Goal: Task Accomplishment & Management: Use online tool/utility

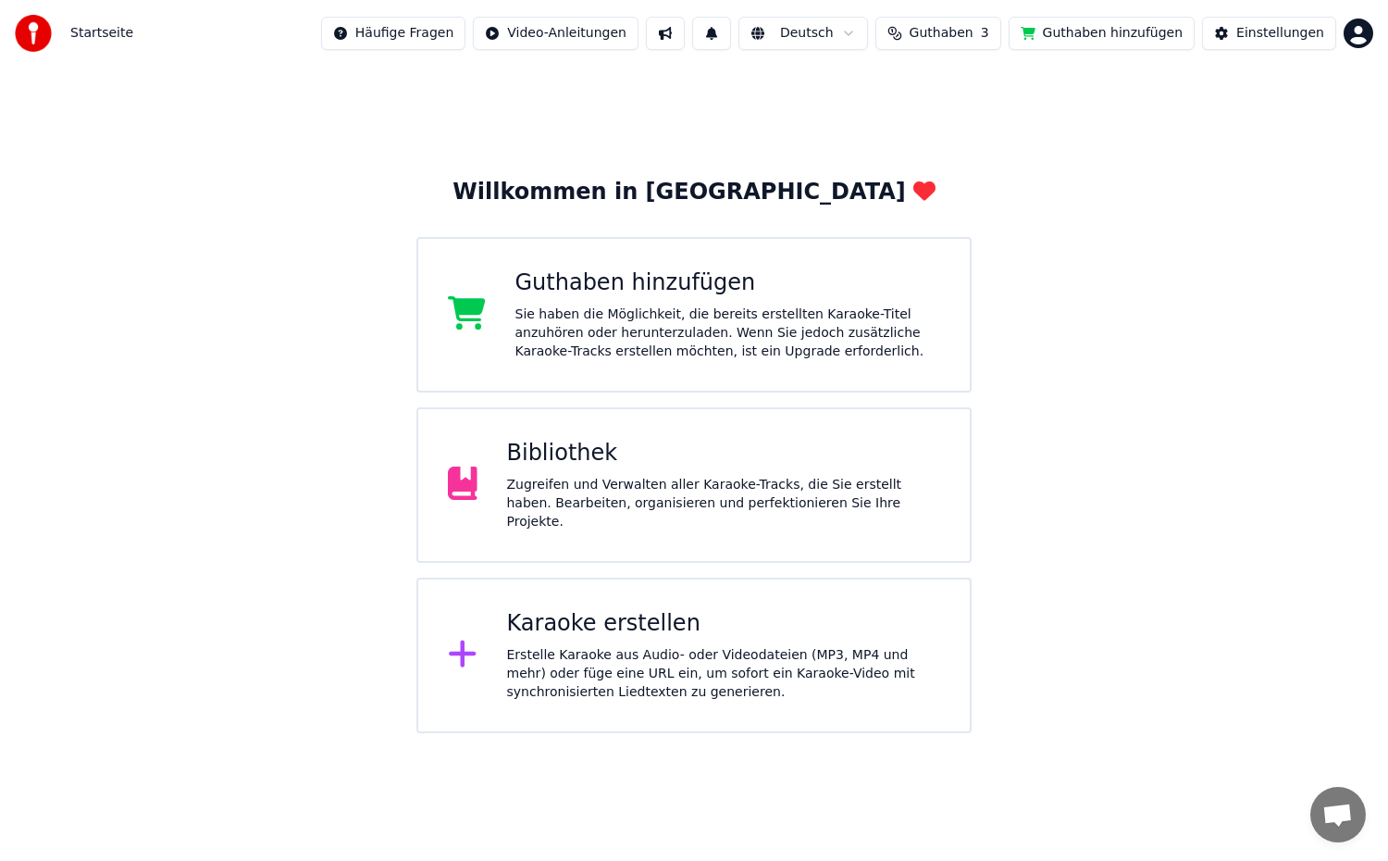
click at [799, 513] on div "Zugreifen und Verwalten aller Karaoke-Tracks, die Sie erstellt haben. Bearbeite…" at bounding box center [724, 504] width 434 height 56
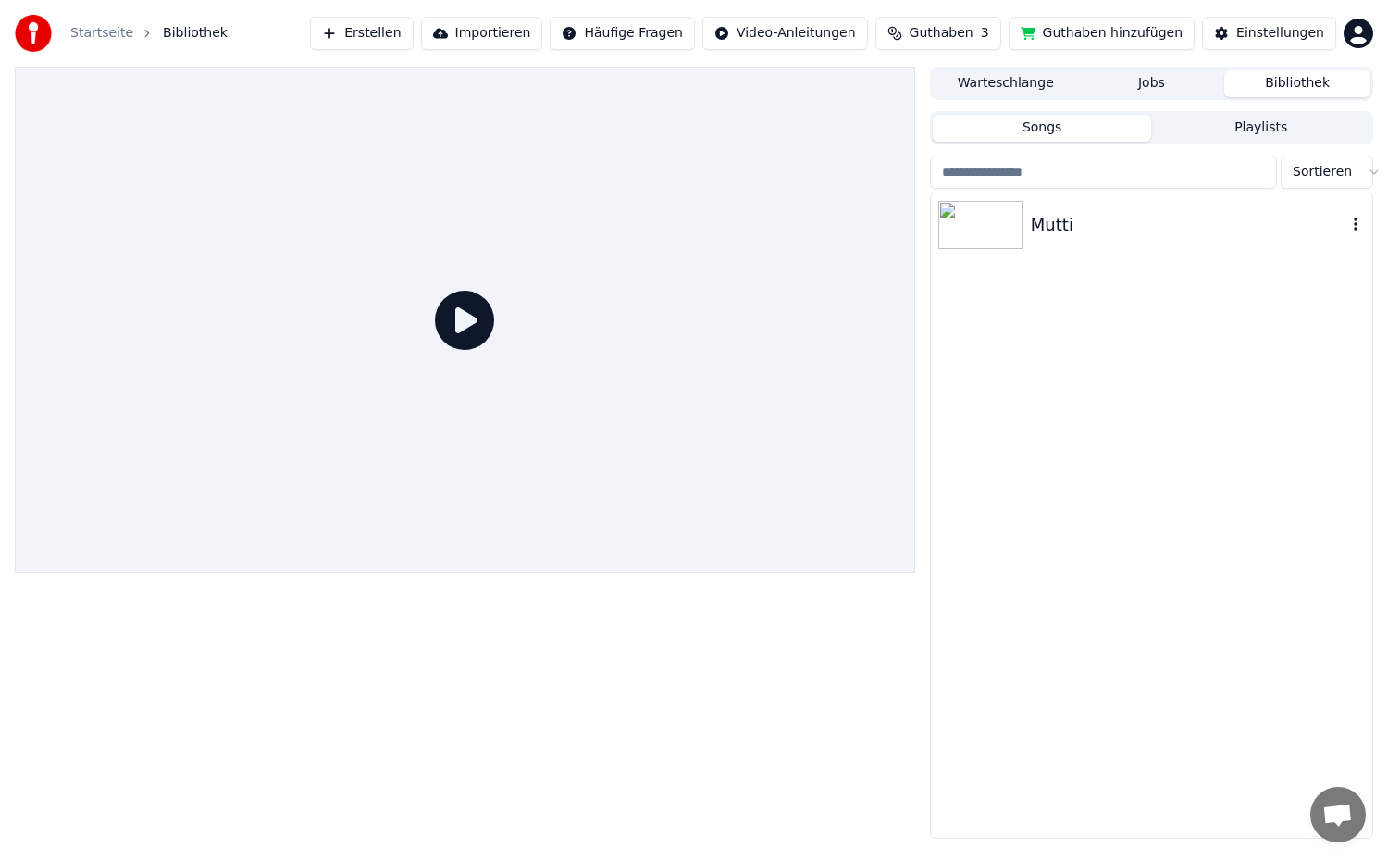
click at [1014, 242] on img at bounding box center [980, 225] width 85 height 48
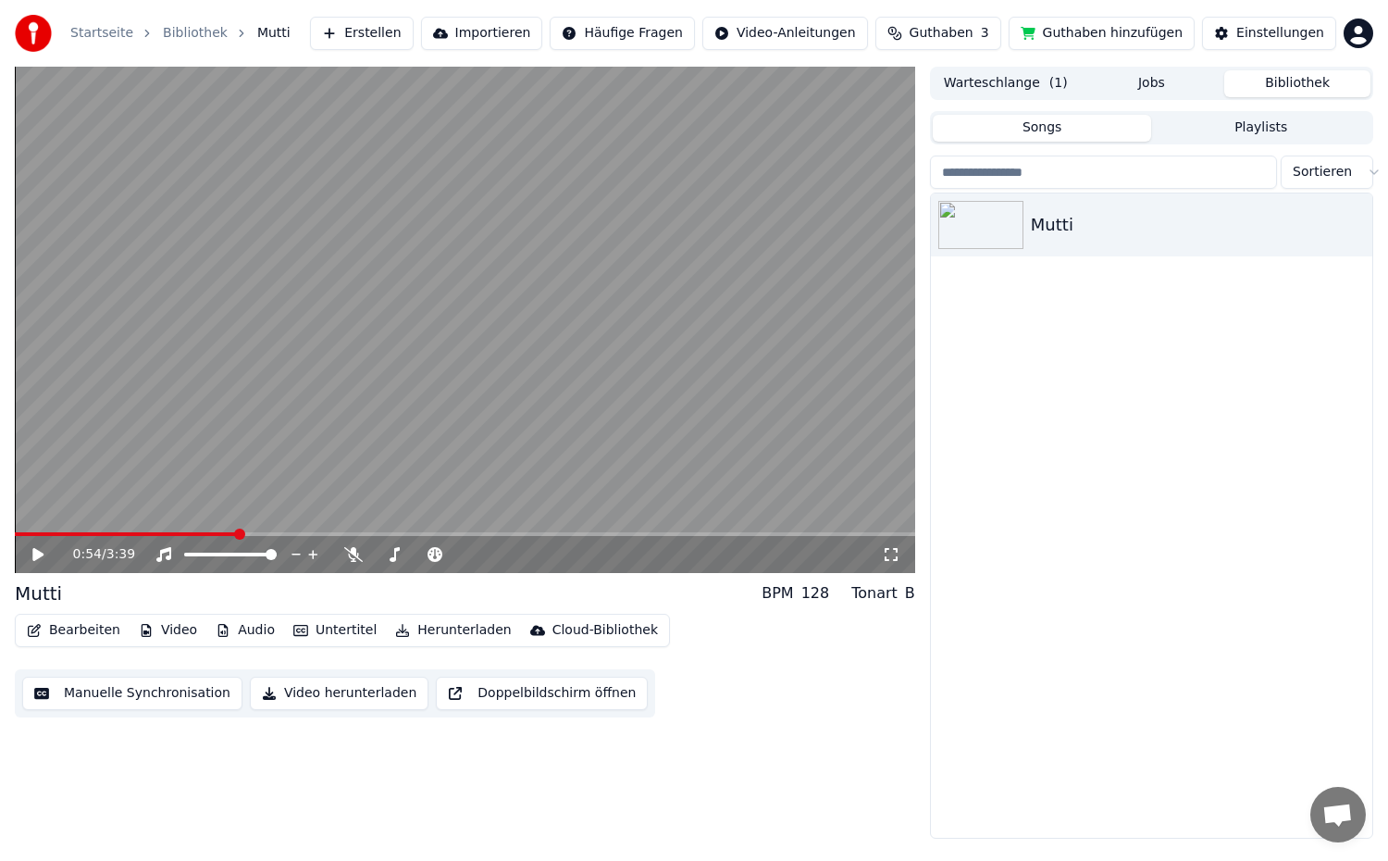
click at [194, 687] on button "Manuelle Synchronisation" at bounding box center [132, 692] width 220 height 33
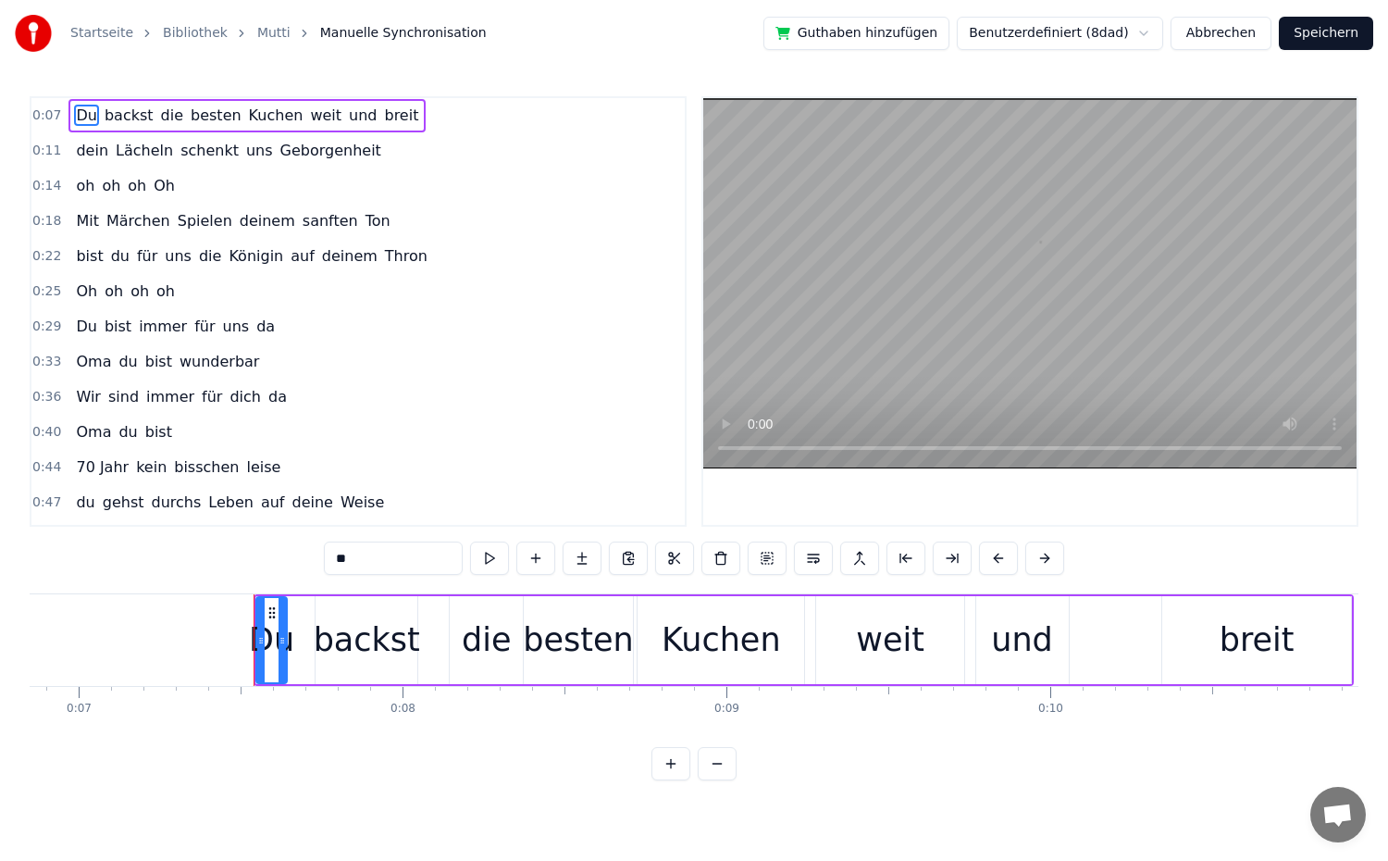
scroll to position [0, 2349]
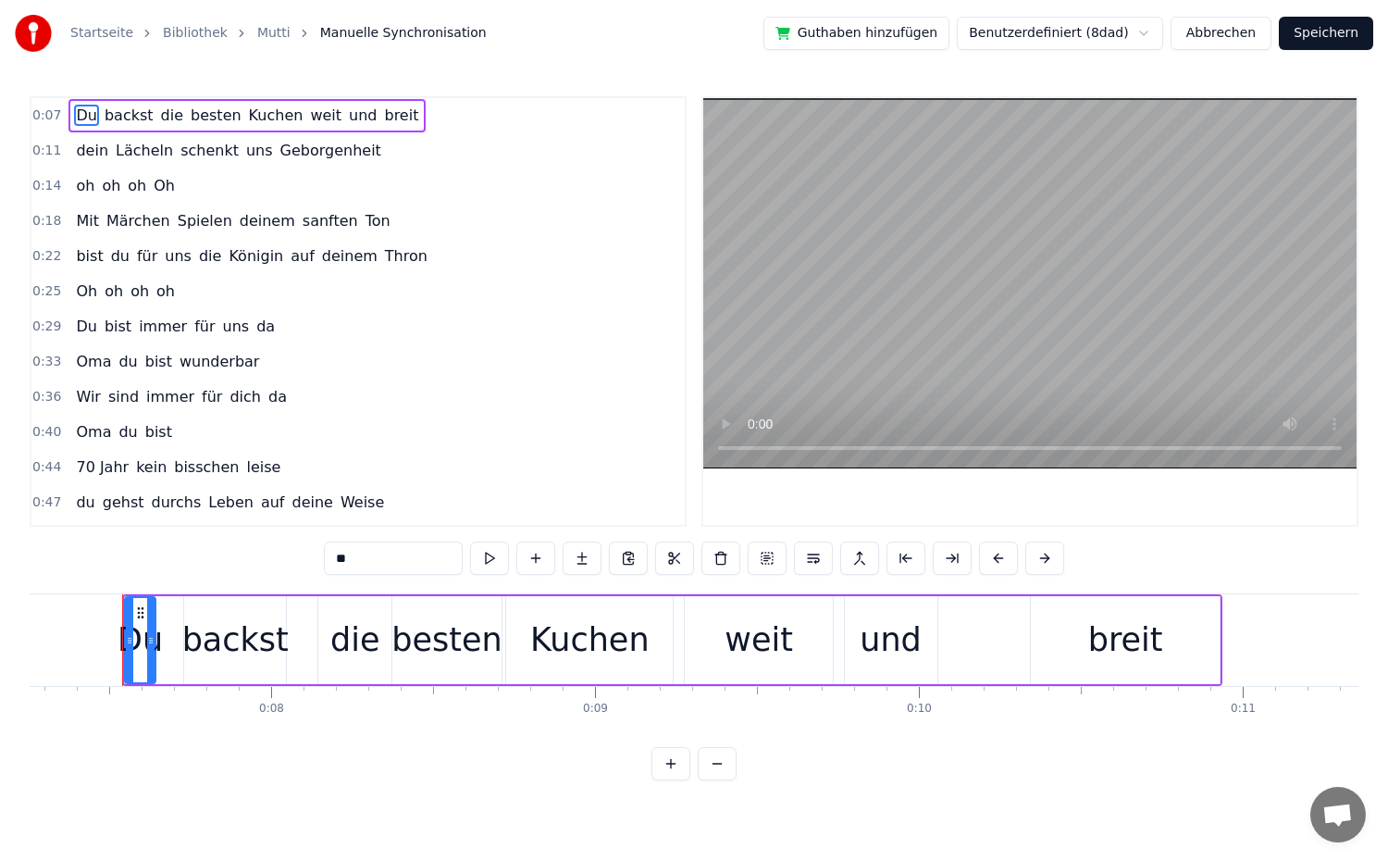
click at [229, 492] on span "Leben" at bounding box center [230, 501] width 49 height 21
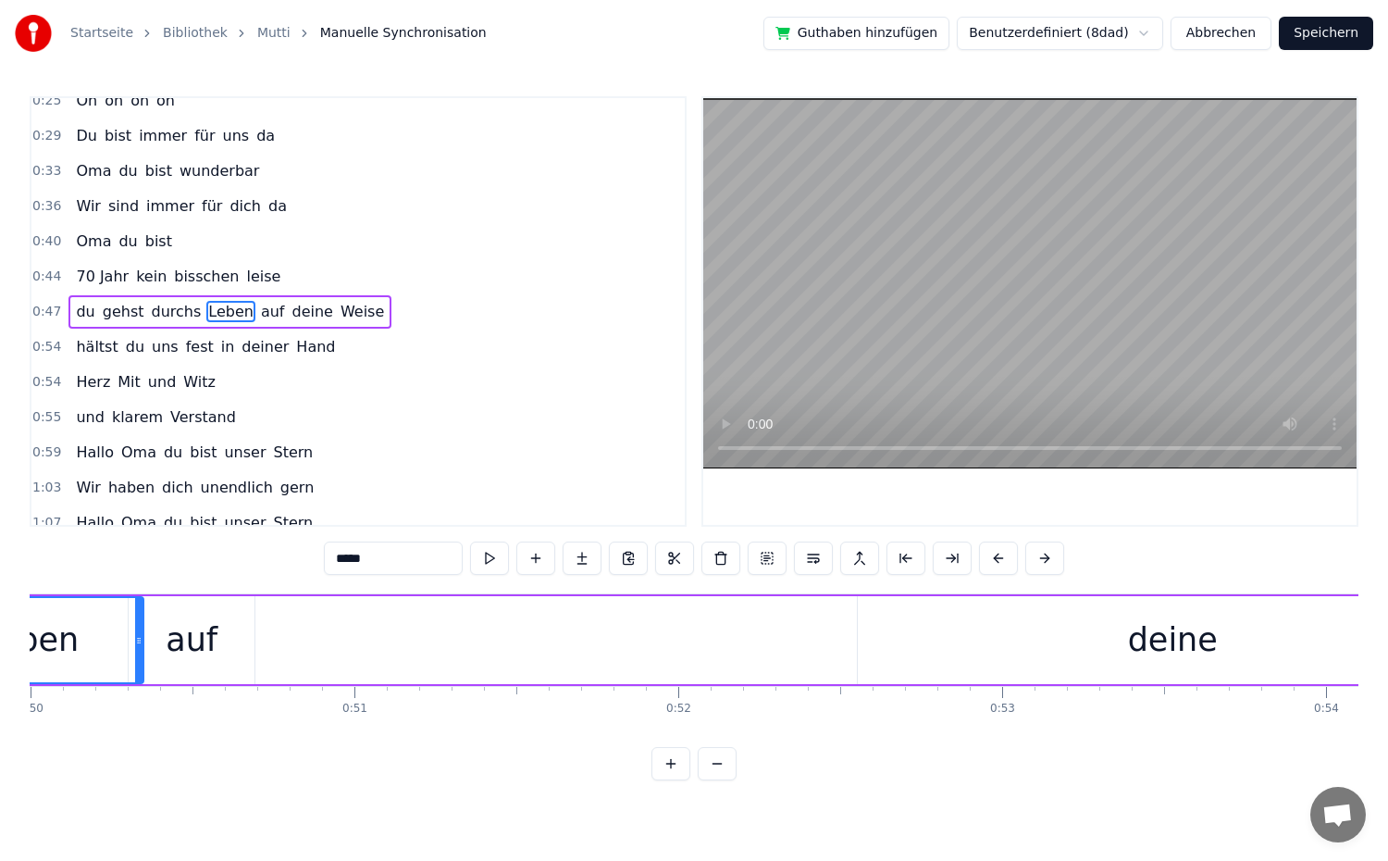
scroll to position [0, 16206]
click at [1213, 624] on div "deine" at bounding box center [1159, 640] width 629 height 88
type input "*****"
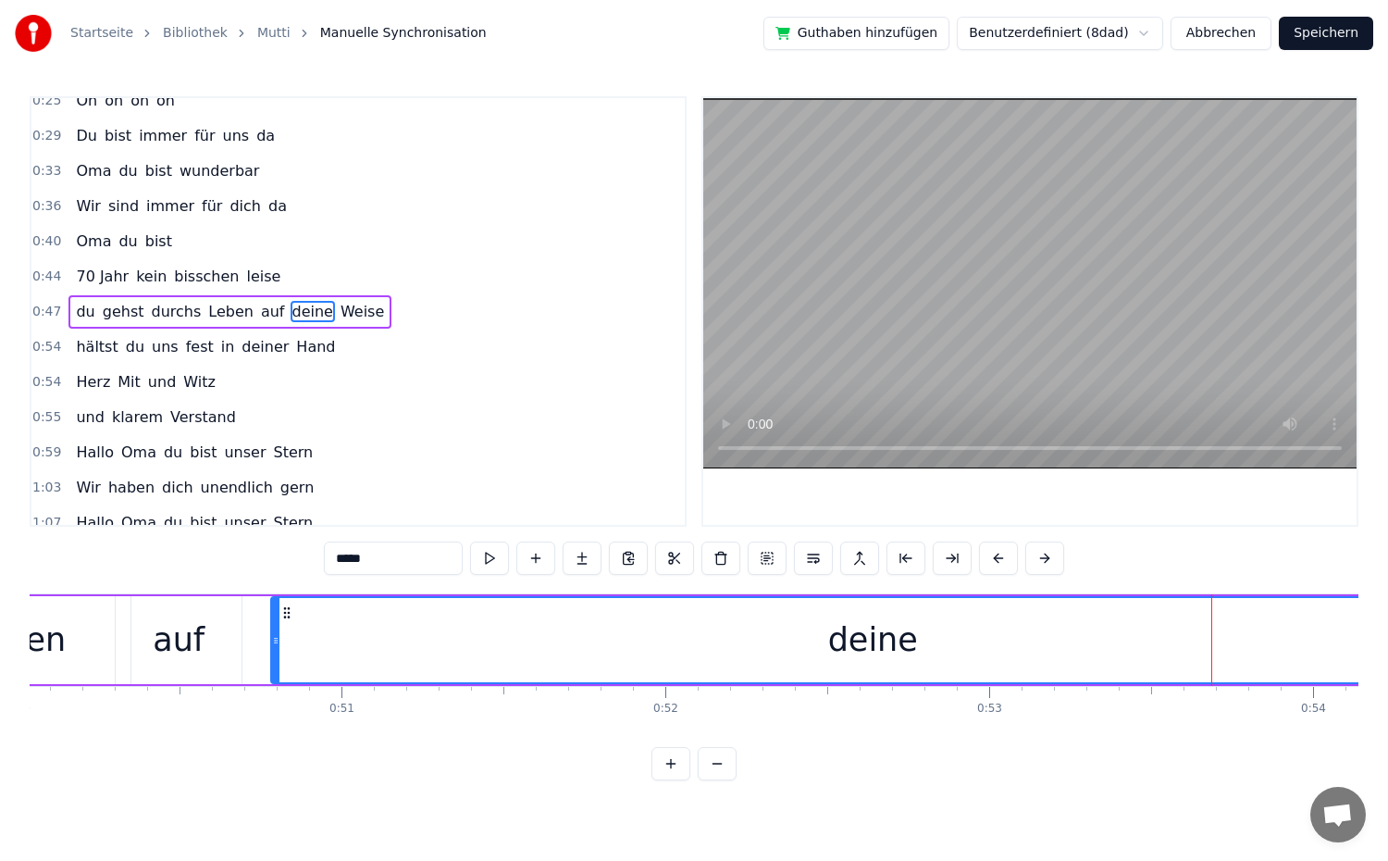
drag, startPoint x: 852, startPoint y: 645, endPoint x: 279, endPoint y: 663, distance: 574.0
click at [279, 663] on div at bounding box center [275, 640] width 7 height 84
click at [701, 775] on button at bounding box center [717, 763] width 39 height 33
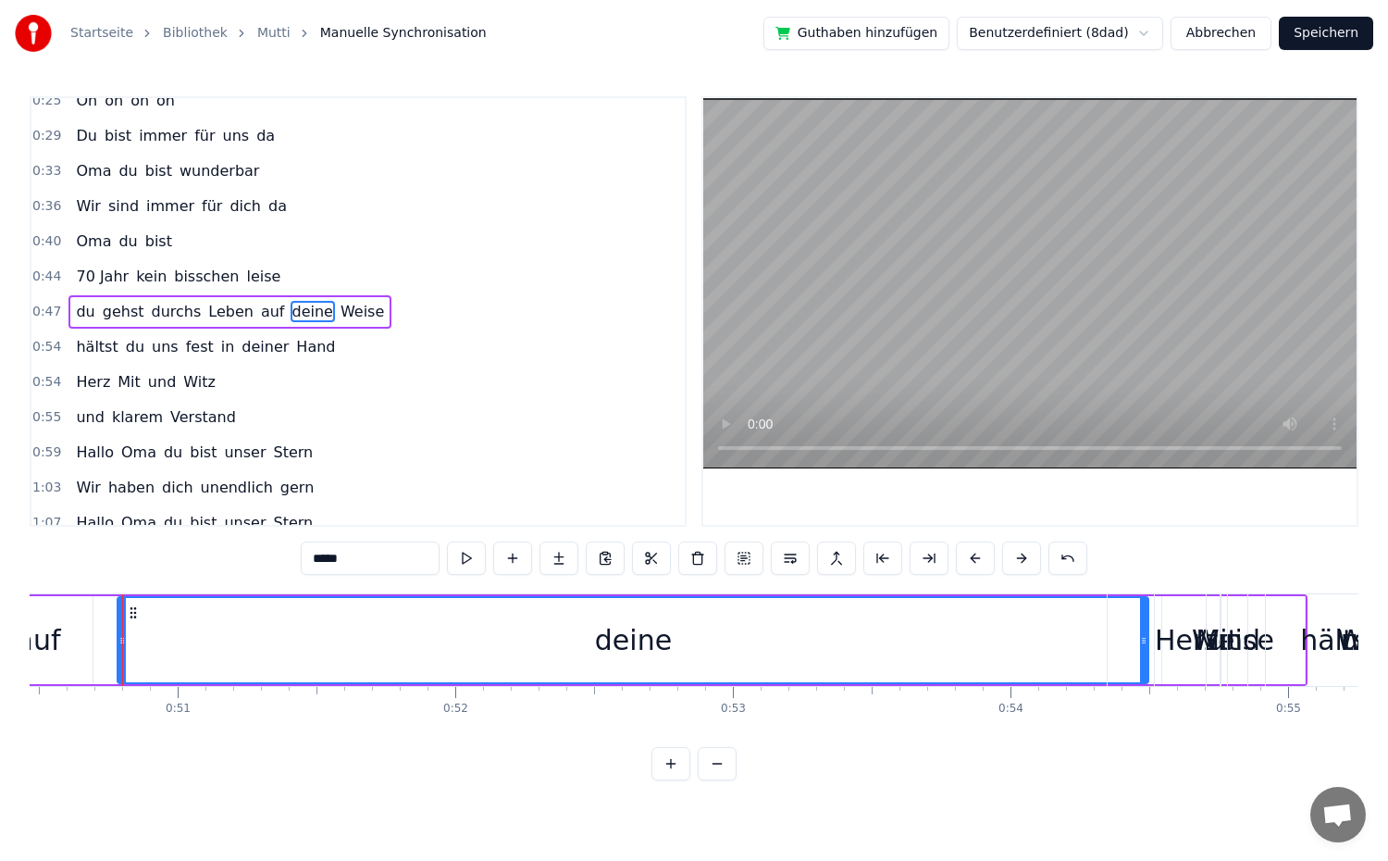
click at [701, 775] on button at bounding box center [717, 763] width 39 height 33
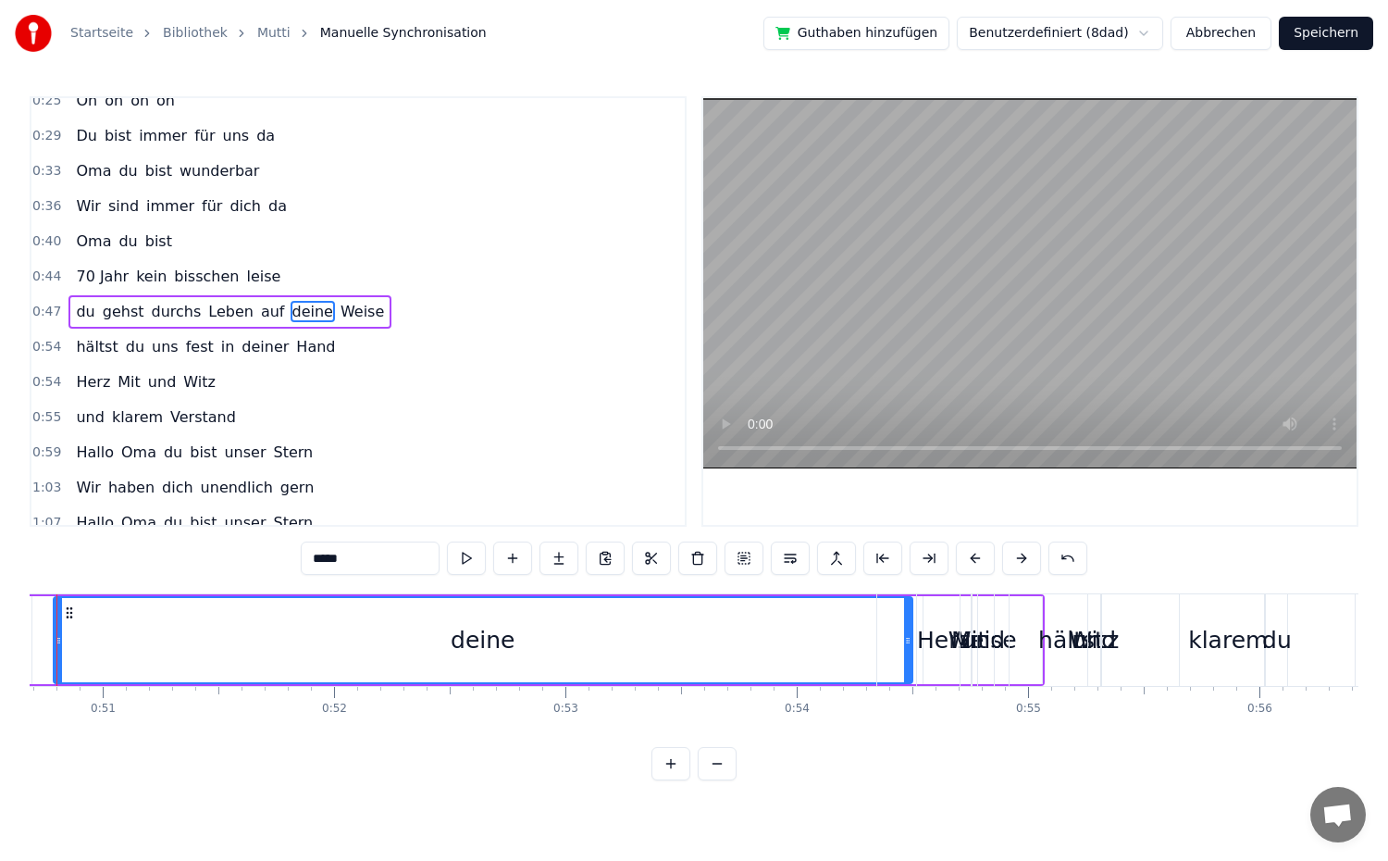
scroll to position [0, 11659]
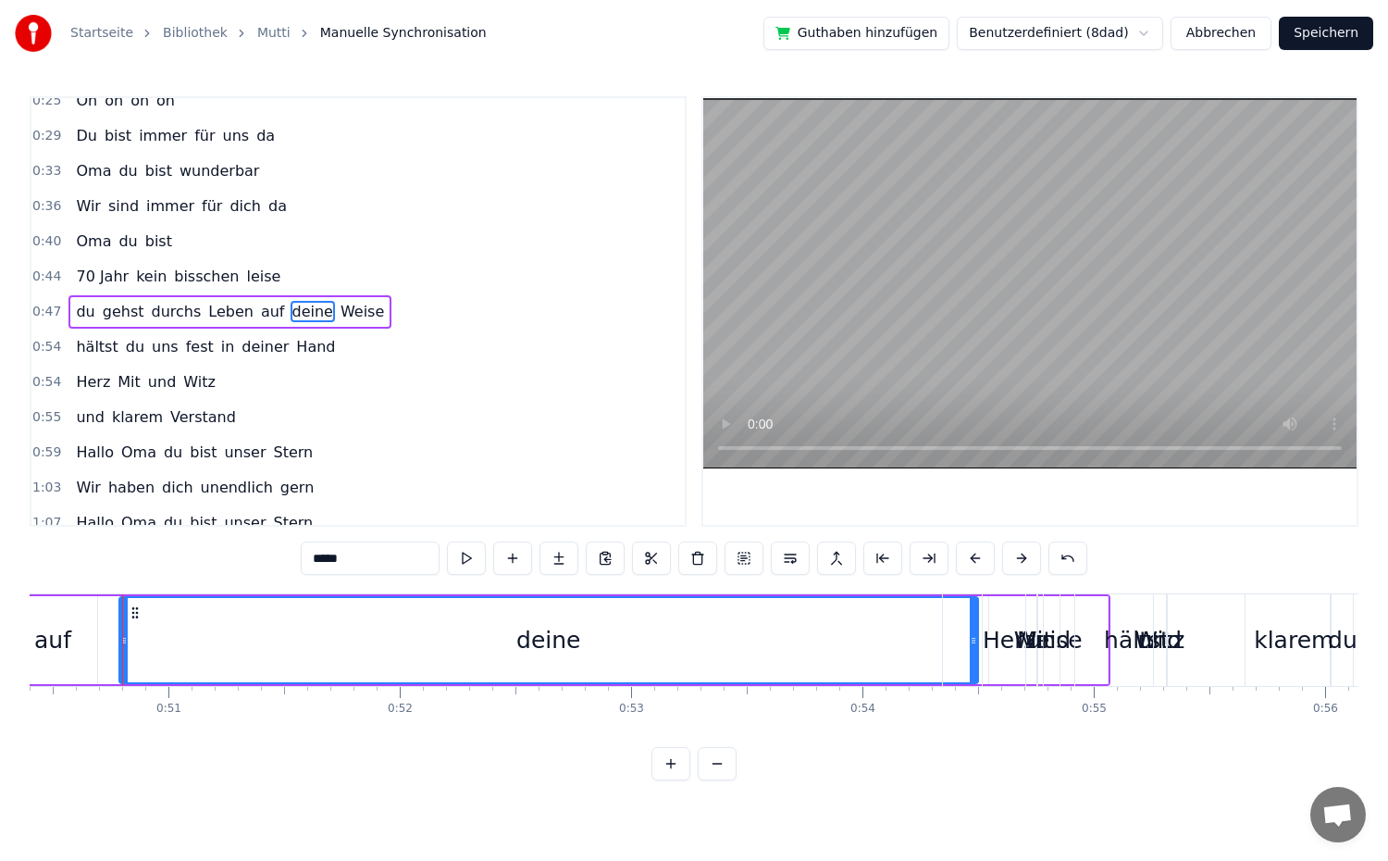
click at [343, 348] on div "0:54 hältst du uns fest in deiner Hand" at bounding box center [357, 346] width 653 height 35
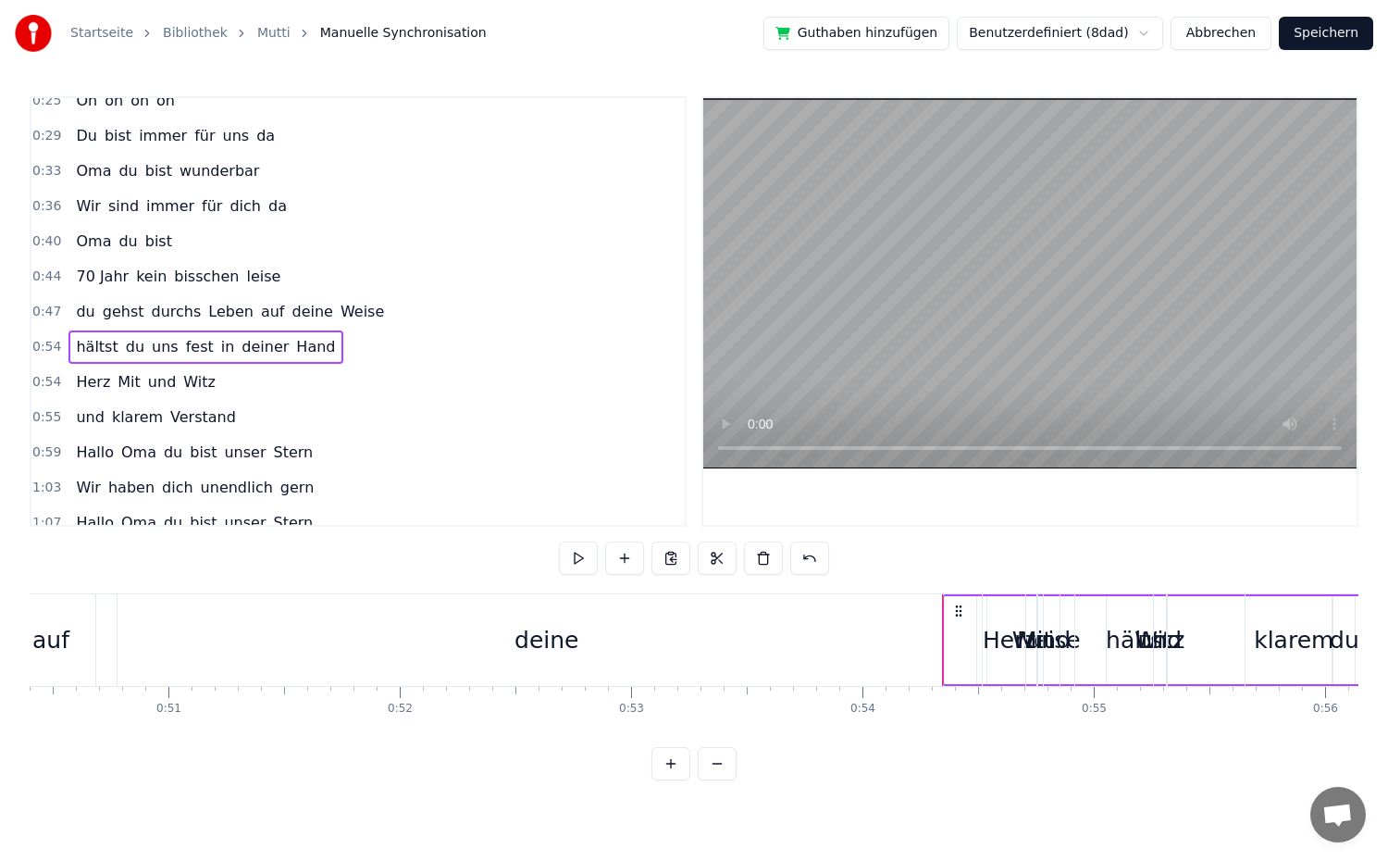
click at [82, 349] on span "hältst" at bounding box center [96, 346] width 45 height 21
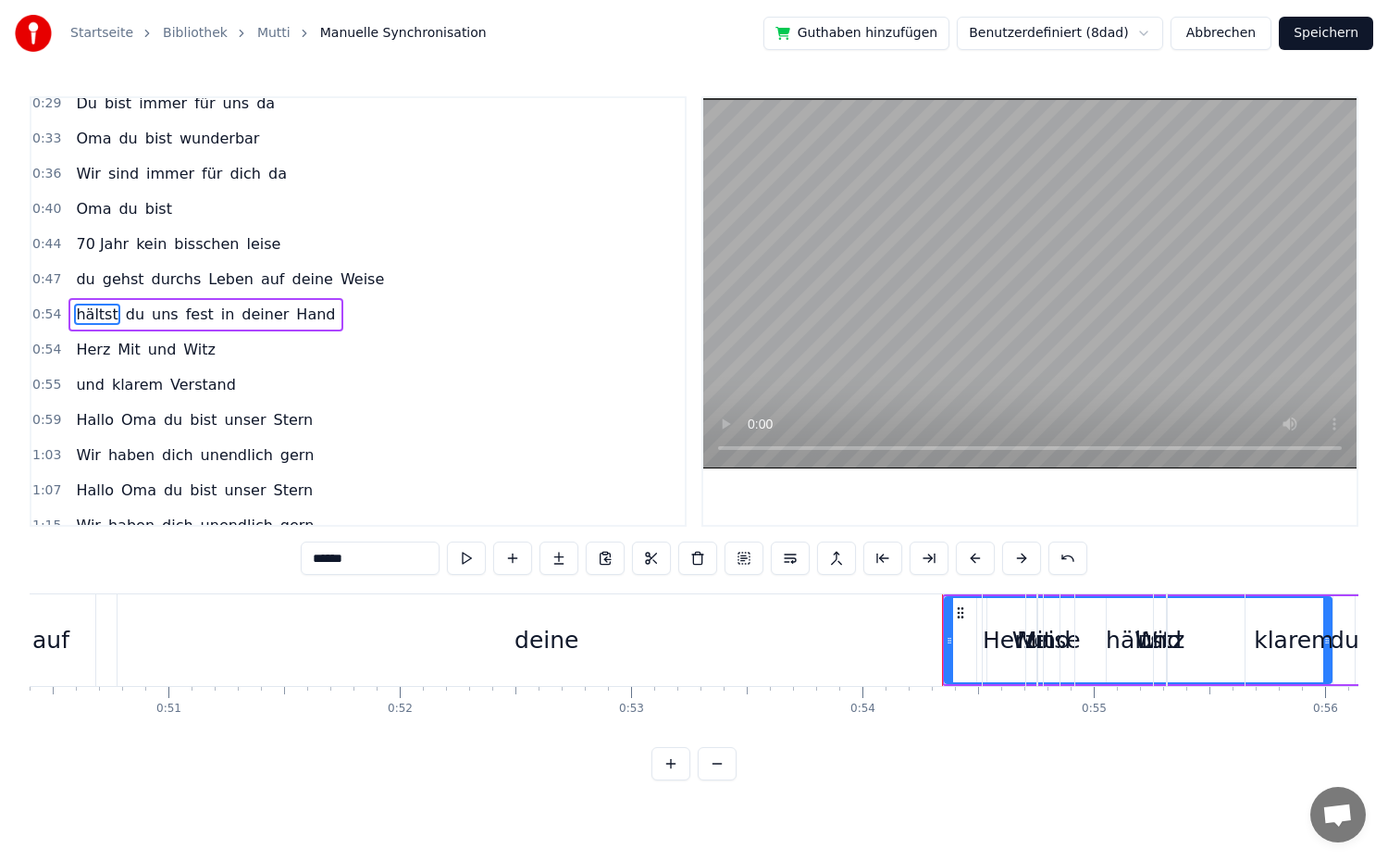
scroll to position [226, 0]
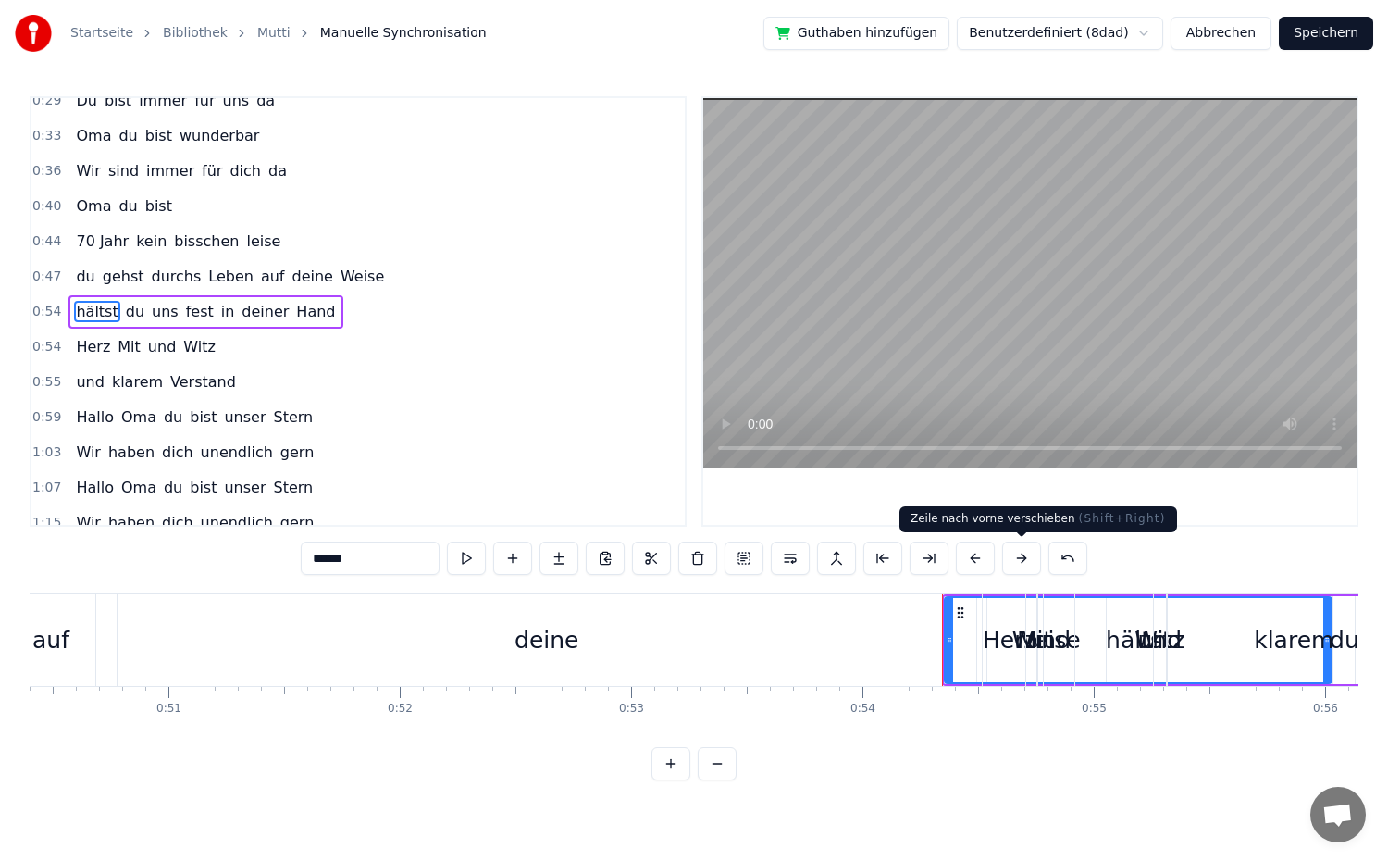
click at [1029, 559] on button at bounding box center [1021, 557] width 39 height 33
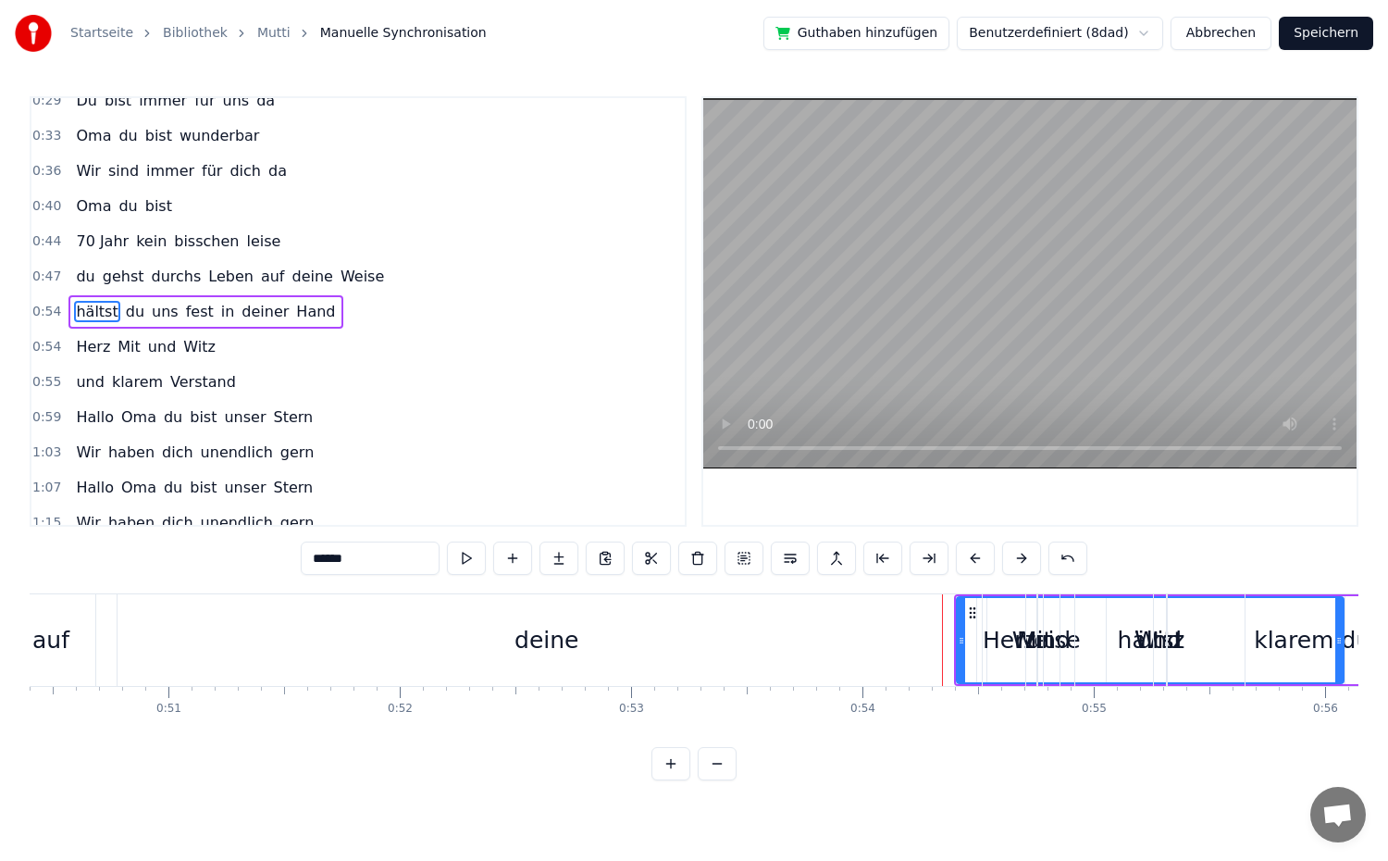
click at [1029, 559] on button at bounding box center [1021, 557] width 39 height 33
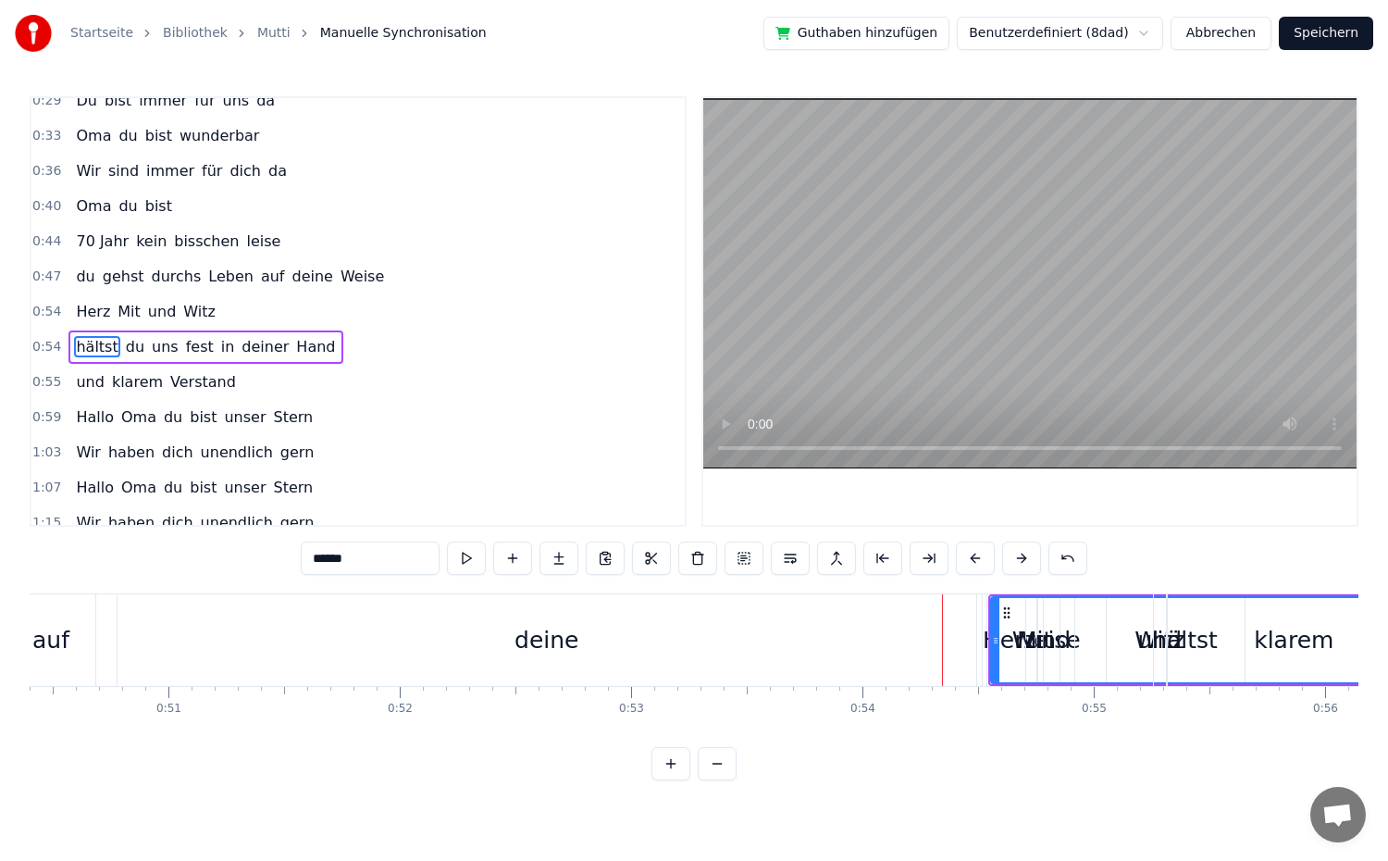
click at [1029, 559] on button at bounding box center [1021, 557] width 39 height 33
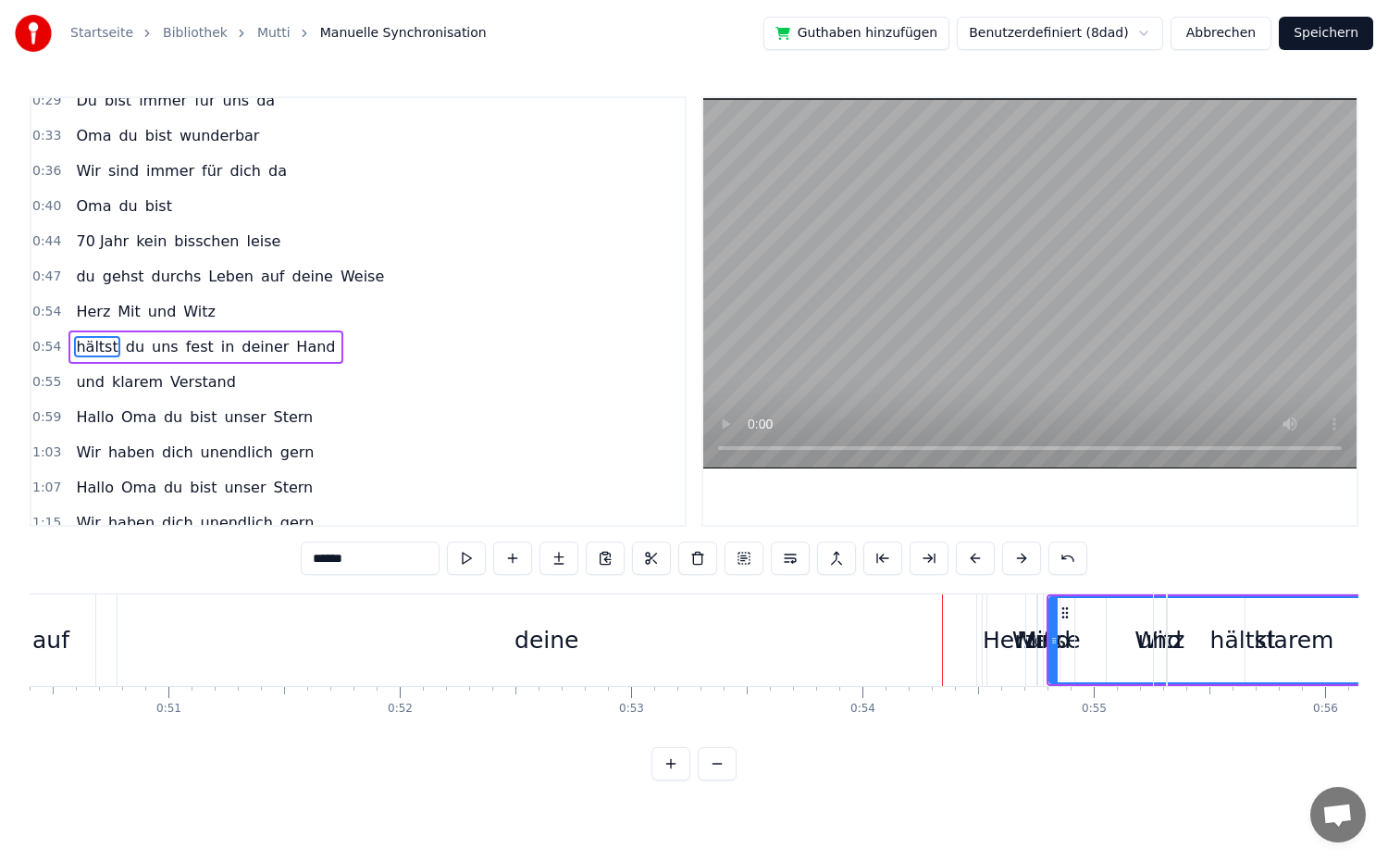
click at [1029, 559] on button at bounding box center [1021, 557] width 39 height 33
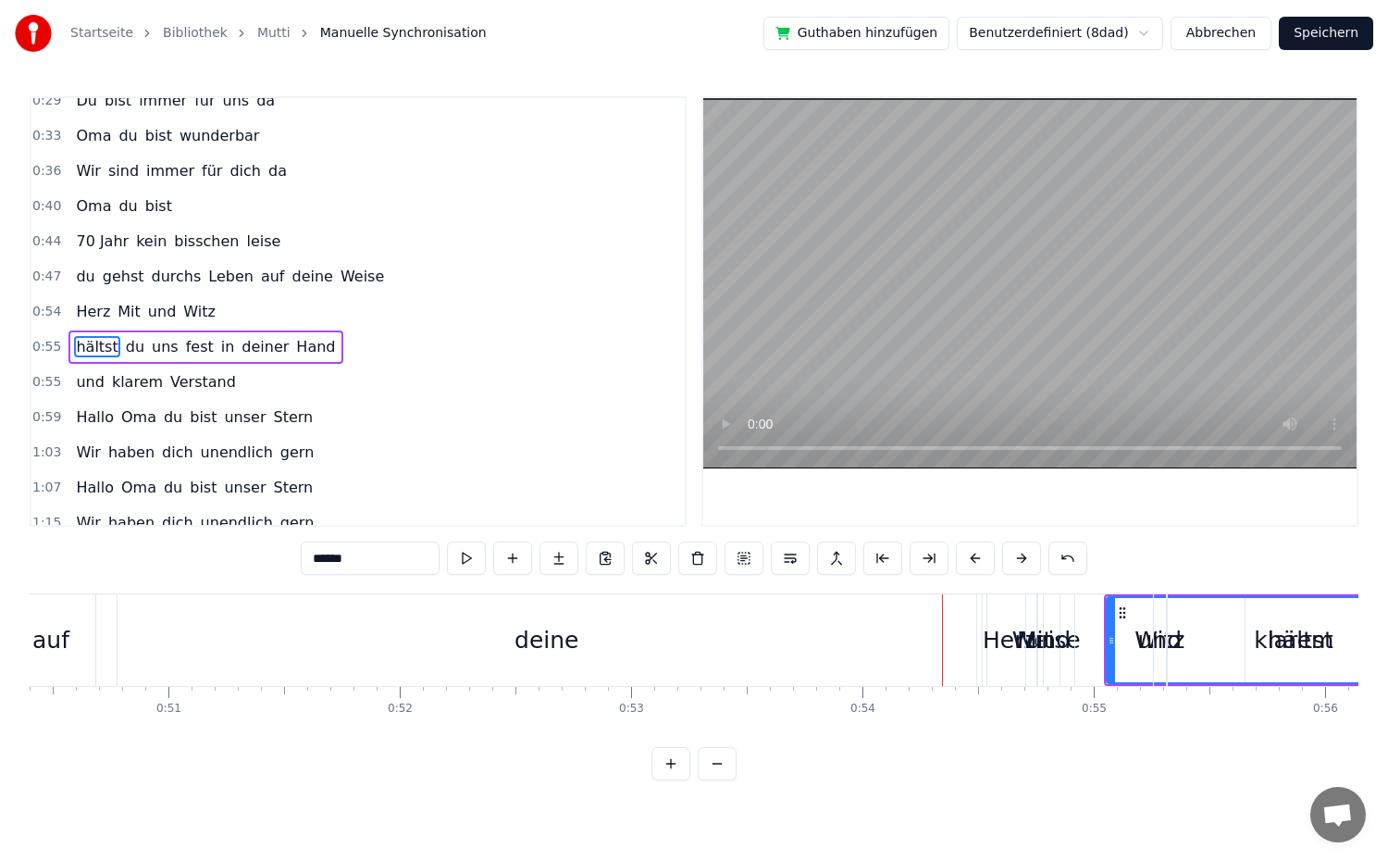
click at [1029, 559] on button at bounding box center [1021, 557] width 39 height 33
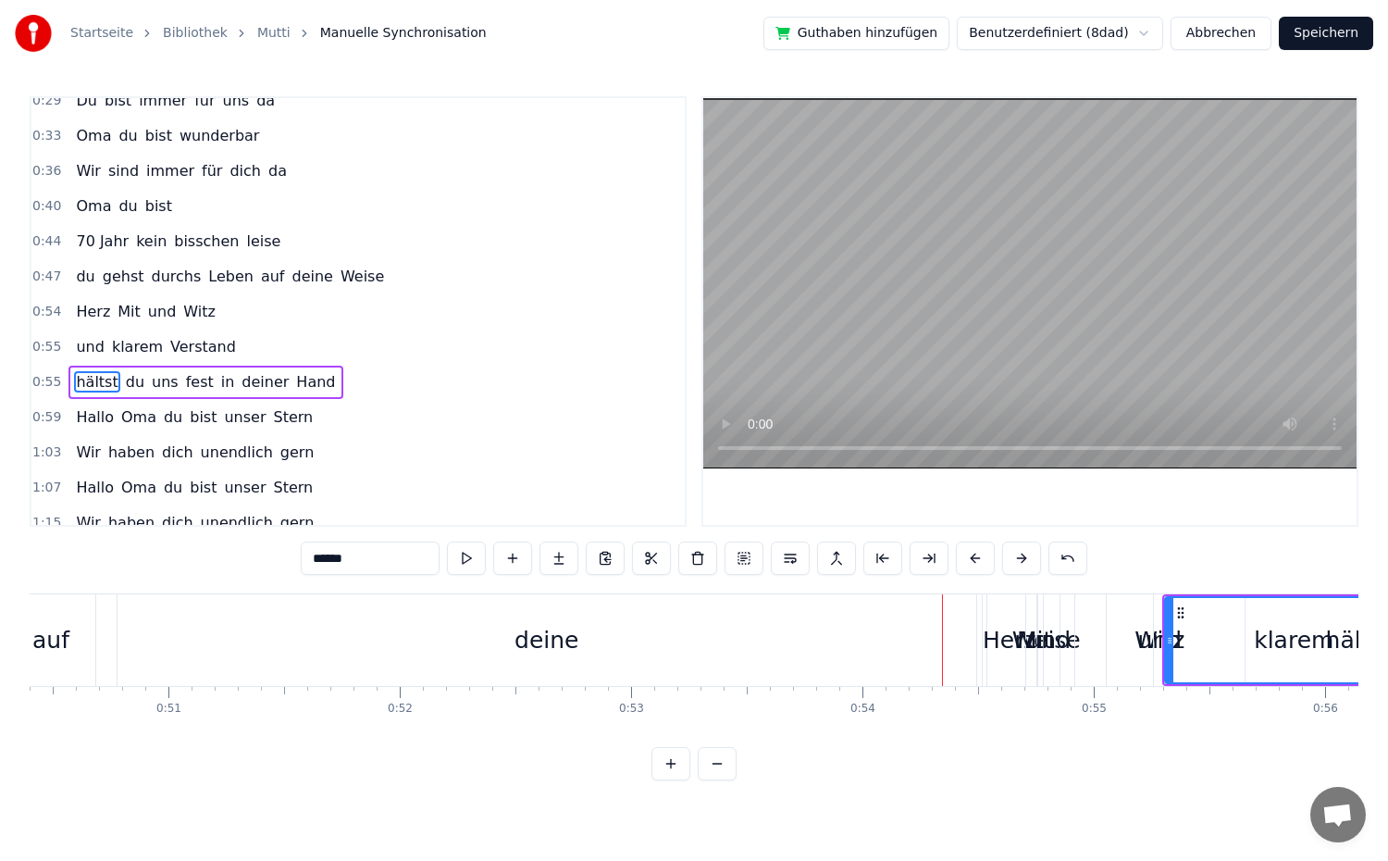
click at [1029, 559] on button at bounding box center [1021, 557] width 39 height 33
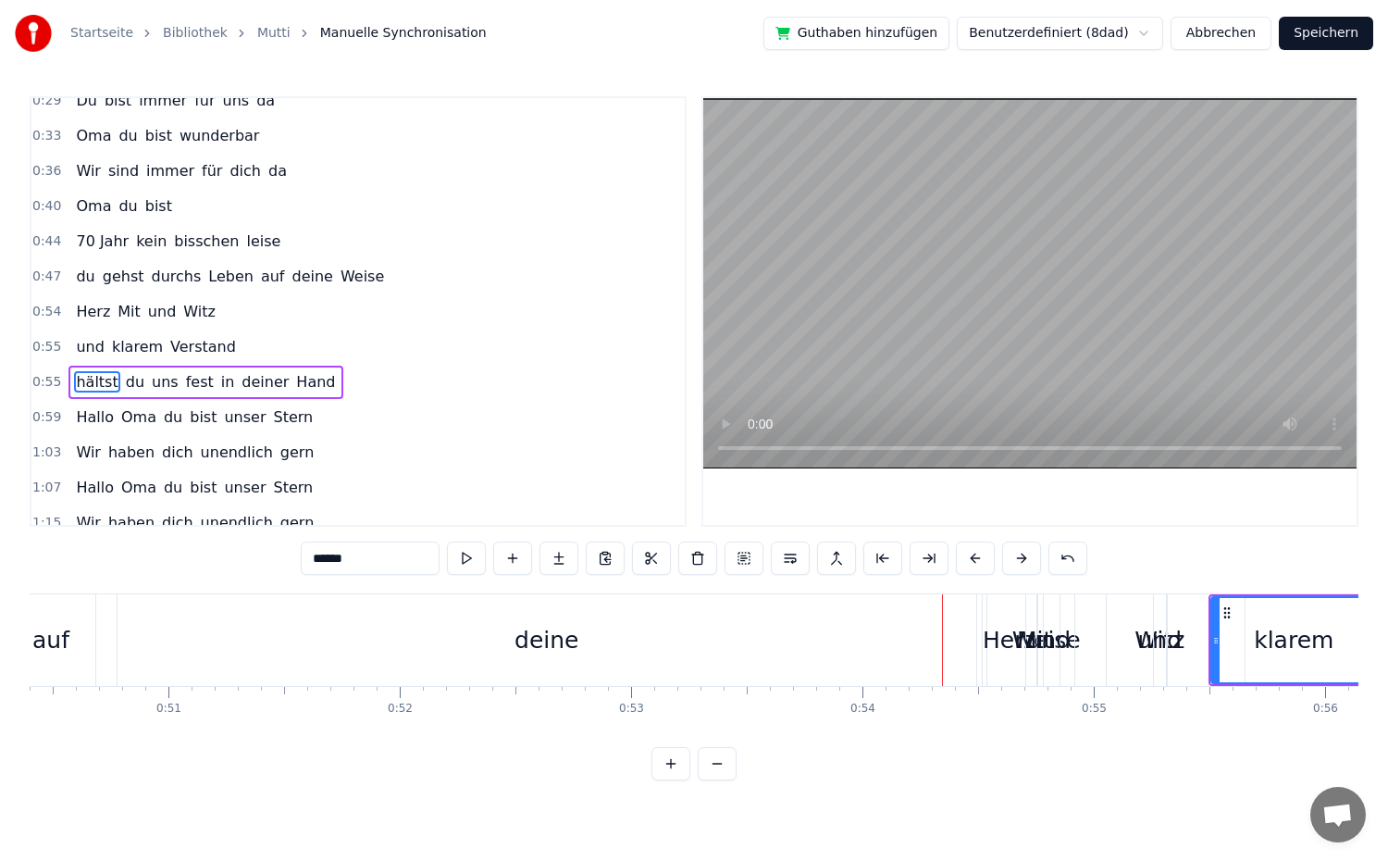
click at [1029, 559] on button at bounding box center [1021, 557] width 39 height 33
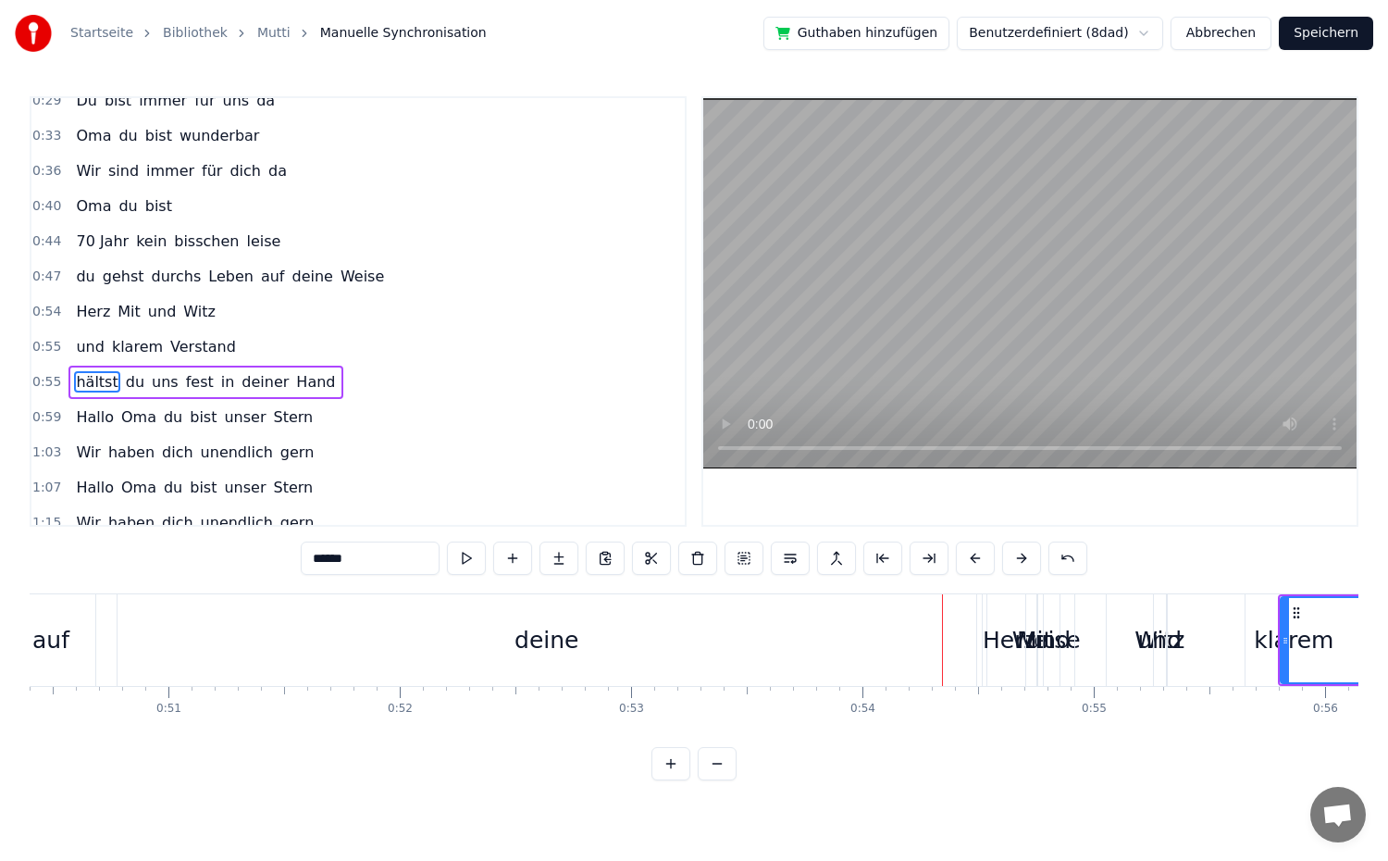
click at [1029, 559] on button at bounding box center [1021, 557] width 39 height 33
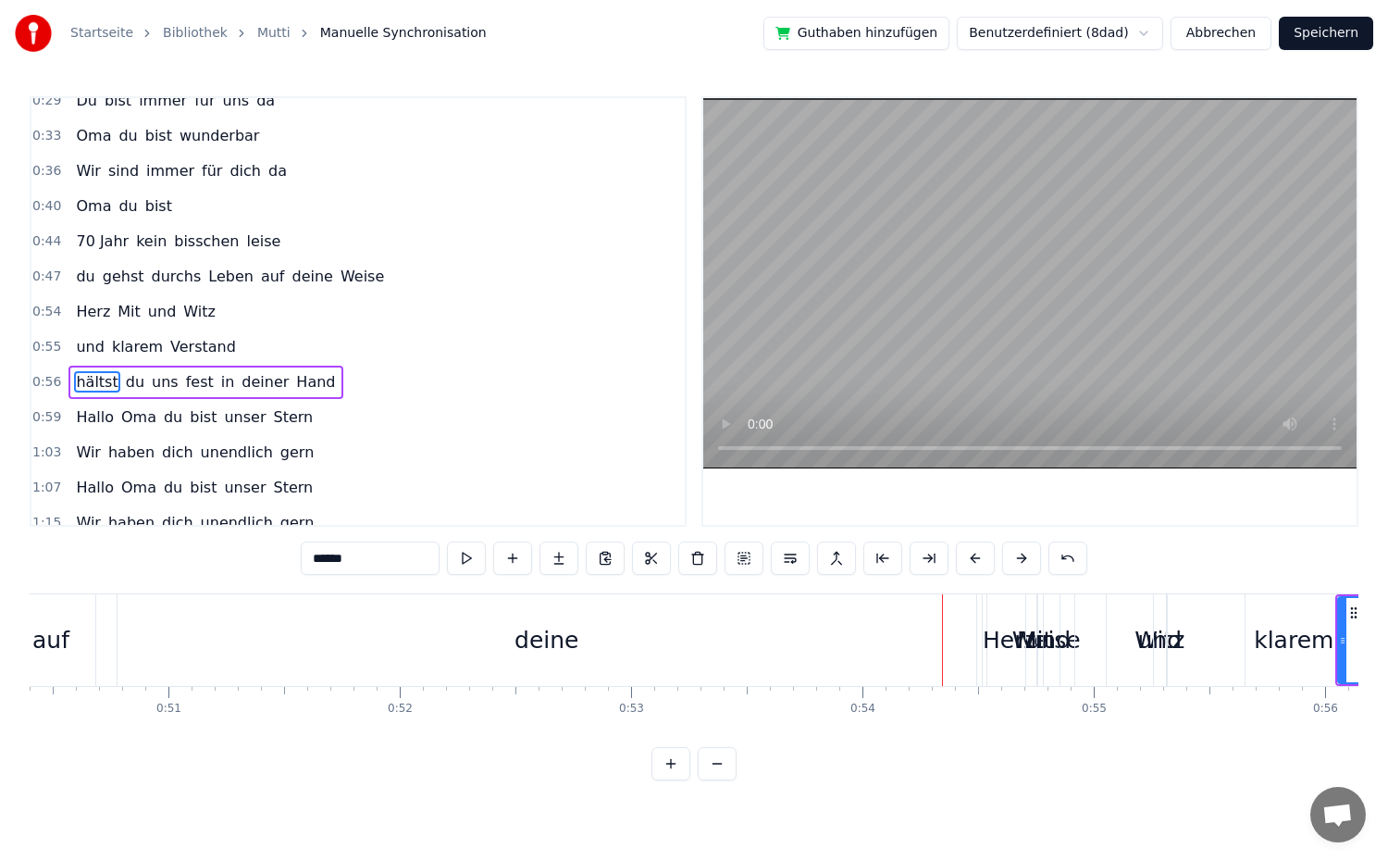
click at [1029, 559] on button at bounding box center [1021, 557] width 39 height 33
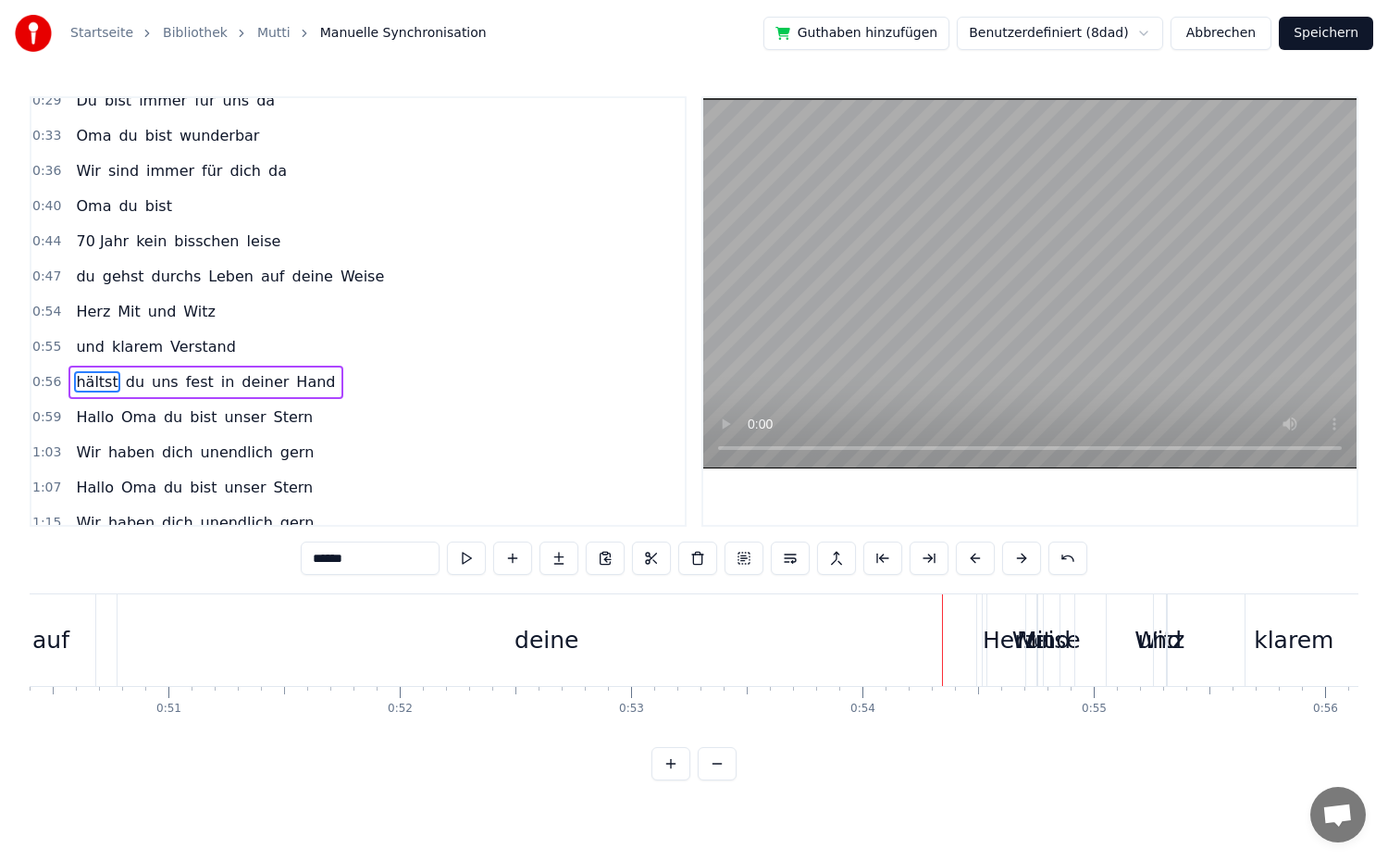
click at [1029, 559] on button at bounding box center [1021, 557] width 39 height 33
click at [181, 318] on span "Witz" at bounding box center [199, 311] width 36 height 21
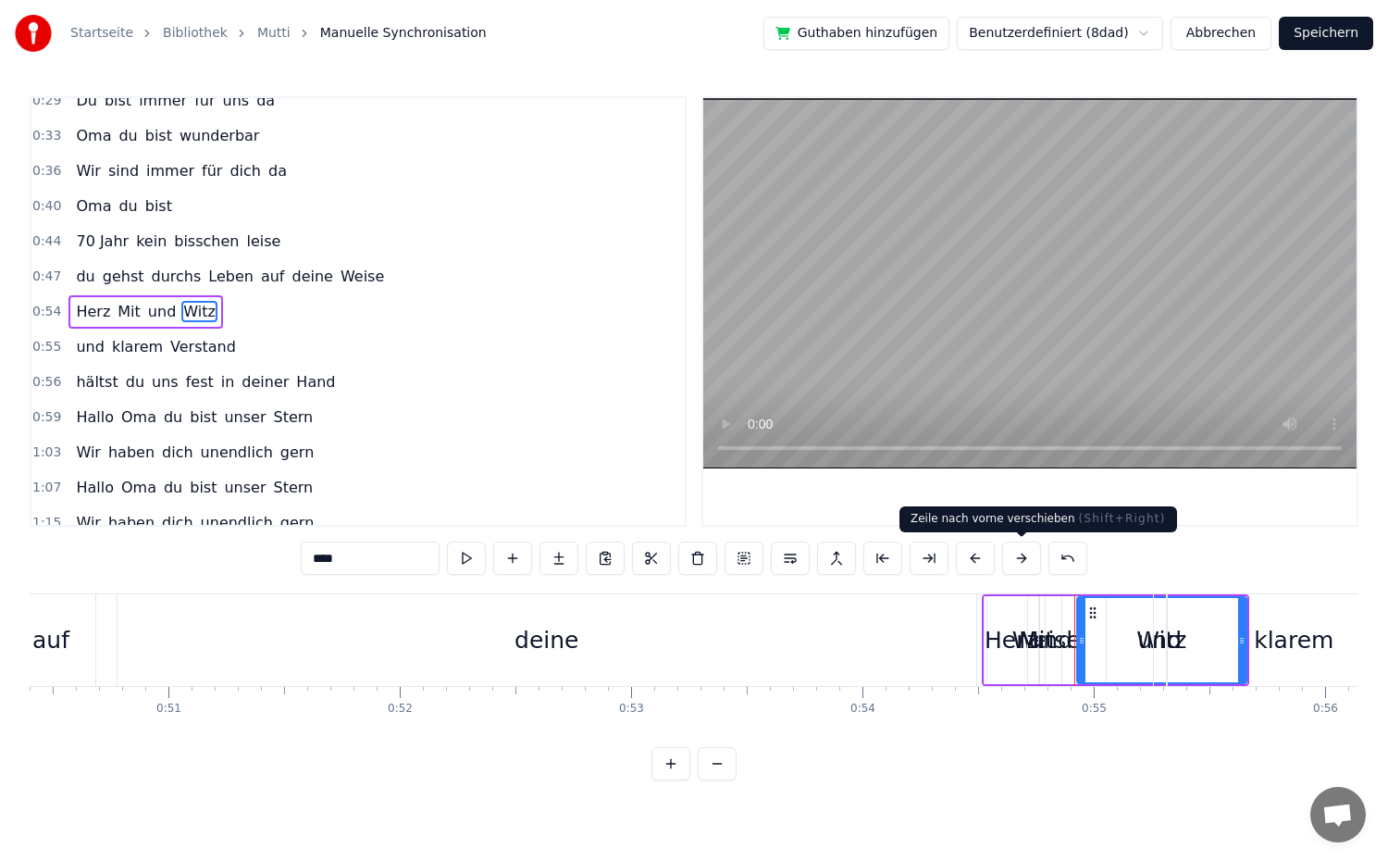
click at [1025, 558] on button at bounding box center [1021, 557] width 39 height 33
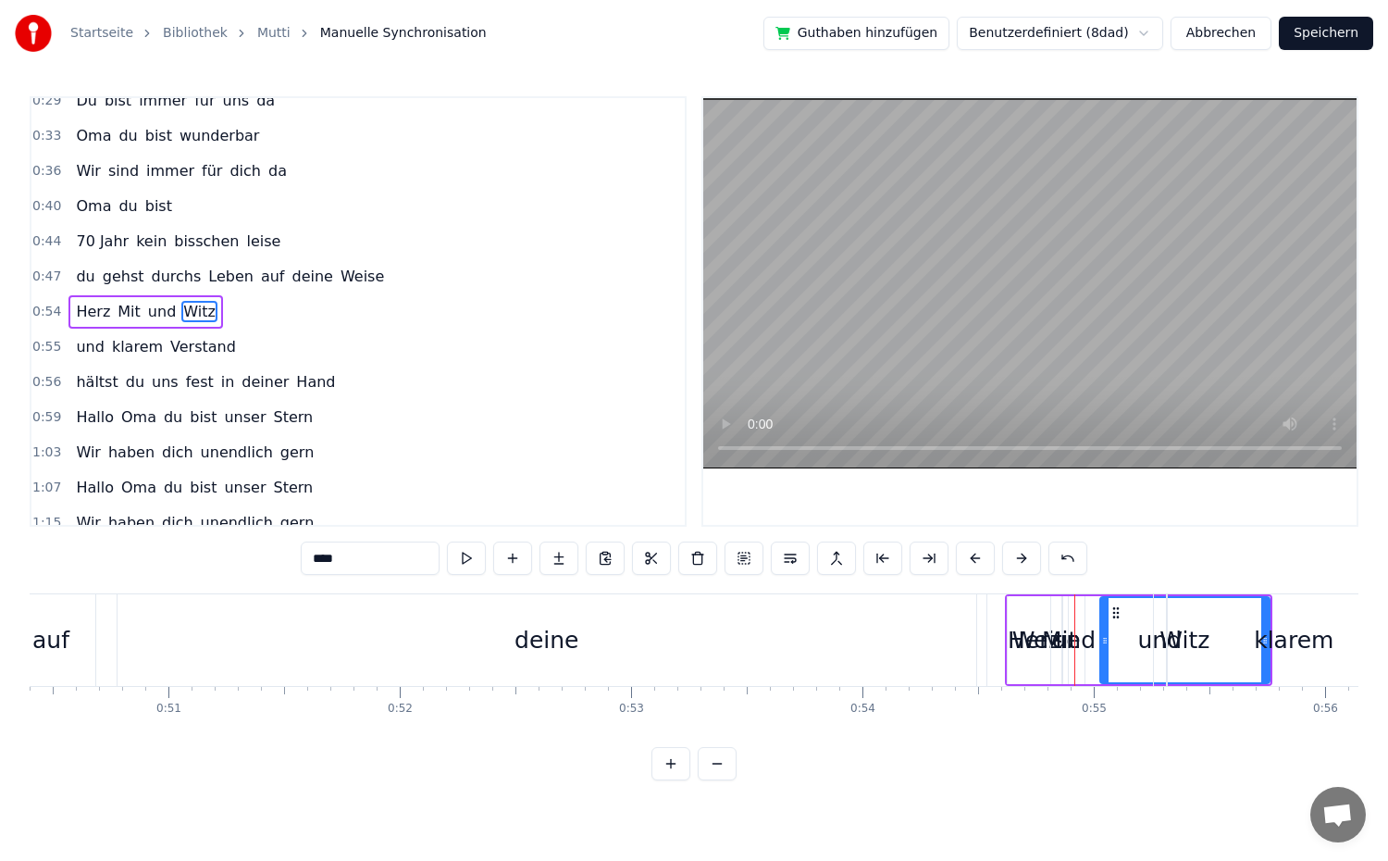
click at [1025, 558] on button at bounding box center [1021, 557] width 39 height 33
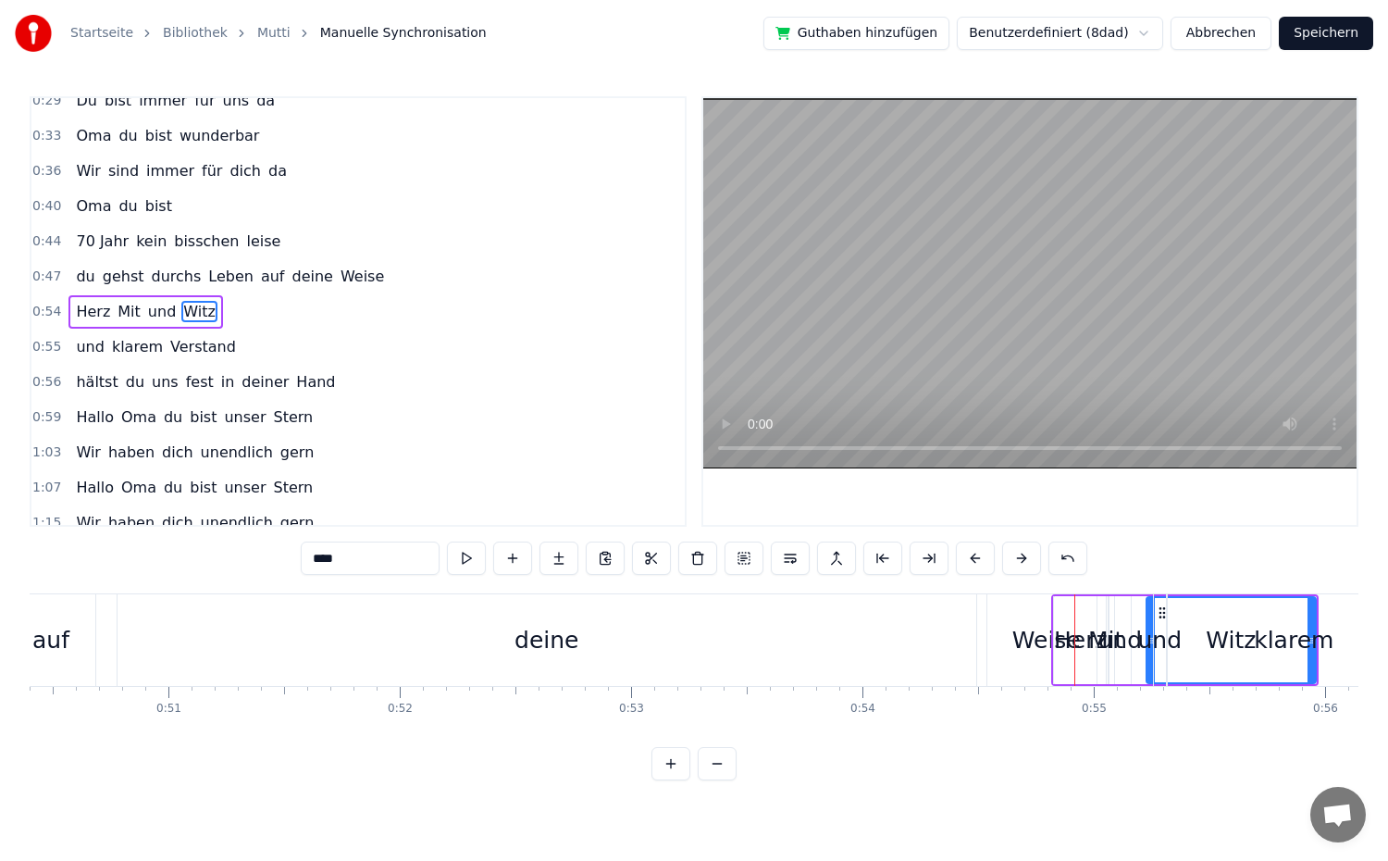
click at [1025, 558] on button at bounding box center [1021, 557] width 39 height 33
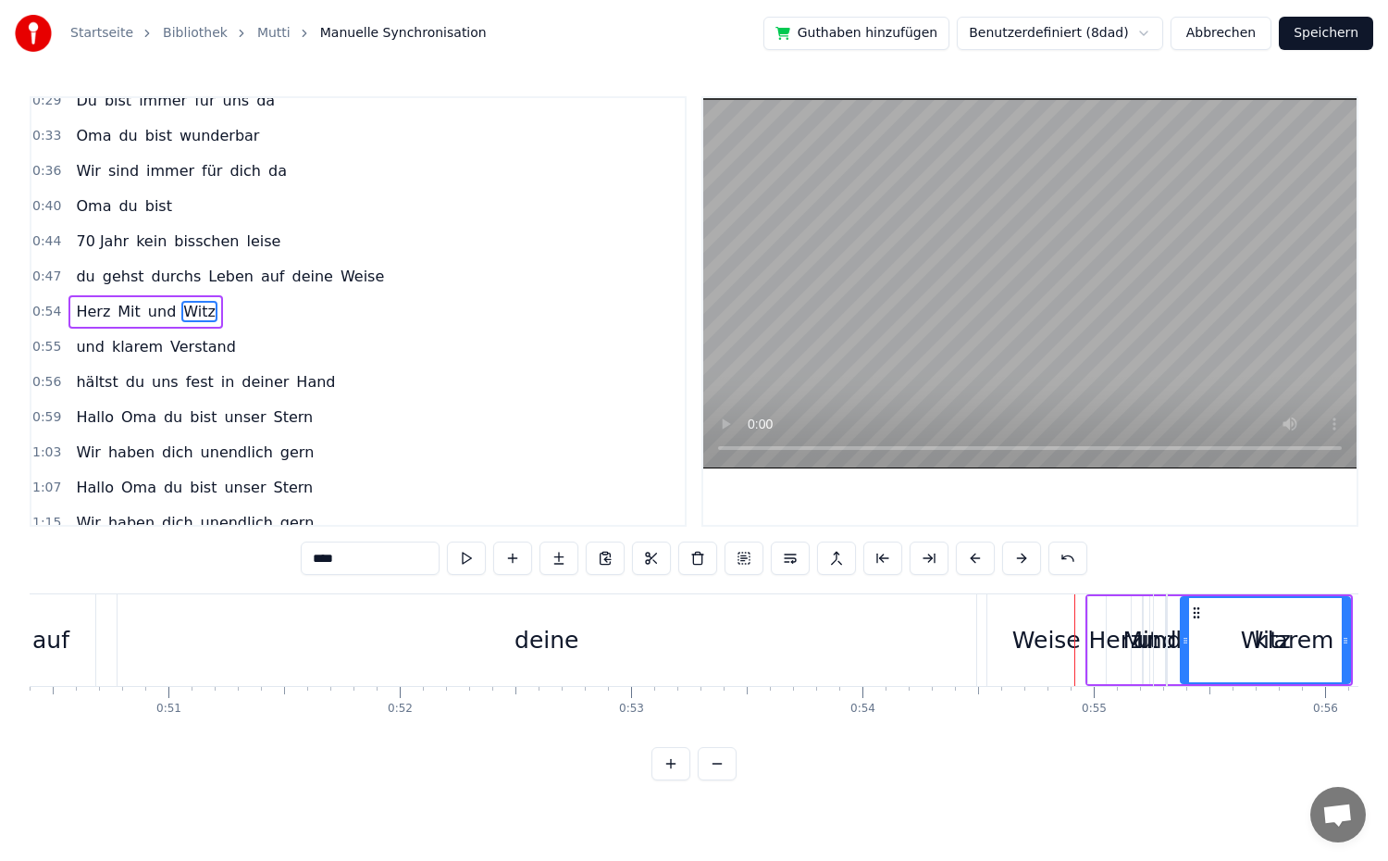
click at [1025, 558] on button at bounding box center [1021, 557] width 39 height 33
click at [1025, 556] on button at bounding box center [1021, 557] width 39 height 33
click at [1023, 556] on button at bounding box center [1021, 557] width 39 height 33
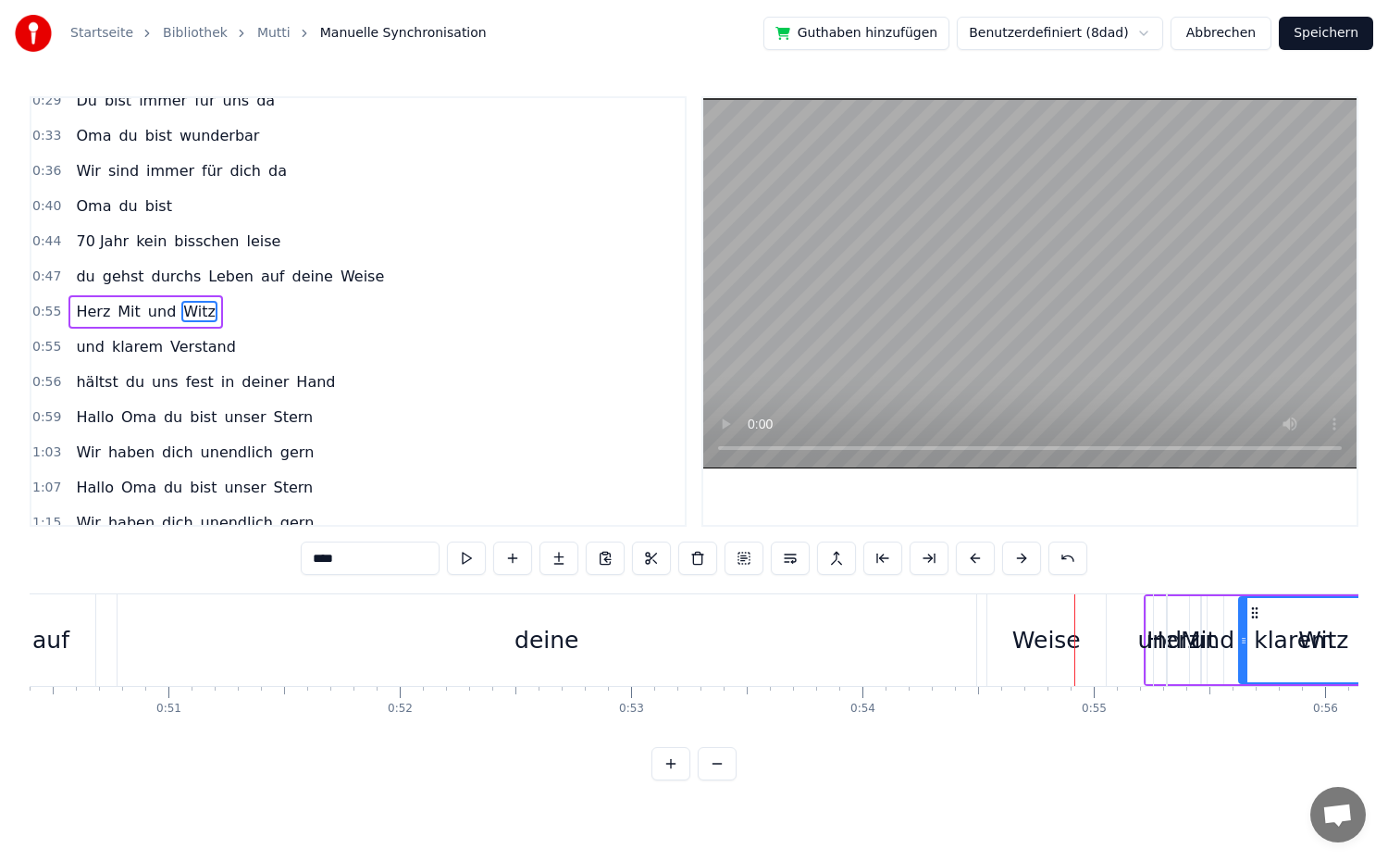
click at [1023, 556] on button at bounding box center [1021, 557] width 39 height 33
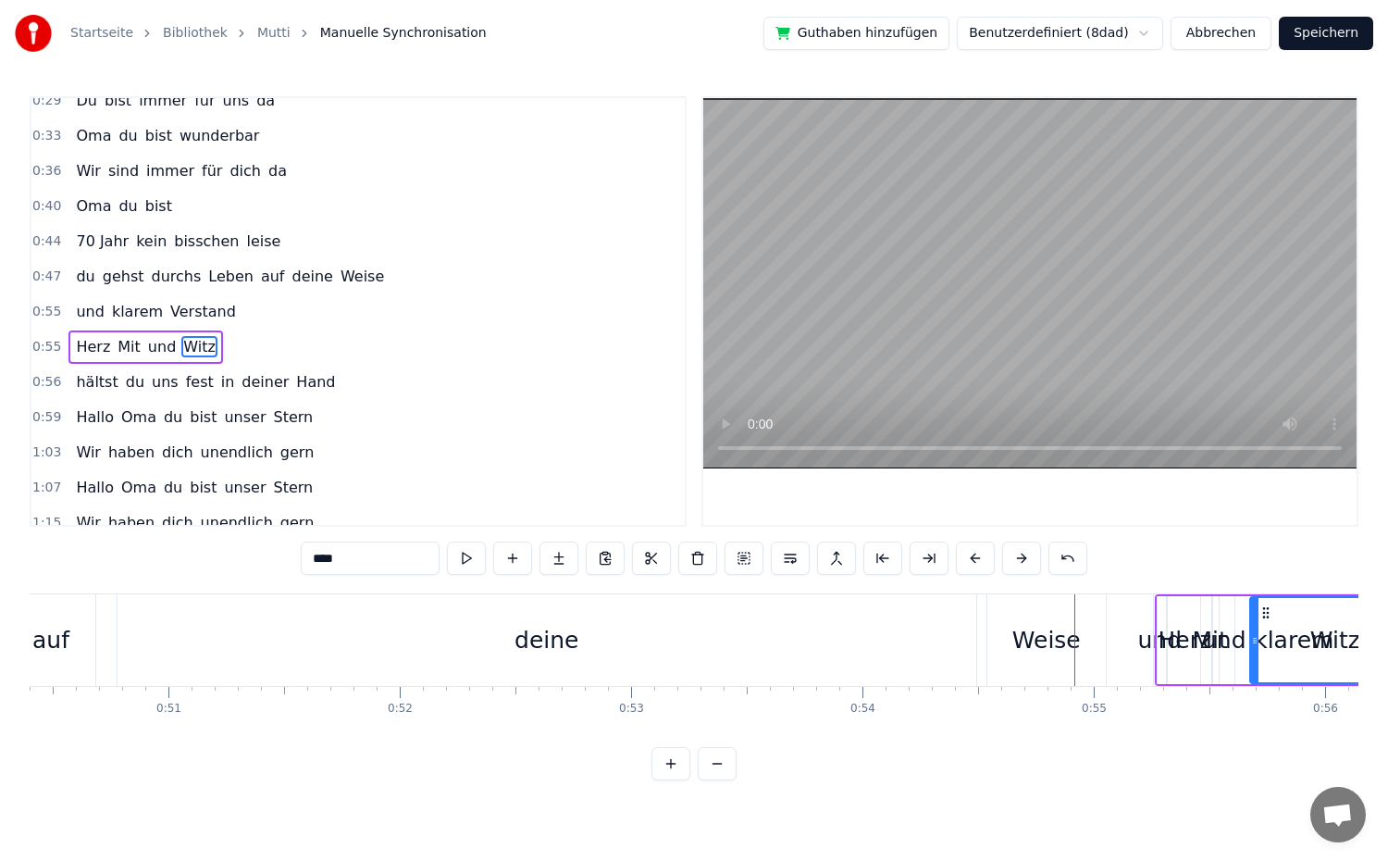
click at [744, 658] on div "deine" at bounding box center [547, 640] width 859 height 92
type input "*****"
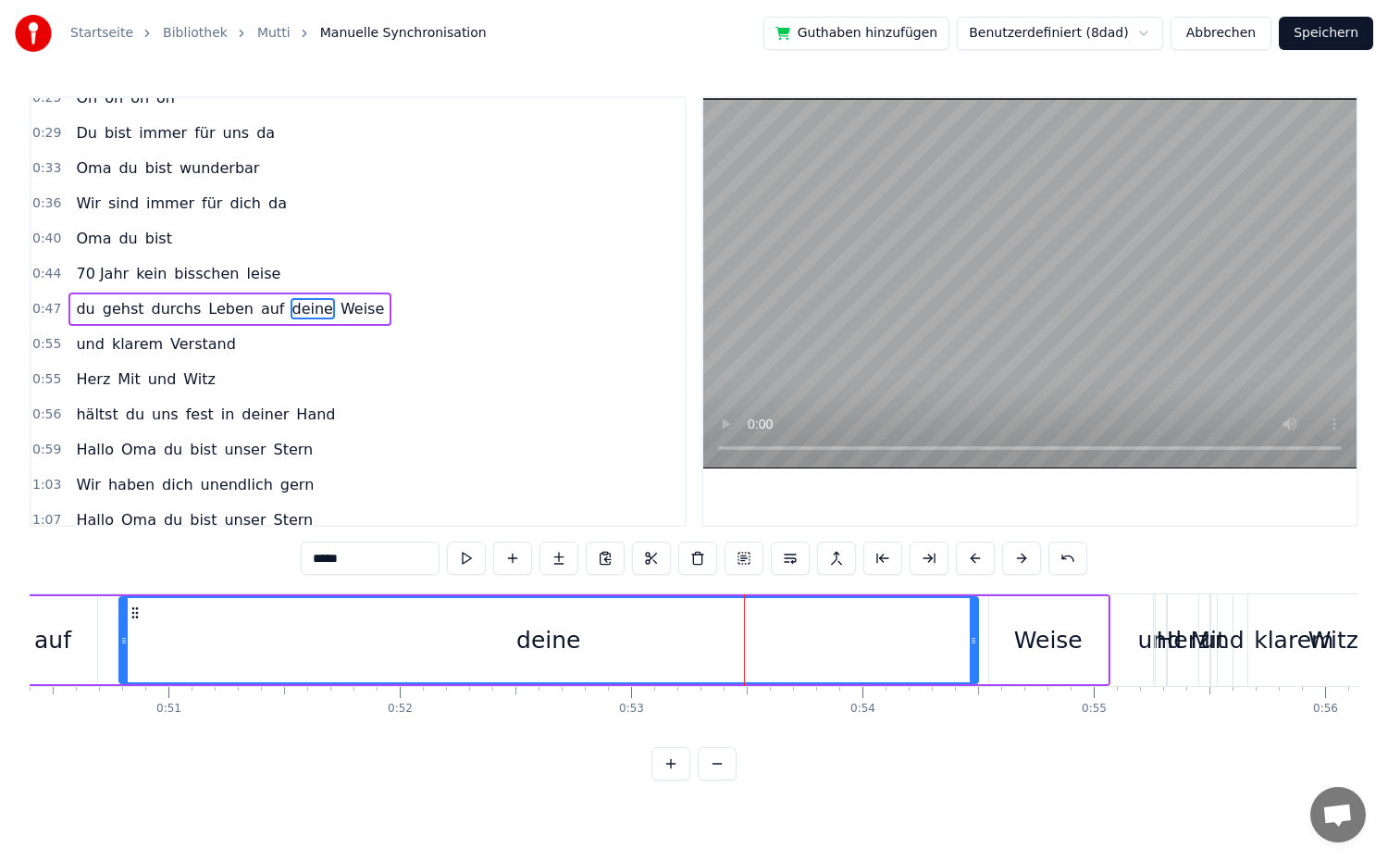
scroll to position [191, 0]
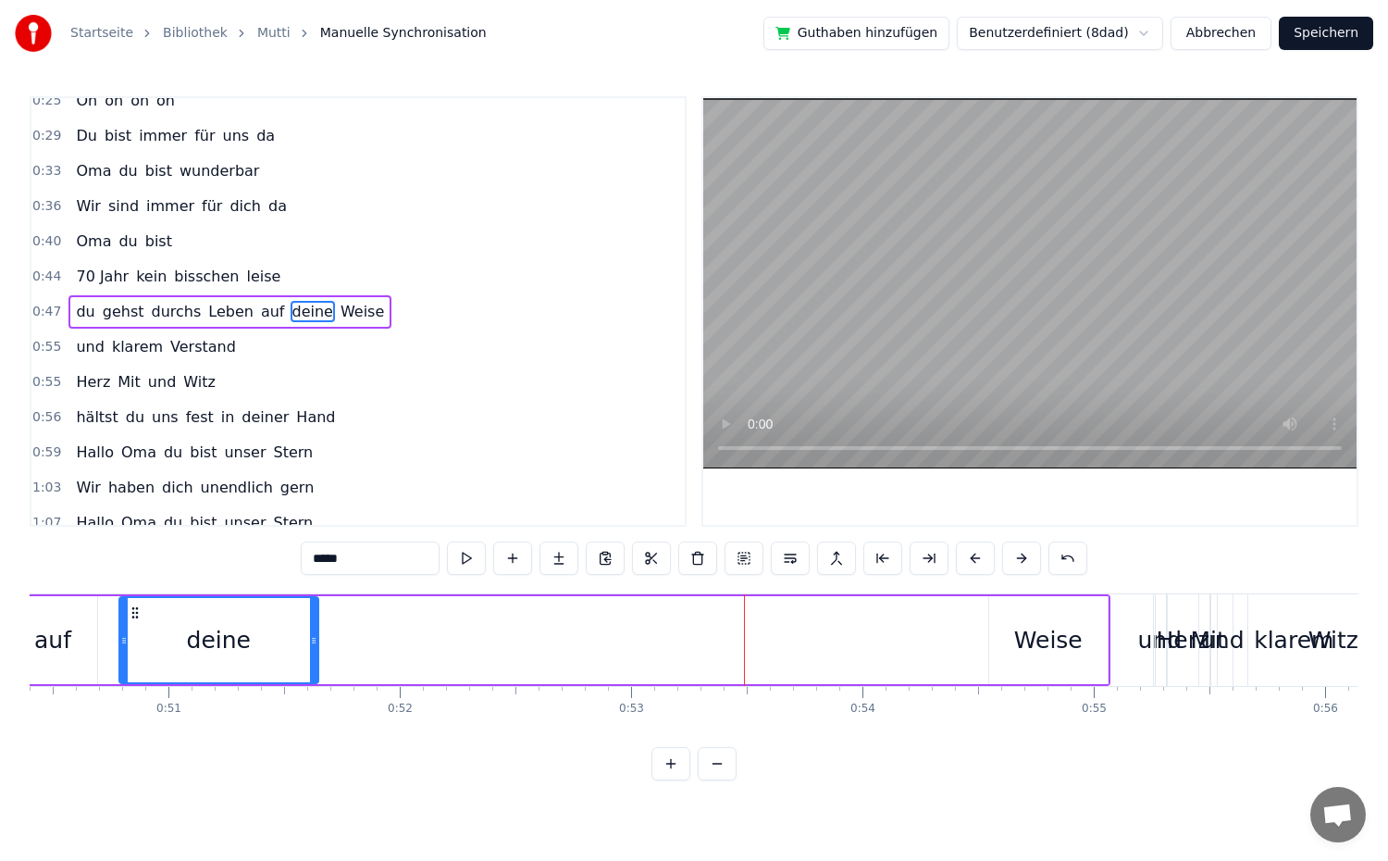
drag, startPoint x: 973, startPoint y: 635, endPoint x: 314, endPoint y: 649, distance: 659.9
click at [314, 649] on div at bounding box center [313, 640] width 7 height 84
drag, startPoint x: 1047, startPoint y: 644, endPoint x: 909, endPoint y: 648, distance: 137.9
click at [909, 648] on div "du gehst durchs Leben auf deine Weise" at bounding box center [273, 640] width 1674 height 92
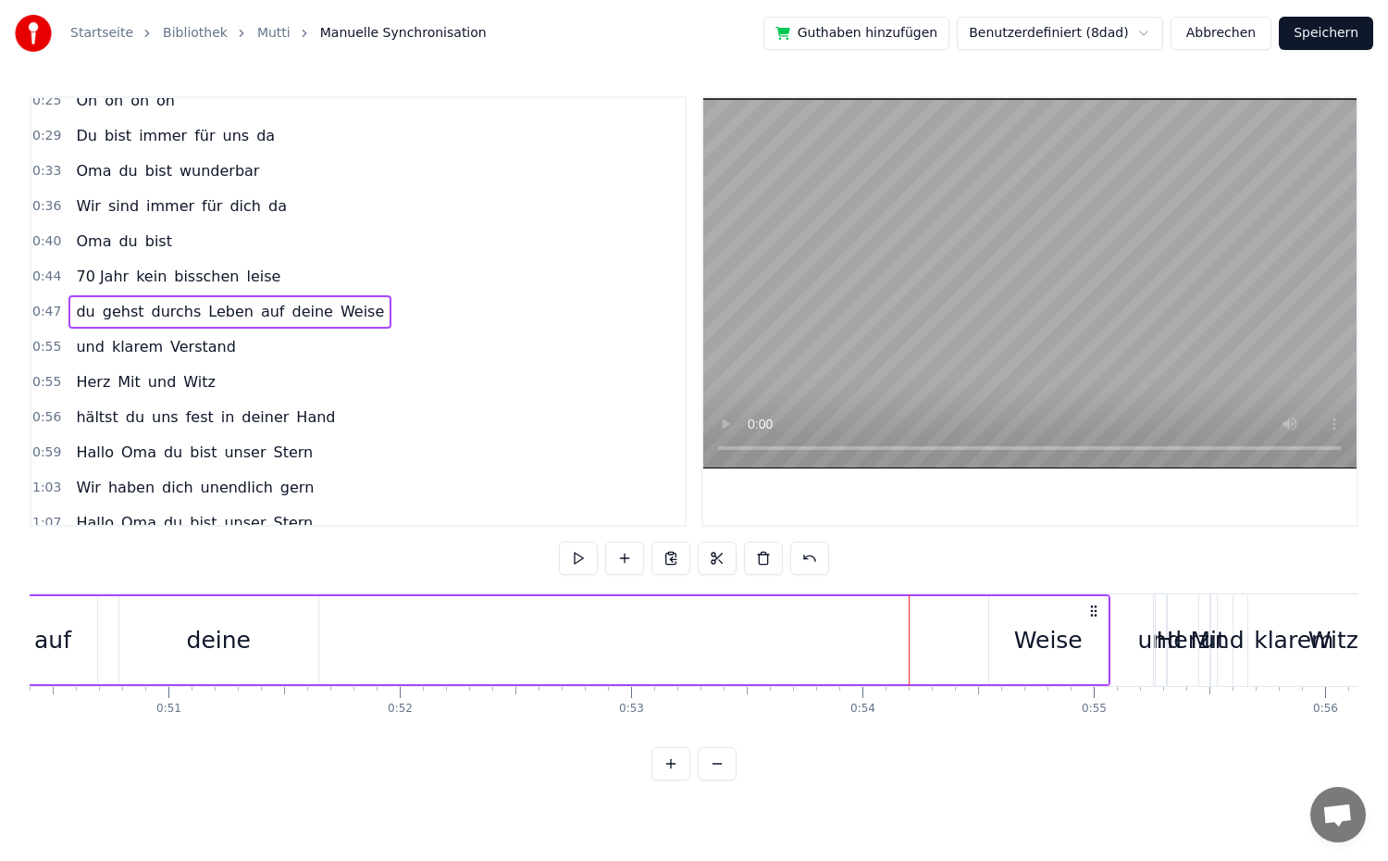
click at [1019, 639] on div "Weise" at bounding box center [1048, 640] width 68 height 35
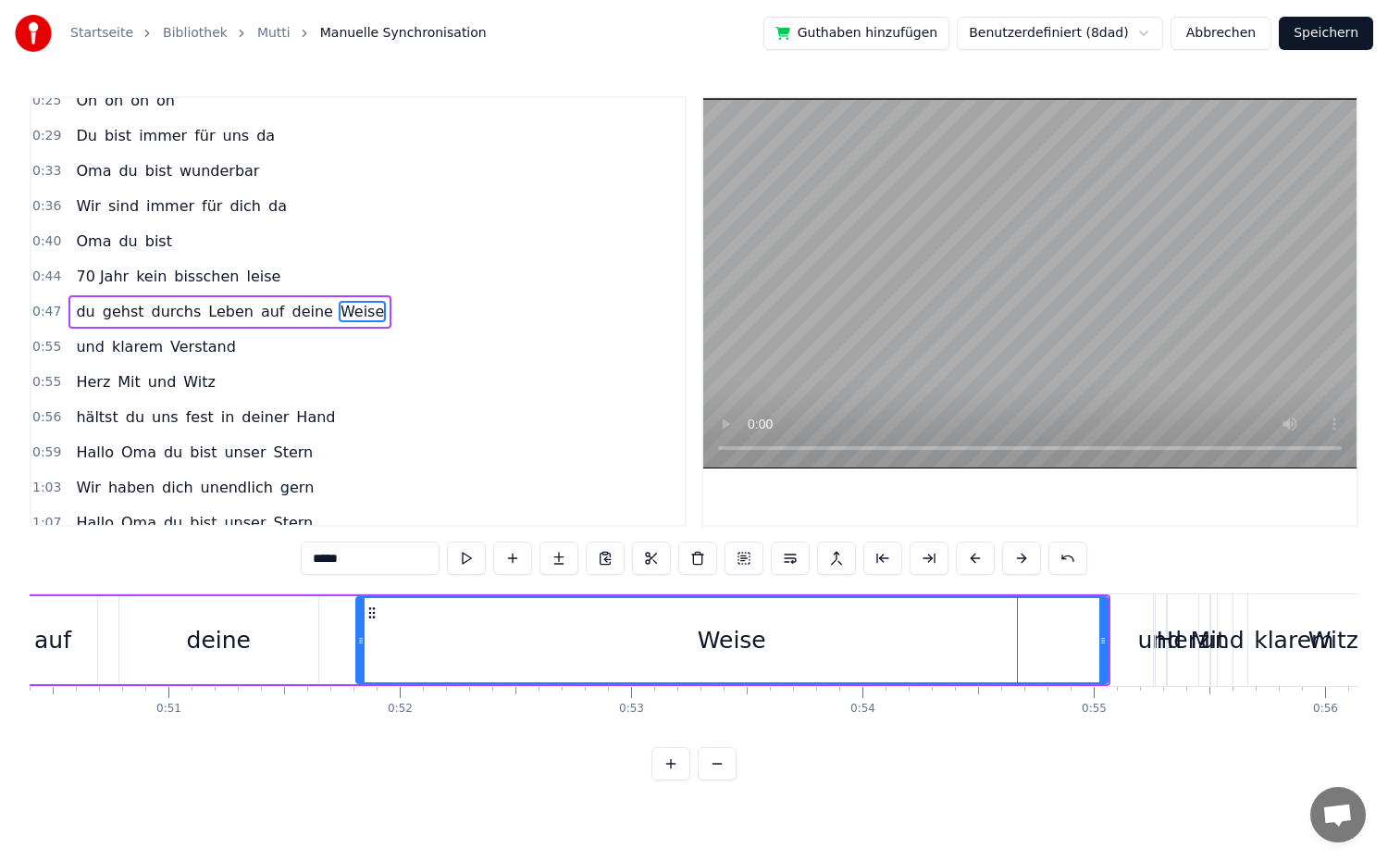
drag, startPoint x: 995, startPoint y: 639, endPoint x: 362, endPoint y: 638, distance: 632.9
click at [362, 638] on icon at bounding box center [360, 640] width 7 height 15
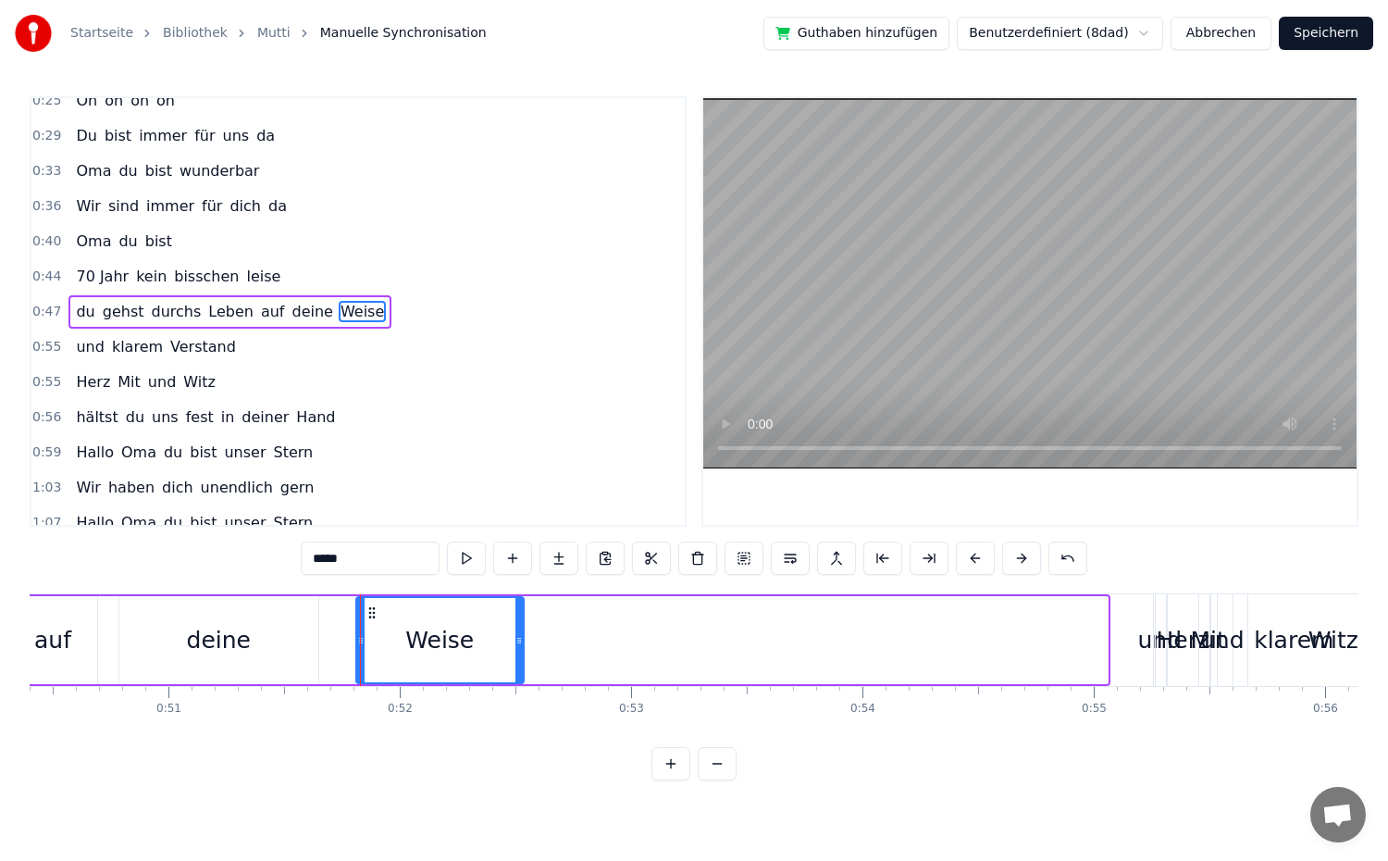
drag, startPoint x: 1104, startPoint y: 638, endPoint x: 520, endPoint y: 651, distance: 584.0
click at [520, 651] on div at bounding box center [518, 640] width 7 height 84
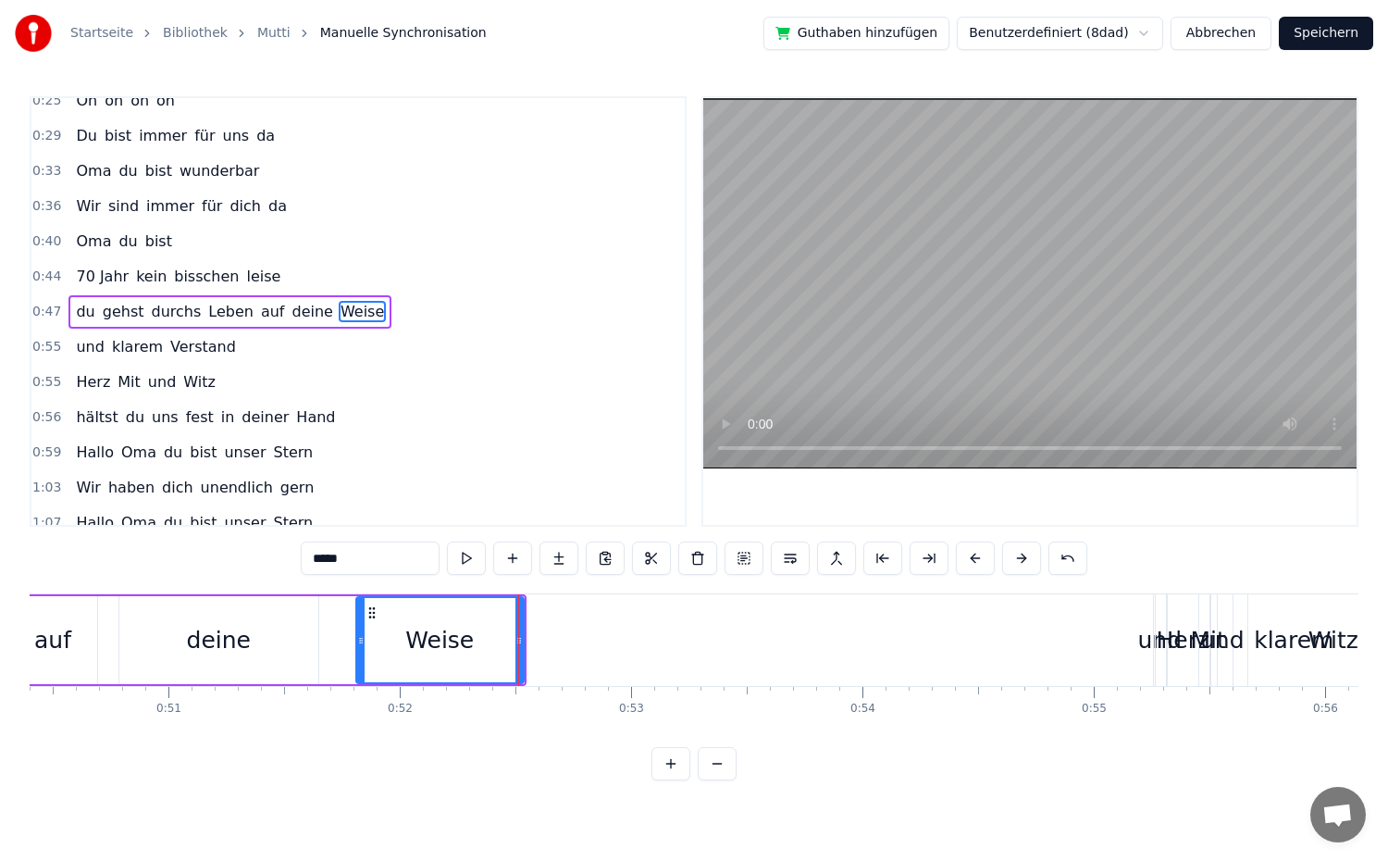
click at [375, 316] on div "0:47 du gehst durchs Leben auf deine Weise" at bounding box center [357, 311] width 653 height 35
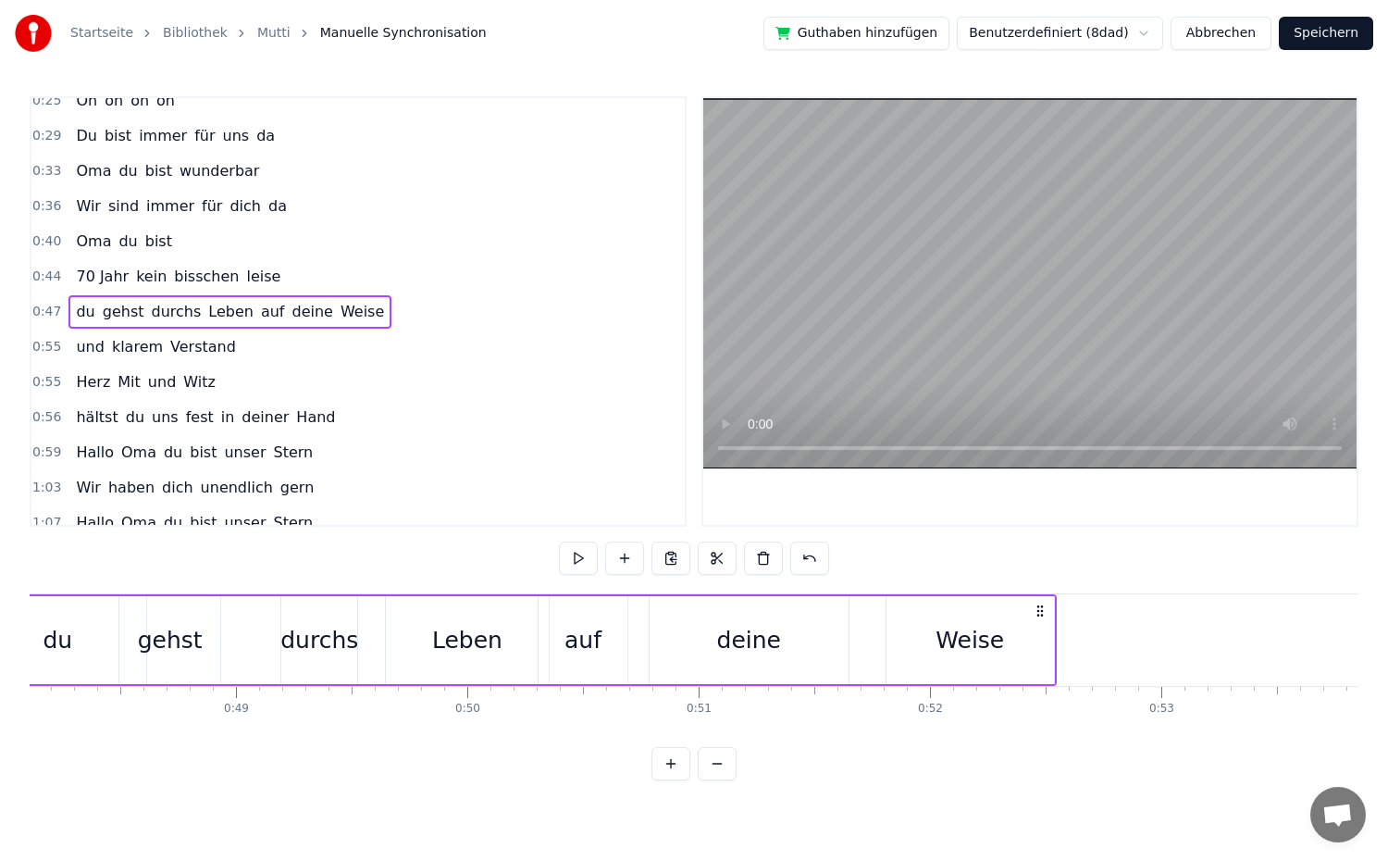
scroll to position [0, 10973]
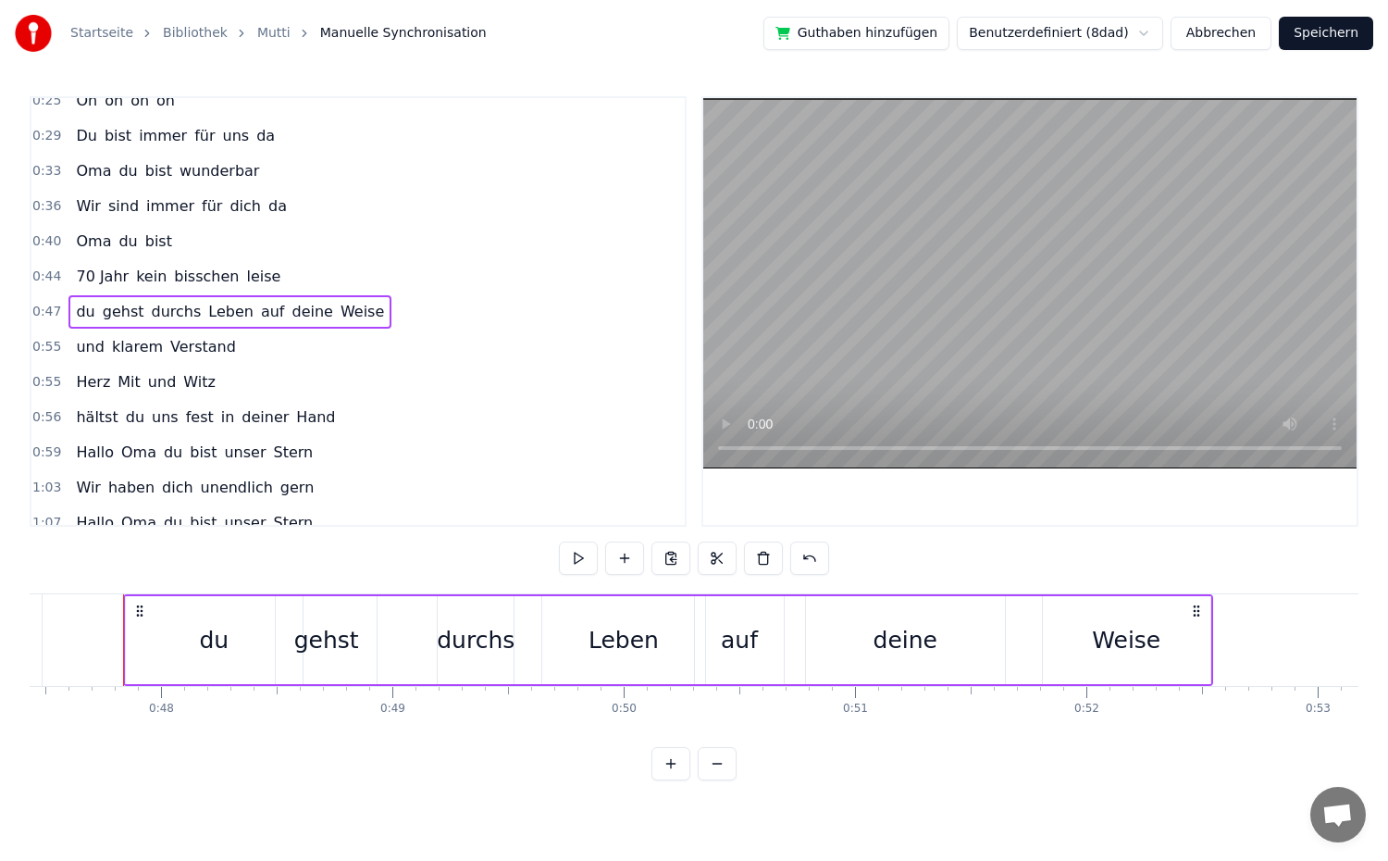
click at [578, 560] on button at bounding box center [578, 557] width 39 height 33
click at [939, 648] on div "deine" at bounding box center [905, 640] width 199 height 88
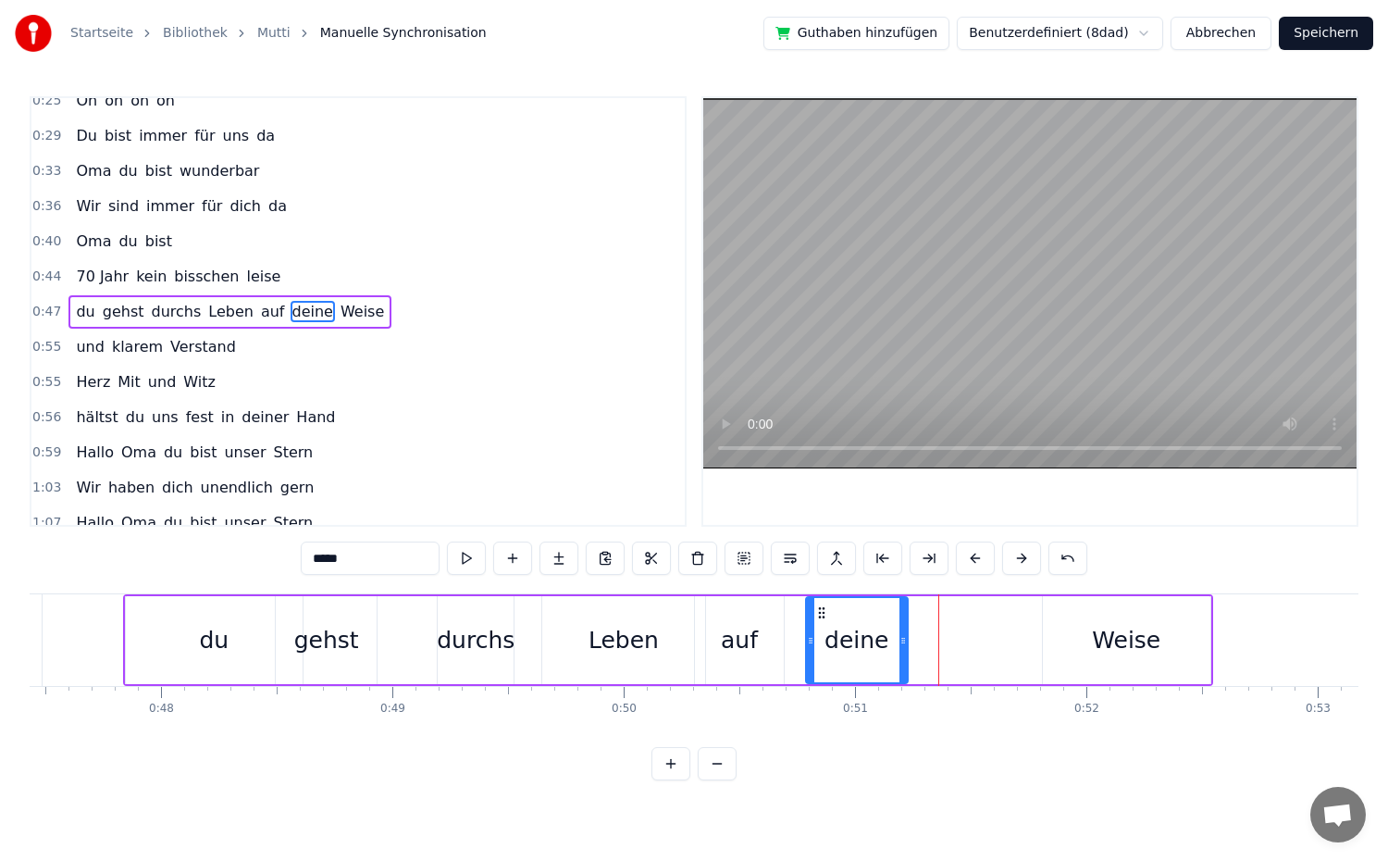
drag, startPoint x: 996, startPoint y: 638, endPoint x: 899, endPoint y: 646, distance: 97.4
click at [899, 646] on icon at bounding box center [902, 640] width 7 height 15
click at [1043, 638] on div "Weise" at bounding box center [1126, 640] width 167 height 88
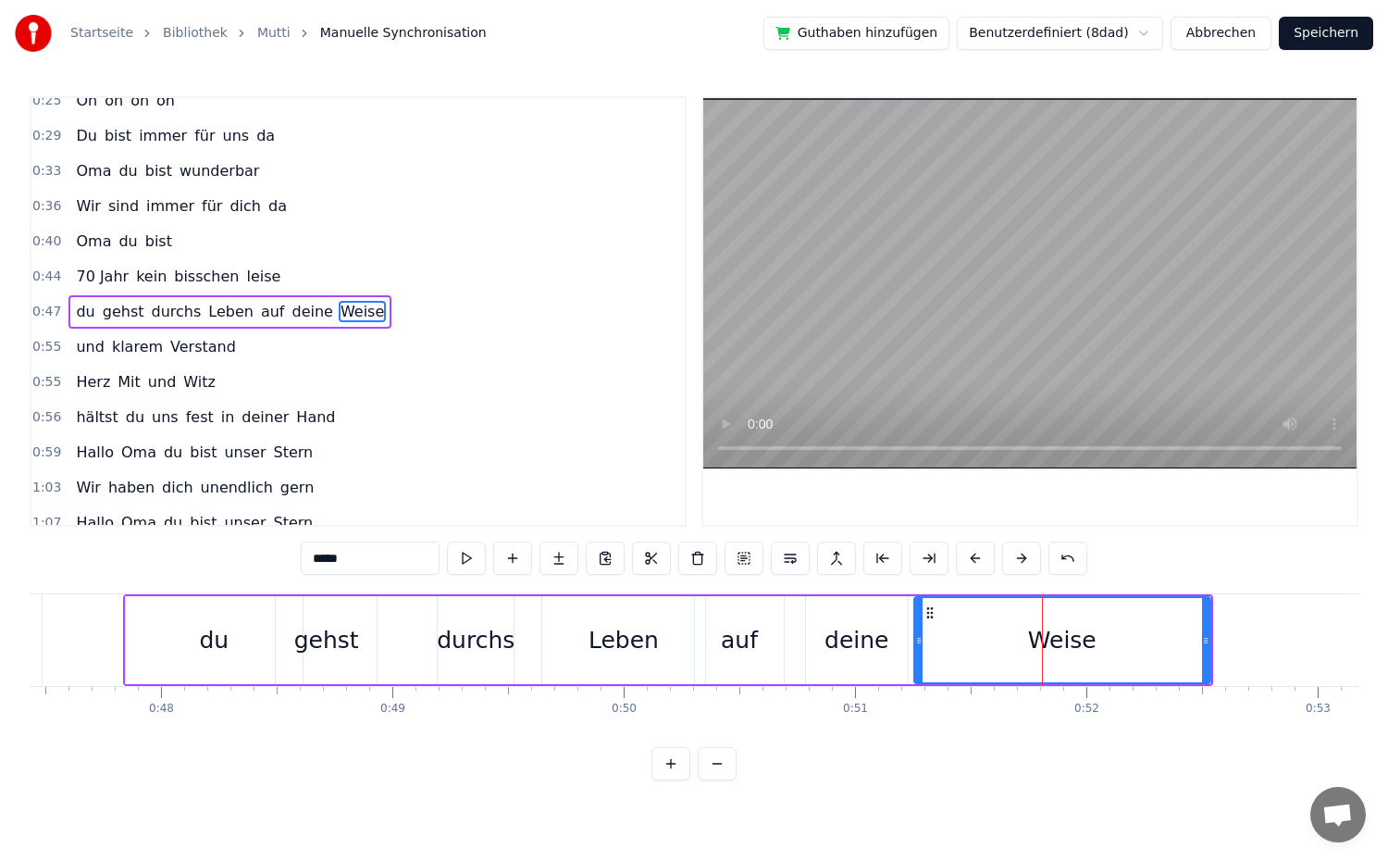
drag, startPoint x: 1047, startPoint y: 640, endPoint x: 918, endPoint y: 655, distance: 129.5
click at [918, 655] on div at bounding box center [918, 640] width 7 height 84
click at [844, 643] on div "deine" at bounding box center [856, 640] width 64 height 35
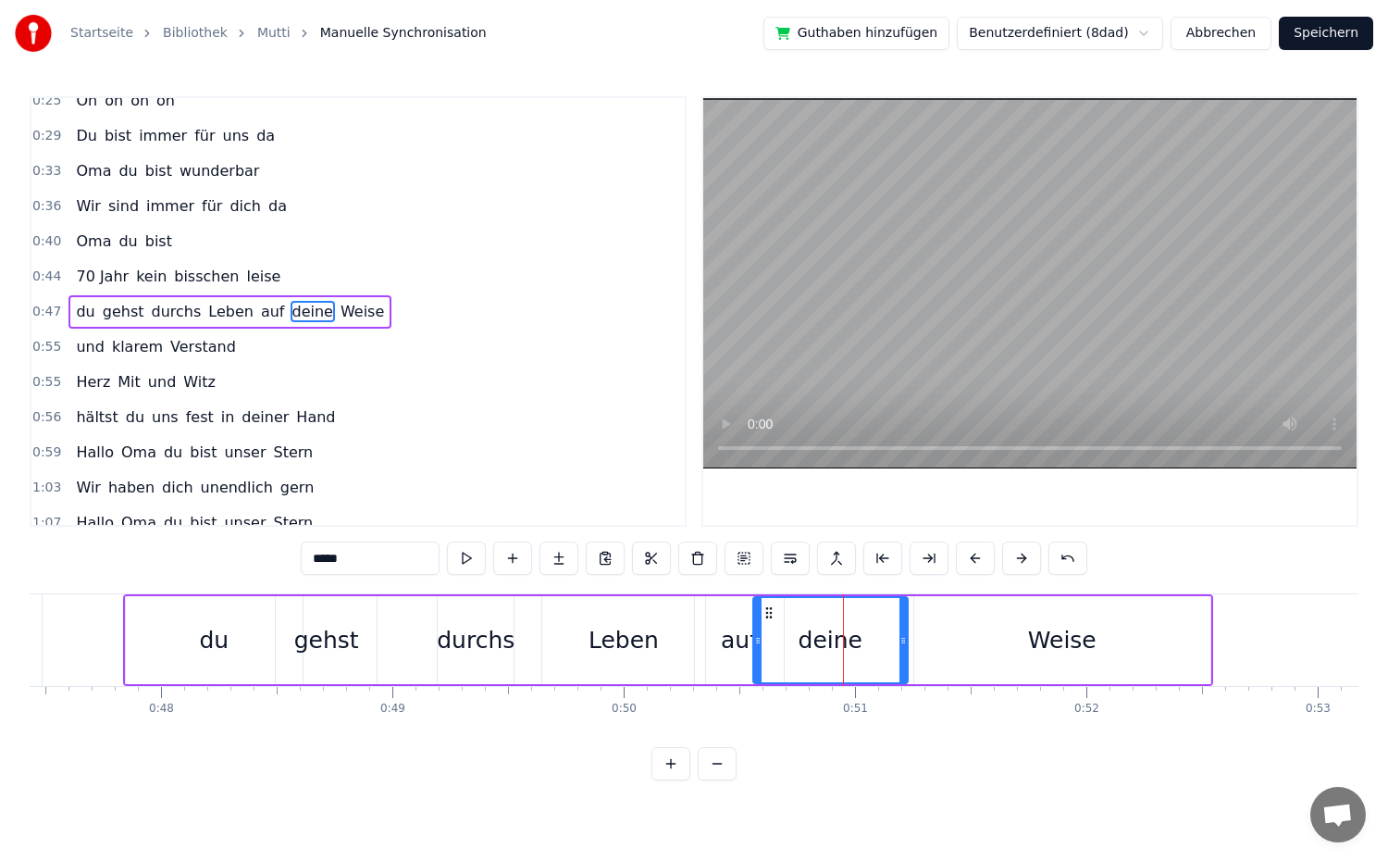
drag, startPoint x: 808, startPoint y: 638, endPoint x: 755, endPoint y: 640, distance: 52.8
click at [755, 640] on icon at bounding box center [757, 640] width 7 height 15
drag, startPoint x: 905, startPoint y: 638, endPoint x: 862, endPoint y: 644, distance: 42.9
click at [862, 644] on icon at bounding box center [860, 640] width 7 height 15
drag, startPoint x: 754, startPoint y: 639, endPoint x: 769, endPoint y: 639, distance: 14.8
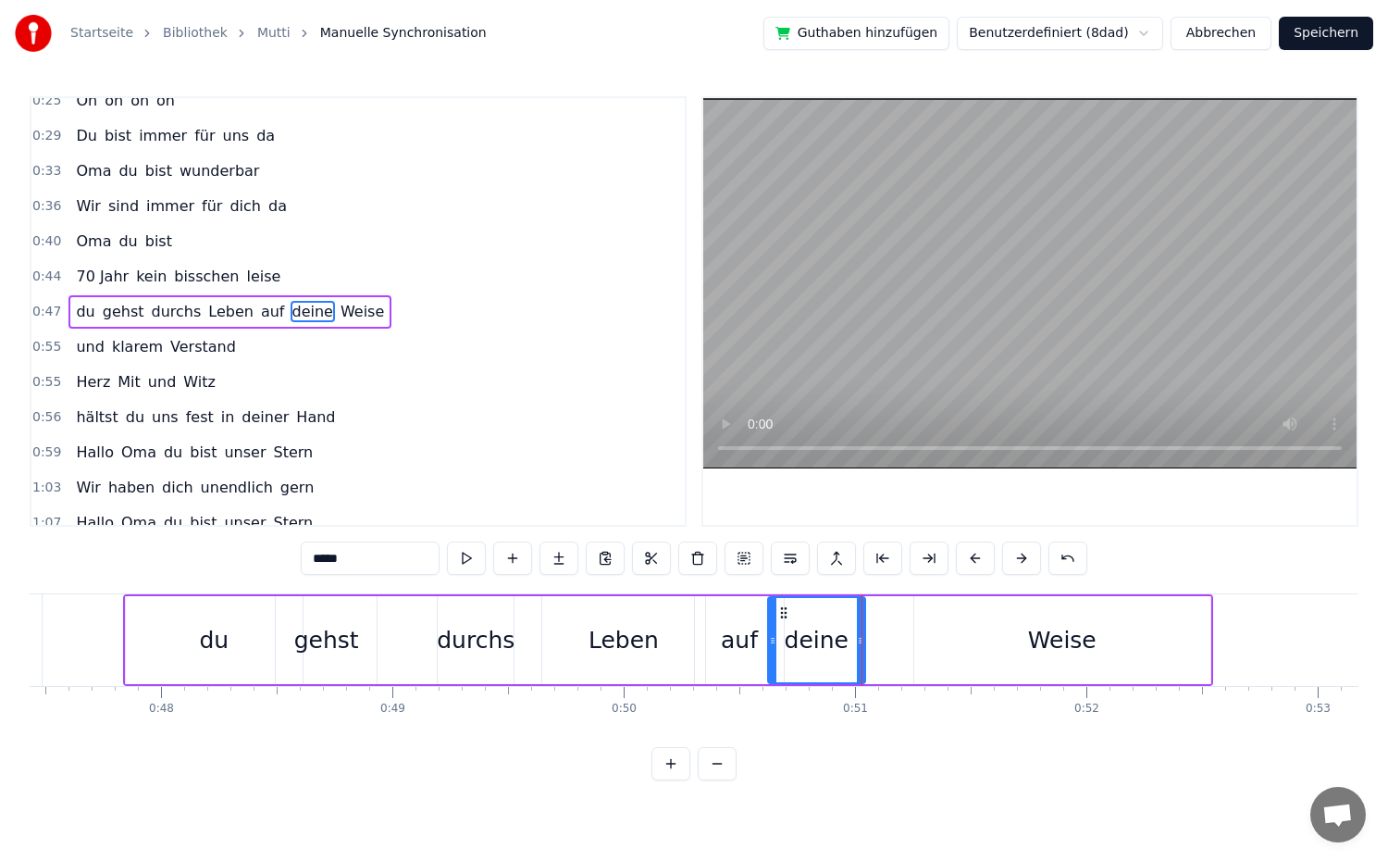
click at [769, 639] on icon at bounding box center [772, 640] width 7 height 15
click at [1024, 642] on div "Weise" at bounding box center [1062, 640] width 296 height 88
type input "*****"
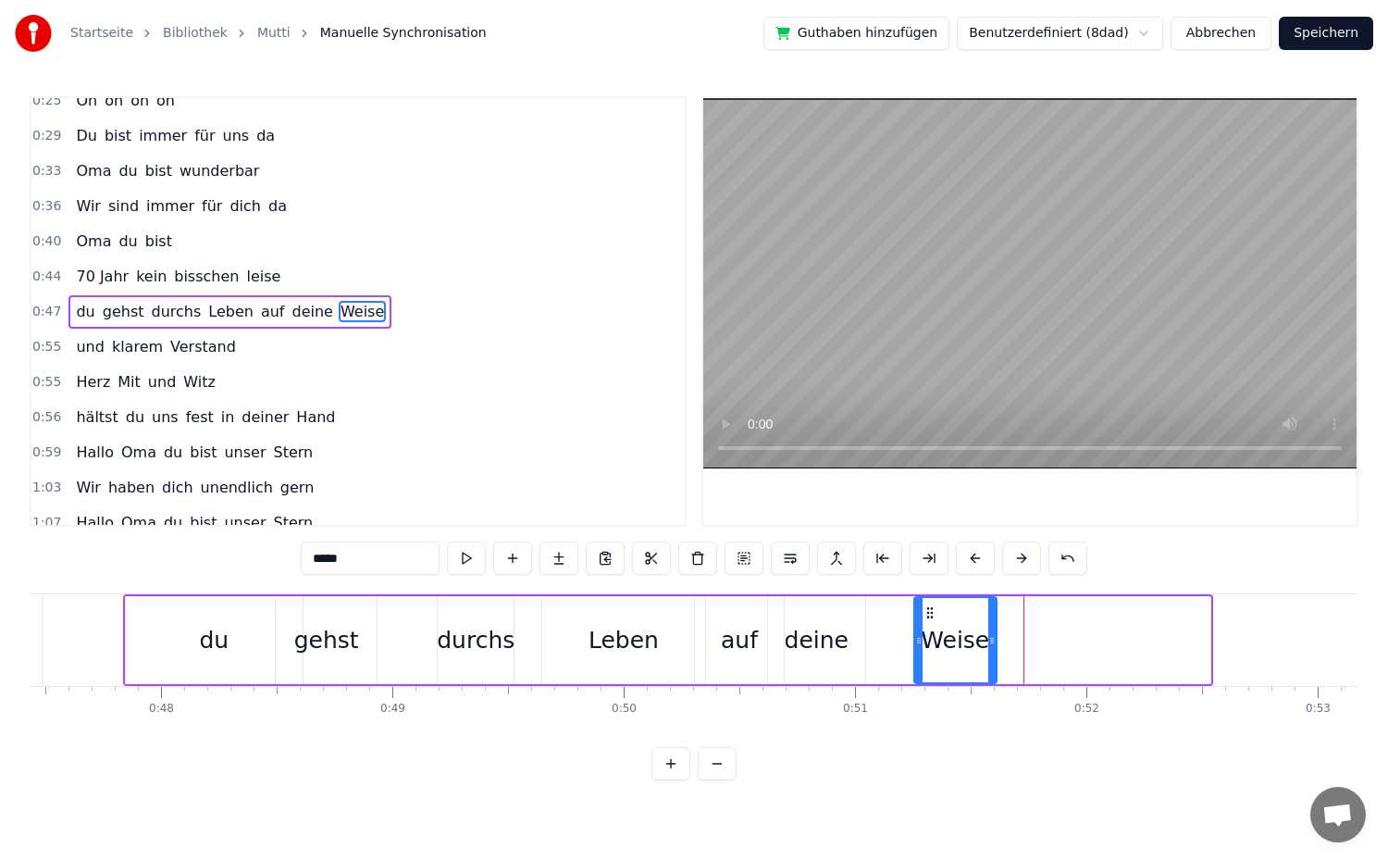
drag, startPoint x: 1203, startPoint y: 632, endPoint x: 989, endPoint y: 642, distance: 214.0
click at [989, 642] on div at bounding box center [991, 640] width 7 height 84
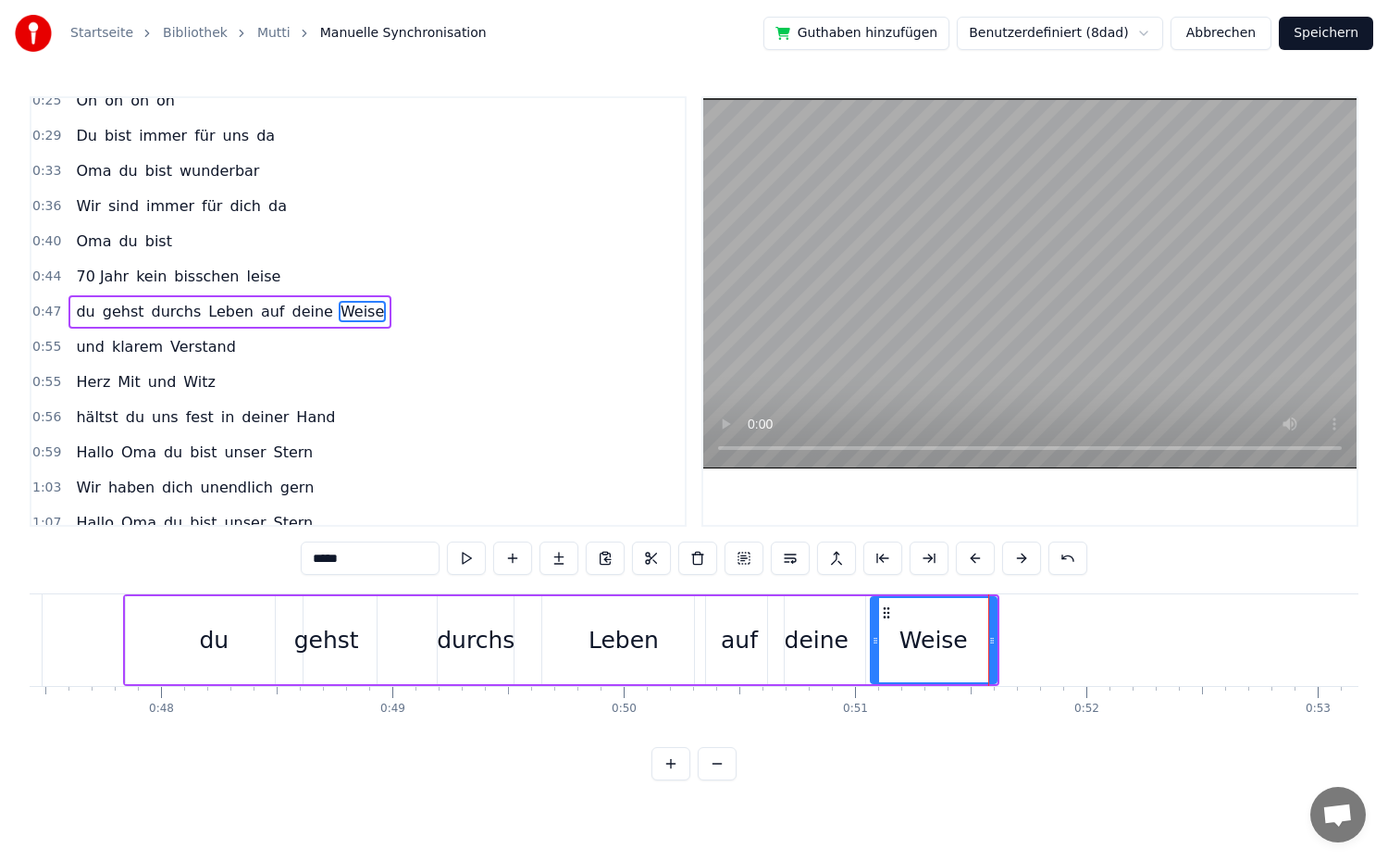
drag, startPoint x: 916, startPoint y: 638, endPoint x: 873, endPoint y: 644, distance: 43.8
click at [873, 644] on icon at bounding box center [875, 640] width 7 height 15
click at [389, 319] on div "0:47 du gehst durchs Leben auf deine Weise" at bounding box center [357, 311] width 653 height 35
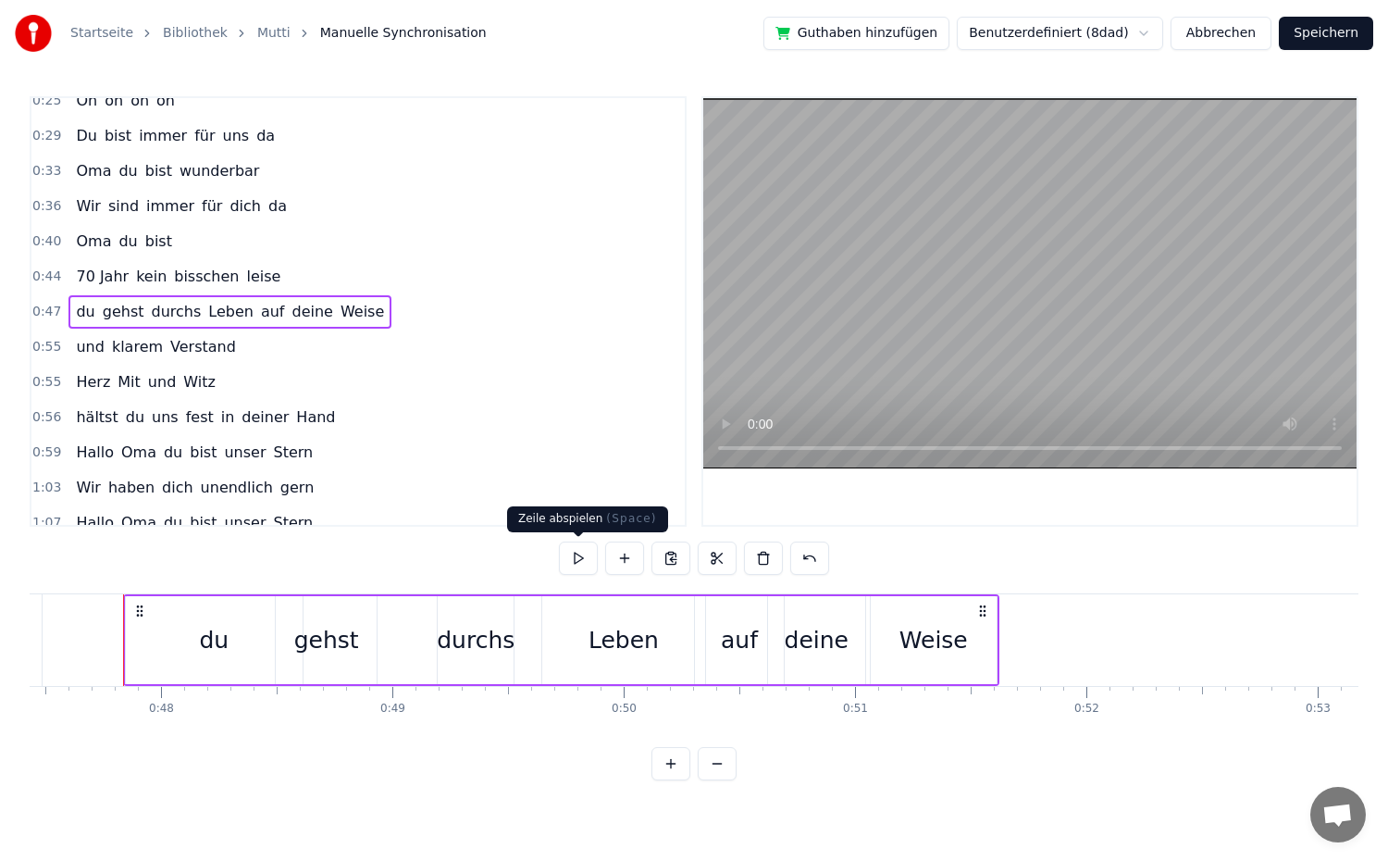
click at [578, 549] on button at bounding box center [578, 557] width 39 height 33
click at [734, 643] on div "auf" at bounding box center [739, 640] width 37 height 35
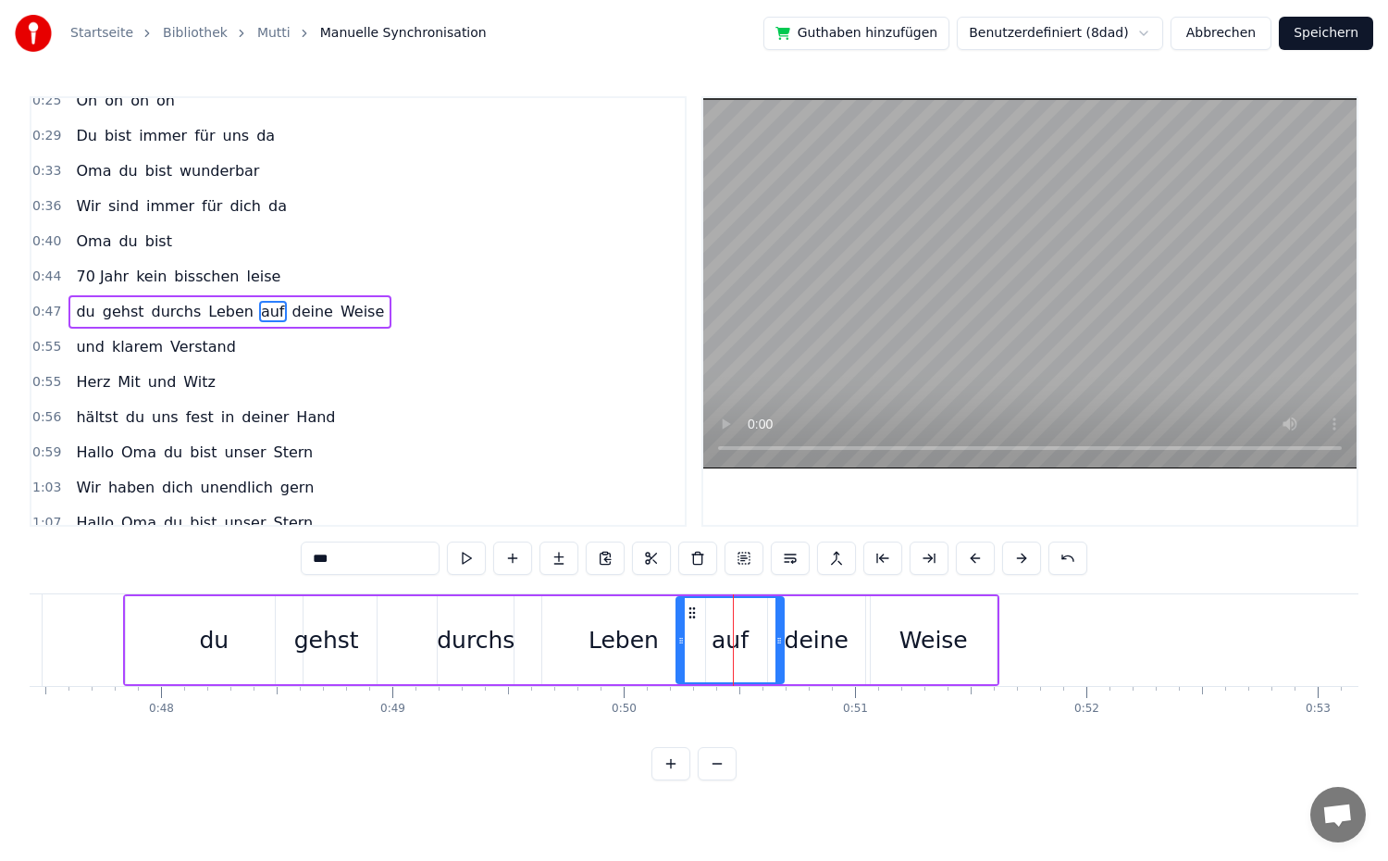
drag, startPoint x: 697, startPoint y: 644, endPoint x: 678, endPoint y: 645, distance: 18.5
click at [678, 645] on icon at bounding box center [680, 640] width 7 height 15
drag, startPoint x: 781, startPoint y: 638, endPoint x: 756, endPoint y: 642, distance: 25.3
click at [756, 642] on icon at bounding box center [753, 640] width 7 height 15
click at [827, 647] on div "deine" at bounding box center [817, 640] width 64 height 35
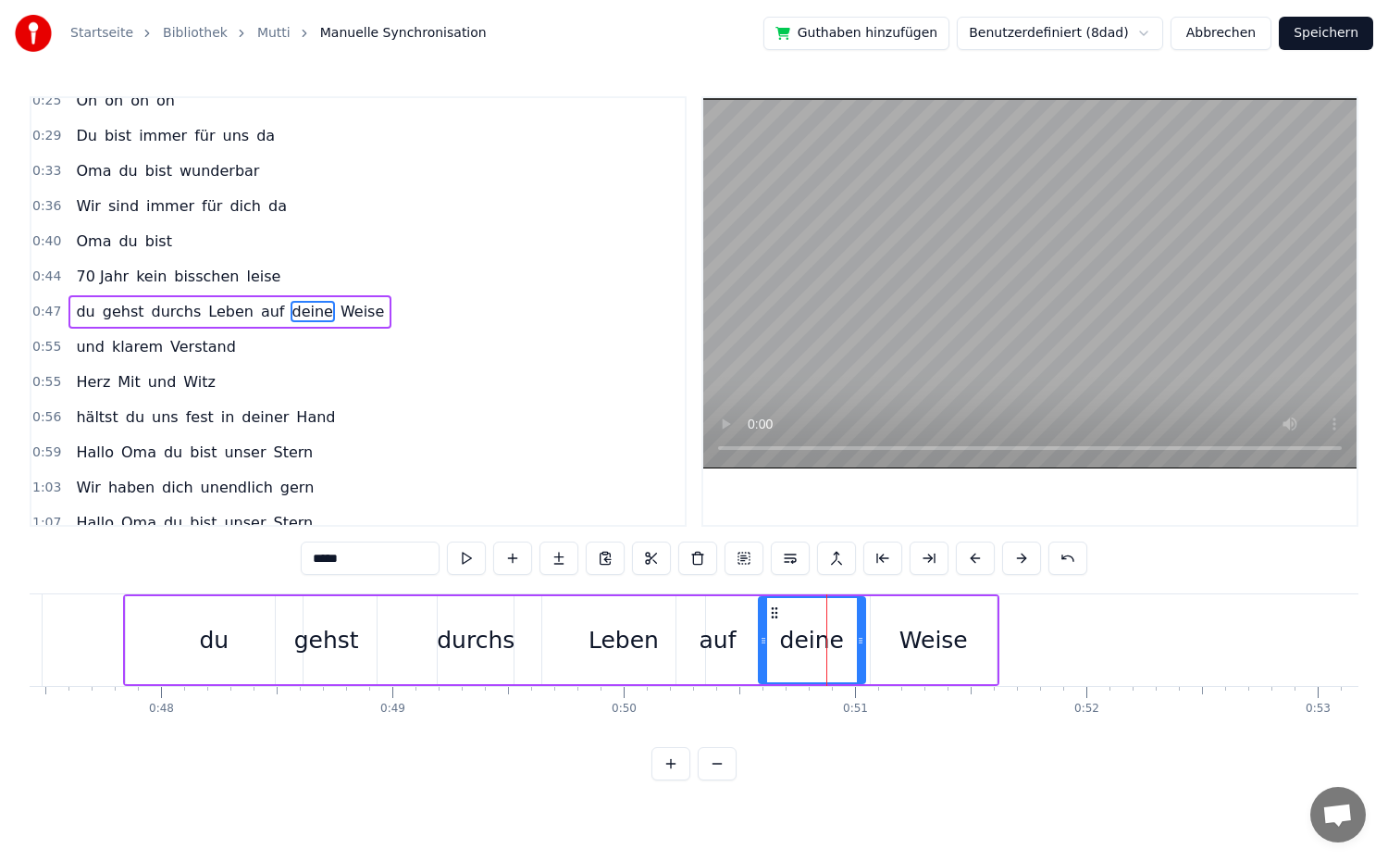
drag, startPoint x: 773, startPoint y: 641, endPoint x: 763, endPoint y: 642, distance: 9.3
click at [763, 642] on icon at bounding box center [763, 640] width 7 height 15
drag, startPoint x: 860, startPoint y: 638, endPoint x: 821, endPoint y: 648, distance: 40.0
click at [821, 648] on div at bounding box center [821, 640] width 7 height 84
click at [887, 644] on div "Weise" at bounding box center [934, 640] width 126 height 88
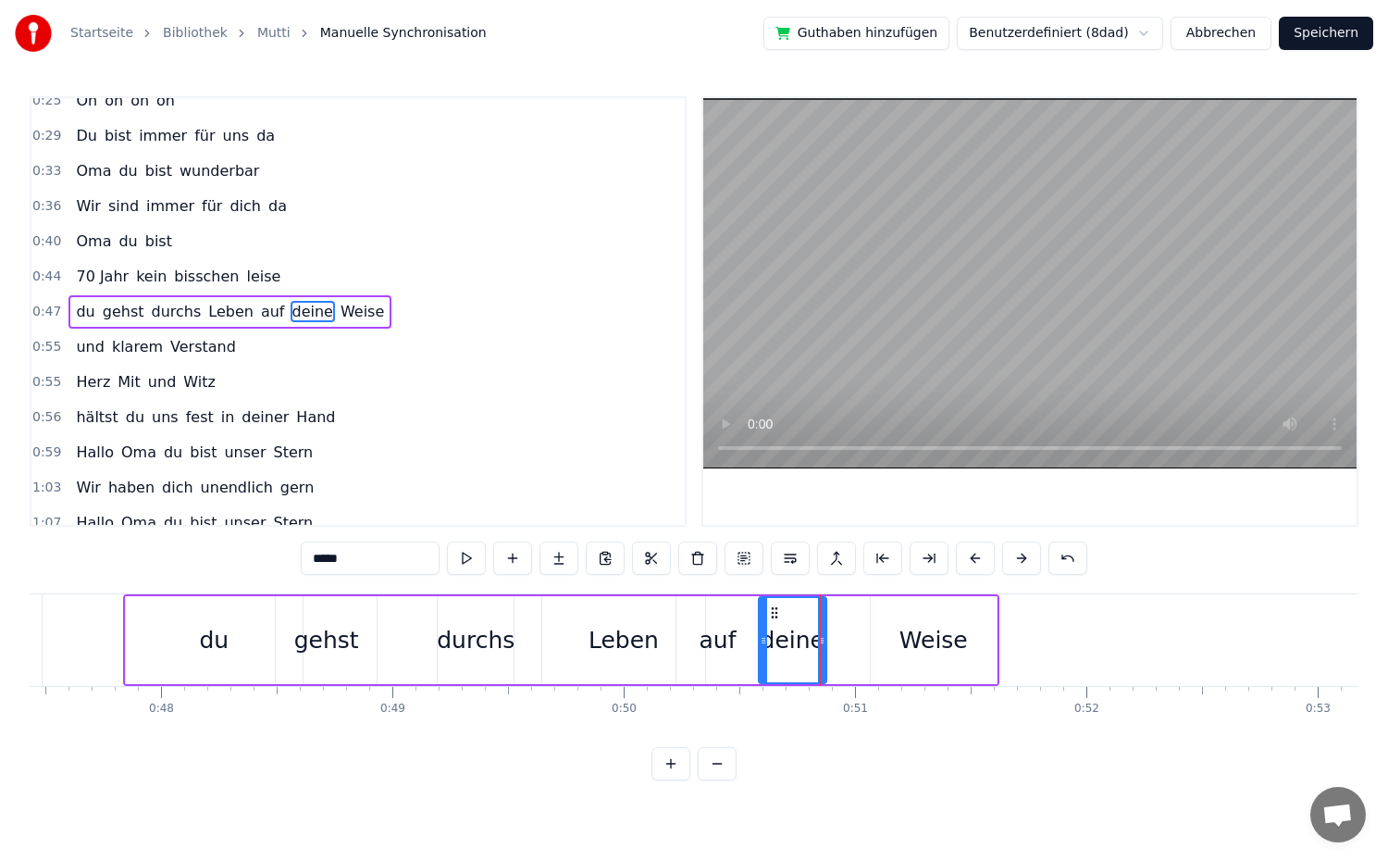
type input "*****"
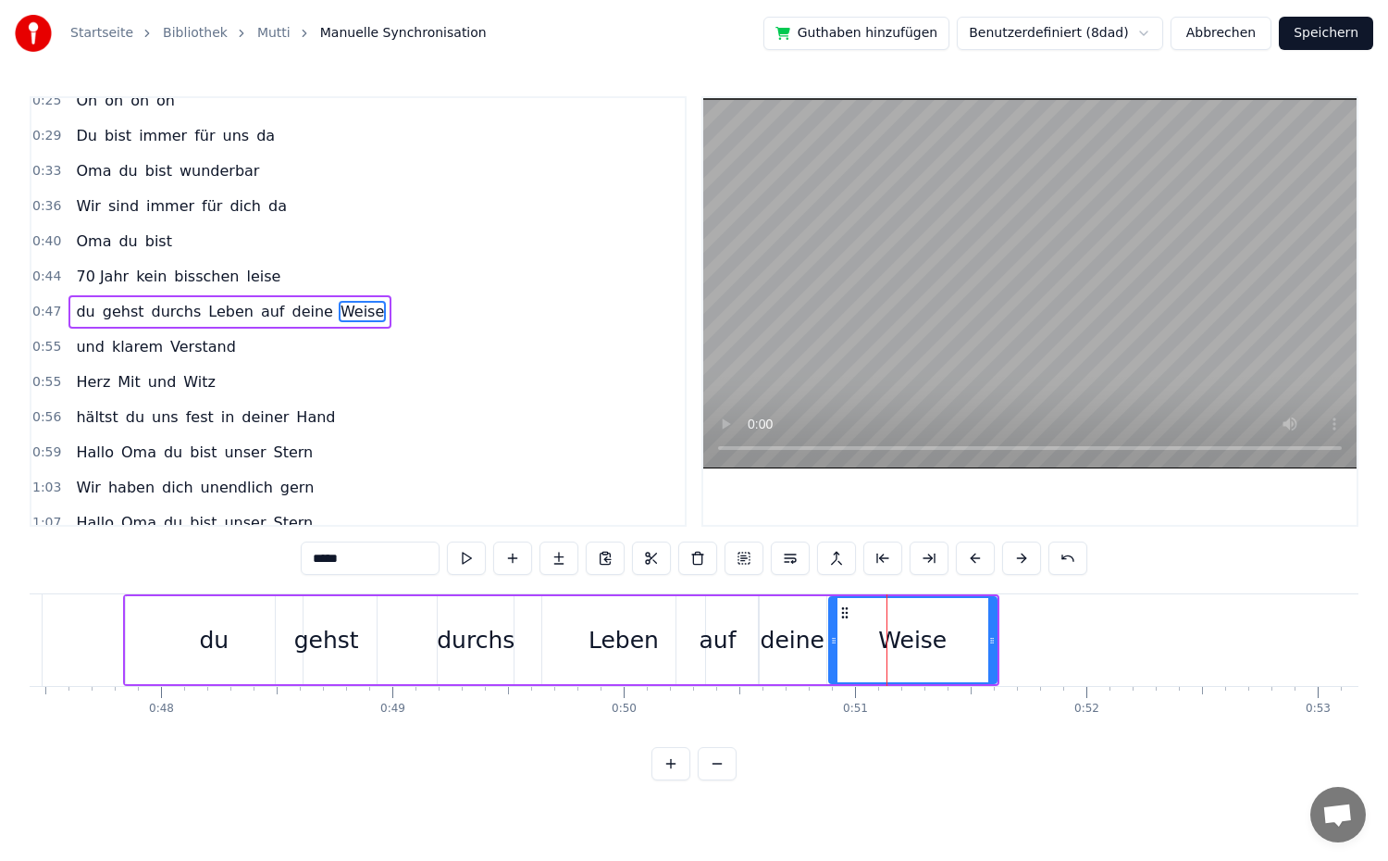
drag, startPoint x: 872, startPoint y: 639, endPoint x: 830, endPoint y: 651, distance: 43.3
click at [830, 651] on div at bounding box center [833, 640] width 7 height 84
drag, startPoint x: 994, startPoint y: 639, endPoint x: 951, endPoint y: 647, distance: 43.2
click at [951, 647] on div at bounding box center [949, 640] width 7 height 84
click at [498, 328] on div "0:47 du gehst durchs Leben auf deine Weise" at bounding box center [357, 311] width 653 height 35
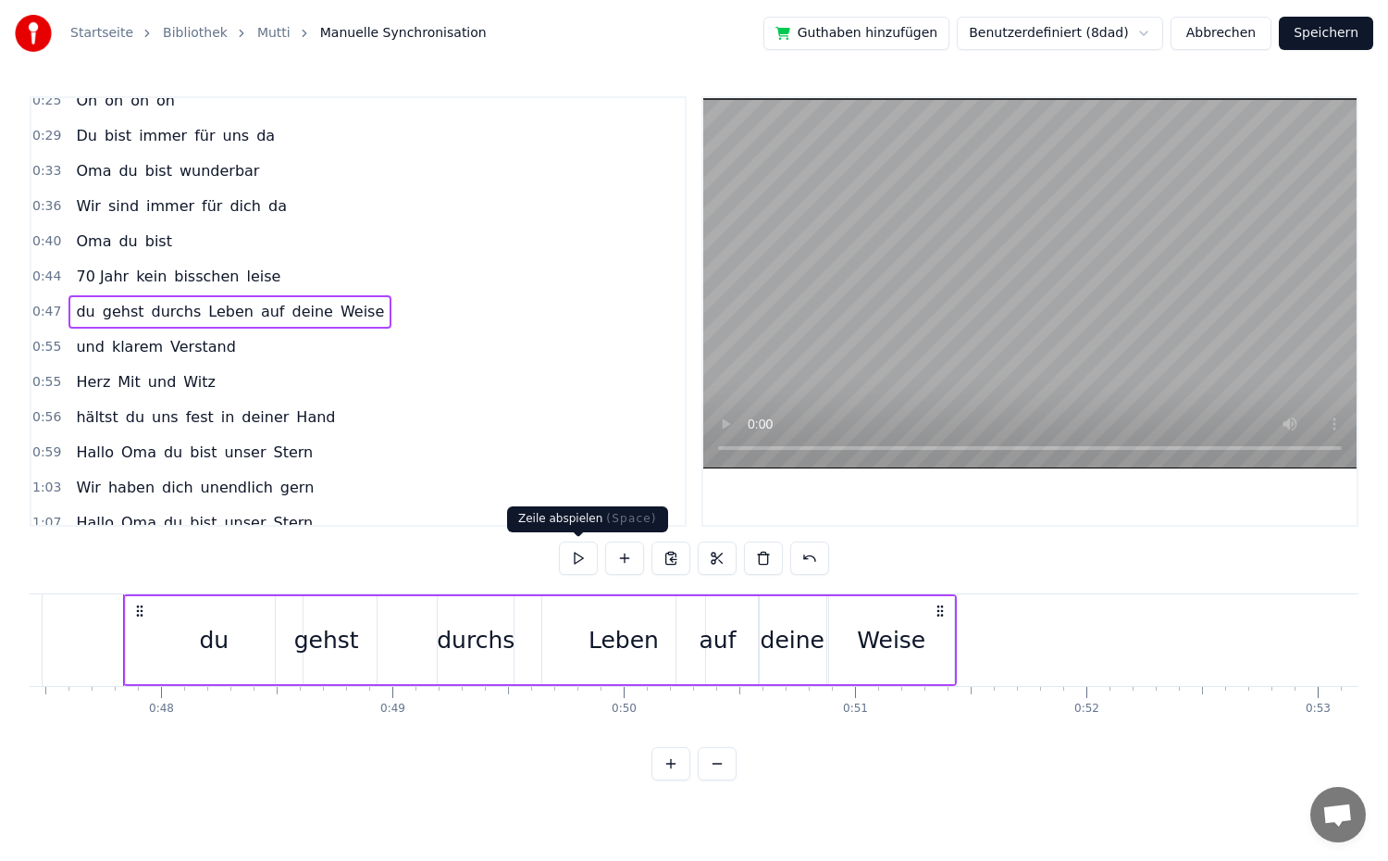
click at [568, 552] on button at bounding box center [578, 557] width 39 height 33
click at [887, 663] on div "Weise" at bounding box center [891, 640] width 125 height 88
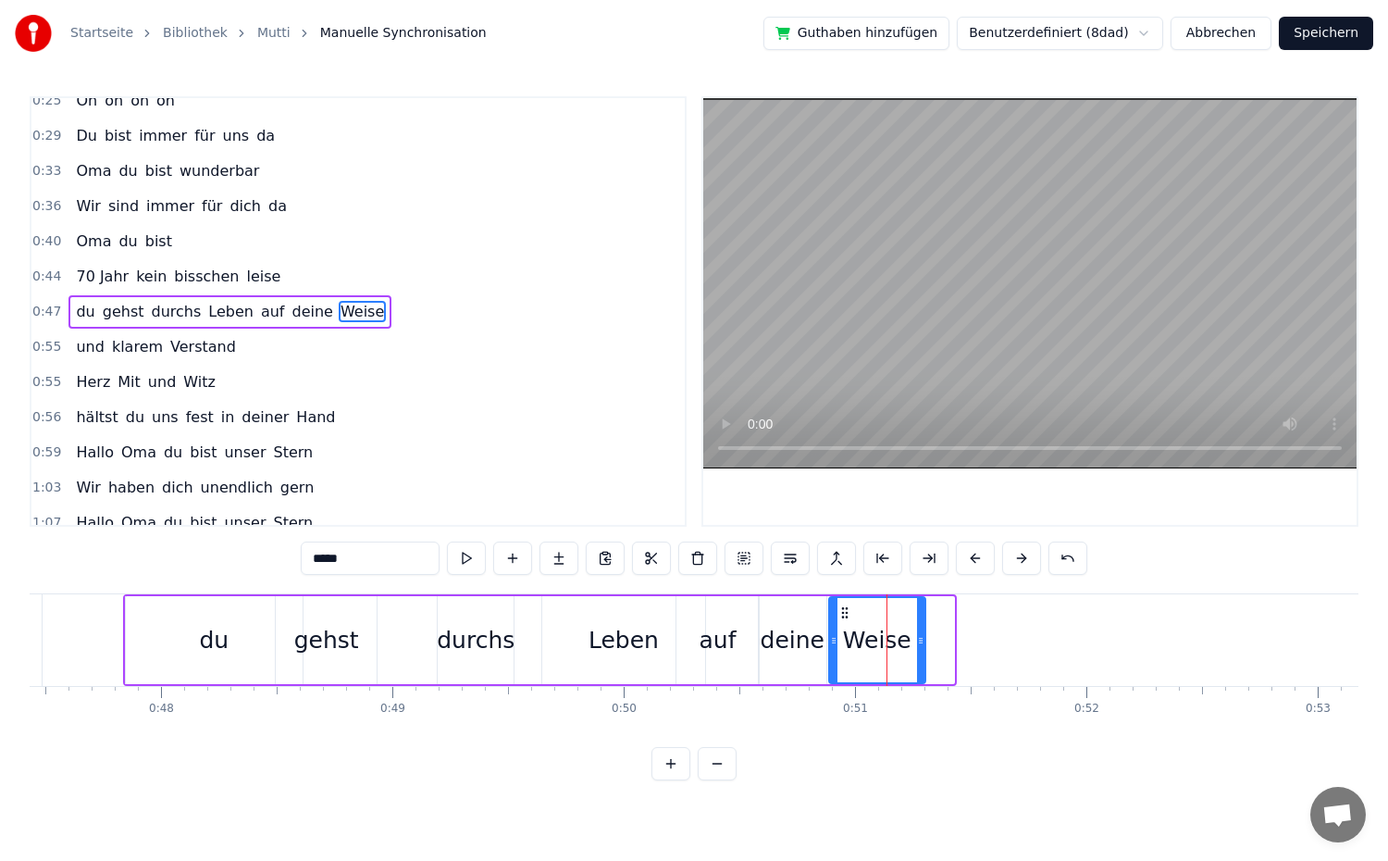
drag, startPoint x: 949, startPoint y: 638, endPoint x: 921, endPoint y: 642, distance: 29.1
click at [921, 642] on icon at bounding box center [920, 640] width 7 height 15
click at [477, 559] on button at bounding box center [466, 557] width 39 height 33
drag, startPoint x: 921, startPoint y: 642, endPoint x: 957, endPoint y: 644, distance: 36.1
click at [957, 644] on icon at bounding box center [956, 640] width 7 height 15
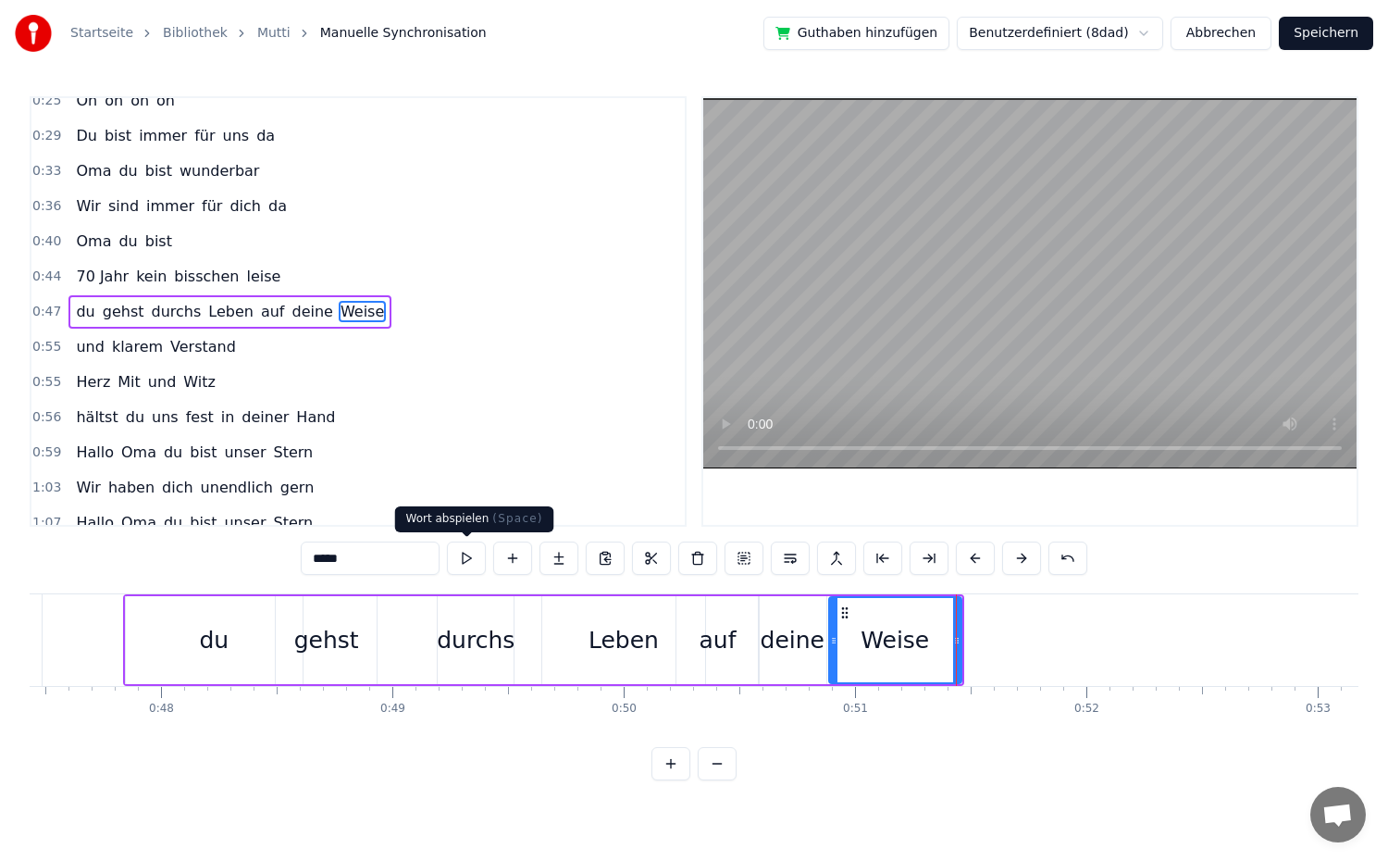
click at [476, 568] on button at bounding box center [466, 557] width 39 height 33
drag, startPoint x: 957, startPoint y: 642, endPoint x: 969, endPoint y: 642, distance: 12.0
click at [969, 642] on icon at bounding box center [968, 640] width 7 height 15
click at [470, 554] on button at bounding box center [466, 557] width 39 height 33
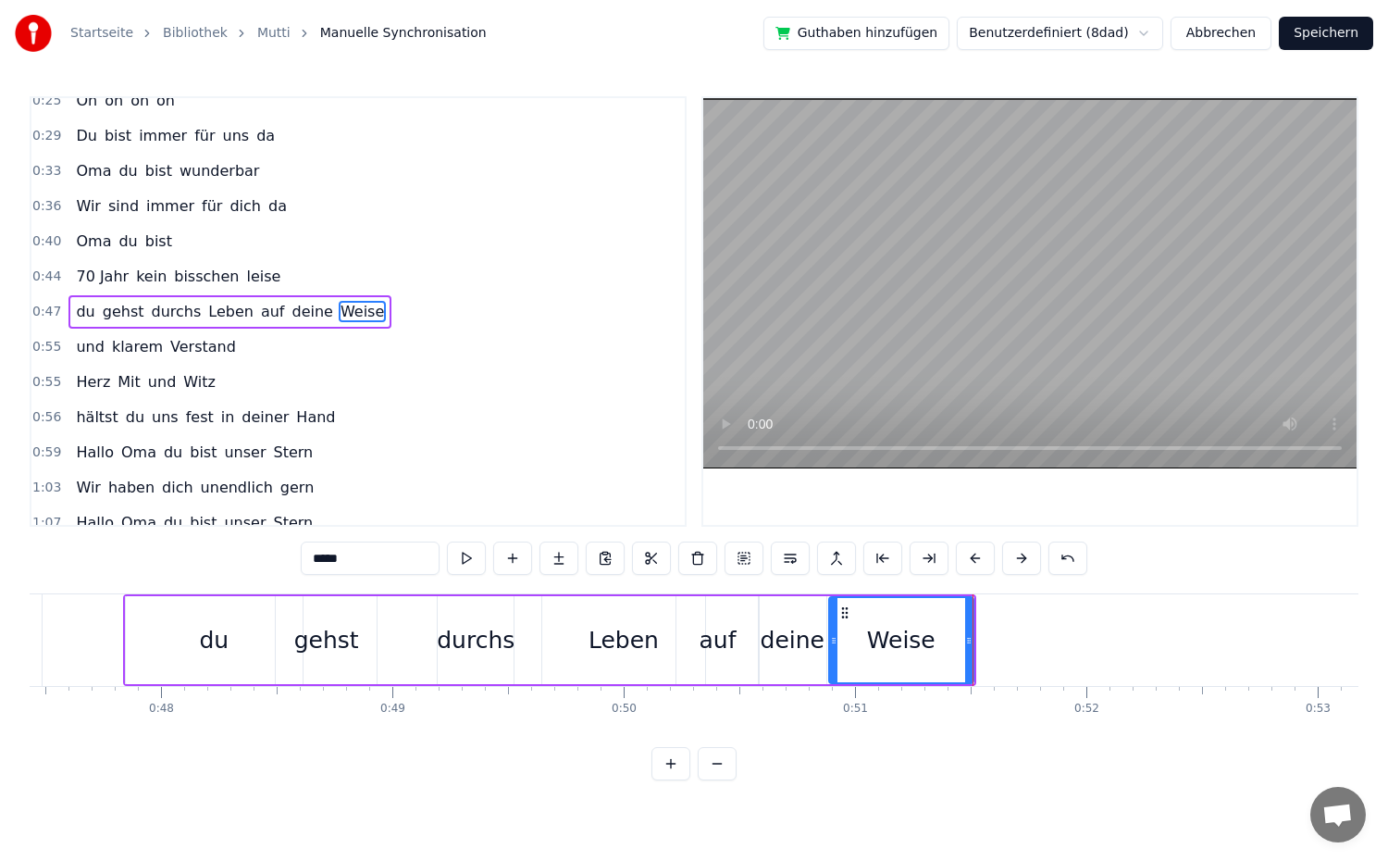
click at [221, 384] on div "0:55 Herz Mit und Witz" at bounding box center [357, 382] width 653 height 35
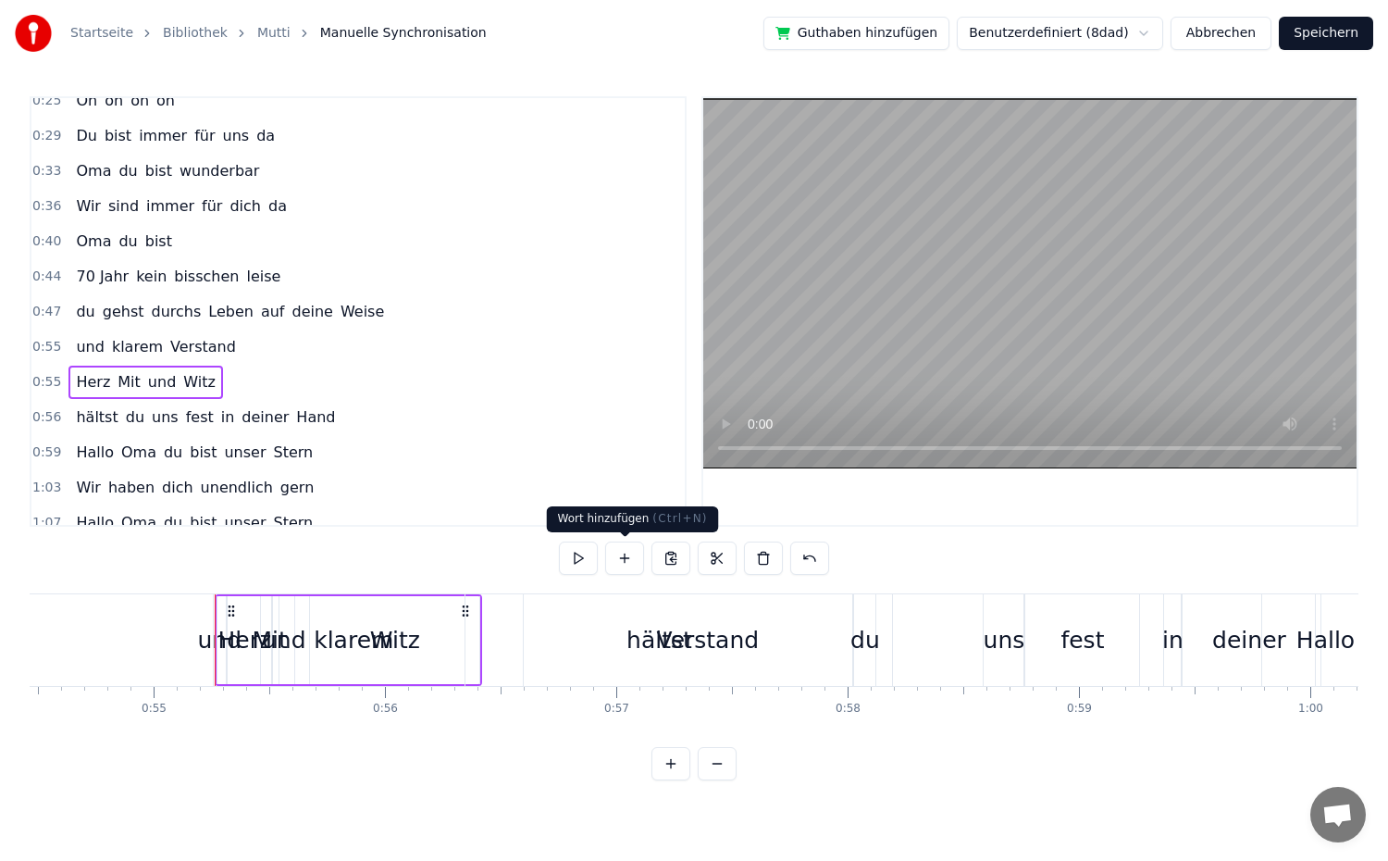
scroll to position [0, 12692]
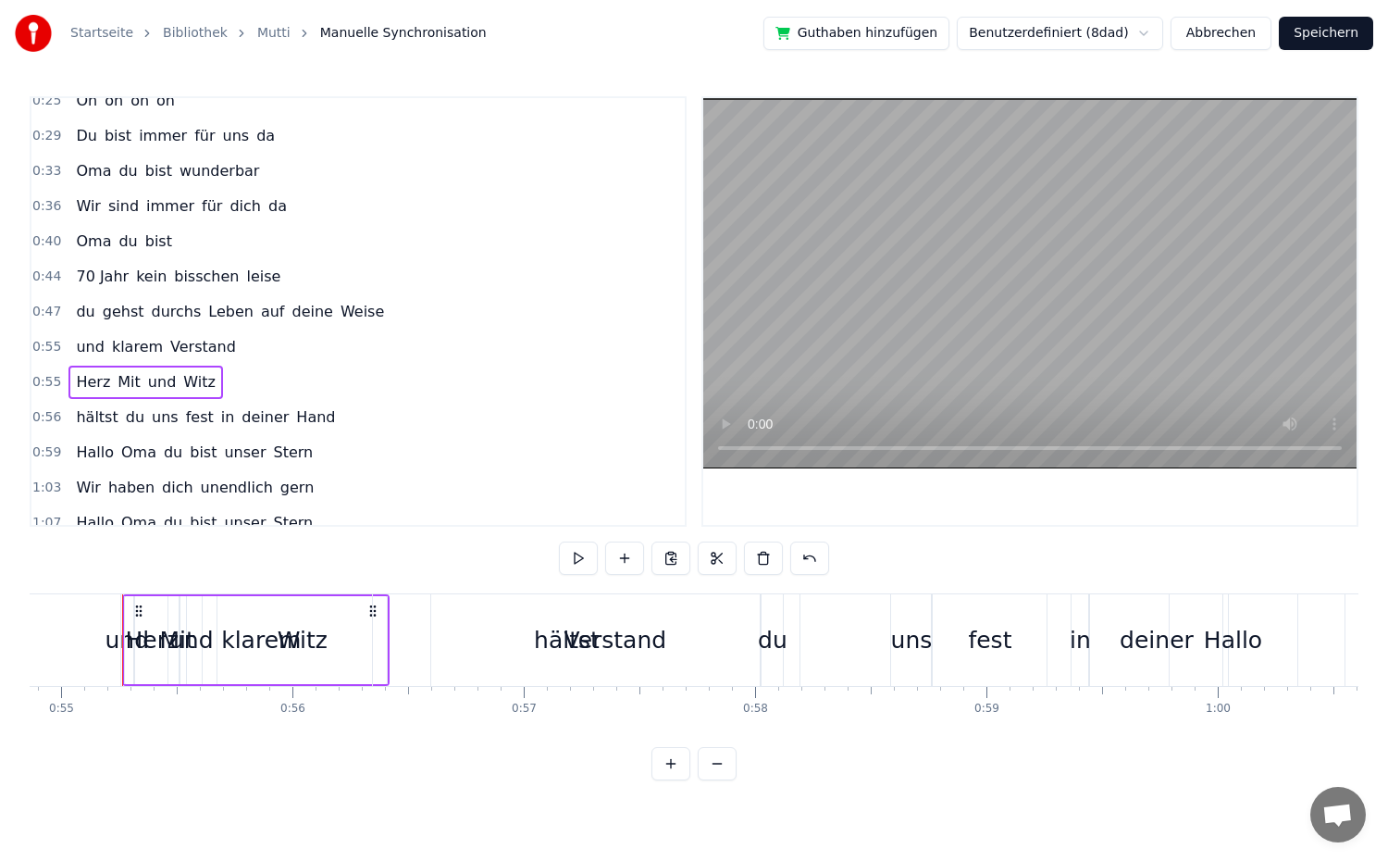
click at [95, 375] on span "Herz" at bounding box center [93, 381] width 38 height 21
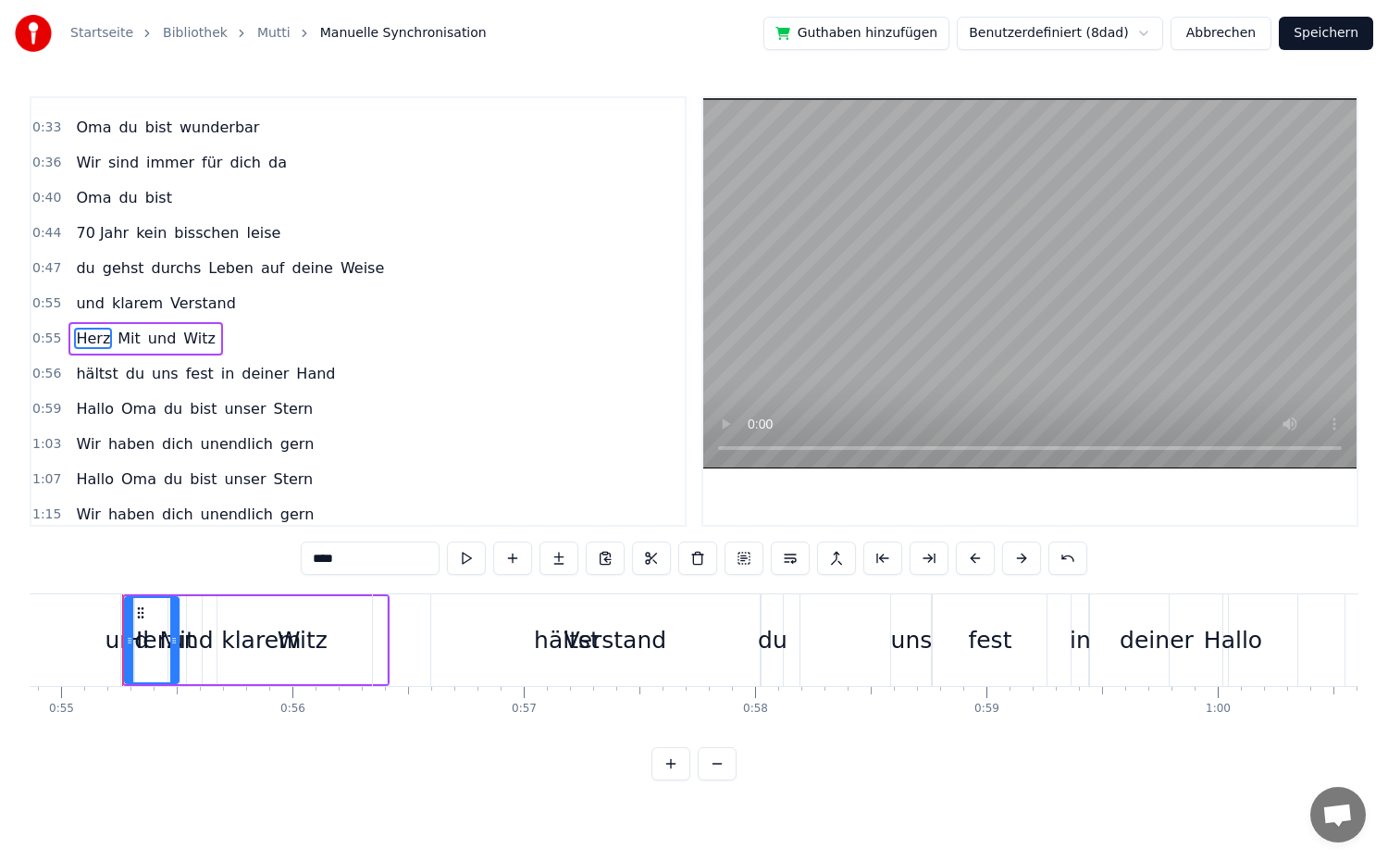
scroll to position [261, 0]
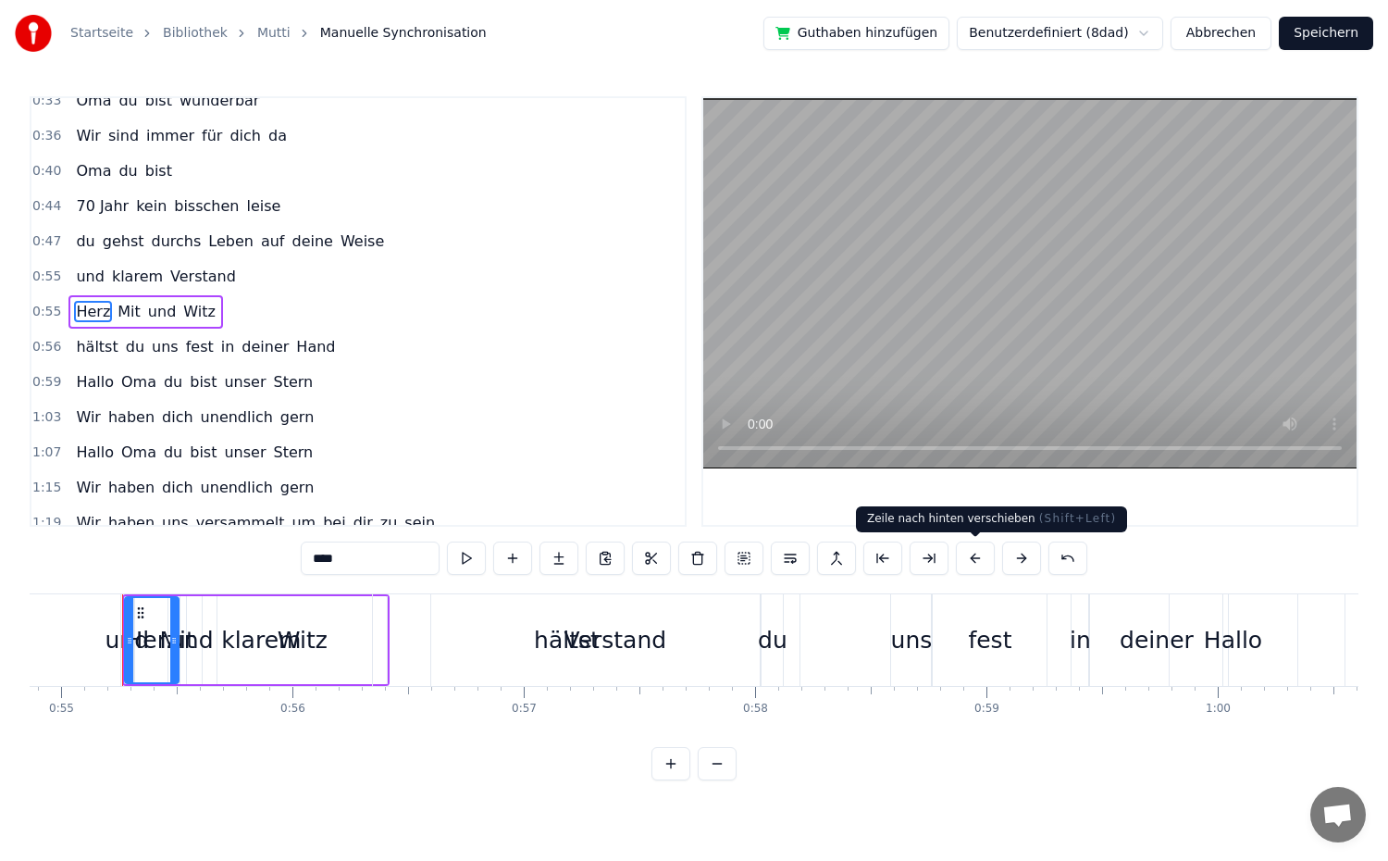
click at [970, 561] on button at bounding box center [975, 557] width 39 height 33
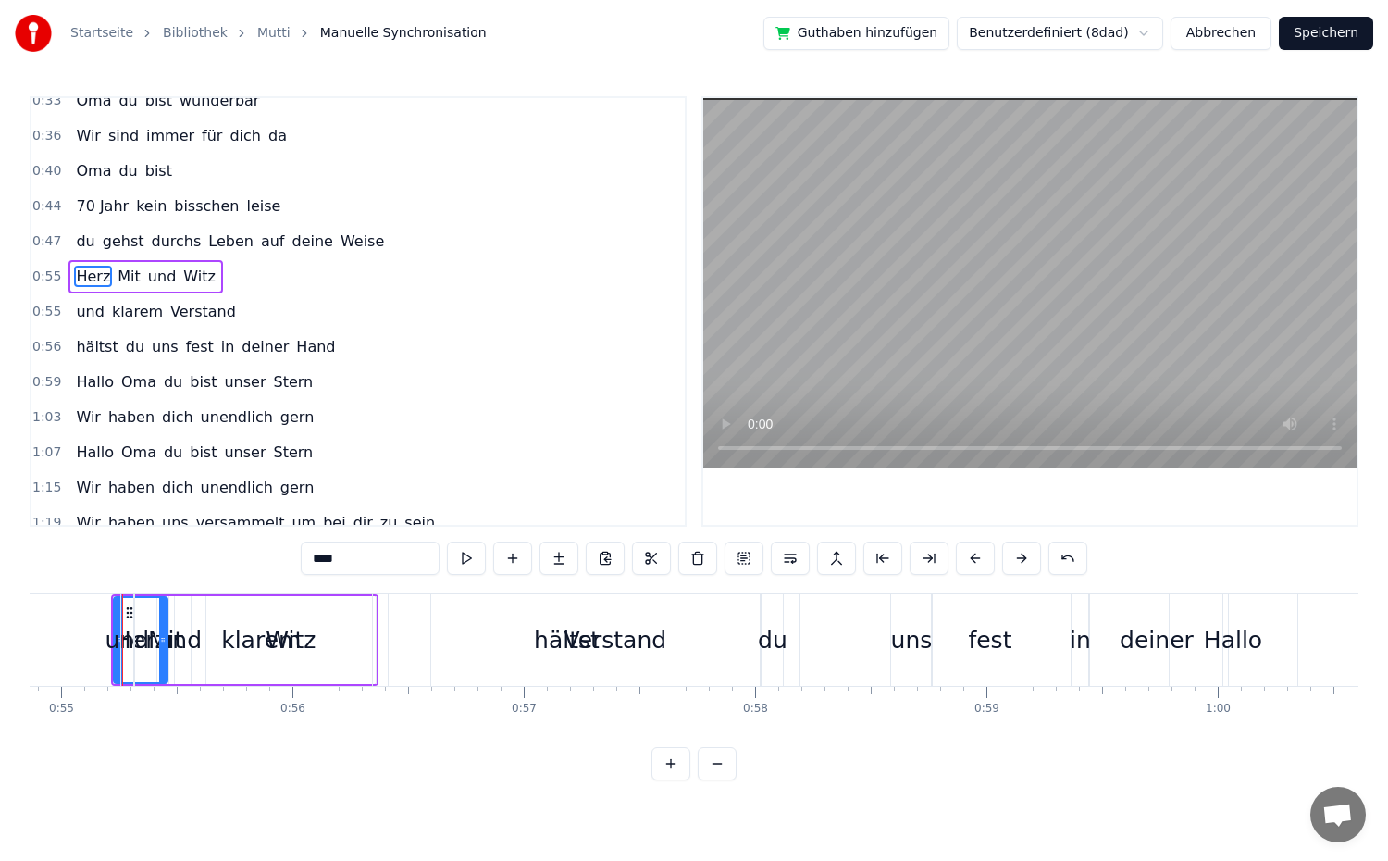
click at [970, 561] on button at bounding box center [975, 557] width 39 height 33
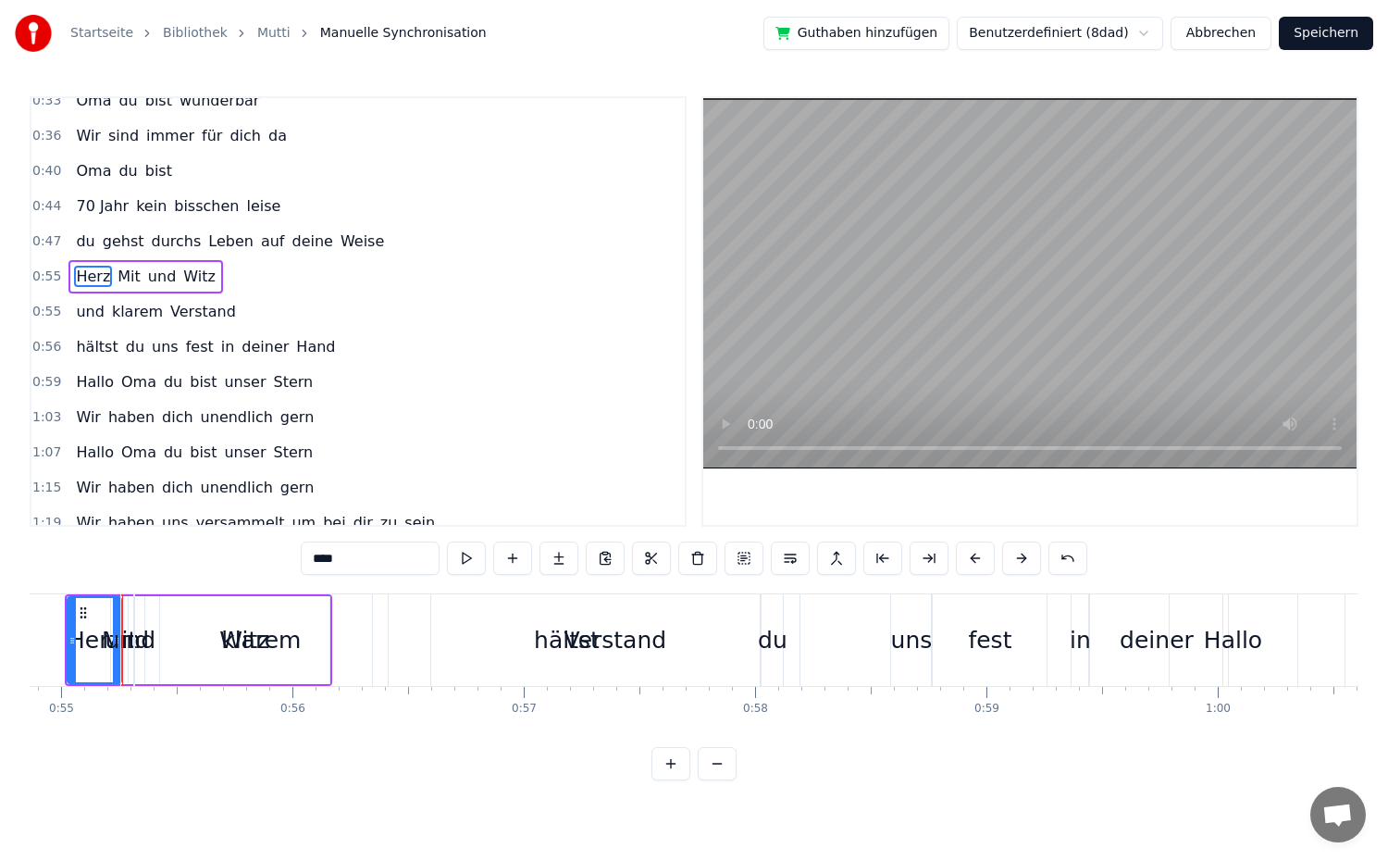
click at [970, 561] on button at bounding box center [975, 557] width 39 height 33
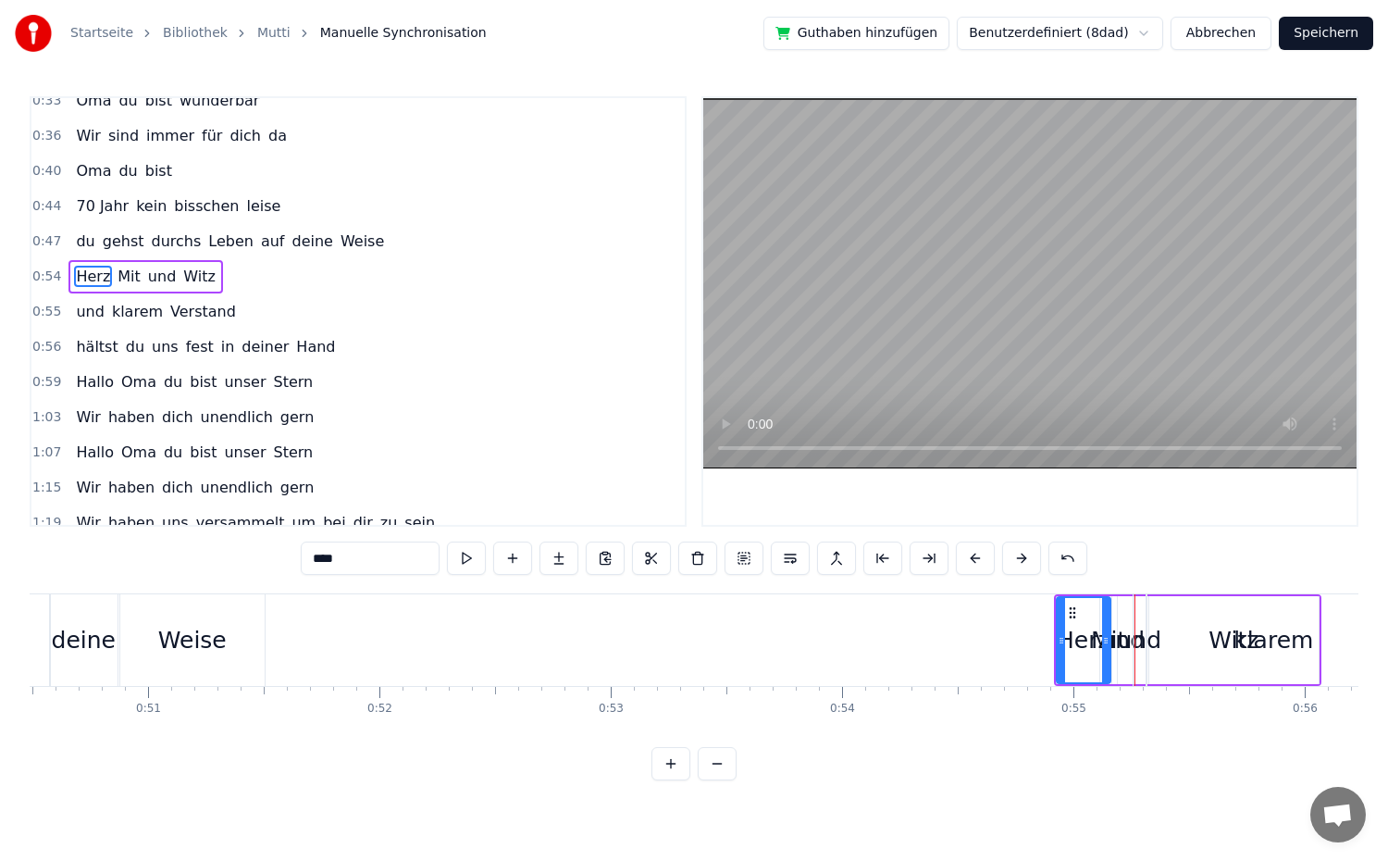
scroll to position [0, 11594]
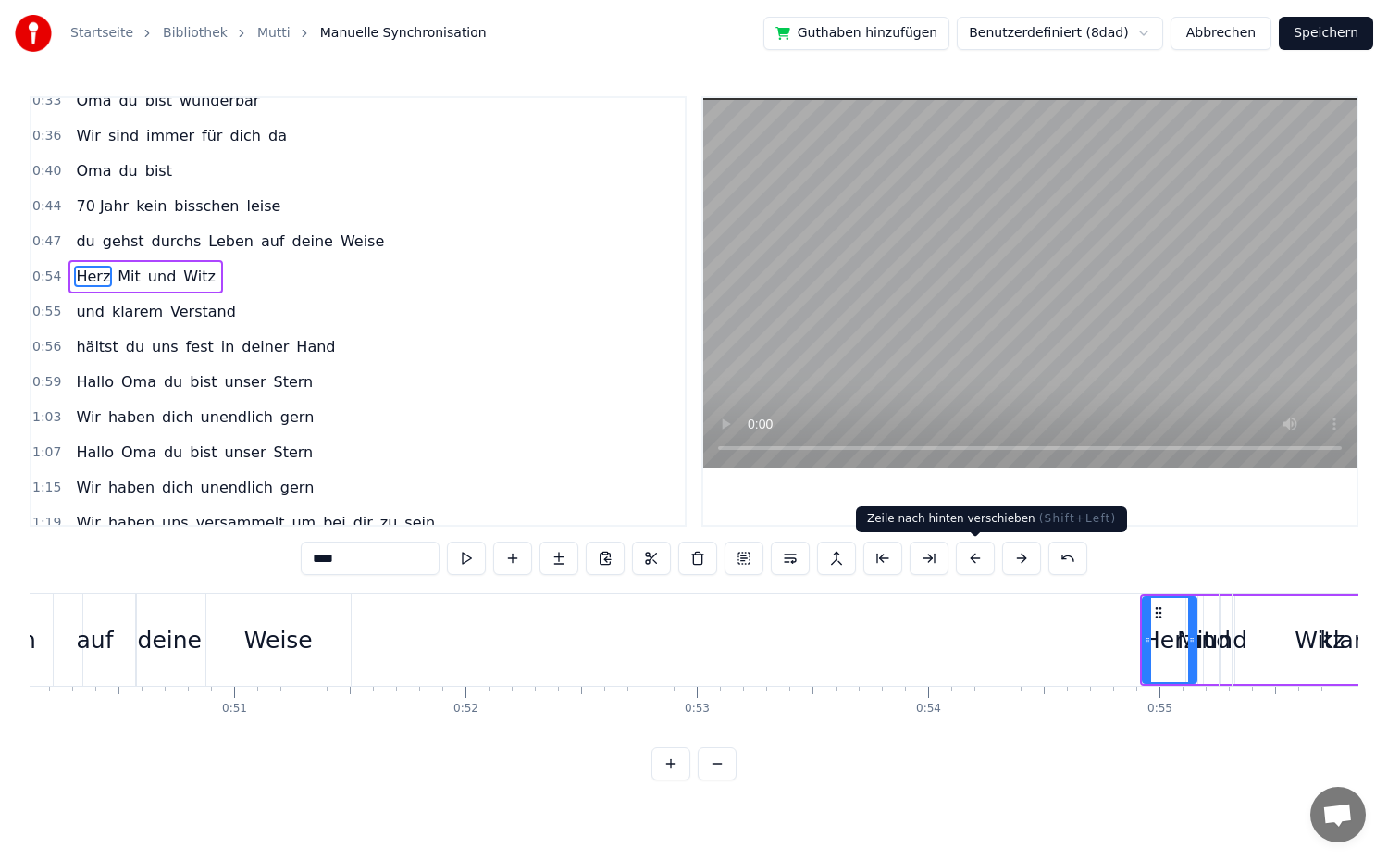
click at [972, 564] on button at bounding box center [975, 557] width 39 height 33
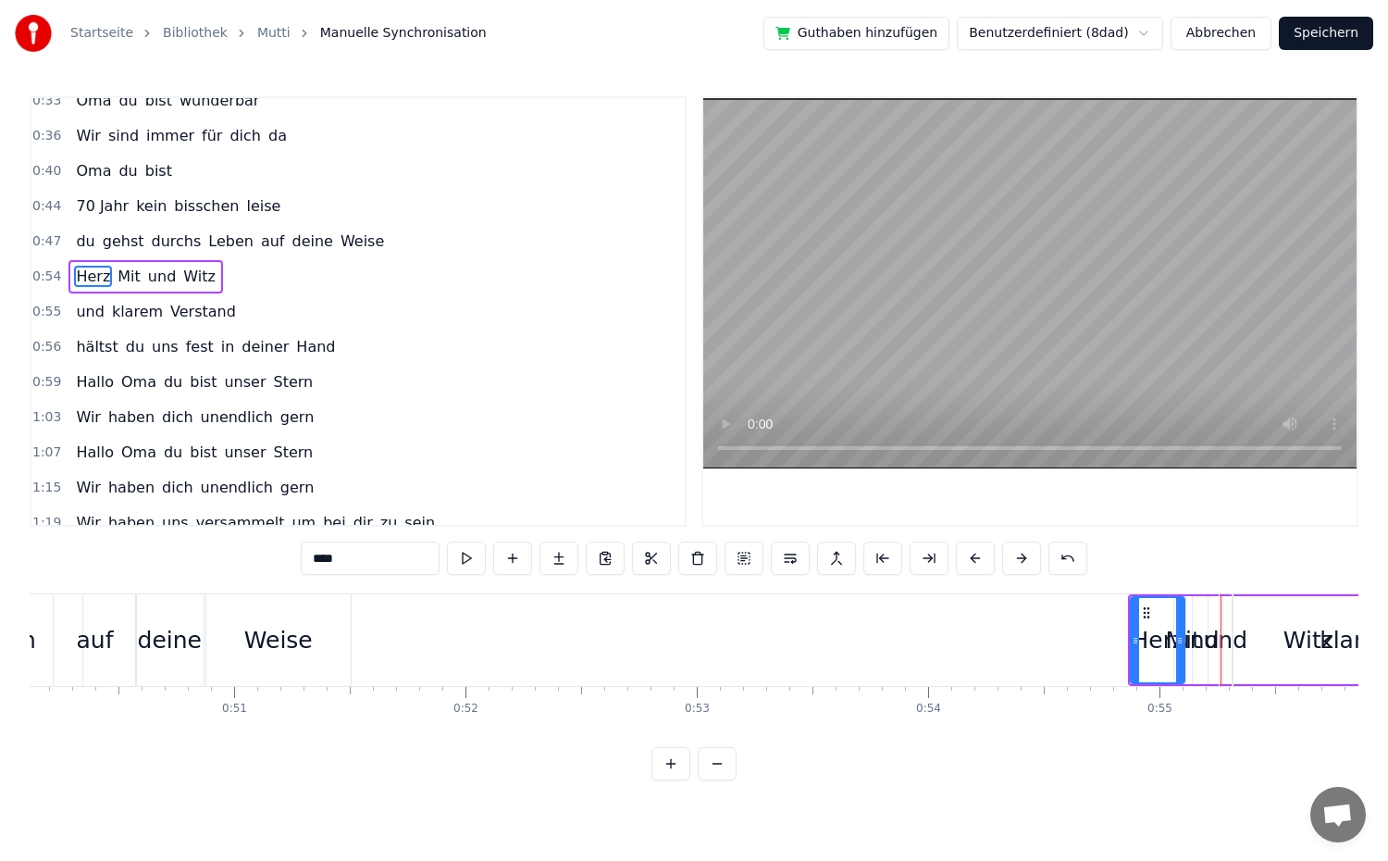
click at [972, 564] on button at bounding box center [975, 557] width 39 height 33
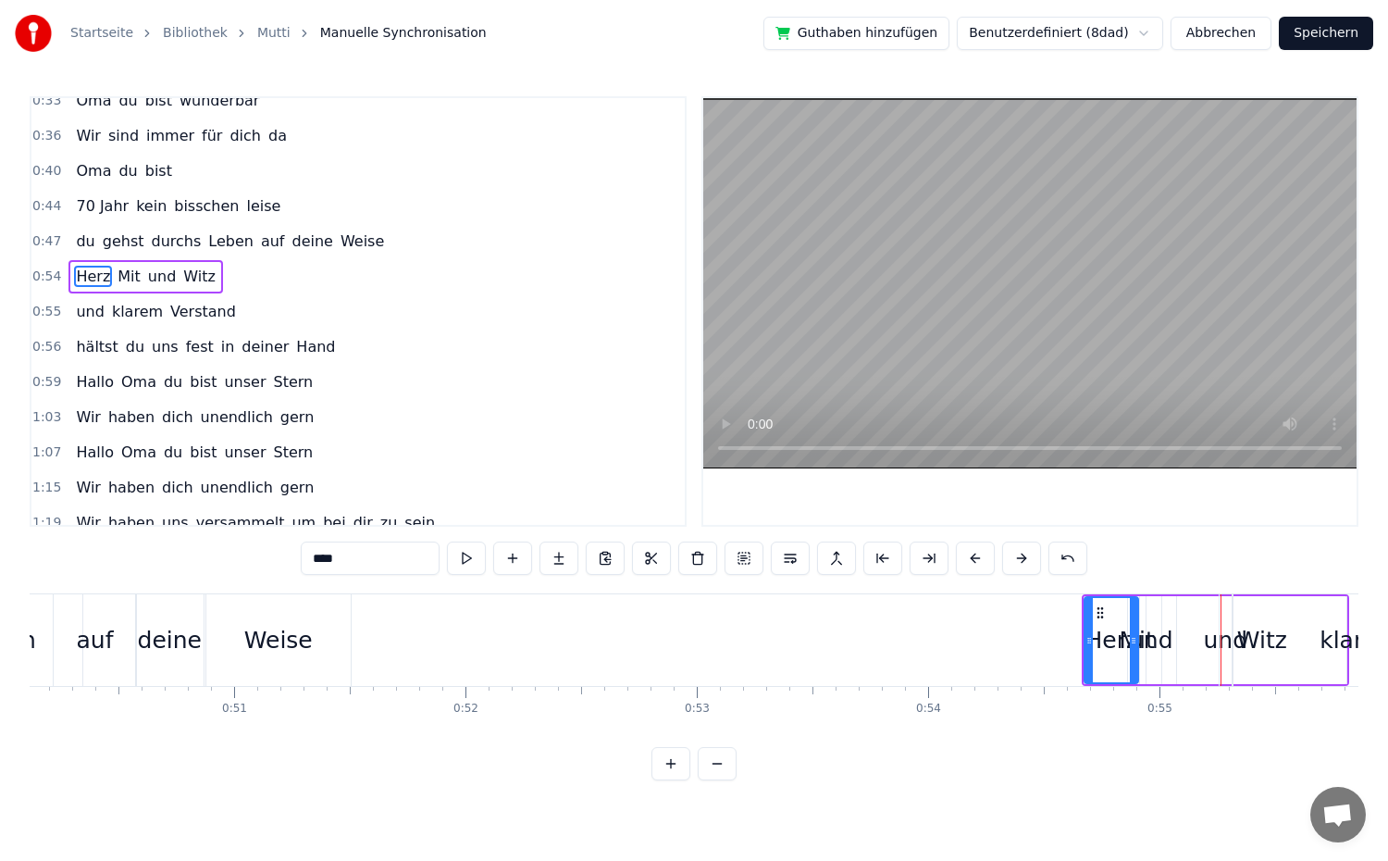
click at [972, 564] on button at bounding box center [975, 557] width 39 height 33
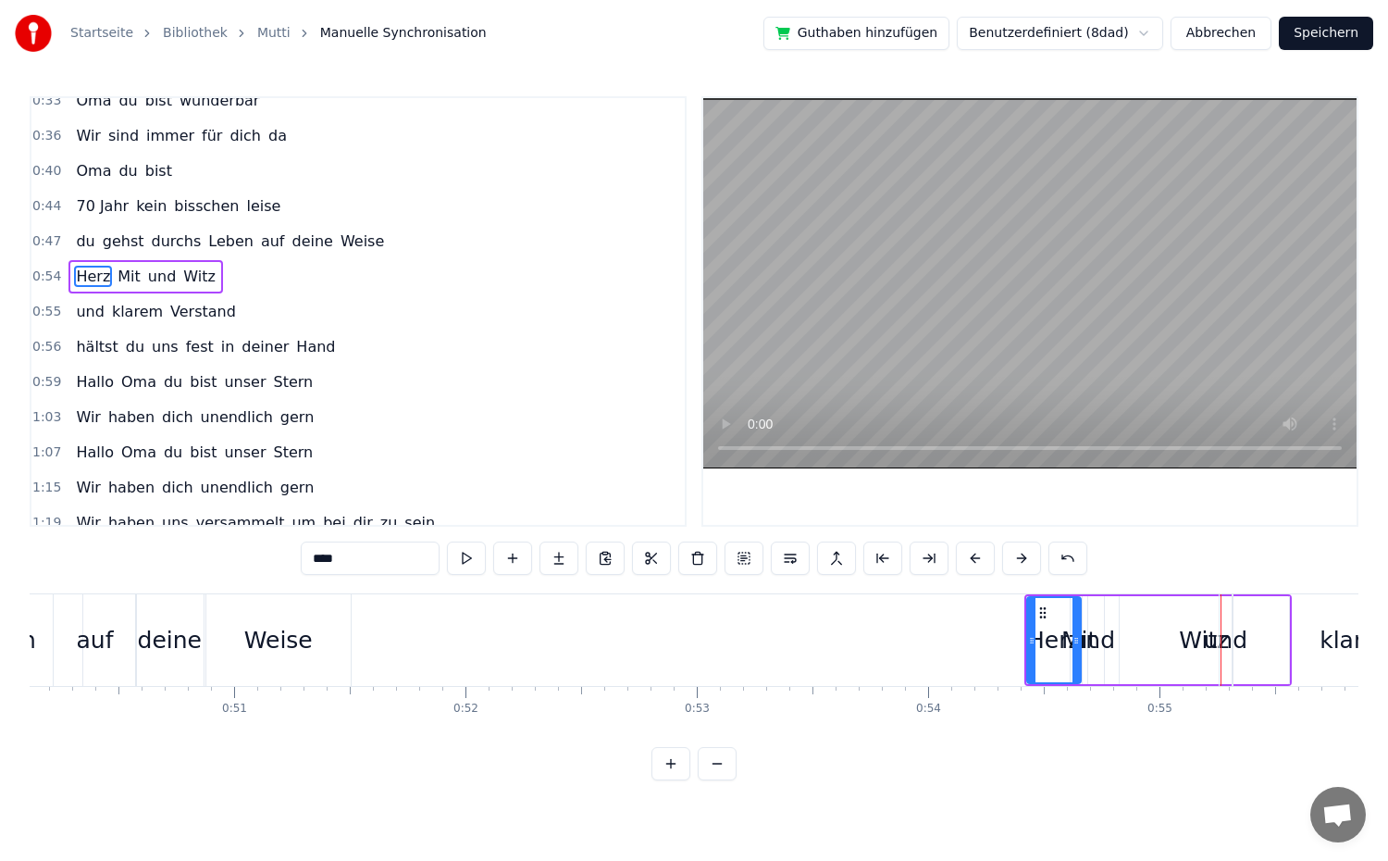
click at [972, 564] on button at bounding box center [975, 557] width 39 height 33
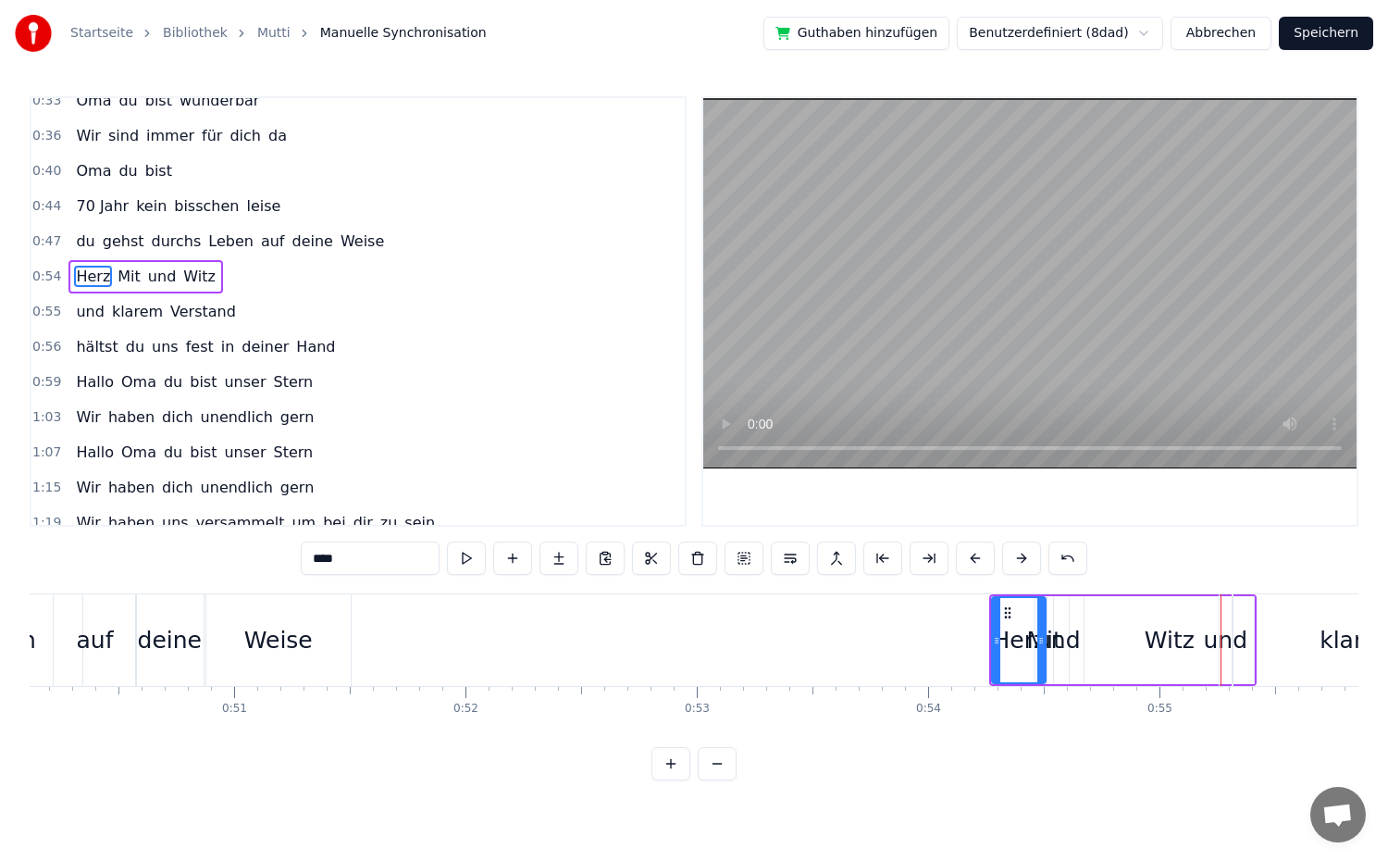
click at [972, 564] on button at bounding box center [975, 557] width 39 height 33
click at [967, 564] on button at bounding box center [975, 557] width 39 height 33
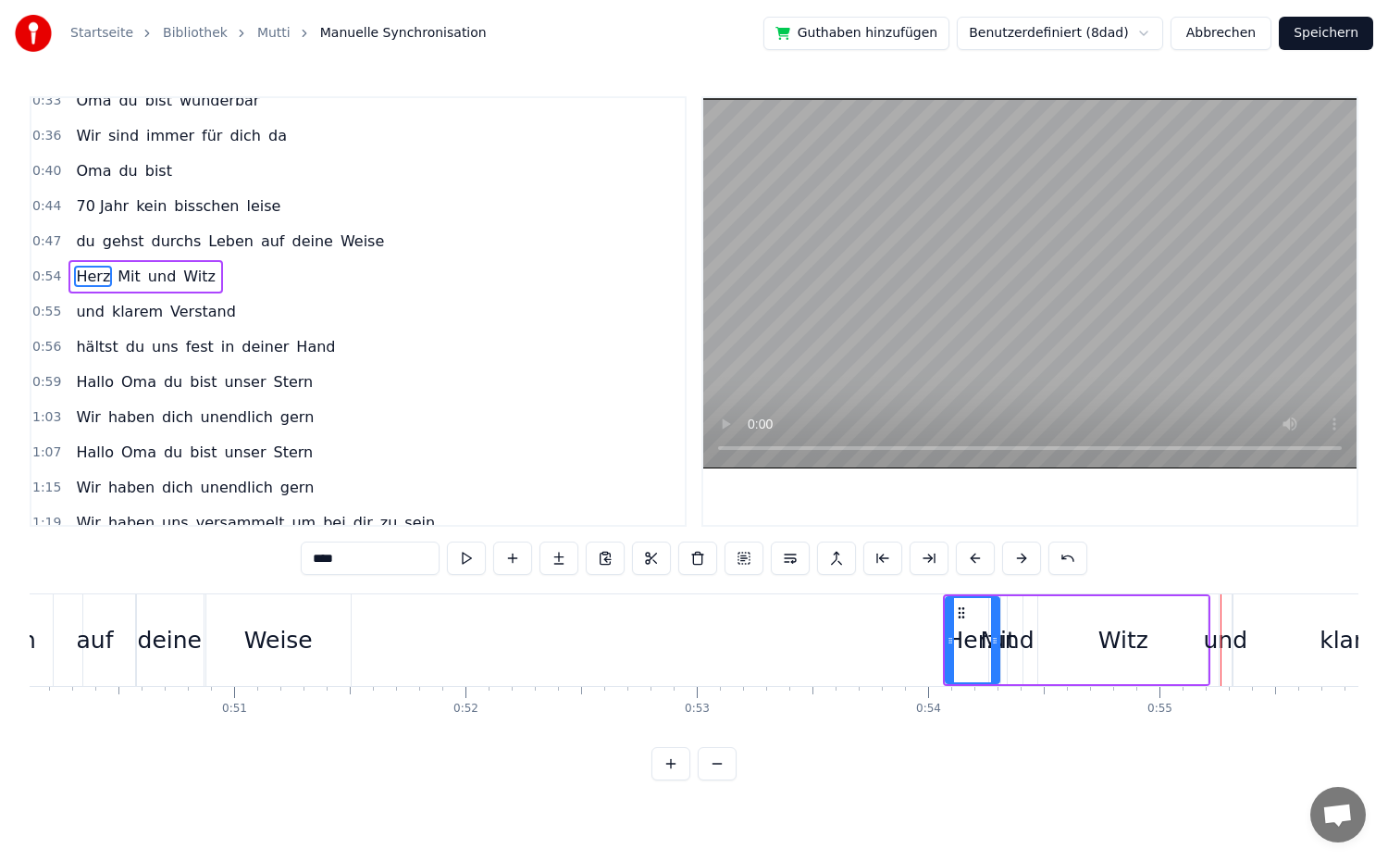
click at [967, 564] on button at bounding box center [975, 557] width 39 height 33
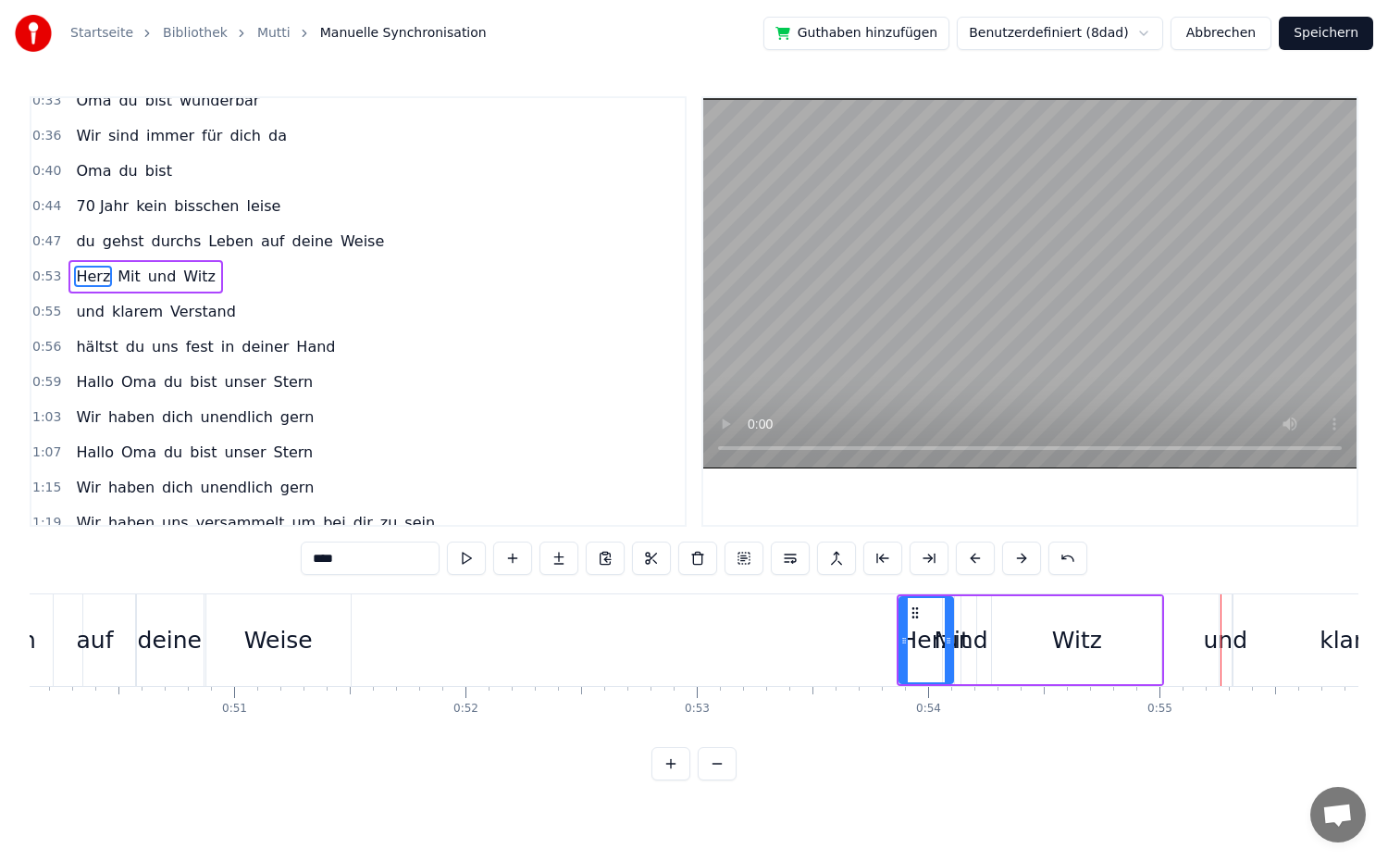
click at [967, 564] on button at bounding box center [975, 557] width 39 height 33
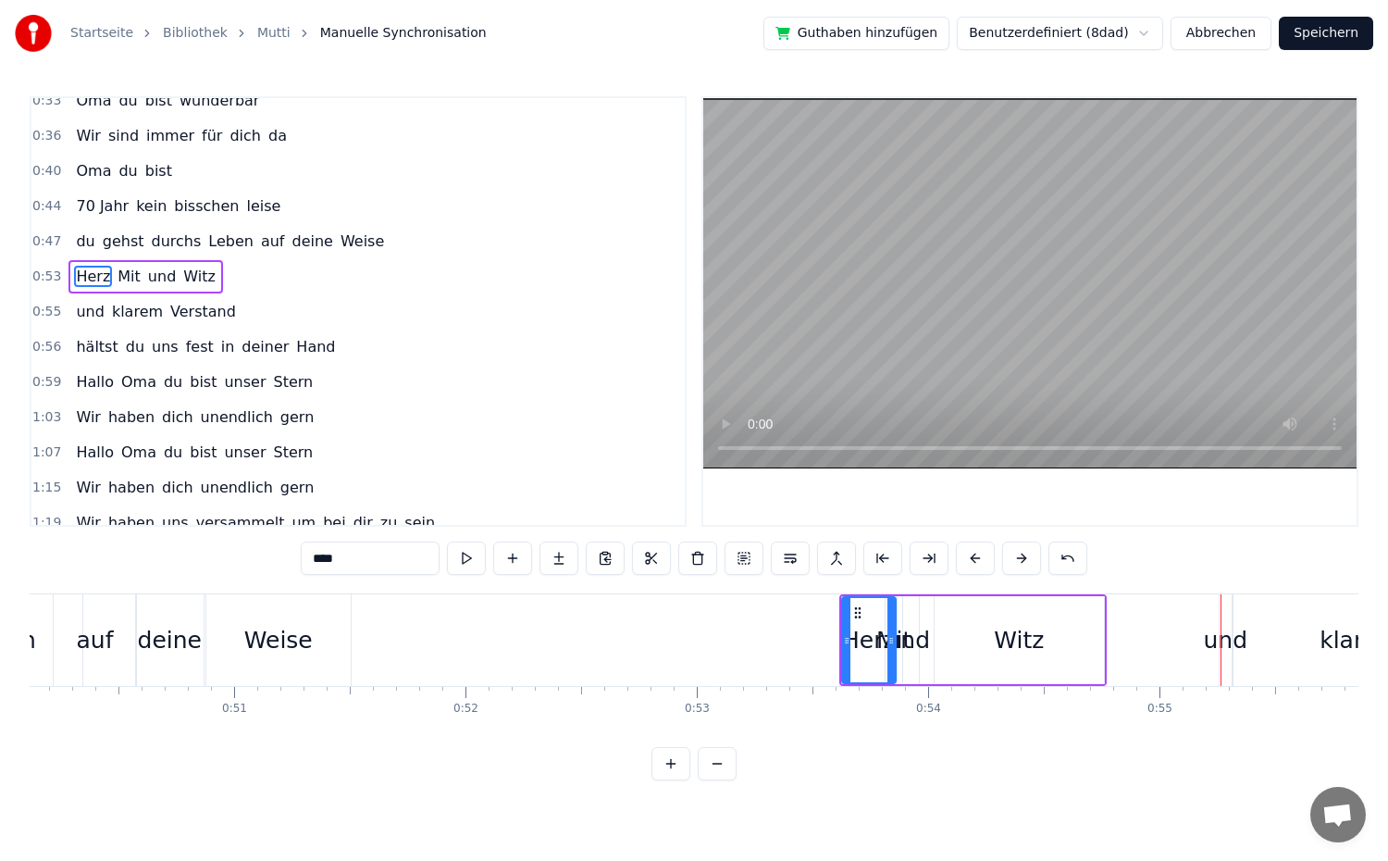
click at [967, 564] on button at bounding box center [975, 557] width 39 height 33
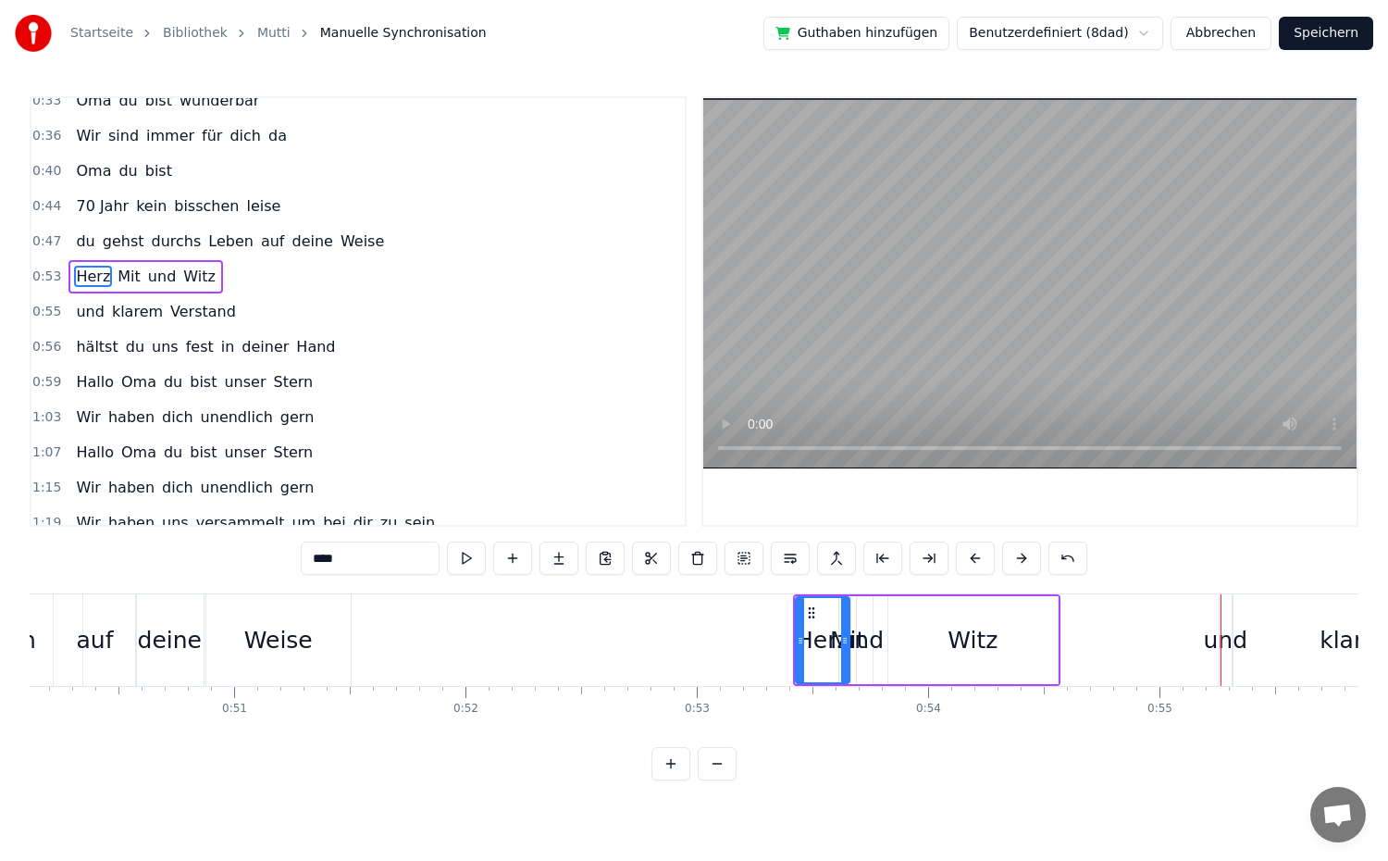
click at [967, 564] on button at bounding box center [975, 557] width 39 height 33
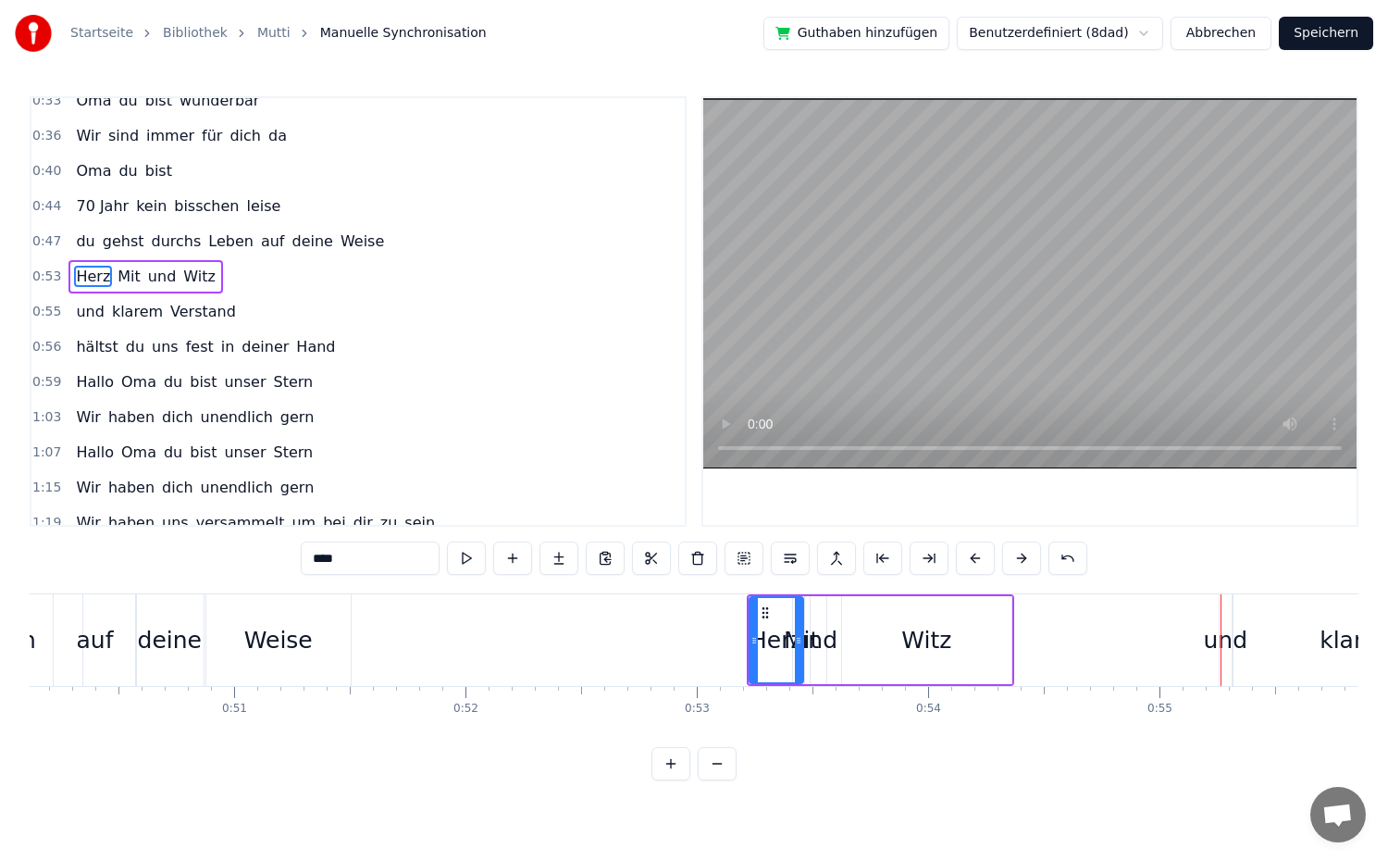
click at [967, 564] on button at bounding box center [975, 557] width 39 height 33
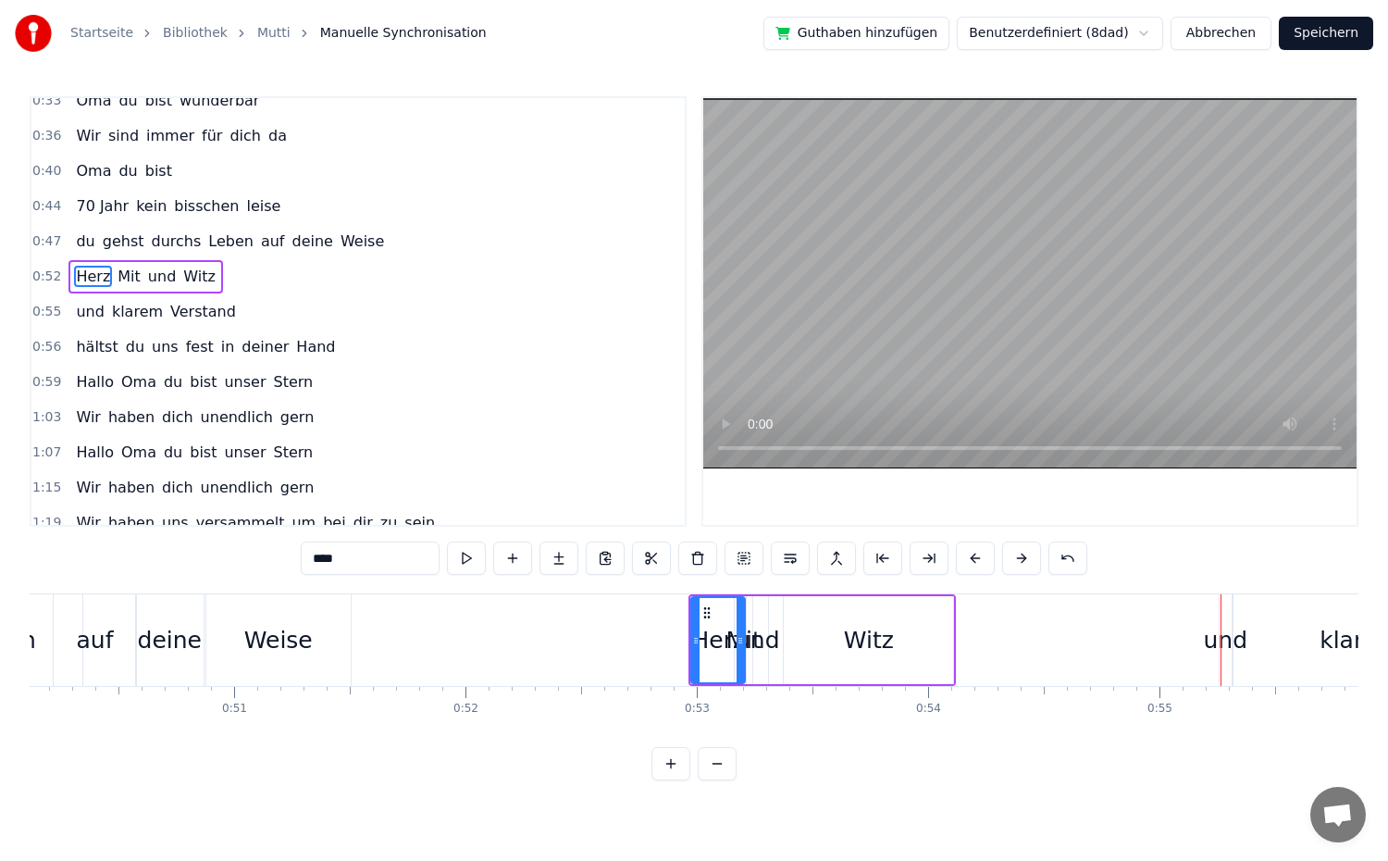
click at [967, 564] on button at bounding box center [975, 557] width 39 height 33
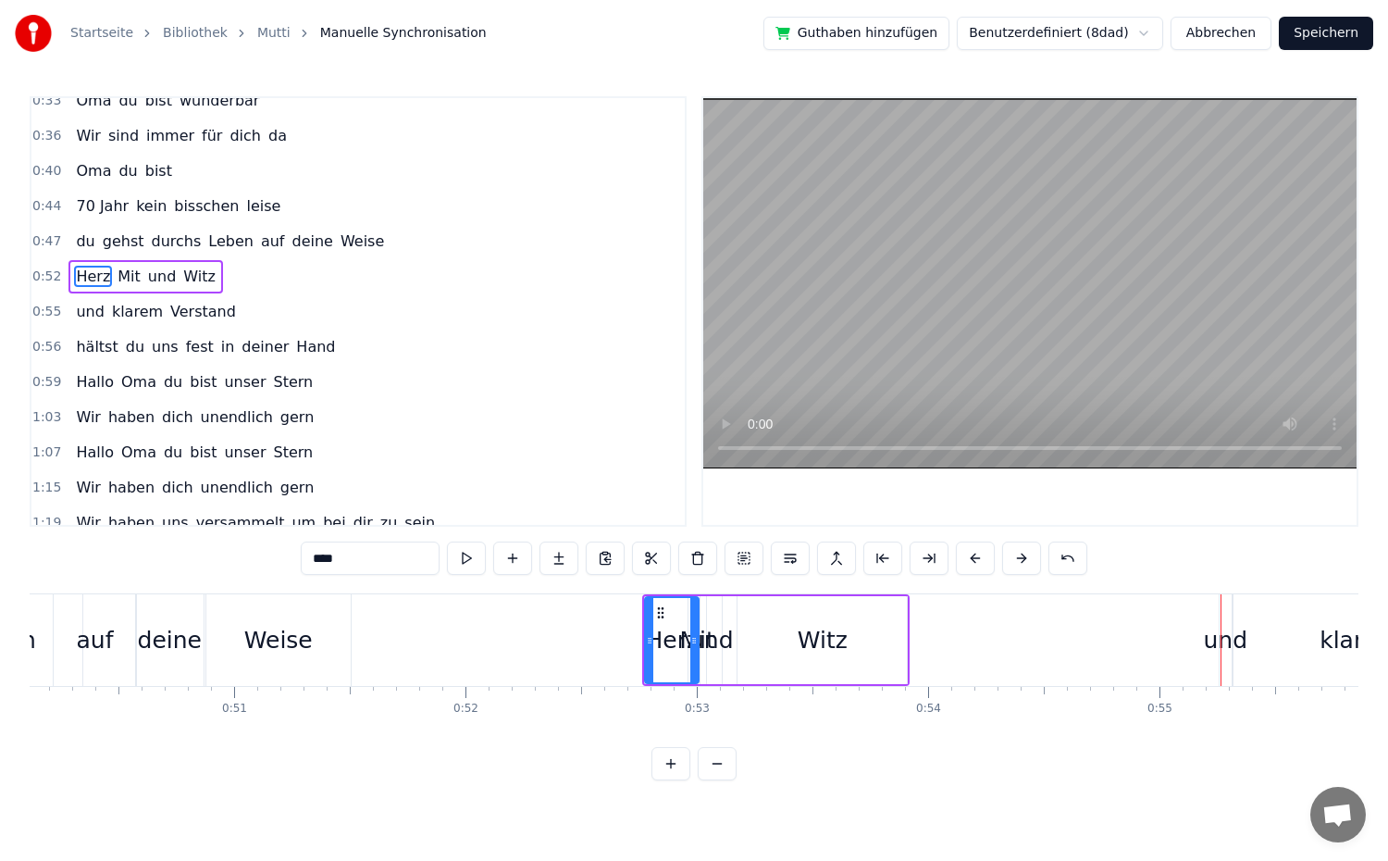
click at [967, 564] on button at bounding box center [975, 557] width 39 height 33
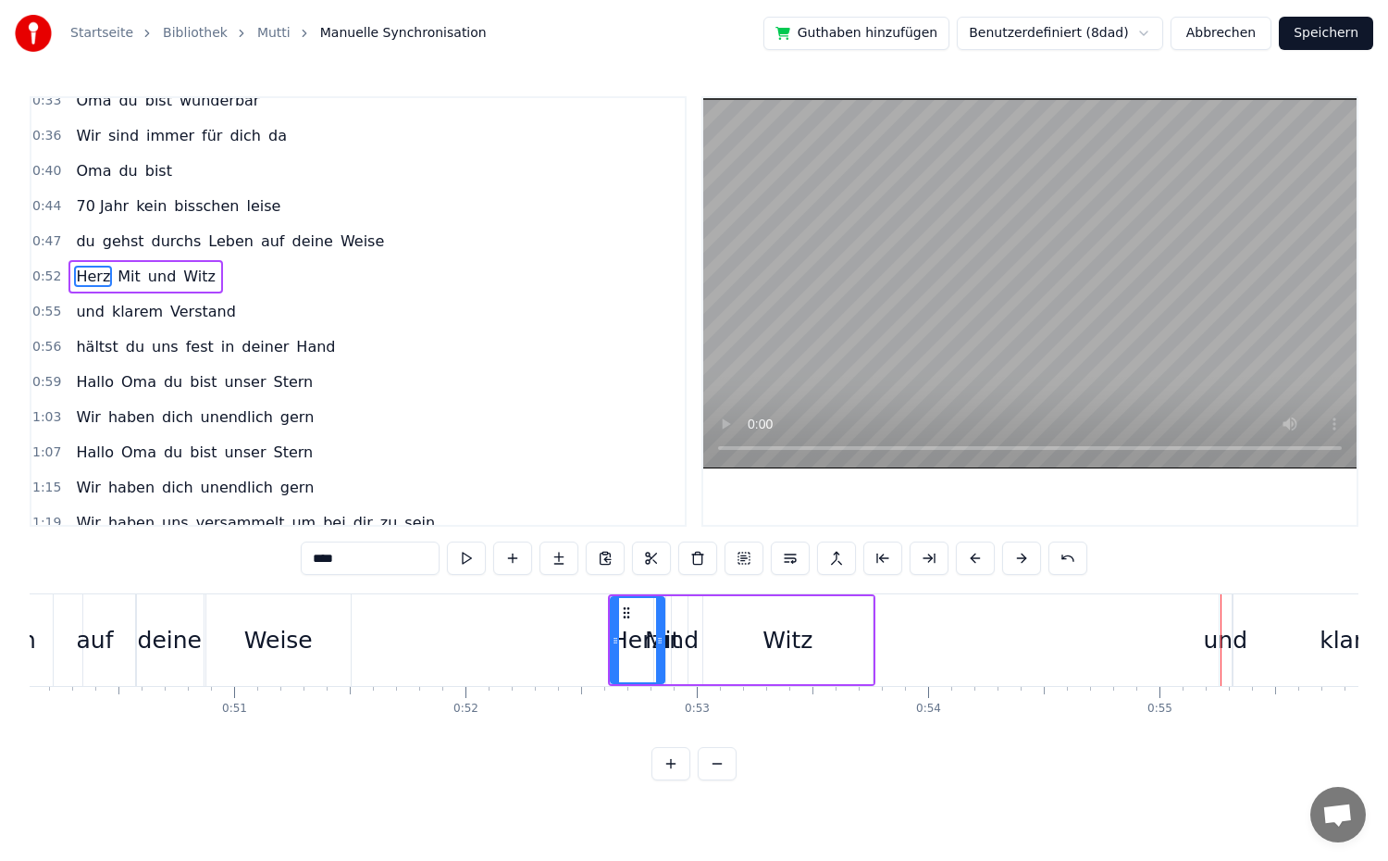
click at [967, 564] on button at bounding box center [975, 557] width 39 height 33
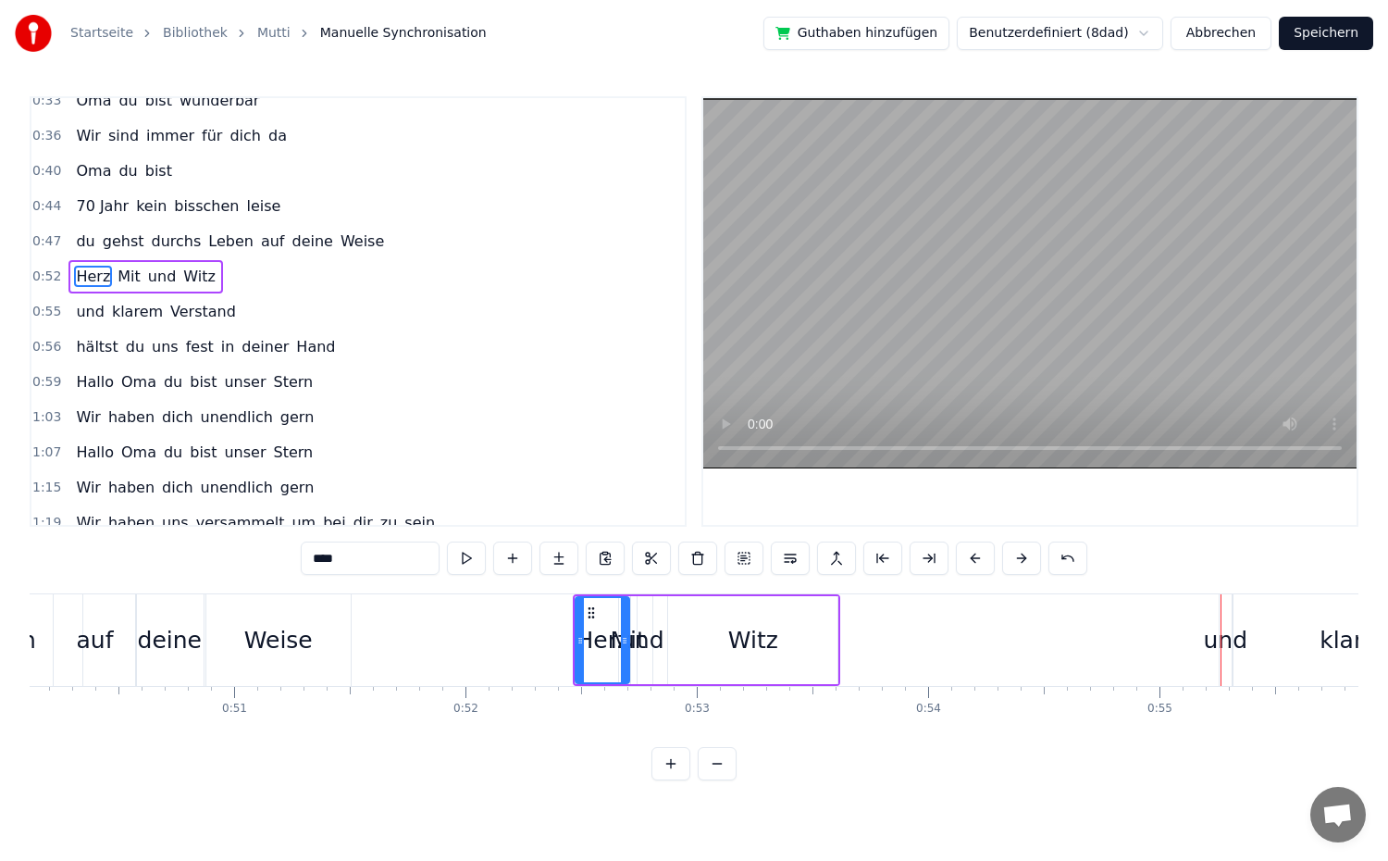
click at [967, 564] on button at bounding box center [975, 557] width 39 height 33
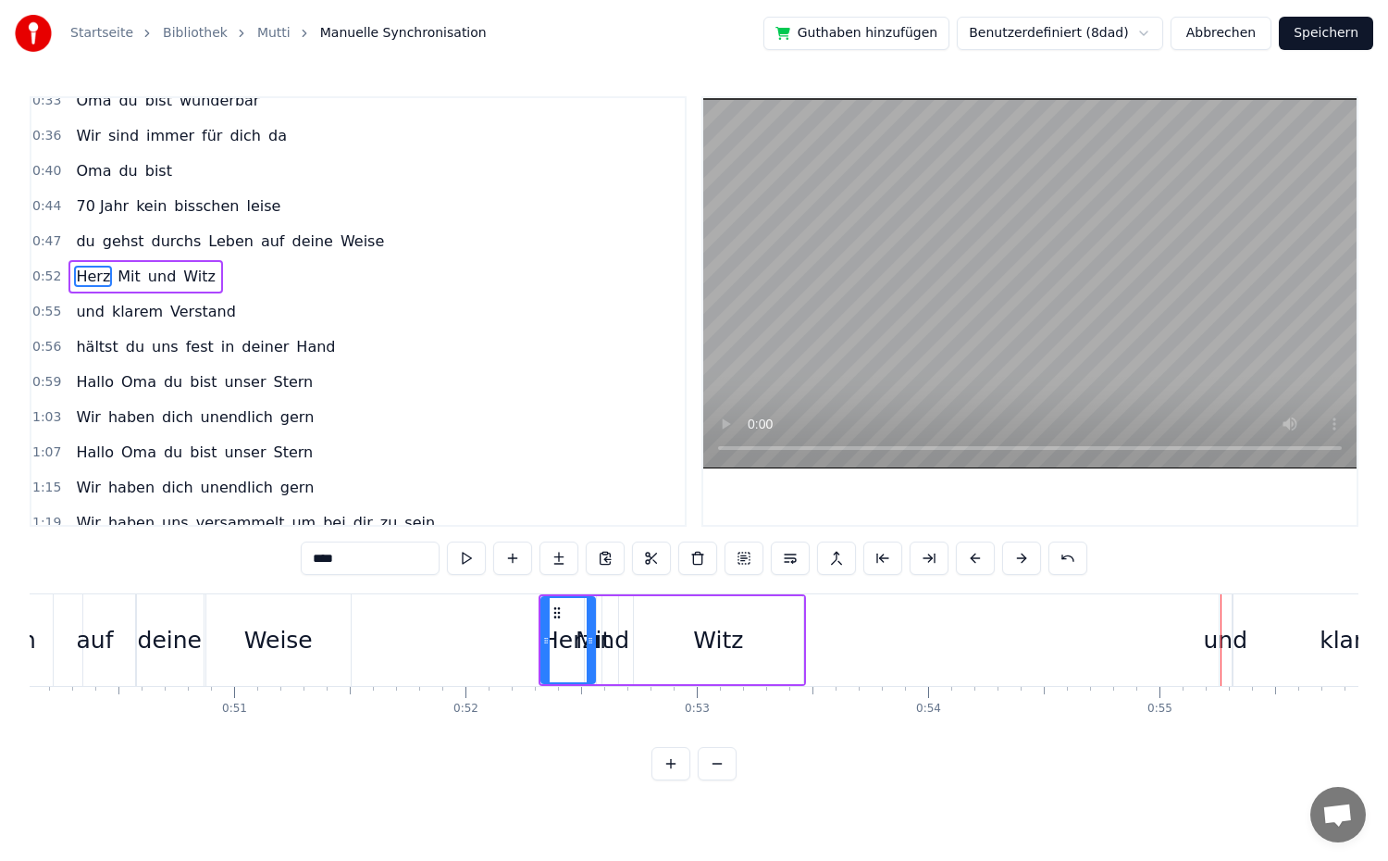
click at [967, 564] on button at bounding box center [975, 557] width 39 height 33
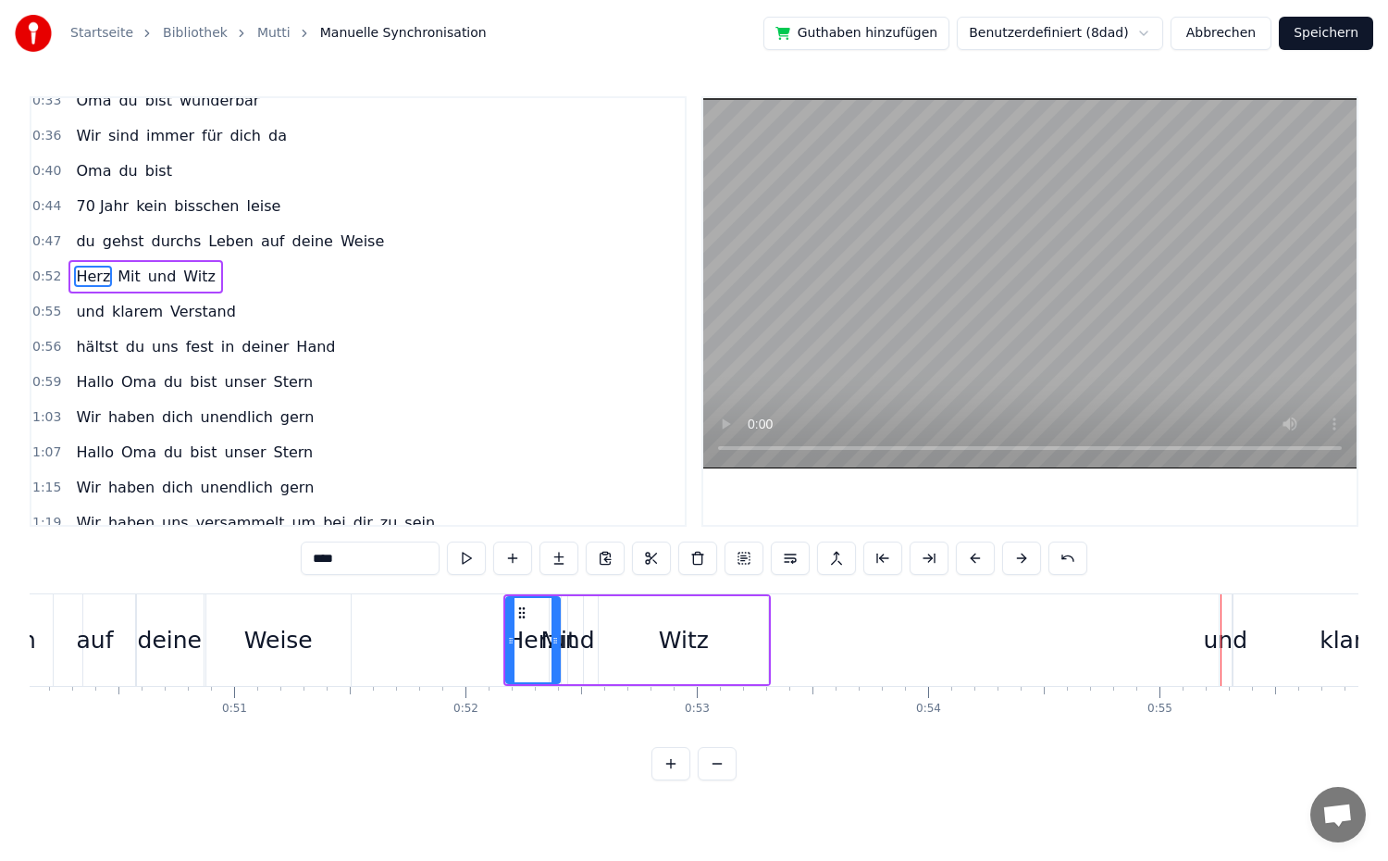
click at [967, 564] on button at bounding box center [975, 557] width 39 height 33
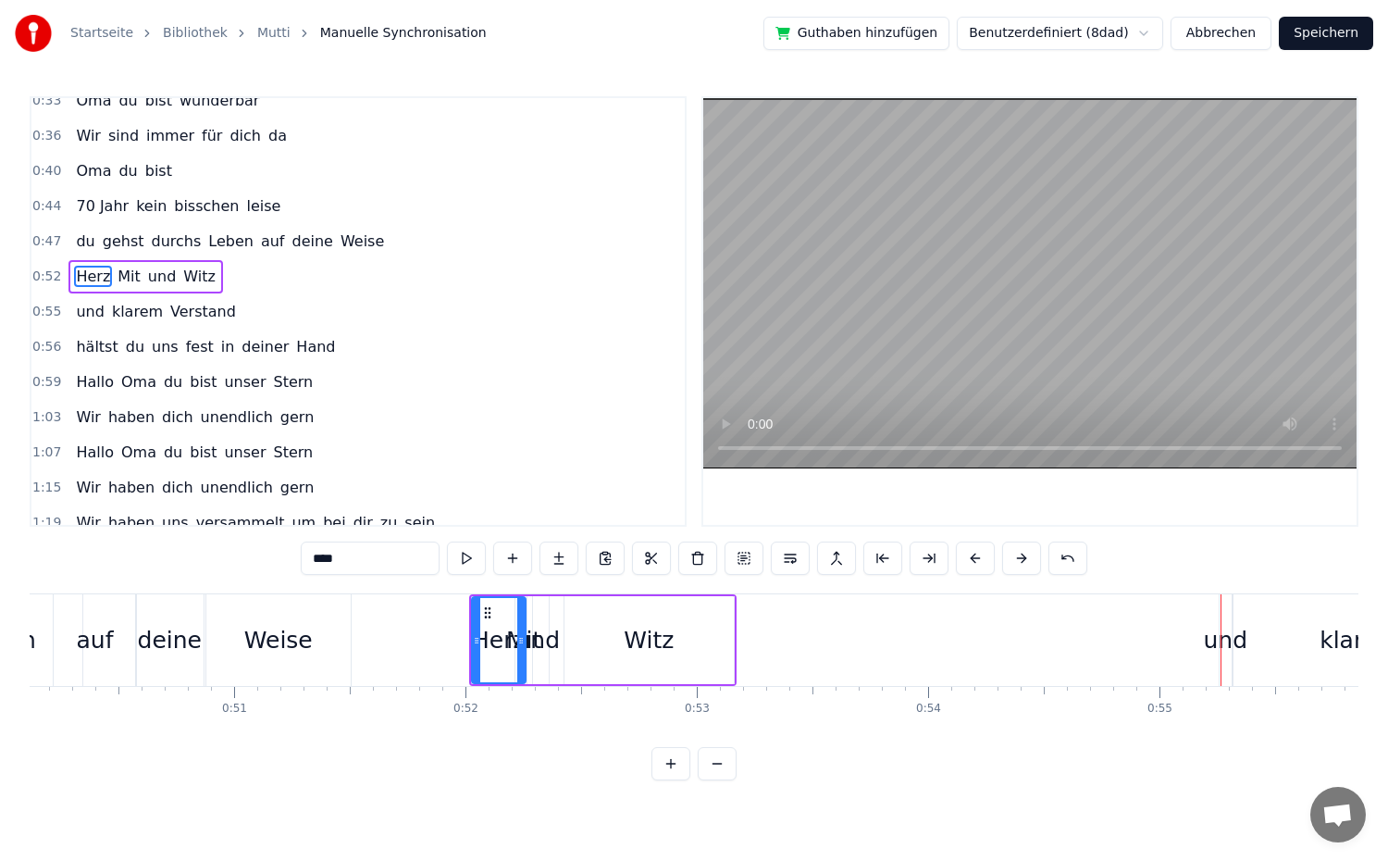
click at [967, 564] on button at bounding box center [975, 557] width 39 height 33
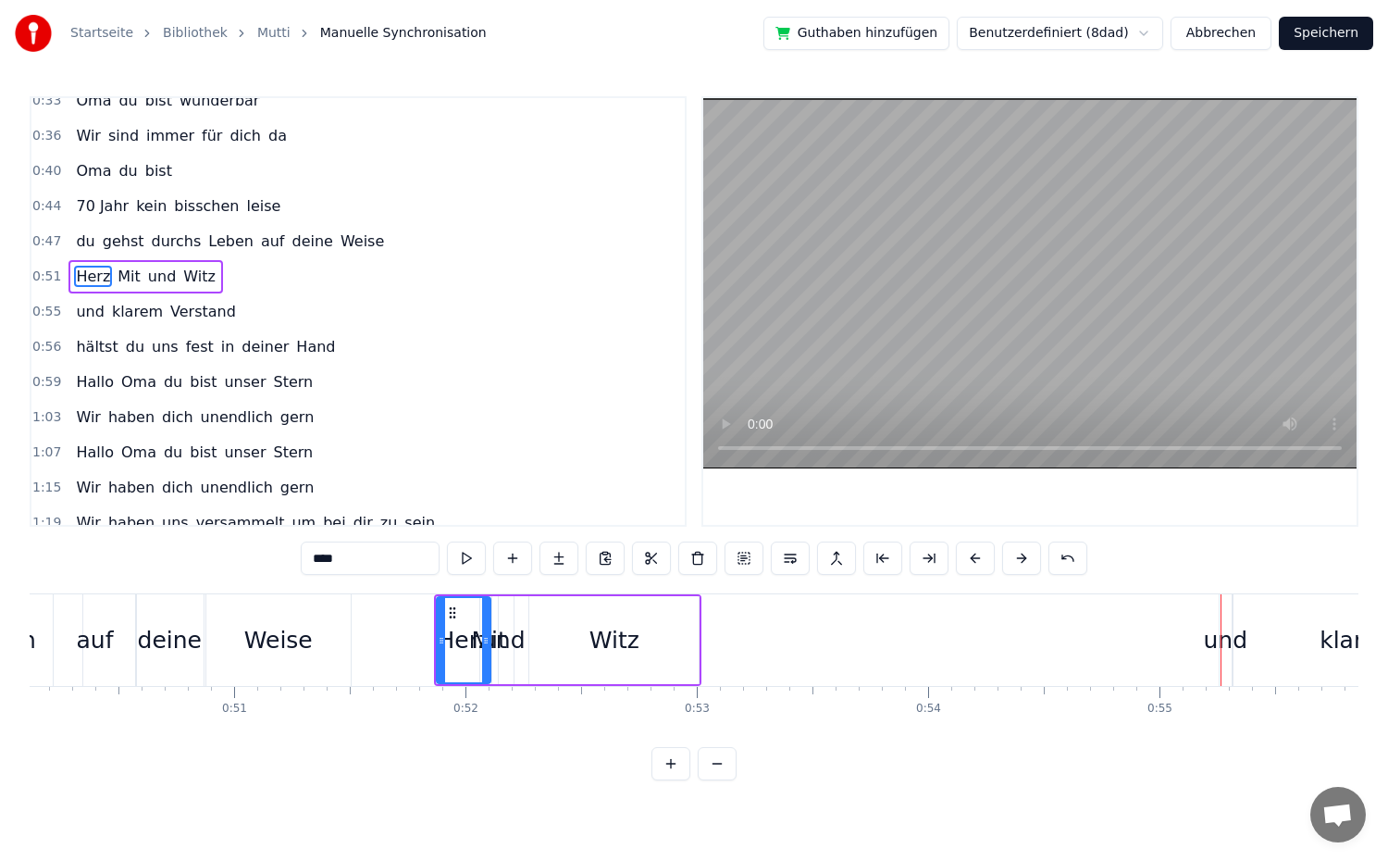
click at [967, 564] on button at bounding box center [975, 557] width 39 height 33
click at [553, 647] on div "Witz" at bounding box center [590, 640] width 169 height 88
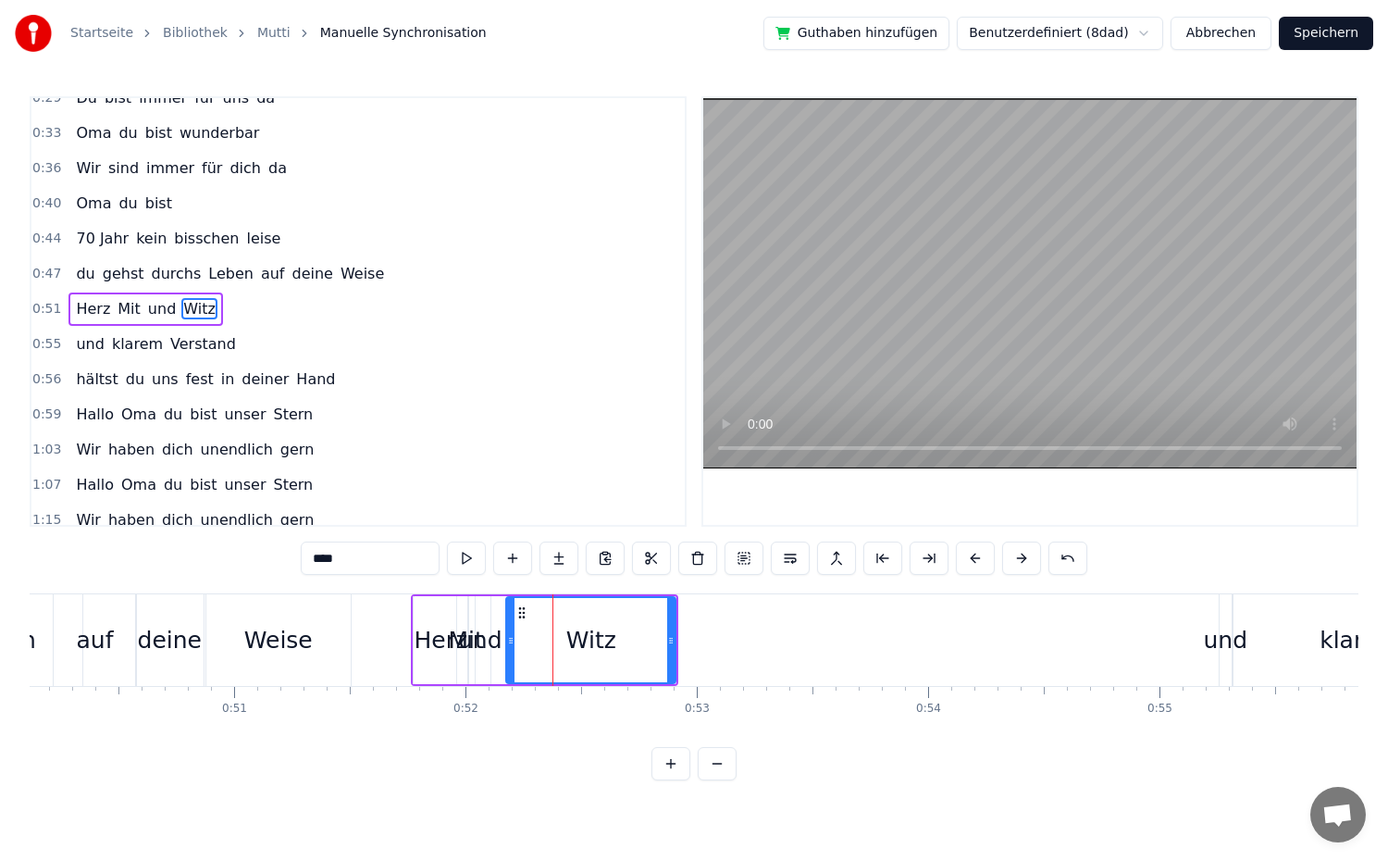
scroll to position [226, 0]
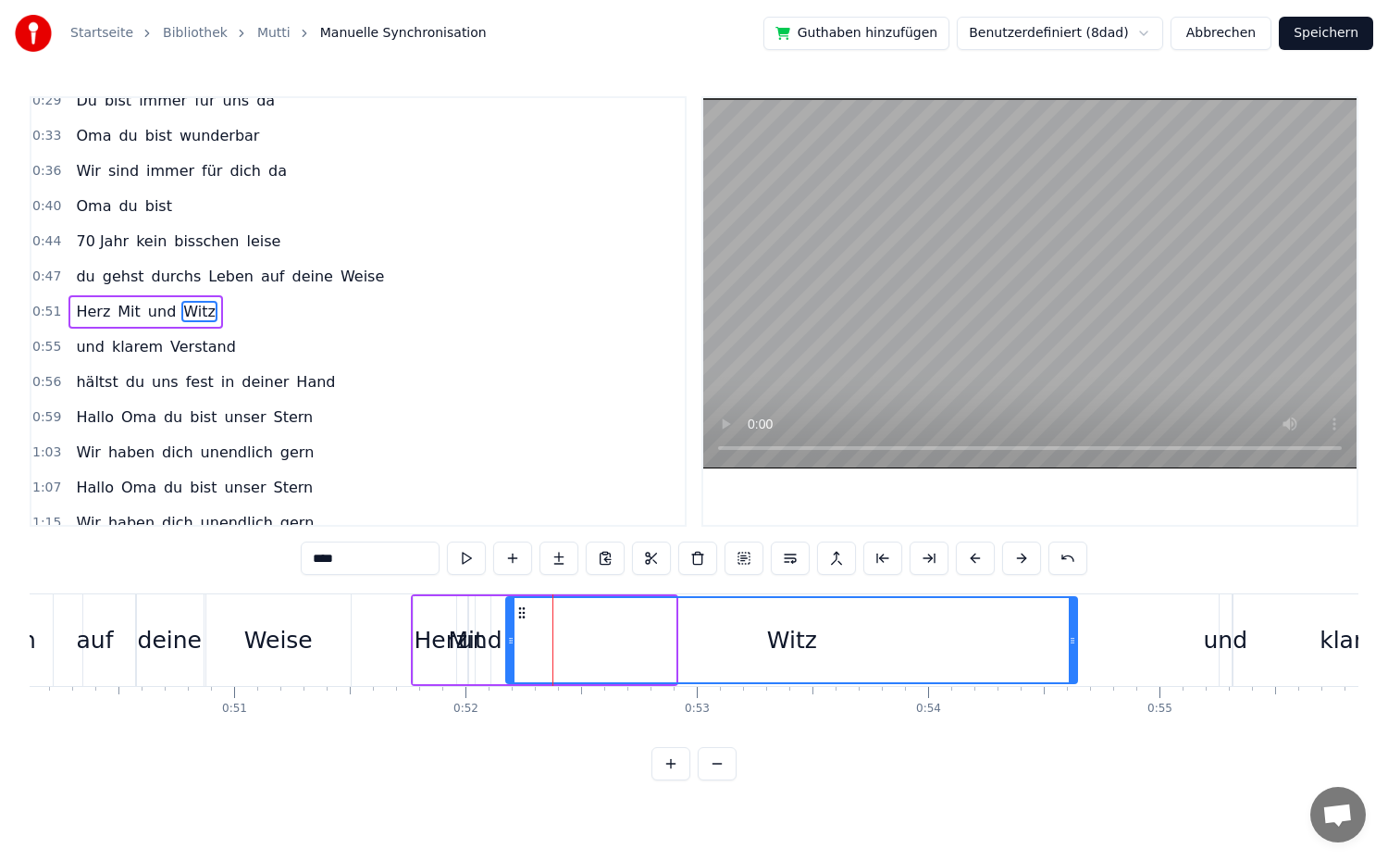
drag, startPoint x: 673, startPoint y: 636, endPoint x: 966, endPoint y: 633, distance: 293.3
click at [1074, 633] on icon at bounding box center [1072, 640] width 7 height 15
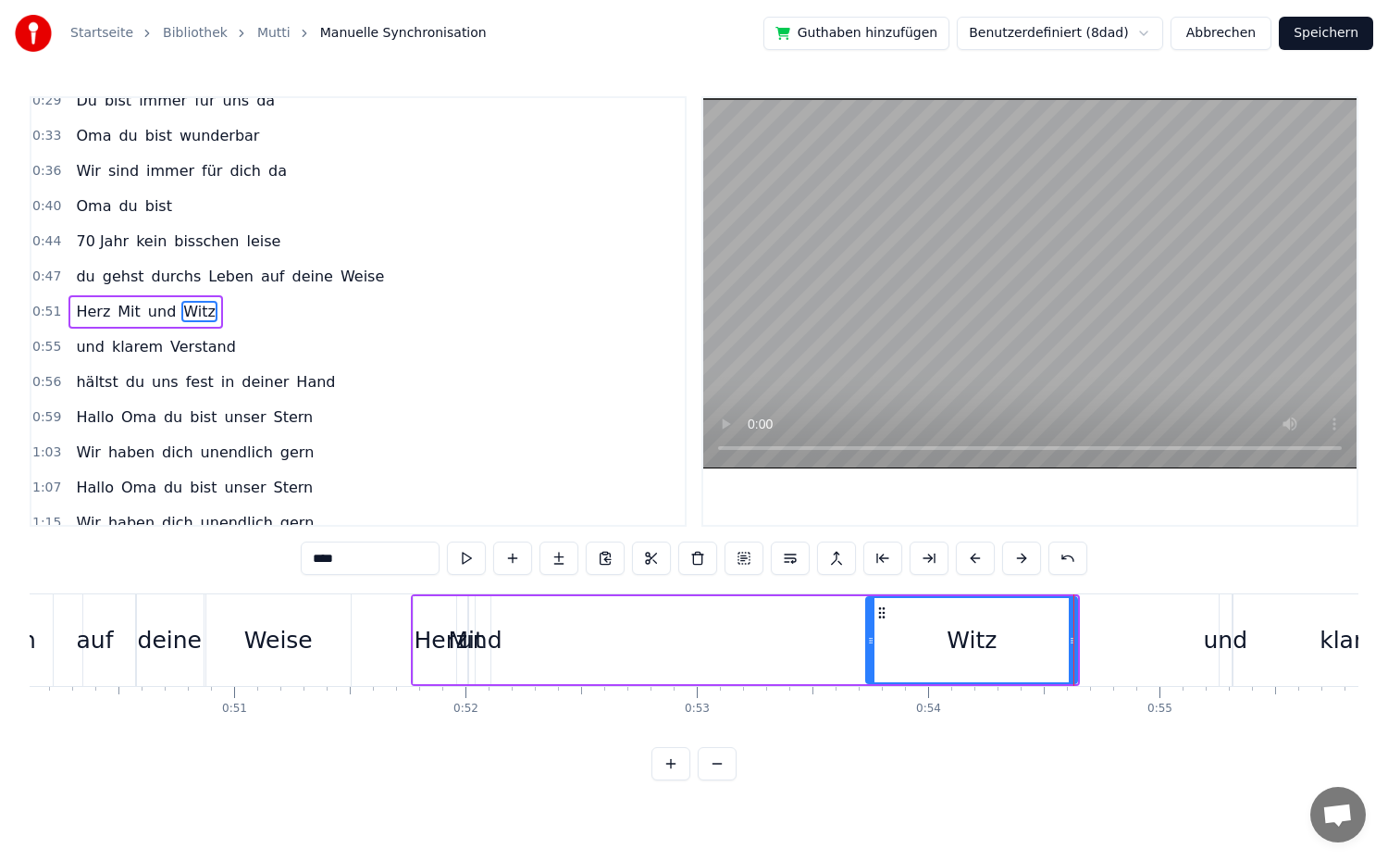
drag, startPoint x: 510, startPoint y: 639, endPoint x: 875, endPoint y: 648, distance: 365.6
click at [874, 648] on div at bounding box center [870, 640] width 7 height 84
click at [486, 651] on div "und" at bounding box center [480, 640] width 44 height 35
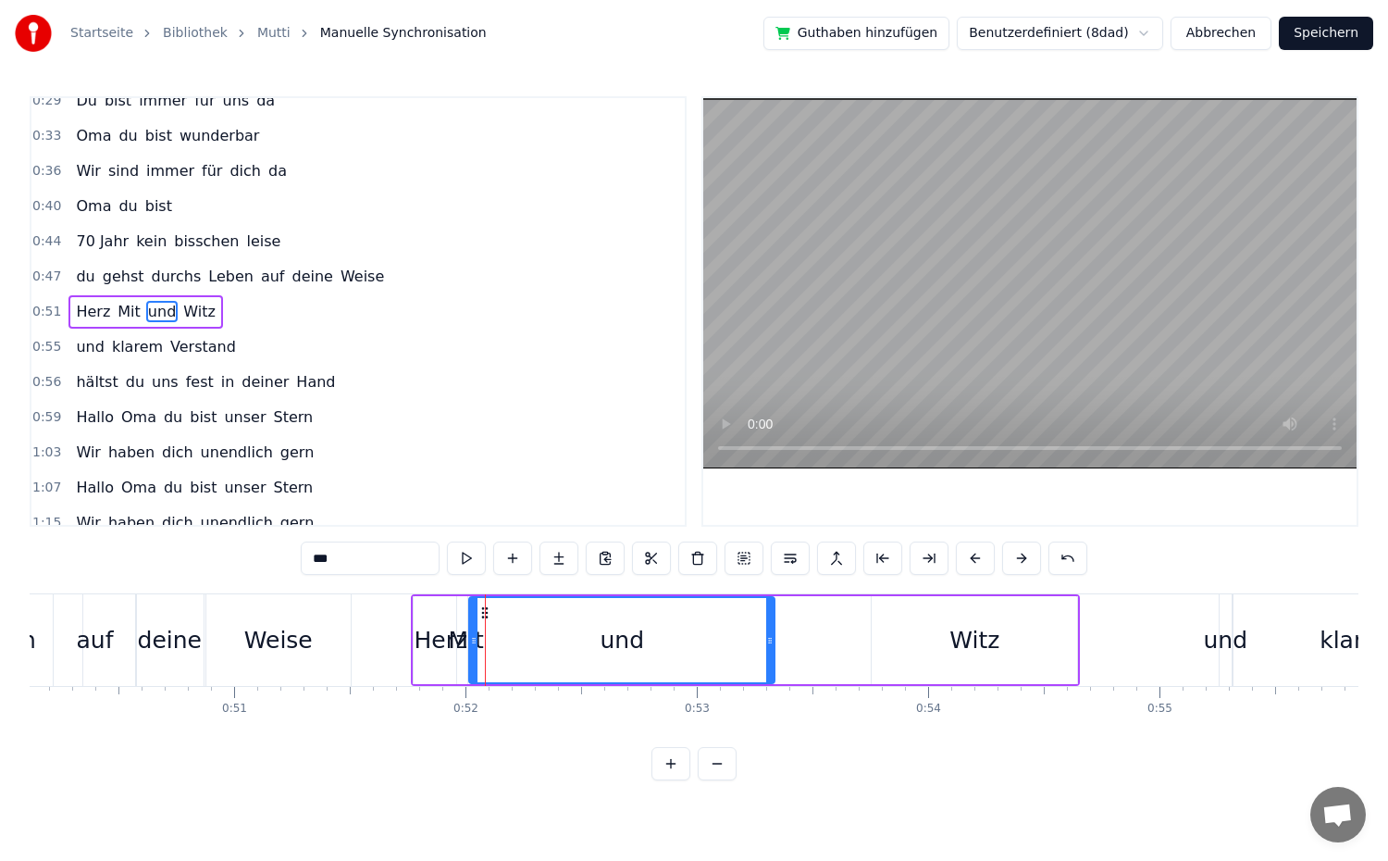
drag, startPoint x: 489, startPoint y: 643, endPoint x: 773, endPoint y: 648, distance: 284.1
click at [773, 648] on div at bounding box center [769, 640] width 7 height 84
drag, startPoint x: 476, startPoint y: 642, endPoint x: 670, endPoint y: 646, distance: 194.4
click at [667, 646] on icon at bounding box center [663, 640] width 7 height 15
click at [440, 649] on div "Herz" at bounding box center [442, 640] width 54 height 35
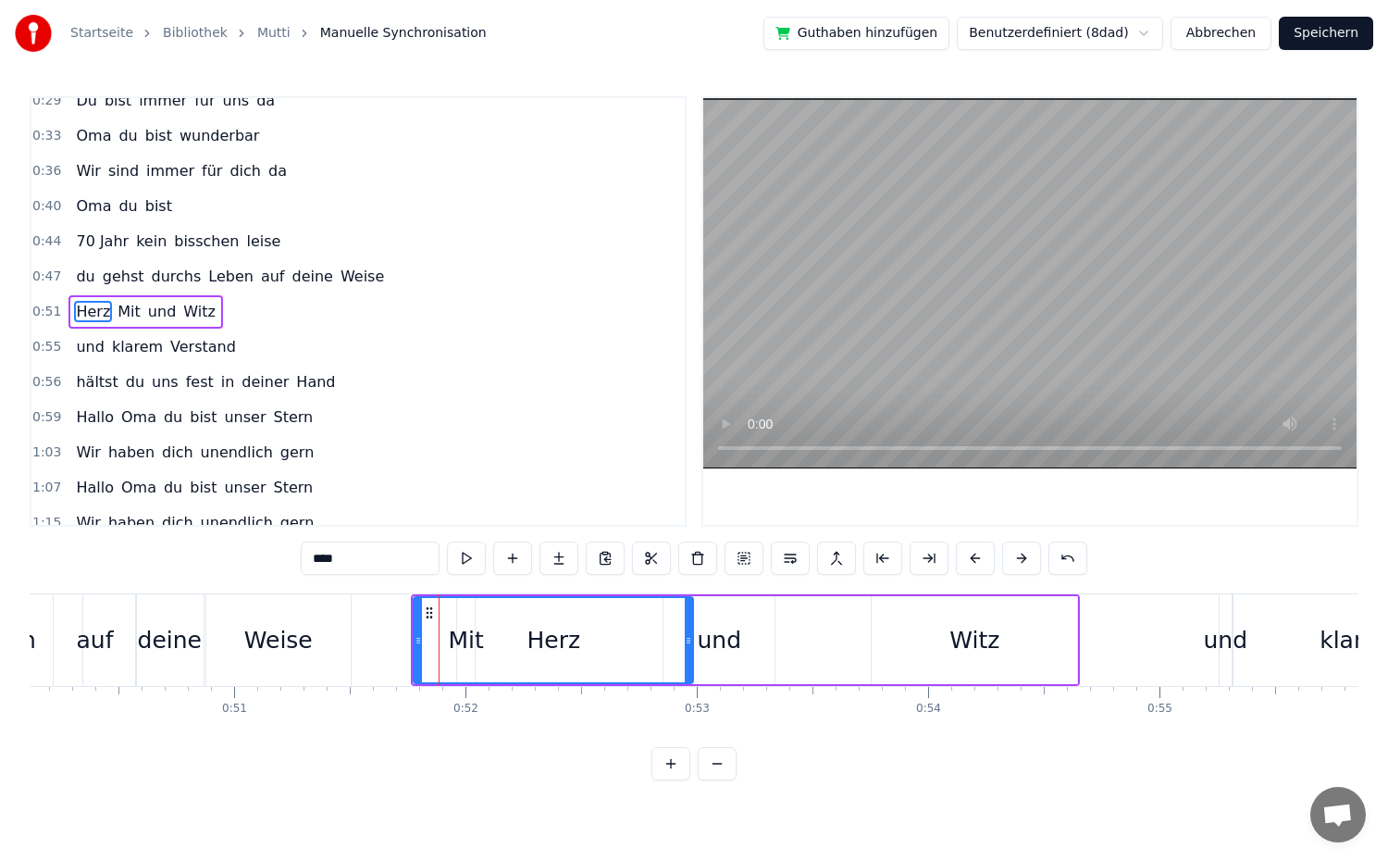
drag, startPoint x: 459, startPoint y: 640, endPoint x: 685, endPoint y: 645, distance: 225.8
click at [685, 645] on icon at bounding box center [688, 640] width 7 height 15
drag, startPoint x: 416, startPoint y: 642, endPoint x: 581, endPoint y: 654, distance: 165.2
click at [482, 645] on div "Mit" at bounding box center [465, 640] width 35 height 35
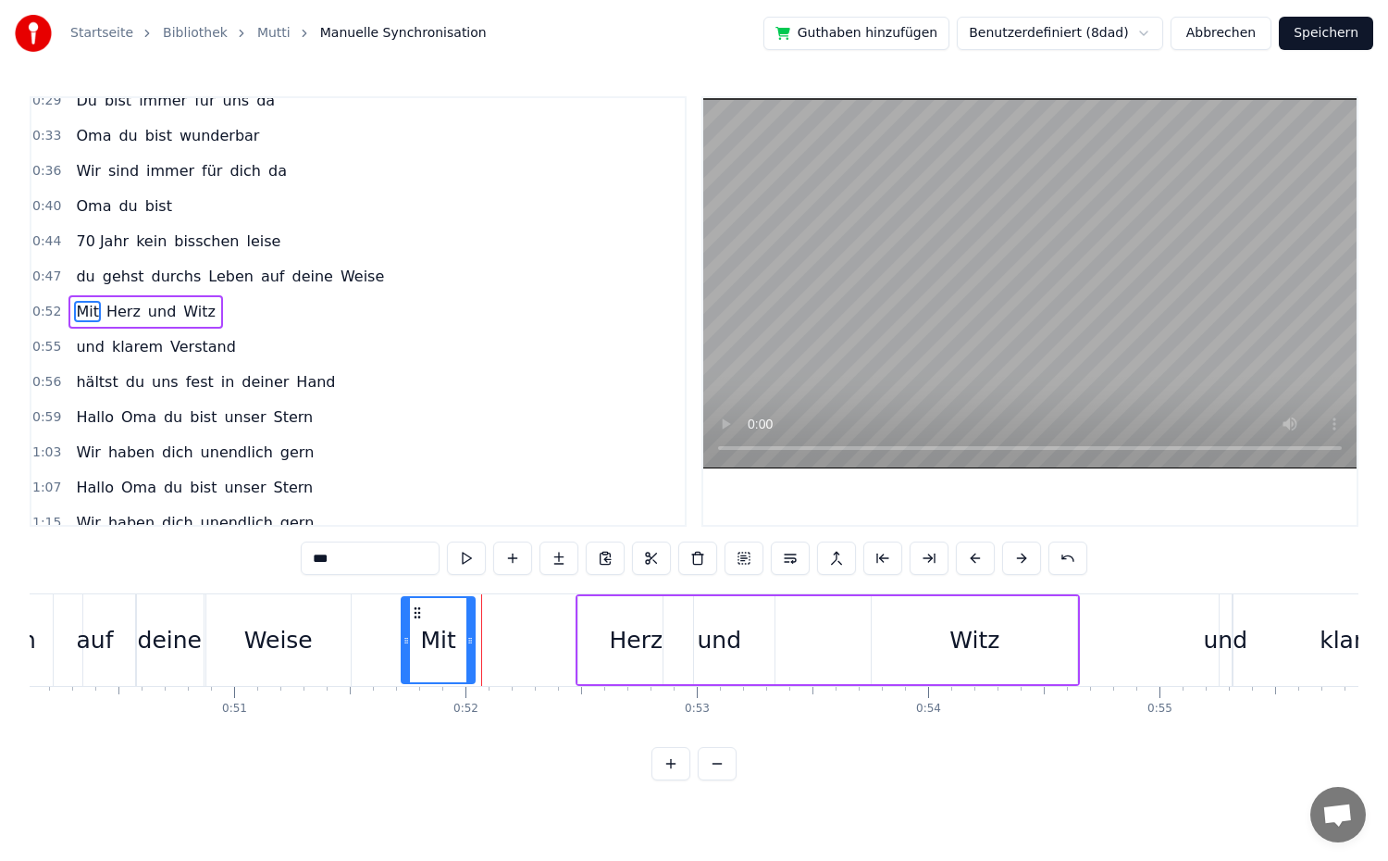
drag, startPoint x: 458, startPoint y: 645, endPoint x: 403, endPoint y: 645, distance: 55.5
click at [403, 645] on icon at bounding box center [406, 640] width 7 height 15
drag, startPoint x: 470, startPoint y: 643, endPoint x: 517, endPoint y: 652, distance: 48.1
click at [517, 652] on div at bounding box center [517, 640] width 7 height 84
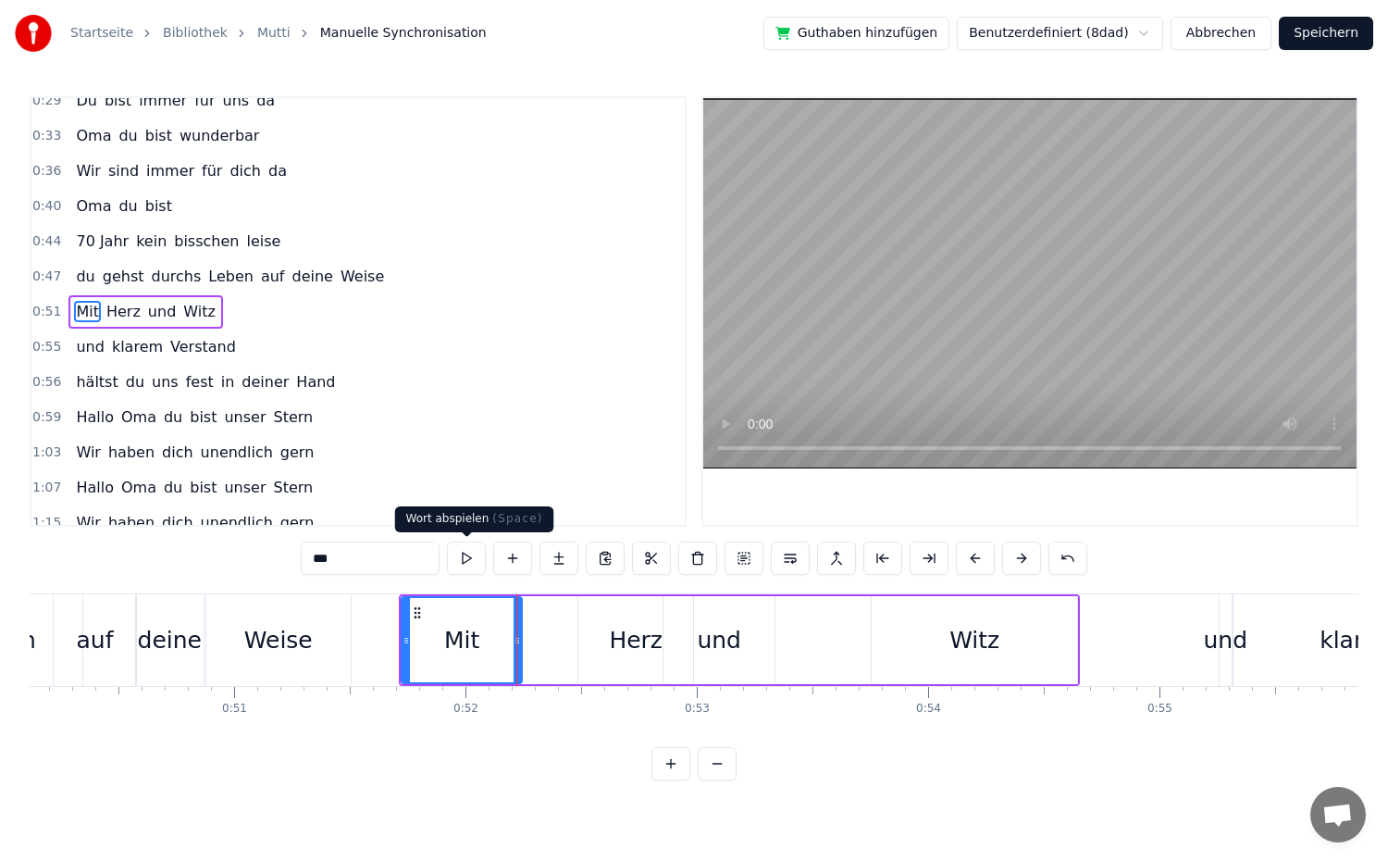
click at [458, 555] on button at bounding box center [466, 557] width 39 height 33
drag, startPoint x: 404, startPoint y: 640, endPoint x: 417, endPoint y: 642, distance: 13.1
click at [417, 642] on icon at bounding box center [418, 640] width 7 height 15
click at [623, 638] on div "Herz" at bounding box center [636, 640] width 54 height 35
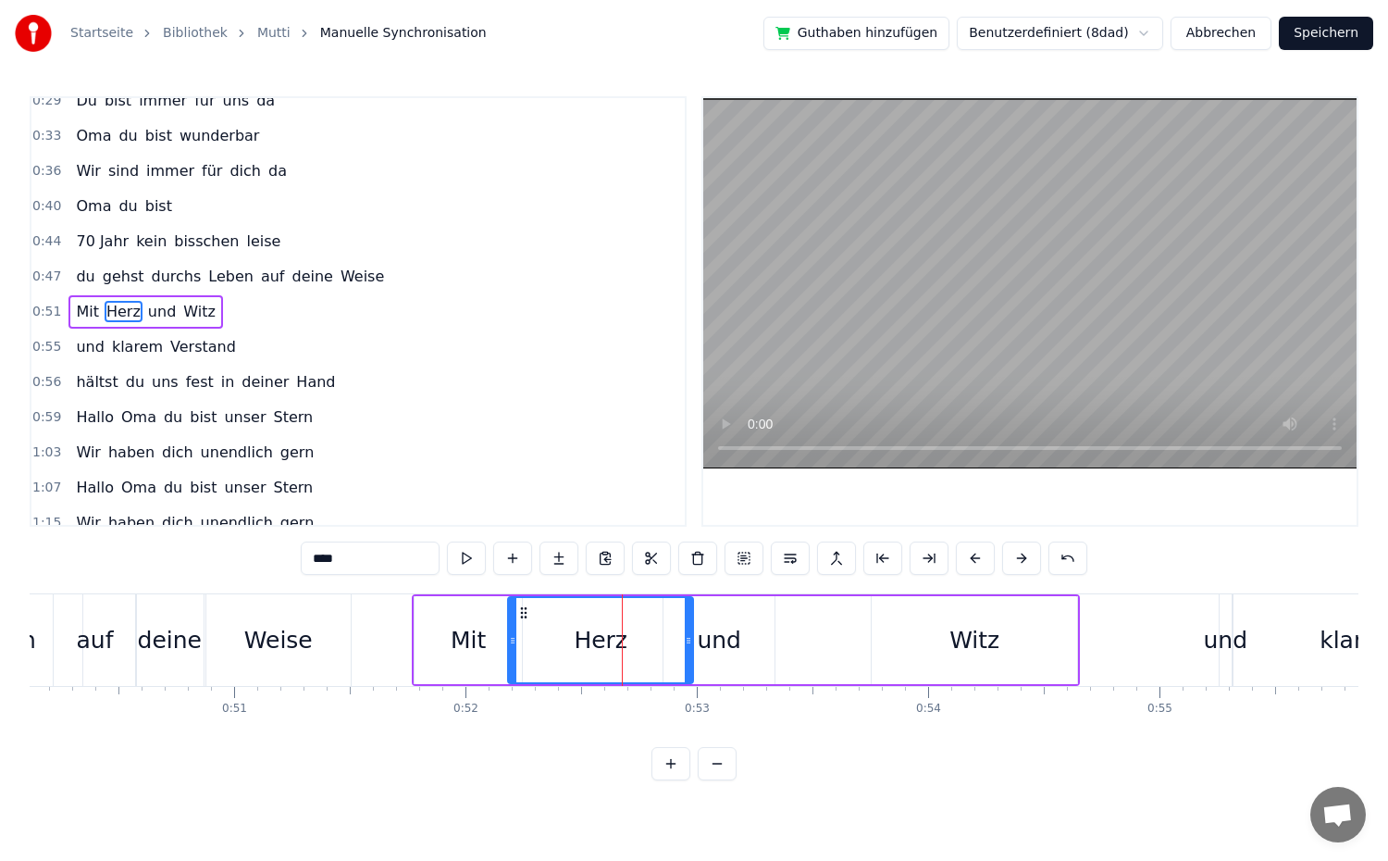
drag, startPoint x: 582, startPoint y: 638, endPoint x: 512, endPoint y: 643, distance: 70.5
click at [512, 643] on icon at bounding box center [512, 640] width 7 height 15
drag, startPoint x: 688, startPoint y: 641, endPoint x: 601, endPoint y: 646, distance: 88.0
click at [601, 646] on icon at bounding box center [600, 640] width 7 height 15
click at [691, 638] on div "und" at bounding box center [718, 640] width 111 height 88
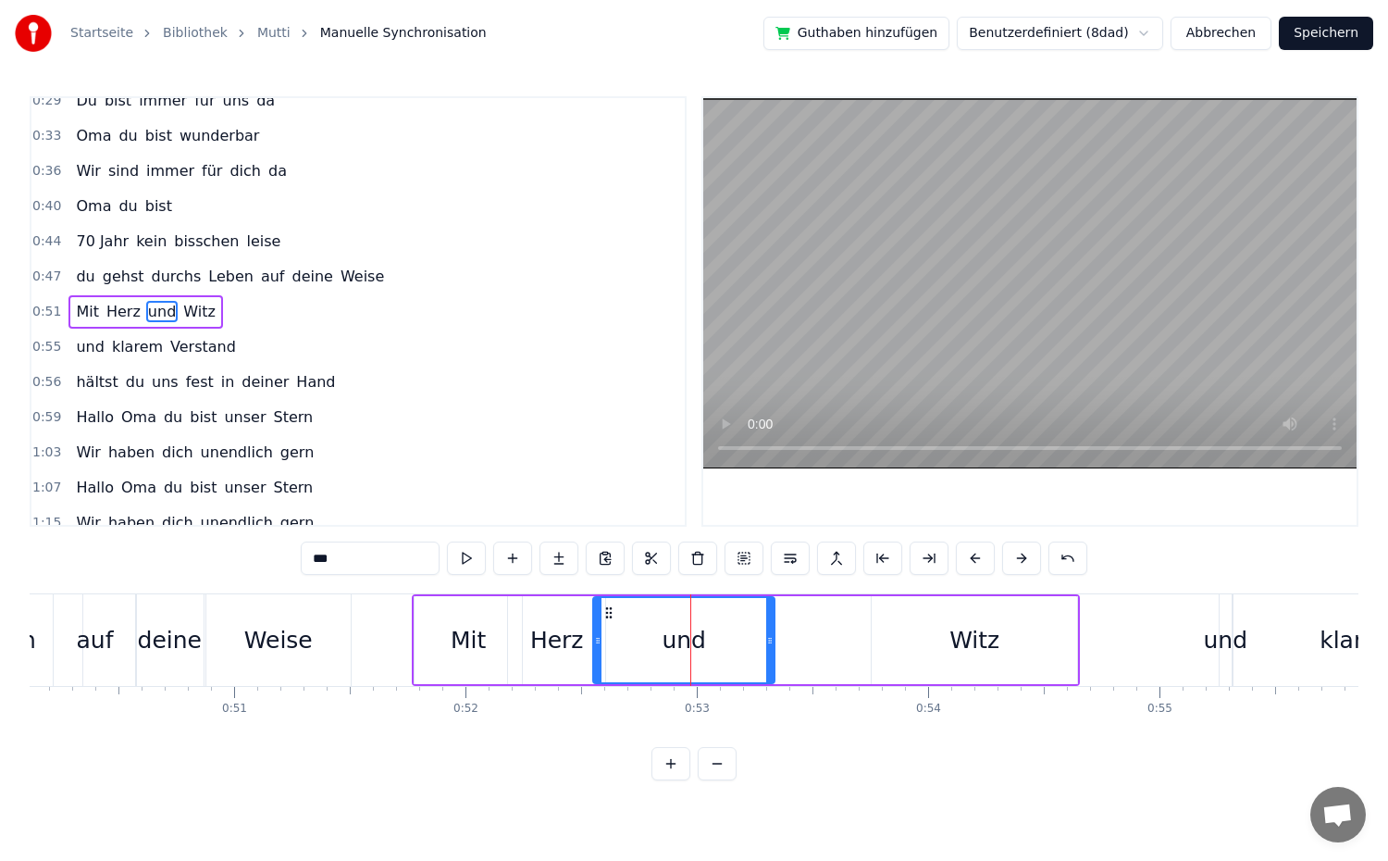
drag, startPoint x: 668, startPoint y: 641, endPoint x: 598, endPoint y: 644, distance: 70.4
click at [598, 644] on icon at bounding box center [597, 640] width 7 height 15
drag, startPoint x: 768, startPoint y: 638, endPoint x: 671, endPoint y: 651, distance: 98.0
click at [672, 651] on div at bounding box center [675, 640] width 7 height 84
click at [946, 643] on div "Witz" at bounding box center [974, 640] width 205 height 88
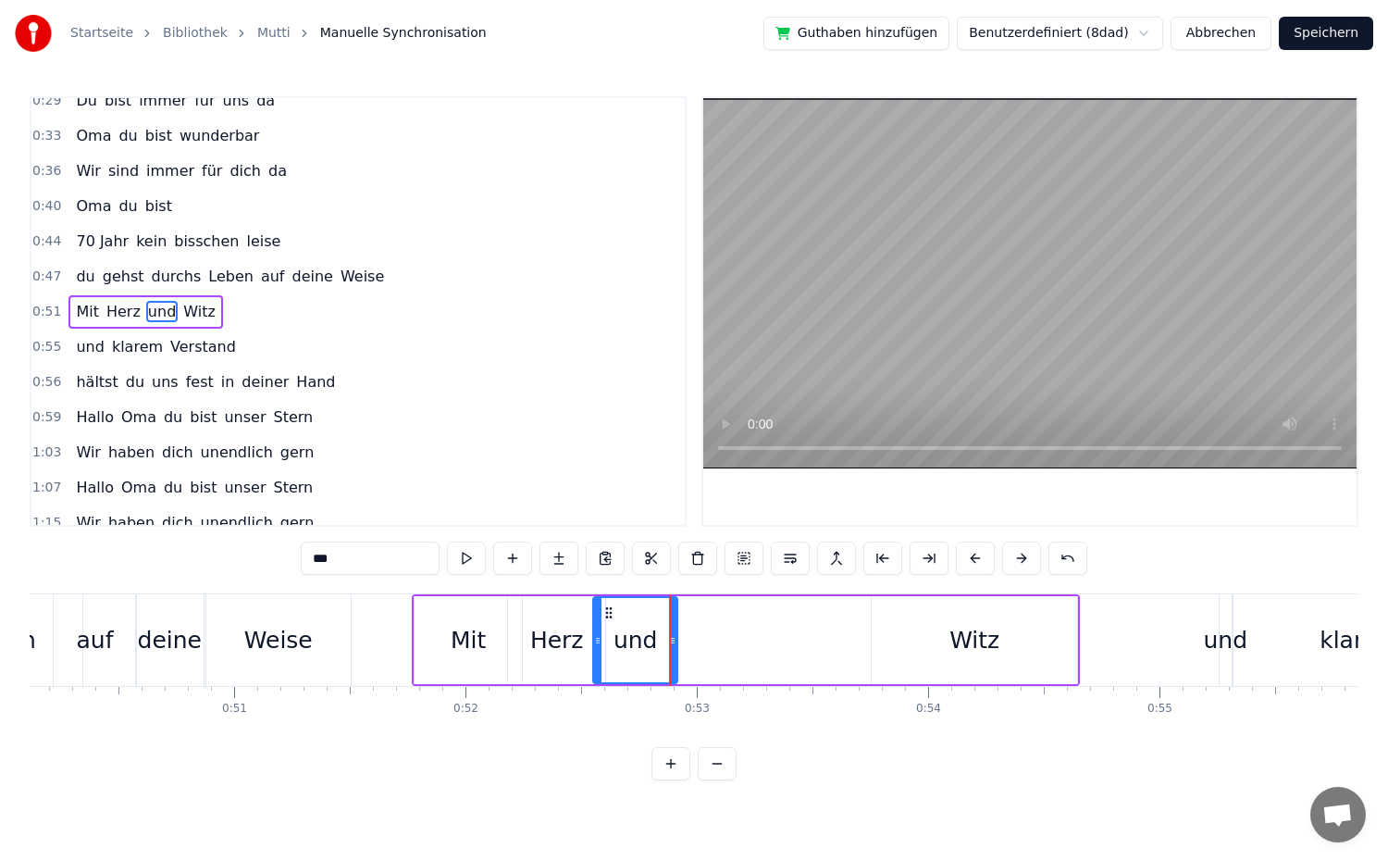
type input "****"
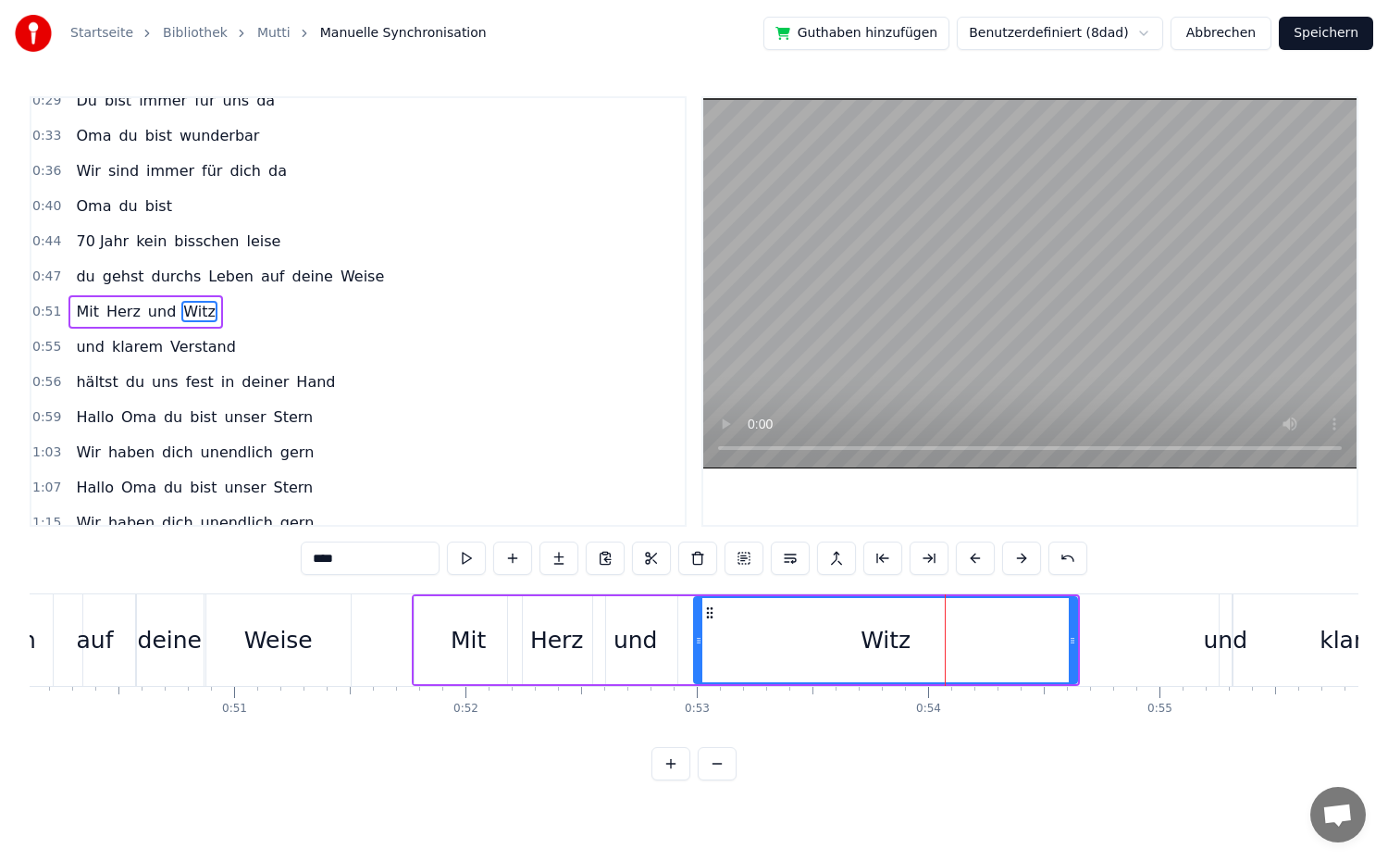
drag, startPoint x: 877, startPoint y: 644, endPoint x: 700, endPoint y: 651, distance: 177.8
click at [700, 651] on div at bounding box center [698, 640] width 7 height 84
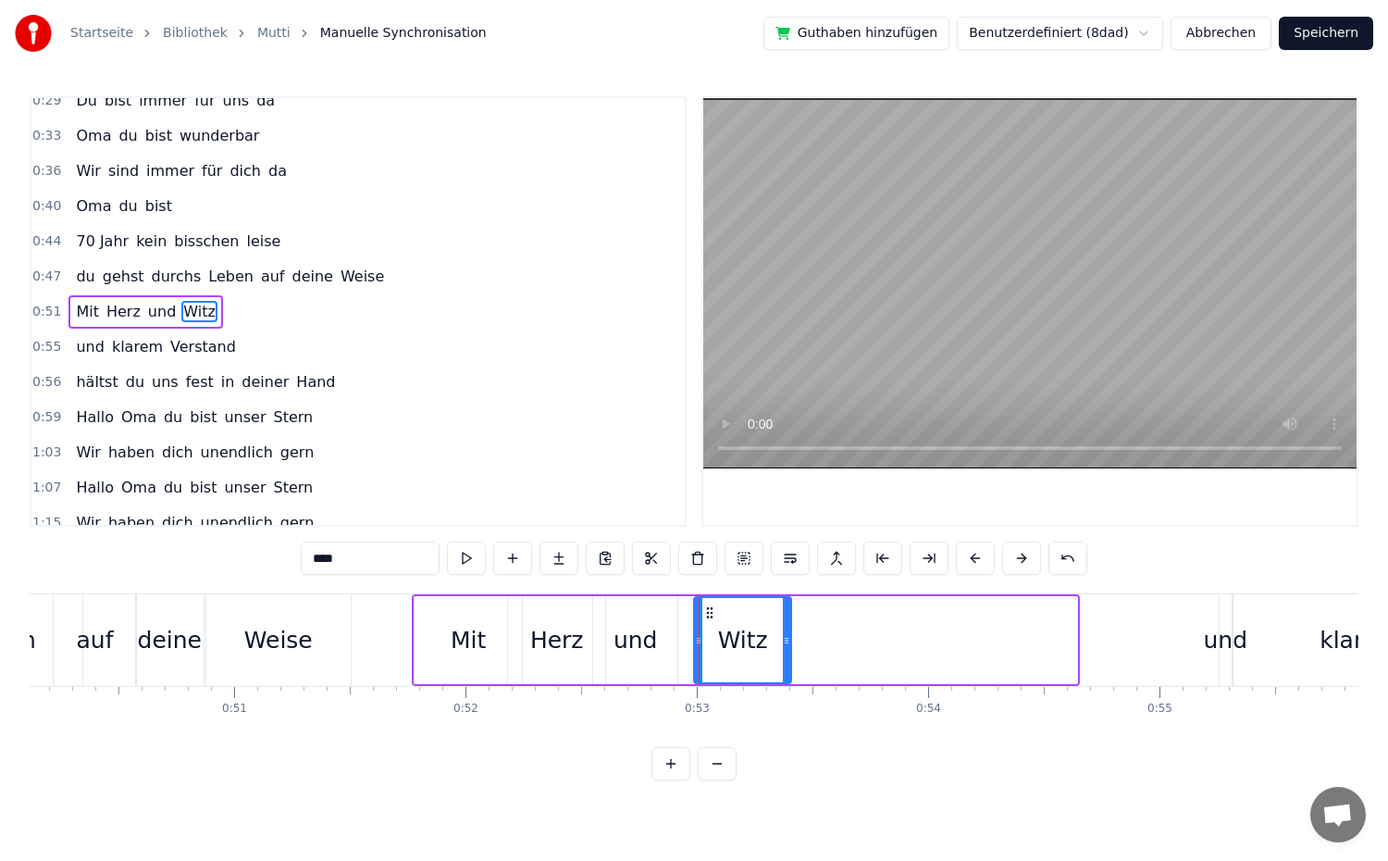
drag, startPoint x: 1075, startPoint y: 638, endPoint x: 789, endPoint y: 651, distance: 286.2
click at [789, 651] on div at bounding box center [786, 640] width 7 height 84
click at [266, 315] on div "0:51 Mit Herz und Witz" at bounding box center [357, 311] width 653 height 35
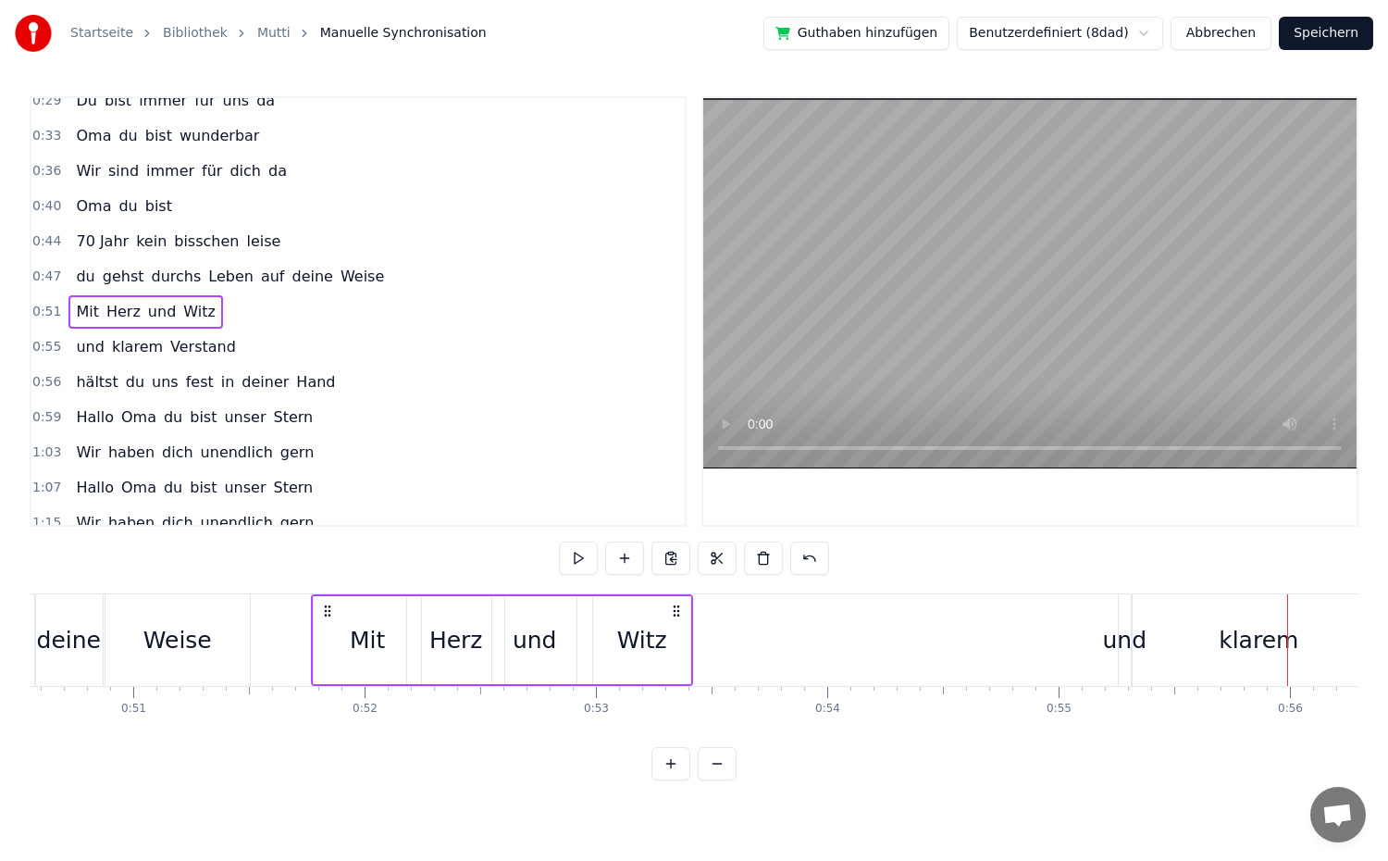
scroll to position [0, 11608]
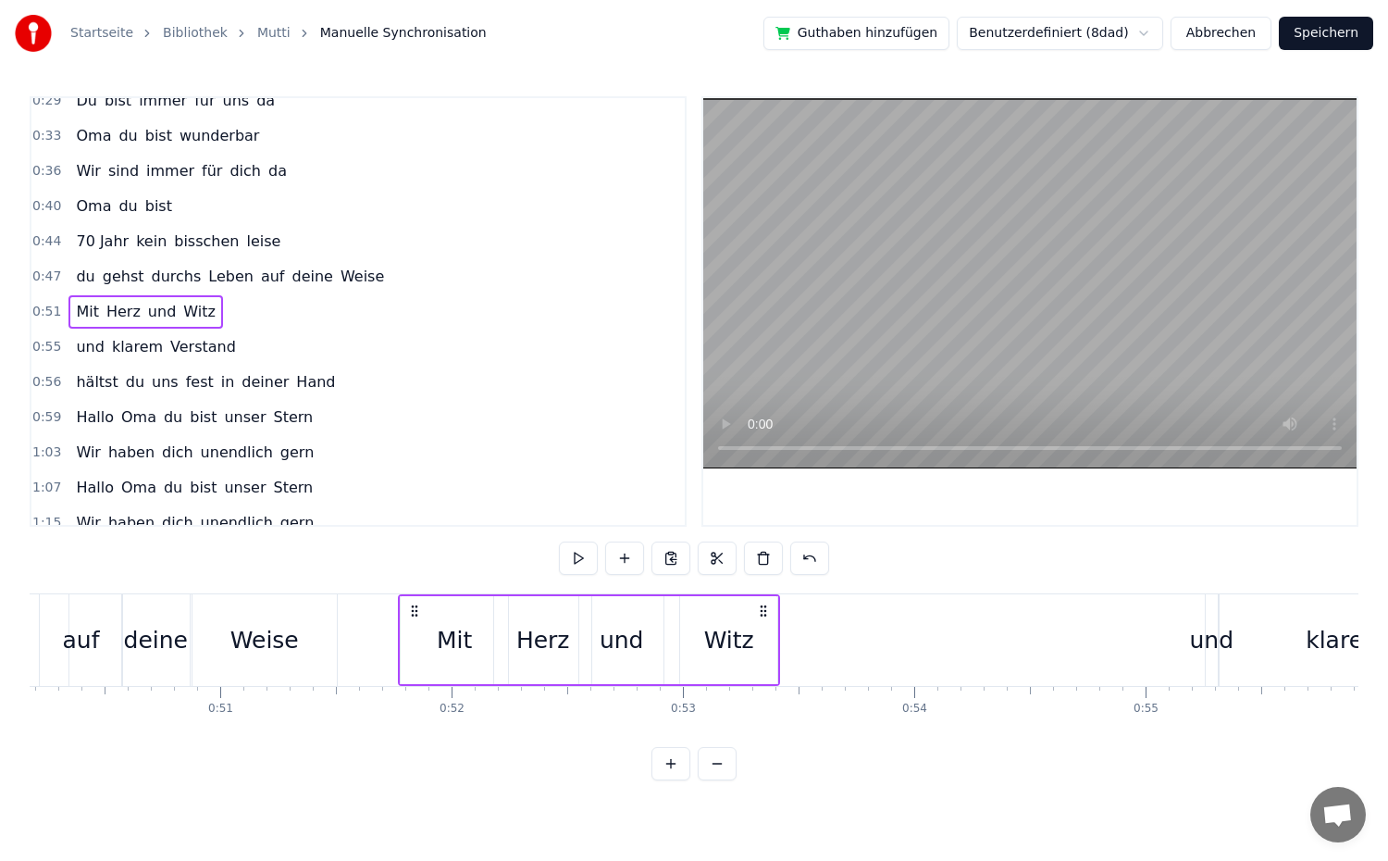
click at [732, 637] on div "Witz" at bounding box center [729, 640] width 50 height 35
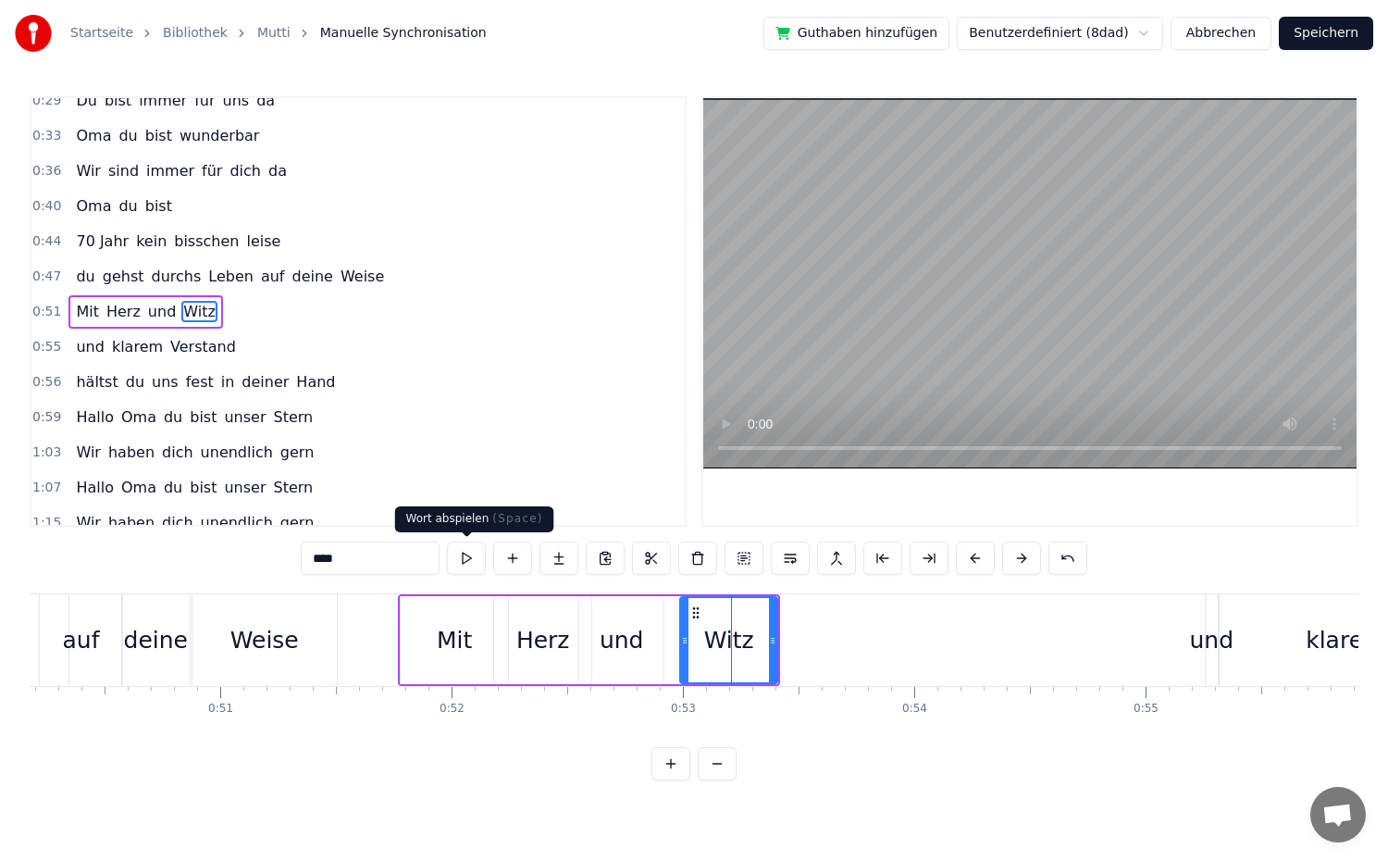
click at [477, 550] on button at bounding box center [466, 557] width 39 height 33
drag, startPoint x: 774, startPoint y: 642, endPoint x: 794, endPoint y: 644, distance: 20.4
click at [794, 644] on icon at bounding box center [792, 640] width 7 height 15
click at [622, 638] on div "und" at bounding box center [622, 640] width 44 height 35
type input "***"
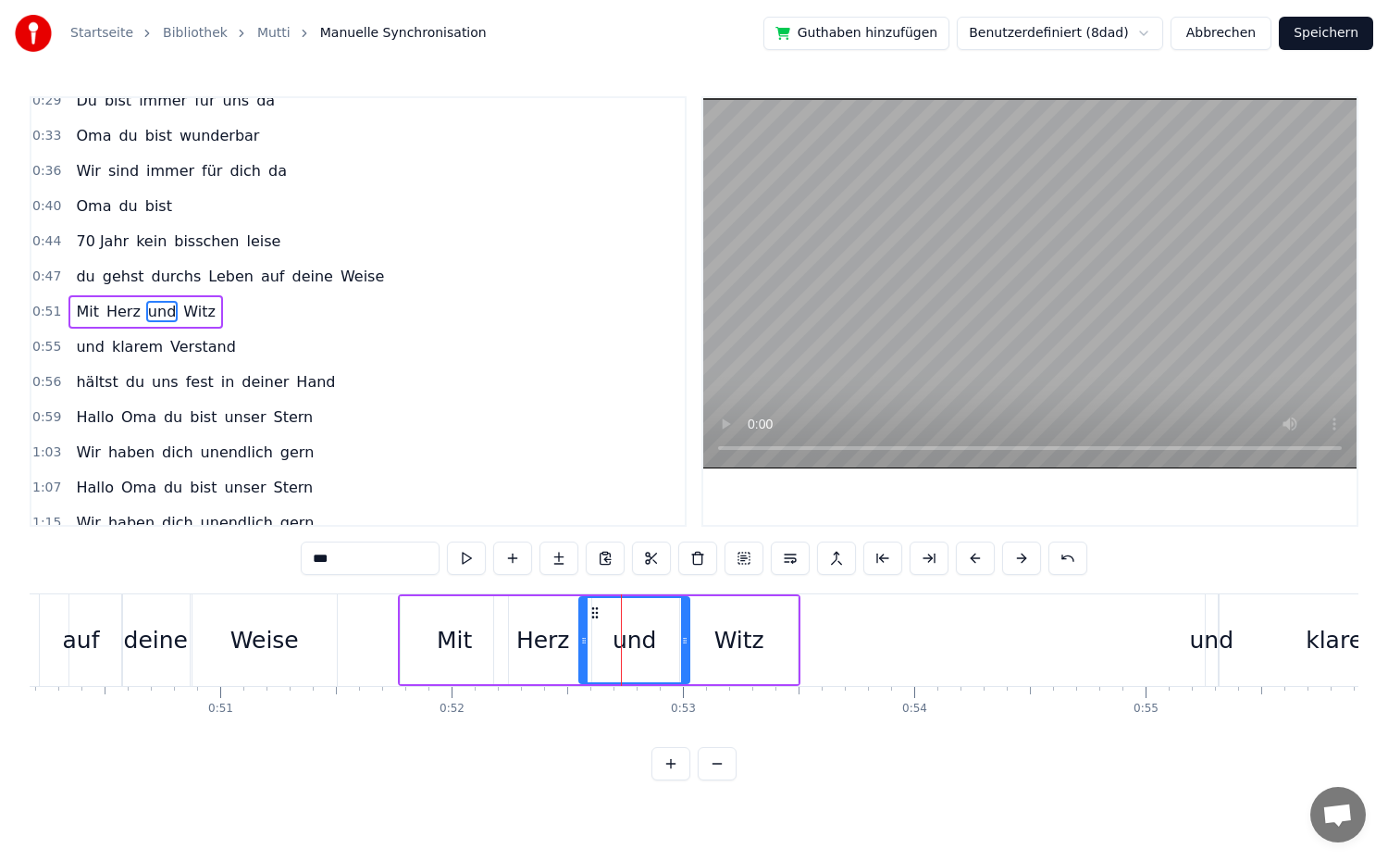
drag, startPoint x: 659, startPoint y: 638, endPoint x: 685, endPoint y: 638, distance: 25.9
click at [685, 638] on icon at bounding box center [684, 640] width 7 height 15
click at [231, 316] on div "0:51 Mit Herz und Witz" at bounding box center [357, 311] width 653 height 35
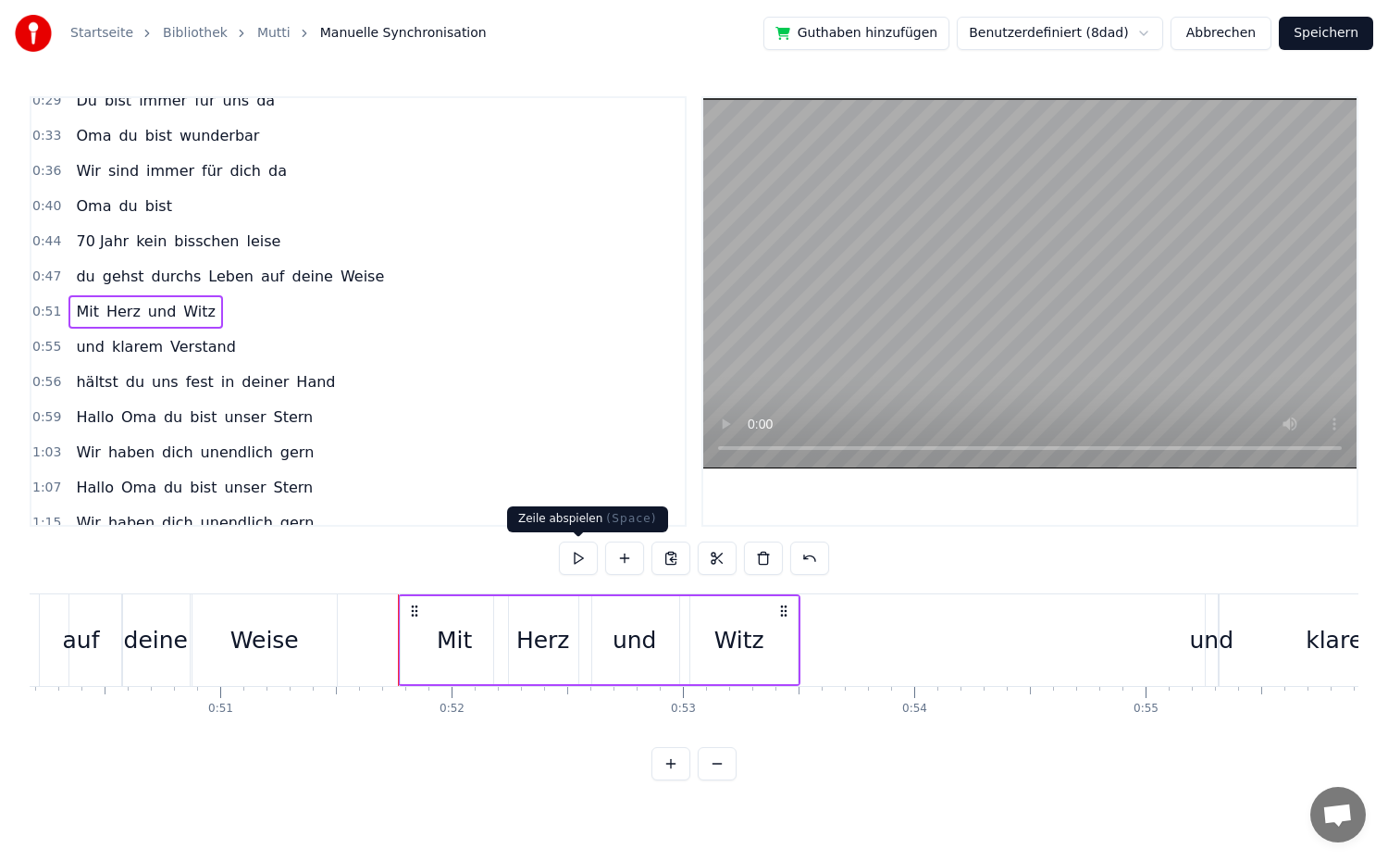
click at [583, 556] on button at bounding box center [578, 557] width 39 height 33
click at [647, 650] on div "und" at bounding box center [635, 640] width 44 height 35
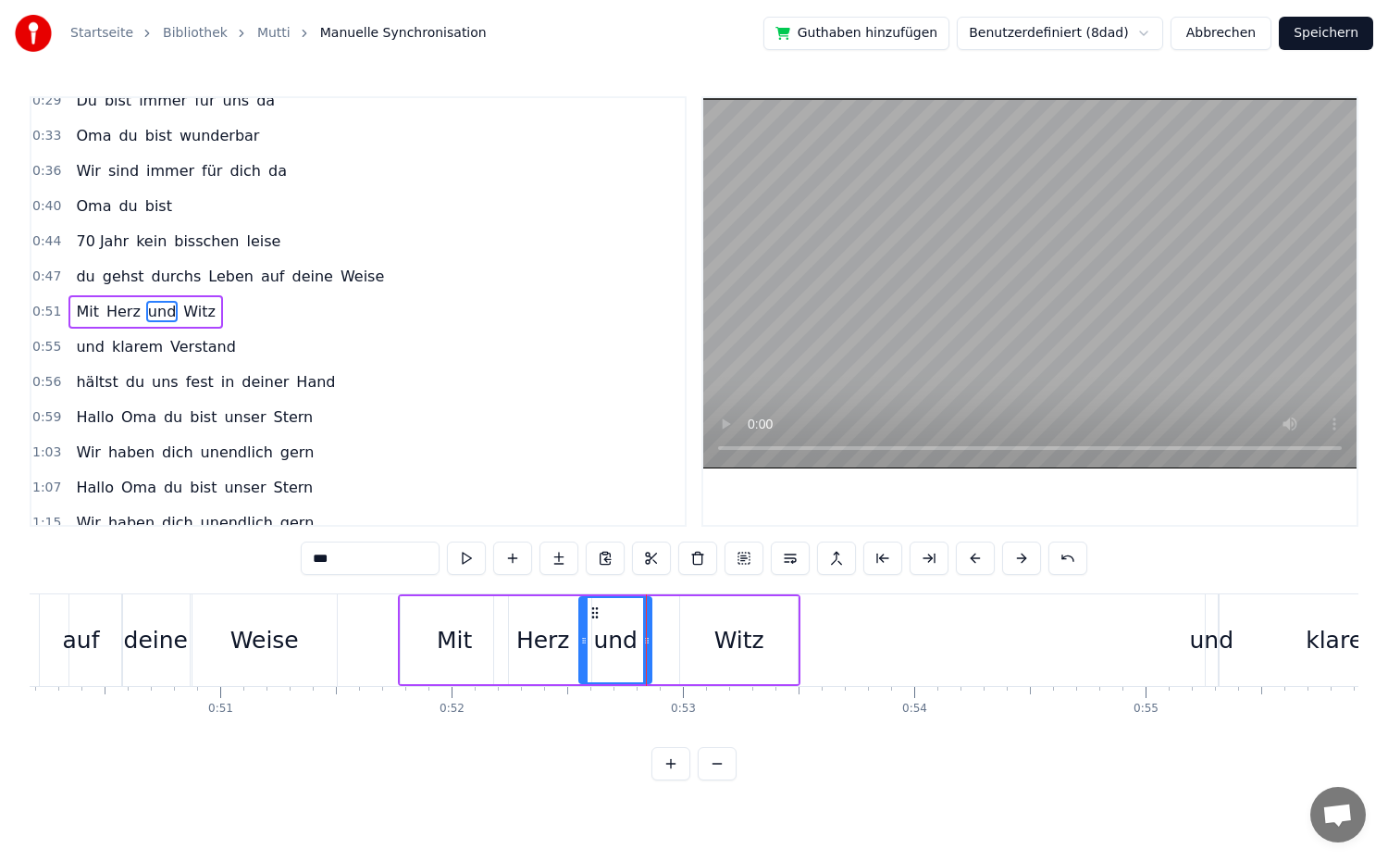
drag, startPoint x: 686, startPoint y: 633, endPoint x: 648, endPoint y: 641, distance: 38.8
click at [648, 641] on icon at bounding box center [646, 640] width 7 height 15
click at [714, 641] on div "Witz" at bounding box center [739, 640] width 118 height 88
type input "****"
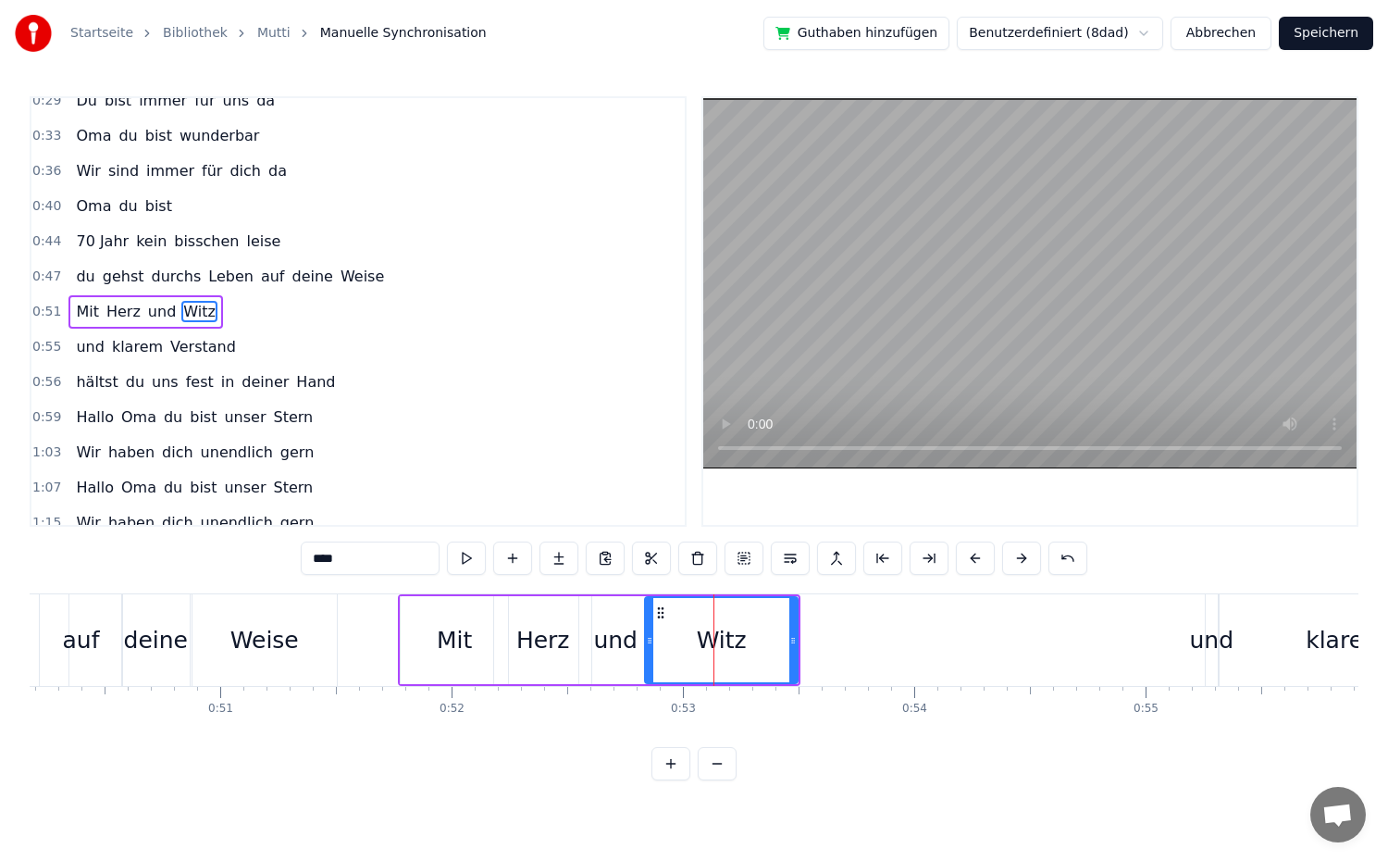
drag, startPoint x: 683, startPoint y: 638, endPoint x: 648, endPoint y: 644, distance: 35.8
click at [648, 644] on icon at bounding box center [649, 640] width 7 height 15
drag, startPoint x: 795, startPoint y: 636, endPoint x: 726, endPoint y: 646, distance: 69.2
click at [726, 646] on icon at bounding box center [724, 640] width 7 height 15
click at [254, 316] on div "0:51 Mit Herz und Witz" at bounding box center [357, 311] width 653 height 35
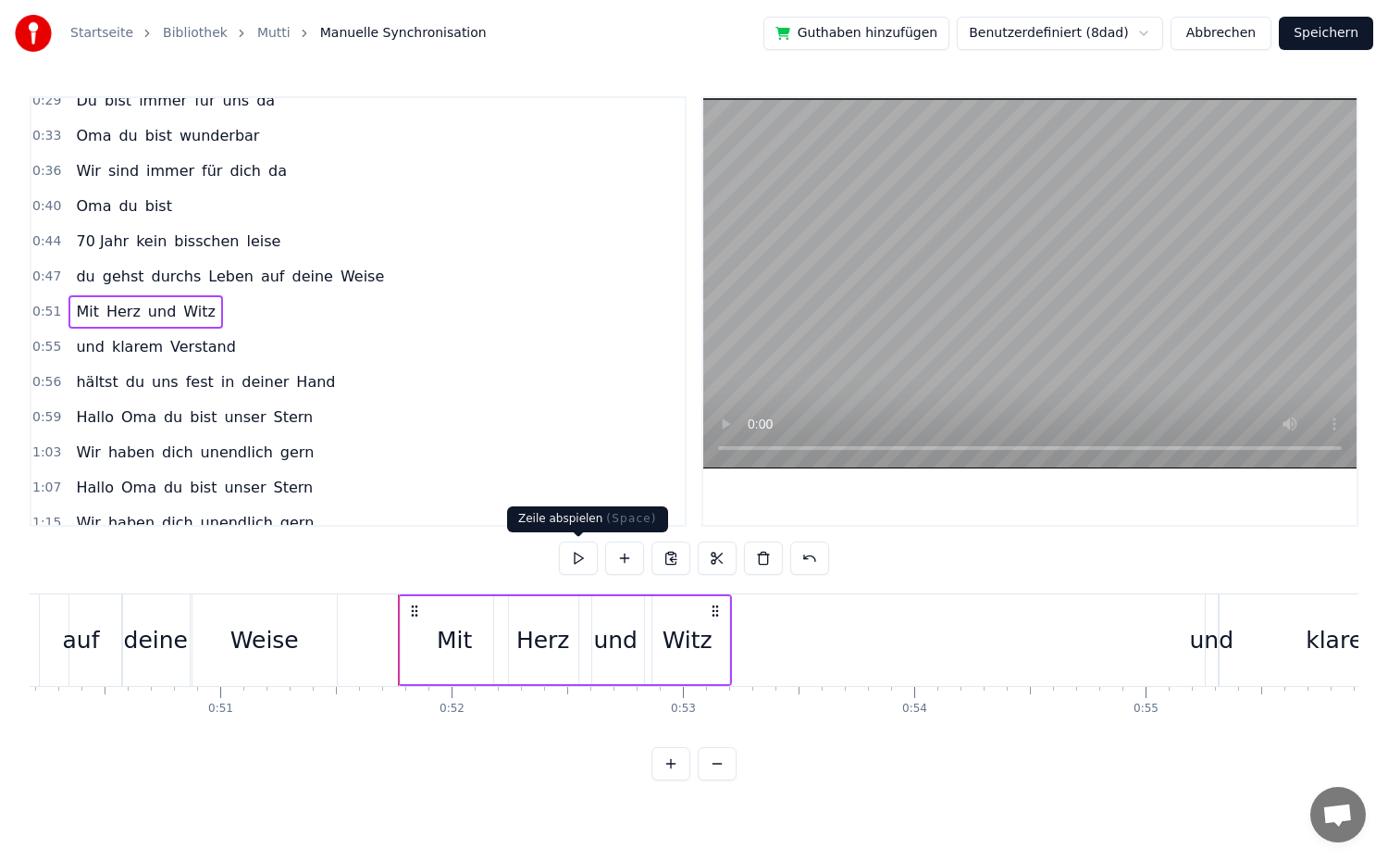
click at [570, 552] on button at bounding box center [578, 557] width 39 height 33
click at [724, 647] on div "Witz" at bounding box center [687, 640] width 84 height 88
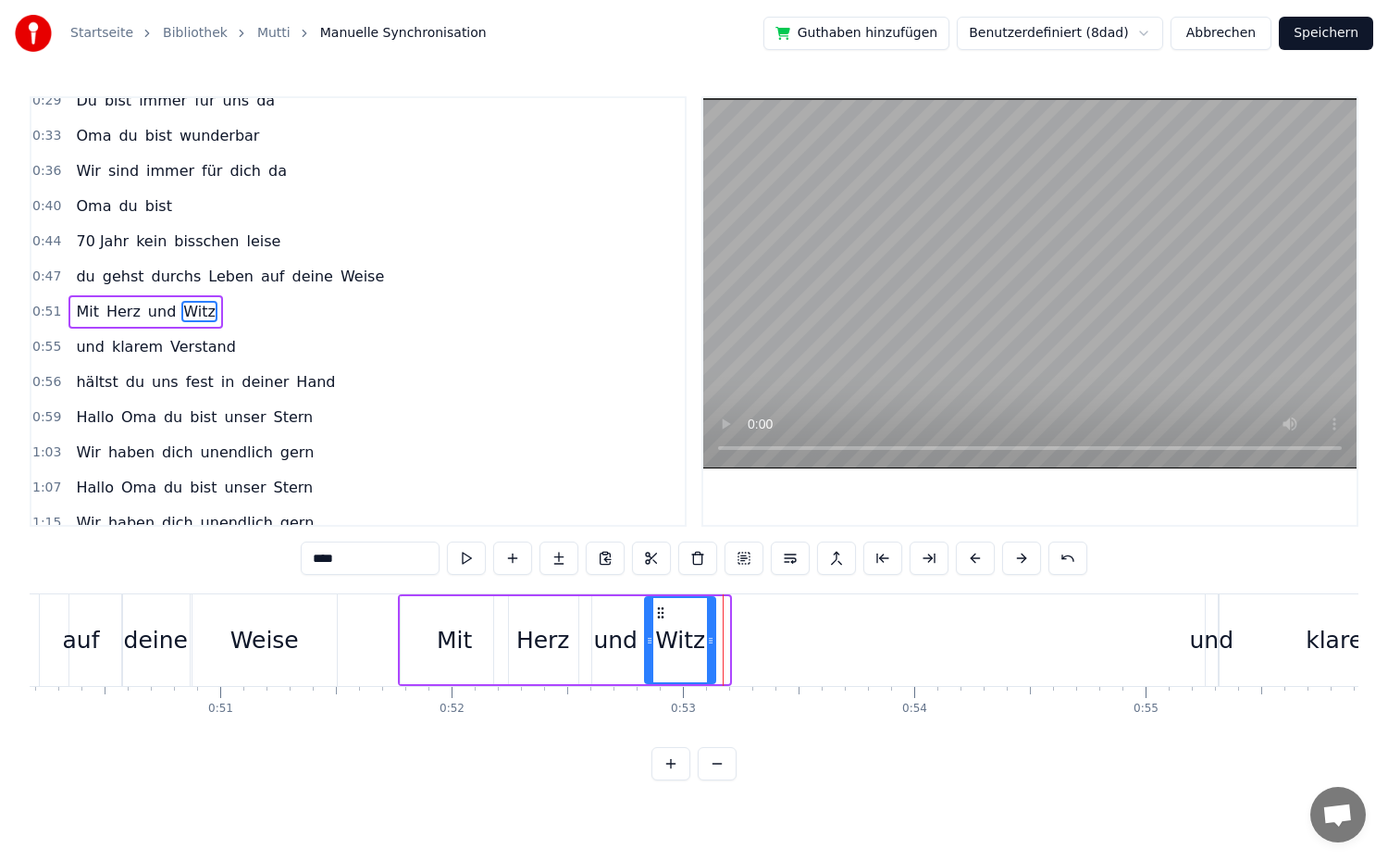
drag, startPoint x: 725, startPoint y: 641, endPoint x: 712, endPoint y: 641, distance: 13.9
click at [712, 641] on icon at bounding box center [710, 640] width 7 height 15
drag, startPoint x: 651, startPoint y: 638, endPoint x: 640, endPoint y: 639, distance: 11.3
click at [640, 639] on icon at bounding box center [638, 640] width 7 height 15
click at [244, 317] on div "0:51 Mit Herz und Witz" at bounding box center [357, 311] width 653 height 35
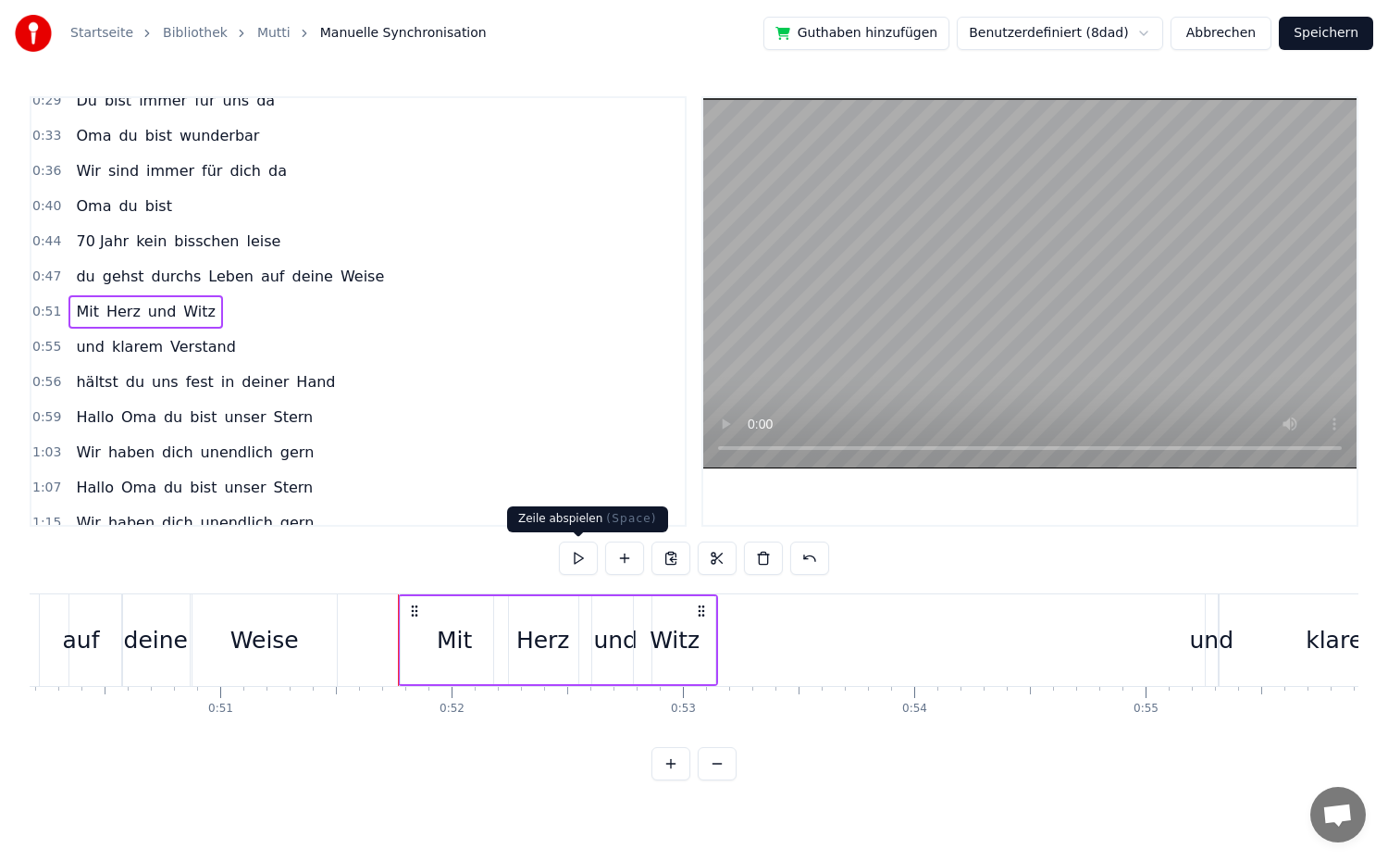
click at [572, 569] on button at bounding box center [578, 557] width 39 height 33
click at [601, 638] on div "und" at bounding box center [615, 640] width 44 height 35
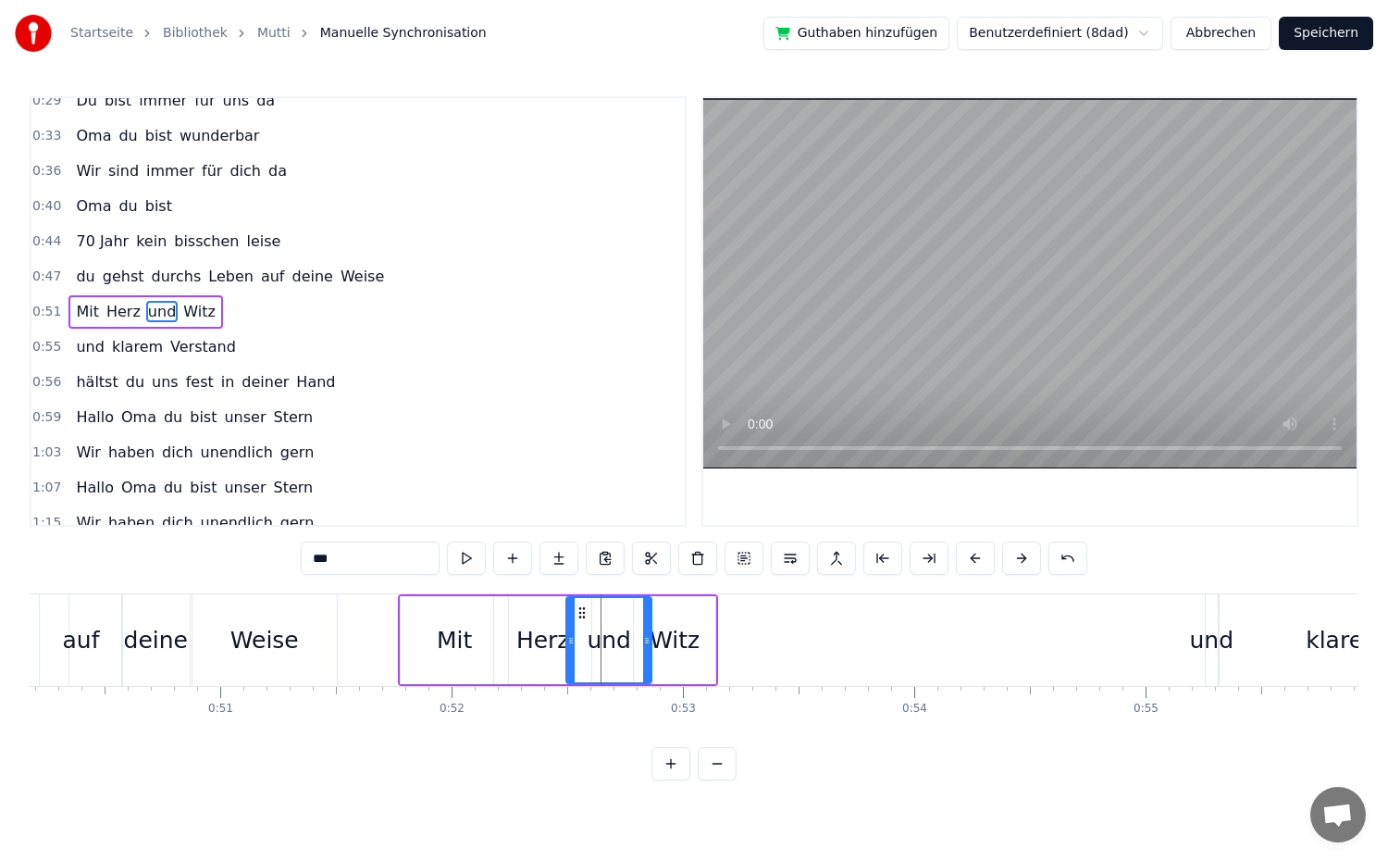
drag, startPoint x: 583, startPoint y: 643, endPoint x: 570, endPoint y: 643, distance: 13.0
click at [570, 643] on icon at bounding box center [570, 640] width 7 height 15
drag, startPoint x: 646, startPoint y: 637, endPoint x: 623, endPoint y: 644, distance: 24.3
click at [623, 644] on icon at bounding box center [623, 640] width 7 height 15
click at [685, 642] on div "Witz" at bounding box center [675, 640] width 50 height 35
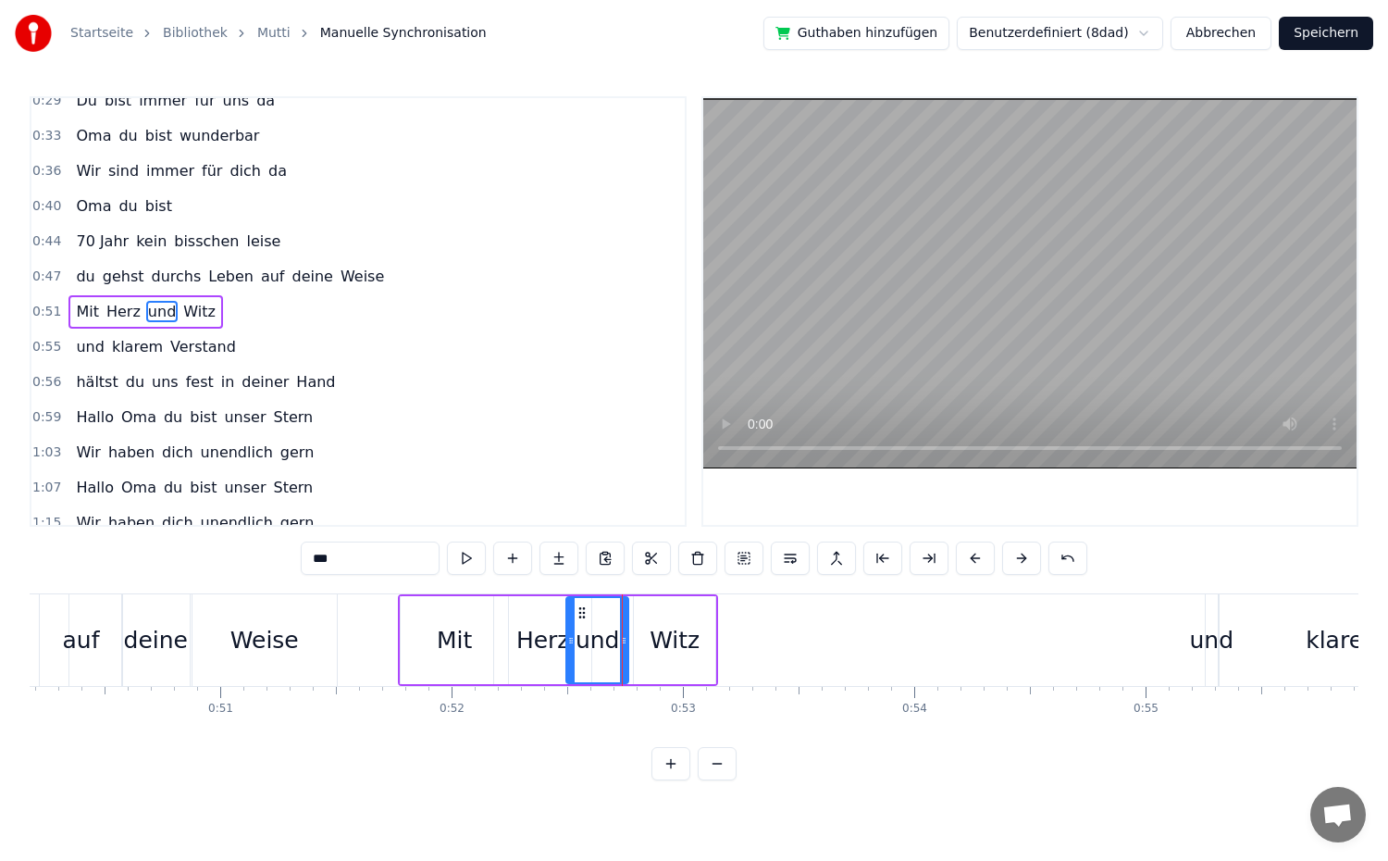
type input "****"
drag, startPoint x: 636, startPoint y: 642, endPoint x: 623, endPoint y: 642, distance: 13.0
click at [621, 642] on icon at bounding box center [624, 640] width 7 height 15
drag, startPoint x: 712, startPoint y: 638, endPoint x: 681, endPoint y: 646, distance: 31.4
click at [681, 646] on icon at bounding box center [679, 640] width 7 height 15
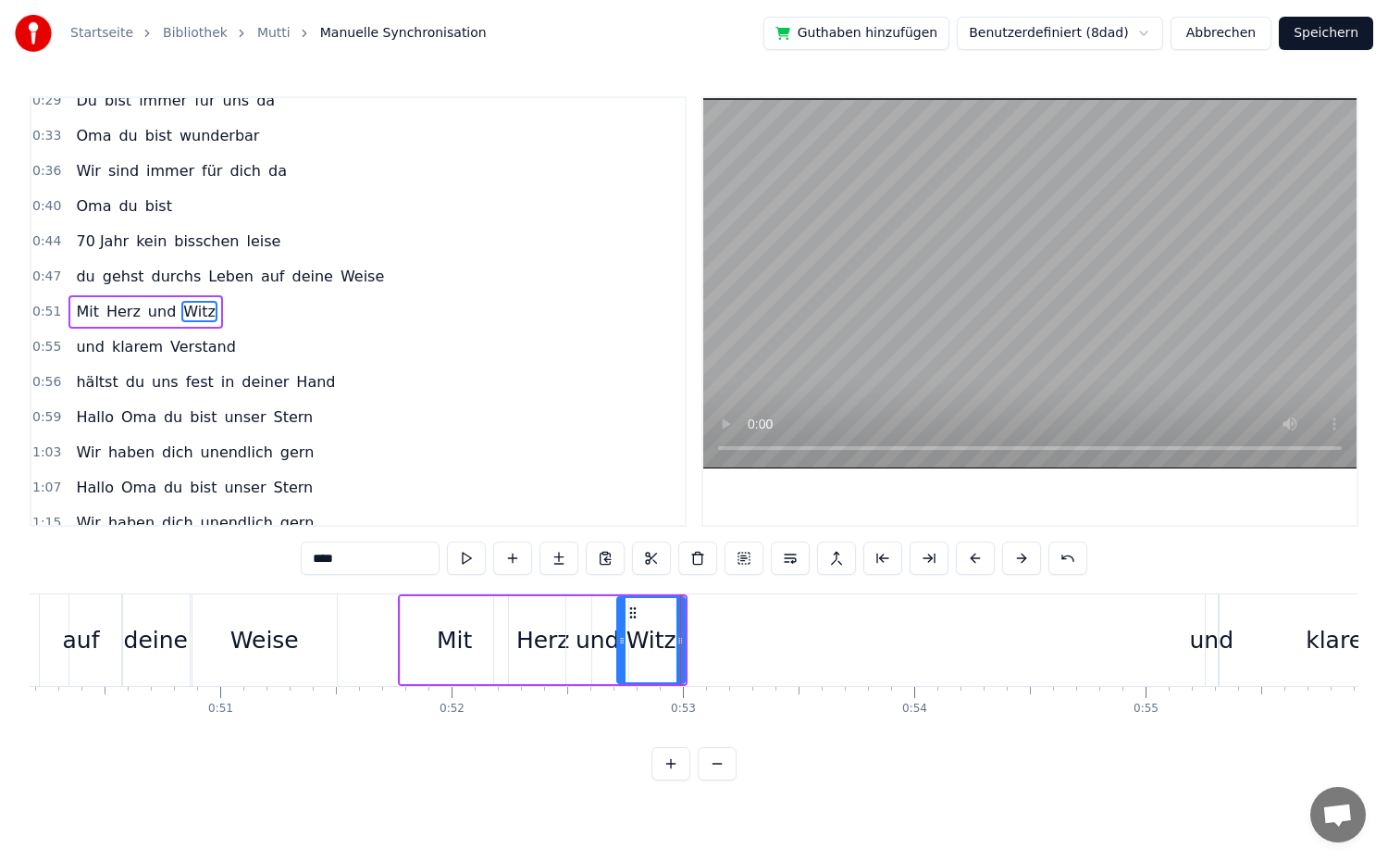
click at [258, 312] on div "0:51 Mit Herz und Witz" at bounding box center [357, 311] width 653 height 35
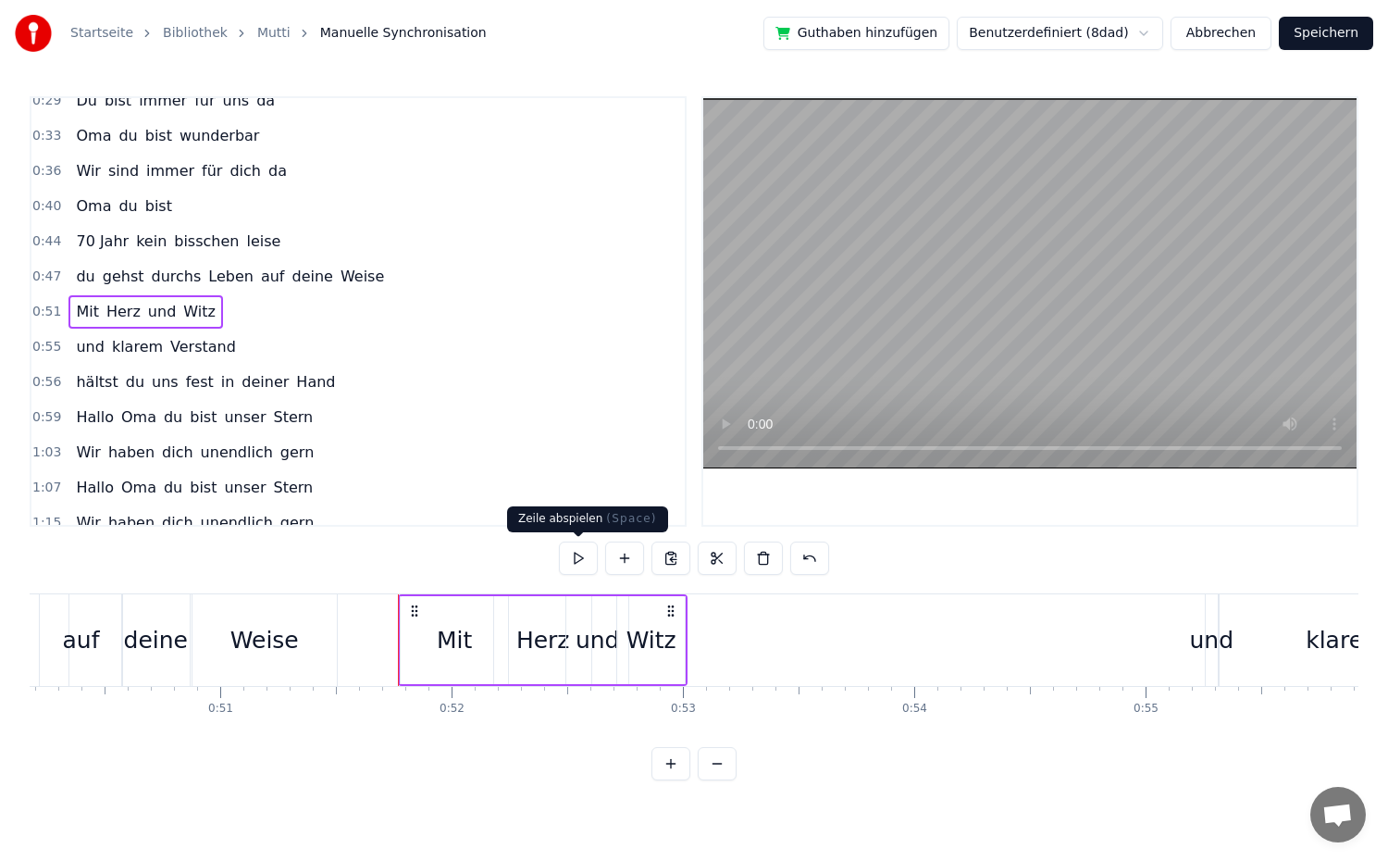
click at [569, 554] on button at bounding box center [578, 557] width 39 height 33
click at [654, 649] on div "Witz" at bounding box center [651, 640] width 50 height 35
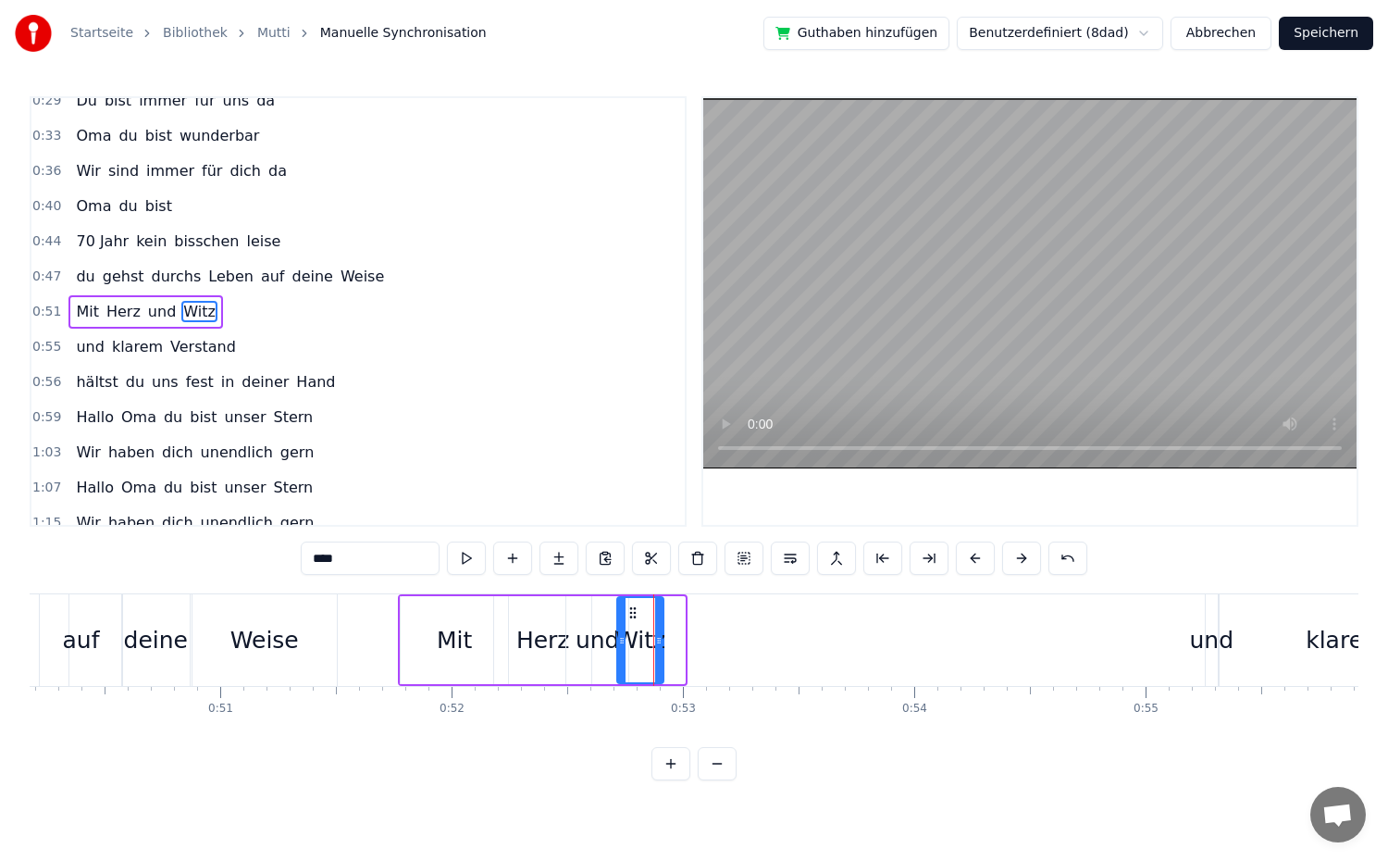
drag, startPoint x: 682, startPoint y: 646, endPoint x: 661, endPoint y: 648, distance: 21.4
click at [661, 648] on div at bounding box center [658, 640] width 7 height 84
click at [242, 312] on div "0:51 Mit Herz und Witz" at bounding box center [357, 311] width 653 height 35
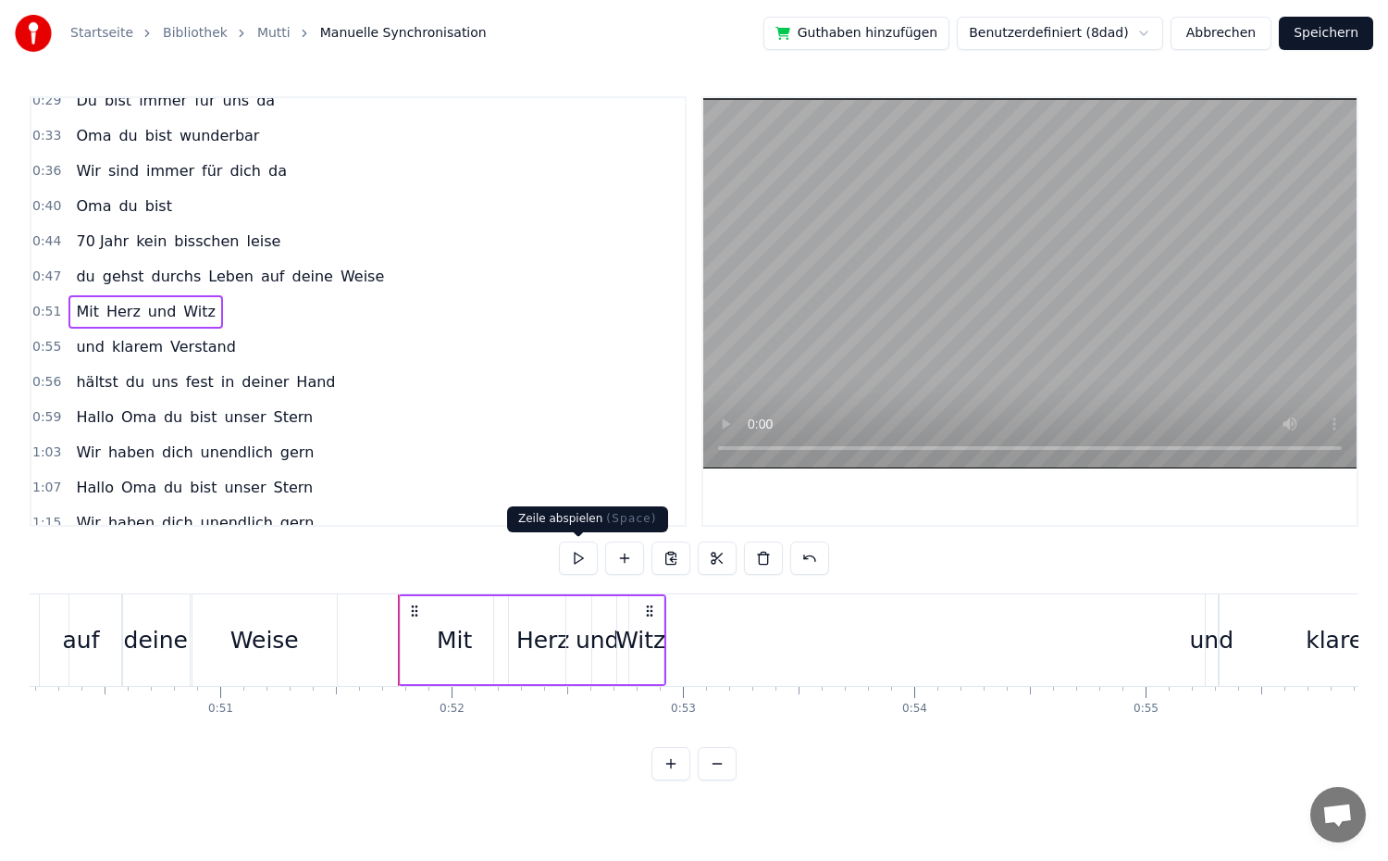
click at [577, 565] on button at bounding box center [578, 557] width 39 height 33
click at [648, 656] on div "Witz" at bounding box center [640, 640] width 50 height 35
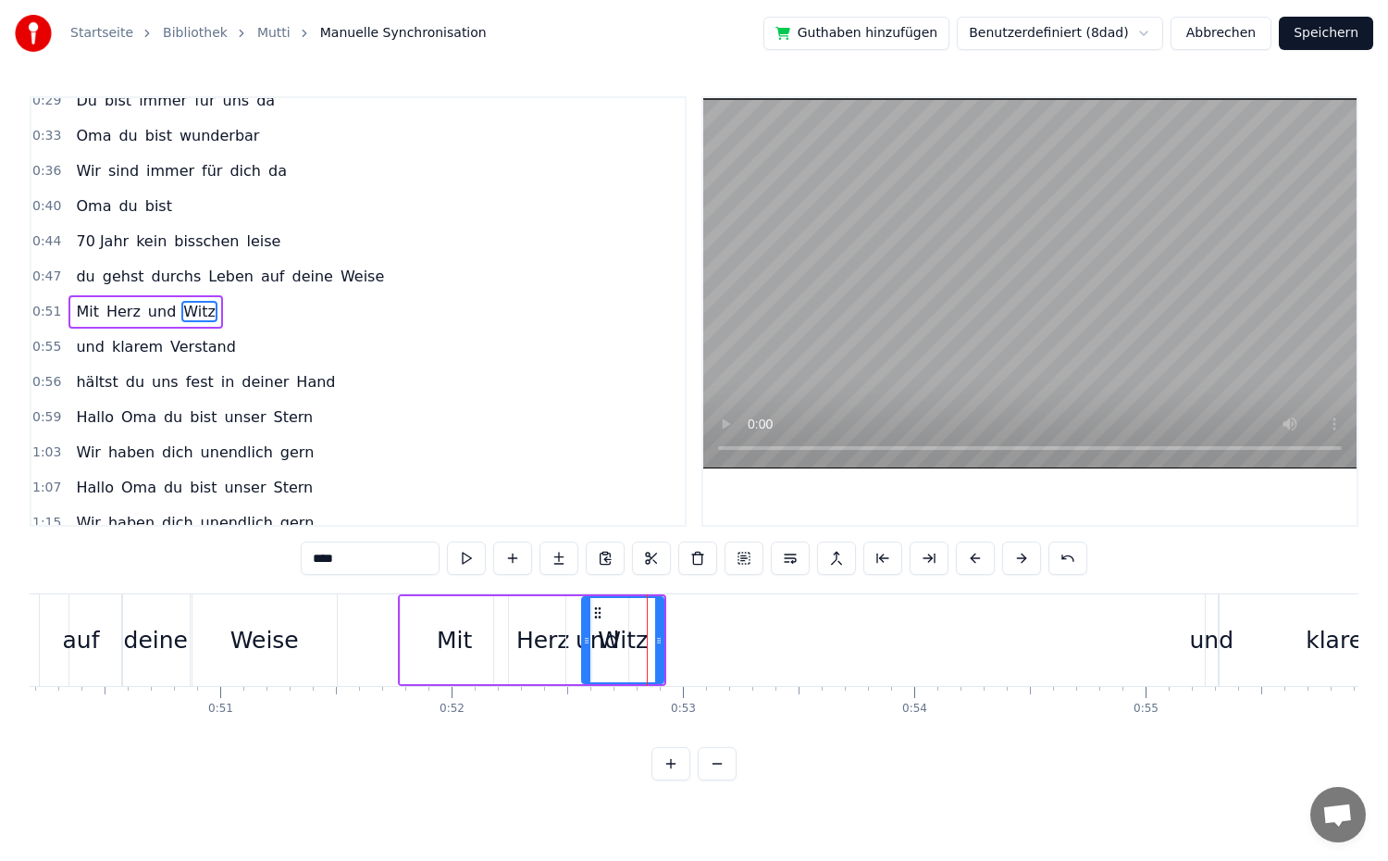
drag, startPoint x: 620, startPoint y: 641, endPoint x: 585, endPoint y: 641, distance: 35.2
click at [585, 641] on icon at bounding box center [586, 640] width 7 height 15
click at [241, 308] on div "0:51 Mit Herz und Witz" at bounding box center [357, 311] width 653 height 35
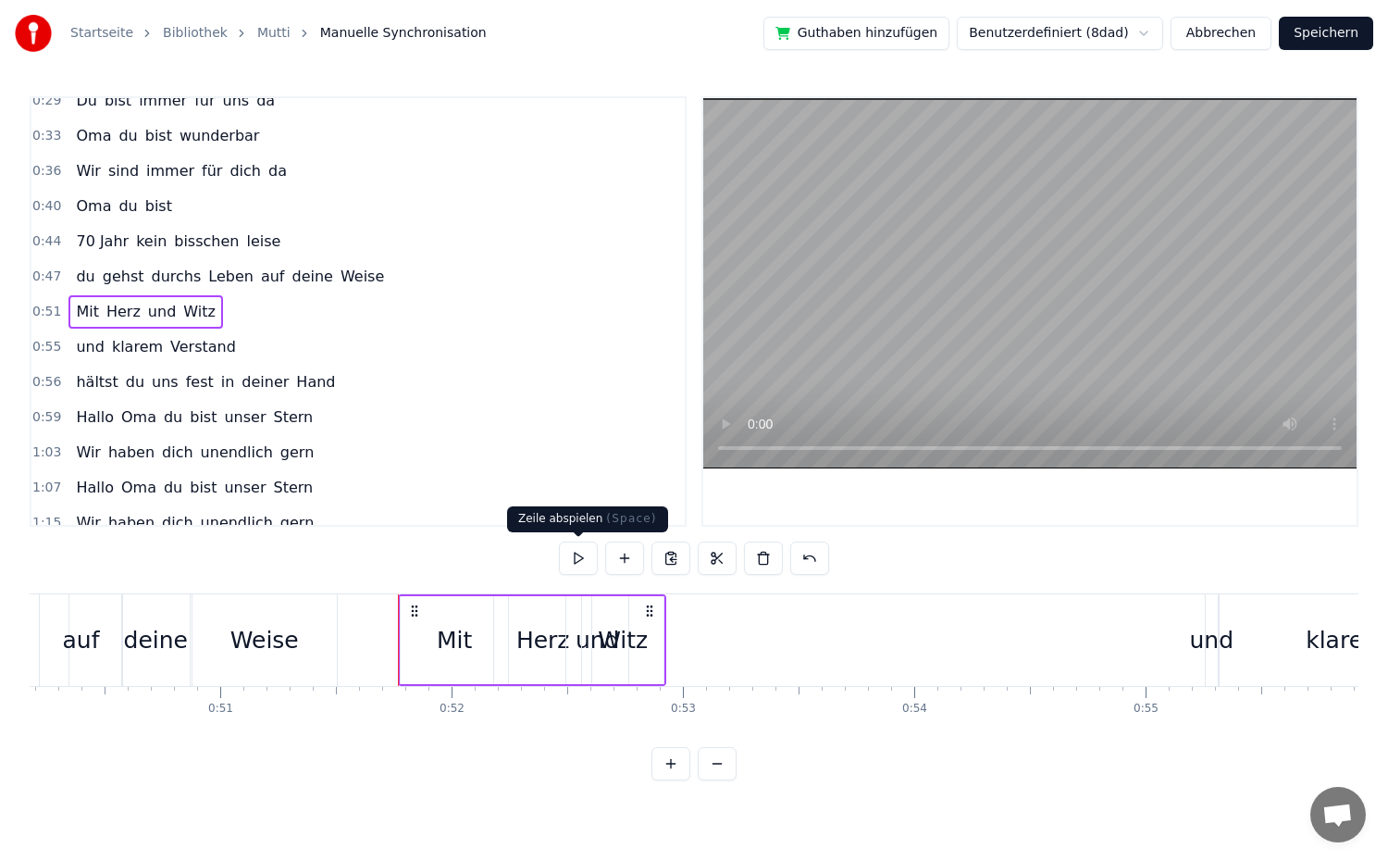
click at [576, 553] on button at bounding box center [578, 557] width 39 height 33
click at [660, 638] on div "Witz" at bounding box center [622, 640] width 81 height 88
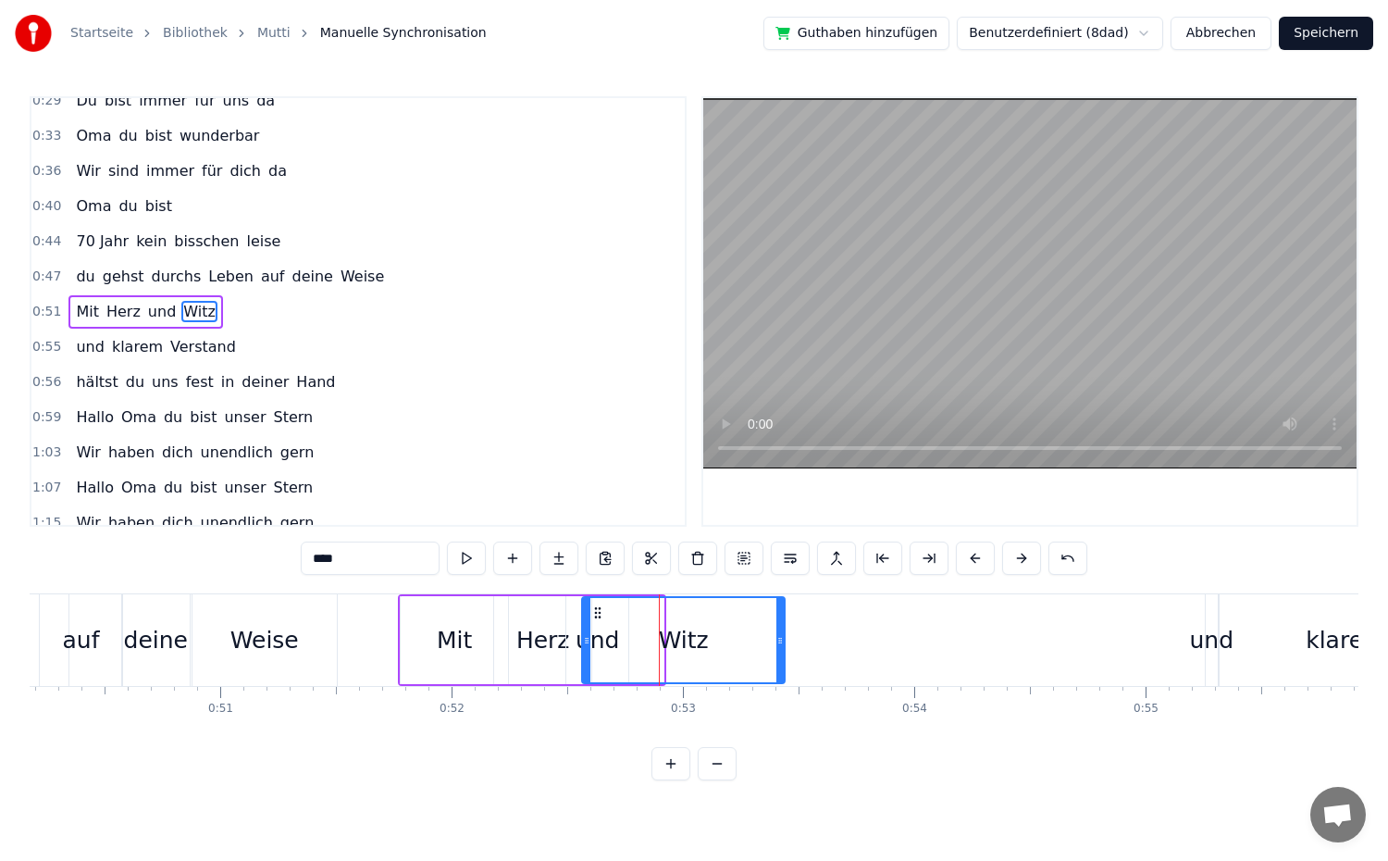
drag, startPoint x: 660, startPoint y: 638, endPoint x: 781, endPoint y: 638, distance: 121.2
click at [781, 638] on icon at bounding box center [779, 640] width 7 height 15
click at [458, 553] on button at bounding box center [466, 557] width 39 height 33
drag, startPoint x: 586, startPoint y: 638, endPoint x: 609, endPoint y: 641, distance: 23.3
click at [609, 641] on icon at bounding box center [609, 640] width 7 height 15
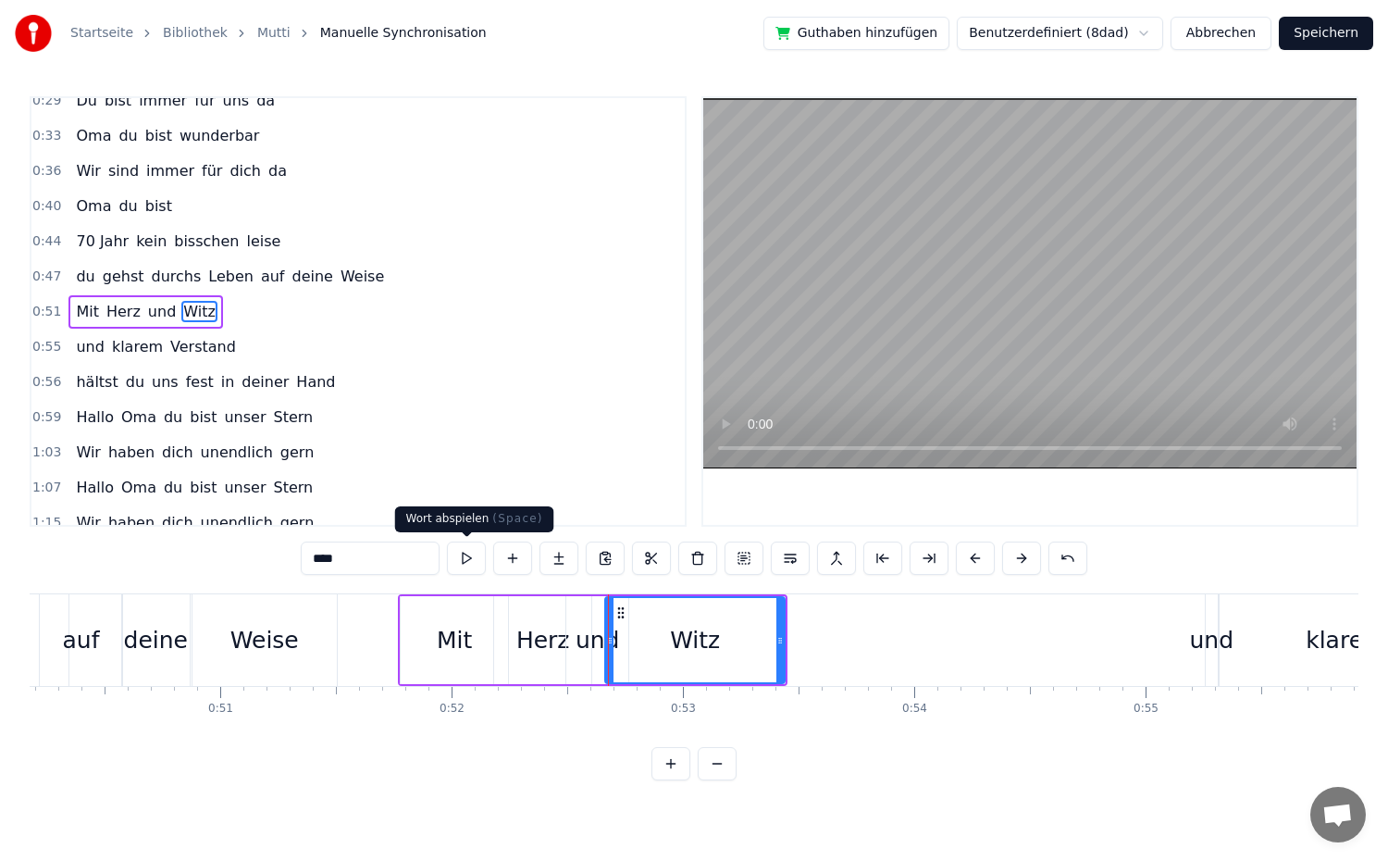
click at [469, 564] on button at bounding box center [466, 557] width 39 height 33
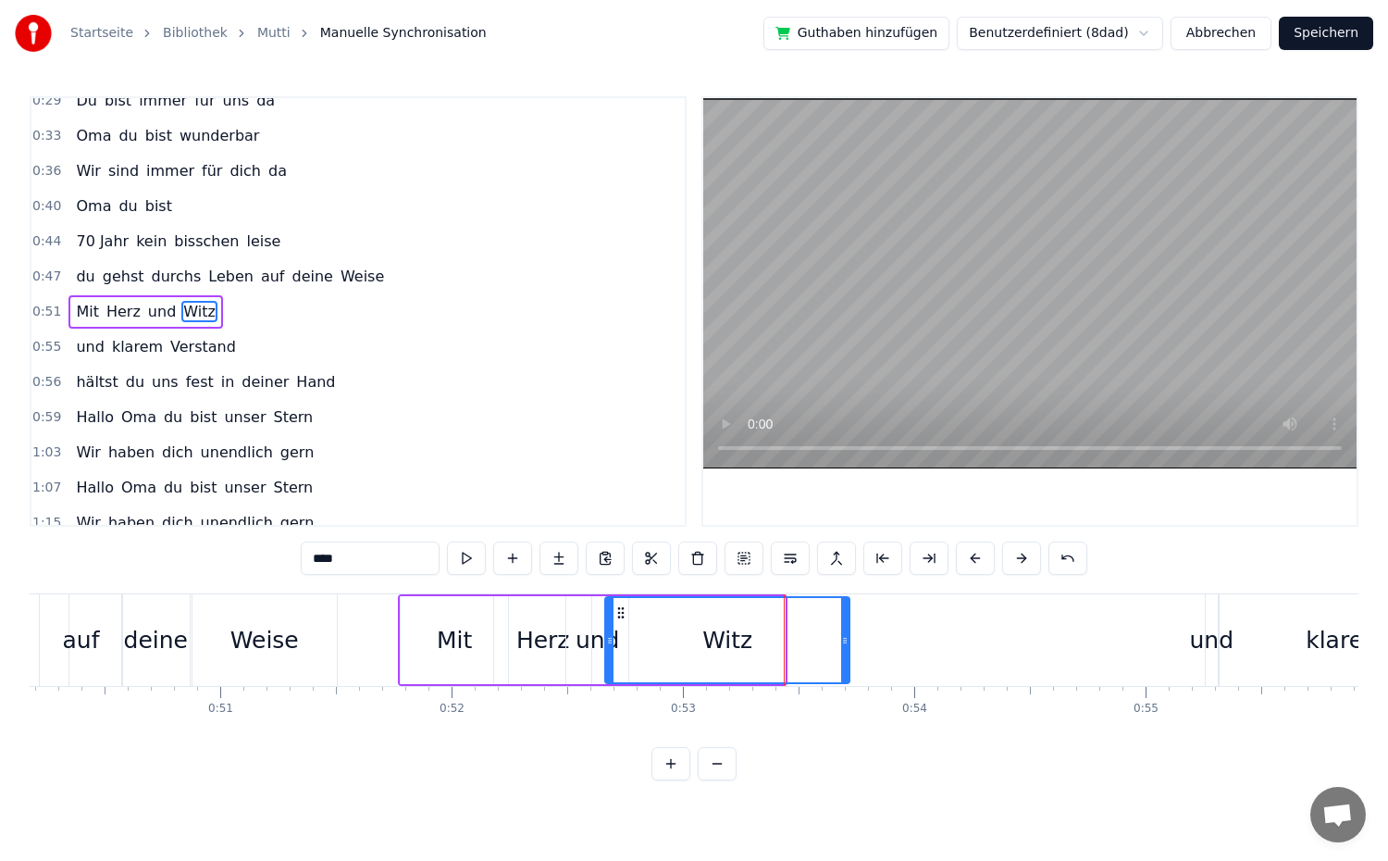
drag, startPoint x: 778, startPoint y: 637, endPoint x: 843, endPoint y: 641, distance: 64.9
click at [843, 641] on icon at bounding box center [844, 640] width 7 height 15
click at [465, 550] on button at bounding box center [466, 557] width 39 height 33
drag, startPoint x: 845, startPoint y: 641, endPoint x: 798, endPoint y: 644, distance: 47.3
click at [798, 644] on icon at bounding box center [797, 640] width 7 height 15
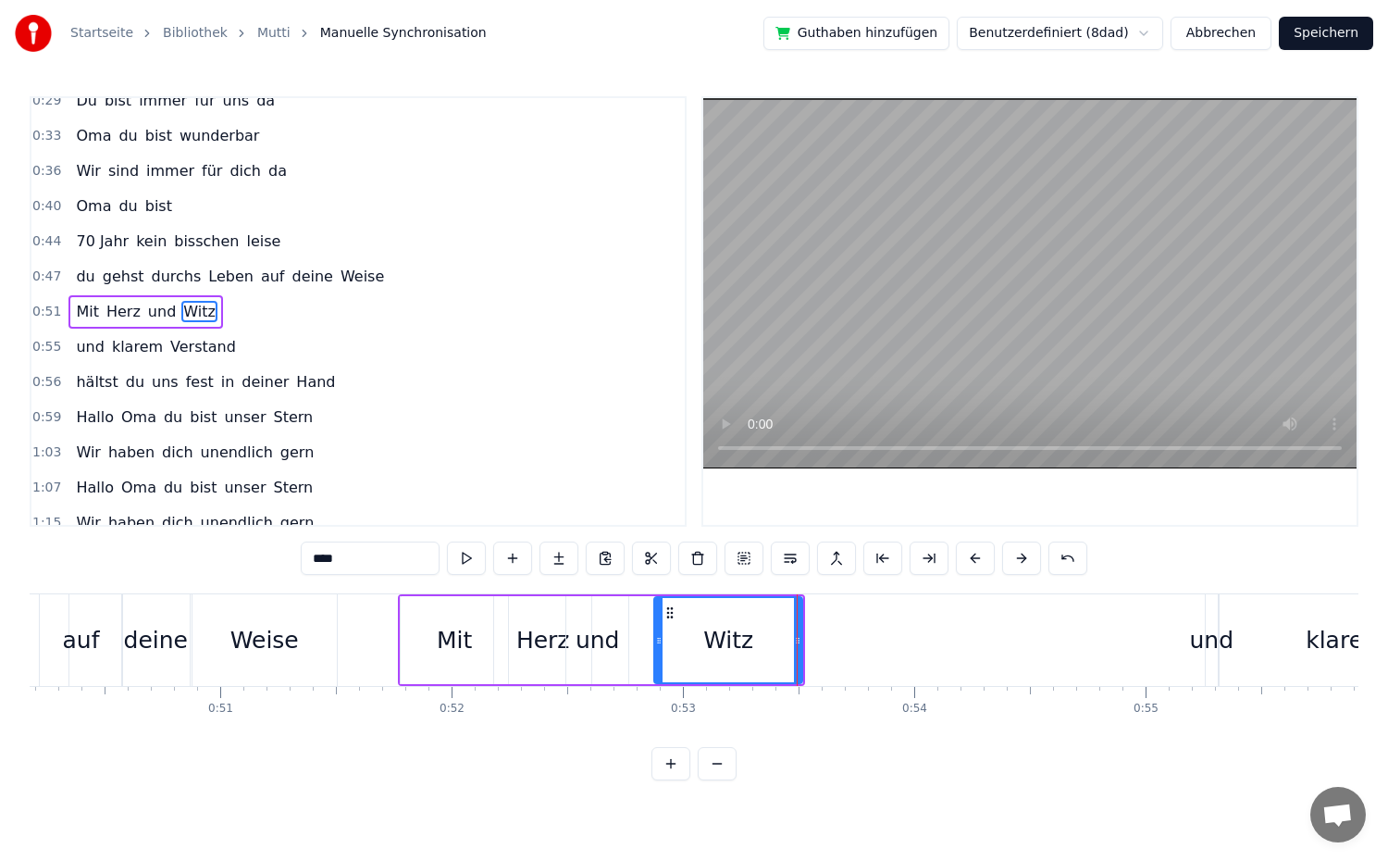
drag, startPoint x: 611, startPoint y: 639, endPoint x: 660, endPoint y: 644, distance: 49.3
click at [660, 644] on icon at bounding box center [658, 640] width 7 height 15
drag, startPoint x: 661, startPoint y: 637, endPoint x: 567, endPoint y: 639, distance: 93.5
click at [567, 639] on icon at bounding box center [565, 640] width 7 height 15
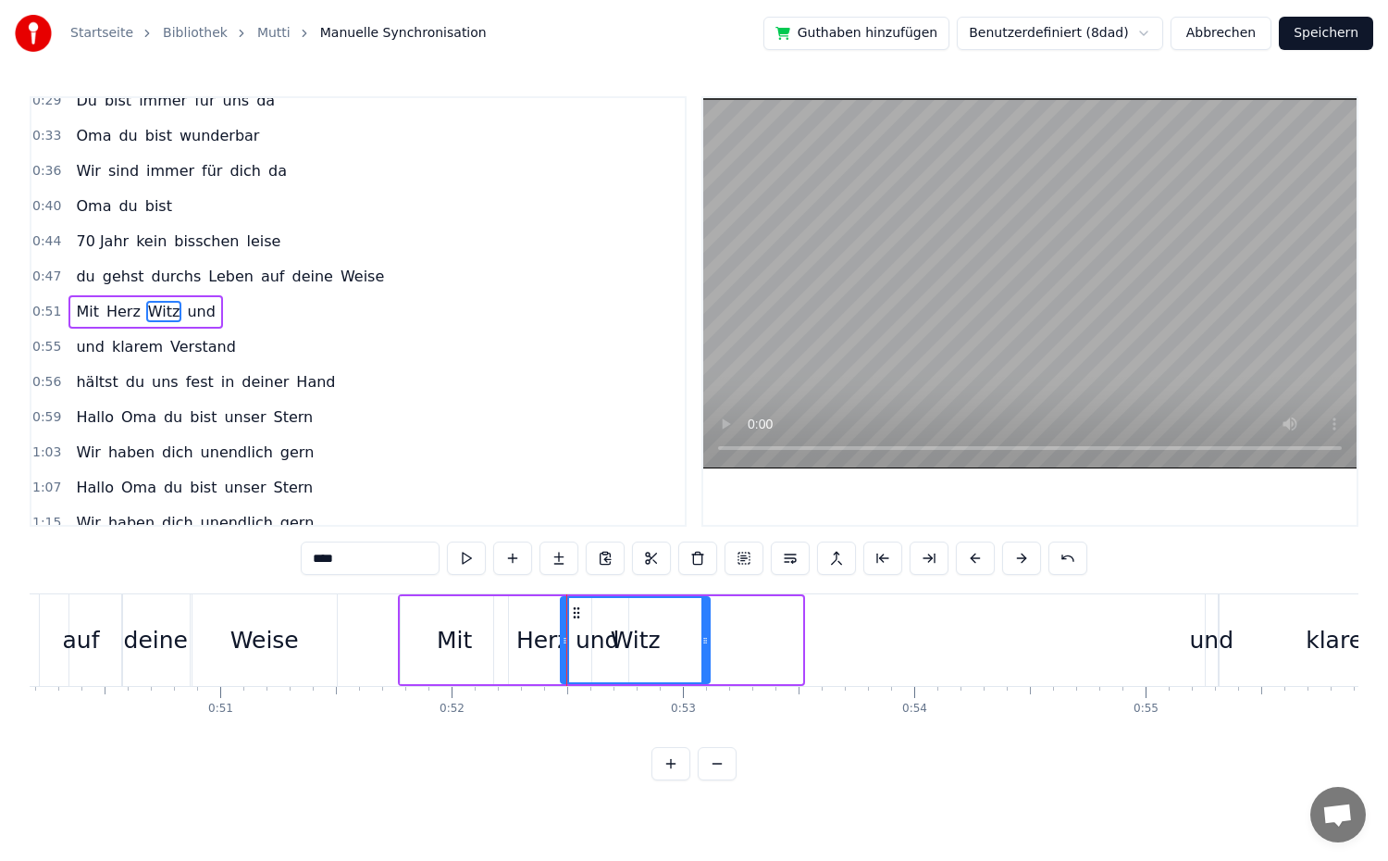
drag, startPoint x: 799, startPoint y: 639, endPoint x: 706, endPoint y: 643, distance: 92.6
click at [706, 643] on icon at bounding box center [704, 640] width 7 height 15
click at [261, 311] on div "0:51 Mit Herz Witz und" at bounding box center [357, 311] width 653 height 35
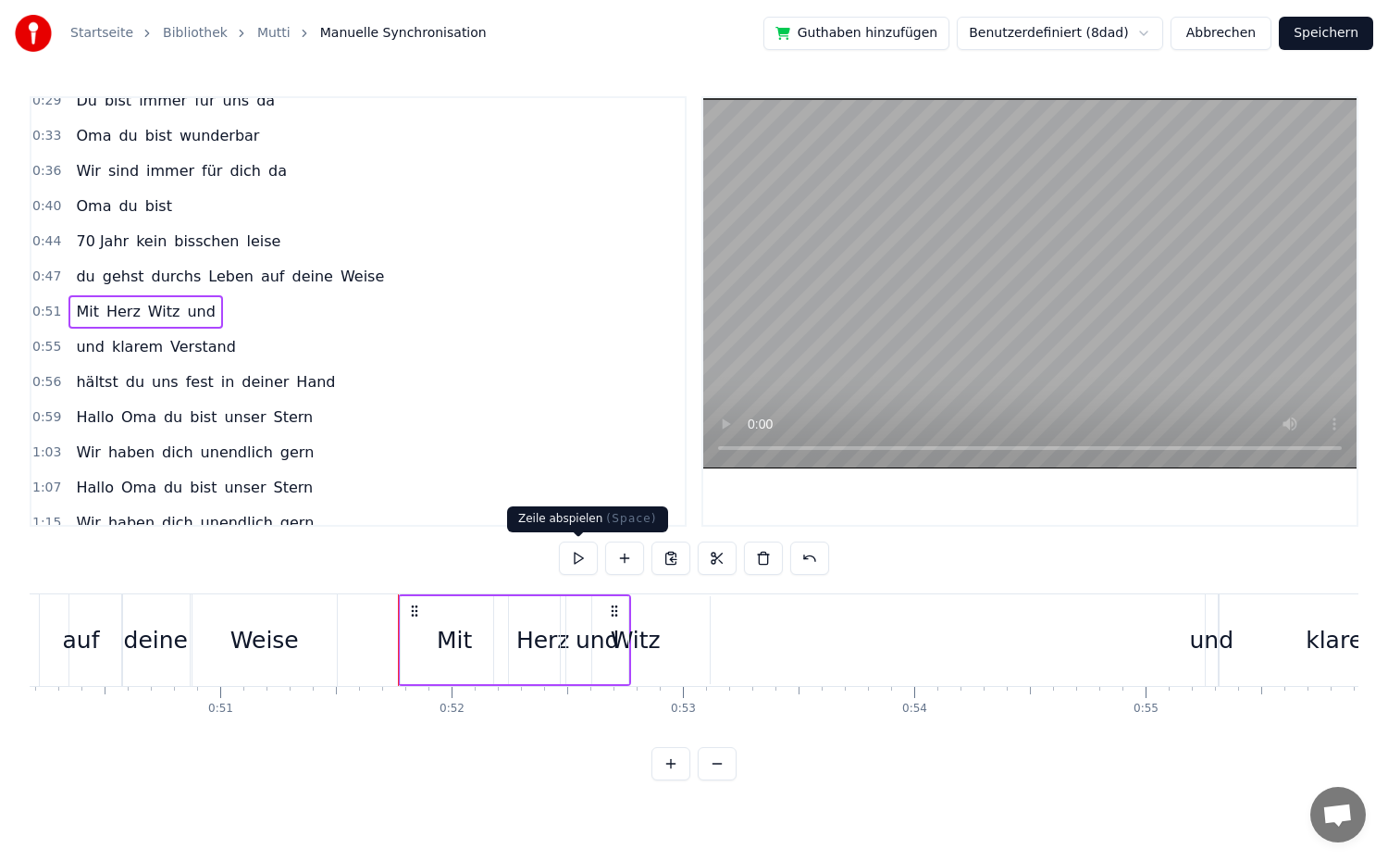
click at [574, 559] on button at bounding box center [578, 557] width 39 height 33
click at [1191, 637] on div "und" at bounding box center [1212, 640] width 44 height 35
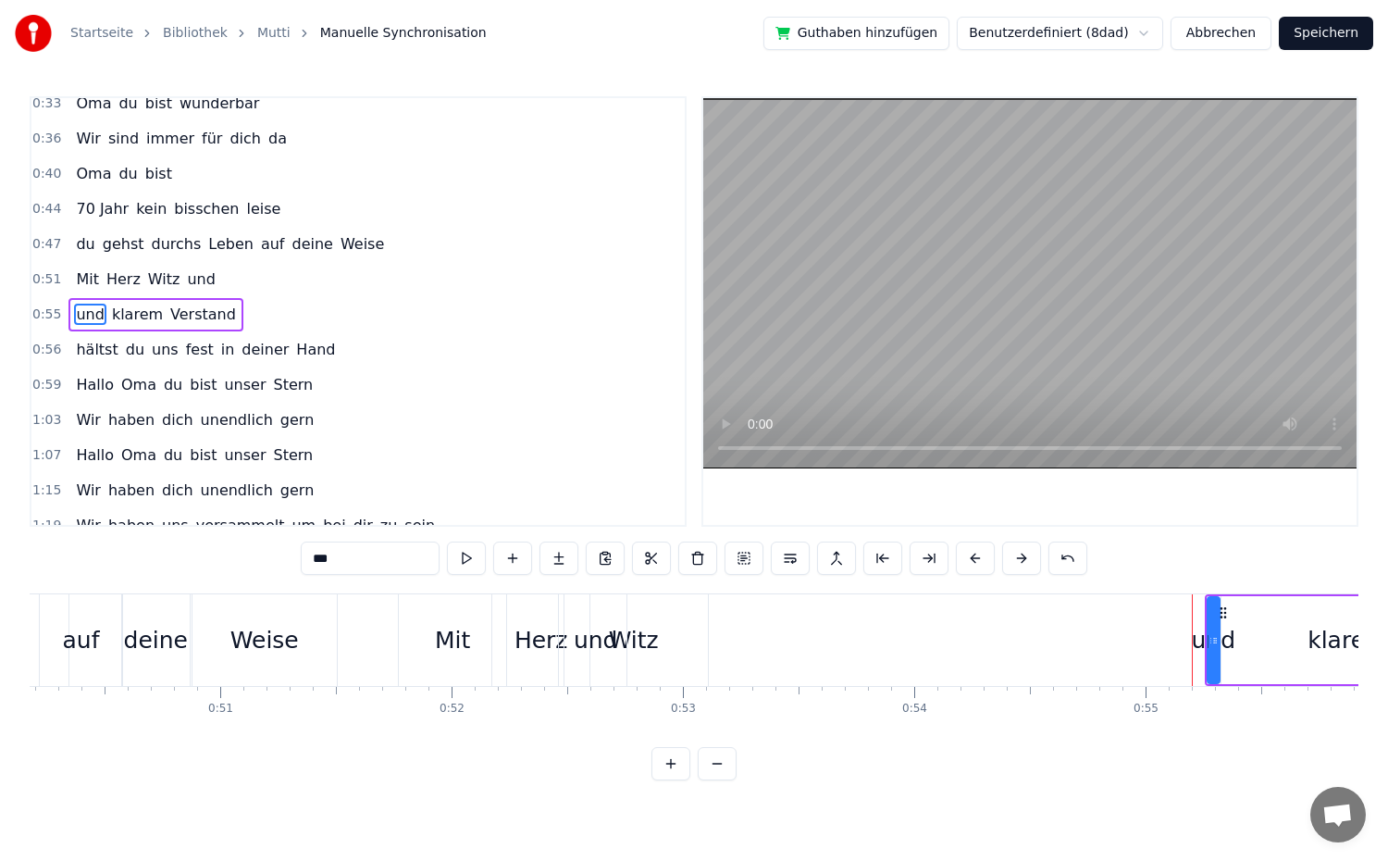
scroll to position [261, 0]
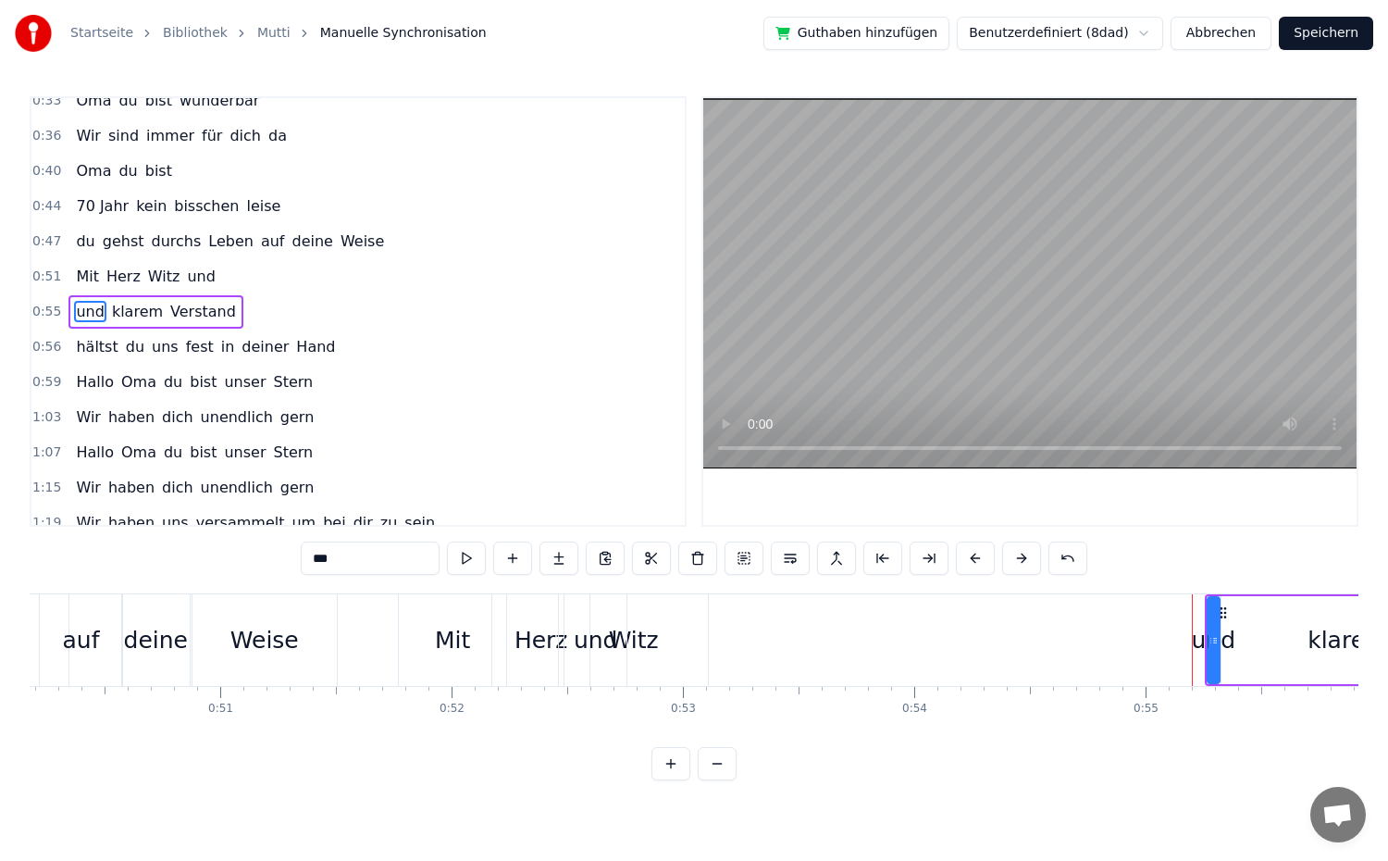
click at [610, 646] on div "und" at bounding box center [596, 640] width 44 height 35
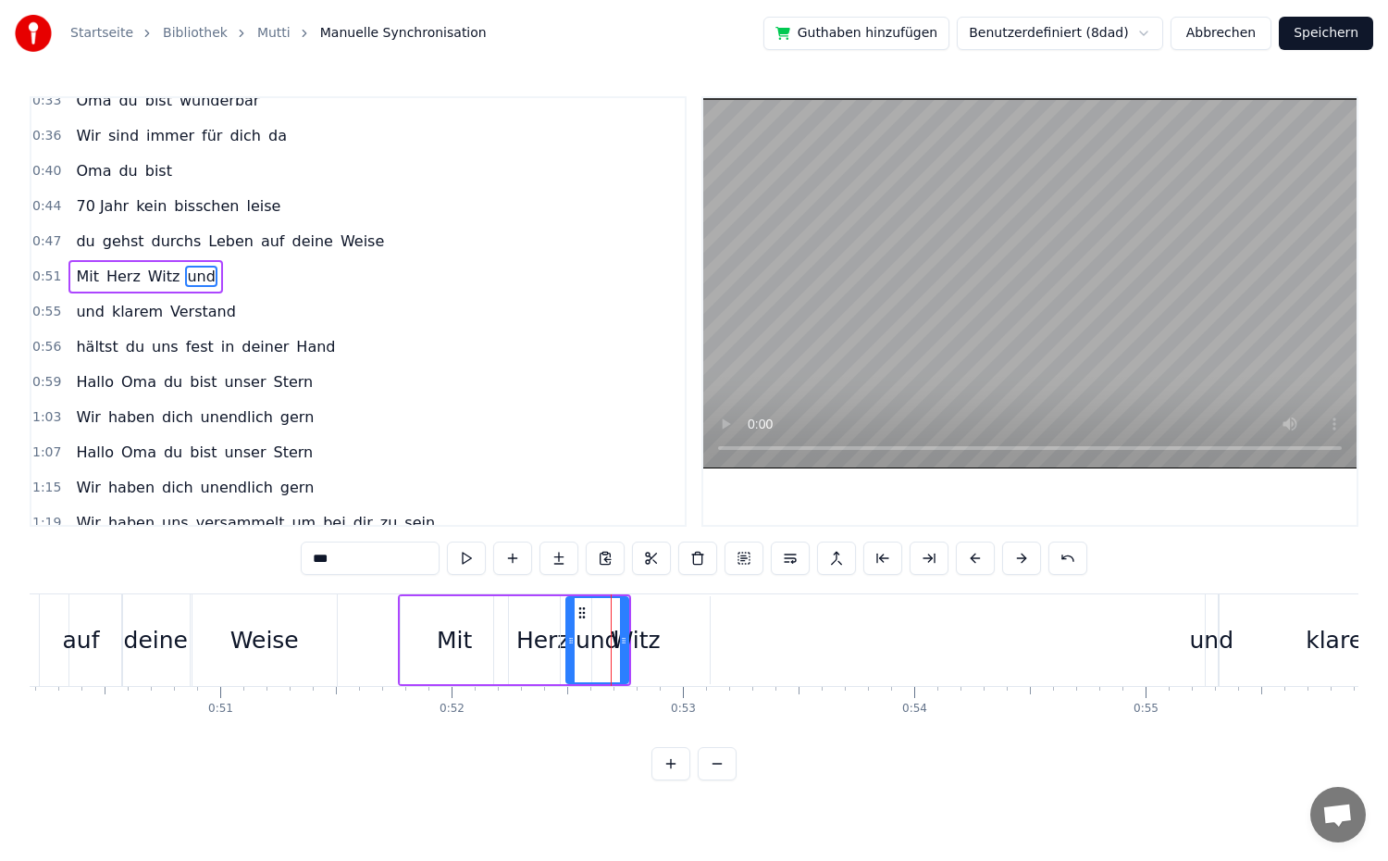
scroll to position [226, 0]
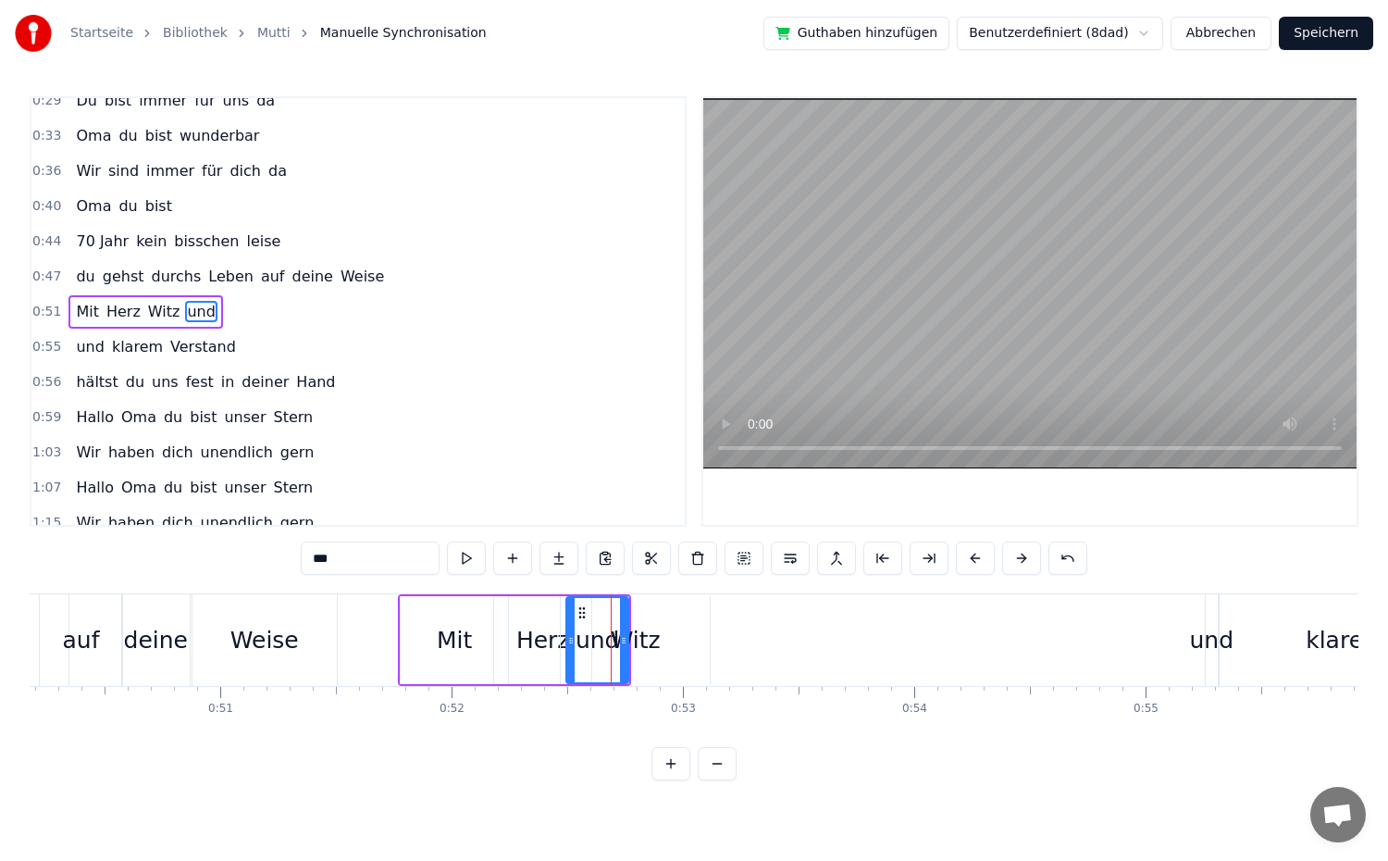
click at [660, 652] on div "Witz" at bounding box center [635, 640] width 149 height 88
type input "****"
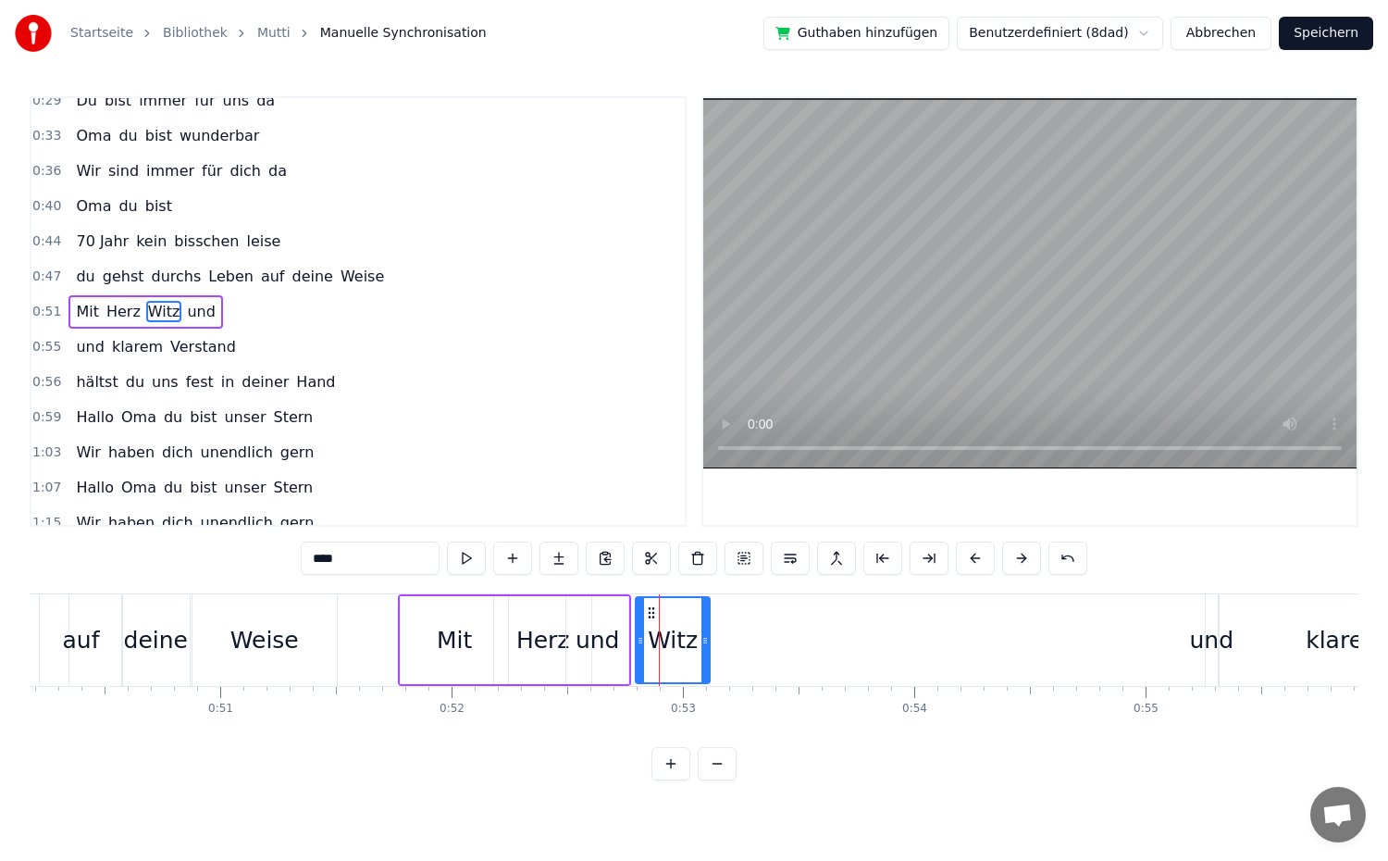
drag, startPoint x: 562, startPoint y: 642, endPoint x: 637, endPoint y: 651, distance: 75.4
click at [470, 549] on button at bounding box center [466, 557] width 39 height 33
drag, startPoint x: 706, startPoint y: 638, endPoint x: 730, endPoint y: 641, distance: 24.2
click at [730, 641] on icon at bounding box center [728, 640] width 7 height 15
drag, startPoint x: 730, startPoint y: 640, endPoint x: 761, endPoint y: 643, distance: 30.7
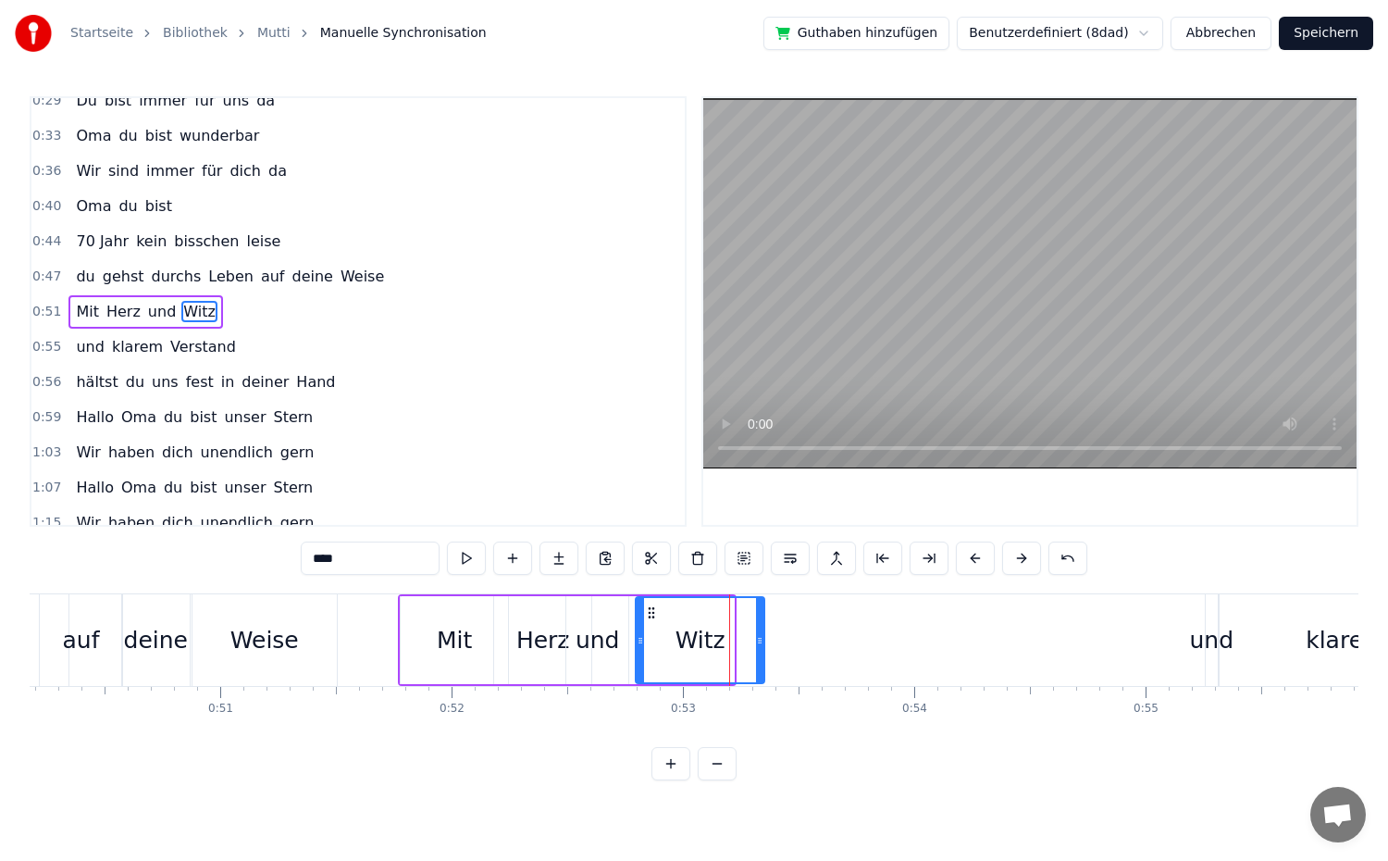
click at [761, 643] on icon at bounding box center [759, 640] width 7 height 15
drag, startPoint x: 761, startPoint y: 643, endPoint x: 797, endPoint y: 641, distance: 36.1
click at [797, 641] on icon at bounding box center [794, 640] width 7 height 15
drag, startPoint x: 796, startPoint y: 641, endPoint x: 769, endPoint y: 641, distance: 26.8
click at [769, 641] on icon at bounding box center [768, 640] width 7 height 15
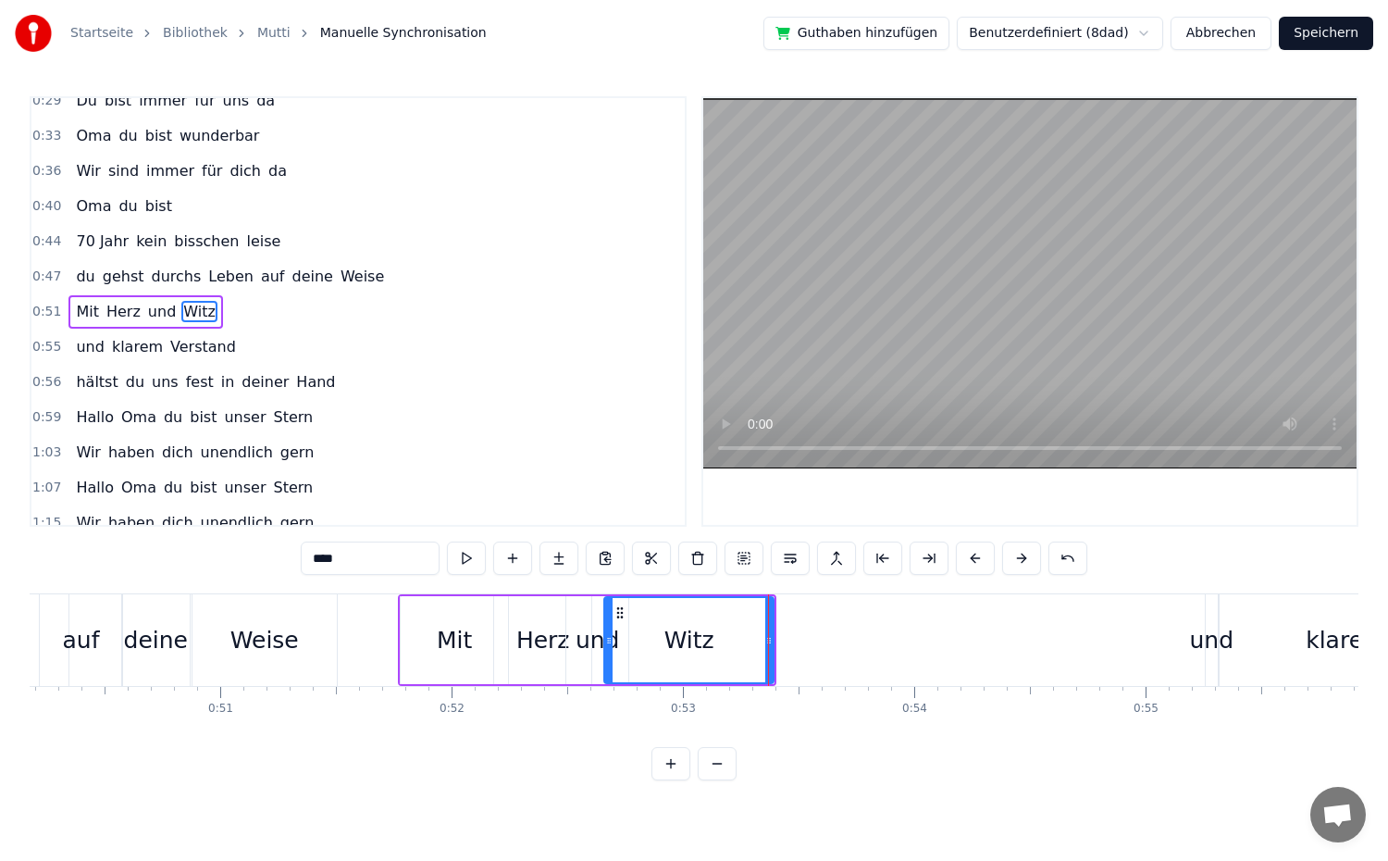
drag, startPoint x: 638, startPoint y: 637, endPoint x: 607, endPoint y: 637, distance: 31.5
click at [607, 637] on icon at bounding box center [608, 640] width 7 height 15
drag, startPoint x: 615, startPoint y: 637, endPoint x: 677, endPoint y: 638, distance: 62.0
click at [677, 638] on icon at bounding box center [677, 640] width 7 height 15
drag, startPoint x: 677, startPoint y: 638, endPoint x: 614, endPoint y: 645, distance: 63.3
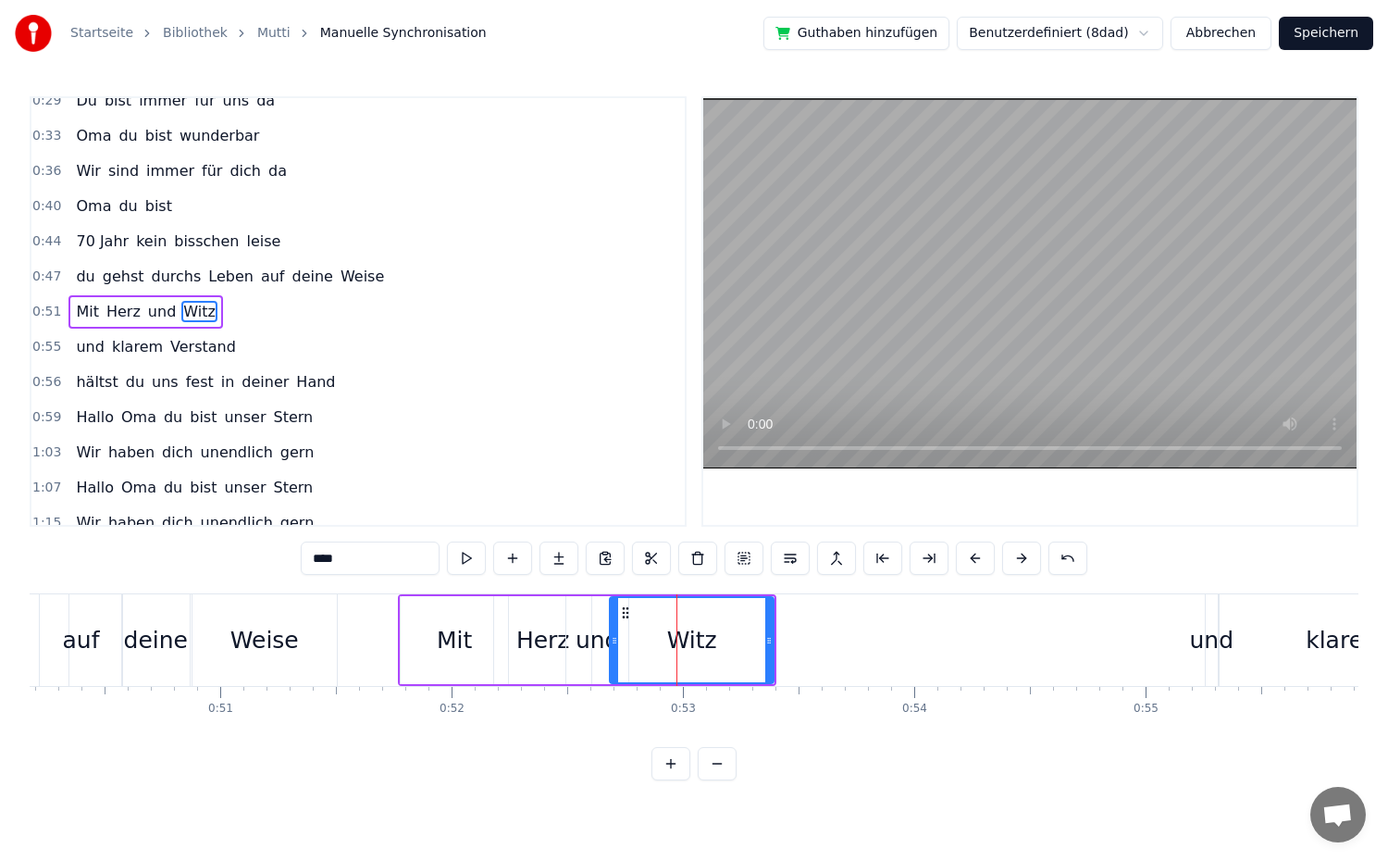
click at [614, 645] on icon at bounding box center [614, 640] width 7 height 15
drag, startPoint x: 768, startPoint y: 640, endPoint x: 688, endPoint y: 642, distance: 79.6
click at [688, 642] on icon at bounding box center [689, 640] width 7 height 15
drag, startPoint x: 614, startPoint y: 641, endPoint x: 629, endPoint y: 641, distance: 15.7
click at [629, 641] on icon at bounding box center [629, 640] width 7 height 15
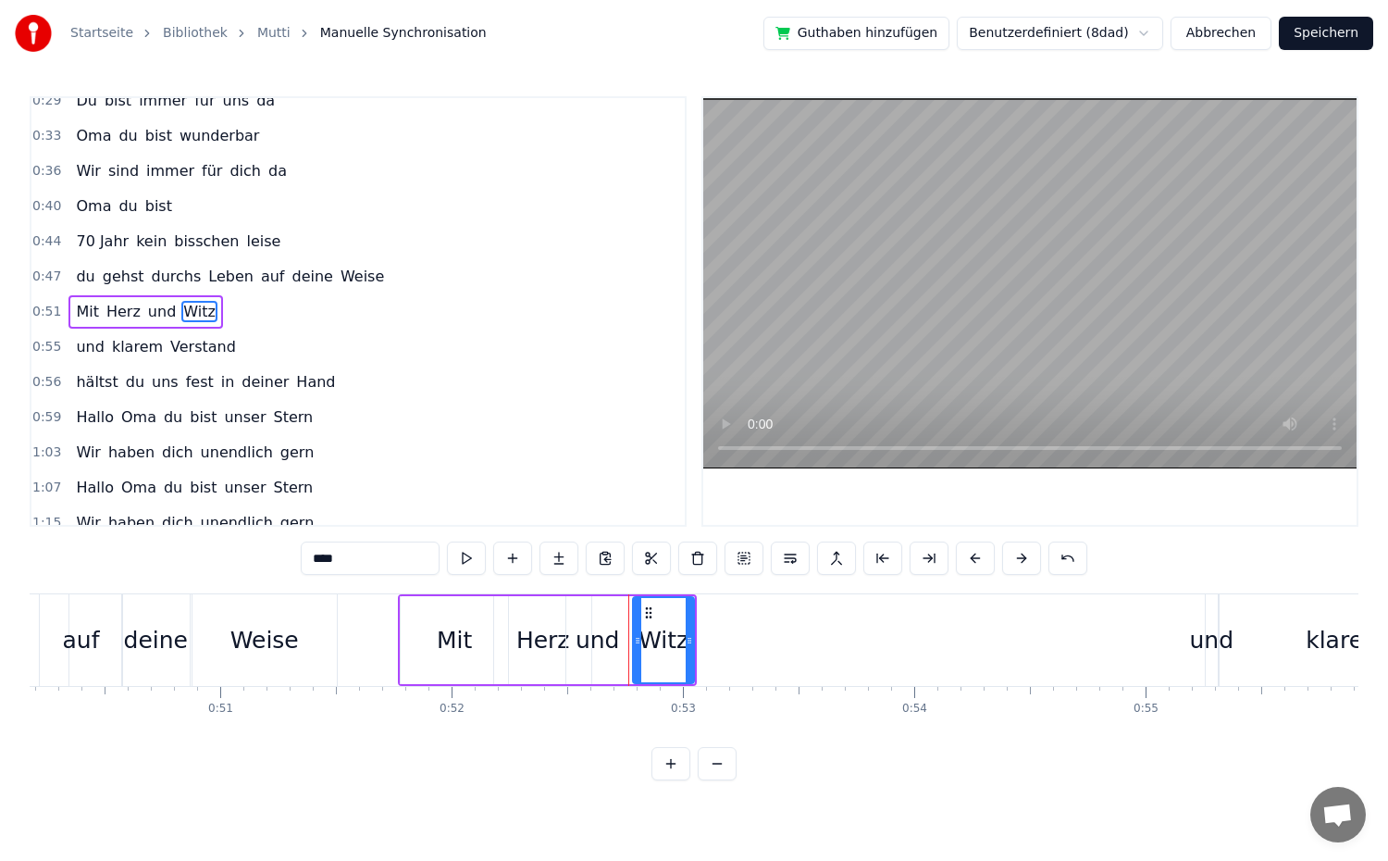
click at [637, 641] on icon at bounding box center [637, 640] width 7 height 15
click at [468, 561] on button at bounding box center [466, 557] width 39 height 33
click at [319, 309] on div "0:51 Mit Herz und Witz" at bounding box center [357, 311] width 653 height 35
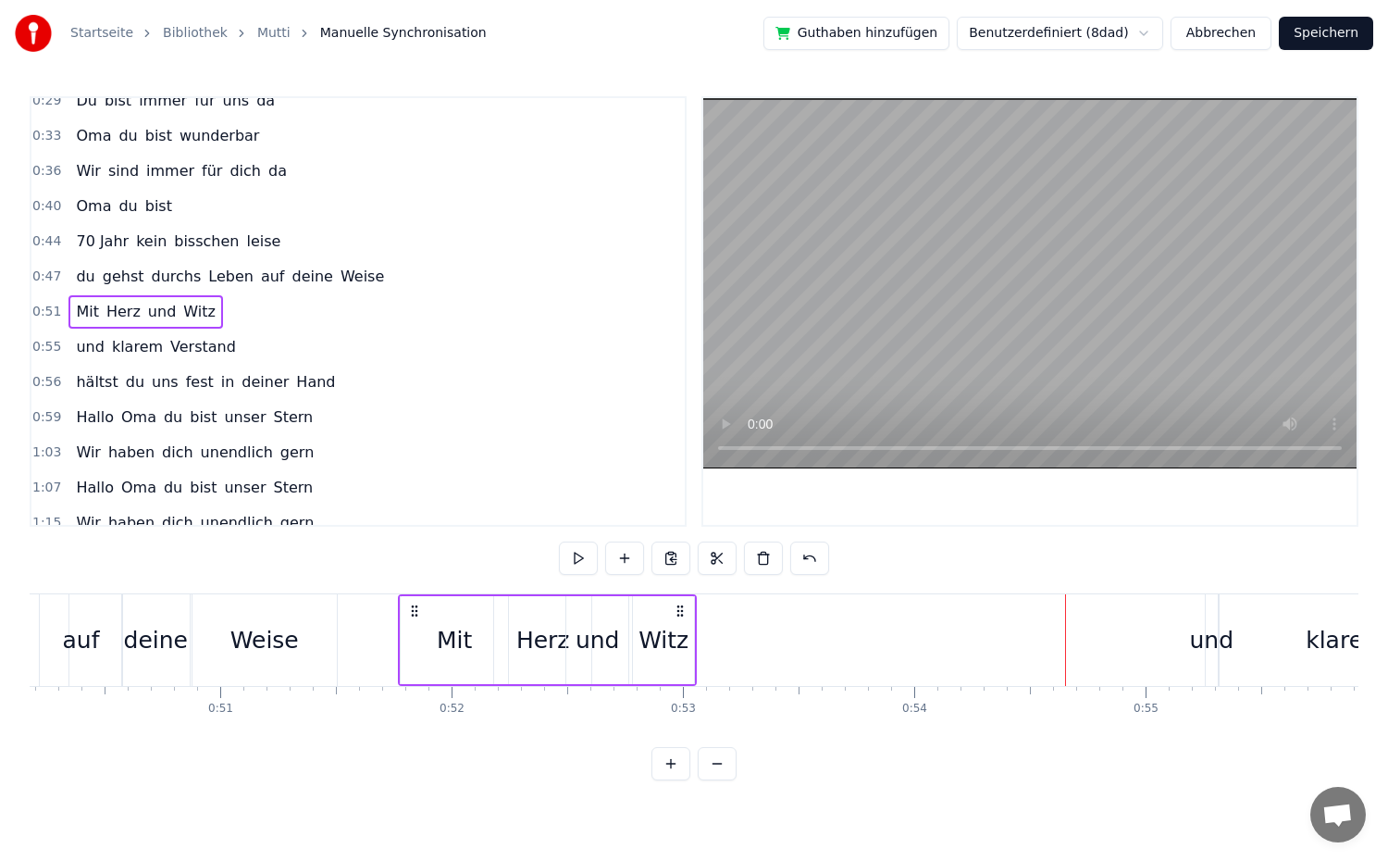
click at [1203, 637] on div "und" at bounding box center [1212, 640] width 44 height 35
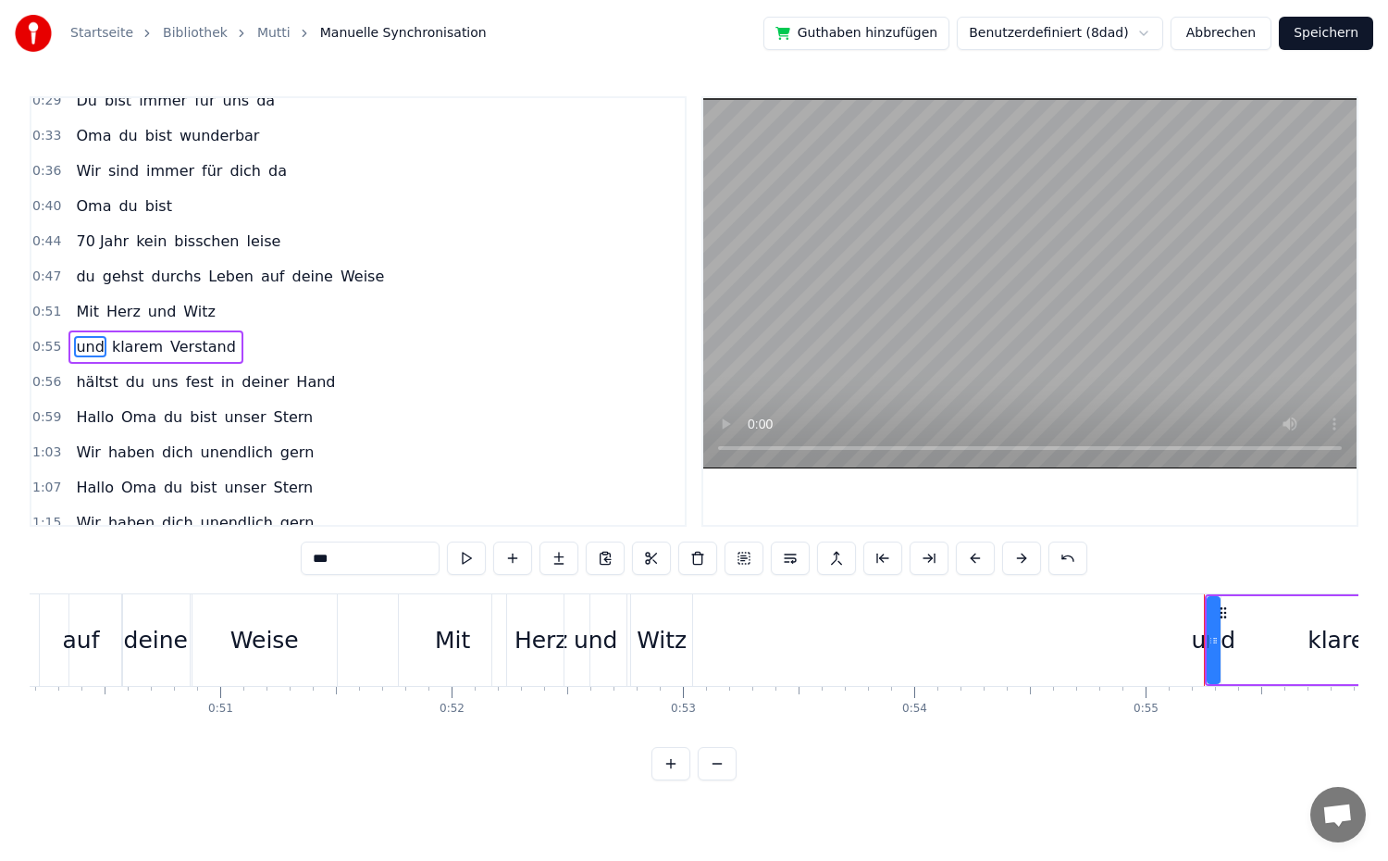
scroll to position [261, 0]
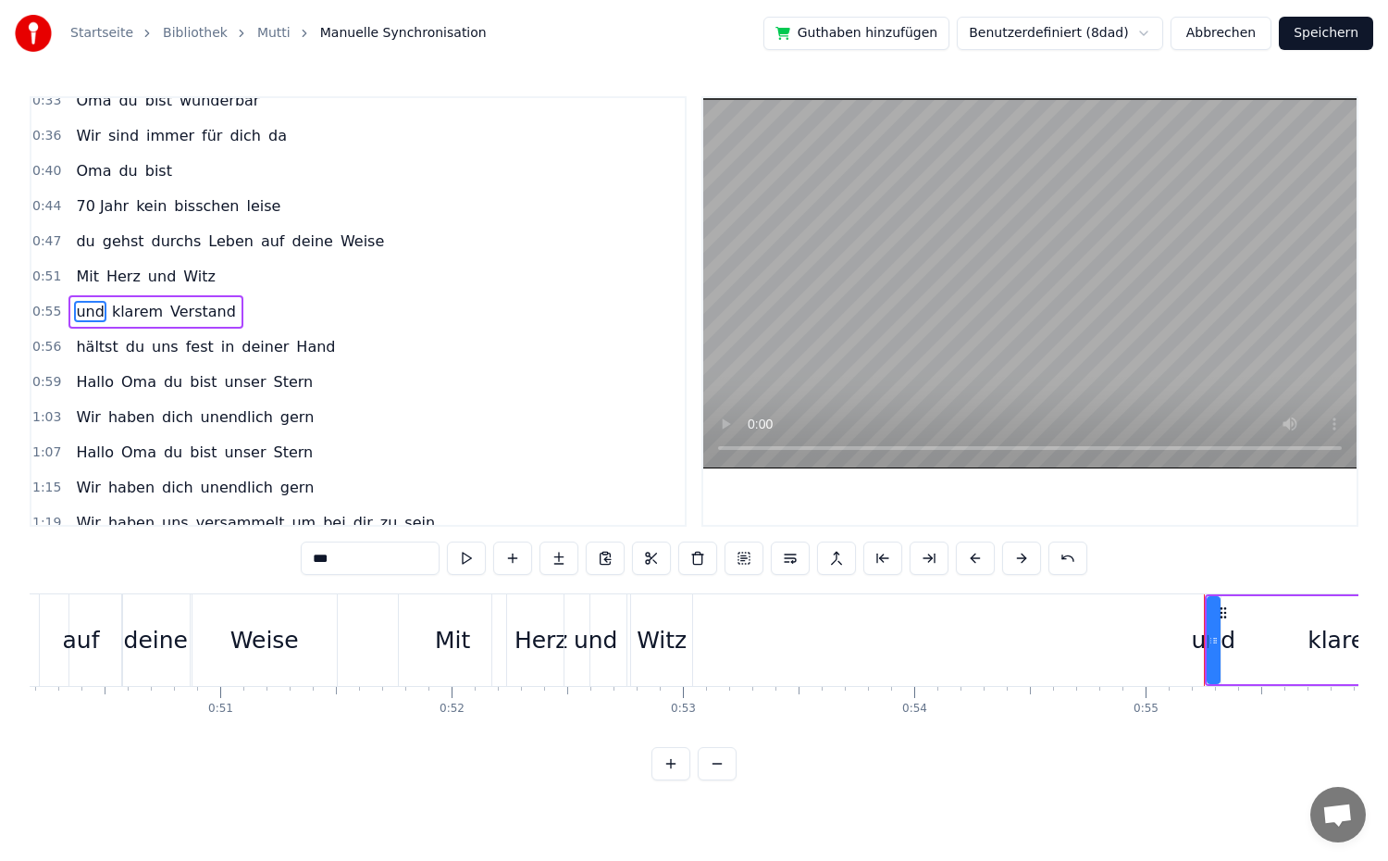
click at [1193, 655] on div "und" at bounding box center [1214, 640] width 44 height 35
click at [85, 316] on span "und" at bounding box center [89, 311] width 31 height 21
drag, startPoint x: 1212, startPoint y: 651, endPoint x: 1260, endPoint y: 662, distance: 49.4
click at [1260, 662] on div at bounding box center [1262, 640] width 7 height 84
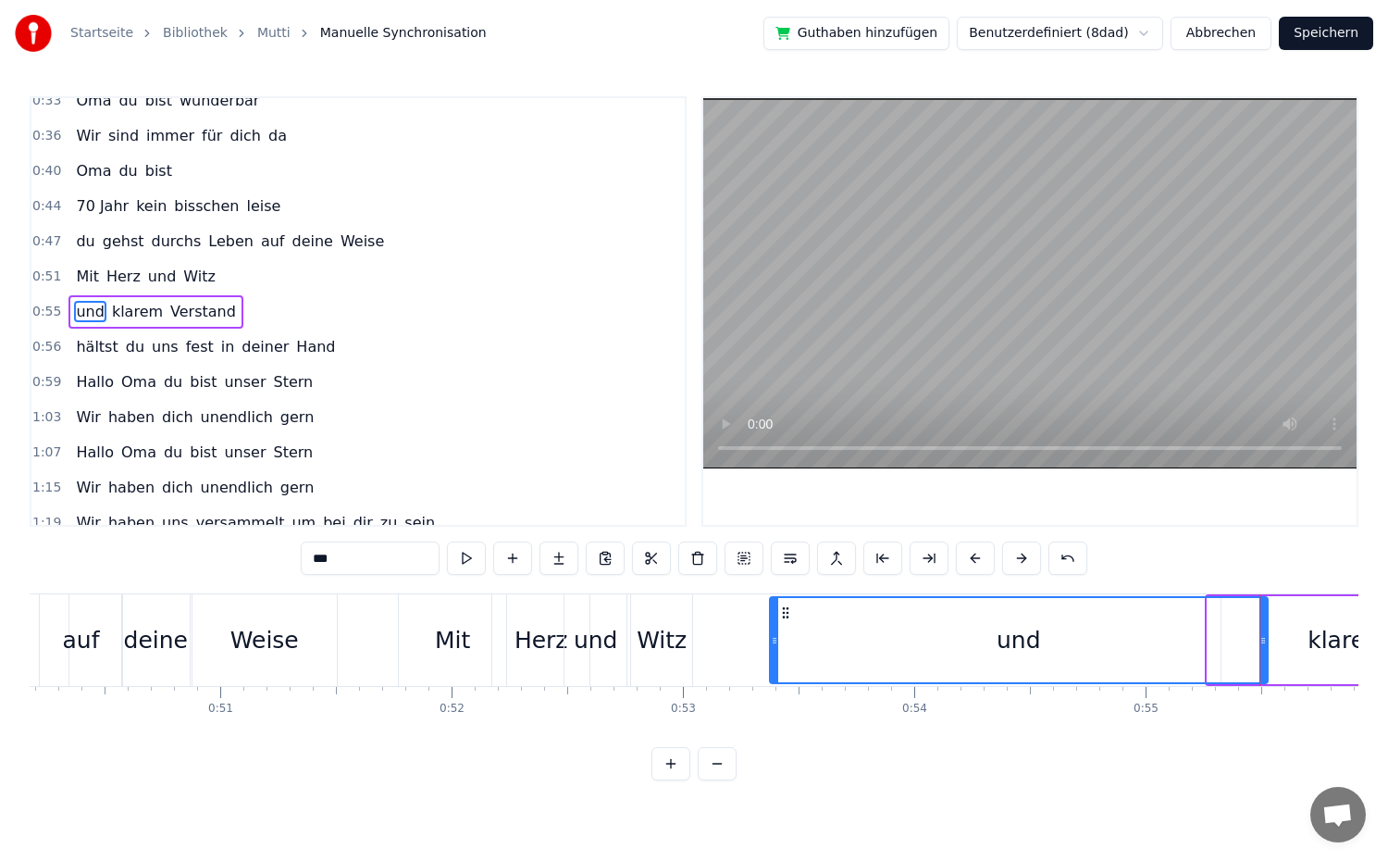
drag, startPoint x: 1210, startPoint y: 649, endPoint x: 773, endPoint y: 645, distance: 437.7
click at [773, 645] on div at bounding box center [774, 640] width 7 height 84
click at [1266, 642] on div "und" at bounding box center [1019, 640] width 500 height 88
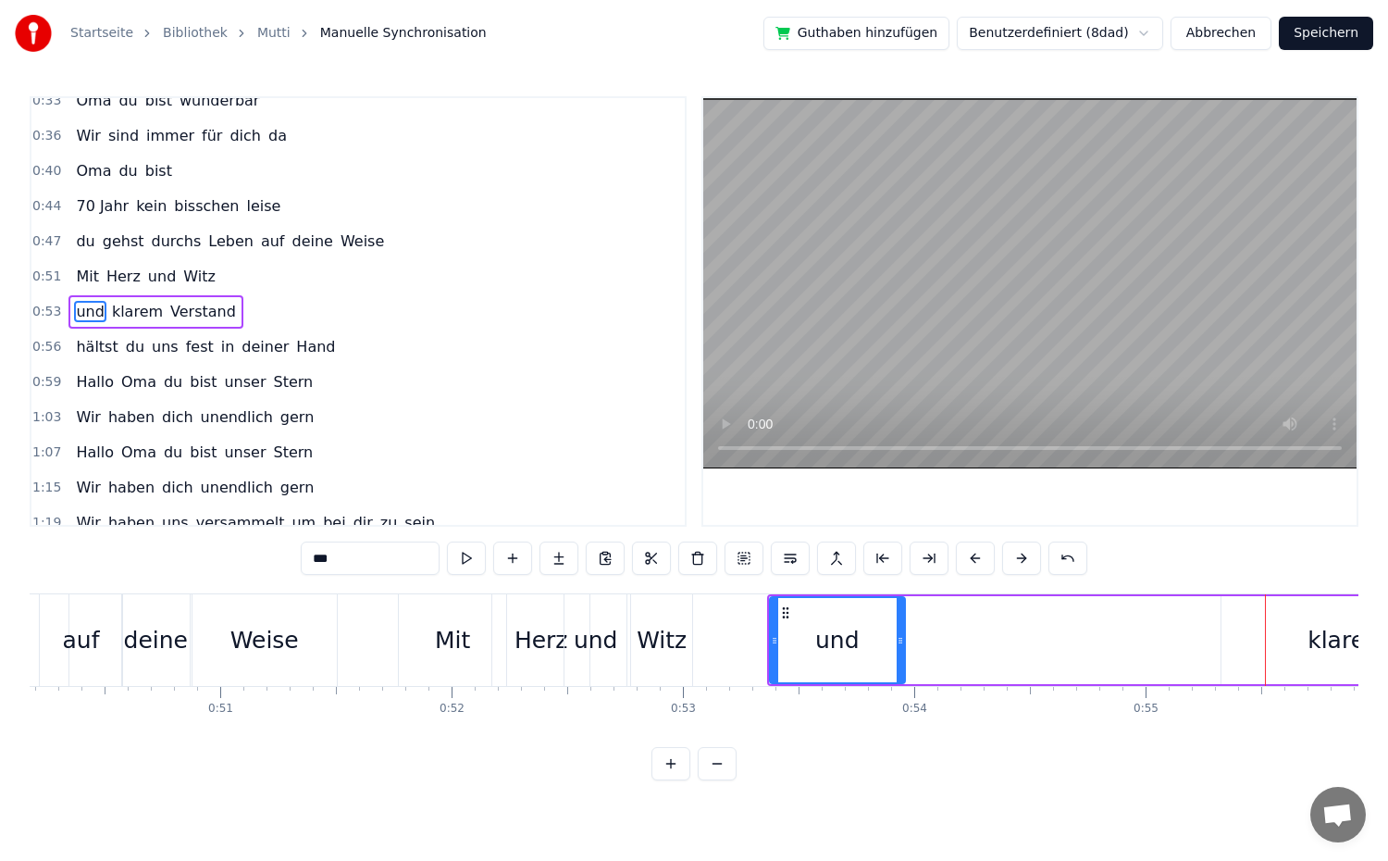
drag, startPoint x: 1263, startPoint y: 642, endPoint x: 900, endPoint y: 640, distance: 362.7
click at [900, 640] on icon at bounding box center [900, 640] width 7 height 15
drag, startPoint x: 774, startPoint y: 638, endPoint x: 713, endPoint y: 639, distance: 60.2
click at [713, 639] on icon at bounding box center [714, 640] width 7 height 15
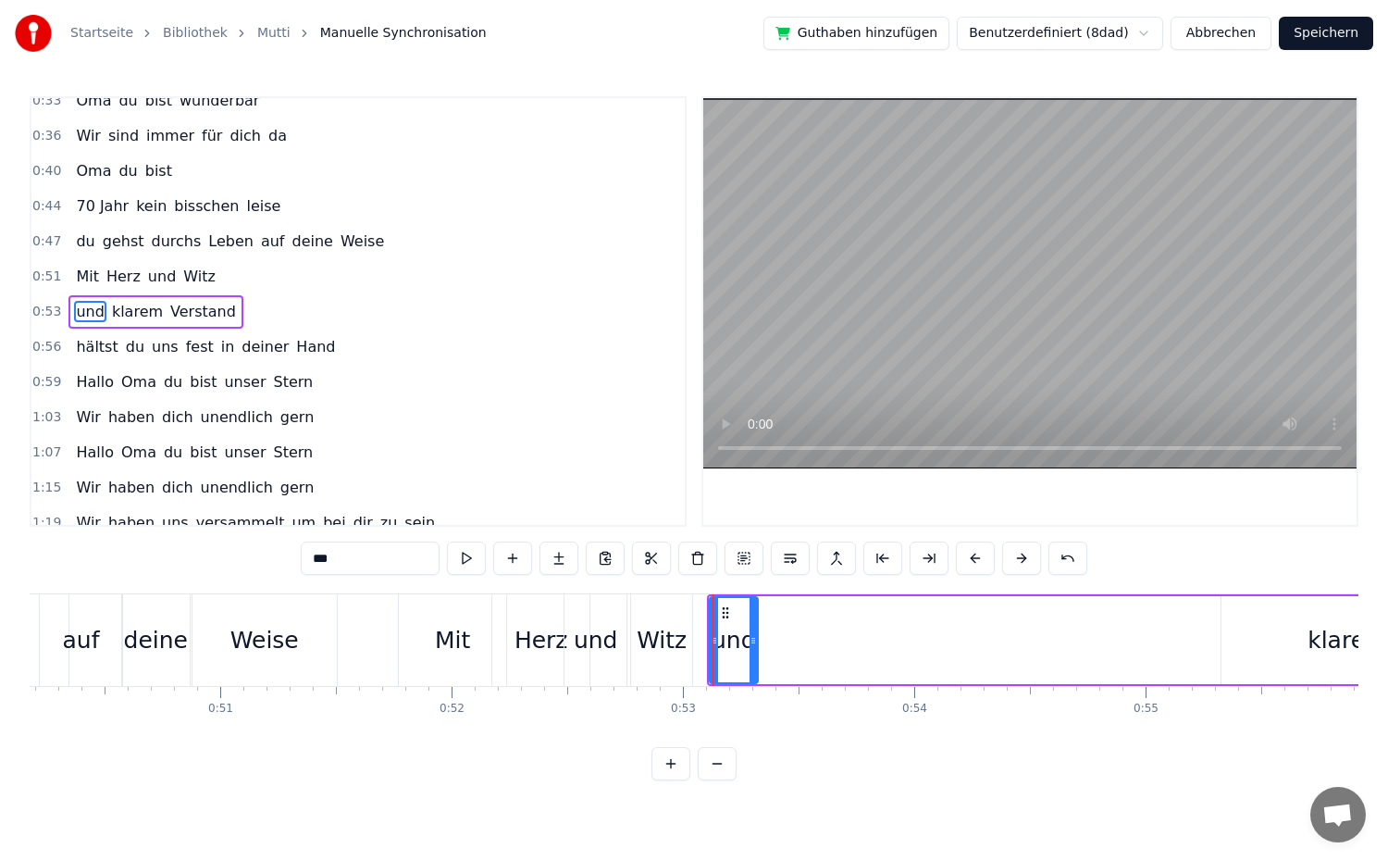
drag, startPoint x: 899, startPoint y: 639, endPoint x: 752, endPoint y: 626, distance: 147.8
click at [752, 626] on div at bounding box center [753, 640] width 7 height 84
click at [462, 555] on button at bounding box center [466, 557] width 39 height 33
drag, startPoint x: 751, startPoint y: 640, endPoint x: 781, endPoint y: 643, distance: 29.7
click at [781, 643] on icon at bounding box center [782, 640] width 7 height 15
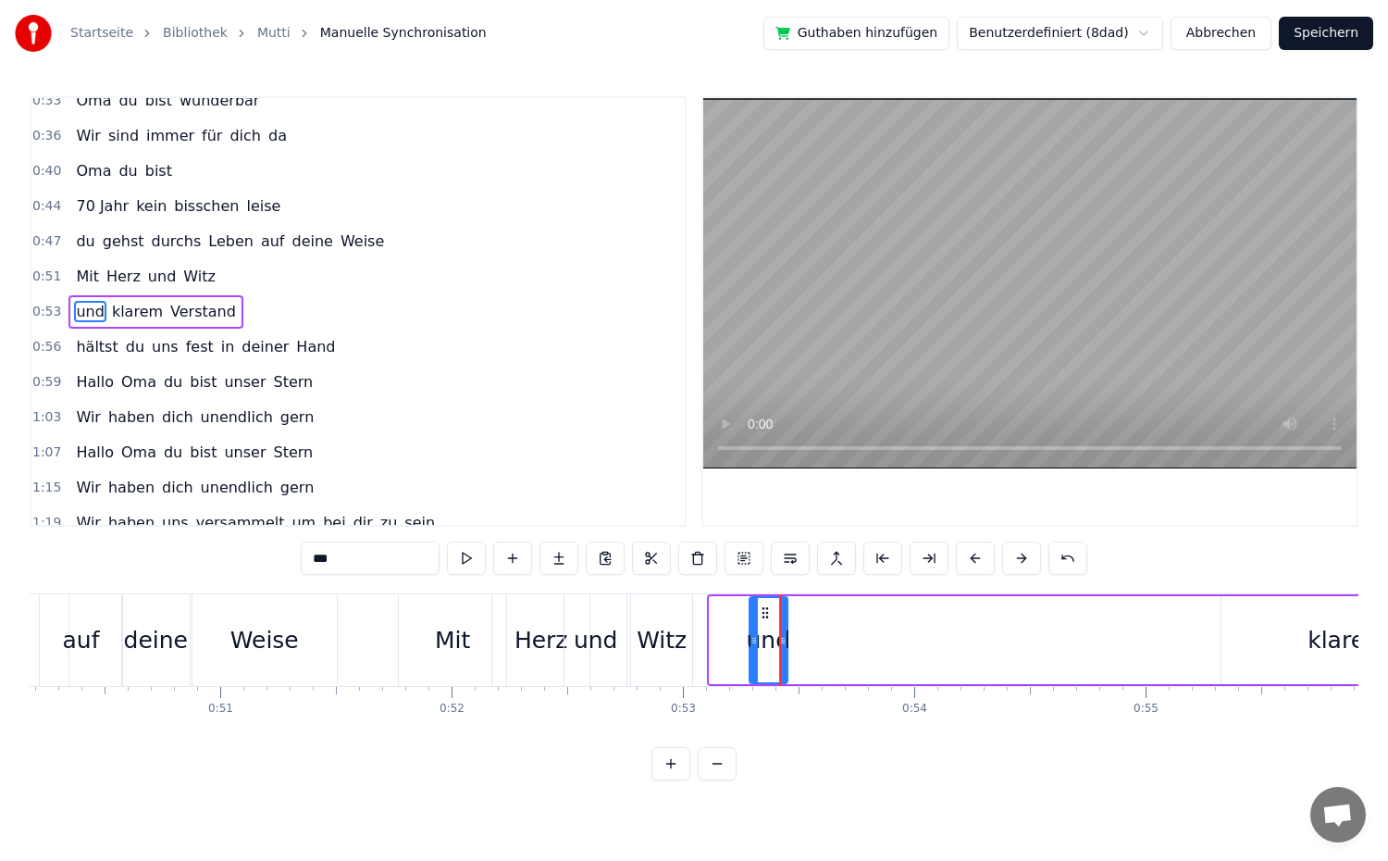
drag, startPoint x: 711, startPoint y: 641, endPoint x: 750, endPoint y: 645, distance: 40.0
click at [750, 645] on icon at bounding box center [753, 640] width 7 height 15
drag, startPoint x: 786, startPoint y: 643, endPoint x: 849, endPoint y: 649, distance: 64.1
click at [849, 649] on div "und klarem Verstand" at bounding box center [1318, 640] width 1142 height 92
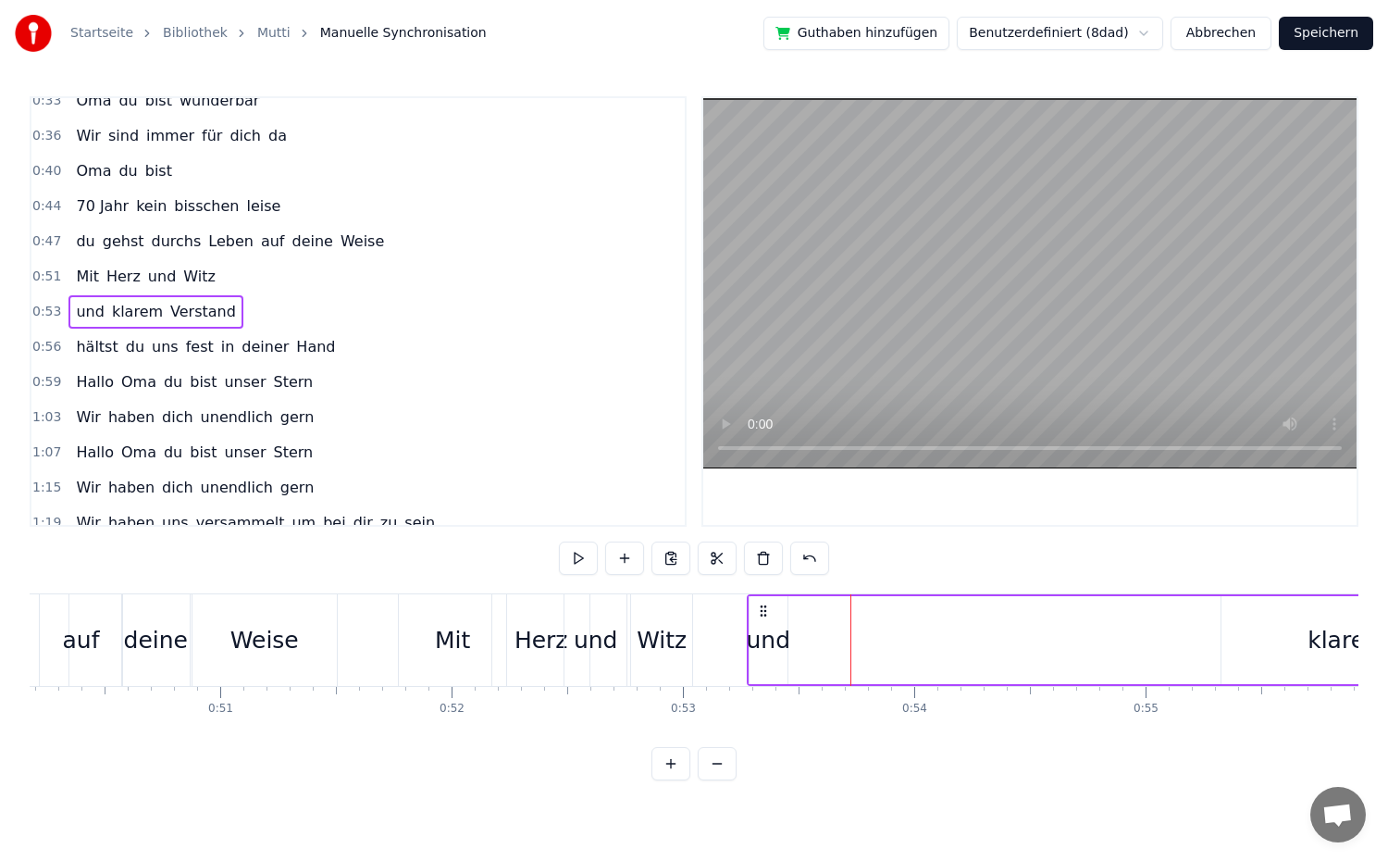
click at [770, 643] on div "und" at bounding box center [769, 640] width 44 height 35
click at [250, 320] on div "0:53 und klarem Verstand" at bounding box center [357, 311] width 653 height 35
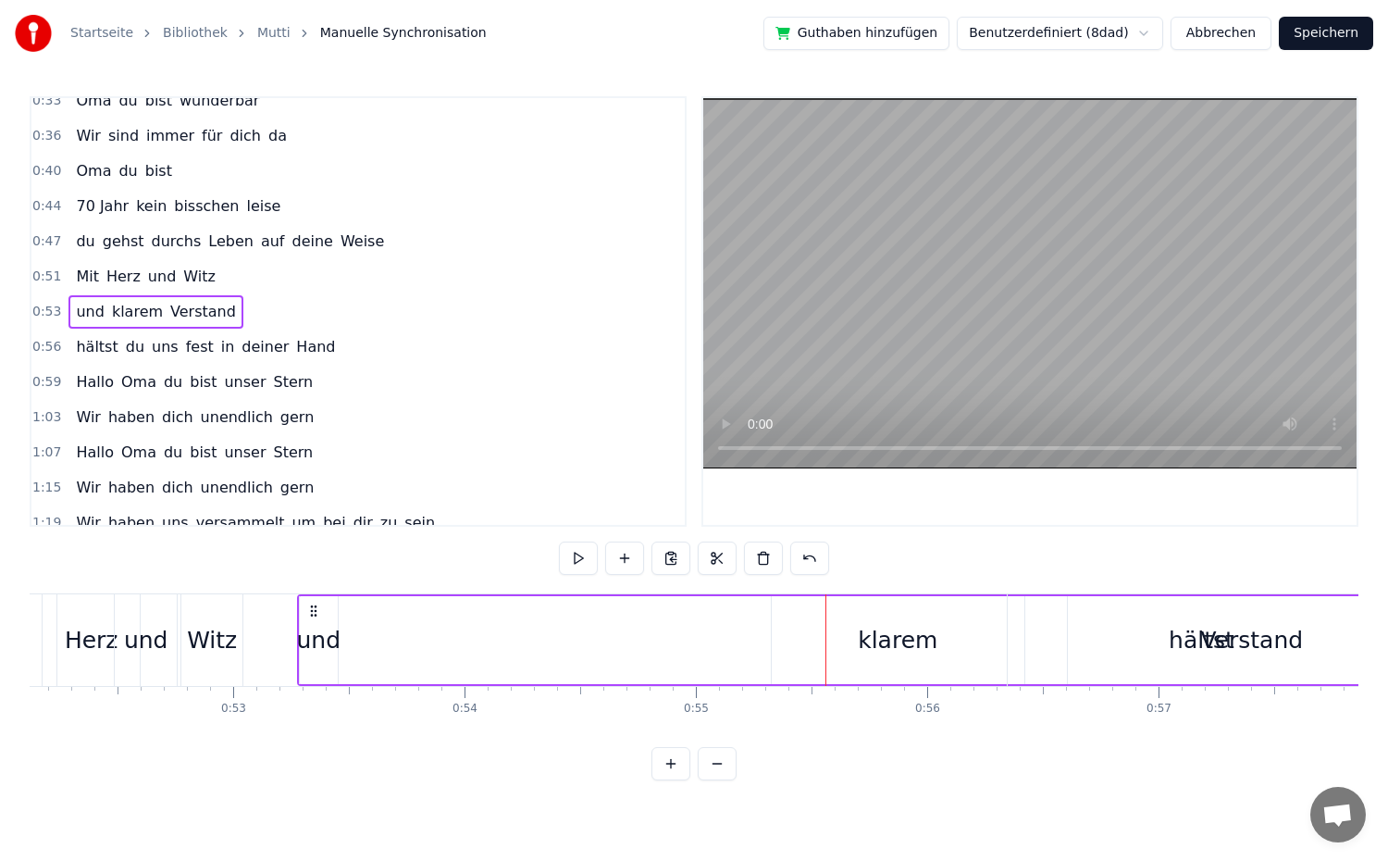
scroll to position [0, 12057]
click at [429, 642] on div "und klarem Verstand" at bounding box center [868, 640] width 1142 height 92
click at [324, 642] on div "und" at bounding box center [319, 640] width 44 height 35
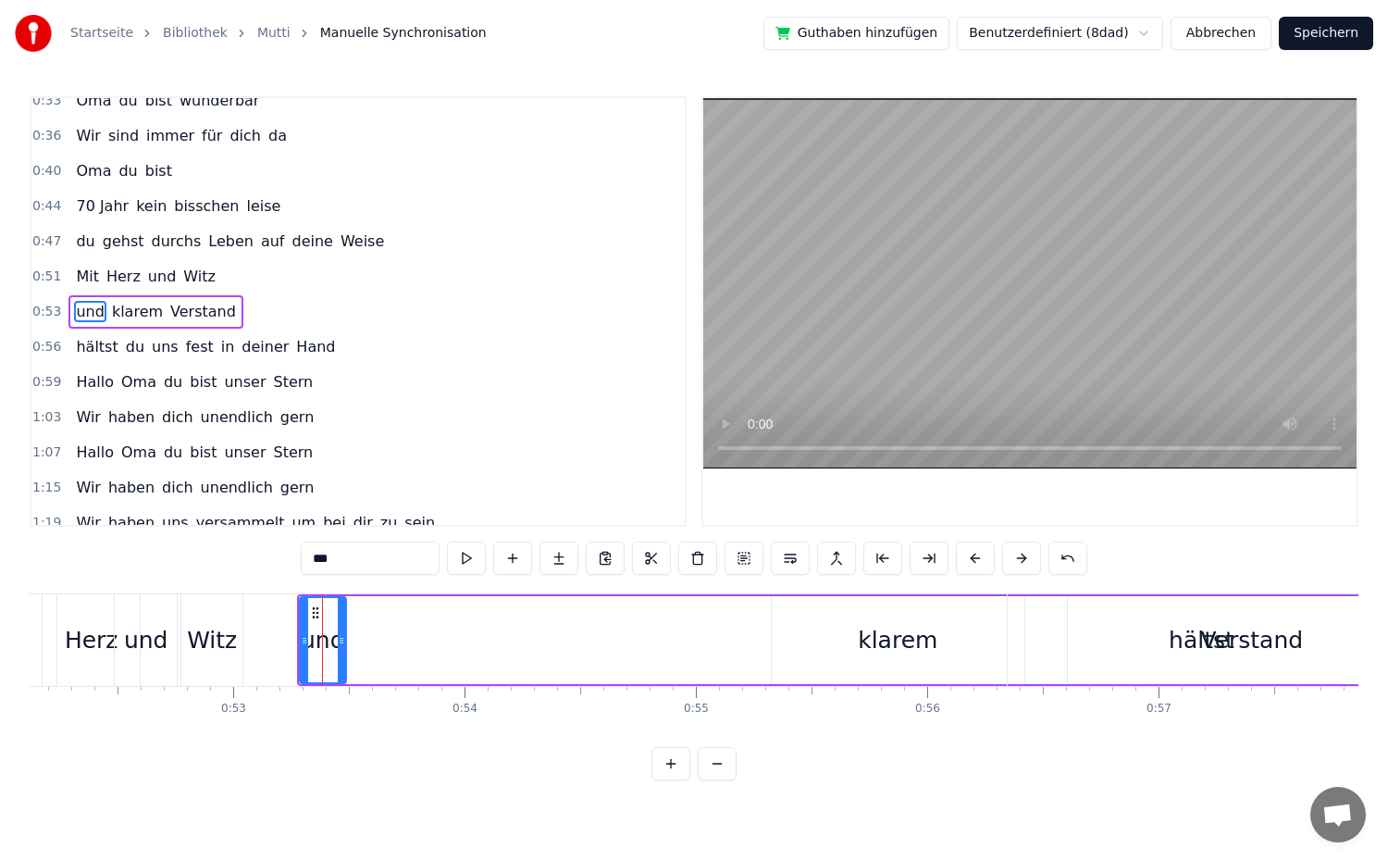
click at [344, 647] on icon at bounding box center [341, 640] width 7 height 15
click at [300, 649] on div "und" at bounding box center [323, 640] width 48 height 88
drag, startPoint x: 303, startPoint y: 648, endPoint x: 237, endPoint y: 656, distance: 66.2
click at [237, 656] on div at bounding box center [238, 640] width 7 height 84
click at [341, 644] on div "und klarem Verstand" at bounding box center [835, 640] width 1208 height 92
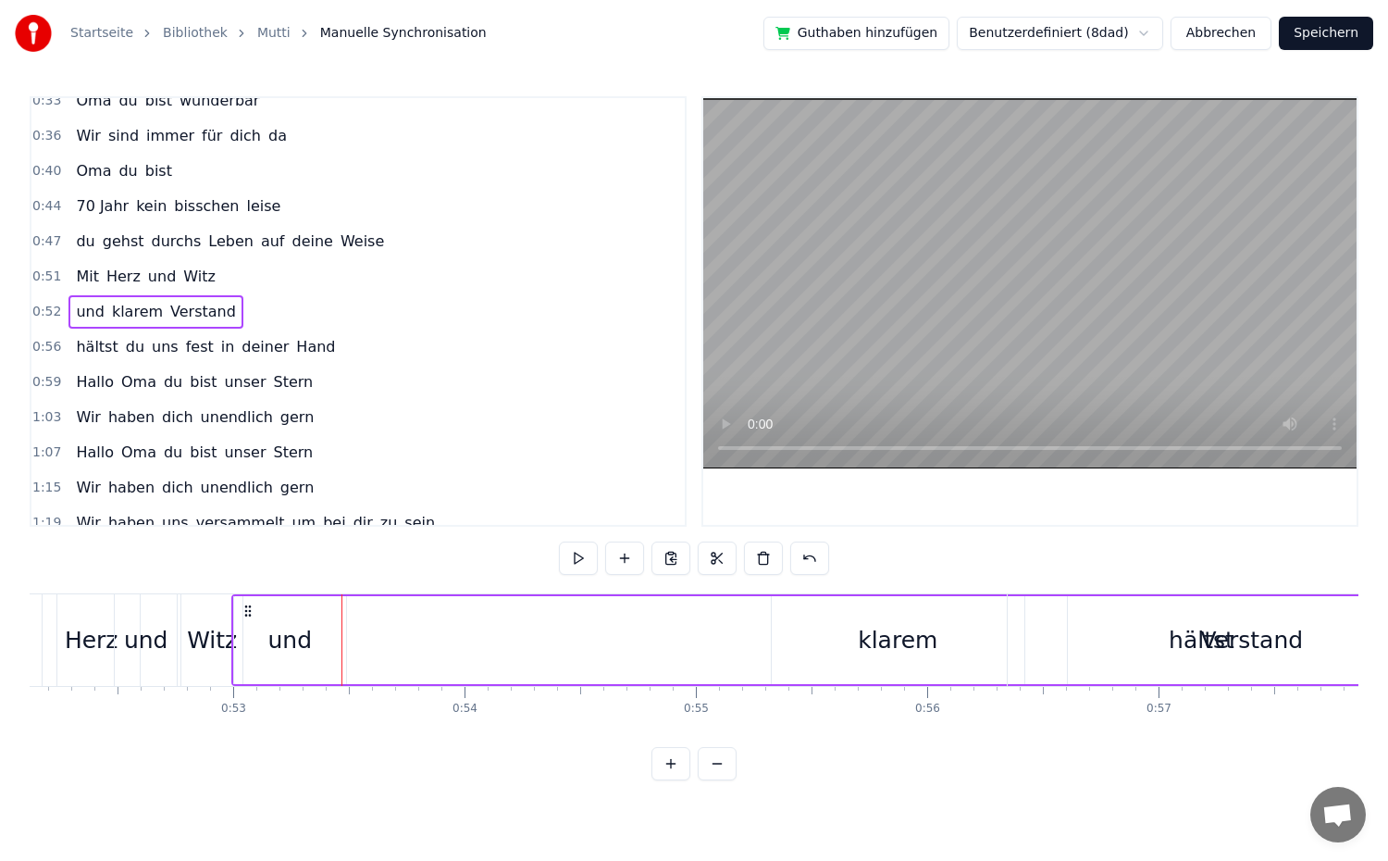
click at [309, 653] on div "und" at bounding box center [290, 640] width 44 height 35
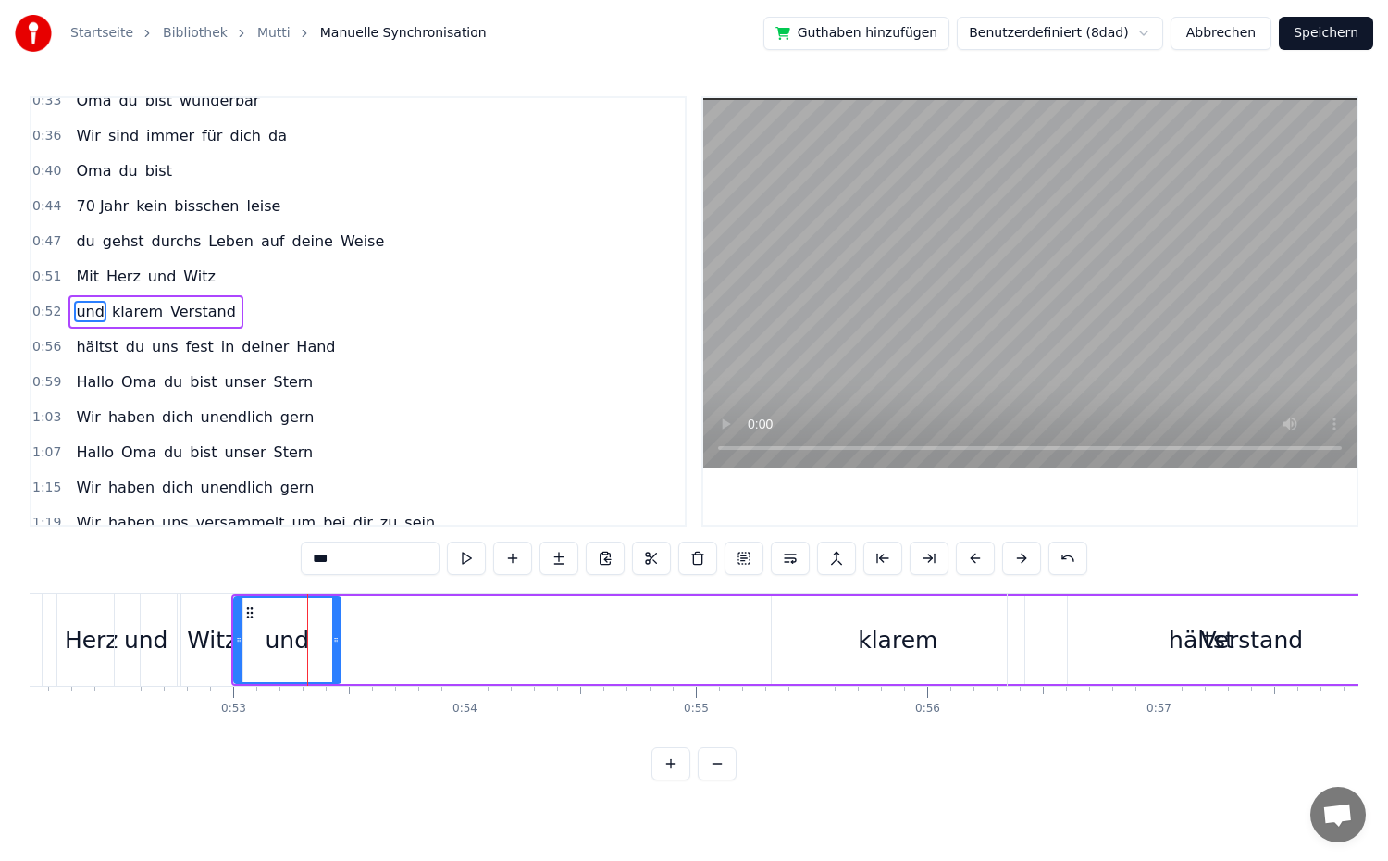
click at [333, 641] on icon at bounding box center [335, 640] width 7 height 15
click at [839, 635] on div "klarem" at bounding box center [898, 640] width 253 height 88
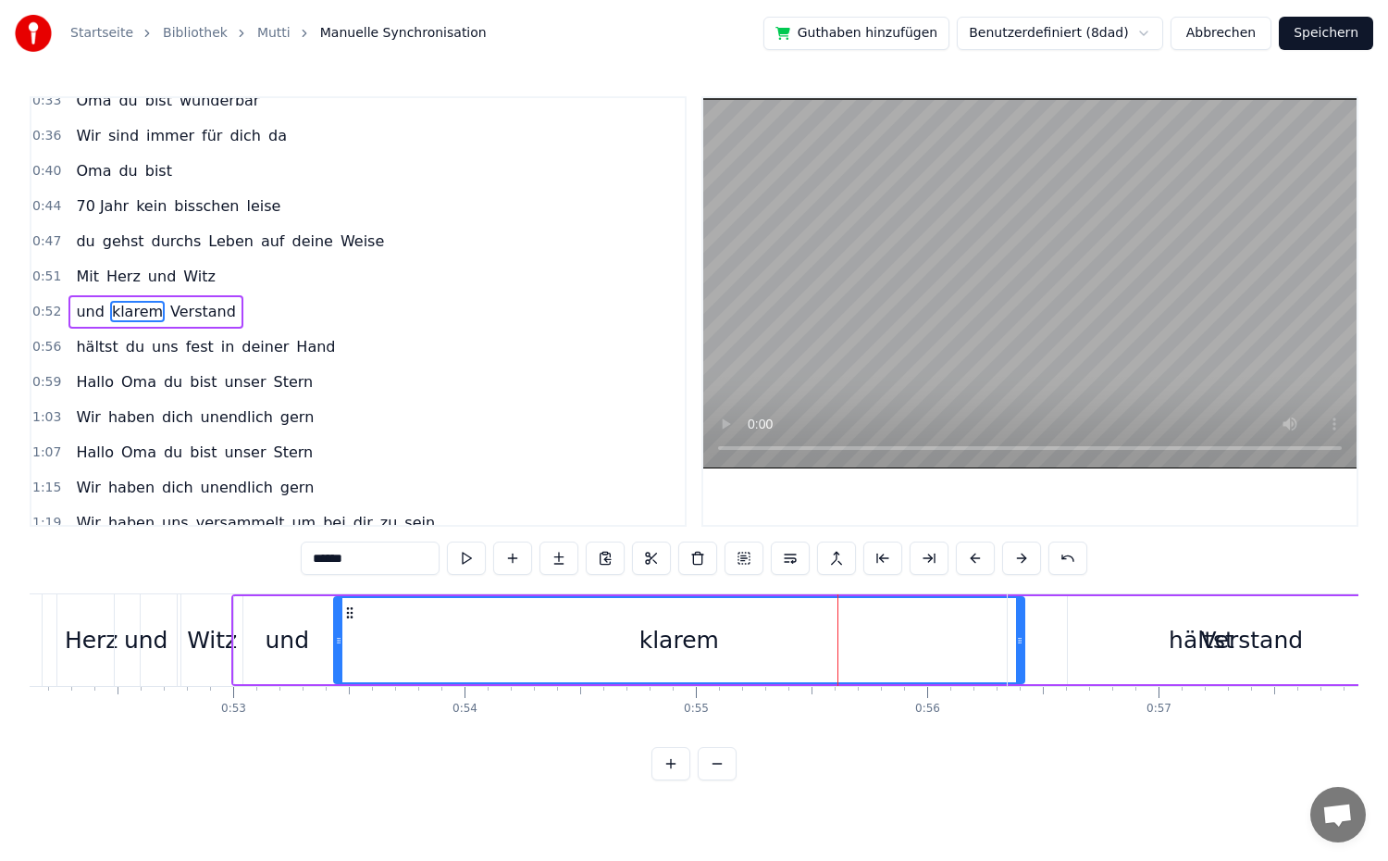
drag, startPoint x: 776, startPoint y: 644, endPoint x: 339, endPoint y: 631, distance: 437.9
click at [339, 631] on div at bounding box center [338, 640] width 7 height 84
click at [1021, 641] on div "hältst" at bounding box center [1201, 640] width 387 height 92
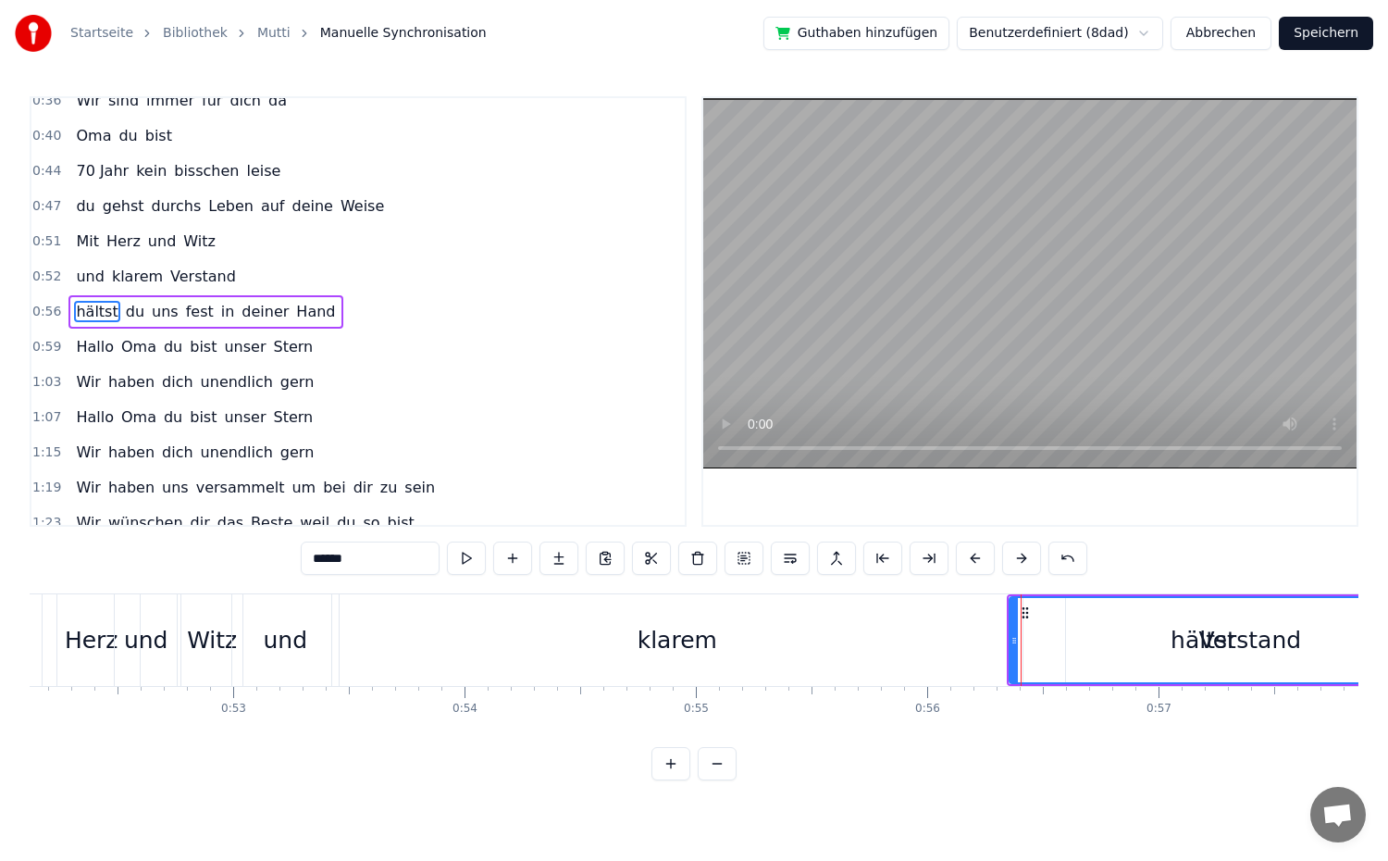
click at [991, 645] on div "klarem" at bounding box center [677, 640] width 690 height 92
type input "******"
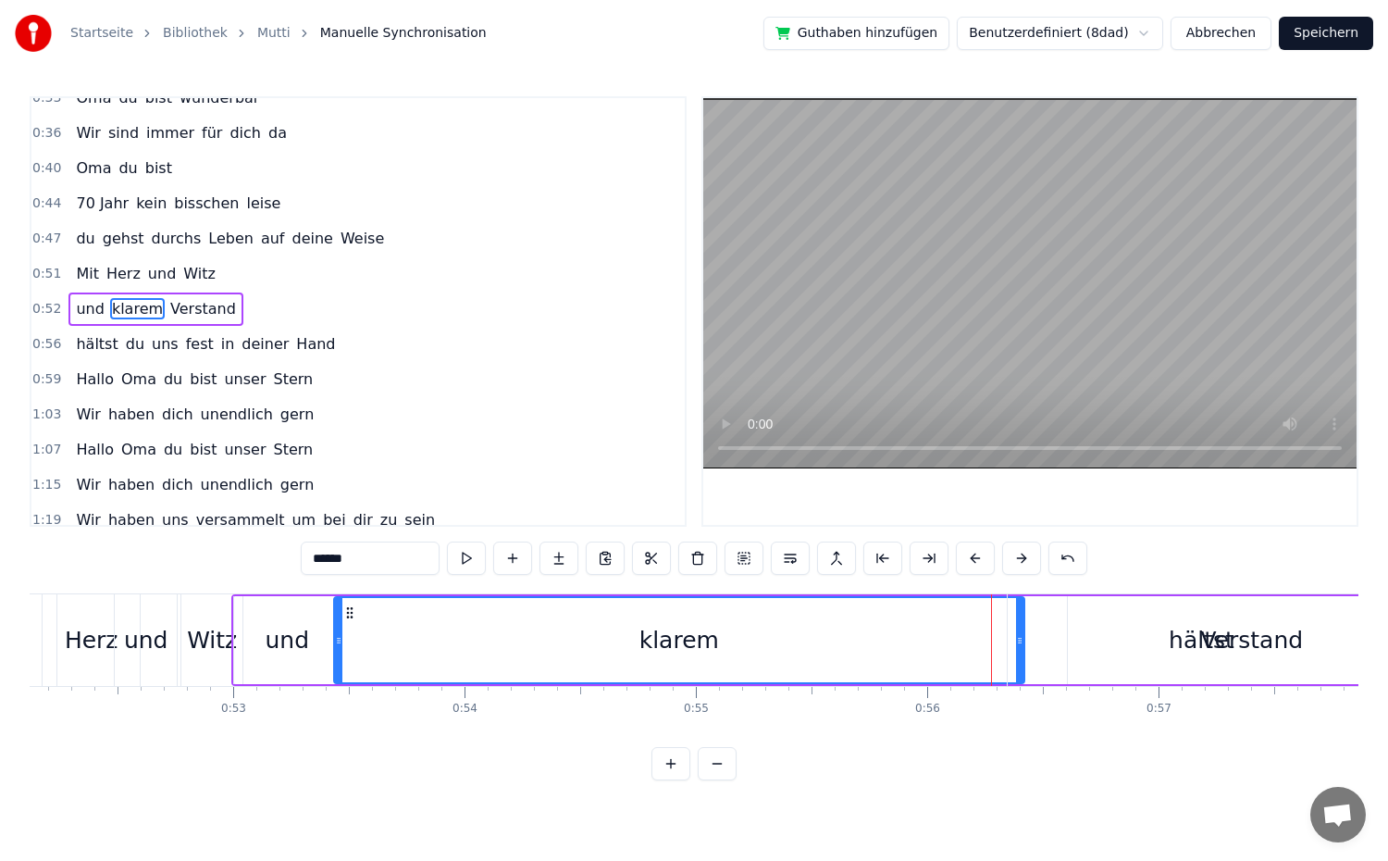
scroll to position [261, 0]
drag, startPoint x: 1021, startPoint y: 637, endPoint x: 992, endPoint y: 640, distance: 28.9
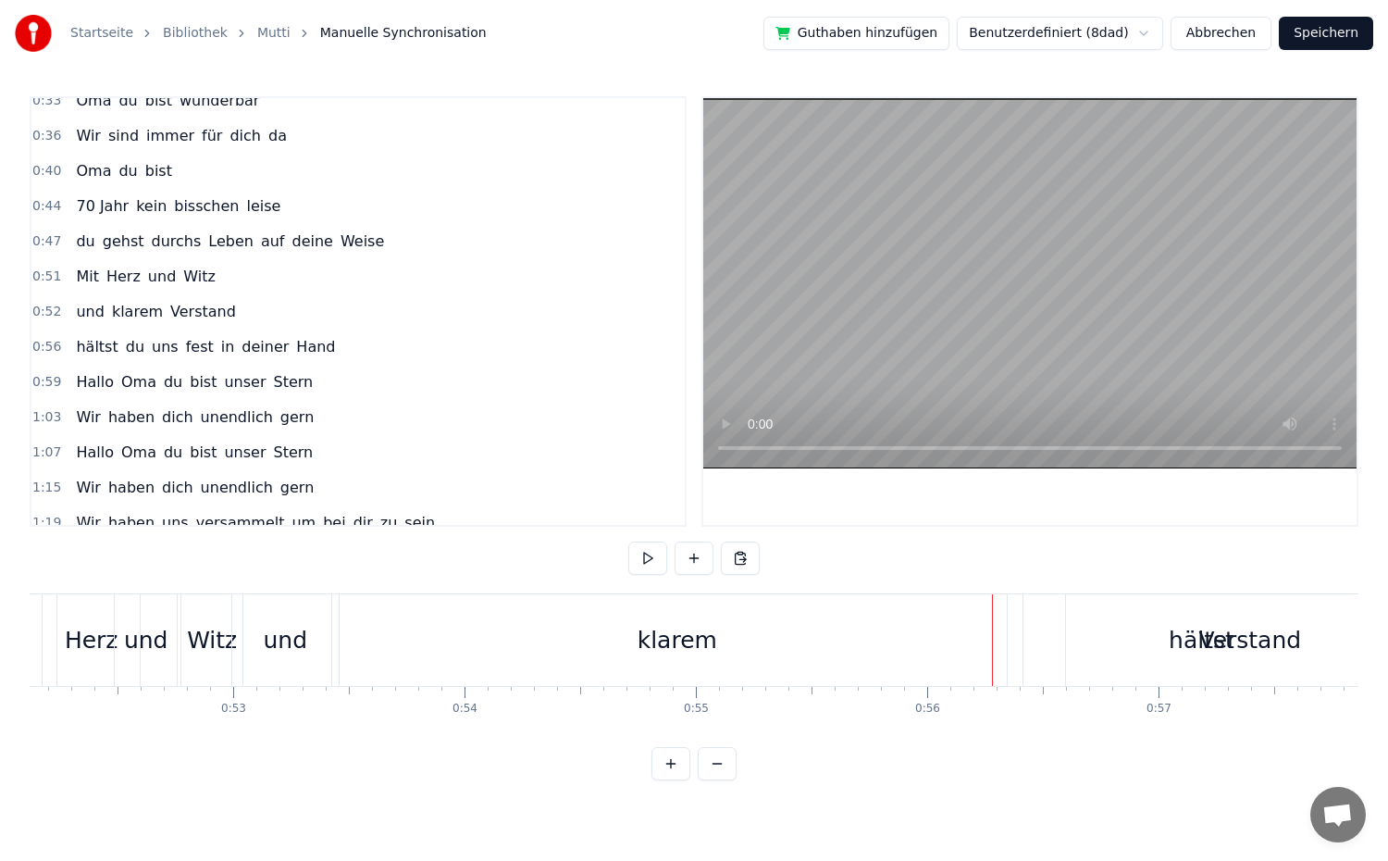
click at [1067, 636] on div "hältst" at bounding box center [1201, 640] width 387 height 92
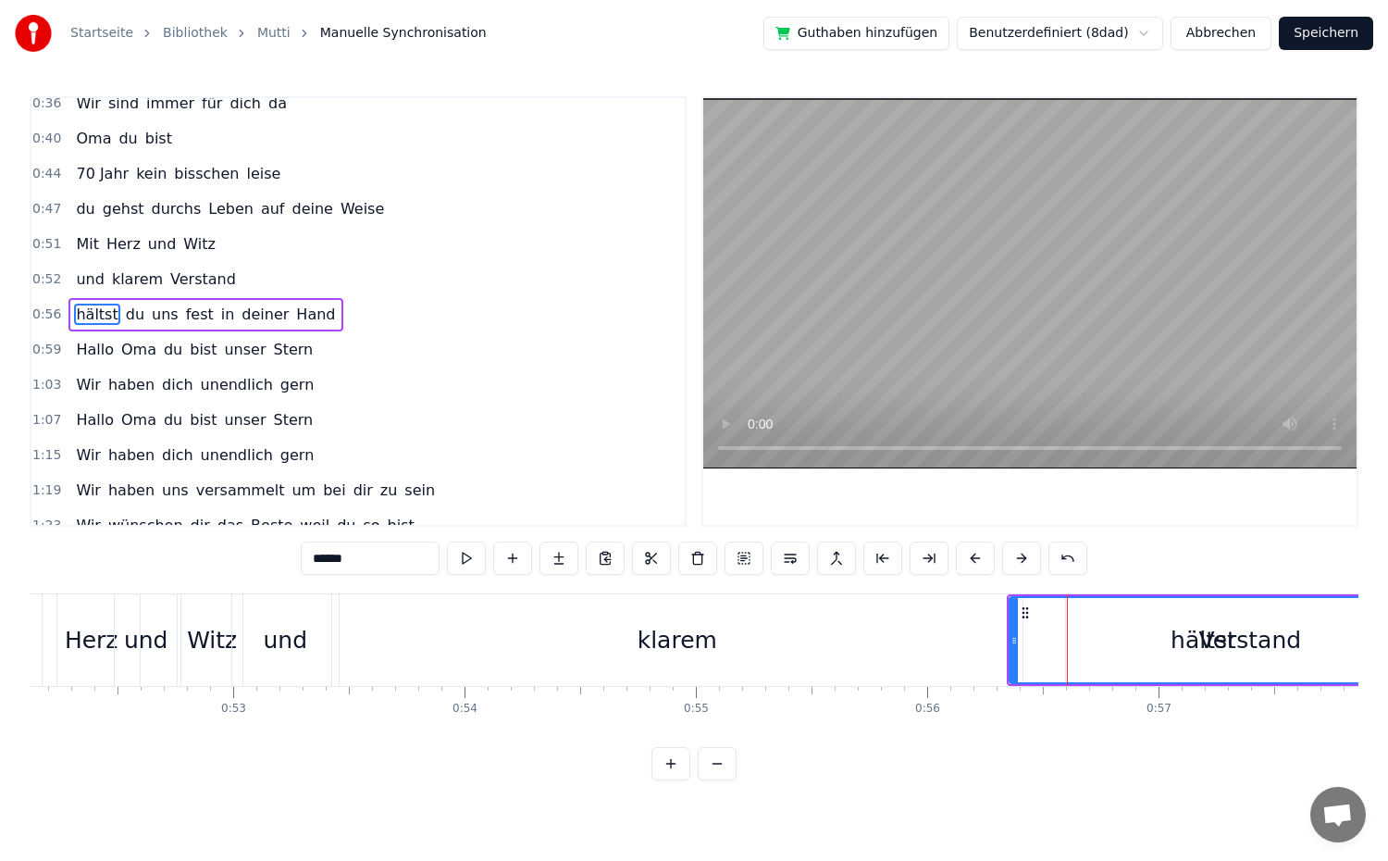
scroll to position [296, 0]
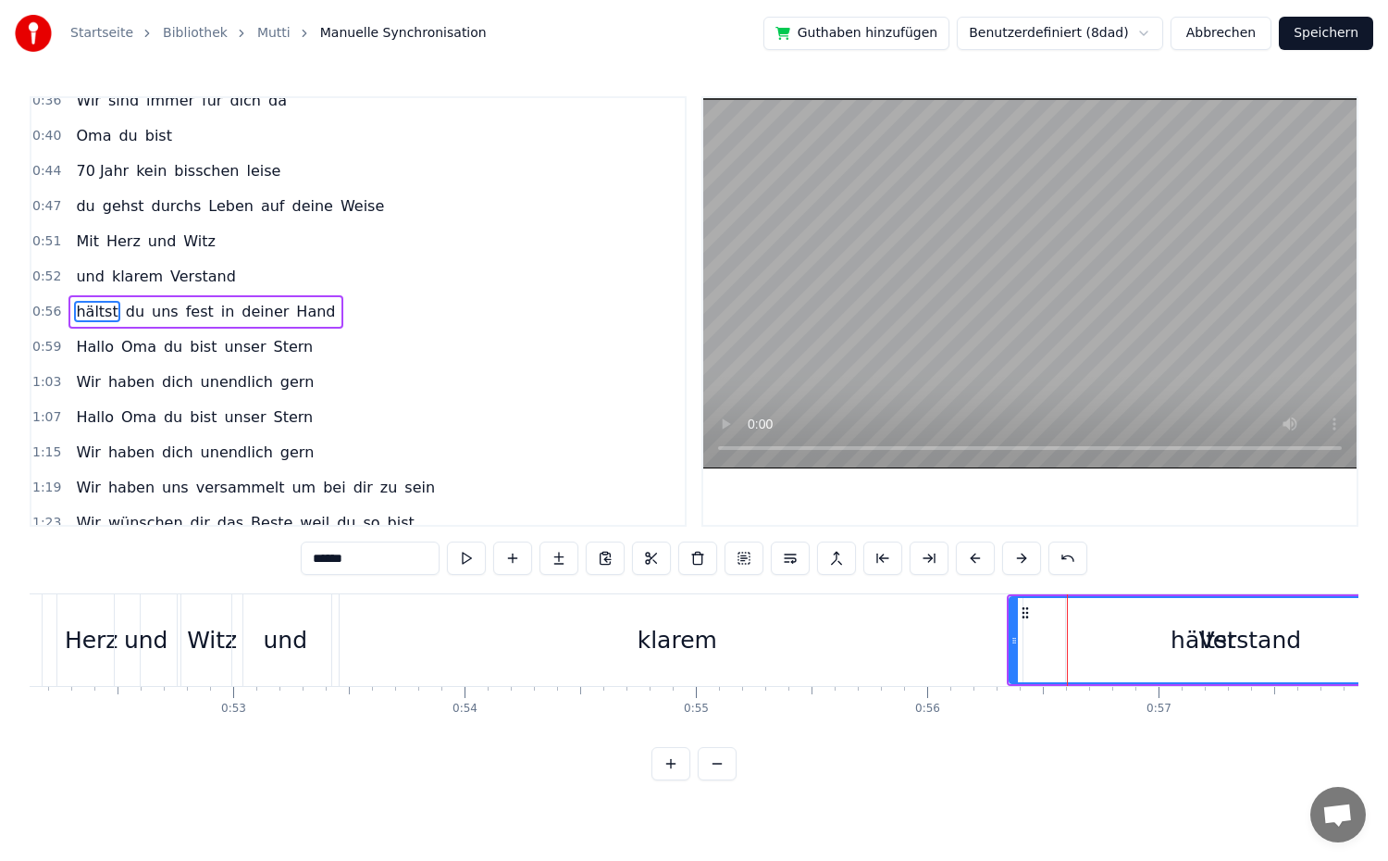
click at [1014, 642] on icon at bounding box center [1013, 640] width 7 height 15
drag, startPoint x: 1014, startPoint y: 642, endPoint x: 1106, endPoint y: 642, distance: 91.6
click at [1047, 642] on icon at bounding box center [1043, 640] width 7 height 15
drag, startPoint x: 953, startPoint y: 652, endPoint x: 970, endPoint y: 651, distance: 16.7
click at [954, 652] on div "klarem" at bounding box center [677, 640] width 690 height 92
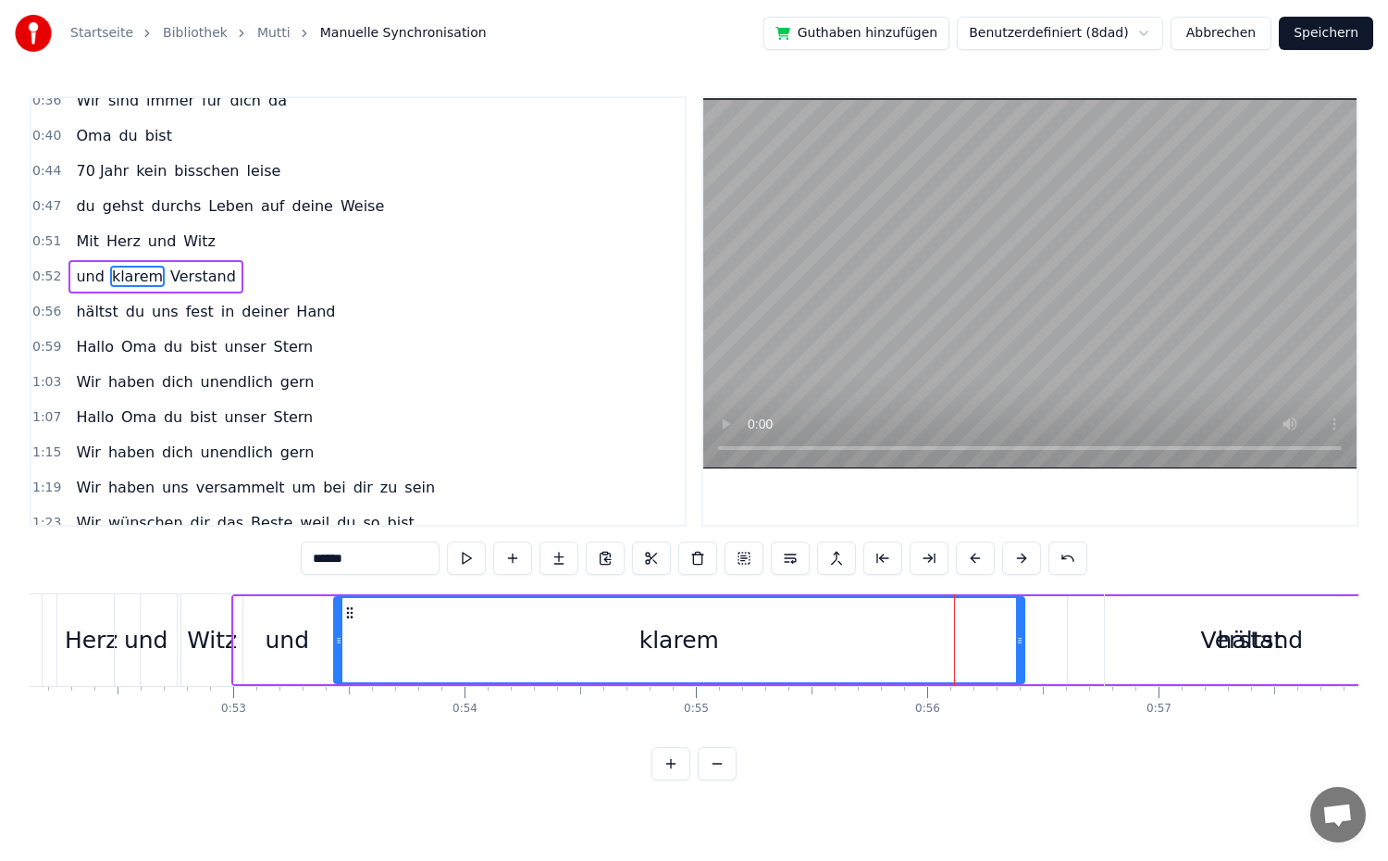
scroll to position [261, 0]
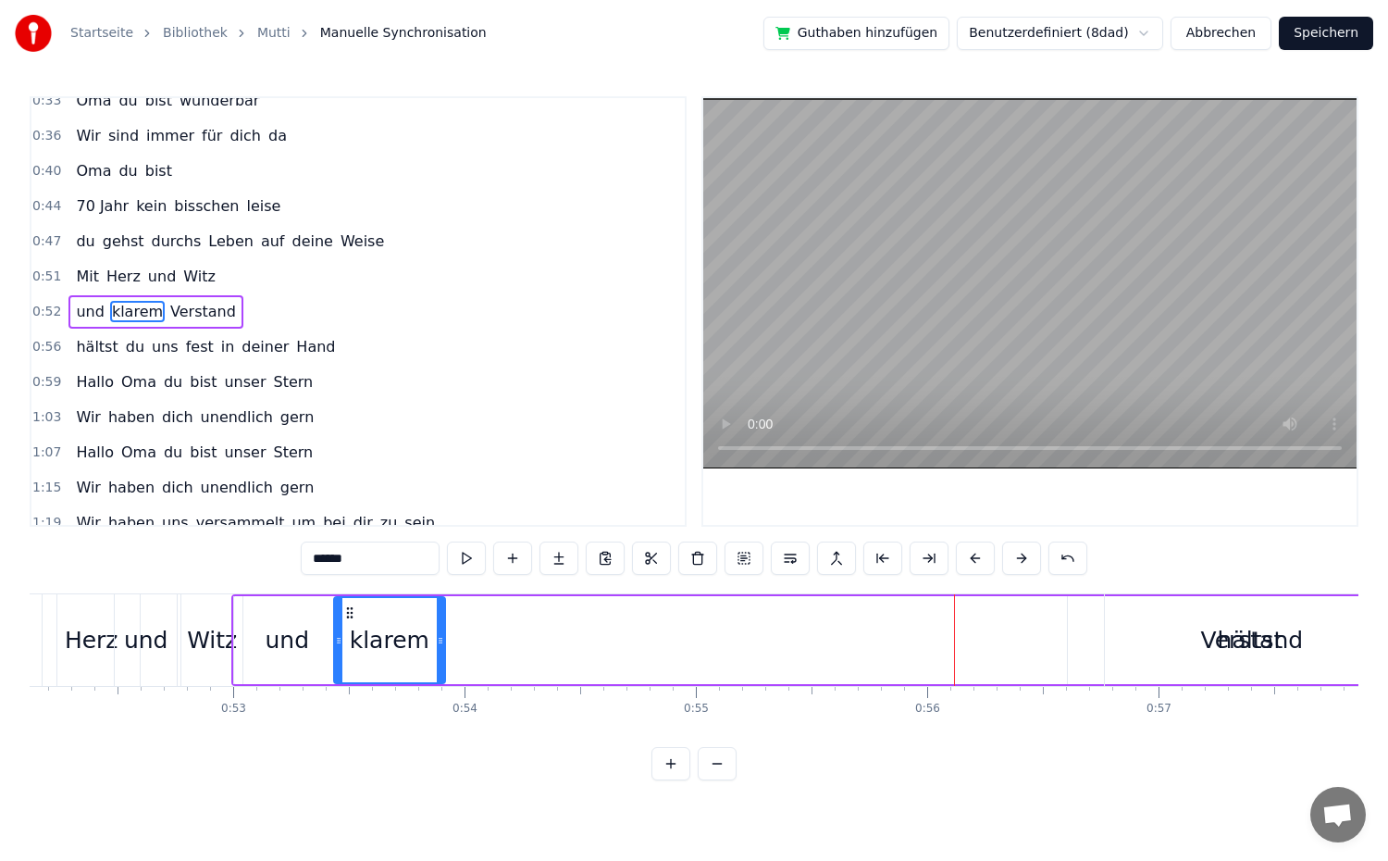
drag, startPoint x: 1018, startPoint y: 637, endPoint x: 439, endPoint y: 638, distance: 579.3
click at [439, 638] on icon at bounding box center [440, 640] width 7 height 15
click at [1233, 654] on div "hältst" at bounding box center [1251, 640] width 66 height 35
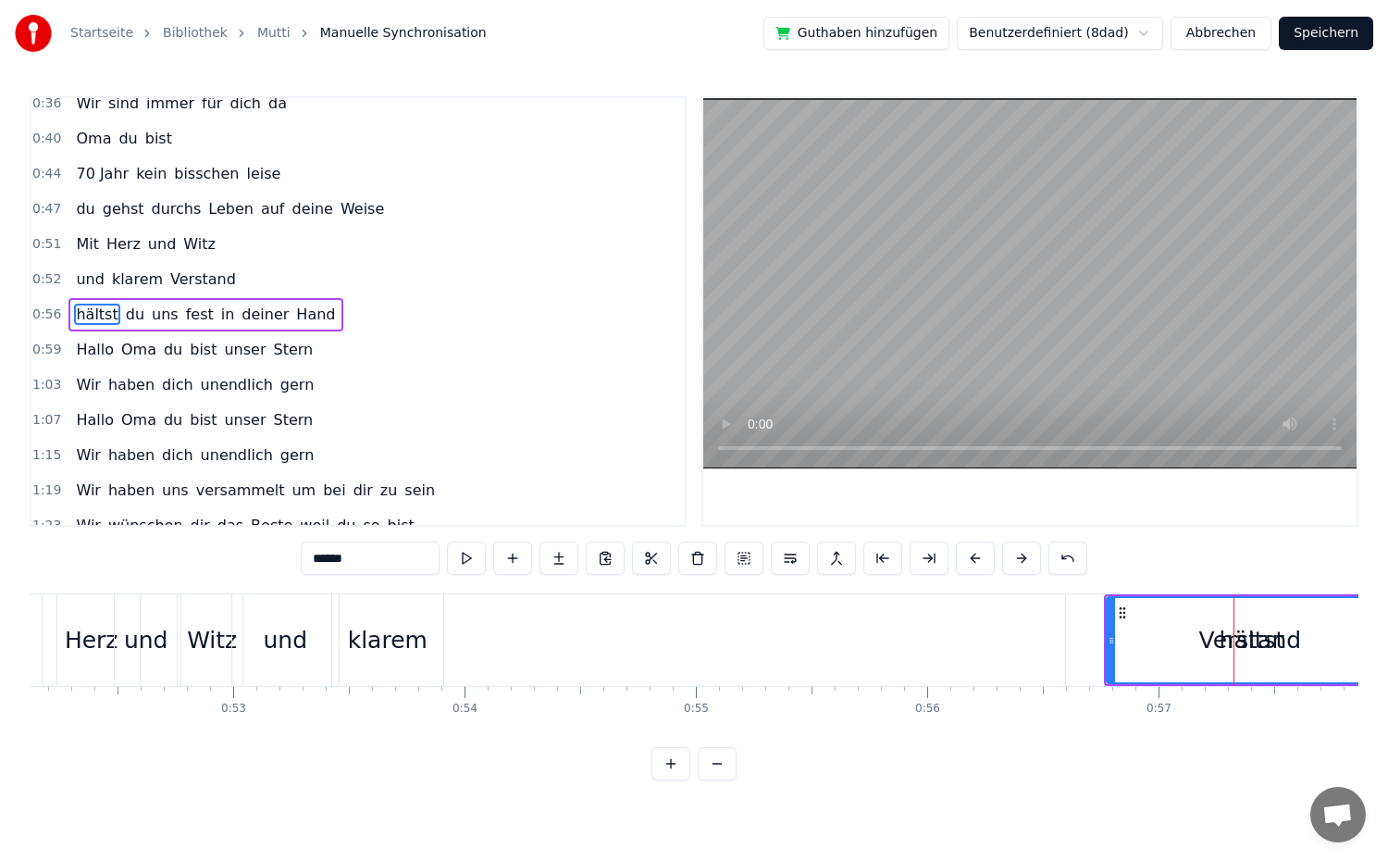
scroll to position [296, 0]
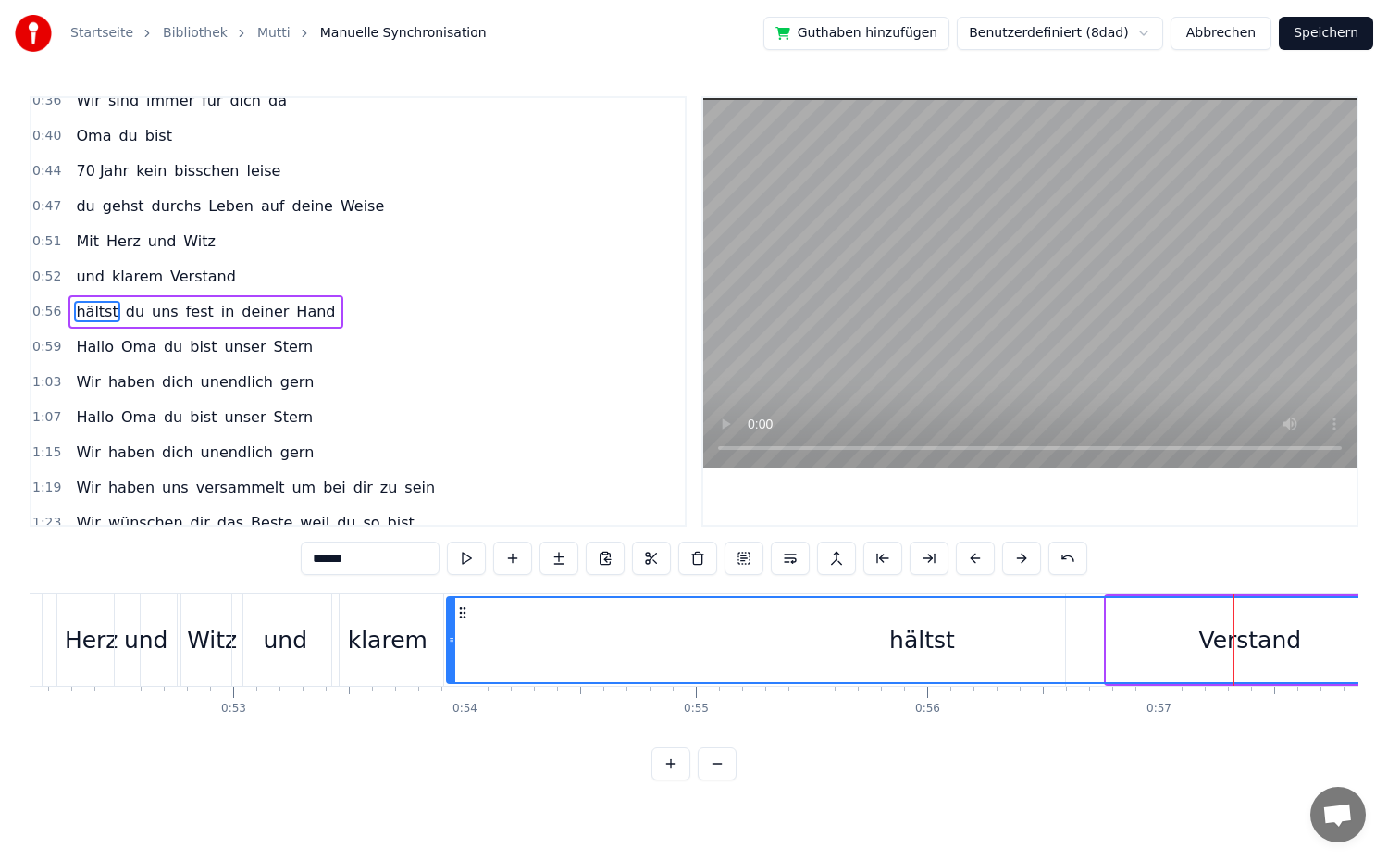
drag, startPoint x: 1109, startPoint y: 652, endPoint x: 449, endPoint y: 654, distance: 660.7
click at [449, 654] on div at bounding box center [451, 640] width 7 height 84
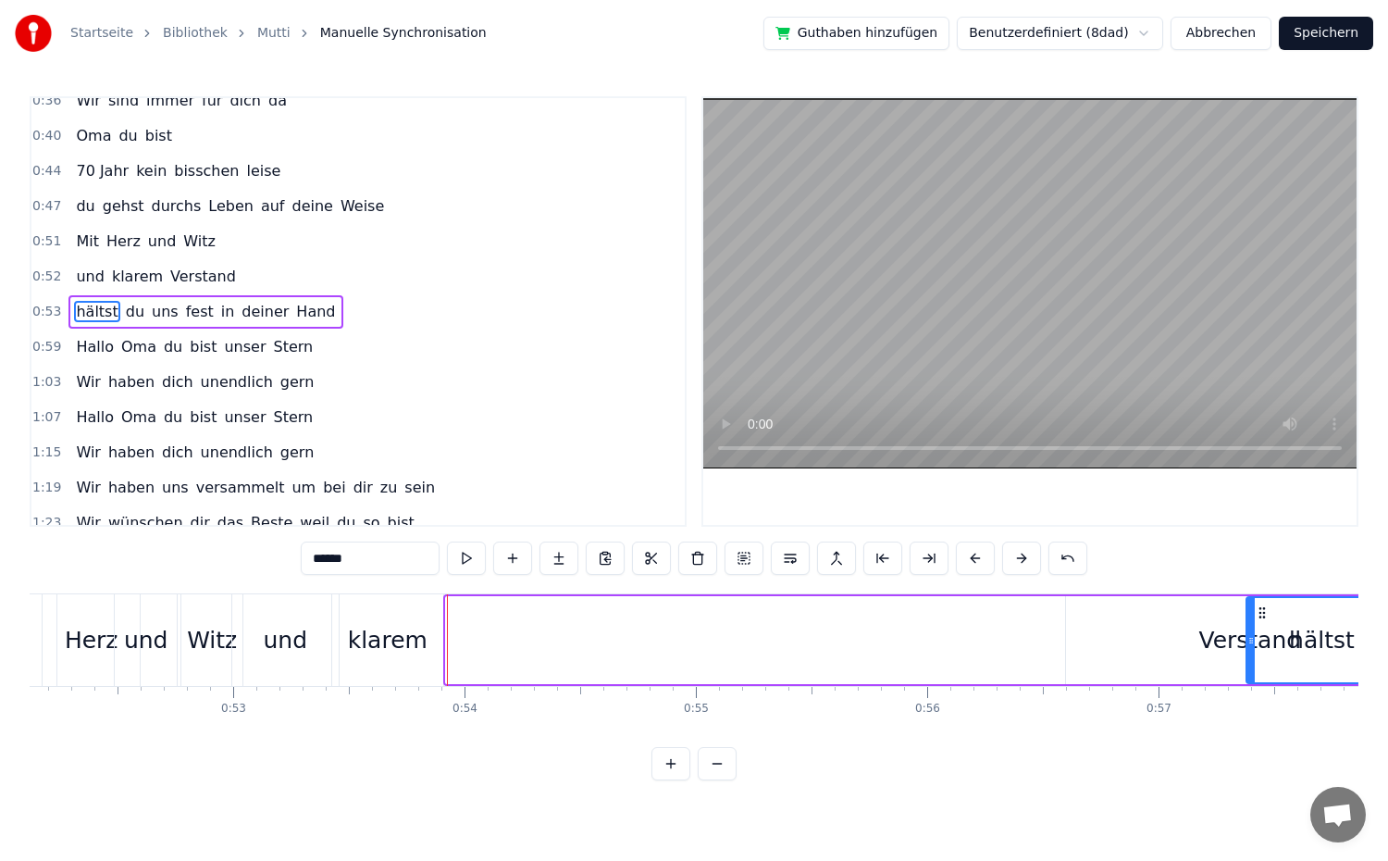
drag, startPoint x: 452, startPoint y: 636, endPoint x: 1252, endPoint y: 645, distance: 800.5
click at [1252, 645] on icon at bounding box center [1250, 640] width 7 height 15
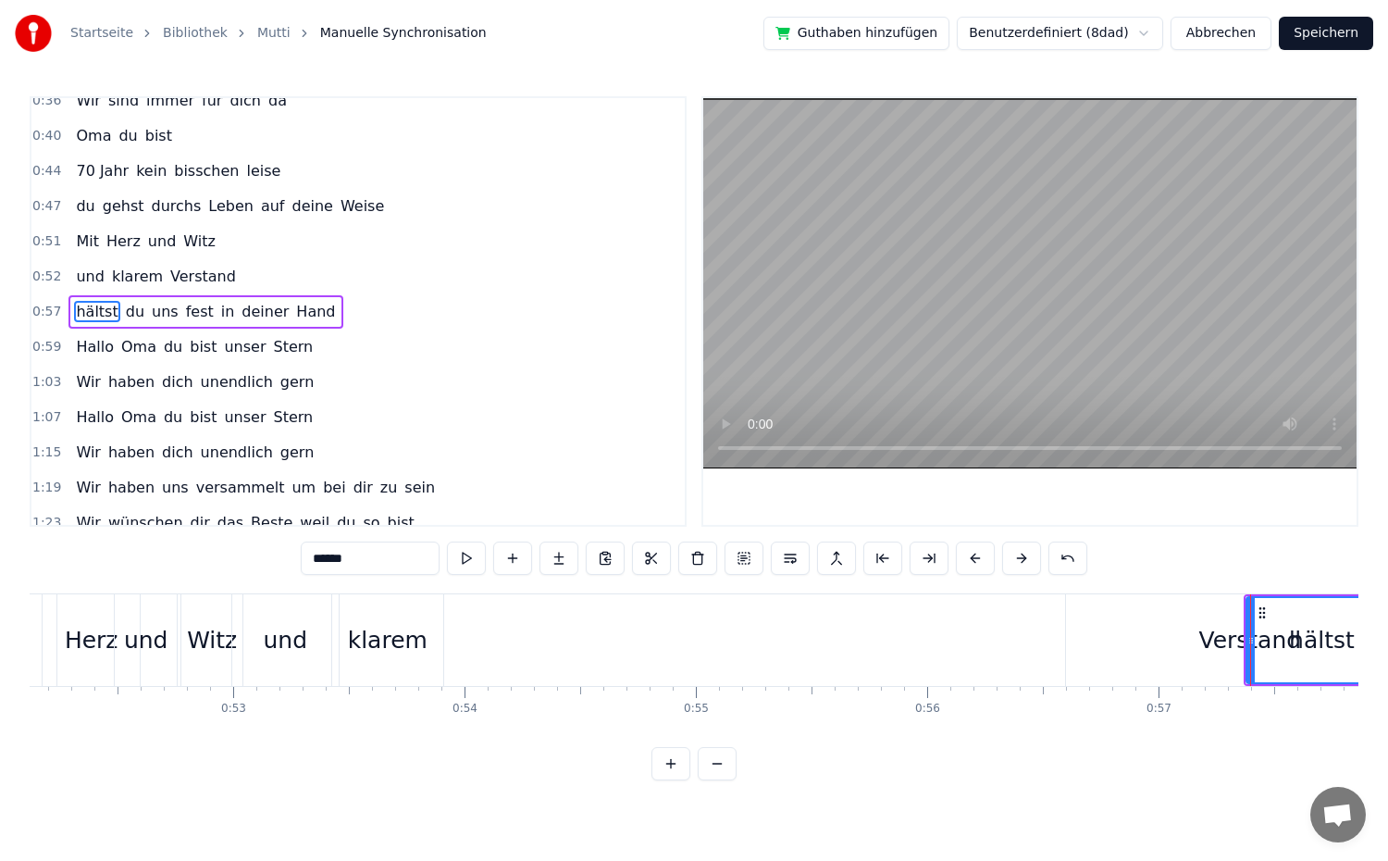
click at [1225, 642] on div "Verstand" at bounding box center [1249, 640] width 103 height 35
type input "********"
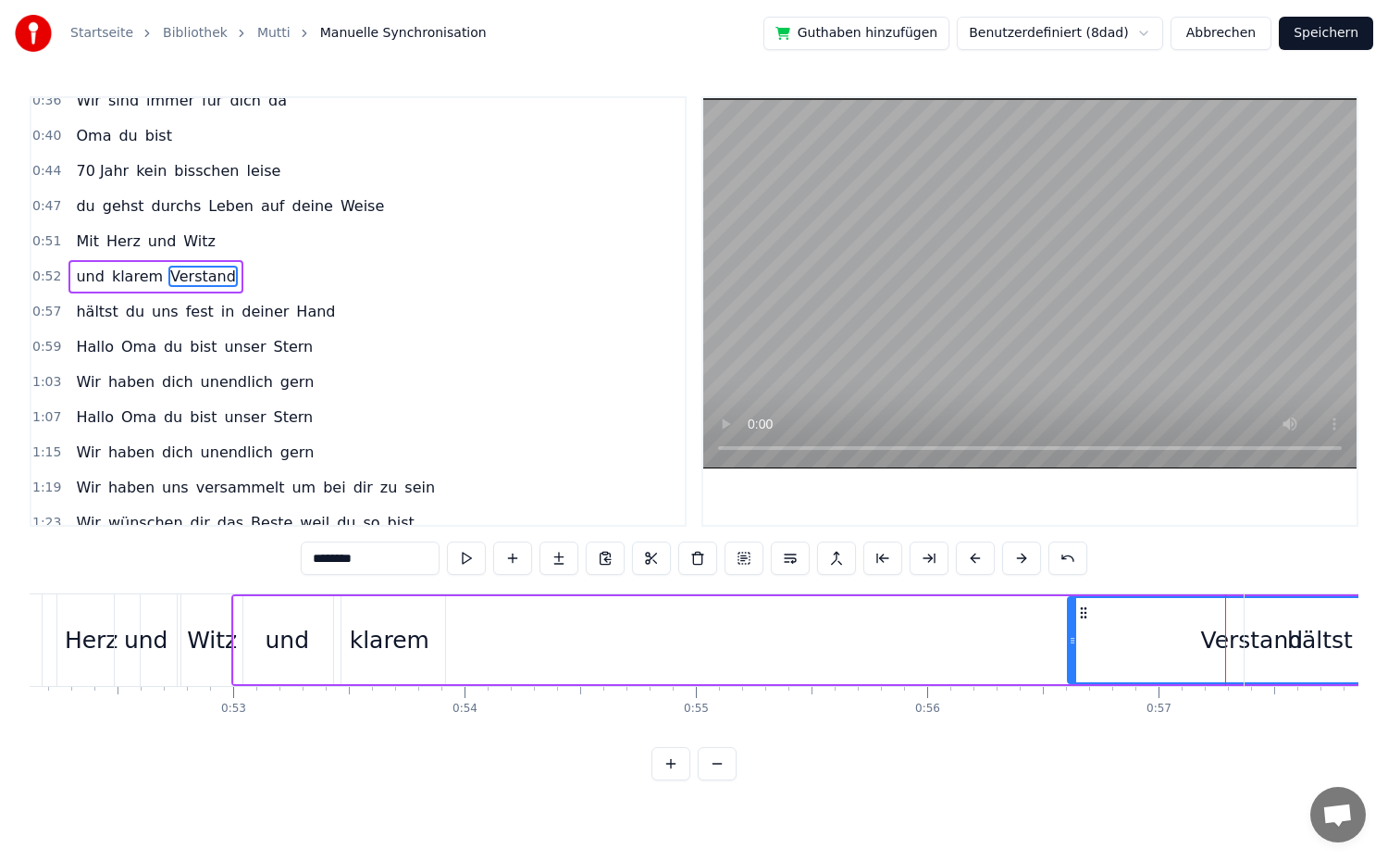
scroll to position [261, 0]
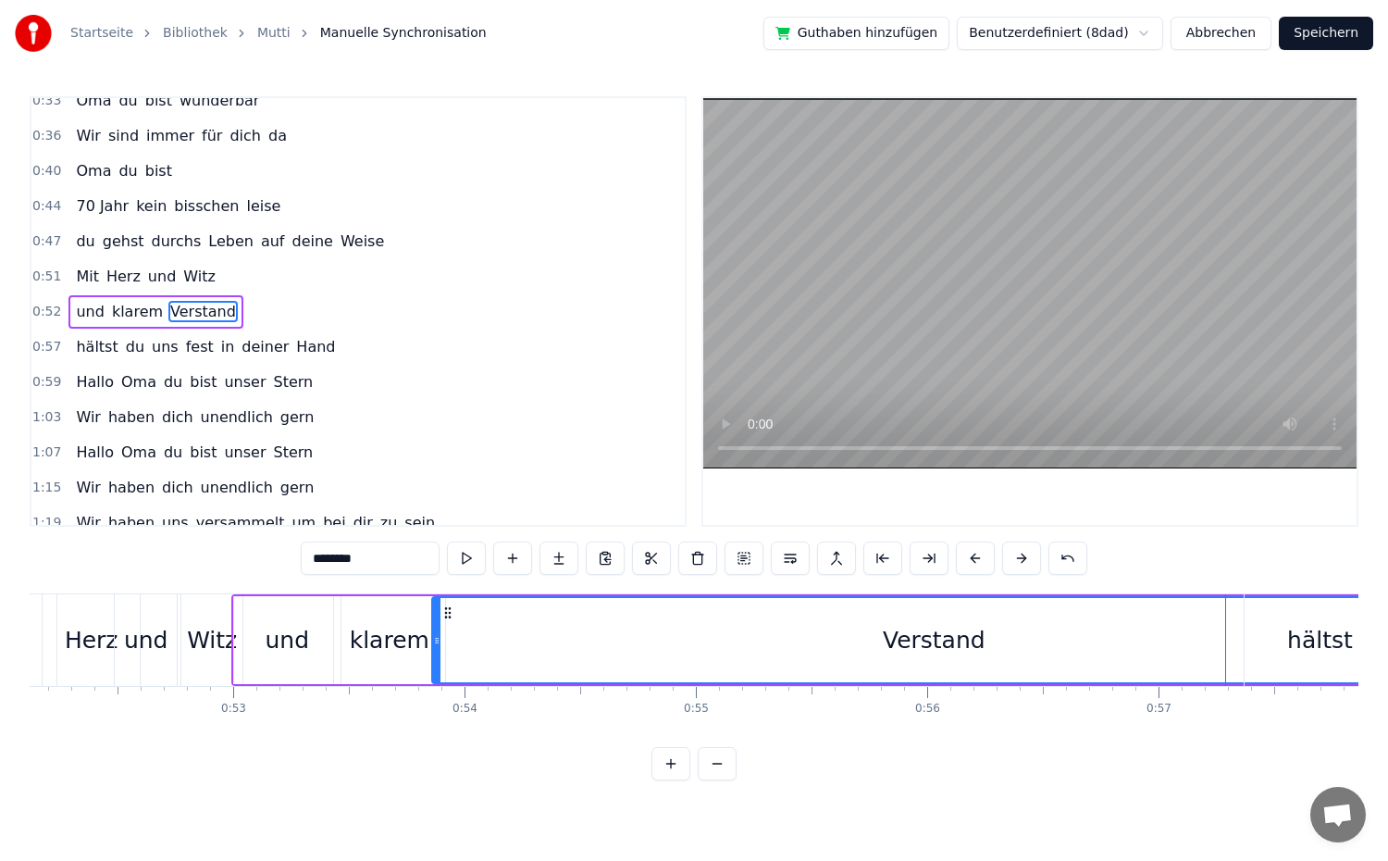
drag, startPoint x: 1070, startPoint y: 647, endPoint x: 434, endPoint y: 658, distance: 635.8
click at [434, 658] on div at bounding box center [436, 640] width 7 height 84
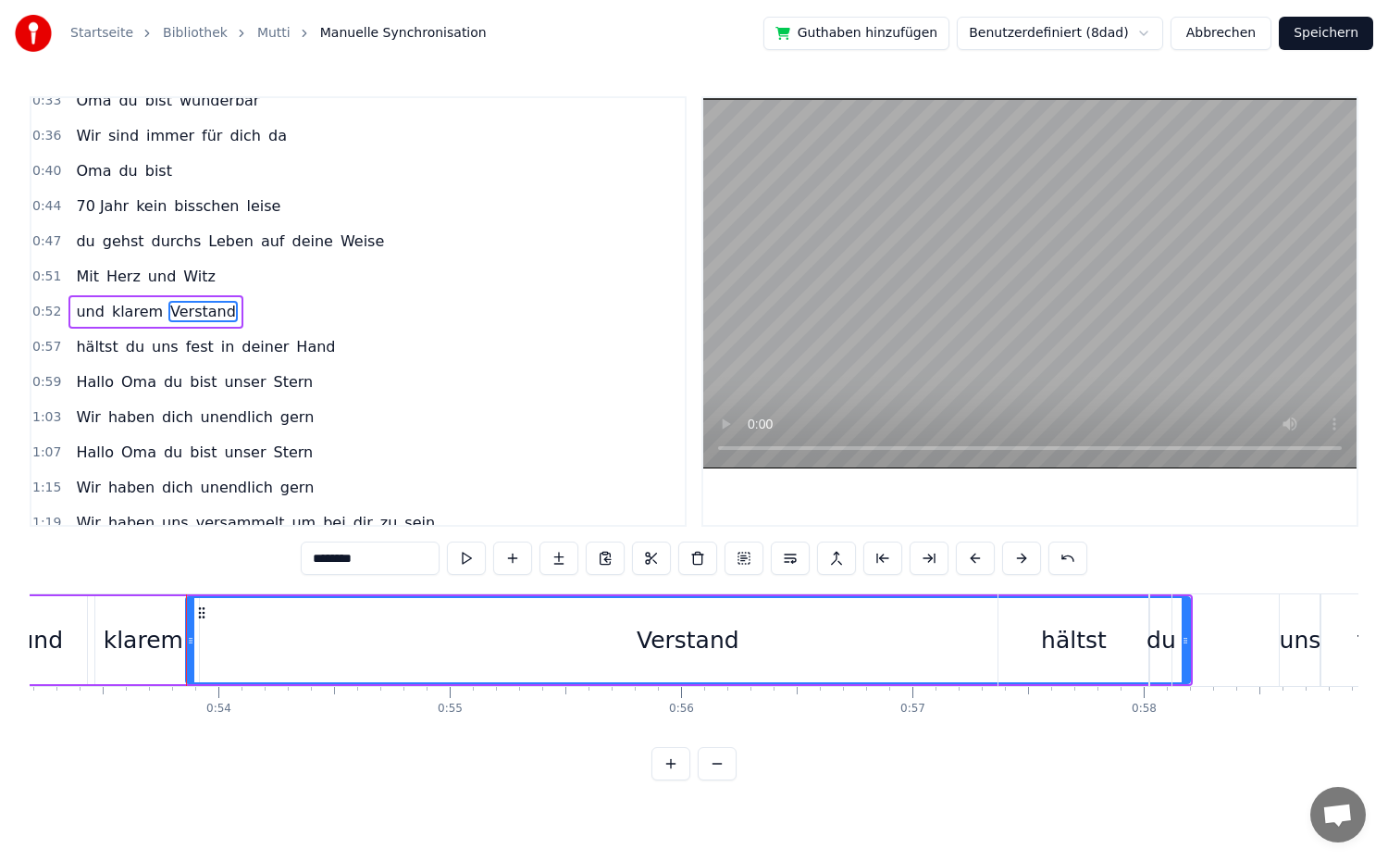
scroll to position [0, 12328]
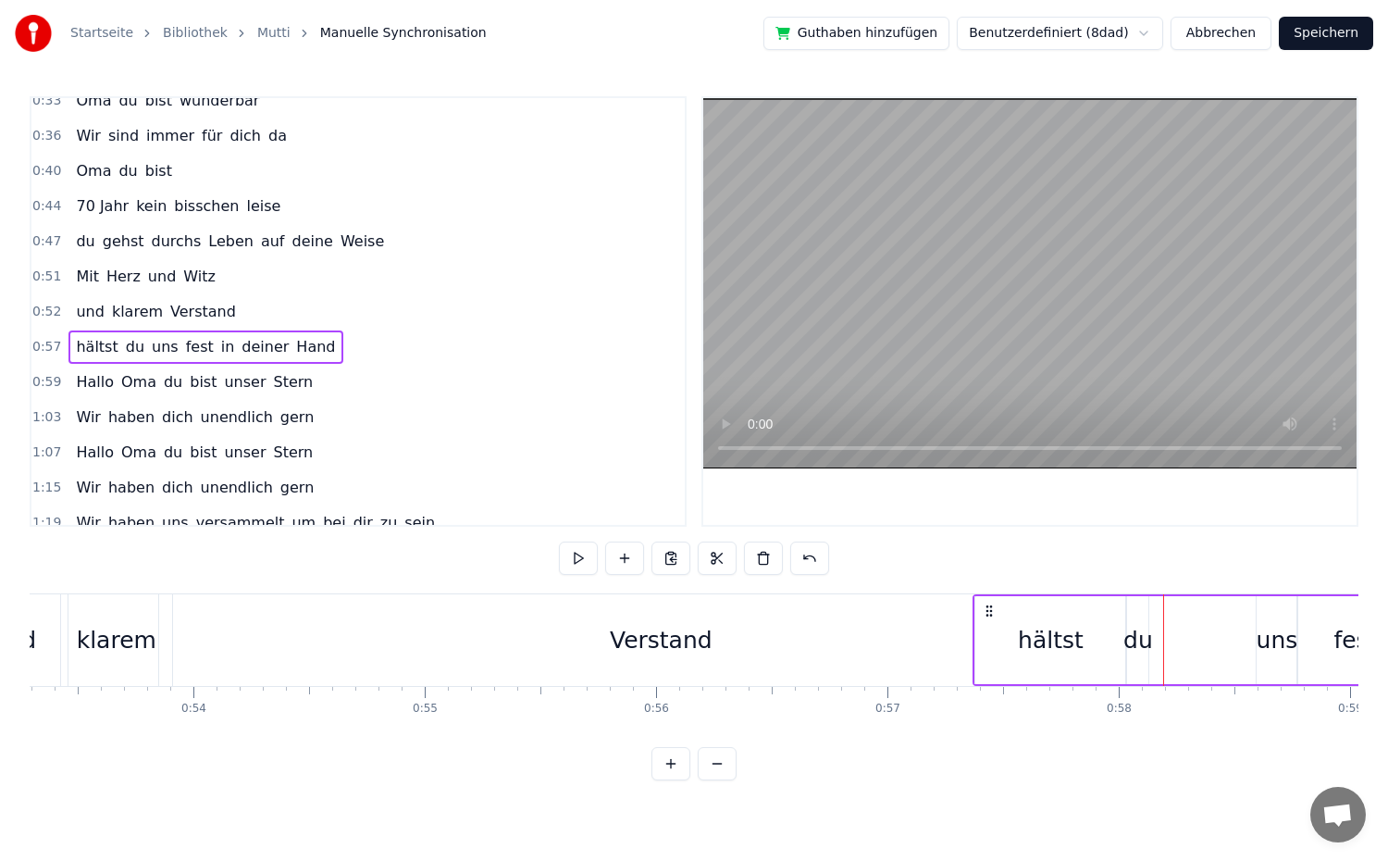
click at [1003, 647] on div "hältst" at bounding box center [1050, 640] width 150 height 88
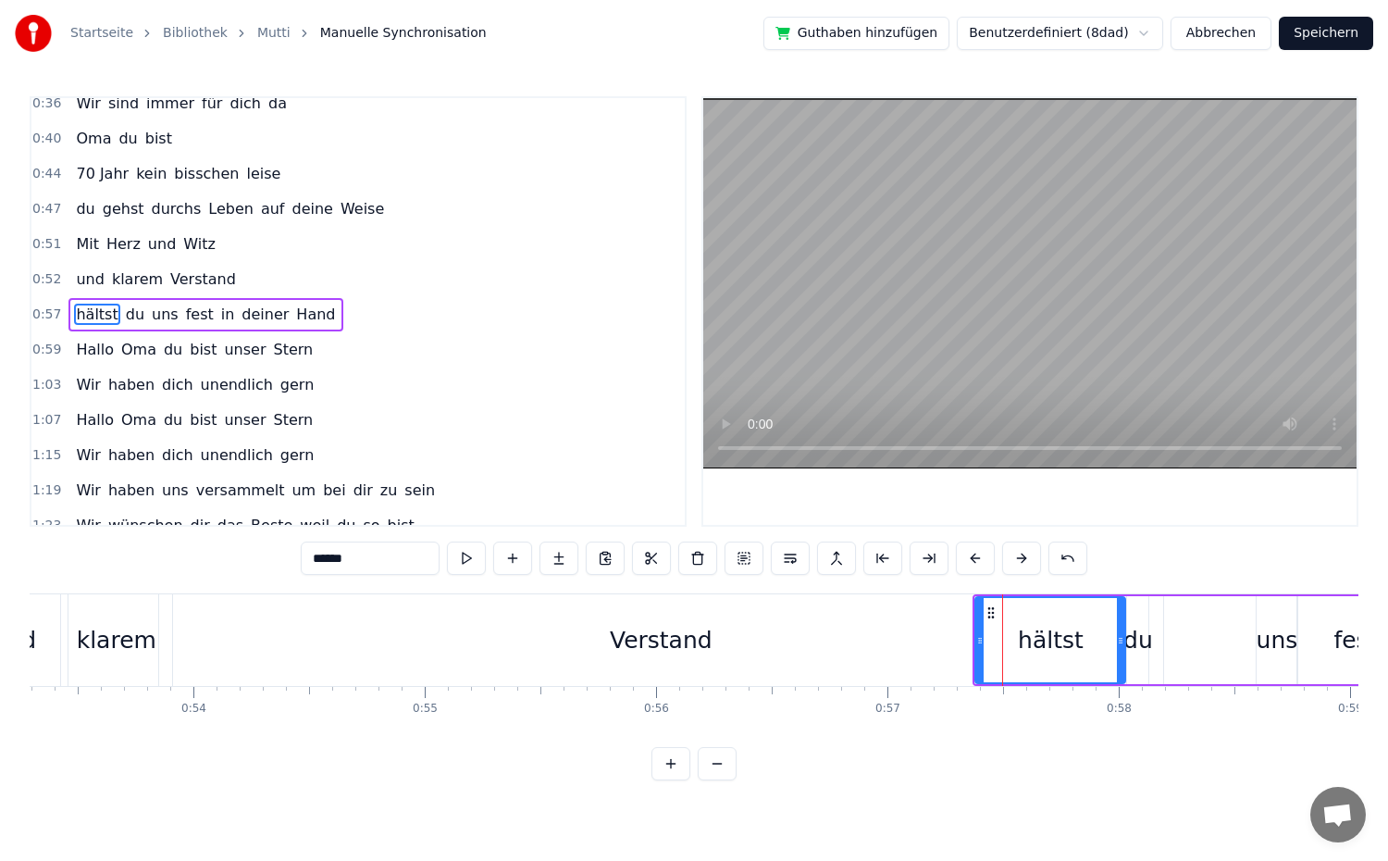
scroll to position [296, 0]
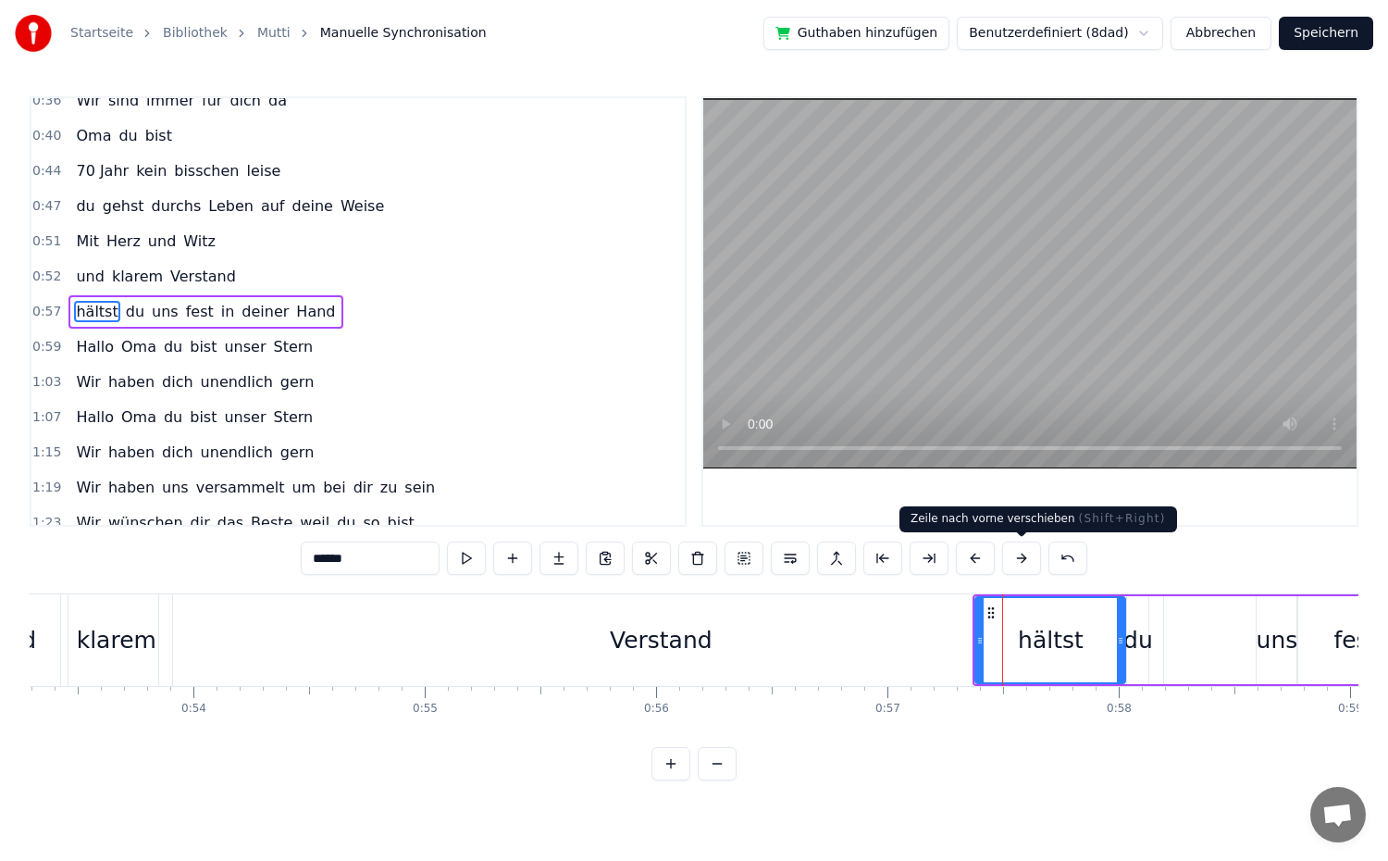
click at [1026, 559] on button at bounding box center [1021, 557] width 39 height 33
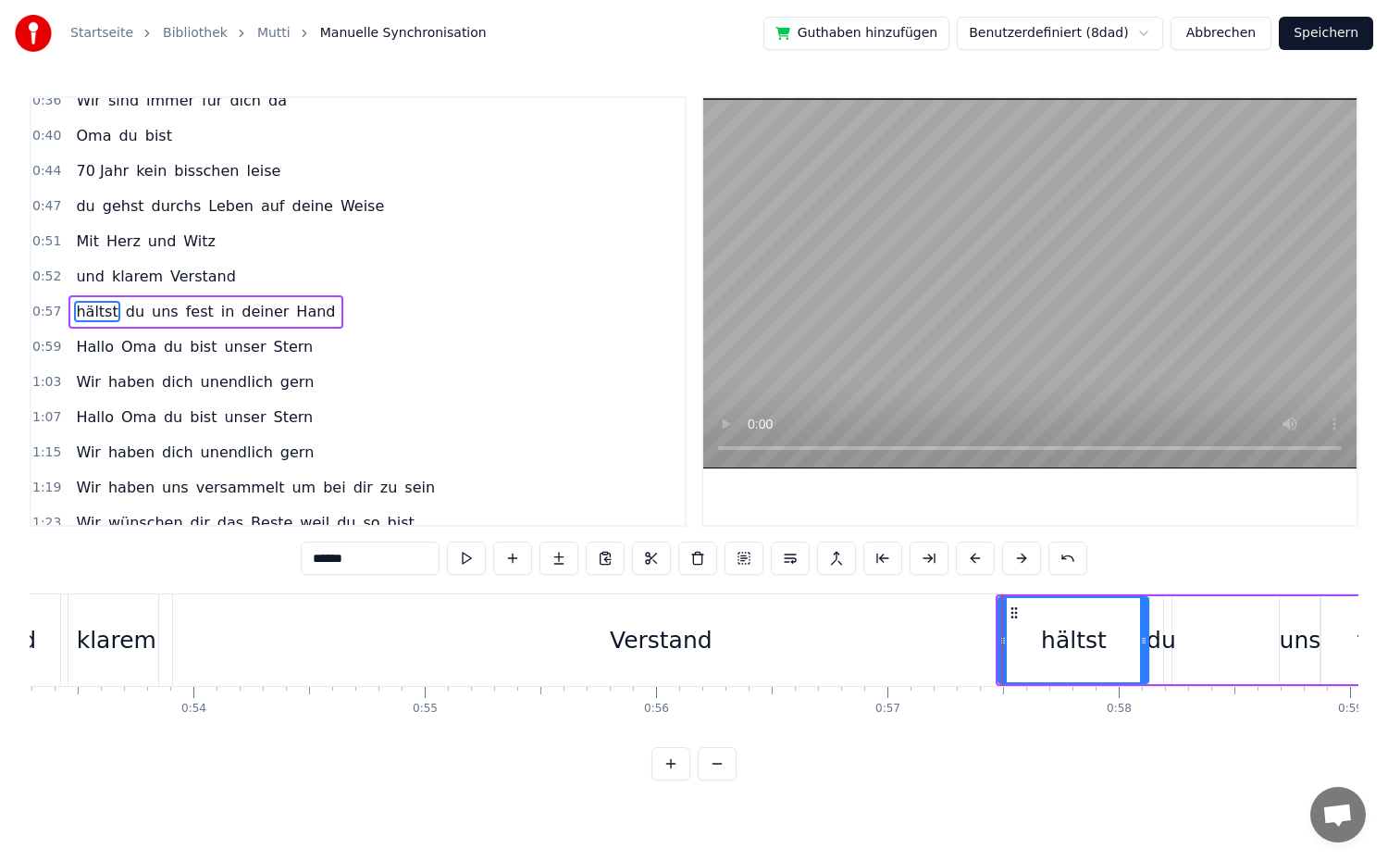
click at [1026, 559] on button at bounding box center [1021, 557] width 39 height 33
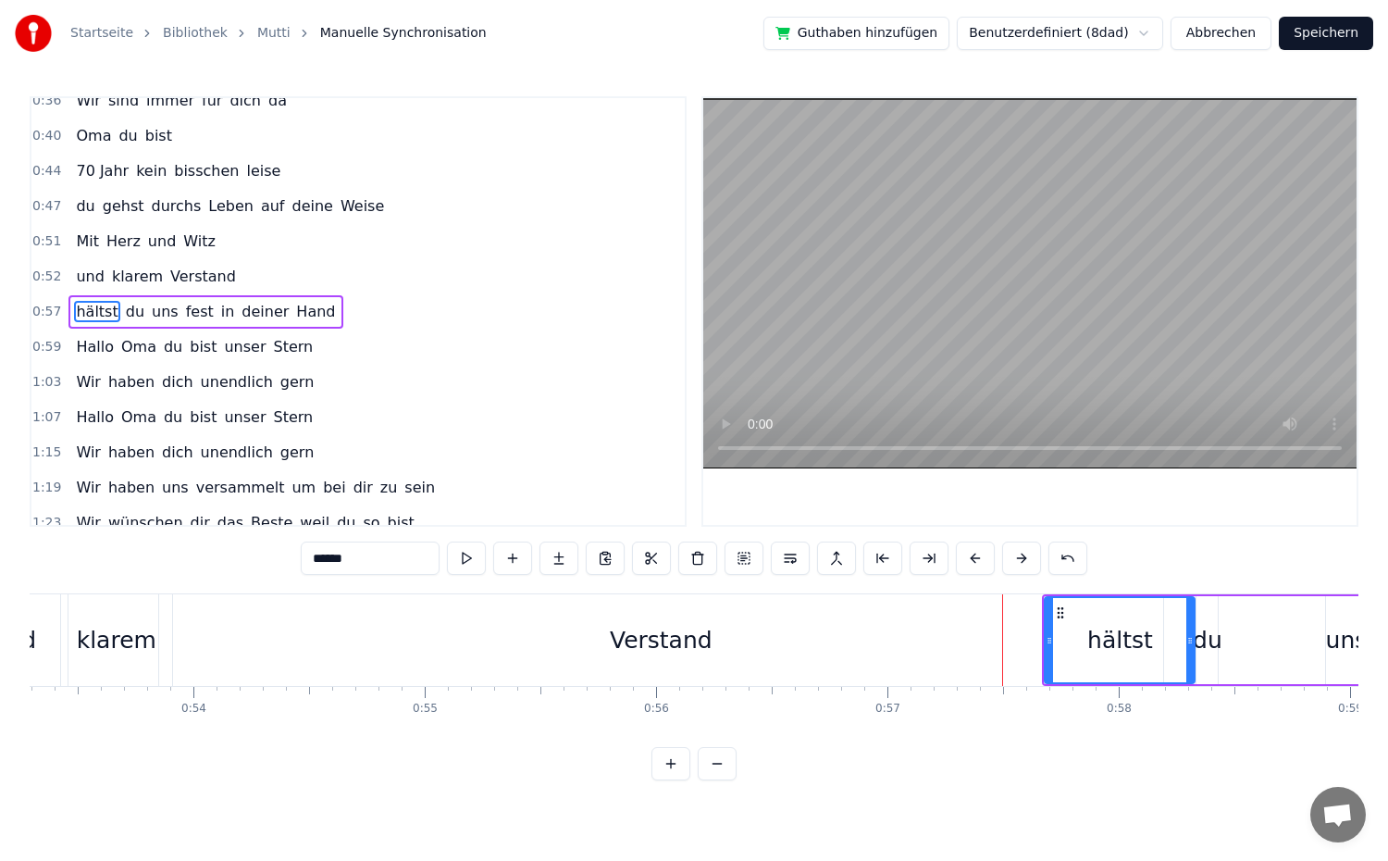
click at [854, 685] on div "Verstand" at bounding box center [661, 640] width 1006 height 92
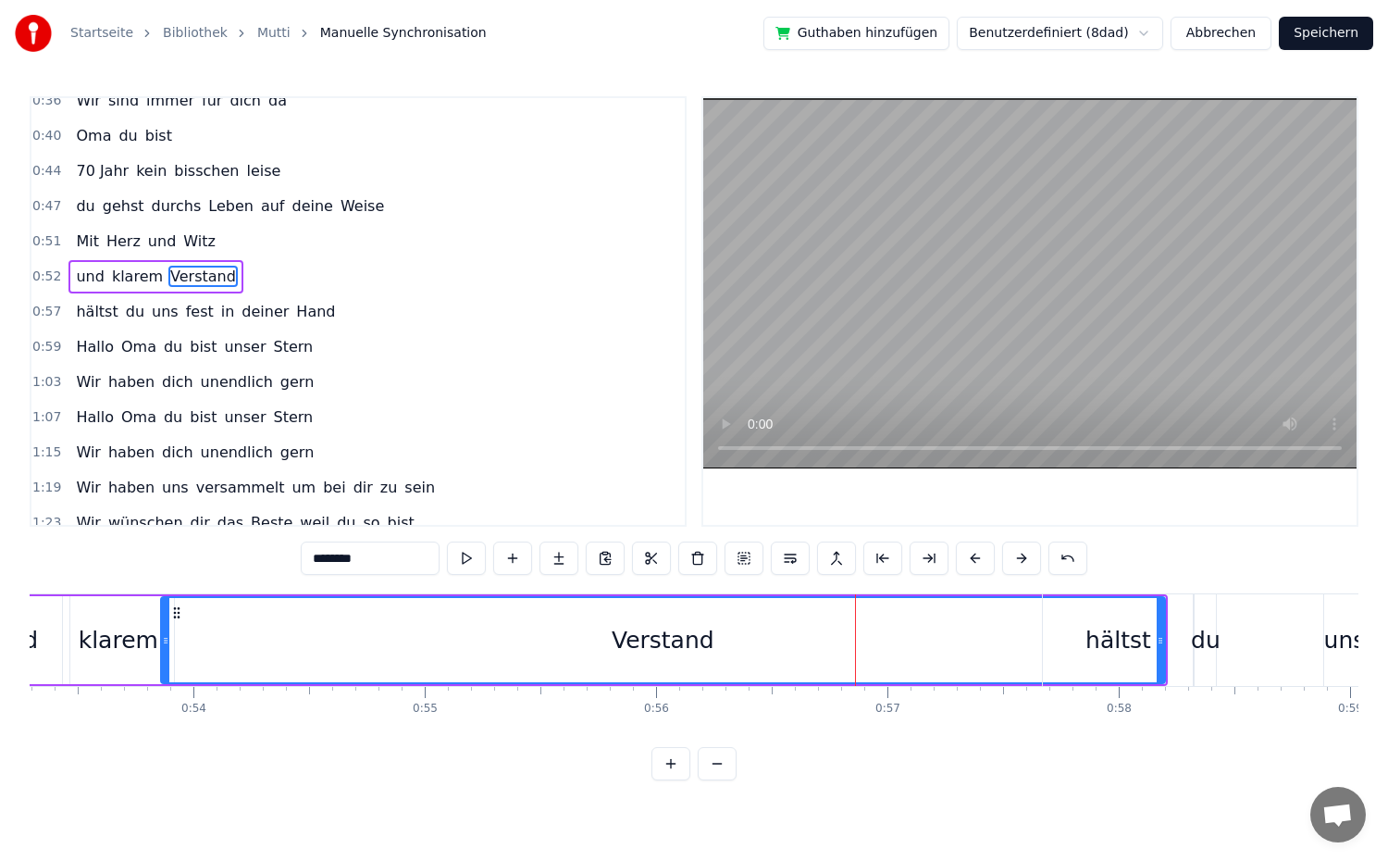
scroll to position [261, 0]
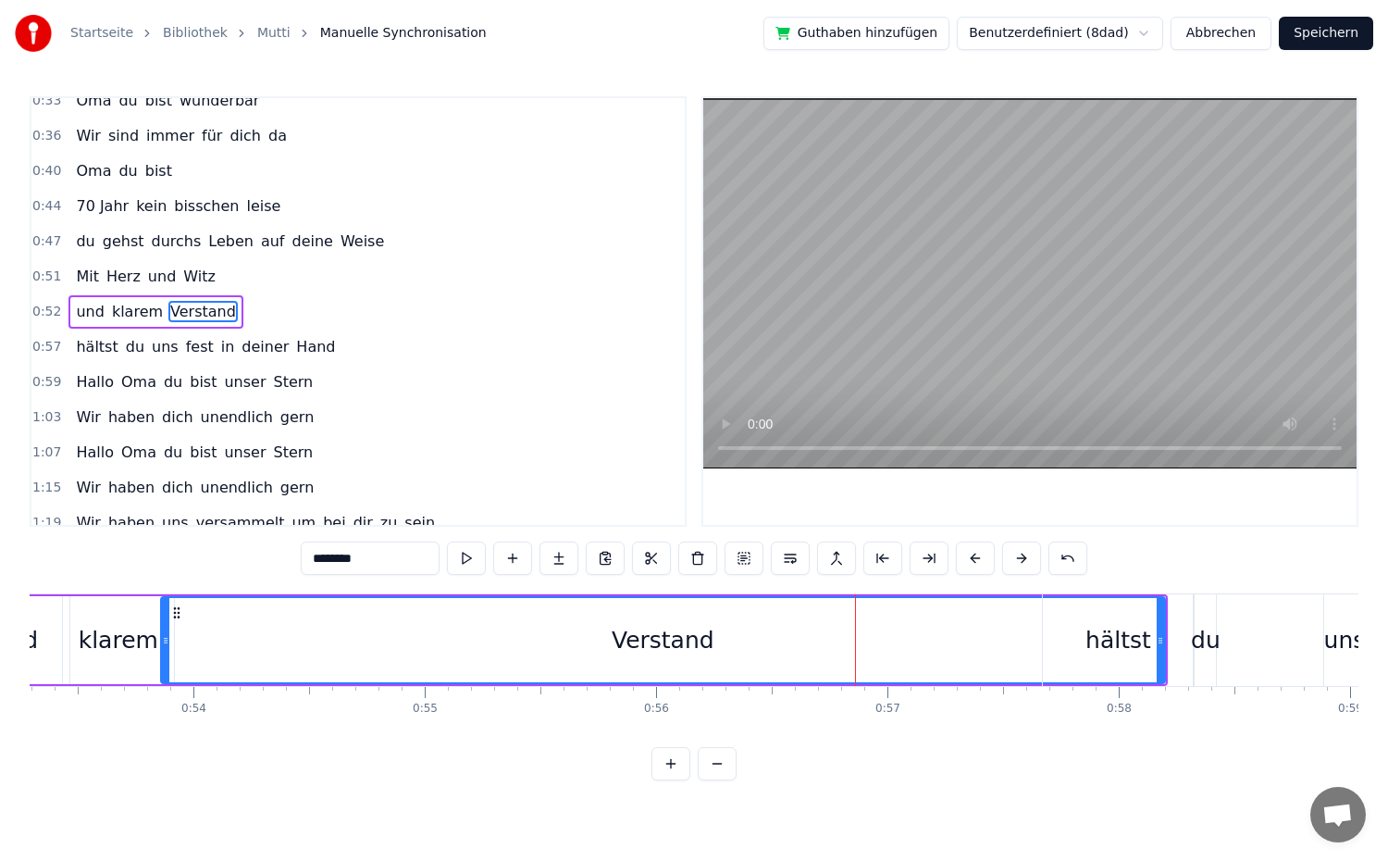
click at [1129, 661] on div "hältst" at bounding box center [1118, 640] width 150 height 92
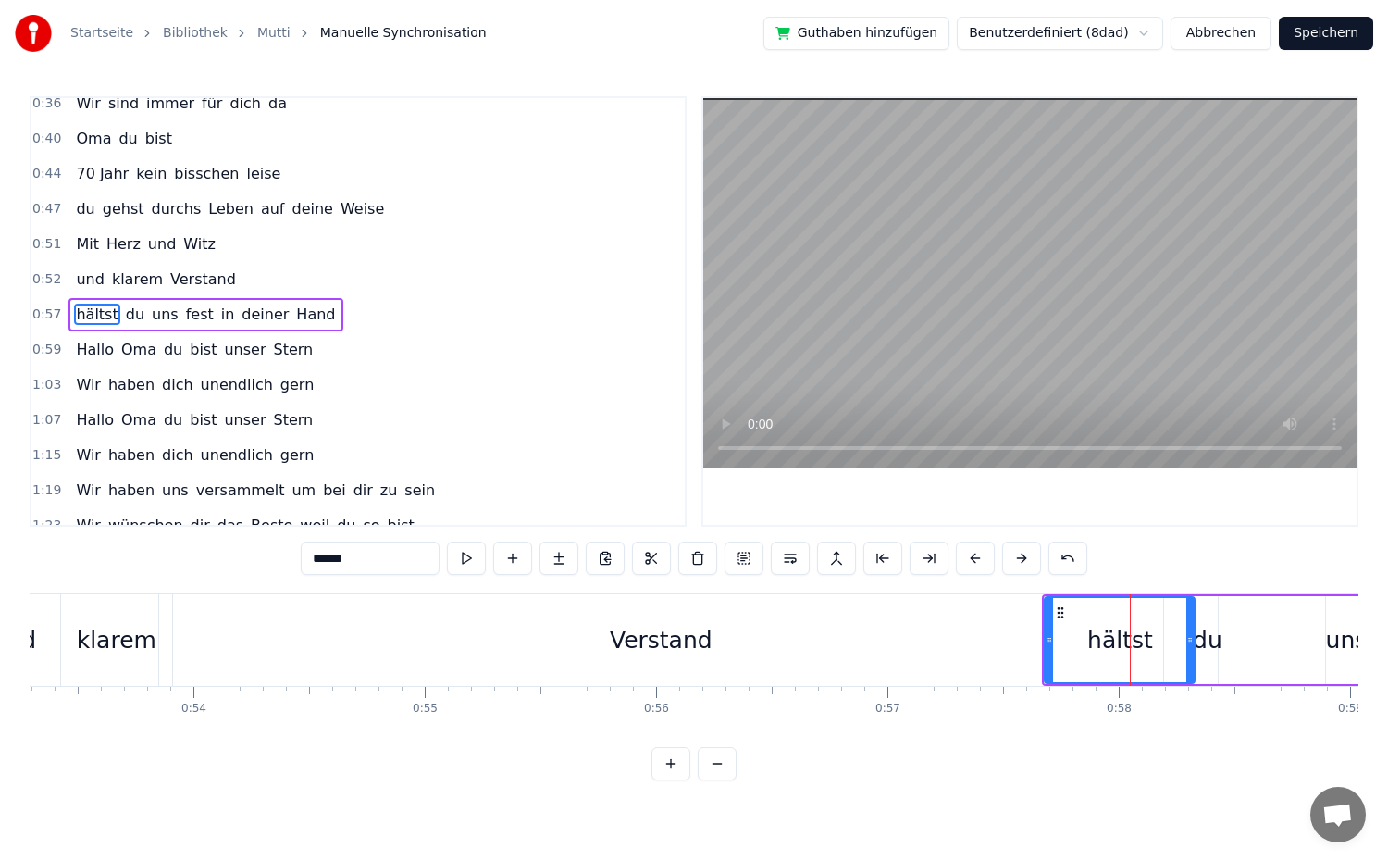
scroll to position [296, 0]
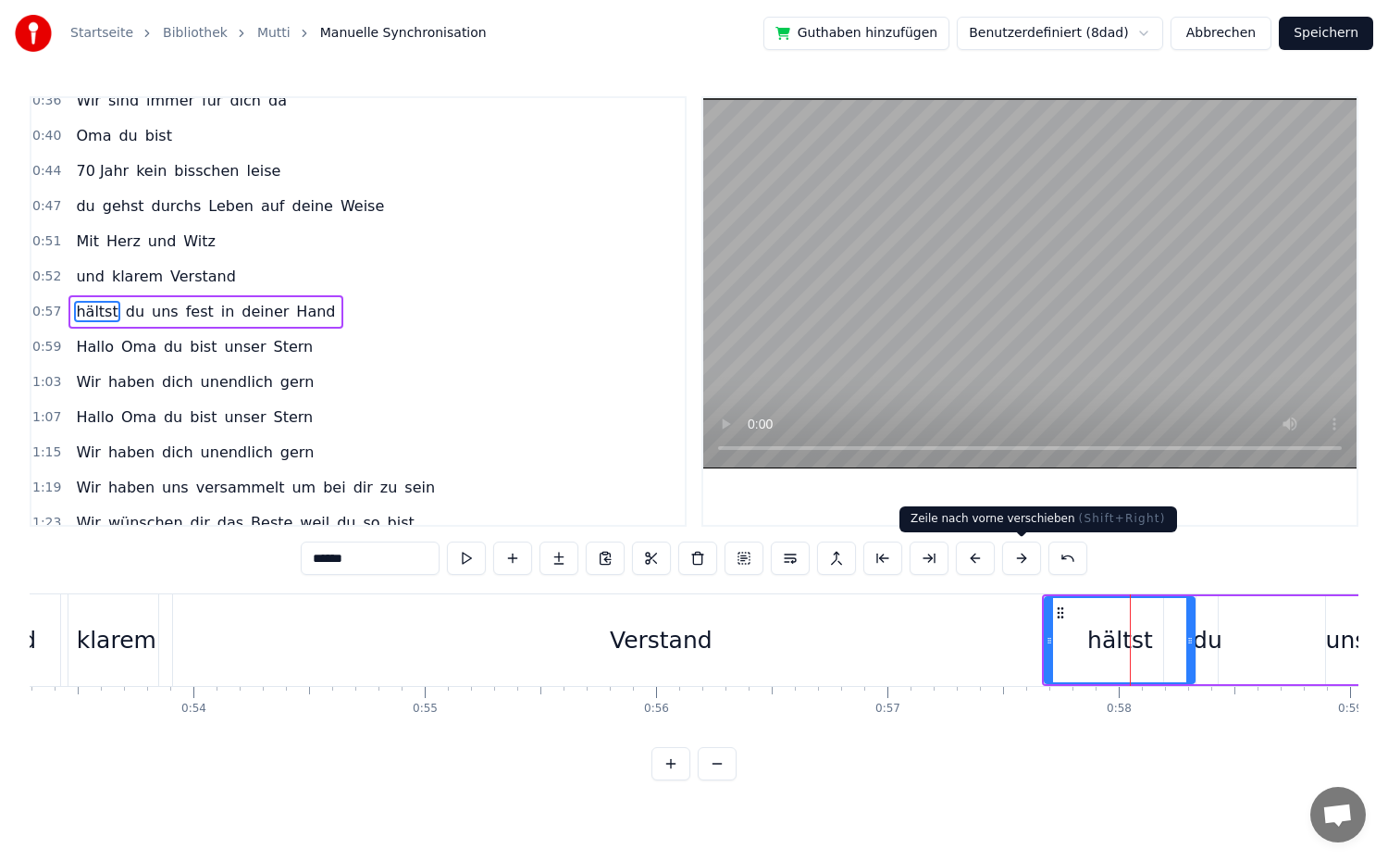
click at [1007, 559] on button at bounding box center [1021, 557] width 39 height 33
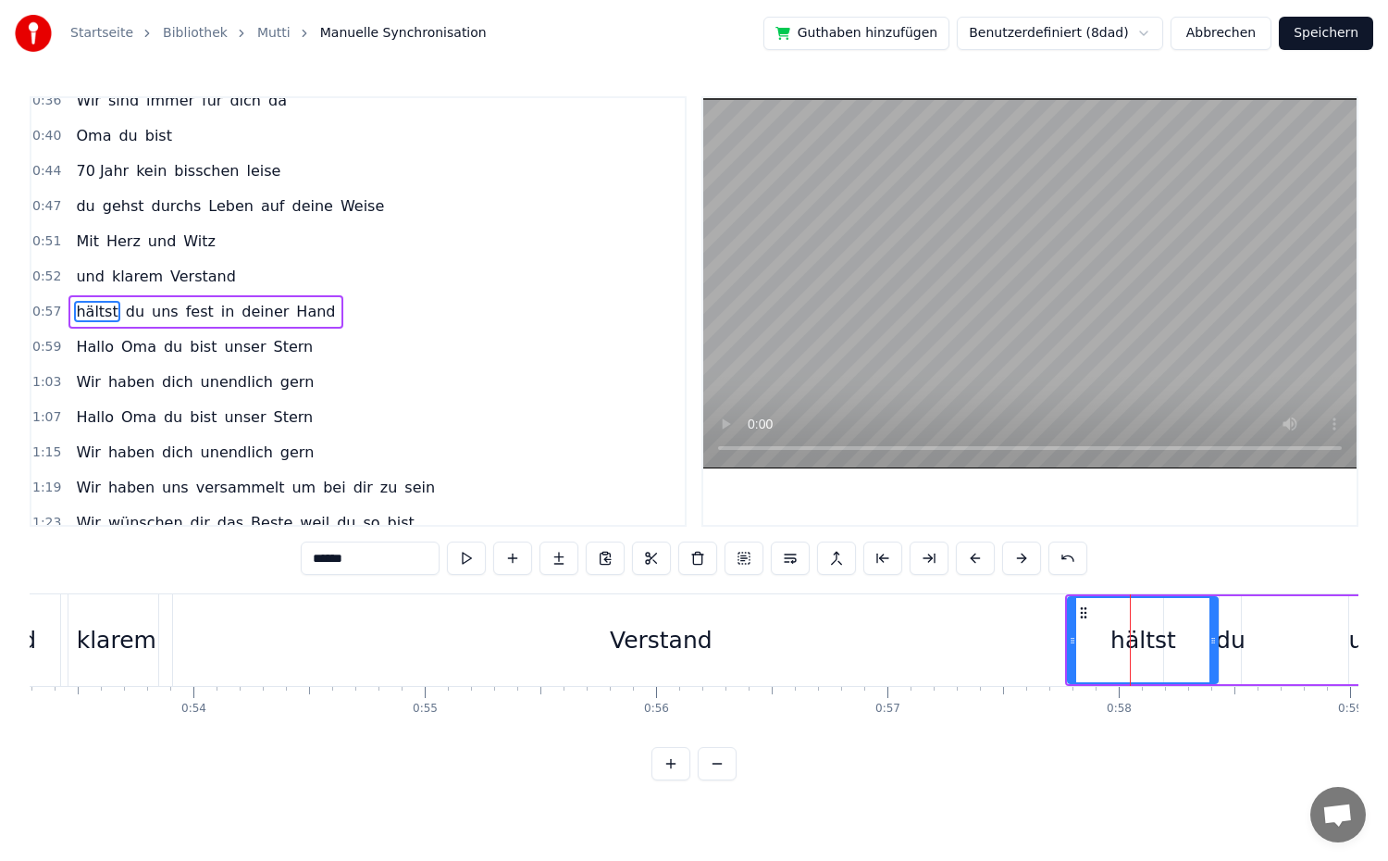
click at [1007, 559] on button at bounding box center [1021, 557] width 39 height 33
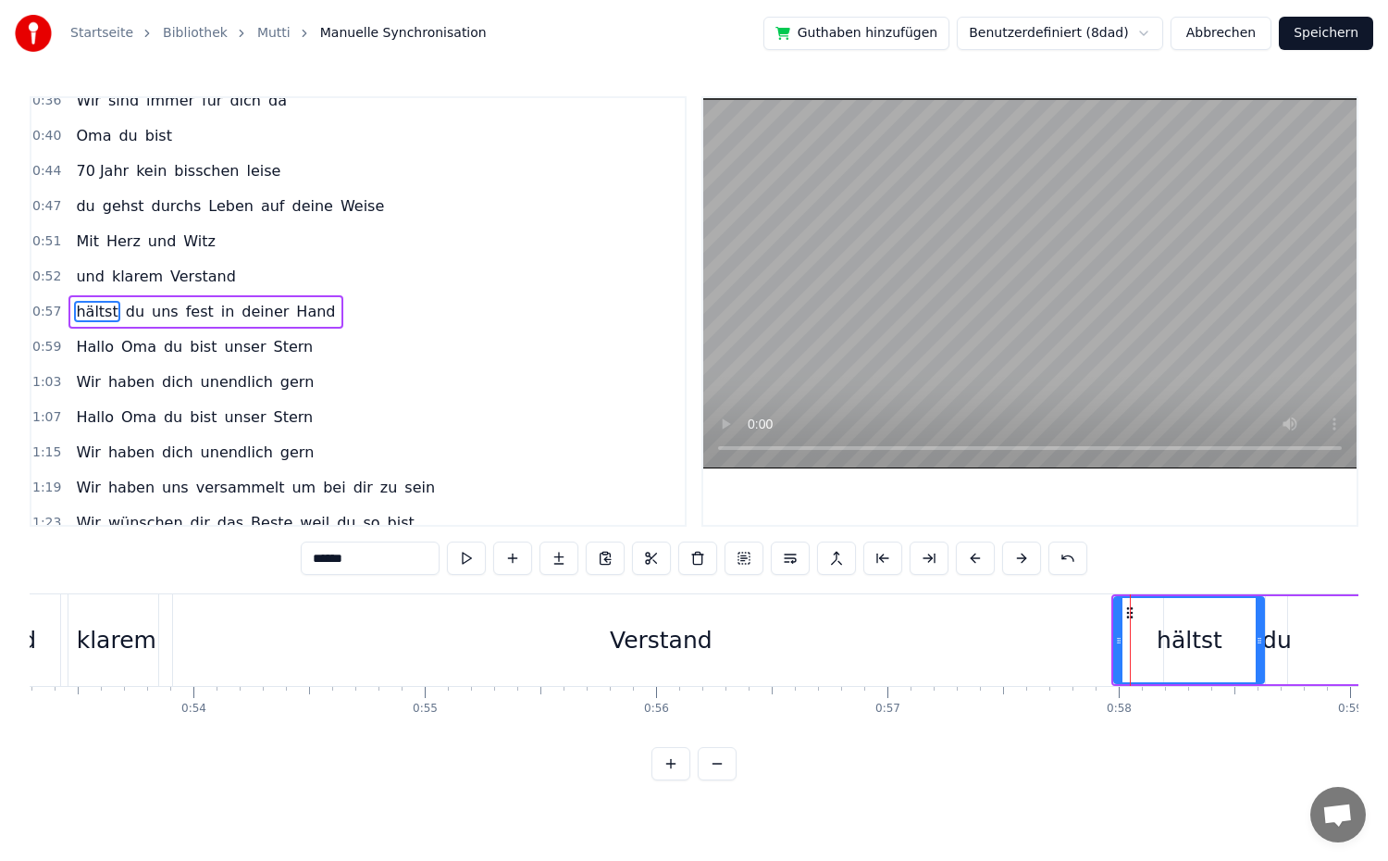
click at [1007, 559] on button at bounding box center [1021, 557] width 39 height 33
click at [721, 645] on div "Verstand" at bounding box center [661, 640] width 1004 height 92
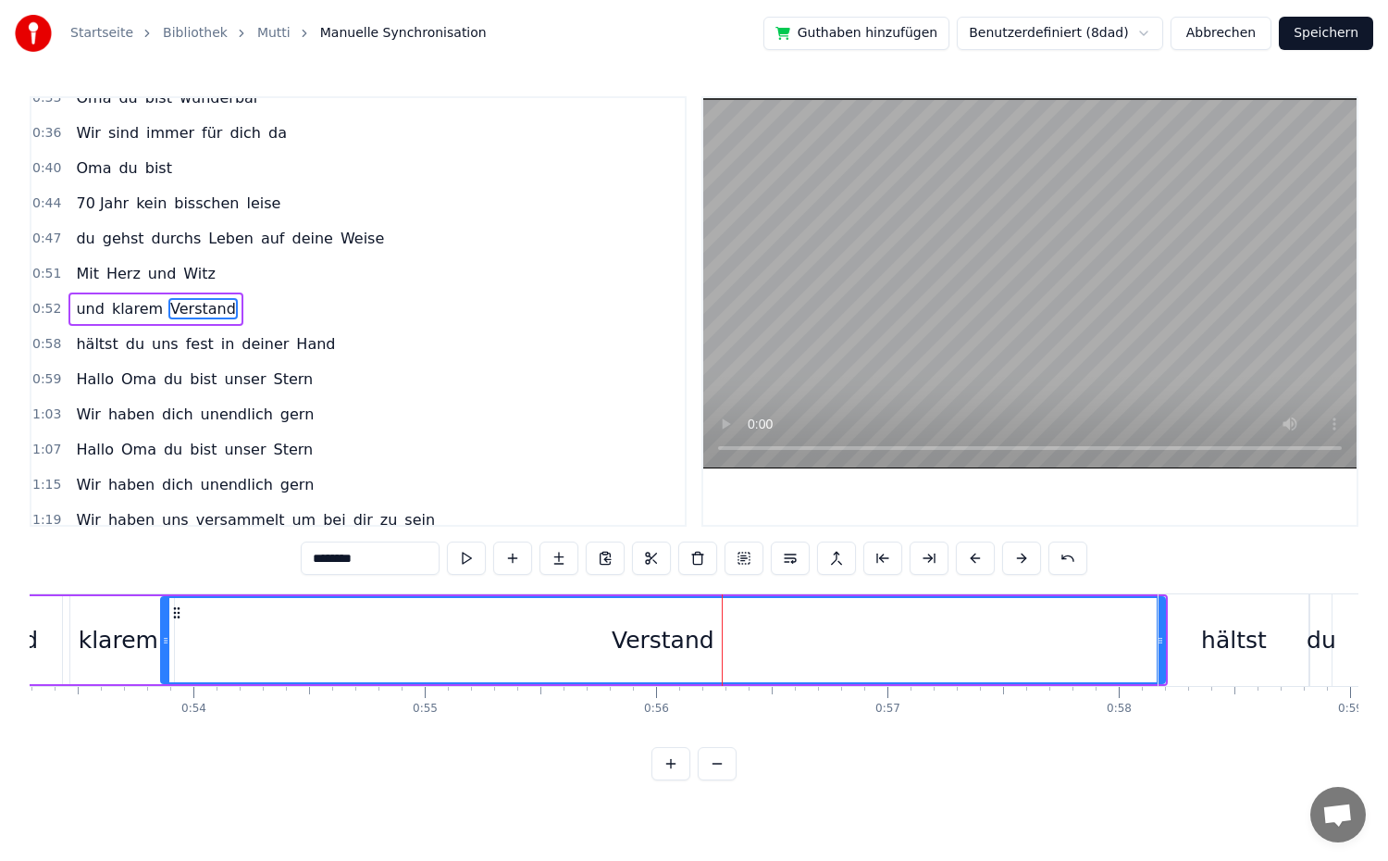
scroll to position [261, 0]
click at [1159, 638] on div "hältst" at bounding box center [1234, 640] width 152 height 92
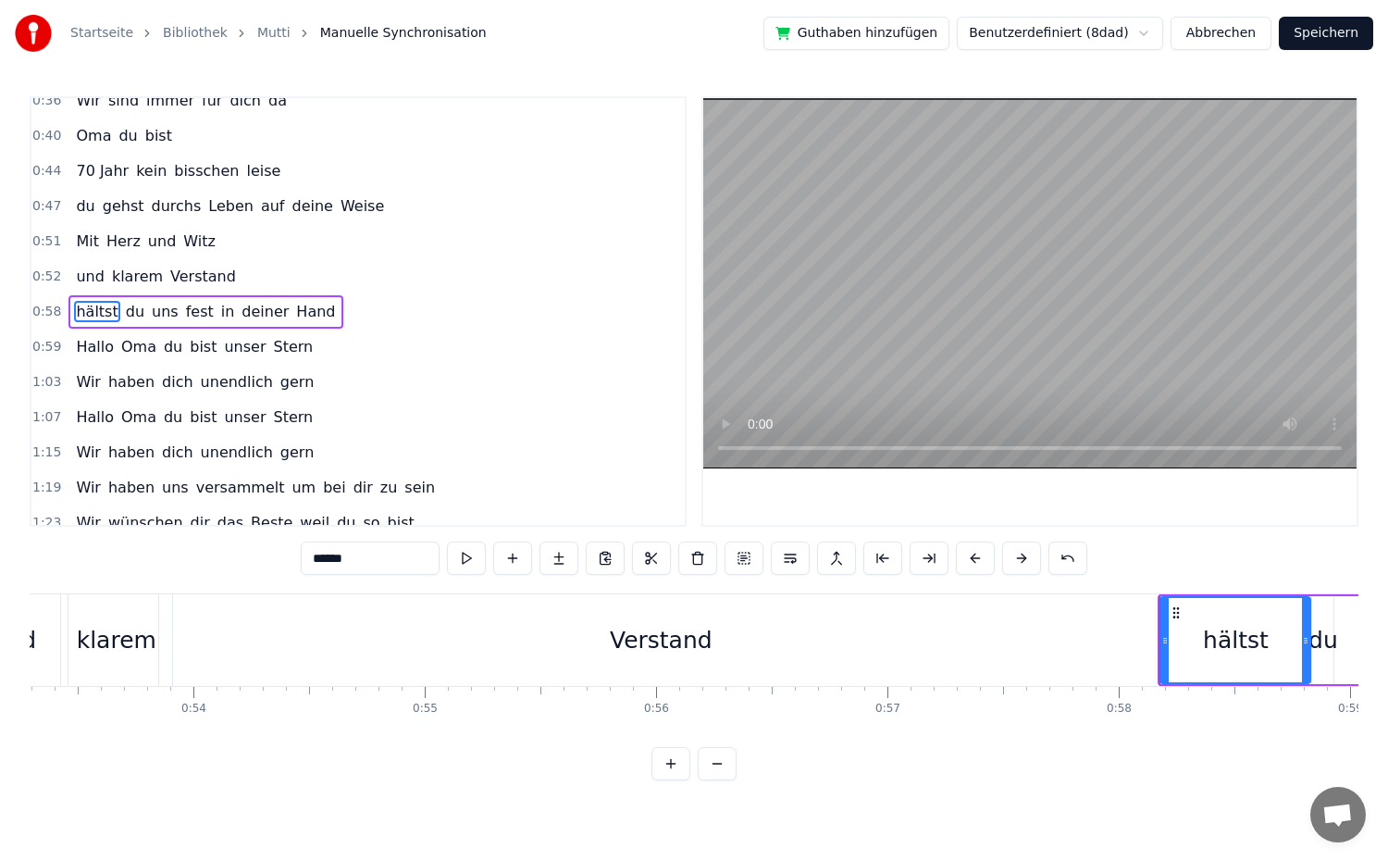
click at [1086, 655] on div "Verstand" at bounding box center [661, 640] width 1004 height 92
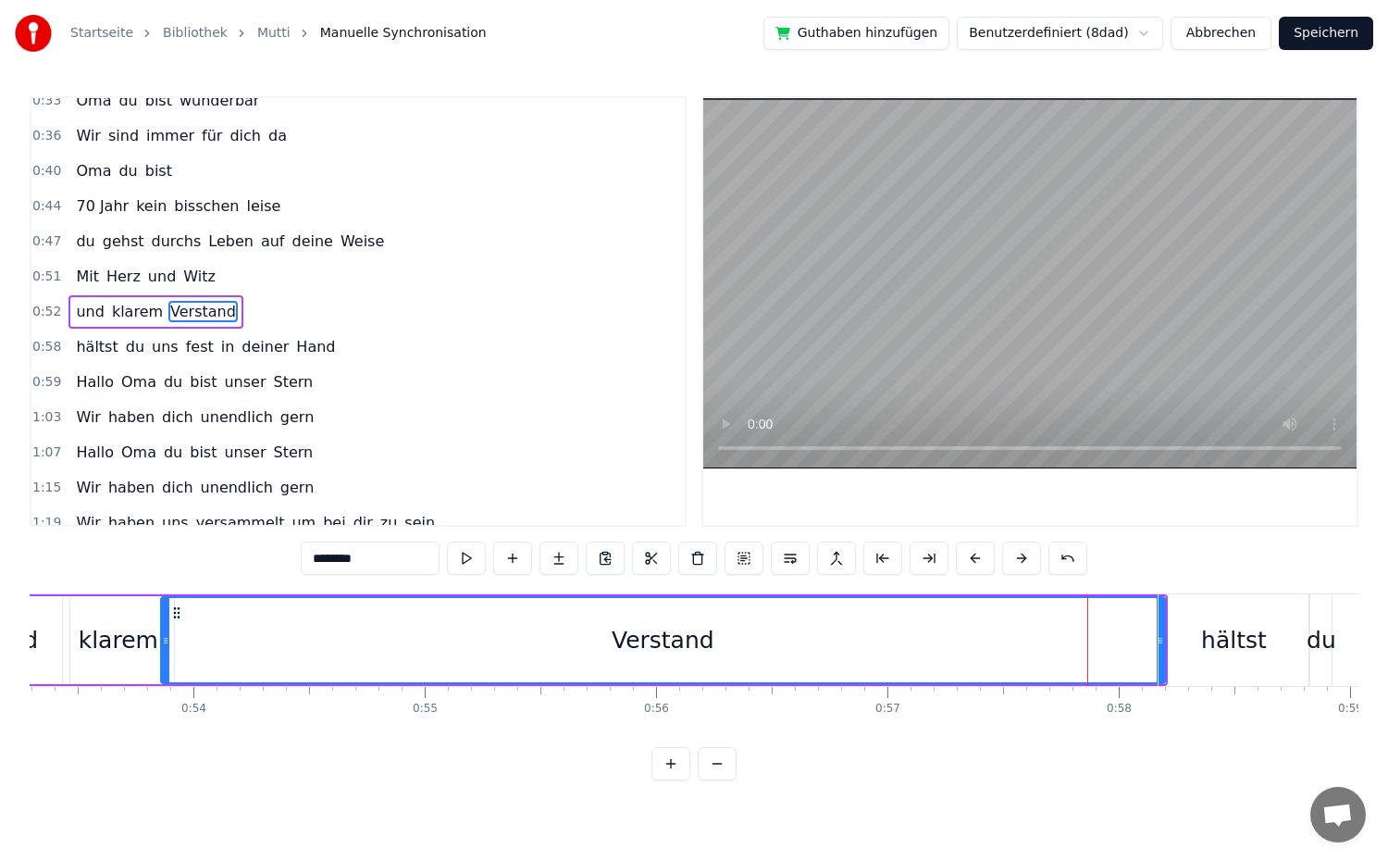
click at [1184, 641] on div "hältst" at bounding box center [1234, 640] width 150 height 92
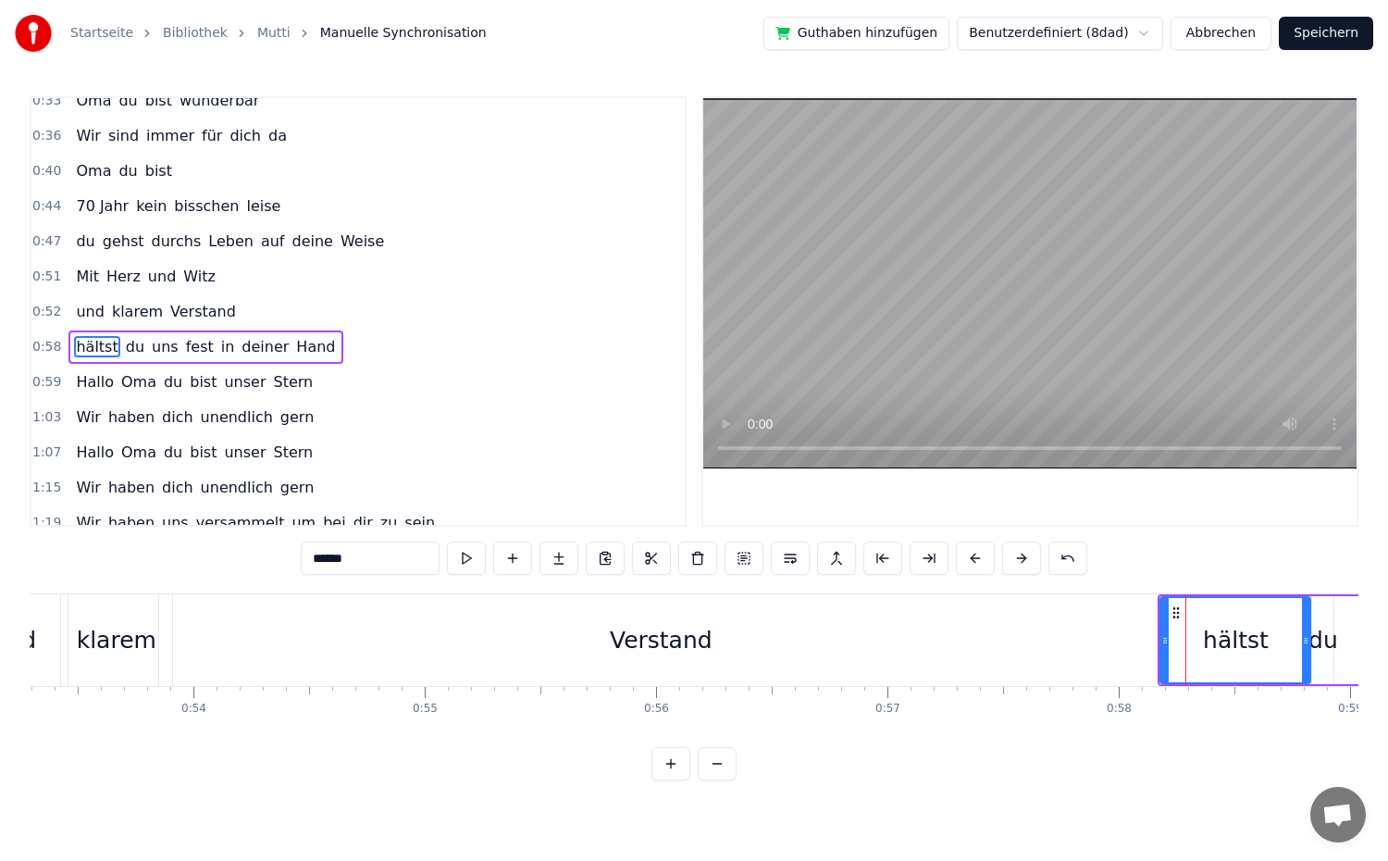
scroll to position [296, 0]
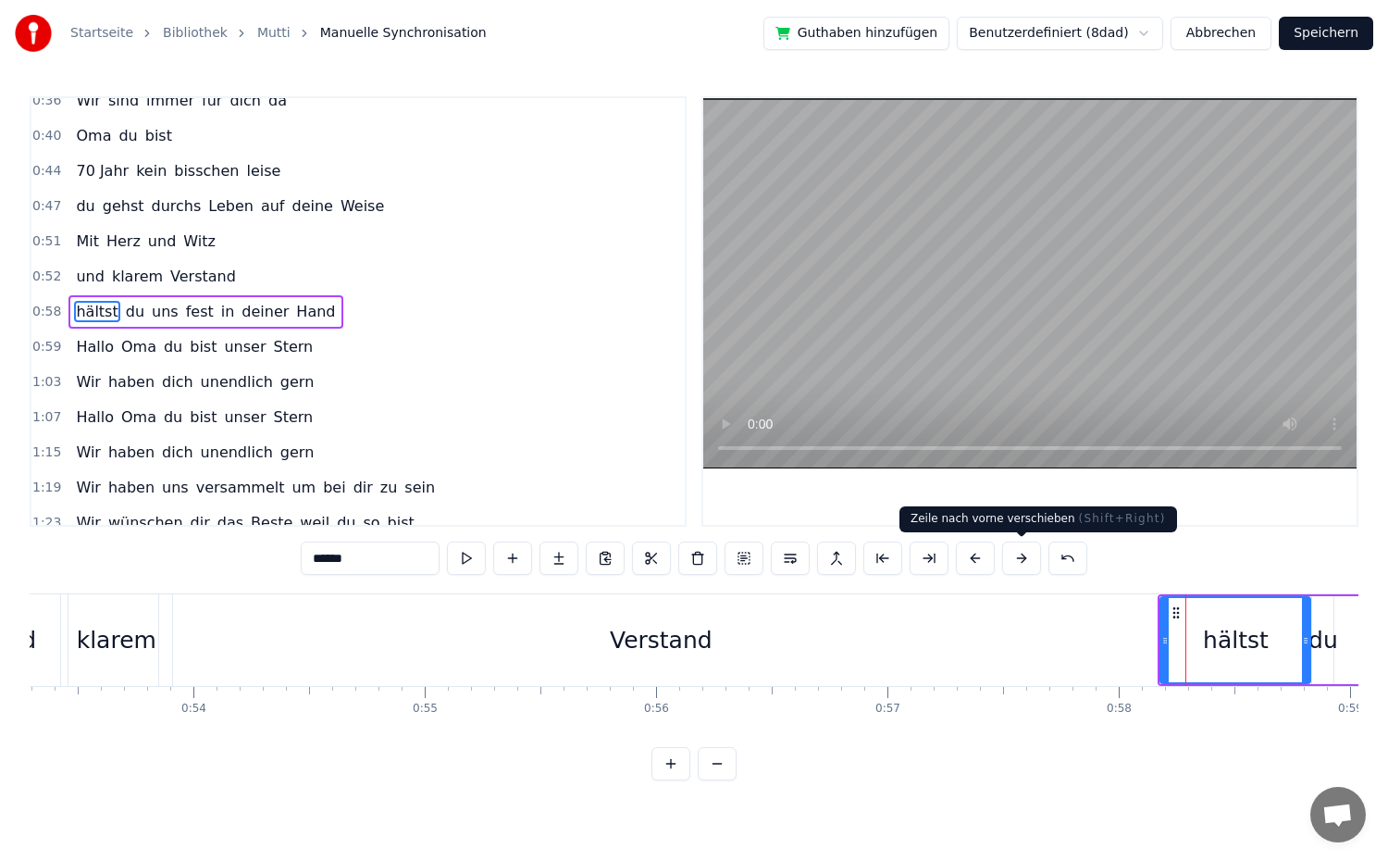
click at [1009, 560] on button at bounding box center [1021, 557] width 39 height 33
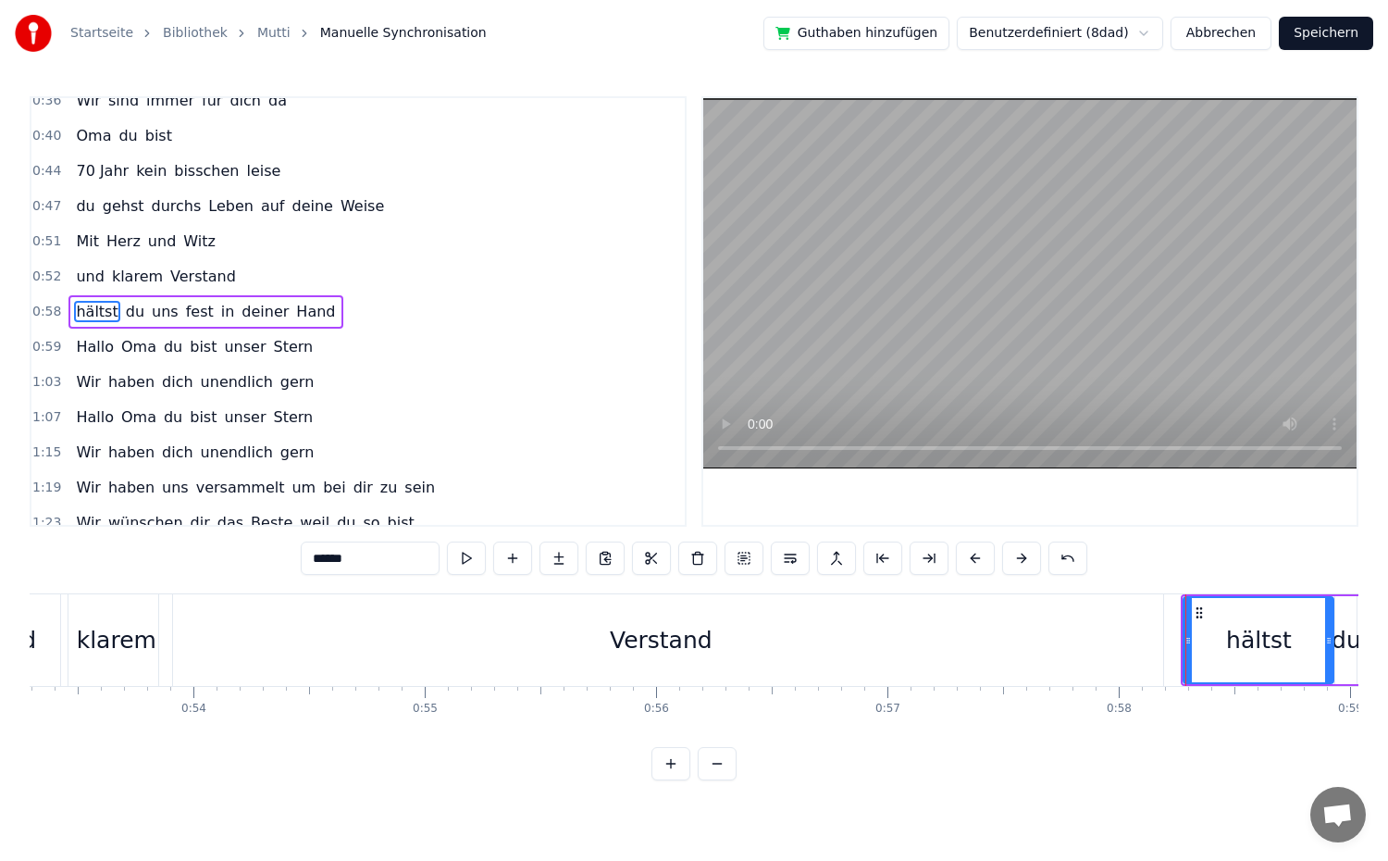
click at [1009, 560] on button at bounding box center [1021, 557] width 39 height 33
click at [837, 626] on div "Verstand" at bounding box center [661, 640] width 1004 height 92
type input "********"
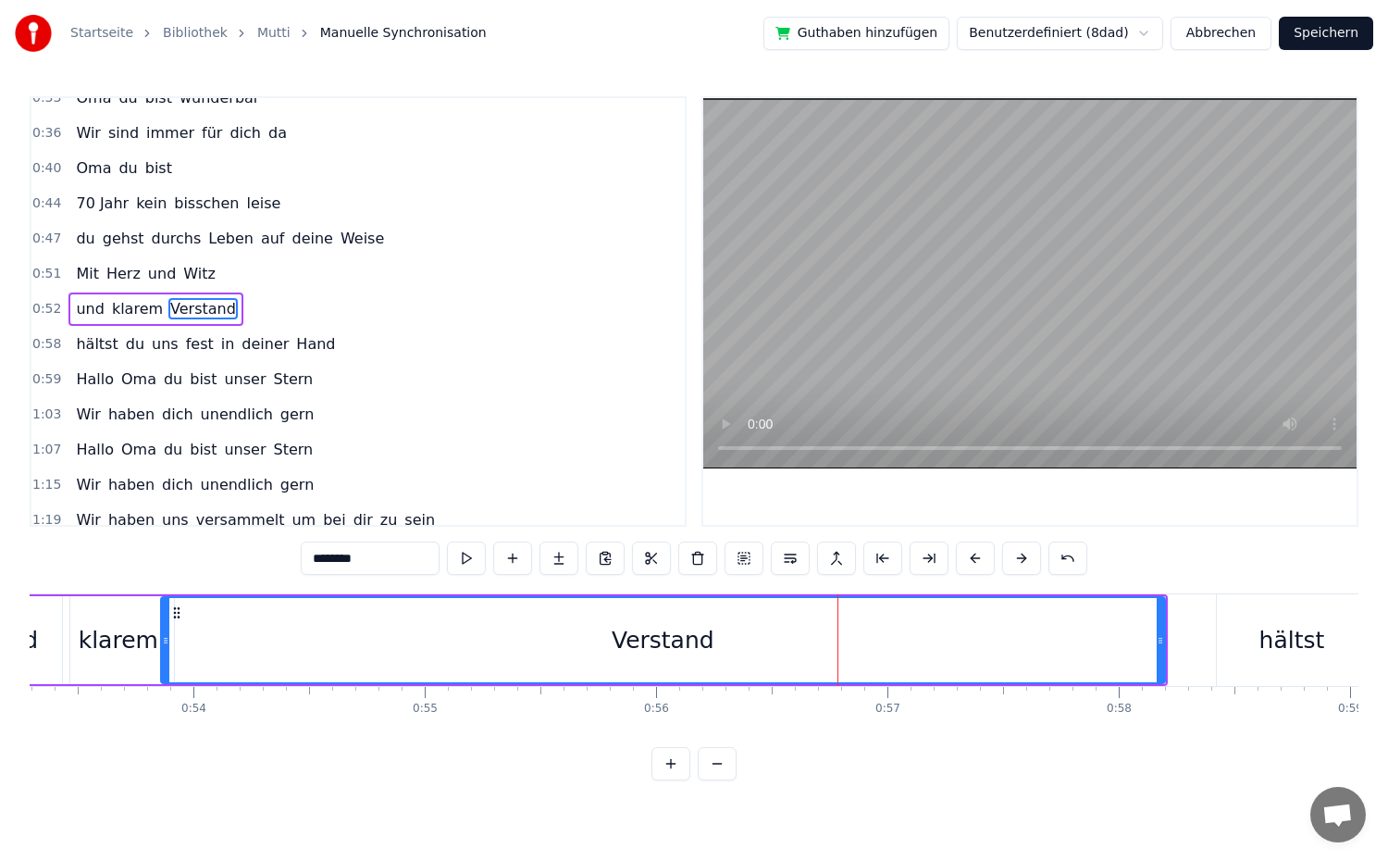
scroll to position [261, 0]
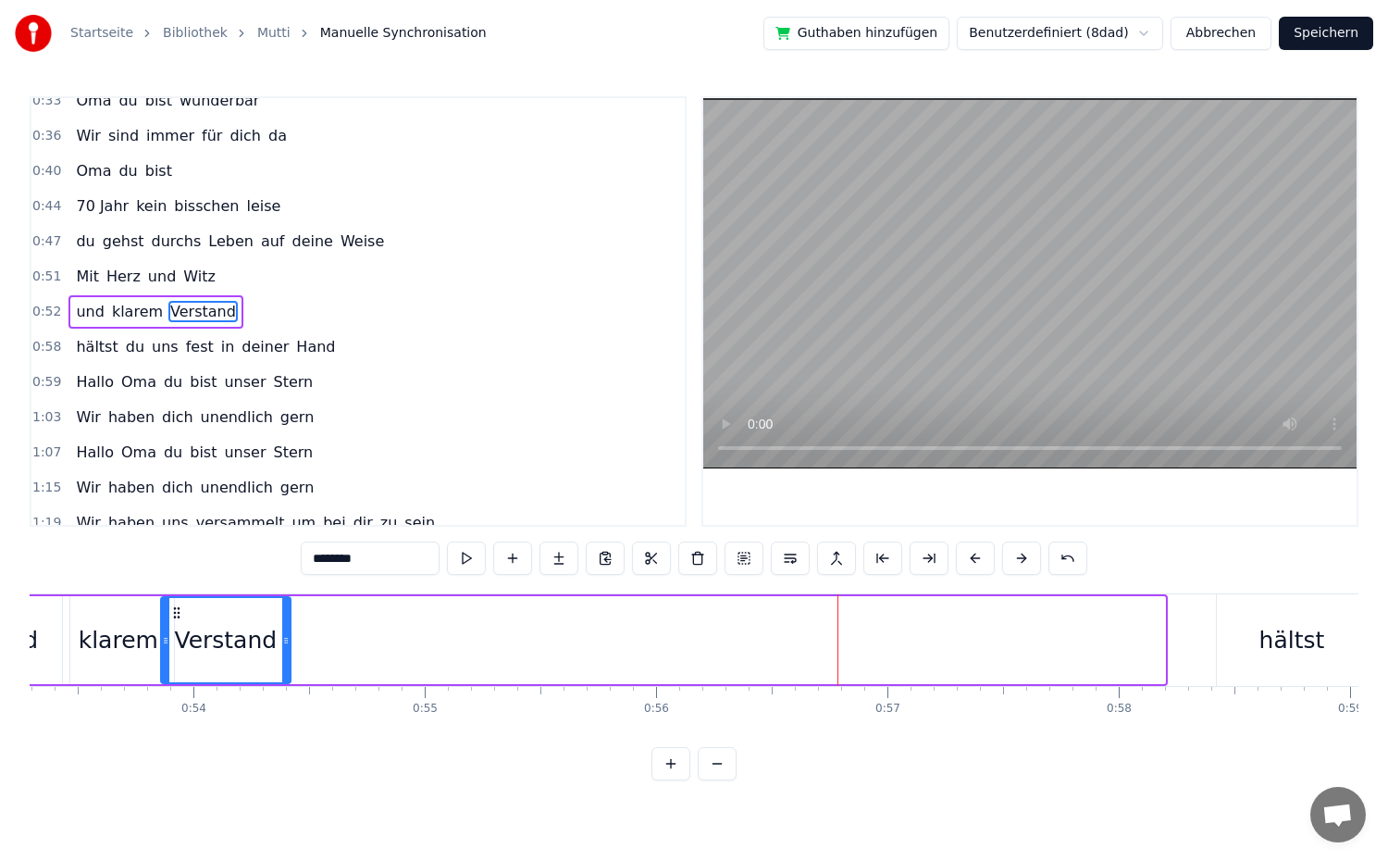
drag, startPoint x: 1161, startPoint y: 638, endPoint x: 287, endPoint y: 639, distance: 874.5
click at [287, 639] on icon at bounding box center [285, 640] width 7 height 15
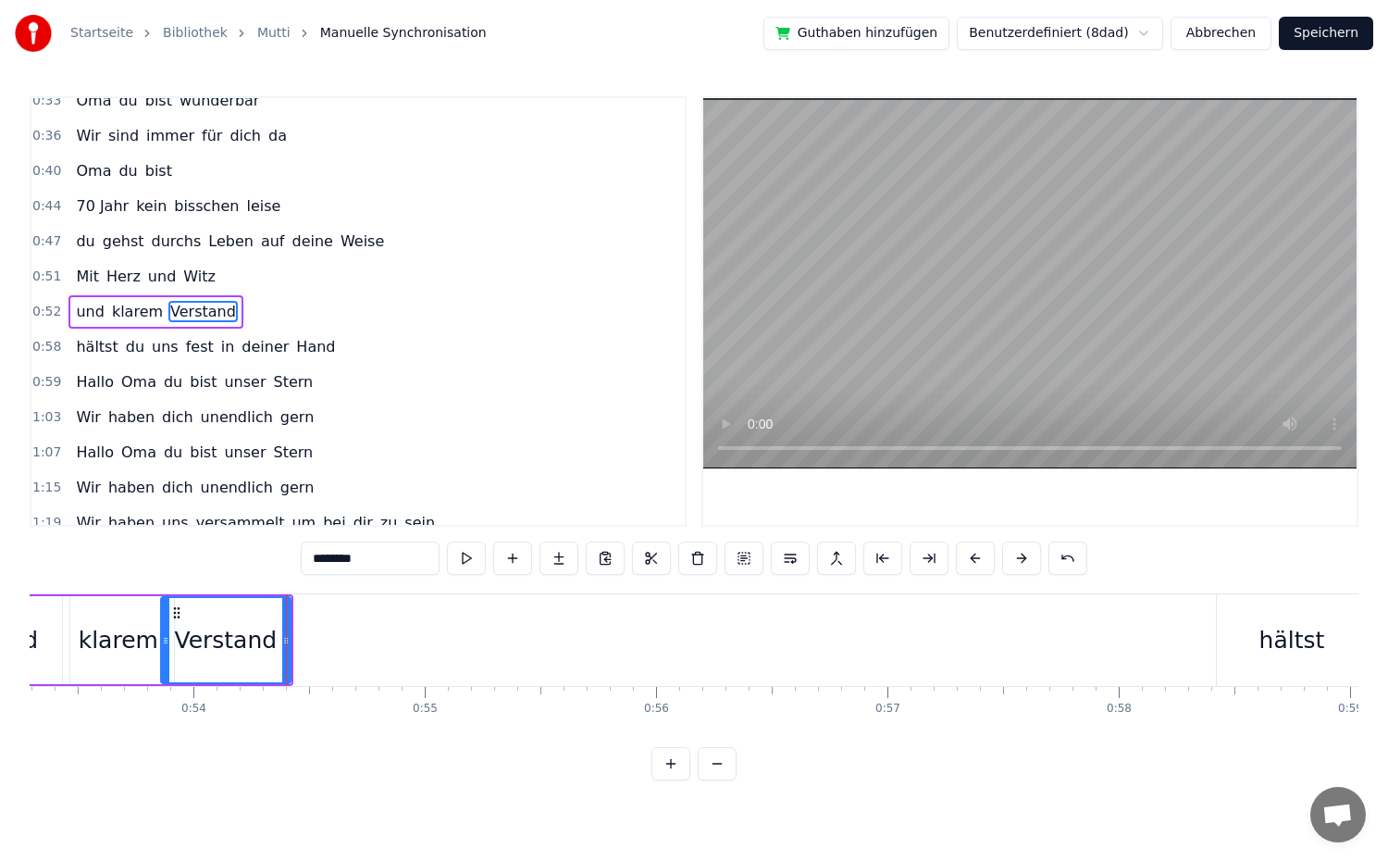
click at [238, 311] on div "0:52 und klarem Verstand" at bounding box center [357, 311] width 653 height 35
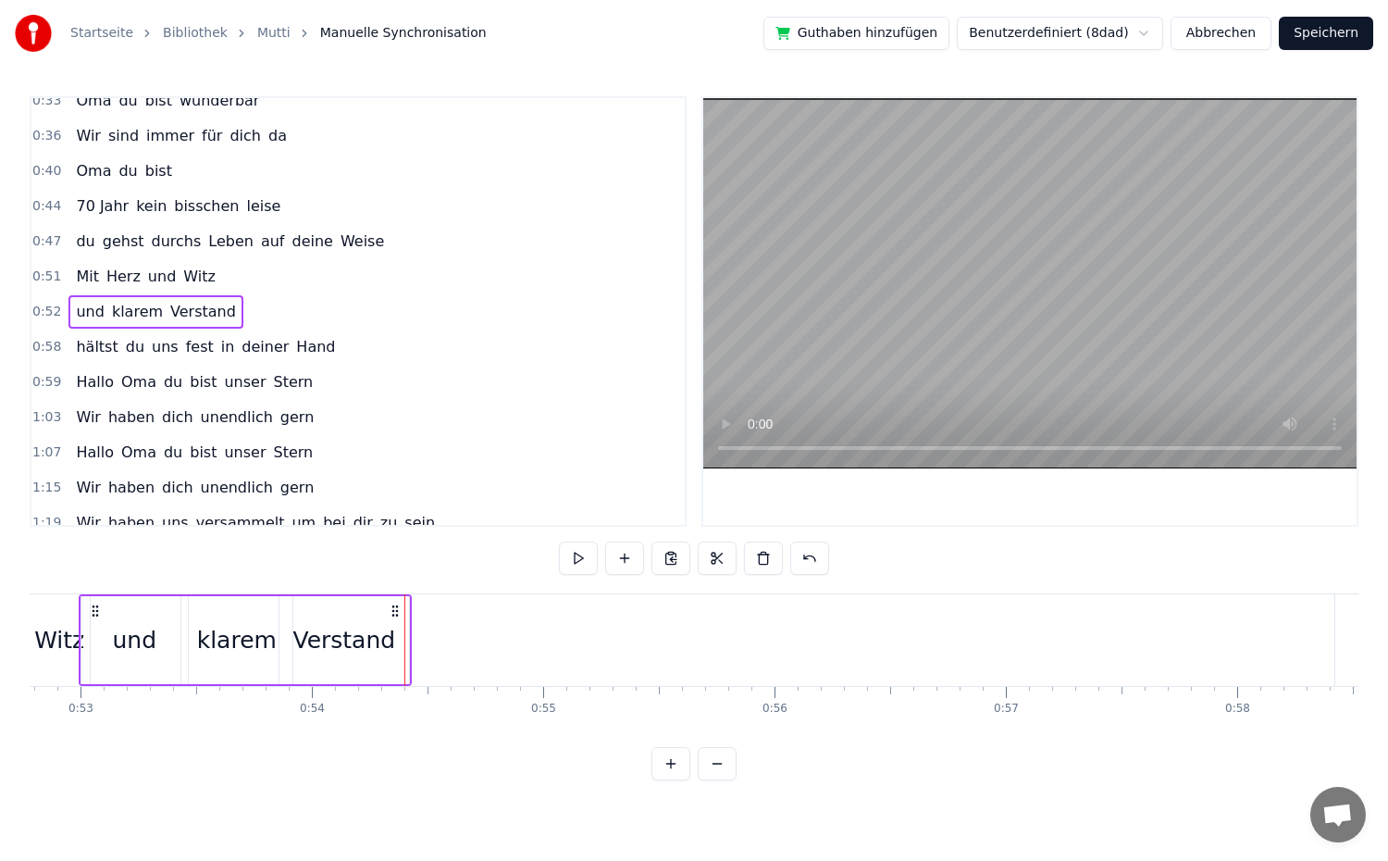
scroll to position [0, 12167]
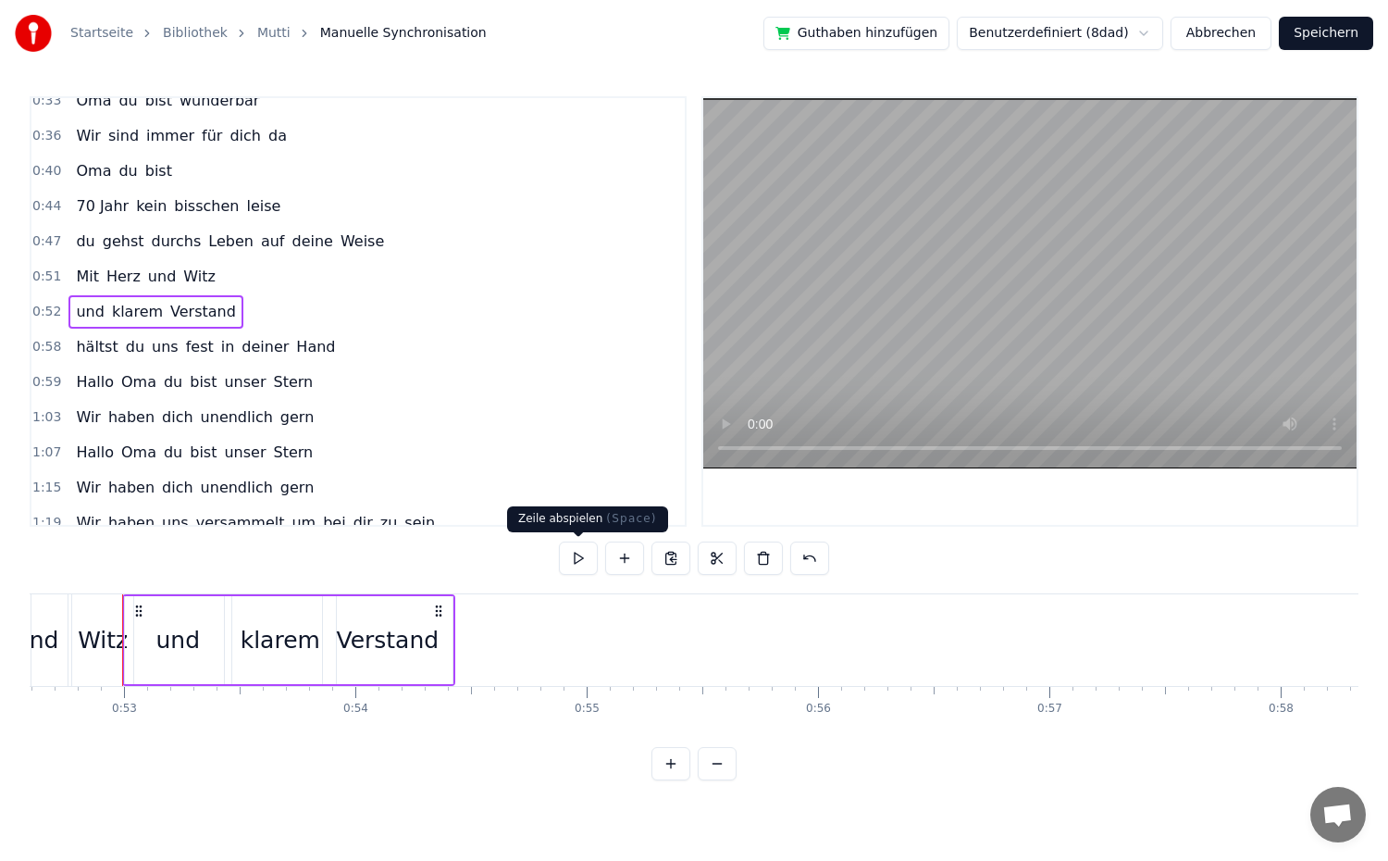
click at [575, 561] on button at bounding box center [578, 557] width 39 height 33
click at [399, 651] on div "Verstand" at bounding box center [387, 640] width 103 height 35
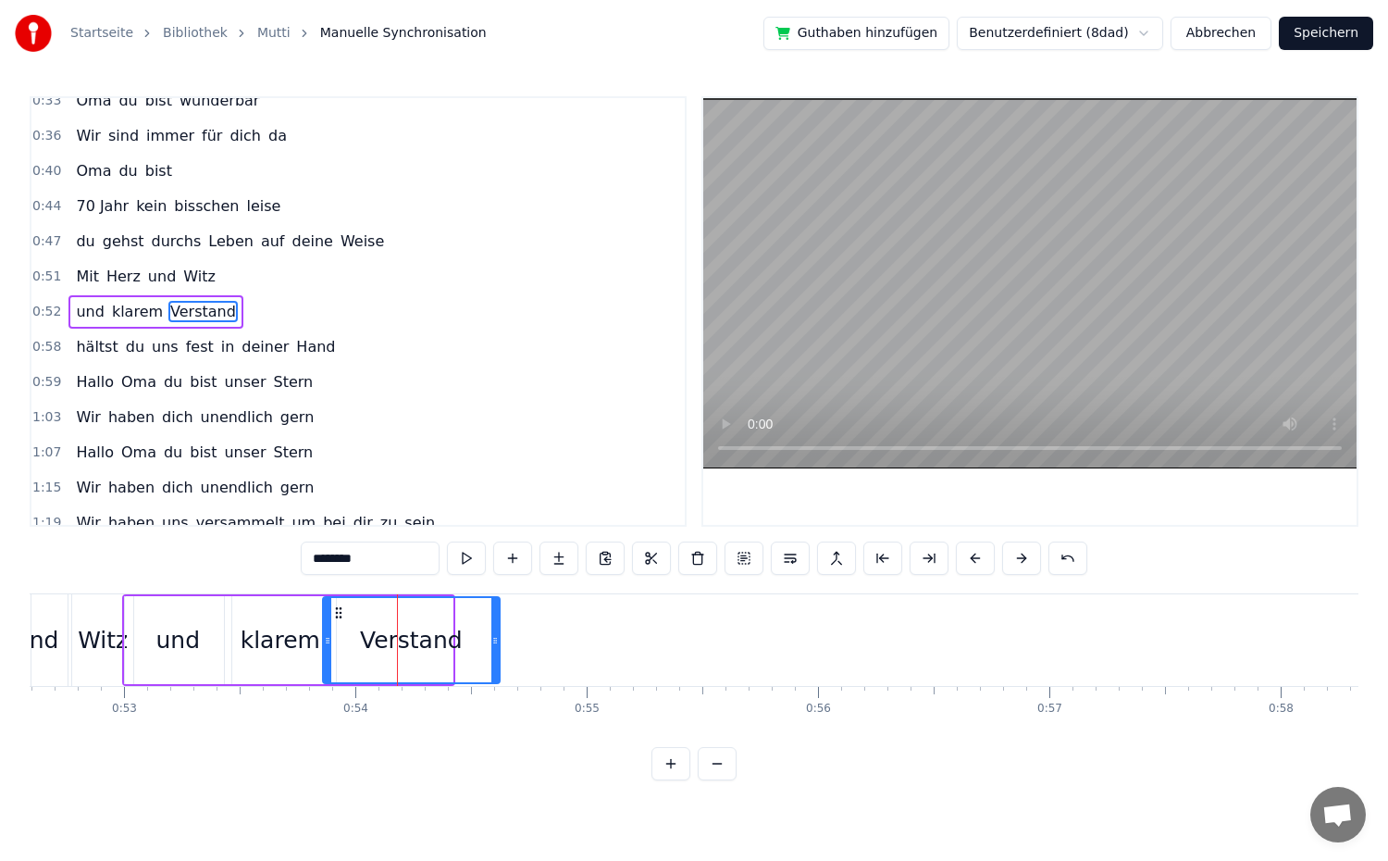
drag, startPoint x: 448, startPoint y: 639, endPoint x: 495, endPoint y: 640, distance: 47.2
click at [495, 640] on icon at bounding box center [494, 640] width 7 height 15
click at [469, 559] on button at bounding box center [466, 557] width 39 height 33
drag, startPoint x: 494, startPoint y: 640, endPoint x: 595, endPoint y: 650, distance: 101.3
click at [595, 650] on div at bounding box center [595, 640] width 7 height 84
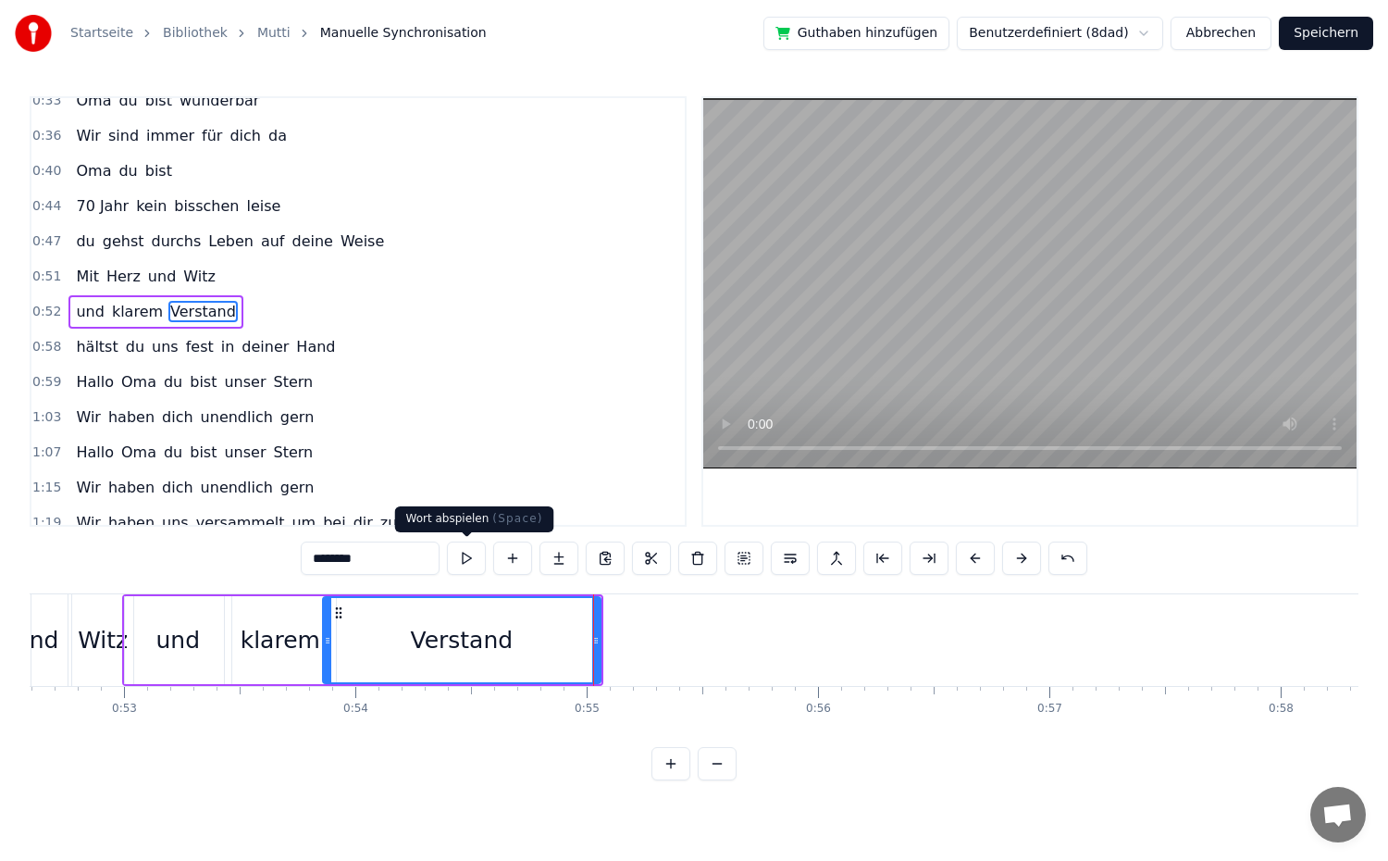
click at [473, 560] on button at bounding box center [466, 557] width 39 height 33
click at [601, 641] on icon at bounding box center [603, 640] width 7 height 15
click at [479, 552] on button at bounding box center [466, 557] width 39 height 33
drag, startPoint x: 603, startPoint y: 649, endPoint x: 622, endPoint y: 649, distance: 18.5
click at [622, 649] on div at bounding box center [621, 640] width 7 height 84
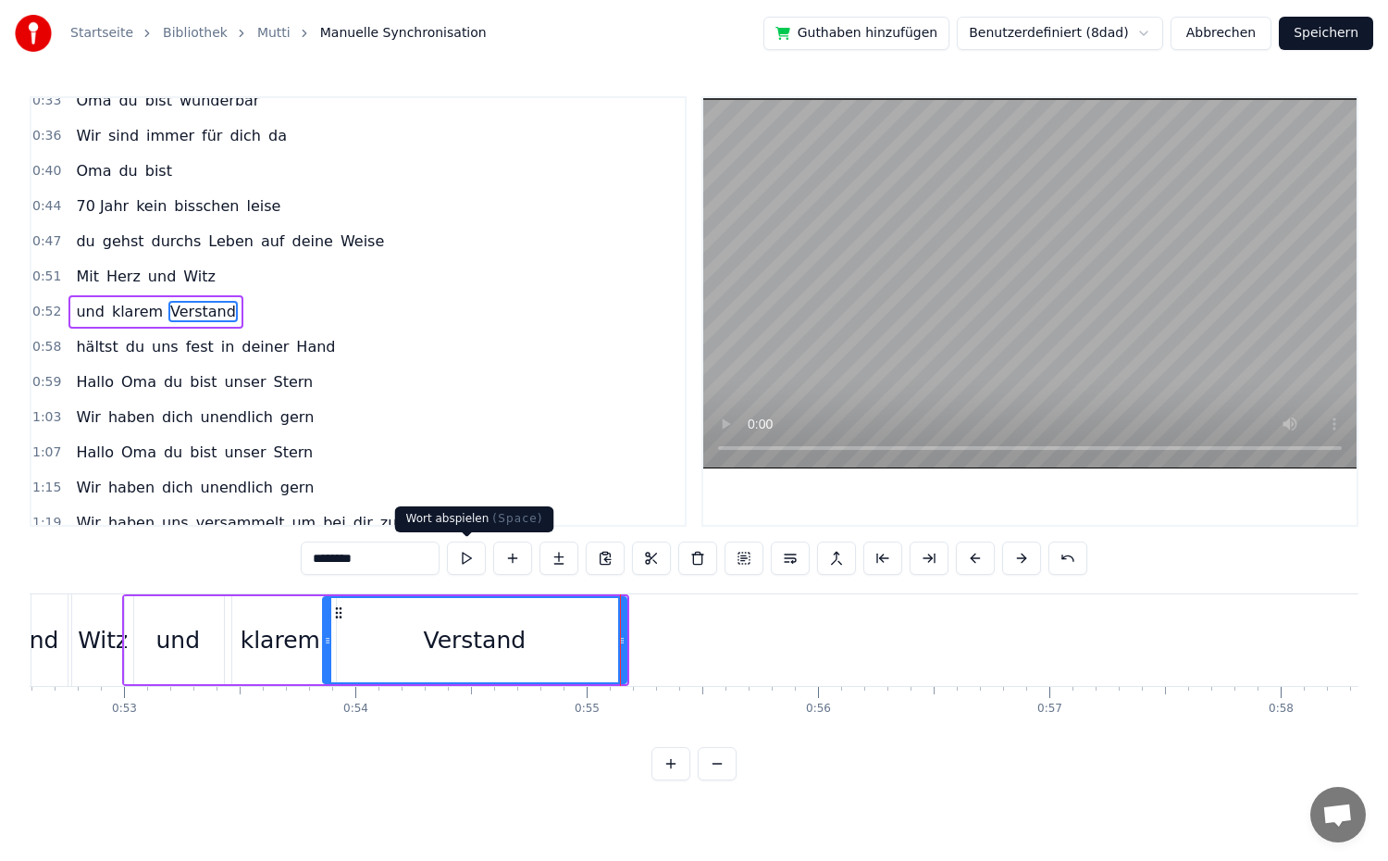
click at [460, 552] on button at bounding box center [466, 557] width 39 height 33
drag, startPoint x: 327, startPoint y: 635, endPoint x: 346, endPoint y: 641, distance: 20.5
click at [346, 641] on icon at bounding box center [346, 640] width 7 height 15
click at [465, 564] on button at bounding box center [466, 557] width 39 height 33
click at [261, 320] on div "0:52 und klarem Verstand" at bounding box center [357, 311] width 653 height 35
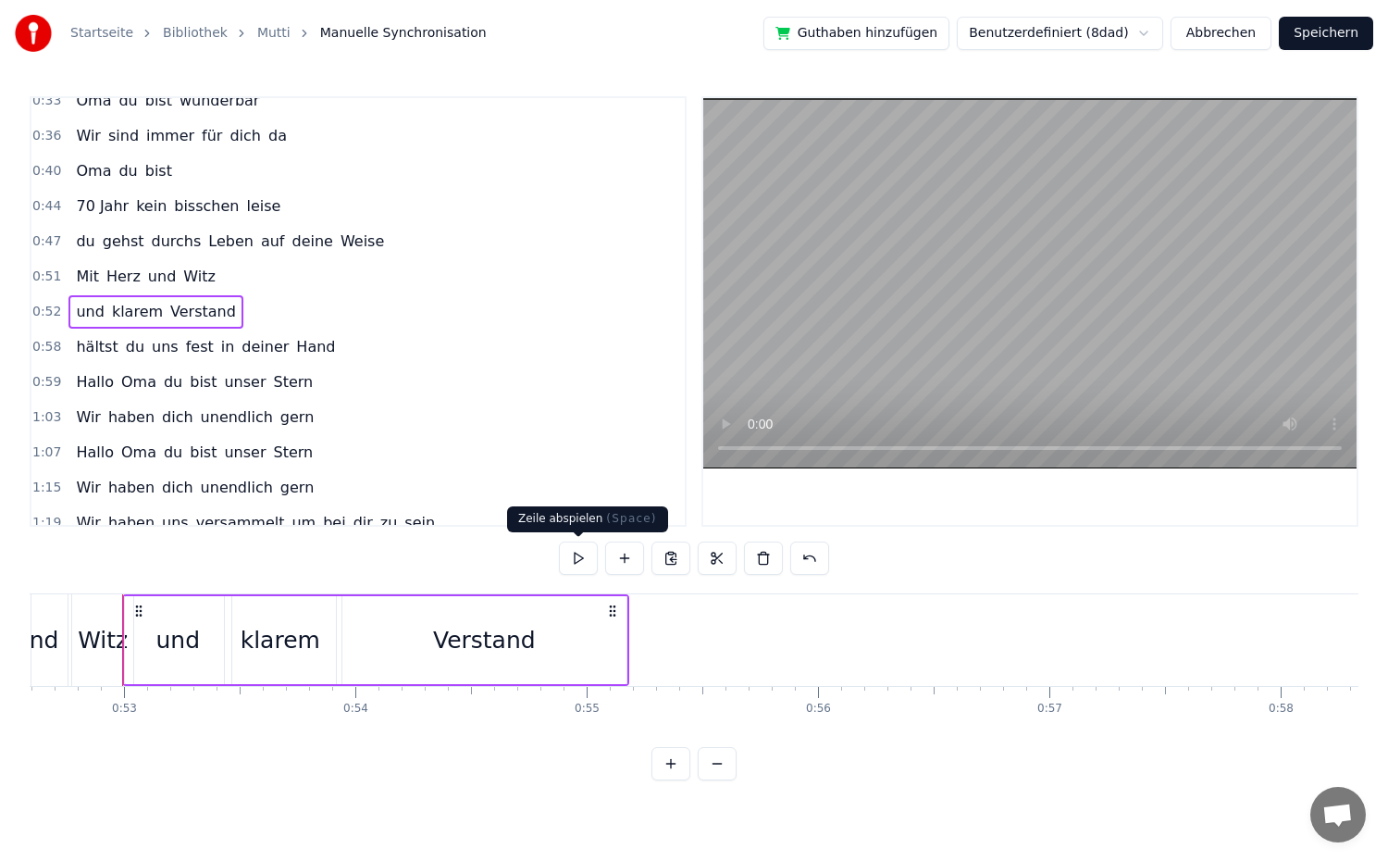
click at [575, 564] on button at bounding box center [578, 557] width 39 height 33
click at [97, 350] on span "hältst" at bounding box center [96, 346] width 45 height 21
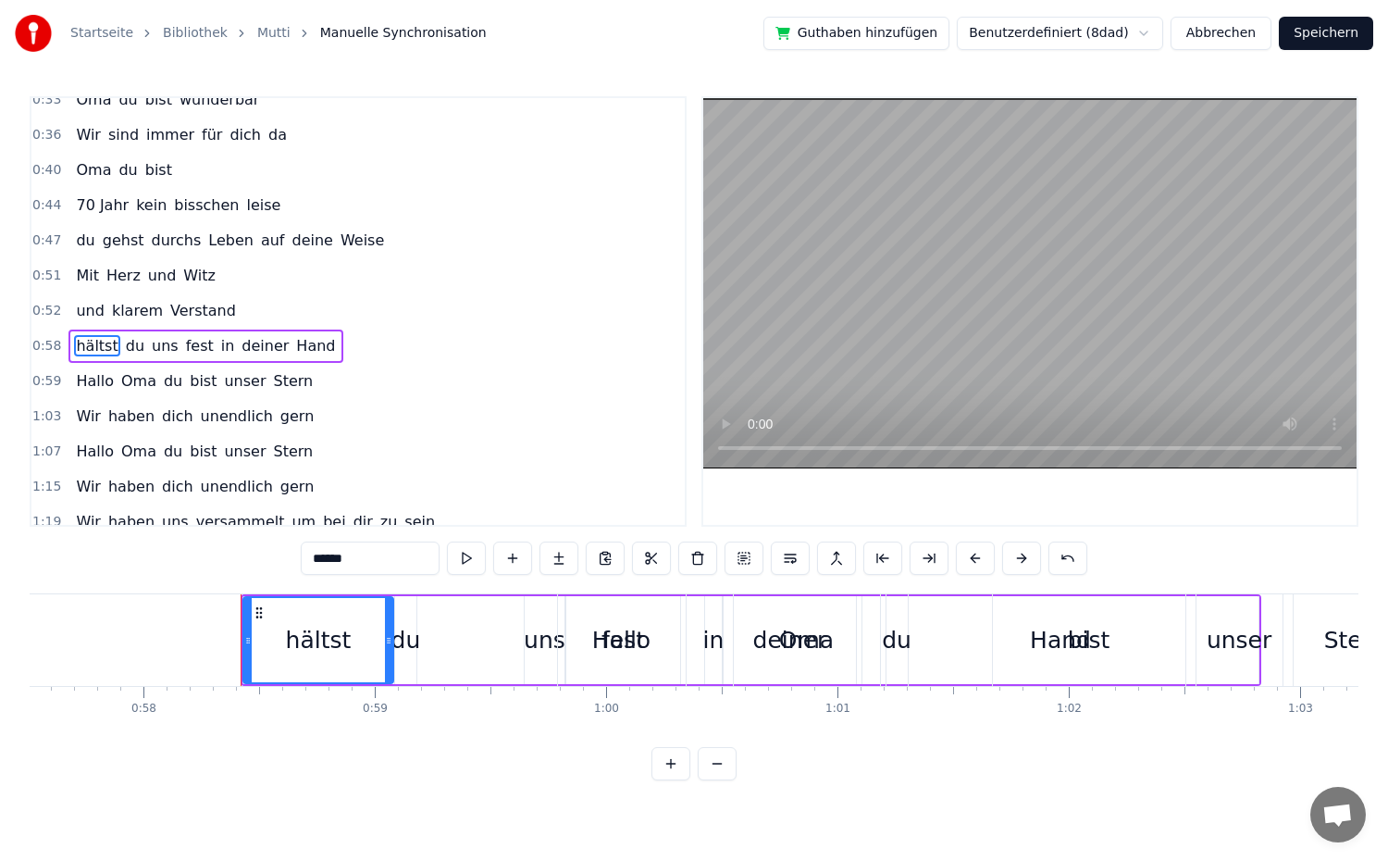
scroll to position [0, 13422]
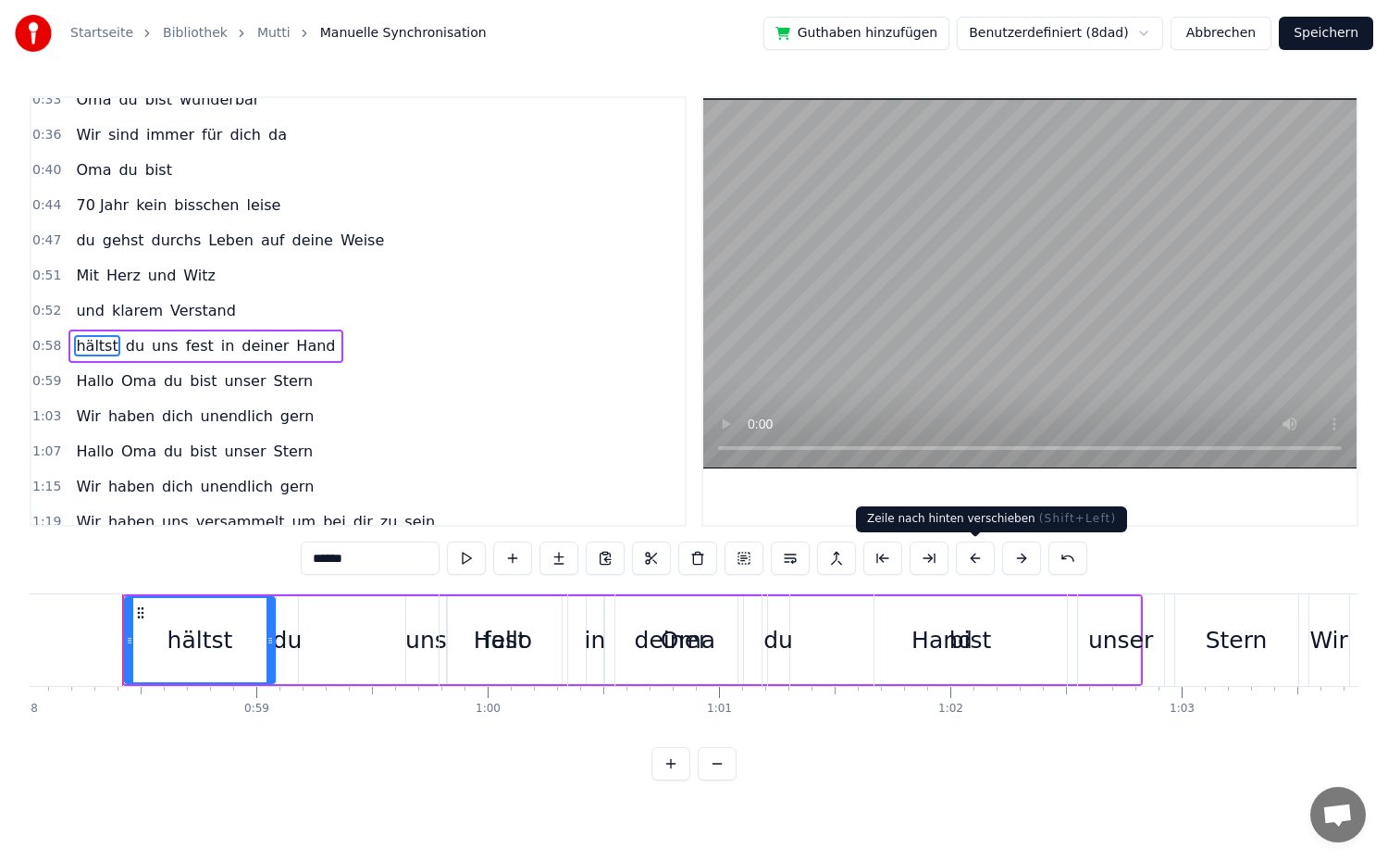
click at [978, 559] on button at bounding box center [975, 557] width 39 height 33
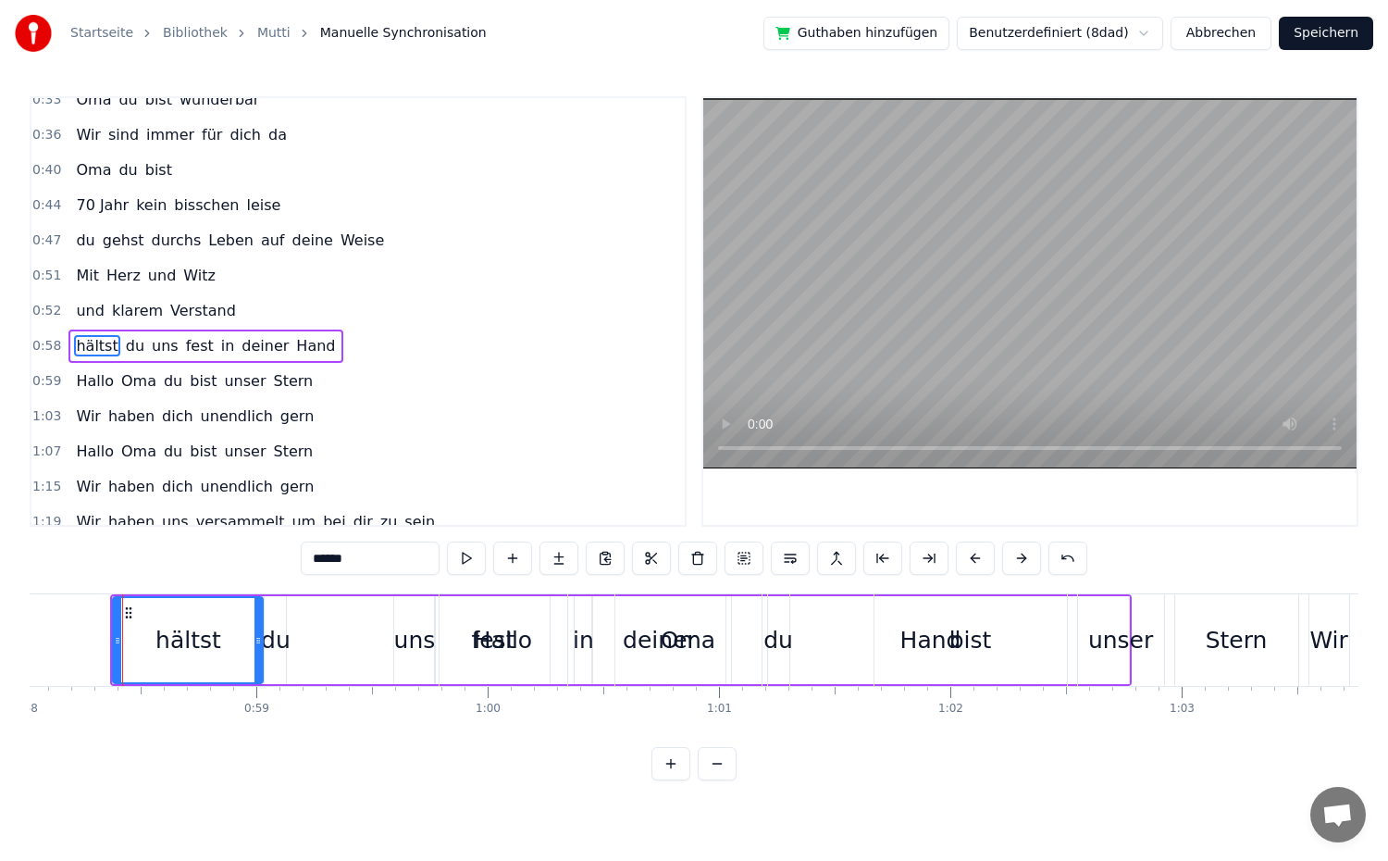
click at [978, 559] on button at bounding box center [975, 557] width 39 height 33
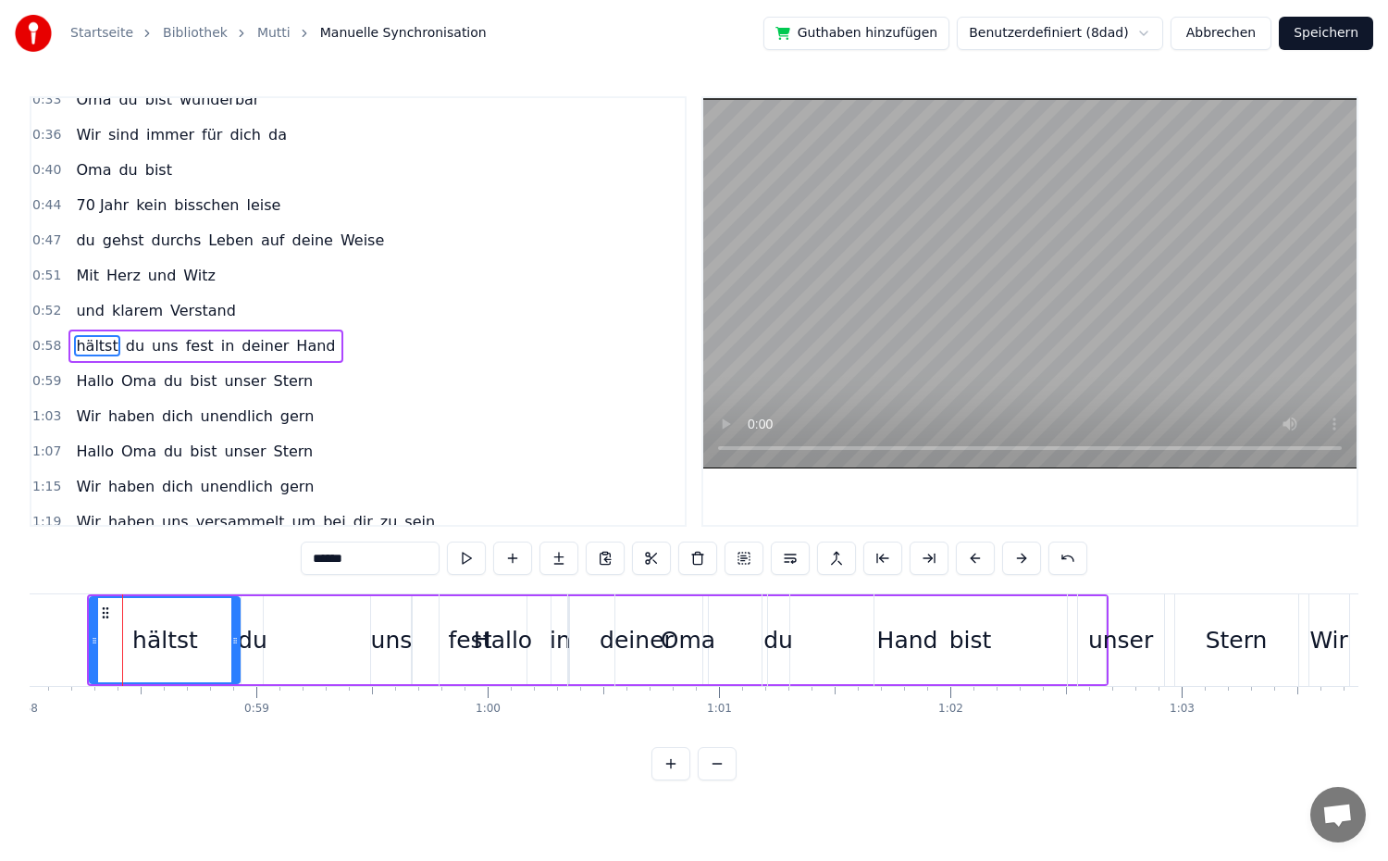
click at [978, 559] on button at bounding box center [975, 557] width 39 height 33
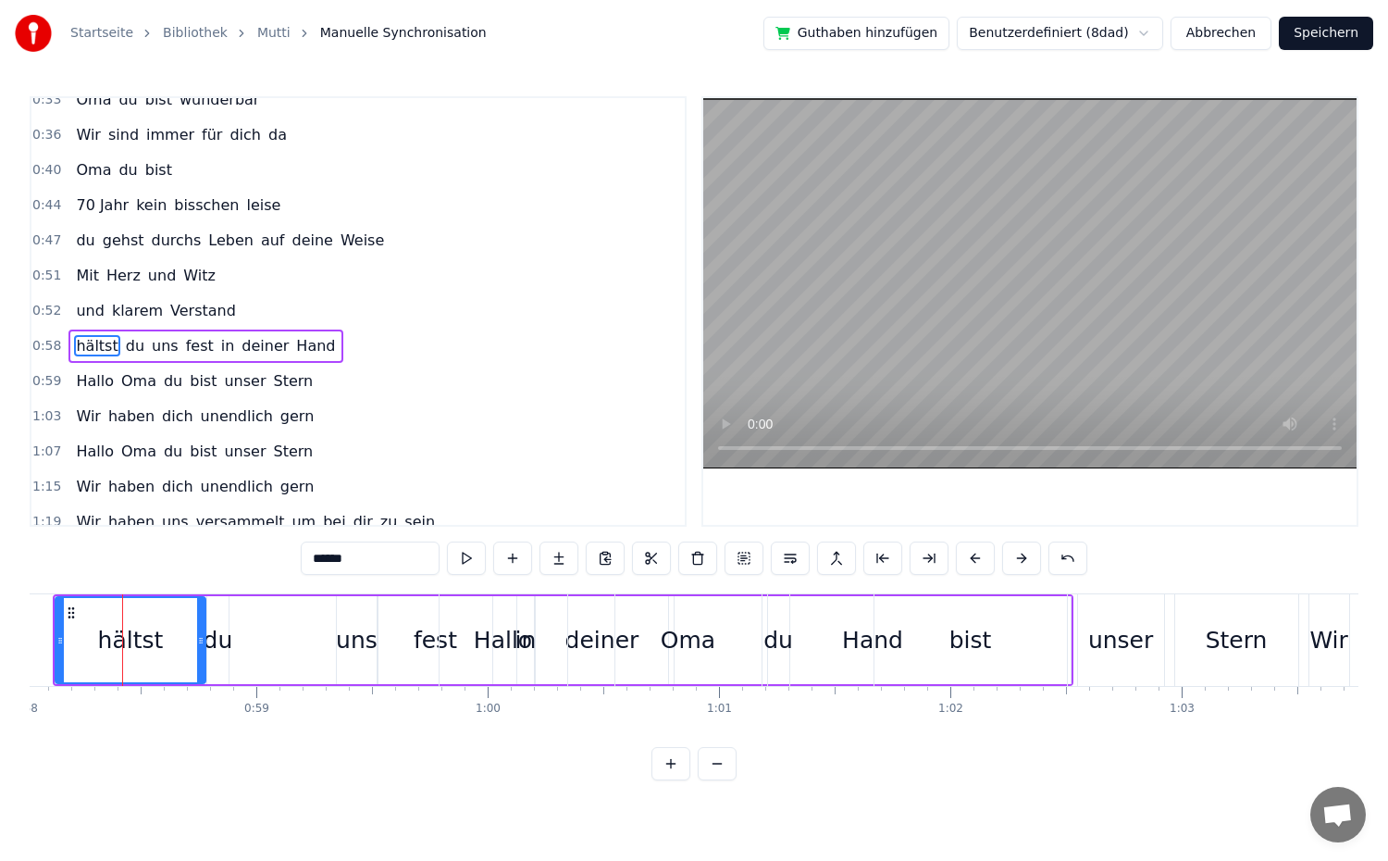
click at [978, 559] on button at bounding box center [975, 557] width 39 height 33
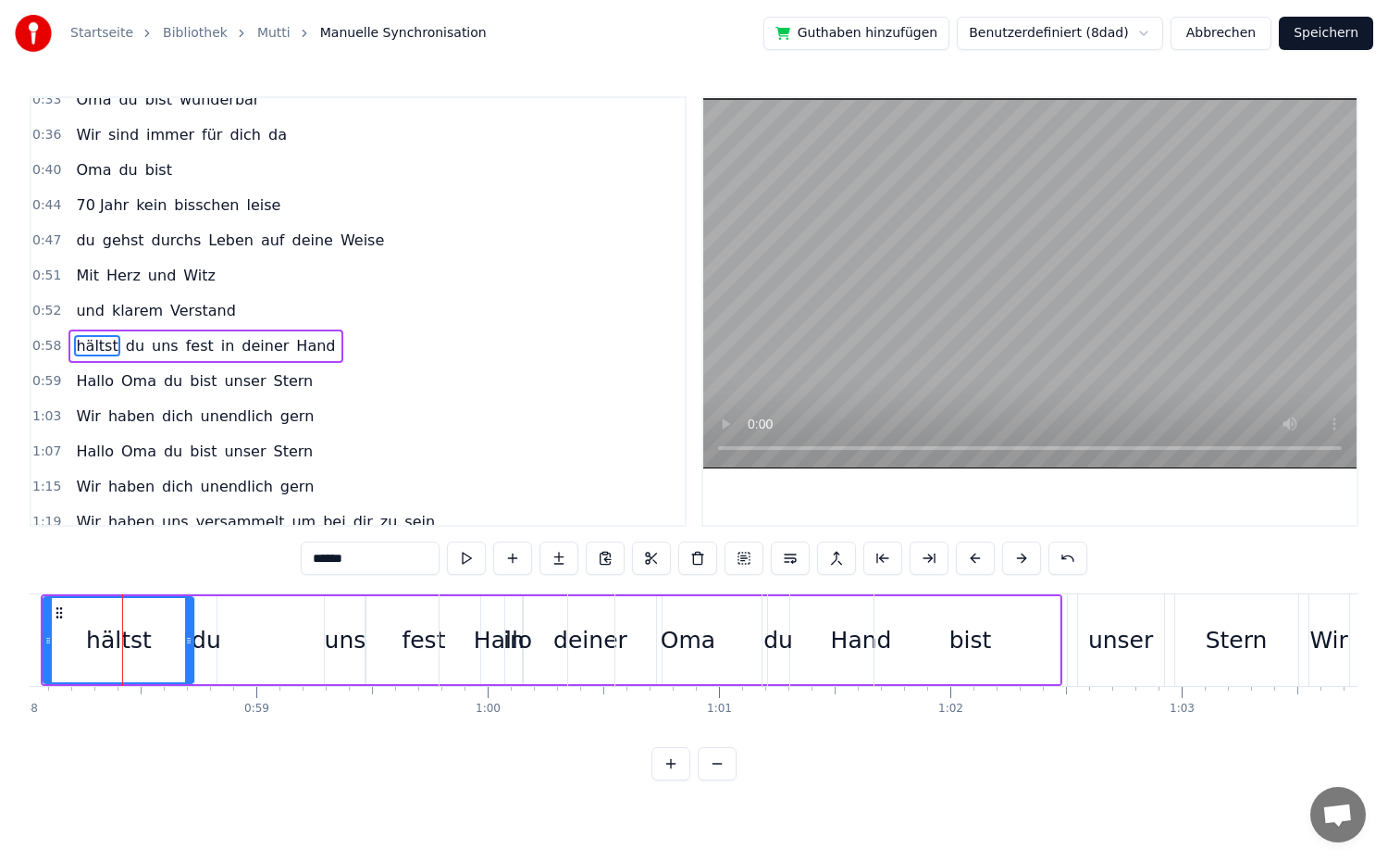
click at [978, 559] on button at bounding box center [975, 557] width 39 height 33
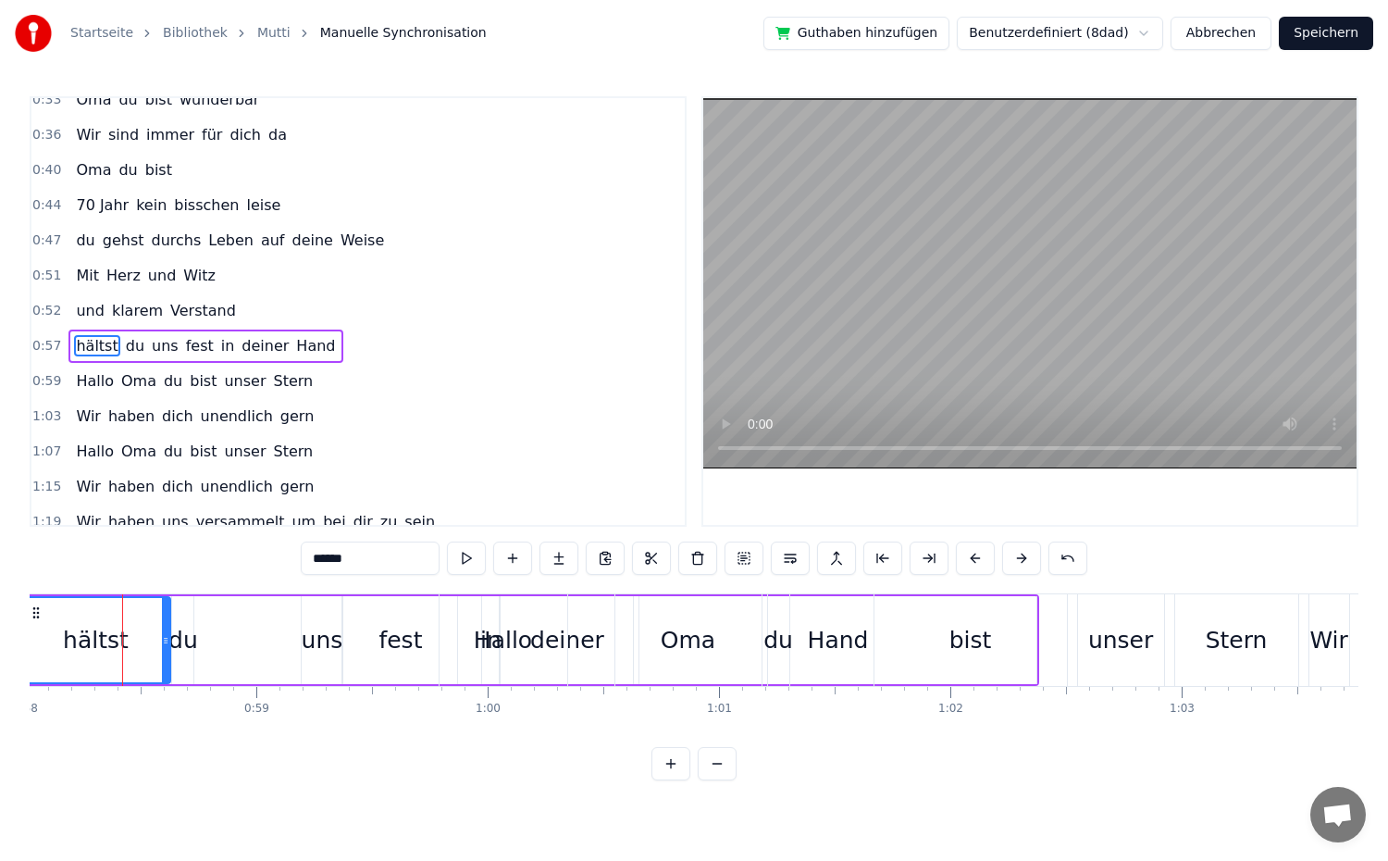
click at [978, 559] on button at bounding box center [975, 557] width 39 height 33
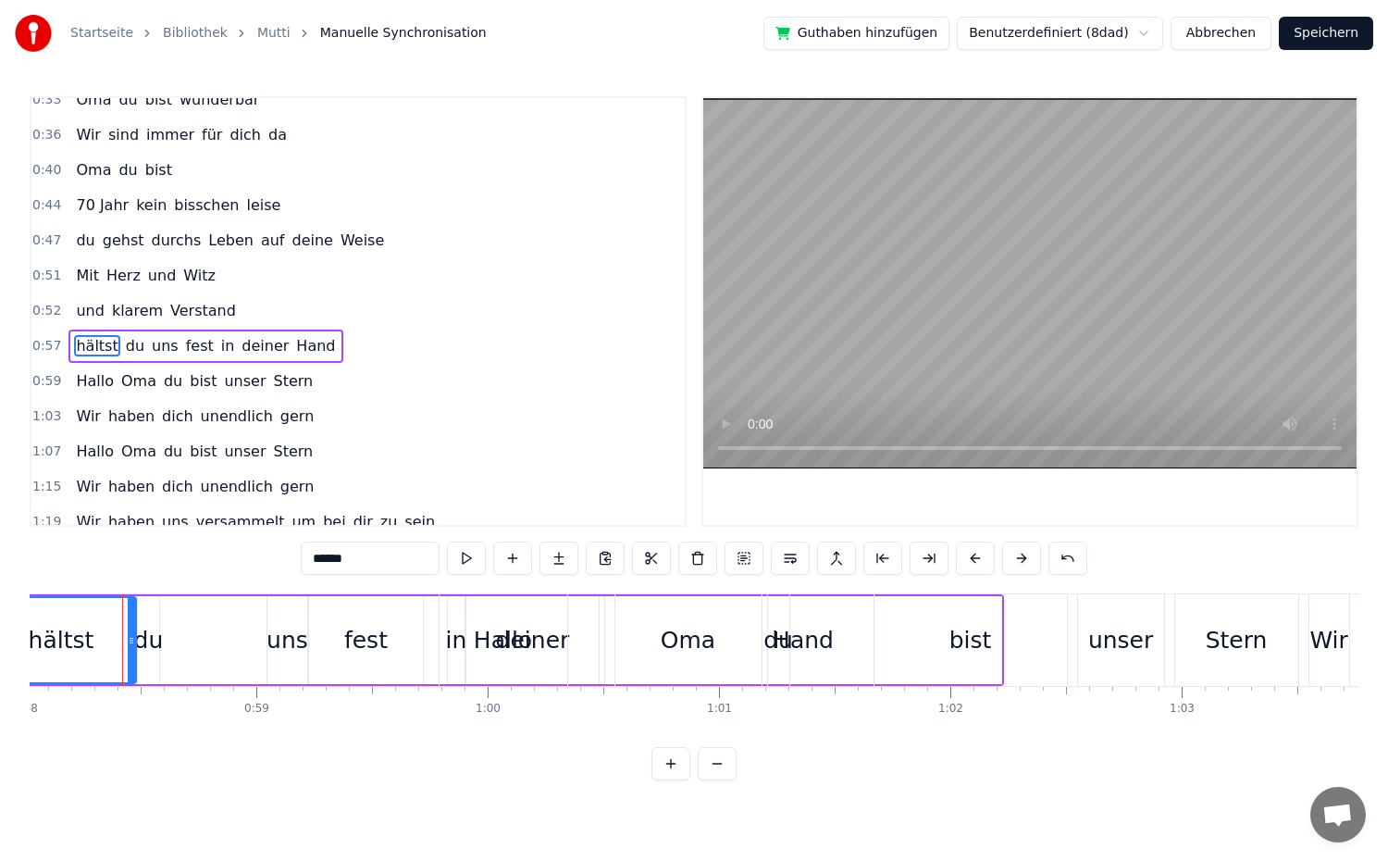
click at [978, 559] on button at bounding box center [975, 557] width 39 height 33
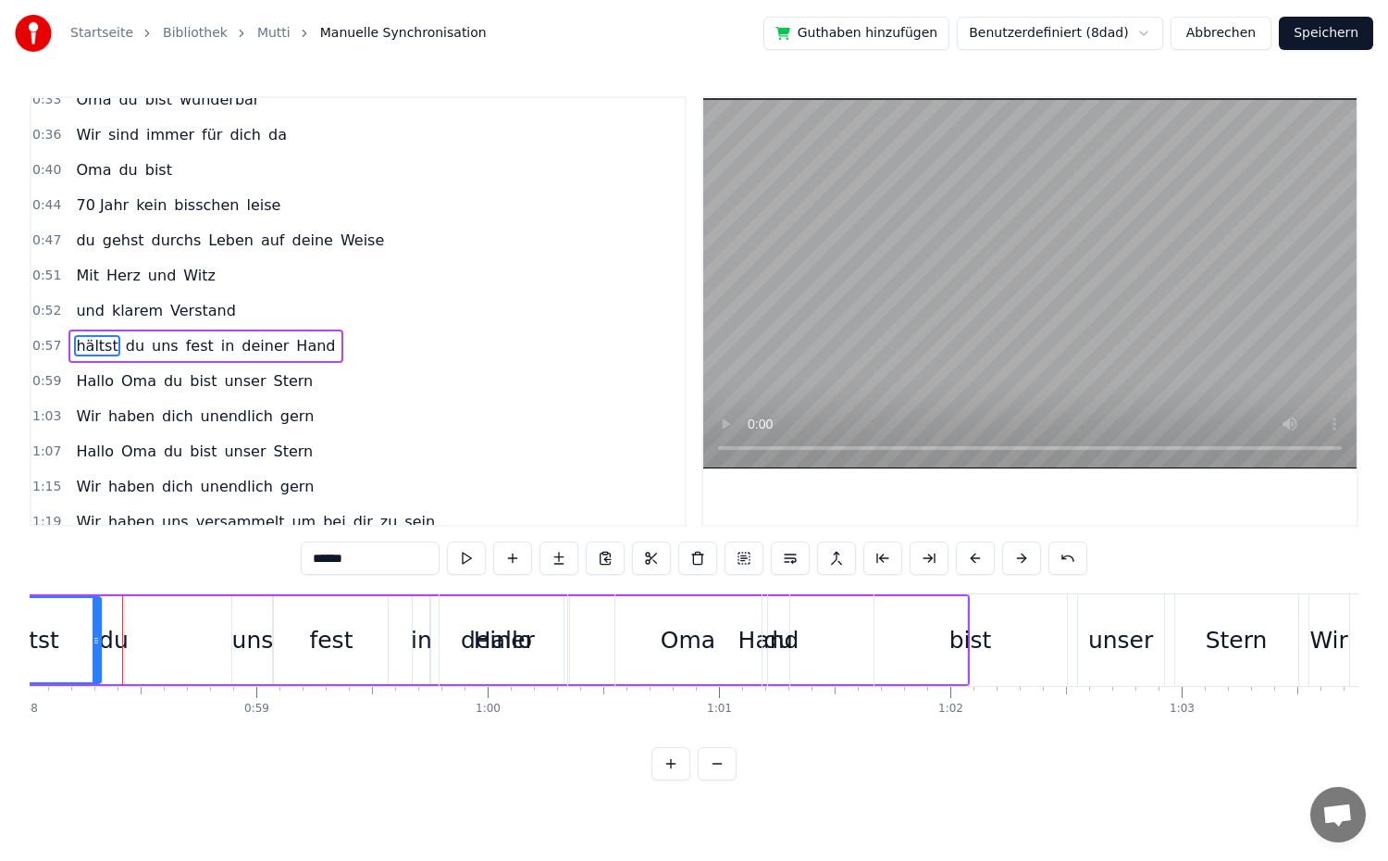
click at [978, 559] on button at bounding box center [975, 557] width 39 height 33
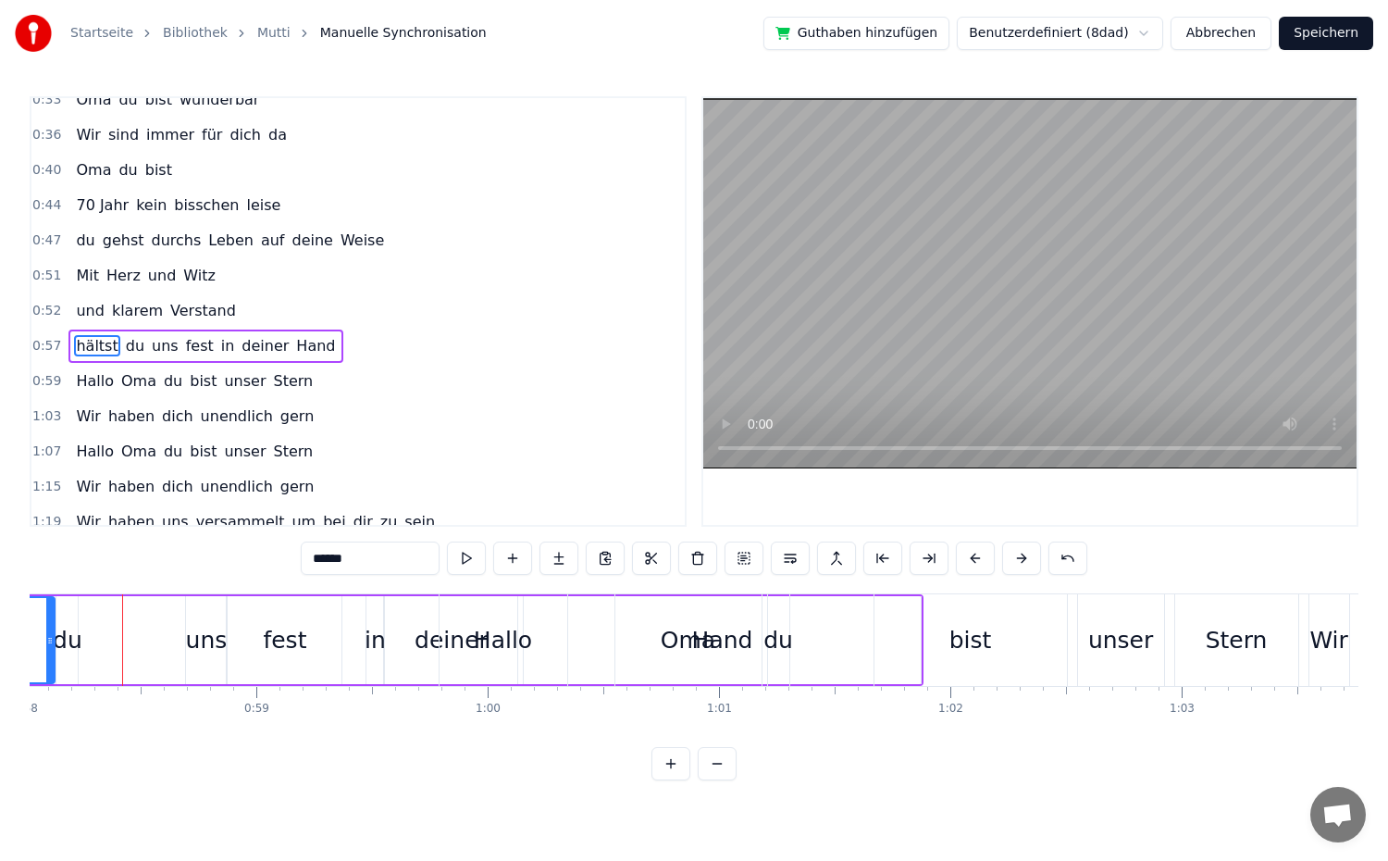
click at [978, 559] on button at bounding box center [975, 557] width 39 height 33
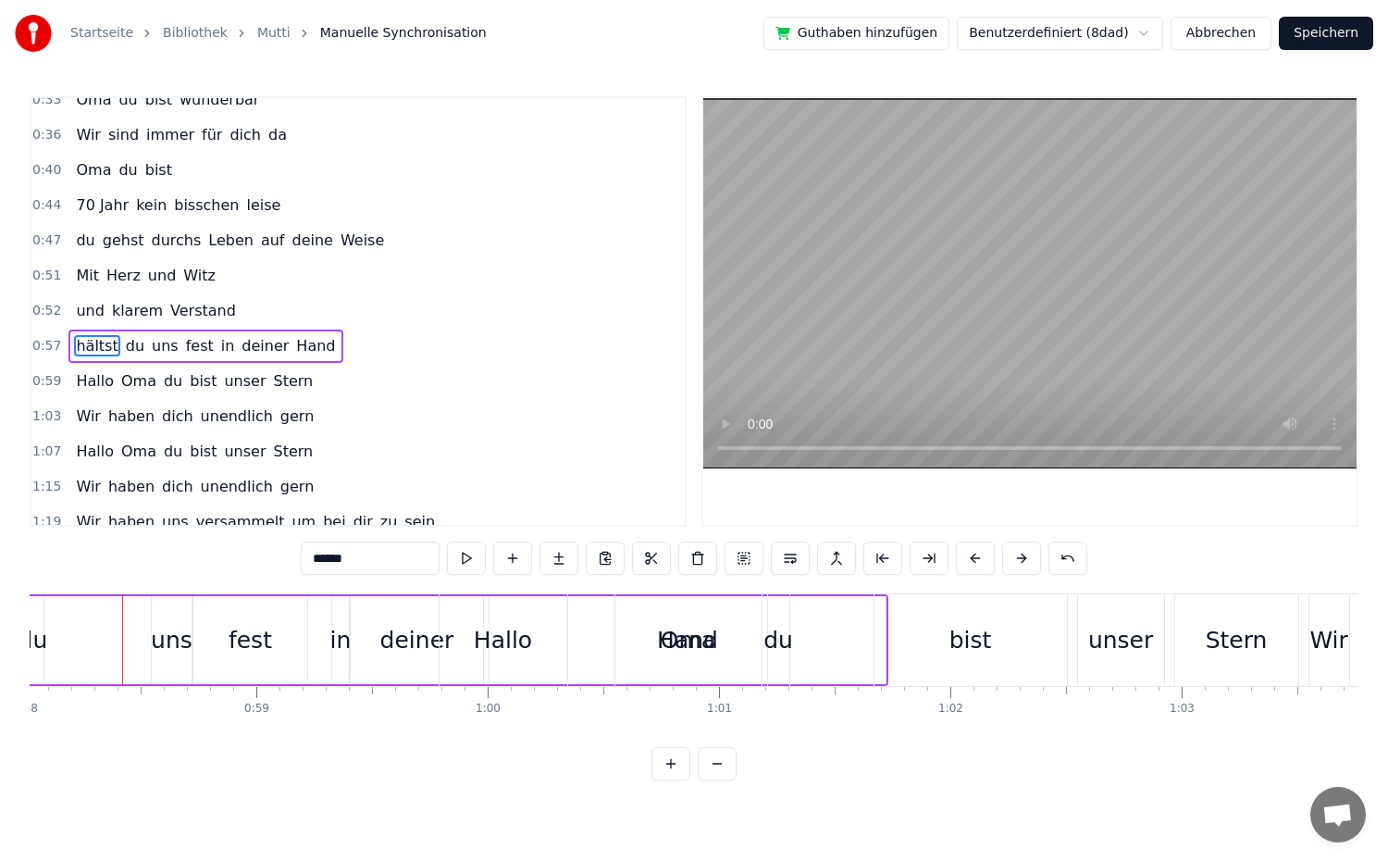
click at [978, 559] on button at bounding box center [975, 557] width 39 height 33
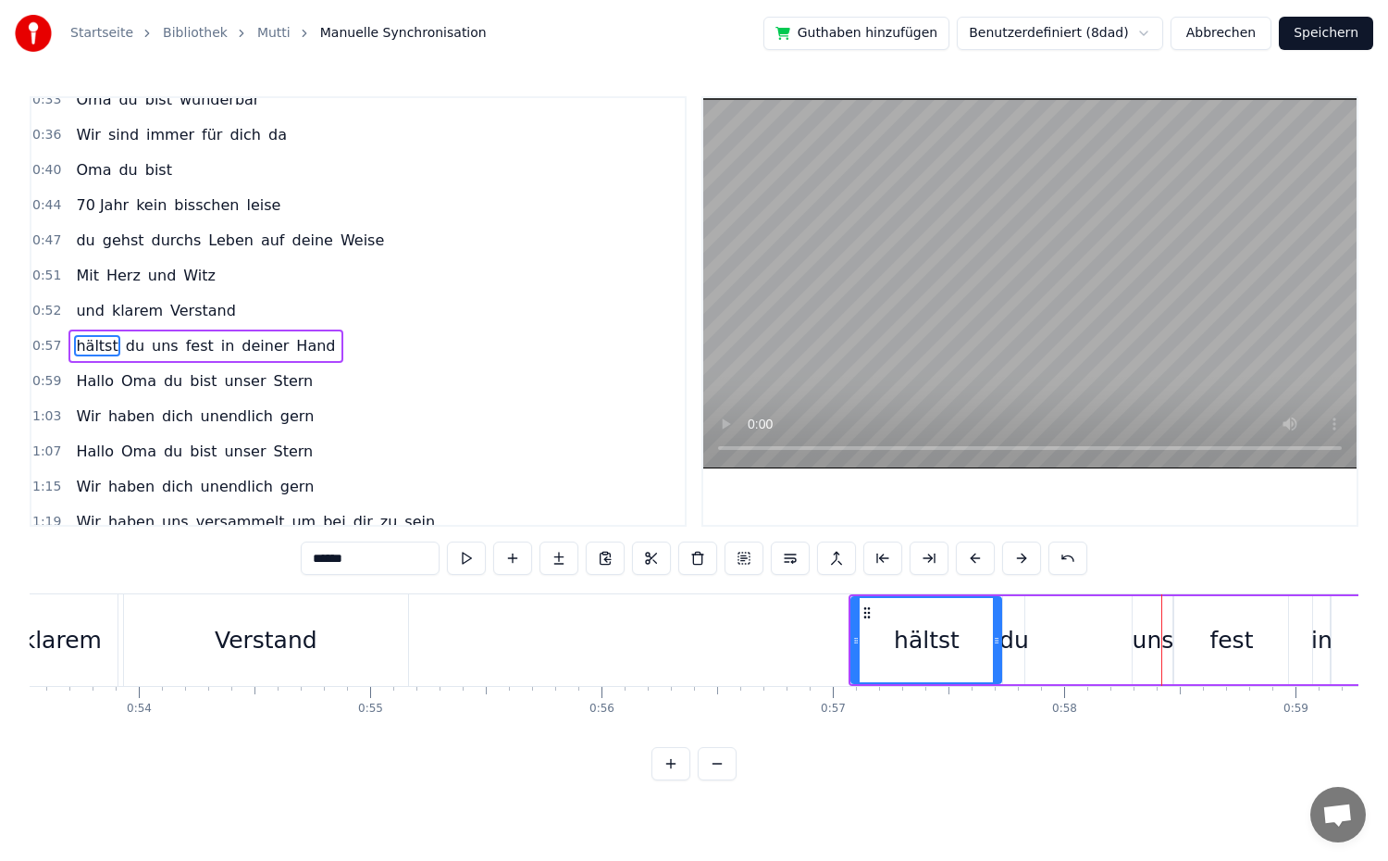
scroll to position [0, 12373]
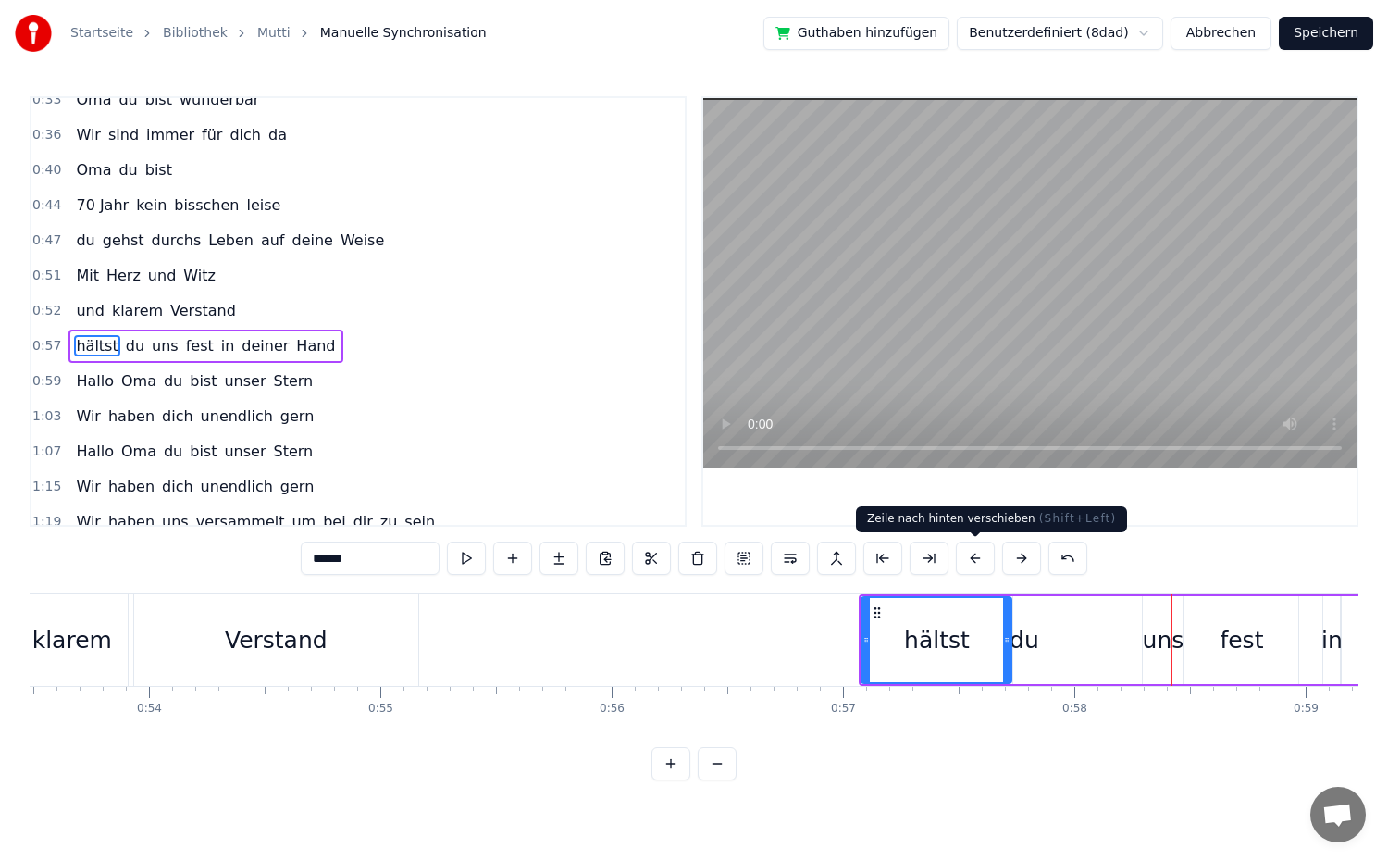
click at [979, 563] on button at bounding box center [975, 557] width 39 height 33
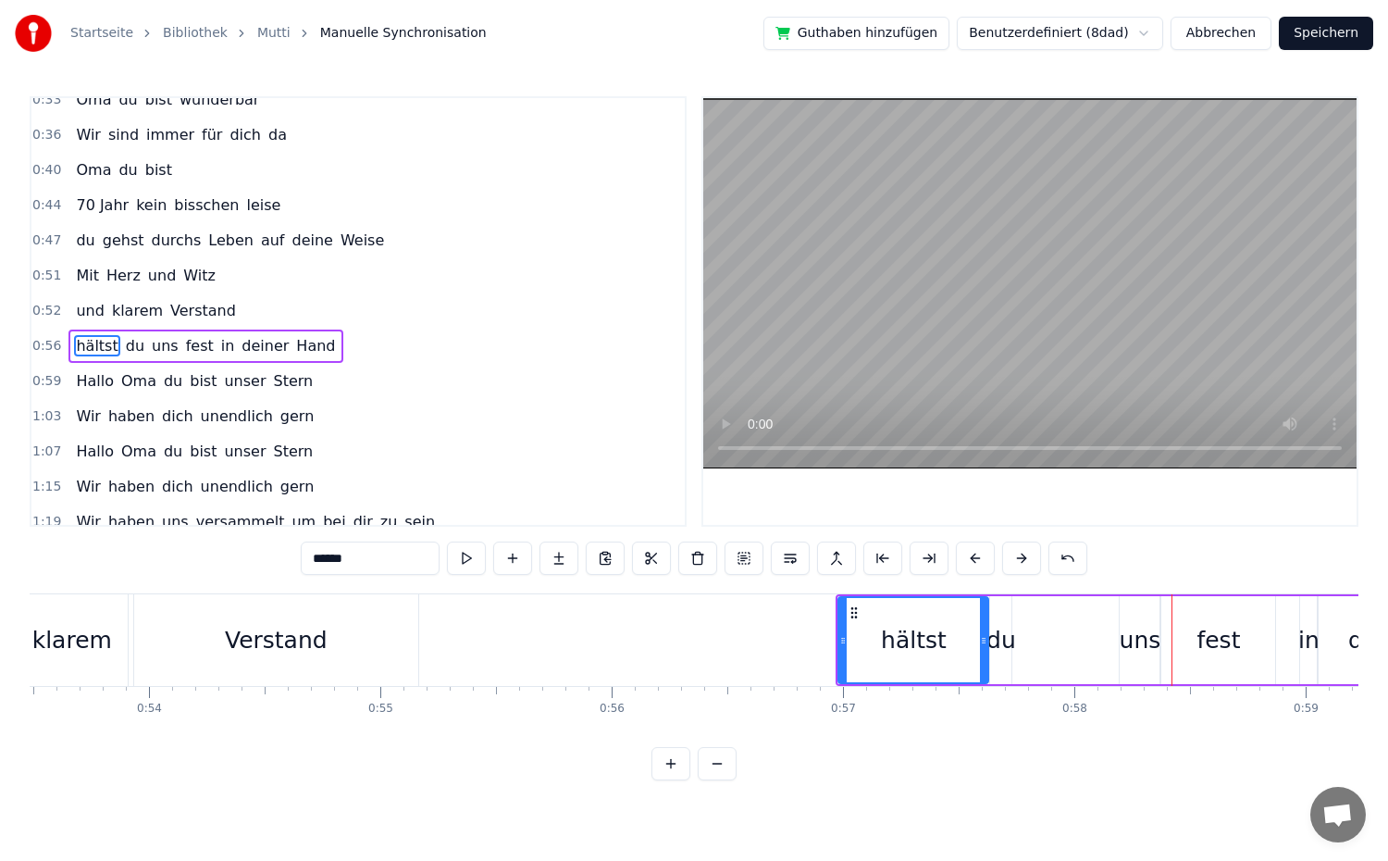
click at [979, 563] on button at bounding box center [975, 557] width 39 height 33
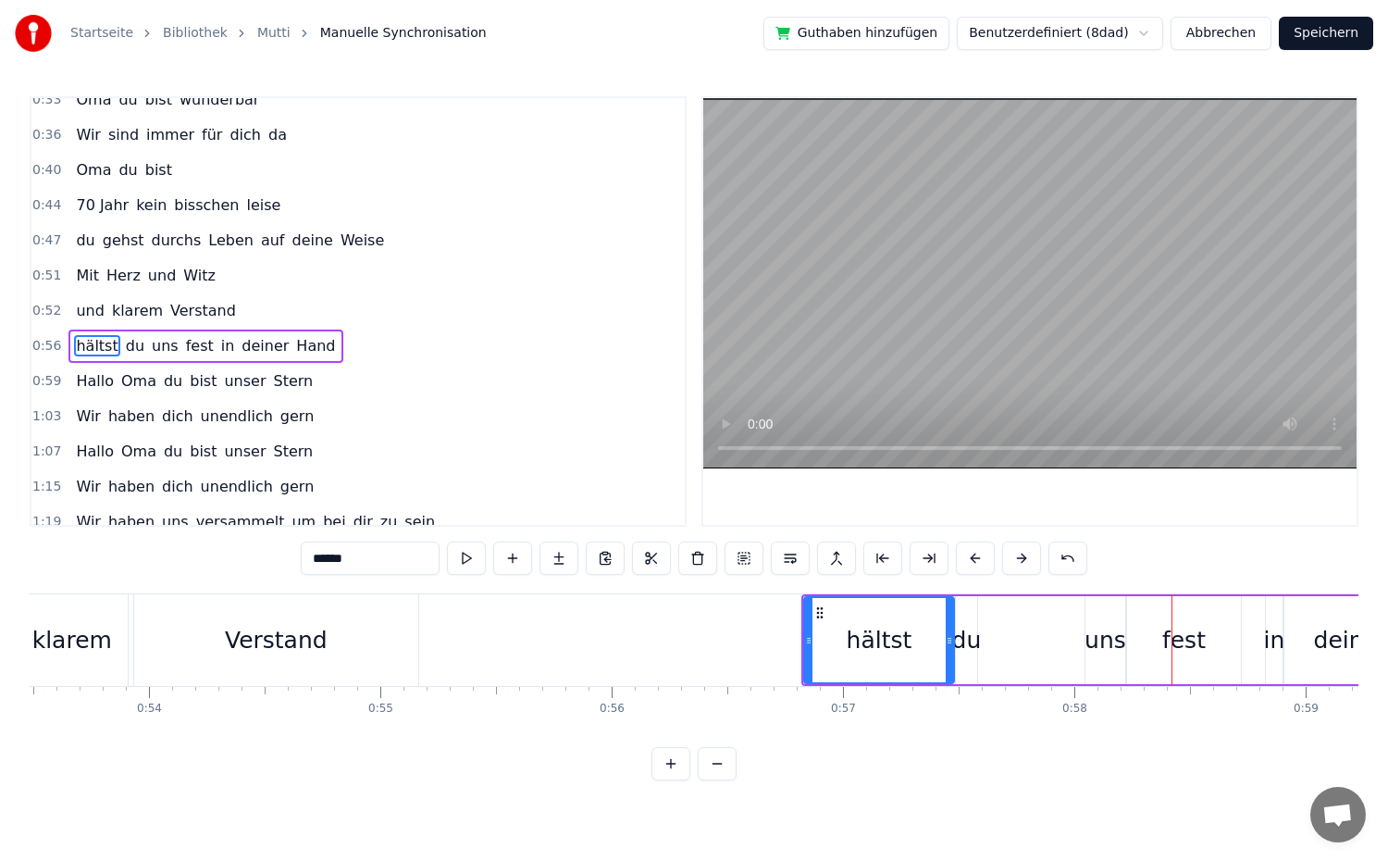
click at [979, 563] on button at bounding box center [975, 557] width 39 height 33
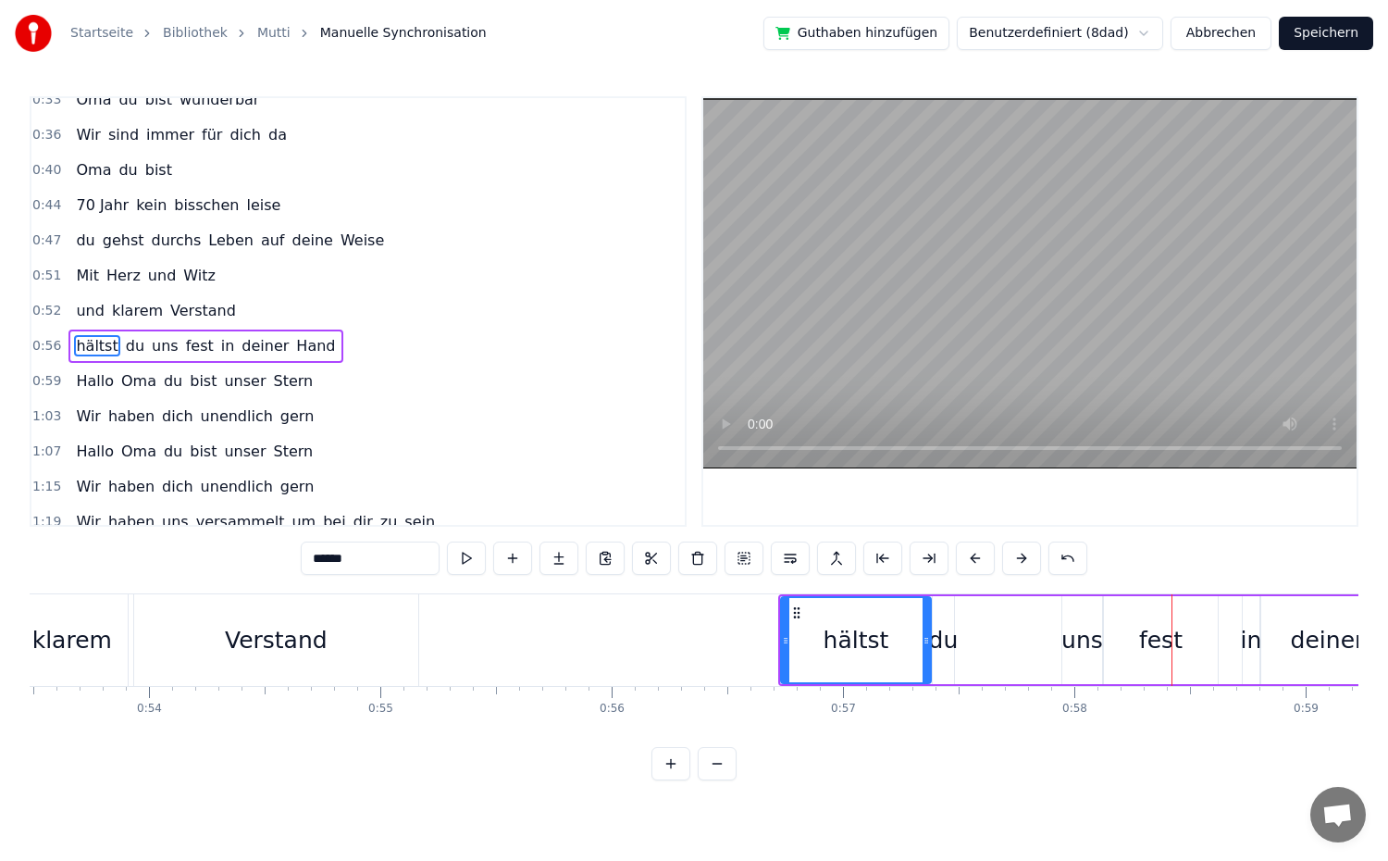
click at [979, 563] on button at bounding box center [975, 557] width 39 height 33
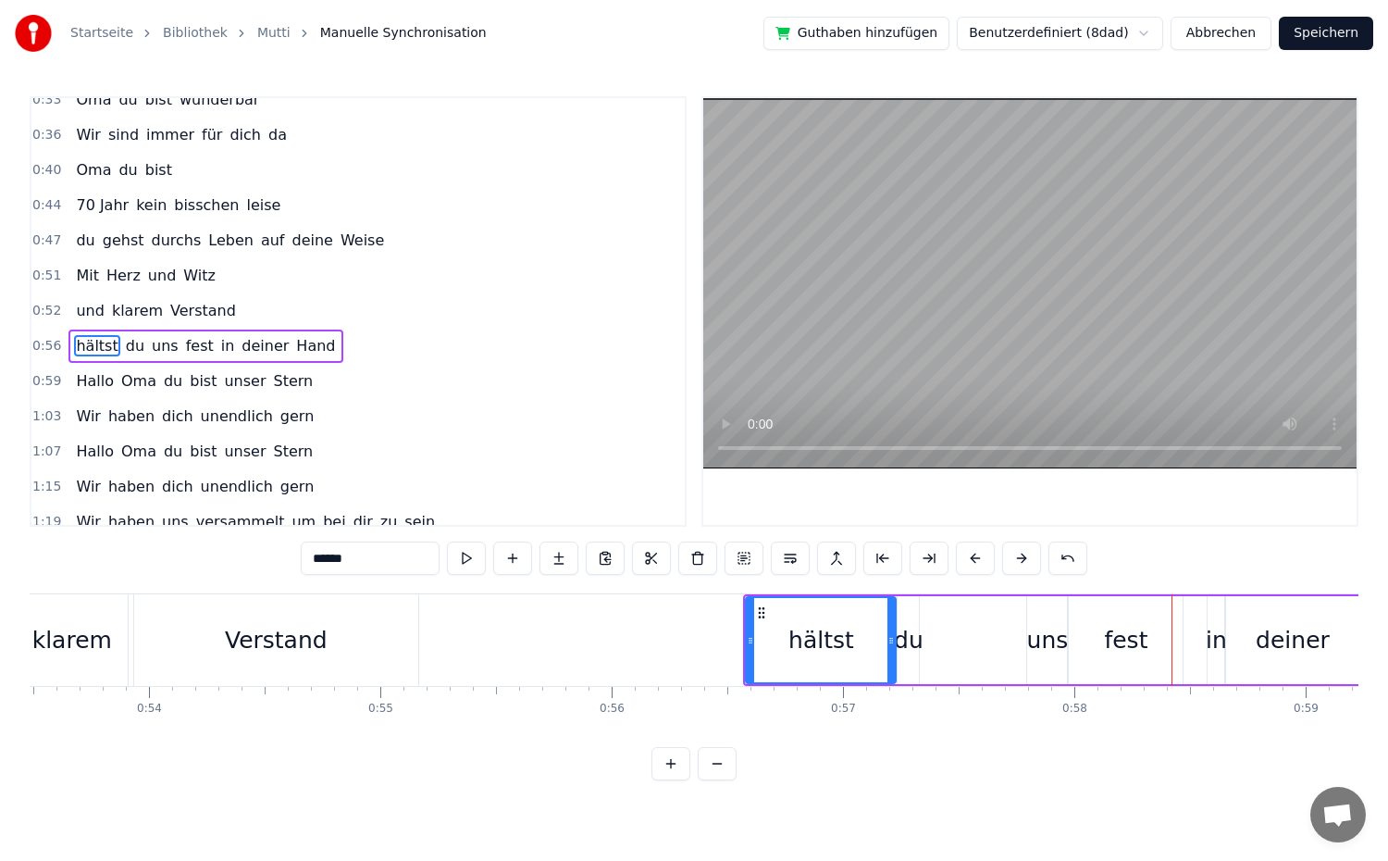
click at [979, 563] on button at bounding box center [975, 557] width 39 height 33
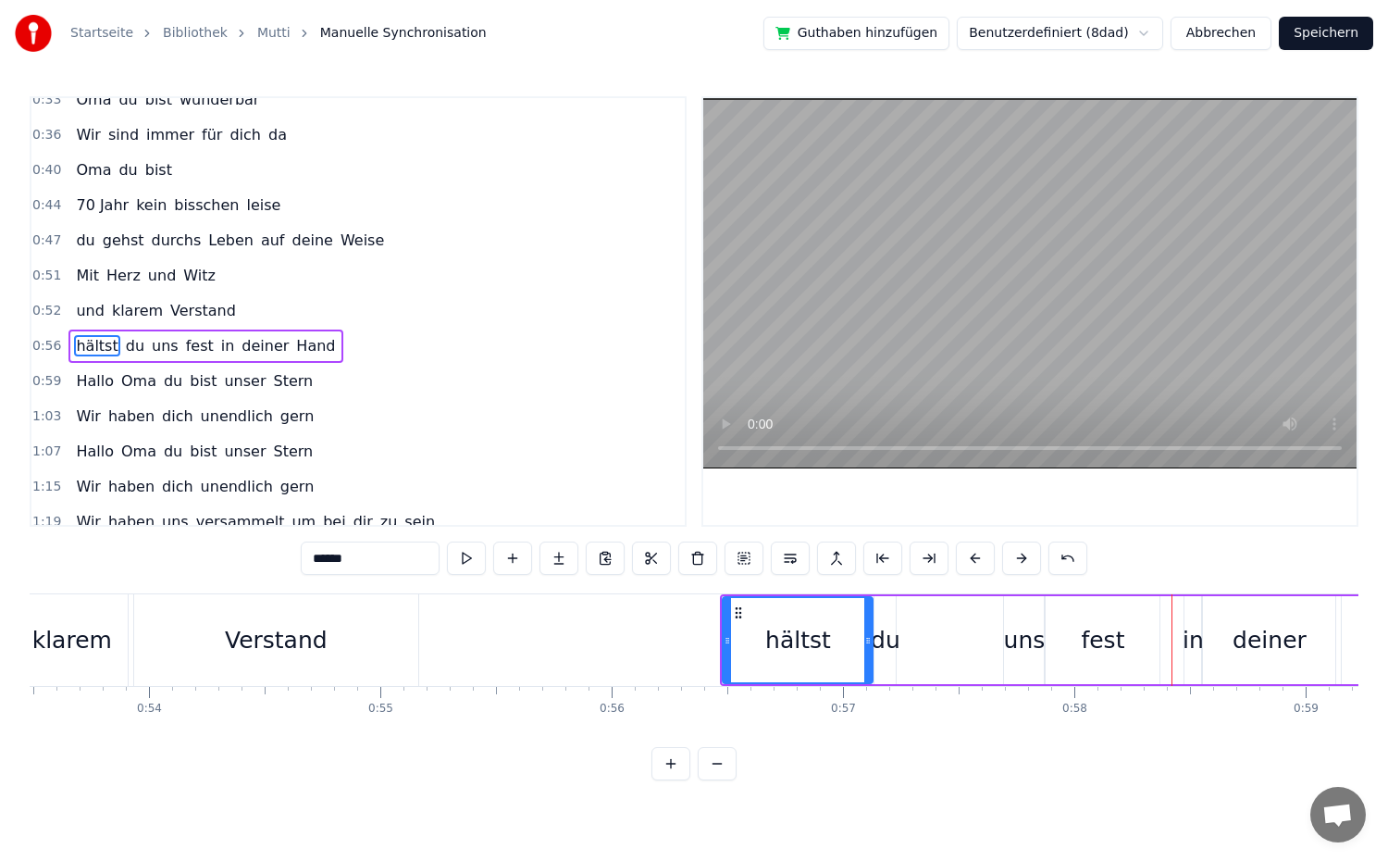
click at [979, 563] on button at bounding box center [975, 557] width 39 height 33
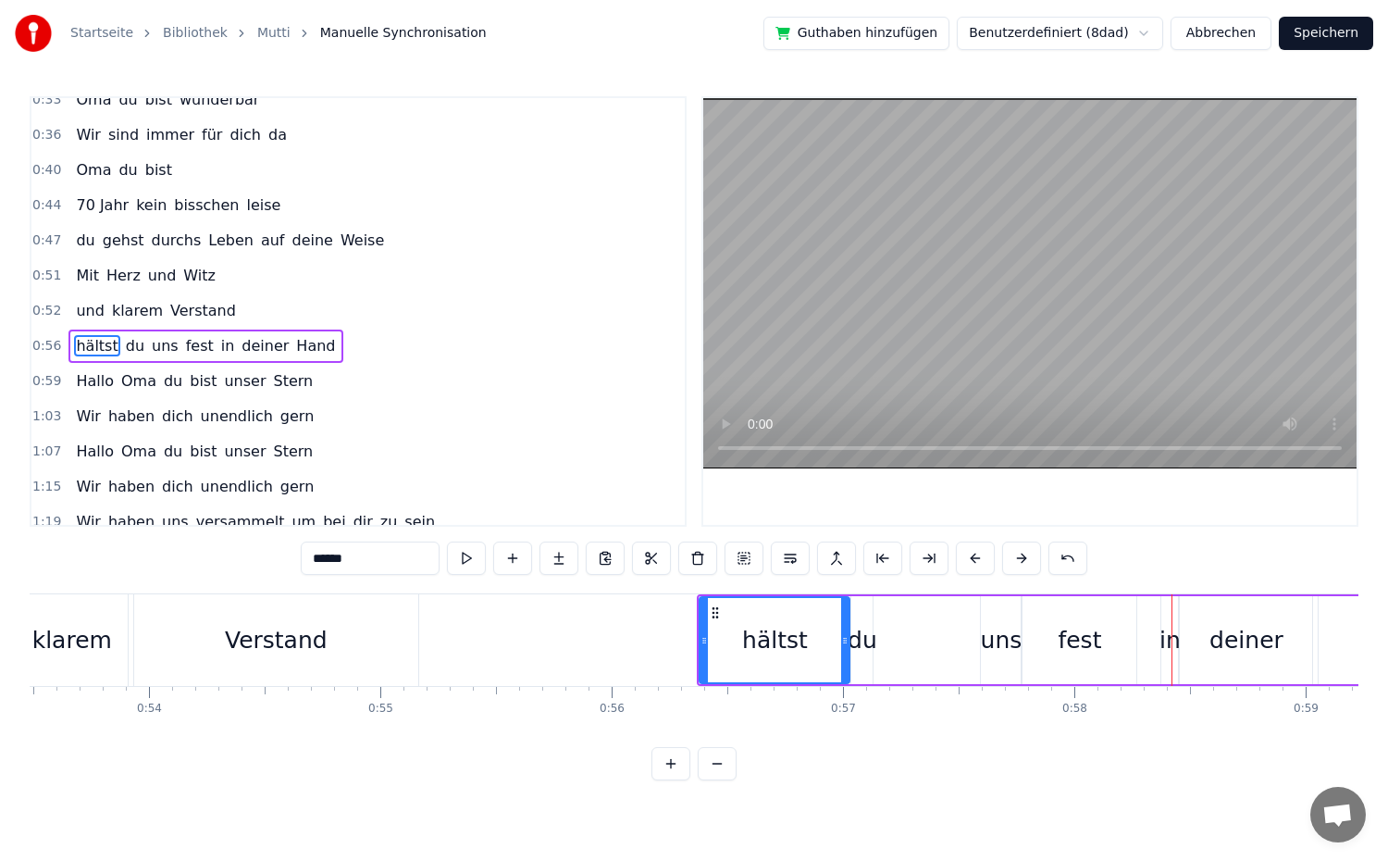
click at [979, 563] on button at bounding box center [975, 557] width 39 height 33
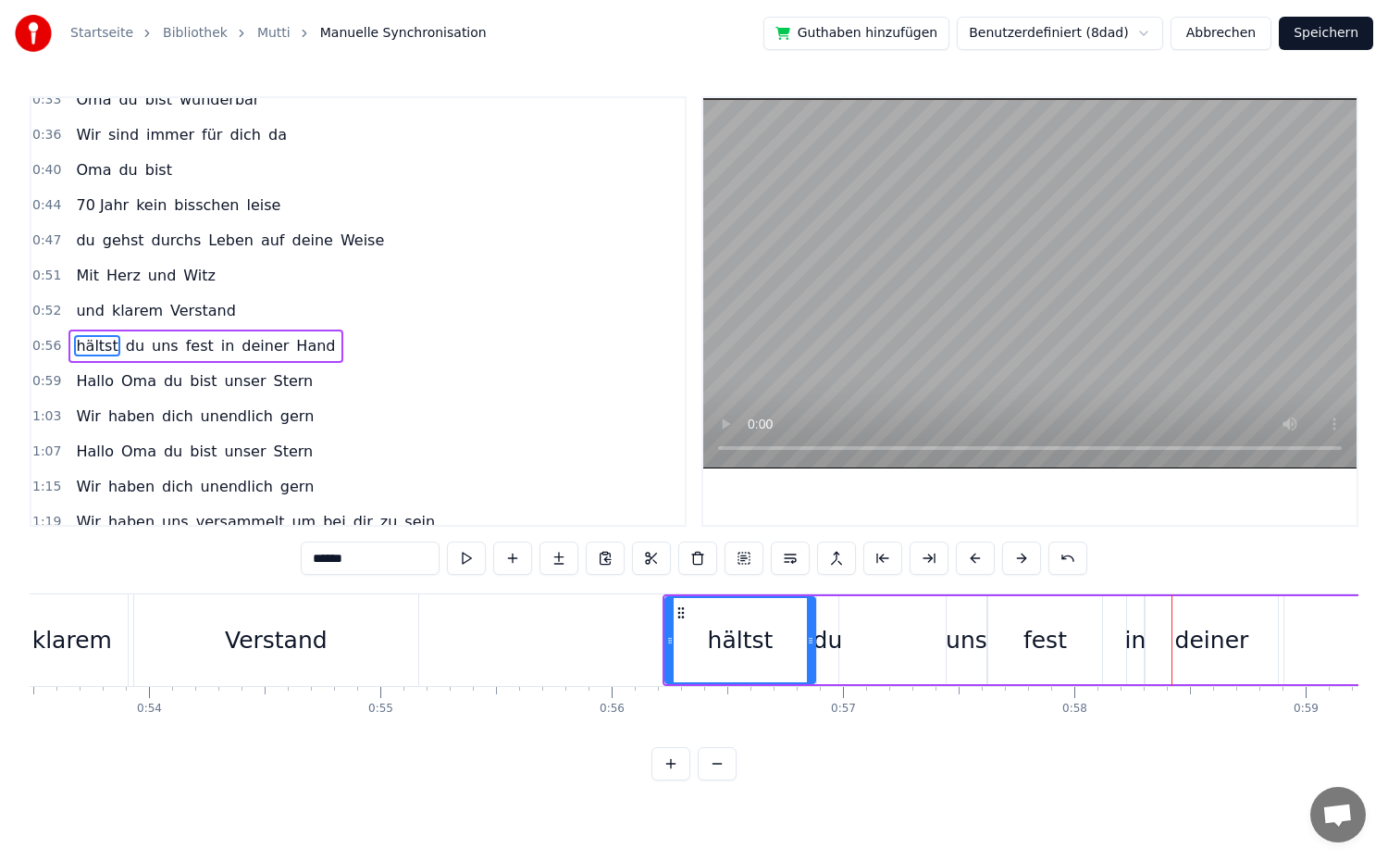
click at [979, 563] on button at bounding box center [975, 557] width 39 height 33
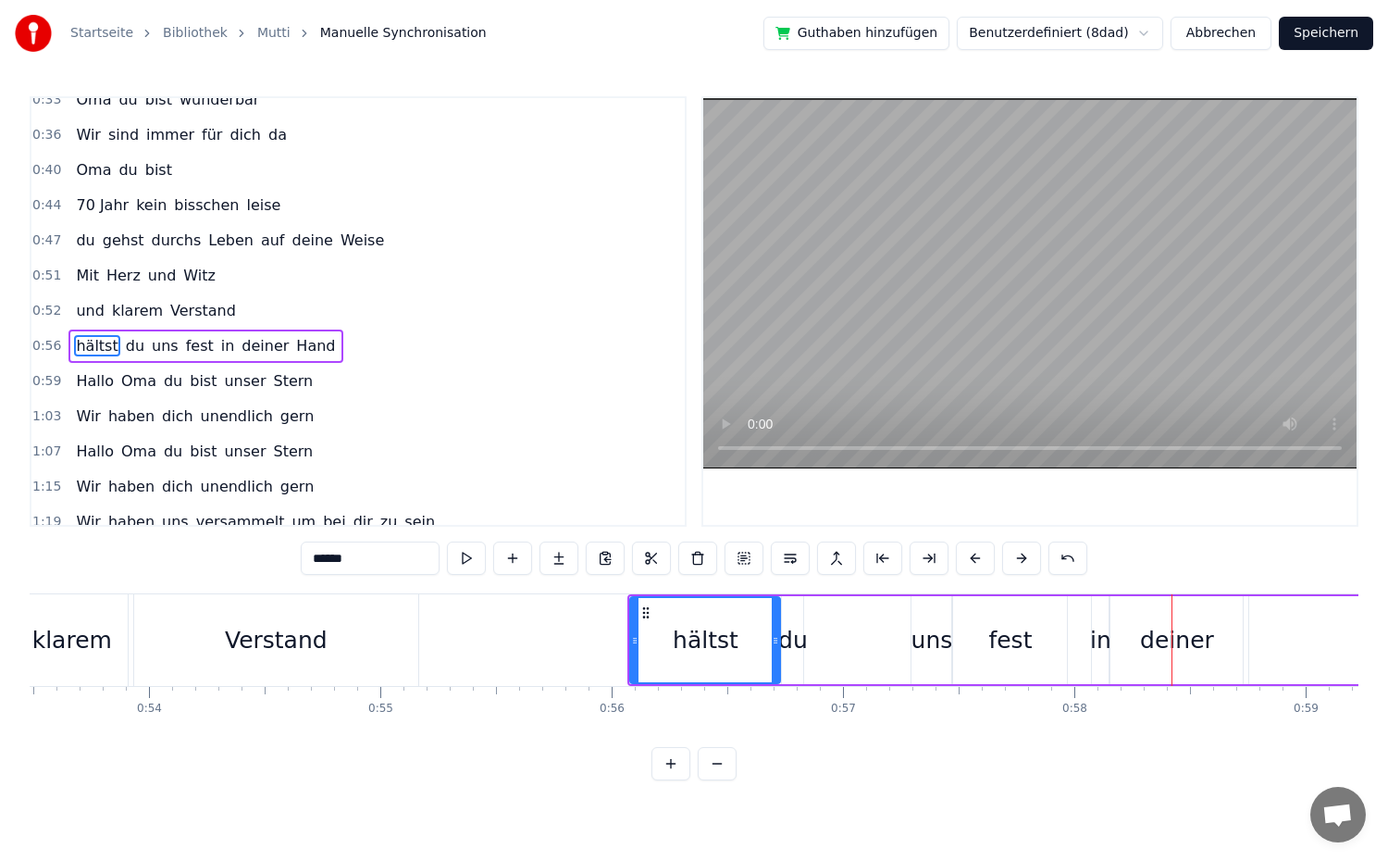
click at [979, 563] on button at bounding box center [975, 557] width 39 height 33
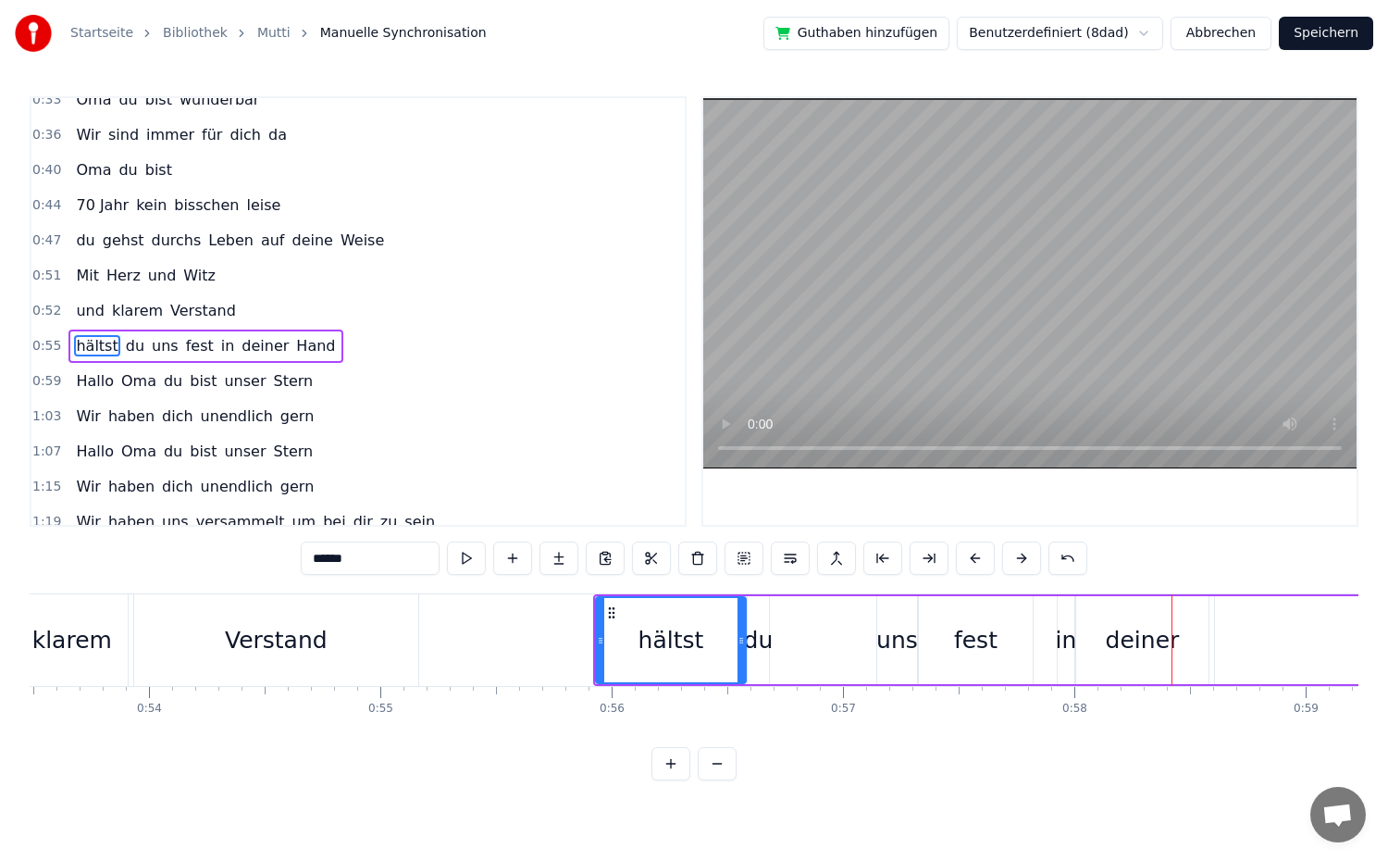
click at [979, 563] on button at bounding box center [975, 557] width 39 height 33
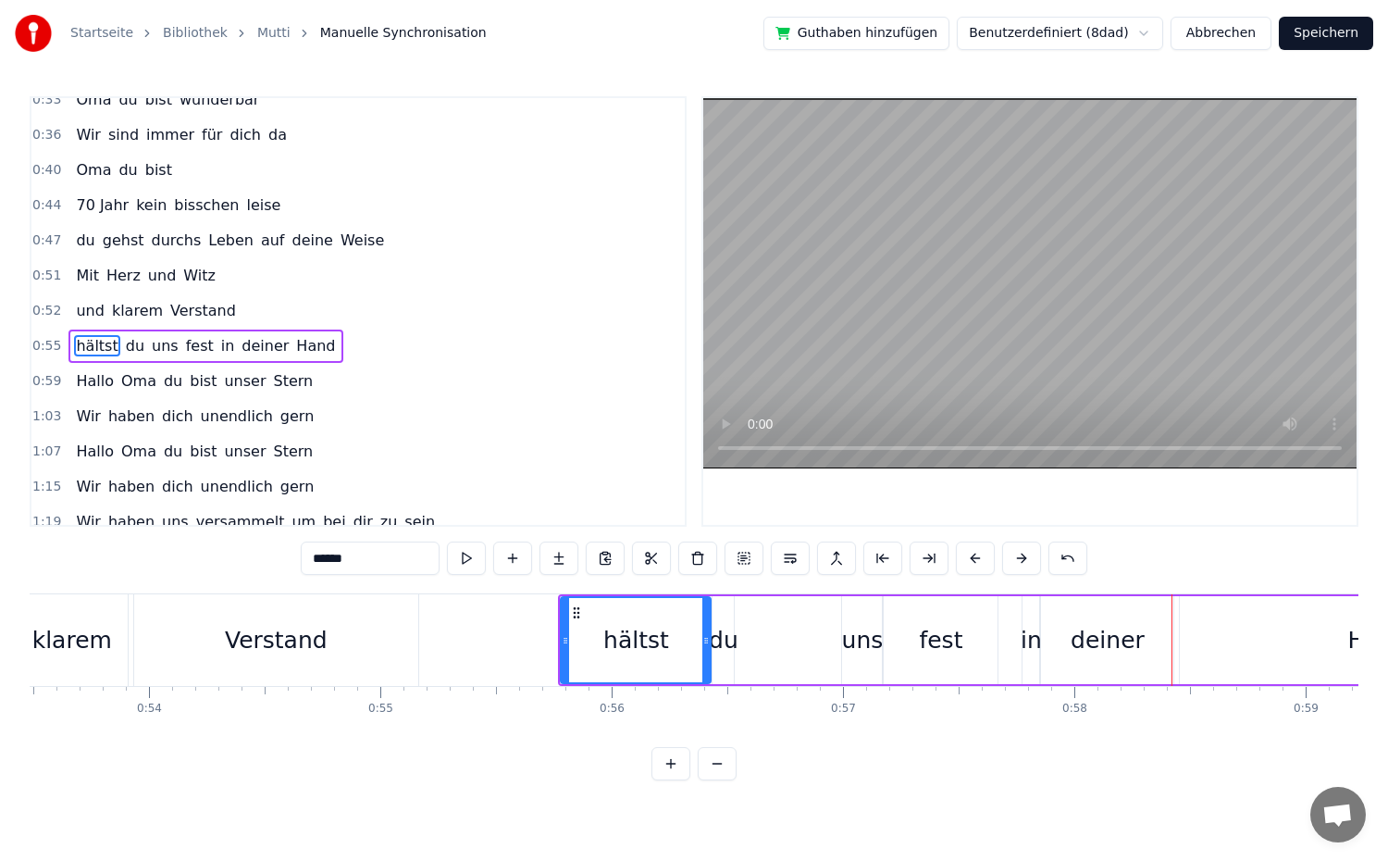
click at [979, 563] on button at bounding box center [975, 557] width 39 height 33
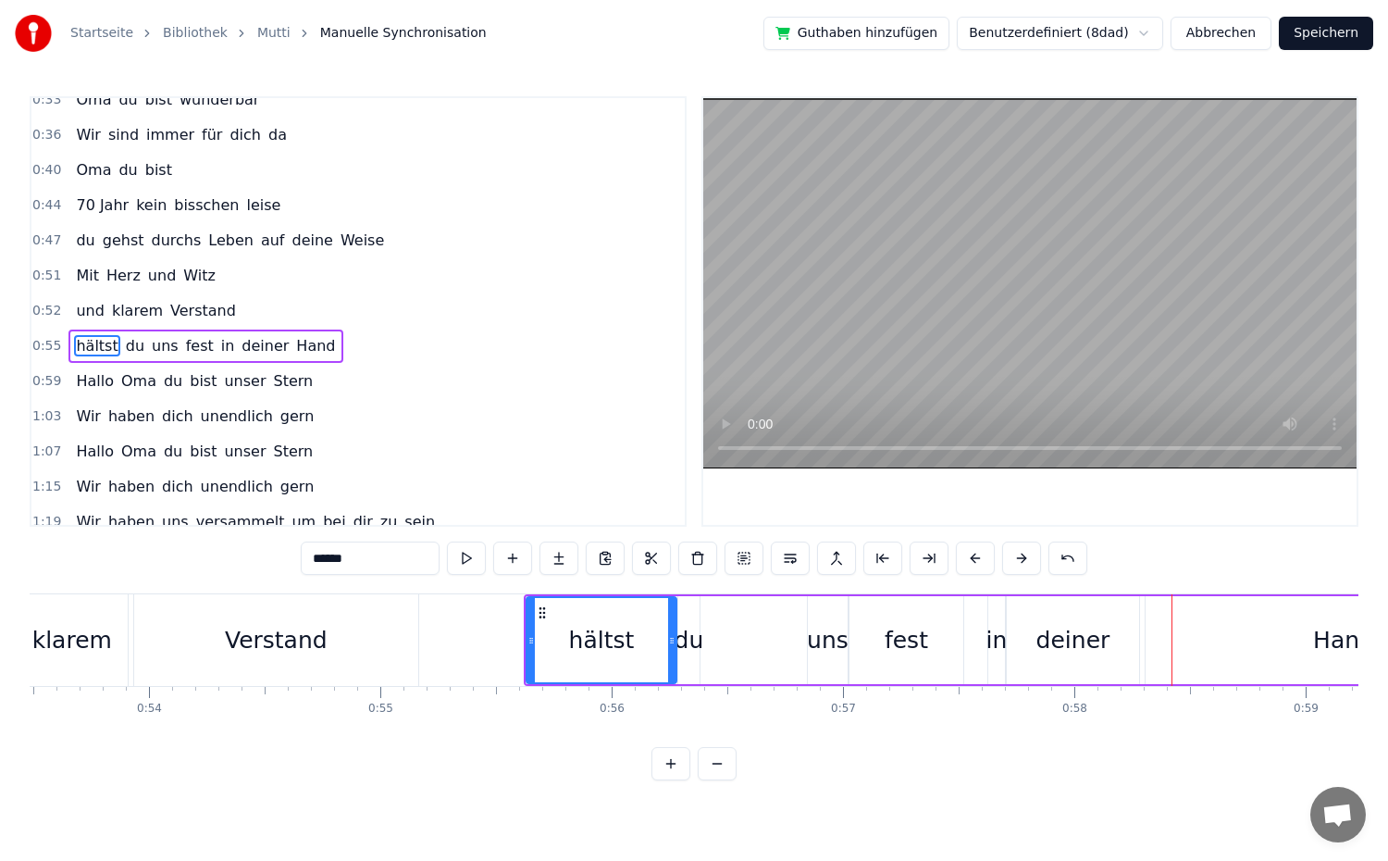
click at [979, 563] on button at bounding box center [975, 557] width 39 height 33
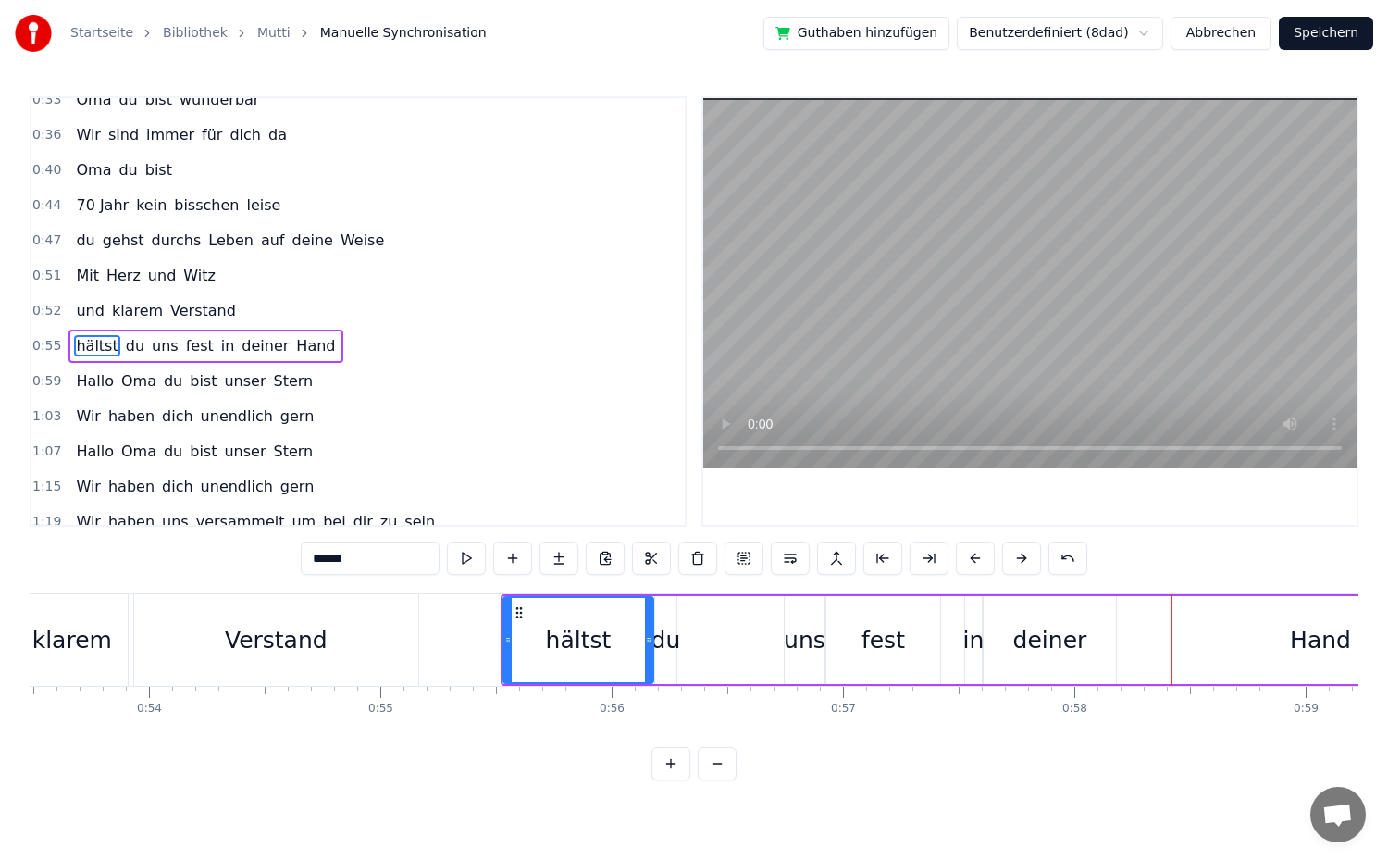
click at [979, 563] on button at bounding box center [975, 557] width 39 height 33
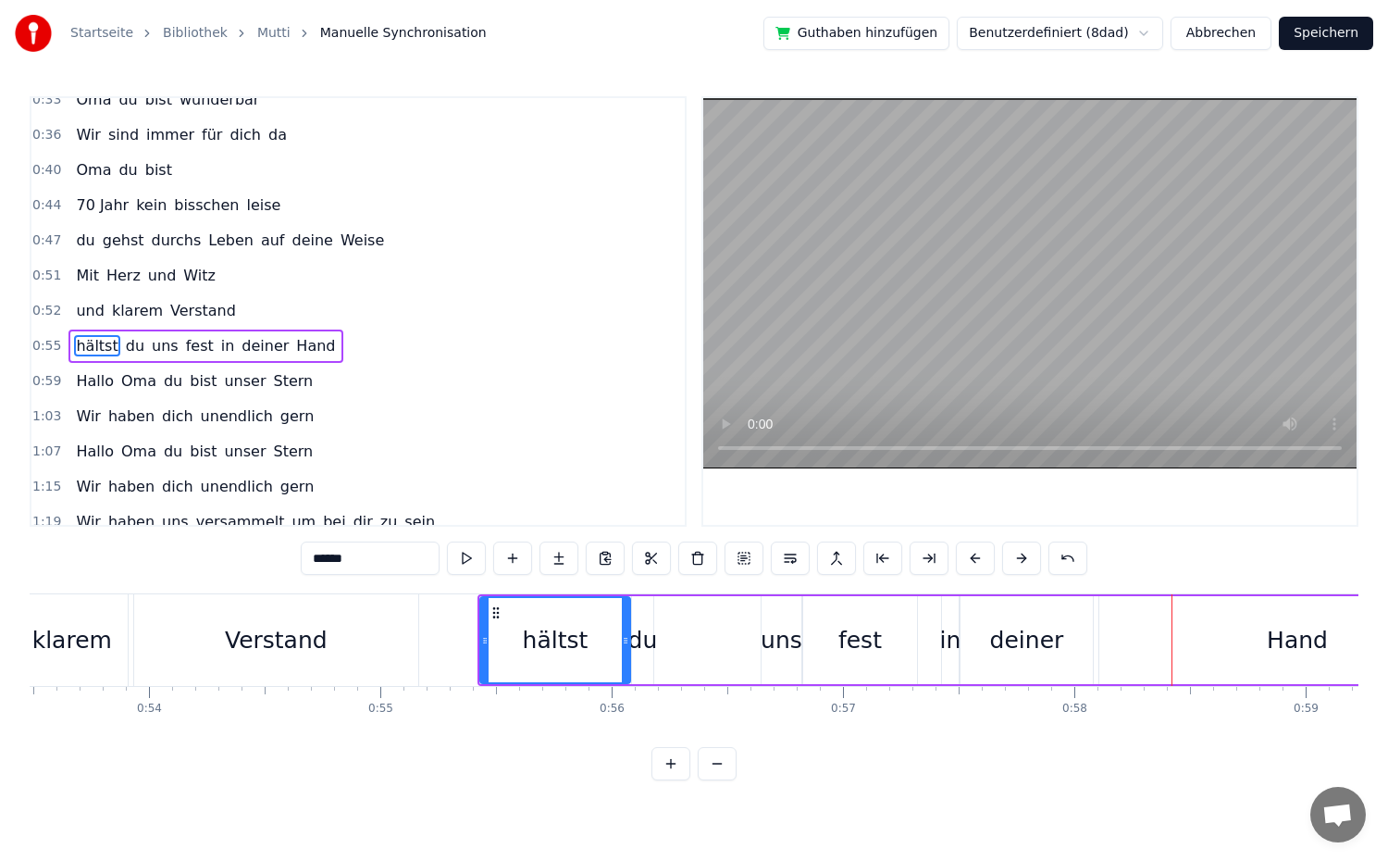
click at [265, 312] on div "0:52 und klarem Verstand" at bounding box center [357, 310] width 653 height 35
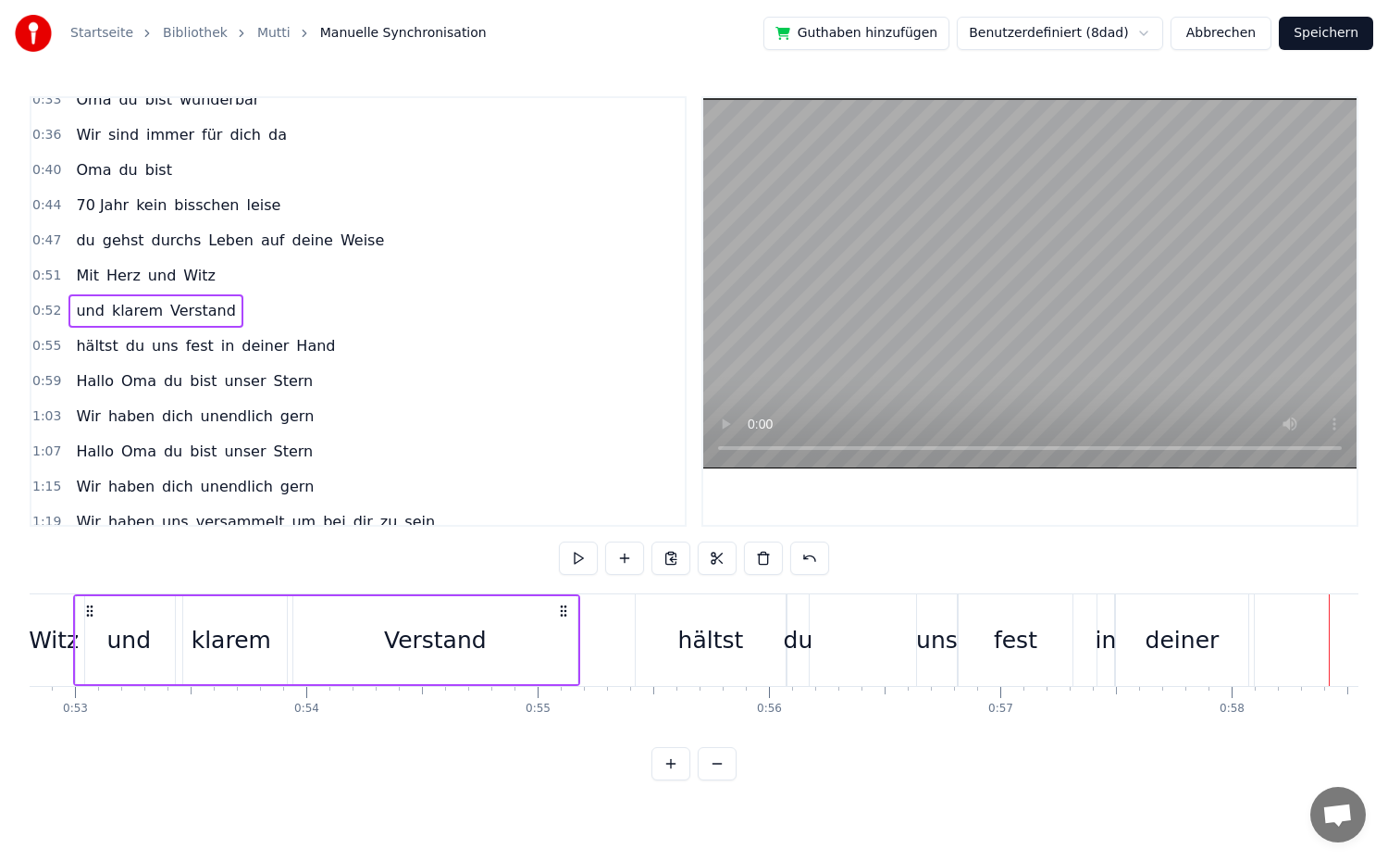
scroll to position [0, 12167]
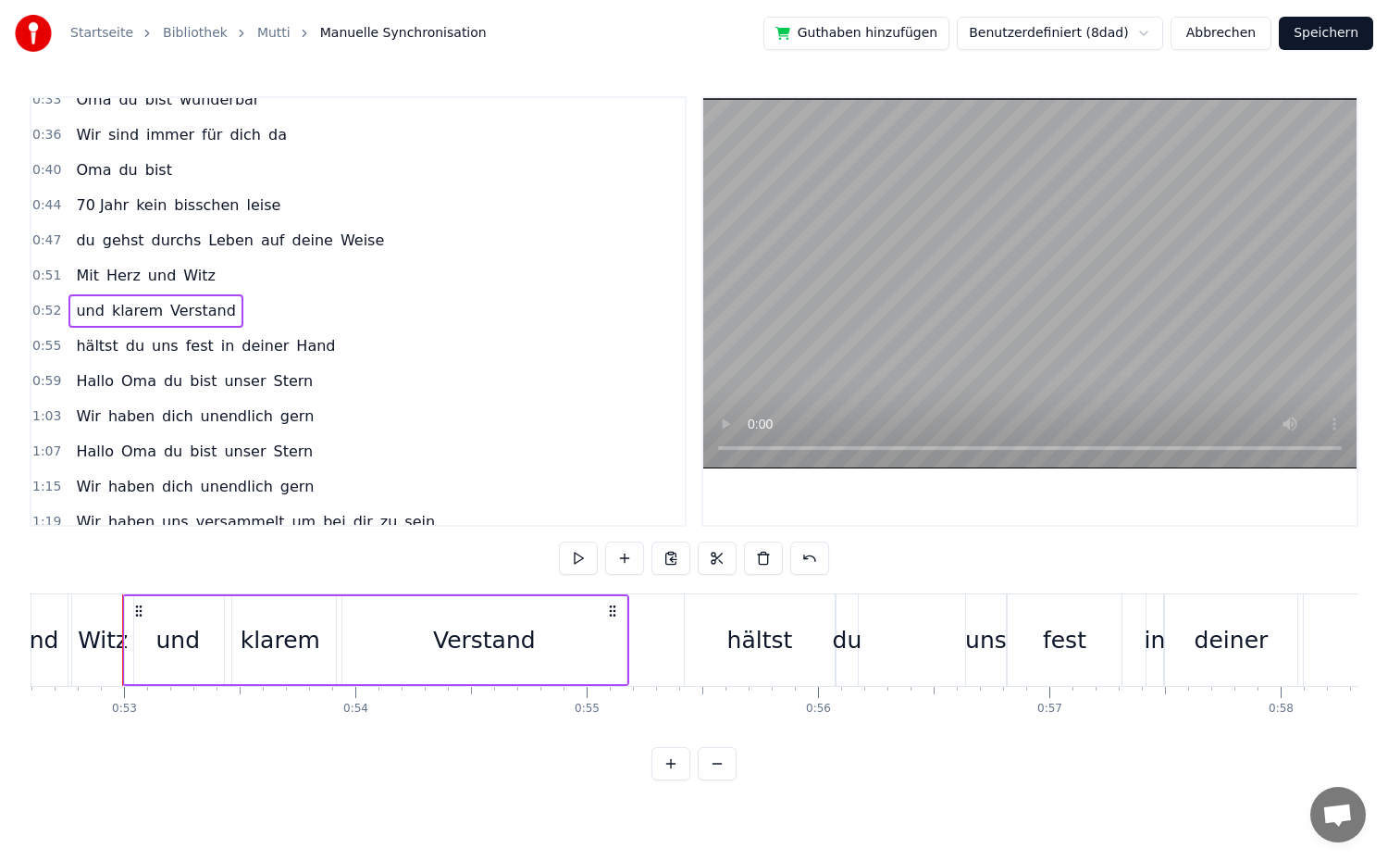
click at [244, 278] on div "0:51 Mit Herz und Witz" at bounding box center [357, 275] width 653 height 35
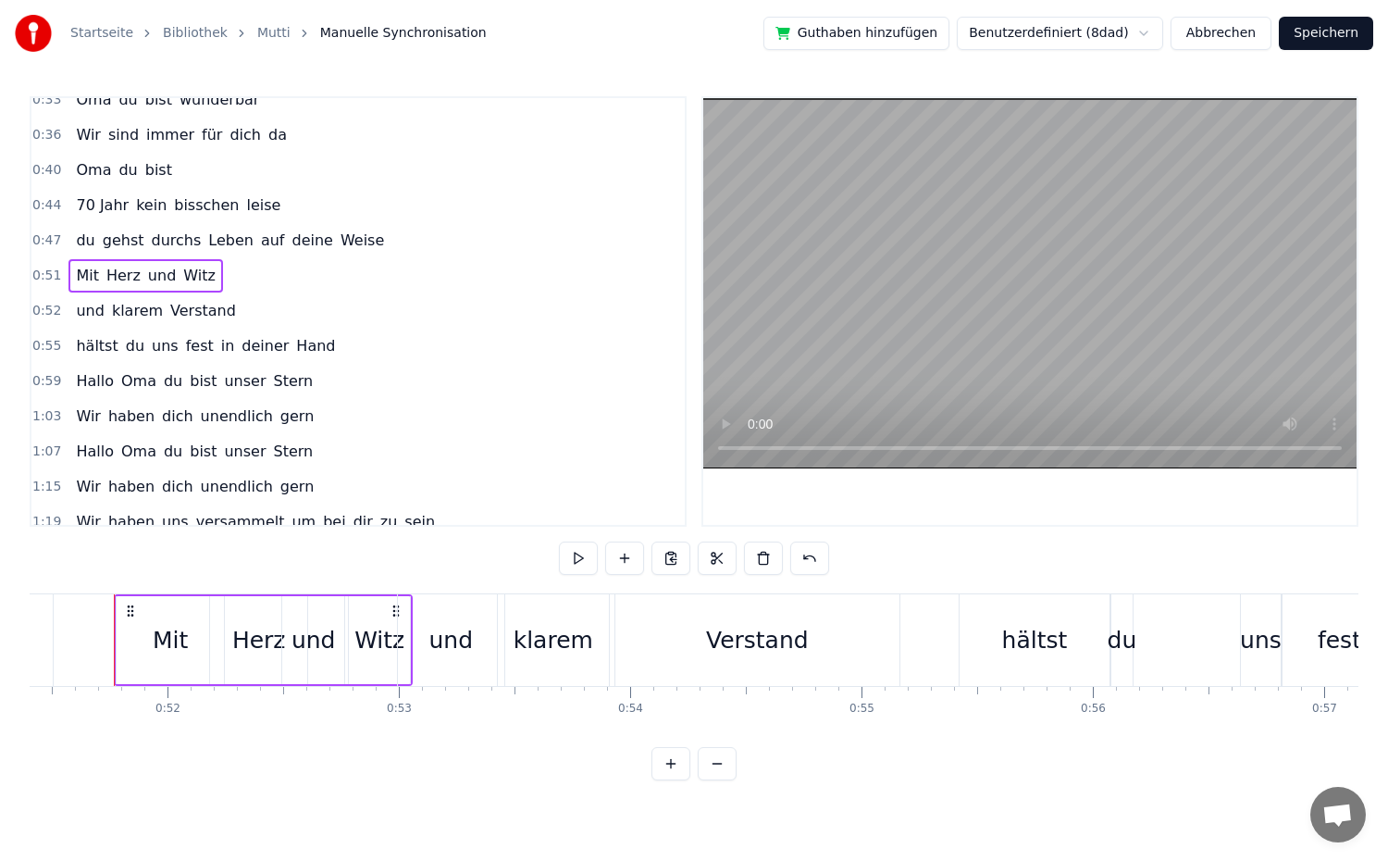
scroll to position [0, 11883]
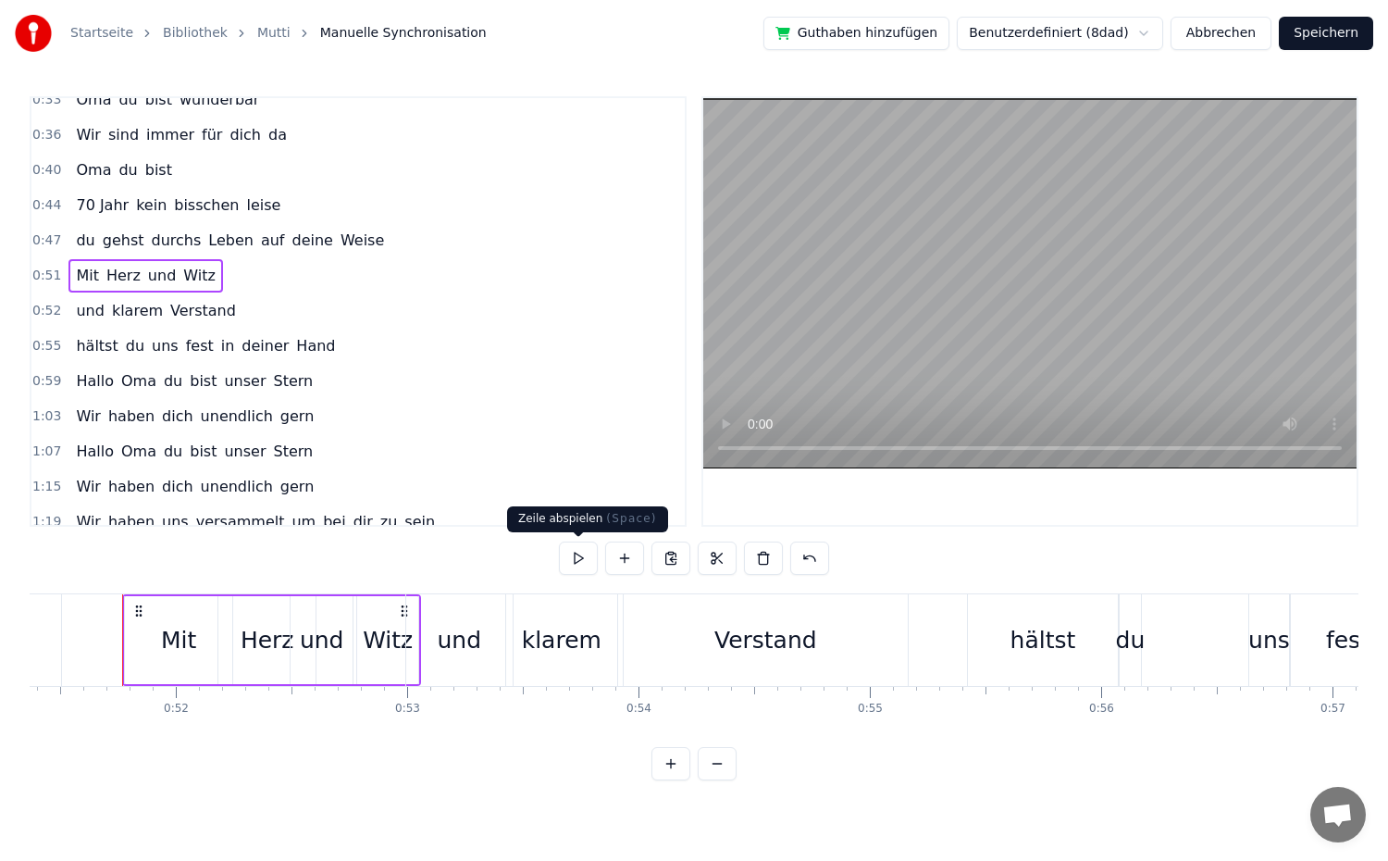
click at [572, 559] on button at bounding box center [578, 557] width 39 height 33
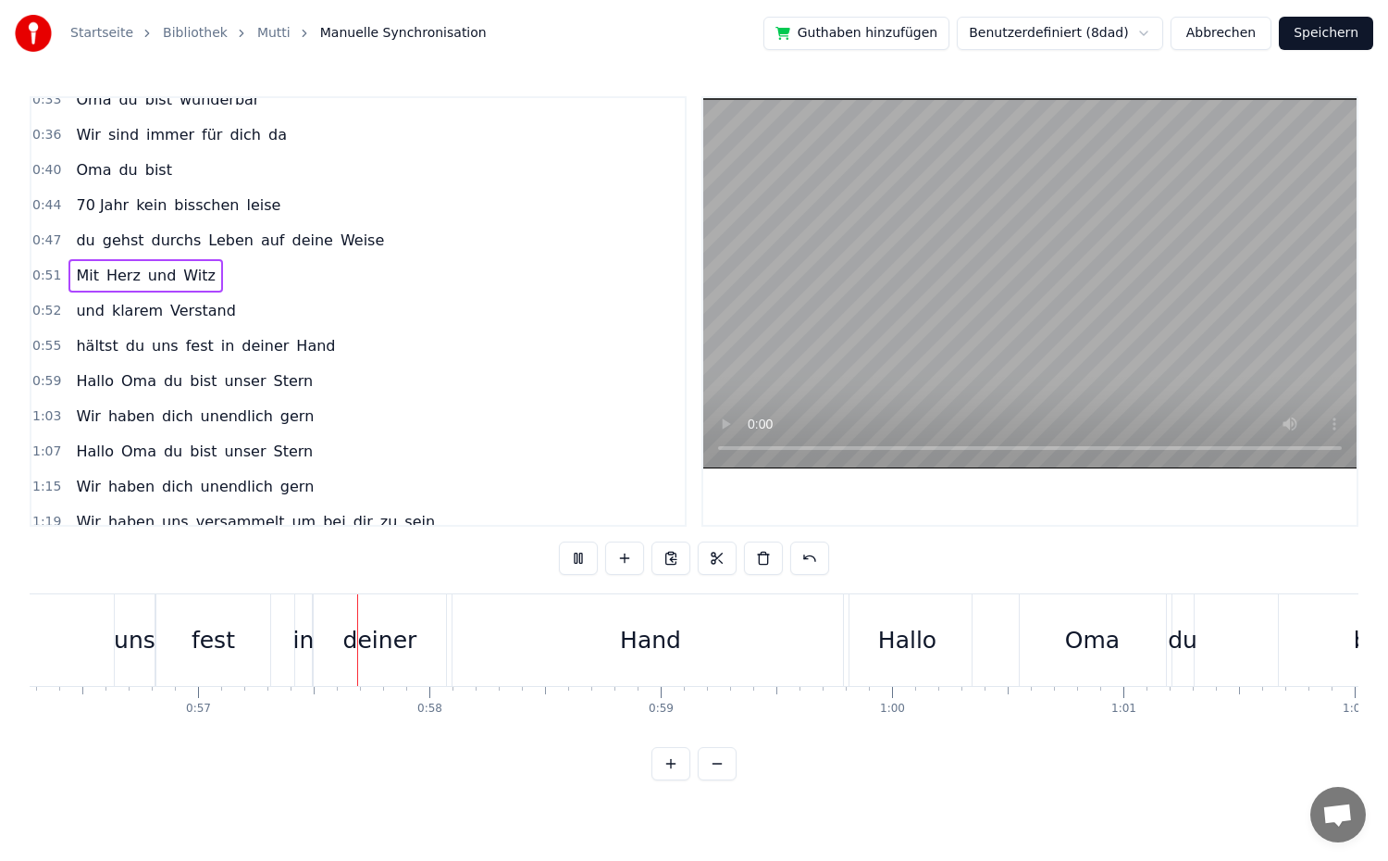
scroll to position [0, 13085]
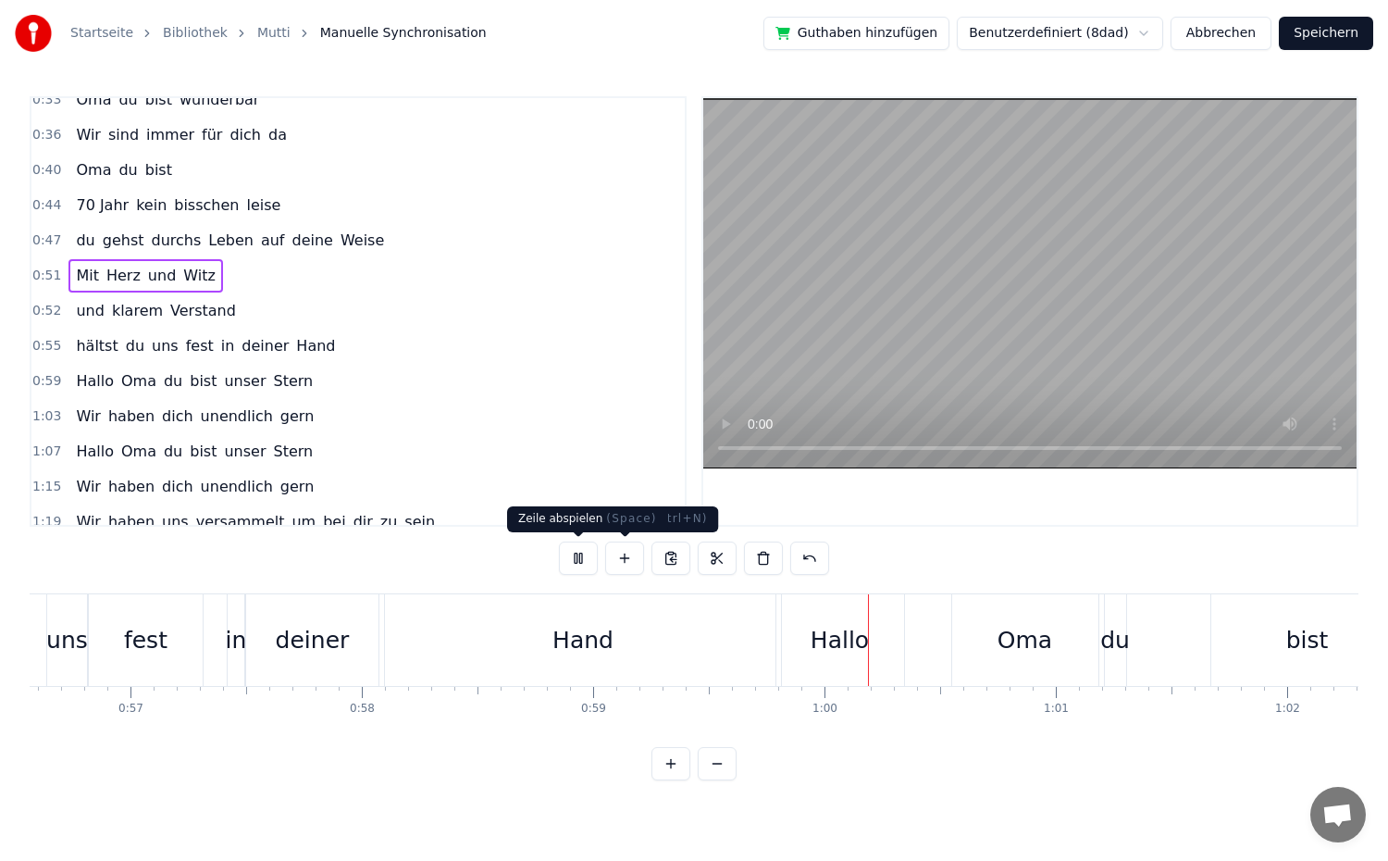
click at [593, 561] on button at bounding box center [578, 557] width 39 height 33
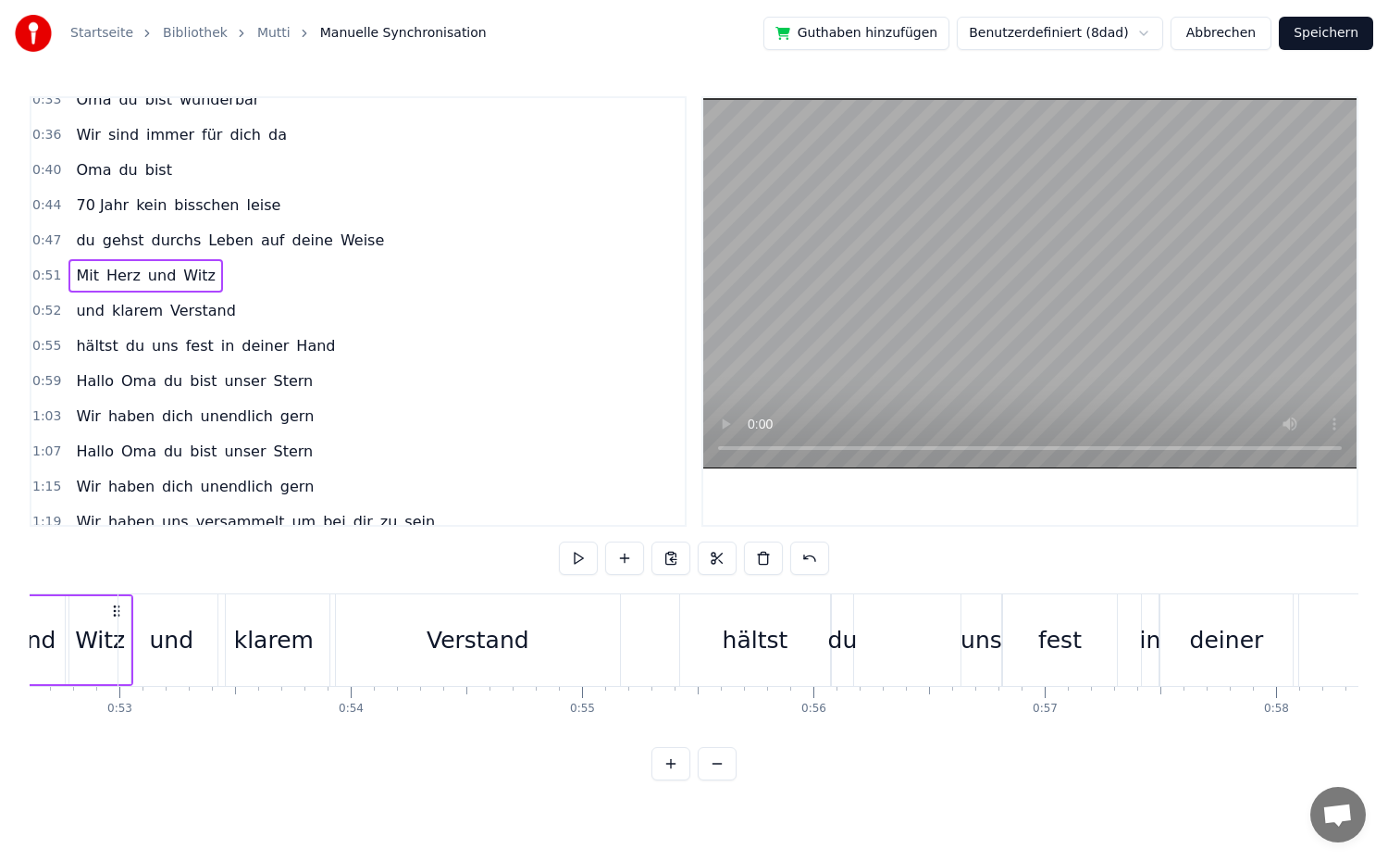
scroll to position [0, 12134]
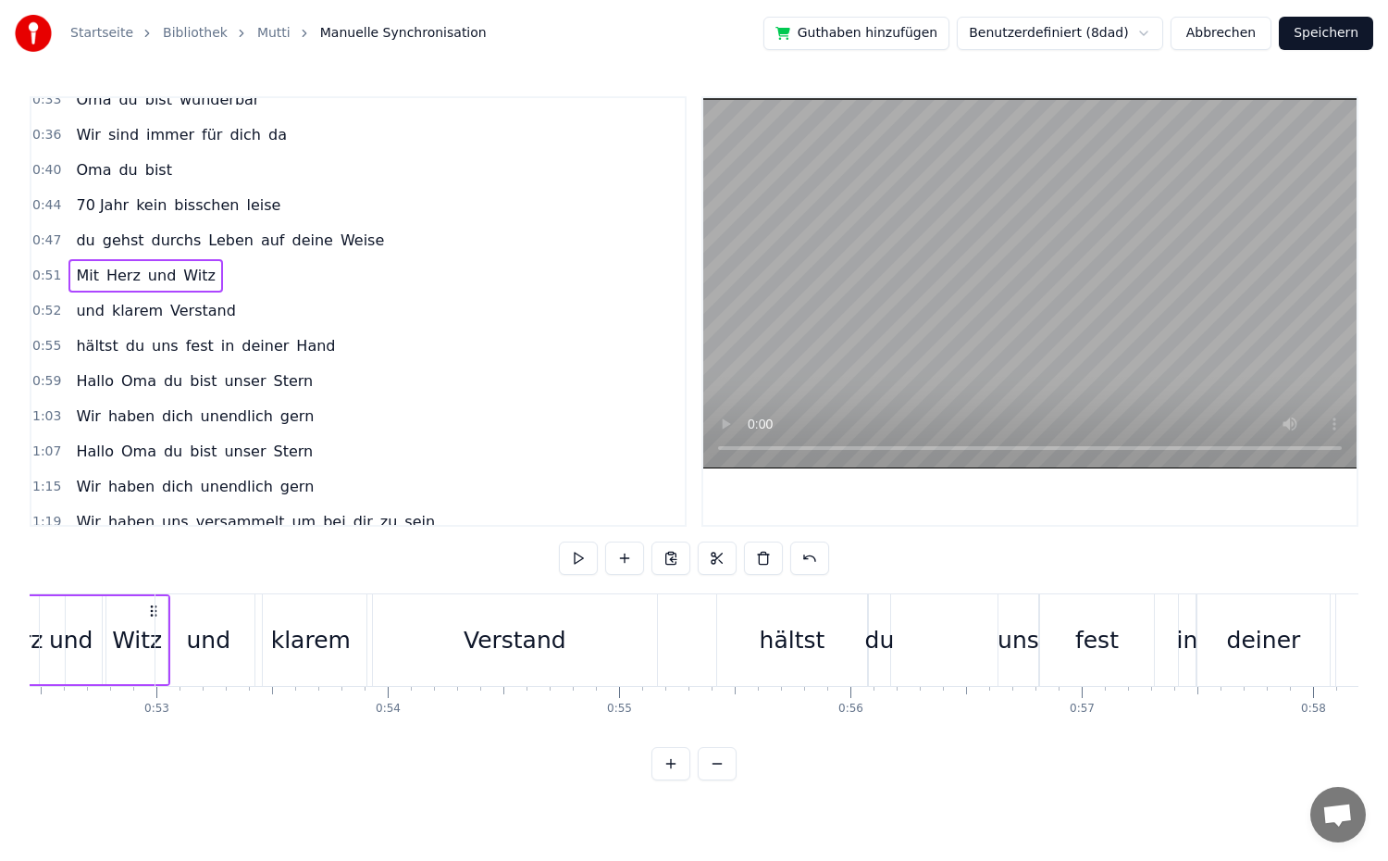
click at [422, 633] on div "Verstand" at bounding box center [515, 640] width 284 height 92
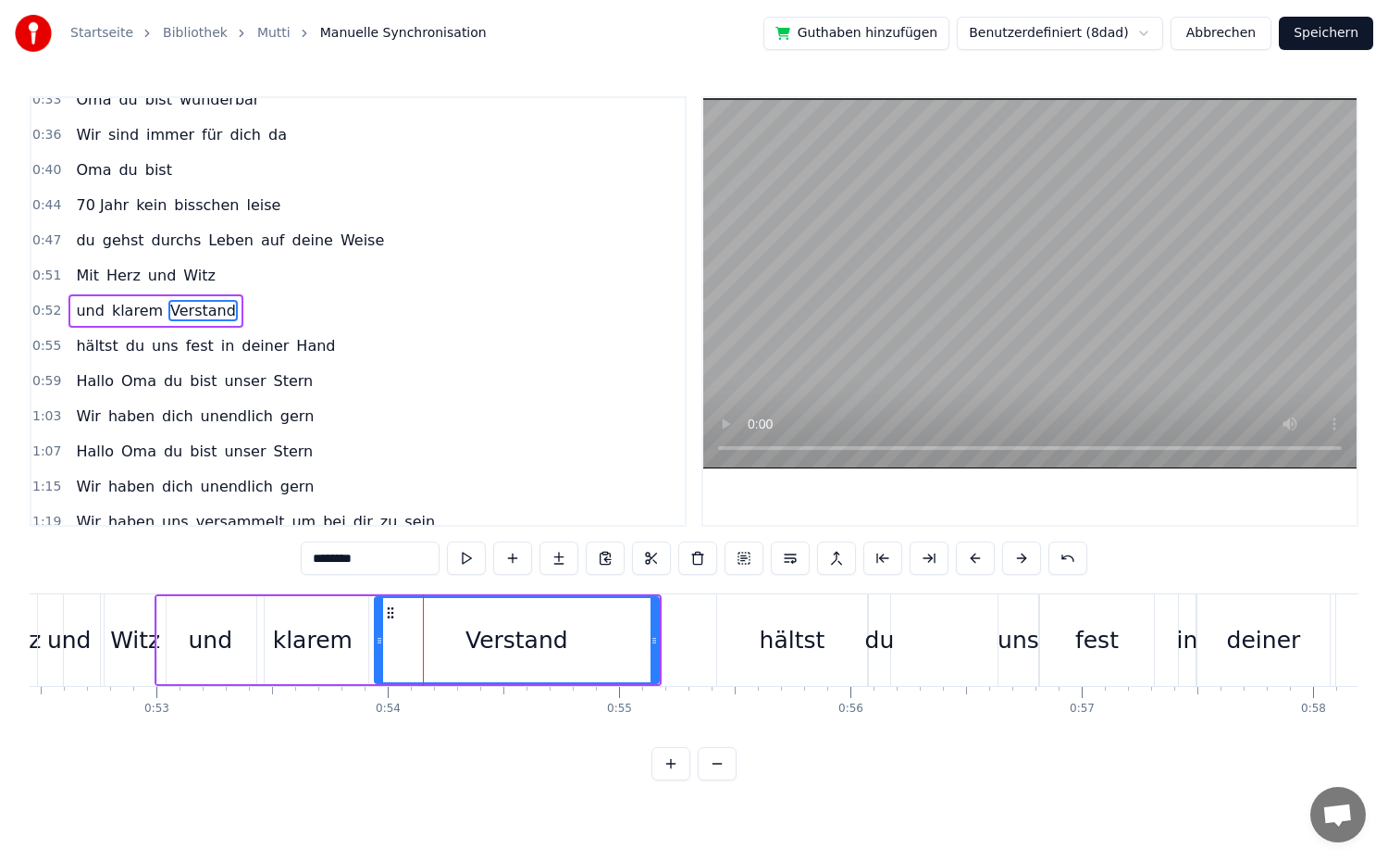
scroll to position [261, 0]
click at [476, 559] on button at bounding box center [466, 557] width 39 height 33
click at [768, 641] on div "hältst" at bounding box center [793, 640] width 66 height 35
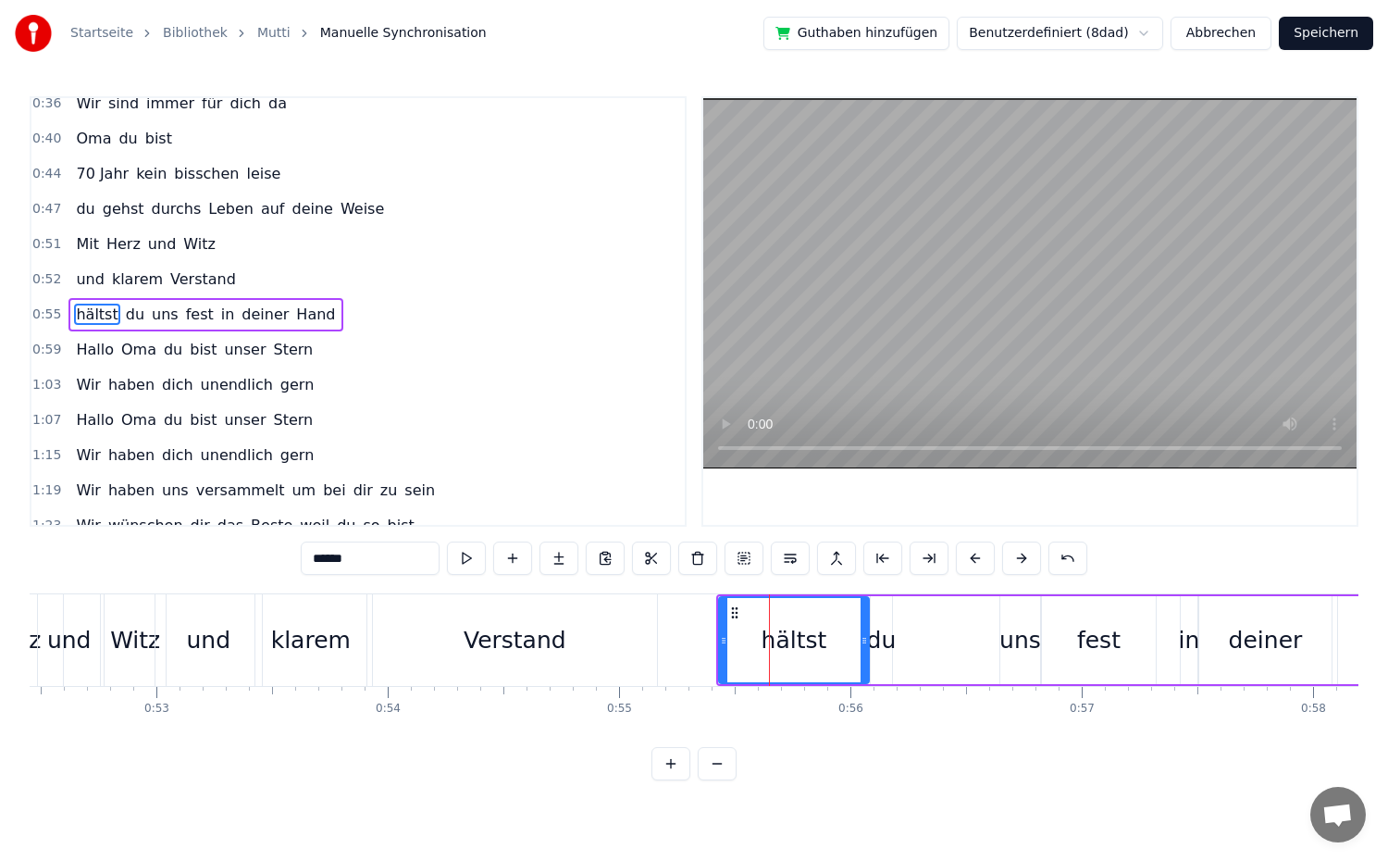
scroll to position [296, 0]
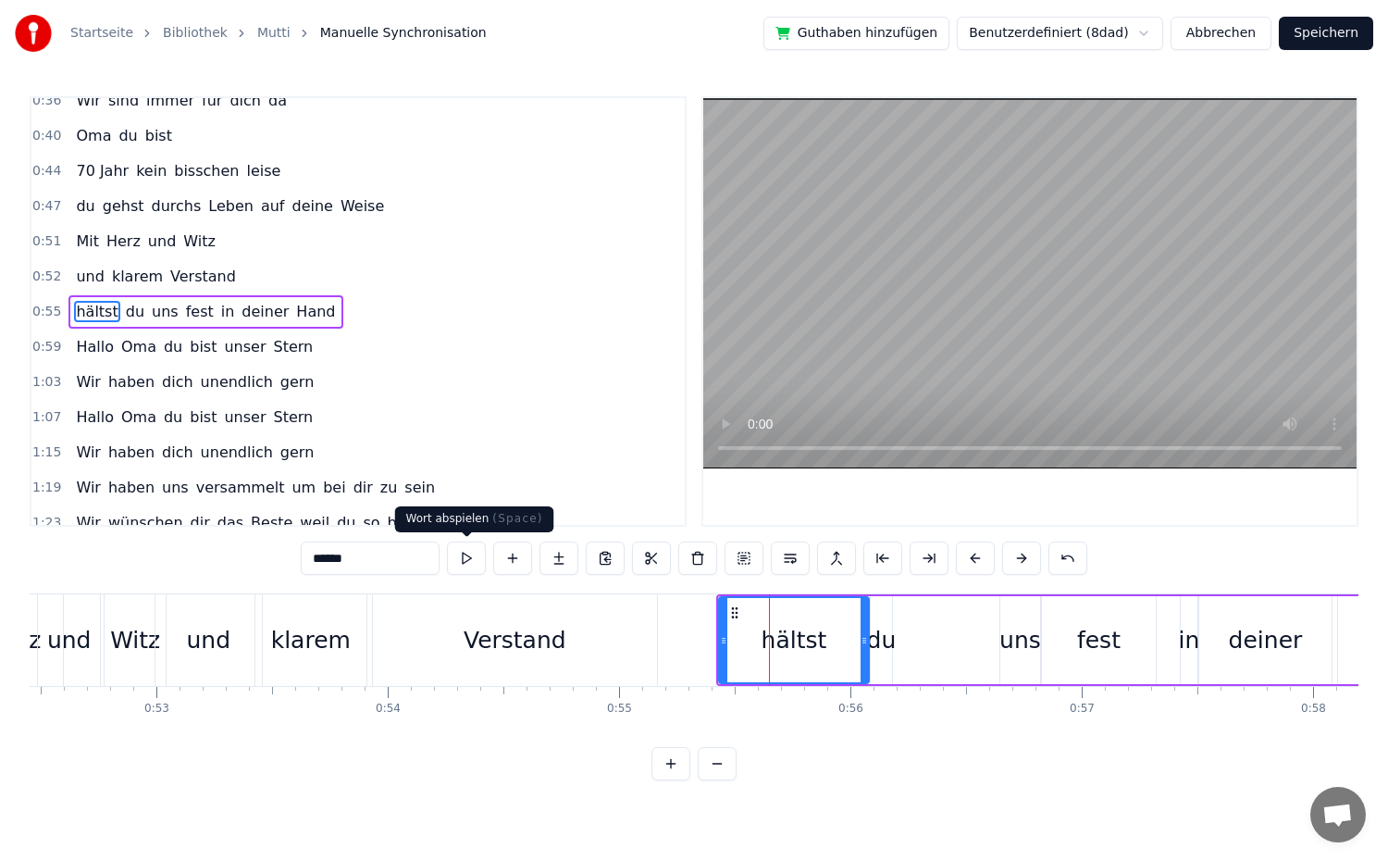
click at [468, 560] on button at bounding box center [466, 557] width 39 height 33
drag, startPoint x: 720, startPoint y: 631, endPoint x: 732, endPoint y: 633, distance: 12.2
click at [732, 633] on div at bounding box center [735, 640] width 7 height 84
click at [875, 639] on div "du" at bounding box center [882, 640] width 30 height 35
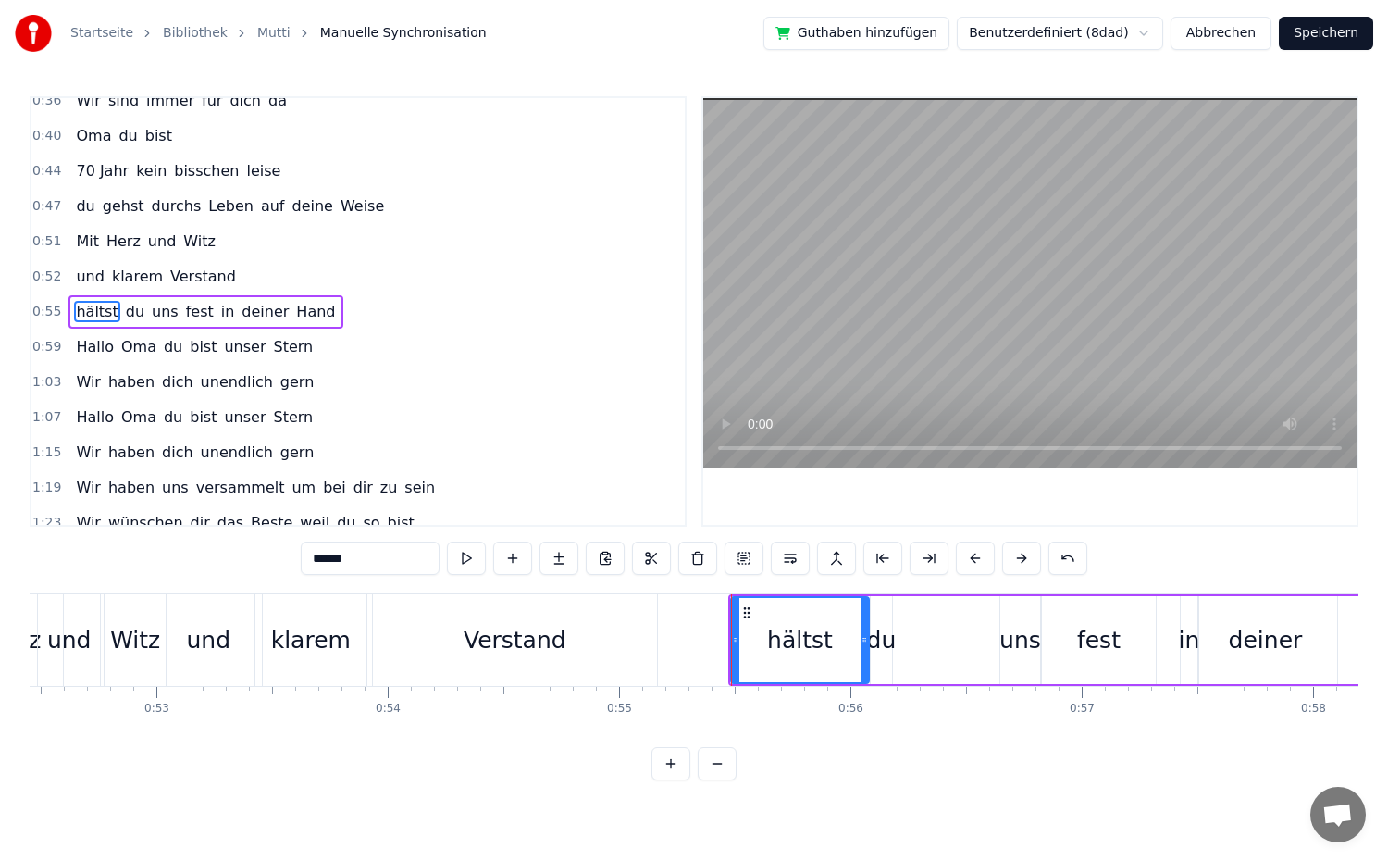
type input "**"
click at [954, 644] on div "hältst du uns fest in deiner Hand" at bounding box center [1232, 640] width 1009 height 92
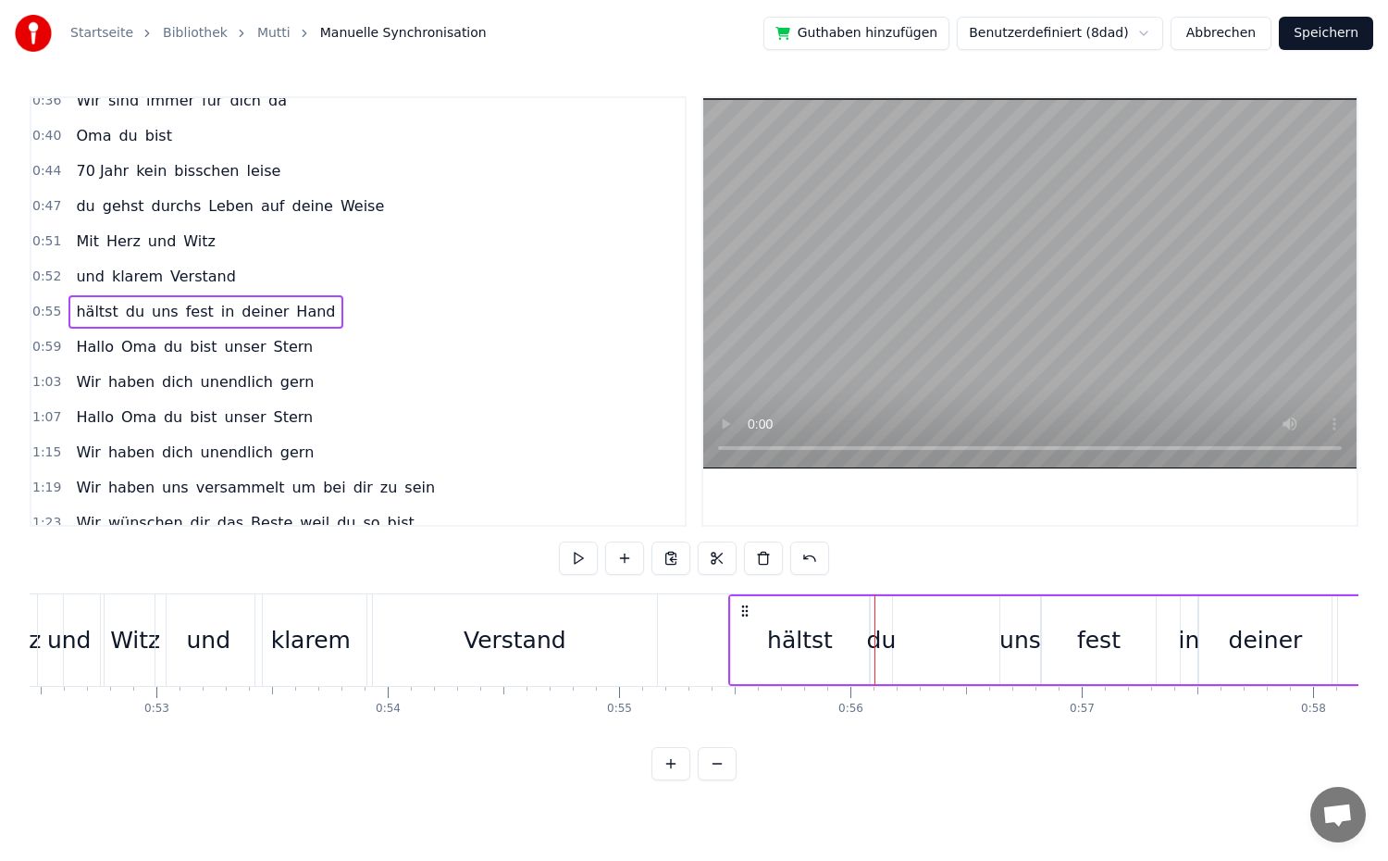
click at [885, 650] on div "du" at bounding box center [882, 640] width 30 height 35
drag, startPoint x: 890, startPoint y: 640, endPoint x: 920, endPoint y: 638, distance: 29.7
click at [920, 638] on div "hältst du uns fest in deiner Hand" at bounding box center [1232, 640] width 1009 height 92
click at [887, 638] on div "du" at bounding box center [882, 640] width 30 height 35
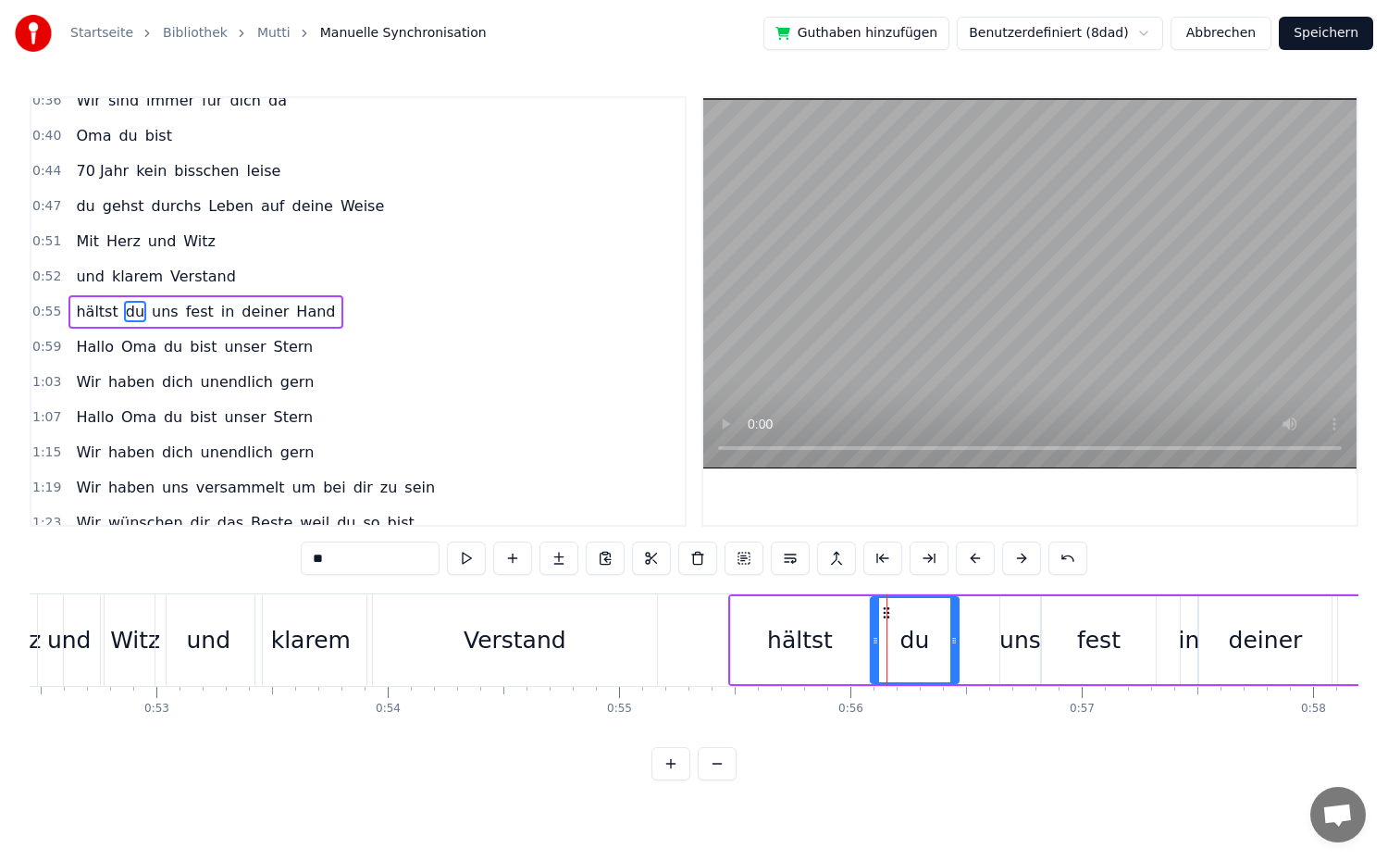
drag, startPoint x: 886, startPoint y: 640, endPoint x: 953, endPoint y: 640, distance: 66.6
click at [953, 640] on icon at bounding box center [953, 640] width 7 height 15
click at [836, 648] on div "hältst" at bounding box center [800, 640] width 138 height 88
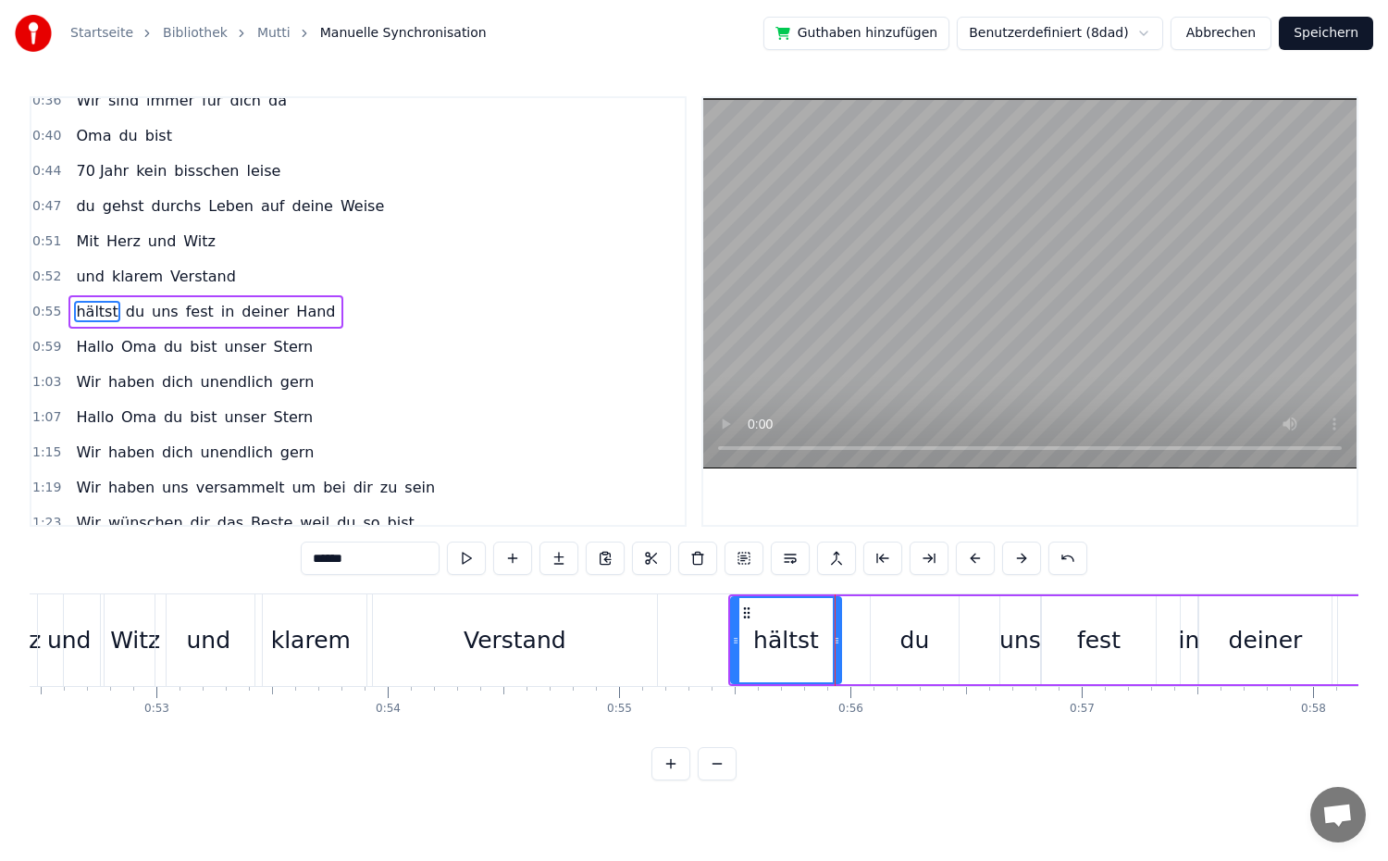
drag, startPoint x: 865, startPoint y: 639, endPoint x: 837, endPoint y: 639, distance: 27.8
click at [837, 639] on icon at bounding box center [836, 640] width 7 height 15
click at [887, 641] on div "du" at bounding box center [915, 640] width 88 height 88
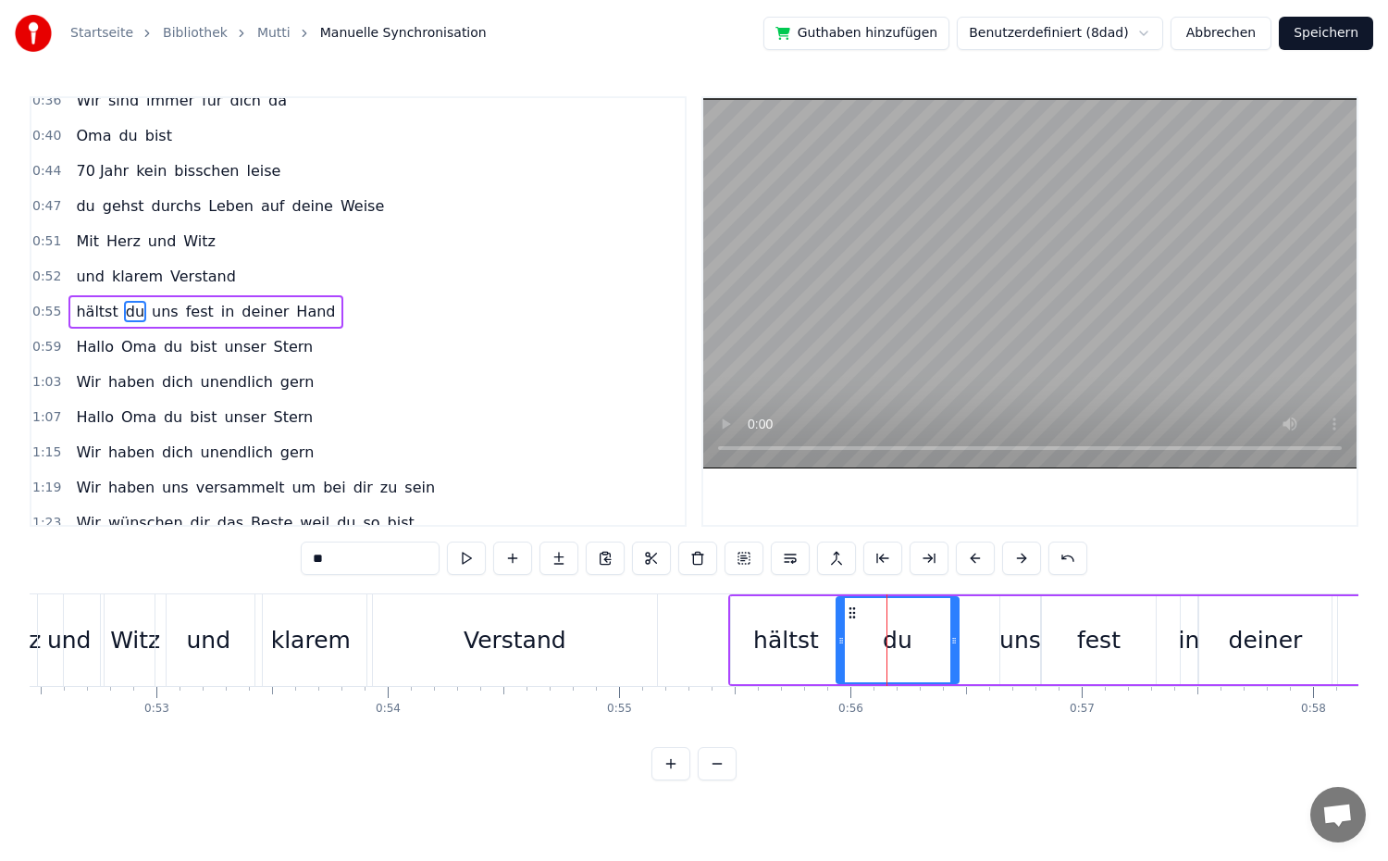
drag, startPoint x: 875, startPoint y: 638, endPoint x: 841, endPoint y: 639, distance: 34.3
click at [841, 639] on icon at bounding box center [840, 640] width 7 height 15
drag, startPoint x: 952, startPoint y: 638, endPoint x: 893, endPoint y: 638, distance: 59.2
click at [893, 638] on icon at bounding box center [894, 640] width 7 height 15
click at [473, 559] on button at bounding box center [466, 557] width 39 height 33
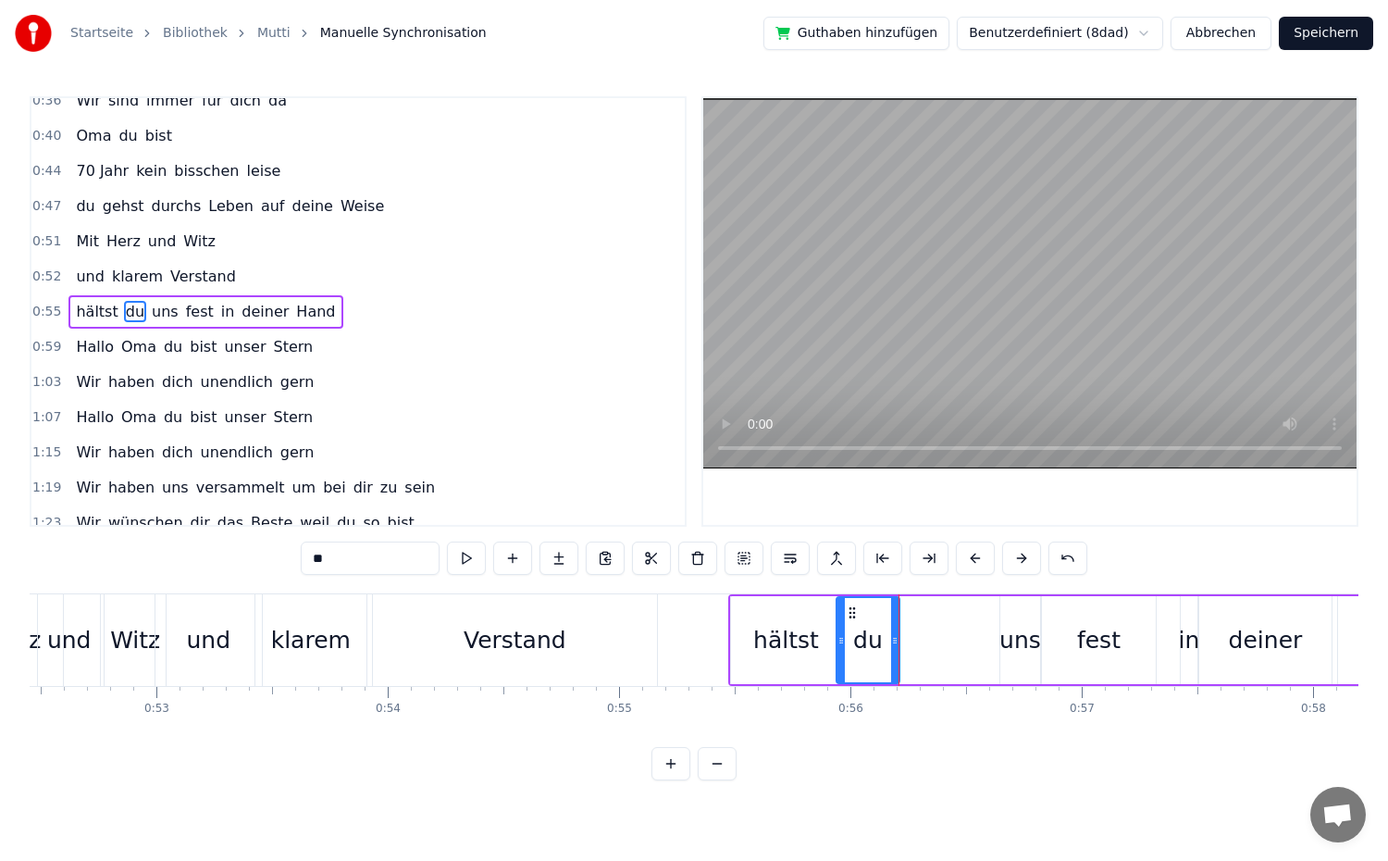
click at [1021, 651] on div "uns" at bounding box center [1020, 640] width 42 height 35
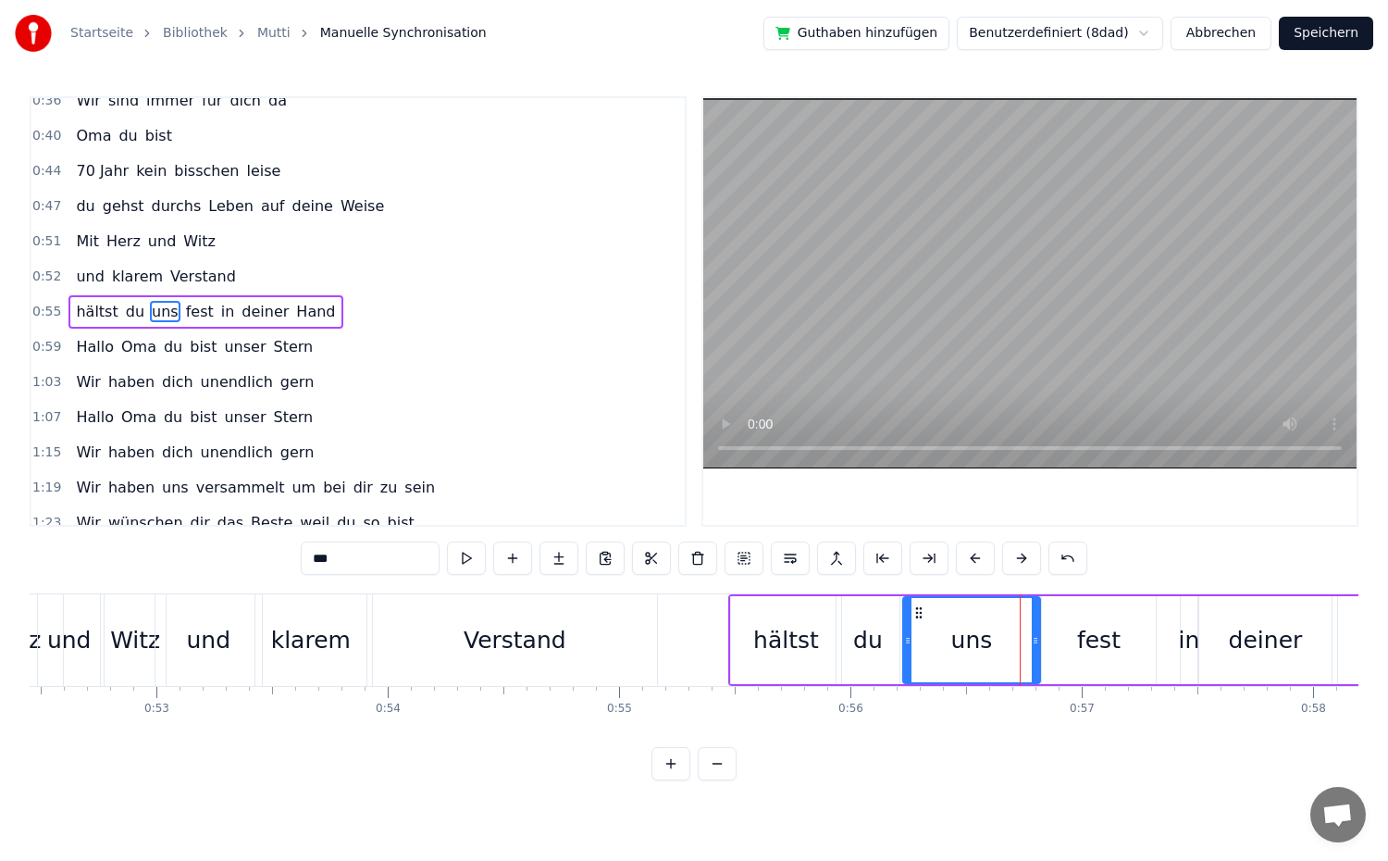
drag, startPoint x: 1004, startPoint y: 641, endPoint x: 907, endPoint y: 641, distance: 97.2
click at [907, 641] on icon at bounding box center [907, 640] width 7 height 15
click at [1039, 640] on div "uns" at bounding box center [971, 640] width 139 height 88
drag, startPoint x: 1039, startPoint y: 638, endPoint x: 1008, endPoint y: 641, distance: 31.7
click at [1008, 641] on div "uns" at bounding box center [971, 640] width 139 height 88
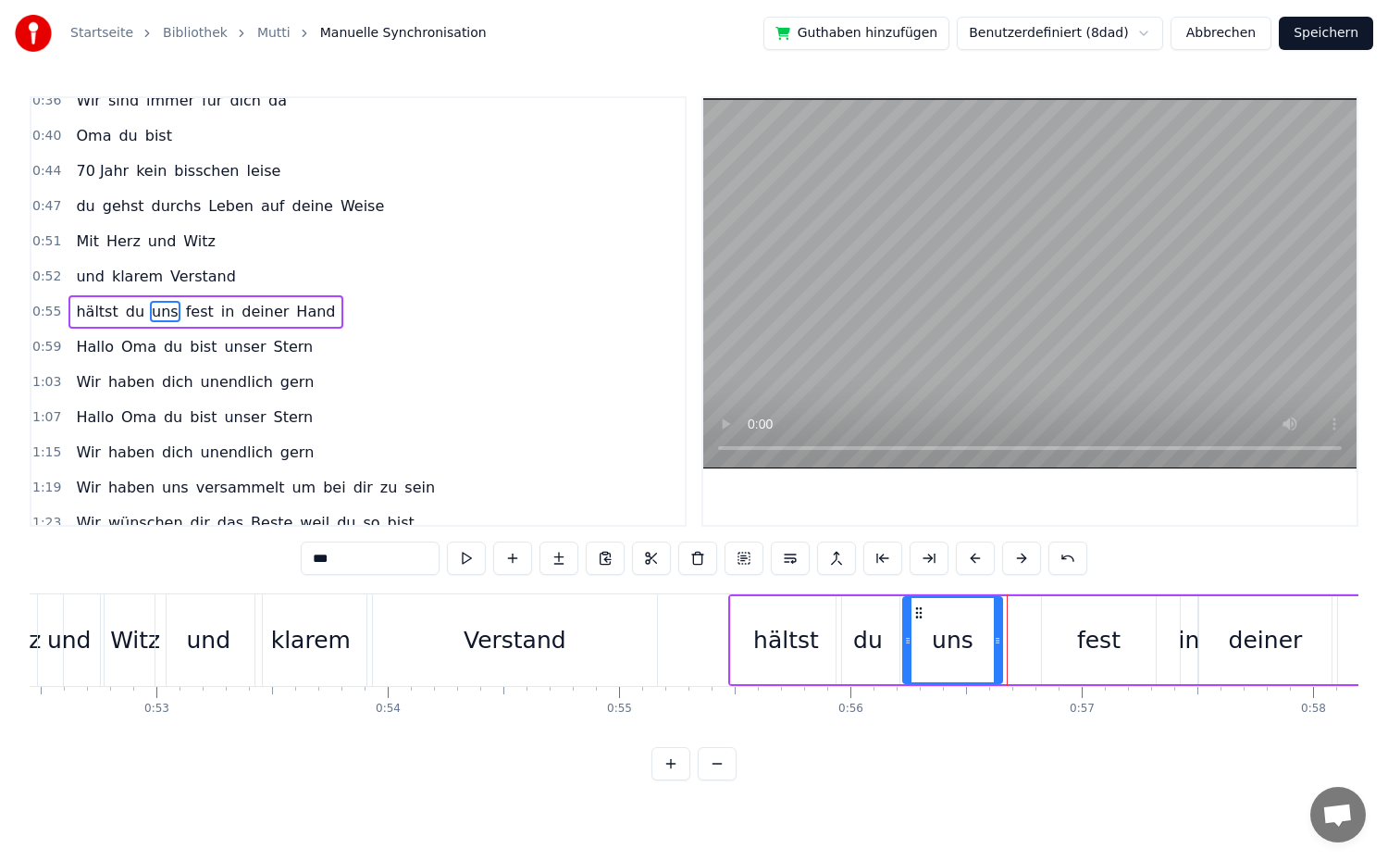
drag, startPoint x: 1036, startPoint y: 640, endPoint x: 998, endPoint y: 640, distance: 37.9
click at [998, 640] on icon at bounding box center [997, 640] width 7 height 15
click at [1100, 651] on div "fest" at bounding box center [1098, 640] width 43 height 35
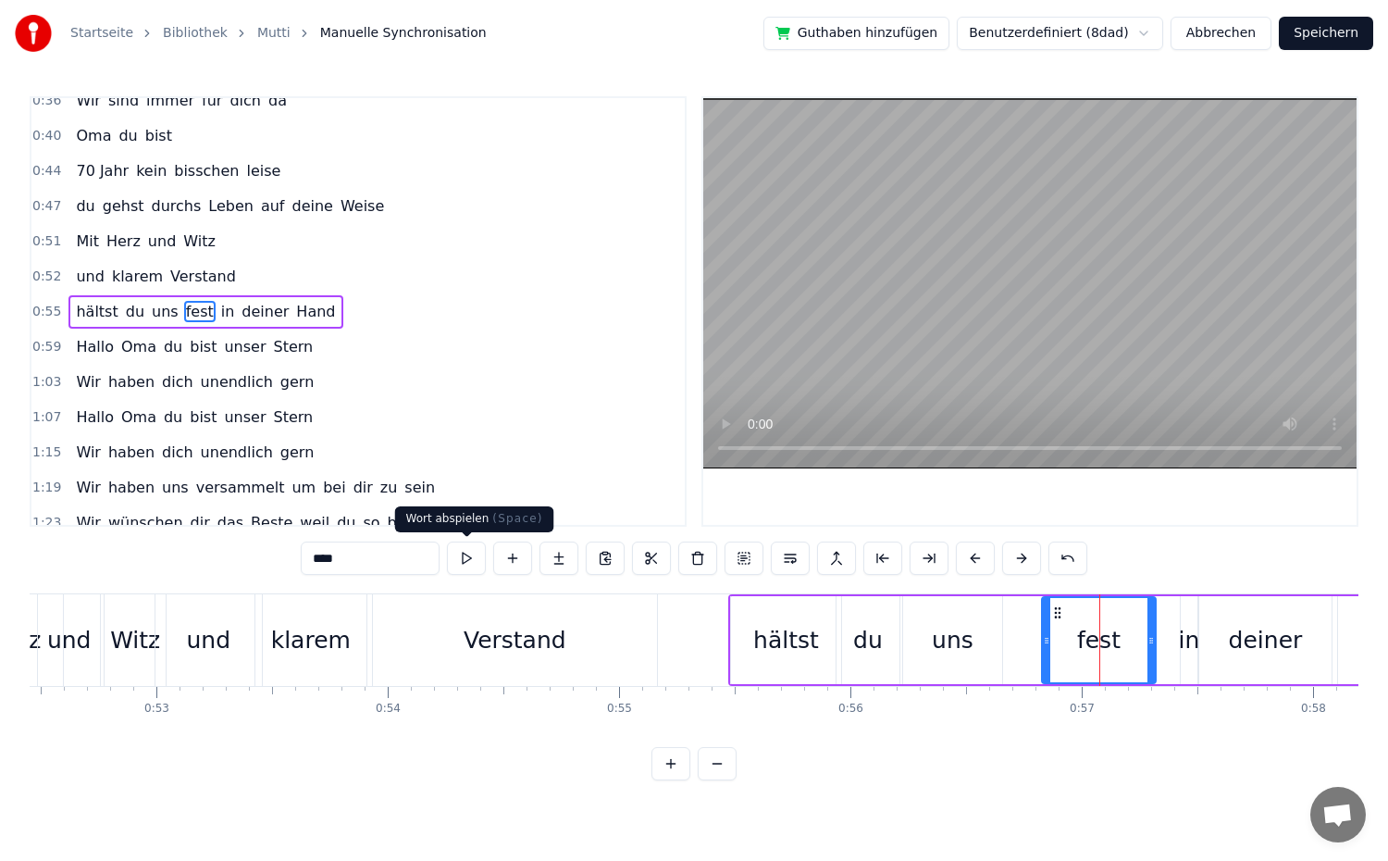
click at [465, 552] on button at bounding box center [466, 557] width 39 height 33
drag, startPoint x: 1048, startPoint y: 639, endPoint x: 993, endPoint y: 645, distance: 55.8
click at [993, 645] on icon at bounding box center [990, 640] width 7 height 15
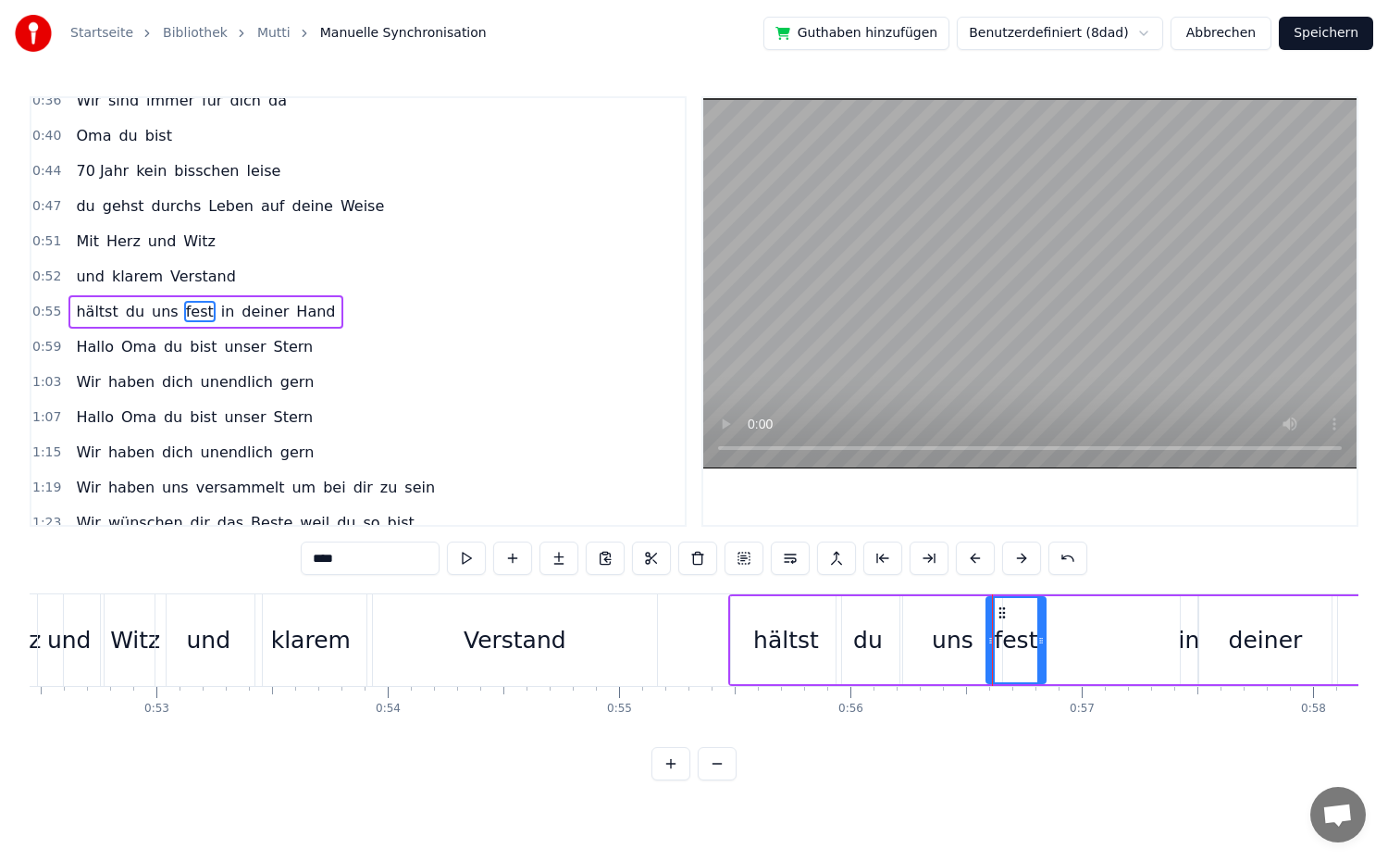
drag, startPoint x: 1153, startPoint y: 649, endPoint x: 1043, endPoint y: 650, distance: 110.1
click at [1043, 650] on div at bounding box center [1040, 640] width 7 height 84
click at [1184, 646] on div "in" at bounding box center [1189, 640] width 21 height 35
type input "**"
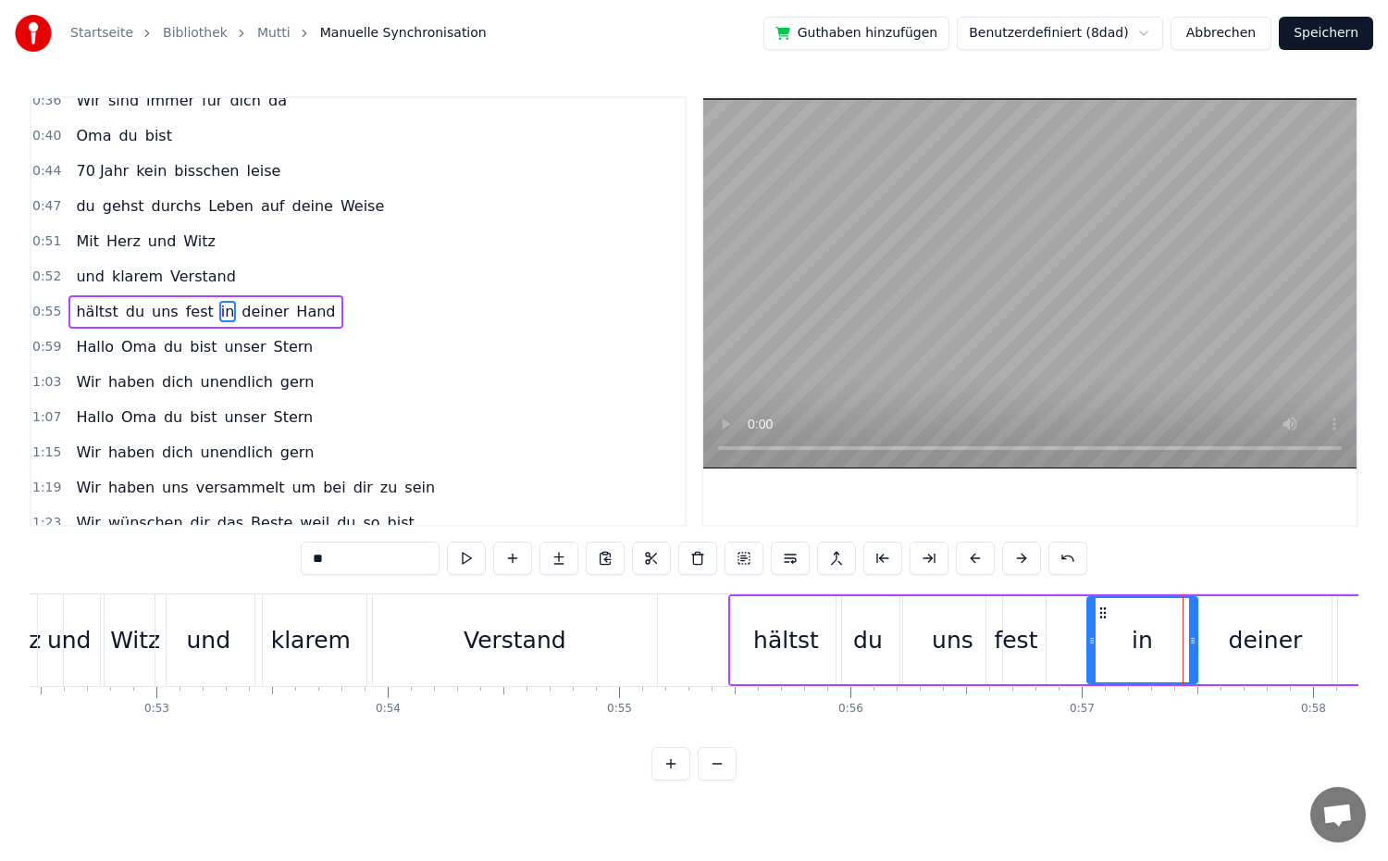
drag, startPoint x: 1185, startPoint y: 643, endPoint x: 1092, endPoint y: 645, distance: 93.5
click at [1092, 645] on icon at bounding box center [1091, 640] width 7 height 15
click at [1196, 642] on div "in" at bounding box center [1142, 640] width 112 height 88
drag, startPoint x: 1193, startPoint y: 642, endPoint x: 1156, endPoint y: 646, distance: 37.2
click at [1156, 646] on icon at bounding box center [1155, 640] width 7 height 15
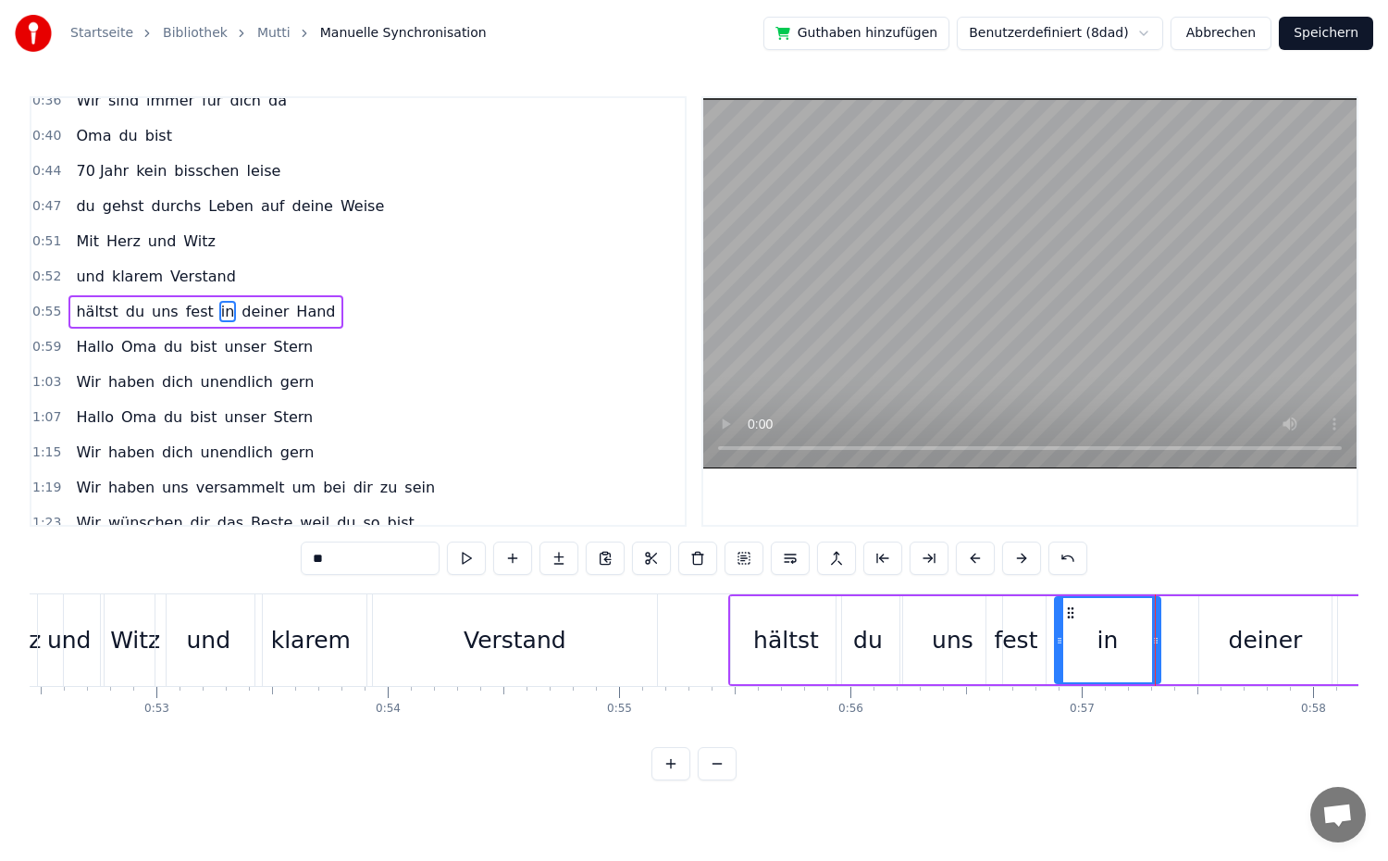
drag, startPoint x: 1093, startPoint y: 640, endPoint x: 1060, endPoint y: 651, distance: 33.9
click at [1060, 651] on div at bounding box center [1059, 640] width 7 height 84
click at [330, 309] on div "0:55 hältst du uns fest in deiner Hand" at bounding box center [357, 311] width 653 height 35
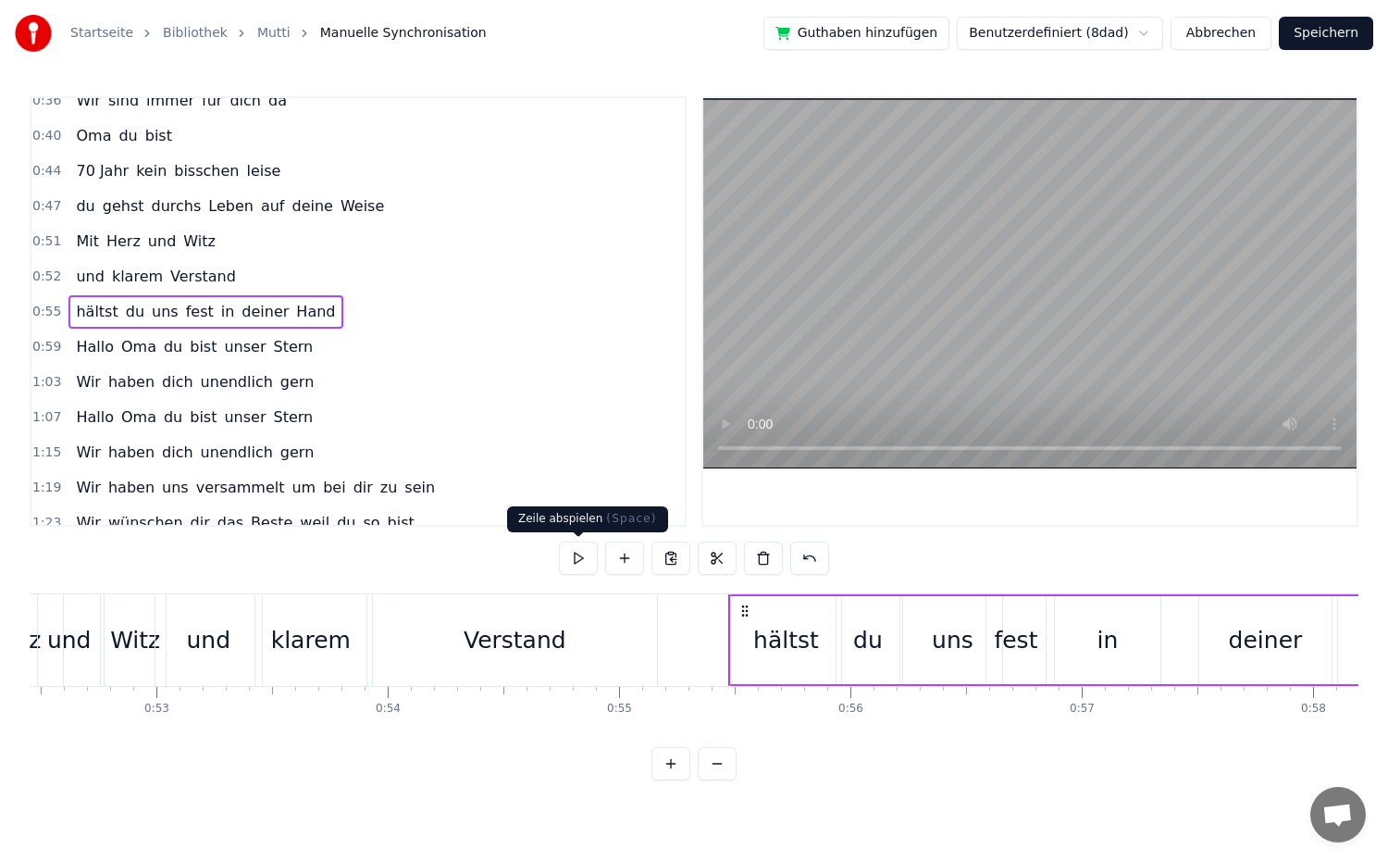
click at [585, 560] on button at bounding box center [578, 557] width 39 height 33
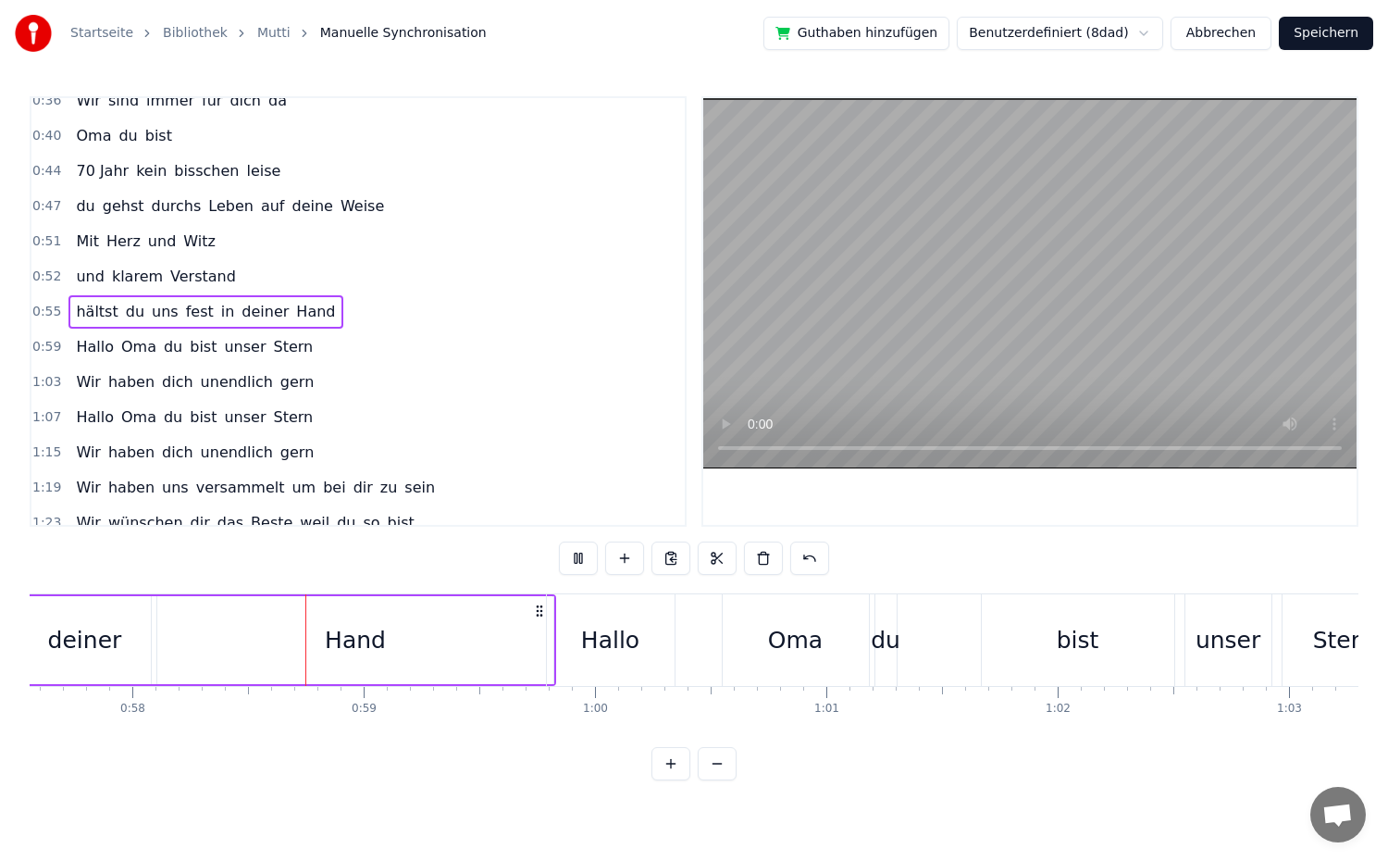
scroll to position [0, 13320]
click at [356, 647] on div "Hand" at bounding box center [350, 640] width 61 height 35
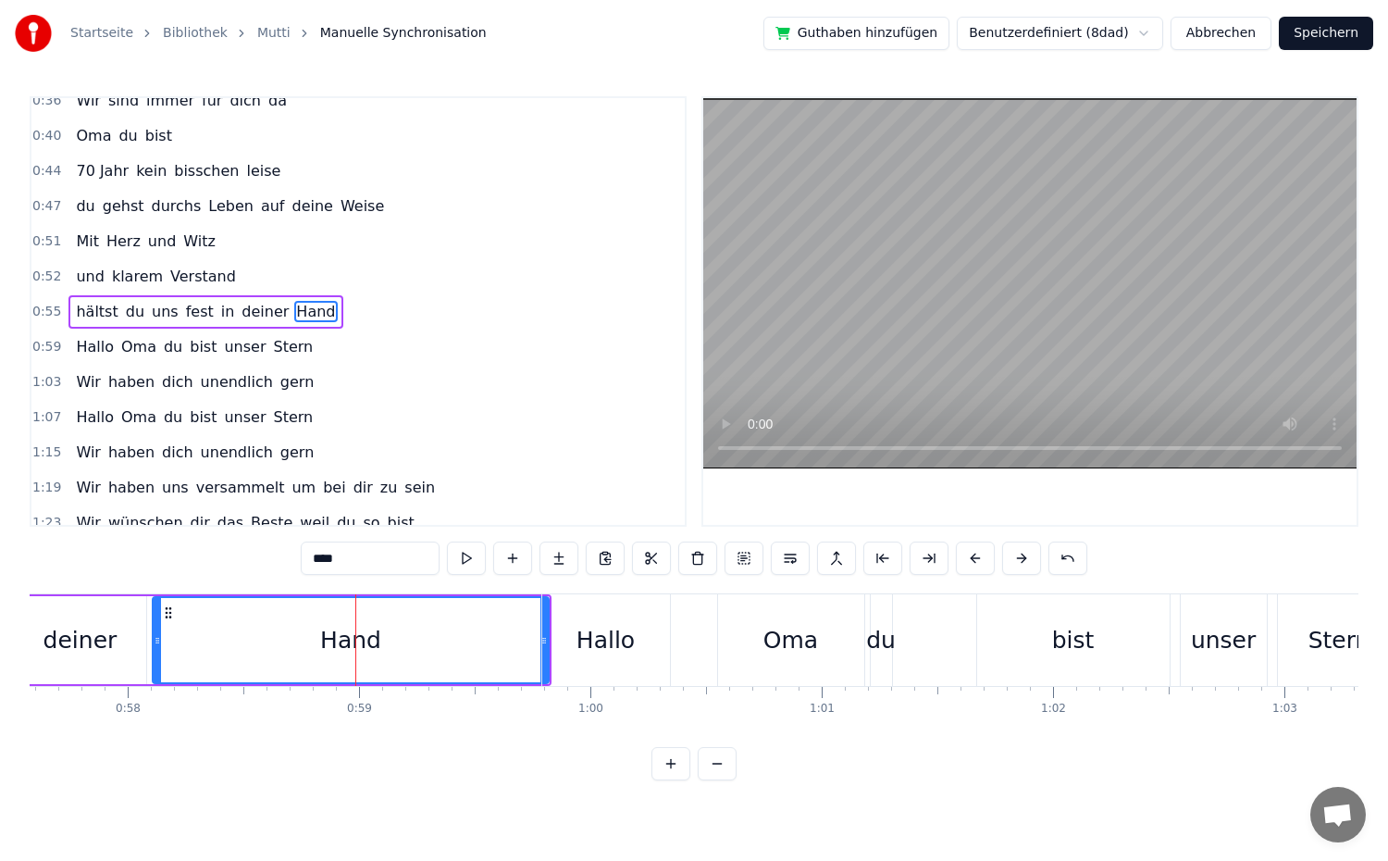
drag, startPoint x: 542, startPoint y: 642, endPoint x: 477, endPoint y: 642, distance: 65.7
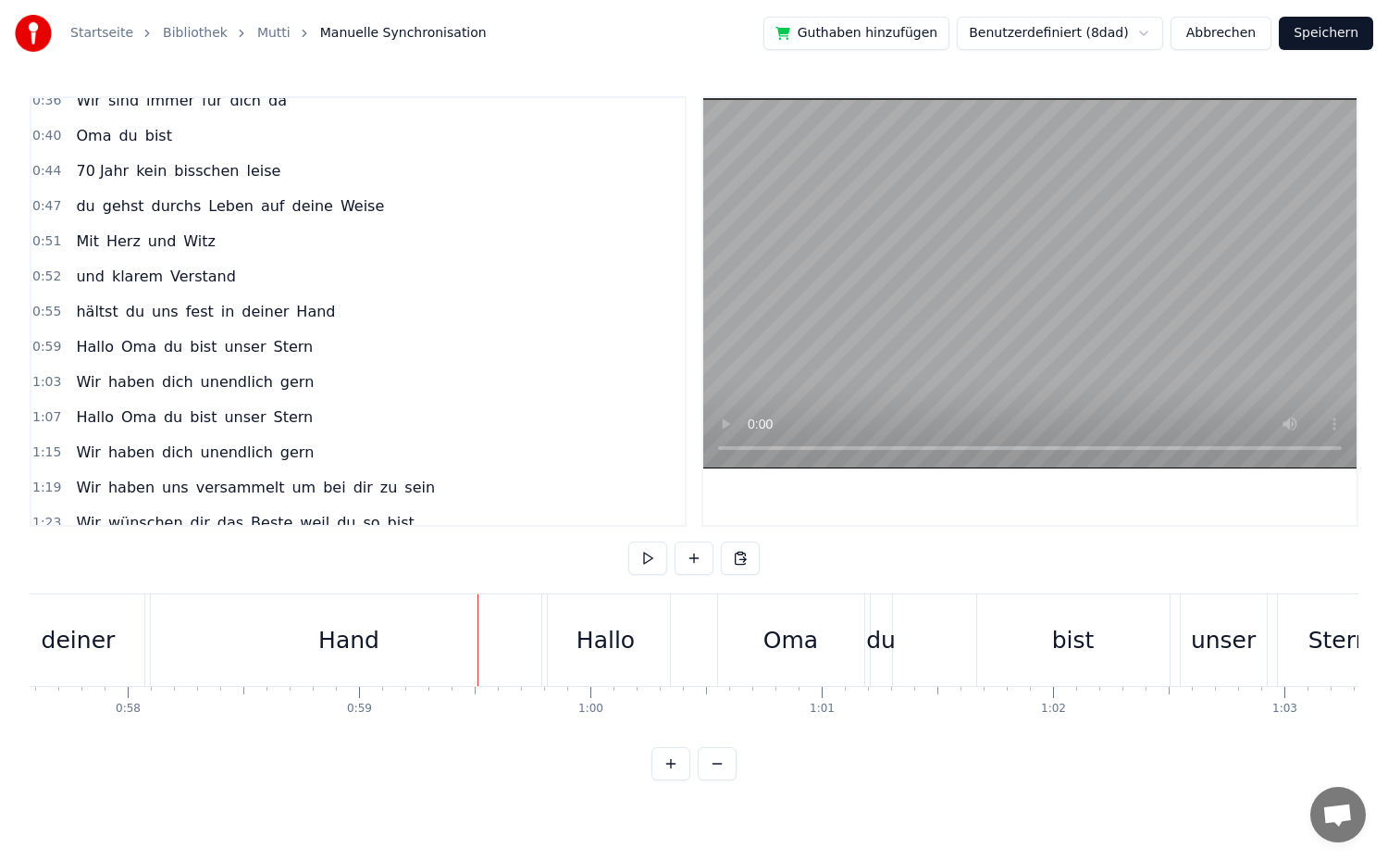
click at [372, 644] on div "Hand" at bounding box center [348, 640] width 61 height 35
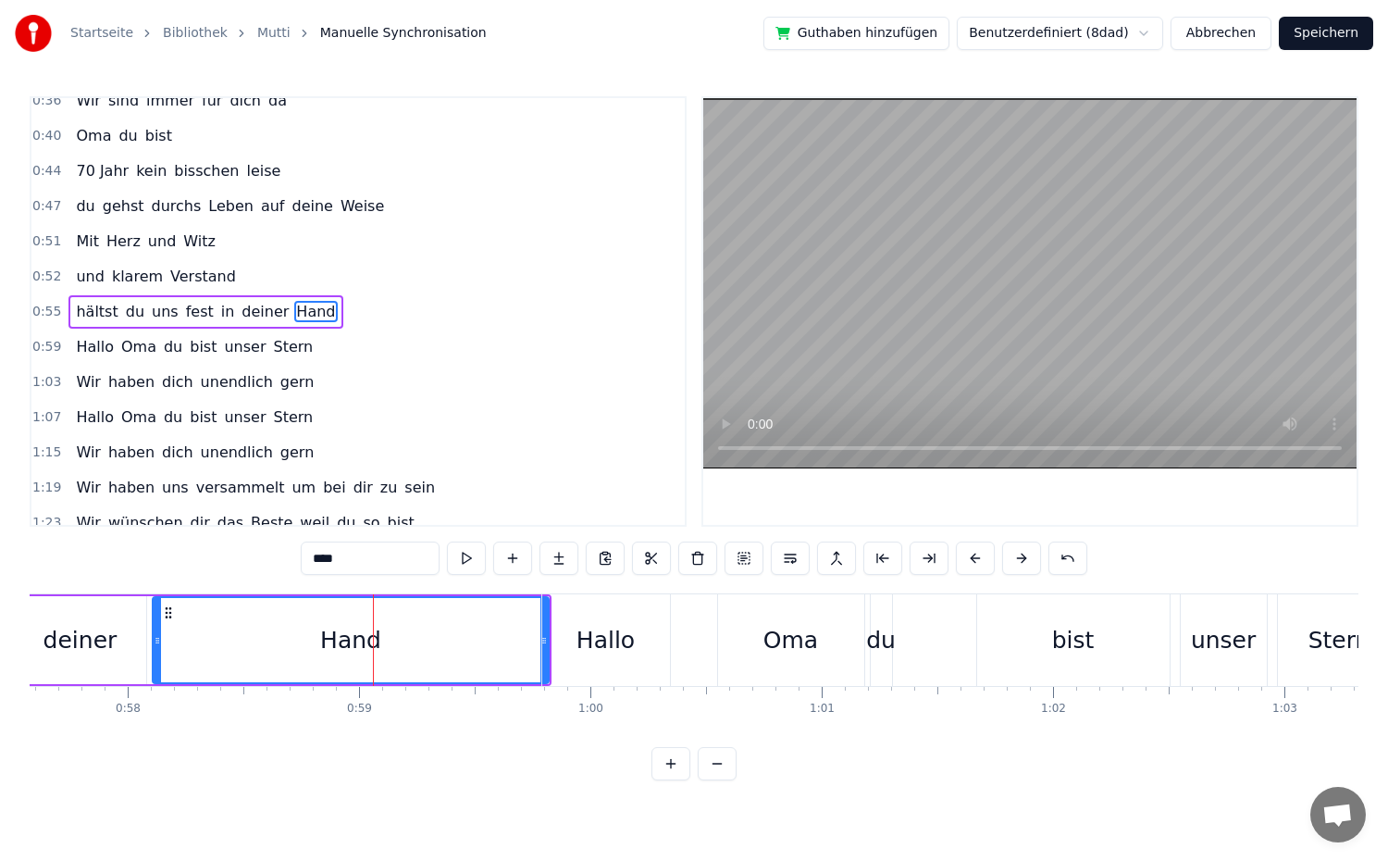
click at [598, 646] on div "Hallo" at bounding box center [605, 640] width 58 height 35
type input "*****"
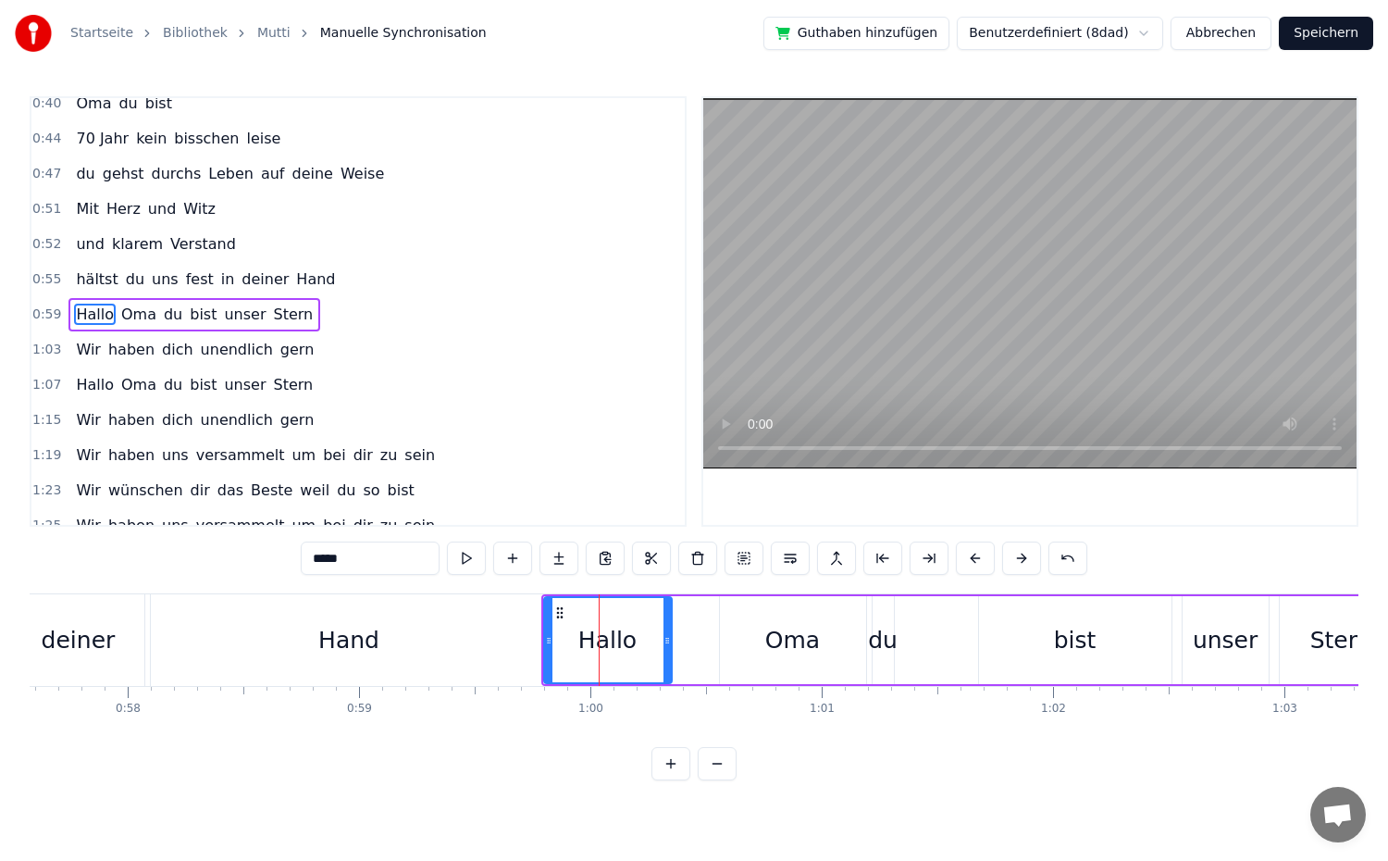
scroll to position [331, 0]
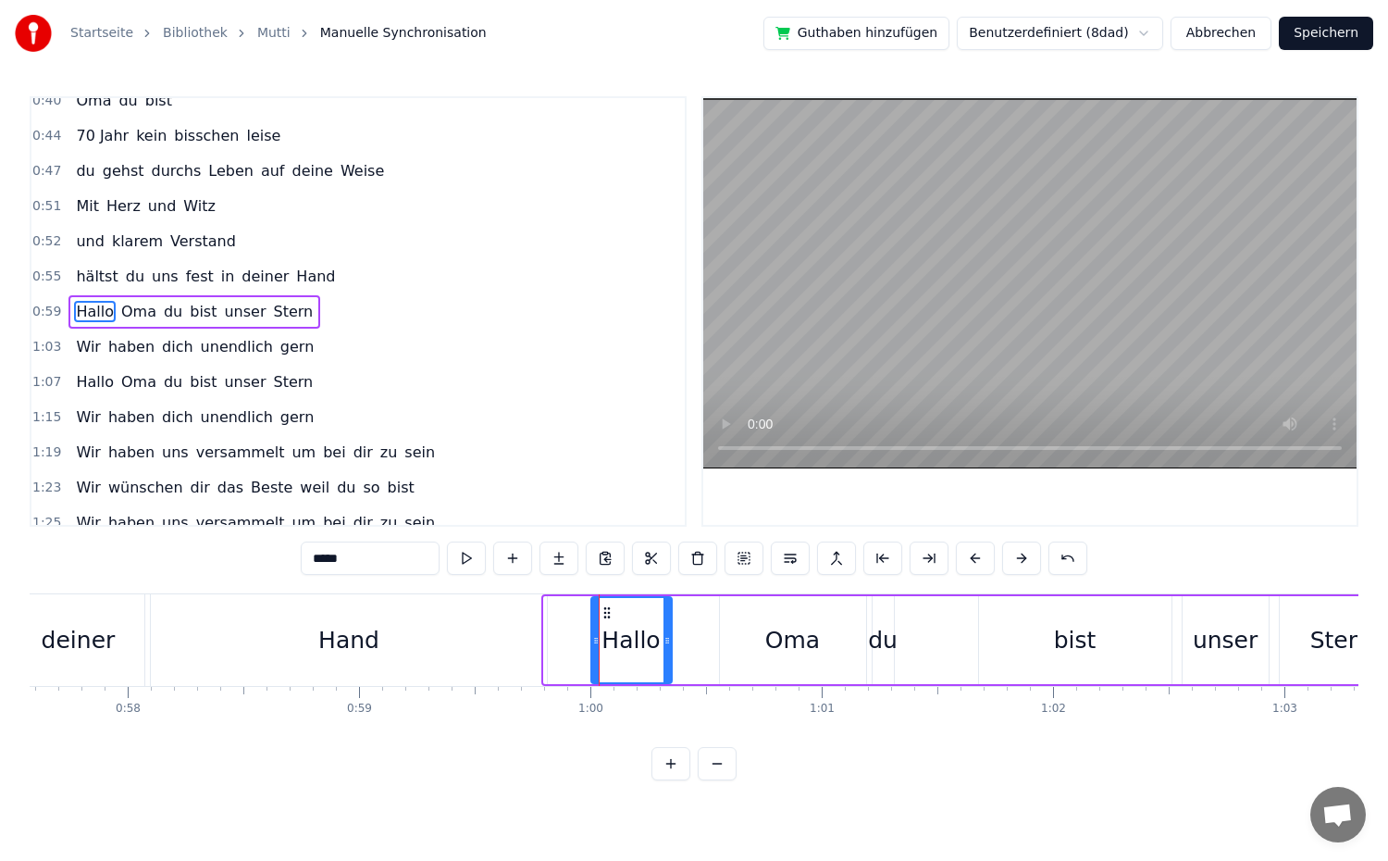
drag, startPoint x: 546, startPoint y: 641, endPoint x: 596, endPoint y: 647, distance: 50.3
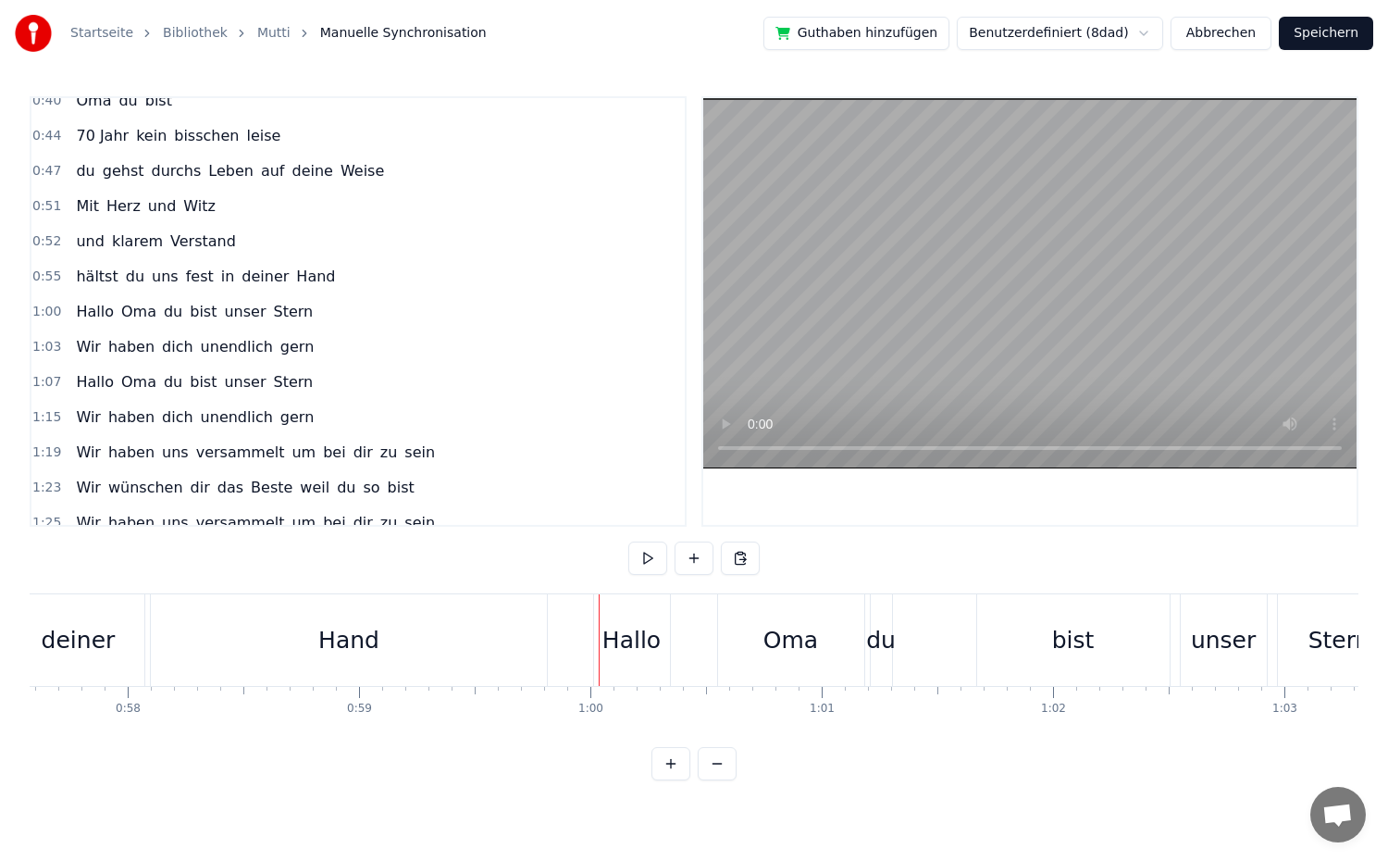
click at [494, 638] on div "Hand" at bounding box center [349, 640] width 396 height 92
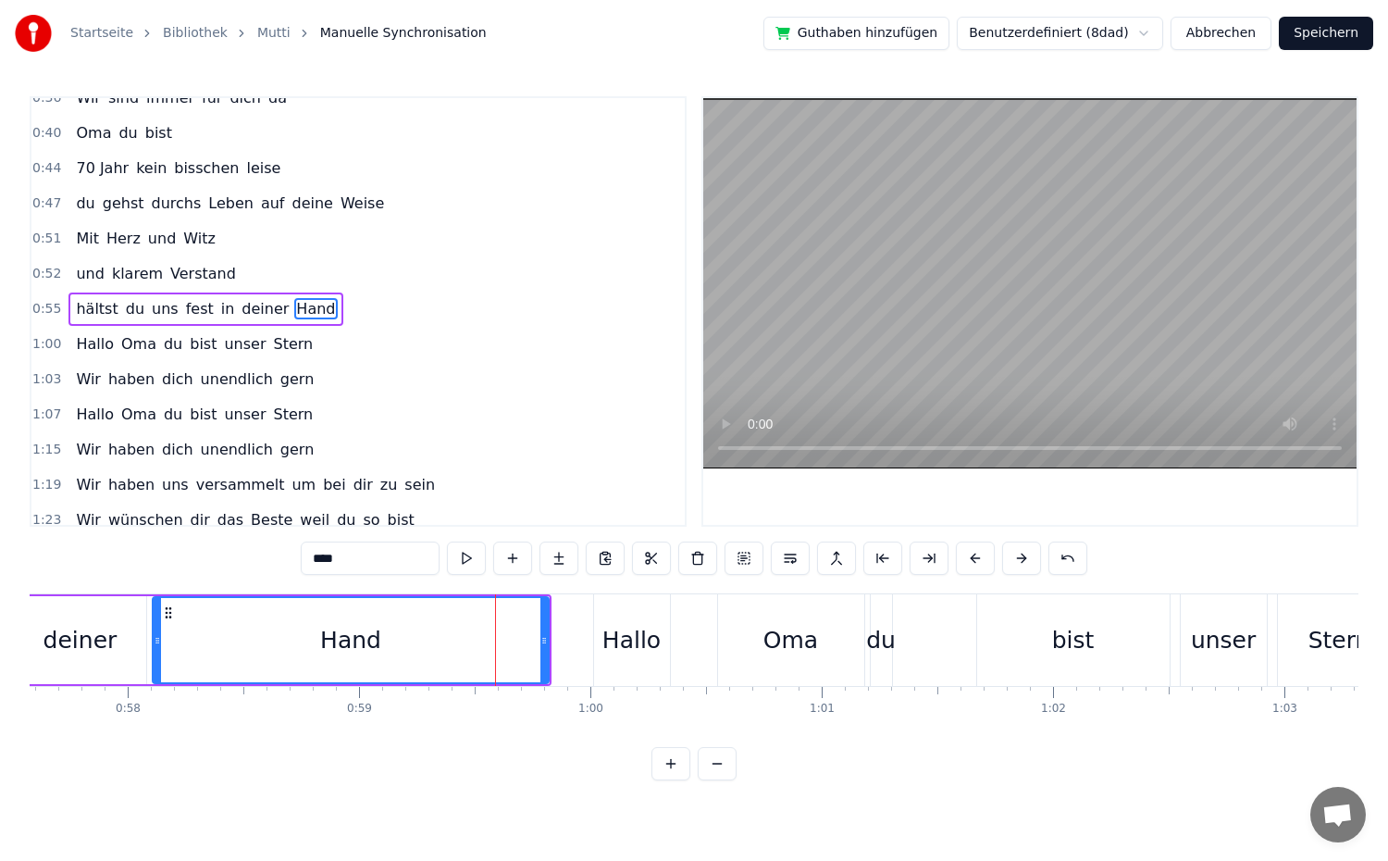
scroll to position [296, 0]
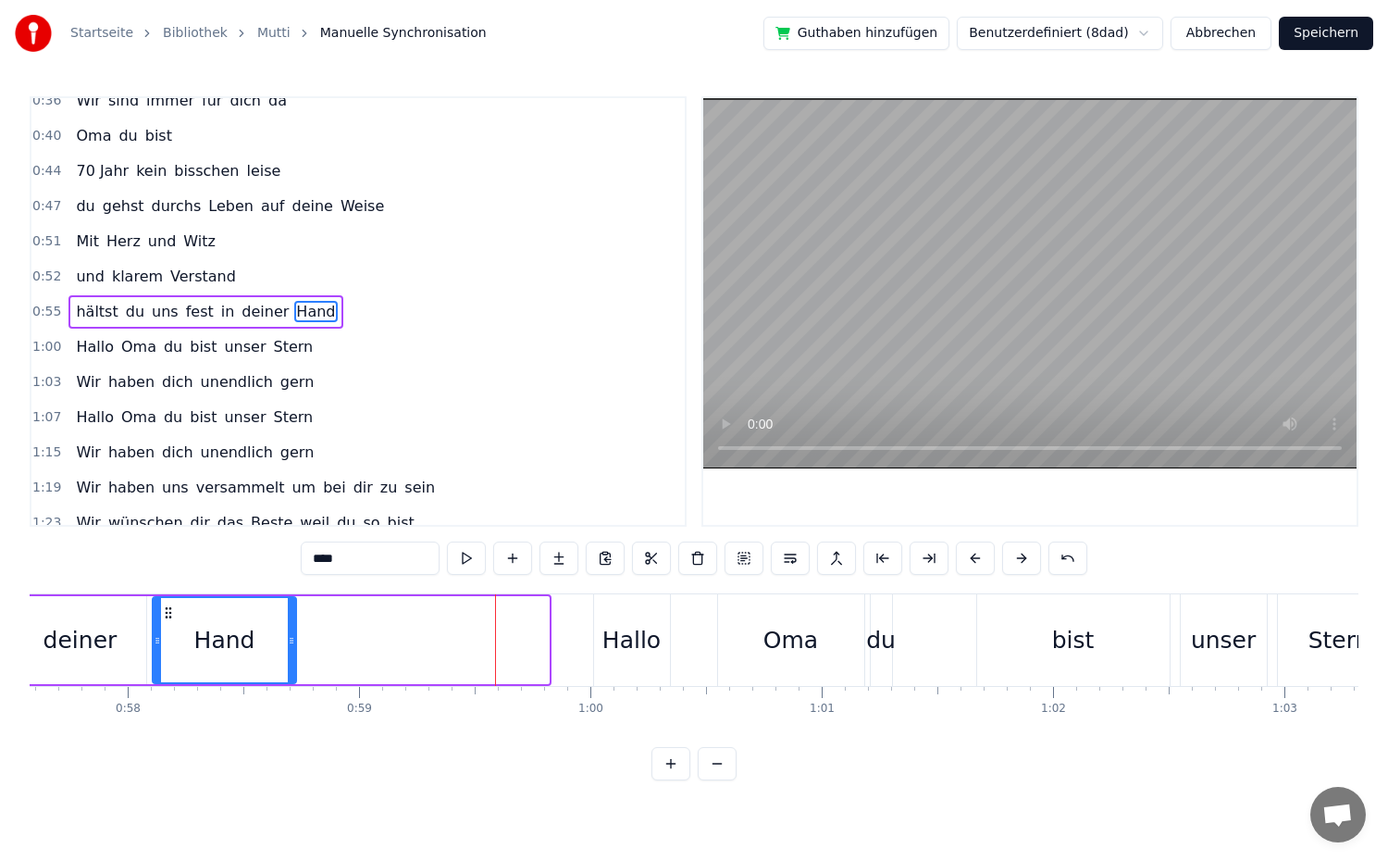
drag, startPoint x: 544, startPoint y: 638, endPoint x: 291, endPoint y: 637, distance: 252.6
click at [291, 637] on icon at bounding box center [291, 640] width 7 height 15
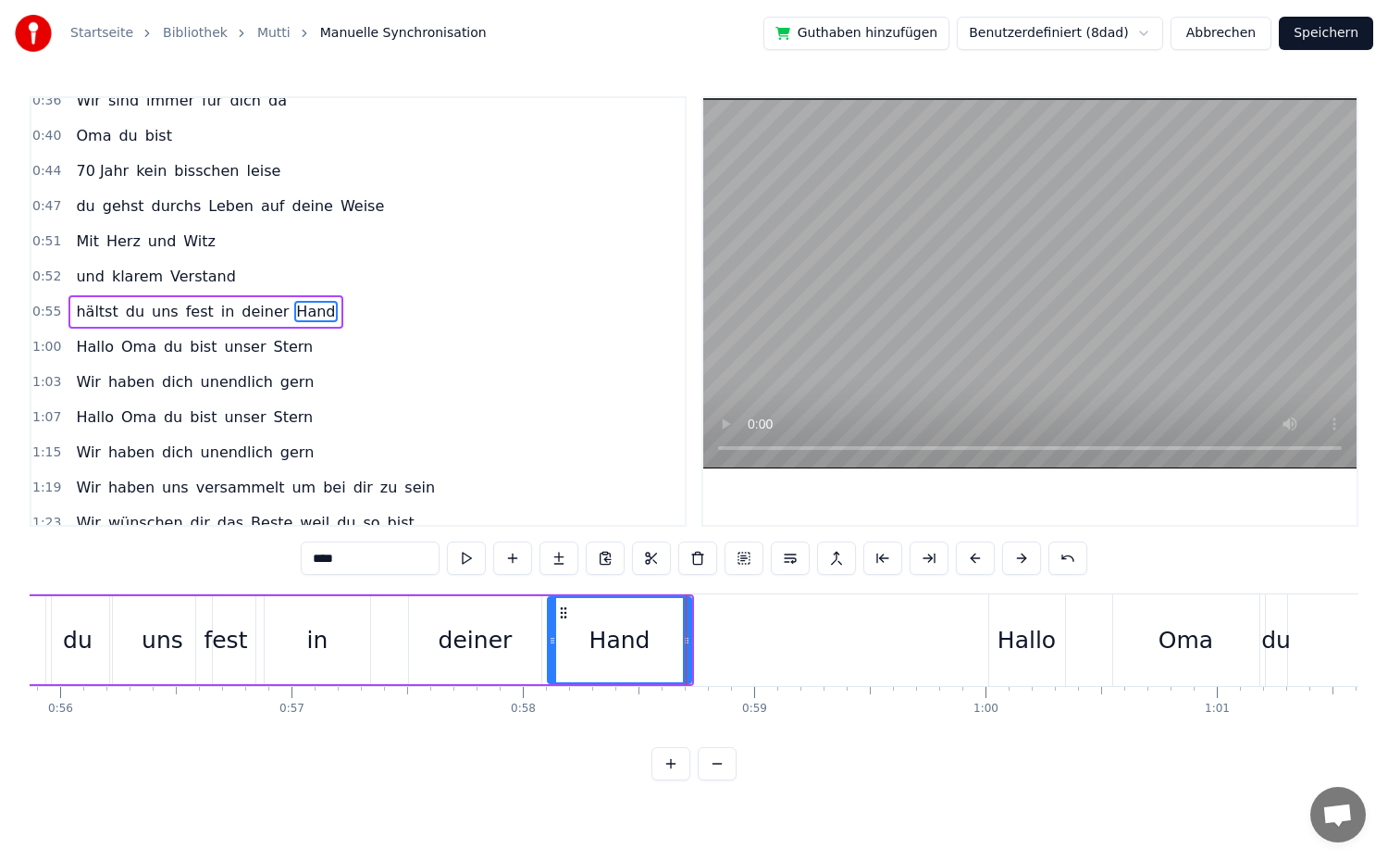
scroll to position [0, 12789]
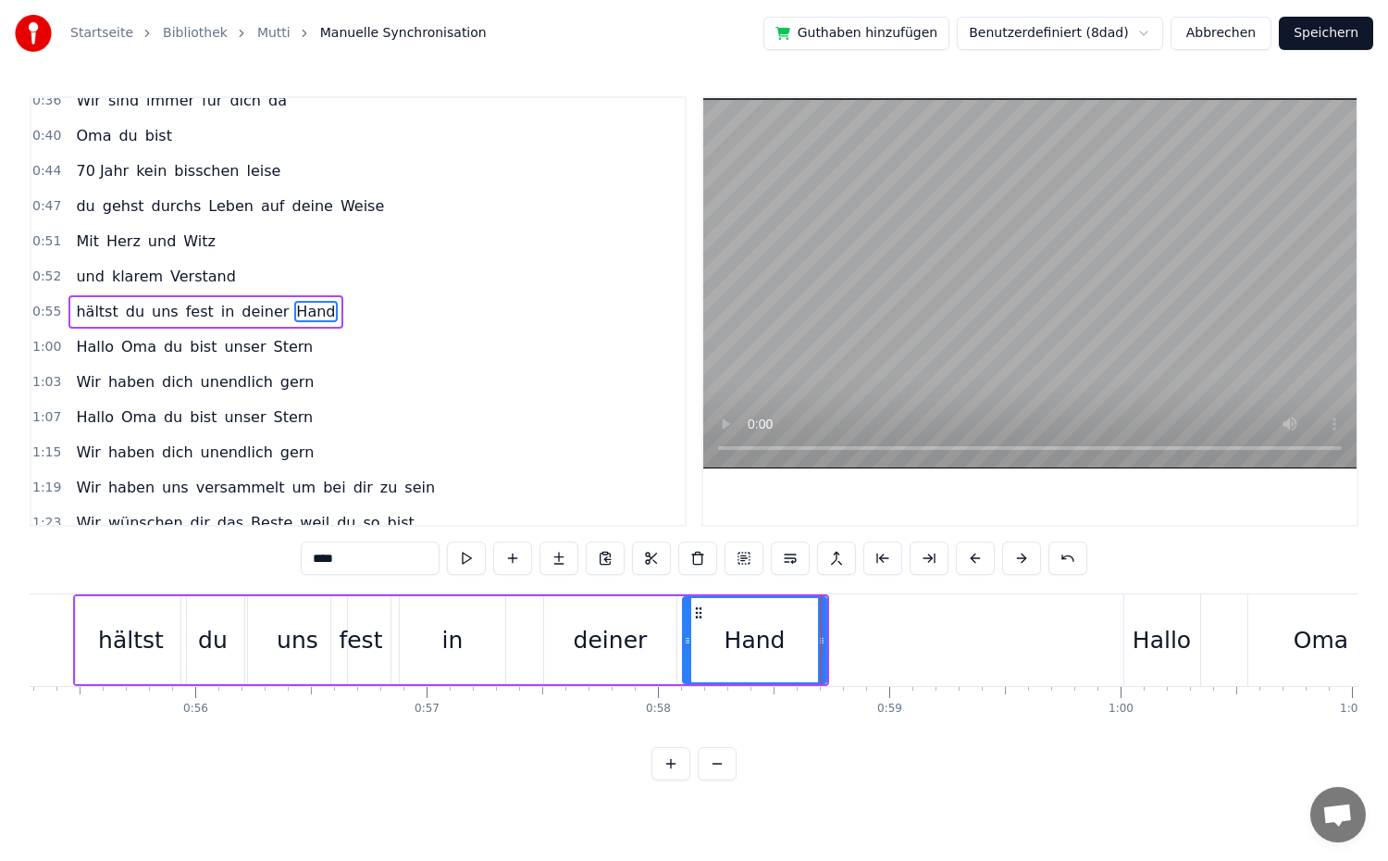
click at [586, 643] on div "deiner" at bounding box center [611, 640] width 74 height 35
type input "******"
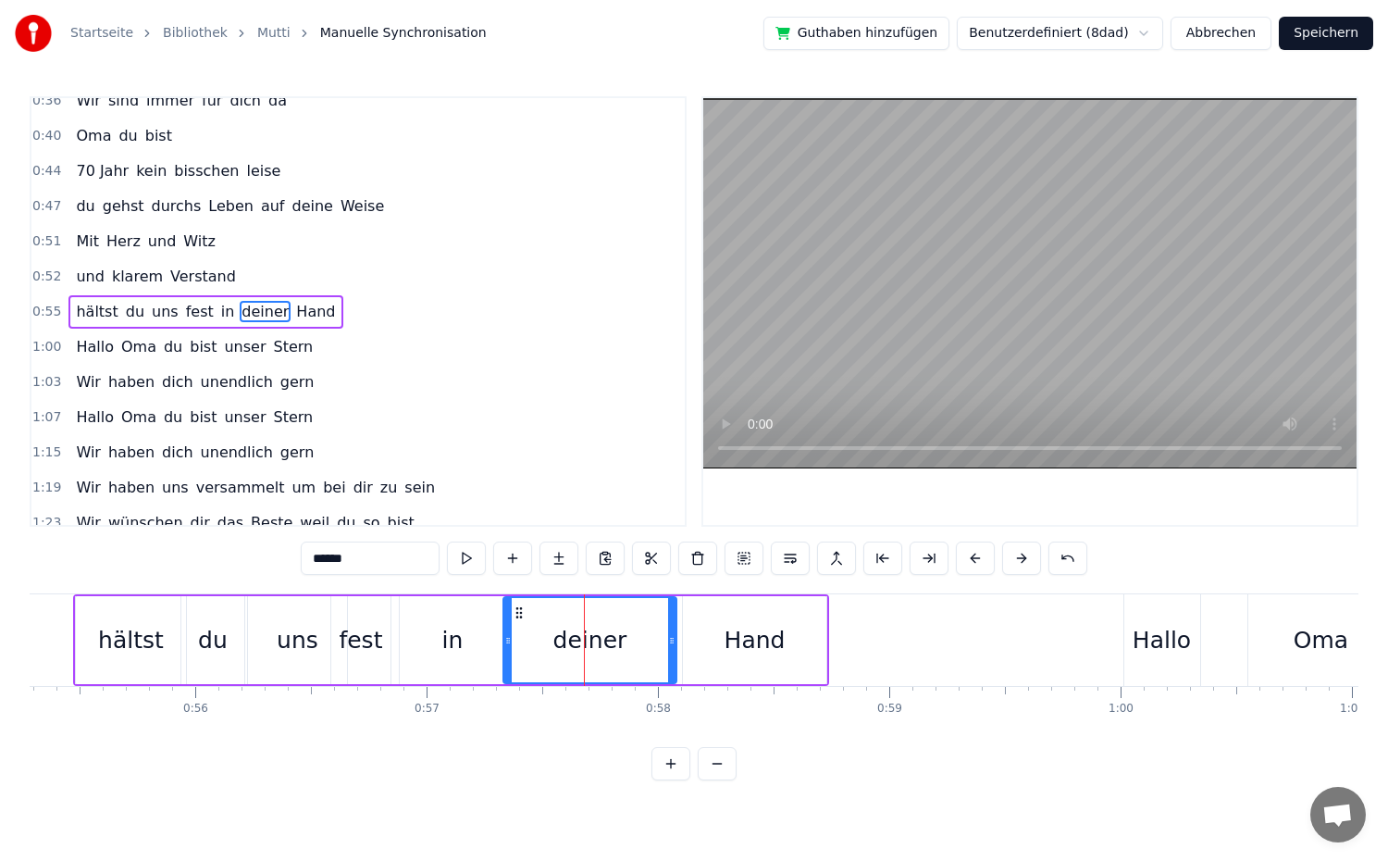
drag, startPoint x: 545, startPoint y: 637, endPoint x: 504, endPoint y: 644, distance: 41.4
click at [504, 644] on icon at bounding box center [507, 640] width 7 height 15
drag, startPoint x: 668, startPoint y: 635, endPoint x: 636, endPoint y: 636, distance: 32.4
click at [636, 636] on icon at bounding box center [639, 640] width 7 height 15
click at [309, 304] on div "hältst du uns fest in deiner Hand" at bounding box center [205, 311] width 274 height 33
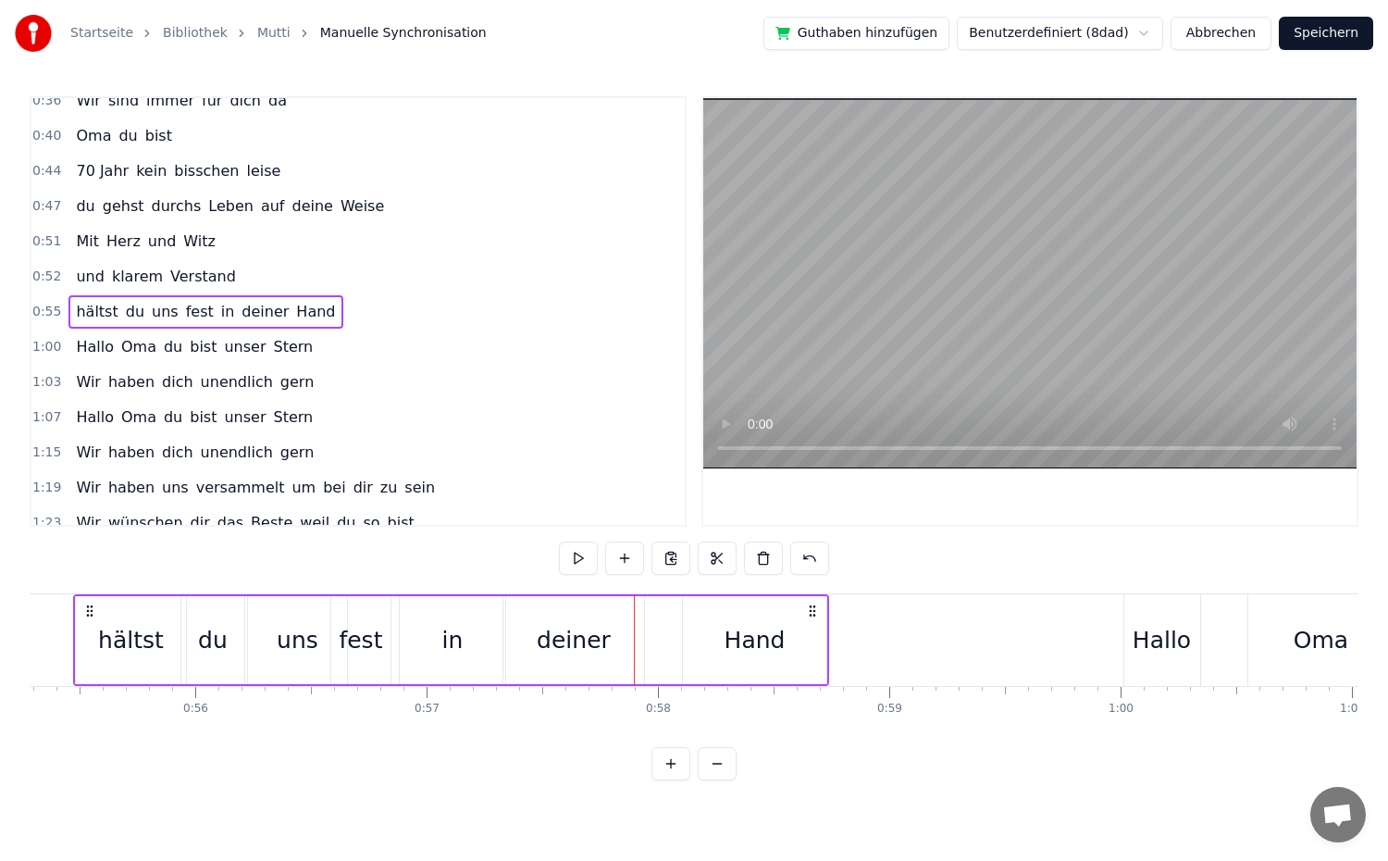
scroll to position [0, 12740]
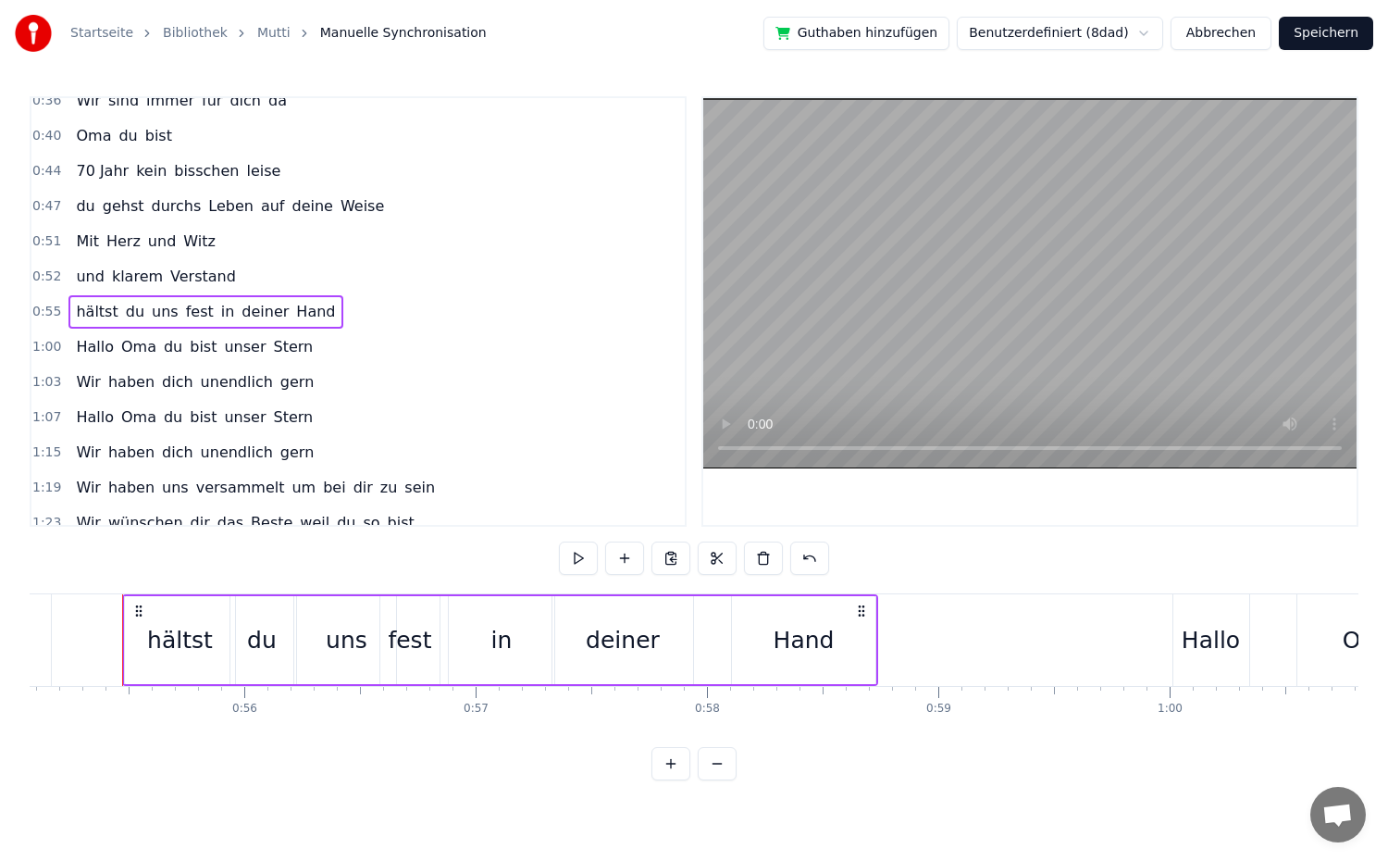
click at [558, 552] on div "0:07 Du backst die besten Kuchen weit und breit 0:11 dein Lächeln schenkt uns G…" at bounding box center [694, 438] width 1329 height 684
click at [567, 554] on button at bounding box center [578, 557] width 39 height 33
click at [93, 343] on span "Hallo" at bounding box center [95, 346] width 42 height 21
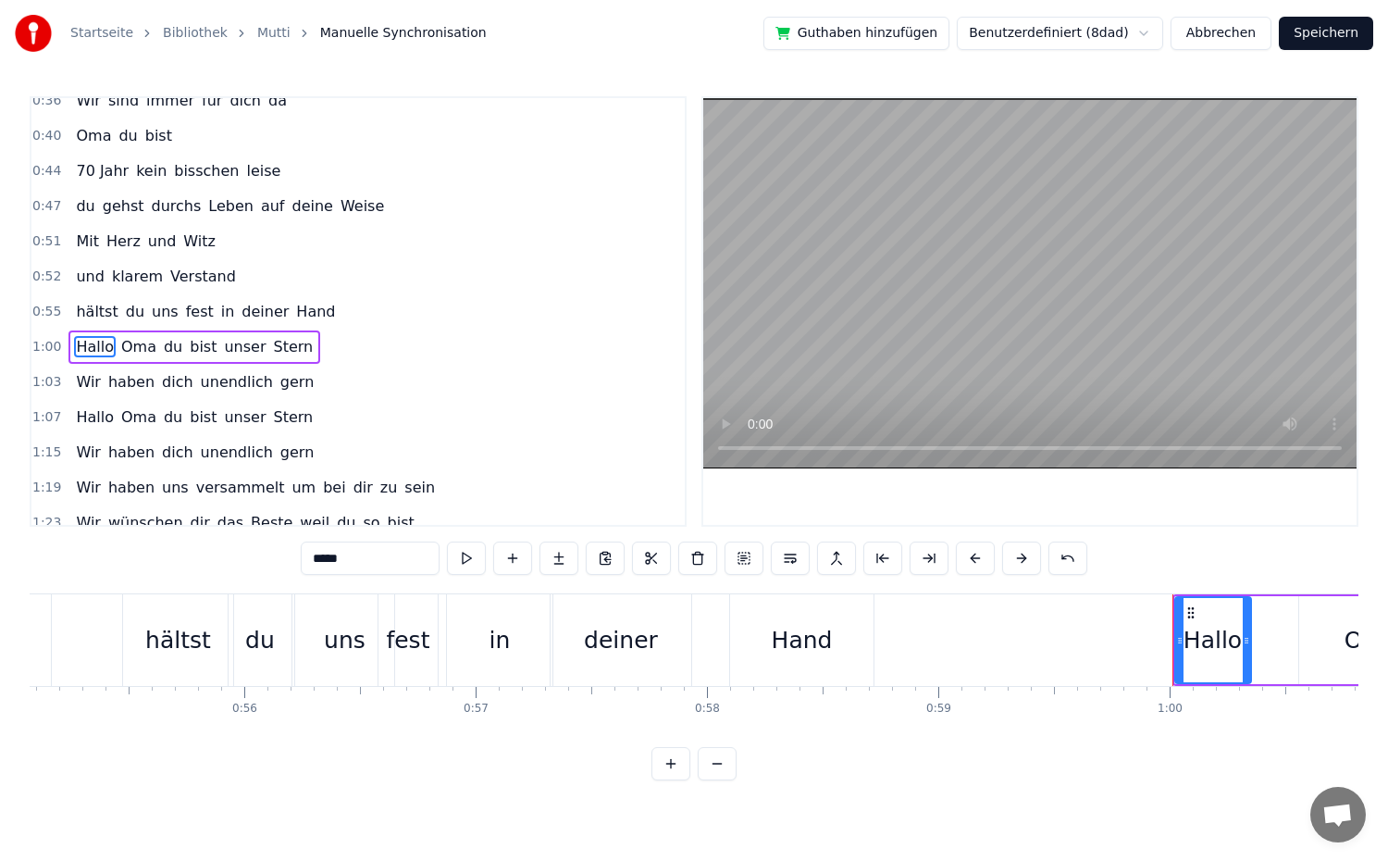
scroll to position [331, 0]
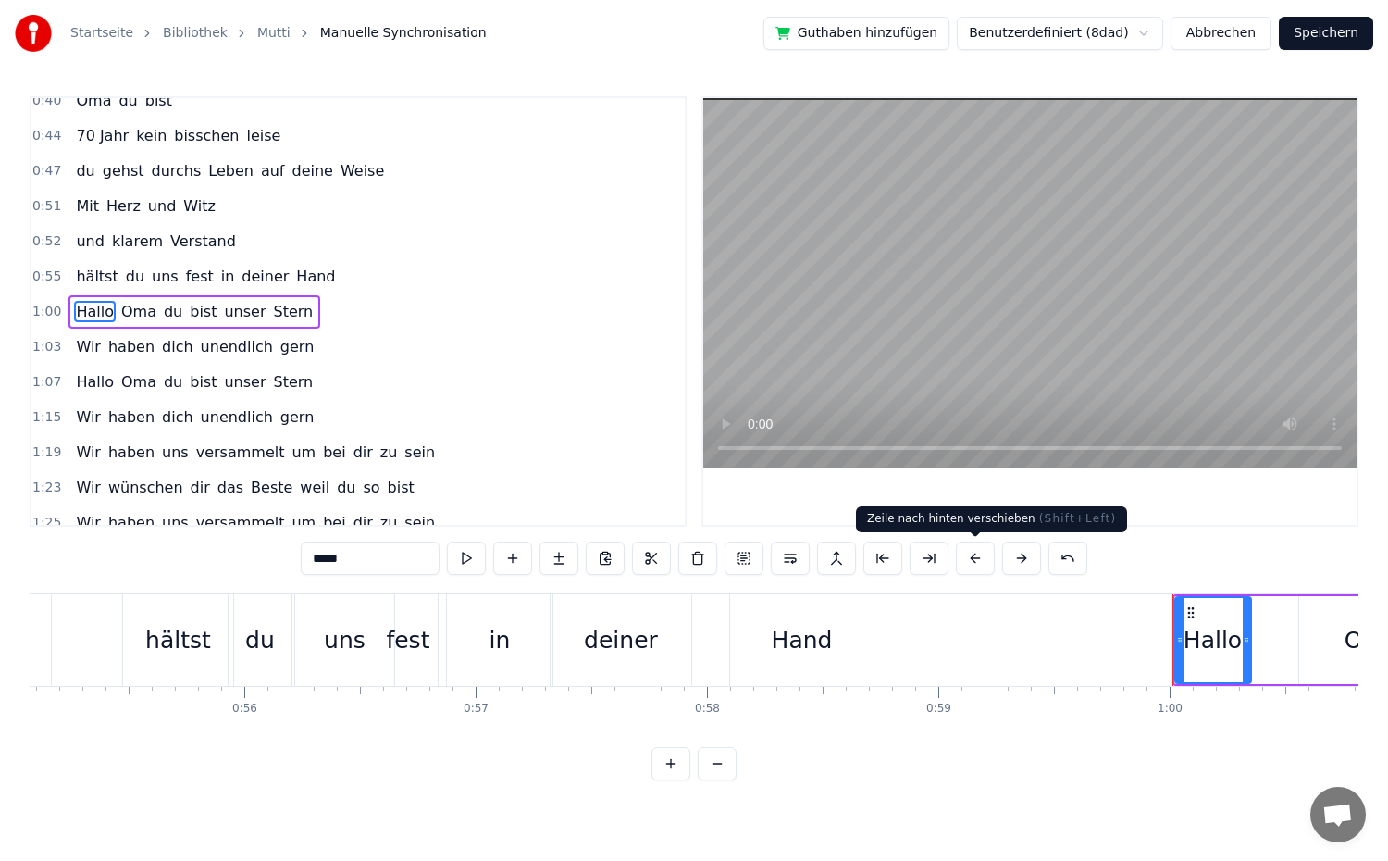
click at [969, 560] on button at bounding box center [975, 557] width 39 height 33
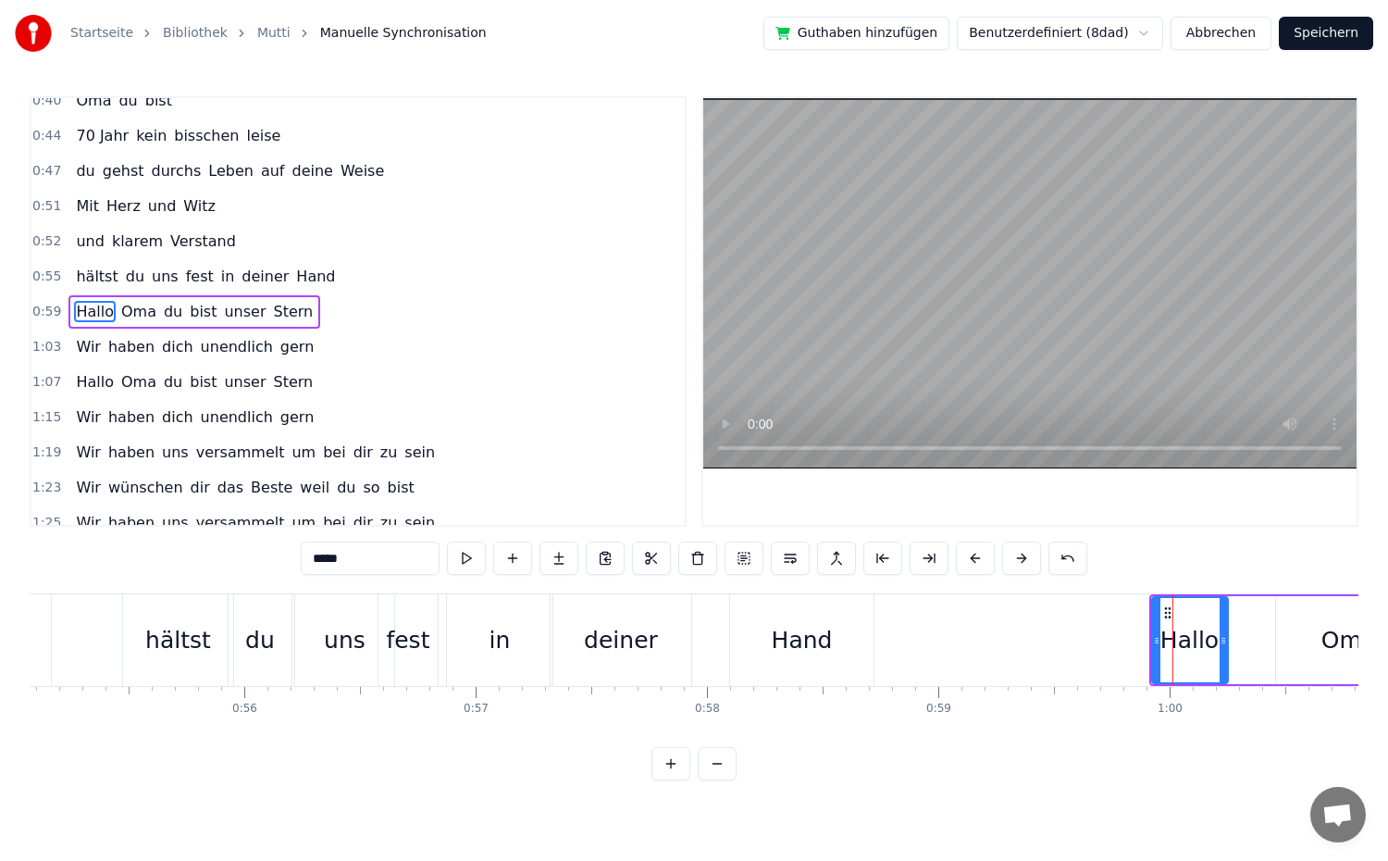
click at [969, 560] on button at bounding box center [975, 557] width 39 height 33
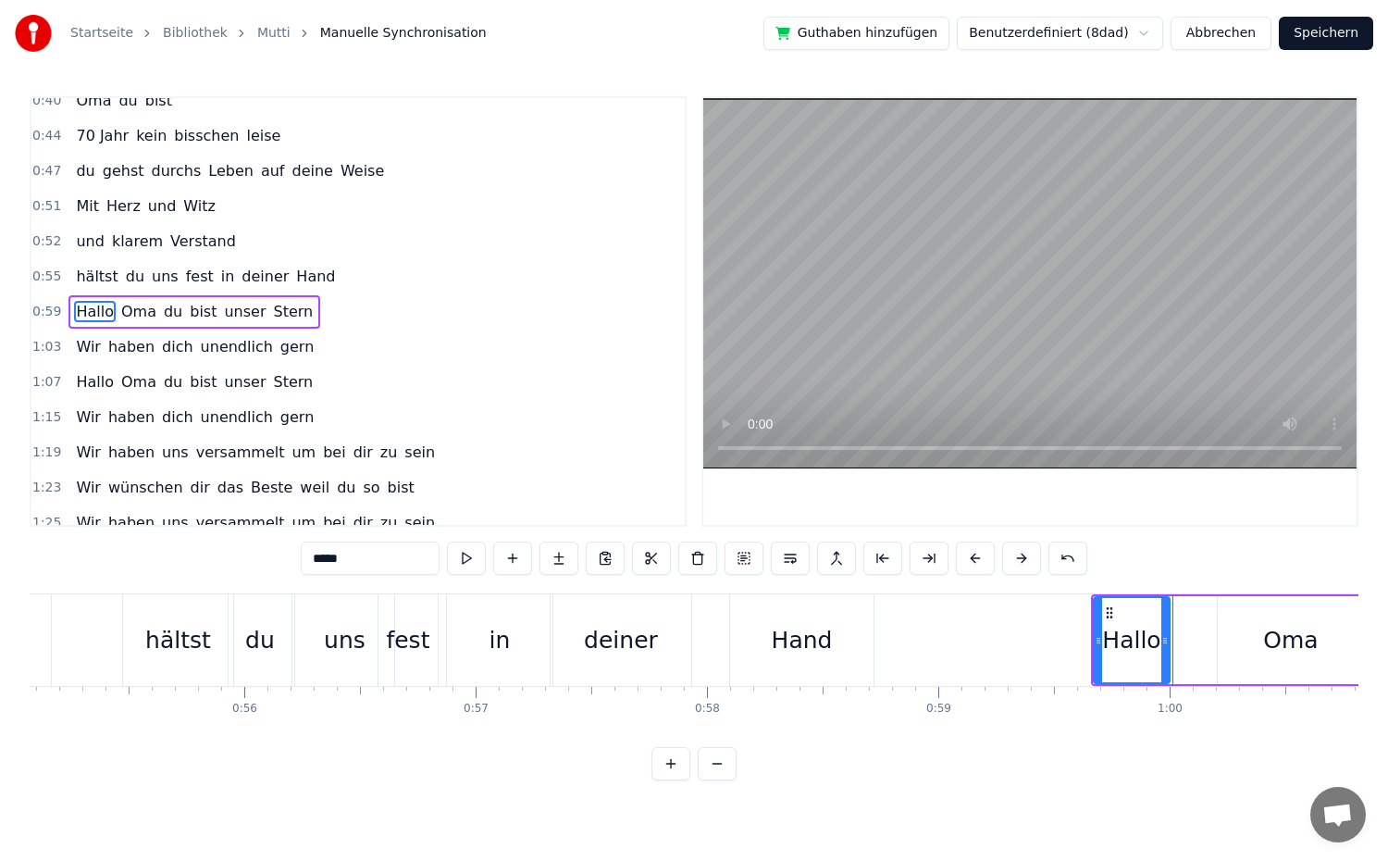
click at [969, 560] on button at bounding box center [975, 557] width 39 height 33
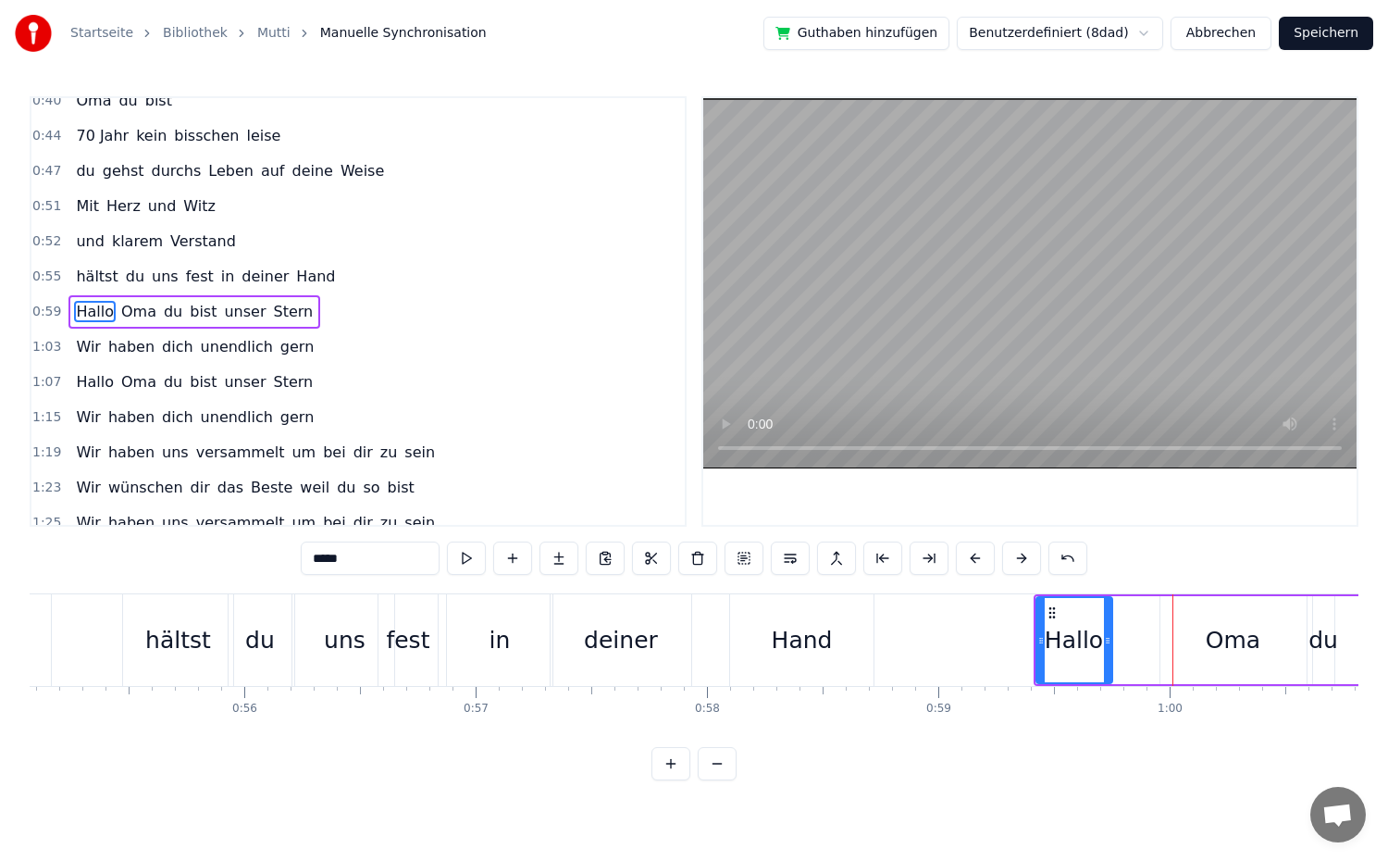
click at [969, 560] on button at bounding box center [975, 557] width 39 height 33
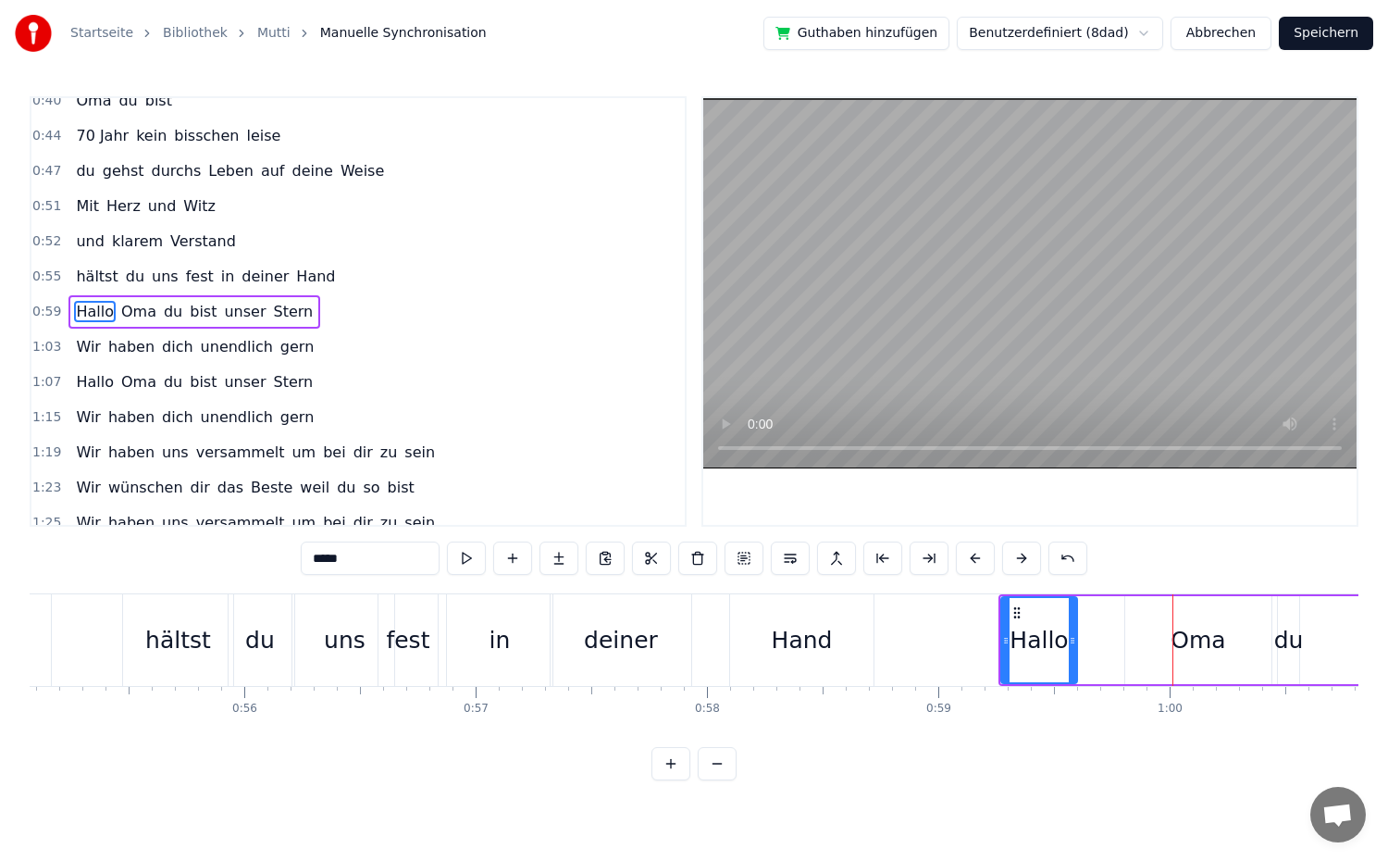
click at [1185, 642] on div "Oma" at bounding box center [1198, 640] width 55 height 35
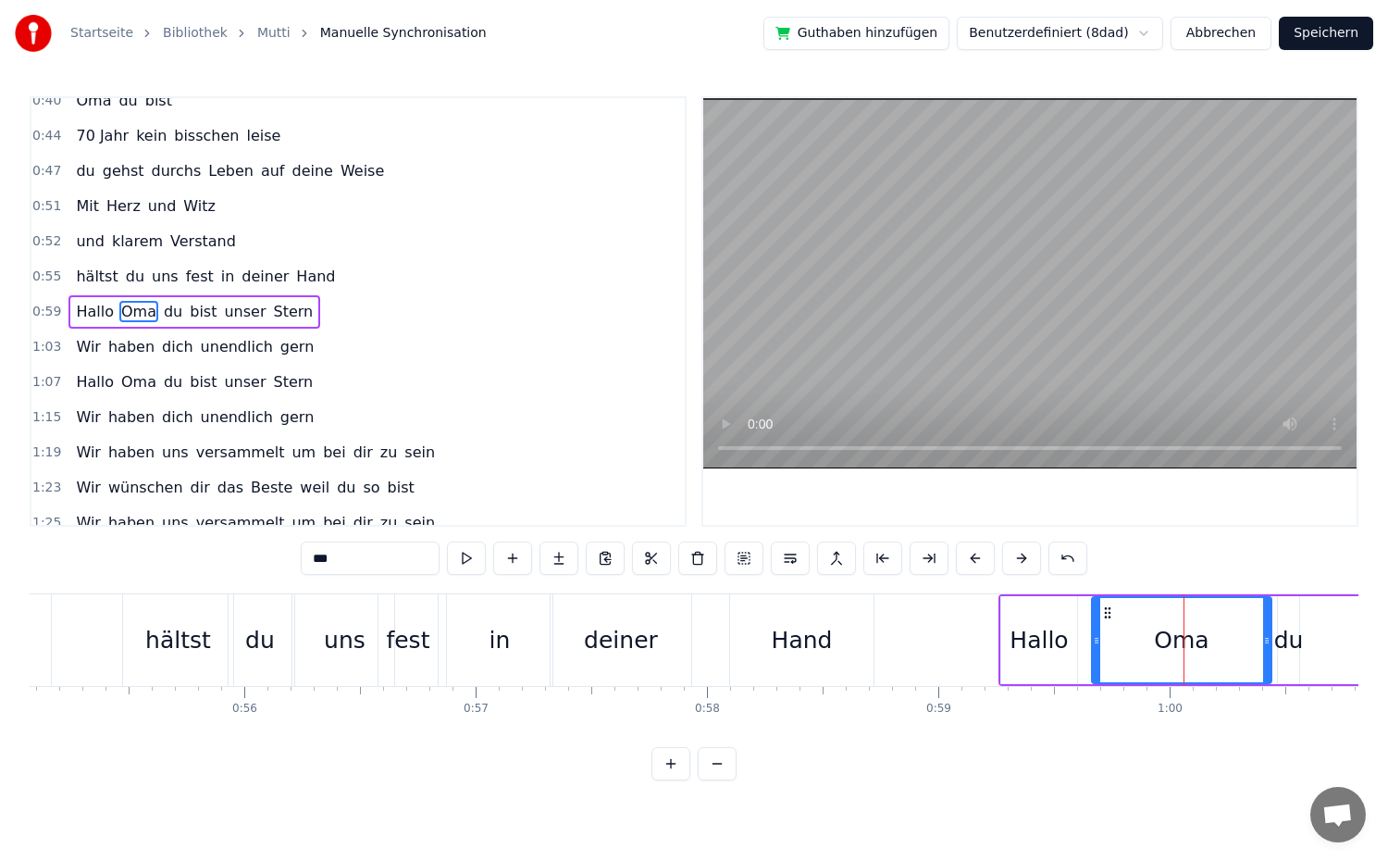
drag, startPoint x: 1129, startPoint y: 642, endPoint x: 1096, endPoint y: 642, distance: 33.3
click at [1096, 642] on circle at bounding box center [1096, 642] width 1 height 1
drag, startPoint x: 1265, startPoint y: 638, endPoint x: 1178, endPoint y: 638, distance: 87.0
click at [1178, 638] on icon at bounding box center [1179, 640] width 7 height 15
drag, startPoint x: 1097, startPoint y: 638, endPoint x: 1076, endPoint y: 642, distance: 20.9
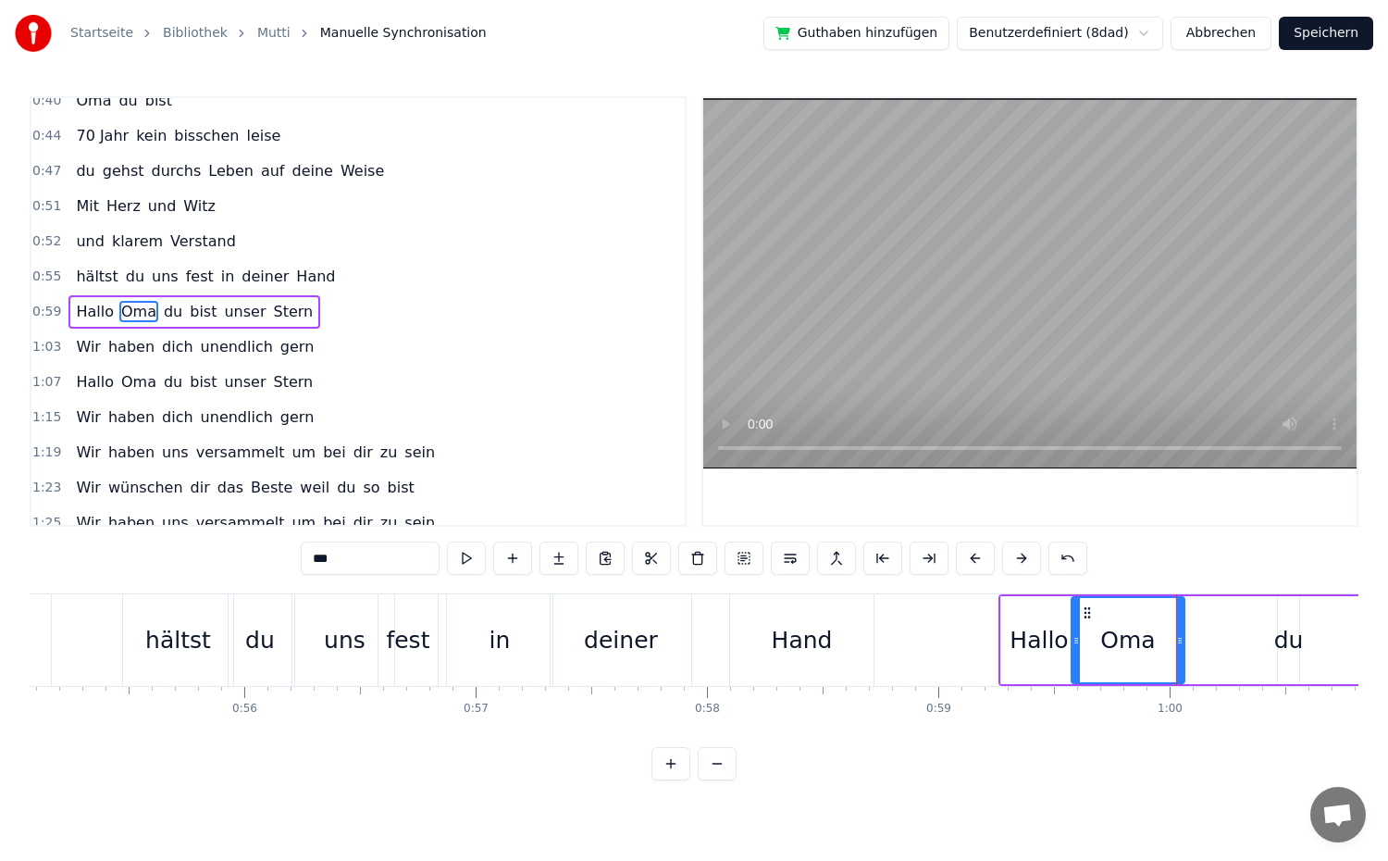
click at [1076, 642] on icon at bounding box center [1075, 640] width 7 height 15
drag, startPoint x: 1181, startPoint y: 635, endPoint x: 1143, endPoint y: 635, distance: 37.9
click at [1143, 635] on icon at bounding box center [1141, 640] width 7 height 15
click at [466, 556] on button at bounding box center [466, 557] width 39 height 33
click at [1033, 648] on div "Hallo" at bounding box center [1039, 640] width 58 height 35
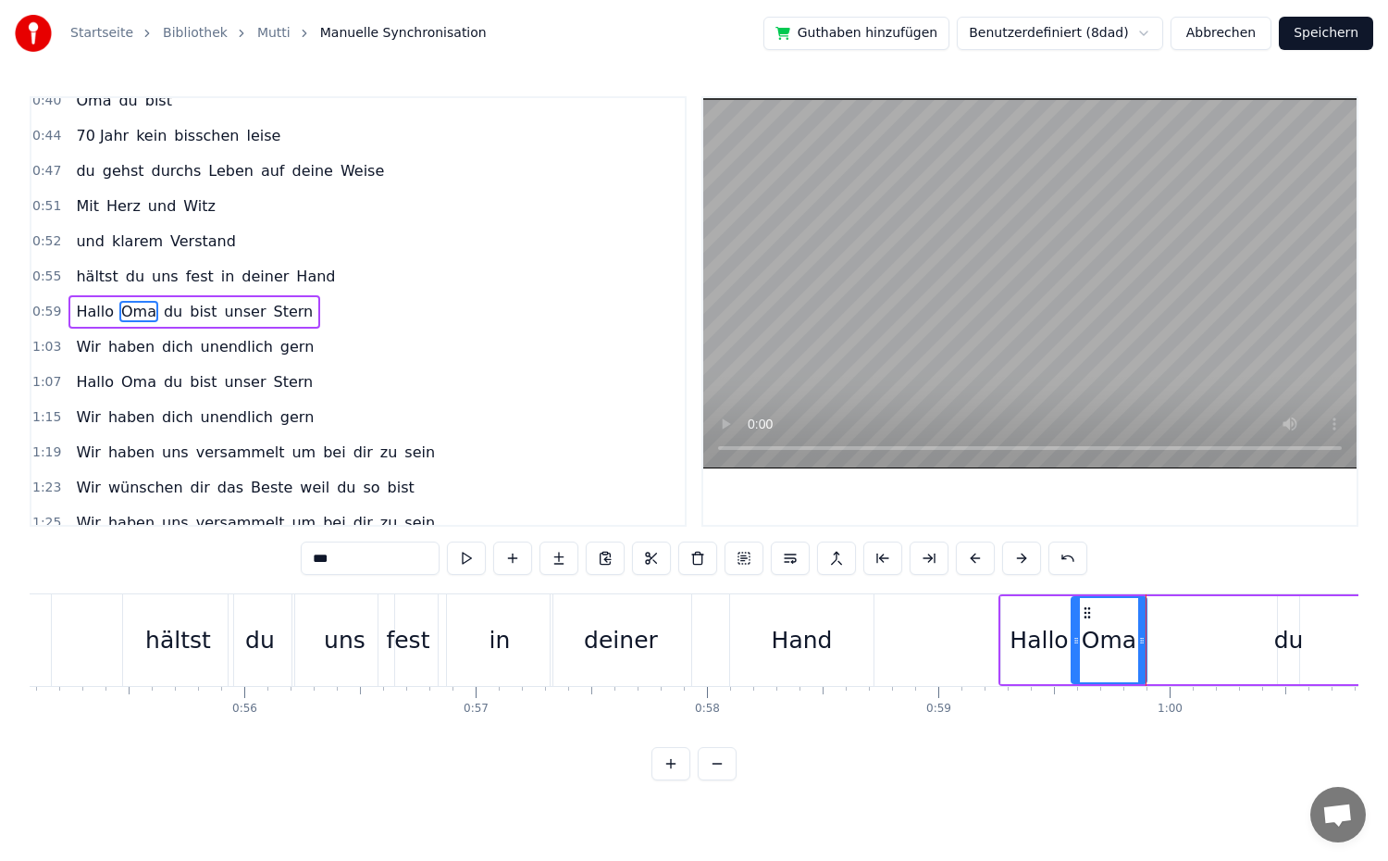
type input "*****"
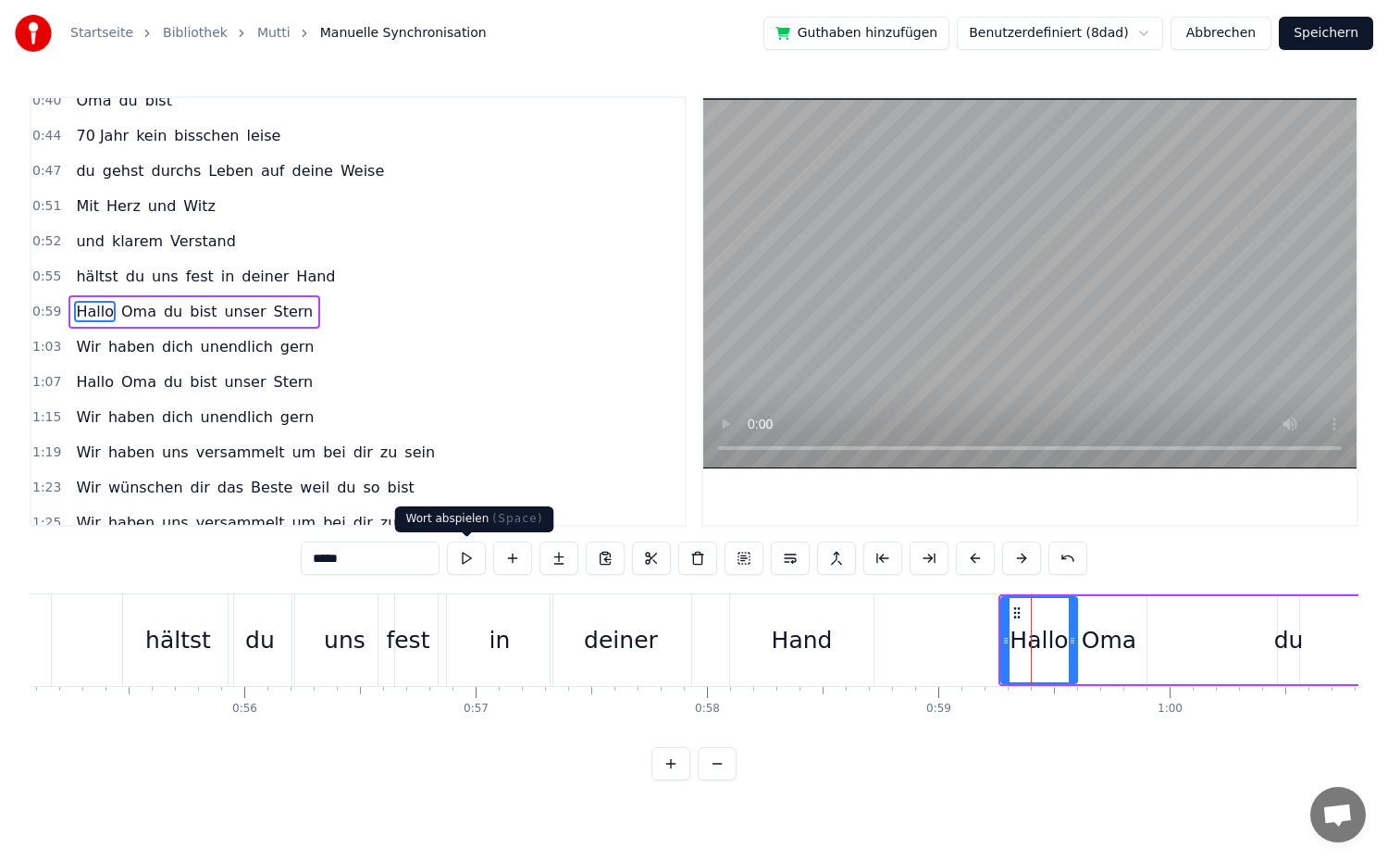
click at [480, 560] on button at bounding box center [466, 557] width 39 height 33
click at [295, 314] on div "0:59 Hallo Oma du bist unser Stern" at bounding box center [357, 311] width 653 height 35
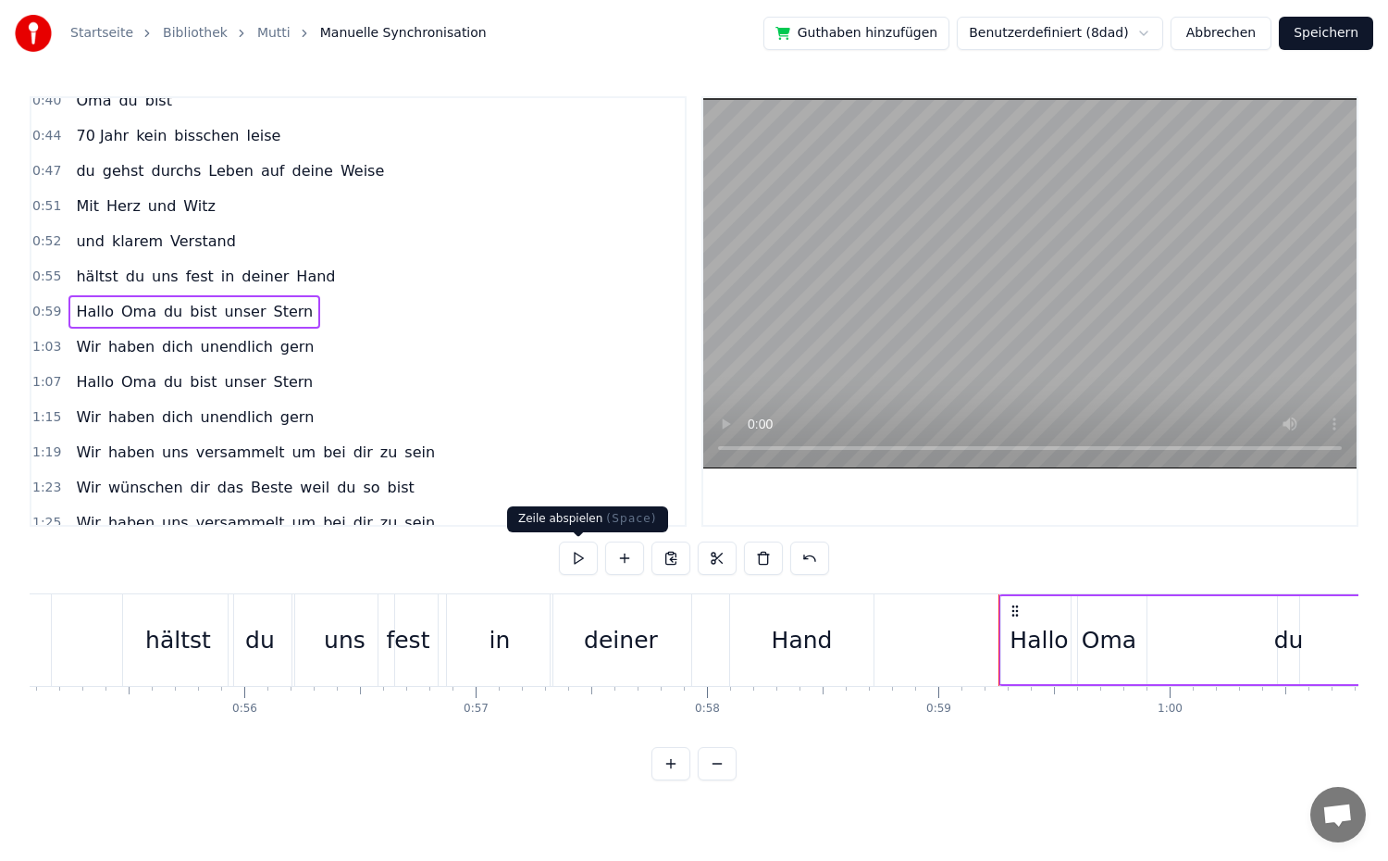
click at [570, 562] on button at bounding box center [578, 557] width 39 height 33
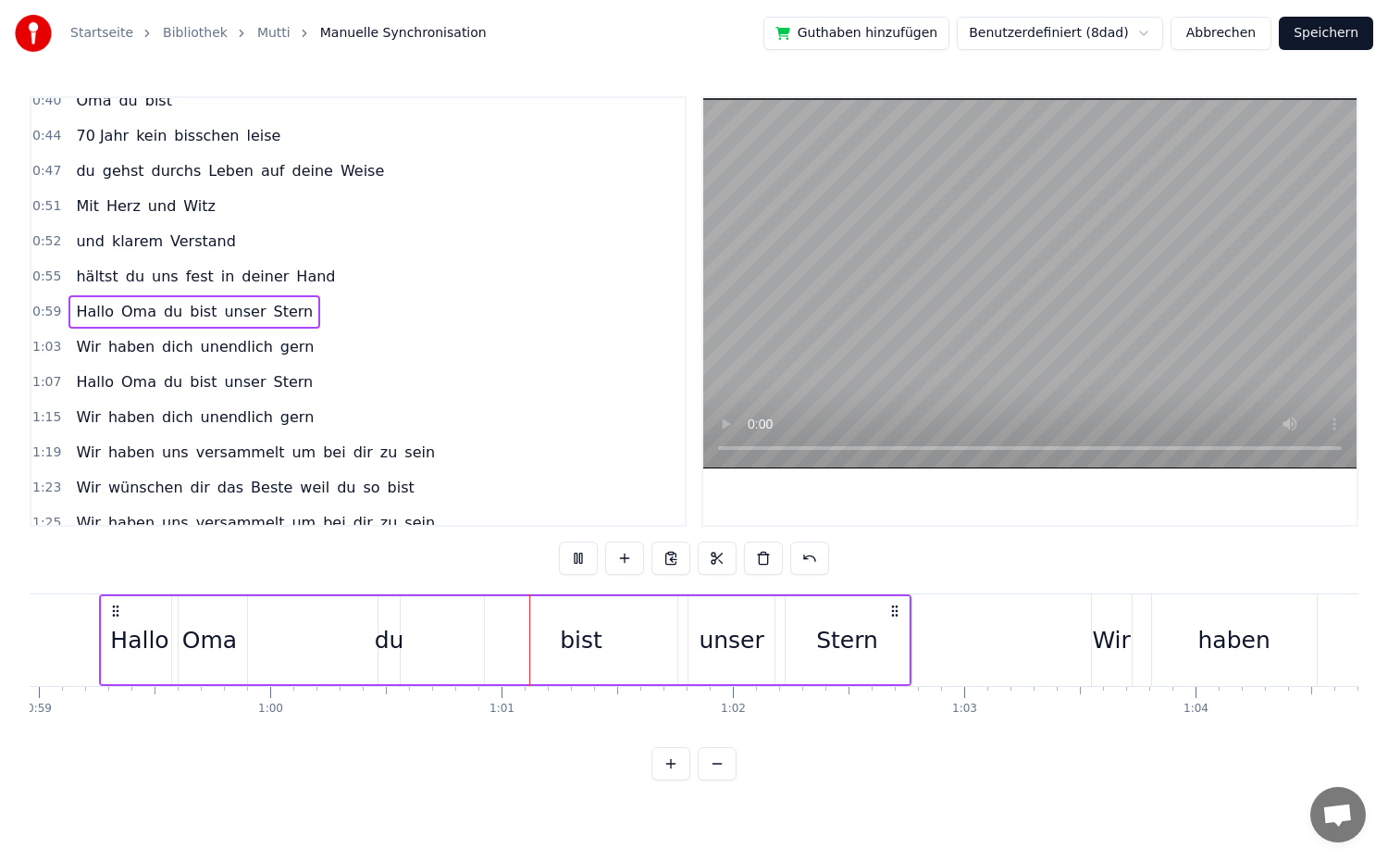
scroll to position [0, 13910]
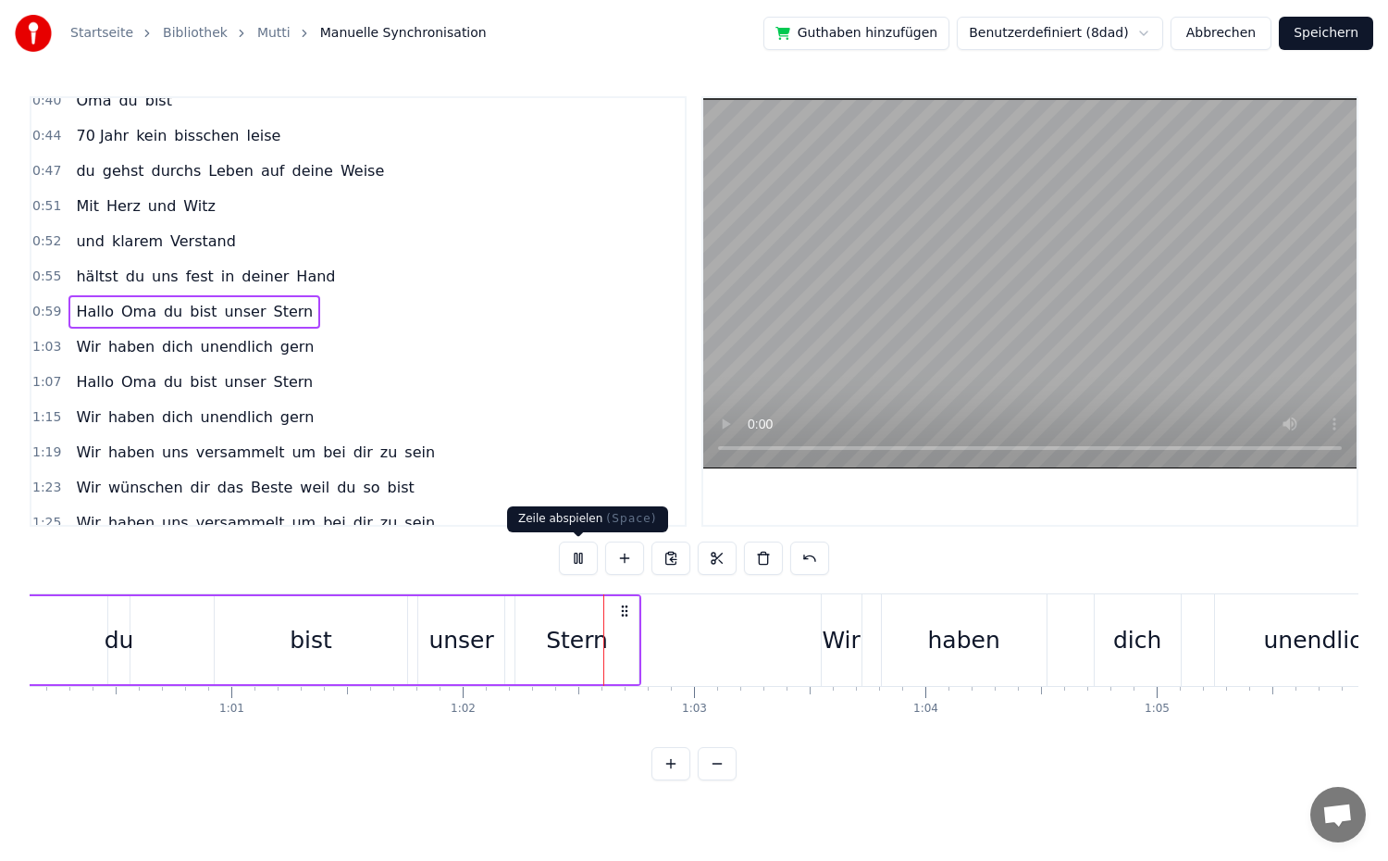
click at [593, 566] on button at bounding box center [578, 557] width 39 height 33
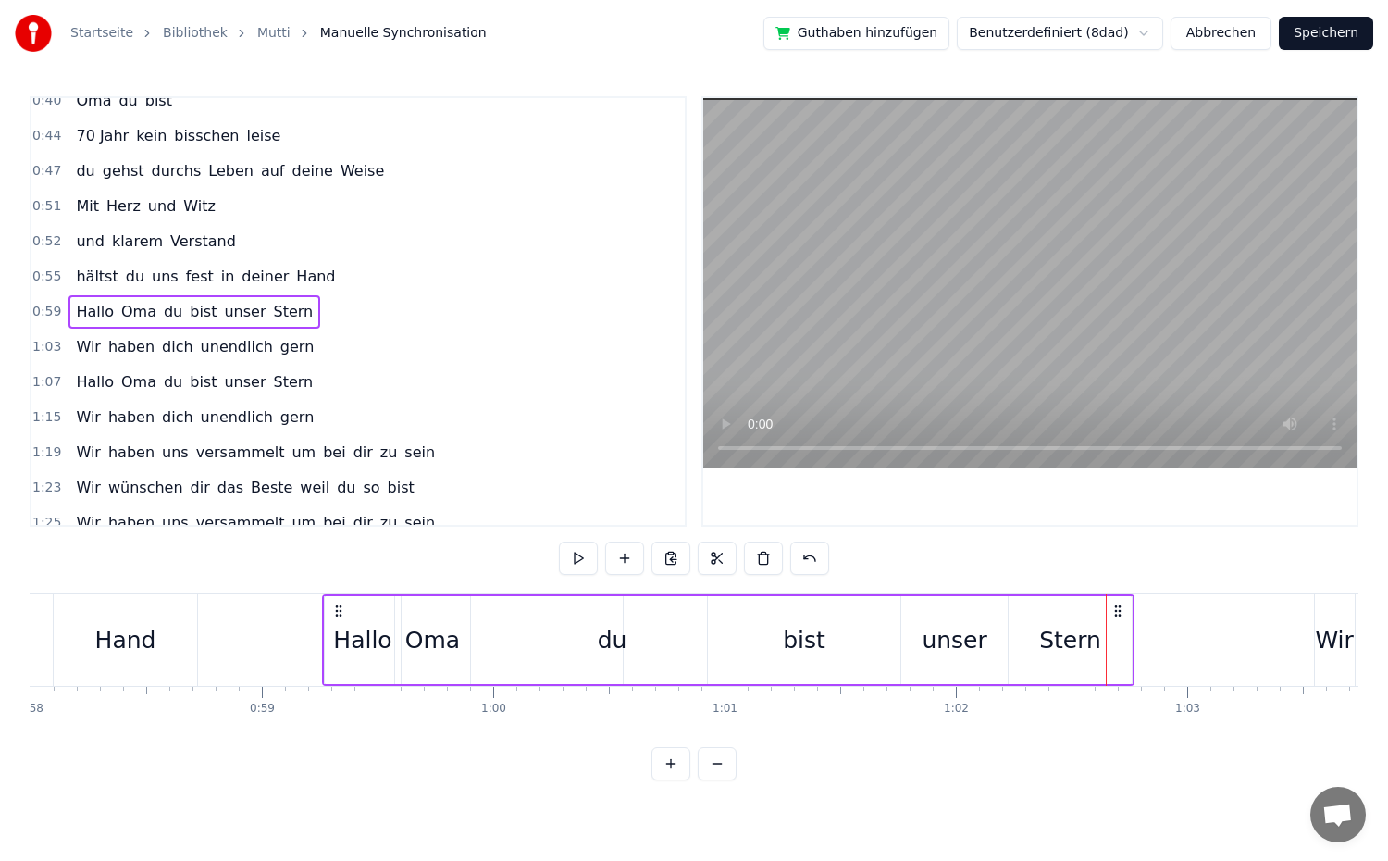
scroll to position [0, 13404]
click at [461, 639] on div "Oma" at bounding box center [445, 640] width 55 height 35
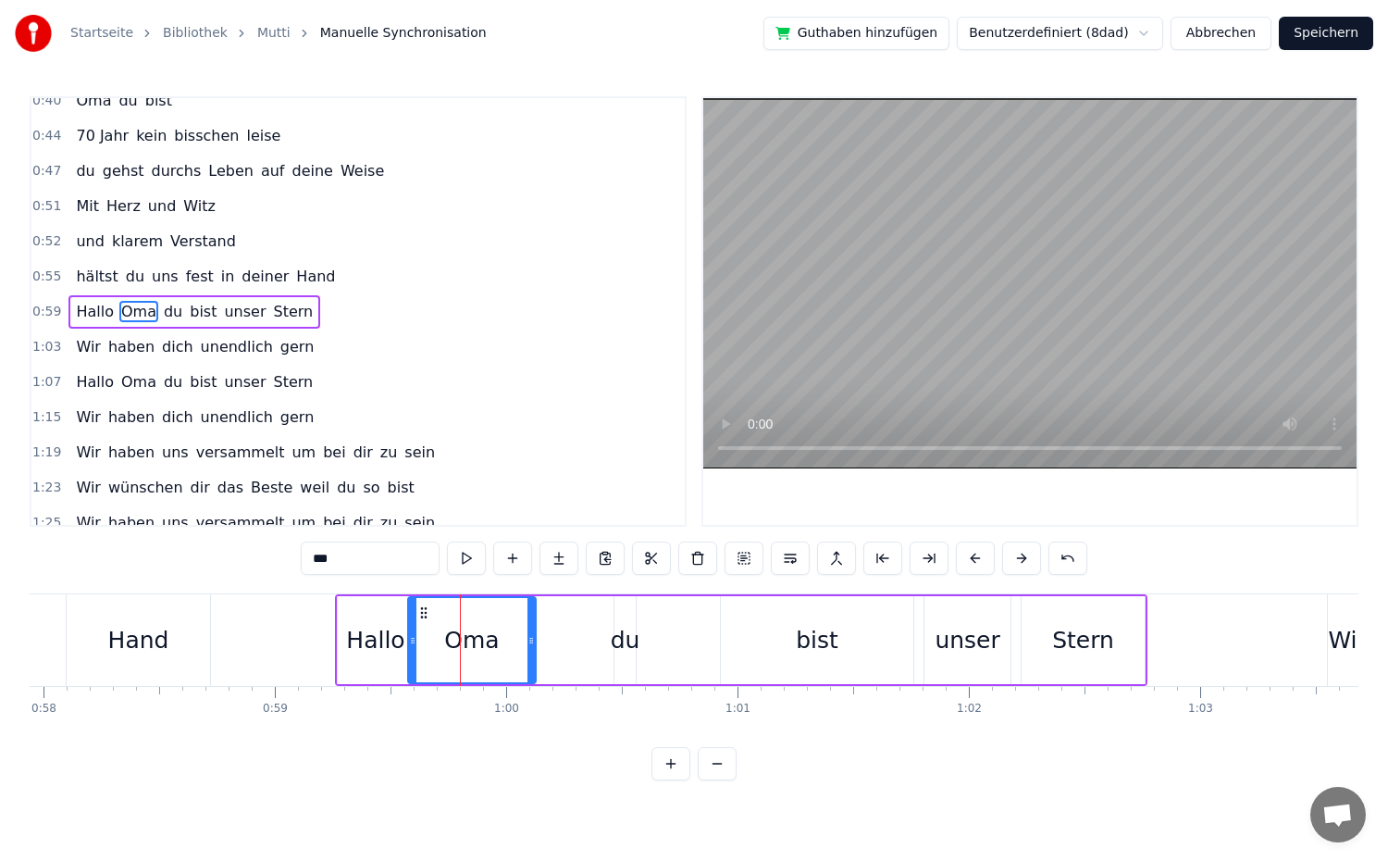
drag, startPoint x: 480, startPoint y: 642, endPoint x: 545, endPoint y: 642, distance: 64.8
click at [535, 642] on icon at bounding box center [530, 640] width 7 height 15
drag, startPoint x: 415, startPoint y: 642, endPoint x: 430, endPoint y: 644, distance: 15.8
click at [430, 644] on icon at bounding box center [428, 640] width 7 height 15
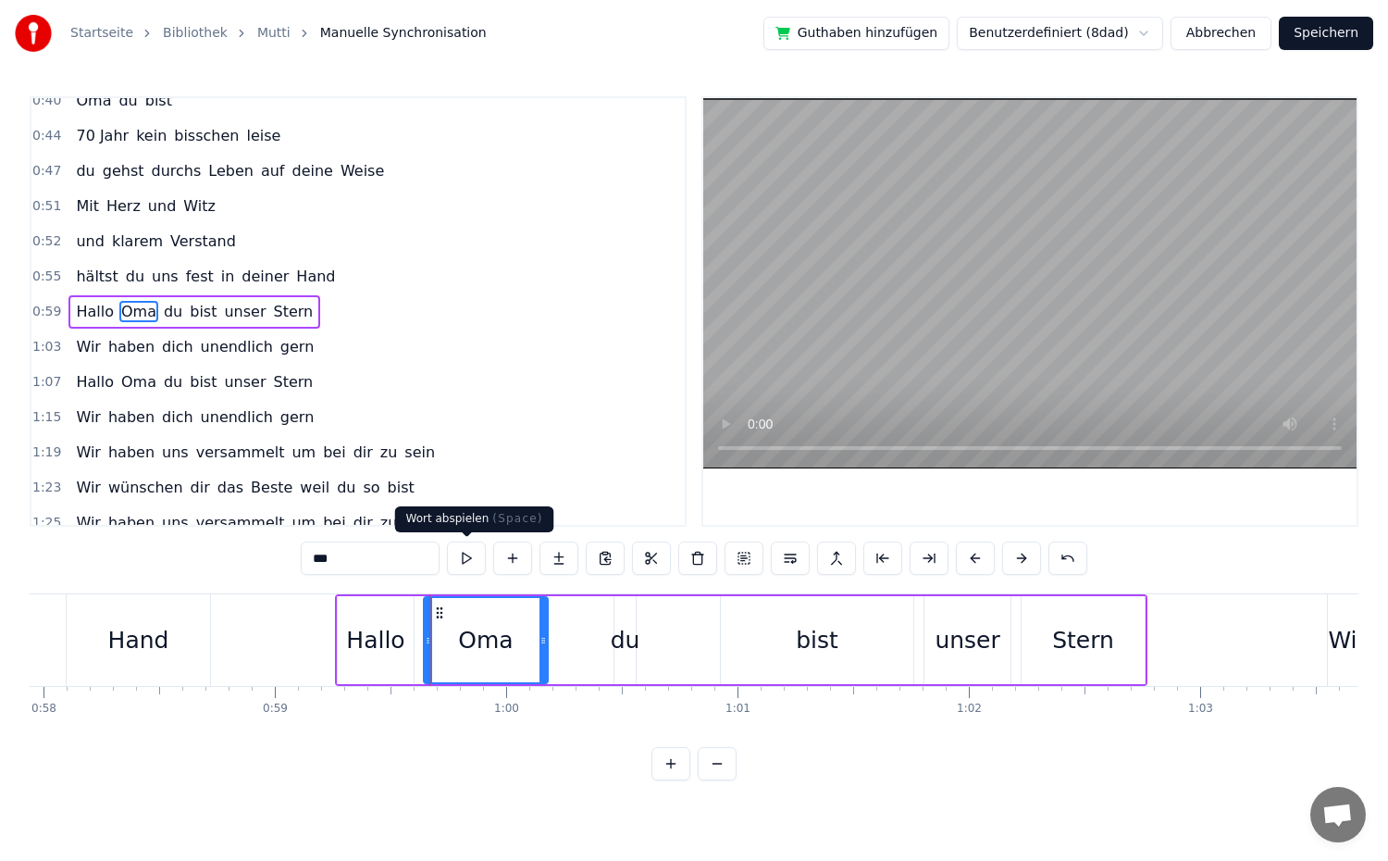
click at [465, 567] on button at bounding box center [466, 557] width 39 height 33
click at [305, 320] on div "0:59 Hallo Oma du bist unser Stern" at bounding box center [357, 311] width 653 height 35
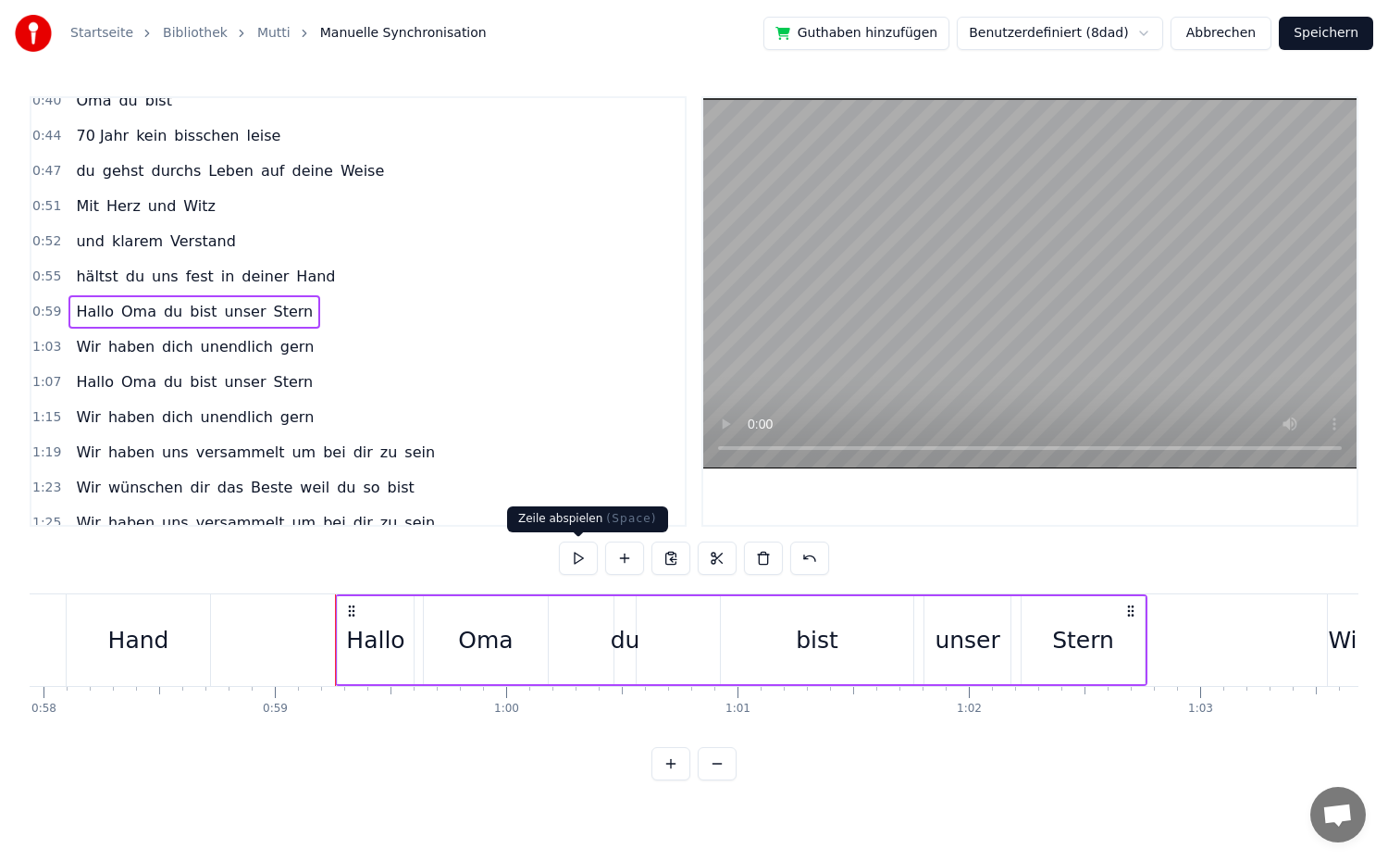
click at [566, 567] on button at bounding box center [578, 557] width 39 height 33
click at [614, 638] on div "du" at bounding box center [626, 640] width 30 height 35
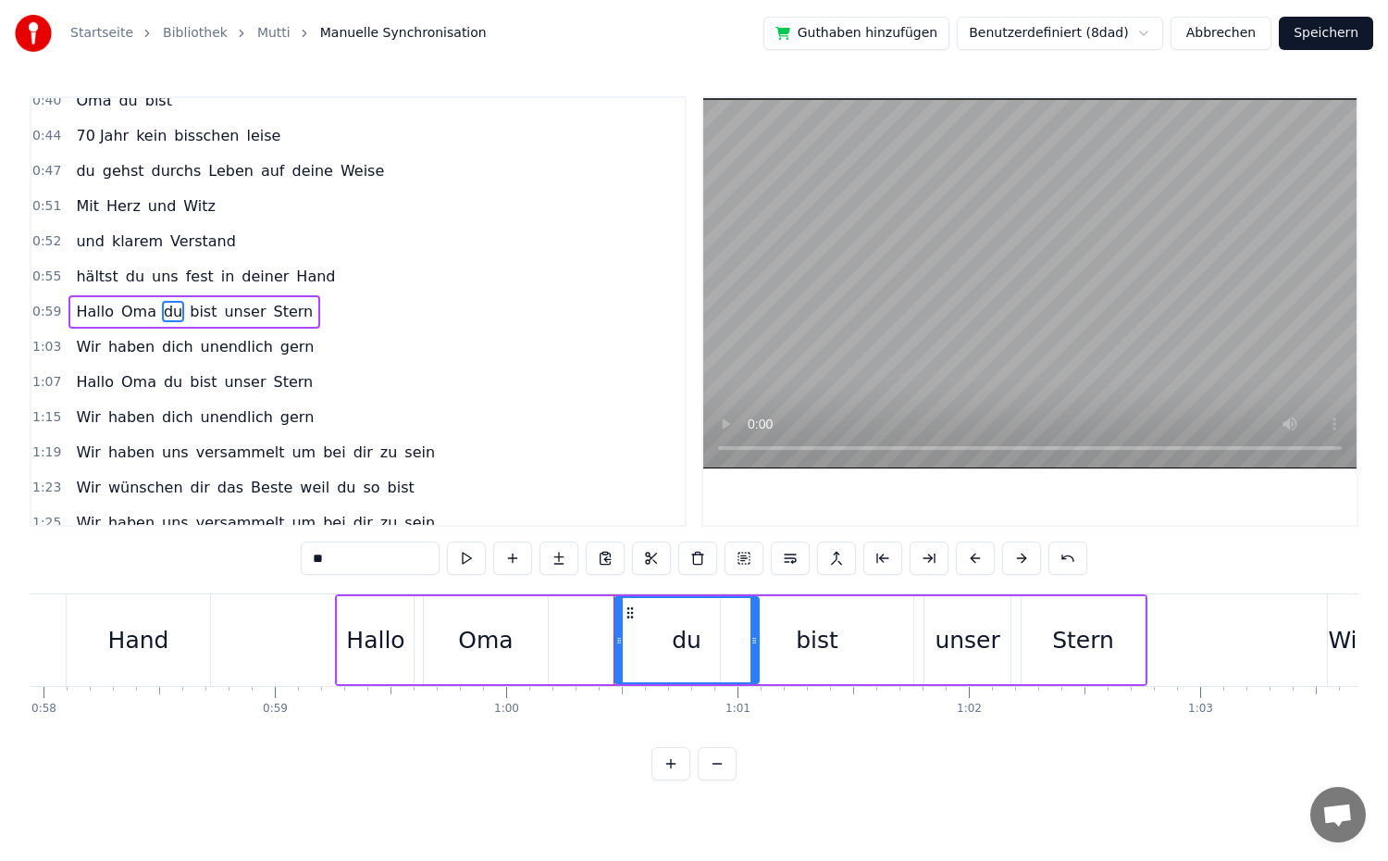
drag, startPoint x: 633, startPoint y: 642, endPoint x: 757, endPoint y: 647, distance: 124.1
click at [757, 647] on icon at bounding box center [753, 640] width 7 height 15
drag, startPoint x: 615, startPoint y: 638, endPoint x: 677, endPoint y: 641, distance: 62.1
click at [677, 641] on icon at bounding box center [680, 640] width 7 height 15
click at [502, 642] on div "Oma" at bounding box center [485, 640] width 55 height 35
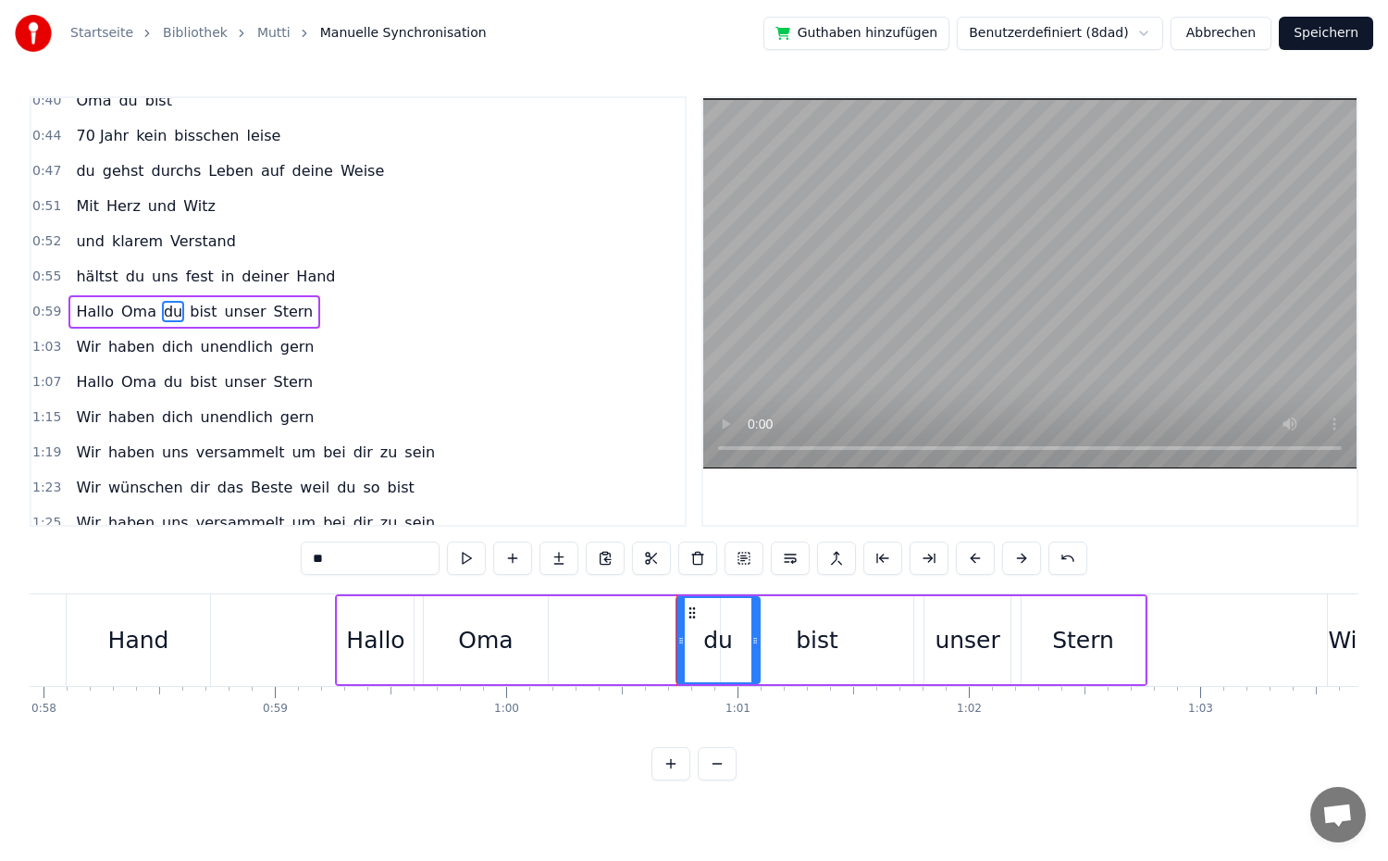
type input "***"
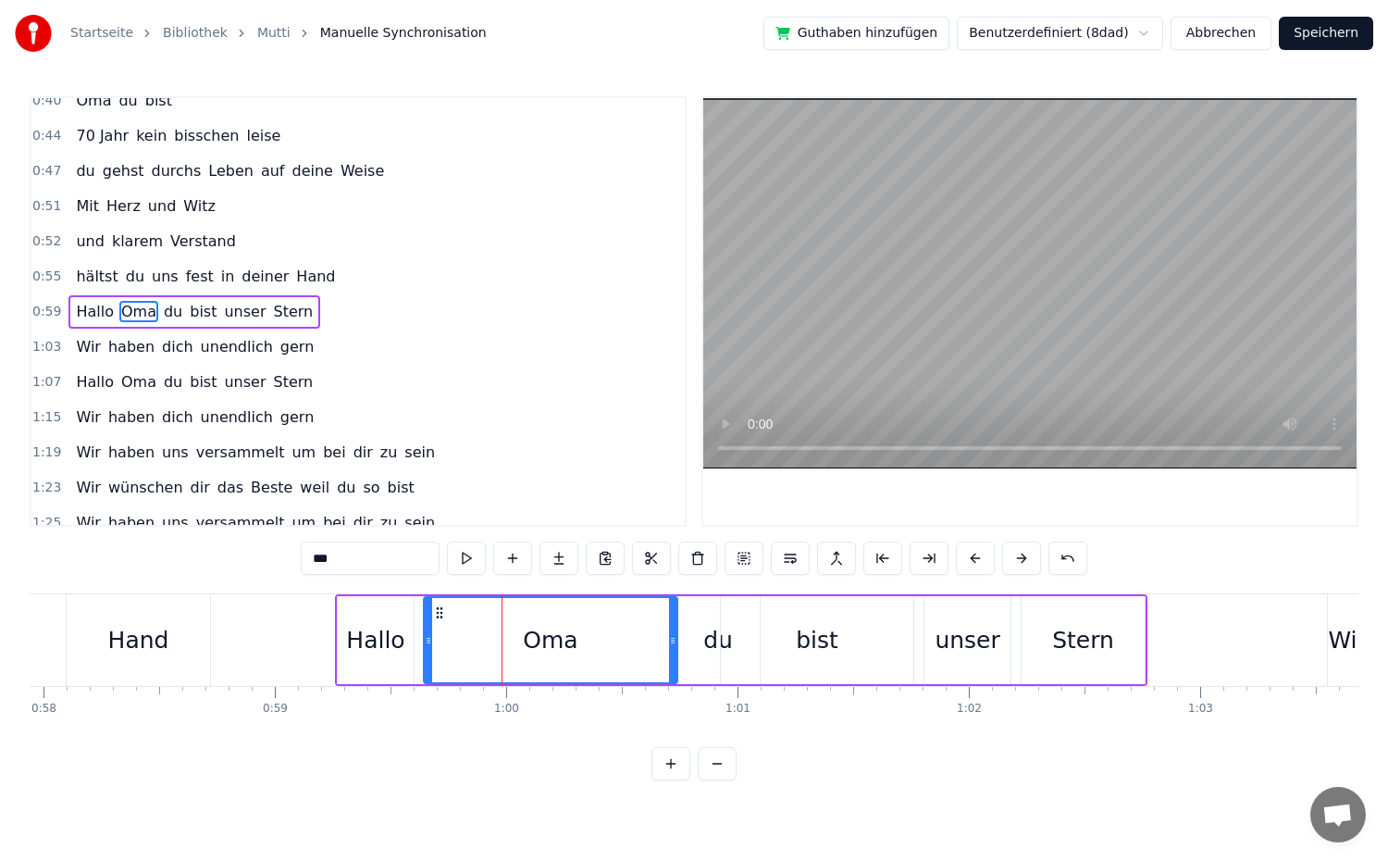
drag, startPoint x: 540, startPoint y: 635, endPoint x: 670, endPoint y: 644, distance: 129.9
click at [670, 644] on icon at bounding box center [672, 640] width 7 height 15
click at [320, 313] on div "0:59 Hallo Oma du bist unser Stern" at bounding box center [357, 311] width 653 height 35
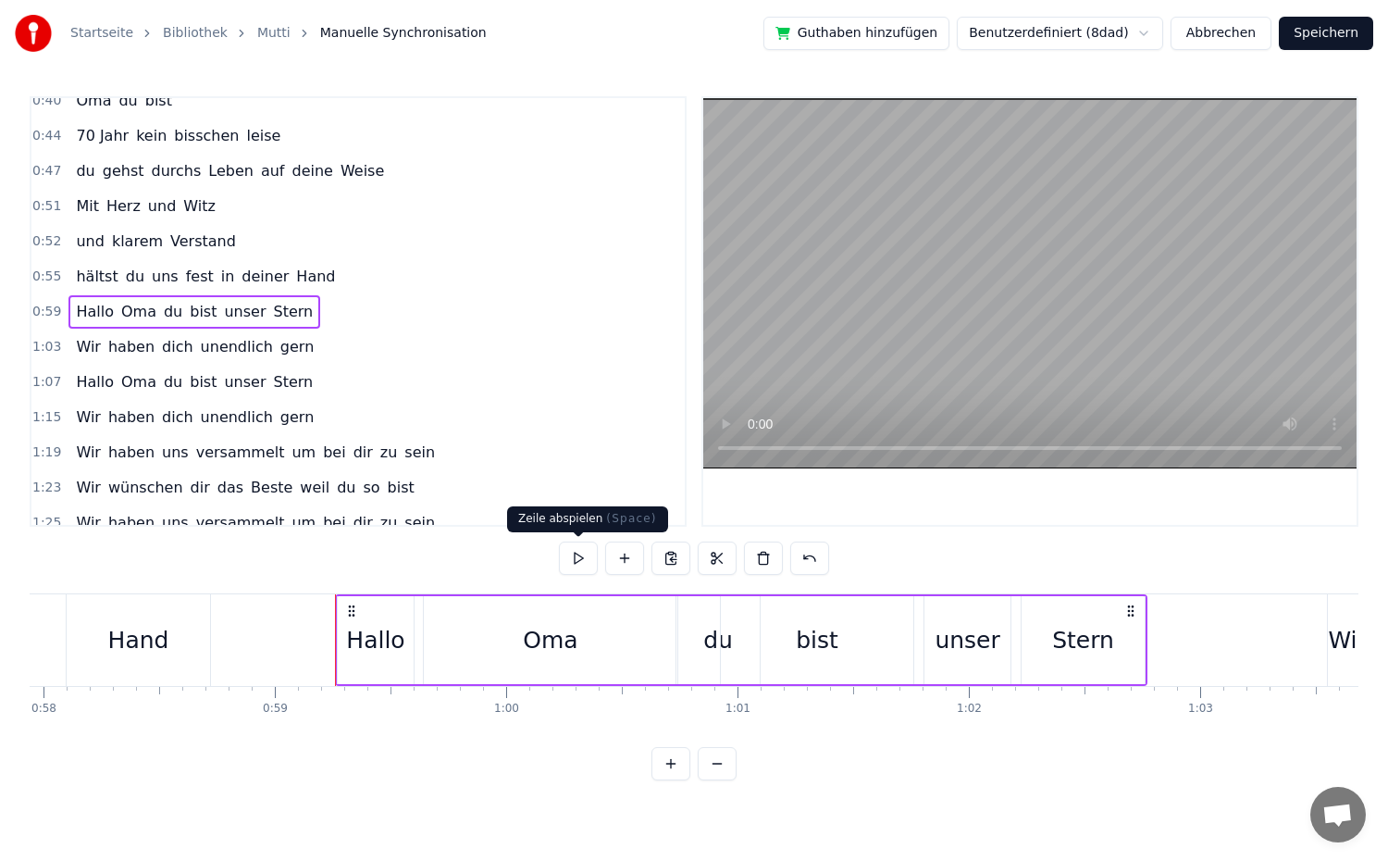
click at [573, 552] on button at bounding box center [578, 557] width 39 height 33
click at [559, 541] on button at bounding box center [578, 557] width 39 height 33
click at [714, 645] on div "du" at bounding box center [718, 640] width 30 height 35
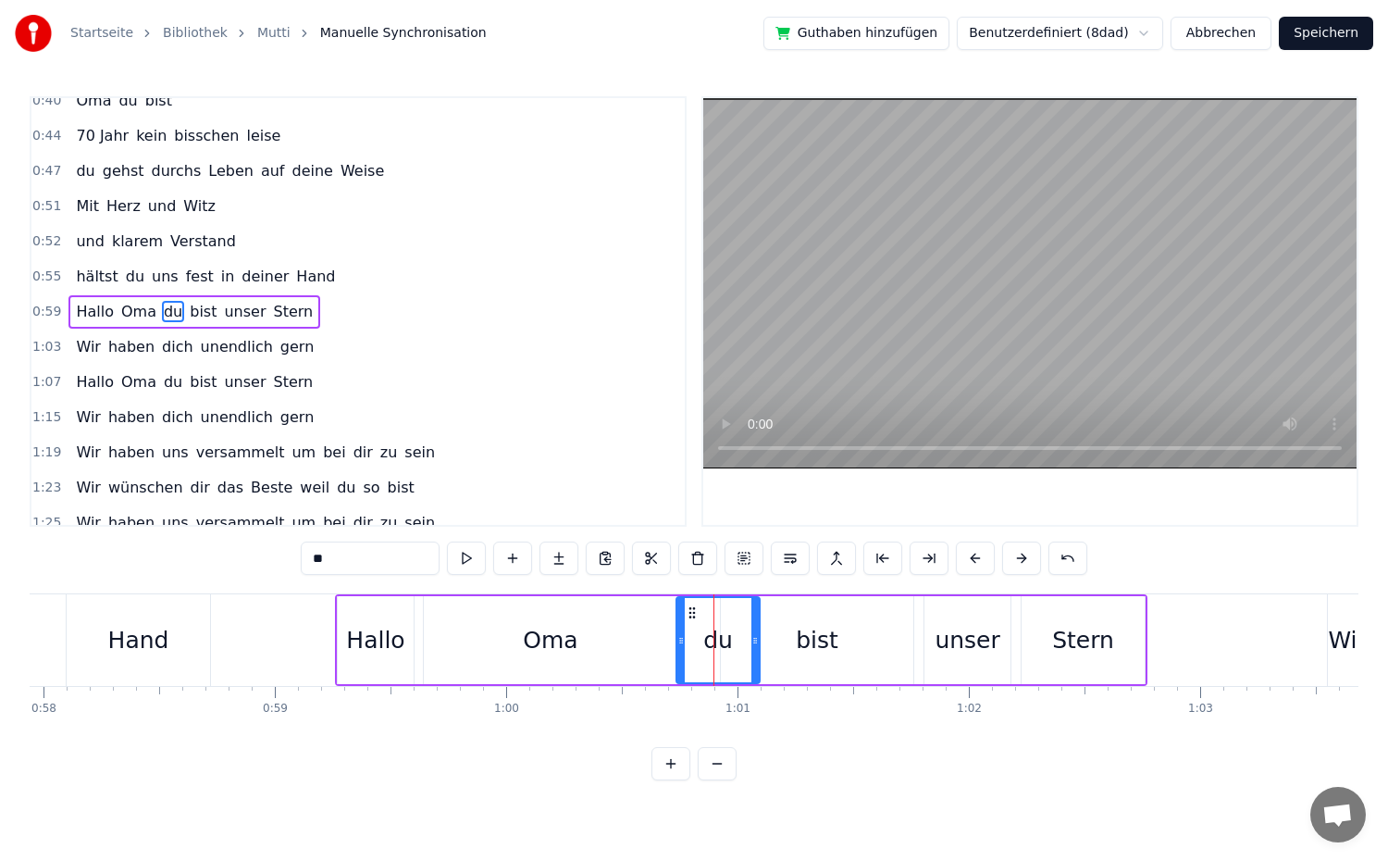
click at [793, 642] on div "bist" at bounding box center [817, 640] width 192 height 88
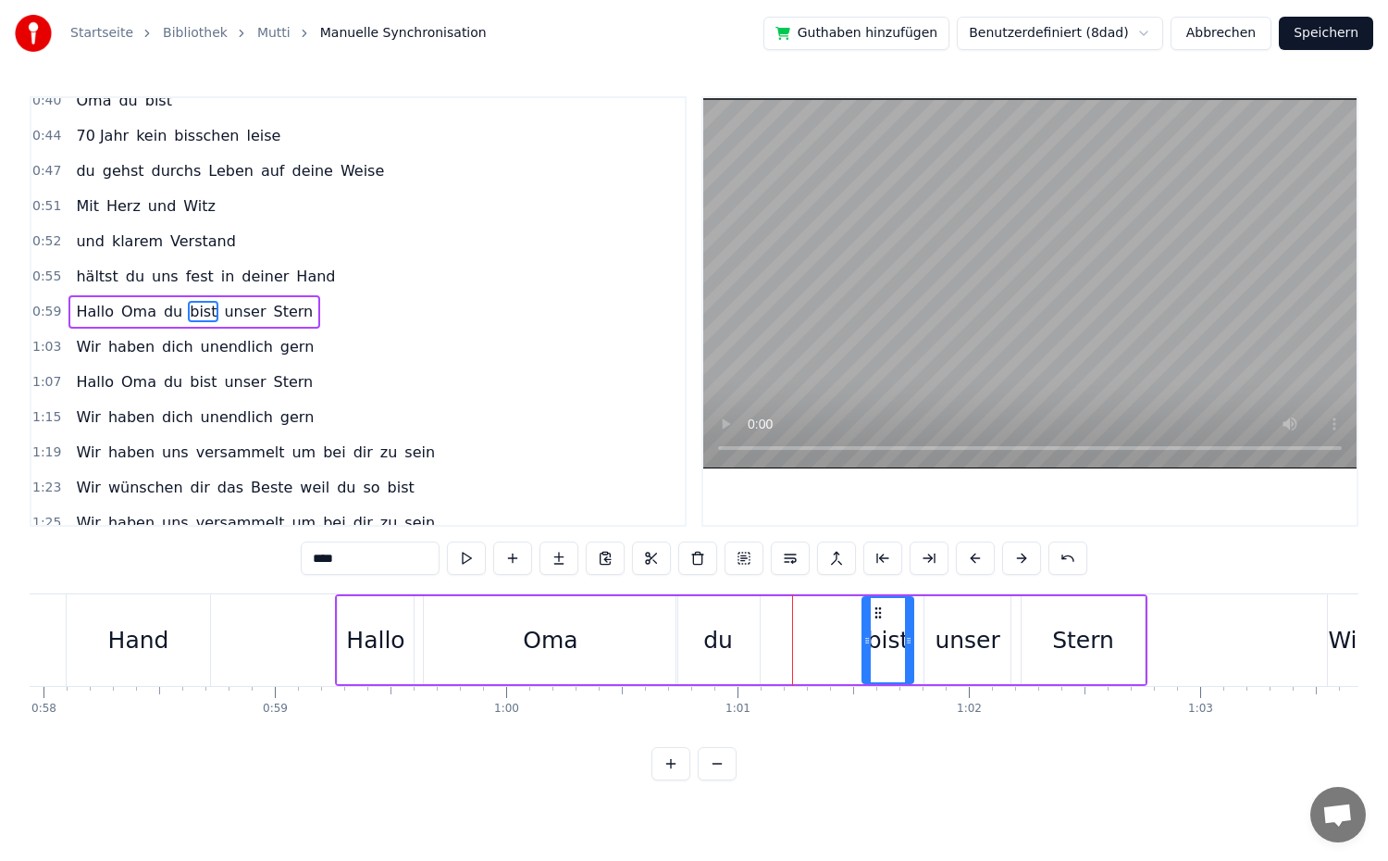
drag, startPoint x: 725, startPoint y: 642, endPoint x: 867, endPoint y: 641, distance: 141.6
click at [867, 641] on icon at bounding box center [866, 640] width 7 height 15
click at [722, 650] on div "du" at bounding box center [718, 640] width 30 height 35
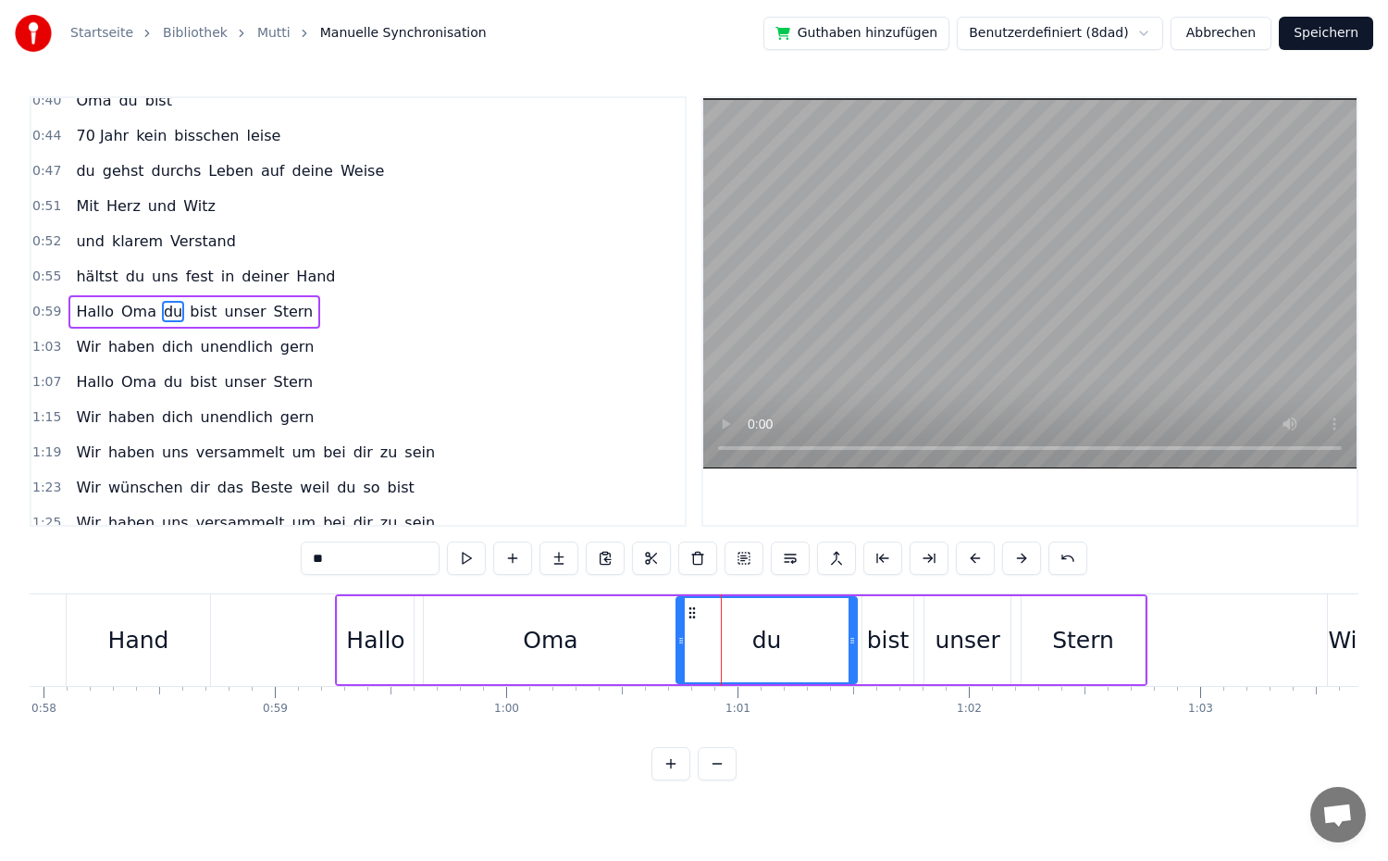
drag, startPoint x: 753, startPoint y: 638, endPoint x: 850, endPoint y: 652, distance: 98.3
click at [850, 652] on div at bounding box center [852, 640] width 7 height 84
drag, startPoint x: 681, startPoint y: 638, endPoint x: 764, endPoint y: 644, distance: 83.5
click at [764, 644] on icon at bounding box center [764, 640] width 7 height 15
click at [964, 644] on div "unser" at bounding box center [967, 640] width 65 height 35
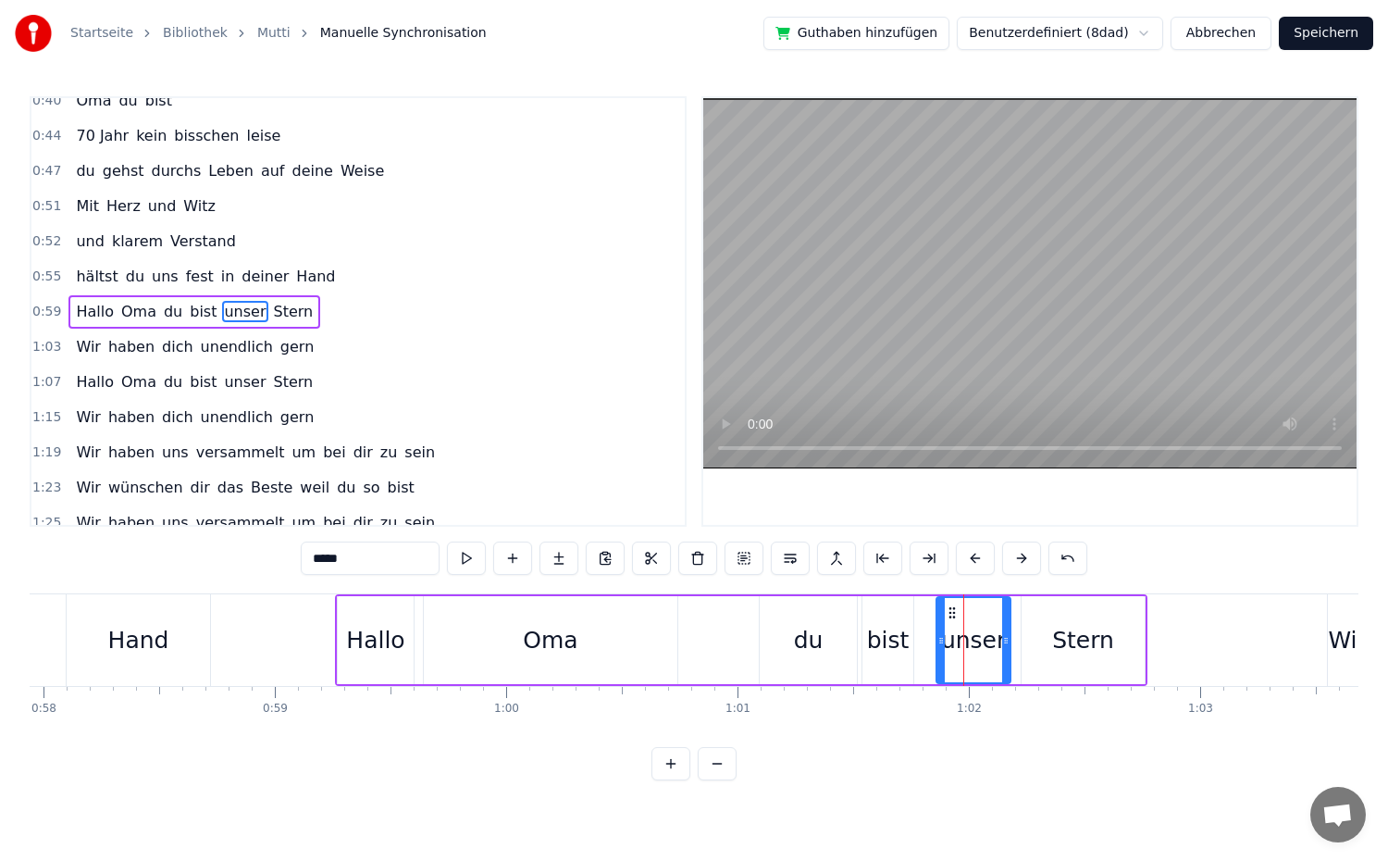
drag, startPoint x: 931, startPoint y: 639, endPoint x: 943, endPoint y: 648, distance: 14.6
click at [943, 648] on div at bounding box center [940, 640] width 7 height 84
drag, startPoint x: 1004, startPoint y: 638, endPoint x: 973, endPoint y: 646, distance: 31.7
click at [973, 646] on icon at bounding box center [975, 640] width 7 height 15
drag, startPoint x: 942, startPoint y: 639, endPoint x: 987, endPoint y: 650, distance: 46.5
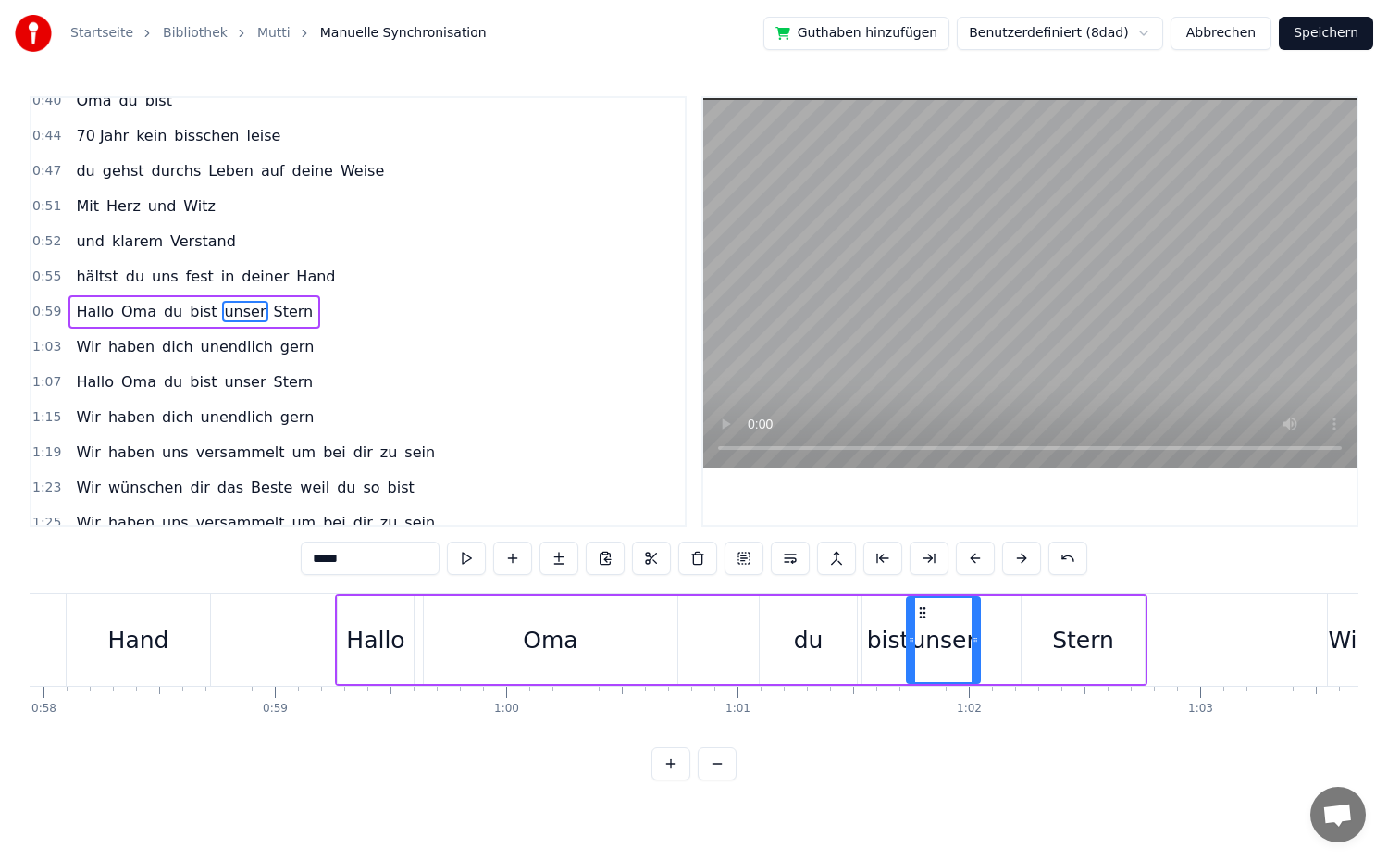
click at [911, 644] on icon at bounding box center [911, 640] width 7 height 15
click at [1057, 641] on div "Stern" at bounding box center [1083, 640] width 62 height 35
type input "*****"
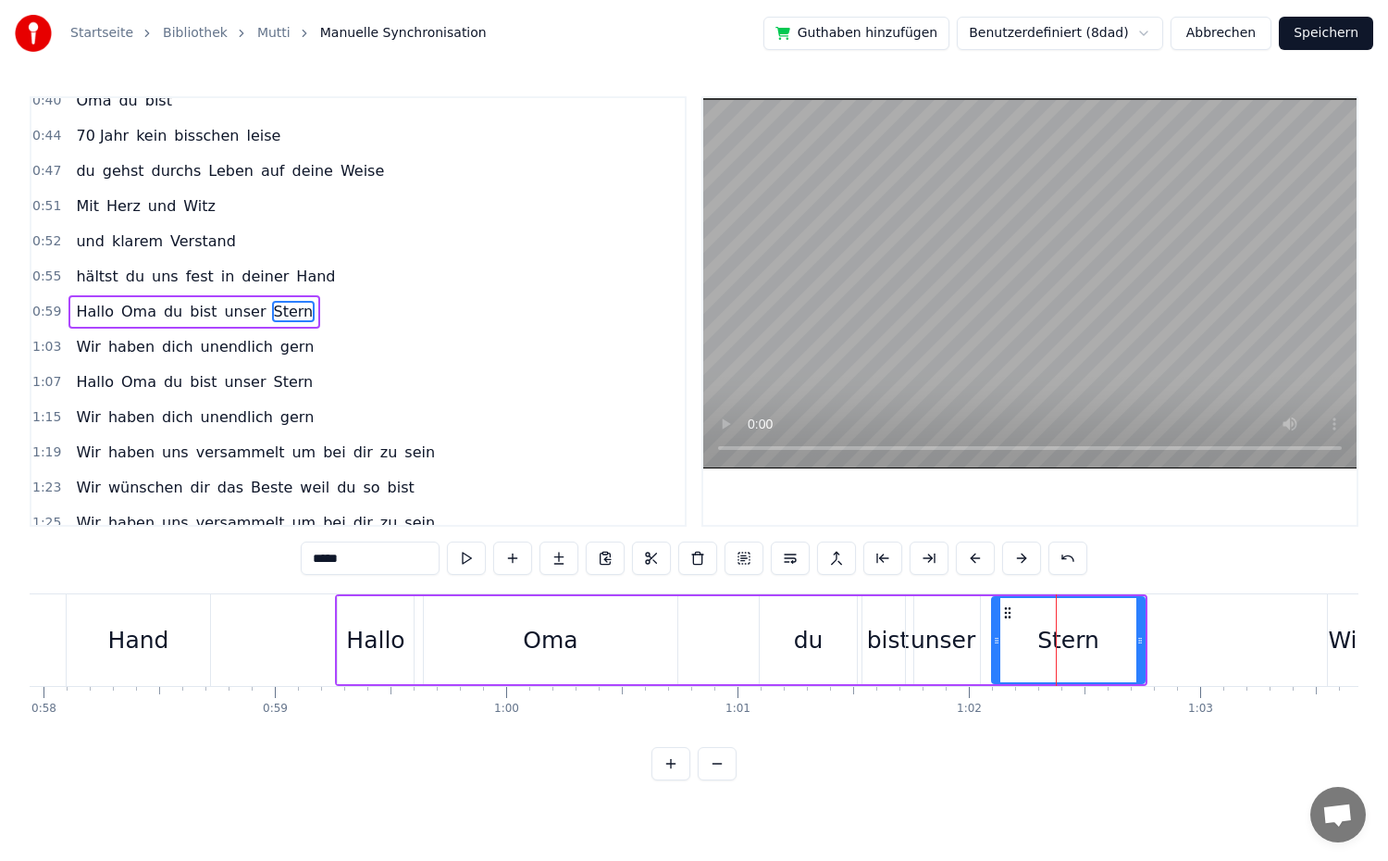
drag, startPoint x: 1028, startPoint y: 643, endPoint x: 998, endPoint y: 651, distance: 30.8
click at [998, 651] on div at bounding box center [996, 640] width 7 height 84
drag, startPoint x: 1140, startPoint y: 640, endPoint x: 1061, endPoint y: 644, distance: 78.7
click at [1061, 644] on icon at bounding box center [1061, 640] width 7 height 15
drag, startPoint x: 996, startPoint y: 638, endPoint x: 966, endPoint y: 644, distance: 30.3
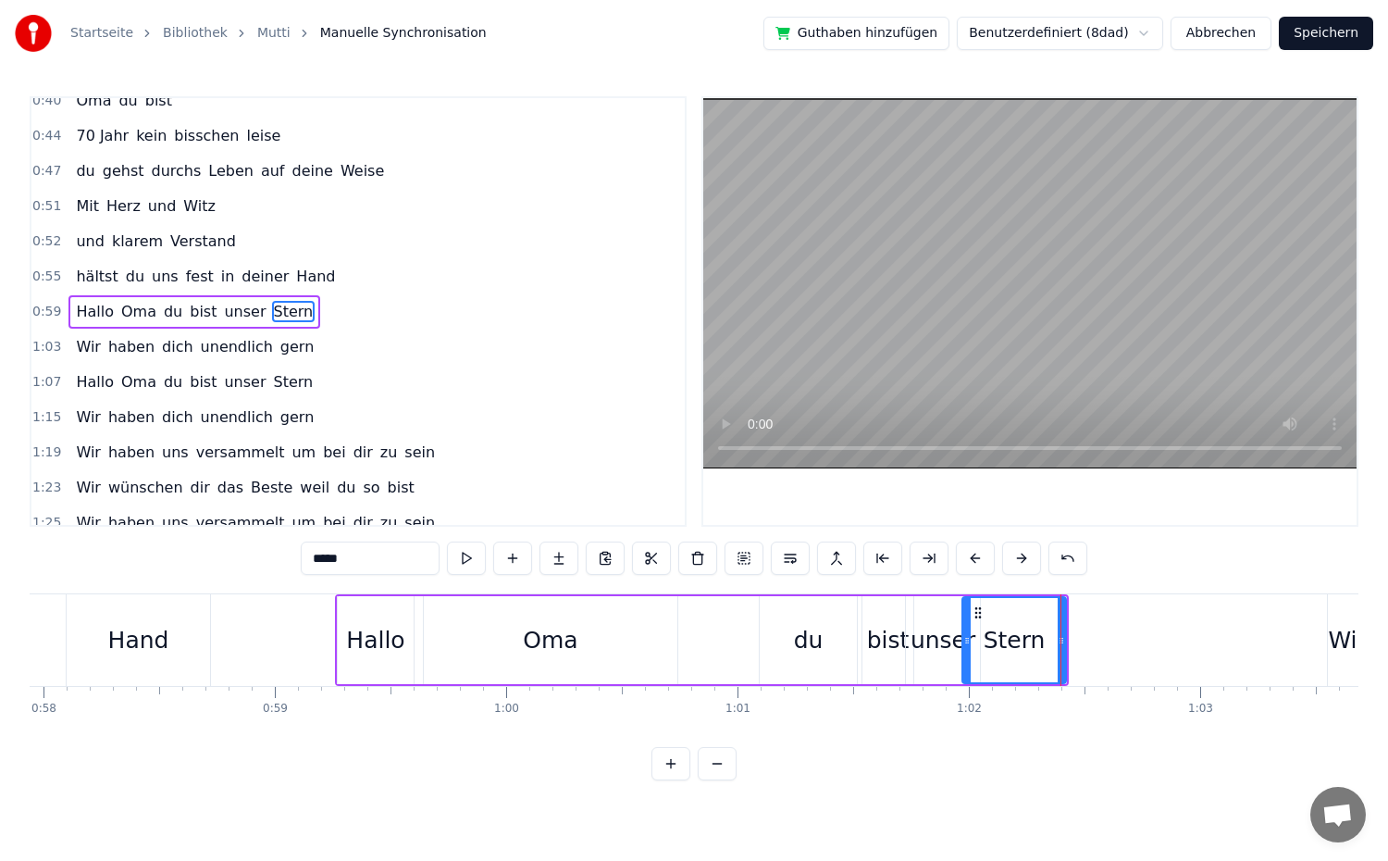
click at [966, 644] on icon at bounding box center [966, 640] width 7 height 15
click at [304, 306] on div "0:59 Hallo Oma du bist unser Stern" at bounding box center [357, 311] width 653 height 35
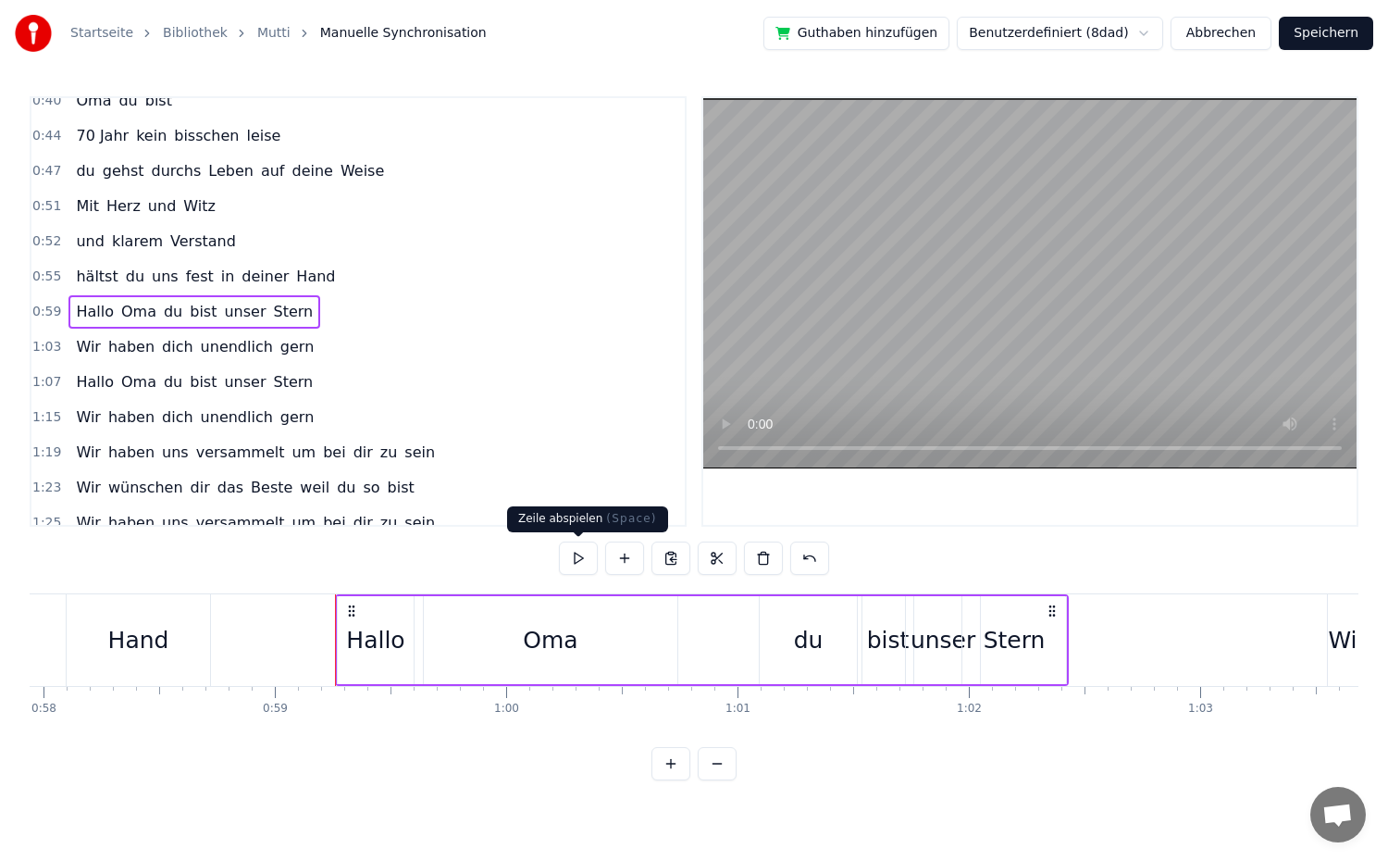
click at [564, 559] on button at bounding box center [578, 557] width 39 height 33
click at [1059, 638] on div "Stern" at bounding box center [1014, 640] width 104 height 88
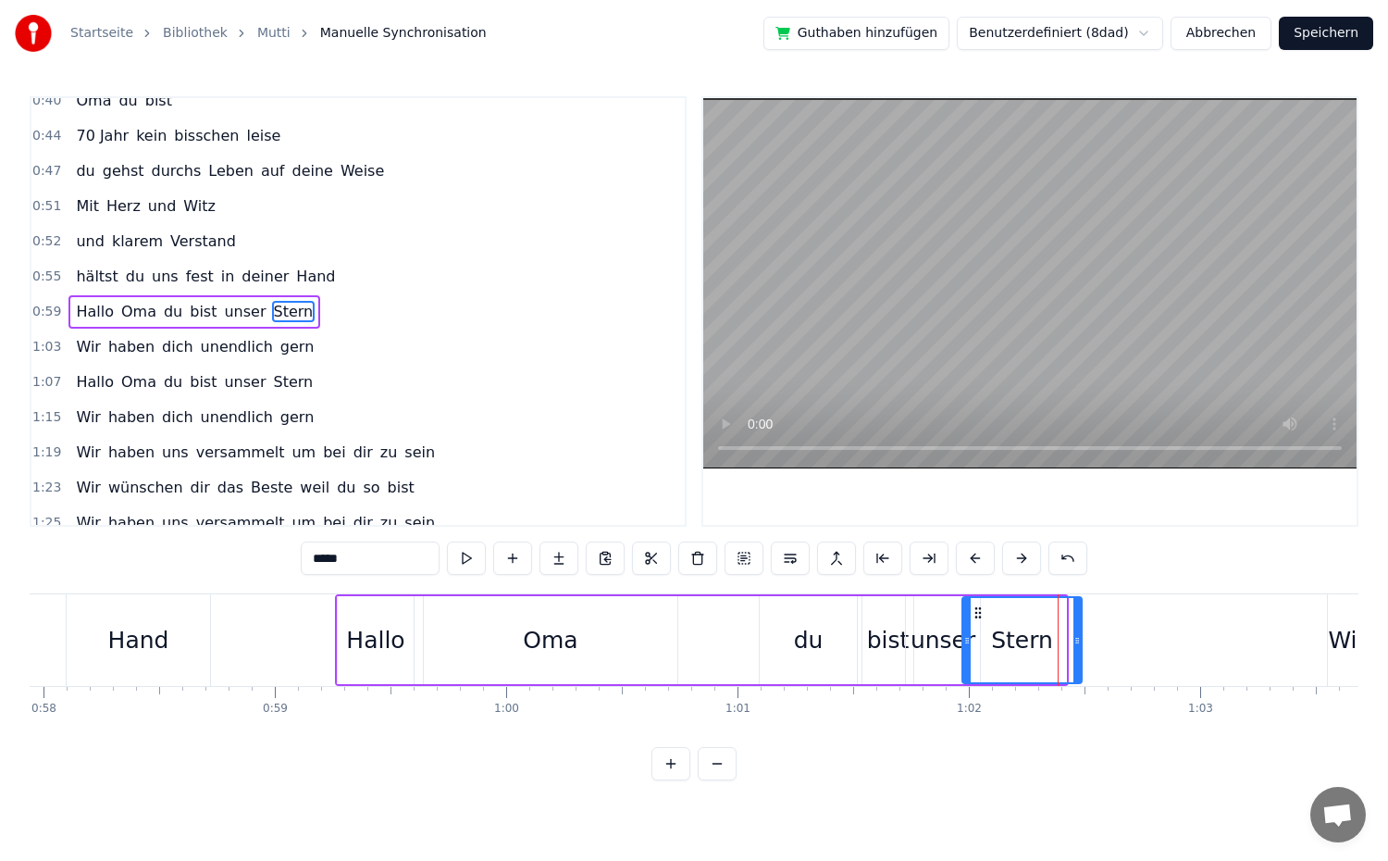
drag, startPoint x: 1060, startPoint y: 637, endPoint x: 1075, endPoint y: 636, distance: 15.8
click at [1075, 636] on icon at bounding box center [1076, 640] width 7 height 15
drag, startPoint x: 967, startPoint y: 636, endPoint x: 954, endPoint y: 637, distance: 13.0
click at [954, 637] on icon at bounding box center [953, 640] width 7 height 15
click at [335, 306] on div "0:59 Hallo Oma du bist unser Stern" at bounding box center [357, 311] width 653 height 35
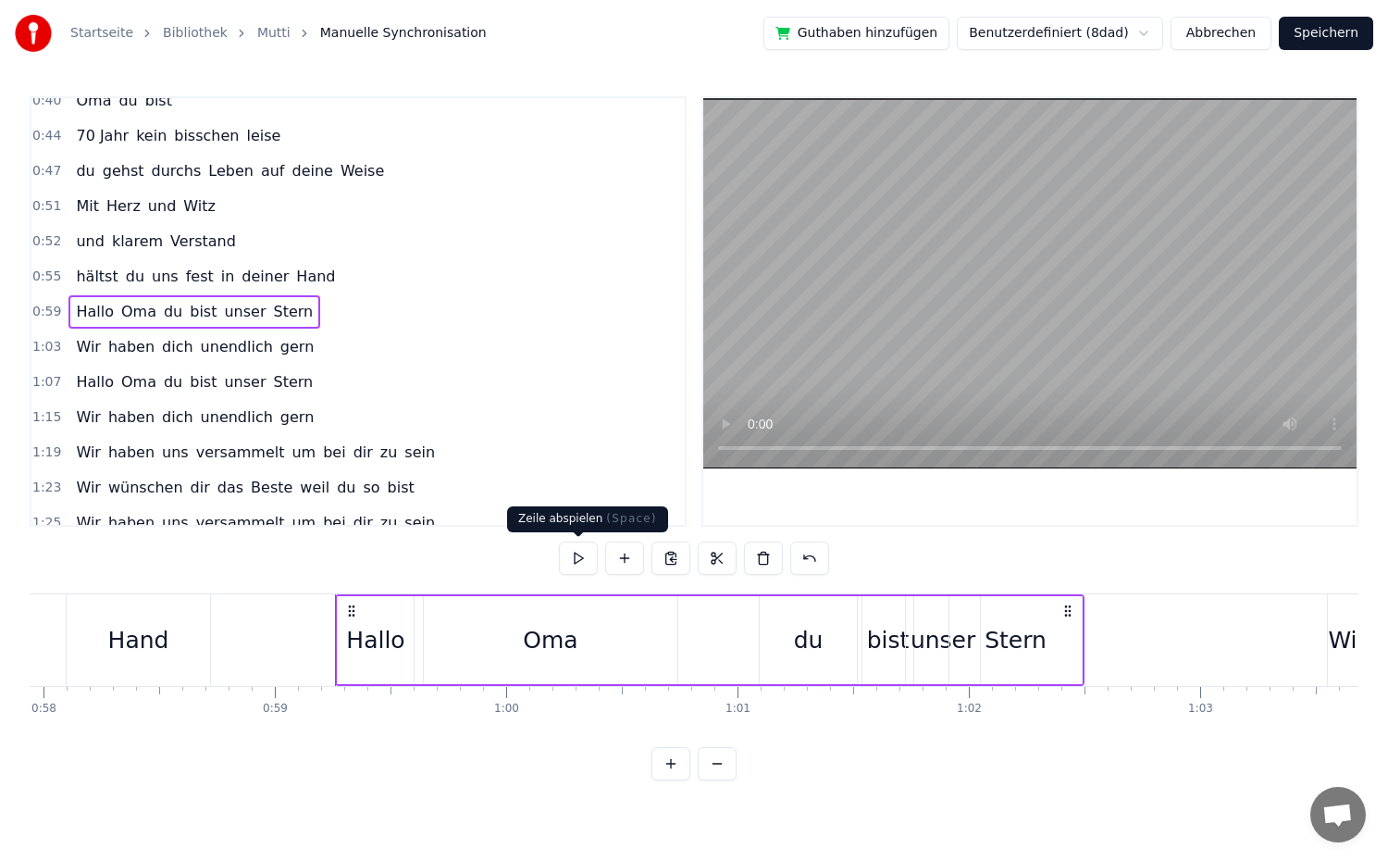
click at [576, 551] on button at bounding box center [578, 557] width 39 height 33
click at [935, 646] on div "unser" at bounding box center [943, 640] width 65 height 35
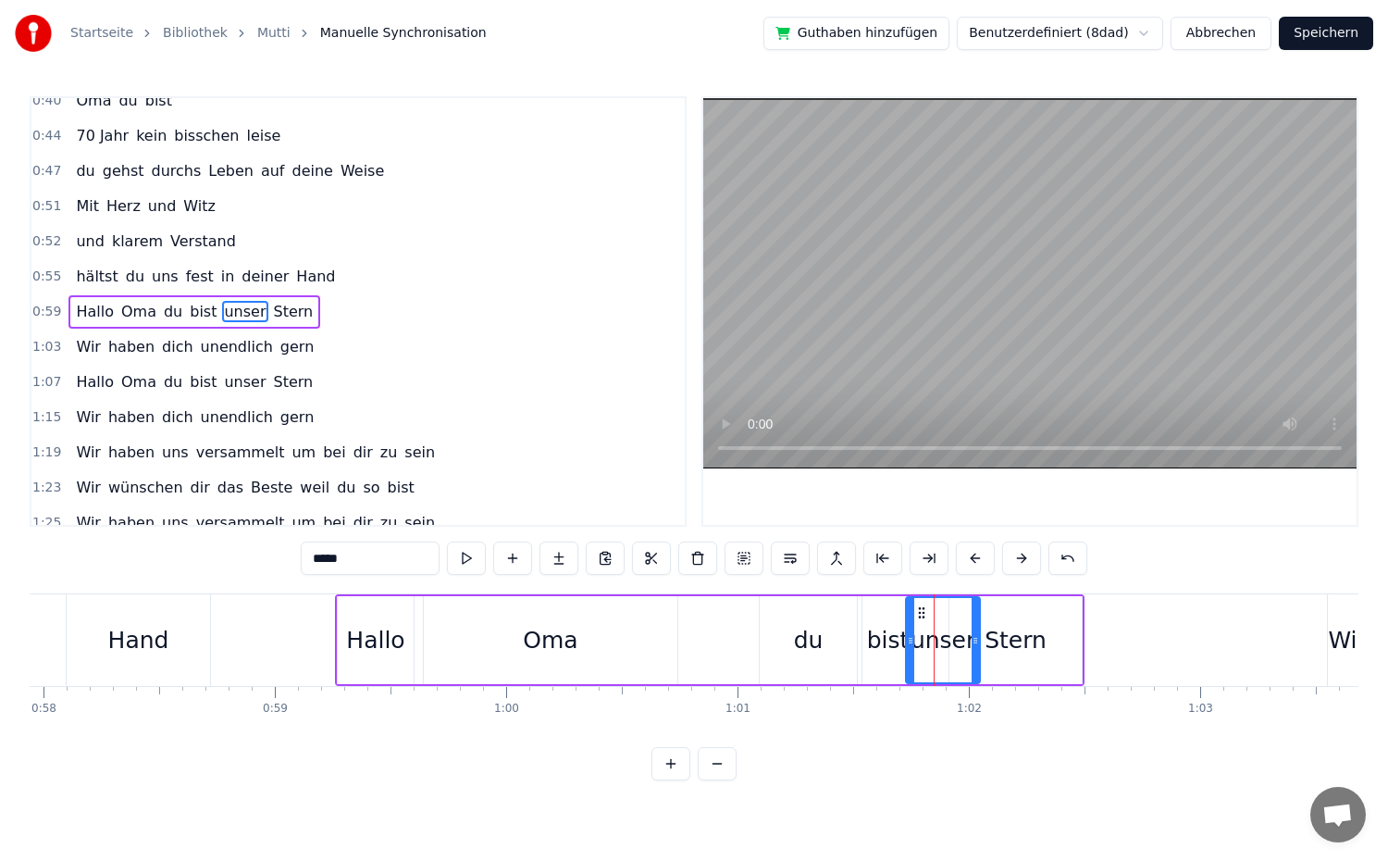
click at [897, 648] on div "bist" at bounding box center [888, 640] width 43 height 35
click at [844, 653] on div "du" at bounding box center [808, 640] width 97 height 88
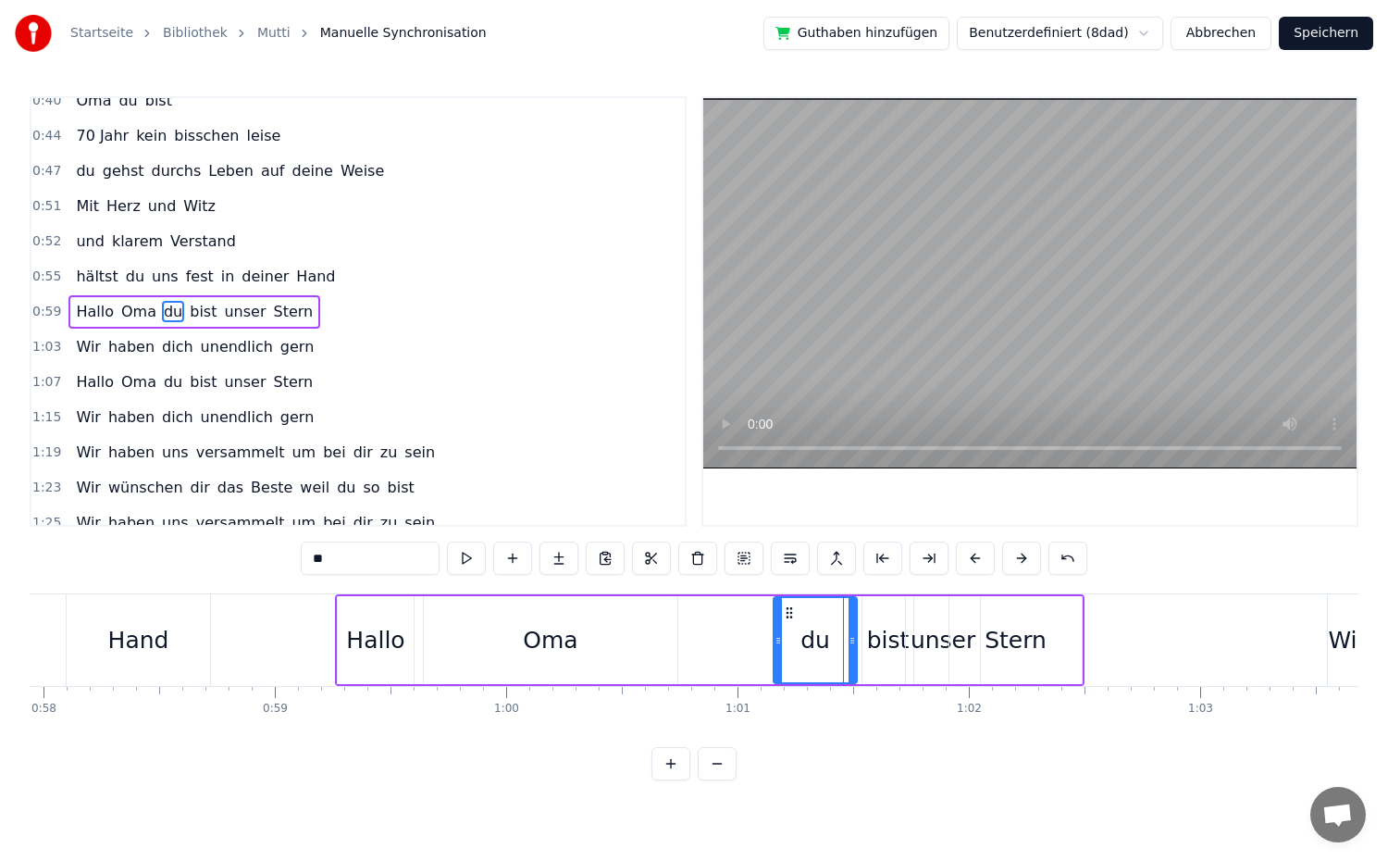
drag, startPoint x: 762, startPoint y: 638, endPoint x: 776, endPoint y: 638, distance: 13.9
click at [776, 638] on icon at bounding box center [778, 640] width 7 height 15
drag, startPoint x: 852, startPoint y: 642, endPoint x: 835, endPoint y: 642, distance: 17.6
click at [836, 642] on circle at bounding box center [836, 642] width 1 height 1
click at [876, 643] on div "bist" at bounding box center [888, 640] width 43 height 35
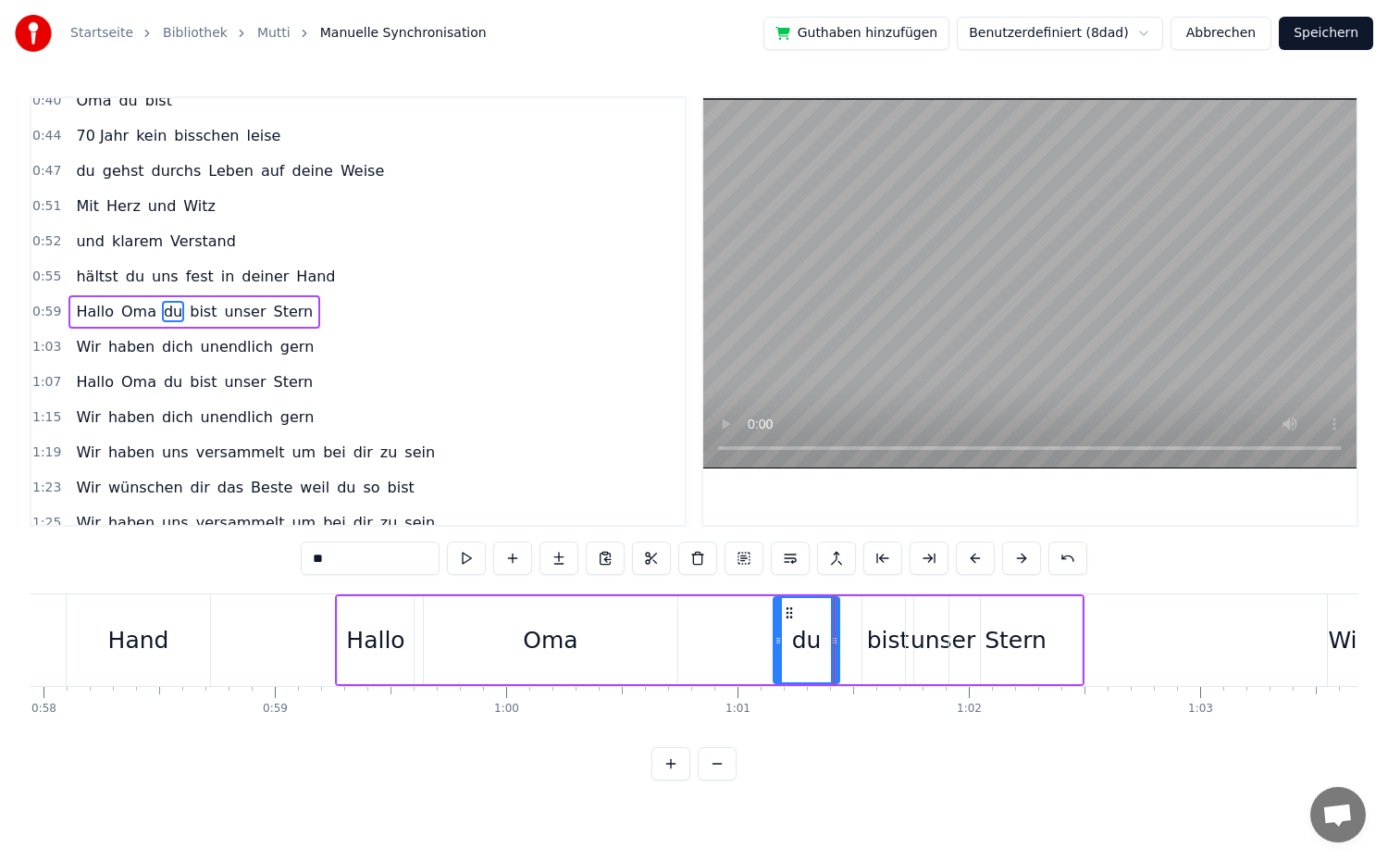
type input "****"
drag, startPoint x: 867, startPoint y: 641, endPoint x: 841, endPoint y: 642, distance: 25.9
click at [841, 642] on icon at bounding box center [840, 640] width 7 height 15
click at [901, 648] on div at bounding box center [901, 640] width 7 height 84
click at [308, 310] on div "0:59 Hallo Oma du bist unser Stern" at bounding box center [357, 311] width 653 height 35
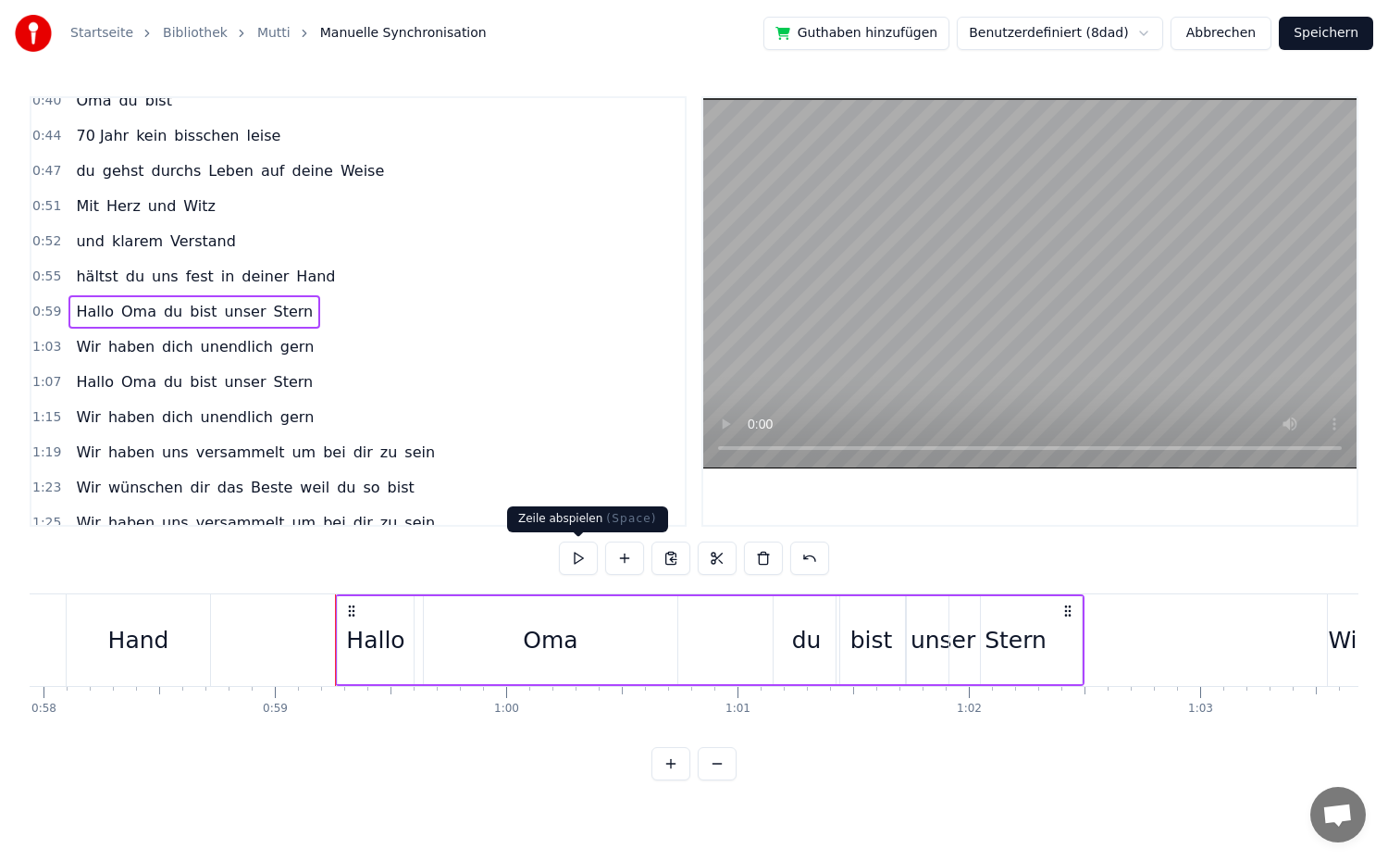
click at [589, 563] on button at bounding box center [578, 557] width 39 height 33
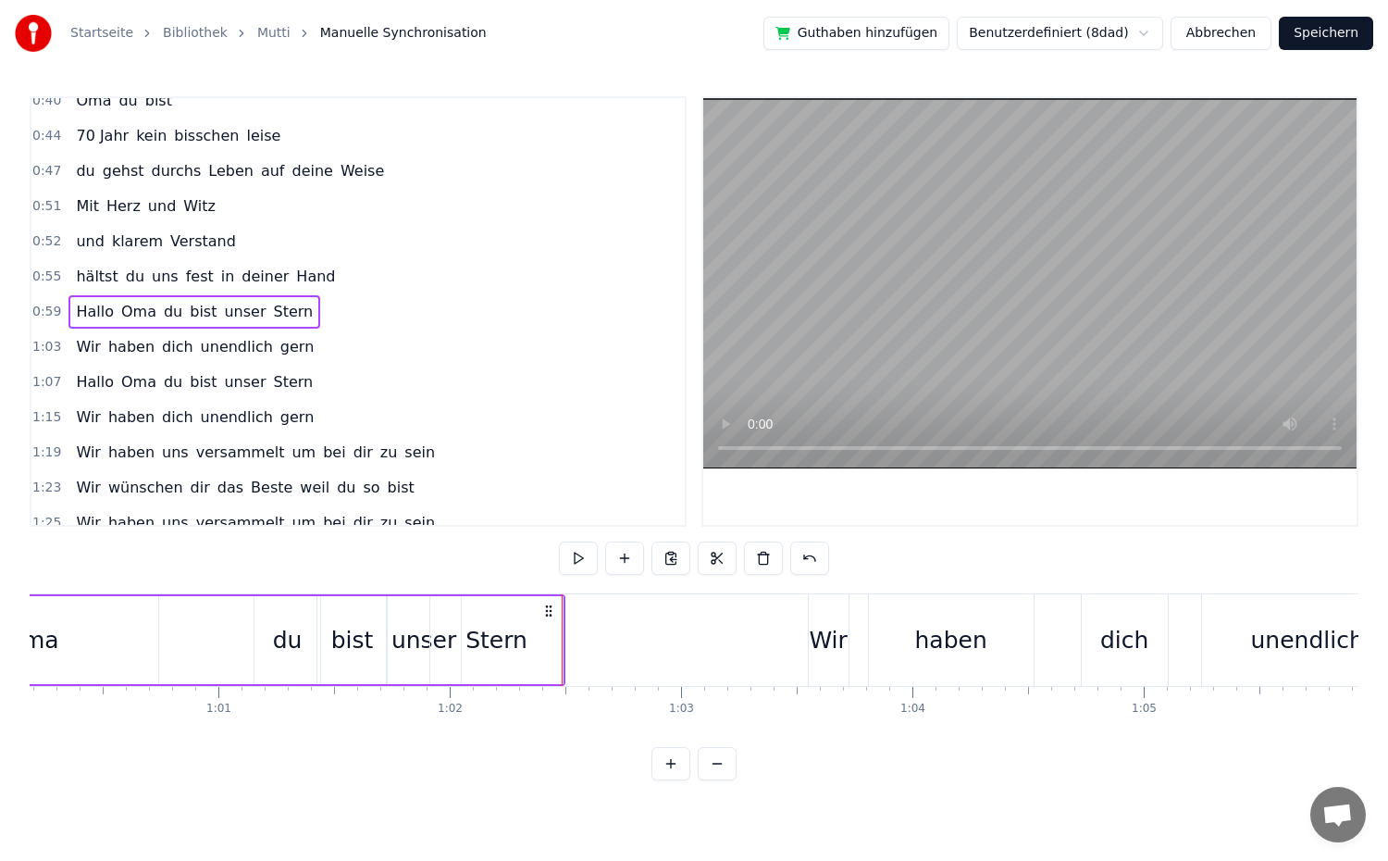
scroll to position [0, 13935]
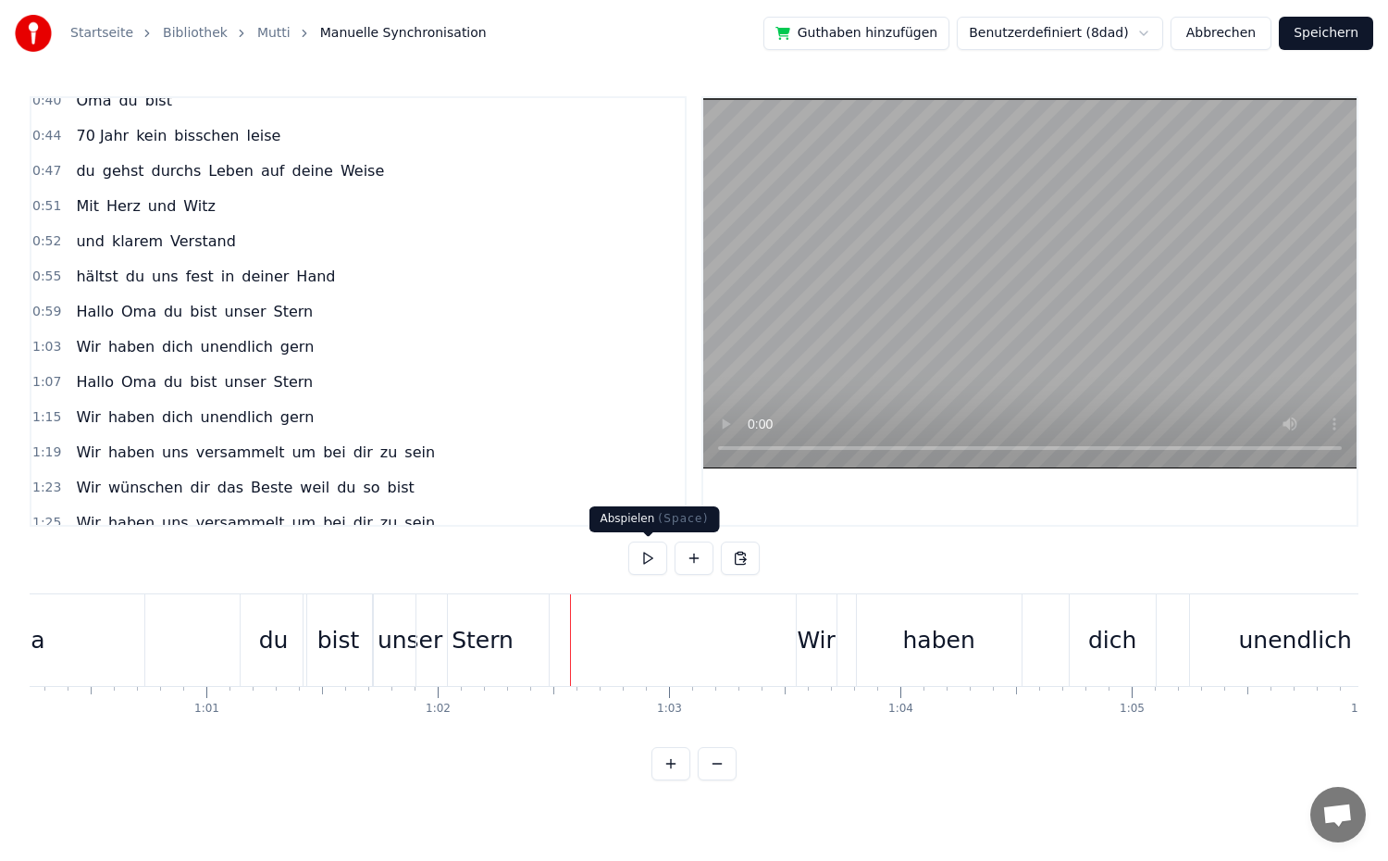
click at [638, 559] on button at bounding box center [647, 557] width 39 height 33
click at [89, 351] on span "Wir" at bounding box center [88, 346] width 29 height 21
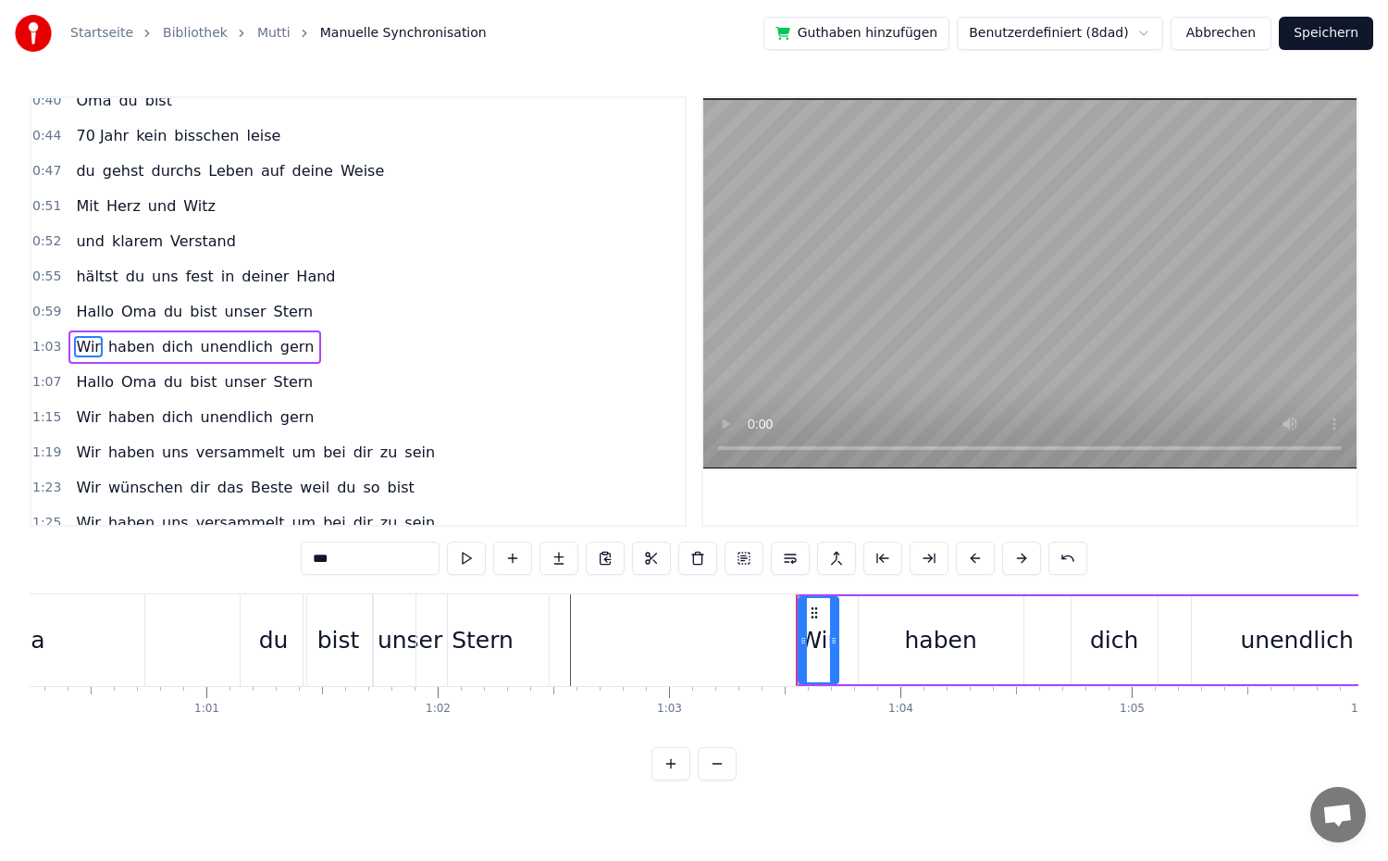
scroll to position [366, 0]
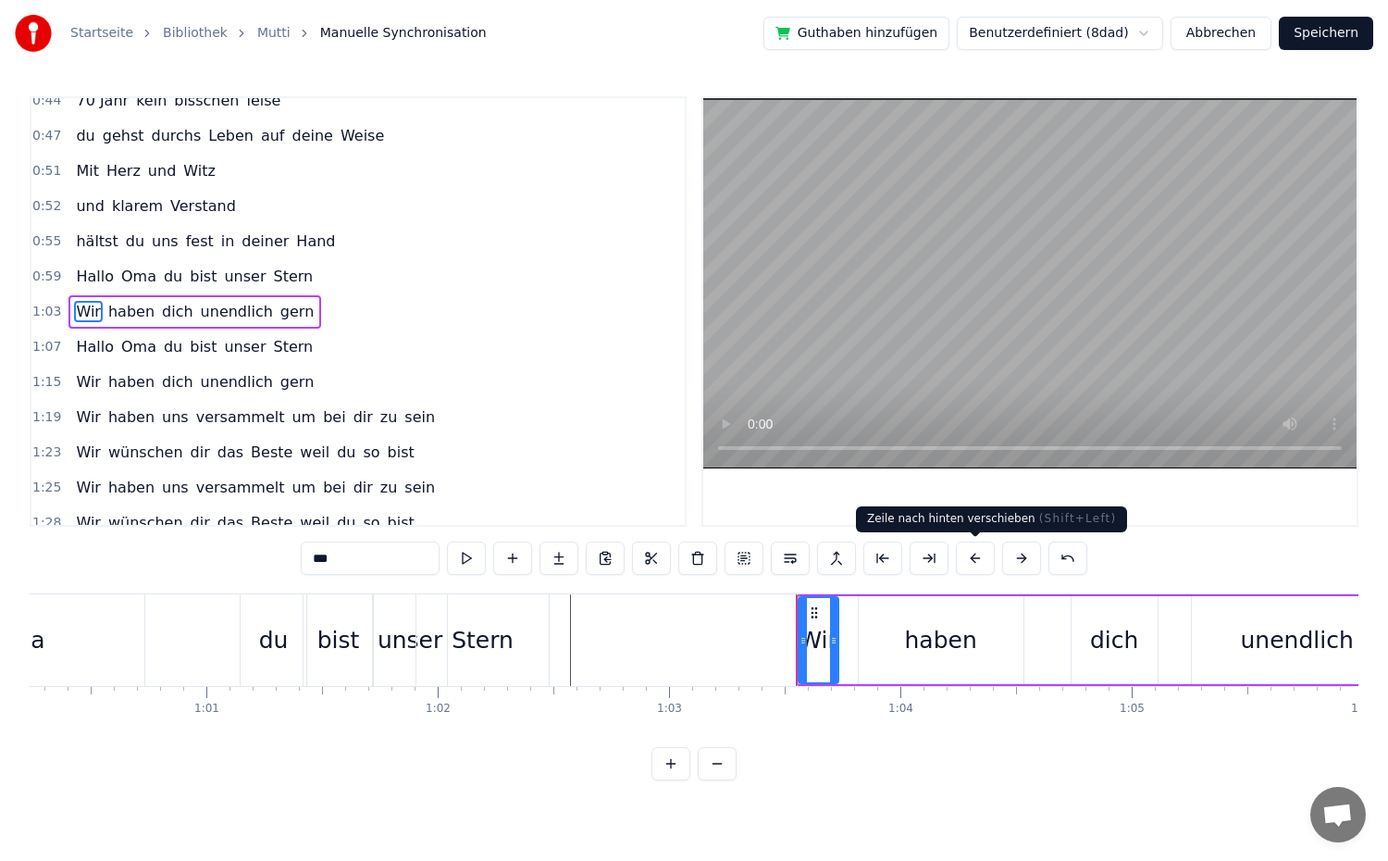
click at [979, 561] on button at bounding box center [975, 557] width 39 height 33
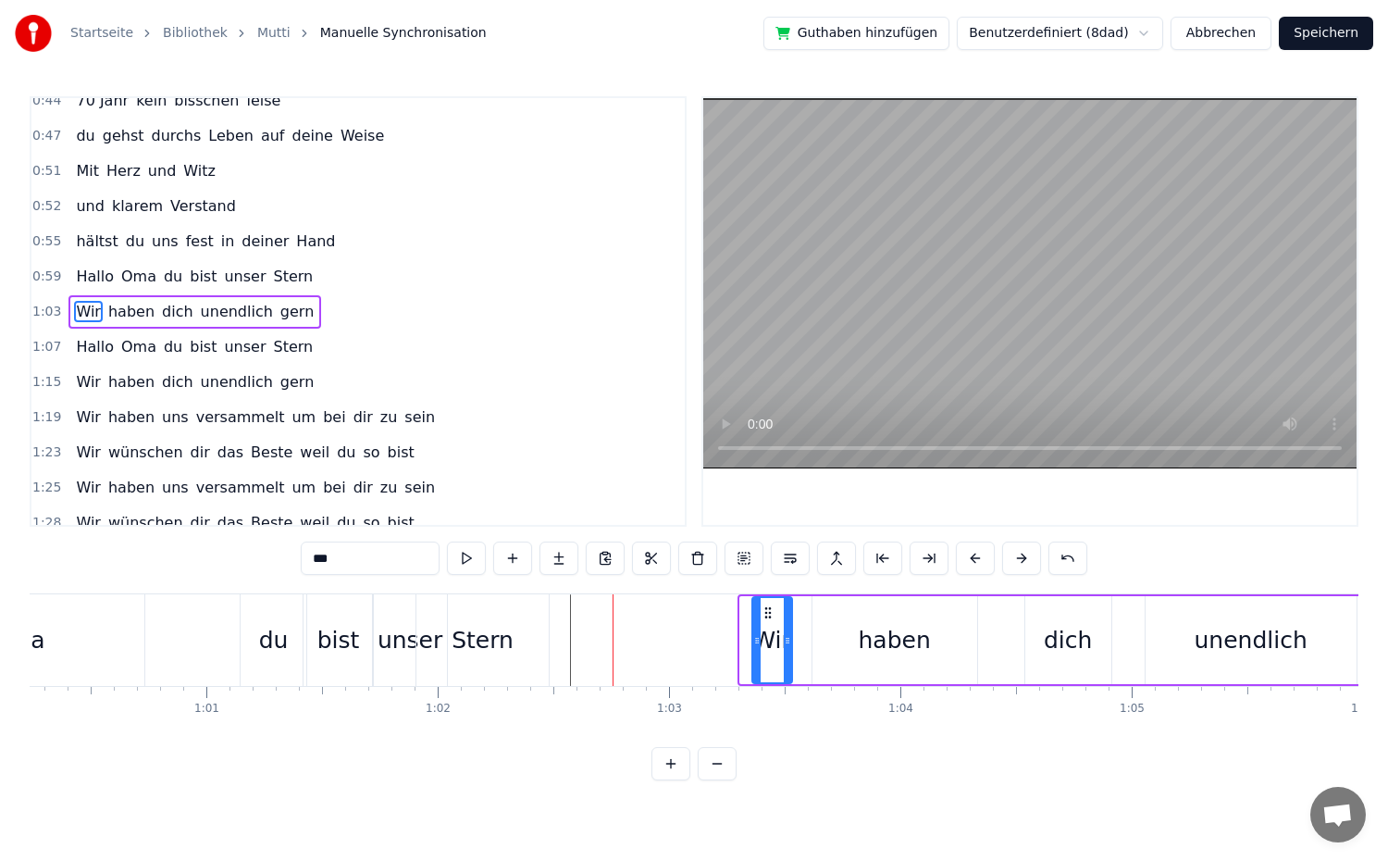
click at [979, 561] on button at bounding box center [975, 557] width 39 height 33
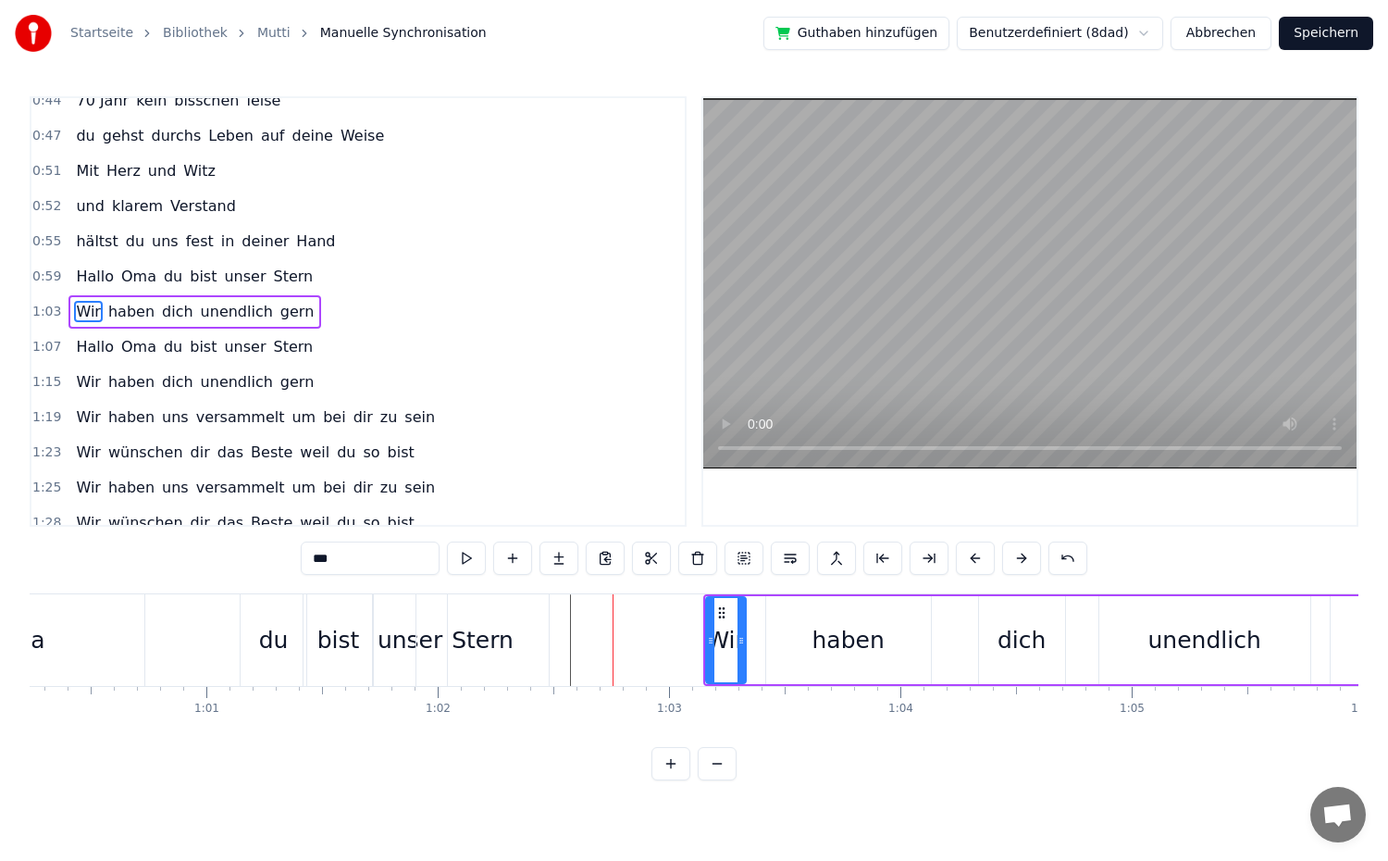
click at [979, 561] on button at bounding box center [975, 557] width 39 height 33
click at [312, 314] on div "1:02 Wir haben dich unendlich gern" at bounding box center [357, 311] width 653 height 35
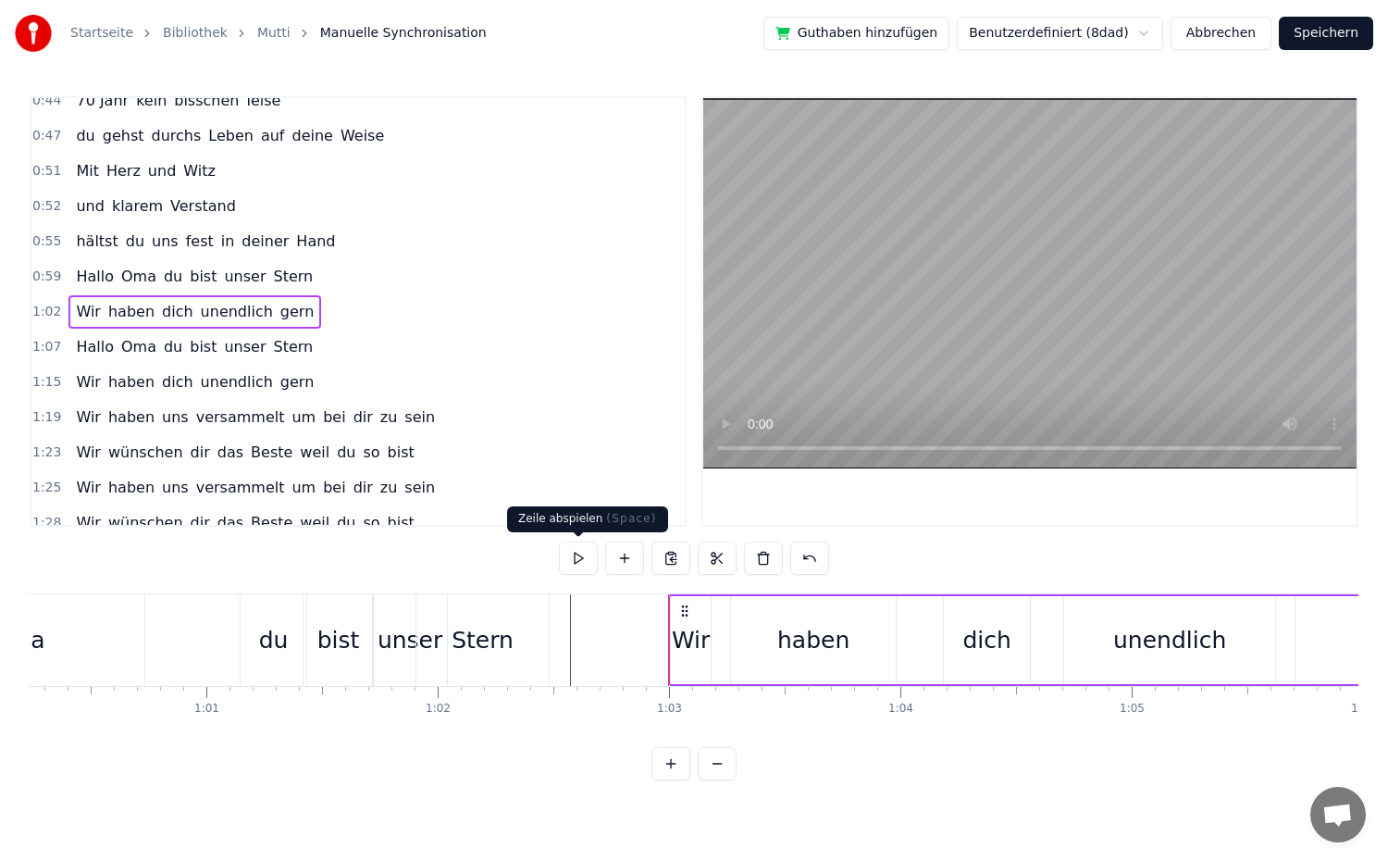
click at [583, 557] on button at bounding box center [578, 557] width 39 height 33
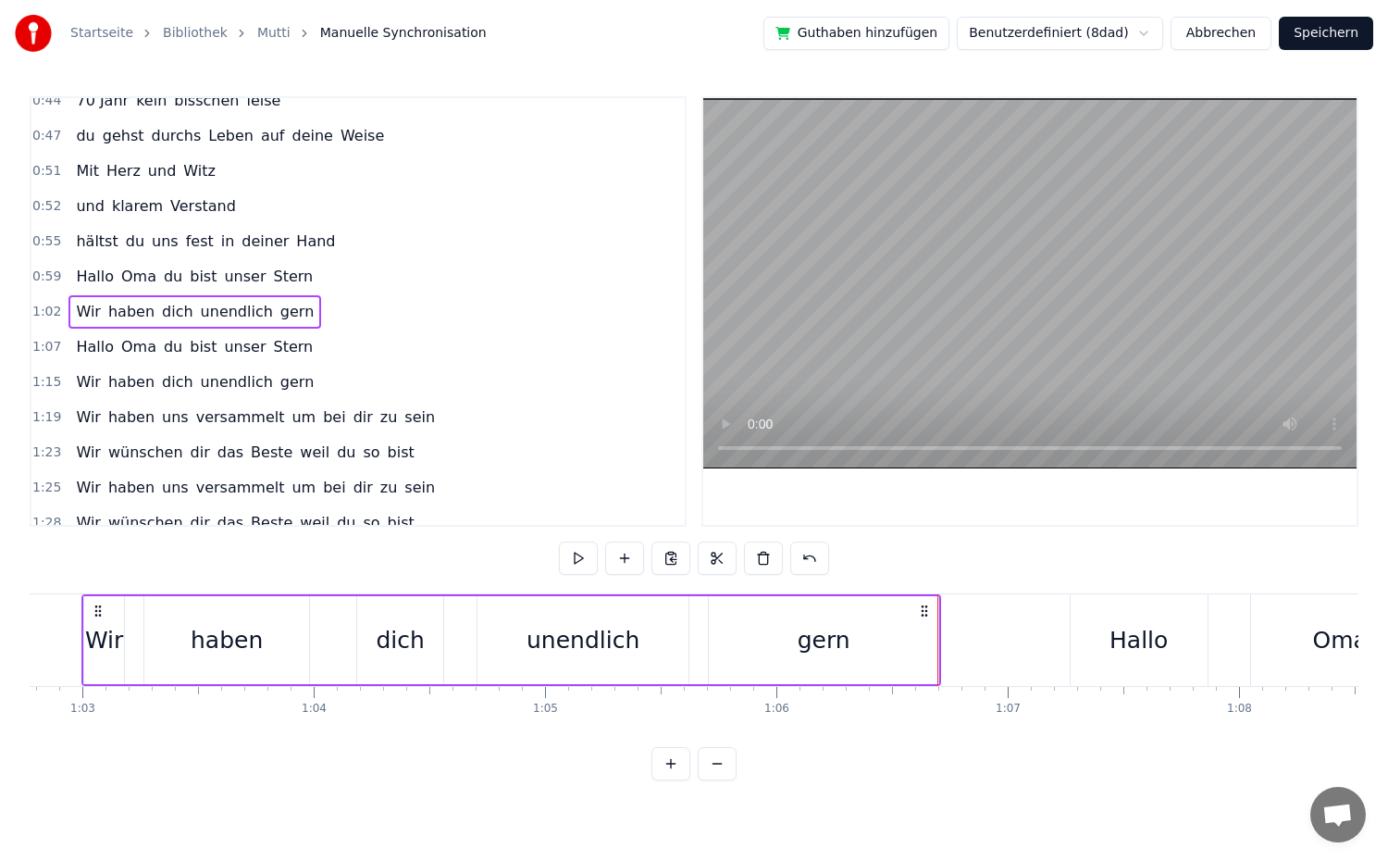
scroll to position [0, 14423]
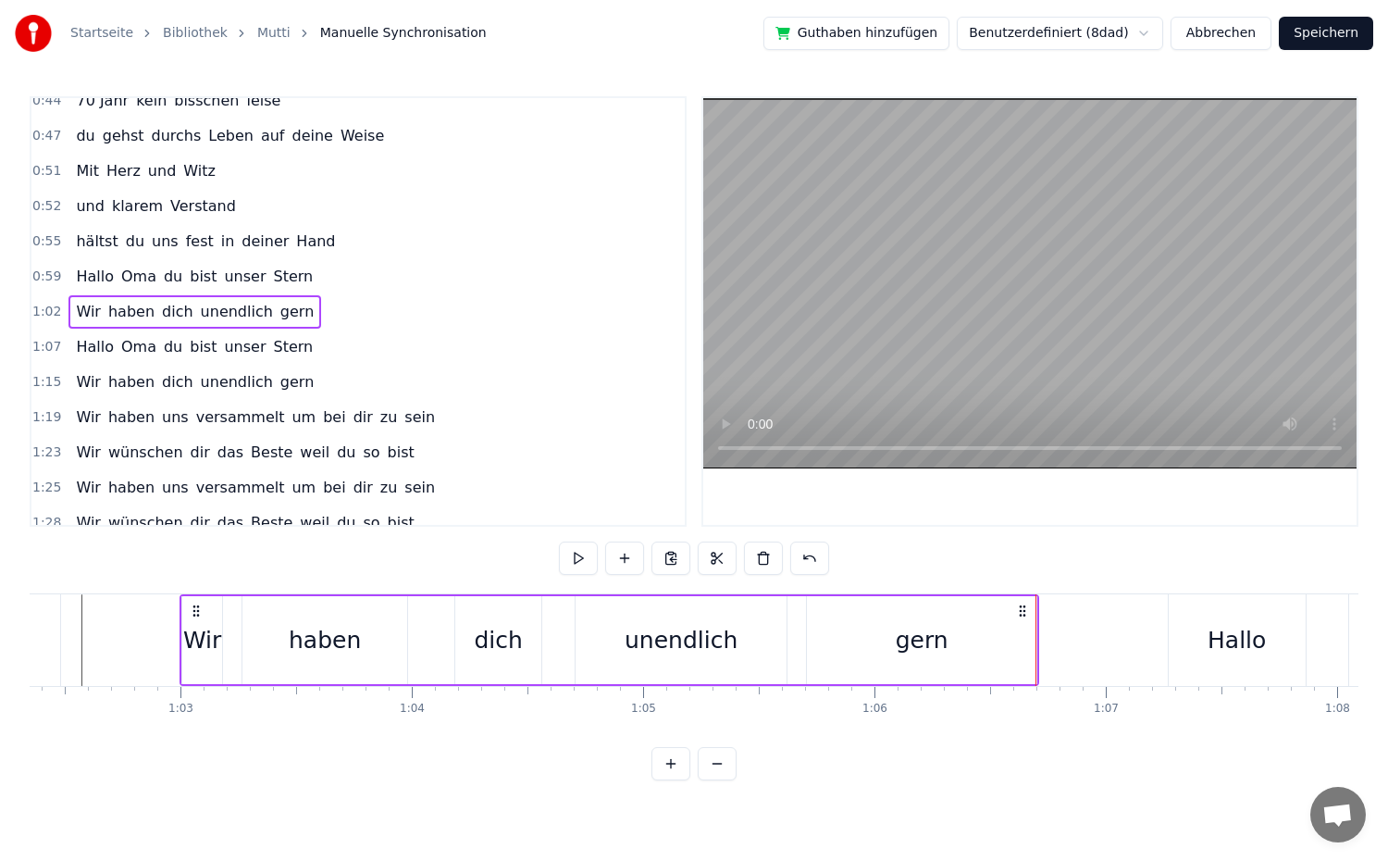
click at [205, 640] on div "Wir" at bounding box center [202, 640] width 38 height 35
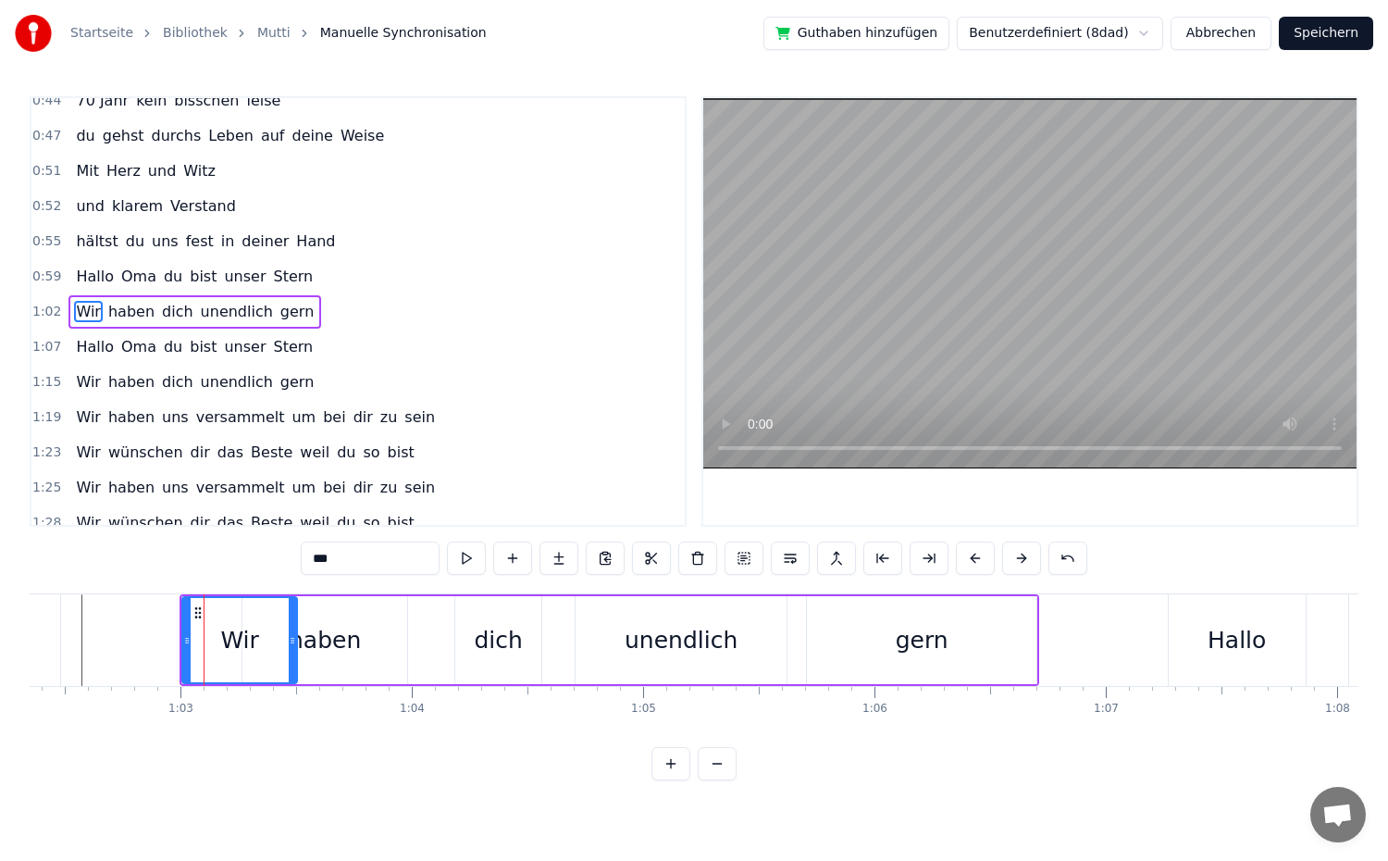
drag, startPoint x: 220, startPoint y: 639, endPoint x: 291, endPoint y: 642, distance: 70.4
click at [291, 642] on icon at bounding box center [292, 640] width 7 height 15
click at [188, 641] on icon at bounding box center [190, 640] width 7 height 15
click at [6, 313] on div "Startseite Bibliothek Mutti Manuelle Synchronisation Guthaben hinzufügen Benutz…" at bounding box center [694, 390] width 1388 height 780
click at [971, 649] on div "gern" at bounding box center [921, 640] width 229 height 88
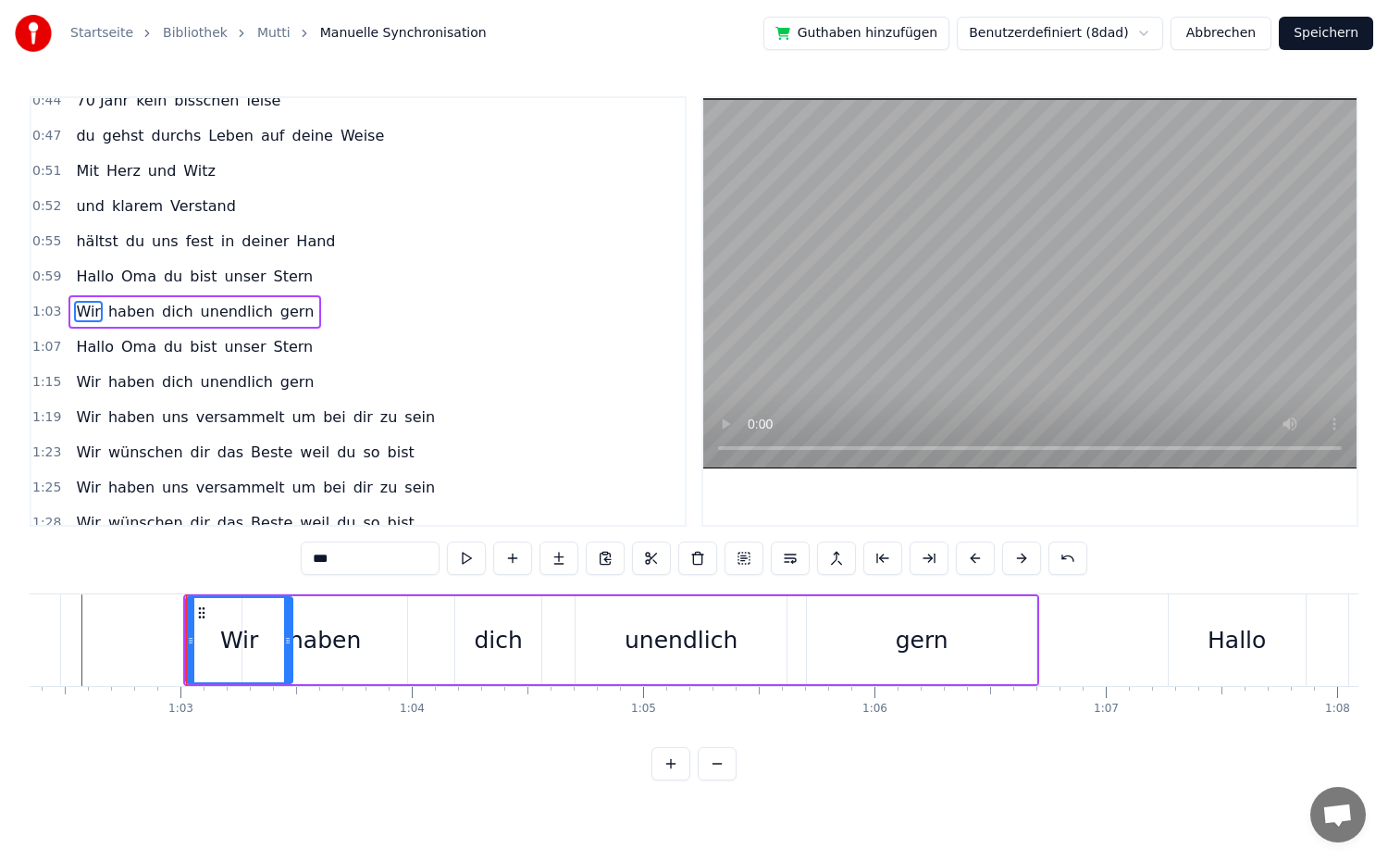
type input "****"
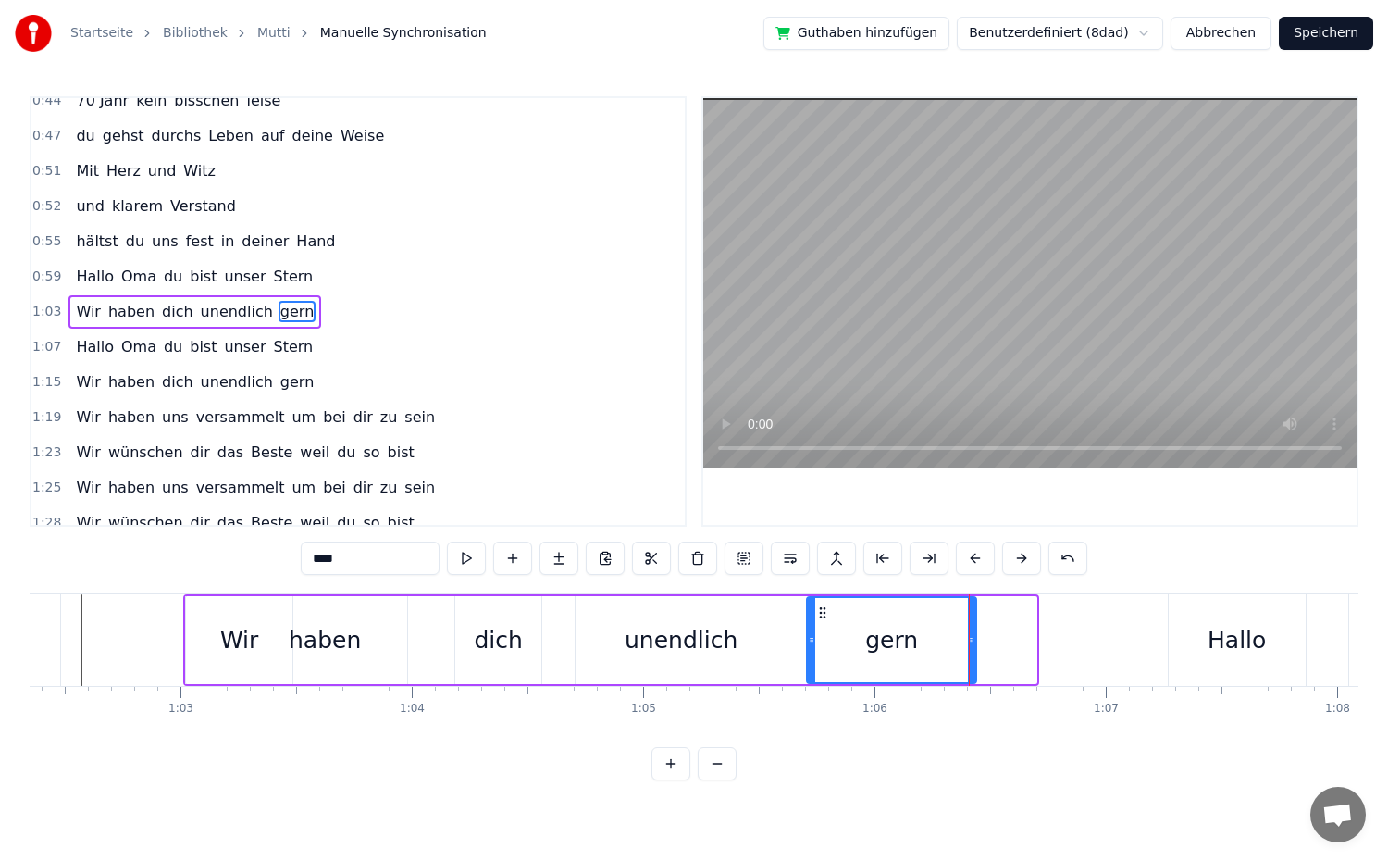
drag, startPoint x: 1032, startPoint y: 638, endPoint x: 972, endPoint y: 643, distance: 60.3
click at [972, 643] on icon at bounding box center [971, 640] width 7 height 15
click at [310, 309] on div "1:03 Wir haben dich unendlich gern" at bounding box center [357, 311] width 653 height 35
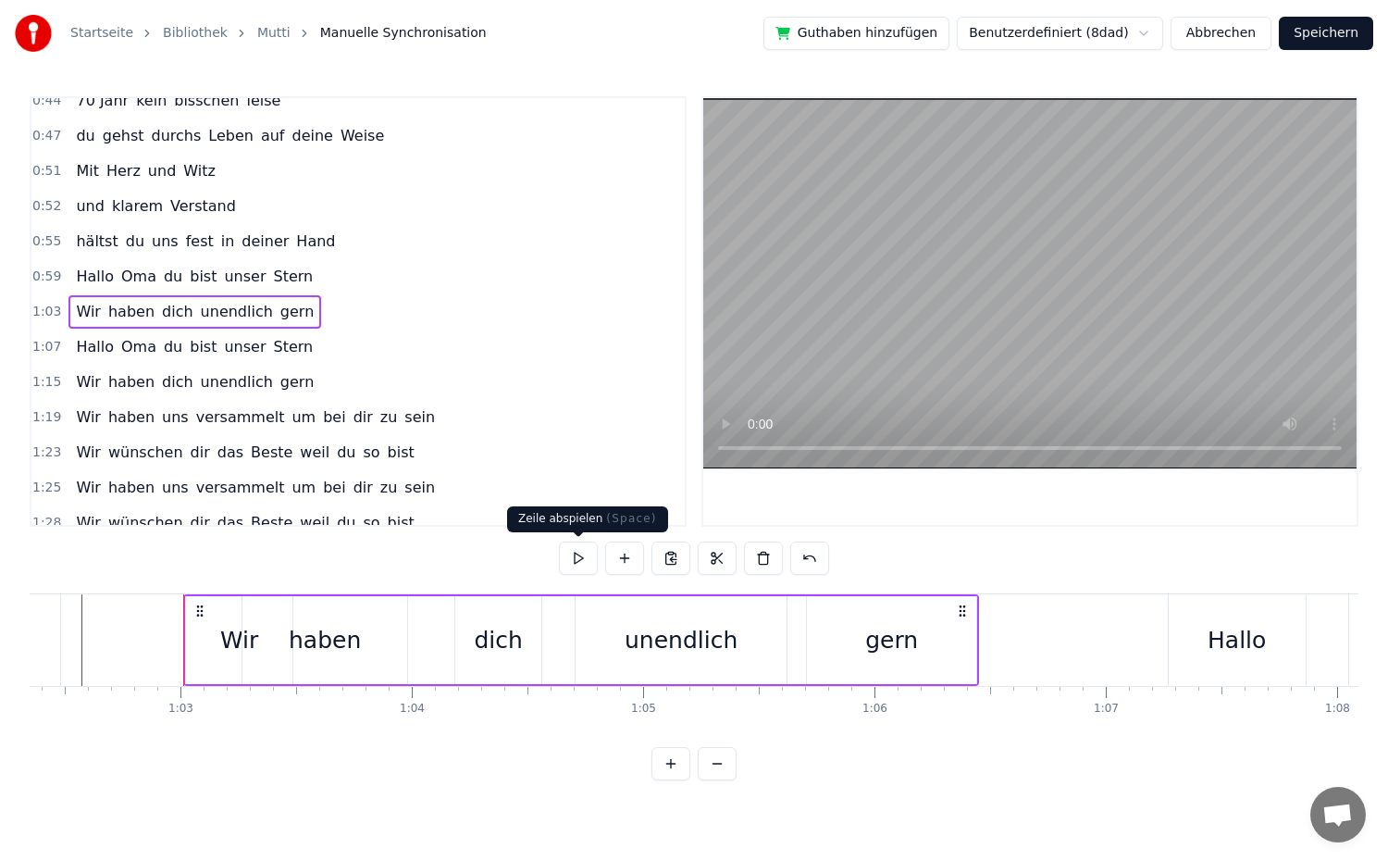
click at [568, 560] on button at bounding box center [578, 557] width 39 height 33
click at [966, 645] on div "gern" at bounding box center [891, 640] width 169 height 88
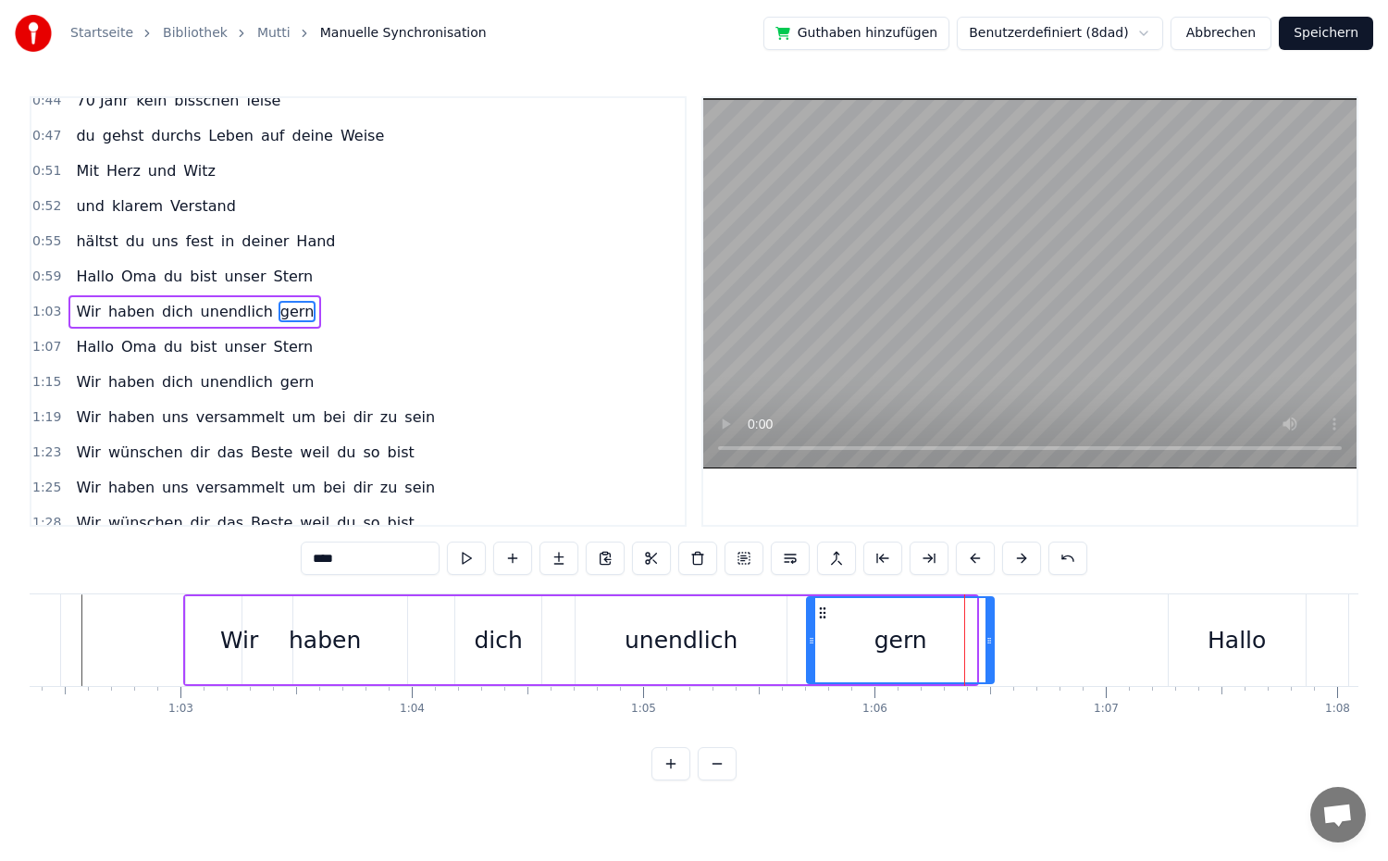
drag, startPoint x: 973, startPoint y: 638, endPoint x: 991, endPoint y: 638, distance: 17.6
click at [991, 638] on icon at bounding box center [988, 640] width 7 height 15
click at [92, 353] on span "Hallo" at bounding box center [95, 346] width 42 height 21
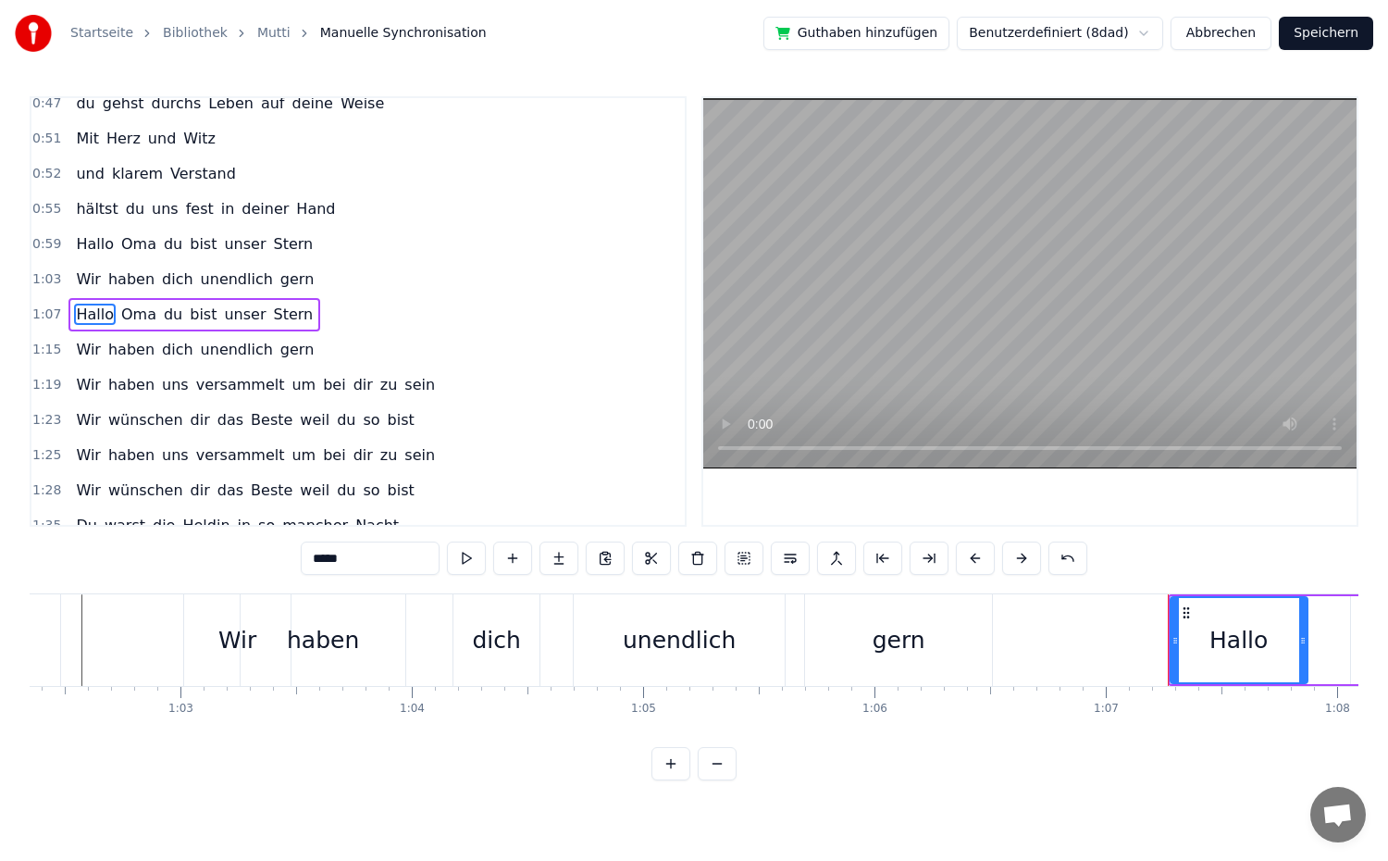
scroll to position [402, 0]
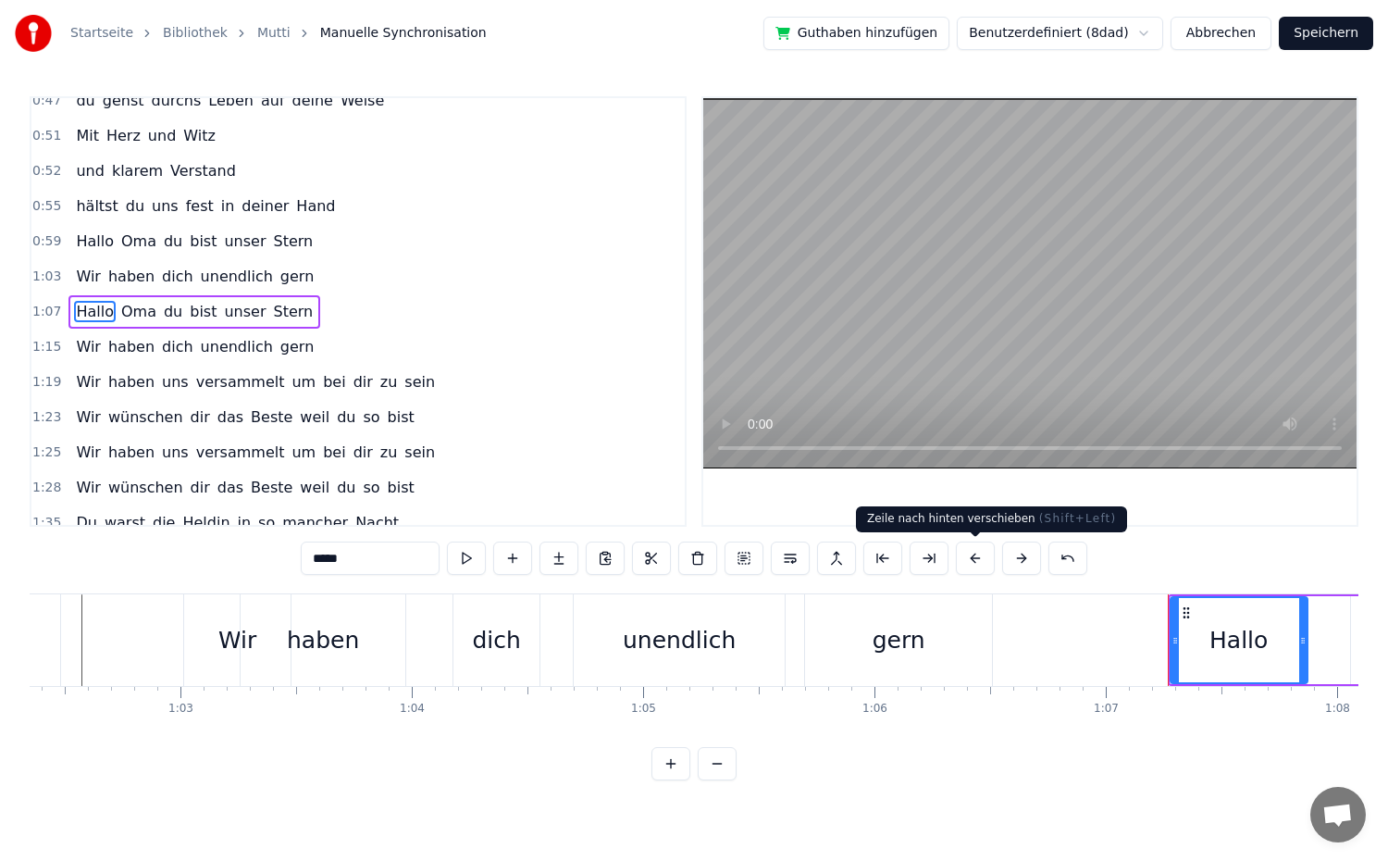
click at [987, 561] on button at bounding box center [975, 557] width 39 height 33
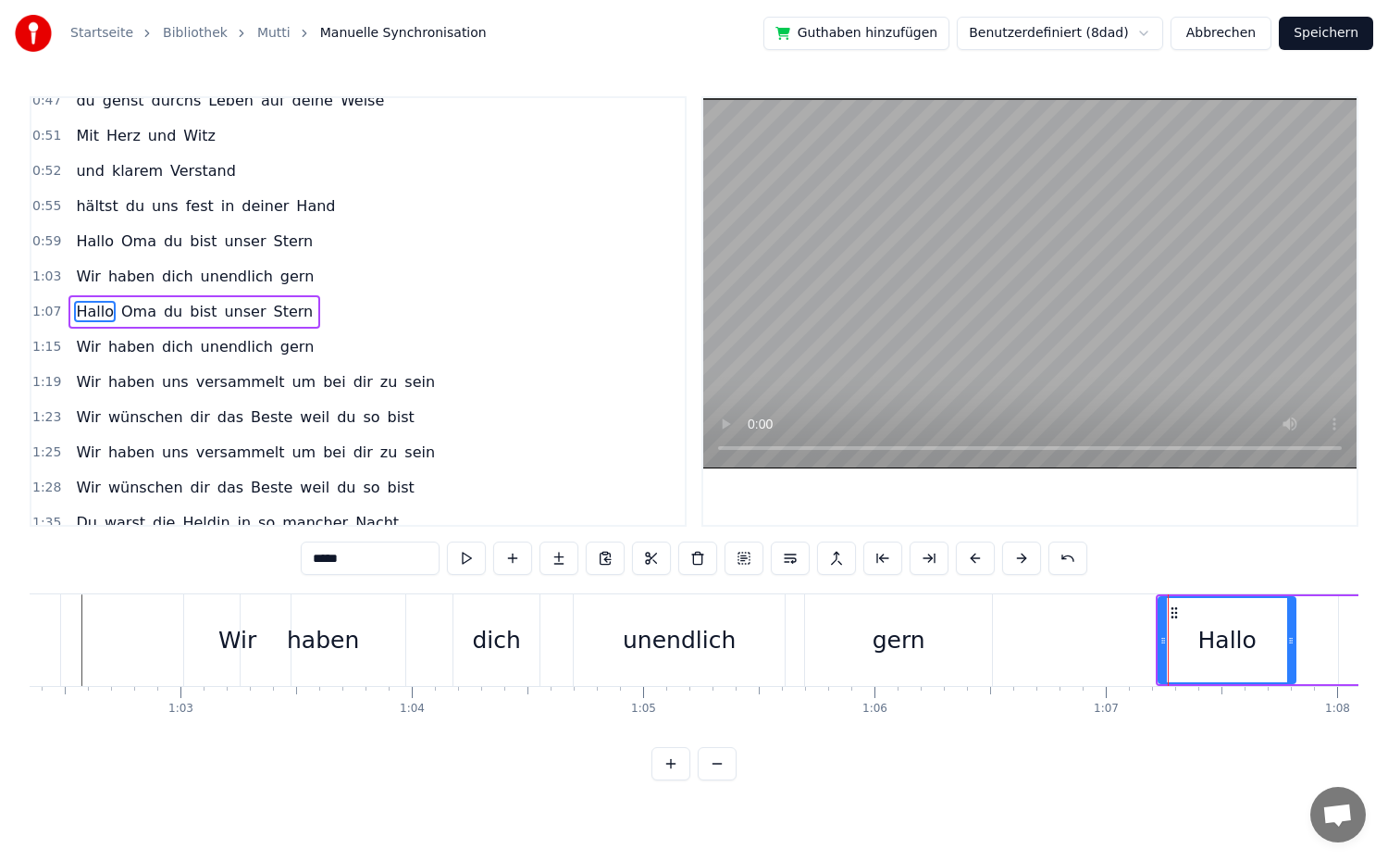
click at [987, 561] on button at bounding box center [975, 557] width 39 height 33
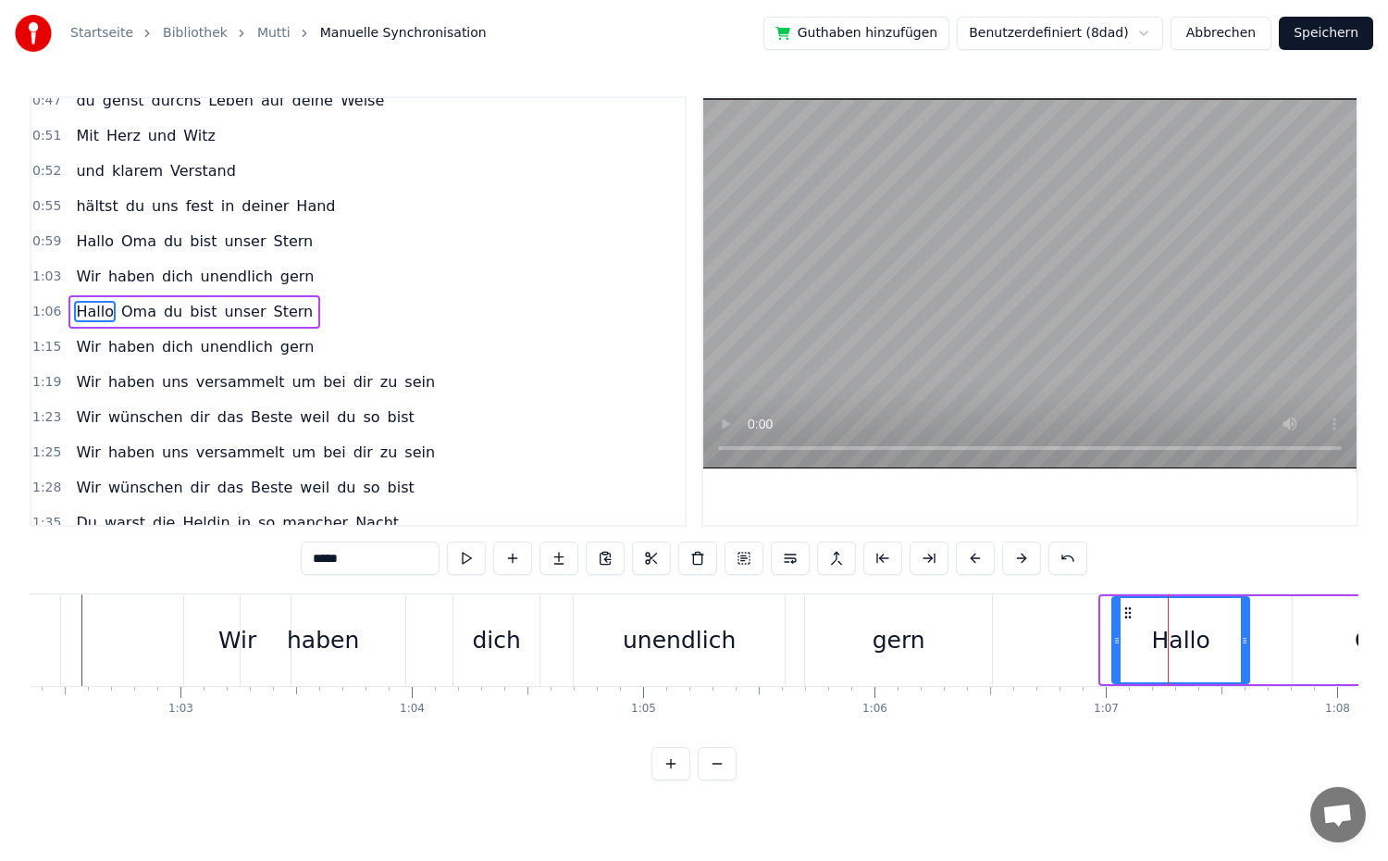
click at [987, 561] on button at bounding box center [975, 557] width 39 height 33
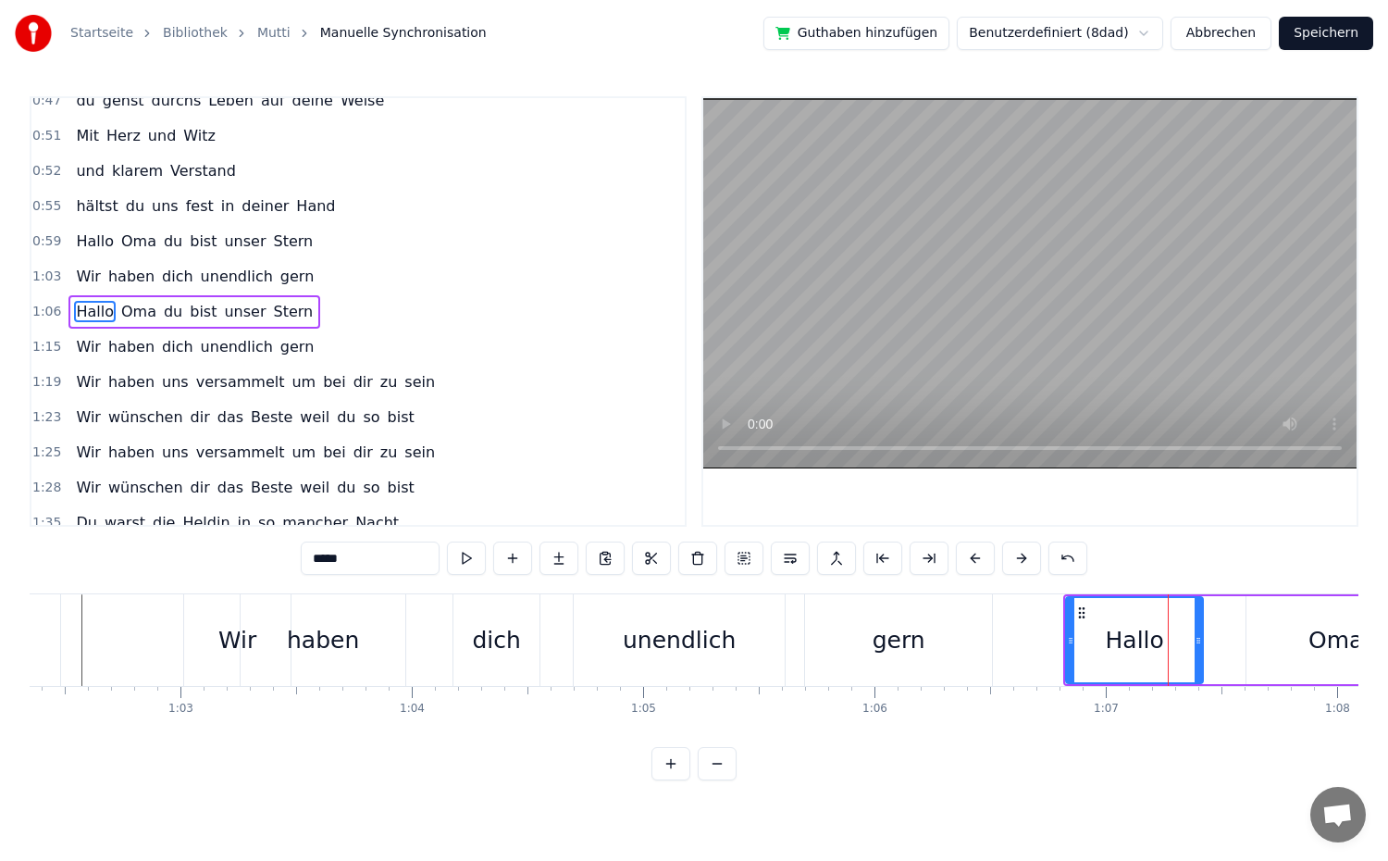
click at [987, 561] on button at bounding box center [975, 557] width 39 height 33
drag, startPoint x: 1023, startPoint y: 642, endPoint x: 1058, endPoint y: 638, distance: 34.4
click at [1058, 638] on icon at bounding box center [1058, 640] width 7 height 15
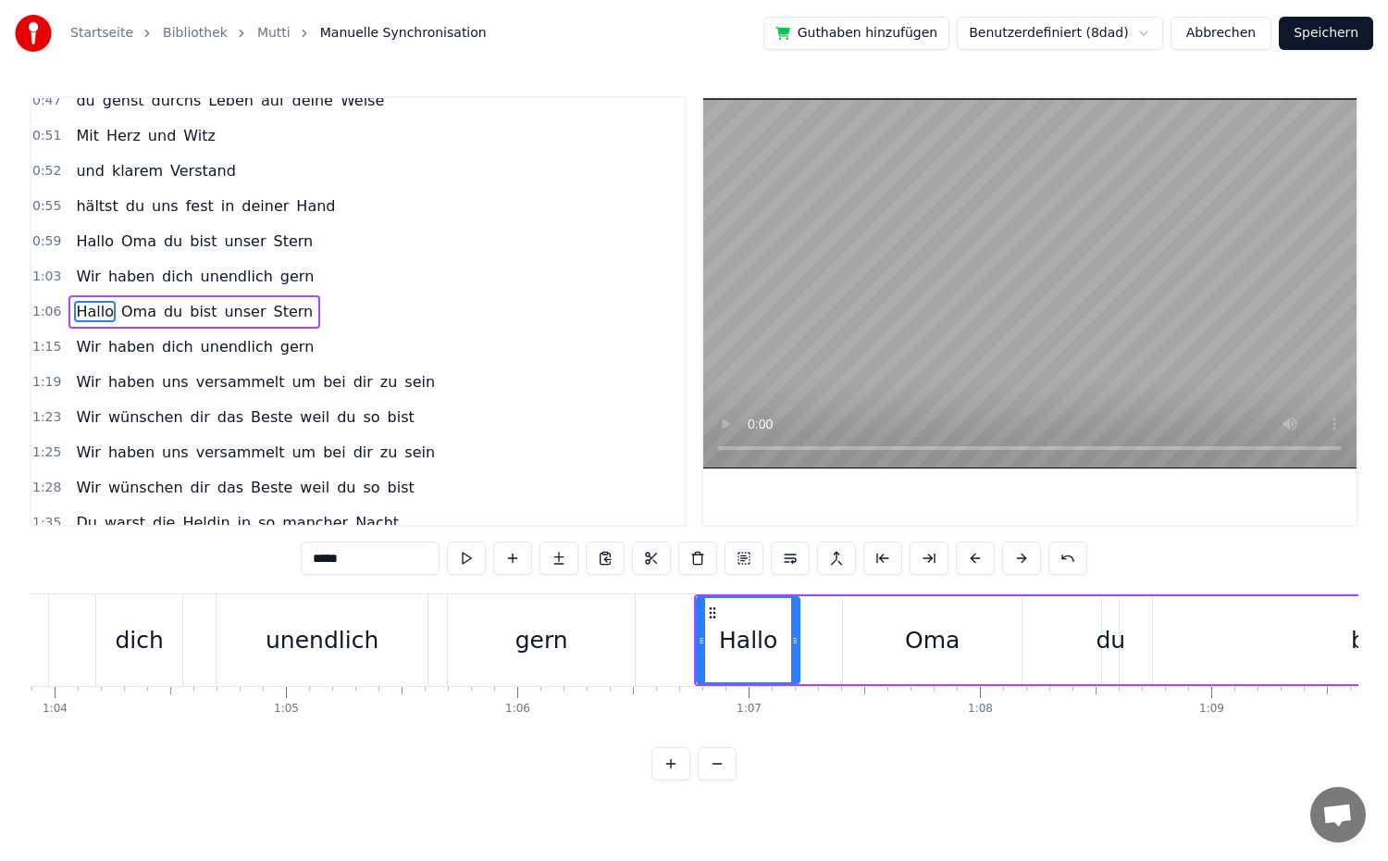
scroll to position [0, 14794]
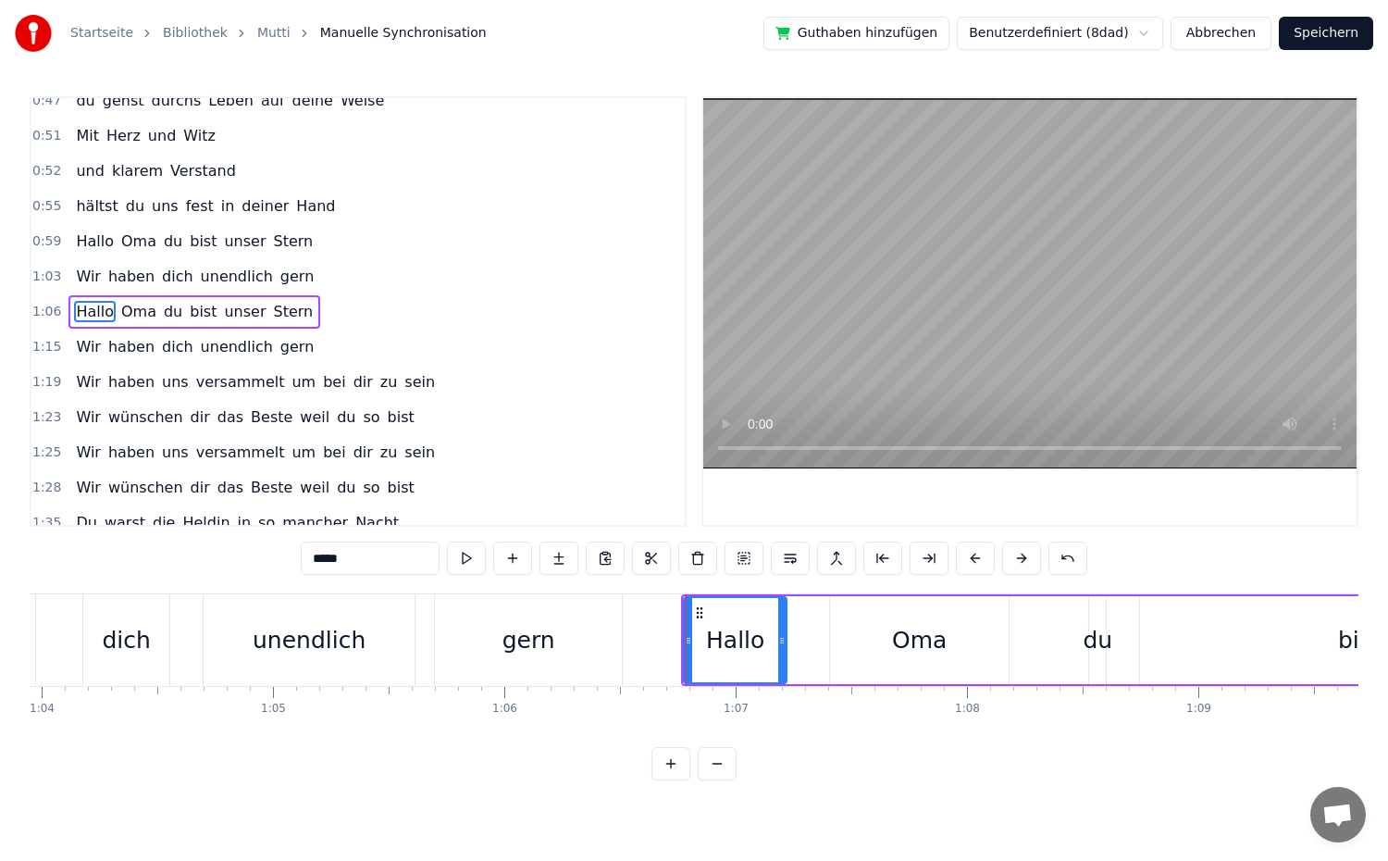
click at [896, 646] on div "Oma" at bounding box center [919, 640] width 55 height 35
type input "***"
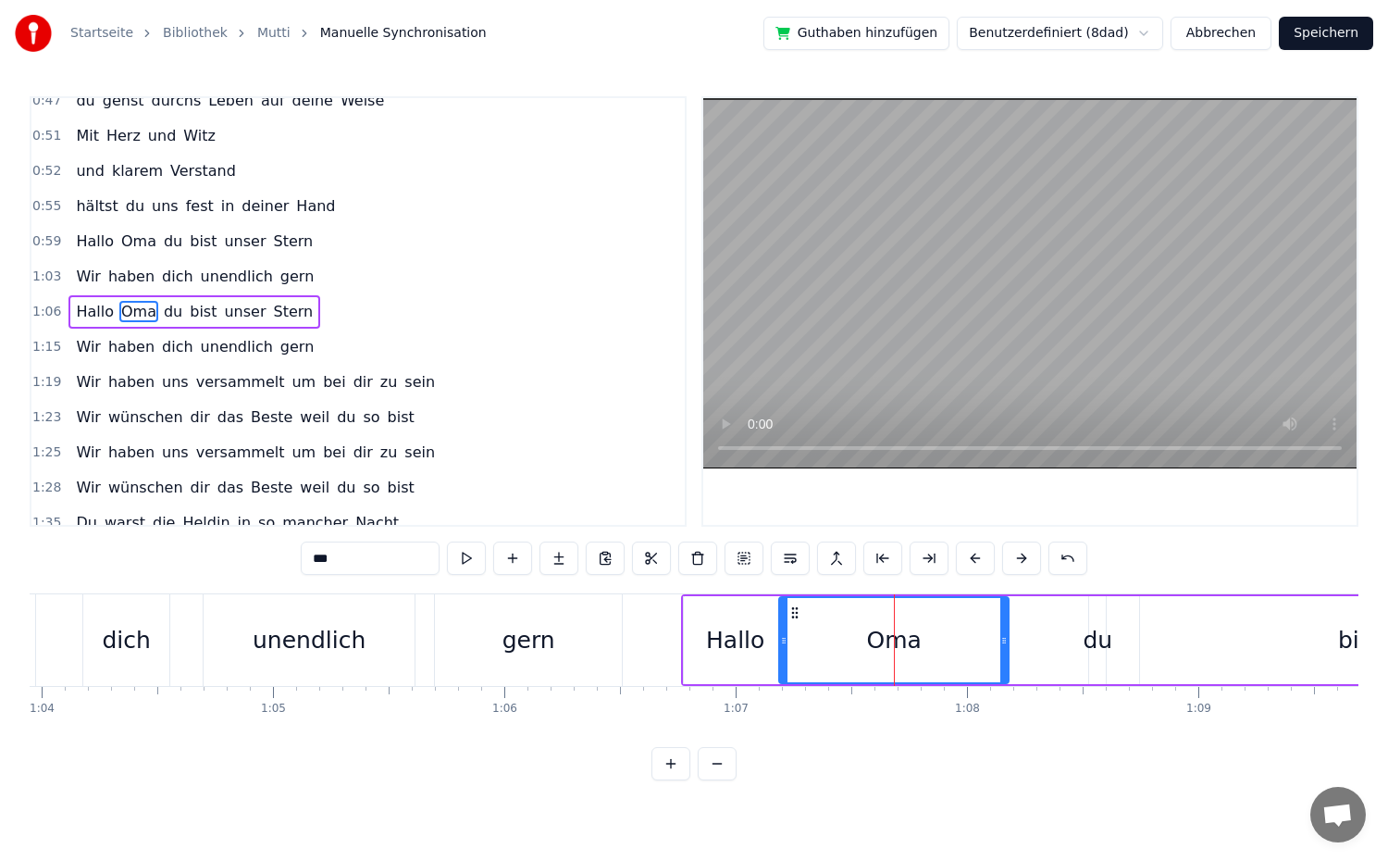
drag, startPoint x: 832, startPoint y: 636, endPoint x: 781, endPoint y: 636, distance: 50.9
click at [781, 636] on icon at bounding box center [783, 640] width 7 height 15
drag, startPoint x: 1002, startPoint y: 638, endPoint x: 869, endPoint y: 640, distance: 133.3
click at [869, 640] on icon at bounding box center [870, 640] width 7 height 15
click at [362, 313] on div "1:06 Hallo Oma du bist unser Stern" at bounding box center [357, 311] width 653 height 35
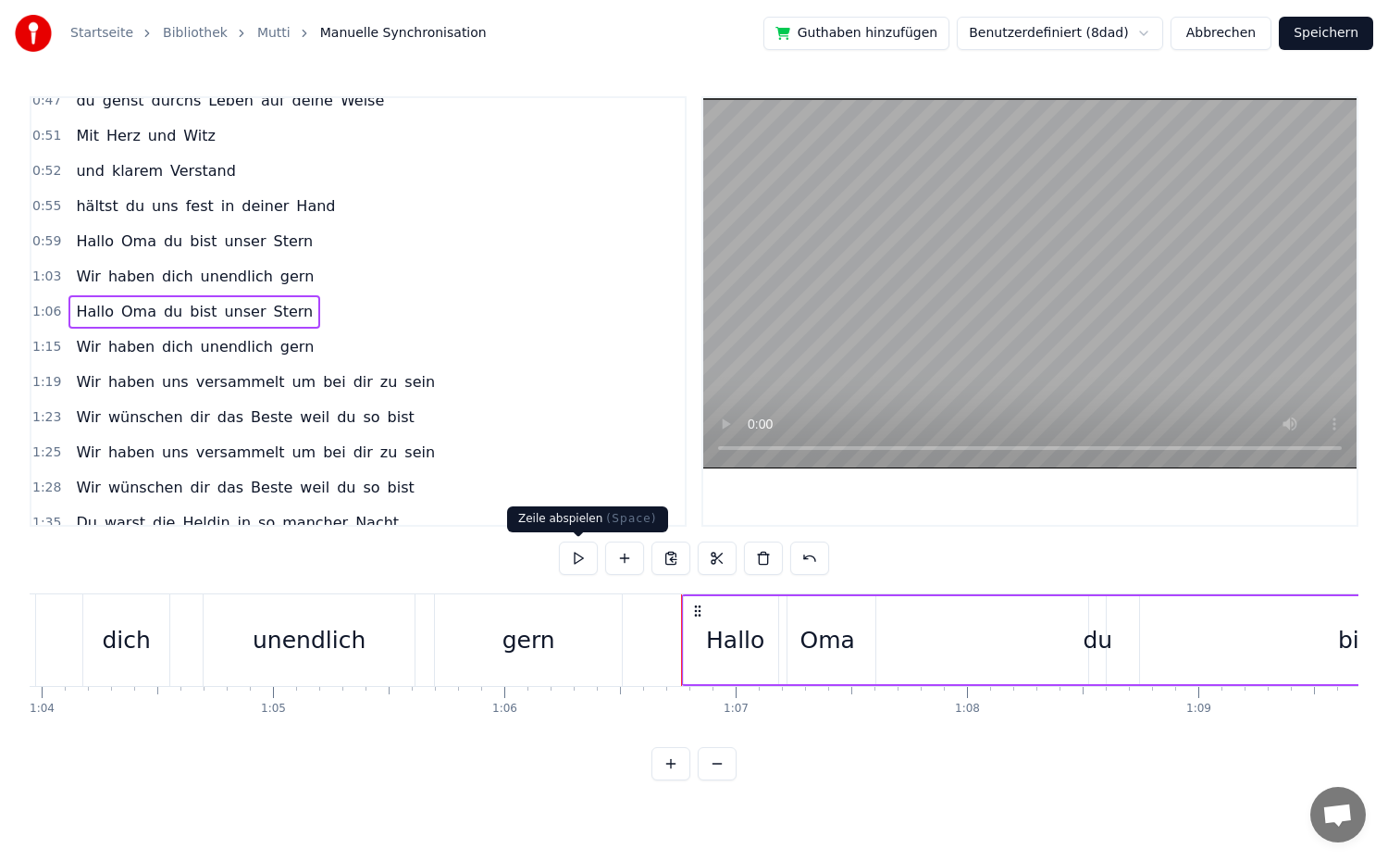
click at [569, 563] on button at bounding box center [578, 557] width 39 height 33
click at [705, 635] on div "Hallo" at bounding box center [735, 640] width 103 height 88
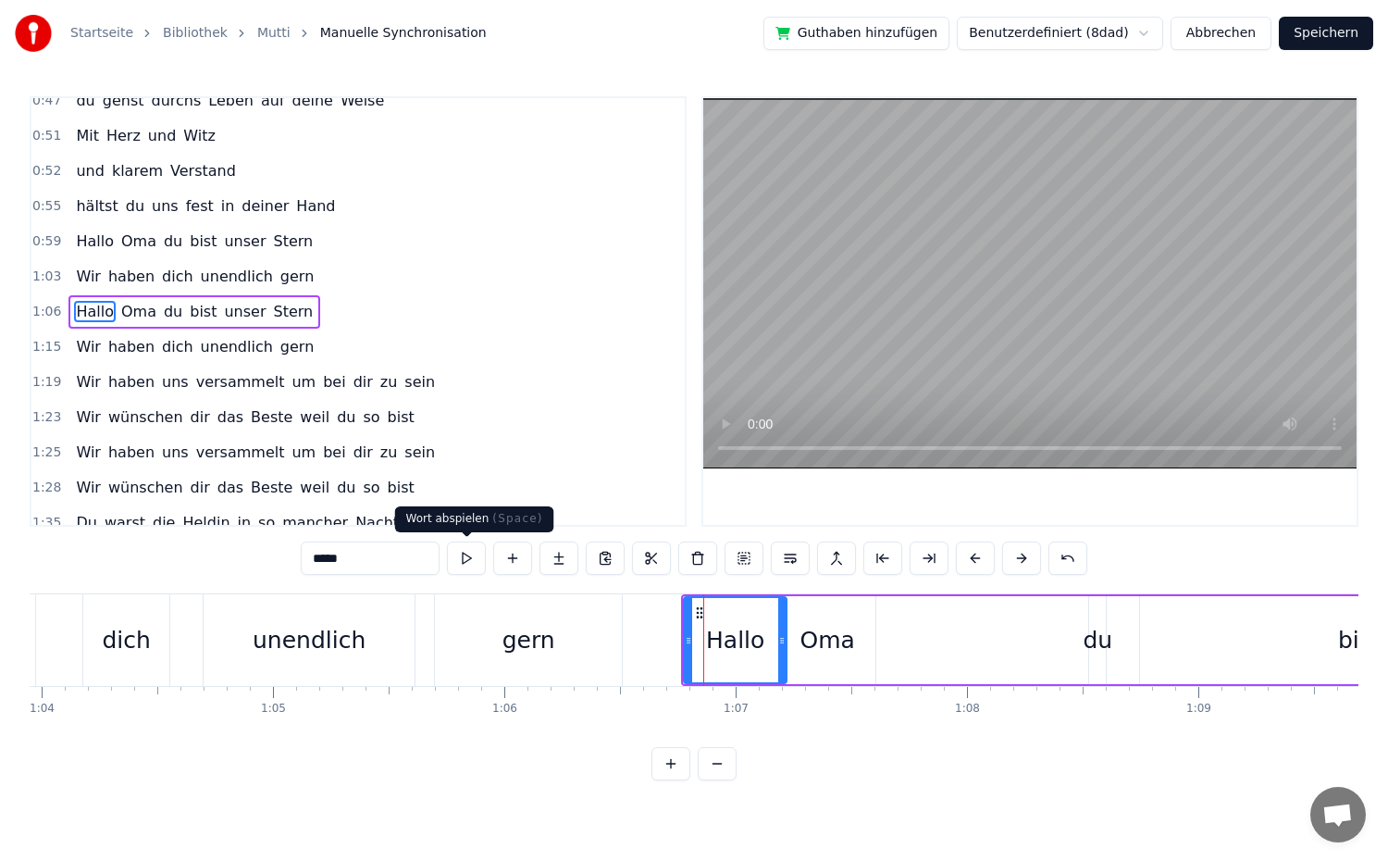
click at [477, 562] on button at bounding box center [466, 557] width 39 height 33
drag, startPoint x: 686, startPoint y: 638, endPoint x: 697, endPoint y: 639, distance: 11.1
click at [697, 639] on icon at bounding box center [699, 640] width 7 height 15
click at [471, 563] on button at bounding box center [466, 557] width 39 height 33
click at [1087, 650] on div "du" at bounding box center [1098, 640] width 30 height 35
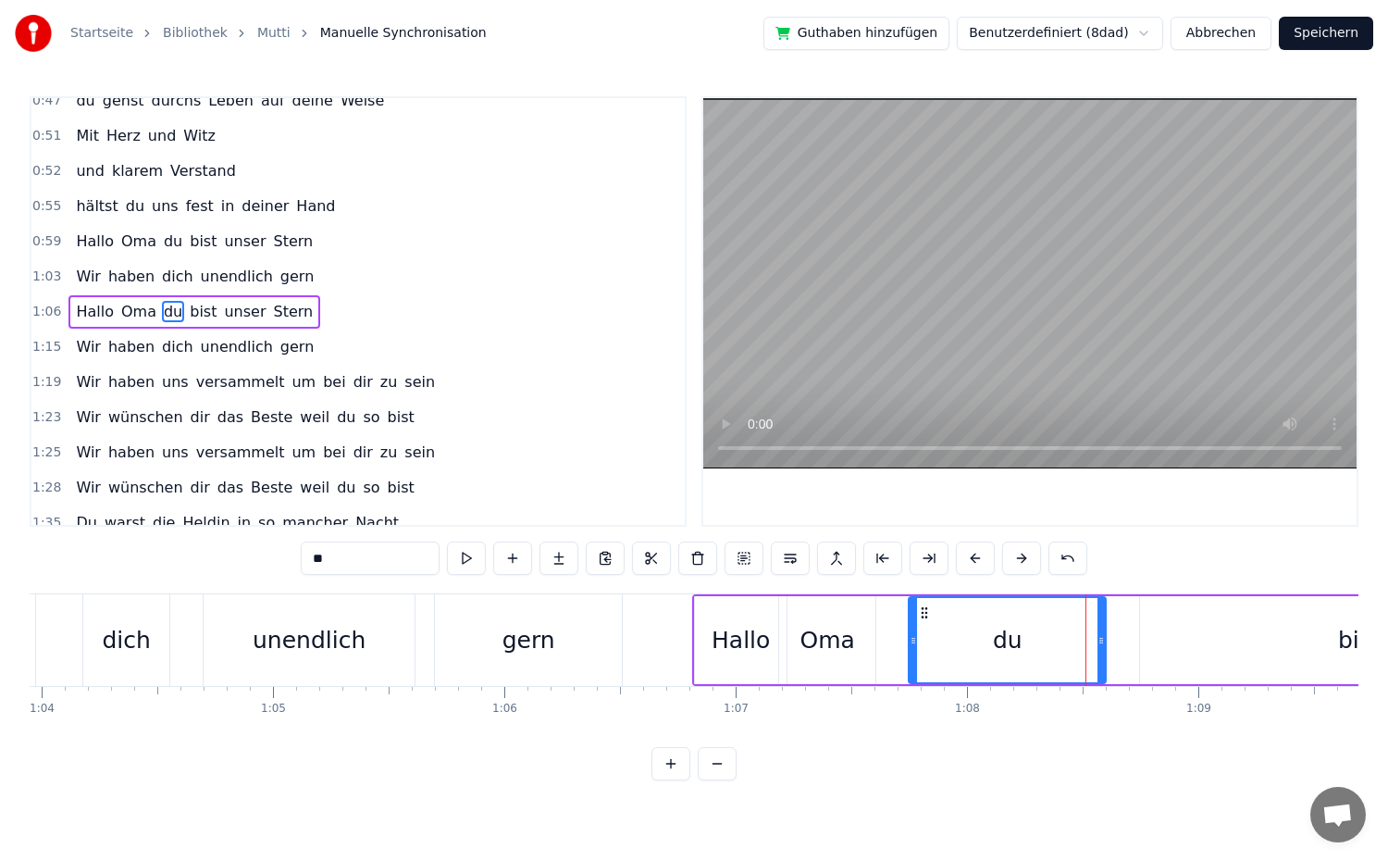
drag, startPoint x: 1091, startPoint y: 643, endPoint x: 911, endPoint y: 638, distance: 180.5
click at [911, 638] on icon at bounding box center [913, 640] width 7 height 15
drag, startPoint x: 1104, startPoint y: 639, endPoint x: 955, endPoint y: 640, distance: 149.0
click at [955, 640] on icon at bounding box center [951, 640] width 7 height 15
drag, startPoint x: 914, startPoint y: 639, endPoint x: 886, endPoint y: 642, distance: 28.8
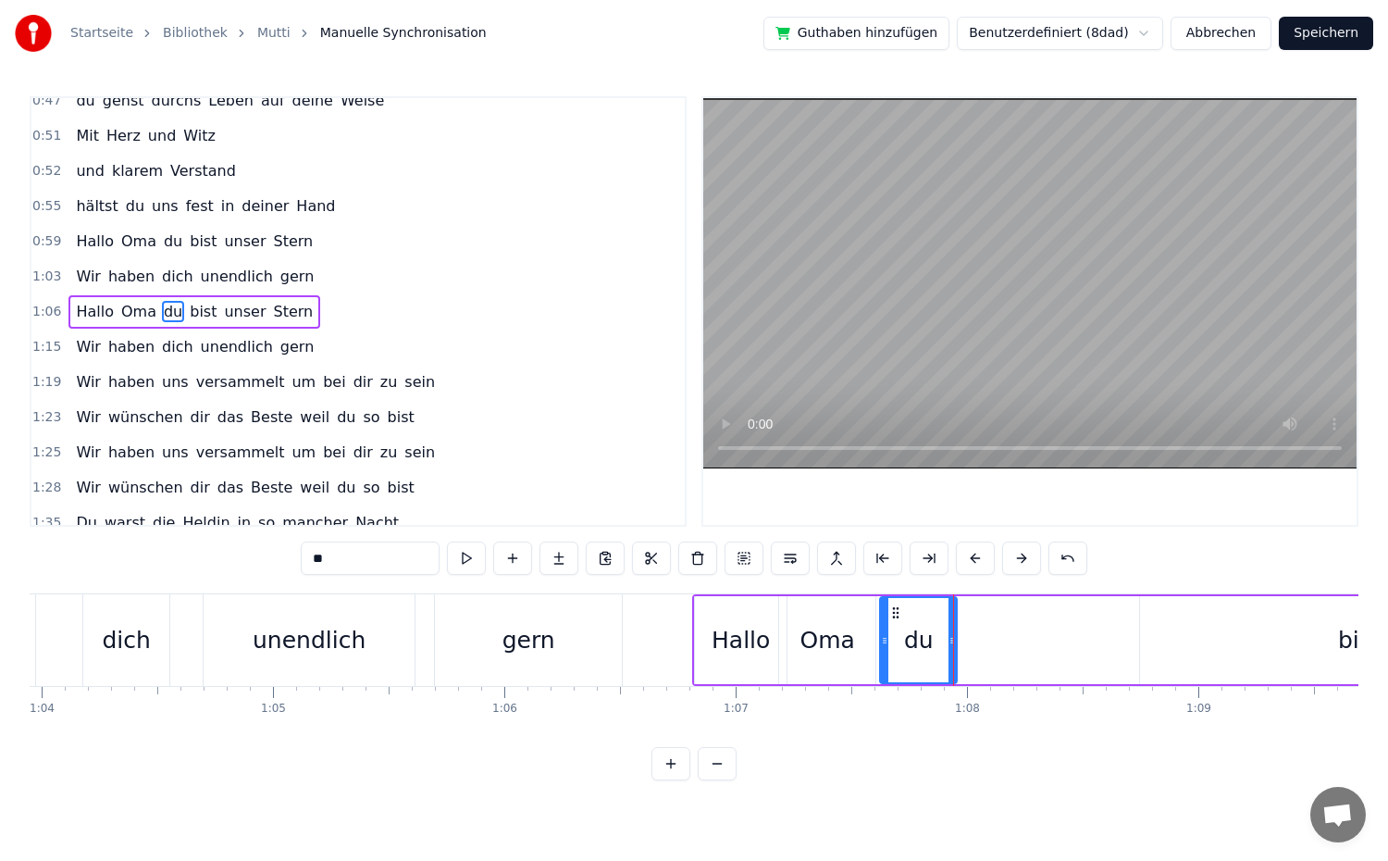
click at [886, 642] on icon at bounding box center [884, 640] width 7 height 15
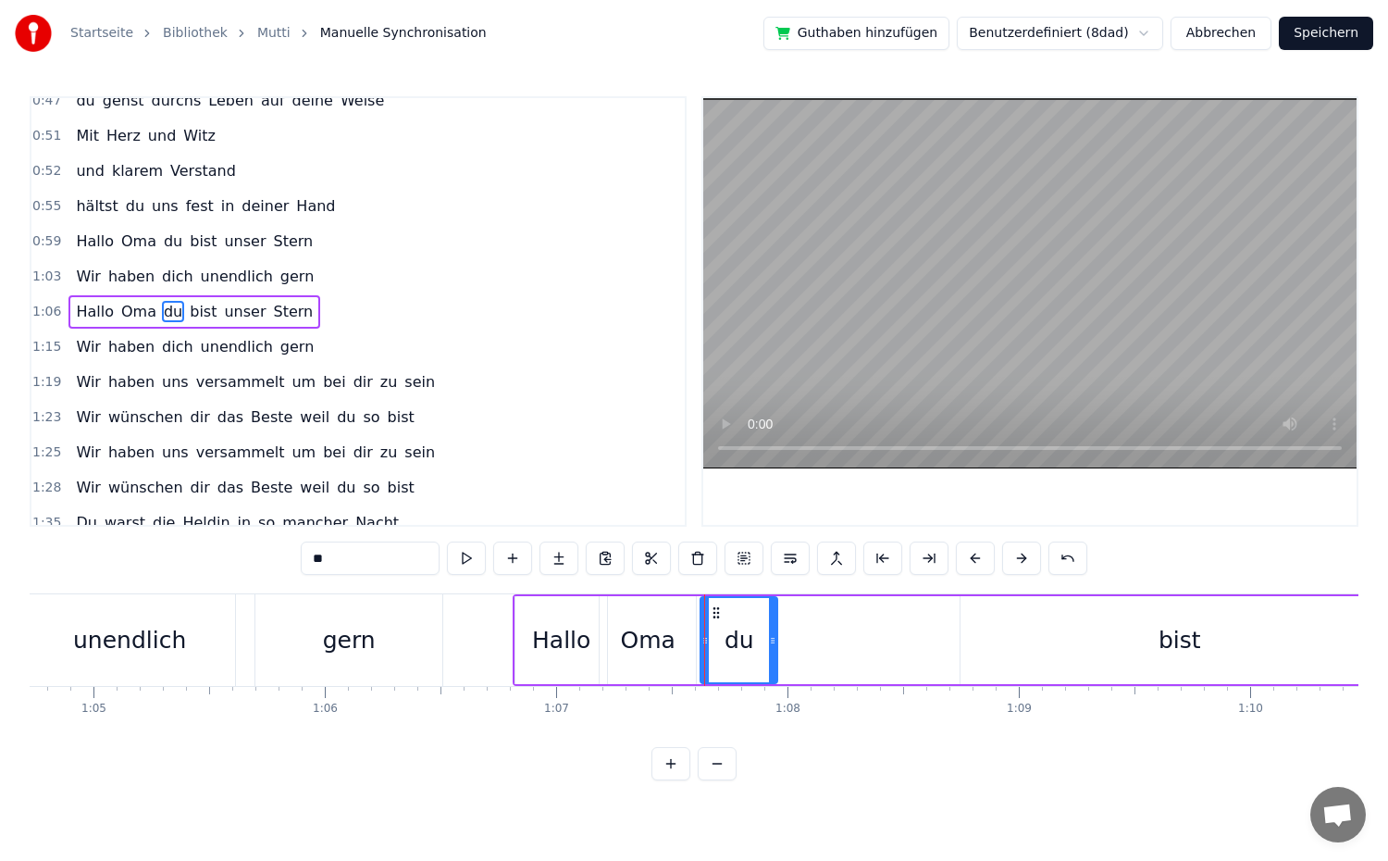
scroll to position [0, 14979]
click at [1178, 649] on div "bist" at bounding box center [1174, 640] width 43 height 35
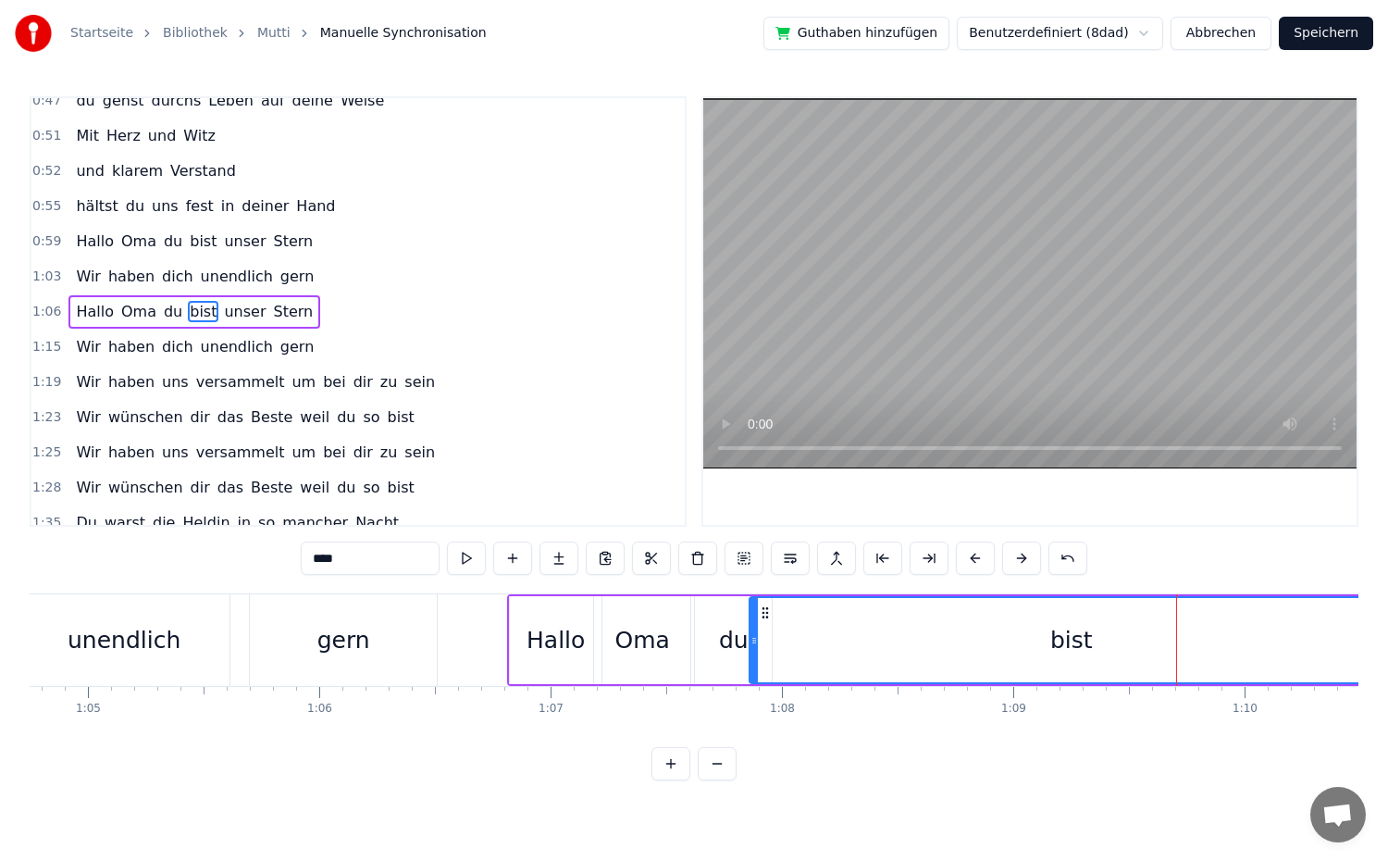
drag, startPoint x: 957, startPoint y: 636, endPoint x: 751, endPoint y: 635, distance: 205.4
click at [751, 635] on icon at bounding box center [753, 640] width 7 height 15
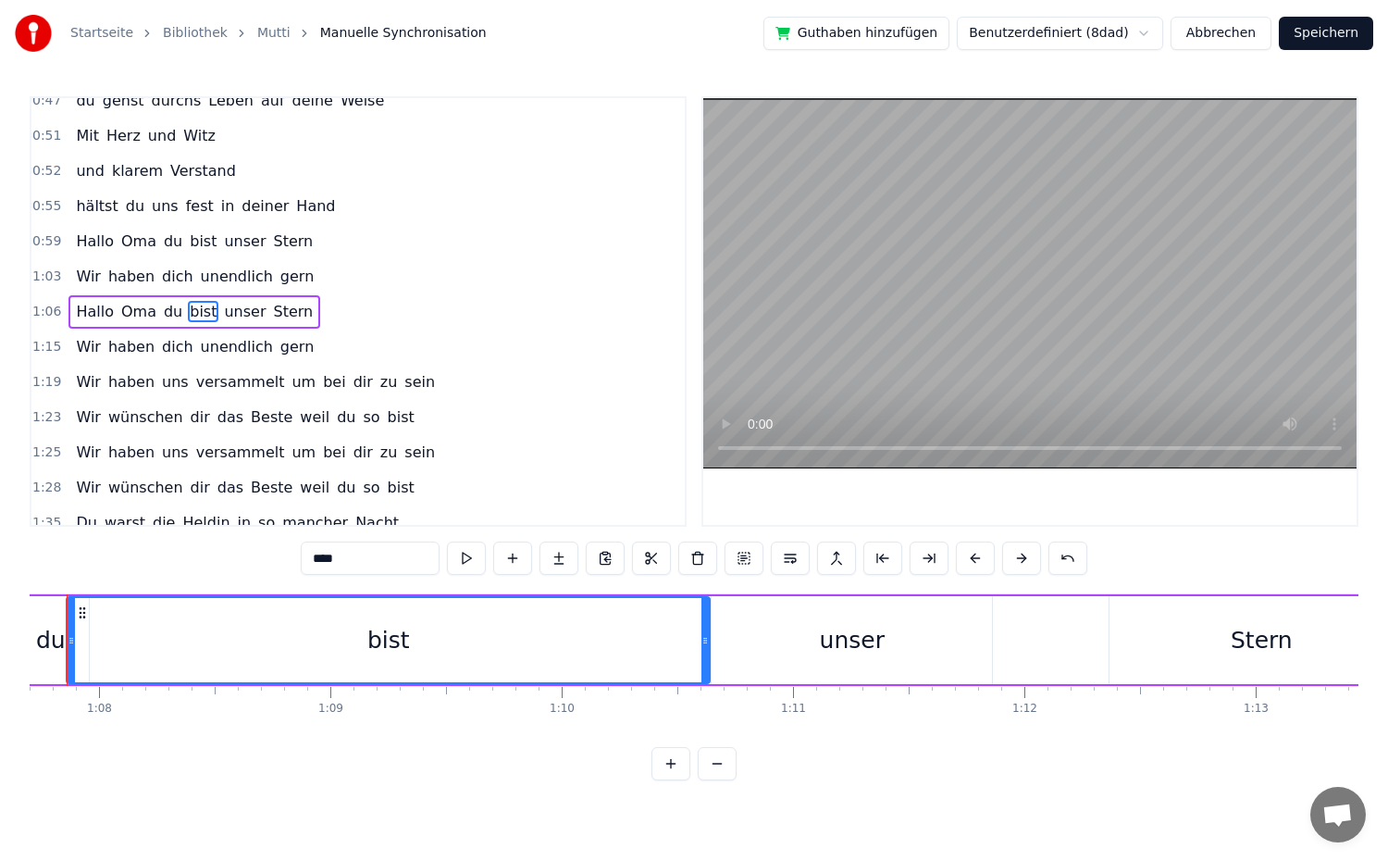
scroll to position [0, 15660]
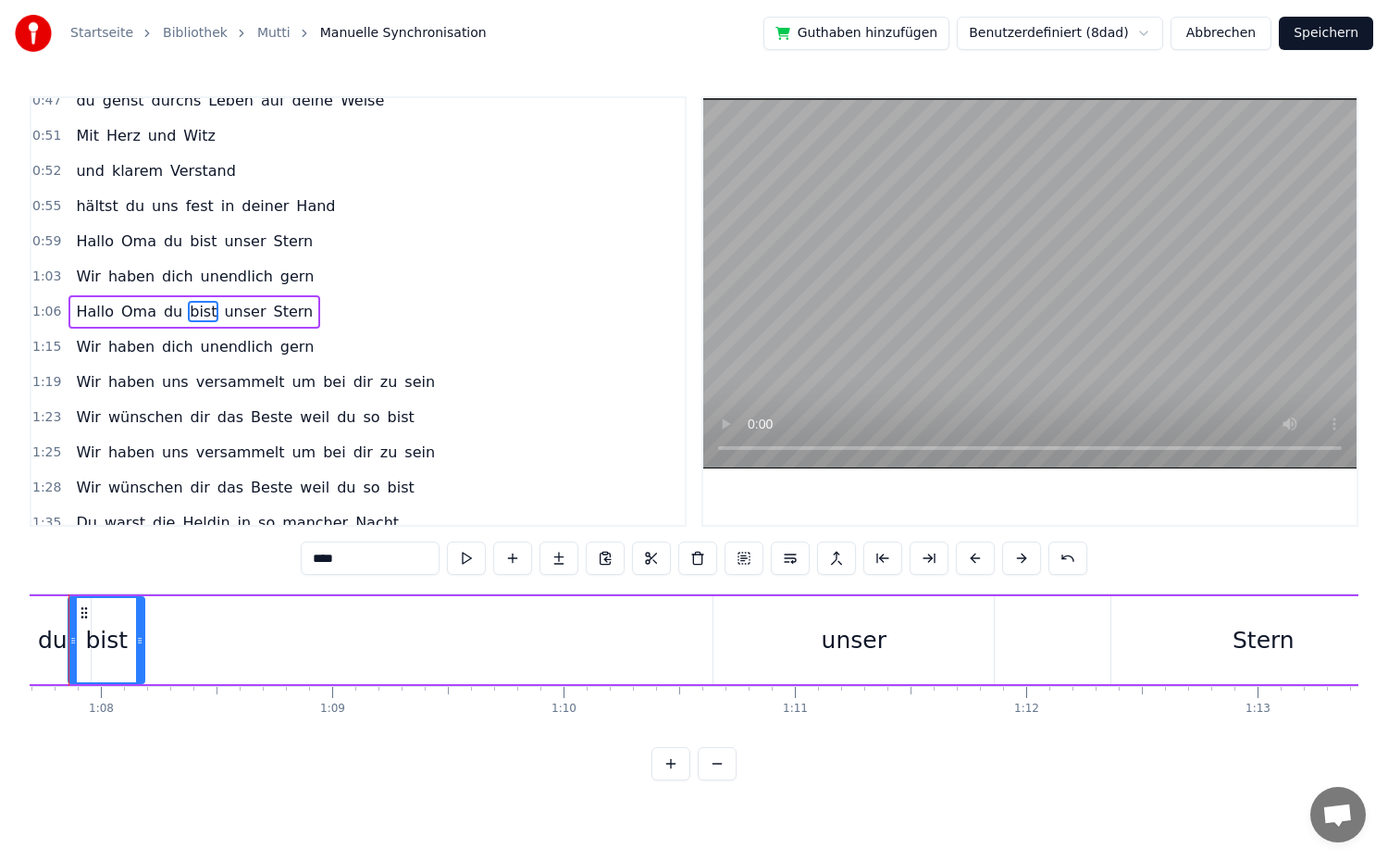
drag, startPoint x: 707, startPoint y: 642, endPoint x: 140, endPoint y: 605, distance: 568.4
click at [140, 605] on div at bounding box center [139, 640] width 7 height 84
click at [817, 660] on div "unser" at bounding box center [853, 640] width 280 height 88
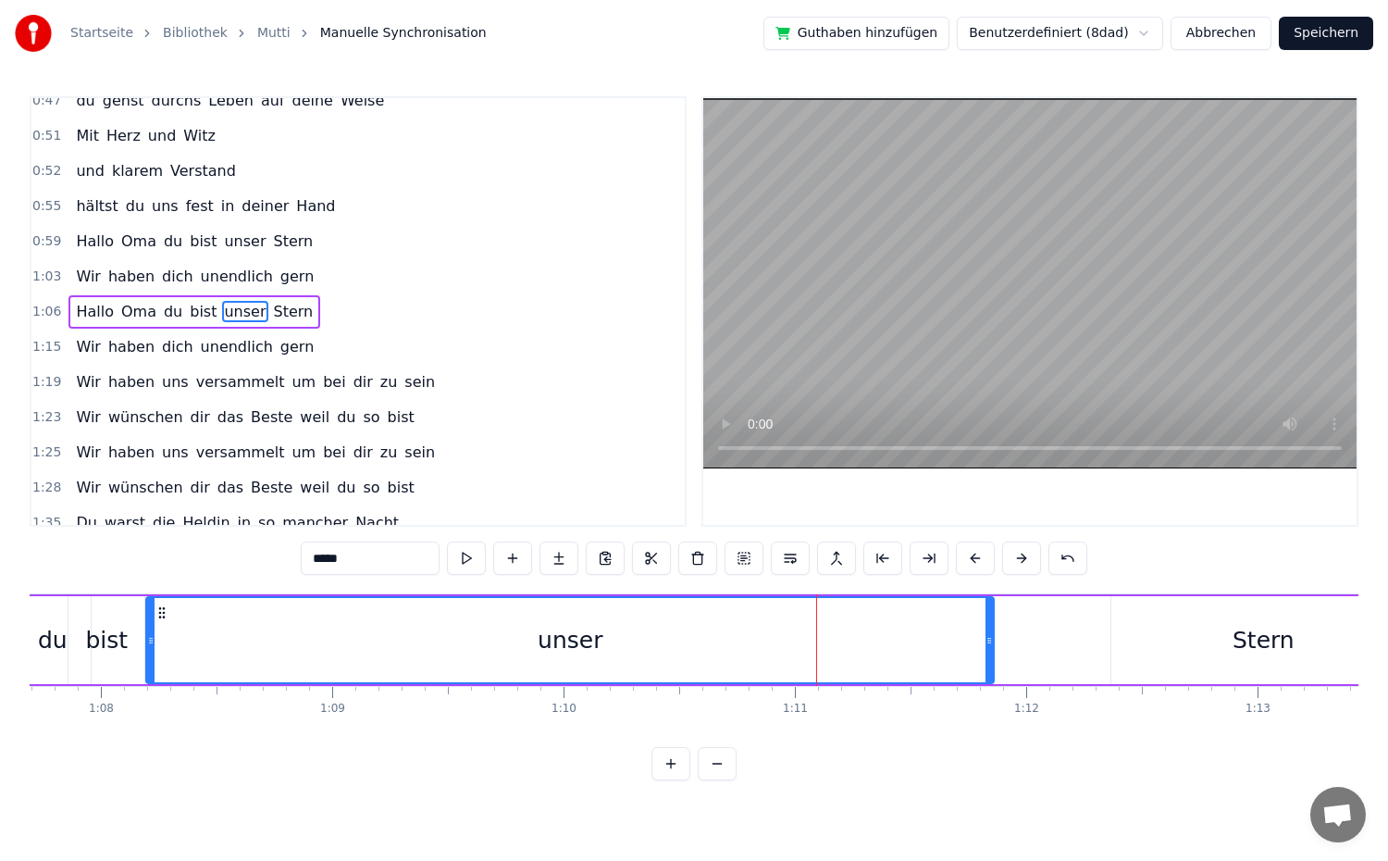
drag, startPoint x: 715, startPoint y: 639, endPoint x: 148, endPoint y: 623, distance: 567.5
click at [148, 623] on div at bounding box center [150, 640] width 7 height 84
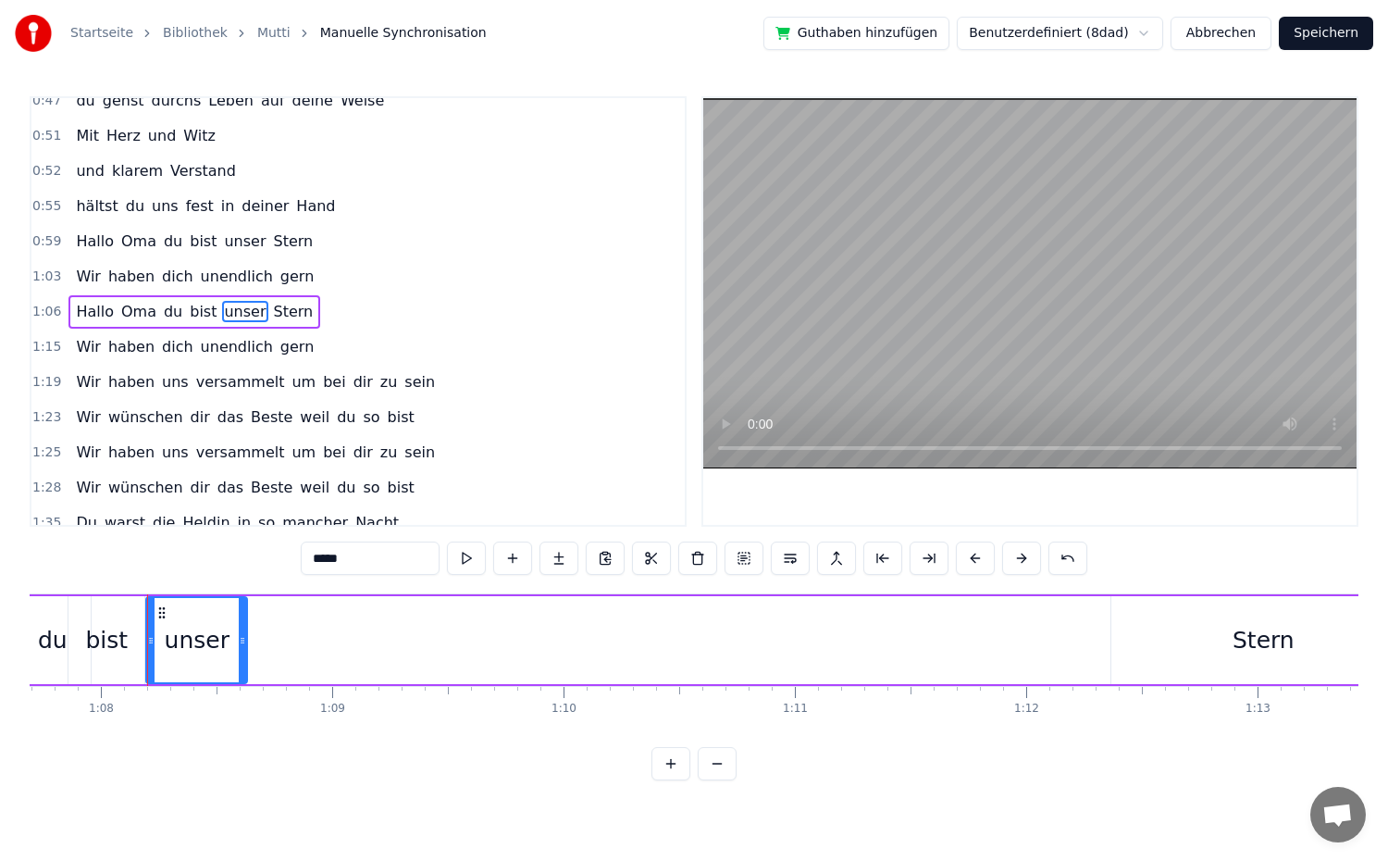
drag, startPoint x: 992, startPoint y: 648, endPoint x: 245, endPoint y: 640, distance: 746.8
click at [245, 640] on div at bounding box center [242, 640] width 7 height 84
click at [1258, 642] on div "Stern" at bounding box center [1264, 640] width 62 height 35
type input "*****"
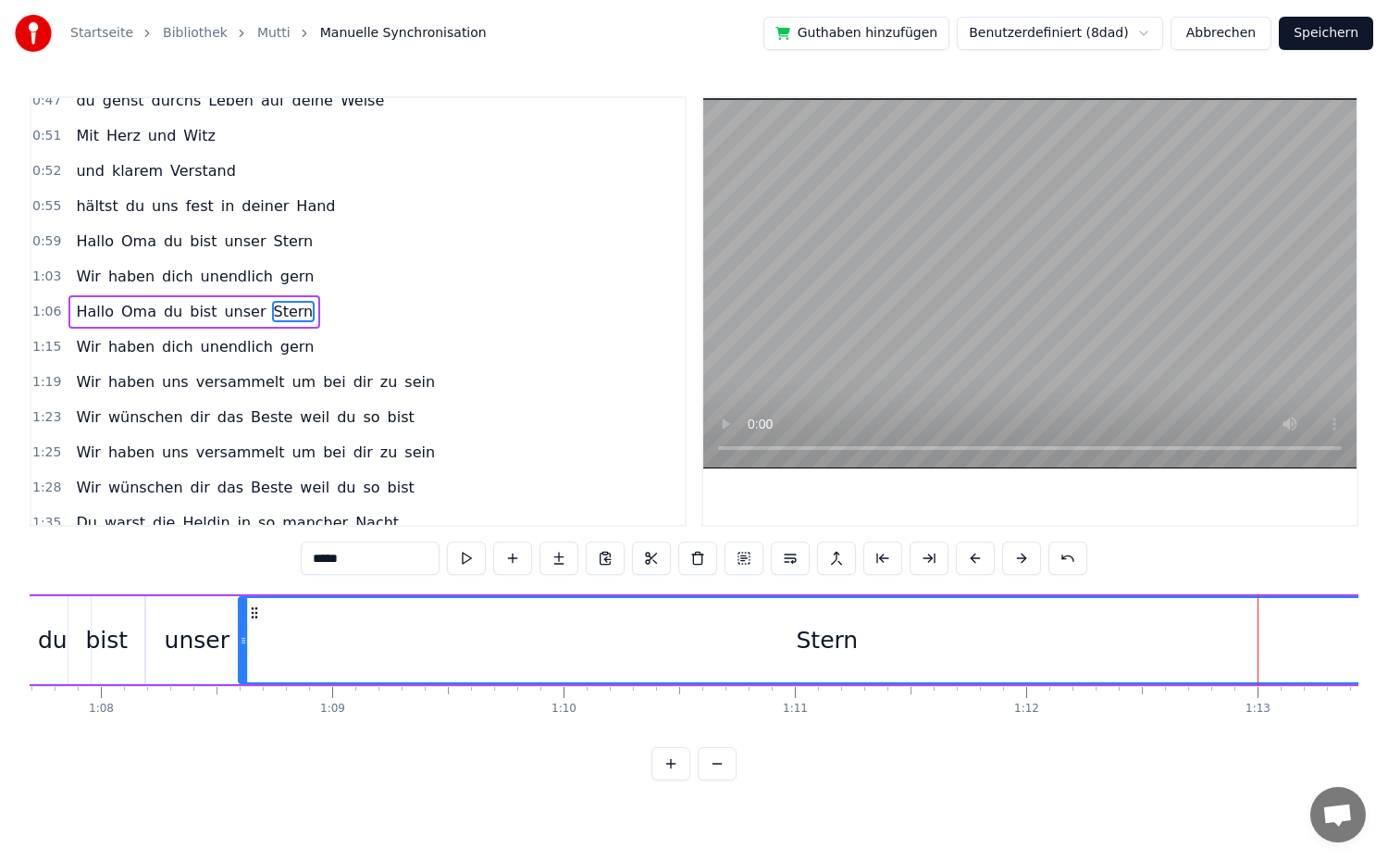
drag, startPoint x: 1115, startPoint y: 641, endPoint x: 242, endPoint y: 623, distance: 872.8
click at [242, 623] on div at bounding box center [243, 640] width 7 height 84
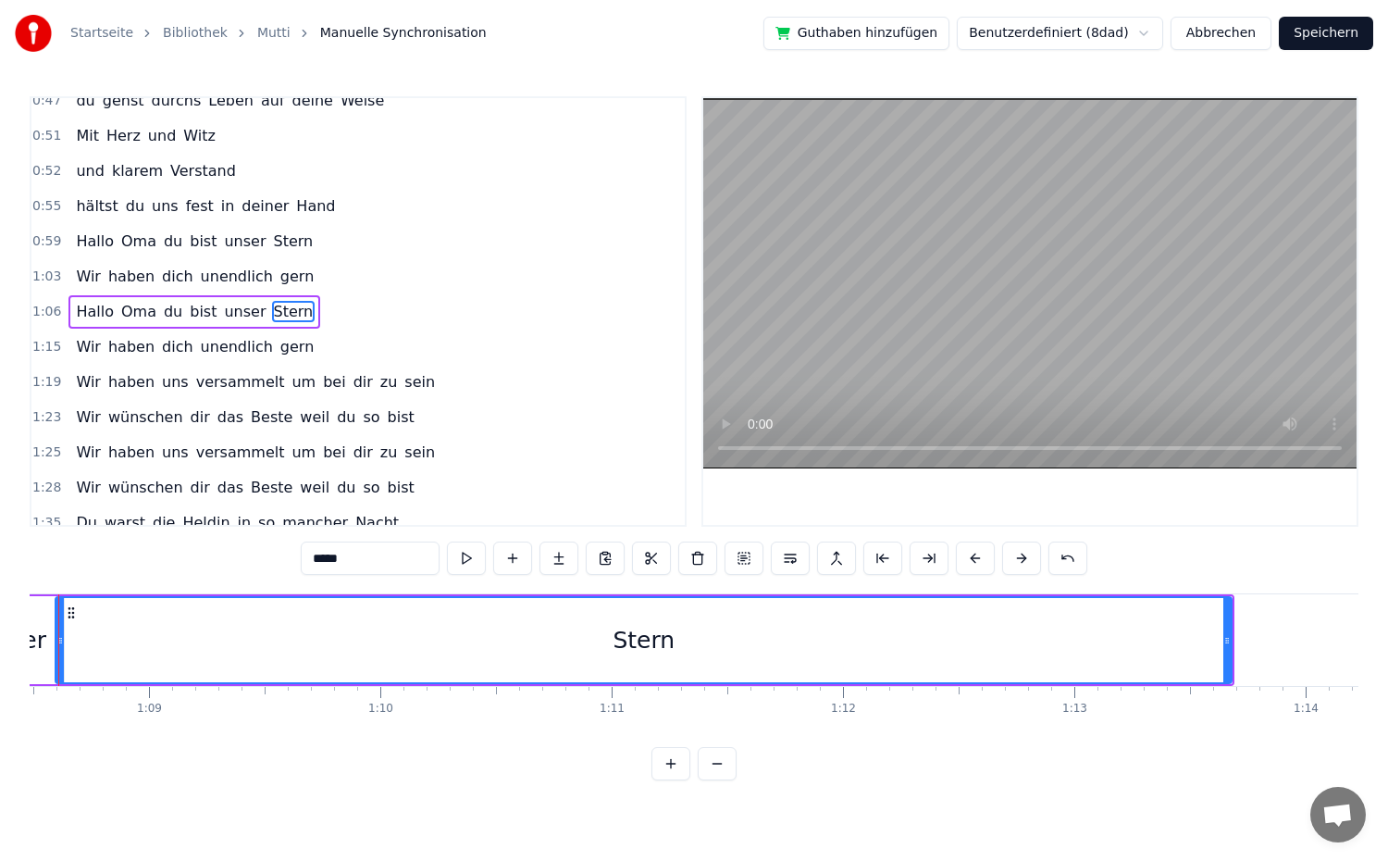
scroll to position [0, 15845]
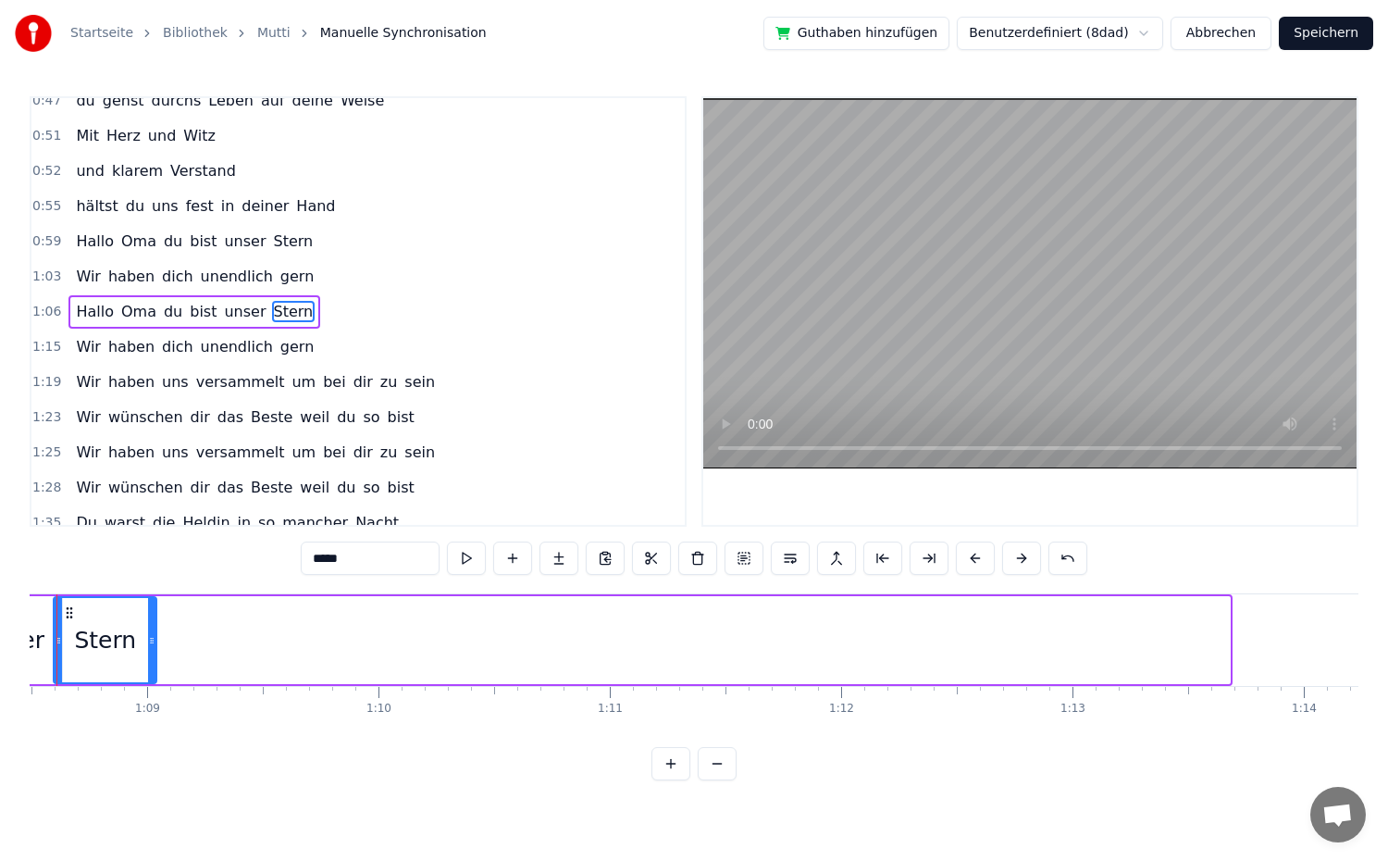
drag, startPoint x: 1226, startPoint y: 642, endPoint x: 153, endPoint y: 639, distance: 1073.4
click at [153, 639] on icon at bounding box center [151, 640] width 7 height 15
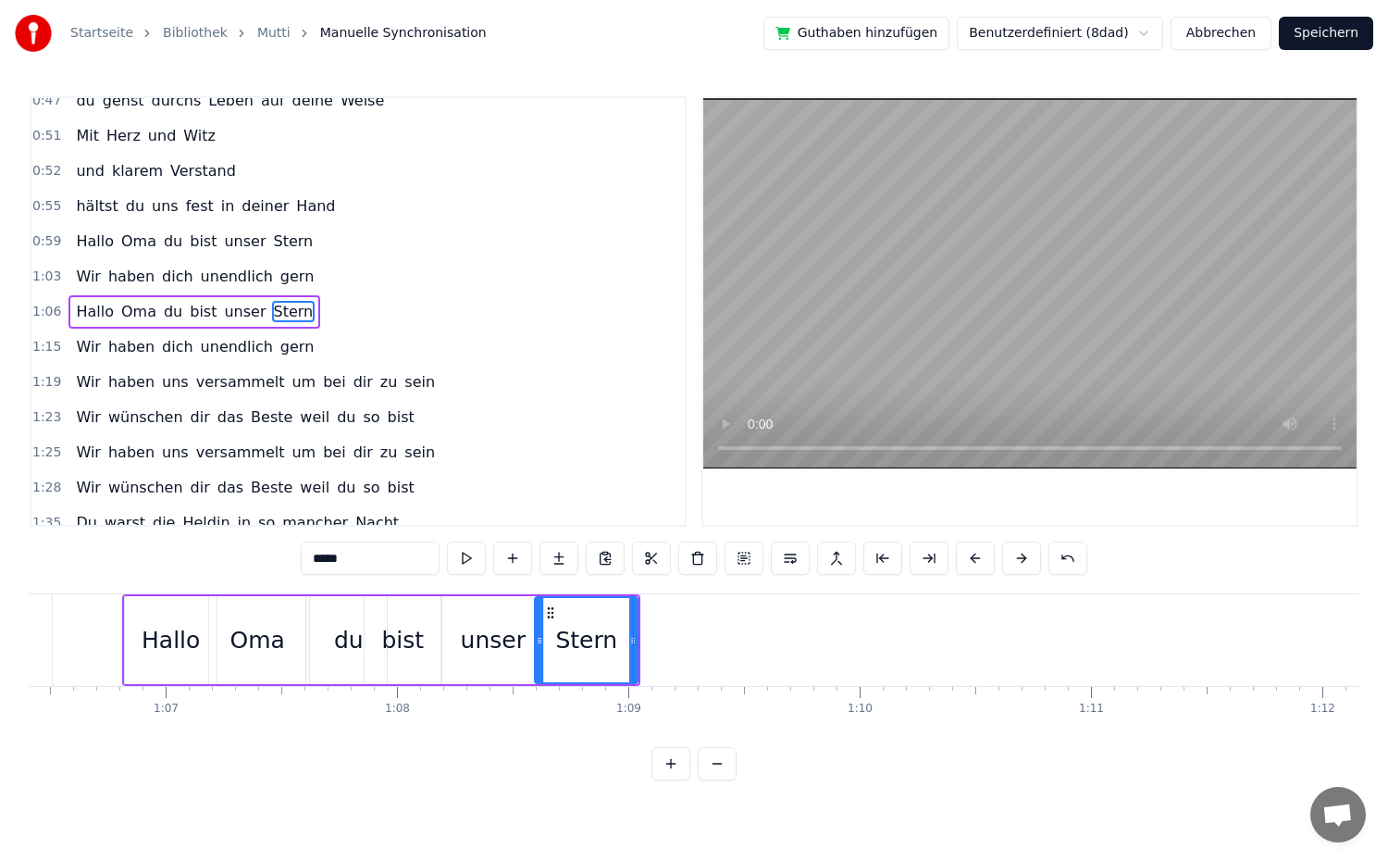
click at [340, 310] on div "1:06 Hallo Oma du bist unser Stern" at bounding box center [357, 311] width 653 height 35
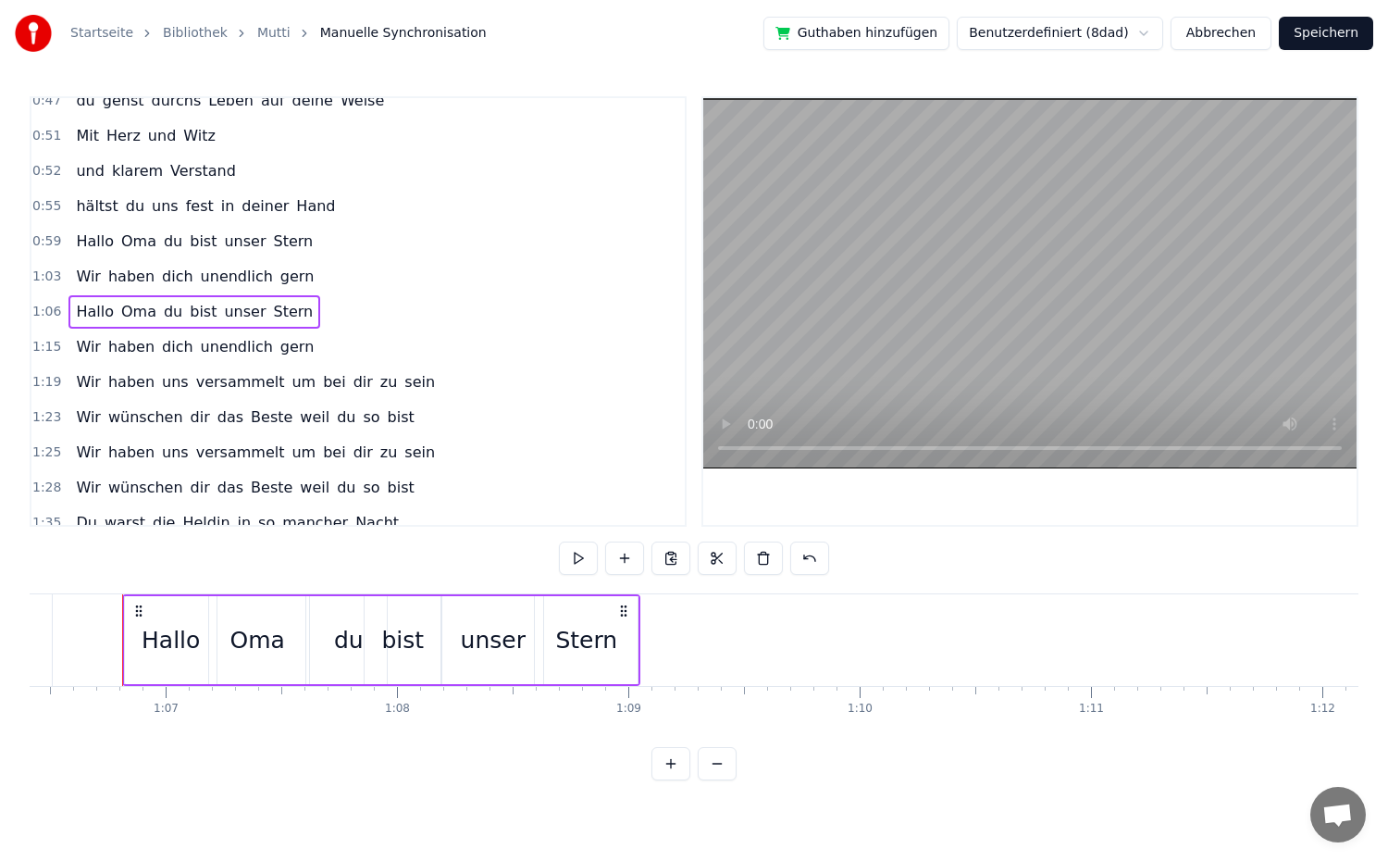
scroll to position [0, 15364]
click at [585, 558] on button at bounding box center [578, 557] width 39 height 33
click at [586, 660] on div "Stern" at bounding box center [586, 640] width 103 height 88
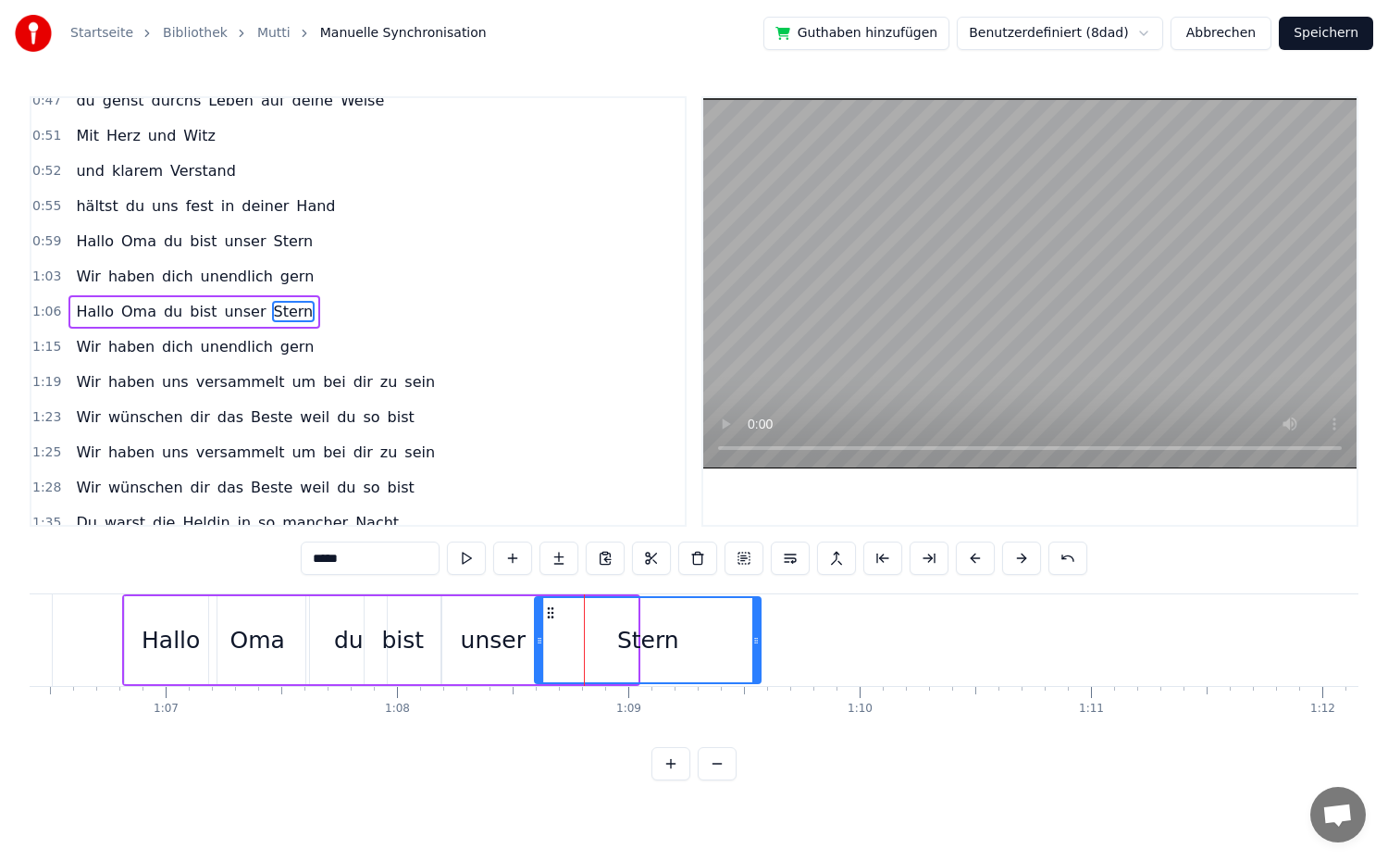
drag, startPoint x: 635, startPoint y: 640, endPoint x: 758, endPoint y: 641, distance: 123.1
click at [758, 641] on icon at bounding box center [755, 640] width 7 height 15
drag, startPoint x: 539, startPoint y: 646, endPoint x: 632, endPoint y: 648, distance: 93.5
click at [632, 648] on div at bounding box center [632, 640] width 7 height 84
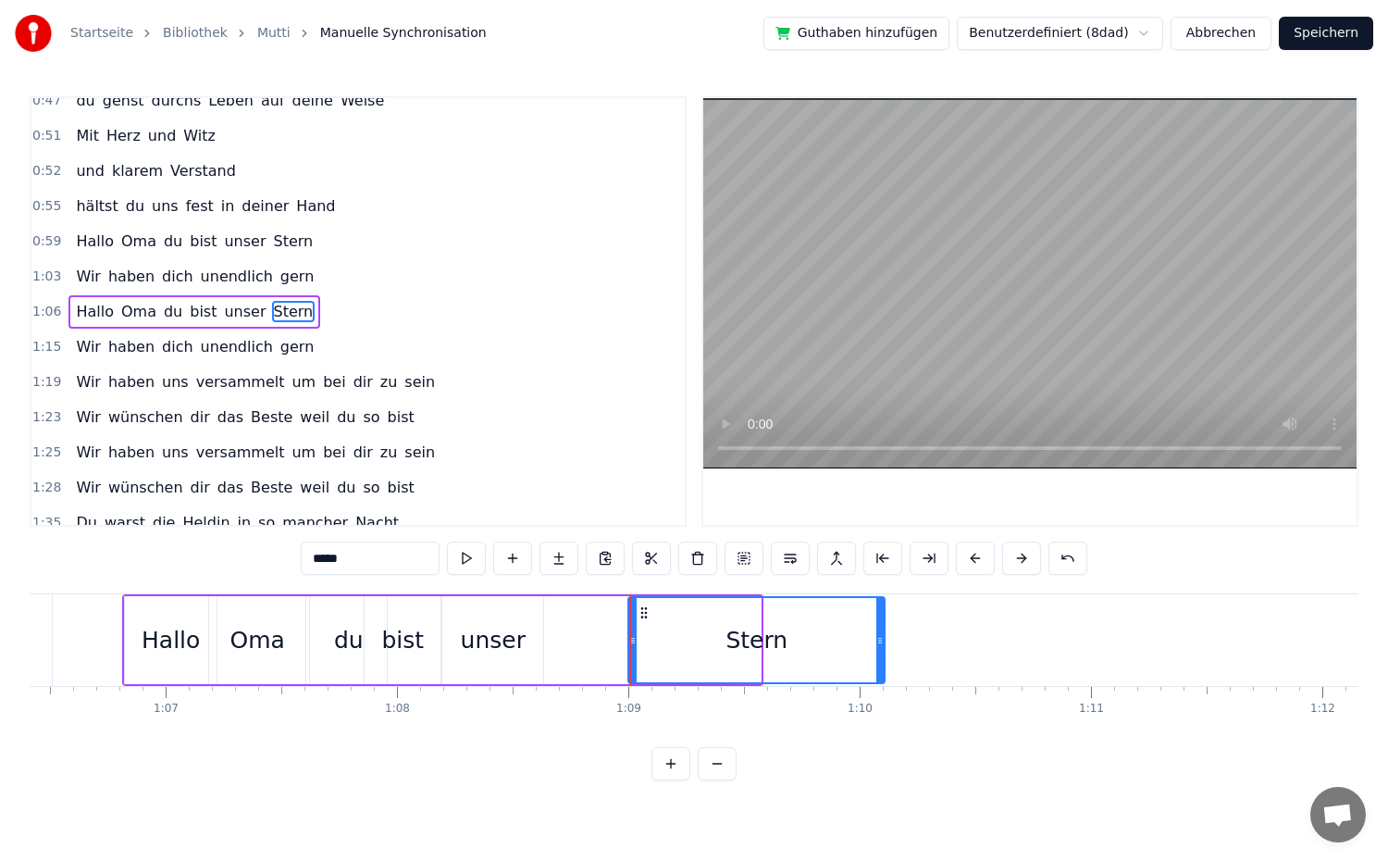
drag, startPoint x: 758, startPoint y: 637, endPoint x: 882, endPoint y: 646, distance: 124.3
click at [882, 646] on icon at bounding box center [879, 640] width 7 height 15
click at [495, 642] on div "unser" at bounding box center [493, 640] width 65 height 35
type input "*****"
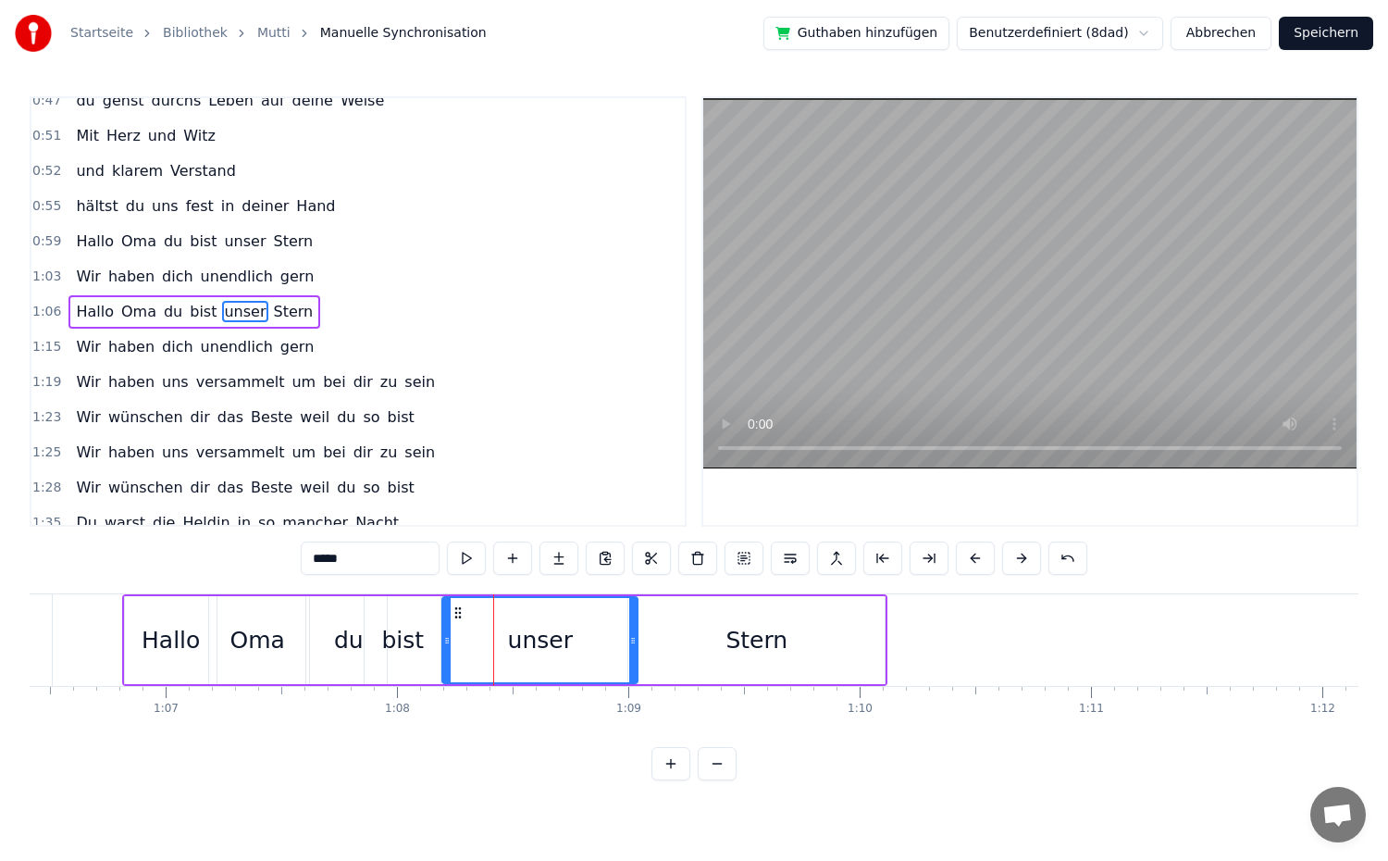
drag, startPoint x: 539, startPoint y: 638, endPoint x: 633, endPoint y: 638, distance: 94.4
click at [633, 638] on icon at bounding box center [632, 640] width 7 height 15
drag, startPoint x: 449, startPoint y: 641, endPoint x: 468, endPoint y: 643, distance: 19.5
click at [468, 643] on icon at bounding box center [466, 640] width 7 height 15
click at [328, 304] on div "1:06 Hallo Oma du bist unser Stern" at bounding box center [357, 311] width 653 height 35
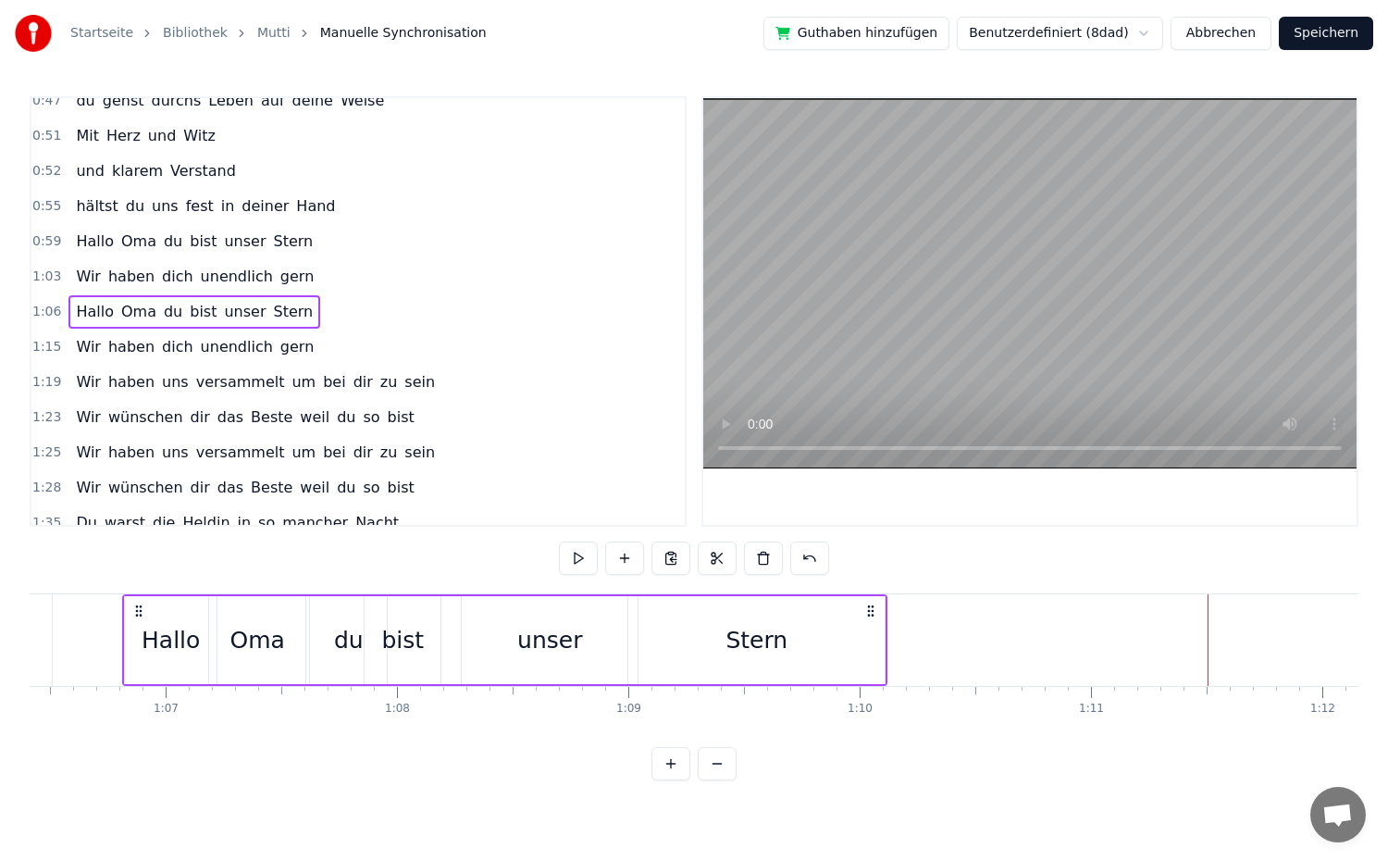
click at [384, 642] on div "bist" at bounding box center [402, 640] width 43 height 35
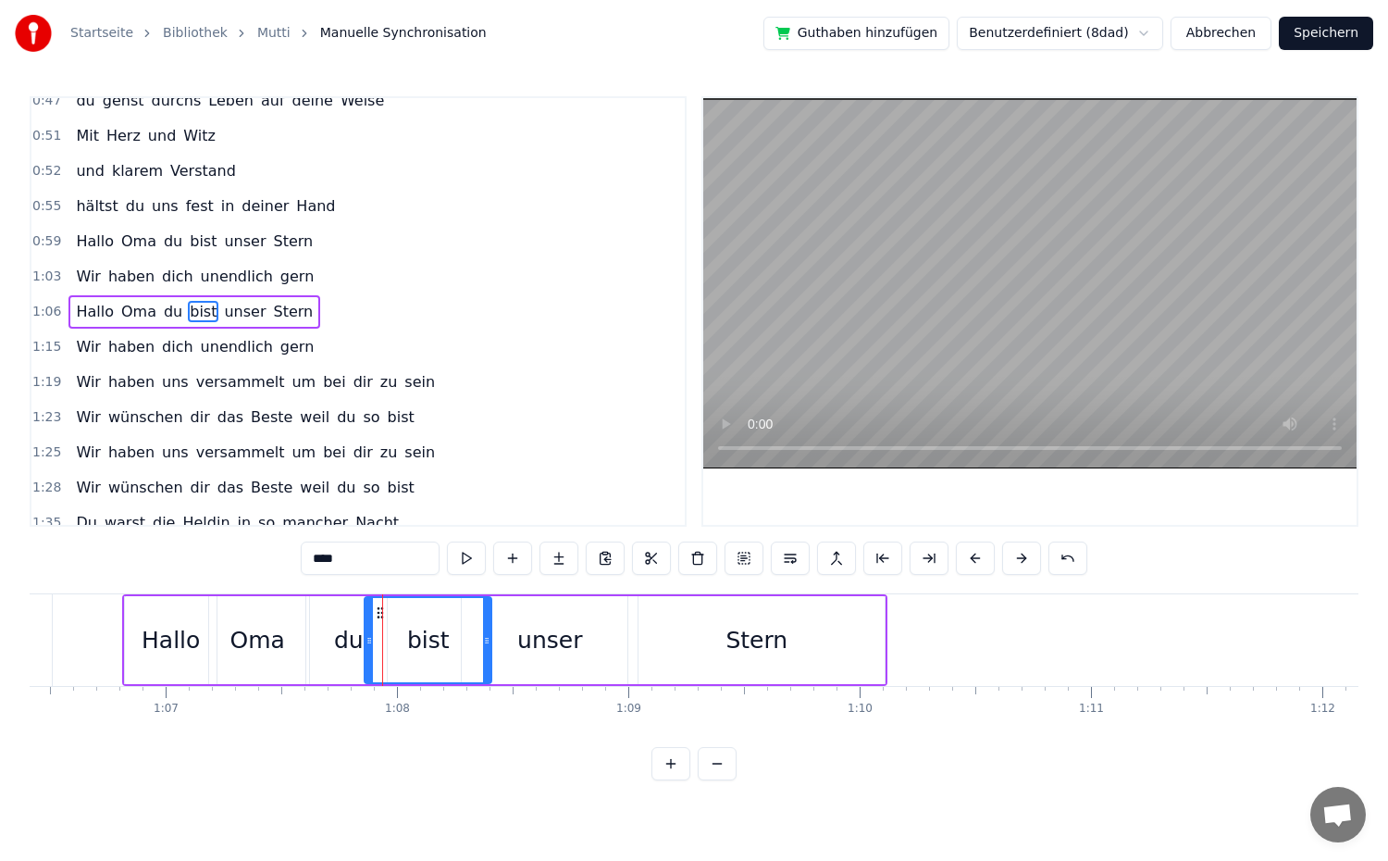
drag, startPoint x: 439, startPoint y: 637, endPoint x: 490, endPoint y: 637, distance: 50.9
click at [490, 637] on icon at bounding box center [486, 640] width 7 height 15
drag, startPoint x: 370, startPoint y: 640, endPoint x: 419, endPoint y: 645, distance: 49.3
click at [425, 645] on icon at bounding box center [424, 640] width 7 height 15
click at [361, 645] on div "du" at bounding box center [349, 640] width 30 height 35
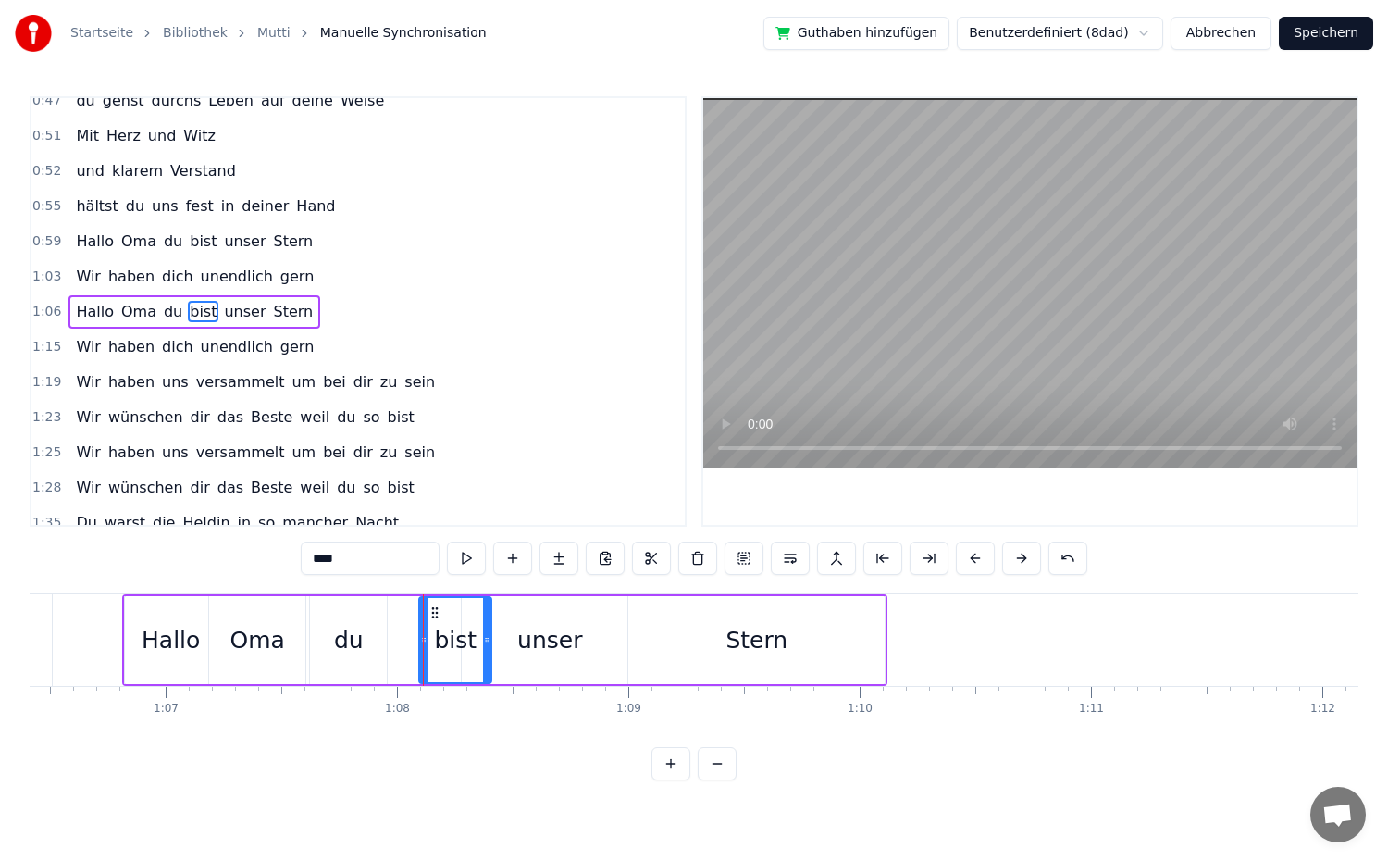
type input "**"
drag, startPoint x: 383, startPoint y: 632, endPoint x: 415, endPoint y: 636, distance: 32.6
click at [415, 636] on div at bounding box center [414, 640] width 7 height 84
drag, startPoint x: 316, startPoint y: 640, endPoint x: 353, endPoint y: 645, distance: 36.4
click at [353, 645] on icon at bounding box center [350, 640] width 7 height 15
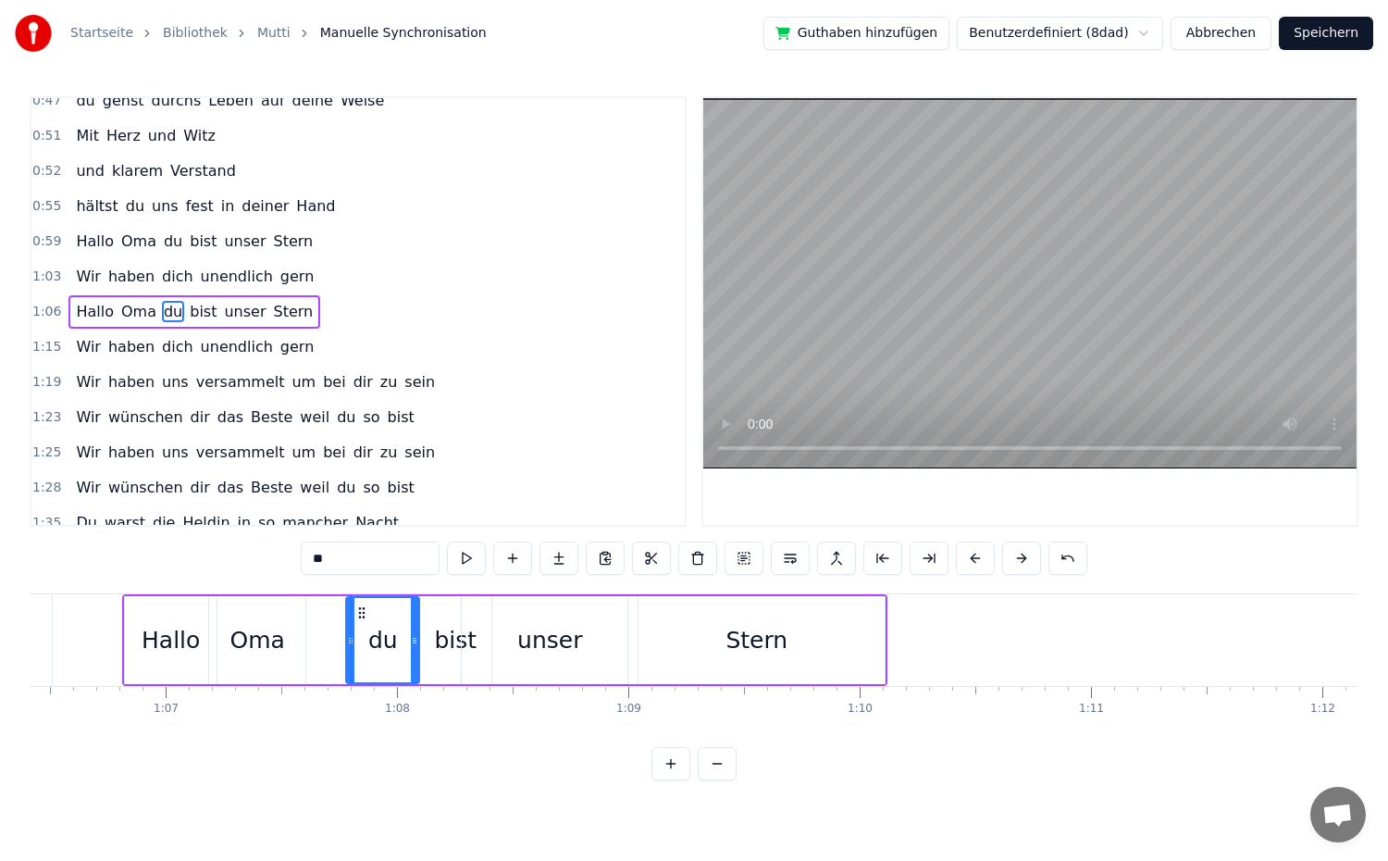
click at [310, 304] on div "1:06 Hallo Oma du bist unser Stern" at bounding box center [357, 311] width 653 height 35
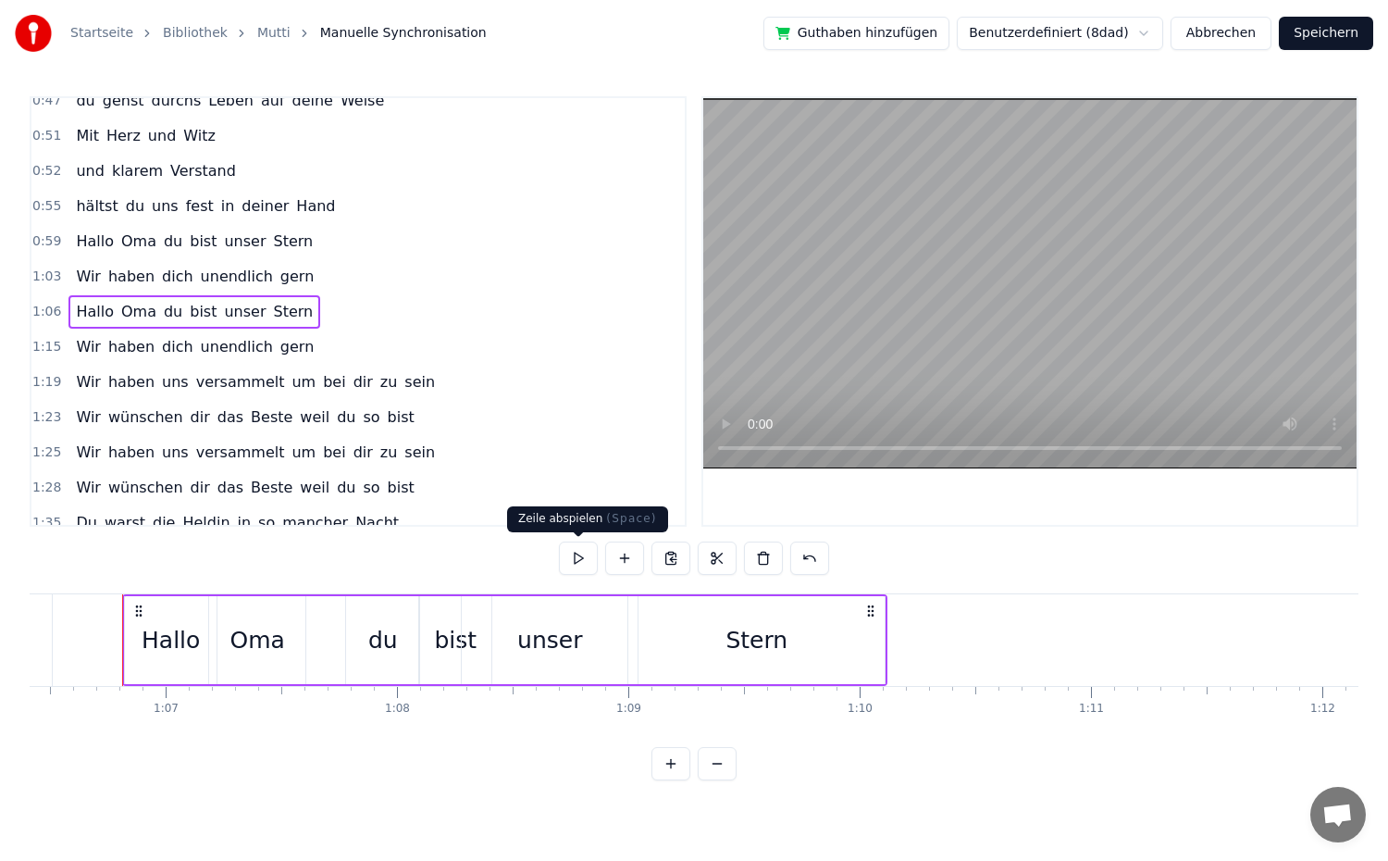
click at [566, 562] on button at bounding box center [578, 557] width 39 height 33
click at [366, 652] on div "du" at bounding box center [382, 640] width 73 height 88
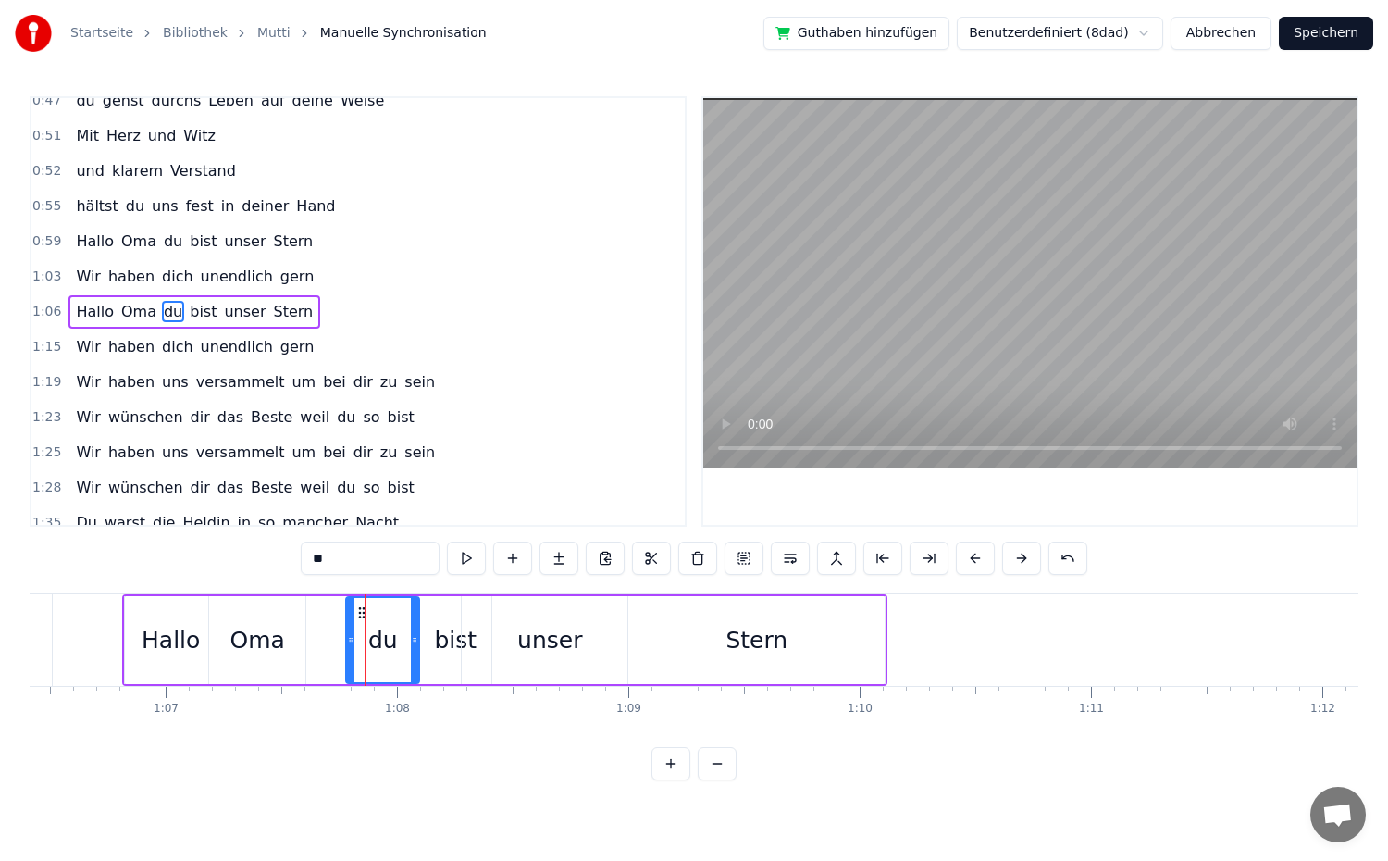
click at [454, 654] on div "bist" at bounding box center [455, 640] width 43 height 35
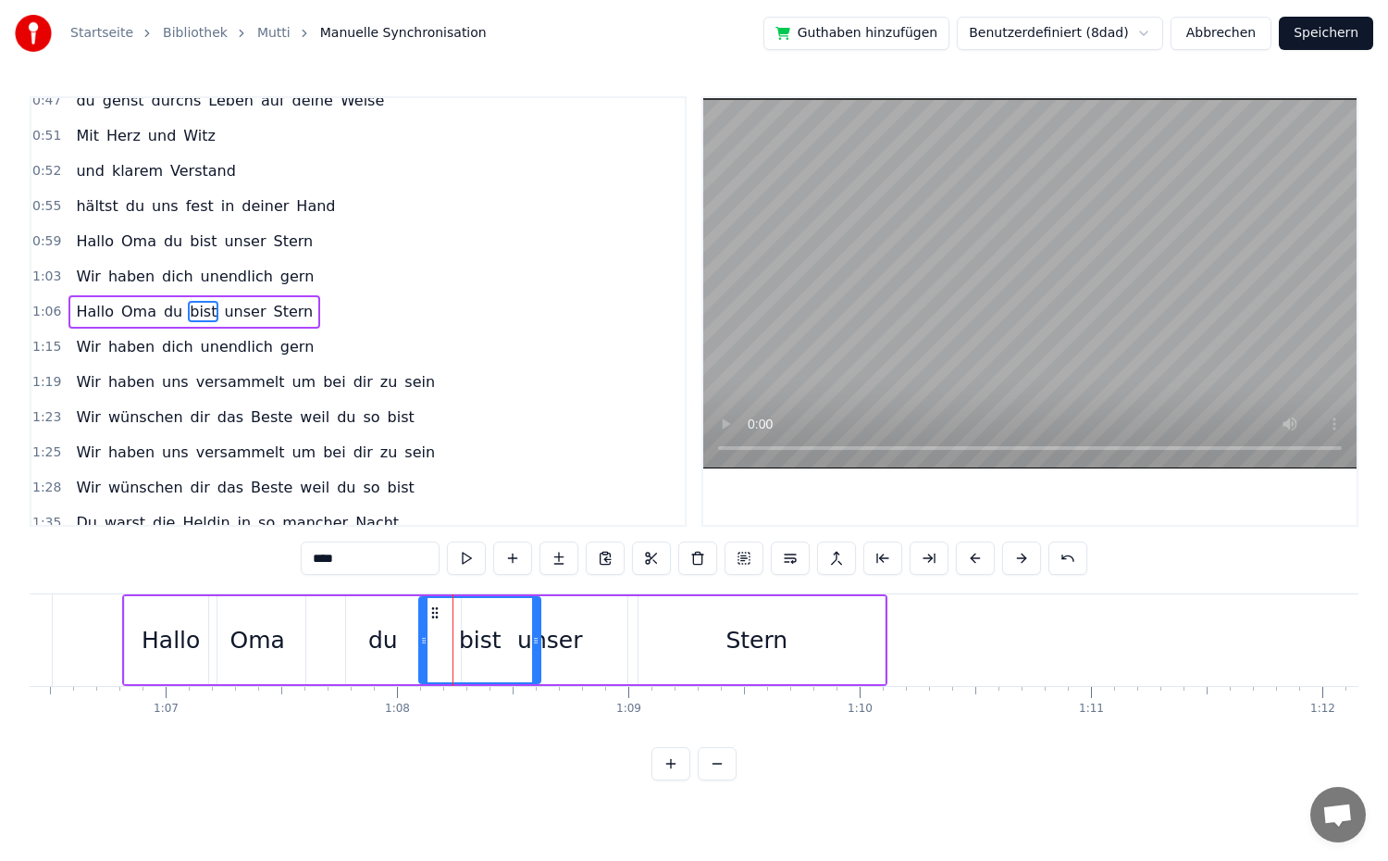
drag, startPoint x: 489, startPoint y: 639, endPoint x: 538, endPoint y: 640, distance: 49.1
click at [538, 640] on icon at bounding box center [535, 640] width 7 height 15
drag, startPoint x: 425, startPoint y: 638, endPoint x: 467, endPoint y: 643, distance: 42.9
click at [467, 643] on icon at bounding box center [466, 640] width 7 height 15
click at [375, 639] on div "du" at bounding box center [383, 640] width 30 height 35
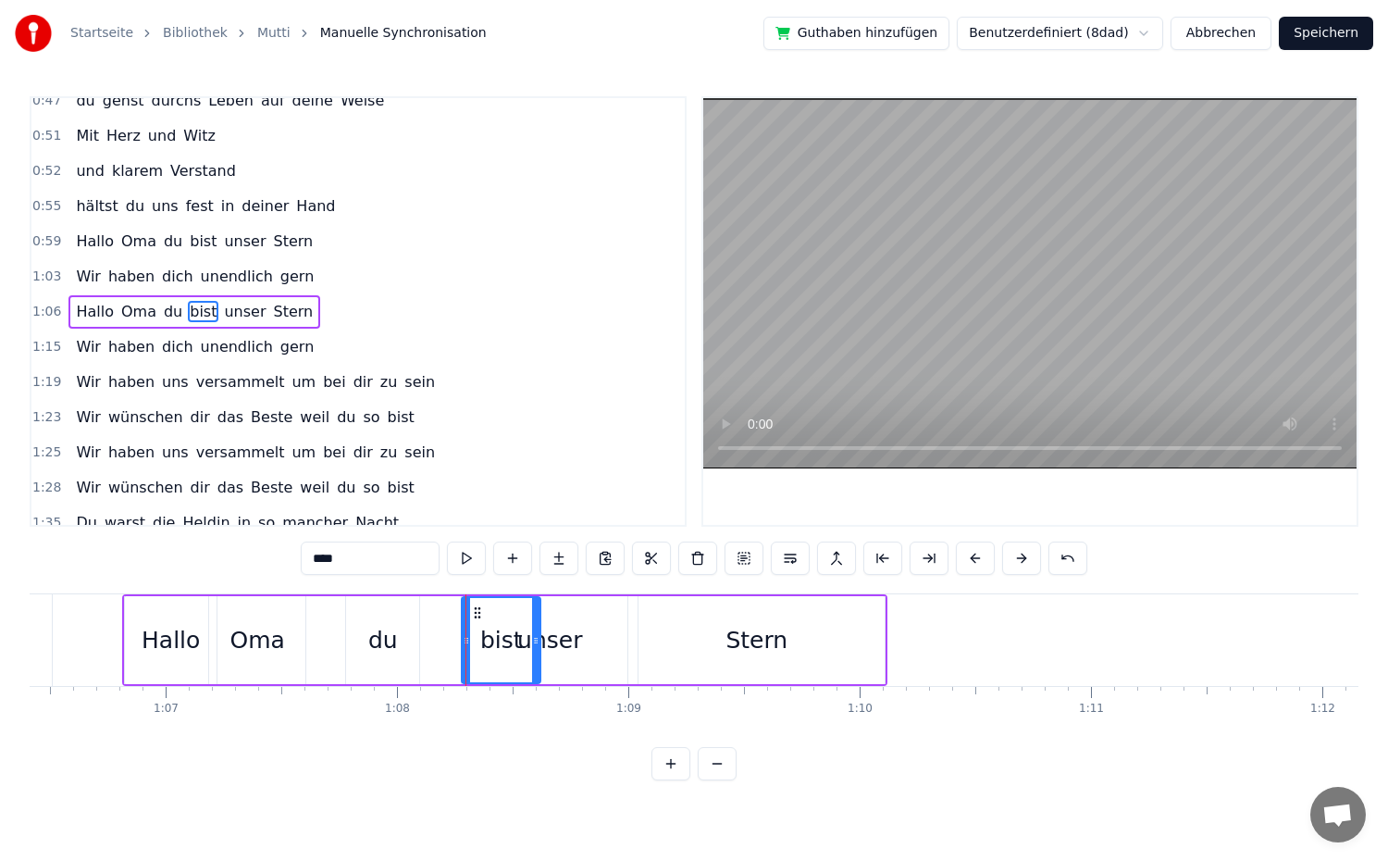
type input "**"
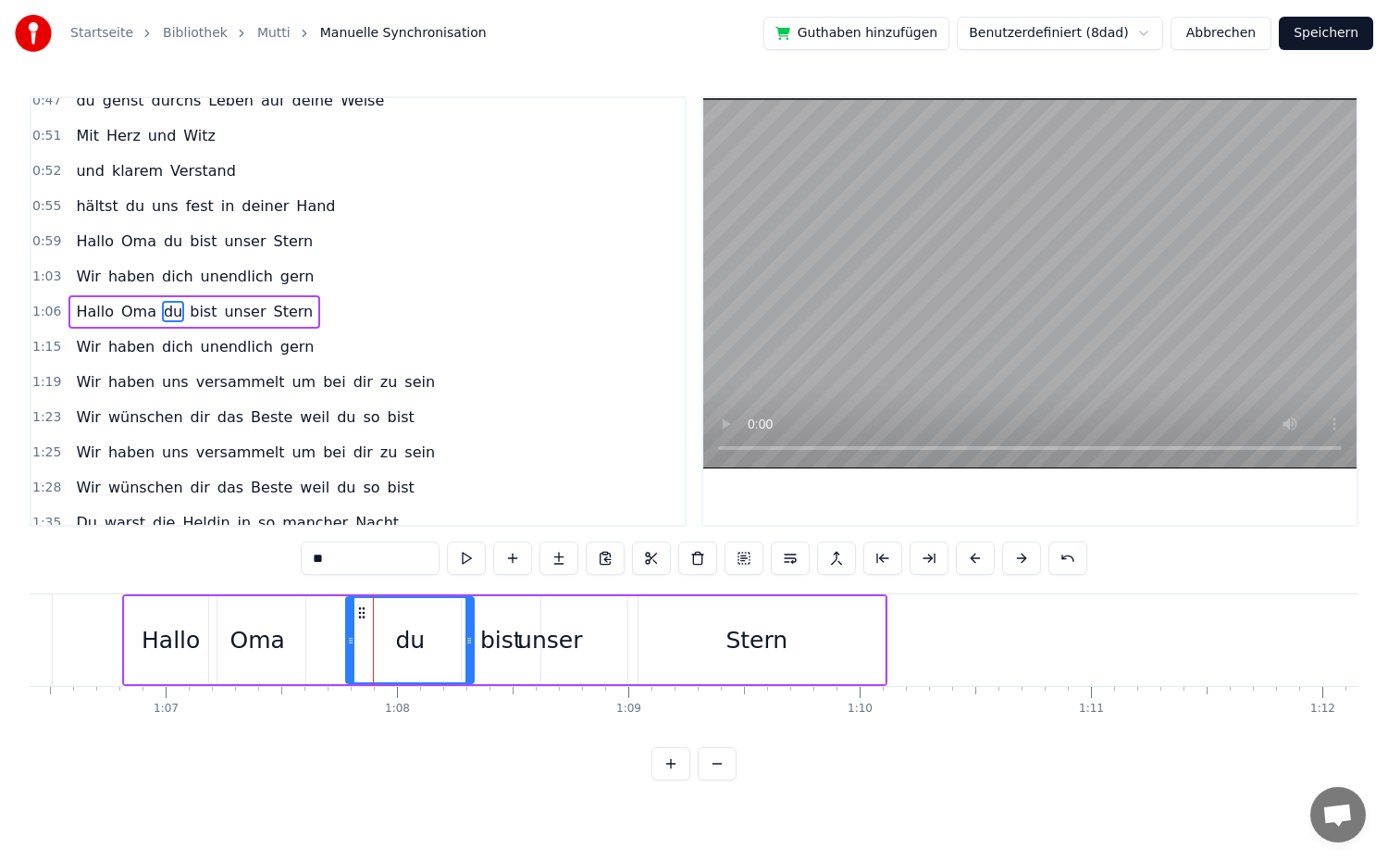
drag, startPoint x: 413, startPoint y: 639, endPoint x: 467, endPoint y: 646, distance: 55.0
click at [467, 646] on icon at bounding box center [468, 640] width 7 height 15
drag, startPoint x: 351, startPoint y: 640, endPoint x: 401, endPoint y: 643, distance: 50.0
click at [401, 643] on icon at bounding box center [400, 640] width 7 height 15
click at [465, 561] on button at bounding box center [466, 557] width 39 height 33
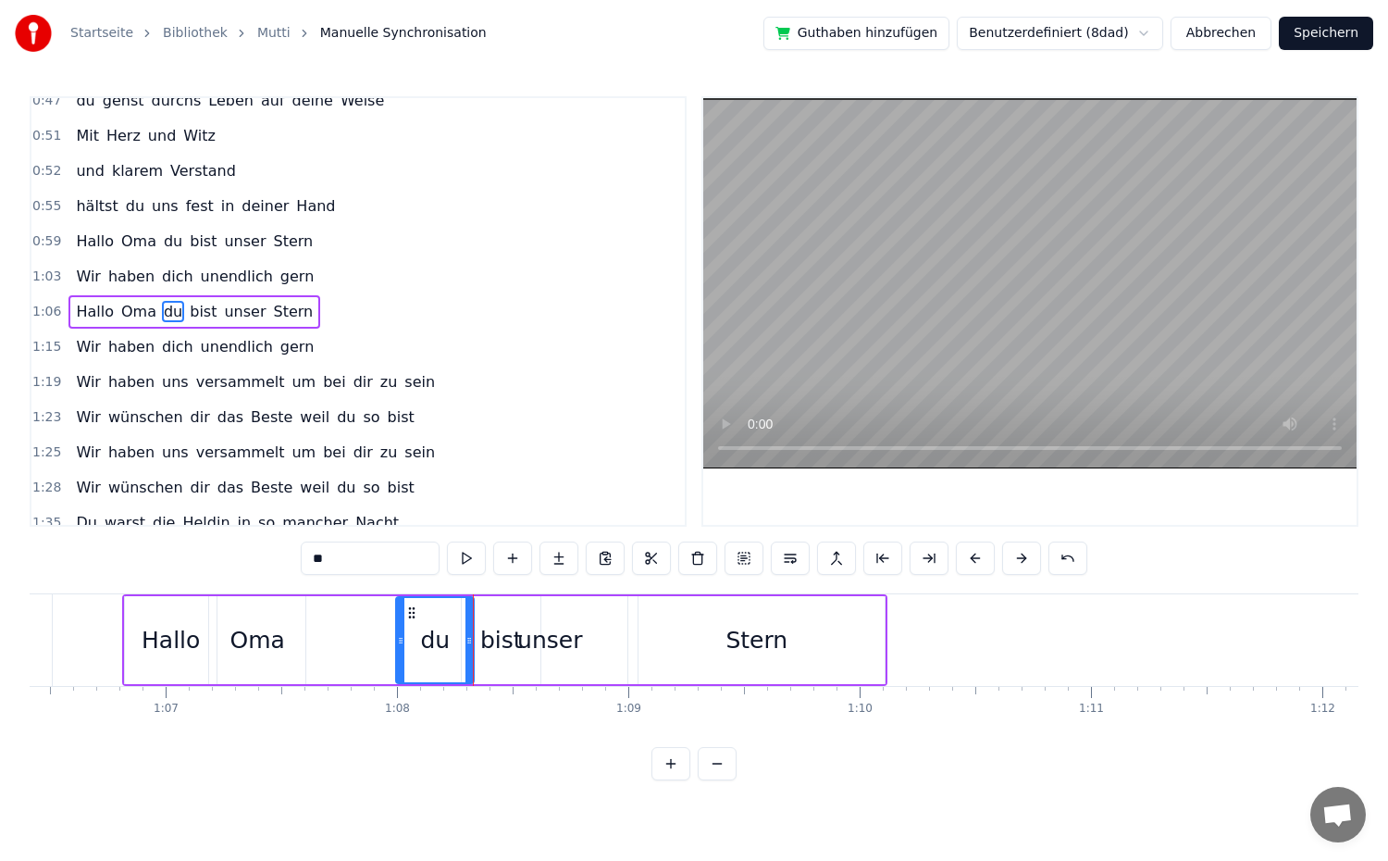
click at [476, 353] on div "1:15 Wir haben dich unendlich gern" at bounding box center [357, 346] width 653 height 35
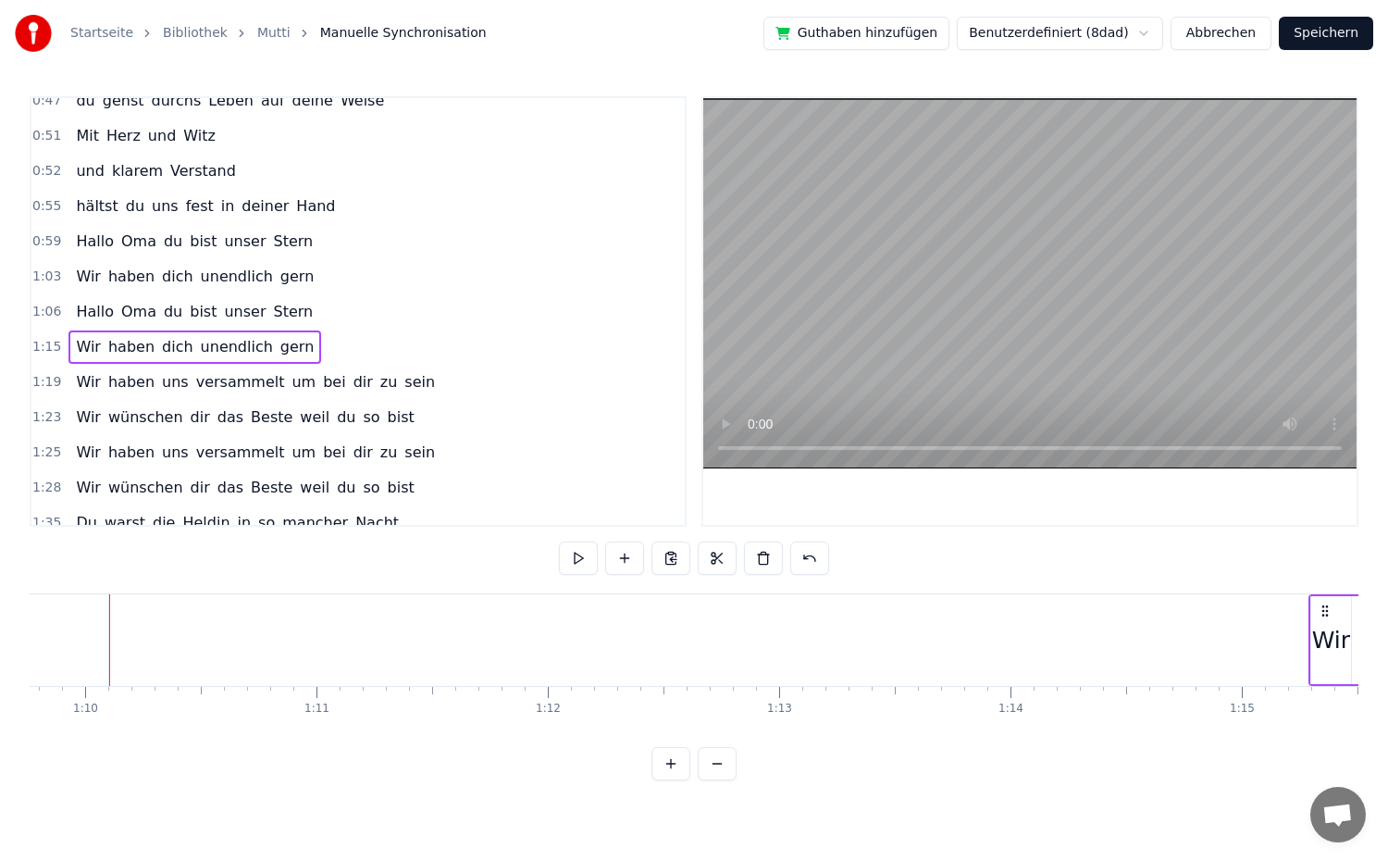
scroll to position [0, 16125]
click at [288, 310] on div "Hallo Oma du bist unser Stern" at bounding box center [194, 311] width 252 height 33
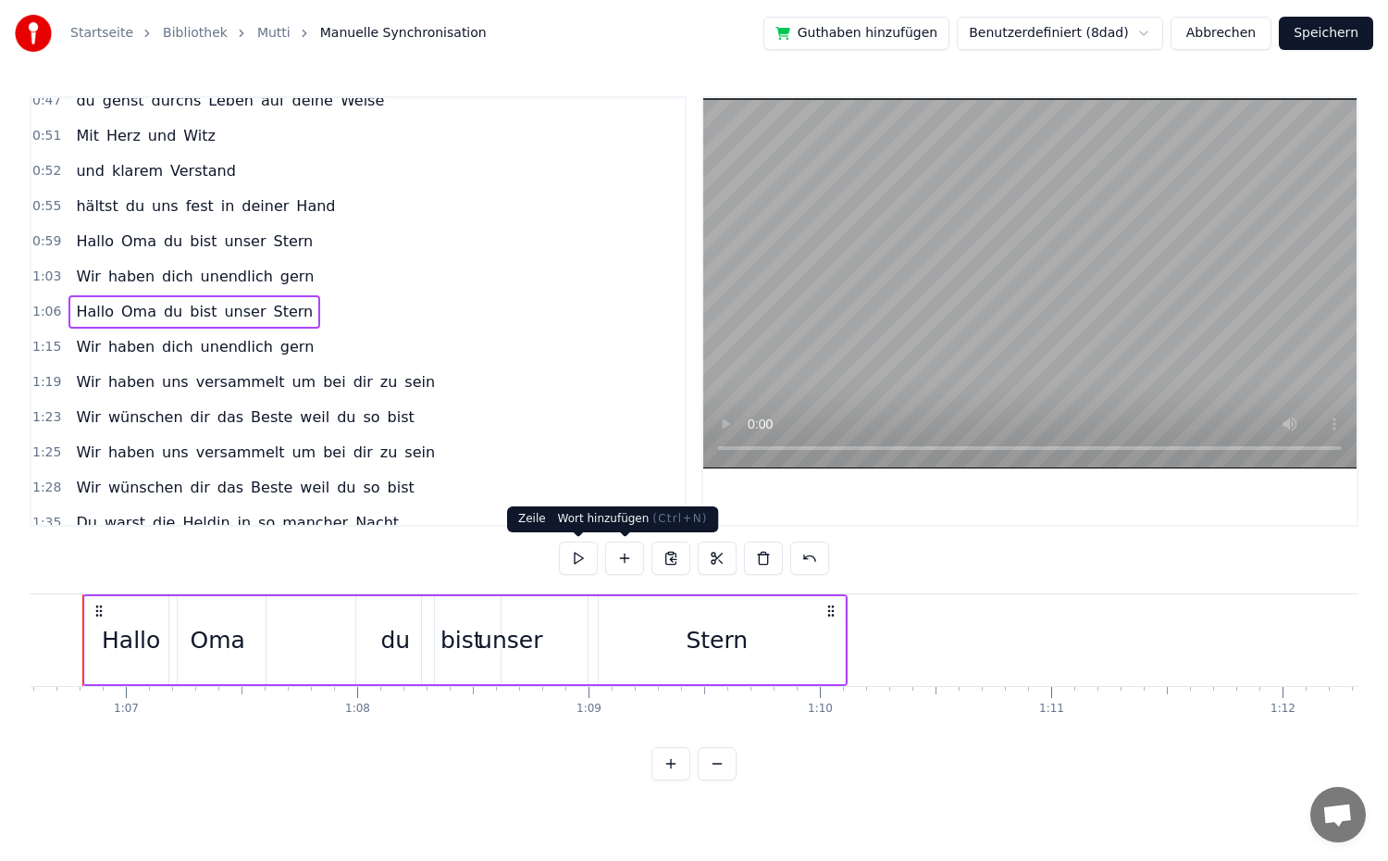
scroll to position [0, 15364]
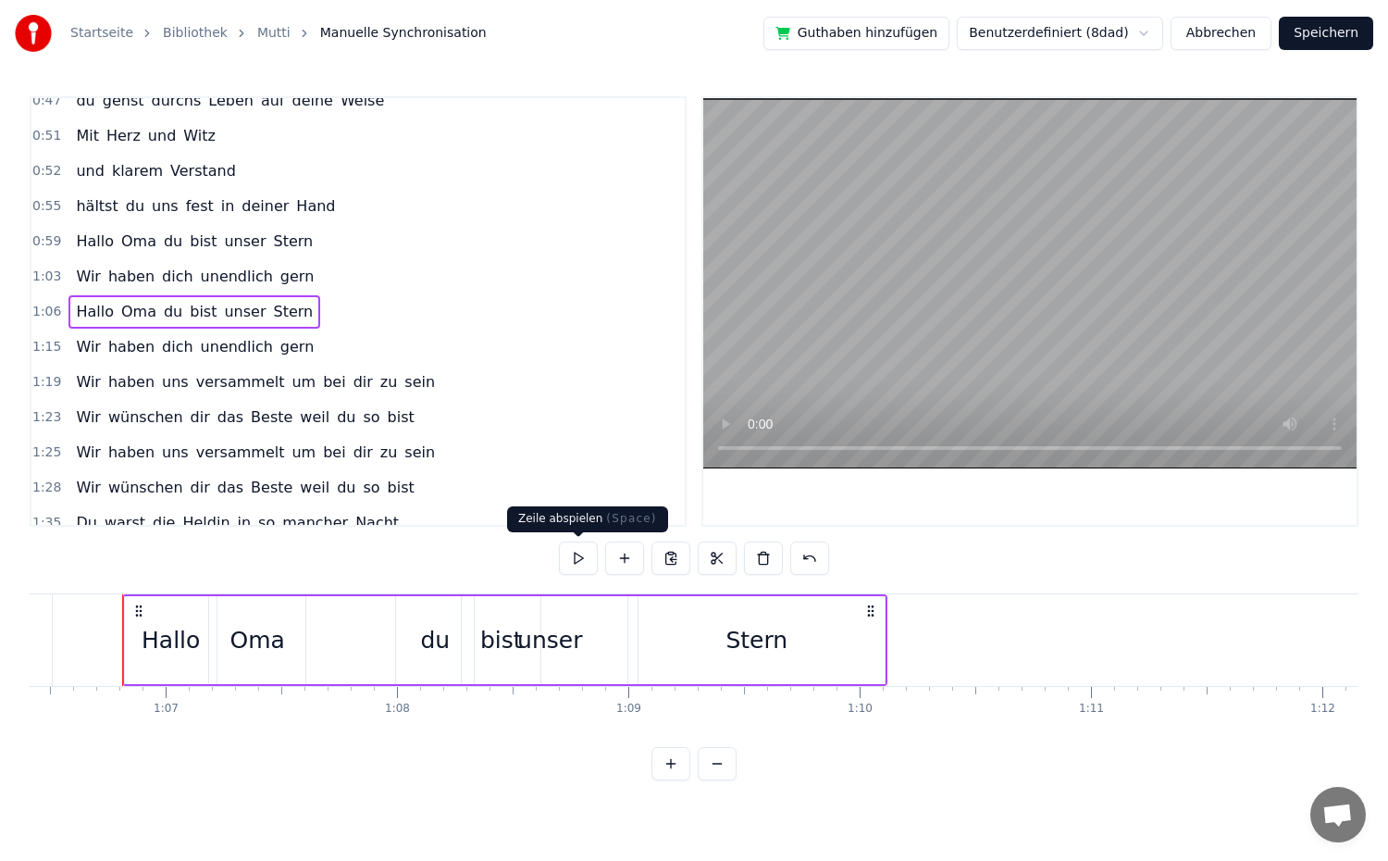
click at [580, 557] on button at bounding box center [578, 557] width 39 height 33
click at [442, 648] on div "du" at bounding box center [435, 640] width 30 height 35
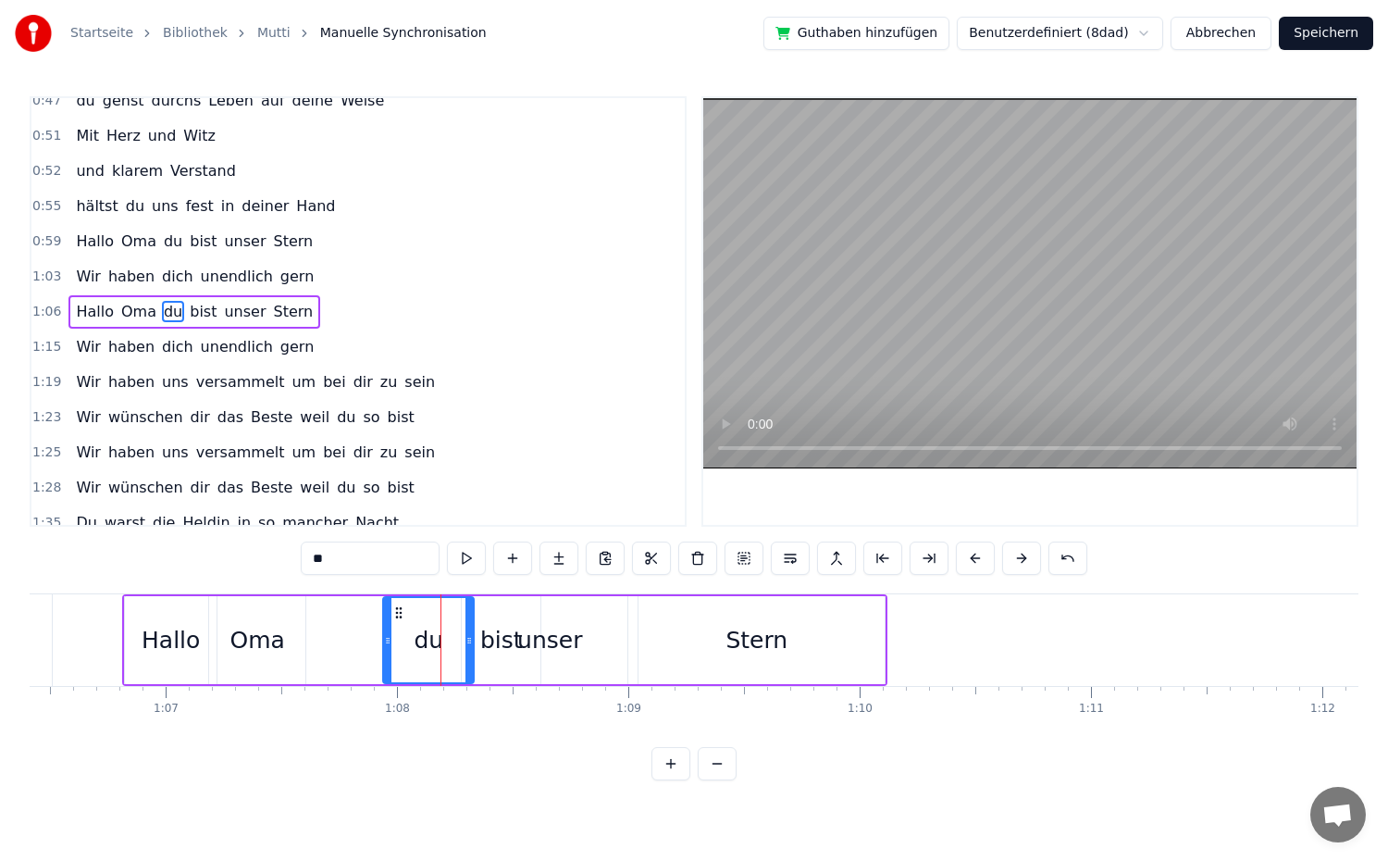
drag, startPoint x: 397, startPoint y: 641, endPoint x: 383, endPoint y: 641, distance: 13.9
click at [384, 641] on icon at bounding box center [387, 640] width 7 height 15
click at [251, 640] on div "Oma" at bounding box center [257, 640] width 55 height 35
type input "***"
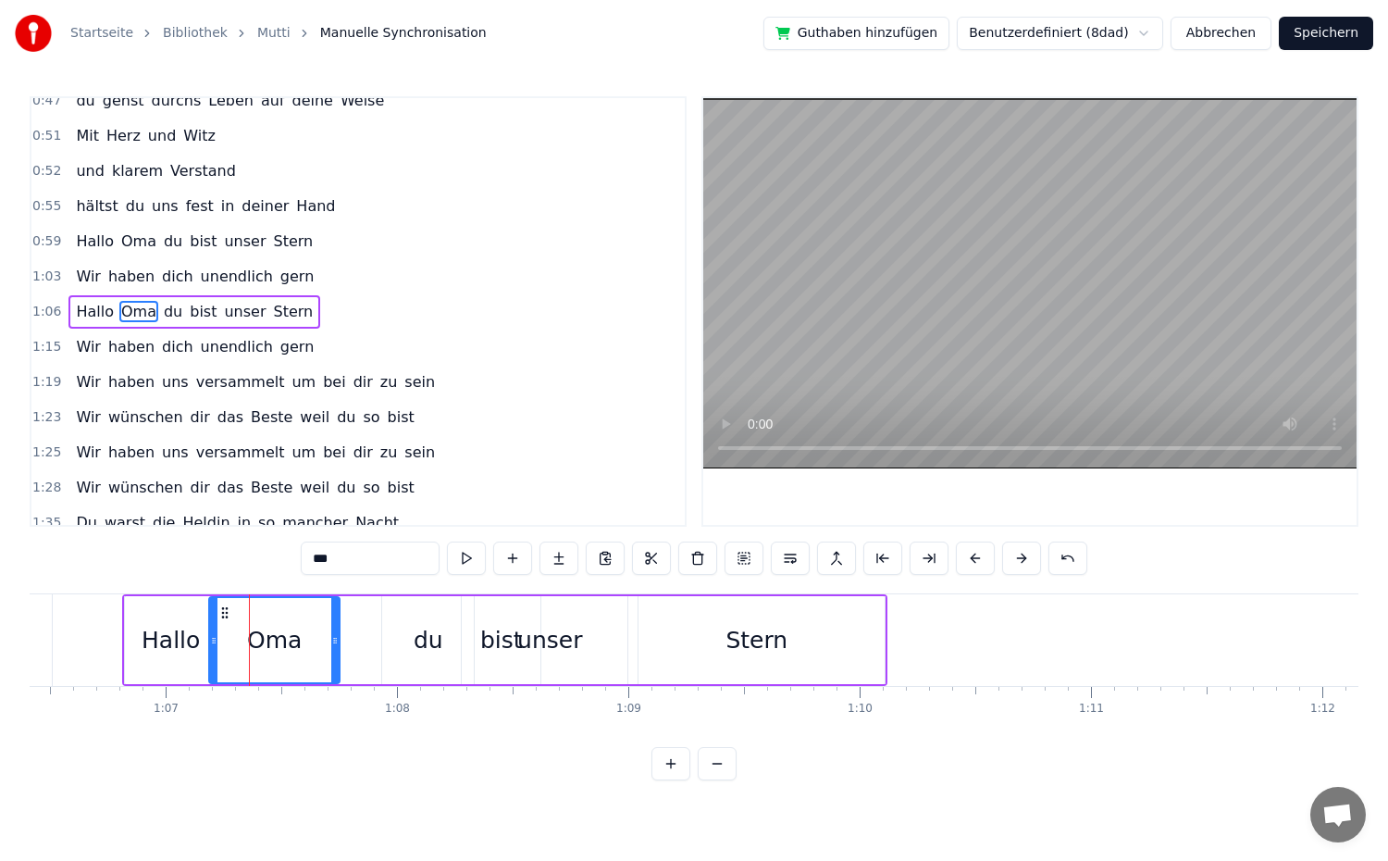
drag, startPoint x: 299, startPoint y: 641, endPoint x: 333, endPoint y: 641, distance: 34.2
click at [333, 641] on icon at bounding box center [334, 640] width 7 height 15
click at [332, 302] on div "1:06 Hallo Oma du bist unser Stern" at bounding box center [357, 311] width 653 height 35
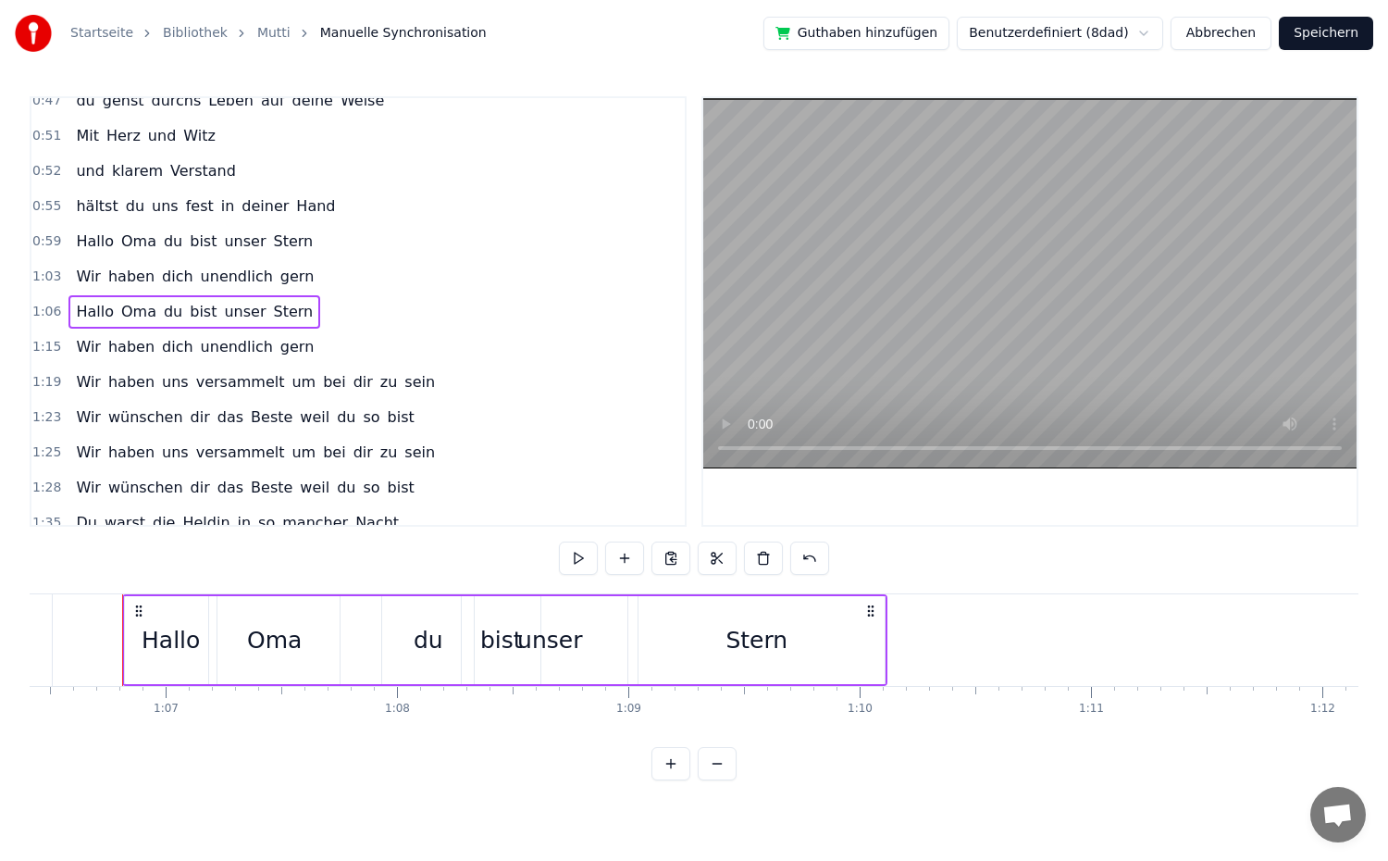
click at [576, 559] on button at bounding box center [578, 557] width 39 height 33
click at [871, 648] on div "Stern" at bounding box center [756, 640] width 256 height 88
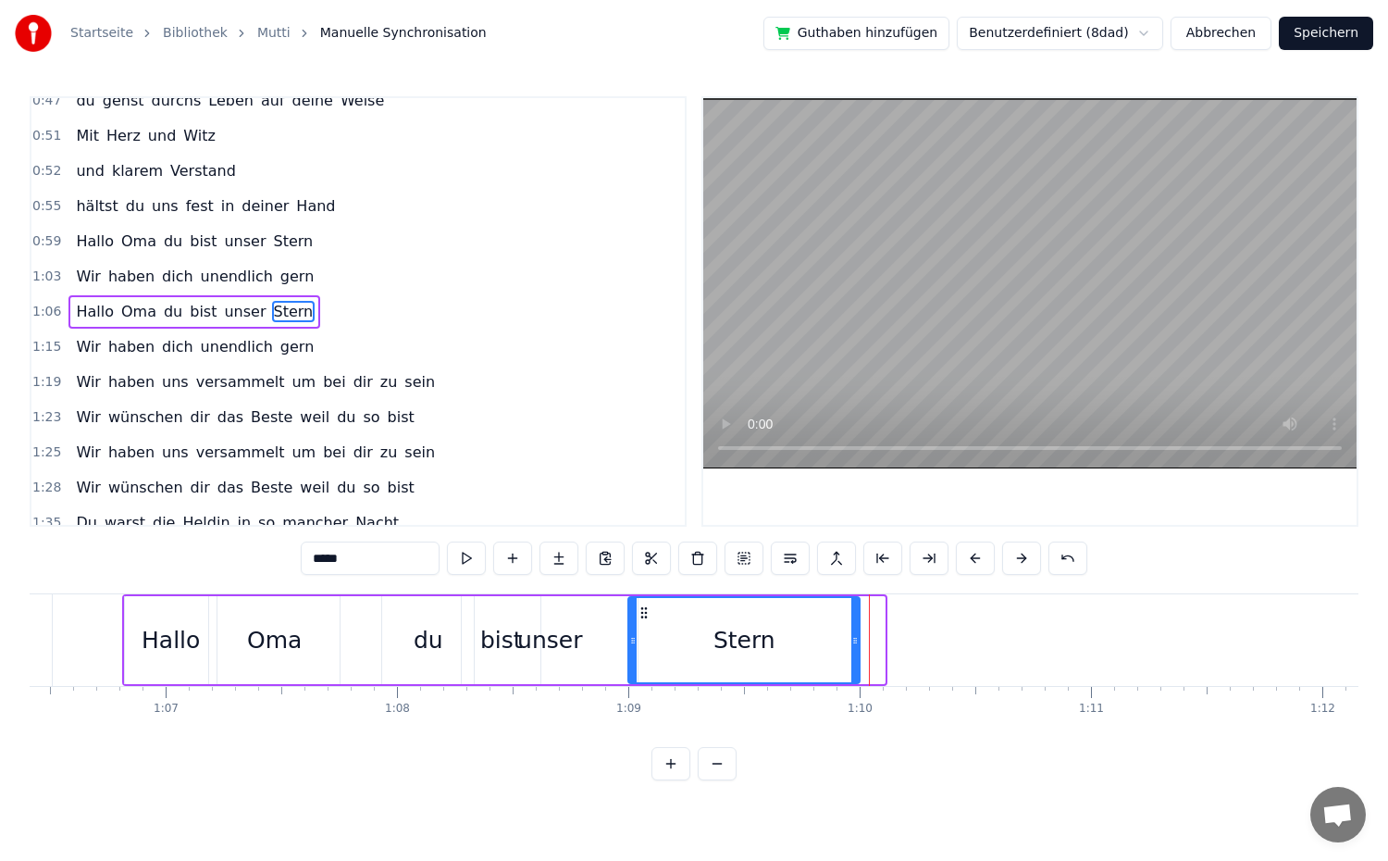
drag, startPoint x: 881, startPoint y: 643, endPoint x: 856, endPoint y: 644, distance: 25.0
click at [856, 644] on icon at bounding box center [854, 640] width 7 height 15
click at [454, 554] on button at bounding box center [466, 557] width 39 height 33
drag, startPoint x: 852, startPoint y: 638, endPoint x: 875, endPoint y: 638, distance: 23.2
click at [875, 638] on icon at bounding box center [877, 640] width 7 height 15
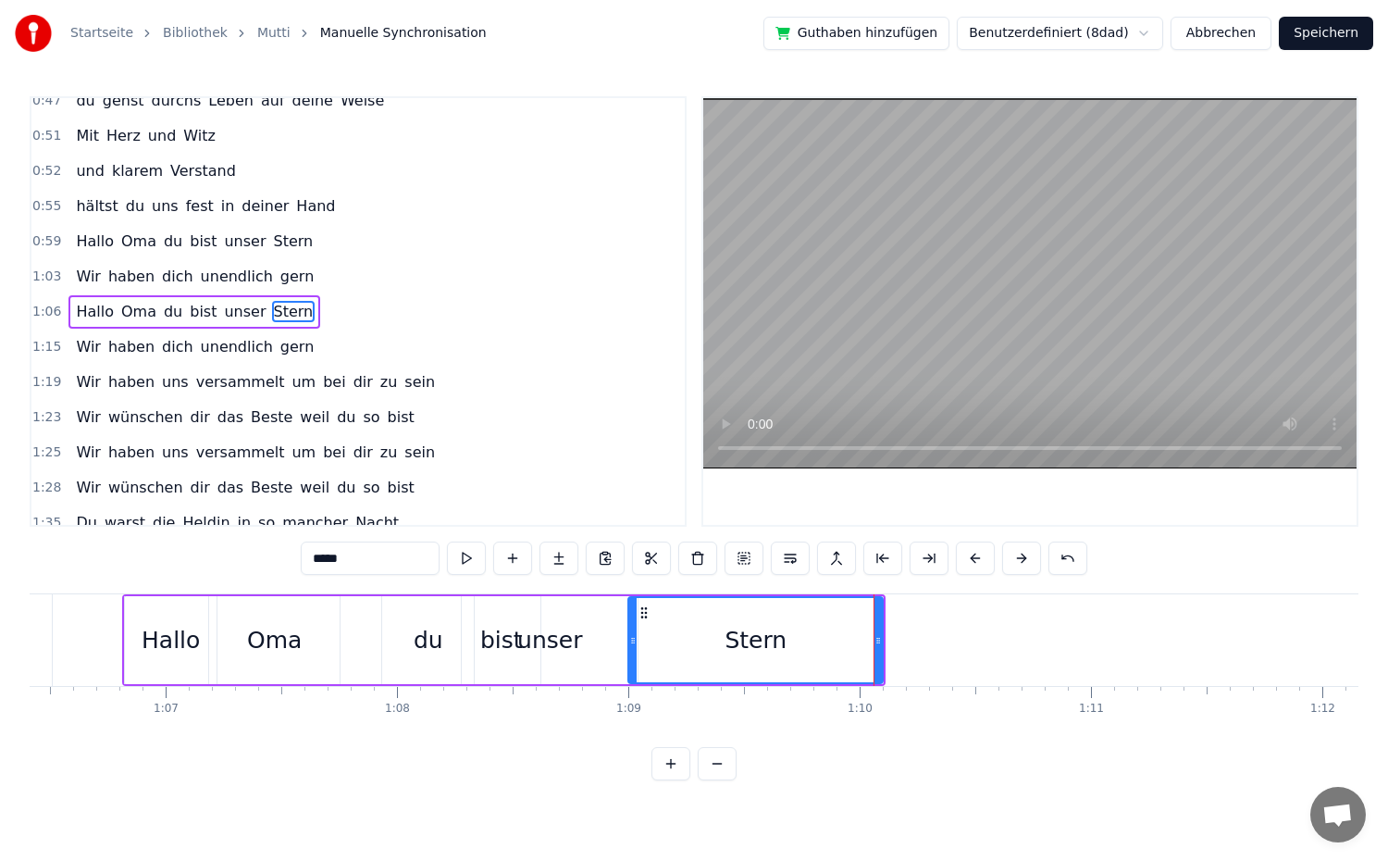
click at [454, 327] on div "1:06 Hallo Oma du bist unser Stern" at bounding box center [357, 311] width 653 height 35
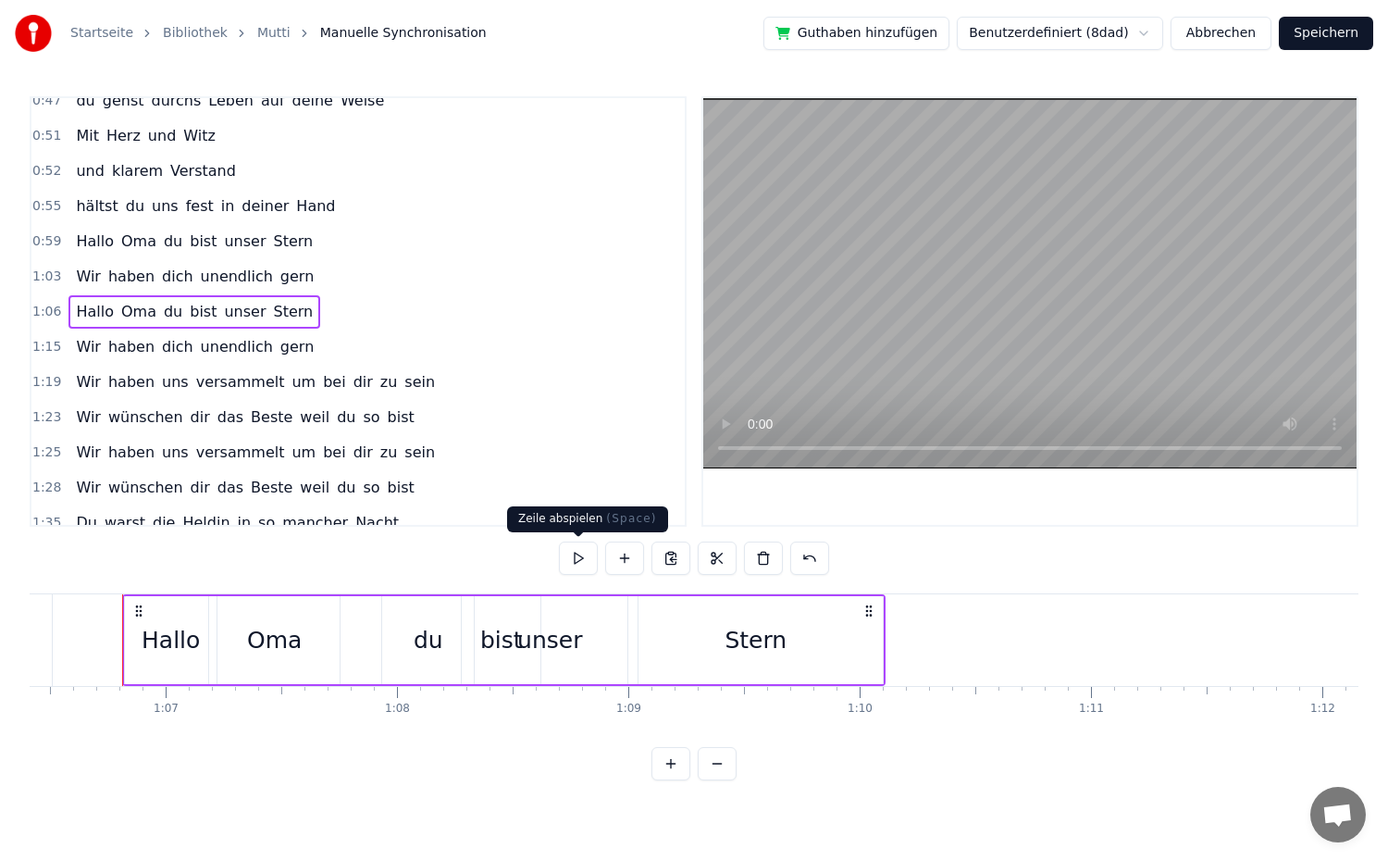
click at [579, 555] on button at bounding box center [578, 557] width 39 height 33
click at [290, 646] on div "Oma" at bounding box center [274, 640] width 55 height 35
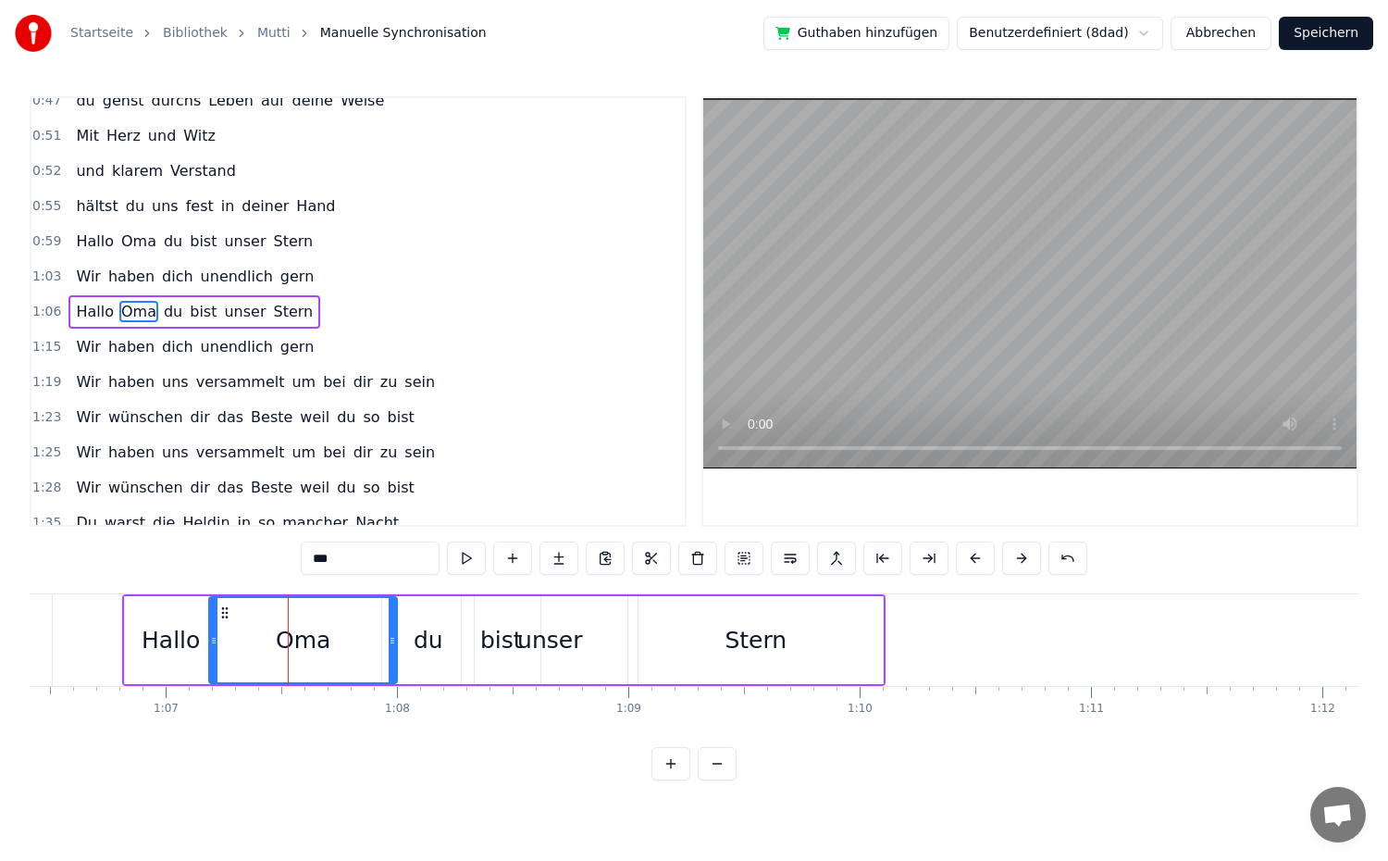
drag, startPoint x: 334, startPoint y: 644, endPoint x: 391, endPoint y: 647, distance: 57.4
click at [391, 647] on div at bounding box center [392, 640] width 7 height 84
drag, startPoint x: 213, startPoint y: 639, endPoint x: 229, endPoint y: 643, distance: 17.1
click at [229, 643] on icon at bounding box center [229, 640] width 7 height 15
click at [402, 316] on div "1:06 Hallo Oma du bist unser Stern" at bounding box center [357, 311] width 653 height 35
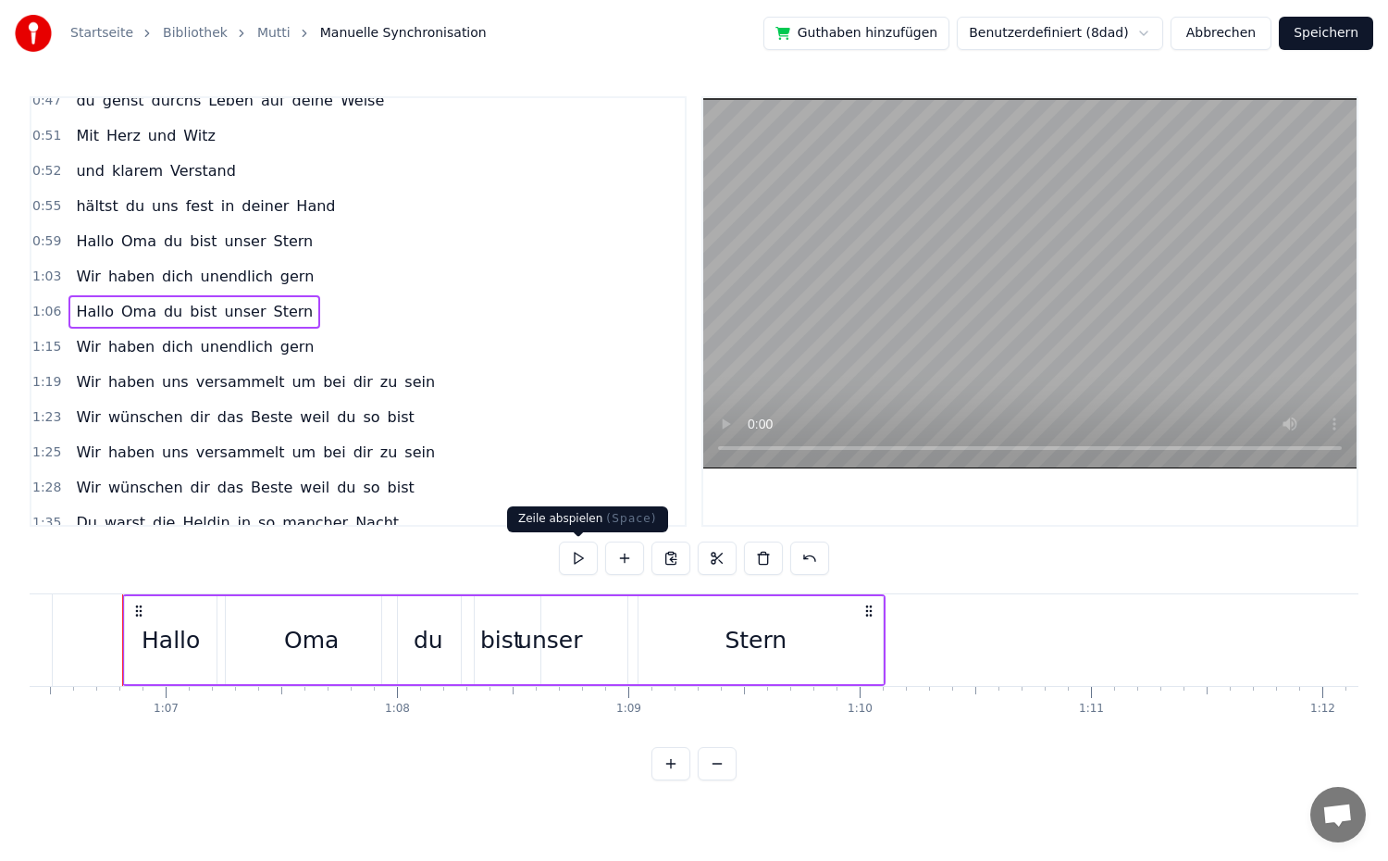
click at [572, 559] on button at bounding box center [578, 557] width 39 height 33
click at [445, 634] on div "du" at bounding box center [428, 640] width 92 height 88
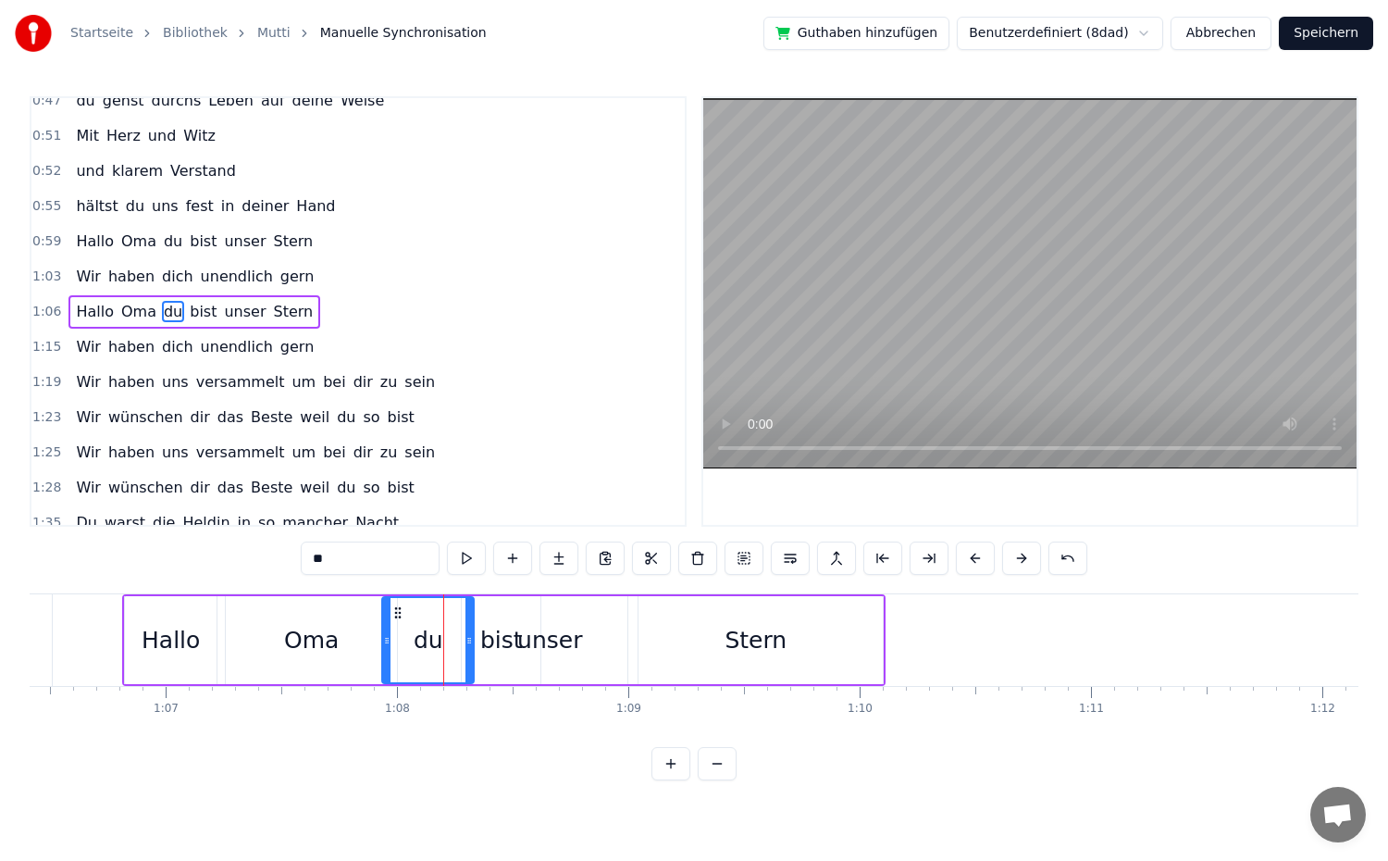
click at [496, 650] on div "unser" at bounding box center [550, 640] width 176 height 88
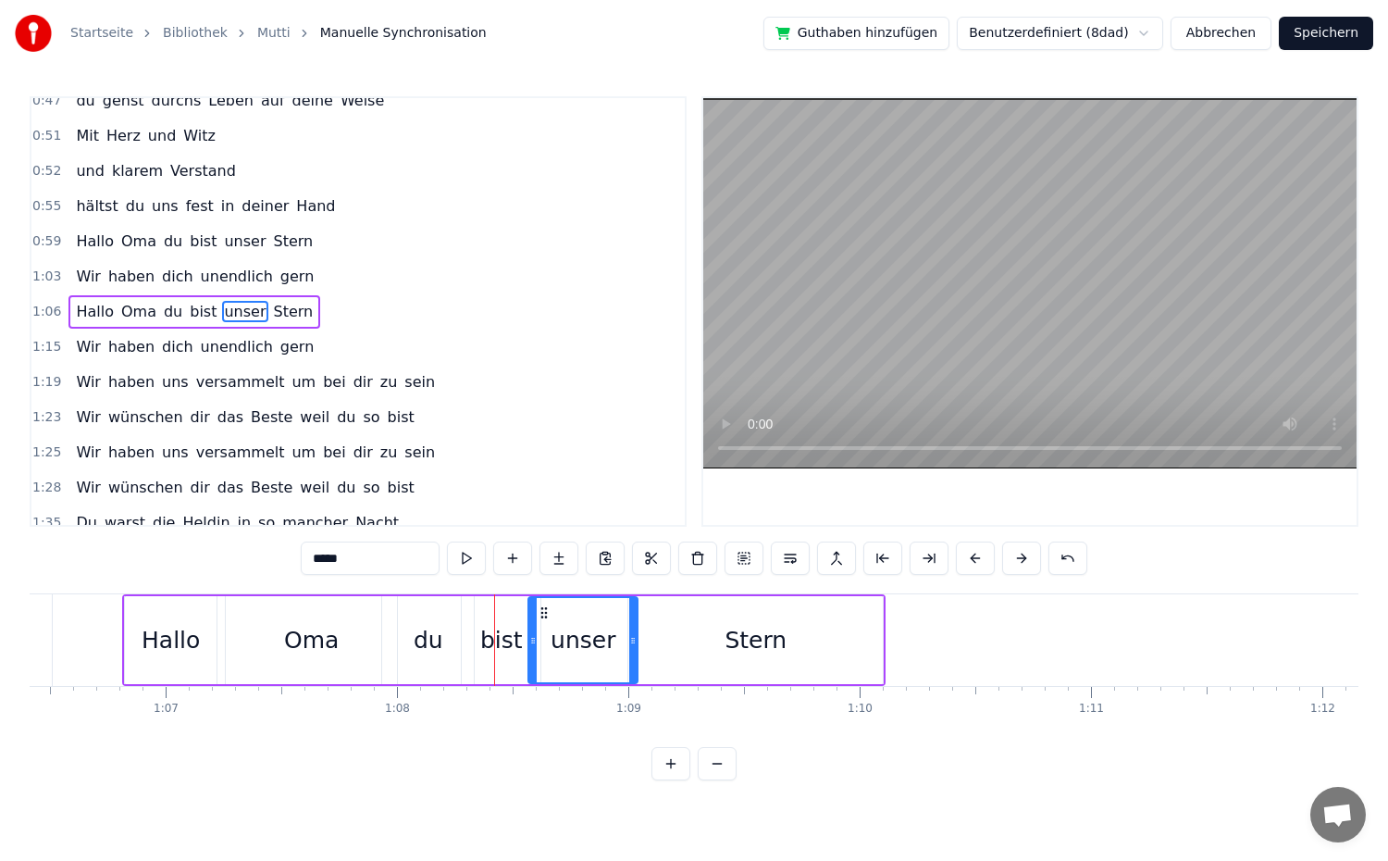
drag, startPoint x: 467, startPoint y: 639, endPoint x: 534, endPoint y: 647, distance: 67.0
click at [534, 647] on icon at bounding box center [532, 640] width 7 height 15
click at [428, 646] on div "du" at bounding box center [429, 640] width 30 height 35
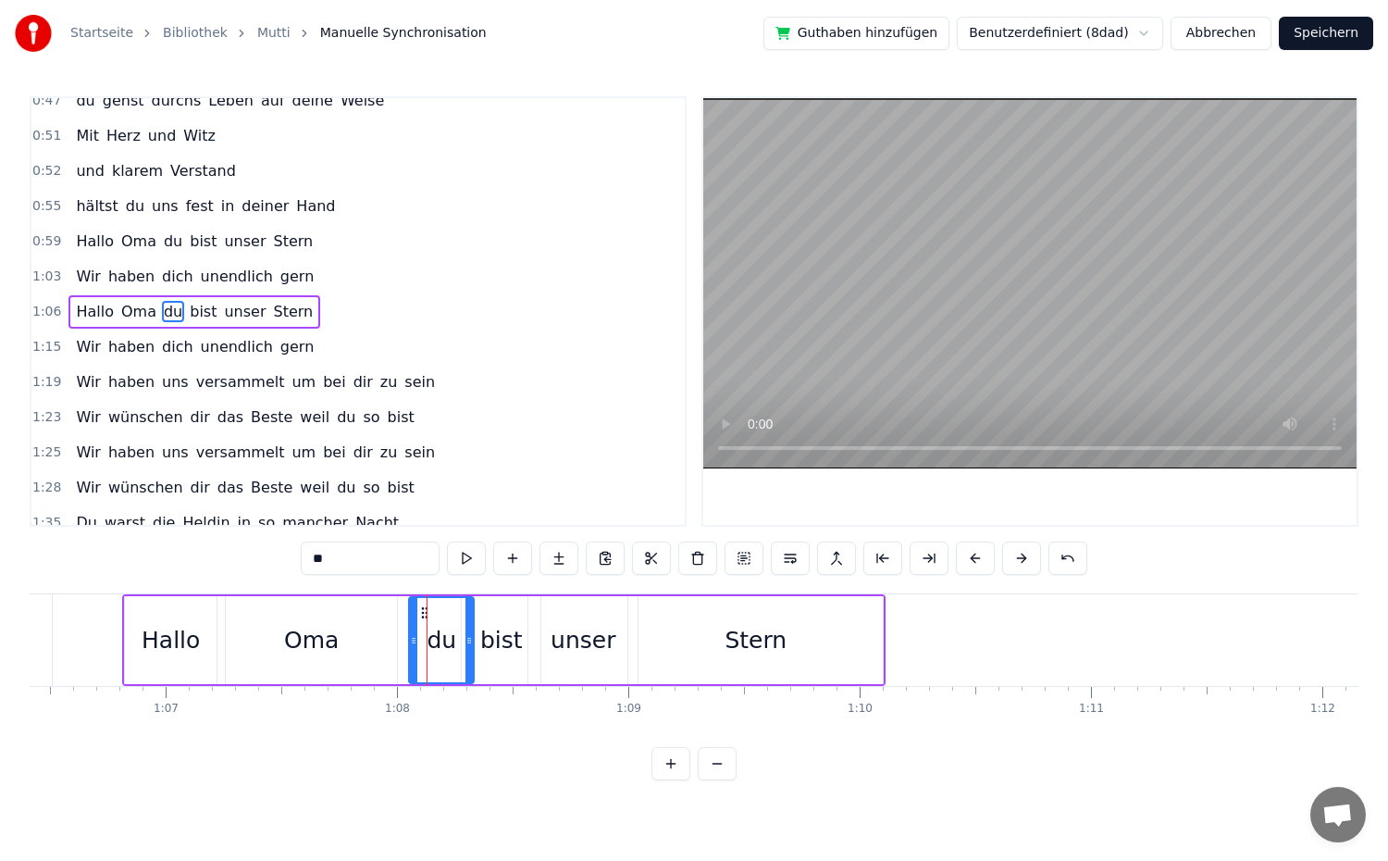
drag, startPoint x: 387, startPoint y: 640, endPoint x: 428, endPoint y: 643, distance: 40.8
click at [417, 643] on icon at bounding box center [413, 640] width 7 height 15
click at [566, 649] on div "unser" at bounding box center [583, 640] width 65 height 35
type input "*****"
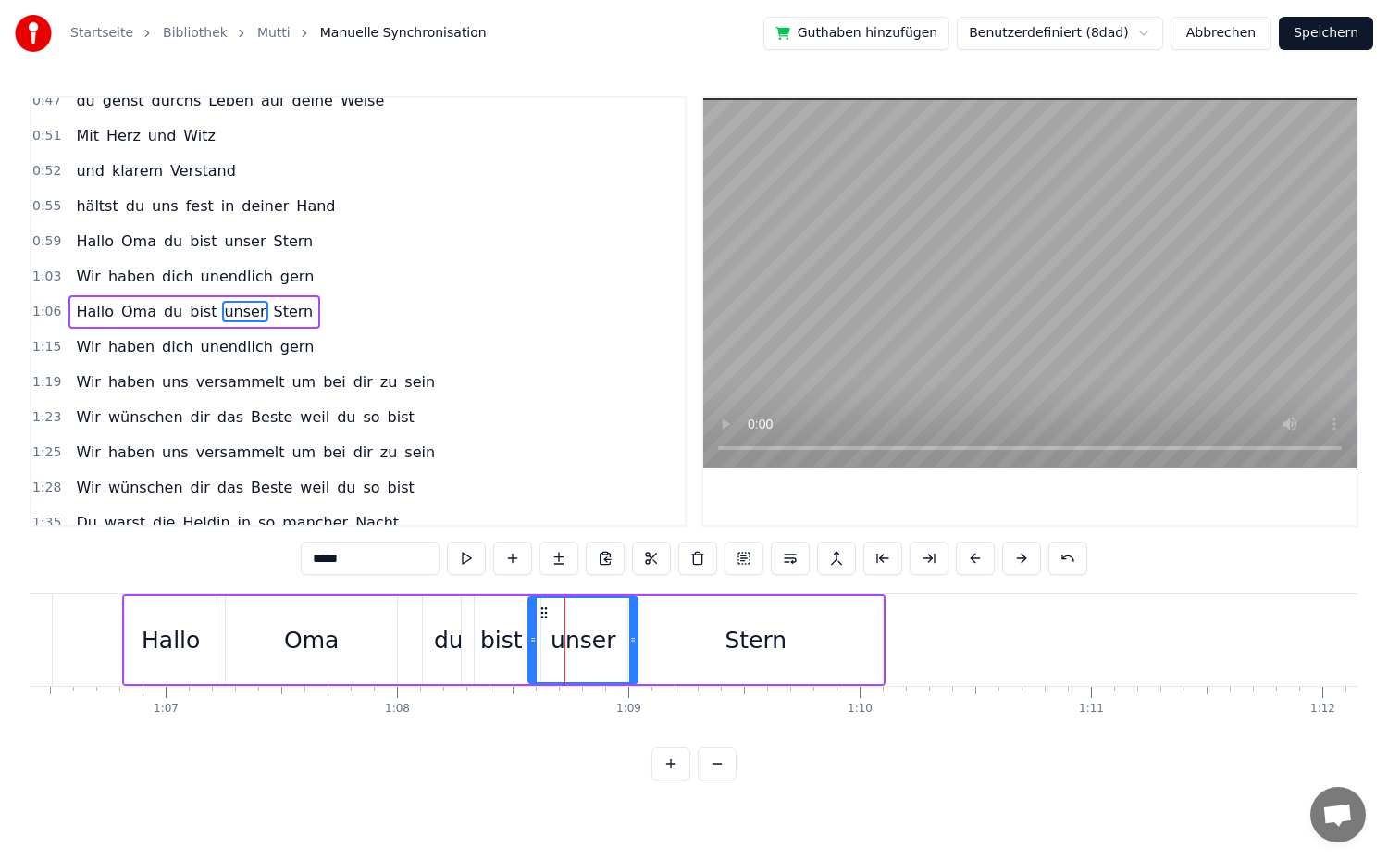
click at [354, 315] on div "1:06 Hallo Oma du bist unser Stern" at bounding box center [357, 311] width 653 height 35
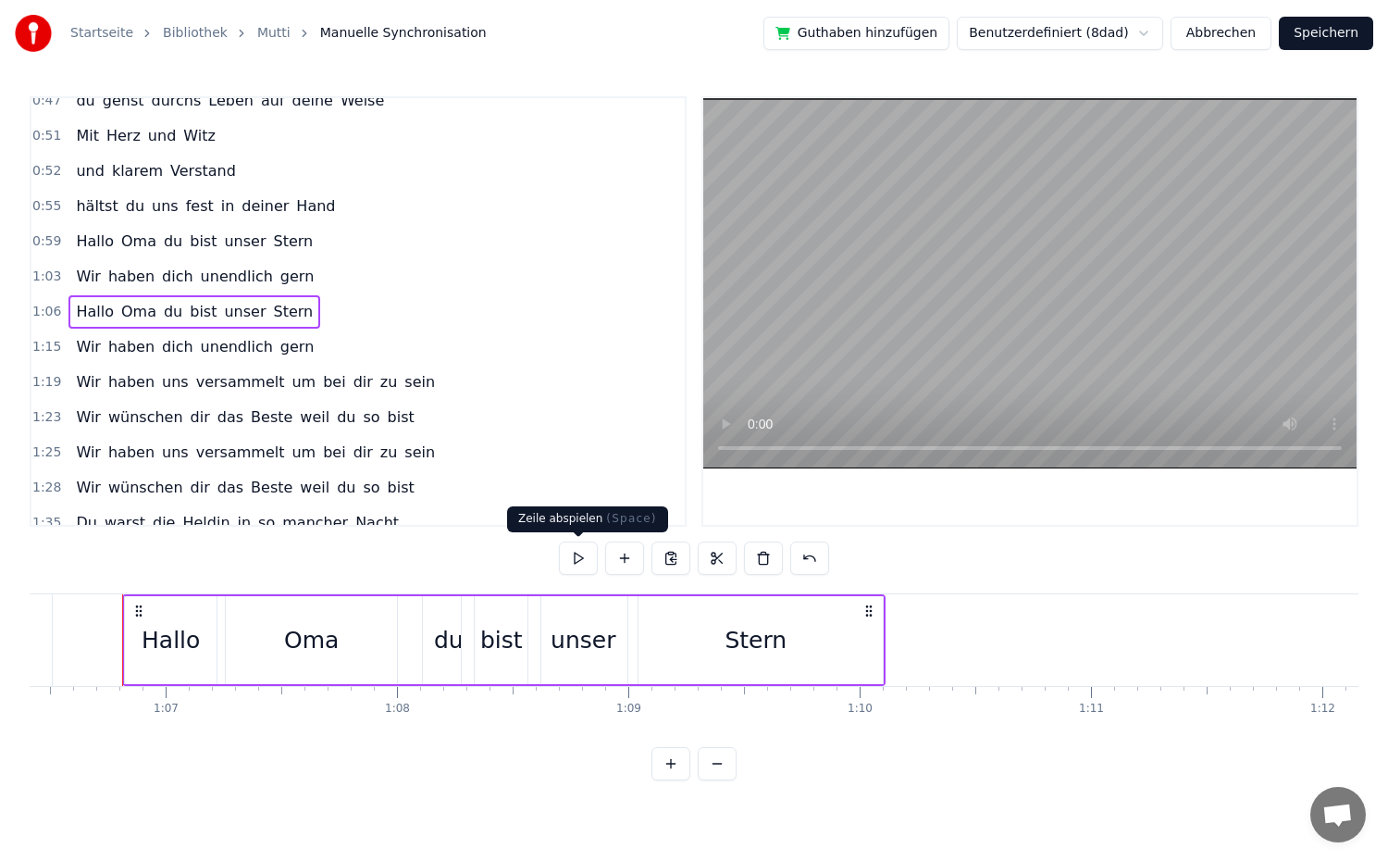
click at [571, 565] on button at bounding box center [578, 557] width 39 height 33
click at [679, 644] on div "Stern" at bounding box center [755, 640] width 254 height 88
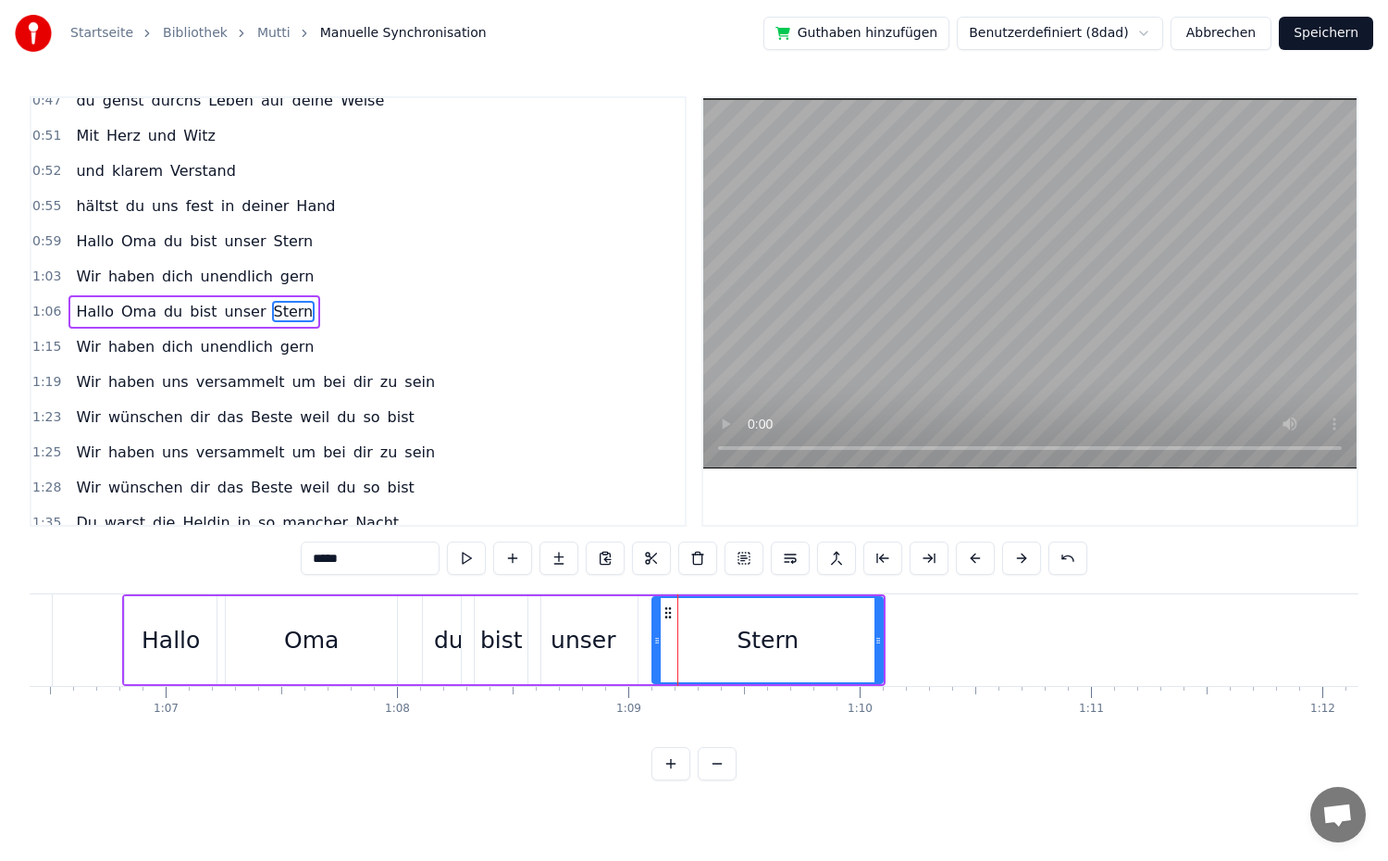
drag, startPoint x: 633, startPoint y: 640, endPoint x: 663, endPoint y: 644, distance: 29.8
click at [661, 644] on icon at bounding box center [656, 640] width 7 height 15
click at [93, 349] on span "Wir" at bounding box center [88, 346] width 29 height 21
type input "***"
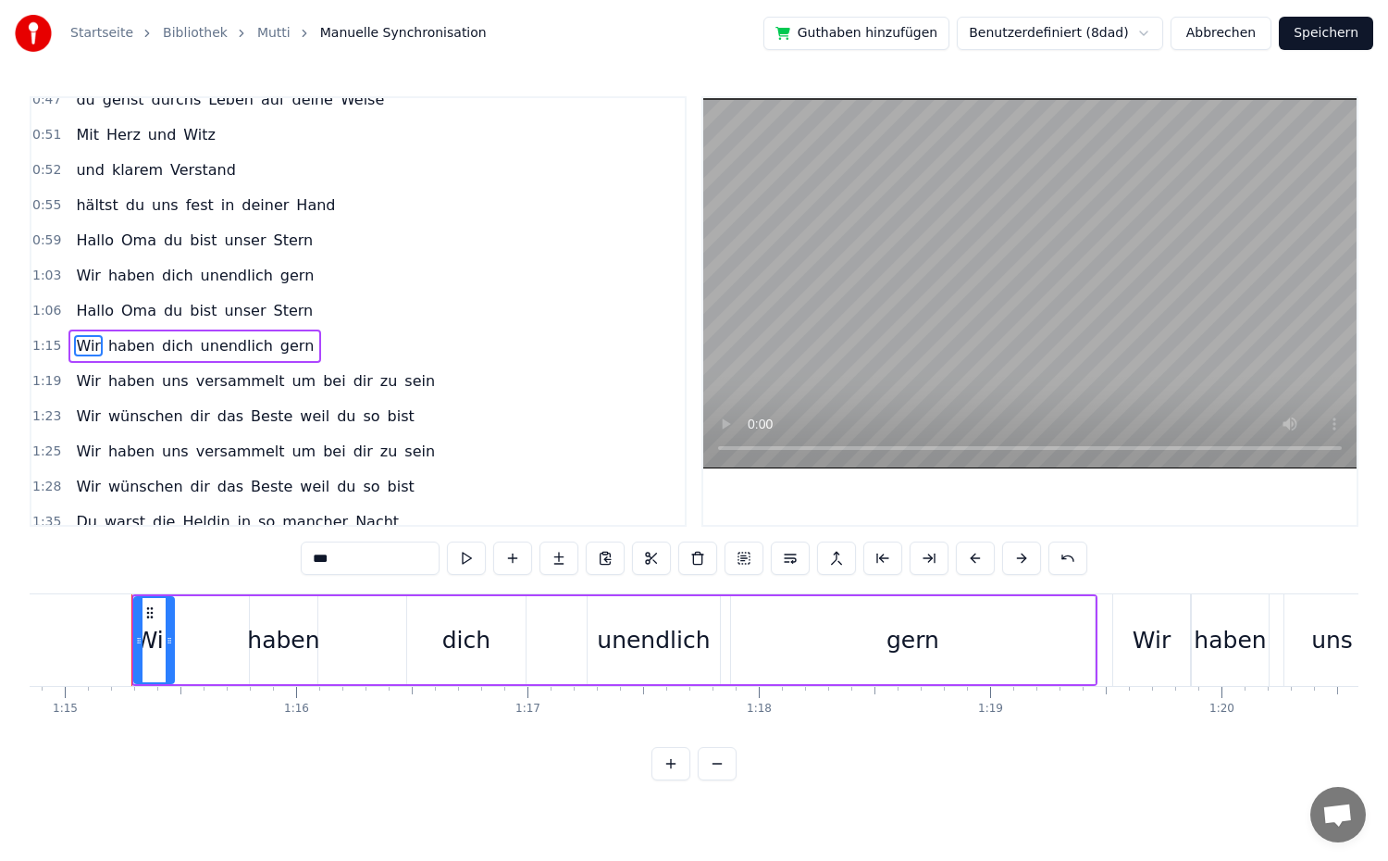
scroll to position [0, 17324]
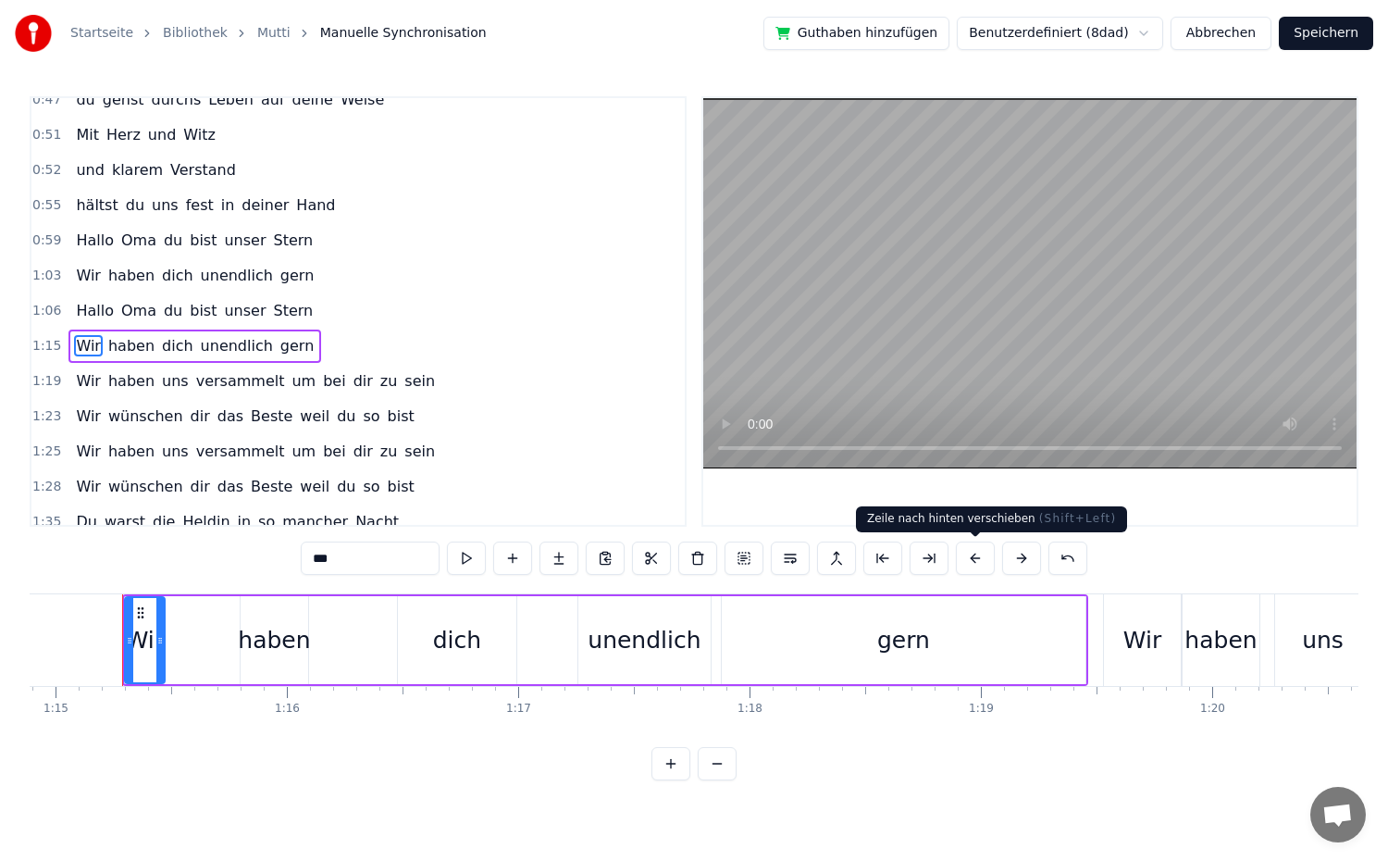
click at [981, 564] on button at bounding box center [975, 557] width 39 height 33
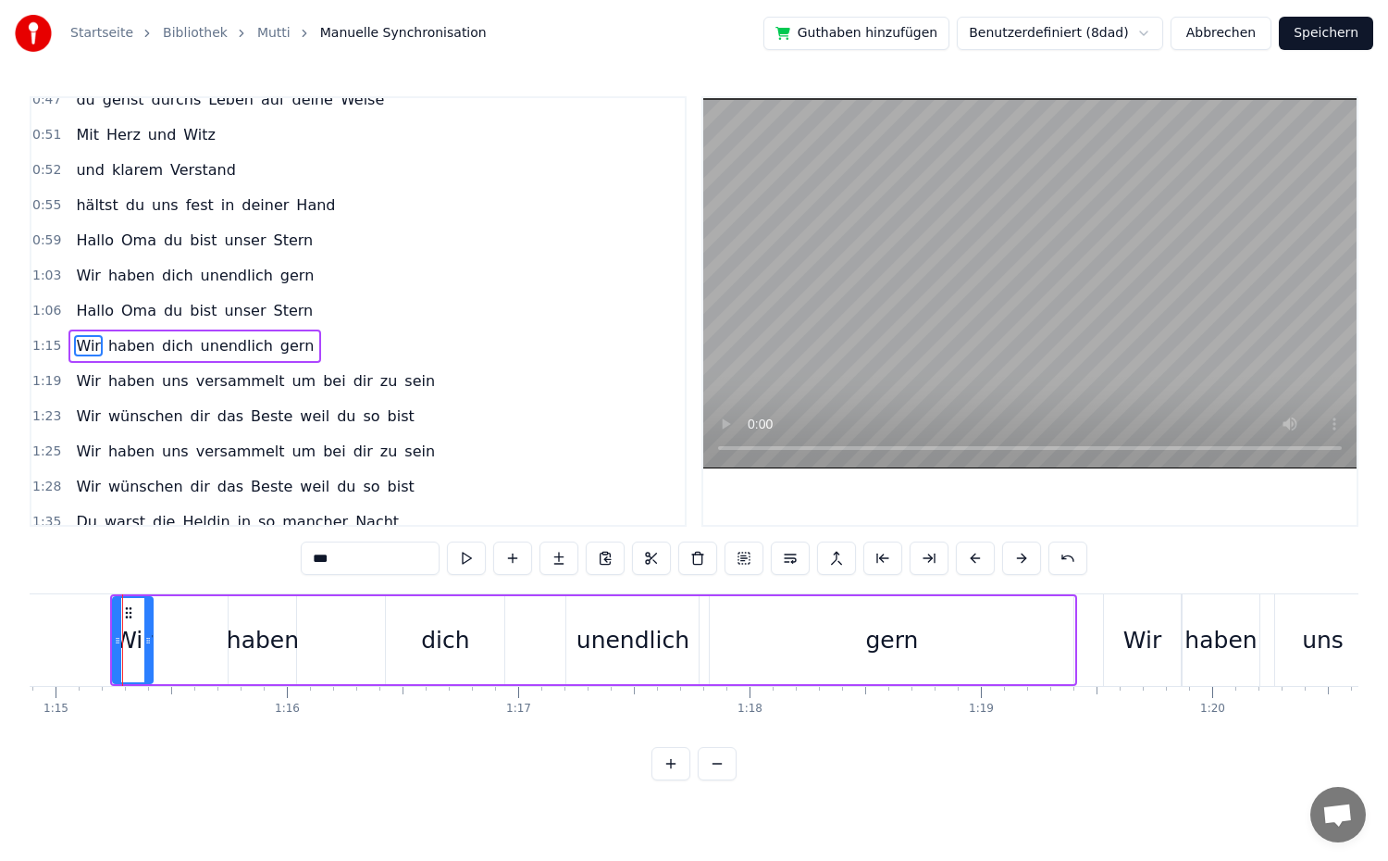
click at [981, 564] on button at bounding box center [975, 557] width 39 height 33
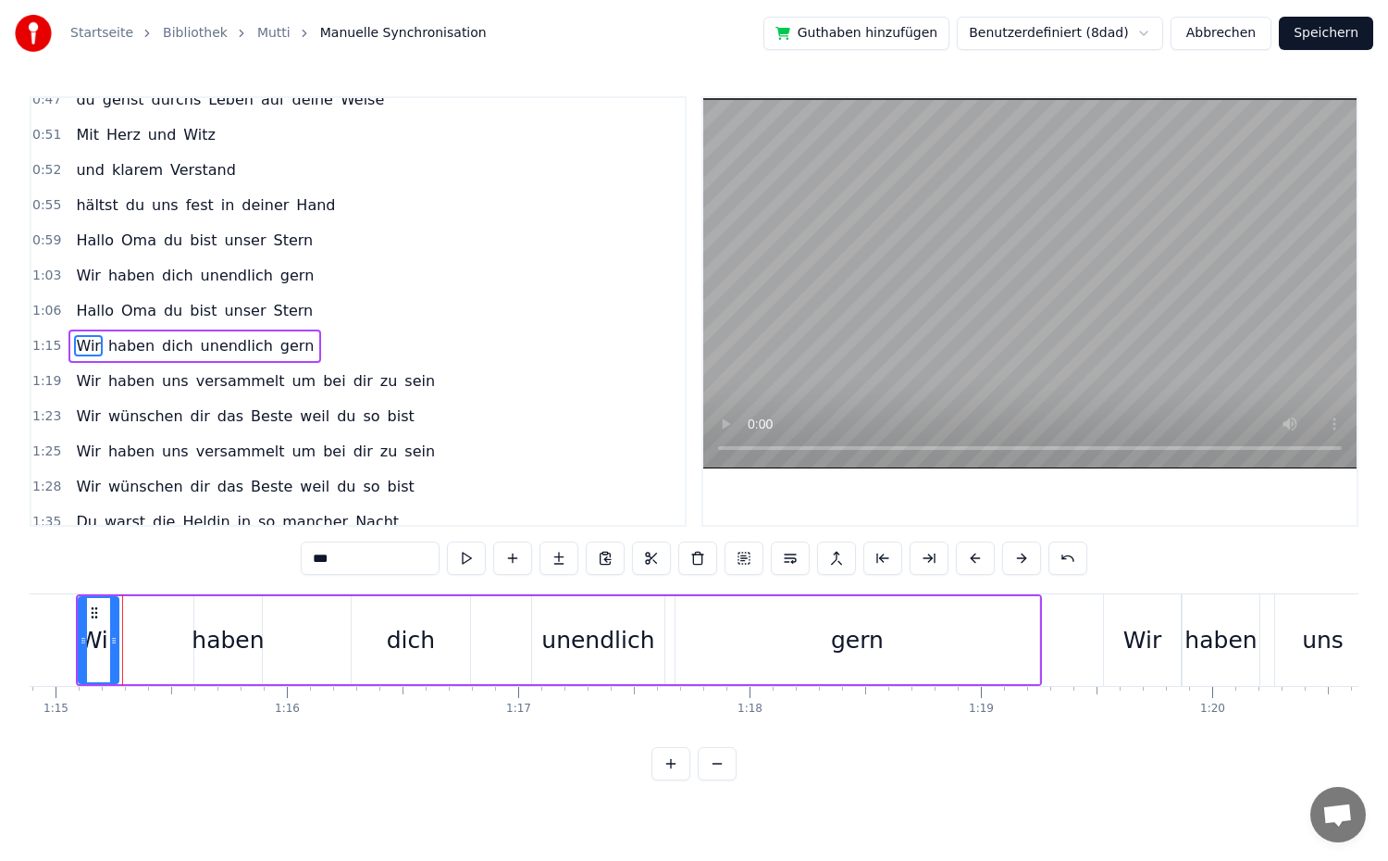
click at [981, 564] on button at bounding box center [975, 557] width 39 height 33
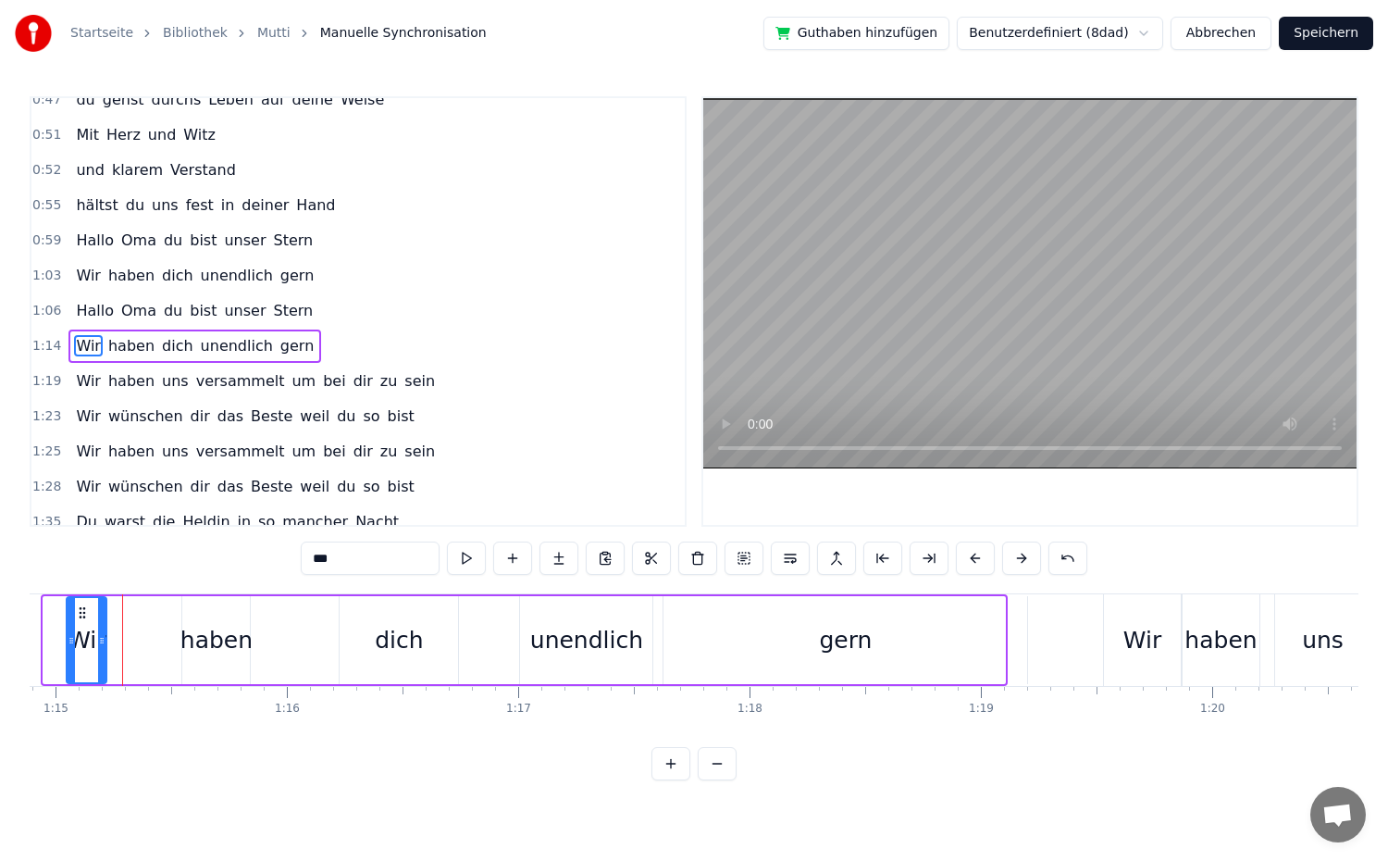
click at [981, 564] on button at bounding box center [975, 557] width 39 height 33
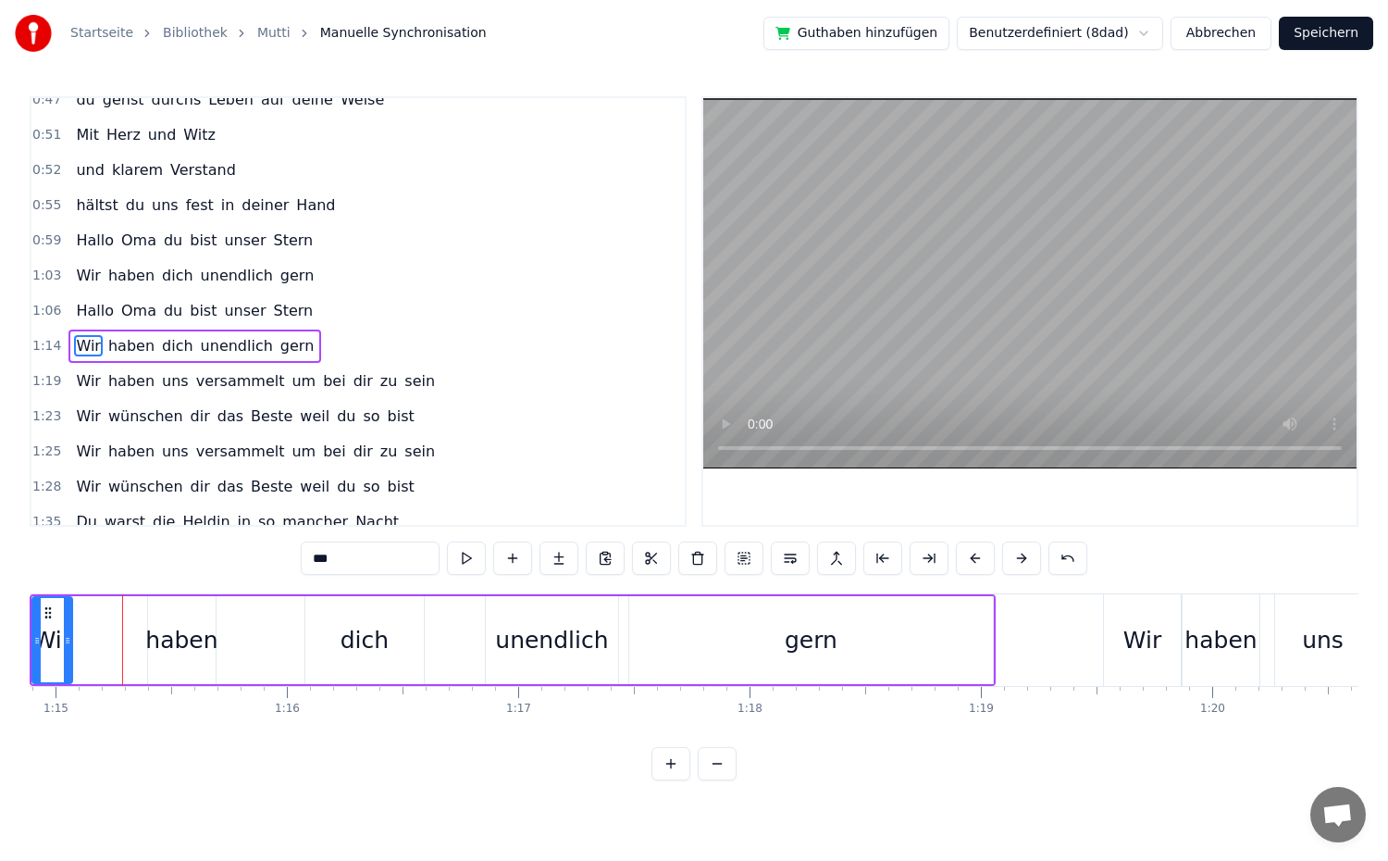
click at [981, 564] on button at bounding box center [975, 557] width 39 height 33
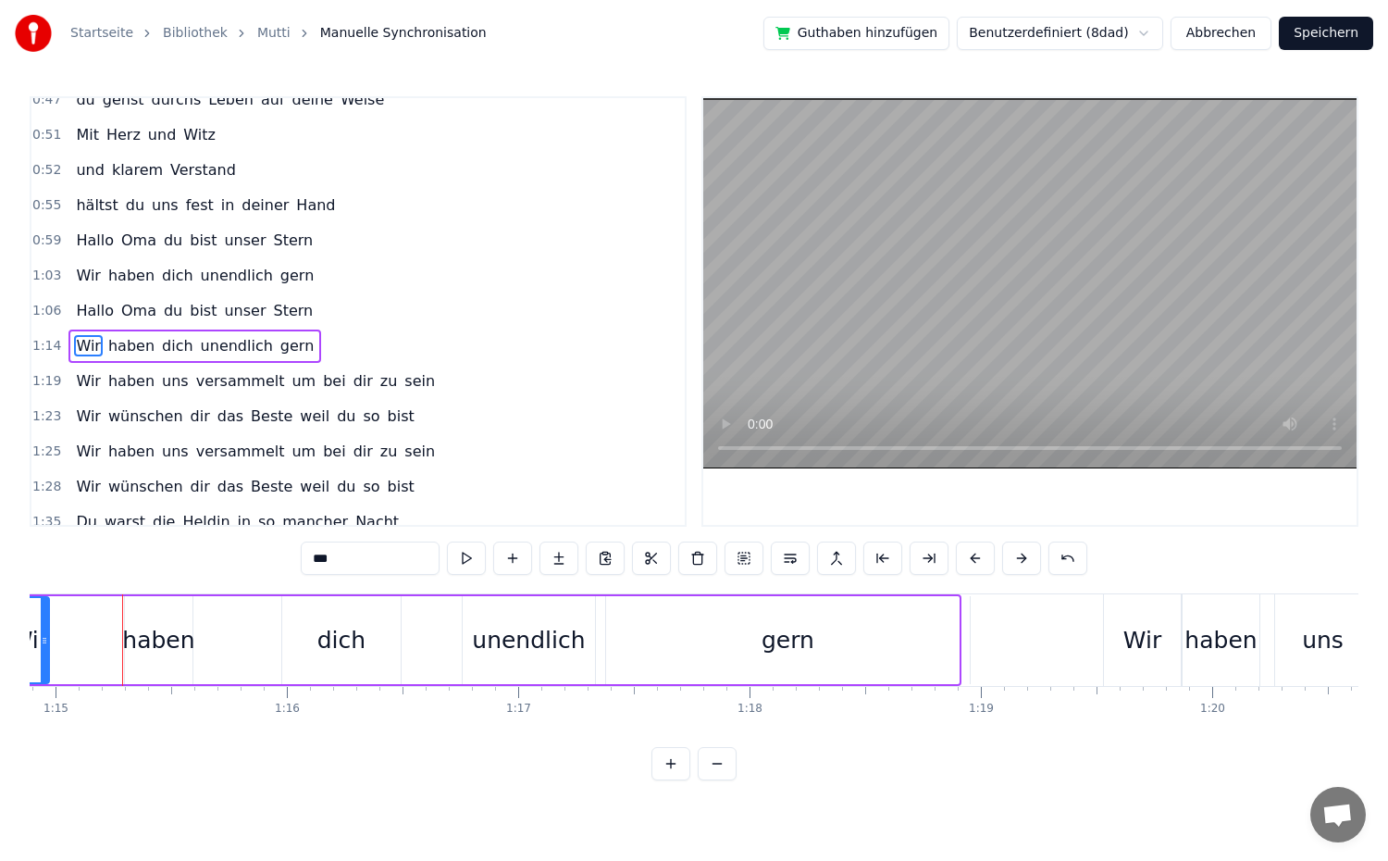
click at [981, 564] on button at bounding box center [975, 557] width 39 height 33
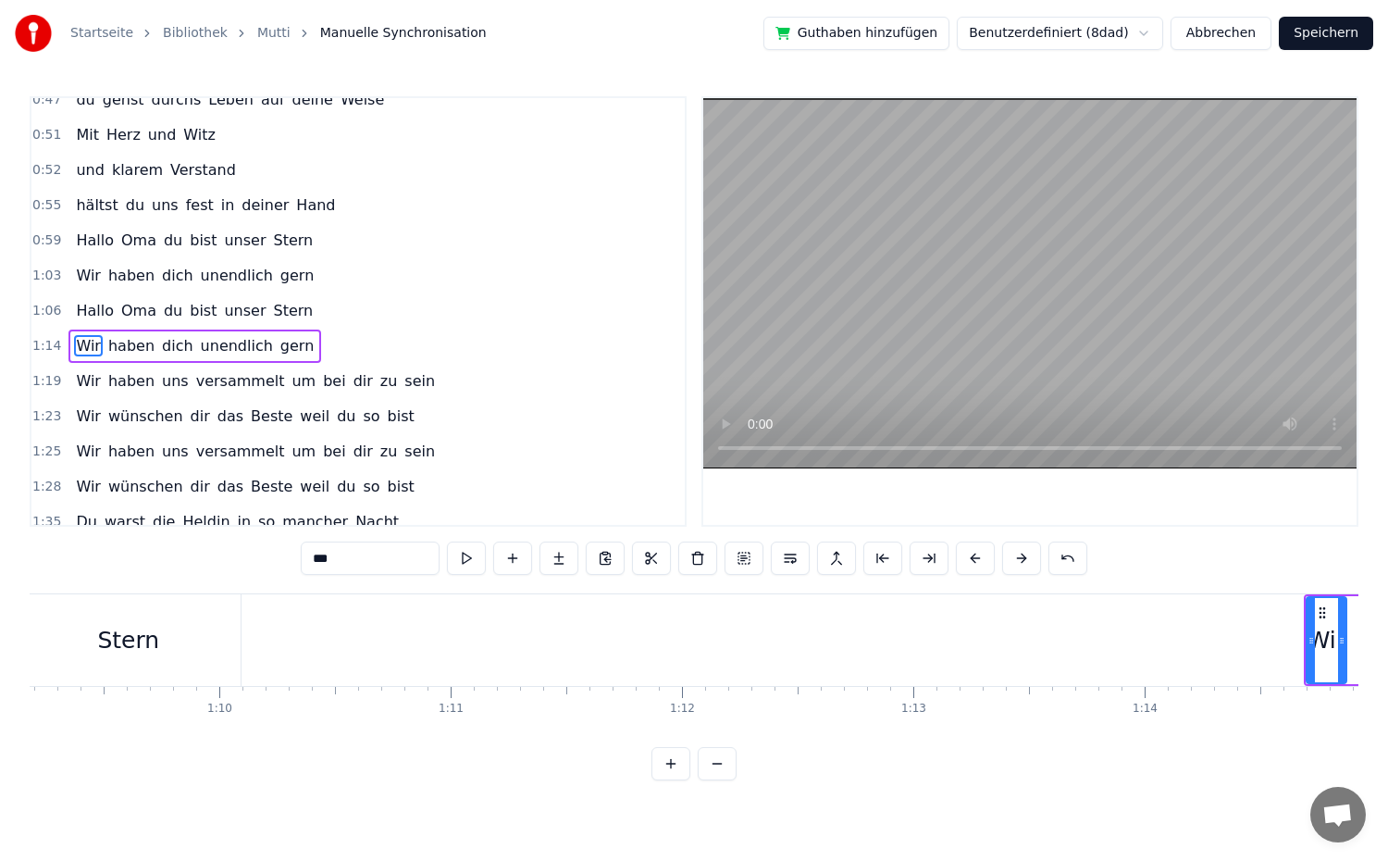
scroll to position [0, 15917]
click at [987, 564] on button at bounding box center [975, 557] width 39 height 33
click at [969, 559] on button at bounding box center [975, 557] width 39 height 33
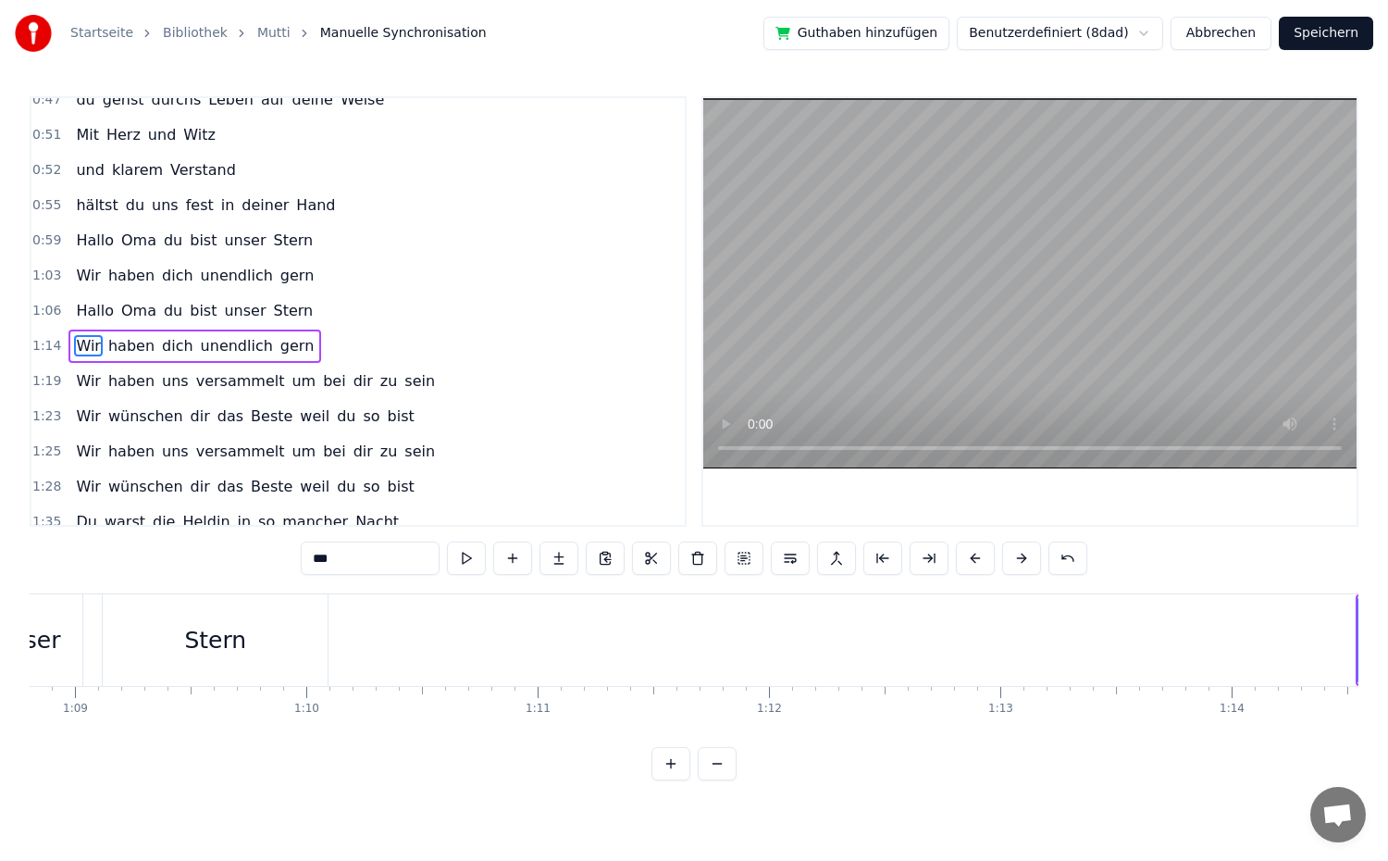
click at [969, 559] on button at bounding box center [975, 557] width 39 height 33
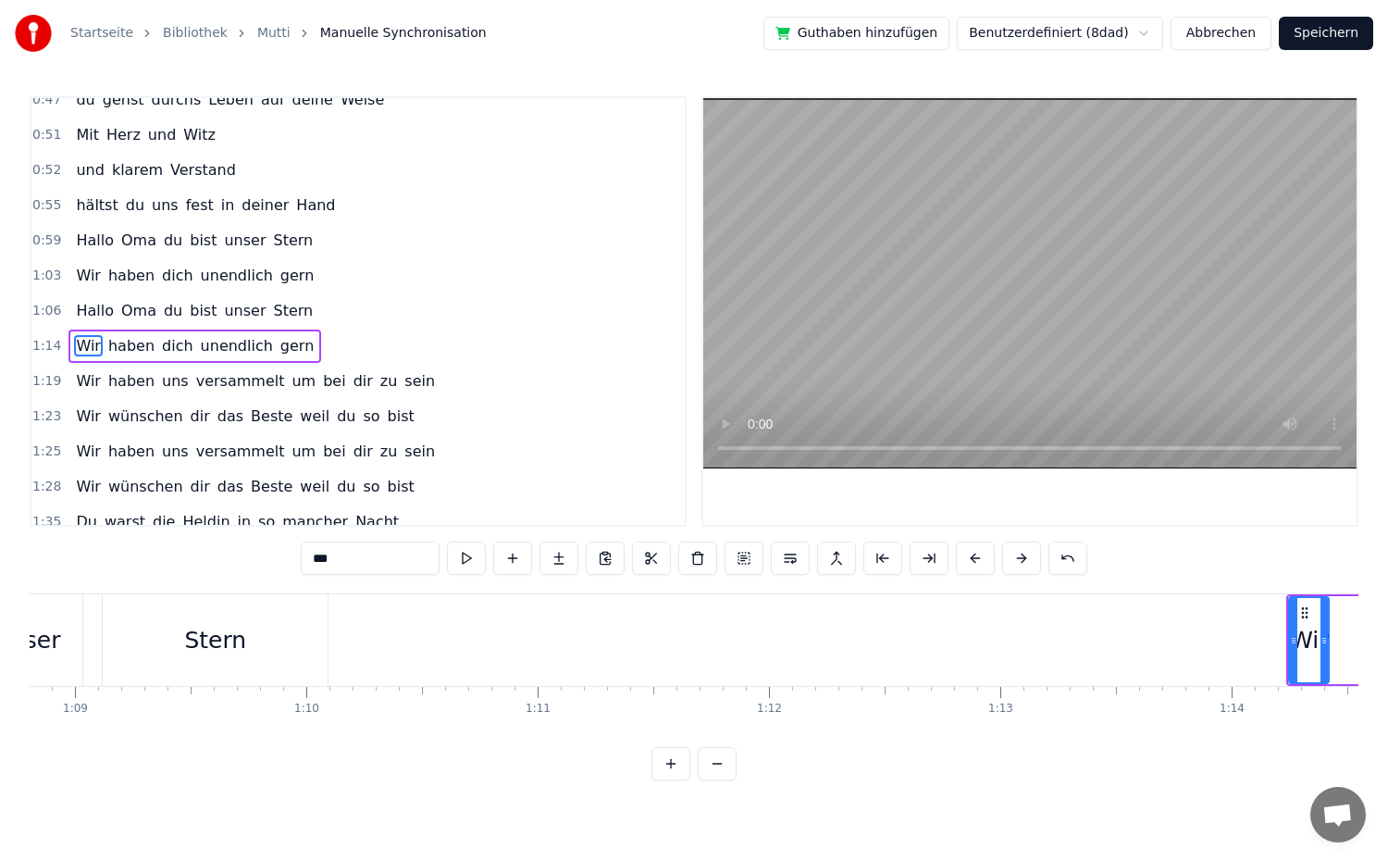
click at [969, 559] on button at bounding box center [975, 557] width 39 height 33
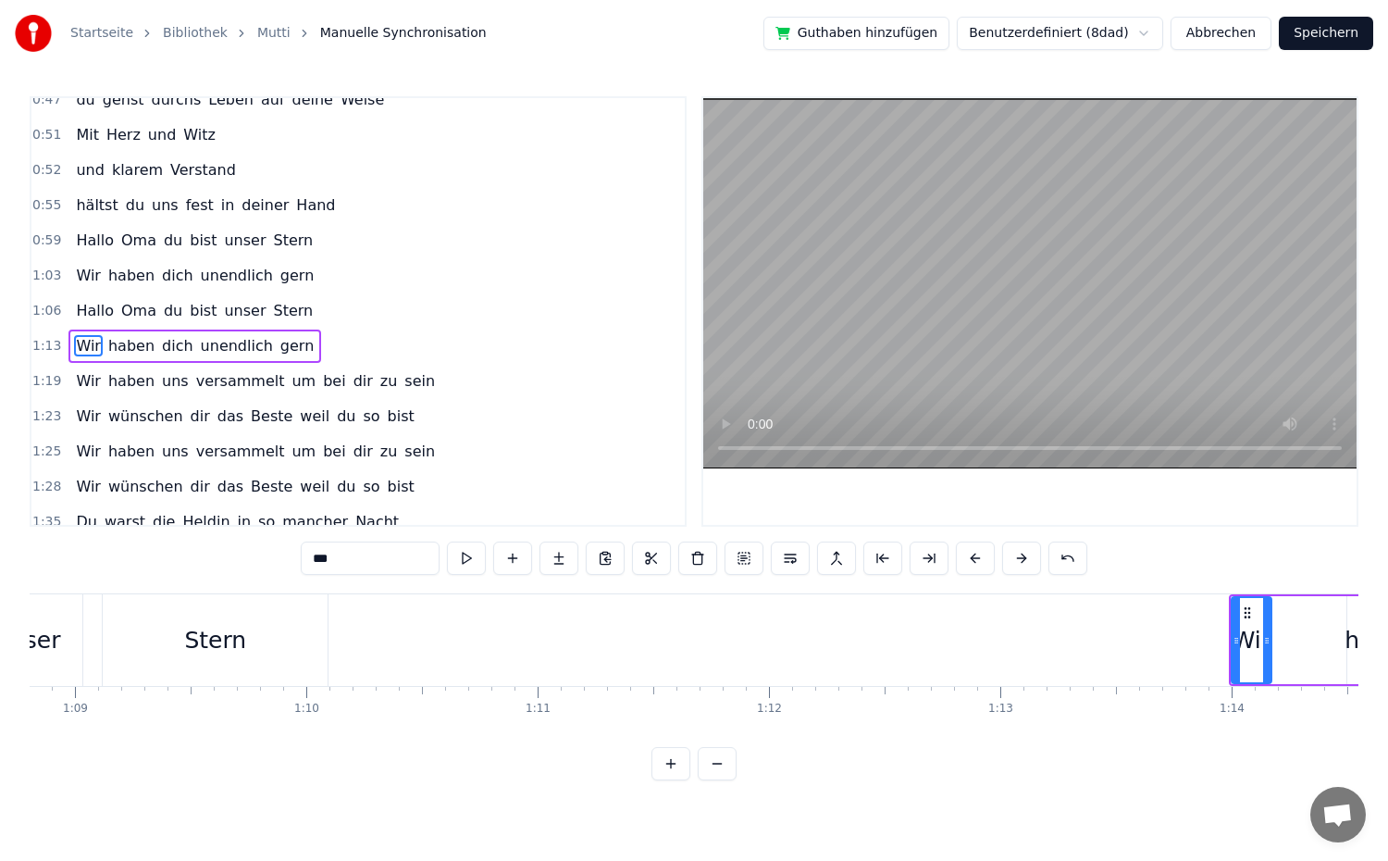
click at [969, 559] on button at bounding box center [975, 557] width 39 height 33
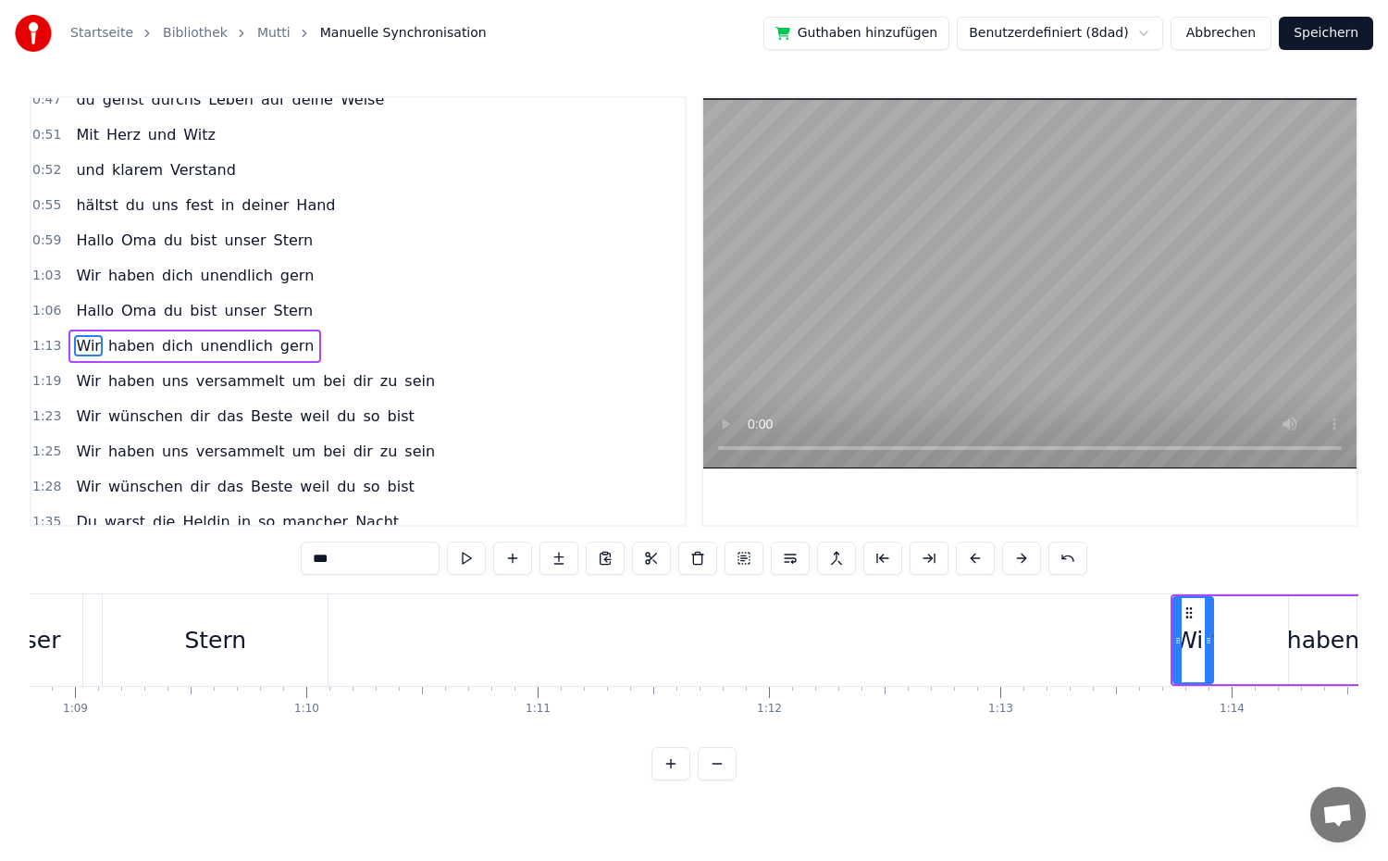
click at [969, 559] on button at bounding box center [975, 557] width 39 height 33
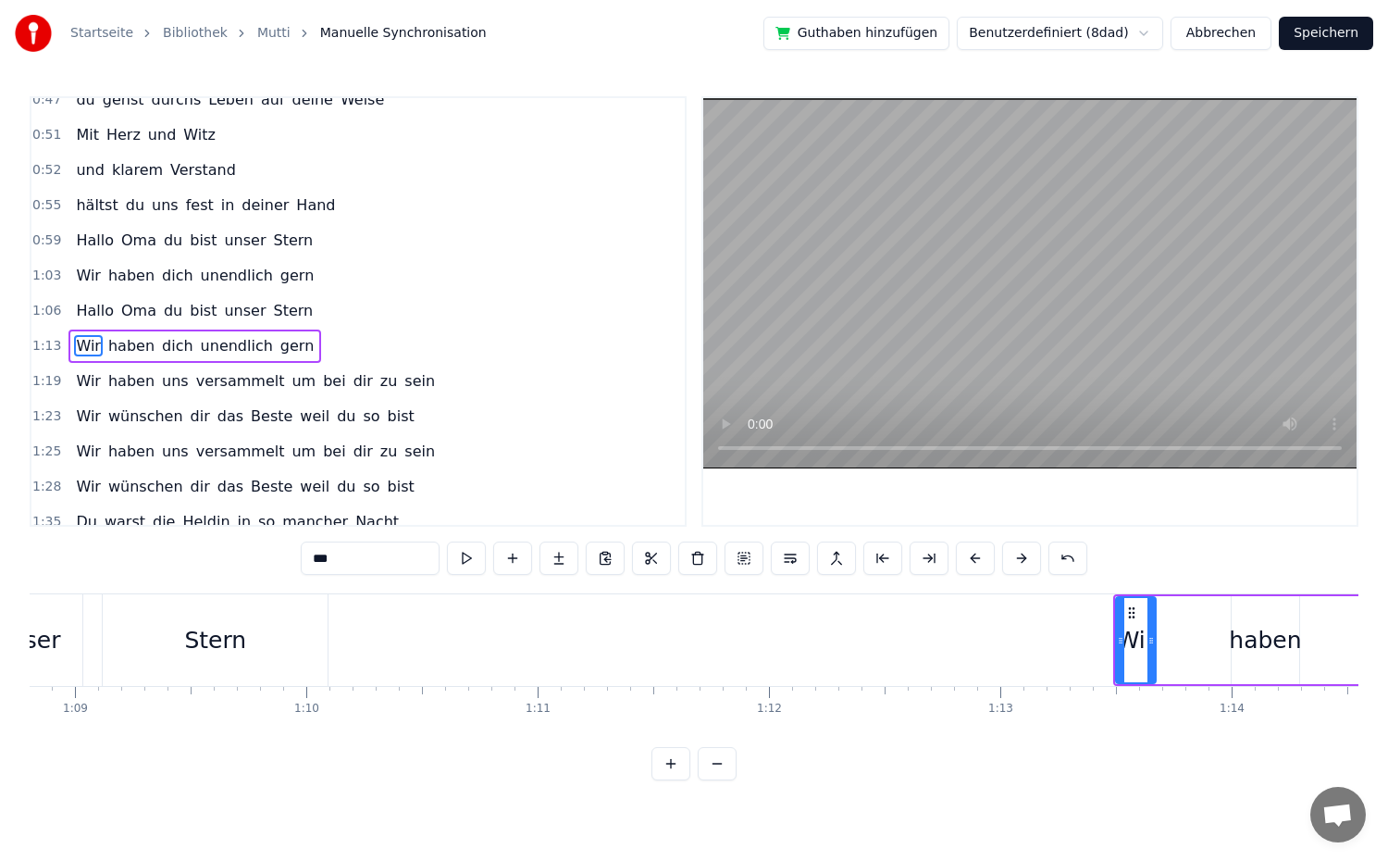
click at [969, 559] on button at bounding box center [975, 557] width 39 height 33
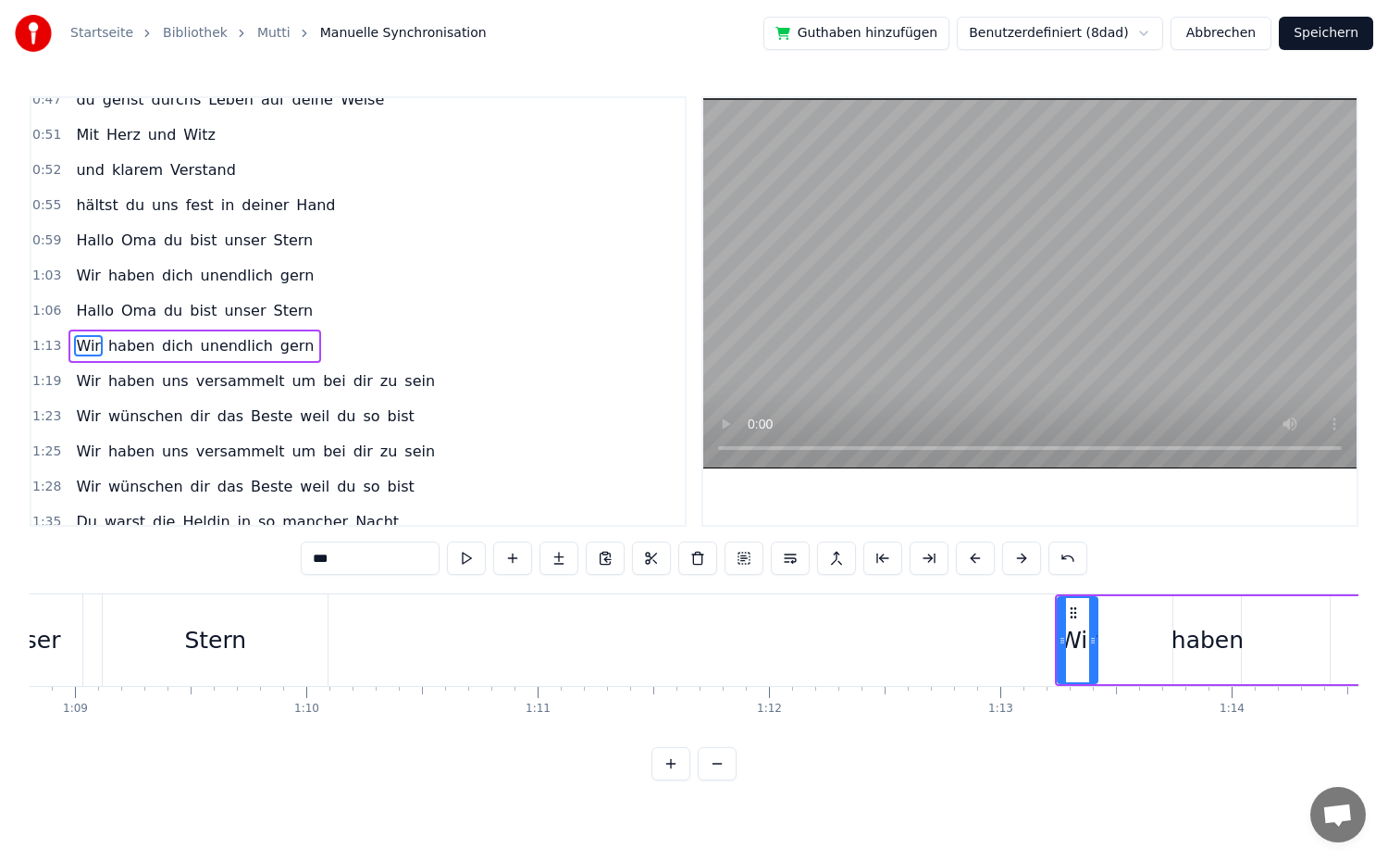
click at [969, 559] on button at bounding box center [975, 557] width 39 height 33
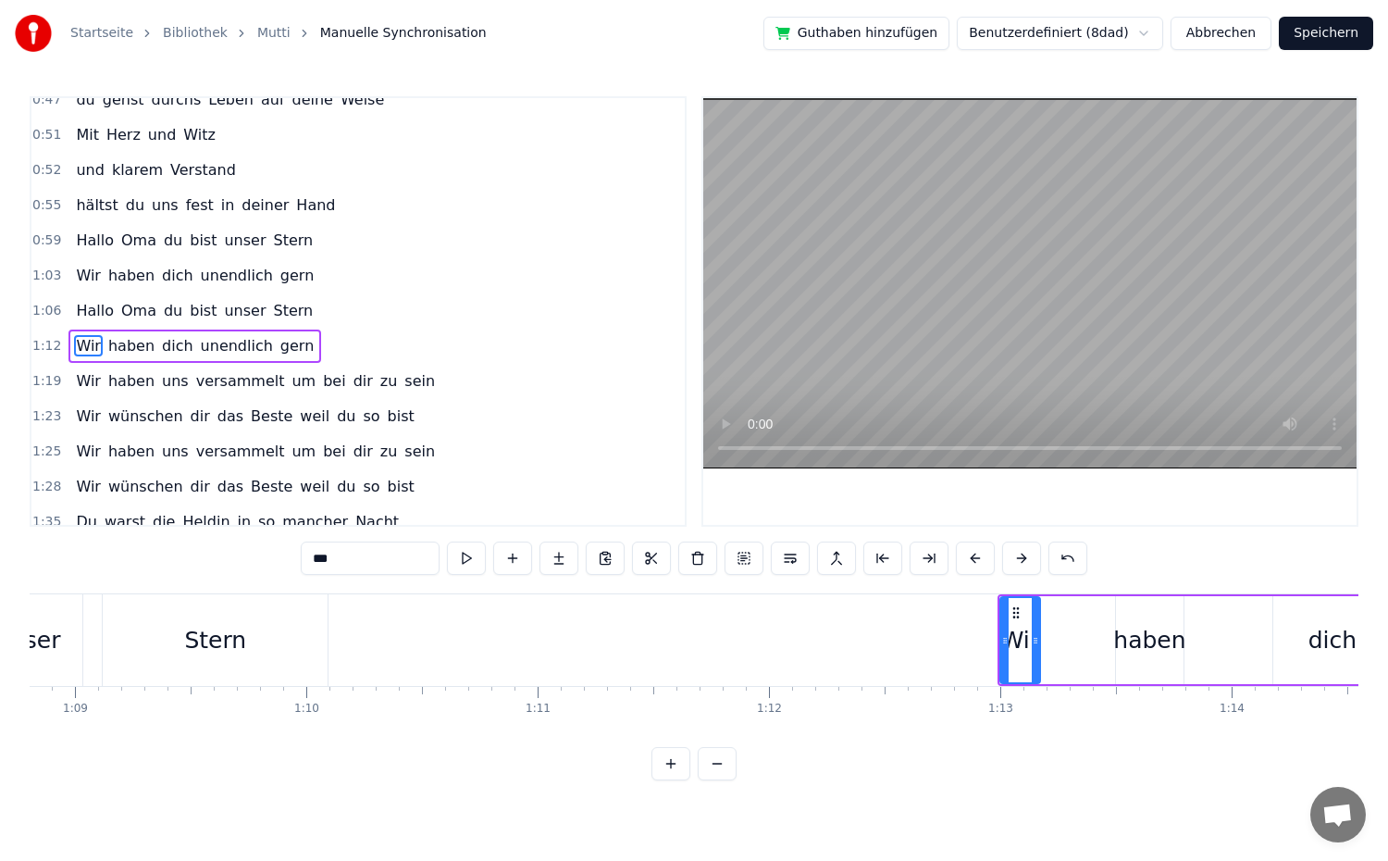
click at [969, 559] on button at bounding box center [975, 557] width 39 height 33
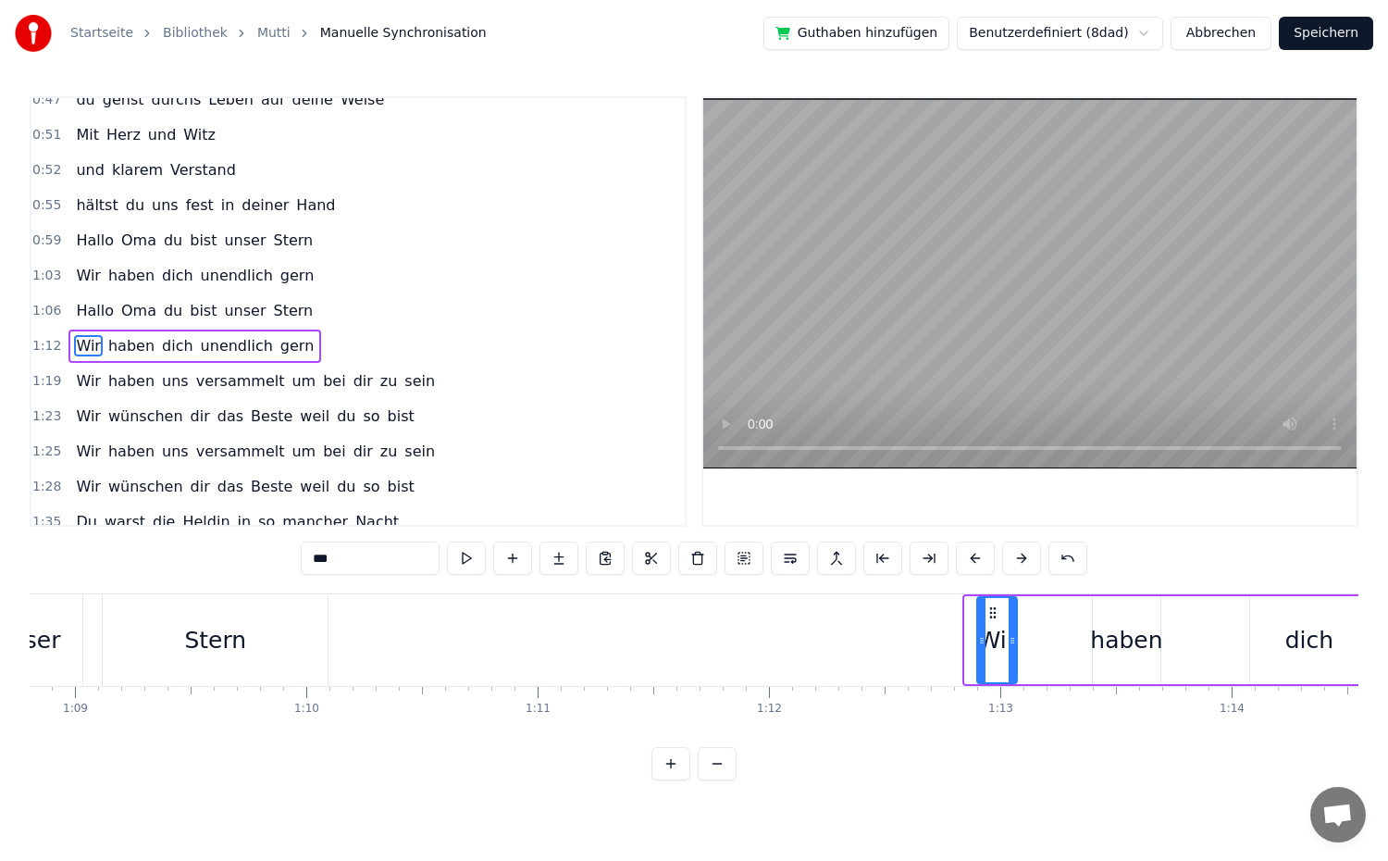
click at [969, 559] on button at bounding box center [975, 557] width 39 height 33
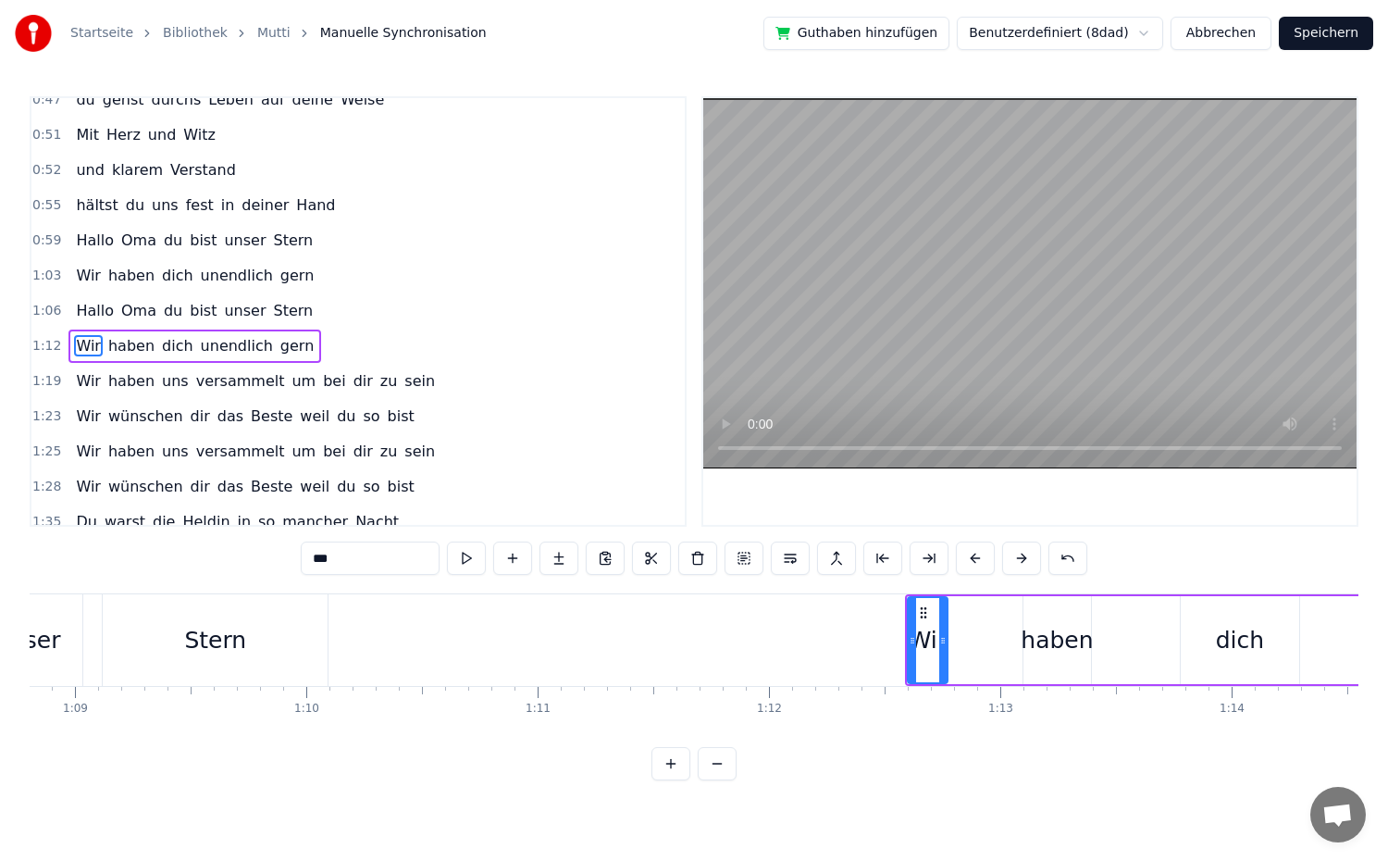
click at [969, 559] on button at bounding box center [975, 557] width 39 height 33
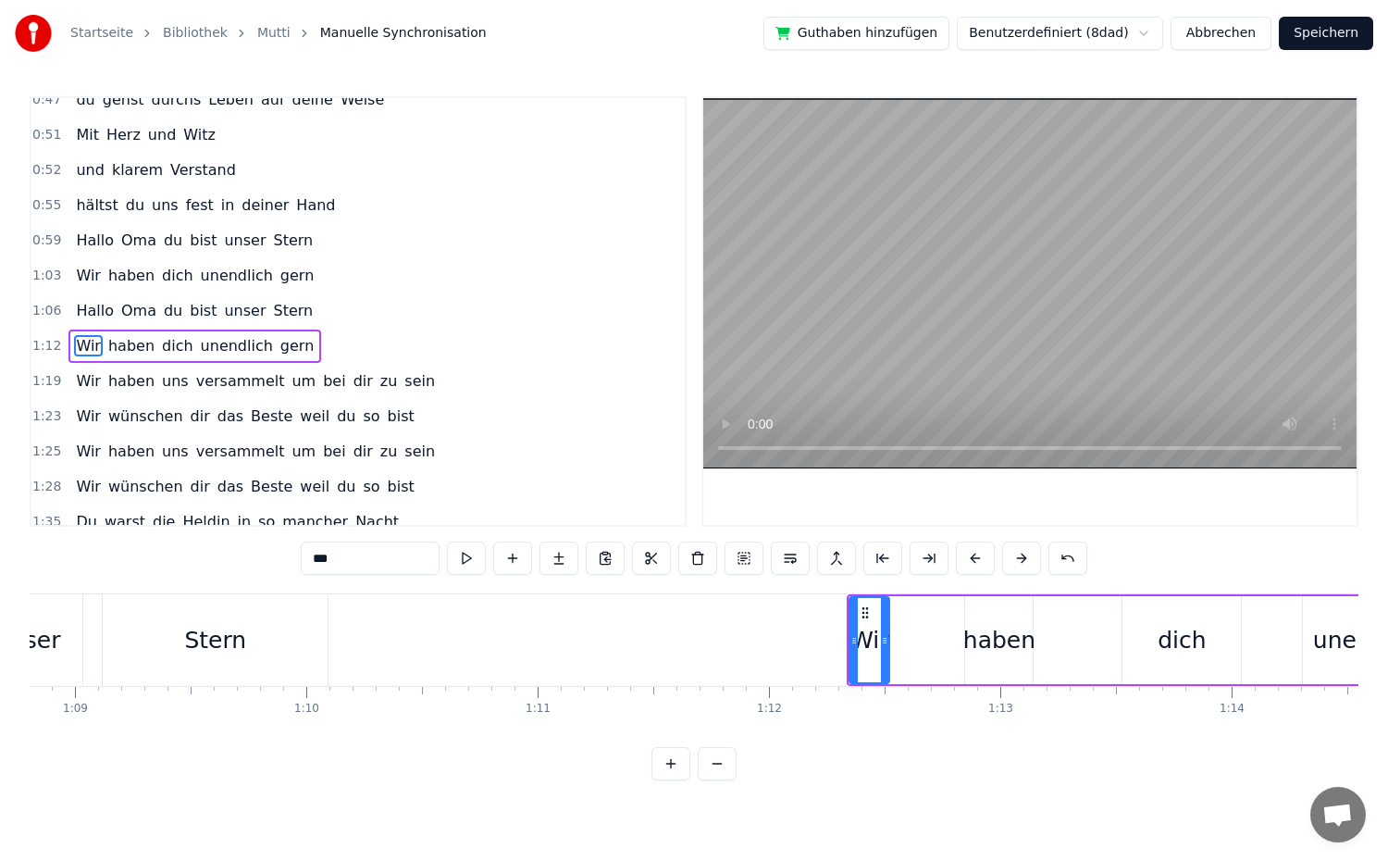
click at [969, 559] on button at bounding box center [975, 557] width 39 height 33
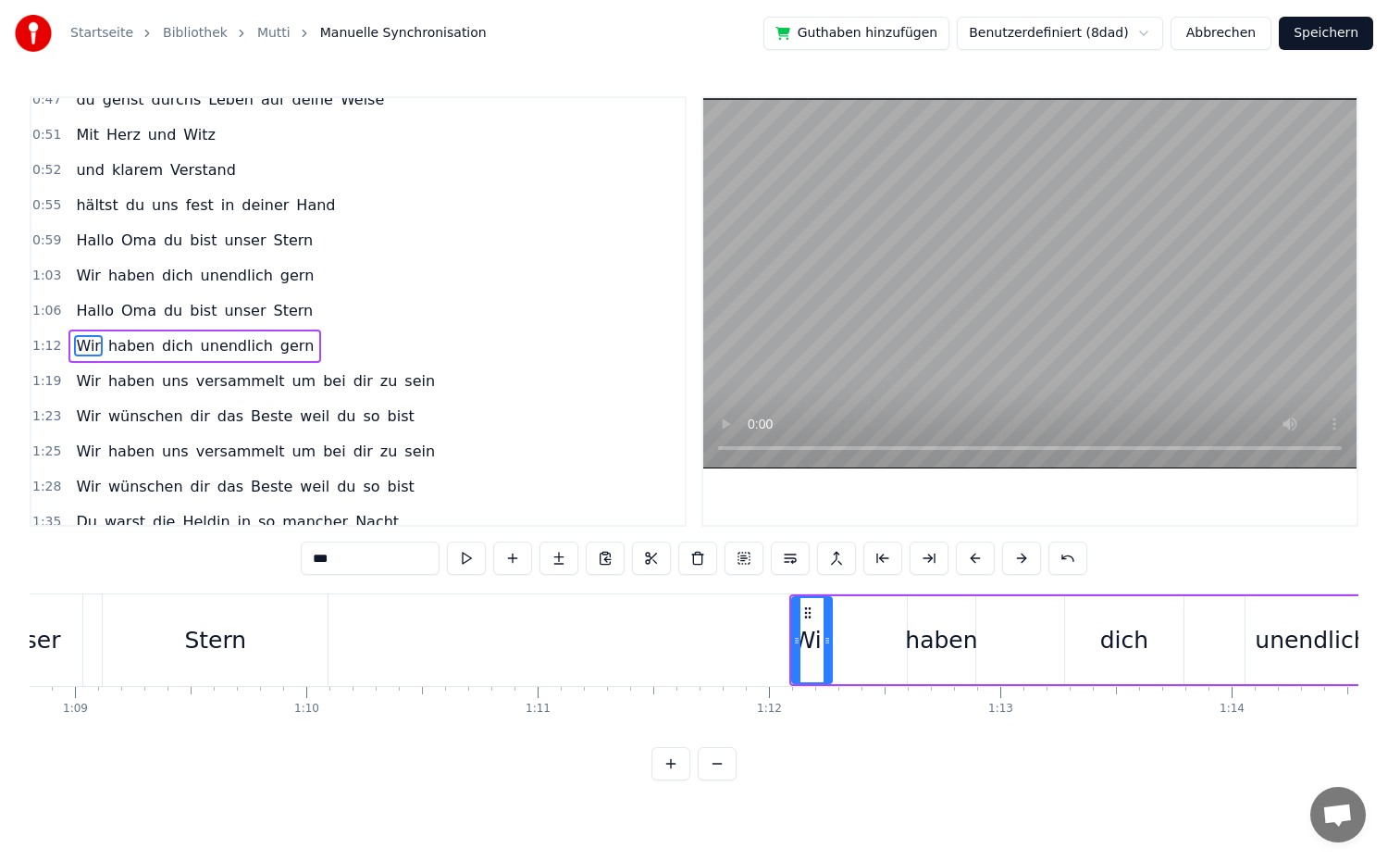
click at [969, 559] on button at bounding box center [975, 557] width 39 height 33
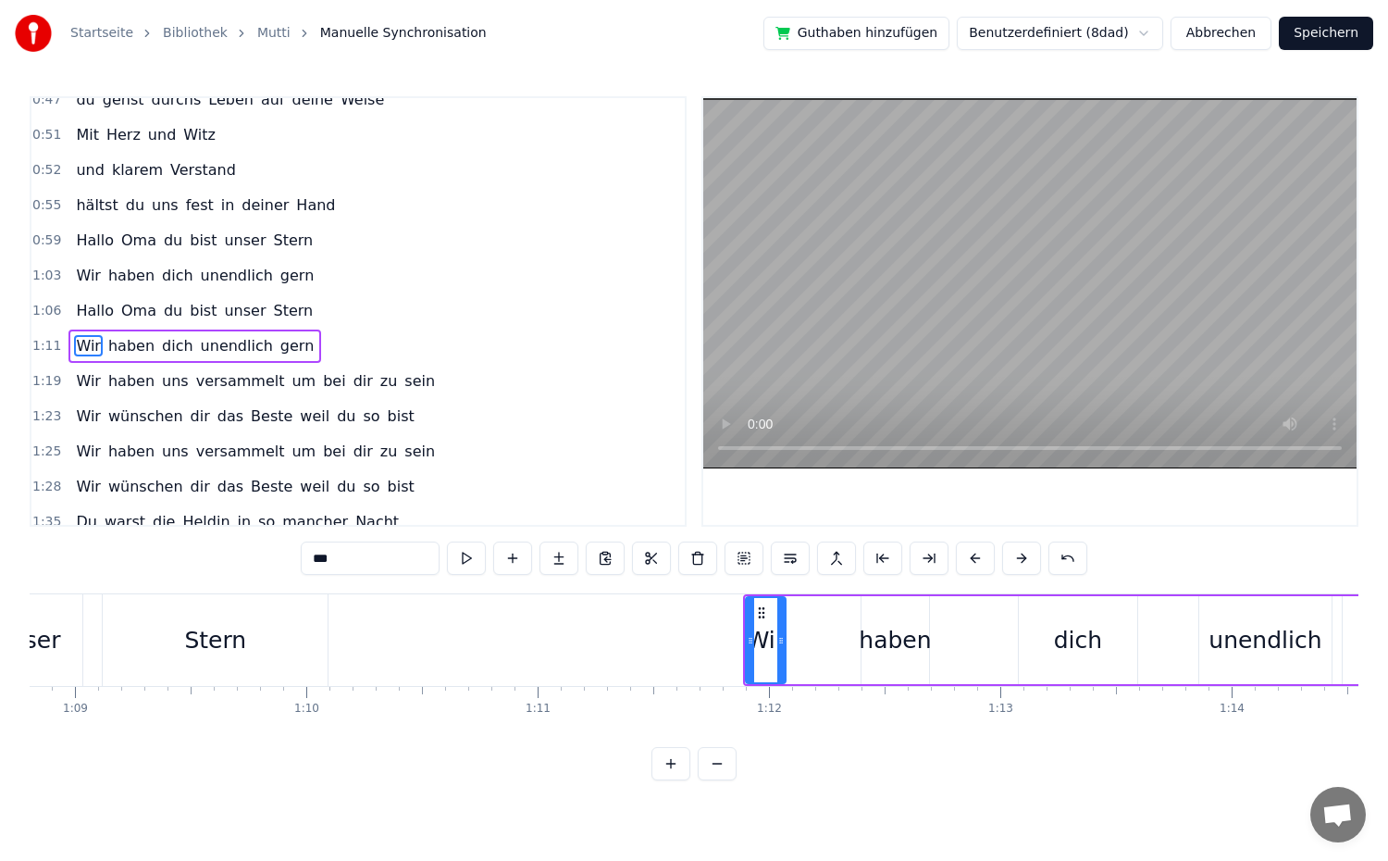
click at [969, 559] on button at bounding box center [975, 557] width 39 height 33
click at [968, 559] on button at bounding box center [975, 557] width 39 height 33
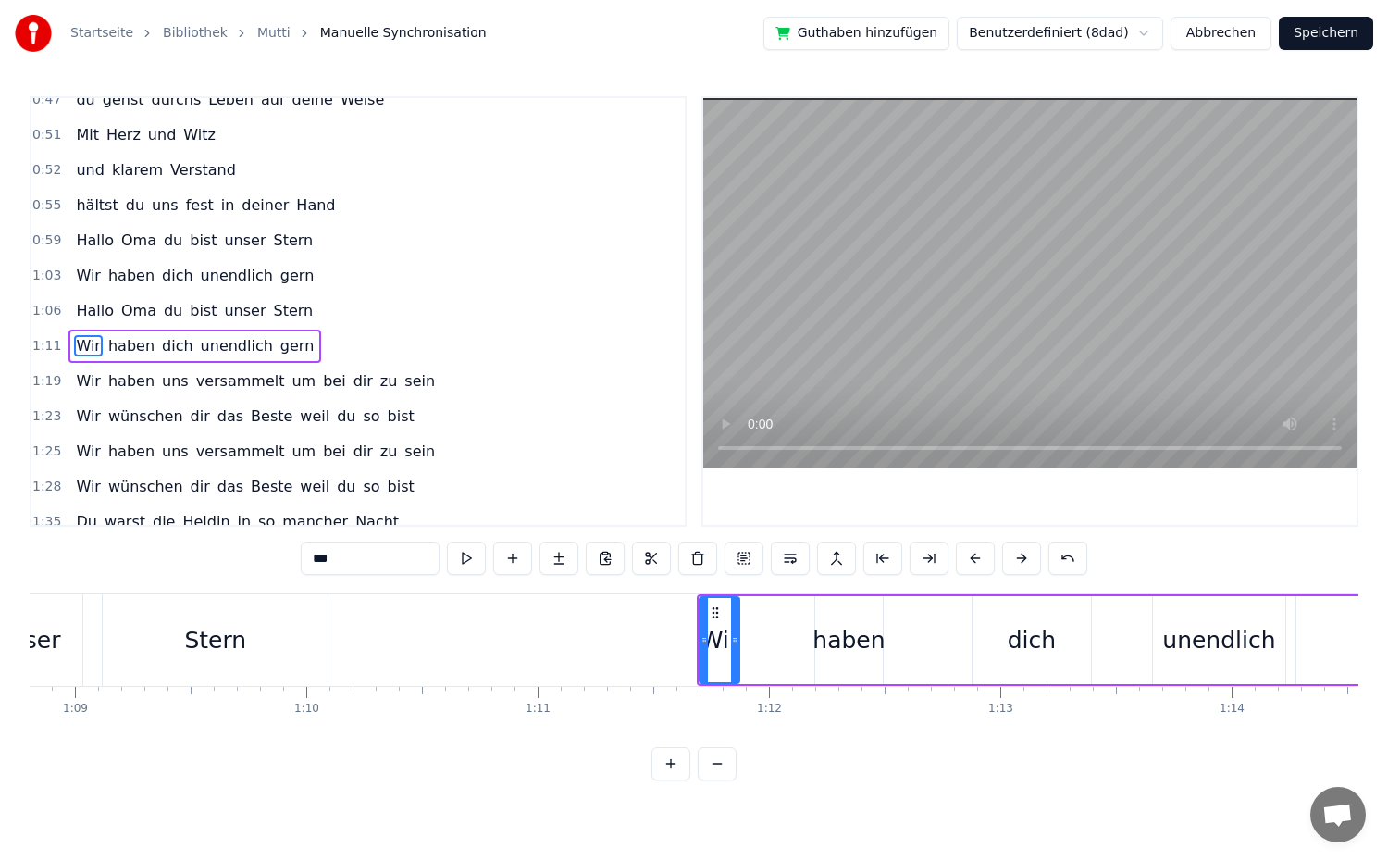
click at [968, 559] on button at bounding box center [975, 557] width 39 height 33
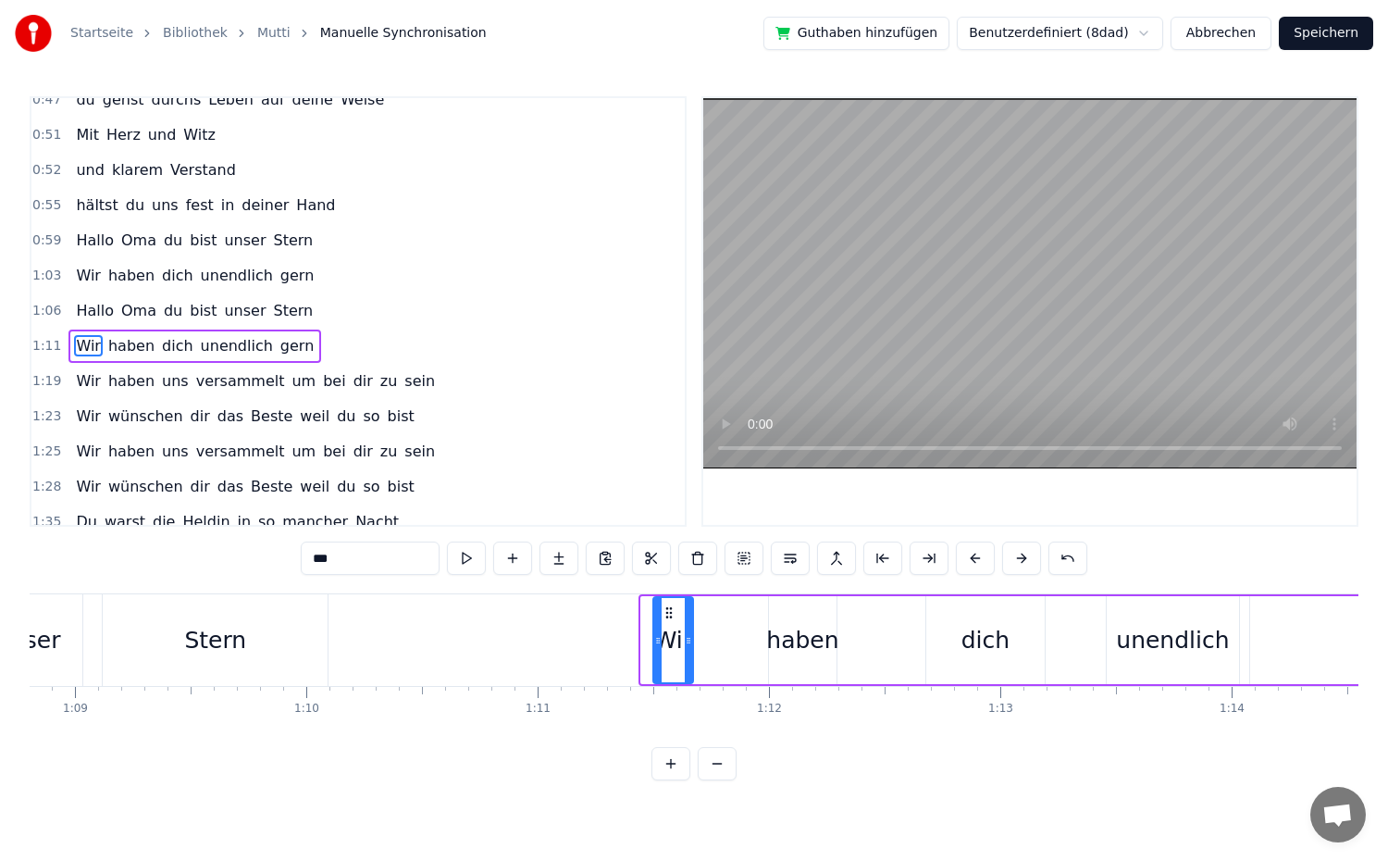
click at [968, 559] on button at bounding box center [975, 557] width 39 height 33
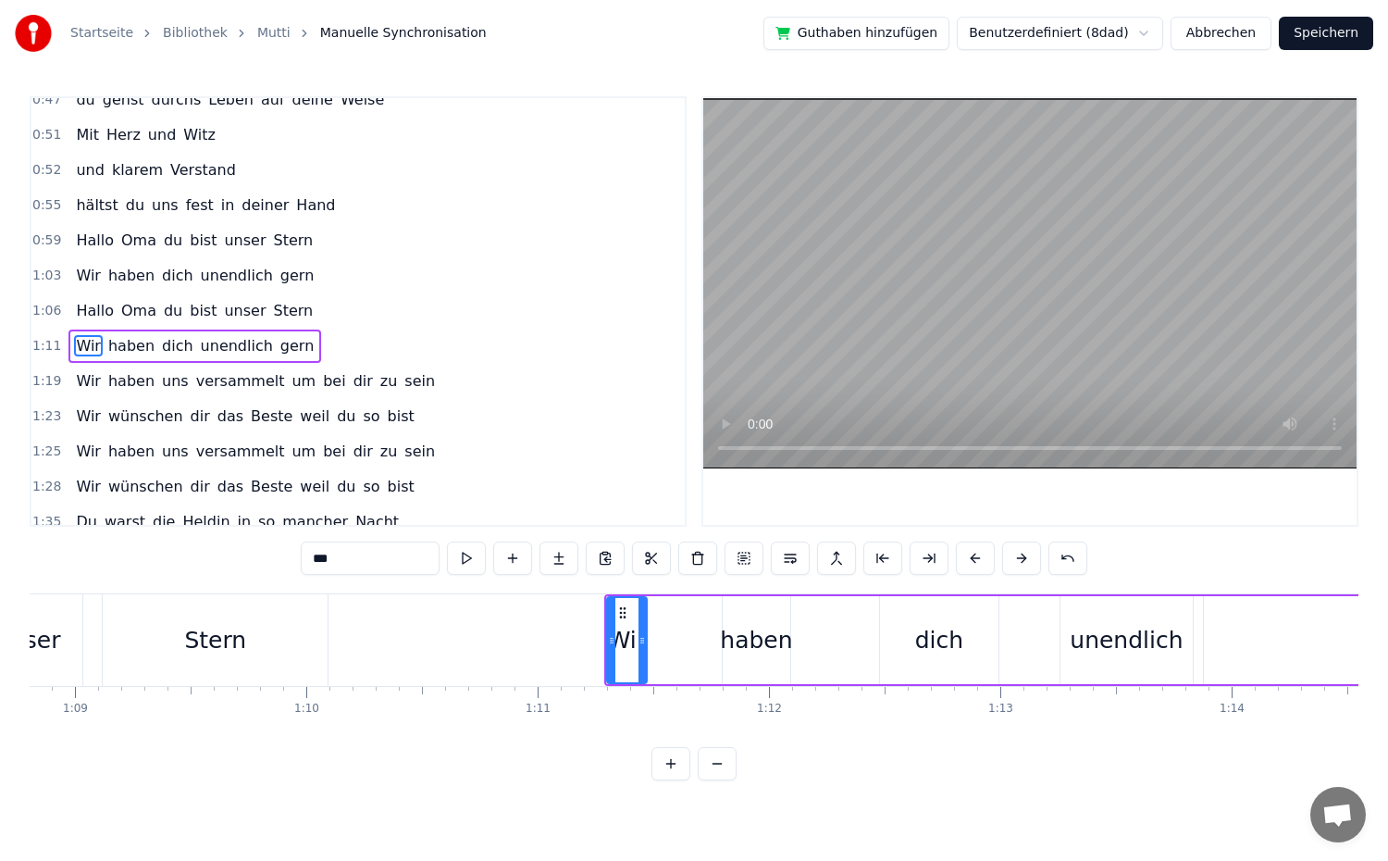
click at [968, 559] on button at bounding box center [975, 557] width 39 height 33
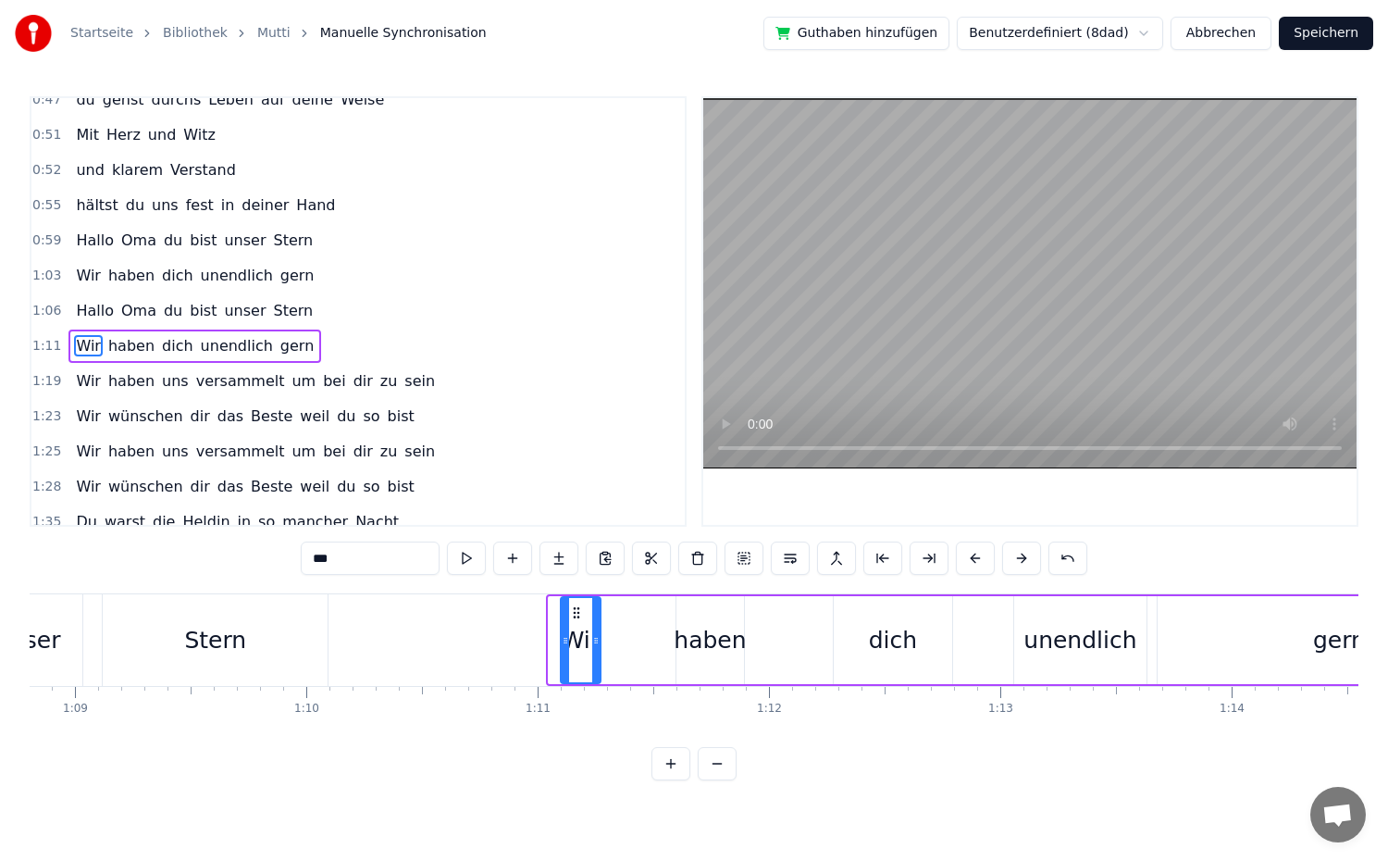
click at [968, 559] on button at bounding box center [975, 557] width 39 height 33
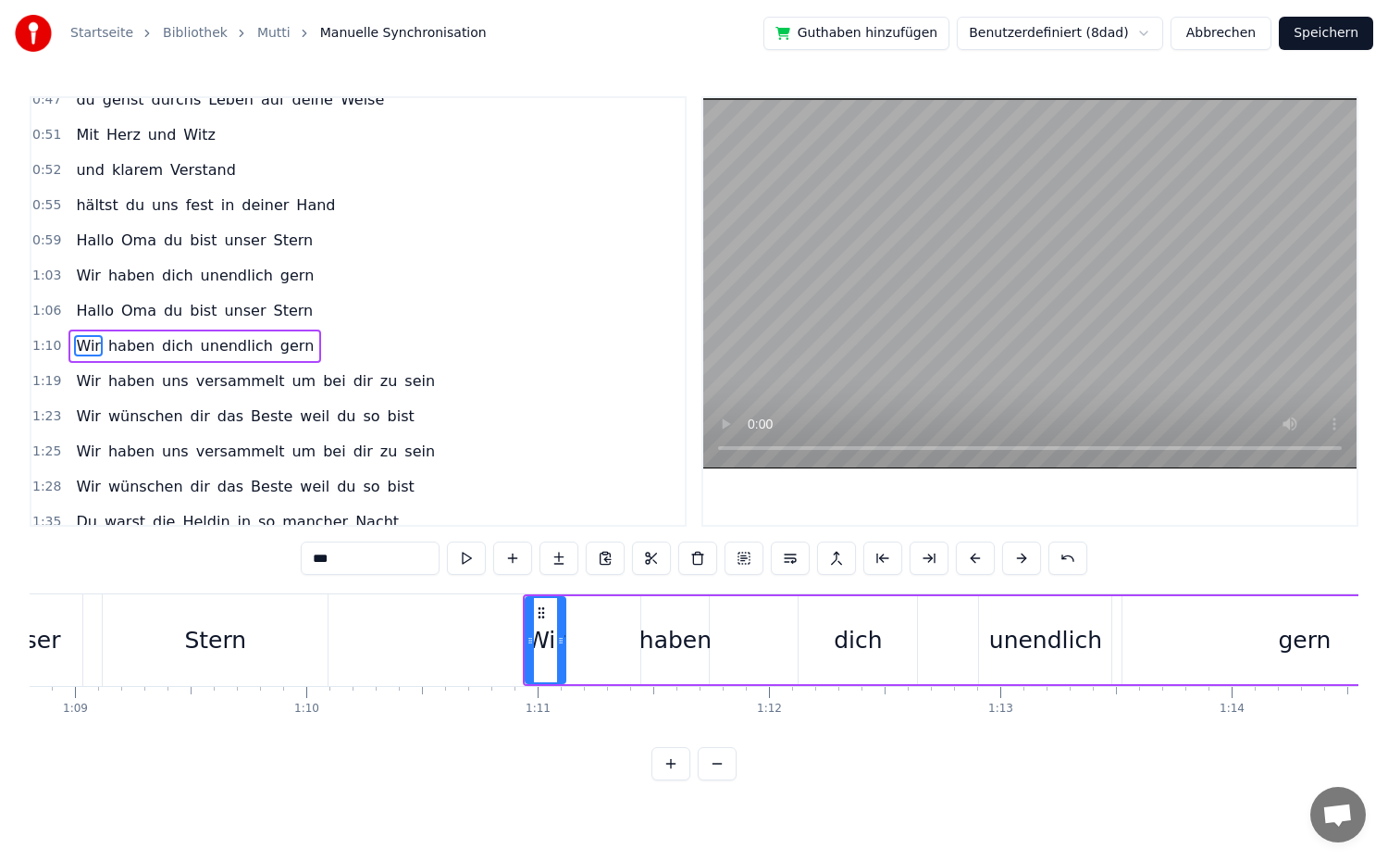
click at [968, 559] on button at bounding box center [975, 557] width 39 height 33
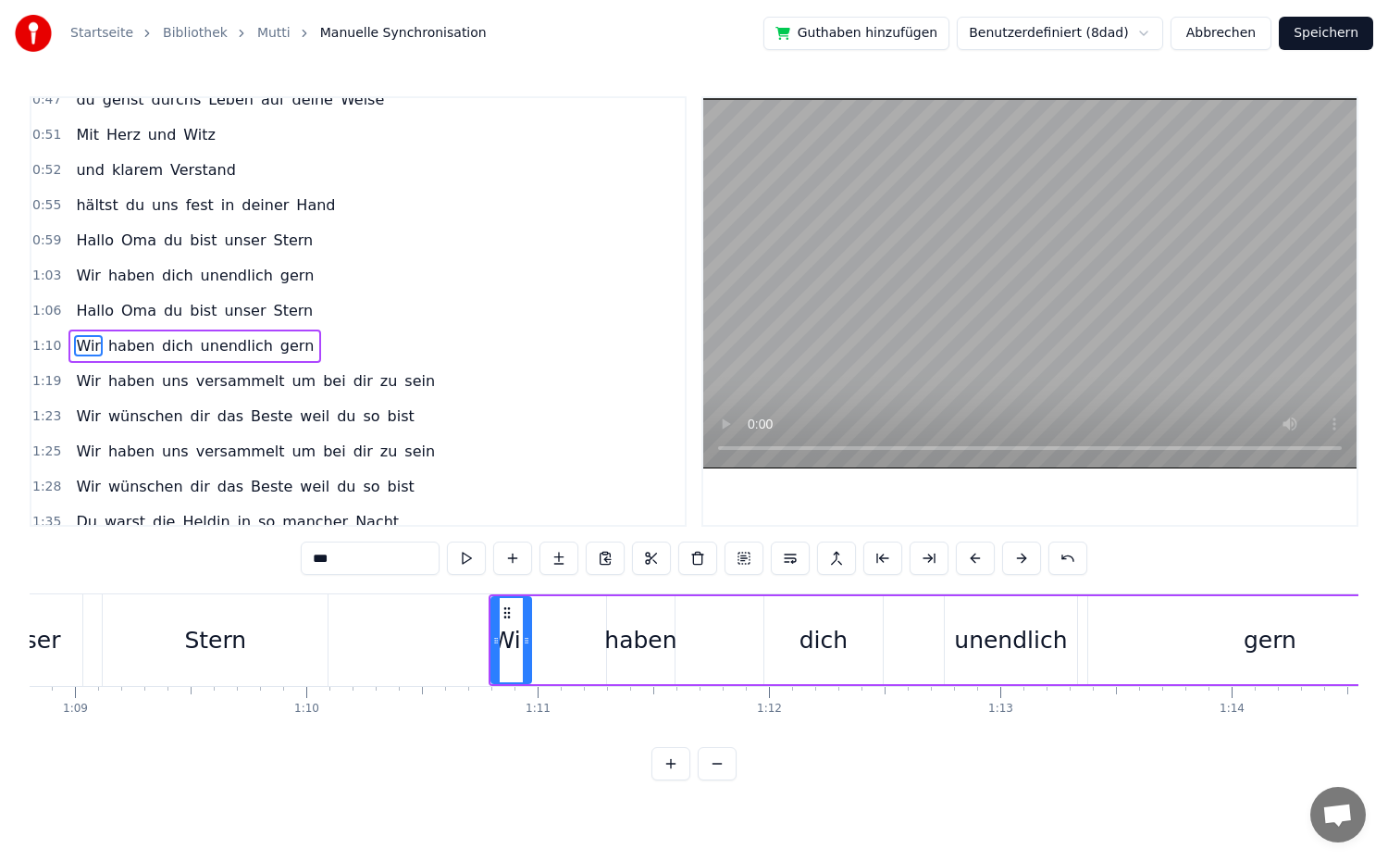
click at [968, 559] on button at bounding box center [975, 557] width 39 height 33
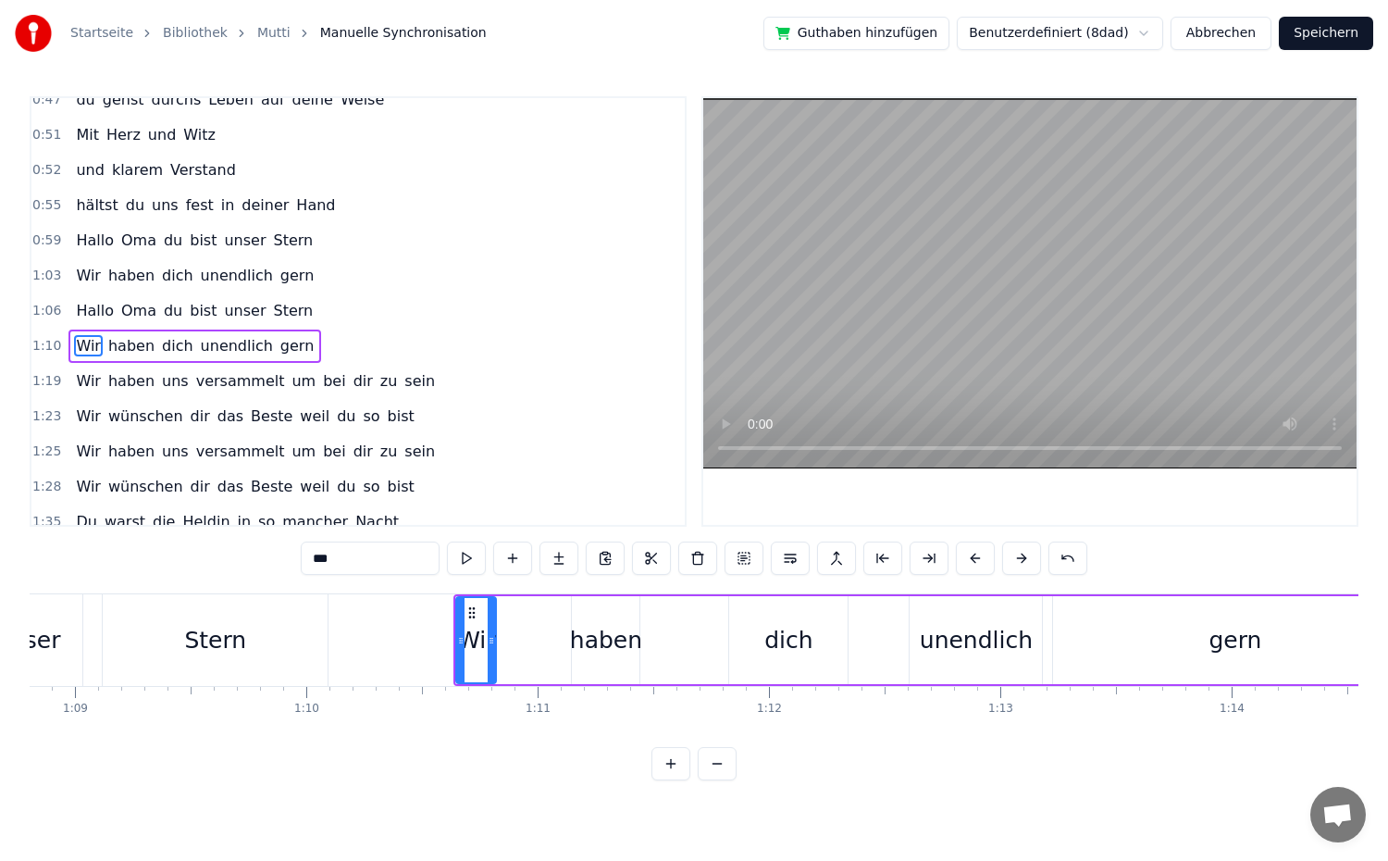
click at [968, 559] on button at bounding box center [975, 557] width 39 height 33
click
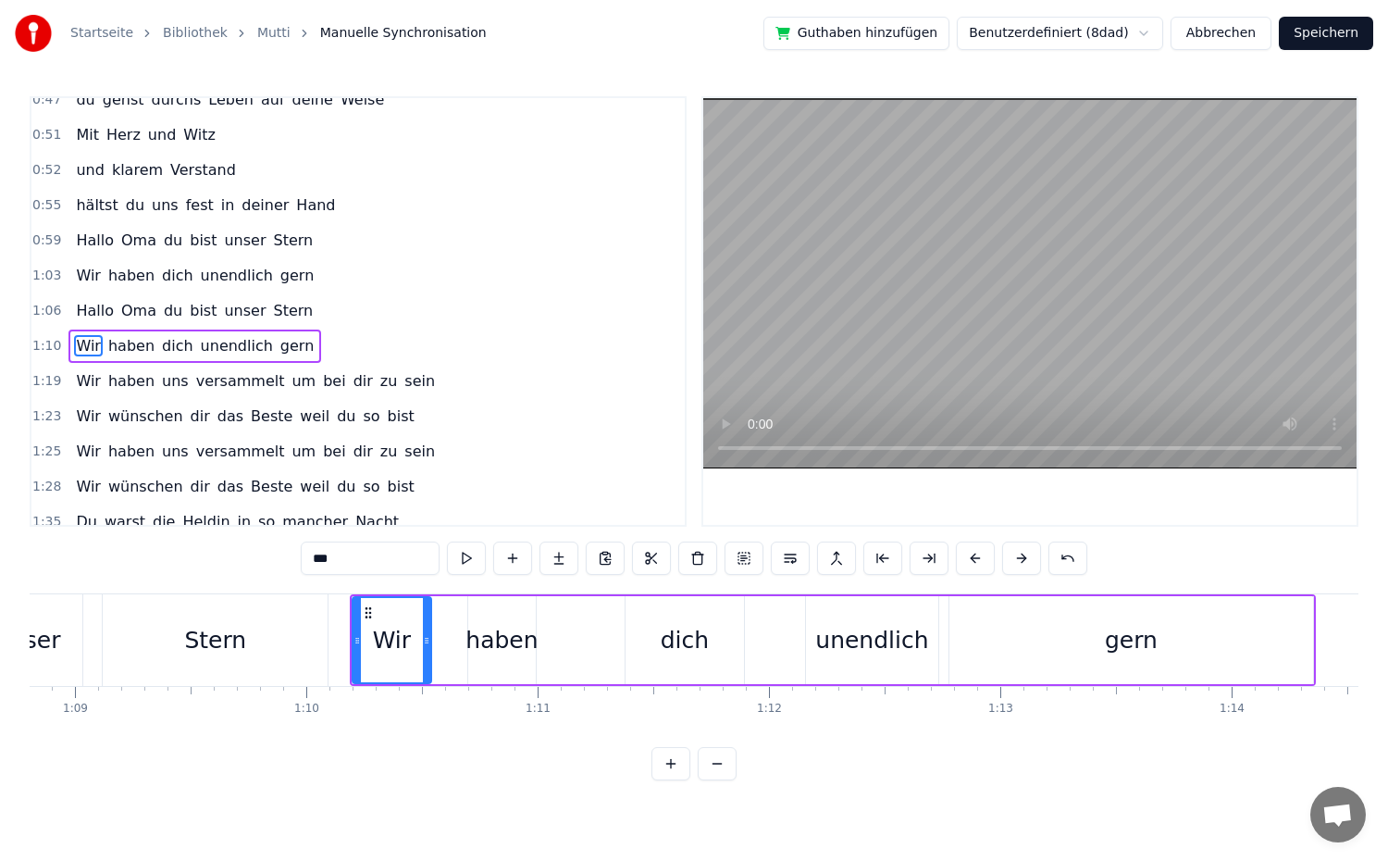
drag, startPoint x: 386, startPoint y: 641, endPoint x: 425, endPoint y: 644, distance: 39.0
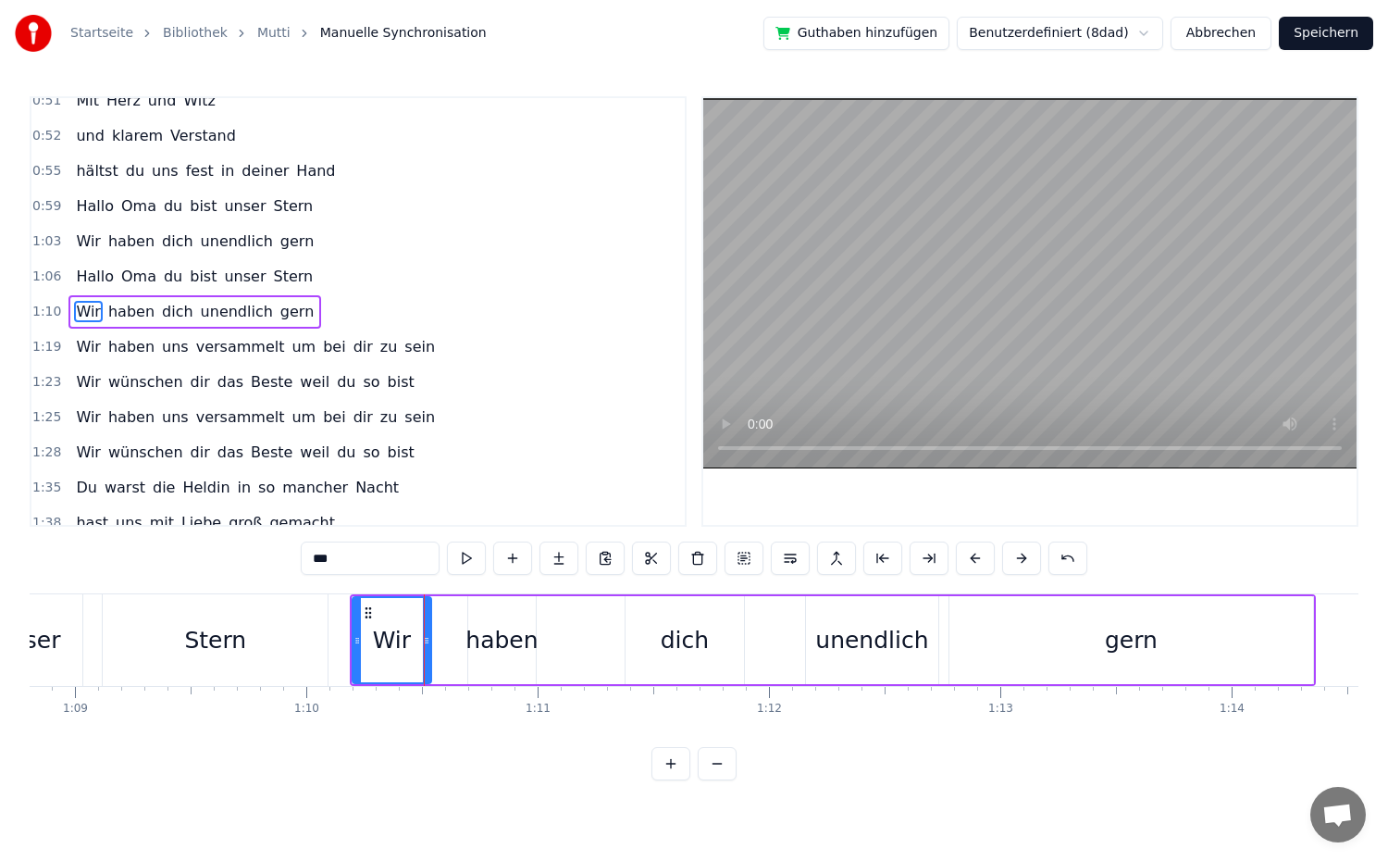
scroll to position [437, 0]
drag, startPoint x: 357, startPoint y: 638, endPoint x: 388, endPoint y: 645, distance: 31.2
drag, startPoint x: 428, startPoint y: 643, endPoint x: 457, endPoint y: 649, distance: 30.1
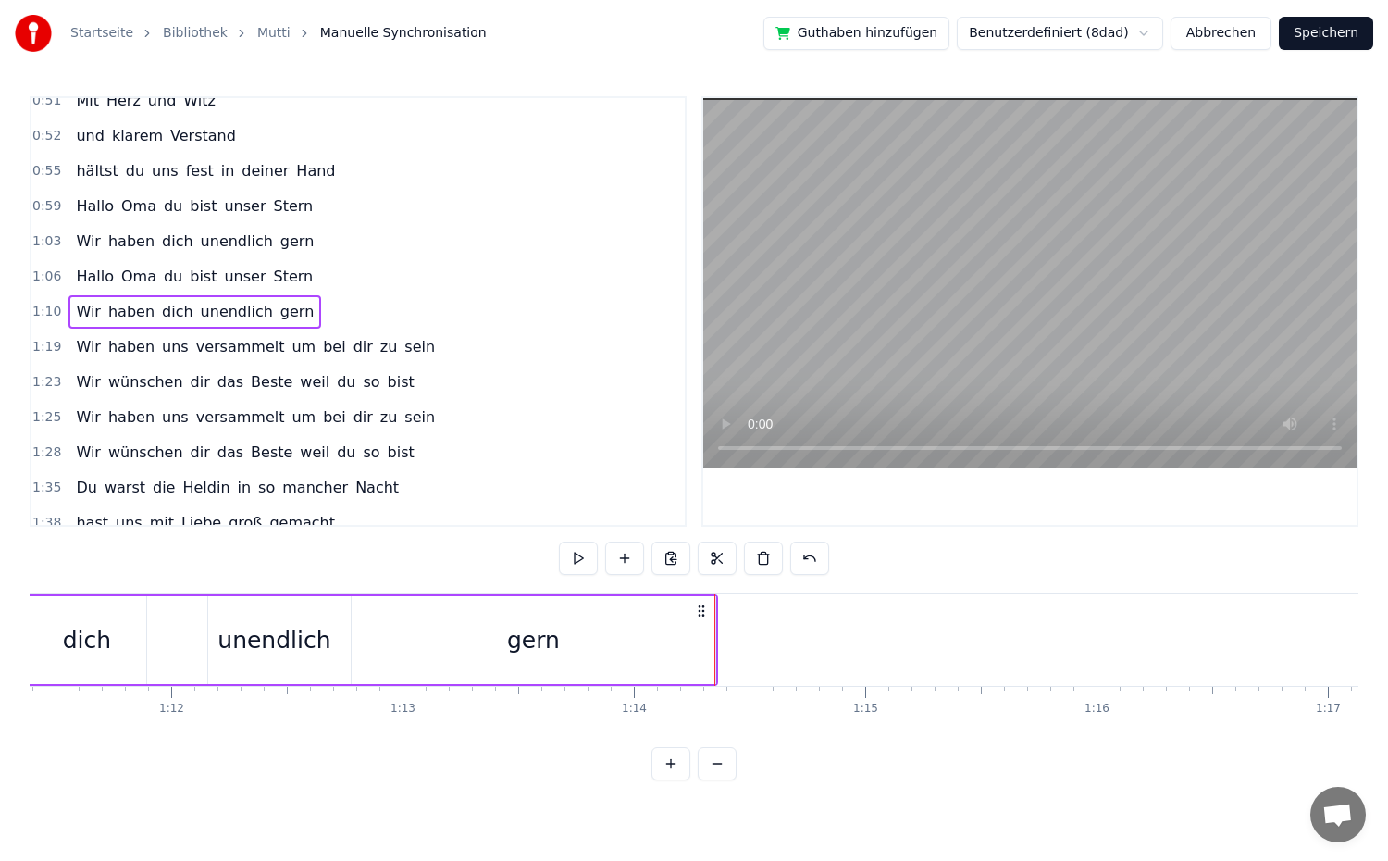
scroll to position [0, 16416]
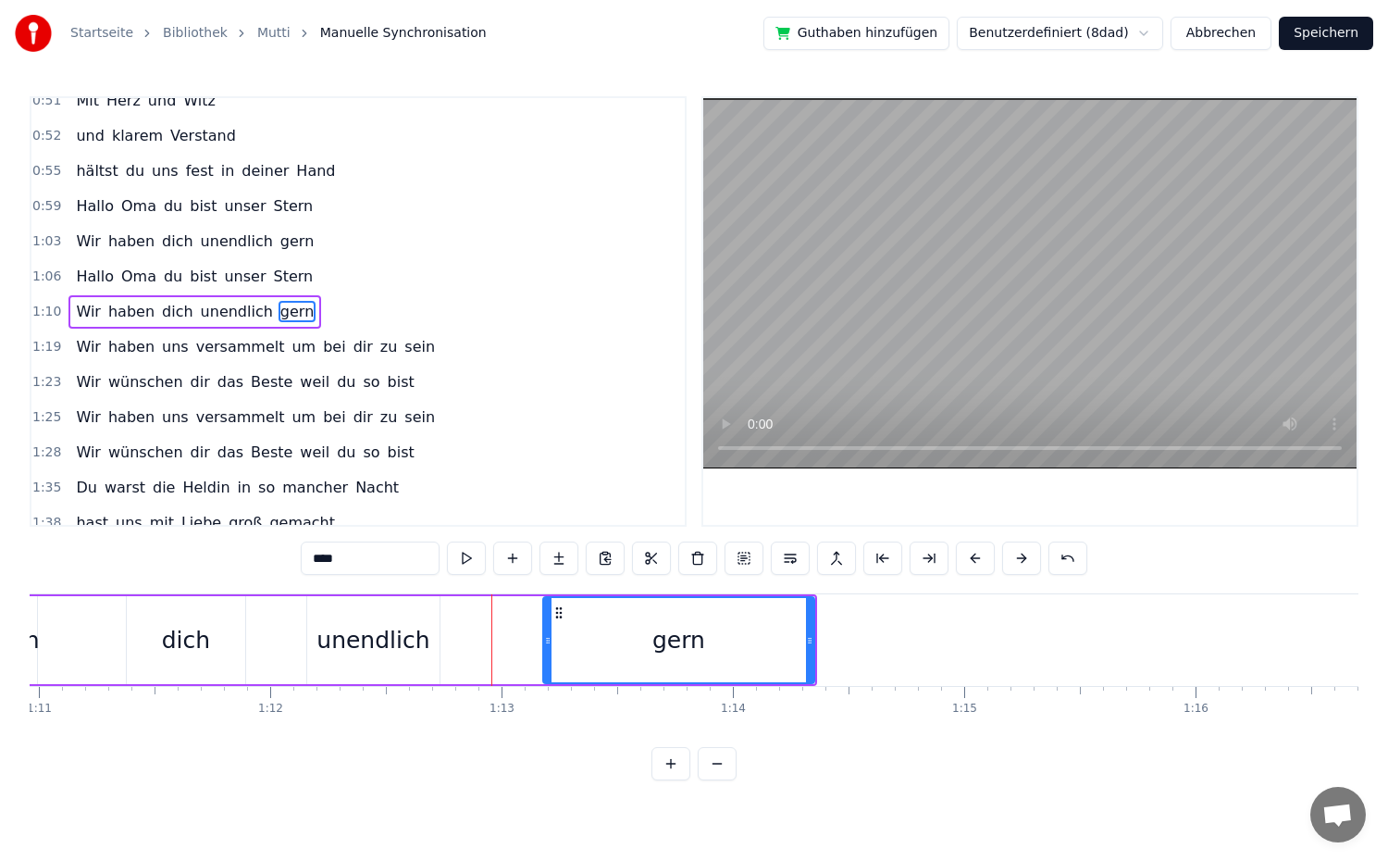
drag, startPoint x: 451, startPoint y: 640, endPoint x: 556, endPoint y: 638, distance: 105.5
type input "*********"
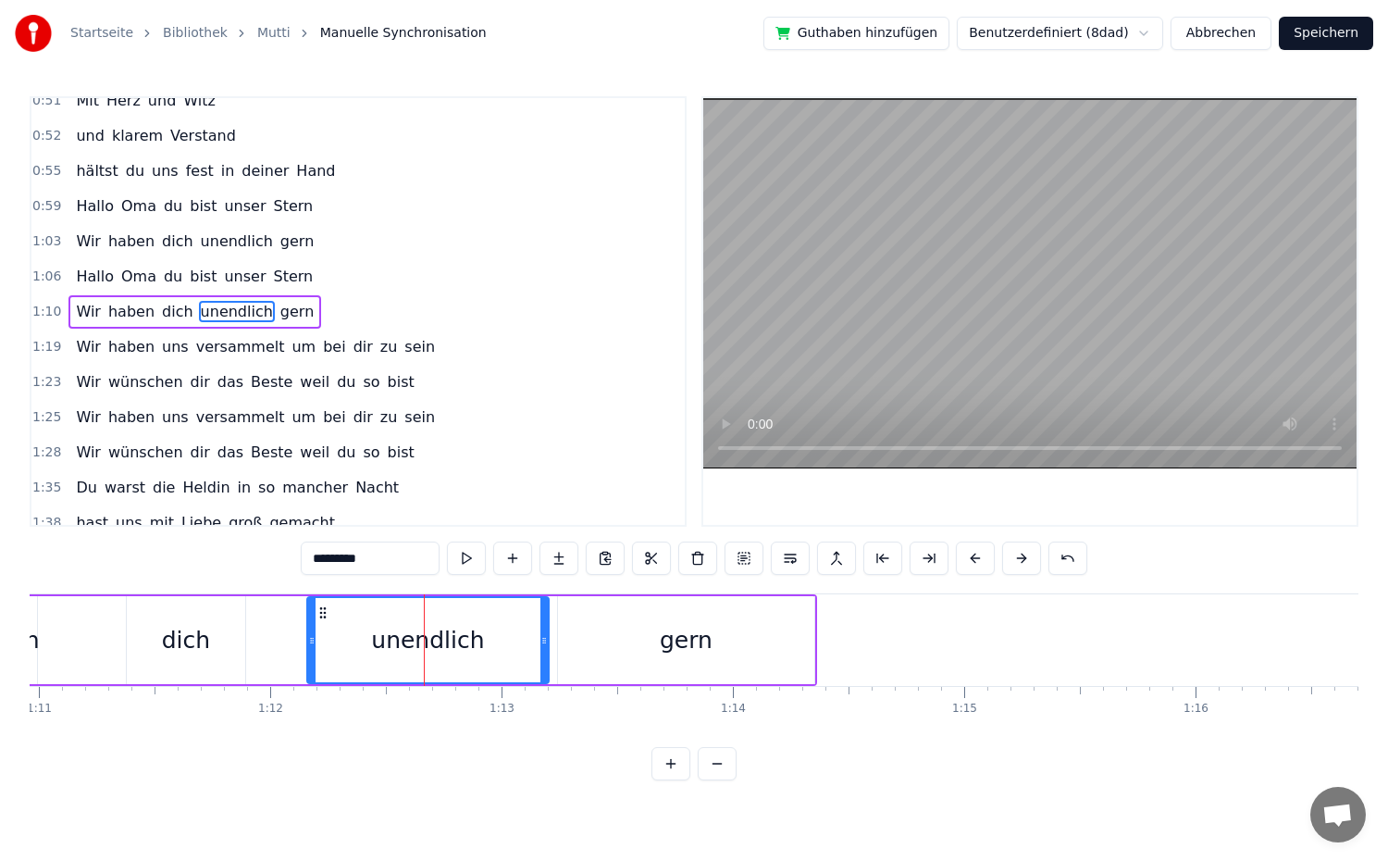
drag, startPoint x: 436, startPoint y: 638, endPoint x: 545, endPoint y: 643, distance: 109.3
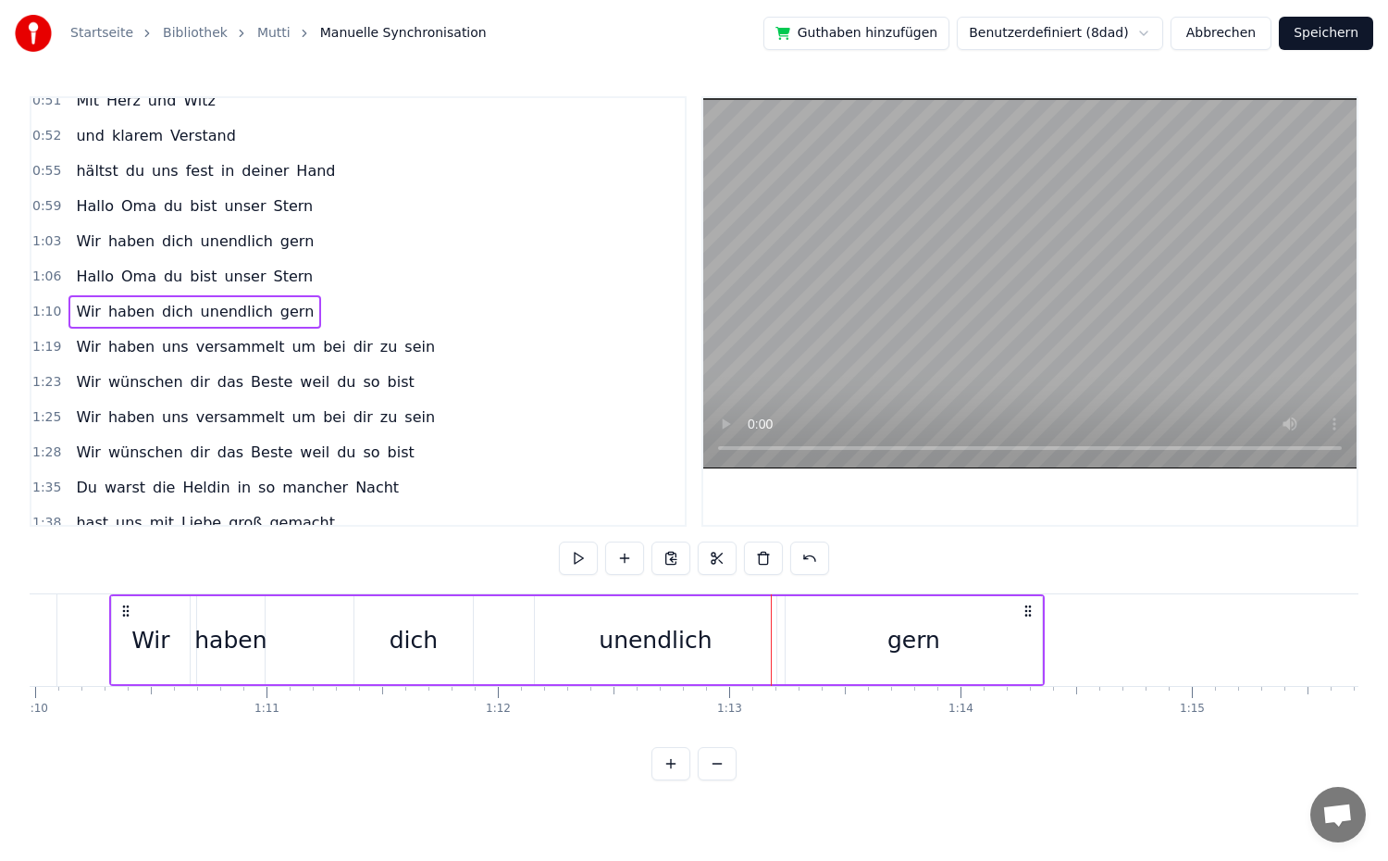
scroll to position [0, 16175]
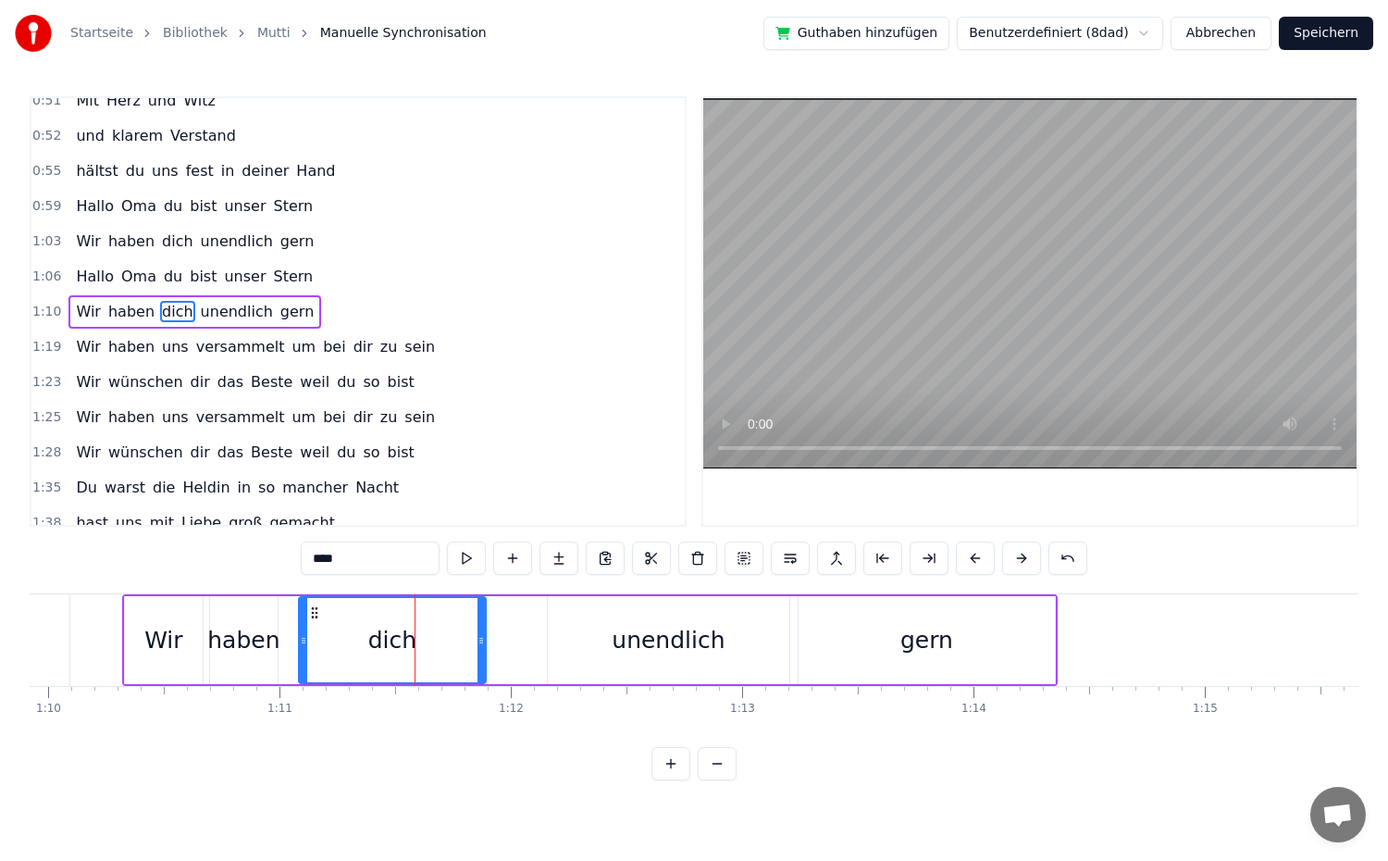
drag, startPoint x: 369, startPoint y: 639, endPoint x: 299, endPoint y: 641, distance: 70.4
drag, startPoint x: 480, startPoint y: 638, endPoint x: 416, endPoint y: 637, distance: 63.9
type input "*********"
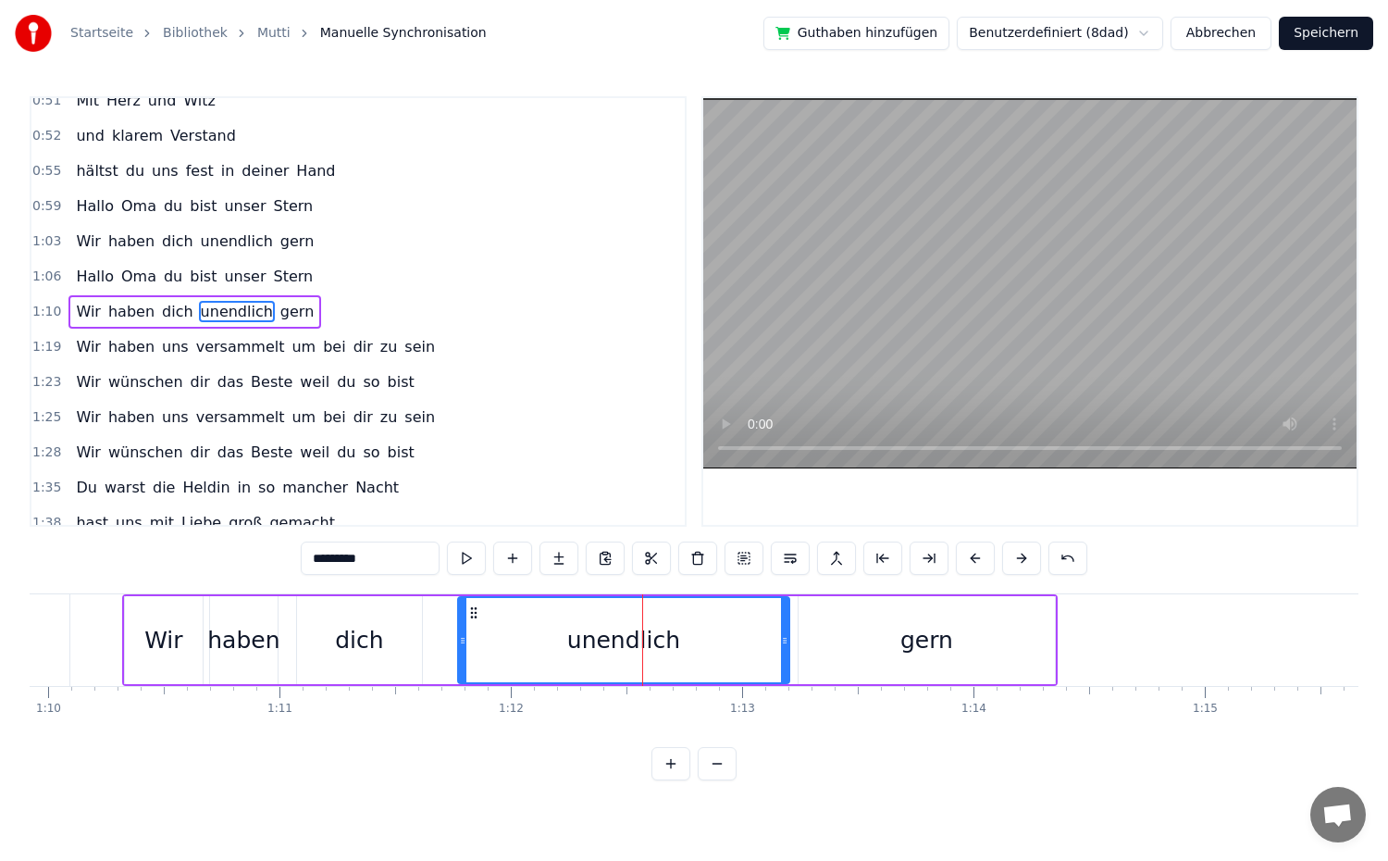
drag, startPoint x: 553, startPoint y: 642, endPoint x: 464, endPoint y: 639, distance: 89.8
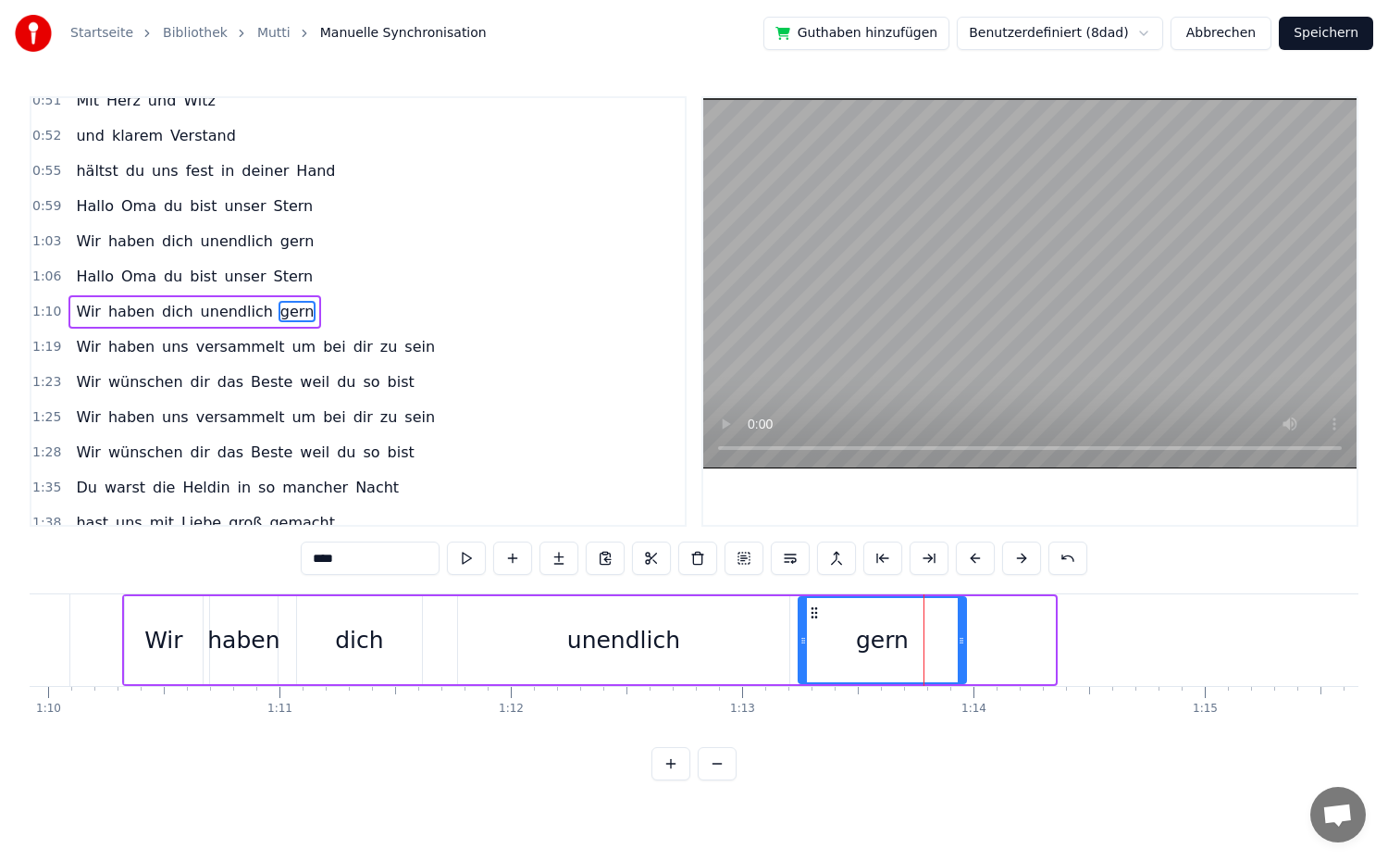
drag, startPoint x: 1052, startPoint y: 638, endPoint x: 963, endPoint y: 643, distance: 89.0
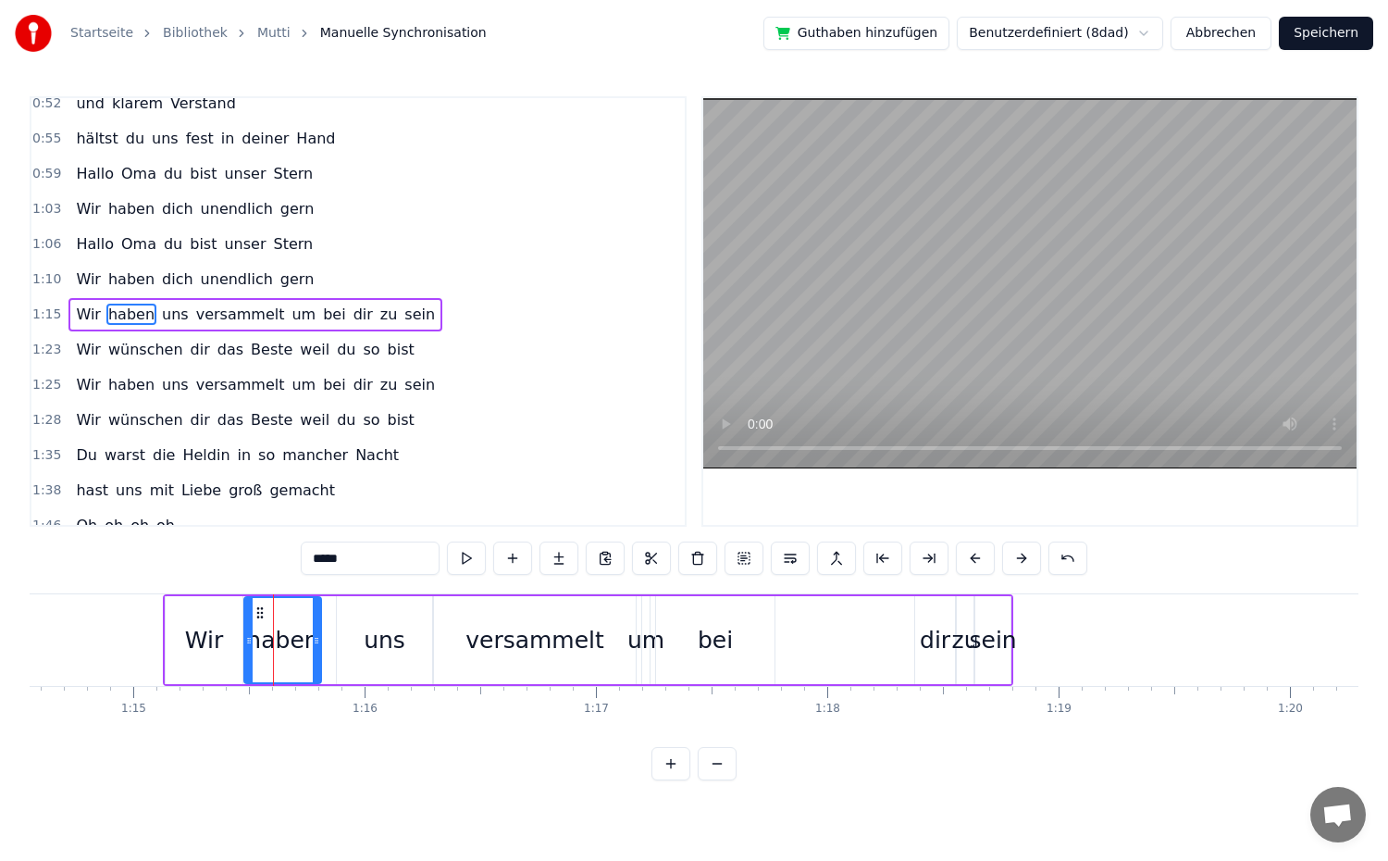
scroll to position [472, 0]
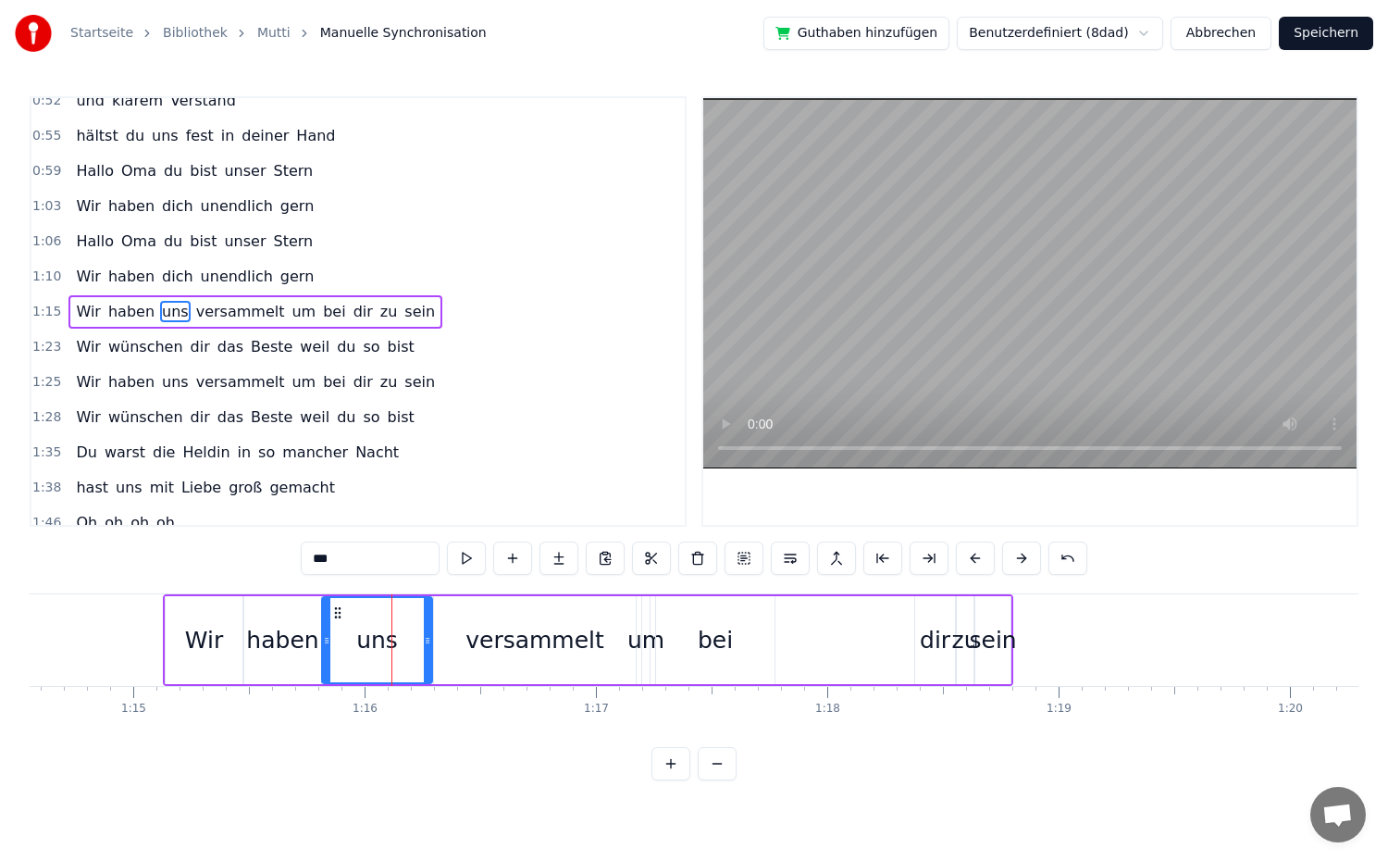
drag, startPoint x: 341, startPoint y: 643, endPoint x: 327, endPoint y: 643, distance: 14.8
drag, startPoint x: 429, startPoint y: 640, endPoint x: 386, endPoint y: 641, distance: 43.5
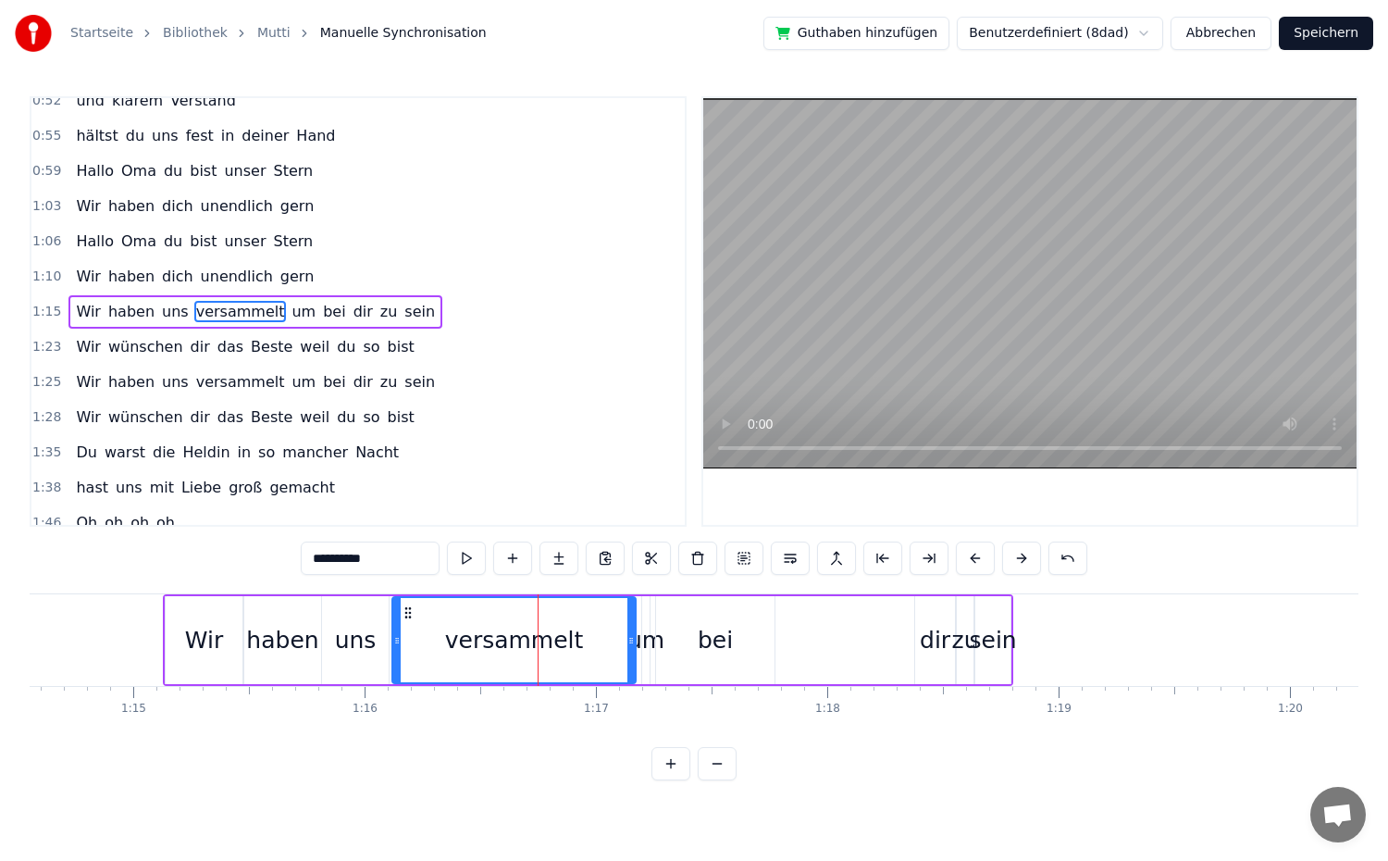
drag, startPoint x: 436, startPoint y: 639, endPoint x: 394, endPoint y: 639, distance: 41.6
drag, startPoint x: 636, startPoint y: 641, endPoint x: 616, endPoint y: 642, distance: 19.5
drag, startPoint x: 630, startPoint y: 639, endPoint x: 587, endPoint y: 638, distance: 43.5
type input "**"
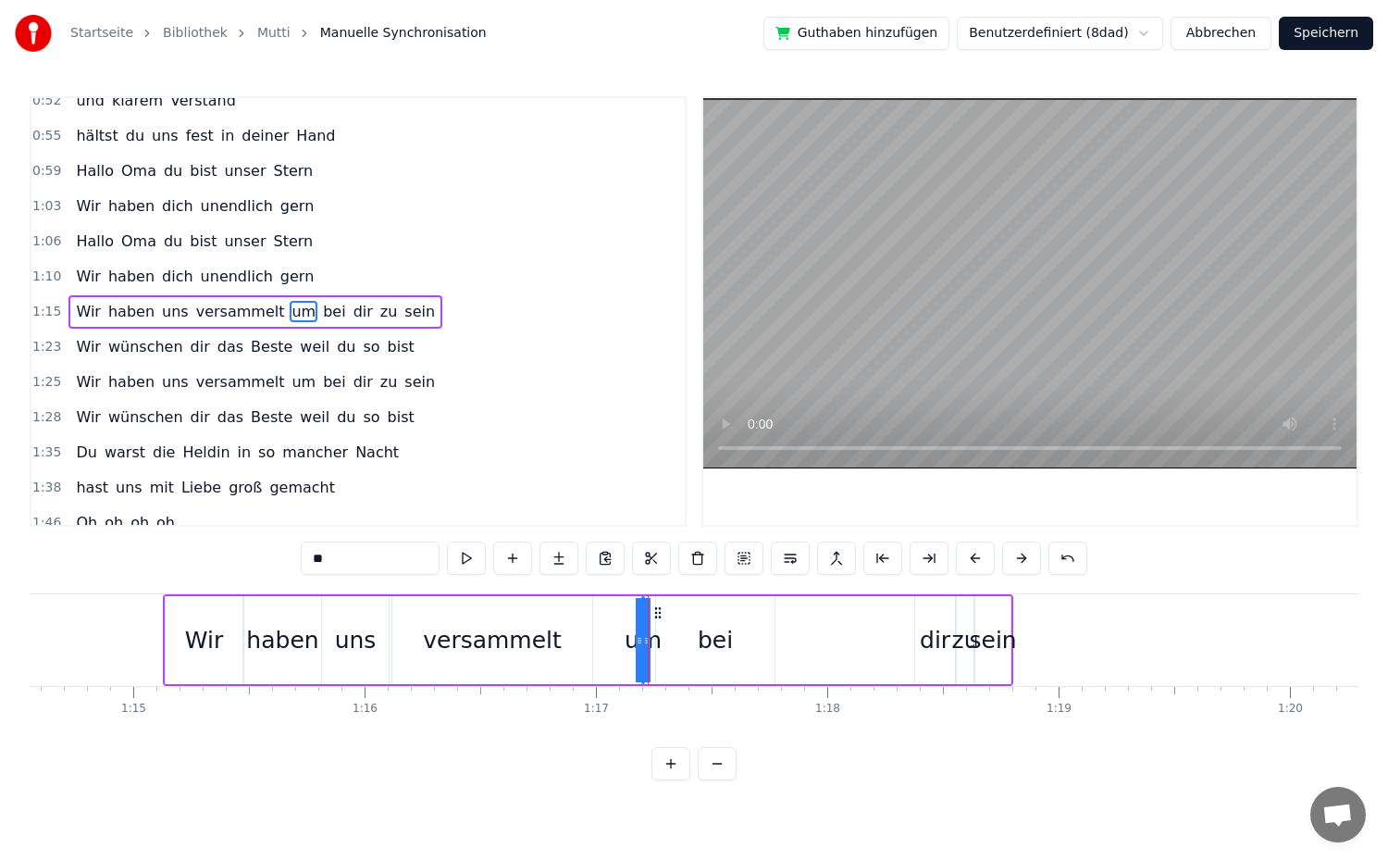
drag, startPoint x: 646, startPoint y: 641, endPoint x: 609, endPoint y: 640, distance: 37.0
drag, startPoint x: 646, startPoint y: 643, endPoint x: 661, endPoint y: 645, distance: 14.9
drag, startPoint x: 650, startPoint y: 644, endPoint x: 663, endPoint y: 646, distance: 14.0
drag, startPoint x: 644, startPoint y: 645, endPoint x: 660, endPoint y: 645, distance: 15.7
drag, startPoint x: 638, startPoint y: 642, endPoint x: 616, endPoint y: 638, distance: 21.6
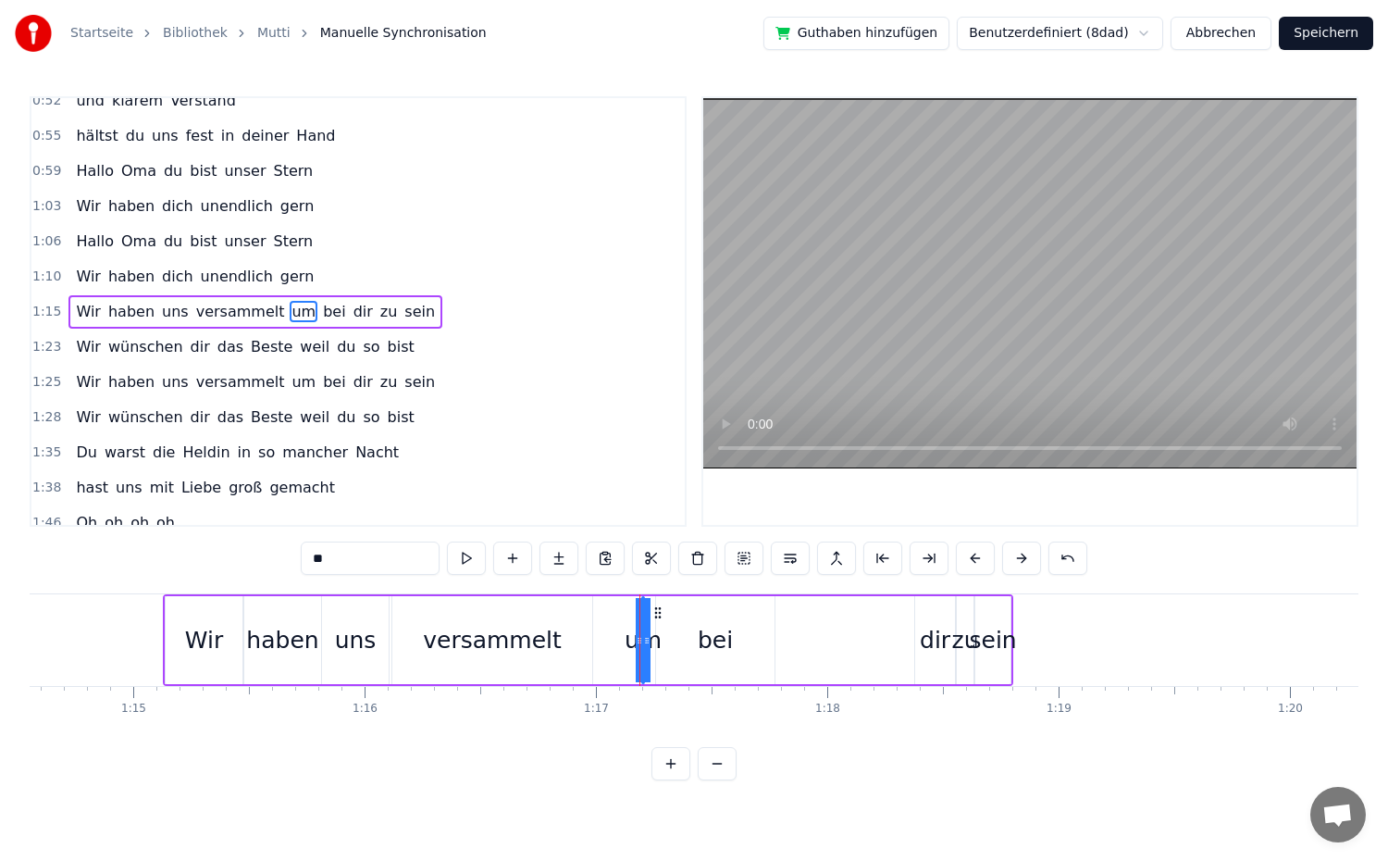
drag, startPoint x: 638, startPoint y: 637, endPoint x: 614, endPoint y: 641, distance: 24.5
drag, startPoint x: 660, startPoint y: 641, endPoint x: 701, endPoint y: 645, distance: 41.8
type input "**"
drag, startPoint x: 638, startPoint y: 640, endPoint x: 622, endPoint y: 640, distance: 16.7
drag, startPoint x: 644, startPoint y: 645, endPoint x: 669, endPoint y: 646, distance: 25.0
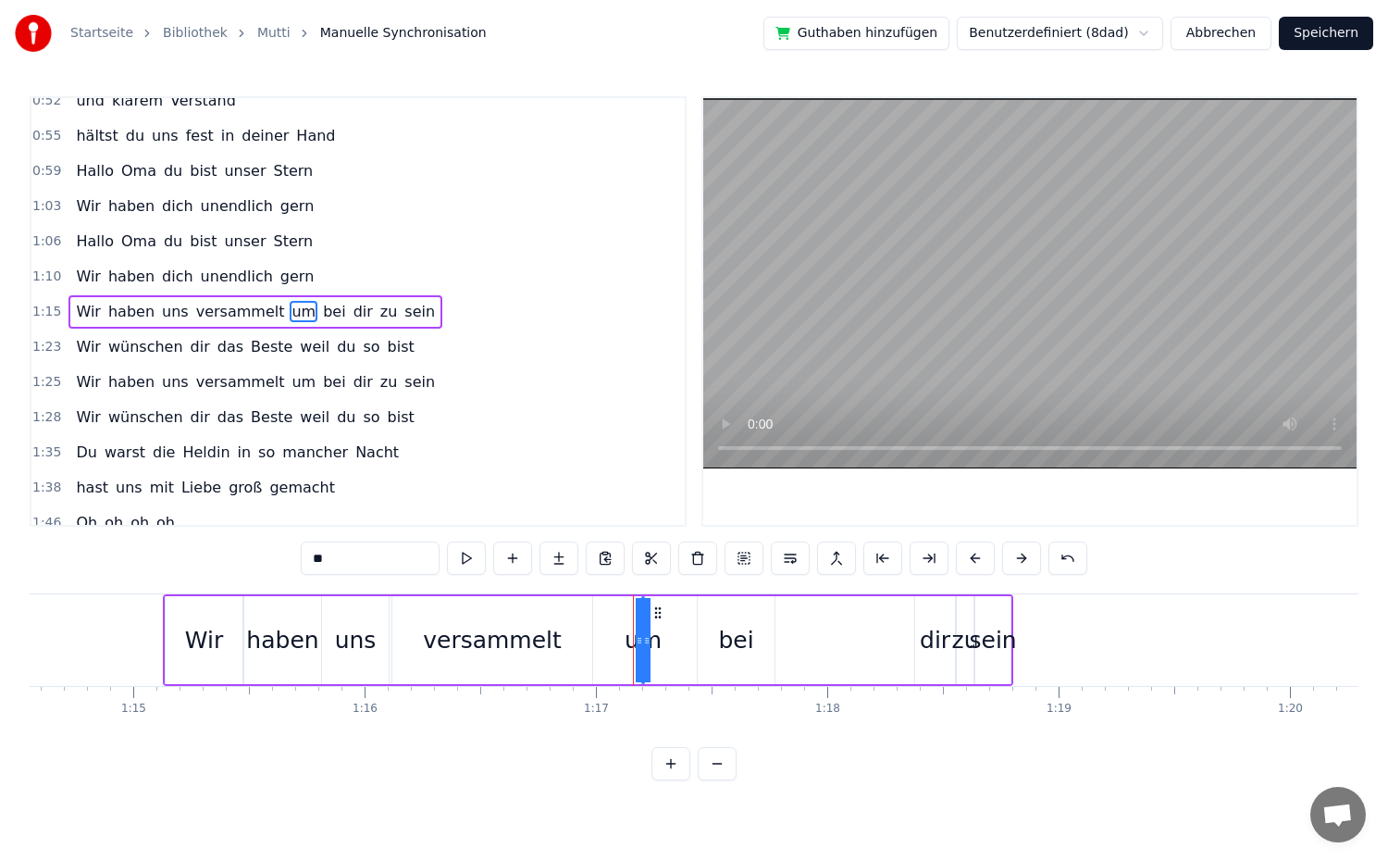
drag, startPoint x: 638, startPoint y: 639, endPoint x: 602, endPoint y: 639, distance: 36.1
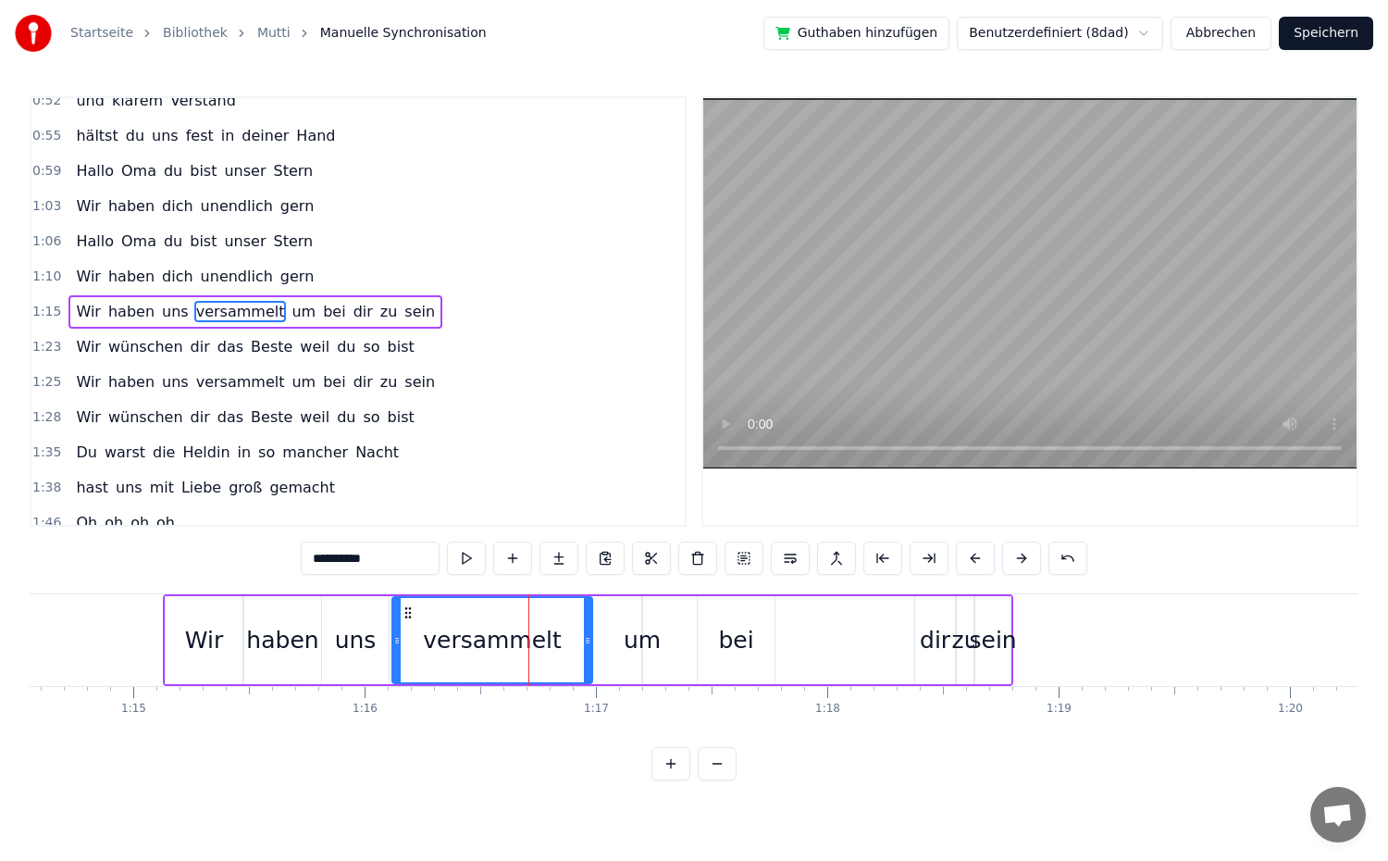
type input "**"
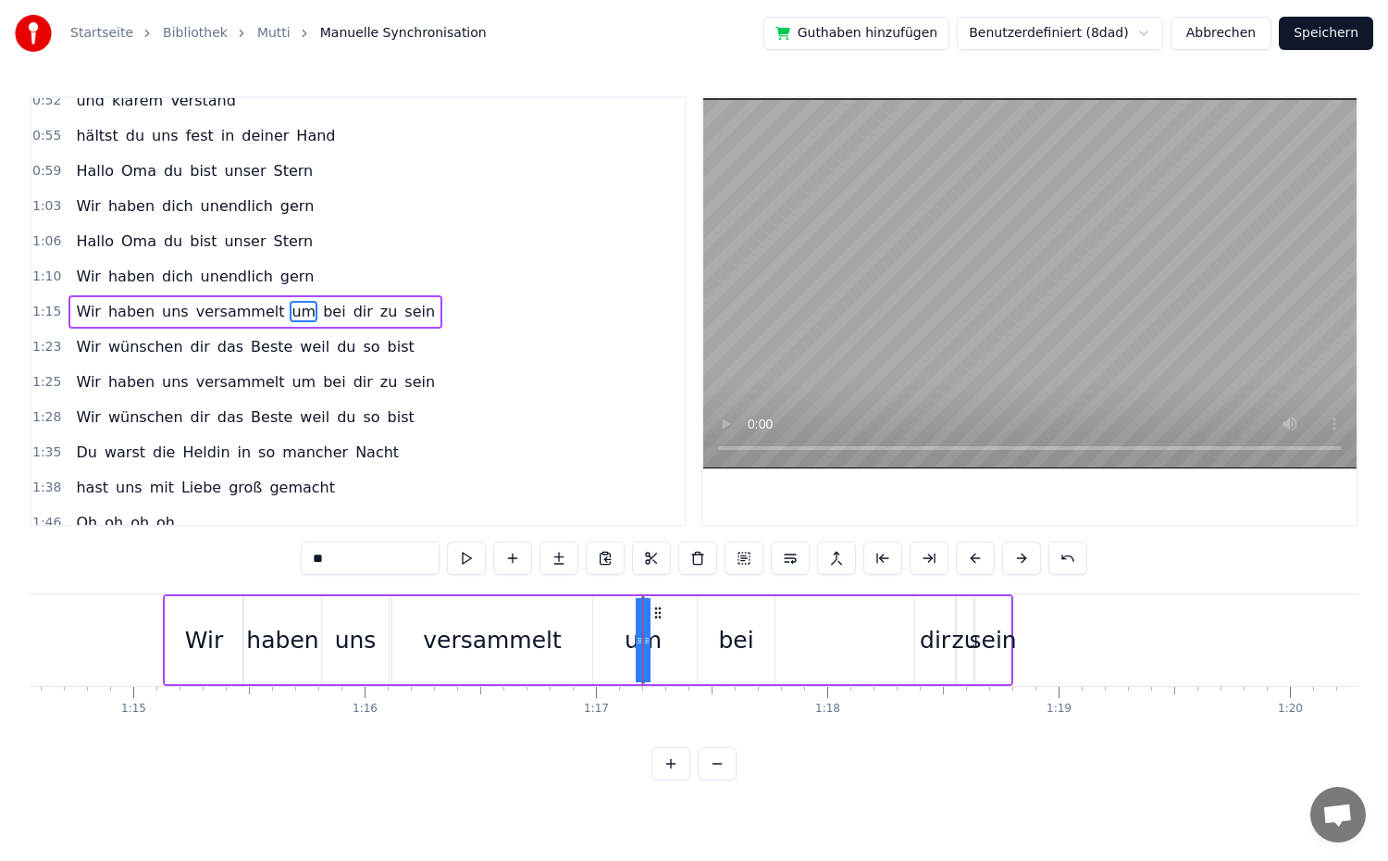
drag, startPoint x: 646, startPoint y: 645, endPoint x: 671, endPoint y: 641, distance: 25.3
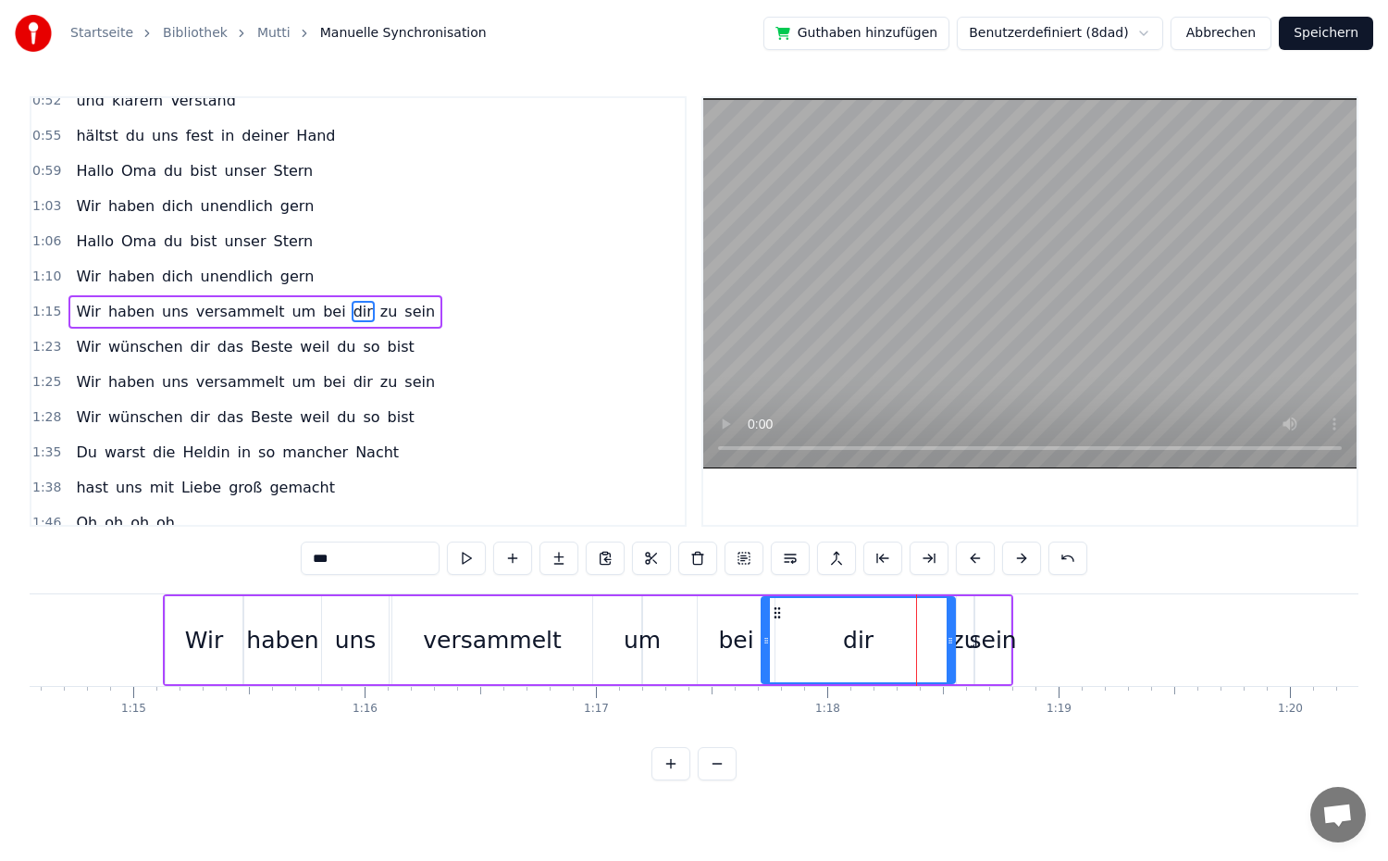
drag, startPoint x: 920, startPoint y: 642, endPoint x: 766, endPoint y: 643, distance: 153.6
drag, startPoint x: 953, startPoint y: 644, endPoint x: 898, endPoint y: 647, distance: 55.6
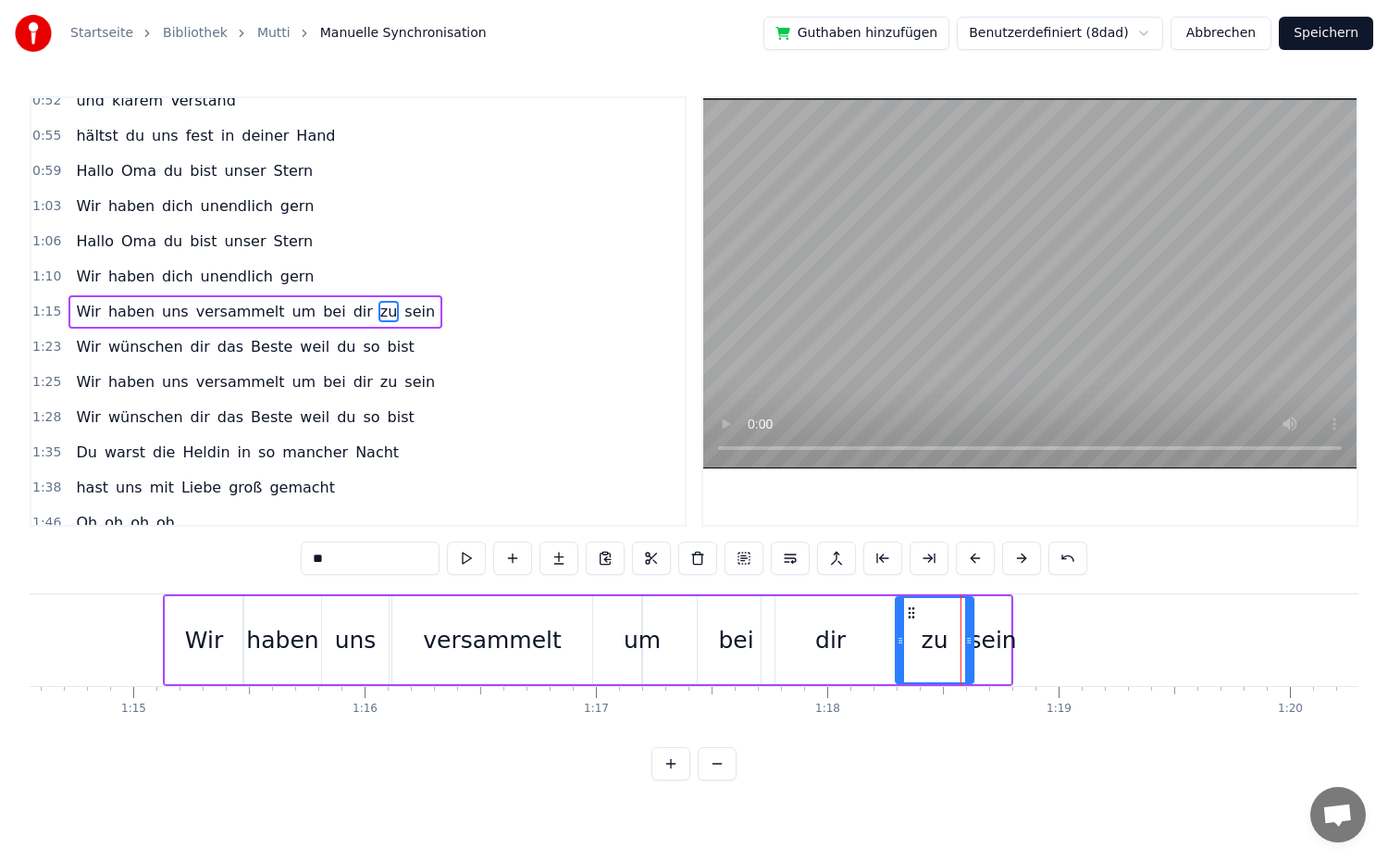
drag, startPoint x: 960, startPoint y: 644, endPoint x: 899, endPoint y: 643, distance: 61.1
drag, startPoint x: 970, startPoint y: 641, endPoint x: 943, endPoint y: 643, distance: 26.9
drag, startPoint x: 902, startPoint y: 641, endPoint x: 868, endPoint y: 644, distance: 34.4
type input "****"
drag, startPoint x: 983, startPoint y: 639, endPoint x: 948, endPoint y: 641, distance: 35.2
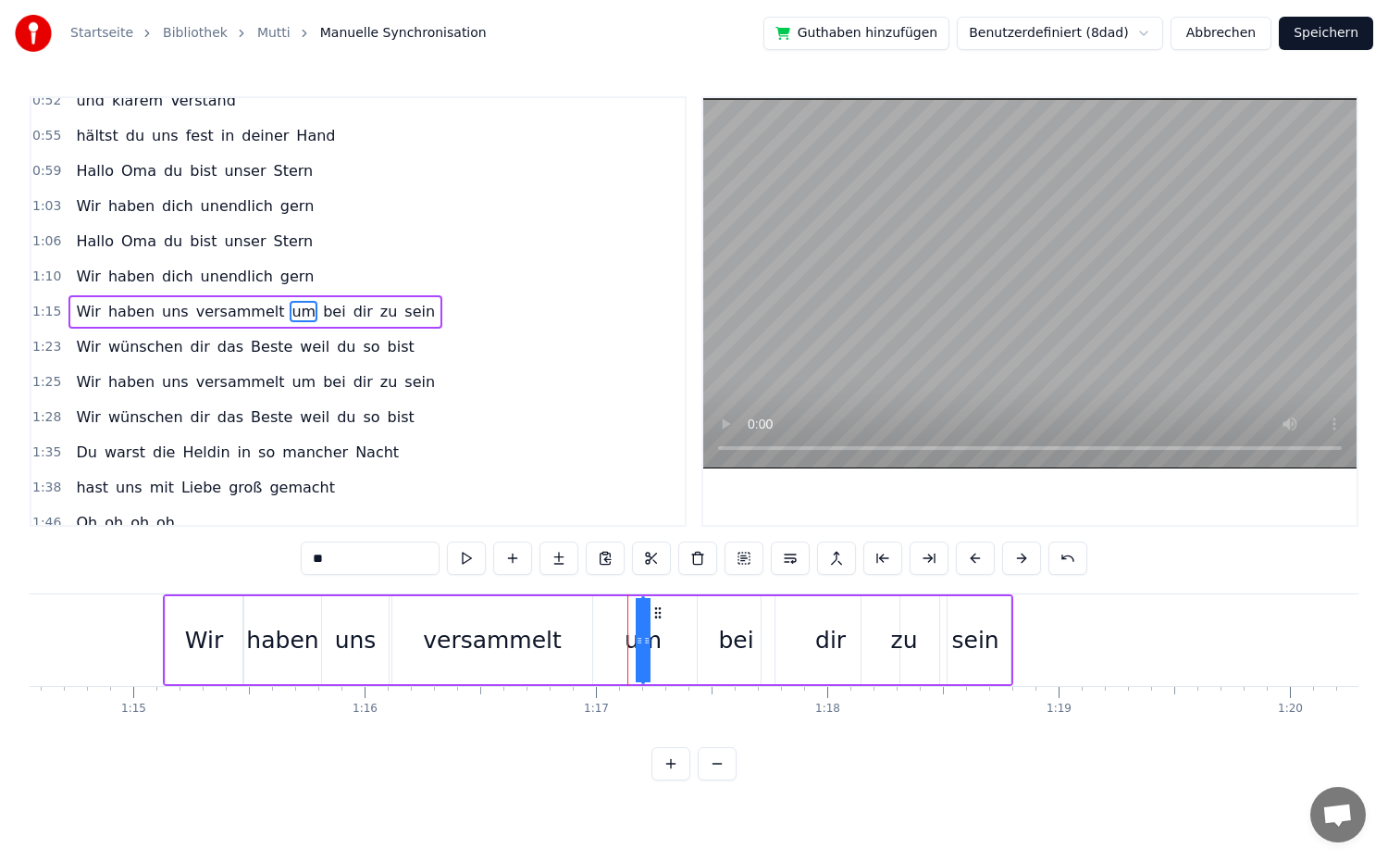
drag, startPoint x: 638, startPoint y: 642, endPoint x: 621, endPoint y: 641, distance: 16.7
drag, startPoint x: 639, startPoint y: 642, endPoint x: 713, endPoint y: 649, distance: 74.3
drag, startPoint x: 647, startPoint y: 648, endPoint x: 577, endPoint y: 646, distance: 69.4
drag, startPoint x: 707, startPoint y: 641, endPoint x: 659, endPoint y: 642, distance: 48.1
type input "***"
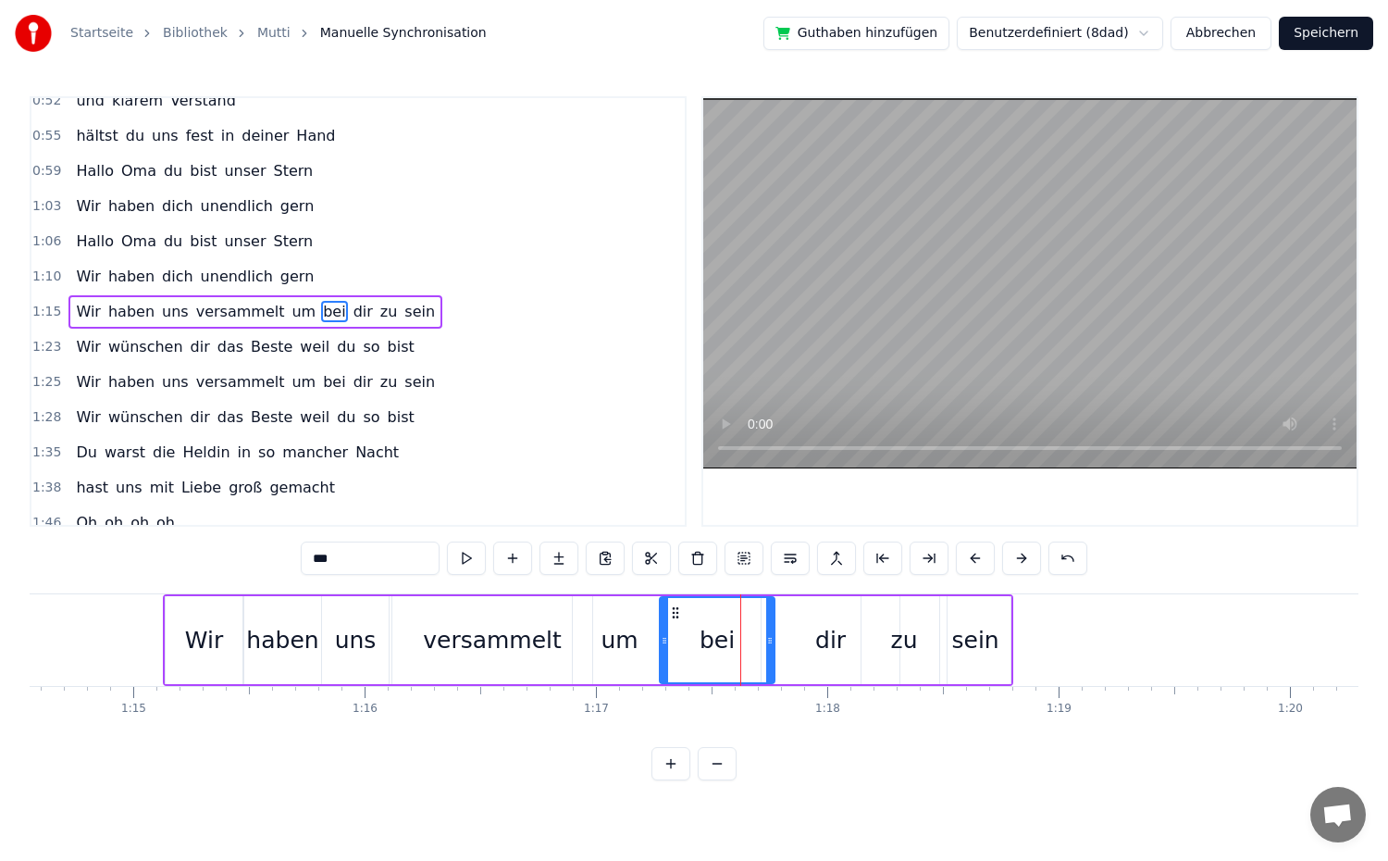
drag, startPoint x: 702, startPoint y: 639, endPoint x: 664, endPoint y: 643, distance: 38.1
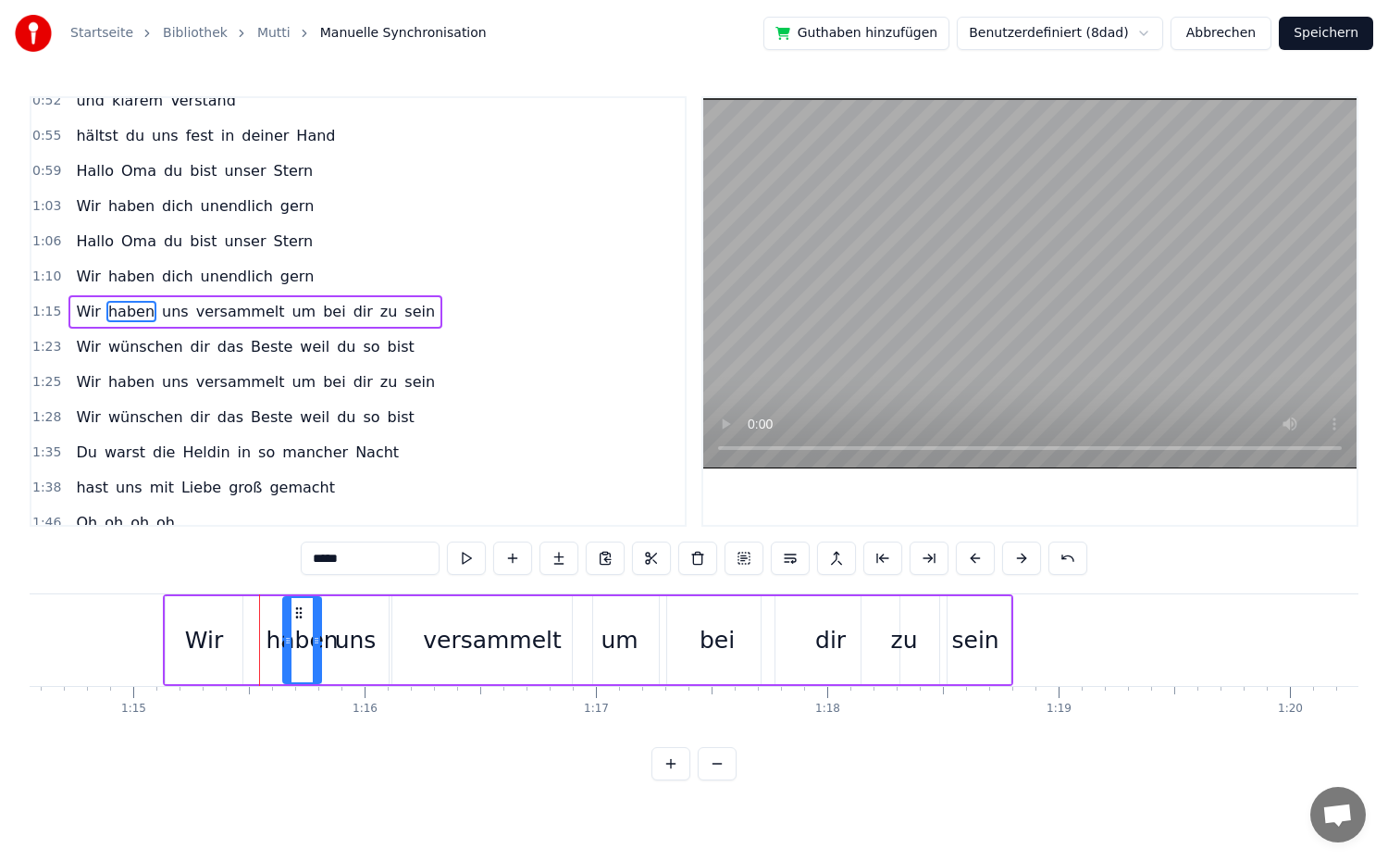
drag, startPoint x: 251, startPoint y: 638, endPoint x: 290, endPoint y: 643, distance: 39.1
type input "***"
drag, startPoint x: 237, startPoint y: 636, endPoint x: 275, endPoint y: 642, distance: 38.5
drag, startPoint x: 172, startPoint y: 638, endPoint x: 191, endPoint y: 643, distance: 19.3
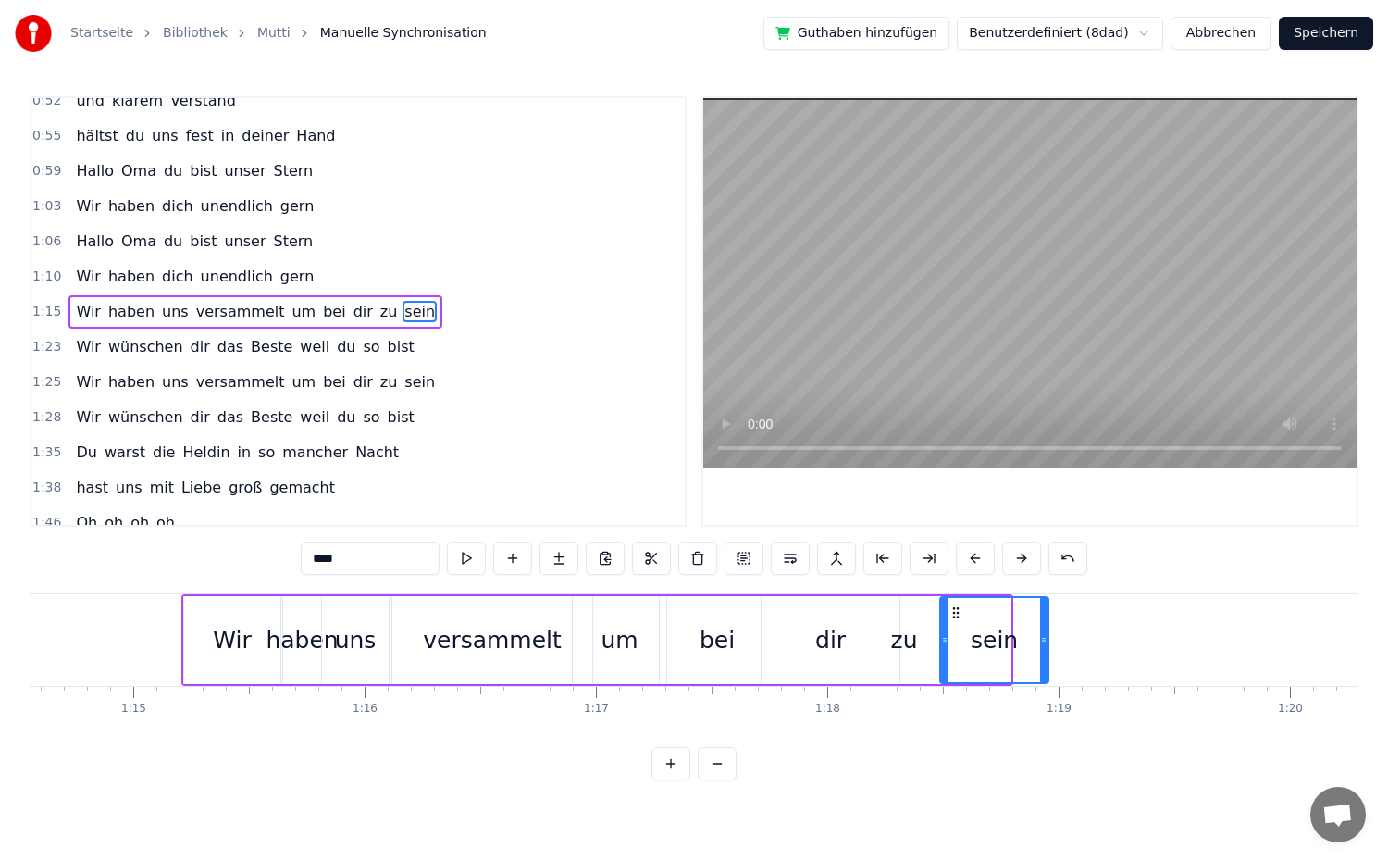
drag, startPoint x: 1006, startPoint y: 641, endPoint x: 1044, endPoint y: 640, distance: 38.0
drag, startPoint x: 946, startPoint y: 641, endPoint x: 926, endPoint y: 641, distance: 19.4
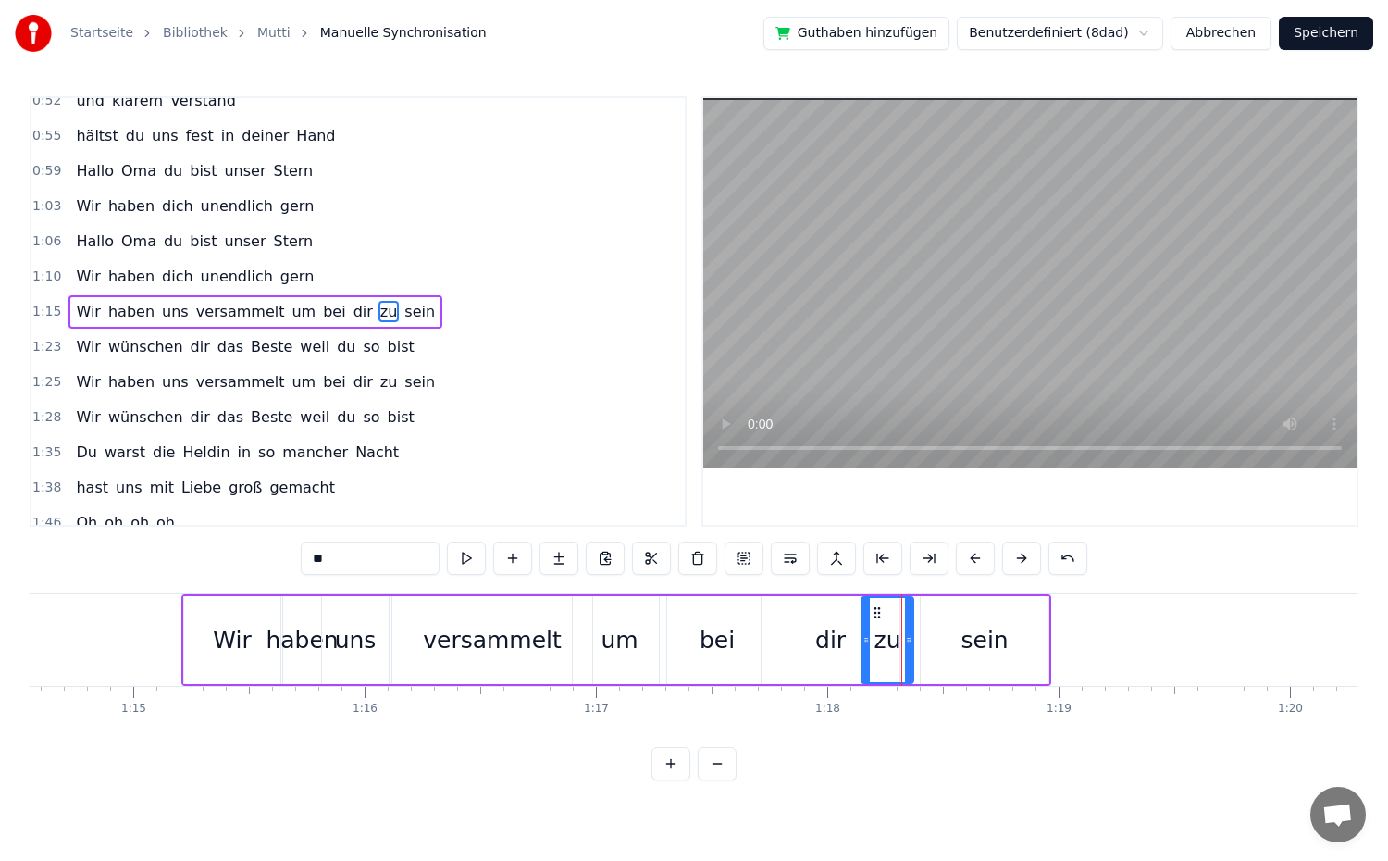
drag, startPoint x: 945, startPoint y: 637, endPoint x: 911, endPoint y: 637, distance: 33.3
type input "****"
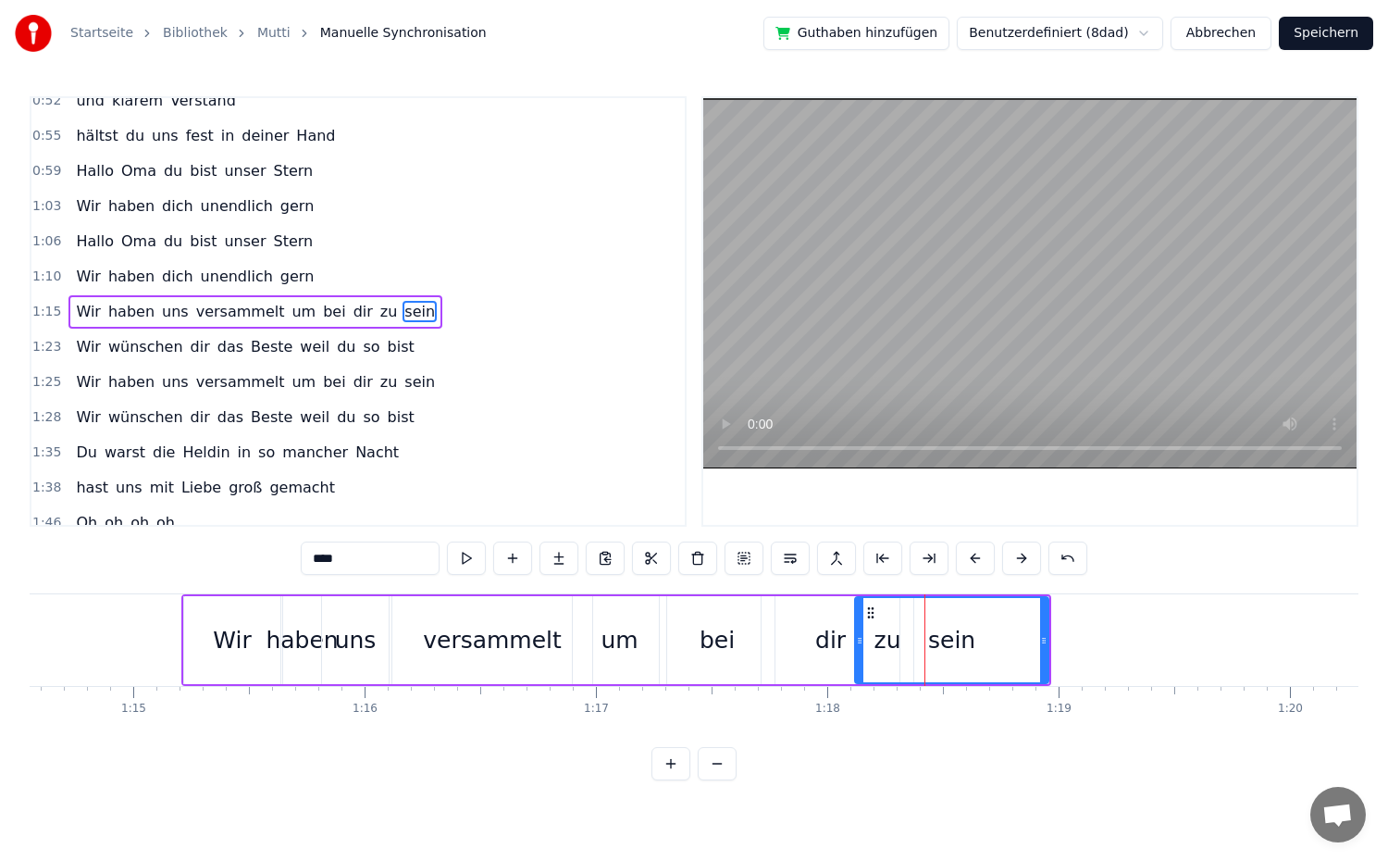
drag, startPoint x: 927, startPoint y: 639, endPoint x: 859, endPoint y: 638, distance: 68.5
drag, startPoint x: 862, startPoint y: 645, endPoint x: 897, endPoint y: 641, distance: 35.4
drag, startPoint x: 1046, startPoint y: 648, endPoint x: 958, endPoint y: 649, distance: 87.9
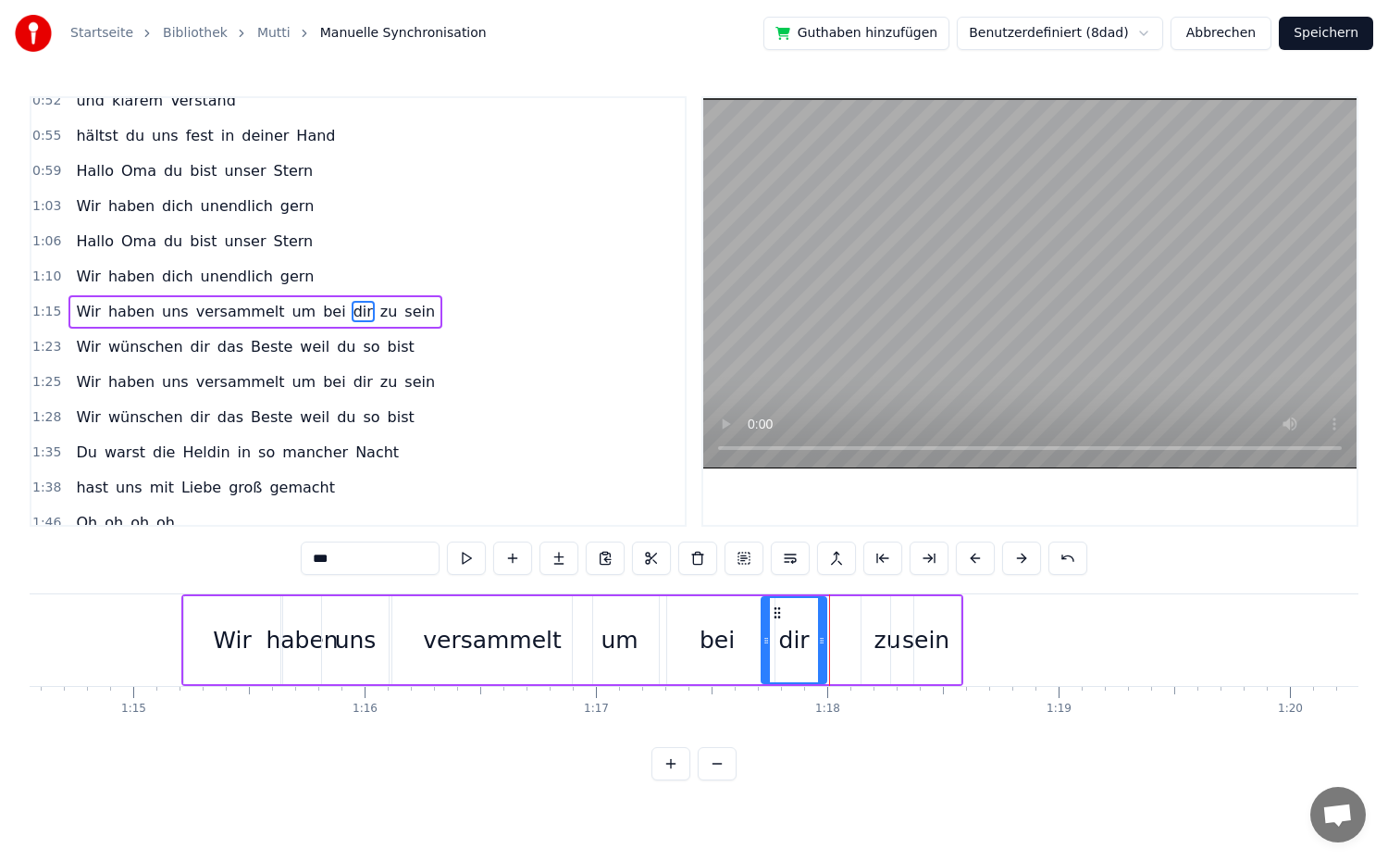
drag, startPoint x: 897, startPoint y: 636, endPoint x: 824, endPoint y: 637, distance: 73.1
drag, startPoint x: 895, startPoint y: 643, endPoint x: 937, endPoint y: 656, distance: 44.5
drag, startPoint x: 865, startPoint y: 639, endPoint x: 819, endPoint y: 641, distance: 46.3
drag, startPoint x: 910, startPoint y: 646, endPoint x: 879, endPoint y: 647, distance: 30.6
type input "****"
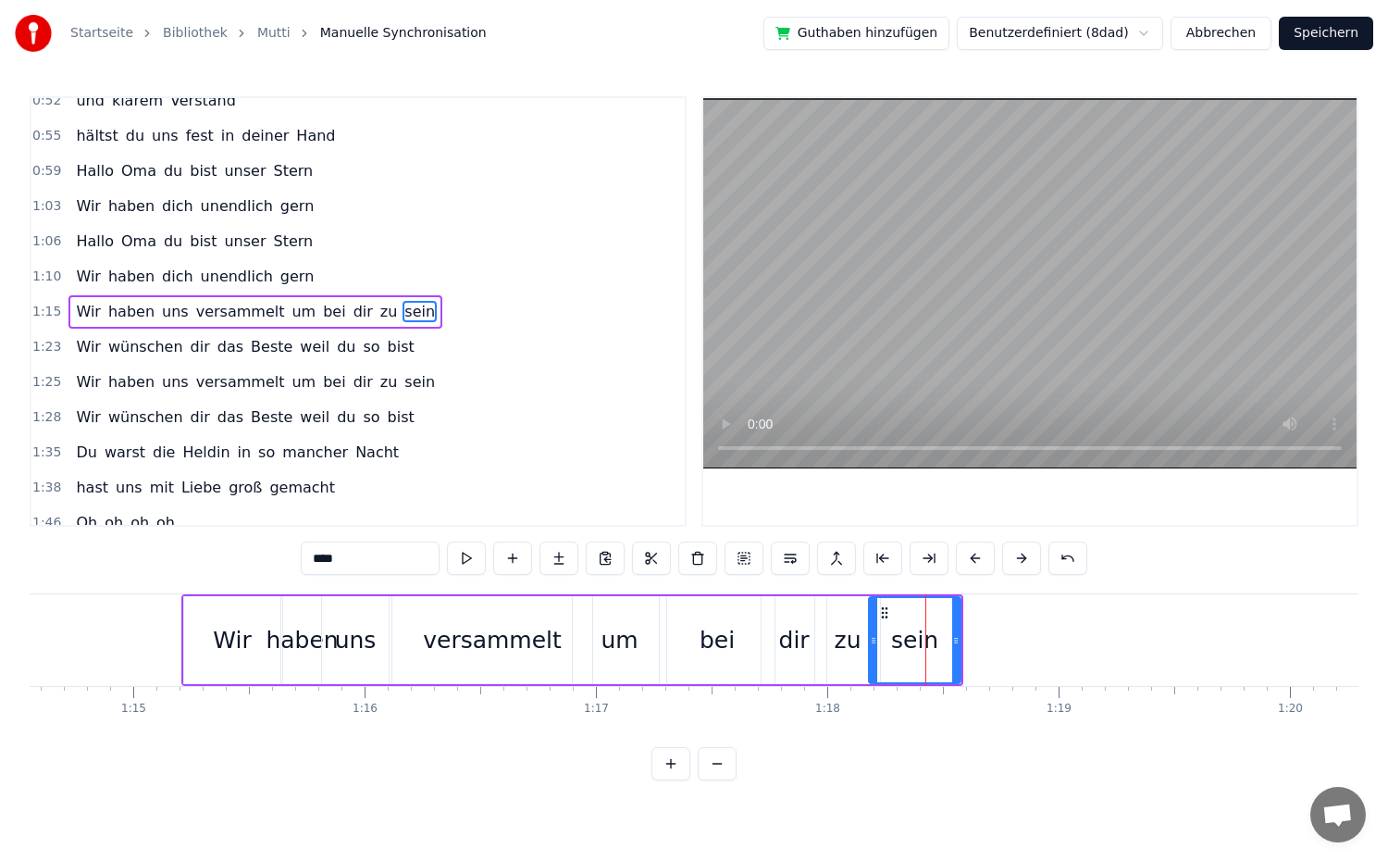
drag, startPoint x: 936, startPoint y: 643, endPoint x: 871, endPoint y: 646, distance: 64.8
drag, startPoint x: 959, startPoint y: 648, endPoint x: 1031, endPoint y: 651, distance: 72.2
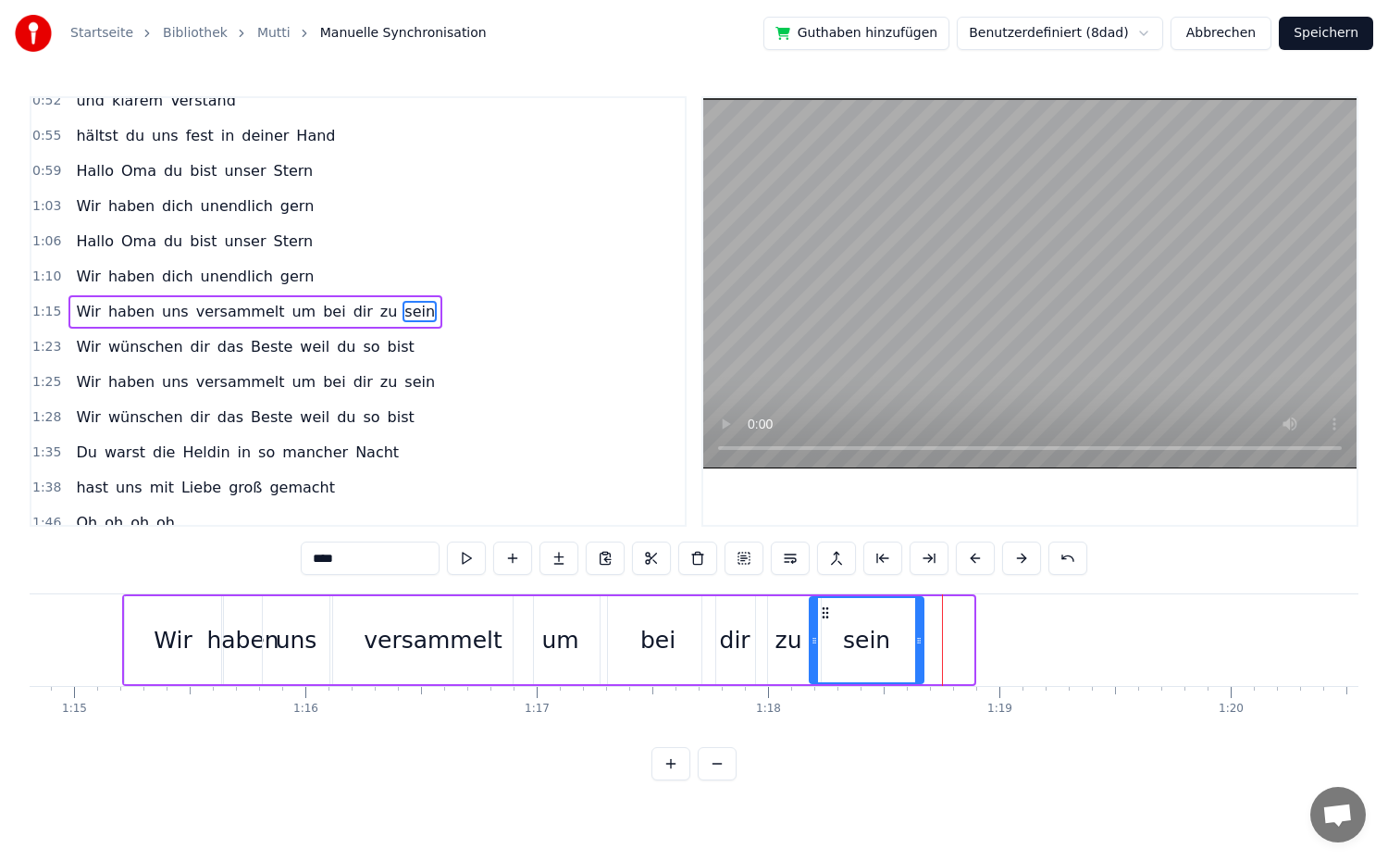
drag, startPoint x: 968, startPoint y: 646, endPoint x: 918, endPoint y: 644, distance: 50.0
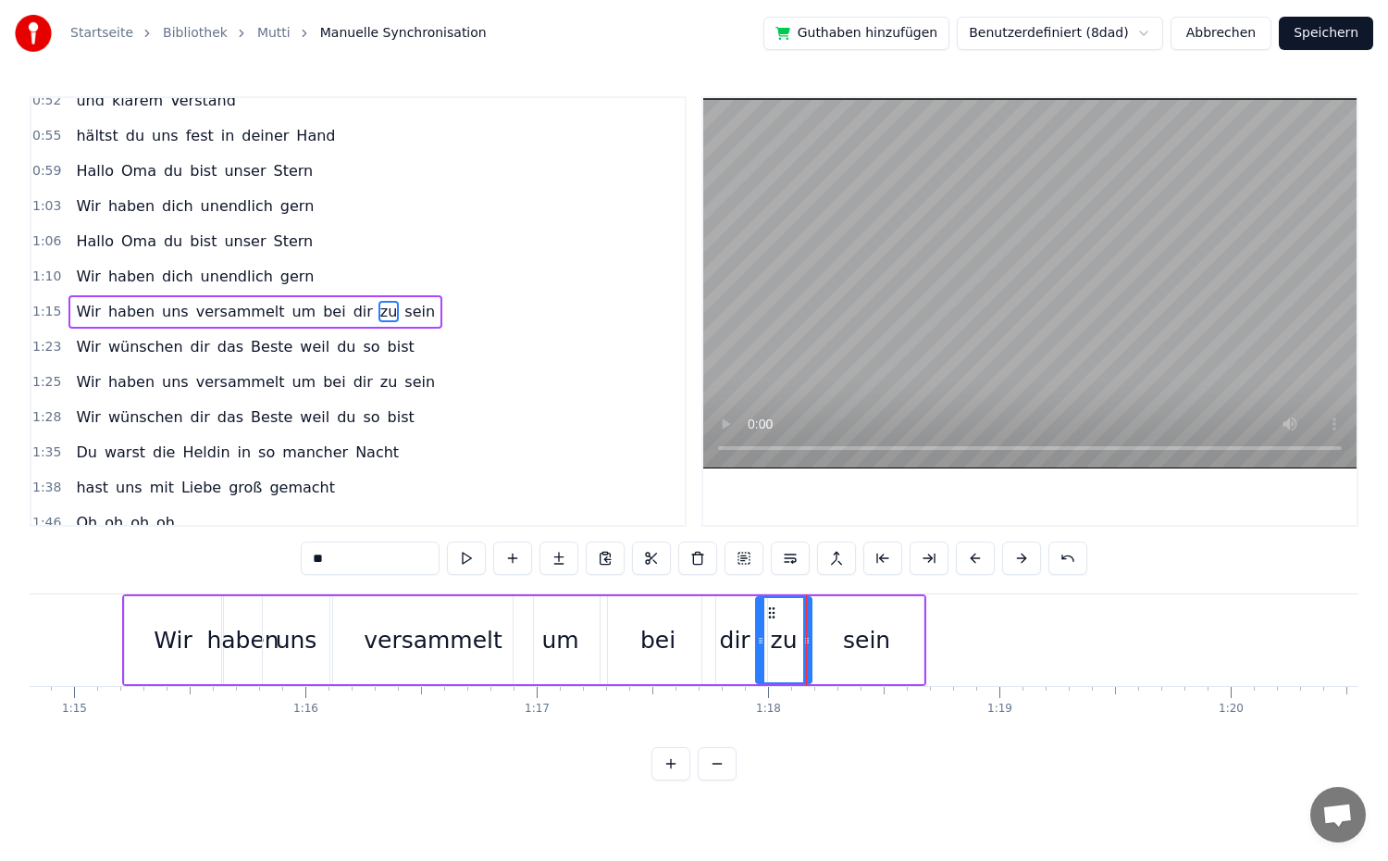
type input "****"
drag, startPoint x: 814, startPoint y: 639, endPoint x: 801, endPoint y: 639, distance: 13.0
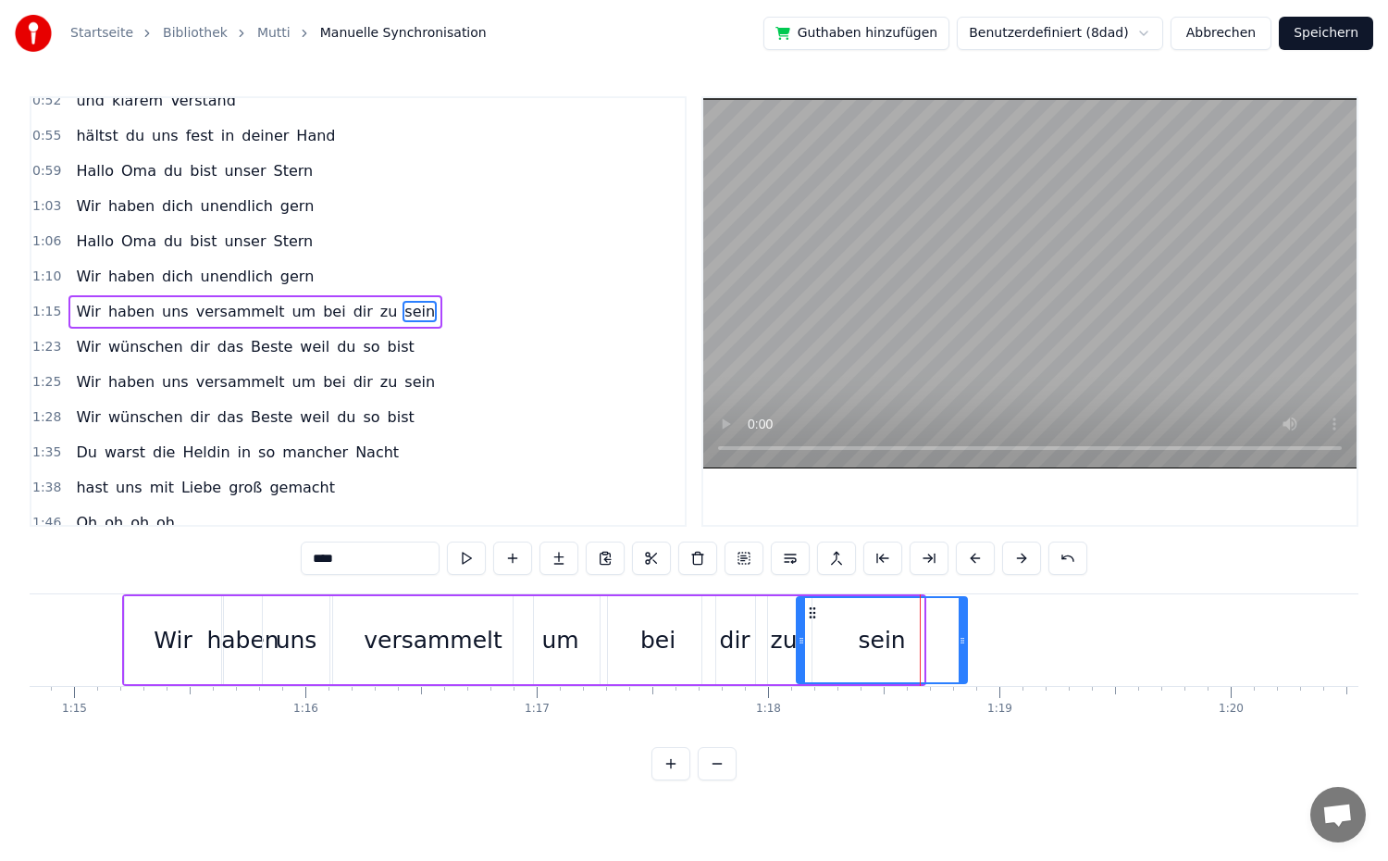
drag, startPoint x: 921, startPoint y: 641, endPoint x: 964, endPoint y: 642, distance: 43.5
drag, startPoint x: 965, startPoint y: 641, endPoint x: 884, endPoint y: 644, distance: 81.5
drag, startPoint x: 884, startPoint y: 639, endPoint x: 931, endPoint y: 640, distance: 47.2
drag, startPoint x: 926, startPoint y: 640, endPoint x: 967, endPoint y: 639, distance: 40.7
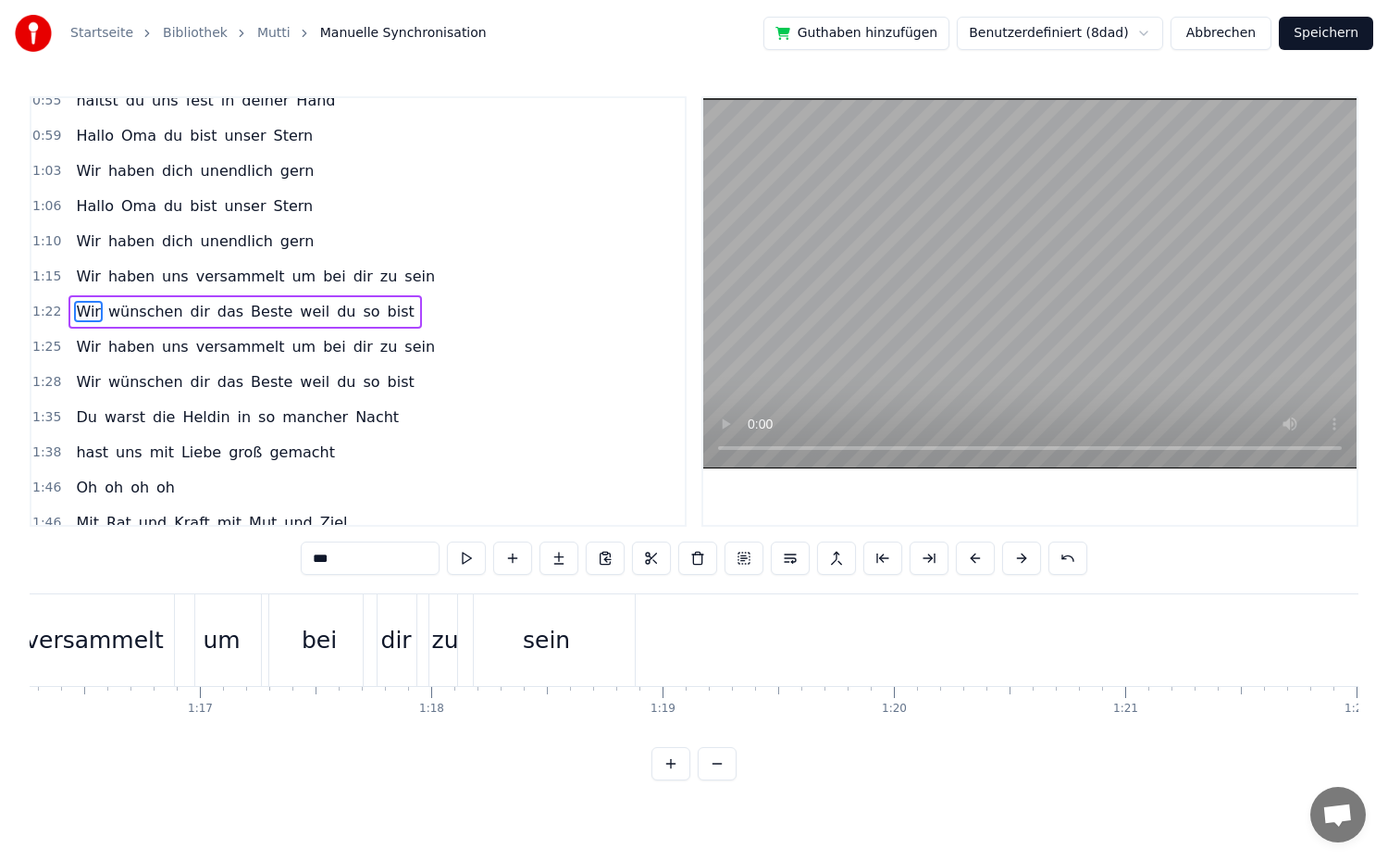
scroll to position [0, 17631]
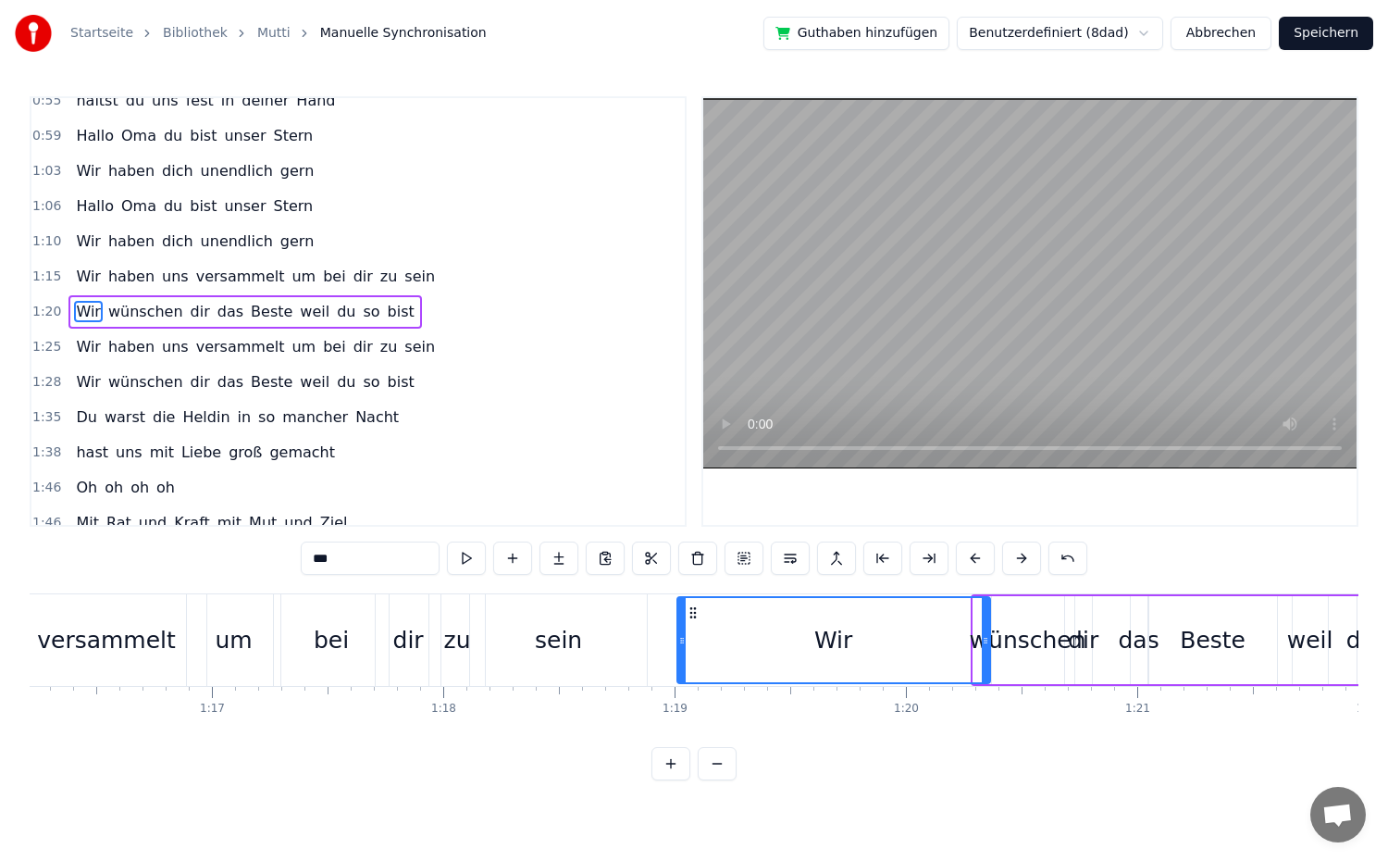
drag, startPoint x: 977, startPoint y: 653, endPoint x: 681, endPoint y: 651, distance: 296.1
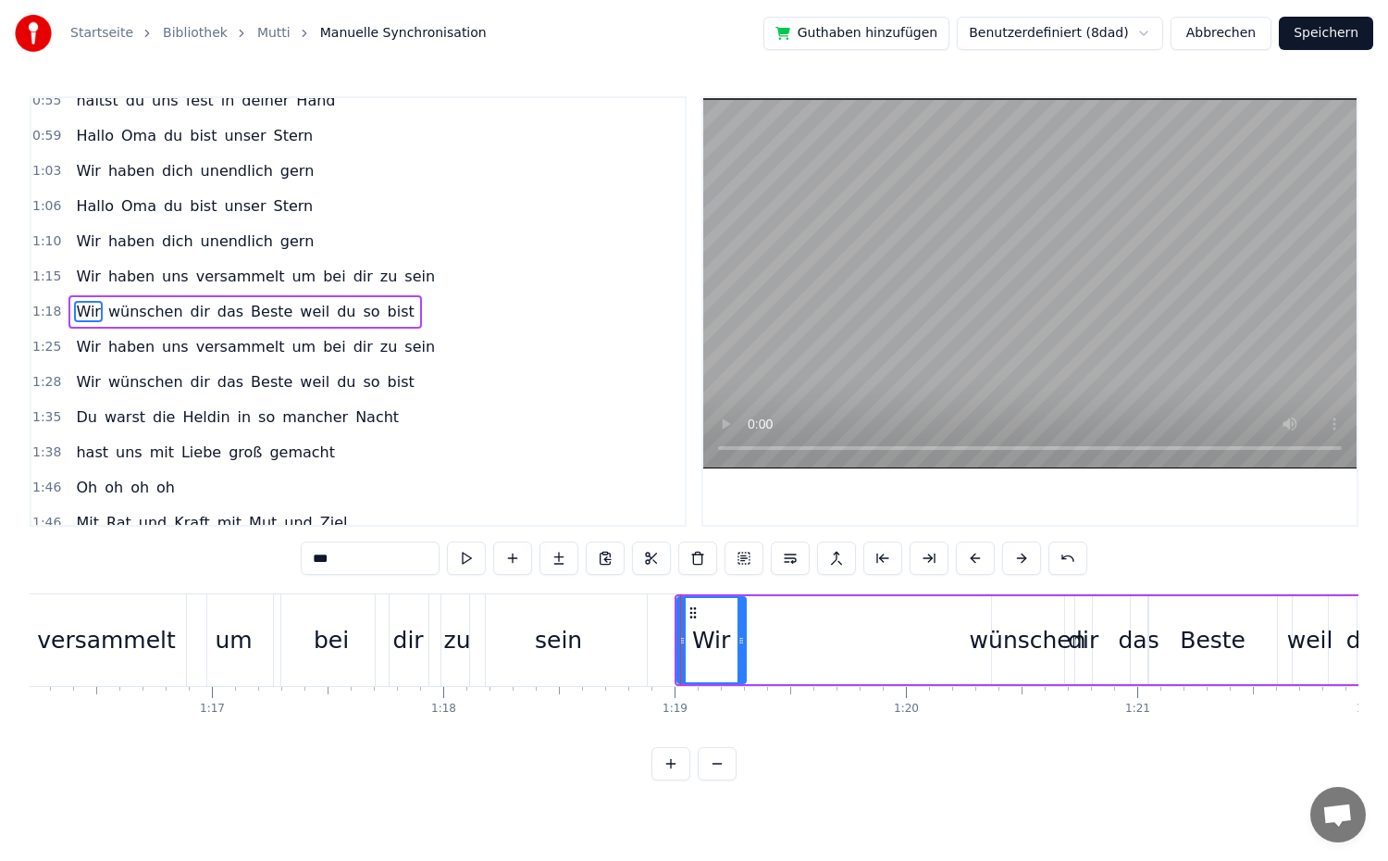
drag, startPoint x: 984, startPoint y: 647, endPoint x: 739, endPoint y: 648, distance: 244.3
drag, startPoint x: 679, startPoint y: 649, endPoint x: 666, endPoint y: 649, distance: 13.0
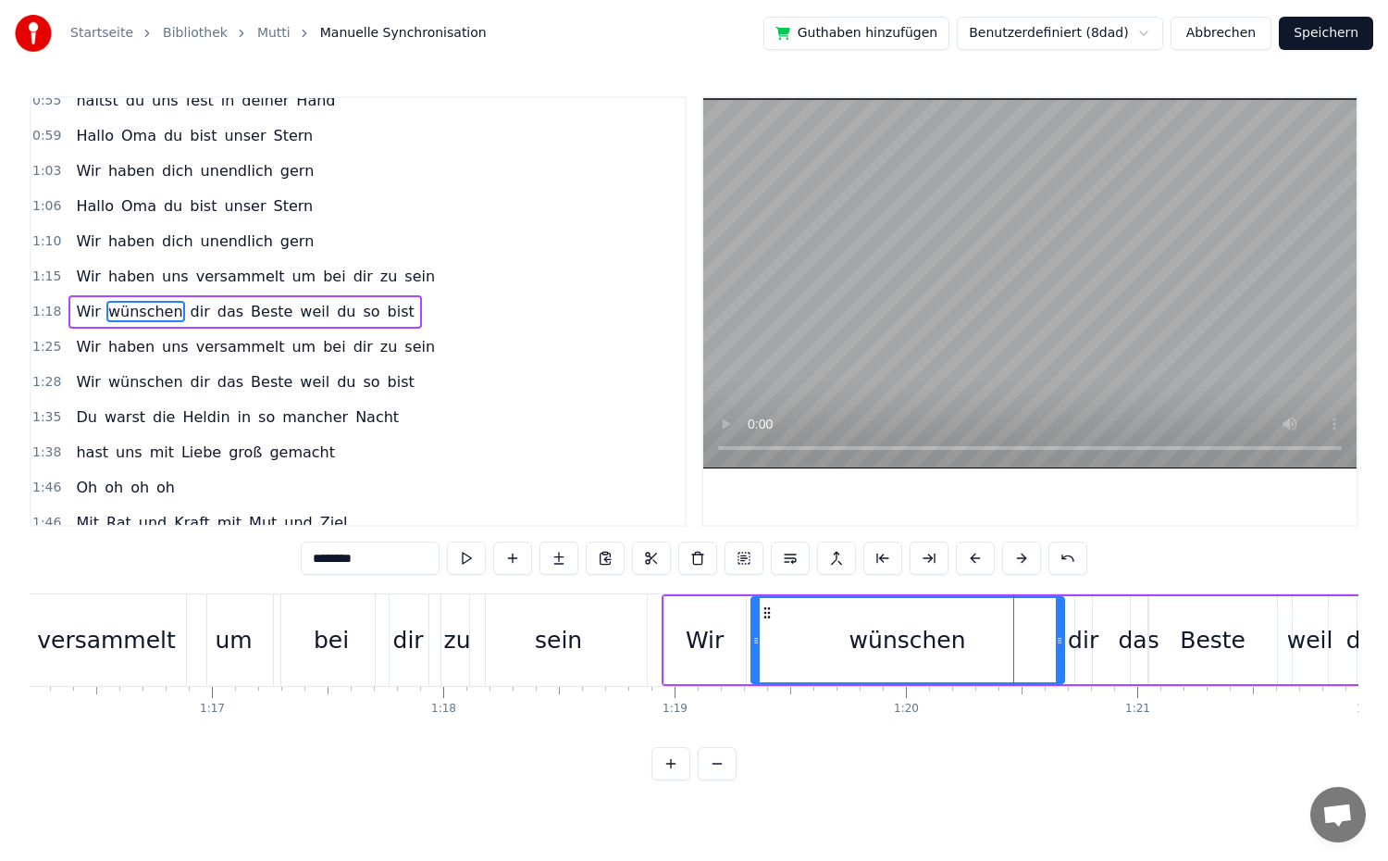
drag, startPoint x: 994, startPoint y: 643, endPoint x: 753, endPoint y: 650, distance: 240.7
drag, startPoint x: 1059, startPoint y: 651, endPoint x: 846, endPoint y: 649, distance: 212.8
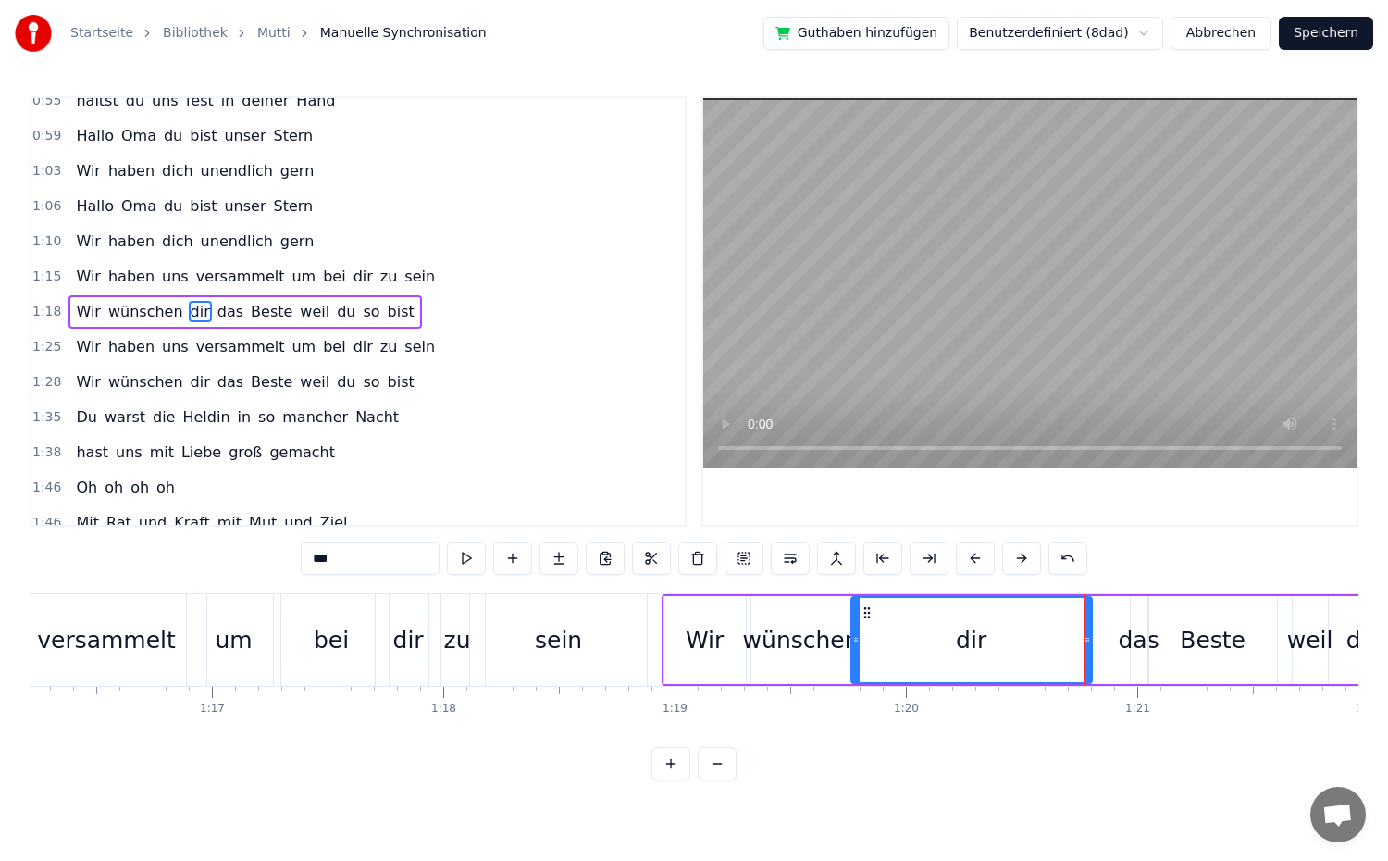
drag, startPoint x: 1075, startPoint y: 646, endPoint x: 851, endPoint y: 650, distance: 224.0
drag, startPoint x: 1089, startPoint y: 642, endPoint x: 932, endPoint y: 642, distance: 157.3
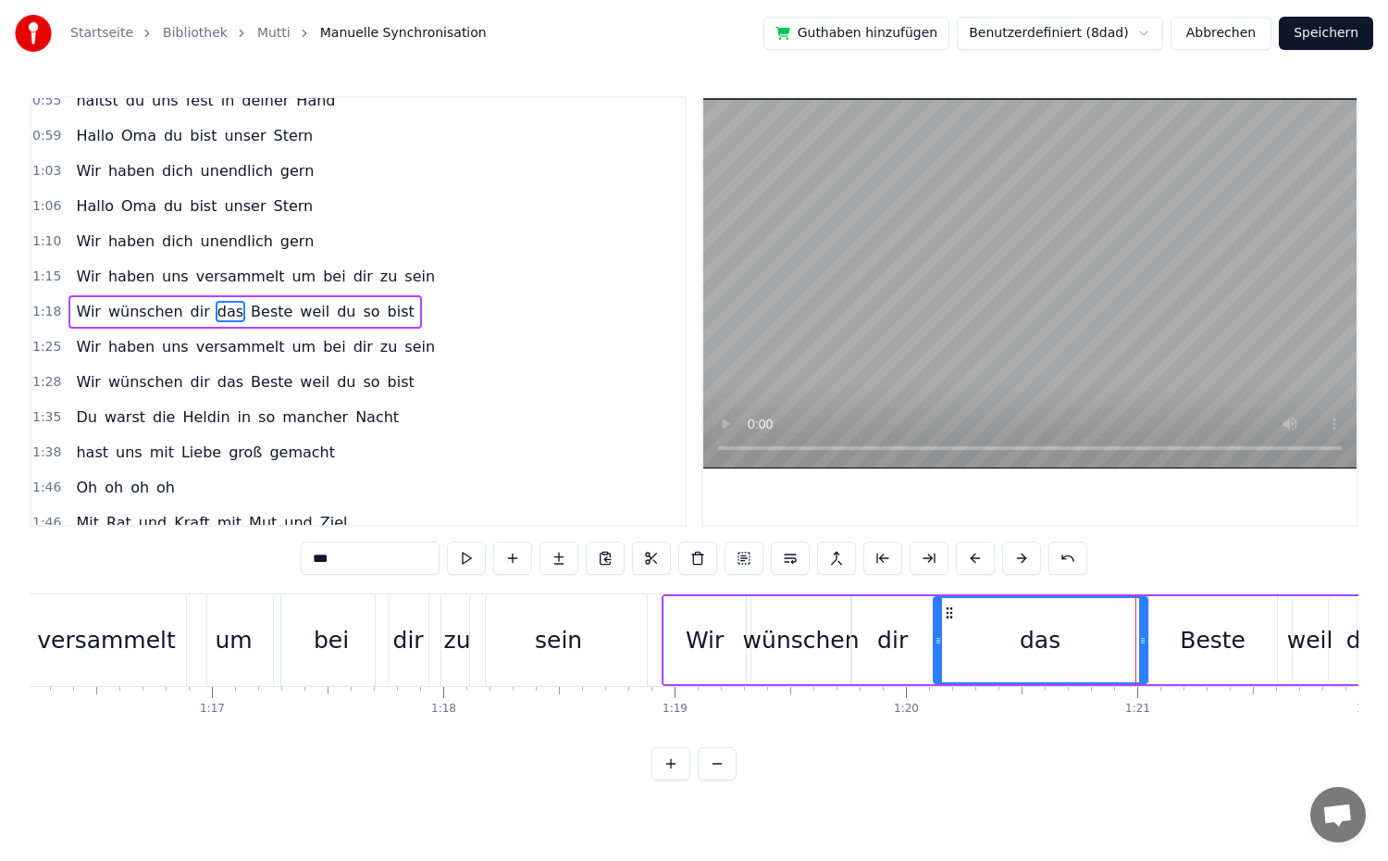
drag, startPoint x: 1135, startPoint y: 643, endPoint x: 938, endPoint y: 658, distance: 197.7
drag, startPoint x: 1146, startPoint y: 647, endPoint x: 1044, endPoint y: 652, distance: 101.9
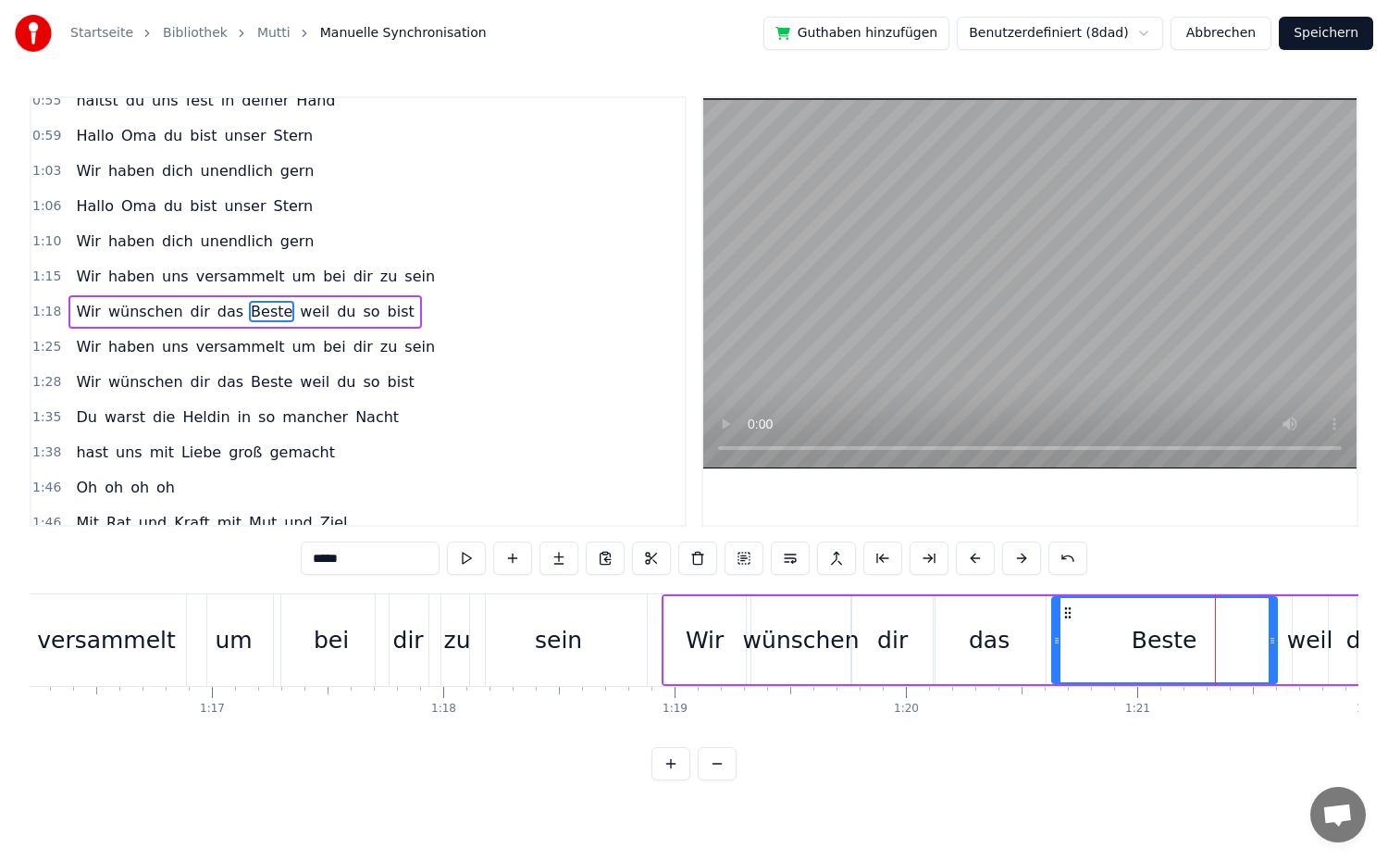
drag, startPoint x: 1154, startPoint y: 638, endPoint x: 1057, endPoint y: 651, distance: 98.0
drag, startPoint x: 1273, startPoint y: 641, endPoint x: 1158, endPoint y: 646, distance: 115.8
drag, startPoint x: 1059, startPoint y: 638, endPoint x: 1020, endPoint y: 640, distance: 39.0
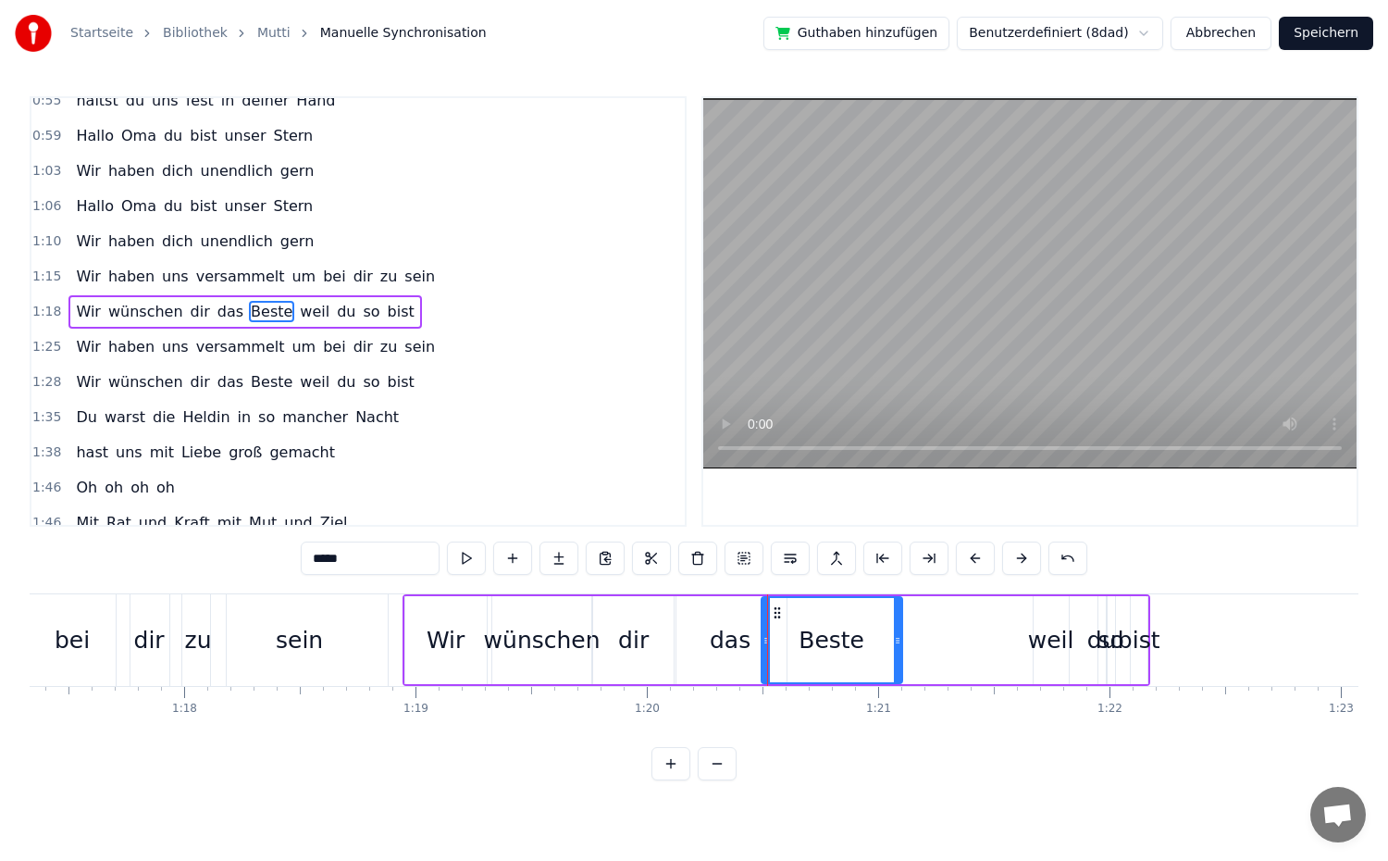
scroll to position [0, 17890]
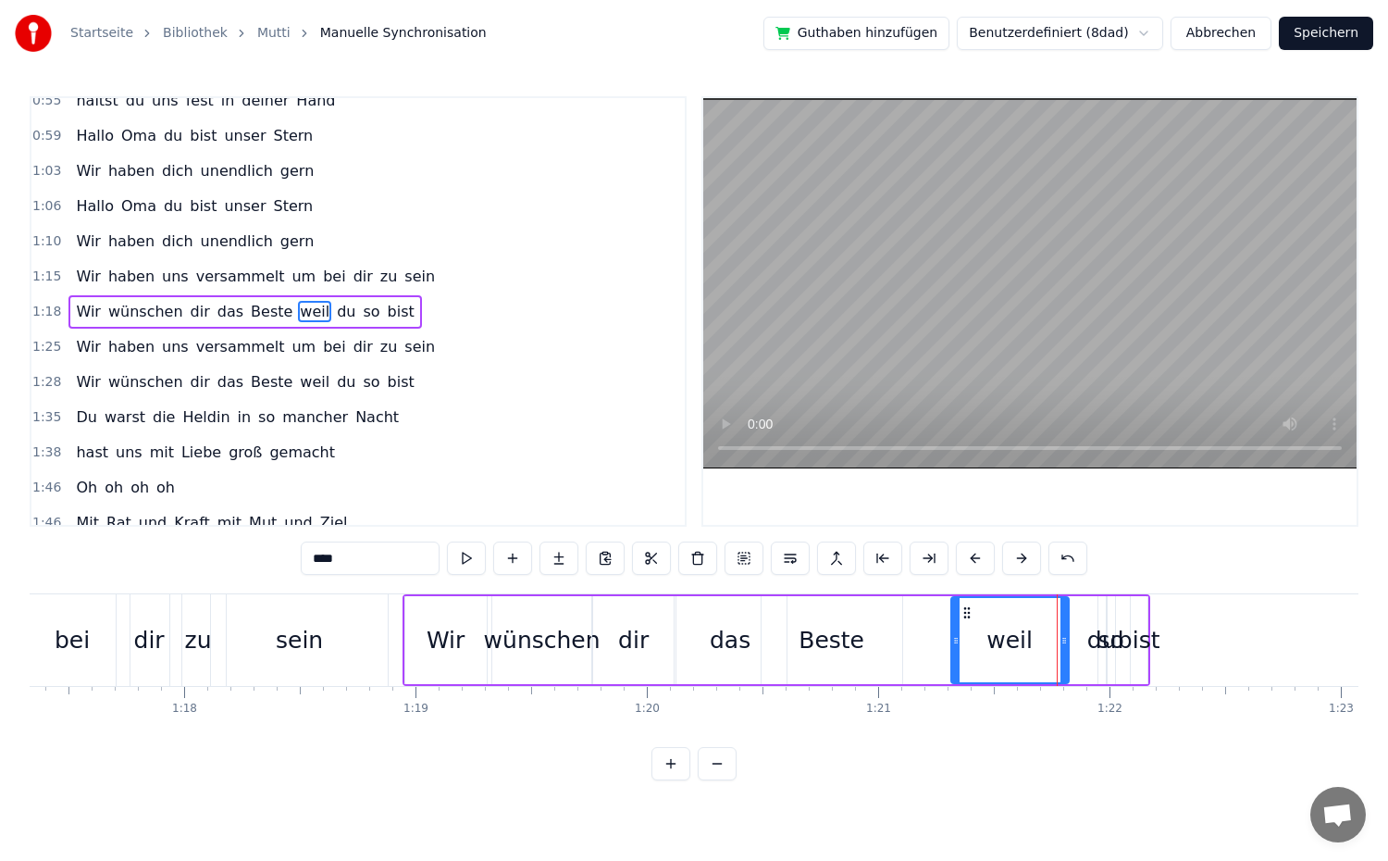
drag, startPoint x: 1039, startPoint y: 638, endPoint x: 957, endPoint y: 638, distance: 82.4
drag, startPoint x: 1063, startPoint y: 637, endPoint x: 1038, endPoint y: 638, distance: 25.0
drag, startPoint x: 953, startPoint y: 640, endPoint x: 907, endPoint y: 643, distance: 46.4
drag, startPoint x: 1035, startPoint y: 640, endPoint x: 981, endPoint y: 640, distance: 54.6
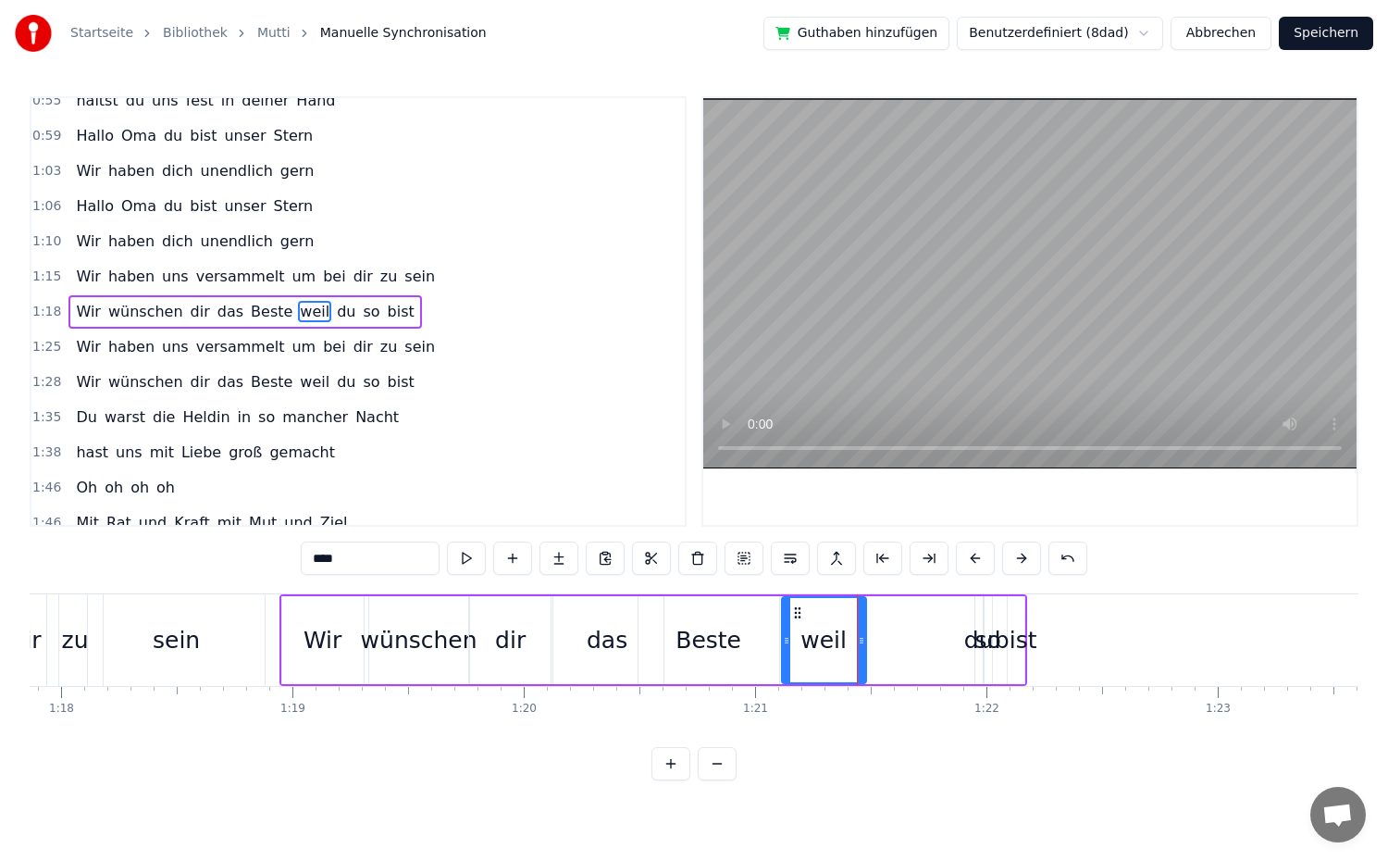
scroll to position [0, 17989]
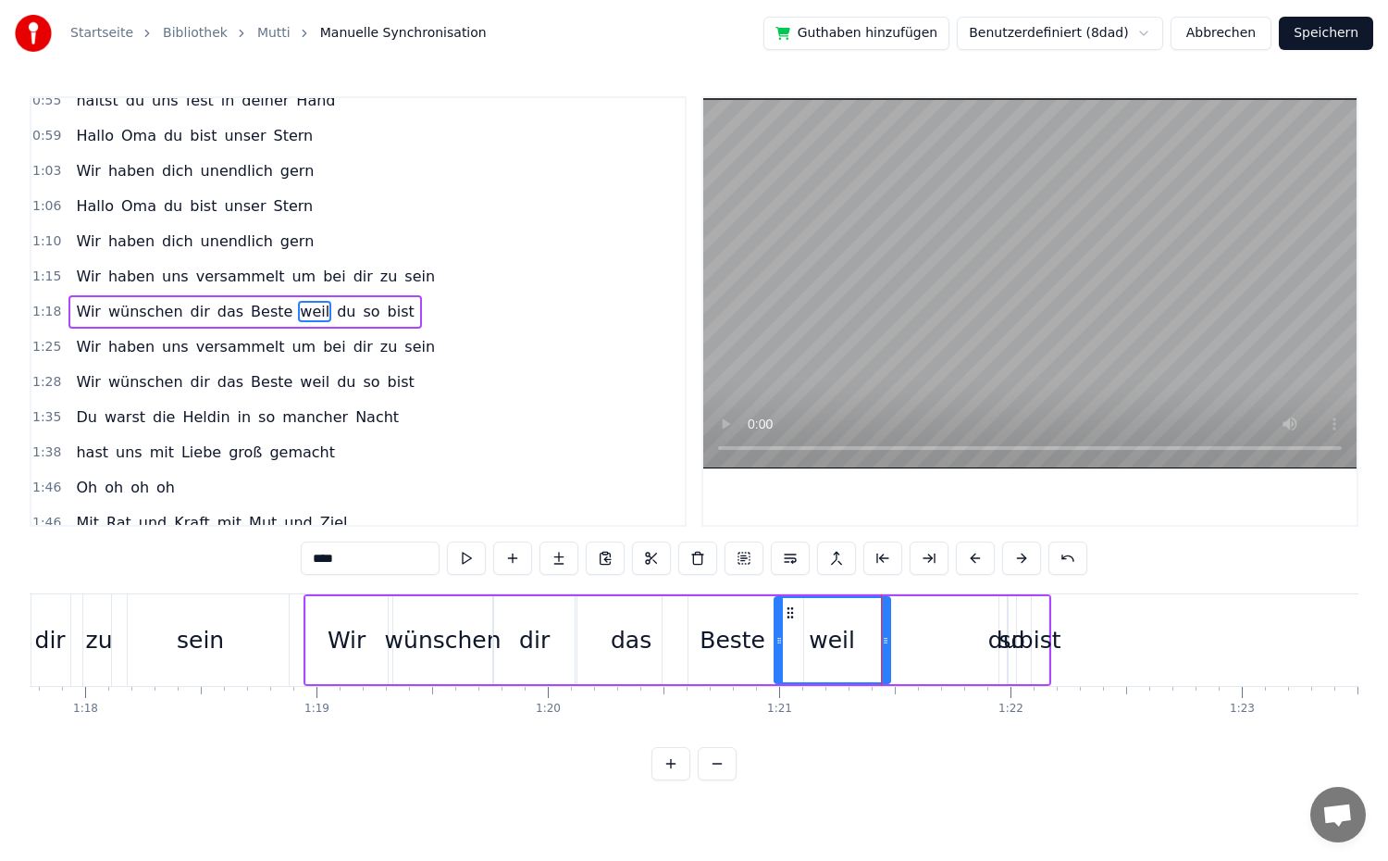
drag, startPoint x: 809, startPoint y: 640, endPoint x: 773, endPoint y: 643, distance: 36.2
drag, startPoint x: 885, startPoint y: 638, endPoint x: 854, endPoint y: 640, distance: 30.7
type input "**"
drag, startPoint x: 999, startPoint y: 643, endPoint x: 861, endPoint y: 645, distance: 138.8
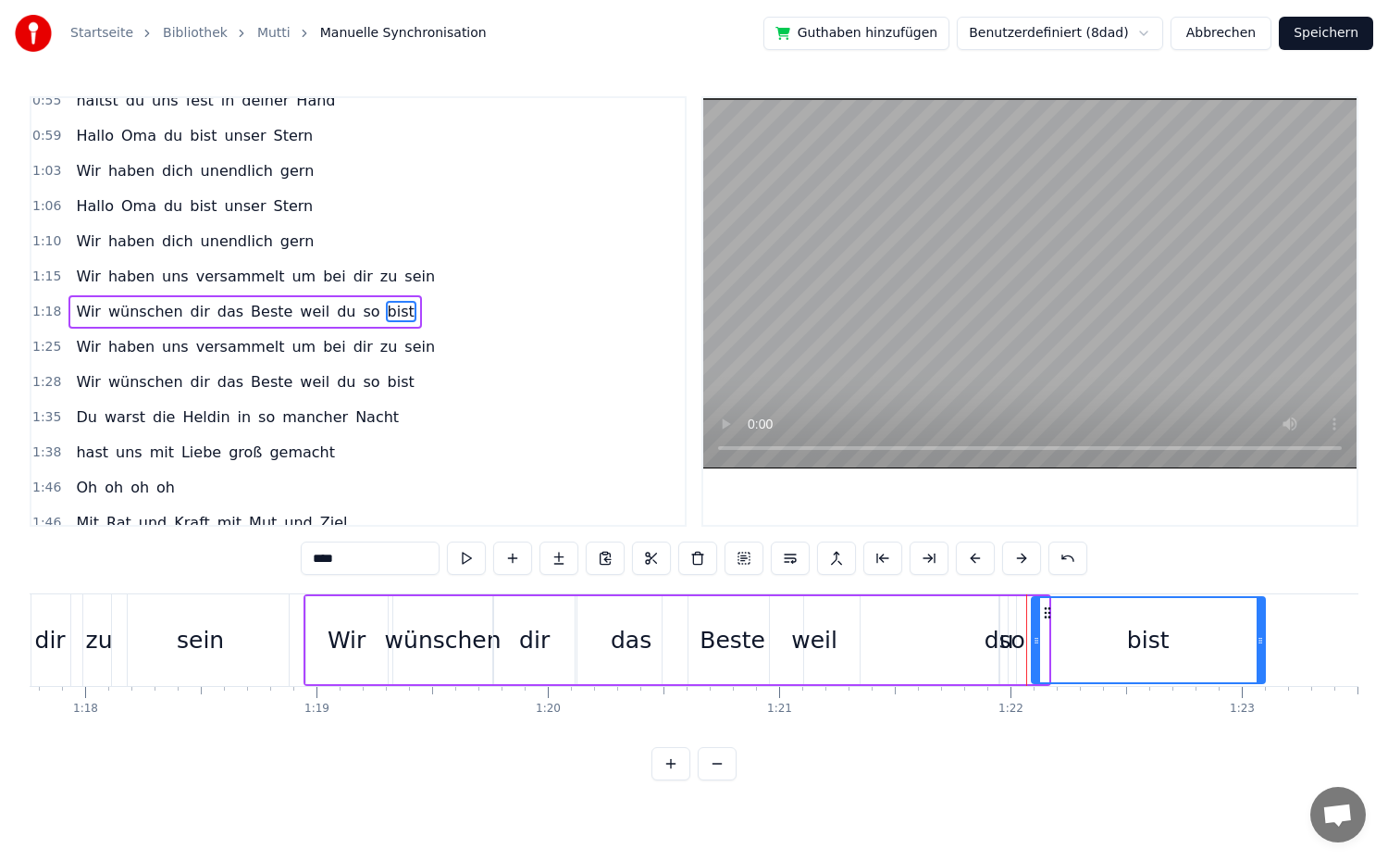
drag, startPoint x: 1042, startPoint y: 644, endPoint x: 1263, endPoint y: 651, distance: 221.3
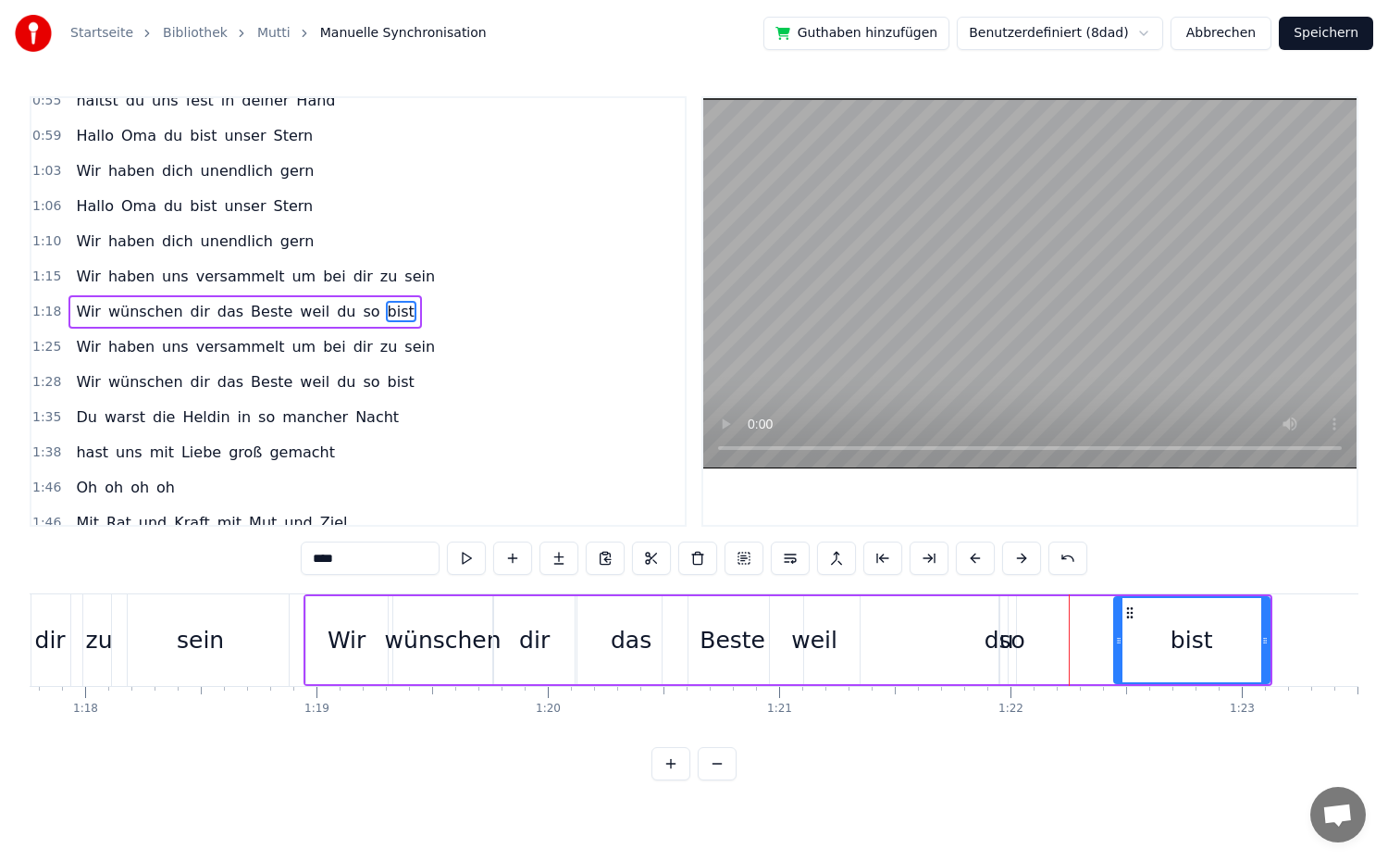
drag, startPoint x: 1037, startPoint y: 644, endPoint x: 1109, endPoint y: 648, distance: 72.3
type input "**"
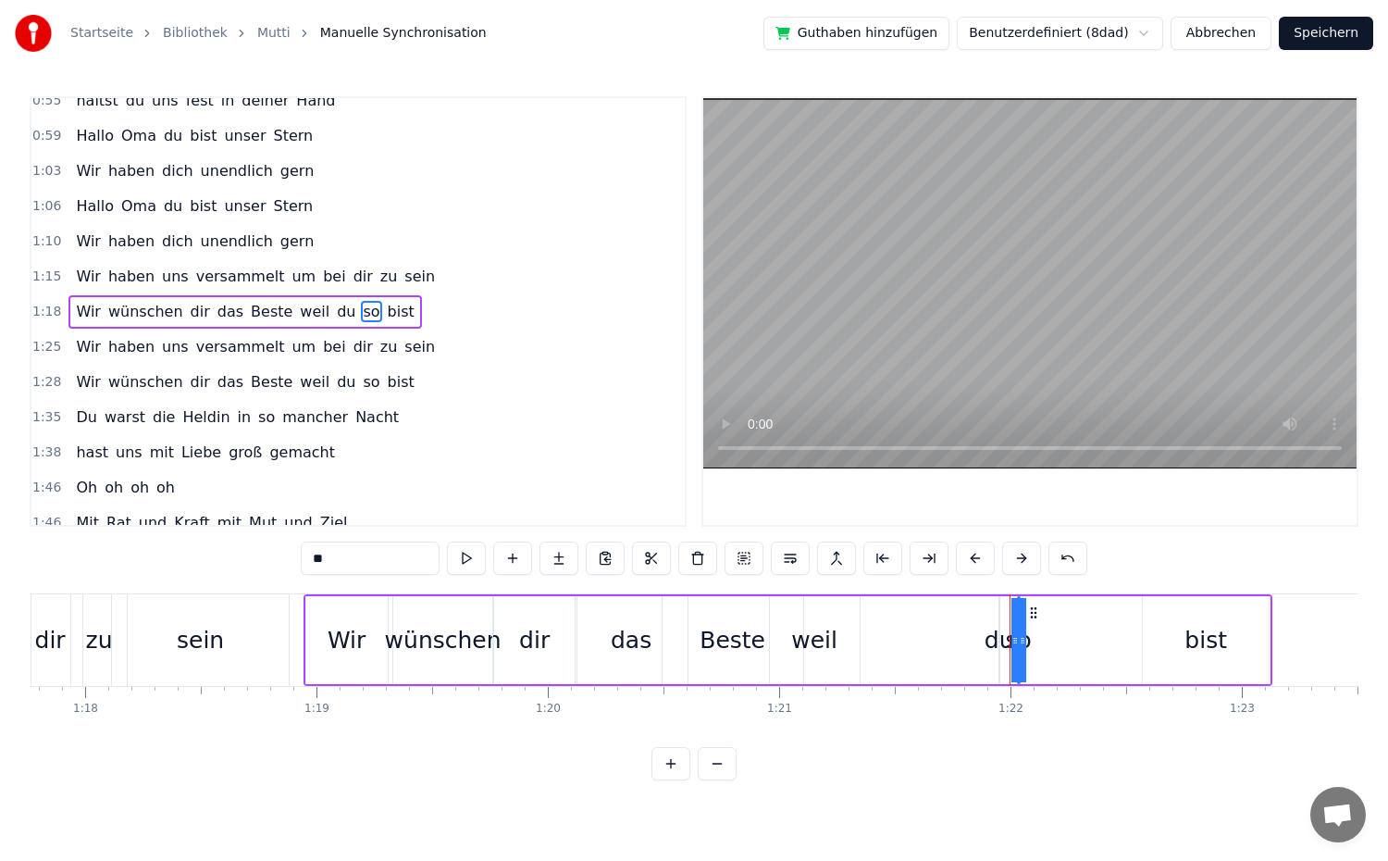
drag, startPoint x: 1015, startPoint y: 647, endPoint x: 1109, endPoint y: 652, distance: 93.6
drag, startPoint x: 1022, startPoint y: 649, endPoint x: 919, endPoint y: 648, distance: 102.7
drag, startPoint x: 1011, startPoint y: 645, endPoint x: 1141, endPoint y: 648, distance: 129.6
drag, startPoint x: 918, startPoint y: 642, endPoint x: 1052, endPoint y: 649, distance: 134.3
type input "**"
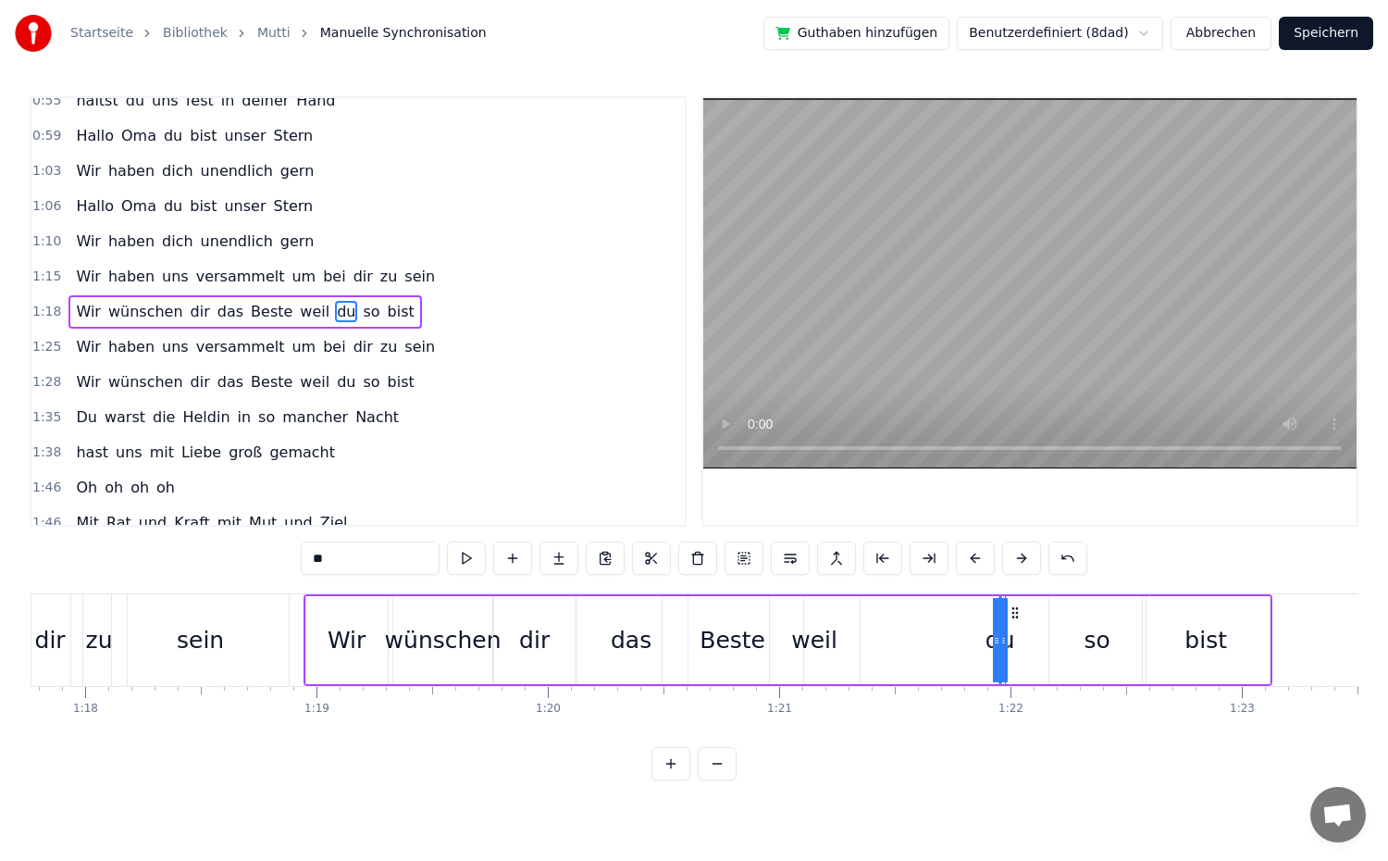
drag, startPoint x: 997, startPoint y: 639, endPoint x: 928, endPoint y: 645, distance: 68.7
drag, startPoint x: 1003, startPoint y: 642, endPoint x: 1028, endPoint y: 642, distance: 25.0
drag, startPoint x: 997, startPoint y: 640, endPoint x: 1043, endPoint y: 642, distance: 46.3
drag, startPoint x: 1005, startPoint y: 641, endPoint x: 857, endPoint y: 647, distance: 148.2
drag, startPoint x: 1039, startPoint y: 640, endPoint x: 907, endPoint y: 643, distance: 132.4
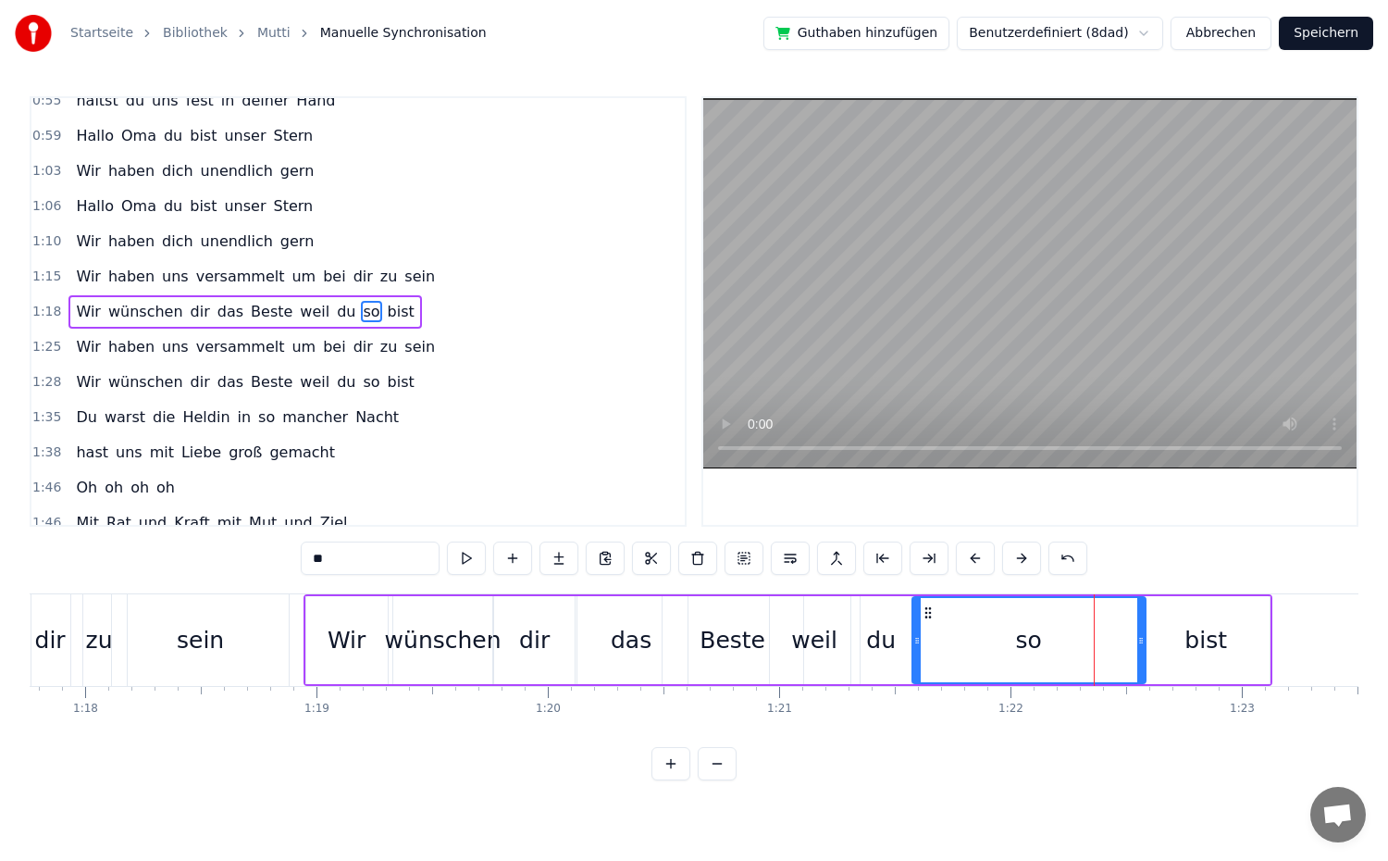
drag, startPoint x: 1053, startPoint y: 639, endPoint x: 916, endPoint y: 644, distance: 137.0
drag, startPoint x: 1138, startPoint y: 638, endPoint x: 988, endPoint y: 647, distance: 150.1
type input "****"
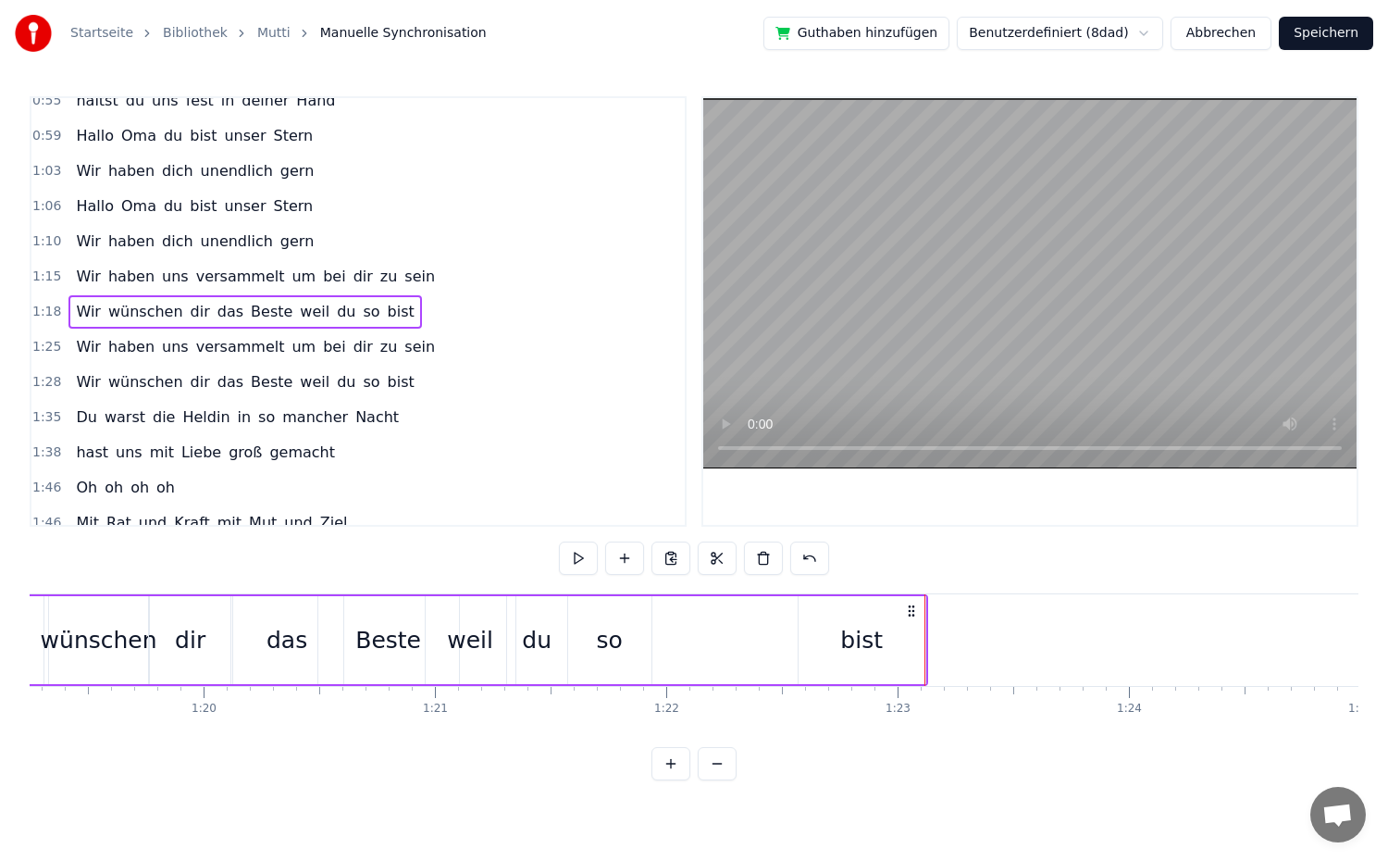
scroll to position [0, 18320]
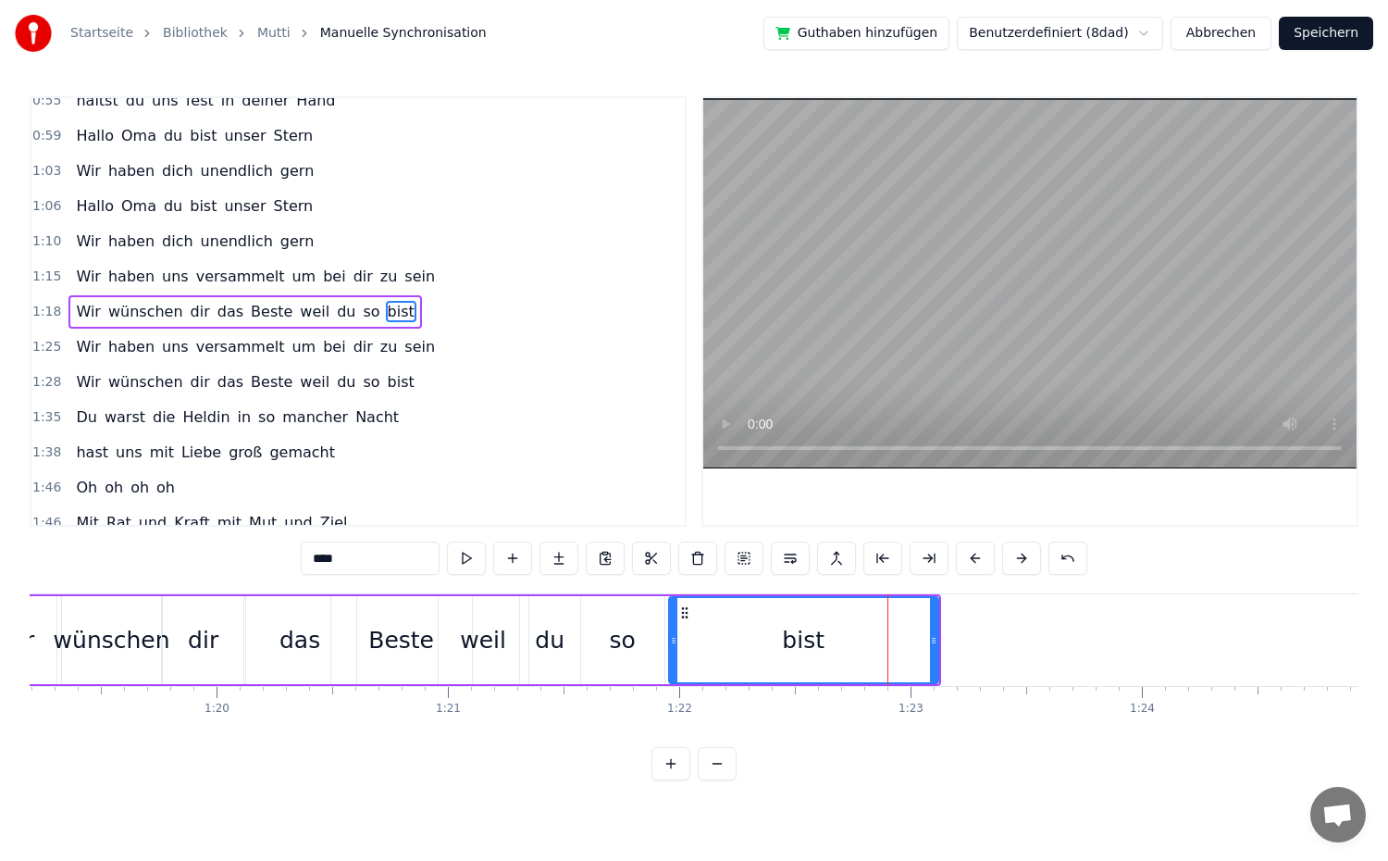
drag, startPoint x: 812, startPoint y: 647, endPoint x: 670, endPoint y: 643, distance: 142.6
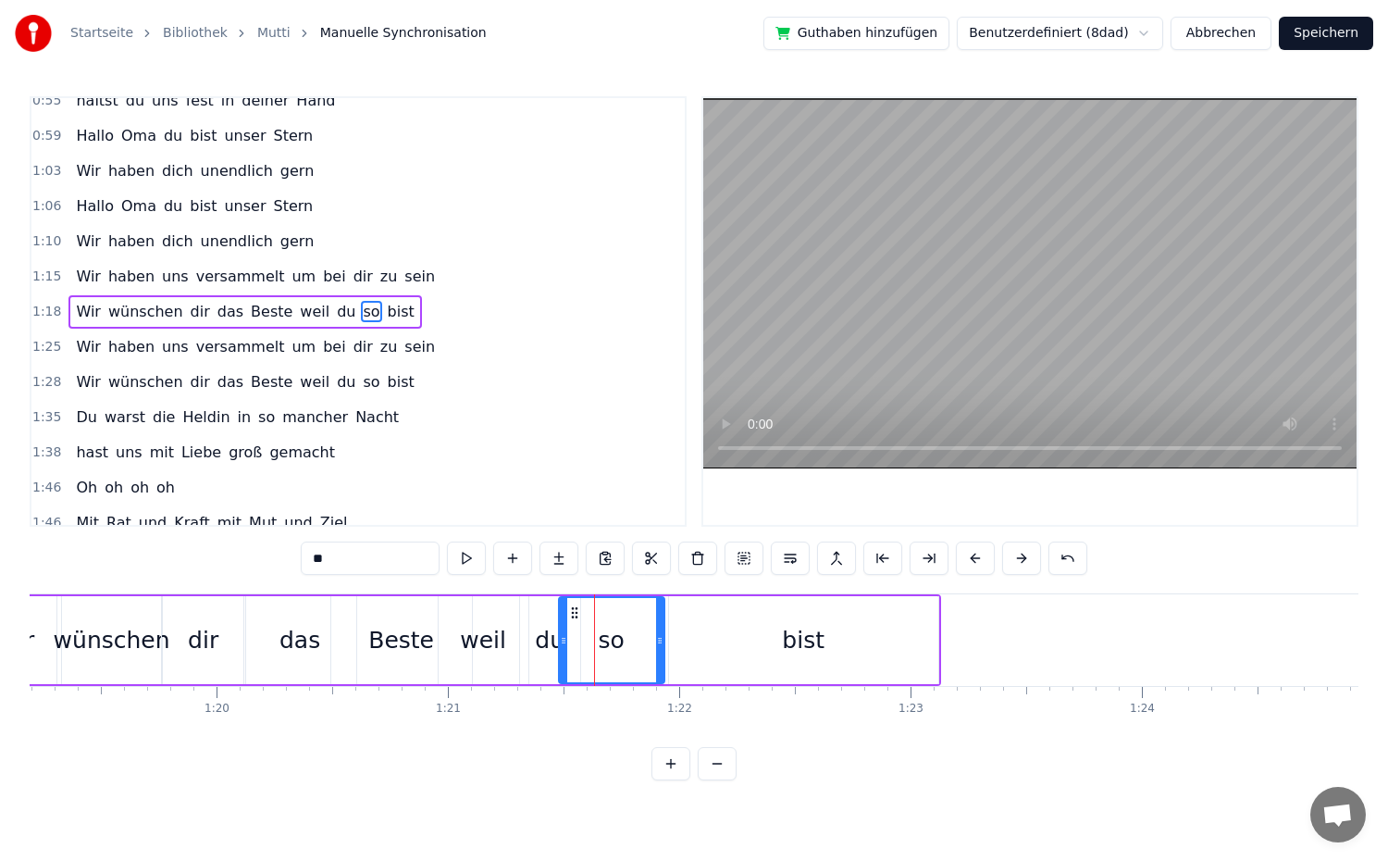
drag, startPoint x: 587, startPoint y: 642, endPoint x: 564, endPoint y: 642, distance: 22.2
drag, startPoint x: 660, startPoint y: 633, endPoint x: 608, endPoint y: 640, distance: 52.3
type input "****"
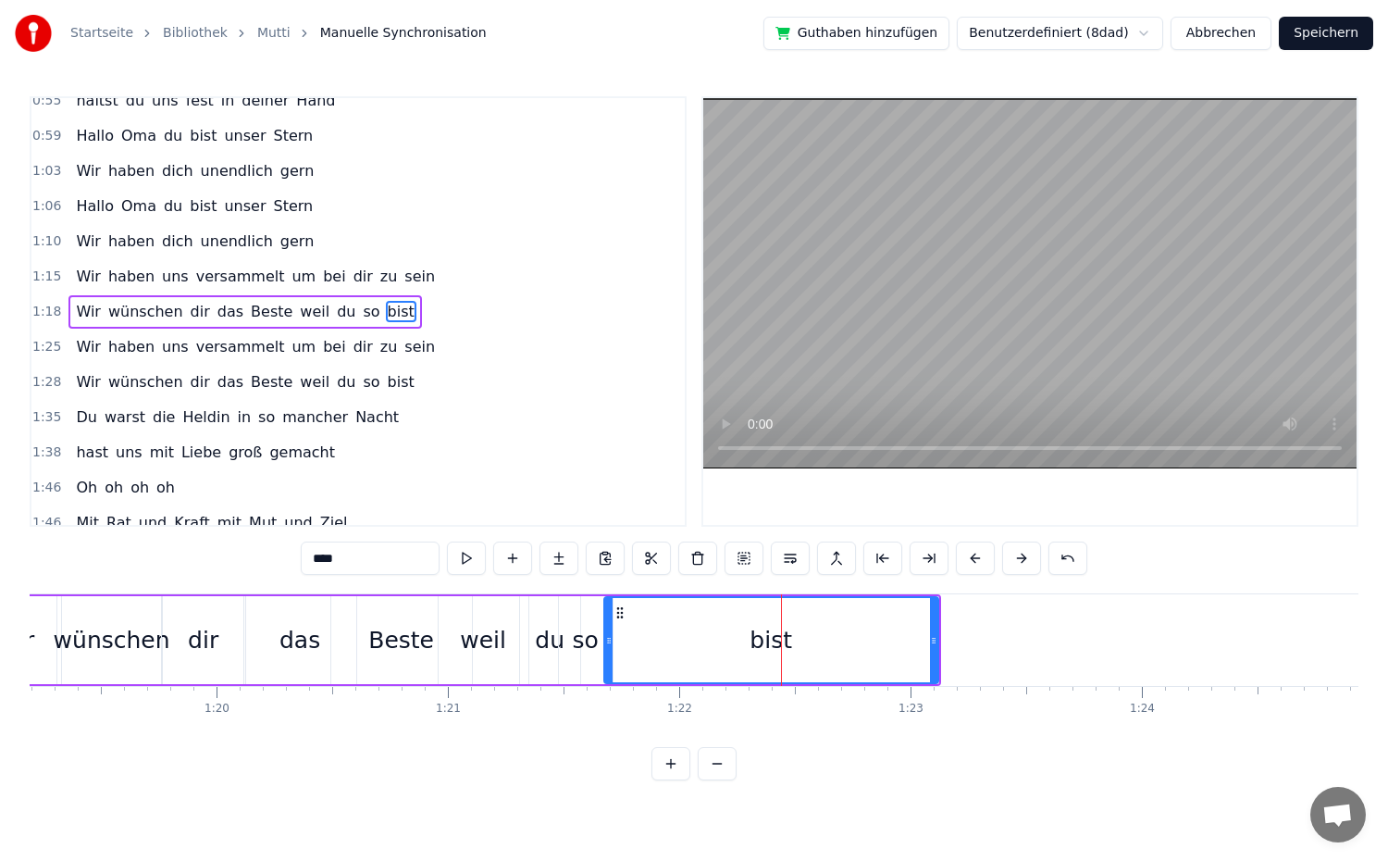
drag, startPoint x: 672, startPoint y: 636, endPoint x: 607, endPoint y: 643, distance: 65.2
drag, startPoint x: 933, startPoint y: 639, endPoint x: 753, endPoint y: 647, distance: 179.7
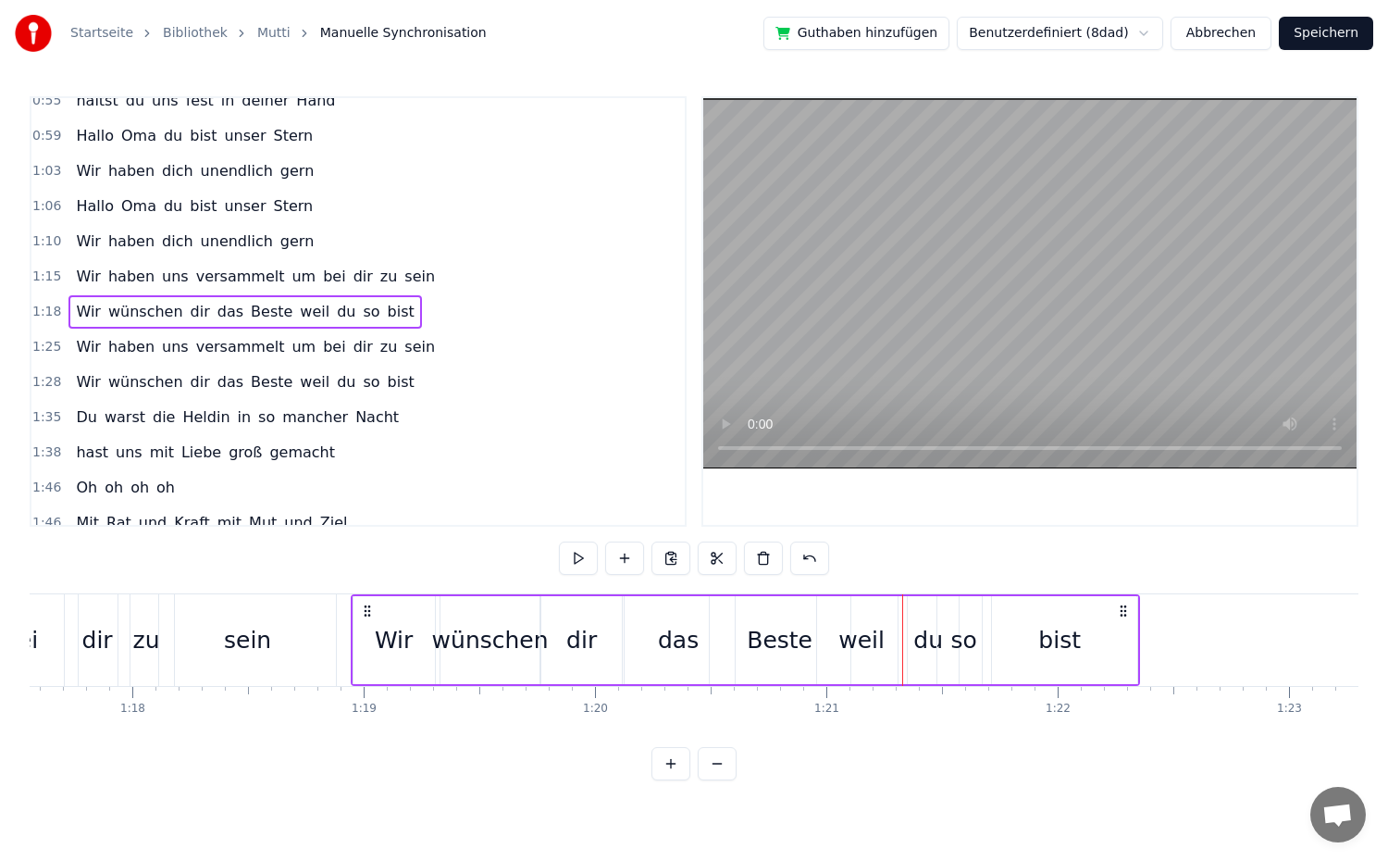
scroll to position [0, 17910]
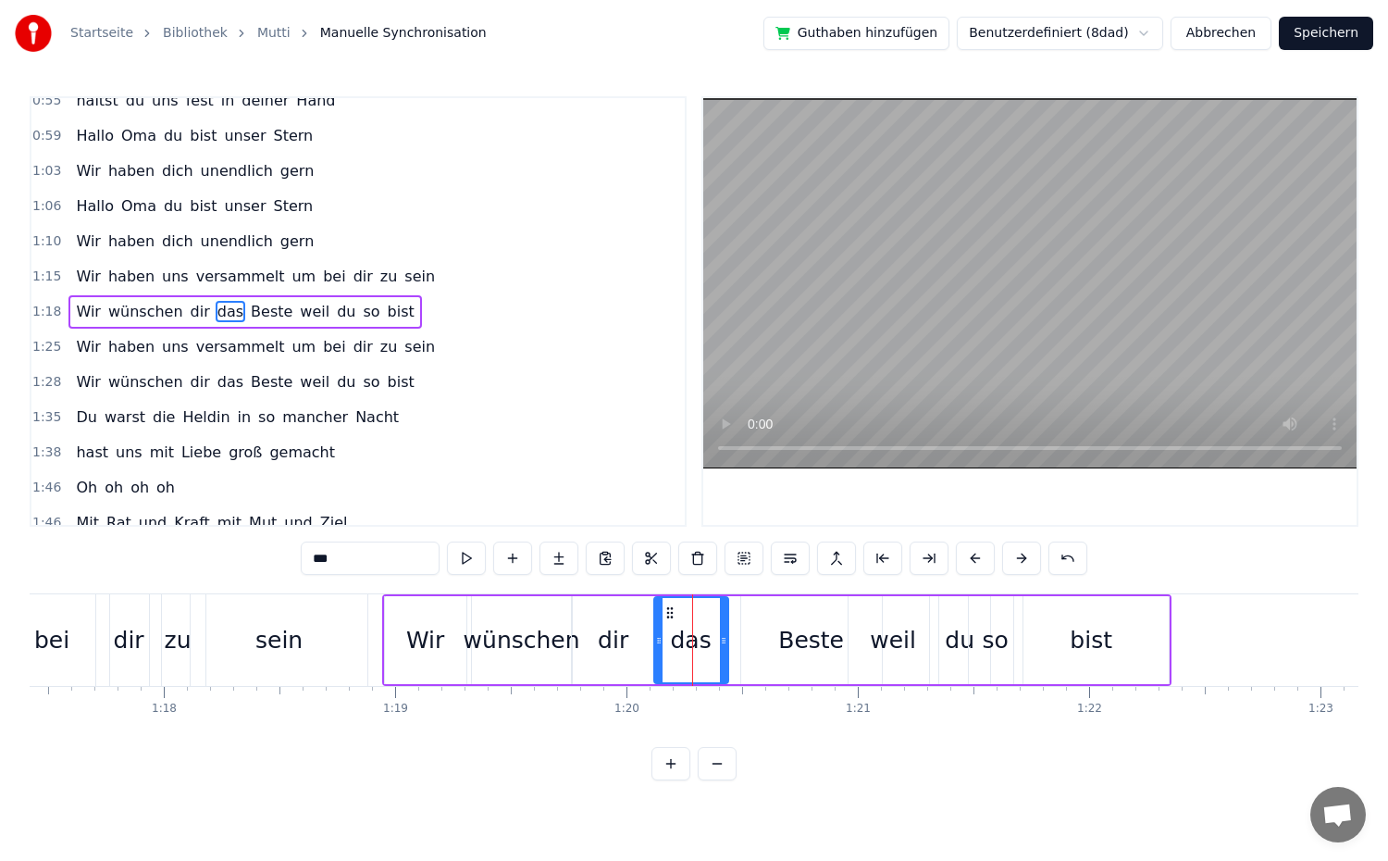
drag, startPoint x: 761, startPoint y: 644, endPoint x: 723, endPoint y: 651, distance: 38.5
drag, startPoint x: 656, startPoint y: 638, endPoint x: 628, endPoint y: 638, distance: 27.8
drag, startPoint x: 723, startPoint y: 640, endPoint x: 675, endPoint y: 641, distance: 48.1
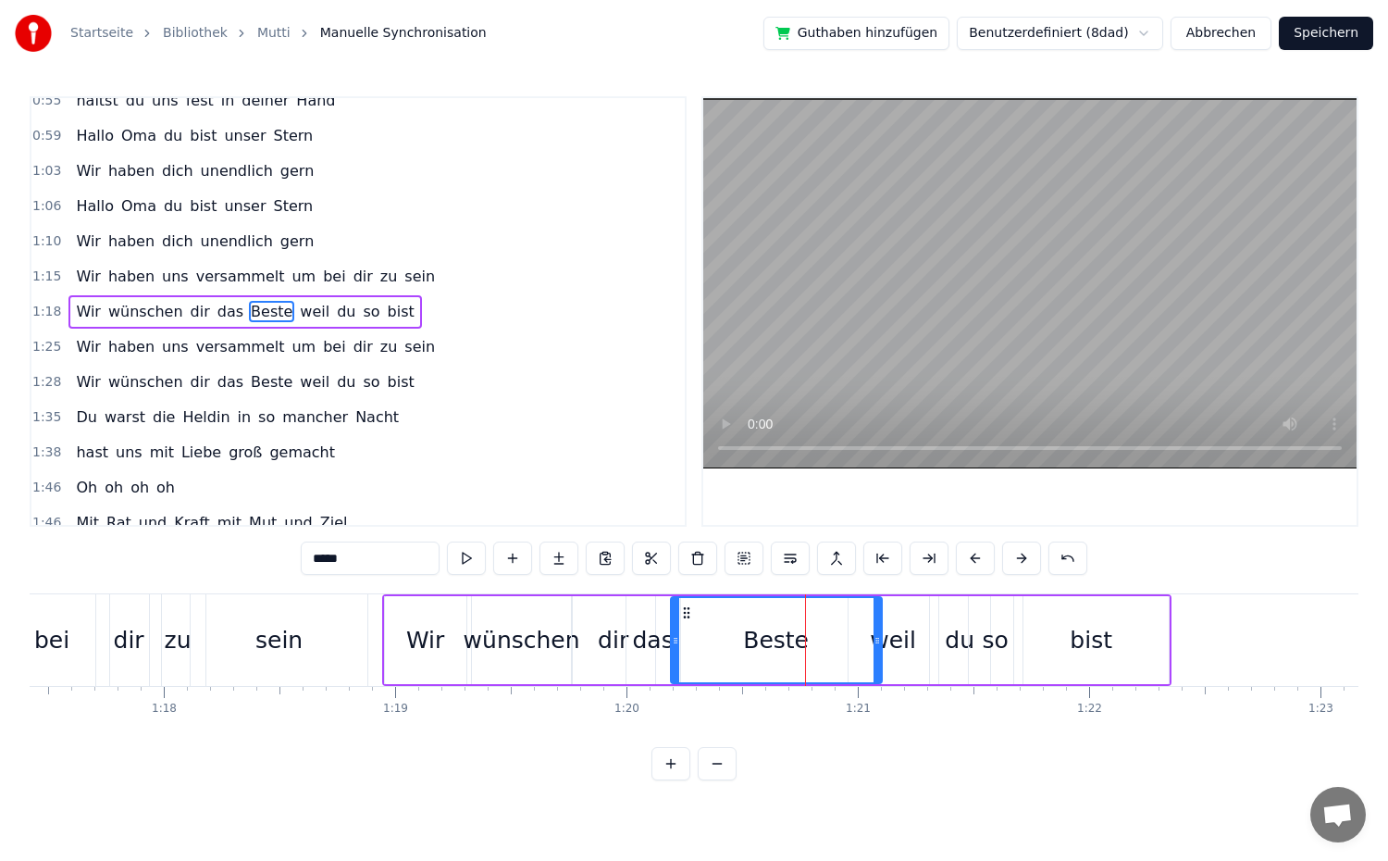
drag, startPoint x: 748, startPoint y: 638, endPoint x: 677, endPoint y: 644, distance: 70.5
drag, startPoint x: 878, startPoint y: 637, endPoint x: 758, endPoint y: 638, distance: 120.3
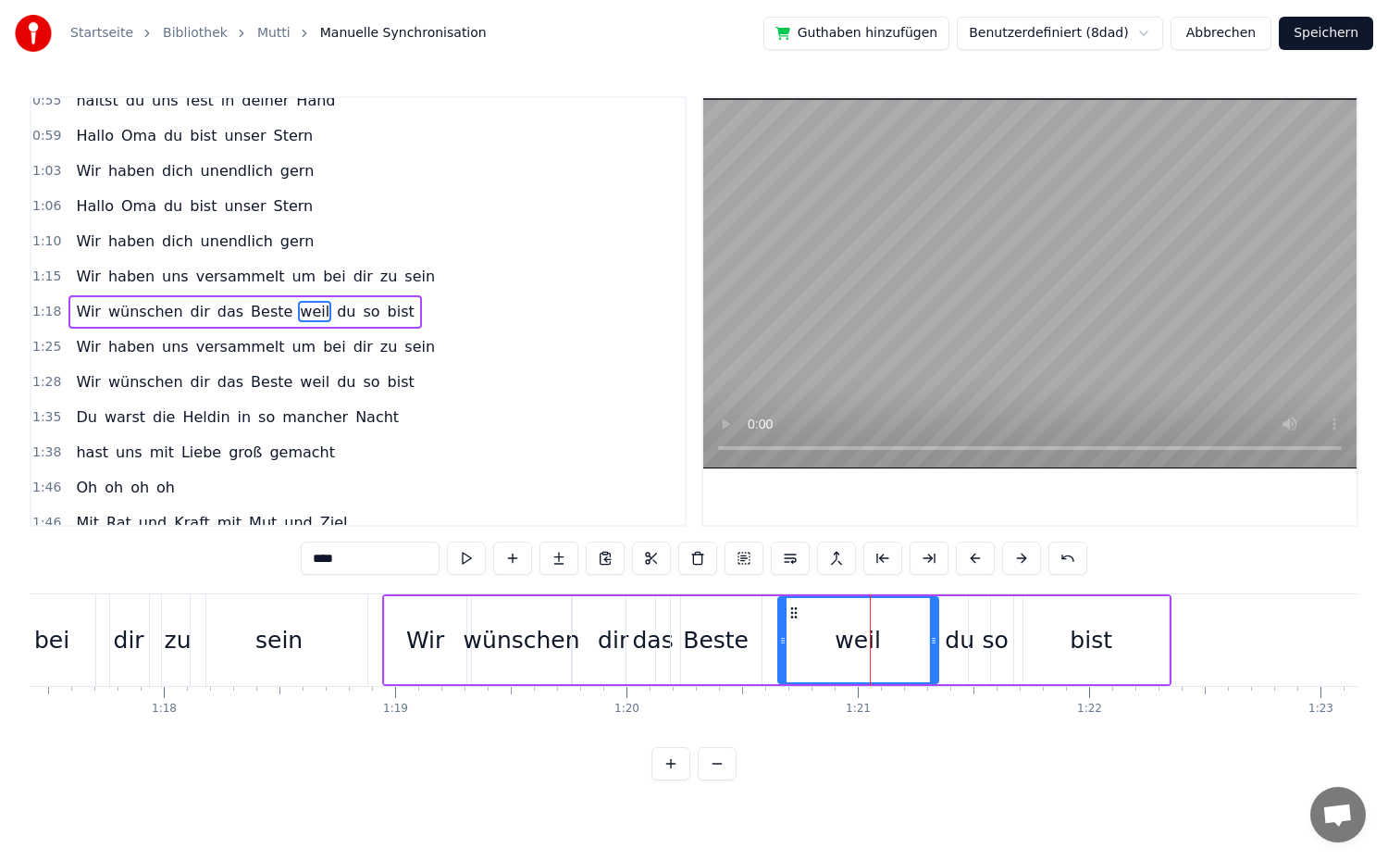
drag, startPoint x: 852, startPoint y: 640, endPoint x: 782, endPoint y: 646, distance: 70.5
drag, startPoint x: 932, startPoint y: 640, endPoint x: 874, endPoint y: 645, distance: 58.5
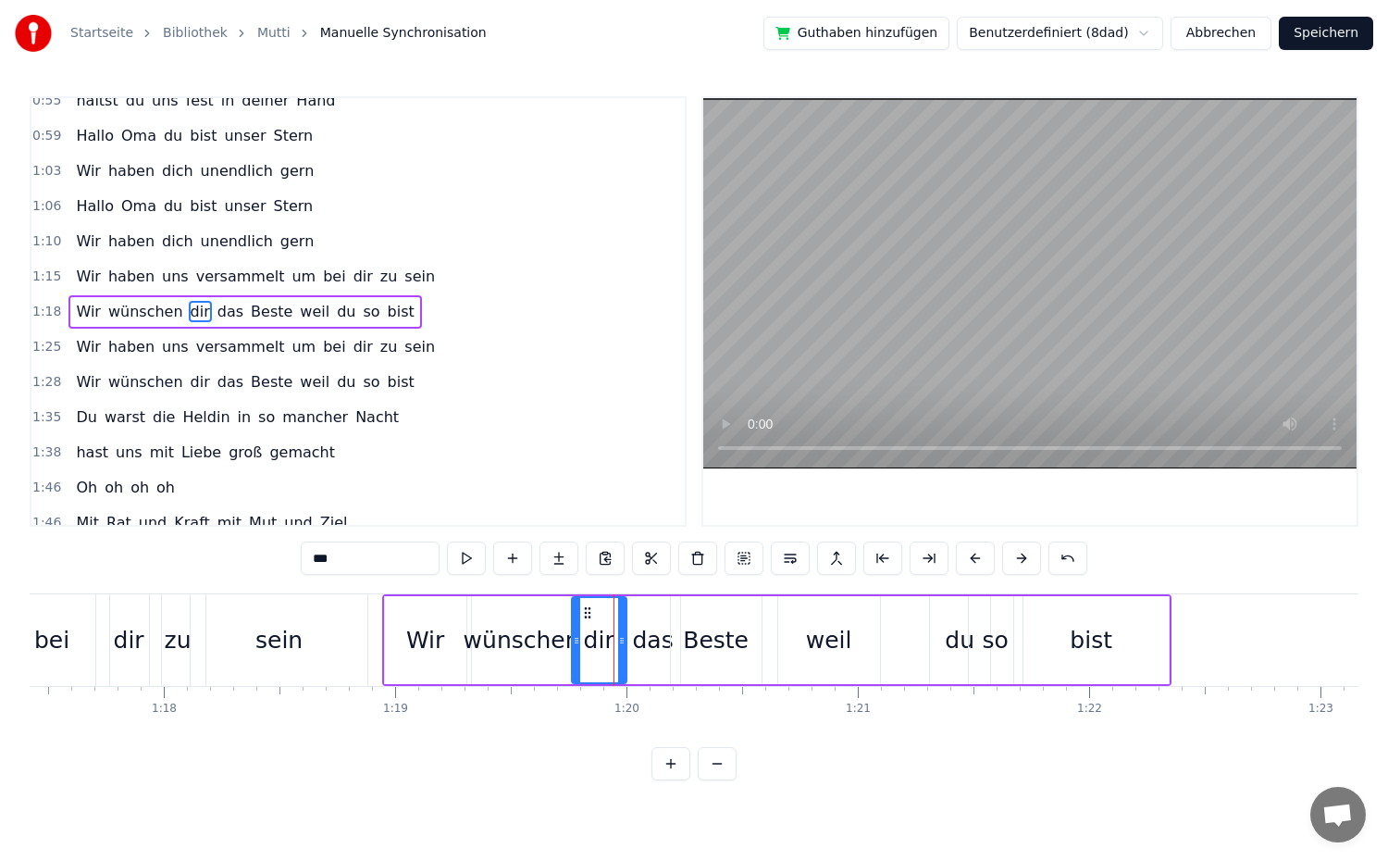
drag, startPoint x: 651, startPoint y: 640, endPoint x: 622, endPoint y: 640, distance: 28.7
drag, startPoint x: 676, startPoint y: 641, endPoint x: 660, endPoint y: 641, distance: 16.7
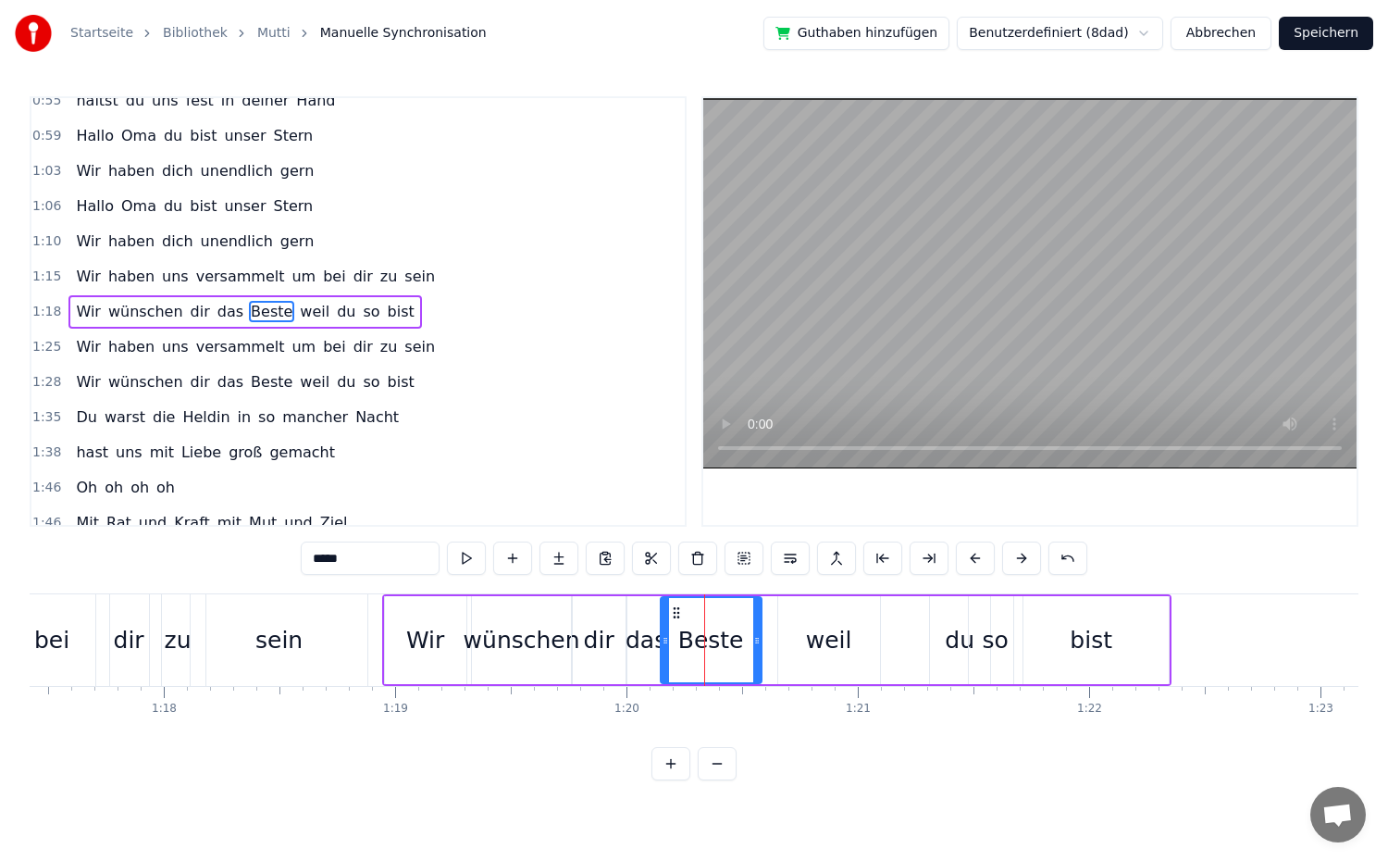
drag, startPoint x: 676, startPoint y: 640, endPoint x: 665, endPoint y: 641, distance: 10.2
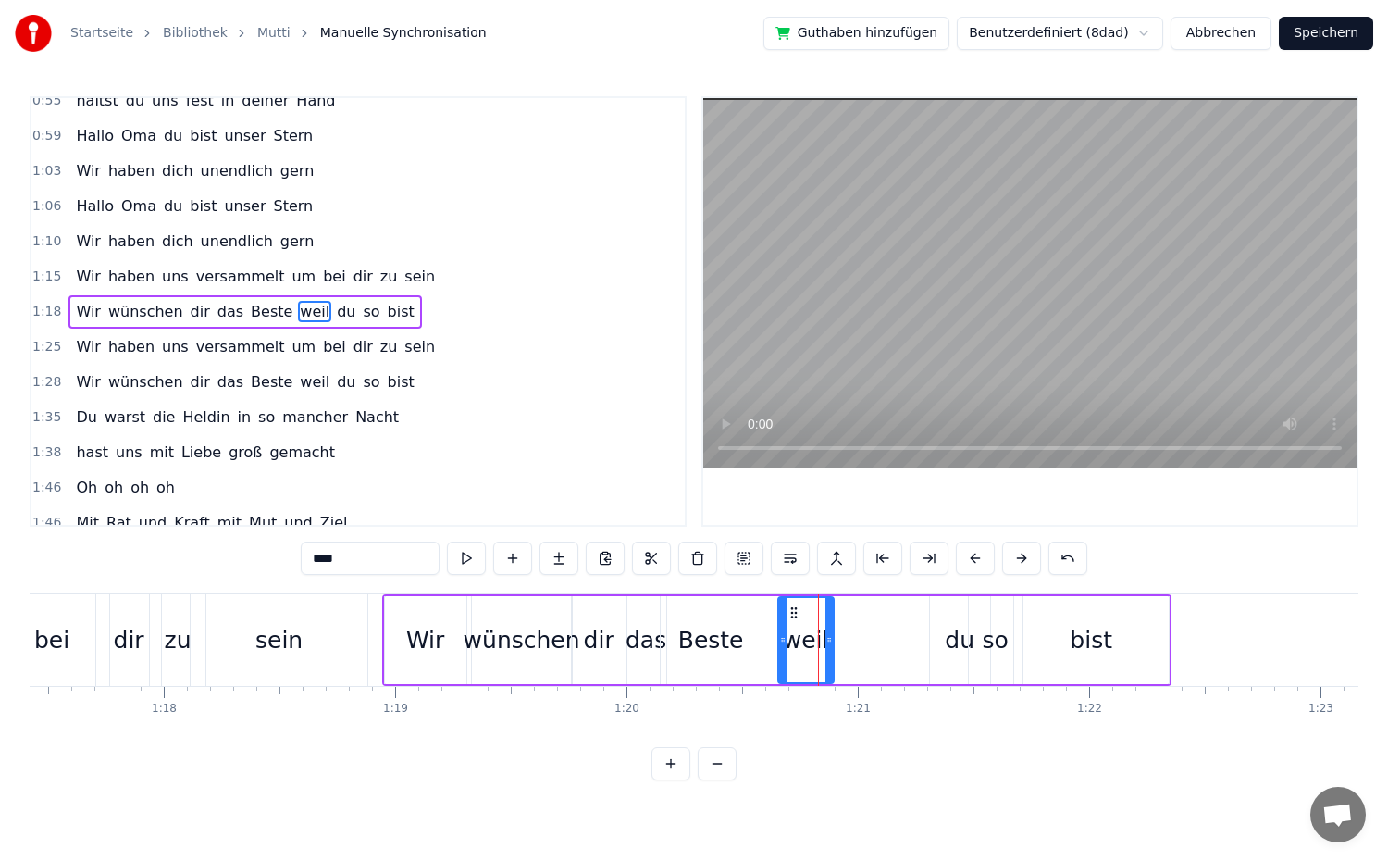
drag, startPoint x: 874, startPoint y: 633, endPoint x: 827, endPoint y: 638, distance: 46.5
drag, startPoint x: 780, startPoint y: 637, endPoint x: 768, endPoint y: 638, distance: 12.1
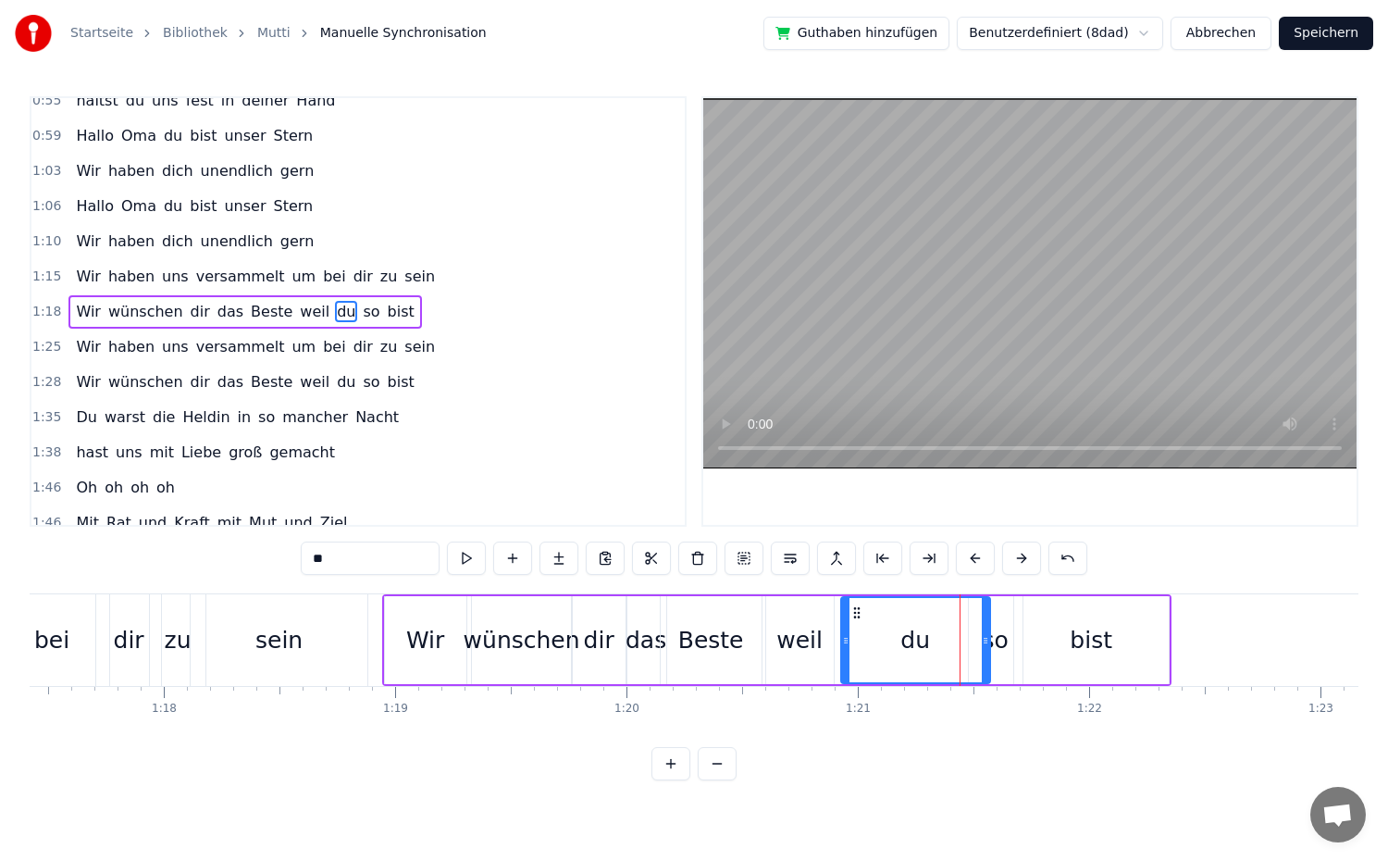
drag, startPoint x: 936, startPoint y: 641, endPoint x: 848, endPoint y: 647, distance: 89.0
drag, startPoint x: 986, startPoint y: 640, endPoint x: 962, endPoint y: 642, distance: 24.1
type input "****"
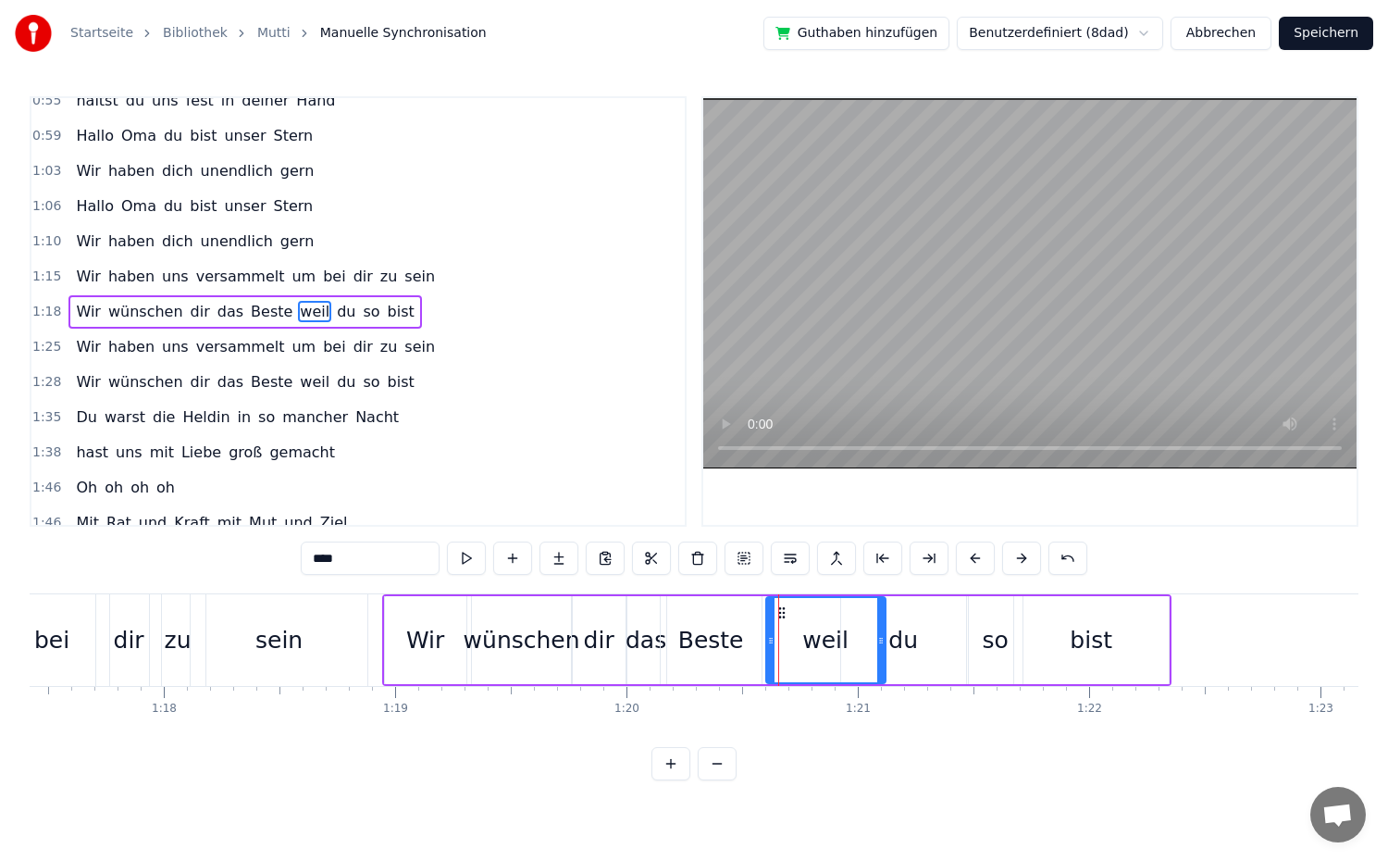
drag, startPoint x: 825, startPoint y: 638, endPoint x: 877, endPoint y: 639, distance: 51.8
drag, startPoint x: 768, startPoint y: 639, endPoint x: 809, endPoint y: 639, distance: 40.7
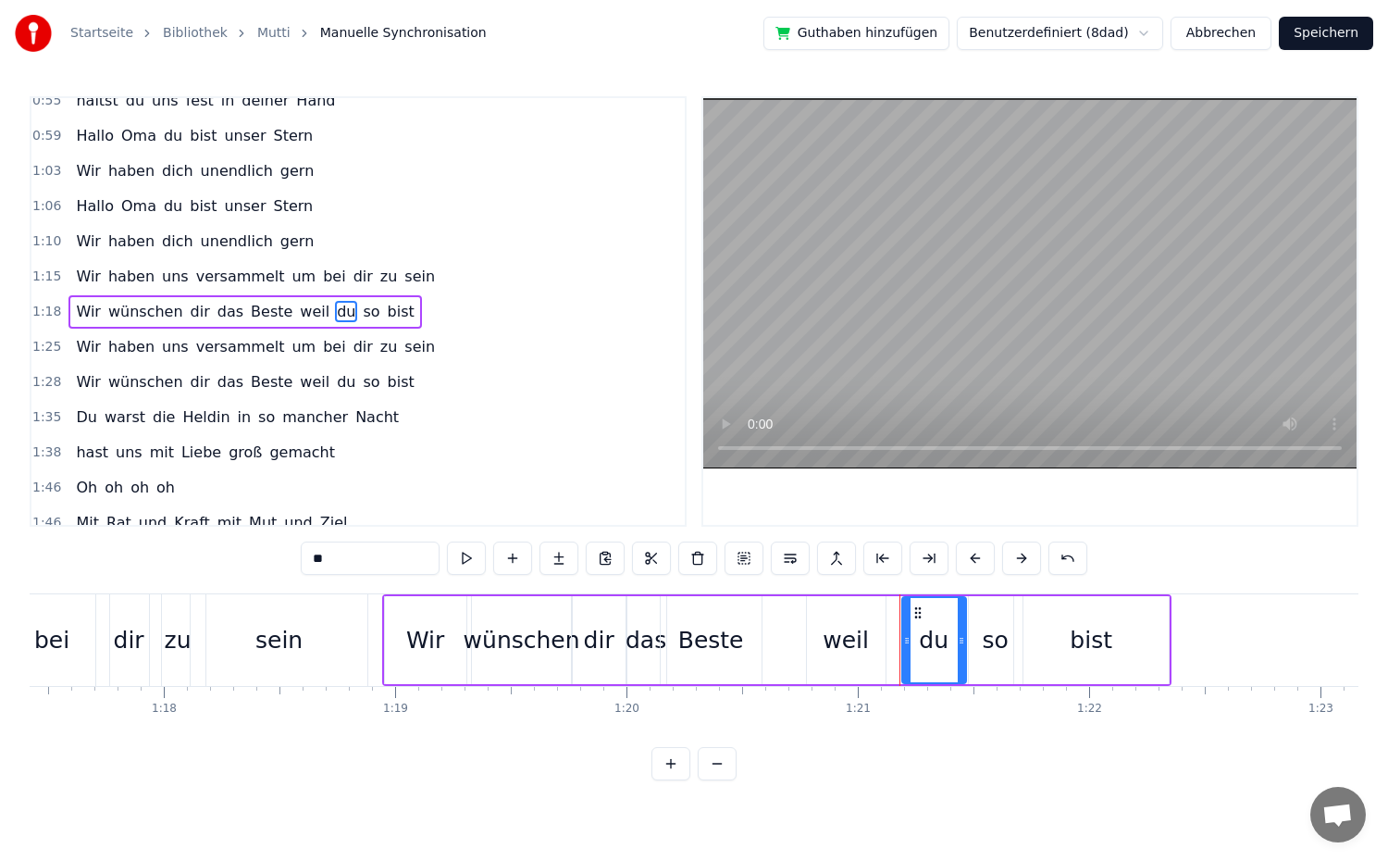
drag, startPoint x: 844, startPoint y: 640, endPoint x: 905, endPoint y: 640, distance: 61.1
type input "*****"
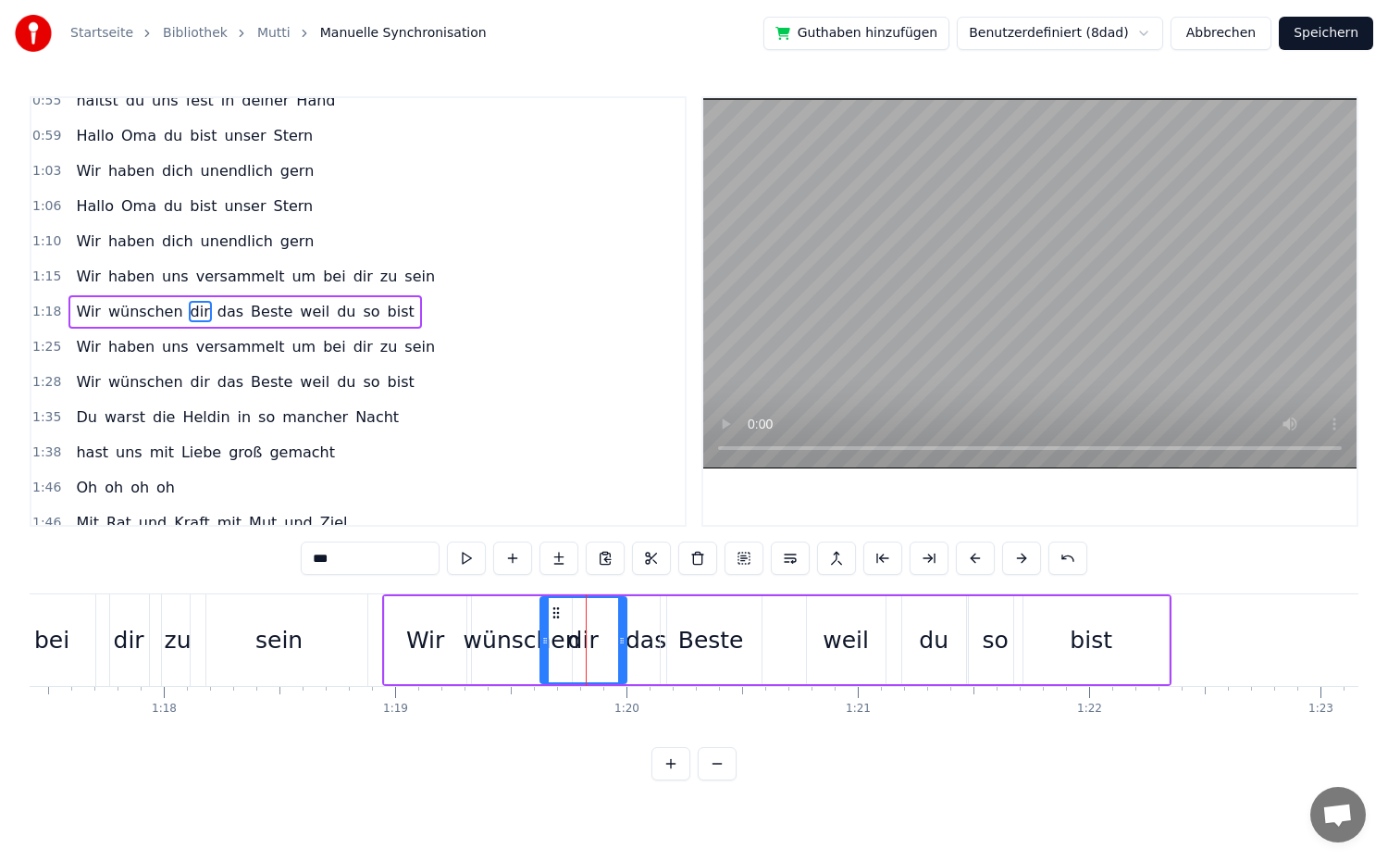
drag, startPoint x: 576, startPoint y: 641, endPoint x: 544, endPoint y: 638, distance: 31.6
drag, startPoint x: 627, startPoint y: 639, endPoint x: 613, endPoint y: 638, distance: 14.9
drag, startPoint x: 660, startPoint y: 641, endPoint x: 637, endPoint y: 641, distance: 23.1
type input "*****"
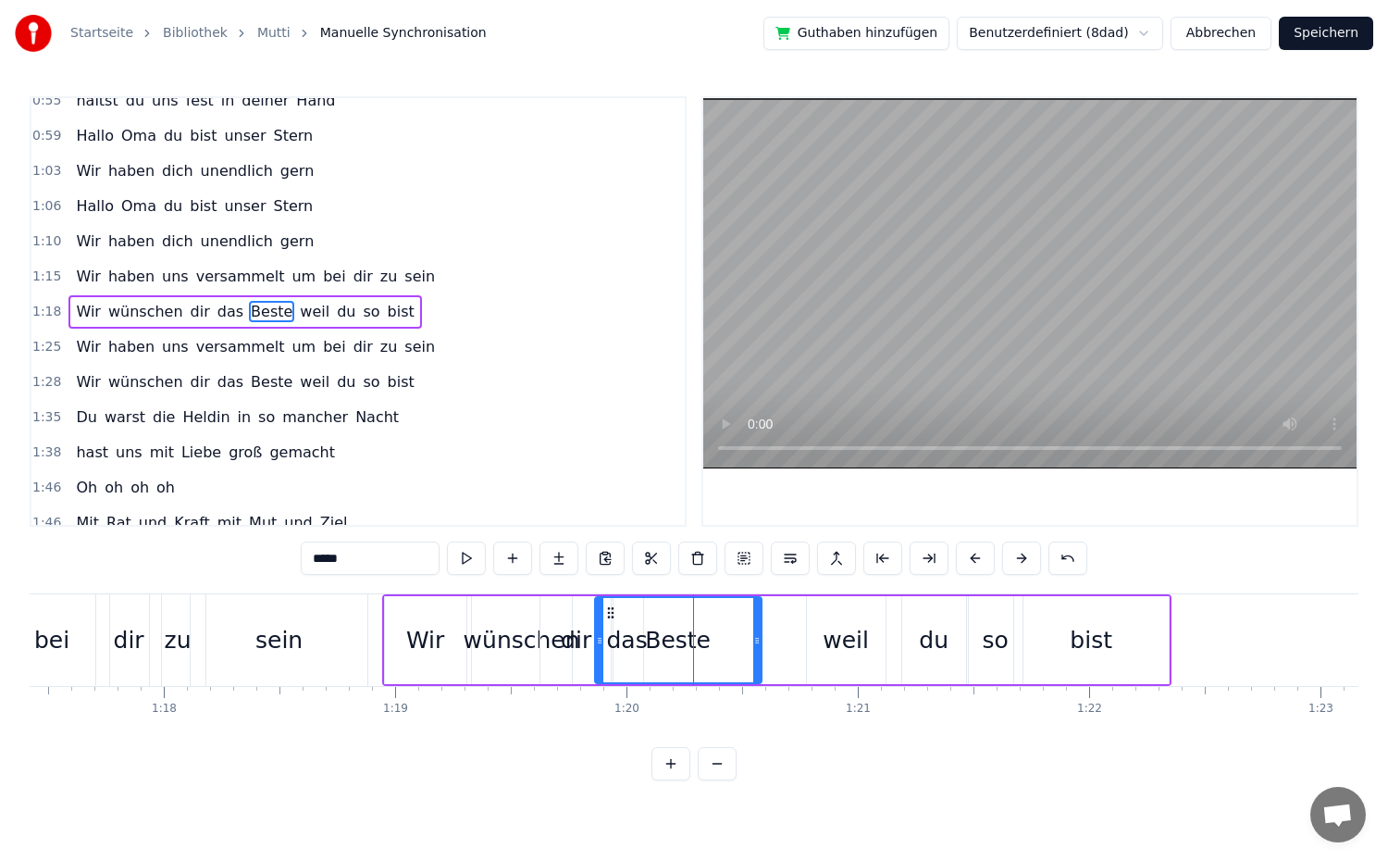
drag, startPoint x: 666, startPoint y: 639, endPoint x: 601, endPoint y: 642, distance: 65.8
drag, startPoint x: 601, startPoint y: 651, endPoint x: 647, endPoint y: 656, distance: 46.6
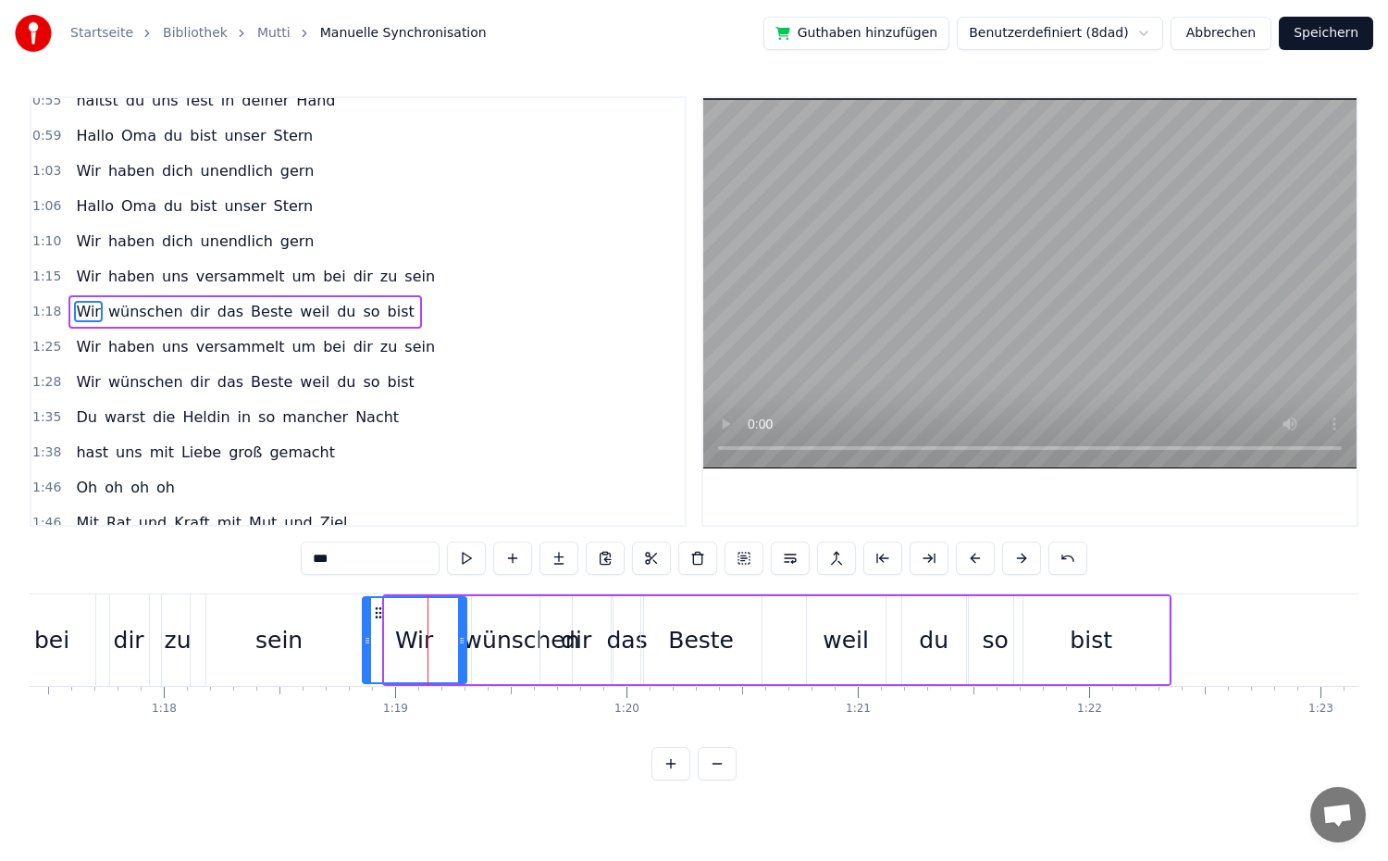
drag, startPoint x: 386, startPoint y: 642, endPoint x: 363, endPoint y: 641, distance: 23.2
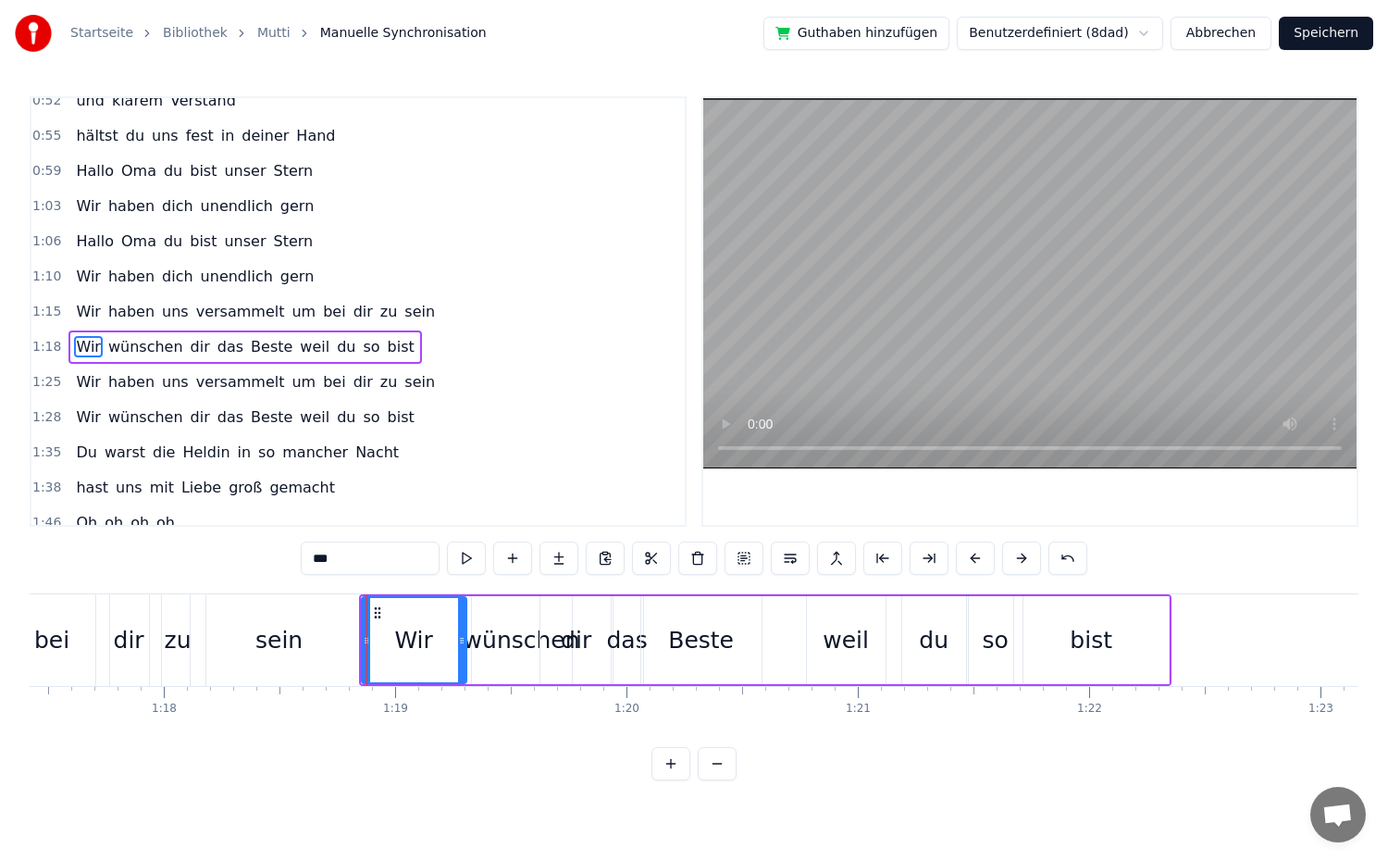
scroll to position [507, 0]
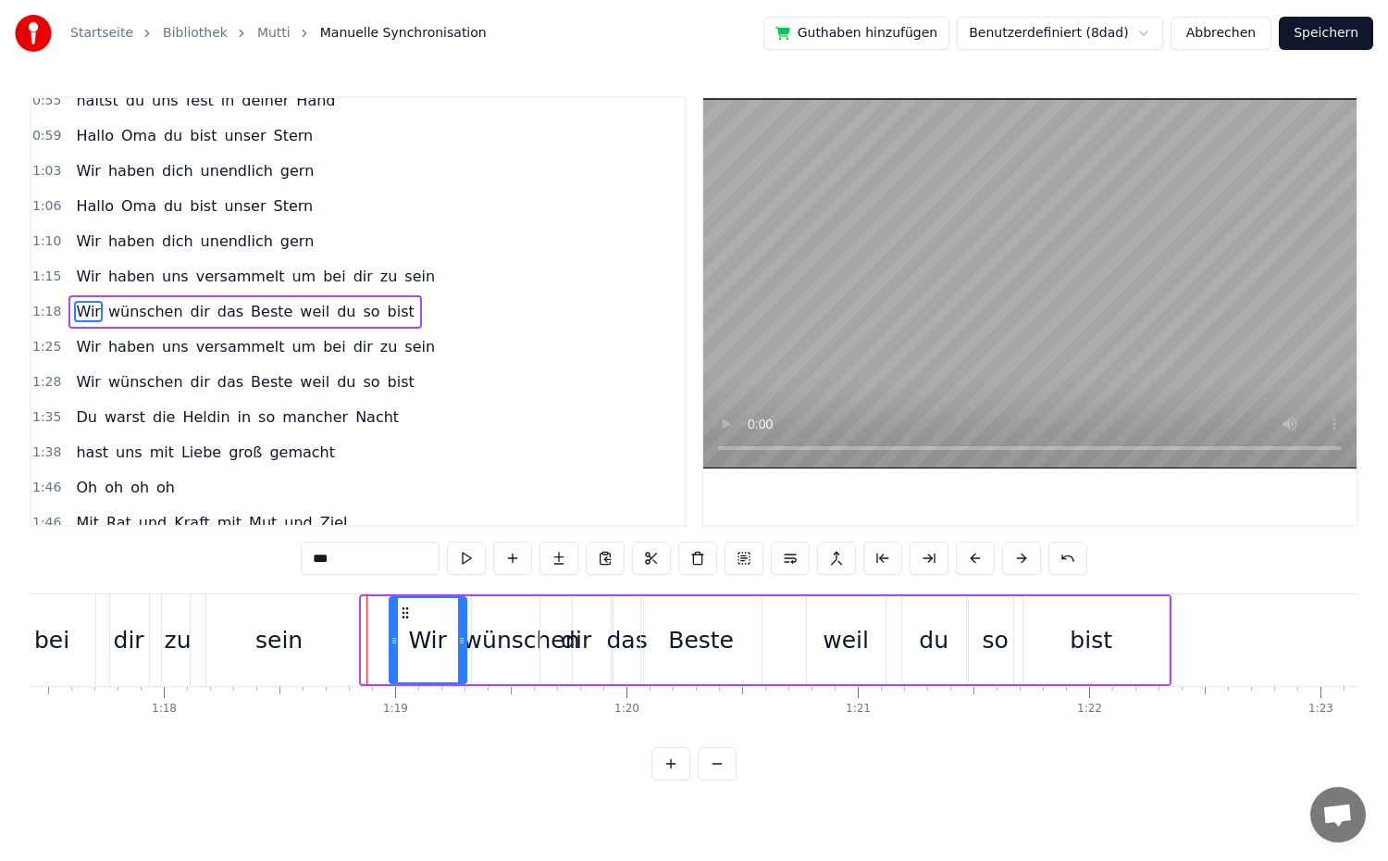
drag, startPoint x: 364, startPoint y: 639, endPoint x: 365, endPoint y: 649, distance: 9.3
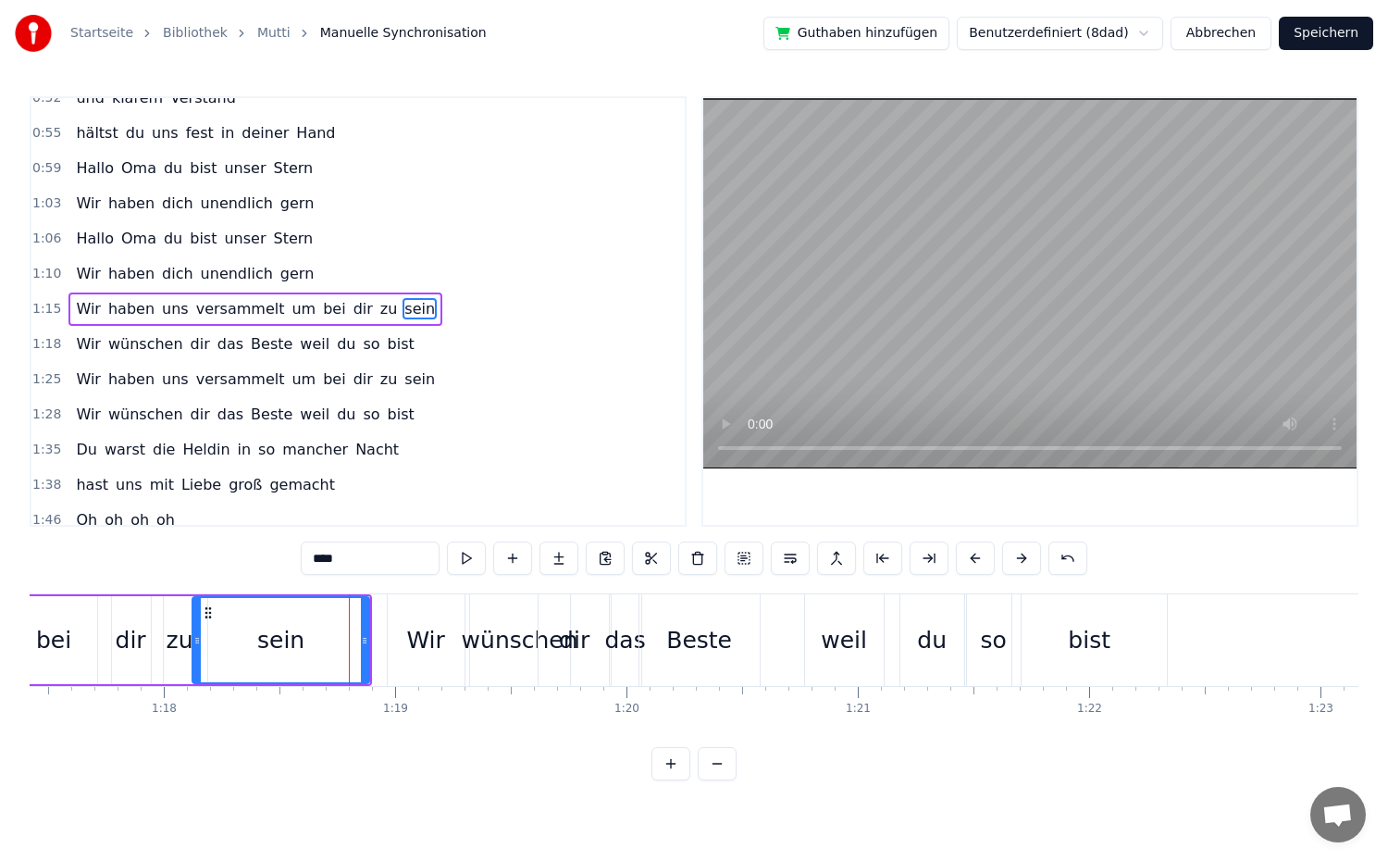
scroll to position [472, 0]
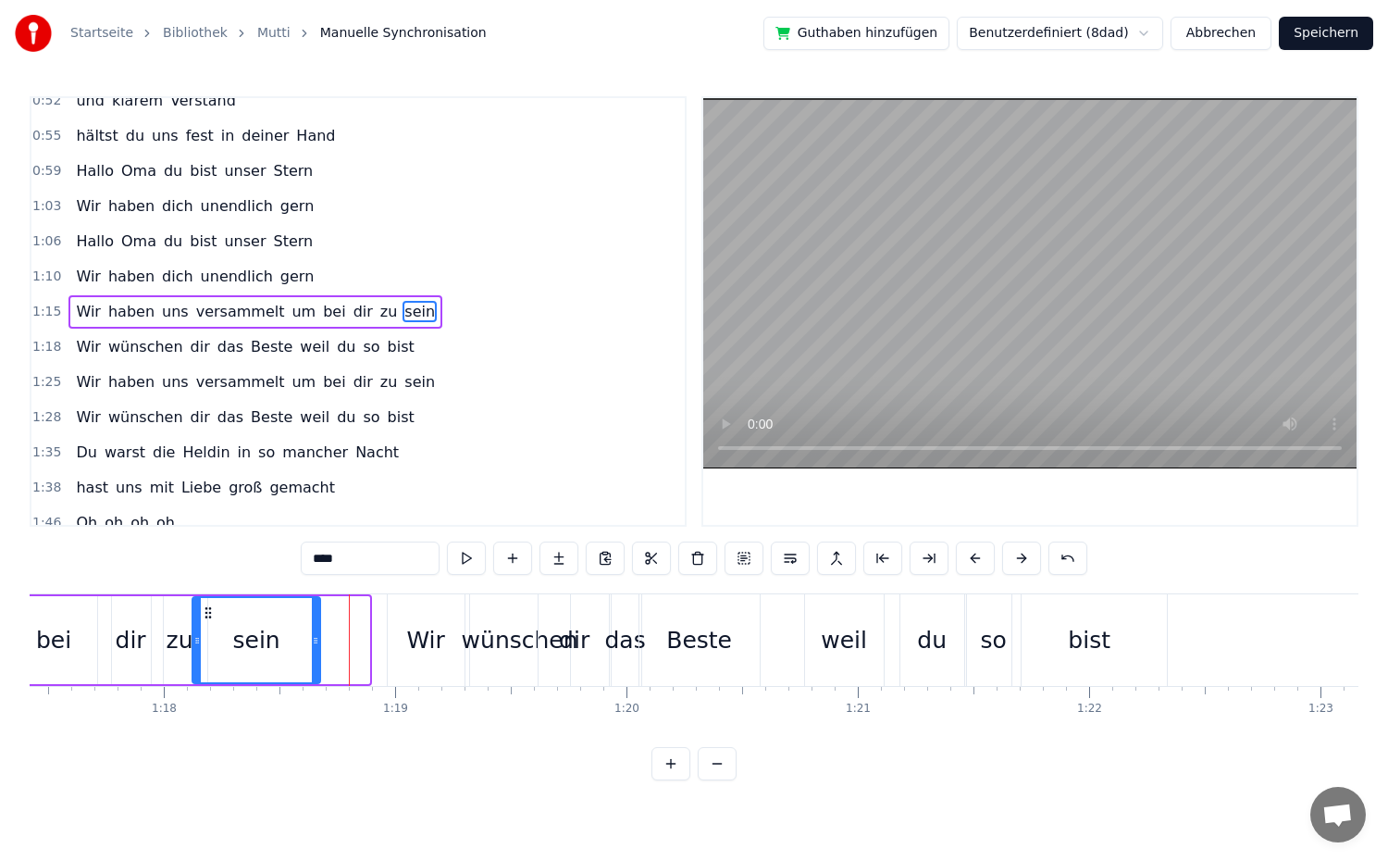
drag, startPoint x: 367, startPoint y: 639, endPoint x: 318, endPoint y: 640, distance: 49.1
type input "***"
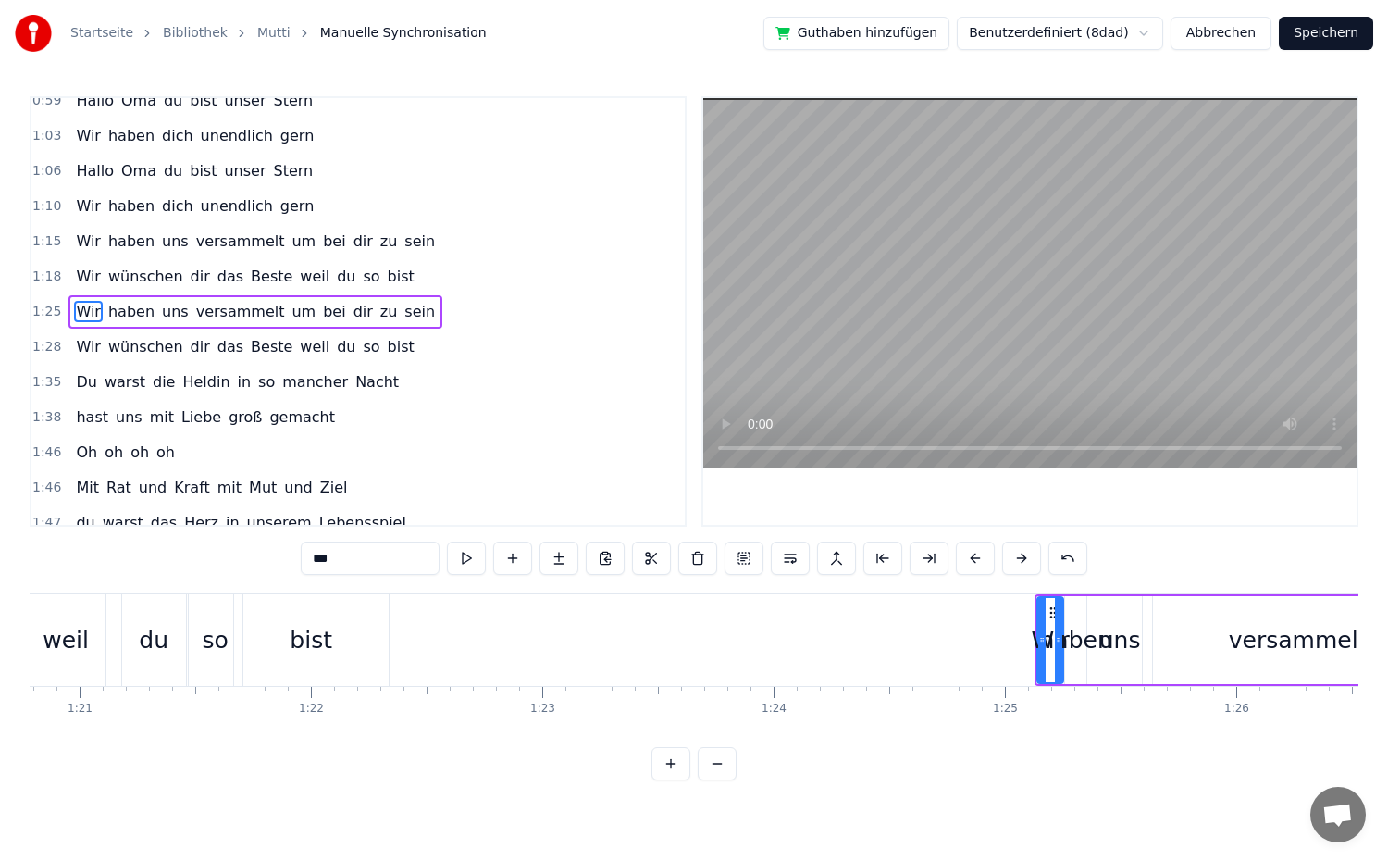
scroll to position [0, 18774]
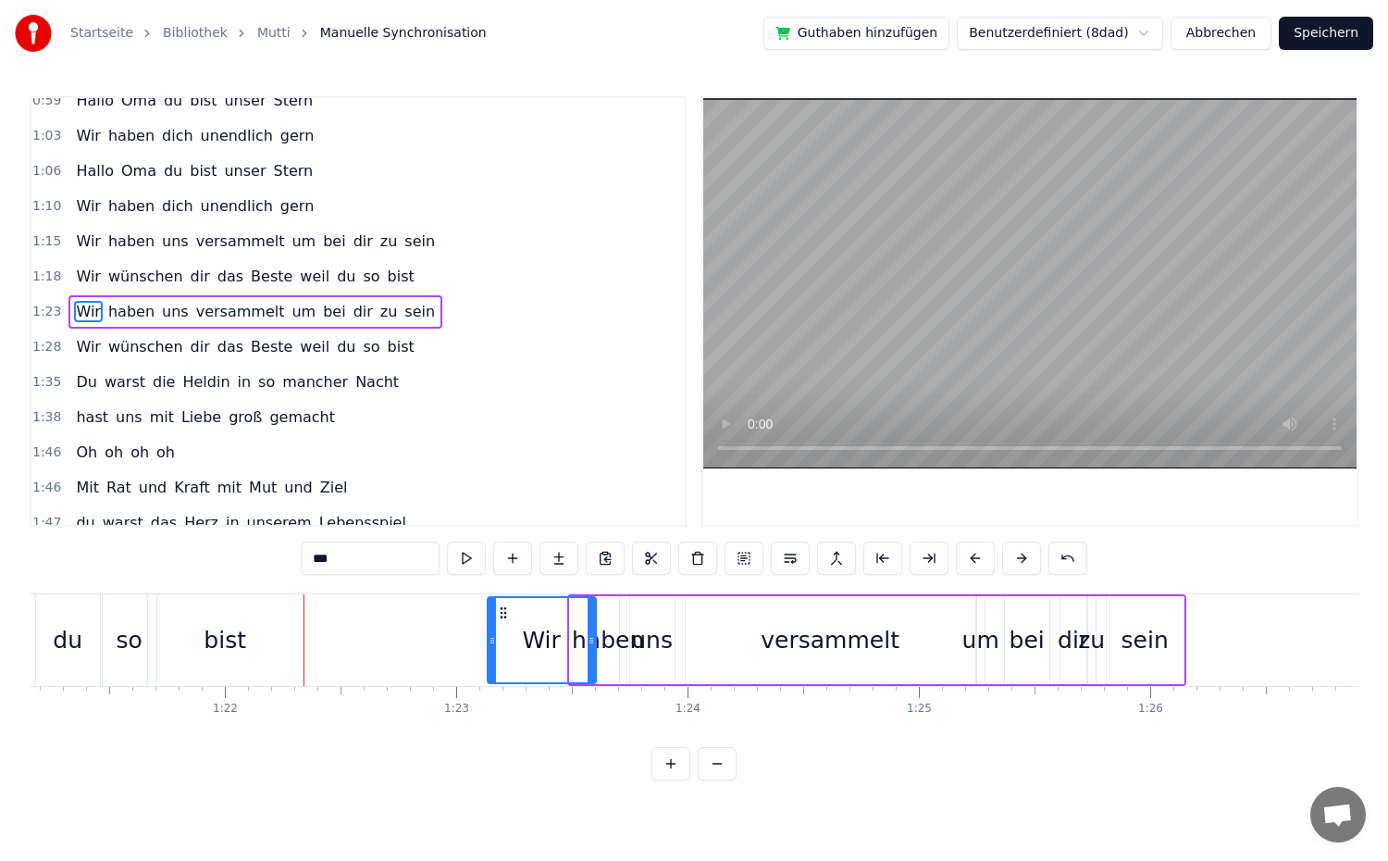
drag, startPoint x: 576, startPoint y: 642, endPoint x: 494, endPoint y: 656, distance: 83.5
drag, startPoint x: 490, startPoint y: 639, endPoint x: 336, endPoint y: 657, distance: 155.5
drag, startPoint x: 592, startPoint y: 640, endPoint x: 490, endPoint y: 664, distance: 104.6
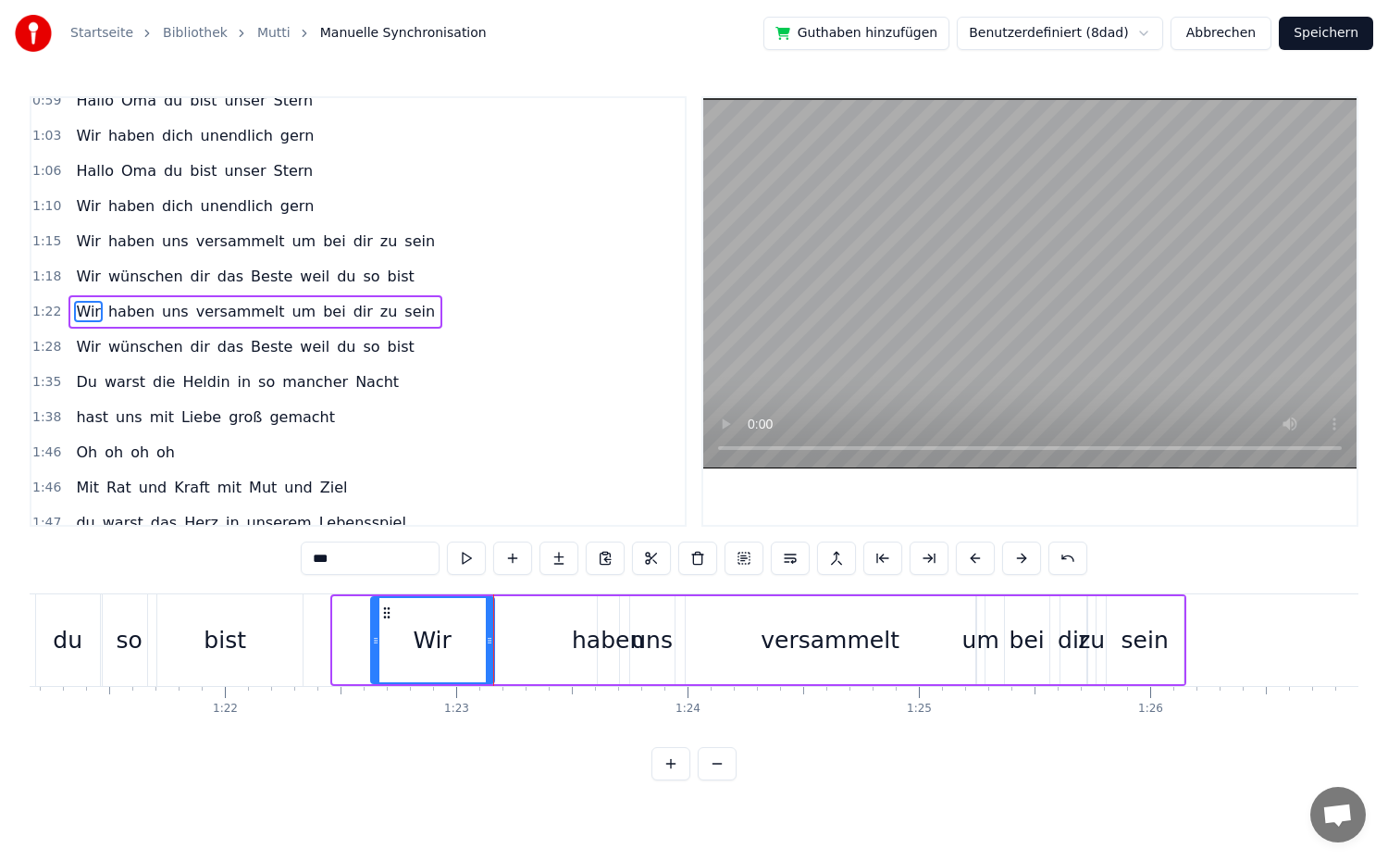
drag, startPoint x: 337, startPoint y: 643, endPoint x: 378, endPoint y: 632, distance: 42.2
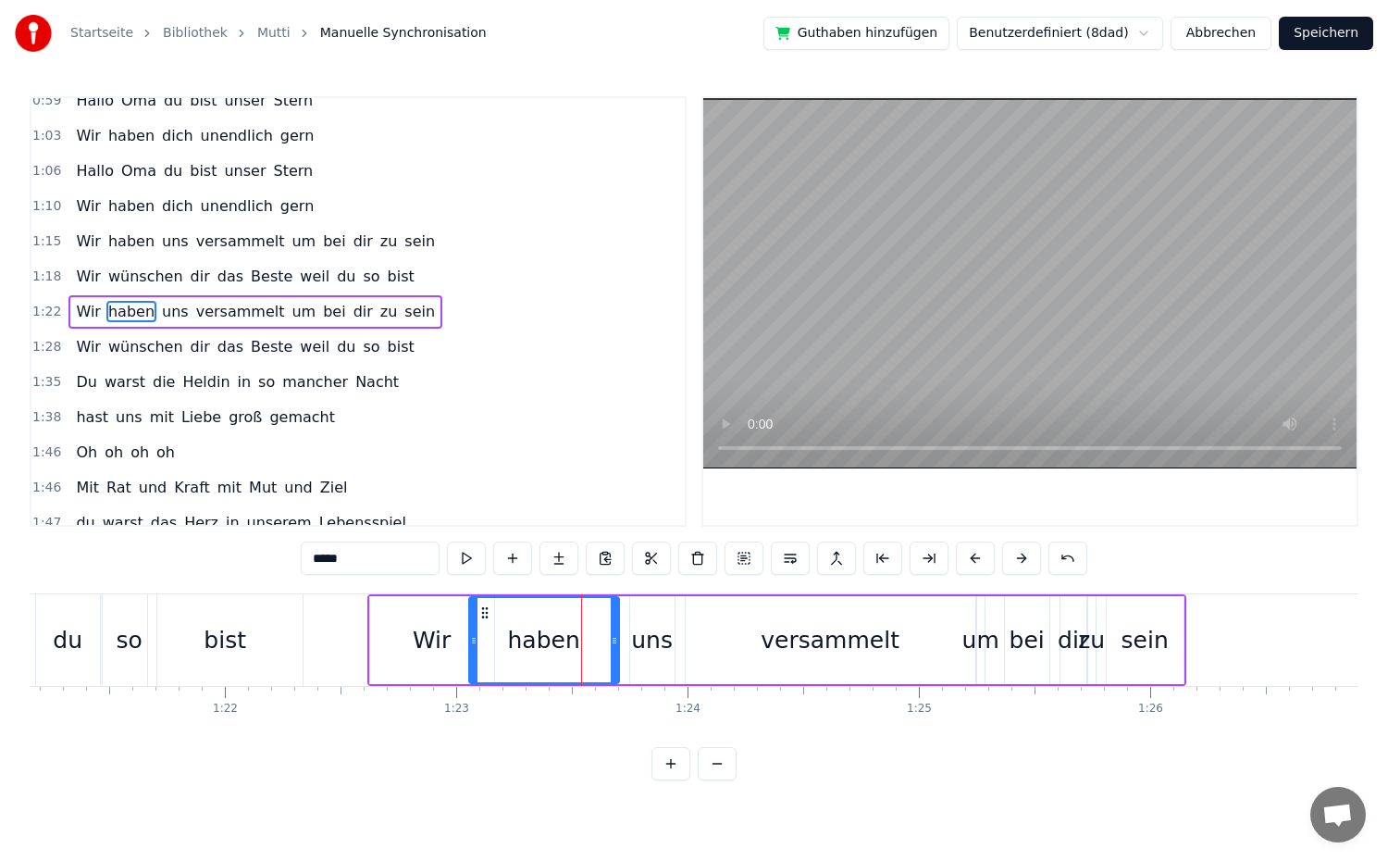
drag, startPoint x: 604, startPoint y: 638, endPoint x: 475, endPoint y: 651, distance: 130.2
drag, startPoint x: 614, startPoint y: 640, endPoint x: 534, endPoint y: 647, distance: 79.8
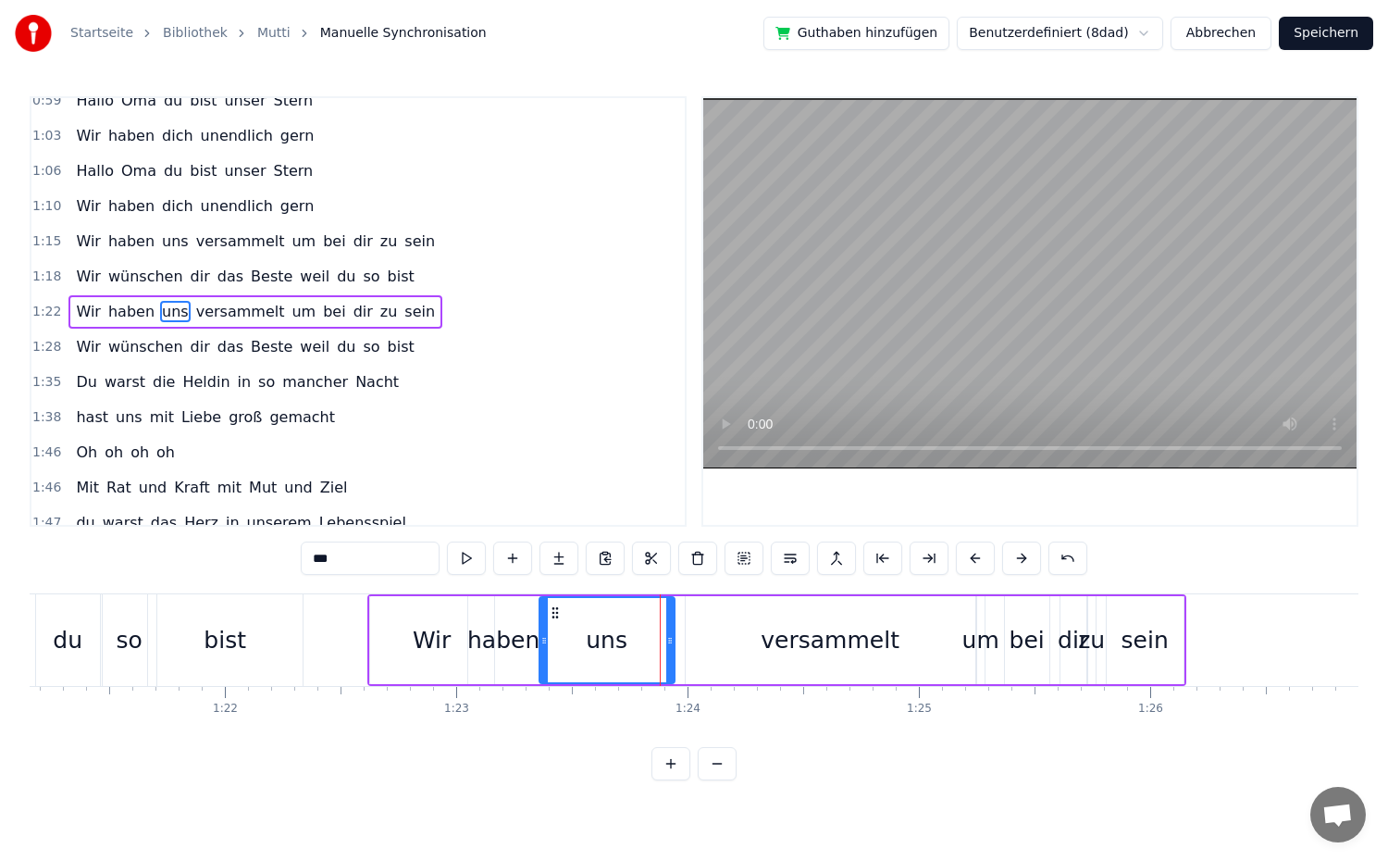
drag, startPoint x: 635, startPoint y: 639, endPoint x: 543, endPoint y: 647, distance: 91.9
drag, startPoint x: 670, startPoint y: 642, endPoint x: 614, endPoint y: 649, distance: 55.9
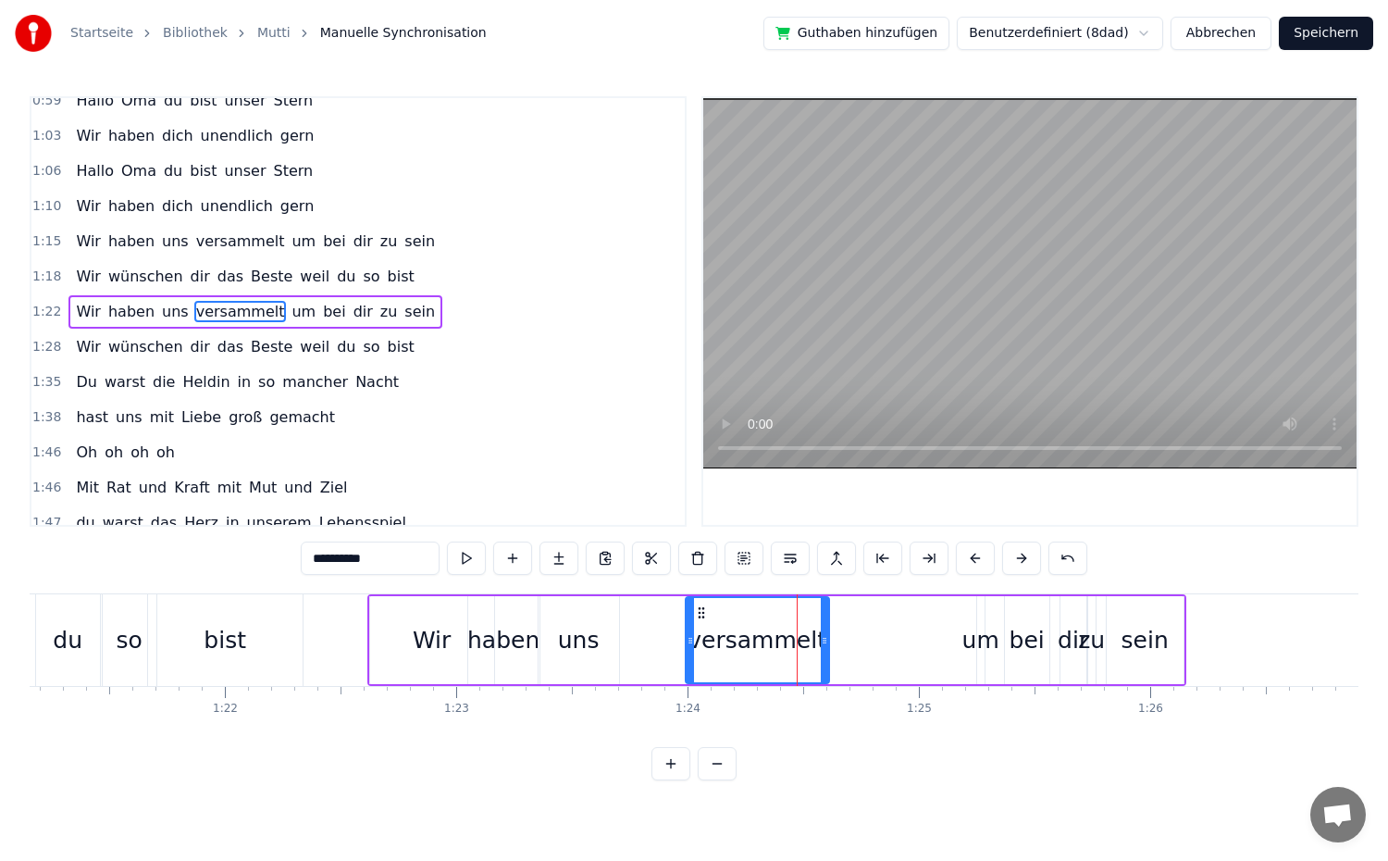
drag, startPoint x: 969, startPoint y: 642, endPoint x: 823, endPoint y: 651, distance: 146.5
drag, startPoint x: 688, startPoint y: 640, endPoint x: 604, endPoint y: 645, distance: 84.3
drag, startPoint x: 826, startPoint y: 644, endPoint x: 762, endPoint y: 649, distance: 64.0
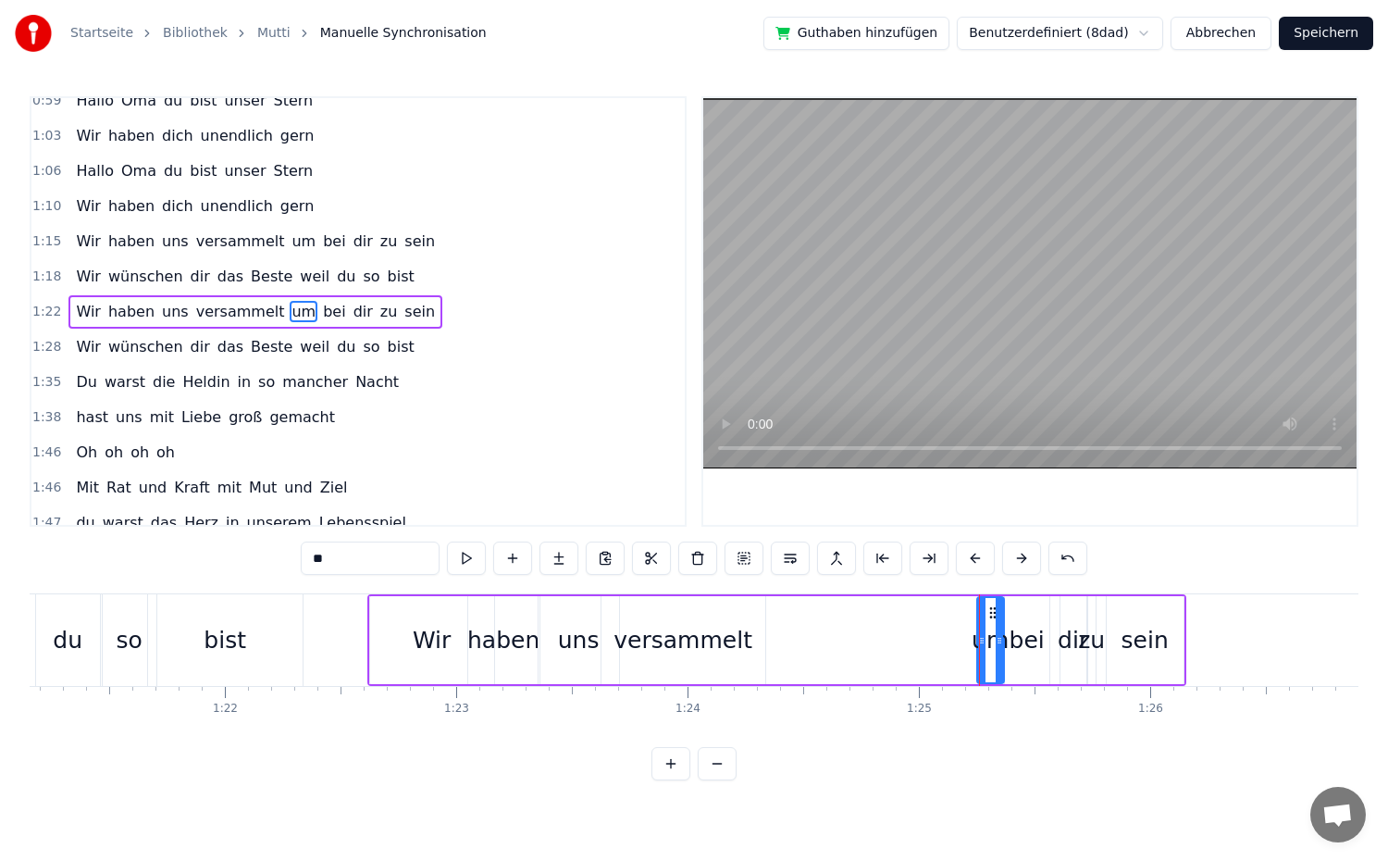
drag, startPoint x: 983, startPoint y: 645, endPoint x: 1002, endPoint y: 652, distance: 20.8
drag, startPoint x: 984, startPoint y: 644, endPoint x: 803, endPoint y: 654, distance: 180.7
drag, startPoint x: 1001, startPoint y: 642, endPoint x: 901, endPoint y: 657, distance: 101.0
drag, startPoint x: 1007, startPoint y: 642, endPoint x: 944, endPoint y: 648, distance: 63.2
drag, startPoint x: 1046, startPoint y: 650, endPoint x: 1028, endPoint y: 651, distance: 17.7
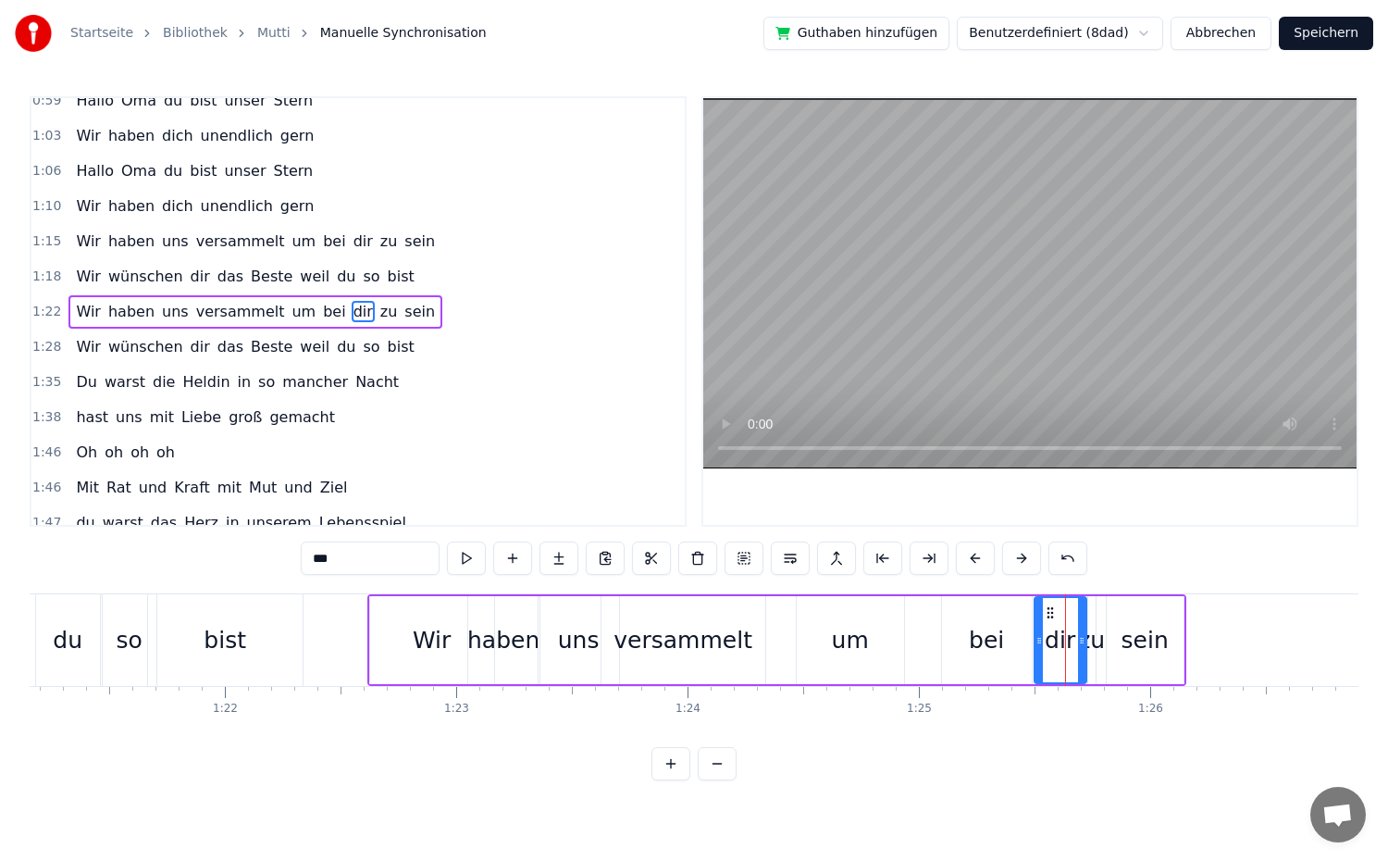
drag, startPoint x: 1063, startPoint y: 645, endPoint x: 1037, endPoint y: 647, distance: 26.0
drag, startPoint x: 1091, startPoint y: 644, endPoint x: 1112, endPoint y: 647, distance: 21.5
type input "****"
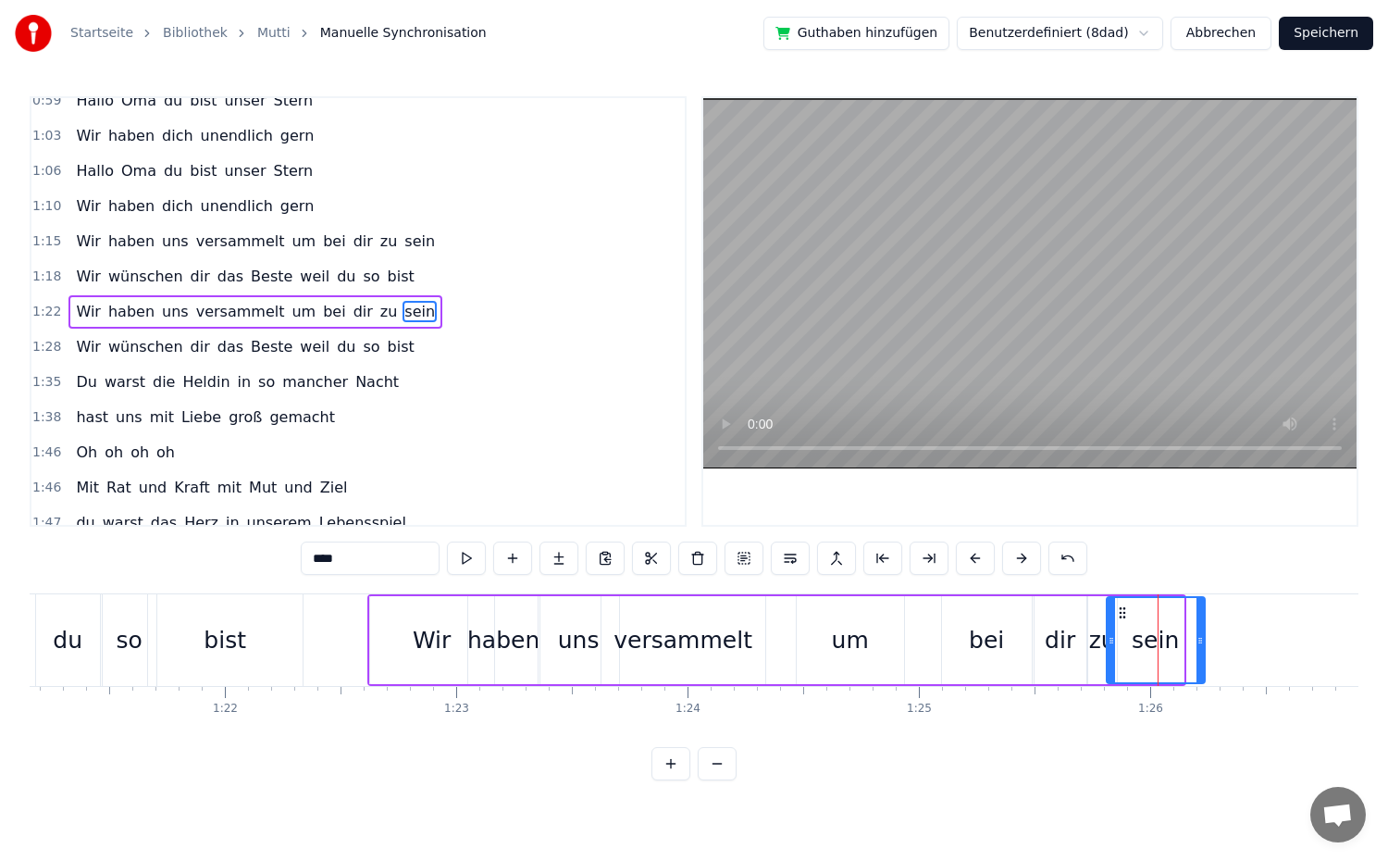
drag, startPoint x: 1181, startPoint y: 642, endPoint x: 1202, endPoint y: 643, distance: 21.3
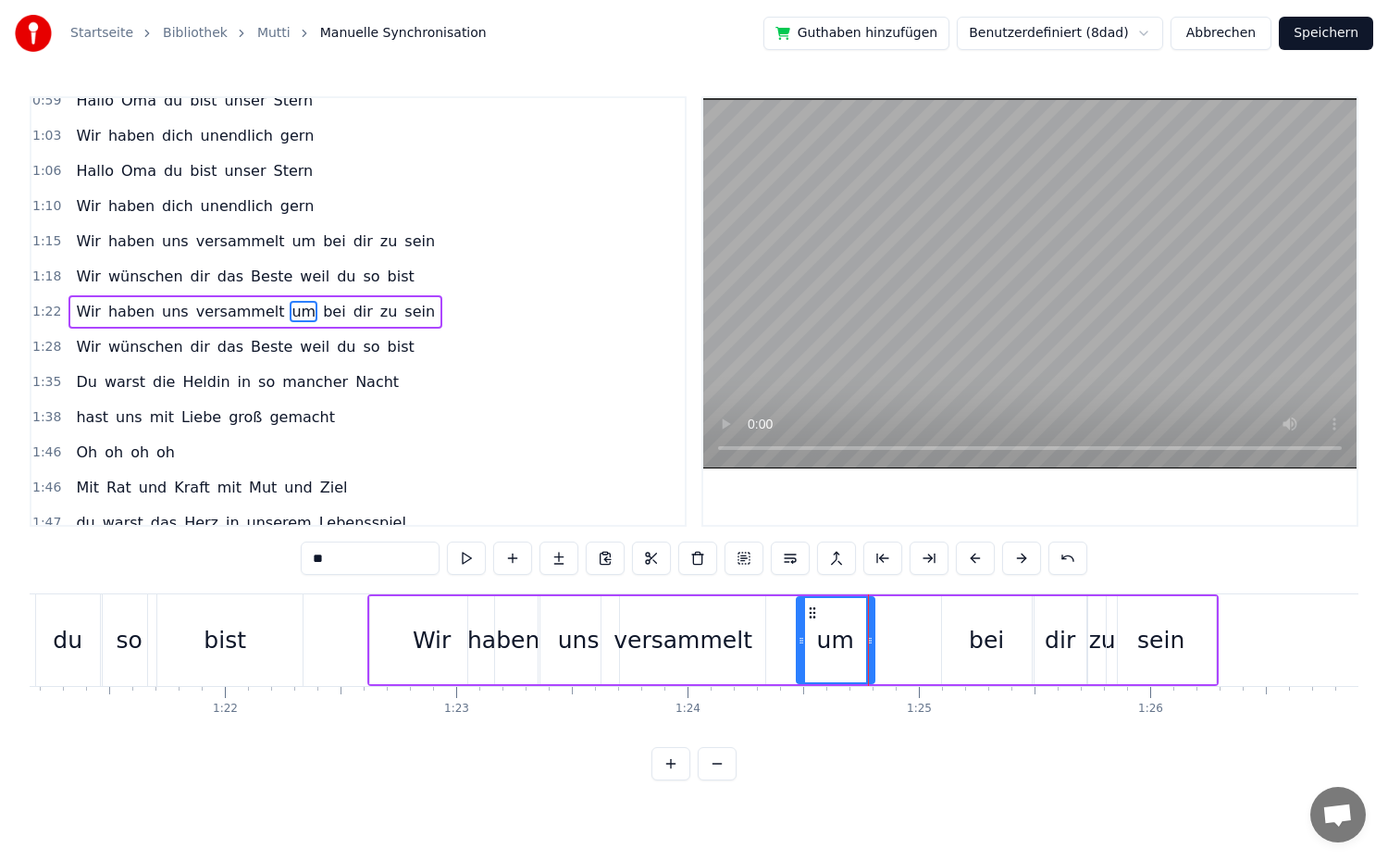
drag, startPoint x: 901, startPoint y: 645, endPoint x: 872, endPoint y: 644, distance: 29.6
drag, startPoint x: 800, startPoint y: 643, endPoint x: 786, endPoint y: 643, distance: 14.8
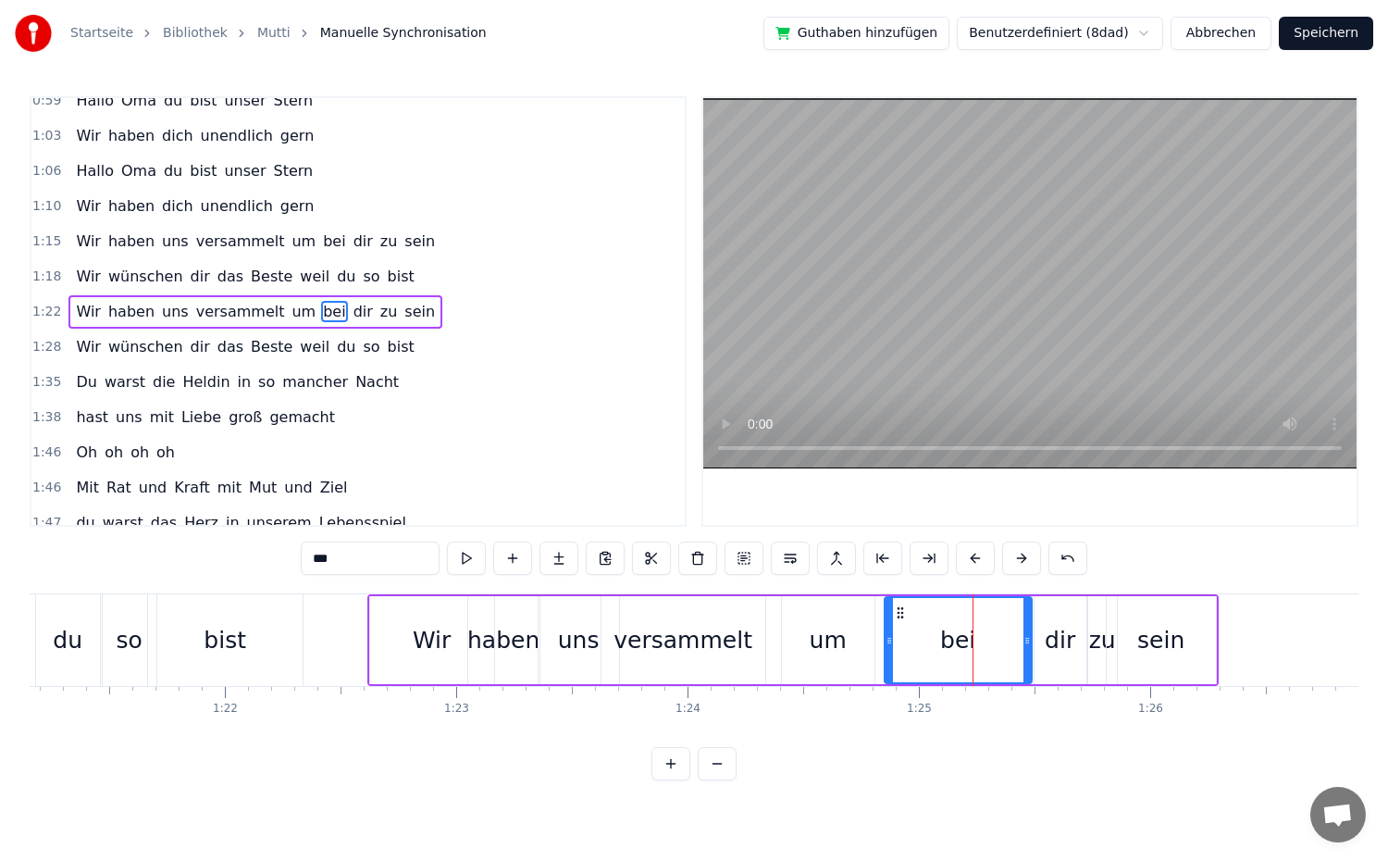
drag, startPoint x: 947, startPoint y: 642, endPoint x: 889, endPoint y: 649, distance: 57.7
drag, startPoint x: 1026, startPoint y: 644, endPoint x: 951, endPoint y: 651, distance: 75.2
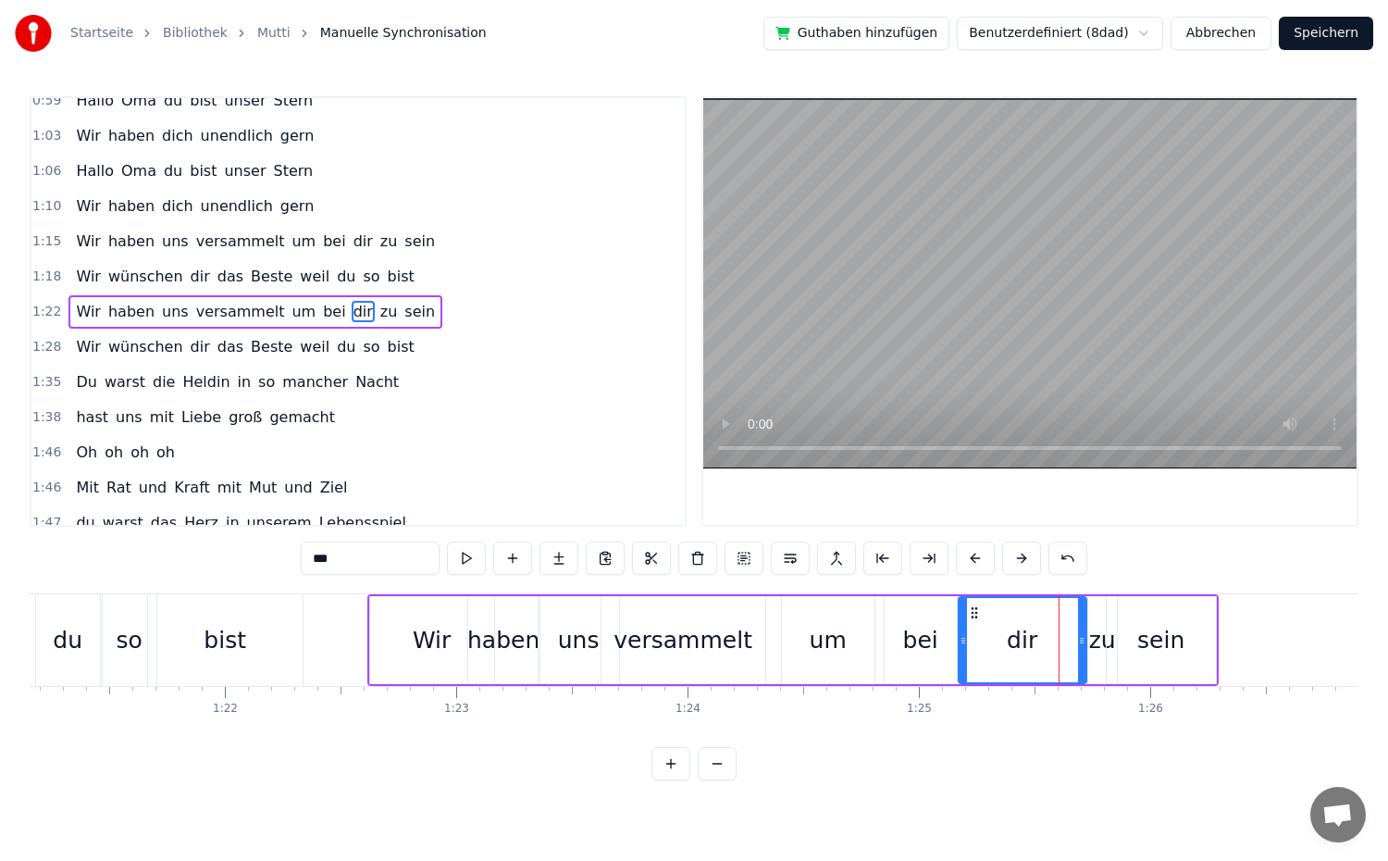
drag, startPoint x: 1040, startPoint y: 643, endPoint x: 962, endPoint y: 648, distance: 77.9
drag, startPoint x: 1081, startPoint y: 643, endPoint x: 1026, endPoint y: 651, distance: 55.2
type input "**"
drag, startPoint x: 1094, startPoint y: 643, endPoint x: 1044, endPoint y: 651, distance: 50.5
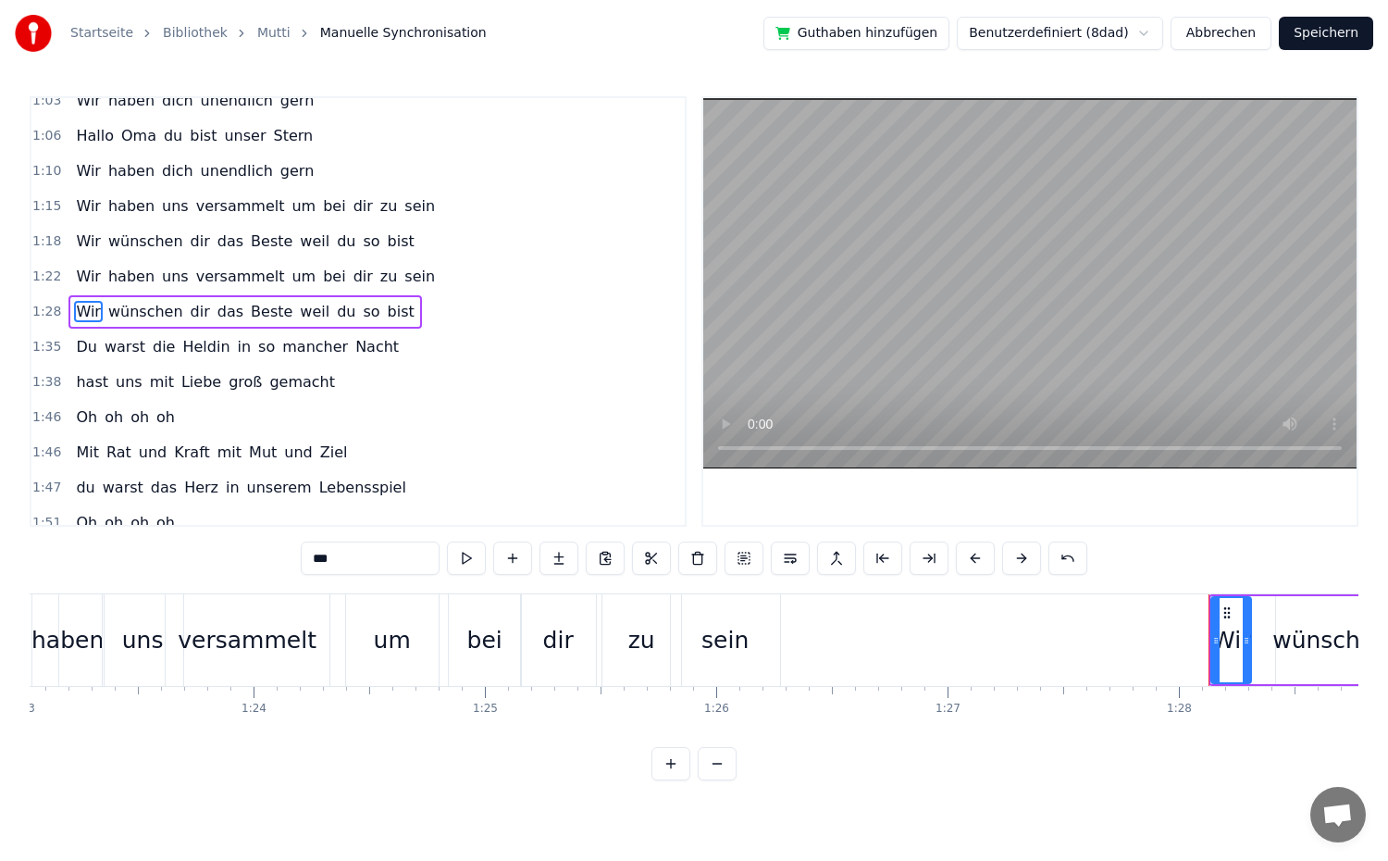
scroll to position [0, 19219]
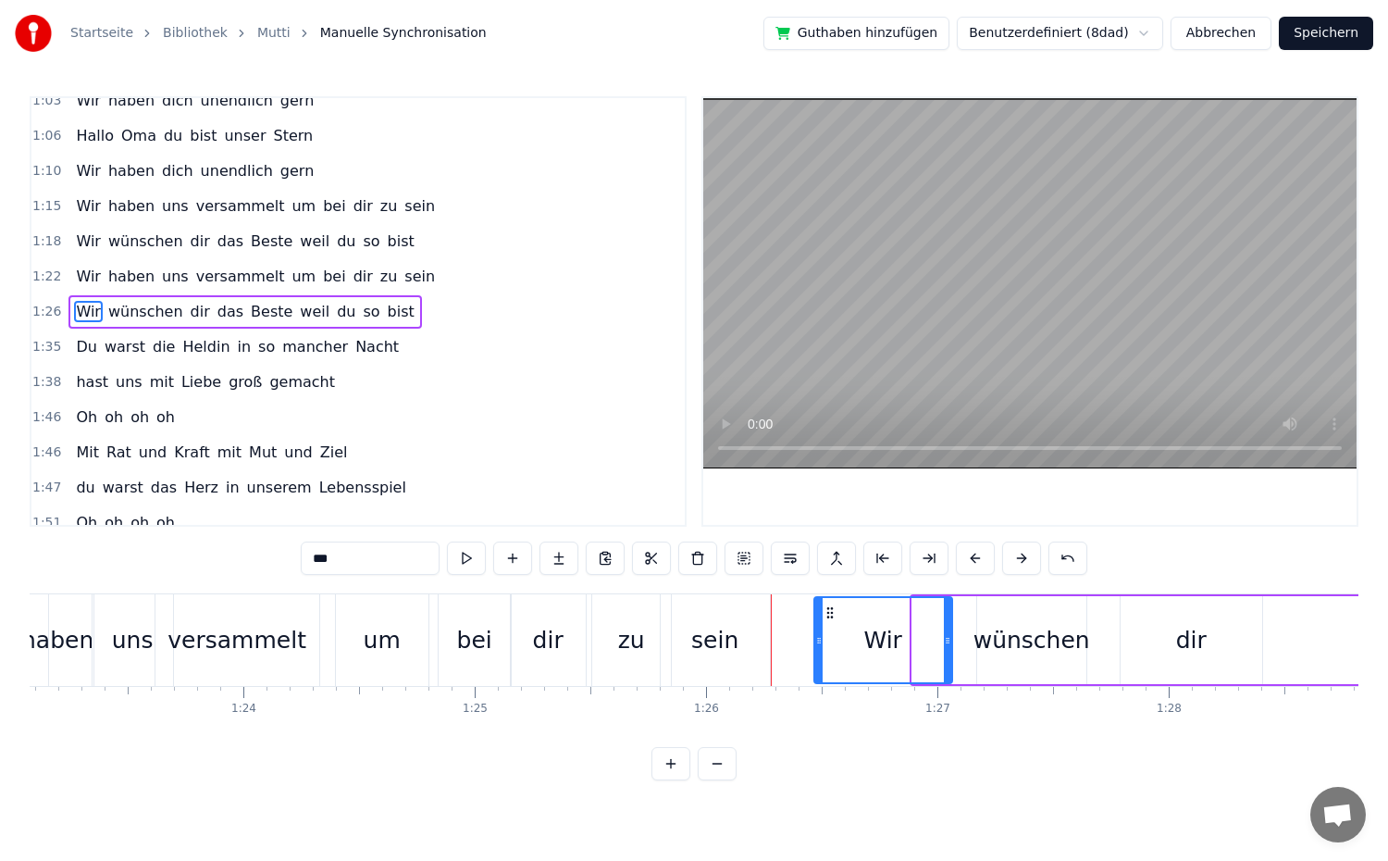
drag, startPoint x: 915, startPoint y: 638, endPoint x: 817, endPoint y: 638, distance: 98.1
drag, startPoint x: 945, startPoint y: 636, endPoint x: 901, endPoint y: 638, distance: 43.5
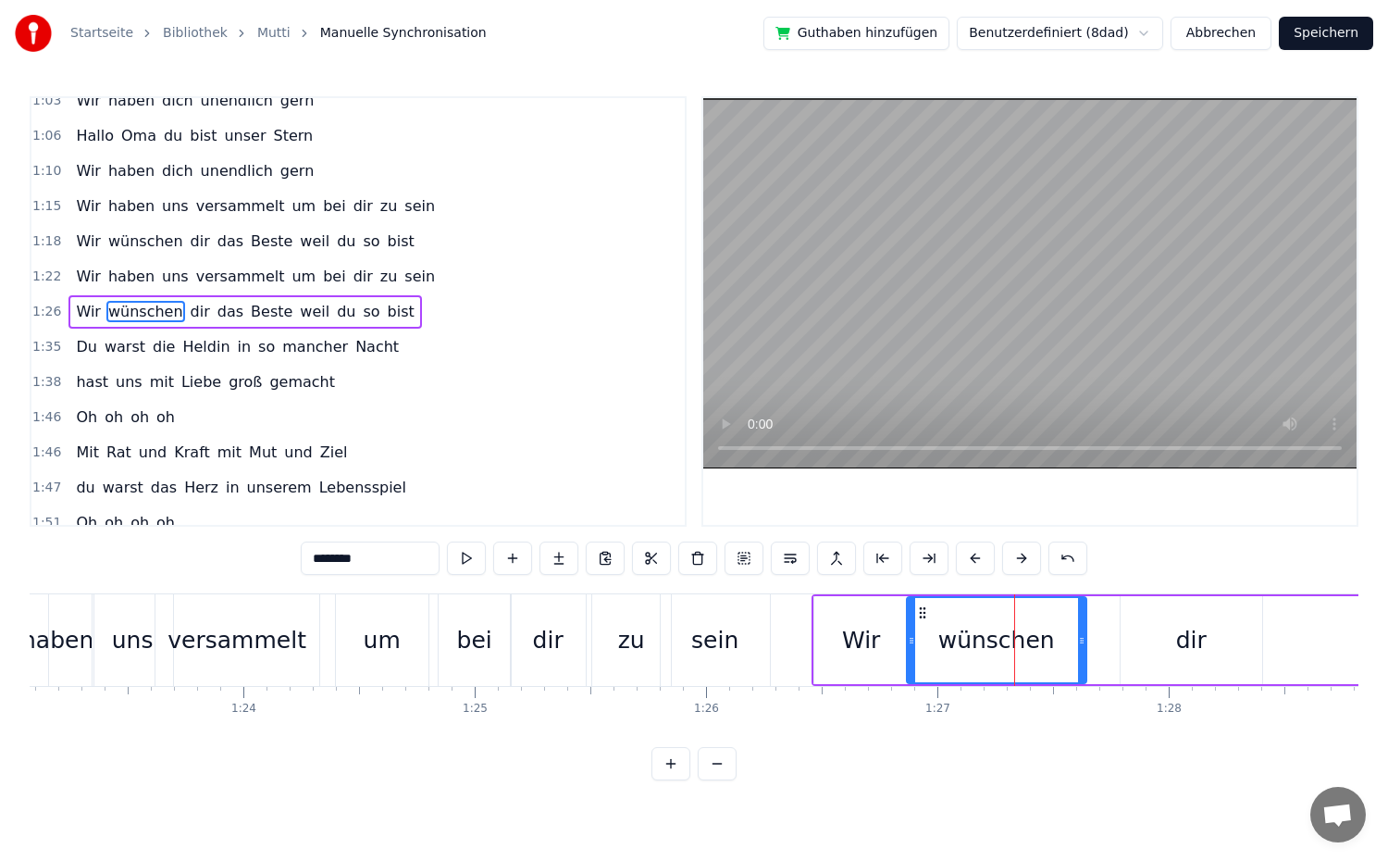
drag, startPoint x: 980, startPoint y: 640, endPoint x: 910, endPoint y: 647, distance: 70.6
drag, startPoint x: 1082, startPoint y: 637, endPoint x: 1021, endPoint y: 646, distance: 61.8
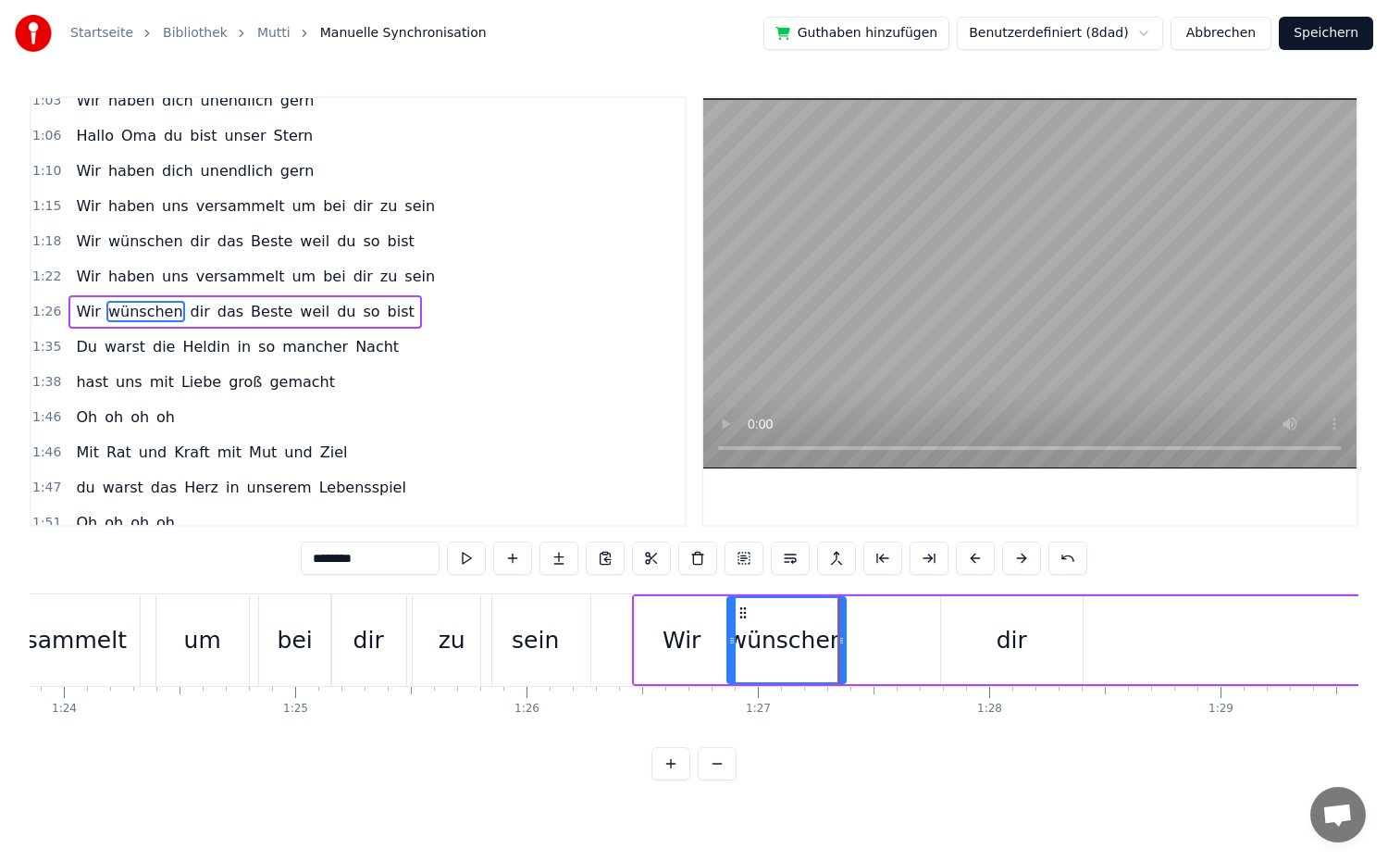
scroll to position [0, 19404]
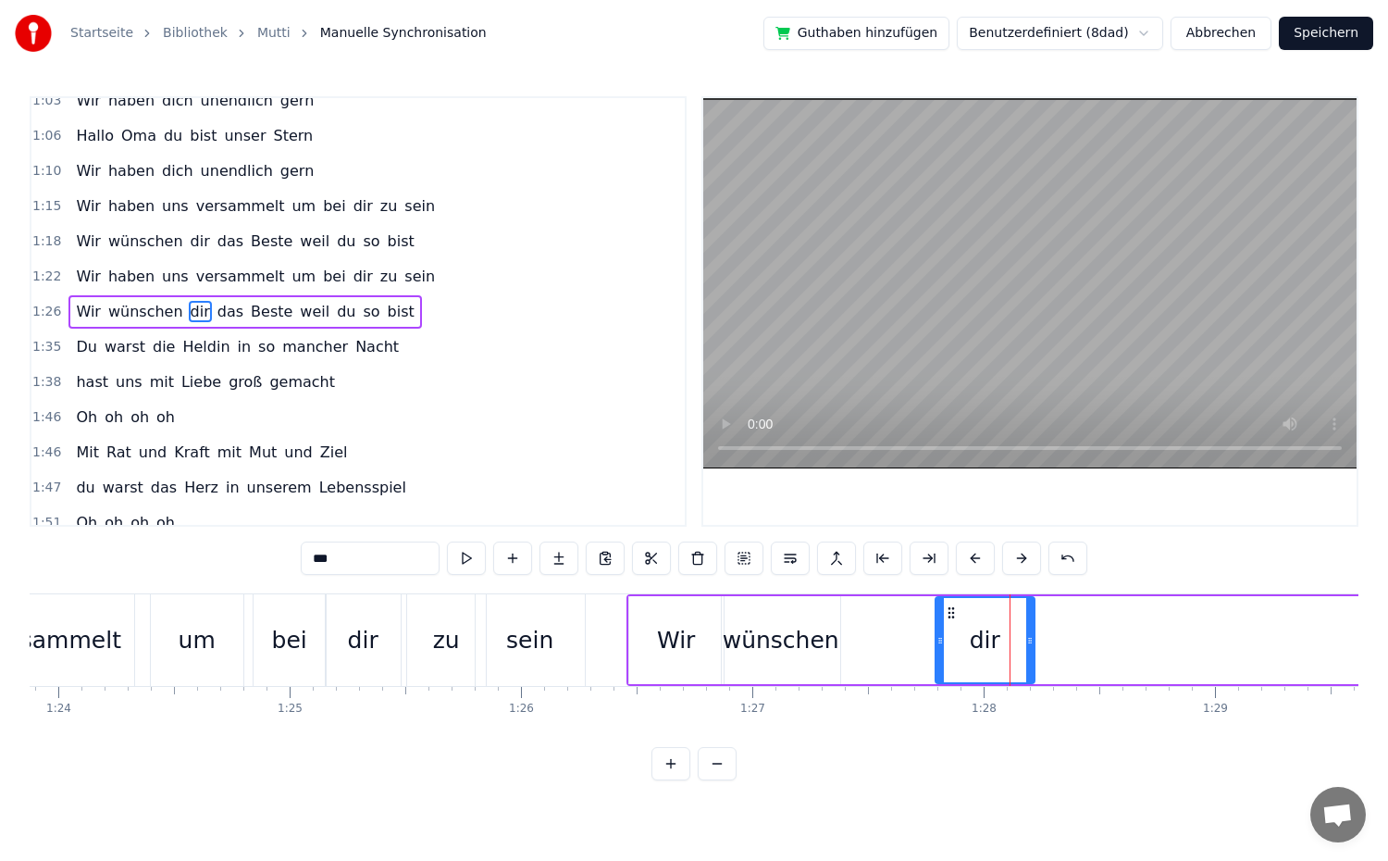
drag, startPoint x: 1071, startPoint y: 637, endPoint x: 1023, endPoint y: 643, distance: 47.6
drag, startPoint x: 938, startPoint y: 638, endPoint x: 868, endPoint y: 640, distance: 70.4
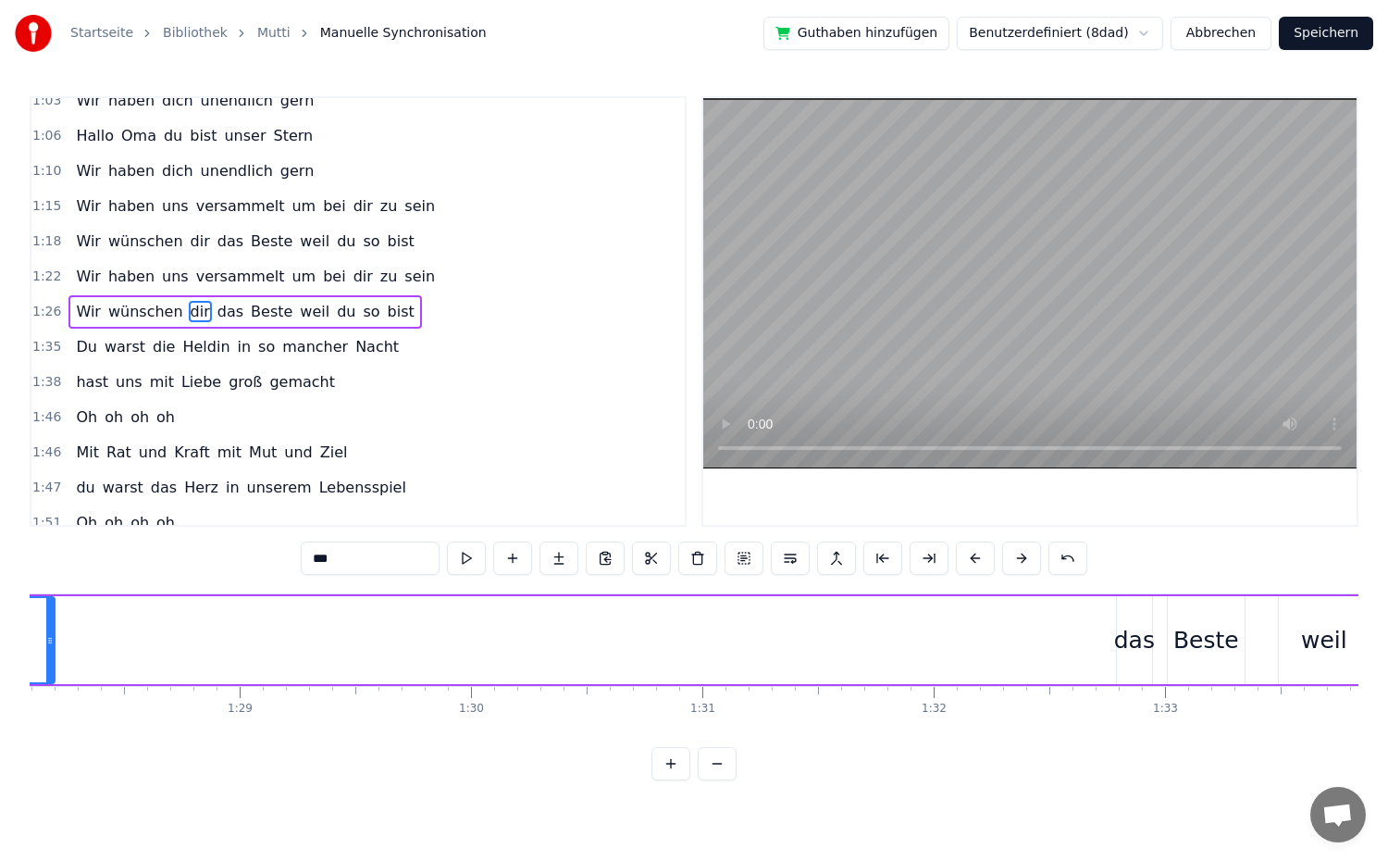
scroll to position [0, 20404]
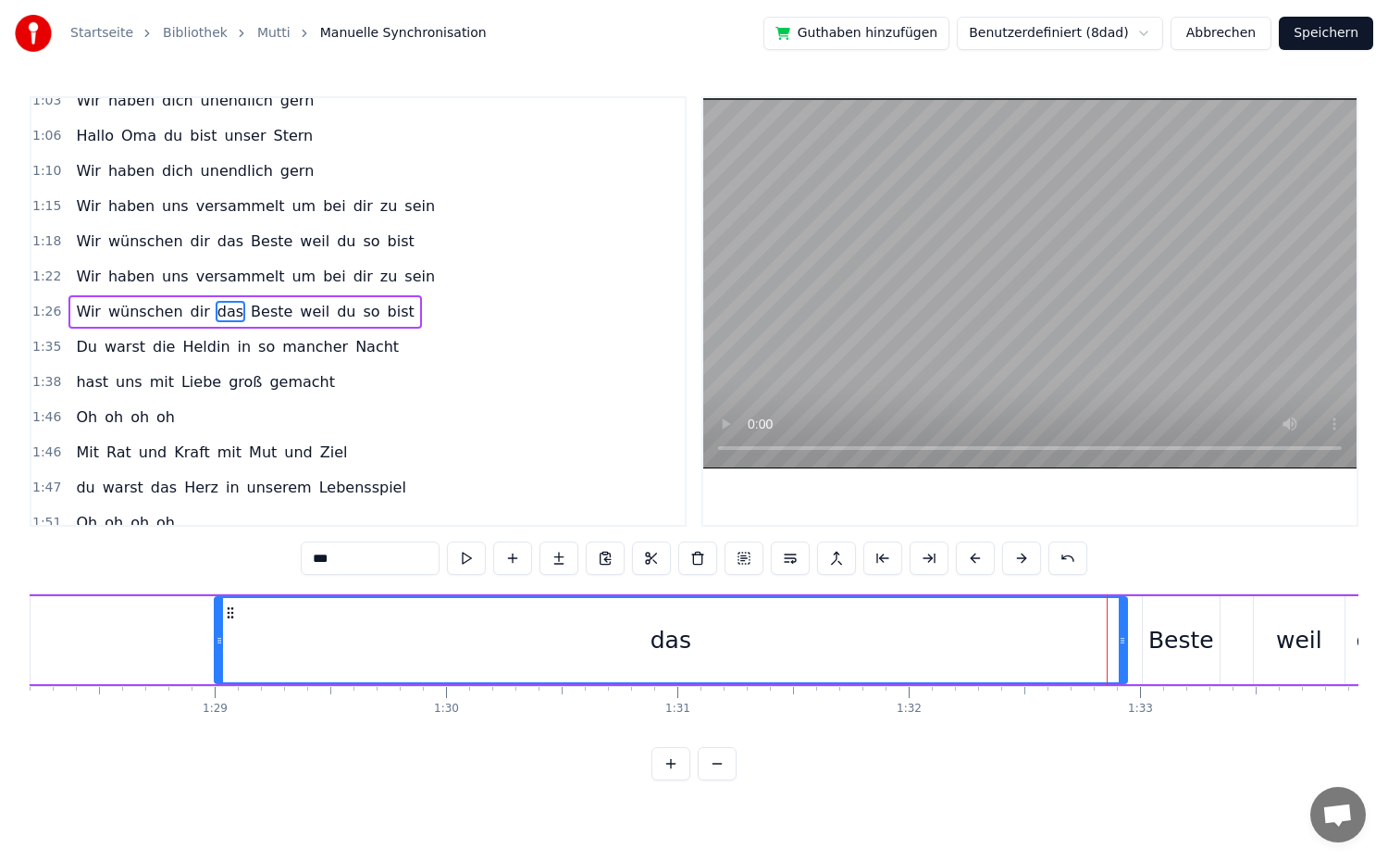
drag, startPoint x: 1097, startPoint y: 642, endPoint x: 219, endPoint y: 636, distance: 877.3
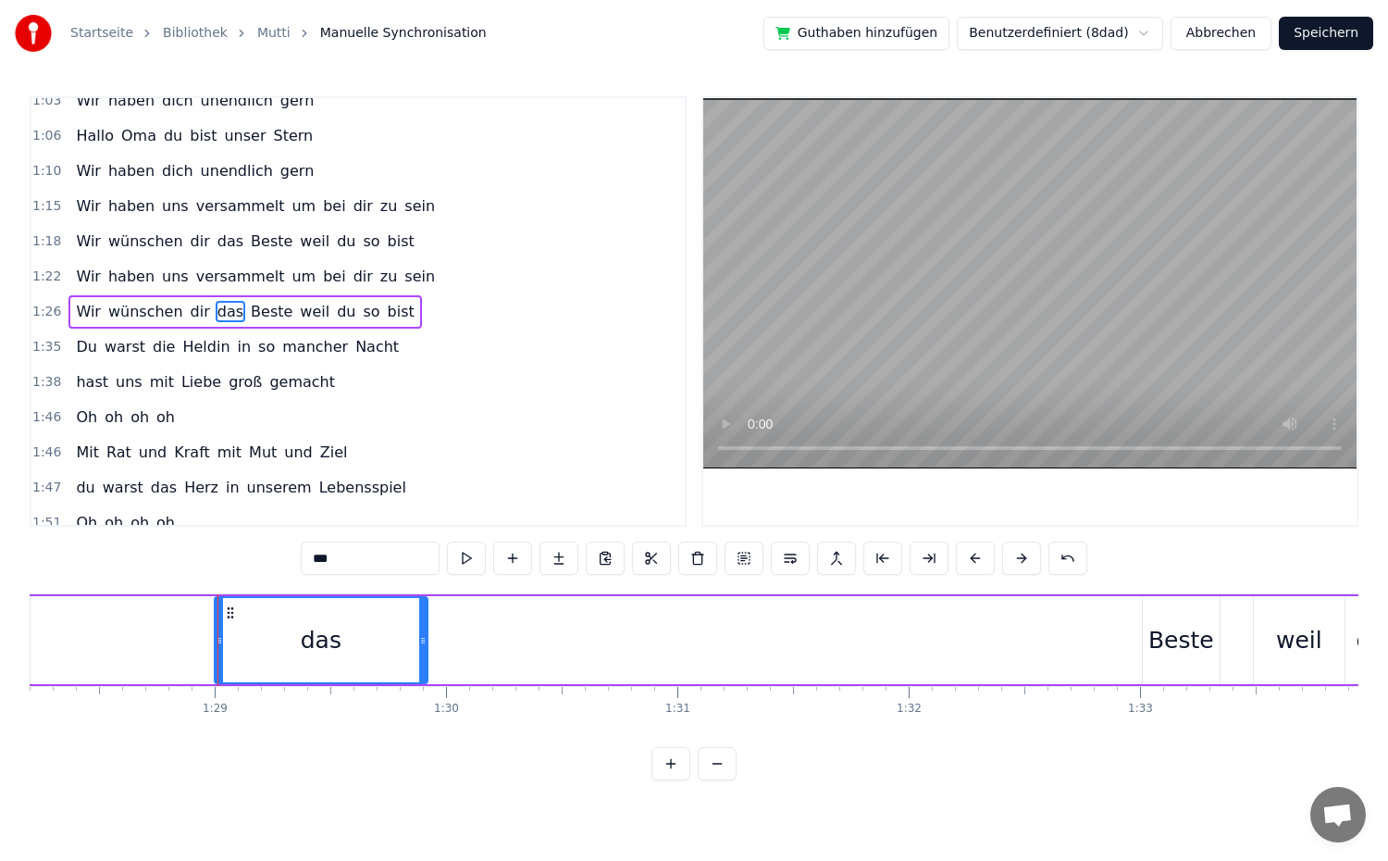
drag, startPoint x: 1124, startPoint y: 642, endPoint x: 403, endPoint y: 635, distance: 721.8
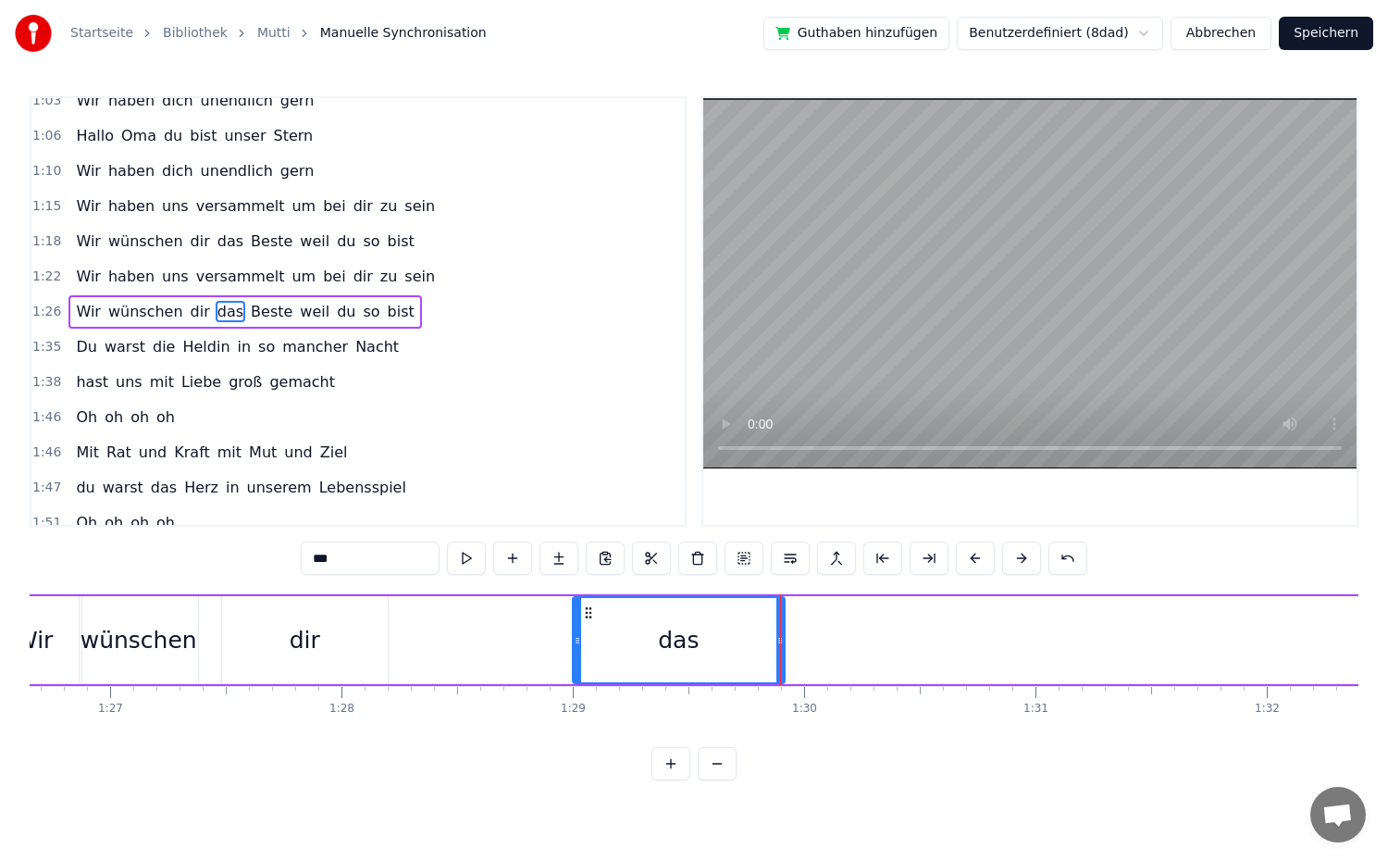
scroll to position [0, 19959]
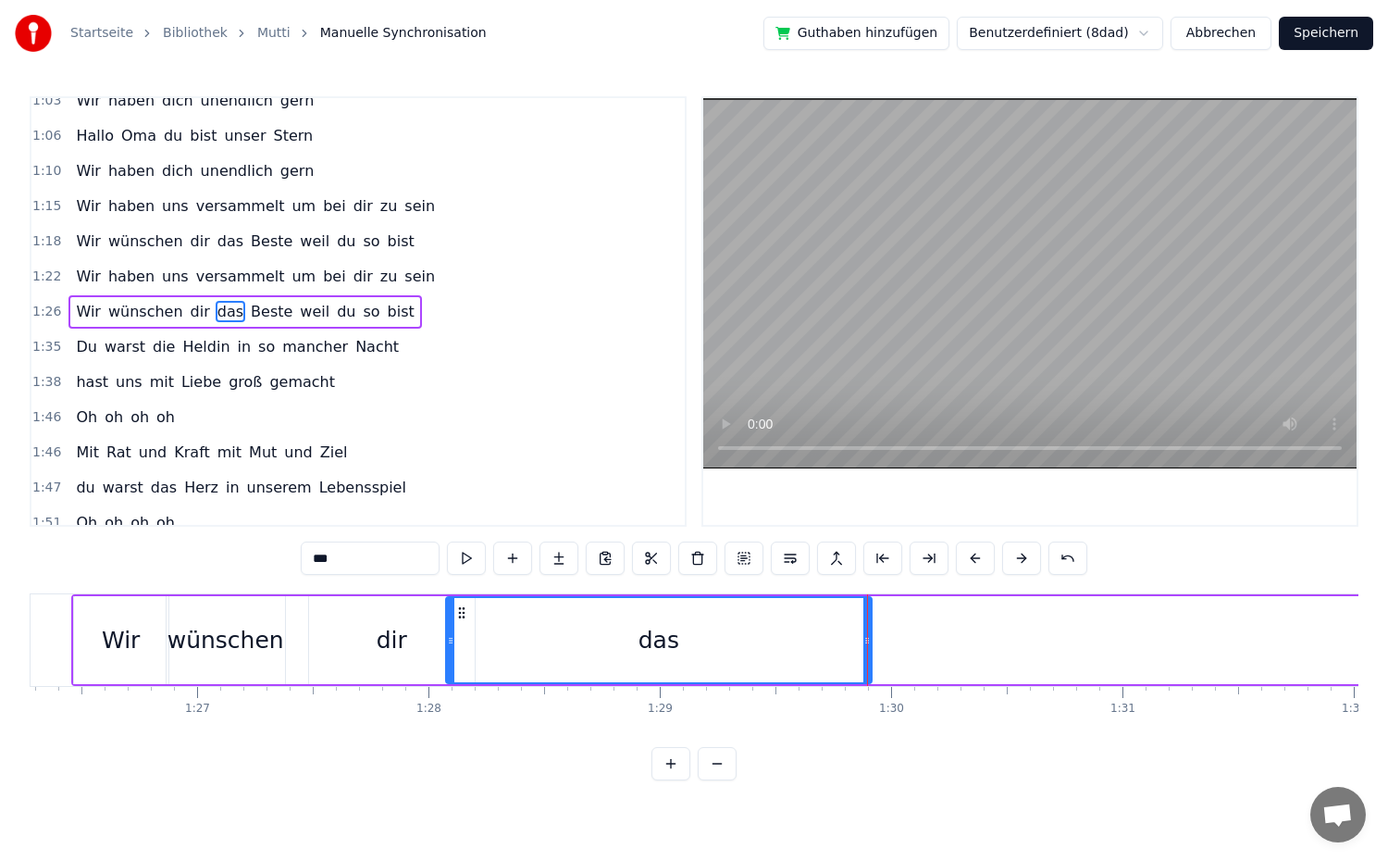
drag, startPoint x: 663, startPoint y: 647, endPoint x: 449, endPoint y: 651, distance: 213.8
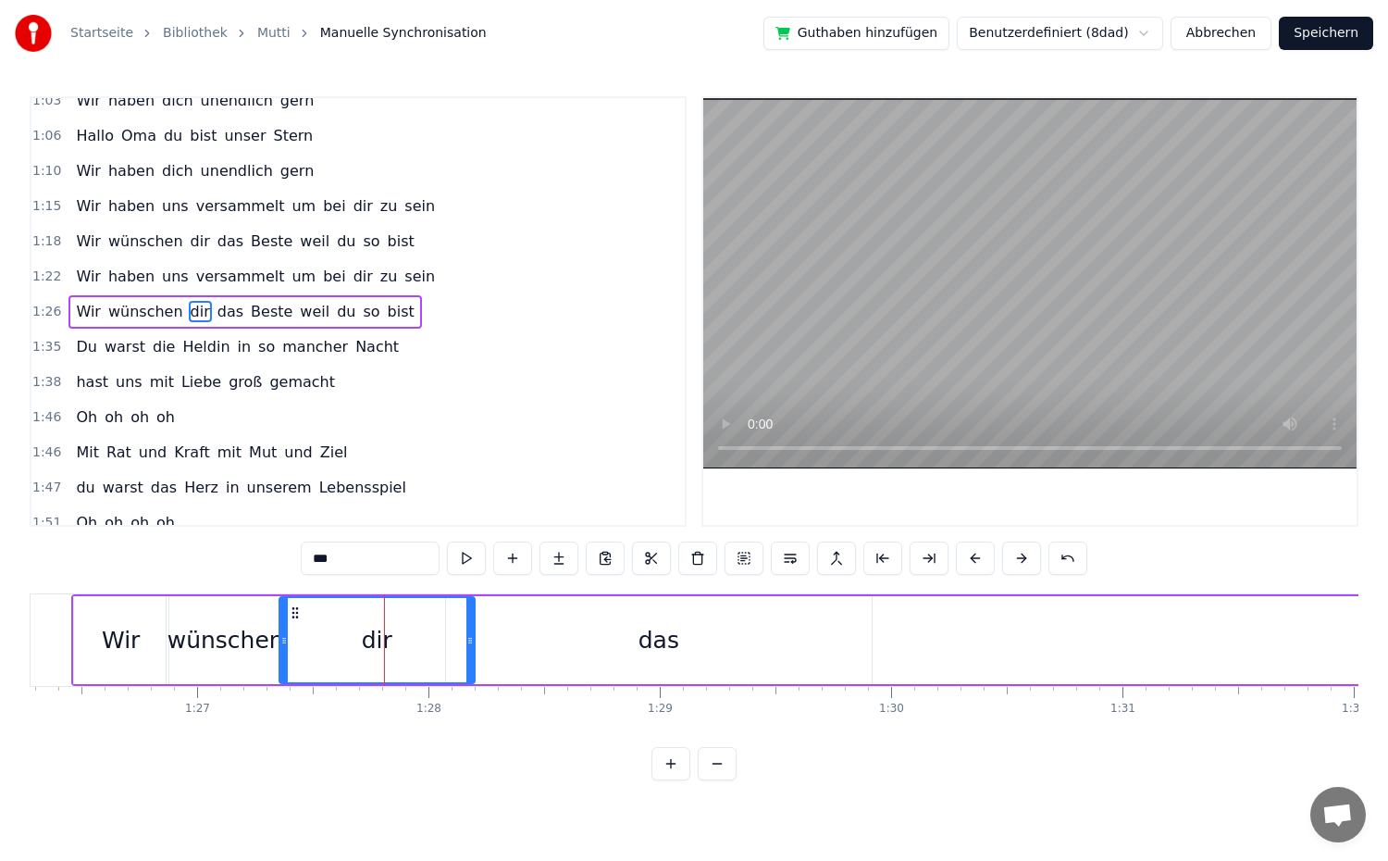
drag, startPoint x: 311, startPoint y: 639, endPoint x: 281, endPoint y: 647, distance: 30.5
drag, startPoint x: 468, startPoint y: 641, endPoint x: 344, endPoint y: 646, distance: 124.1
type input "***"
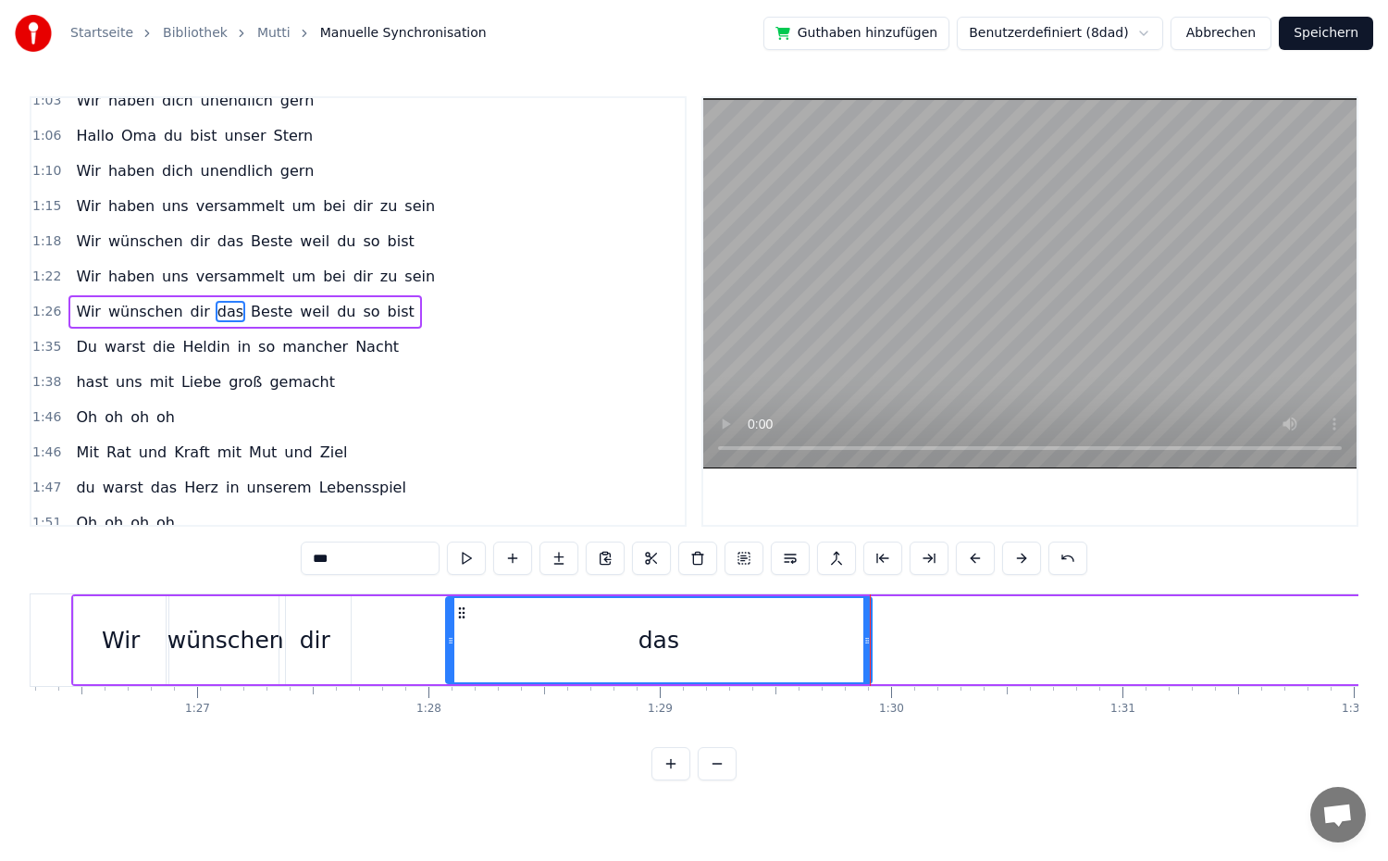
drag, startPoint x: 869, startPoint y: 641, endPoint x: 804, endPoint y: 642, distance: 64.8
drag, startPoint x: 452, startPoint y: 640, endPoint x: 333, endPoint y: 645, distance: 118.5
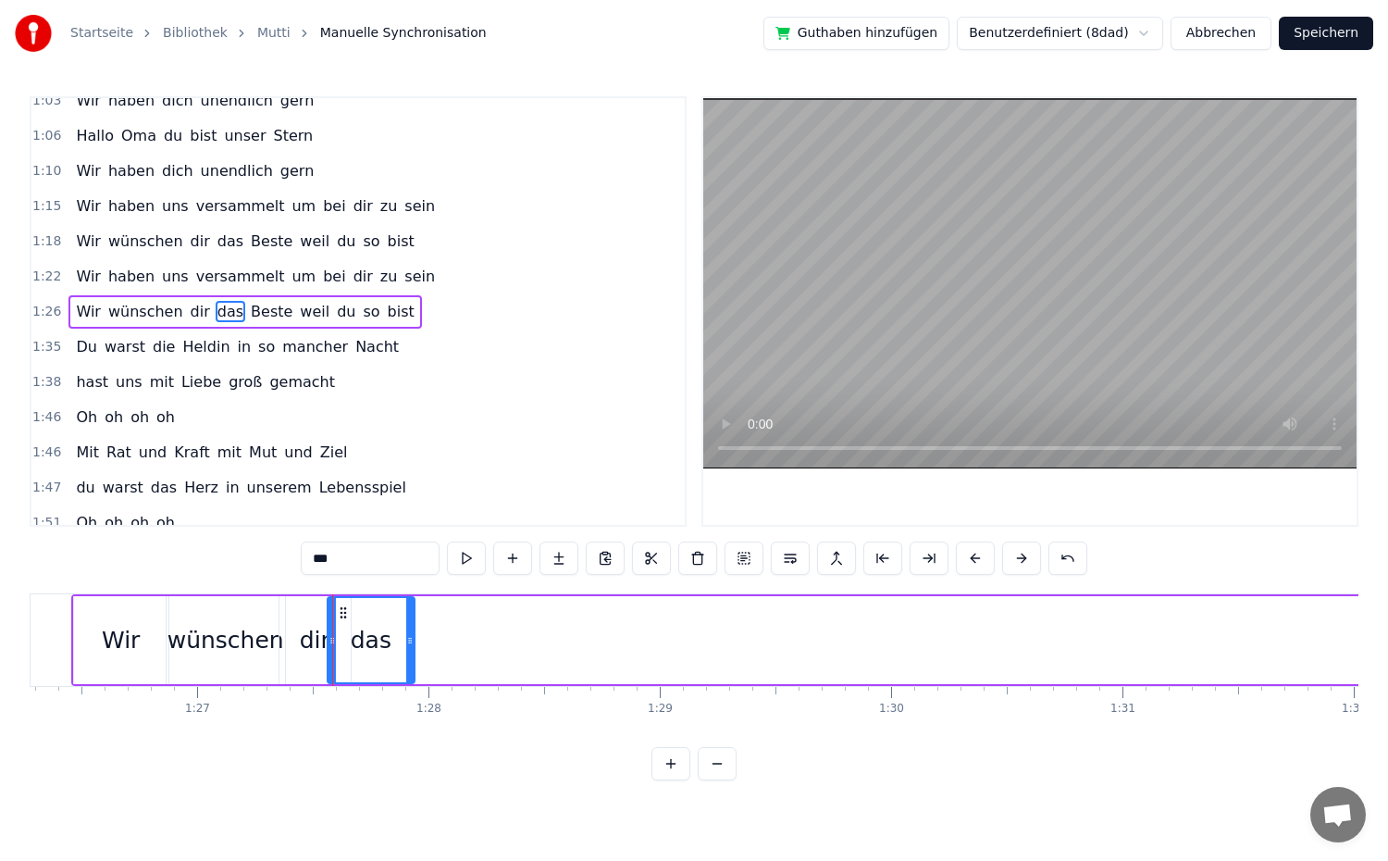
drag, startPoint x: 868, startPoint y: 644, endPoint x: 411, endPoint y: 656, distance: 457.3
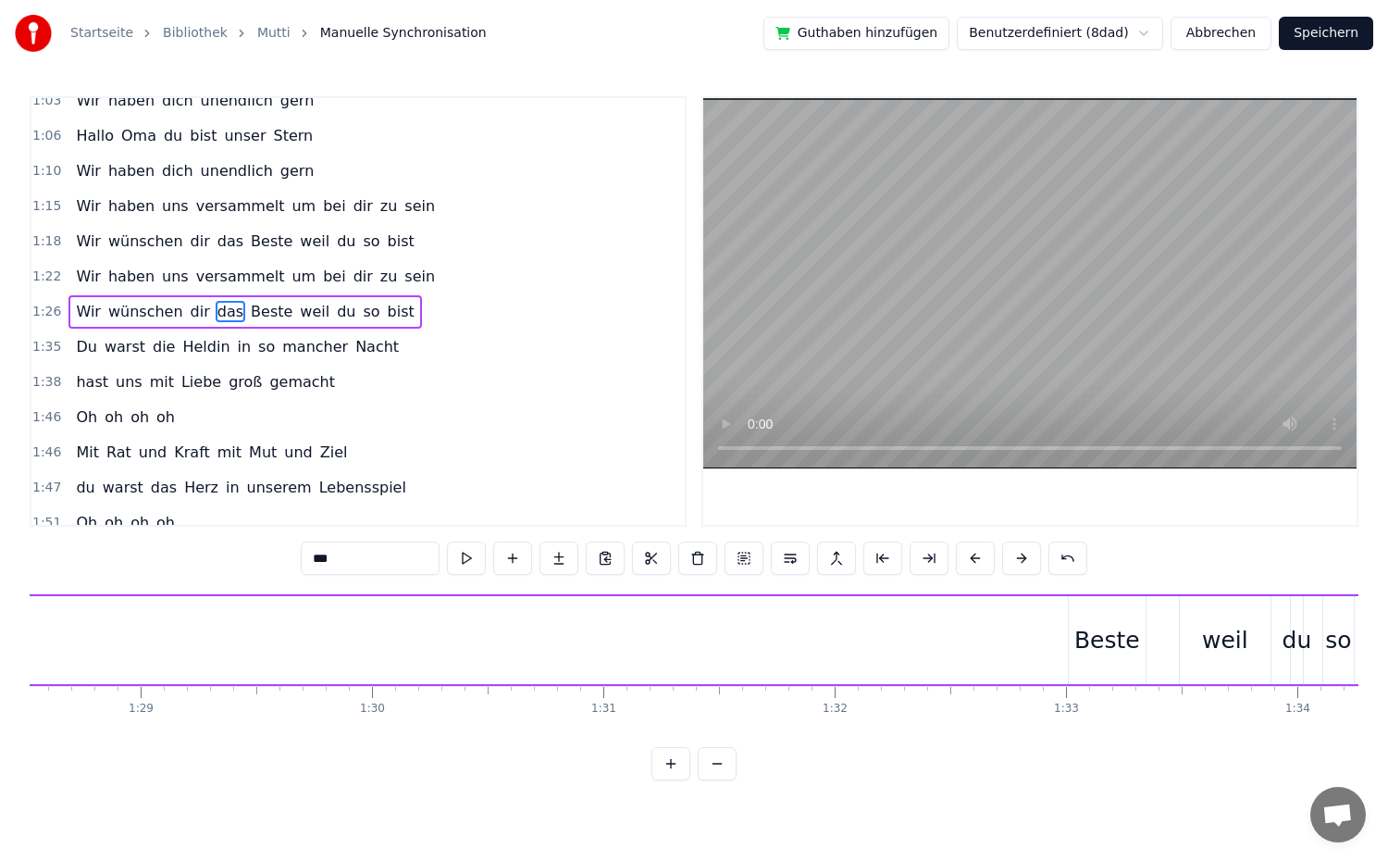
scroll to position [0, 20539]
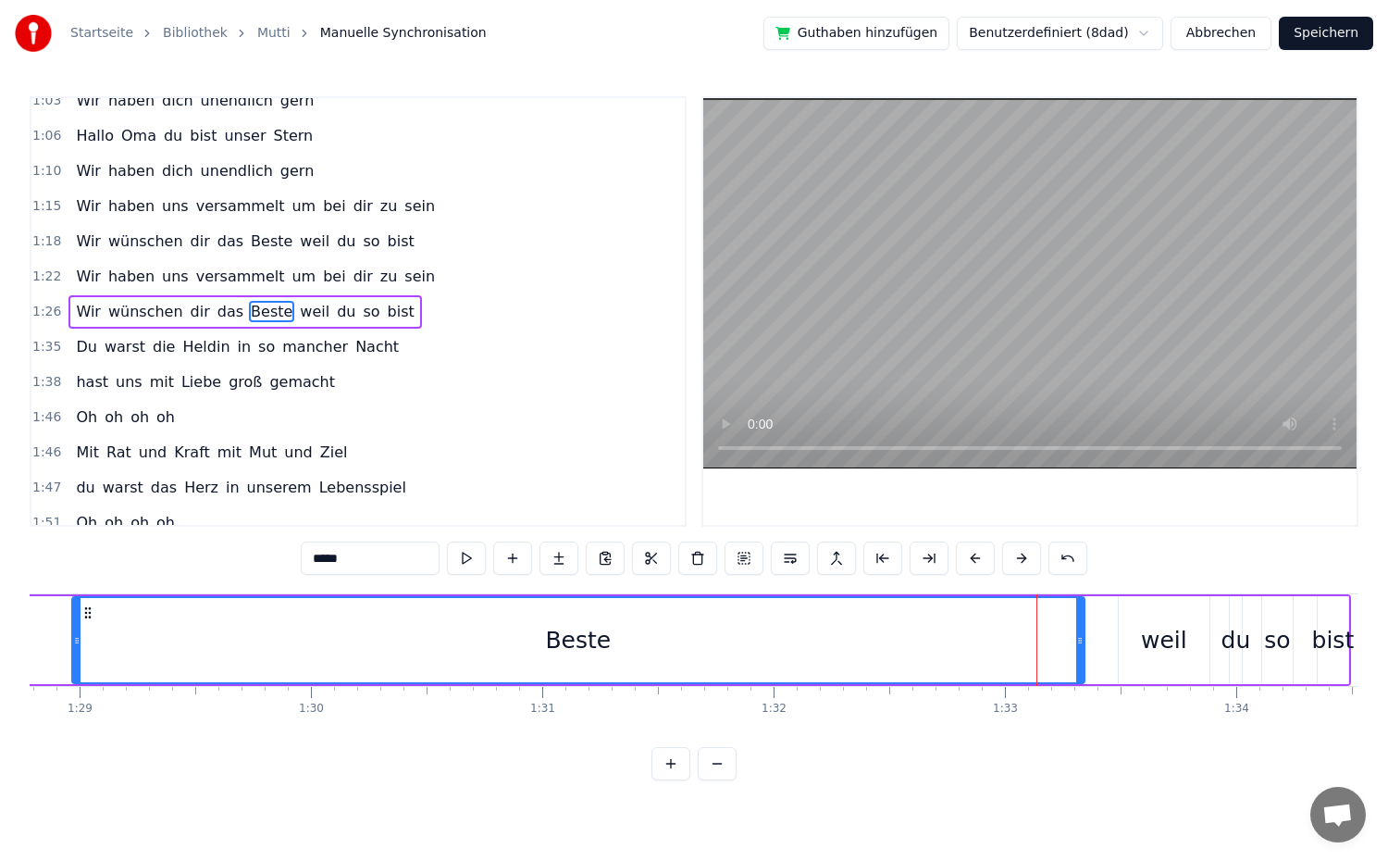
drag, startPoint x: 1012, startPoint y: 640, endPoint x: 112, endPoint y: 648, distance: 900.4
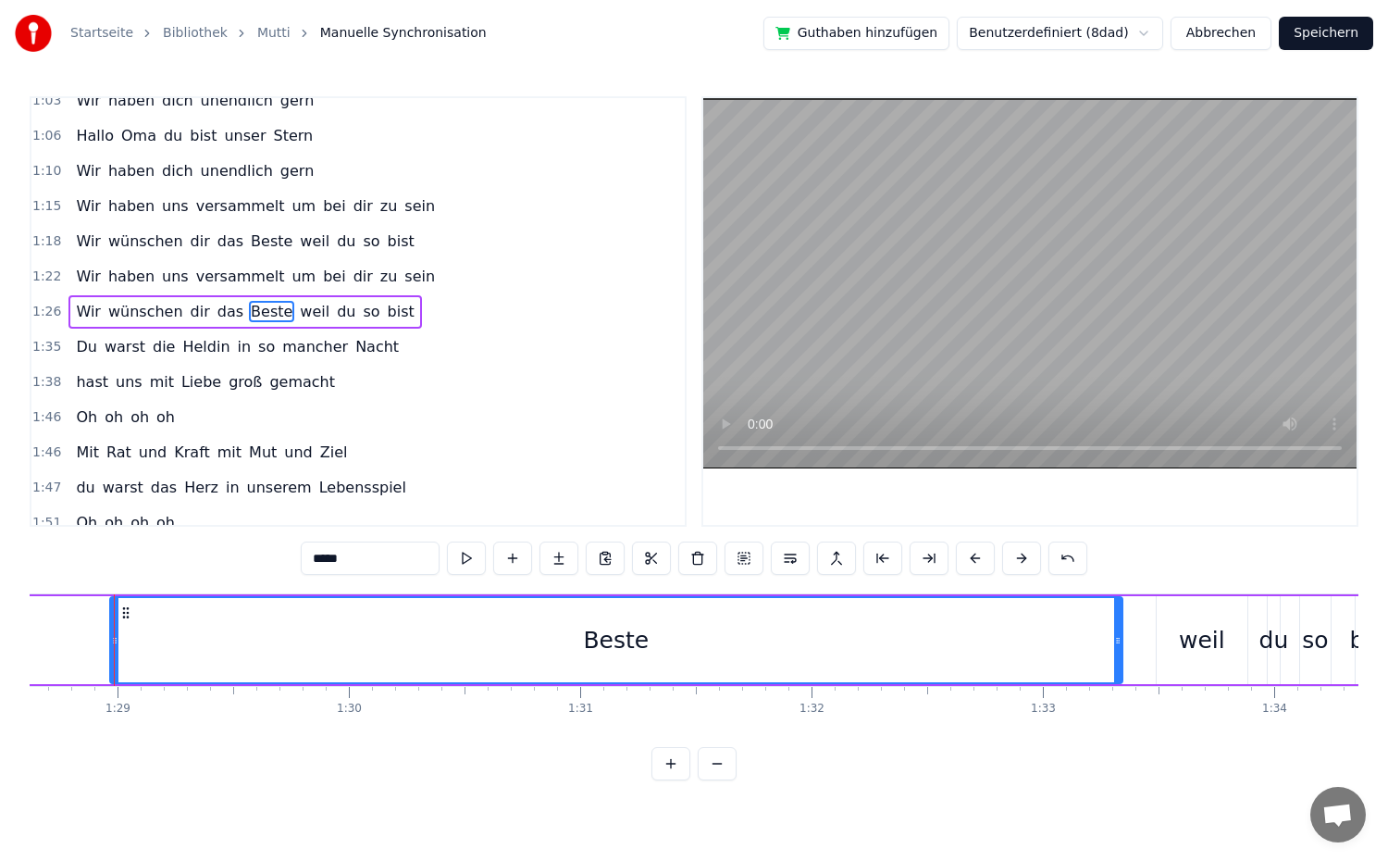
scroll to position [0, 20492]
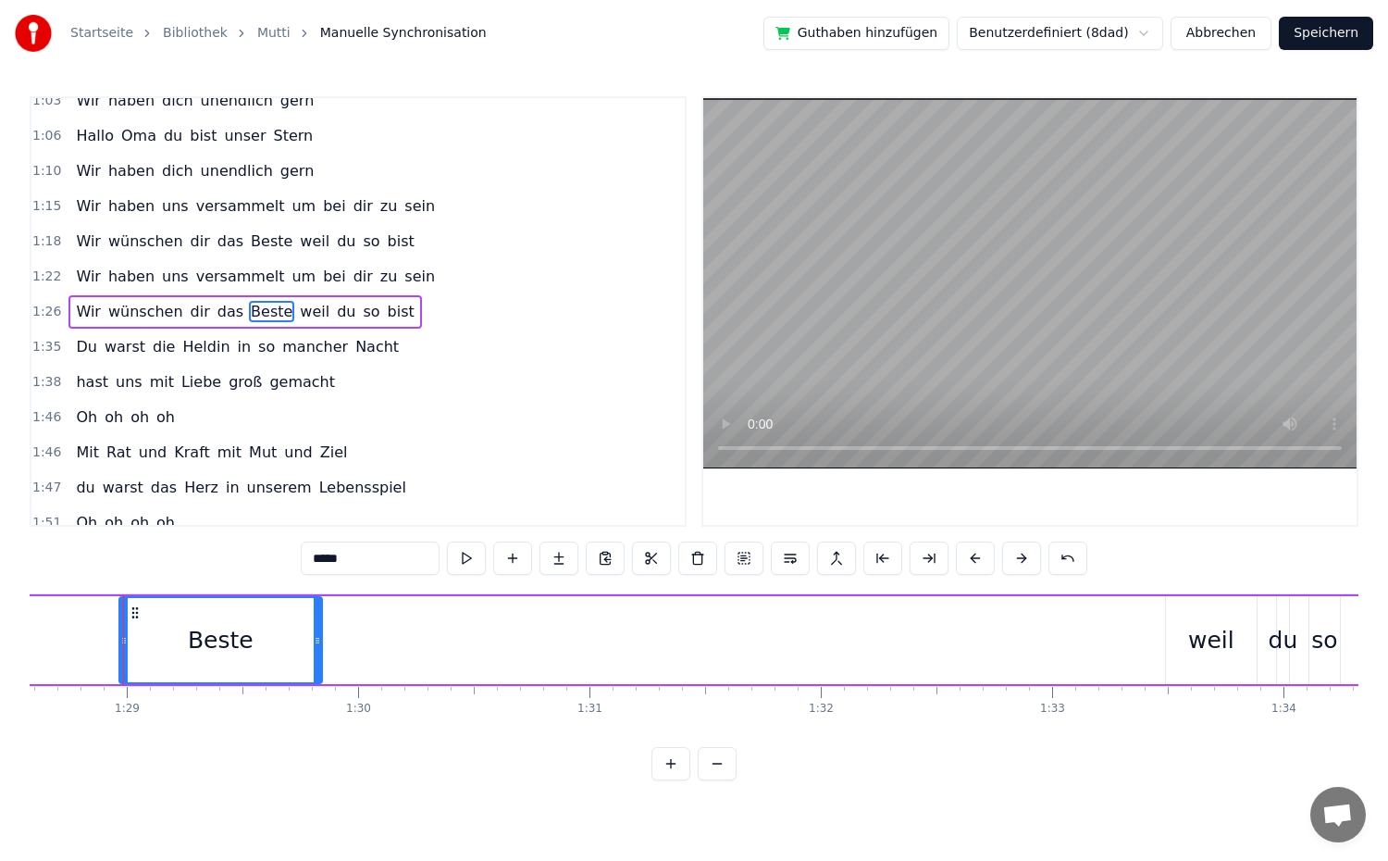
drag, startPoint x: 1127, startPoint y: 644, endPoint x: 317, endPoint y: 641, distance: 809.7
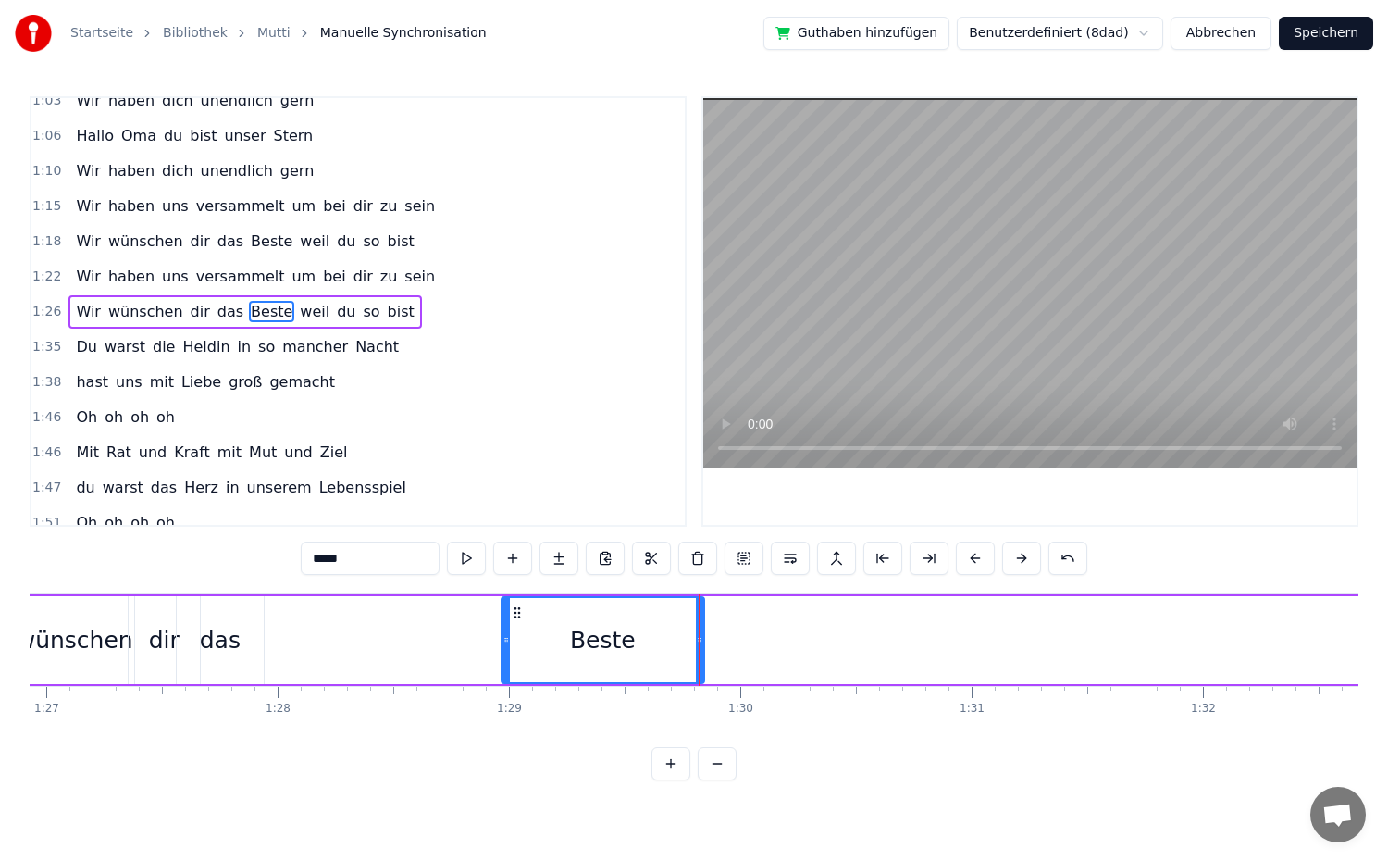
scroll to position [0, 20023]
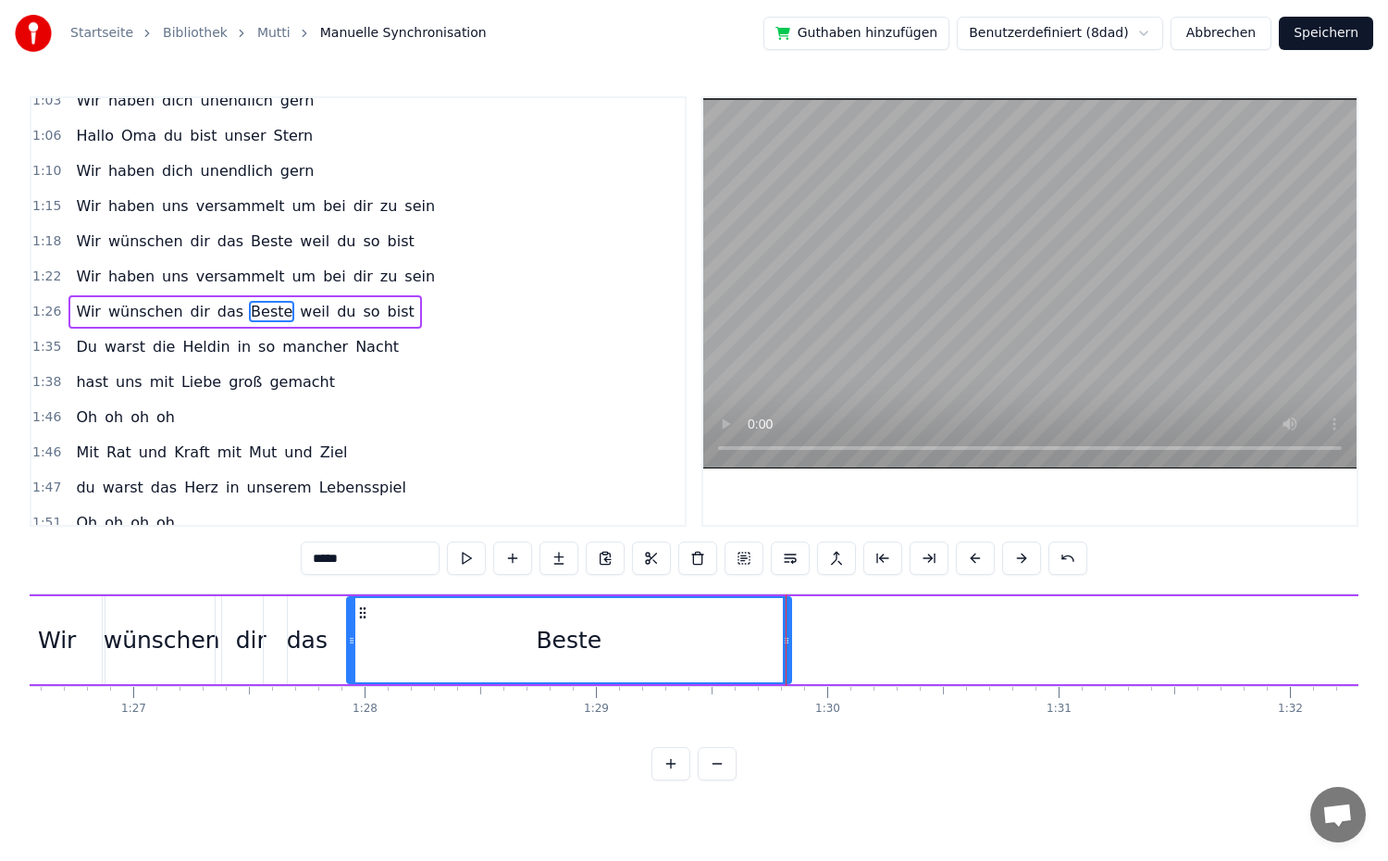
drag, startPoint x: 594, startPoint y: 638, endPoint x: 353, endPoint y: 648, distance: 241.7
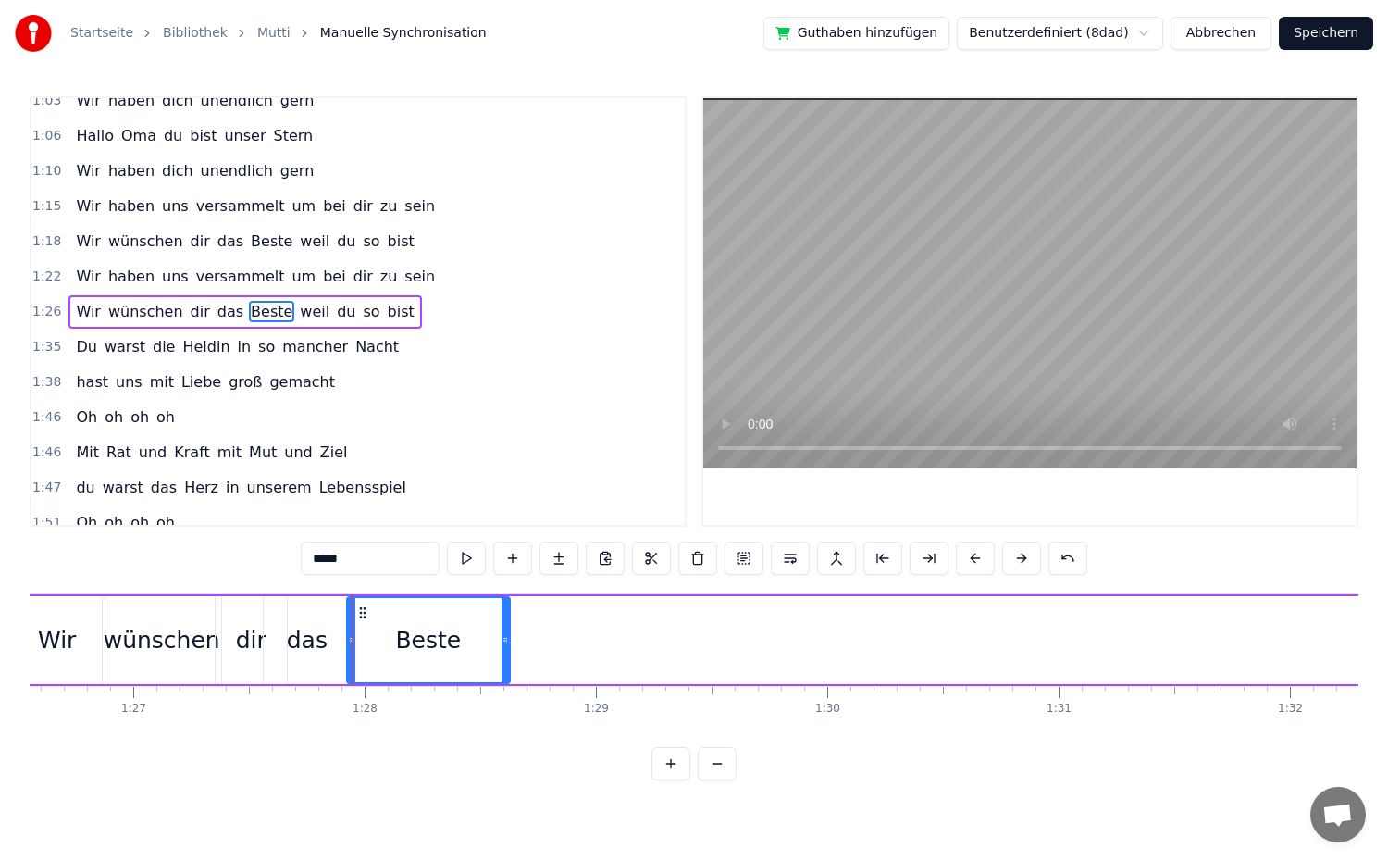
drag, startPoint x: 785, startPoint y: 639, endPoint x: 503, endPoint y: 663, distance: 282.3
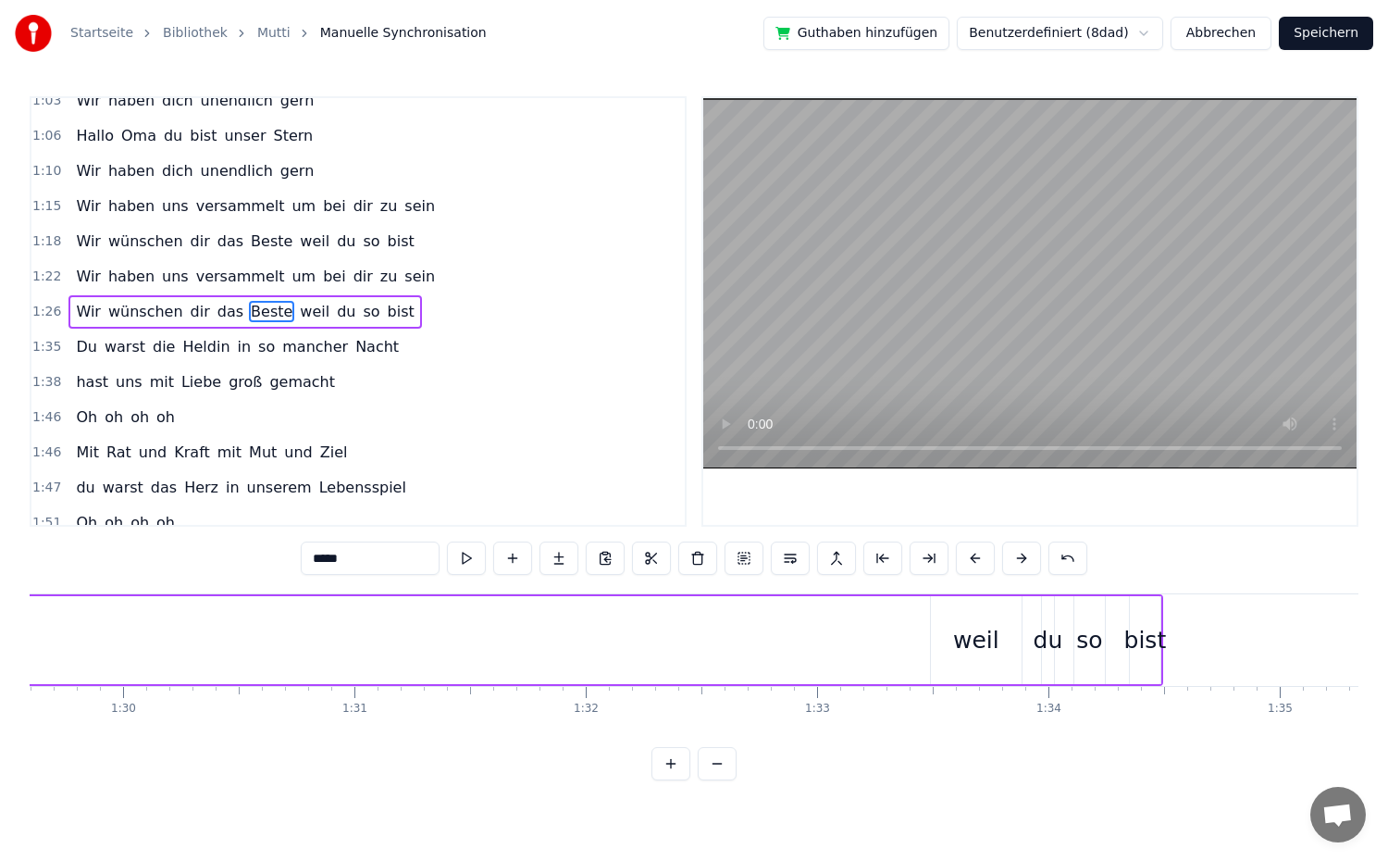
scroll to position [0, 20825]
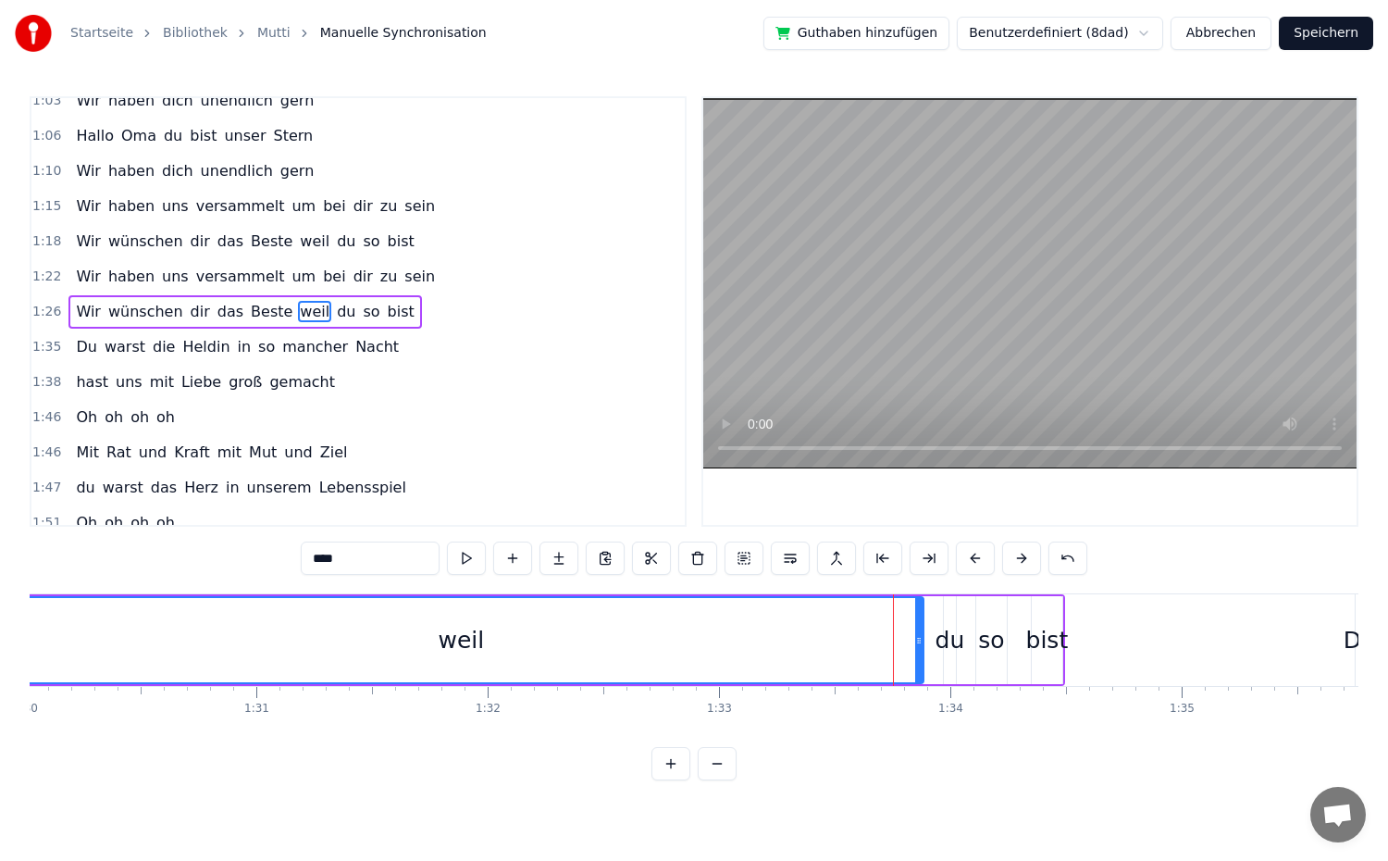
drag, startPoint x: 834, startPoint y: 651, endPoint x: 0, endPoint y: 631, distance: 834.0
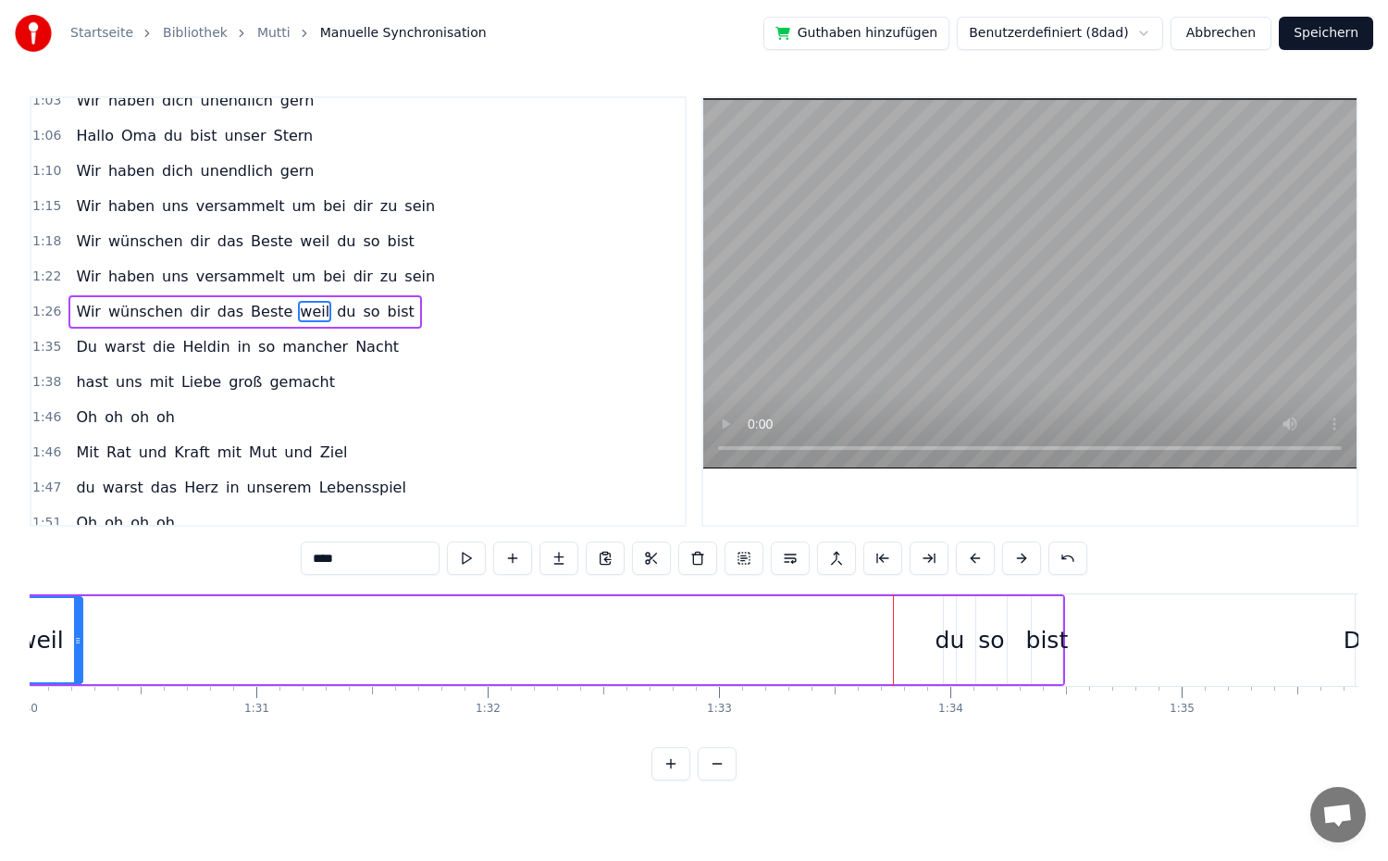
drag, startPoint x: 916, startPoint y: 642, endPoint x: 74, endPoint y: 619, distance: 842.4
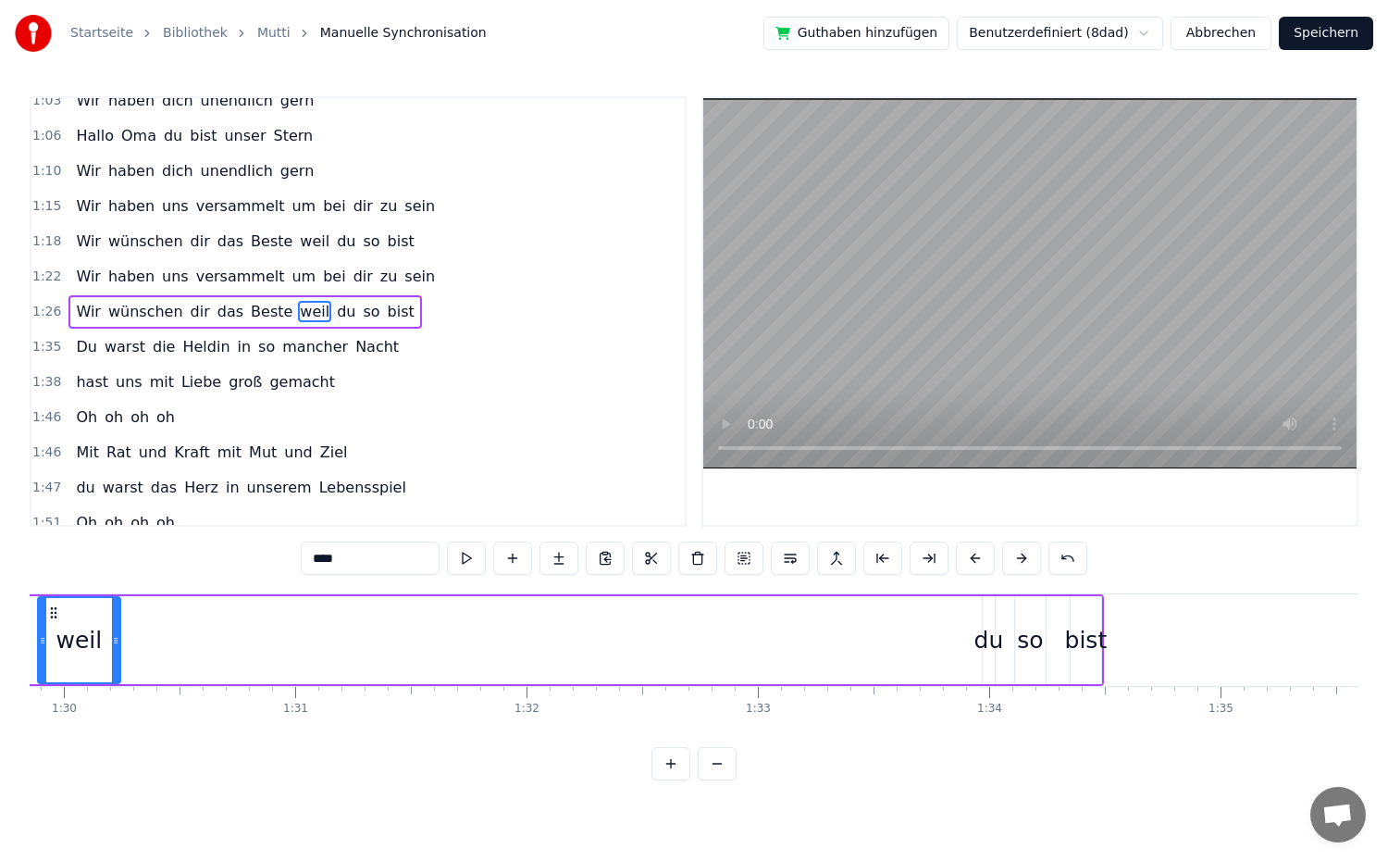
scroll to position [0, 20775]
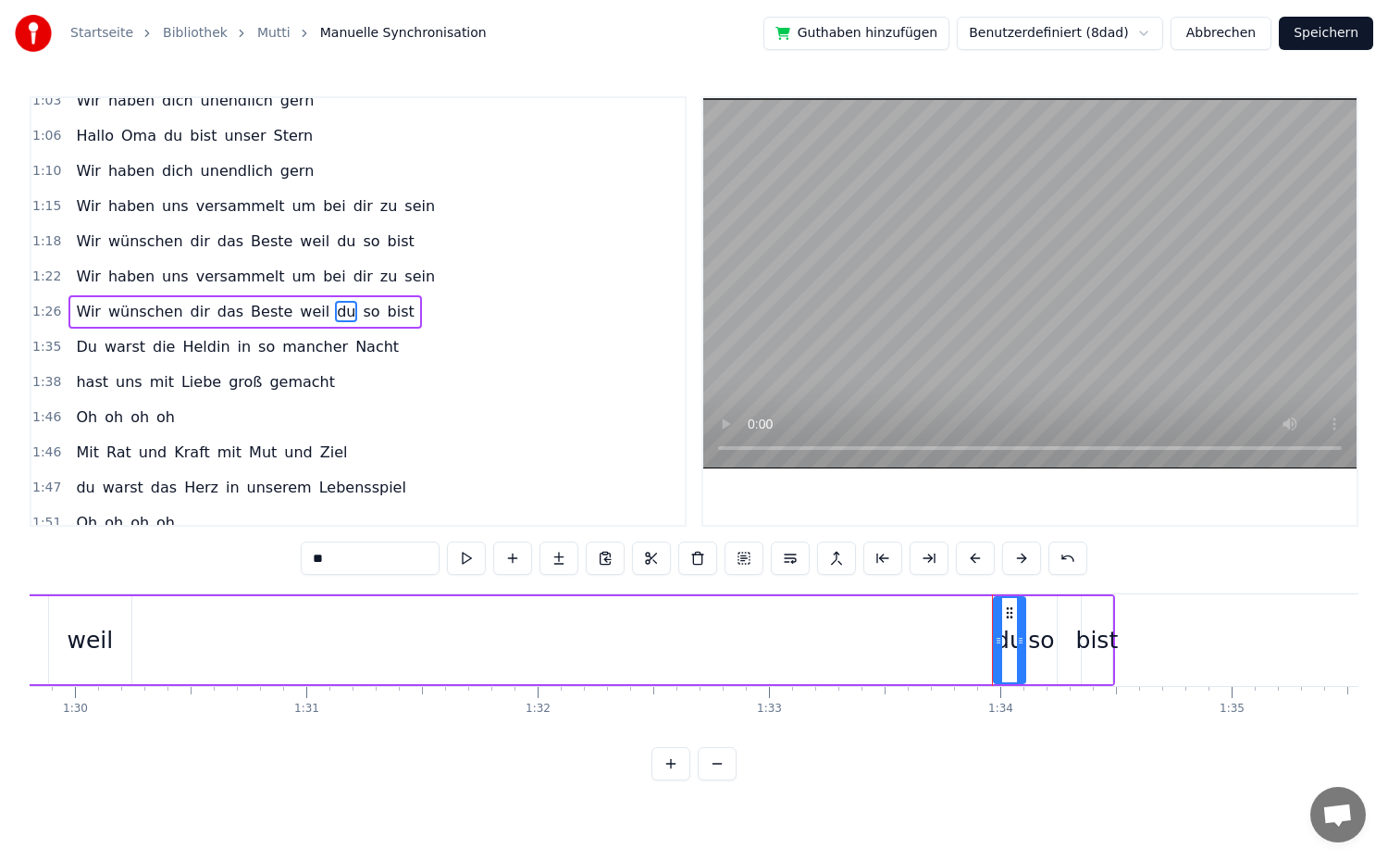
drag, startPoint x: 997, startPoint y: 645, endPoint x: 1016, endPoint y: 651, distance: 20.2
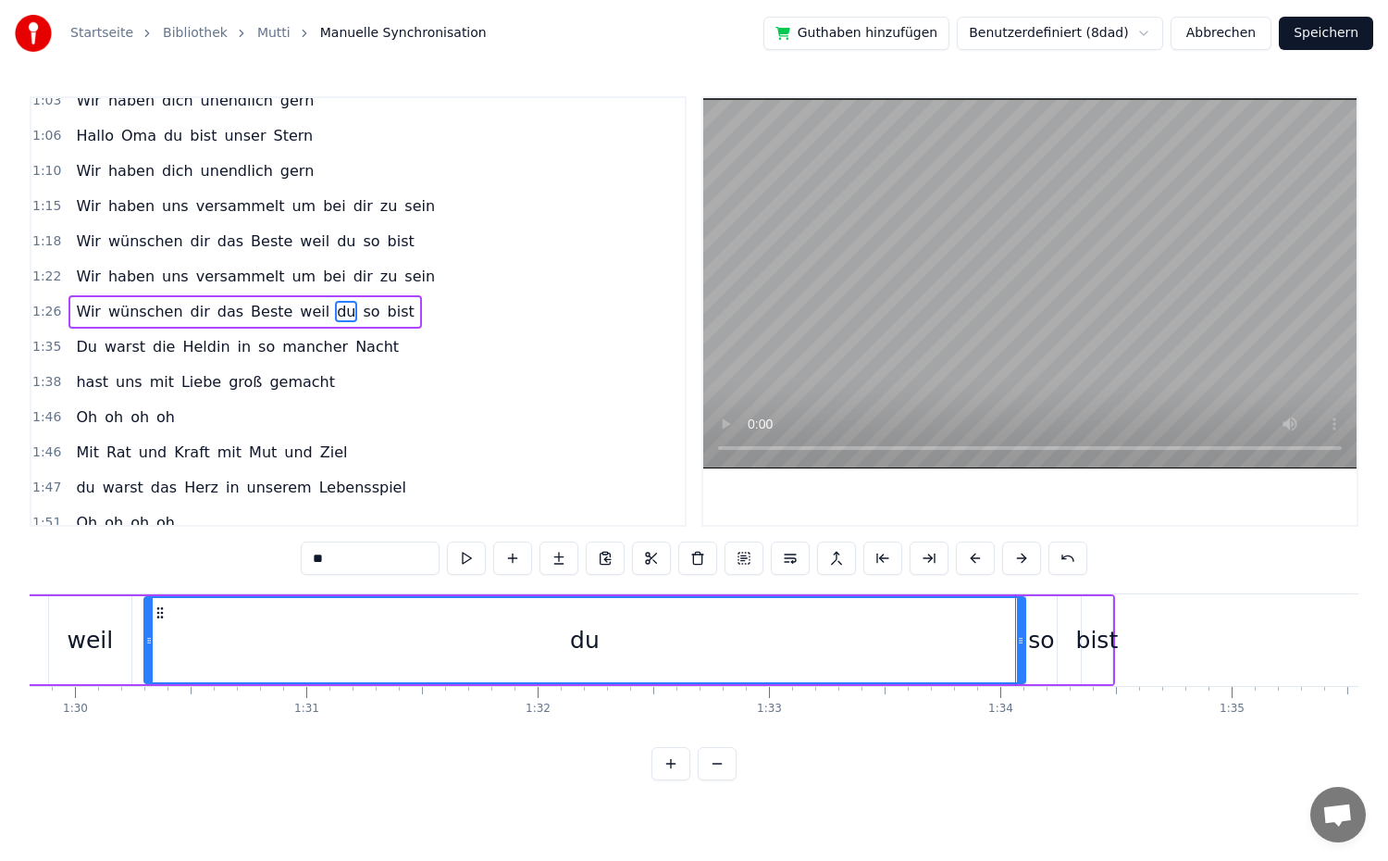
drag, startPoint x: 1000, startPoint y: 647, endPoint x: 151, endPoint y: 647, distance: 849.5
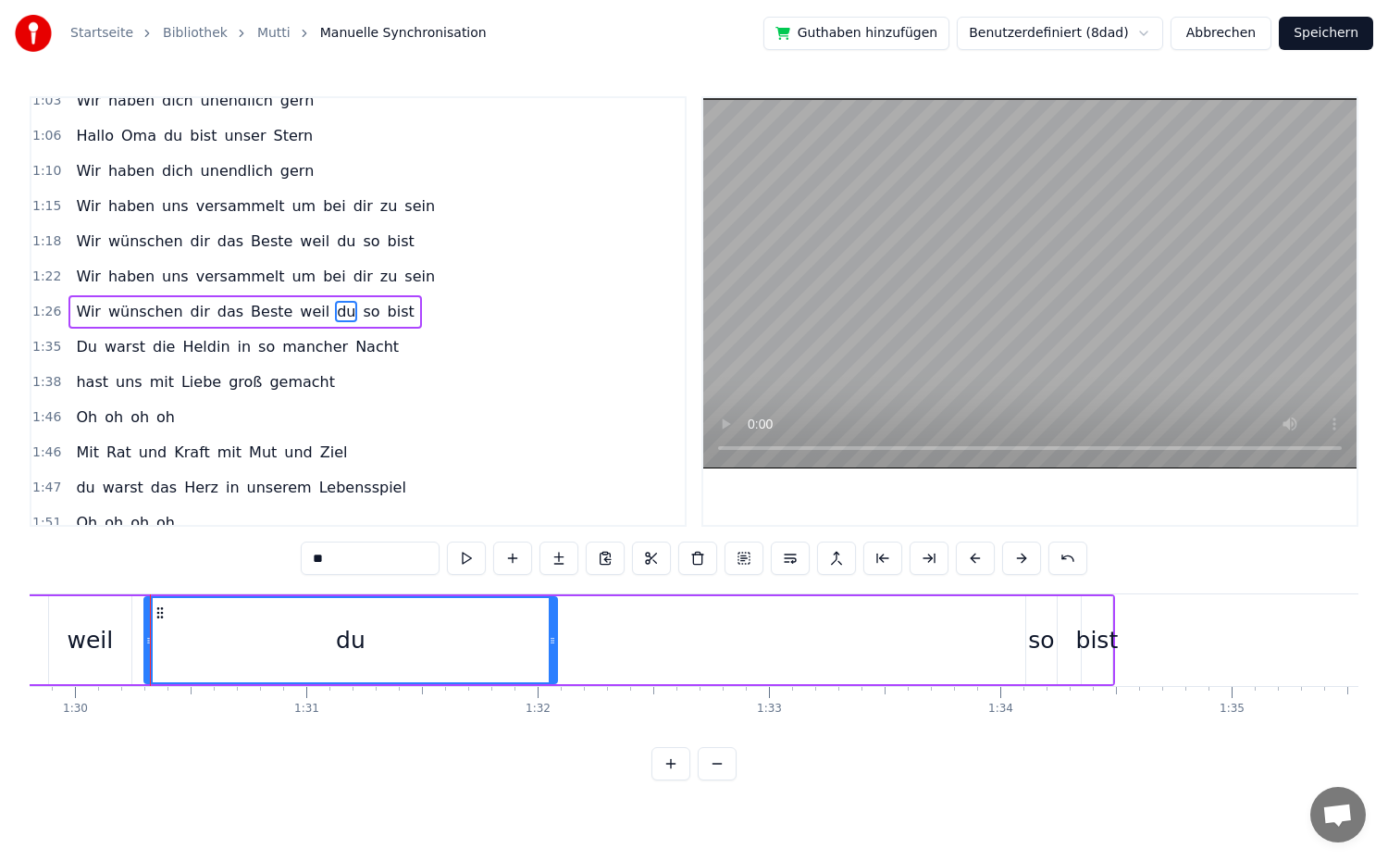
drag, startPoint x: 1023, startPoint y: 640, endPoint x: 555, endPoint y: 627, distance: 467.5
drag, startPoint x: 552, startPoint y: 642, endPoint x: 267, endPoint y: 641, distance: 284.1
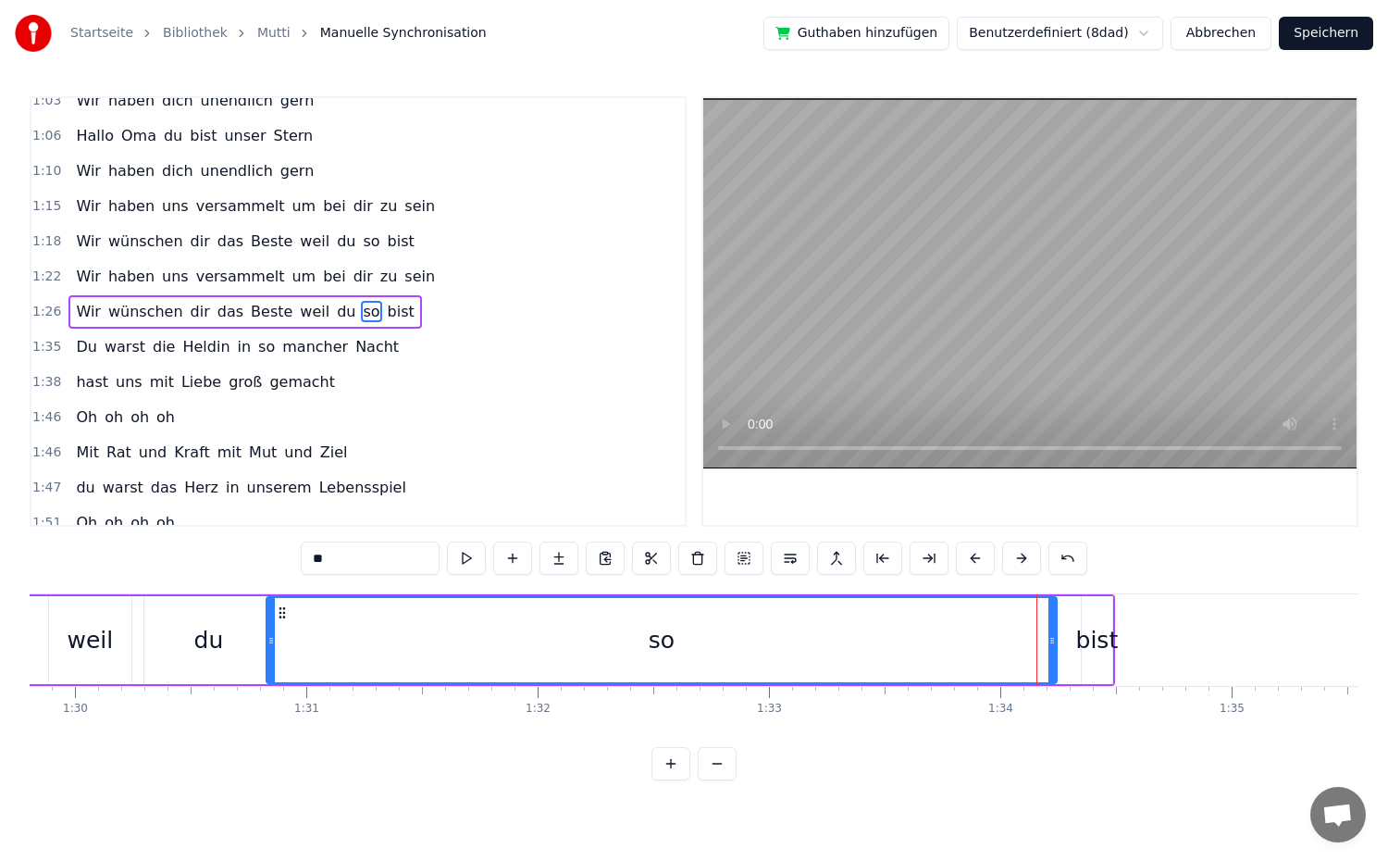
drag, startPoint x: 1030, startPoint y: 644, endPoint x: 270, endPoint y: 637, distance: 759.7
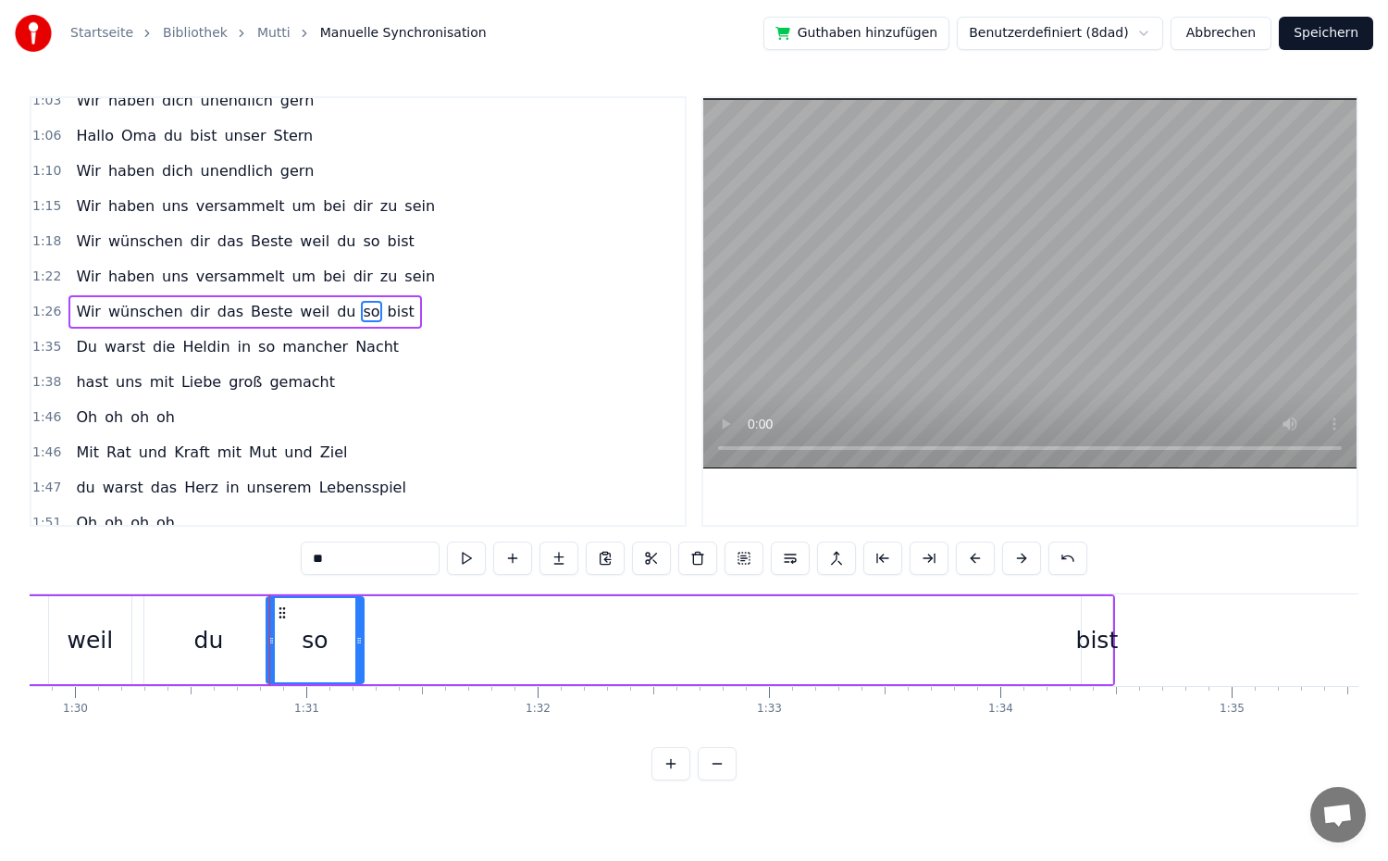
drag, startPoint x: 1051, startPoint y: 642, endPoint x: 358, endPoint y: 643, distance: 693.1
type input "****"
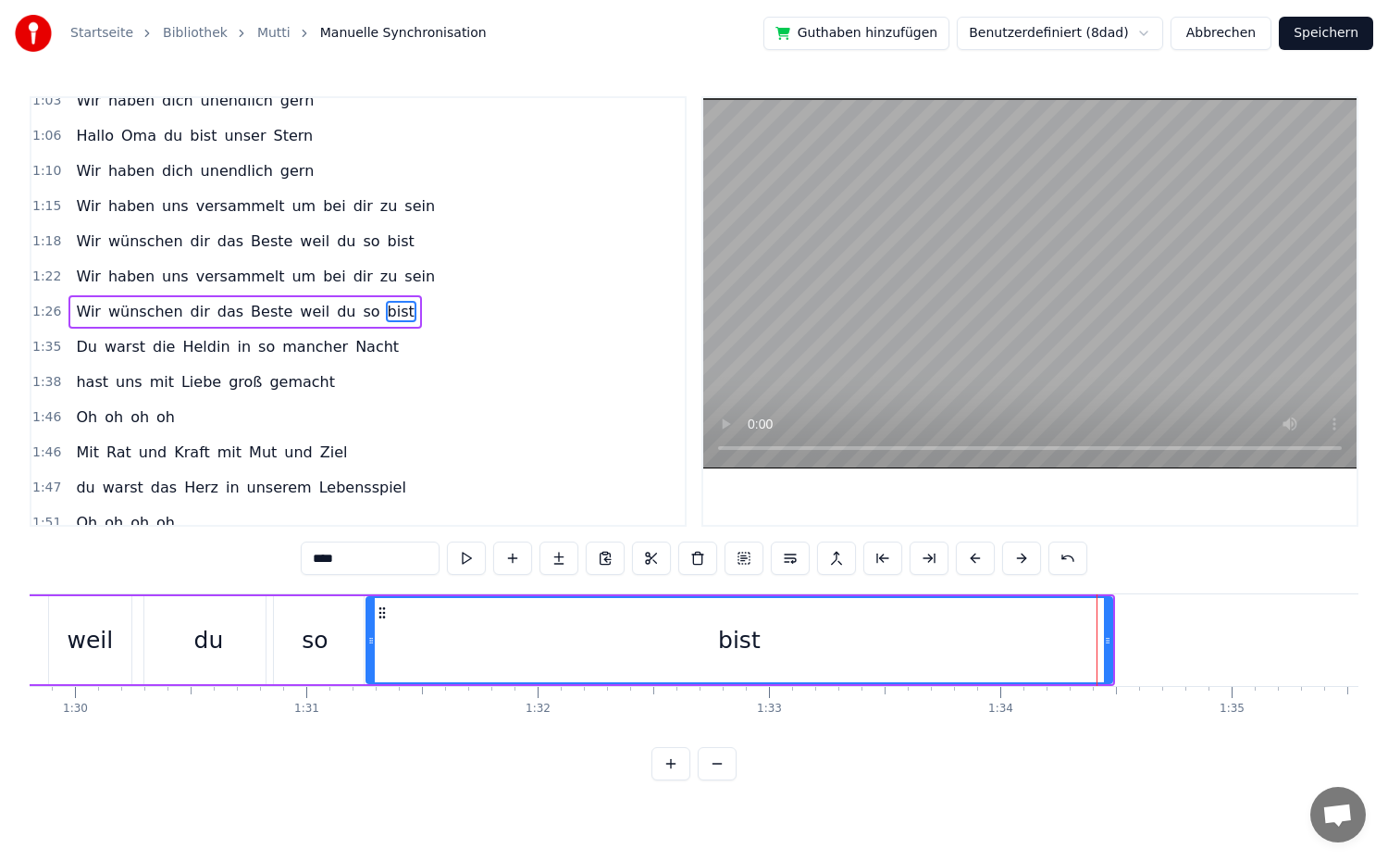
drag, startPoint x: 1085, startPoint y: 642, endPoint x: 369, endPoint y: 632, distance: 715.4
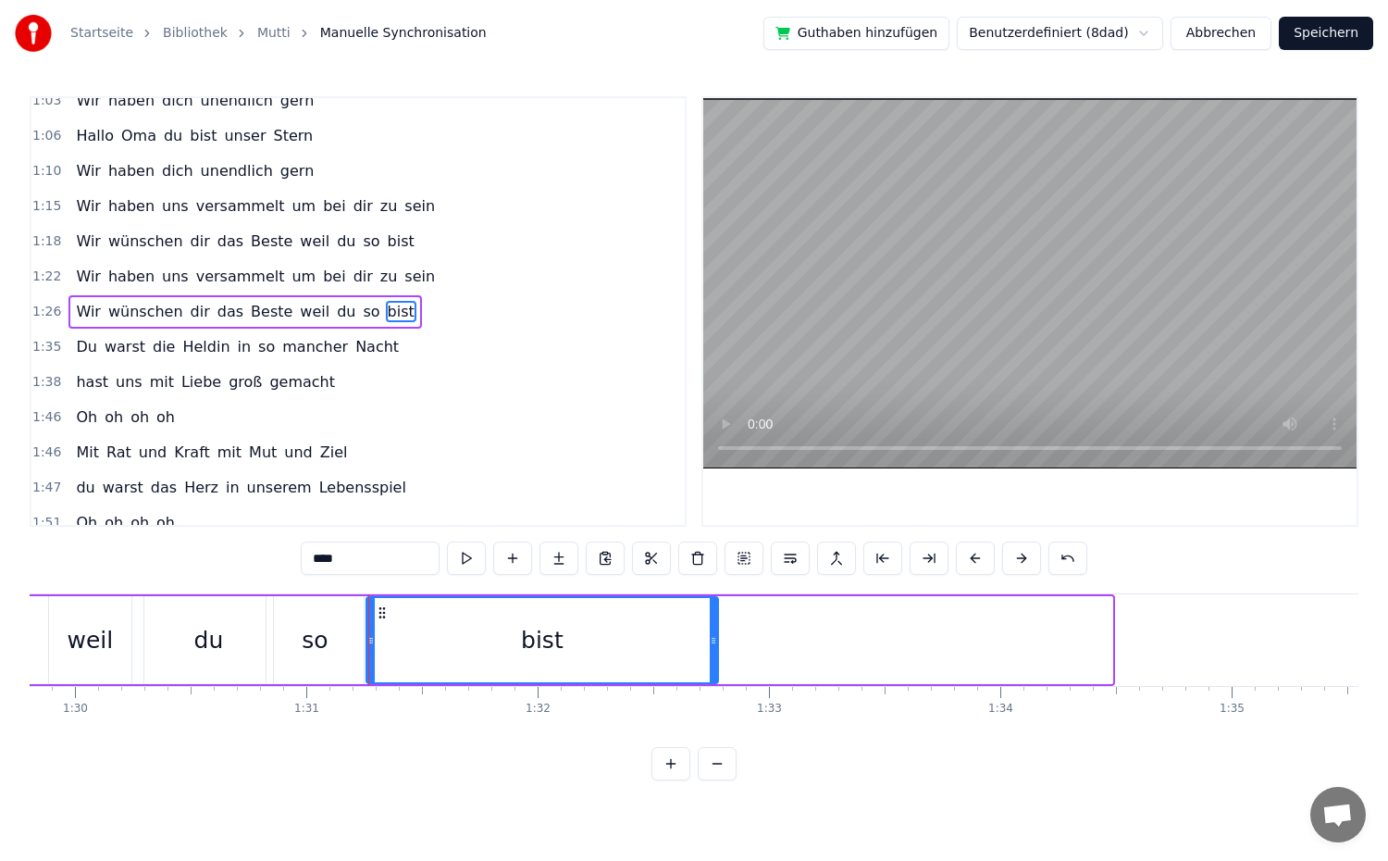
drag, startPoint x: 1110, startPoint y: 641, endPoint x: 738, endPoint y: 671, distance: 373.2
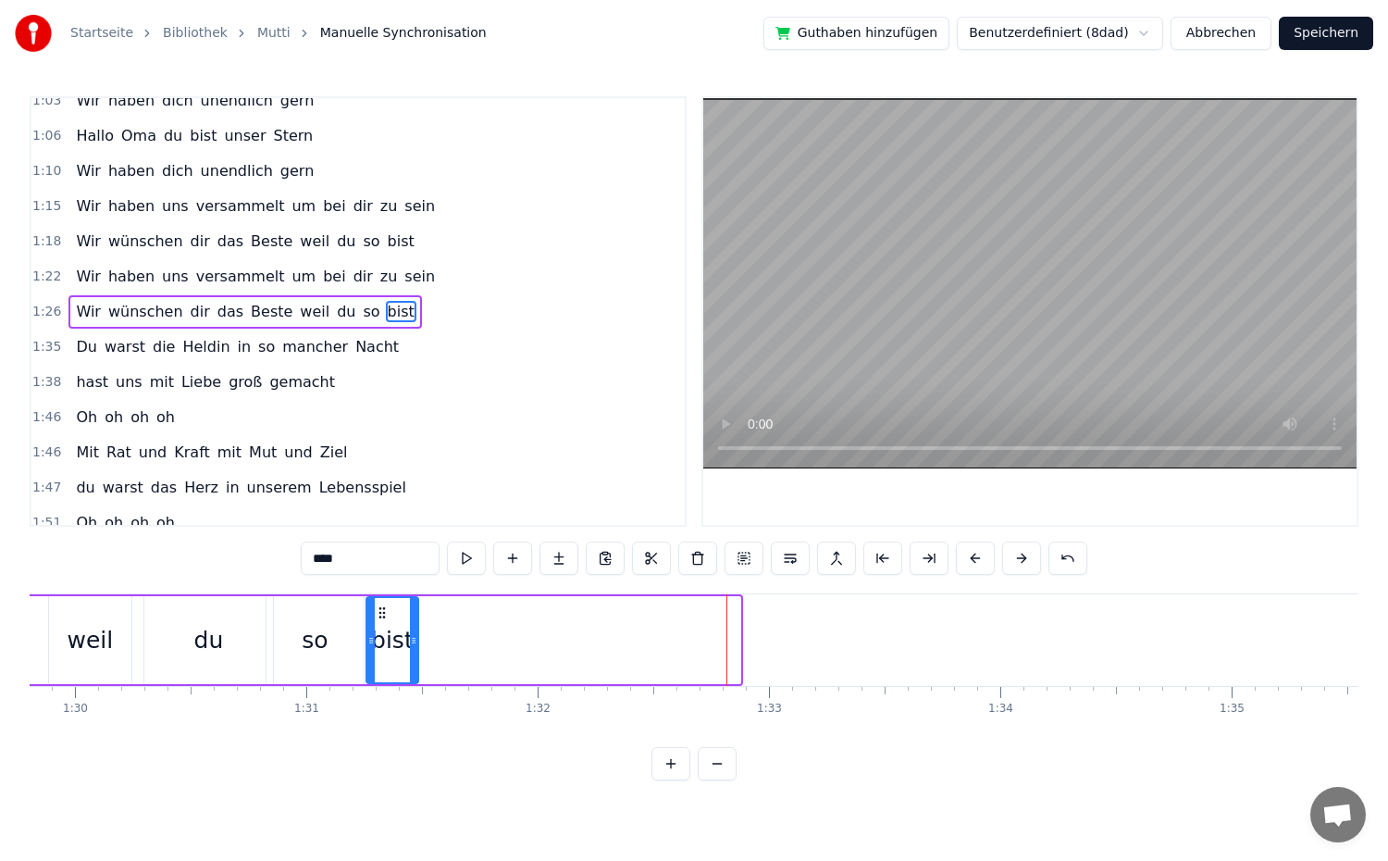
drag, startPoint x: 736, startPoint y: 641, endPoint x: 414, endPoint y: 637, distance: 322.1
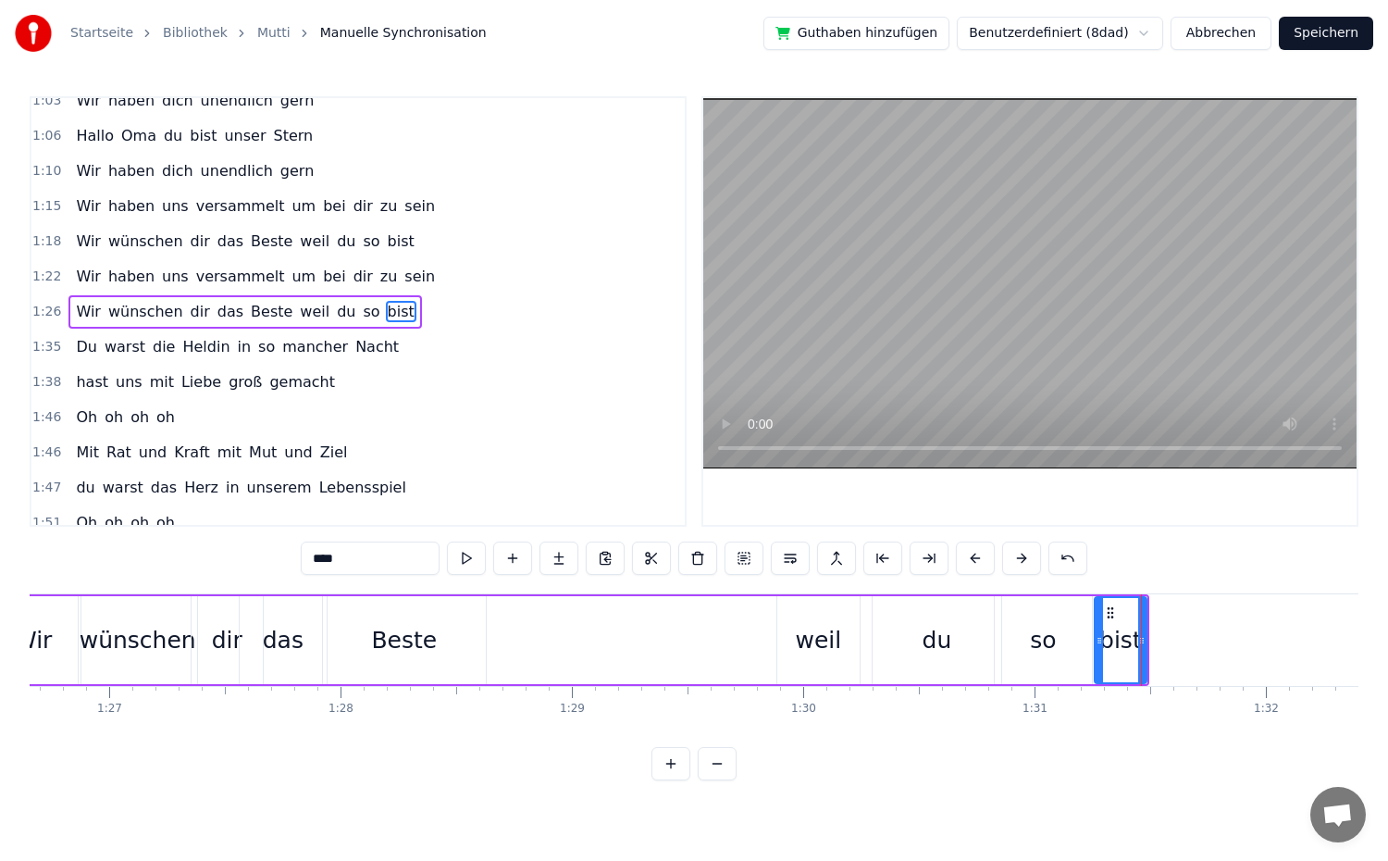
scroll to position [0, 19899]
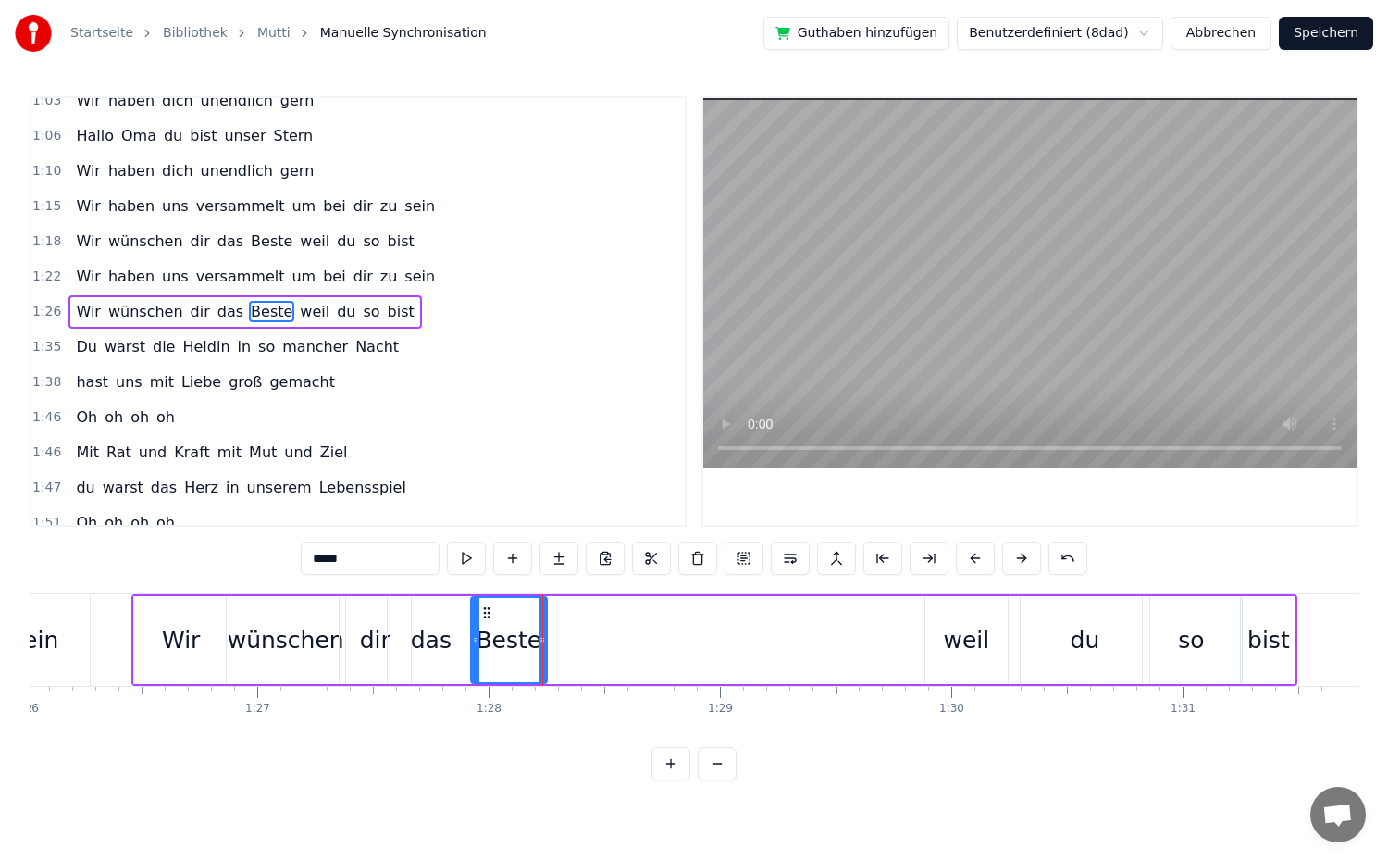
drag, startPoint x: 626, startPoint y: 639, endPoint x: 539, endPoint y: 644, distance: 87.1
drag, startPoint x: 471, startPoint y: 637, endPoint x: 461, endPoint y: 637, distance: 10.2
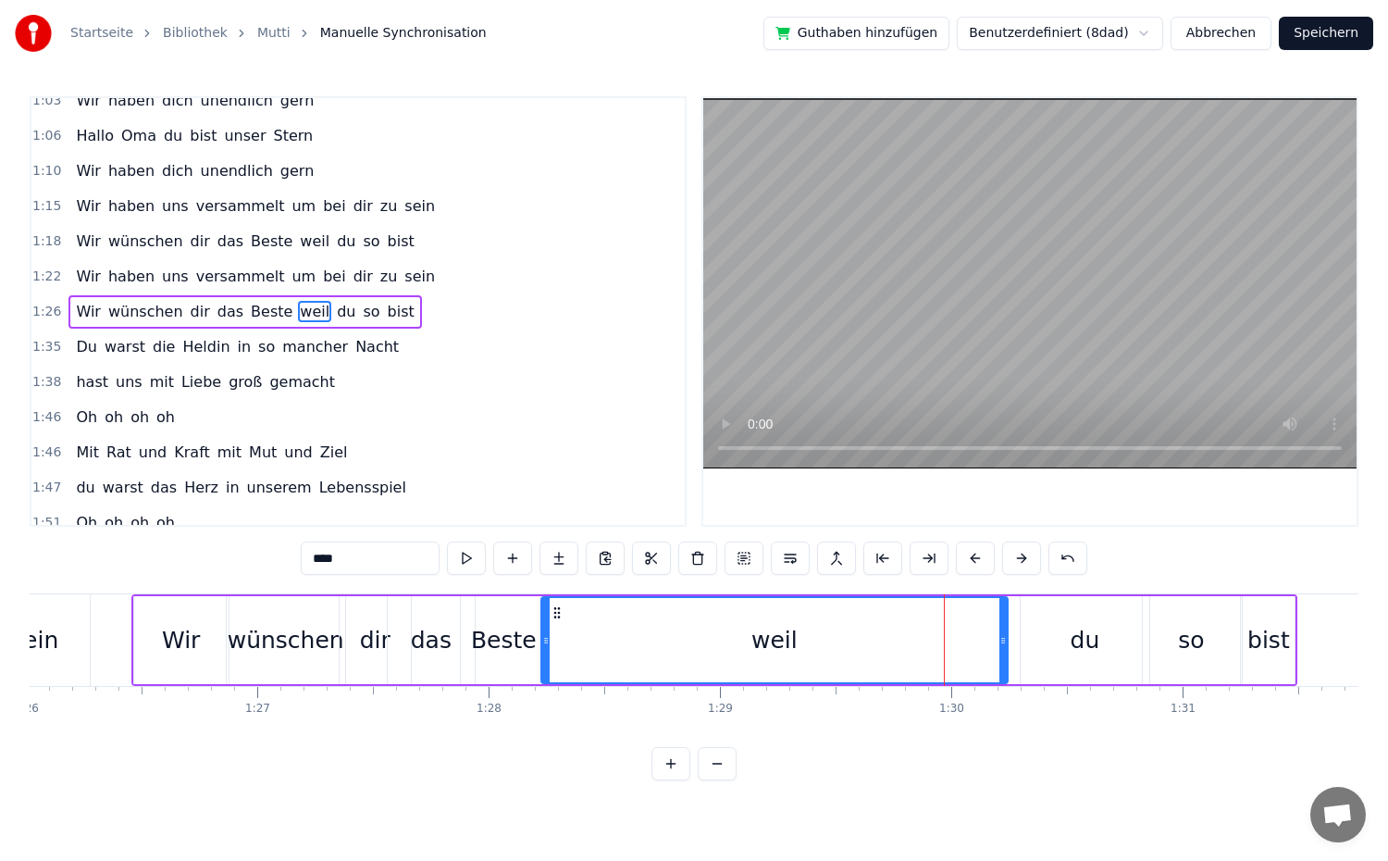
drag, startPoint x: 929, startPoint y: 639, endPoint x: 545, endPoint y: 639, distance: 384.0
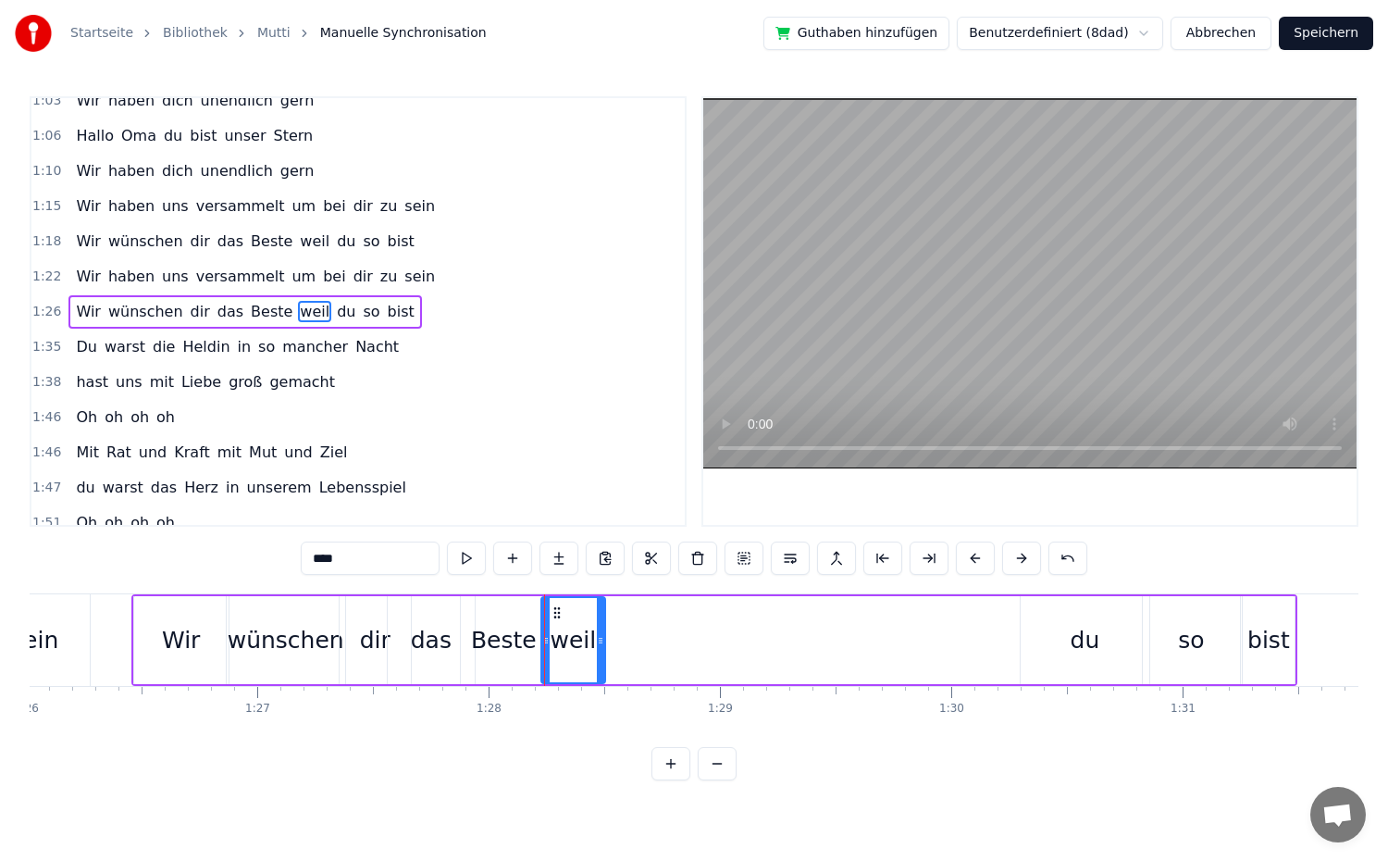
drag, startPoint x: 1005, startPoint y: 637, endPoint x: 602, endPoint y: 650, distance: 402.7
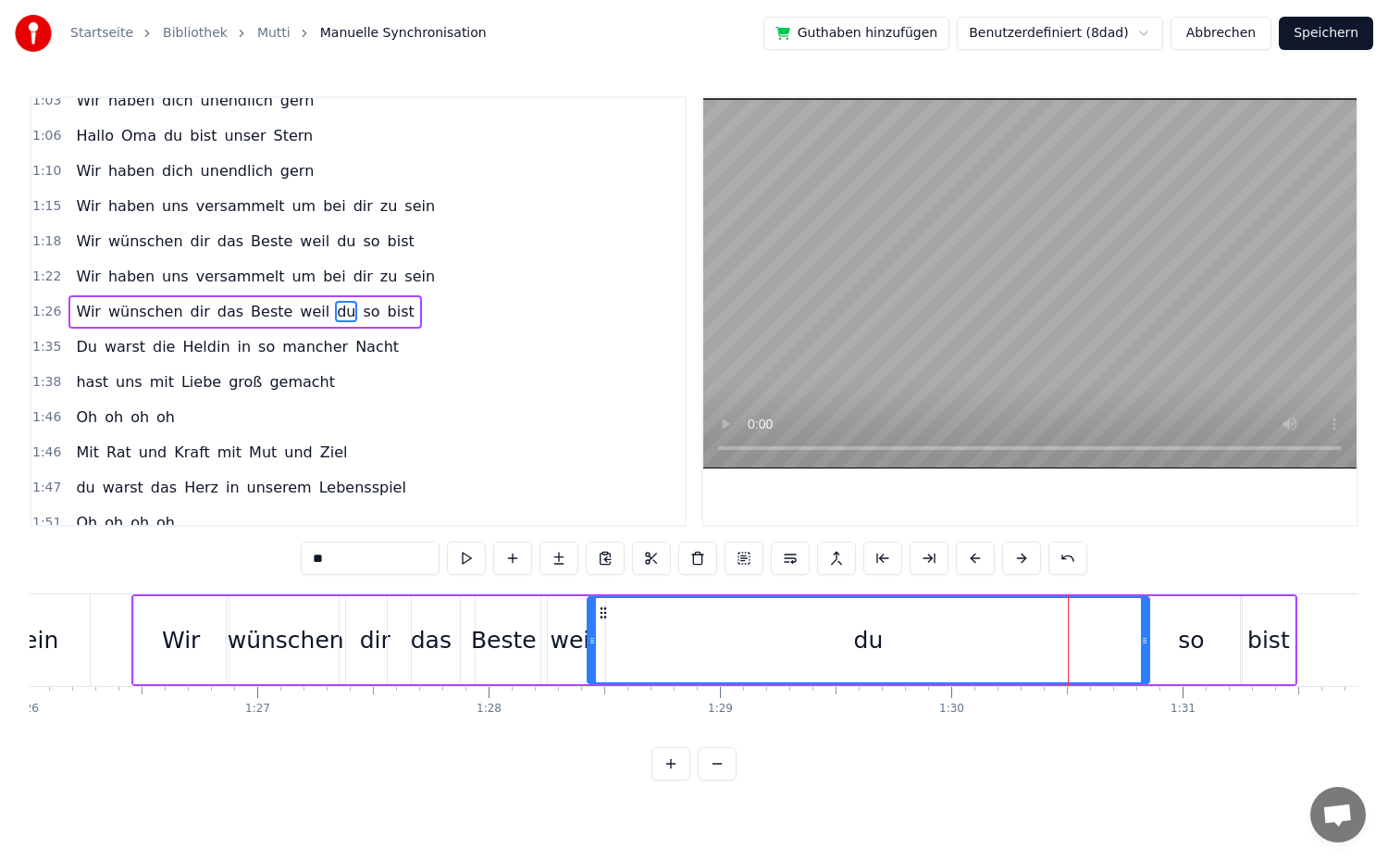
drag, startPoint x: 1027, startPoint y: 643, endPoint x: 594, endPoint y: 651, distance: 433.1
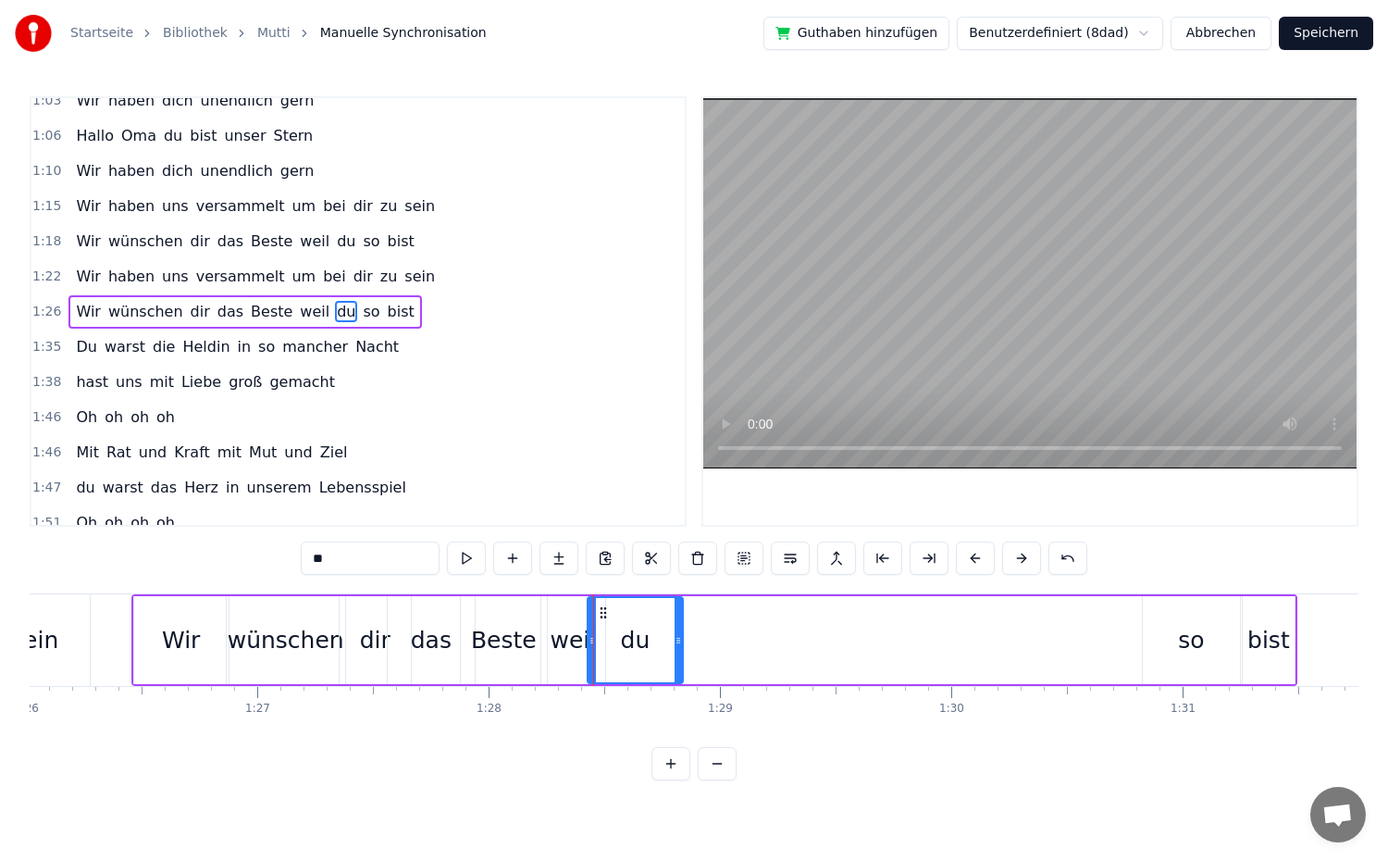
drag, startPoint x: 1135, startPoint y: 641, endPoint x: 678, endPoint y: 647, distance: 457.2
drag, startPoint x: 1197, startPoint y: 623, endPoint x: 1109, endPoint y: 636, distance: 89.8
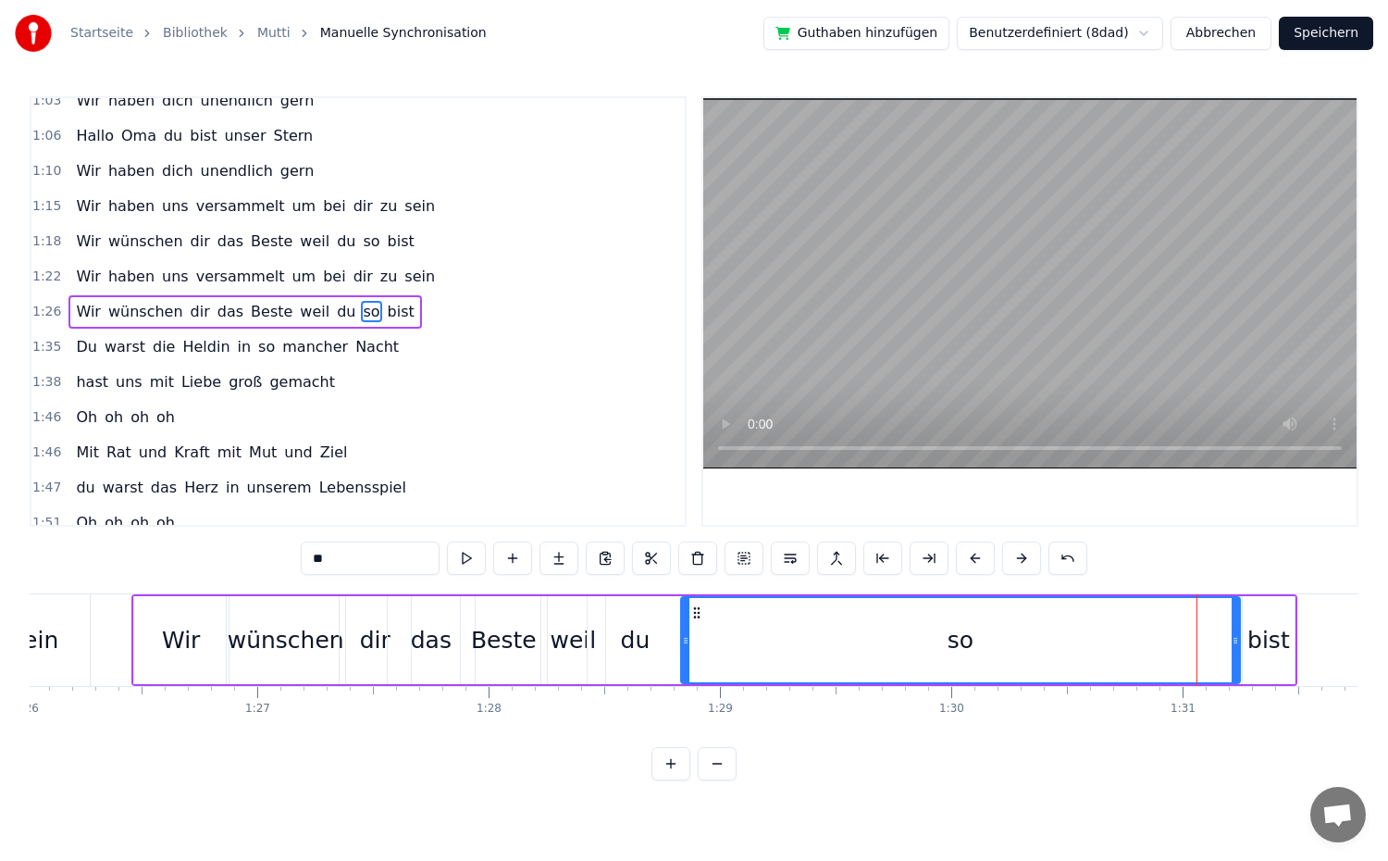
drag, startPoint x: 1146, startPoint y: 637, endPoint x: 684, endPoint y: 636, distance: 461.8
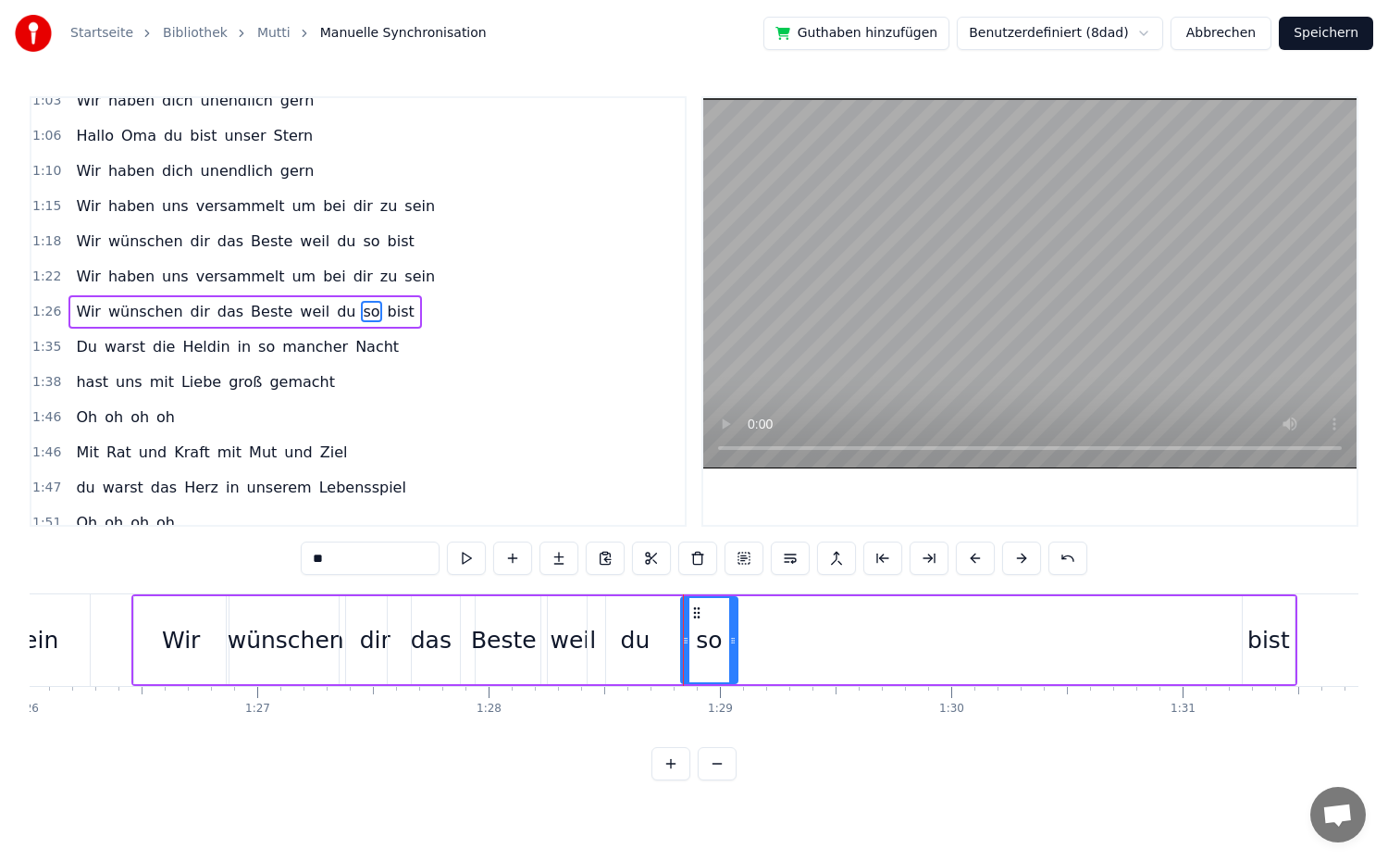
drag, startPoint x: 1234, startPoint y: 642, endPoint x: 732, endPoint y: 668, distance: 503.1
type input "****"
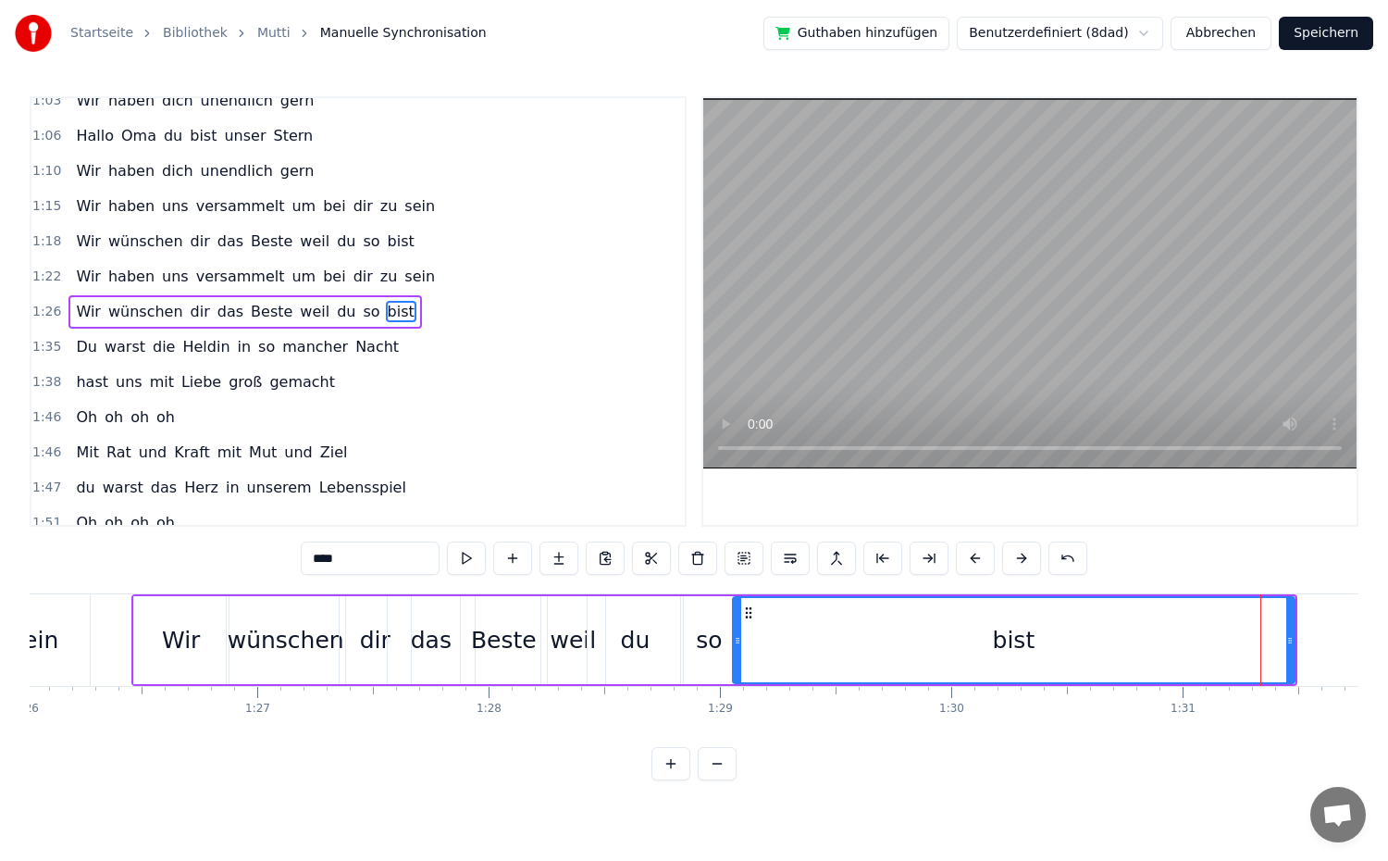
drag, startPoint x: 1246, startPoint y: 639, endPoint x: 807, endPoint y: 647, distance: 439.6
drag, startPoint x: 1291, startPoint y: 641, endPoint x: 1017, endPoint y: 658, distance: 274.4
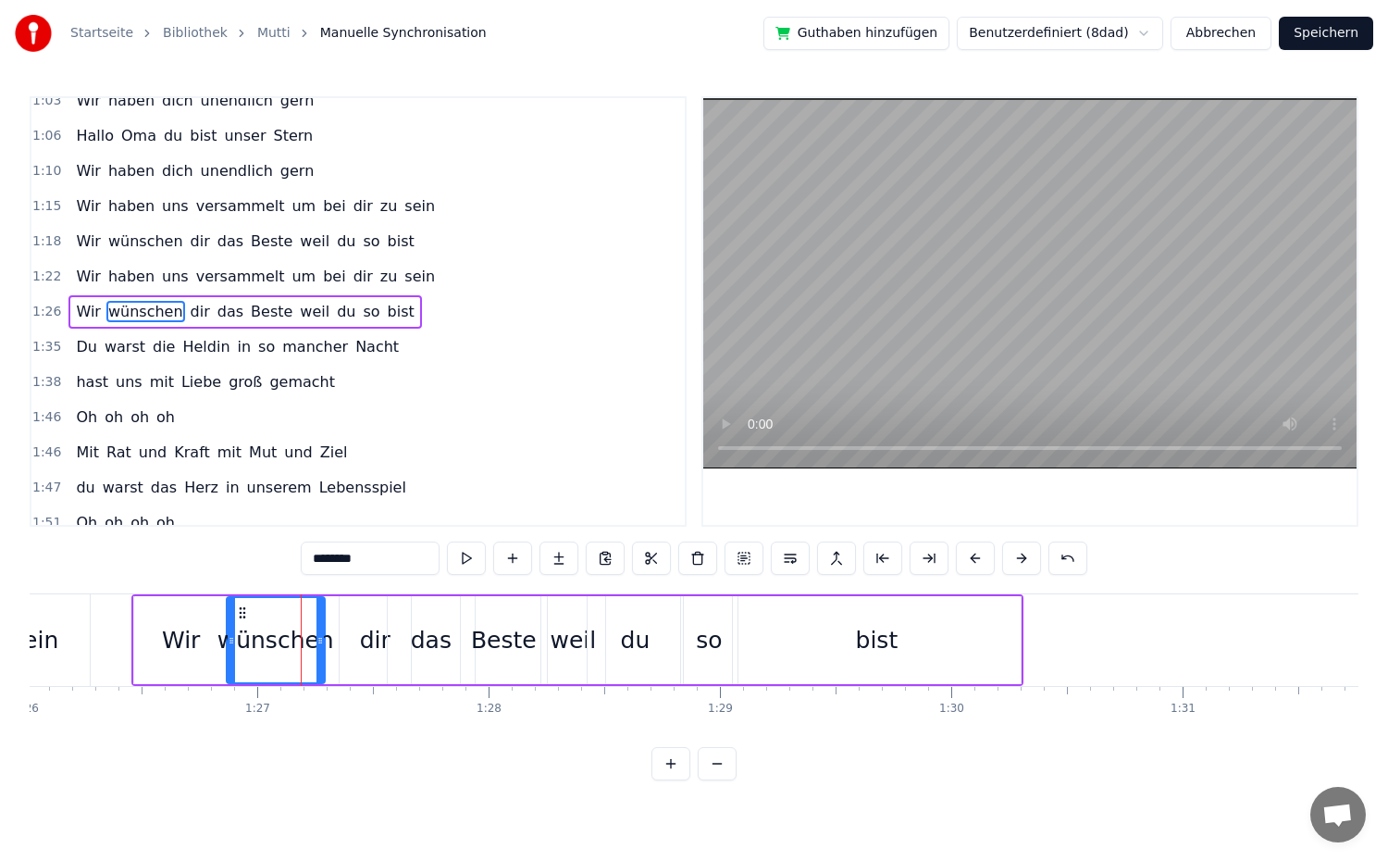
drag, startPoint x: 339, startPoint y: 641, endPoint x: 314, endPoint y: 646, distance: 25.4
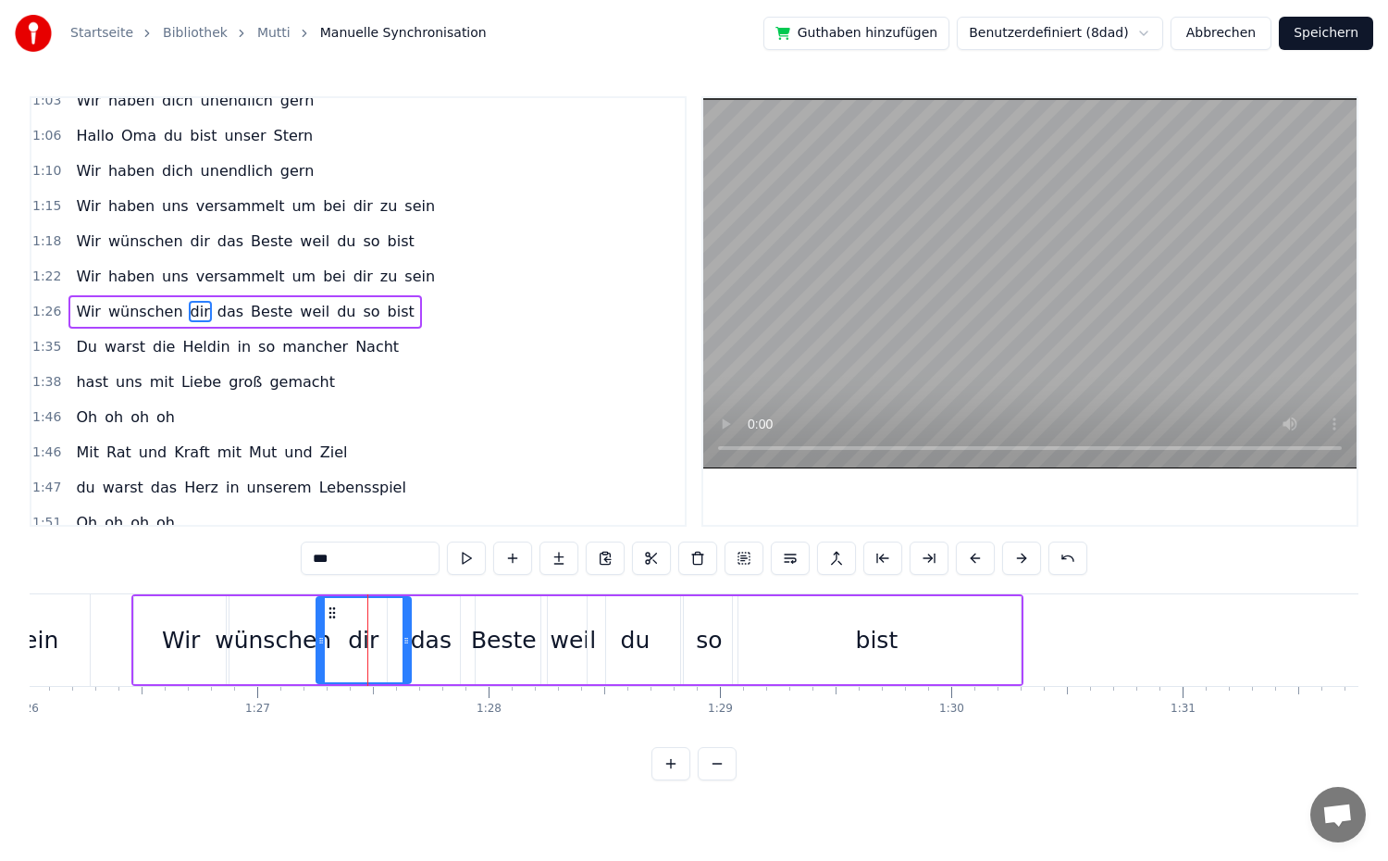
drag, startPoint x: 345, startPoint y: 642, endPoint x: 322, endPoint y: 649, distance: 24.0
drag, startPoint x: 405, startPoint y: 639, endPoint x: 356, endPoint y: 651, distance: 50.5
drag, startPoint x: 468, startPoint y: 635, endPoint x: 433, endPoint y: 640, distance: 35.6
drag, startPoint x: 391, startPoint y: 640, endPoint x: 356, endPoint y: 645, distance: 35.5
drag, startPoint x: 433, startPoint y: 642, endPoint x: 403, endPoint y: 645, distance: 29.7
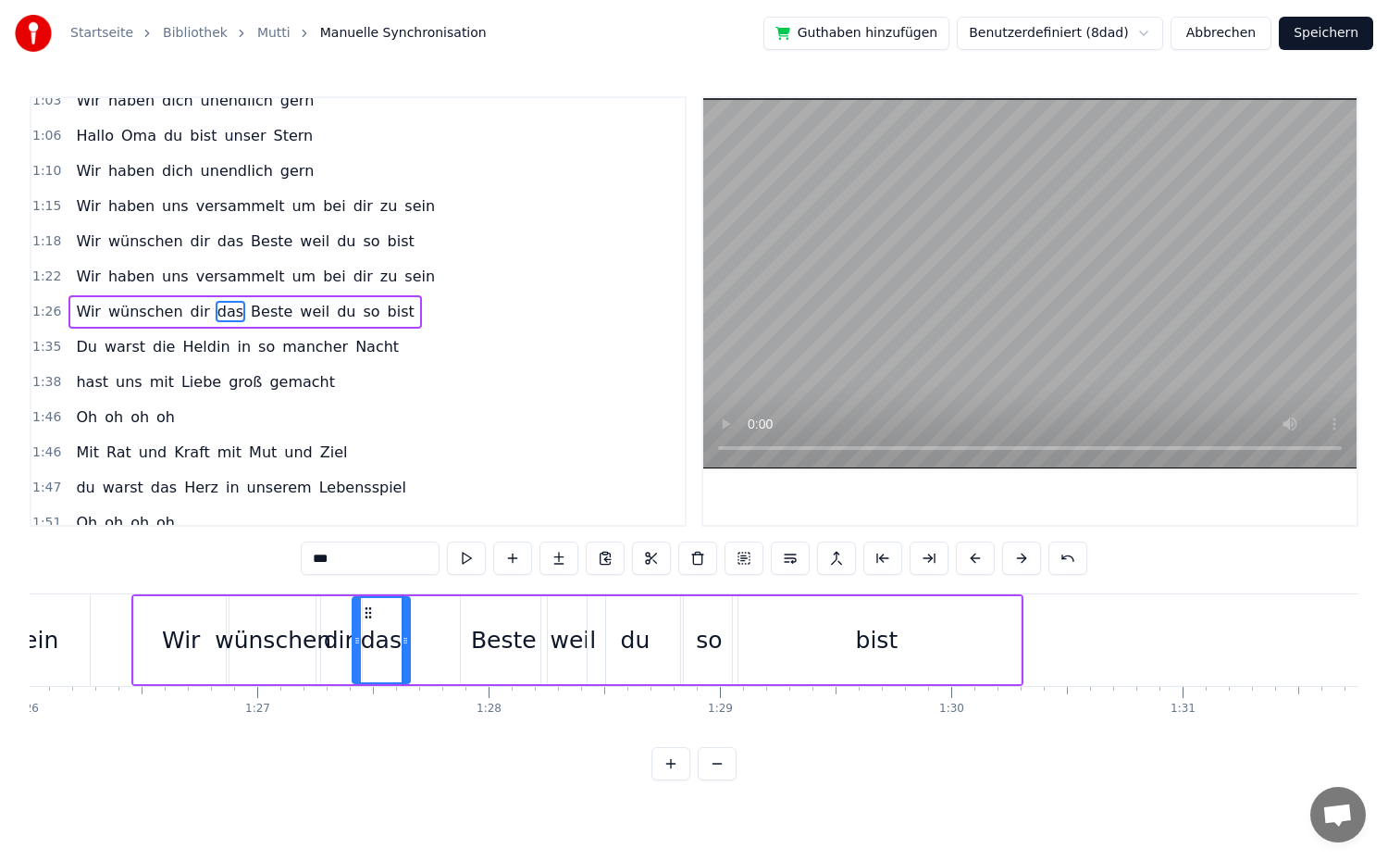
type input "*****"
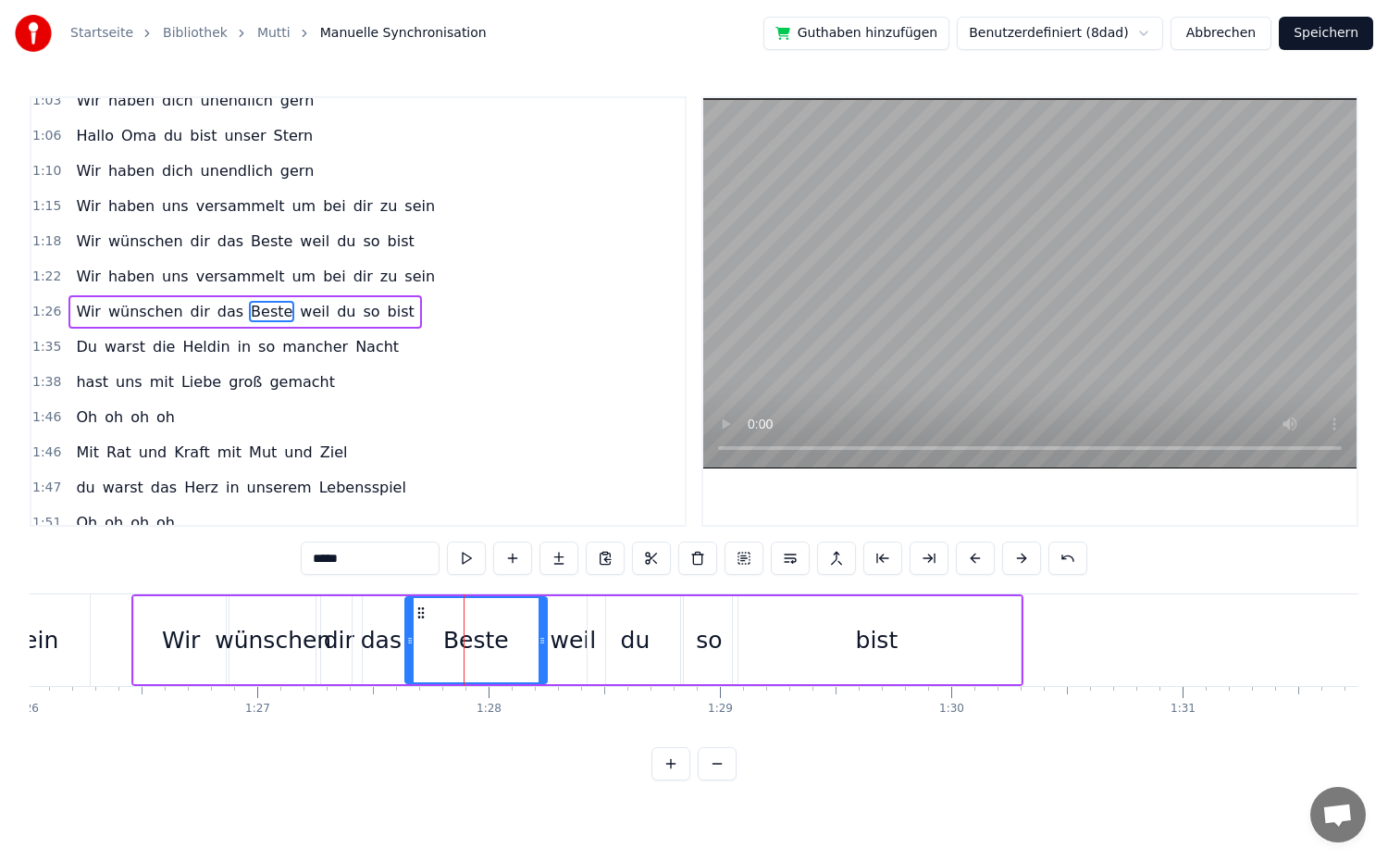
drag, startPoint x: 465, startPoint y: 638, endPoint x: 409, endPoint y: 650, distance: 56.8
drag, startPoint x: 542, startPoint y: 640, endPoint x: 474, endPoint y: 652, distance: 69.5
drag, startPoint x: 476, startPoint y: 638, endPoint x: 527, endPoint y: 638, distance: 51.8
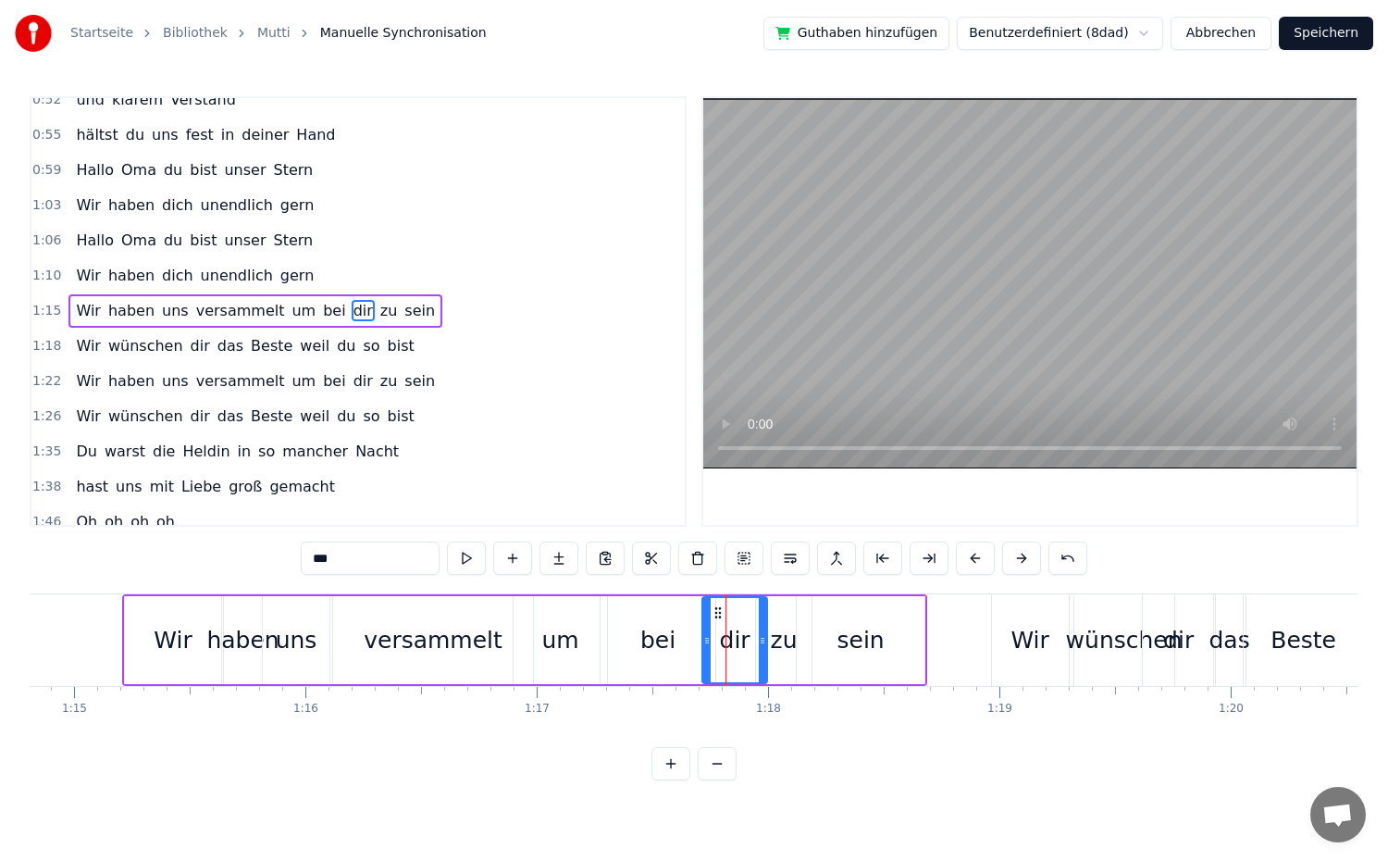
scroll to position [472, 0]
drag, startPoint x: 706, startPoint y: 642, endPoint x: 666, endPoint y: 646, distance: 40.0
drag, startPoint x: 762, startPoint y: 641, endPoint x: 737, endPoint y: 645, distance: 26.2
type input "**"
drag, startPoint x: 758, startPoint y: 638, endPoint x: 738, endPoint y: 642, distance: 20.9
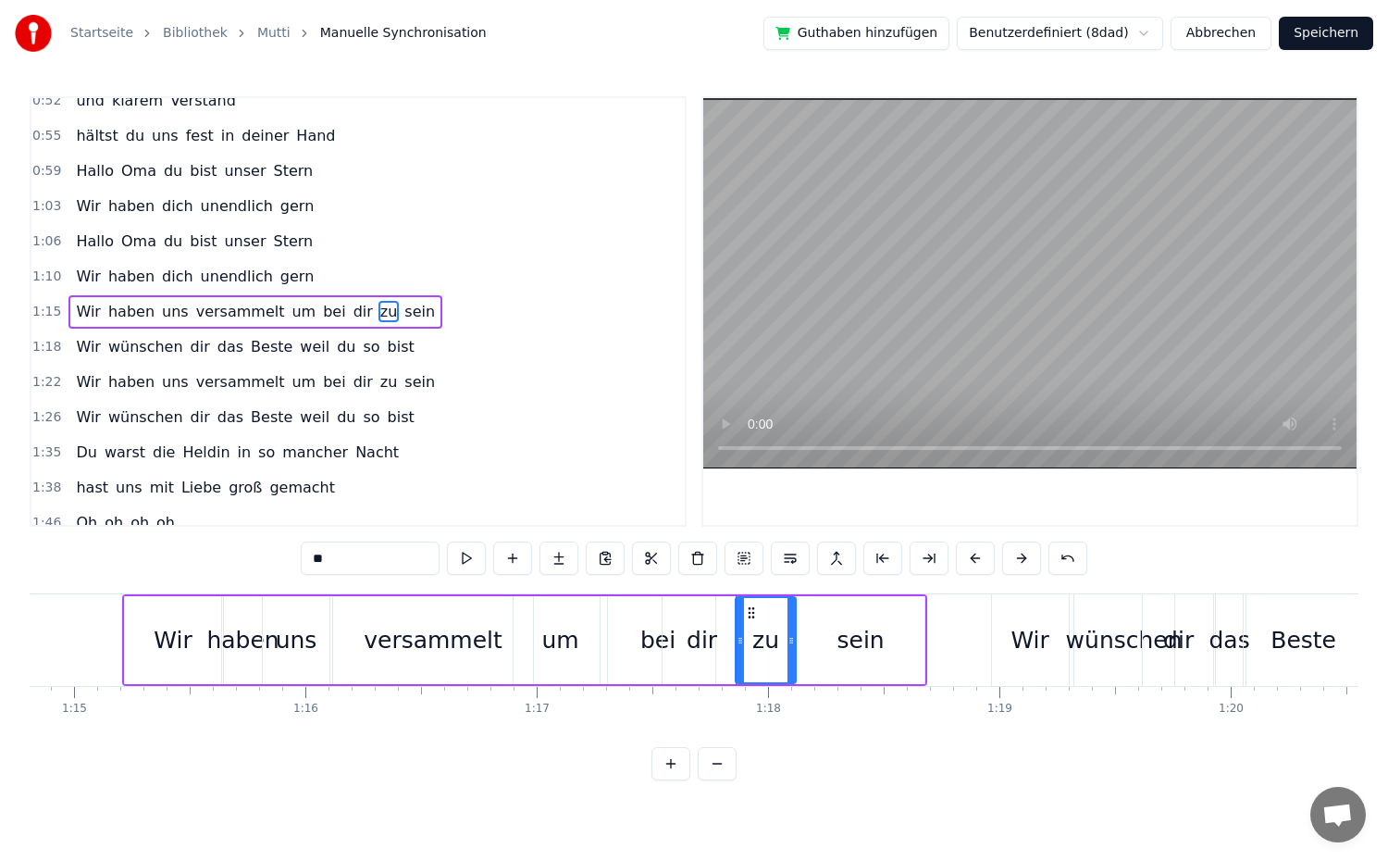
drag, startPoint x: 804, startPoint y: 644, endPoint x: 788, endPoint y: 647, distance: 16.0
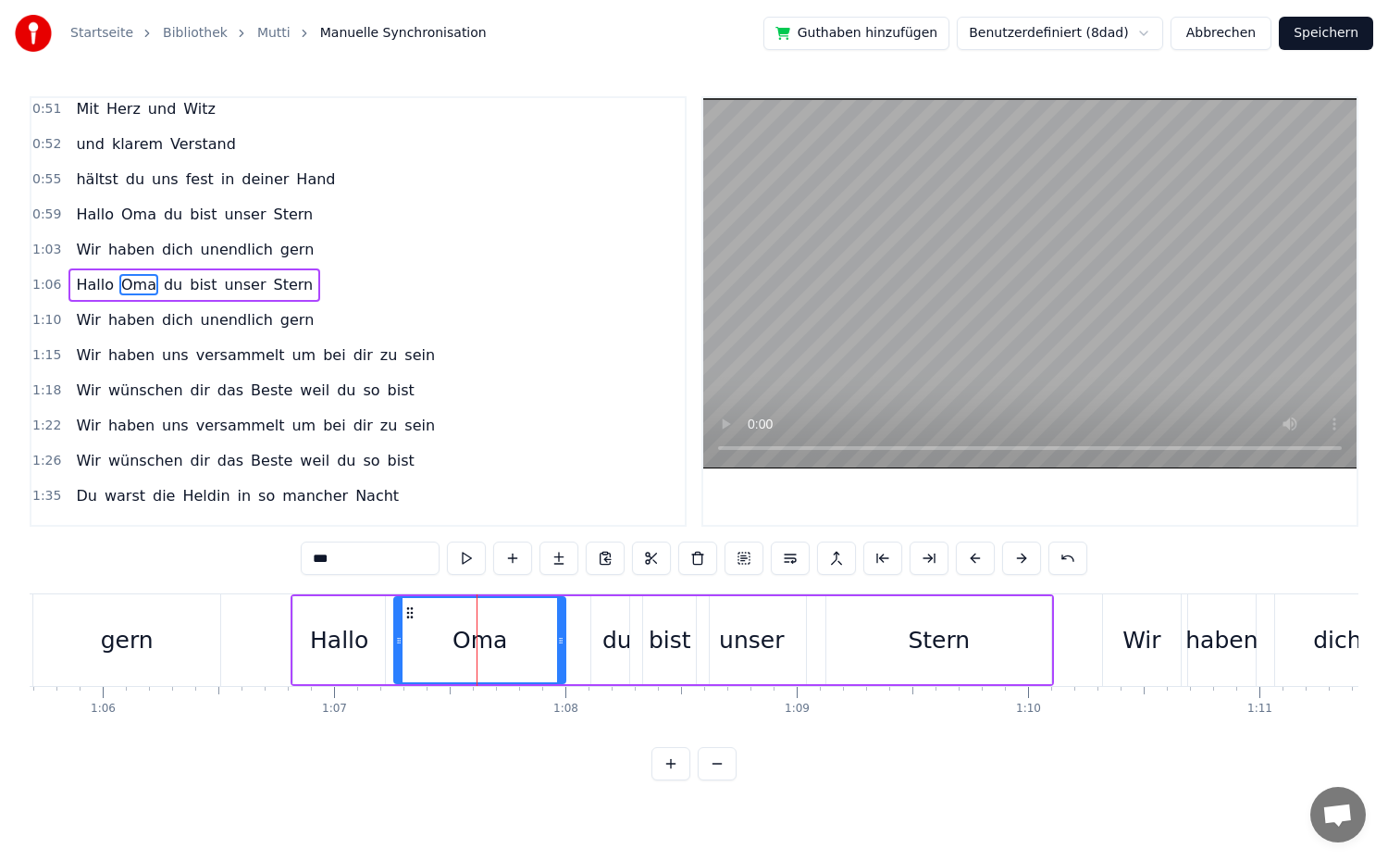
scroll to position [402, 0]
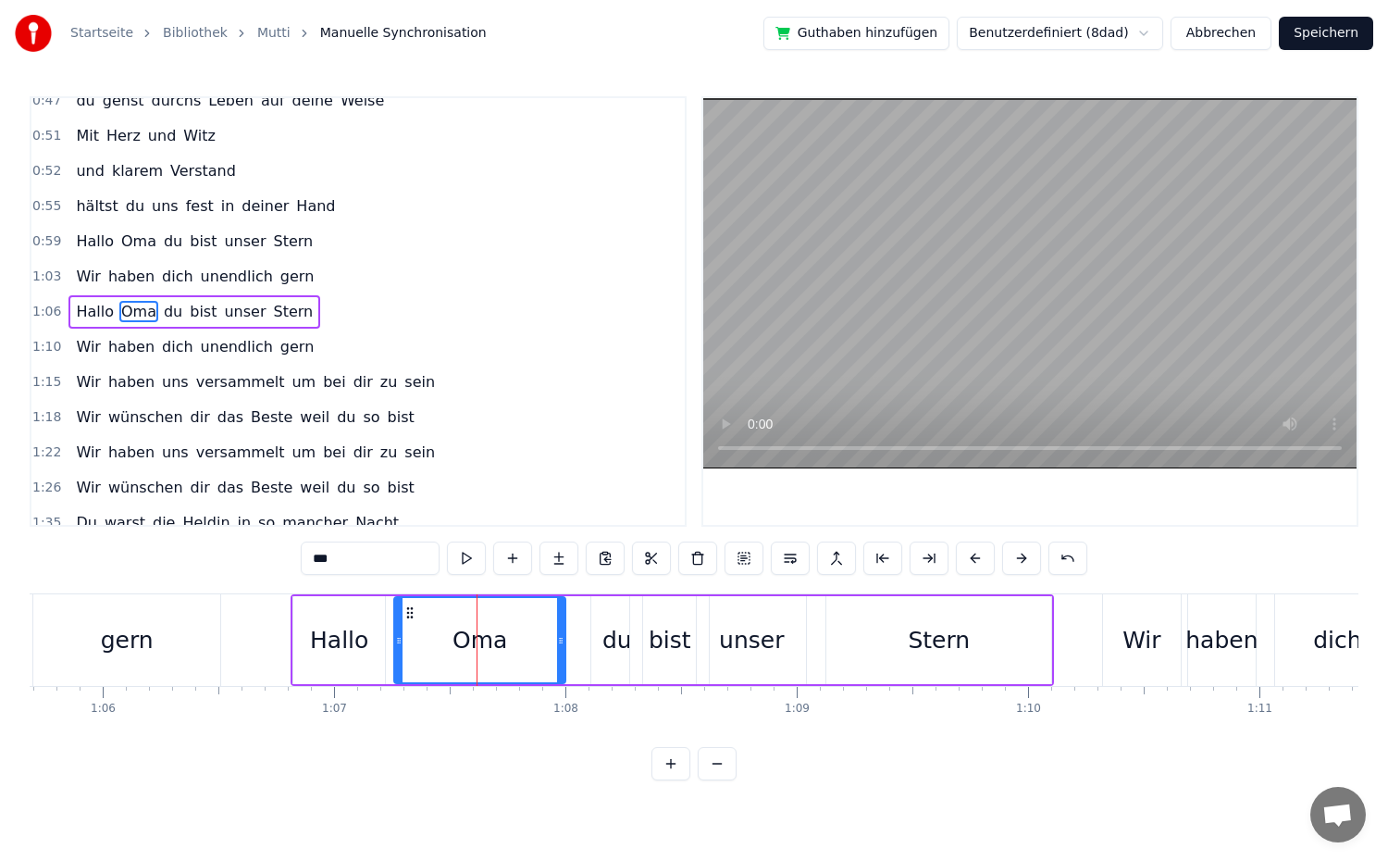
drag, startPoint x: 489, startPoint y: 643, endPoint x: 475, endPoint y: 645, distance: 14.0
drag, startPoint x: 561, startPoint y: 635, endPoint x: 496, endPoint y: 640, distance: 65.0
drag, startPoint x: 496, startPoint y: 644, endPoint x: 520, endPoint y: 643, distance: 24.1
type input "*****"
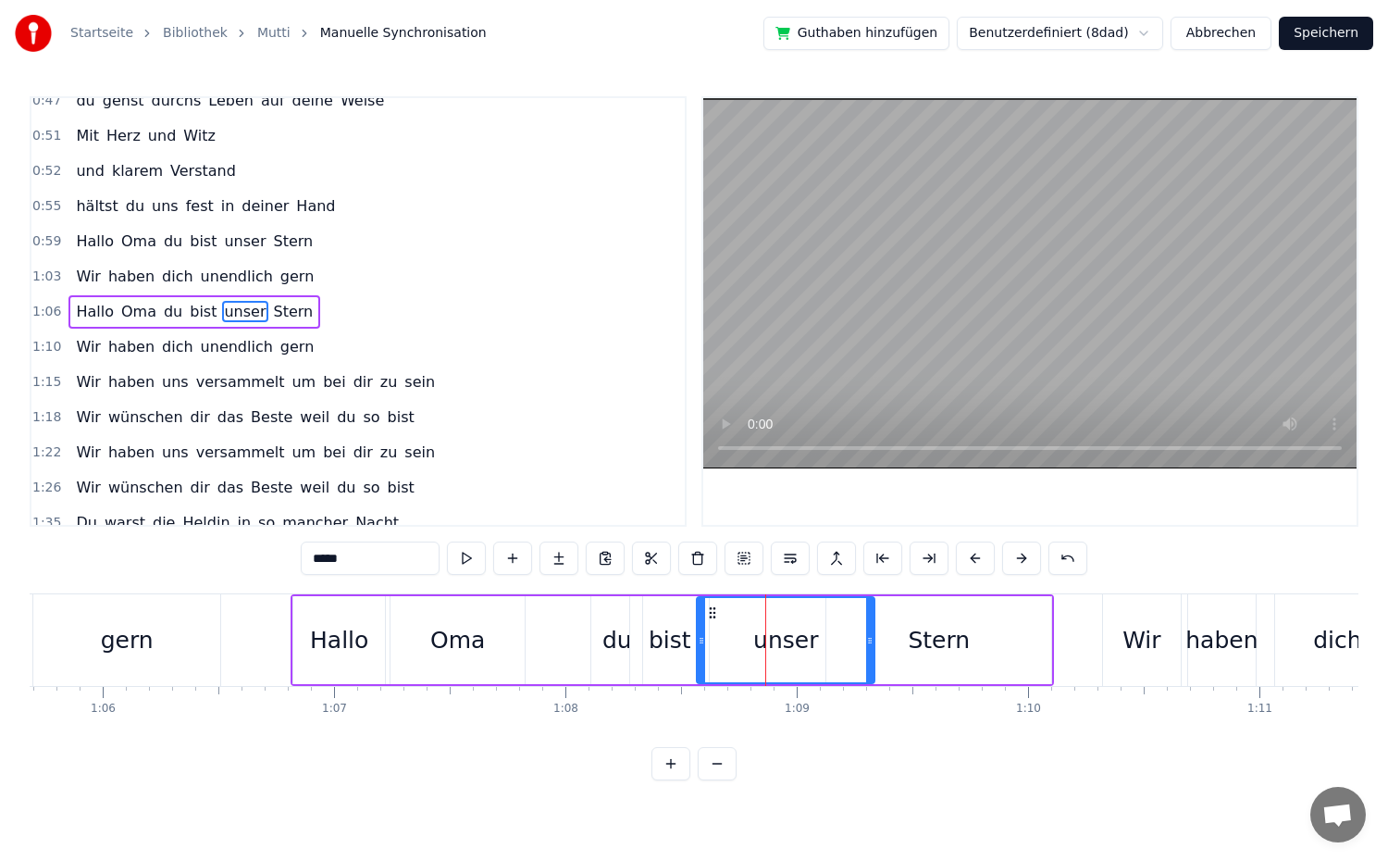
drag, startPoint x: 799, startPoint y: 637, endPoint x: 867, endPoint y: 637, distance: 68.5
drag, startPoint x: 704, startPoint y: 640, endPoint x: 732, endPoint y: 641, distance: 27.8
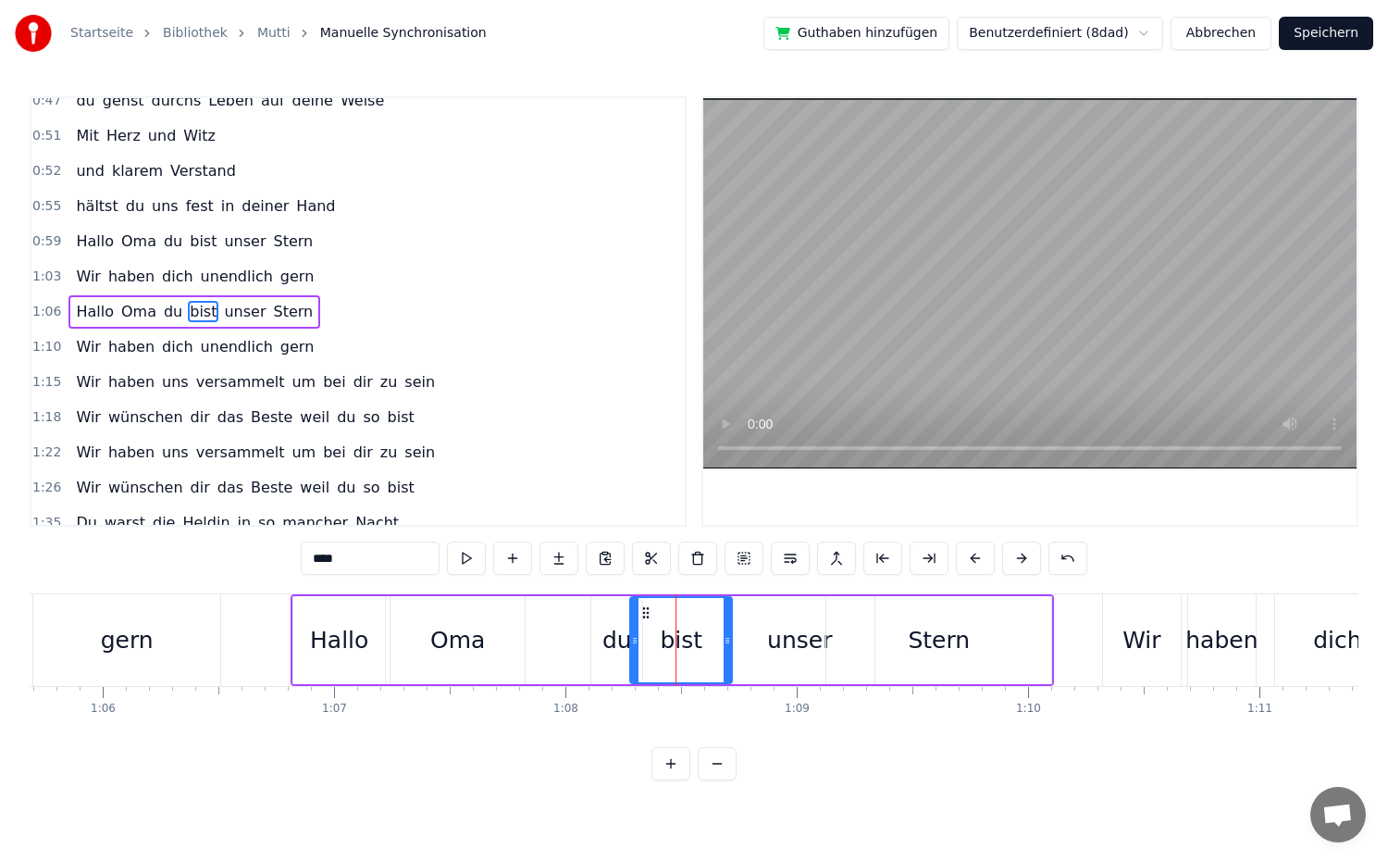
drag, startPoint x: 701, startPoint y: 643, endPoint x: 724, endPoint y: 643, distance: 22.2
drag, startPoint x: 636, startPoint y: 641, endPoint x: 676, endPoint y: 642, distance: 39.8
type input "**"
drag, startPoint x: 640, startPoint y: 642, endPoint x: 682, endPoint y: 643, distance: 41.7
drag, startPoint x: 599, startPoint y: 641, endPoint x: 629, endPoint y: 641, distance: 30.5
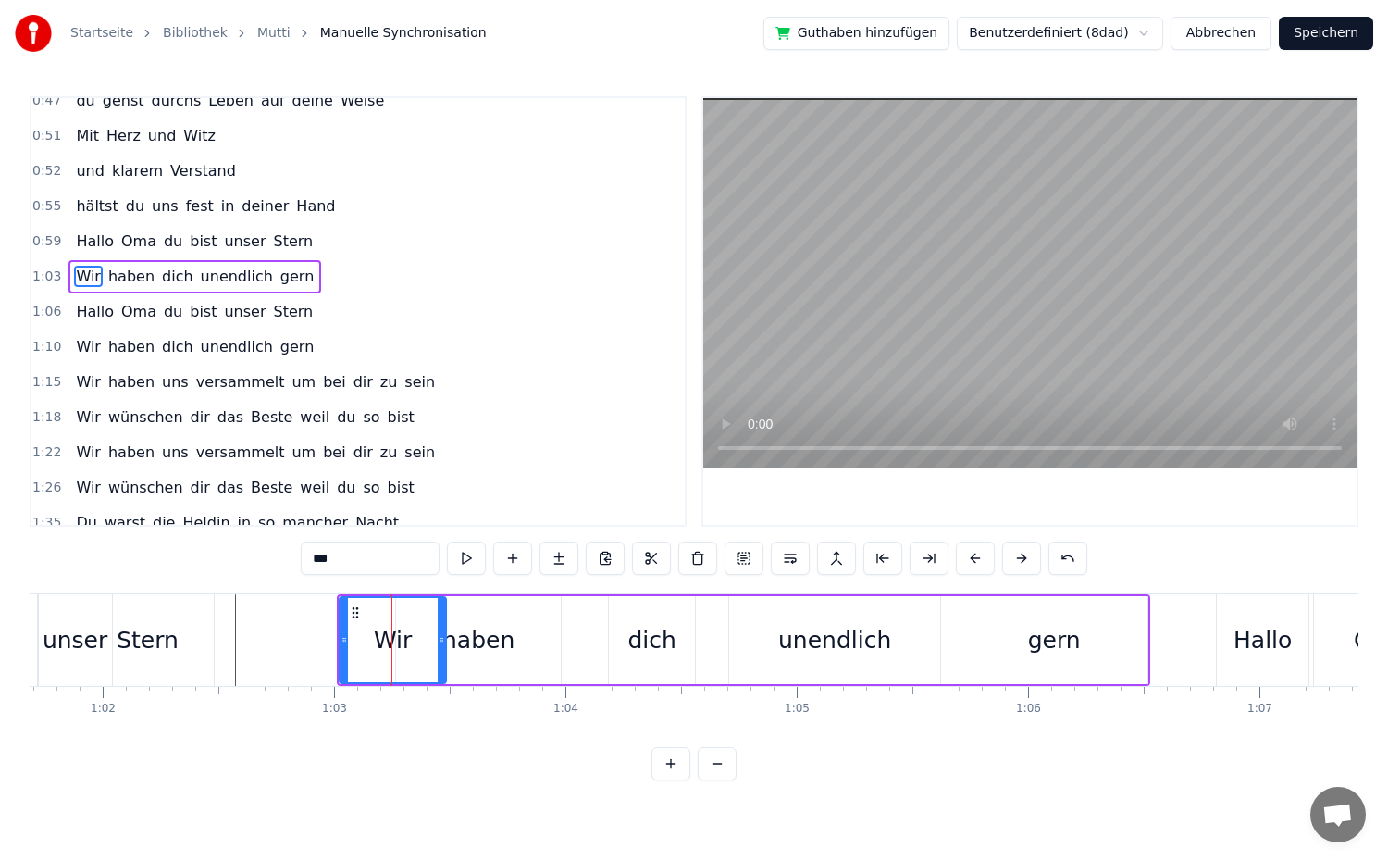
scroll to position [366, 0]
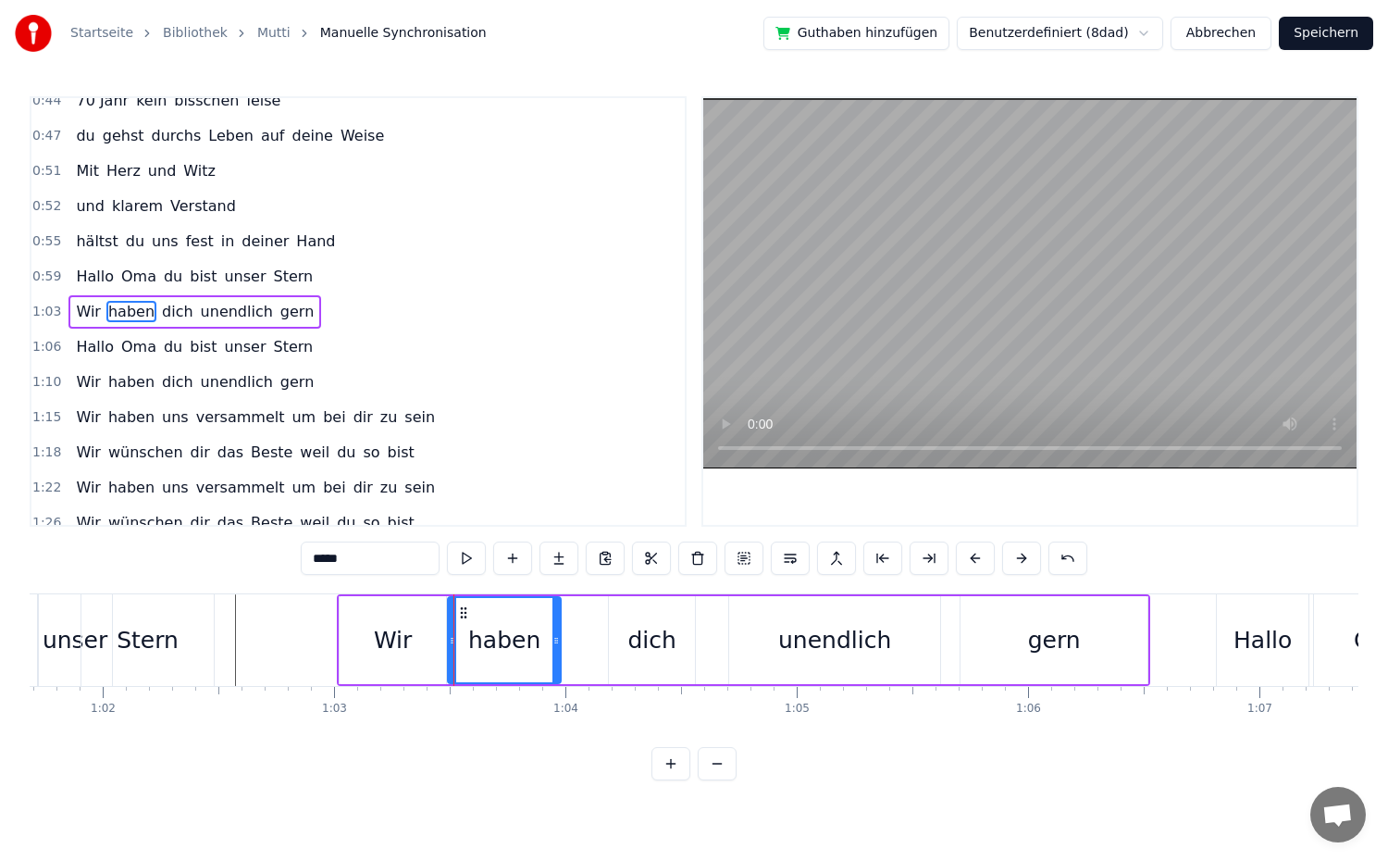
drag, startPoint x: 397, startPoint y: 643, endPoint x: 449, endPoint y: 647, distance: 52.0
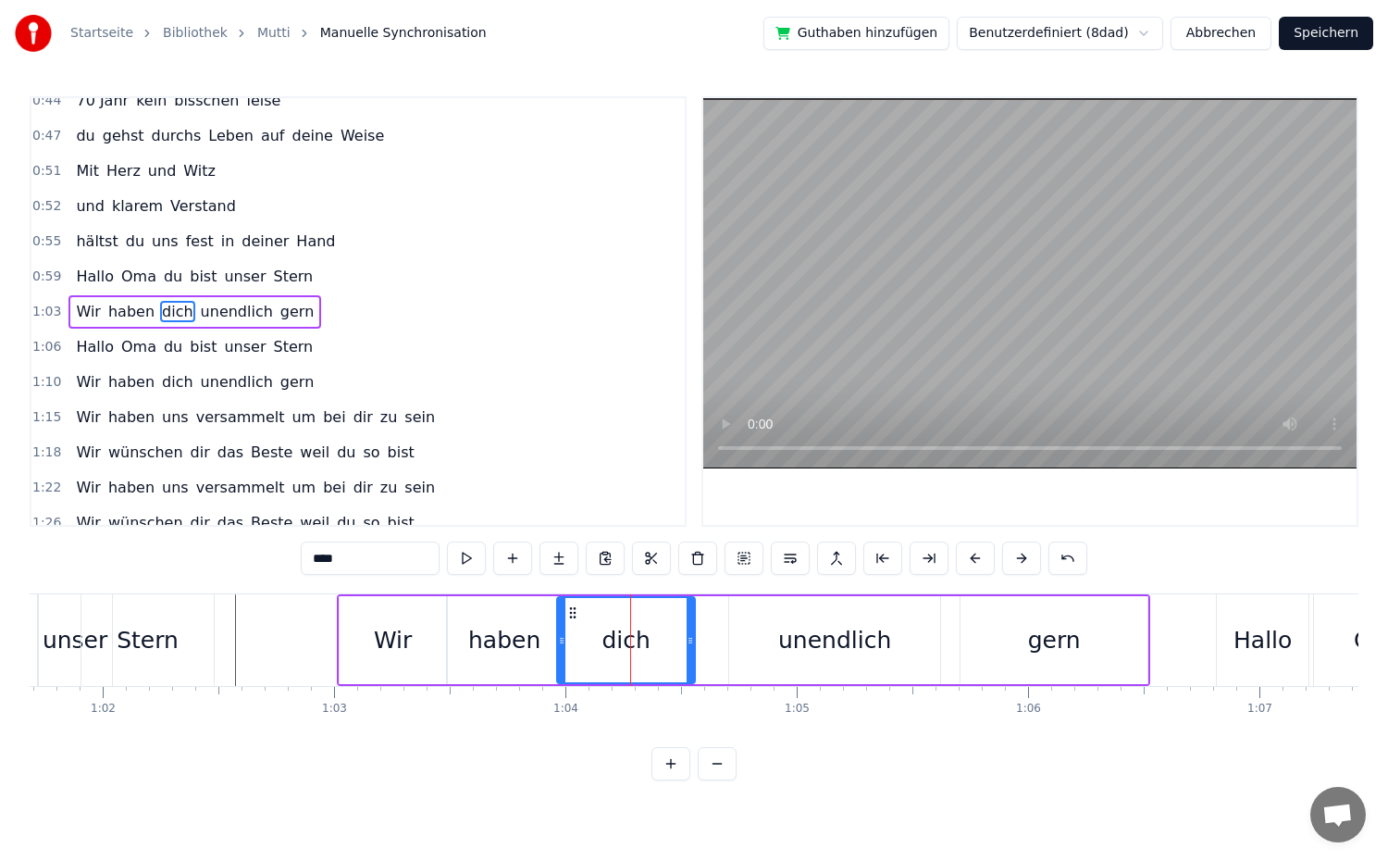
drag, startPoint x: 614, startPoint y: 643, endPoint x: 563, endPoint y: 651, distance: 52.5
drag, startPoint x: 690, startPoint y: 643, endPoint x: 618, endPoint y: 653, distance: 72.9
type input "*********"
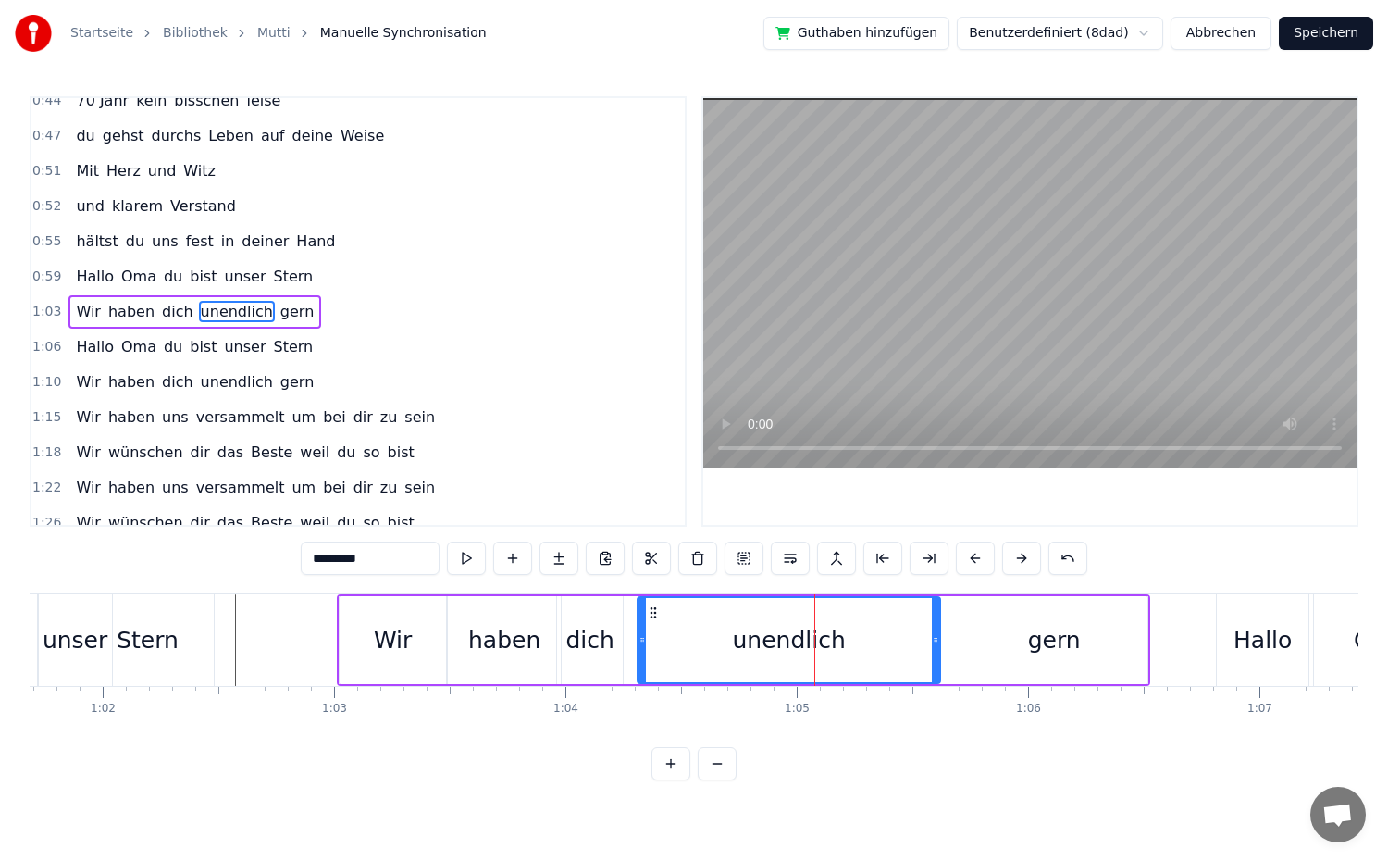
drag, startPoint x: 736, startPoint y: 644, endPoint x: 644, endPoint y: 651, distance: 91.9
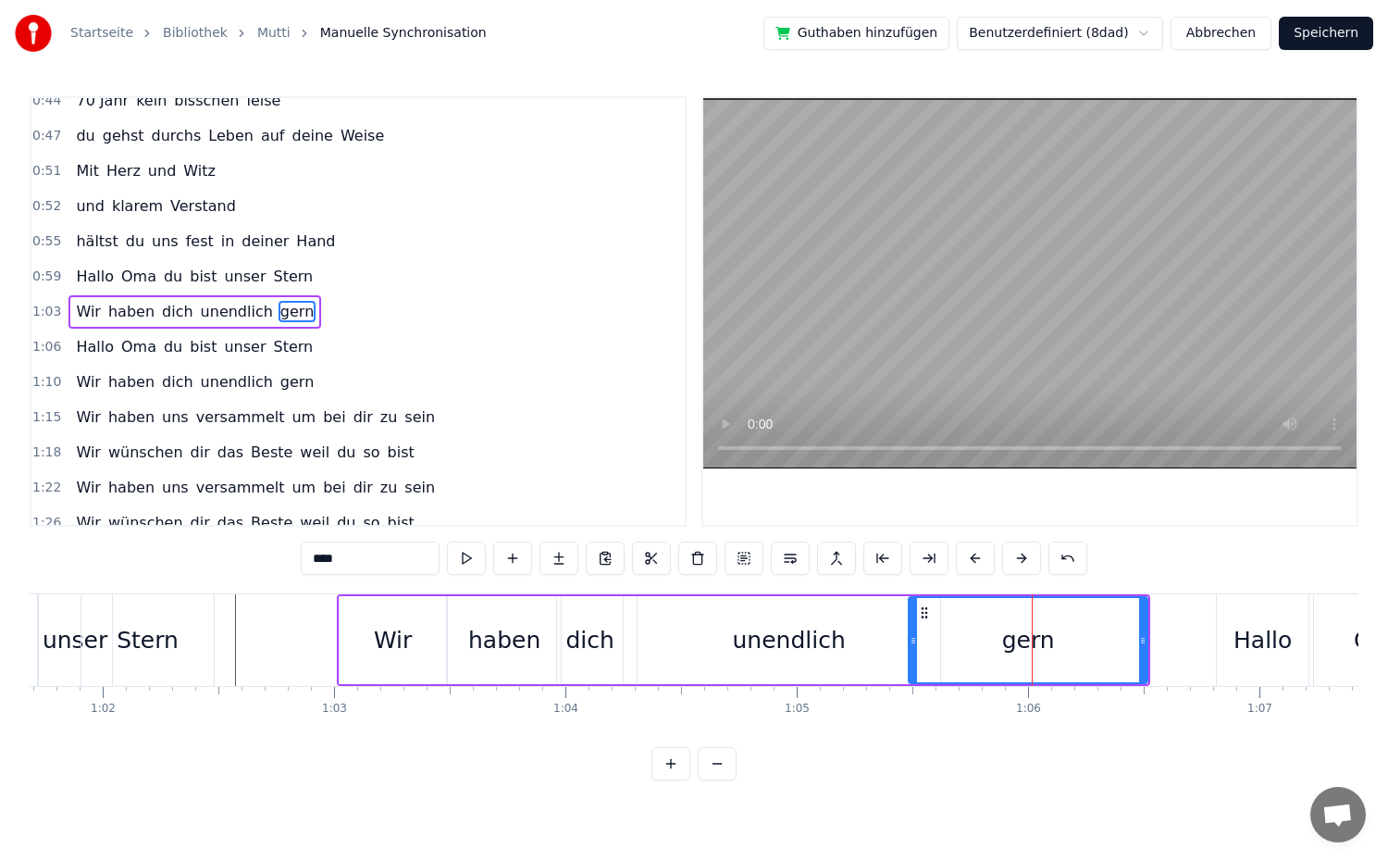
drag, startPoint x: 964, startPoint y: 644, endPoint x: 912, endPoint y: 650, distance: 52.1
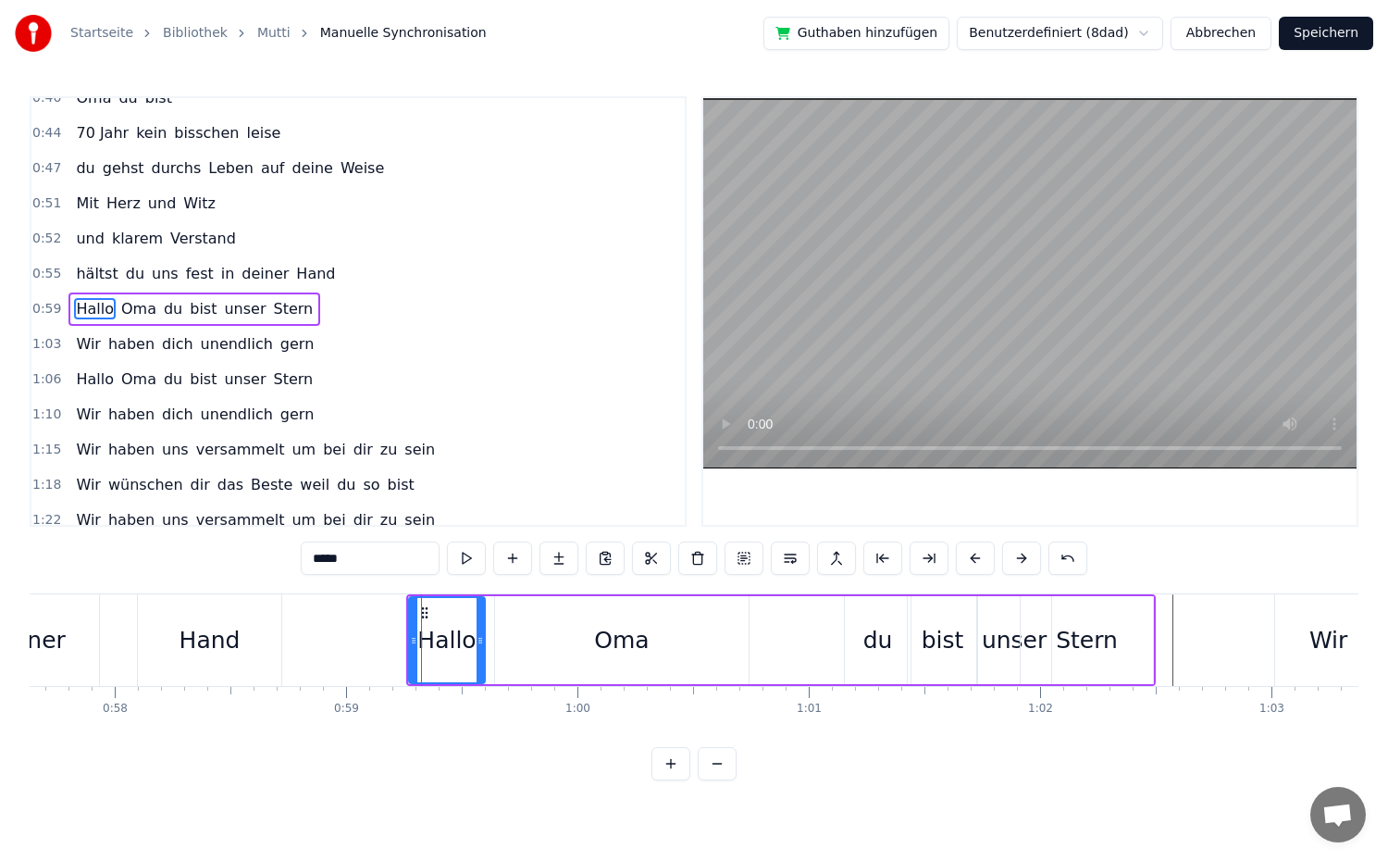
scroll to position [331, 0]
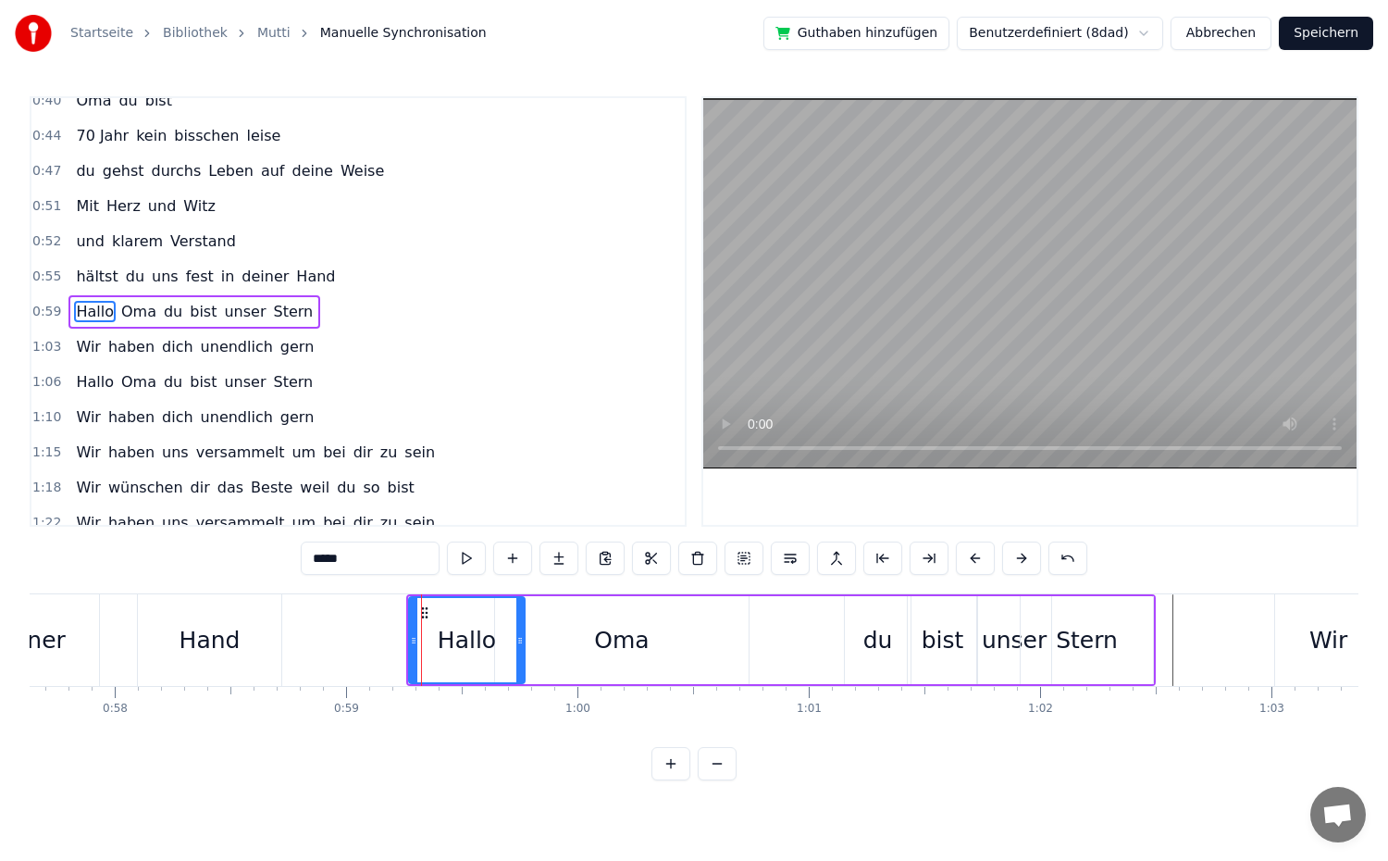
drag, startPoint x: 479, startPoint y: 638, endPoint x: 519, endPoint y: 646, distance: 40.5
type input "***"
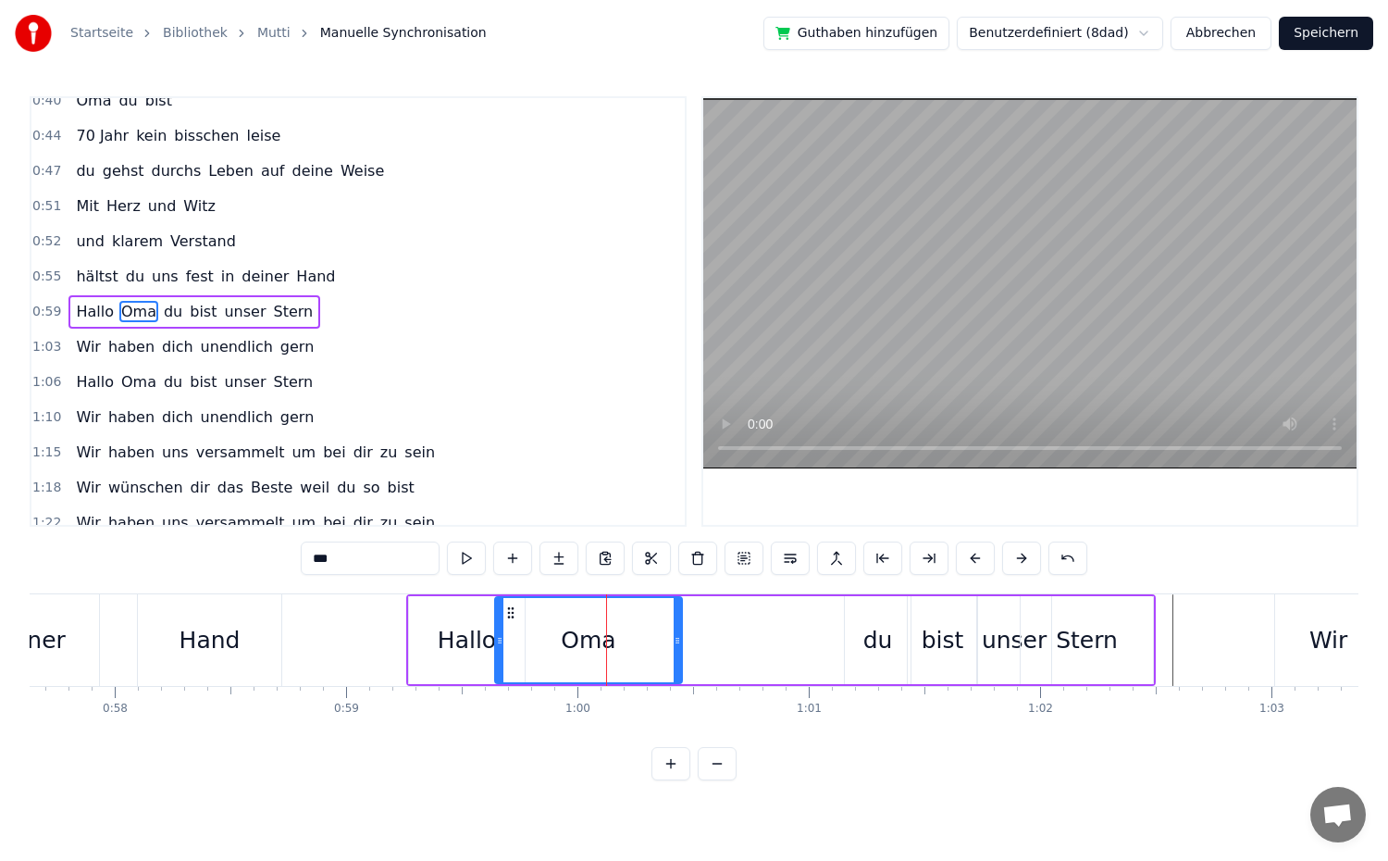
drag, startPoint x: 746, startPoint y: 637, endPoint x: 679, endPoint y: 642, distance: 66.9
drag, startPoint x: 500, startPoint y: 640, endPoint x: 517, endPoint y: 642, distance: 17.7
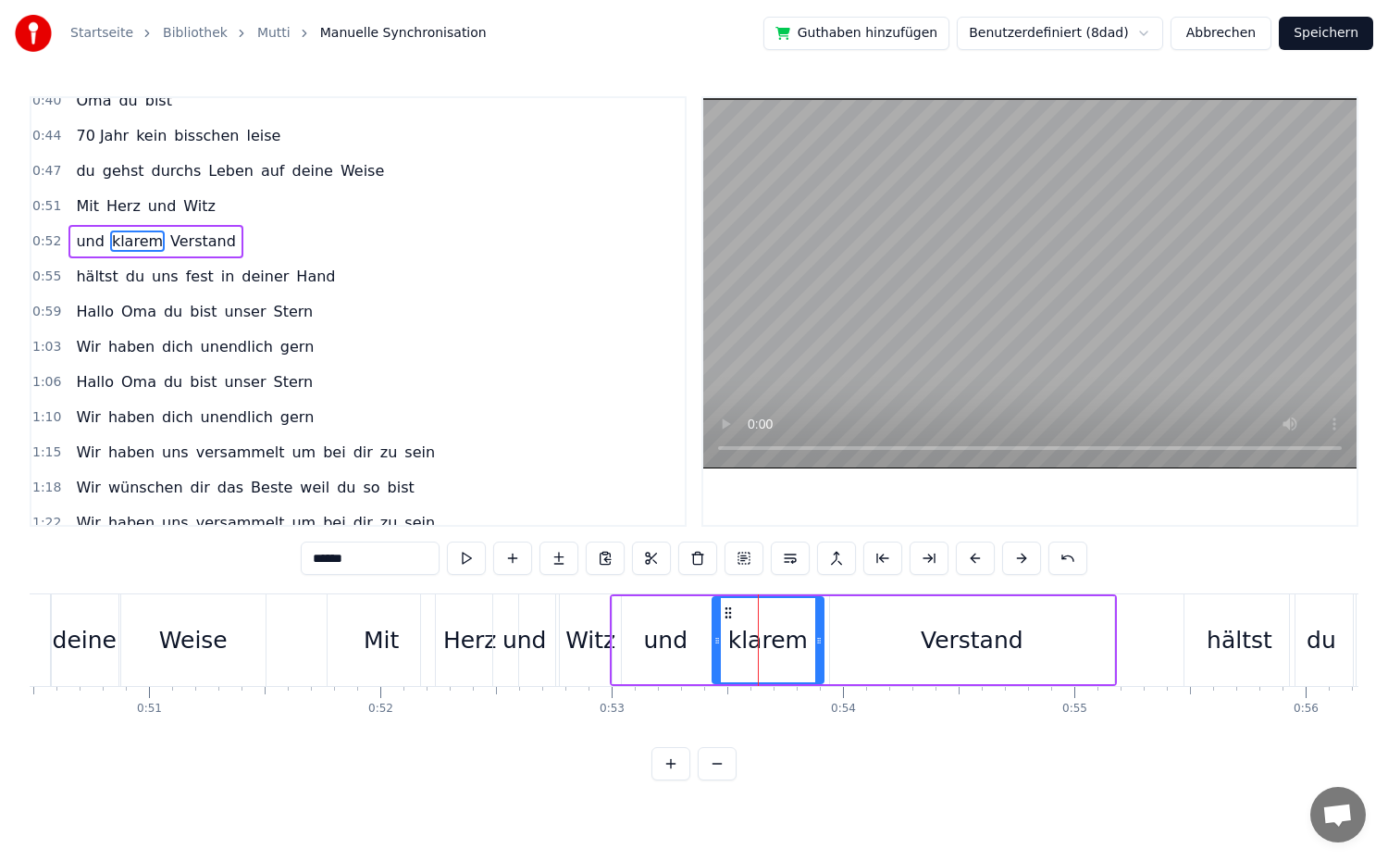
scroll to position [261, 0]
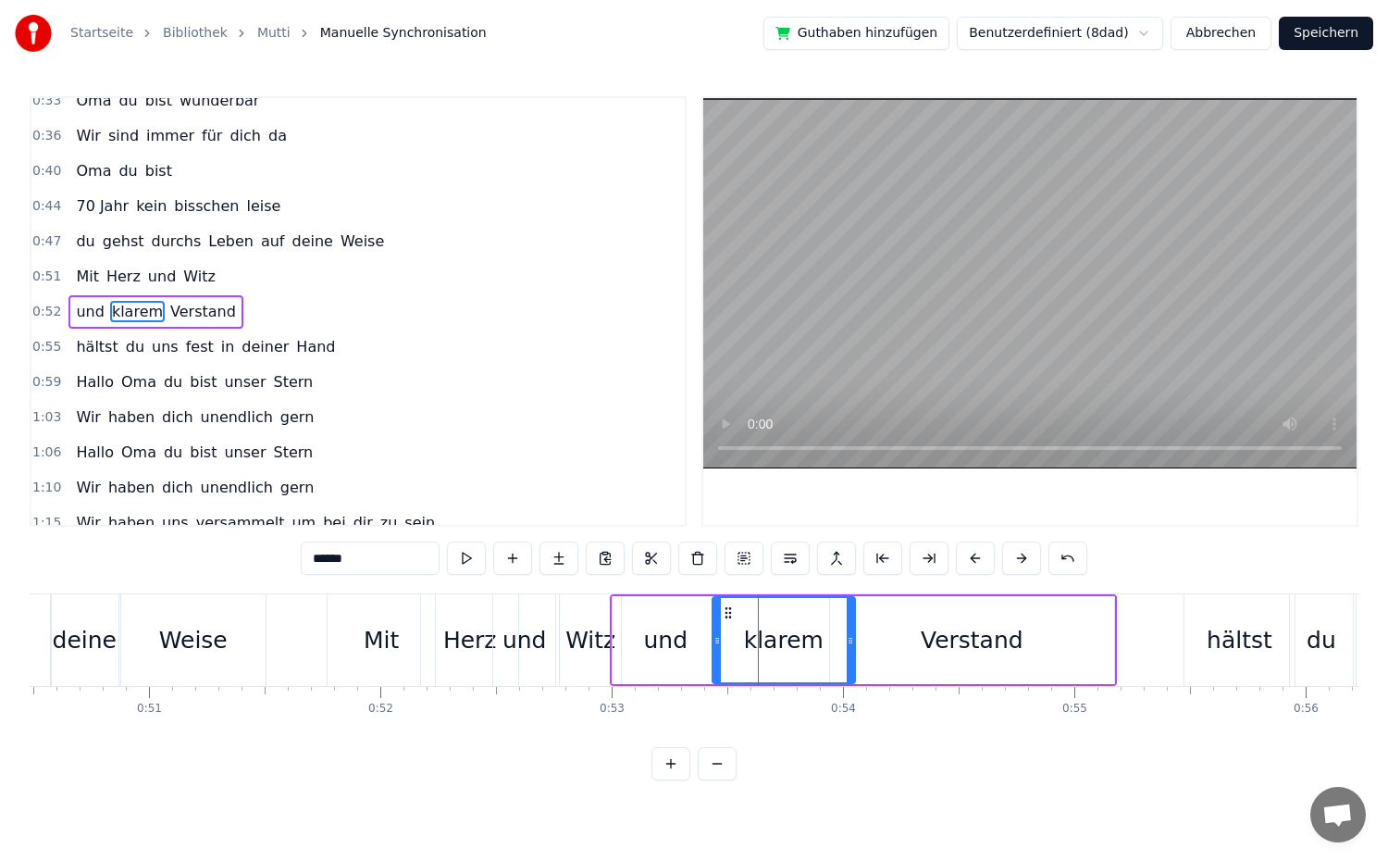
drag, startPoint x: 821, startPoint y: 639, endPoint x: 852, endPoint y: 642, distance: 31.6
drag, startPoint x: 720, startPoint y: 639, endPoint x: 762, endPoint y: 642, distance: 41.7
drag, startPoint x: 854, startPoint y: 640, endPoint x: 886, endPoint y: 641, distance: 32.4
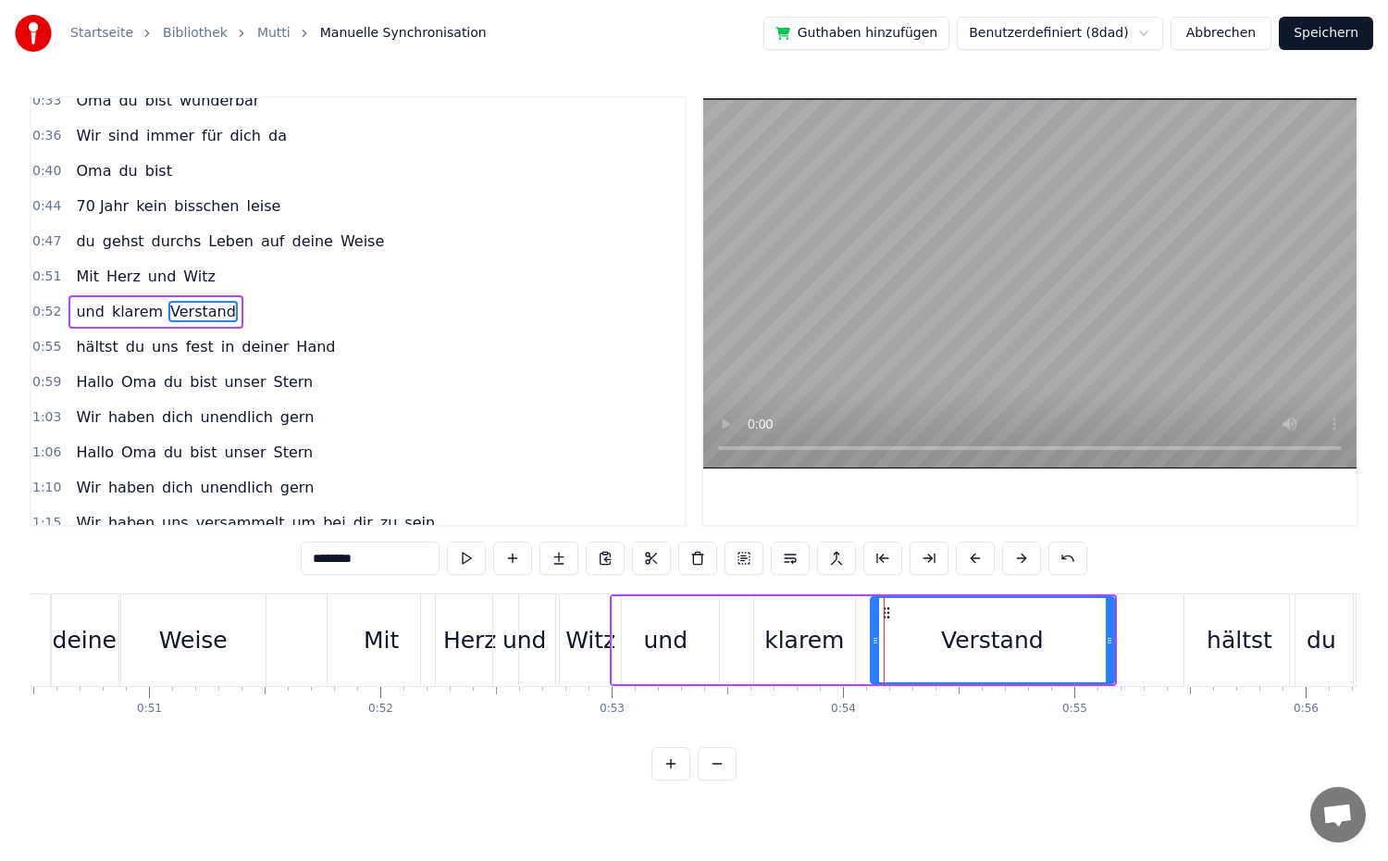
drag, startPoint x: 837, startPoint y: 641, endPoint x: 877, endPoint y: 641, distance: 40.7
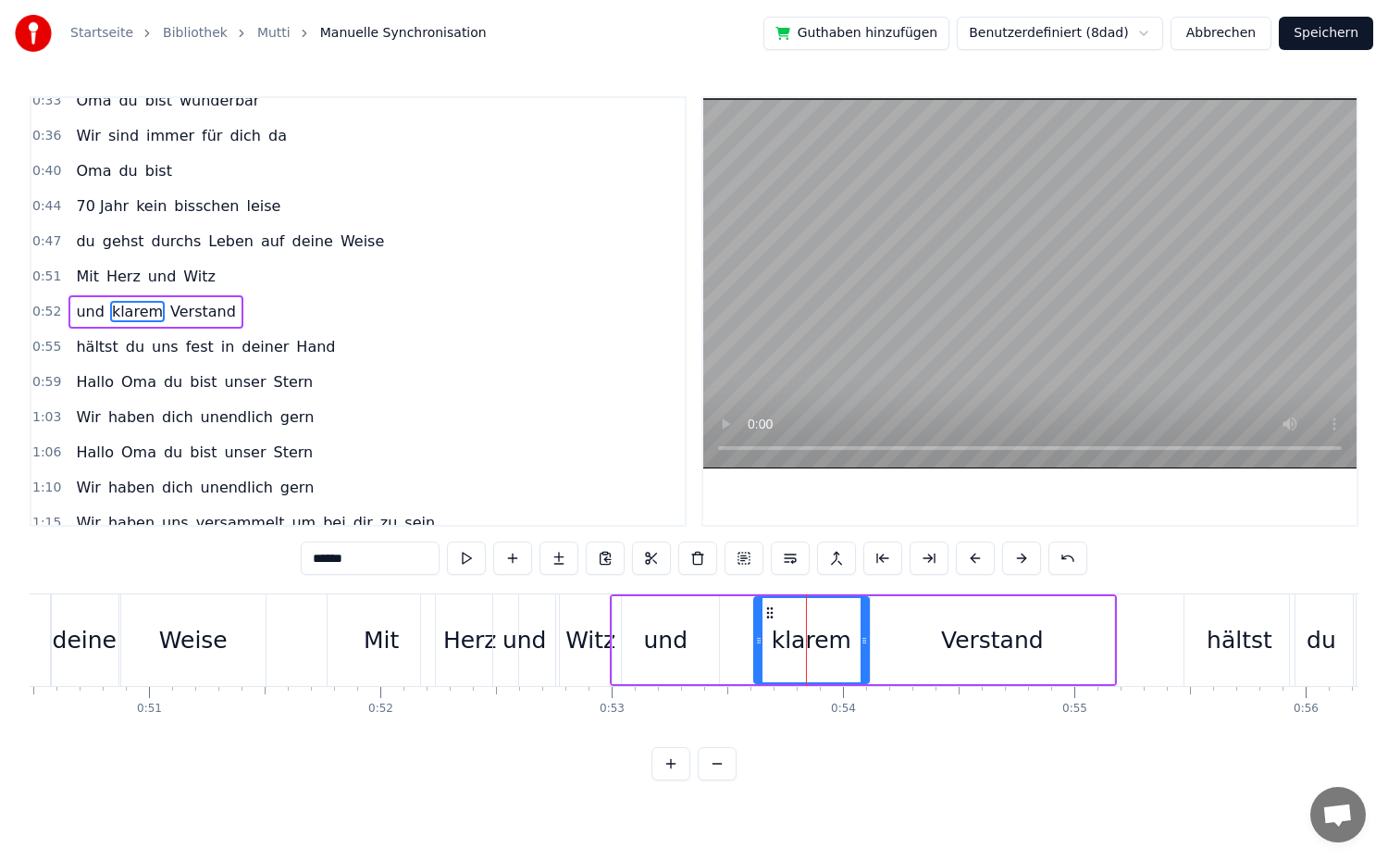
drag, startPoint x: 845, startPoint y: 643, endPoint x: 862, endPoint y: 639, distance: 18.0
type input "***"
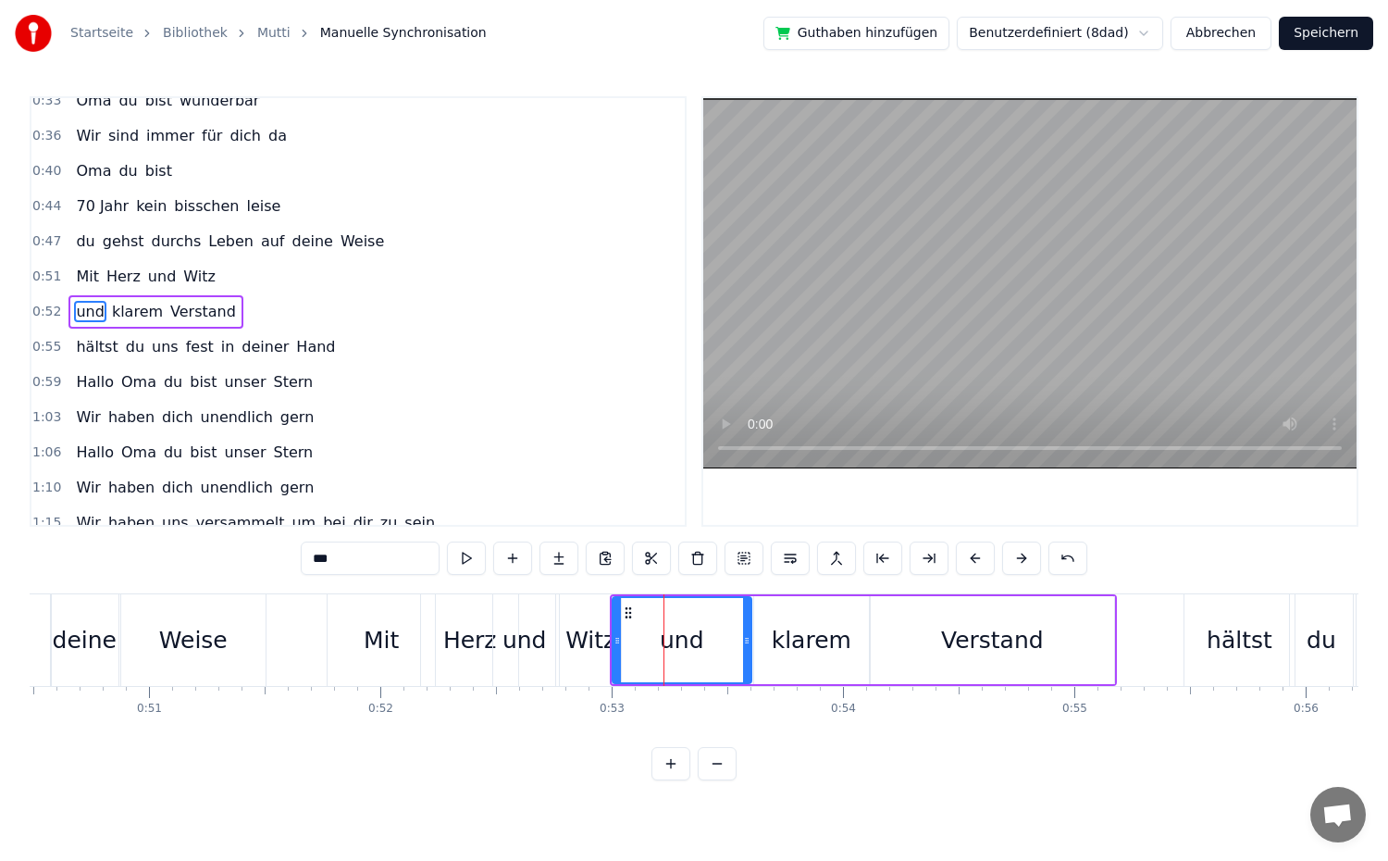
drag, startPoint x: 711, startPoint y: 641, endPoint x: 743, endPoint y: 641, distance: 32.4
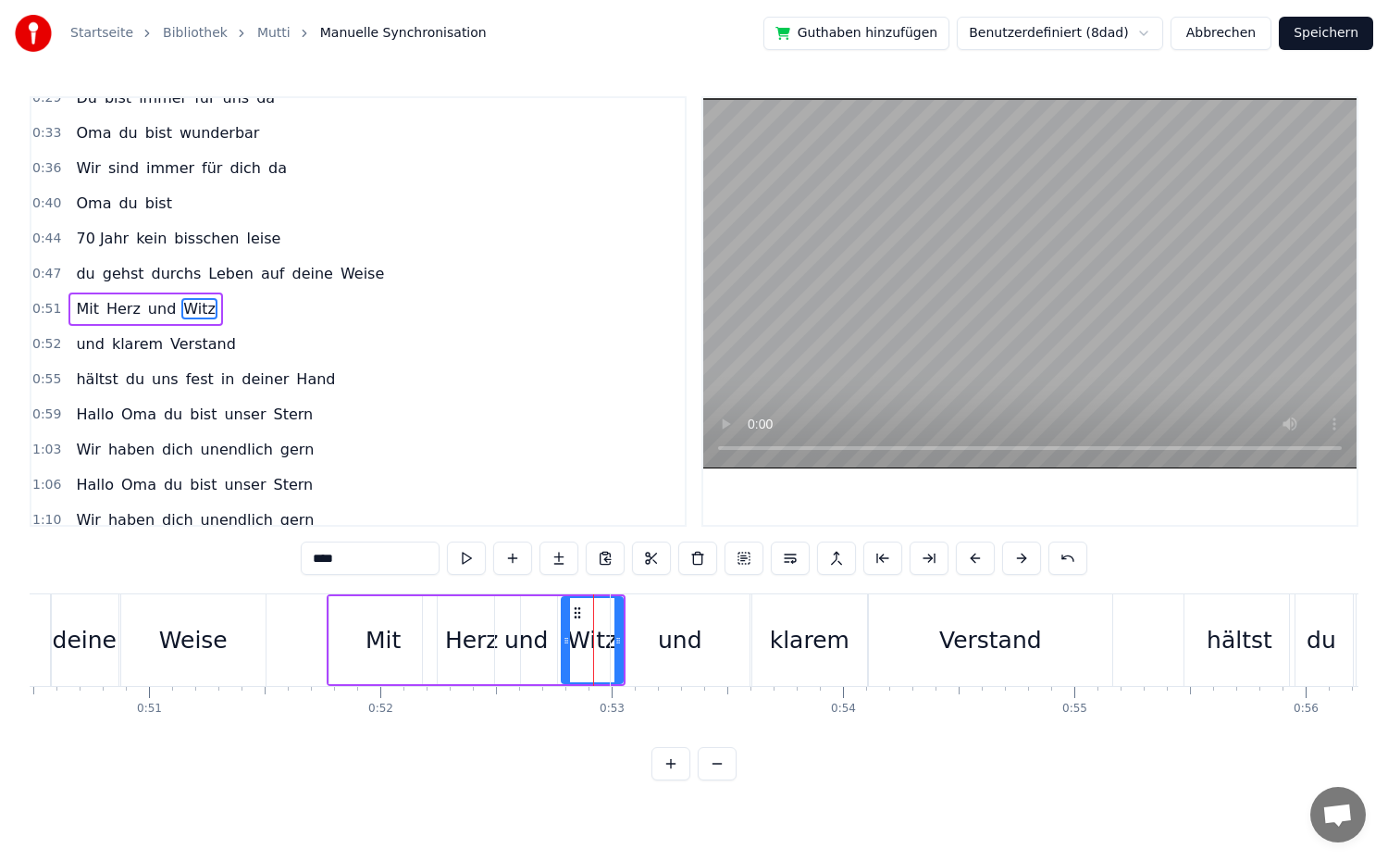
scroll to position [226, 0]
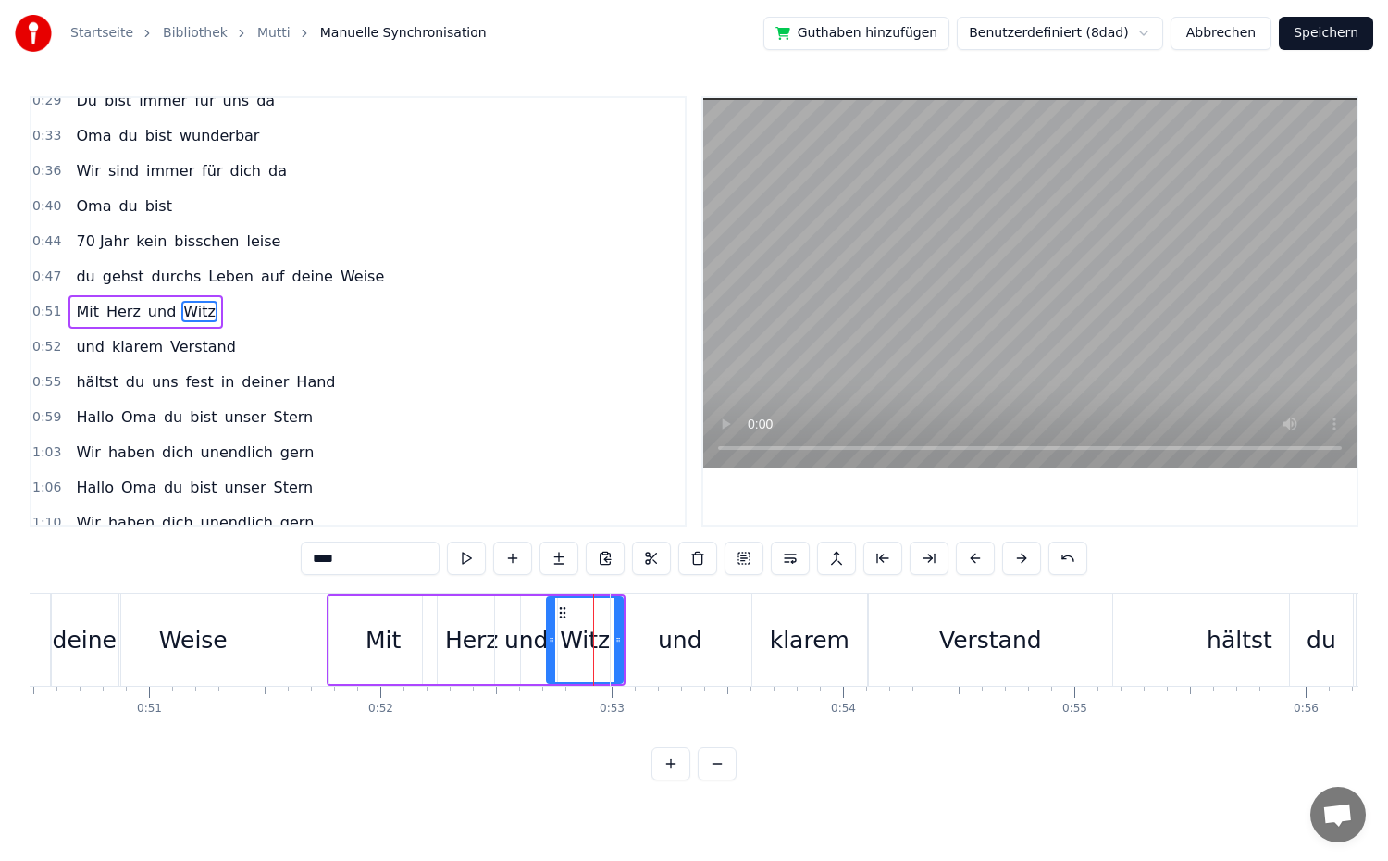
drag, startPoint x: 566, startPoint y: 642, endPoint x: 552, endPoint y: 646, distance: 15.3
type input "***"
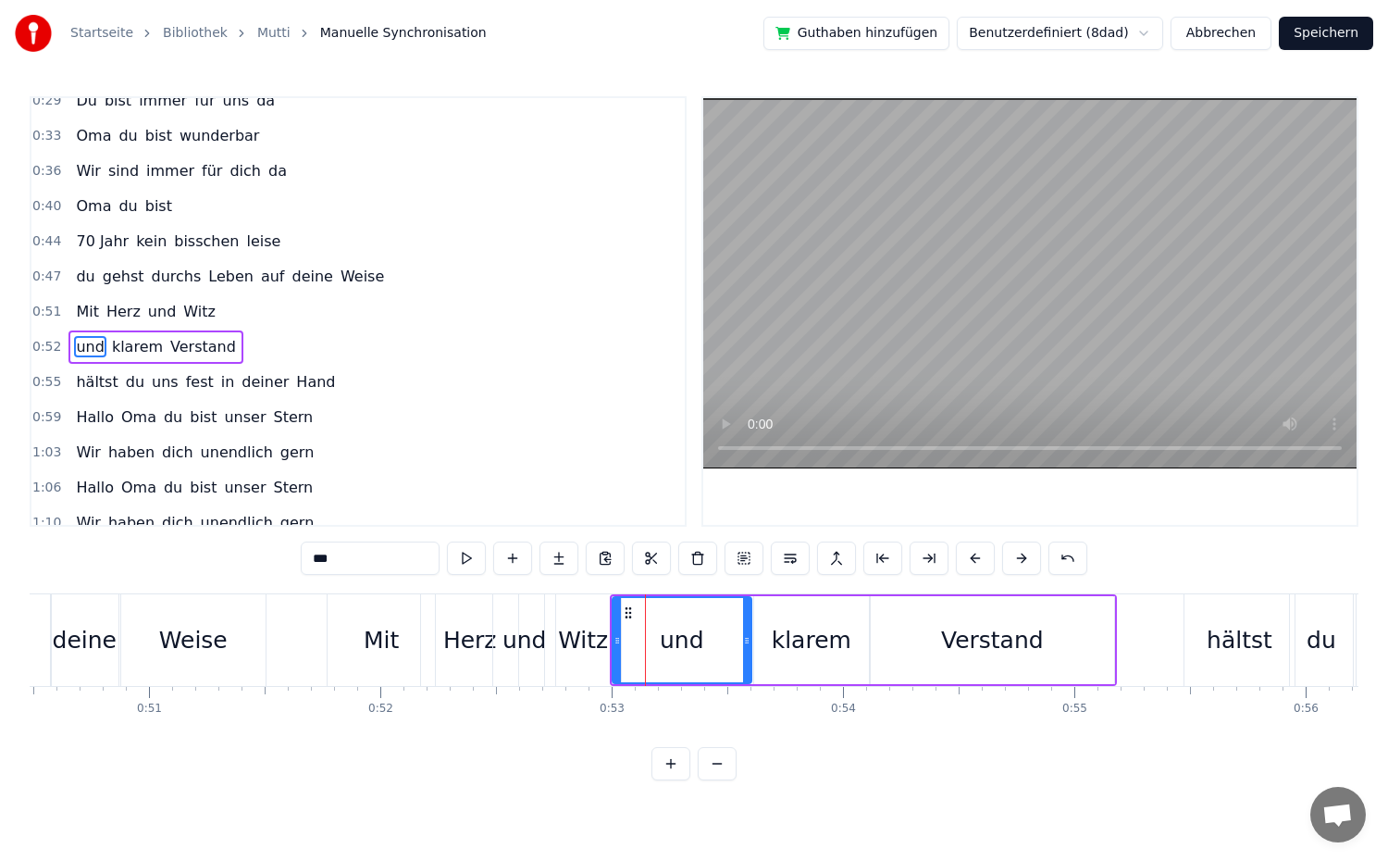
scroll to position [261, 0]
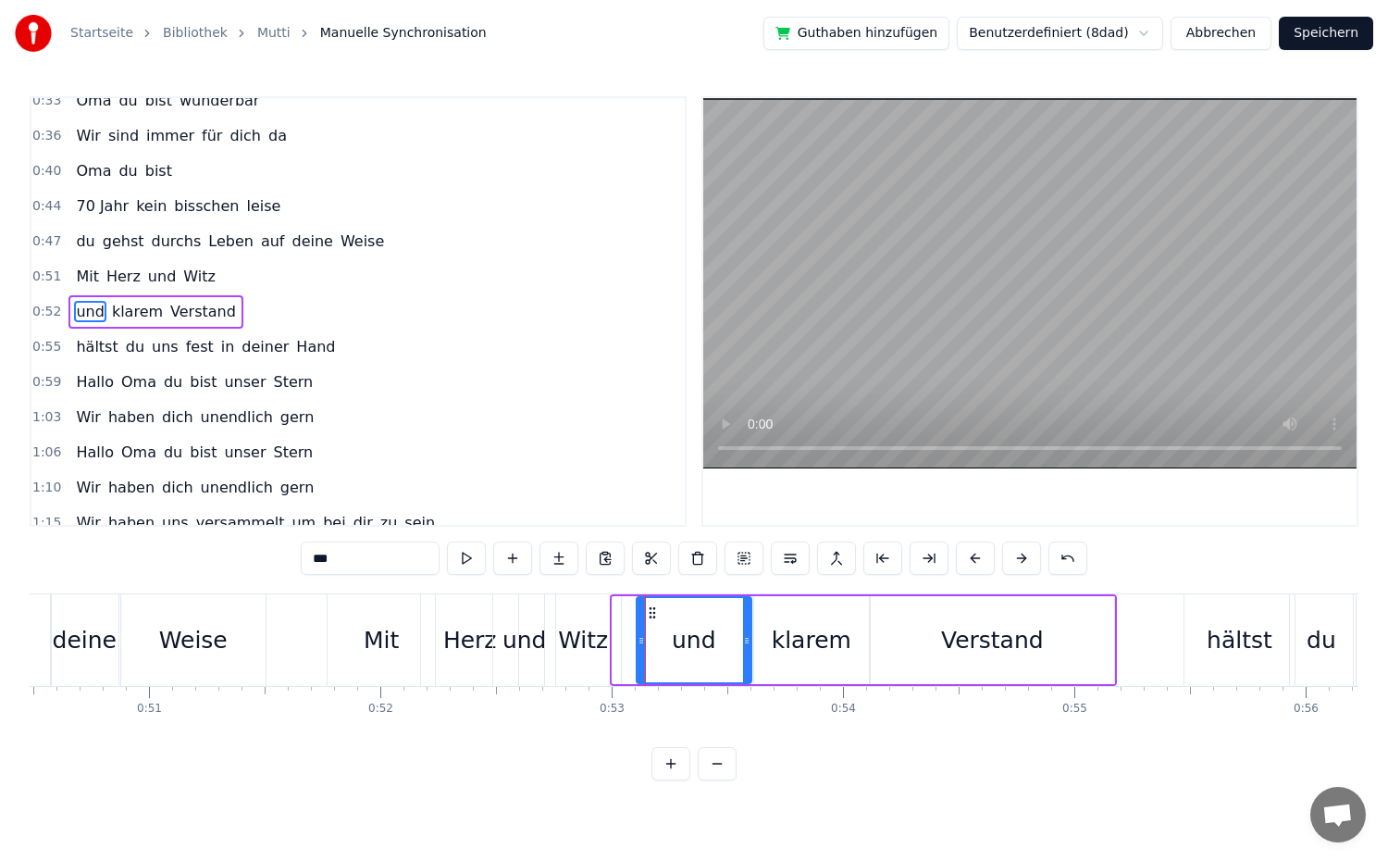
drag, startPoint x: 617, startPoint y: 638, endPoint x: 642, endPoint y: 638, distance: 25.0
drag, startPoint x: 640, startPoint y: 638, endPoint x: 696, endPoint y: 639, distance: 55.6
drag, startPoint x: 749, startPoint y: 638, endPoint x: 780, endPoint y: 641, distance: 31.7
type input "****"
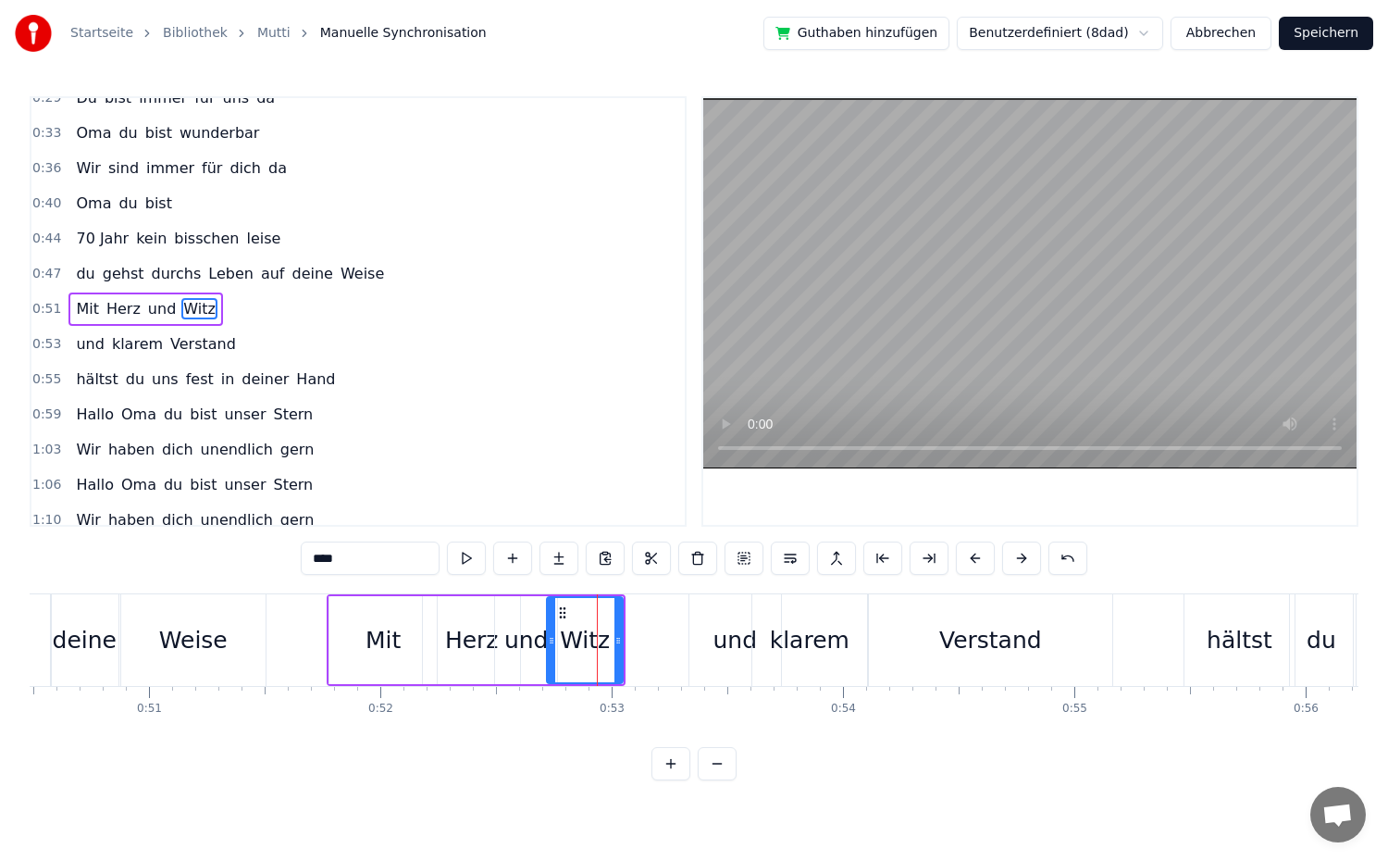
scroll to position [226, 0]
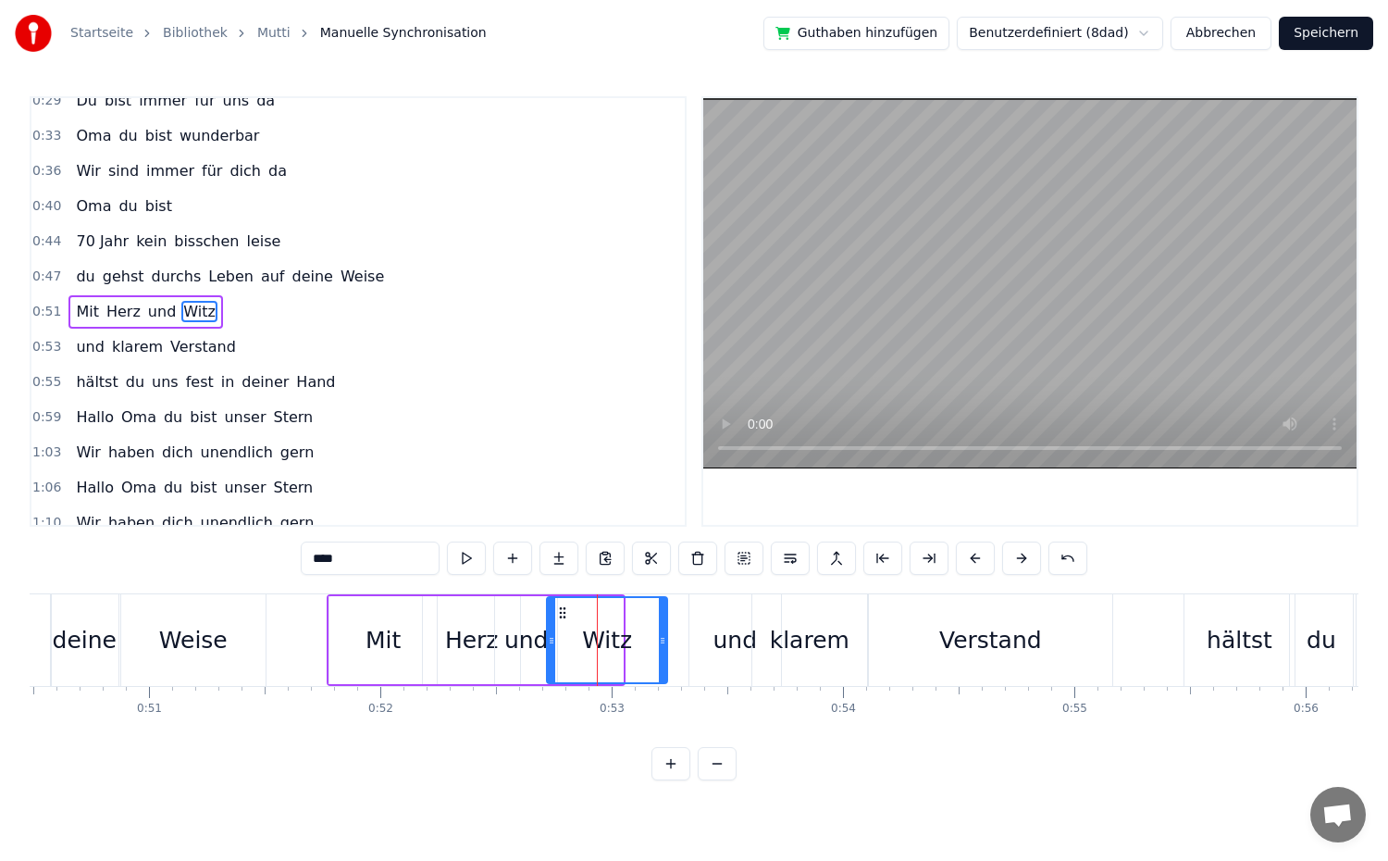
drag, startPoint x: 616, startPoint y: 637, endPoint x: 661, endPoint y: 646, distance: 45.4
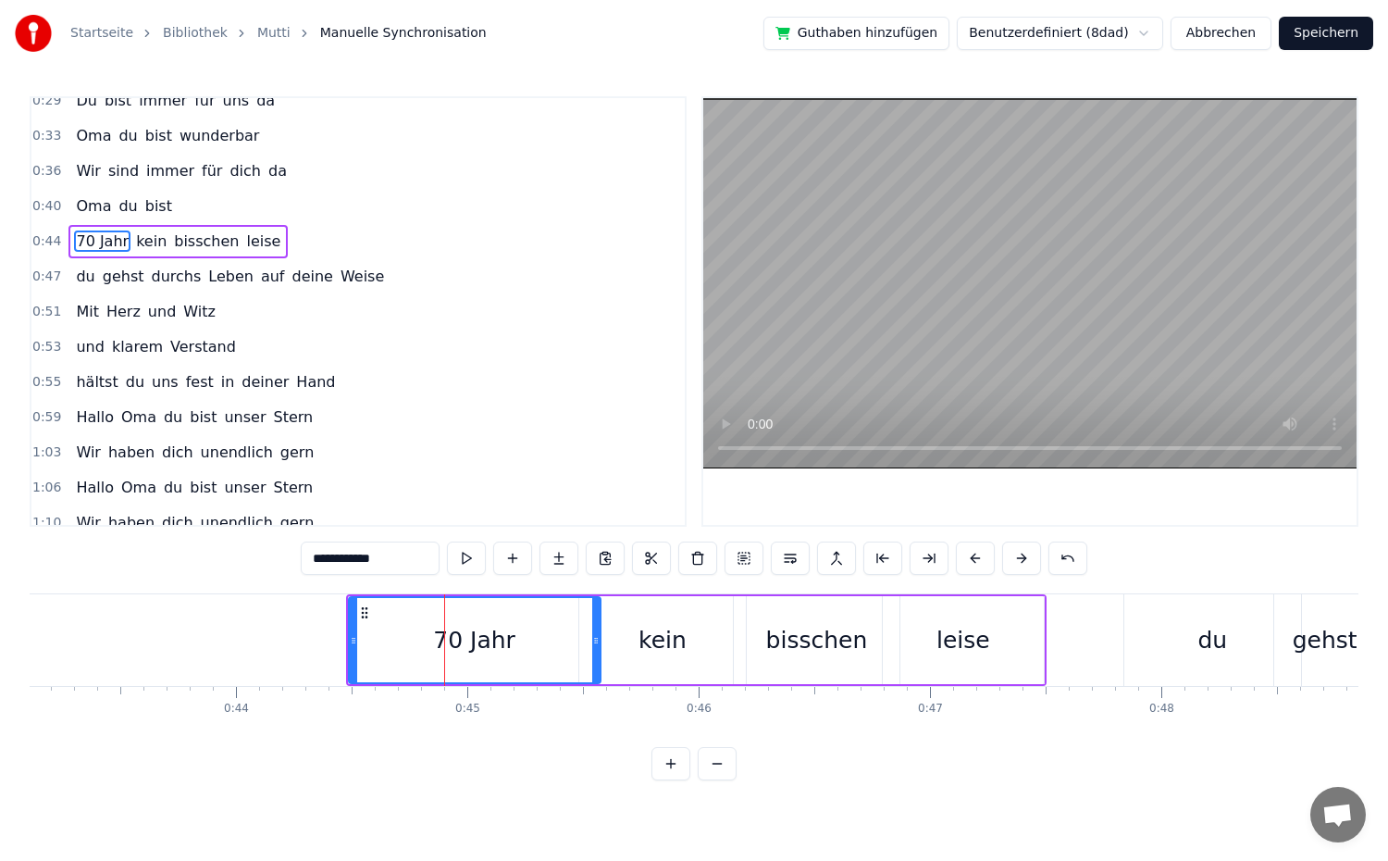
scroll to position [155, 0]
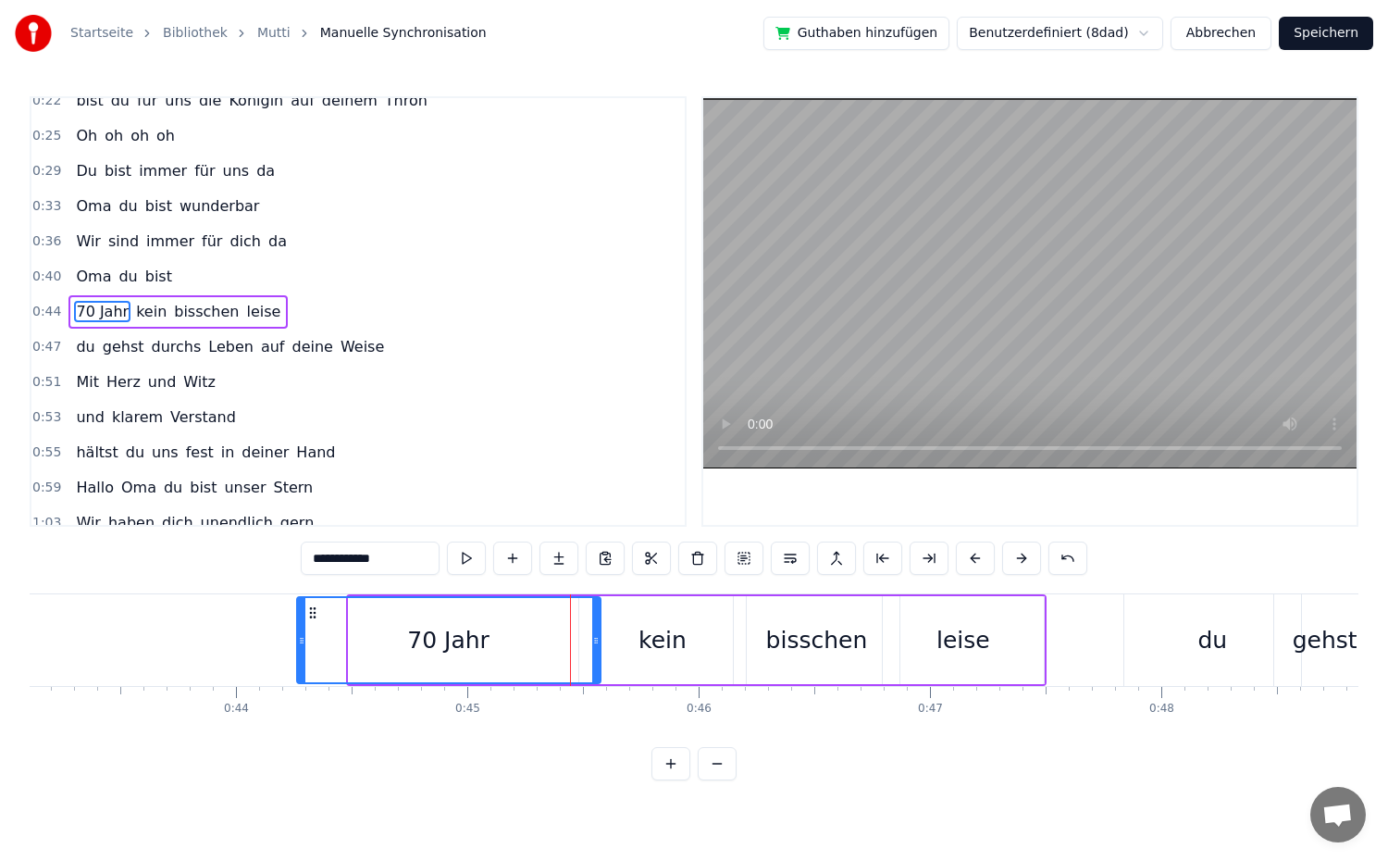
drag, startPoint x: 351, startPoint y: 642, endPoint x: 299, endPoint y: 643, distance: 51.8
drag, startPoint x: 598, startPoint y: 641, endPoint x: 589, endPoint y: 643, distance: 9.4
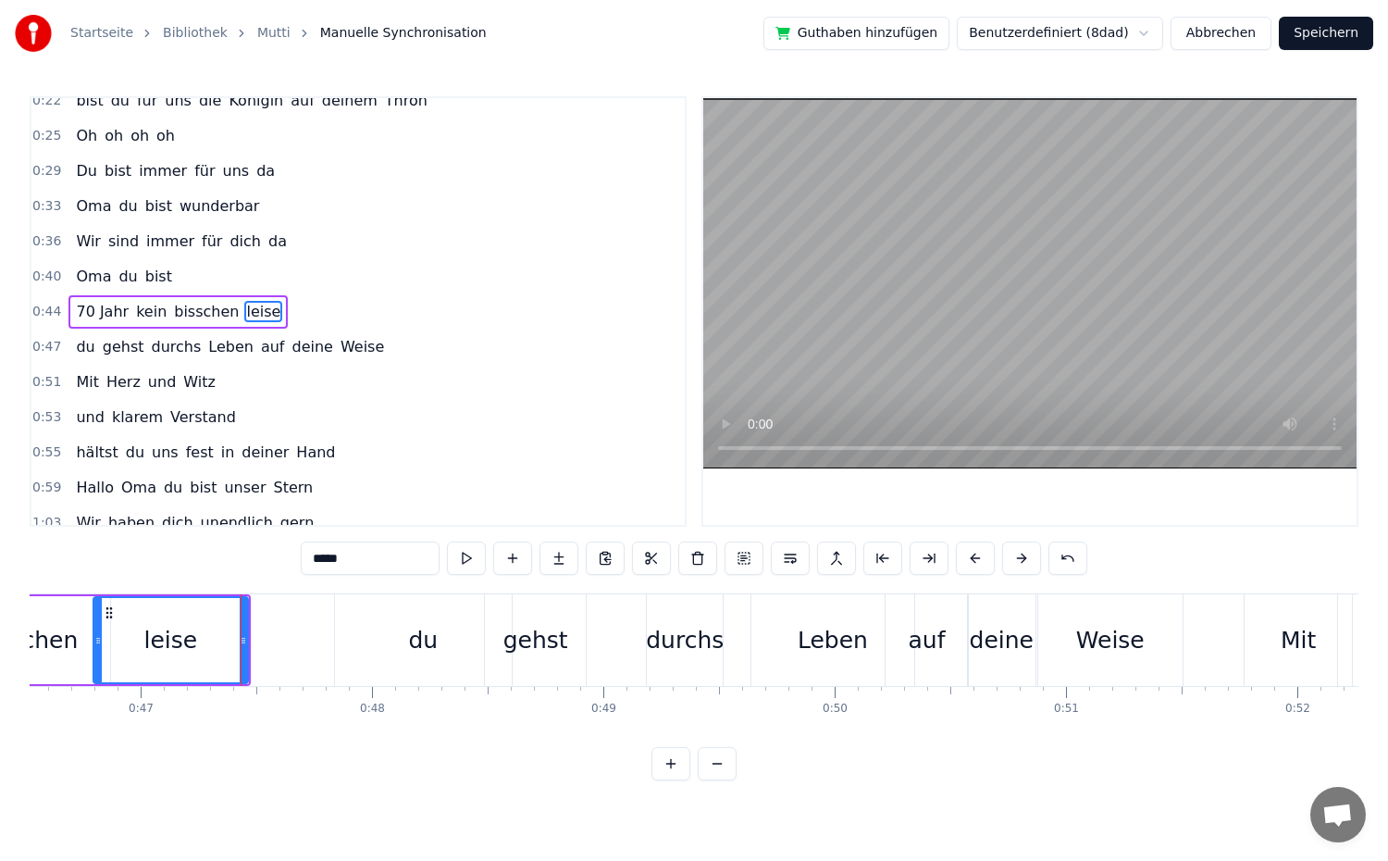
scroll to position [0, 10848]
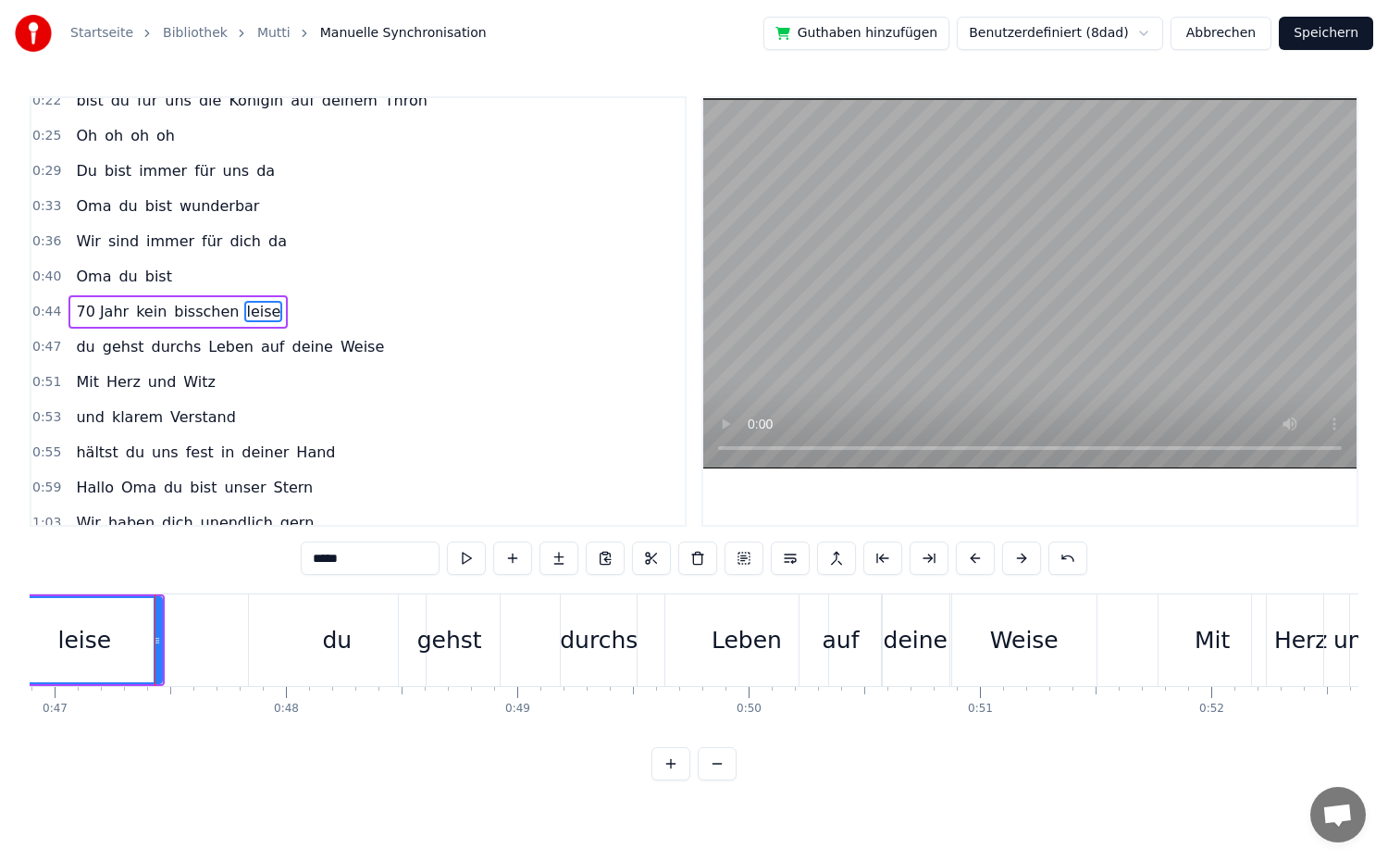
type input "*****"
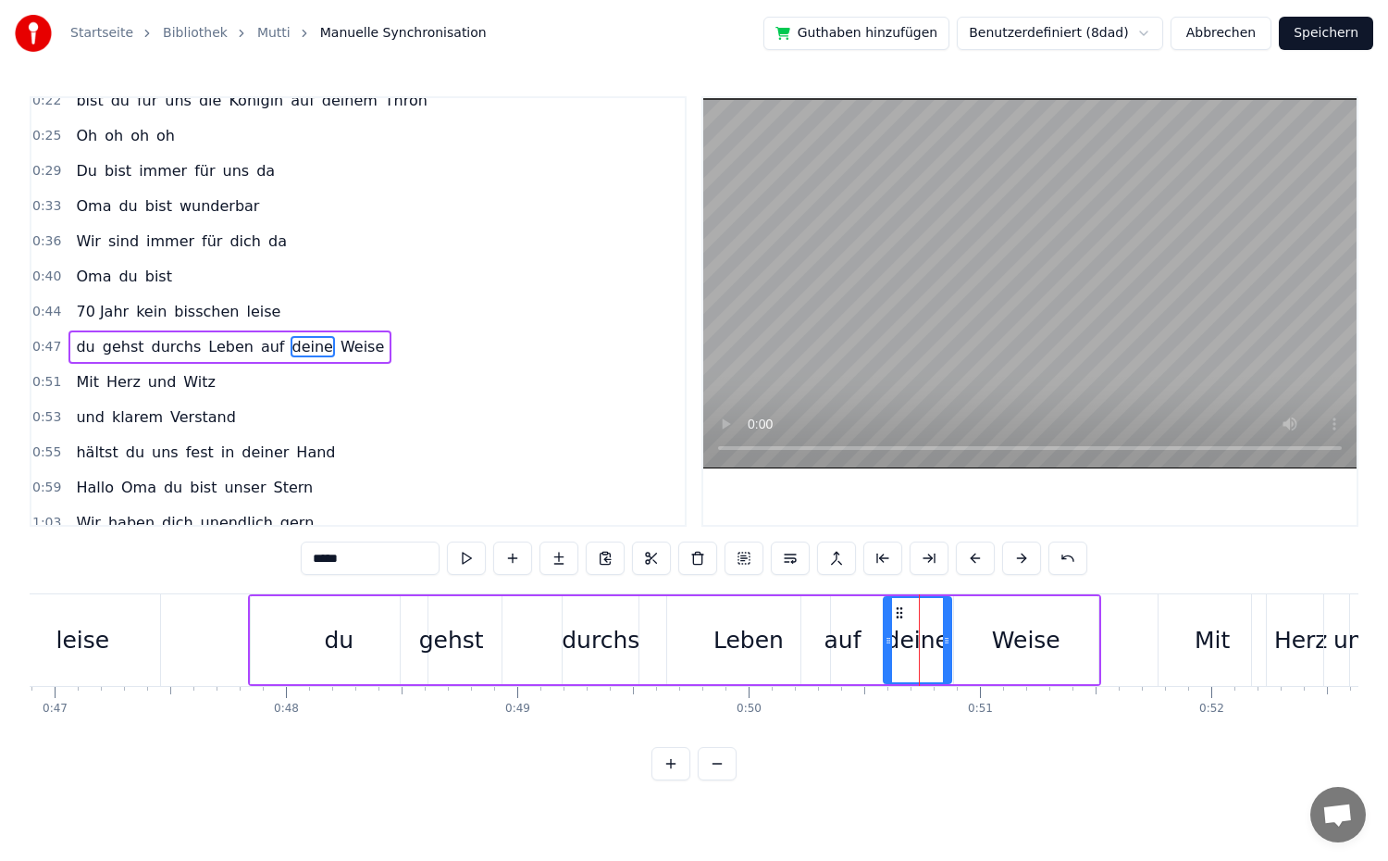
scroll to position [191, 0]
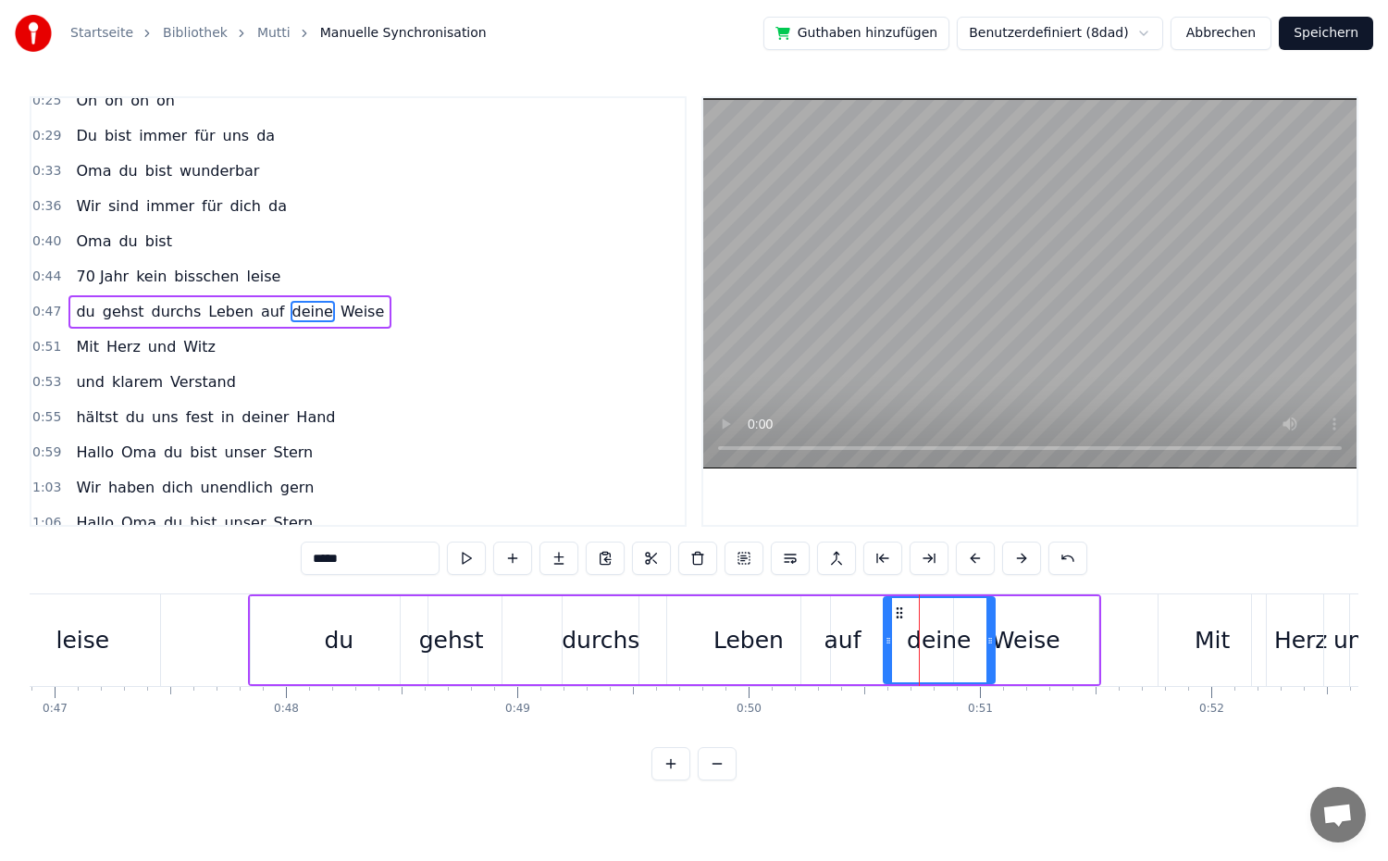
drag, startPoint x: 947, startPoint y: 640, endPoint x: 990, endPoint y: 640, distance: 43.5
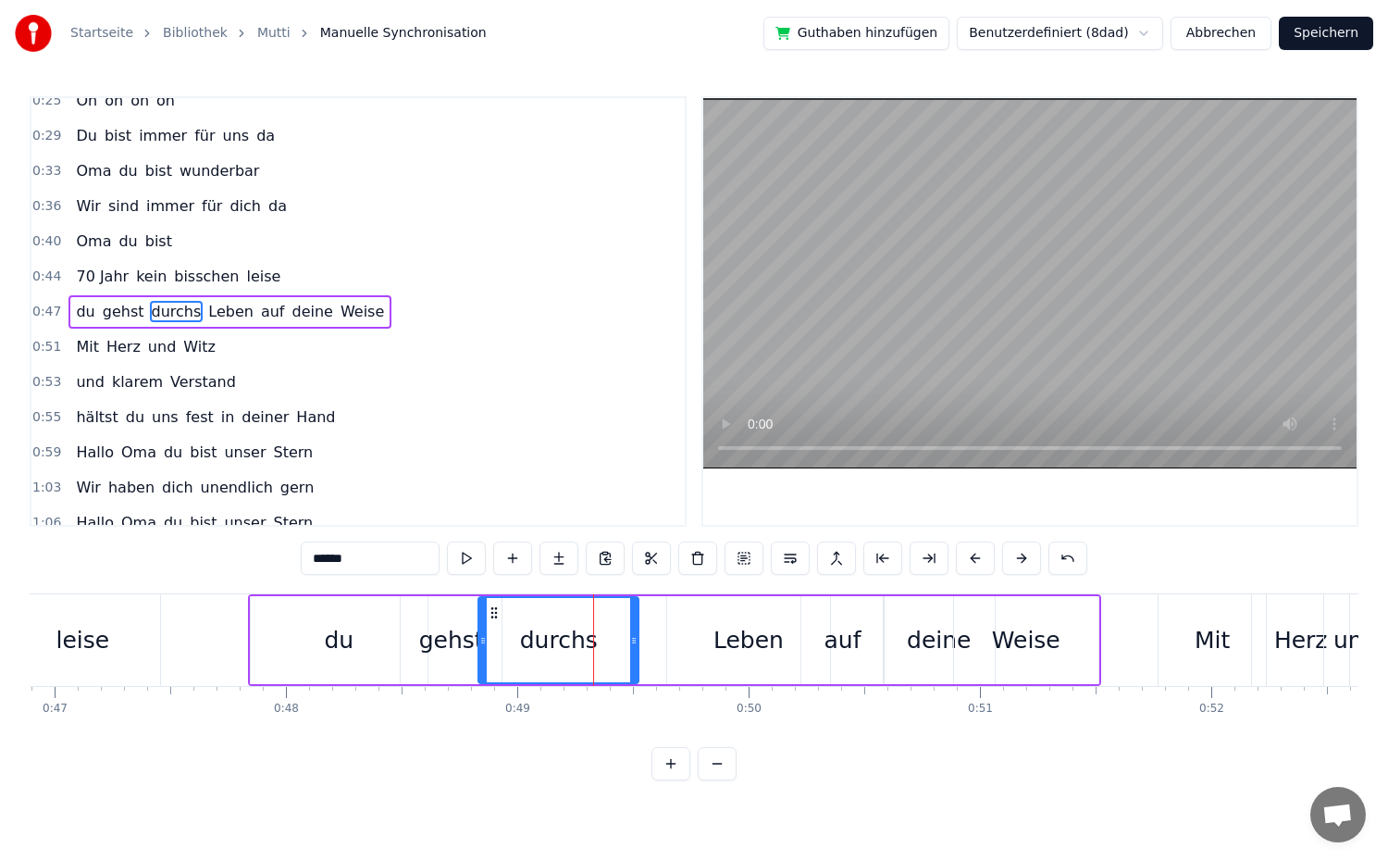
drag, startPoint x: 564, startPoint y: 640, endPoint x: 479, endPoint y: 642, distance: 84.2
drag, startPoint x: 634, startPoint y: 645, endPoint x: 593, endPoint y: 651, distance: 41.1
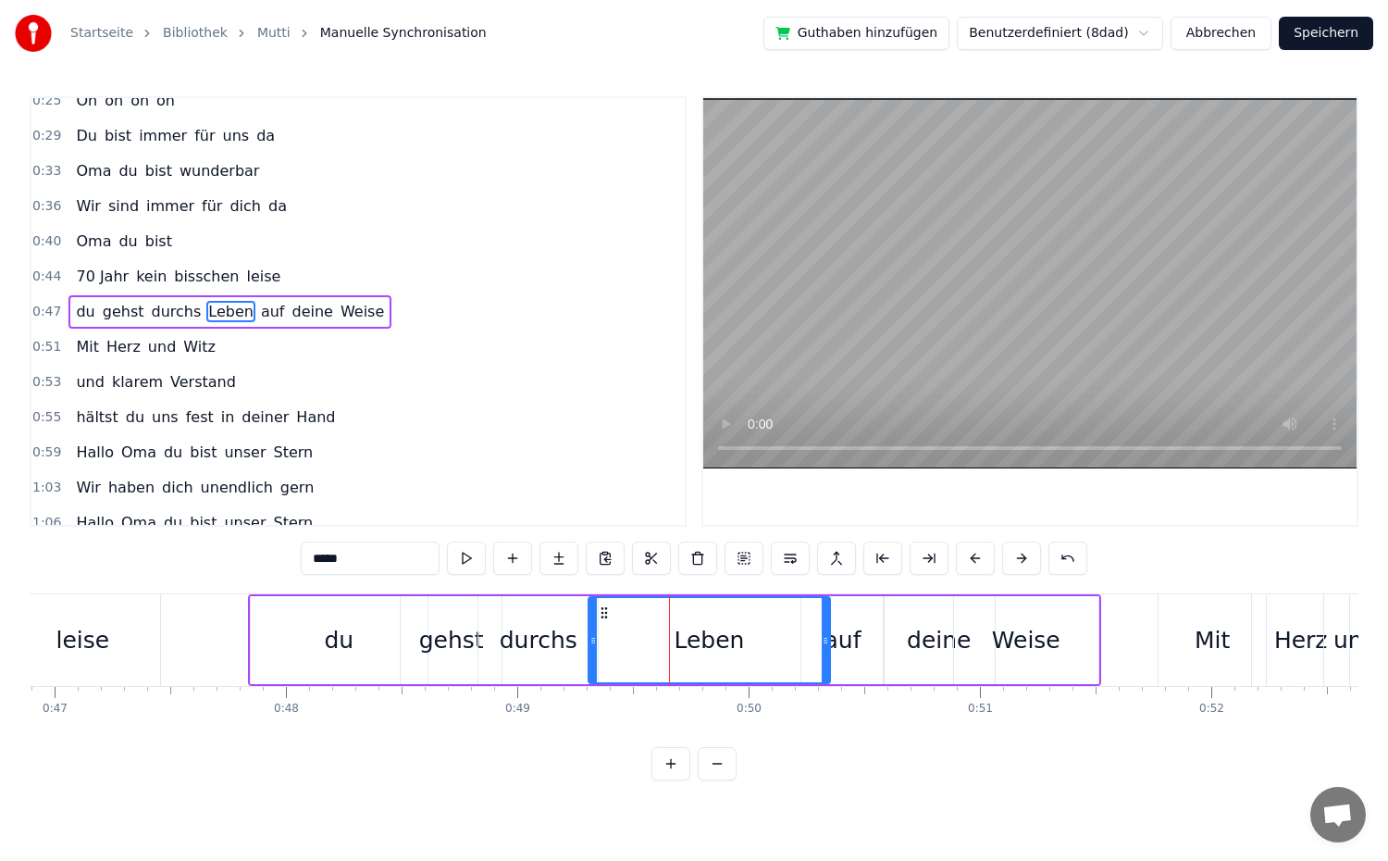
drag, startPoint x: 670, startPoint y: 641, endPoint x: 591, endPoint y: 653, distance: 79.6
drag, startPoint x: 825, startPoint y: 651, endPoint x: 783, endPoint y: 654, distance: 42.7
type input "***"
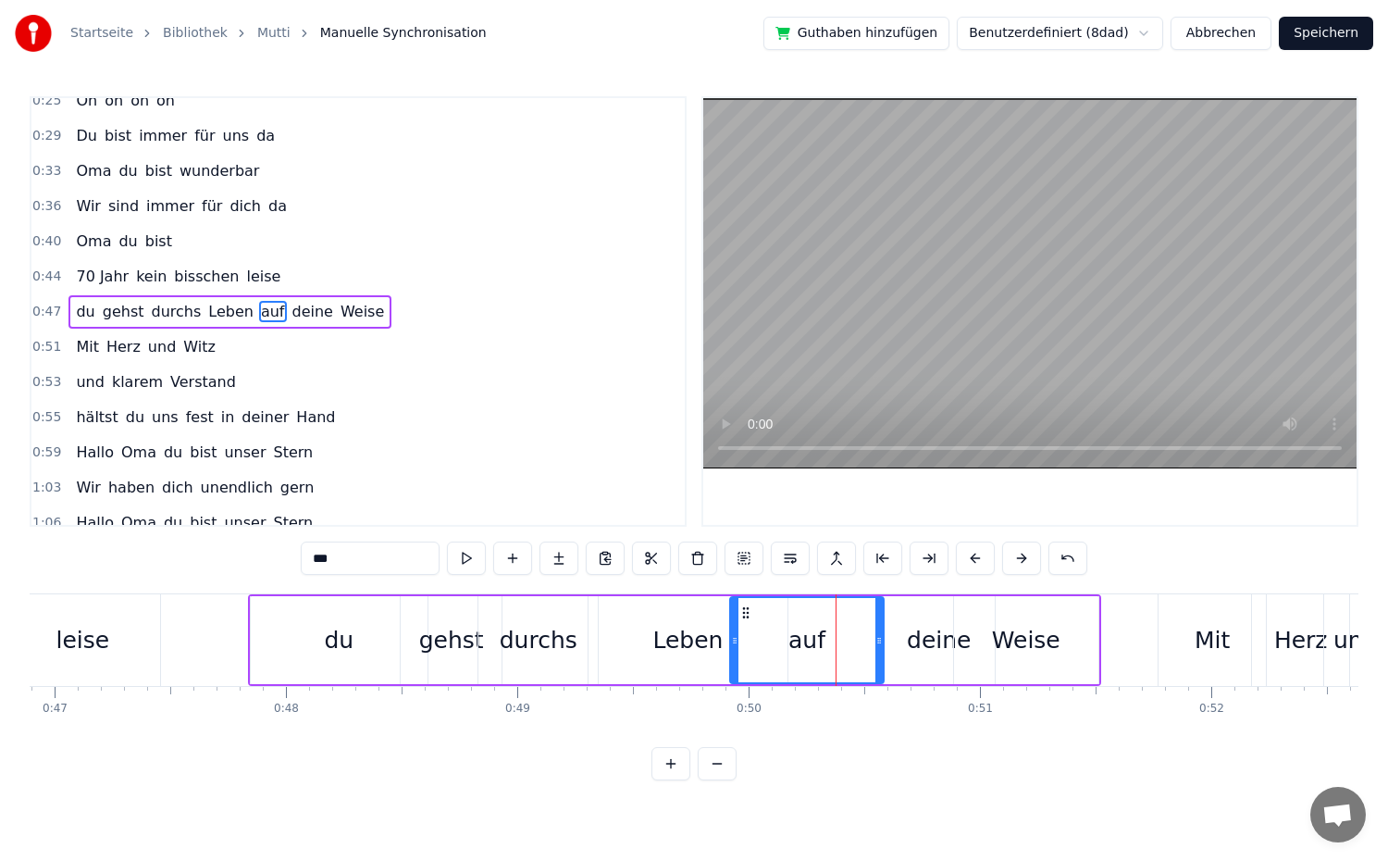
drag, startPoint x: 800, startPoint y: 639, endPoint x: 736, endPoint y: 647, distance: 65.2
drag, startPoint x: 878, startPoint y: 648, endPoint x: 804, endPoint y: 653, distance: 74.2
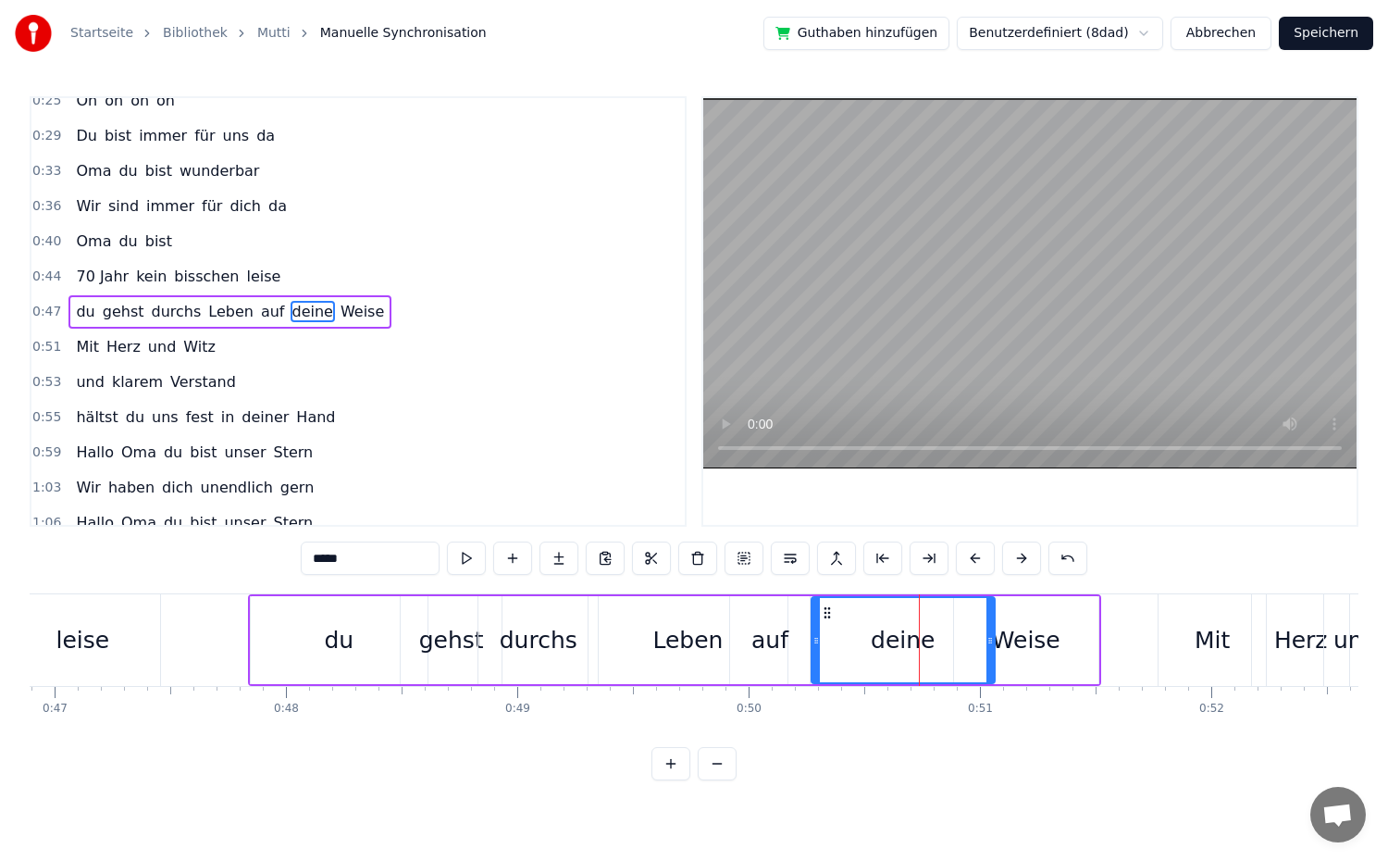
drag, startPoint x: 887, startPoint y: 641, endPoint x: 815, endPoint y: 647, distance: 72.4
drag, startPoint x: 987, startPoint y: 645, endPoint x: 889, endPoint y: 654, distance: 98.5
type input "*****"
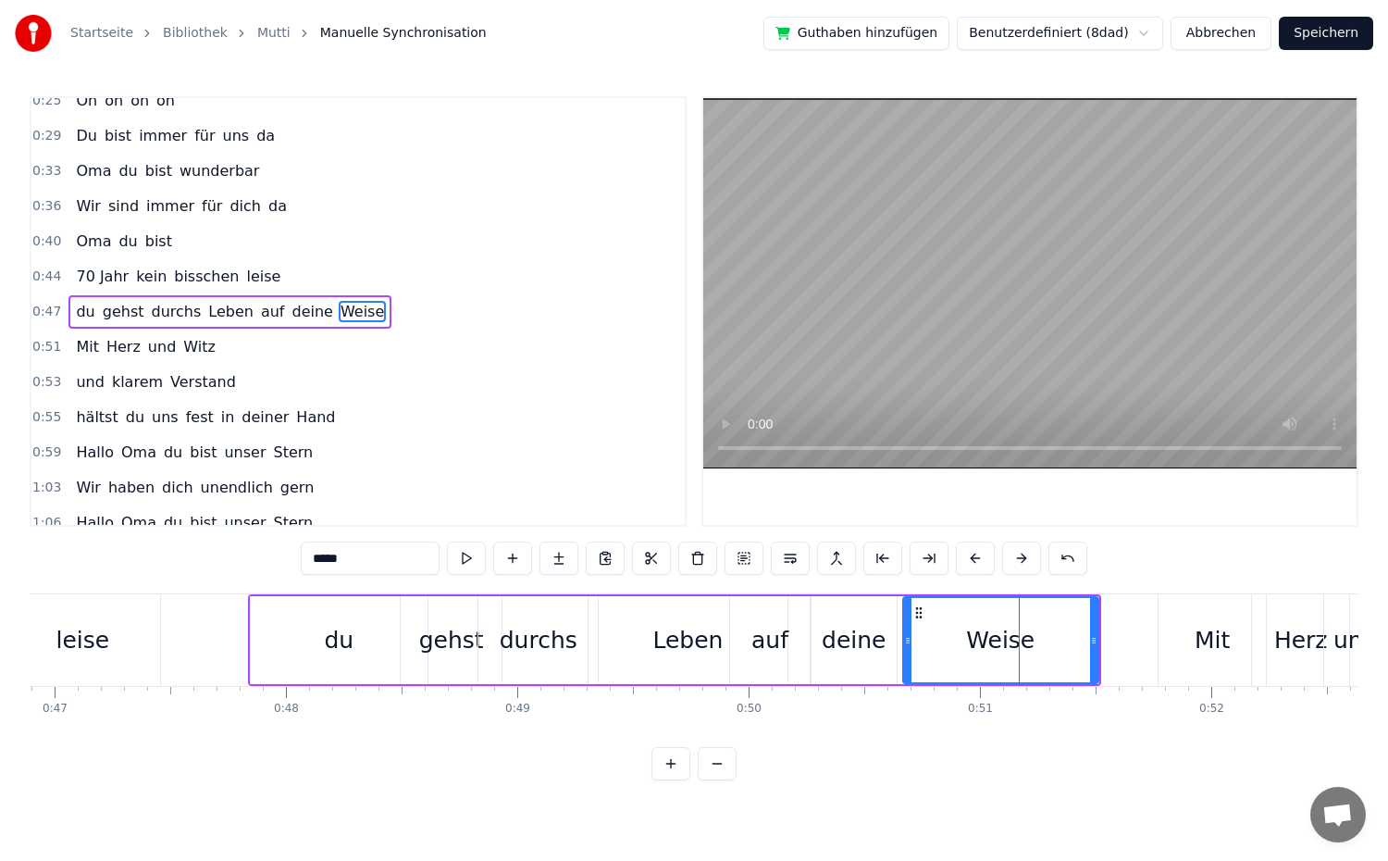
drag, startPoint x: 960, startPoint y: 649, endPoint x: 909, endPoint y: 649, distance: 50.9
drag, startPoint x: 1091, startPoint y: 646, endPoint x: 1026, endPoint y: 652, distance: 65.1
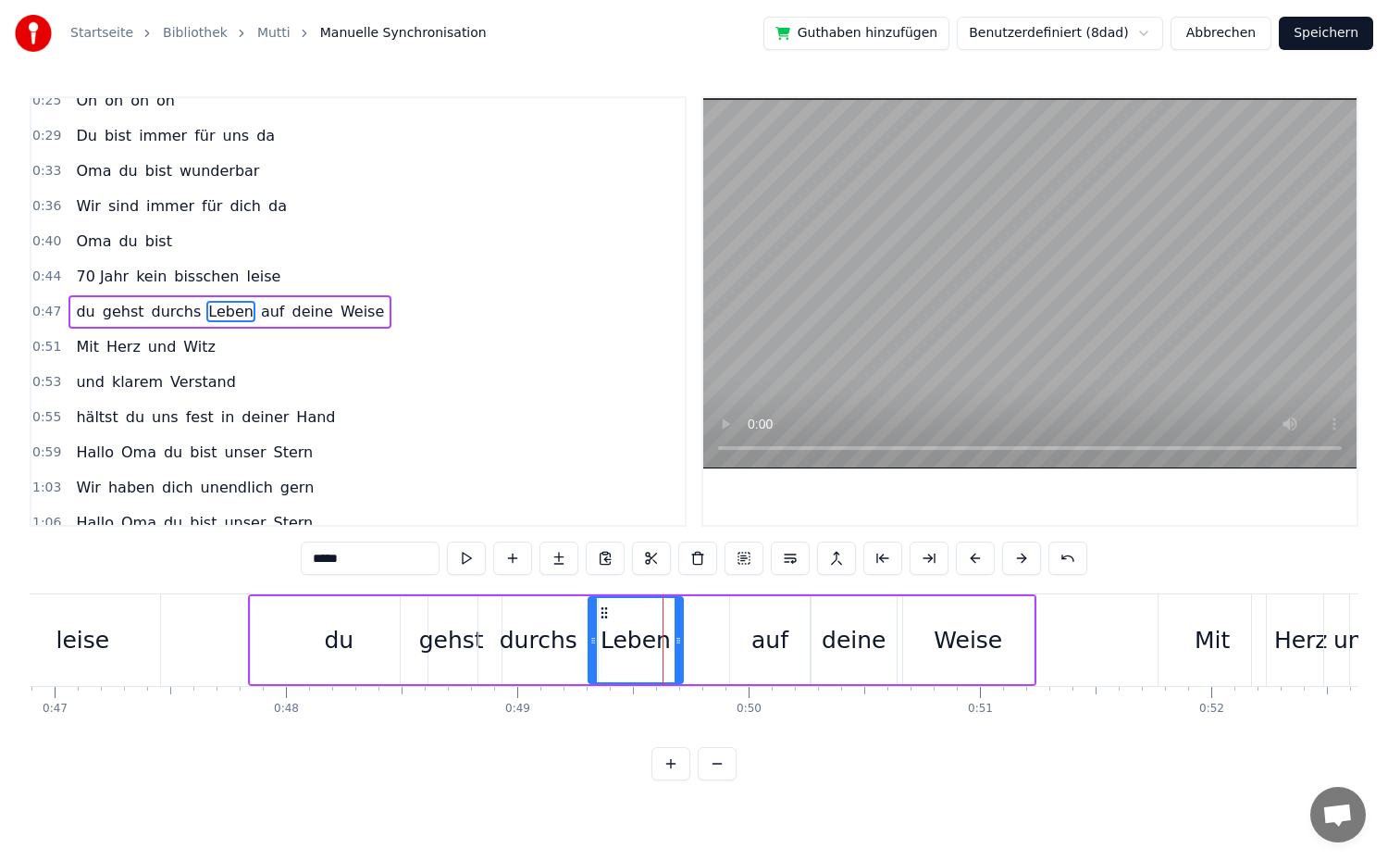
drag, startPoint x: 781, startPoint y: 638, endPoint x: 676, endPoint y: 644, distance: 104.7
drag, startPoint x: 595, startPoint y: 644, endPoint x: 580, endPoint y: 644, distance: 14.8
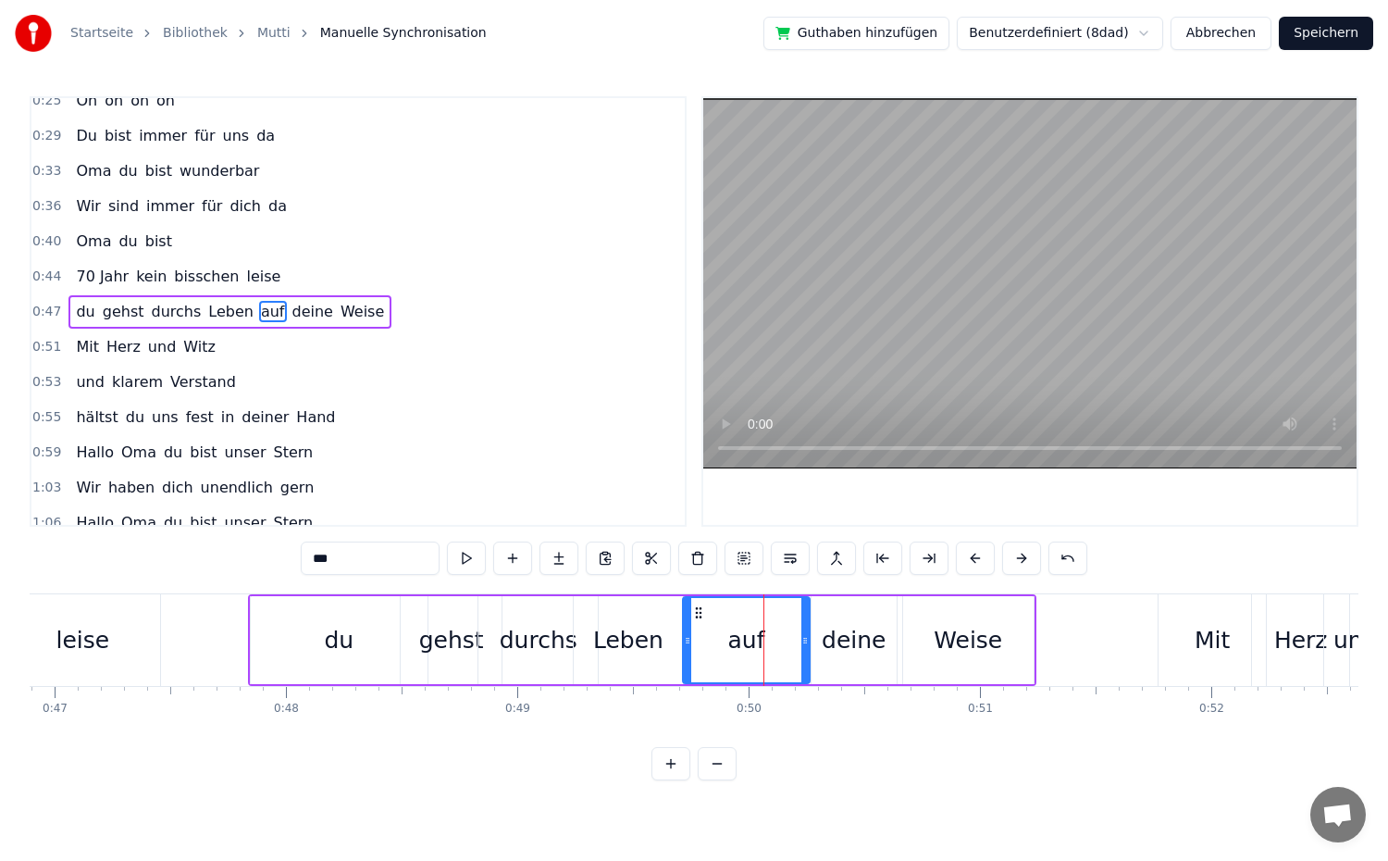
drag, startPoint x: 731, startPoint y: 641, endPoint x: 684, endPoint y: 642, distance: 47.2
drag, startPoint x: 802, startPoint y: 646, endPoint x: 780, endPoint y: 650, distance: 22.5
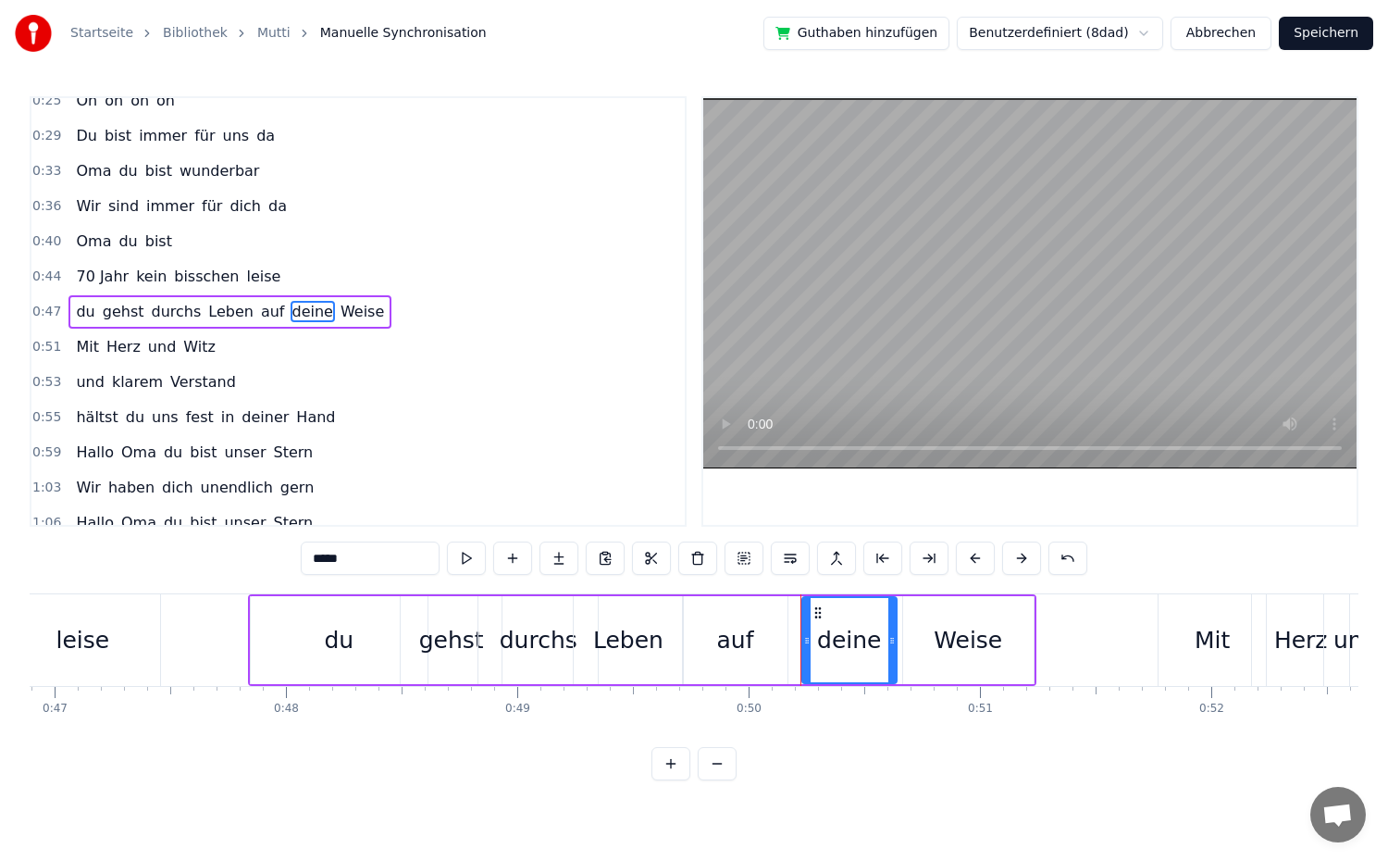
type input "*****"
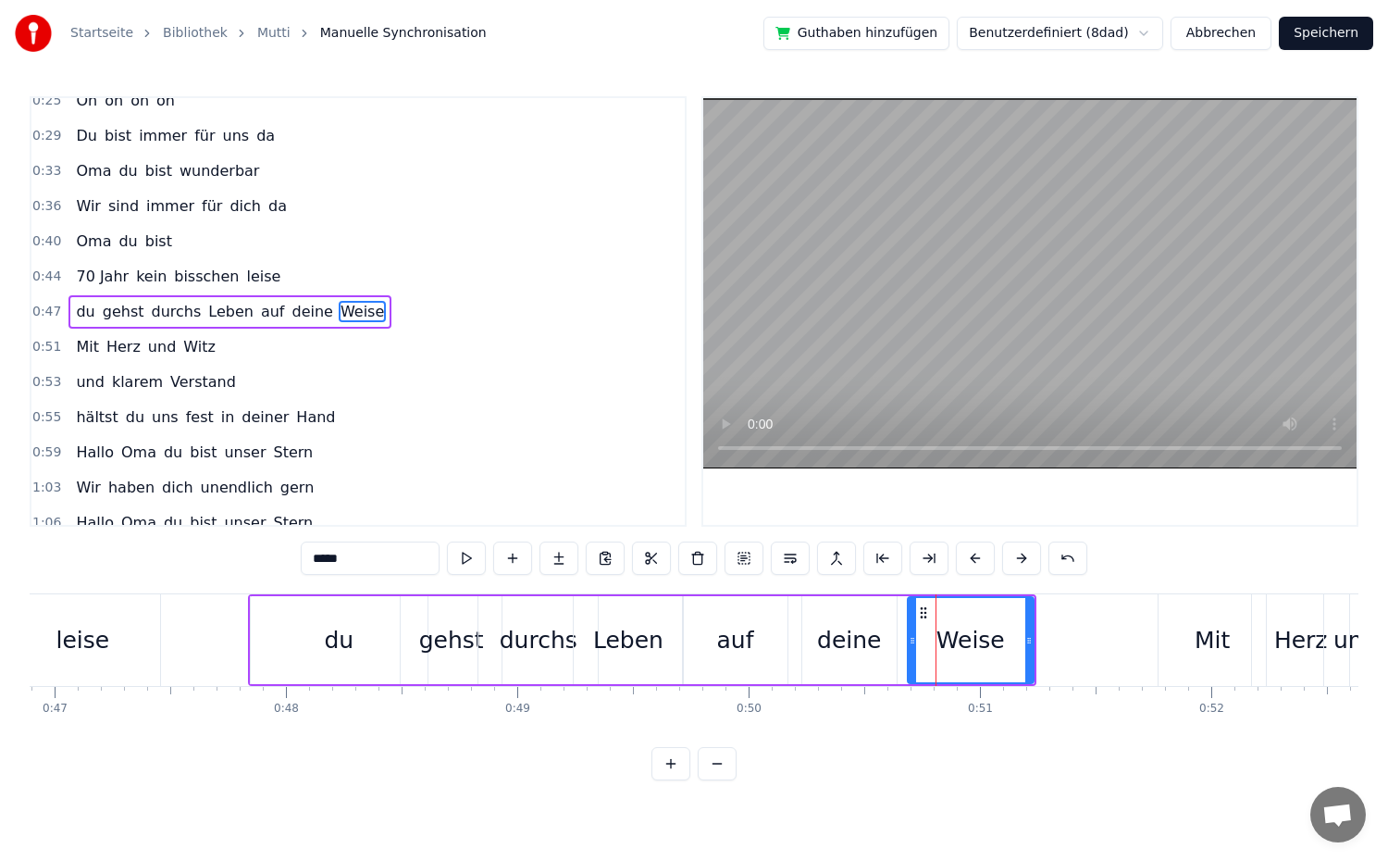
drag, startPoint x: 905, startPoint y: 640, endPoint x: 916, endPoint y: 642, distance: 11.3
drag, startPoint x: 1033, startPoint y: 643, endPoint x: 1017, endPoint y: 645, distance: 15.8
drag, startPoint x: 1028, startPoint y: 645, endPoint x: 1008, endPoint y: 648, distance: 20.5
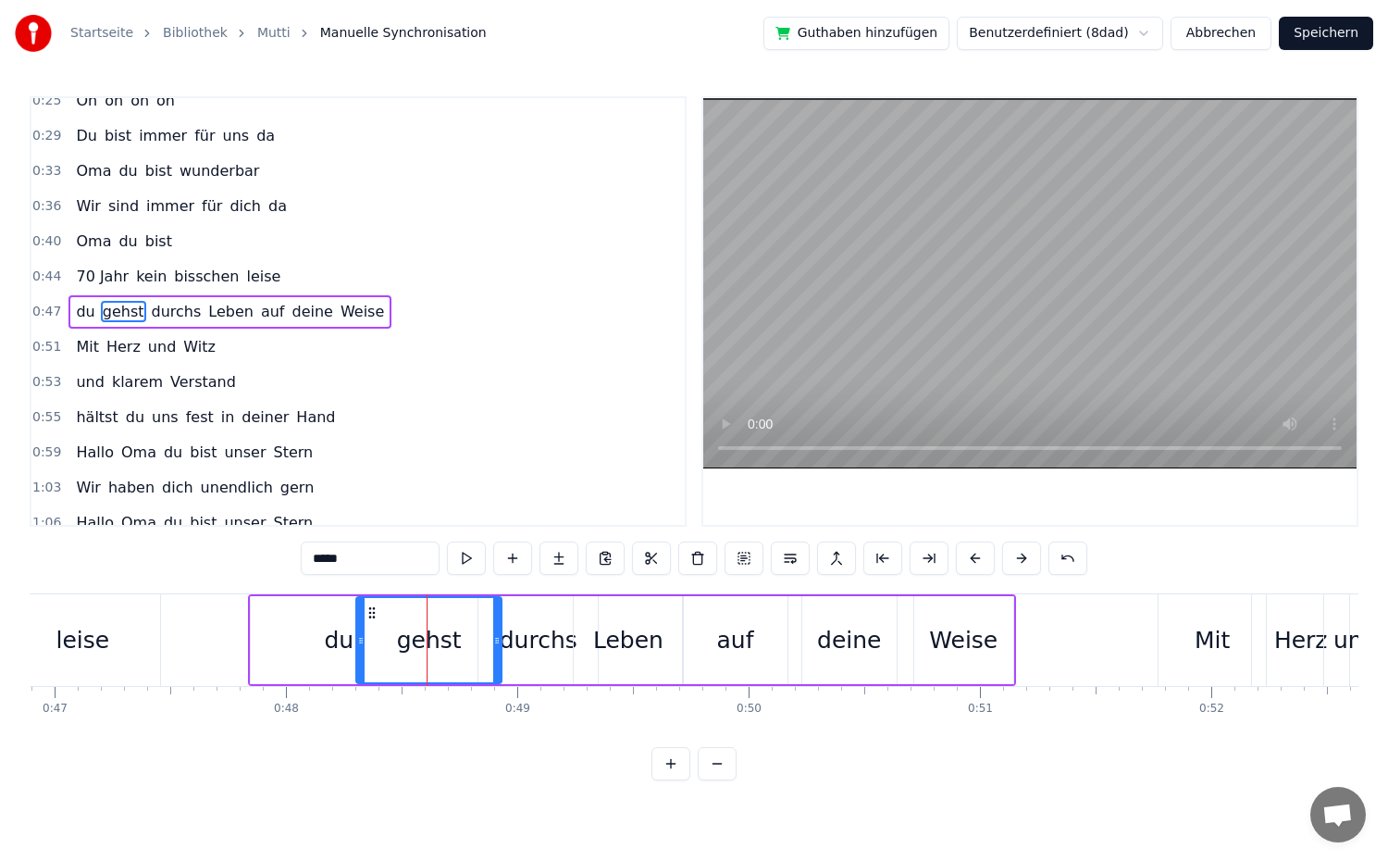
drag, startPoint x: 407, startPoint y: 644, endPoint x: 374, endPoint y: 638, distance: 33.8
drag, startPoint x: 499, startPoint y: 646, endPoint x: 409, endPoint y: 645, distance: 89.8
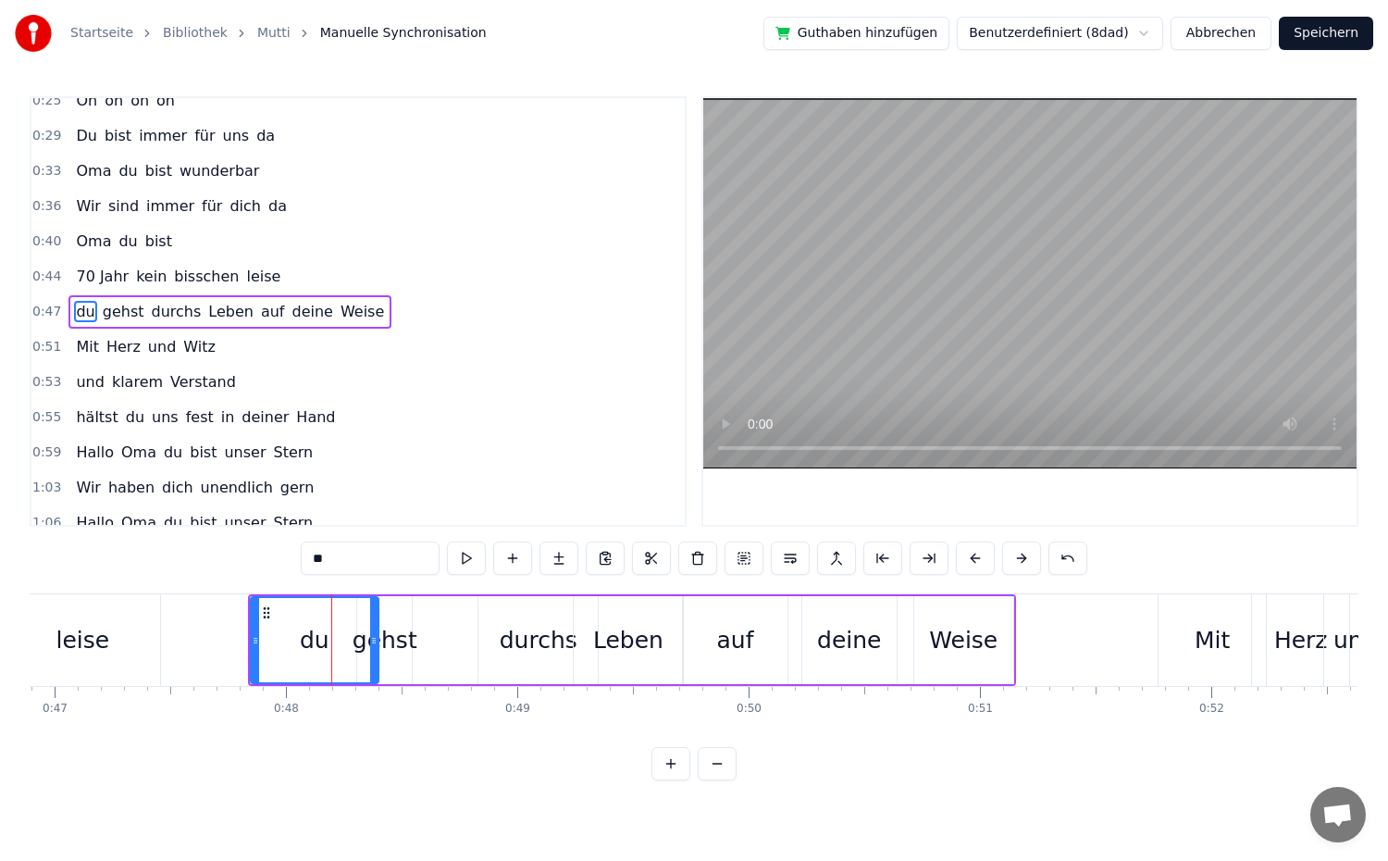
drag, startPoint x: 419, startPoint y: 638, endPoint x: 370, endPoint y: 647, distance: 49.9
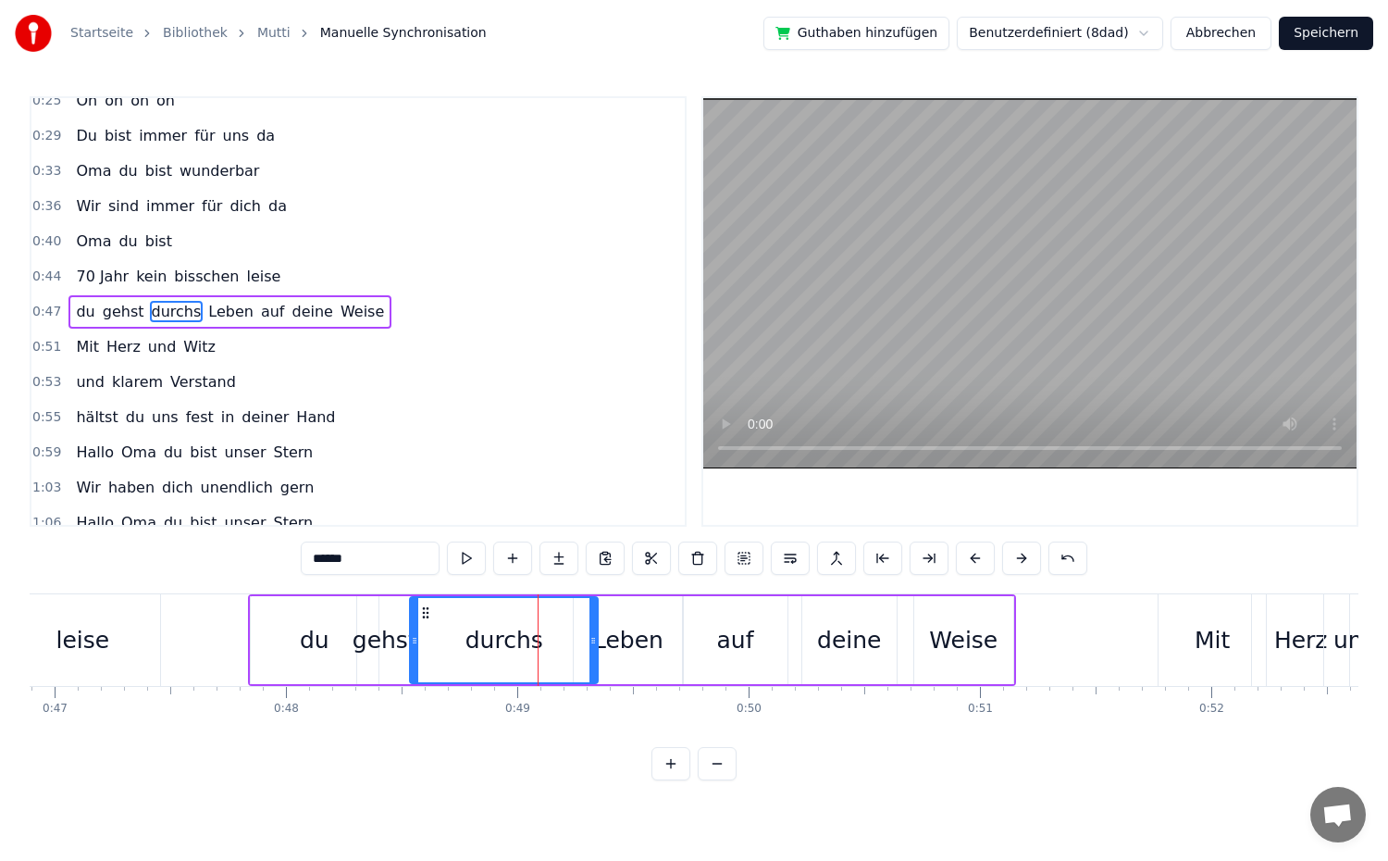
drag, startPoint x: 482, startPoint y: 639, endPoint x: 423, endPoint y: 636, distance: 59.3
drag, startPoint x: 589, startPoint y: 640, endPoint x: 481, endPoint y: 649, distance: 108.6
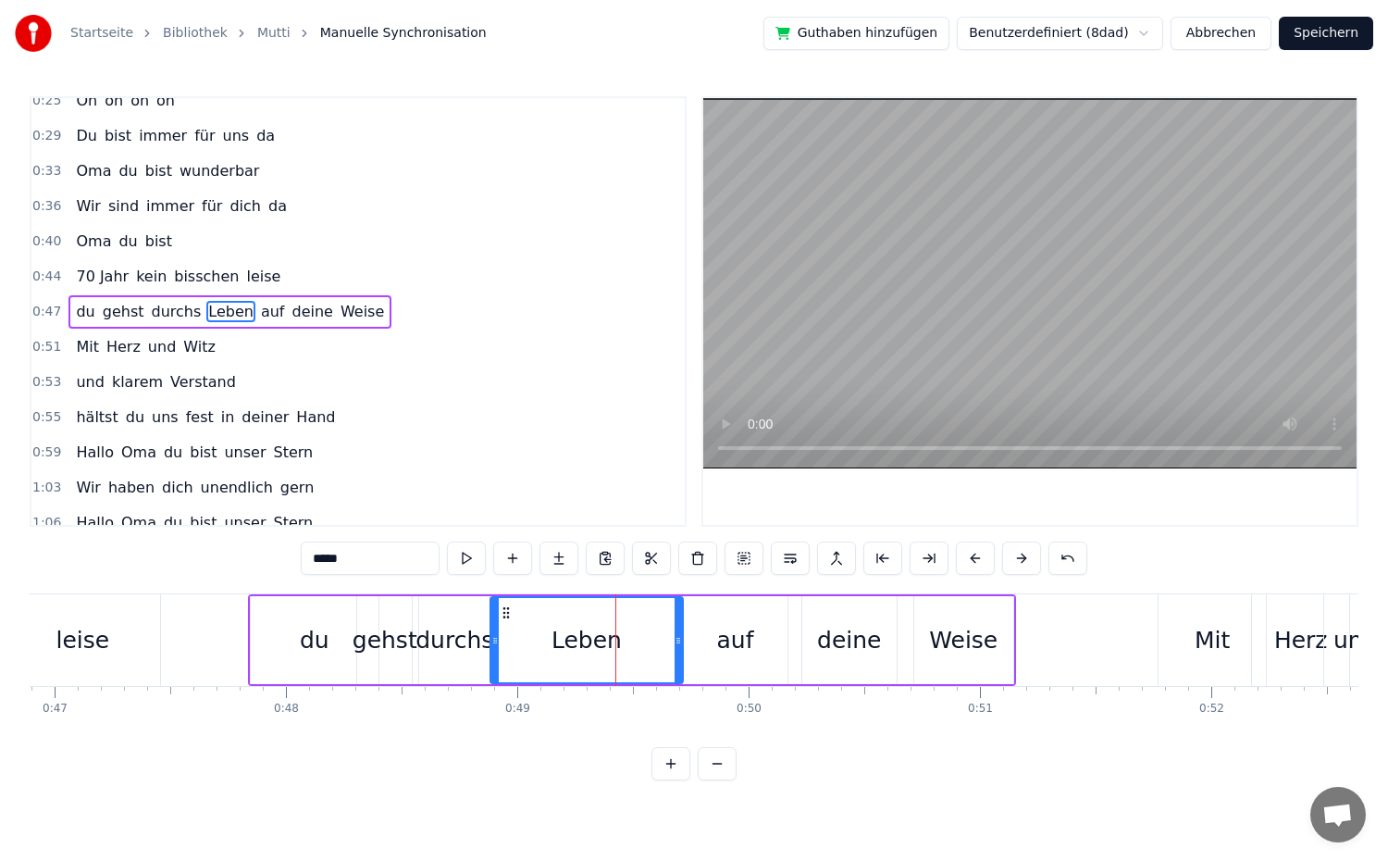
drag, startPoint x: 579, startPoint y: 640, endPoint x: 496, endPoint y: 641, distance: 83.3
drag, startPoint x: 674, startPoint y: 651, endPoint x: 633, endPoint y: 659, distance: 41.4
type input "***"
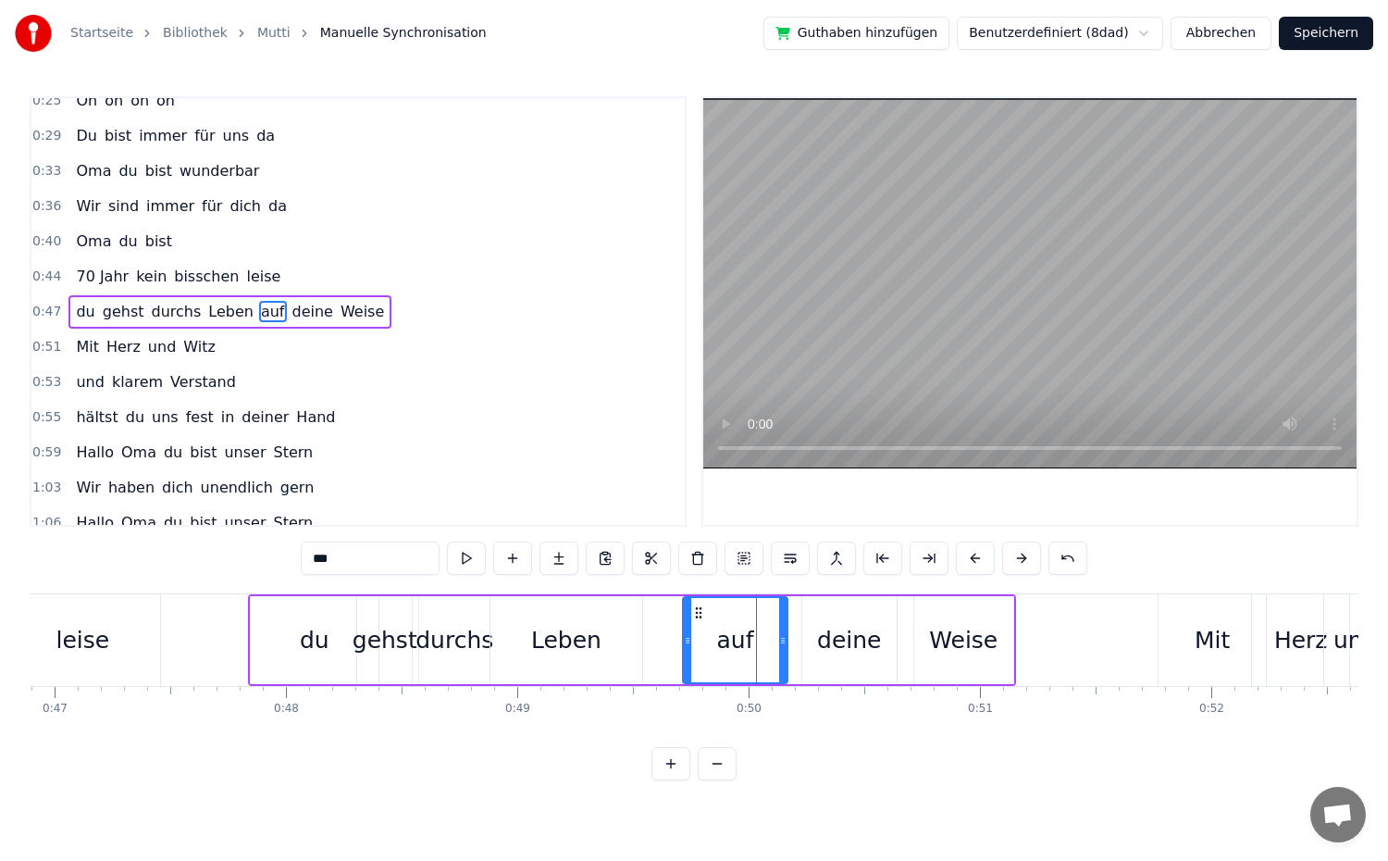
drag, startPoint x: 787, startPoint y: 646, endPoint x: 764, endPoint y: 650, distance: 22.5
drag, startPoint x: 780, startPoint y: 644, endPoint x: 767, endPoint y: 651, distance: 14.5
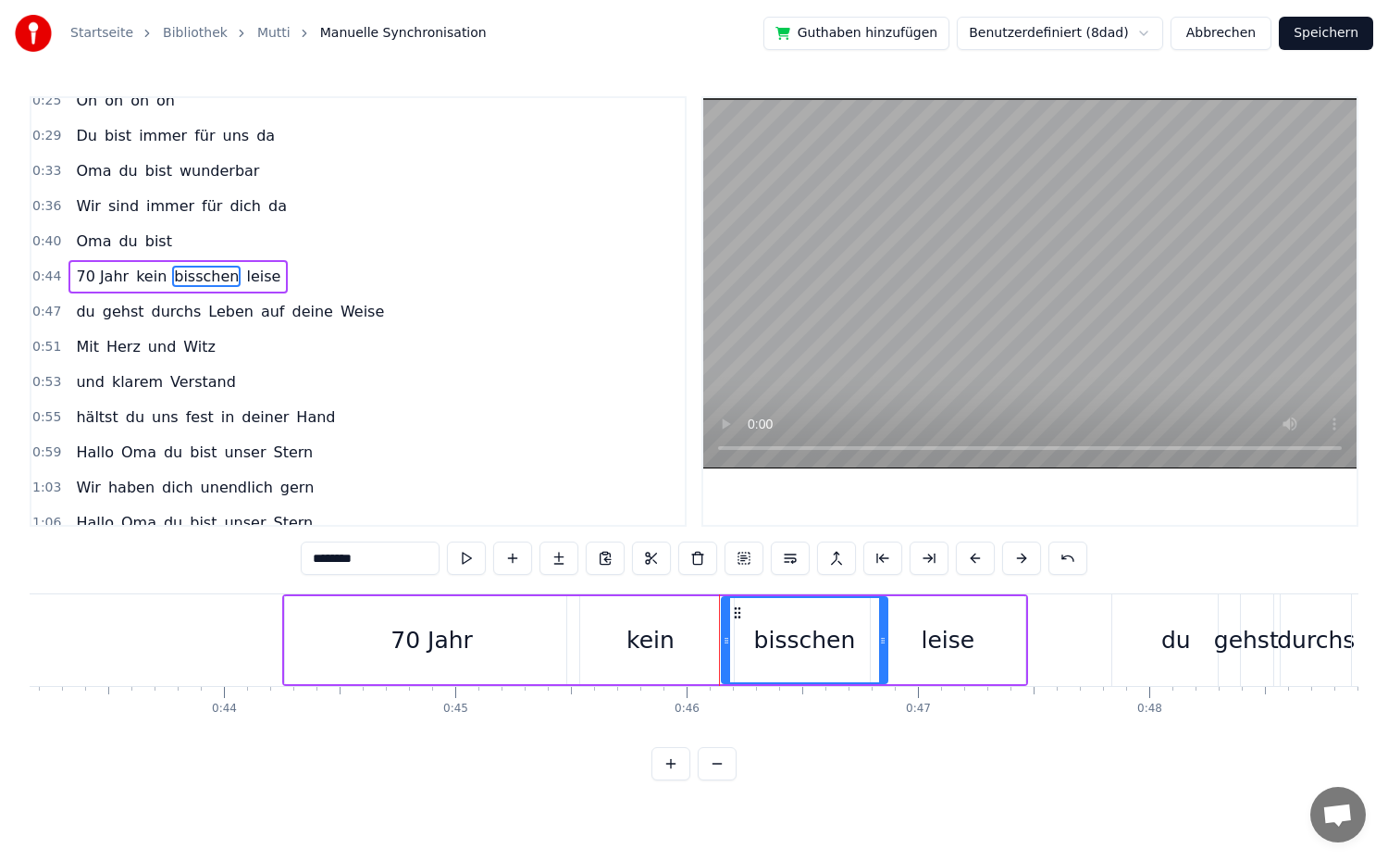
scroll to position [155, 0]
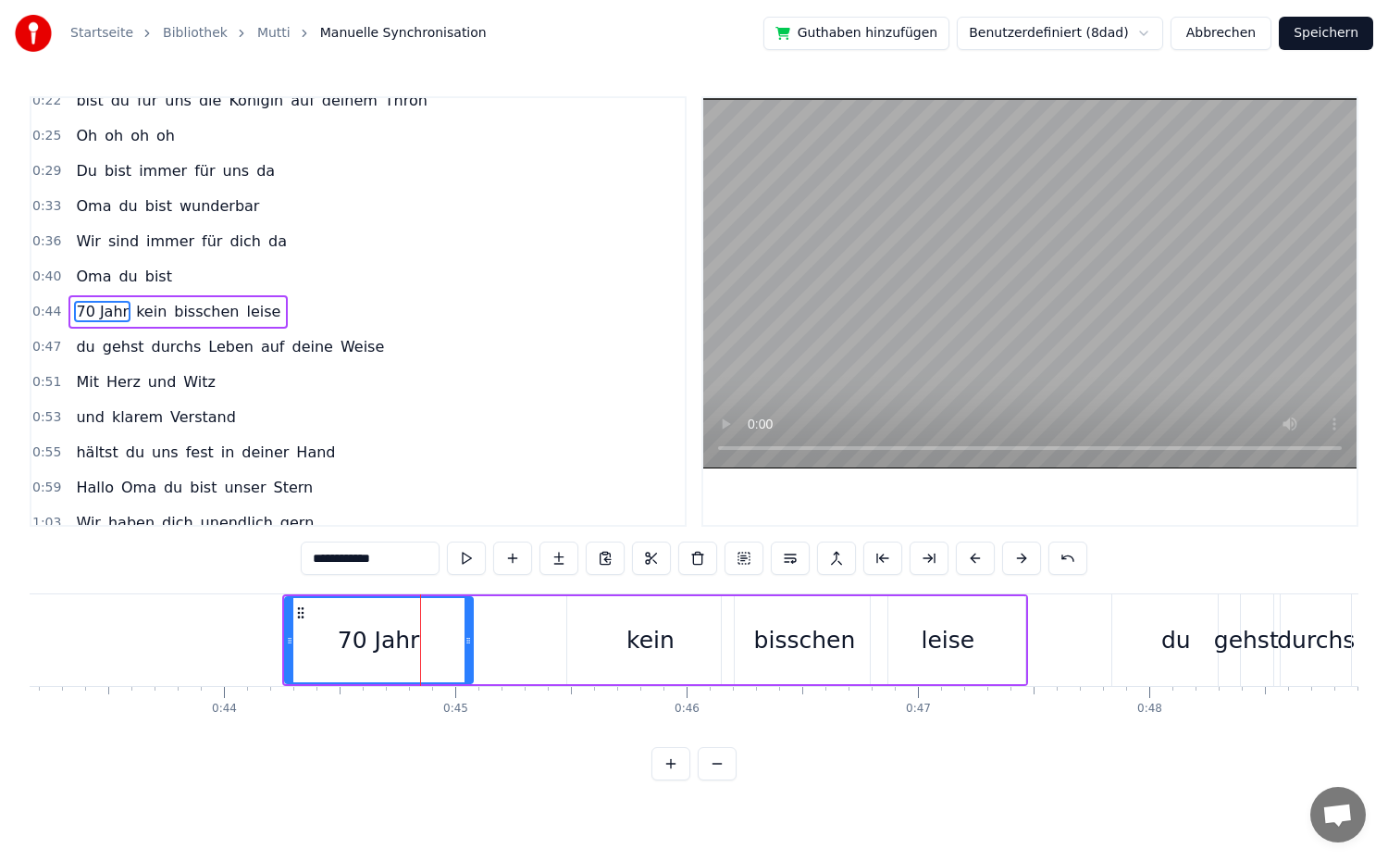
drag, startPoint x: 575, startPoint y: 639, endPoint x: 468, endPoint y: 644, distance: 106.5
drag, startPoint x: 466, startPoint y: 656, endPoint x: 536, endPoint y: 654, distance: 69.4
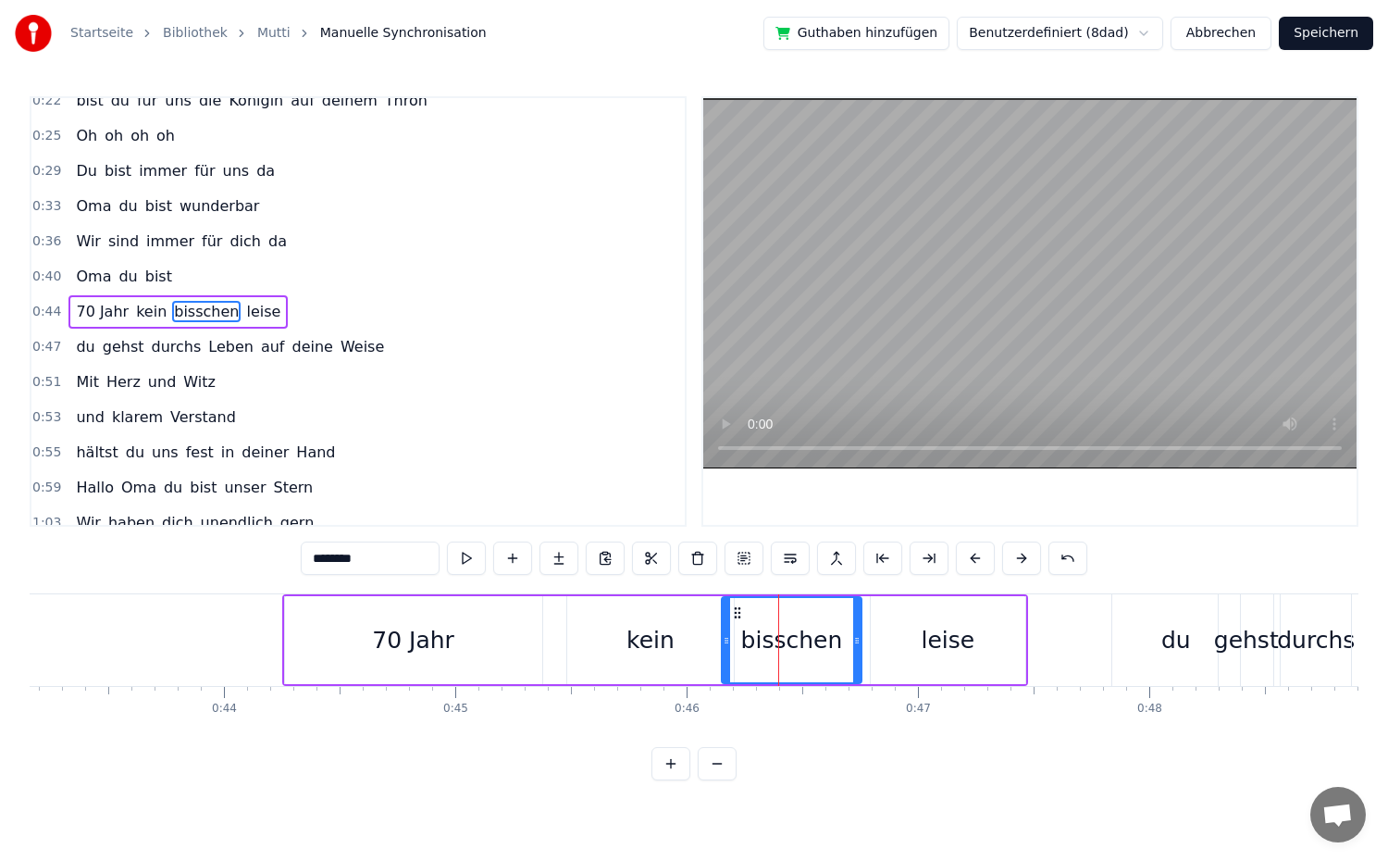
drag, startPoint x: 886, startPoint y: 643, endPoint x: 861, endPoint y: 647, distance: 26.2
type input "*****"
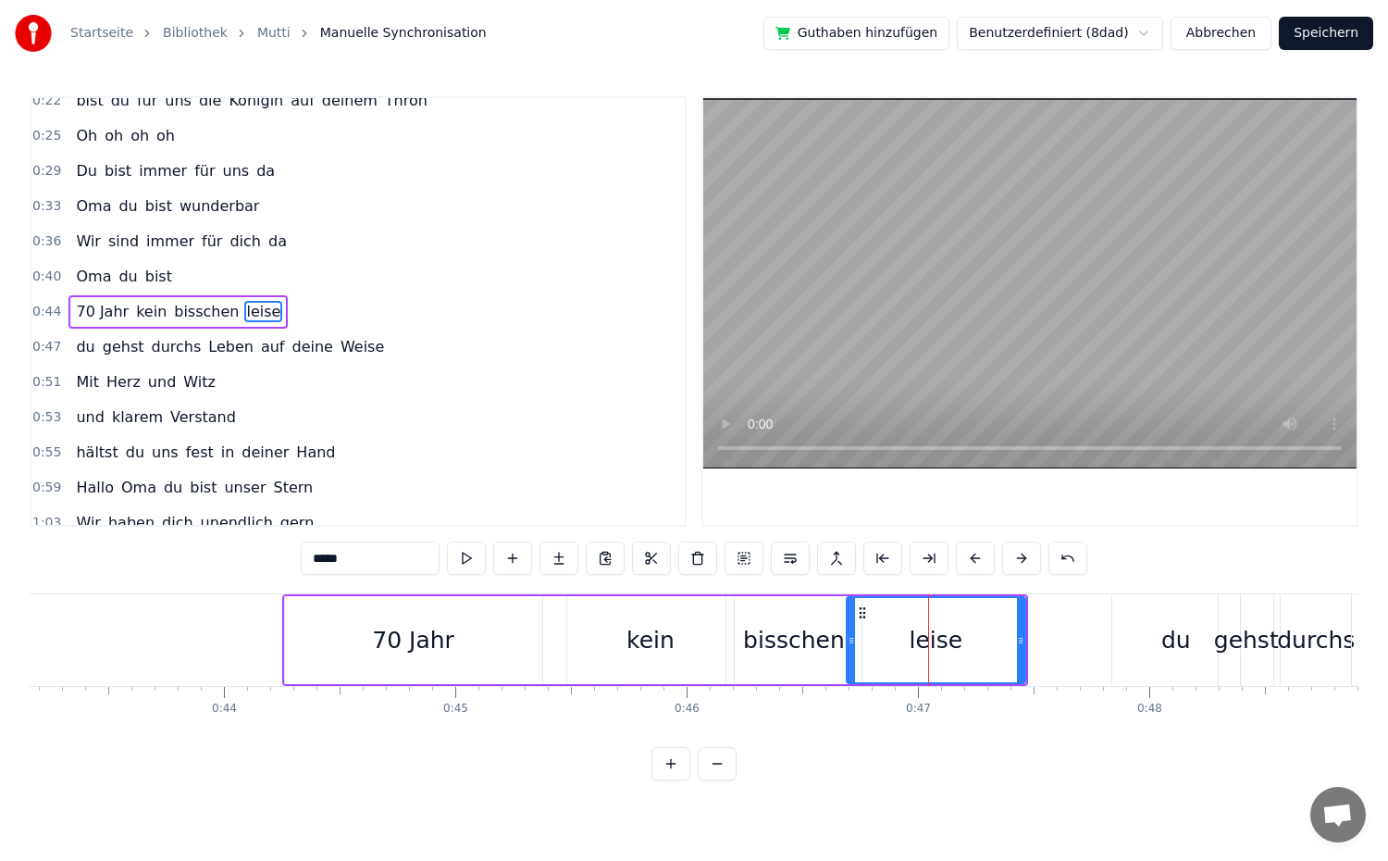
drag, startPoint x: 874, startPoint y: 643, endPoint x: 849, endPoint y: 645, distance: 24.1
drag, startPoint x: 1021, startPoint y: 645, endPoint x: 1001, endPoint y: 647, distance: 19.5
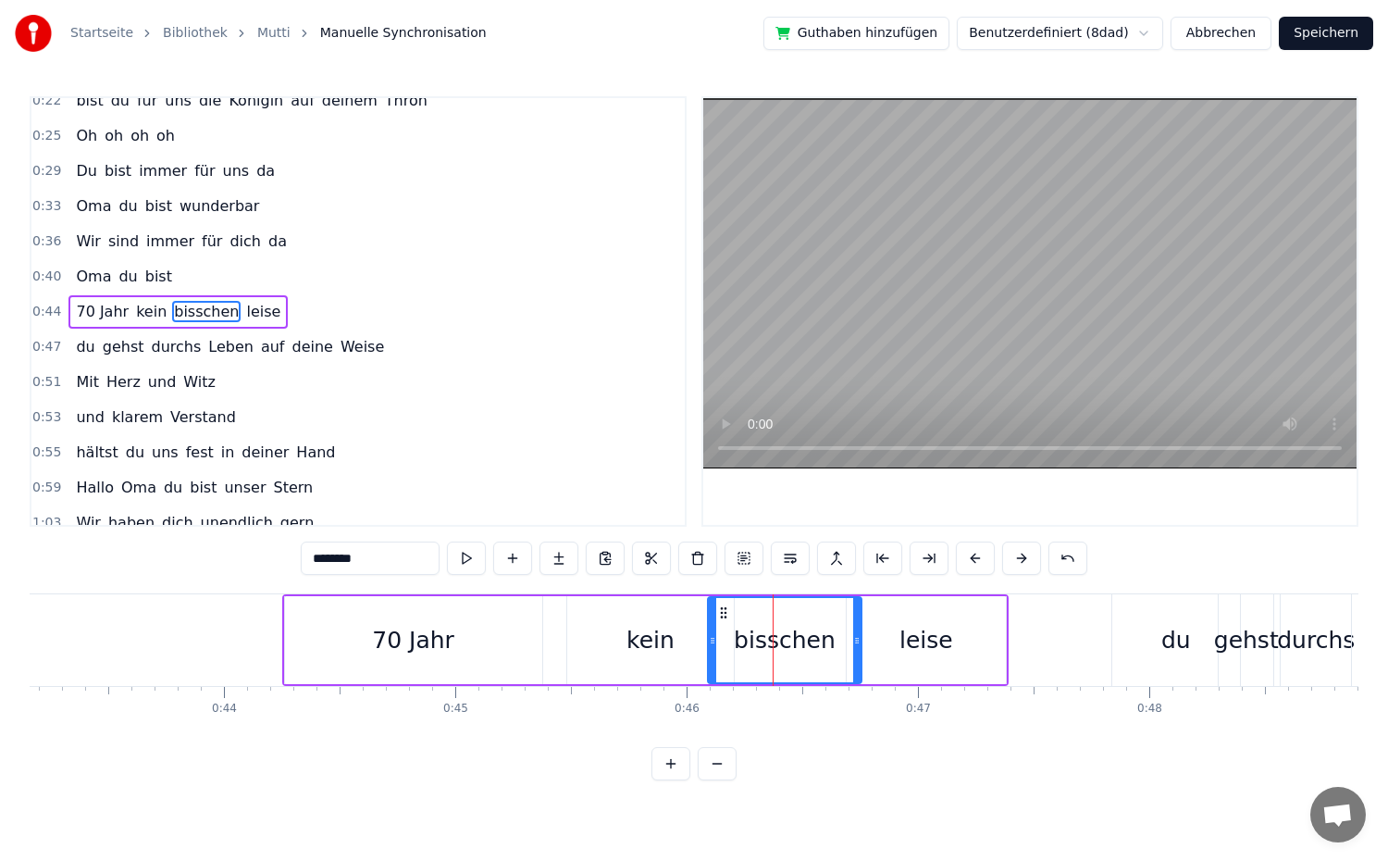
drag, startPoint x: 731, startPoint y: 648, endPoint x: 709, endPoint y: 650, distance: 22.3
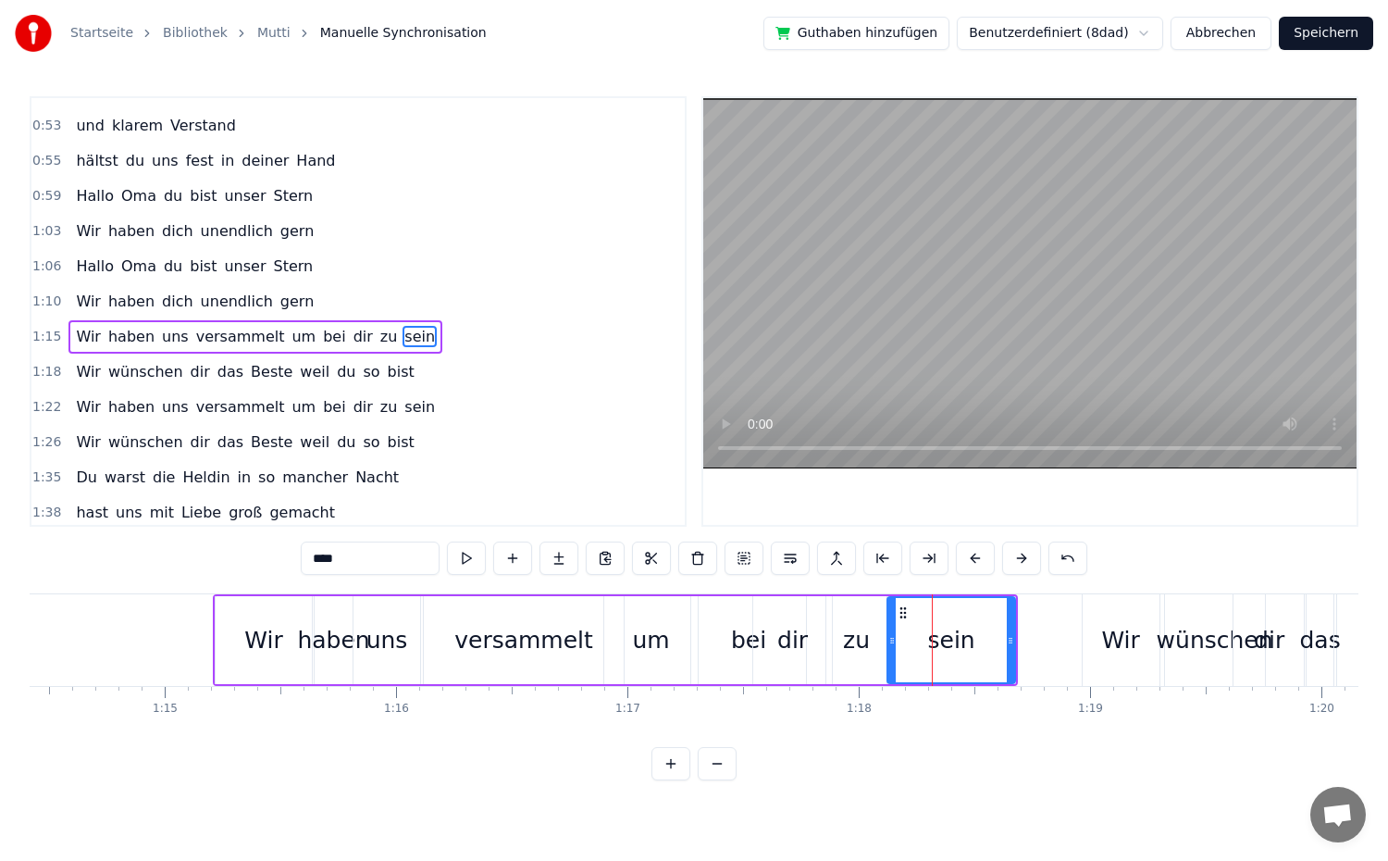
scroll to position [472, 0]
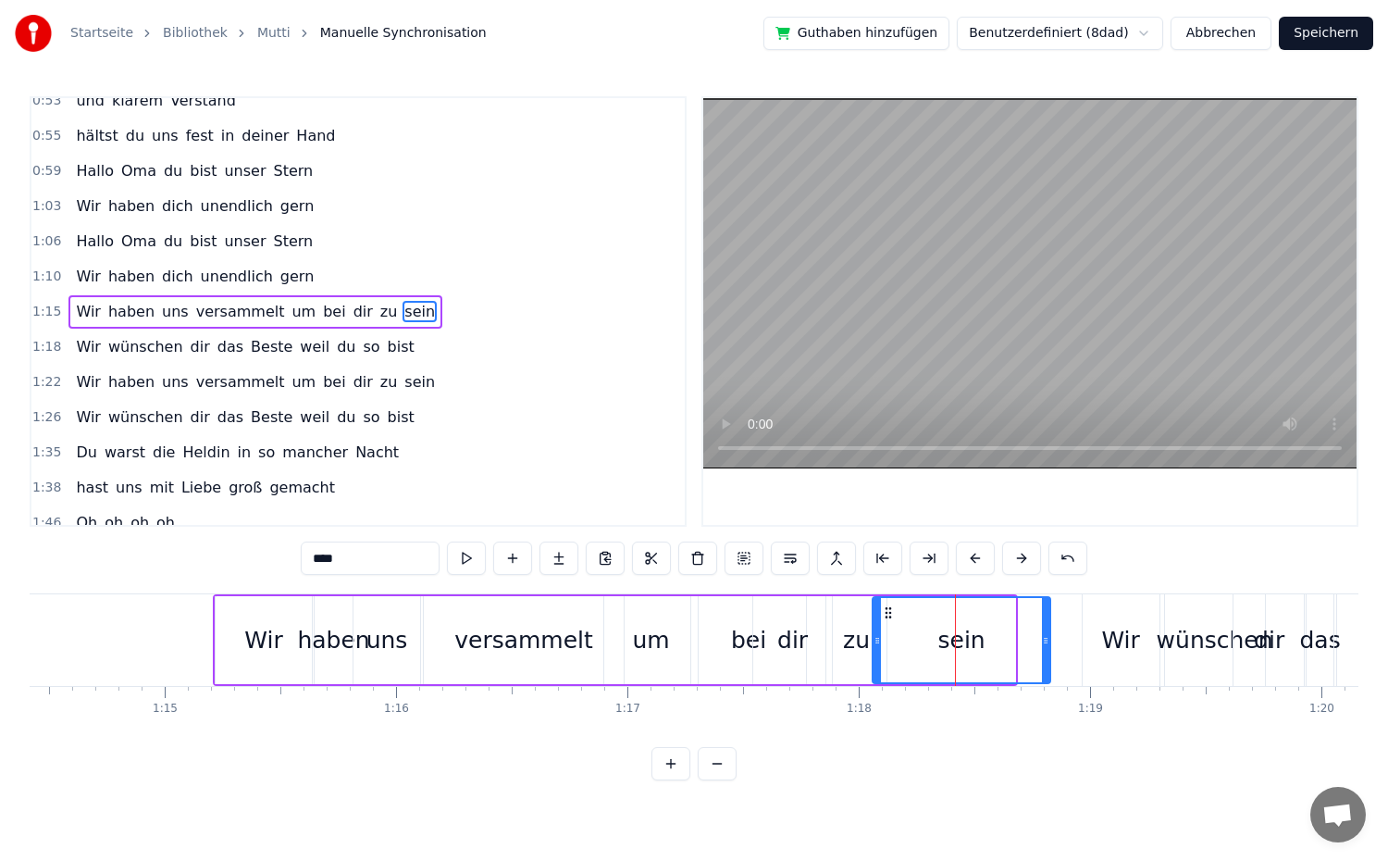
drag, startPoint x: 1010, startPoint y: 645, endPoint x: 1046, endPoint y: 648, distance: 35.3
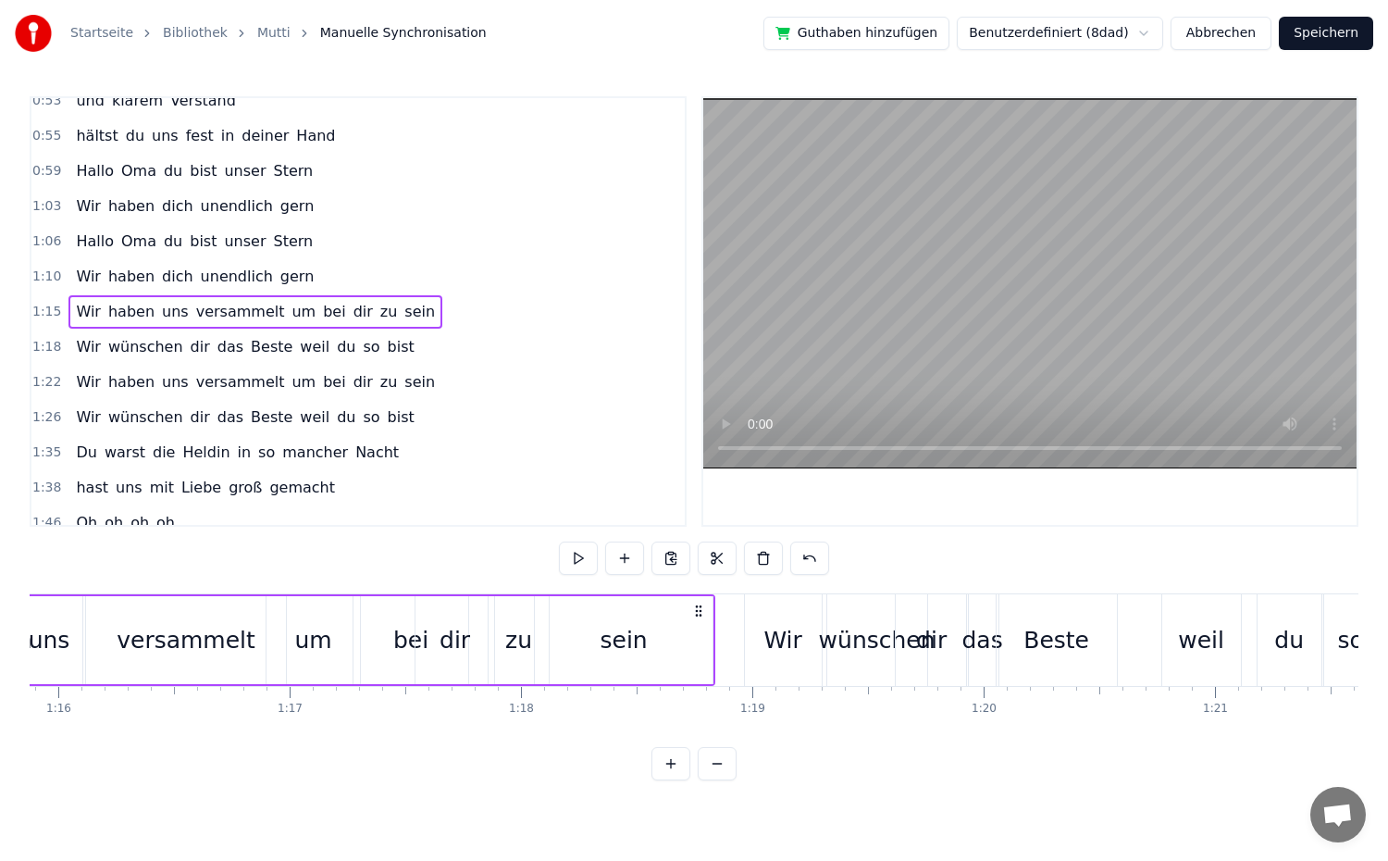
scroll to position [0, 17466]
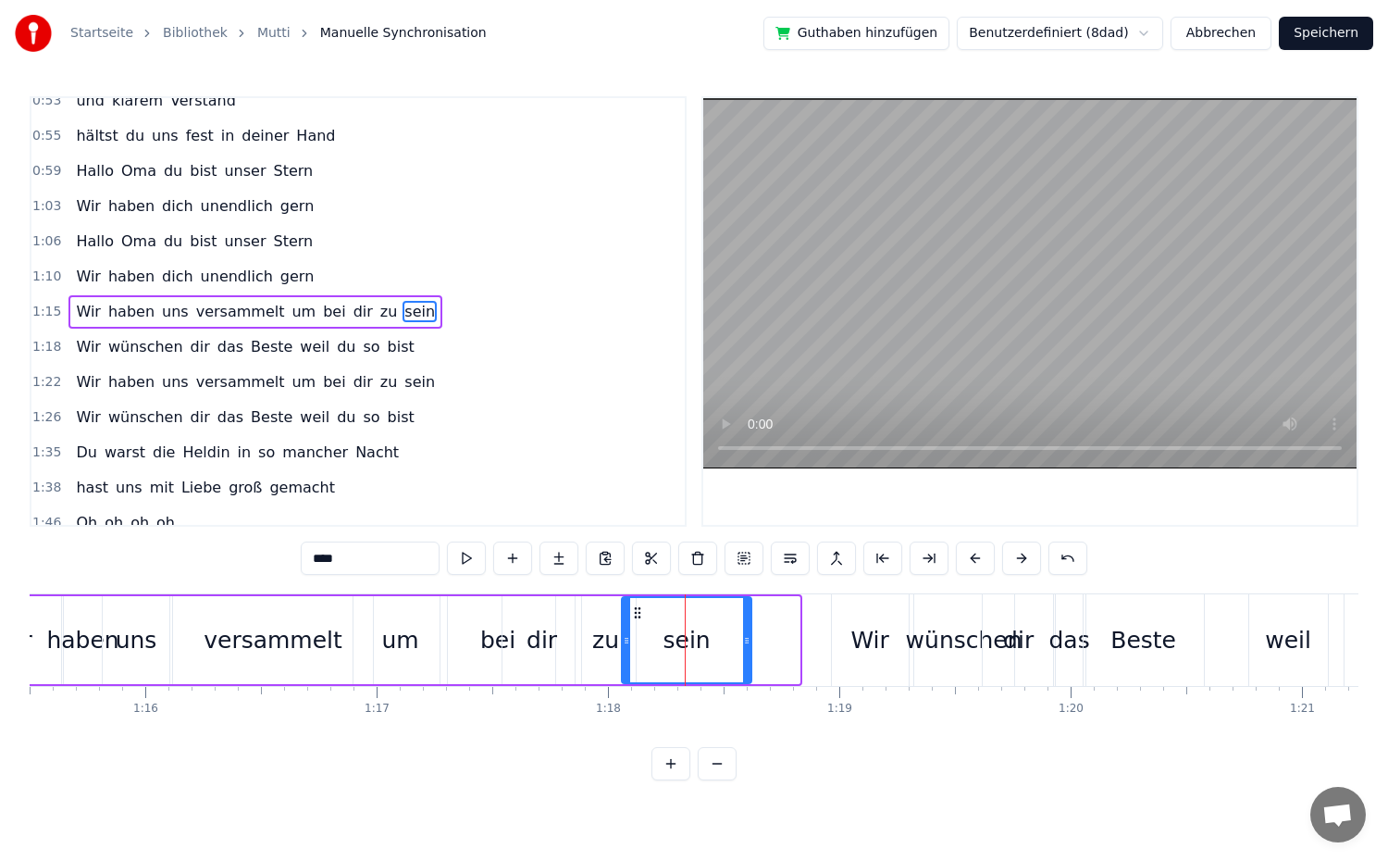
drag, startPoint x: 797, startPoint y: 639, endPoint x: 749, endPoint y: 651, distance: 49.4
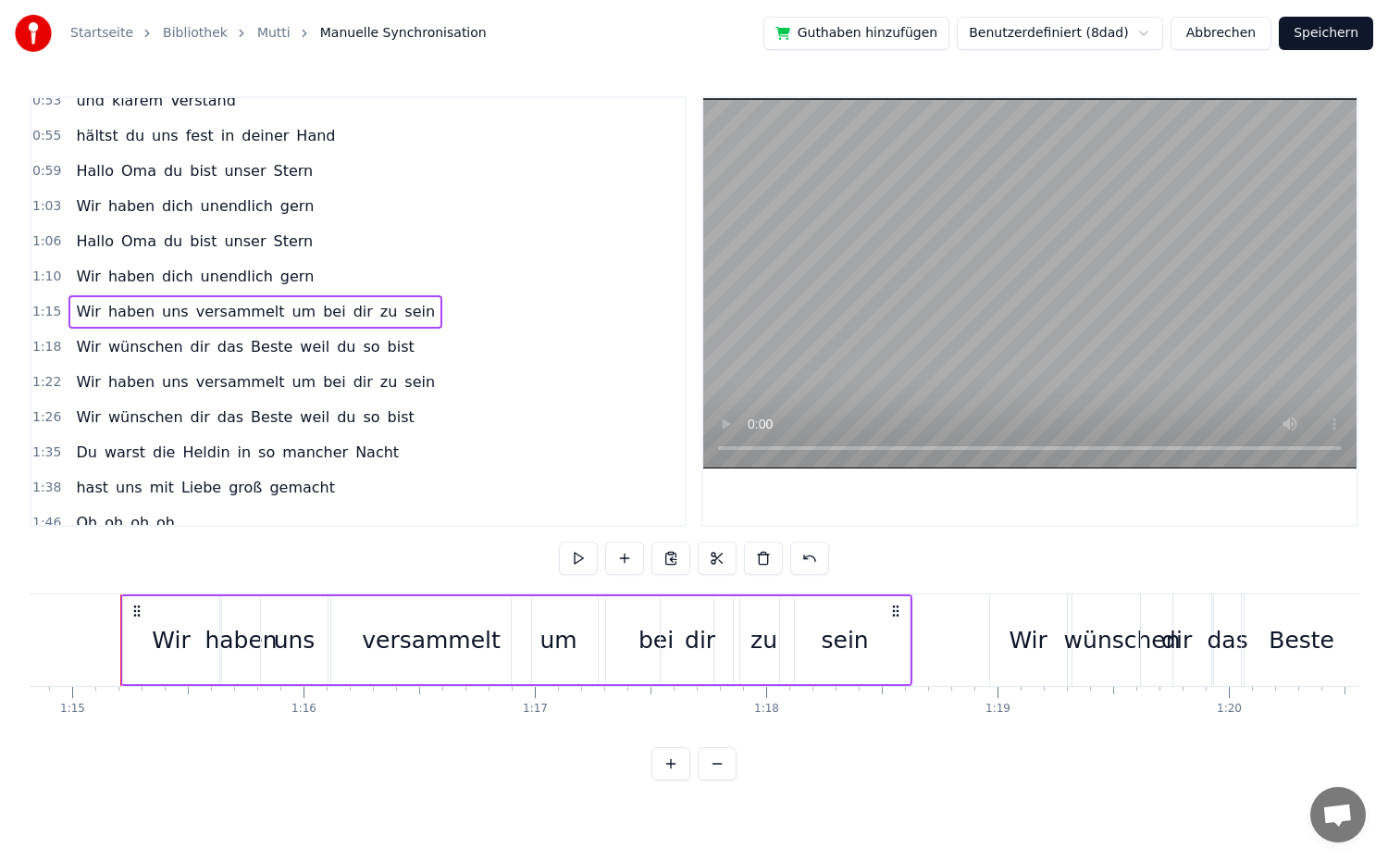
scroll to position [0, 17306]
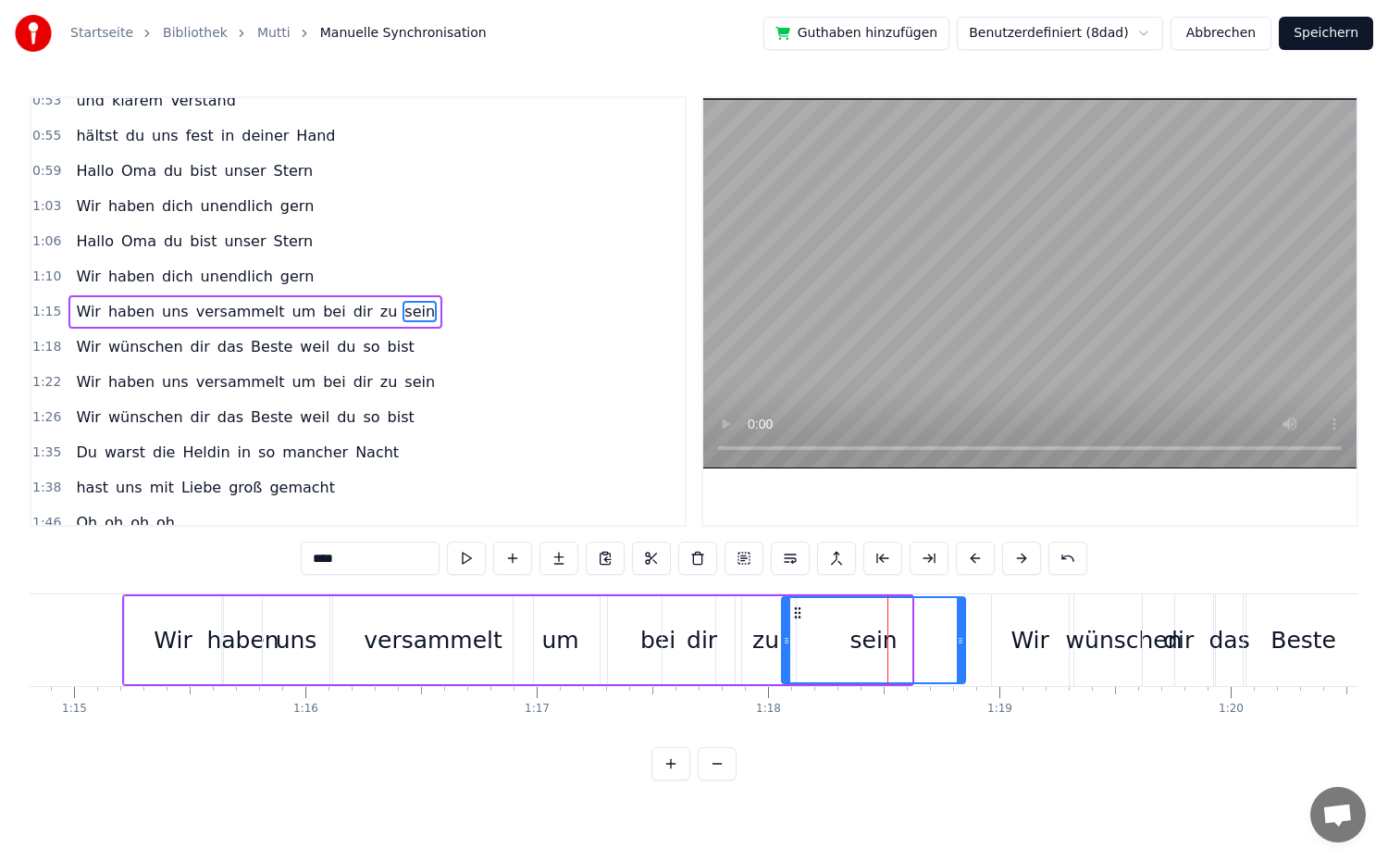
drag, startPoint x: 910, startPoint y: 645, endPoint x: 963, endPoint y: 643, distance: 53.7
drag, startPoint x: 959, startPoint y: 643, endPoint x: 970, endPoint y: 643, distance: 11.1
drag, startPoint x: 971, startPoint y: 646, endPoint x: 944, endPoint y: 649, distance: 27.0
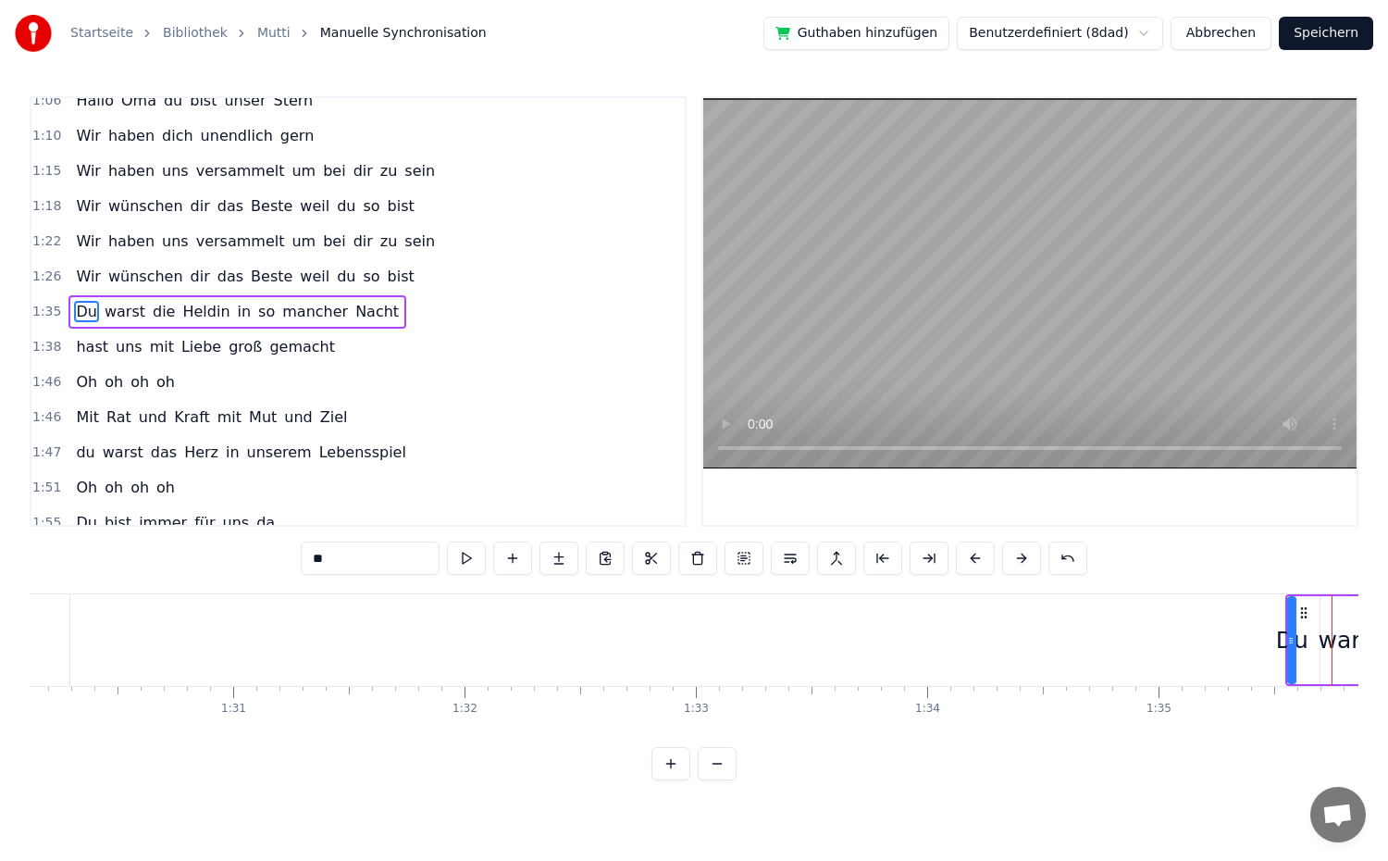
scroll to position [0, 20762]
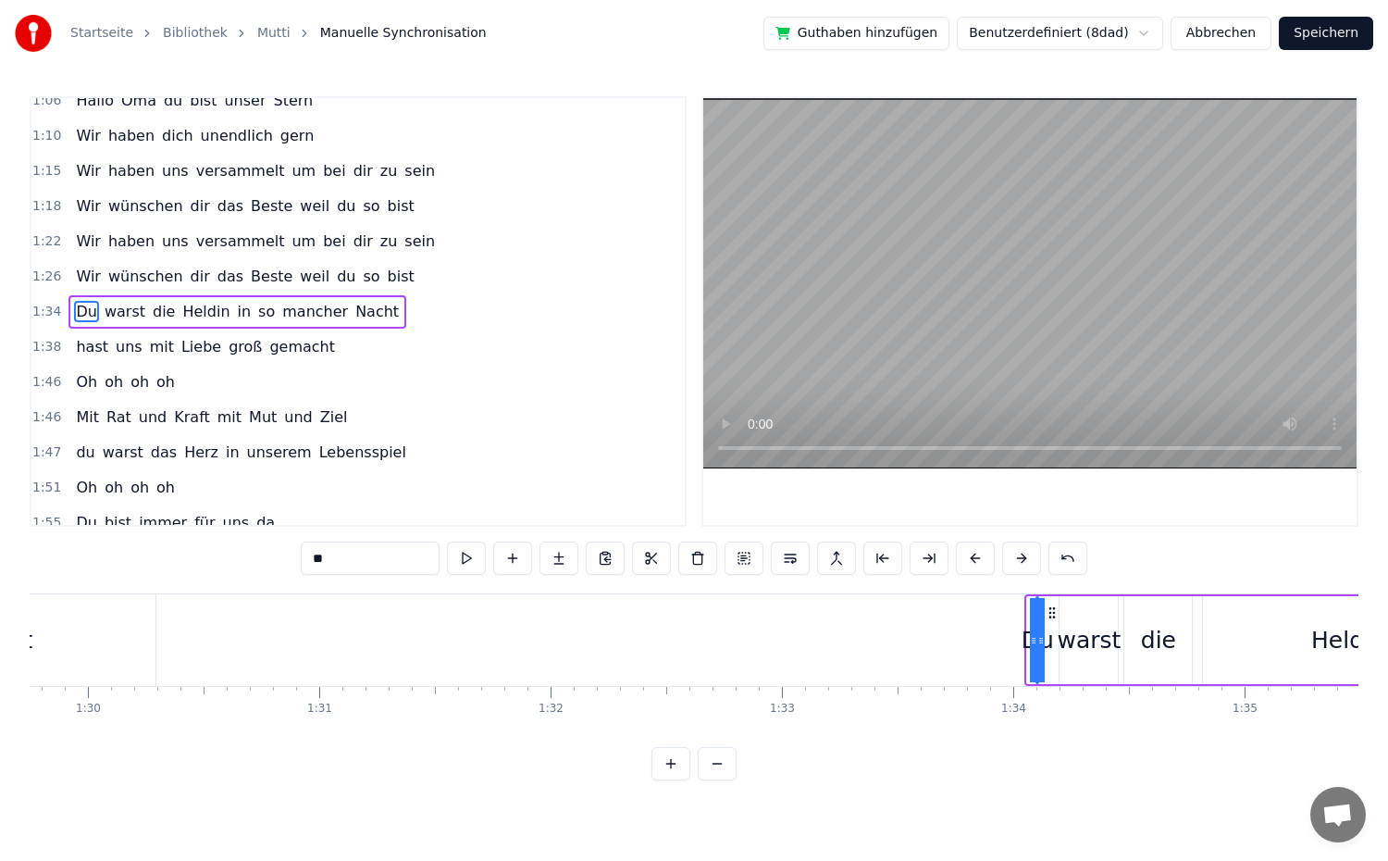
drag, startPoint x: 1035, startPoint y: 641, endPoint x: 1061, endPoint y: 643, distance: 26.9
drag, startPoint x: 1041, startPoint y: 642, endPoint x: 1005, endPoint y: 645, distance: 36.2
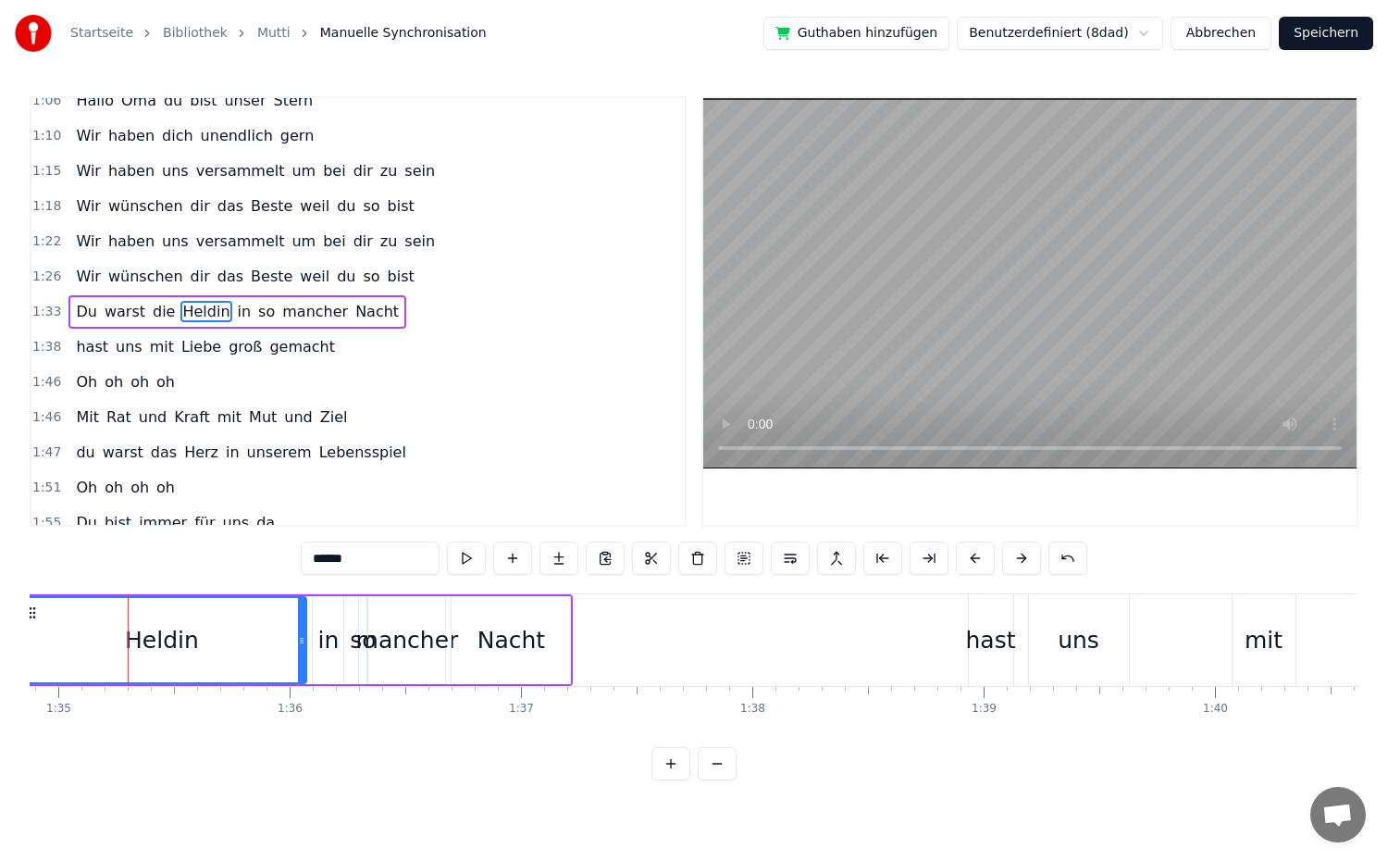
scroll to position [0, 21954]
drag, startPoint x: 298, startPoint y: 651, endPoint x: 162, endPoint y: 661, distance: 136.3
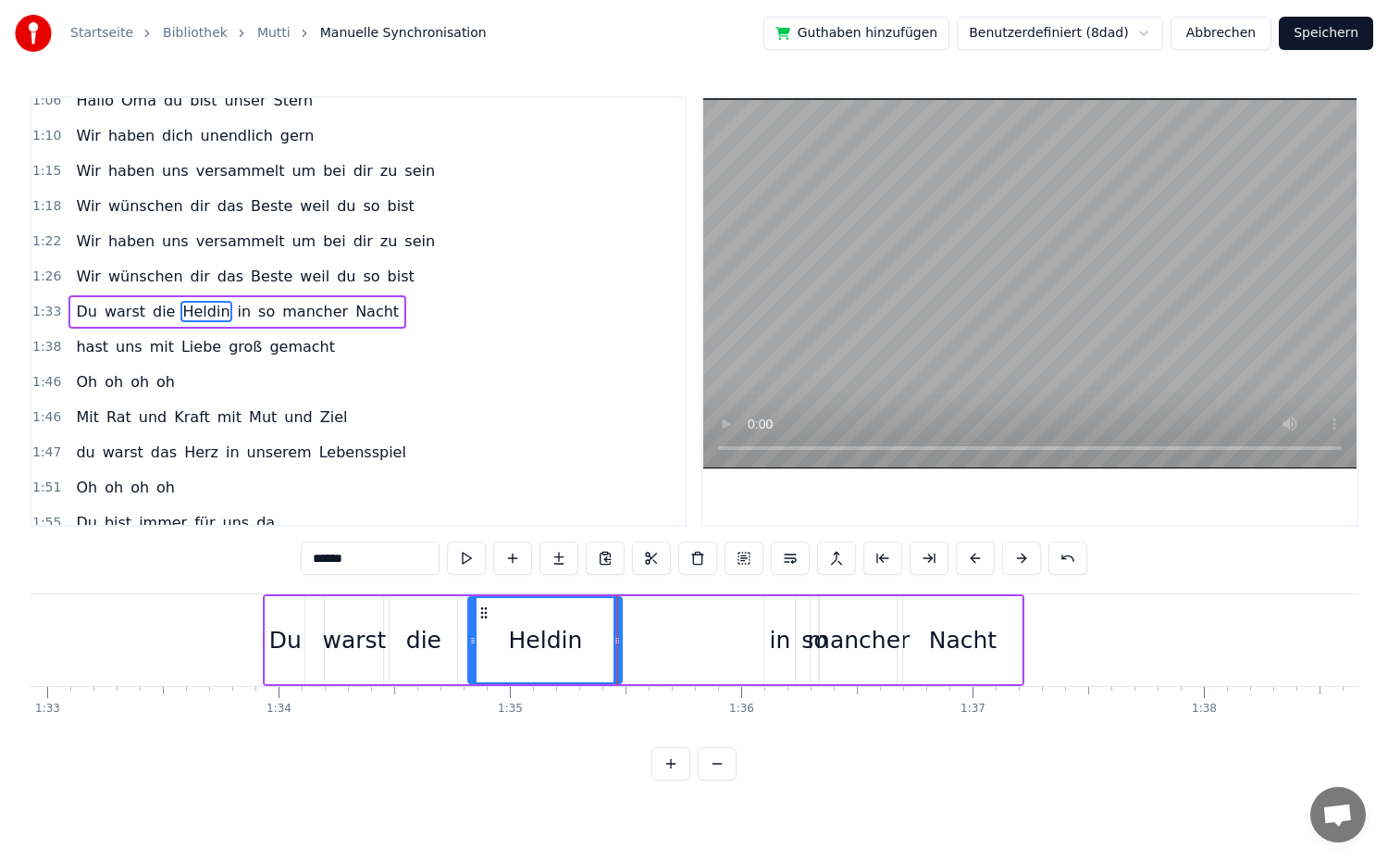
scroll to position [0, 21423]
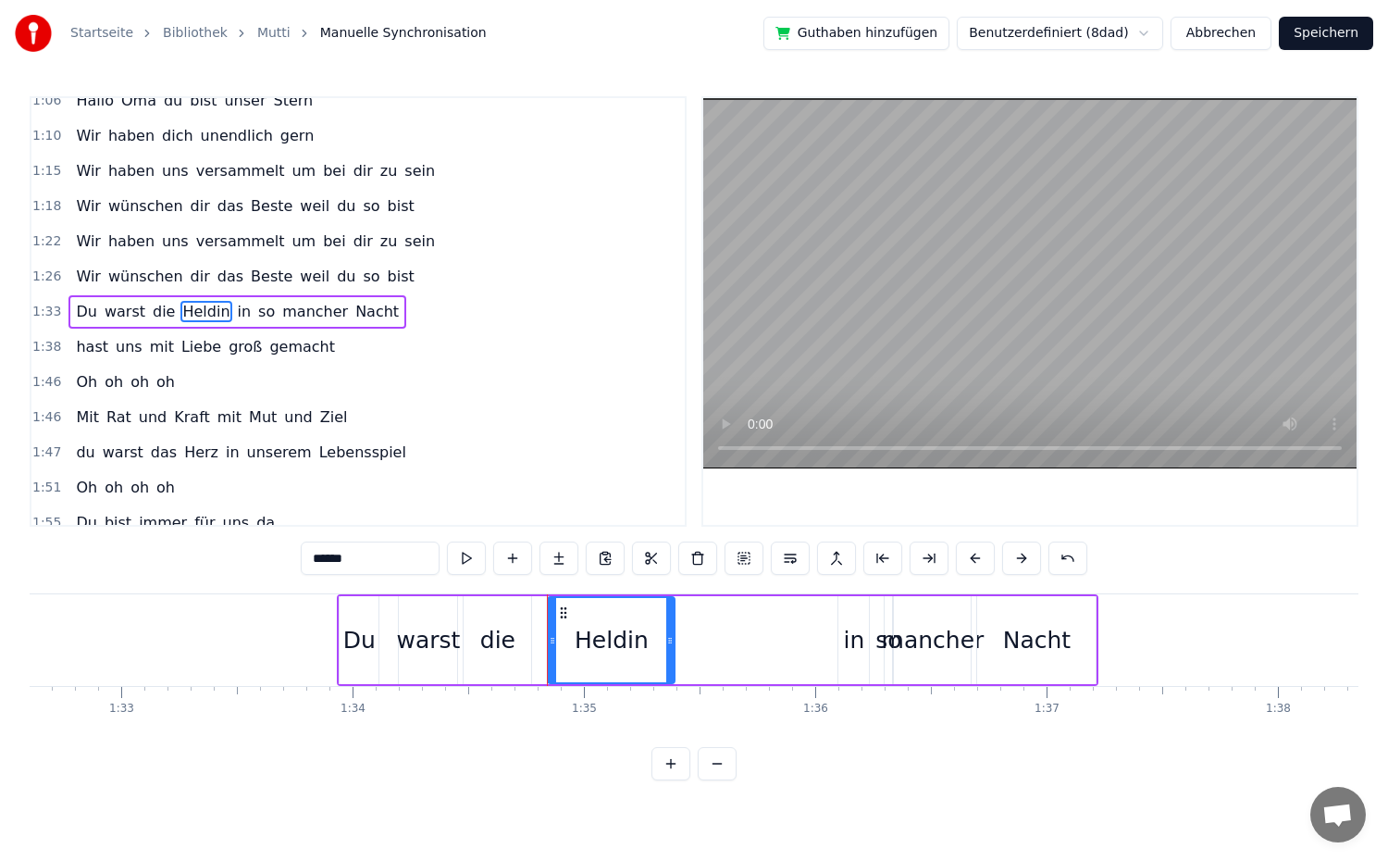
drag, startPoint x: 688, startPoint y: 646, endPoint x: 667, endPoint y: 647, distance: 21.3
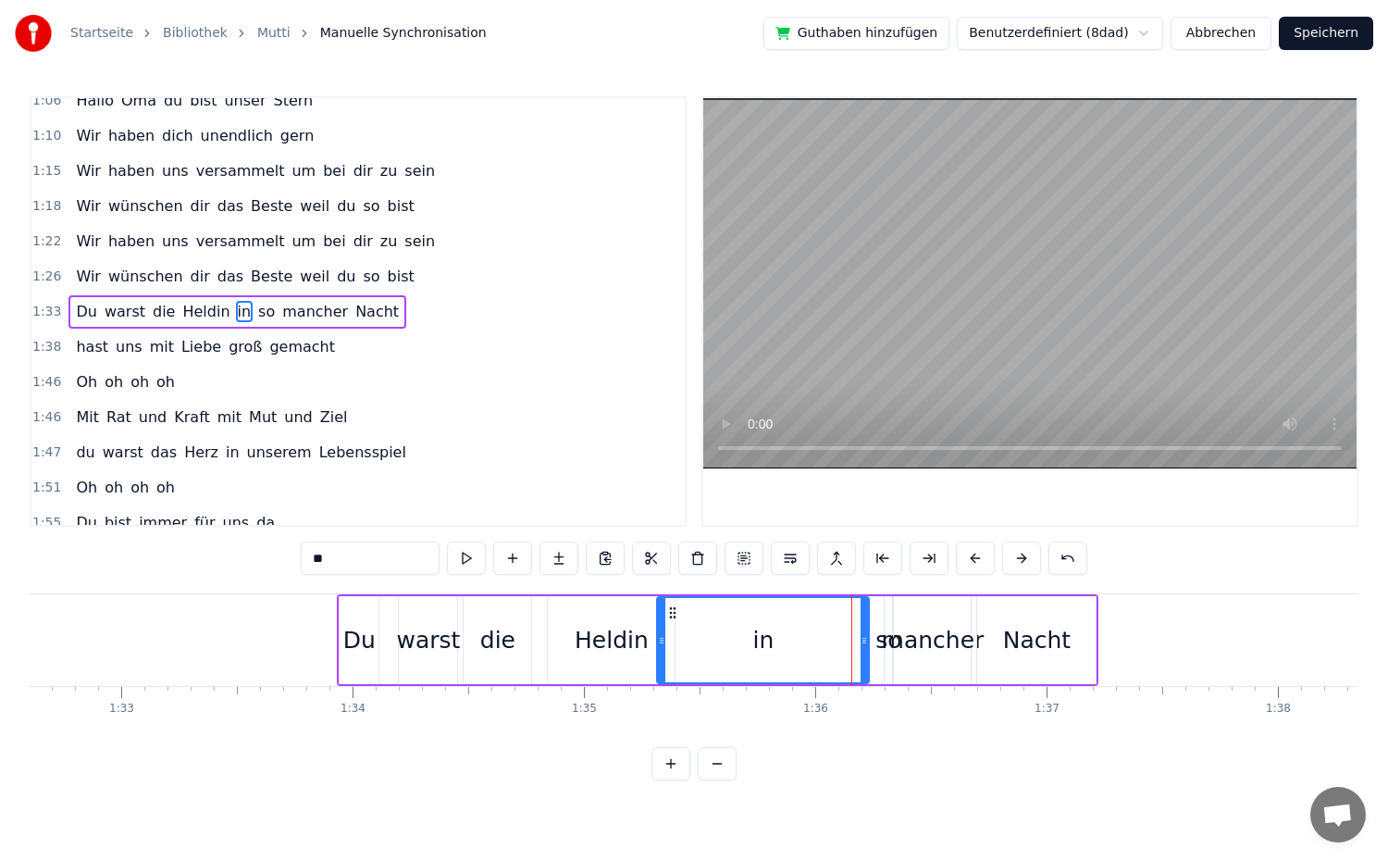
drag, startPoint x: 840, startPoint y: 643, endPoint x: 659, endPoint y: 648, distance: 181.4
drag, startPoint x: 862, startPoint y: 651, endPoint x: 735, endPoint y: 655, distance: 126.8
drag, startPoint x: 892, startPoint y: 647, endPoint x: 822, endPoint y: 651, distance: 70.5
drag, startPoint x: 889, startPoint y: 644, endPoint x: 858, endPoint y: 645, distance: 31.5
drag, startPoint x: 819, startPoint y: 643, endPoint x: 755, endPoint y: 648, distance: 64.0
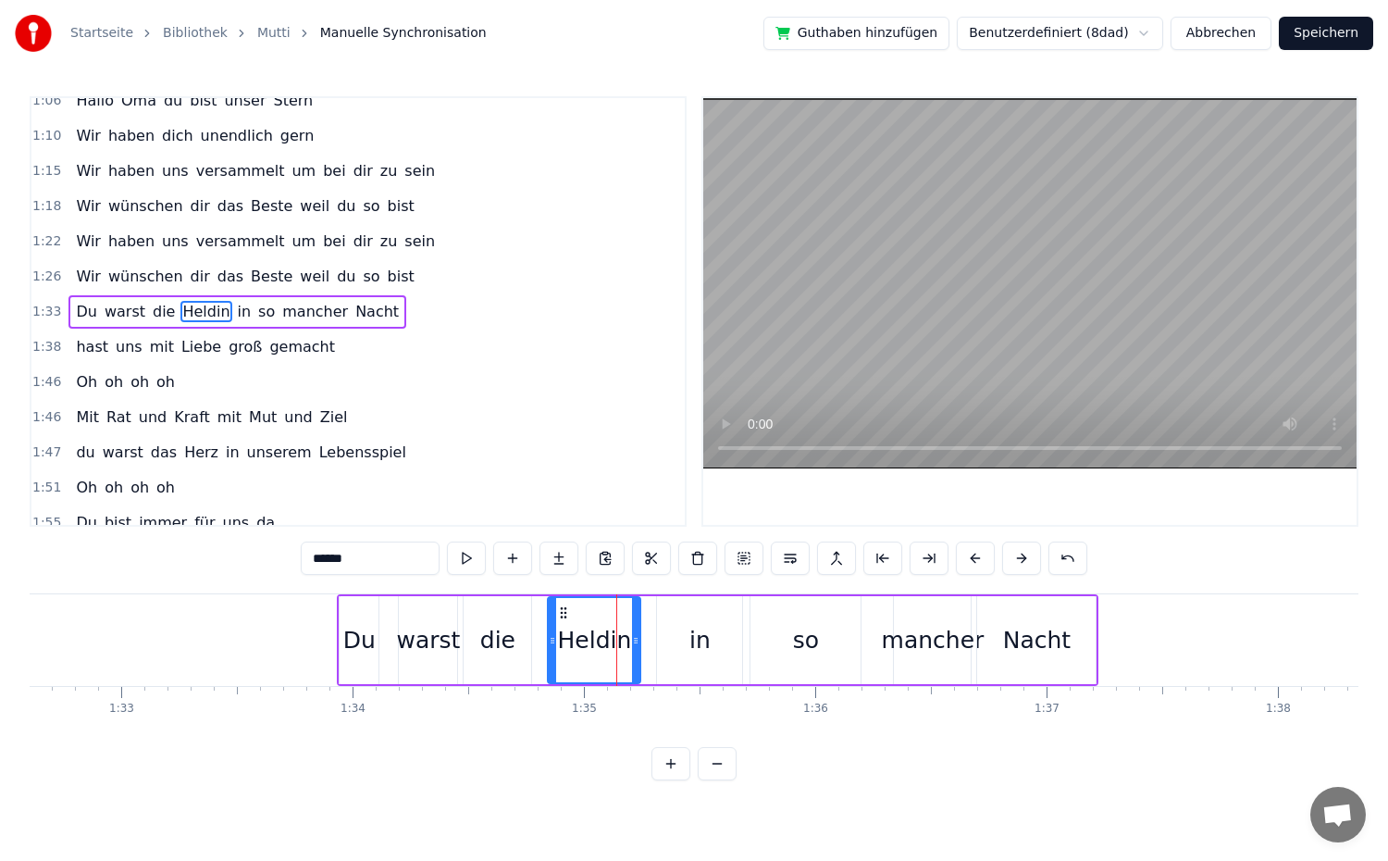
drag, startPoint x: 668, startPoint y: 646, endPoint x: 634, endPoint y: 653, distance: 35.0
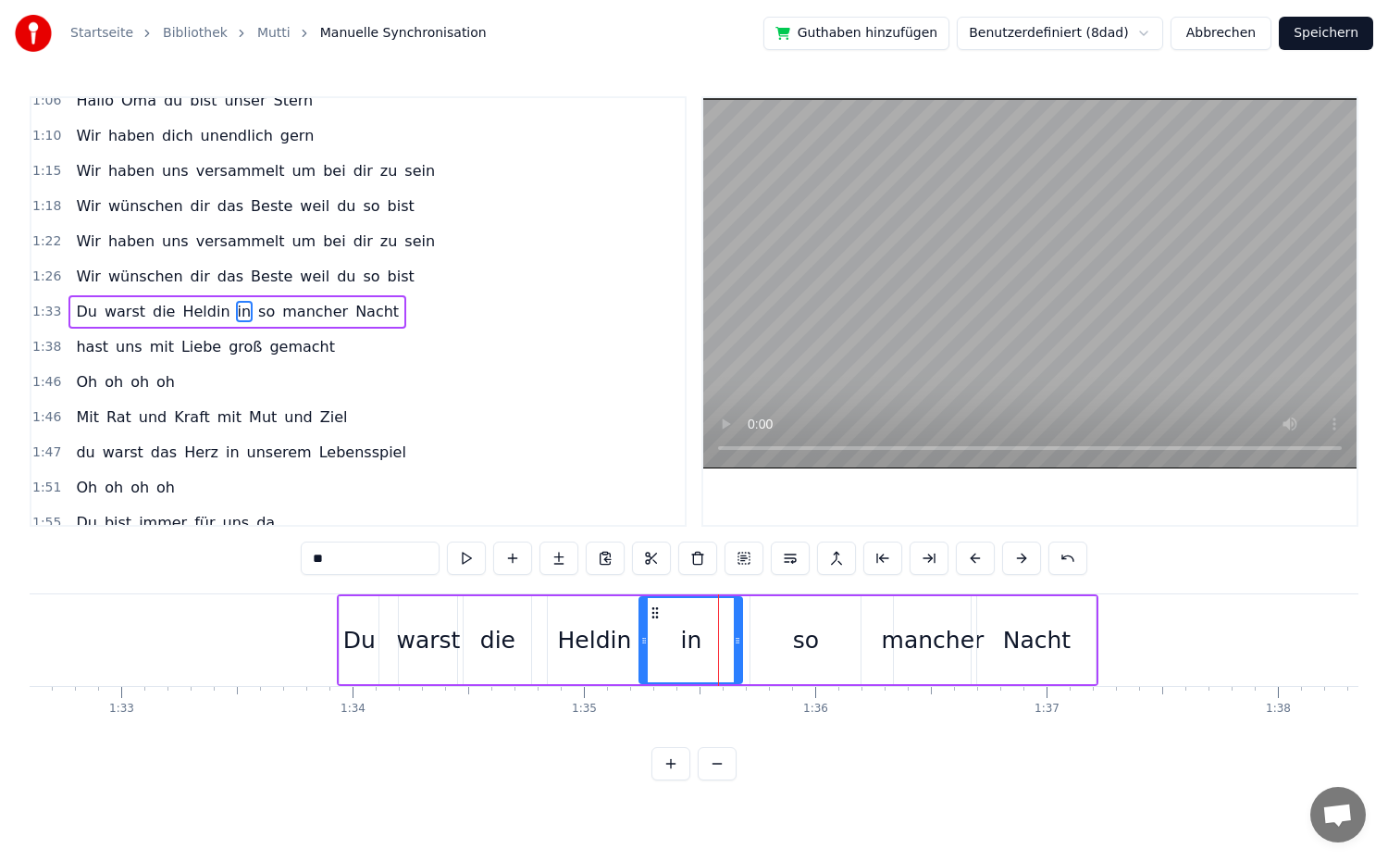
drag, startPoint x: 663, startPoint y: 644, endPoint x: 645, endPoint y: 649, distance: 18.2
drag, startPoint x: 857, startPoint y: 642, endPoint x: 817, endPoint y: 651, distance: 40.7
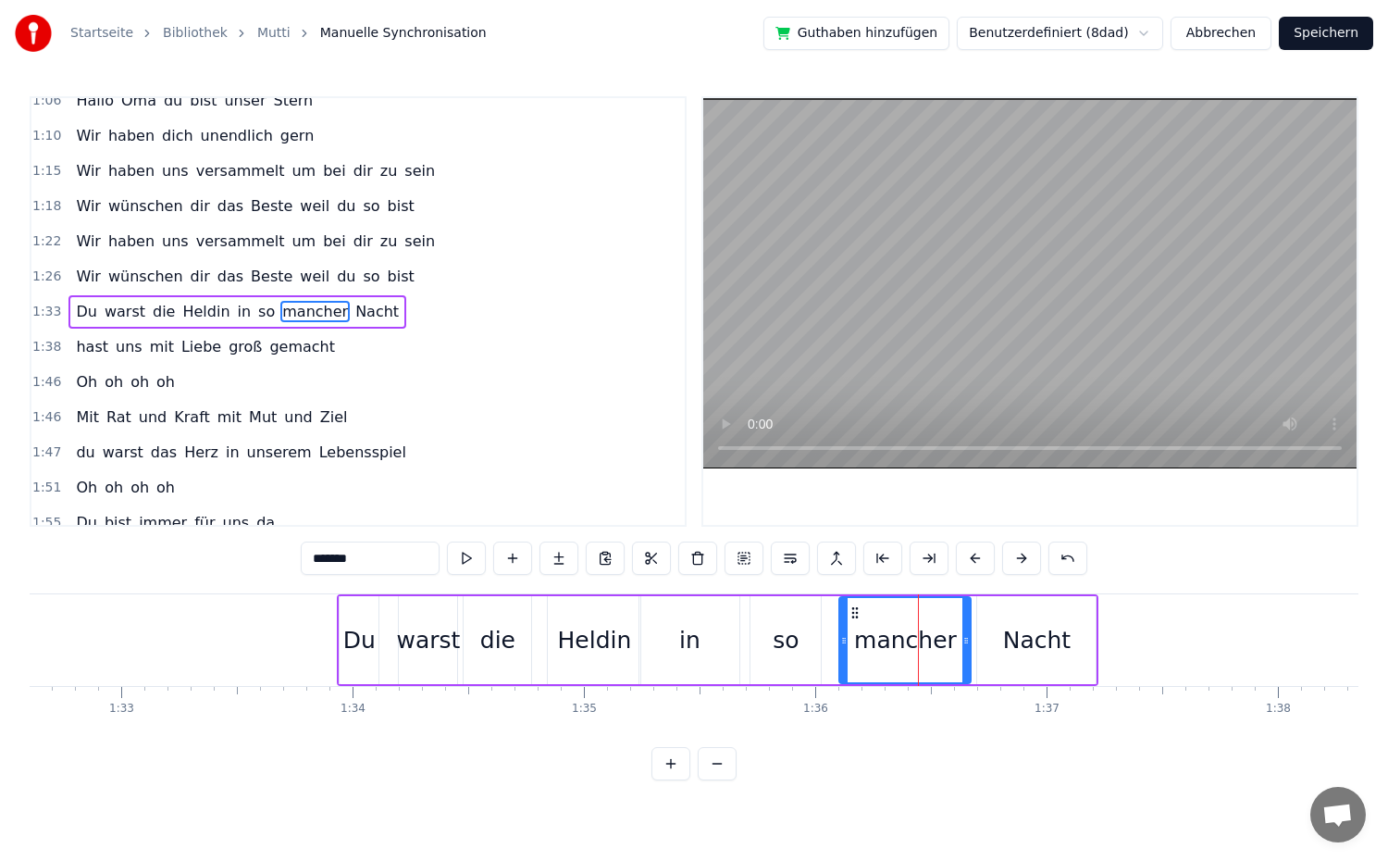
drag, startPoint x: 896, startPoint y: 646, endPoint x: 841, endPoint y: 648, distance: 54.6
drag, startPoint x: 964, startPoint y: 650, endPoint x: 952, endPoint y: 651, distance: 12.1
type input "*****"
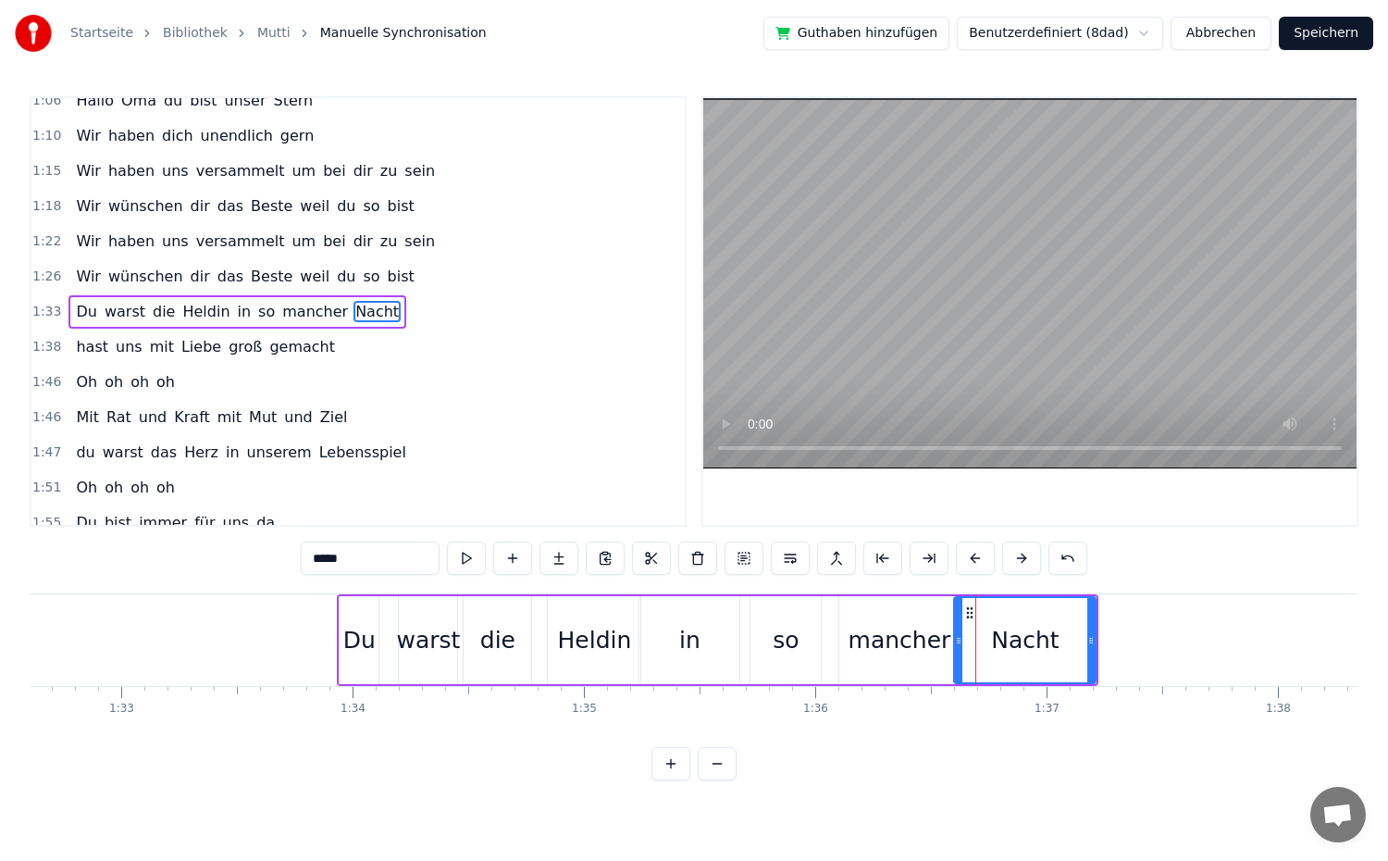
drag, startPoint x: 982, startPoint y: 643, endPoint x: 959, endPoint y: 650, distance: 24.0
drag, startPoint x: 1093, startPoint y: 644, endPoint x: 1075, endPoint y: 649, distance: 18.2
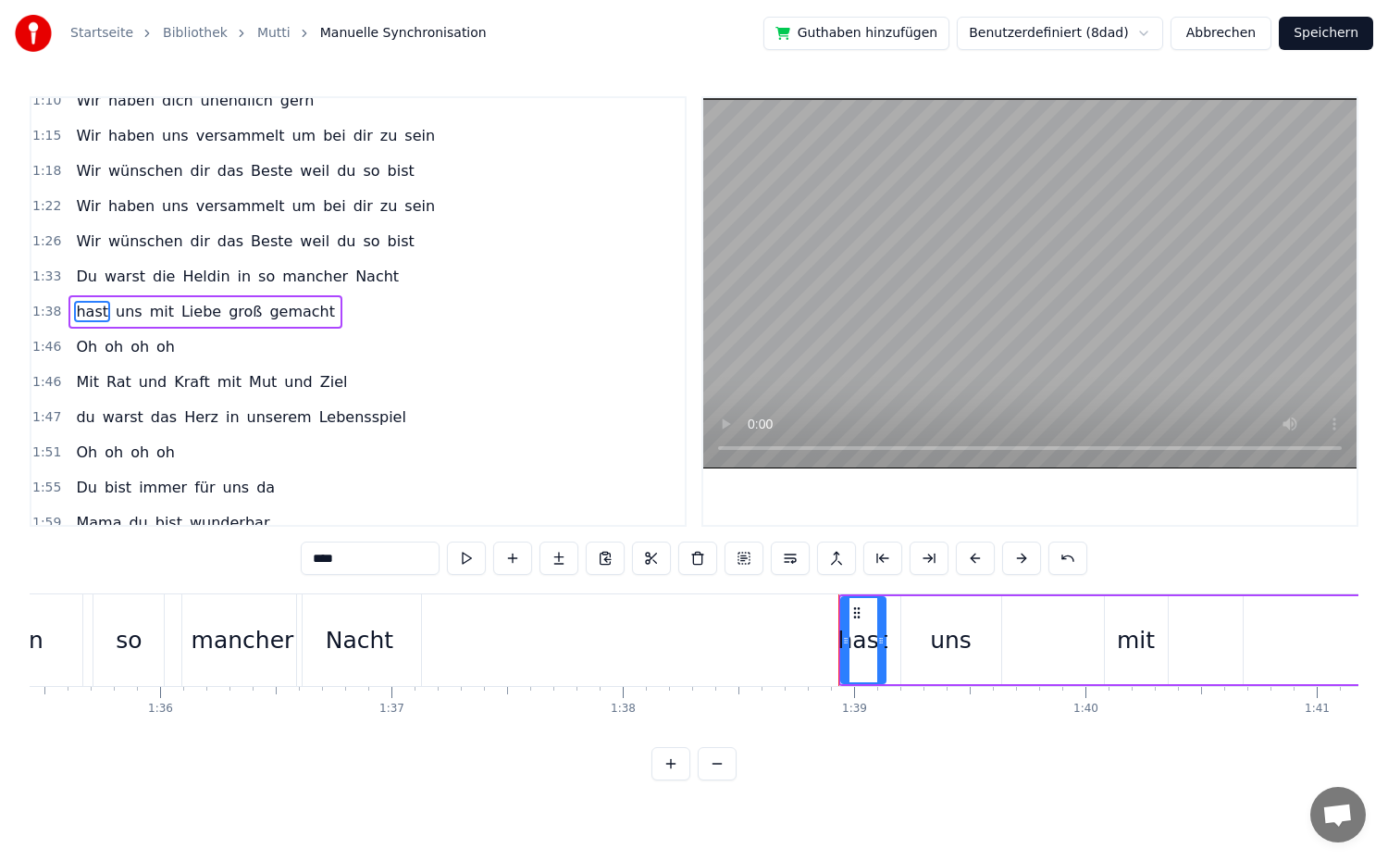
scroll to position [0, 21917]
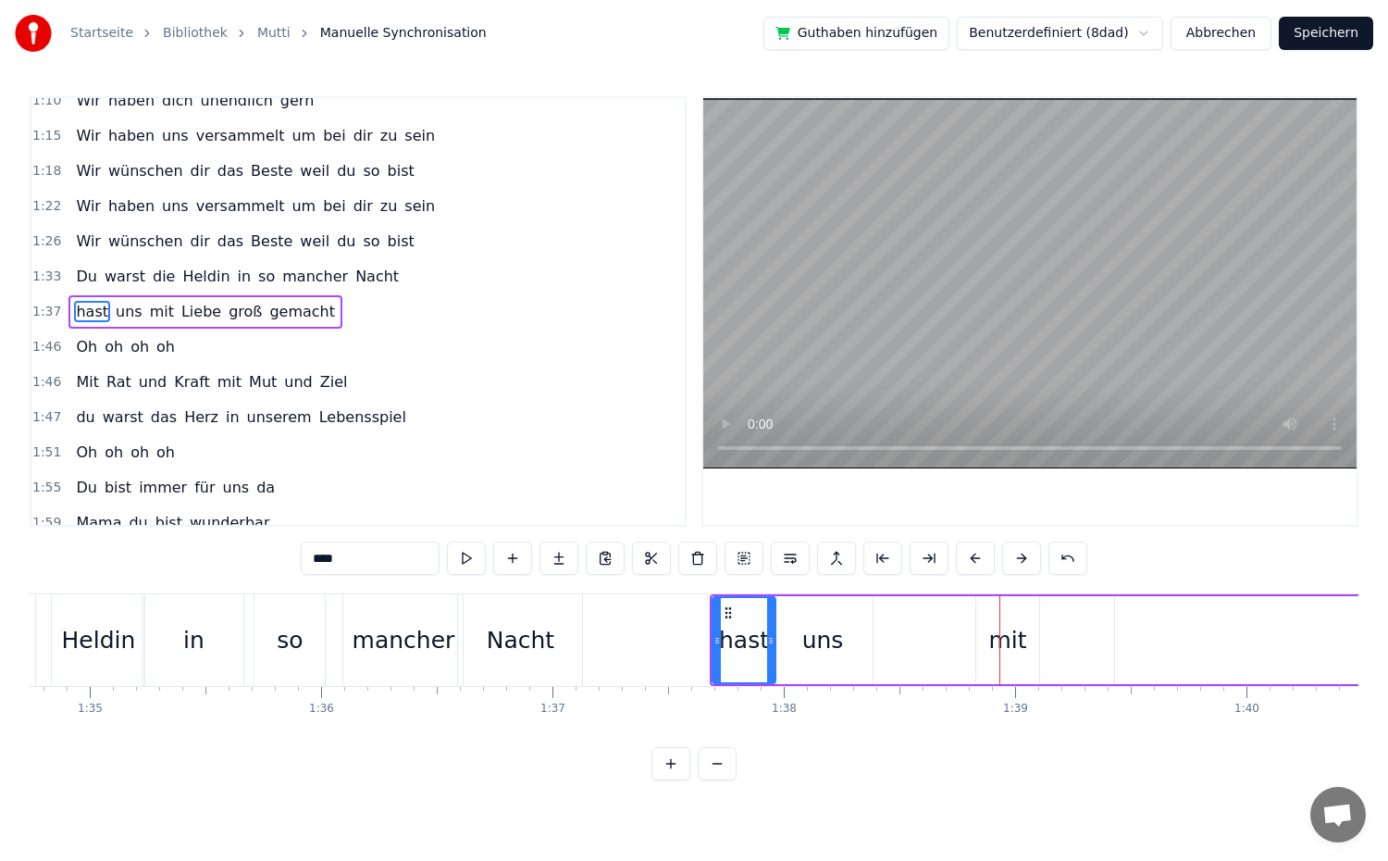
drag, startPoint x: 751, startPoint y: 637, endPoint x: 770, endPoint y: 641, distance: 19.1
drag, startPoint x: 870, startPoint y: 647, endPoint x: 844, endPoint y: 651, distance: 26.2
type input "***"
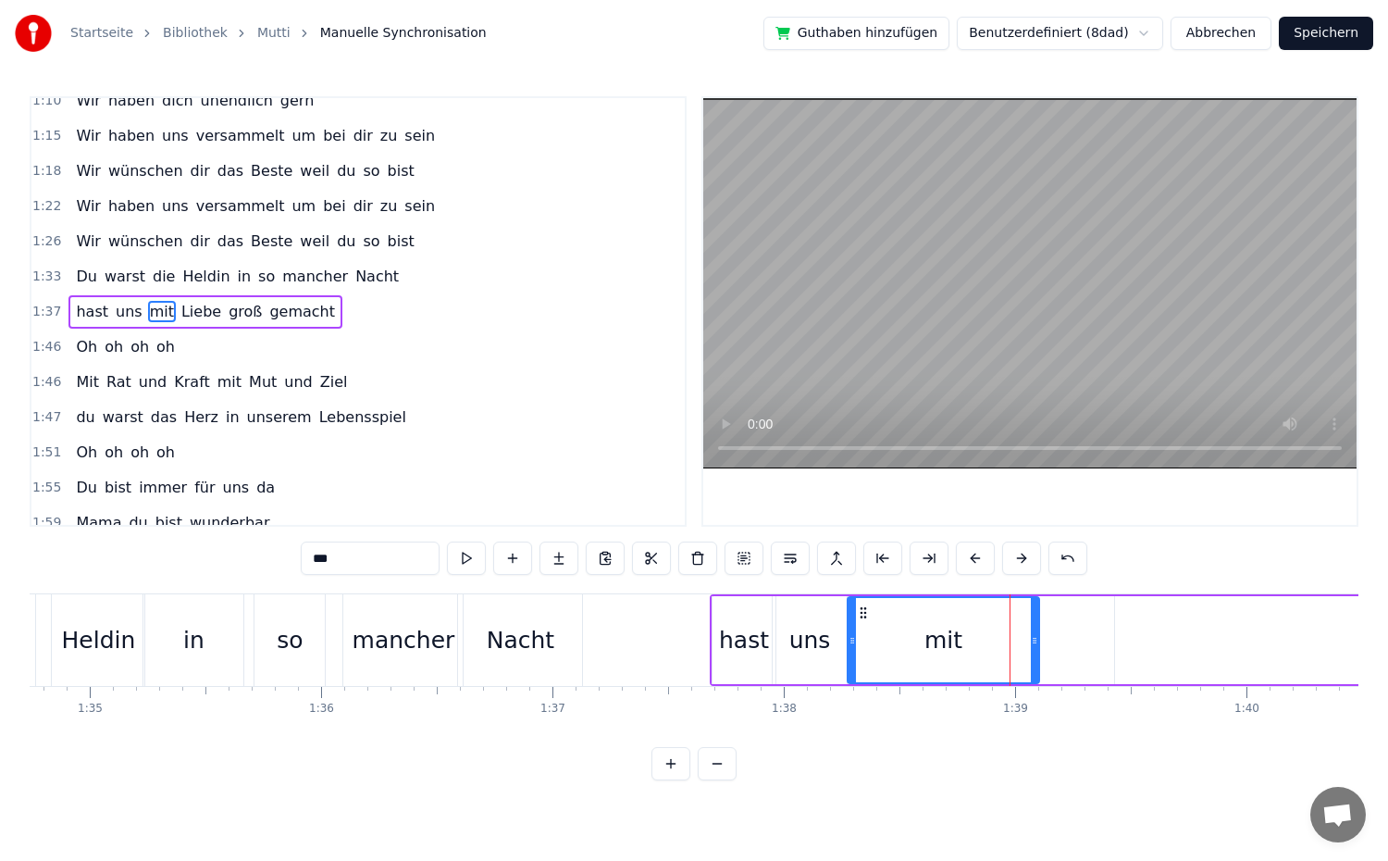
drag, startPoint x: 980, startPoint y: 647, endPoint x: 851, endPoint y: 648, distance: 128.6
drag, startPoint x: 1032, startPoint y: 649, endPoint x: 938, endPoint y: 664, distance: 94.8
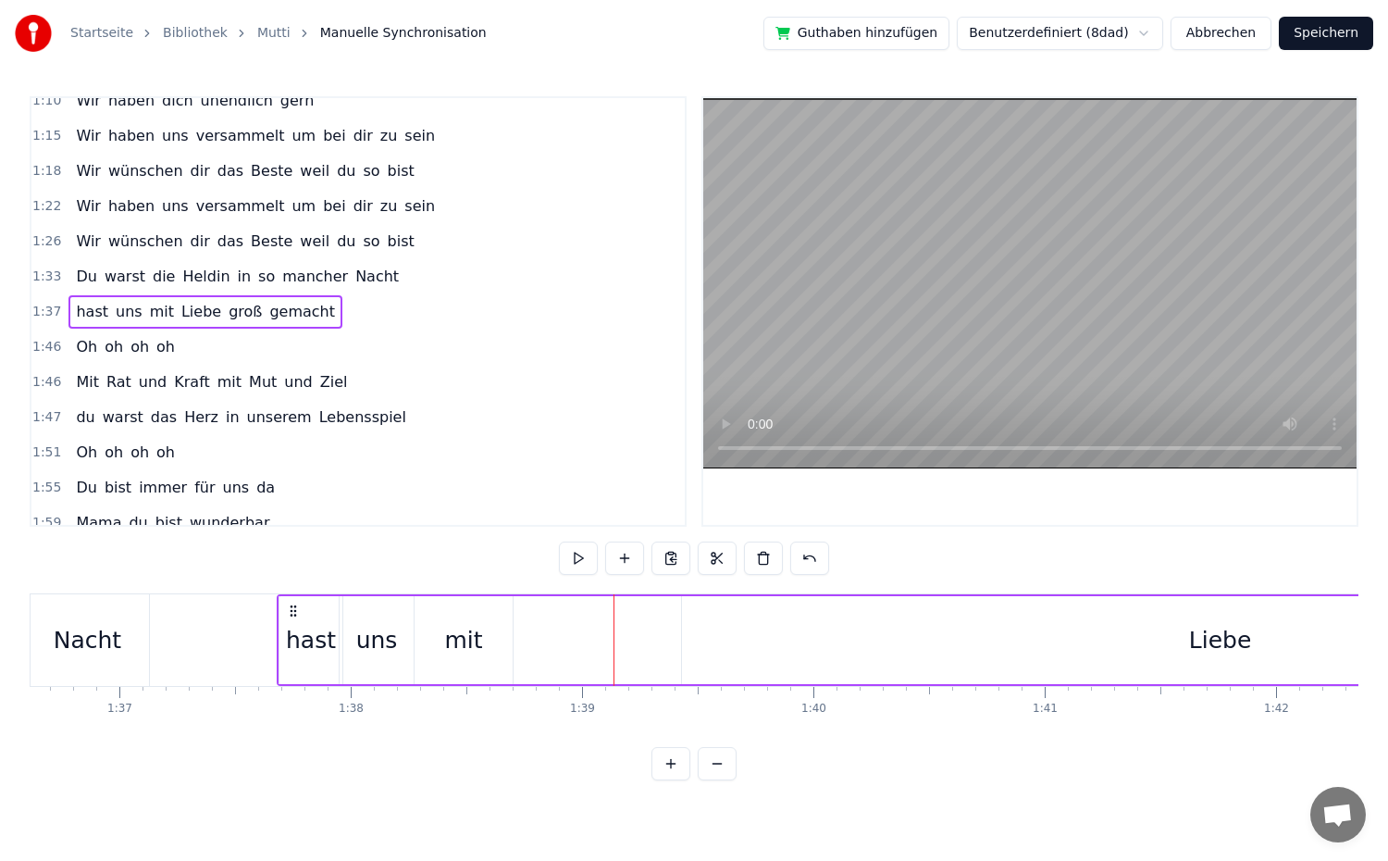
scroll to position [0, 22436]
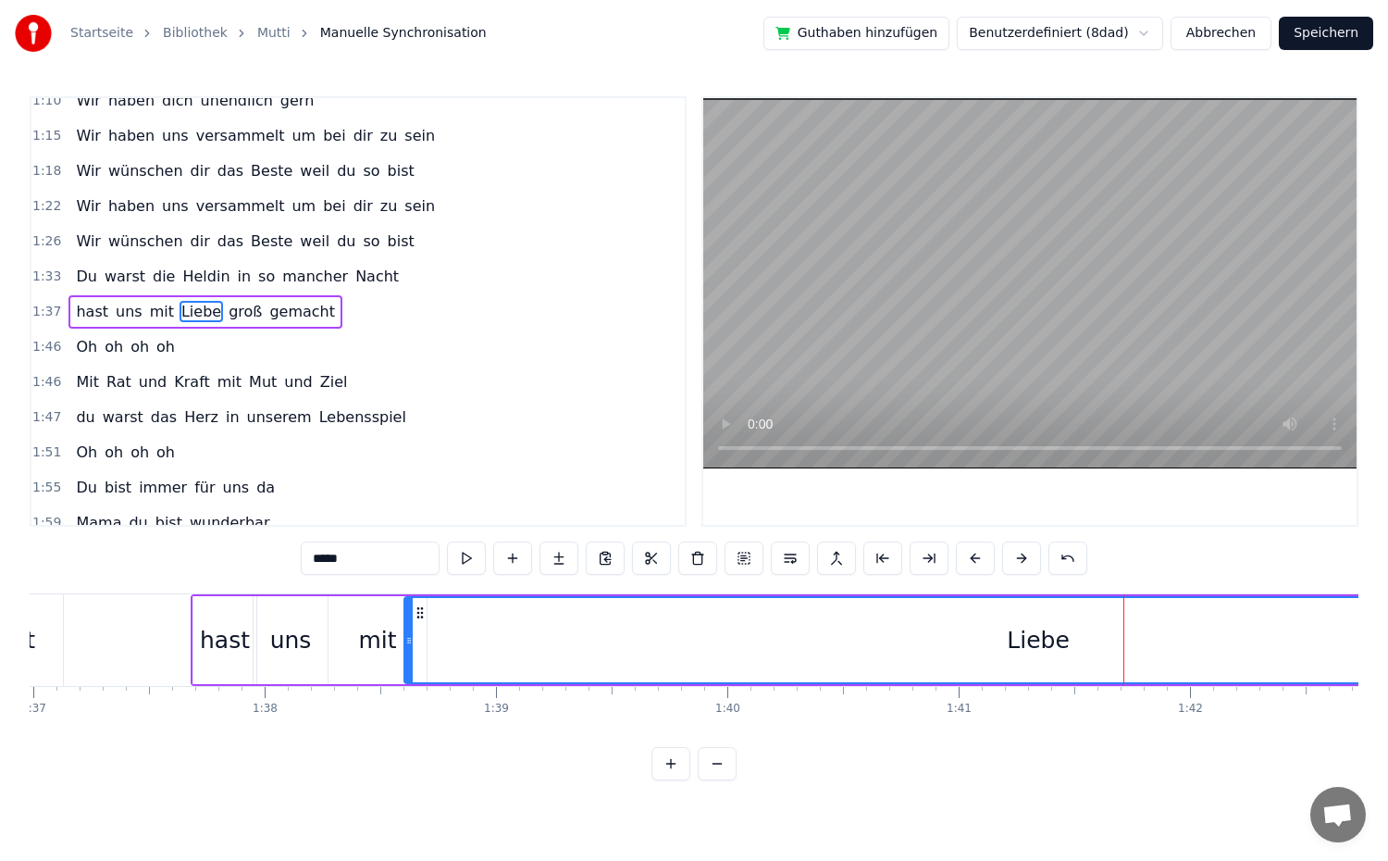
drag, startPoint x: 600, startPoint y: 645, endPoint x: 408, endPoint y: 656, distance: 191.9
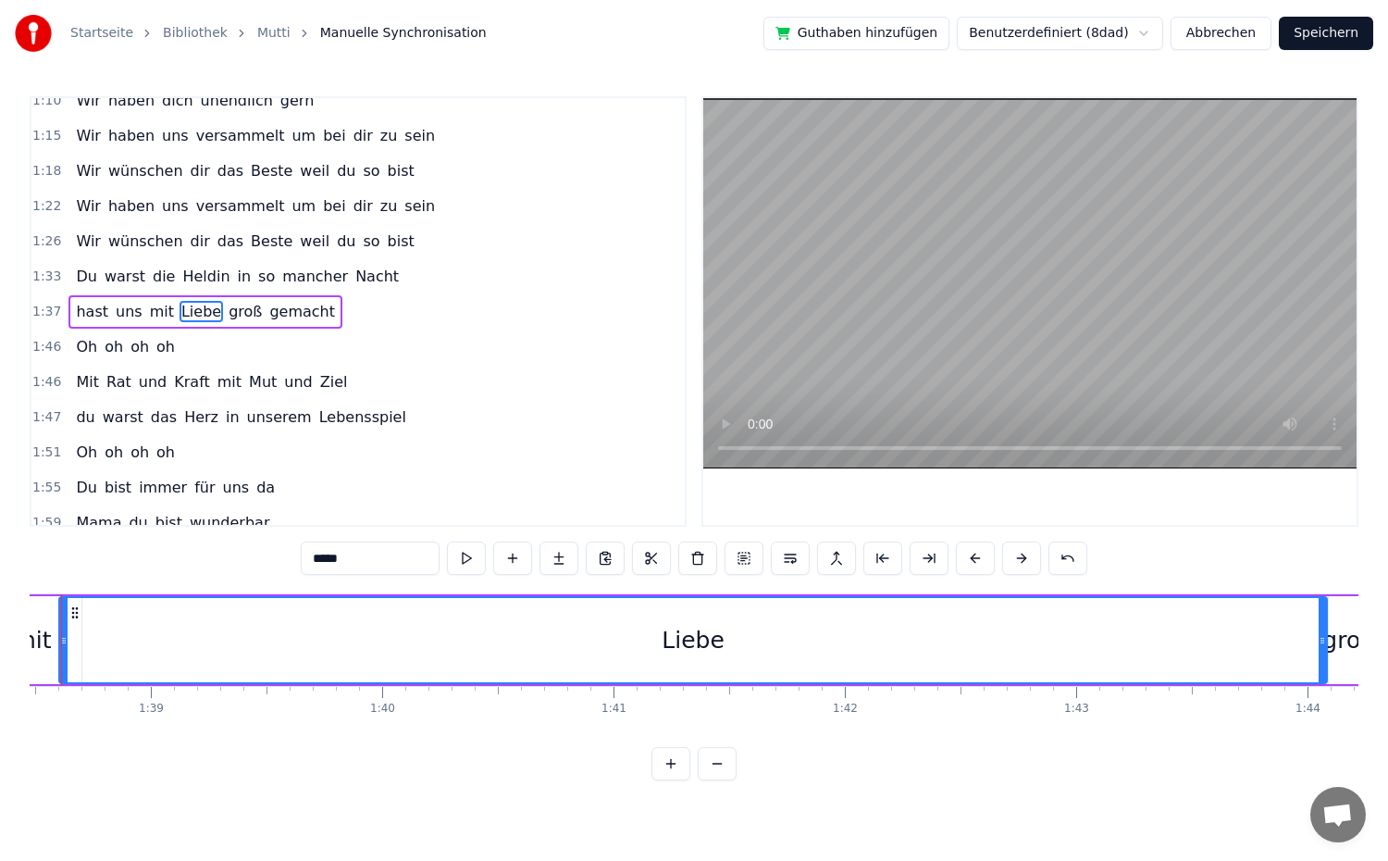
scroll to position [0, 22793]
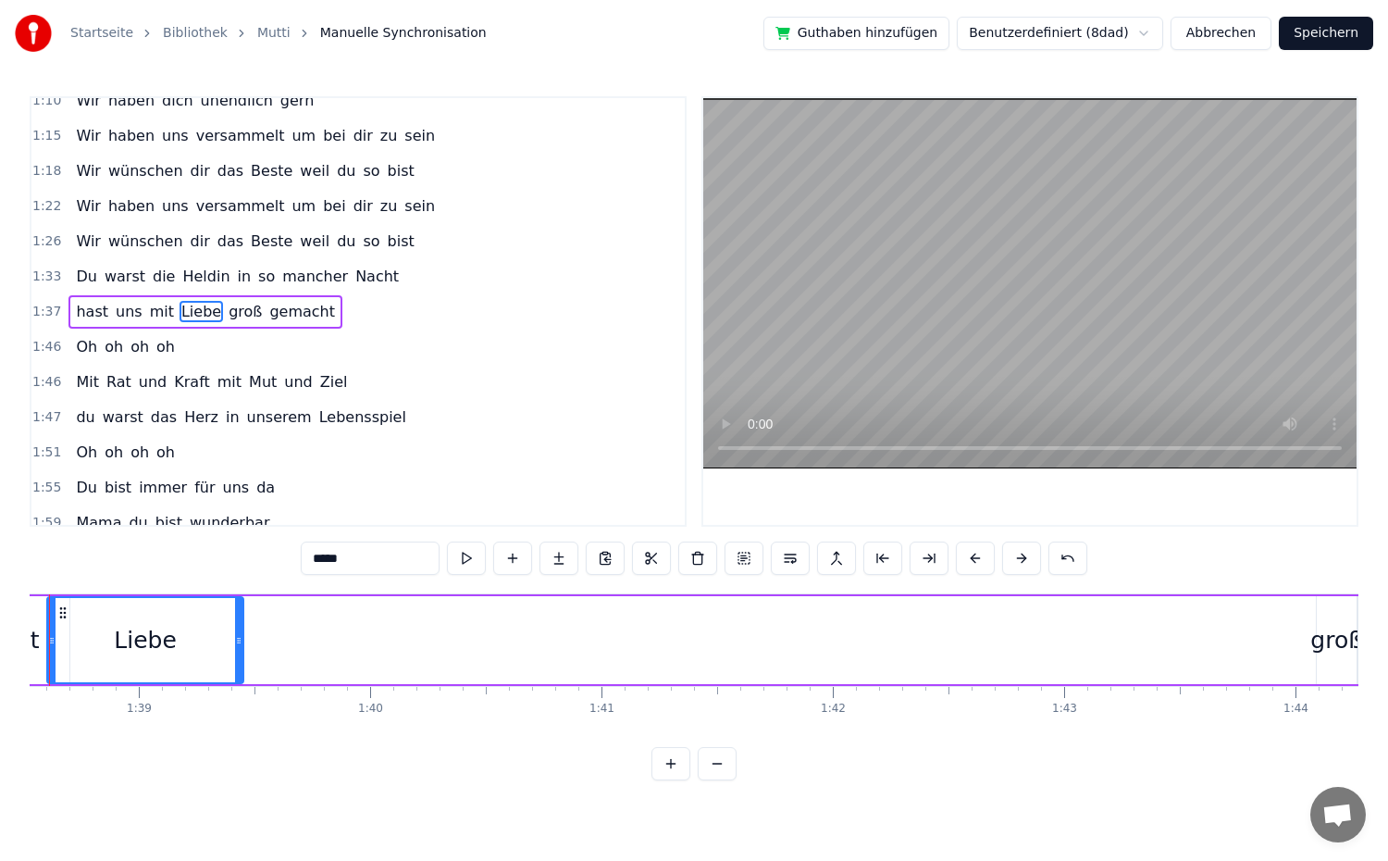
drag, startPoint x: 1311, startPoint y: 663, endPoint x: 240, endPoint y: 663, distance: 1071.6
type input "****"
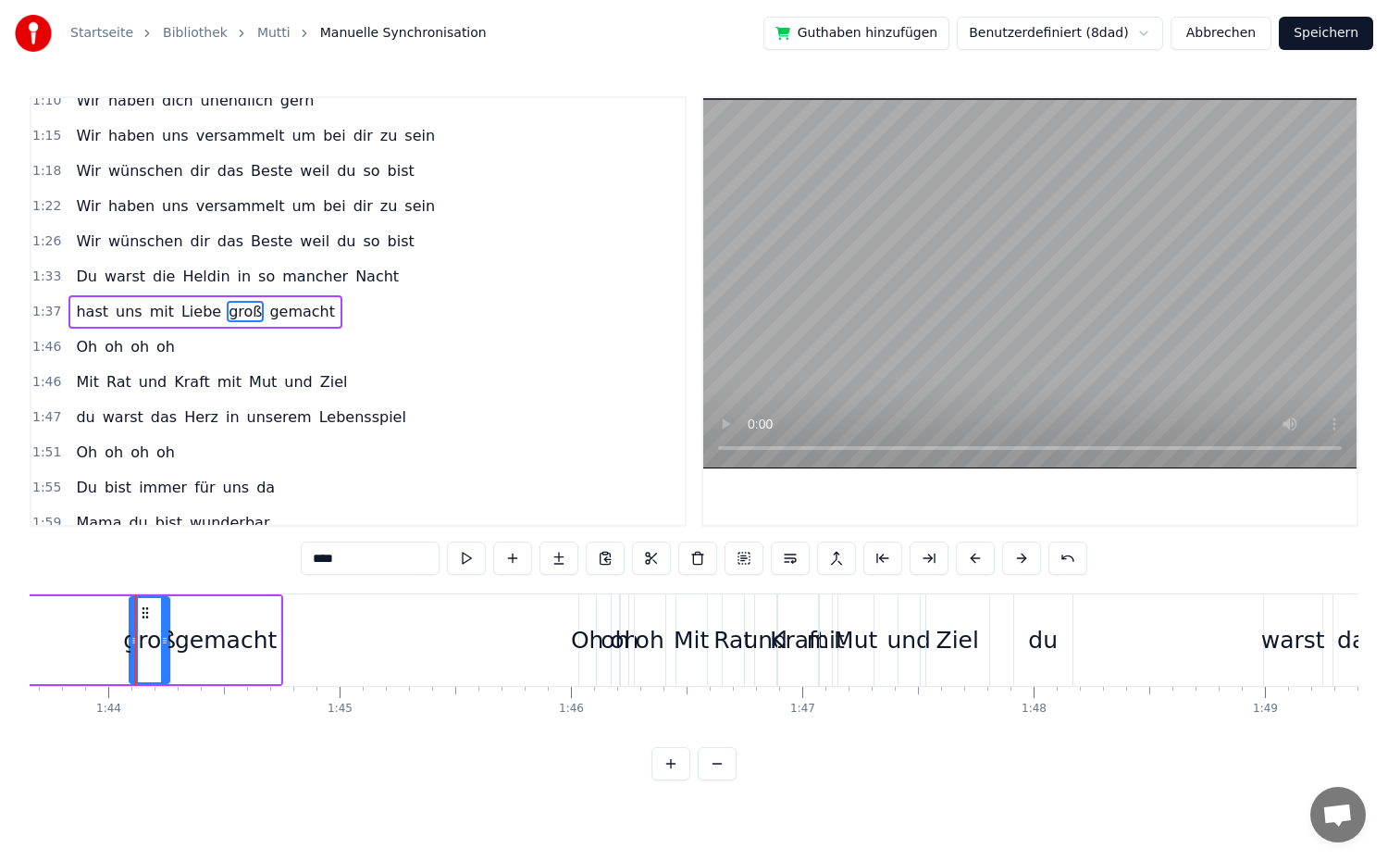
scroll to position [0, 23993]
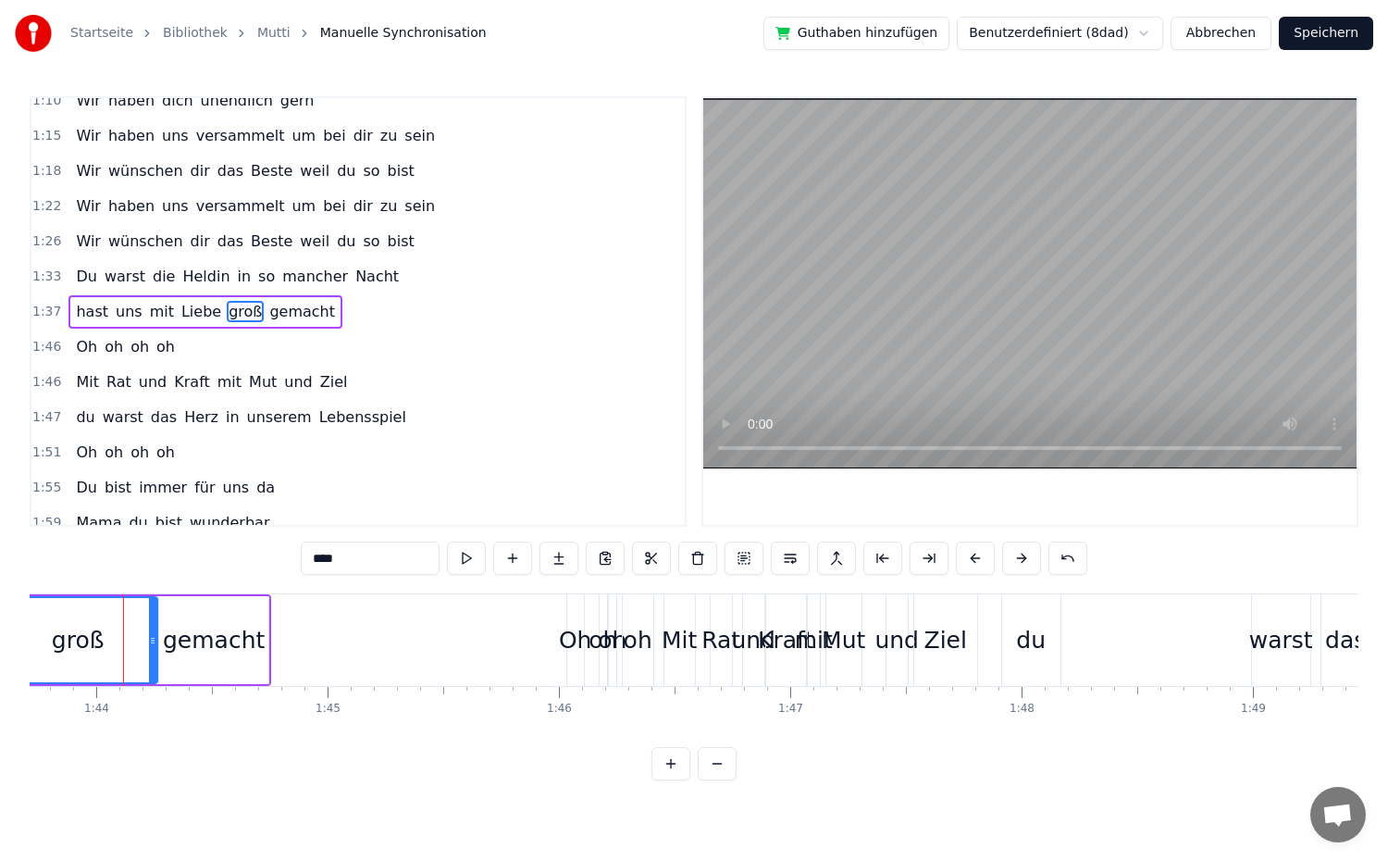
drag, startPoint x: 119, startPoint y: 648, endPoint x: 0, endPoint y: 649, distance: 119.4
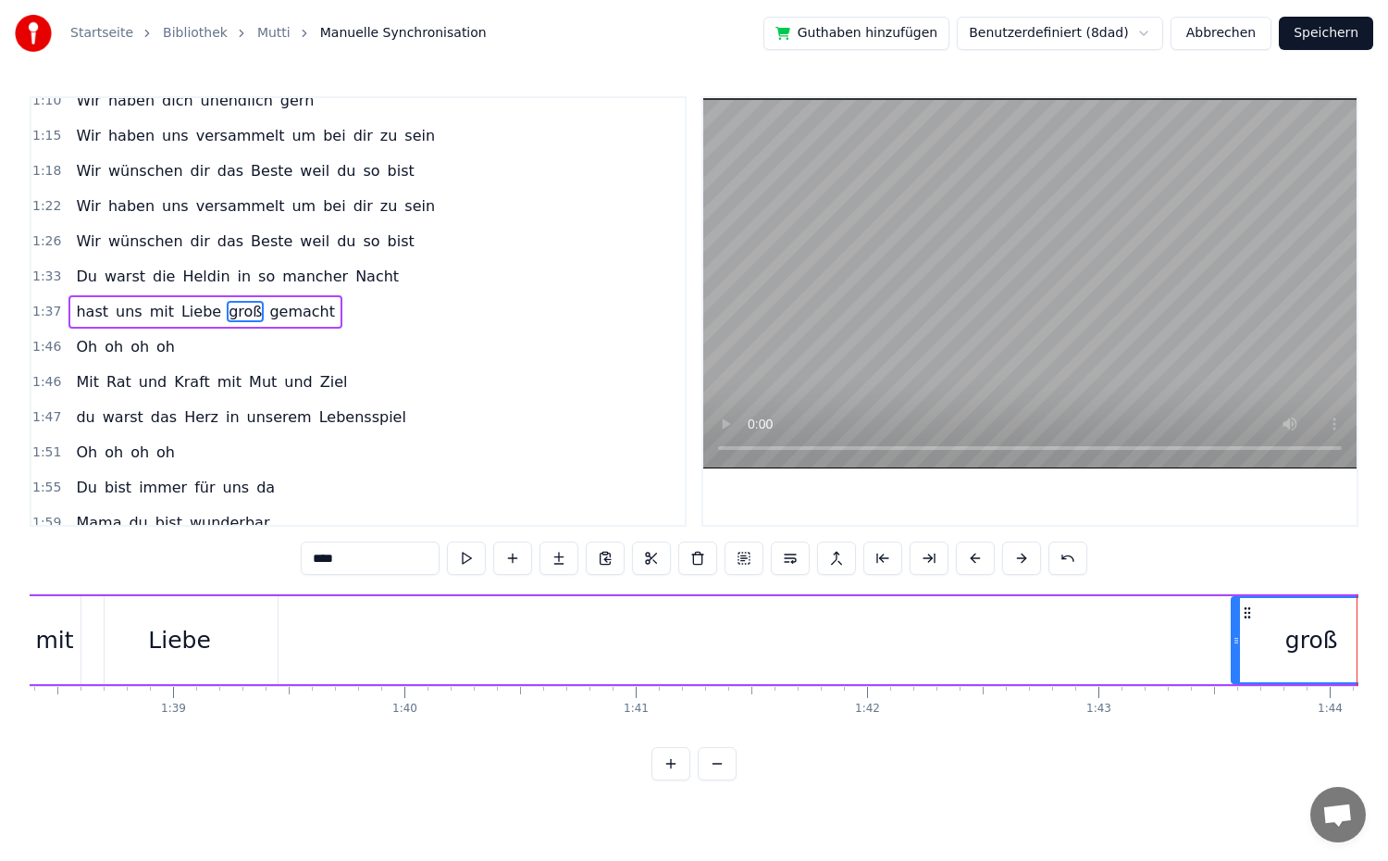
scroll to position [0, 22710]
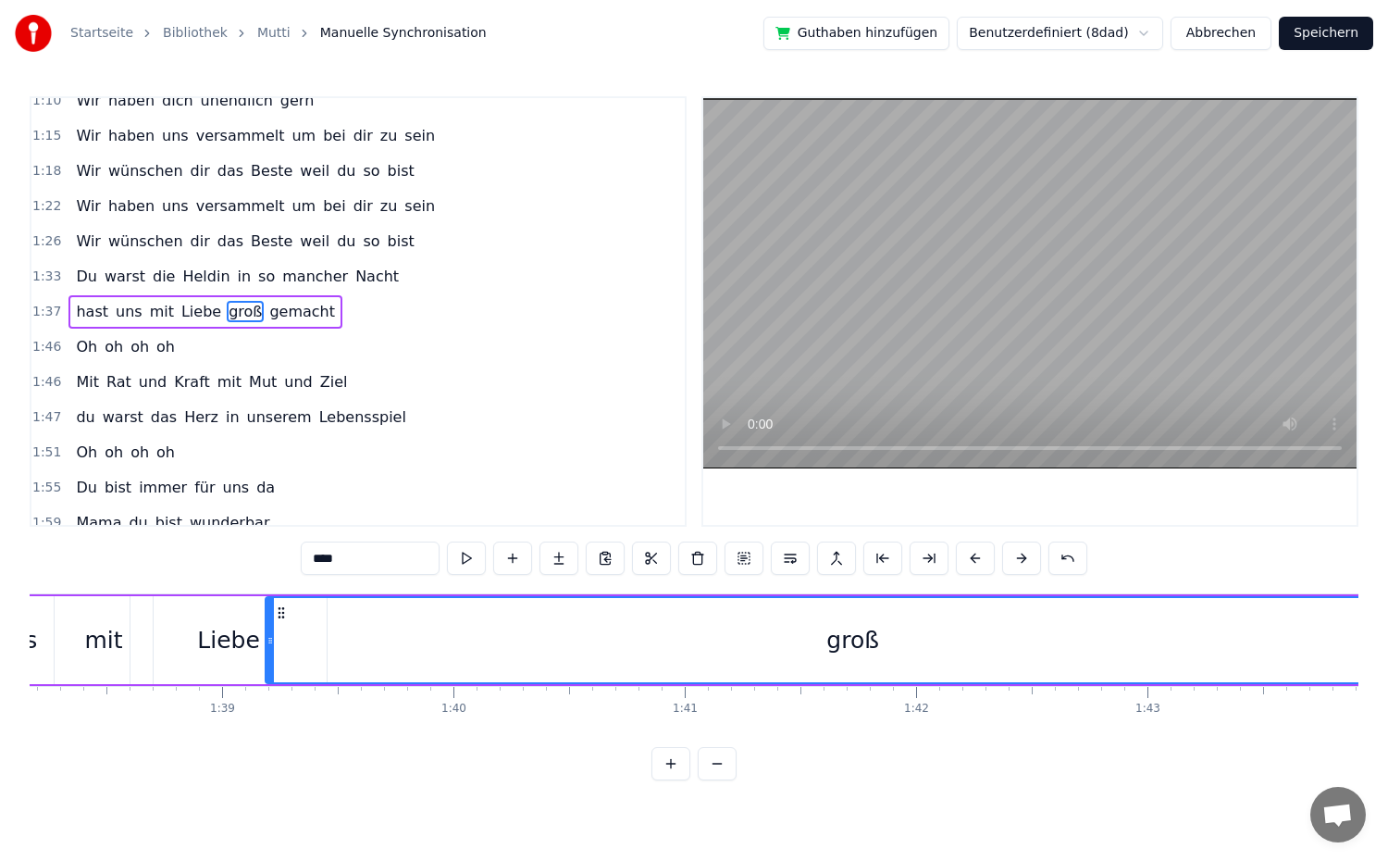
drag, startPoint x: 1284, startPoint y: 637, endPoint x: 269, endPoint y: 684, distance: 1016.2
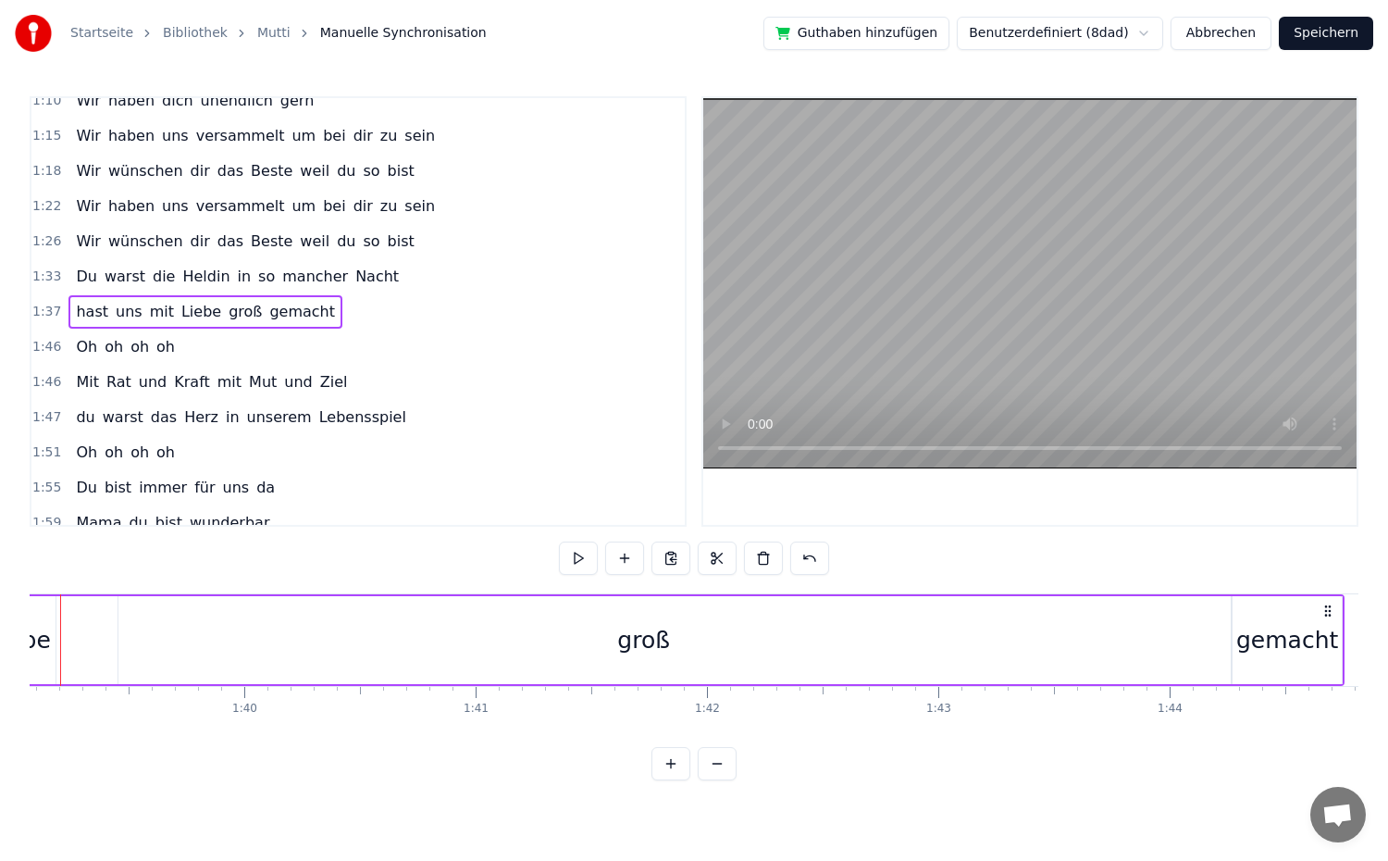
scroll to position [0, 23080]
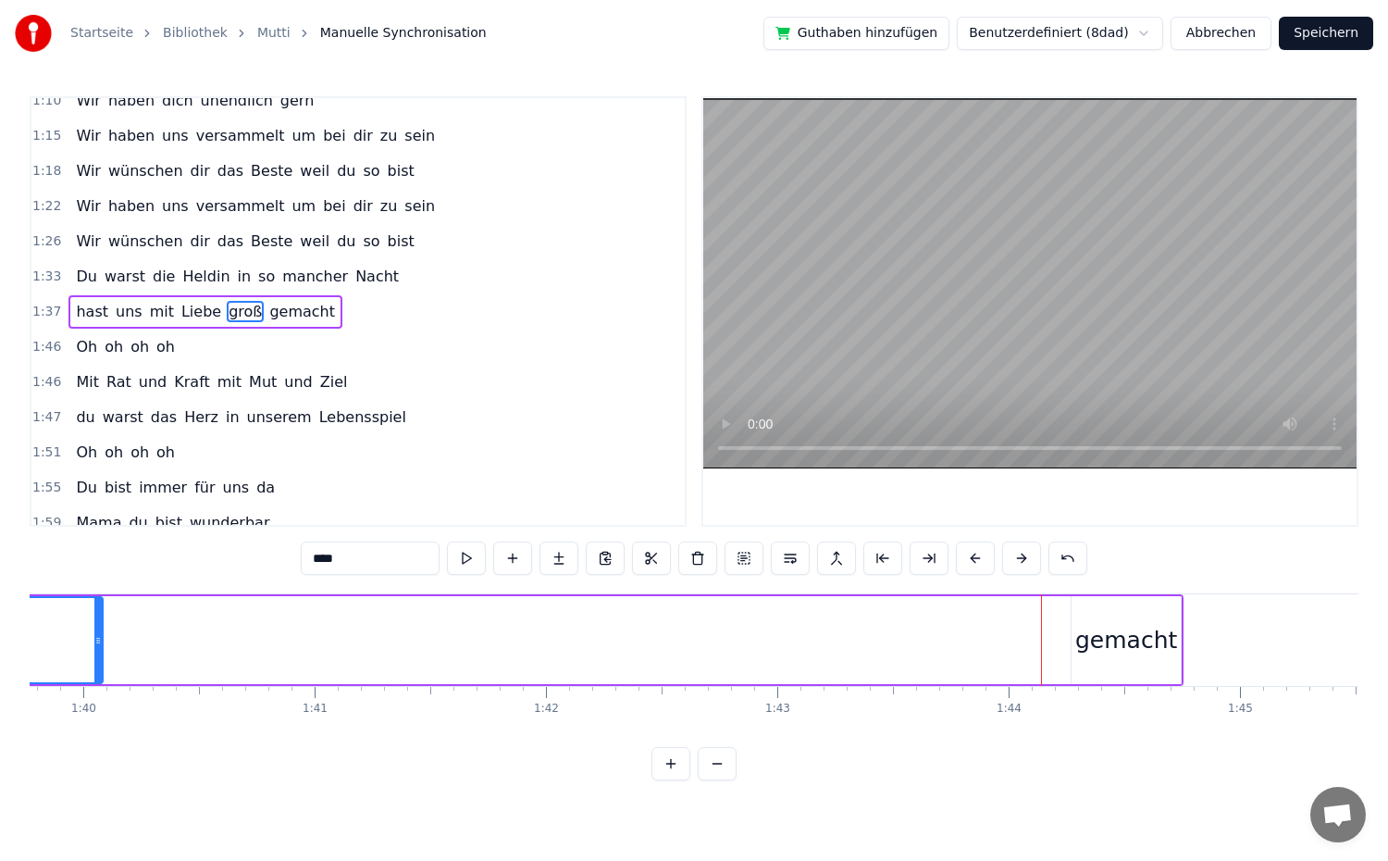
drag, startPoint x: 1063, startPoint y: 650, endPoint x: 96, endPoint y: 641, distance: 967.0
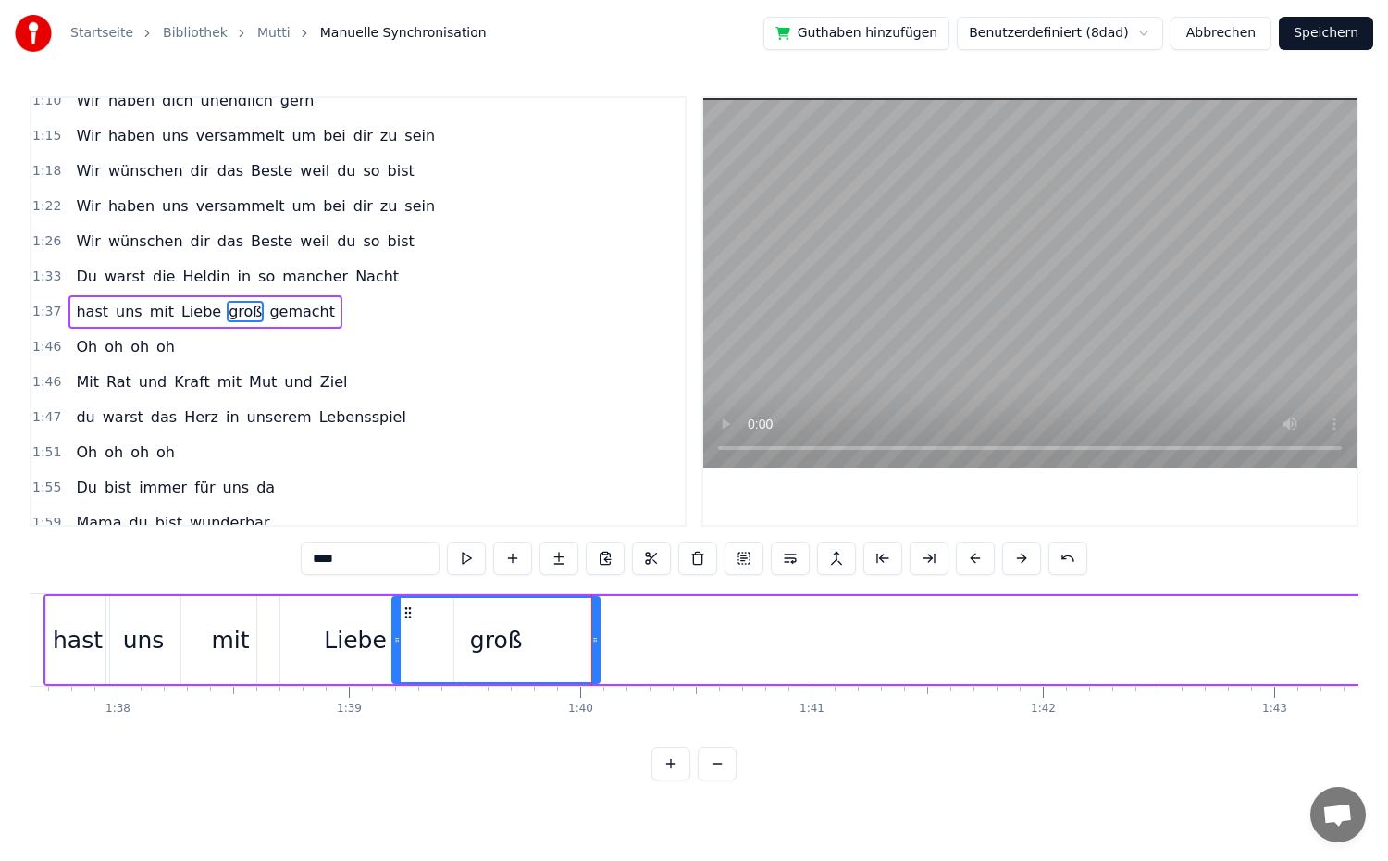
scroll to position [0, 22546]
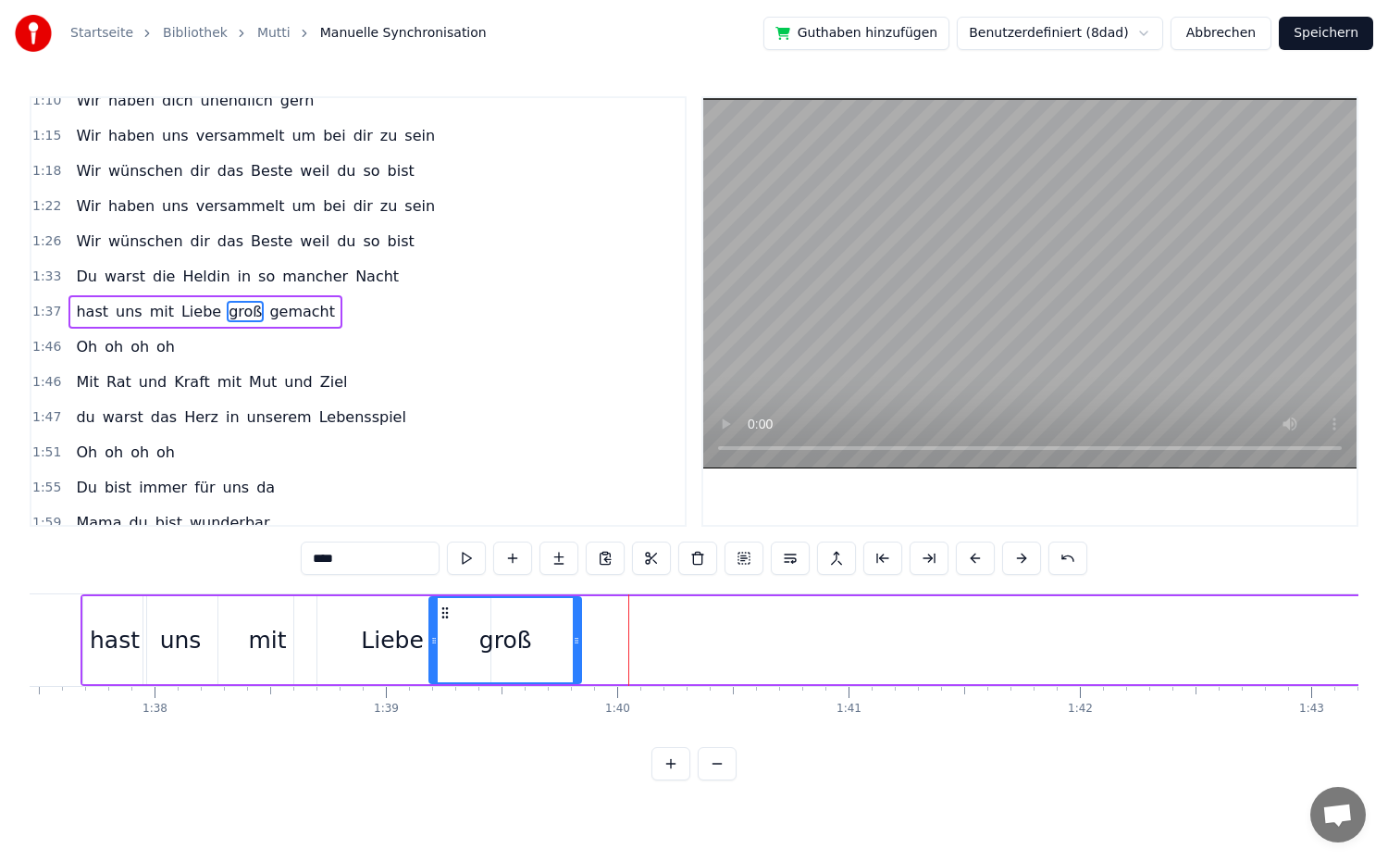
drag, startPoint x: 633, startPoint y: 637, endPoint x: 577, endPoint y: 646, distance: 56.3
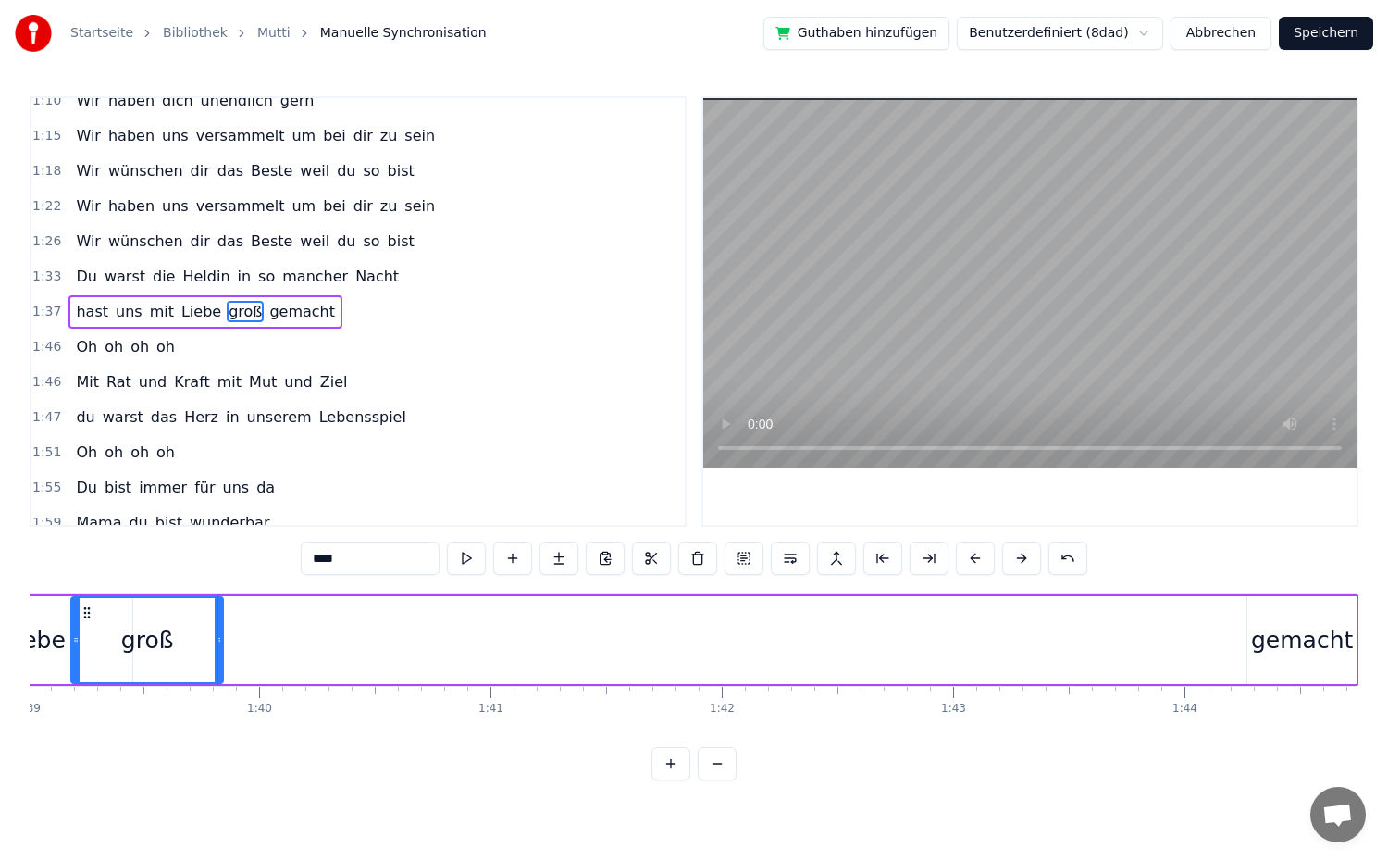
scroll to position [0, 23027]
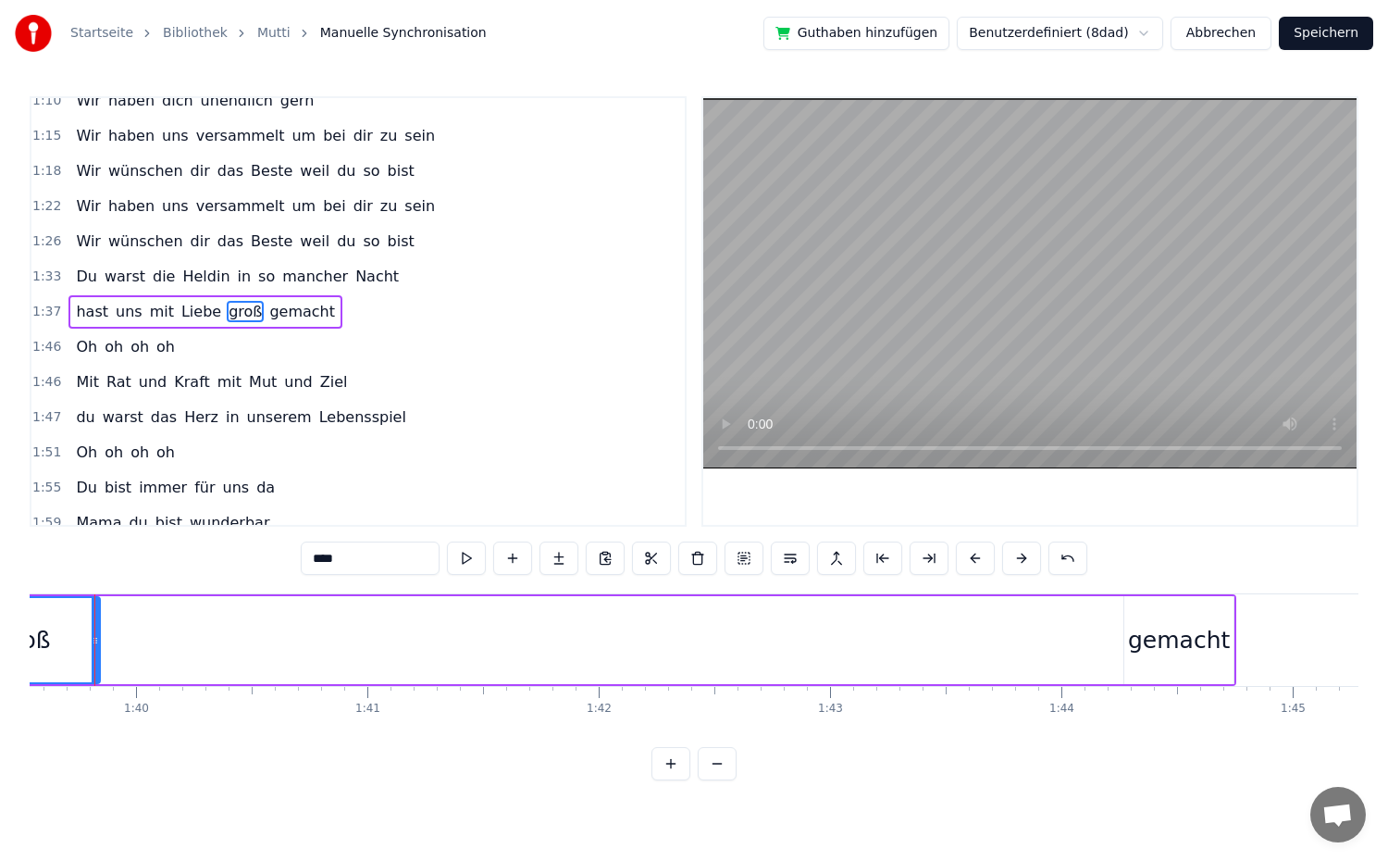
type input "*******"
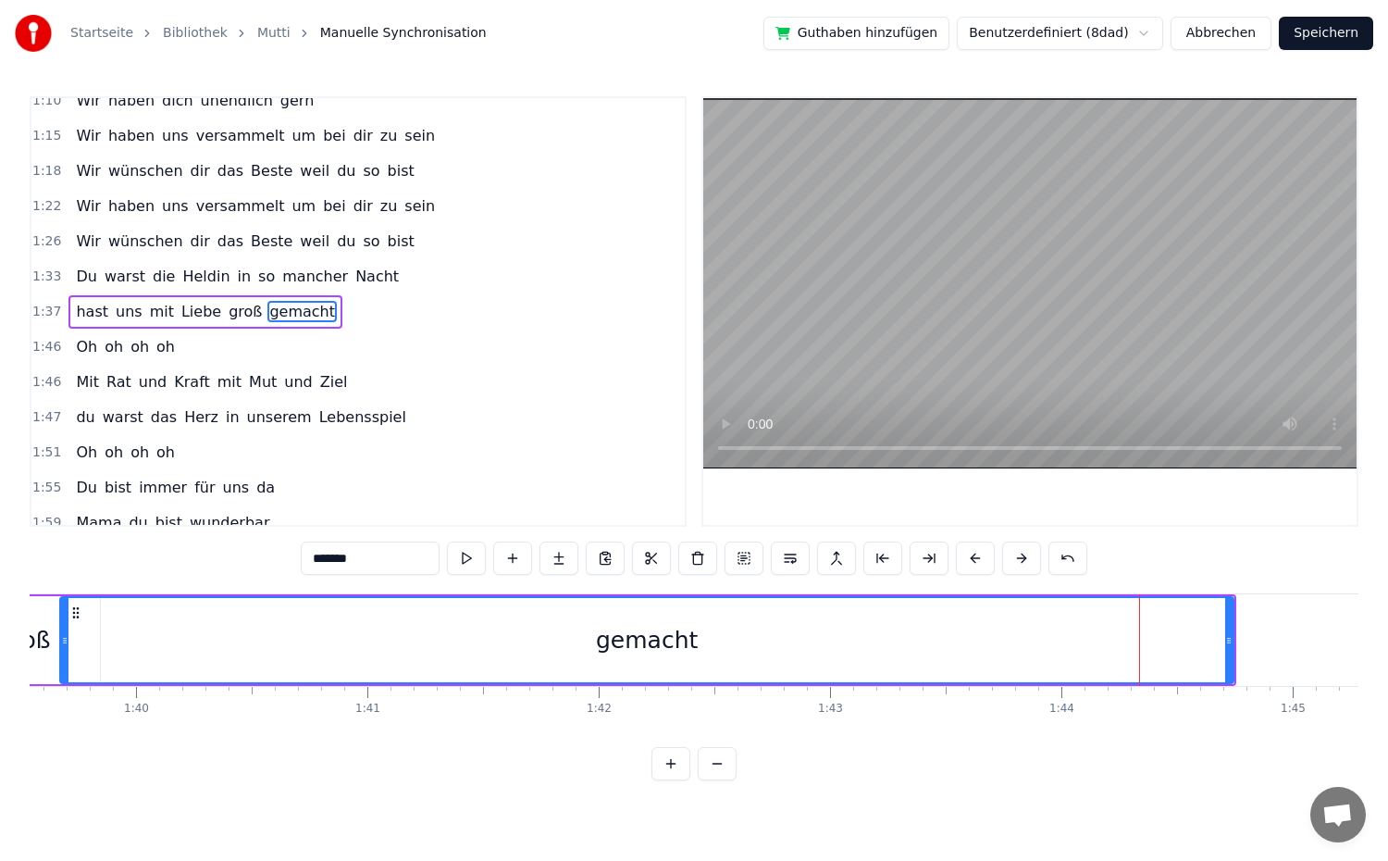
drag, startPoint x: 1129, startPoint y: 639, endPoint x: 65, endPoint y: 650, distance: 1064.2
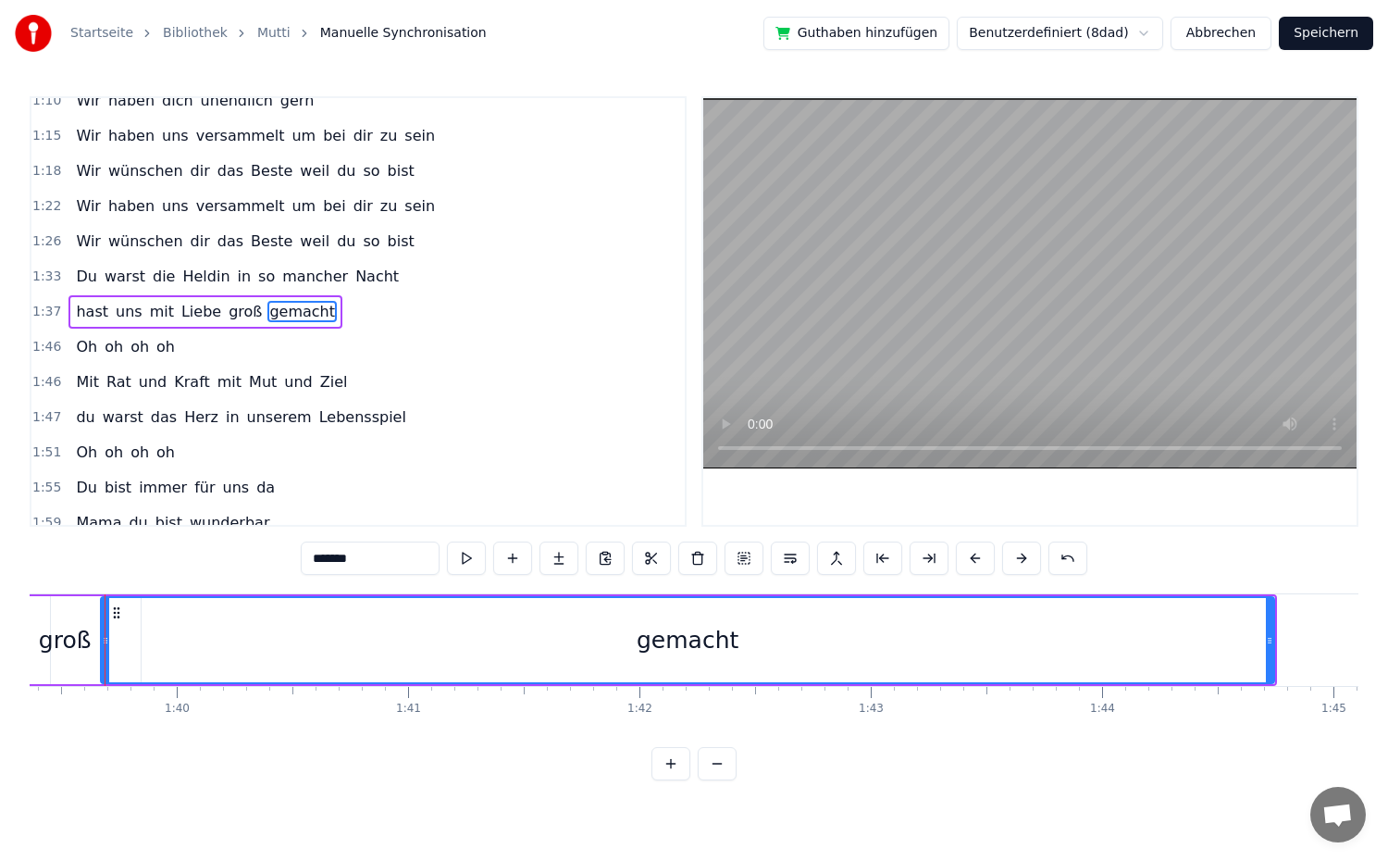
scroll to position [0, 22968]
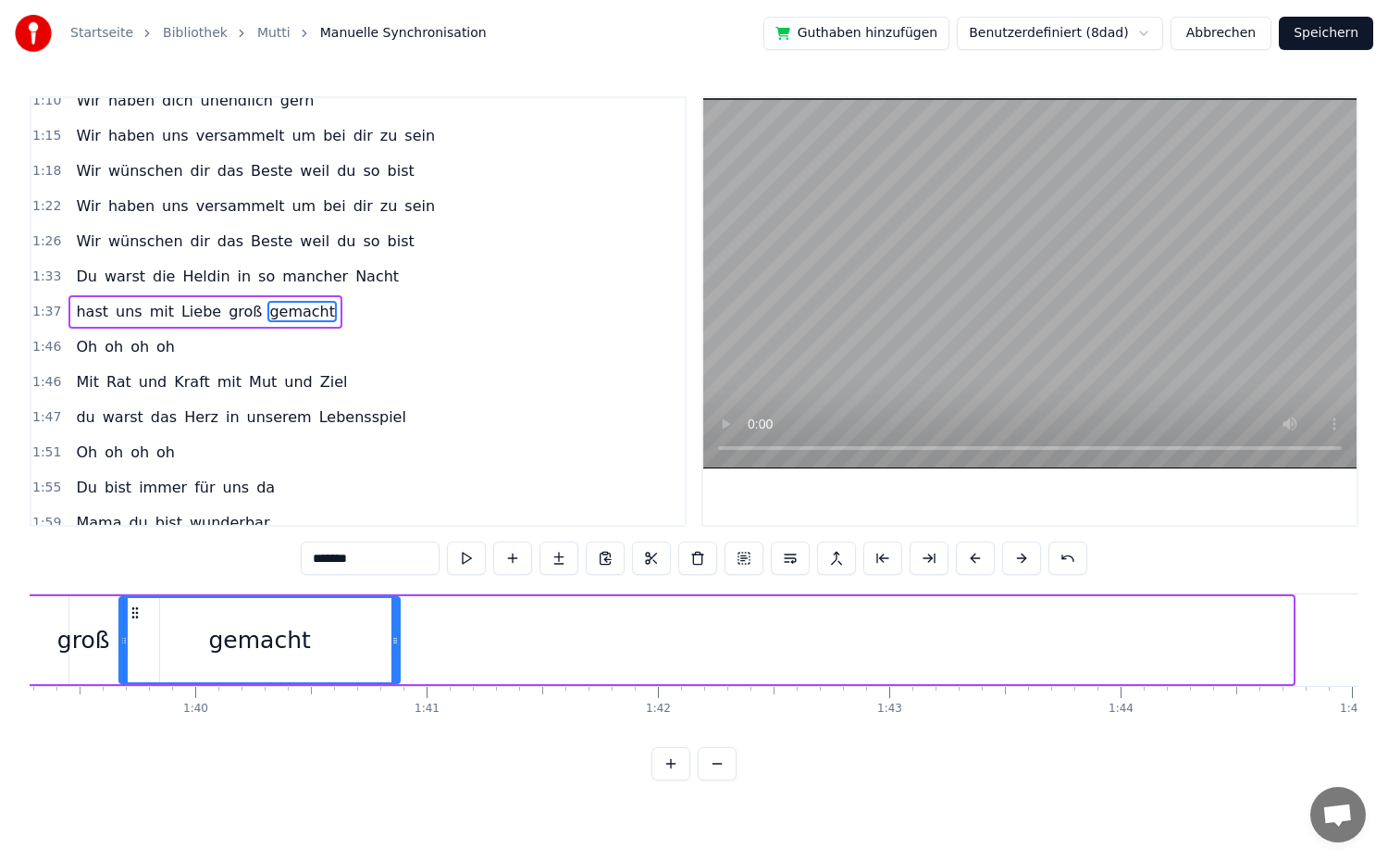
drag, startPoint x: 1284, startPoint y: 641, endPoint x: 391, endPoint y: 652, distance: 893.0
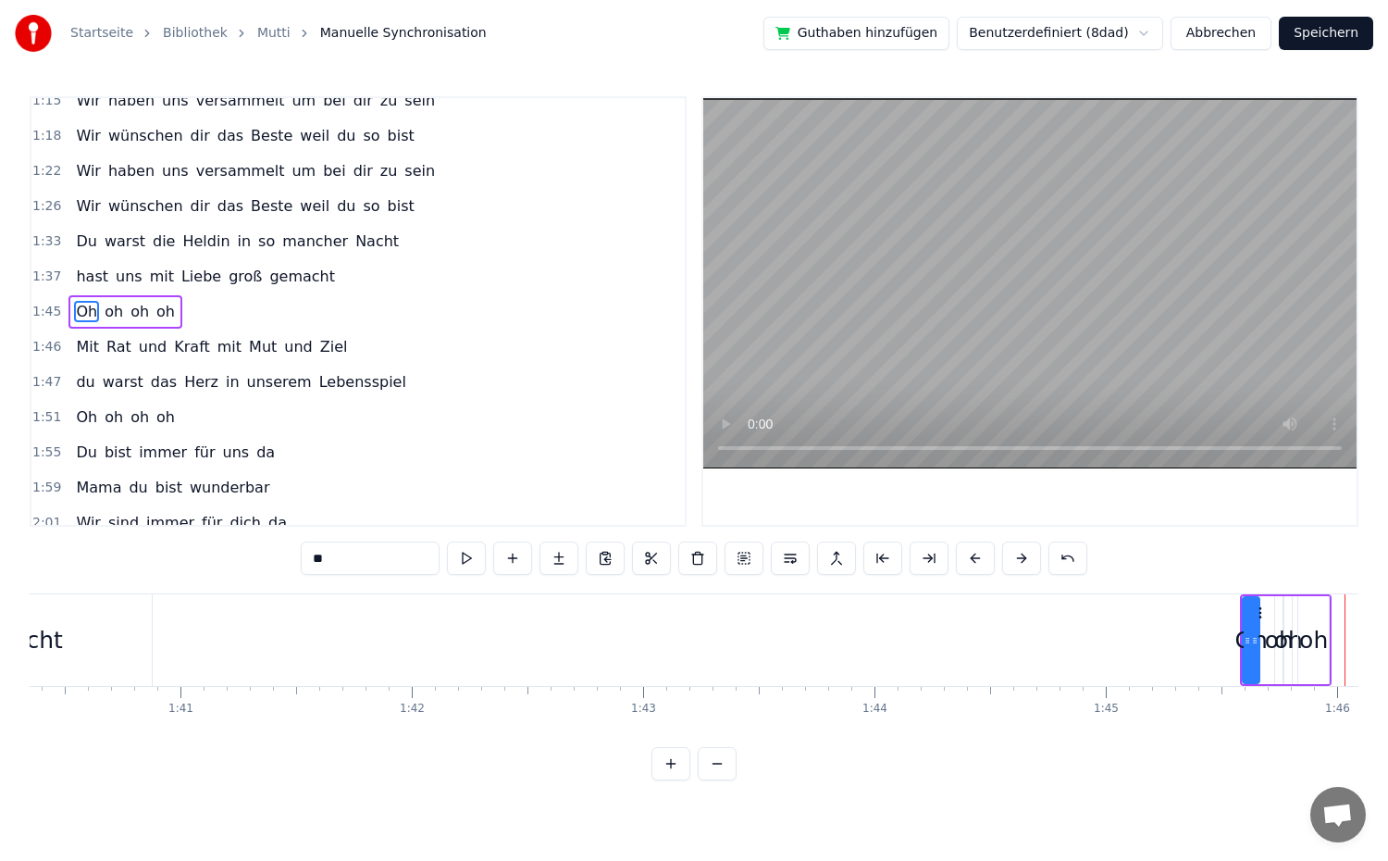
scroll to position [0, 23202]
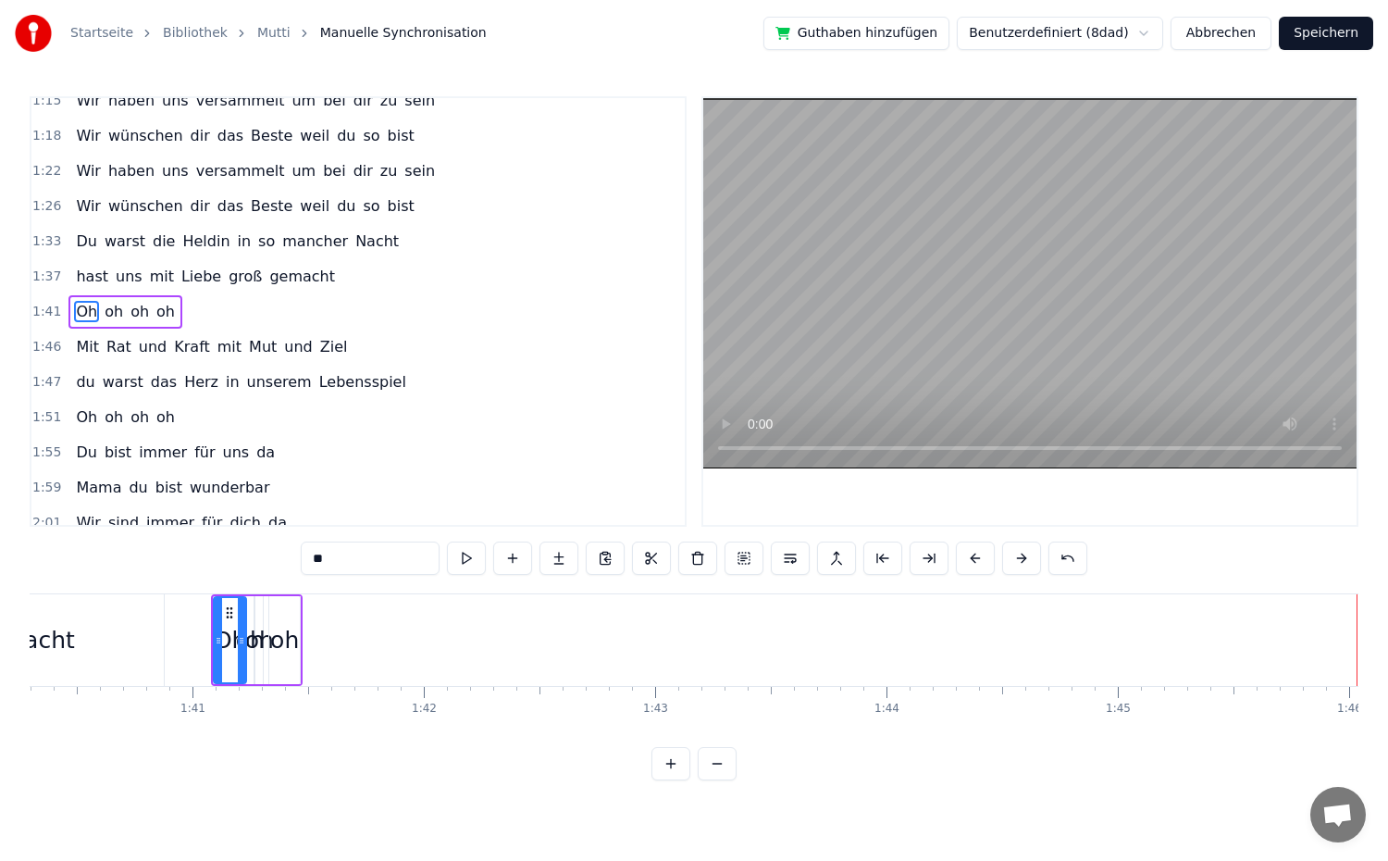
drag, startPoint x: 226, startPoint y: 650, endPoint x: 242, endPoint y: 663, distance: 20.4
type input "**"
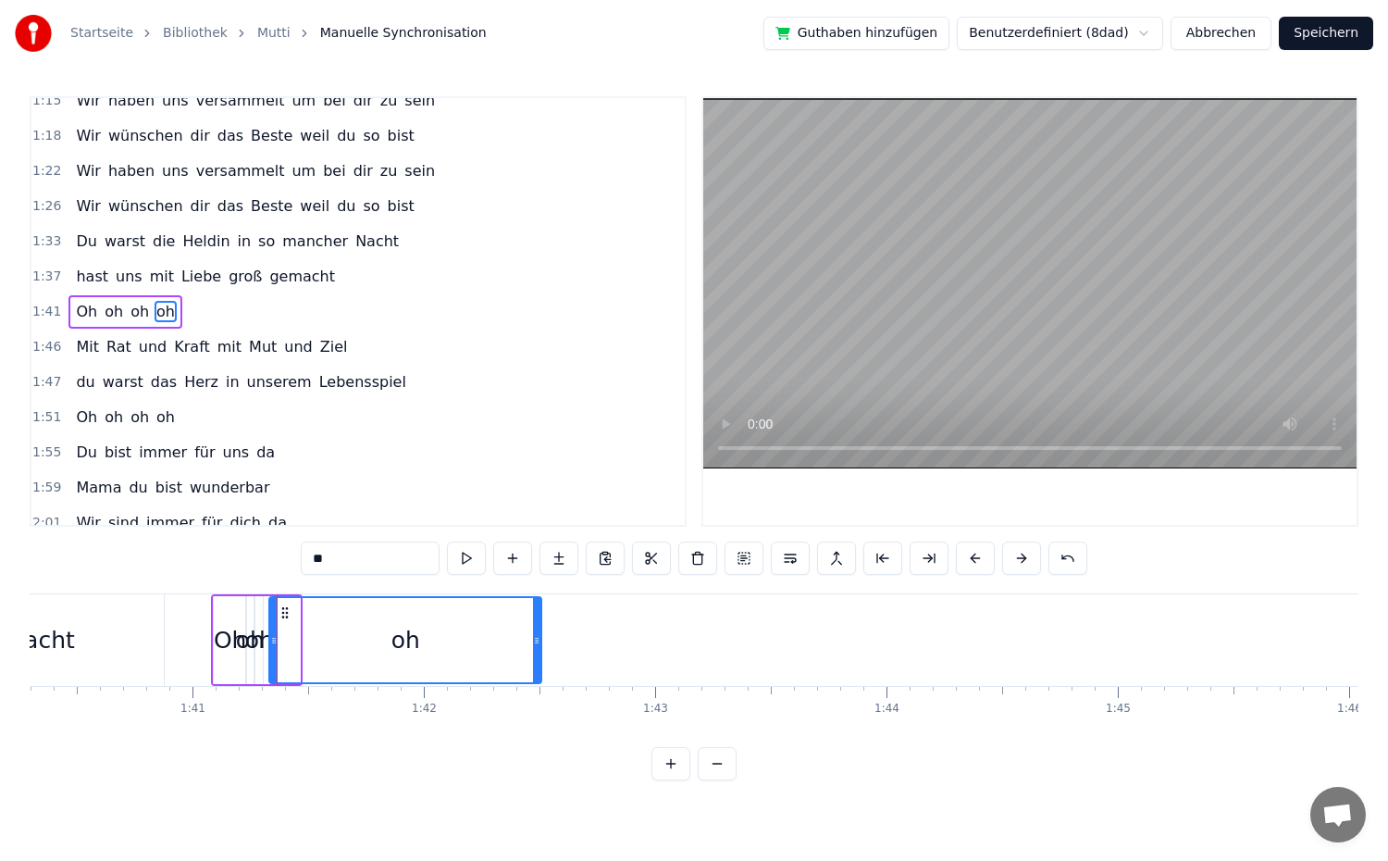
drag, startPoint x: 295, startPoint y: 646, endPoint x: 537, endPoint y: 658, distance: 241.8
drag, startPoint x: 272, startPoint y: 643, endPoint x: 415, endPoint y: 653, distance: 143.8
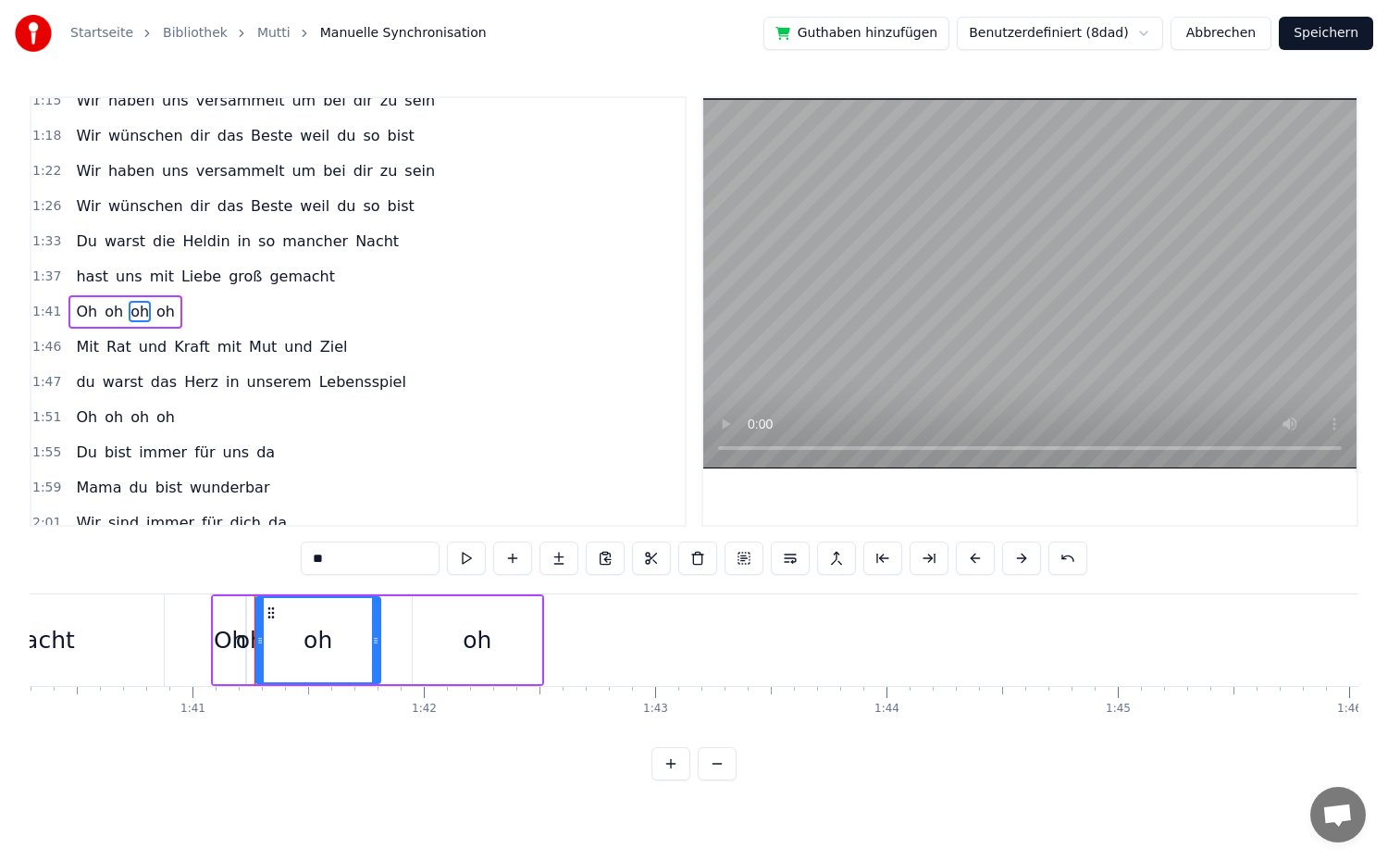
drag, startPoint x: 260, startPoint y: 648, endPoint x: 378, endPoint y: 653, distance: 117.7
drag, startPoint x: 258, startPoint y: 645, endPoint x: 308, endPoint y: 652, distance: 50.5
drag, startPoint x: 253, startPoint y: 646, endPoint x: 318, endPoint y: 649, distance: 65.8
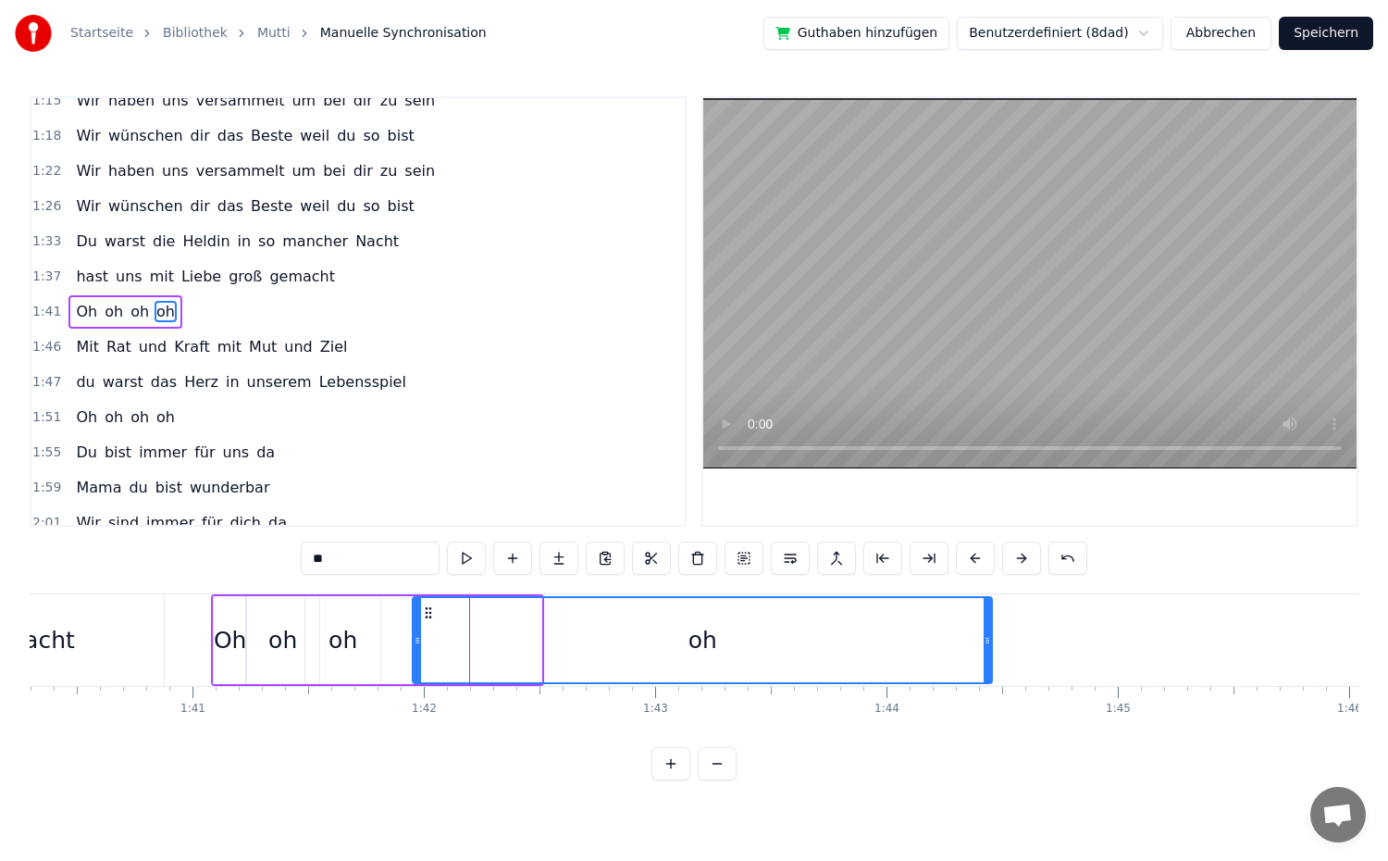
drag, startPoint x: 539, startPoint y: 640, endPoint x: 987, endPoint y: 651, distance: 448.9
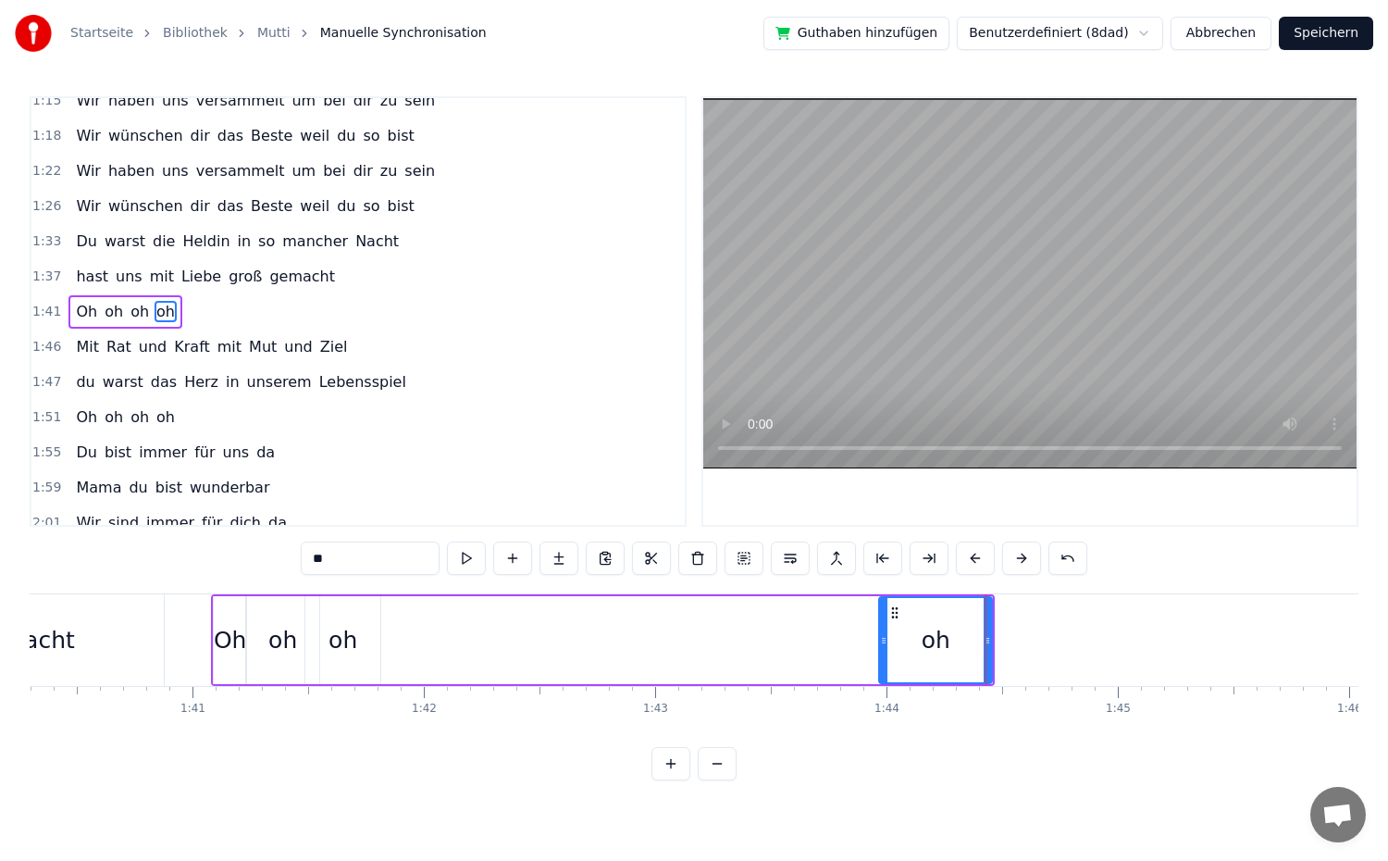
drag, startPoint x: 414, startPoint y: 642, endPoint x: 880, endPoint y: 679, distance: 467.8
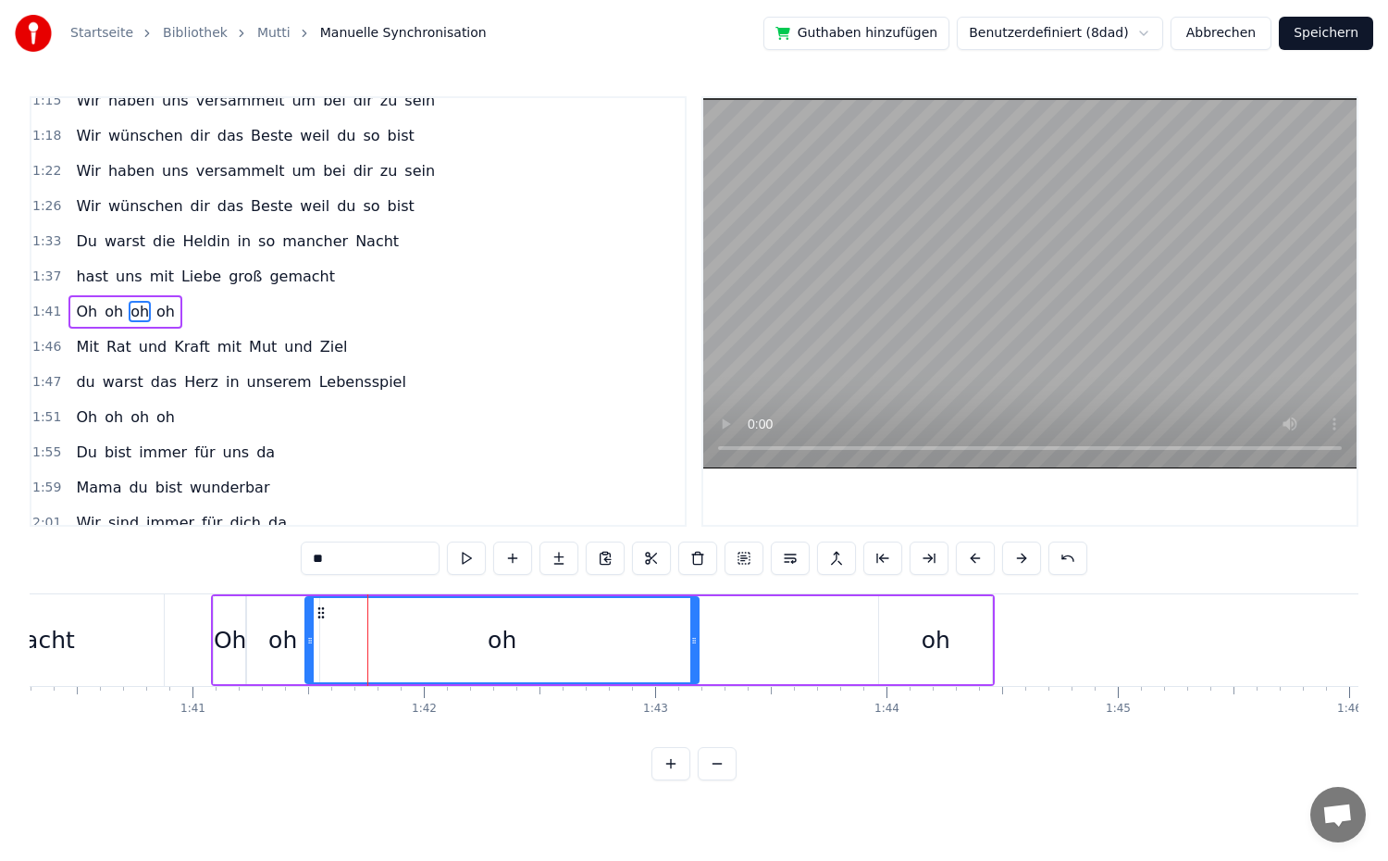
drag, startPoint x: 376, startPoint y: 652, endPoint x: 702, endPoint y: 680, distance: 327.8
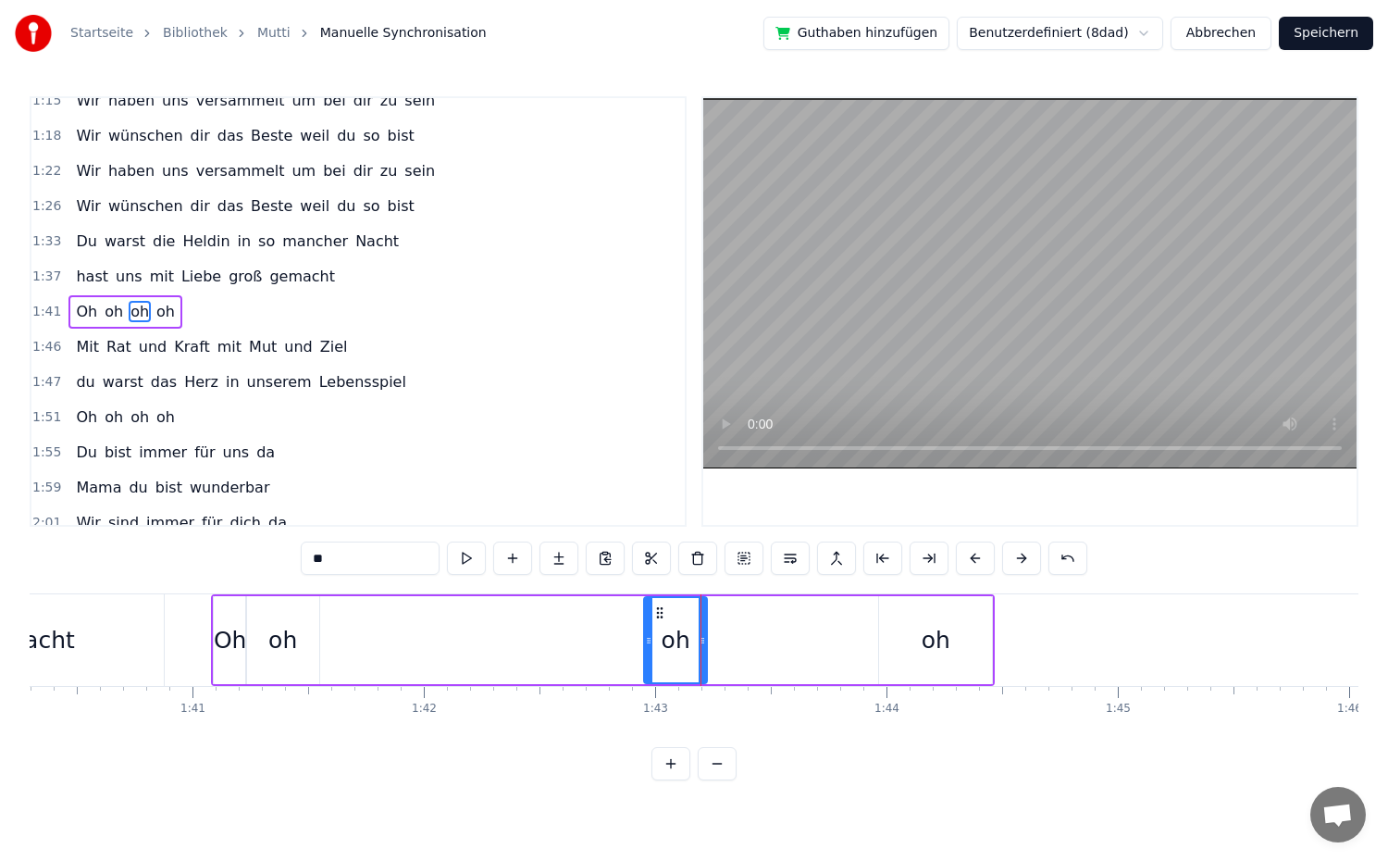
drag, startPoint x: 311, startPoint y: 643, endPoint x: 650, endPoint y: 676, distance: 340.3
drag, startPoint x: 701, startPoint y: 651, endPoint x: 827, endPoint y: 667, distance: 126.8
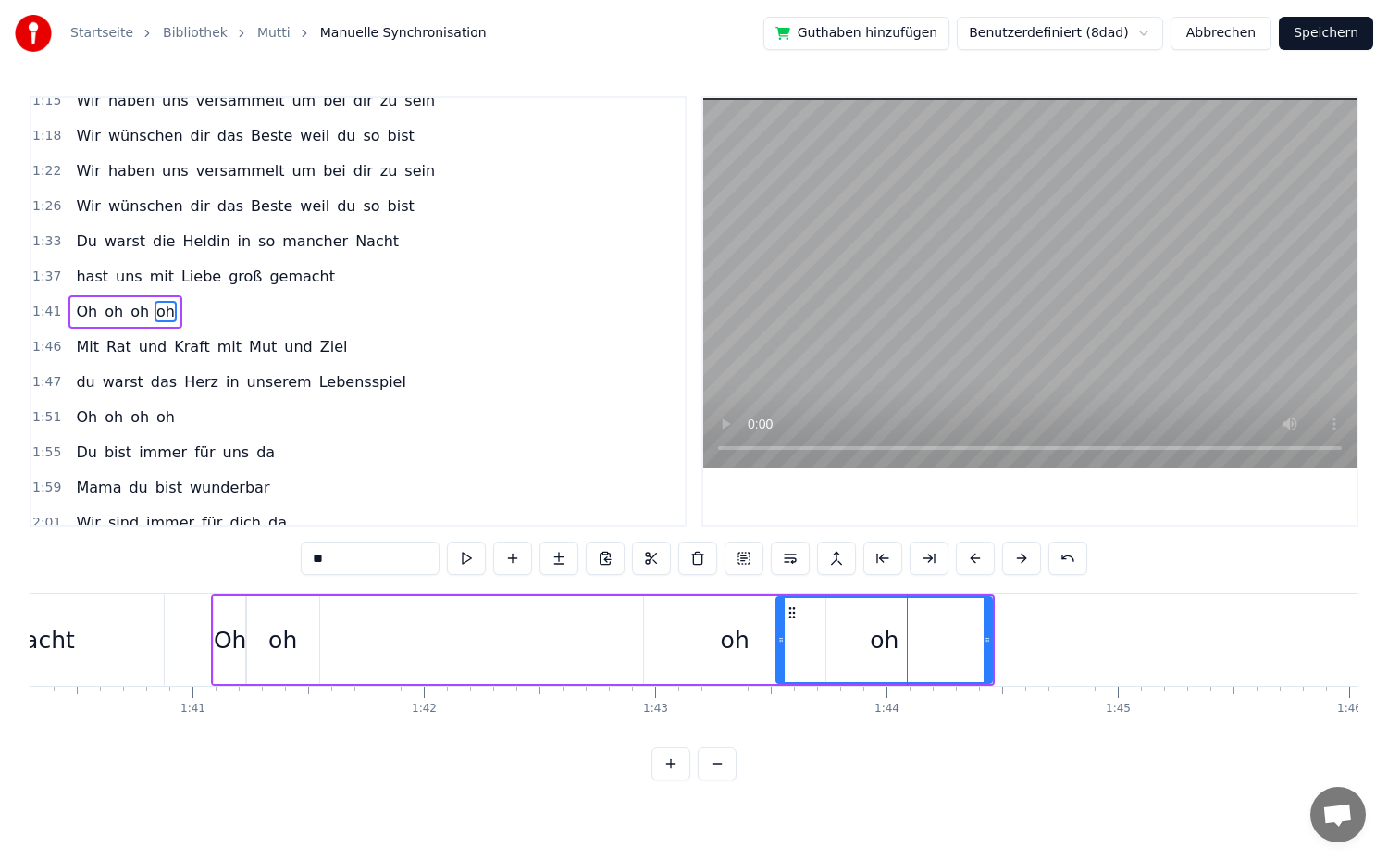
drag, startPoint x: 880, startPoint y: 650, endPoint x: 784, endPoint y: 660, distance: 96.8
drag, startPoint x: 987, startPoint y: 651, endPoint x: 874, endPoint y: 664, distance: 113.6
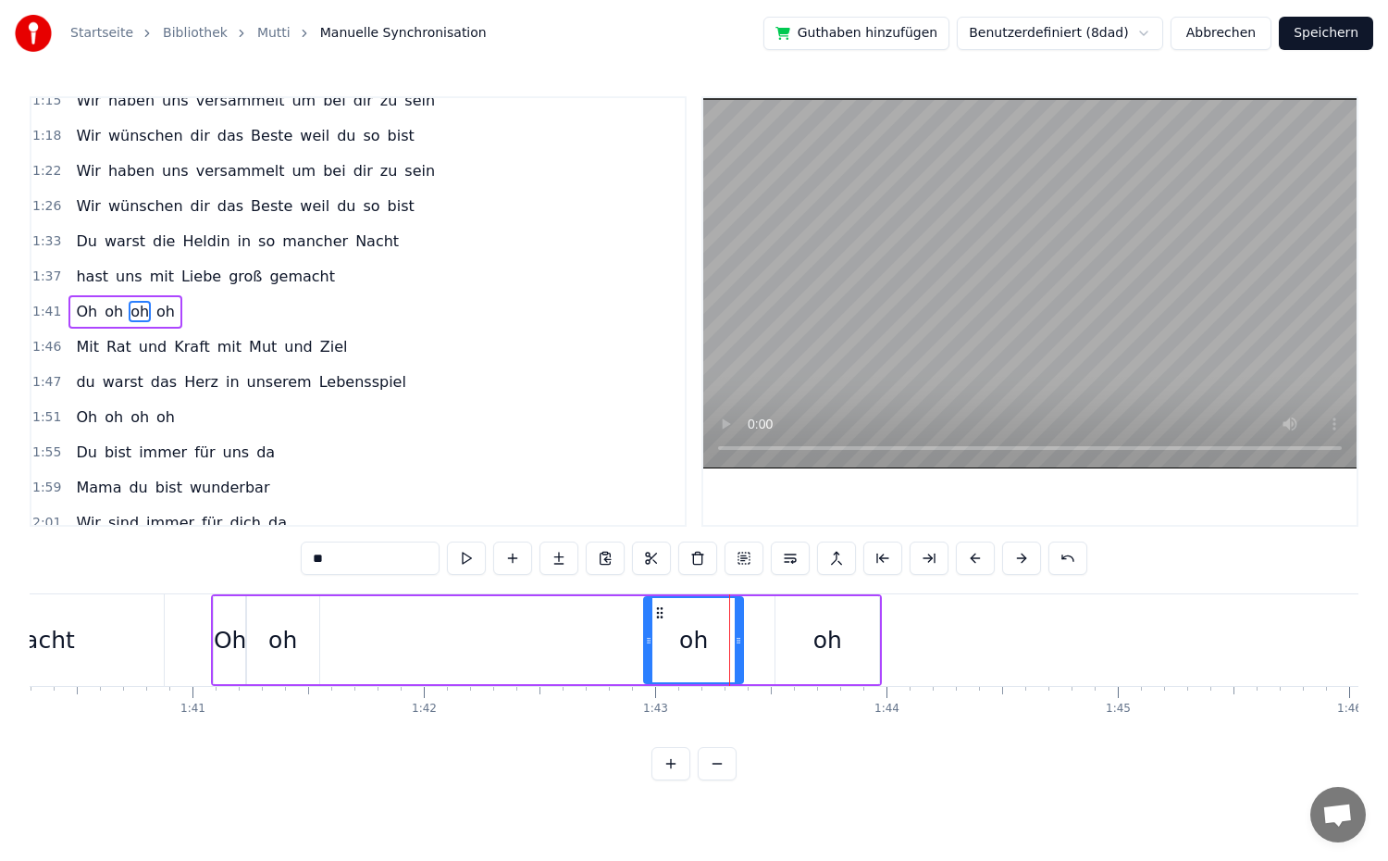
drag, startPoint x: 821, startPoint y: 671, endPoint x: 738, endPoint y: 671, distance: 82.4
drag, startPoint x: 647, startPoint y: 640, endPoint x: 616, endPoint y: 646, distance: 31.0
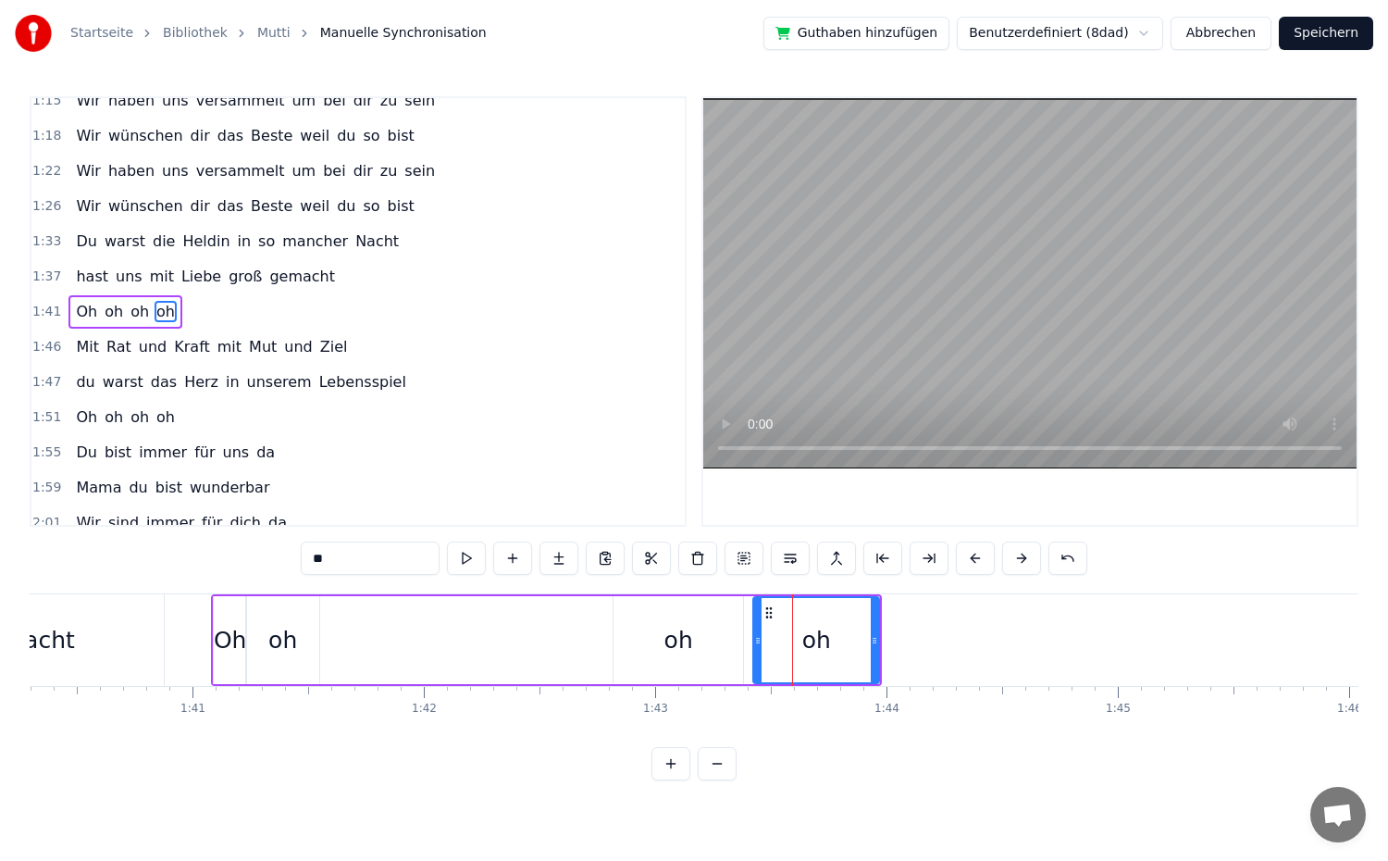
drag, startPoint x: 777, startPoint y: 645, endPoint x: 755, endPoint y: 648, distance: 22.4
drag, startPoint x: 874, startPoint y: 649, endPoint x: 820, endPoint y: 659, distance: 55.5
drag, startPoint x: 756, startPoint y: 647, endPoint x: 722, endPoint y: 649, distance: 34.3
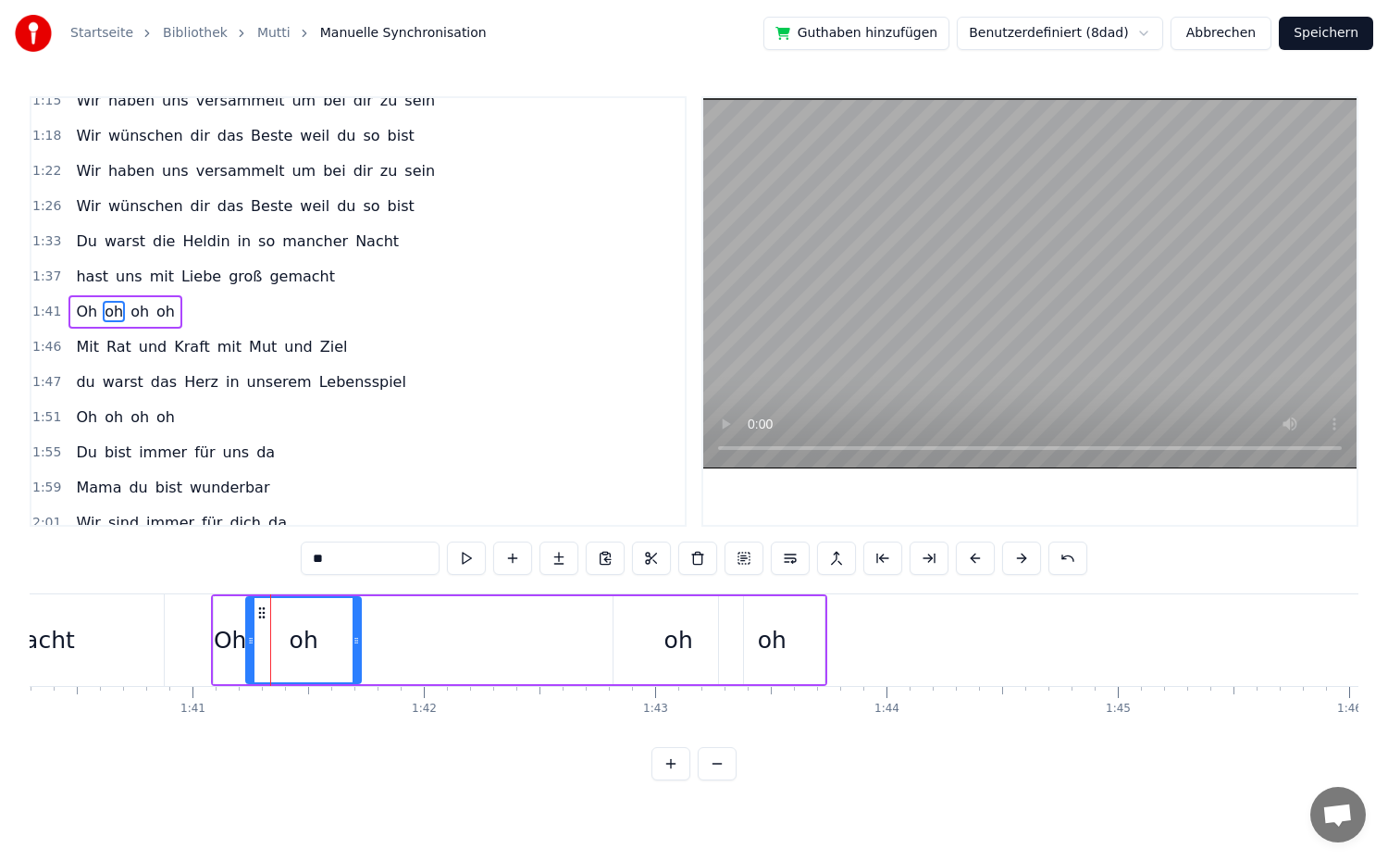
drag, startPoint x: 315, startPoint y: 644, endPoint x: 356, endPoint y: 647, distance: 41.7
drag, startPoint x: 253, startPoint y: 647, endPoint x: 290, endPoint y: 649, distance: 37.1
type input "**"
drag, startPoint x: 240, startPoint y: 642, endPoint x: 273, endPoint y: 650, distance: 34.1
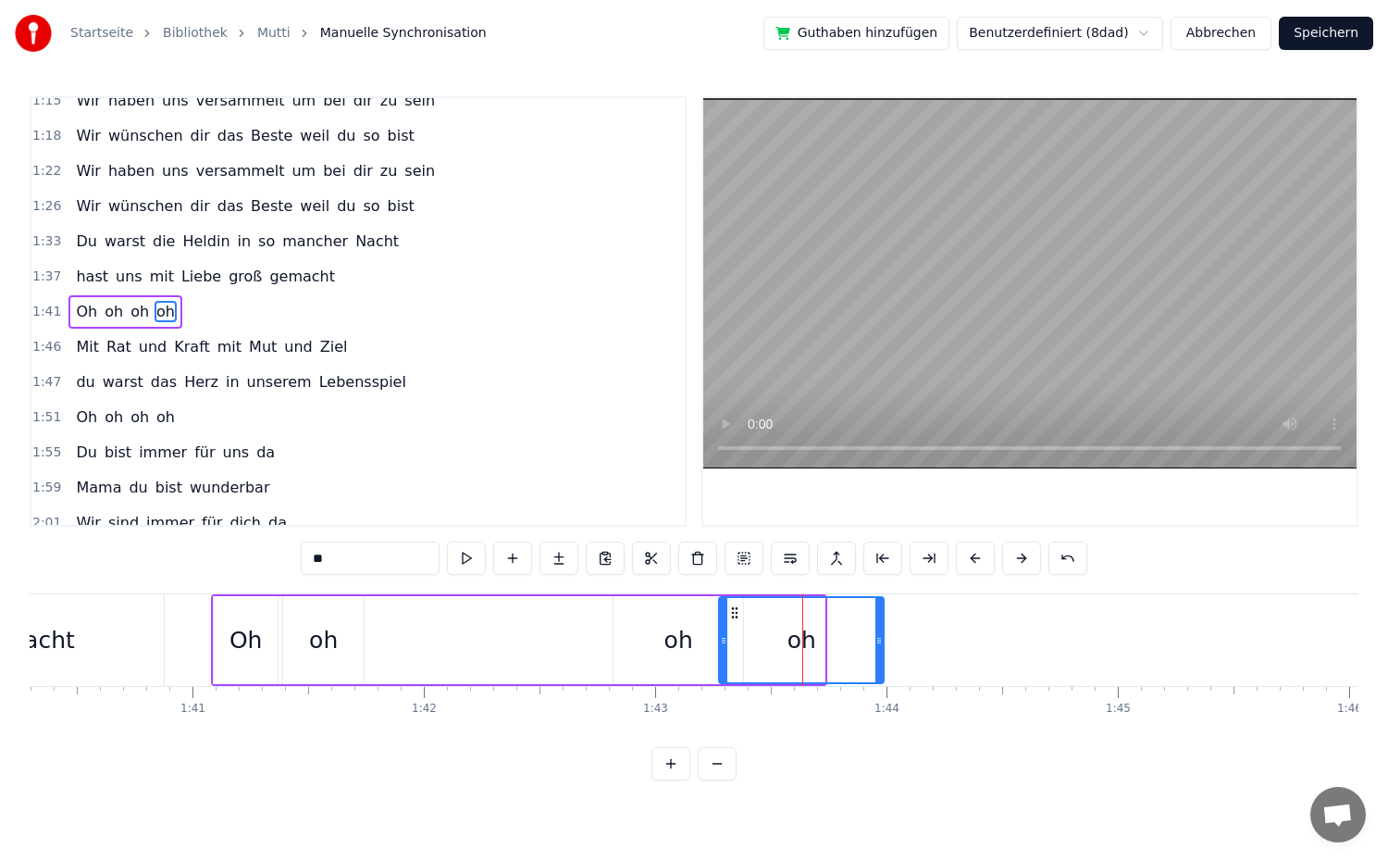
drag, startPoint x: 823, startPoint y: 642, endPoint x: 879, endPoint y: 645, distance: 56.5
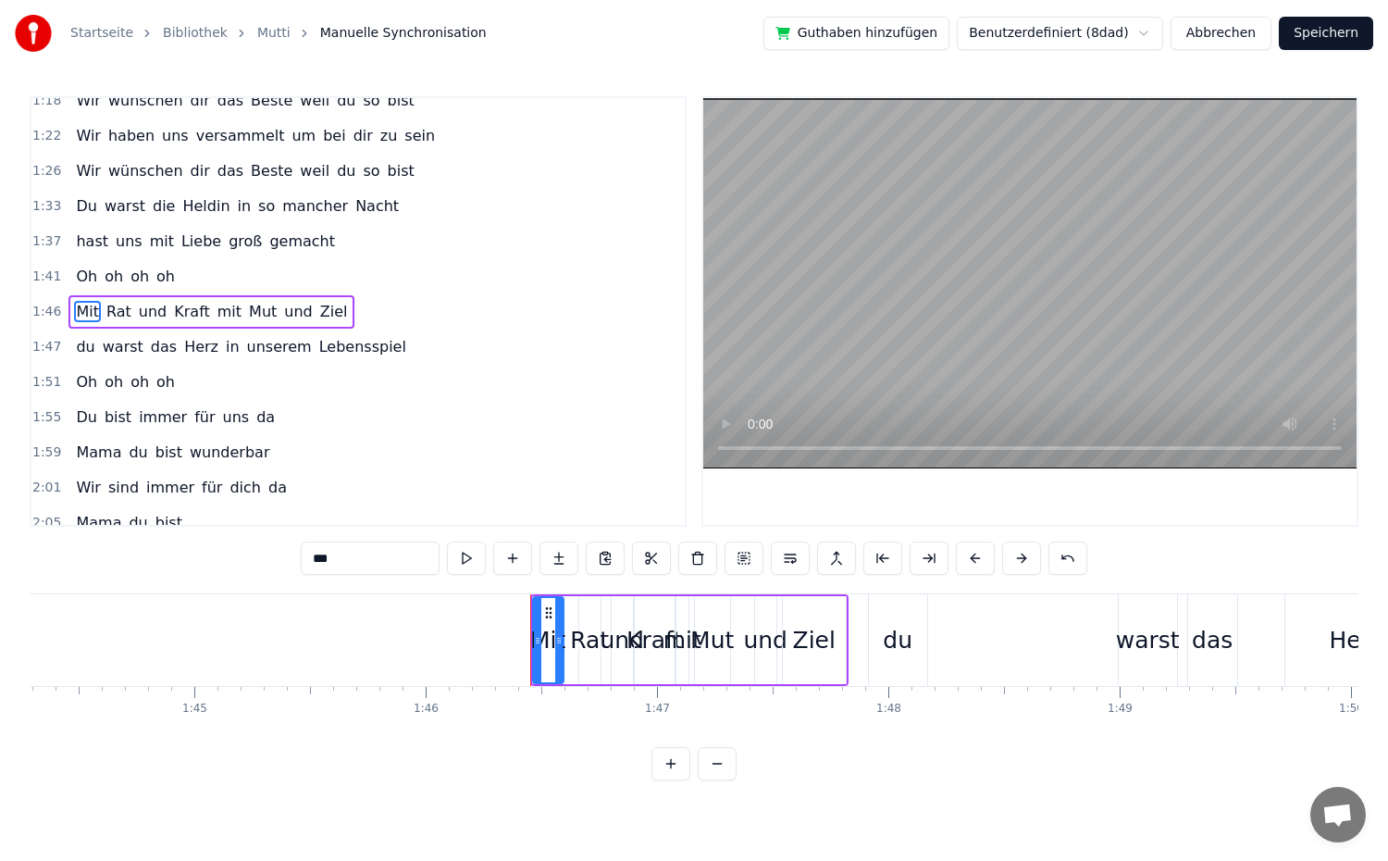
scroll to position [0, 24089]
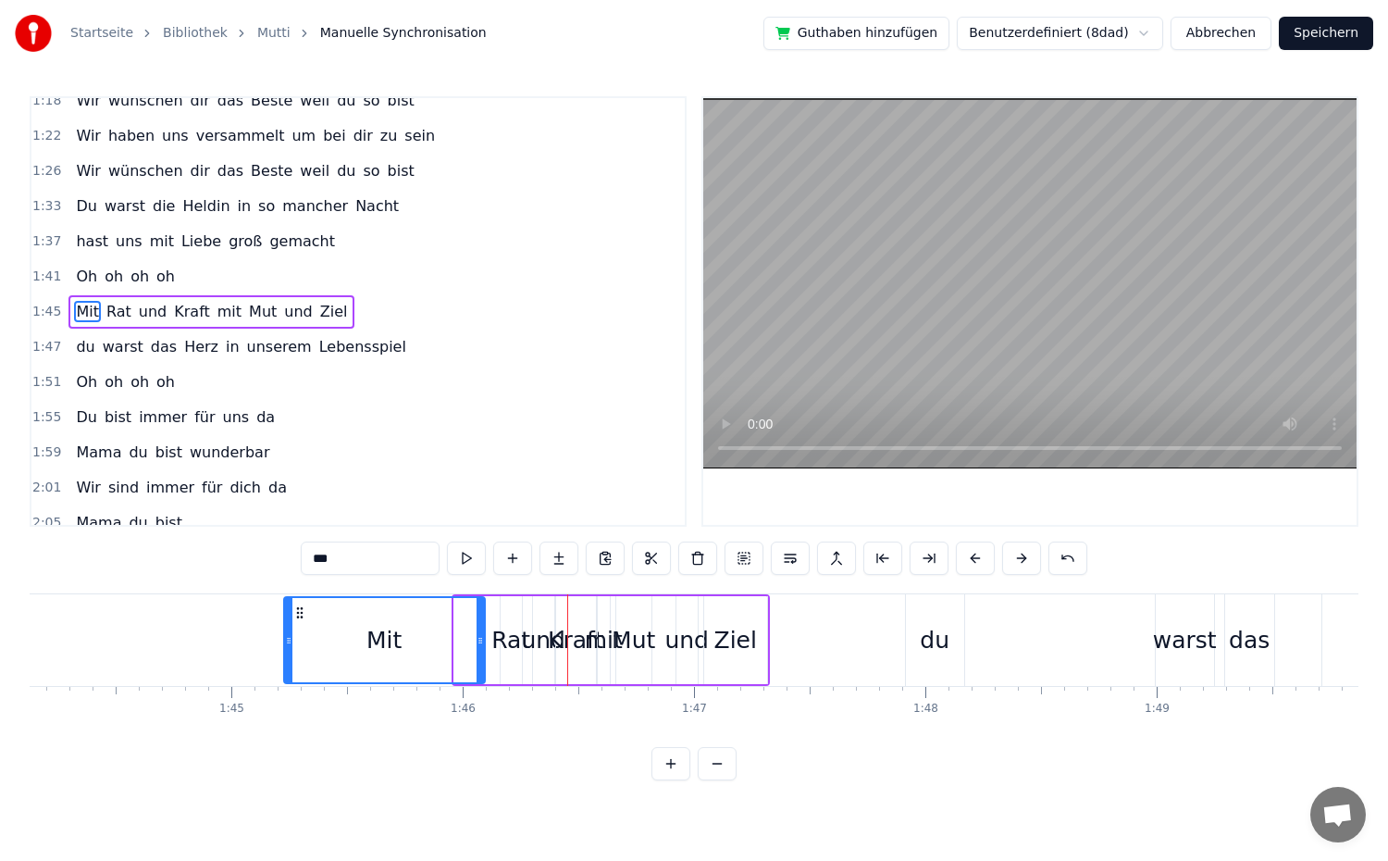
drag, startPoint x: 458, startPoint y: 649, endPoint x: 288, endPoint y: 654, distance: 170.4
drag, startPoint x: 477, startPoint y: 649, endPoint x: 371, endPoint y: 658, distance: 106.8
type input "***"
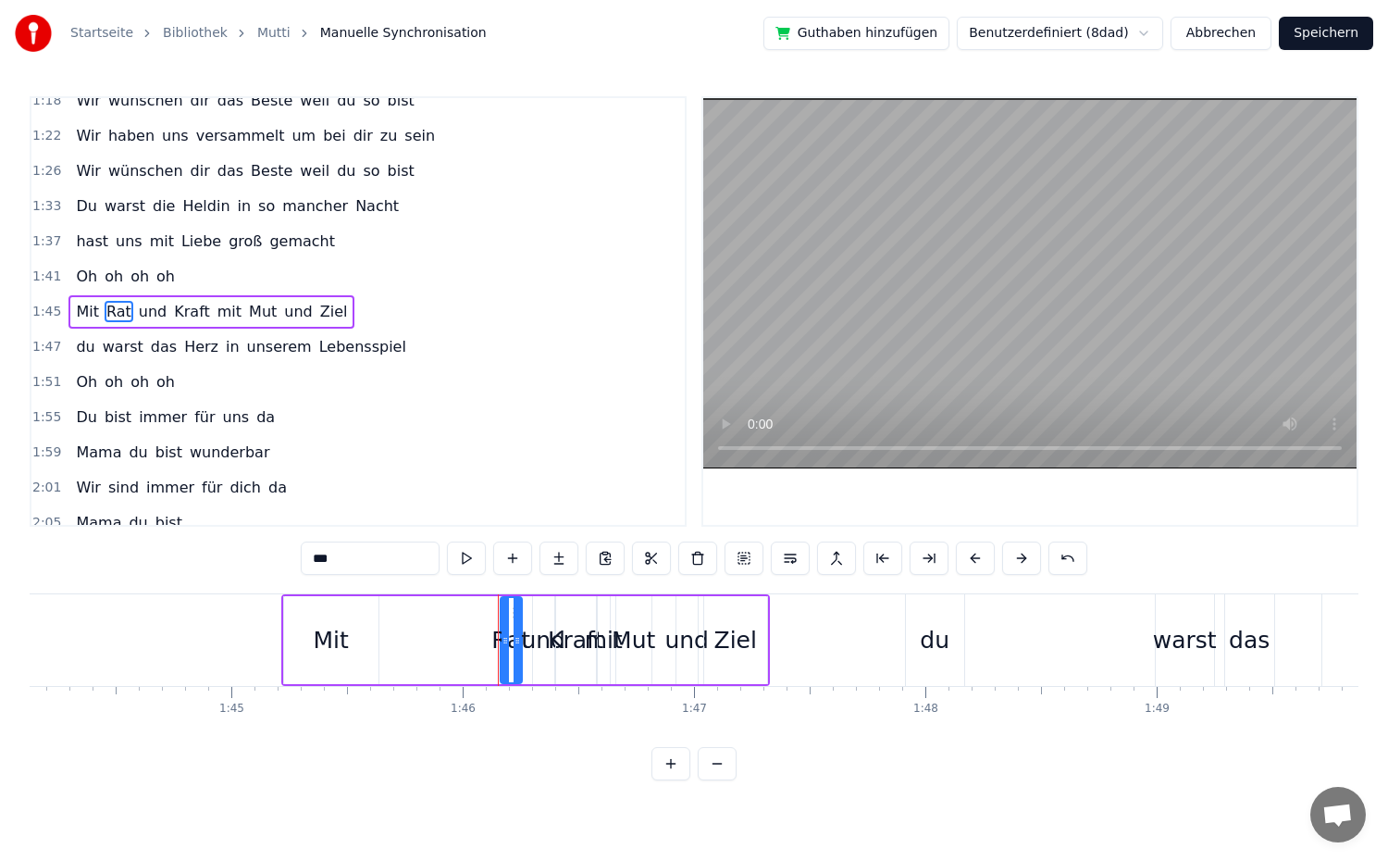
drag, startPoint x: 508, startPoint y: 647, endPoint x: 444, endPoint y: 658, distance: 64.8
drag, startPoint x: 502, startPoint y: 647, endPoint x: 360, endPoint y: 656, distance: 141.9
drag, startPoint x: 515, startPoint y: 648, endPoint x: 431, endPoint y: 659, distance: 84.9
drag, startPoint x: 431, startPoint y: 659, endPoint x: 419, endPoint y: 659, distance: 12.0
drag, startPoint x: 536, startPoint y: 659, endPoint x: 409, endPoint y: 660, distance: 126.8
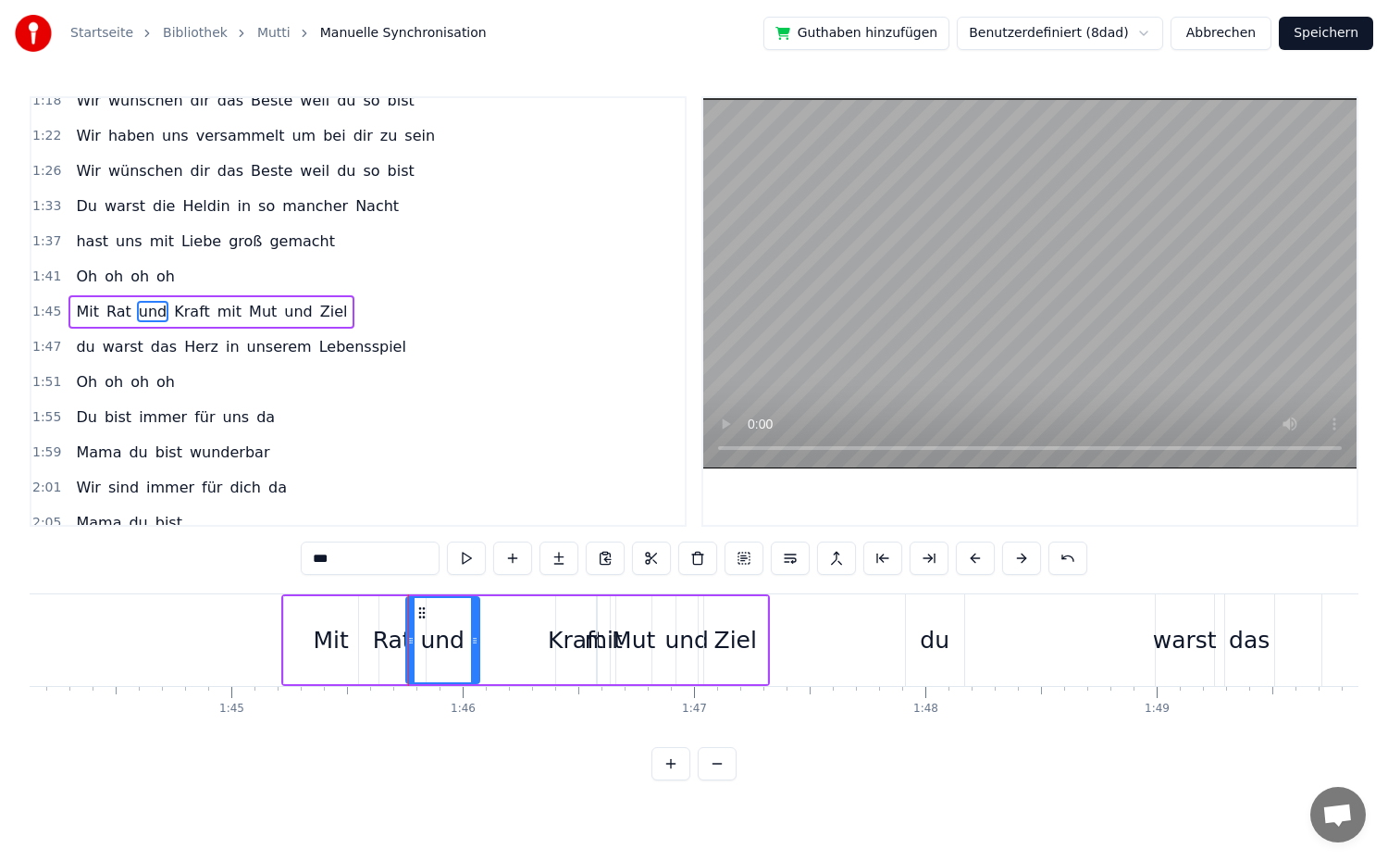
drag, startPoint x: 552, startPoint y: 661, endPoint x: 477, endPoint y: 667, distance: 75.2
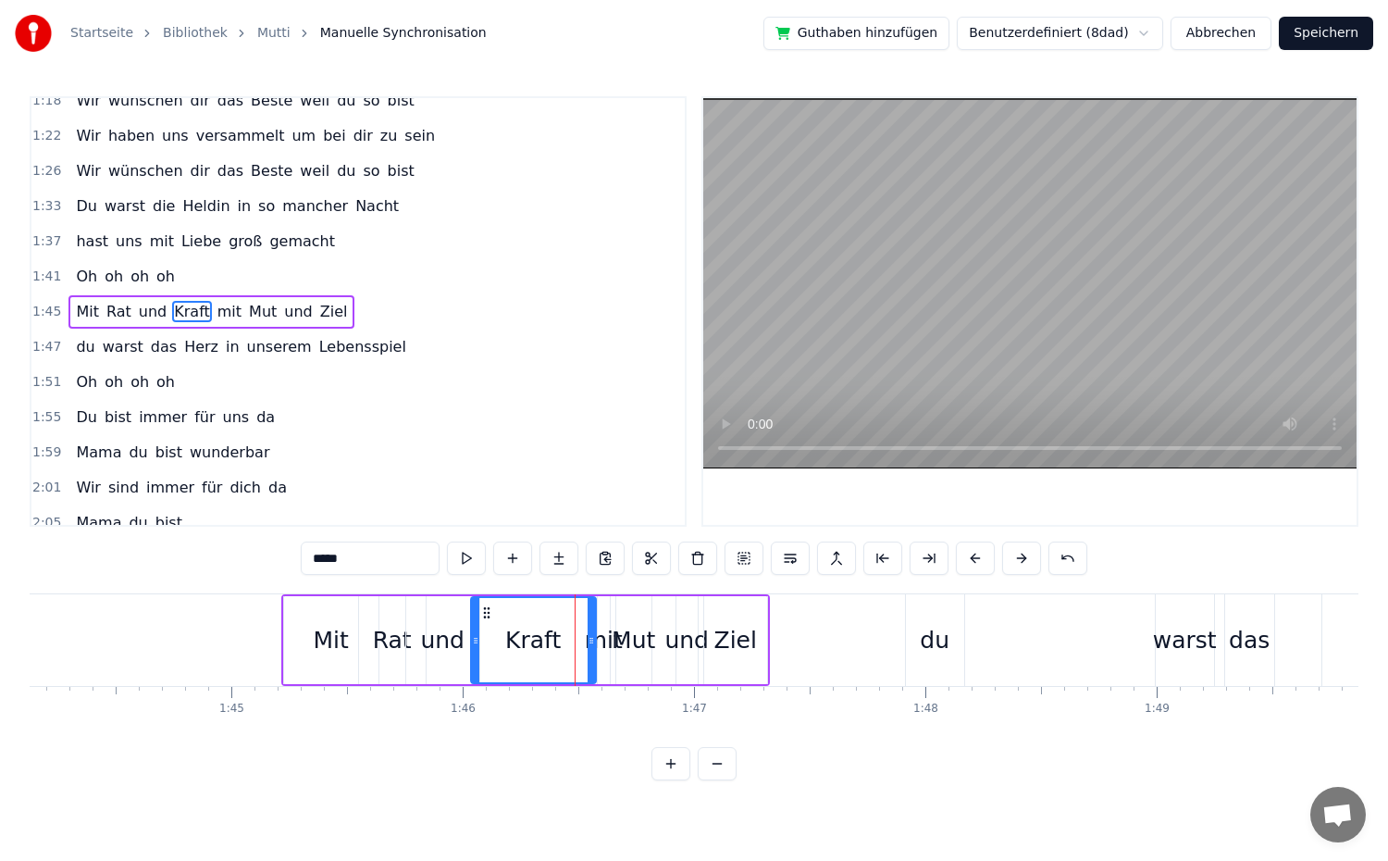
drag, startPoint x: 560, startPoint y: 660, endPoint x: 475, endPoint y: 659, distance: 85.1
drag, startPoint x: 589, startPoint y: 664, endPoint x: 566, endPoint y: 664, distance: 22.2
drag, startPoint x: 599, startPoint y: 663, endPoint x: 559, endPoint y: 666, distance: 40.0
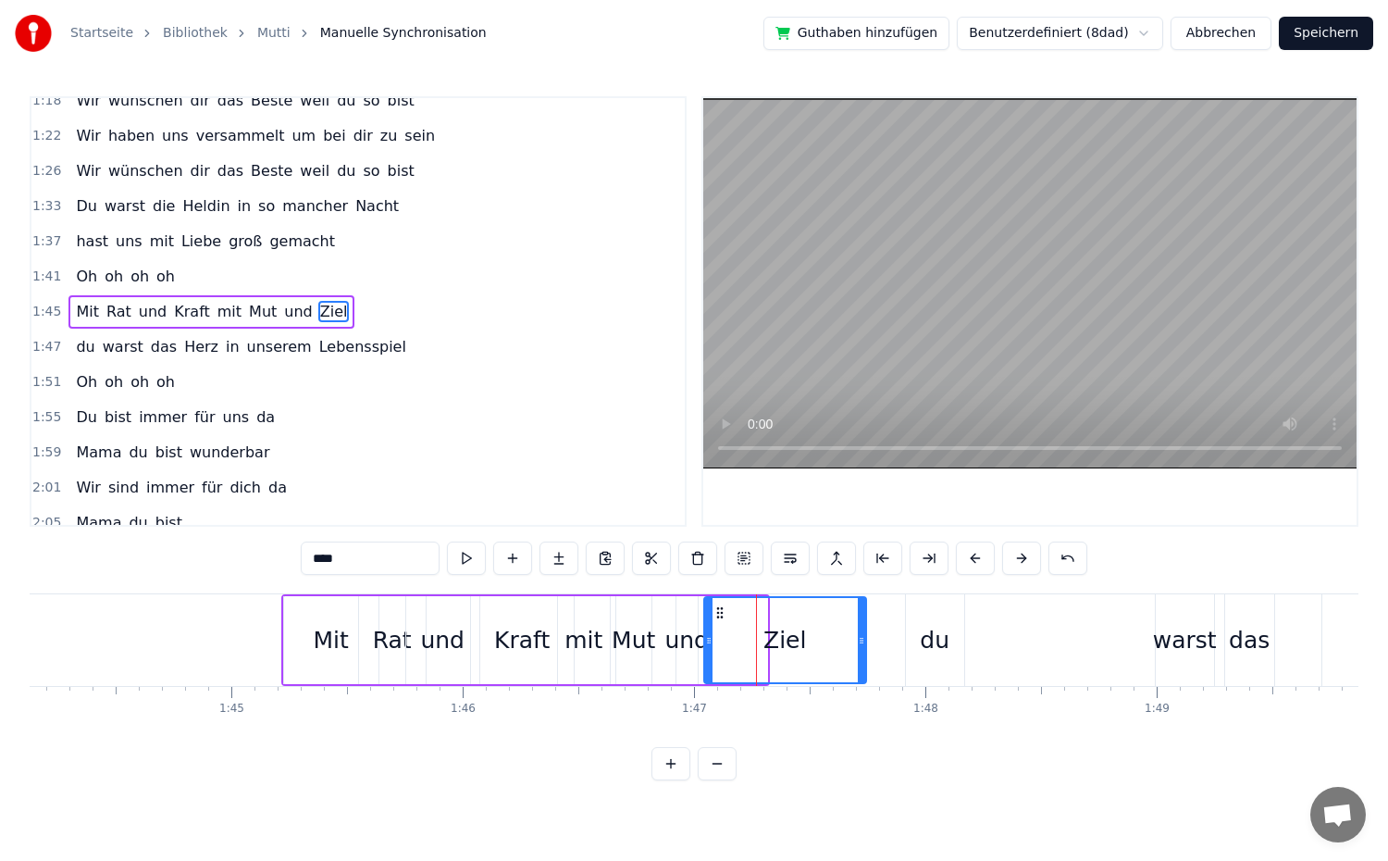
drag, startPoint x: 763, startPoint y: 660, endPoint x: 862, endPoint y: 668, distance: 99.4
drag, startPoint x: 707, startPoint y: 658, endPoint x: 765, endPoint y: 662, distance: 58.4
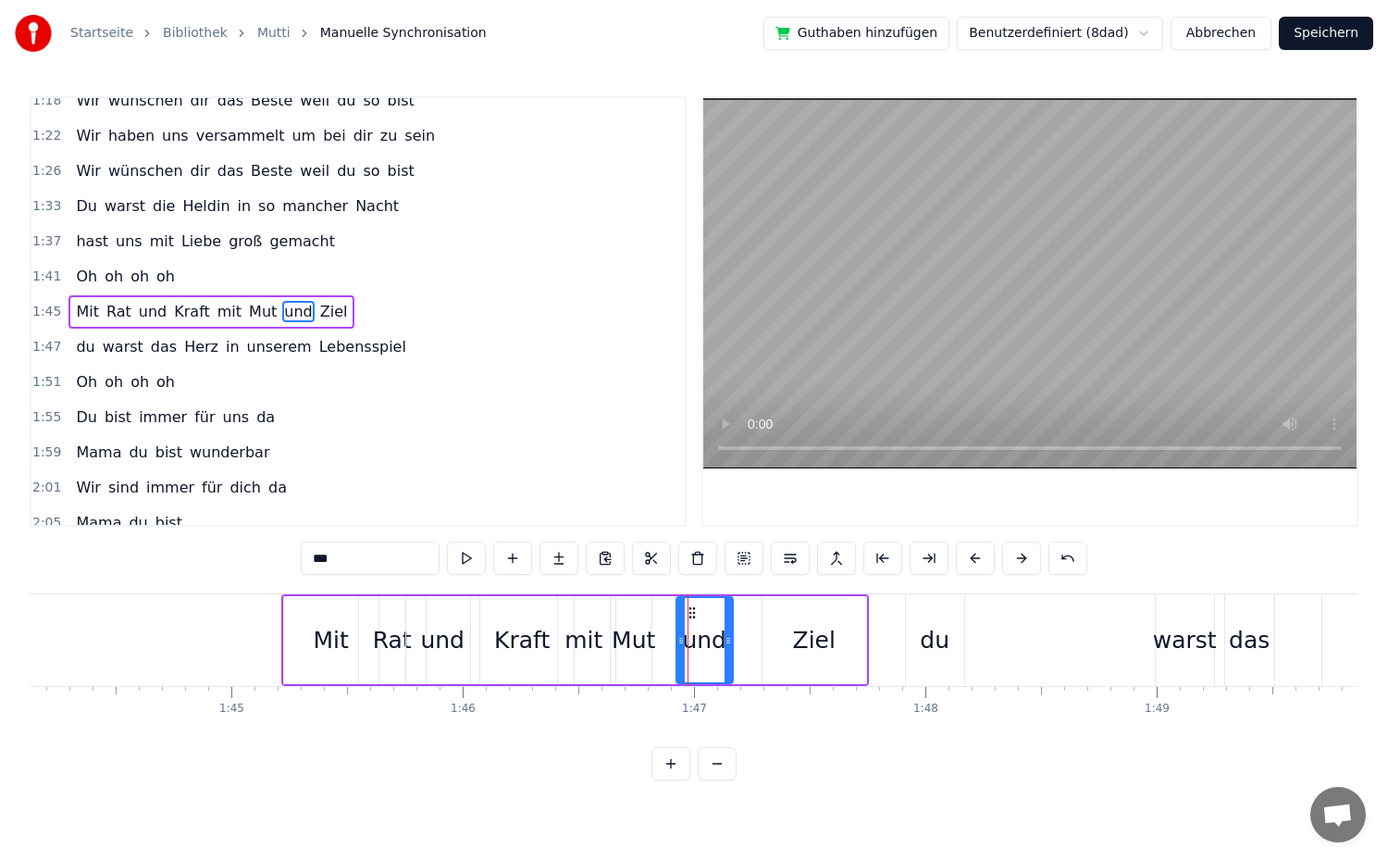
drag, startPoint x: 692, startPoint y: 662, endPoint x: 727, endPoint y: 663, distance: 35.2
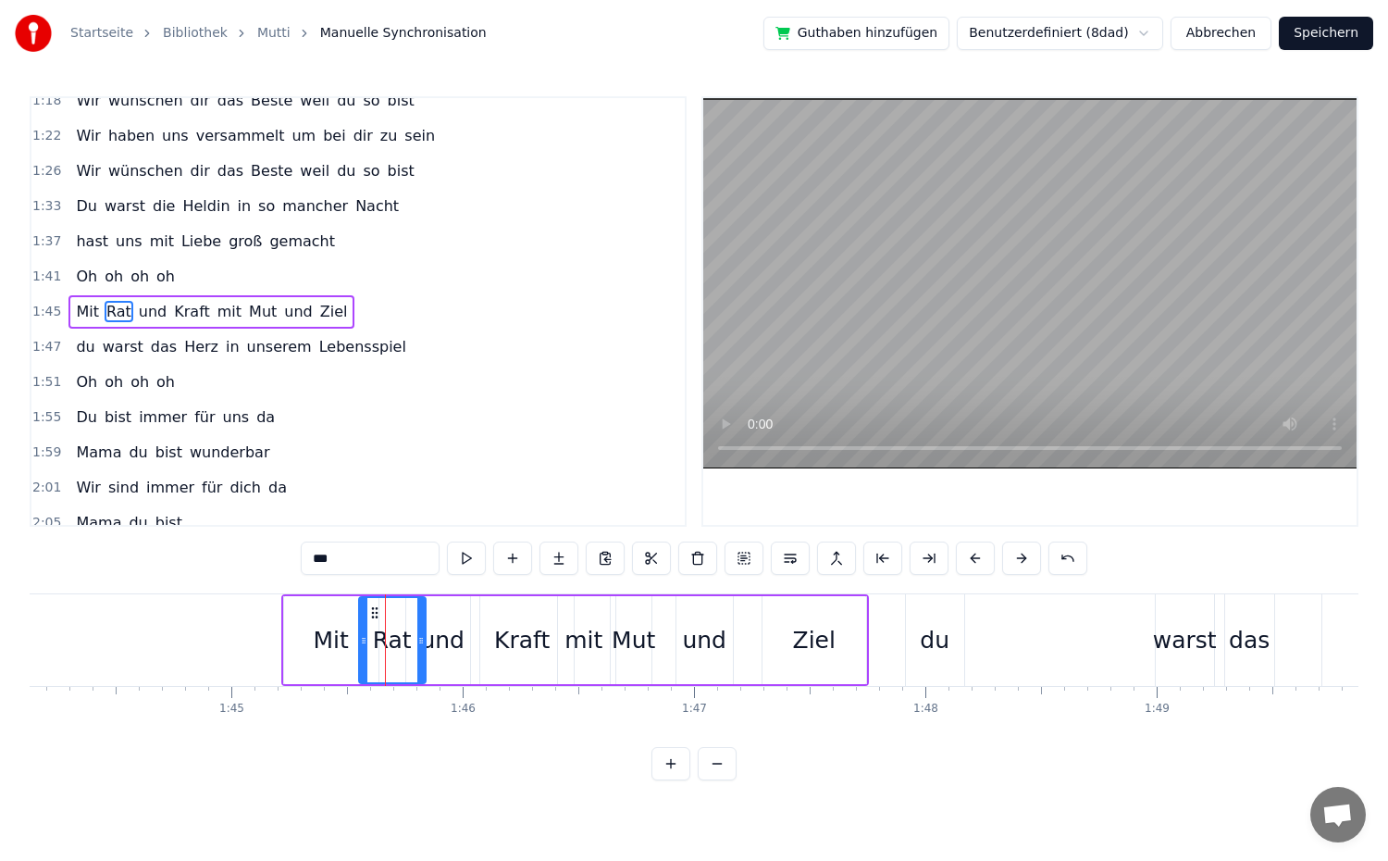
type input "***"
drag, startPoint x: 412, startPoint y: 642, endPoint x: 432, endPoint y: 645, distance: 20.5
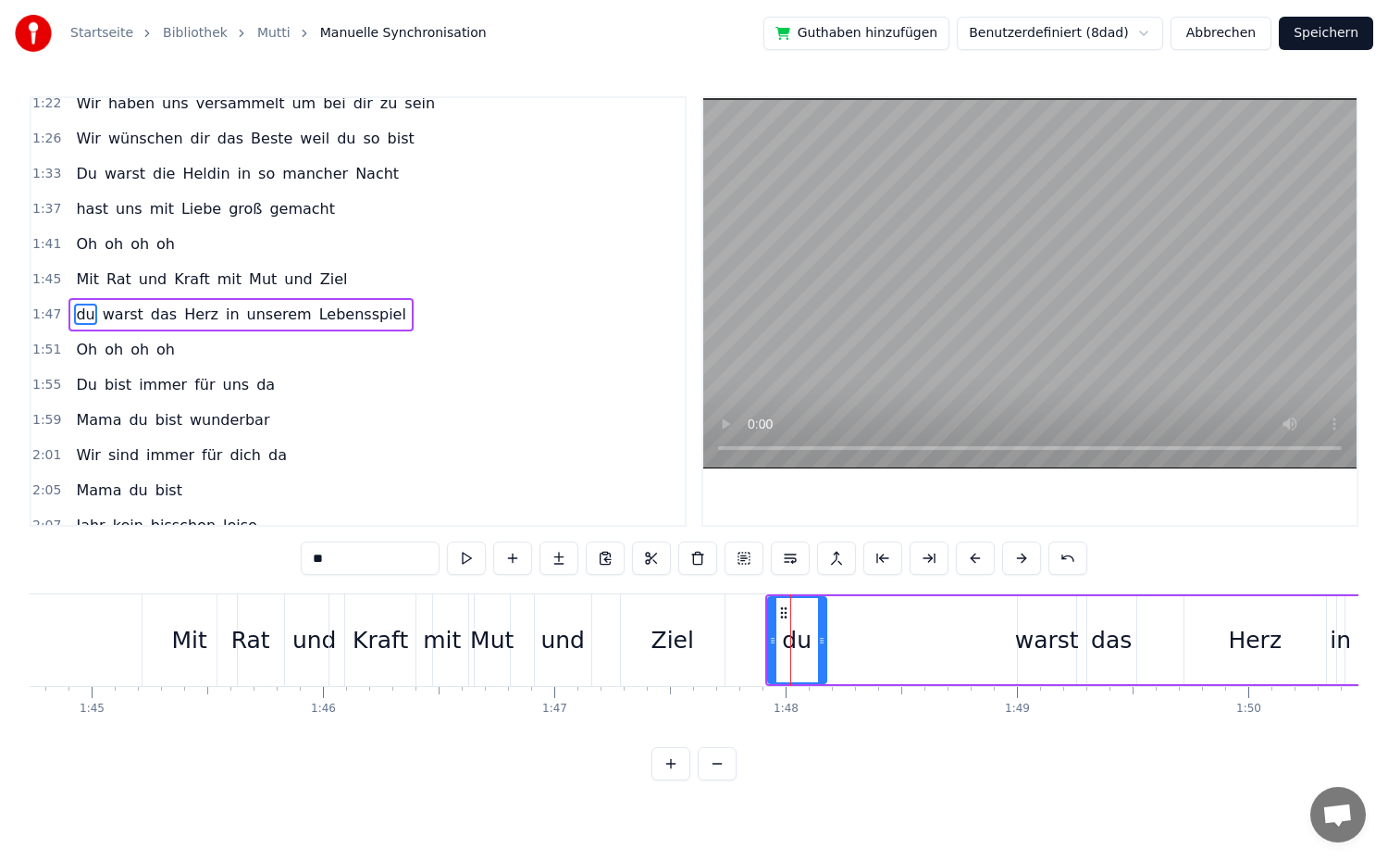
scroll to position [753, 0]
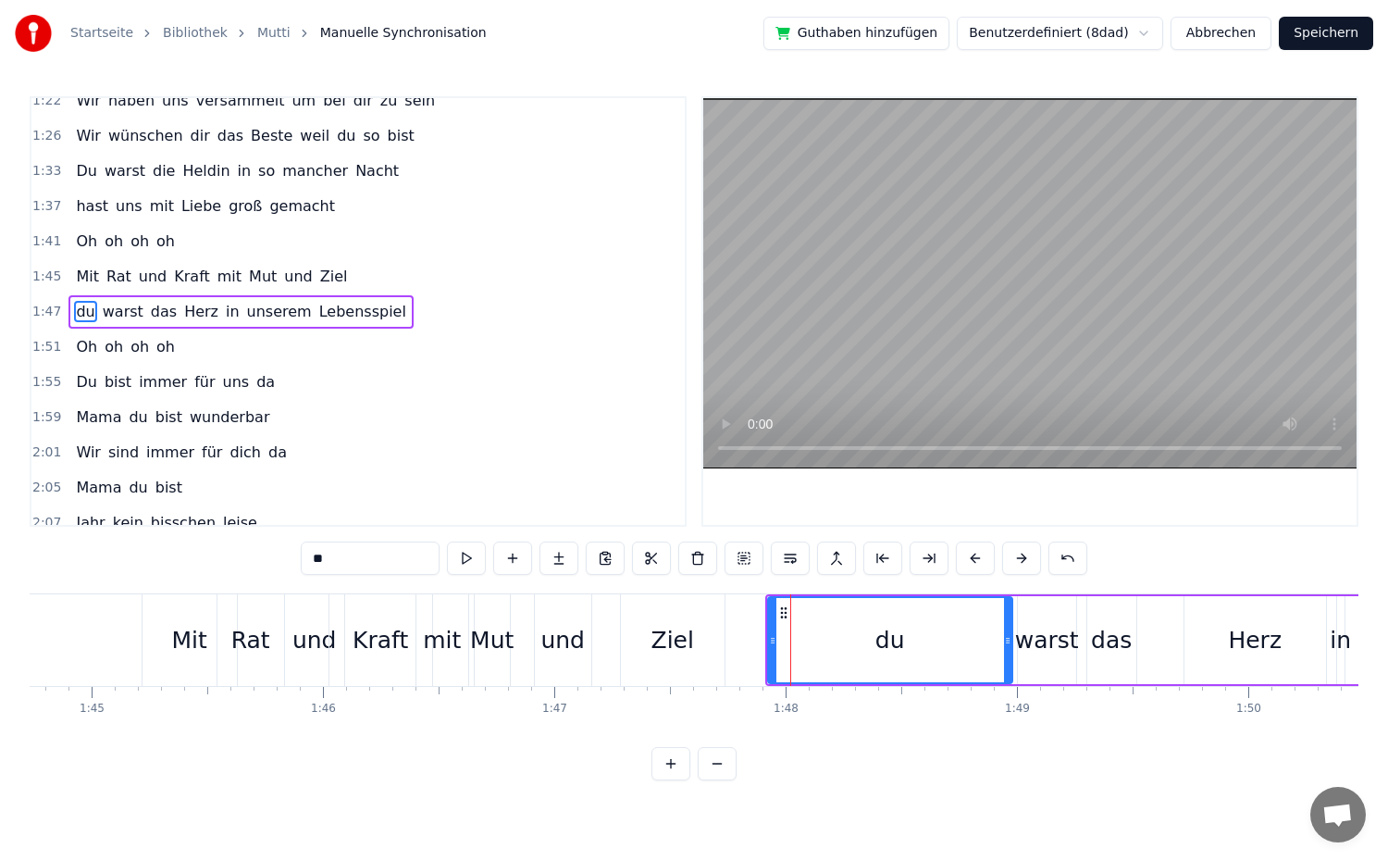
drag, startPoint x: 824, startPoint y: 647, endPoint x: 1010, endPoint y: 663, distance: 186.7
drag, startPoint x: 771, startPoint y: 651, endPoint x: 964, endPoint y: 667, distance: 194.0
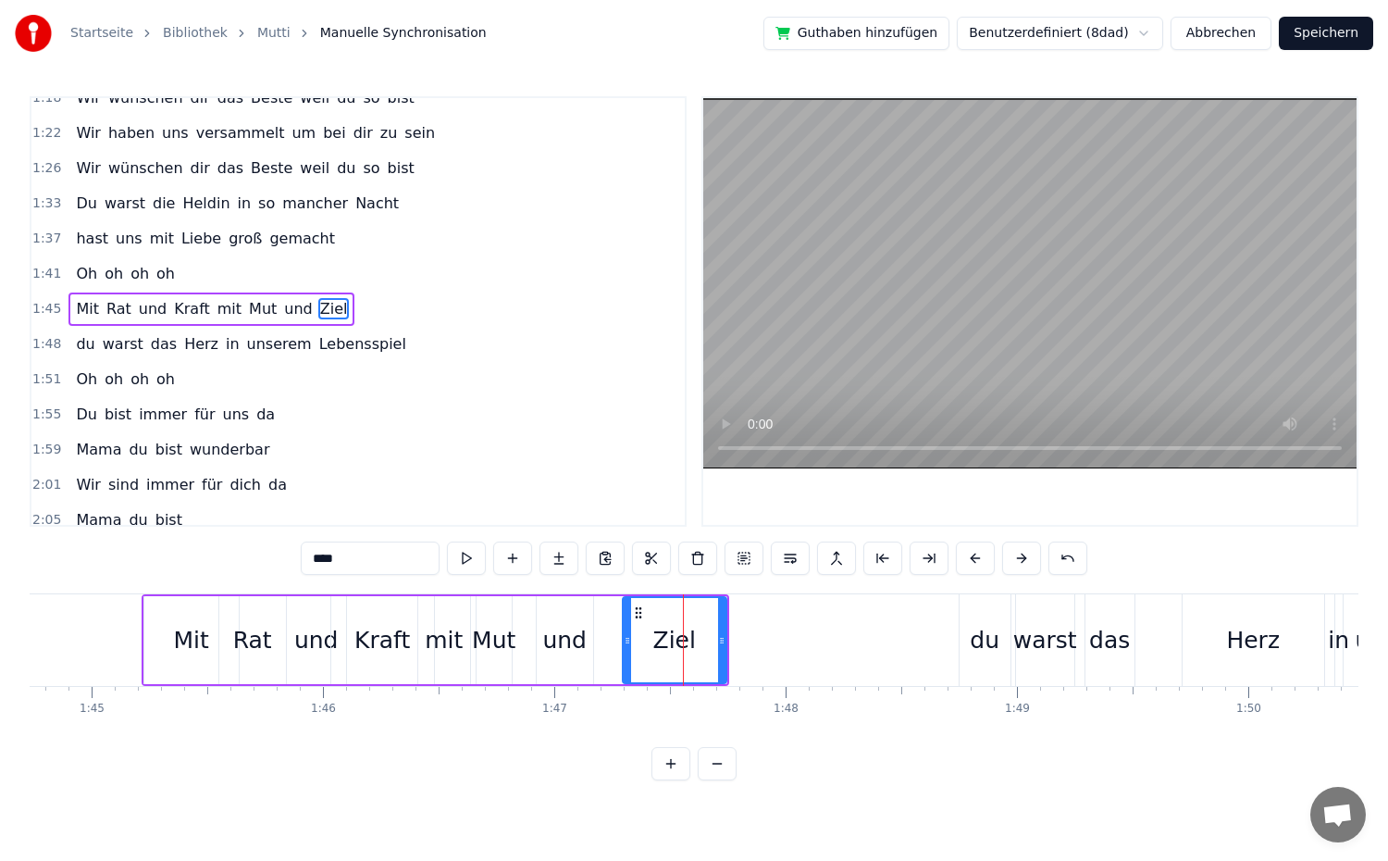
scroll to position [718, 0]
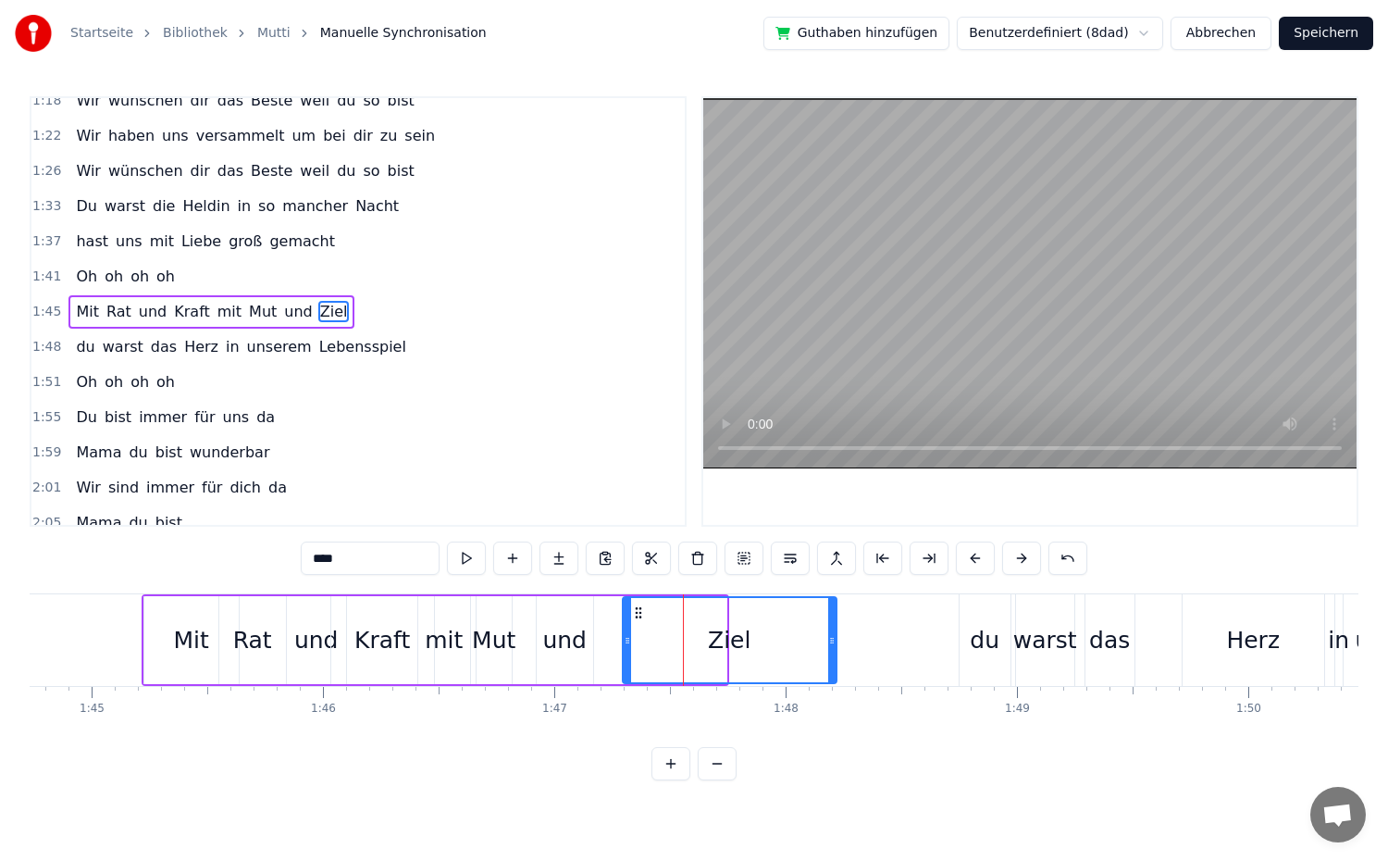
drag, startPoint x: 721, startPoint y: 646, endPoint x: 831, endPoint y: 654, distance: 110.4
drag, startPoint x: 629, startPoint y: 641, endPoint x: 705, endPoint y: 649, distance: 76.2
type input "***"
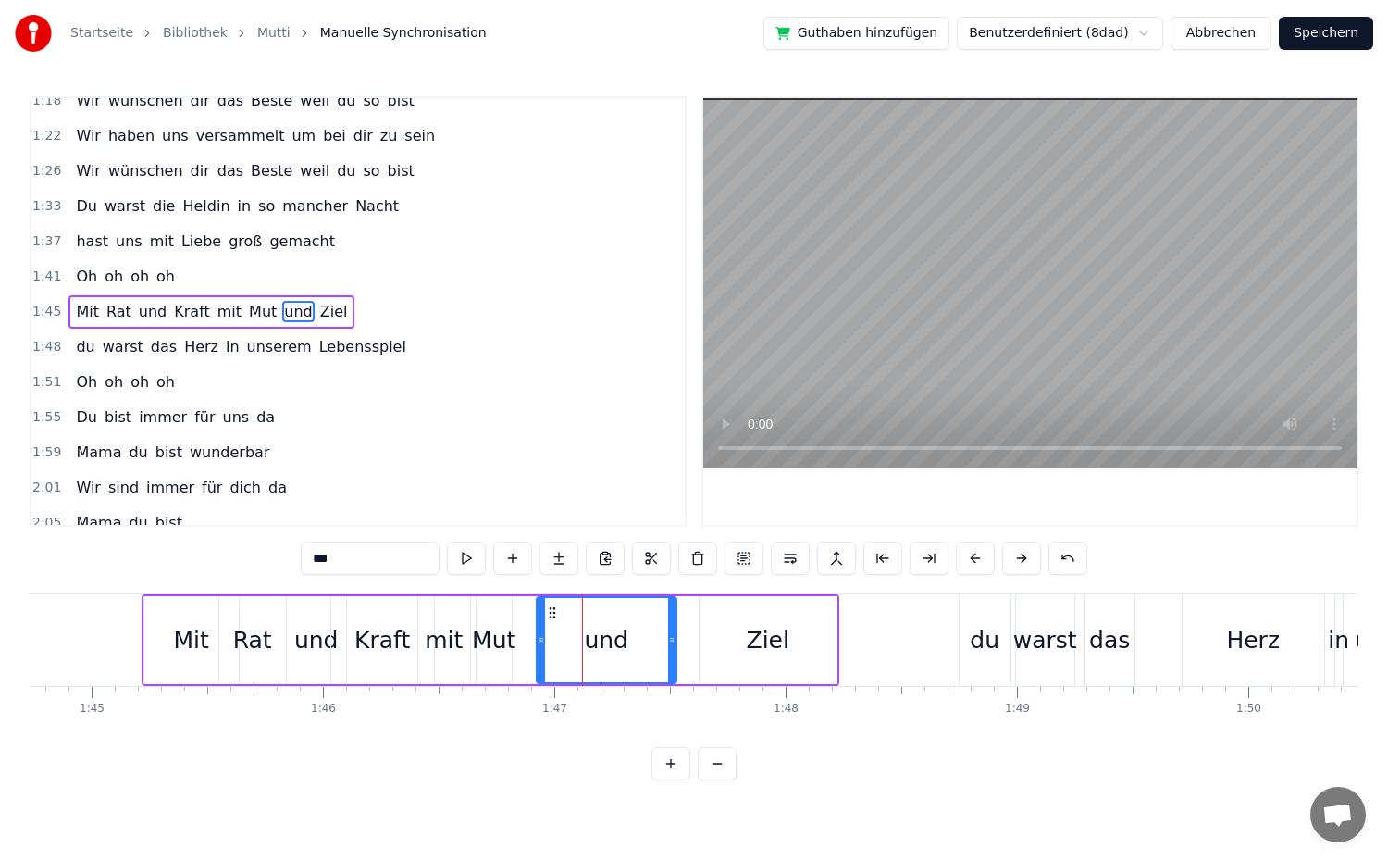
drag, startPoint x: 587, startPoint y: 648, endPoint x: 670, endPoint y: 652, distance: 83.4
drag, startPoint x: 544, startPoint y: 644, endPoint x: 615, endPoint y: 658, distance: 72.6
drag, startPoint x: 670, startPoint y: 648, endPoint x: 692, endPoint y: 653, distance: 22.9
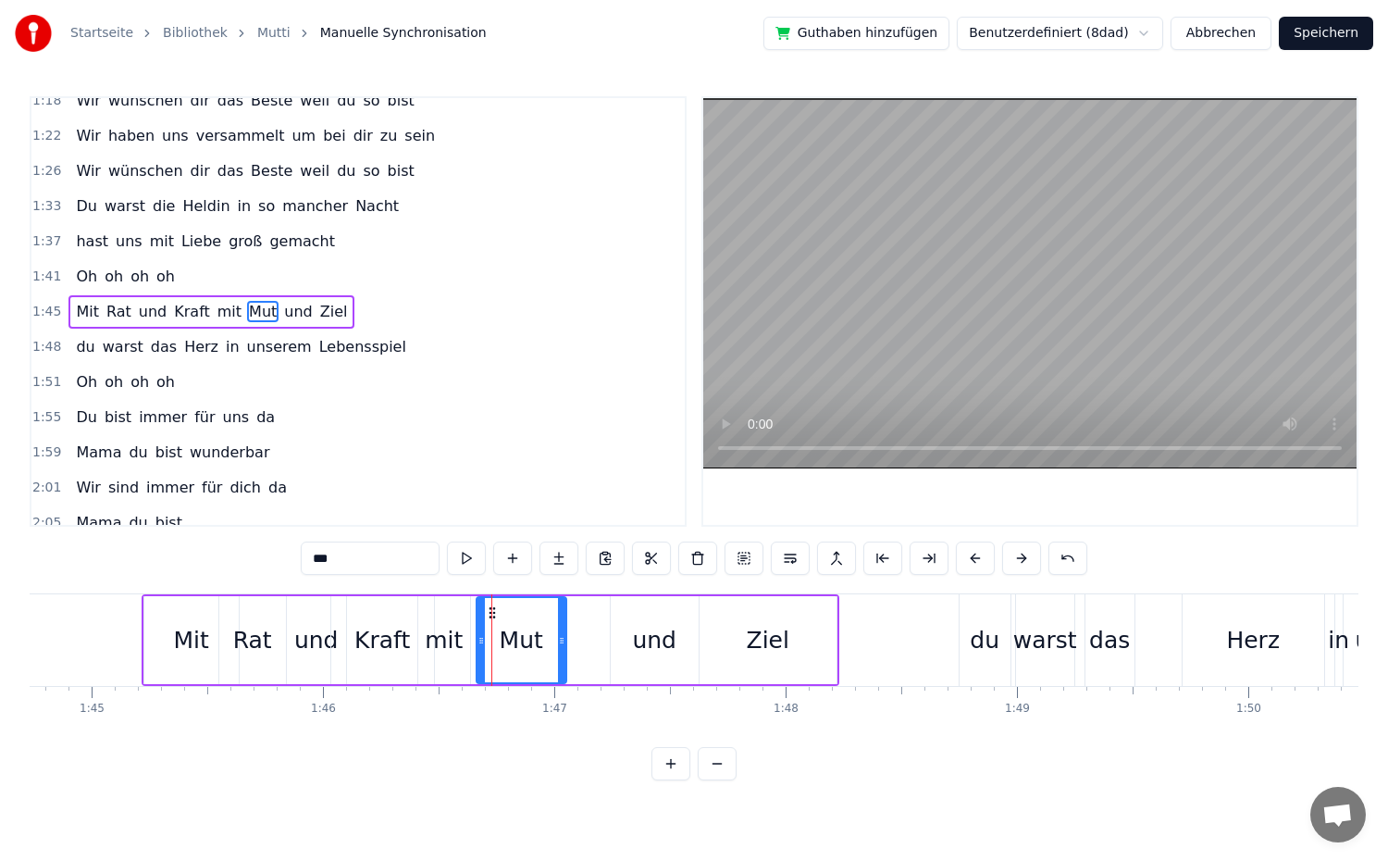
drag, startPoint x: 509, startPoint y: 646, endPoint x: 564, endPoint y: 649, distance: 54.7
type input "***"
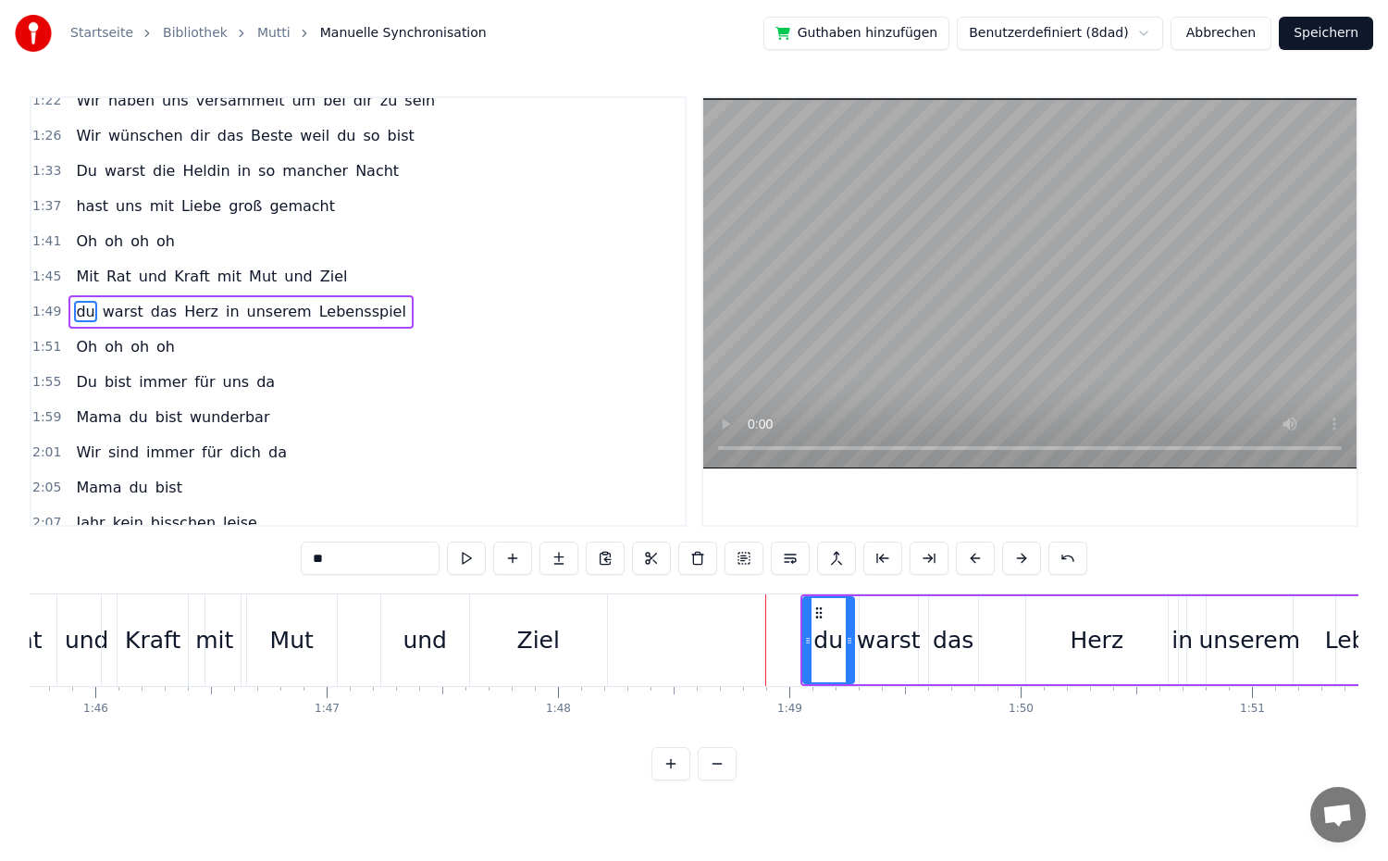
scroll to position [0, 24488]
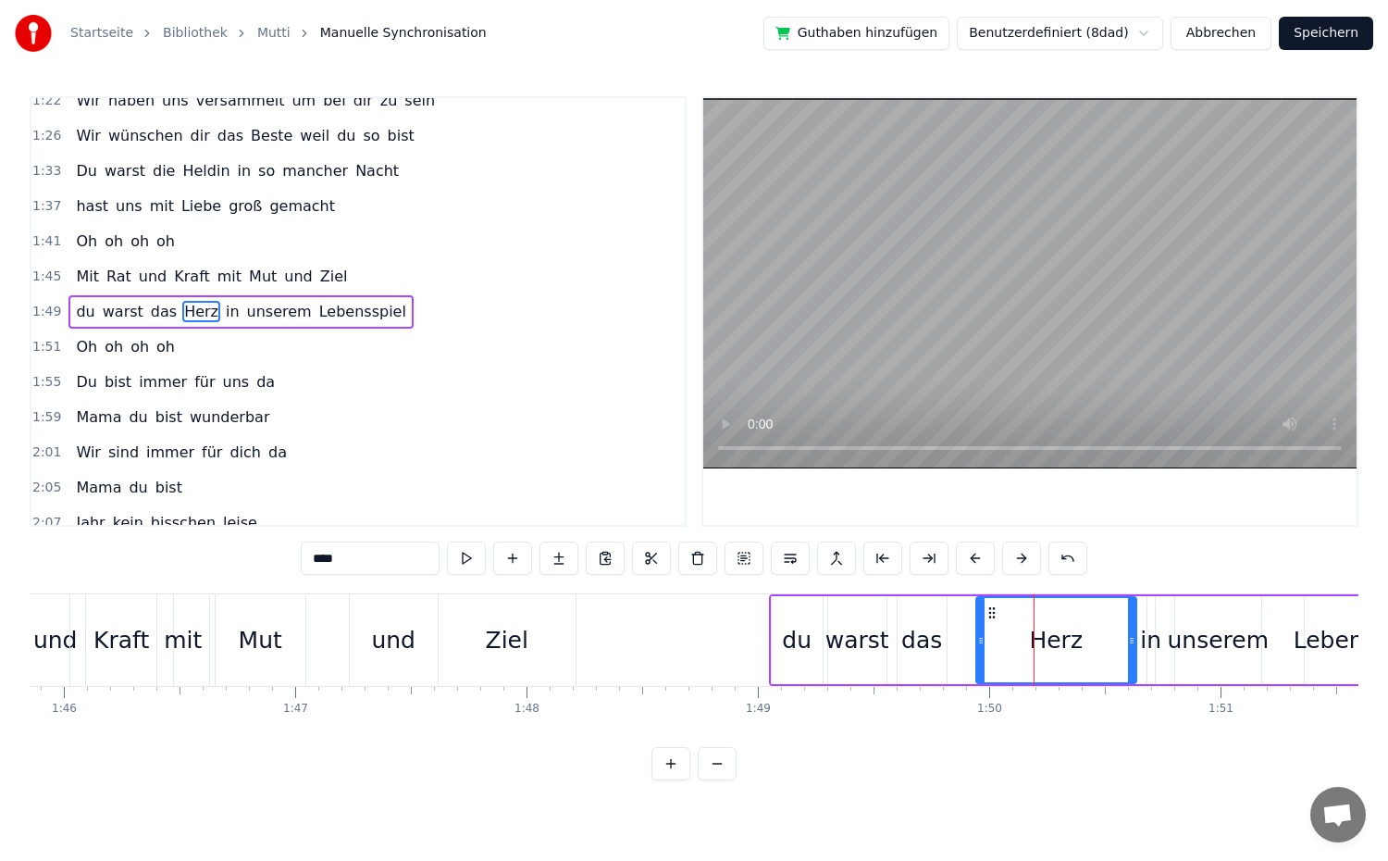
drag, startPoint x: 999, startPoint y: 645, endPoint x: 981, endPoint y: 651, distance: 19.3
drag, startPoint x: 1128, startPoint y: 651, endPoint x: 1076, endPoint y: 656, distance: 52.0
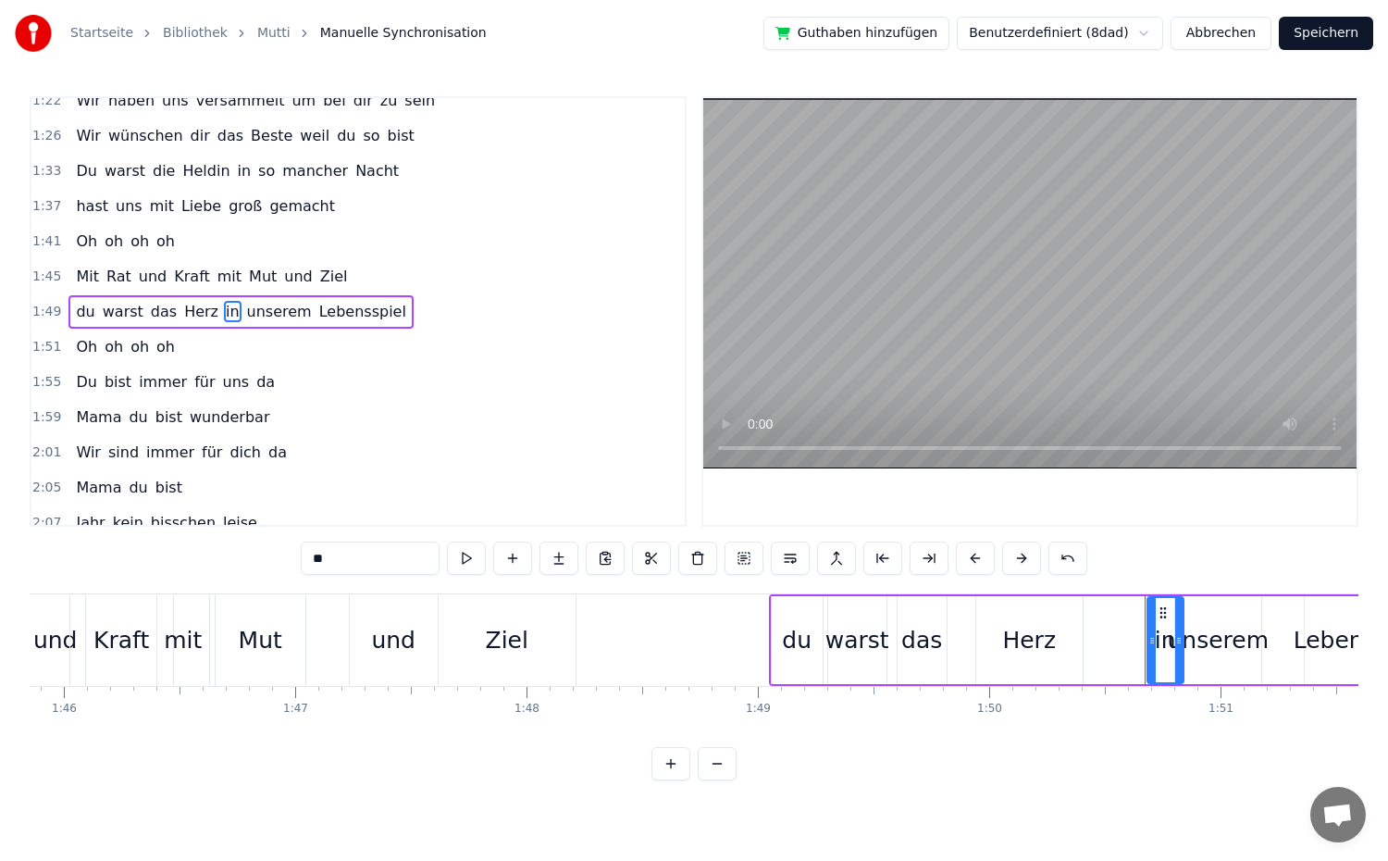
drag, startPoint x: 1152, startPoint y: 656, endPoint x: 1180, endPoint y: 670, distance: 31.0
drag, startPoint x: 1149, startPoint y: 661, endPoint x: 1074, endPoint y: 665, distance: 75.1
drag, startPoint x: 1179, startPoint y: 669, endPoint x: 1149, endPoint y: 669, distance: 29.6
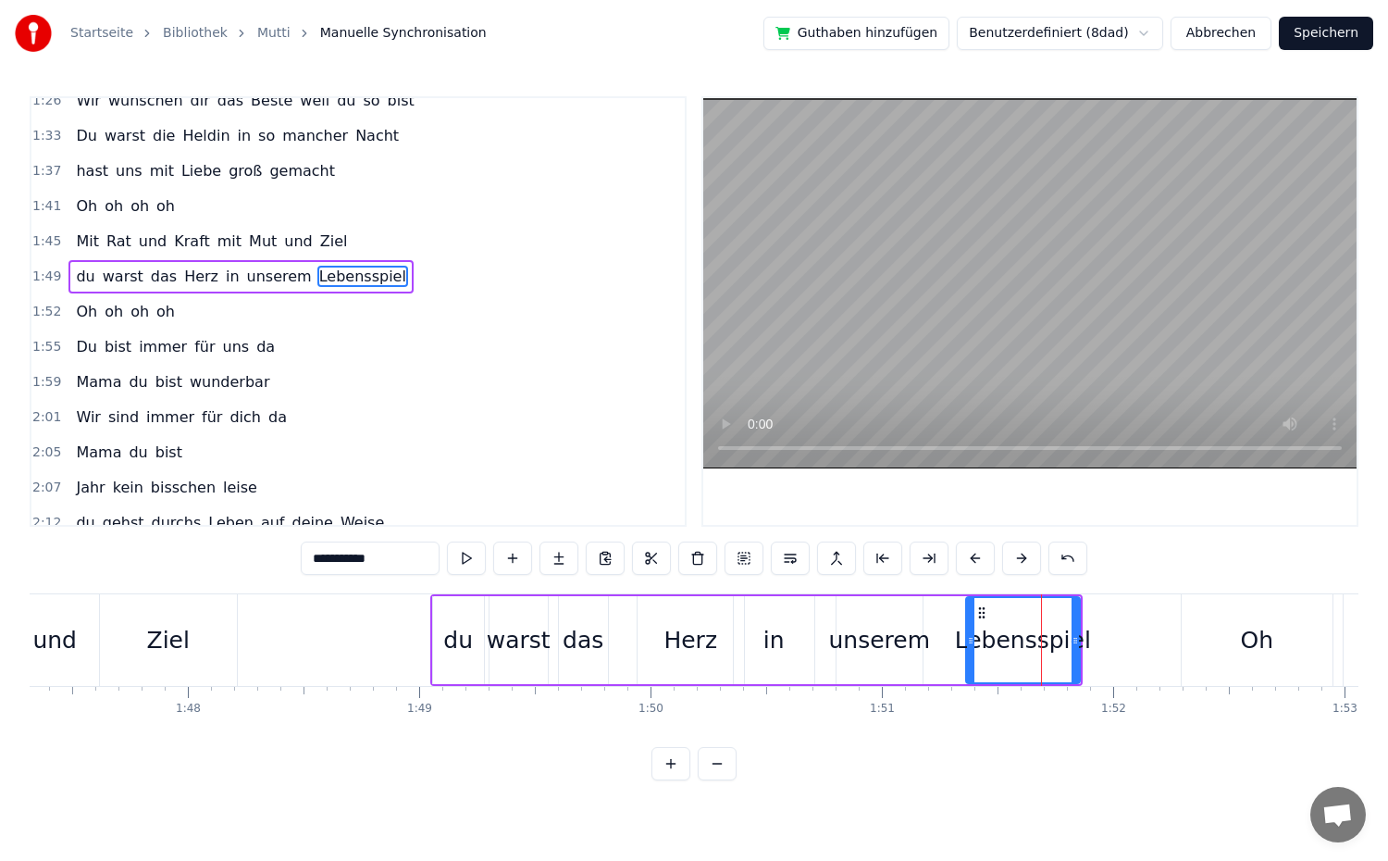
scroll to position [753, 0]
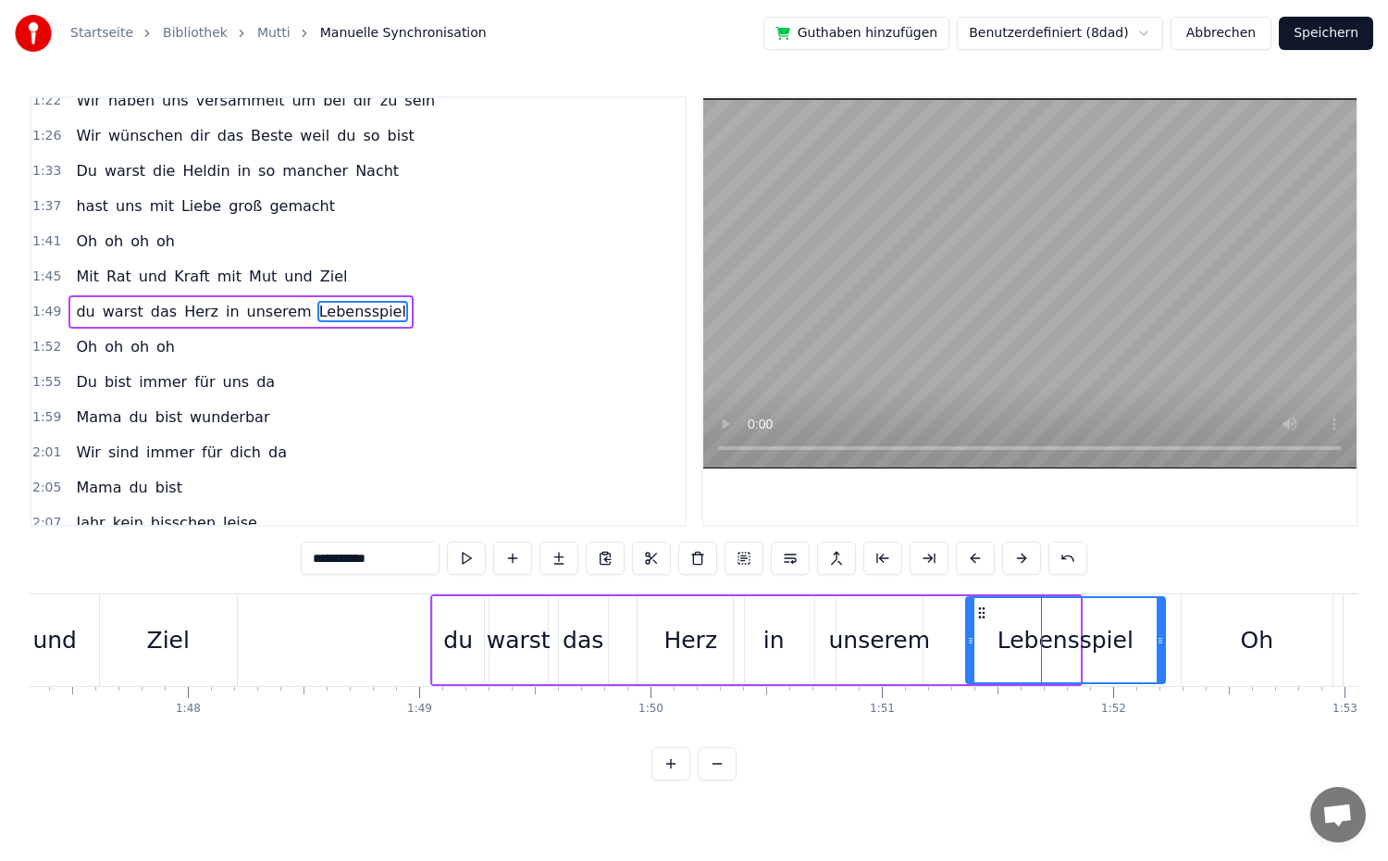
drag, startPoint x: 1077, startPoint y: 658, endPoint x: 1162, endPoint y: 668, distance: 85.7
type input "*******"
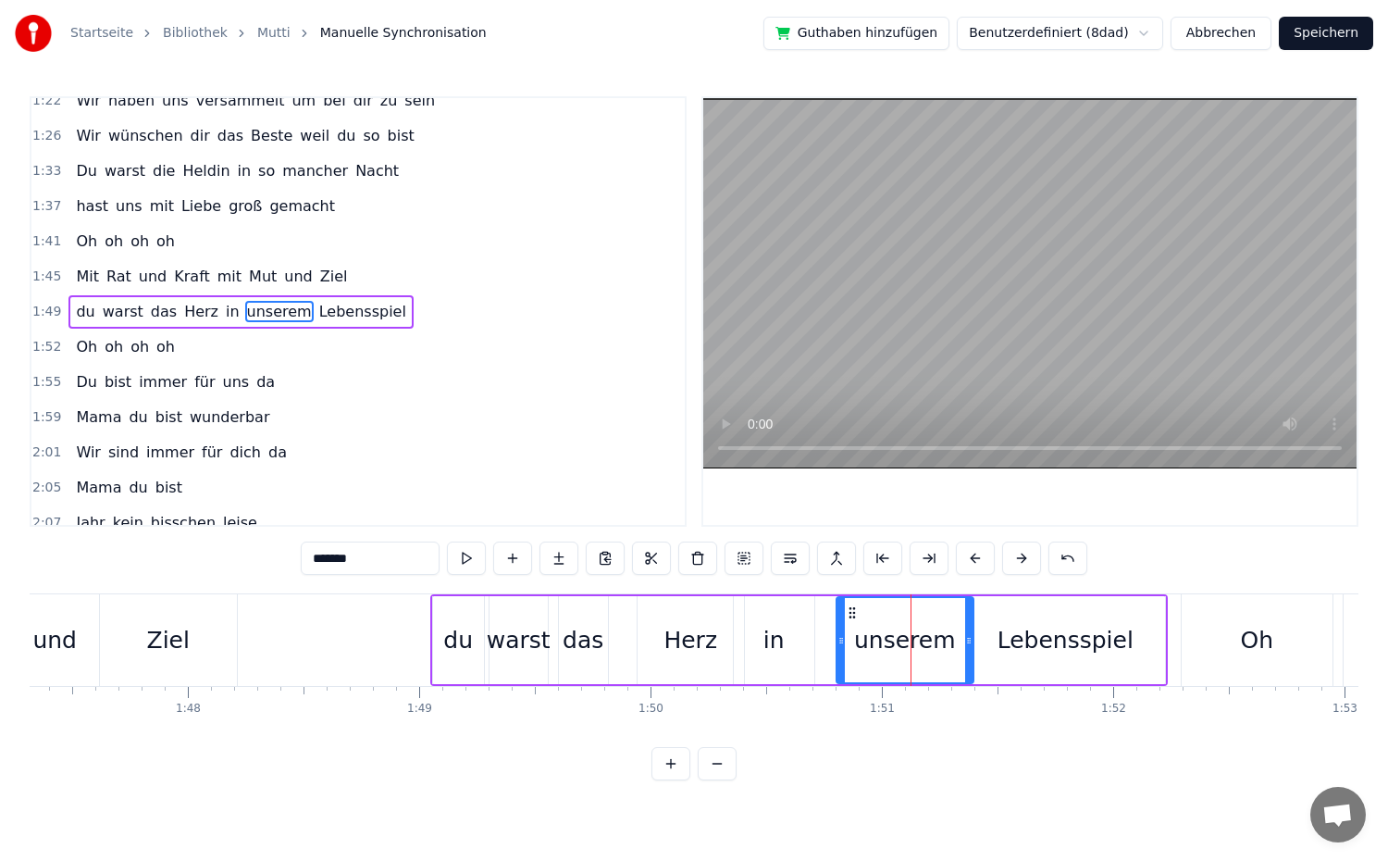
drag, startPoint x: 917, startPoint y: 646, endPoint x: 966, endPoint y: 665, distance: 52.8
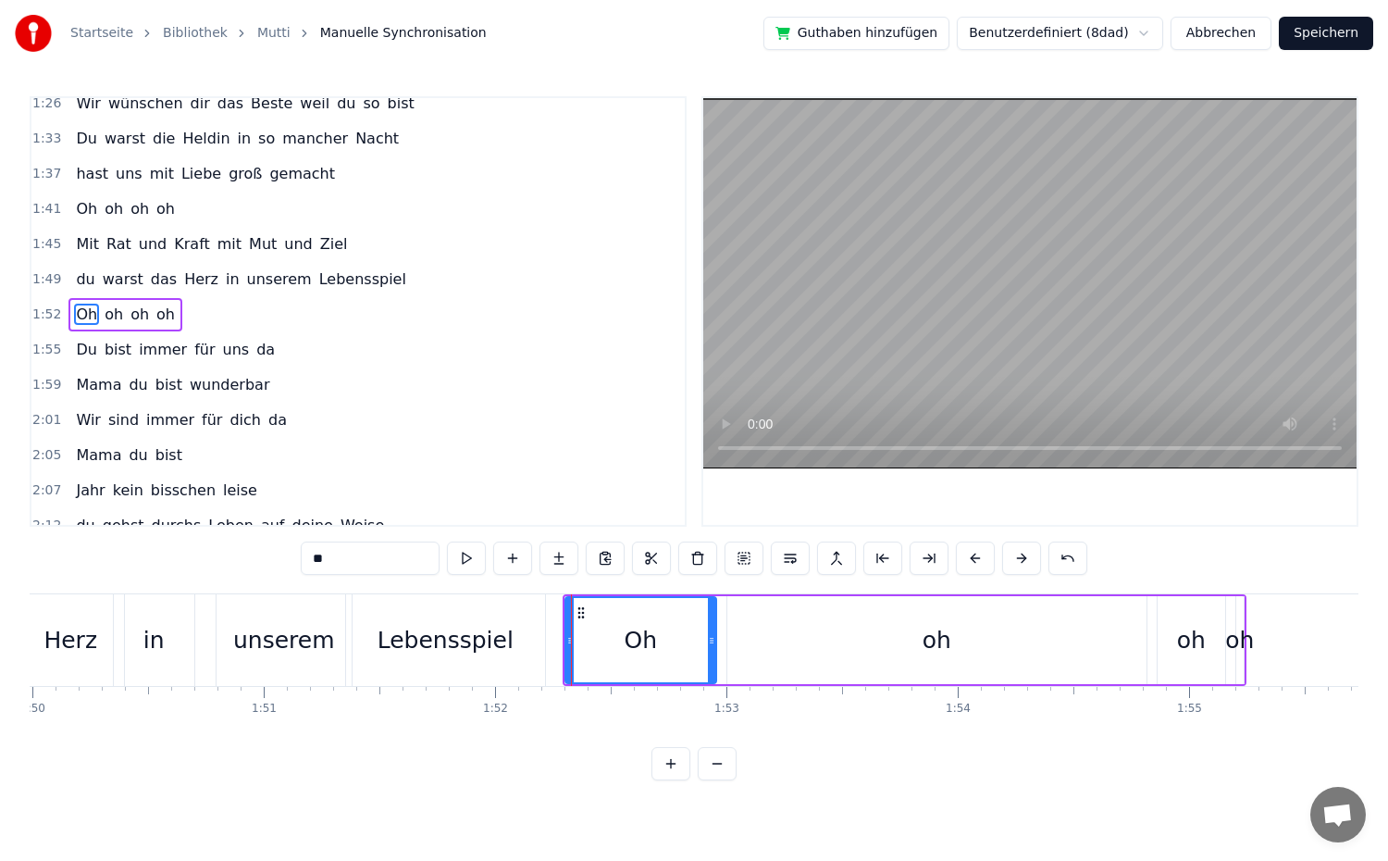
scroll to position [788, 0]
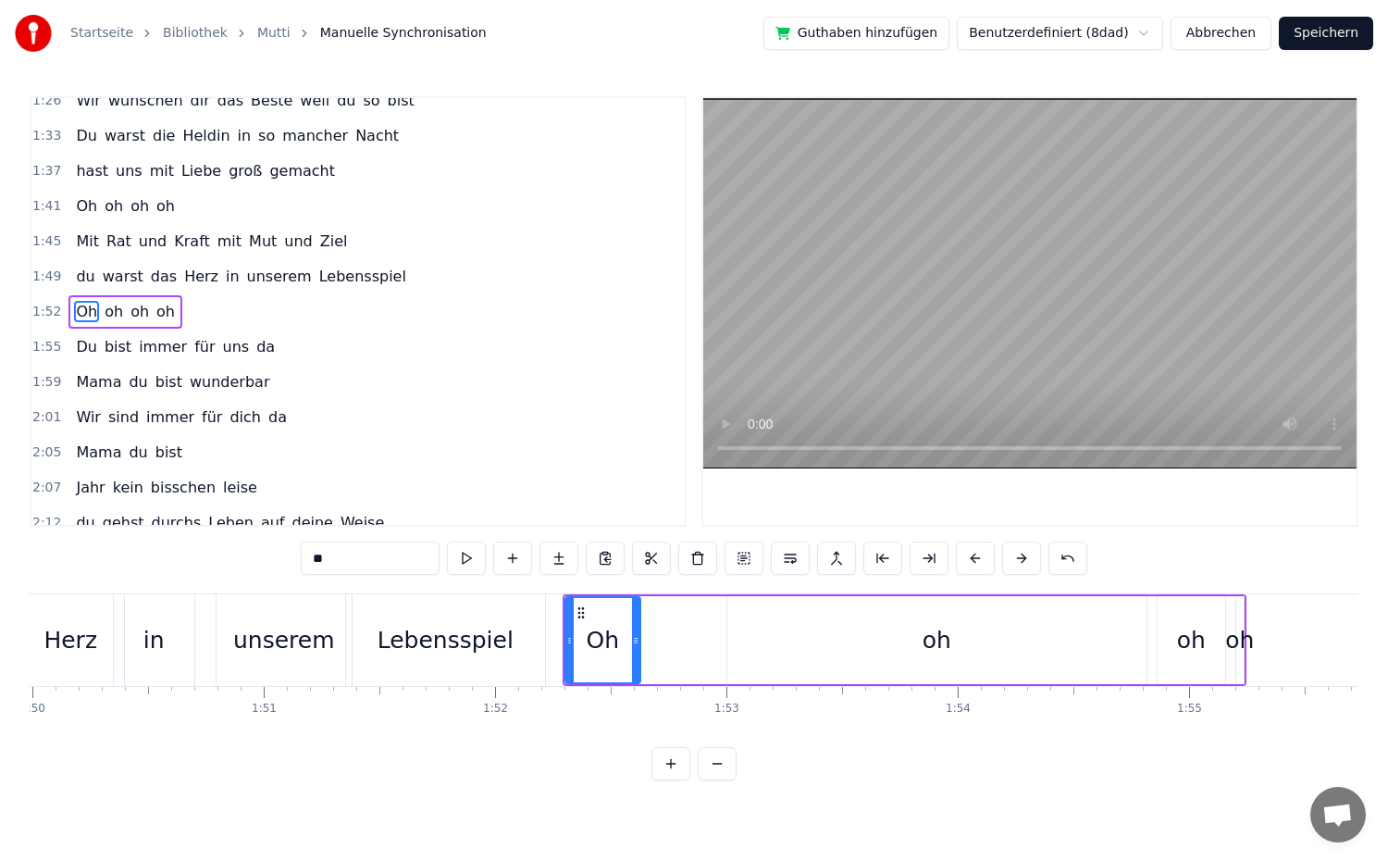
drag, startPoint x: 711, startPoint y: 646, endPoint x: 635, endPoint y: 650, distance: 76.0
type input "**"
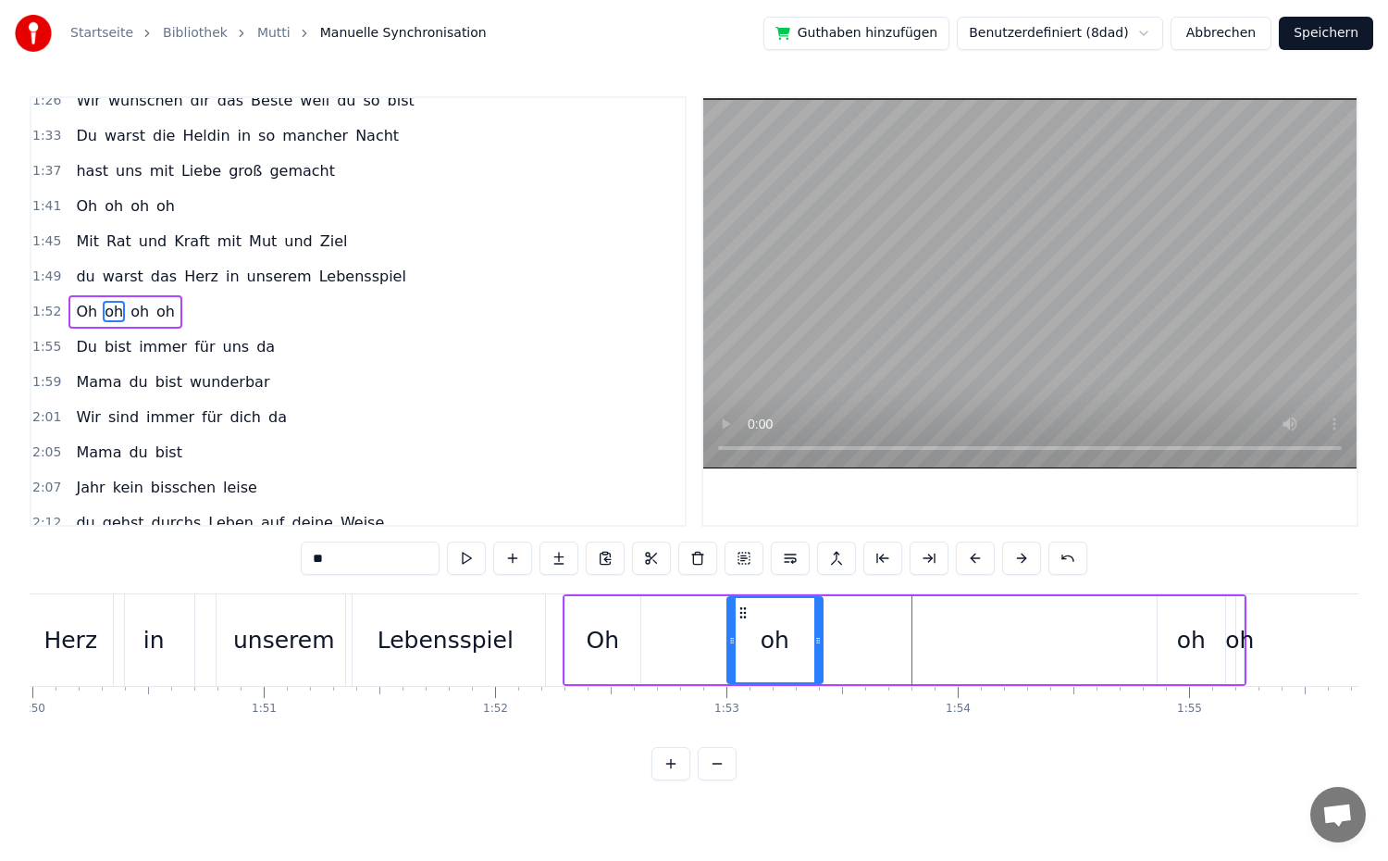
drag, startPoint x: 1139, startPoint y: 640, endPoint x: 815, endPoint y: 665, distance: 324.8
drag, startPoint x: 732, startPoint y: 651, endPoint x: 642, endPoint y: 651, distance: 89.8
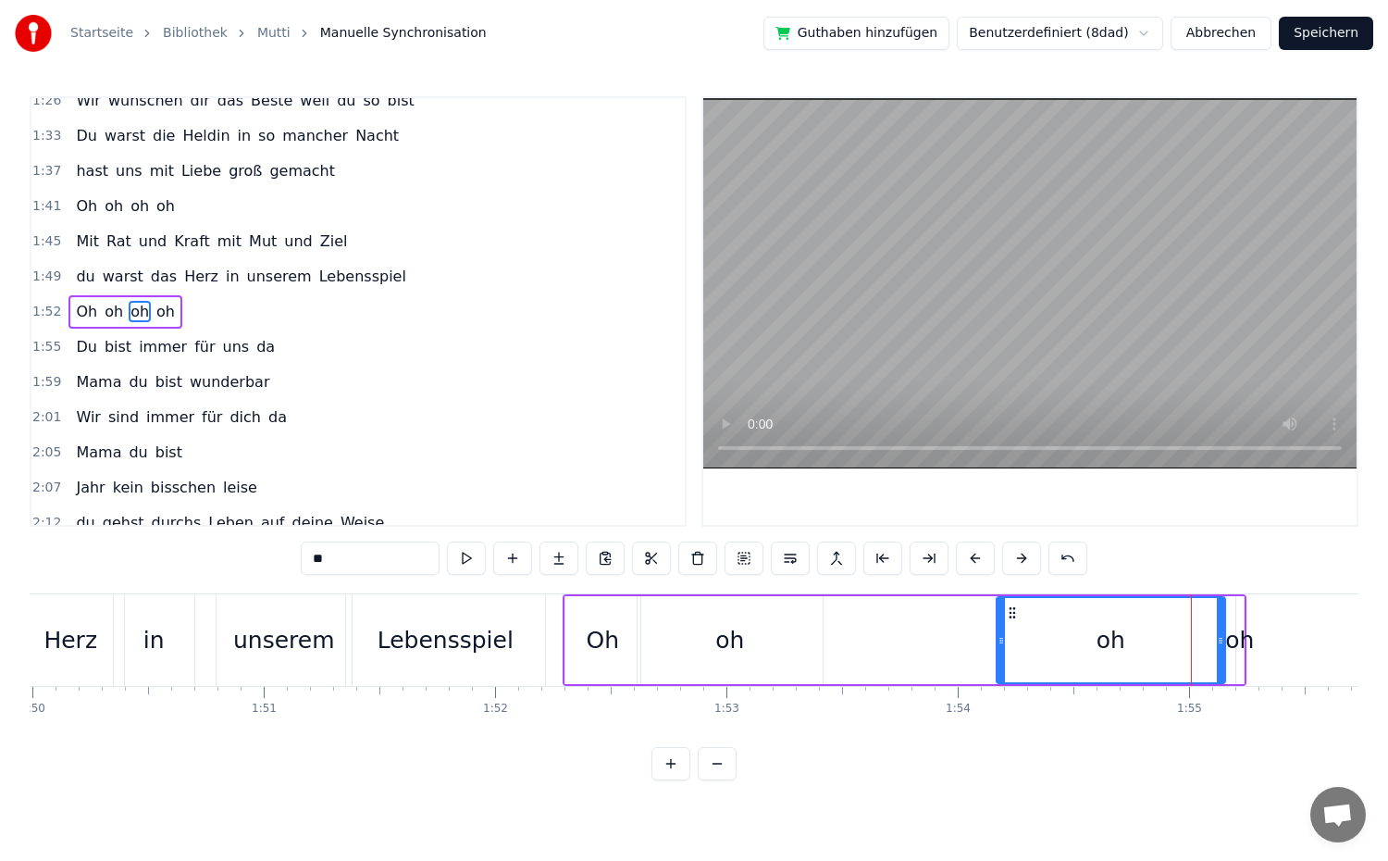
drag, startPoint x: 1158, startPoint y: 646, endPoint x: 997, endPoint y: 652, distance: 161.1
drag, startPoint x: 1222, startPoint y: 652, endPoint x: 1094, endPoint y: 670, distance: 129.8
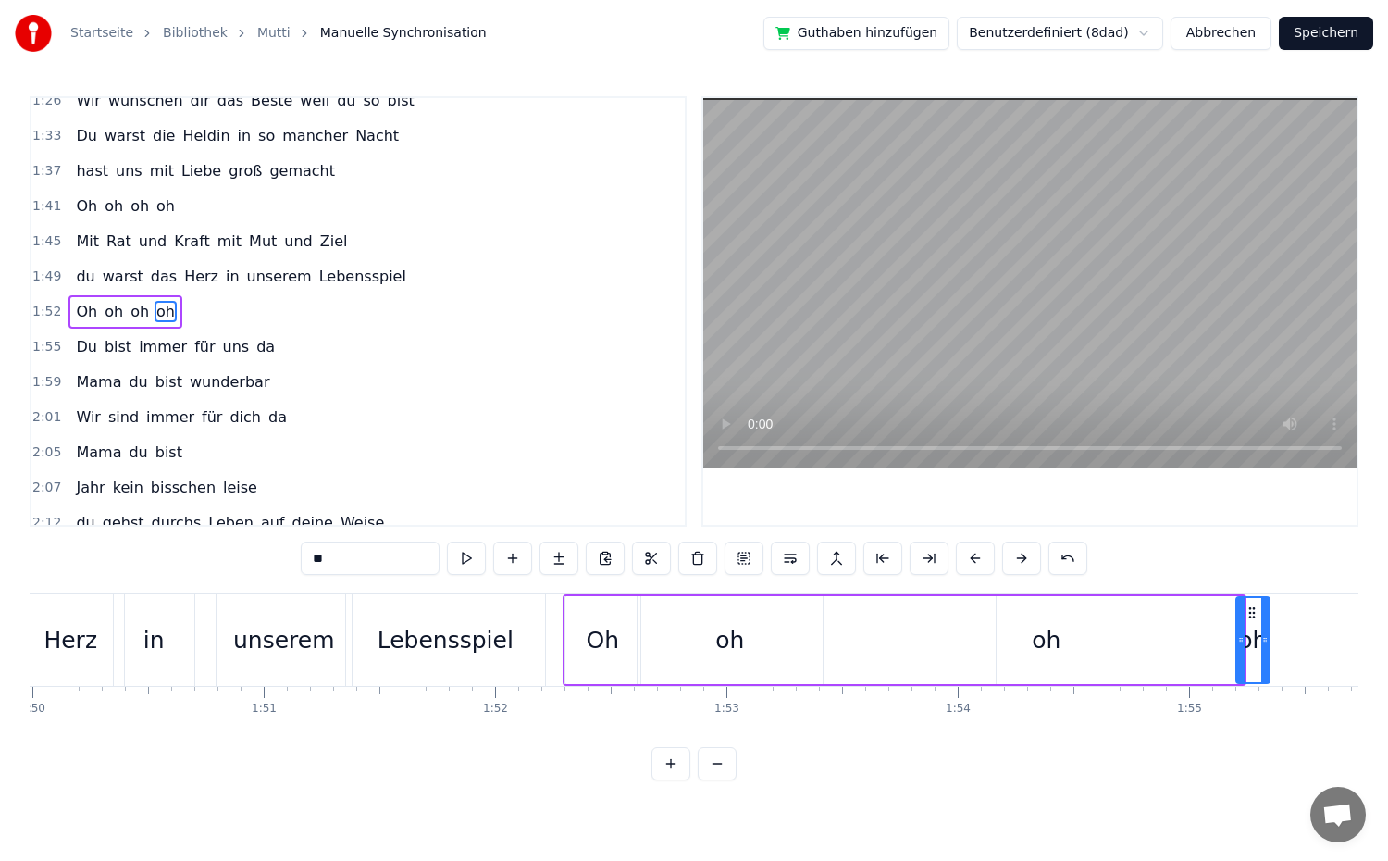
drag, startPoint x: 1235, startPoint y: 655, endPoint x: 1261, endPoint y: 657, distance: 26.0
drag, startPoint x: 1240, startPoint y: 654, endPoint x: 1098, endPoint y: 663, distance: 141.8
drag, startPoint x: 1262, startPoint y: 652, endPoint x: 1245, endPoint y: 662, distance: 19.9
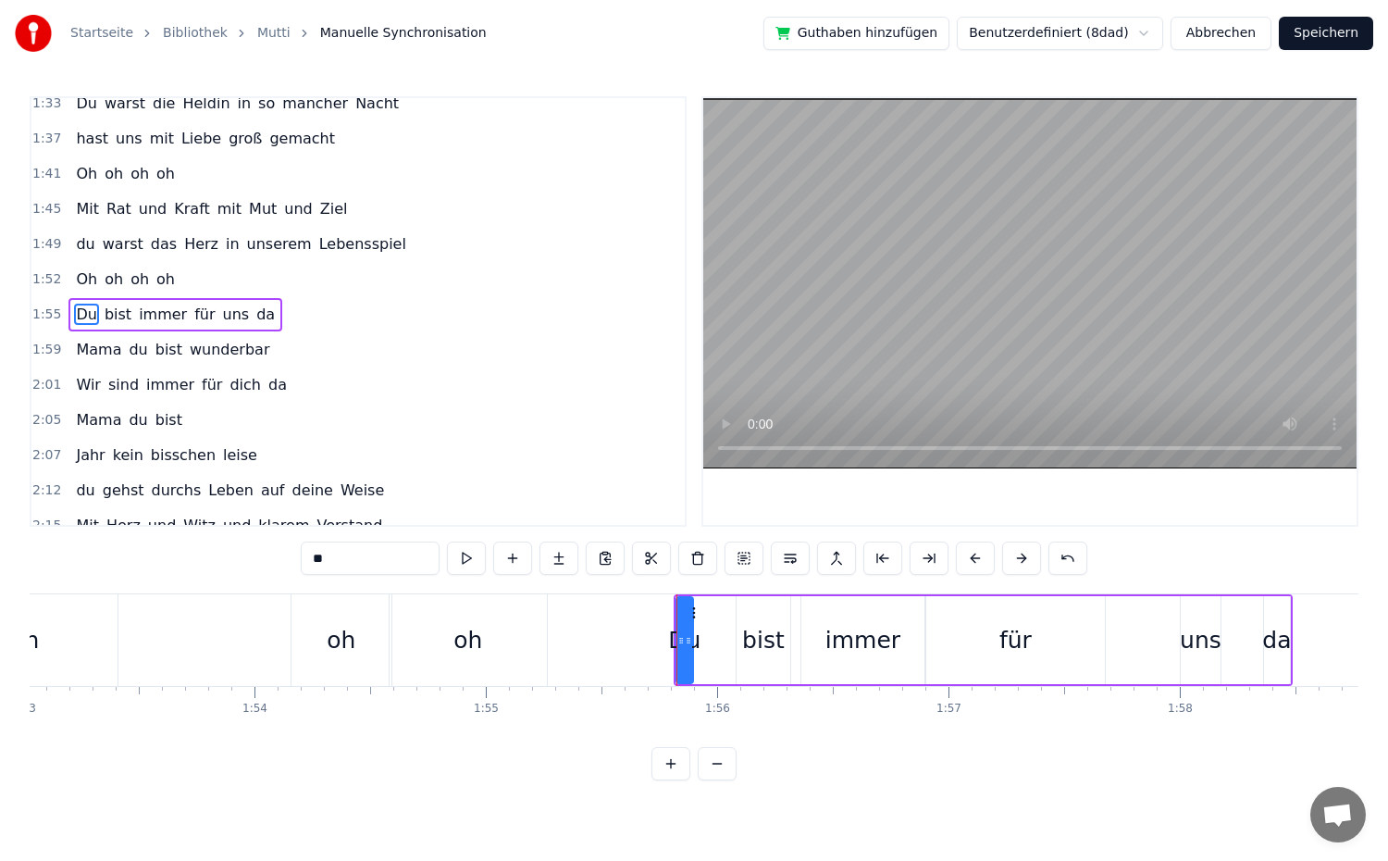
scroll to position [824, 0]
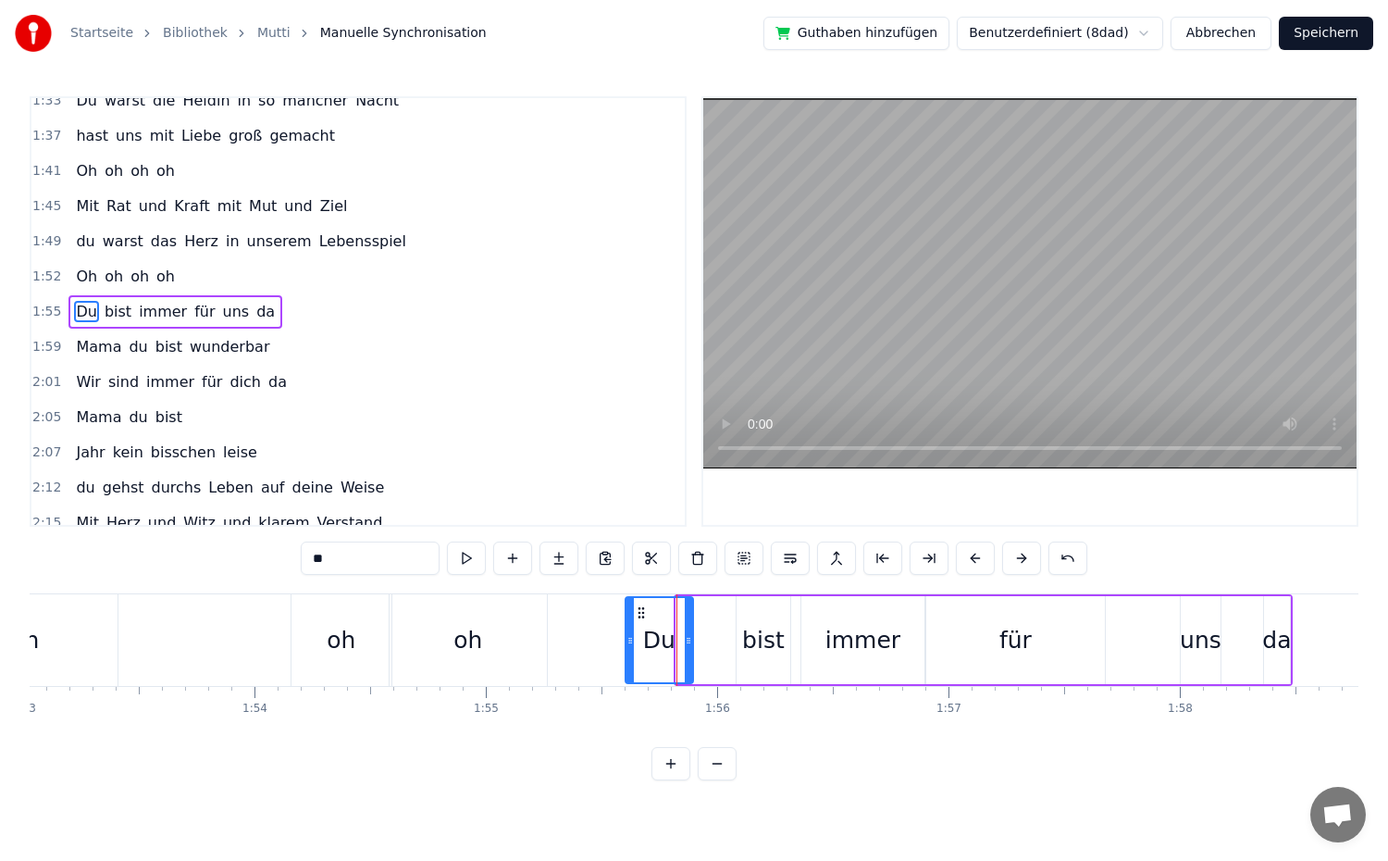
drag, startPoint x: 679, startPoint y: 643, endPoint x: 628, endPoint y: 647, distance: 51.0
drag, startPoint x: 739, startPoint y: 651, endPoint x: 691, endPoint y: 654, distance: 48.2
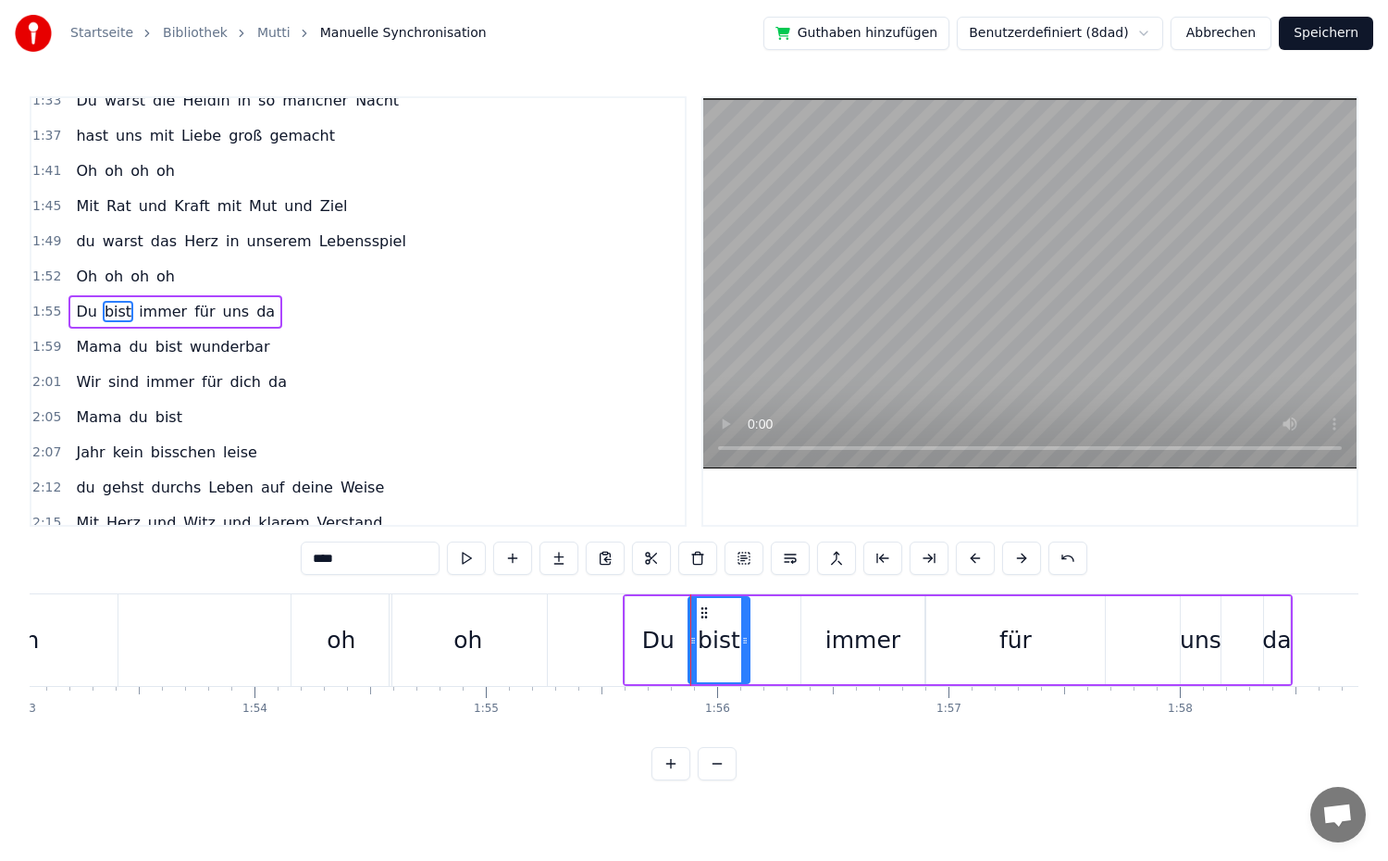
drag, startPoint x: 787, startPoint y: 661, endPoint x: 746, endPoint y: 670, distance: 41.8
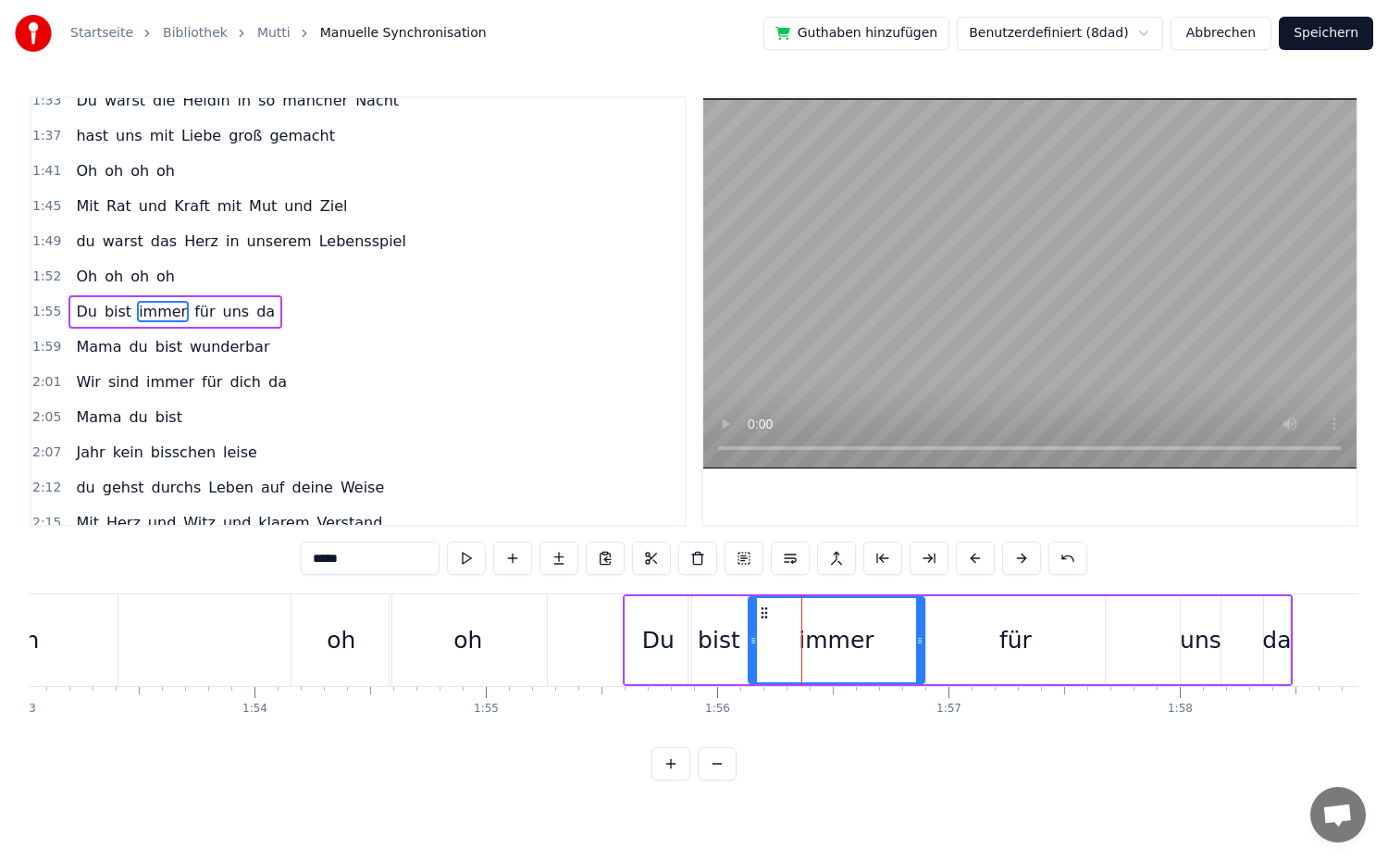
drag, startPoint x: 802, startPoint y: 661, endPoint x: 750, endPoint y: 667, distance: 53.1
drag, startPoint x: 920, startPoint y: 659, endPoint x: 876, endPoint y: 666, distance: 44.1
type input "***"
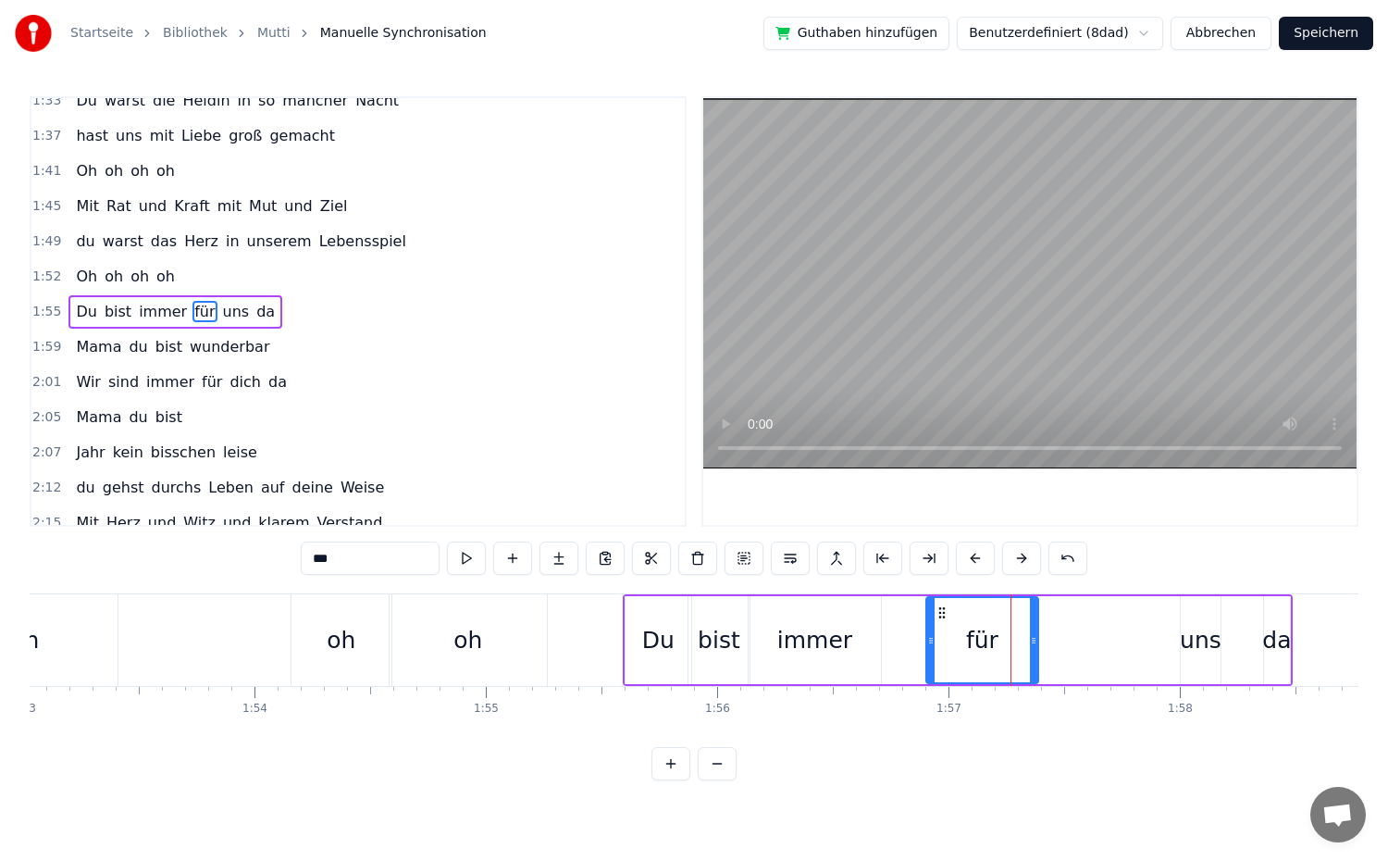
drag, startPoint x: 1098, startPoint y: 653, endPoint x: 1032, endPoint y: 662, distance: 67.1
drag, startPoint x: 931, startPoint y: 662, endPoint x: 875, endPoint y: 671, distance: 56.3
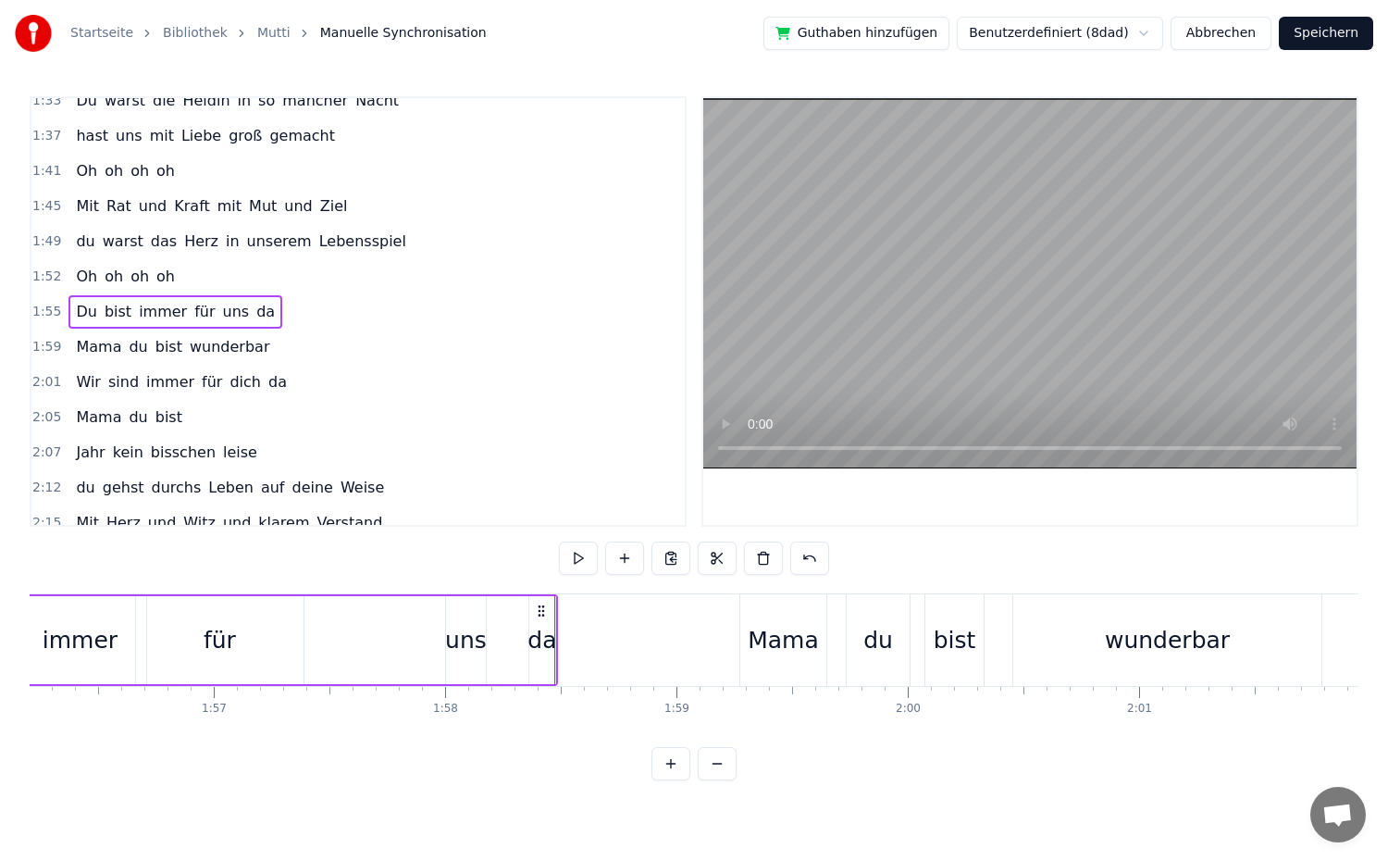
scroll to position [0, 26833]
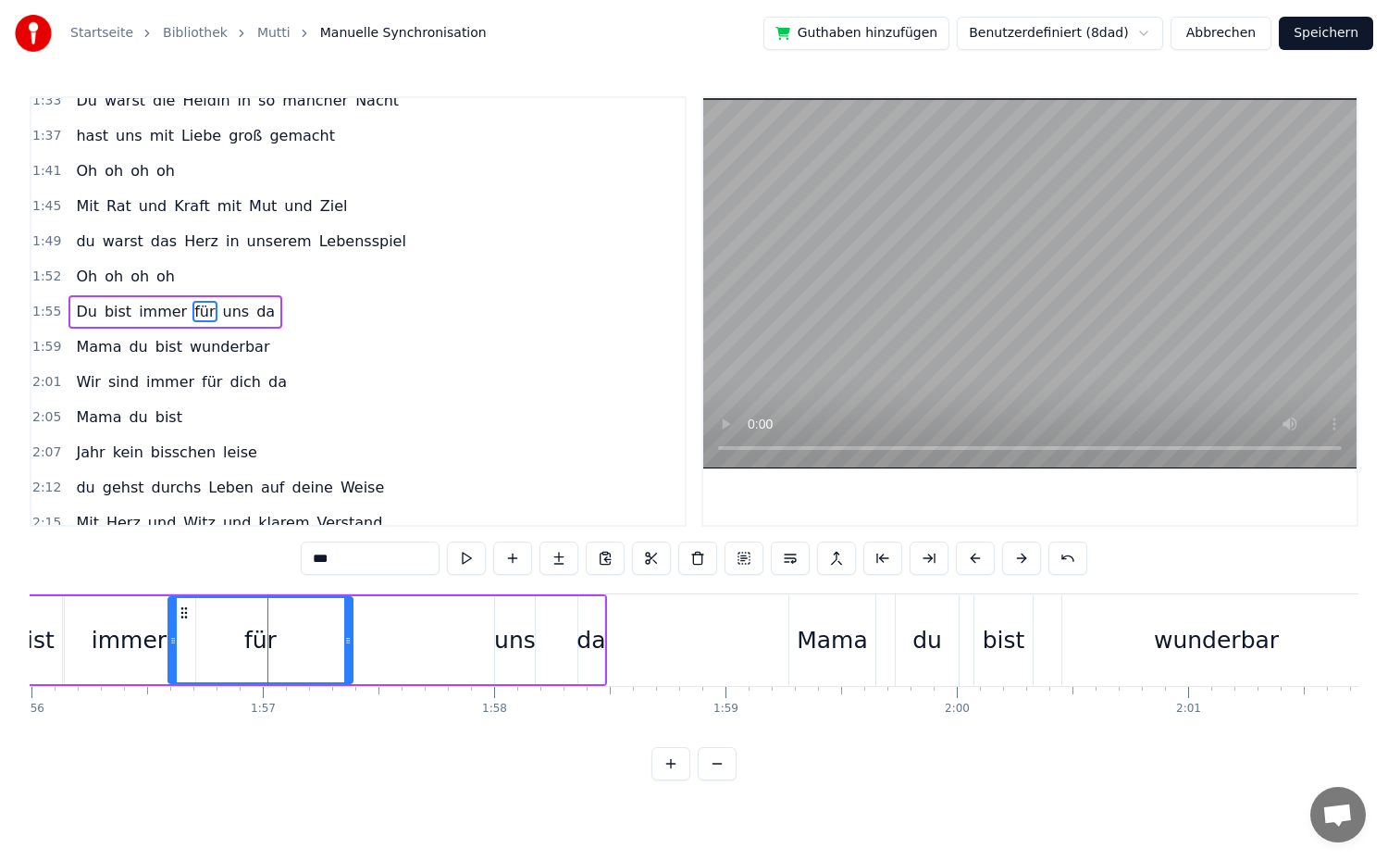
drag, startPoint x: 192, startPoint y: 642, endPoint x: 174, endPoint y: 643, distance: 18.5
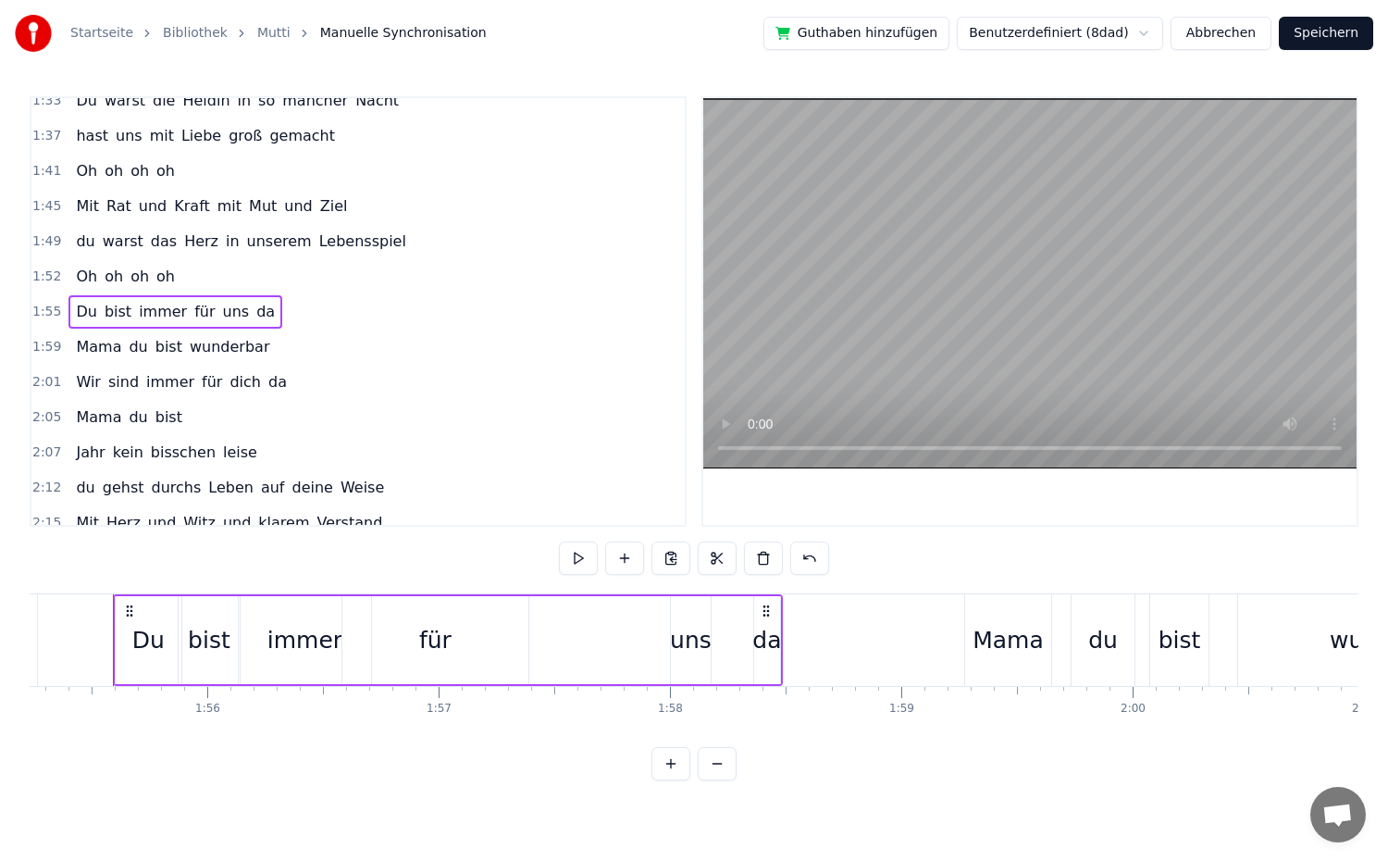
scroll to position [0, 26648]
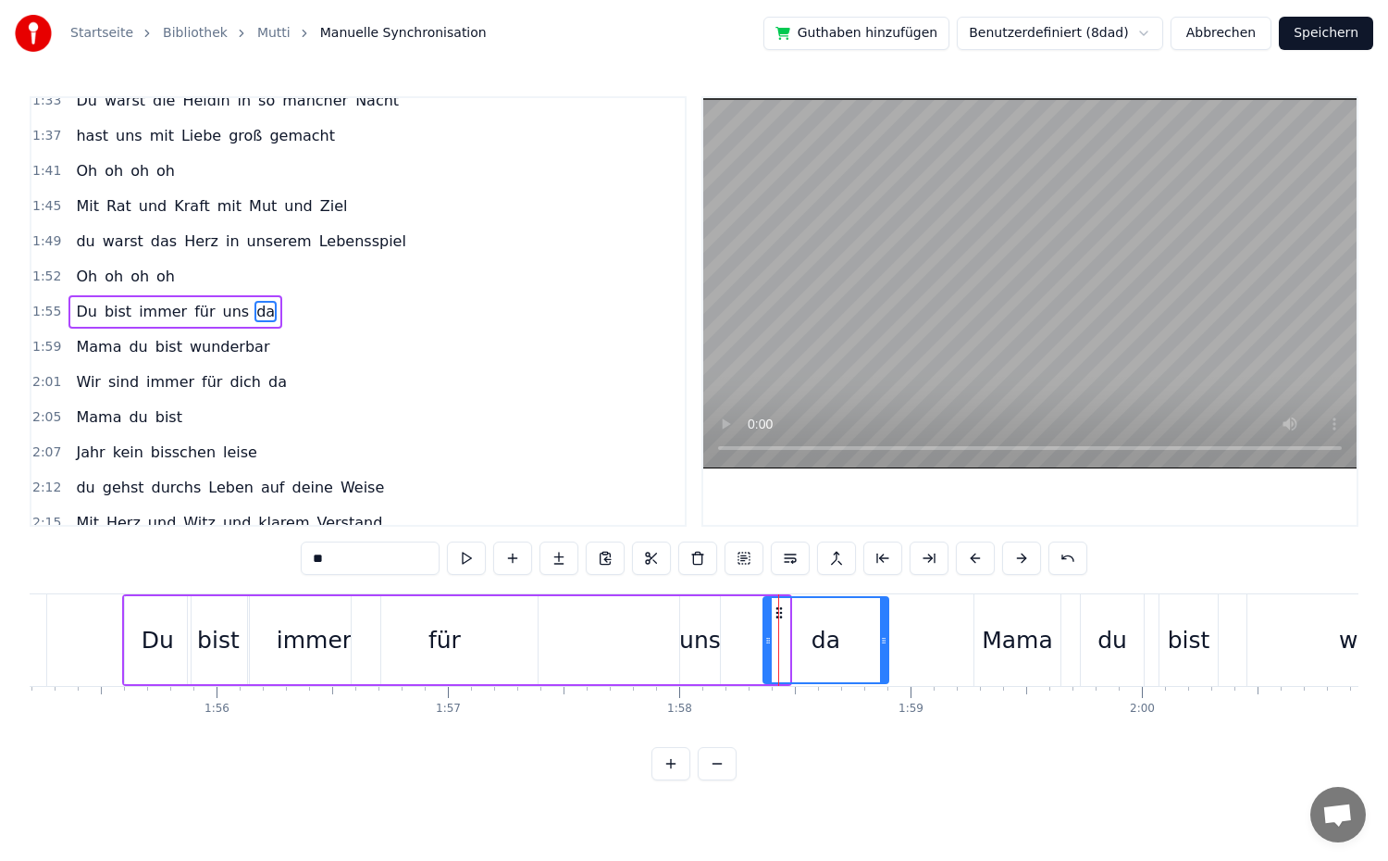
drag, startPoint x: 787, startPoint y: 662, endPoint x: 886, endPoint y: 669, distance: 99.3
drag, startPoint x: 885, startPoint y: 638, endPoint x: 894, endPoint y: 639, distance: 9.4
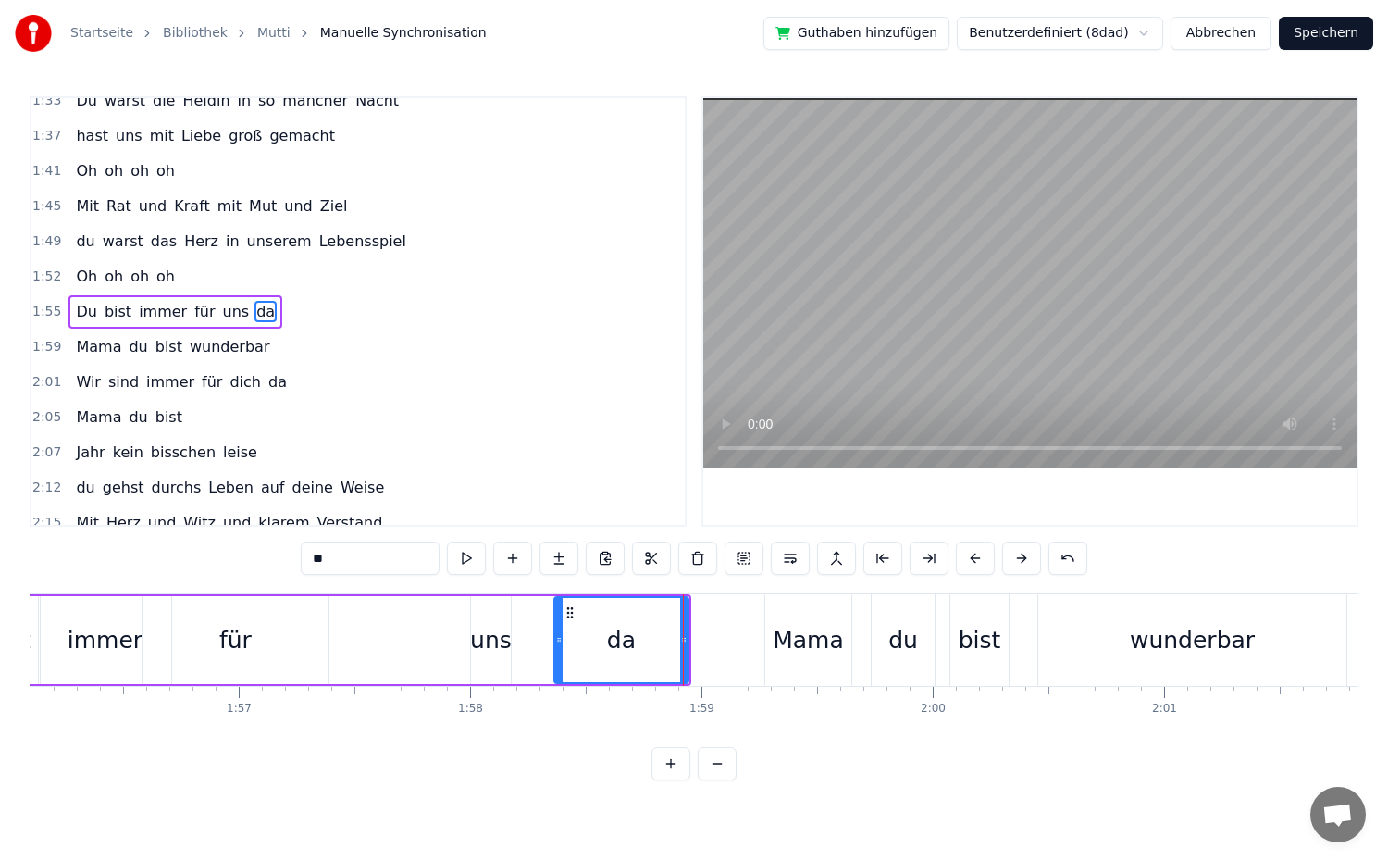
scroll to position [0, 26894]
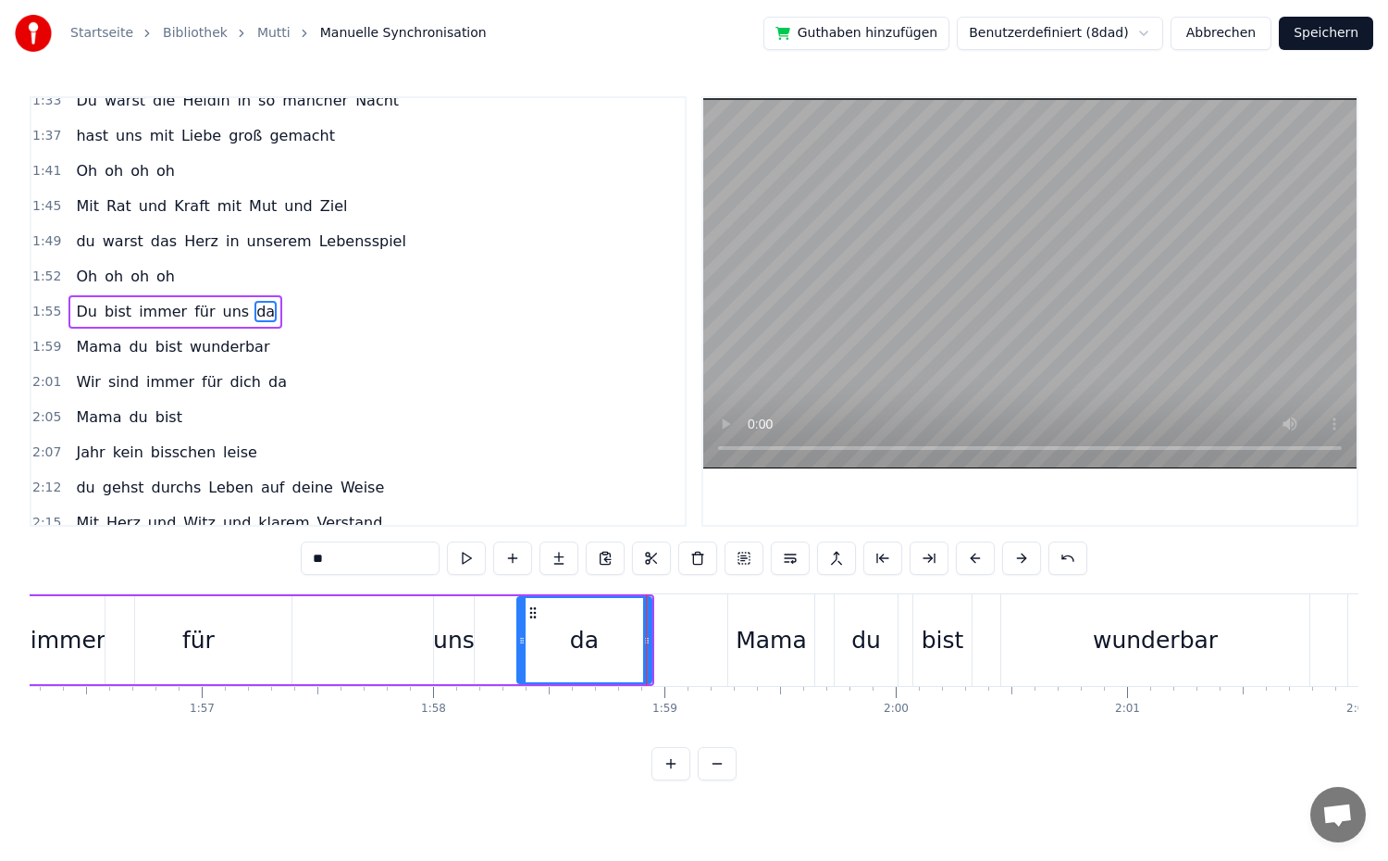
type input "*********"
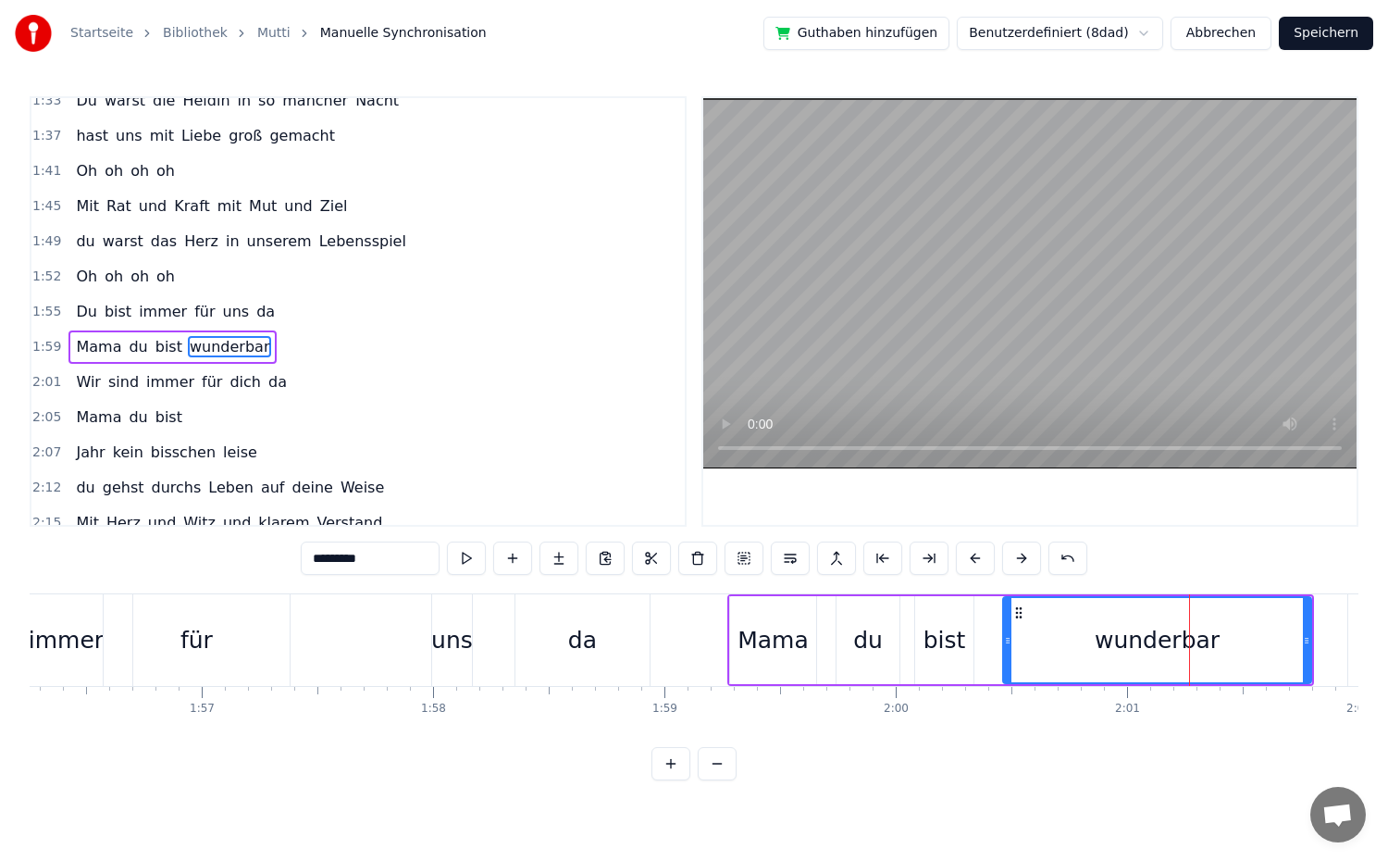
scroll to position [859, 0]
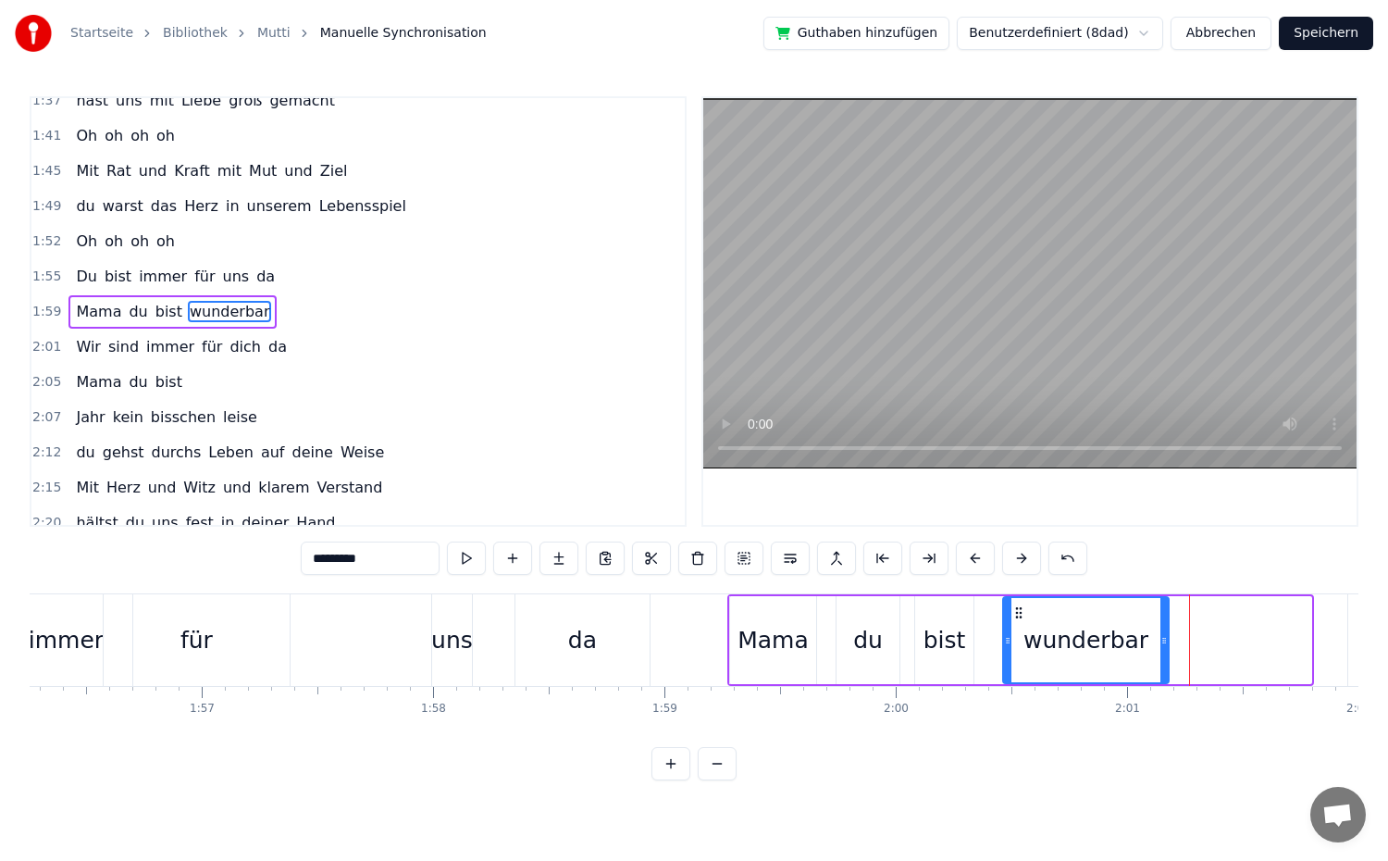
drag, startPoint x: 1306, startPoint y: 656, endPoint x: 1163, endPoint y: 668, distance: 143.0
drag, startPoint x: 1162, startPoint y: 644, endPoint x: 1240, endPoint y: 647, distance: 77.8
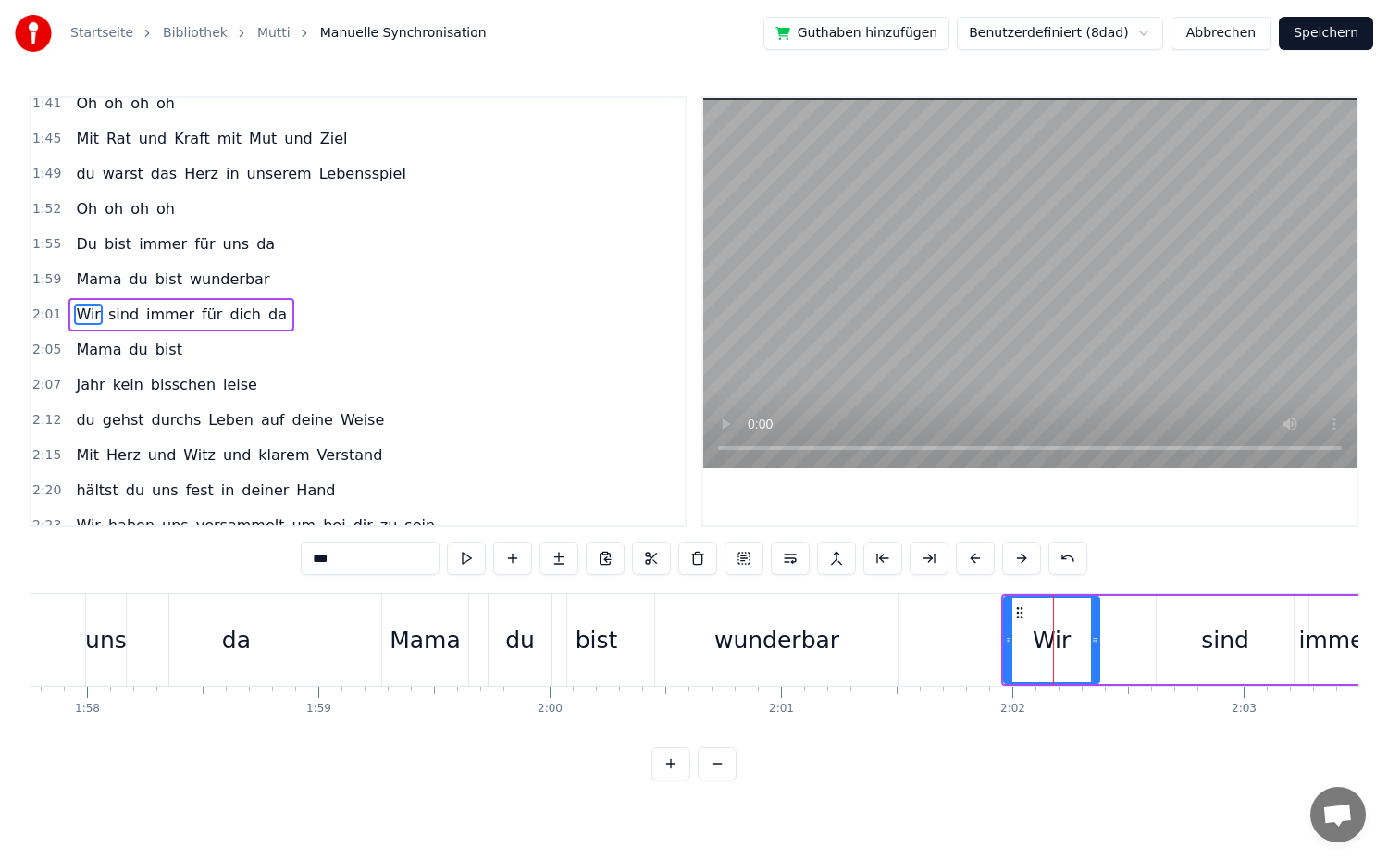
scroll to position [894, 0]
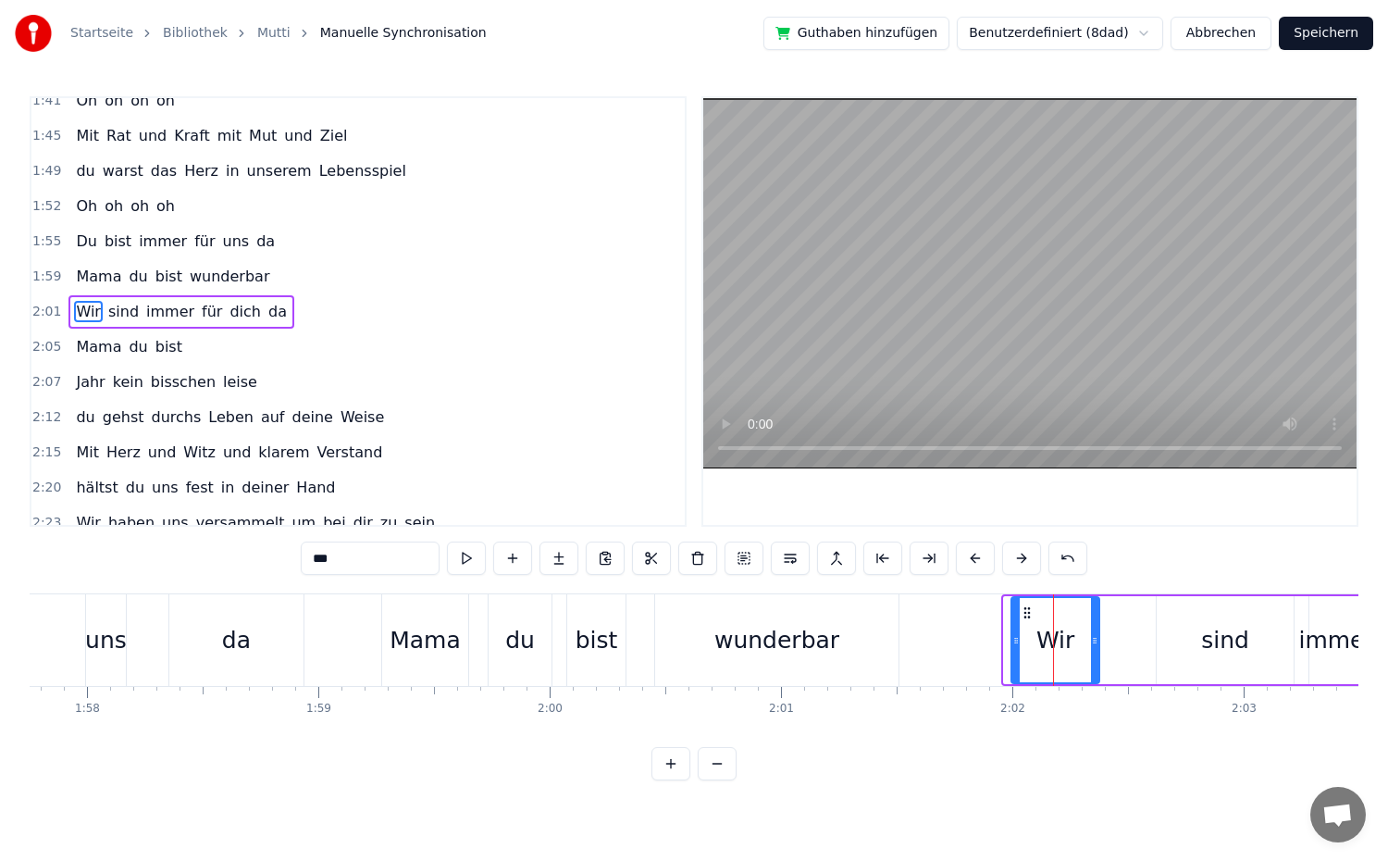
drag, startPoint x: 1009, startPoint y: 652, endPoint x: 1016, endPoint y: 668, distance: 17.4
type input "*********"
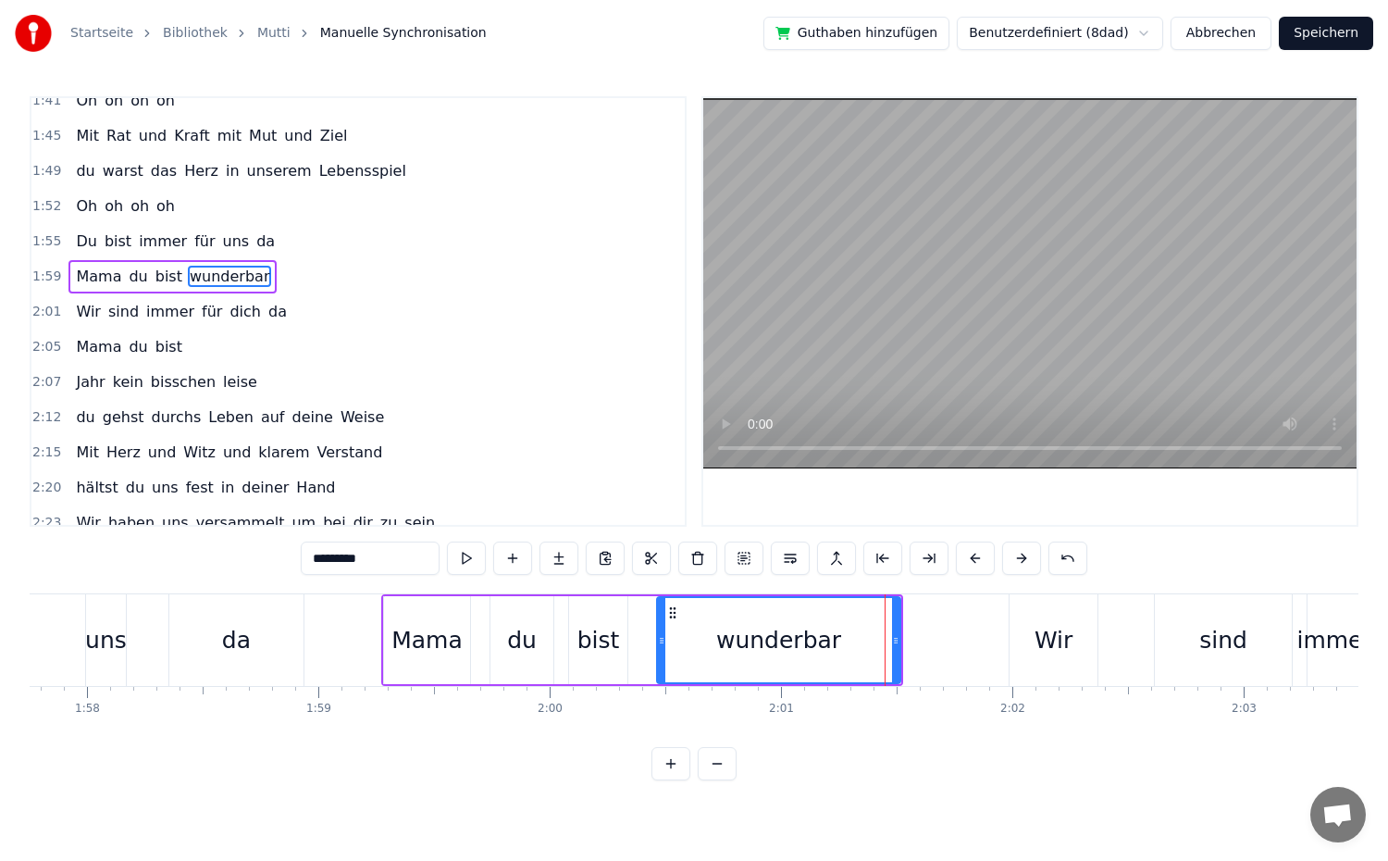
scroll to position [859, 0]
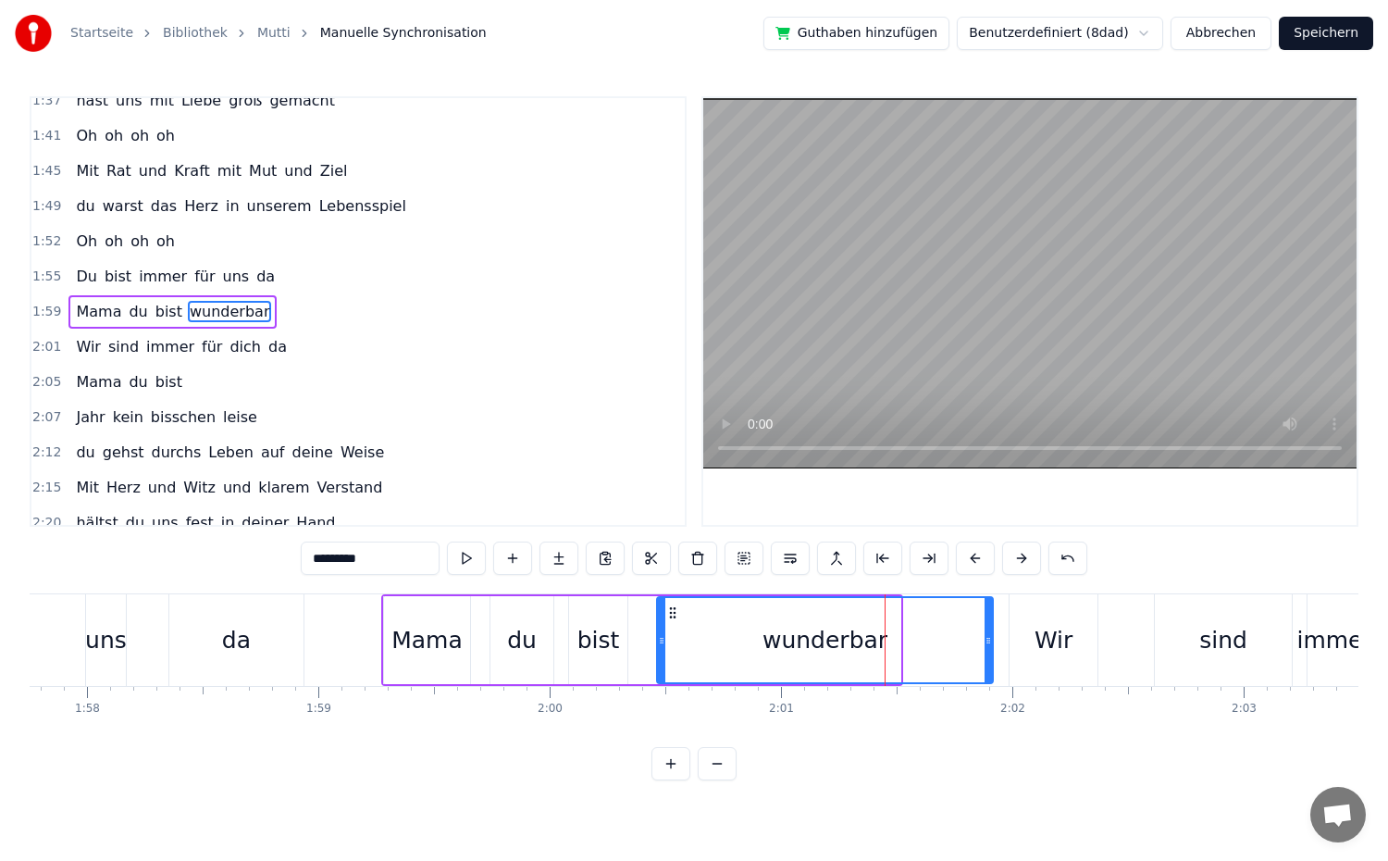
drag, startPoint x: 898, startPoint y: 651, endPoint x: 991, endPoint y: 659, distance: 93.8
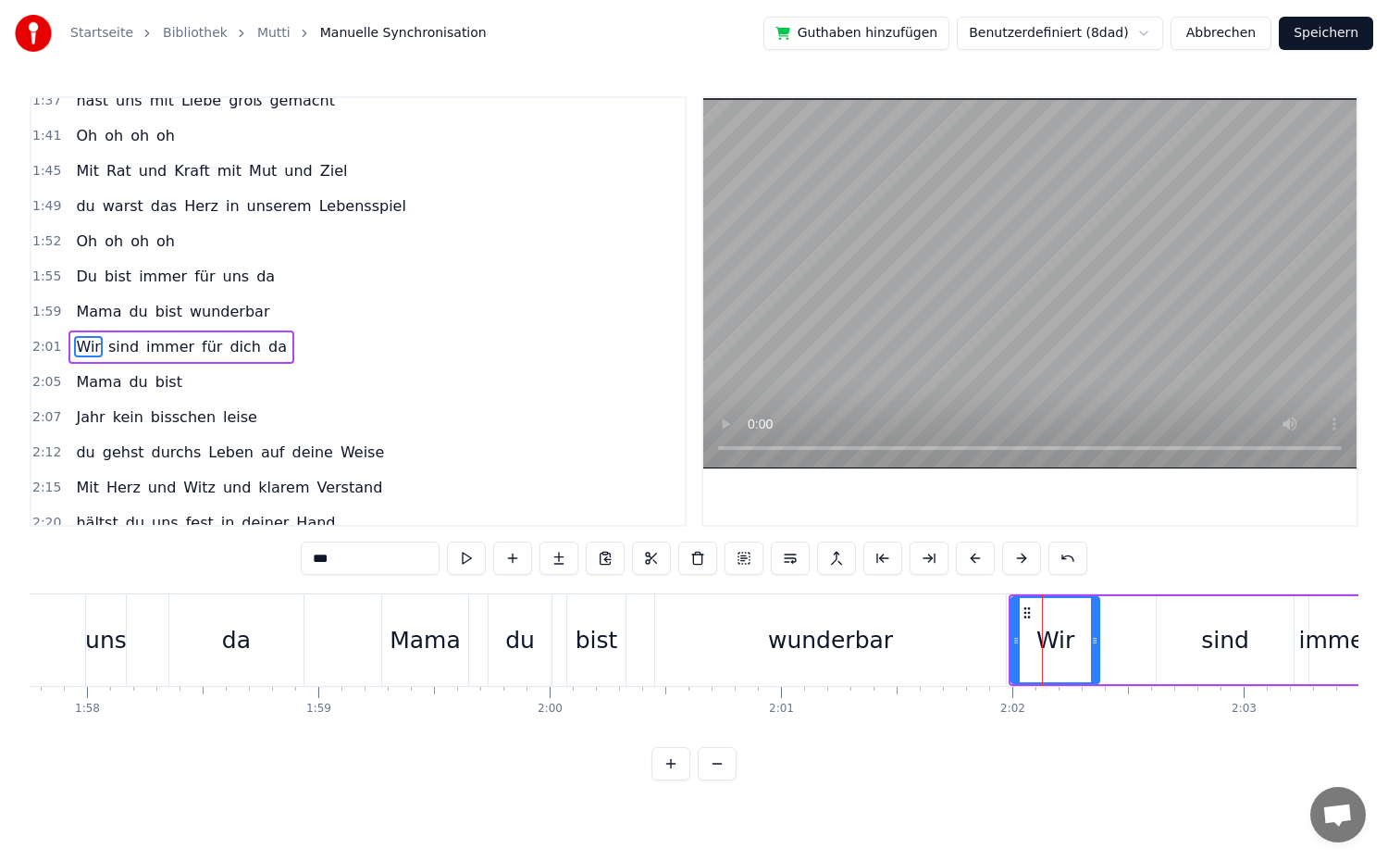
scroll to position [894, 0]
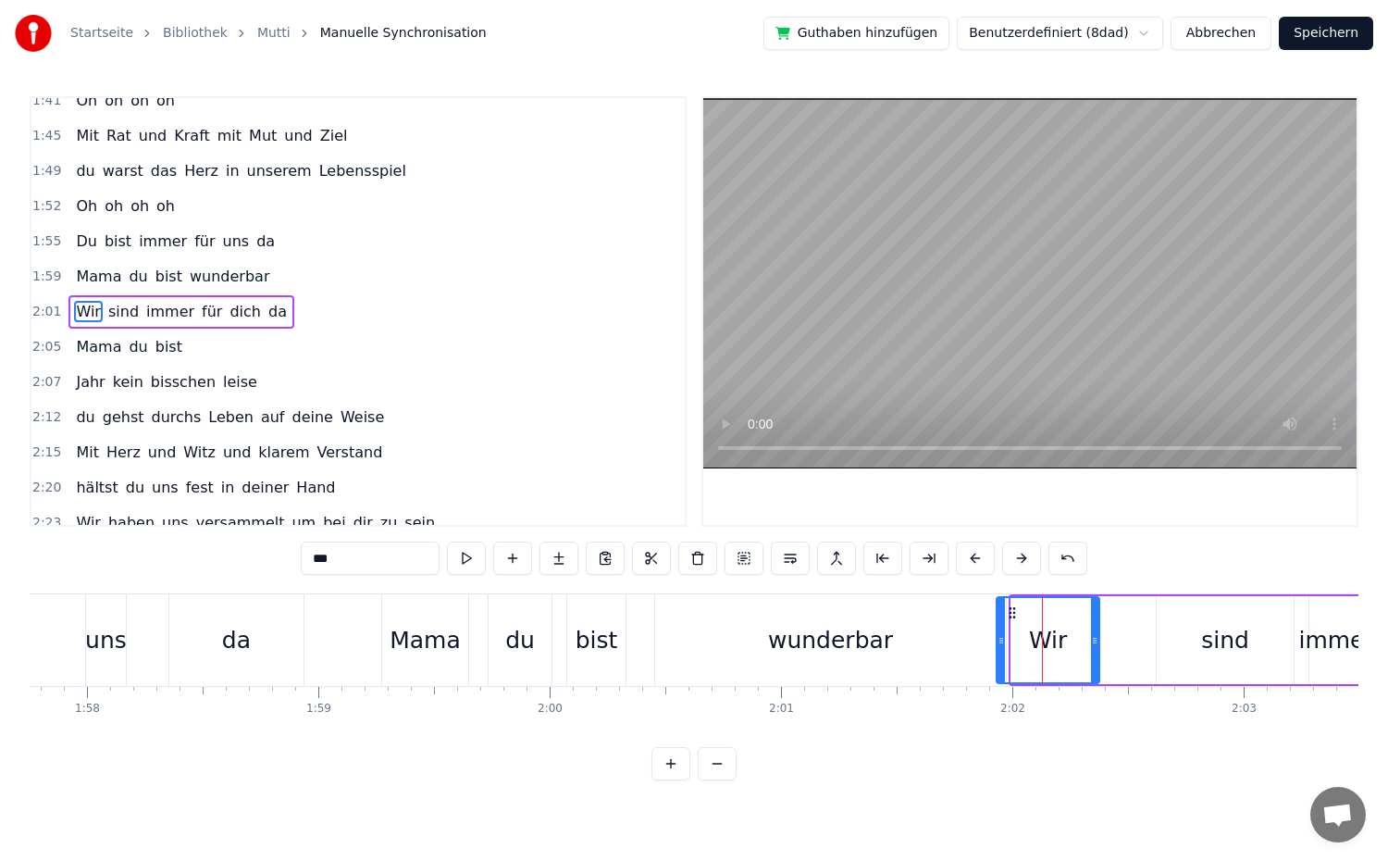
drag, startPoint x: 1013, startPoint y: 655, endPoint x: 998, endPoint y: 657, distance: 14.9
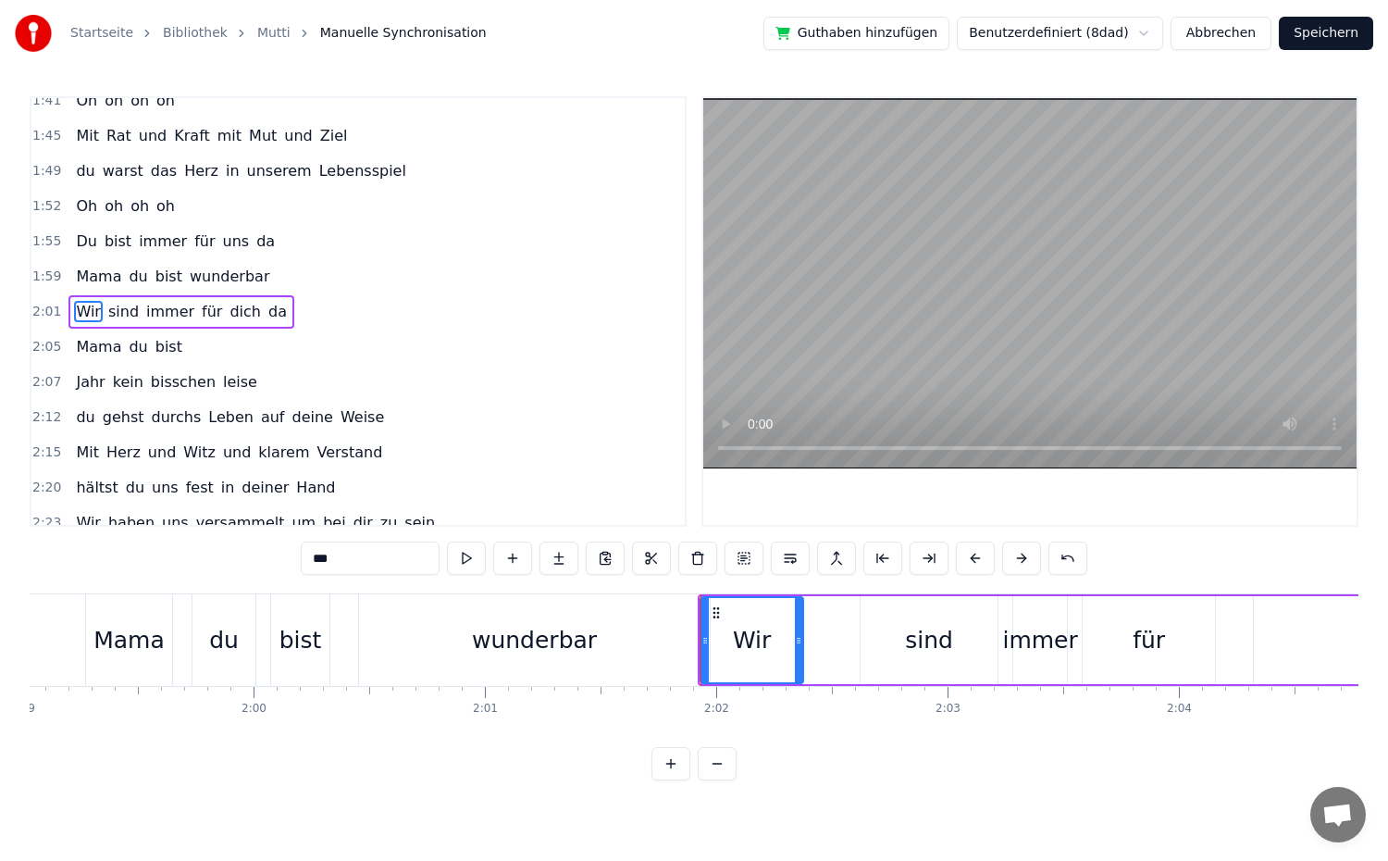
scroll to position [0, 27550]
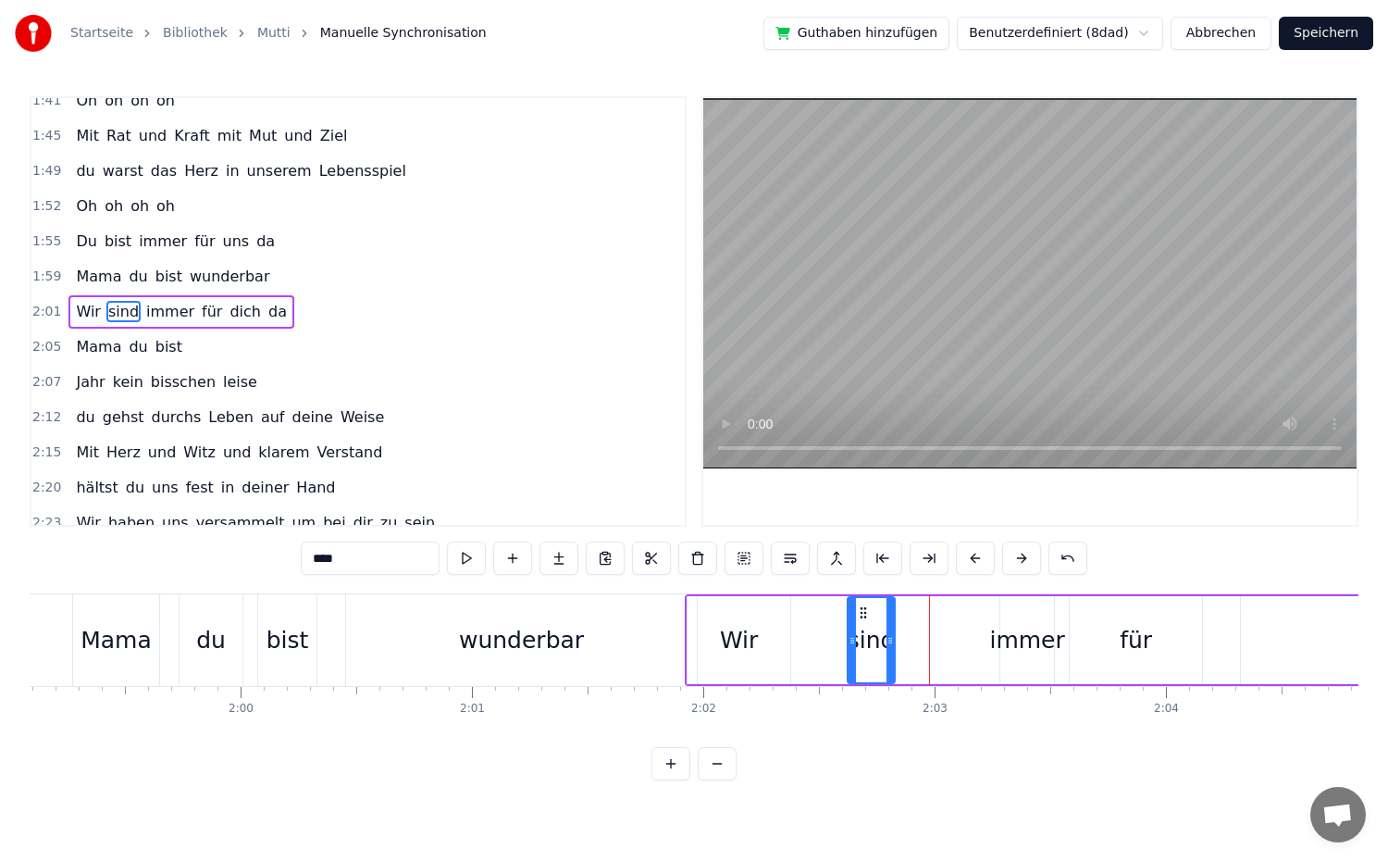
drag, startPoint x: 977, startPoint y: 645, endPoint x: 885, endPoint y: 656, distance: 93.2
drag, startPoint x: 850, startPoint y: 643, endPoint x: 774, endPoint y: 658, distance: 78.2
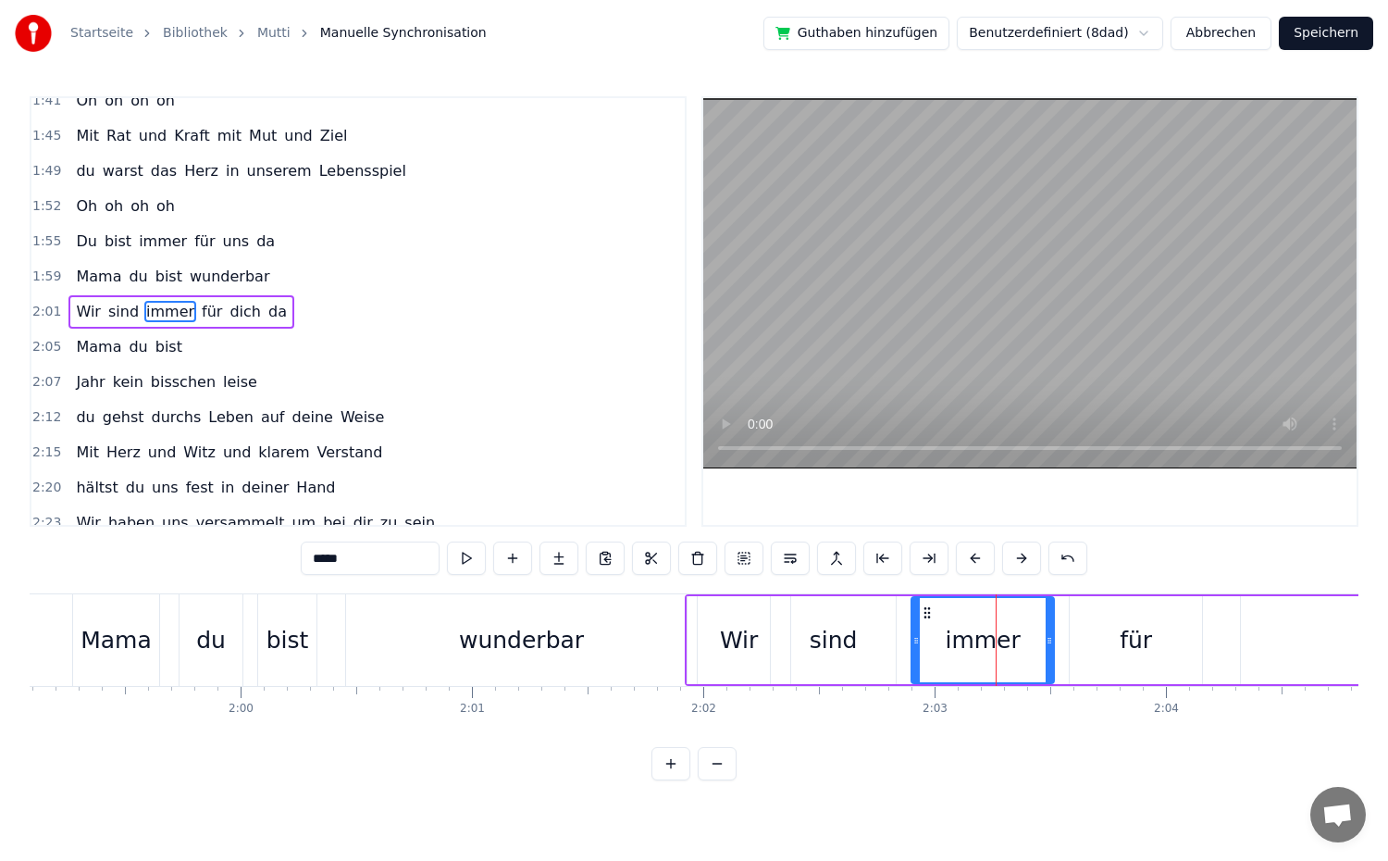
drag, startPoint x: 1005, startPoint y: 651, endPoint x: 916, endPoint y: 653, distance: 88.9
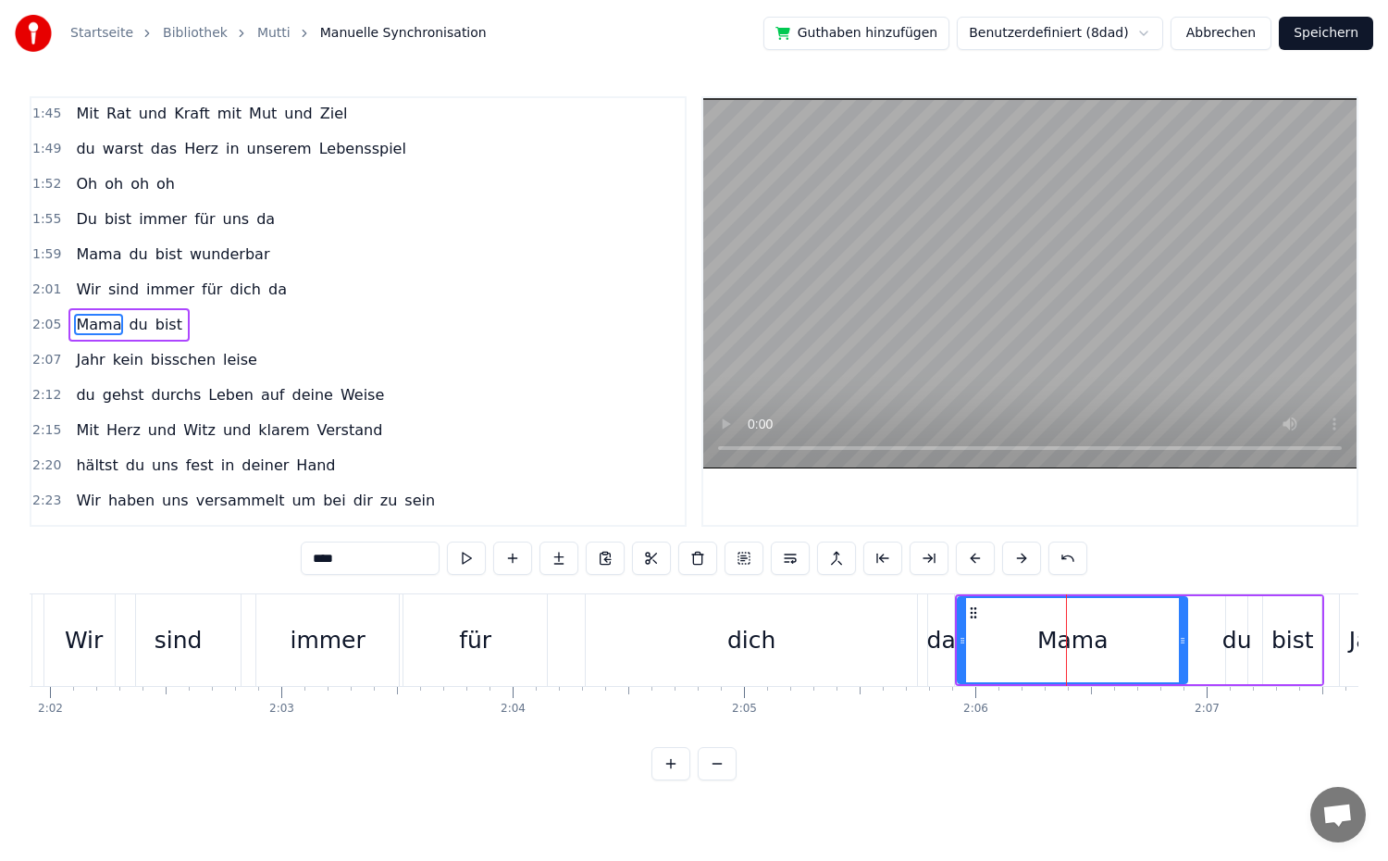
scroll to position [929, 0]
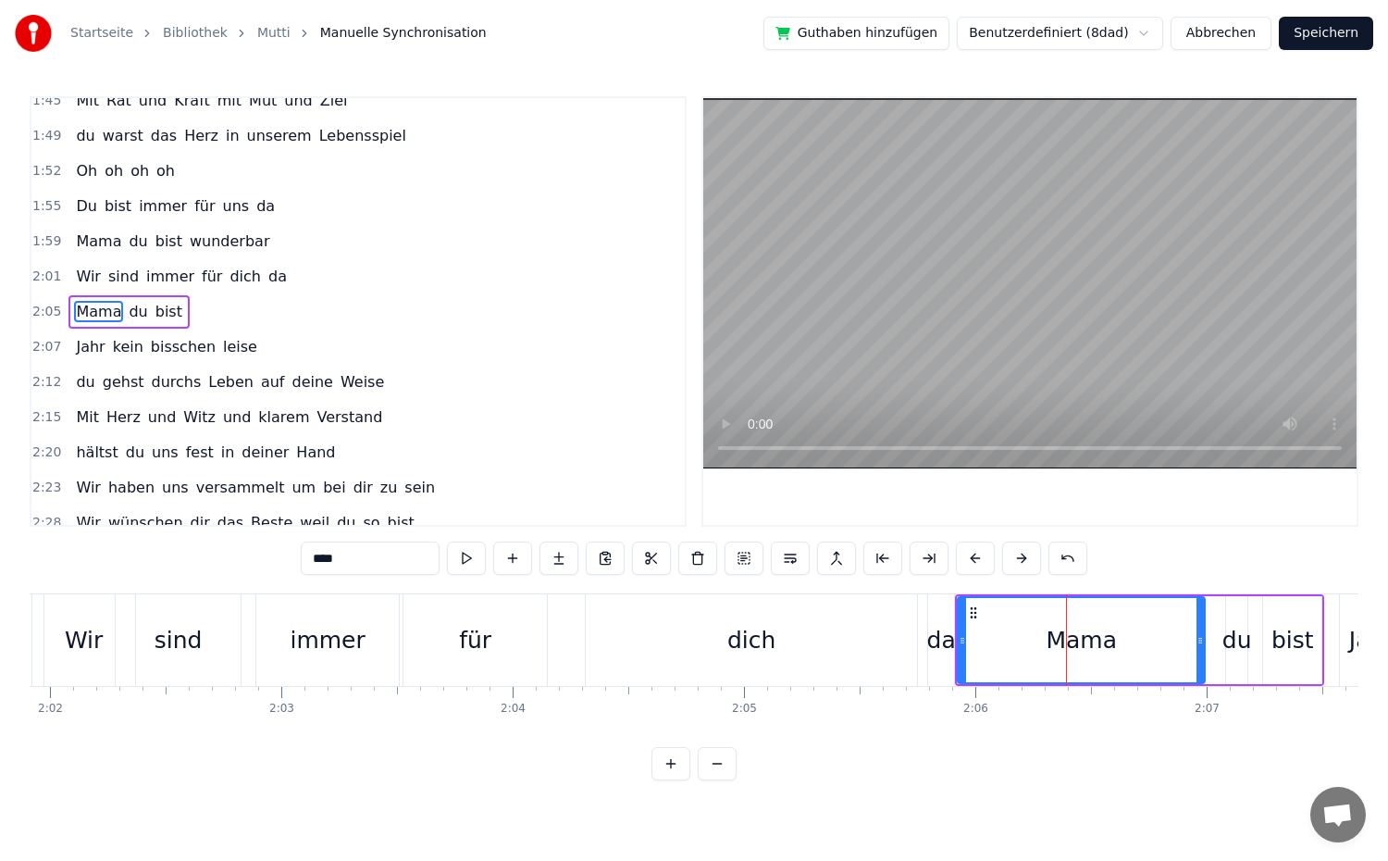
click at [1196, 651] on div at bounding box center [1199, 640] width 7 height 84
click at [1023, 556] on button at bounding box center [1021, 557] width 39 height 33
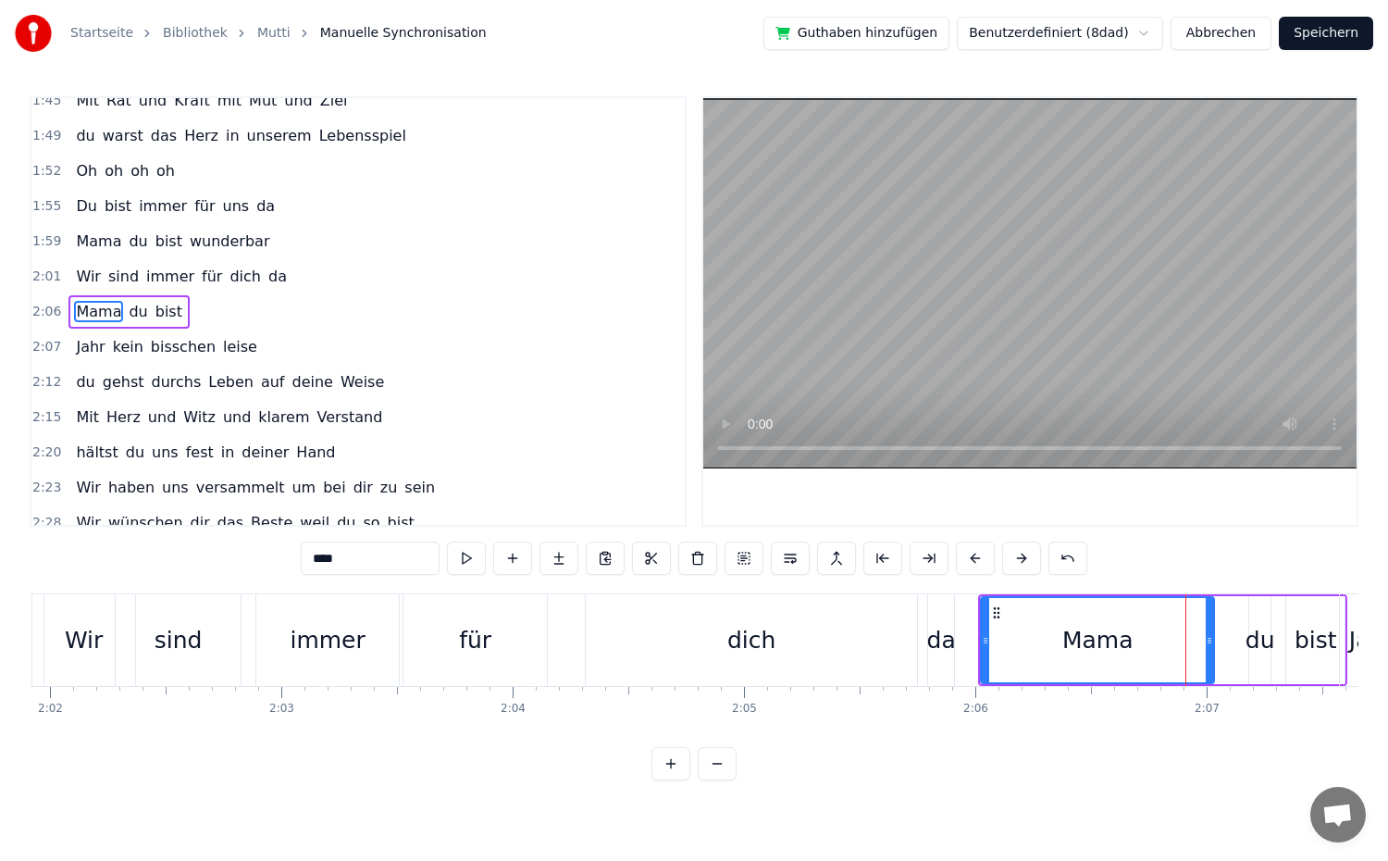
click at [1023, 556] on button at bounding box center [1021, 557] width 39 height 33
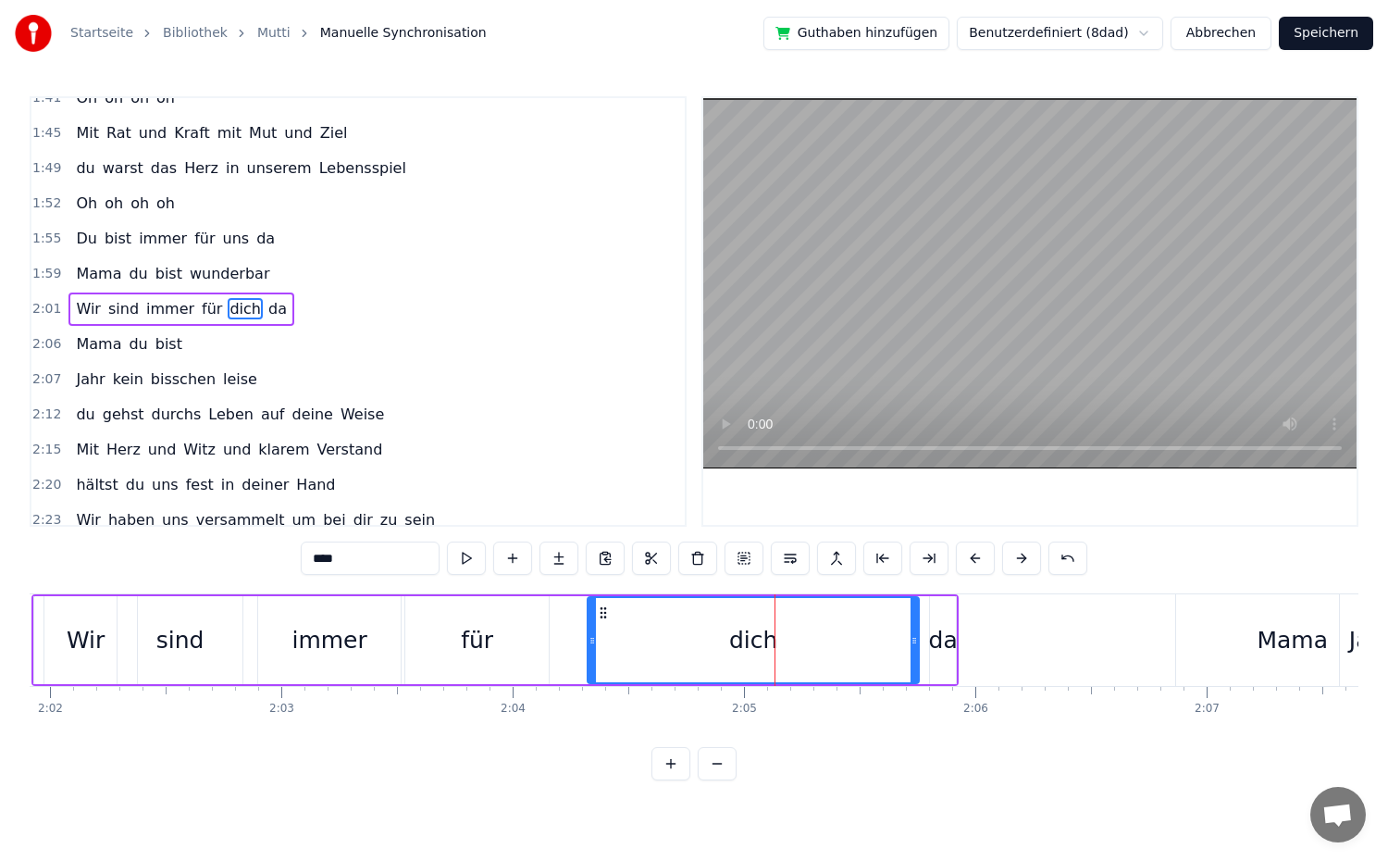
scroll to position [894, 0]
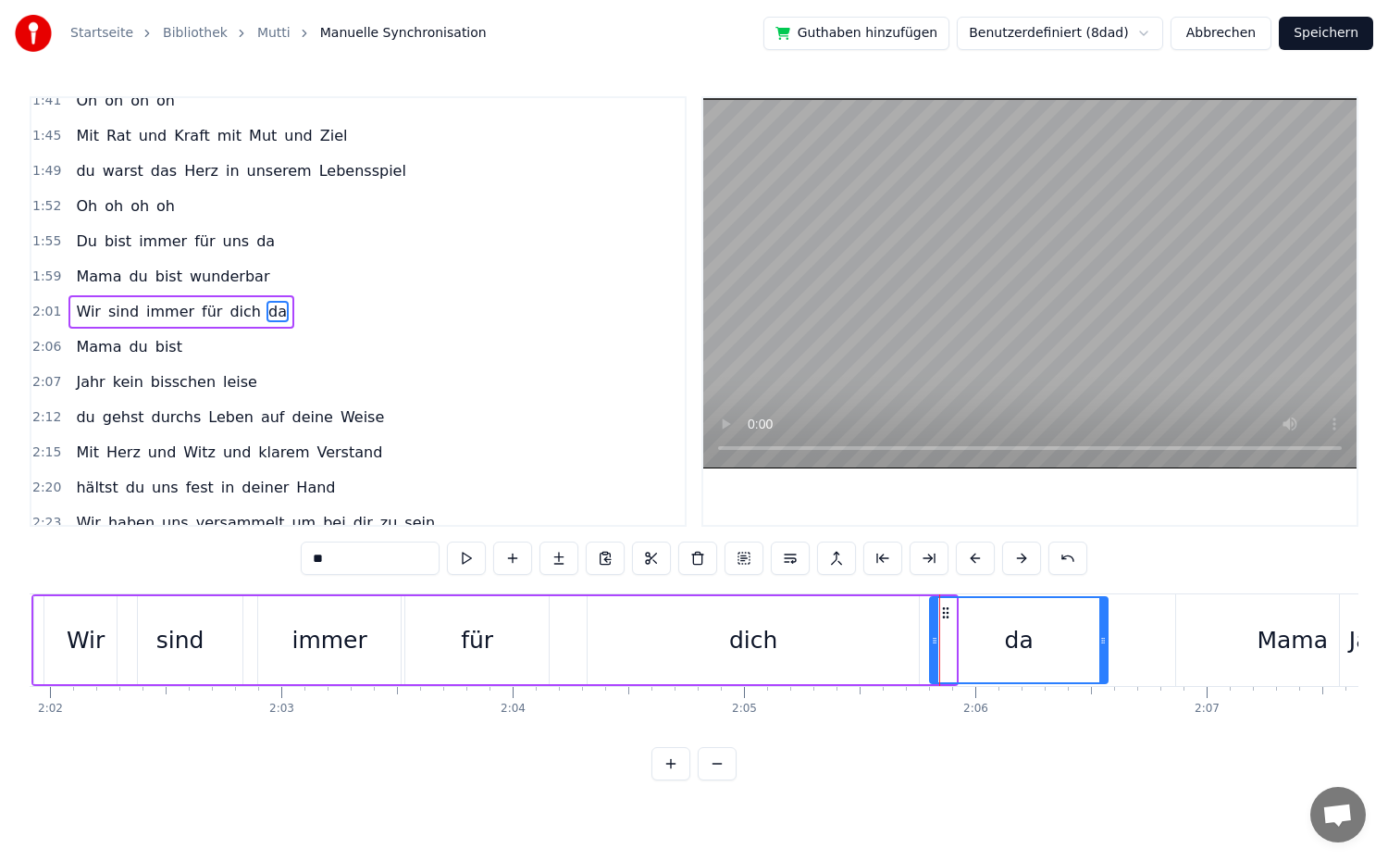
drag, startPoint x: 954, startPoint y: 650, endPoint x: 1106, endPoint y: 663, distance: 152.4
drag, startPoint x: 937, startPoint y: 652, endPoint x: 970, endPoint y: 652, distance: 32.4
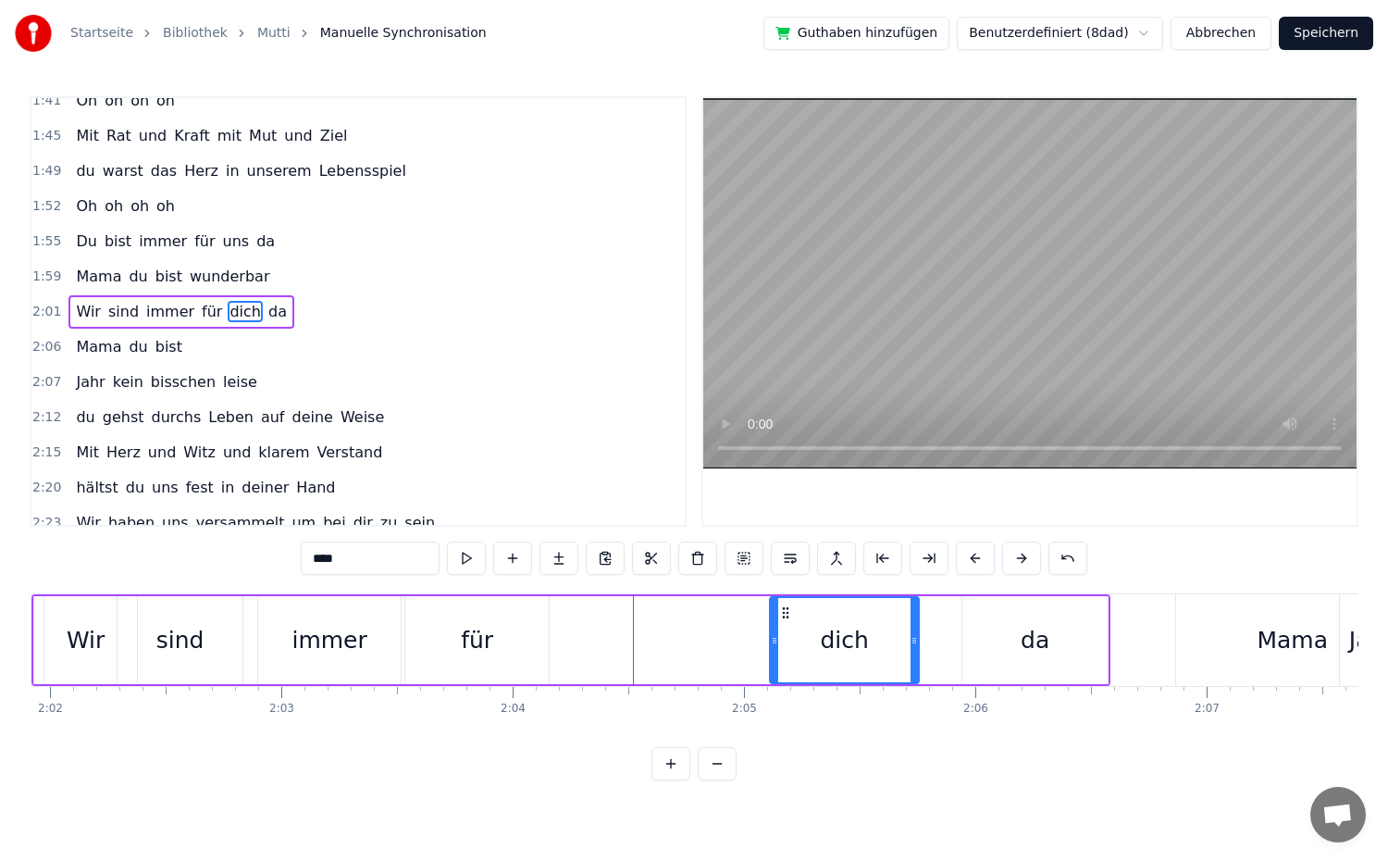
drag, startPoint x: 593, startPoint y: 640, endPoint x: 775, endPoint y: 660, distance: 183.3
drag, startPoint x: 917, startPoint y: 658, endPoint x: 961, endPoint y: 660, distance: 43.5
drag, startPoint x: 776, startPoint y: 646, endPoint x: 801, endPoint y: 650, distance: 25.3
type input "***"
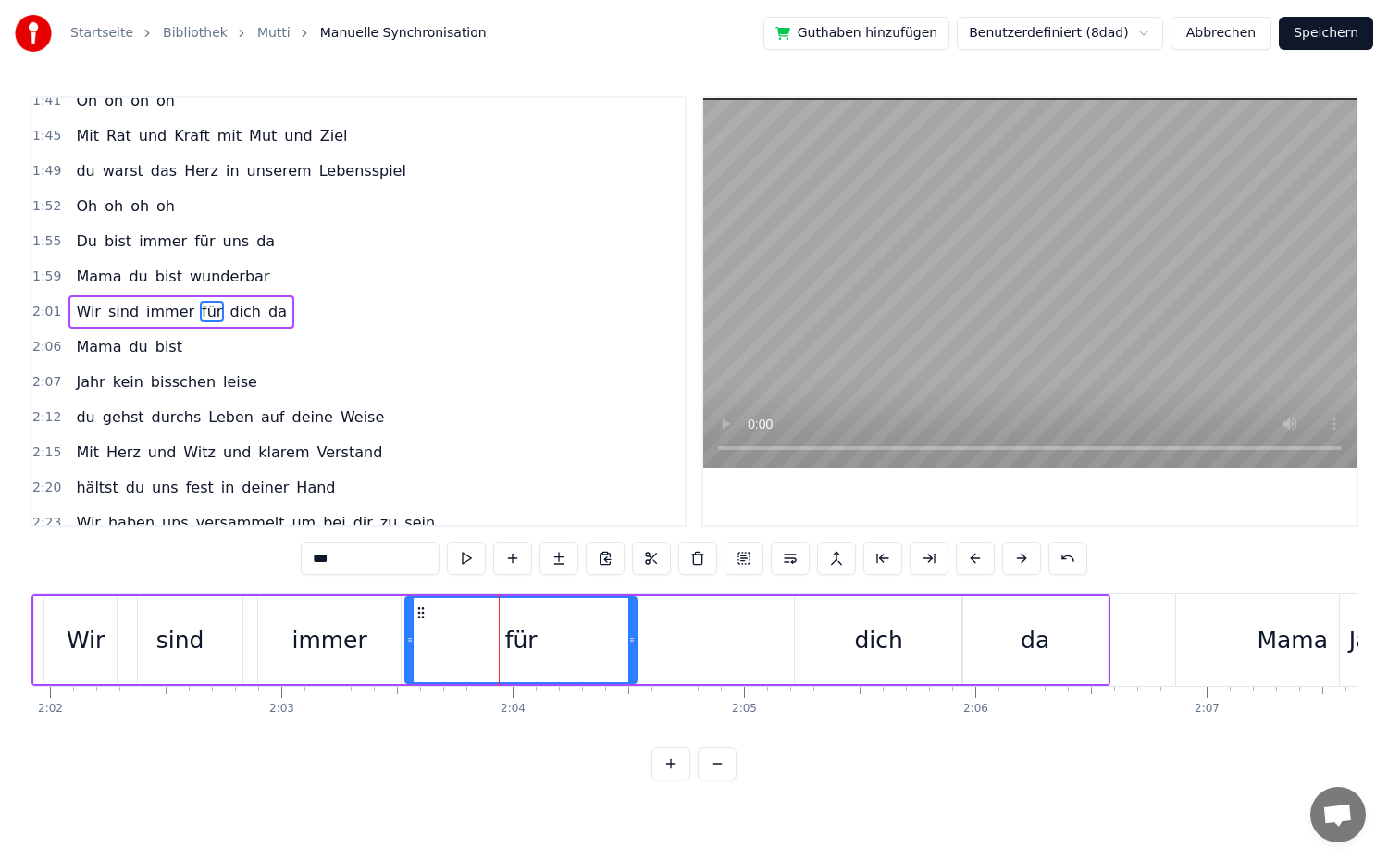
drag, startPoint x: 545, startPoint y: 644, endPoint x: 633, endPoint y: 652, distance: 88.3
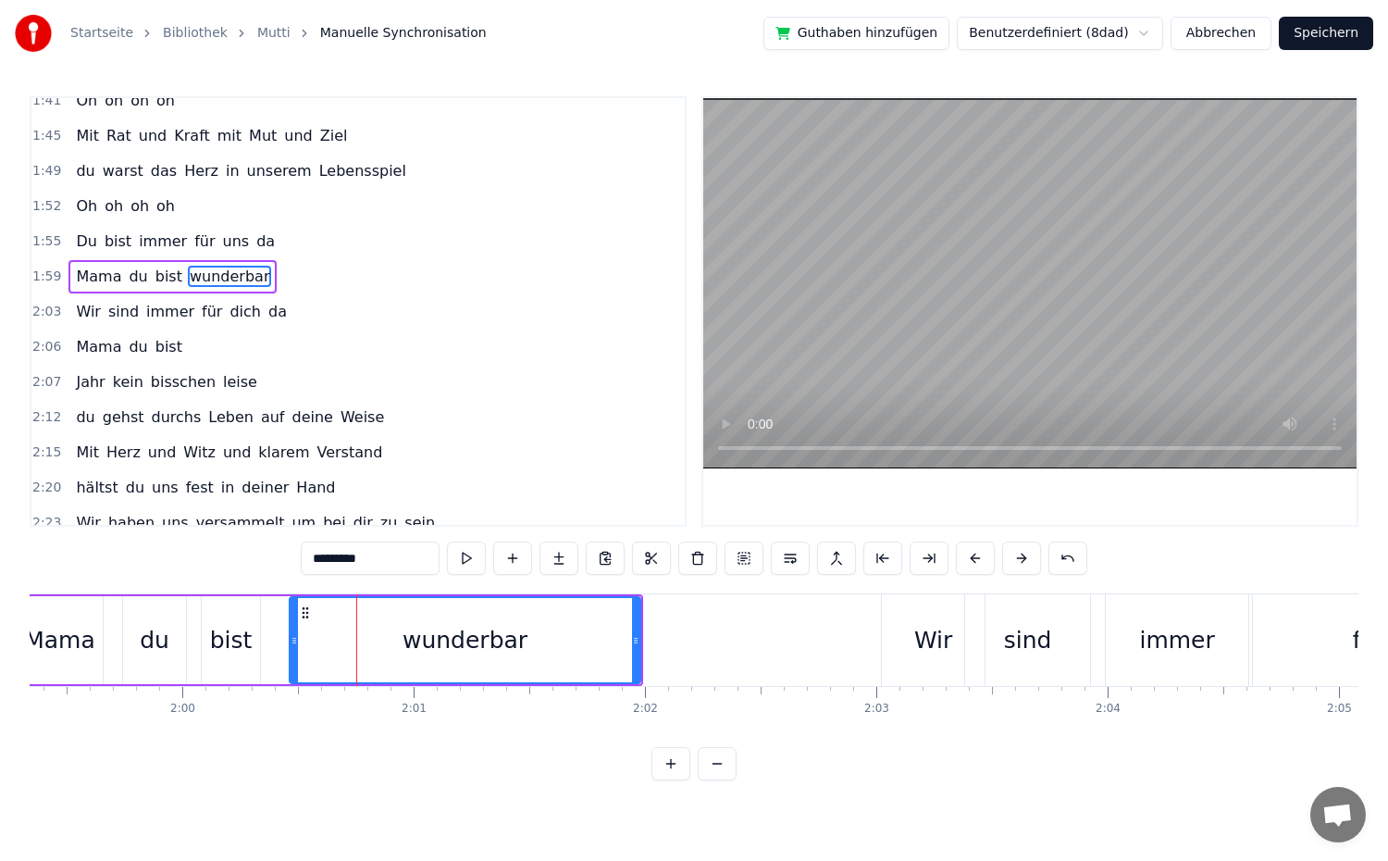
scroll to position [859, 0]
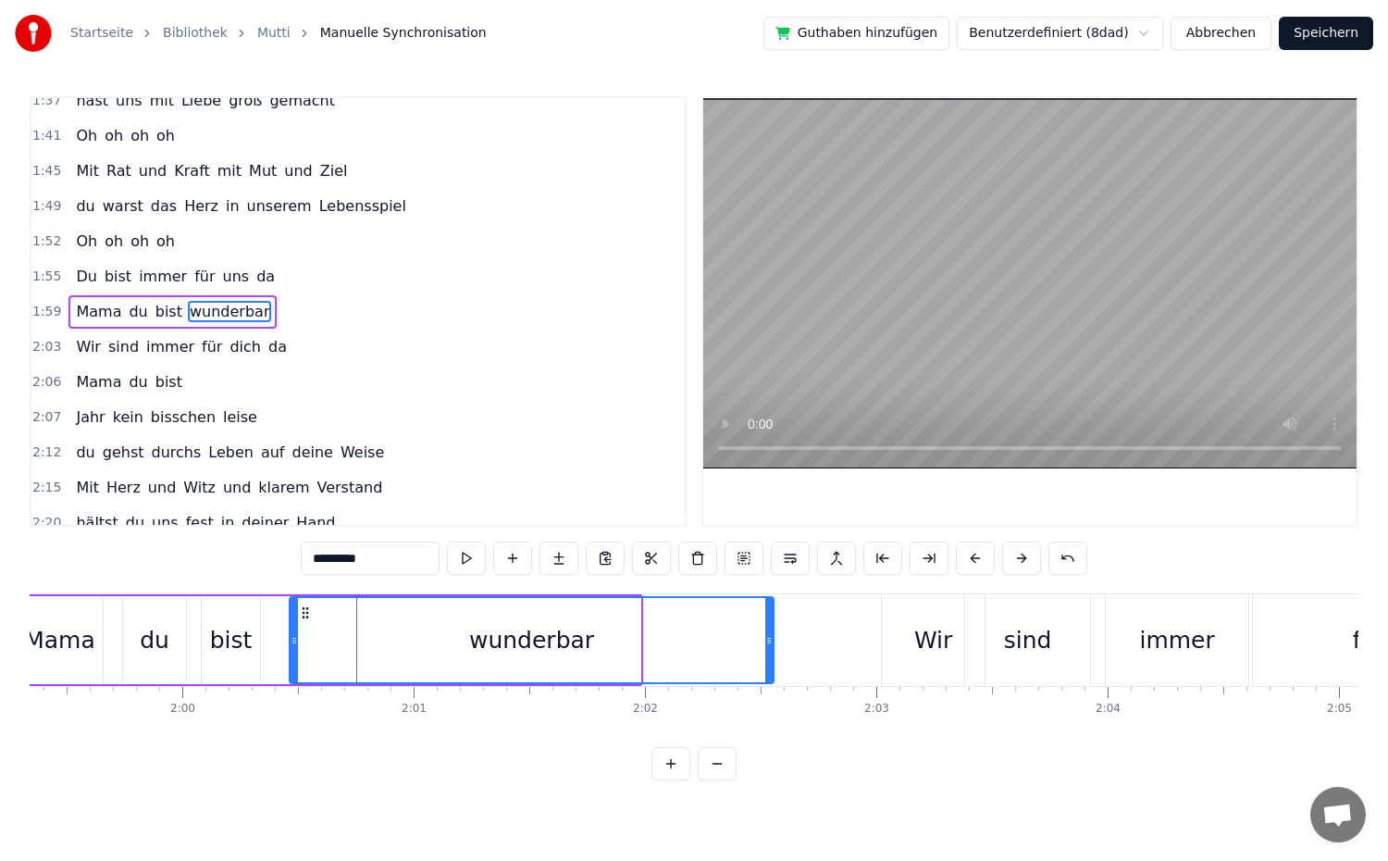
drag, startPoint x: 638, startPoint y: 641, endPoint x: 771, endPoint y: 646, distance: 133.3
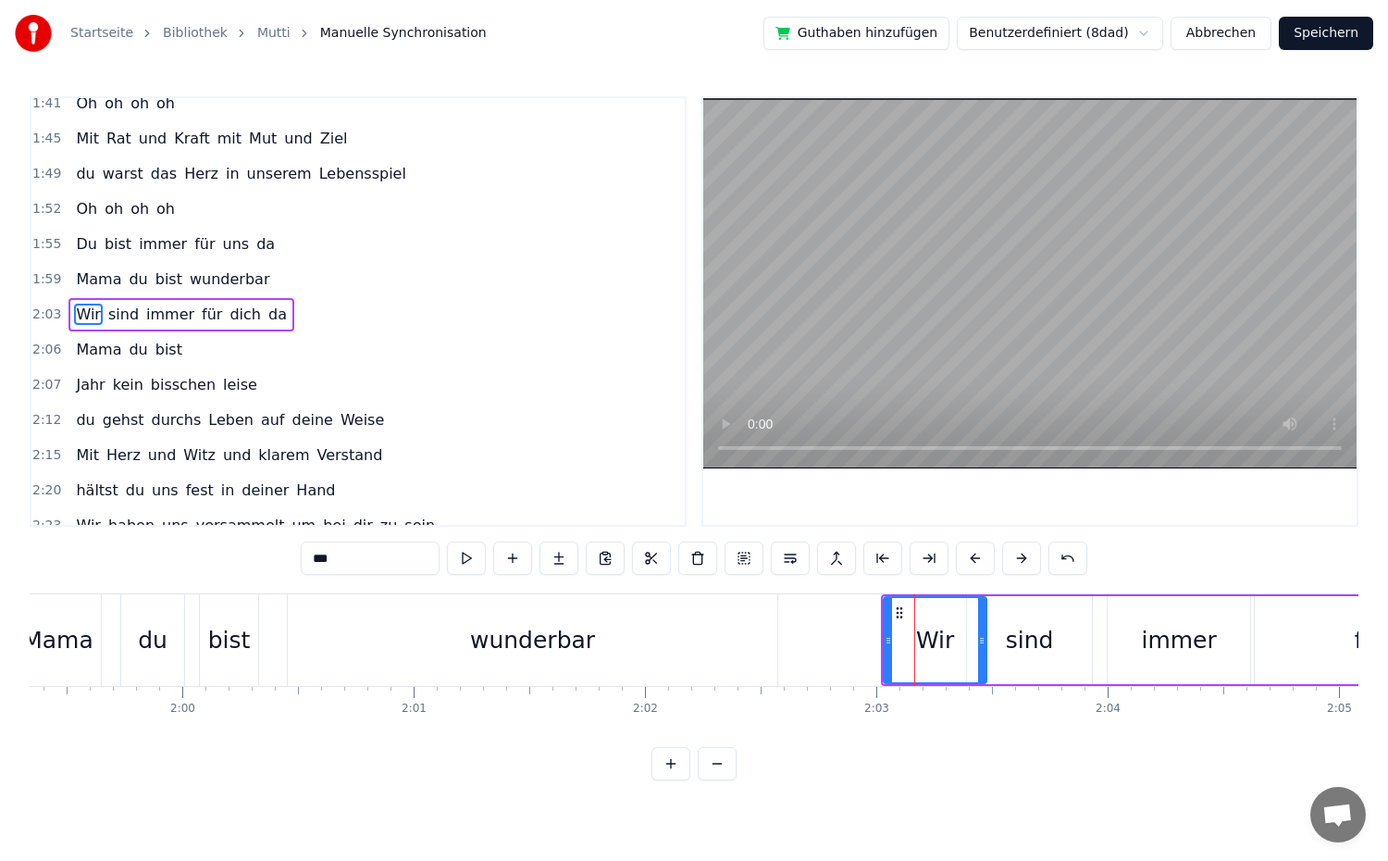
scroll to position [894, 0]
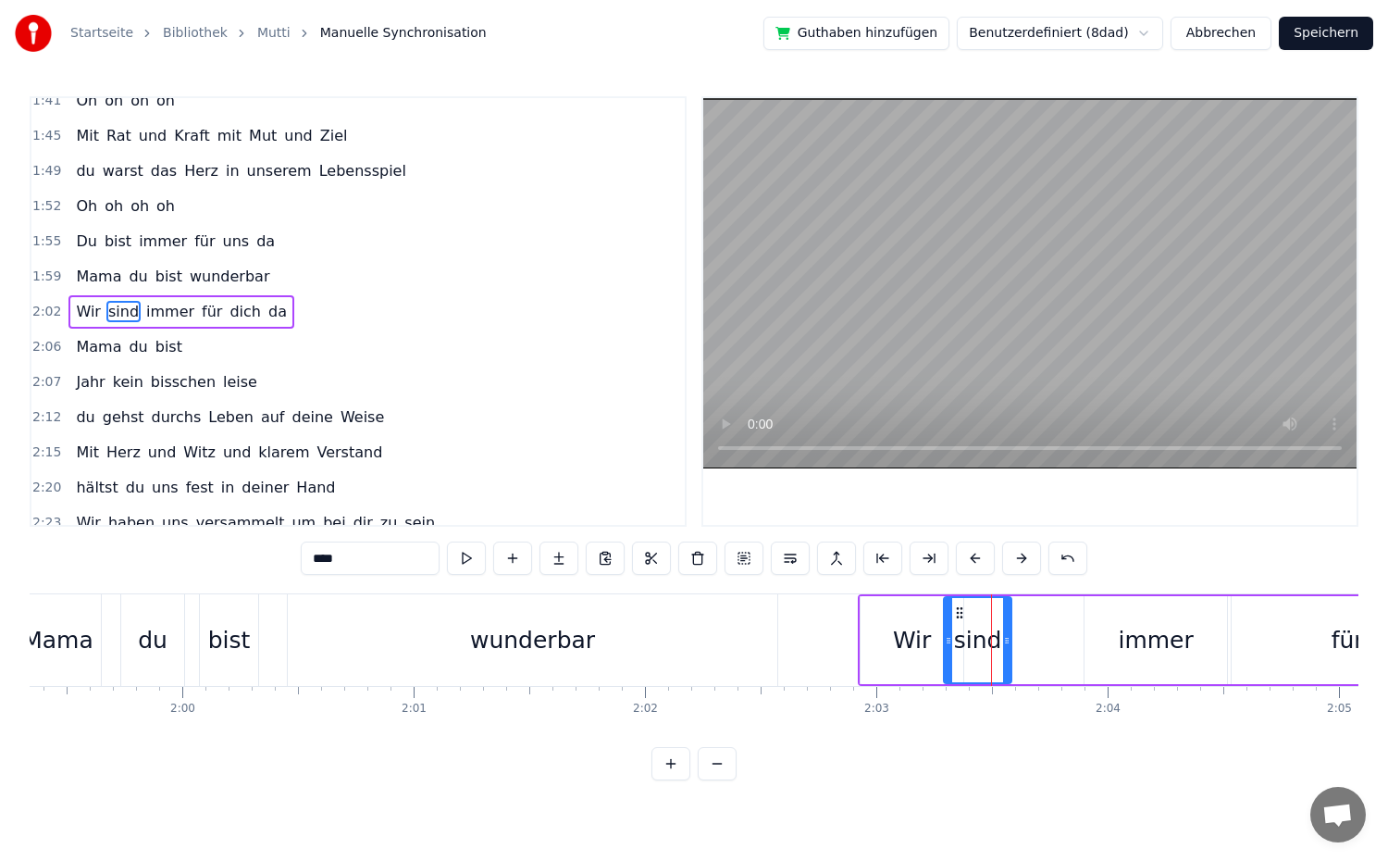
drag, startPoint x: 1066, startPoint y: 640, endPoint x: 1009, endPoint y: 647, distance: 57.7
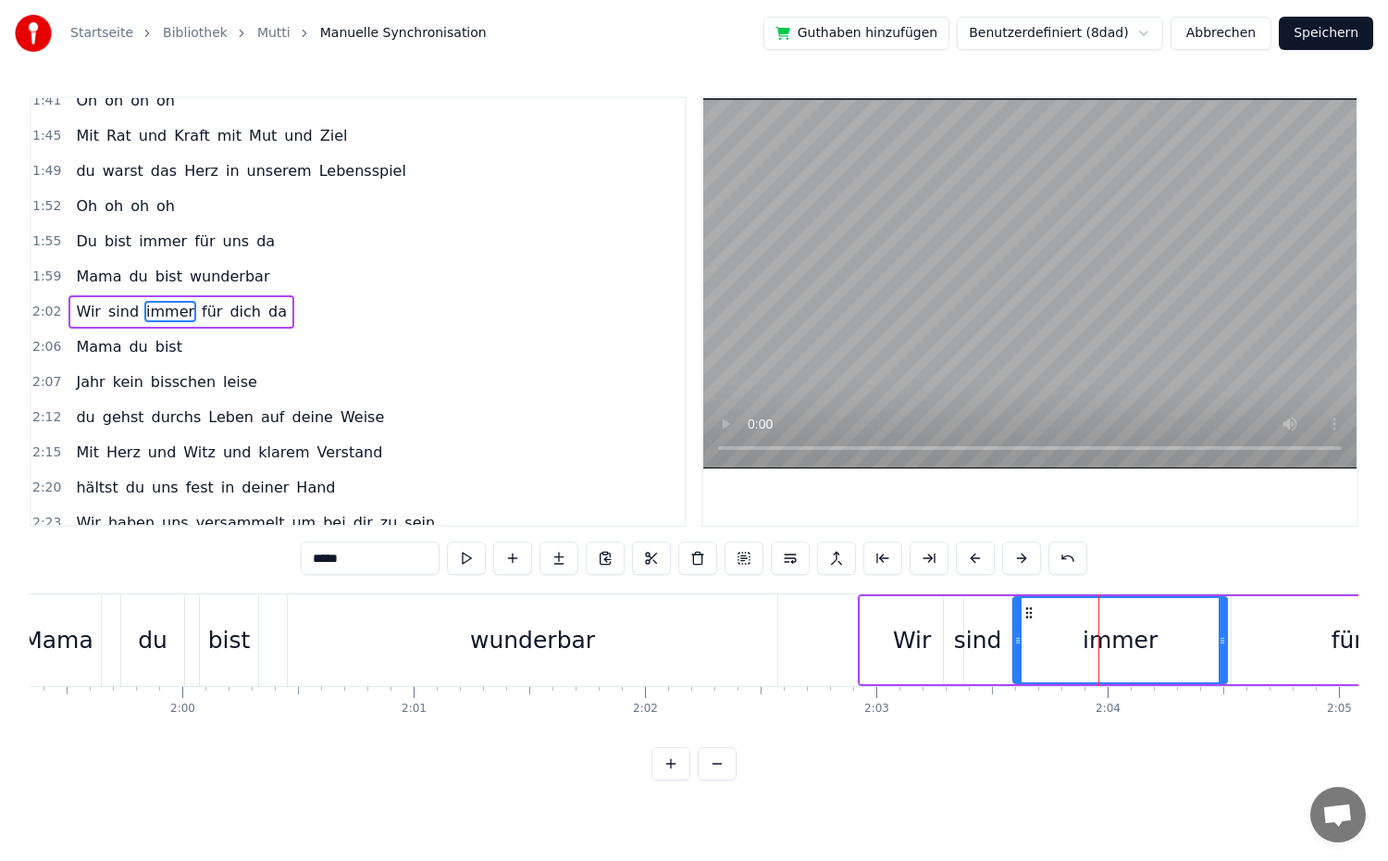
drag, startPoint x: 1087, startPoint y: 643, endPoint x: 1016, endPoint y: 653, distance: 72.0
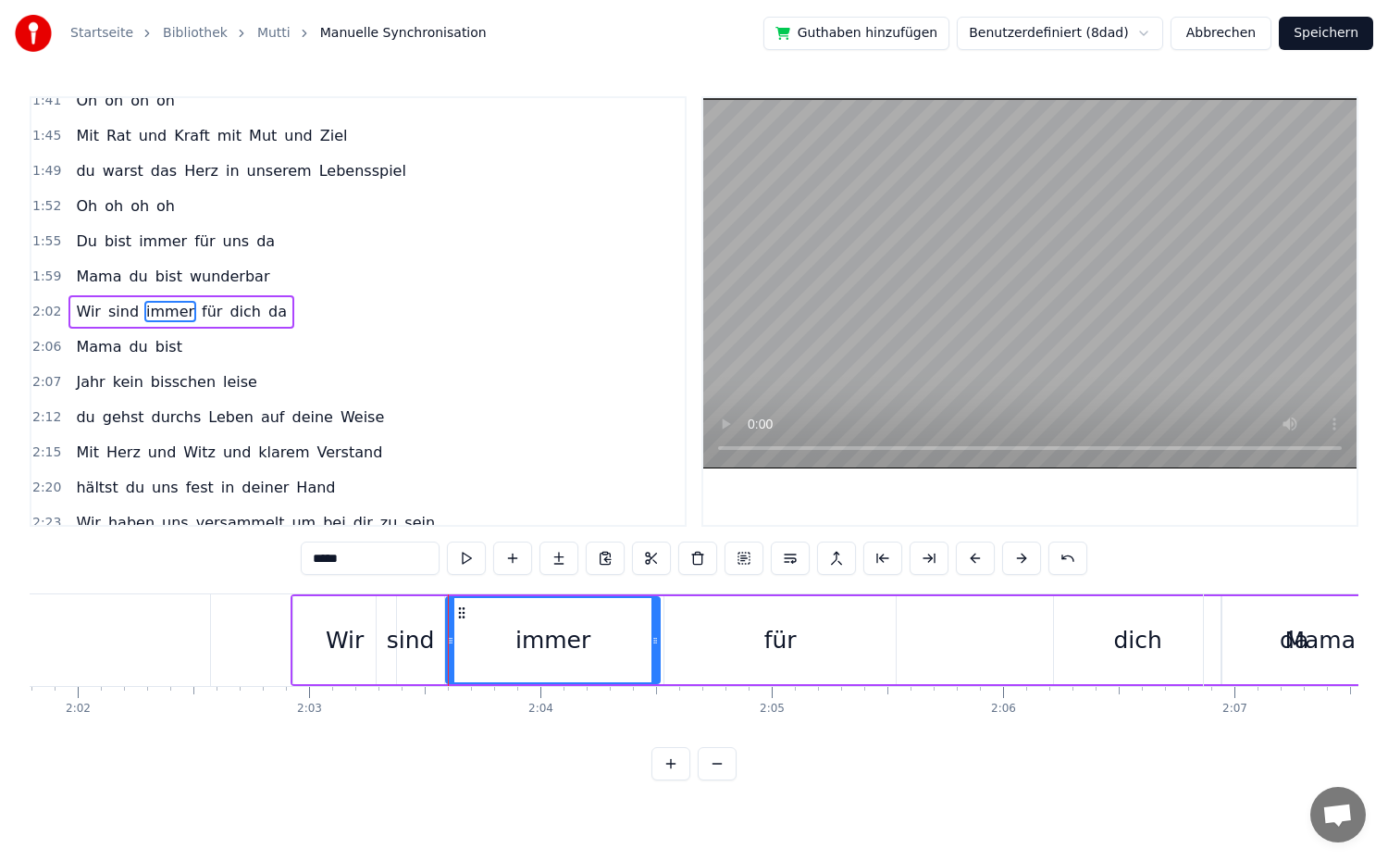
scroll to position [0, 28188]
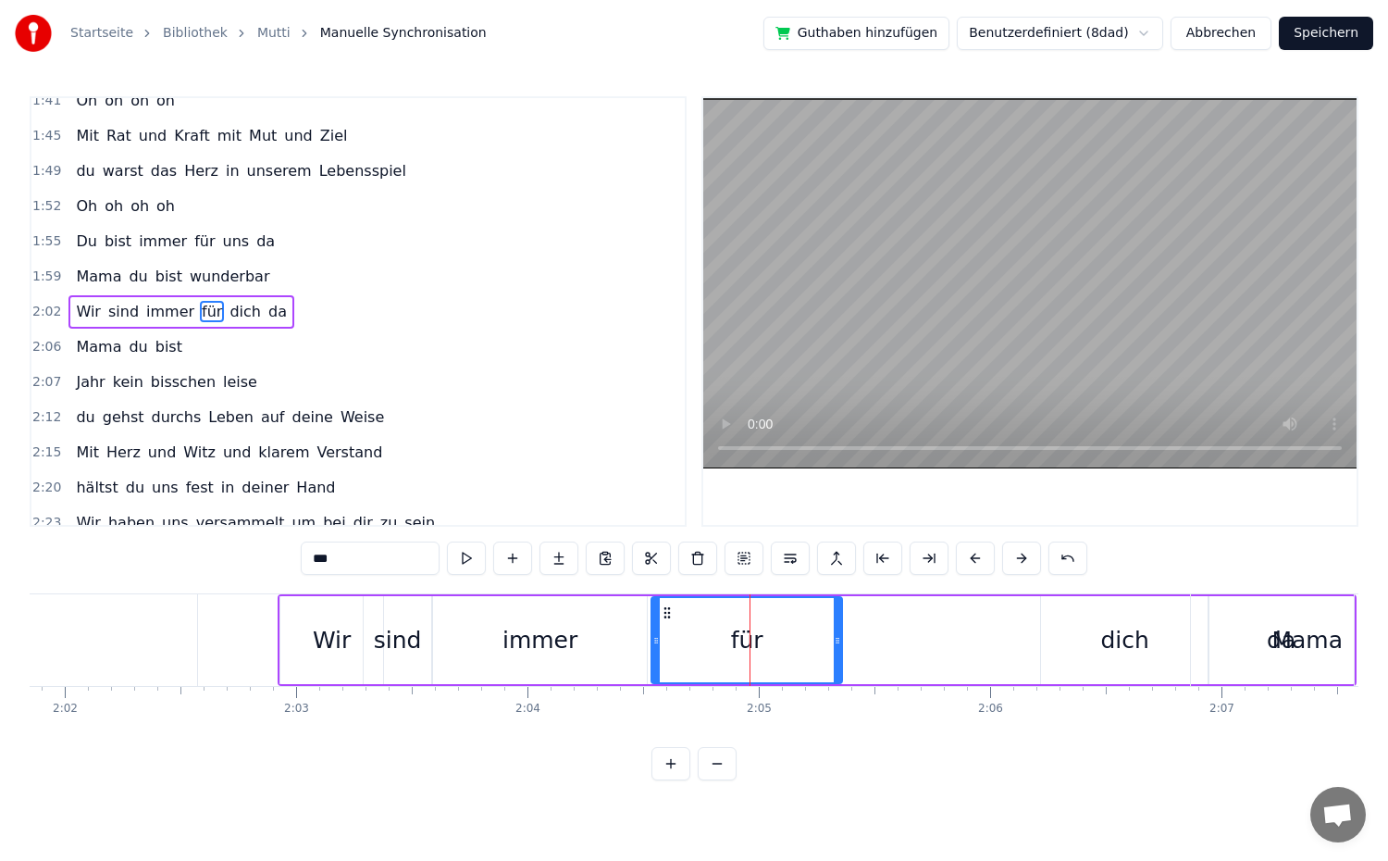
drag, startPoint x: 876, startPoint y: 651, endPoint x: 833, endPoint y: 658, distance: 44.0
drag, startPoint x: 654, startPoint y: 645, endPoint x: 589, endPoint y: 654, distance: 65.4
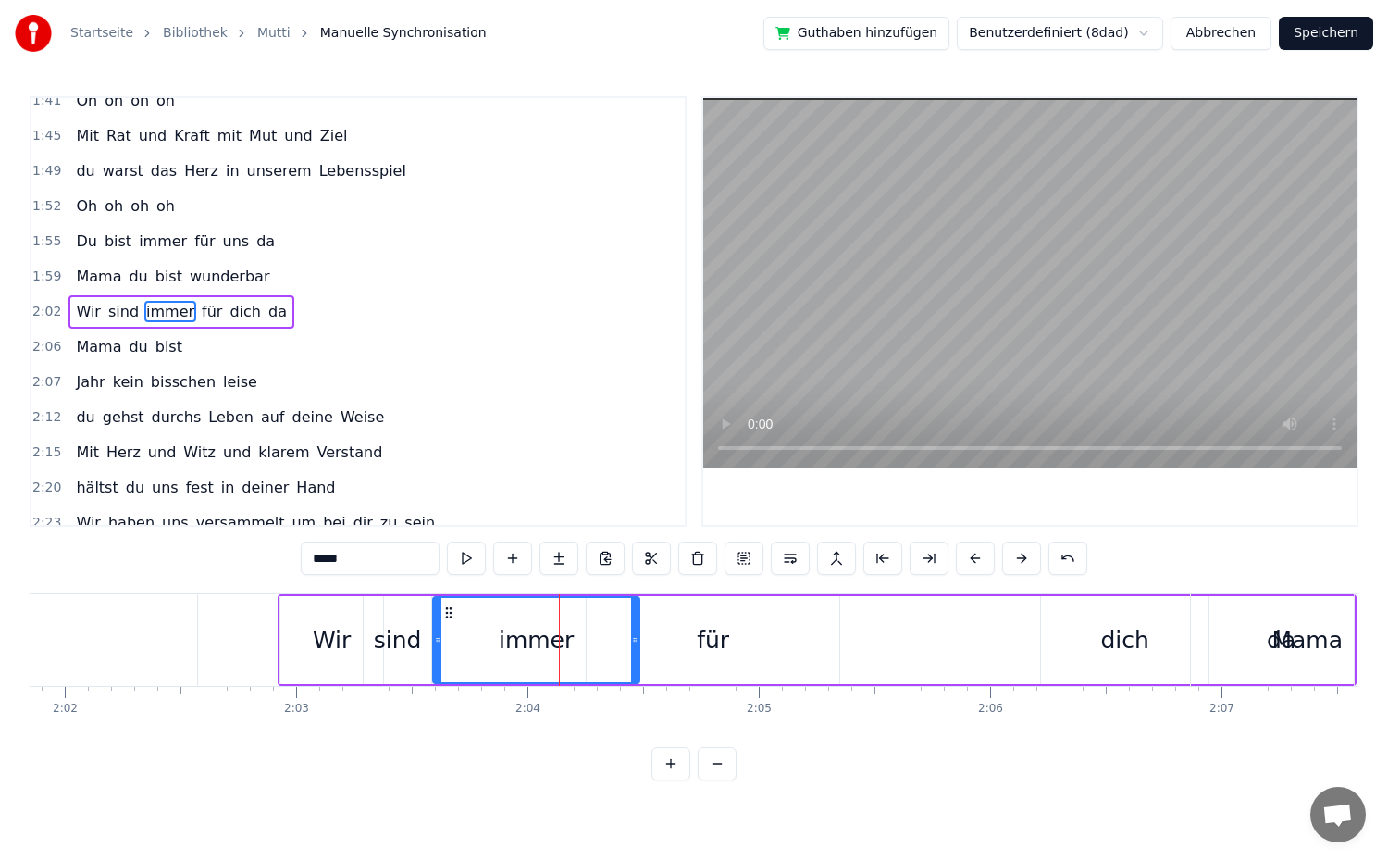
drag, startPoint x: 641, startPoint y: 642, endPoint x: 630, endPoint y: 645, distance: 11.4
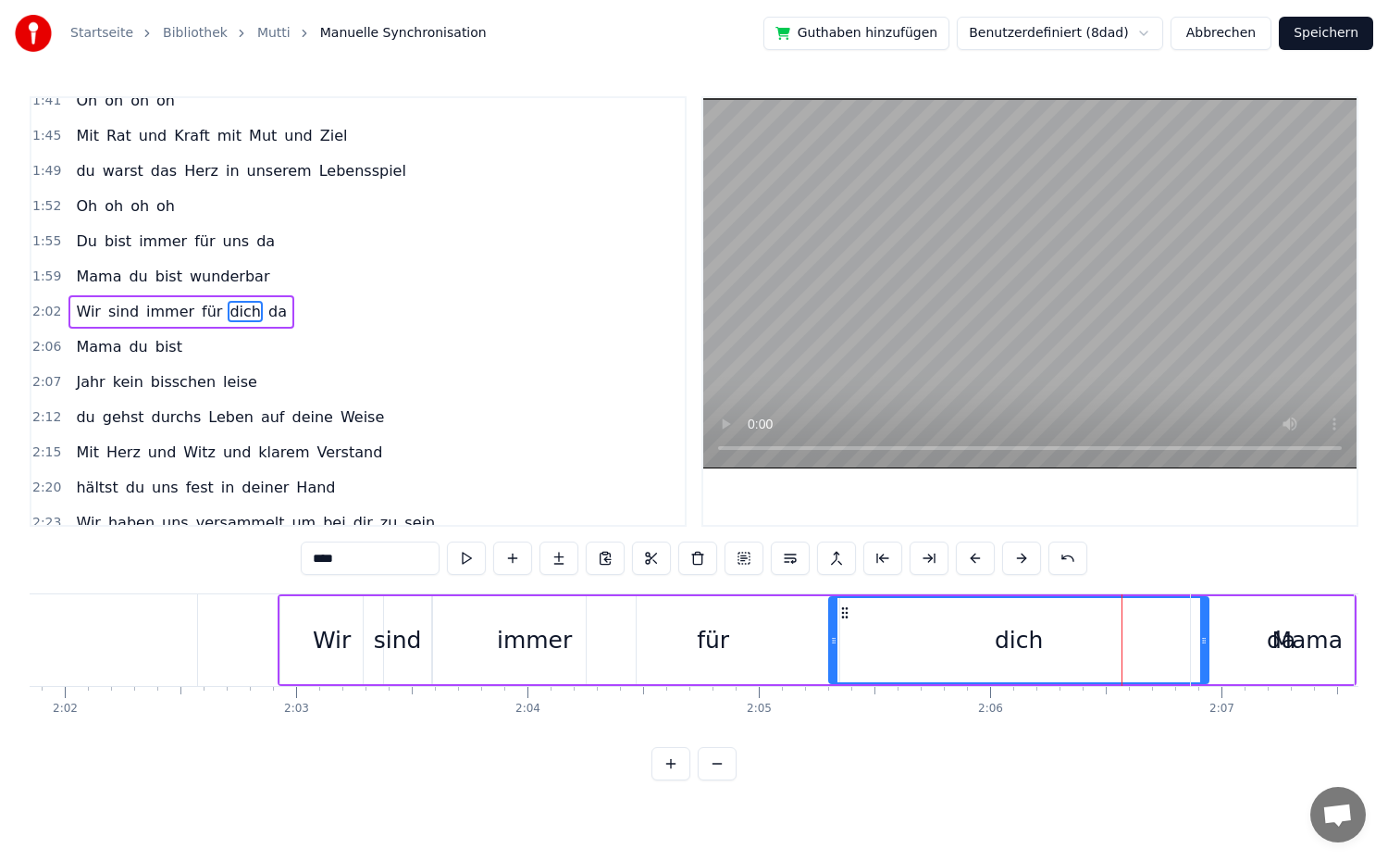
drag, startPoint x: 1047, startPoint y: 646, endPoint x: 837, endPoint y: 646, distance: 210.1
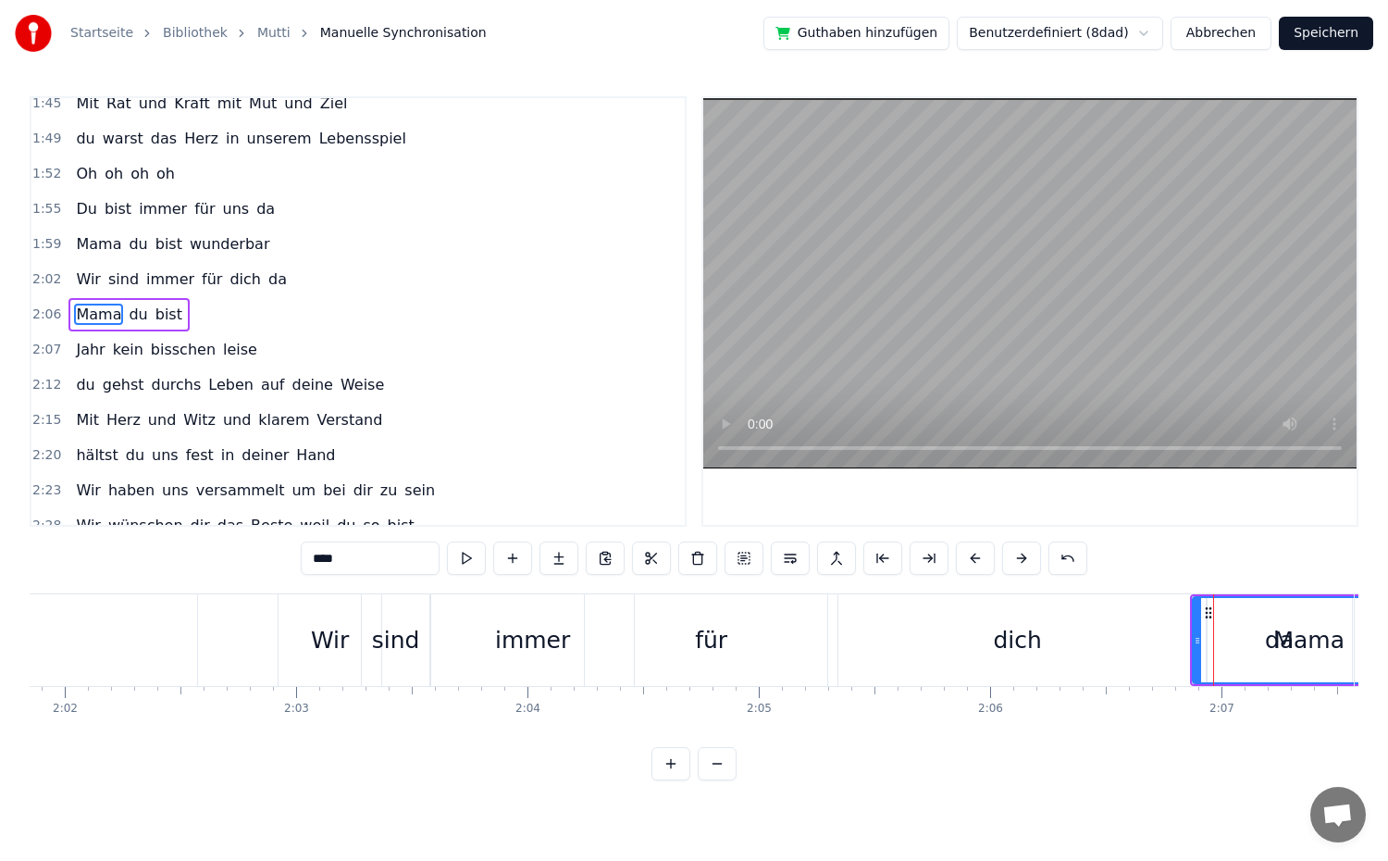
scroll to position [929, 0]
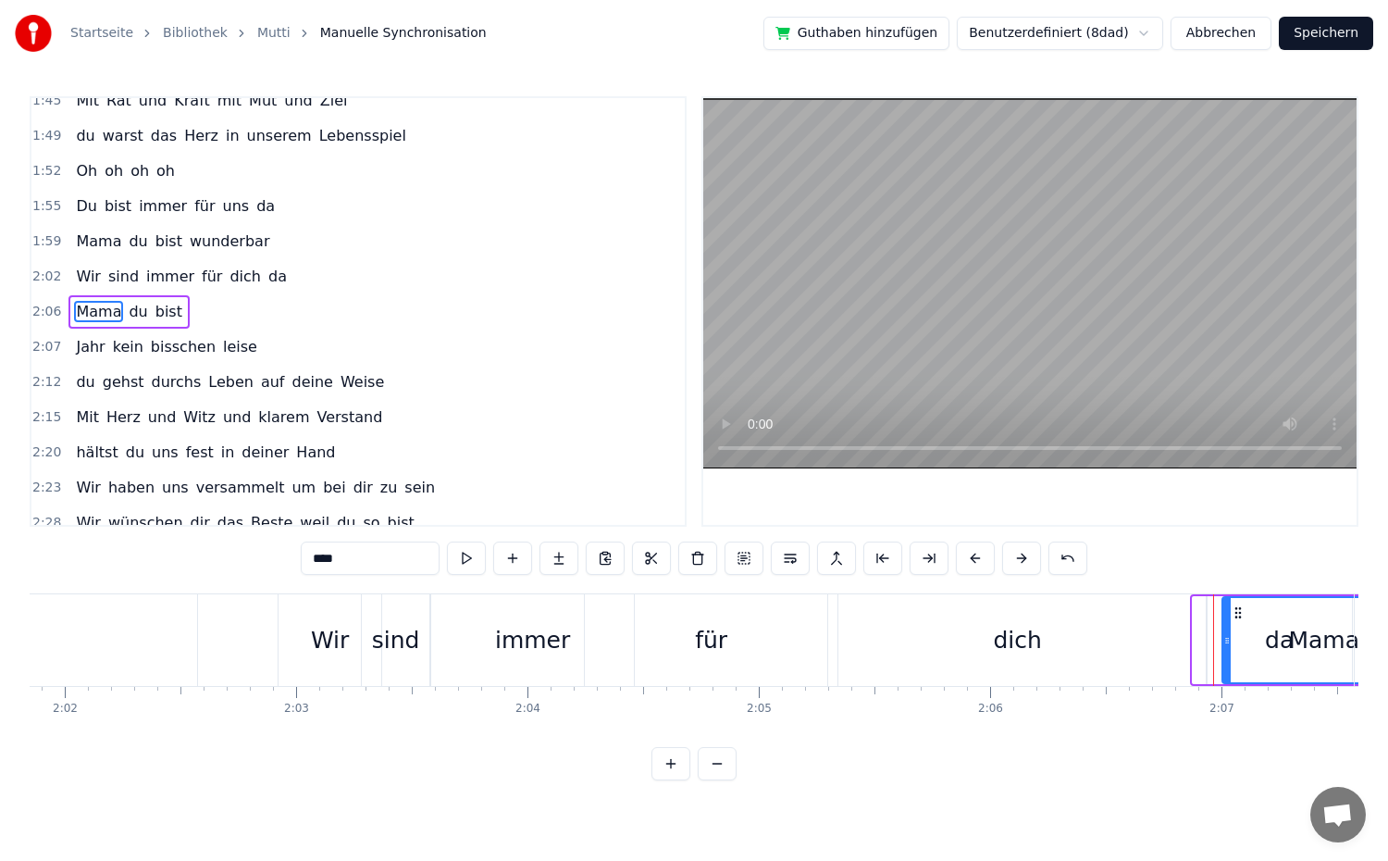
drag, startPoint x: 1194, startPoint y: 648, endPoint x: 1223, endPoint y: 651, distance: 29.7
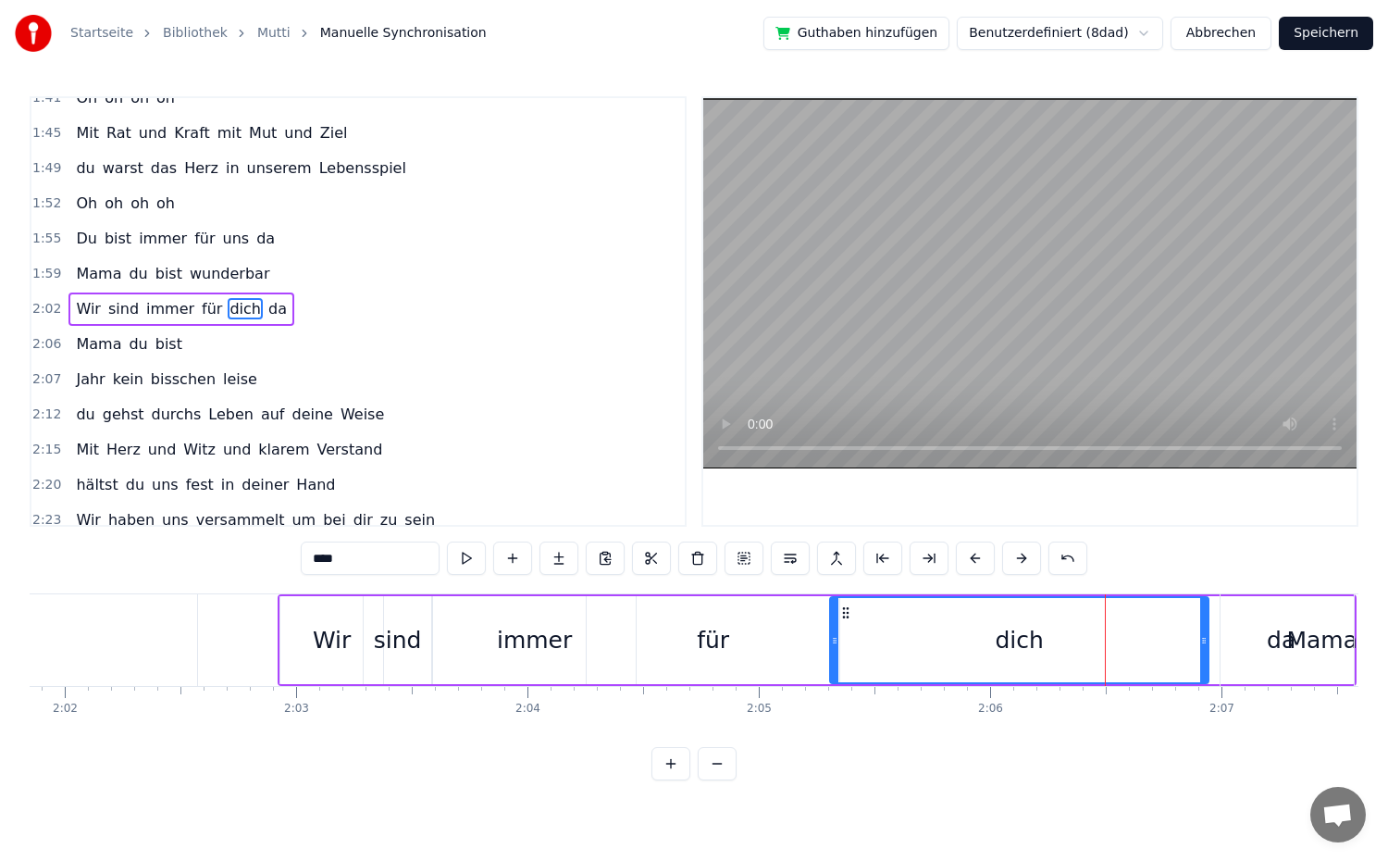
scroll to position [894, 0]
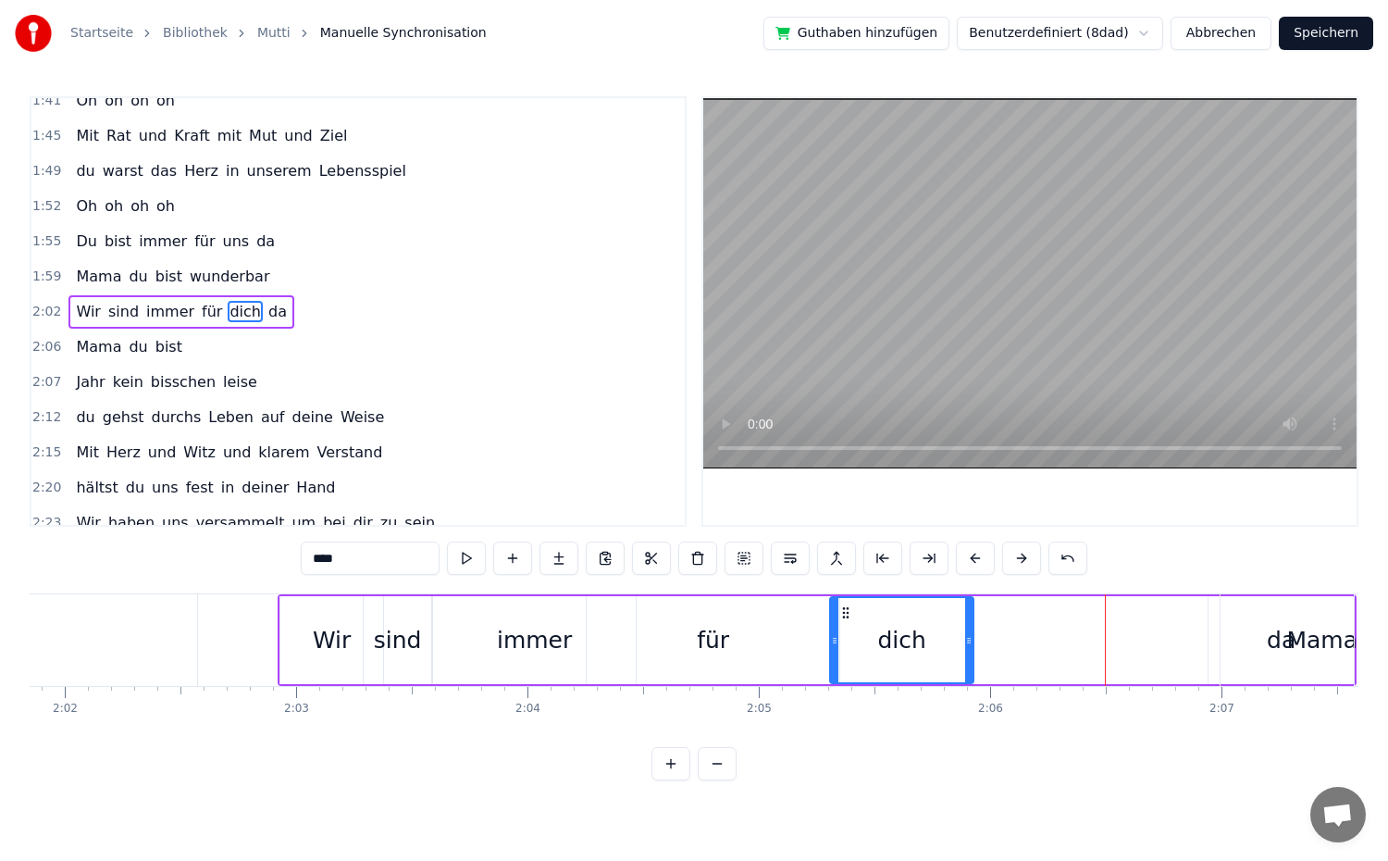
drag, startPoint x: 1205, startPoint y: 644, endPoint x: 970, endPoint y: 671, distance: 236.6
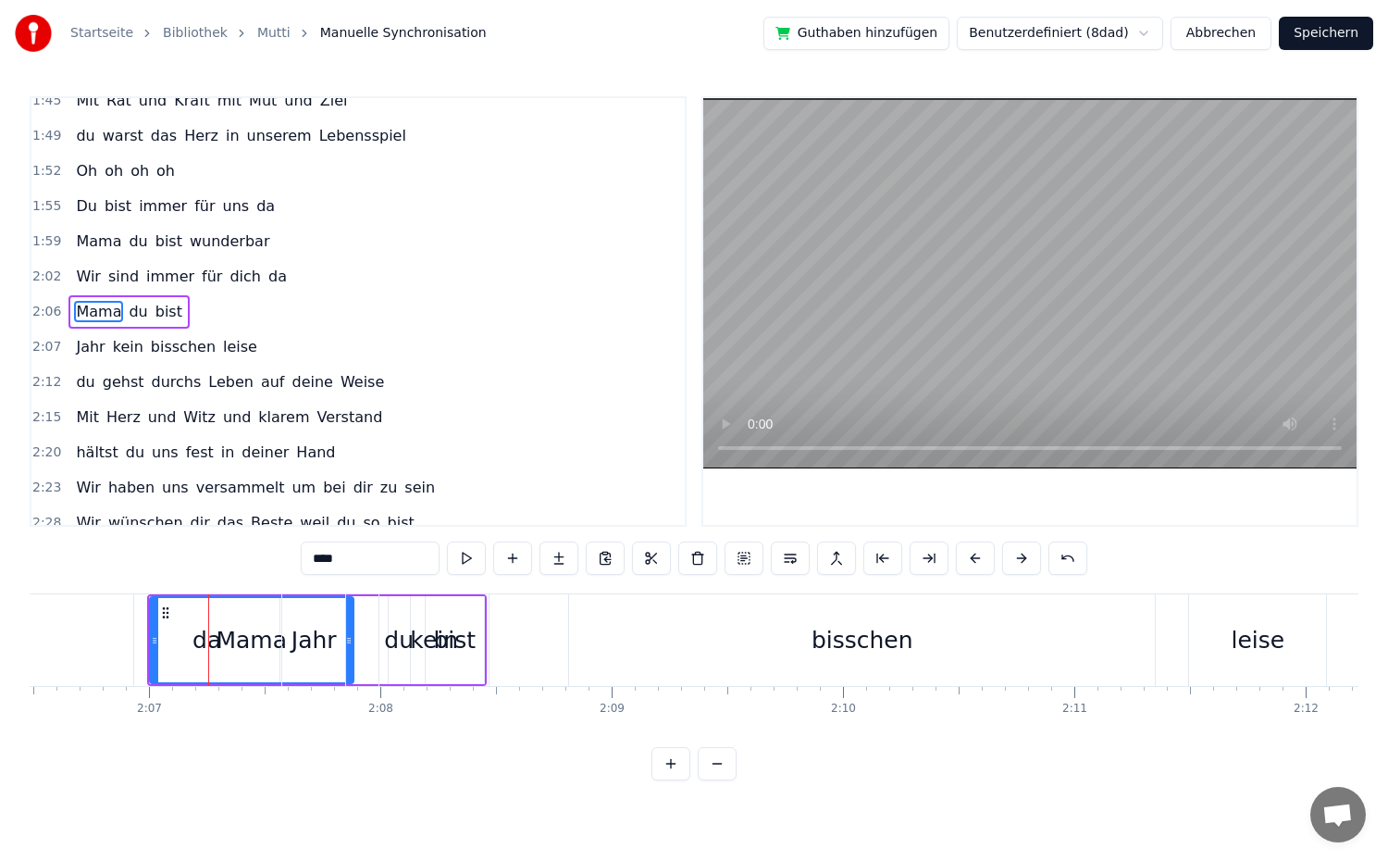
scroll to position [0, 29346]
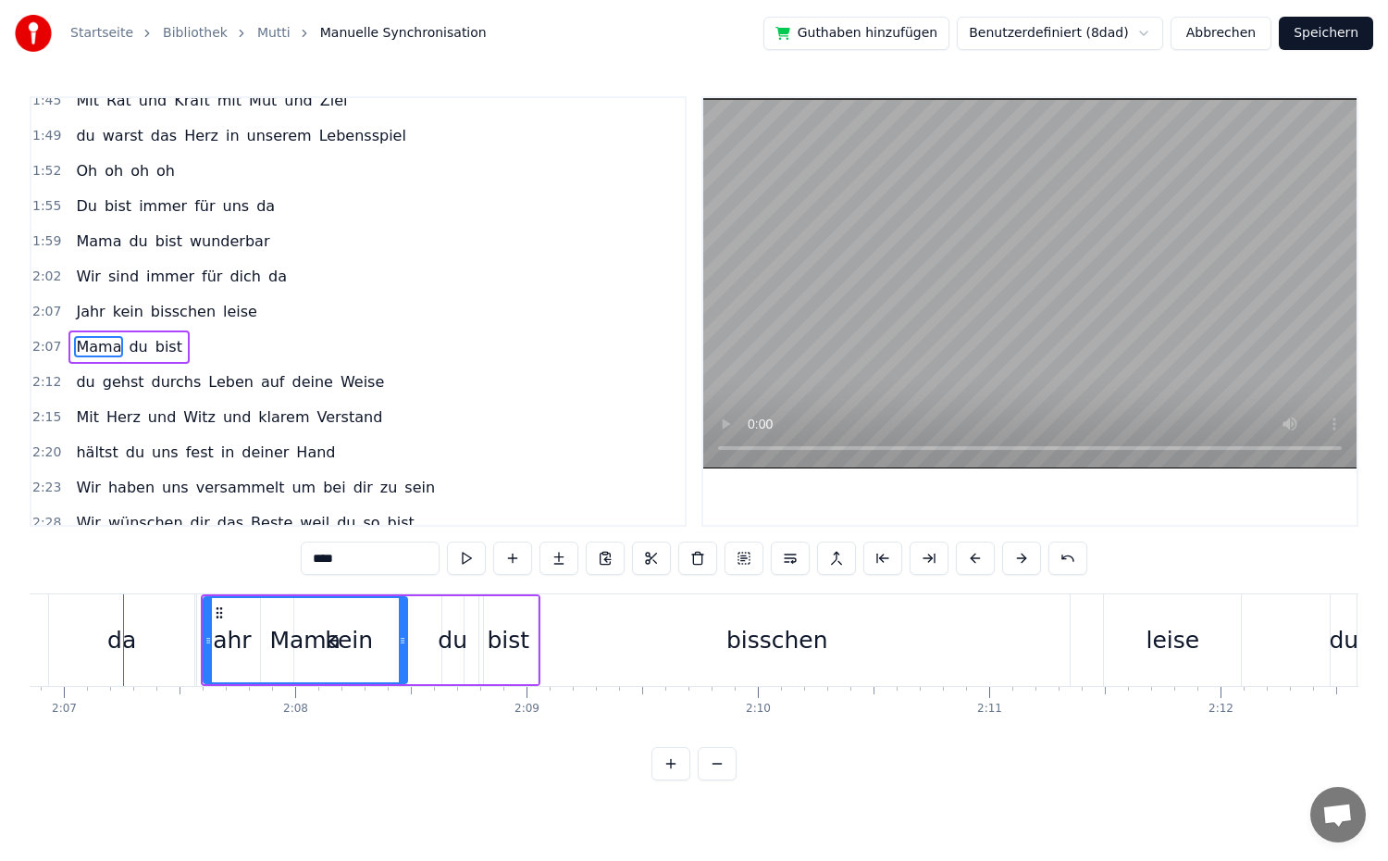
type input "**"
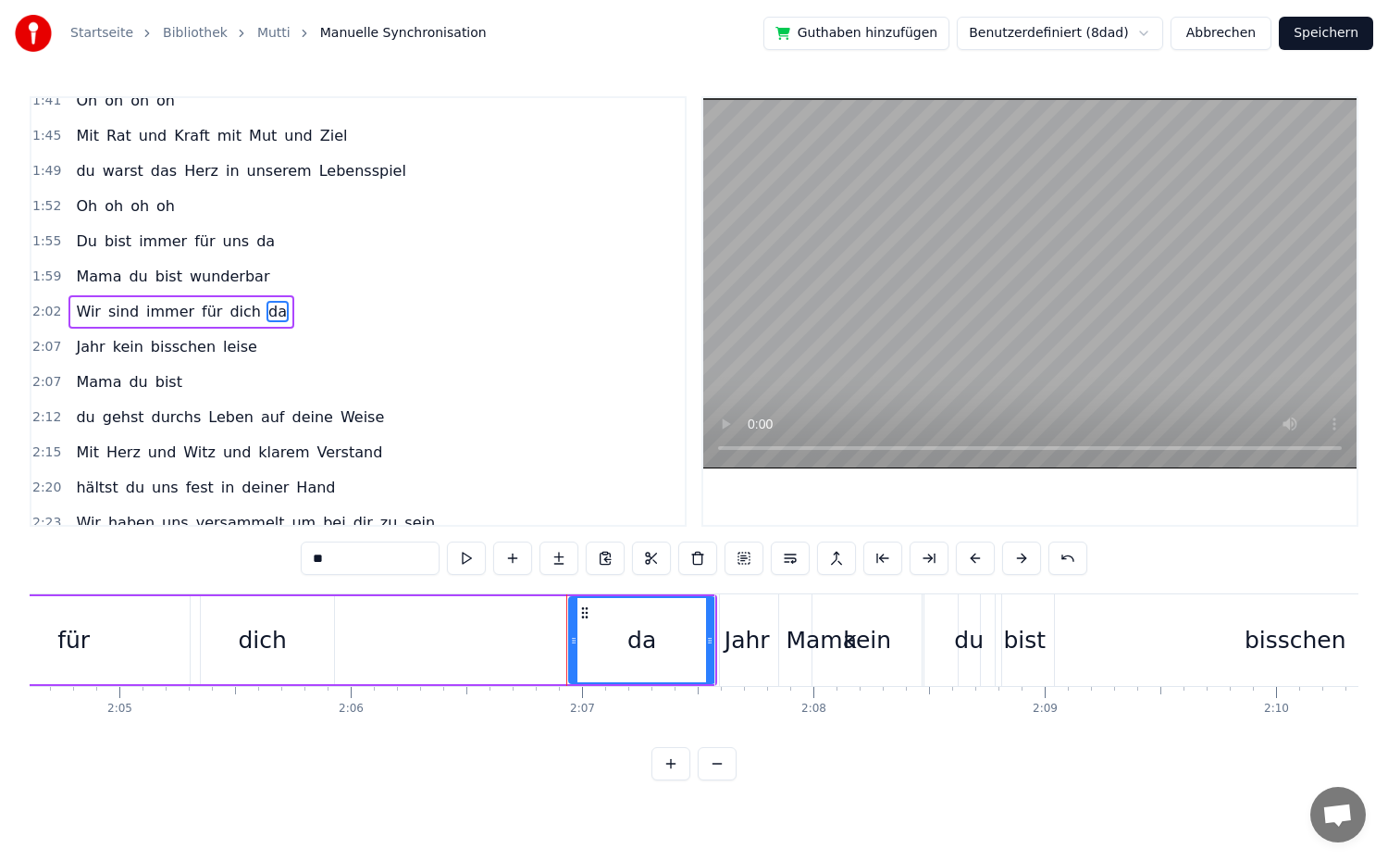
scroll to position [0, 28802]
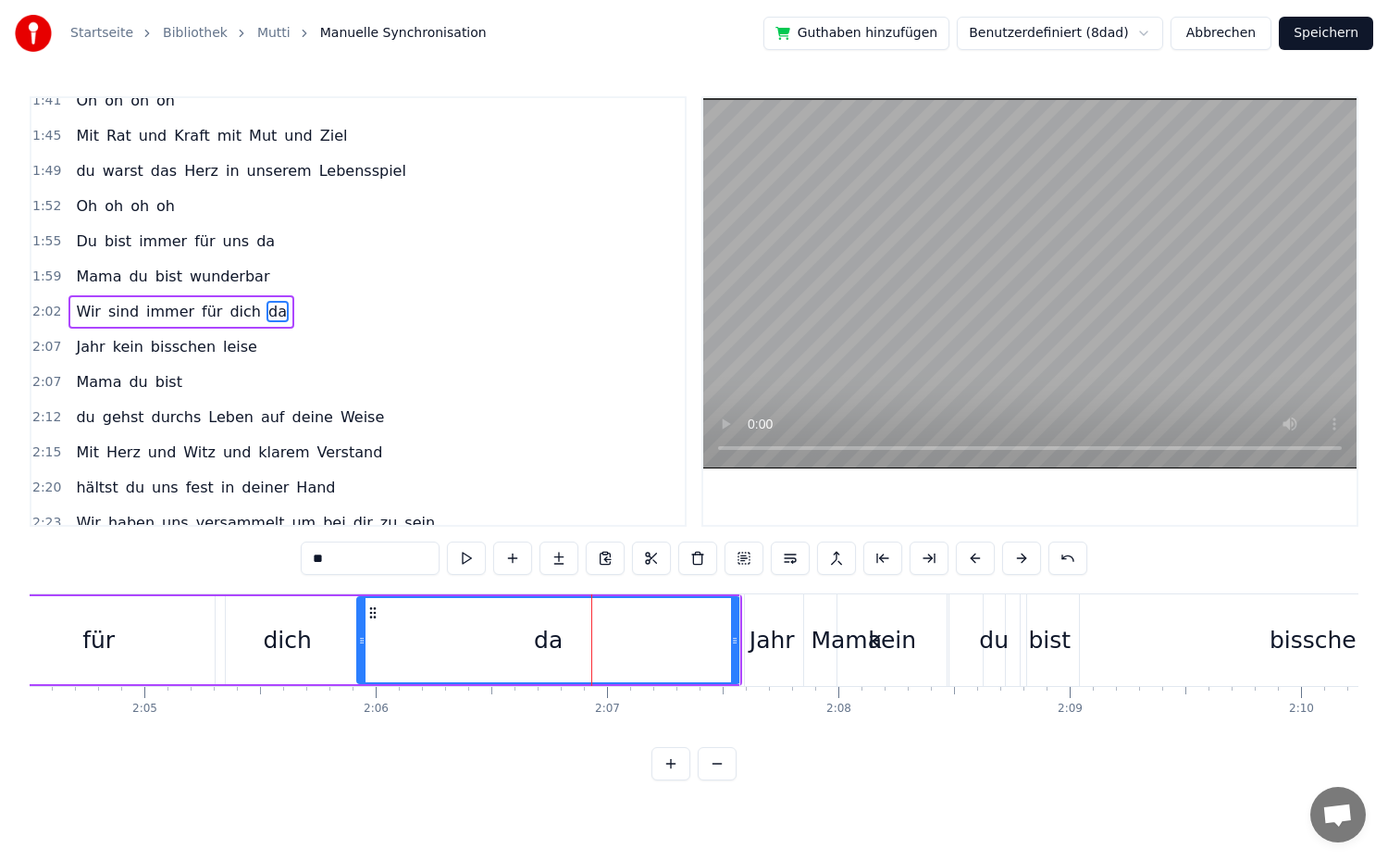
drag, startPoint x: 597, startPoint y: 656, endPoint x: 360, endPoint y: 658, distance: 236.9
drag, startPoint x: 736, startPoint y: 651, endPoint x: 456, endPoint y: 675, distance: 280.4
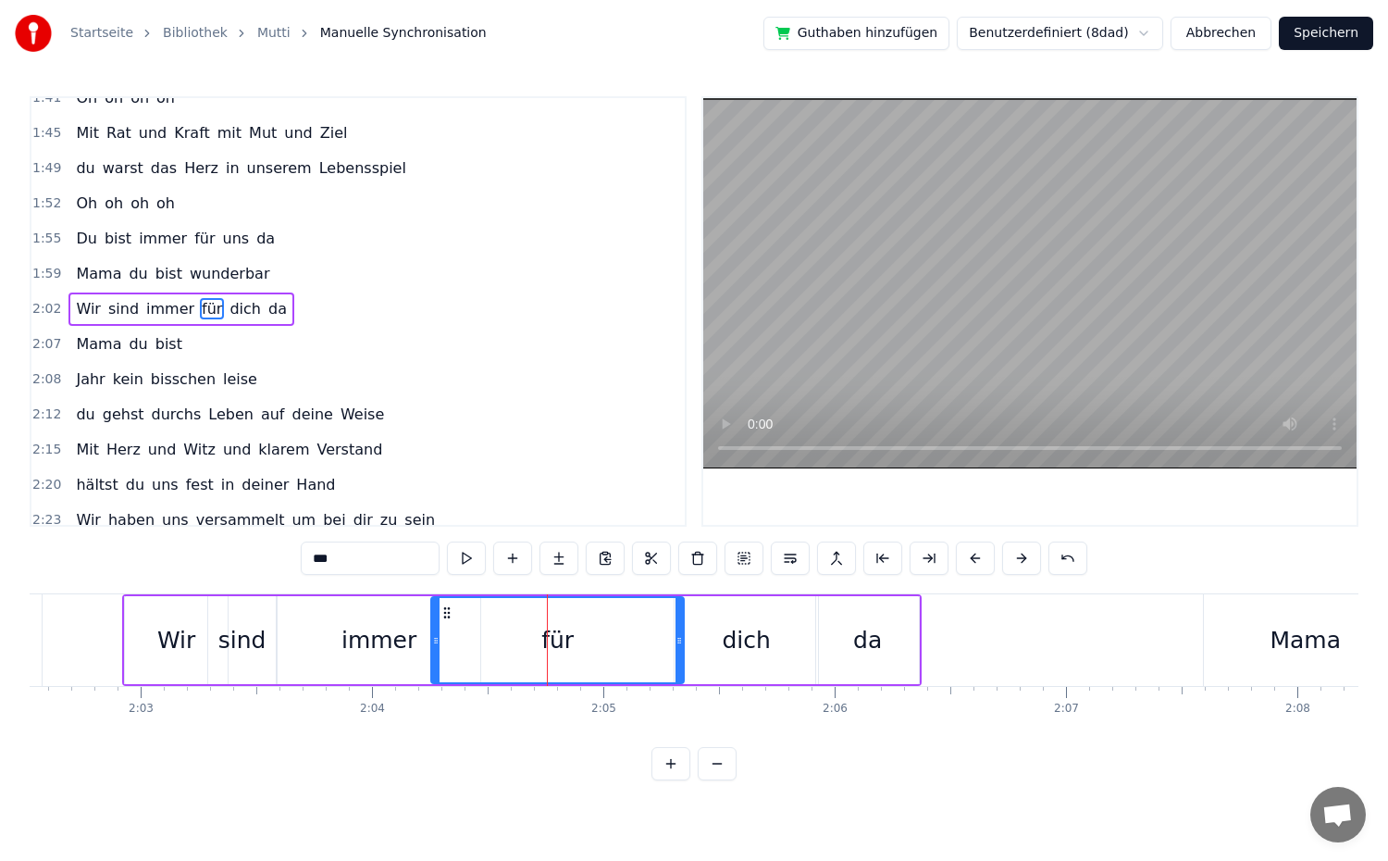
scroll to position [894, 0]
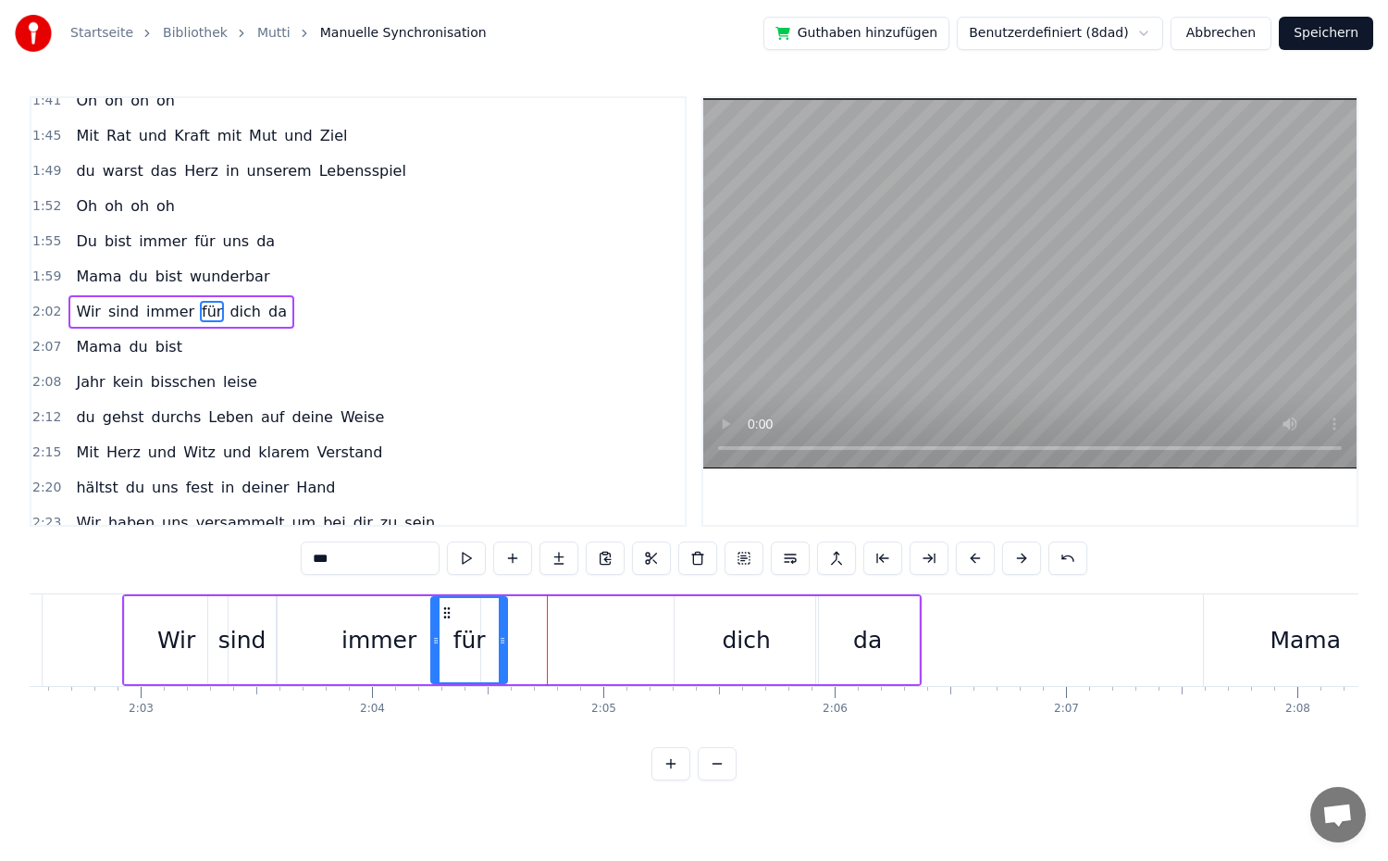
drag, startPoint x: 680, startPoint y: 651, endPoint x: 503, endPoint y: 661, distance: 177.0
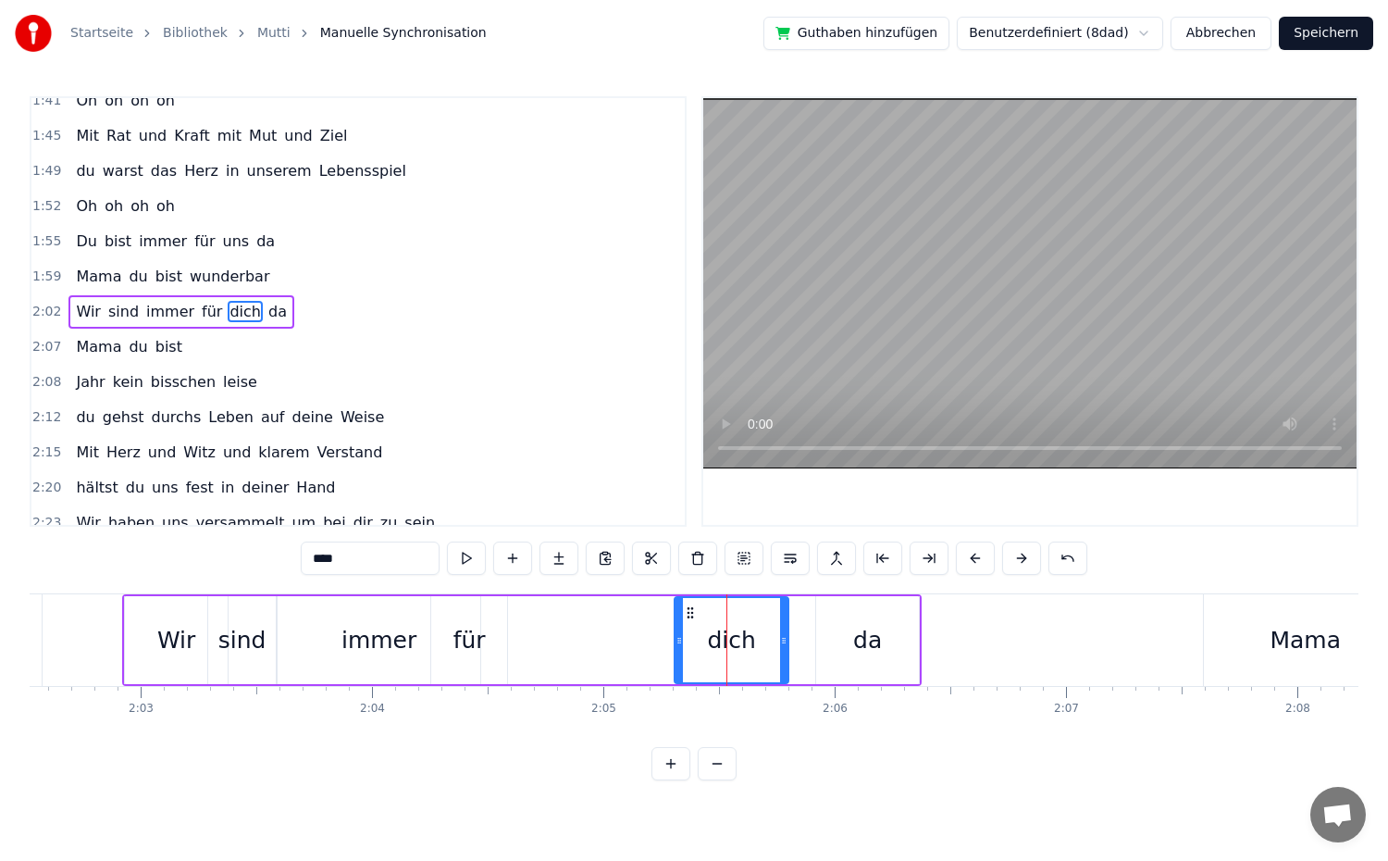
drag, startPoint x: 815, startPoint y: 645, endPoint x: 774, endPoint y: 658, distance: 43.6
drag, startPoint x: 682, startPoint y: 645, endPoint x: 604, endPoint y: 663, distance: 79.7
type input "**"
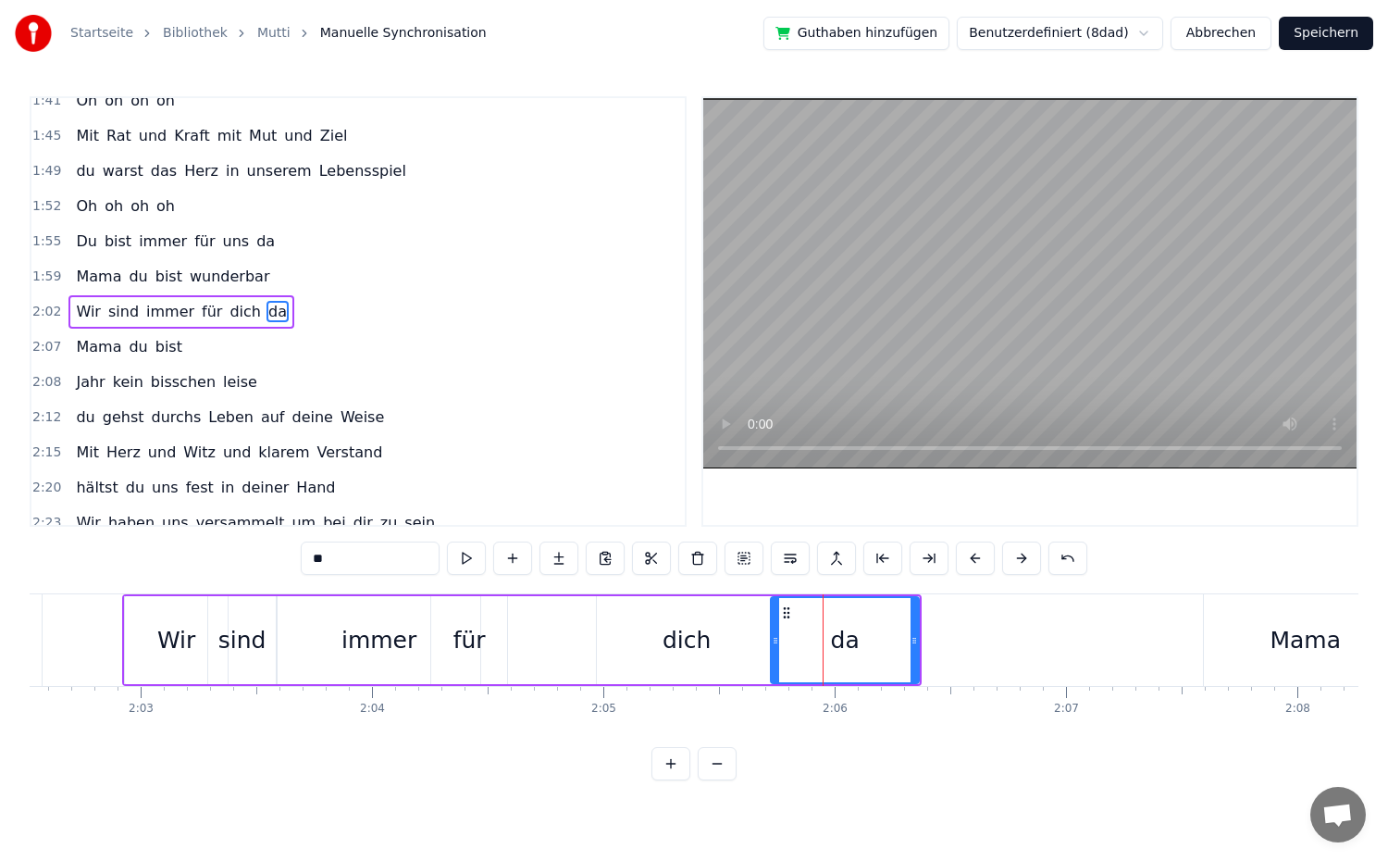
drag, startPoint x: 818, startPoint y: 646, endPoint x: 773, endPoint y: 656, distance: 46.5
drag, startPoint x: 917, startPoint y: 638, endPoint x: 928, endPoint y: 638, distance: 11.1
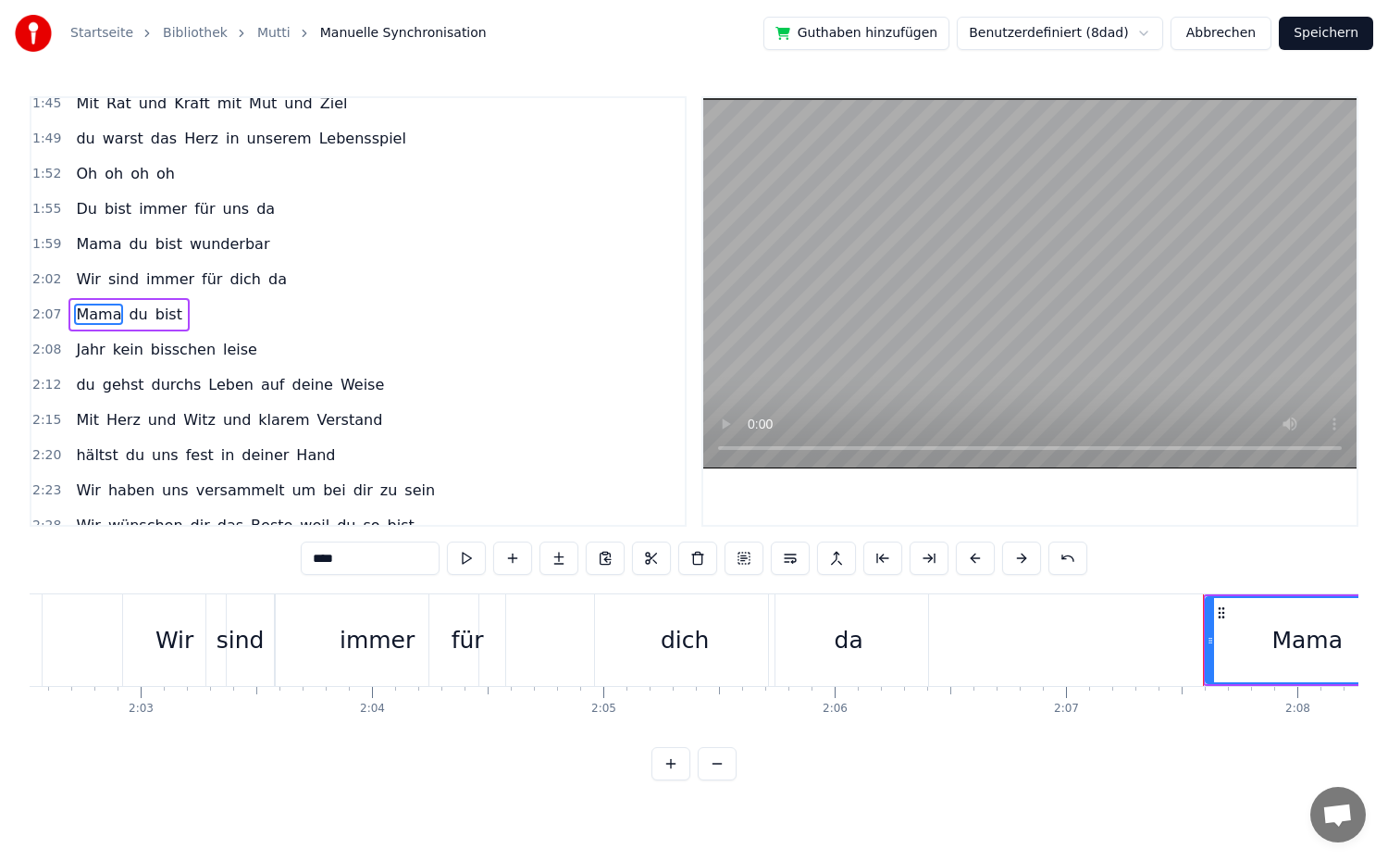
scroll to position [929, 0]
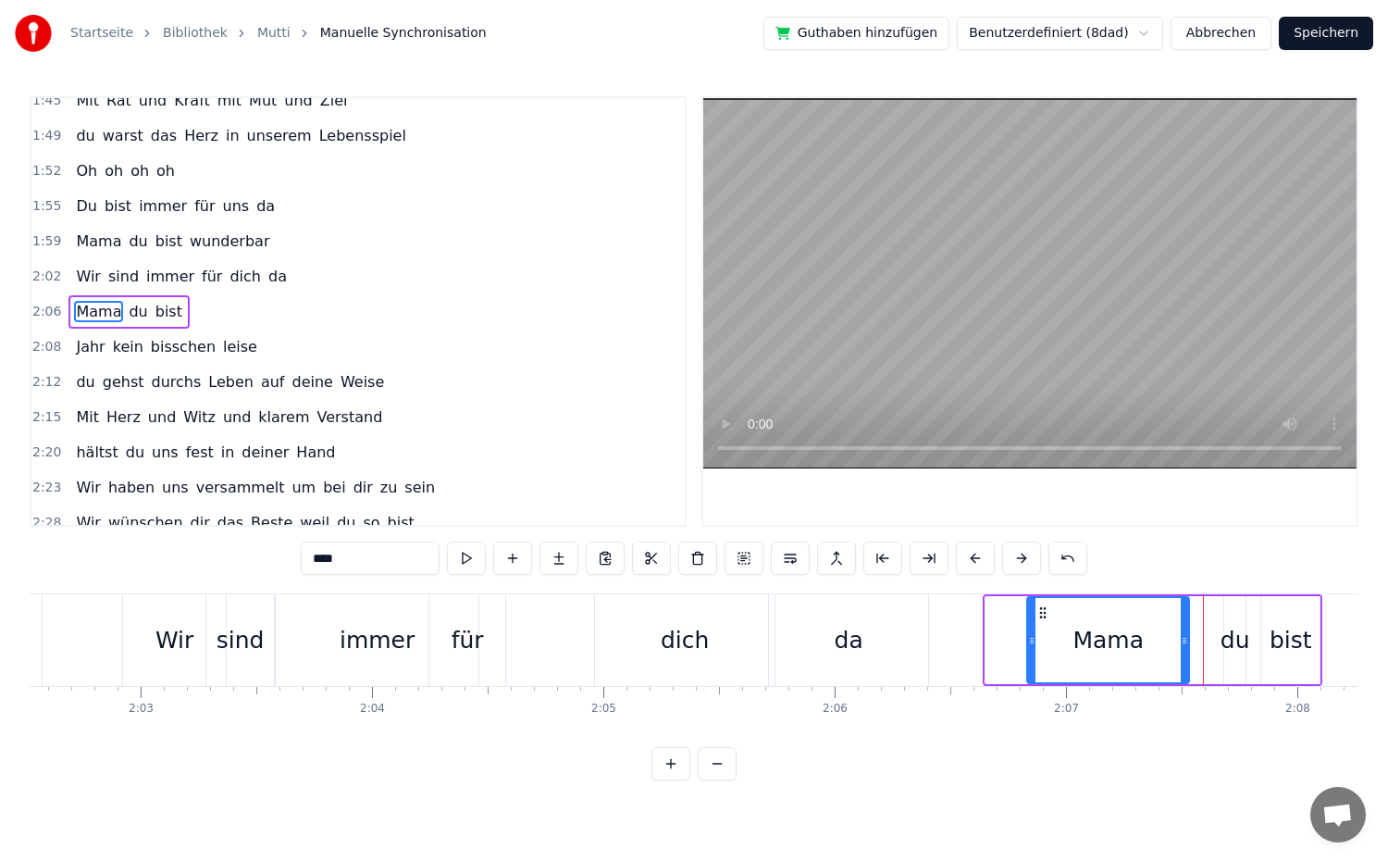
drag, startPoint x: 986, startPoint y: 642, endPoint x: 1028, endPoint y: 654, distance: 43.3
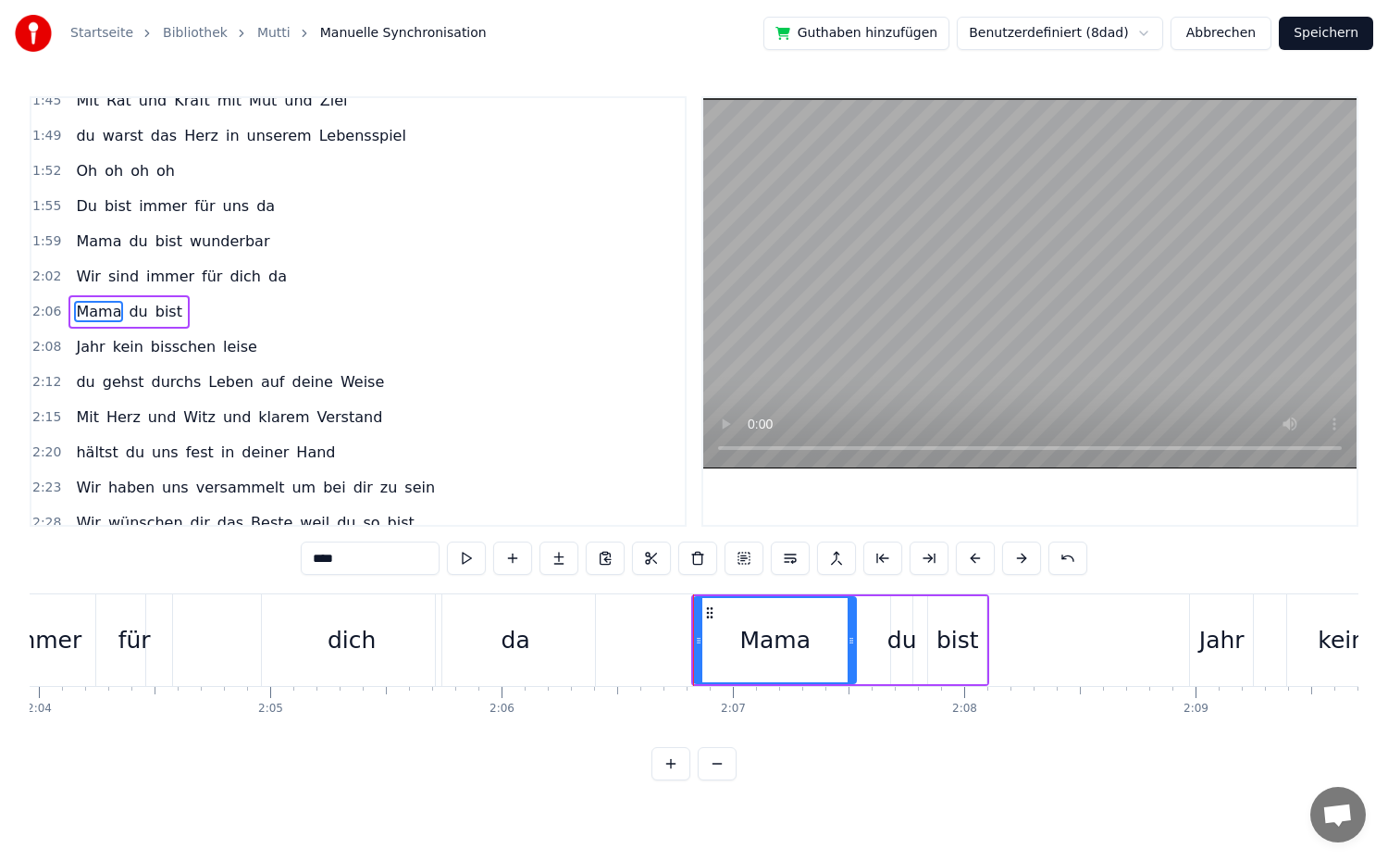
scroll to position [0, 28726]
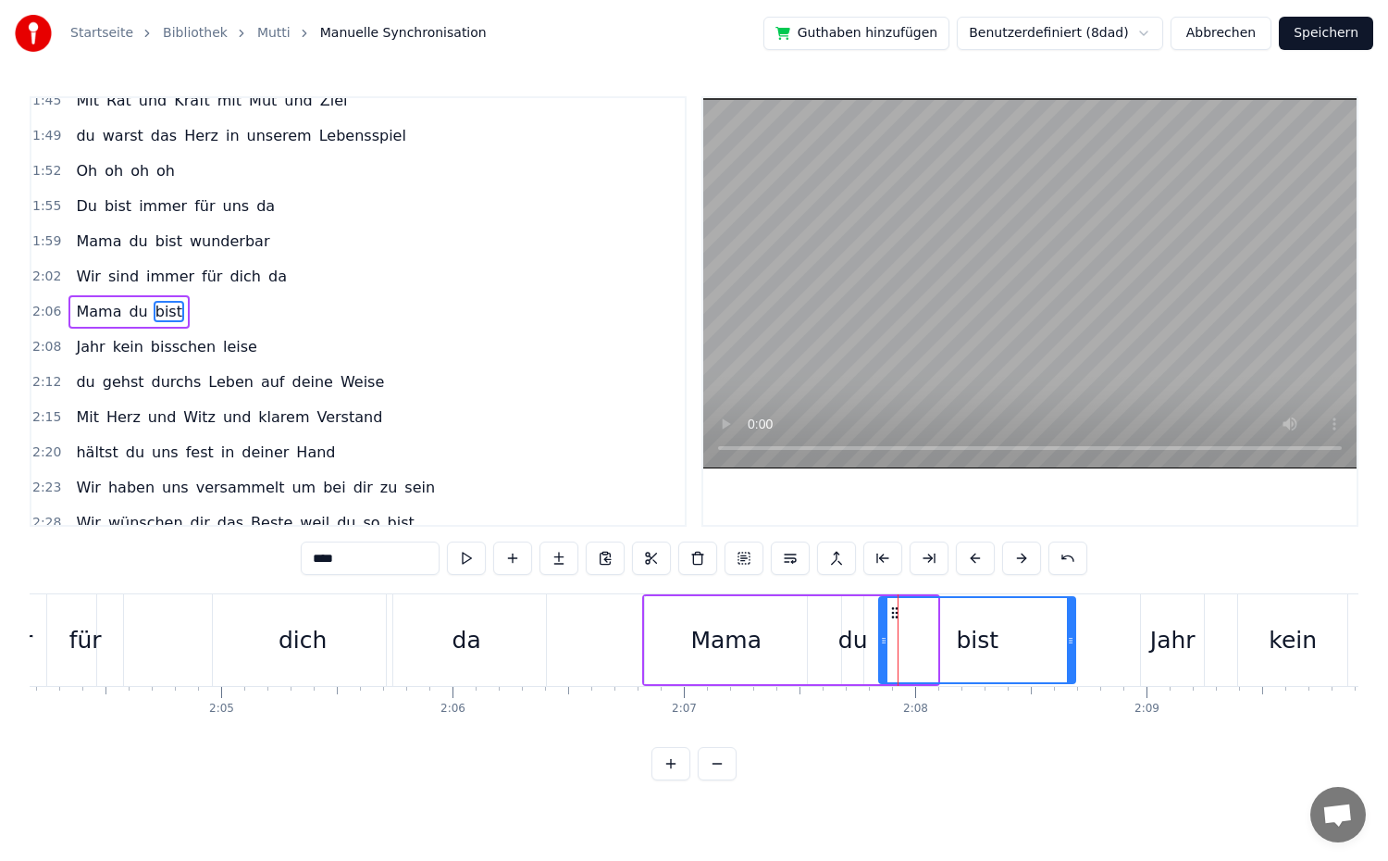
drag, startPoint x: 933, startPoint y: 645, endPoint x: 1071, endPoint y: 658, distance: 138.5
type input "**"
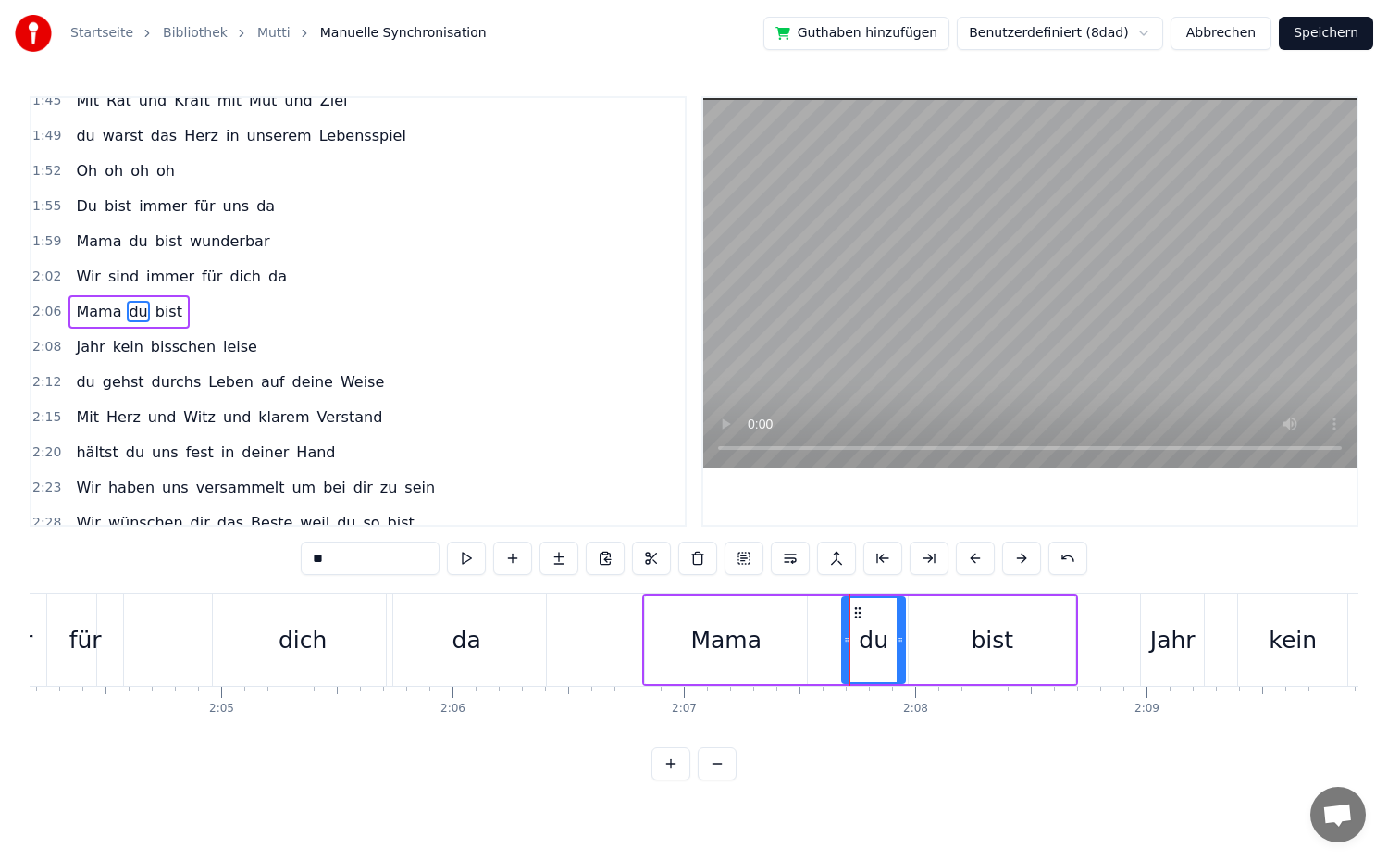
drag, startPoint x: 859, startPoint y: 650, endPoint x: 904, endPoint y: 656, distance: 45.8
drag, startPoint x: 849, startPoint y: 654, endPoint x: 805, endPoint y: 659, distance: 43.7
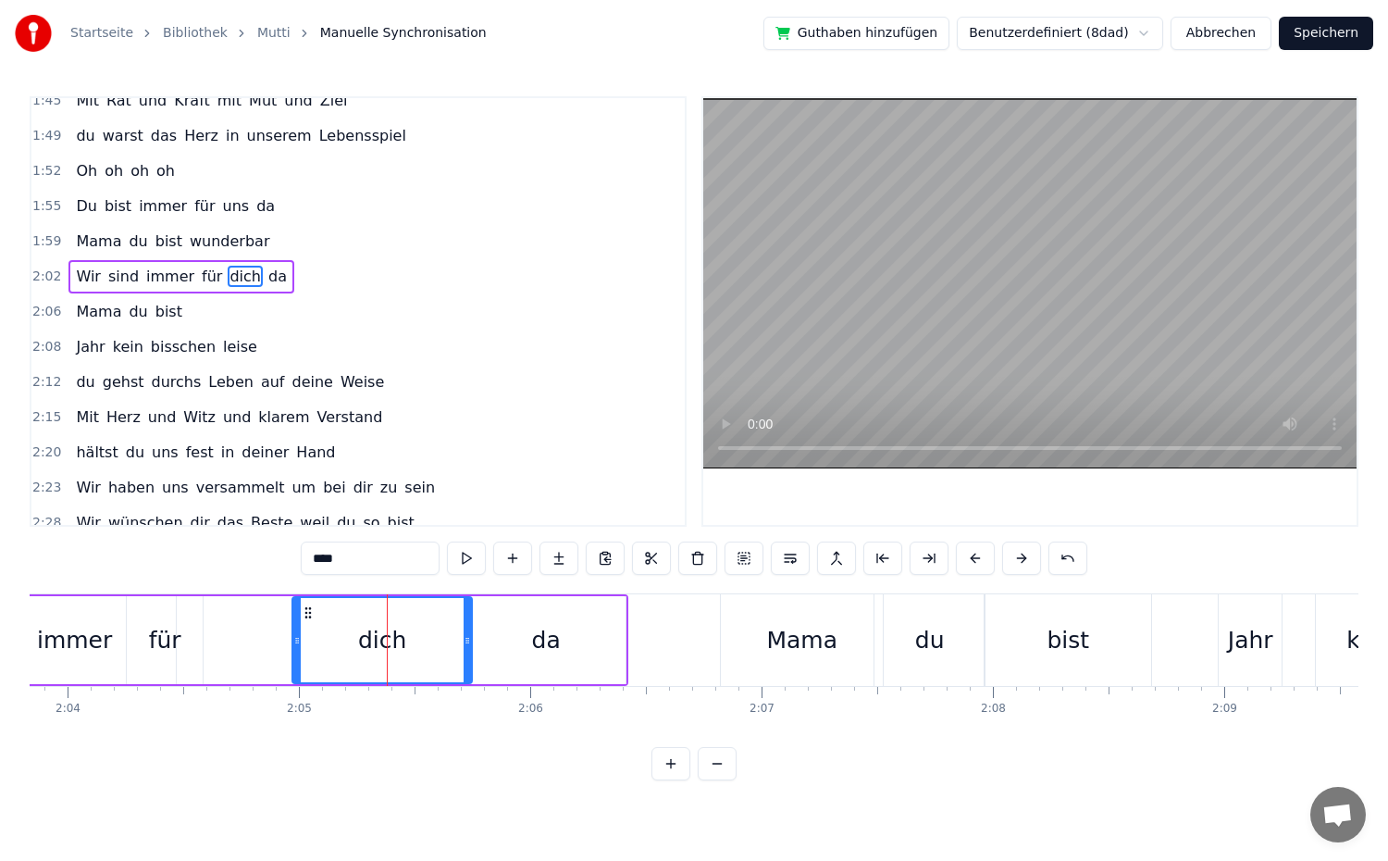
scroll to position [894, 0]
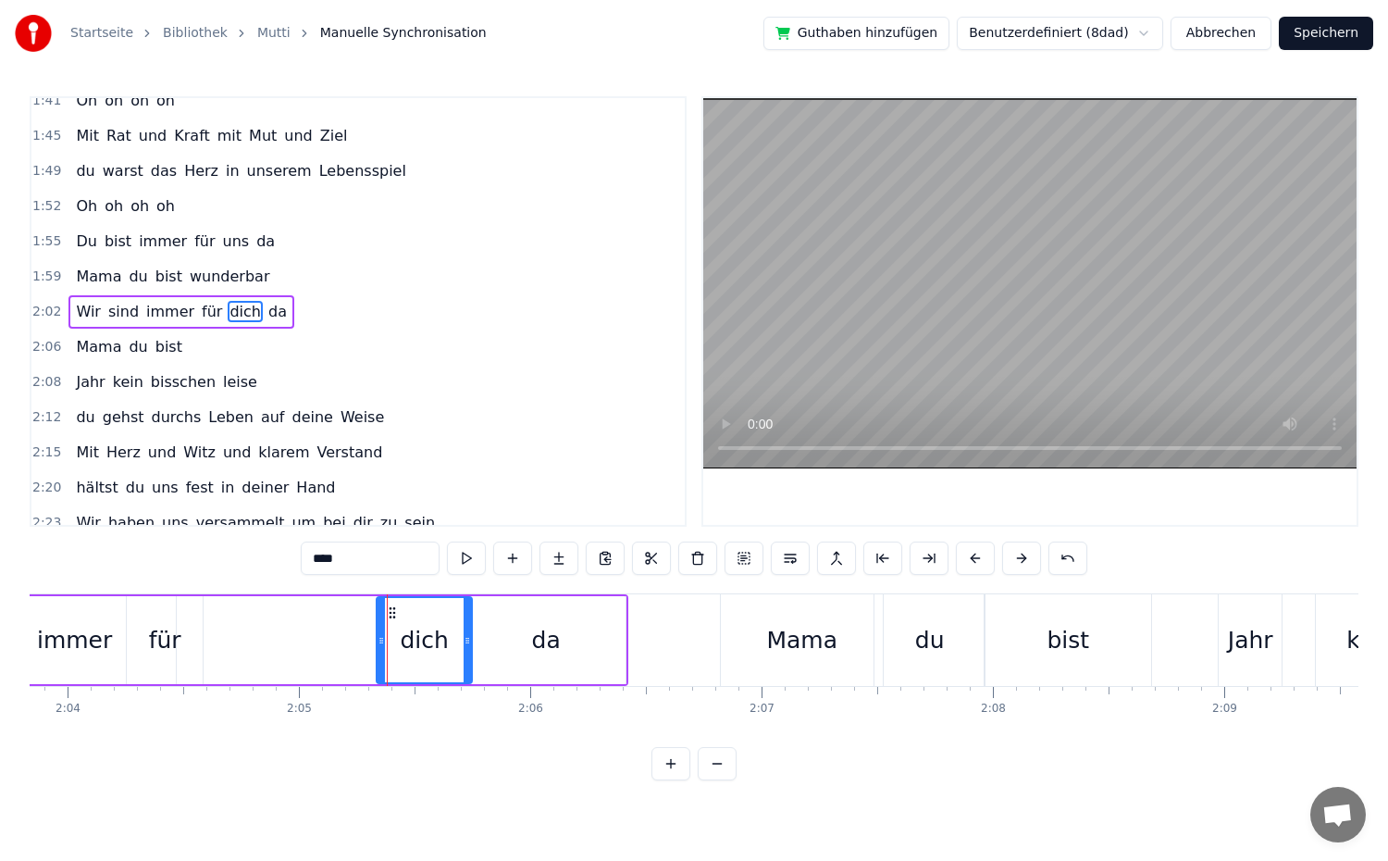
drag, startPoint x: 299, startPoint y: 639, endPoint x: 383, endPoint y: 661, distance: 86.9
drag, startPoint x: 468, startPoint y: 647, endPoint x: 493, endPoint y: 649, distance: 25.1
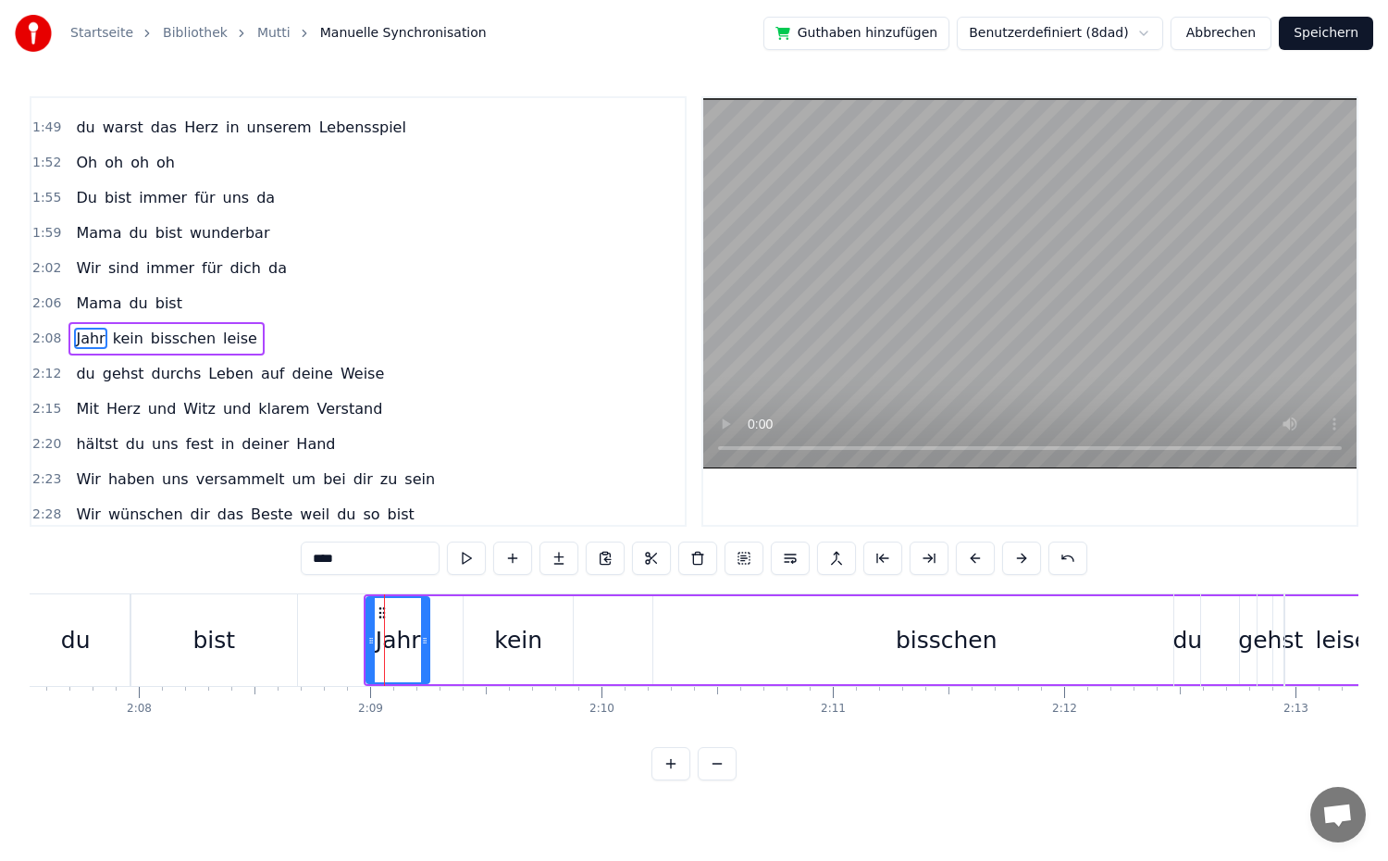
scroll to position [964, 0]
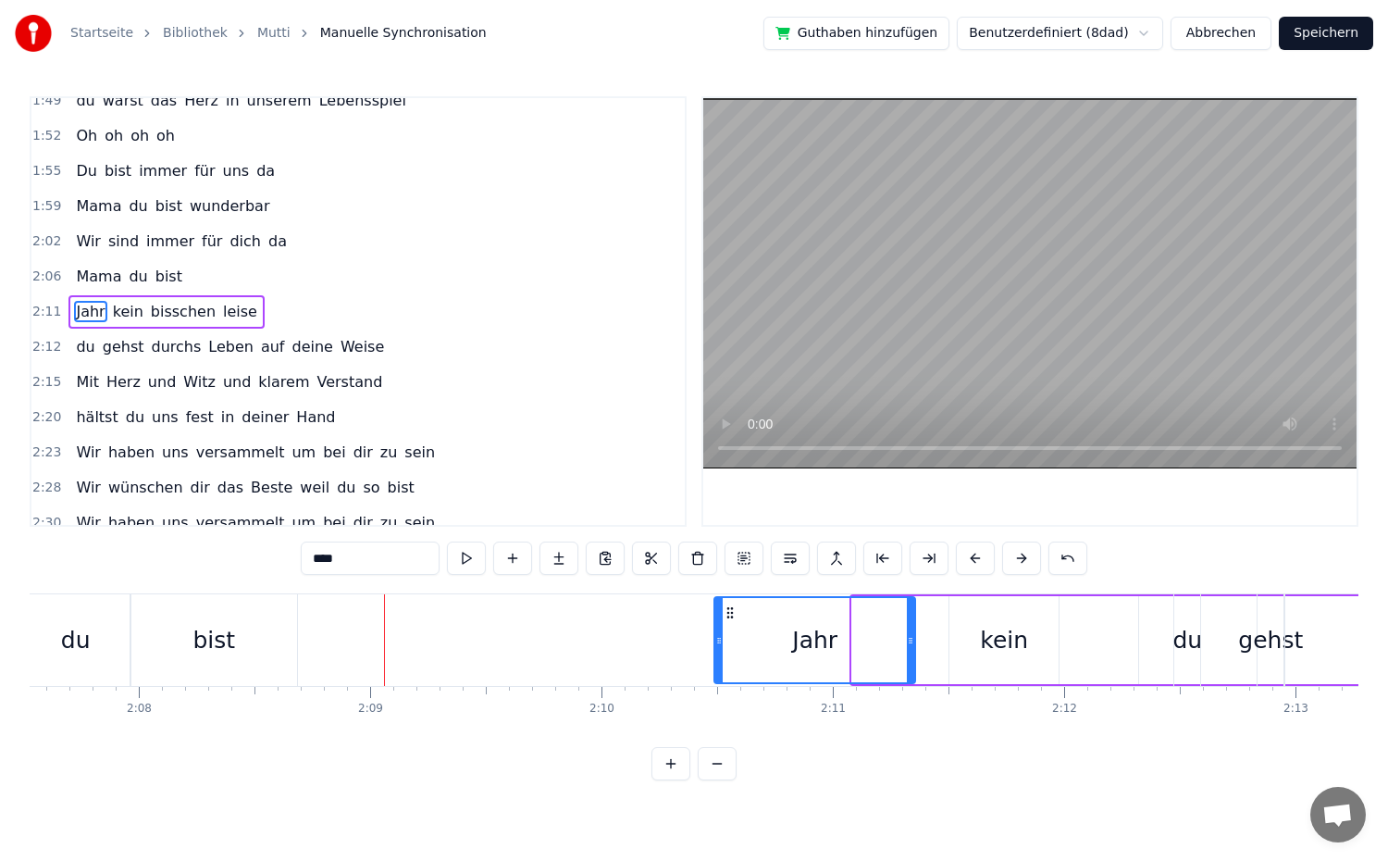
drag, startPoint x: 855, startPoint y: 640, endPoint x: 717, endPoint y: 653, distance: 138.5
type input "*******"
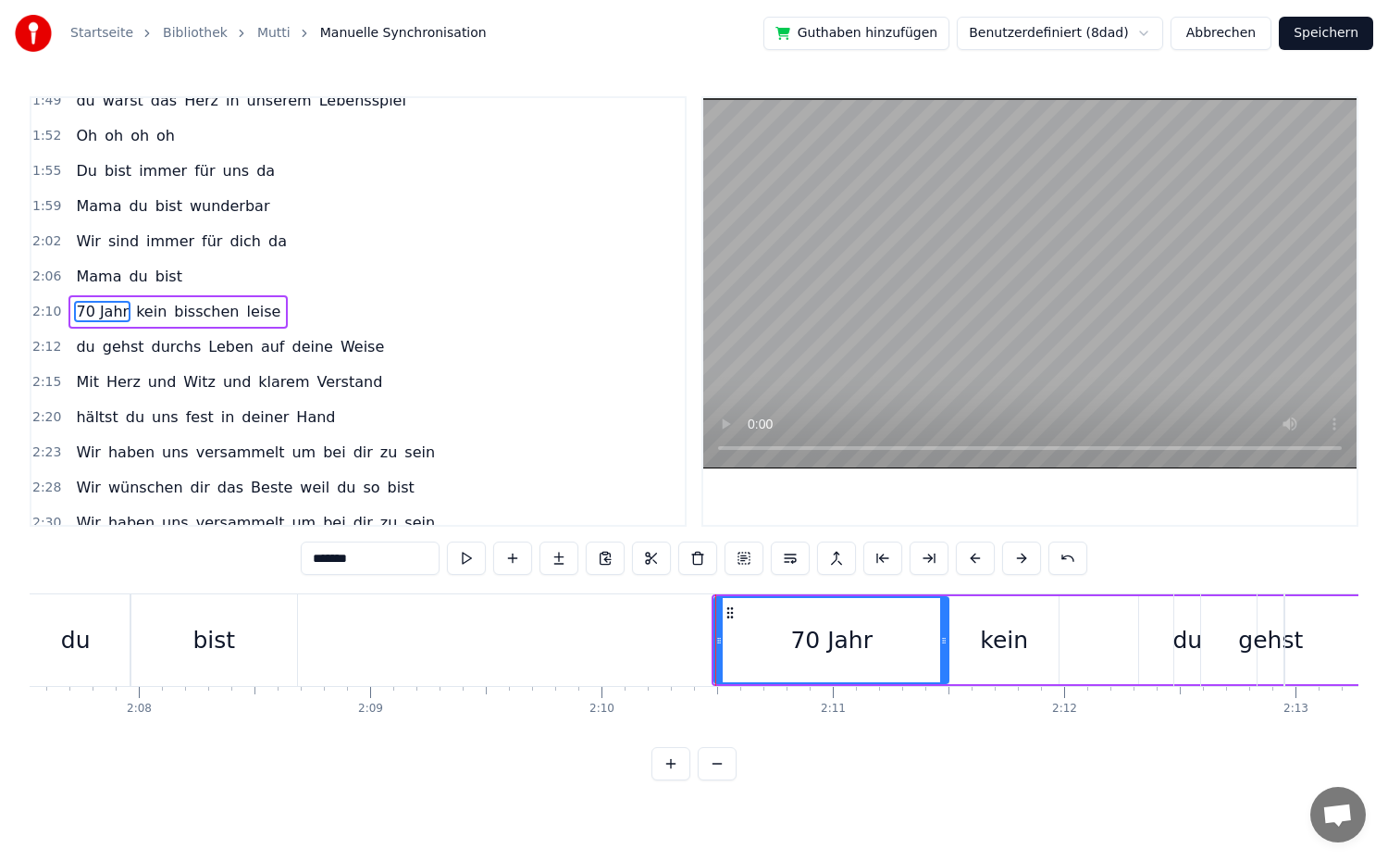
drag, startPoint x: 909, startPoint y: 670, endPoint x: 942, endPoint y: 685, distance: 36.5
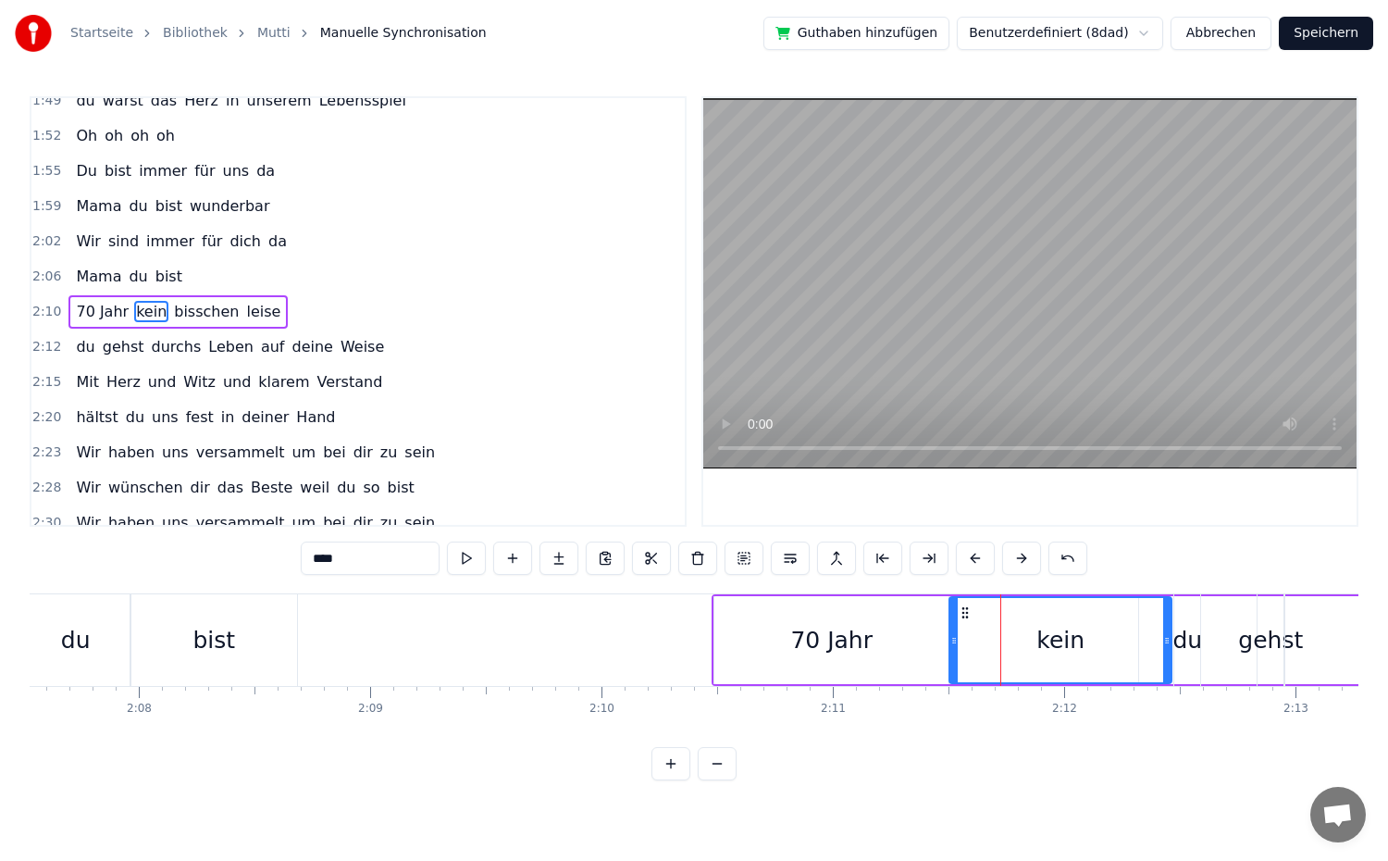
drag, startPoint x: 1057, startPoint y: 647, endPoint x: 1170, endPoint y: 653, distance: 113.1
drag, startPoint x: 952, startPoint y: 637, endPoint x: 1039, endPoint y: 650, distance: 87.9
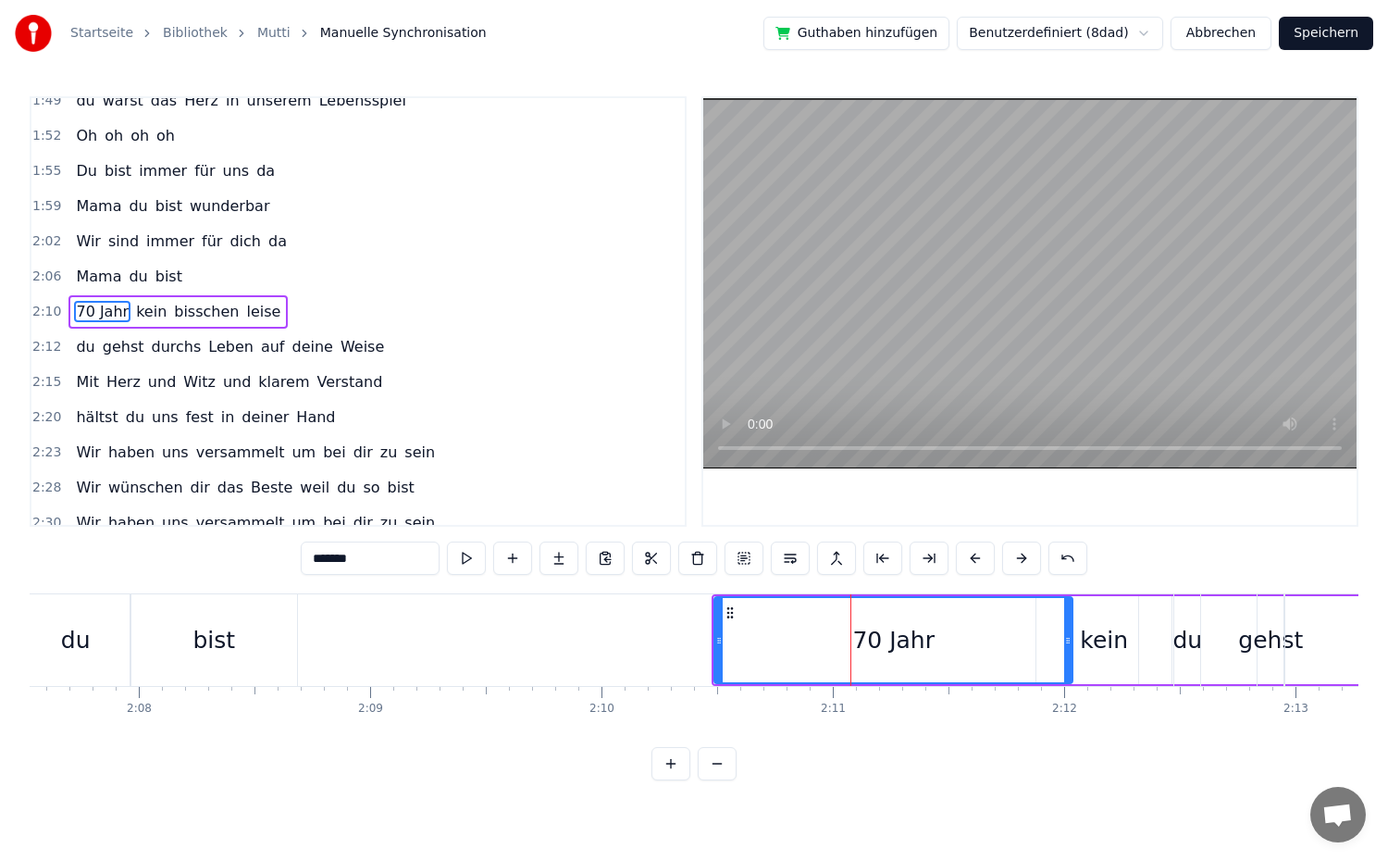
drag, startPoint x: 945, startPoint y: 636, endPoint x: 1069, endPoint y: 663, distance: 126.9
type input "****"
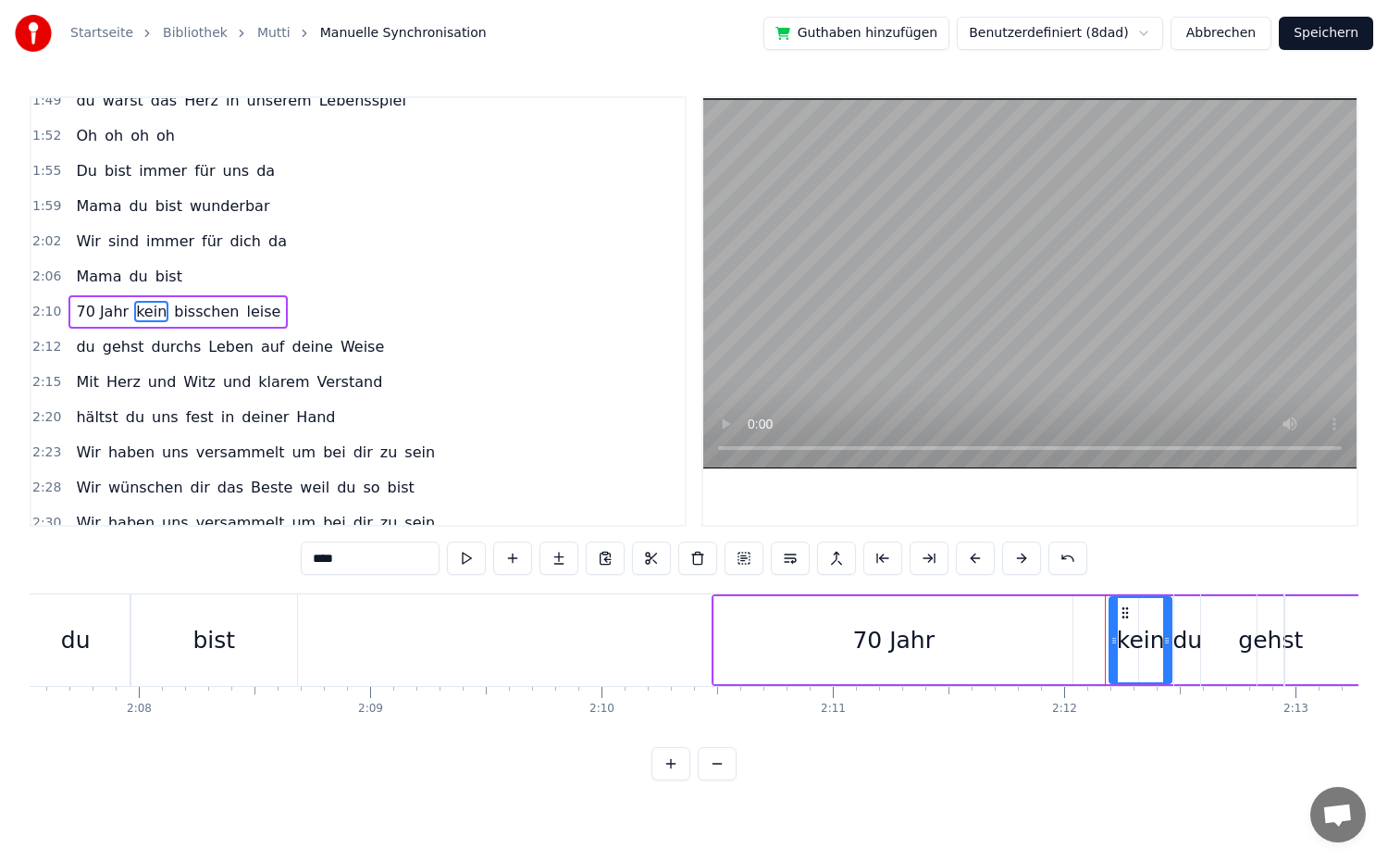
drag, startPoint x: 1040, startPoint y: 644, endPoint x: 1113, endPoint y: 658, distance: 74.4
drag, startPoint x: 1165, startPoint y: 653, endPoint x: 1185, endPoint y: 660, distance: 21.4
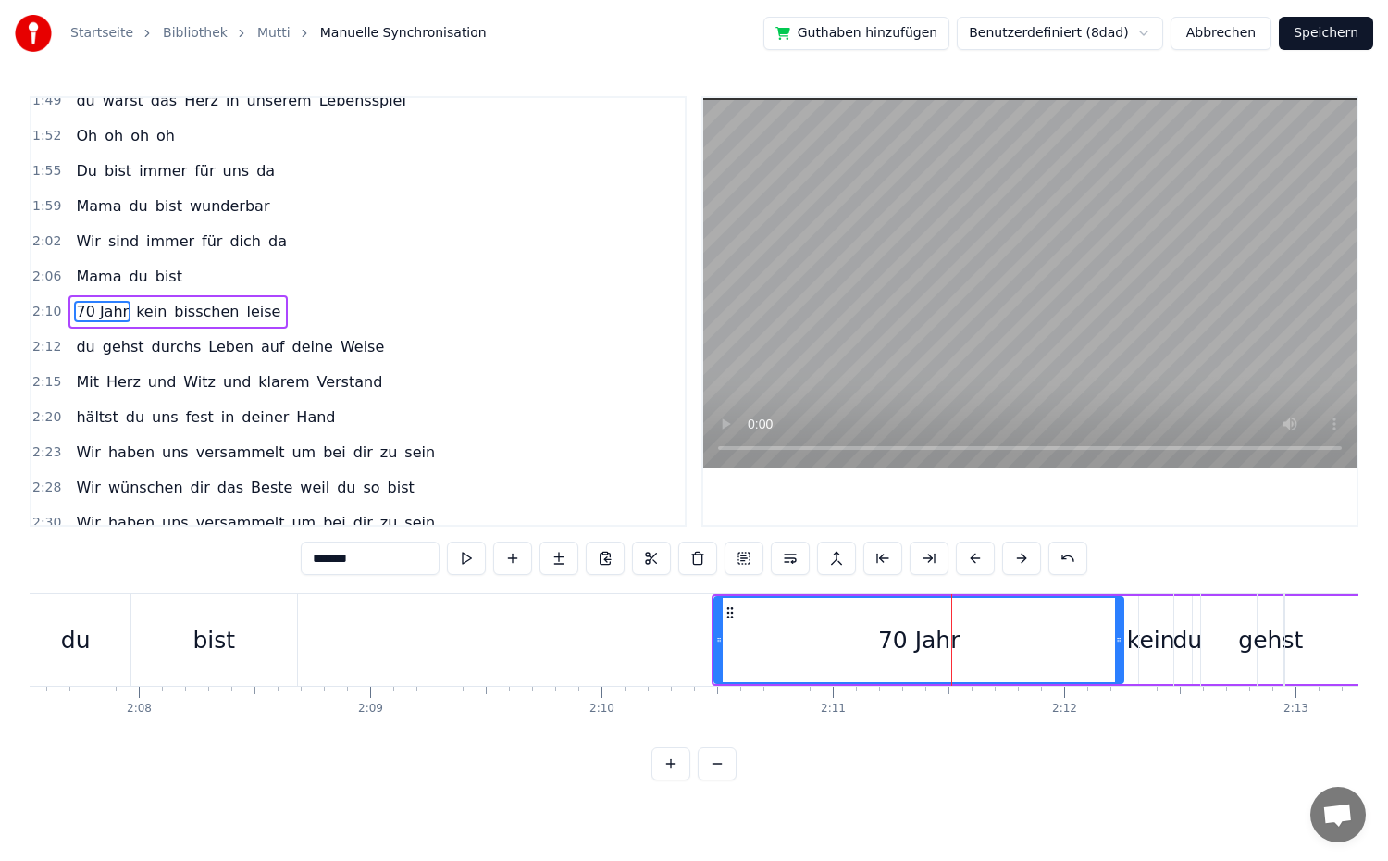
drag, startPoint x: 1072, startPoint y: 642, endPoint x: 1122, endPoint y: 652, distance: 51.9
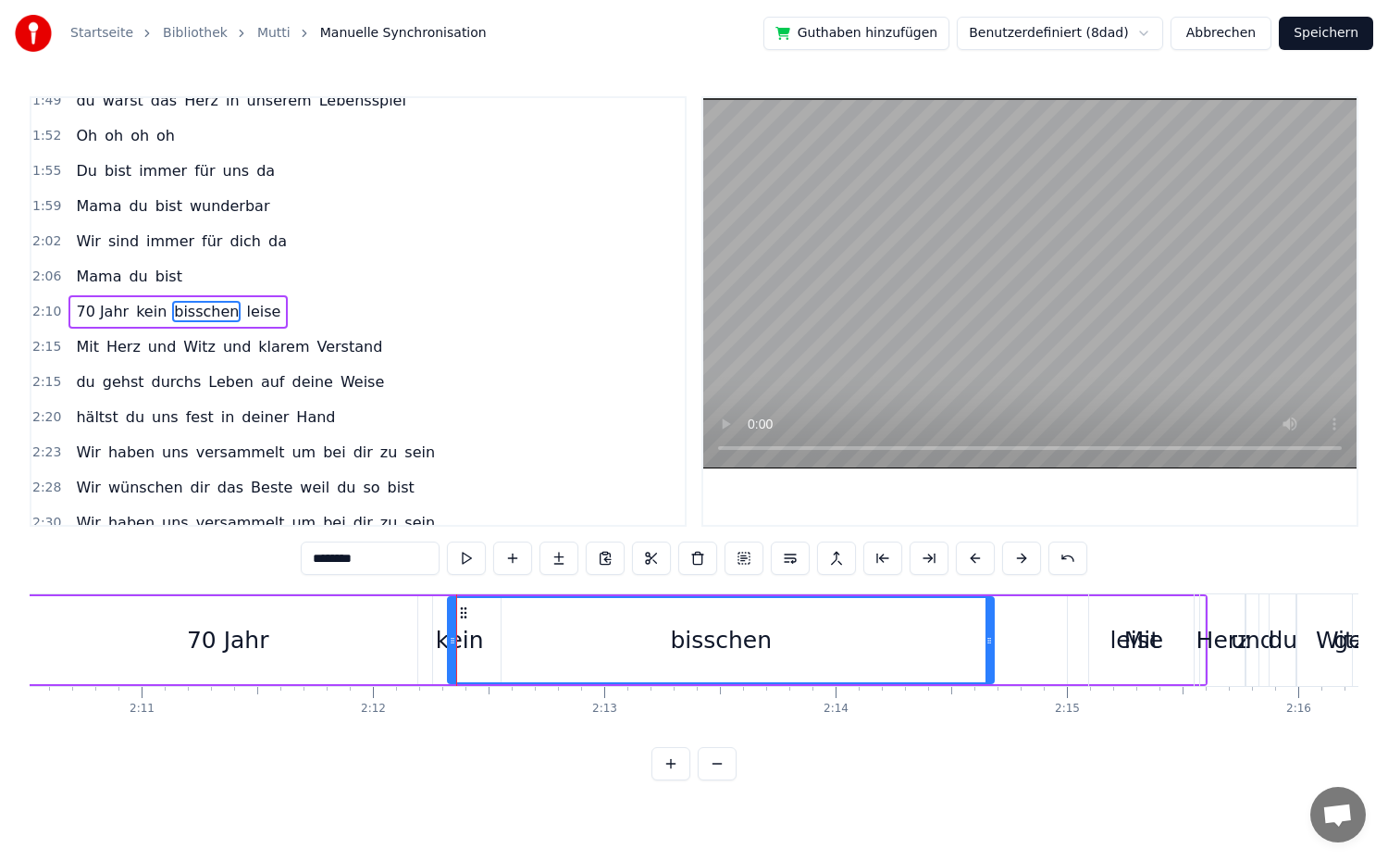
drag, startPoint x: 1032, startPoint y: 640, endPoint x: 992, endPoint y: 655, distance: 42.5
drag, startPoint x: 451, startPoint y: 647, endPoint x: 614, endPoint y: 657, distance: 163.2
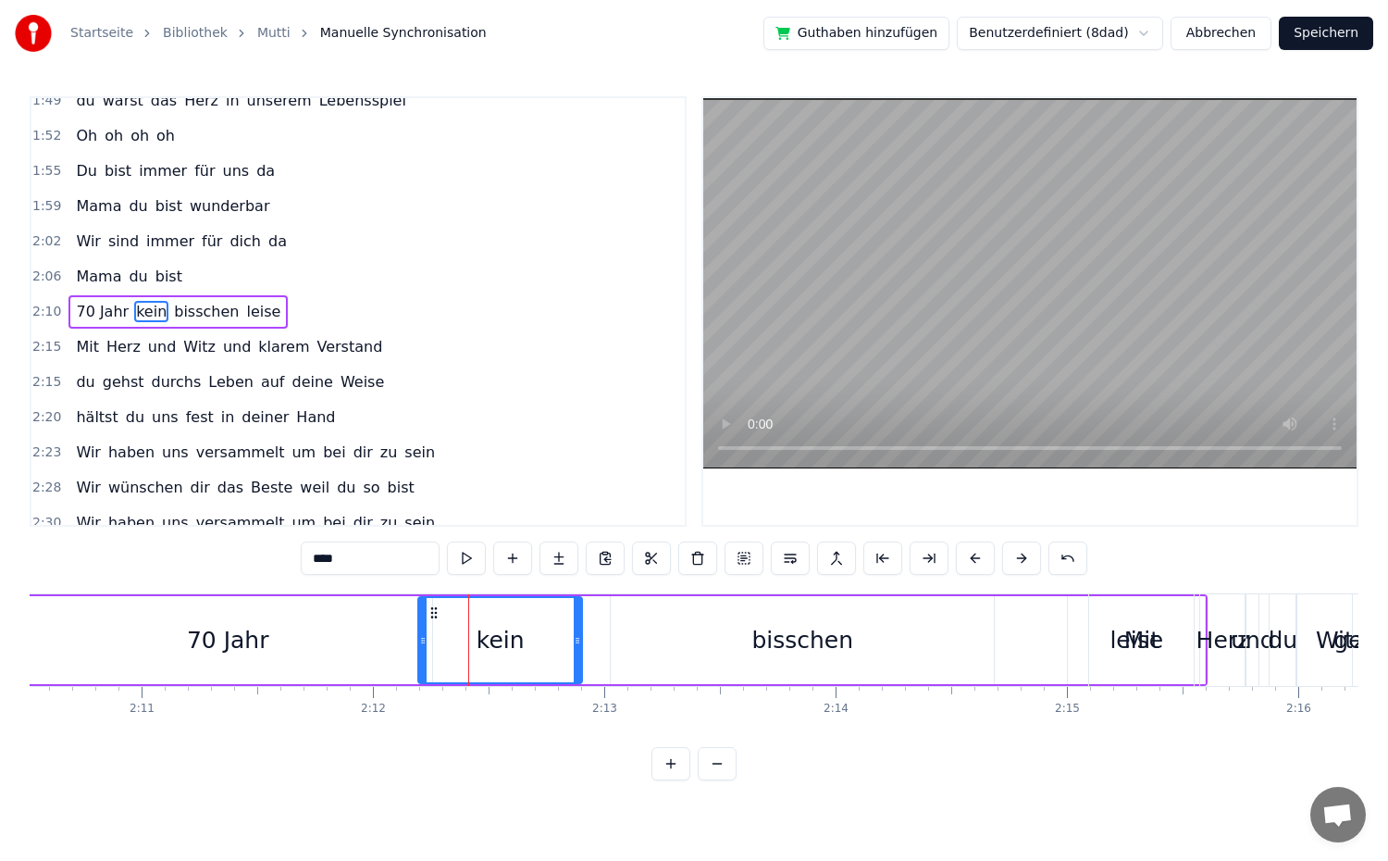
drag, startPoint x: 497, startPoint y: 646, endPoint x: 578, endPoint y: 655, distance: 82.0
drag, startPoint x: 426, startPoint y: 642, endPoint x: 489, endPoint y: 648, distance: 63.2
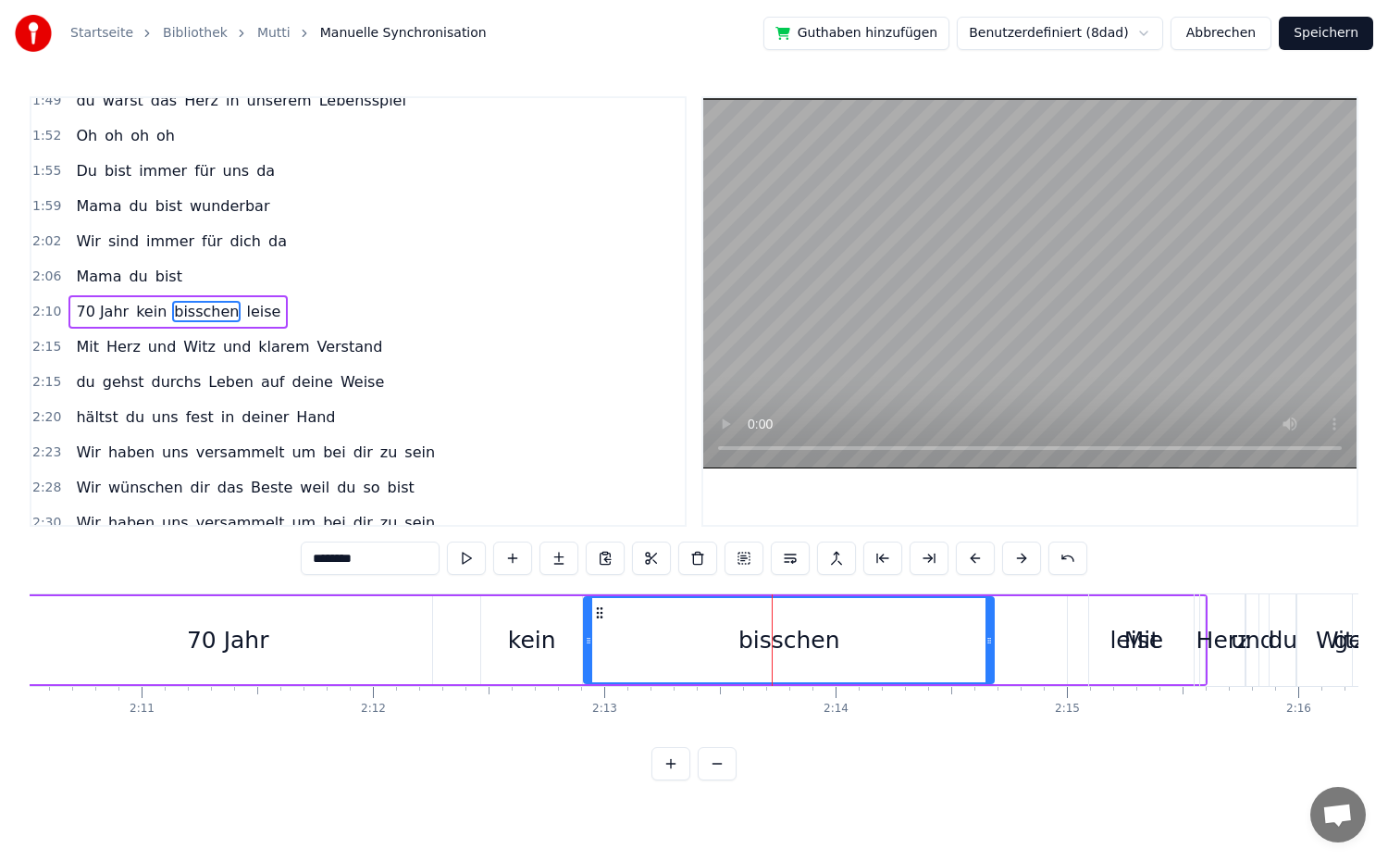
drag, startPoint x: 615, startPoint y: 642, endPoint x: 589, endPoint y: 648, distance: 27.4
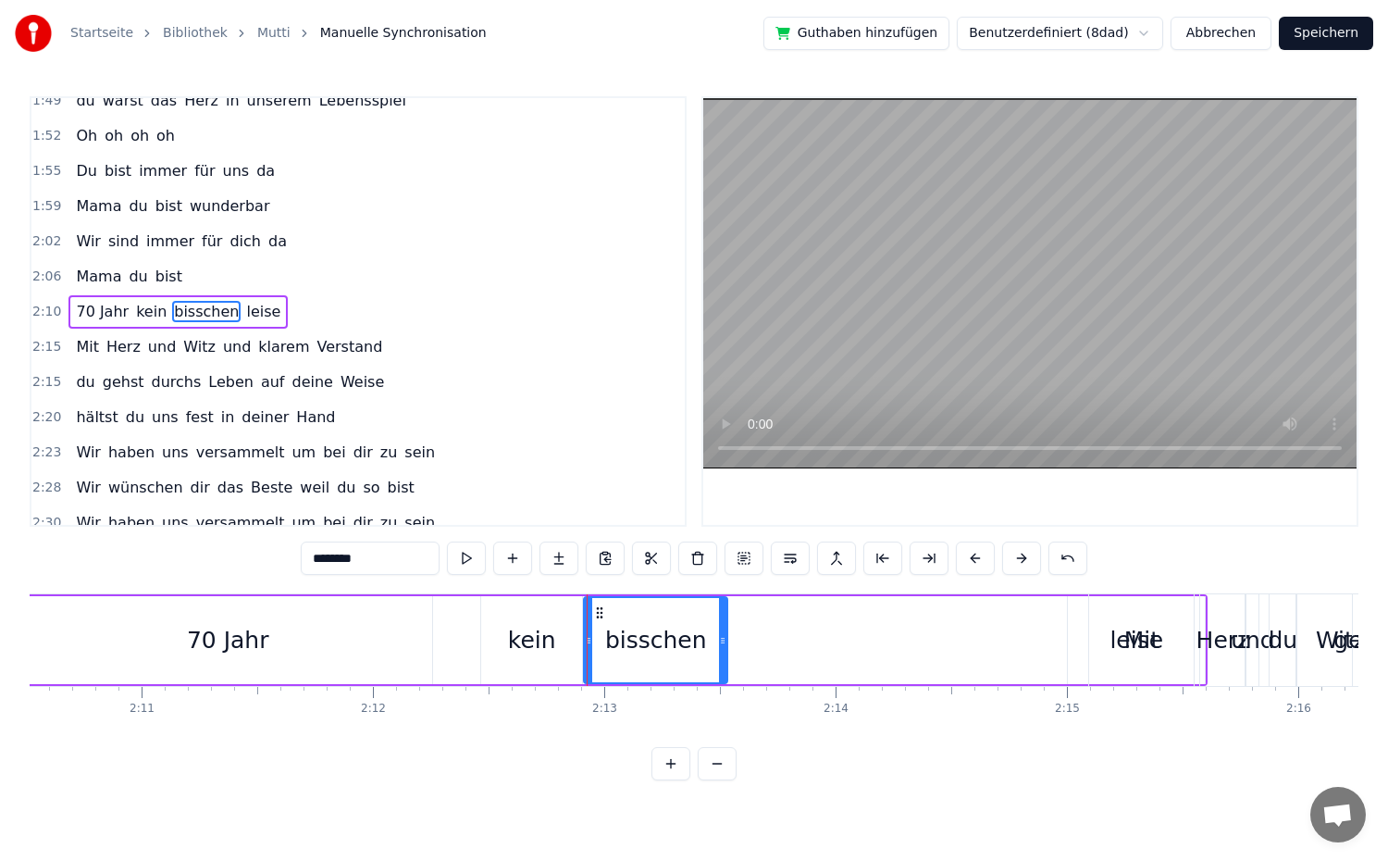
drag, startPoint x: 989, startPoint y: 647, endPoint x: 723, endPoint y: 665, distance: 267.1
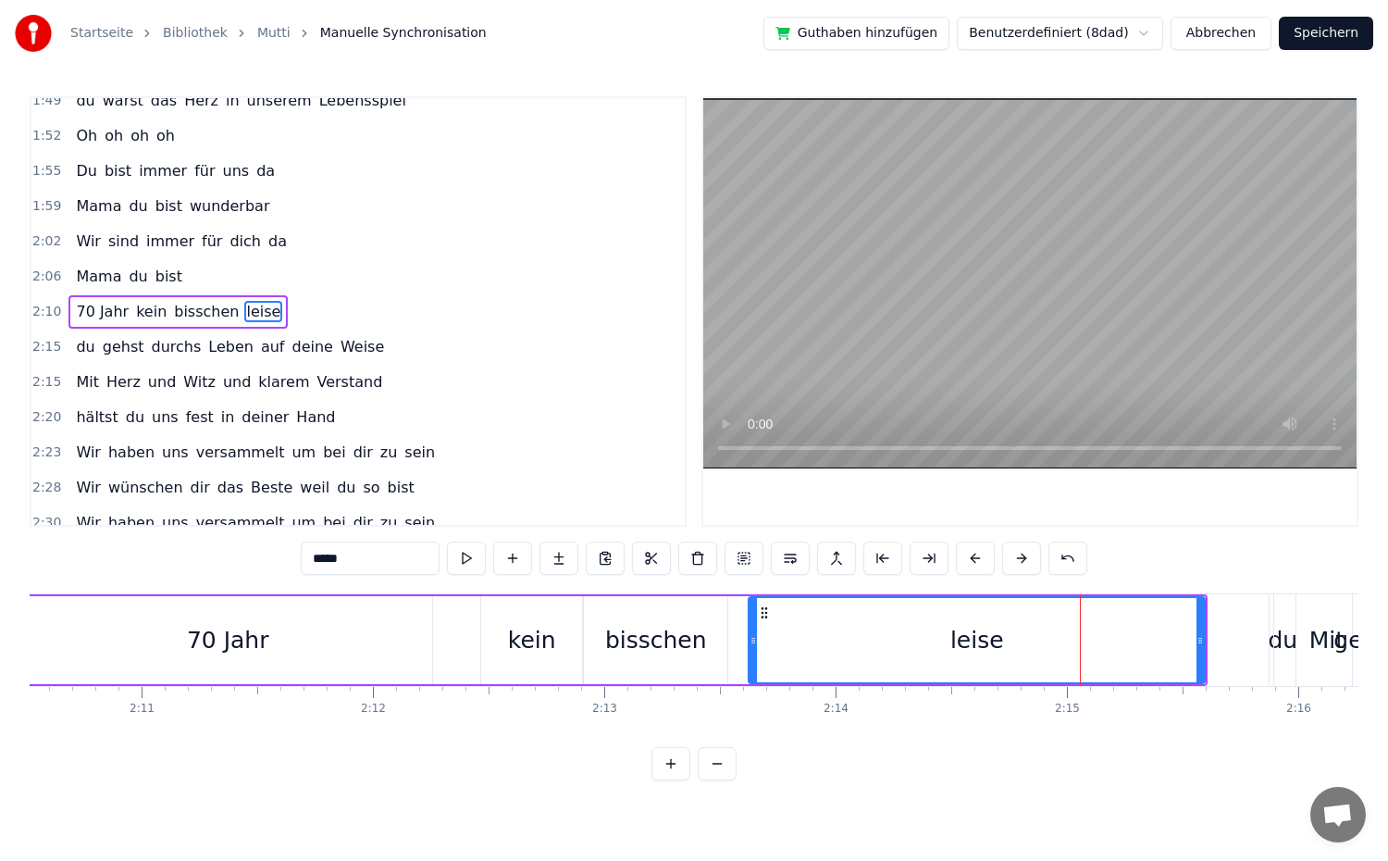
drag, startPoint x: 1070, startPoint y: 639, endPoint x: 750, endPoint y: 650, distance: 319.4
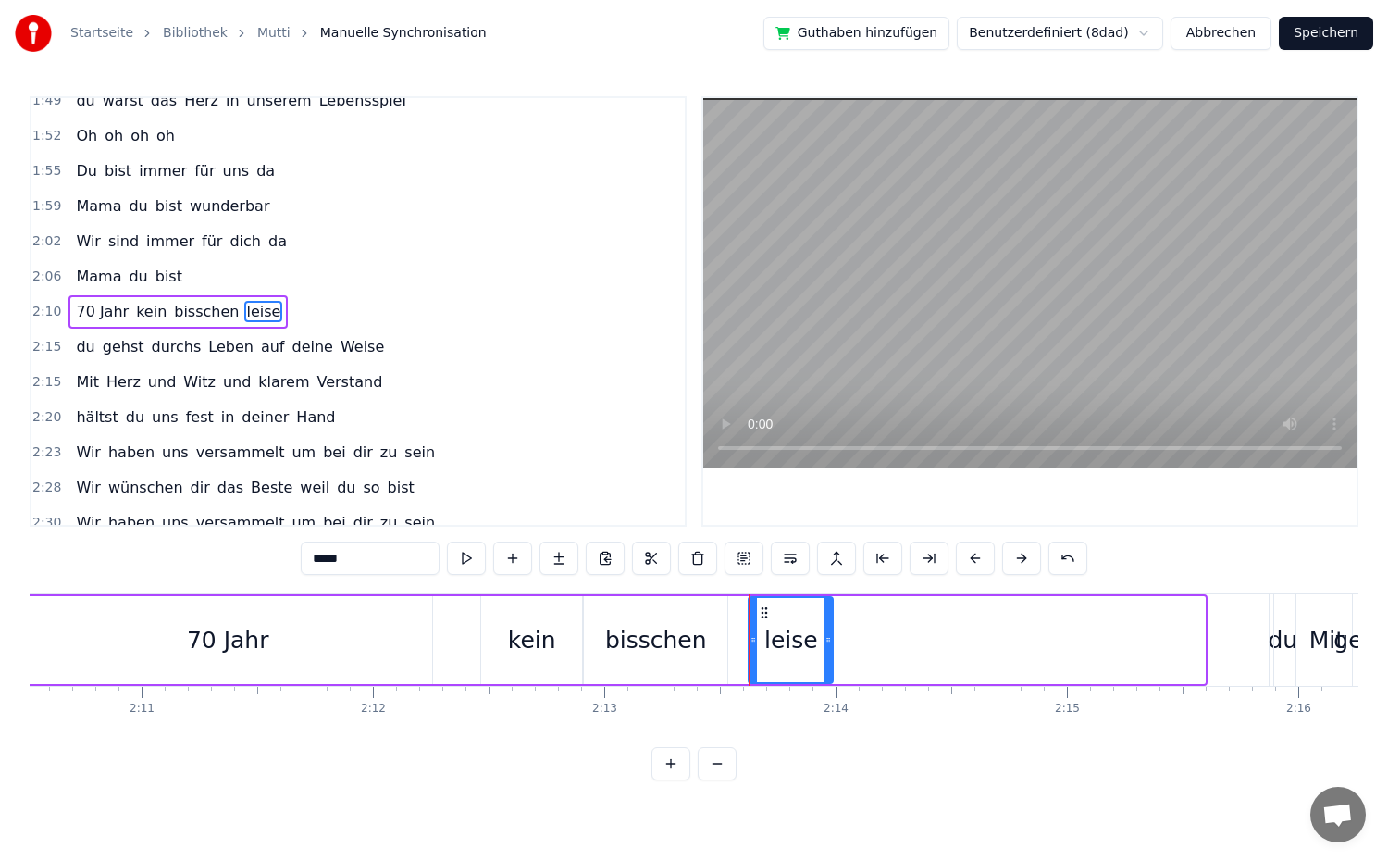
drag, startPoint x: 1200, startPoint y: 646, endPoint x: 828, endPoint y: 646, distance: 372.0
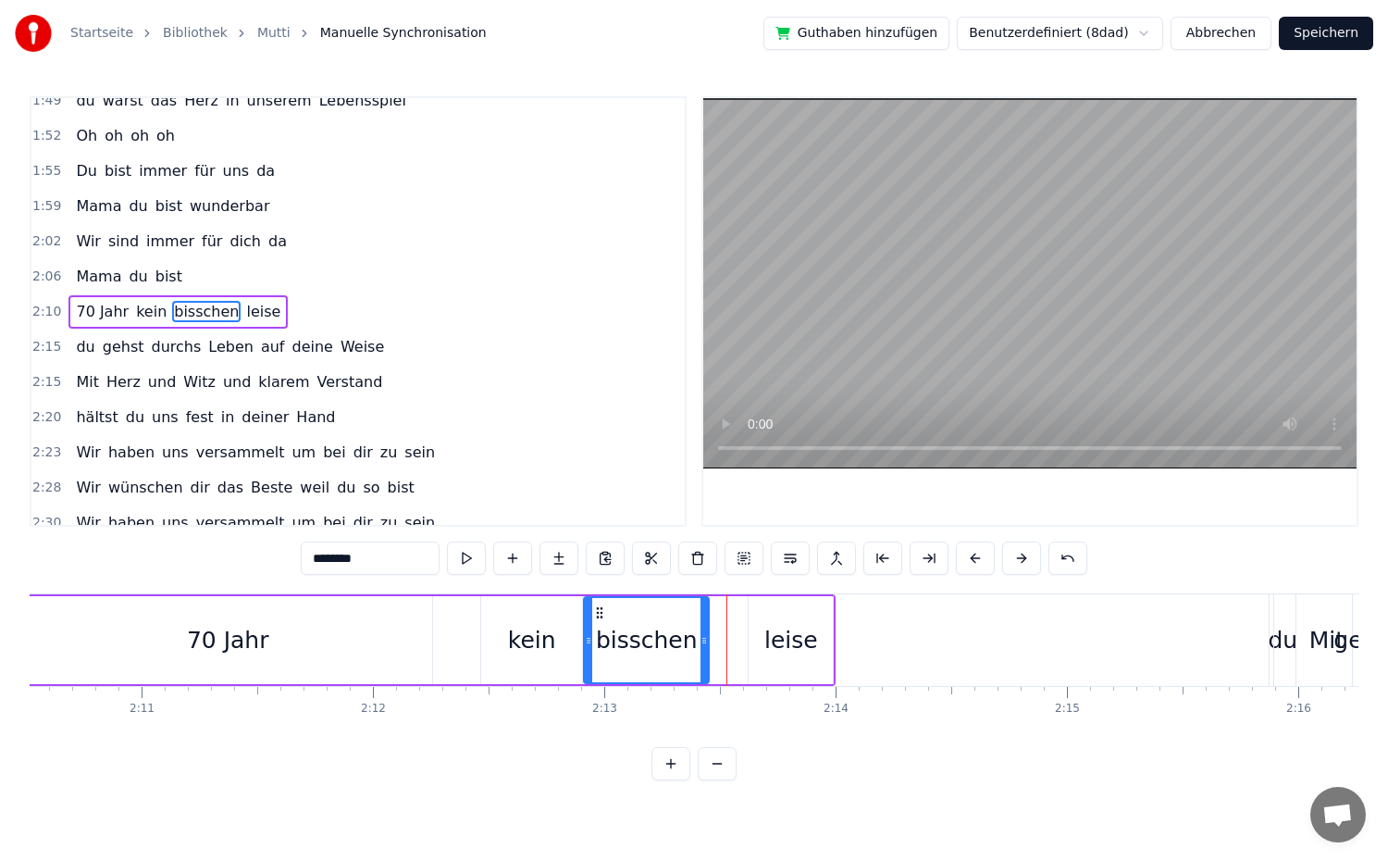
drag, startPoint x: 721, startPoint y: 645, endPoint x: 702, endPoint y: 645, distance: 18.5
type input "*****"
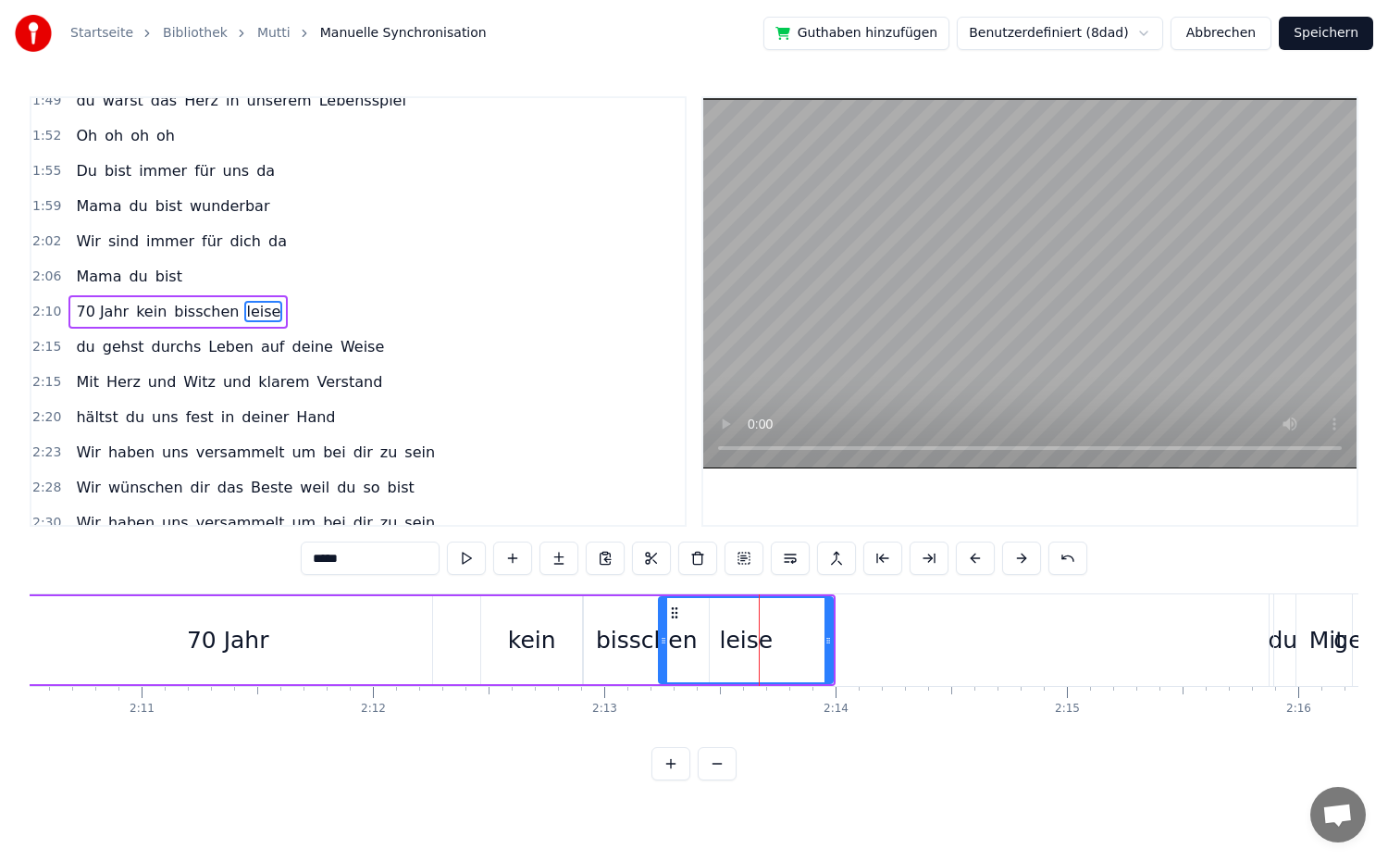
drag, startPoint x: 752, startPoint y: 650, endPoint x: 663, endPoint y: 655, distance: 89.9
drag, startPoint x: 828, startPoint y: 653, endPoint x: 782, endPoint y: 656, distance: 46.4
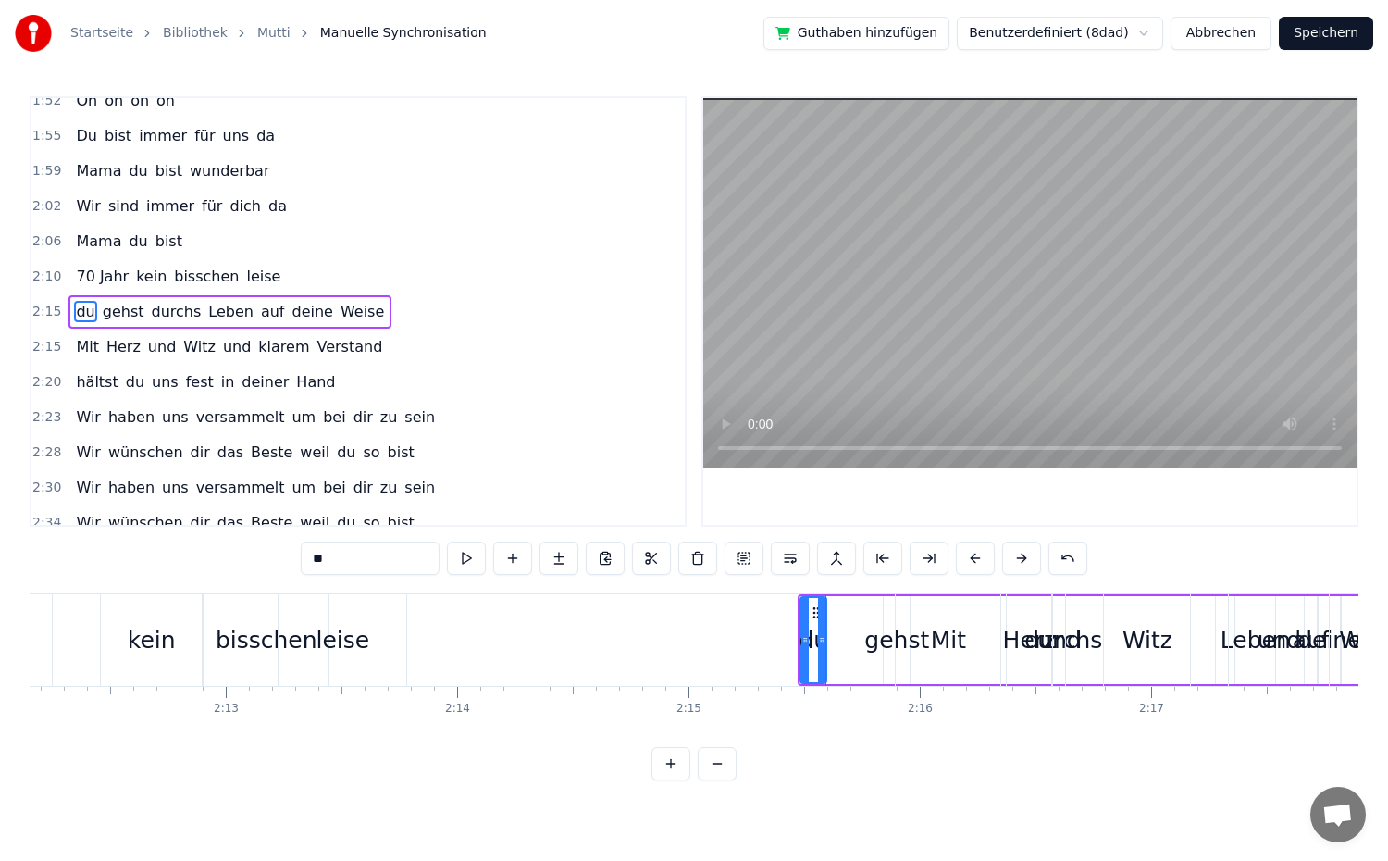
scroll to position [0, 30535]
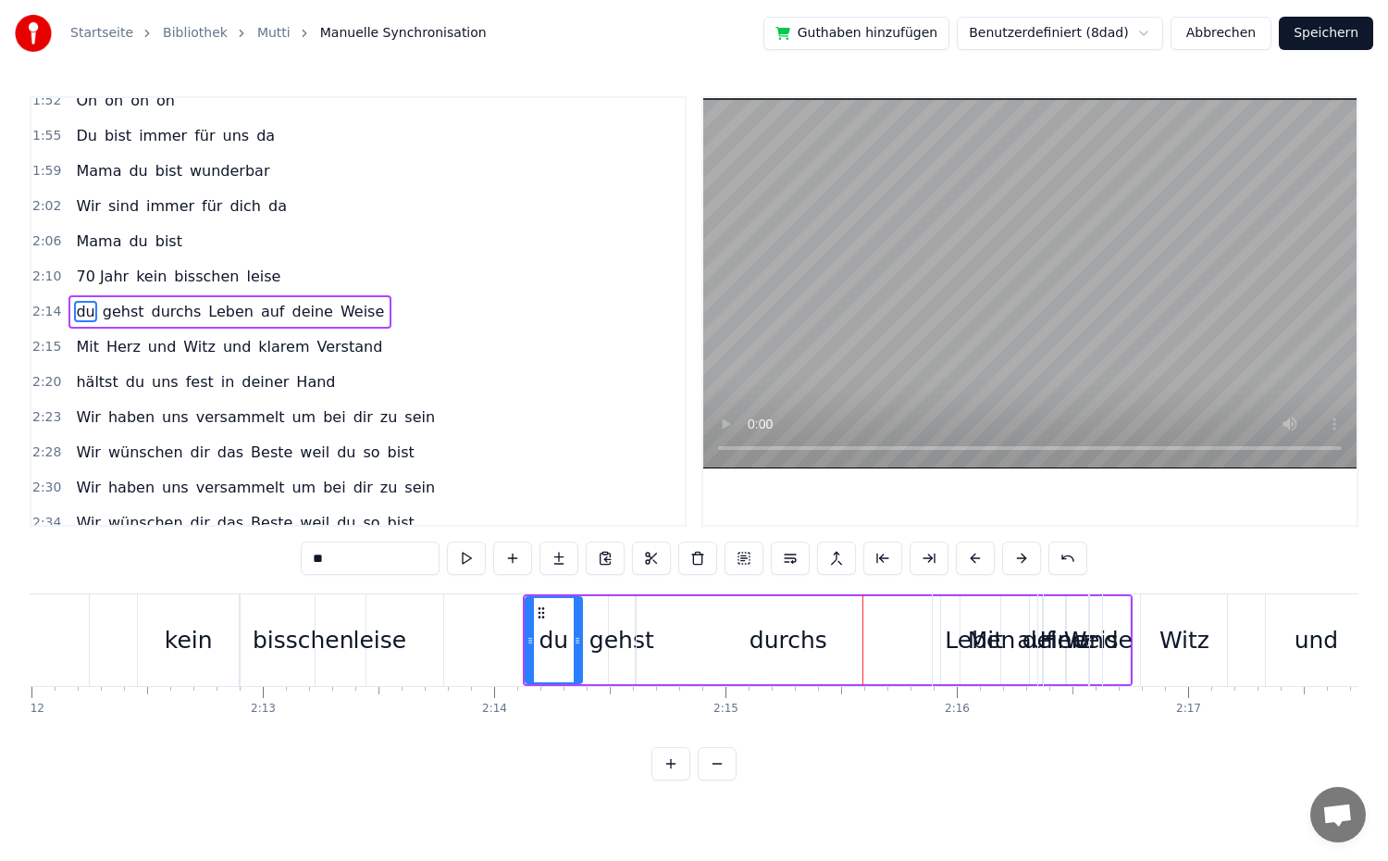
drag, startPoint x: 547, startPoint y: 648, endPoint x: 577, endPoint y: 651, distance: 30.8
drag, startPoint x: 576, startPoint y: 644, endPoint x: 609, endPoint y: 657, distance: 34.9
type input "*****"
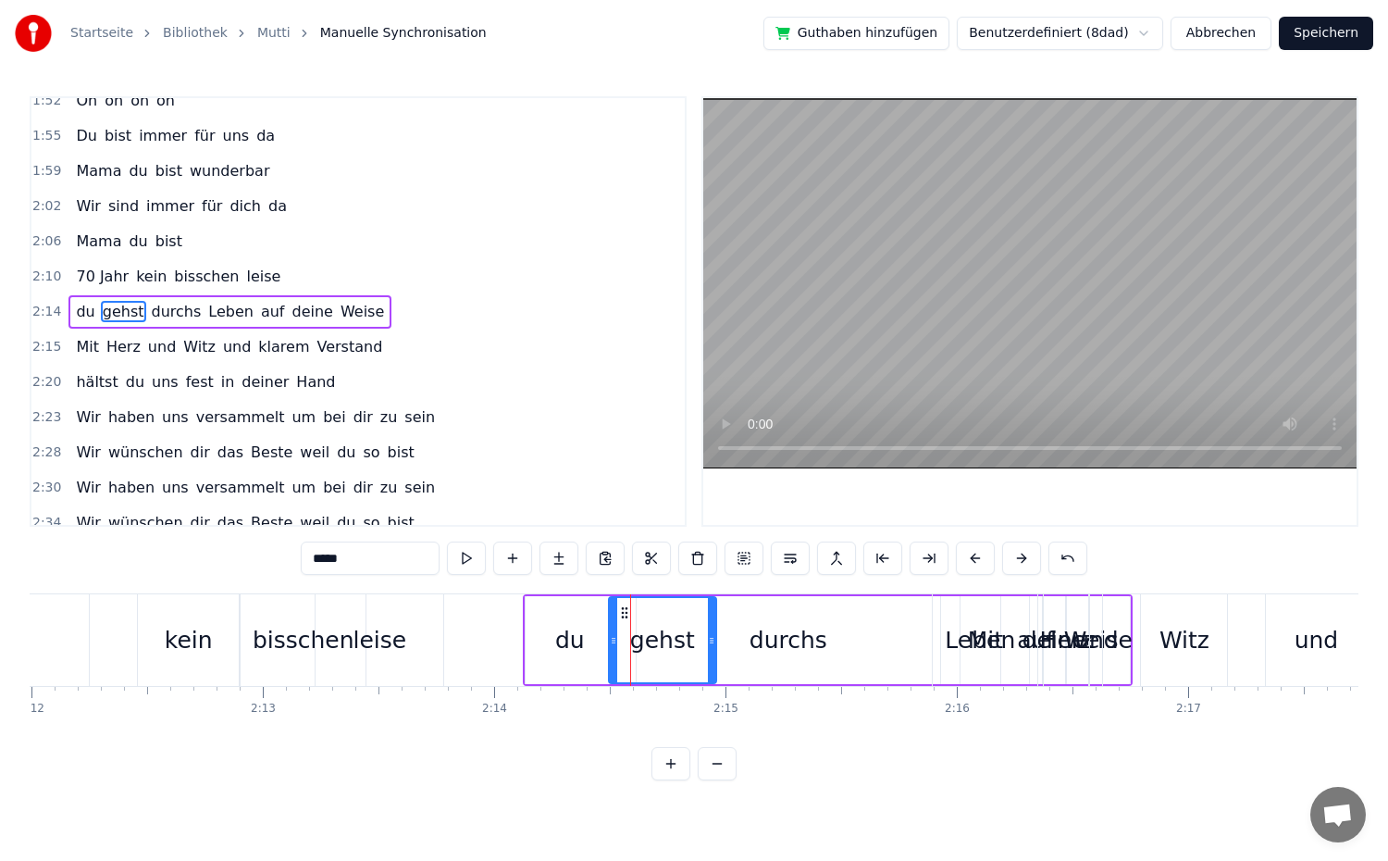
drag, startPoint x: 631, startPoint y: 652, endPoint x: 713, endPoint y: 661, distance: 81.9
drag, startPoint x: 622, startPoint y: 646, endPoint x: 651, endPoint y: 652, distance: 29.4
drag, startPoint x: 655, startPoint y: 656, endPoint x: 631, endPoint y: 660, distance: 24.3
drag, startPoint x: 627, startPoint y: 650, endPoint x: 616, endPoint y: 651, distance: 11.1
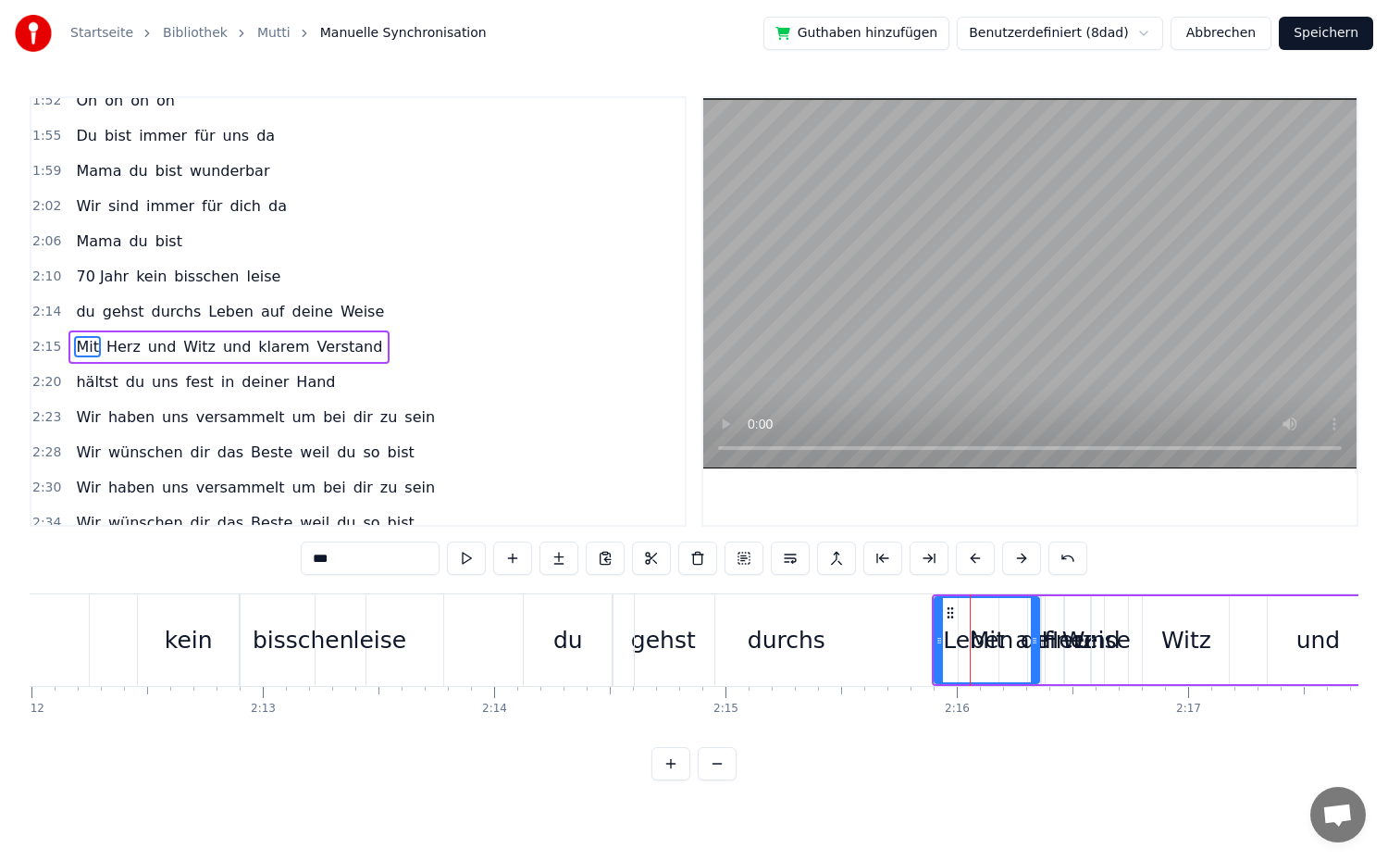
scroll to position [1035, 0]
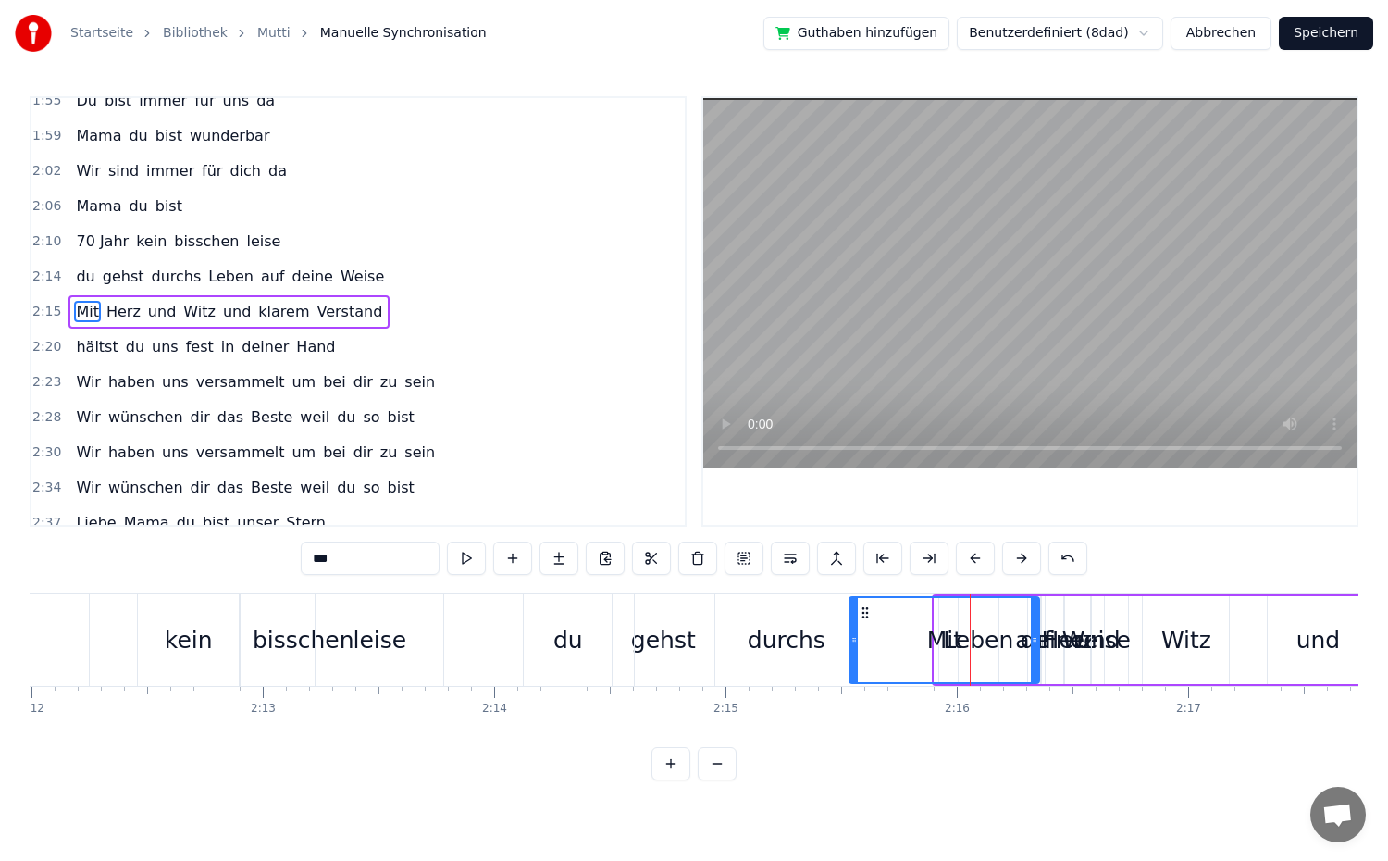
drag, startPoint x: 936, startPoint y: 650, endPoint x: 850, endPoint y: 653, distance: 85.2
drag, startPoint x: 1032, startPoint y: 655, endPoint x: 1043, endPoint y: 678, distance: 25.7
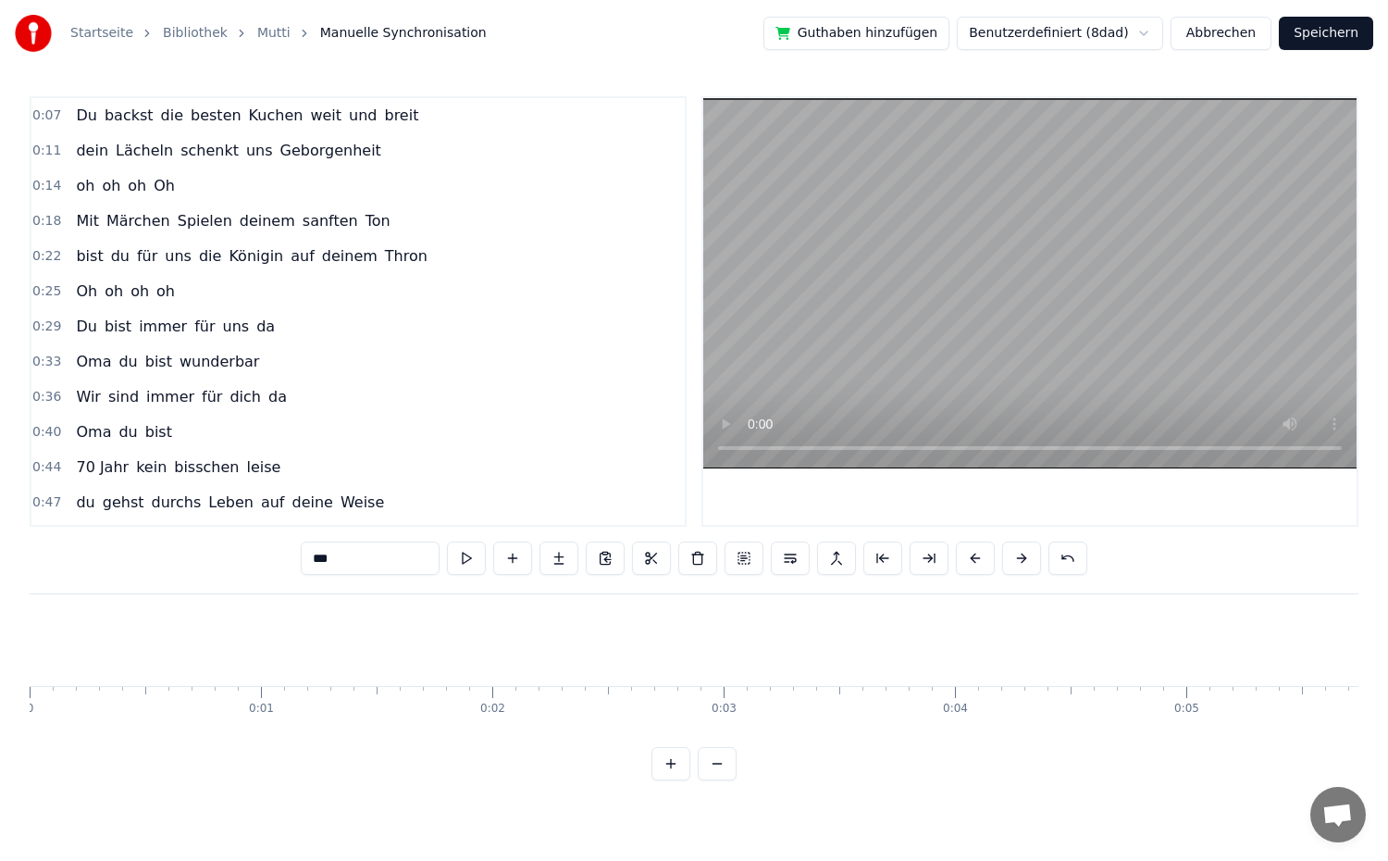
click at [1010, 563] on button at bounding box center [1021, 557] width 39 height 33
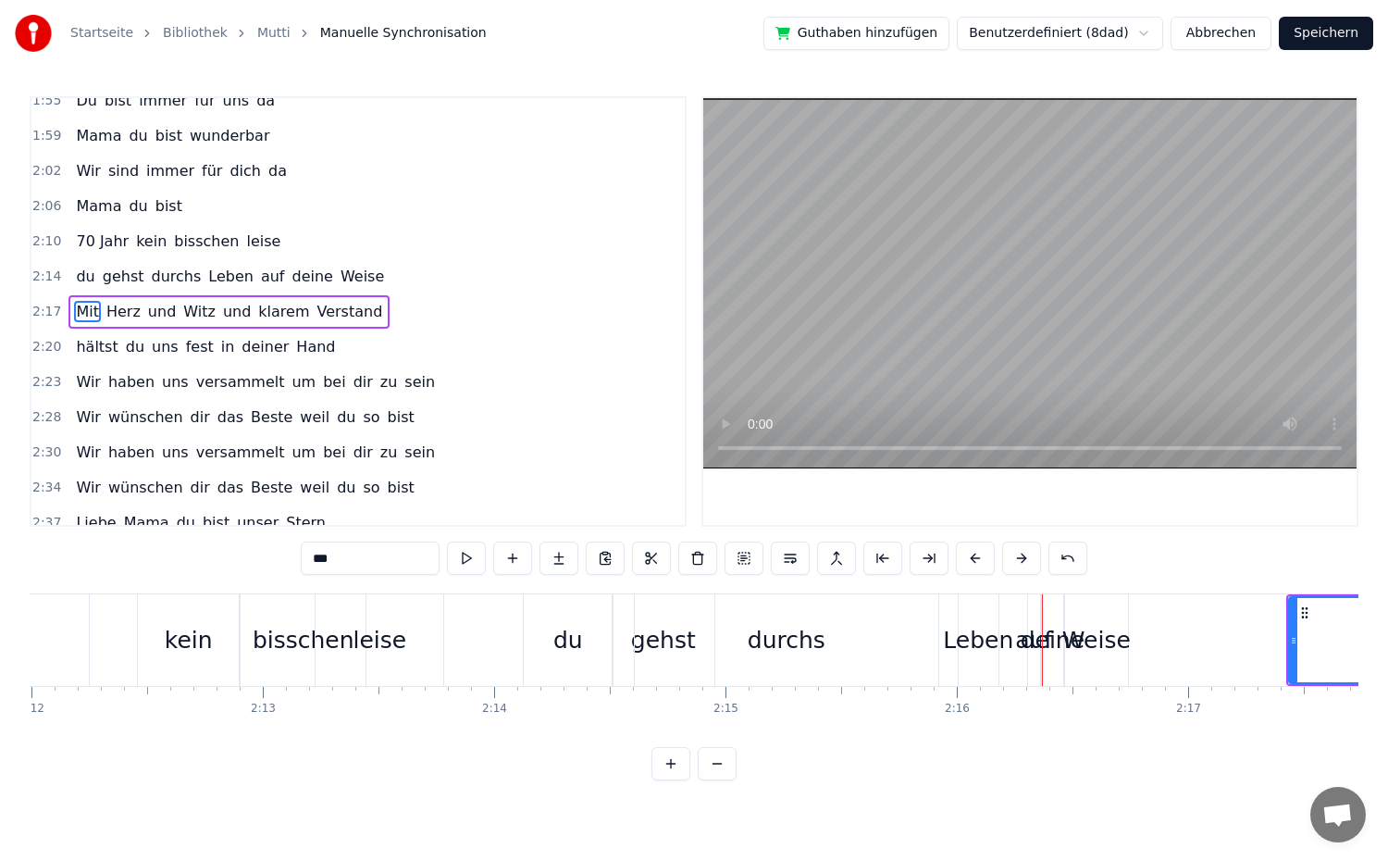
click at [669, 659] on div "durchs" at bounding box center [787, 640] width 304 height 92
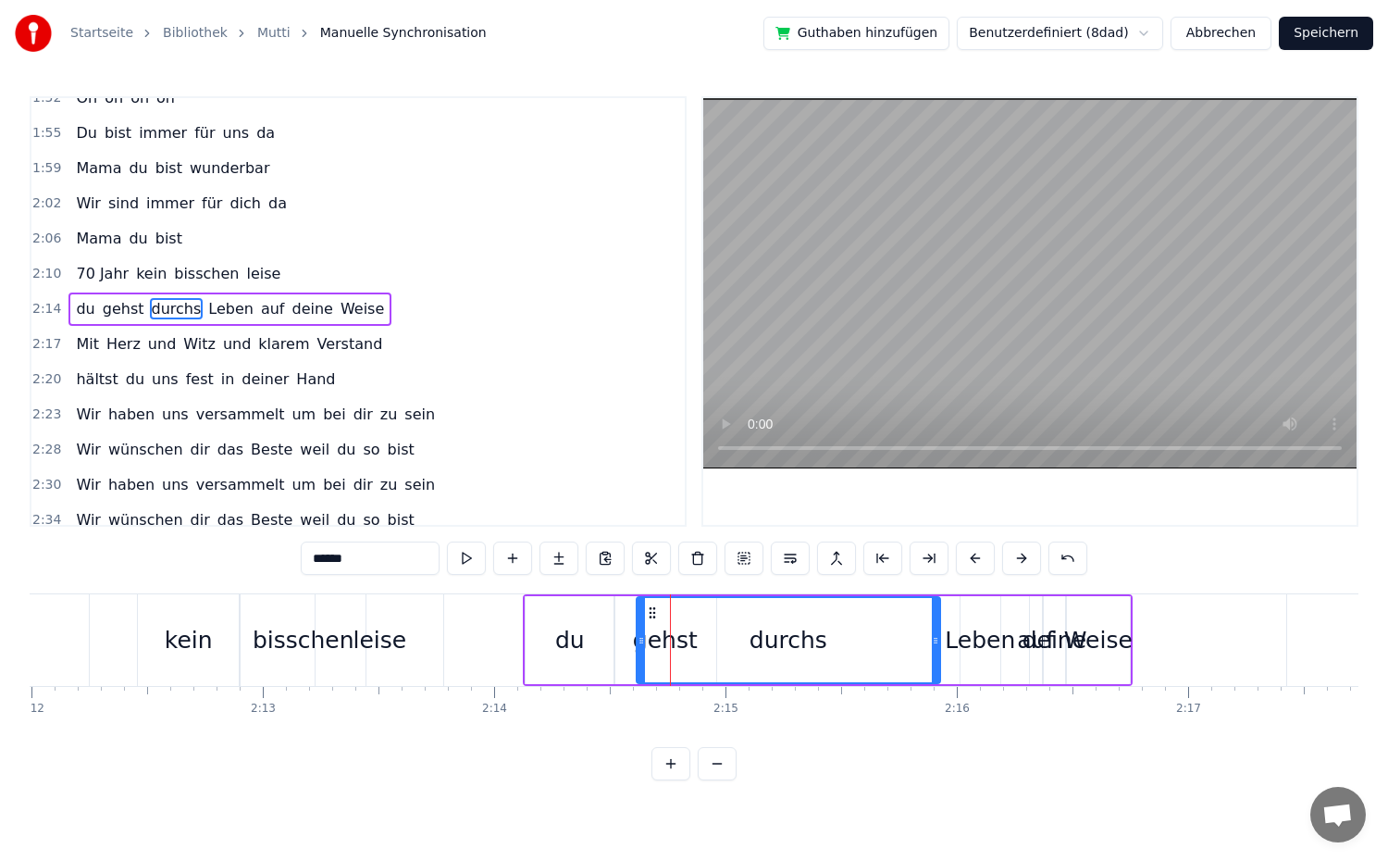
scroll to position [999, 0]
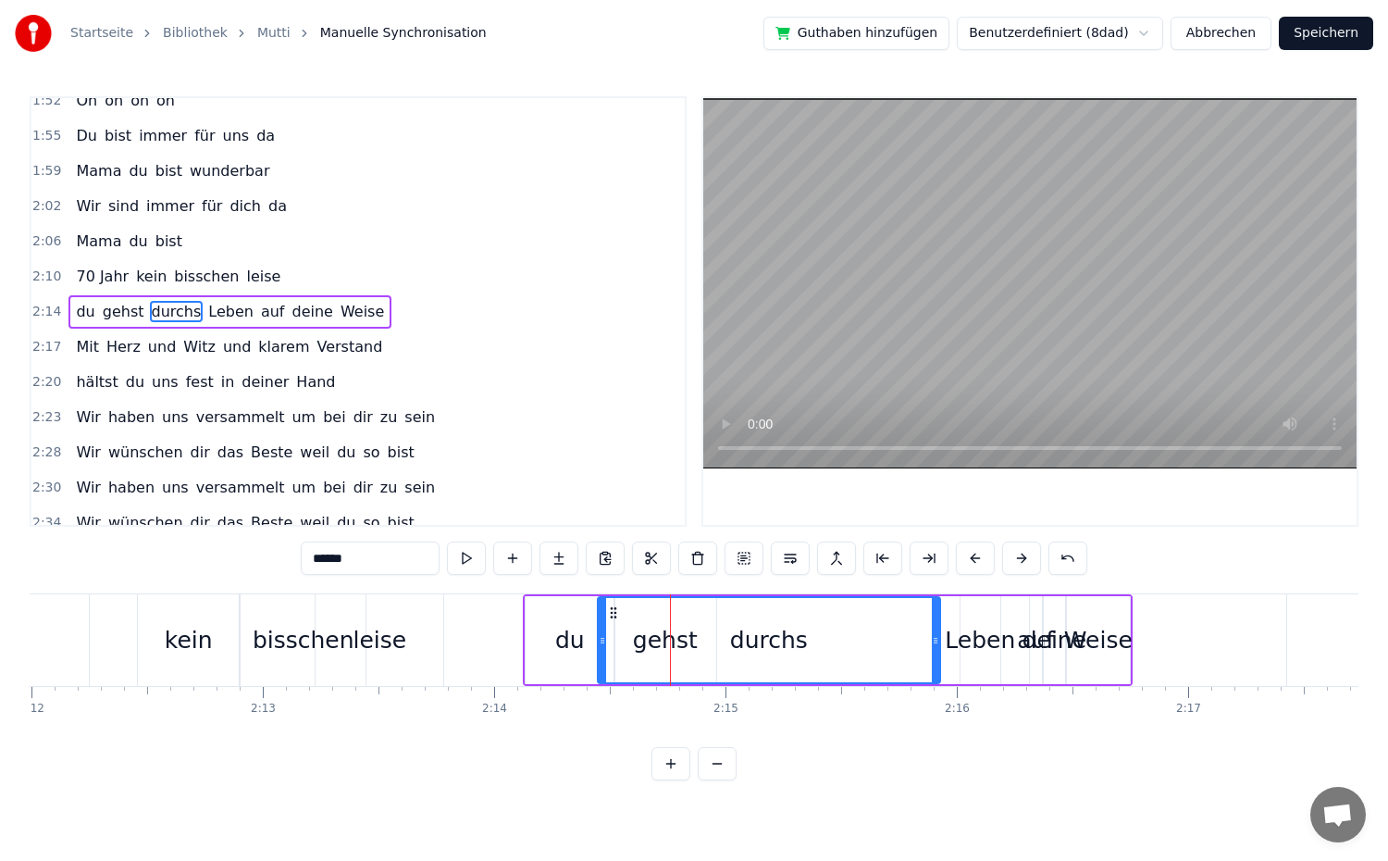
drag, startPoint x: 641, startPoint y: 654, endPoint x: 602, endPoint y: 656, distance: 38.9
click at [602, 656] on div at bounding box center [602, 640] width 7 height 84
drag, startPoint x: 934, startPoint y: 651, endPoint x: 849, endPoint y: 651, distance: 84.2
click at [849, 651] on div at bounding box center [851, 640] width 7 height 84
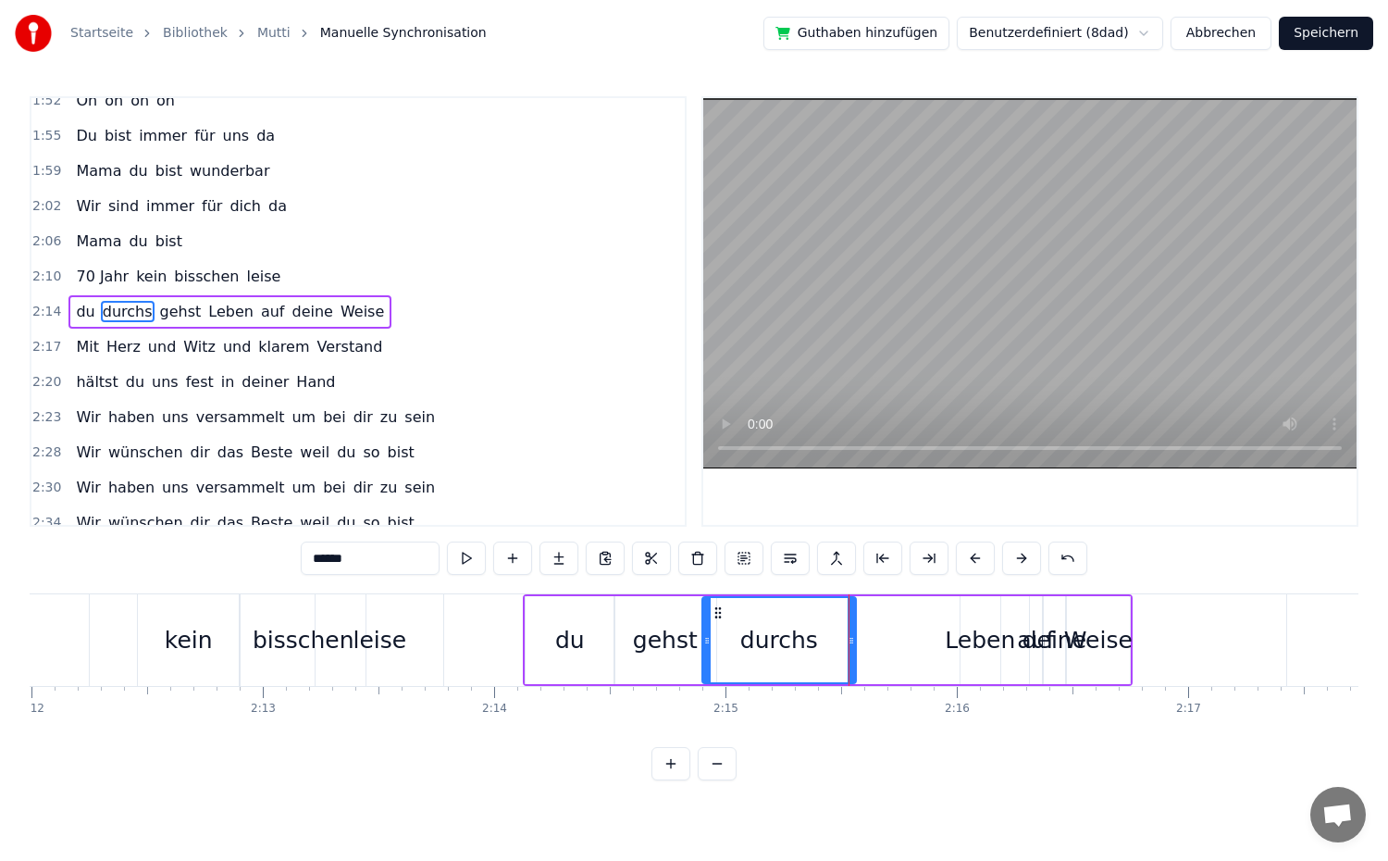
drag, startPoint x: 612, startPoint y: 653, endPoint x: 708, endPoint y: 663, distance: 96.7
click at [671, 660] on div "gehst" at bounding box center [665, 640] width 102 height 88
drag, startPoint x: 713, startPoint y: 644, endPoint x: 679, endPoint y: 646, distance: 34.3
click at [679, 646] on icon at bounding box center [677, 640] width 7 height 15
click at [754, 655] on div "durchs" at bounding box center [779, 640] width 78 height 35
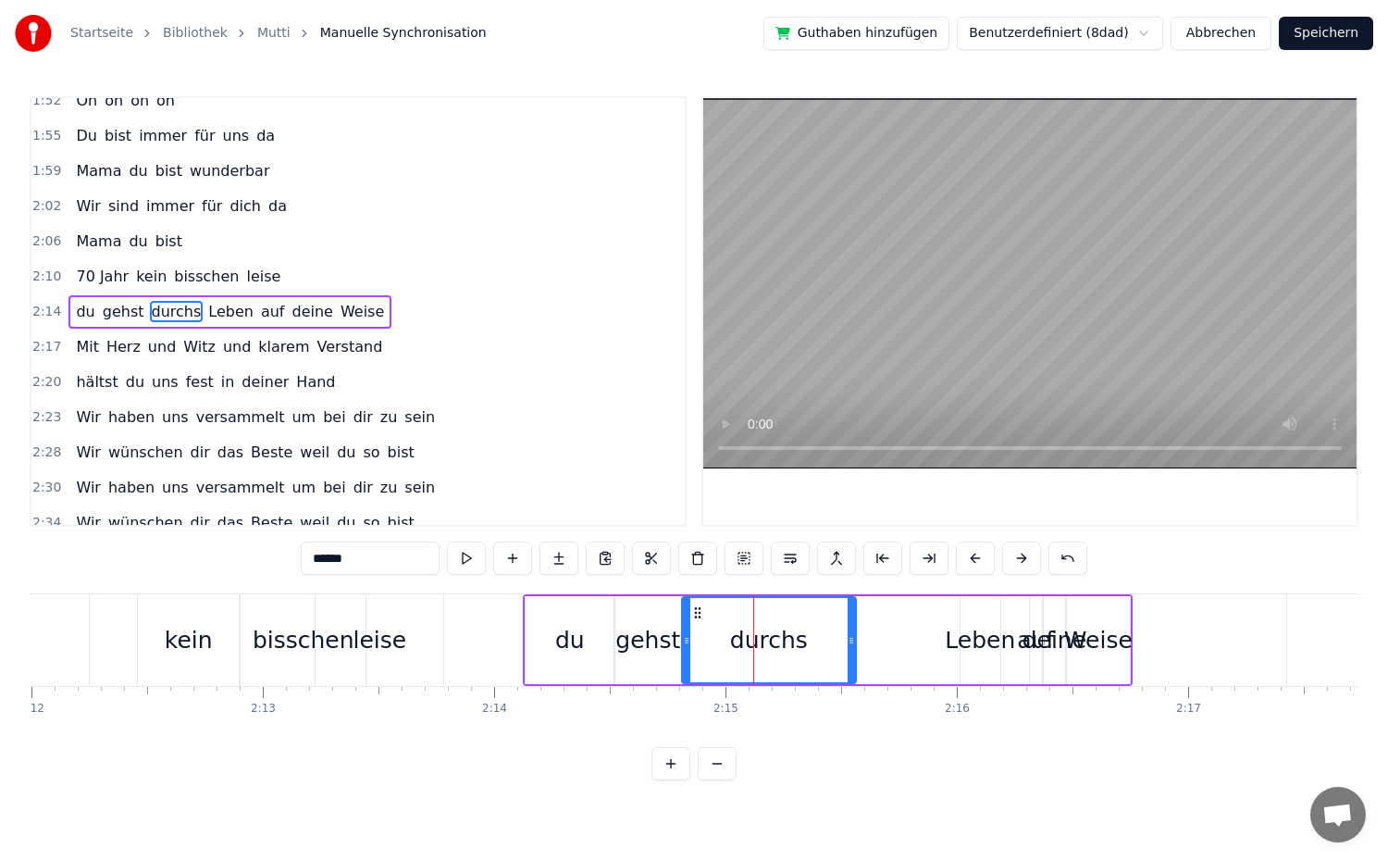
drag, startPoint x: 705, startPoint y: 643, endPoint x: 685, endPoint y: 644, distance: 20.4
click at [685, 644] on icon at bounding box center [686, 640] width 7 height 15
drag, startPoint x: 849, startPoint y: 641, endPoint x: 798, endPoint y: 642, distance: 50.9
click at [798, 642] on icon at bounding box center [800, 640] width 7 height 15
click at [987, 650] on div "Leben" at bounding box center [980, 640] width 70 height 35
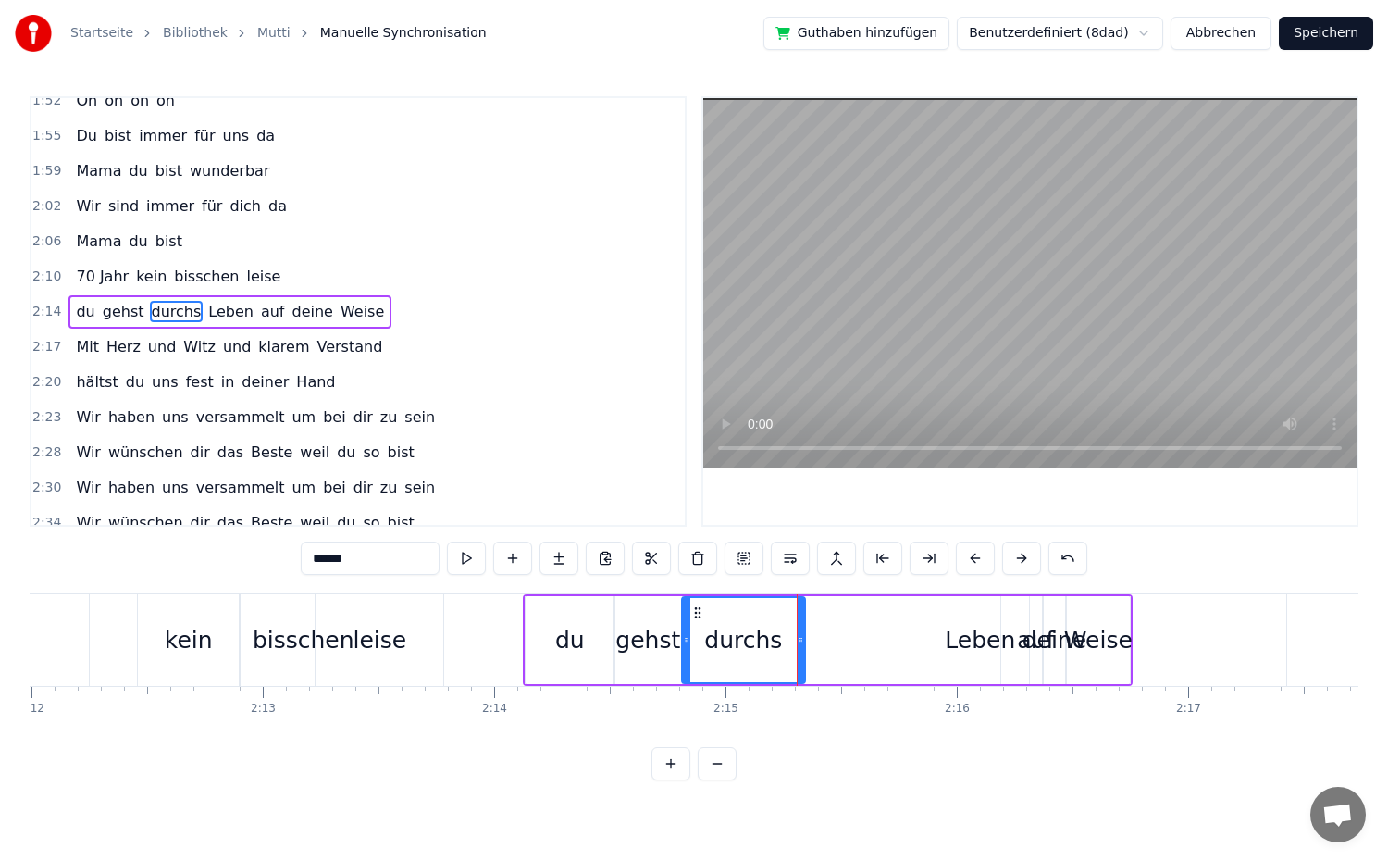
type input "*****"
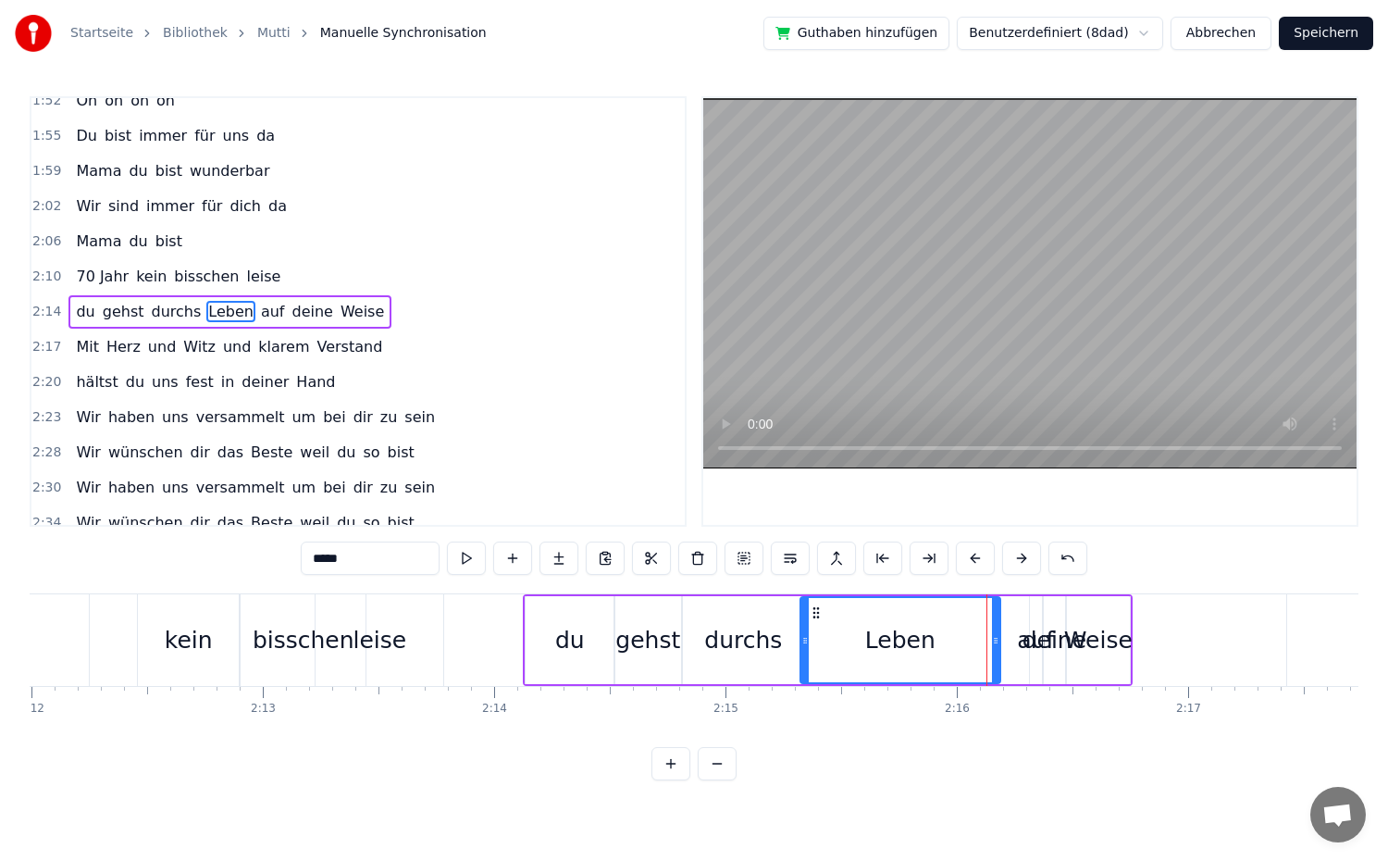
drag, startPoint x: 964, startPoint y: 653, endPoint x: 804, endPoint y: 658, distance: 160.2
click at [804, 658] on div at bounding box center [804, 640] width 7 height 84
drag, startPoint x: 995, startPoint y: 660, endPoint x: 922, endPoint y: 660, distance: 73.1
click at [922, 660] on div at bounding box center [922, 640] width 7 height 84
click at [1024, 658] on div "du gehst durchs Leben auf deine Weise" at bounding box center [828, 640] width 610 height 92
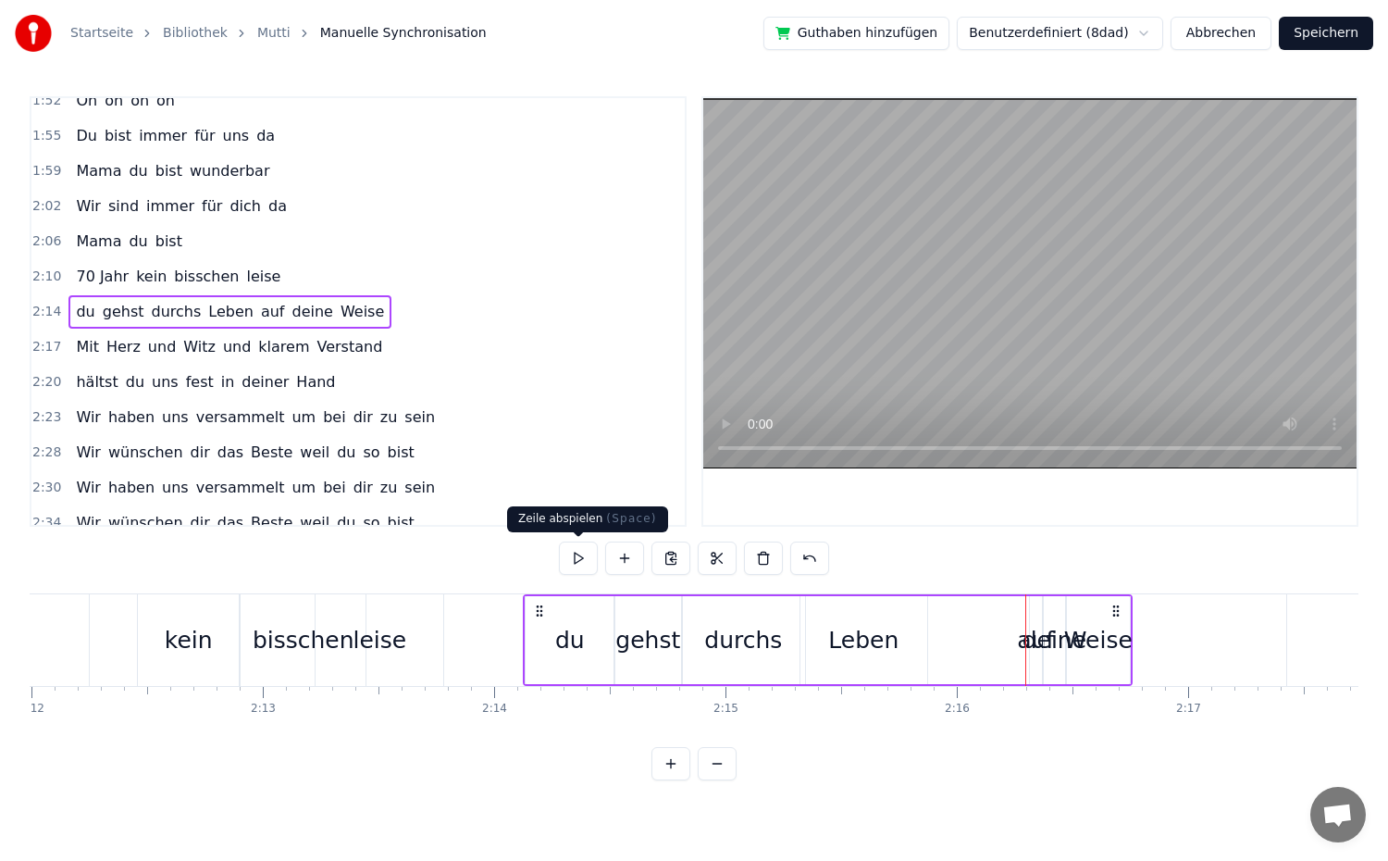
click at [582, 562] on button at bounding box center [578, 557] width 39 height 33
click at [1023, 651] on div "auf" at bounding box center [1035, 640] width 37 height 35
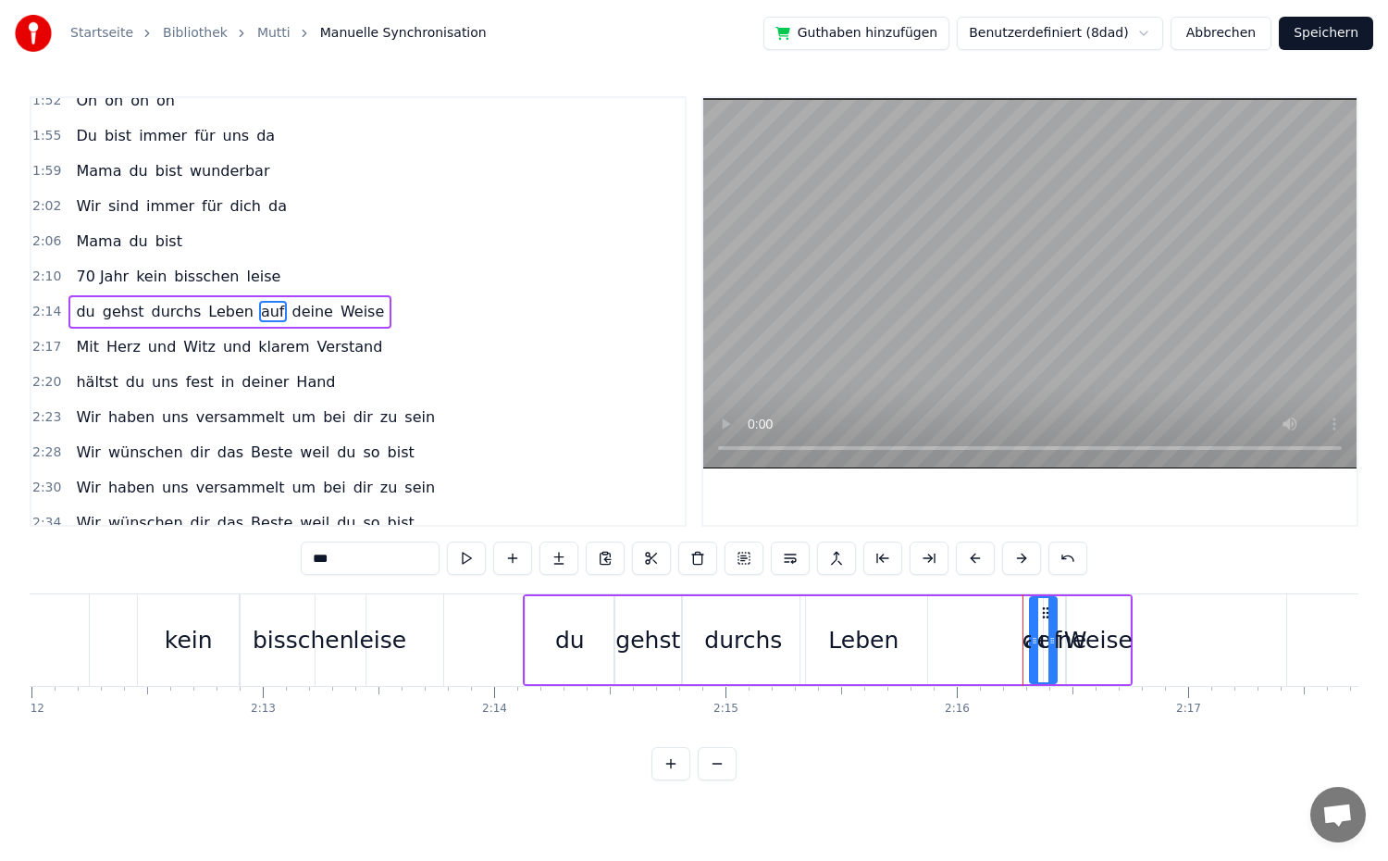
drag, startPoint x: 1038, startPoint y: 649, endPoint x: 1053, endPoint y: 652, distance: 15.3
click at [1053, 652] on div at bounding box center [1051, 640] width 7 height 84
drag, startPoint x: 1033, startPoint y: 652, endPoint x: 902, endPoint y: 655, distance: 130.5
click at [902, 655] on div at bounding box center [903, 640] width 7 height 84
drag, startPoint x: 1051, startPoint y: 662, endPoint x: 949, endPoint y: 671, distance: 102.2
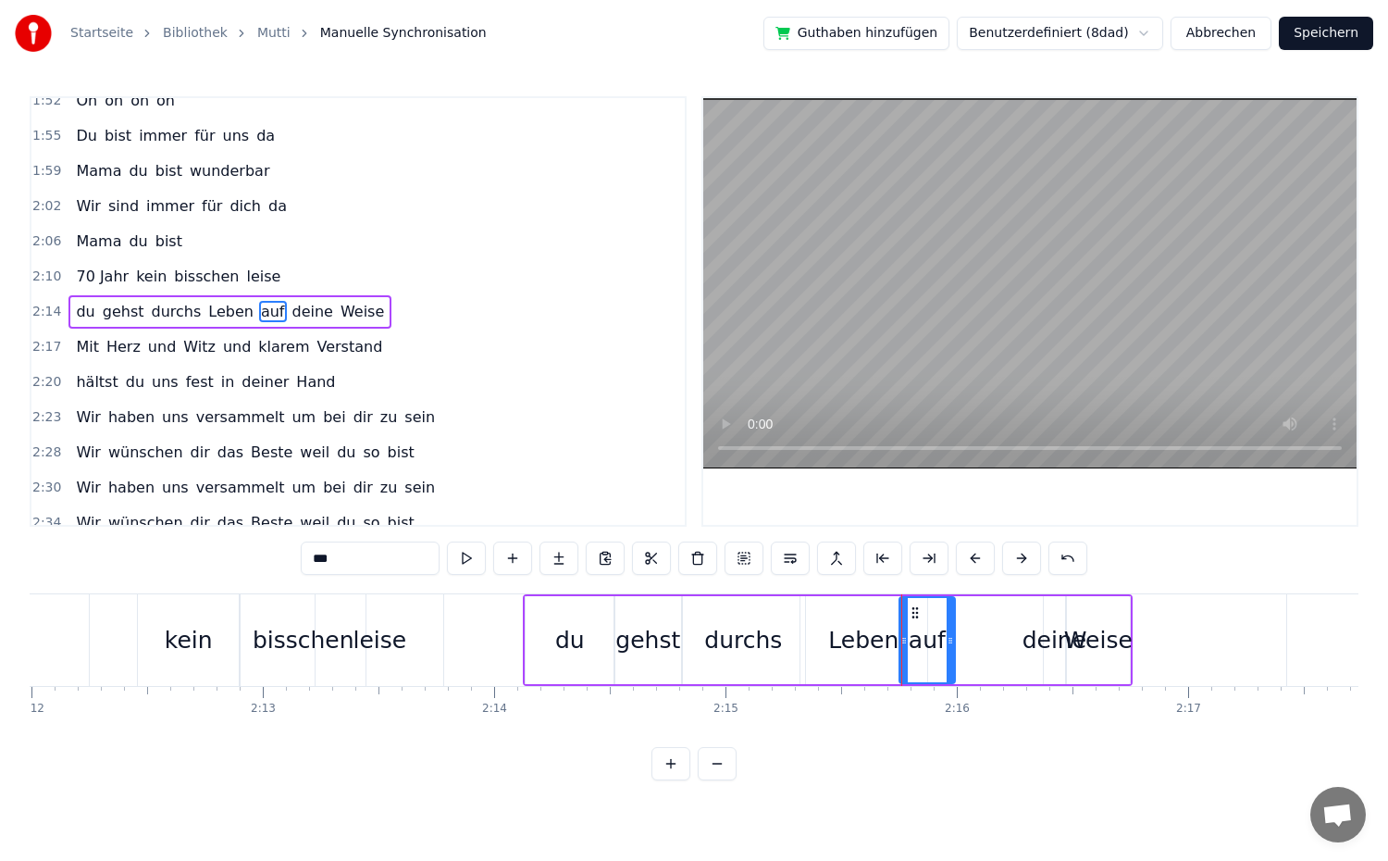
click at [949, 671] on div at bounding box center [950, 640] width 7 height 84
click at [1036, 671] on div "du gehst durchs Leben auf deine Weise" at bounding box center [828, 640] width 610 height 92
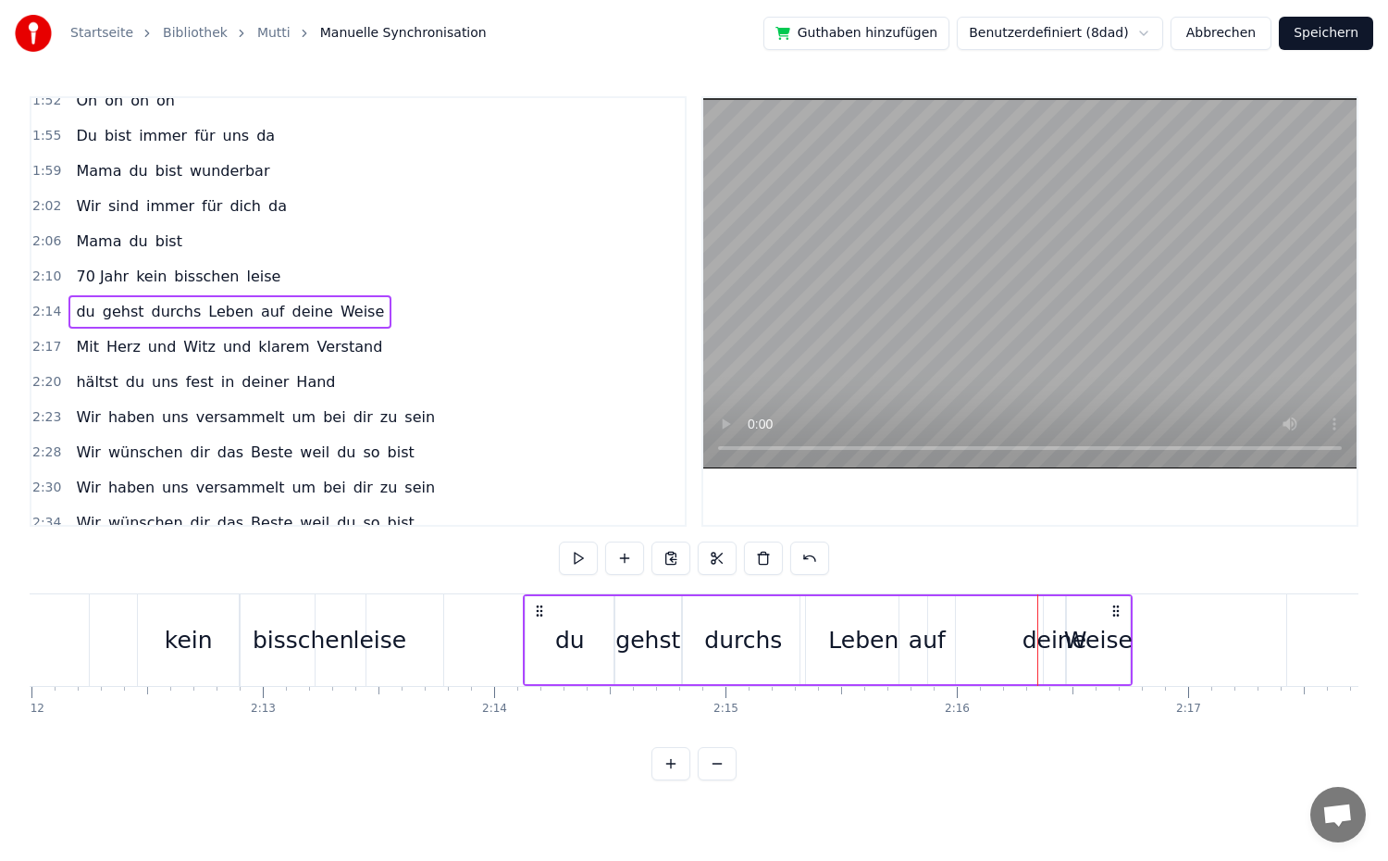
click at [1043, 660] on div "deine" at bounding box center [1054, 640] width 23 height 88
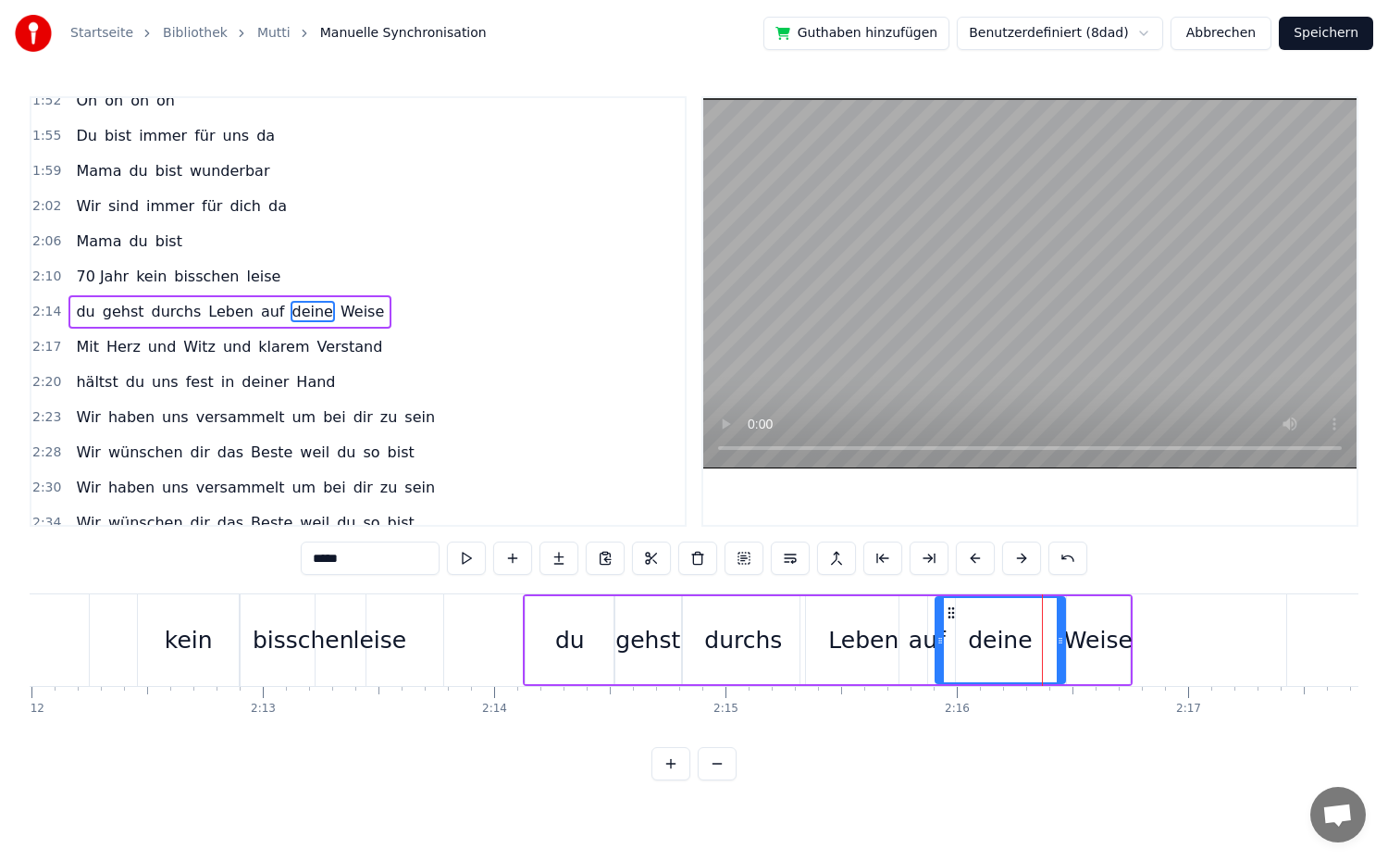
drag, startPoint x: 1044, startPoint y: 656, endPoint x: 936, endPoint y: 670, distance: 109.2
click at [936, 670] on div at bounding box center [939, 640] width 7 height 84
drag, startPoint x: 1060, startPoint y: 666, endPoint x: 998, endPoint y: 675, distance: 62.6
click at [998, 675] on div at bounding box center [998, 640] width 7 height 84
click at [829, 650] on div "Leben" at bounding box center [863, 640] width 127 height 88
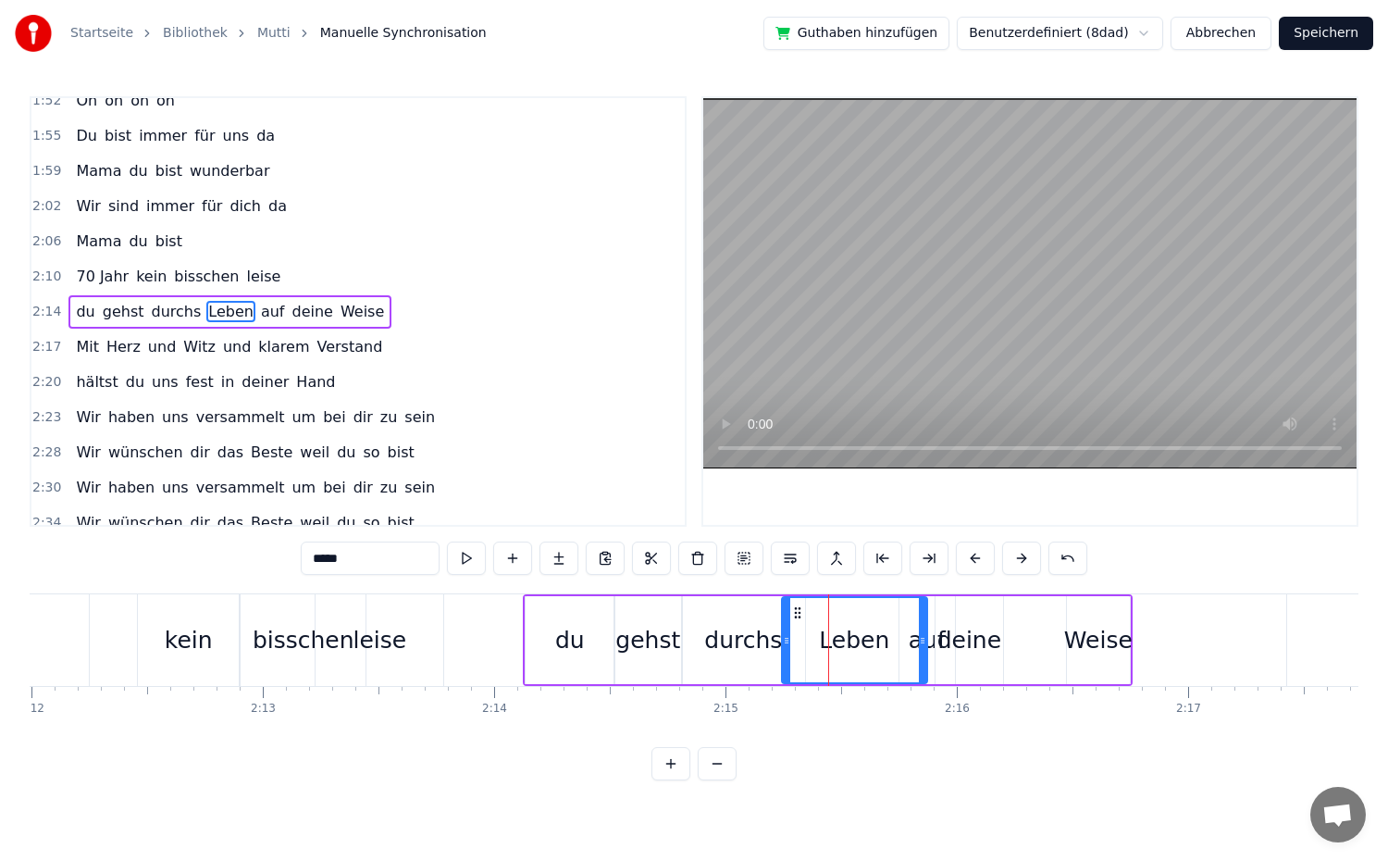
drag, startPoint x: 806, startPoint y: 651, endPoint x: 787, endPoint y: 652, distance: 18.6
click at [787, 652] on div at bounding box center [786, 640] width 7 height 84
drag, startPoint x: 924, startPoint y: 658, endPoint x: 943, endPoint y: 664, distance: 19.6
click at [872, 660] on div at bounding box center [868, 640] width 7 height 84
click at [920, 663] on div "auf" at bounding box center [927, 640] width 56 height 88
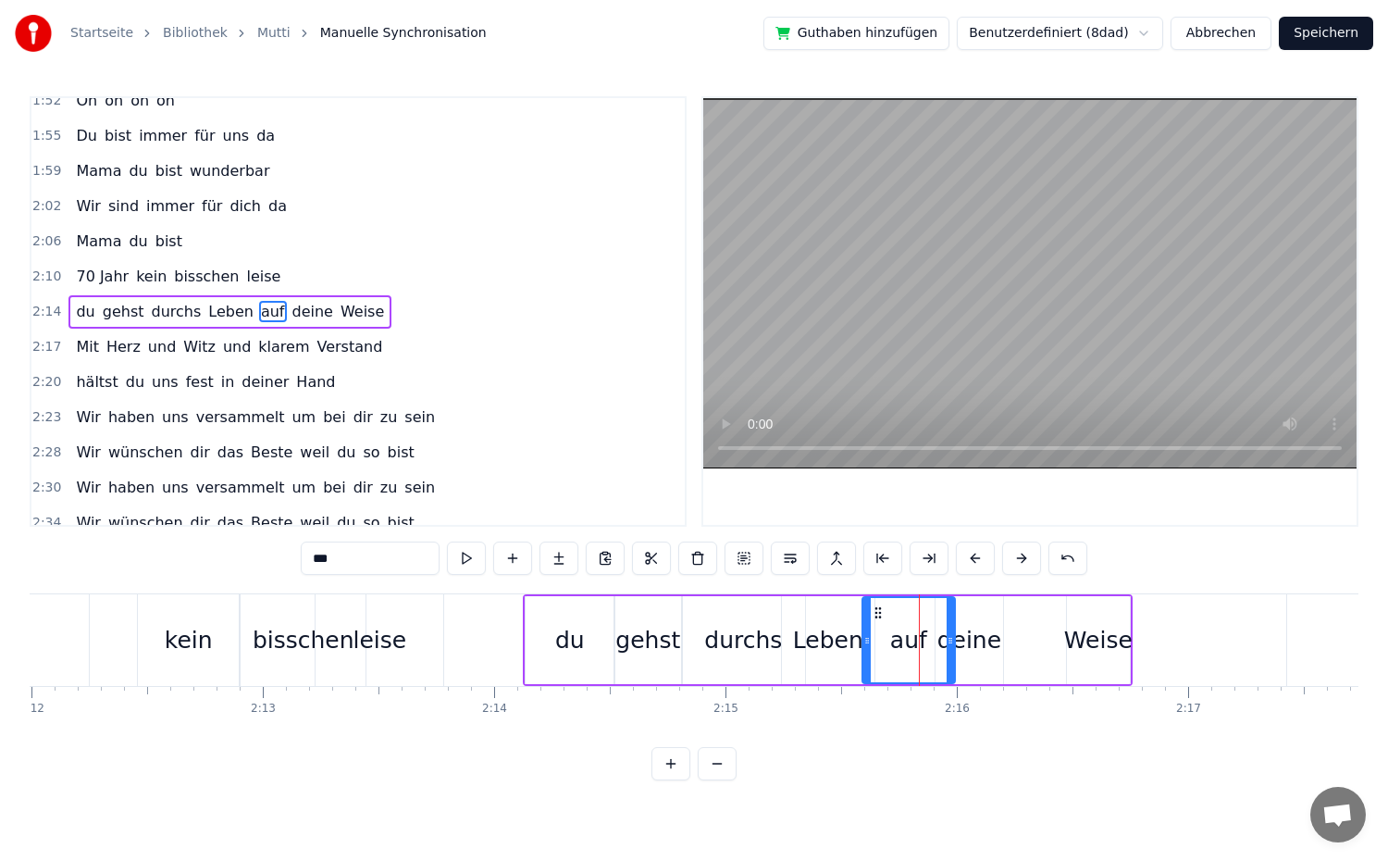
drag, startPoint x: 903, startPoint y: 660, endPoint x: 866, endPoint y: 669, distance: 38.2
click at [866, 669] on div at bounding box center [866, 640] width 7 height 84
drag, startPoint x: 952, startPoint y: 659, endPoint x: 934, endPoint y: 665, distance: 19.6
click at [934, 665] on div at bounding box center [931, 640] width 7 height 84
click at [1082, 644] on div "Weise" at bounding box center [1098, 640] width 68 height 35
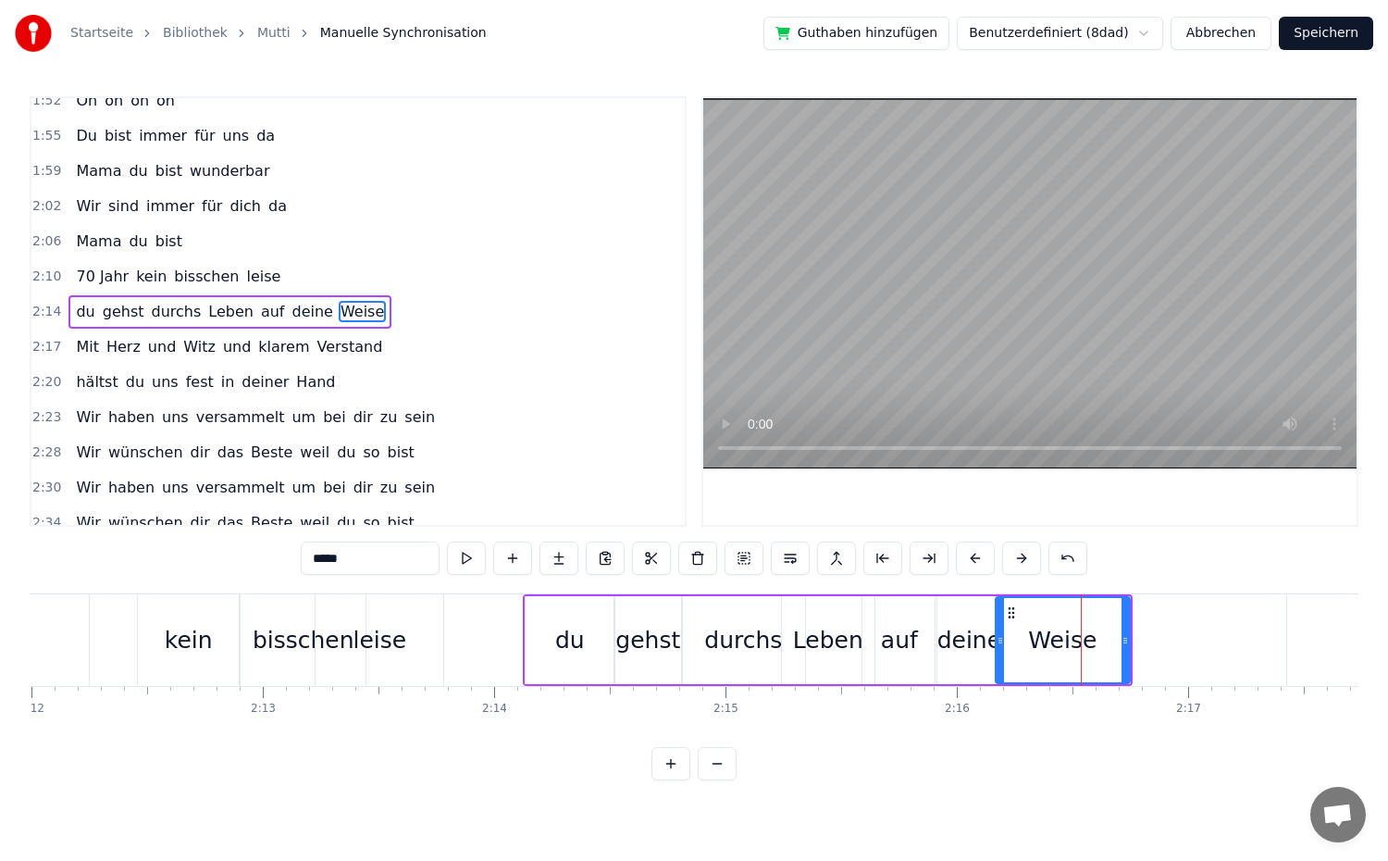
drag, startPoint x: 1067, startPoint y: 646, endPoint x: 996, endPoint y: 663, distance: 73.4
click at [997, 663] on div at bounding box center [1000, 640] width 7 height 84
click at [975, 649] on div "deine" at bounding box center [969, 640] width 64 height 35
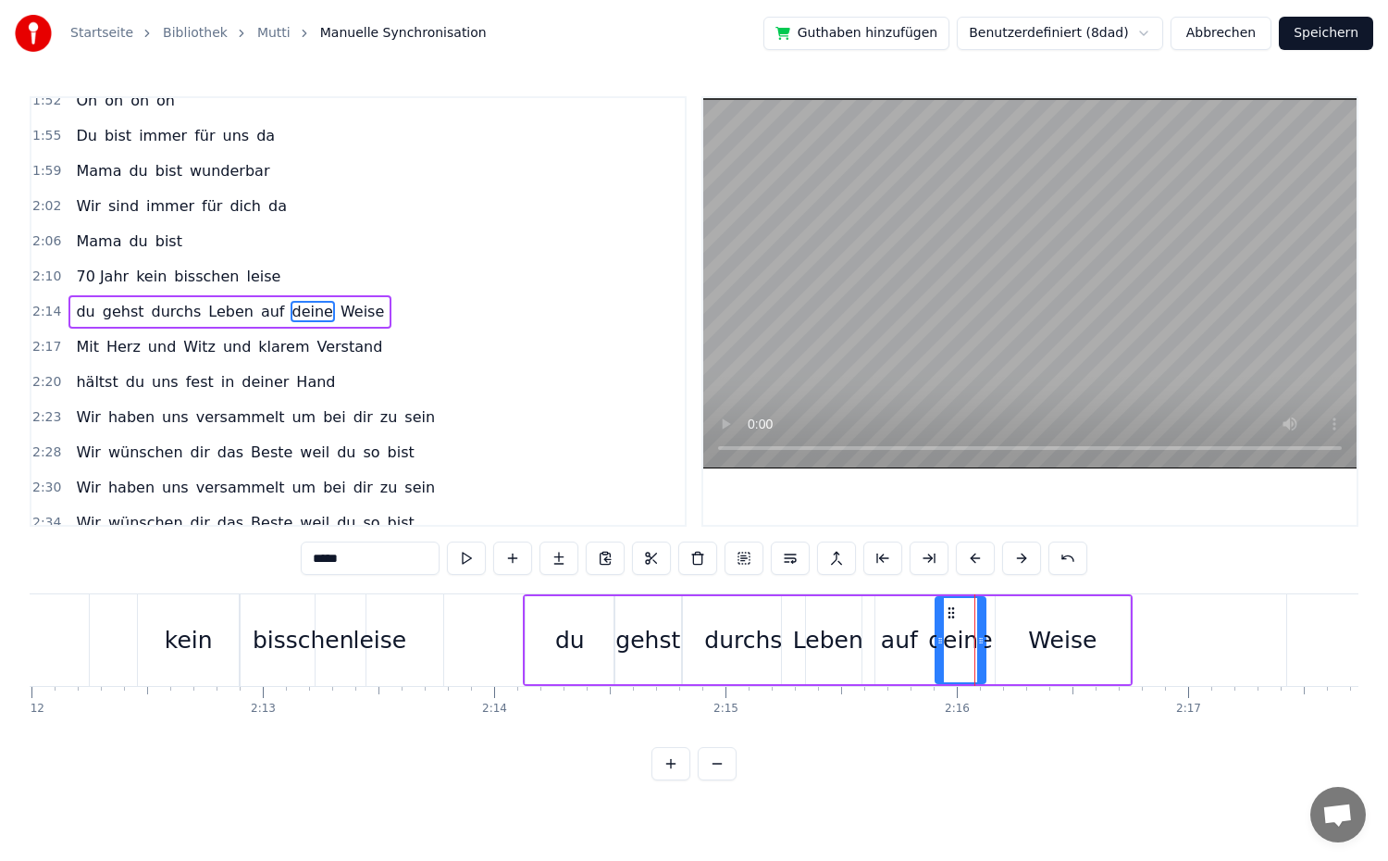
drag, startPoint x: 1000, startPoint y: 652, endPoint x: 982, endPoint y: 656, distance: 18.9
click at [982, 656] on div at bounding box center [980, 640] width 7 height 84
click at [1029, 663] on div "Weise" at bounding box center [1063, 640] width 134 height 88
drag, startPoint x: 1123, startPoint y: 656, endPoint x: 1058, endPoint y: 665, distance: 66.3
click at [1058, 665] on div at bounding box center [1059, 640] width 7 height 84
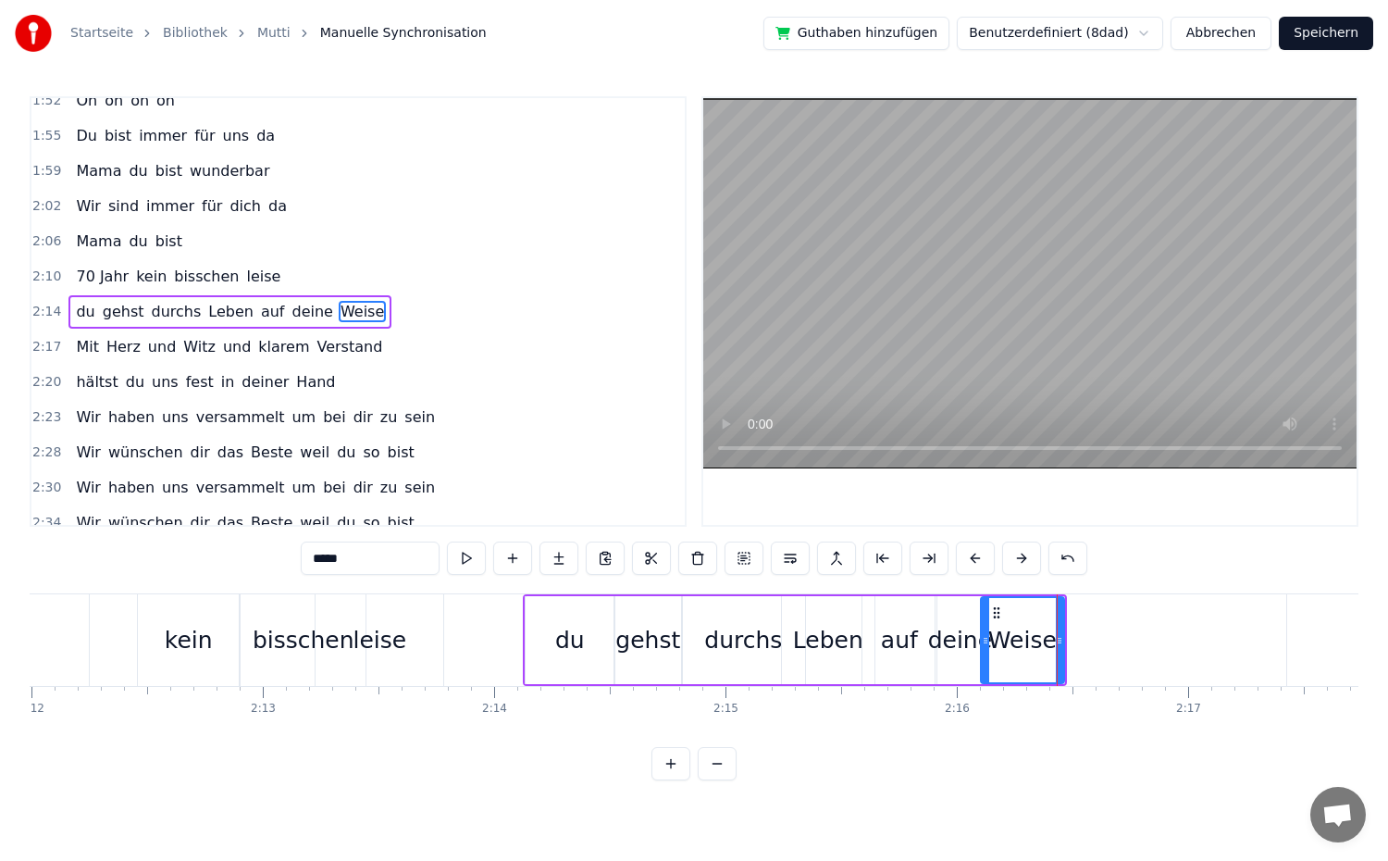
drag, startPoint x: 1002, startPoint y: 654, endPoint x: 986, endPoint y: 658, distance: 16.2
click at [986, 658] on div at bounding box center [985, 640] width 7 height 84
click at [953, 662] on div "deine" at bounding box center [960, 640] width 49 height 88
drag, startPoint x: 940, startPoint y: 651, endPoint x: 921, endPoint y: 656, distance: 20.2
click at [921, 656] on div at bounding box center [920, 640] width 7 height 84
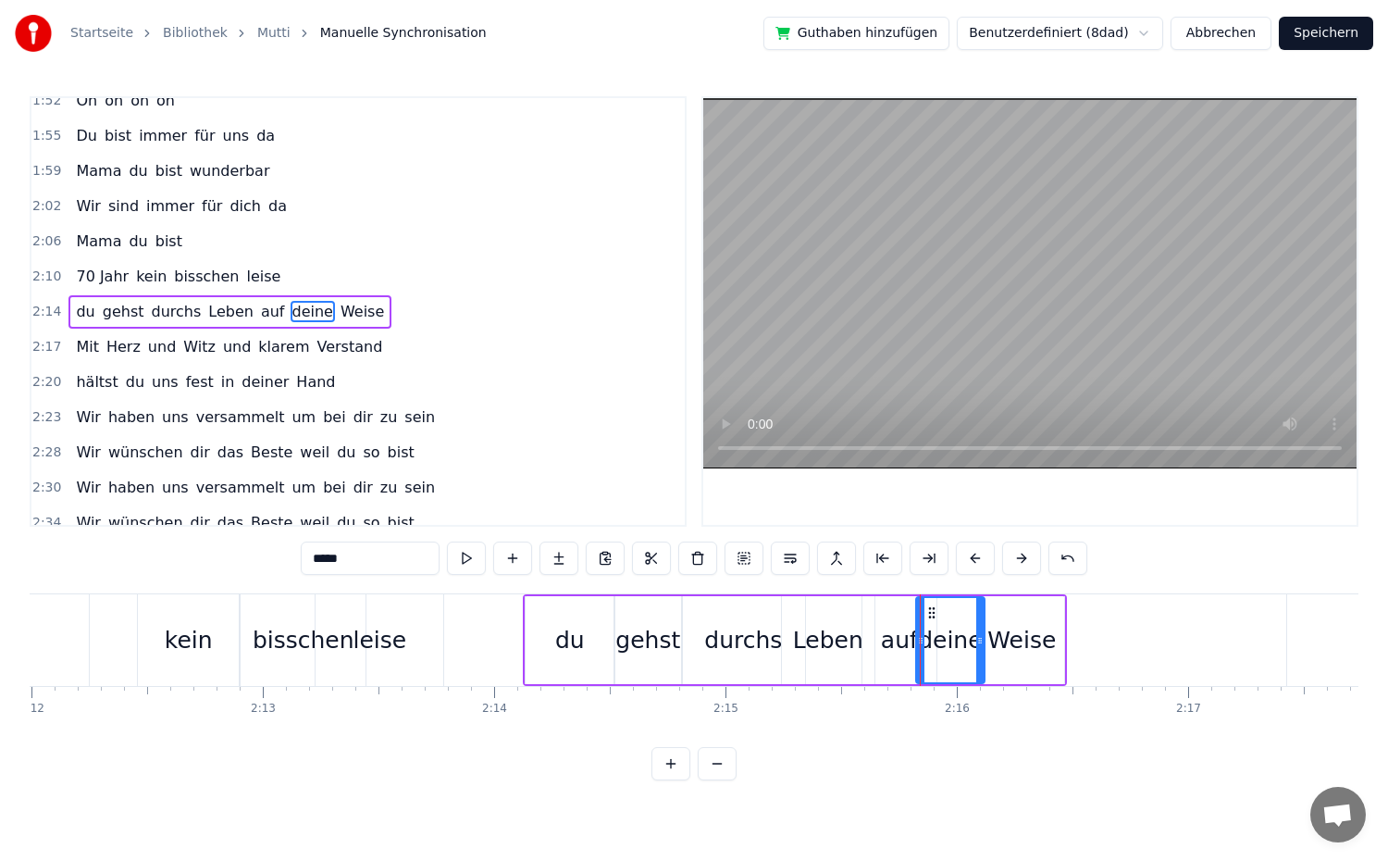
click at [886, 637] on div "auf" at bounding box center [899, 640] width 37 height 35
type input "***"
drag, startPoint x: 927, startPoint y: 639, endPoint x: 911, endPoint y: 639, distance: 16.7
click at [911, 639] on icon at bounding box center [914, 640] width 7 height 15
click at [398, 309] on div "2:14 du gehst durchs Leben auf deine Weise" at bounding box center [357, 311] width 653 height 35
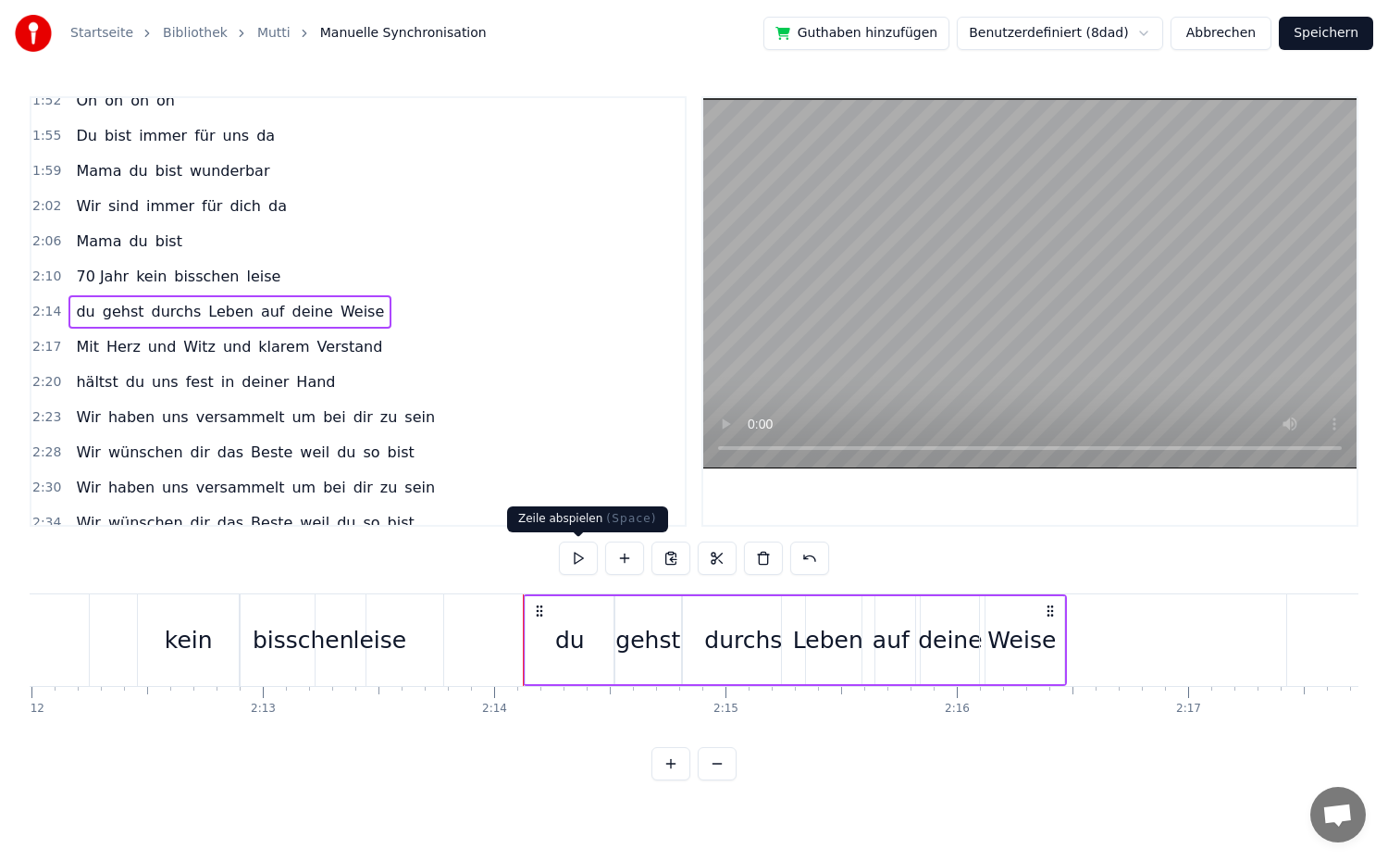
click at [568, 560] on button at bounding box center [578, 557] width 39 height 33
click at [564, 642] on div "du" at bounding box center [570, 640] width 30 height 35
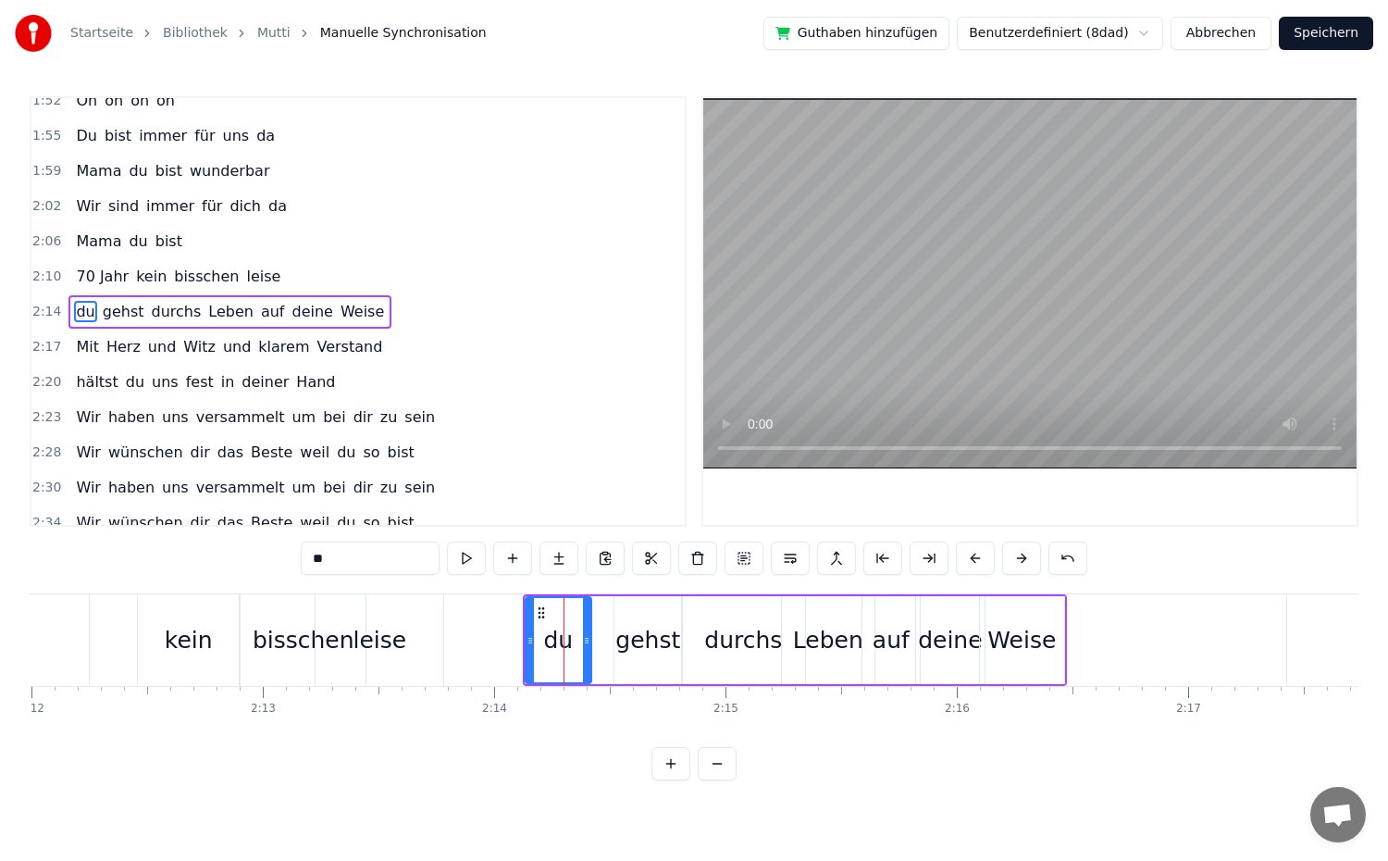
drag, startPoint x: 610, startPoint y: 648, endPoint x: 587, endPoint y: 655, distance: 24.3
click at [587, 655] on div at bounding box center [586, 640] width 7 height 84
drag, startPoint x: 526, startPoint y: 644, endPoint x: 504, endPoint y: 643, distance: 21.3
click at [507, 647] on div at bounding box center [510, 640] width 7 height 84
click at [381, 308] on div "2:14 du gehst durchs Leben auf deine Weise" at bounding box center [357, 311] width 653 height 35
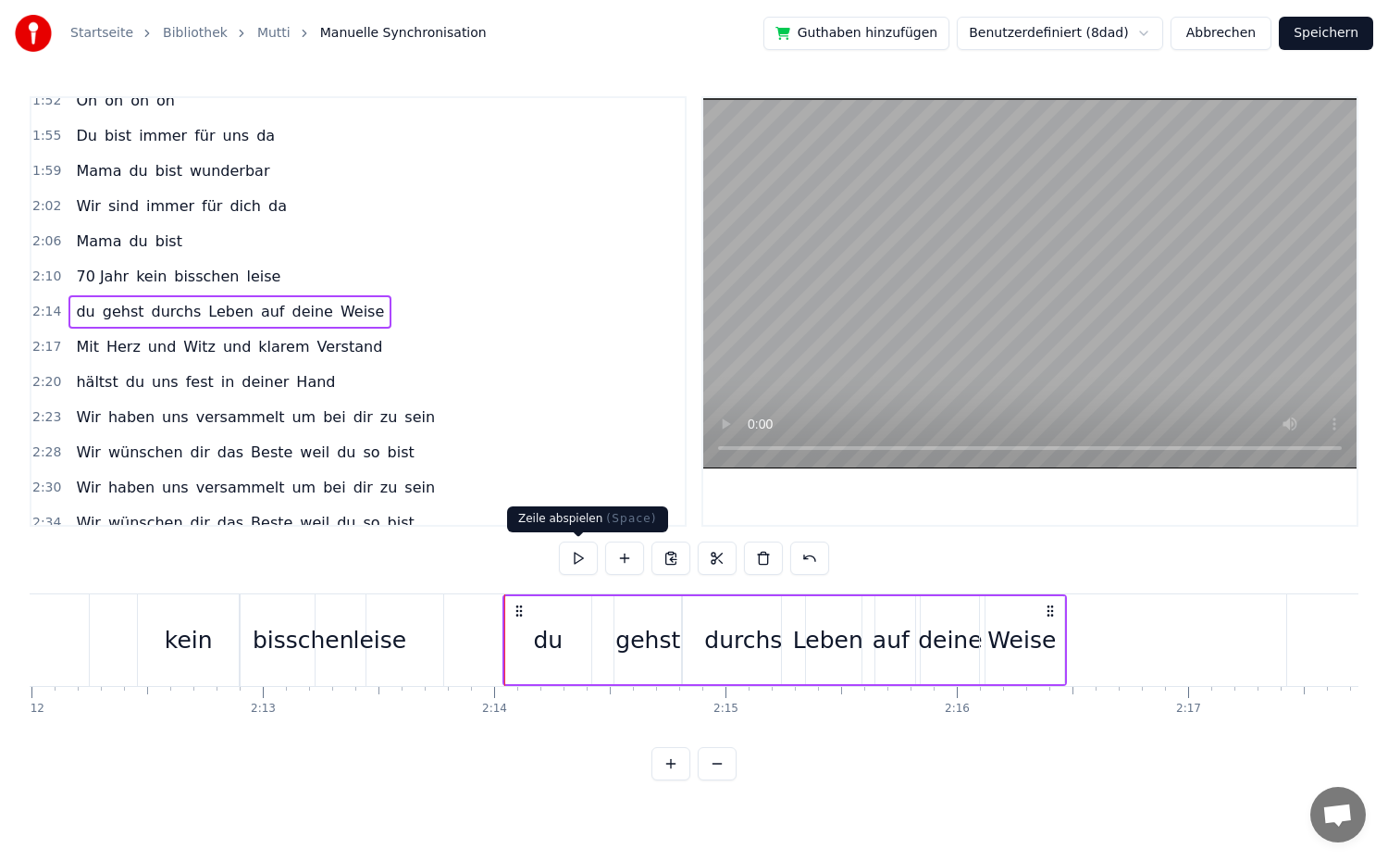
click at [582, 562] on button at bounding box center [578, 557] width 39 height 33
click at [1043, 666] on div "Weise" at bounding box center [1022, 640] width 84 height 88
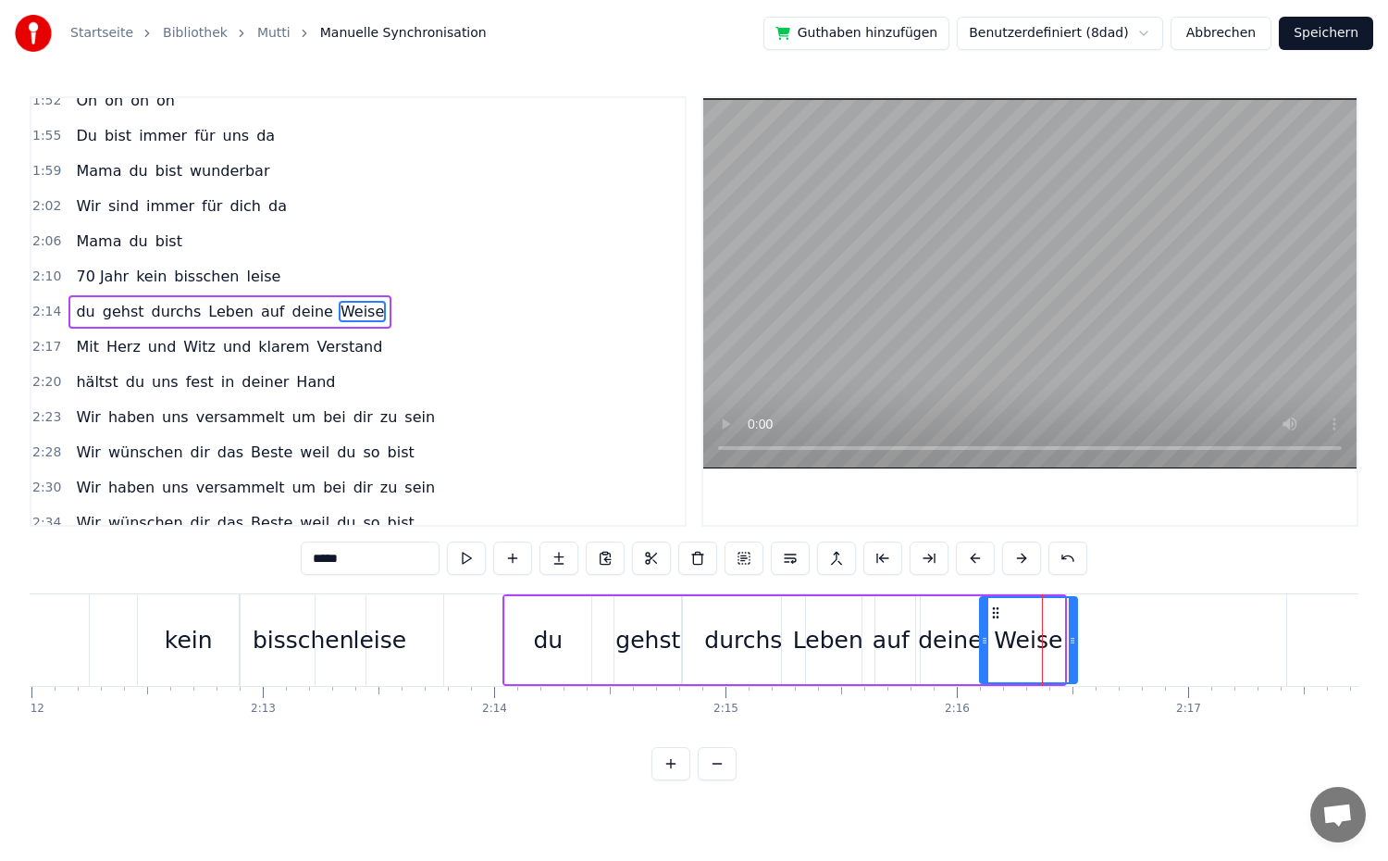
drag, startPoint x: 1057, startPoint y: 663, endPoint x: 1070, endPoint y: 667, distance: 13.5
click at [1070, 667] on div at bounding box center [1072, 640] width 7 height 84
click at [371, 316] on div "2:14 du gehst durchs Leben auf deine Weise" at bounding box center [357, 311] width 653 height 35
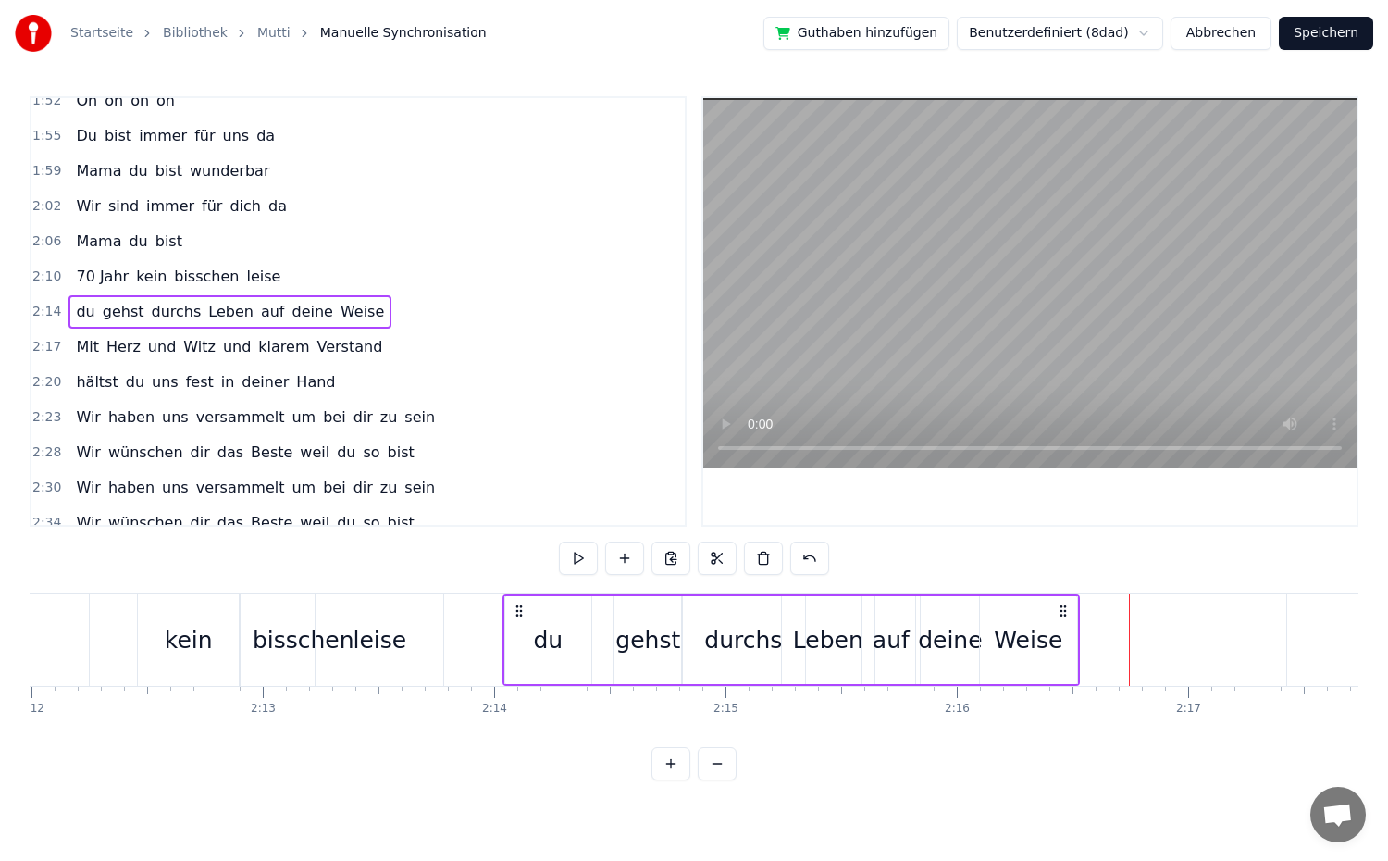
click at [1077, 652] on div "Weise" at bounding box center [1028, 640] width 99 height 88
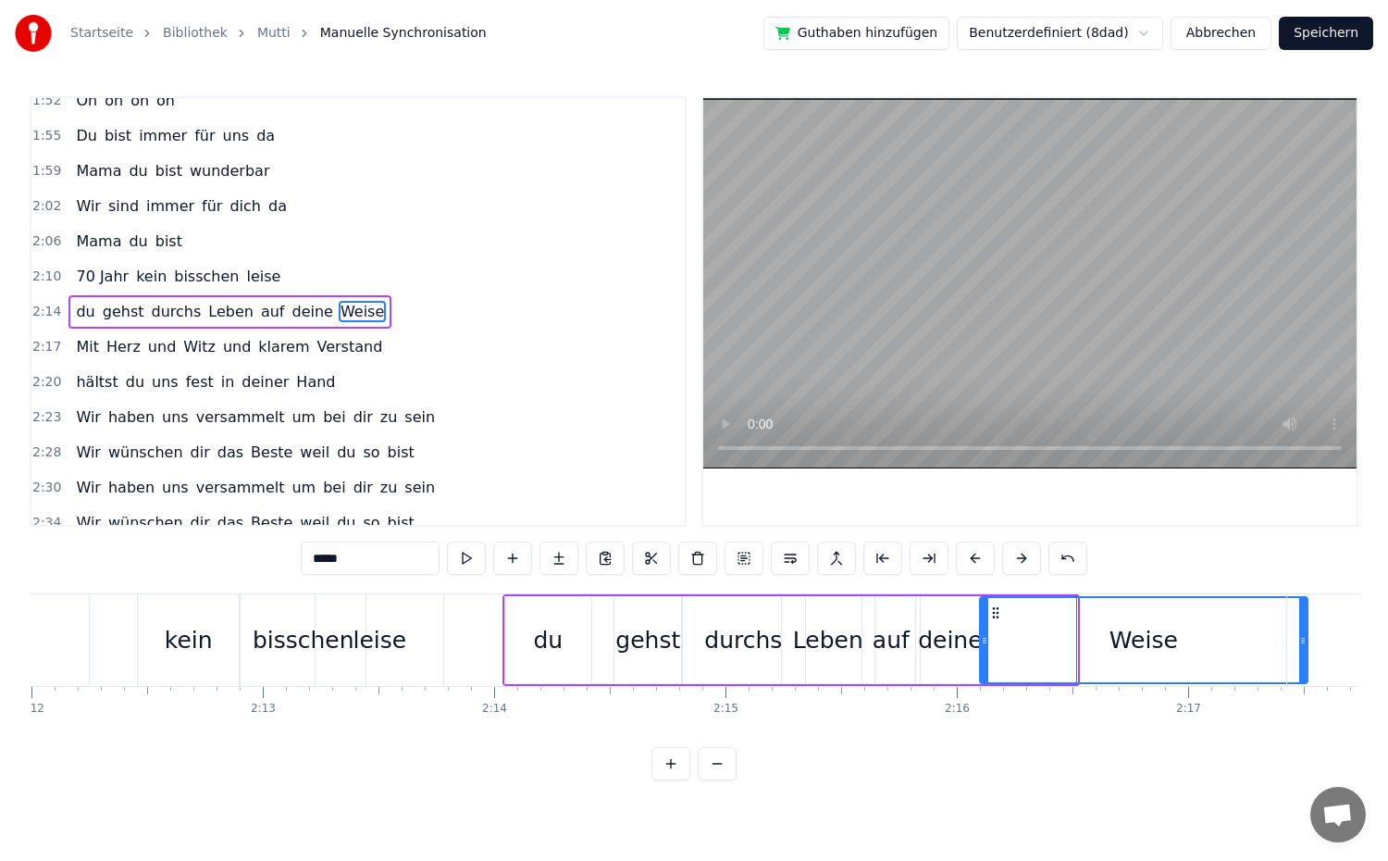
drag, startPoint x: 1072, startPoint y: 654, endPoint x: 1286, endPoint y: 684, distance: 215.8
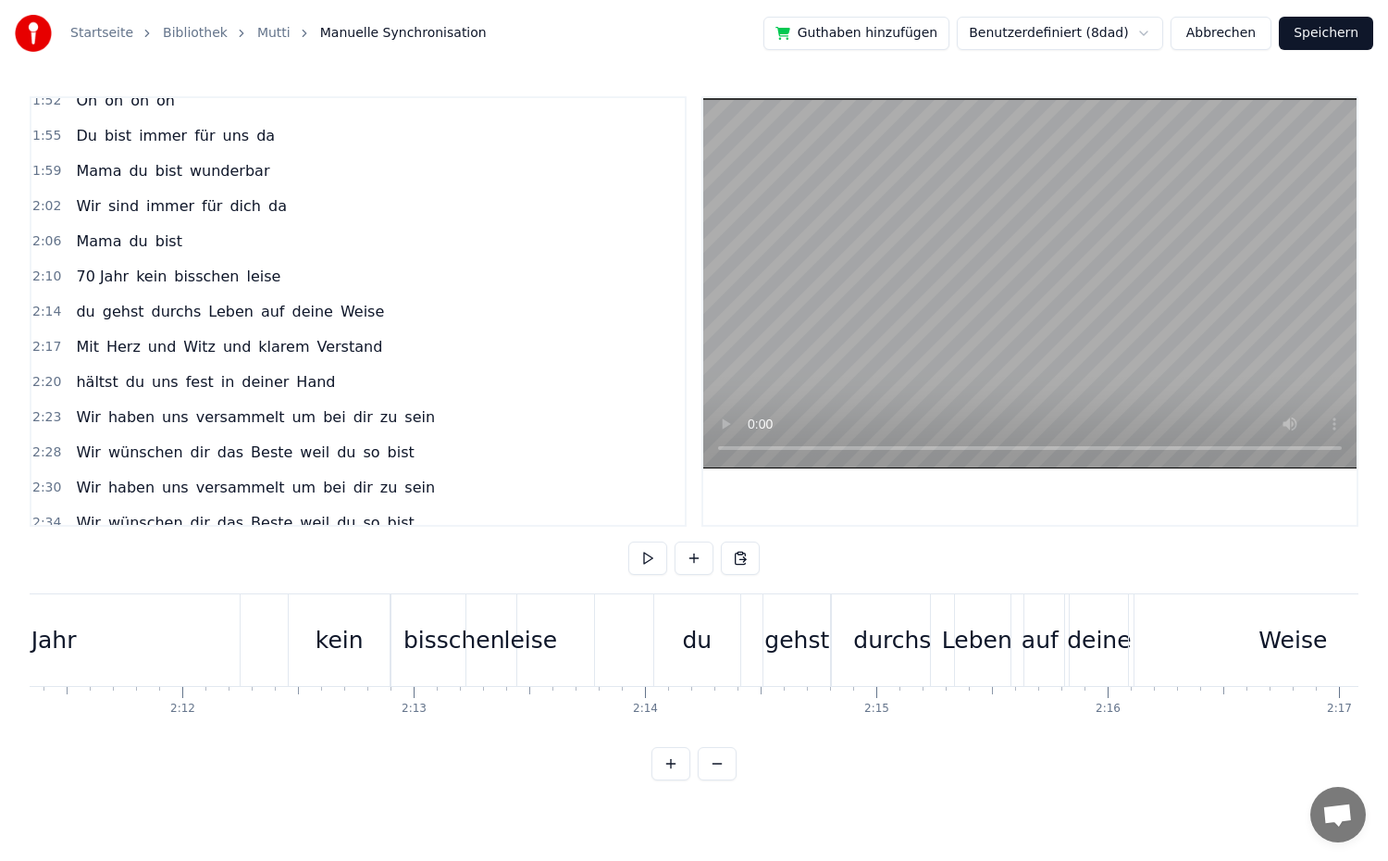
scroll to position [0, 30334]
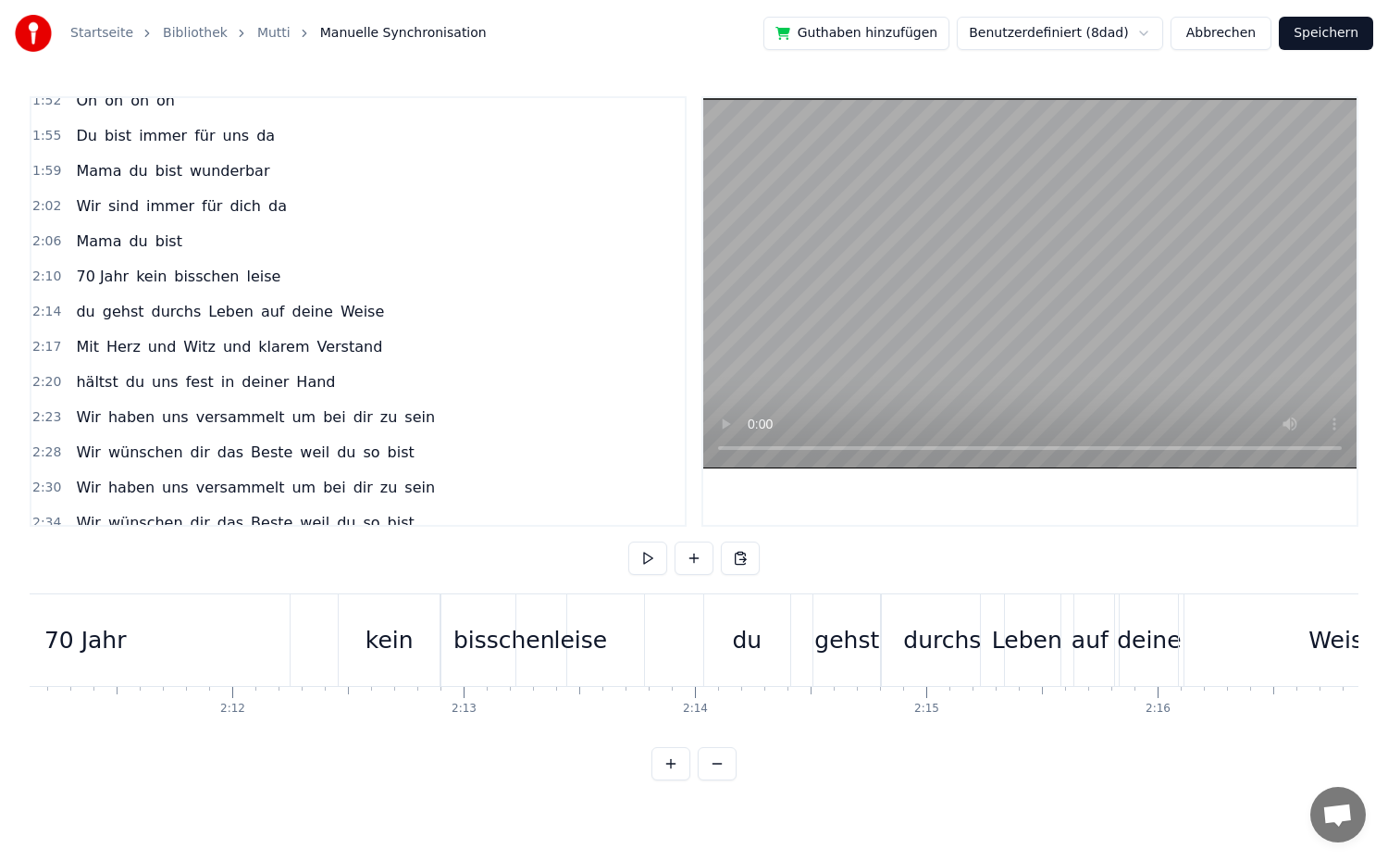
click at [1290, 668] on div "Weise" at bounding box center [1343, 640] width 328 height 92
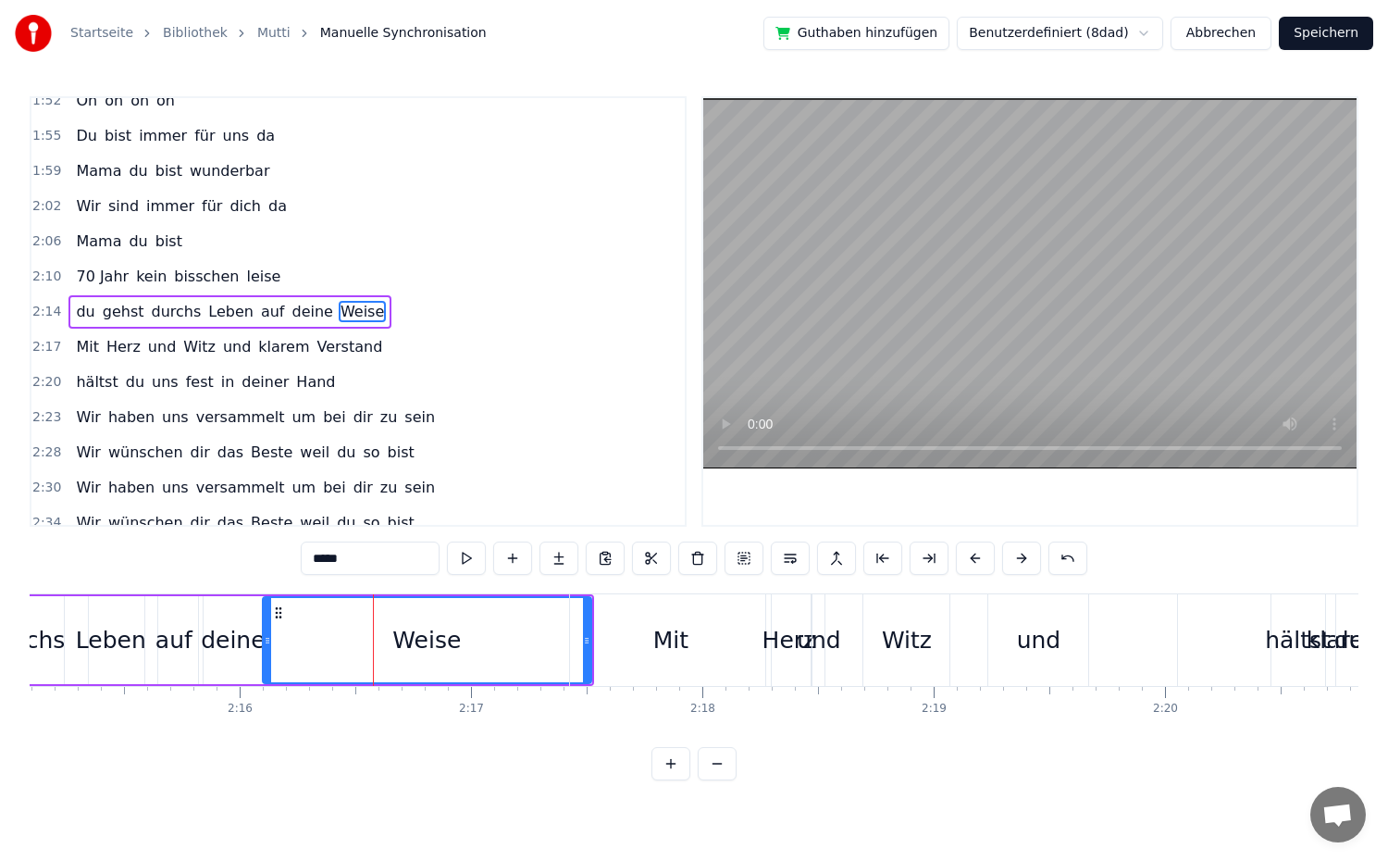
scroll to position [0, 31243]
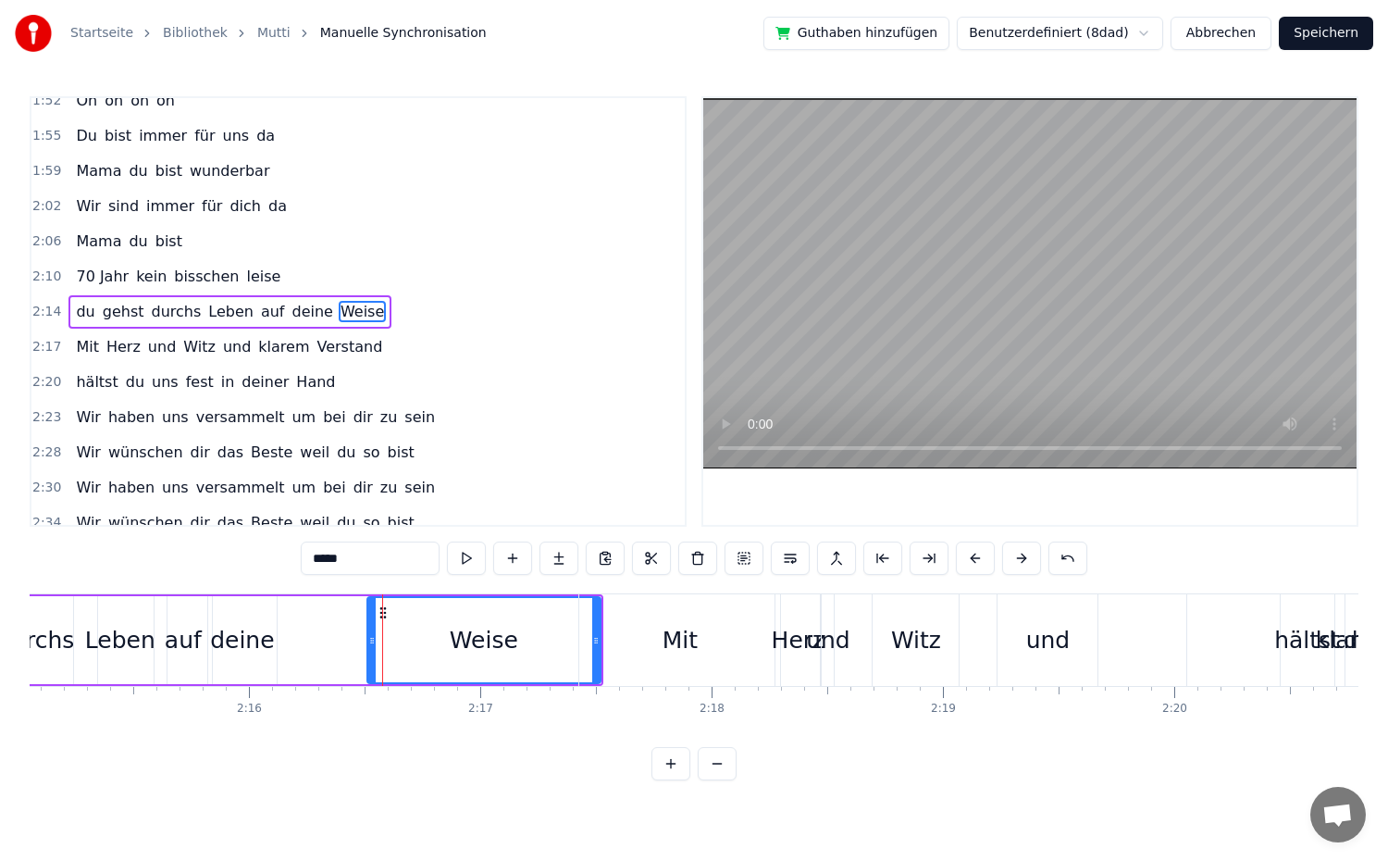
drag, startPoint x: 274, startPoint y: 670, endPoint x: 369, endPoint y: 681, distance: 96.0
click at [369, 681] on div at bounding box center [371, 640] width 7 height 84
drag, startPoint x: 598, startPoint y: 664, endPoint x: 583, endPoint y: 666, distance: 14.9
click at [583, 666] on div "Mit" at bounding box center [679, 640] width 201 height 92
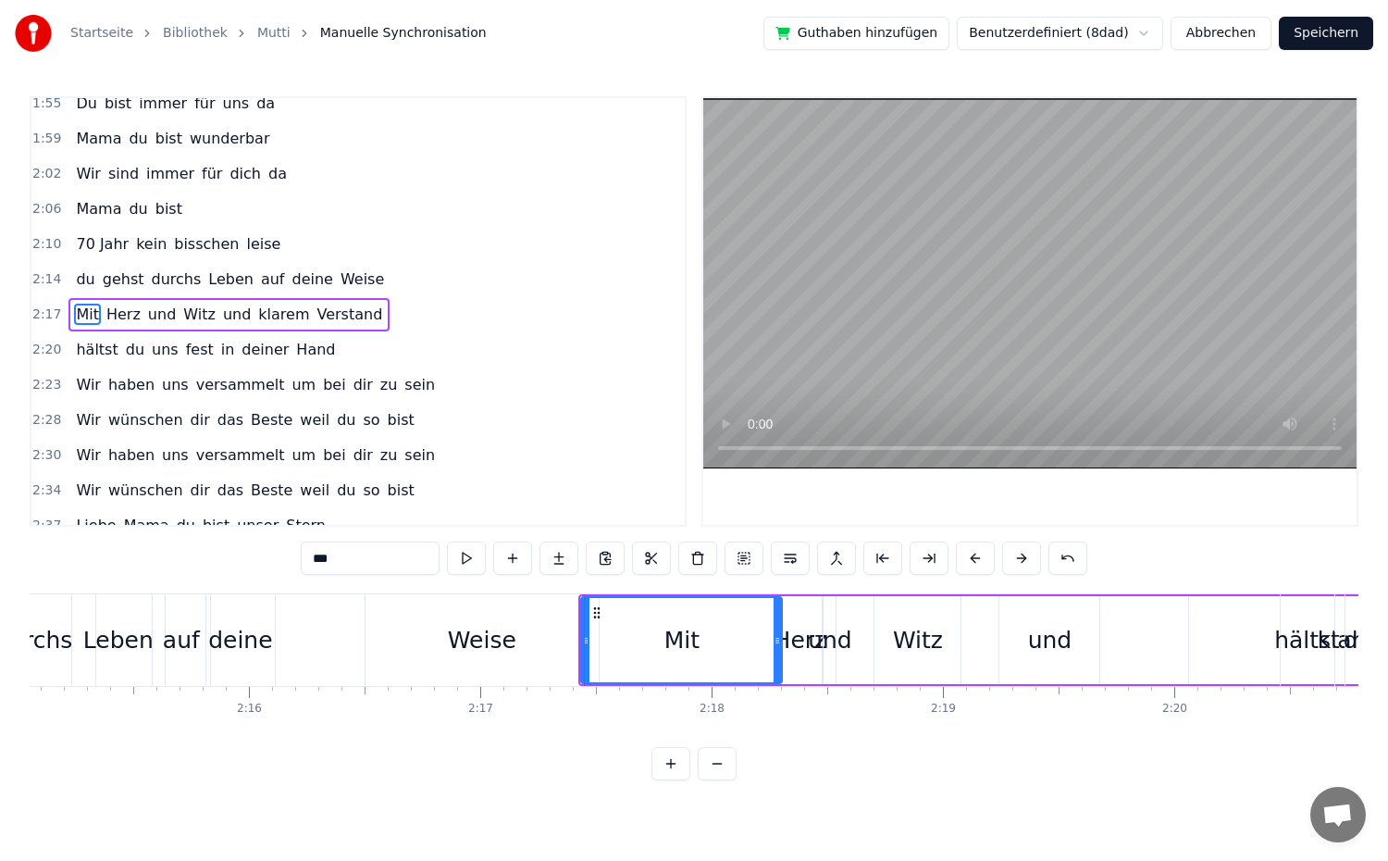
scroll to position [1035, 0]
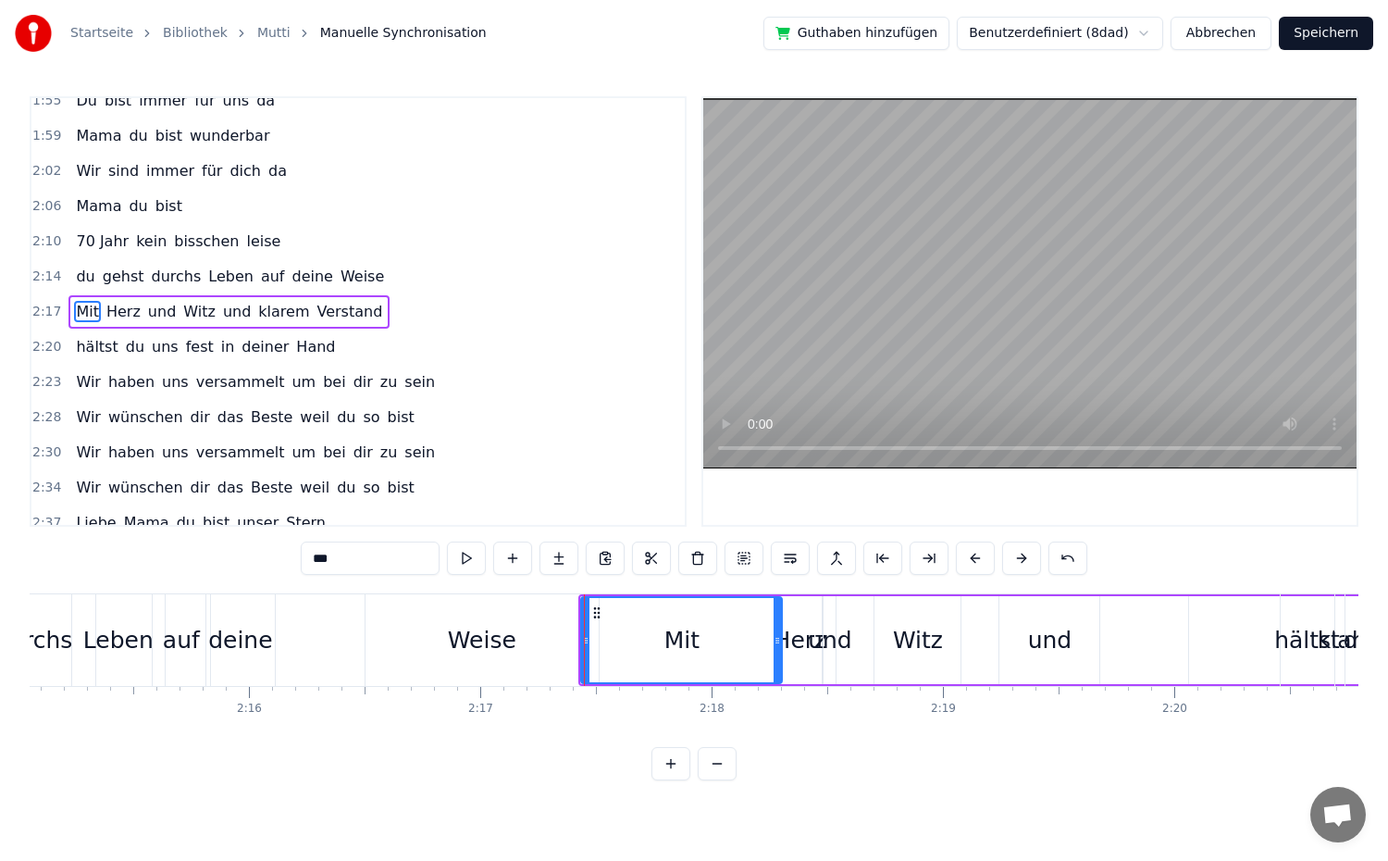
click at [636, 670] on div "Mit" at bounding box center [681, 640] width 199 height 84
drag, startPoint x: 588, startPoint y: 653, endPoint x: 684, endPoint y: 673, distance: 98.2
click at [684, 673] on div at bounding box center [681, 640] width 7 height 84
click at [566, 658] on div "Weise" at bounding box center [482, 640] width 233 height 92
type input "*****"
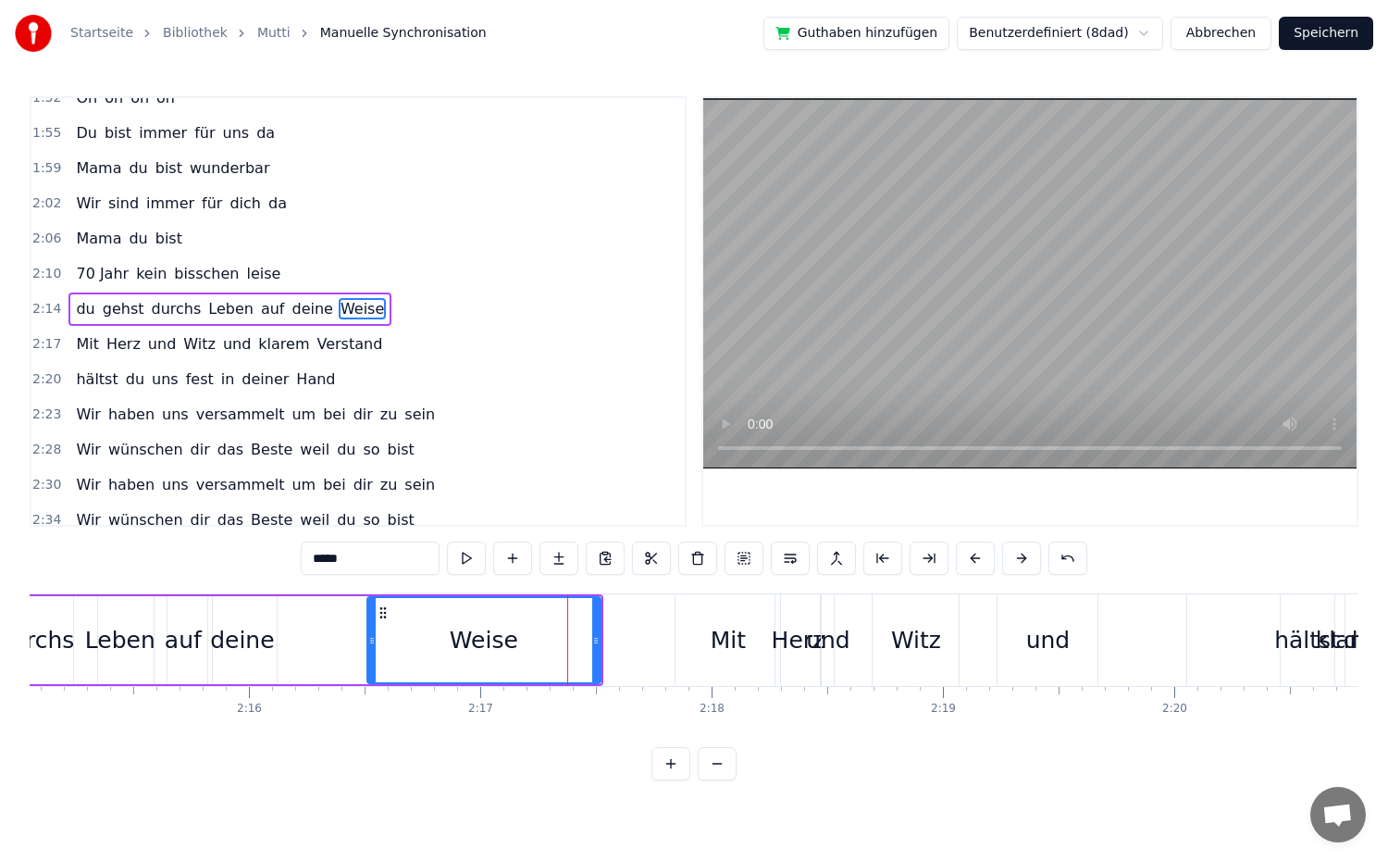
scroll to position [999, 0]
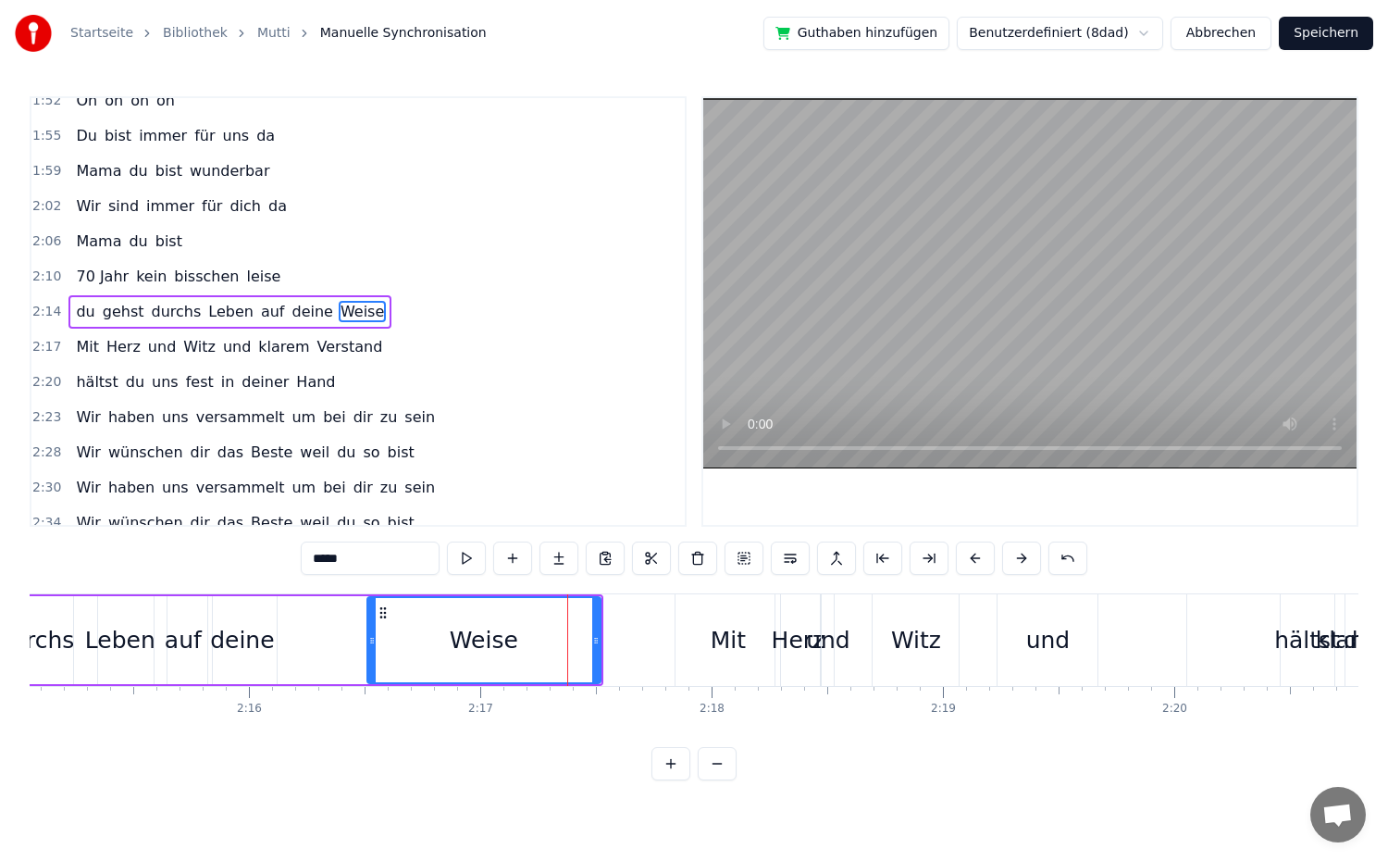
drag, startPoint x: 600, startPoint y: 663, endPoint x: 531, endPoint y: 677, distance: 70.1
click at [531, 677] on div "Weise" at bounding box center [483, 640] width 235 height 88
click at [599, 653] on div at bounding box center [595, 640] width 7 height 84
drag, startPoint x: 597, startPoint y: 662, endPoint x: 556, endPoint y: 667, distance: 41.1
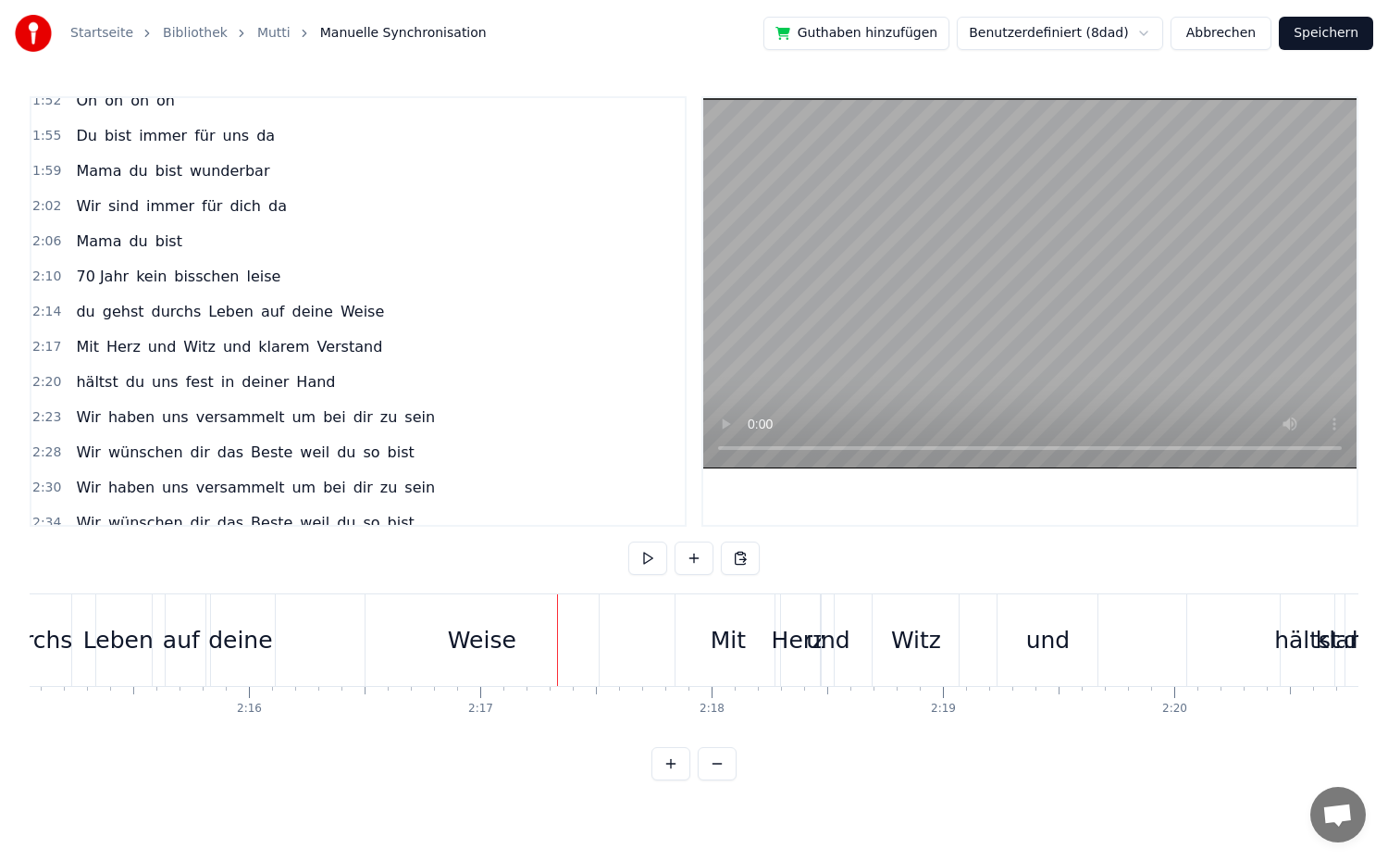
click at [513, 661] on div "Weise" at bounding box center [482, 640] width 233 height 92
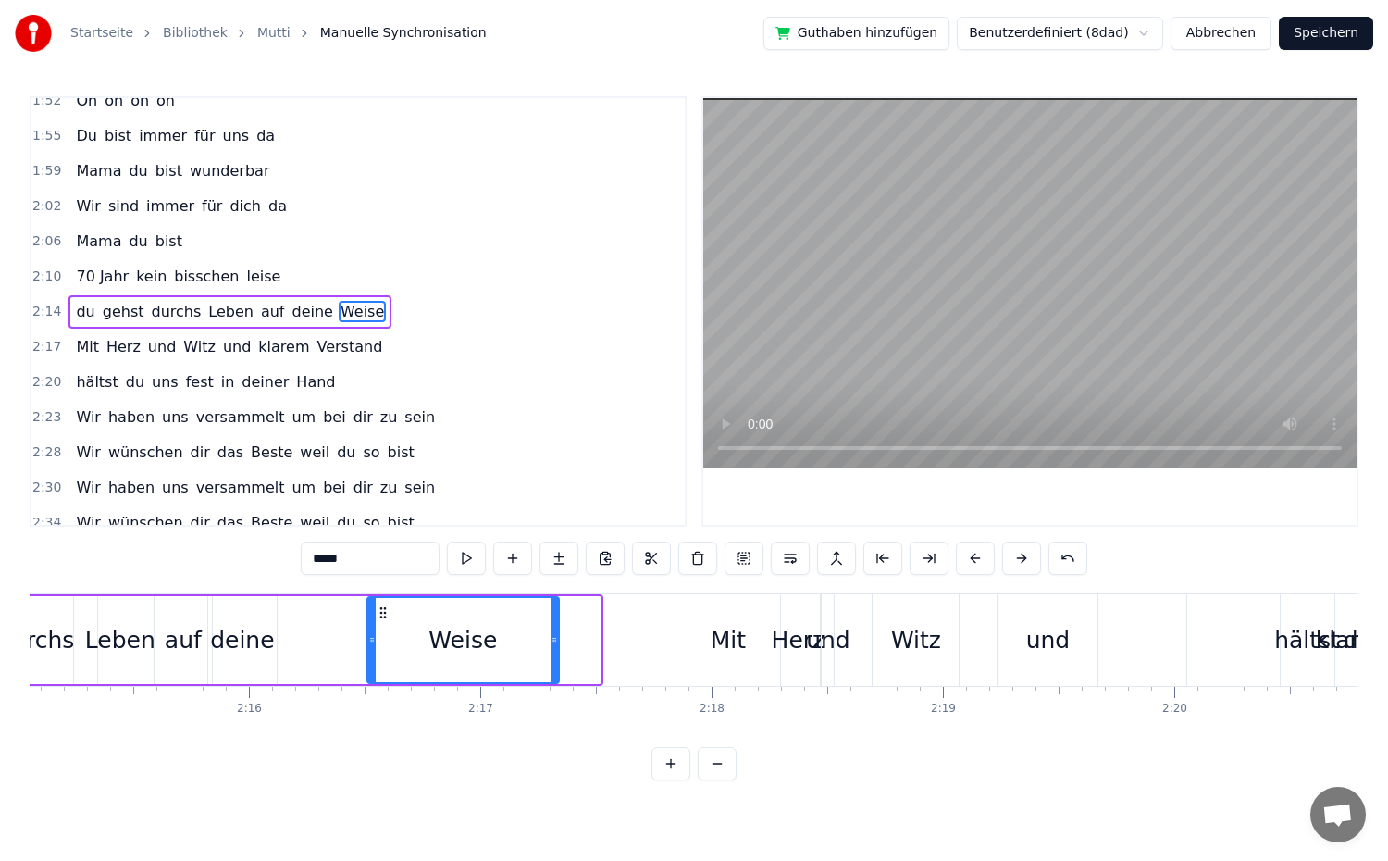
drag, startPoint x: 594, startPoint y: 648, endPoint x: 539, endPoint y: 652, distance: 54.8
click at [552, 652] on div at bounding box center [554, 640] width 7 height 84
click at [235, 646] on div "deine" at bounding box center [242, 640] width 64 height 35
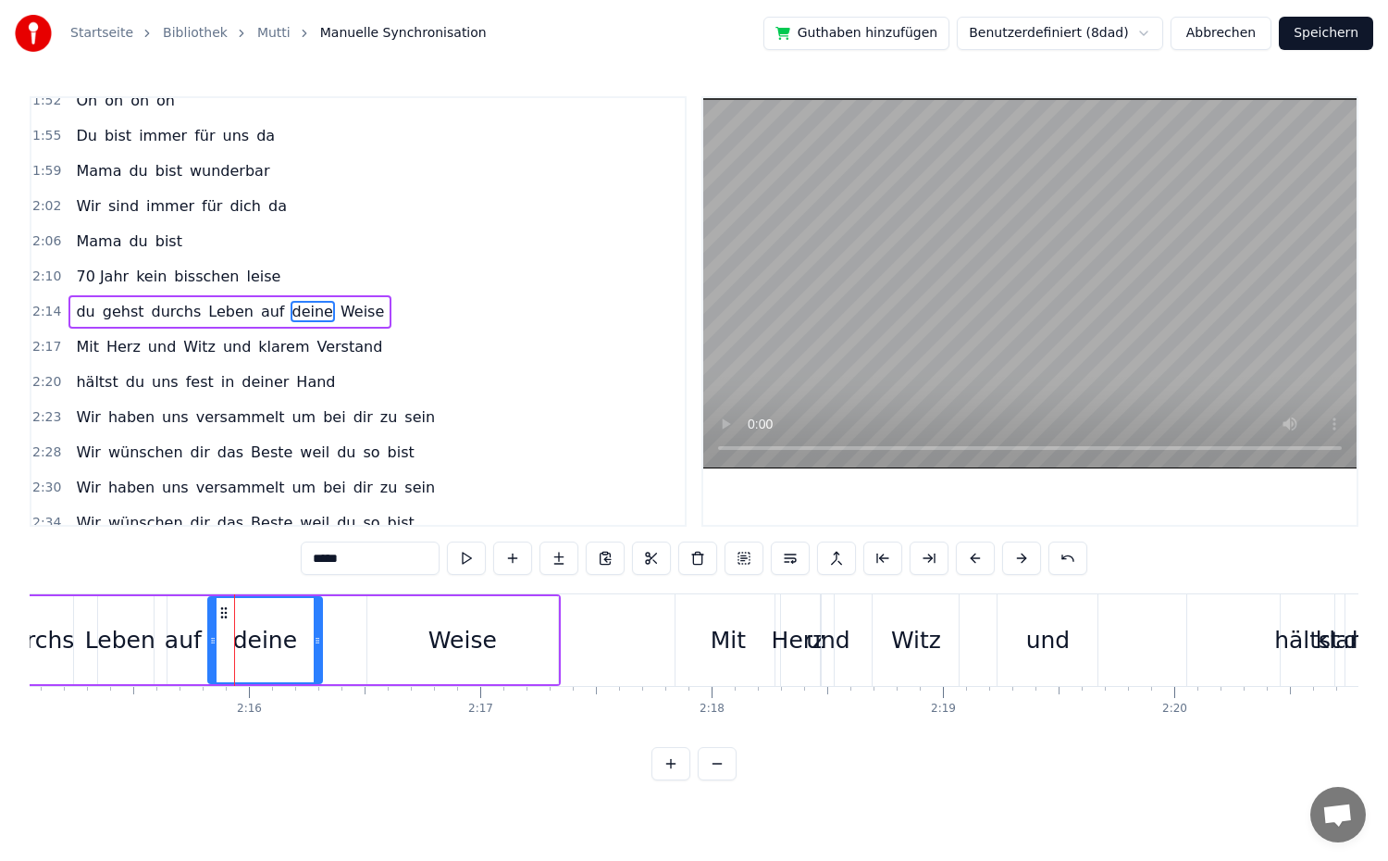
drag, startPoint x: 269, startPoint y: 648, endPoint x: 316, endPoint y: 670, distance: 52.2
click at [315, 664] on div at bounding box center [317, 640] width 7 height 84
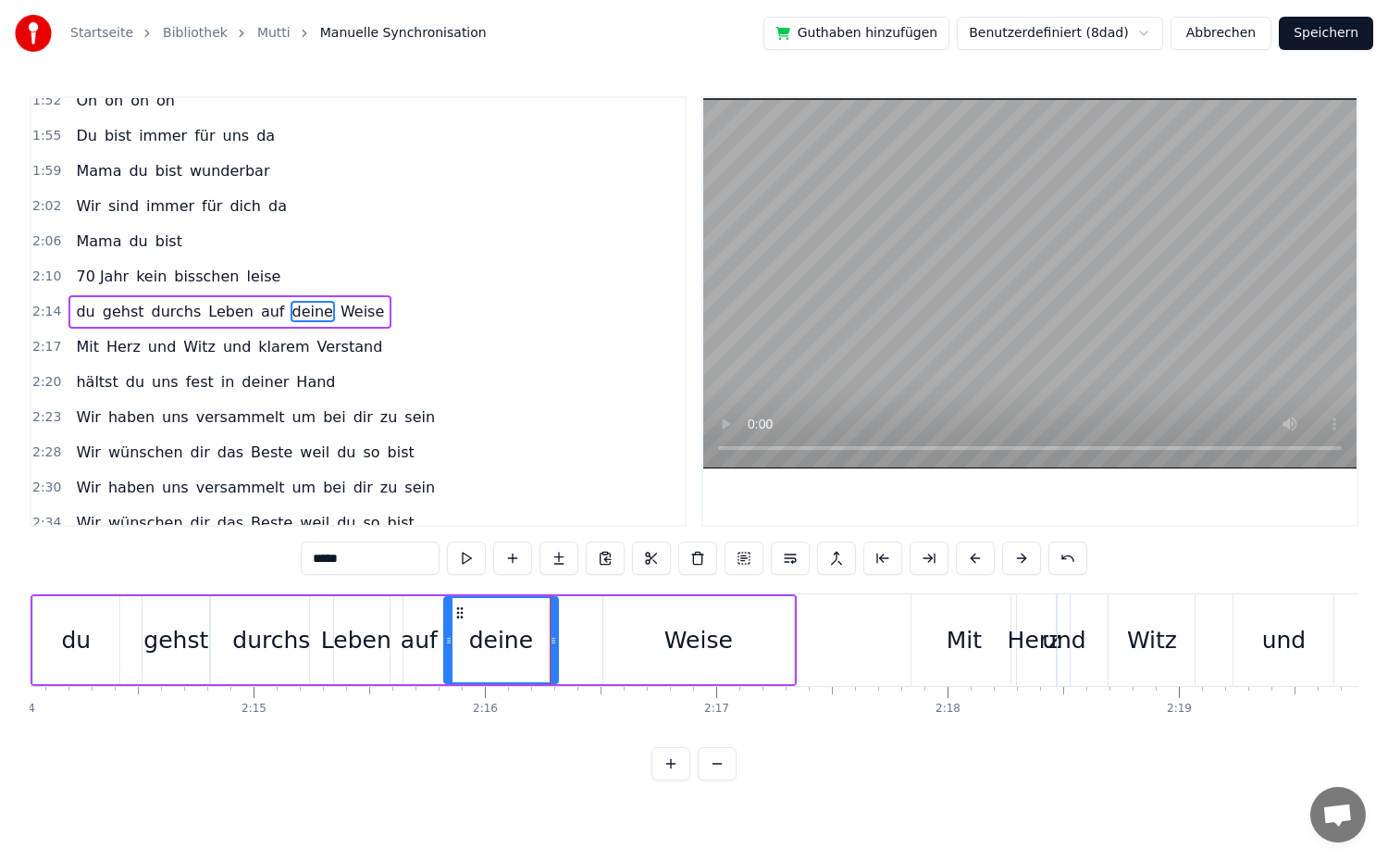
scroll to position [0, 30984]
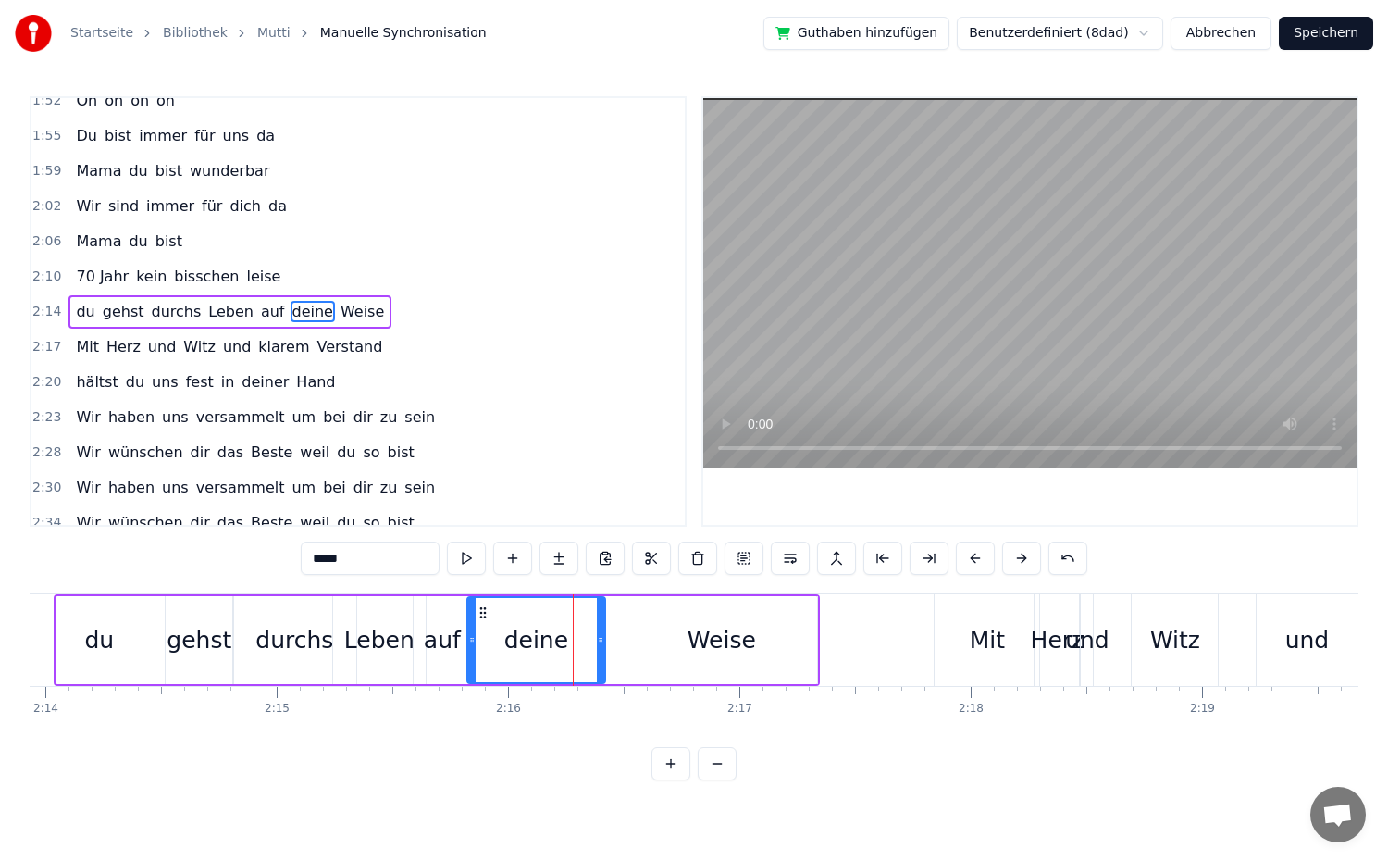
drag, startPoint x: 577, startPoint y: 643, endPoint x: 607, endPoint y: 645, distance: 29.7
click at [606, 646] on div "deine" at bounding box center [536, 640] width 140 height 88
drag, startPoint x: 474, startPoint y: 639, endPoint x: 525, endPoint y: 646, distance: 51.3
click at [525, 646] on icon at bounding box center [522, 640] width 7 height 15
click at [458, 647] on div "auf" at bounding box center [442, 640] width 57 height 88
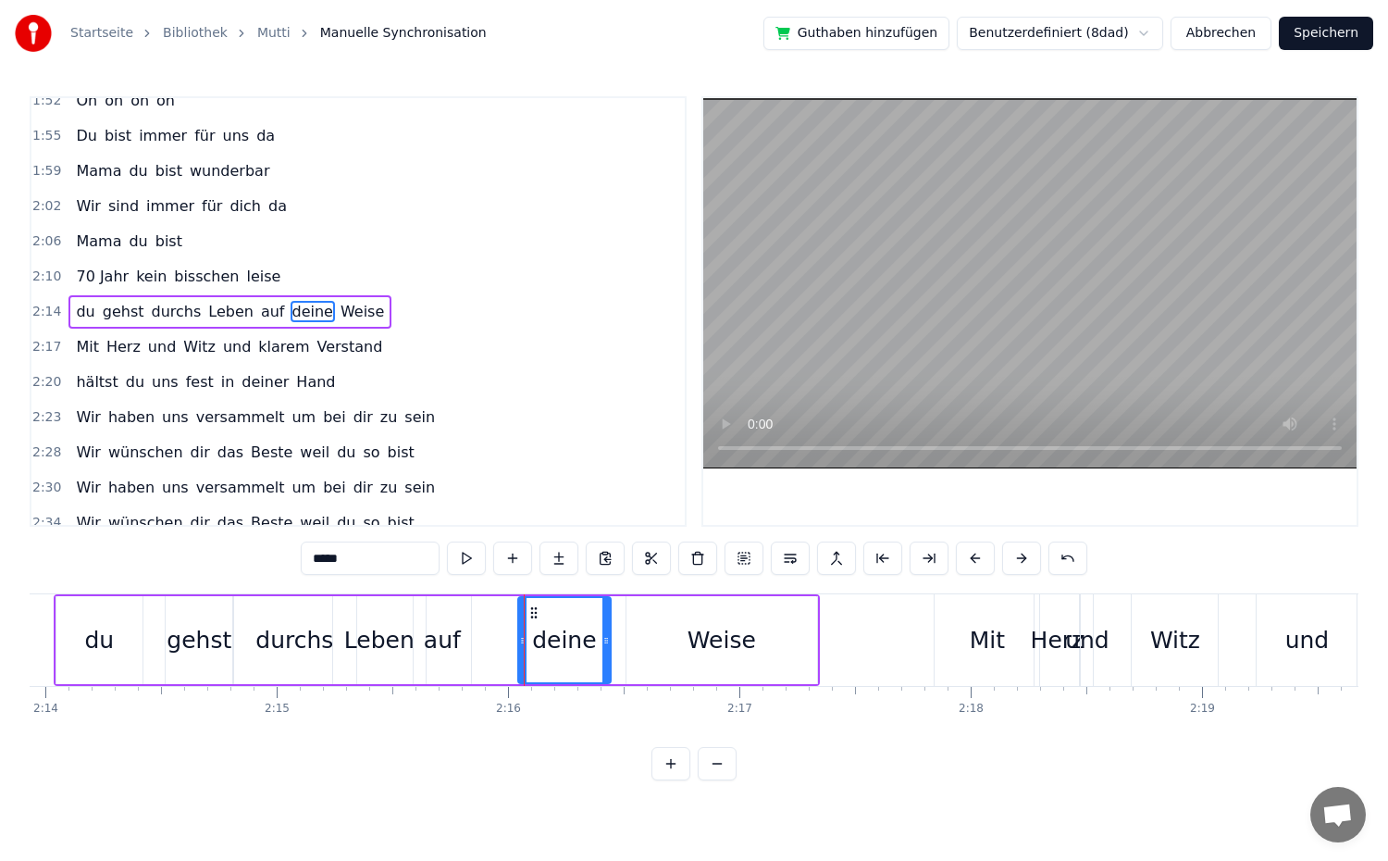
type input "***"
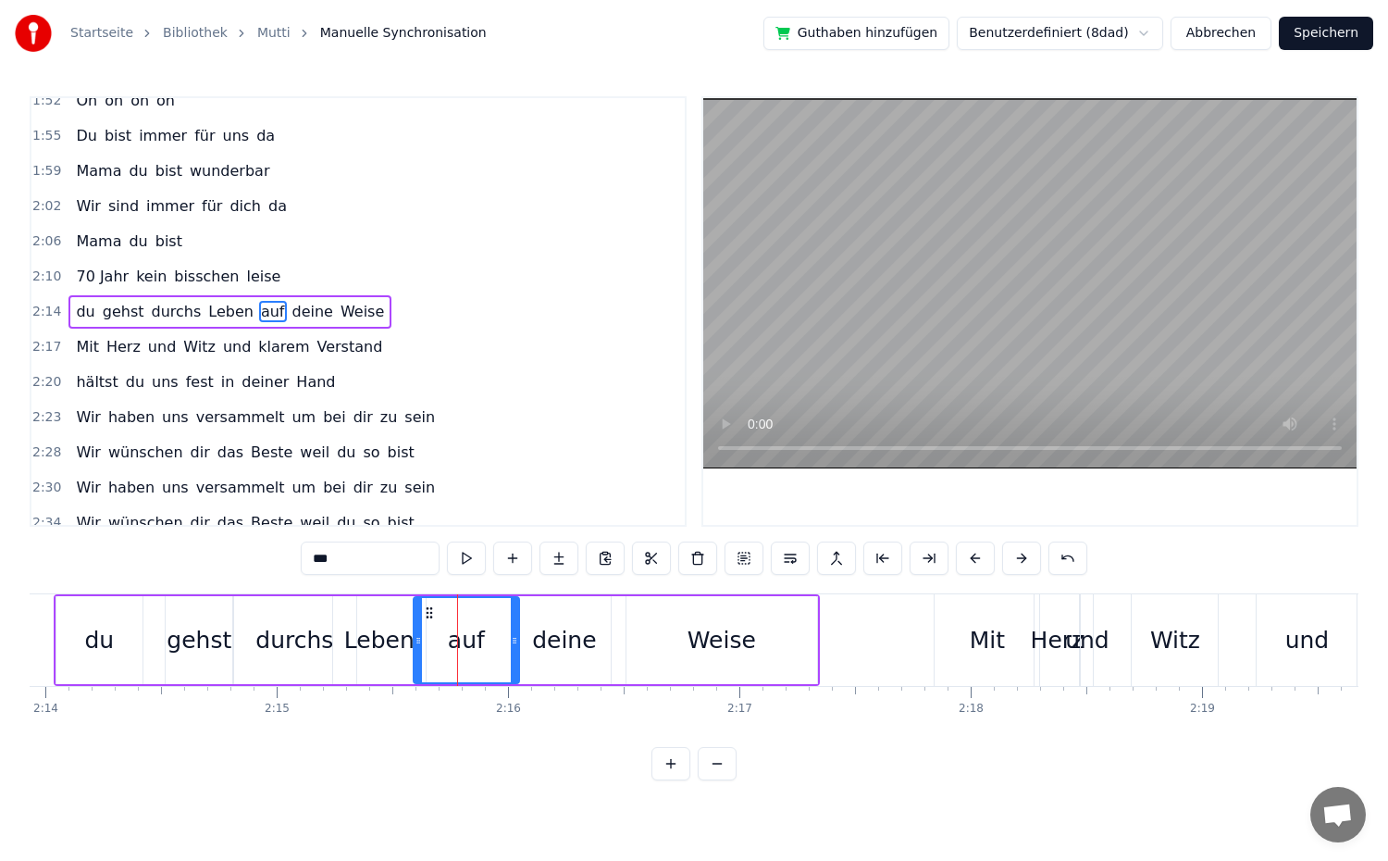
drag, startPoint x: 465, startPoint y: 647, endPoint x: 514, endPoint y: 654, distance: 48.7
click at [514, 654] on div at bounding box center [514, 640] width 7 height 84
drag, startPoint x: 419, startPoint y: 641, endPoint x: 430, endPoint y: 645, distance: 11.7
click at [430, 645] on icon at bounding box center [429, 640] width 7 height 15
click at [370, 304] on div "2:14 du gehst durchs Leben auf deine Weise" at bounding box center [357, 311] width 653 height 35
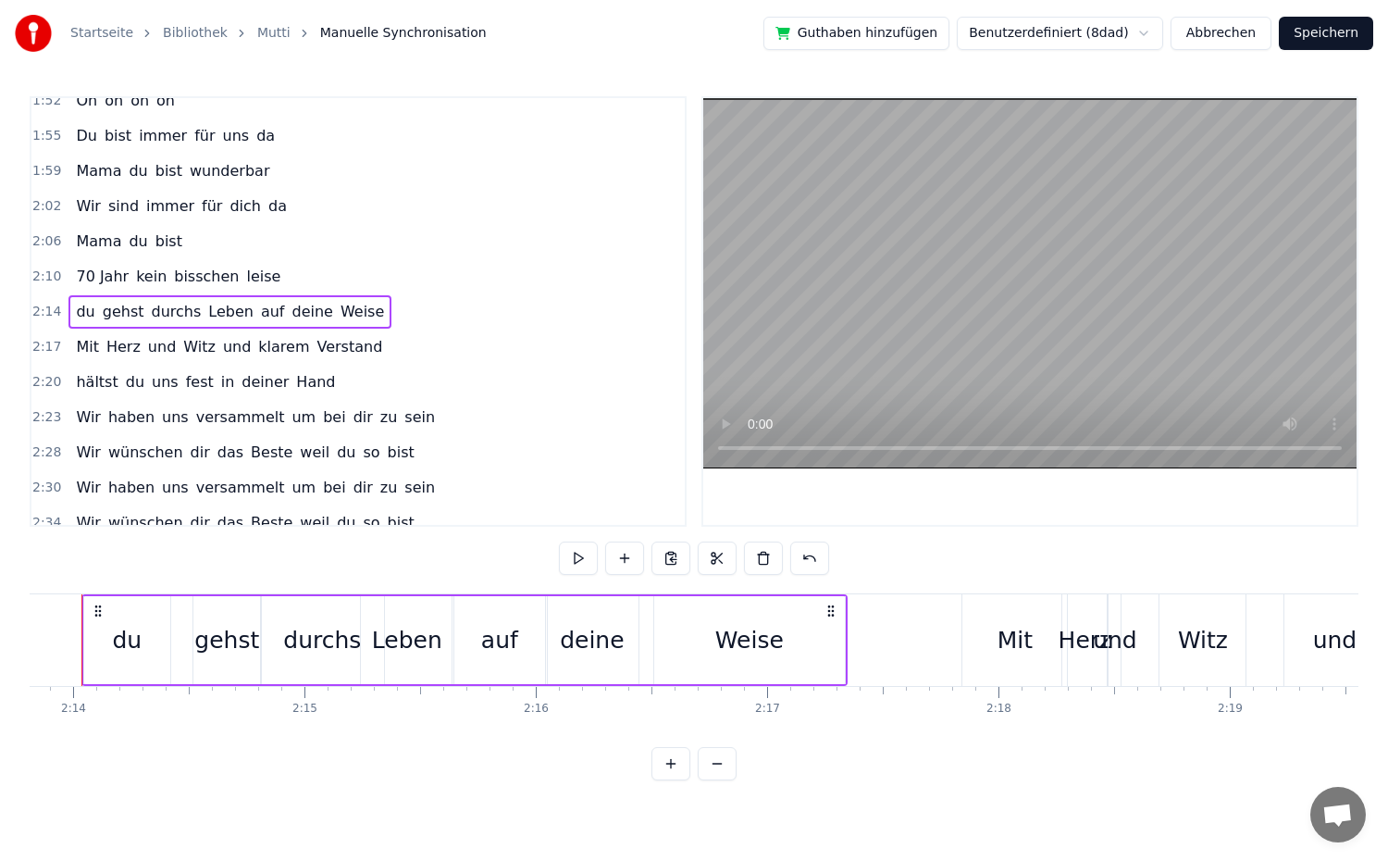
scroll to position [0, 30915]
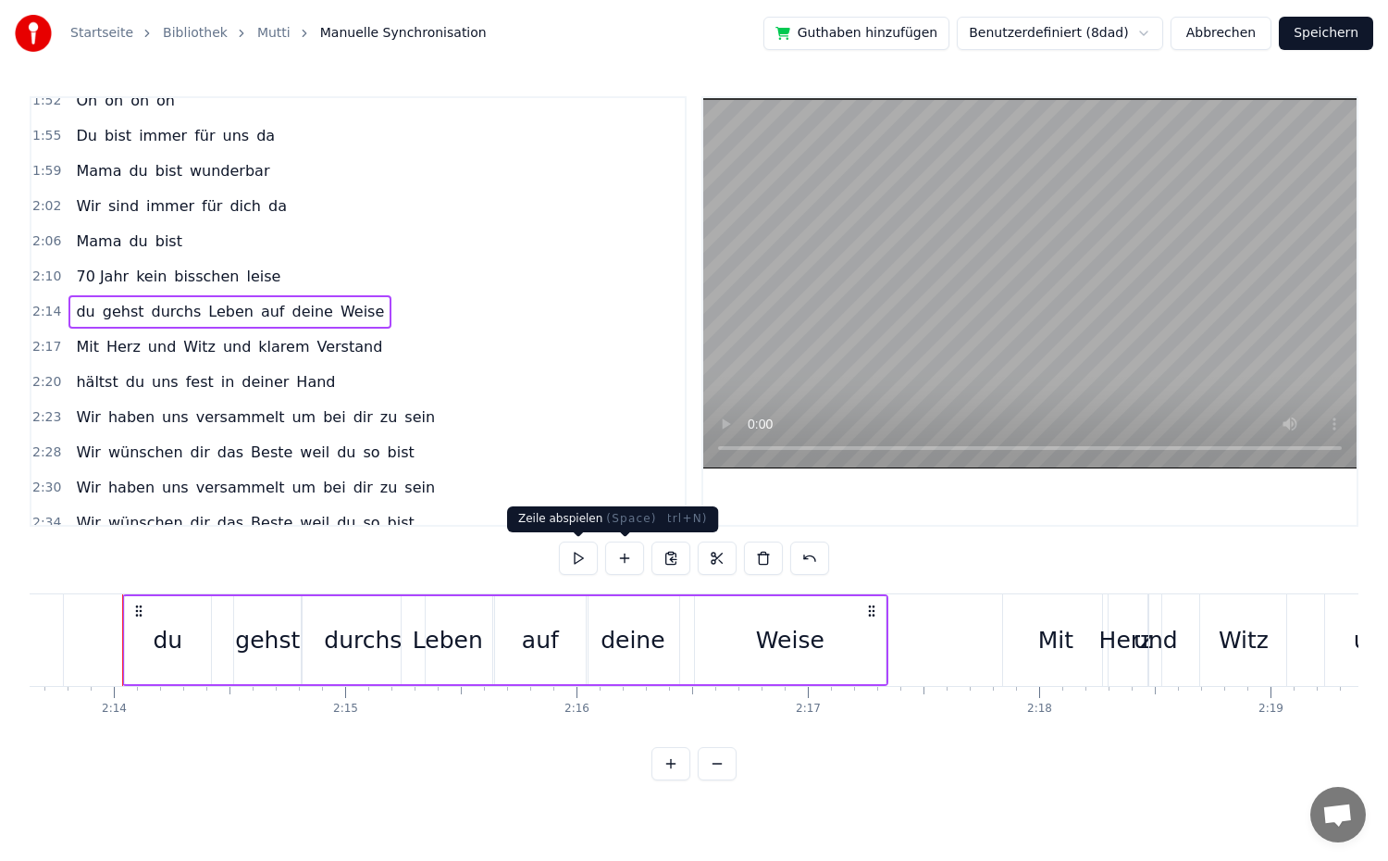
click at [579, 560] on button at bounding box center [578, 557] width 39 height 33
click at [793, 640] on div "Weise" at bounding box center [790, 640] width 68 height 35
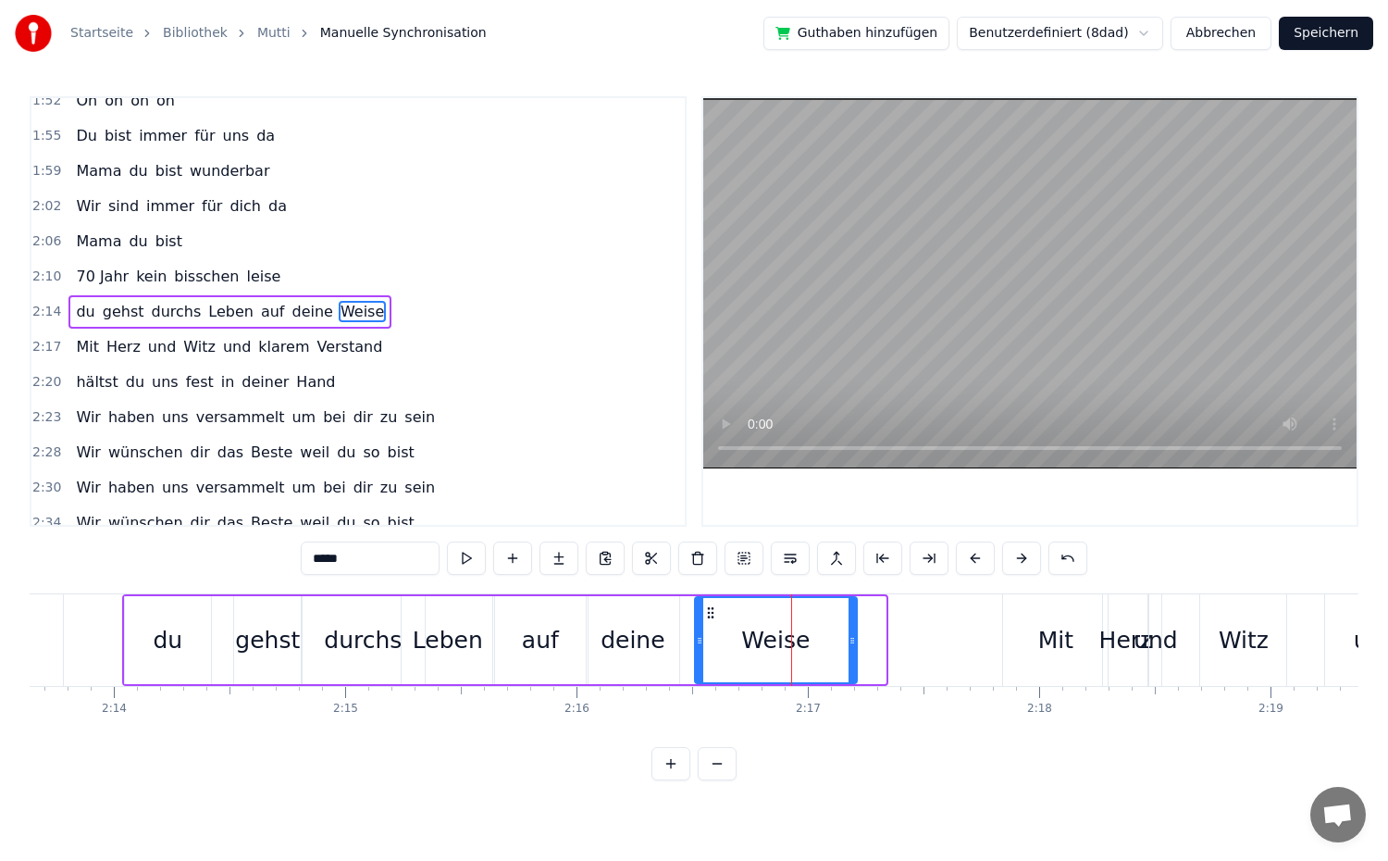
drag, startPoint x: 882, startPoint y: 654, endPoint x: 853, endPoint y: 659, distance: 29.1
click at [853, 659] on div at bounding box center [852, 640] width 7 height 84
drag, startPoint x: 855, startPoint y: 655, endPoint x: 904, endPoint y: 655, distance: 49.0
click at [904, 655] on div at bounding box center [901, 640] width 7 height 84
click at [1073, 660] on div "Mit" at bounding box center [1055, 640] width 105 height 92
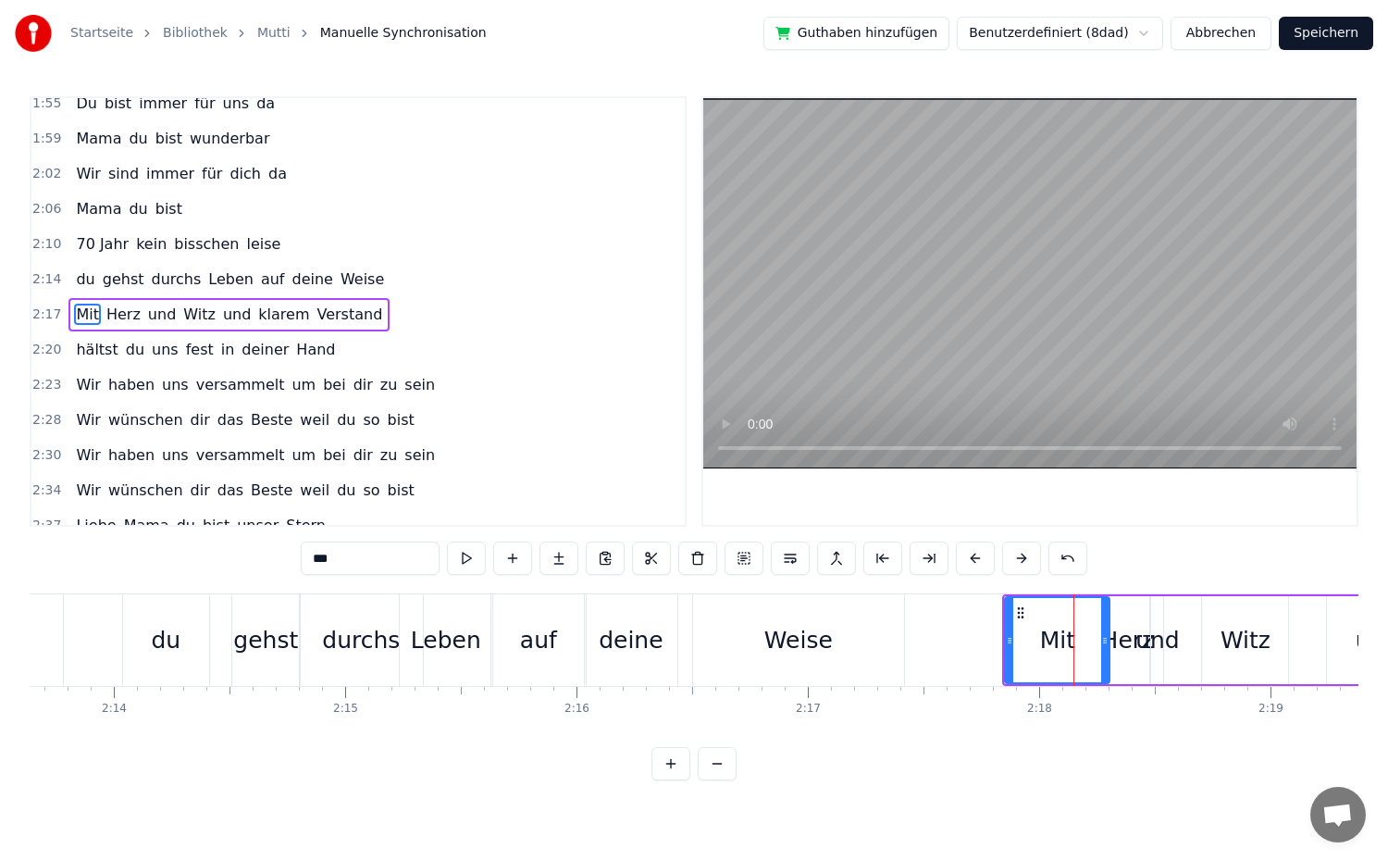
scroll to position [1035, 0]
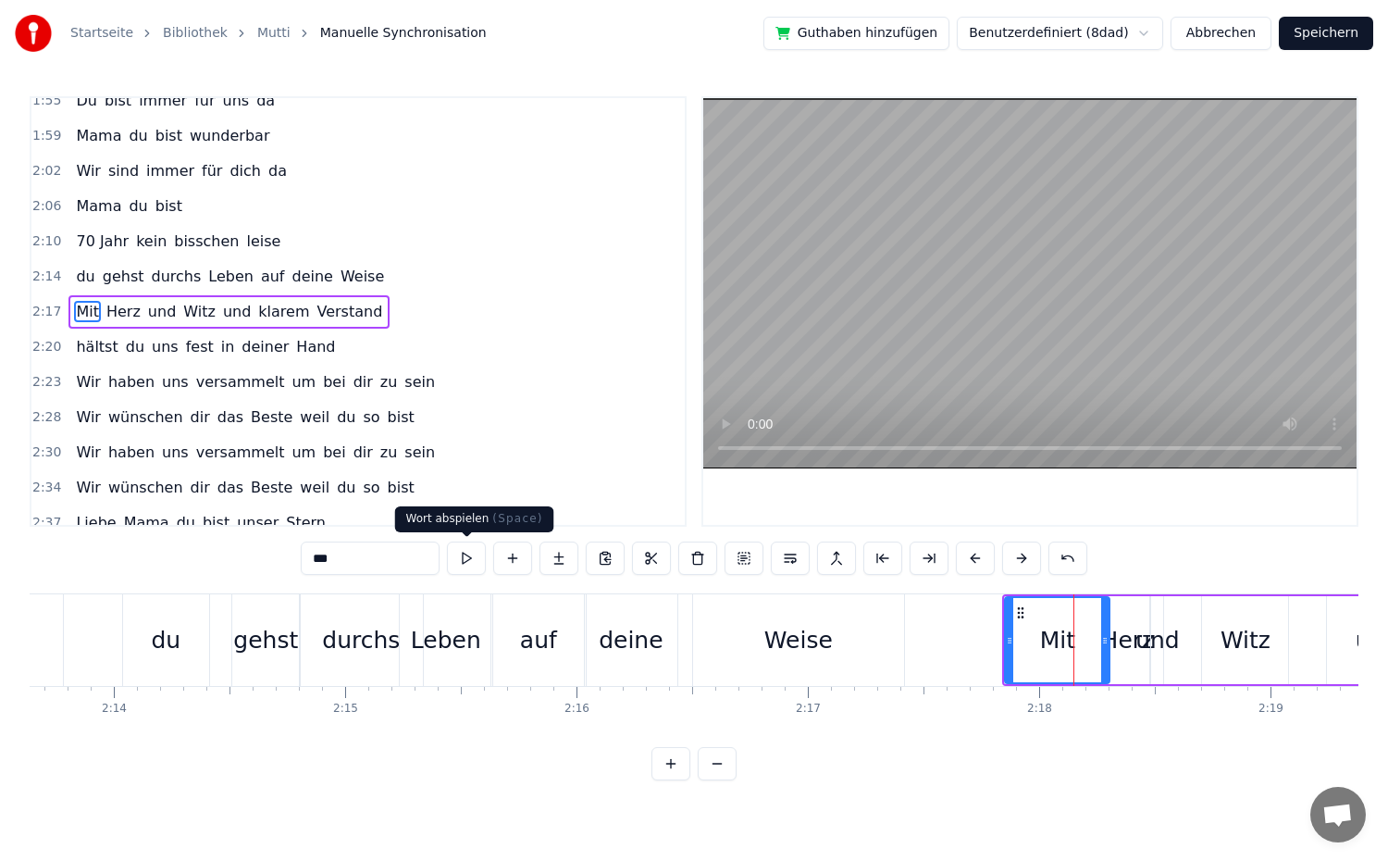
click at [472, 552] on button at bounding box center [466, 557] width 39 height 33
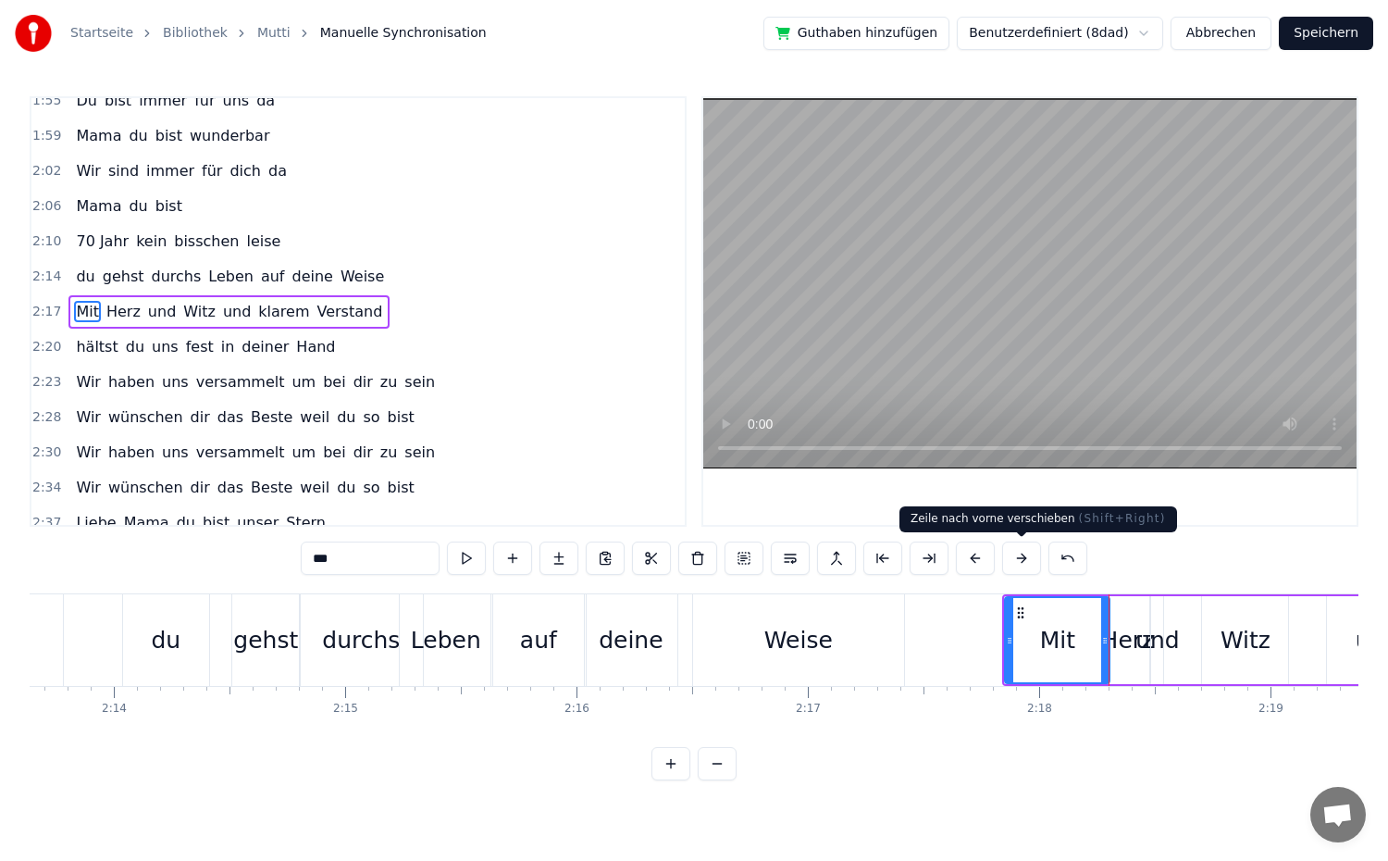
click at [1024, 561] on button at bounding box center [1021, 557] width 39 height 33
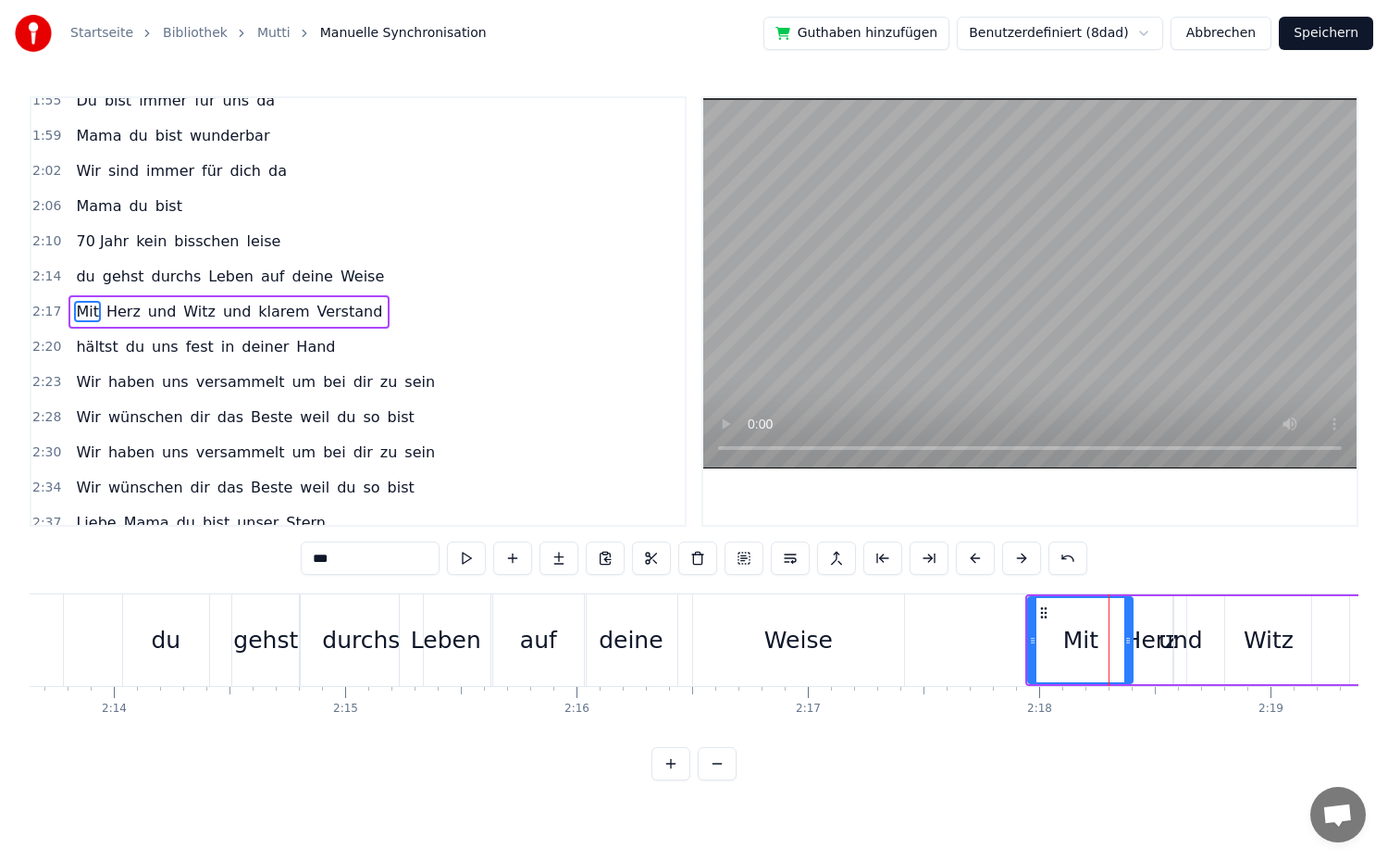
click at [1024, 561] on button at bounding box center [1021, 557] width 39 height 33
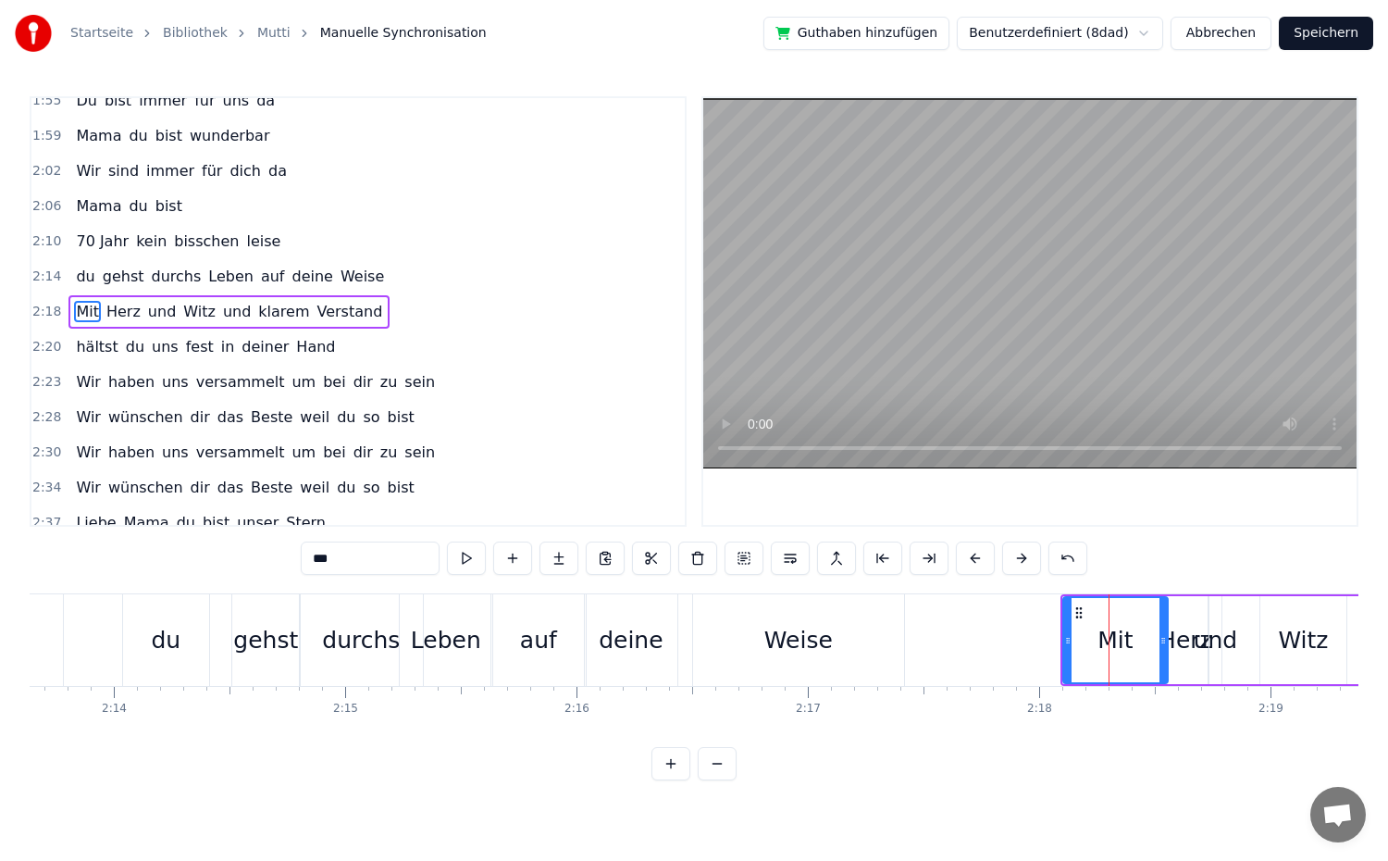
click at [1024, 561] on button at bounding box center [1021, 557] width 39 height 33
click at [835, 650] on div "Weise" at bounding box center [798, 640] width 211 height 92
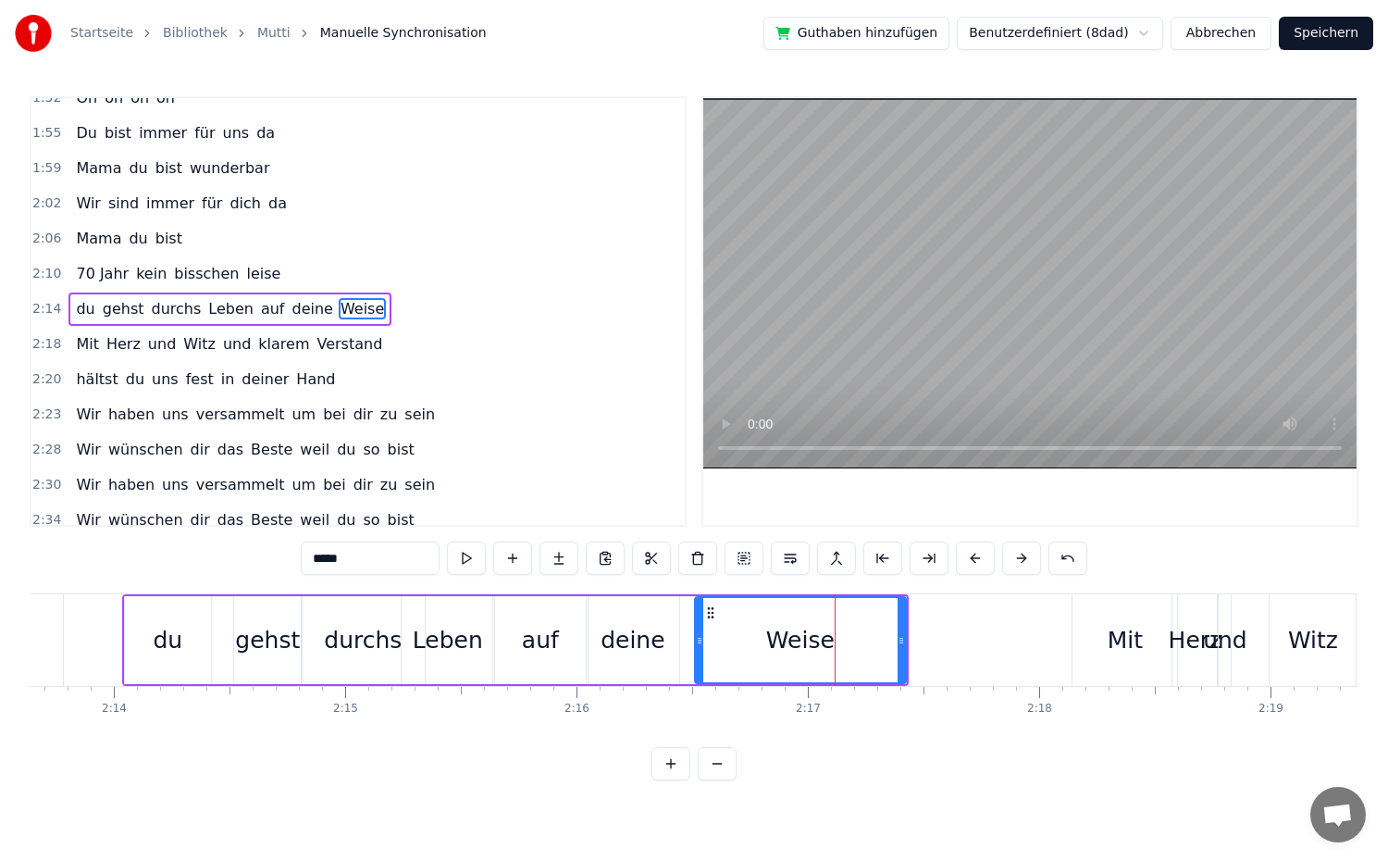
scroll to position [999, 0]
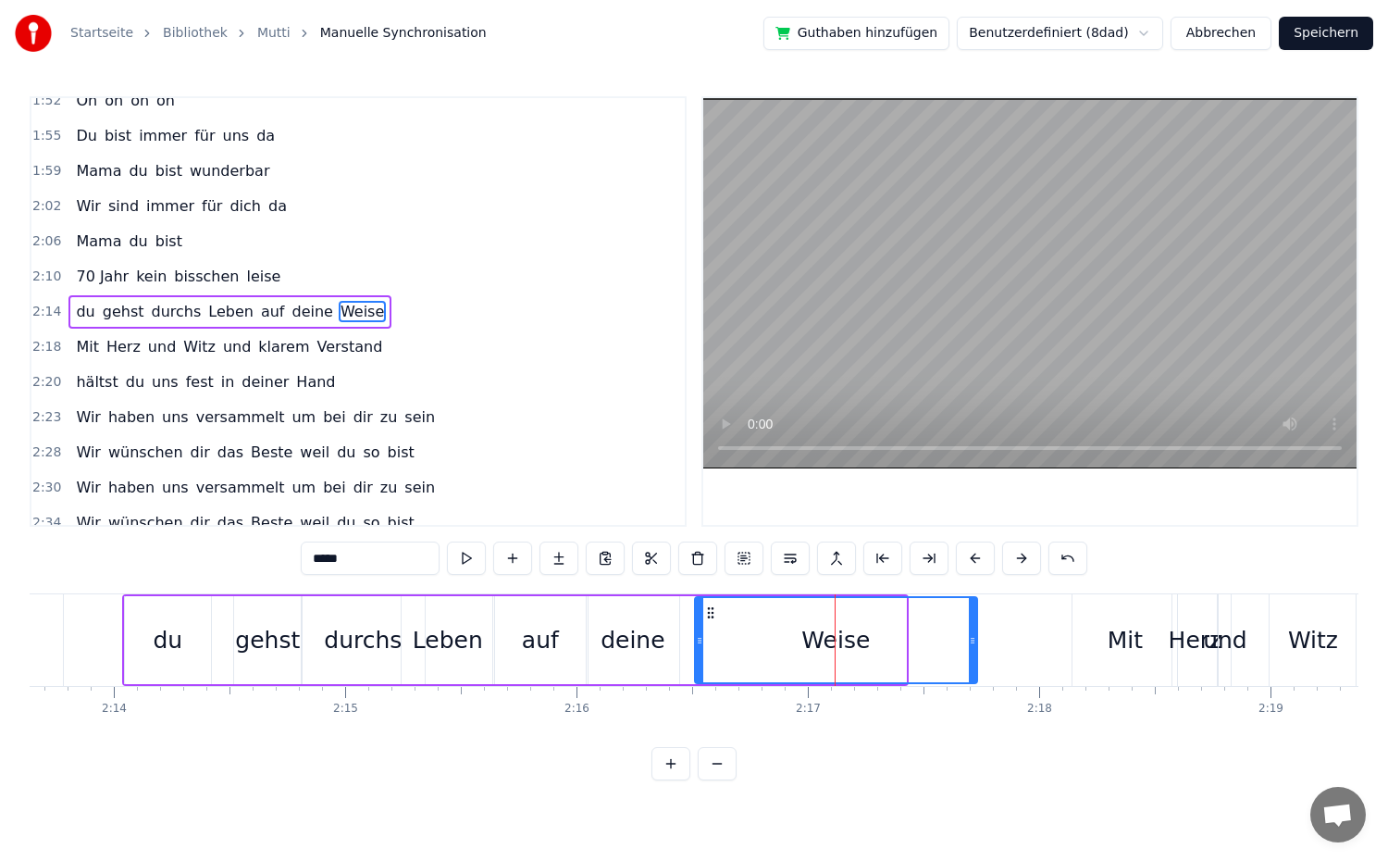
drag, startPoint x: 900, startPoint y: 650, endPoint x: 972, endPoint y: 653, distance: 71.3
click at [972, 653] on div at bounding box center [972, 640] width 7 height 84
click at [477, 567] on button at bounding box center [466, 557] width 39 height 33
drag, startPoint x: 699, startPoint y: 645, endPoint x: 758, endPoint y: 658, distance: 60.6
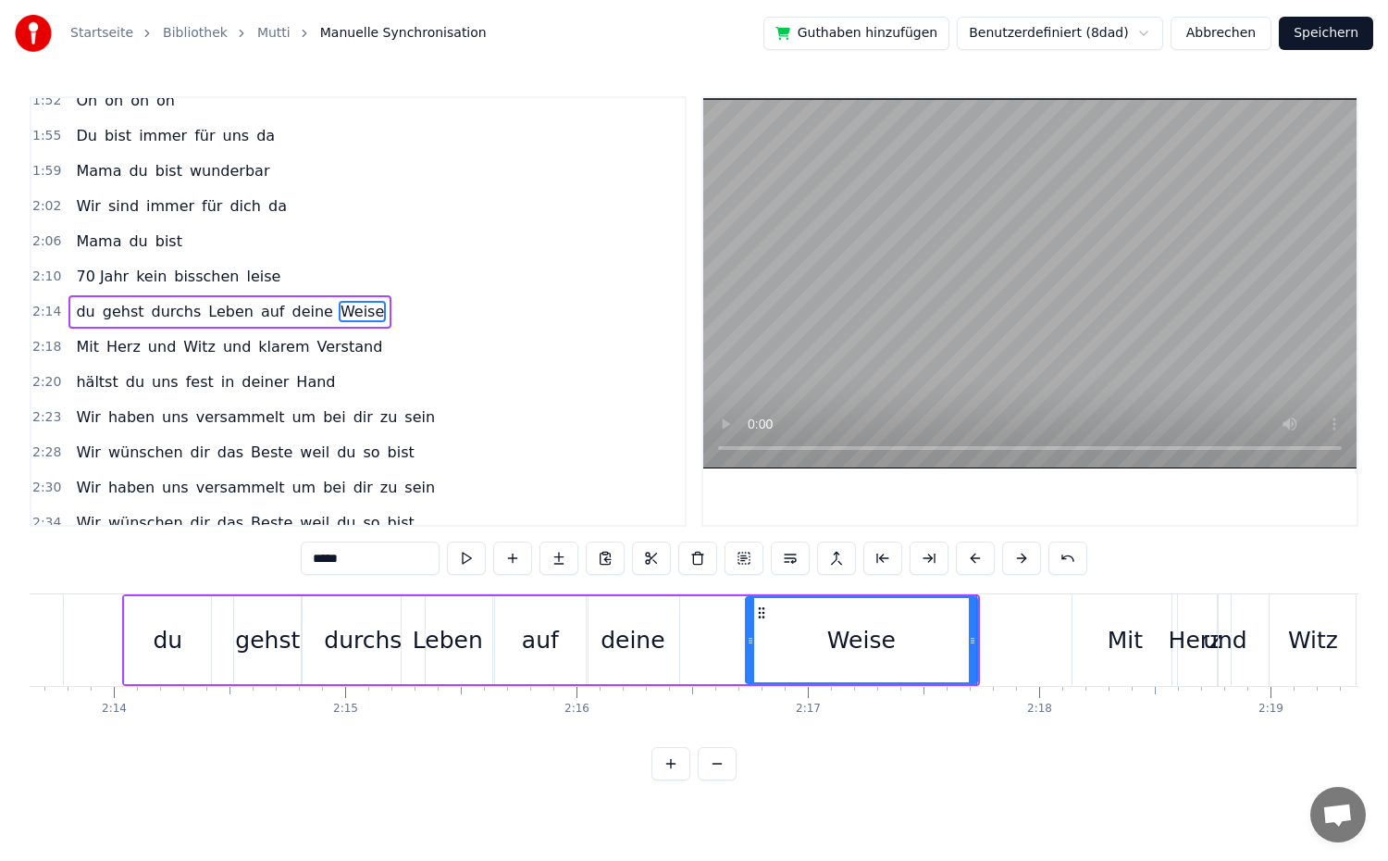
click at [754, 658] on div at bounding box center [750, 640] width 7 height 84
click at [665, 653] on div "deine" at bounding box center [633, 640] width 93 height 88
type input "*****"
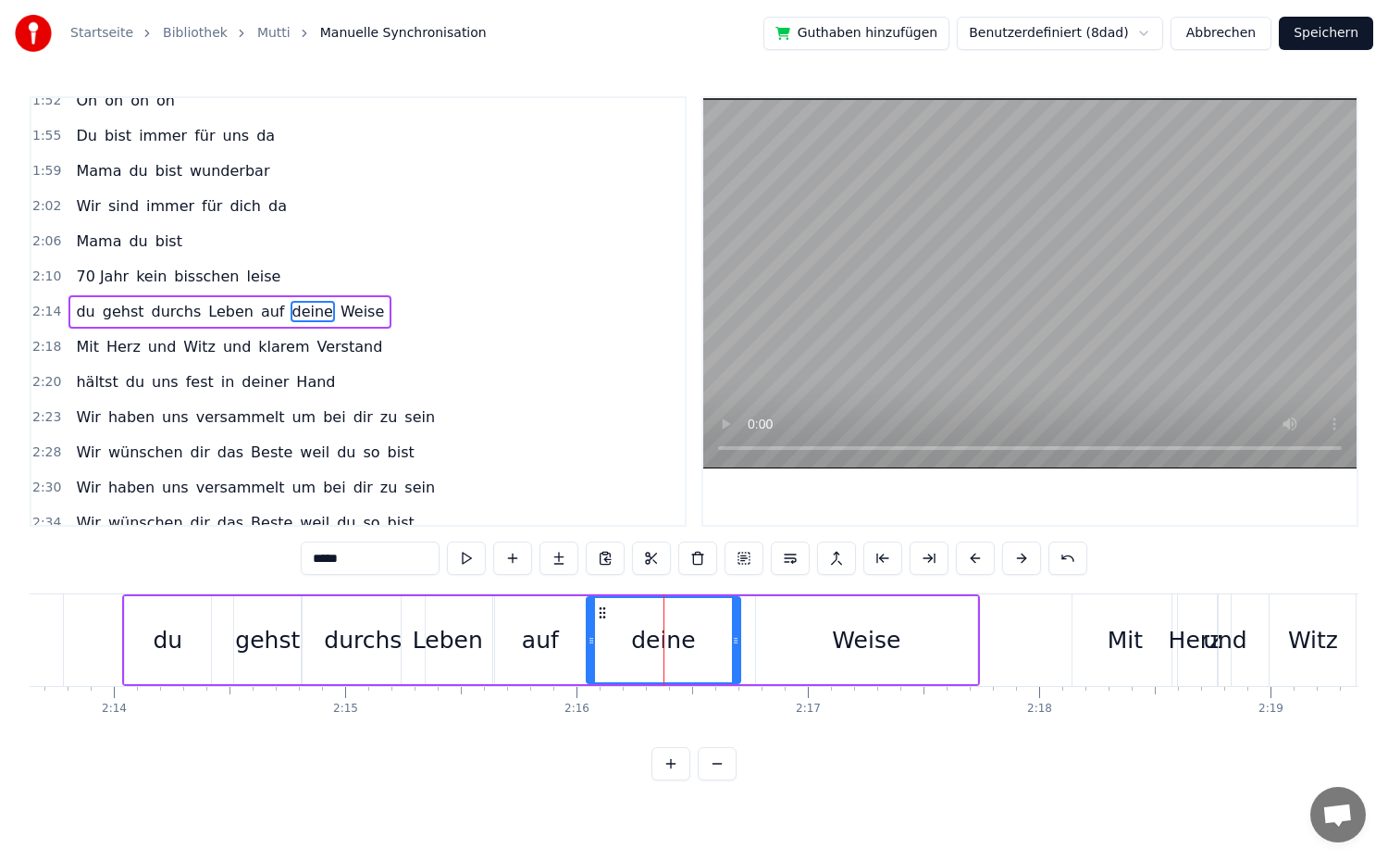
drag, startPoint x: 676, startPoint y: 649, endPoint x: 737, endPoint y: 655, distance: 61.4
click at [737, 655] on div at bounding box center [735, 640] width 7 height 84
click at [396, 309] on div "2:14 du gehst durchs Leben auf deine Weise" at bounding box center [357, 311] width 653 height 35
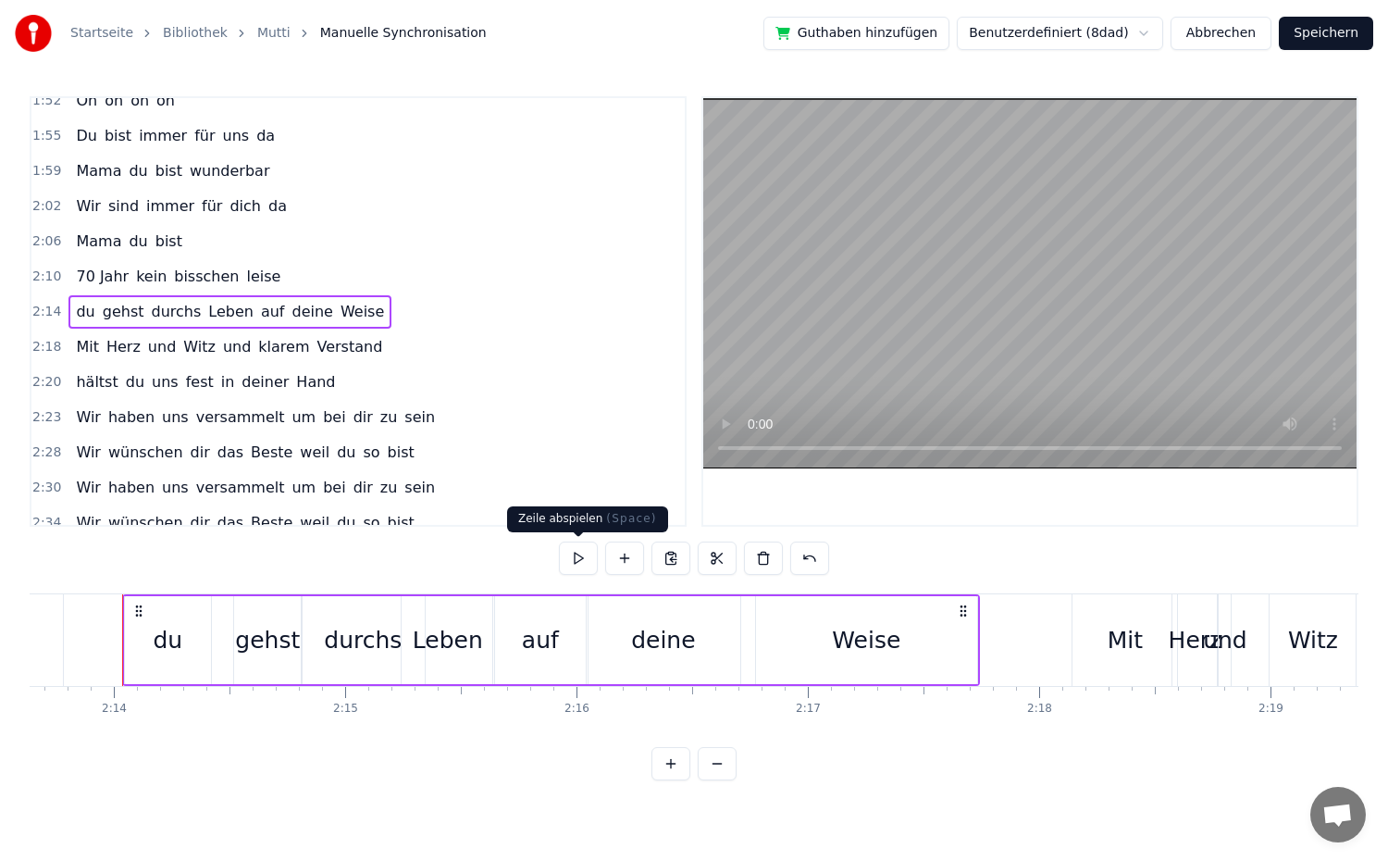
click at [575, 558] on button at bounding box center [578, 557] width 39 height 33
click at [1119, 651] on div "Mit" at bounding box center [1125, 640] width 35 height 35
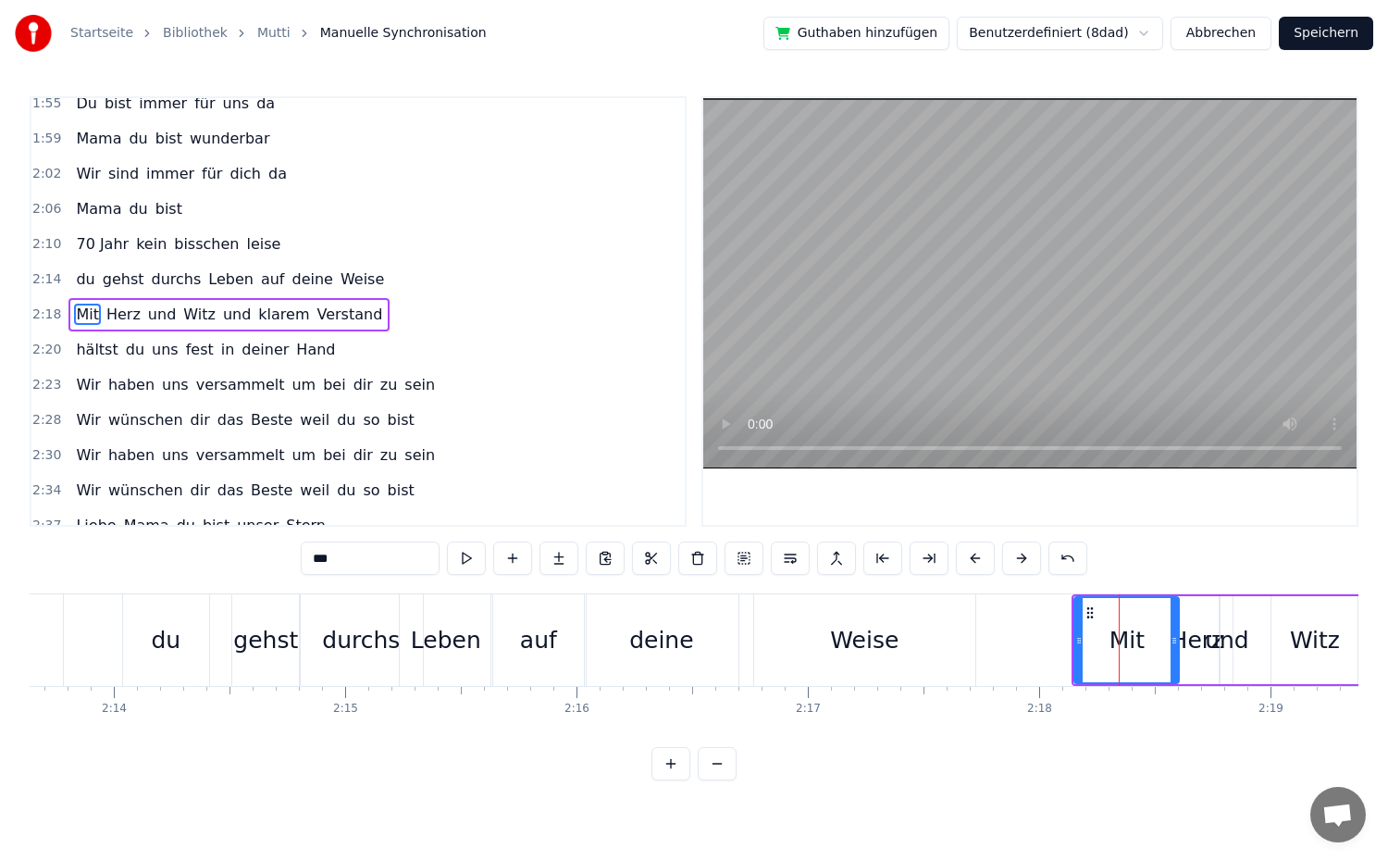
scroll to position [1035, 0]
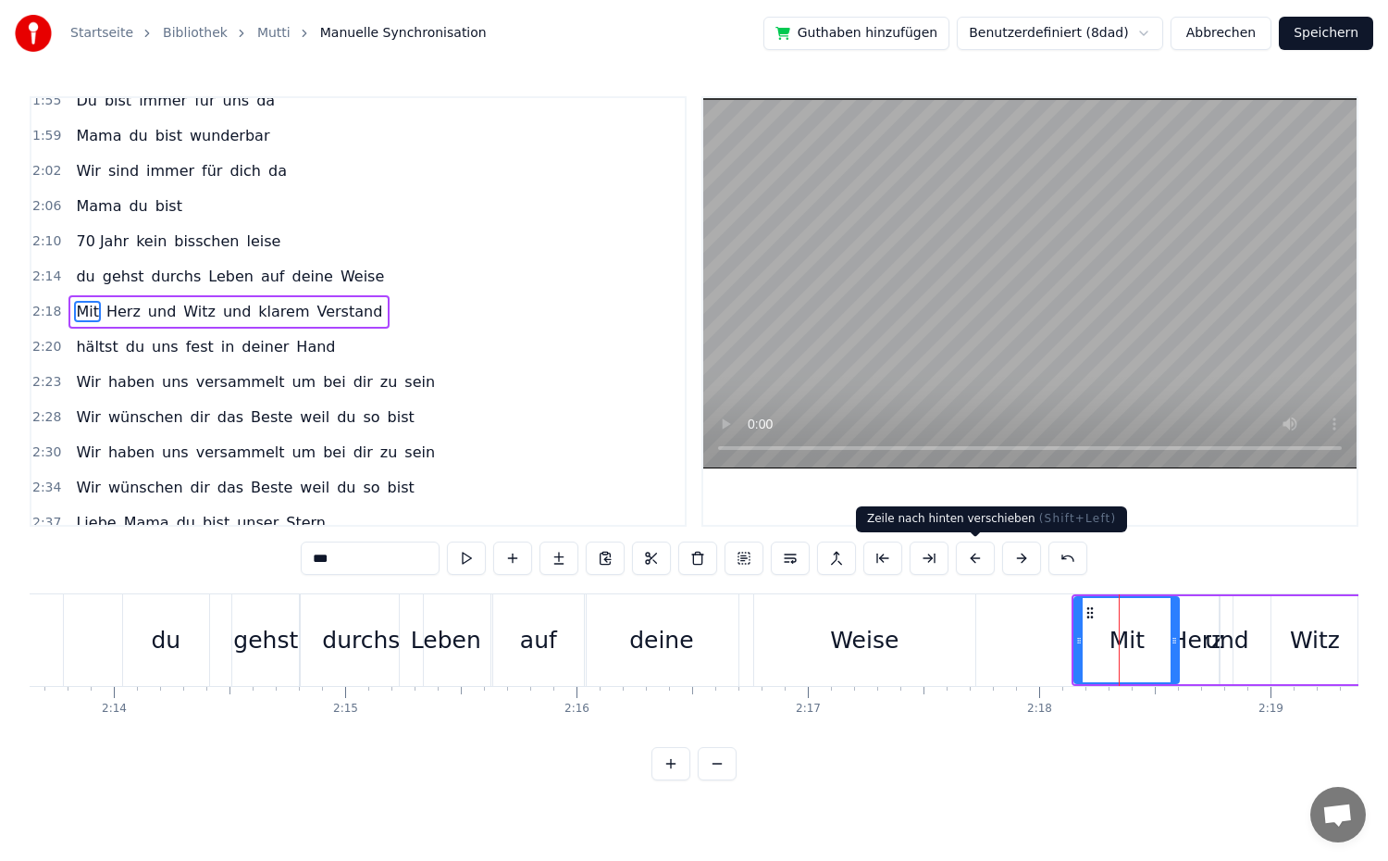
click at [978, 562] on button at bounding box center [975, 557] width 39 height 33
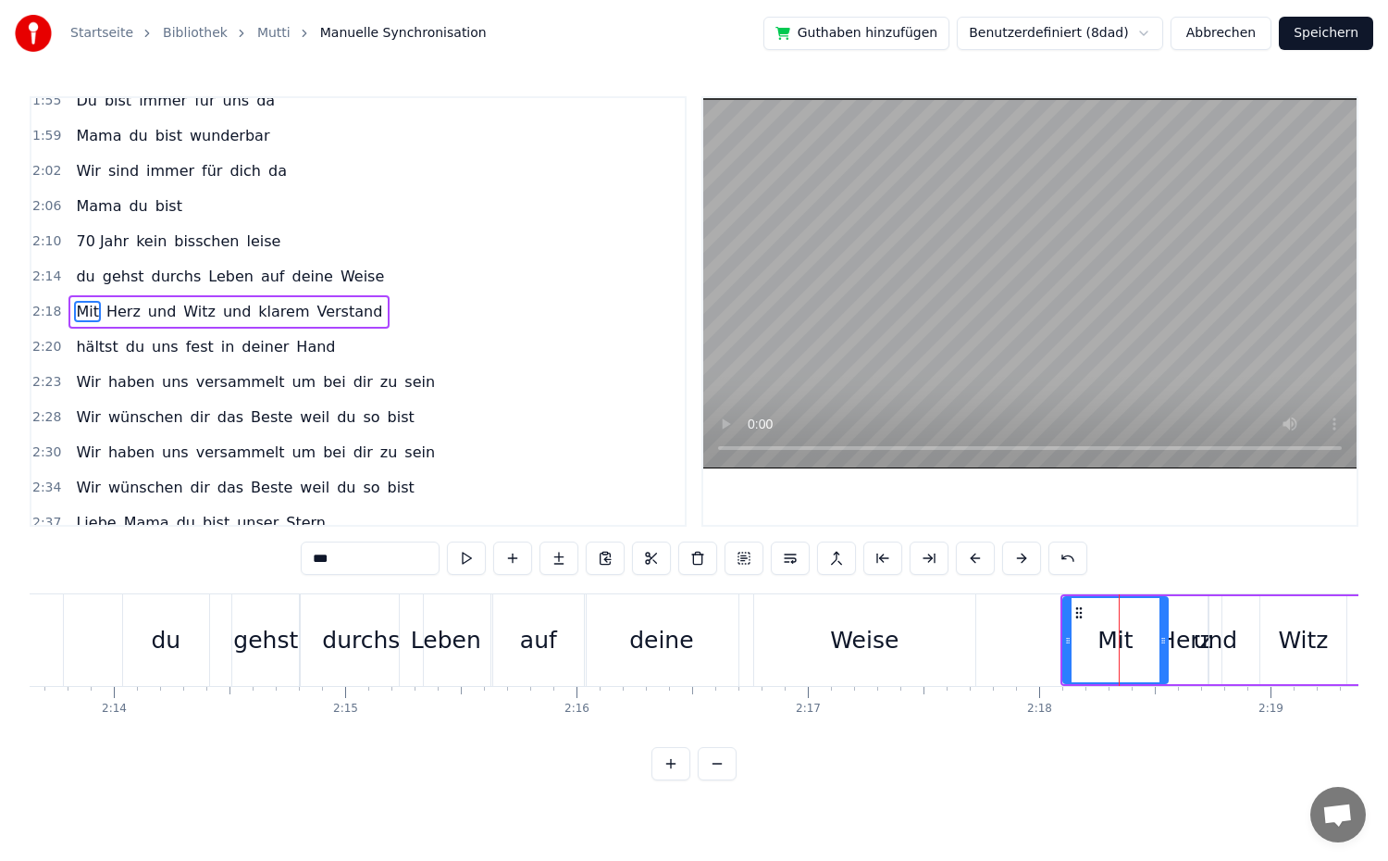
click at [978, 562] on button at bounding box center [975, 557] width 39 height 33
click at [1159, 657] on div "Herz" at bounding box center [1162, 640] width 54 height 35
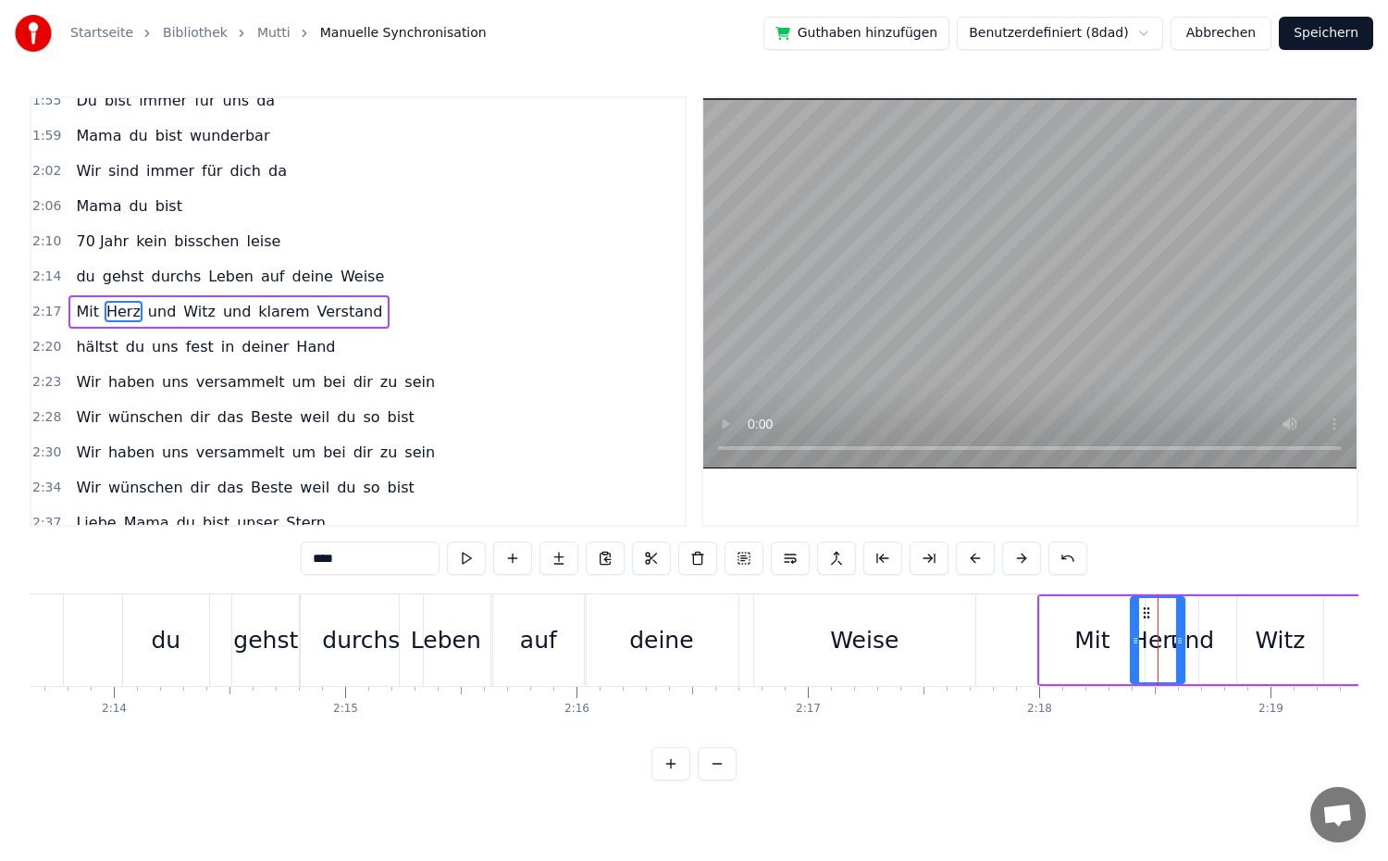
drag, startPoint x: 1146, startPoint y: 655, endPoint x: 1136, endPoint y: 656, distance: 9.3
click at [1136, 656] on div at bounding box center [1135, 640] width 7 height 84
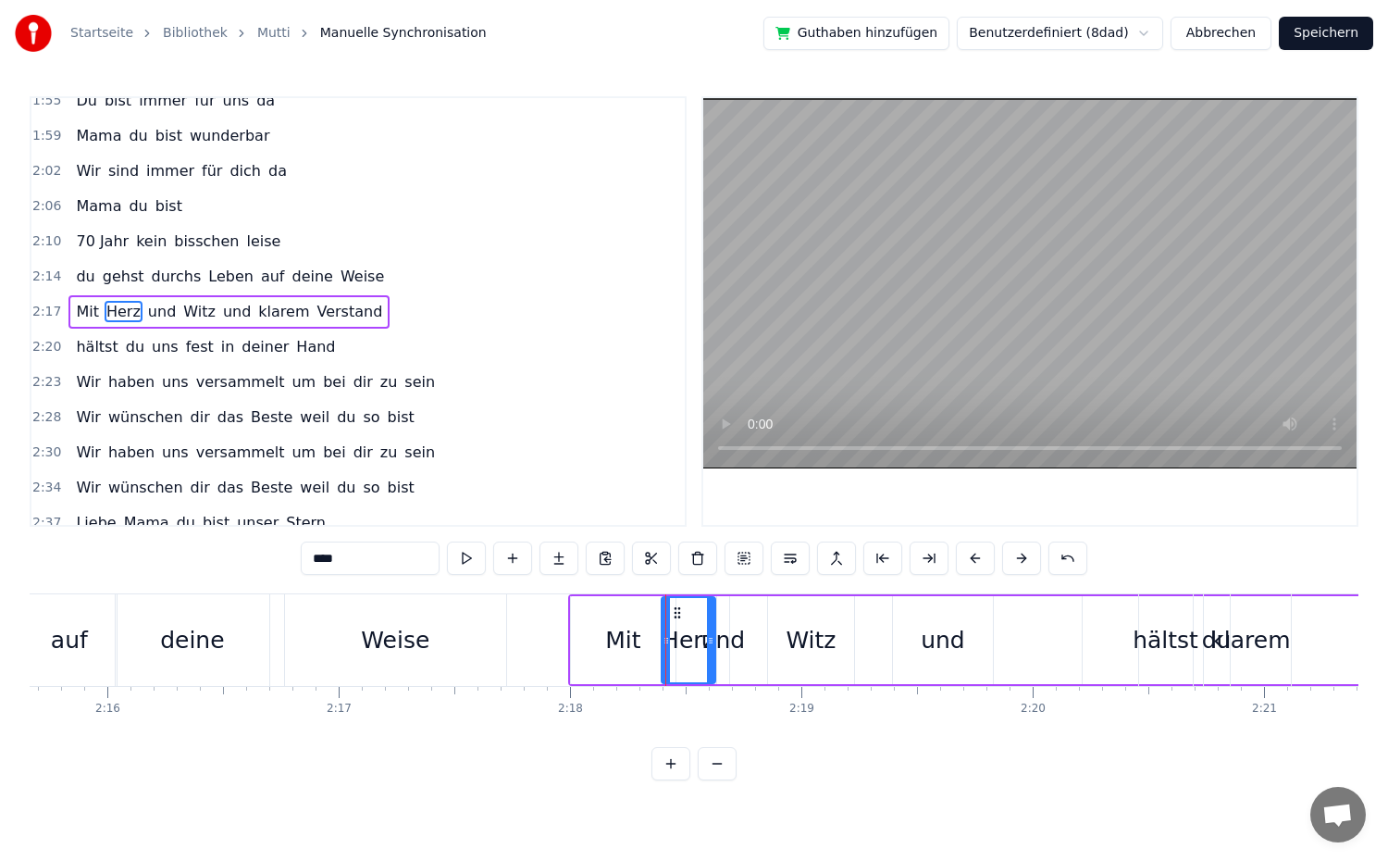
scroll to position [0, 31420]
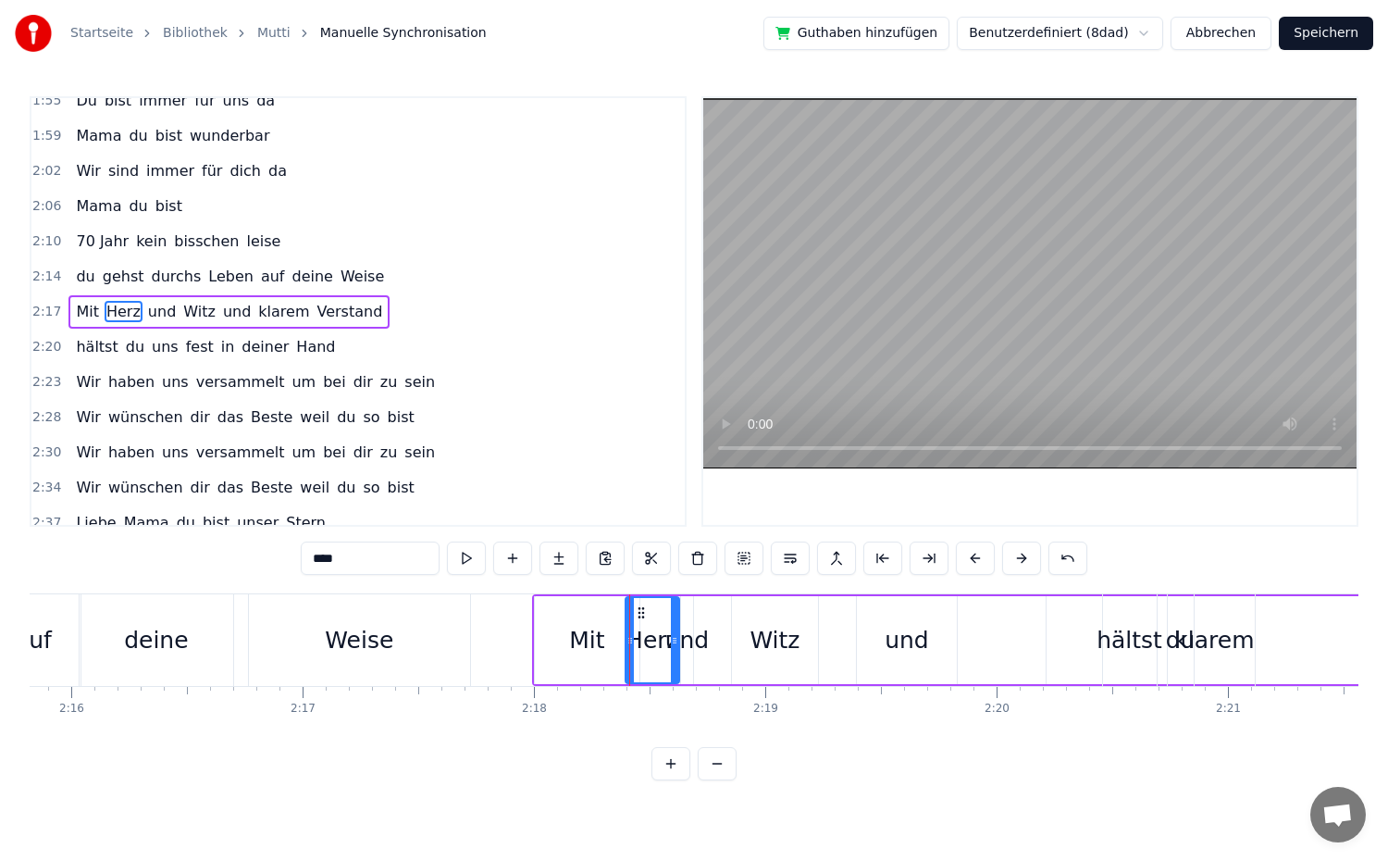
click at [687, 649] on div "und" at bounding box center [687, 640] width 44 height 35
drag, startPoint x: 687, startPoint y: 649, endPoint x: 734, endPoint y: 666, distance: 50.4
click at [734, 666] on div at bounding box center [735, 640] width 7 height 84
click at [782, 652] on div "Witz" at bounding box center [775, 640] width 50 height 35
type input "****"
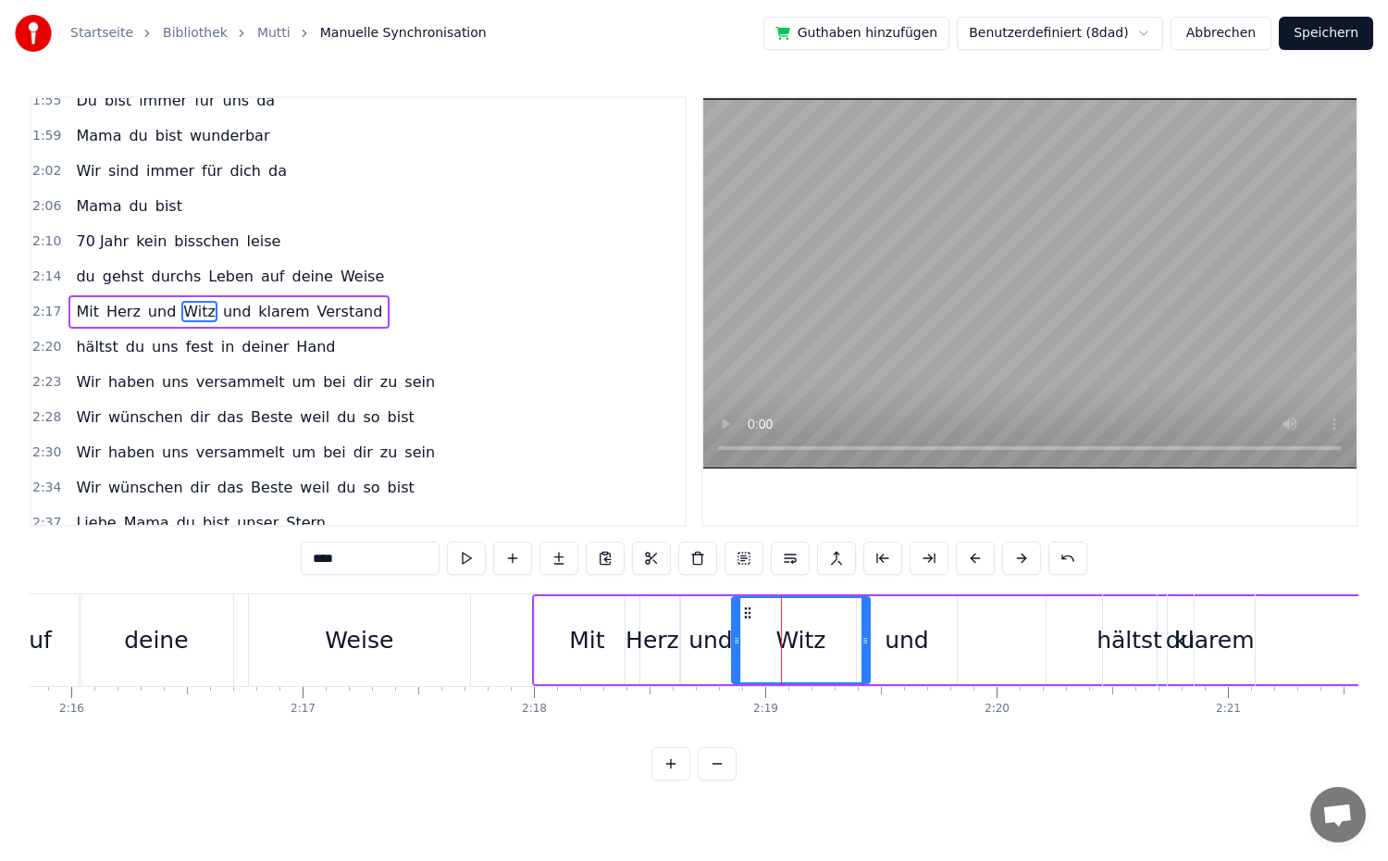
drag, startPoint x: 814, startPoint y: 649, endPoint x: 866, endPoint y: 657, distance: 52.5
click at [866, 657] on div at bounding box center [865, 640] width 7 height 84
click at [376, 305] on div "2:17 Mit Herz und Witz und klarem Verstand" at bounding box center [357, 311] width 653 height 35
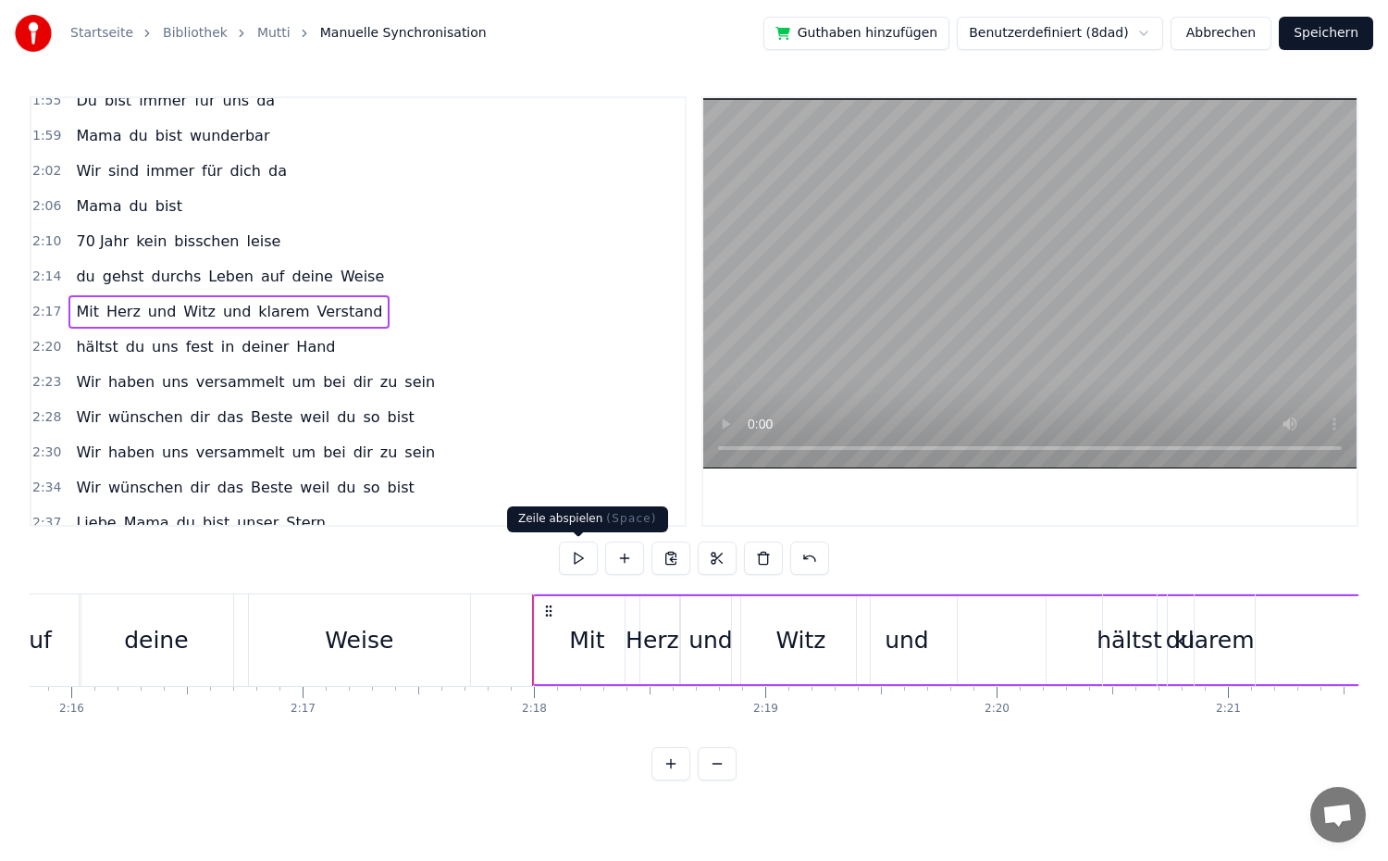
click at [572, 563] on button at bounding box center [578, 557] width 39 height 33
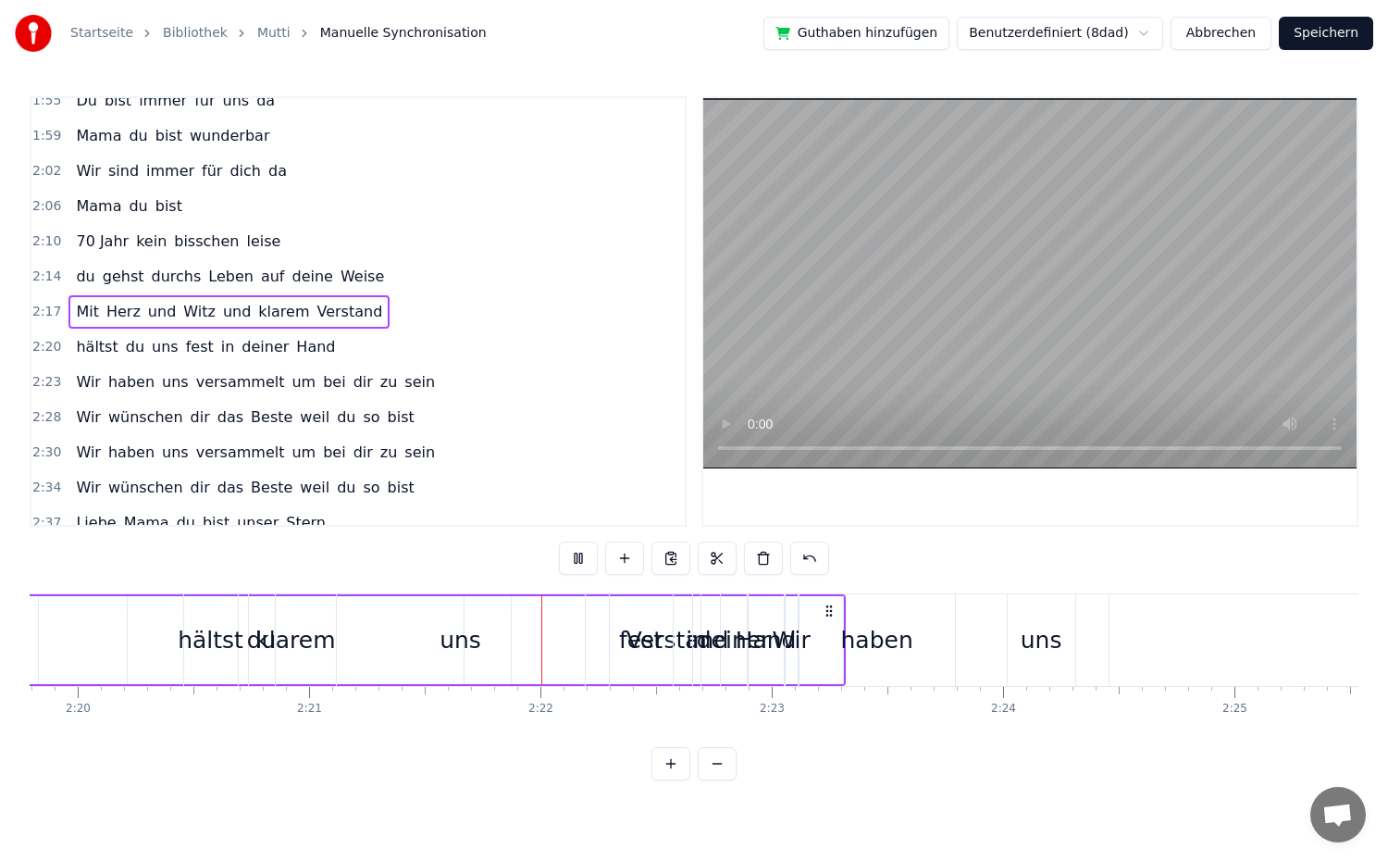
scroll to position [0, 32617]
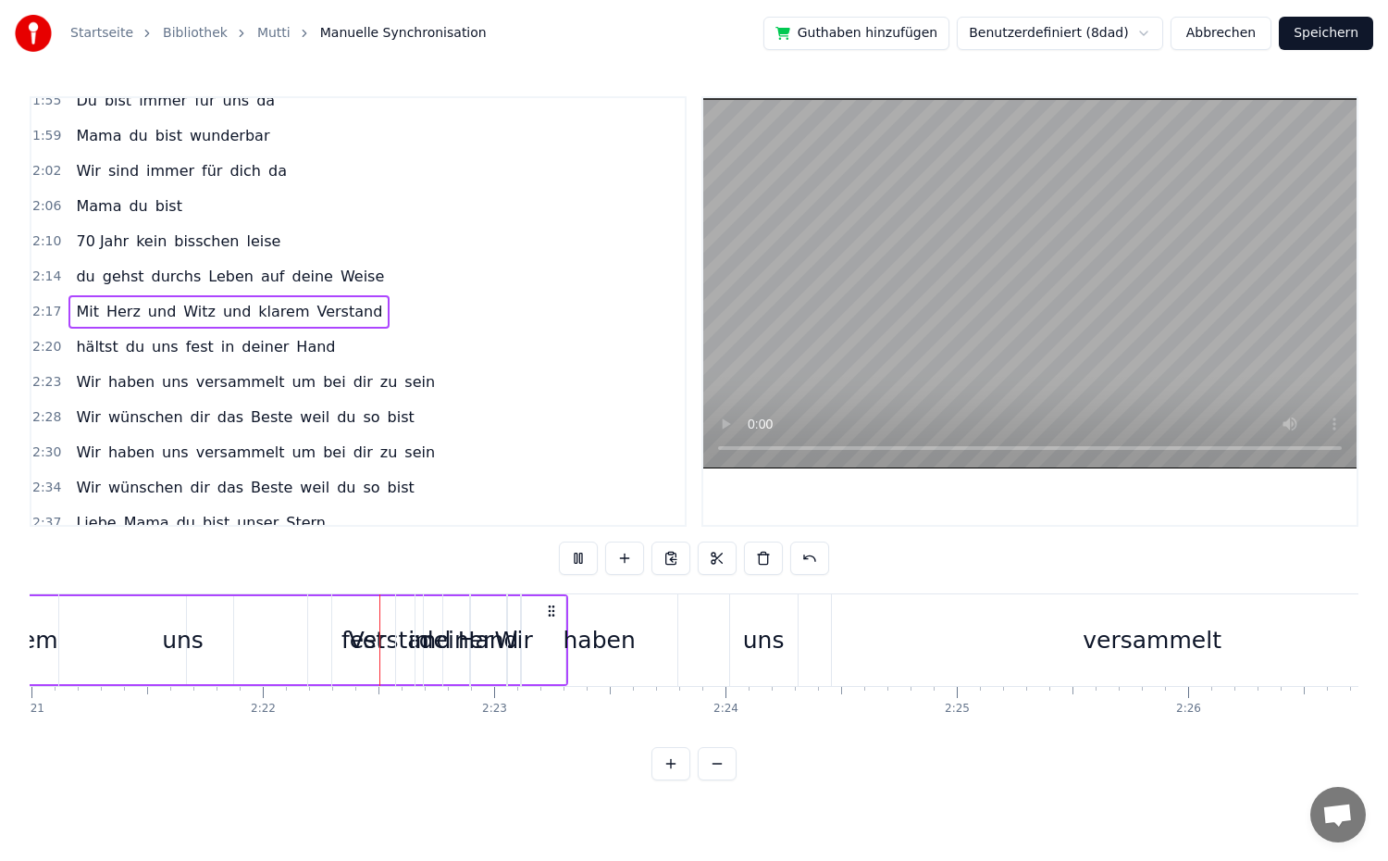
click at [572, 563] on button at bounding box center [578, 557] width 39 height 33
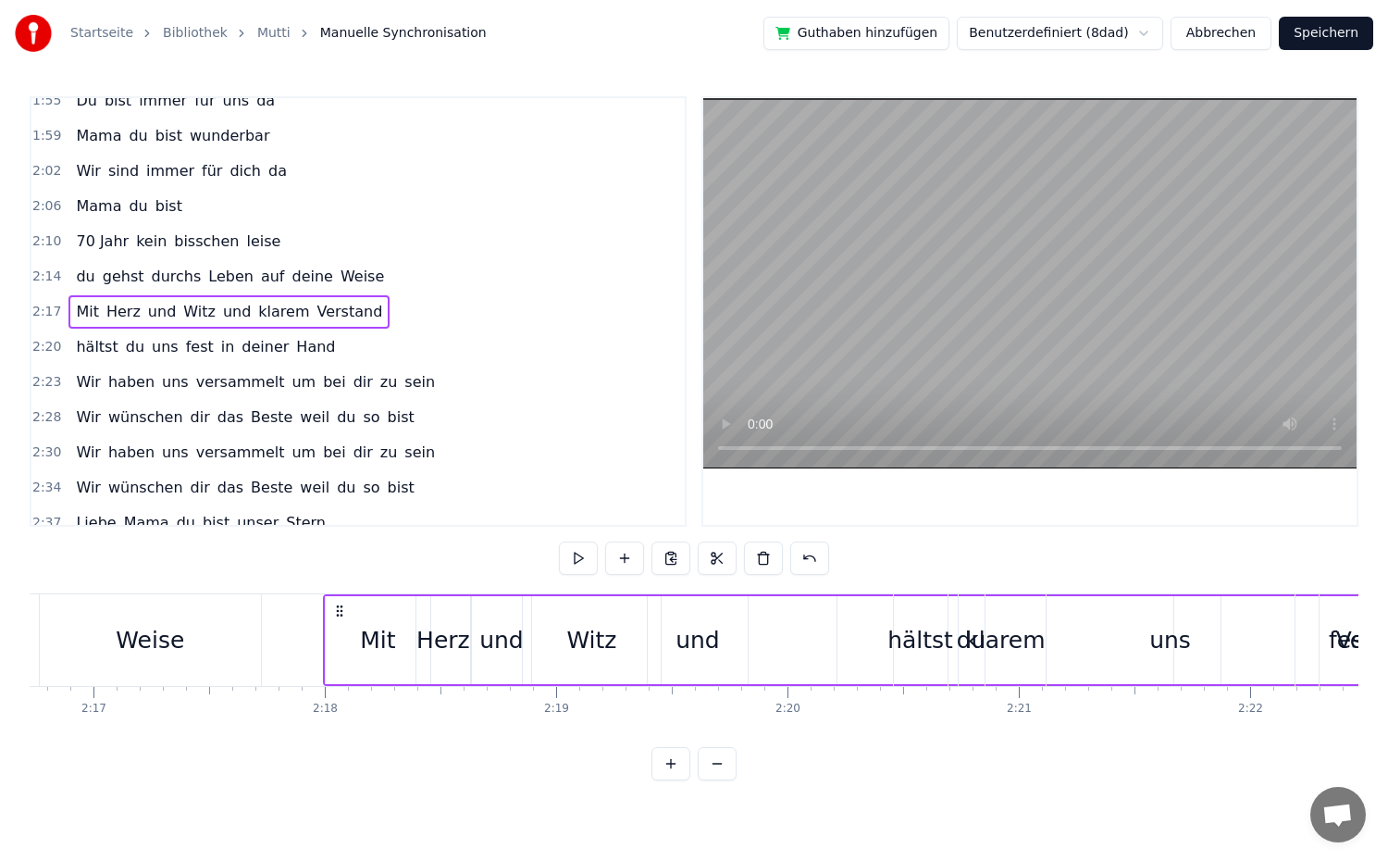
scroll to position [0, 31579]
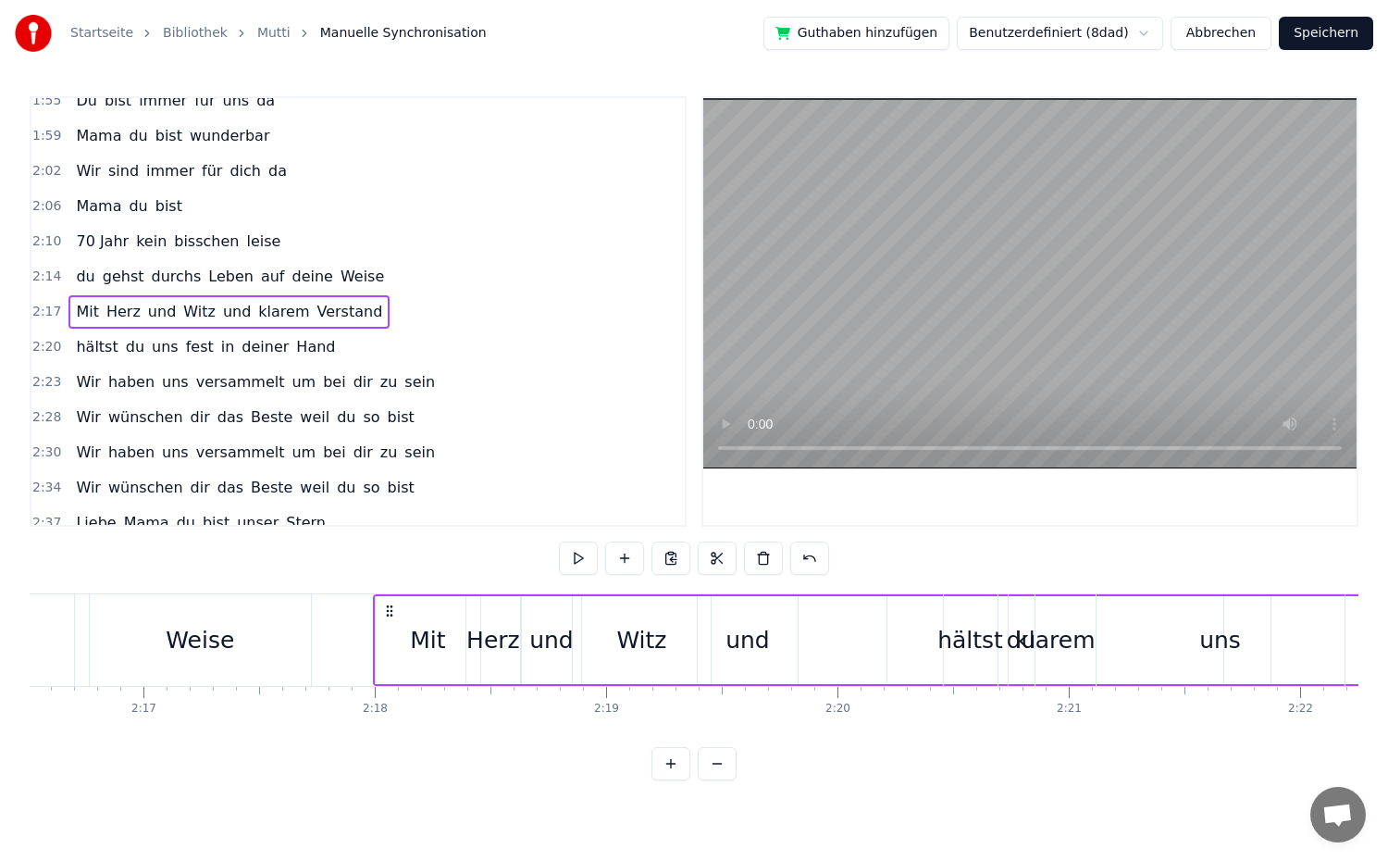
click at [733, 645] on div "und" at bounding box center [747, 640] width 44 height 35
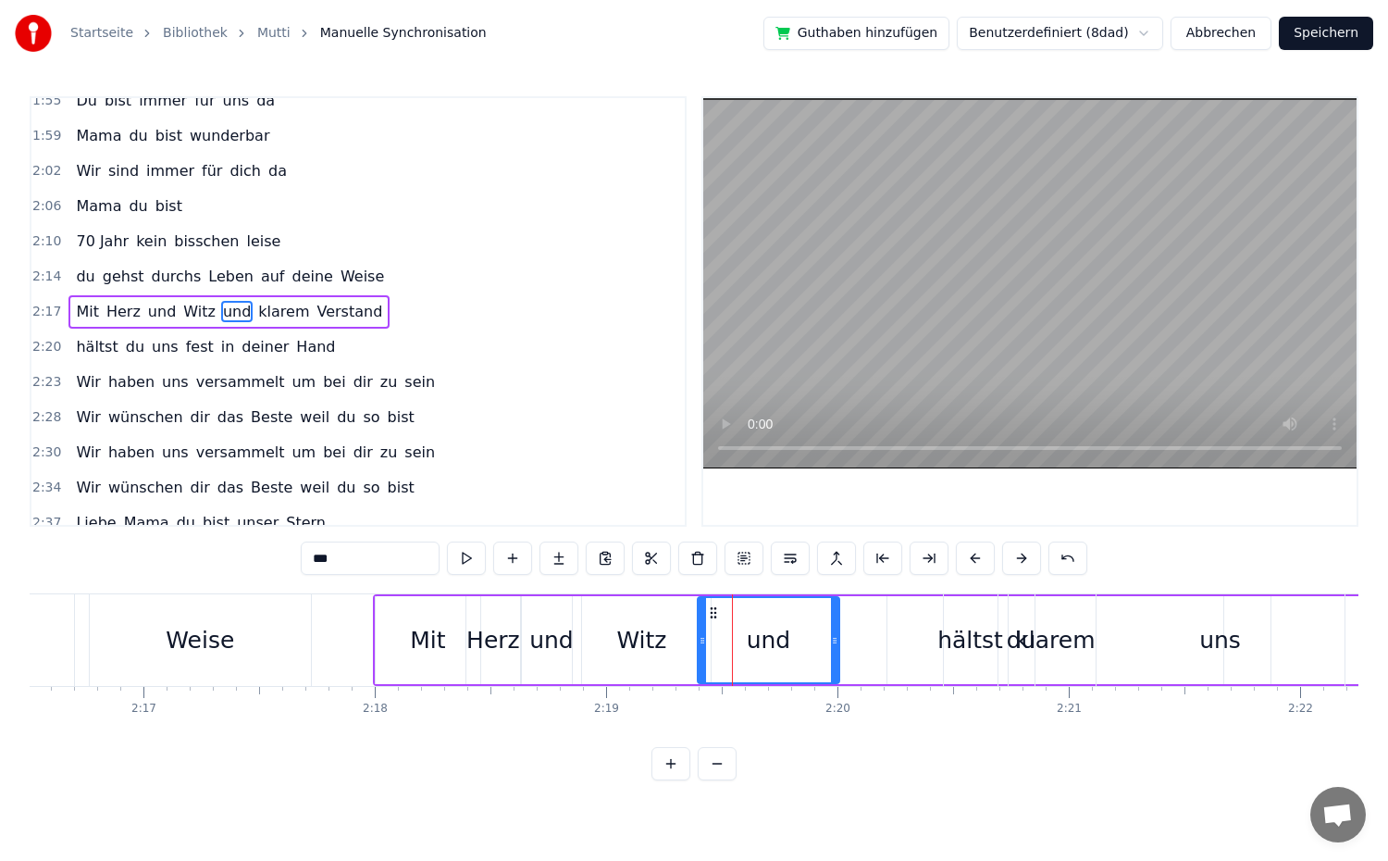
drag, startPoint x: 794, startPoint y: 644, endPoint x: 836, endPoint y: 650, distance: 42.0
click at [836, 650] on div at bounding box center [834, 640] width 7 height 84
click at [89, 354] on span "hältst" at bounding box center [96, 346] width 45 height 21
type input "******"
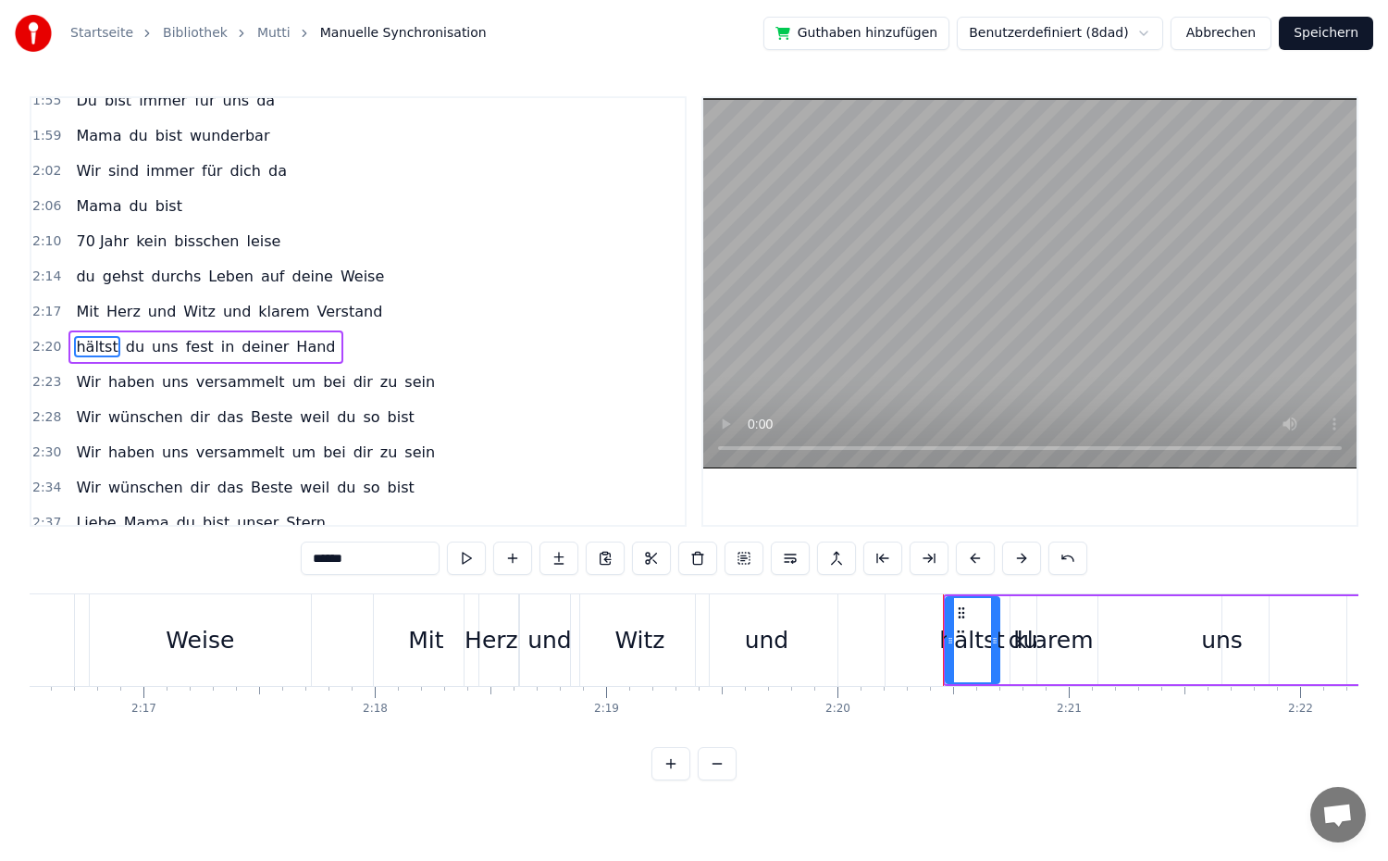
scroll to position [1070, 0]
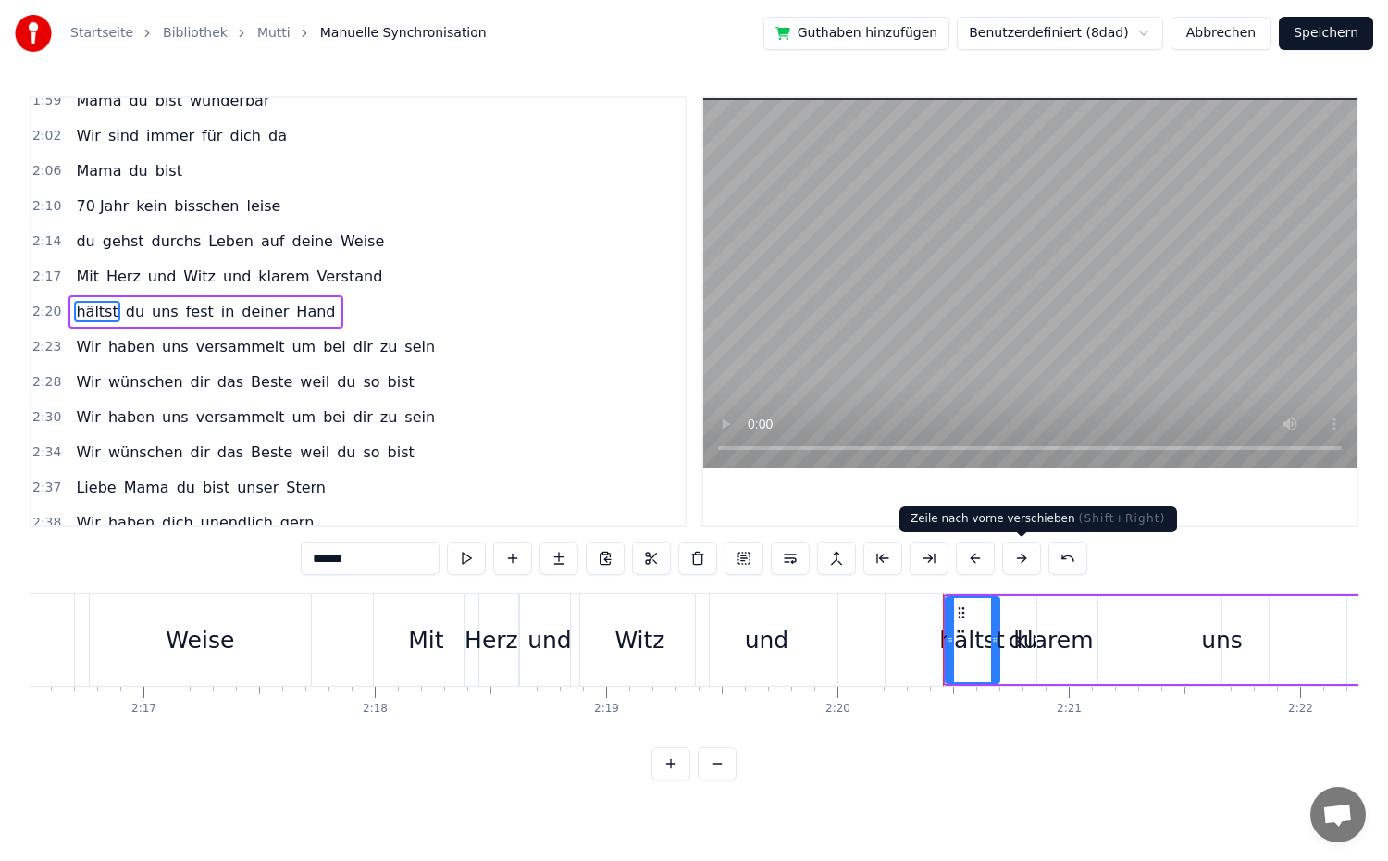
click at [1021, 563] on button at bounding box center [1021, 557] width 39 height 33
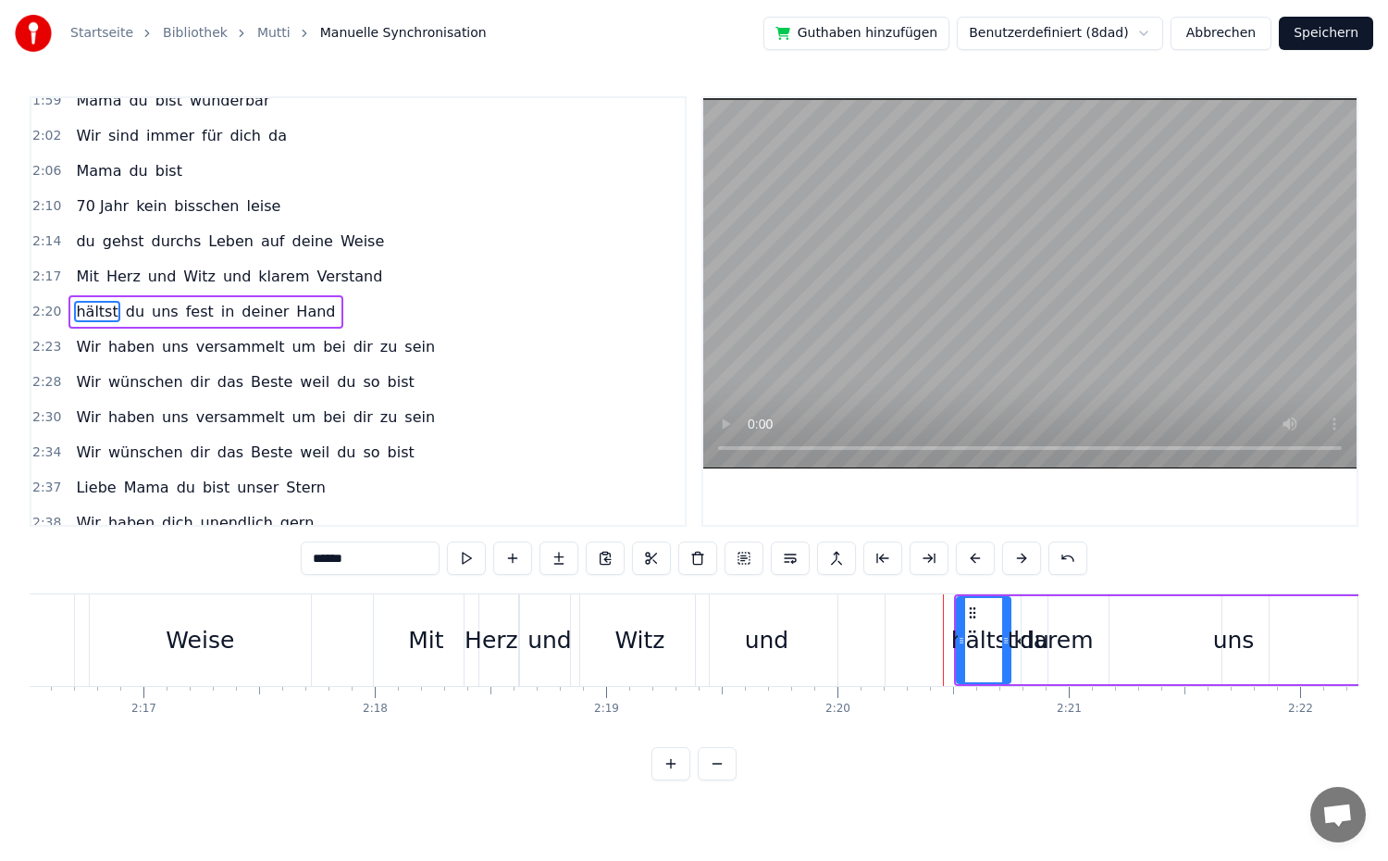
click at [1021, 563] on button at bounding box center [1021, 557] width 39 height 33
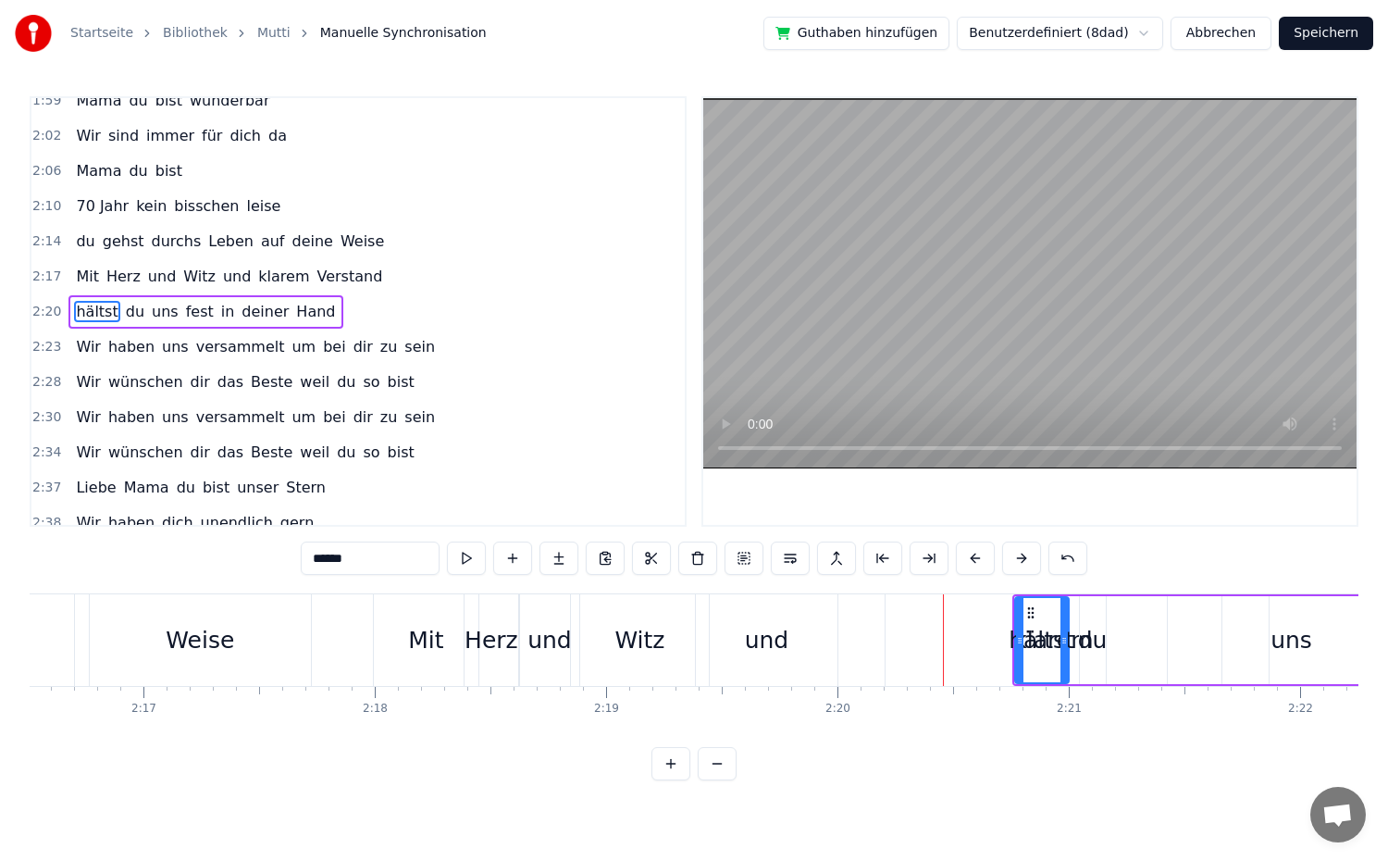
click at [1021, 563] on button at bounding box center [1021, 557] width 39 height 33
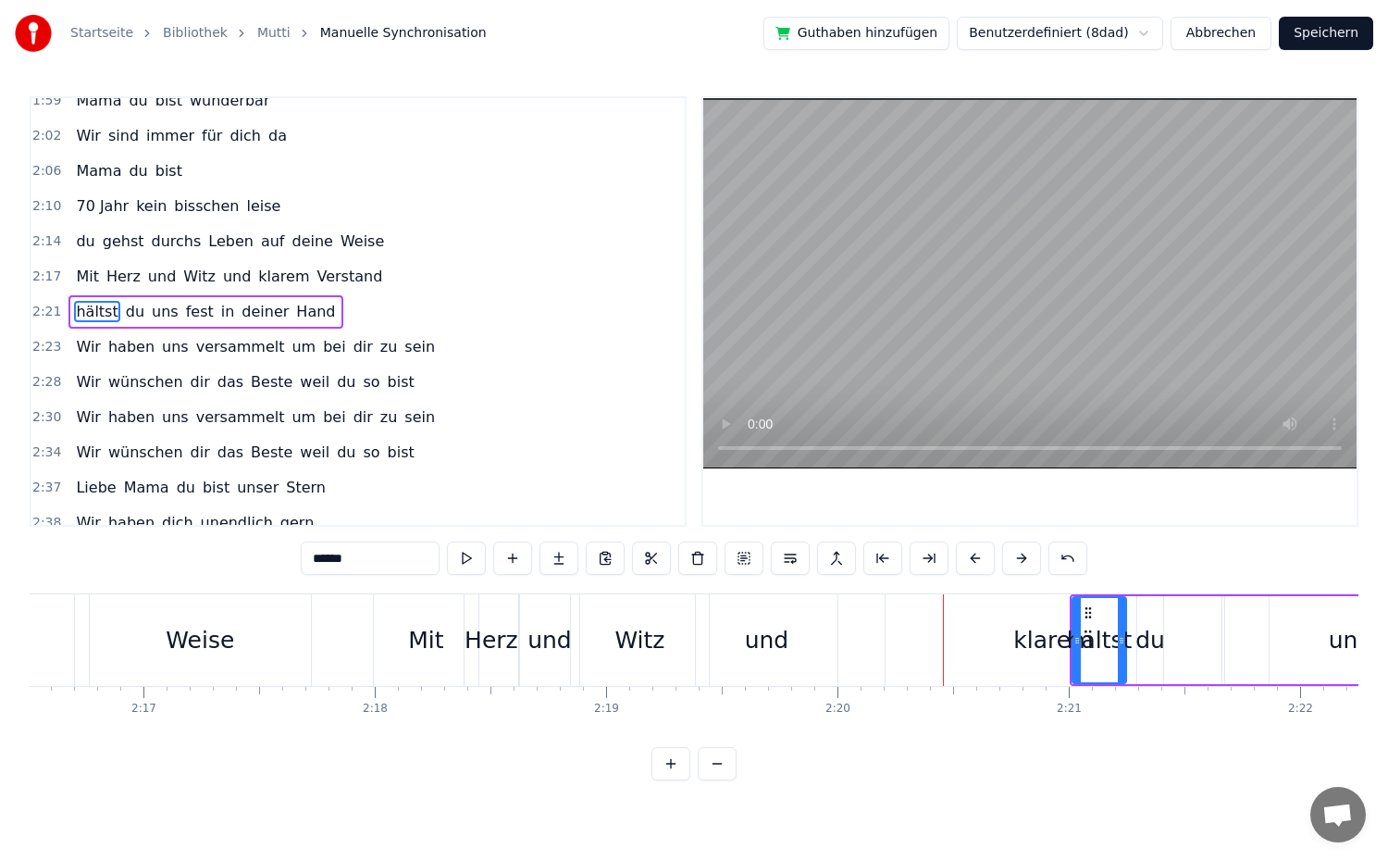
click at [1021, 563] on button at bounding box center [1021, 557] width 39 height 33
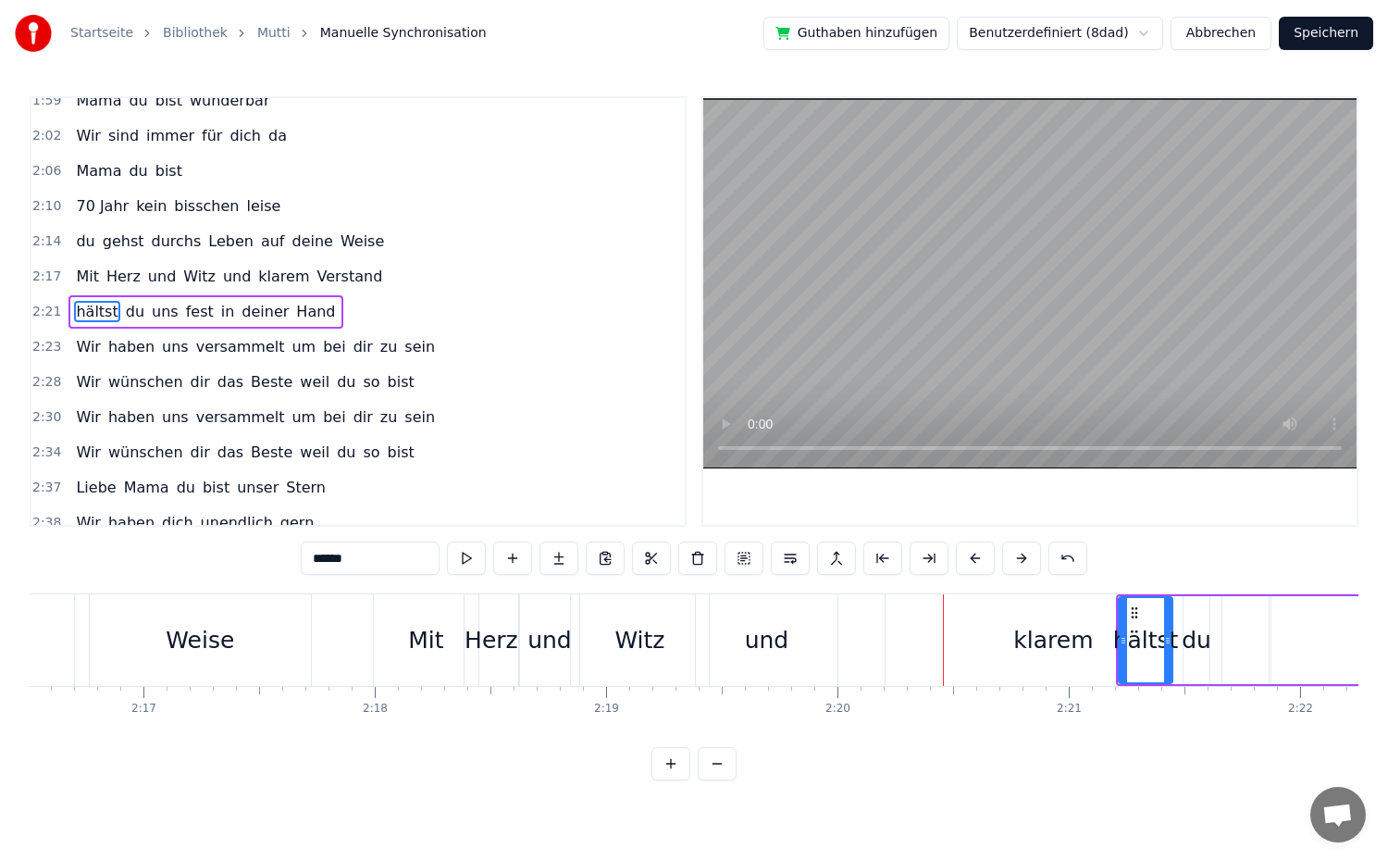
click at [1021, 563] on button at bounding box center [1021, 557] width 39 height 33
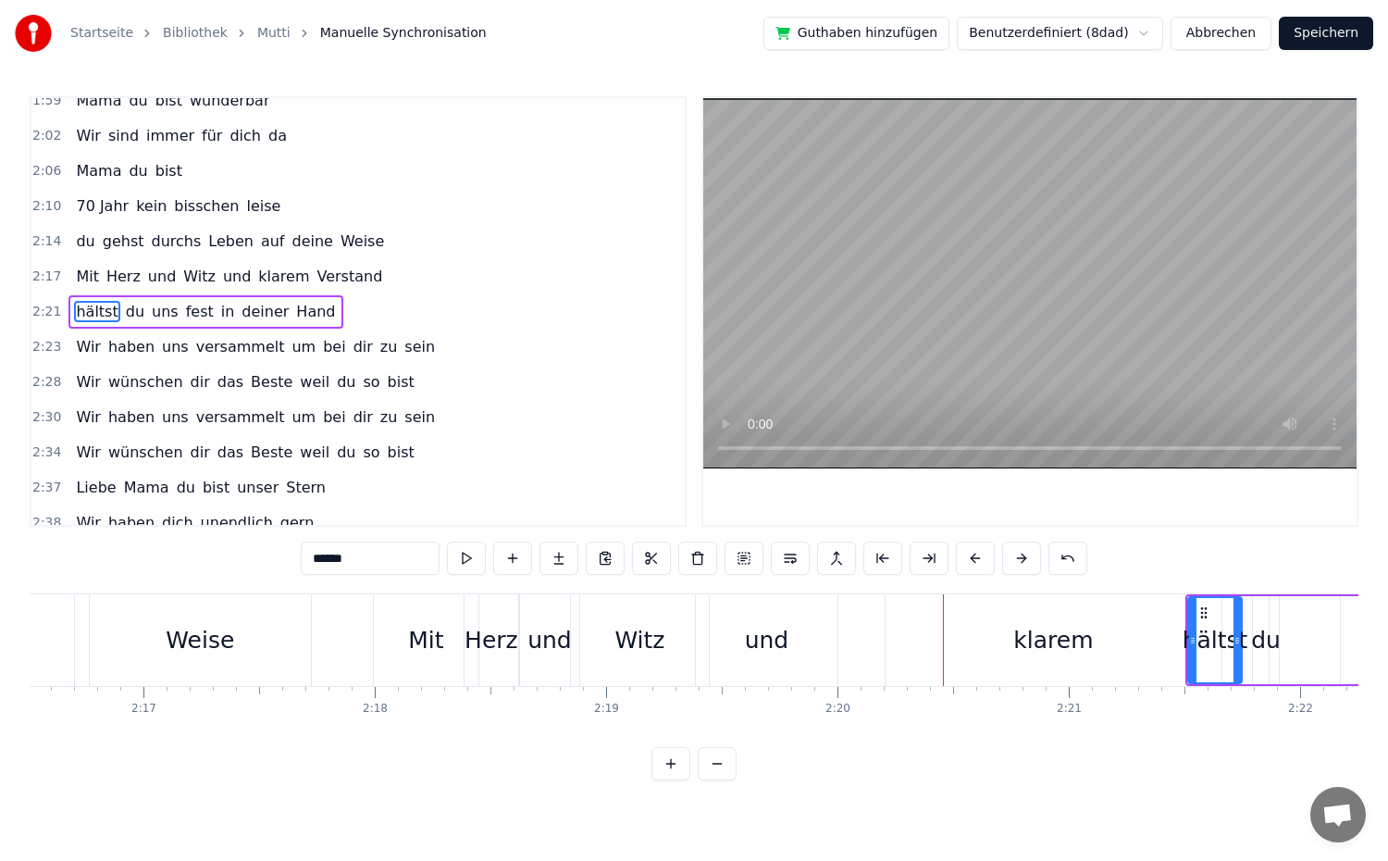
click at [1021, 563] on button at bounding box center [1021, 557] width 39 height 33
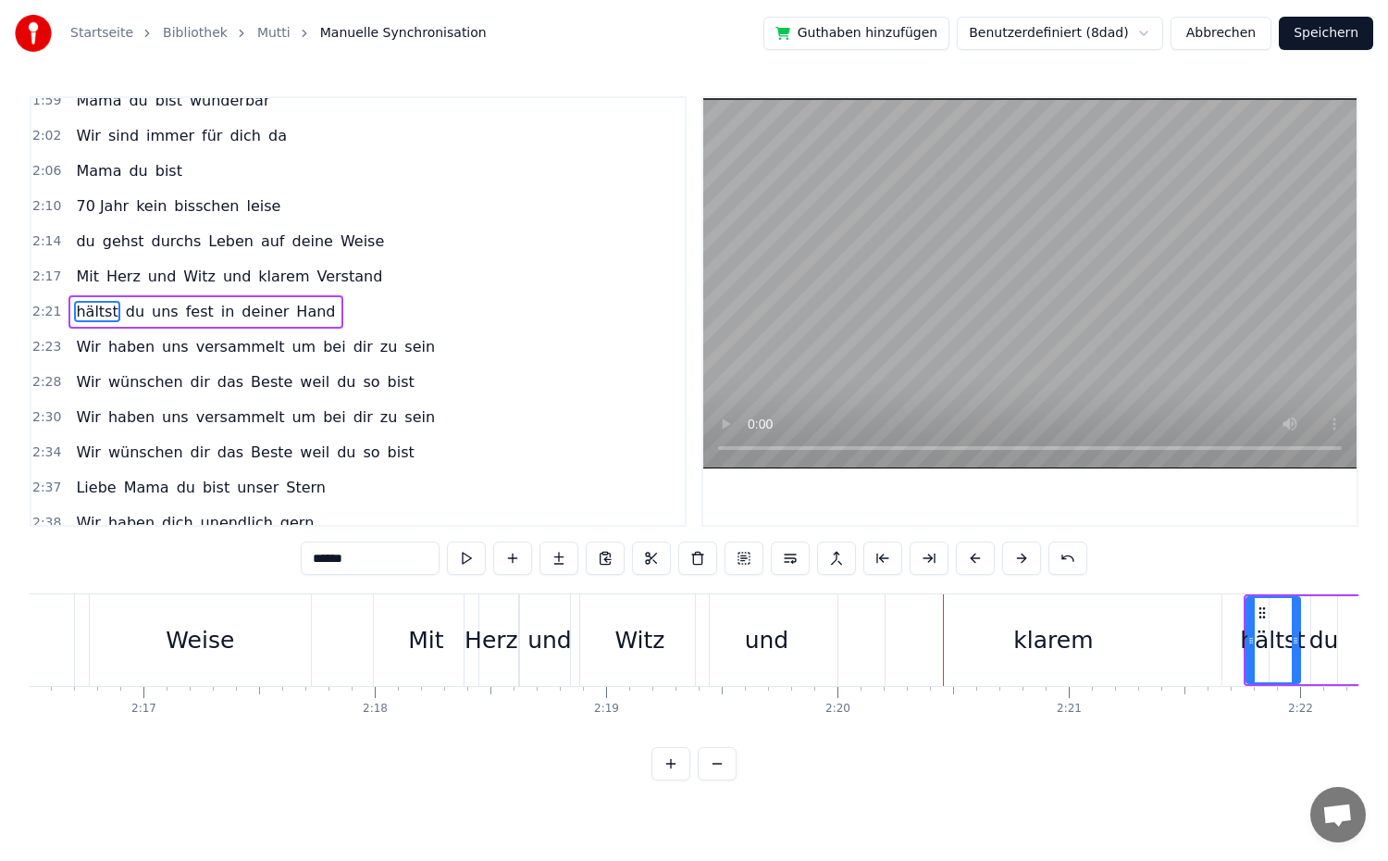
click at [1021, 563] on button at bounding box center [1021, 557] width 39 height 33
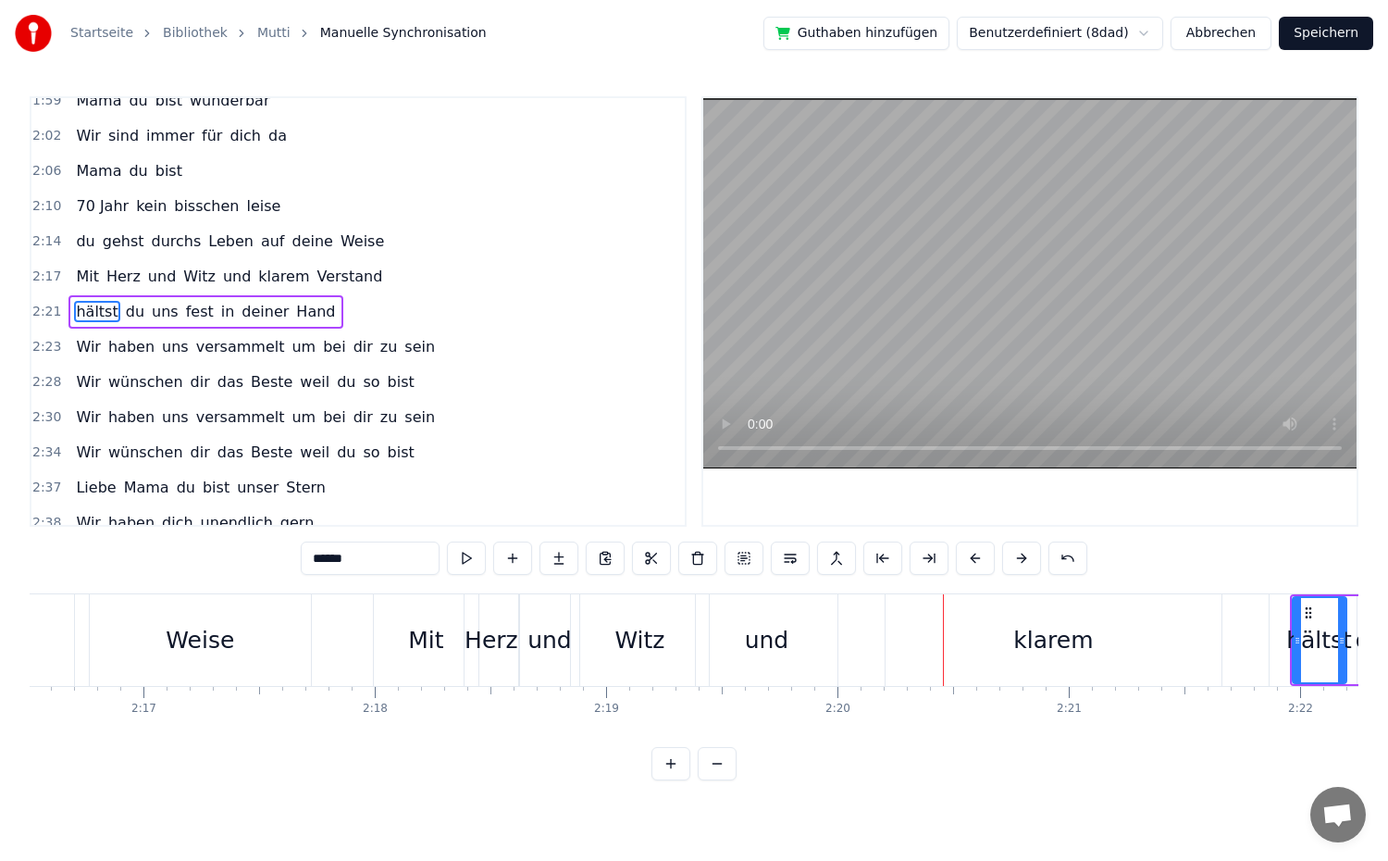
click at [1021, 563] on button at bounding box center [1021, 557] width 39 height 33
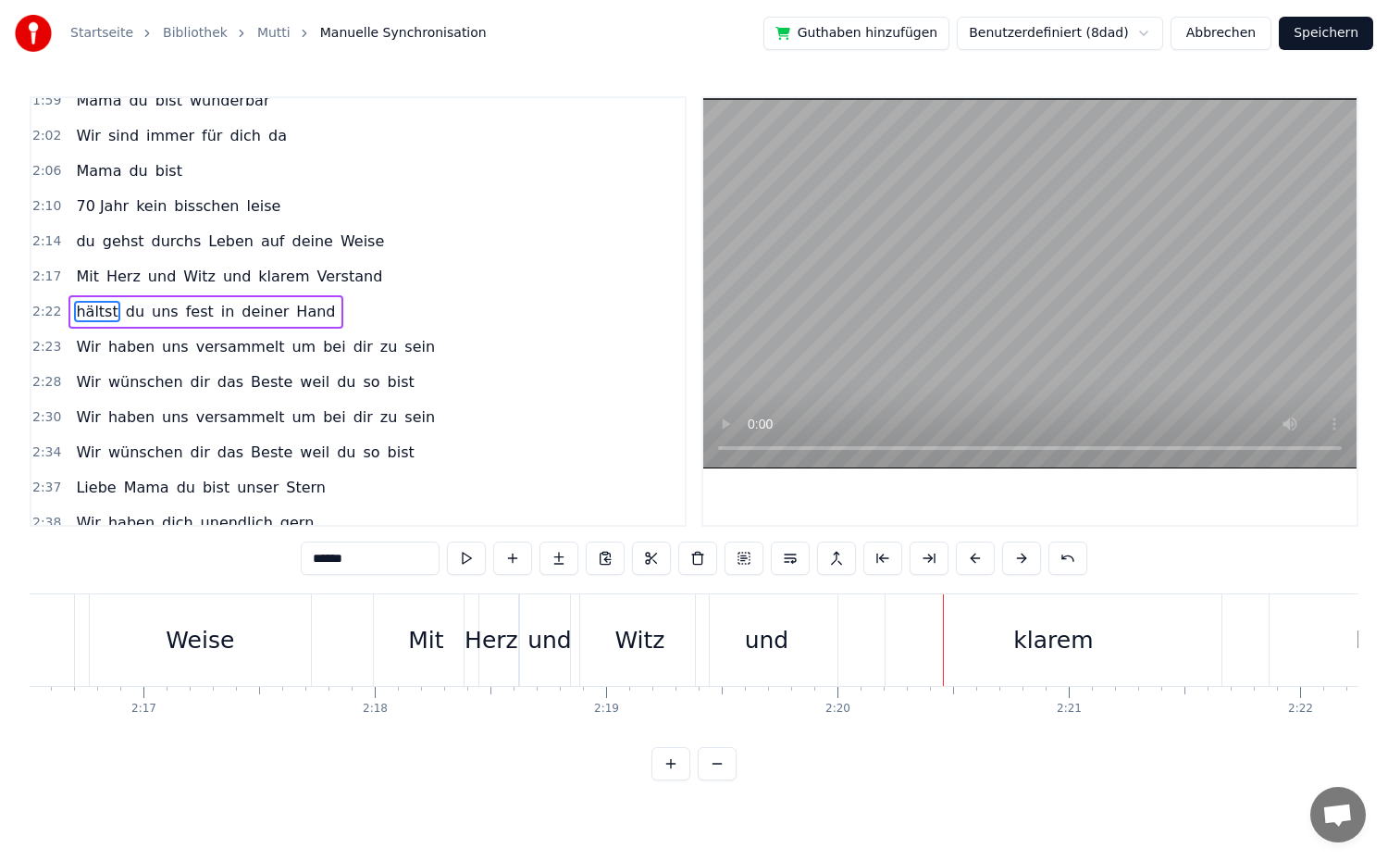
click at [1021, 563] on button at bounding box center [1021, 557] width 39 height 33
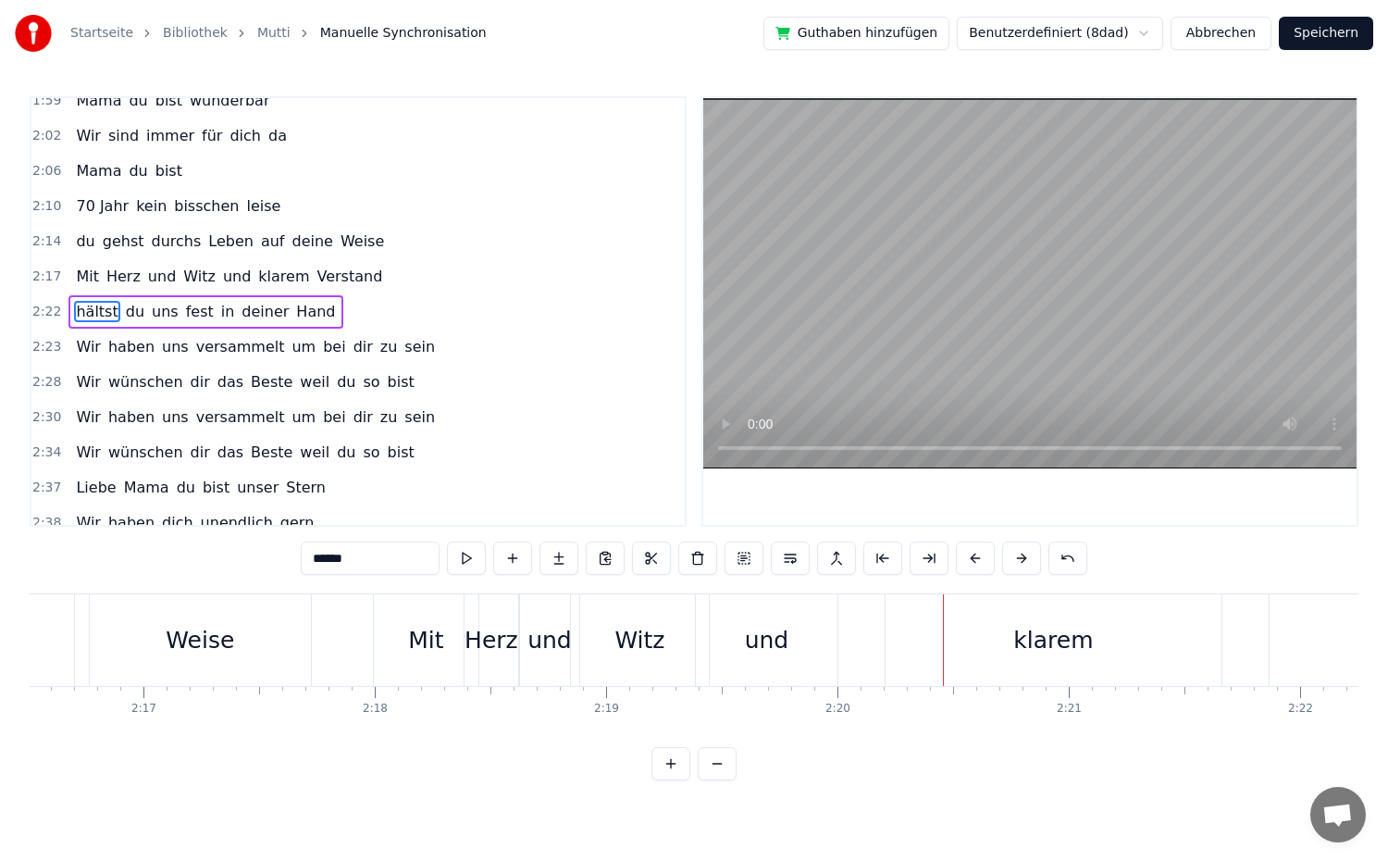
click at [1021, 563] on button at bounding box center [1021, 557] width 39 height 33
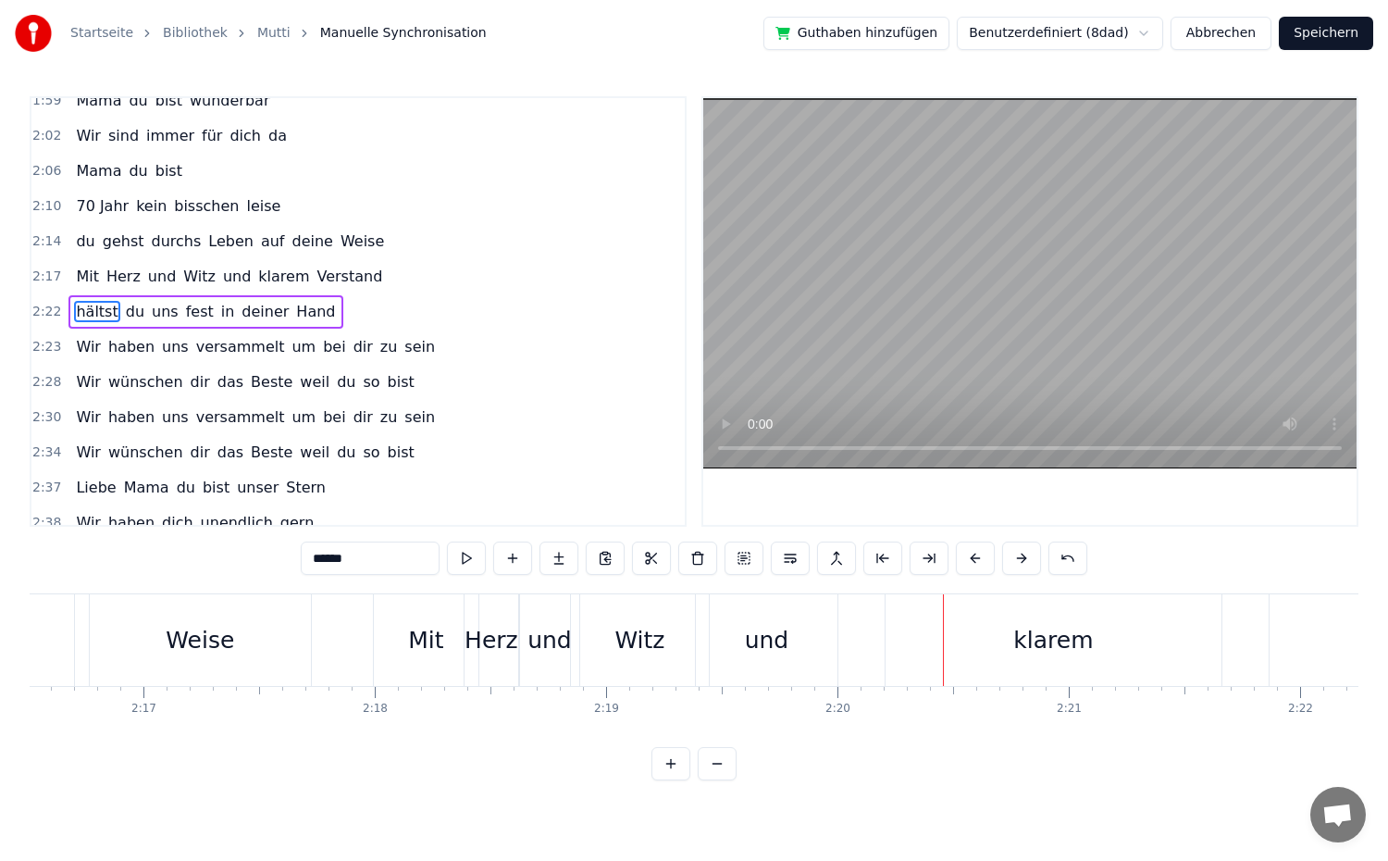
click at [1021, 563] on button at bounding box center [1021, 557] width 39 height 33
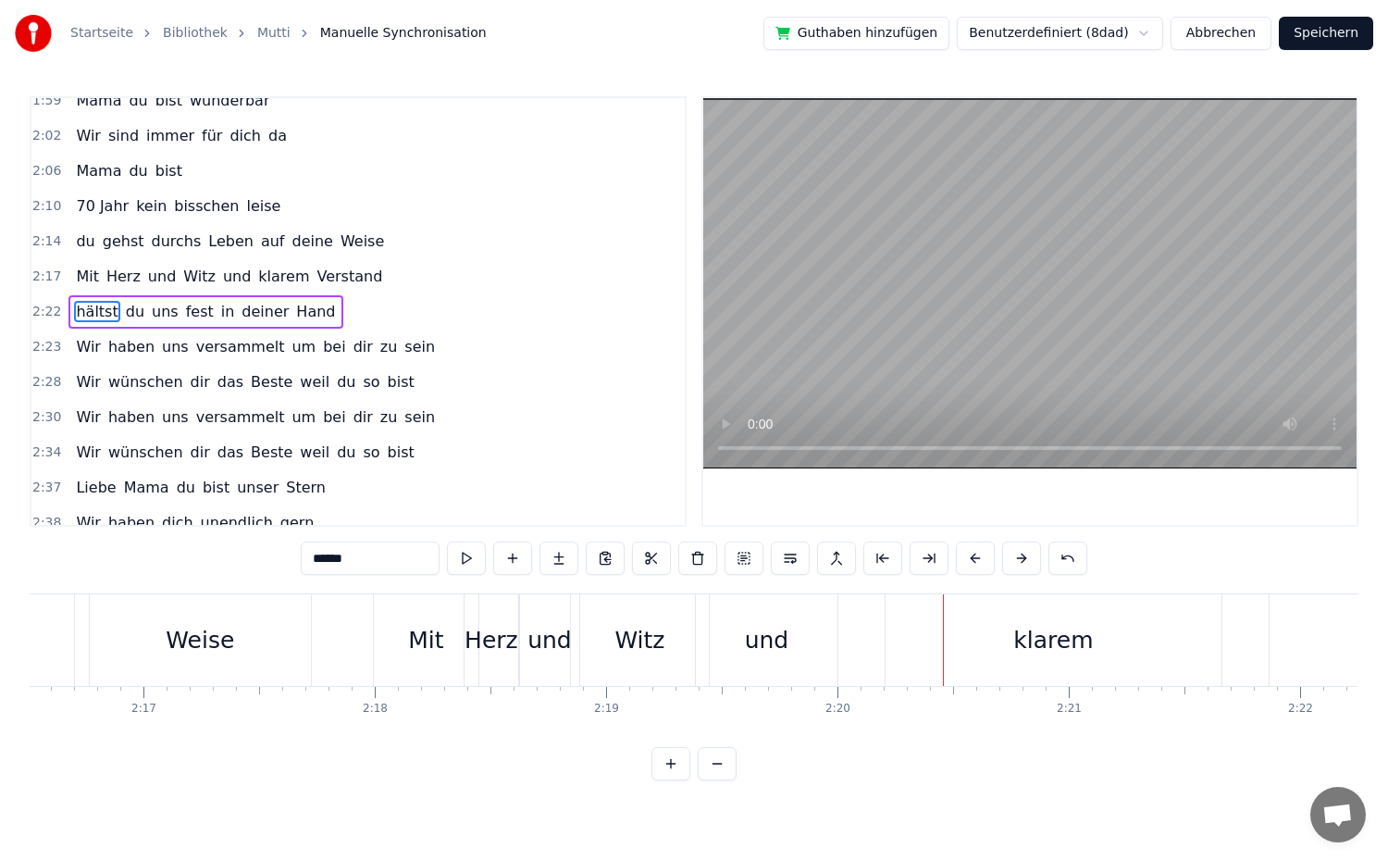
click at [1021, 563] on button at bounding box center [1021, 557] width 39 height 33
click at [380, 279] on div "2:17 Mit Herz und Witz und klarem Verstand" at bounding box center [357, 276] width 653 height 35
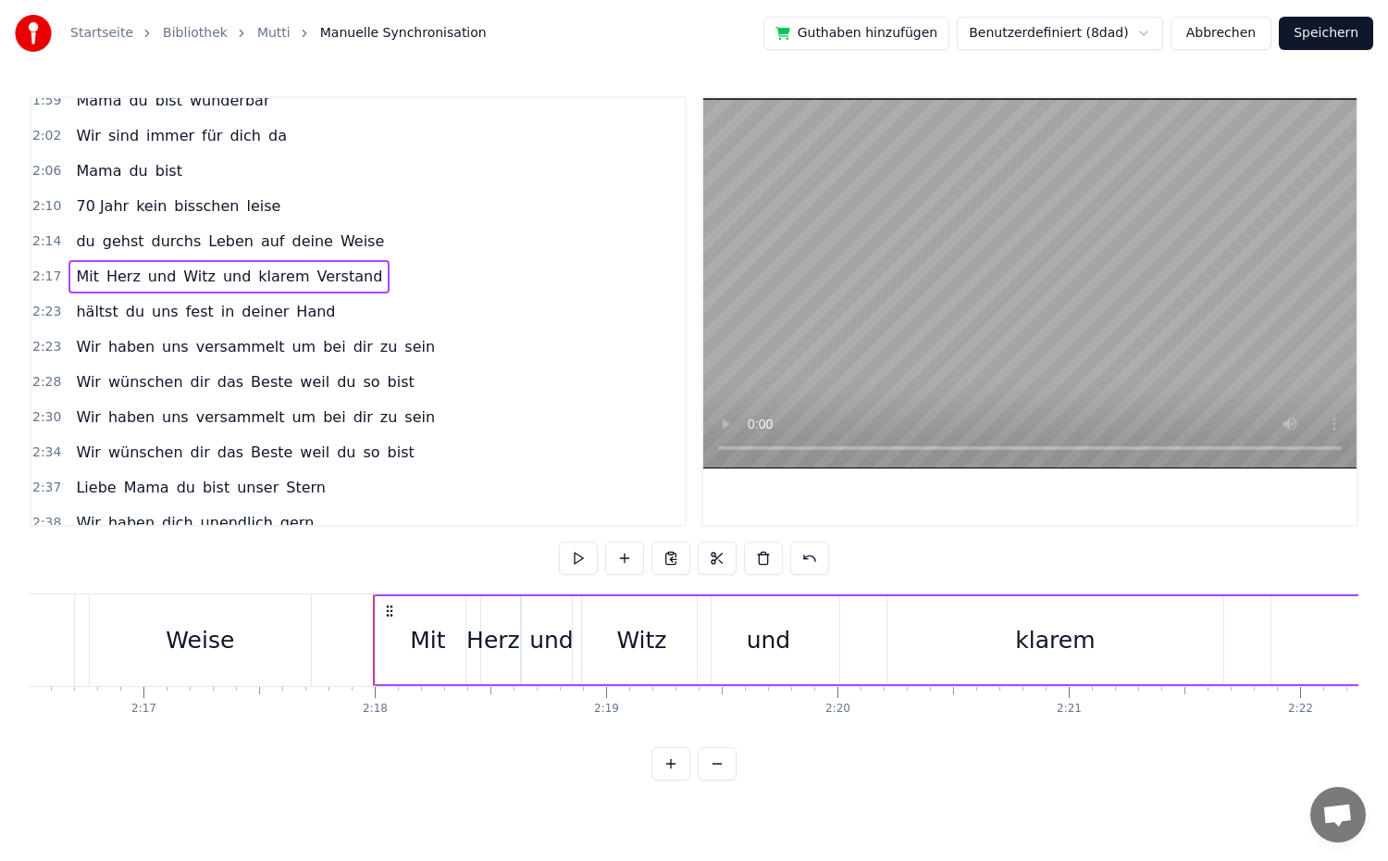
click at [1075, 642] on div "klarem" at bounding box center [1055, 640] width 80 height 35
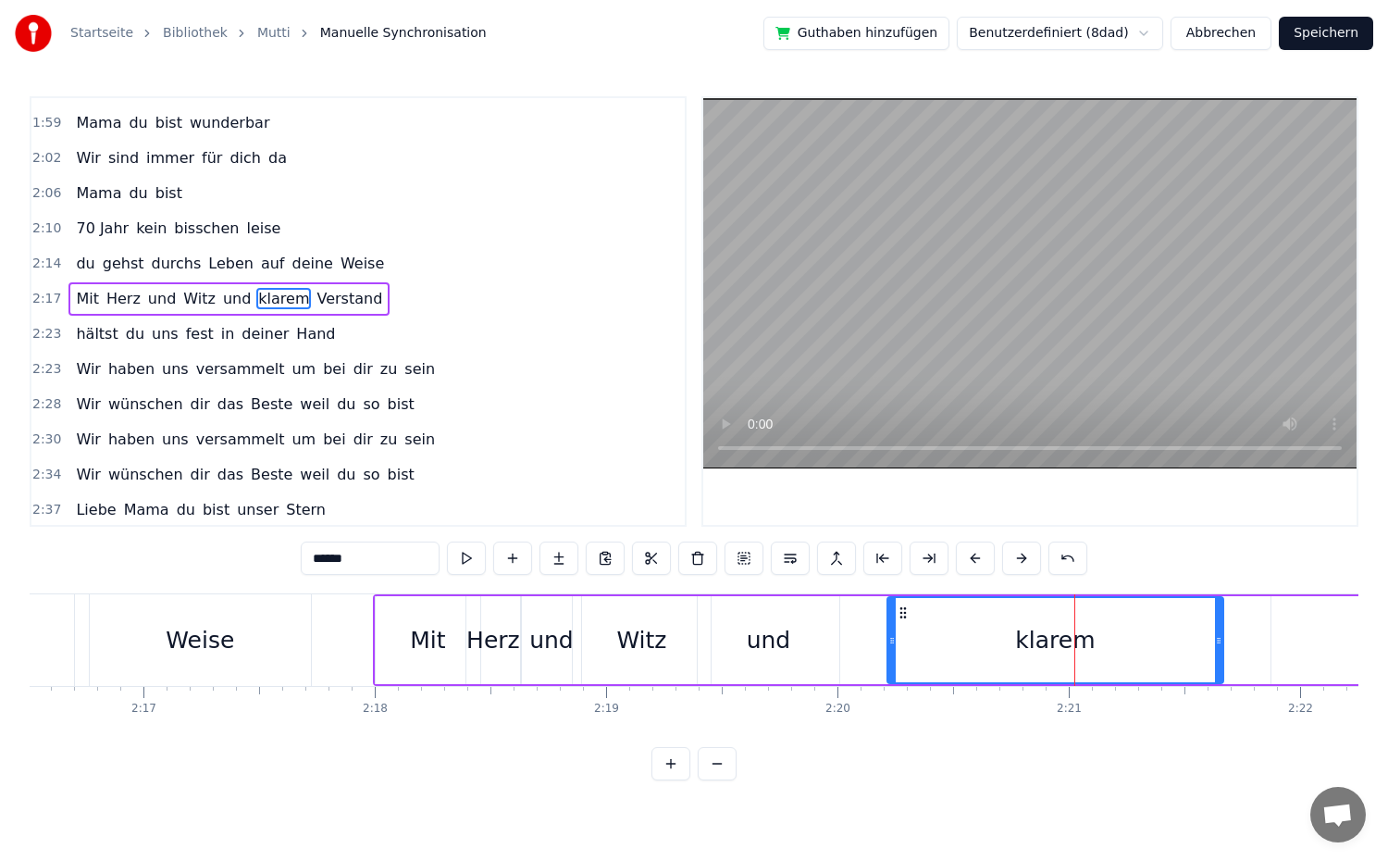
scroll to position [1035, 0]
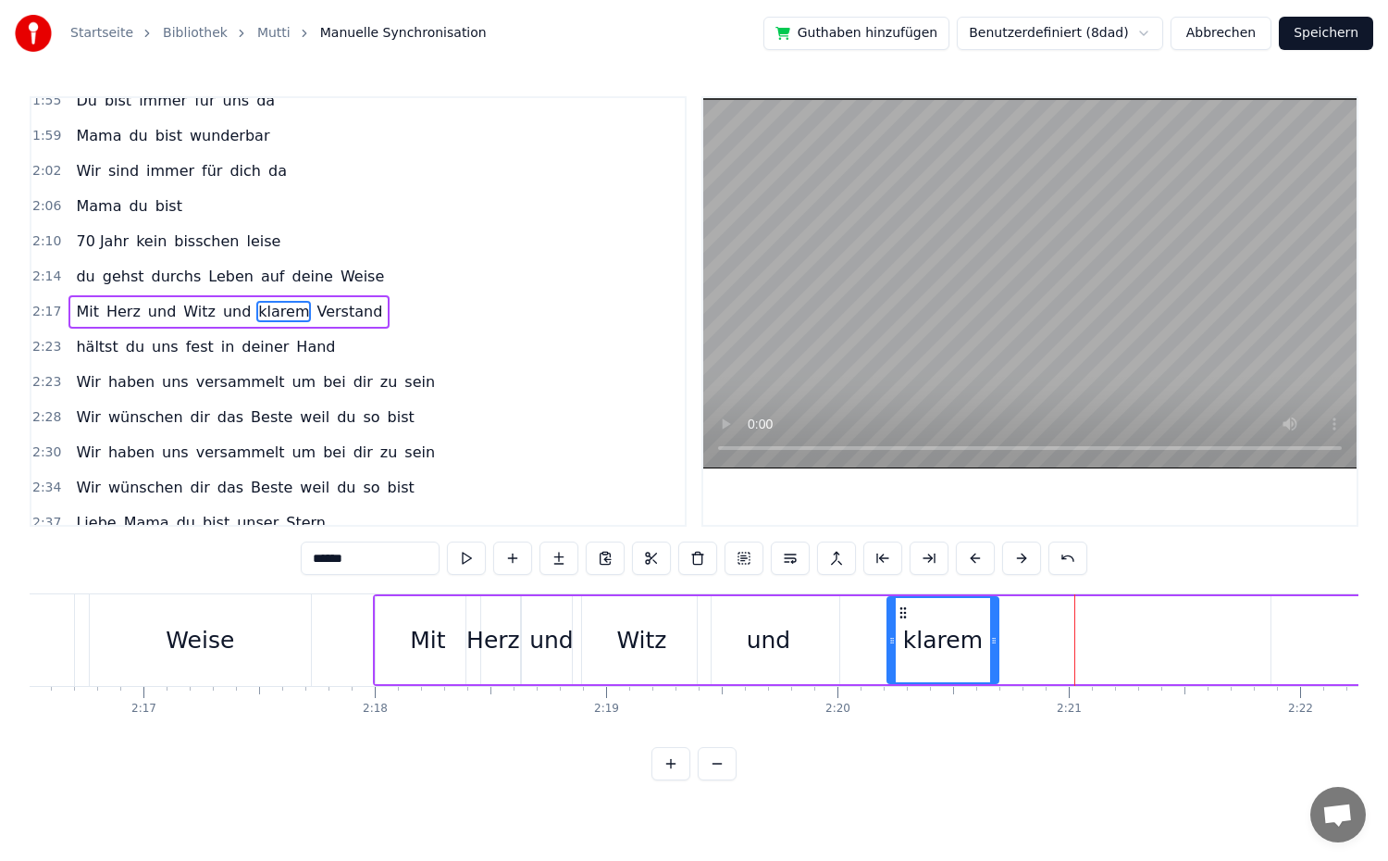
drag, startPoint x: 1218, startPoint y: 651, endPoint x: 993, endPoint y: 654, distance: 224.9
click at [993, 654] on div at bounding box center [993, 640] width 7 height 84
drag, startPoint x: 890, startPoint y: 645, endPoint x: 800, endPoint y: 655, distance: 91.3
click at [800, 655] on div at bounding box center [801, 640] width 7 height 84
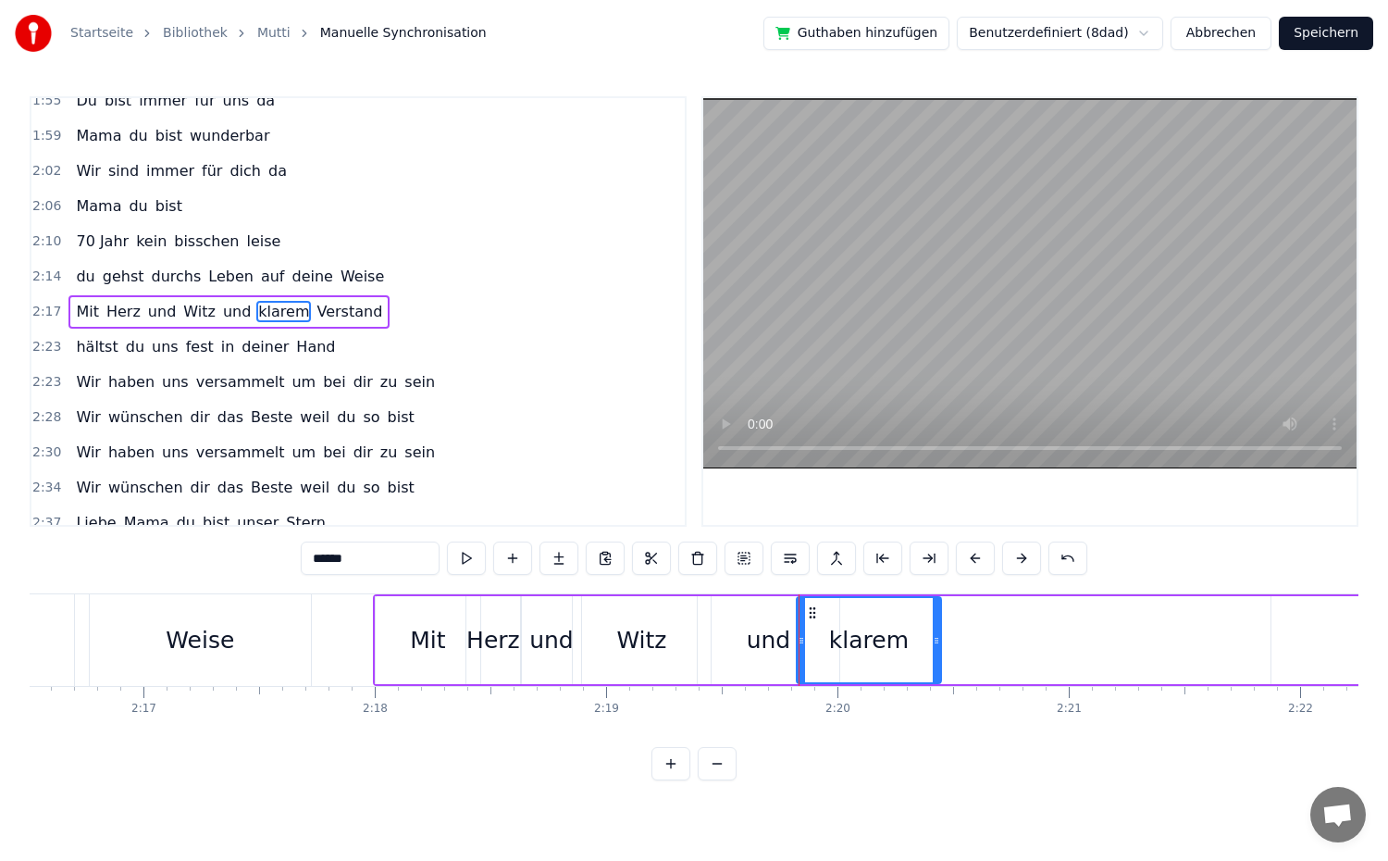
drag, startPoint x: 995, startPoint y: 654, endPoint x: 930, endPoint y: 662, distance: 65.2
click at [933, 662] on div at bounding box center [936, 640] width 7 height 84
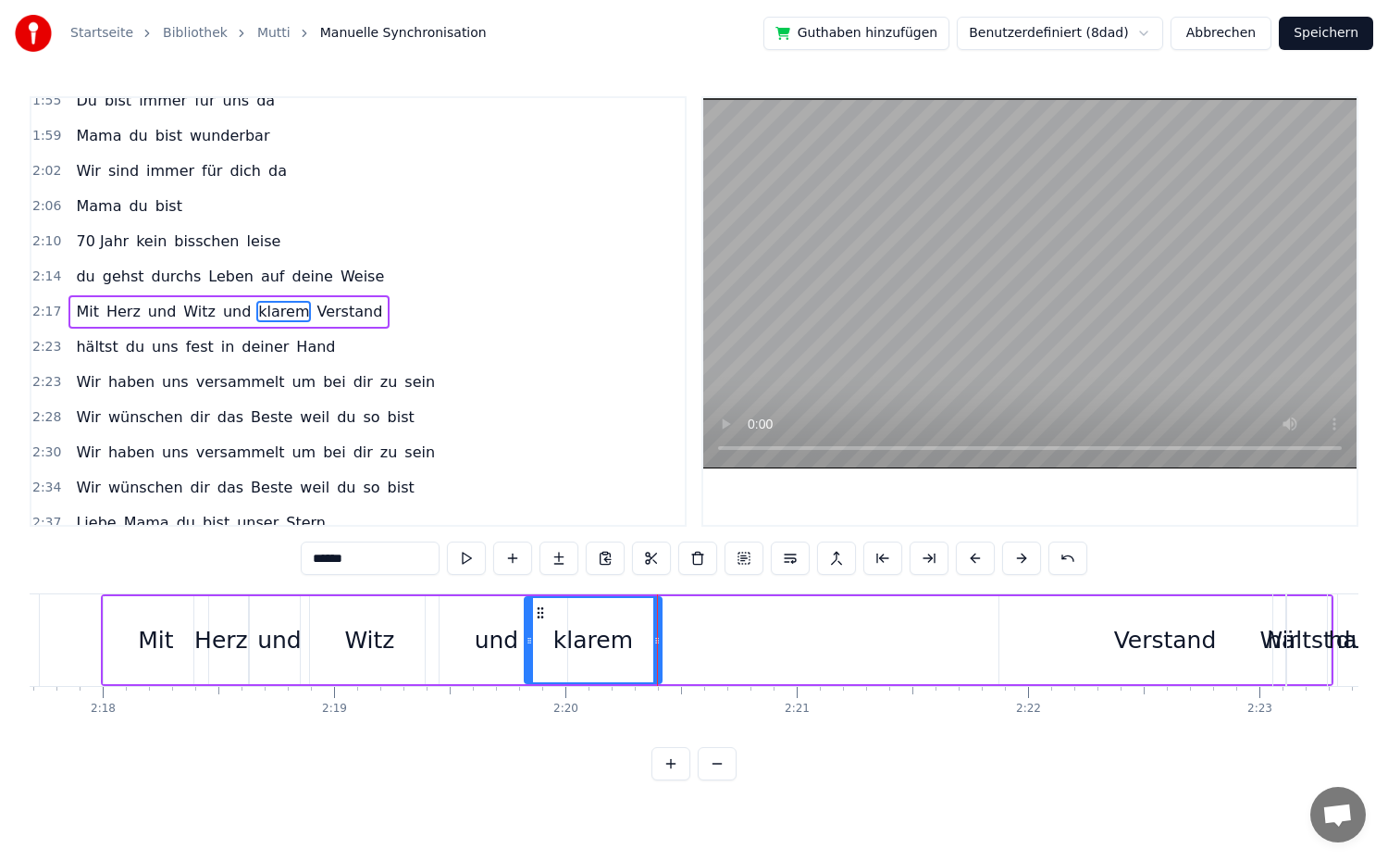
scroll to position [0, 31864]
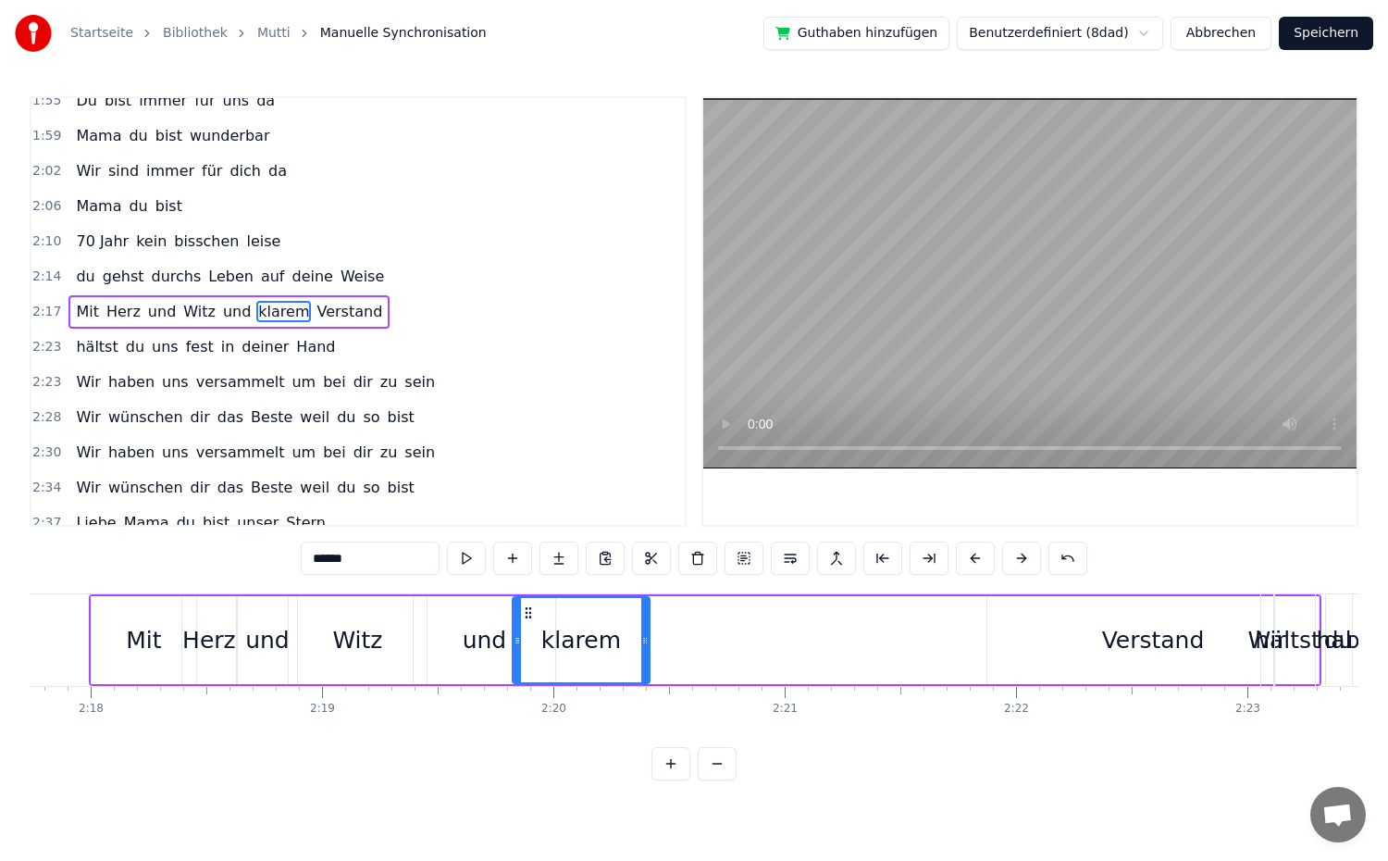
click at [1135, 651] on div "Verstand" at bounding box center [1153, 640] width 103 height 35
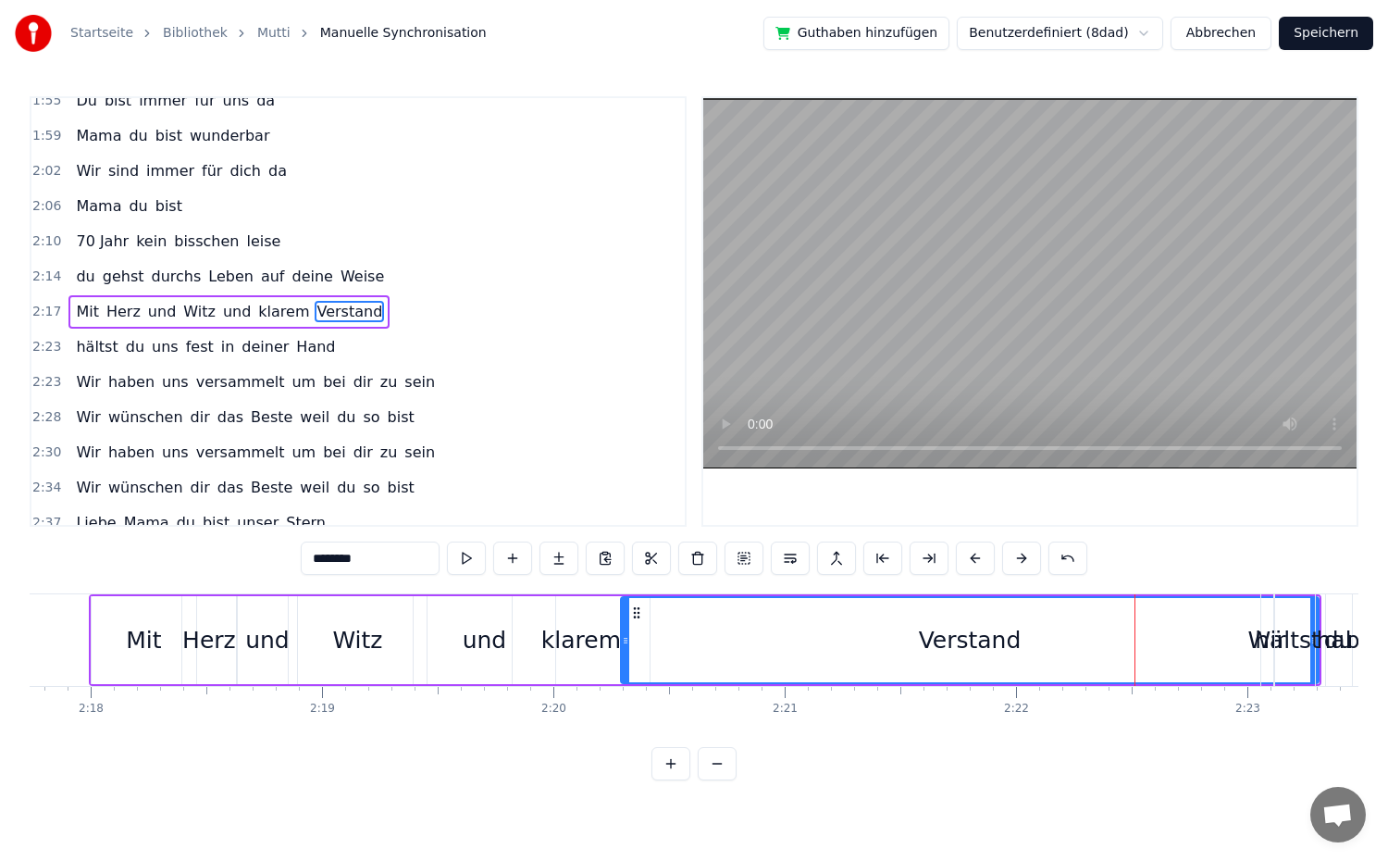
drag, startPoint x: 988, startPoint y: 652, endPoint x: 628, endPoint y: 636, distance: 360.3
click at [622, 637] on div at bounding box center [625, 640] width 7 height 84
click at [81, 341] on span "hältst" at bounding box center [96, 346] width 45 height 21
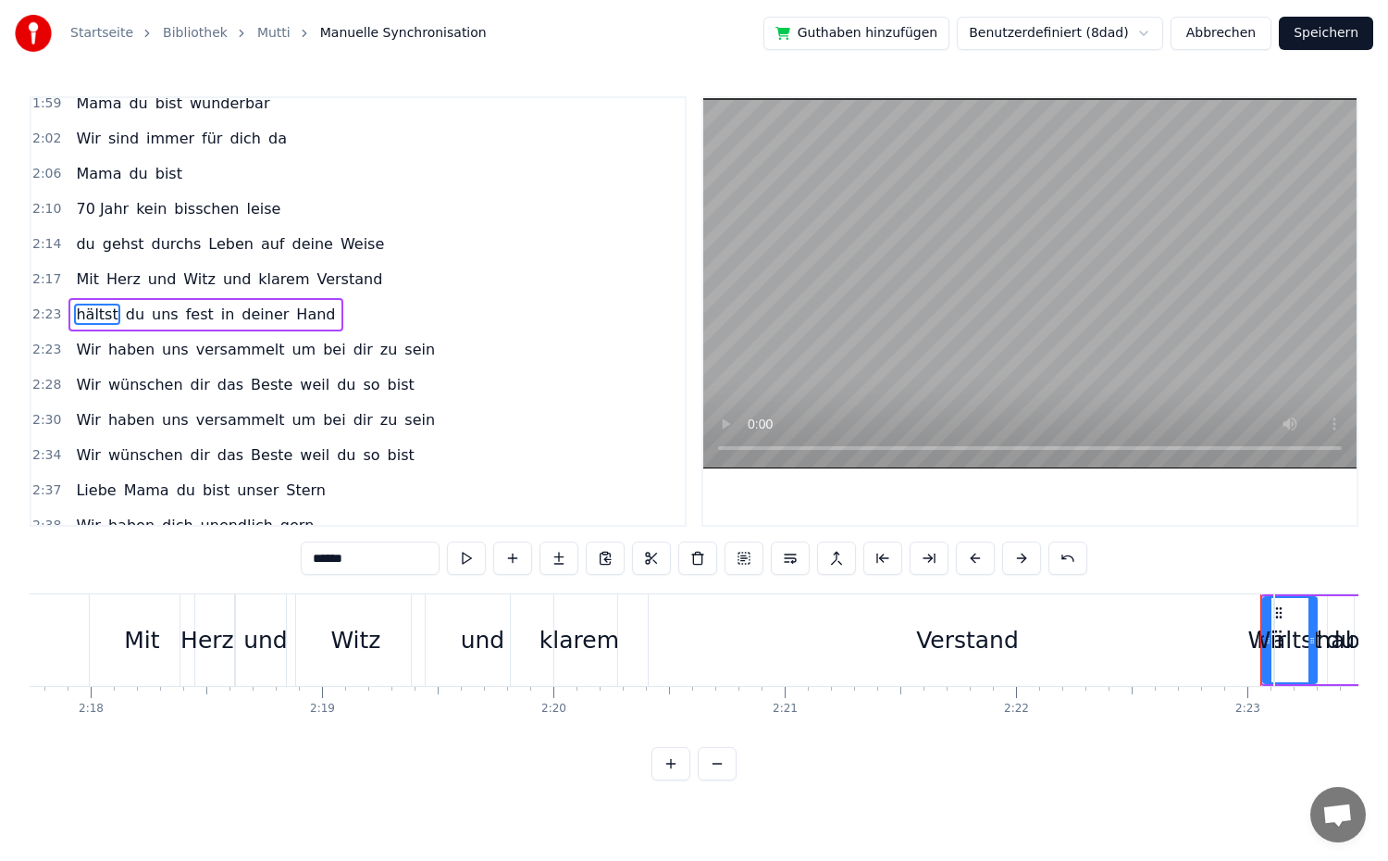
scroll to position [1070, 0]
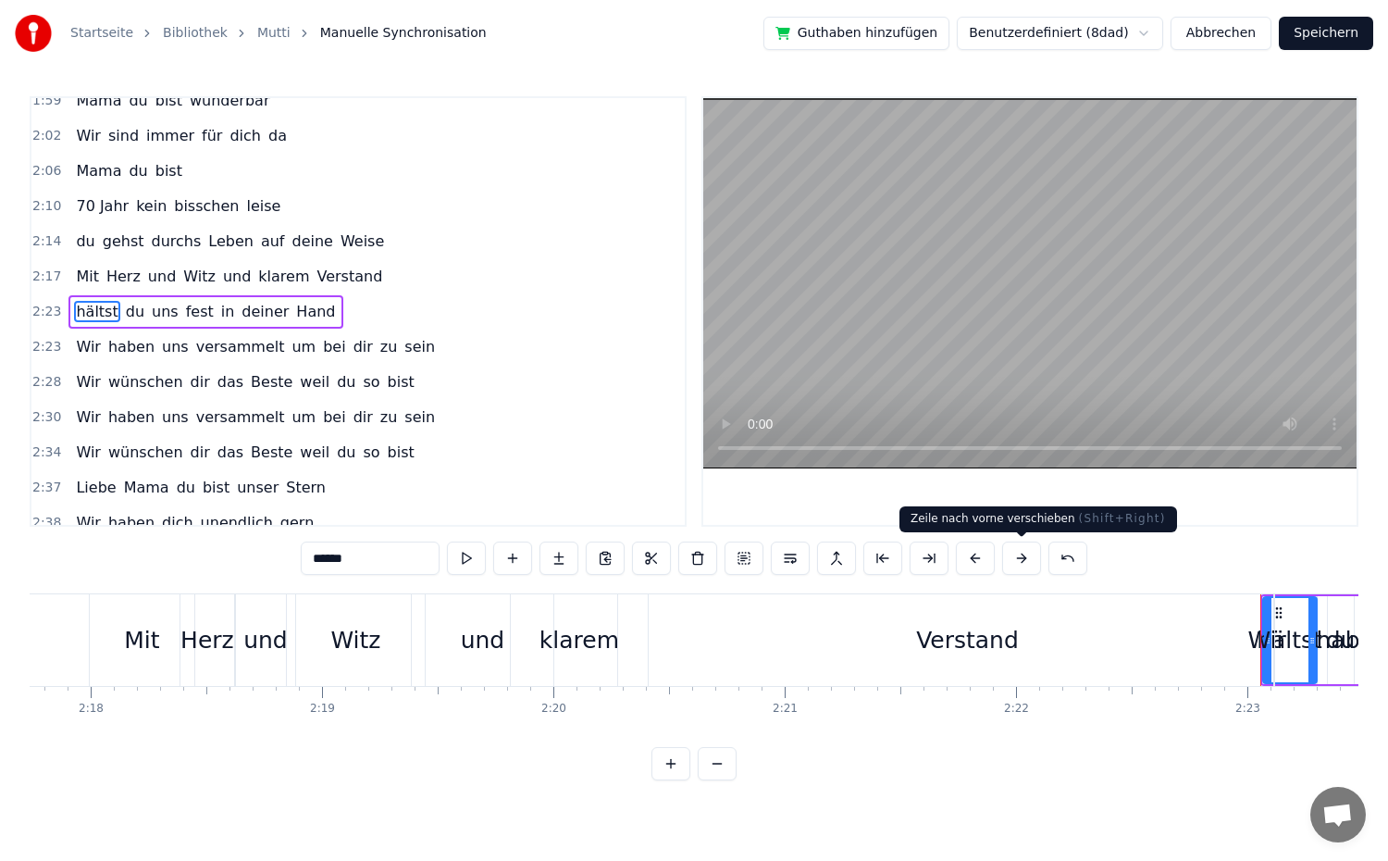
click at [1024, 566] on button at bounding box center [1021, 557] width 39 height 33
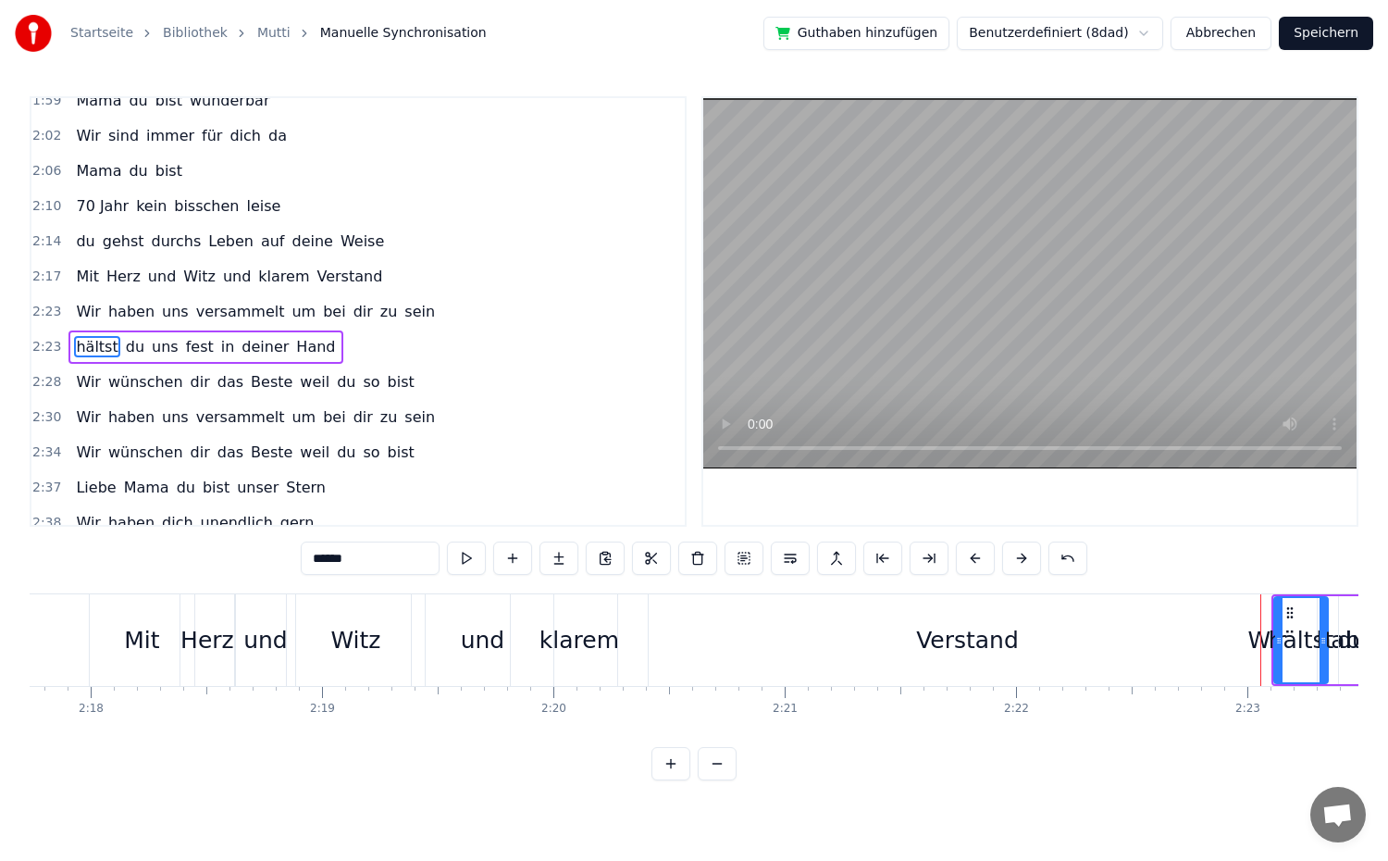
click at [1024, 566] on button at bounding box center [1021, 557] width 39 height 33
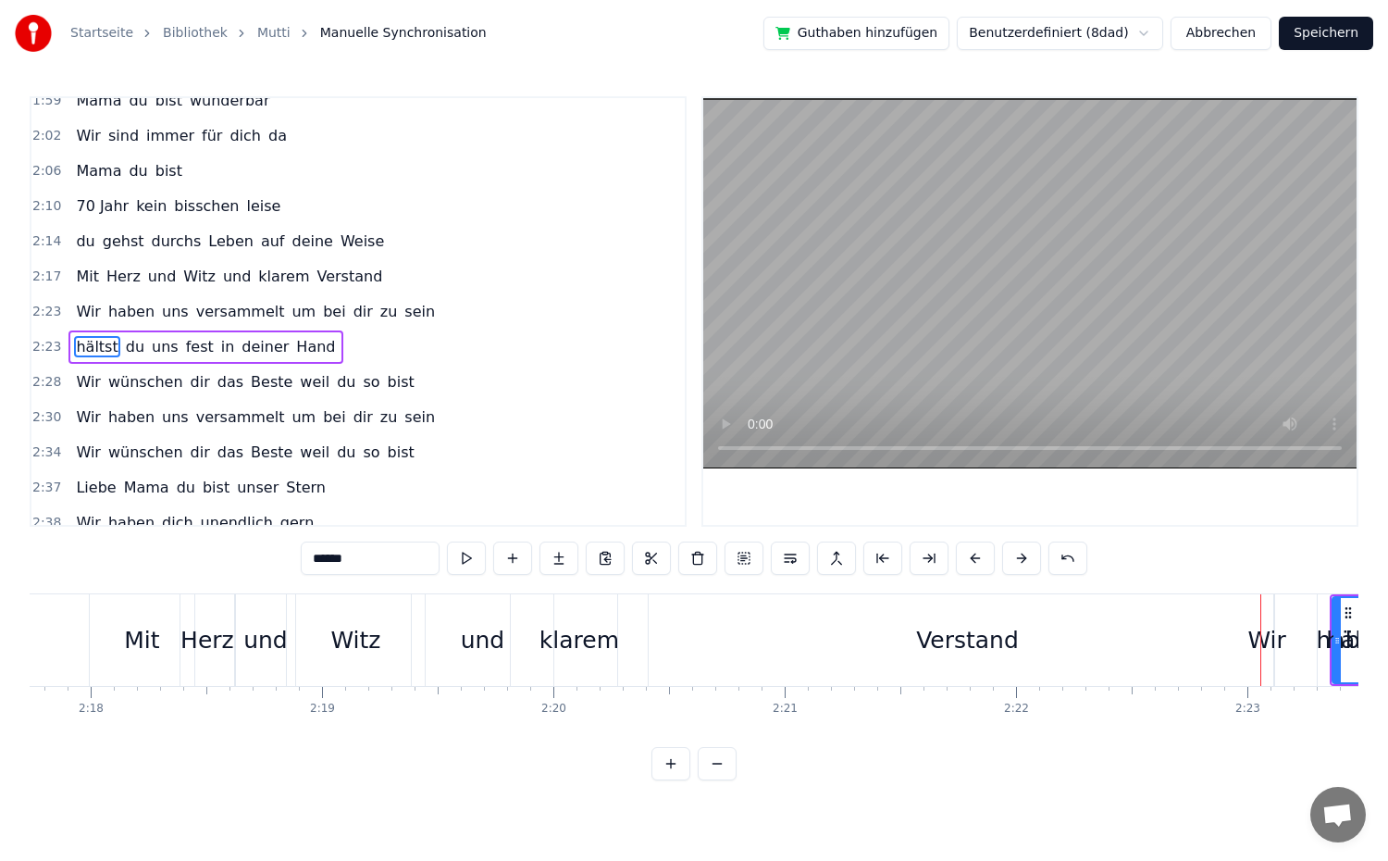
click at [1024, 566] on button at bounding box center [1021, 557] width 39 height 33
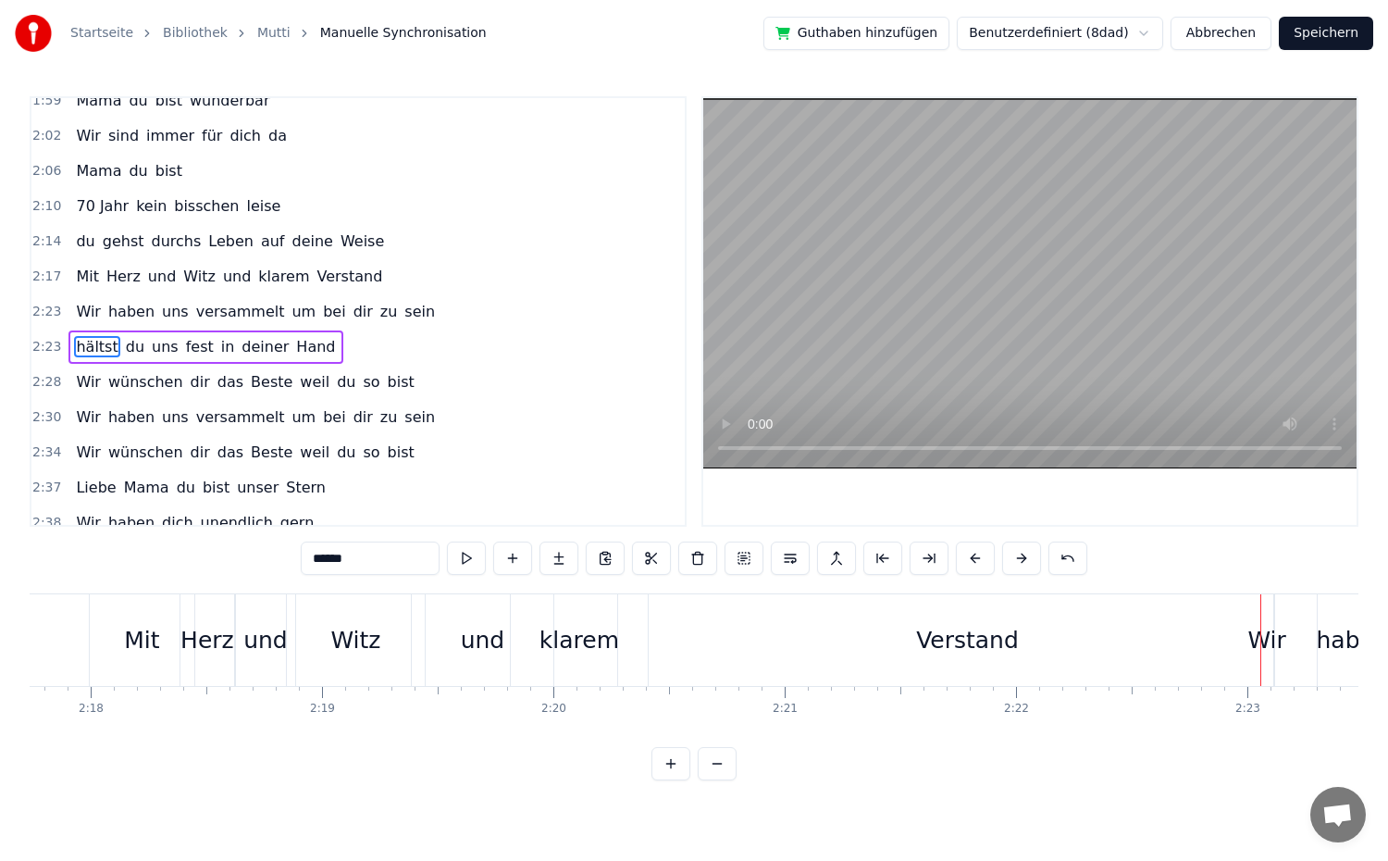
click at [1151, 655] on div "Verstand" at bounding box center [967, 640] width 699 height 92
type input "********"
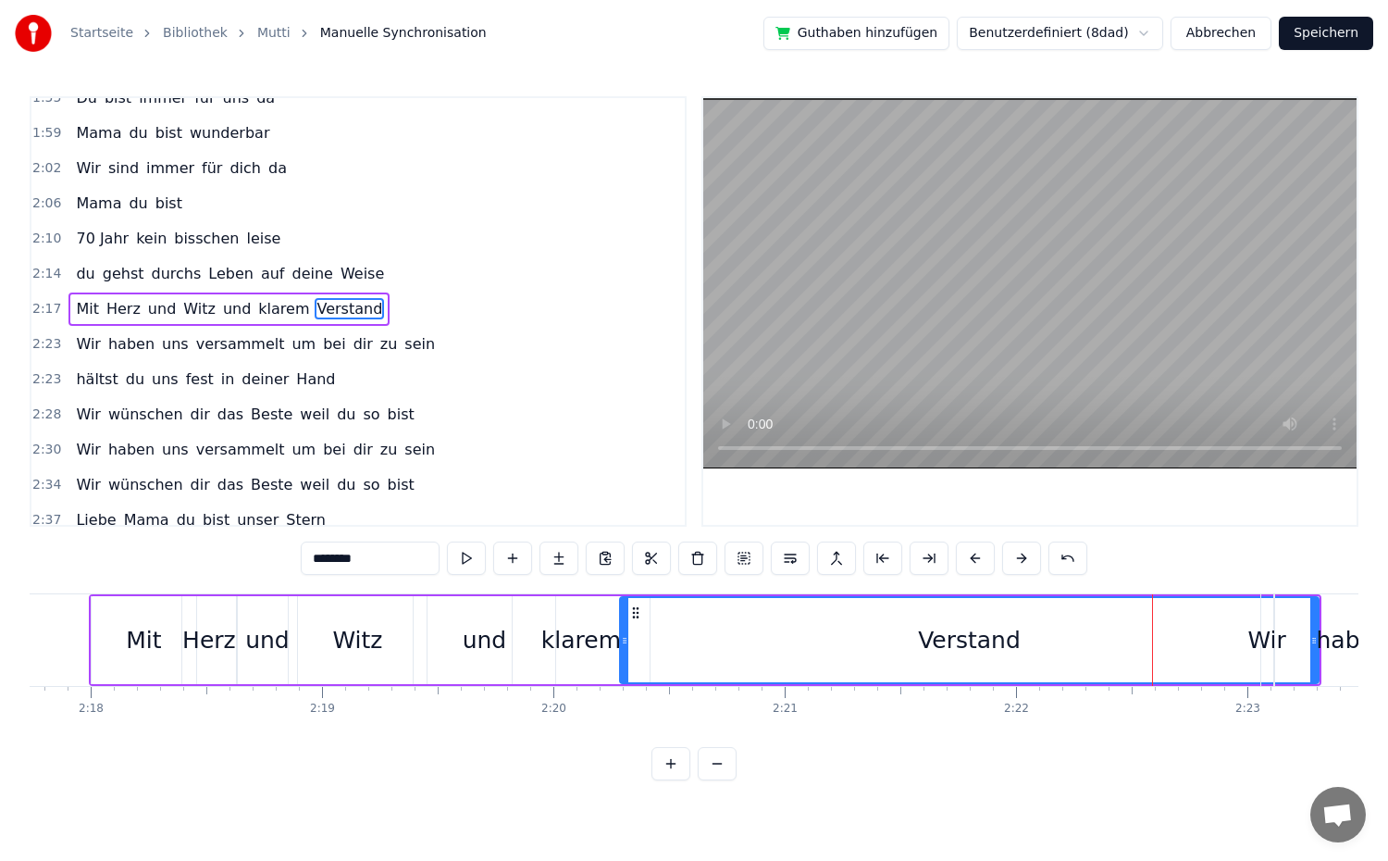
scroll to position [1035, 0]
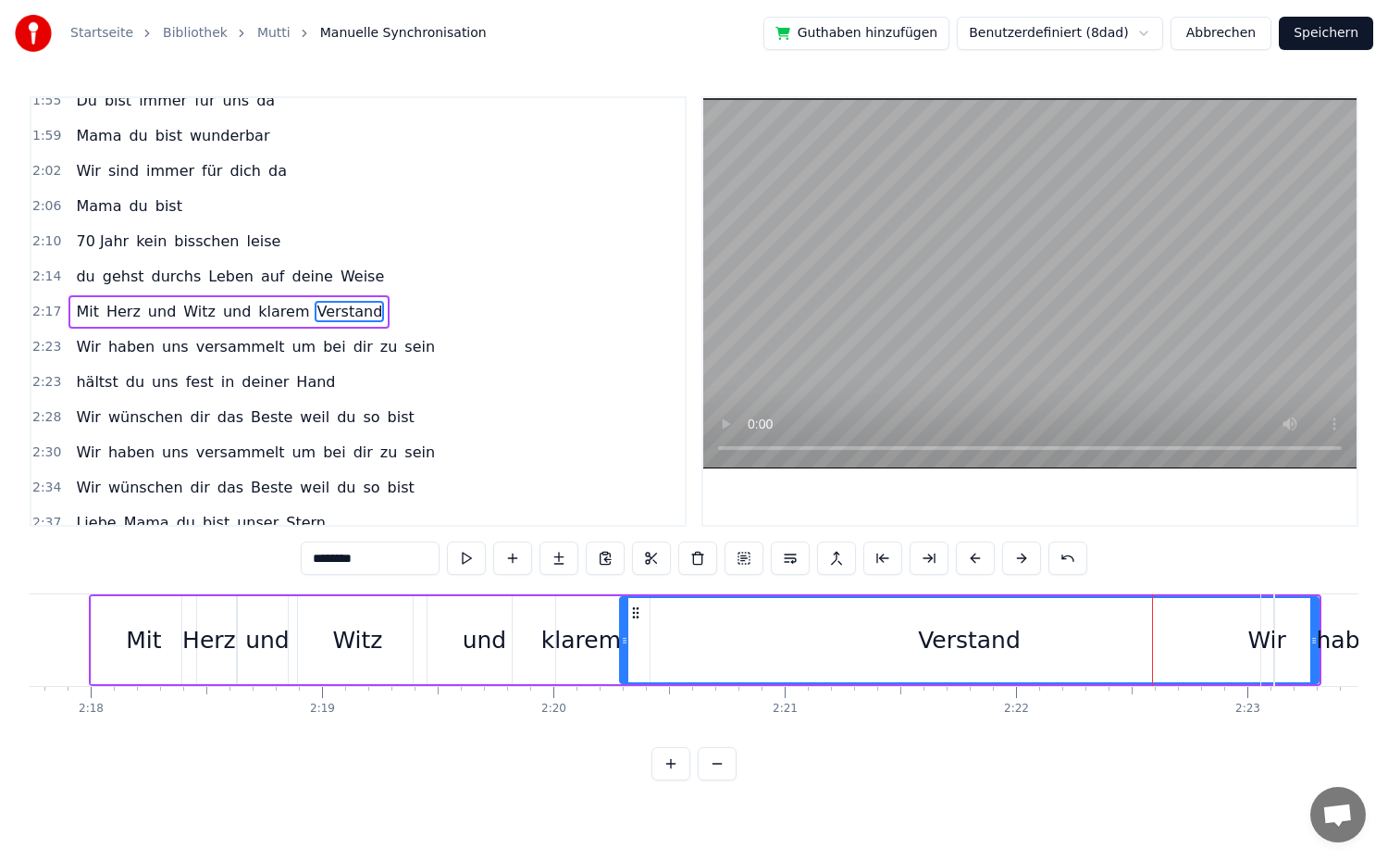
click at [234, 358] on div "Wir haben uns versammelt um bei dir zu sein" at bounding box center [255, 346] width 374 height 33
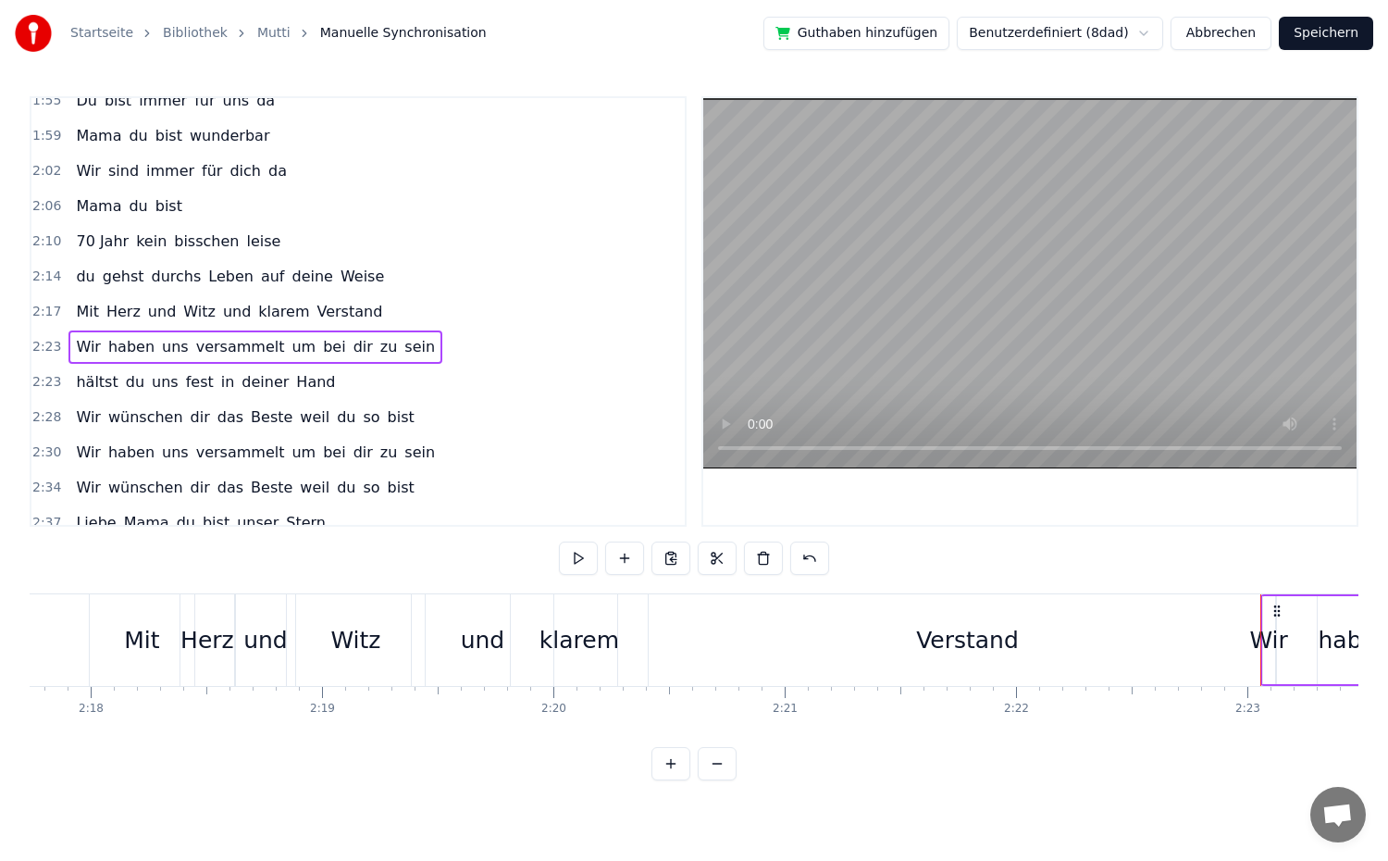
click at [83, 342] on span "Wir" at bounding box center [88, 346] width 29 height 21
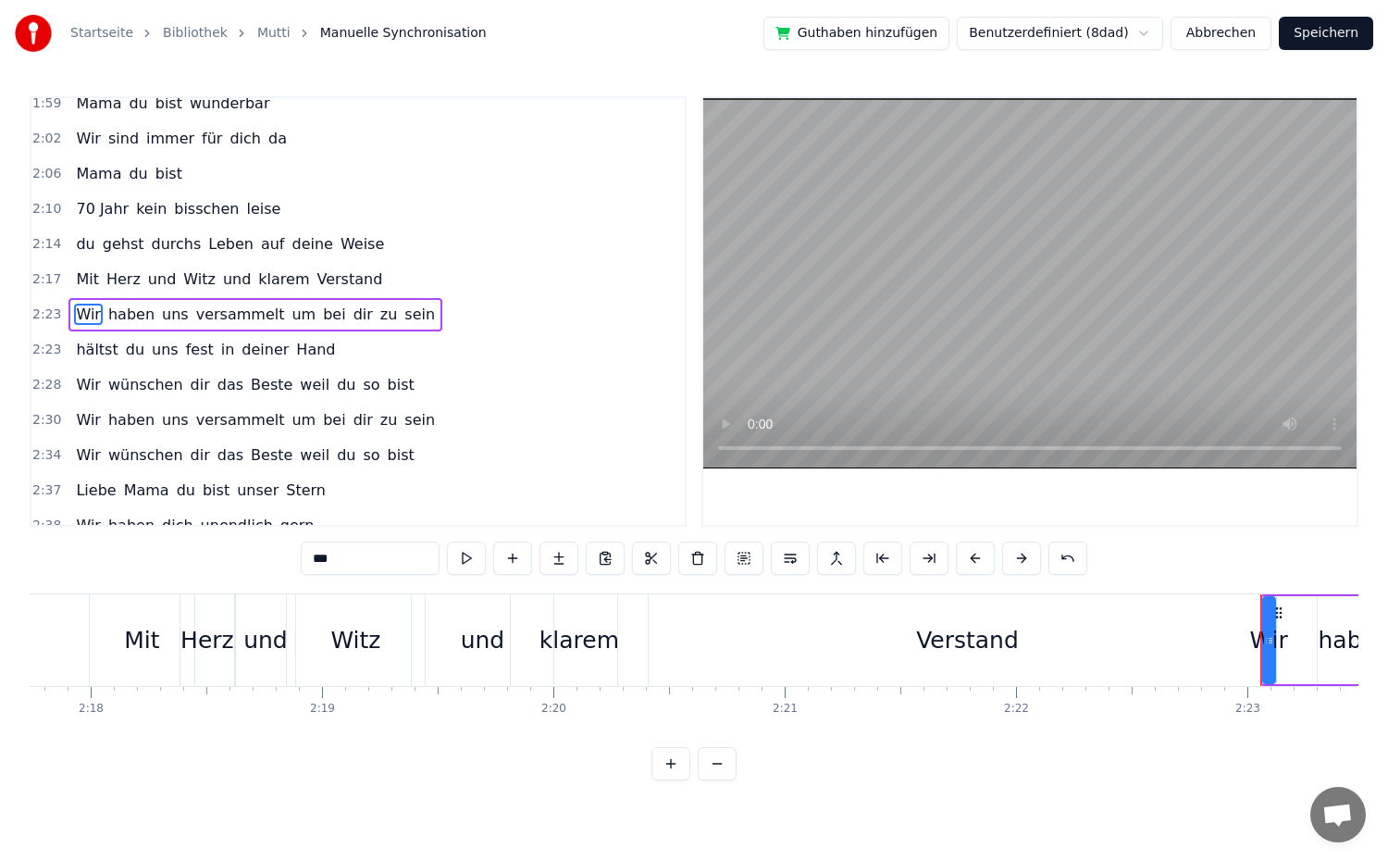
scroll to position [1070, 0]
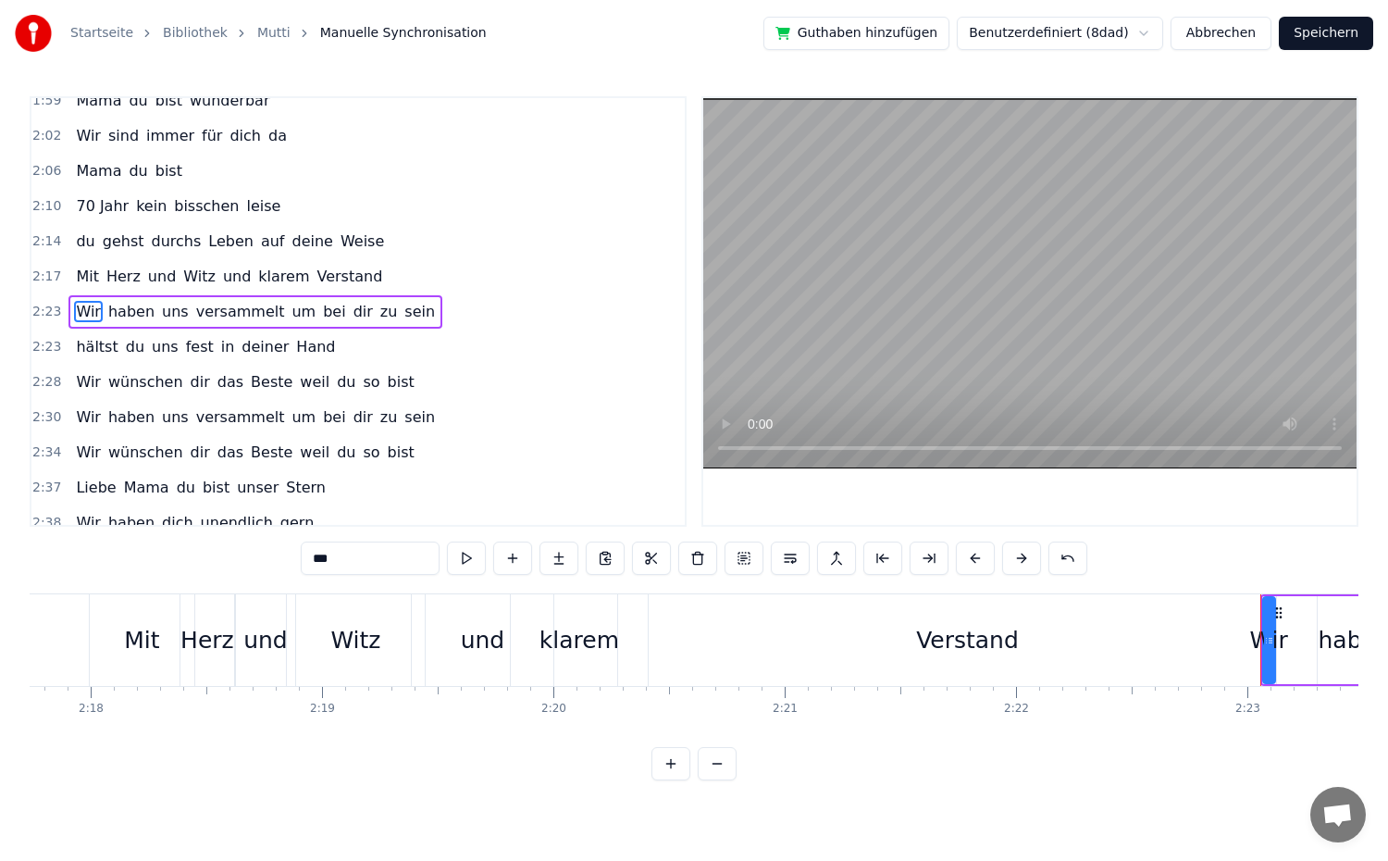
click at [1019, 566] on button at bounding box center [1021, 557] width 39 height 33
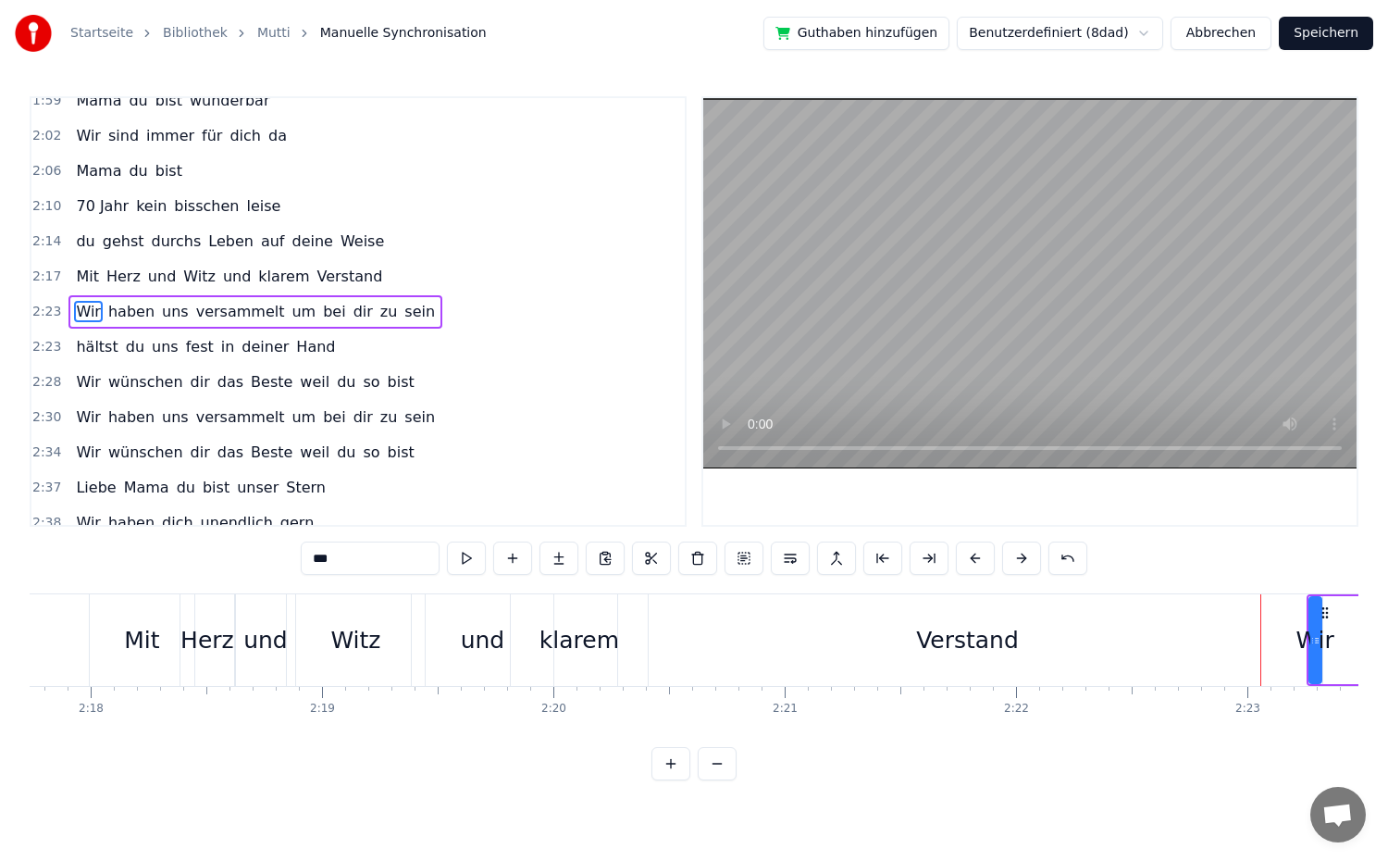
click at [1019, 566] on button at bounding box center [1021, 557] width 39 height 33
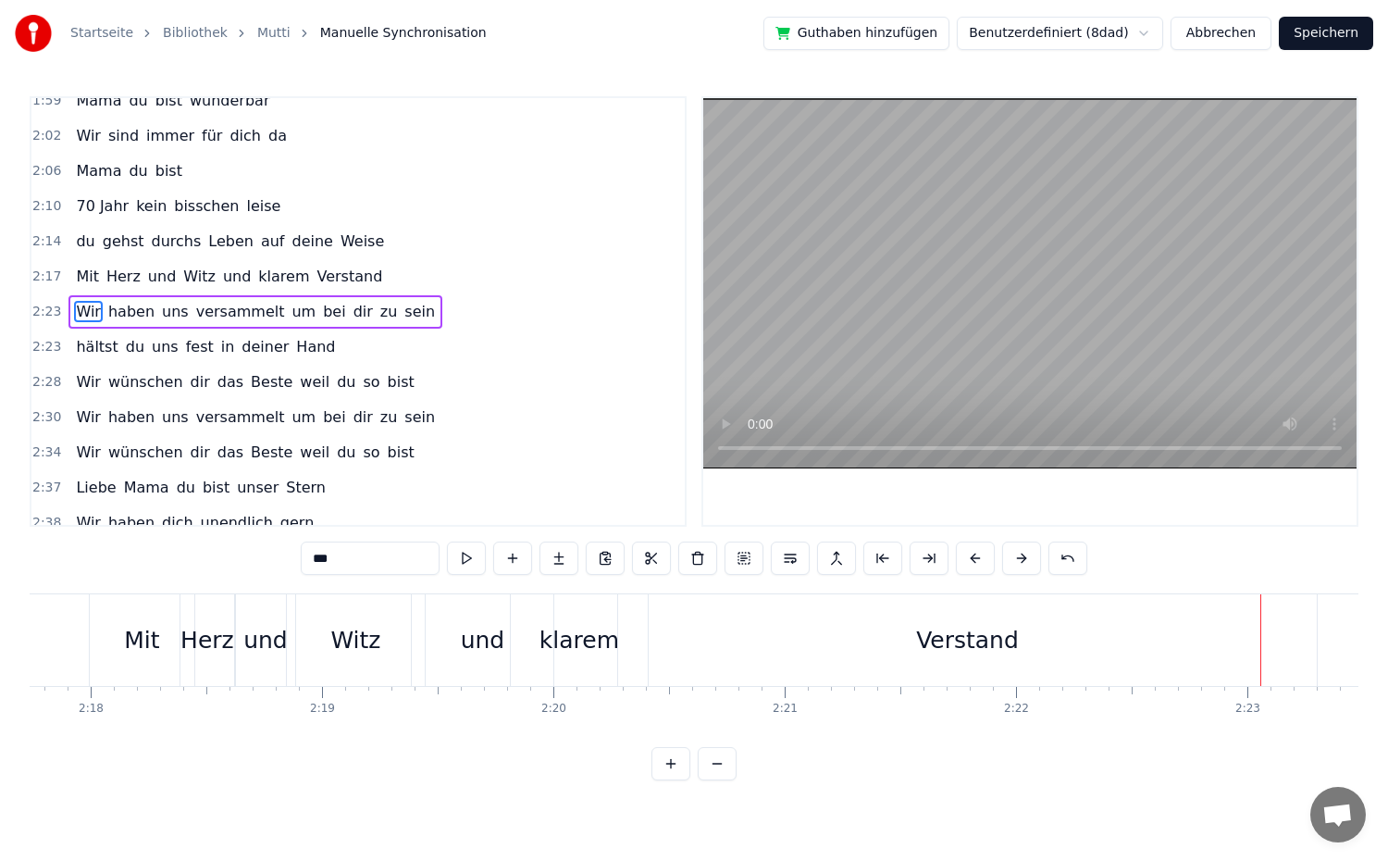
click at [1019, 566] on button at bounding box center [1021, 557] width 39 height 33
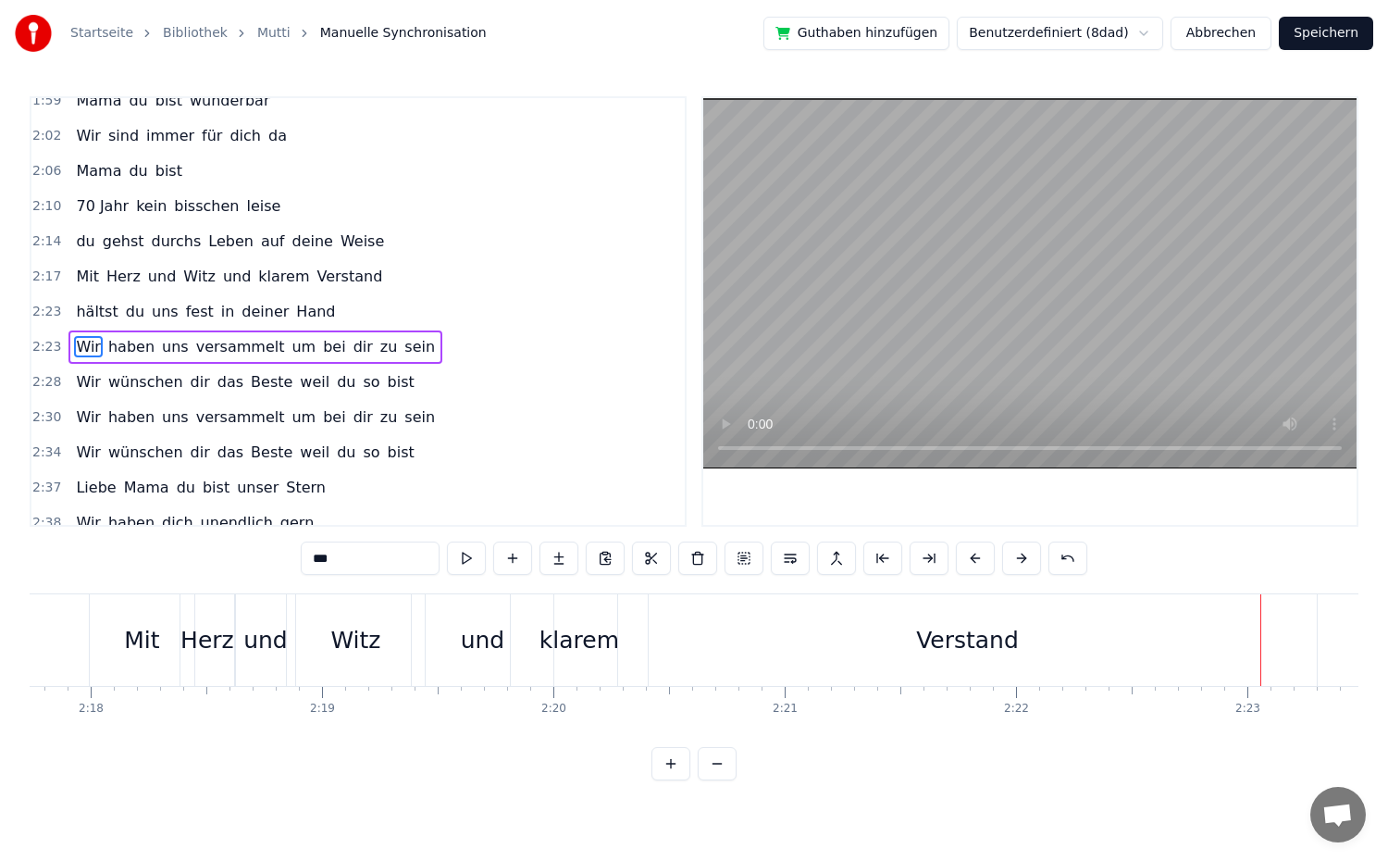
click at [1019, 566] on button at bounding box center [1021, 557] width 39 height 33
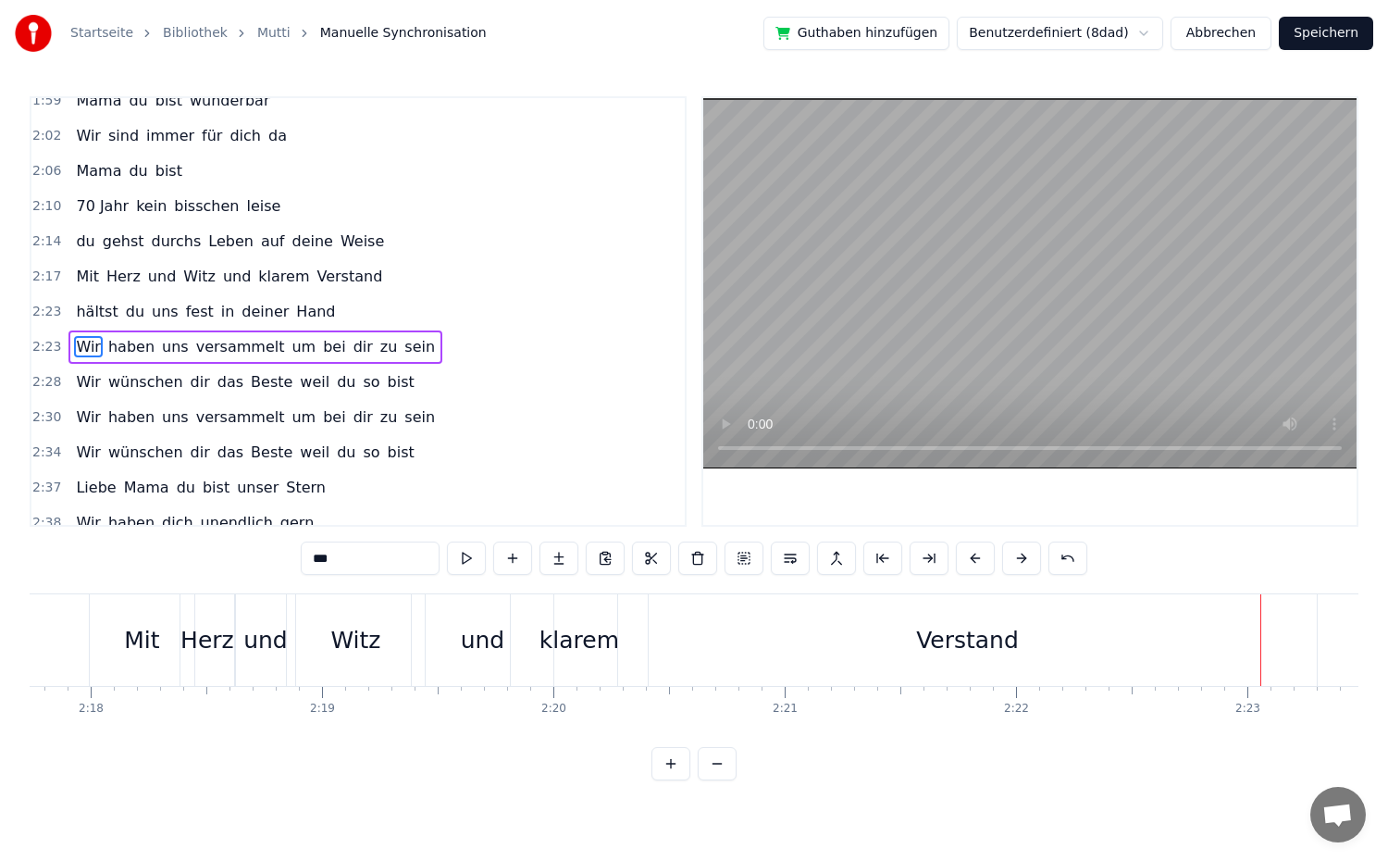
click at [1019, 566] on button at bounding box center [1021, 557] width 39 height 33
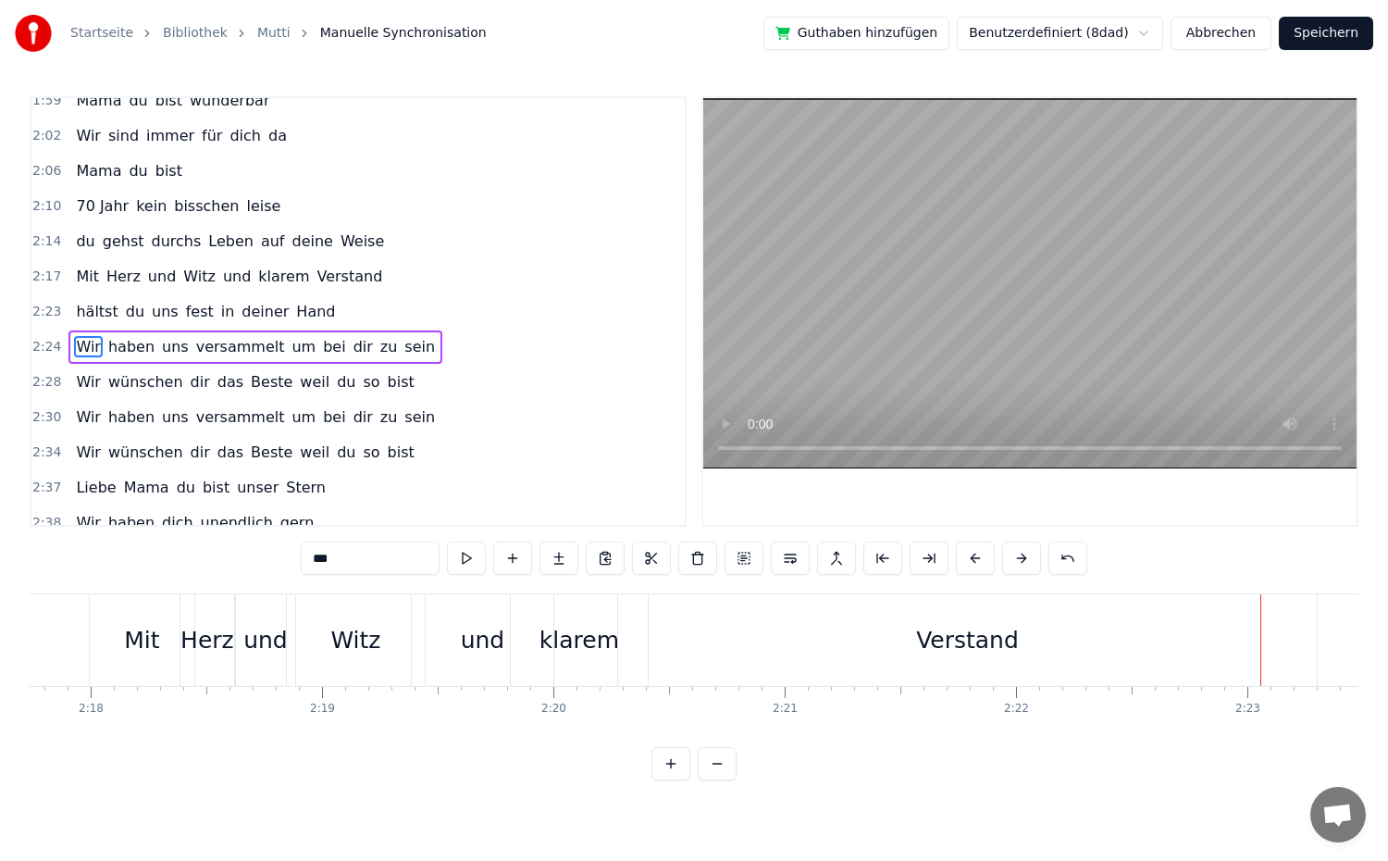
click at [1019, 566] on button at bounding box center [1021, 557] width 39 height 33
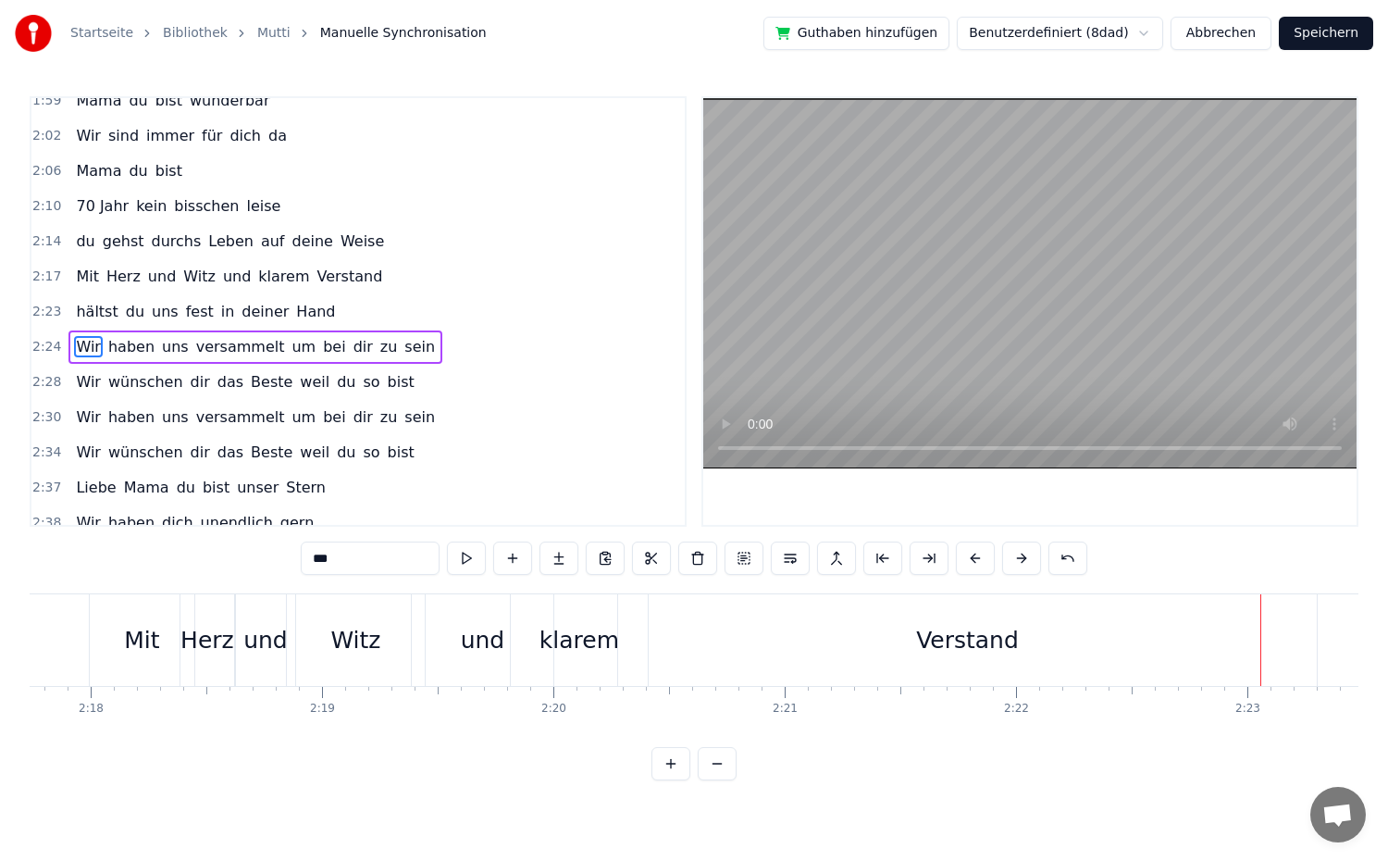
click at [1019, 566] on button at bounding box center [1021, 557] width 39 height 33
click at [1019, 567] on button at bounding box center [1021, 557] width 39 height 33
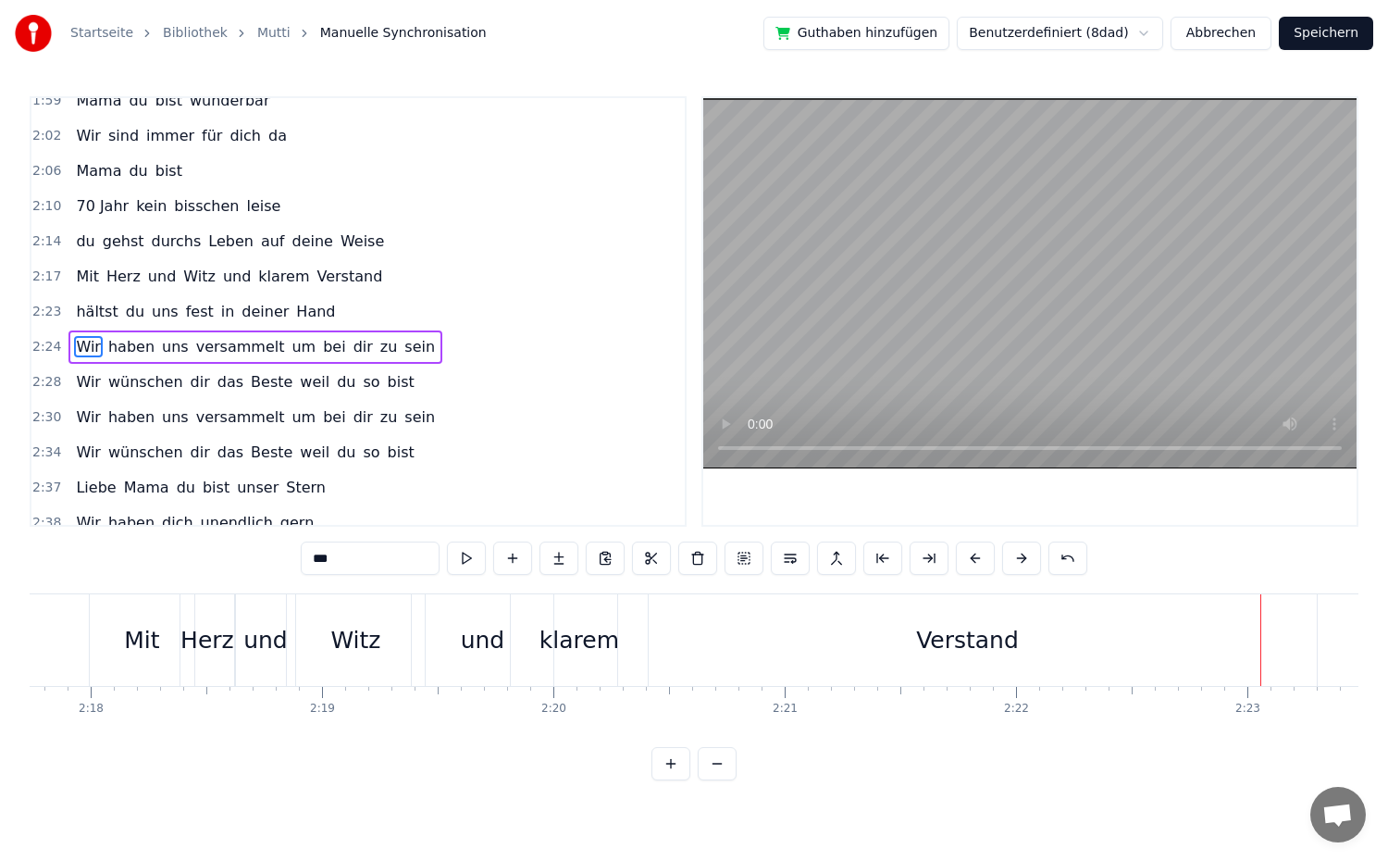
click at [1019, 567] on button at bounding box center [1021, 557] width 39 height 33
click at [974, 639] on div "Verstand" at bounding box center [967, 640] width 103 height 35
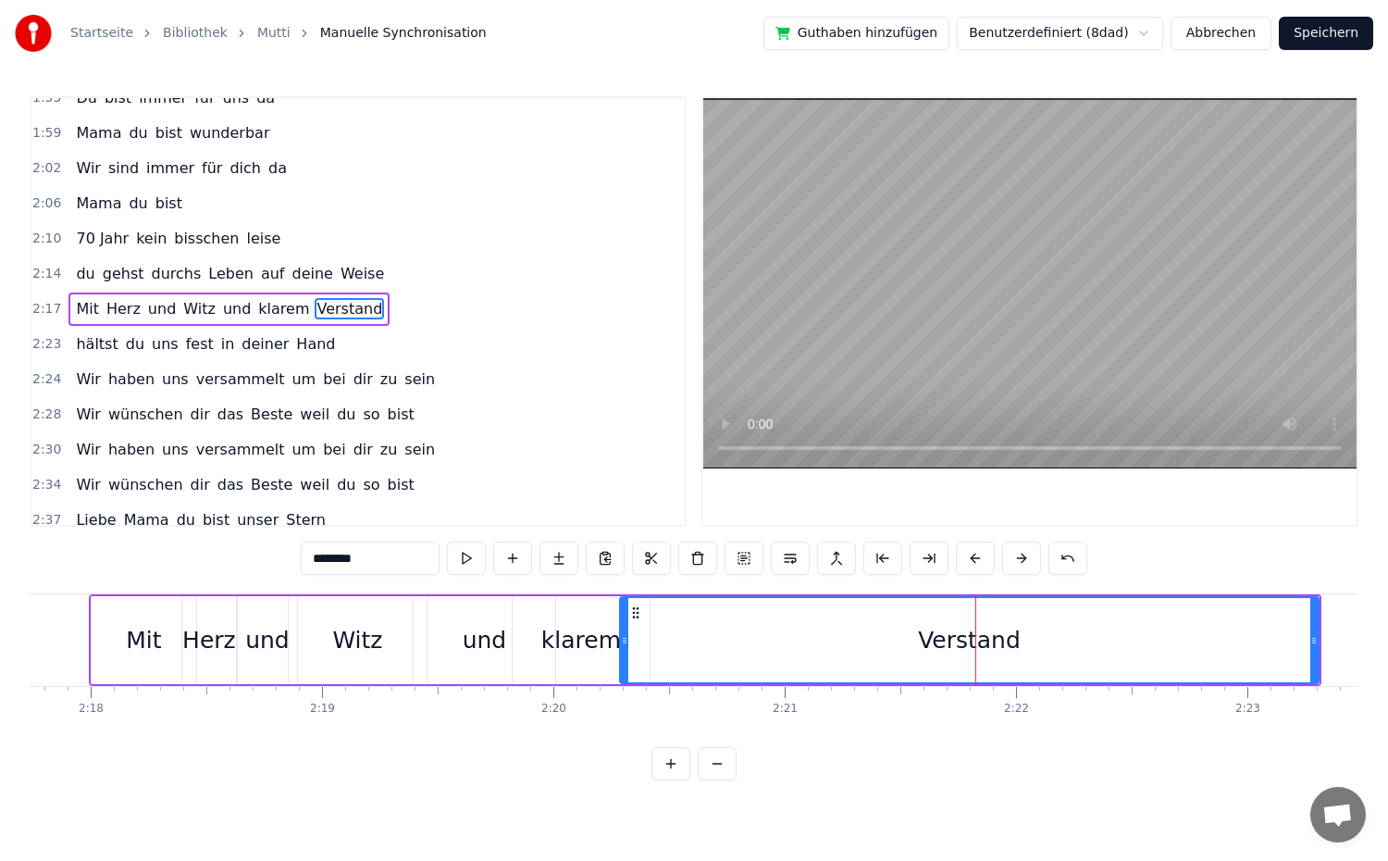
scroll to position [1035, 0]
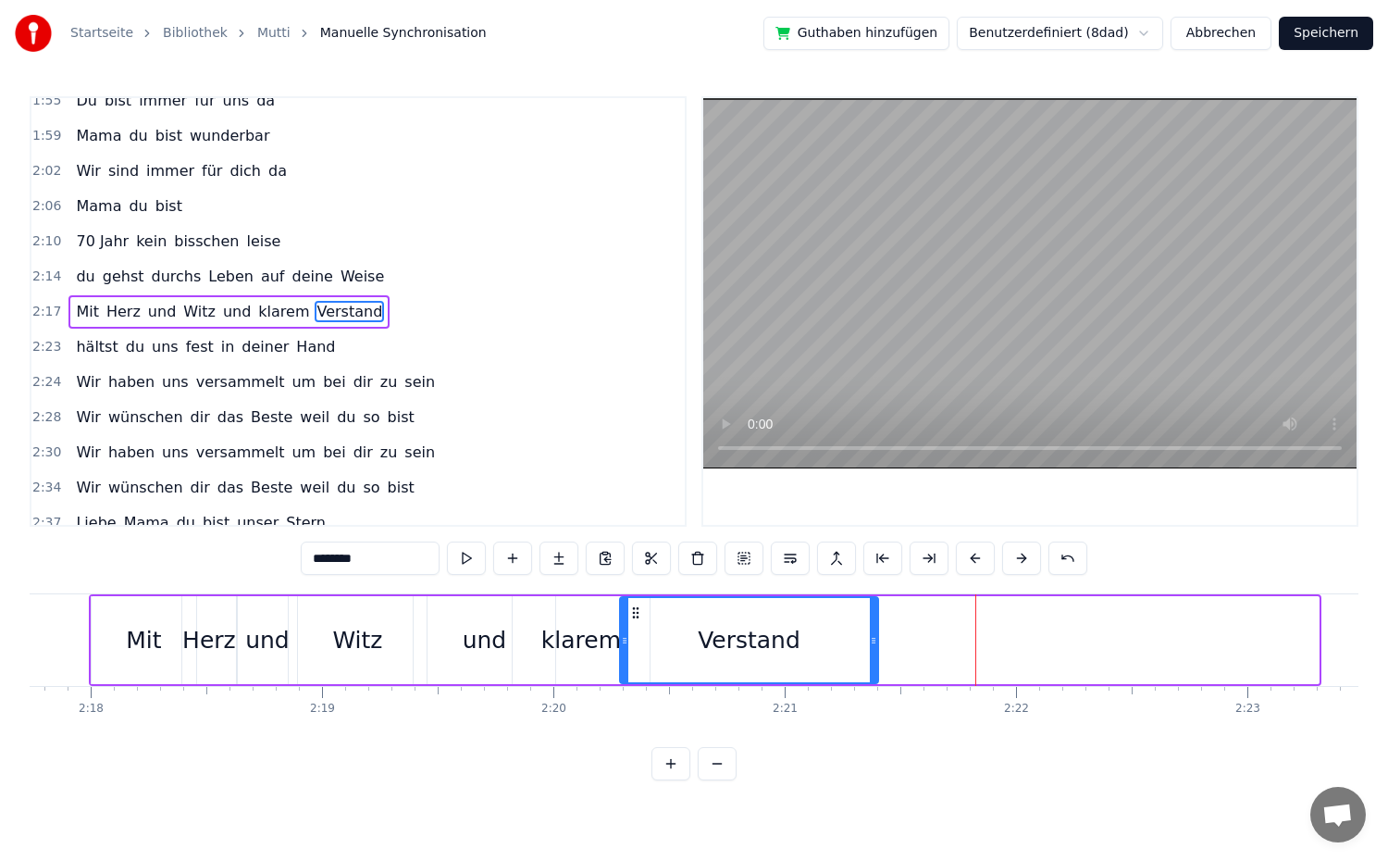
drag, startPoint x: 1316, startPoint y: 655, endPoint x: 875, endPoint y: 651, distance: 440.5
click at [875, 651] on div at bounding box center [873, 640] width 7 height 84
click at [621, 642] on icon at bounding box center [624, 640] width 7 height 15
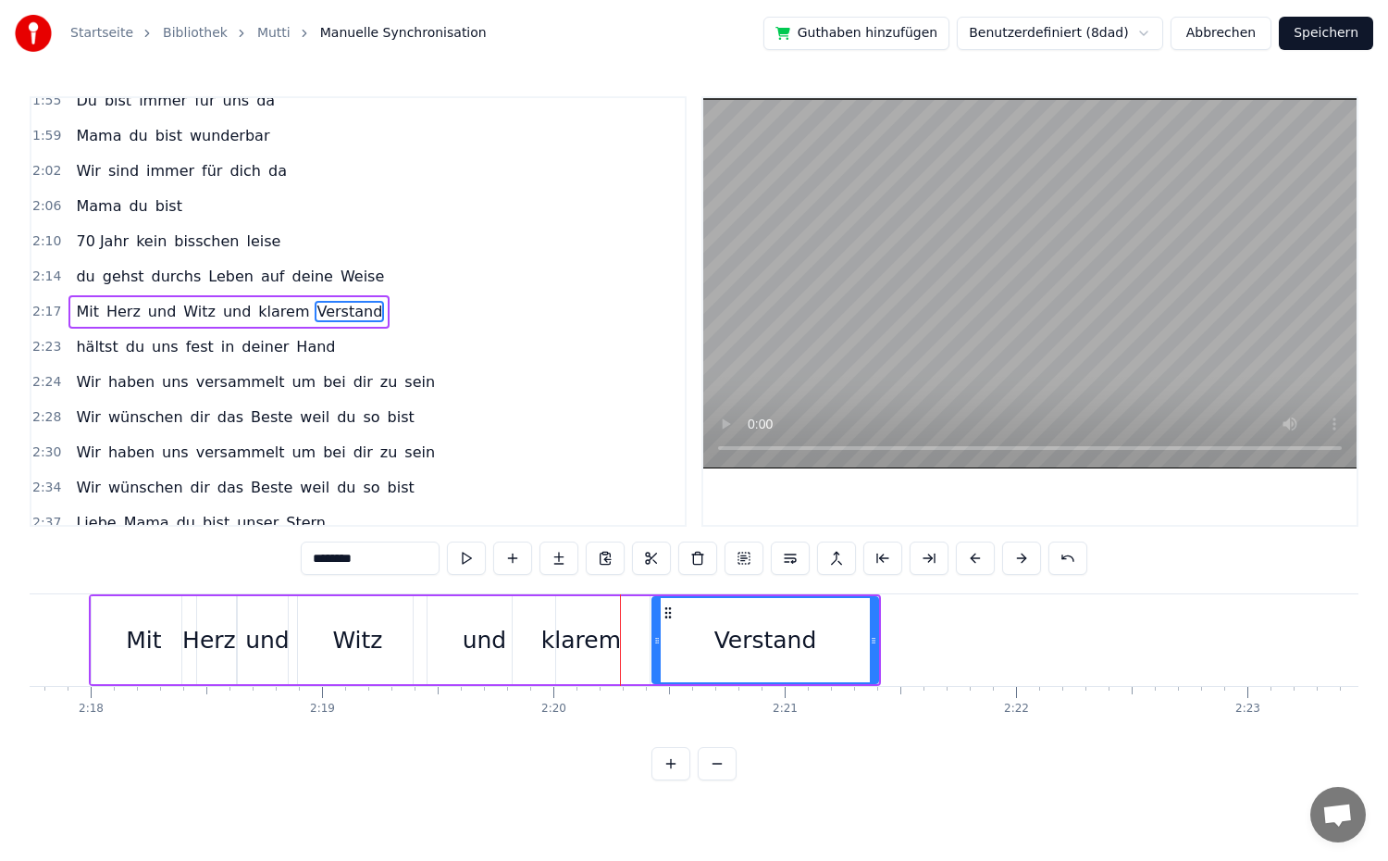
drag, startPoint x: 621, startPoint y: 642, endPoint x: 655, endPoint y: 652, distance: 35.7
click at [659, 653] on div at bounding box center [656, 640] width 7 height 84
click at [594, 646] on div "klarem" at bounding box center [581, 640] width 80 height 35
type input "******"
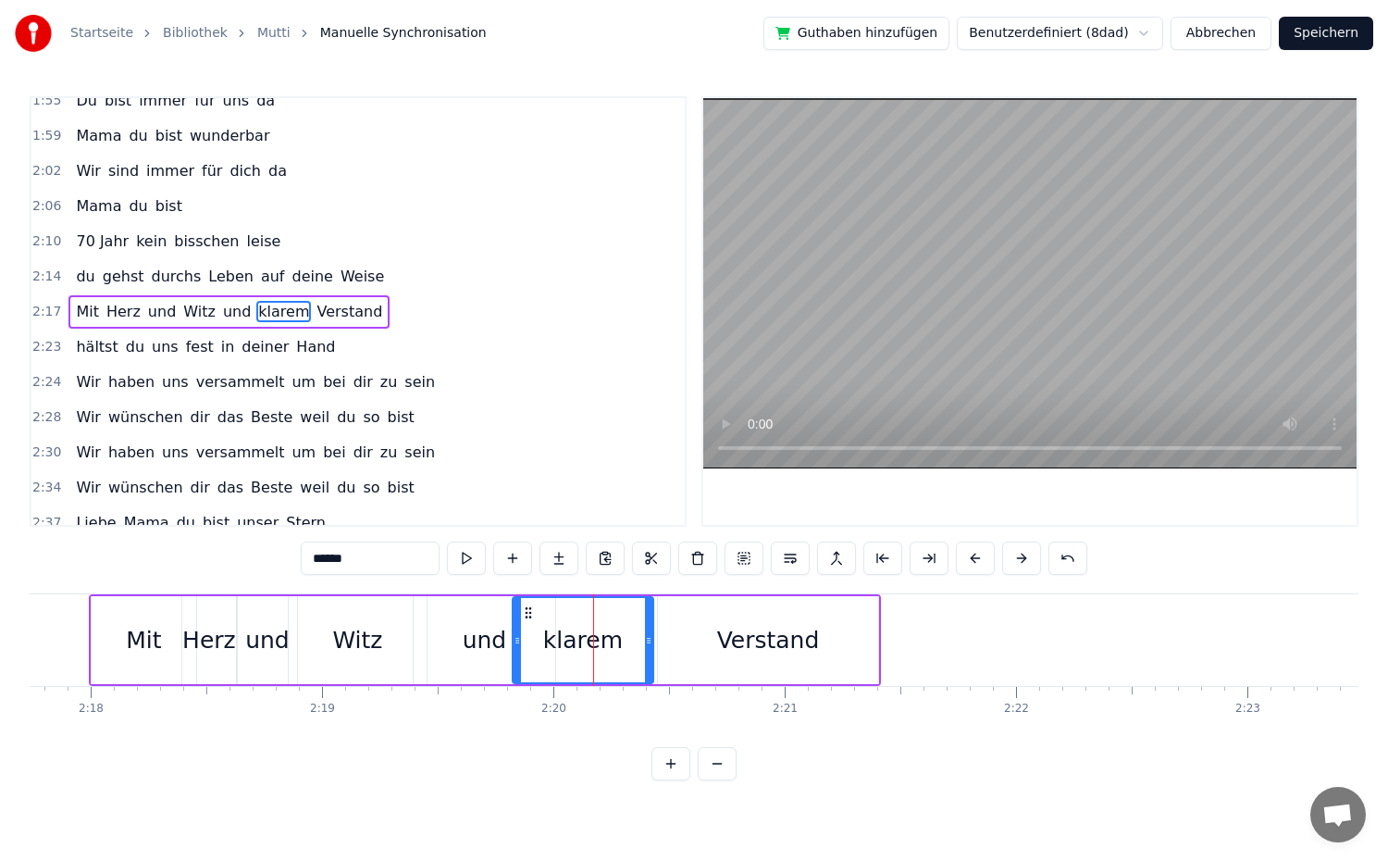
drag, startPoint x: 646, startPoint y: 645, endPoint x: 671, endPoint y: 650, distance: 25.4
click at [652, 650] on div at bounding box center [648, 640] width 7 height 84
click at [369, 306] on div "2:17 Mit Herz und Witz und klarem Verstand" at bounding box center [357, 311] width 653 height 35
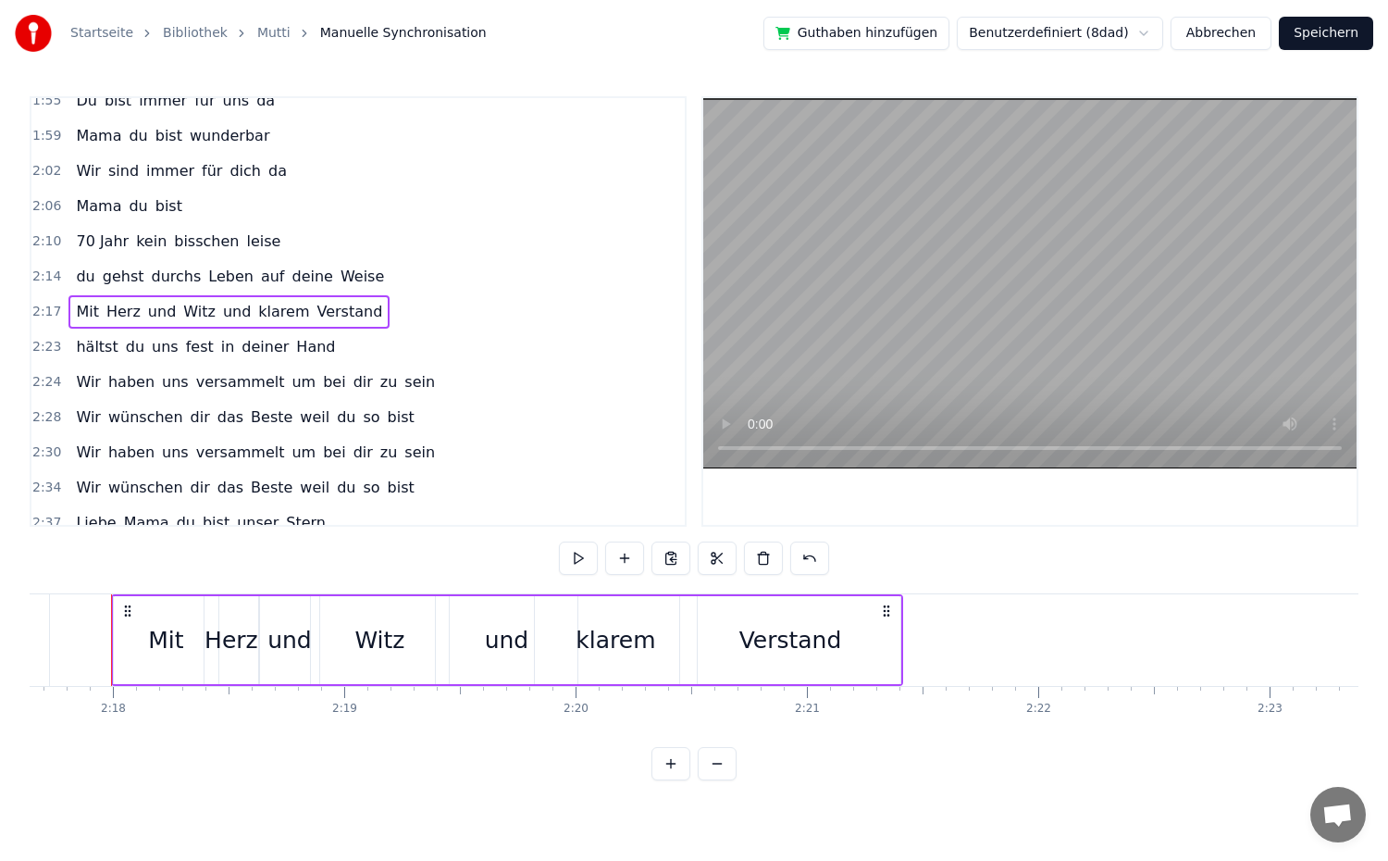
scroll to position [0, 31830]
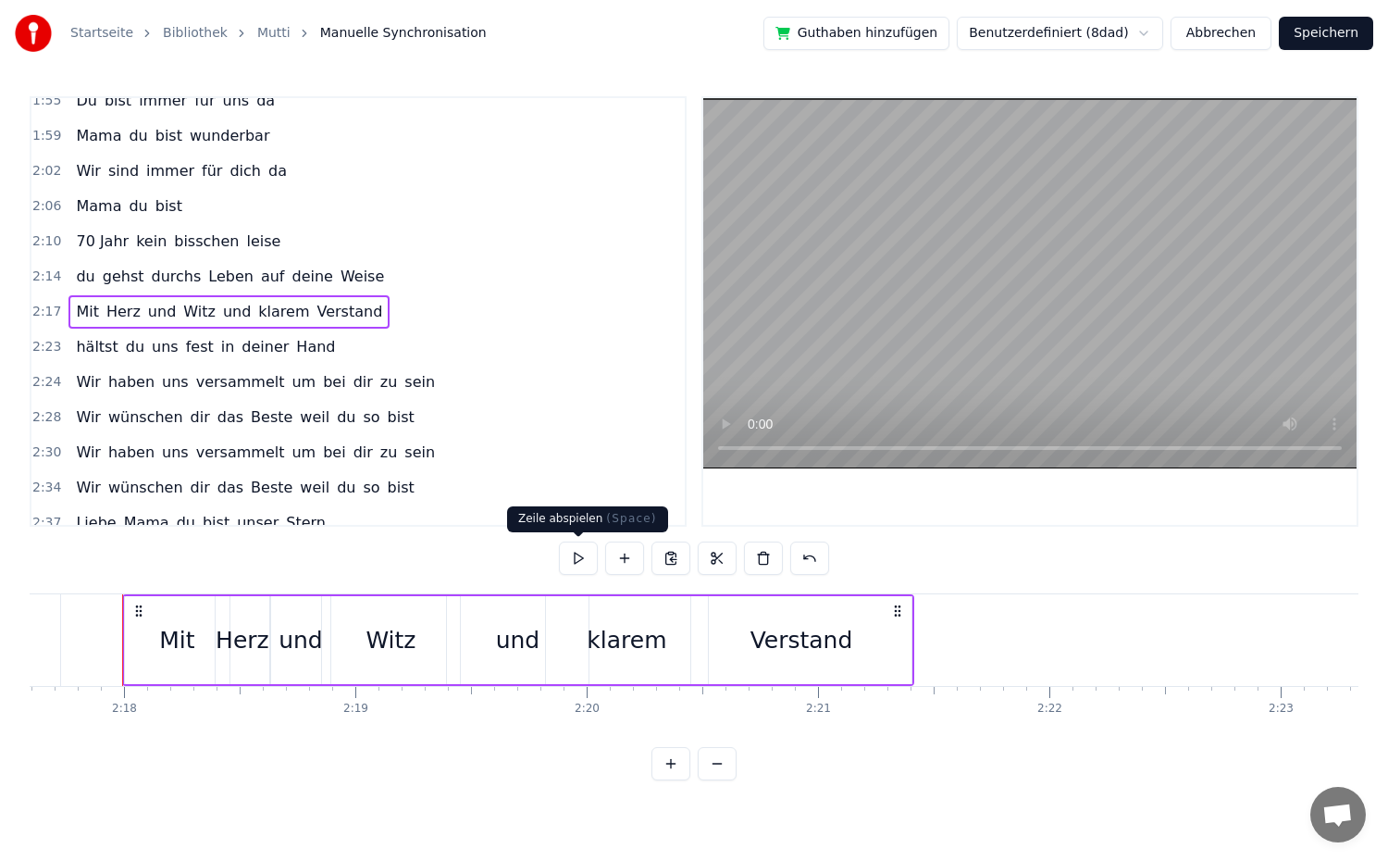
click at [577, 554] on button at bounding box center [578, 557] width 39 height 33
click at [883, 649] on div "Verstand" at bounding box center [801, 640] width 220 height 88
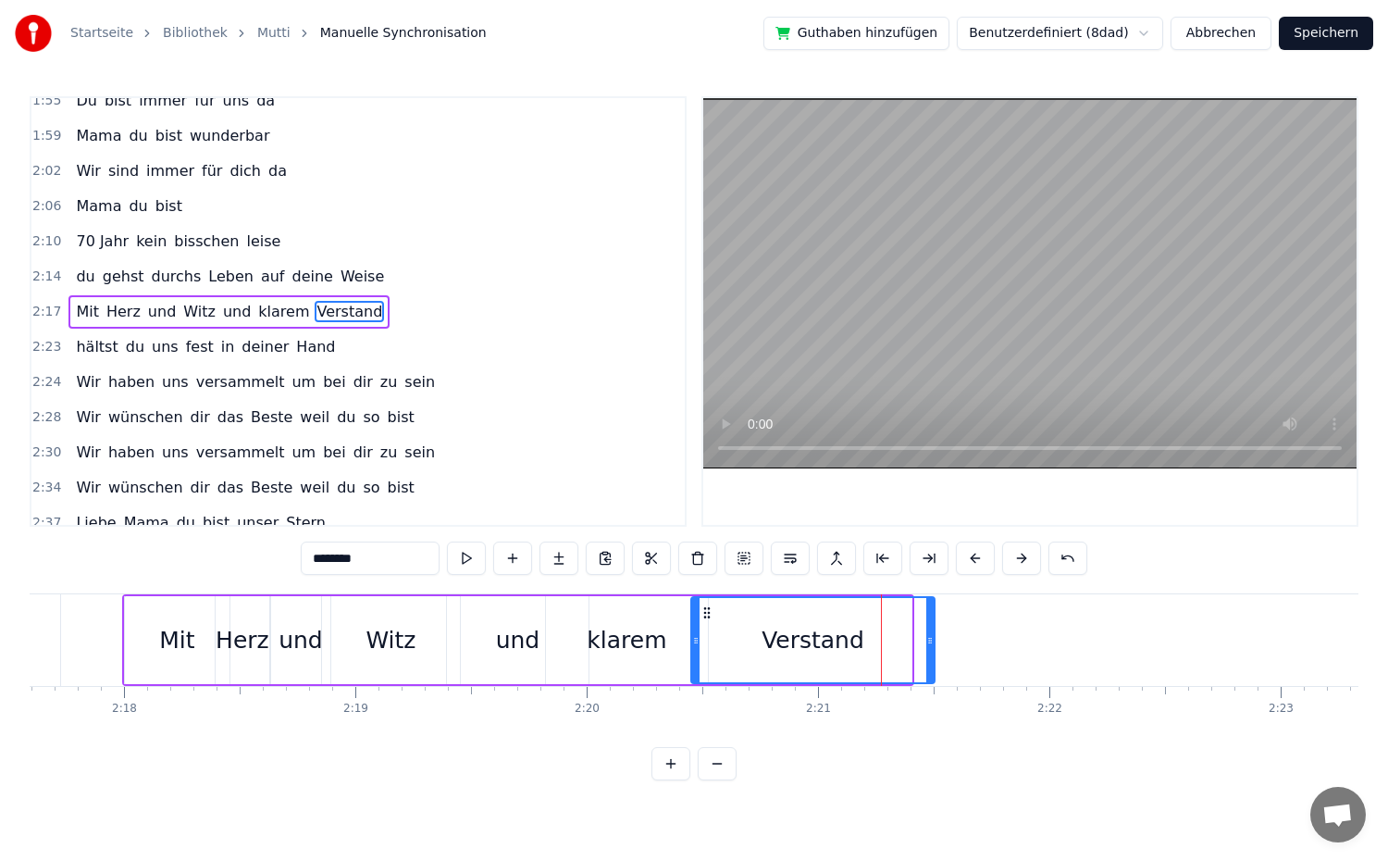
drag, startPoint x: 909, startPoint y: 643, endPoint x: 932, endPoint y: 644, distance: 23.2
click at [932, 644] on icon at bounding box center [929, 640] width 7 height 15
click at [78, 356] on span "hältst" at bounding box center [96, 346] width 45 height 21
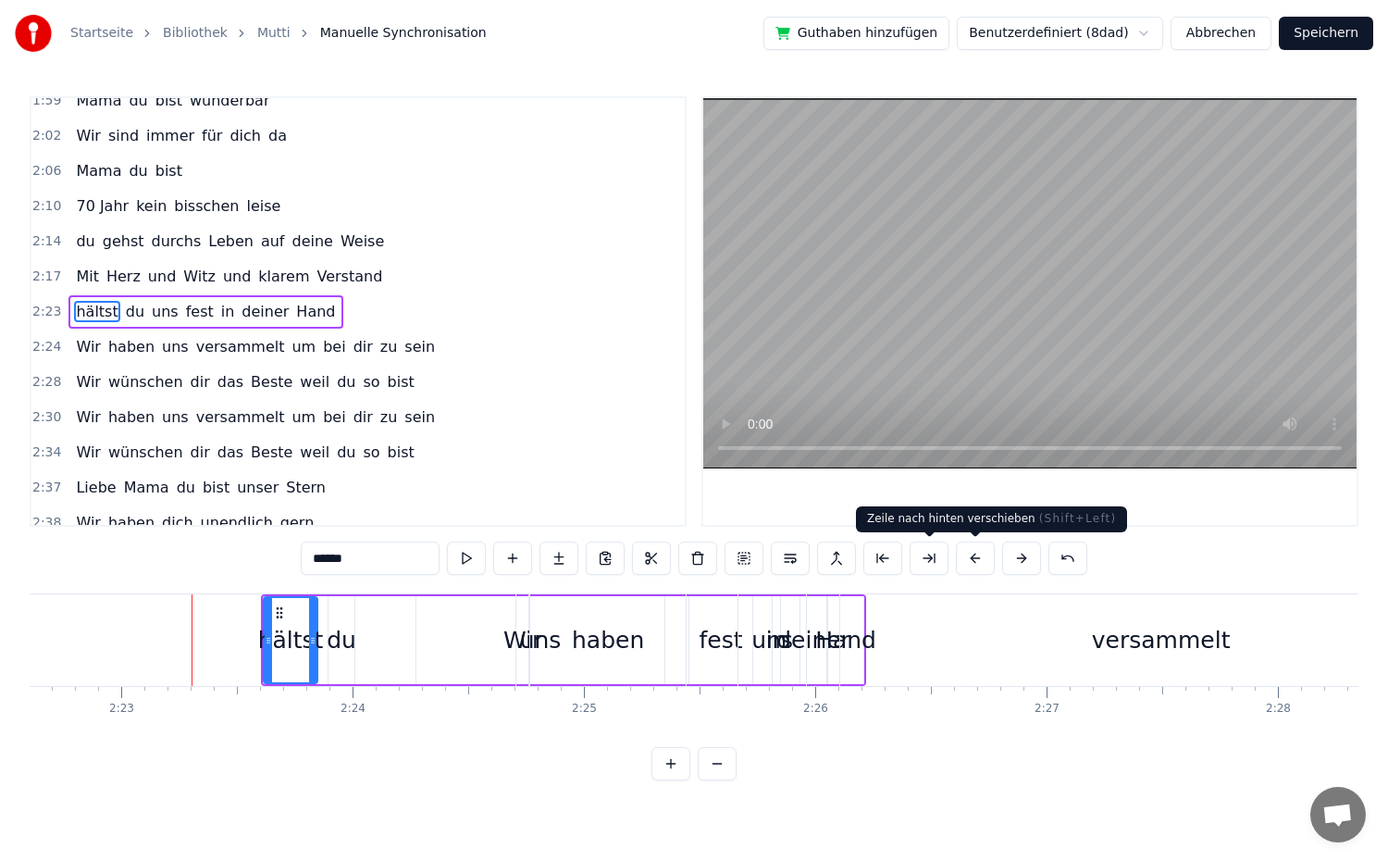
scroll to position [0, 33059]
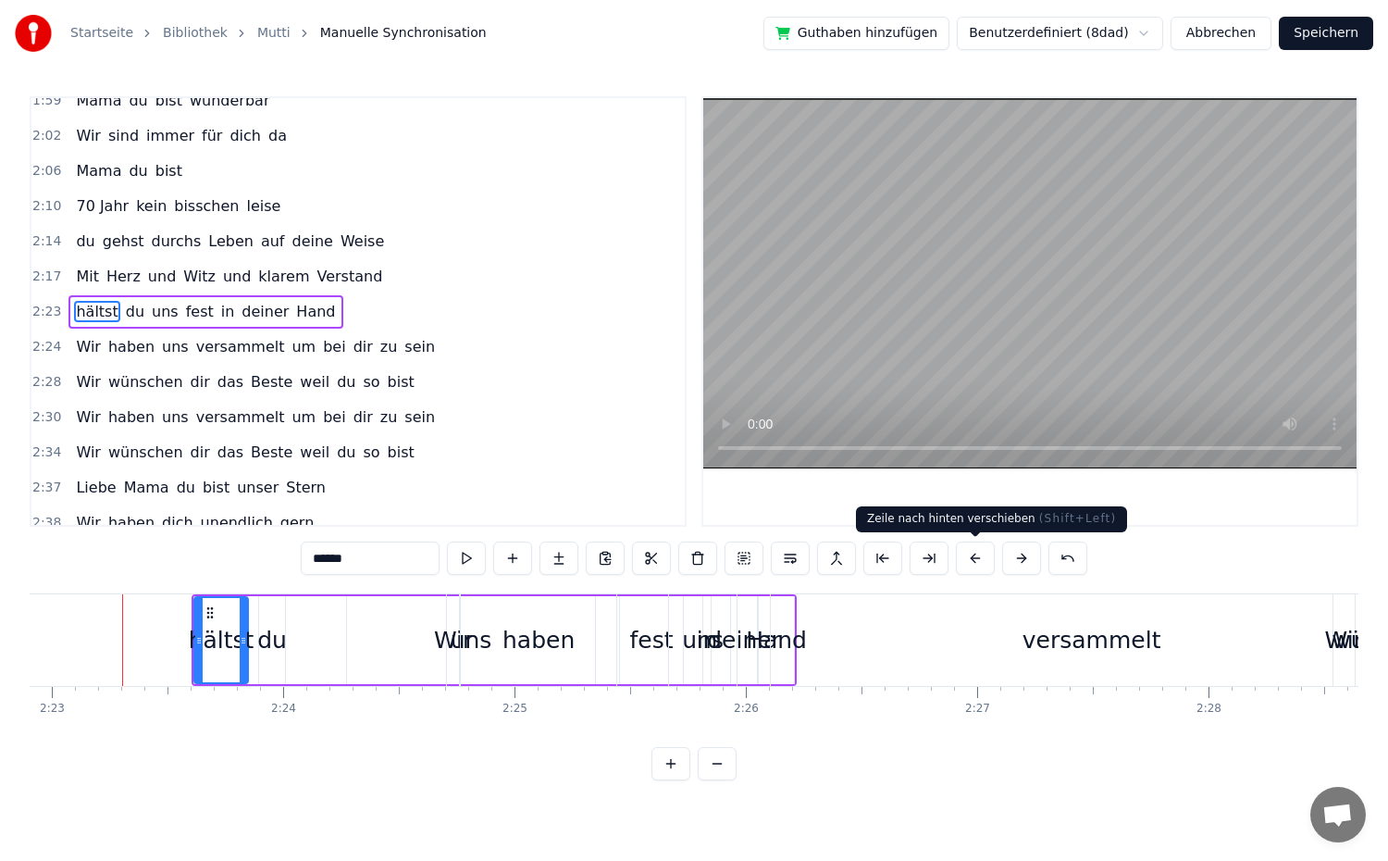
click at [970, 560] on button at bounding box center [975, 557] width 39 height 33
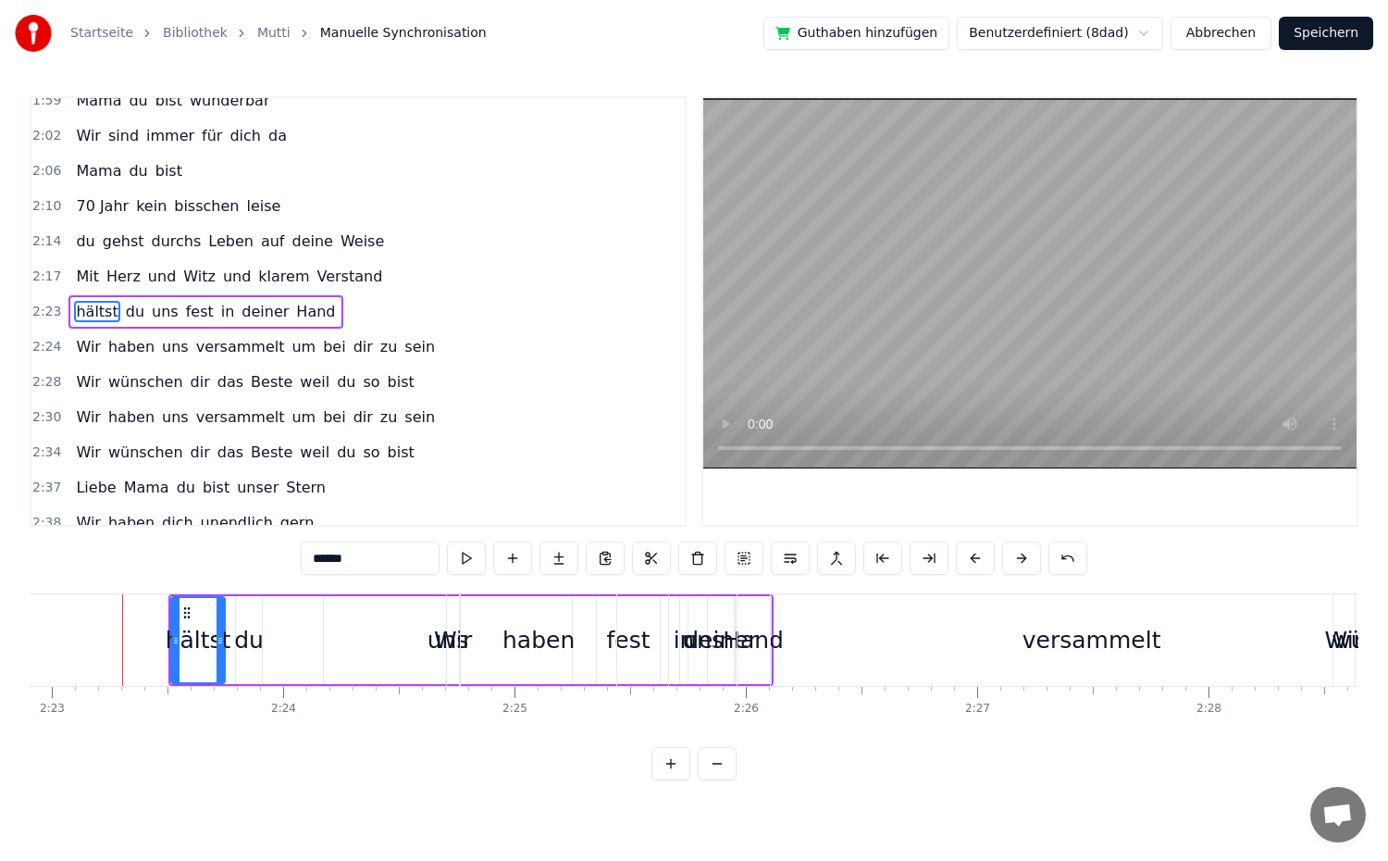
click at [970, 560] on button at bounding box center [975, 557] width 39 height 33
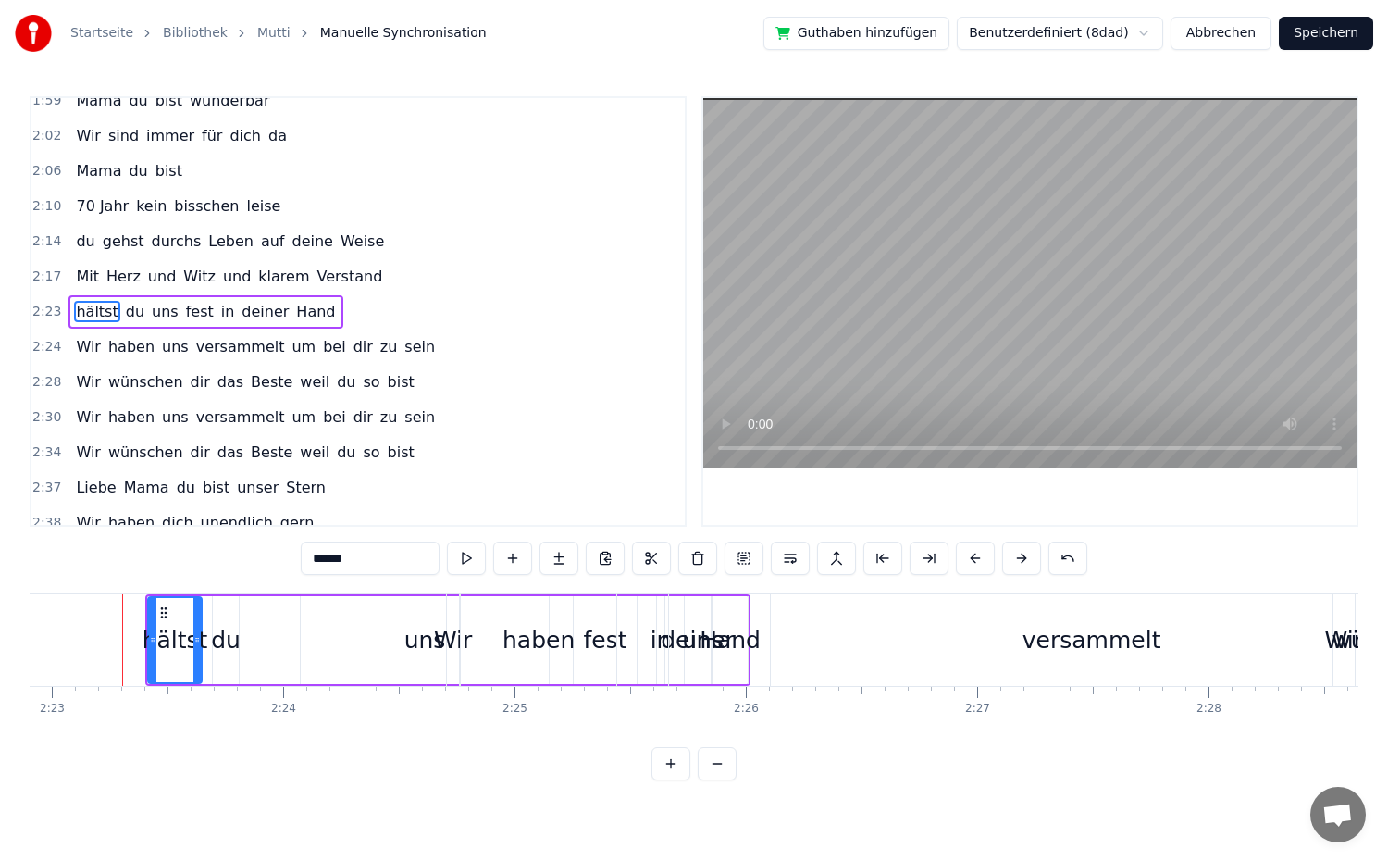
click at [970, 560] on button at bounding box center [975, 557] width 39 height 33
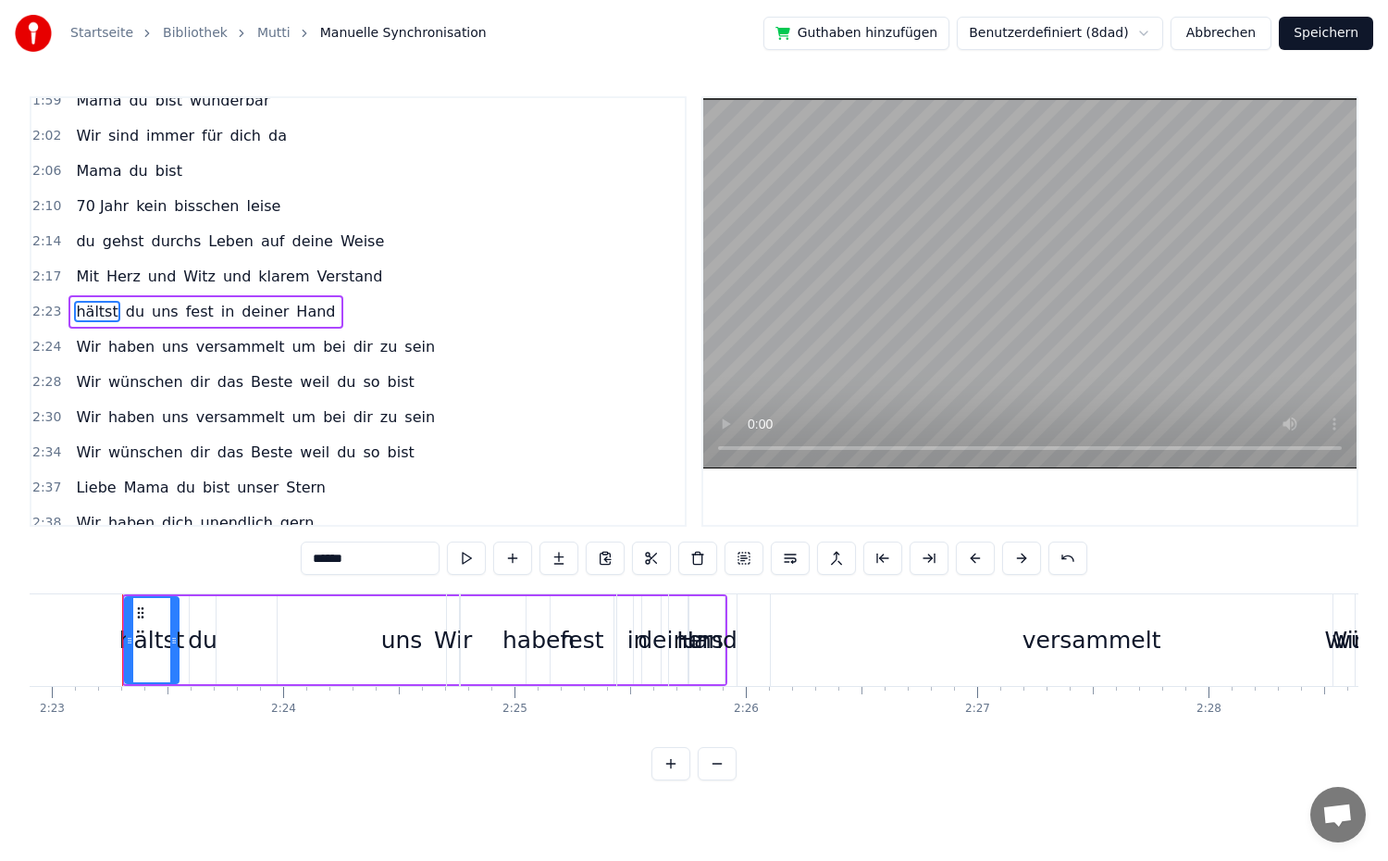
click at [970, 560] on button at bounding box center [975, 557] width 39 height 33
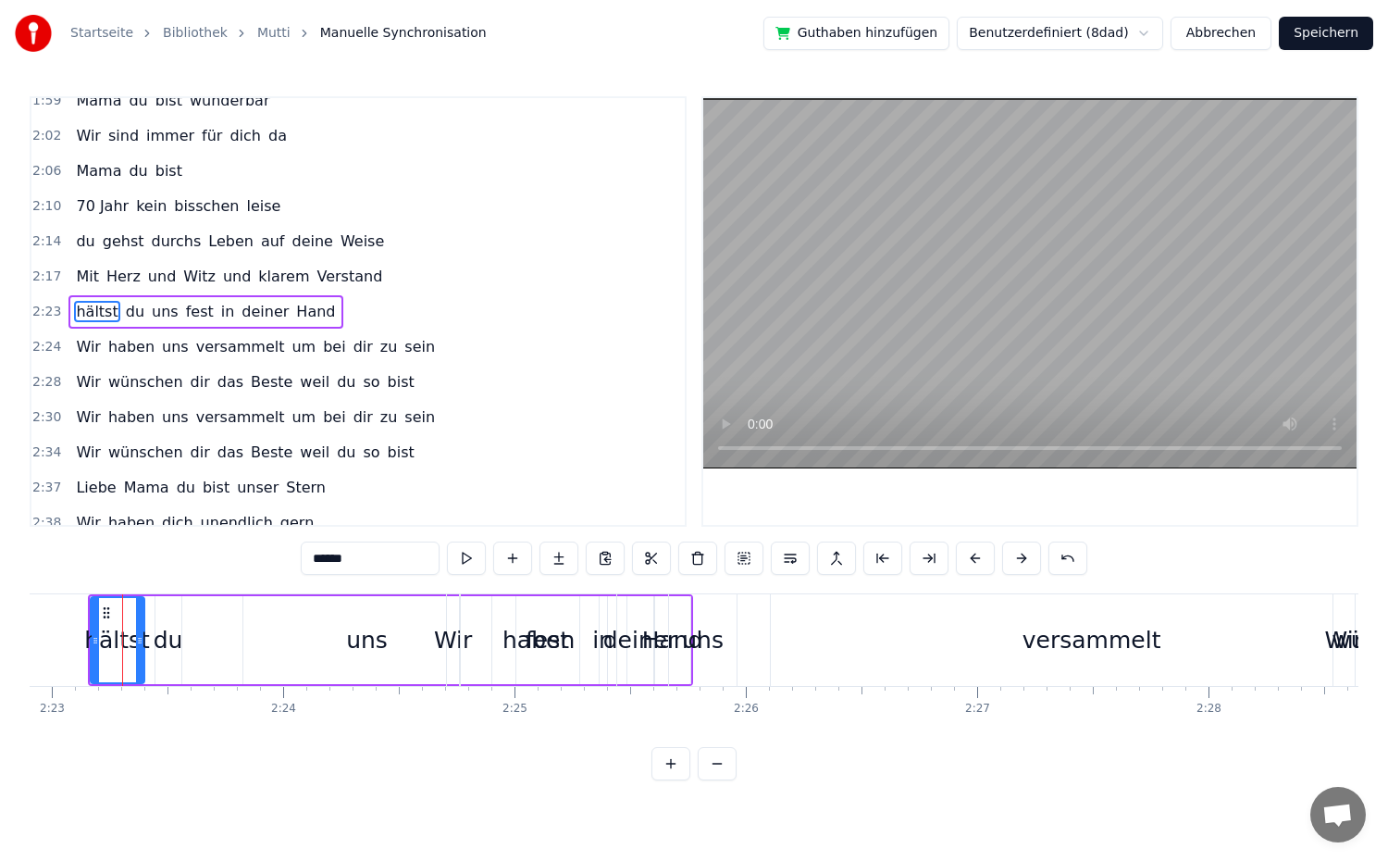
click at [970, 560] on button at bounding box center [975, 557] width 39 height 33
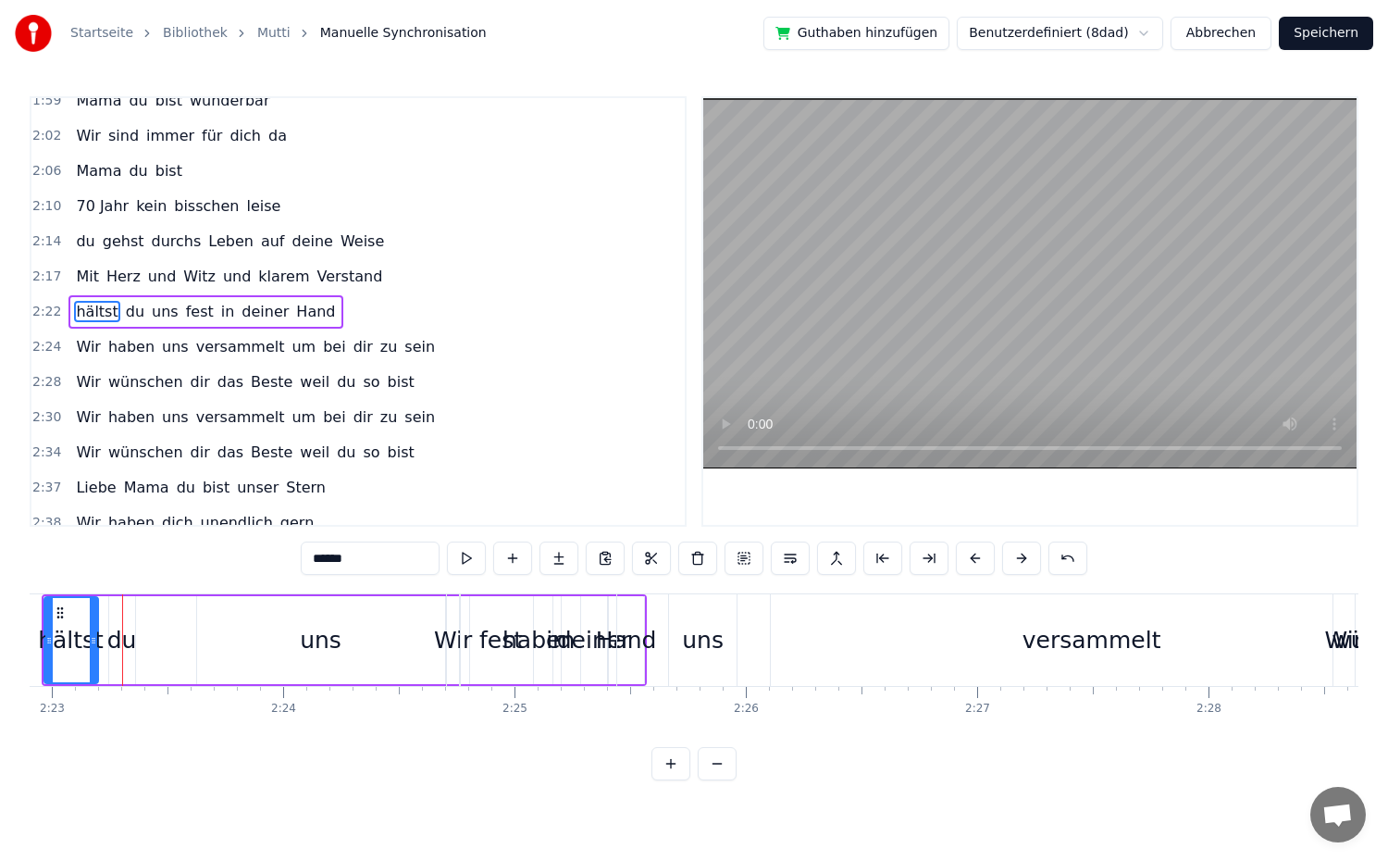
click at [970, 560] on button at bounding box center [975, 557] width 39 height 33
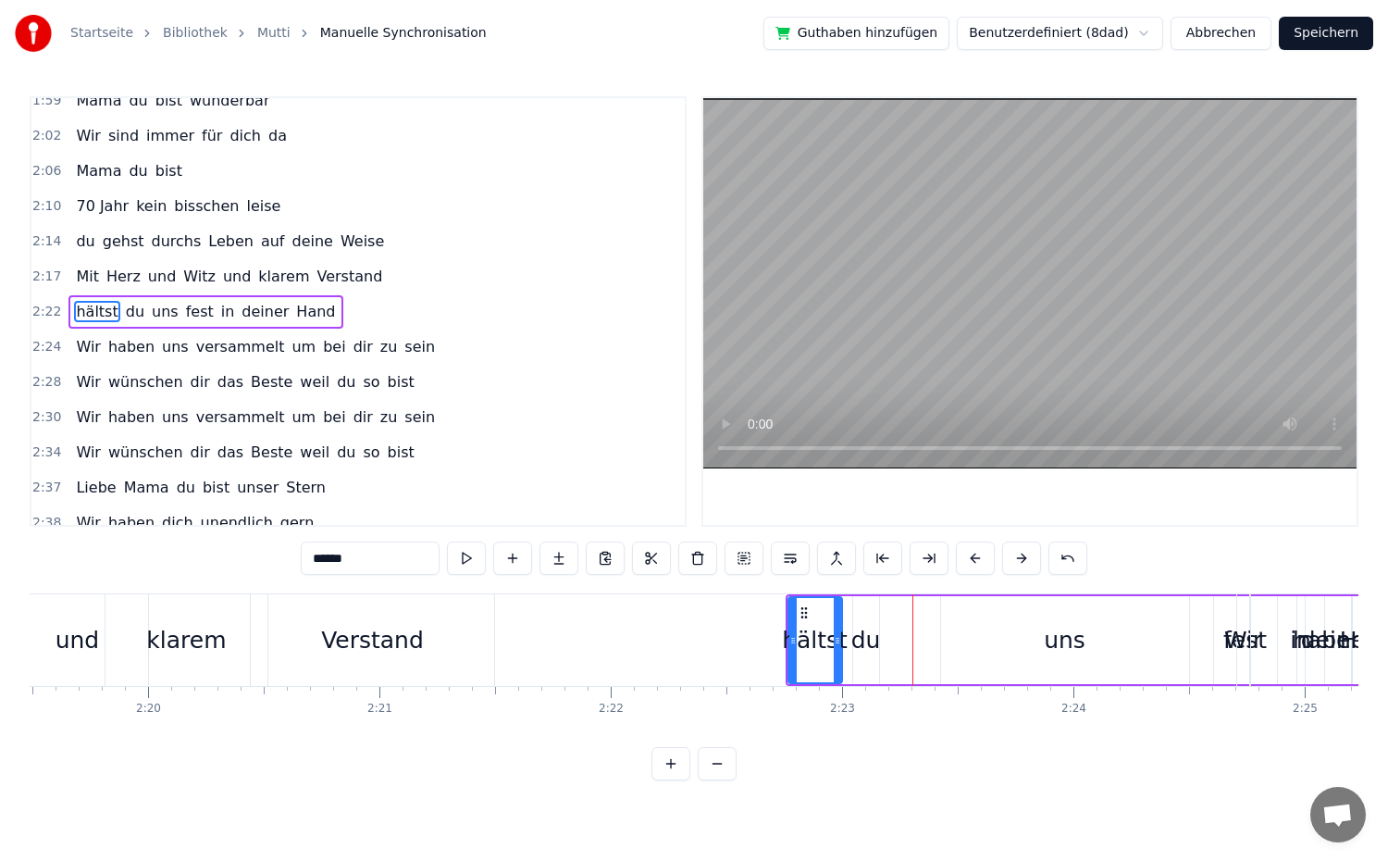
scroll to position [0, 32195]
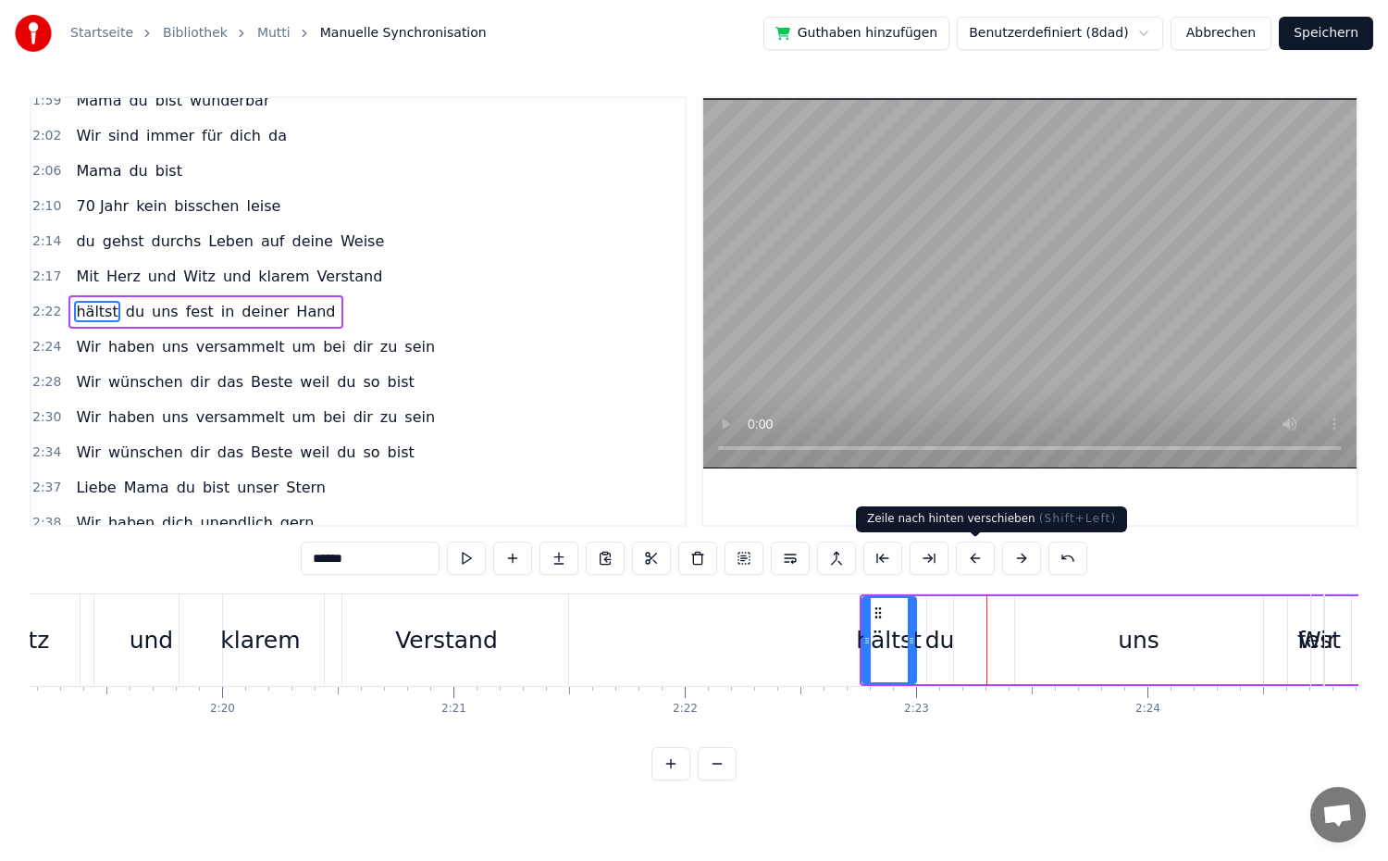
click at [970, 558] on button at bounding box center [975, 557] width 39 height 33
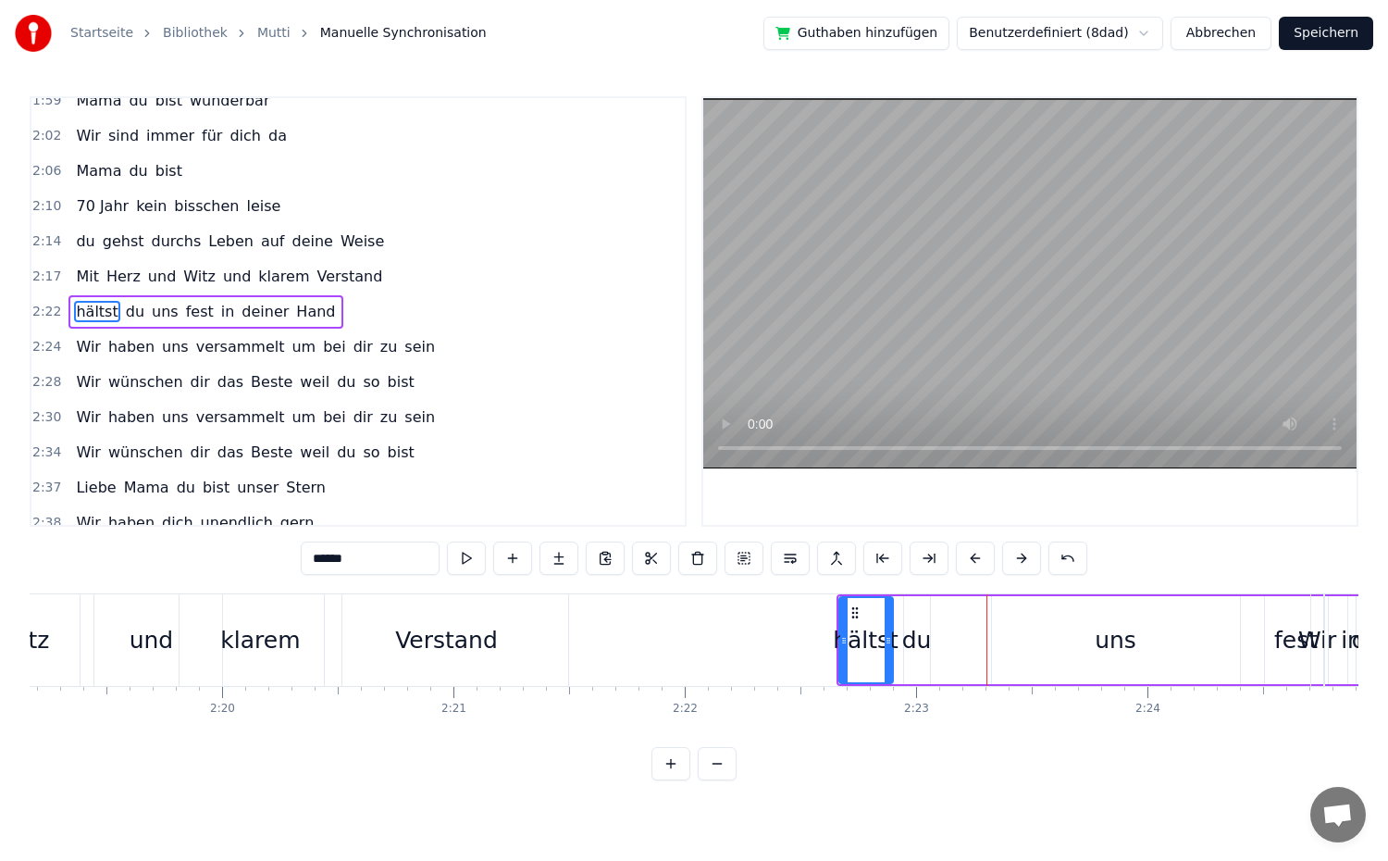
click at [970, 558] on button at bounding box center [975, 557] width 39 height 33
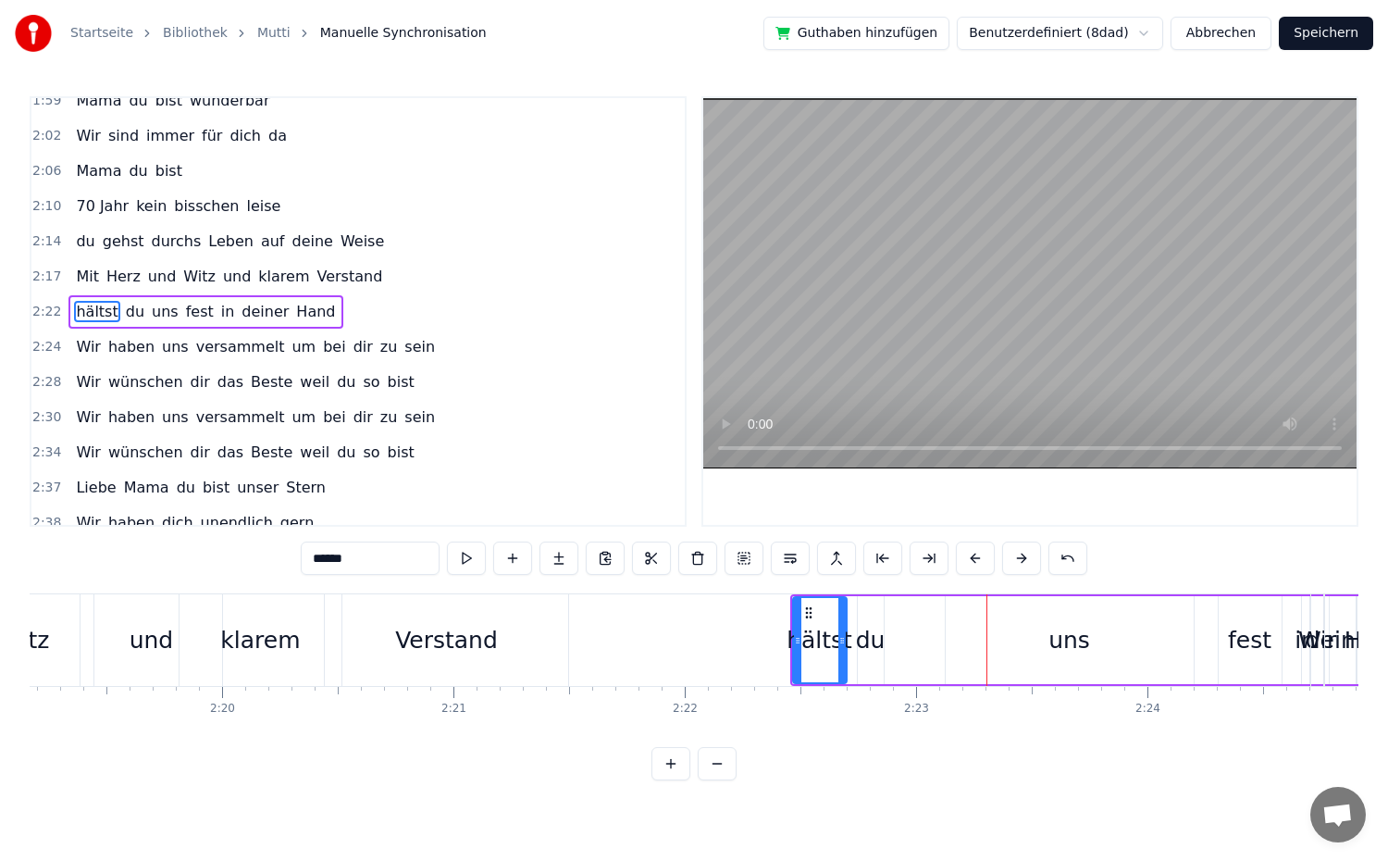
click at [970, 558] on button at bounding box center [975, 557] width 39 height 33
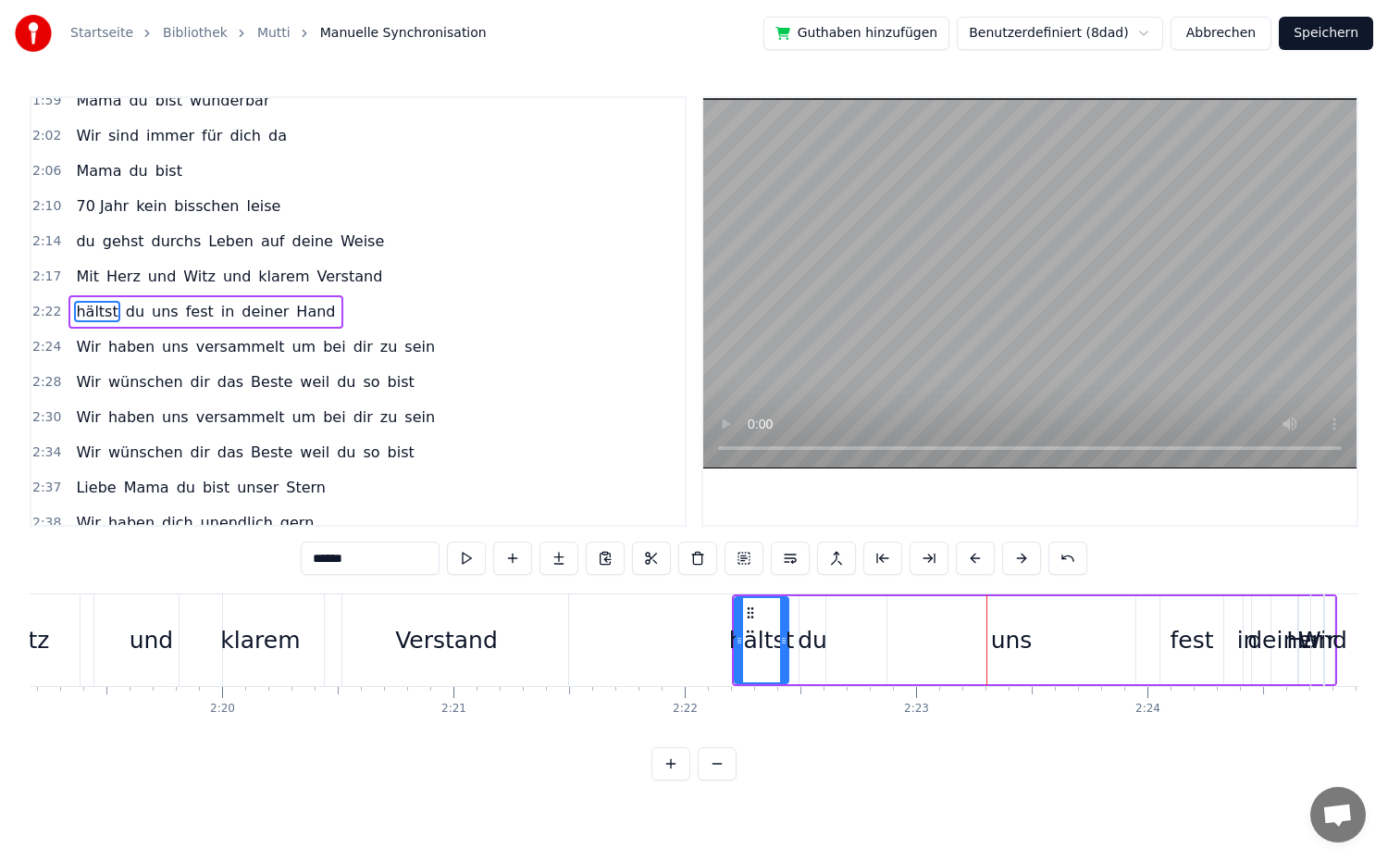
click at [970, 558] on button at bounding box center [975, 557] width 39 height 33
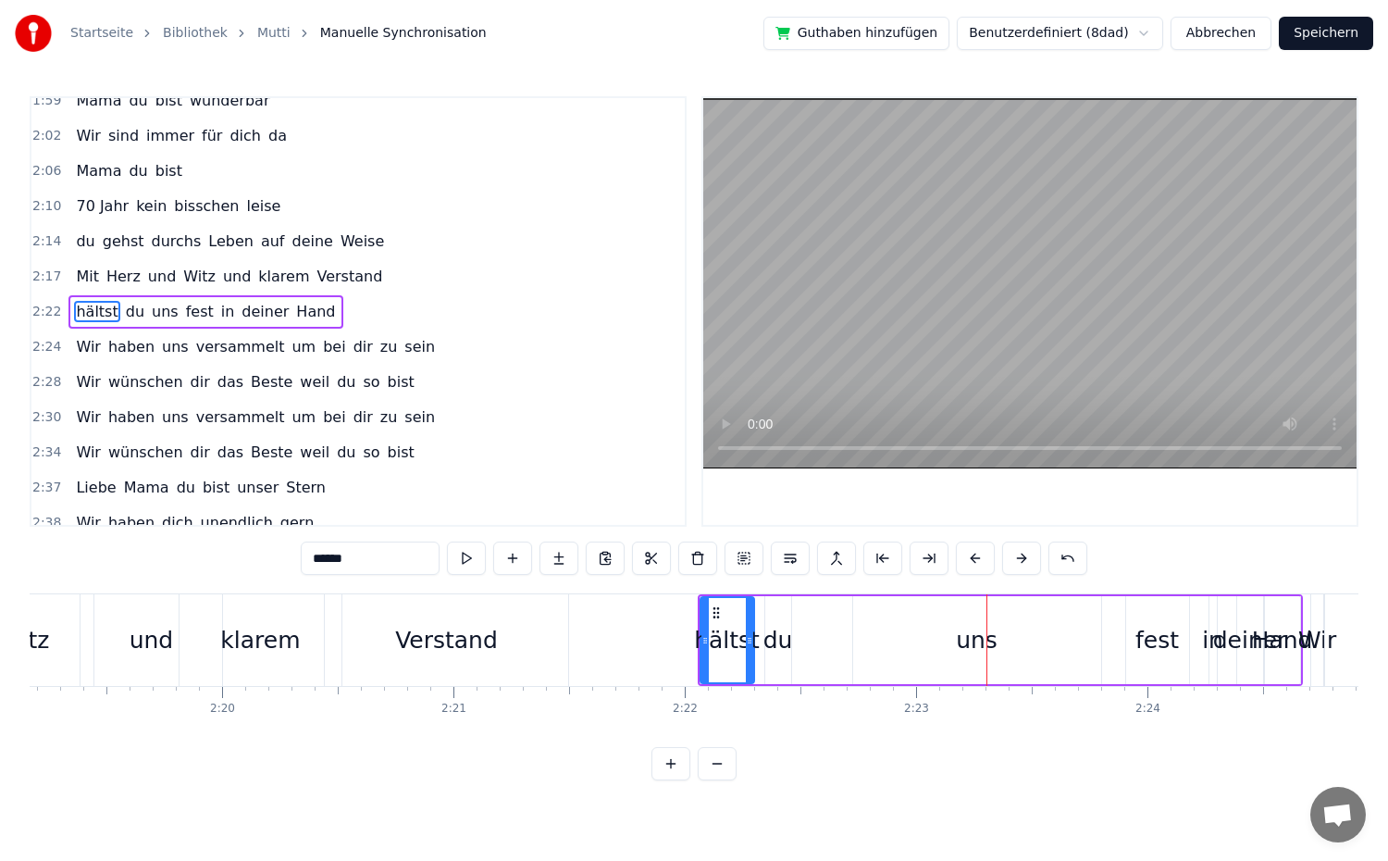
click at [970, 558] on button at bounding box center [975, 557] width 39 height 33
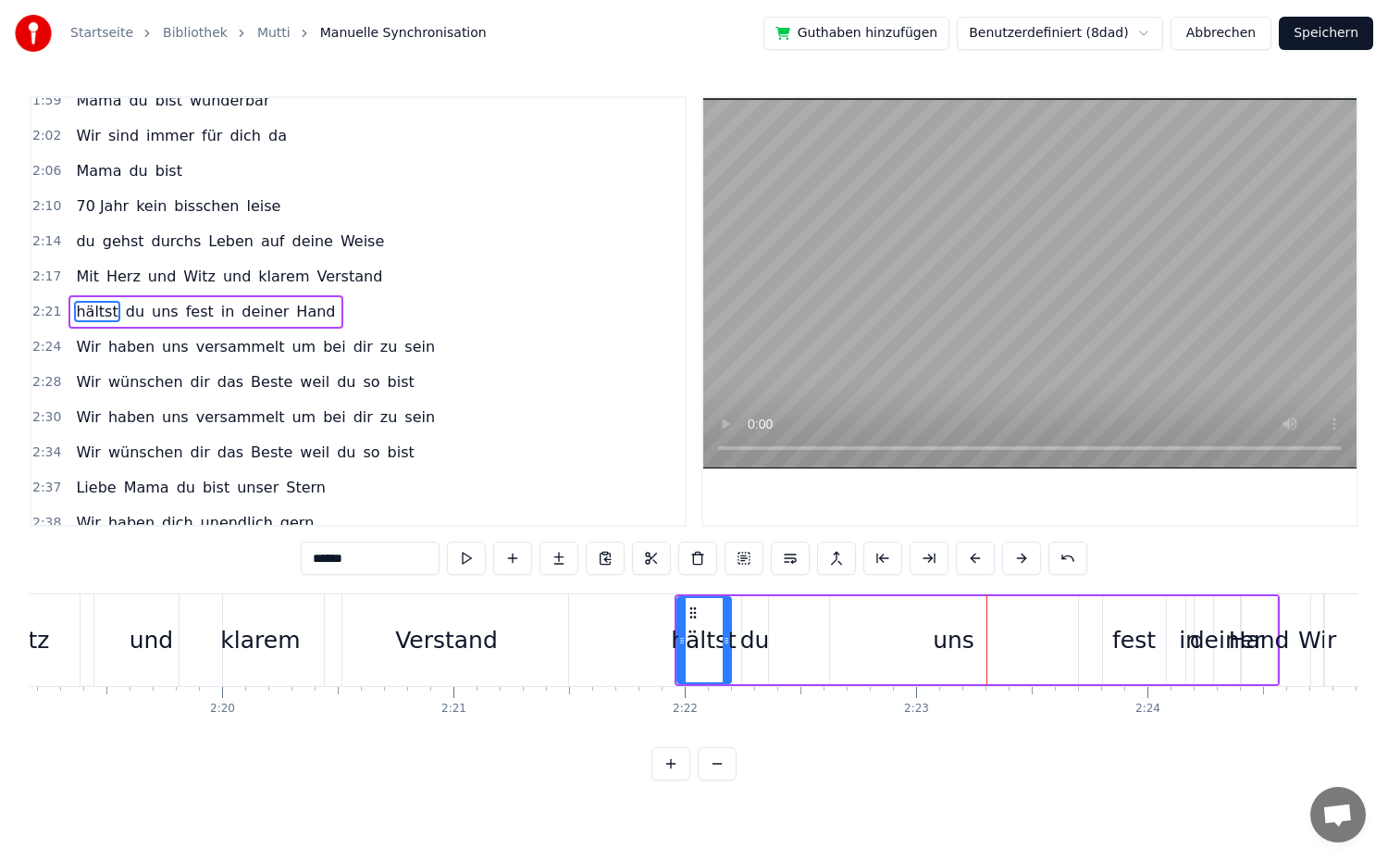
click at [970, 558] on button at bounding box center [975, 557] width 39 height 33
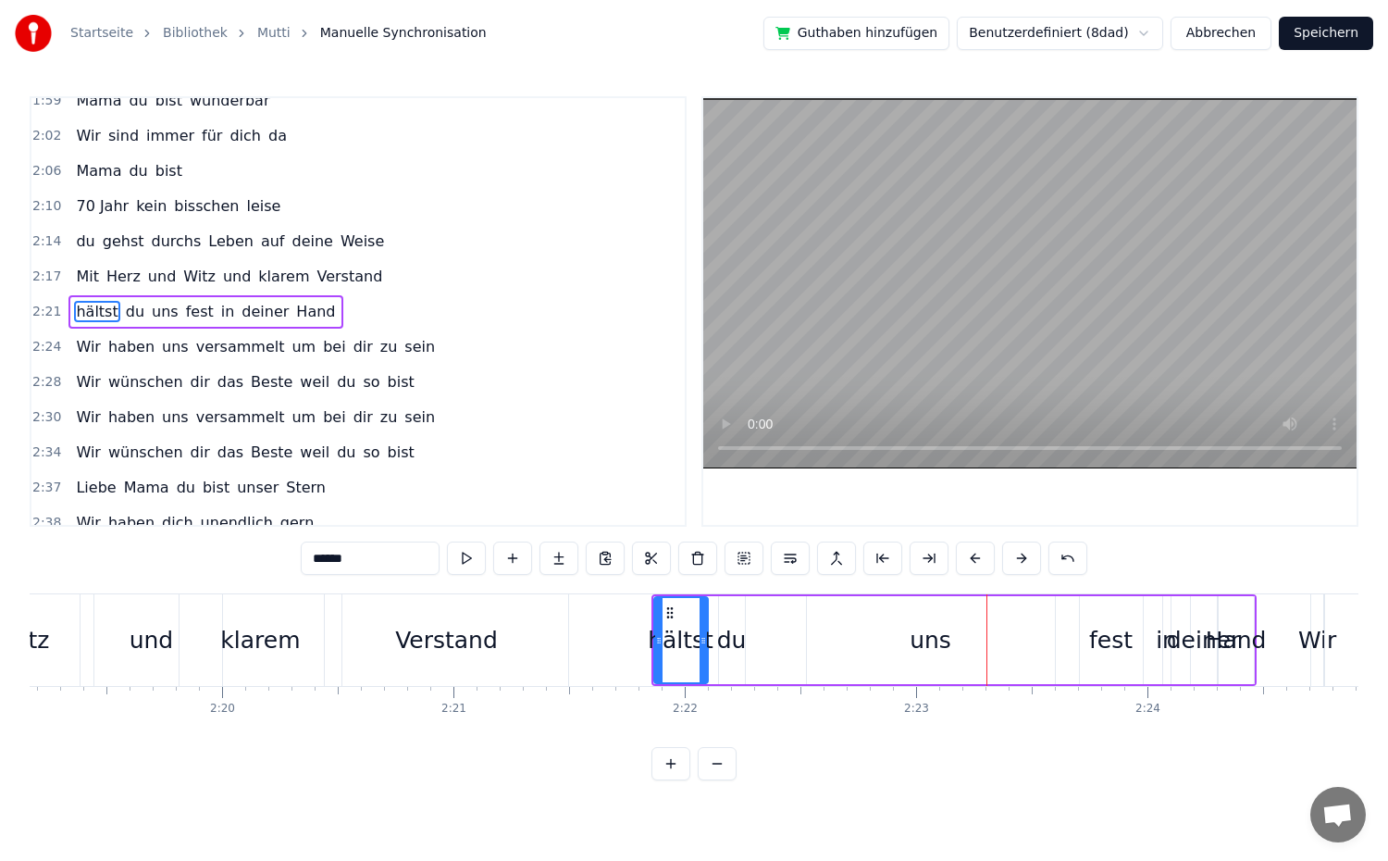
click at [970, 558] on button at bounding box center [975, 557] width 39 height 33
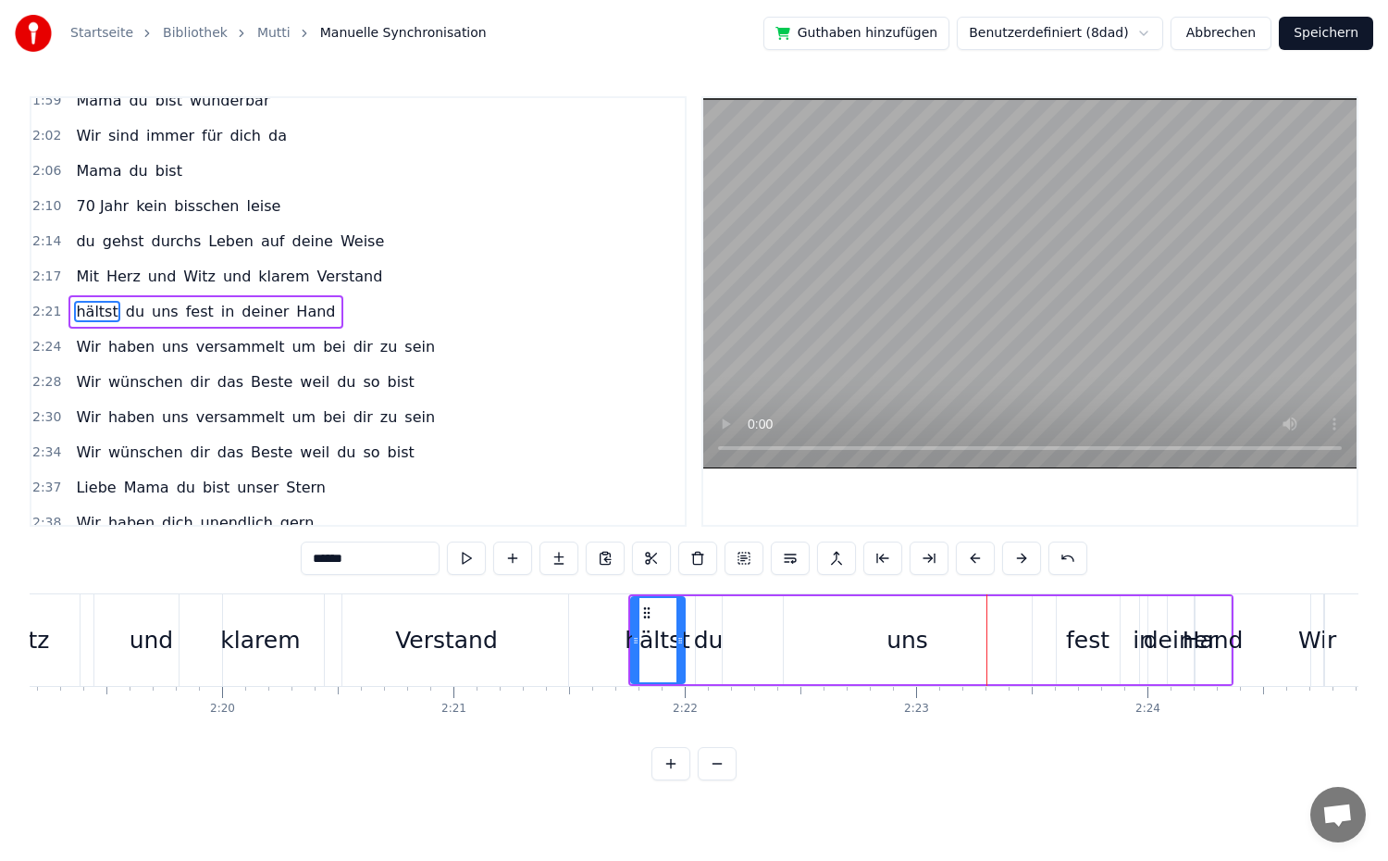
click at [970, 558] on button at bounding box center [975, 557] width 39 height 33
drag, startPoint x: 668, startPoint y: 662, endPoint x: 699, endPoint y: 668, distance: 31.2
click at [699, 668] on div at bounding box center [698, 640] width 7 height 84
click at [704, 652] on div "du" at bounding box center [697, 640] width 30 height 35
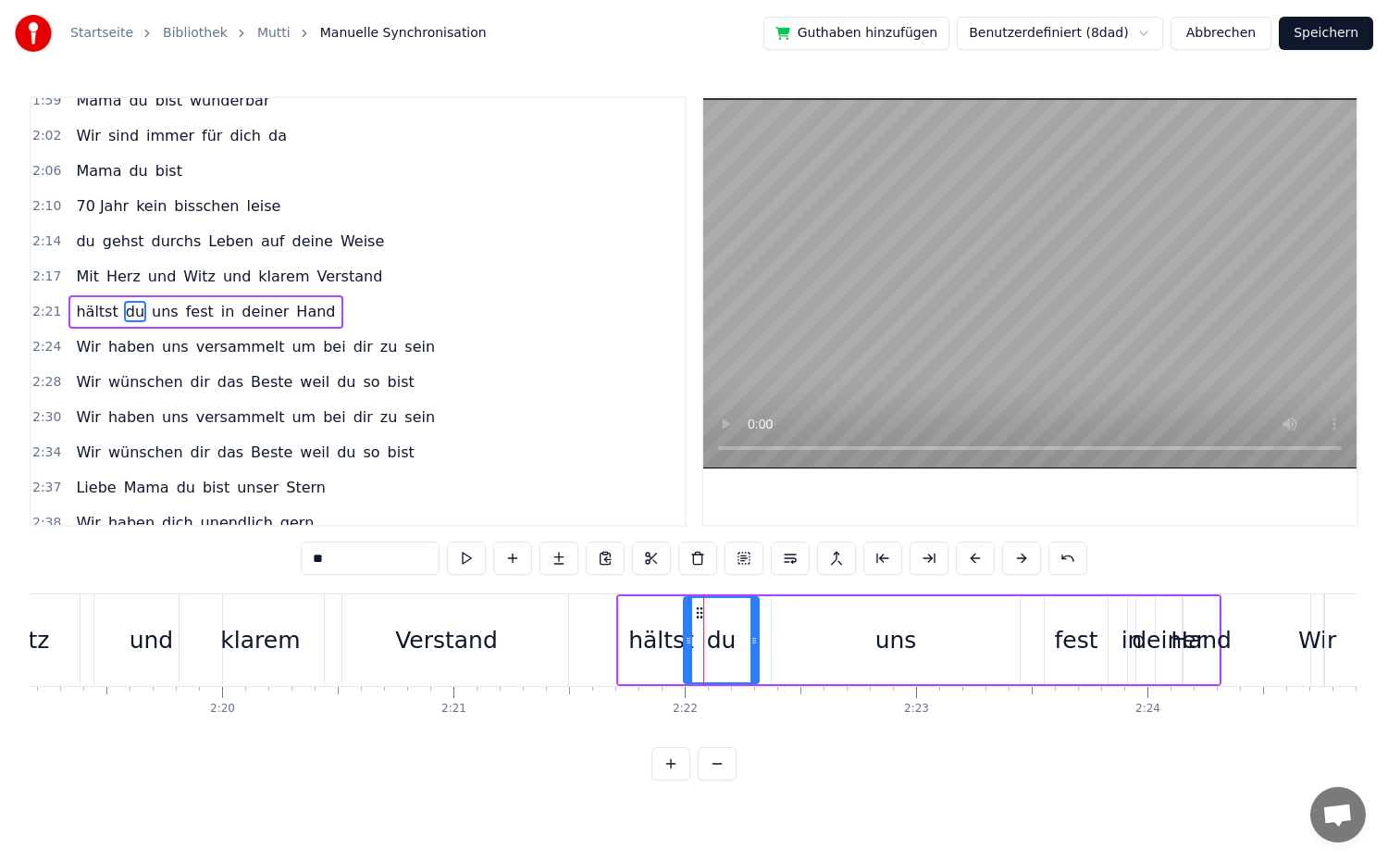
drag, startPoint x: 705, startPoint y: 657, endPoint x: 754, endPoint y: 661, distance: 49.2
click at [754, 661] on div at bounding box center [753, 640] width 7 height 84
drag, startPoint x: 684, startPoint y: 664, endPoint x: 700, endPoint y: 664, distance: 16.7
click at [700, 664] on div "du" at bounding box center [721, 640] width 77 height 88
drag, startPoint x: 688, startPoint y: 660, endPoint x: 698, endPoint y: 663, distance: 10.6
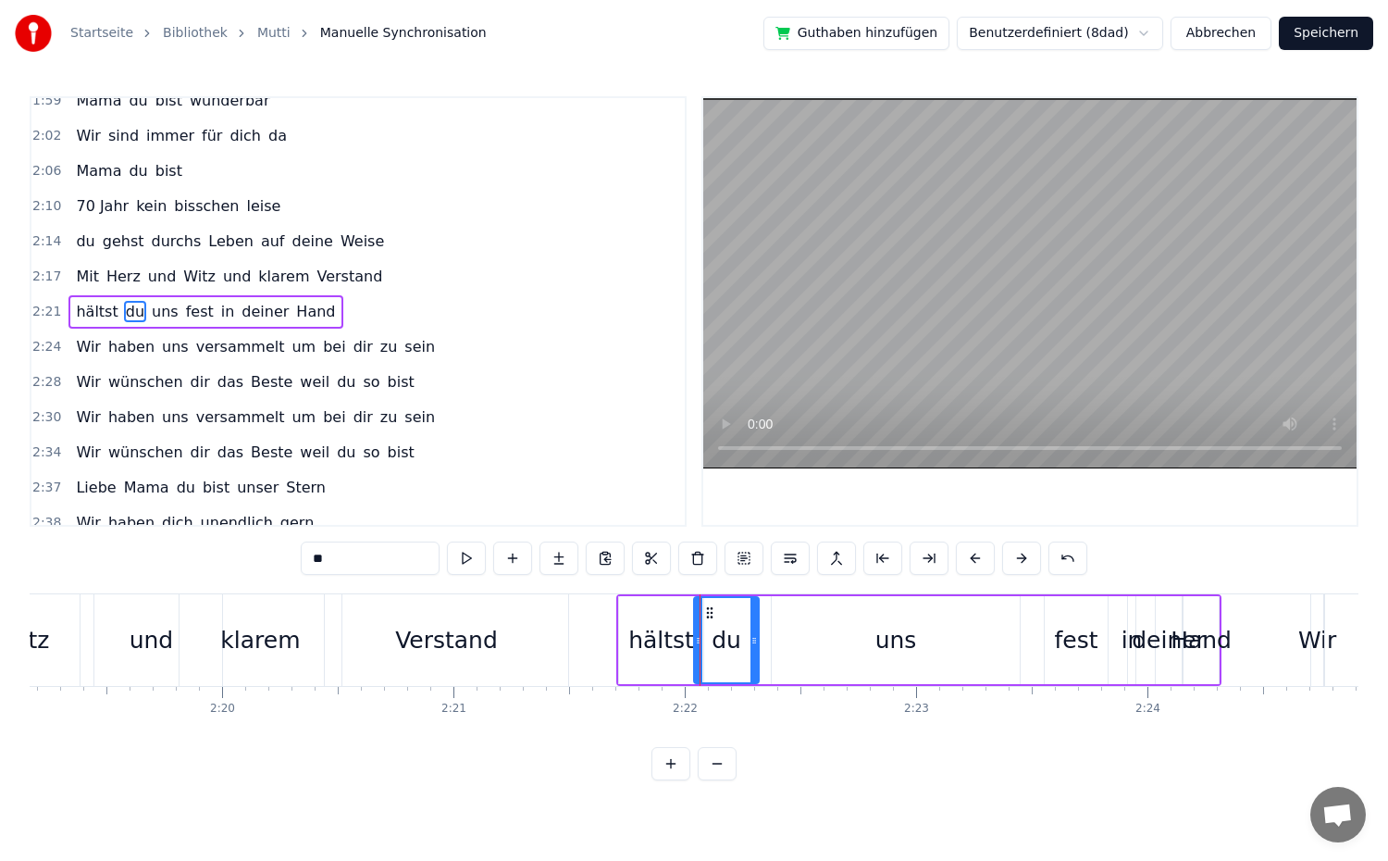
click at [698, 663] on div at bounding box center [698, 640] width 7 height 84
click at [757, 659] on div "du" at bounding box center [726, 640] width 67 height 88
drag, startPoint x: 752, startPoint y: 659, endPoint x: 740, endPoint y: 661, distance: 12.2
click at [740, 661] on div at bounding box center [741, 640] width 7 height 84
click at [889, 657] on div "uns" at bounding box center [896, 640] width 248 height 88
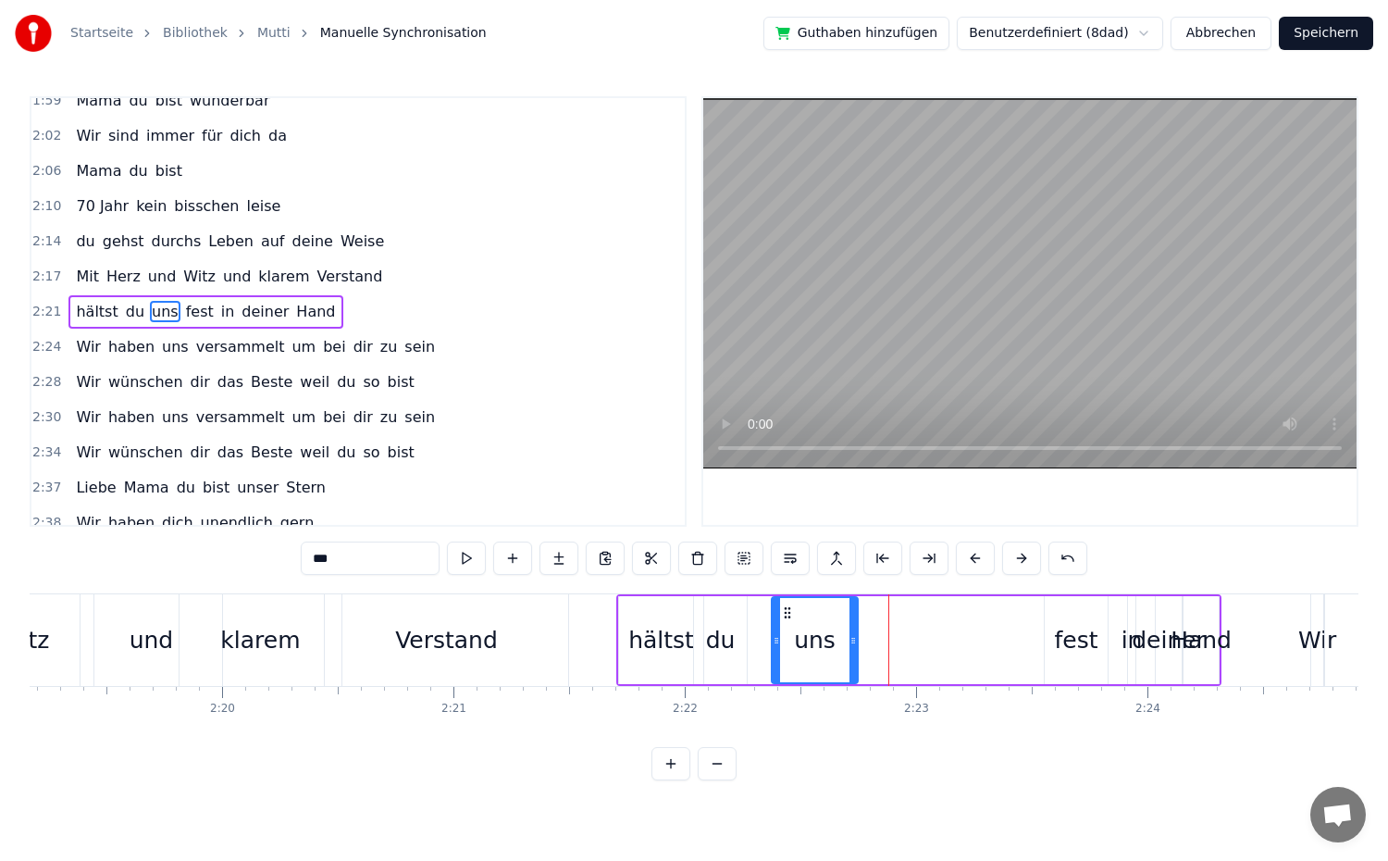
drag, startPoint x: 1016, startPoint y: 649, endPoint x: 854, endPoint y: 669, distance: 163.2
click at [854, 669] on div at bounding box center [852, 640] width 7 height 84
drag, startPoint x: 778, startPoint y: 656, endPoint x: 743, endPoint y: 666, distance: 36.6
click at [743, 666] on div at bounding box center [743, 640] width 7 height 84
drag, startPoint x: 851, startPoint y: 657, endPoint x: 795, endPoint y: 667, distance: 57.4
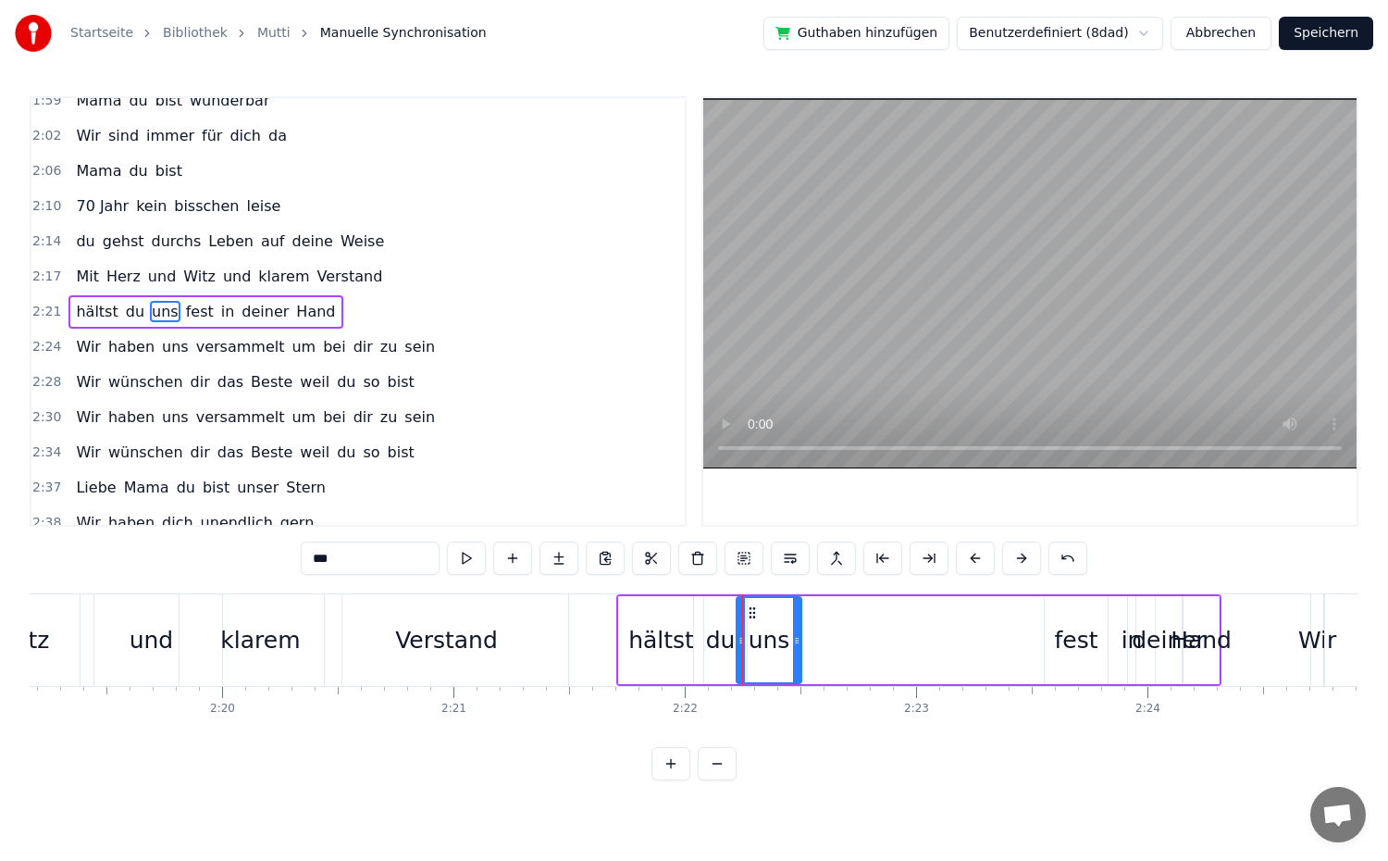
click at [795, 667] on div at bounding box center [796, 640] width 7 height 84
click at [1062, 661] on div "fest" at bounding box center [1076, 640] width 63 height 88
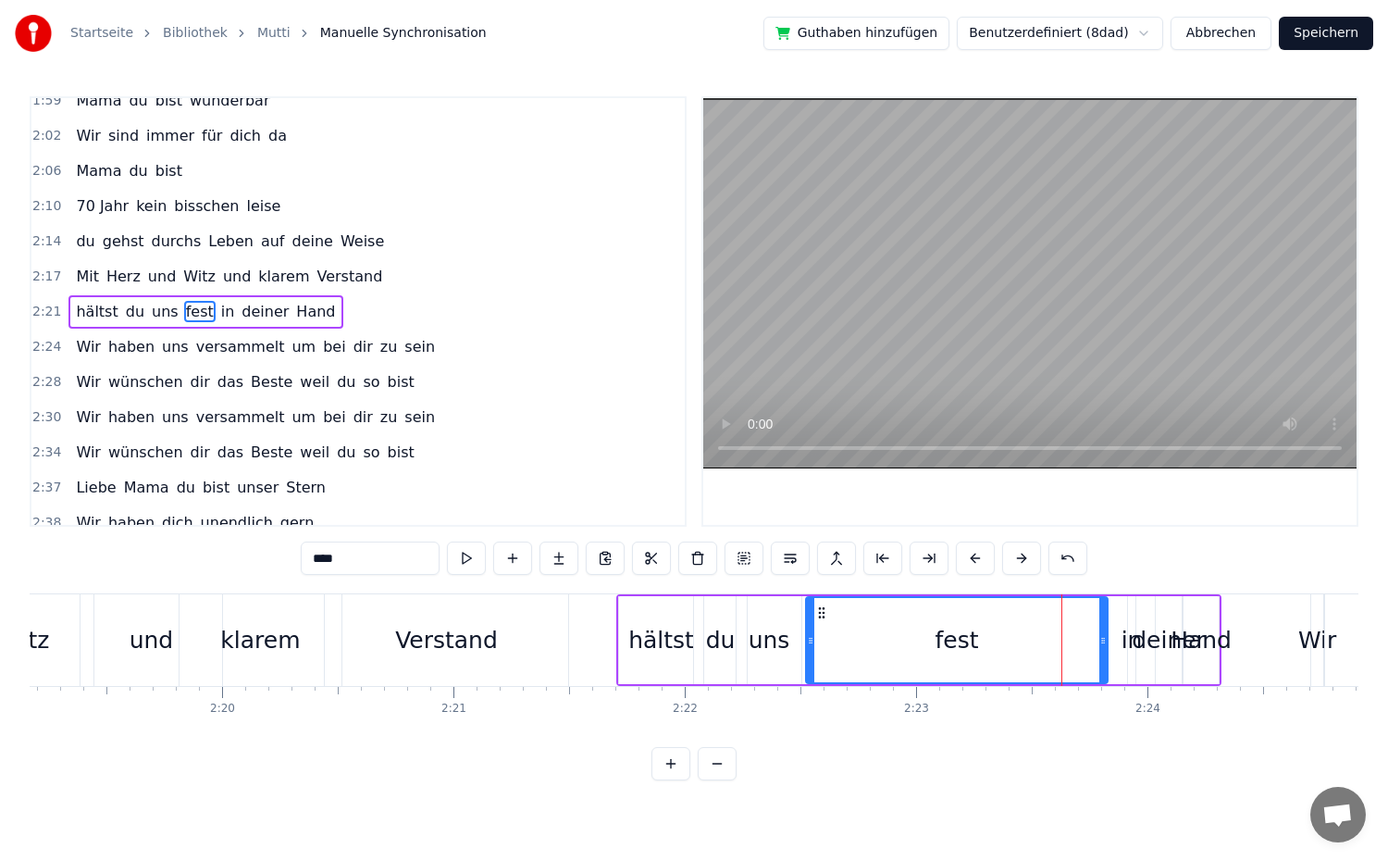
drag, startPoint x: 1047, startPoint y: 656, endPoint x: 1051, endPoint y: 689, distance: 33.5
click at [814, 667] on div at bounding box center [810, 640] width 7 height 84
drag, startPoint x: 1101, startPoint y: 659, endPoint x: 911, endPoint y: 671, distance: 191.0
click at [911, 671] on div at bounding box center [912, 640] width 7 height 84
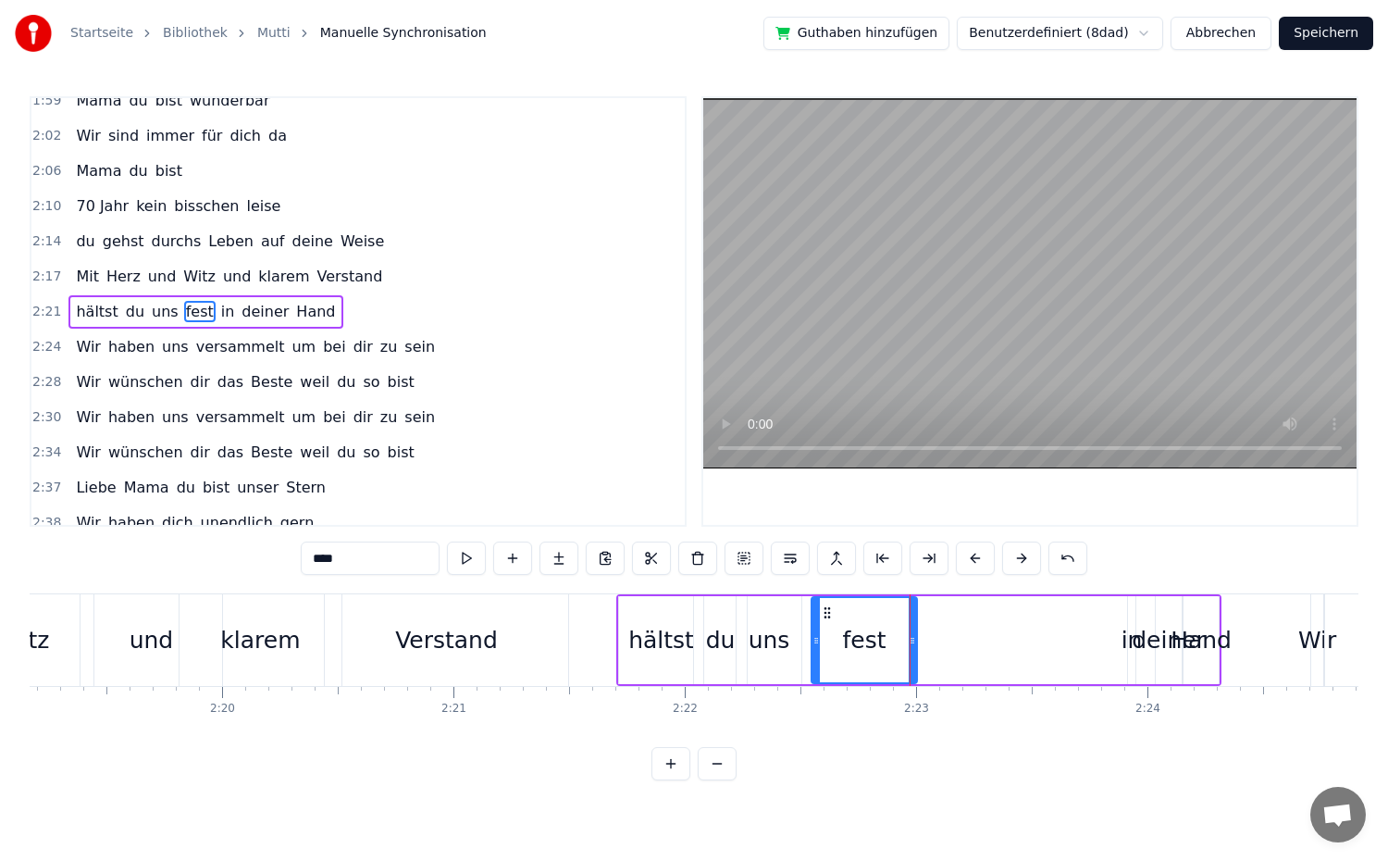
click at [1129, 662] on div "in" at bounding box center [1131, 640] width 7 height 88
drag, startPoint x: 1129, startPoint y: 662, endPoint x: 1153, endPoint y: 680, distance: 30.4
click at [1153, 680] on div at bounding box center [1154, 640] width 7 height 84
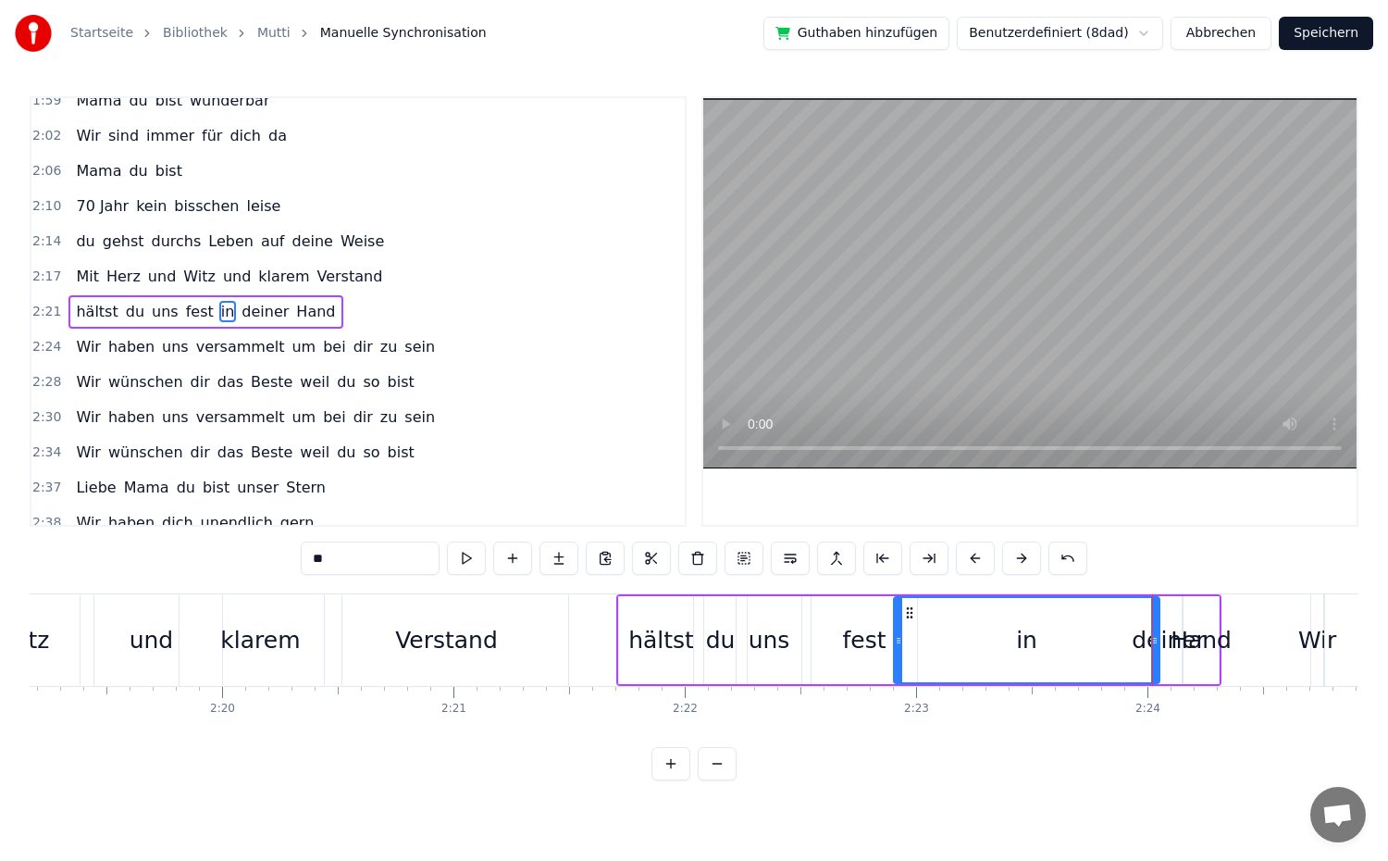
drag, startPoint x: 1129, startPoint y: 668, endPoint x: 895, endPoint y: 677, distance: 234.3
click at [895, 677] on div at bounding box center [898, 640] width 7 height 84
drag, startPoint x: 1151, startPoint y: 670, endPoint x: 943, endPoint y: 682, distance: 208.6
click at [943, 682] on div "in" at bounding box center [922, 640] width 59 height 88
click at [1160, 669] on div "deiner" at bounding box center [1169, 640] width 26 height 88
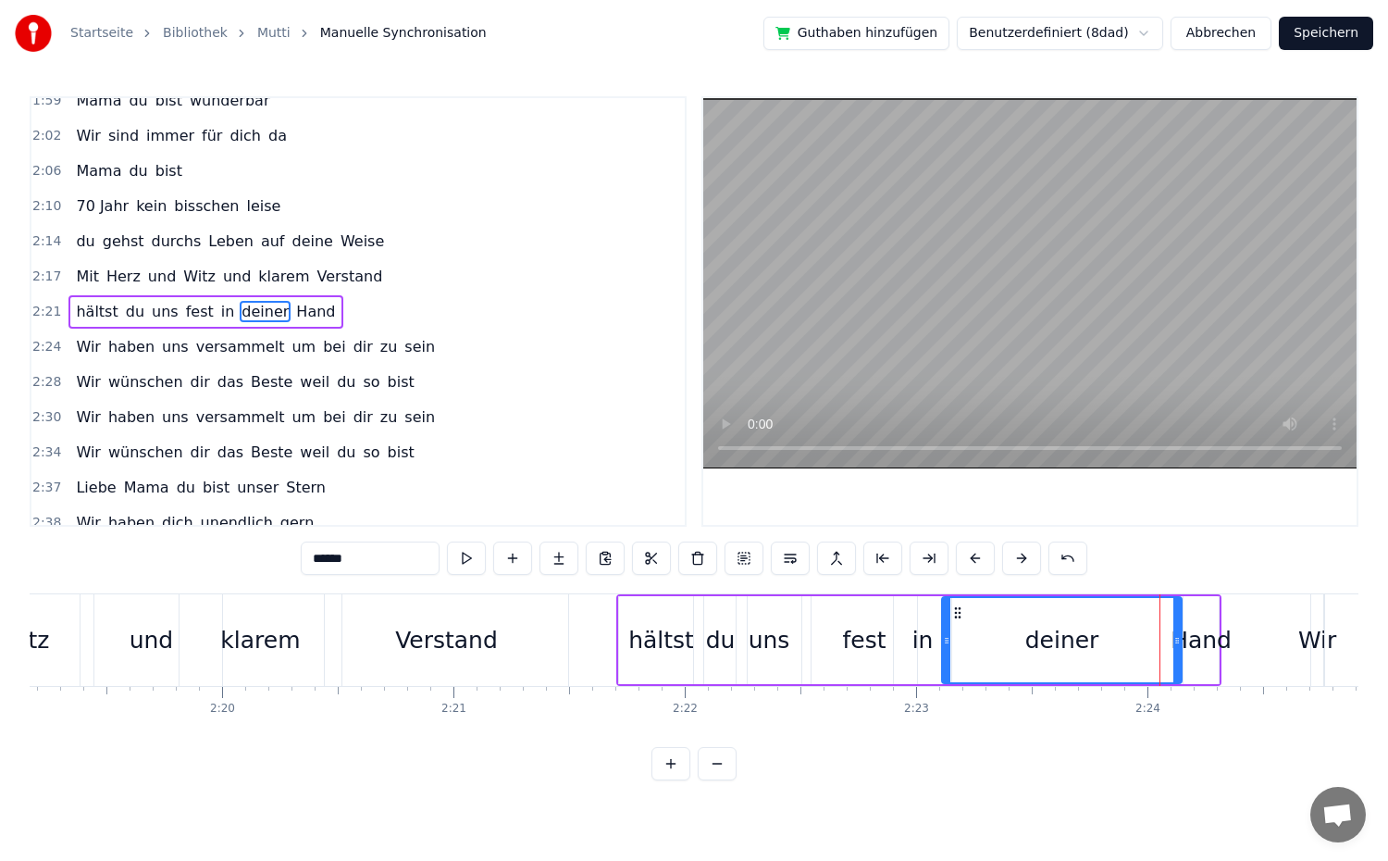
drag, startPoint x: 1157, startPoint y: 663, endPoint x: 943, endPoint y: 676, distance: 214.1
click at [943, 676] on div at bounding box center [946, 640] width 7 height 84
drag, startPoint x: 1176, startPoint y: 668, endPoint x: 994, endPoint y: 682, distance: 182.8
click at [994, 682] on div "deiner" at bounding box center [970, 640] width 59 height 88
click at [1191, 655] on div "Hand" at bounding box center [1201, 640] width 61 height 35
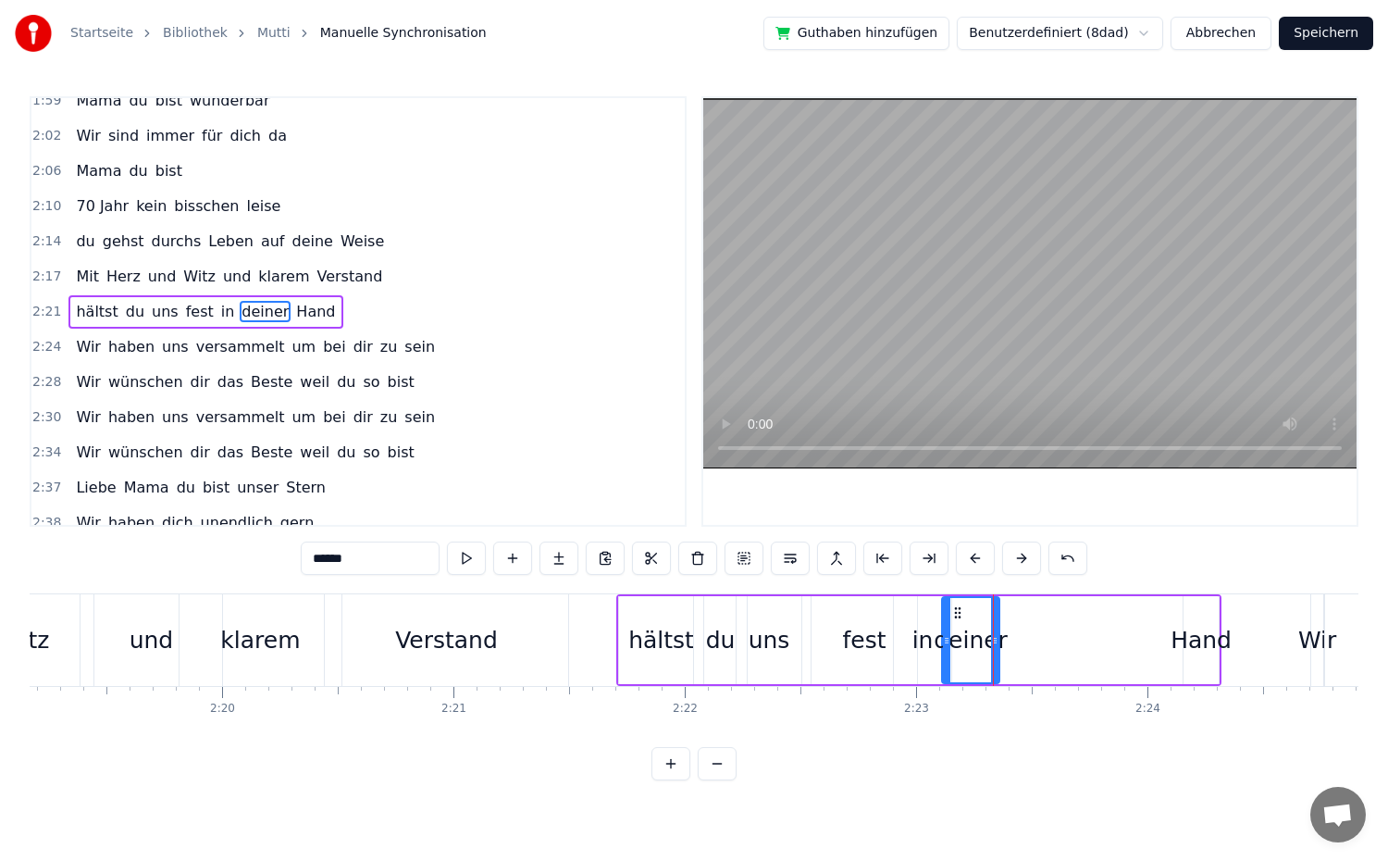
type input "****"
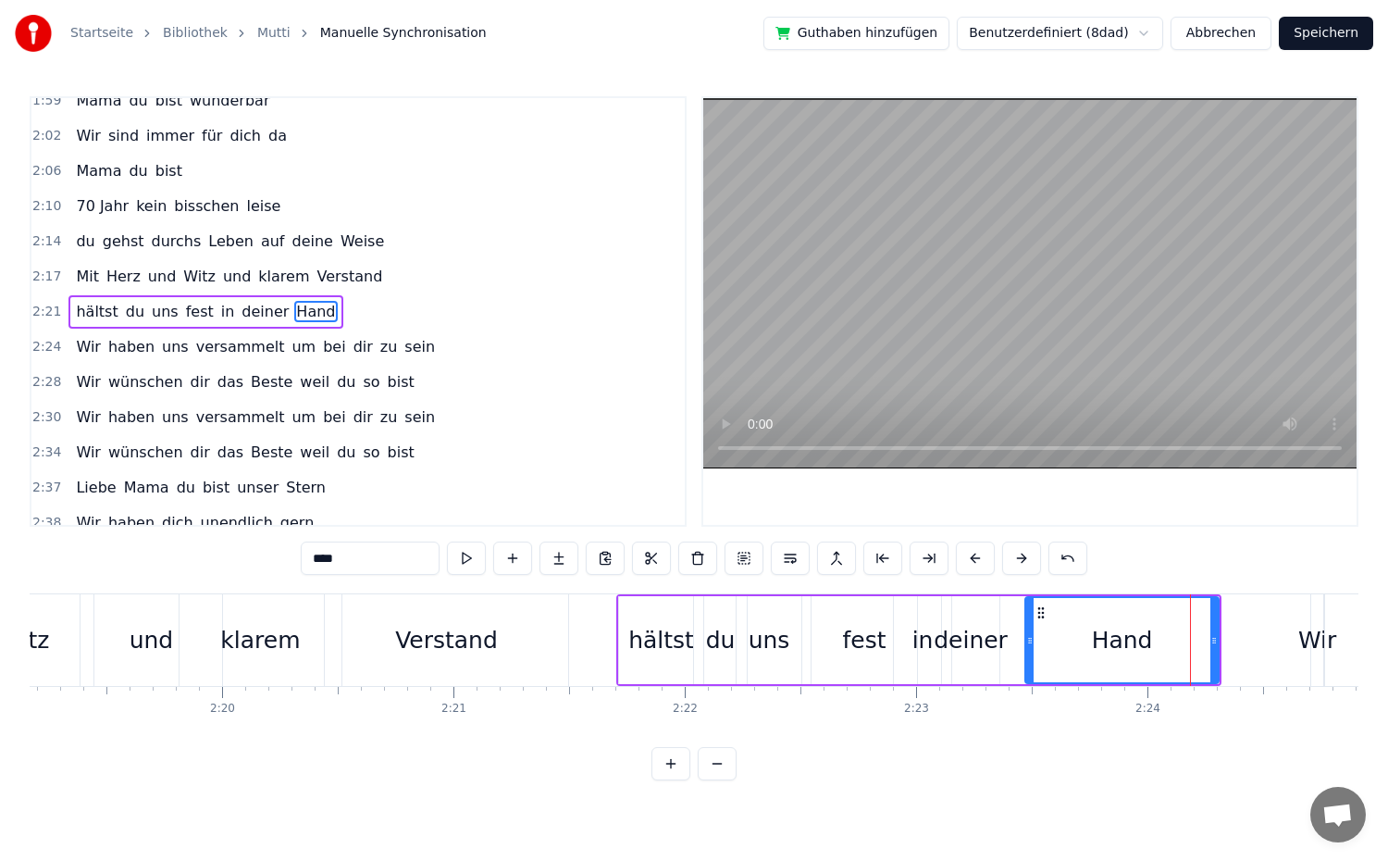
drag, startPoint x: 1184, startPoint y: 661, endPoint x: 1026, endPoint y: 676, distance: 159.0
click at [1026, 676] on div at bounding box center [1029, 640] width 7 height 84
drag, startPoint x: 1215, startPoint y: 673, endPoint x: 1129, endPoint y: 682, distance: 86.6
click at [1129, 682] on div "Hand" at bounding box center [1078, 640] width 109 height 88
click at [326, 295] on div "2:21 hältst du uns fest in deiner Hand" at bounding box center [357, 311] width 653 height 35
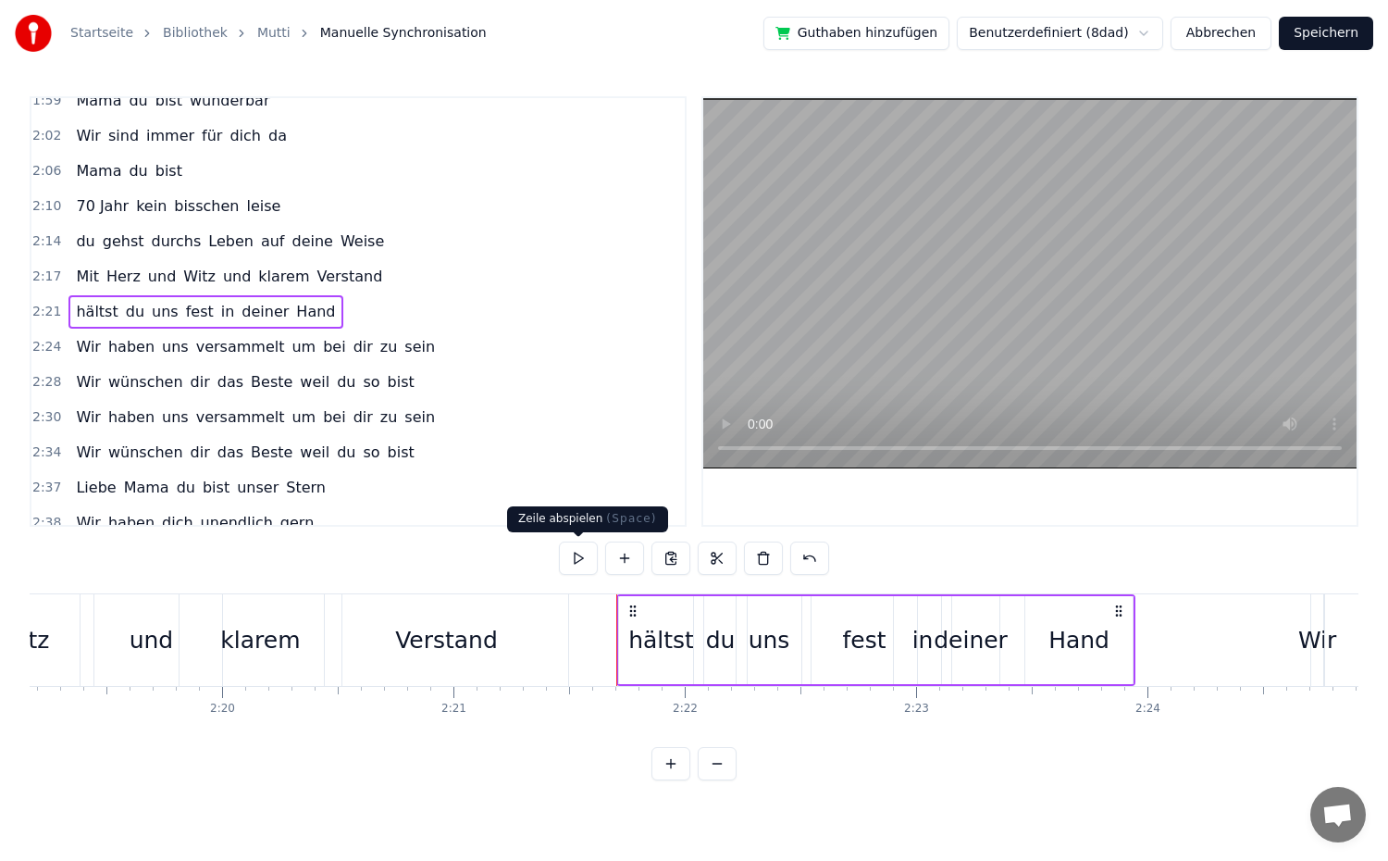
click at [564, 552] on button at bounding box center [578, 557] width 39 height 33
click at [1081, 652] on div "Hand" at bounding box center [1078, 640] width 61 height 35
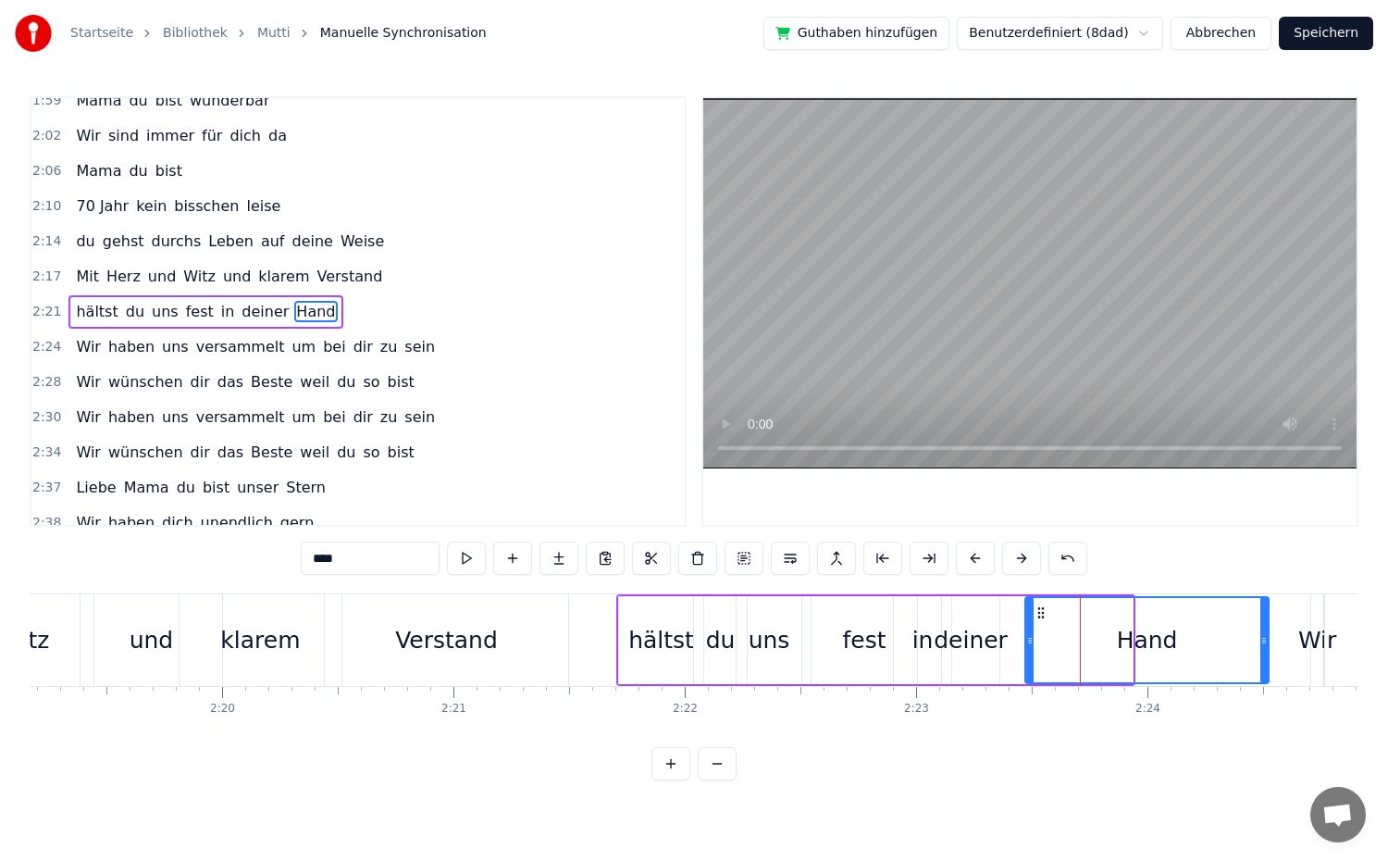
drag, startPoint x: 1126, startPoint y: 651, endPoint x: 1262, endPoint y: 664, distance: 136.6
click at [1262, 664] on div at bounding box center [1263, 640] width 7 height 84
drag, startPoint x: 1027, startPoint y: 654, endPoint x: 1136, endPoint y: 659, distance: 109.3
click at [1136, 659] on div at bounding box center [1138, 640] width 7 height 84
click at [960, 649] on div "deiner" at bounding box center [971, 640] width 74 height 35
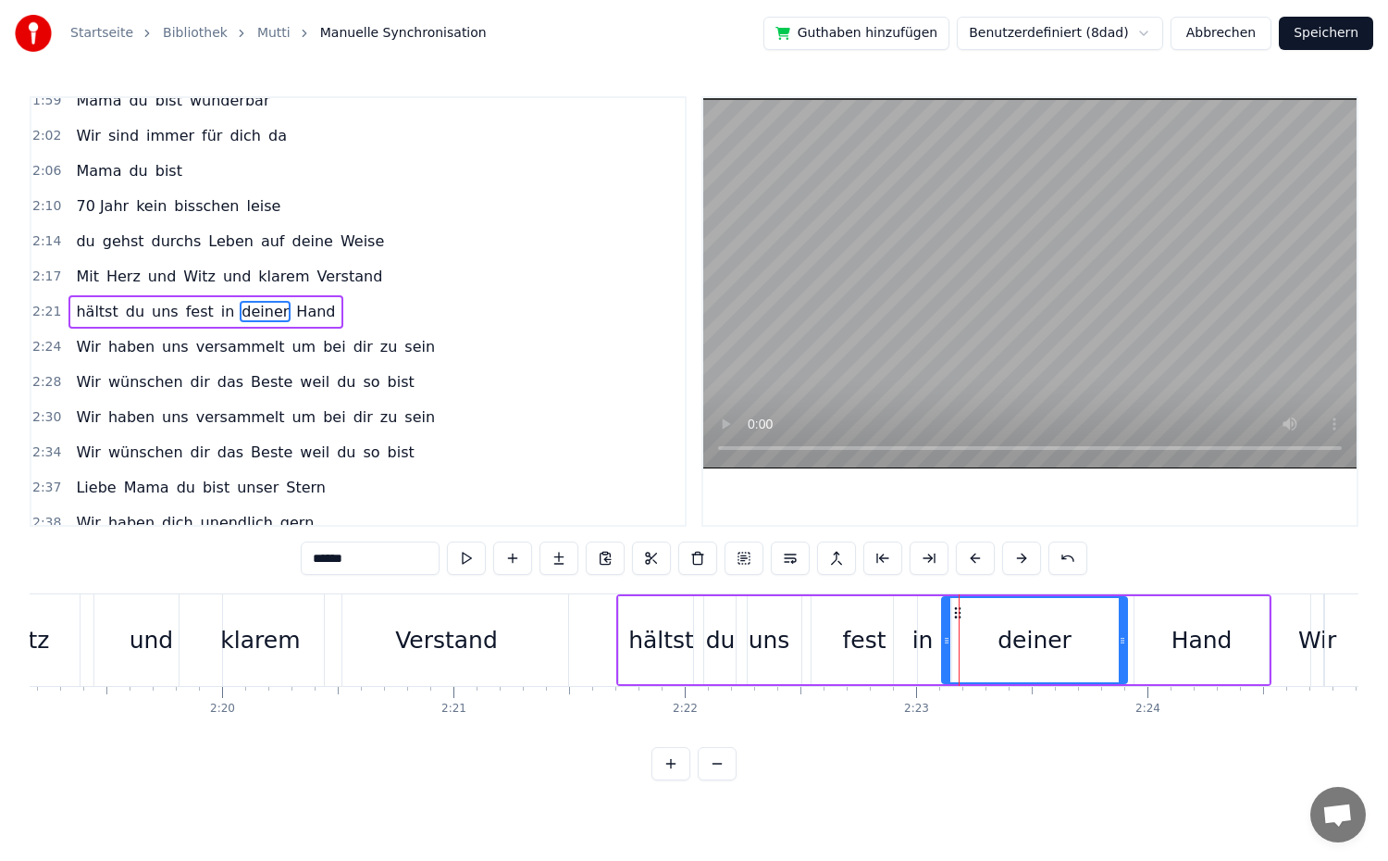
drag, startPoint x: 992, startPoint y: 651, endPoint x: 1120, endPoint y: 668, distance: 128.9
click at [1120, 668] on div at bounding box center [1122, 640] width 7 height 84
drag, startPoint x: 947, startPoint y: 662, endPoint x: 1035, endPoint y: 664, distance: 88.9
click at [1035, 664] on div at bounding box center [1035, 640] width 7 height 84
click at [912, 645] on div "in" at bounding box center [922, 640] width 21 height 35
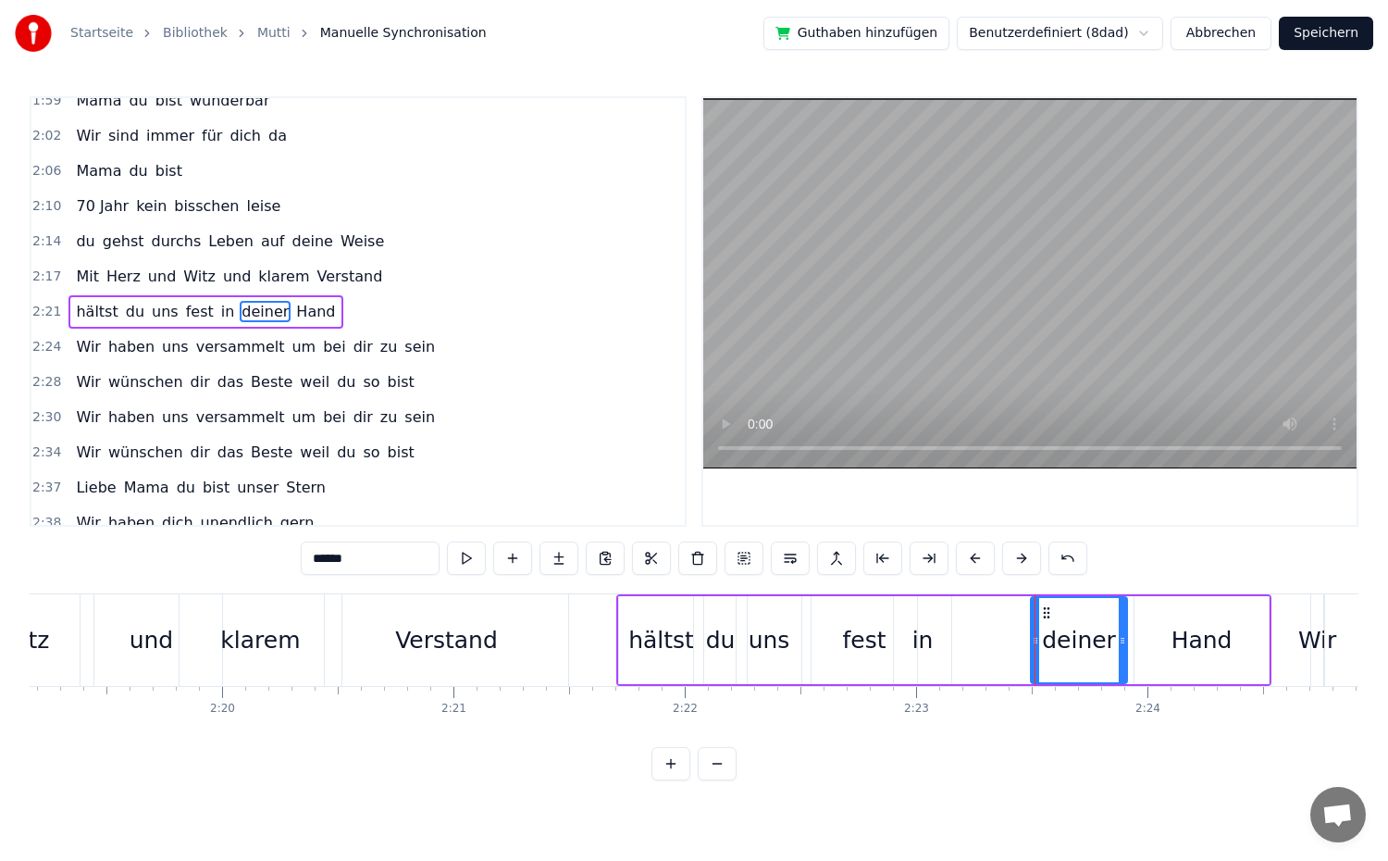
type input "**"
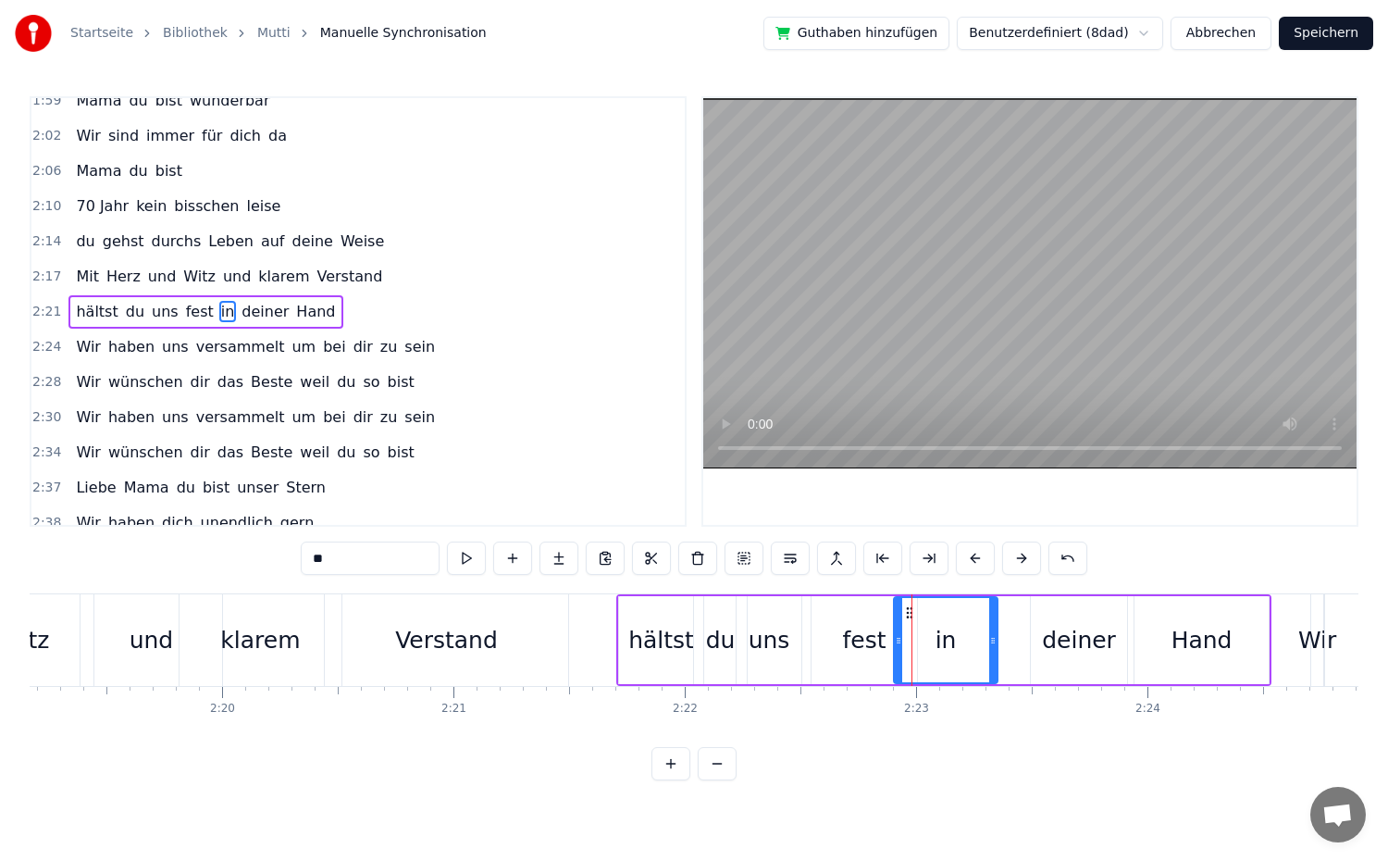
drag, startPoint x: 948, startPoint y: 651, endPoint x: 995, endPoint y: 660, distance: 47.2
click at [995, 660] on div at bounding box center [992, 640] width 7 height 84
click at [351, 308] on div "2:21 hältst du uns fest in deiner Hand" at bounding box center [357, 311] width 653 height 35
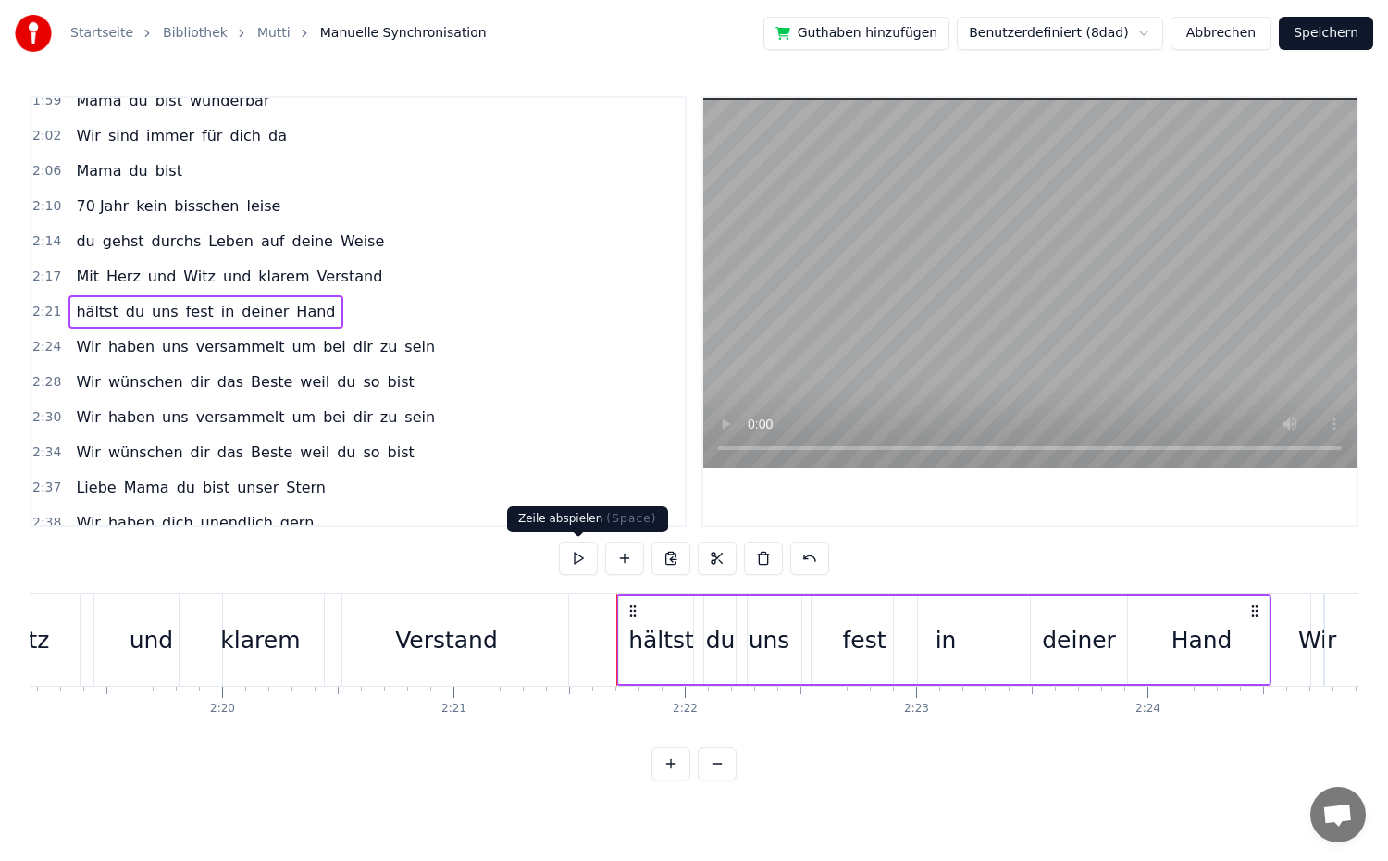
click at [582, 559] on button at bounding box center [578, 557] width 39 height 33
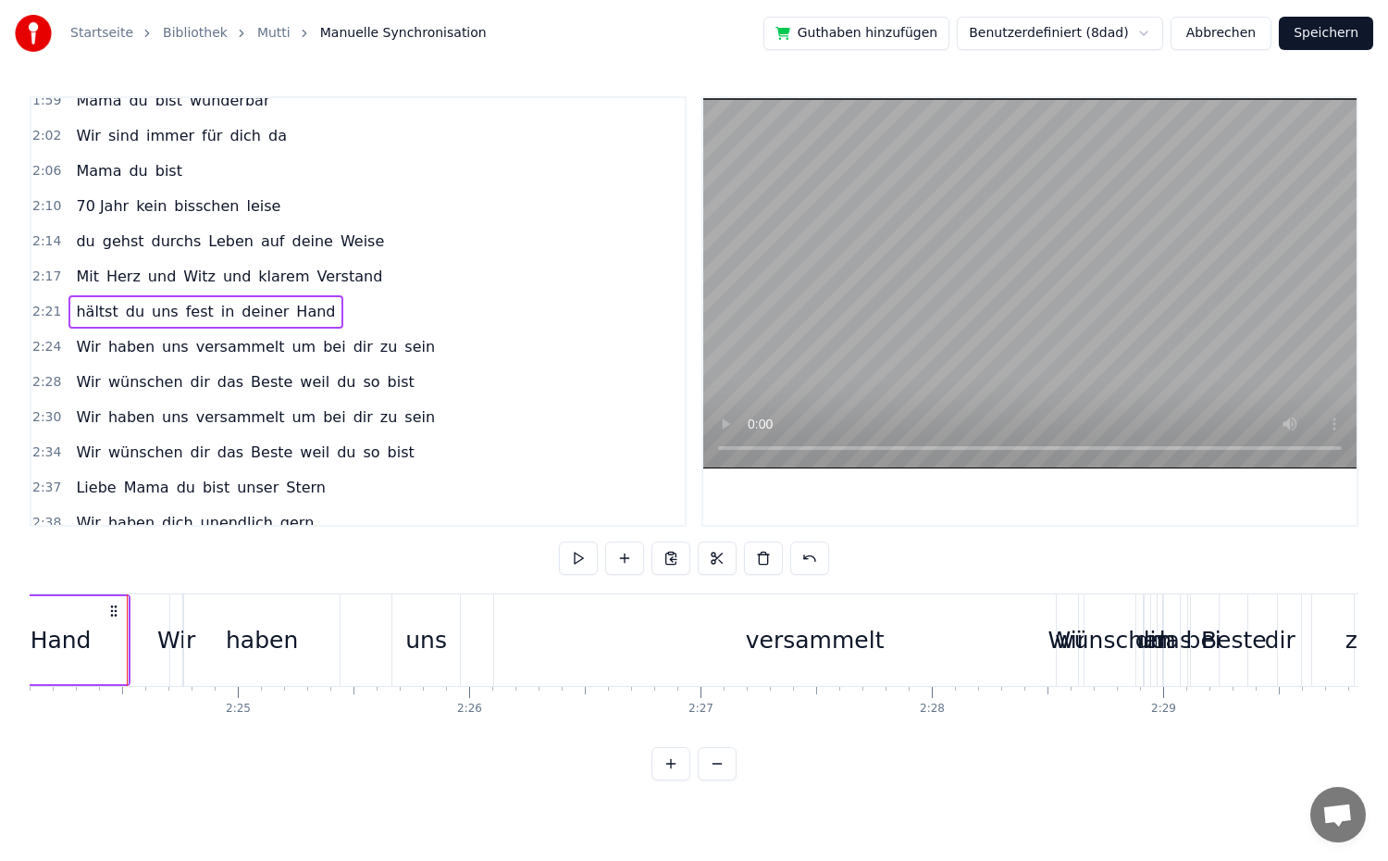
scroll to position [0, 33340]
click at [88, 350] on span "Wir" at bounding box center [88, 346] width 29 height 21
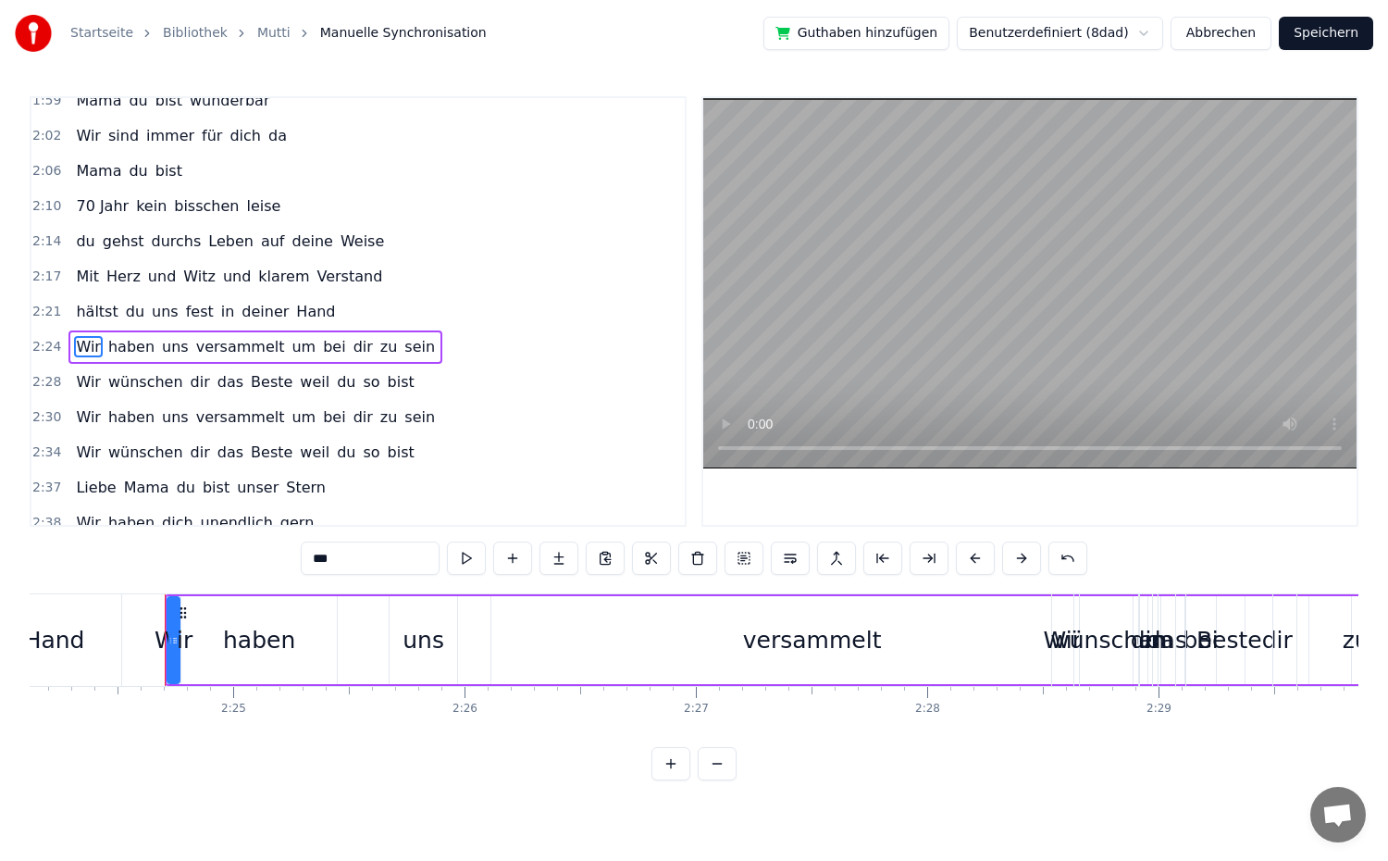
scroll to position [1105, 0]
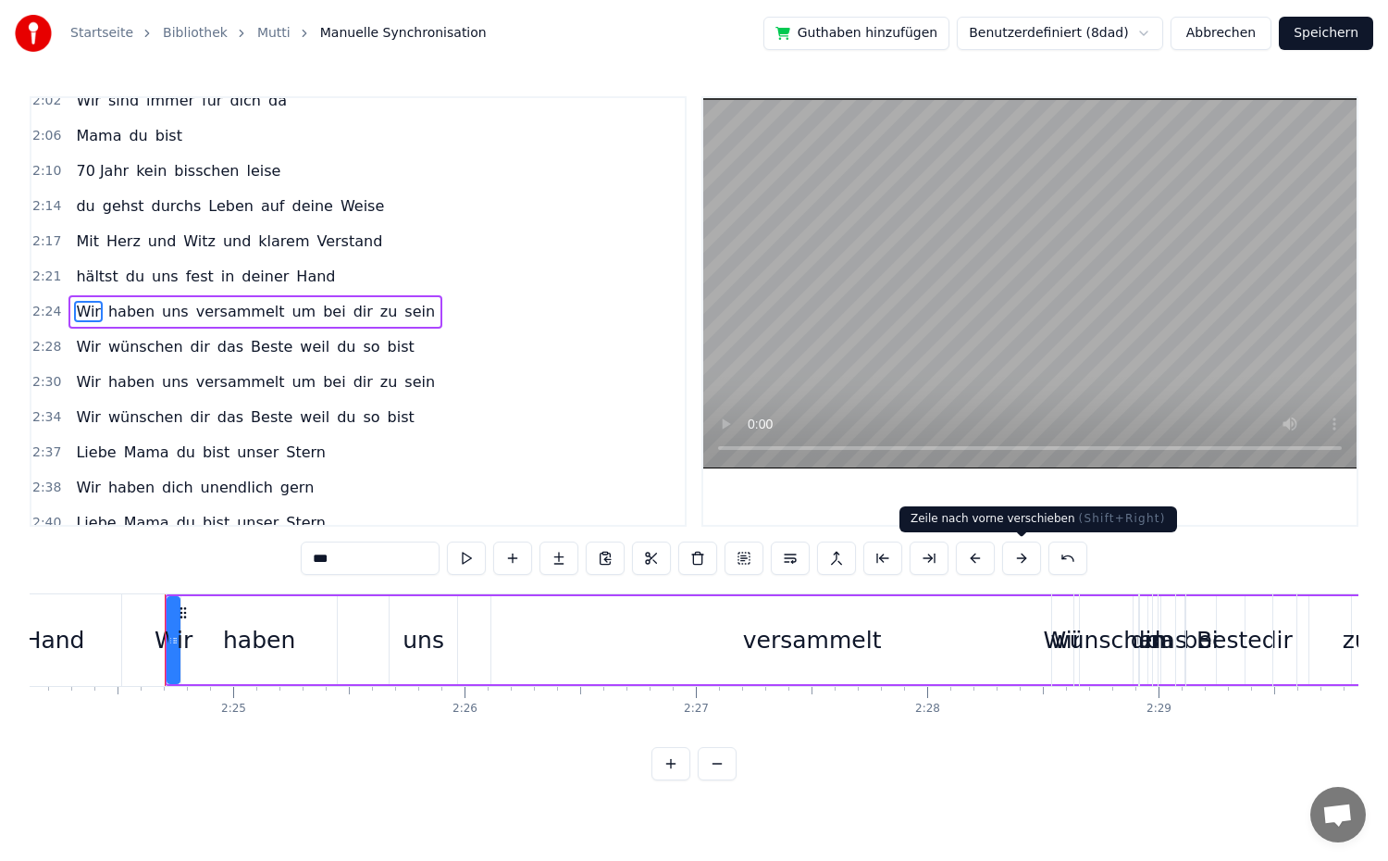
click at [1023, 568] on button at bounding box center [1021, 557] width 39 height 33
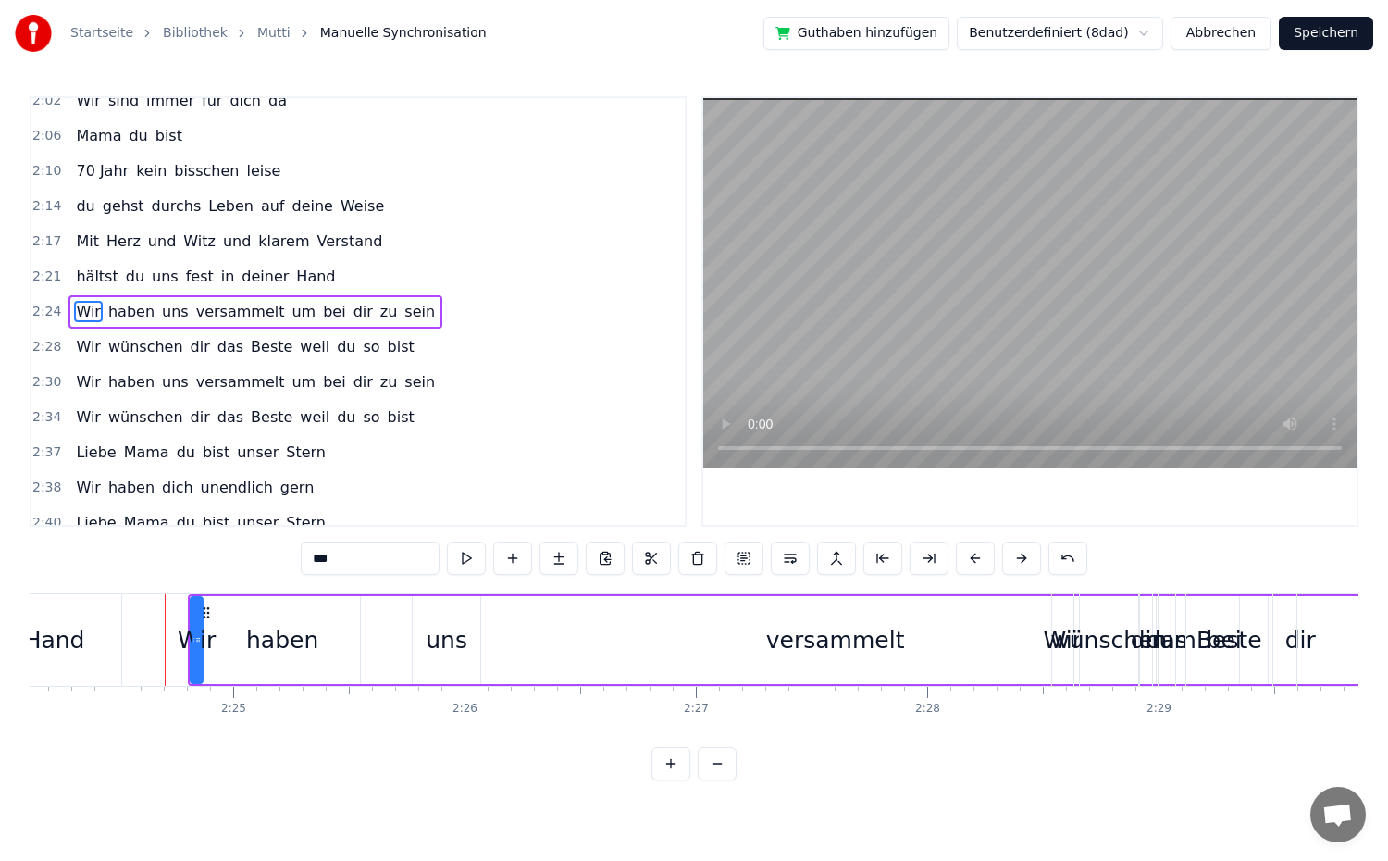
click at [1023, 568] on button at bounding box center [1021, 557] width 39 height 33
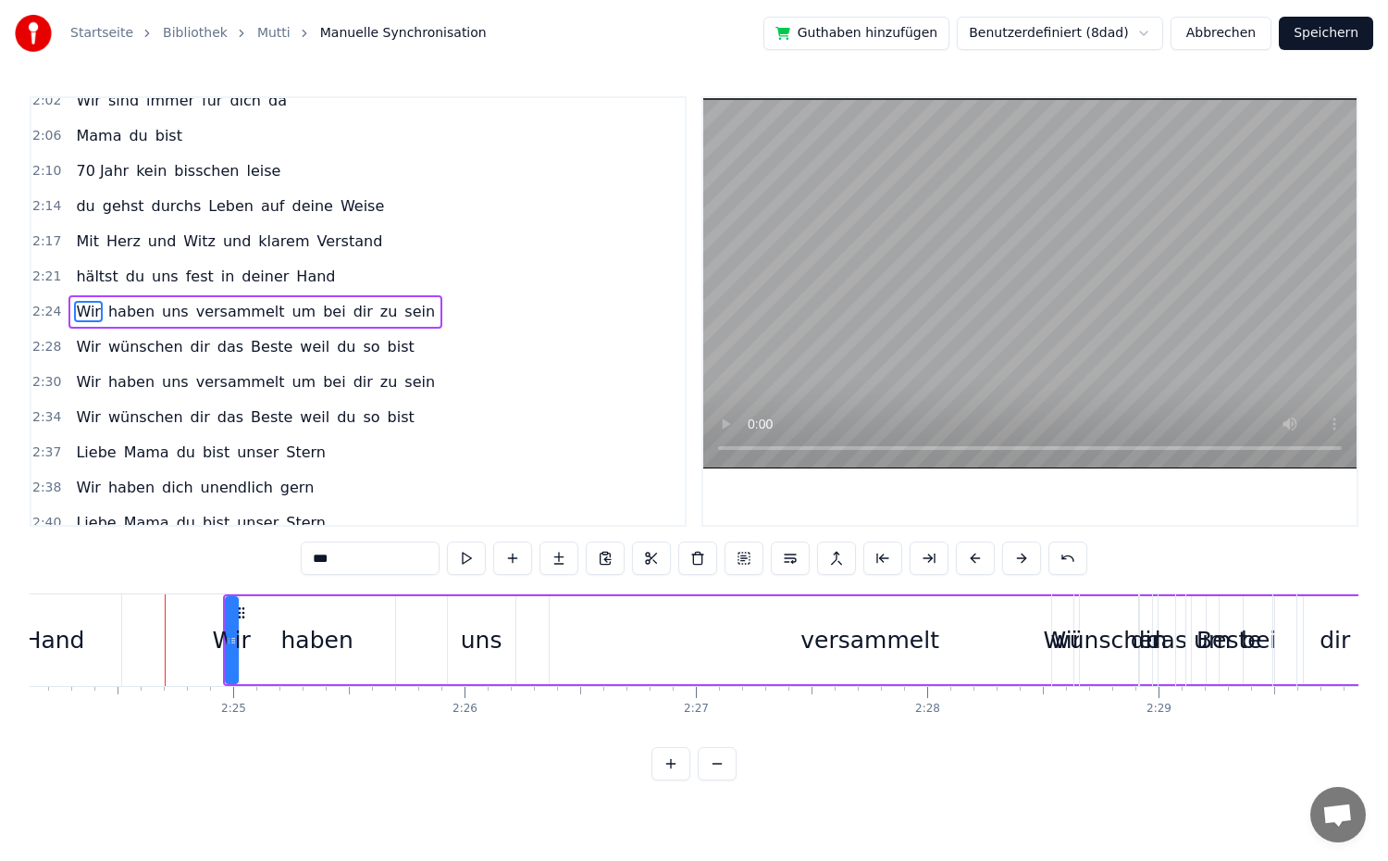
click at [1023, 568] on button at bounding box center [1021, 557] width 39 height 33
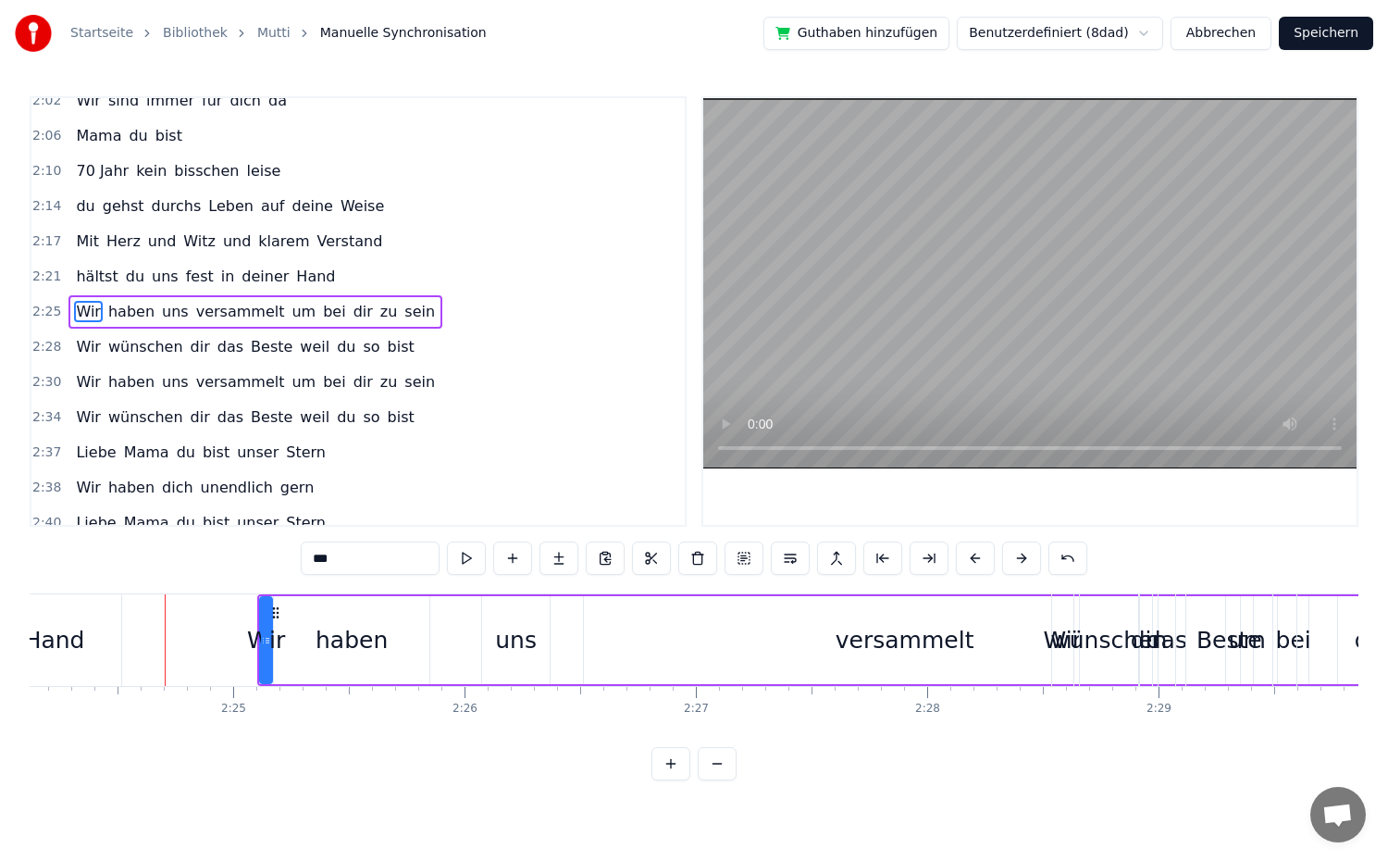
click at [1023, 568] on button at bounding box center [1021, 557] width 39 height 33
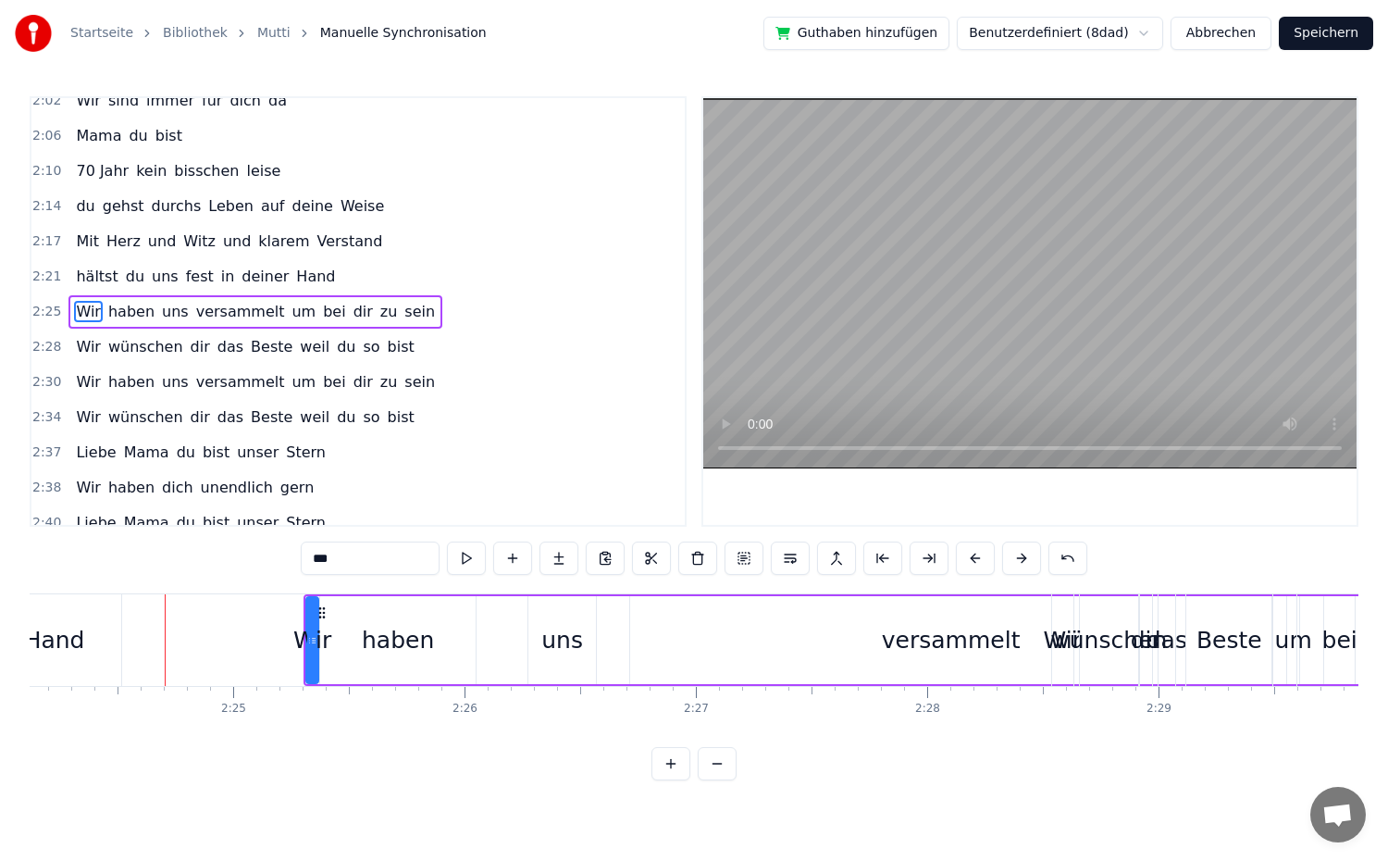
click at [1023, 568] on button at bounding box center [1021, 557] width 39 height 33
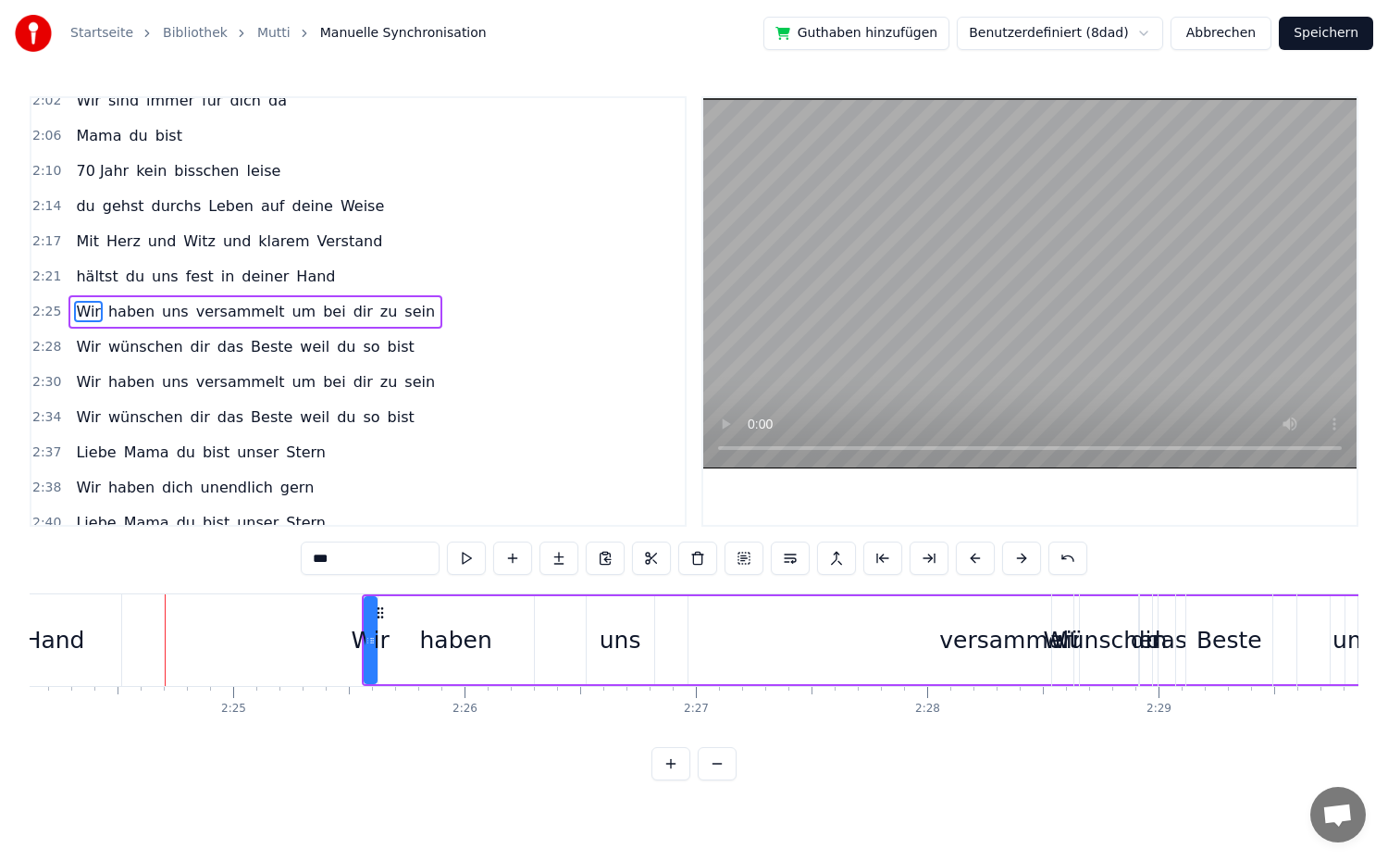
click at [1023, 568] on button at bounding box center [1021, 557] width 39 height 33
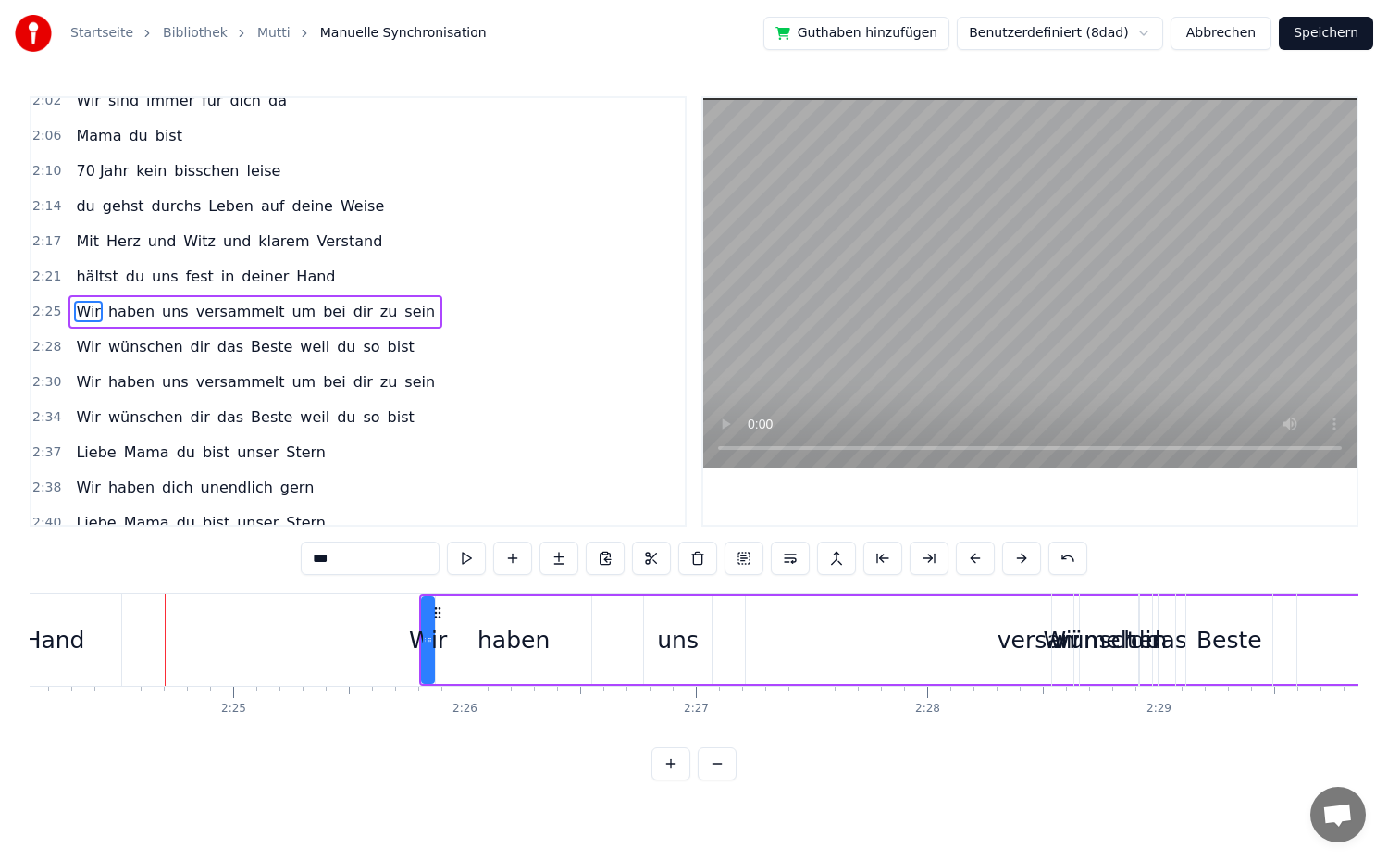
click at [1023, 568] on button at bounding box center [1021, 557] width 39 height 33
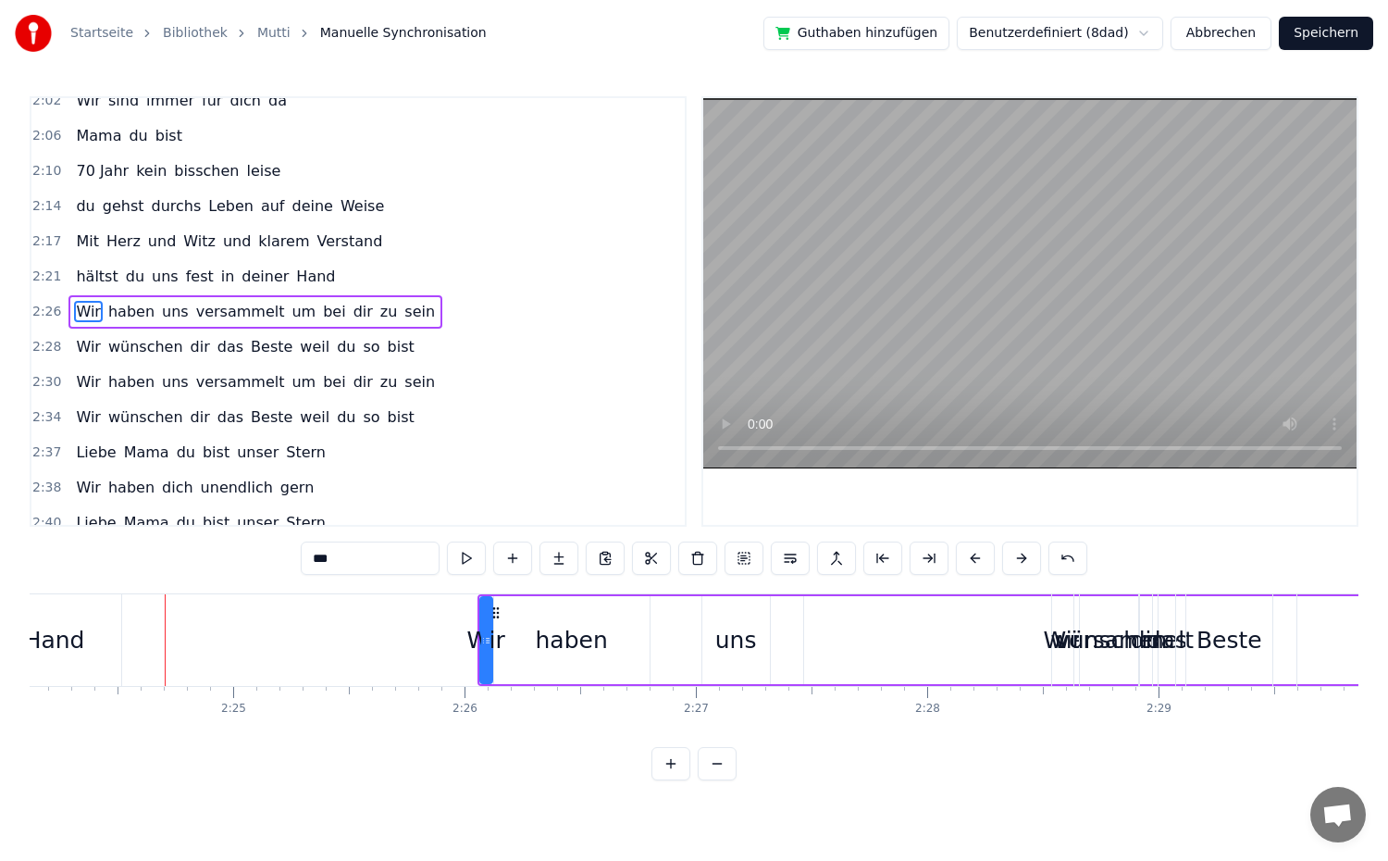
click at [1023, 568] on button at bounding box center [1021, 557] width 39 height 33
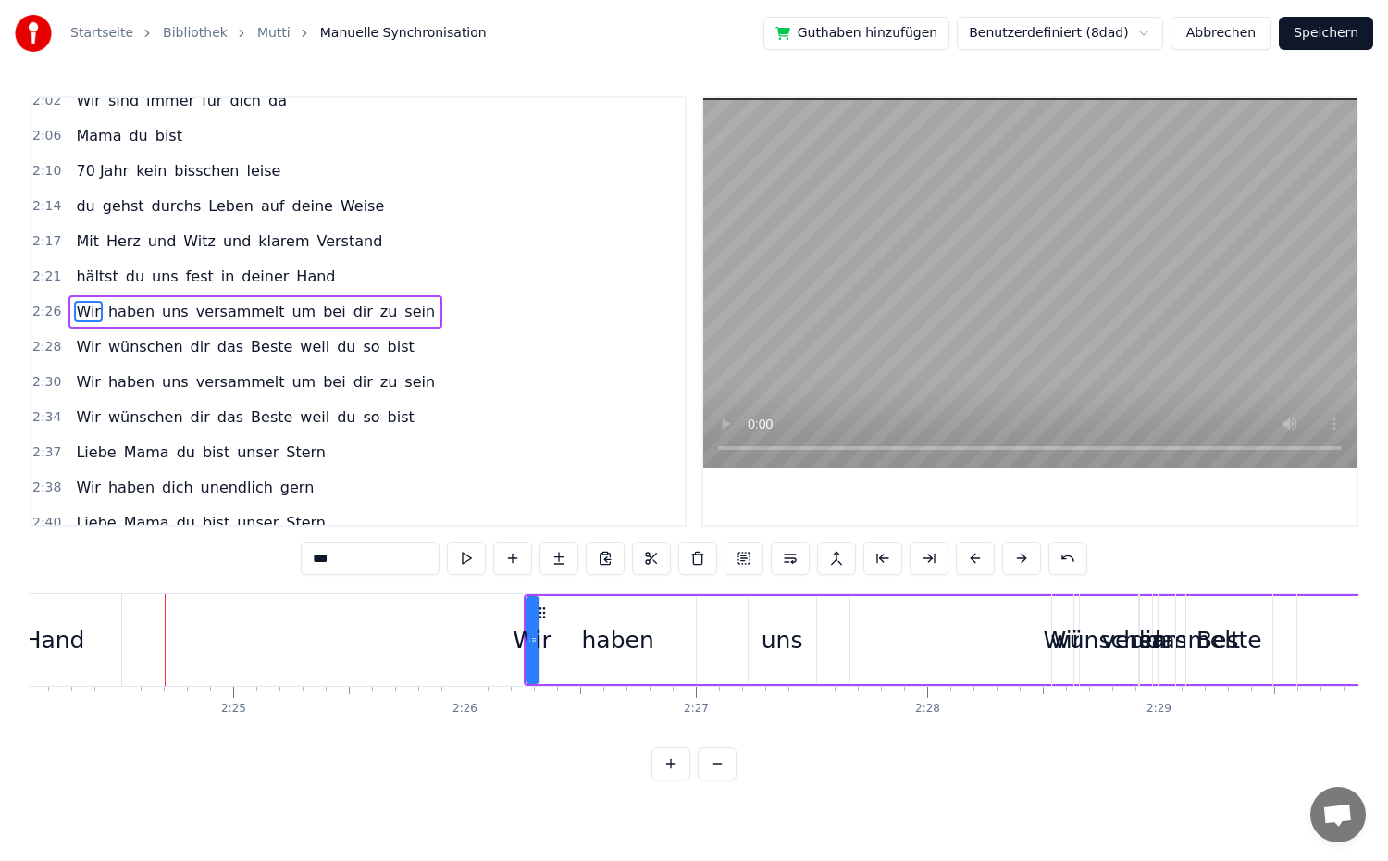
click at [1023, 568] on button at bounding box center [1021, 557] width 39 height 33
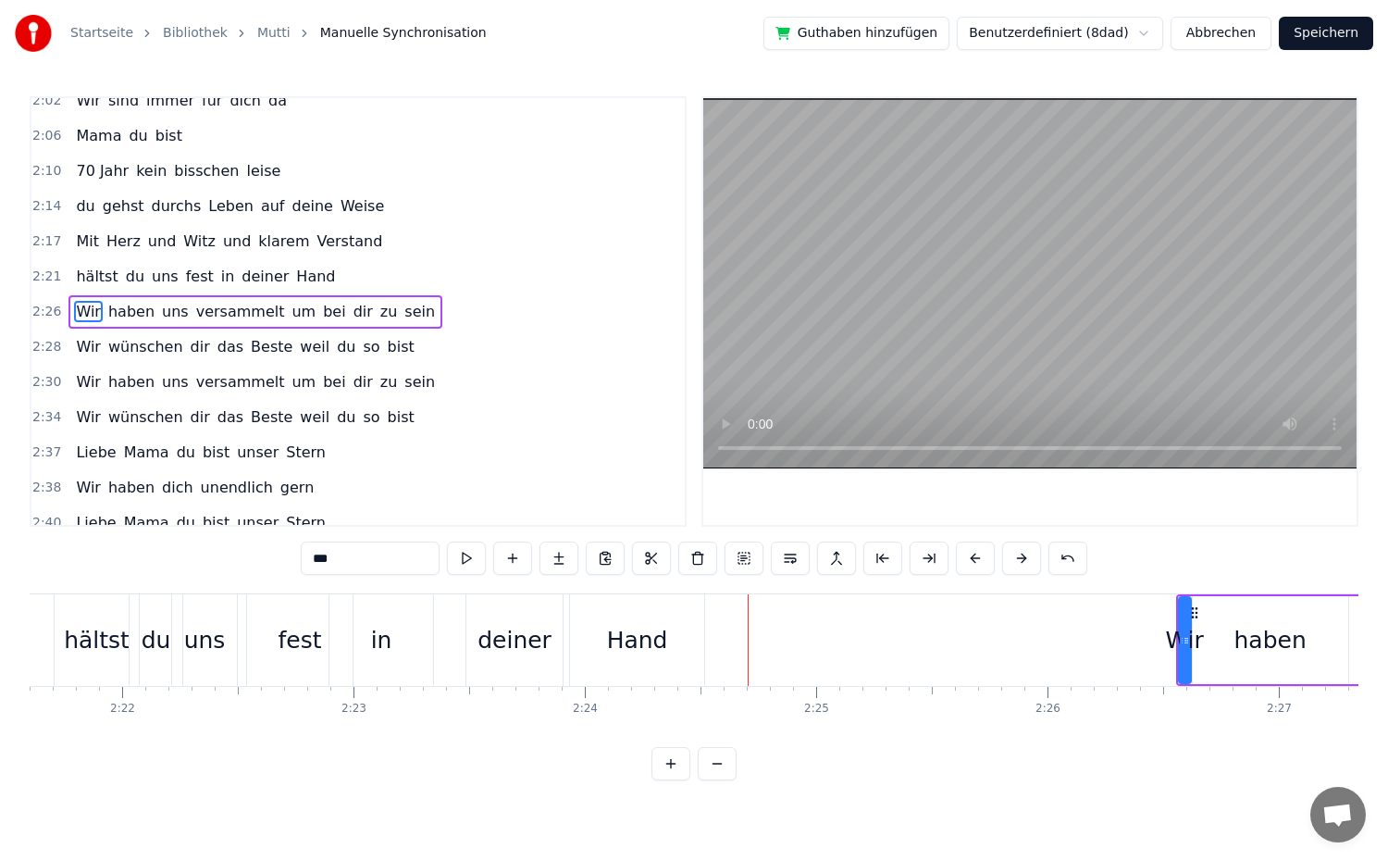
scroll to position [0, 32748]
click at [638, 651] on div "Hand" at bounding box center [646, 640] width 61 height 35
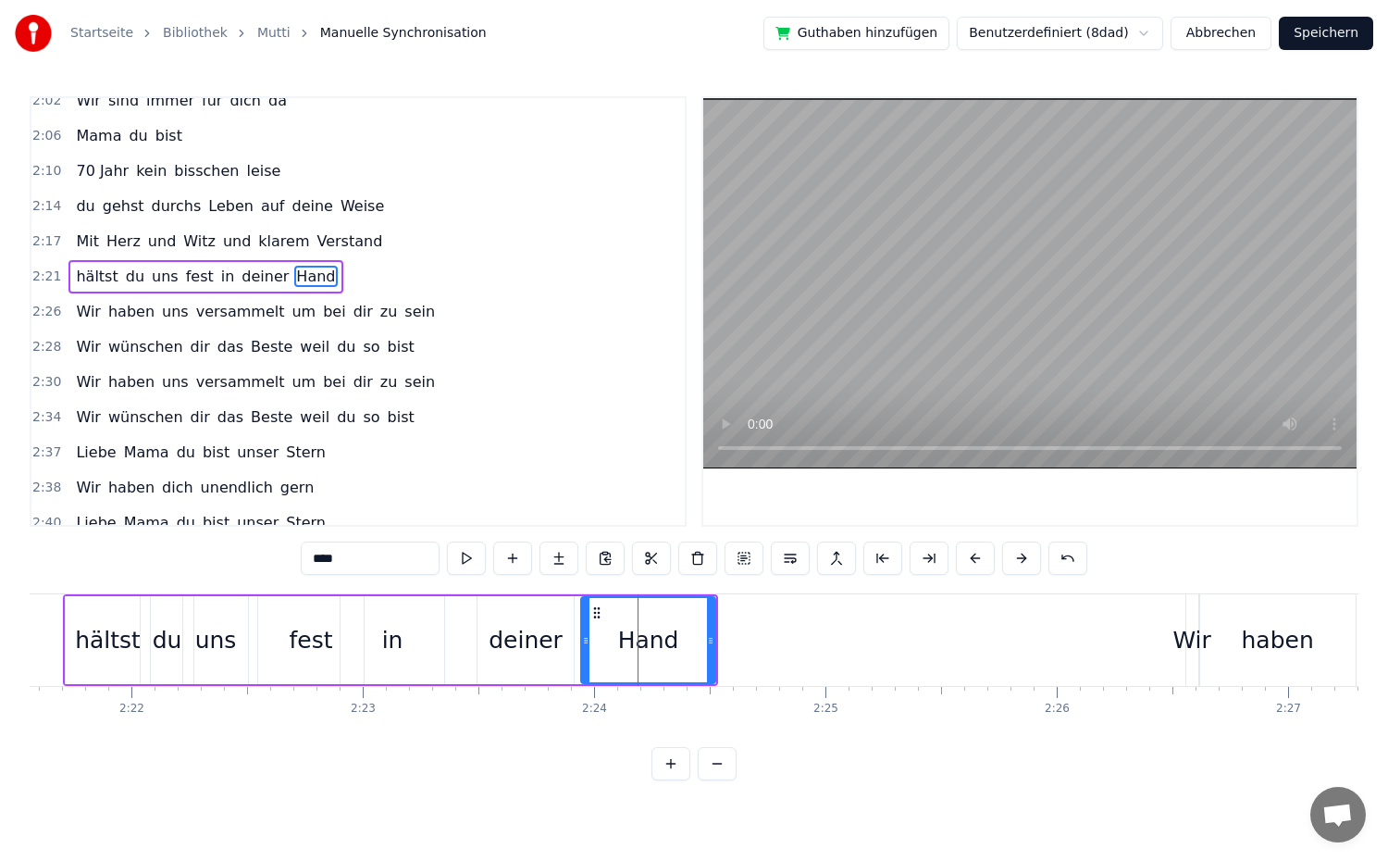
scroll to position [1070, 0]
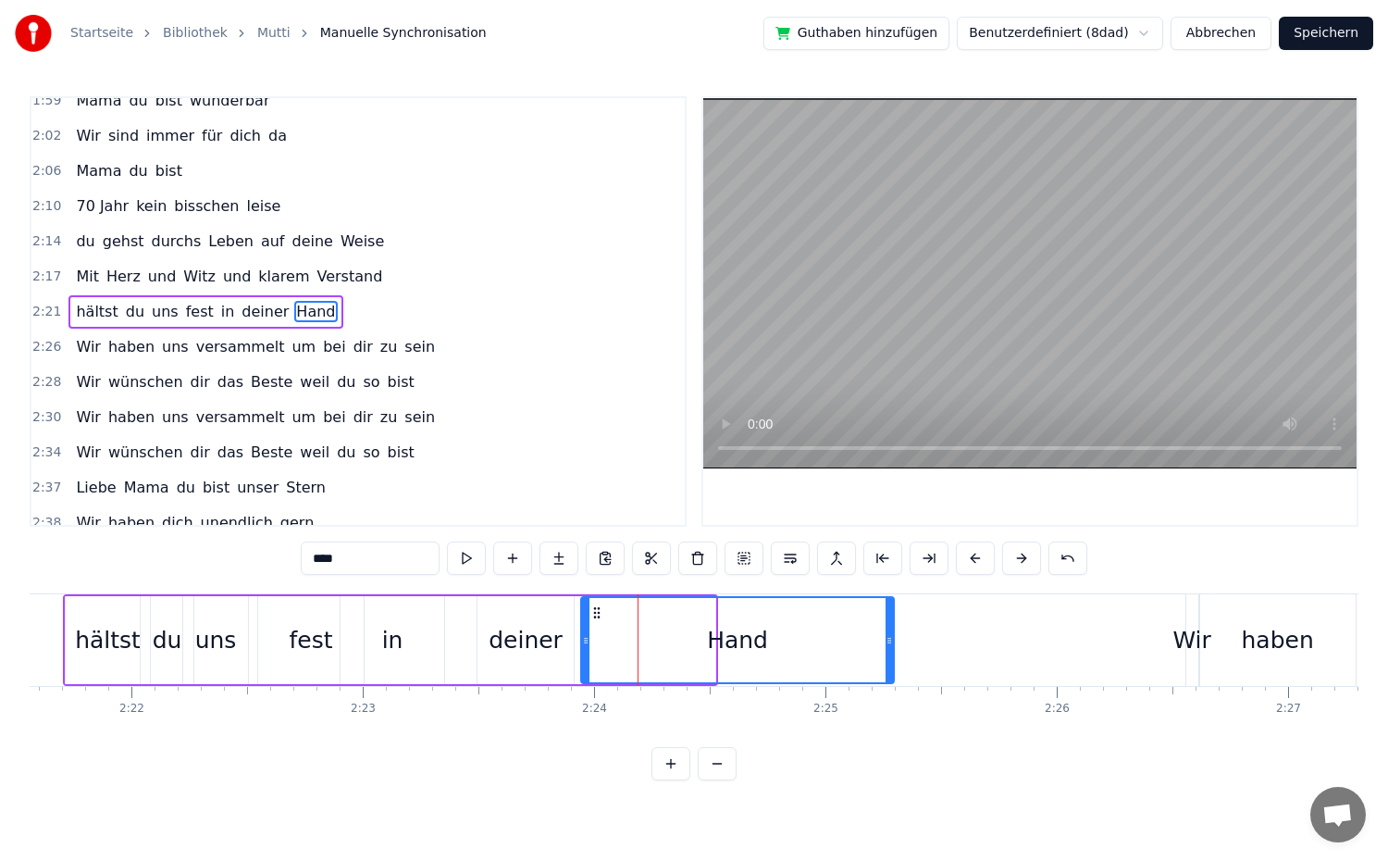
drag, startPoint x: 710, startPoint y: 658, endPoint x: 888, endPoint y: 654, distance: 178.6
click at [888, 654] on div at bounding box center [889, 640] width 7 height 84
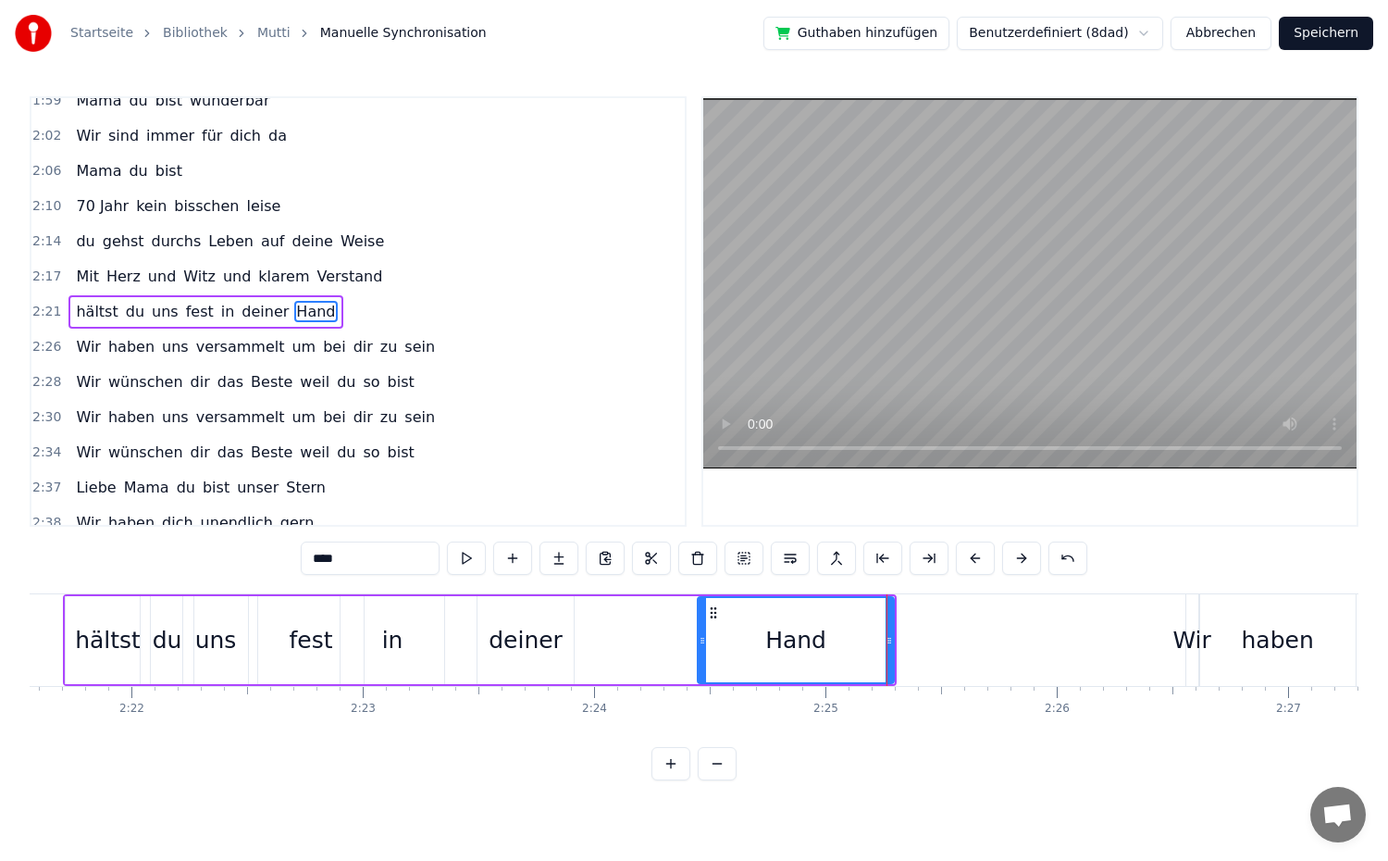
drag, startPoint x: 583, startPoint y: 638, endPoint x: 700, endPoint y: 663, distance: 119.2
click at [700, 663] on div at bounding box center [702, 640] width 7 height 84
click at [546, 662] on div "deiner" at bounding box center [525, 640] width 96 height 88
type input "******"
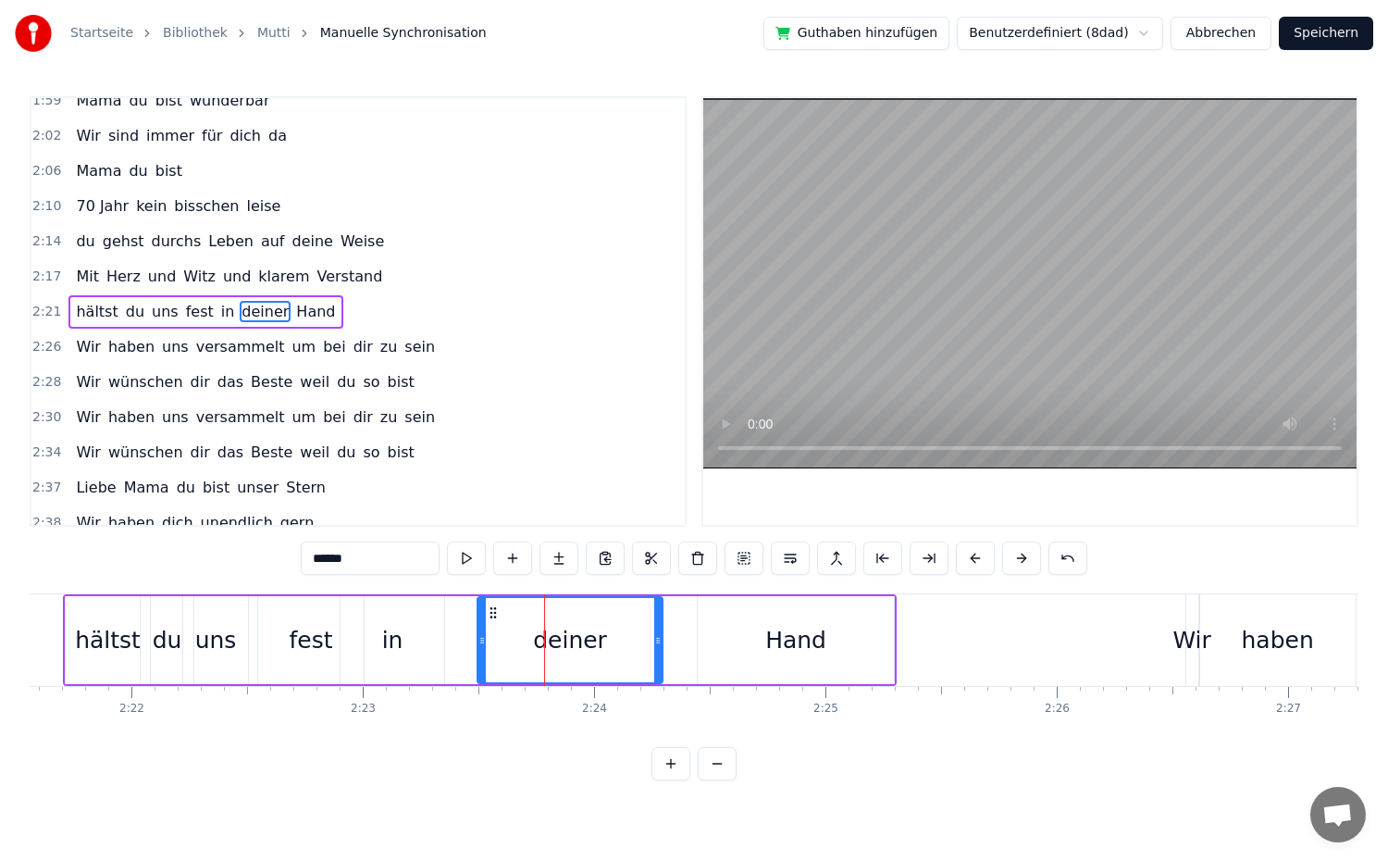
drag, startPoint x: 569, startPoint y: 655, endPoint x: 658, endPoint y: 667, distance: 89.6
click at [658, 667] on div at bounding box center [657, 640] width 7 height 84
click at [333, 309] on div "2:21 hältst du uns fest in deiner Hand" at bounding box center [357, 311] width 653 height 35
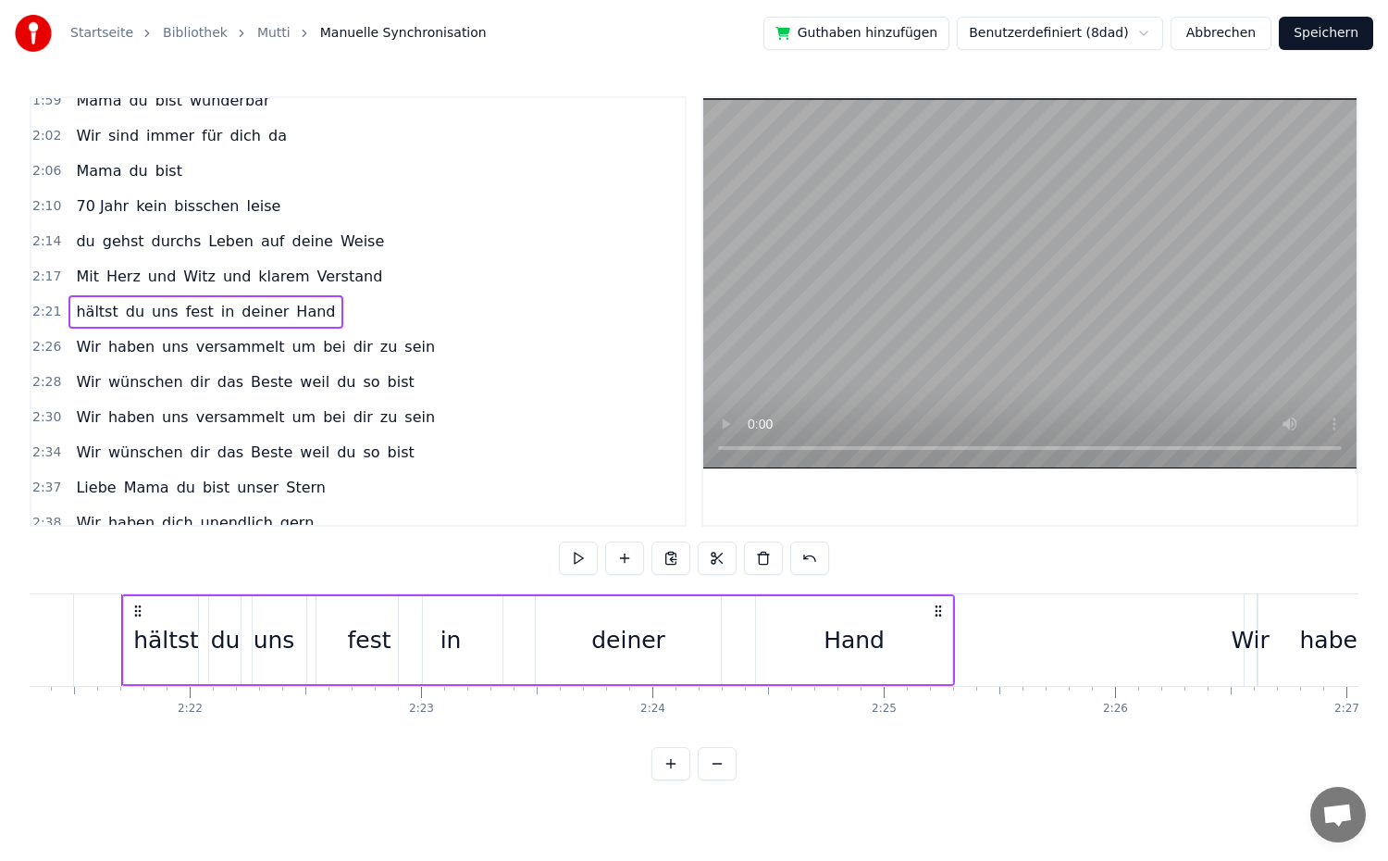
scroll to position [0, 32689]
click at [582, 553] on button at bounding box center [578, 557] width 39 height 33
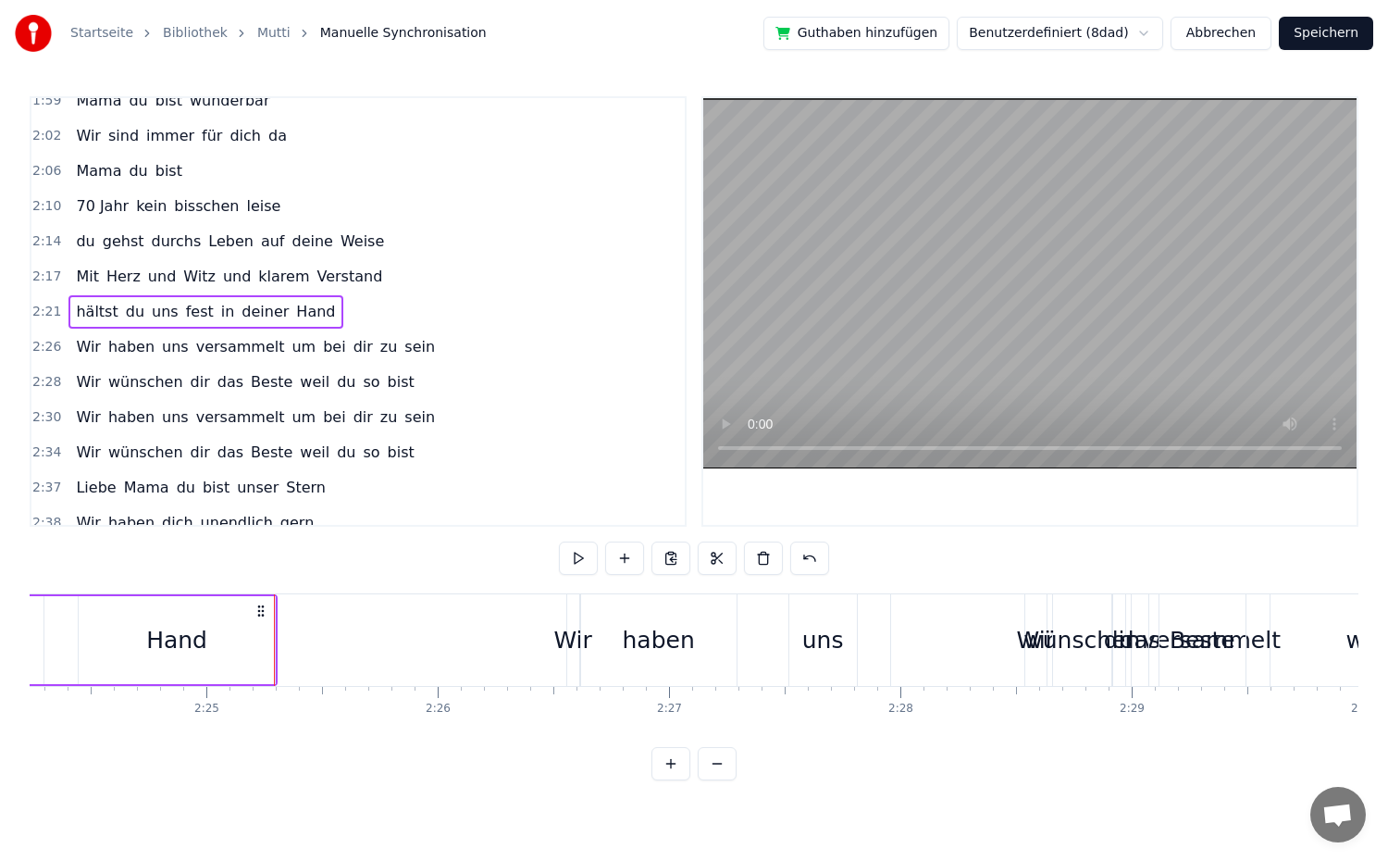
scroll to position [0, 33380]
click at [78, 388] on span "Wir" at bounding box center [88, 381] width 29 height 21
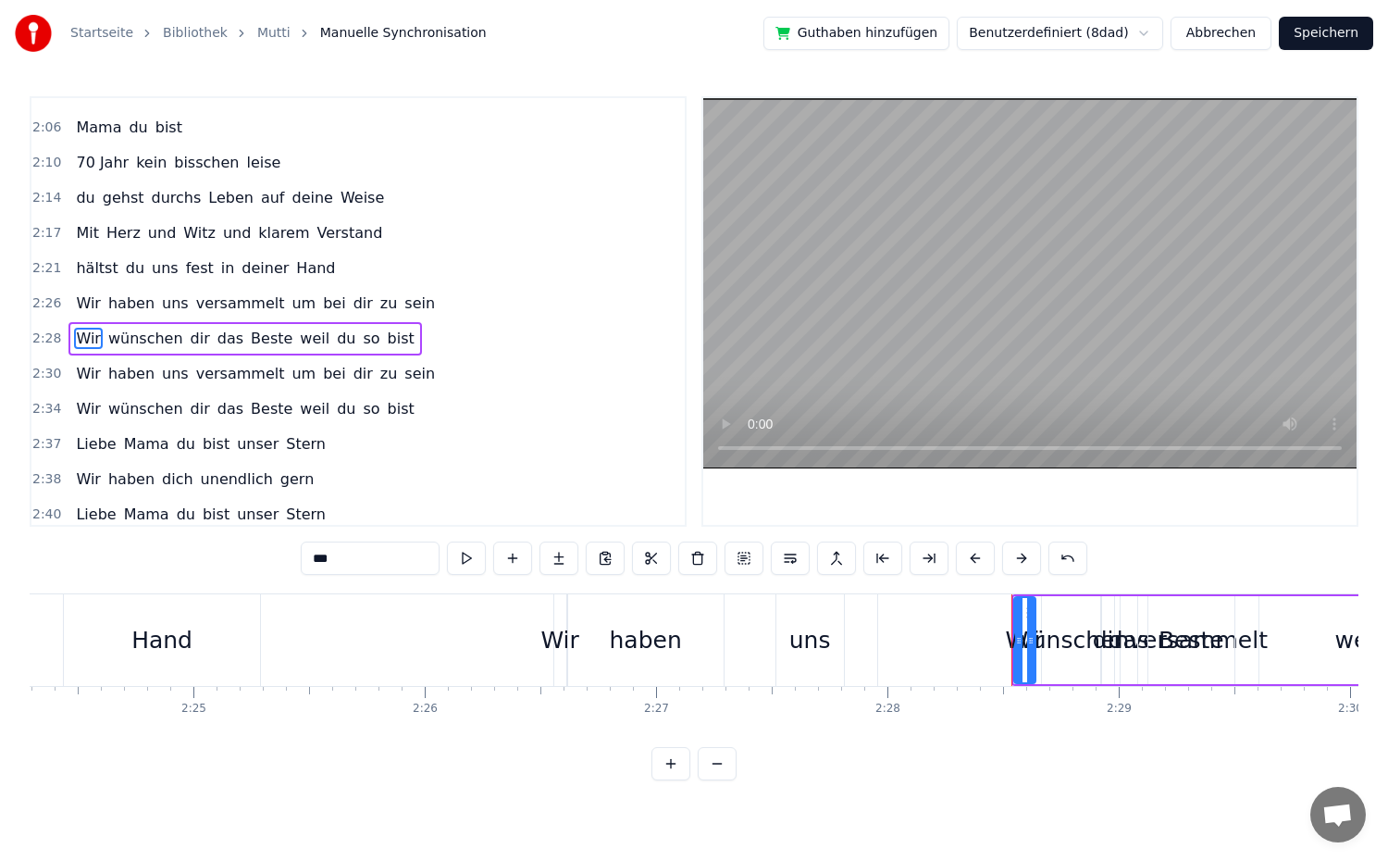
scroll to position [1140, 0]
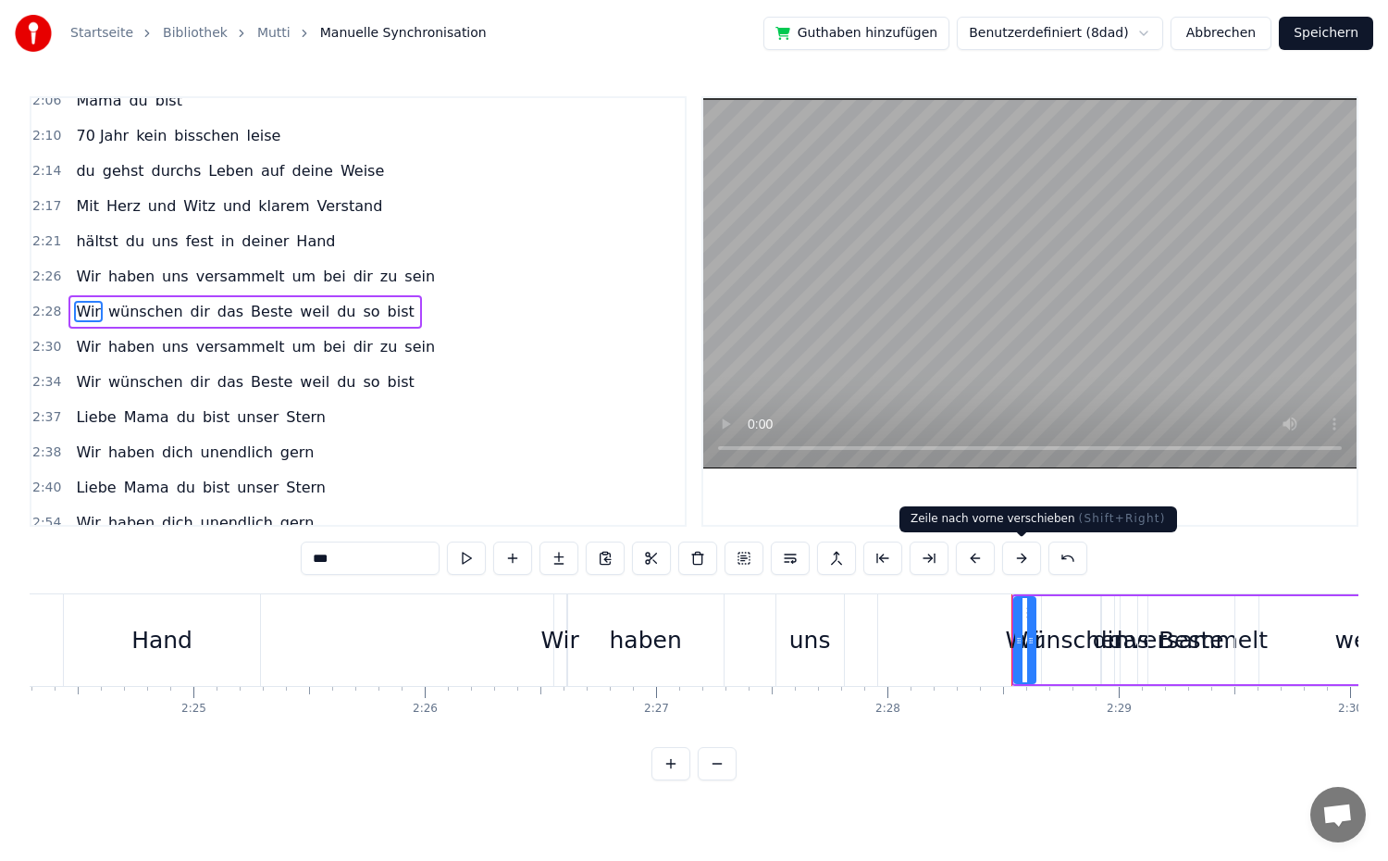
click at [1025, 564] on button at bounding box center [1021, 557] width 39 height 33
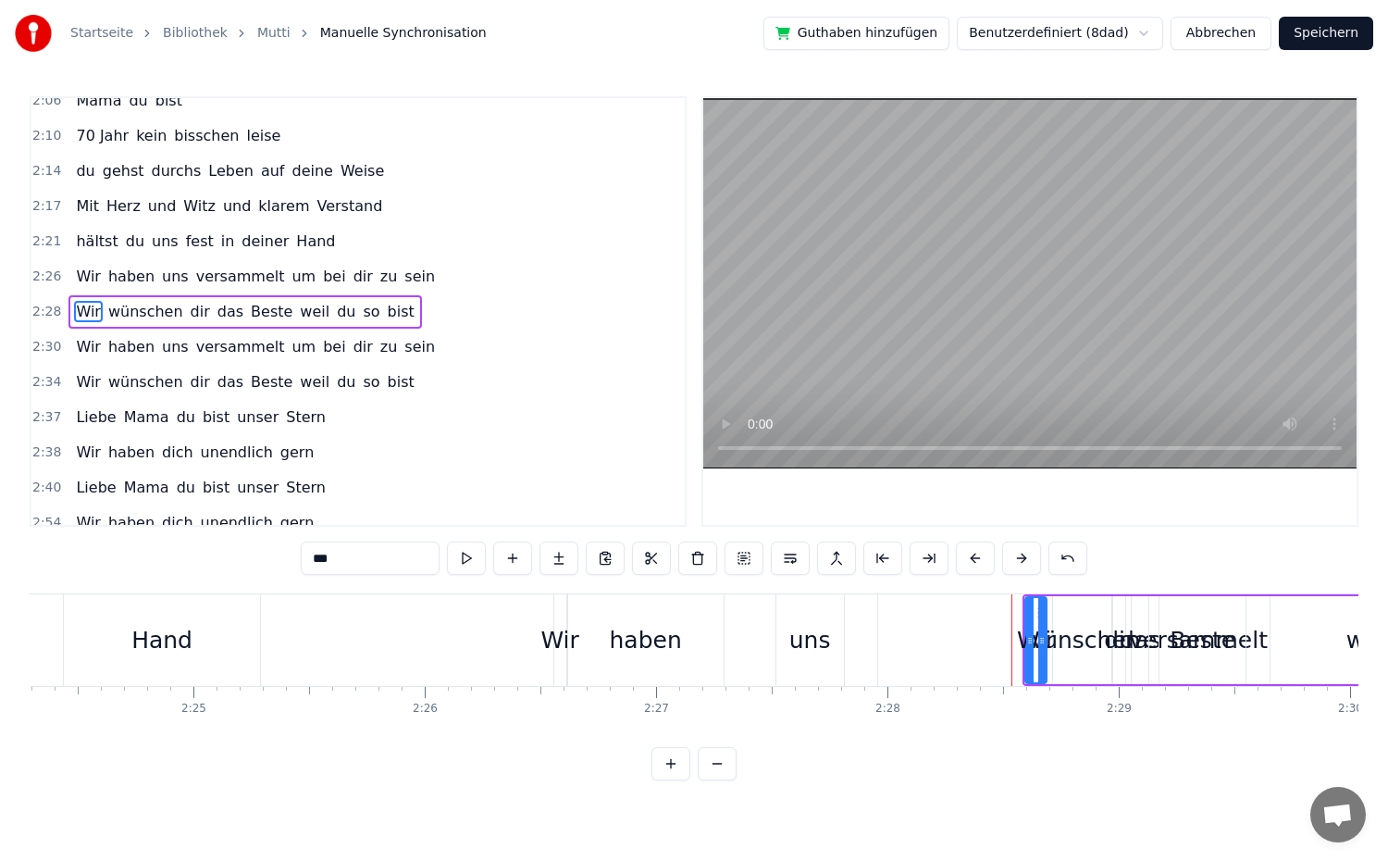
click at [1025, 564] on button at bounding box center [1021, 557] width 39 height 33
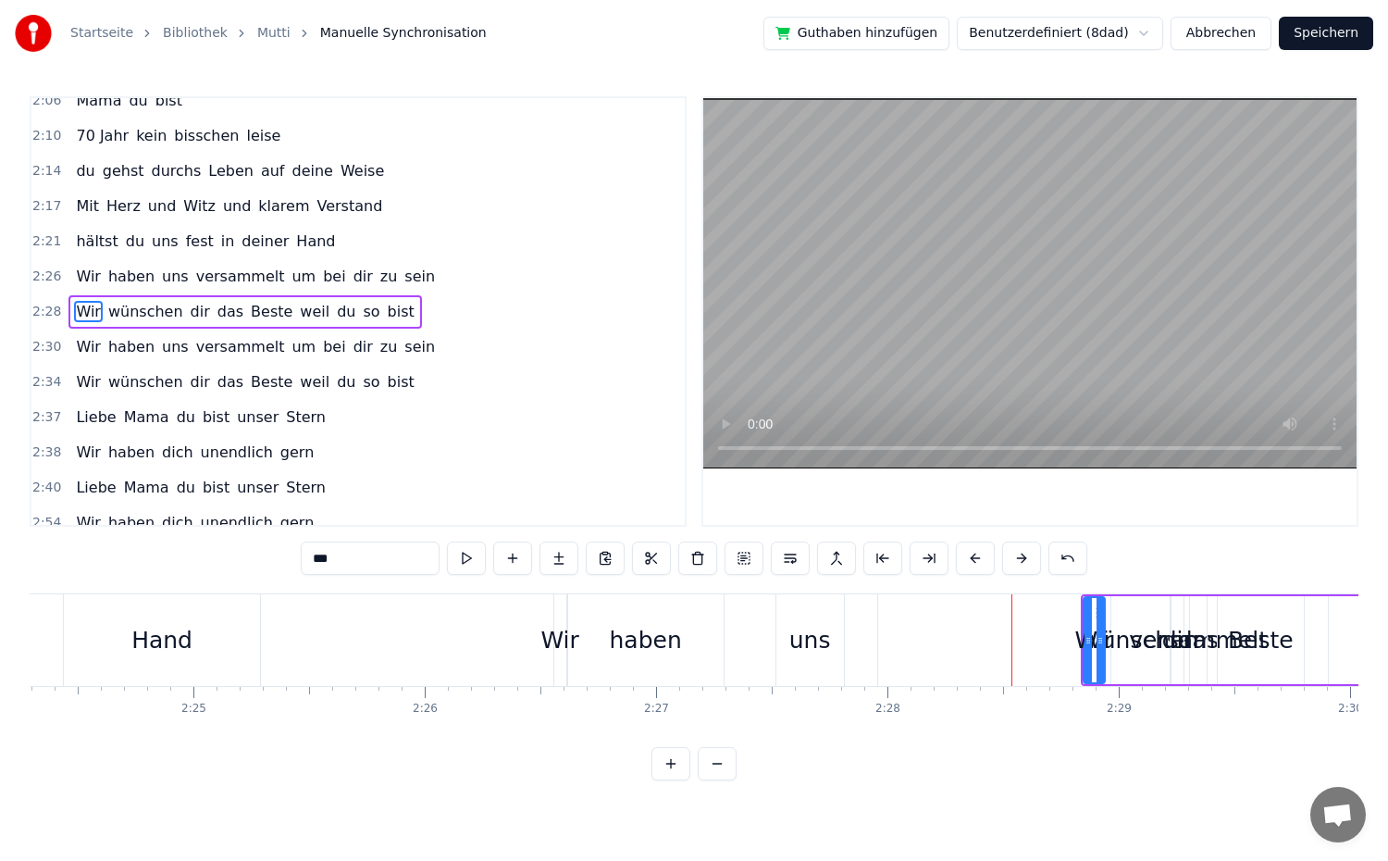
click at [1025, 564] on button at bounding box center [1021, 557] width 39 height 33
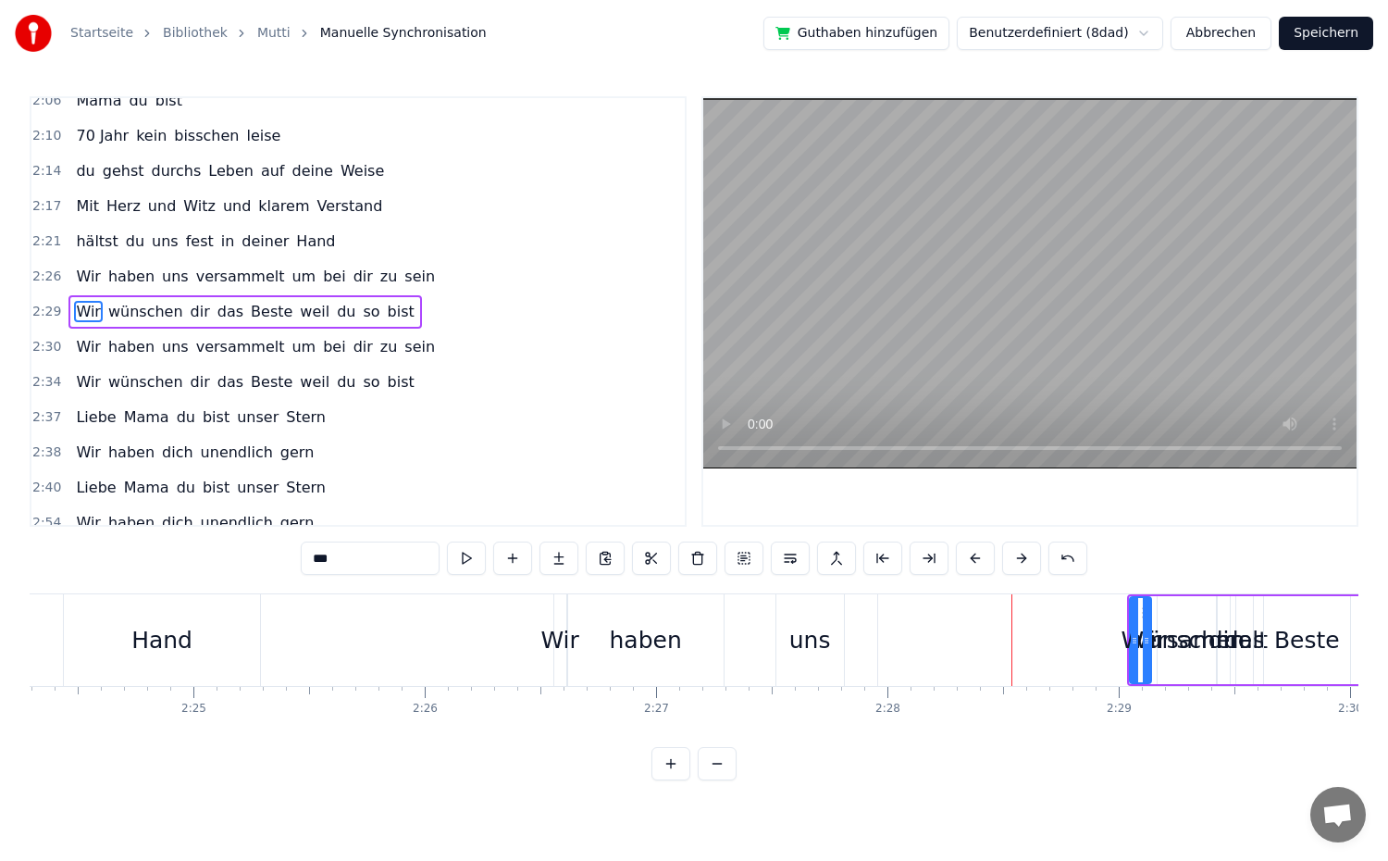
click at [1025, 564] on button at bounding box center [1021, 557] width 39 height 33
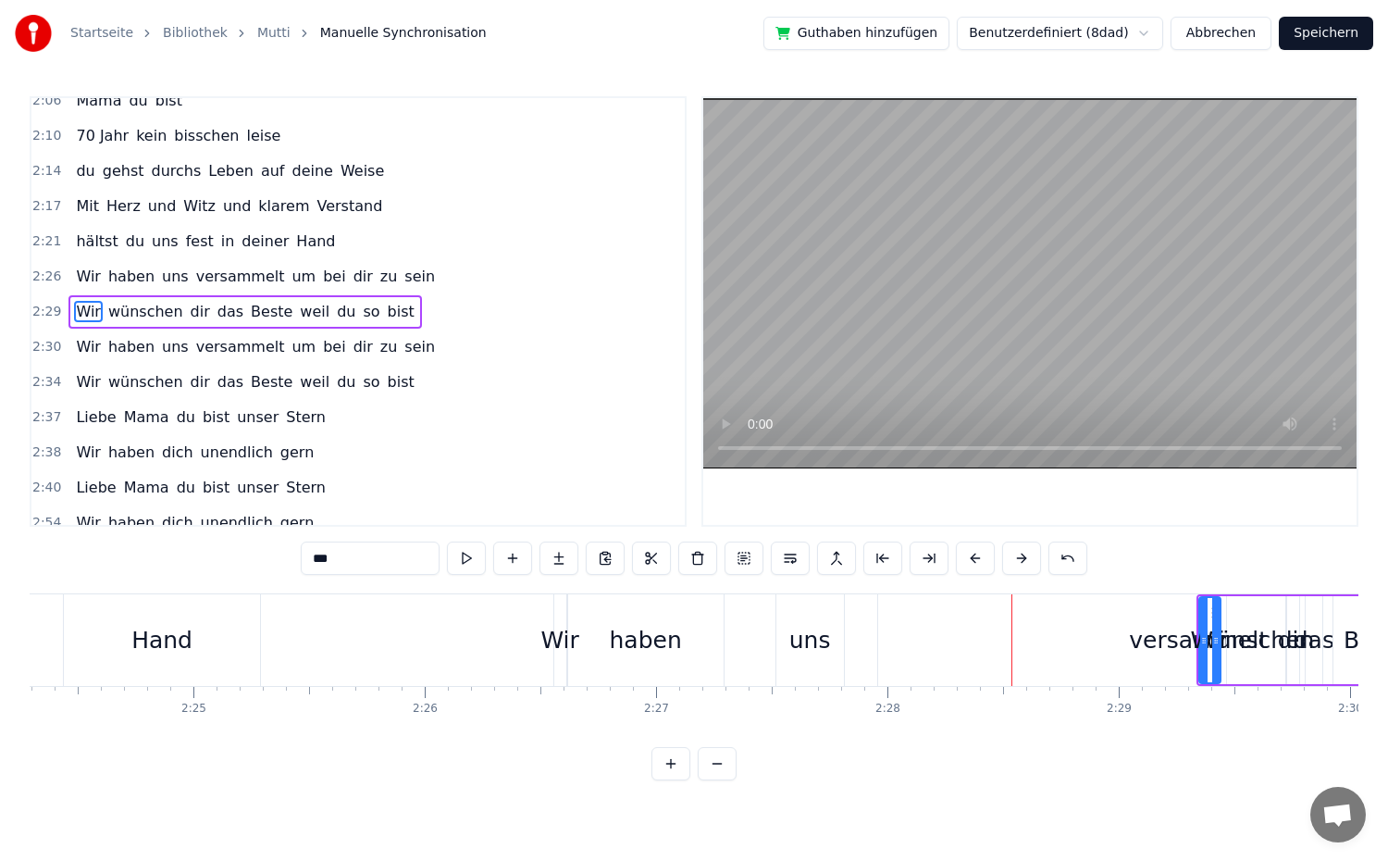
click at [1025, 564] on button at bounding box center [1021, 557] width 39 height 33
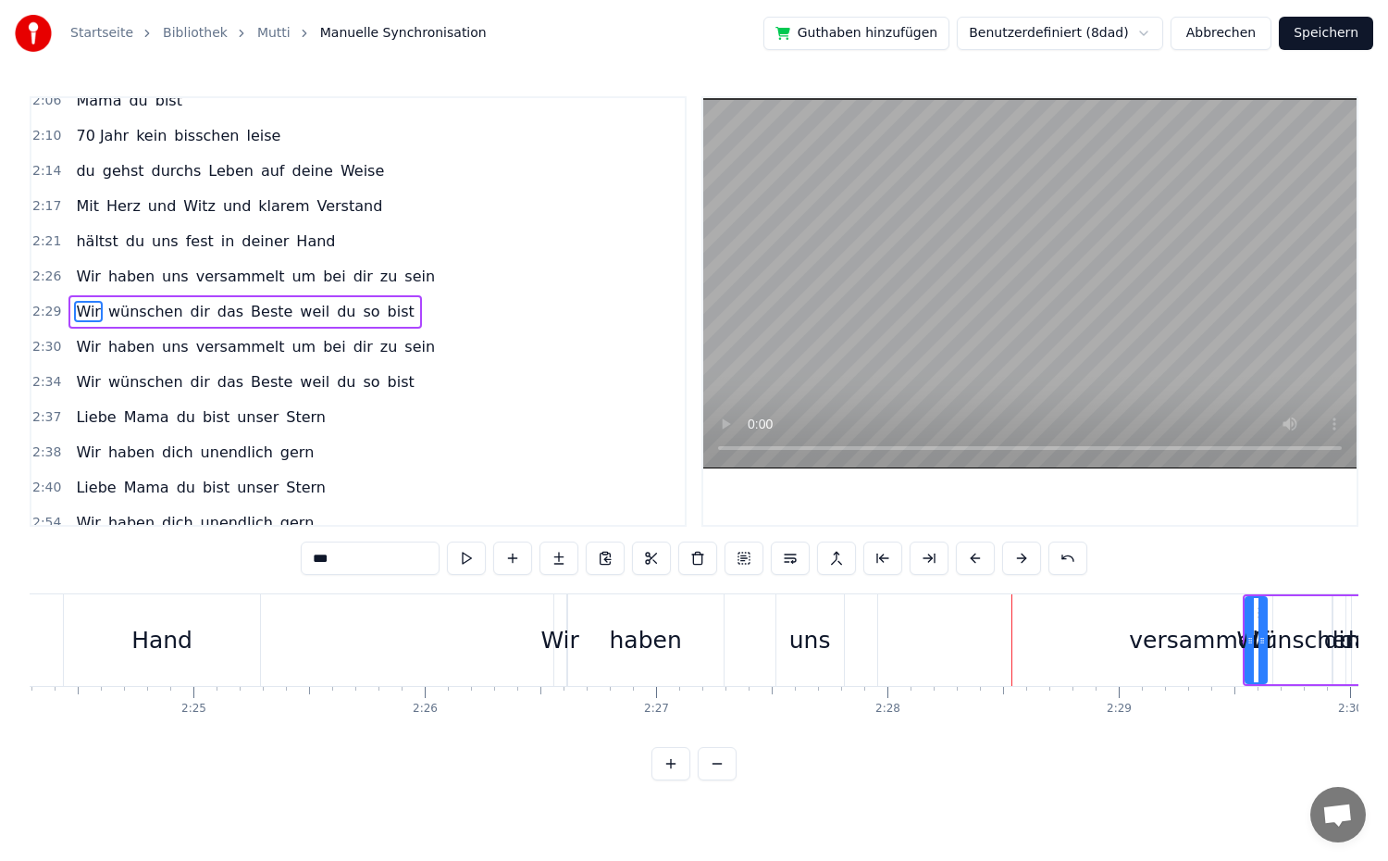
click at [1025, 564] on button at bounding box center [1021, 557] width 39 height 33
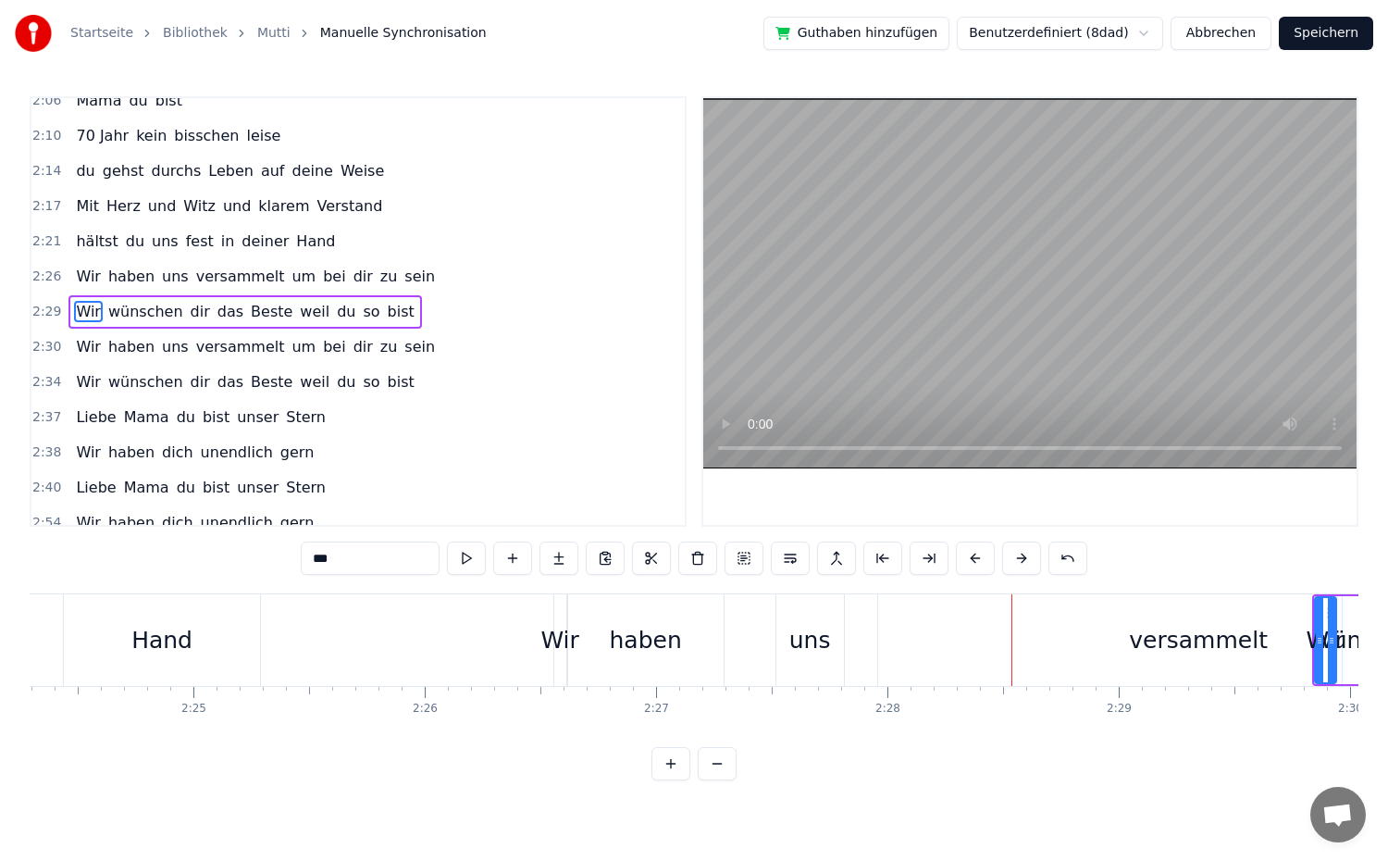
click at [1025, 564] on button at bounding box center [1021, 557] width 39 height 33
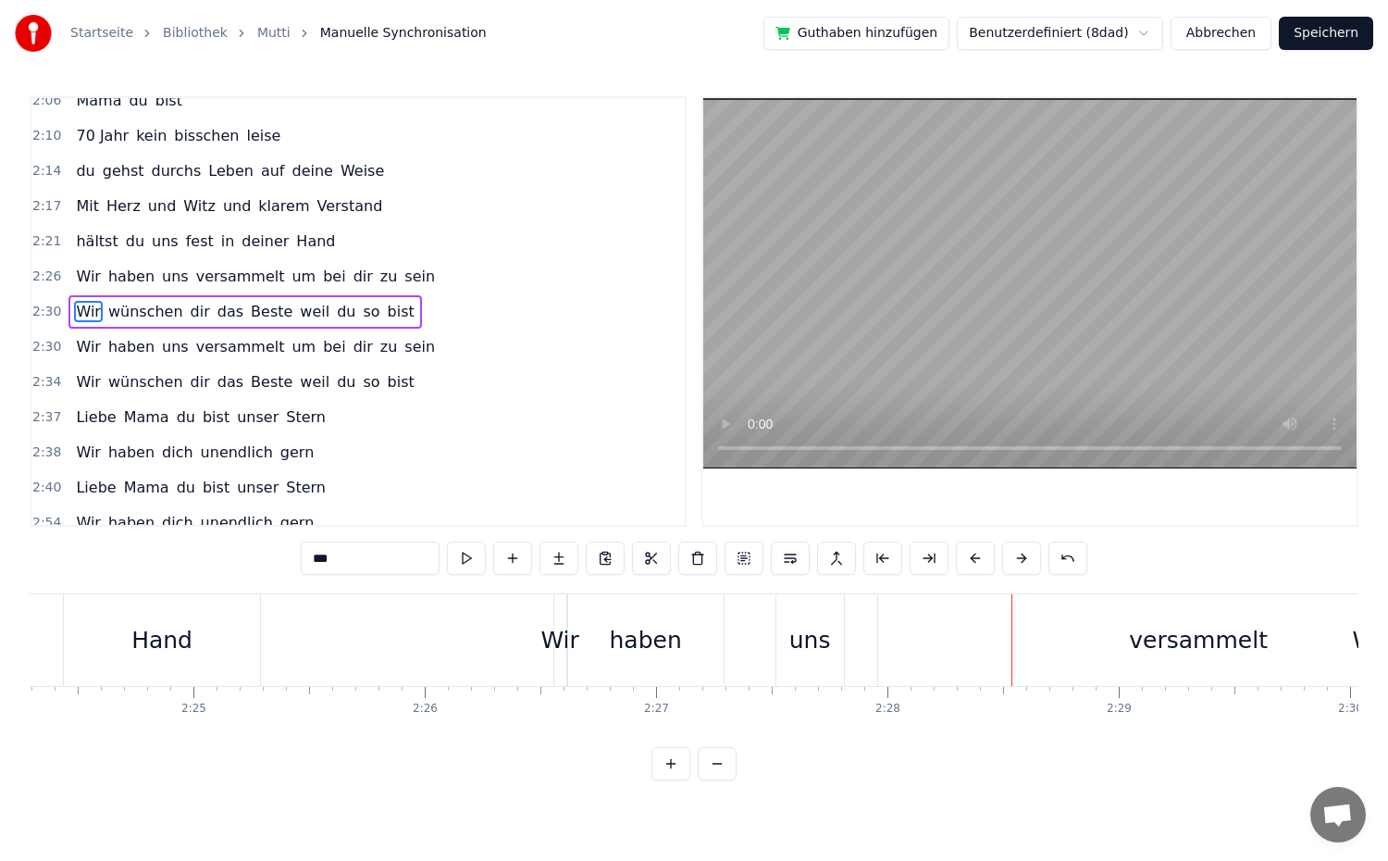
click at [1025, 564] on button at bounding box center [1021, 557] width 39 height 33
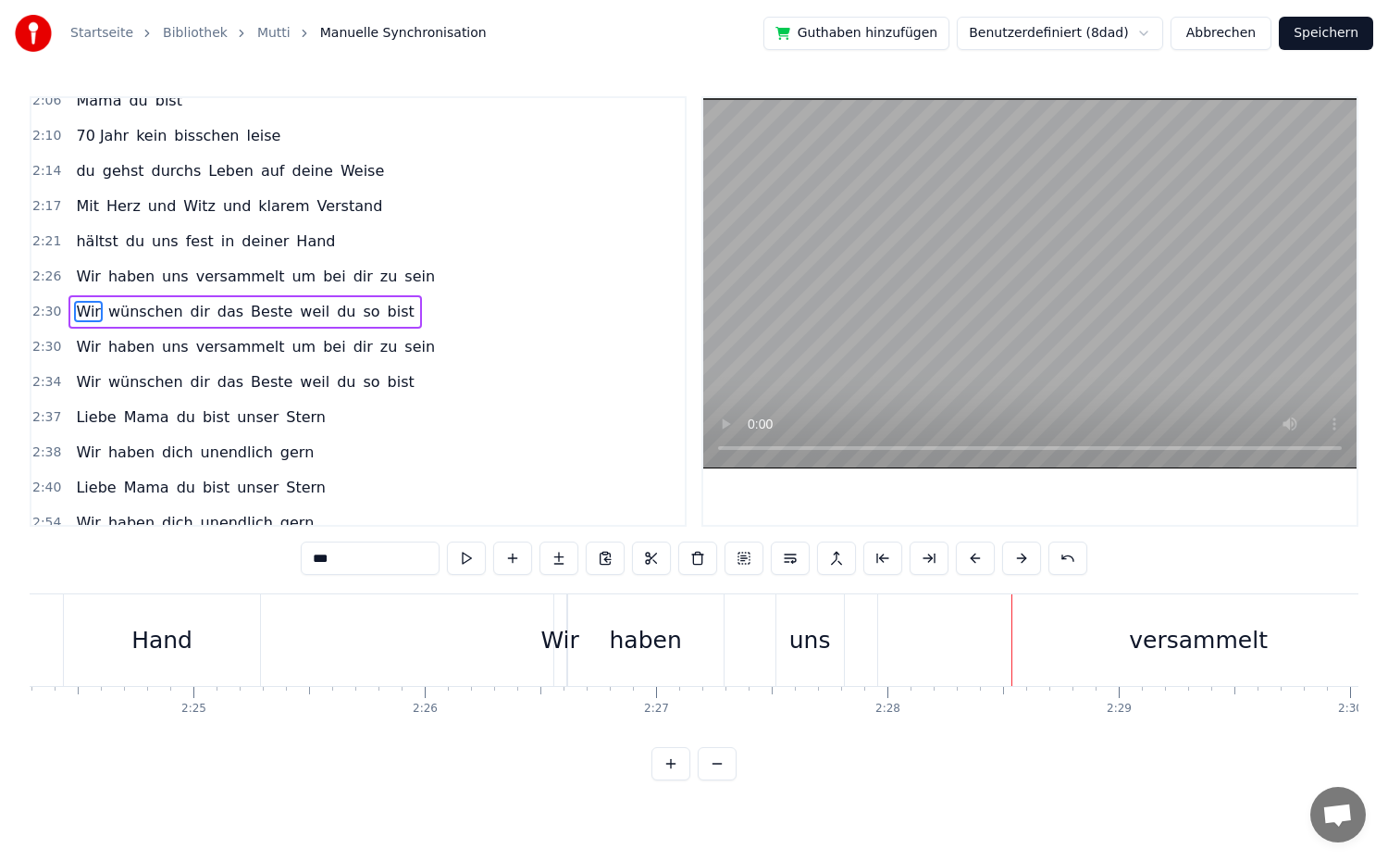
click at [1025, 564] on button at bounding box center [1021, 557] width 39 height 33
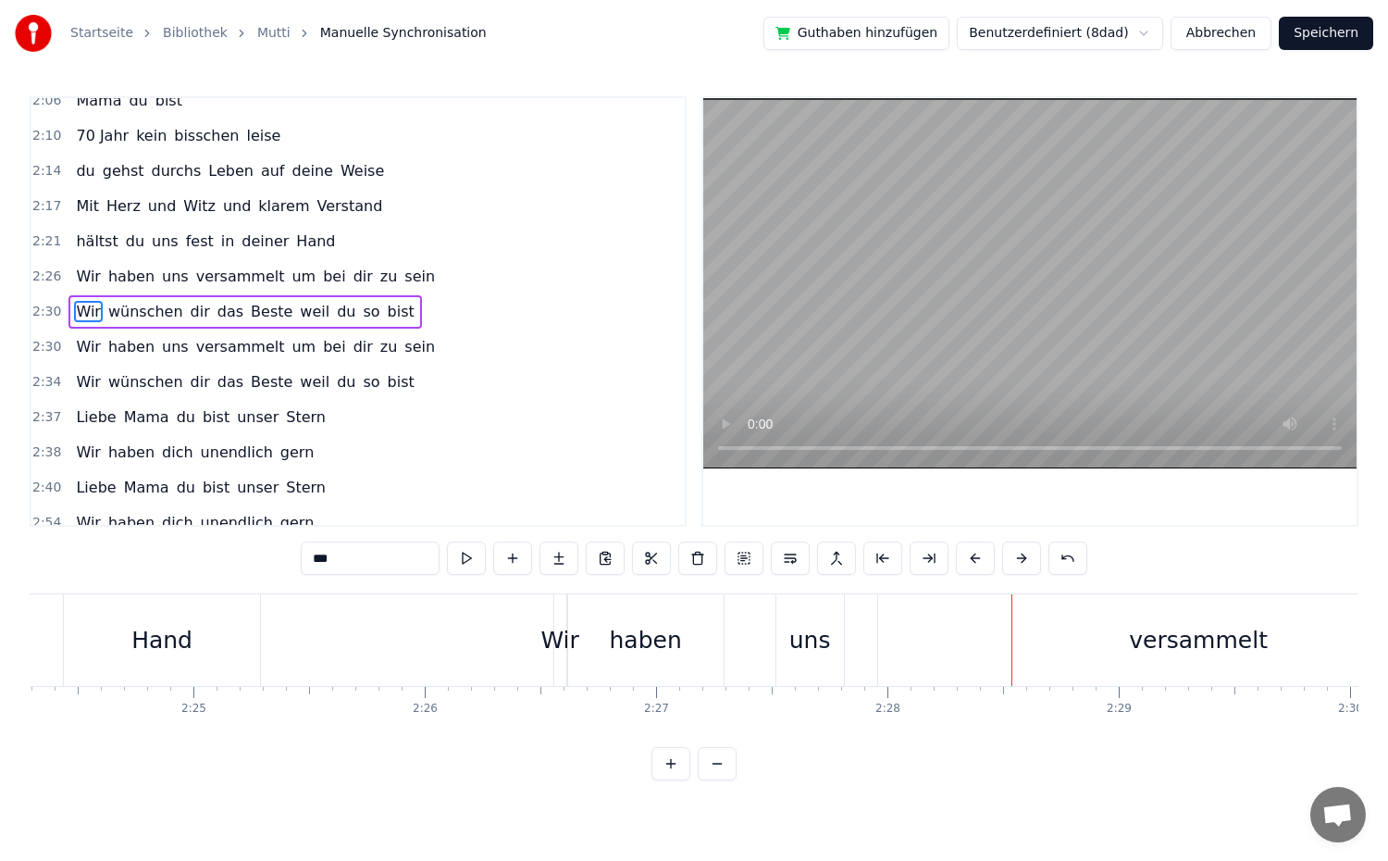
click at [1025, 564] on button at bounding box center [1021, 557] width 39 height 33
click at [621, 660] on div "haben" at bounding box center [645, 640] width 155 height 92
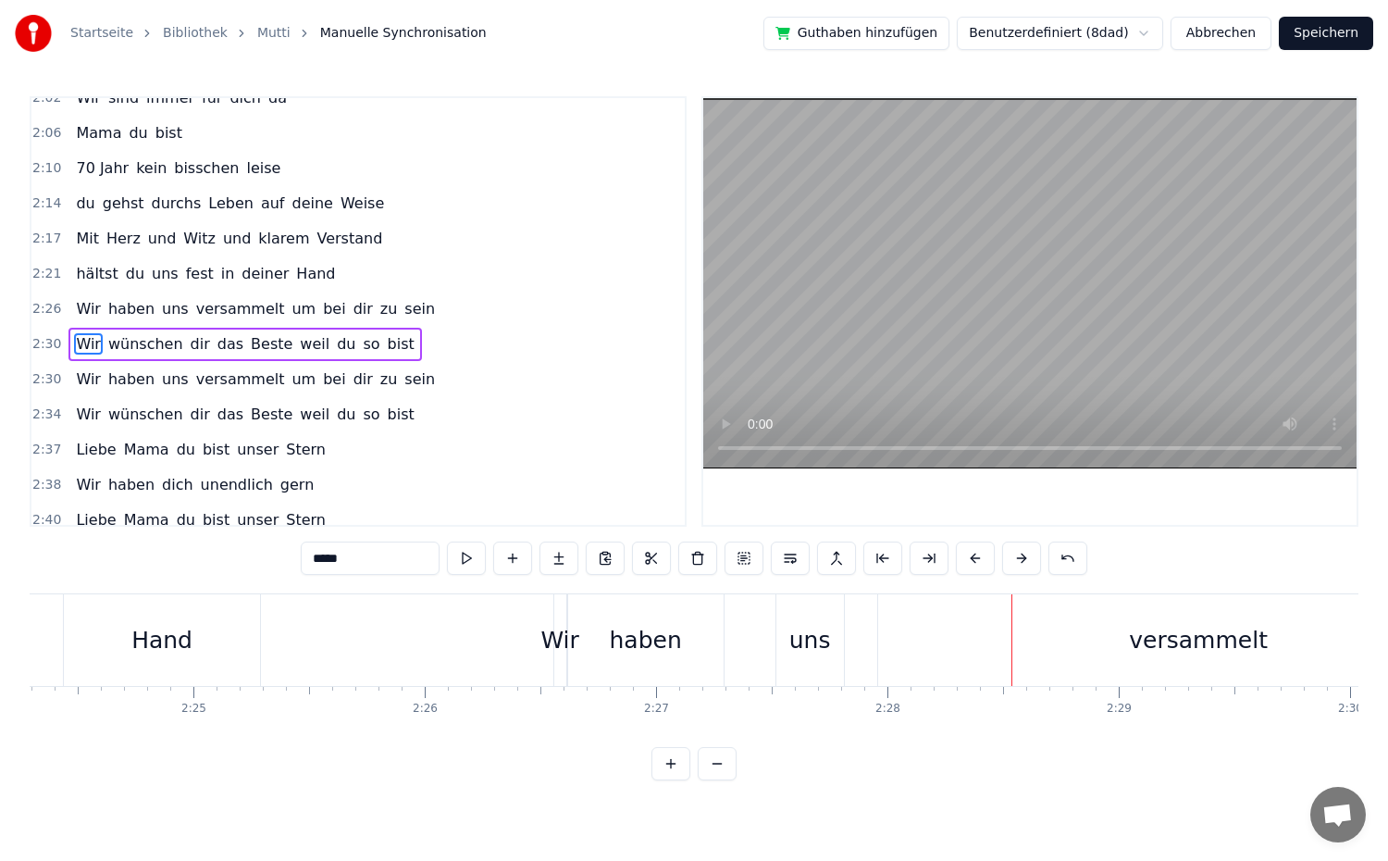
scroll to position [1105, 0]
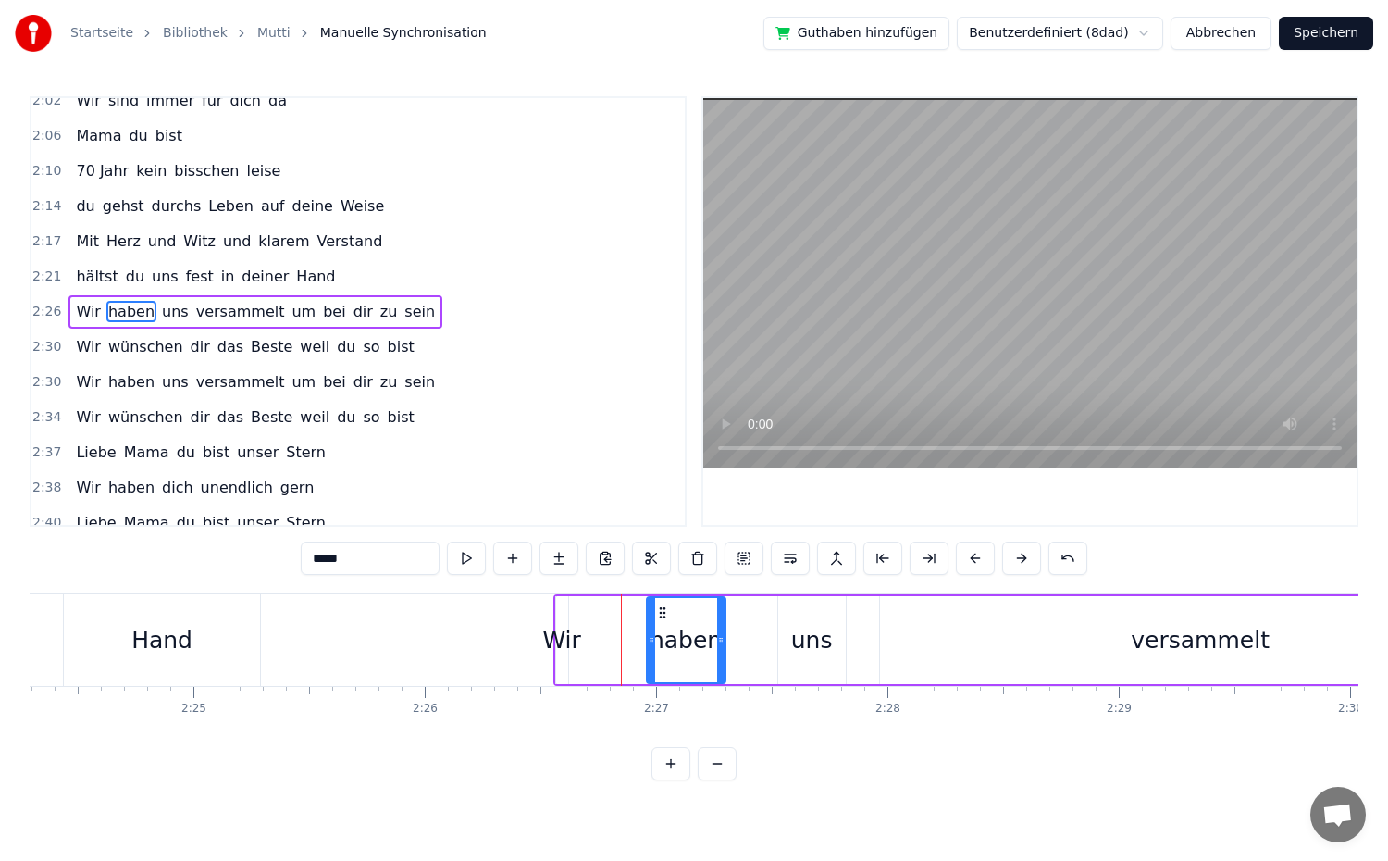
drag, startPoint x: 576, startPoint y: 647, endPoint x: 653, endPoint y: 647, distance: 76.8
click at [653, 647] on div at bounding box center [651, 640] width 7 height 84
click at [569, 651] on div "Wir" at bounding box center [561, 640] width 38 height 35
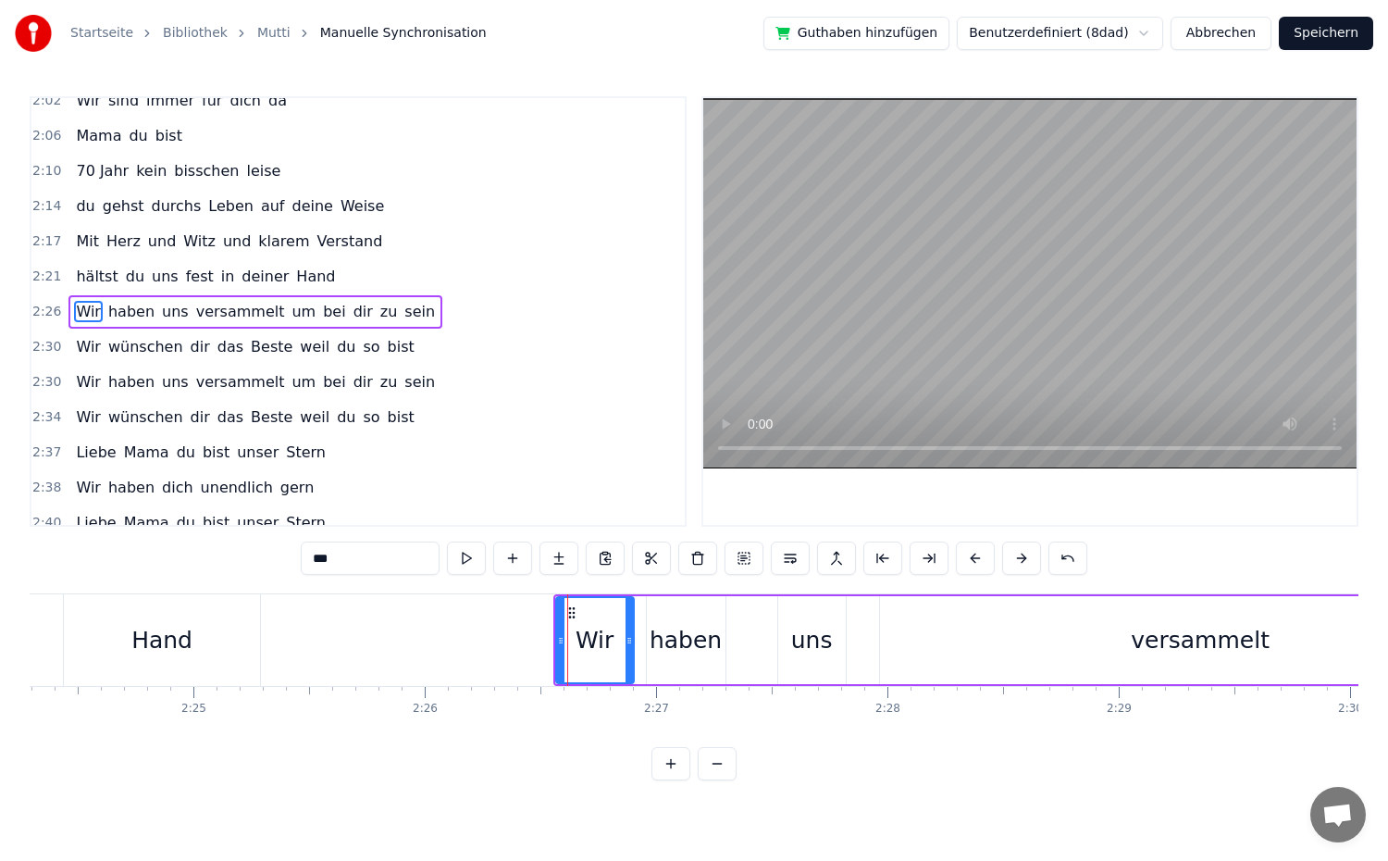
drag, startPoint x: 565, startPoint y: 651, endPoint x: 631, endPoint y: 660, distance: 66.3
click at [631, 660] on div at bounding box center [629, 640] width 7 height 84
click at [803, 661] on div "uns" at bounding box center [812, 640] width 68 height 88
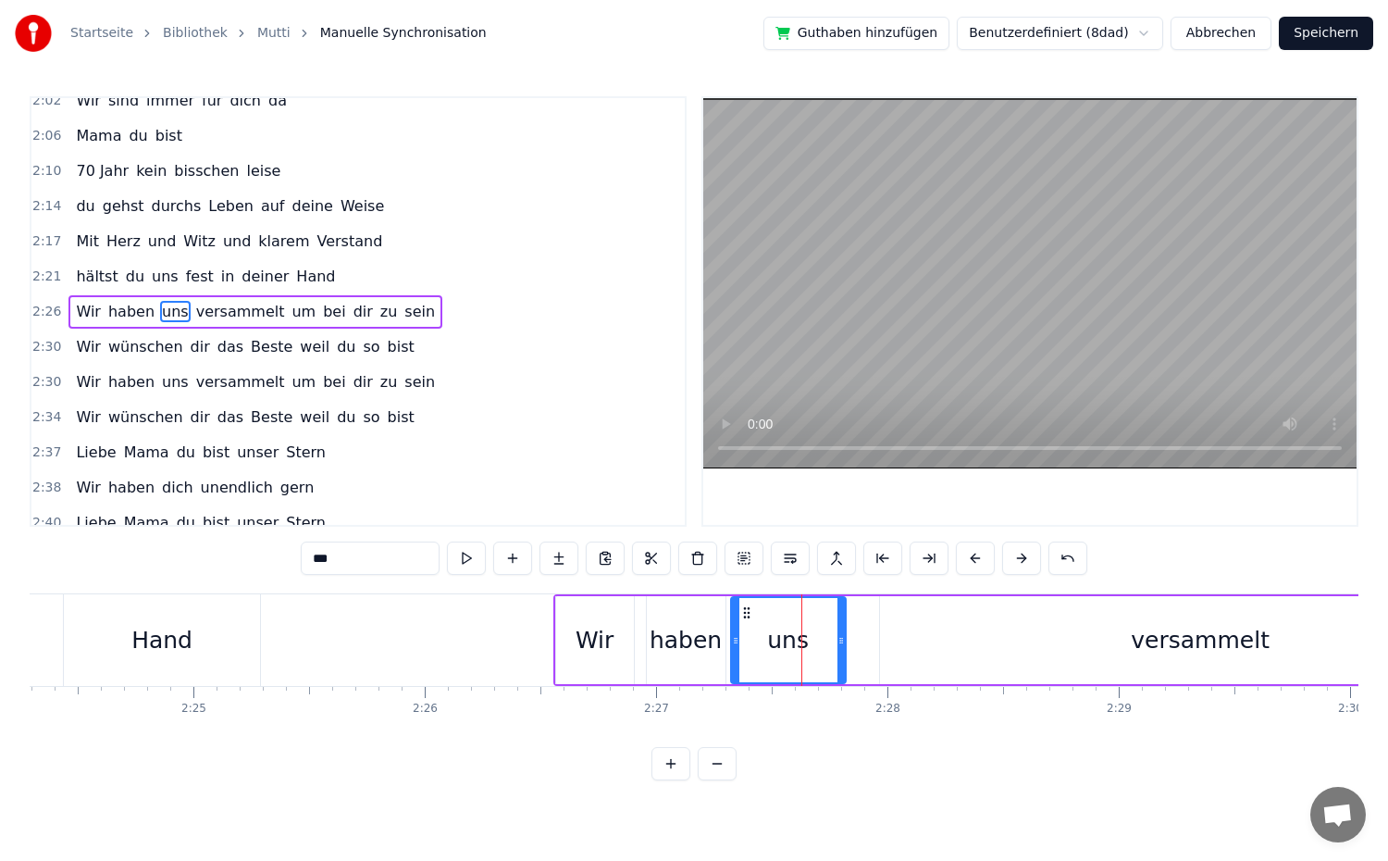
drag, startPoint x: 783, startPoint y: 653, endPoint x: 736, endPoint y: 658, distance: 47.4
click at [736, 658] on div at bounding box center [735, 640] width 7 height 84
click at [832, 663] on div at bounding box center [833, 640] width 7 height 84
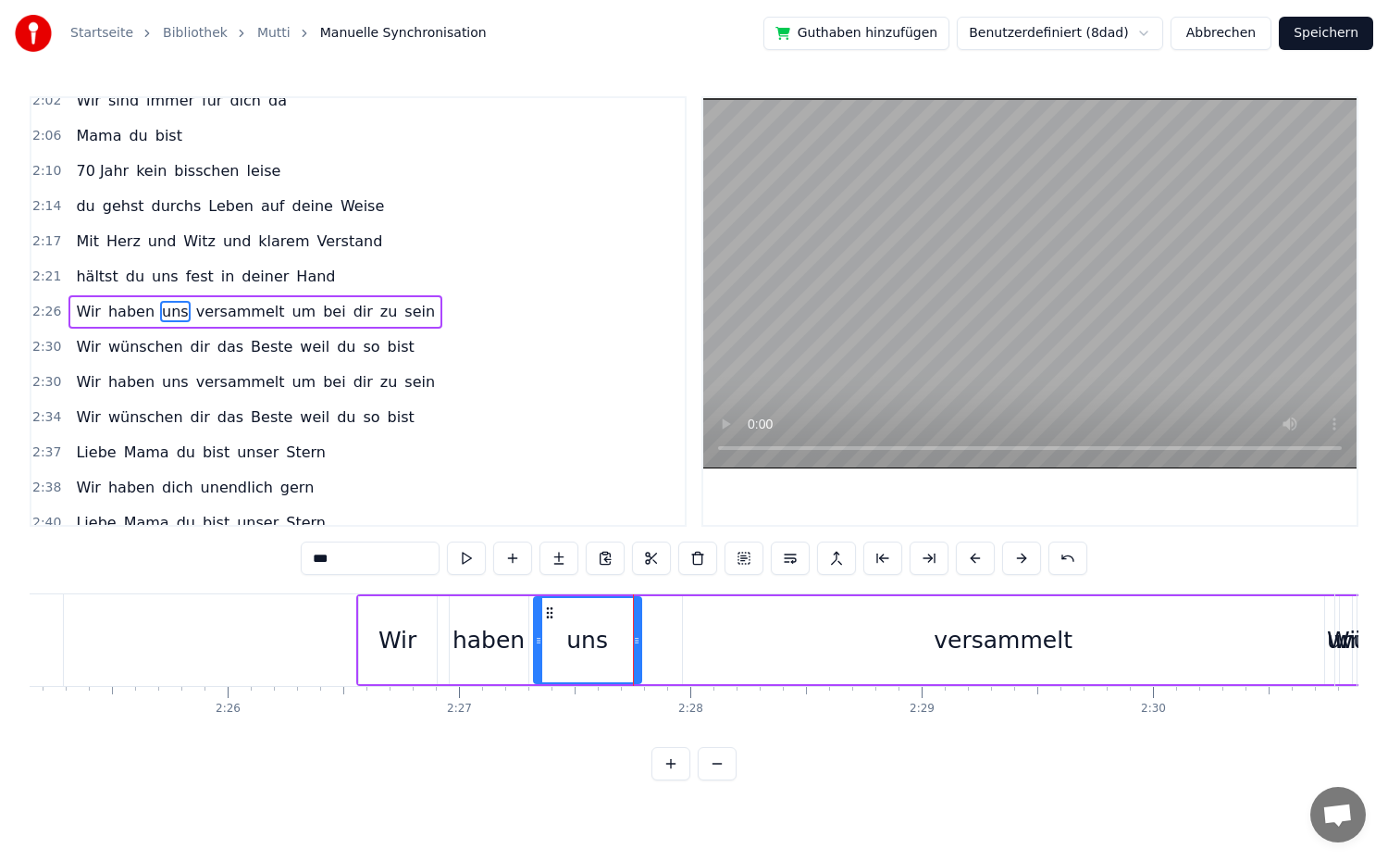
scroll to position [0, 33651]
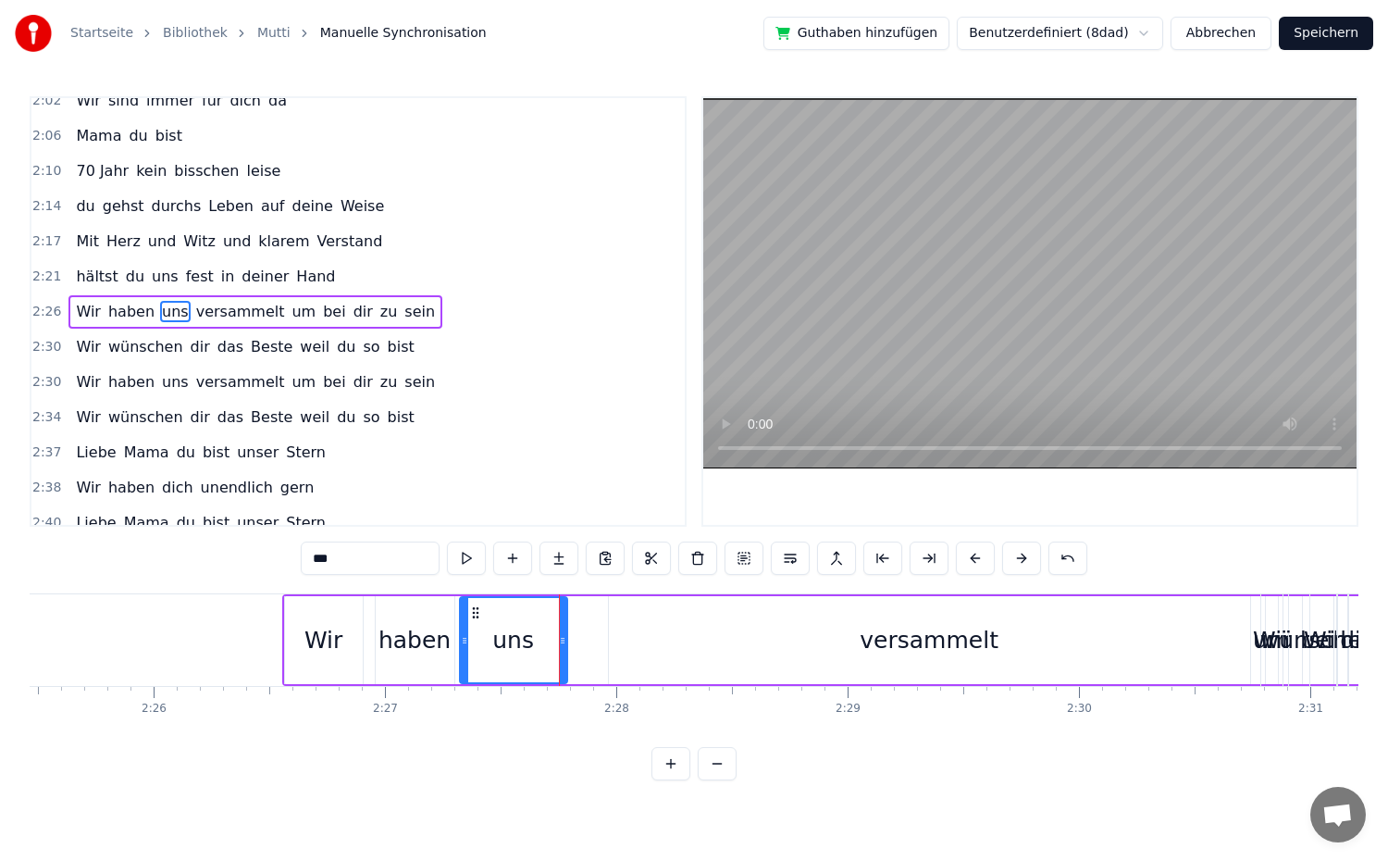
click at [1237, 663] on div "versammelt" at bounding box center [929, 640] width 641 height 88
type input "**********"
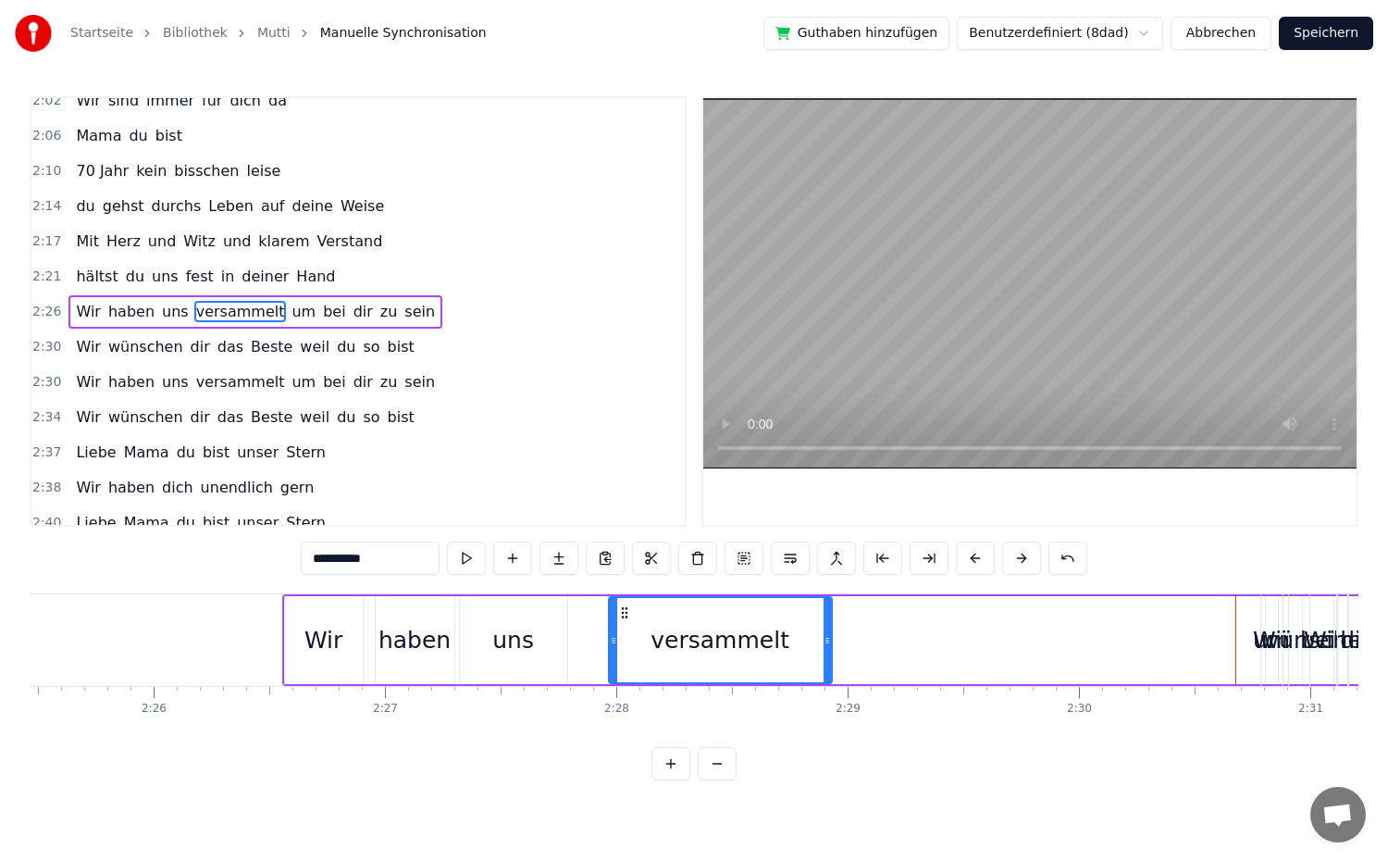
drag, startPoint x: 1245, startPoint y: 670, endPoint x: 826, endPoint y: 702, distance: 419.5
click at [826, 702] on div "Du backst die besten Kuchen weit und breit dein Lächeln schenkt uns Geborgenhei…" at bounding box center [694, 662] width 1329 height 139
click at [435, 311] on div "2:26 Wir haben uns versammelt um bei dir zu sein" at bounding box center [357, 311] width 653 height 35
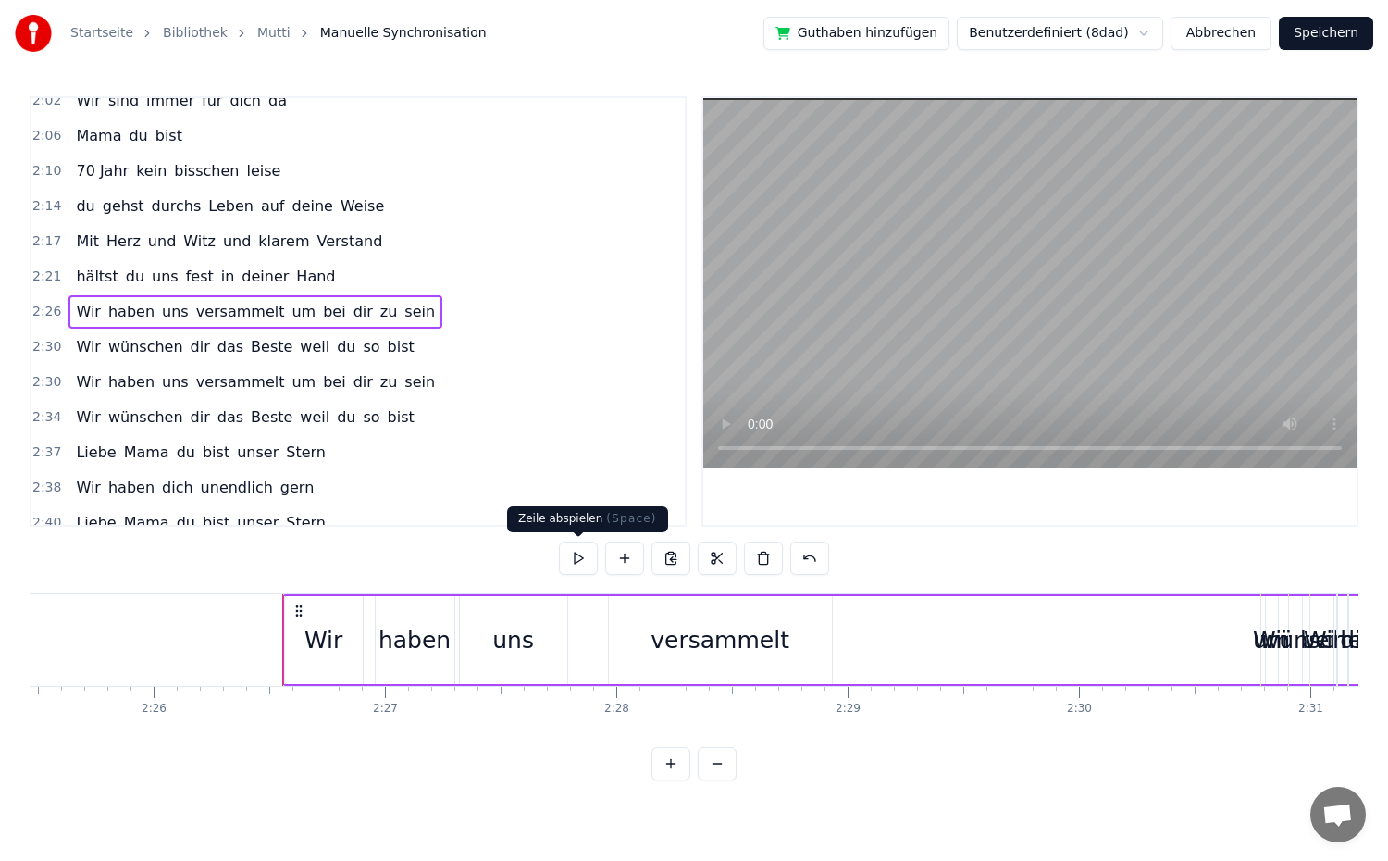
click at [579, 553] on button at bounding box center [578, 557] width 39 height 33
click at [578, 552] on button at bounding box center [578, 557] width 39 height 33
click at [425, 650] on div "haben" at bounding box center [414, 640] width 72 height 35
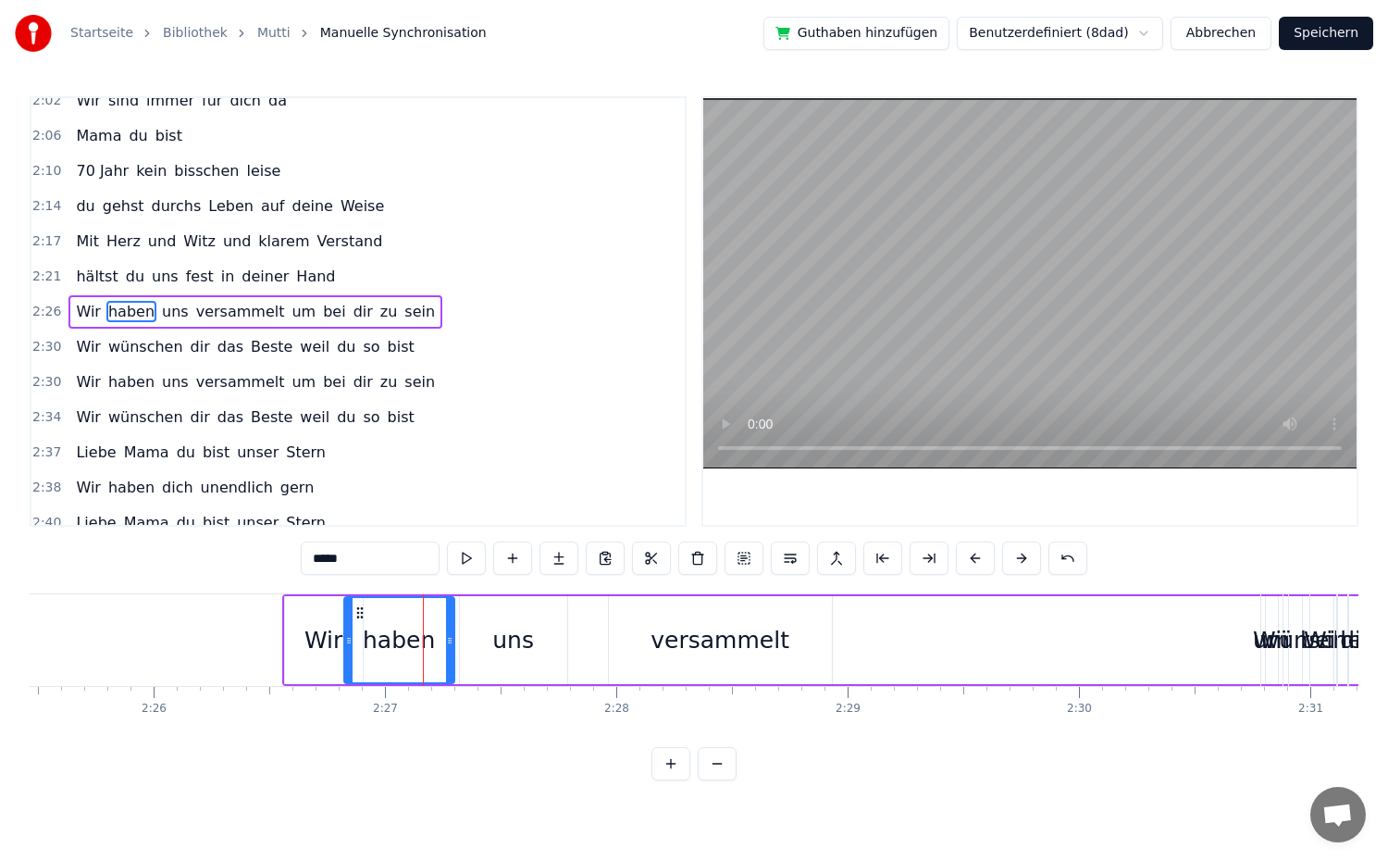
drag, startPoint x: 425, startPoint y: 650, endPoint x: 346, endPoint y: 646, distance: 78.7
click at [346, 646] on icon at bounding box center [348, 640] width 7 height 15
drag, startPoint x: 452, startPoint y: 643, endPoint x: 403, endPoint y: 654, distance: 49.4
click at [403, 654] on div at bounding box center [401, 640] width 7 height 84
click at [507, 646] on div "uns" at bounding box center [513, 640] width 42 height 35
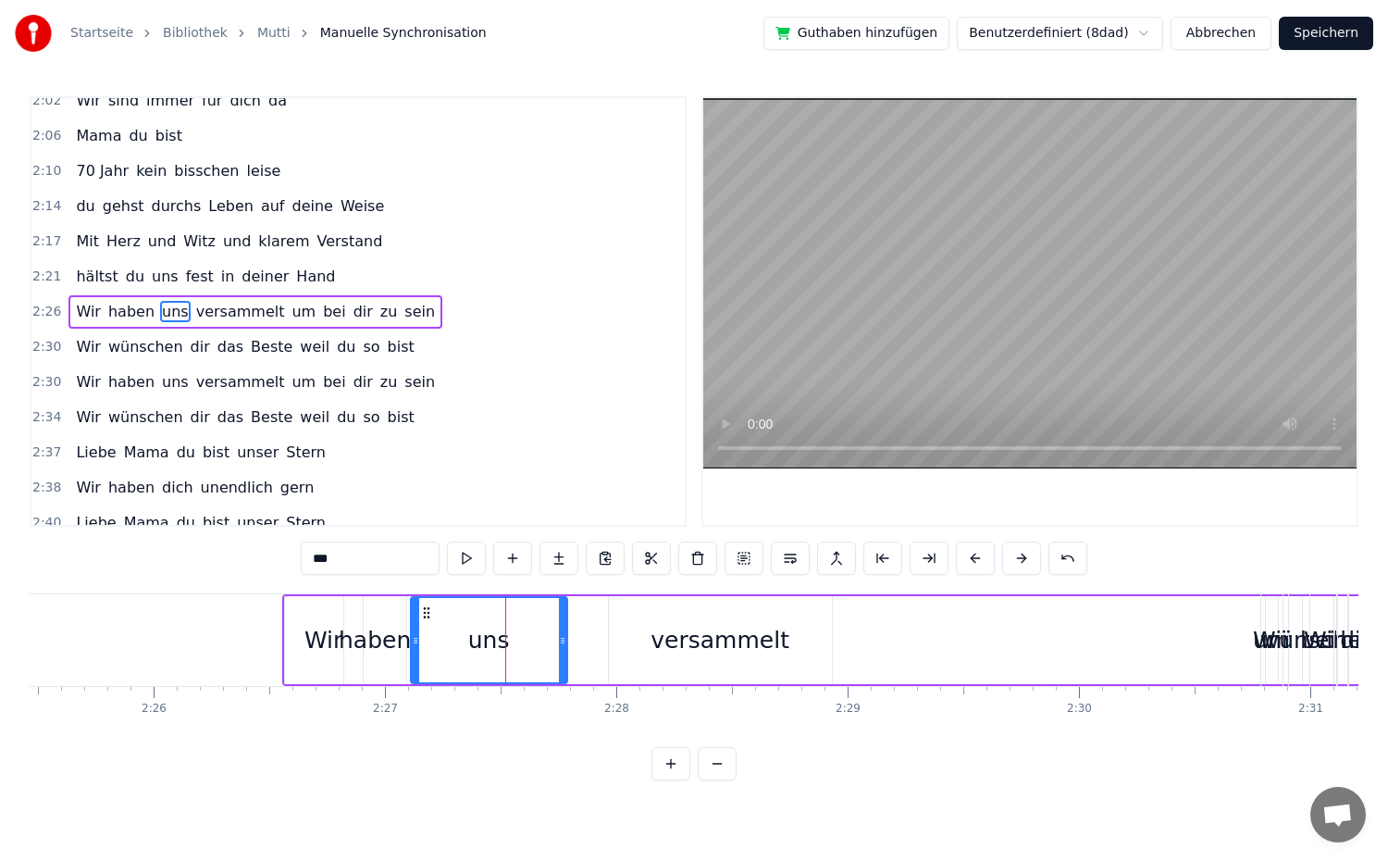
drag, startPoint x: 465, startPoint y: 642, endPoint x: 415, endPoint y: 661, distance: 52.4
click at [415, 661] on div at bounding box center [415, 640] width 7 height 84
drag, startPoint x: 558, startPoint y: 645, endPoint x: 477, endPoint y: 660, distance: 81.9
click at [477, 660] on div "uns" at bounding box center [449, 640] width 74 height 84
click at [715, 658] on div "versammelt" at bounding box center [720, 640] width 223 height 88
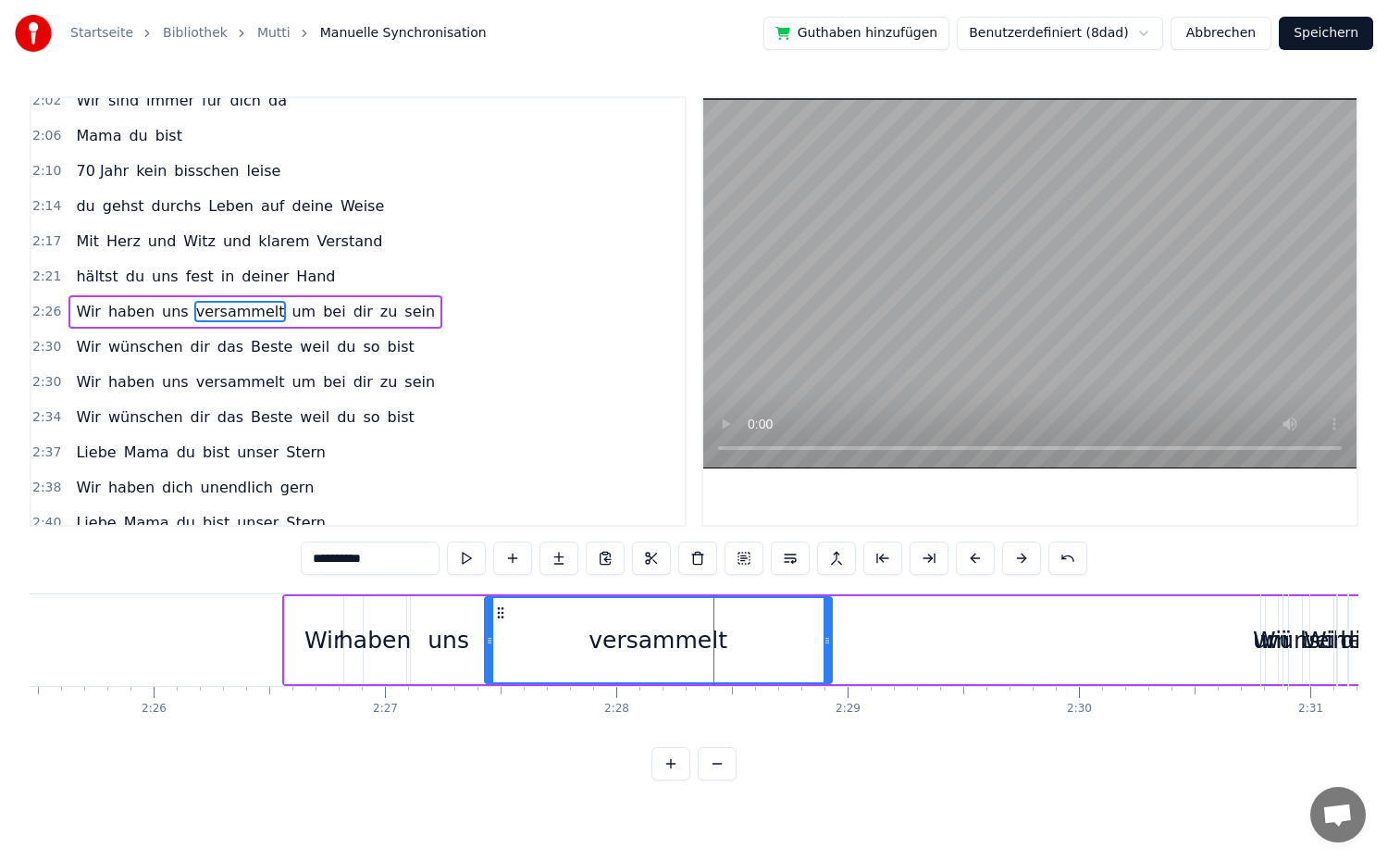
drag, startPoint x: 614, startPoint y: 652, endPoint x: 490, endPoint y: 659, distance: 124.2
click at [490, 659] on div at bounding box center [489, 640] width 7 height 84
drag, startPoint x: 829, startPoint y: 651, endPoint x: 633, endPoint y: 665, distance: 196.7
click at [633, 665] on div at bounding box center [630, 640] width 7 height 84
click at [290, 309] on span "um" at bounding box center [304, 311] width 28 height 21
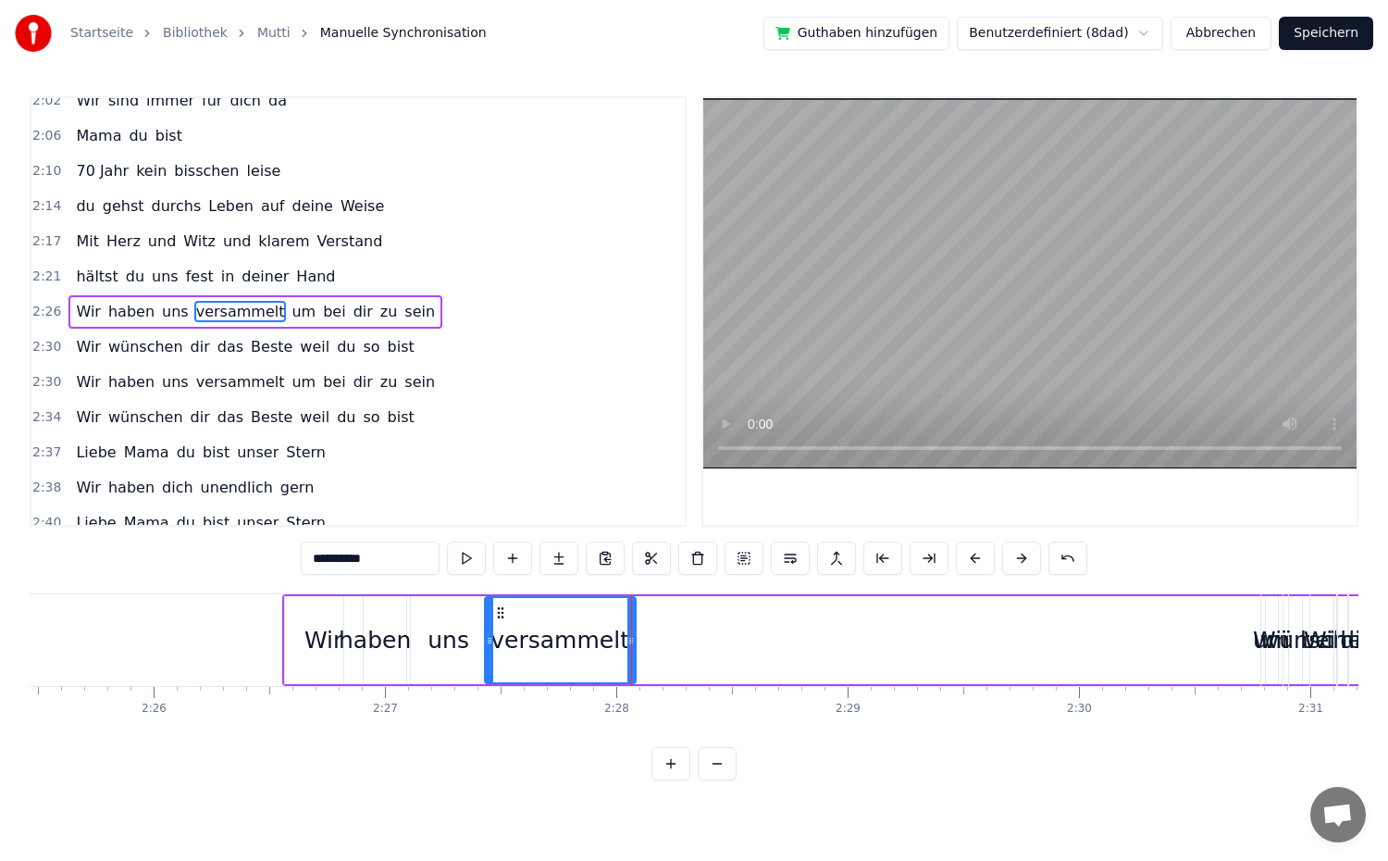
type input "**"
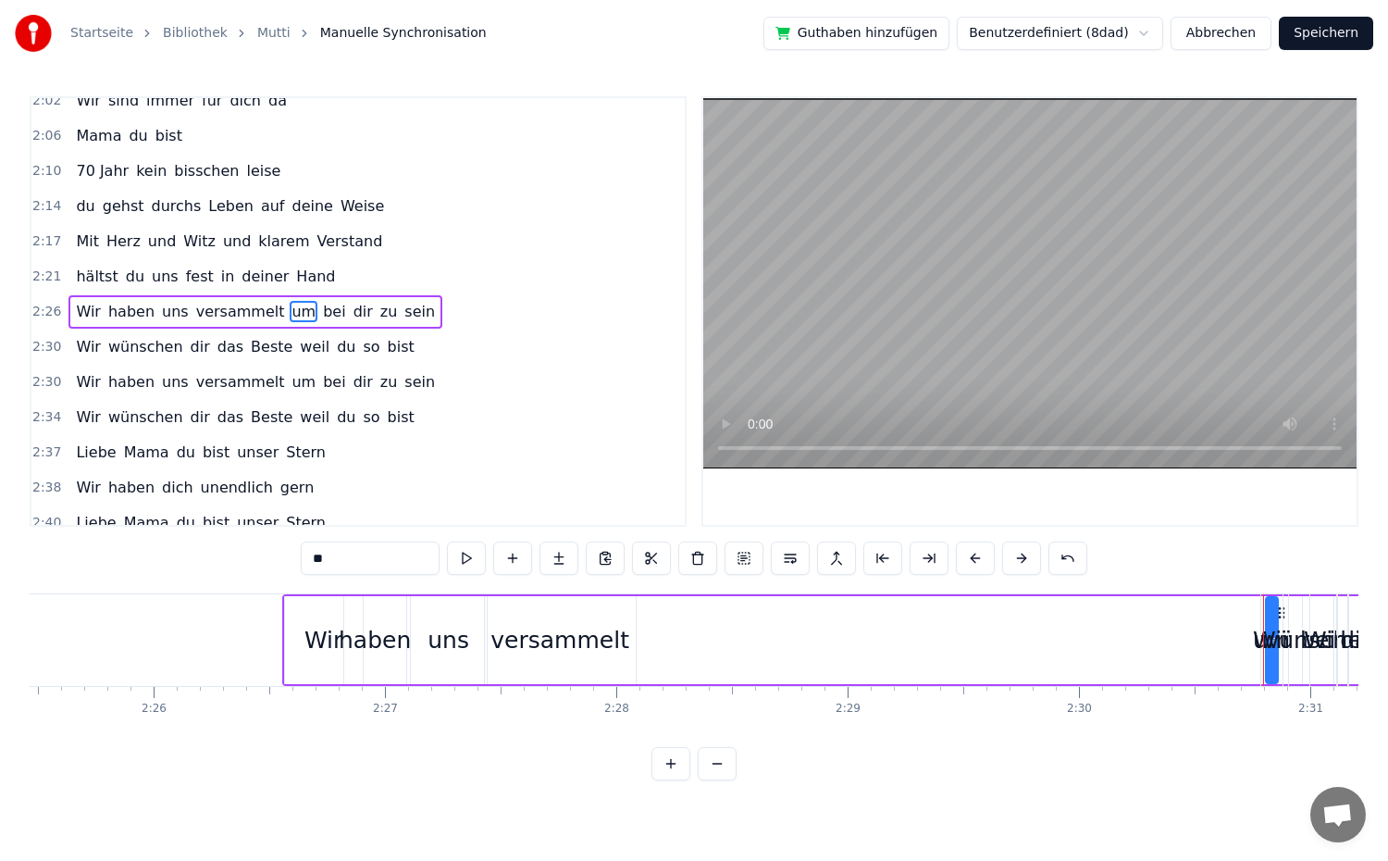
drag, startPoint x: 1271, startPoint y: 663, endPoint x: 1187, endPoint y: 665, distance: 84.3
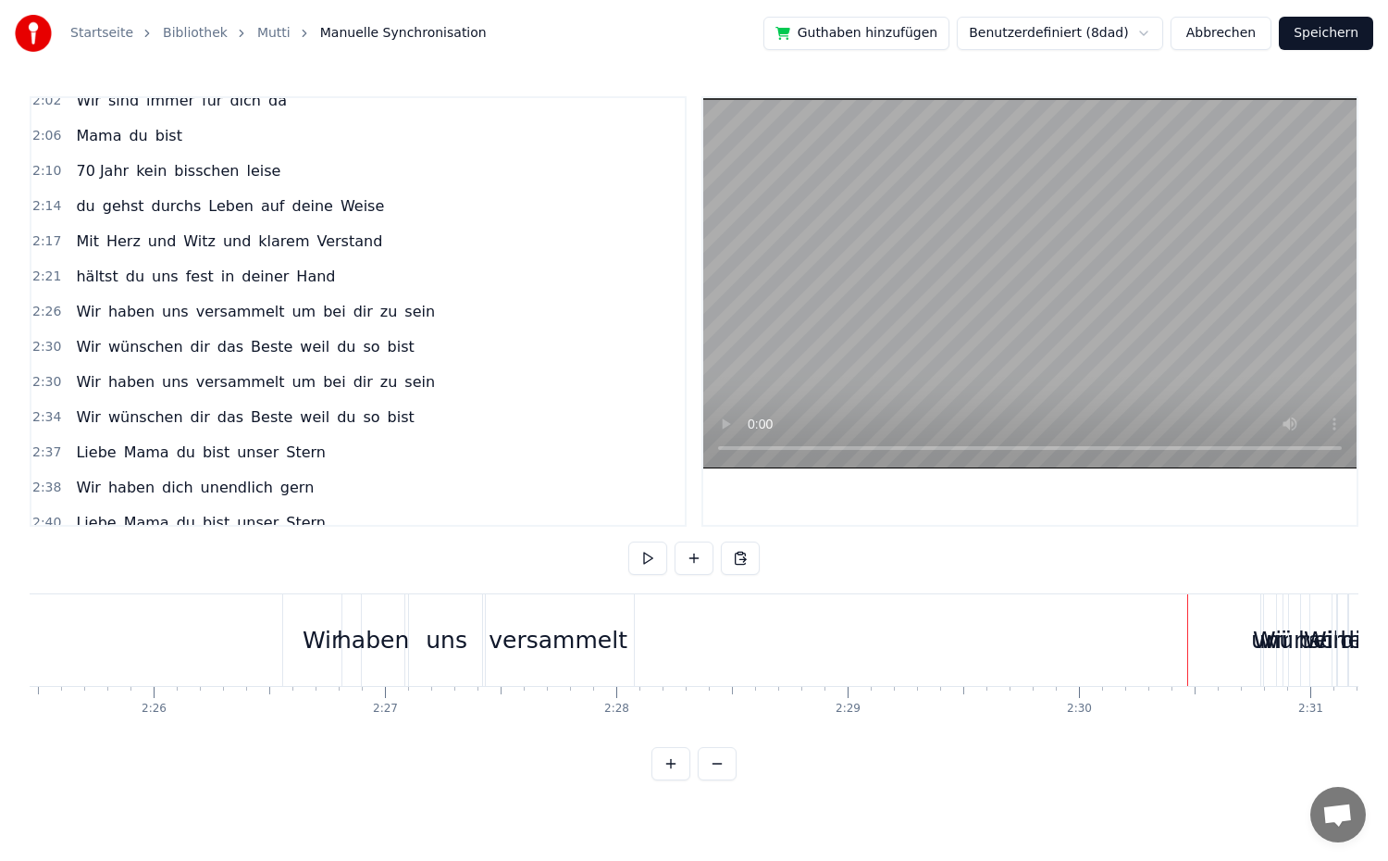
click at [87, 345] on span "Wir" at bounding box center [88, 346] width 29 height 21
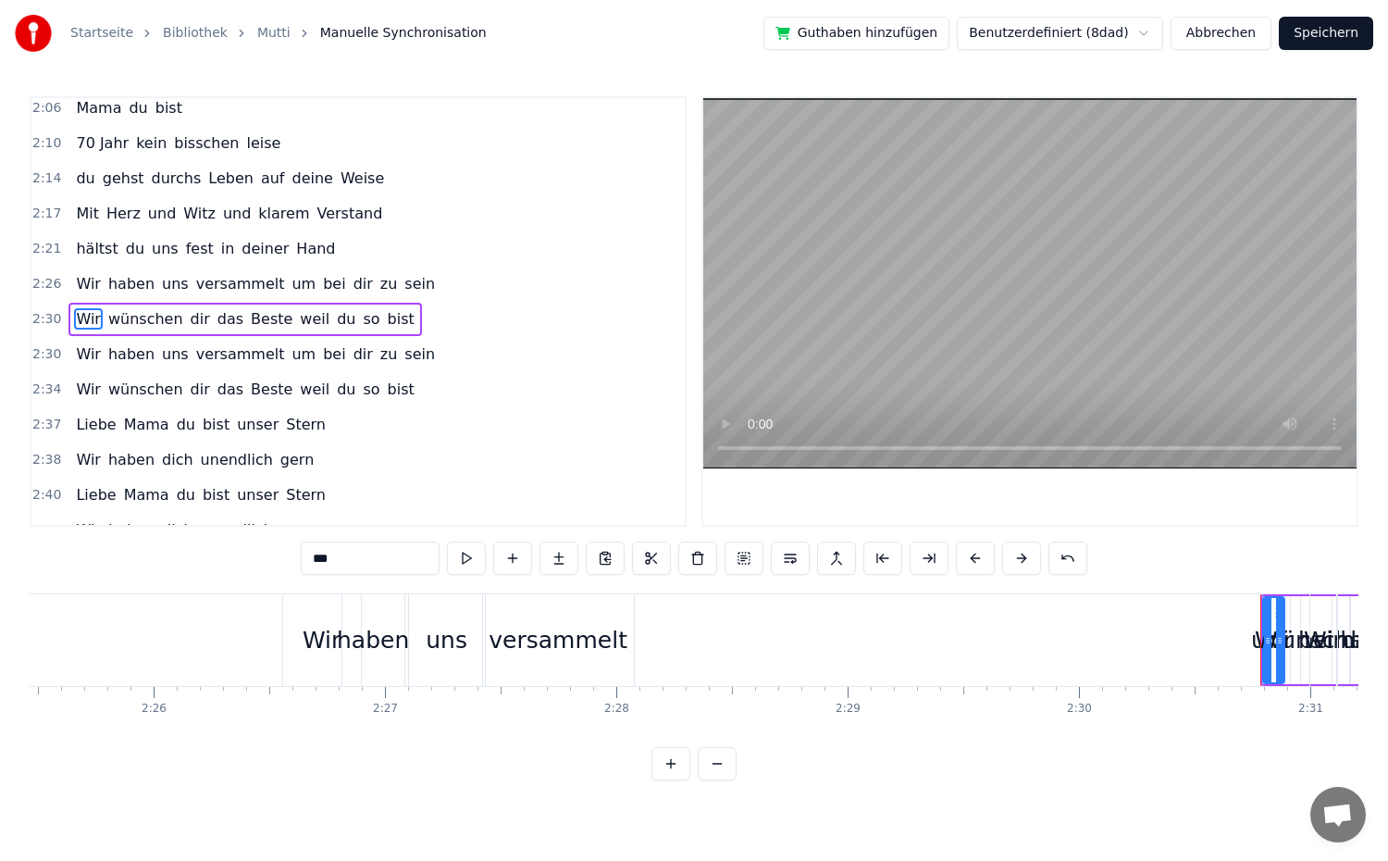
scroll to position [1140, 0]
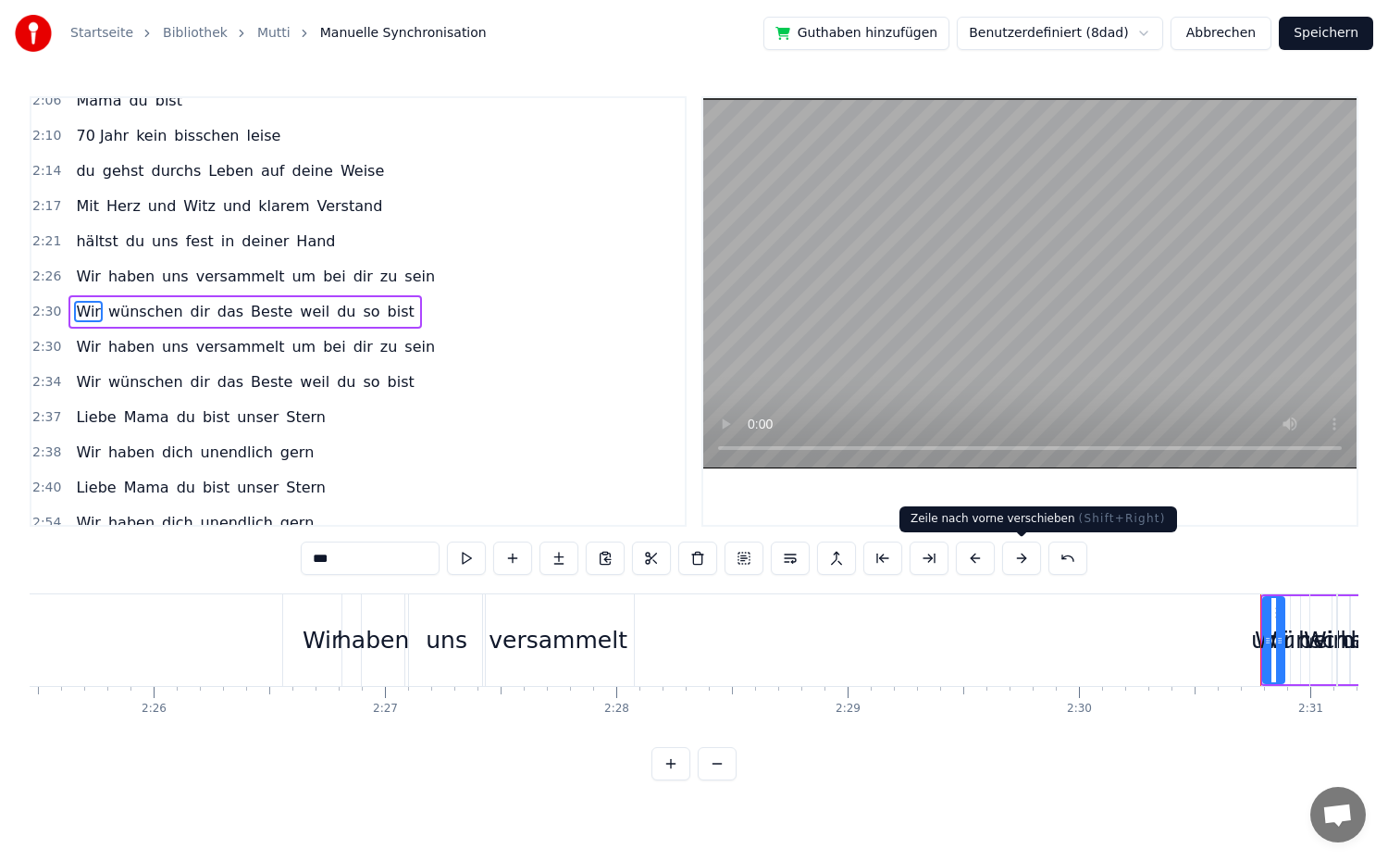
click at [1032, 561] on button at bounding box center [1021, 557] width 39 height 33
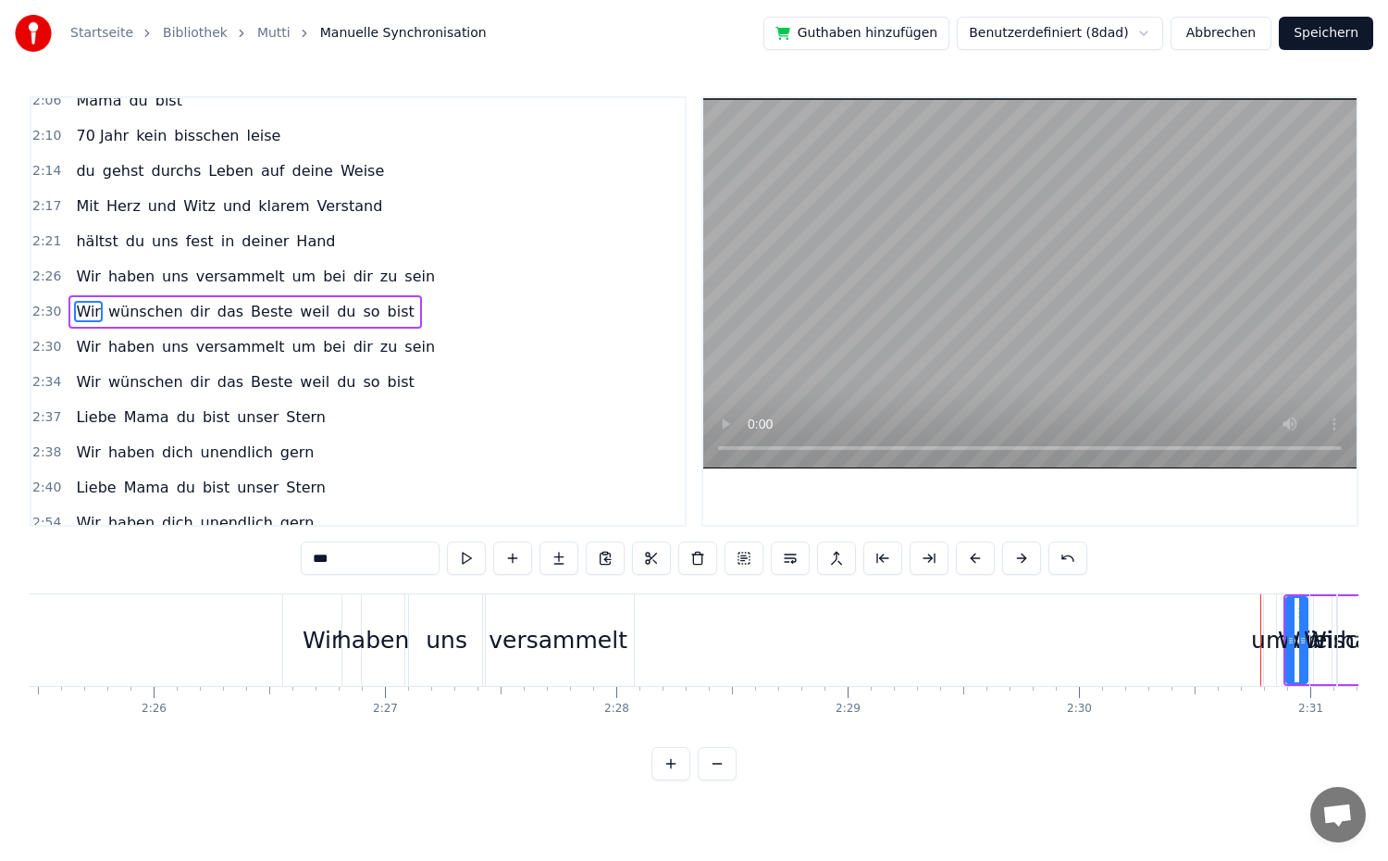
click at [1032, 561] on button at bounding box center [1021, 557] width 39 height 33
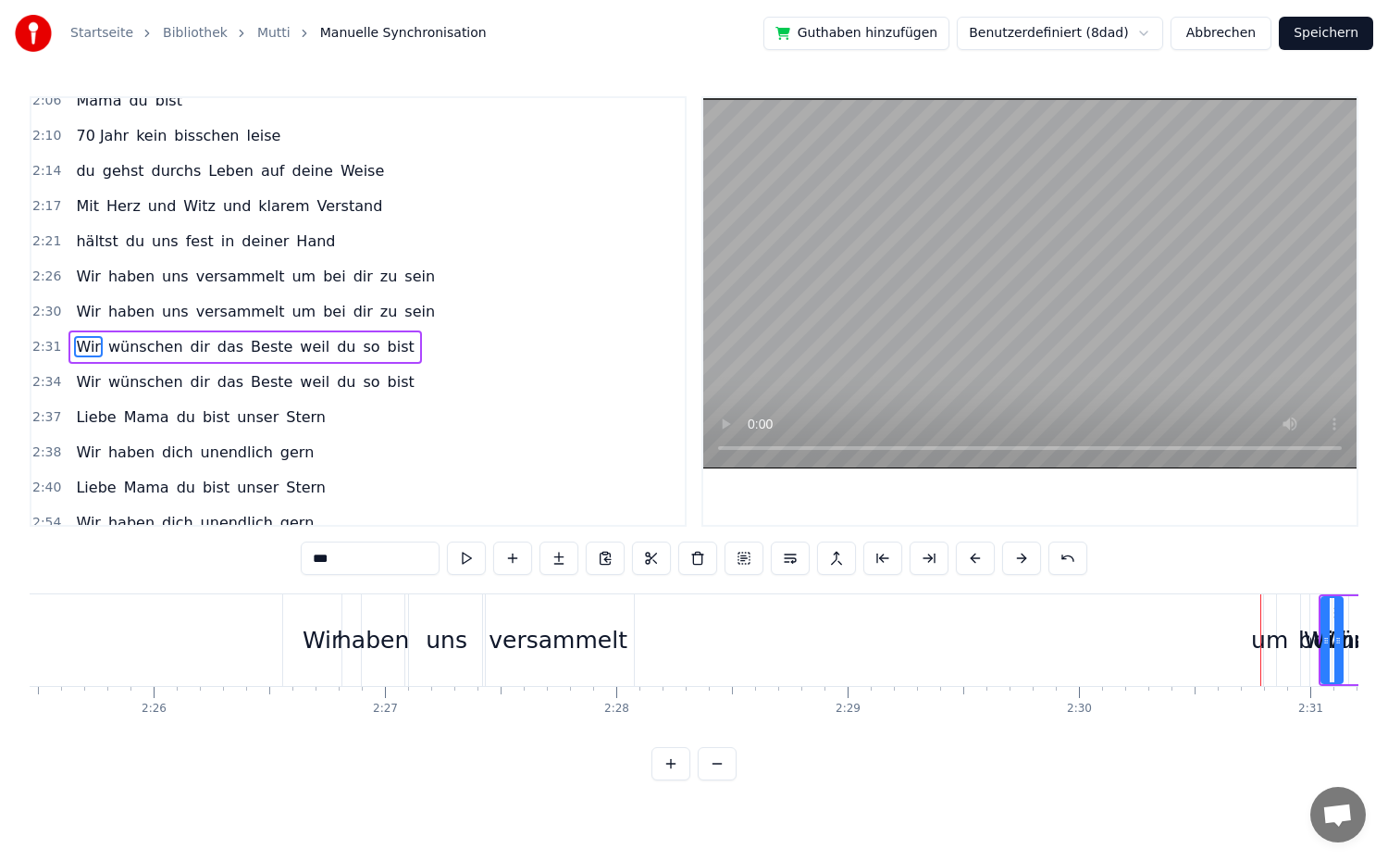
click at [1032, 561] on button at bounding box center [1021, 557] width 39 height 33
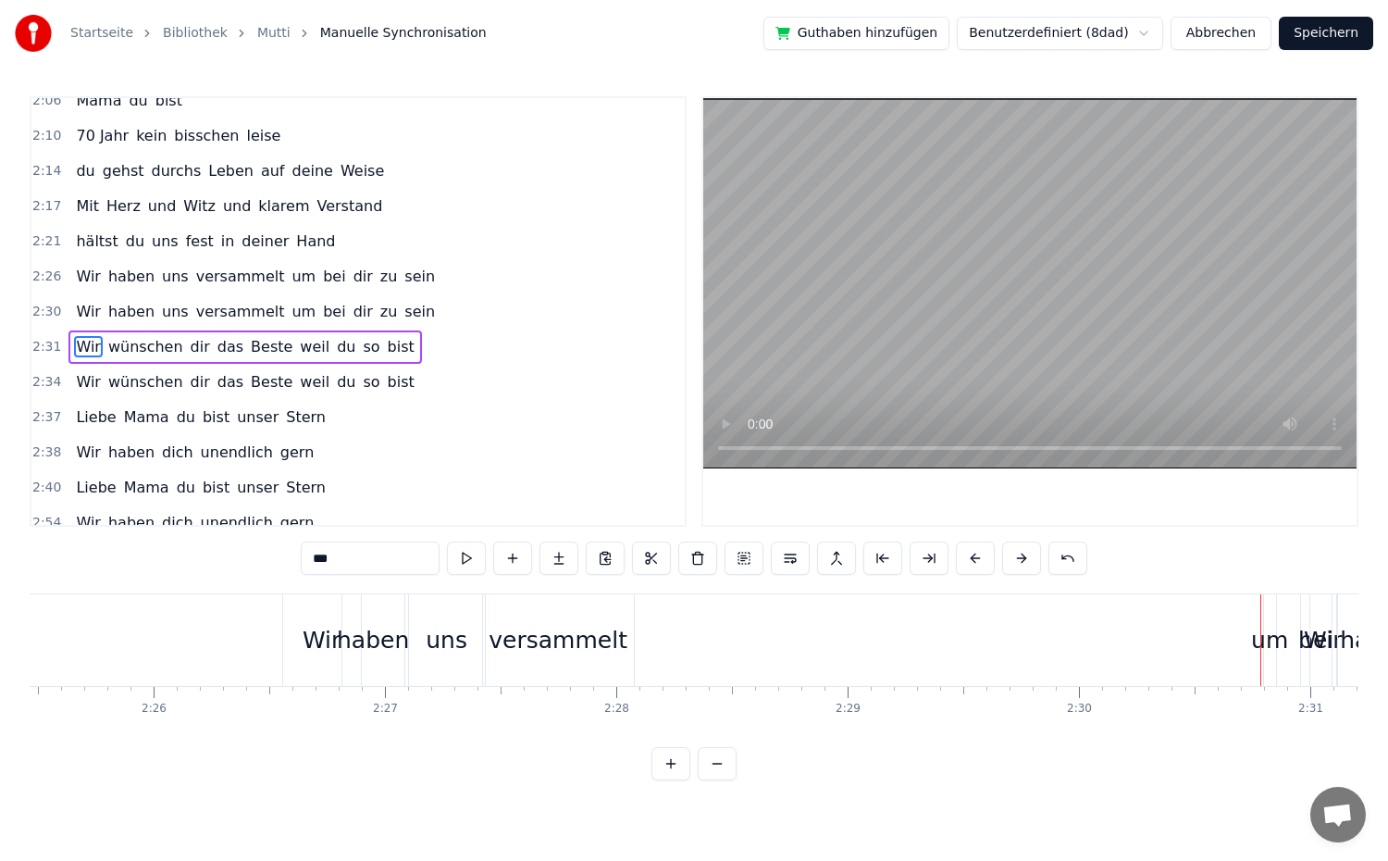
click at [1032, 561] on button at bounding box center [1021, 557] width 39 height 33
click at [1274, 651] on div "um" at bounding box center [1269, 640] width 37 height 35
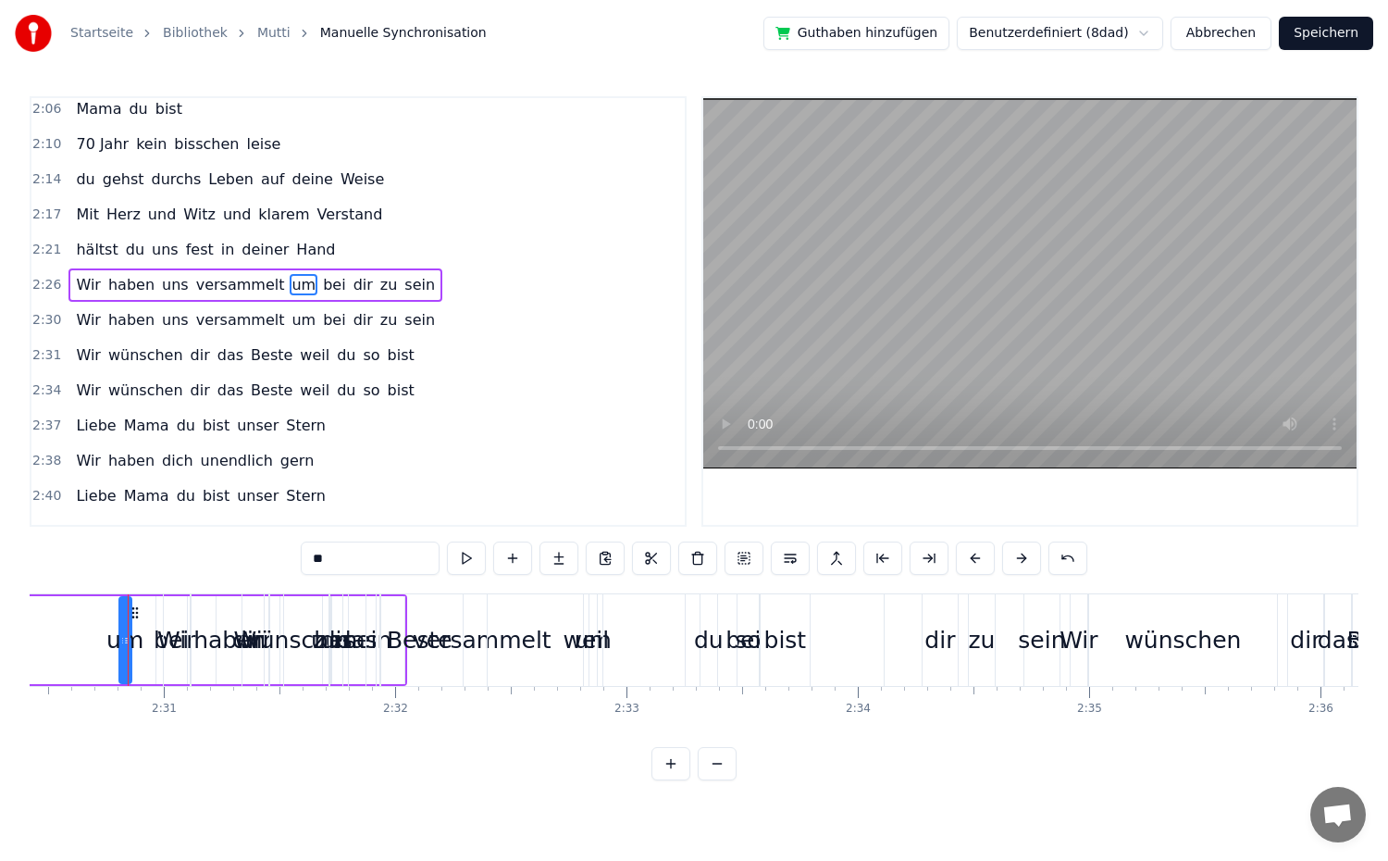
scroll to position [0, 34803]
drag, startPoint x: 118, startPoint y: 659, endPoint x: 131, endPoint y: 663, distance: 14.4
click at [131, 663] on div at bounding box center [133, 640] width 7 height 84
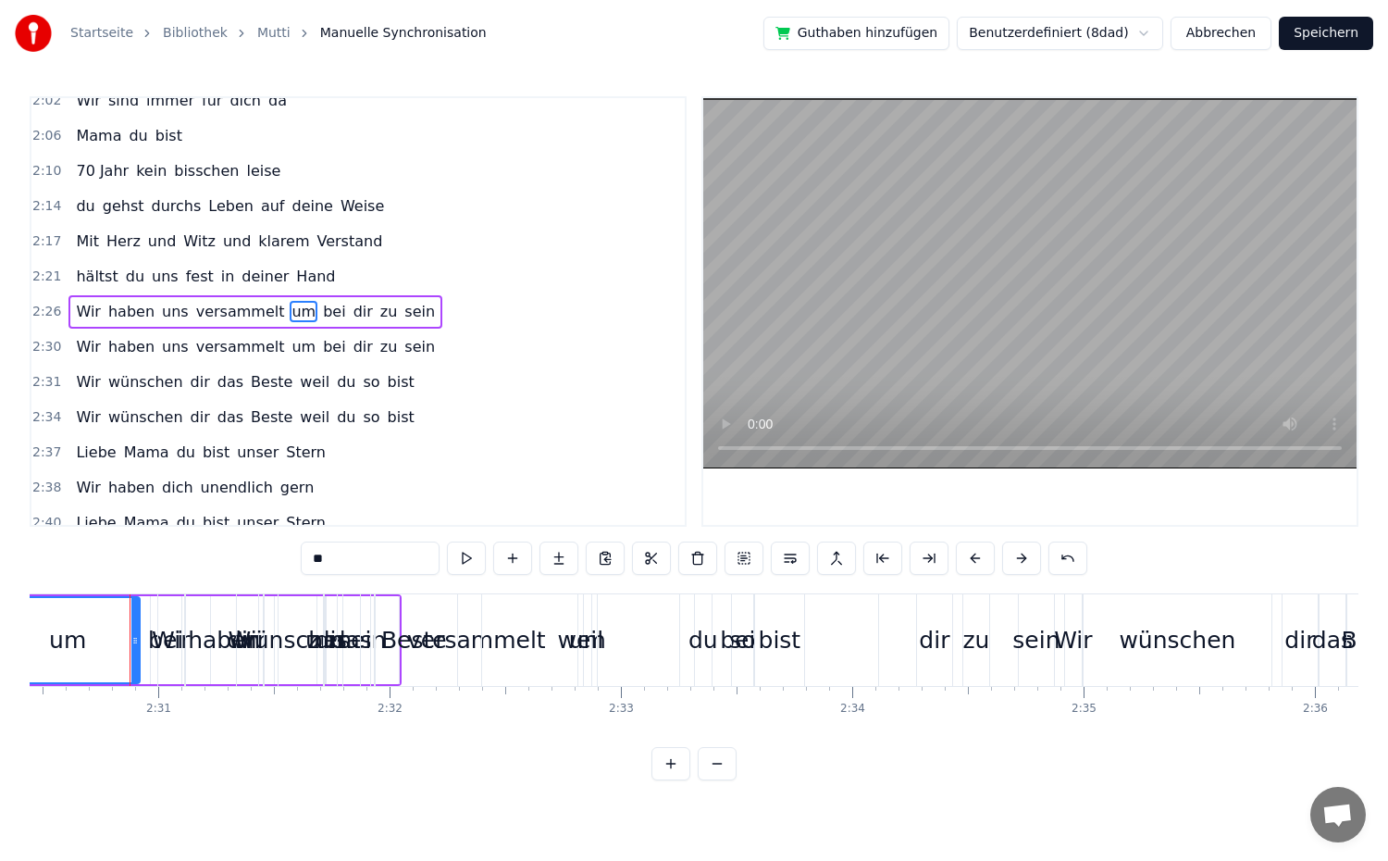
drag, startPoint x: 118, startPoint y: 656, endPoint x: 0, endPoint y: 651, distance: 117.7
click at [0, 651] on div "Startseite Bibliothek Mutti Manuelle Synchronisation Guthaben hinzufügen Benutz…" at bounding box center [694, 390] width 1388 height 780
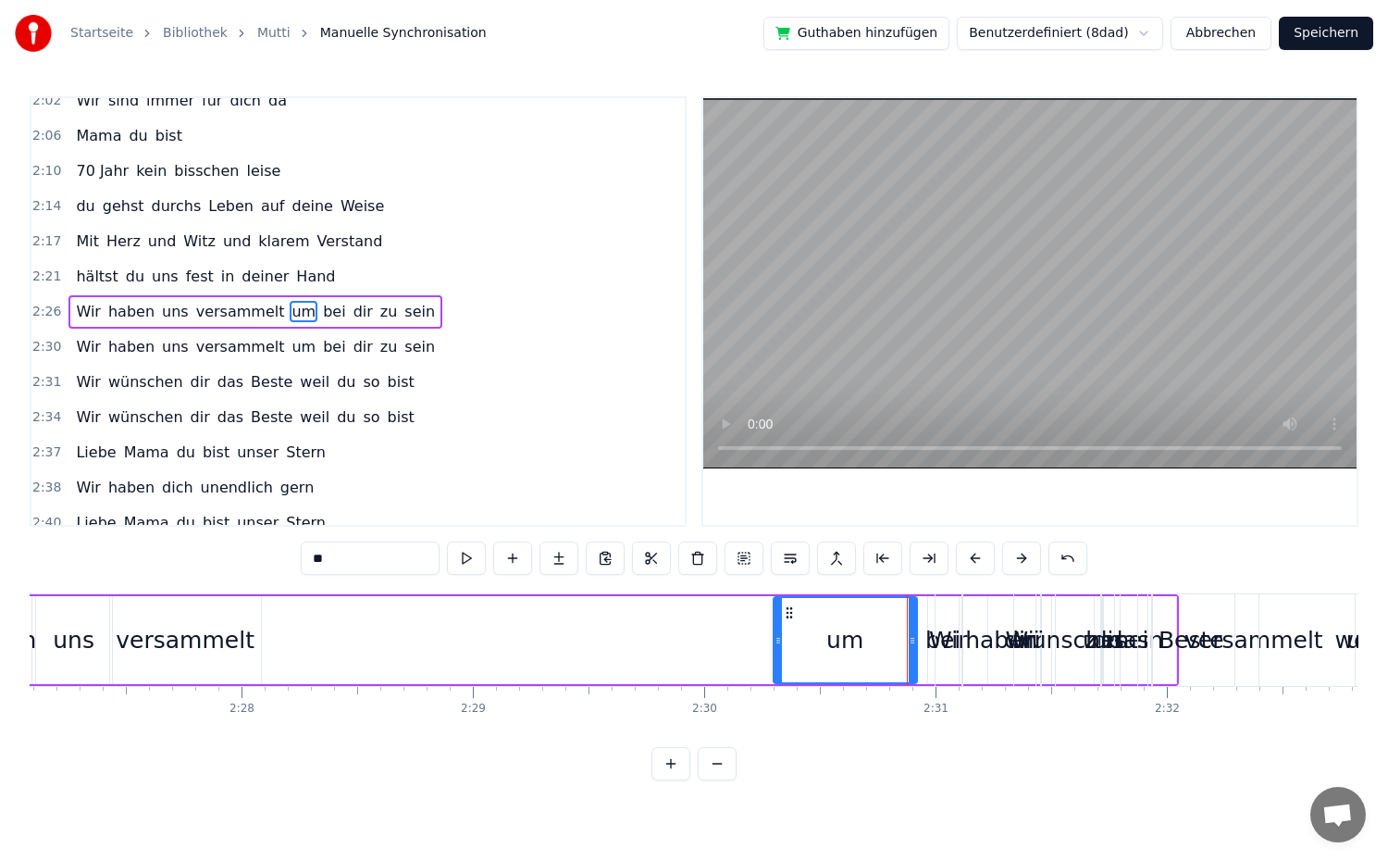
scroll to position [0, 33952]
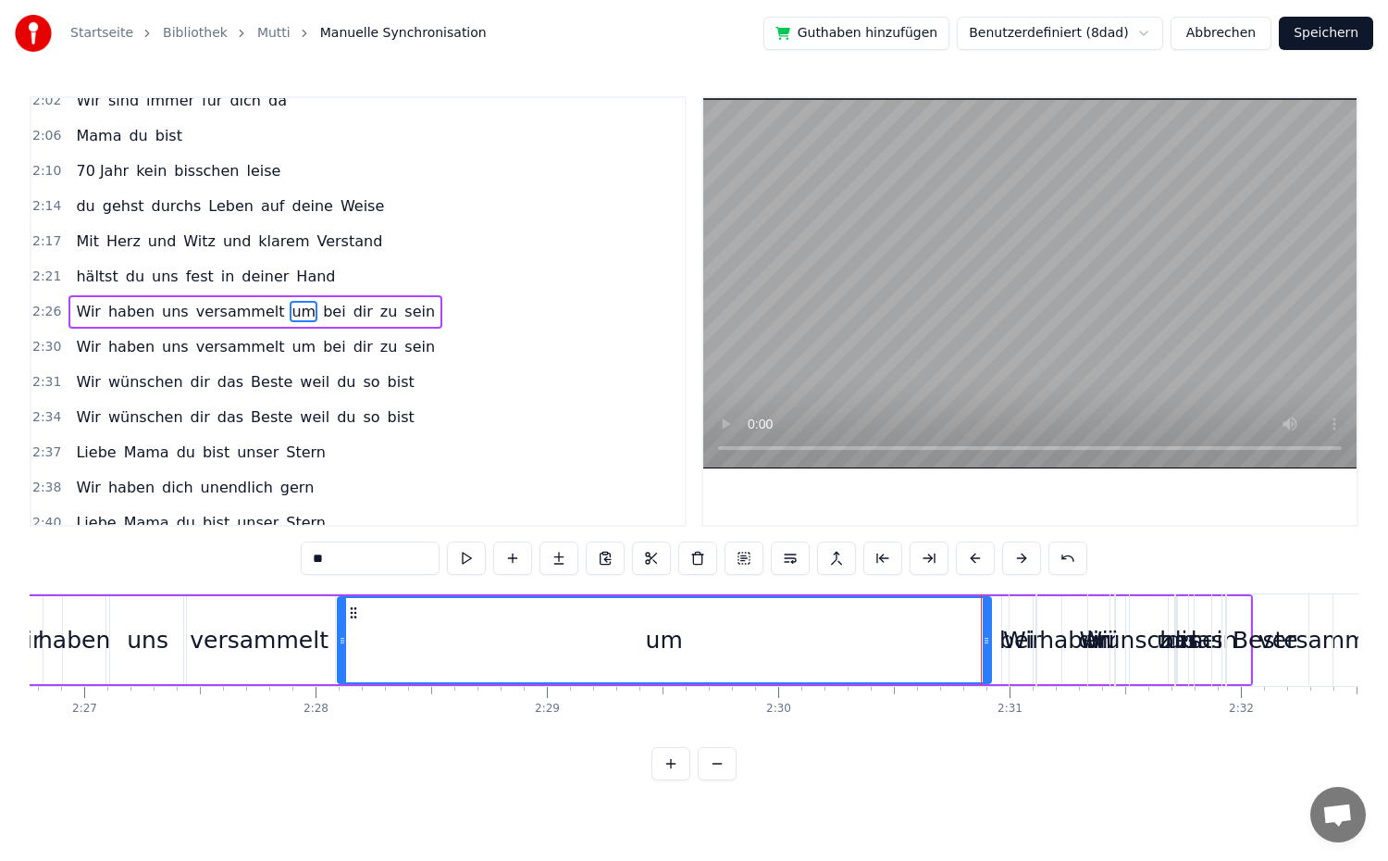
drag, startPoint x: 851, startPoint y: 661, endPoint x: 341, endPoint y: 681, distance: 510.3
click at [341, 681] on div at bounding box center [342, 640] width 7 height 84
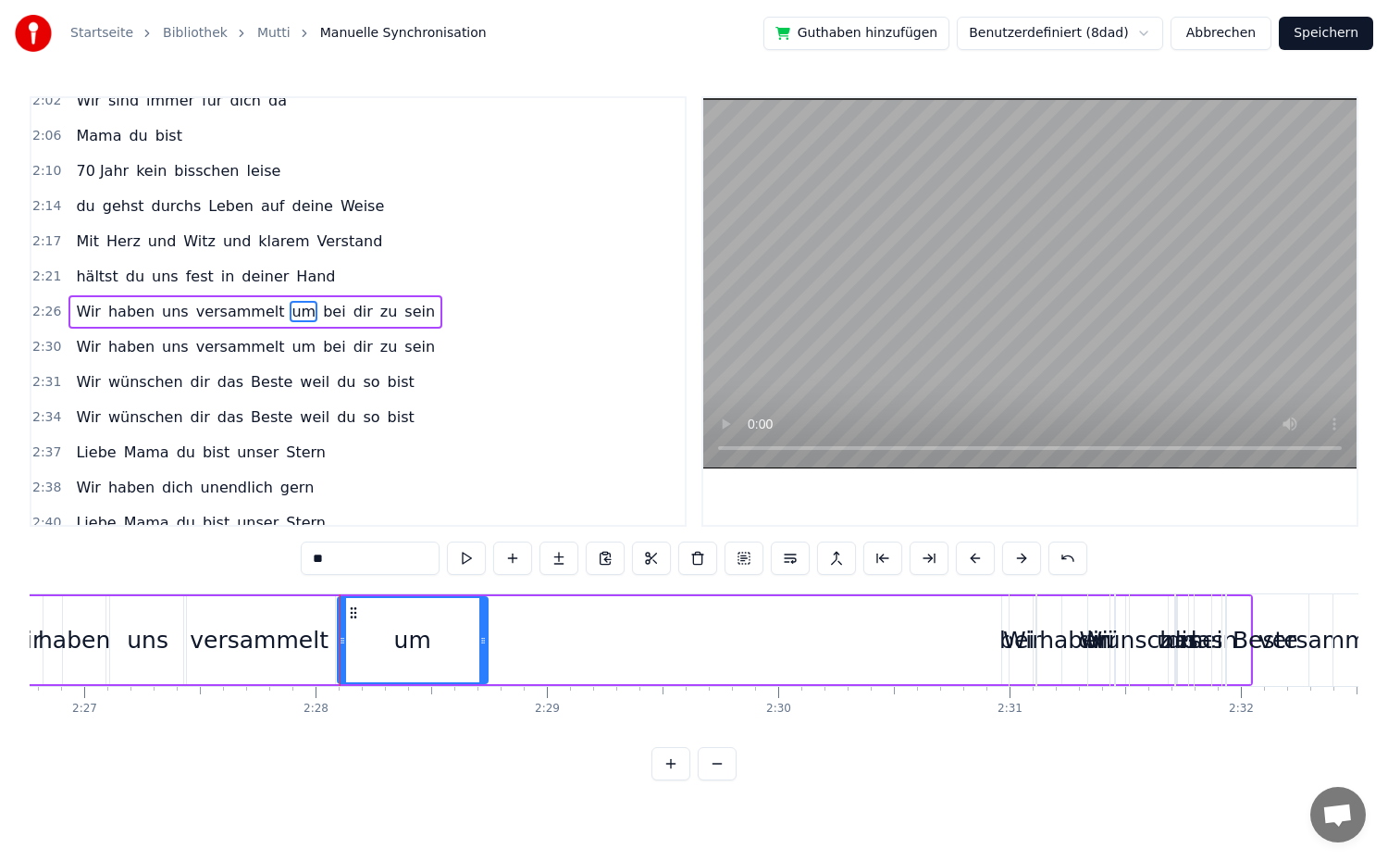
drag, startPoint x: 985, startPoint y: 654, endPoint x: 482, endPoint y: 679, distance: 504.0
click at [482, 679] on div at bounding box center [482, 640] width 7 height 84
click at [1012, 675] on div "Wir" at bounding box center [1023, 640] width 26 height 92
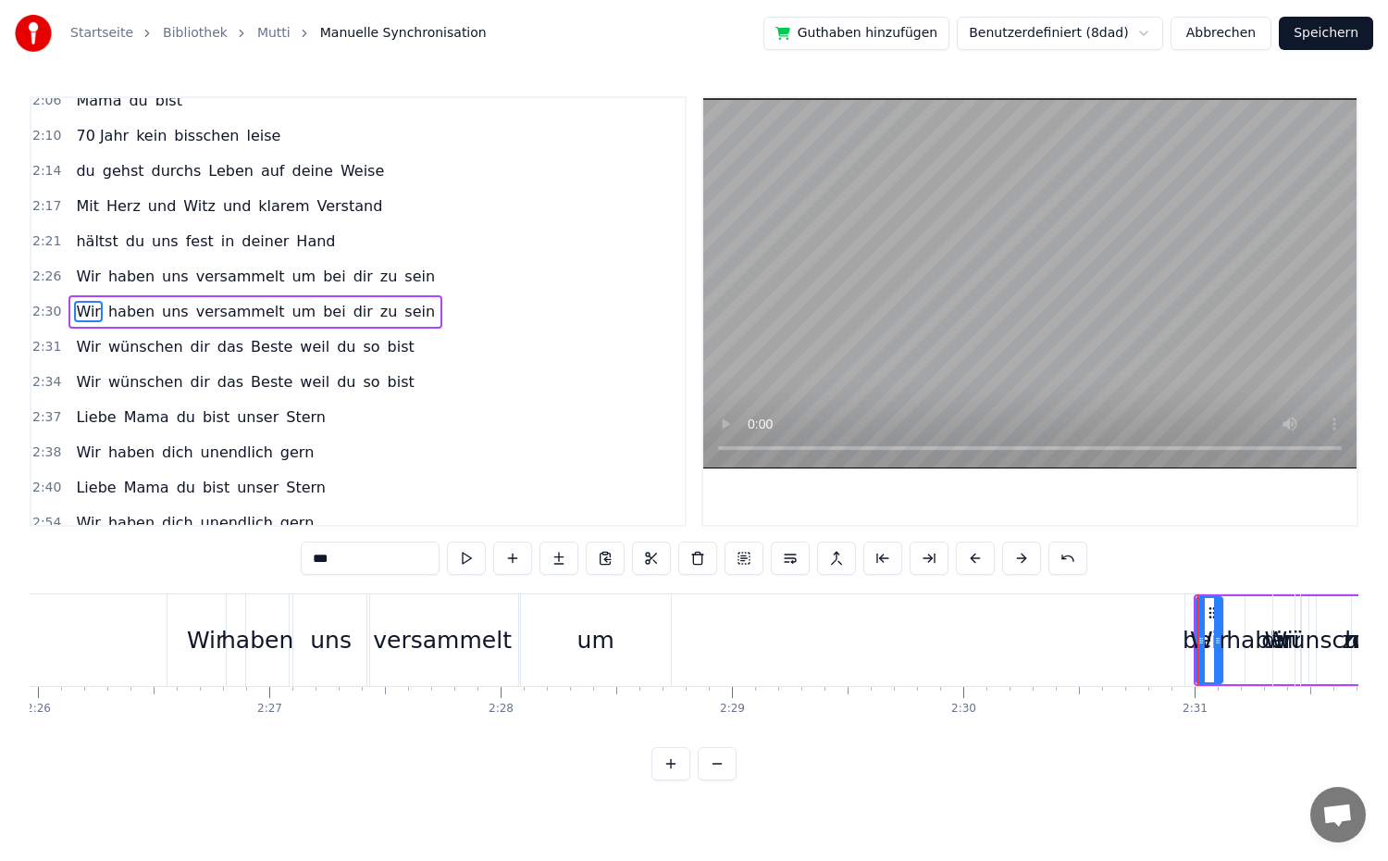
scroll to position [0, 33631]
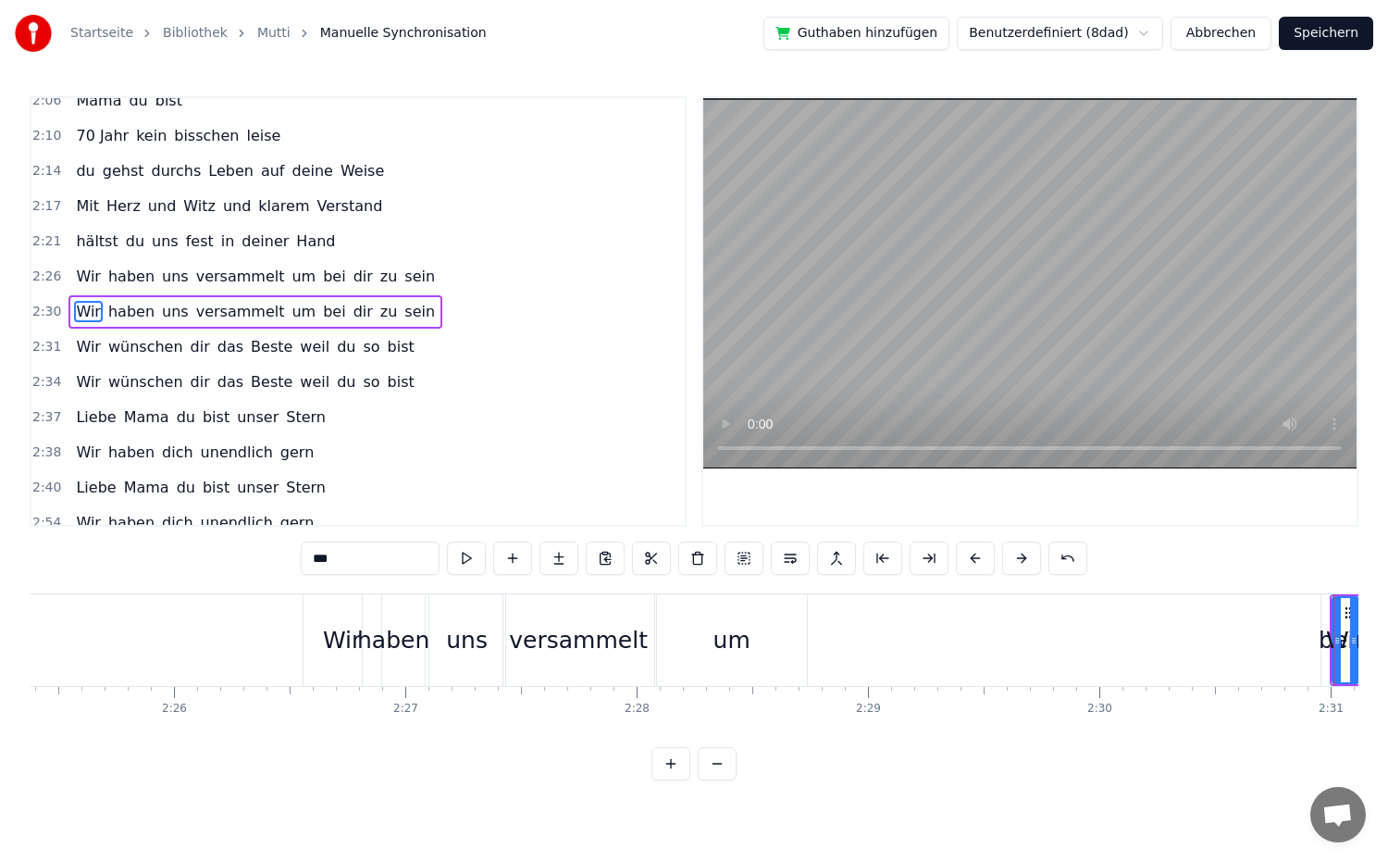
click at [740, 639] on div "um" at bounding box center [731, 640] width 37 height 35
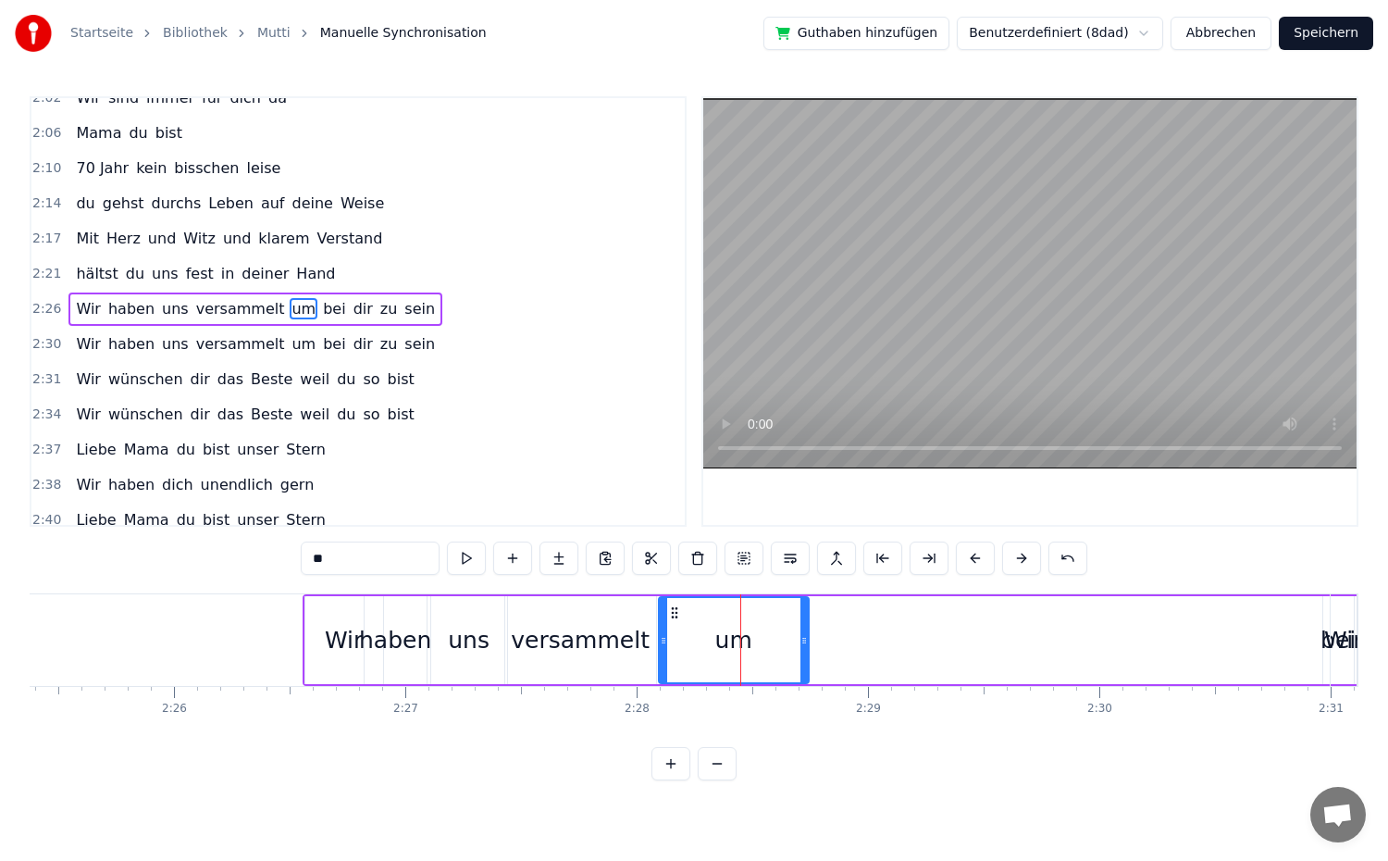
scroll to position [1105, 0]
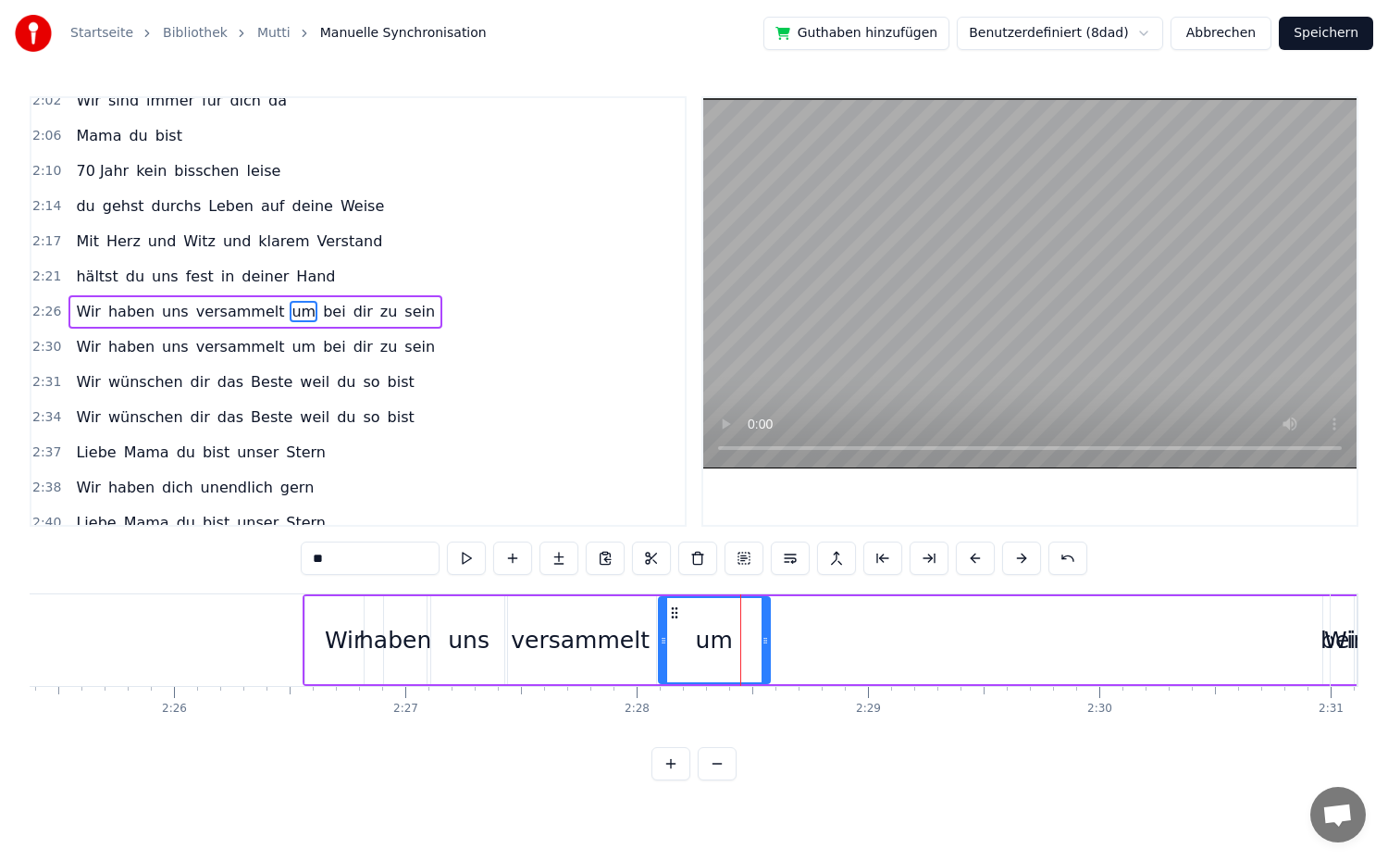
drag, startPoint x: 801, startPoint y: 648, endPoint x: 762, endPoint y: 646, distance: 38.9
click at [762, 646] on div at bounding box center [765, 640] width 7 height 84
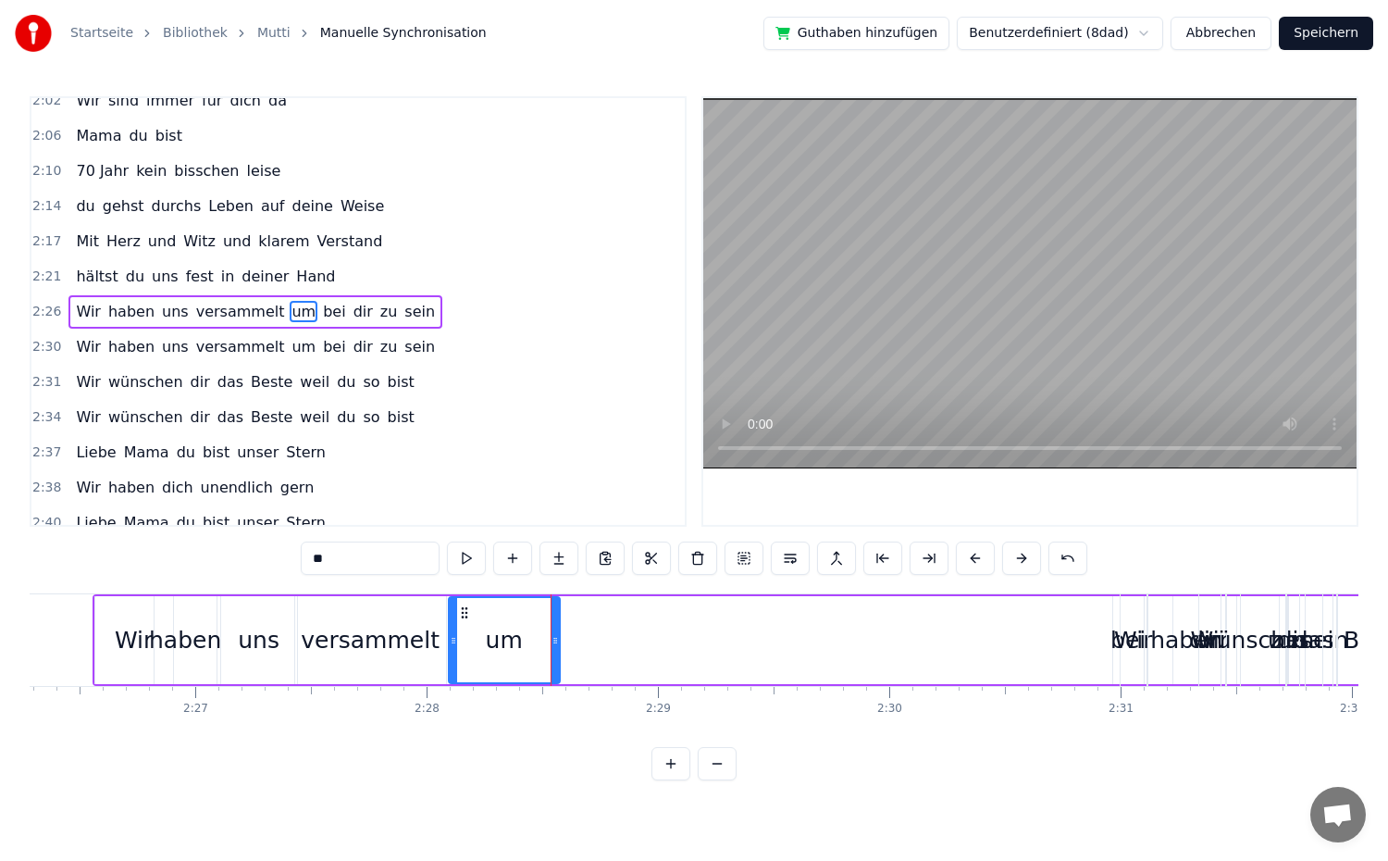
scroll to position [0, 34001]
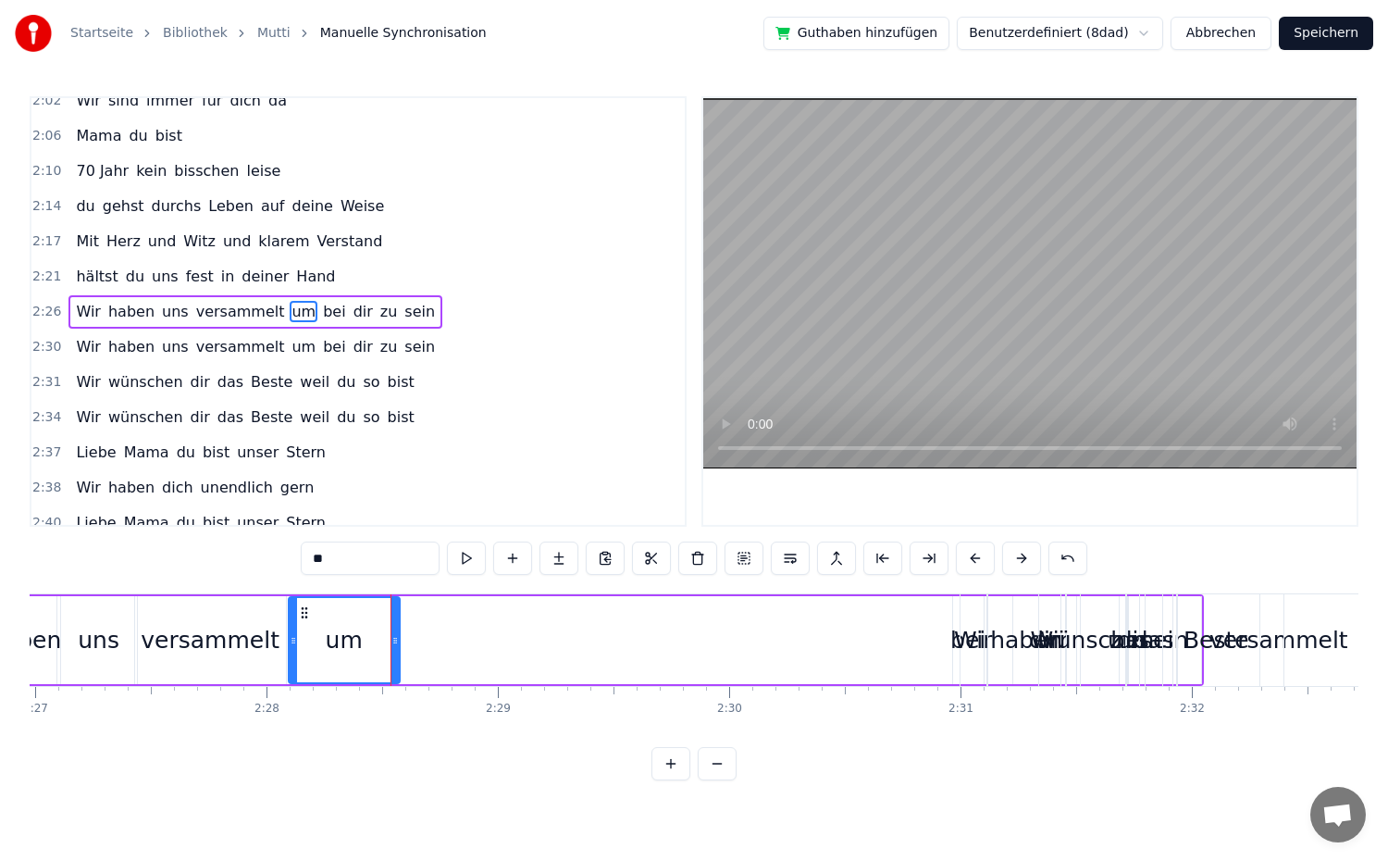
click at [321, 315] on span "bei" at bounding box center [334, 311] width 26 height 21
type input "***"
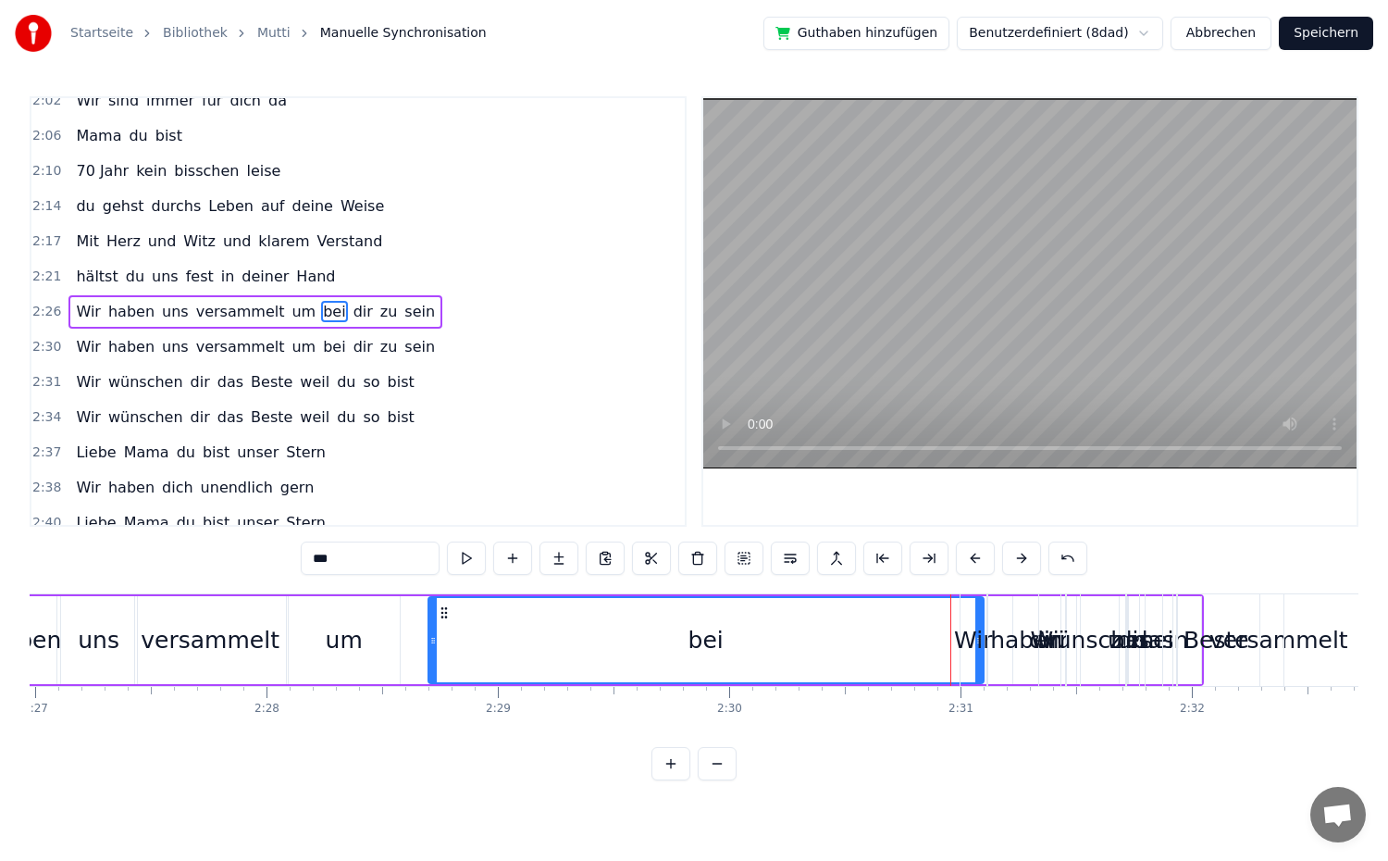
drag, startPoint x: 953, startPoint y: 644, endPoint x: 428, endPoint y: 649, distance: 524.7
click at [429, 649] on div at bounding box center [432, 640] width 7 height 84
drag, startPoint x: 979, startPoint y: 667, endPoint x: 617, endPoint y: 665, distance: 361.8
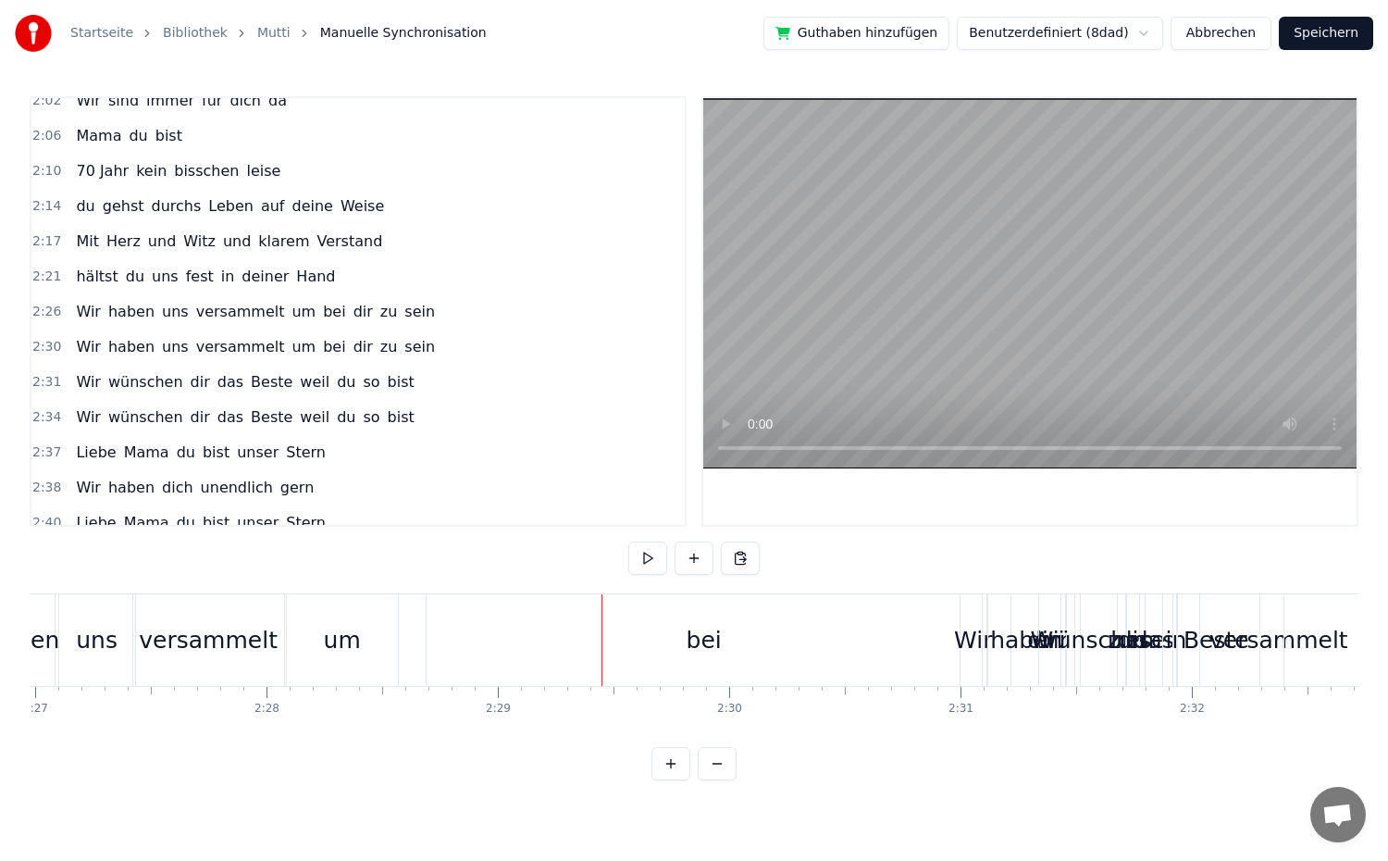
click at [862, 676] on div "bei" at bounding box center [704, 640] width 555 height 92
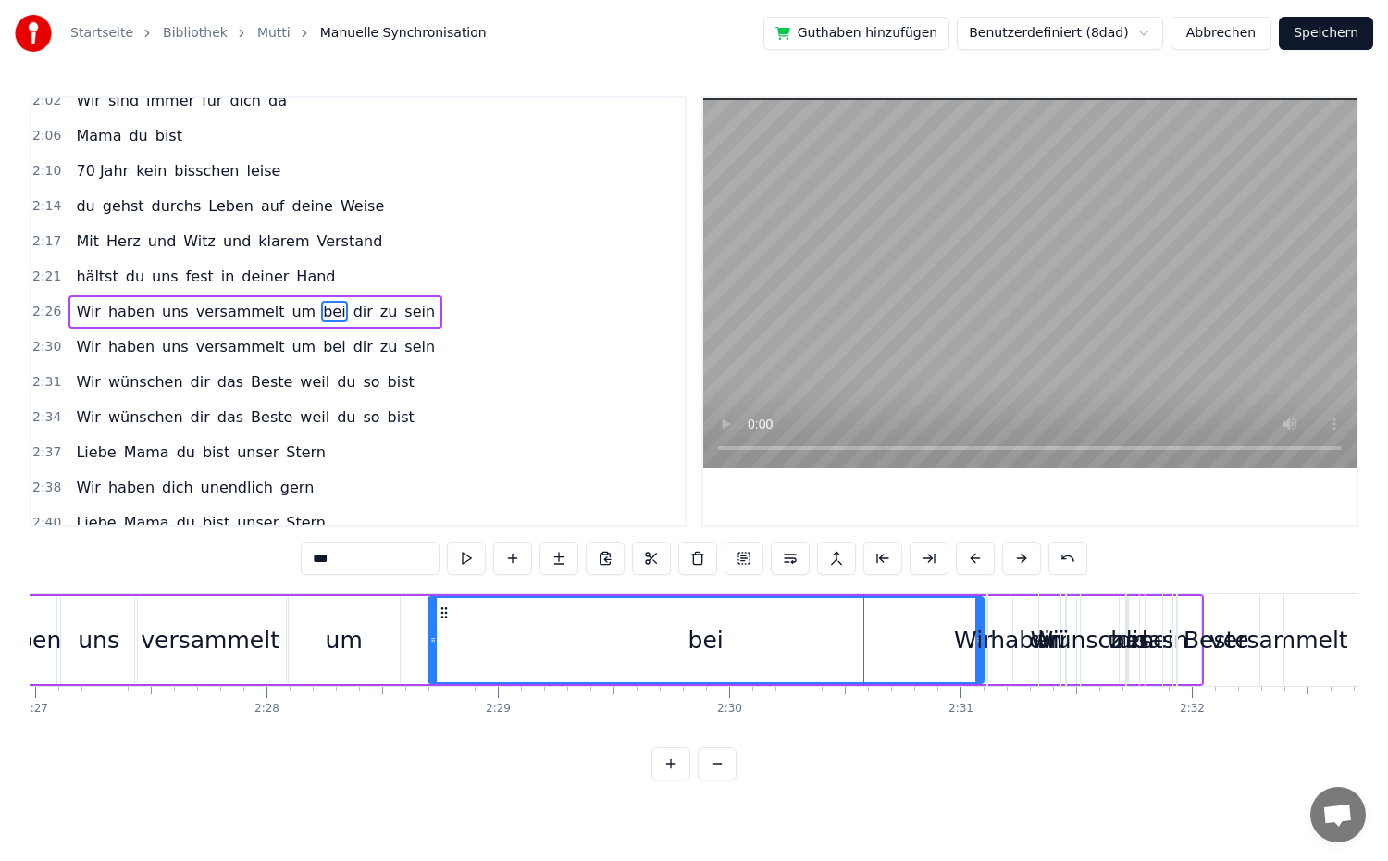
click at [84, 352] on span "Wir" at bounding box center [88, 346] width 29 height 21
type input "***"
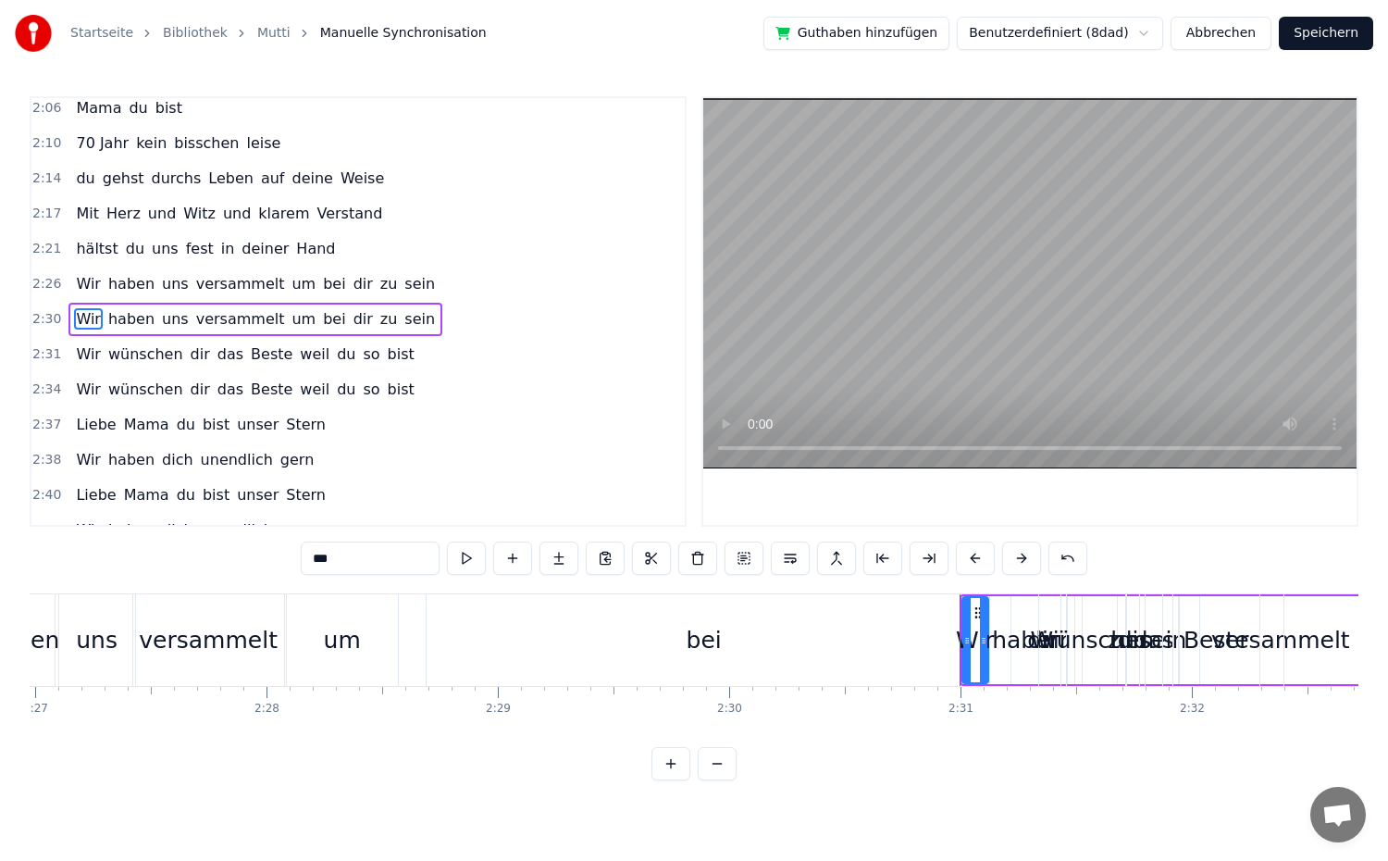
scroll to position [1140, 0]
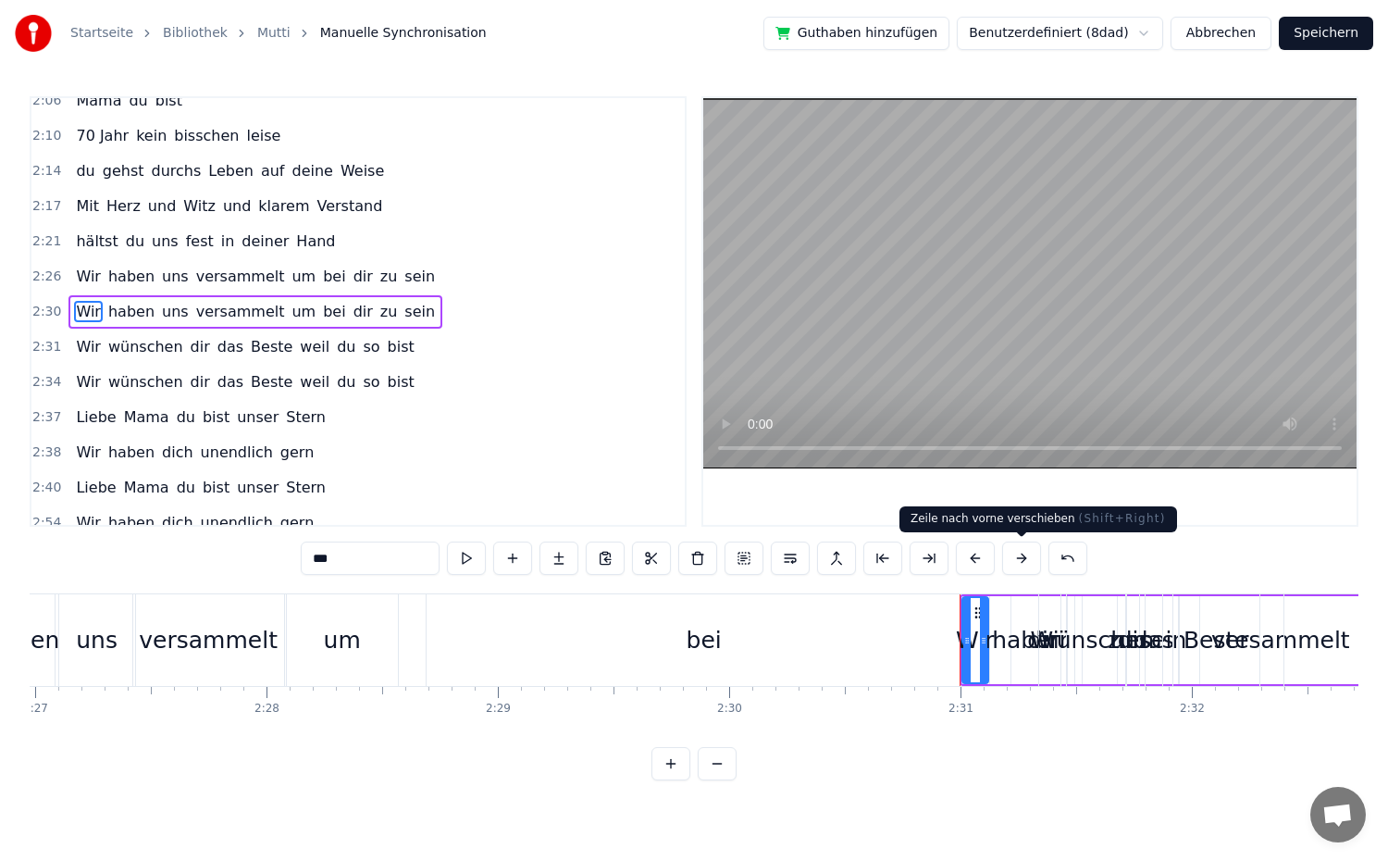
click at [1014, 558] on button at bounding box center [1021, 557] width 39 height 33
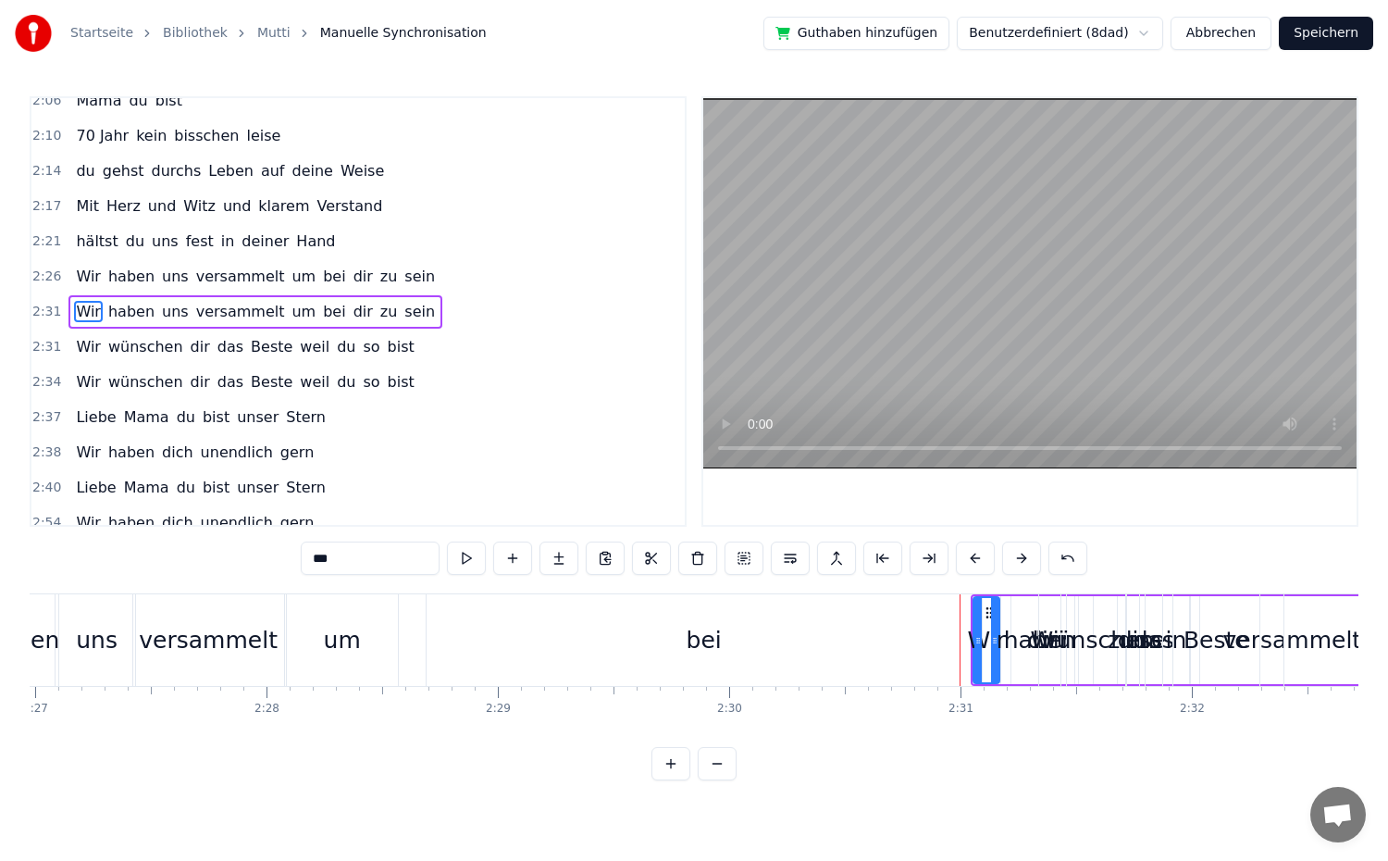
click at [1014, 558] on button at bounding box center [1021, 557] width 39 height 33
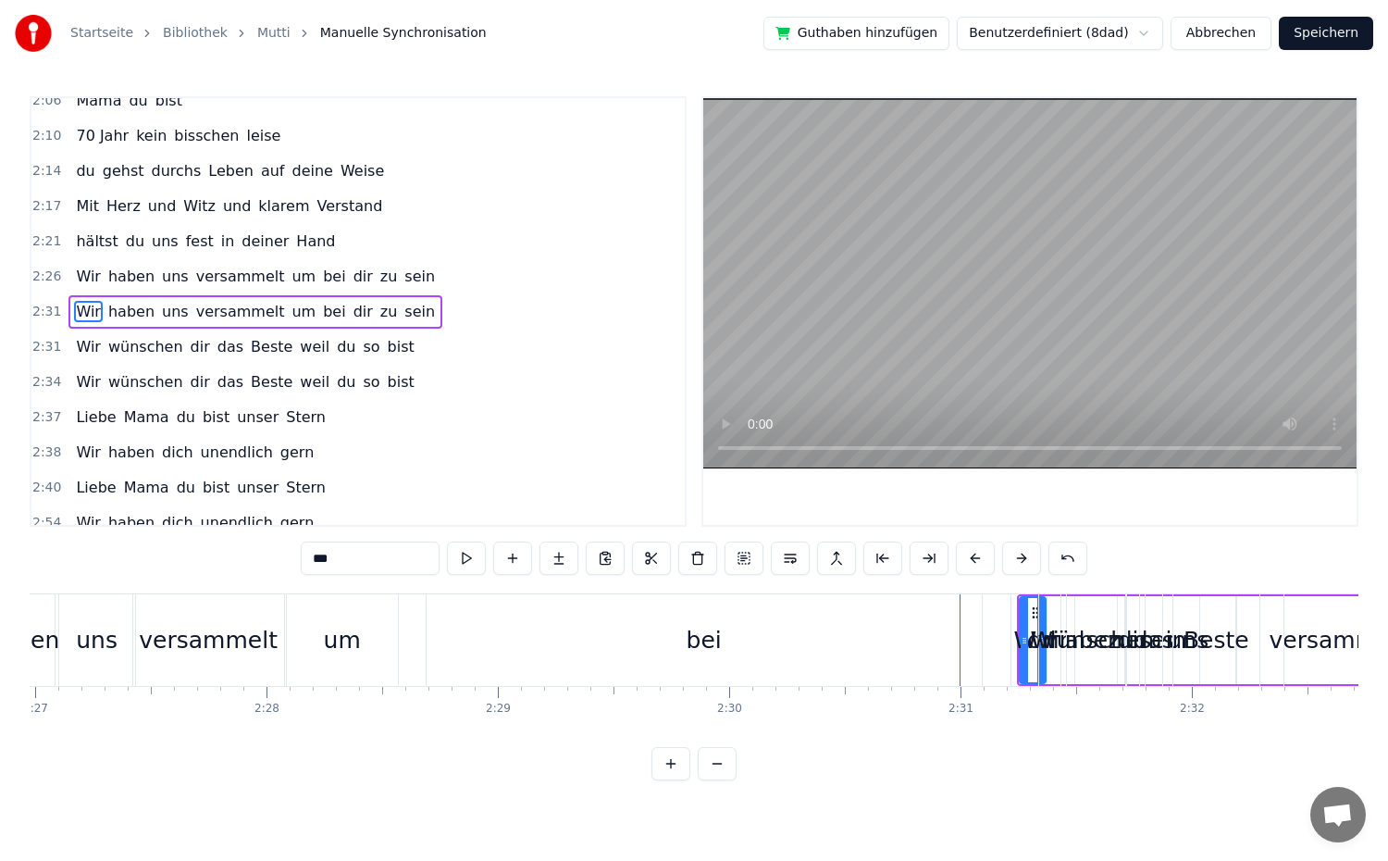
click at [1014, 558] on button at bounding box center [1021, 557] width 39 height 33
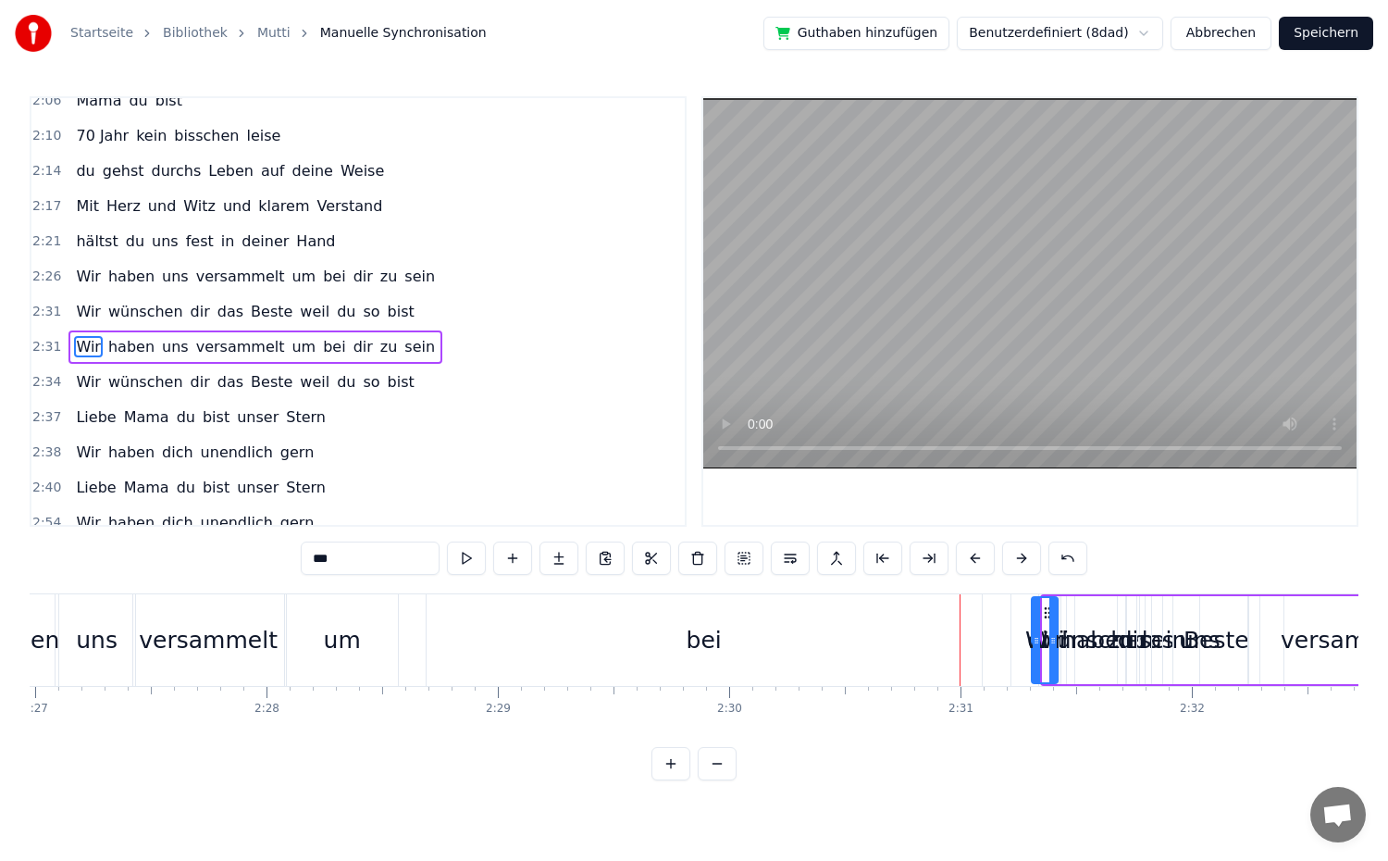
click at [1014, 558] on button at bounding box center [1021, 557] width 39 height 33
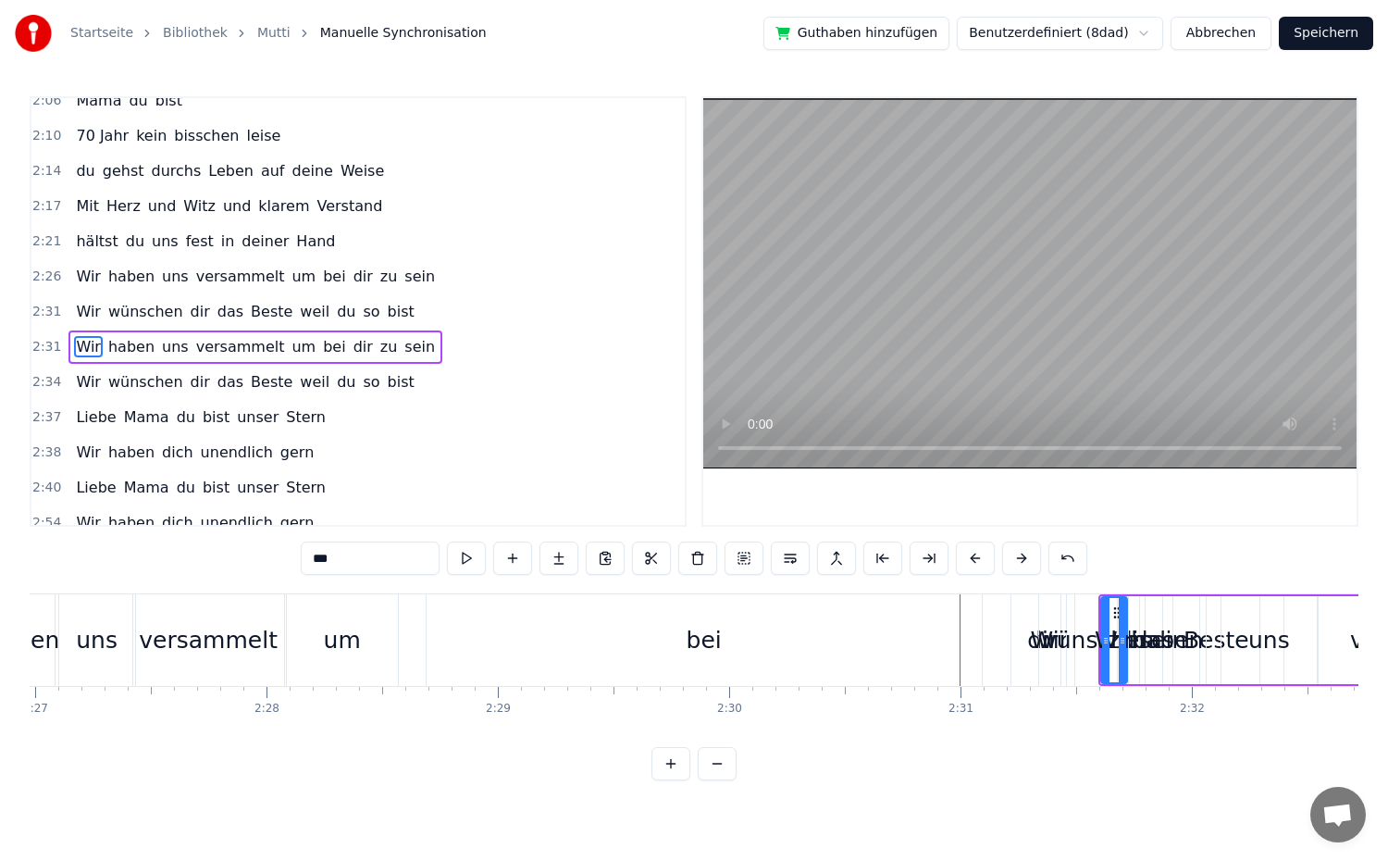
click at [1014, 558] on button at bounding box center [1021, 557] width 39 height 33
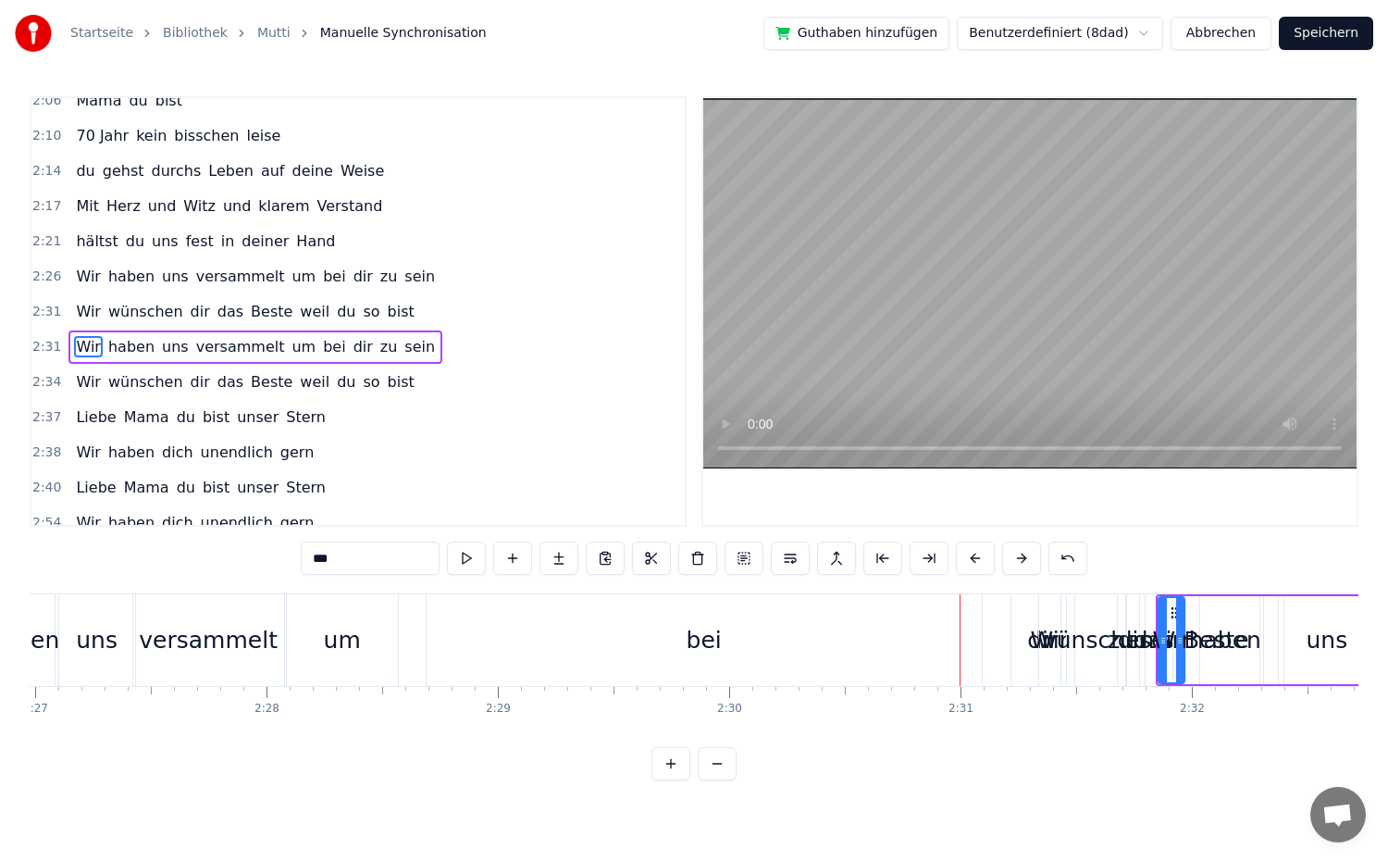
click at [1014, 558] on button at bounding box center [1021, 557] width 39 height 33
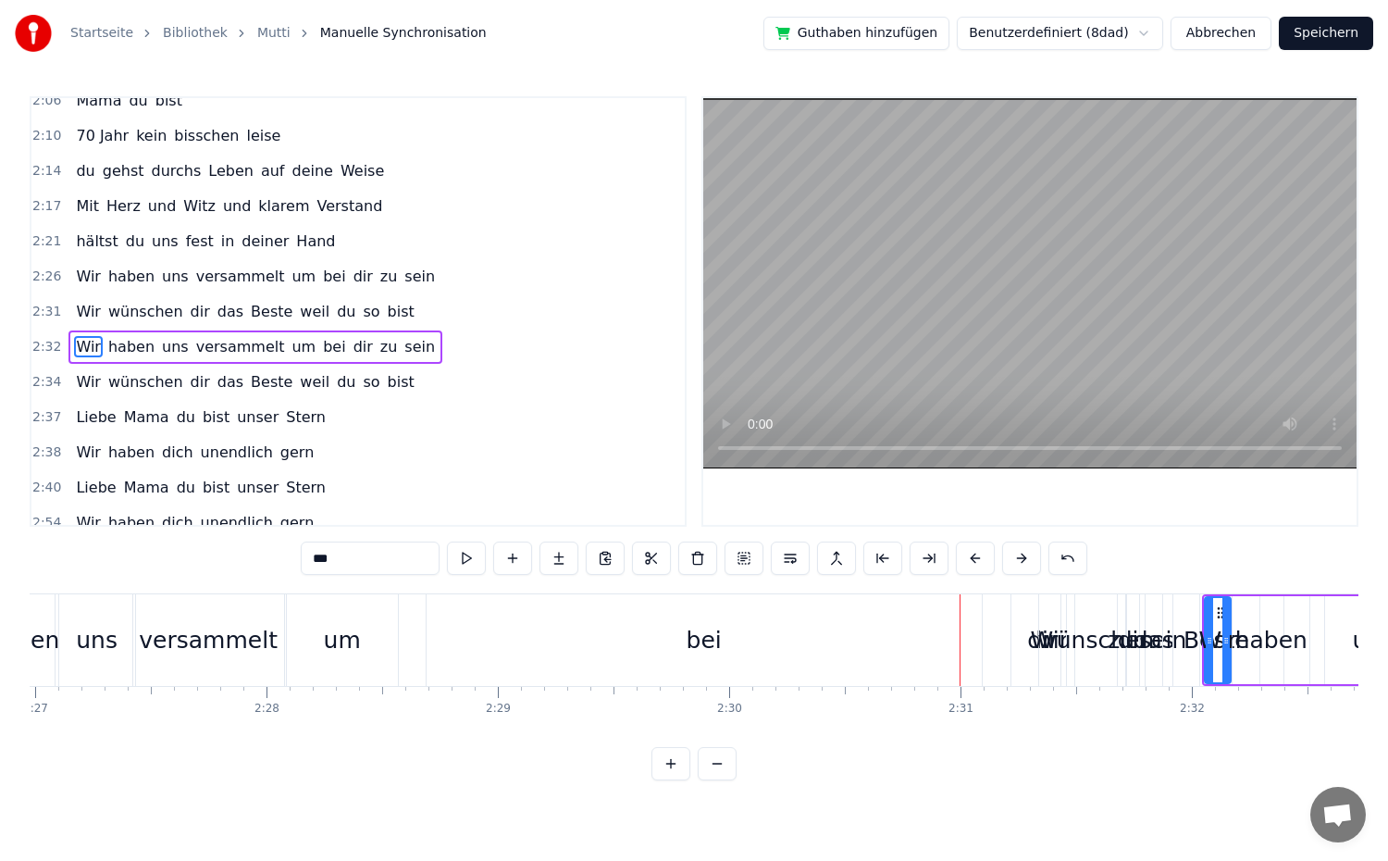
click at [1014, 558] on button at bounding box center [1021, 557] width 39 height 33
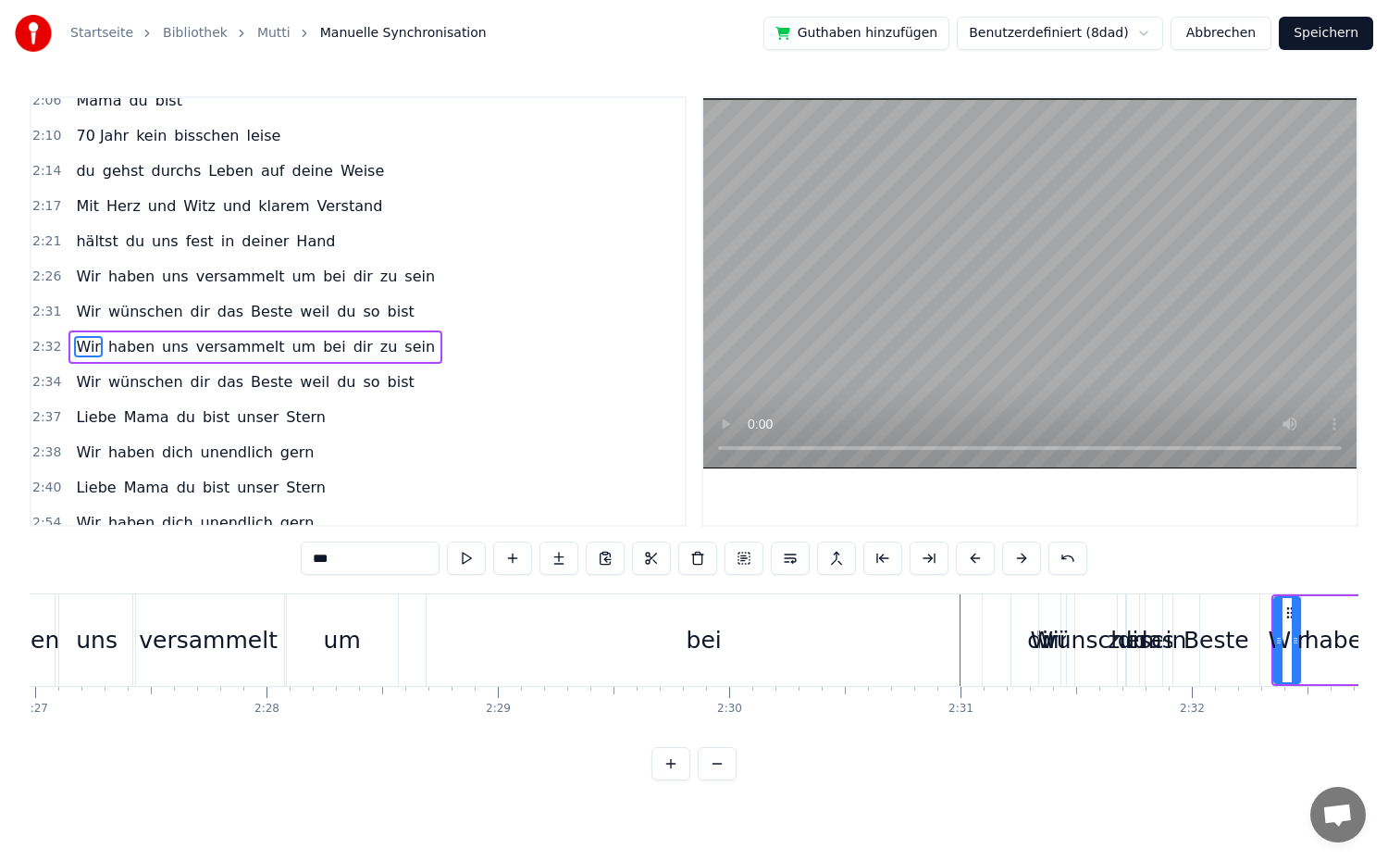
click at [1014, 558] on button at bounding box center [1021, 557] width 39 height 33
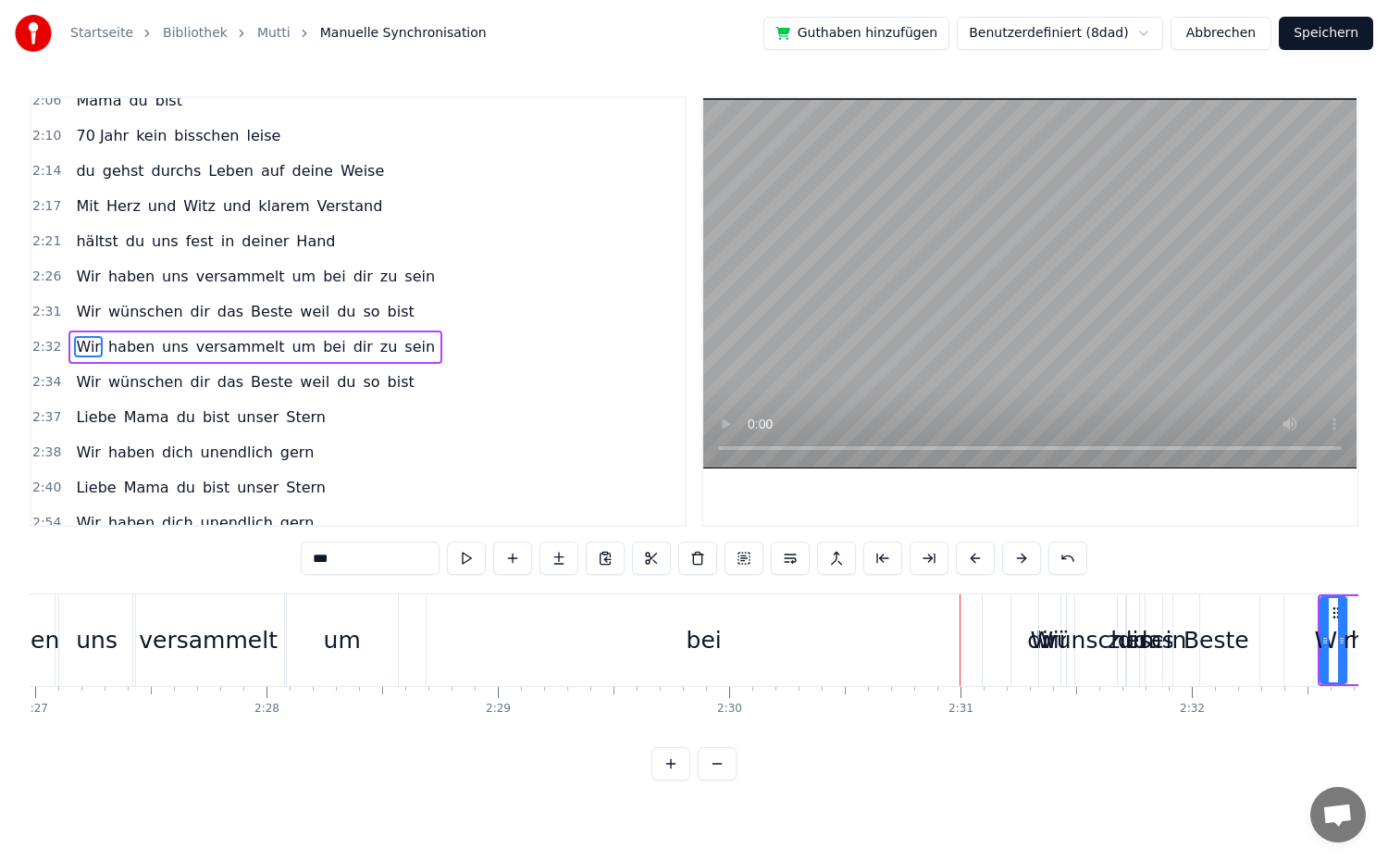
click at [1014, 558] on button at bounding box center [1021, 557] width 39 height 33
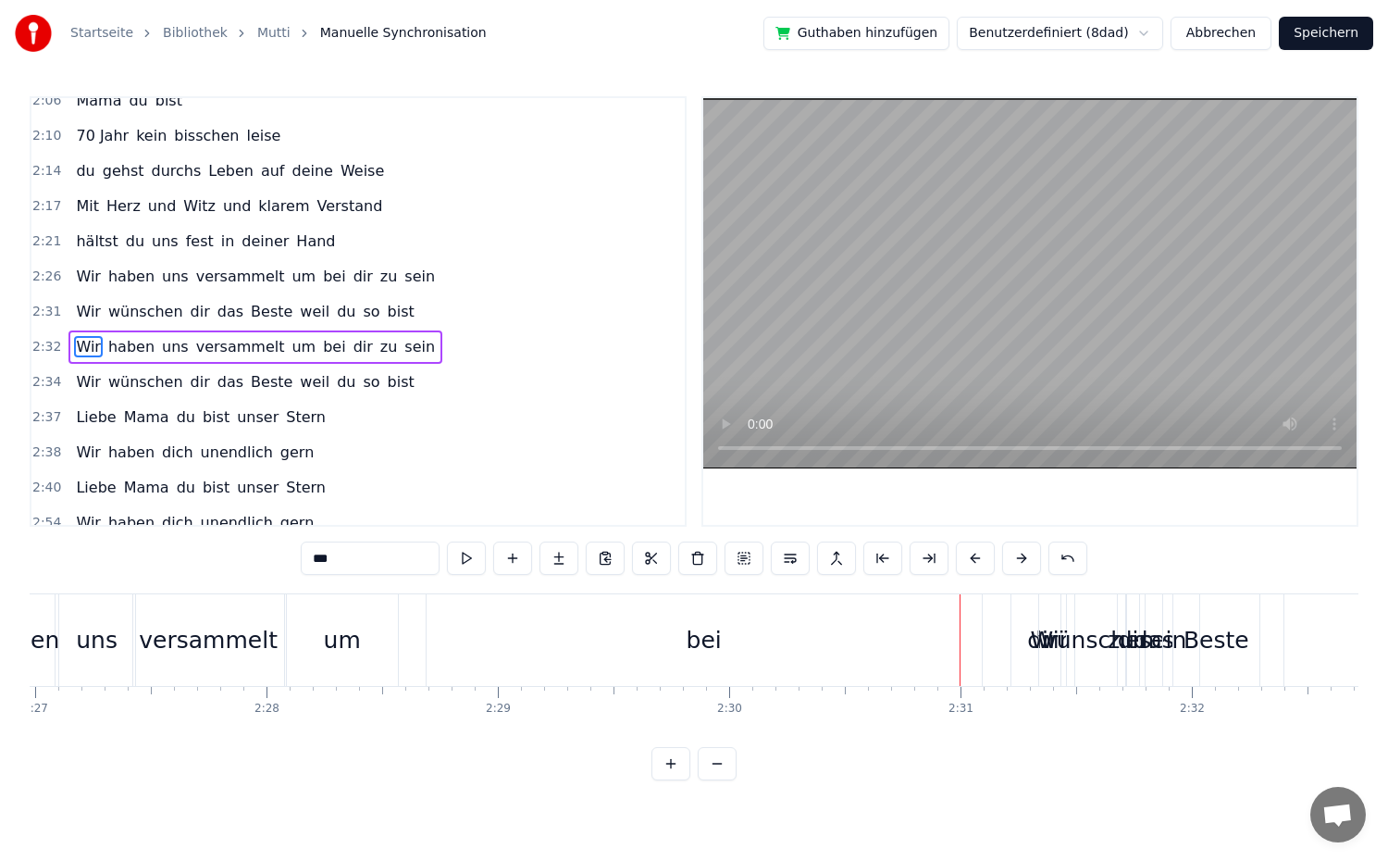
click at [1014, 558] on button at bounding box center [1021, 557] width 39 height 33
click at [61, 279] on div "2:26 Wir haben uns versammelt um bei dir zu sein" at bounding box center [357, 276] width 653 height 35
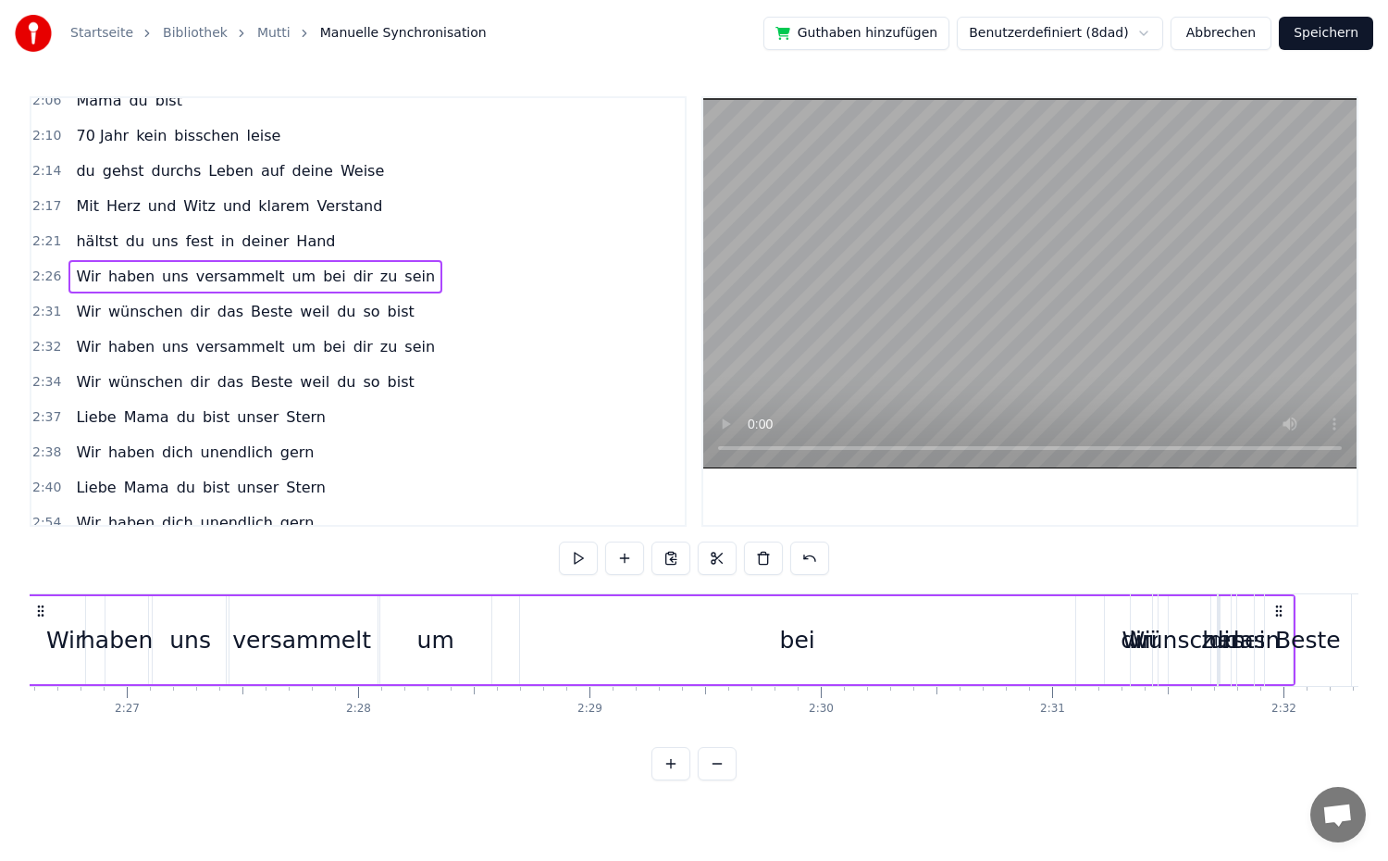
scroll to position [0, 33810]
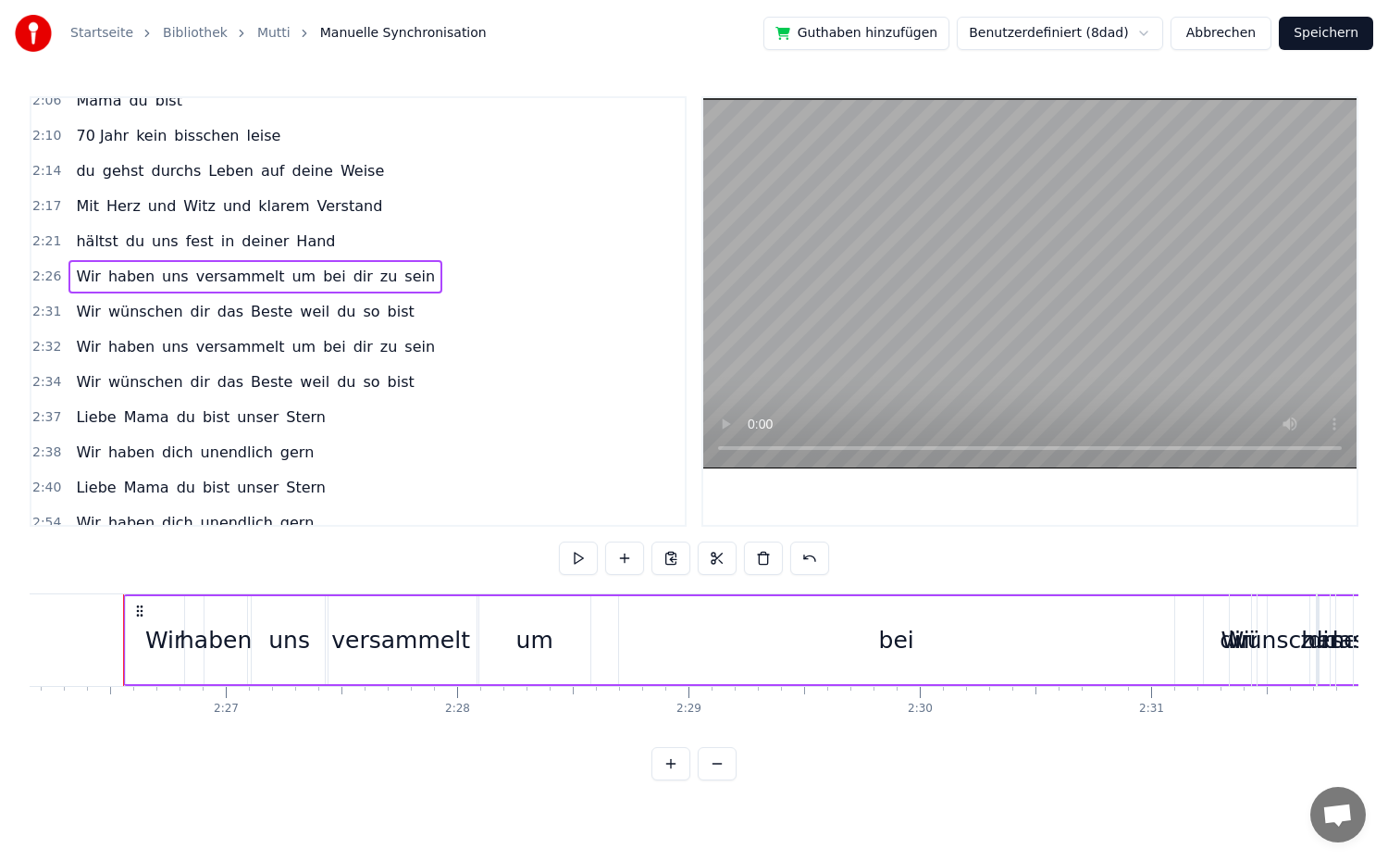
click at [865, 643] on div "bei" at bounding box center [896, 640] width 555 height 88
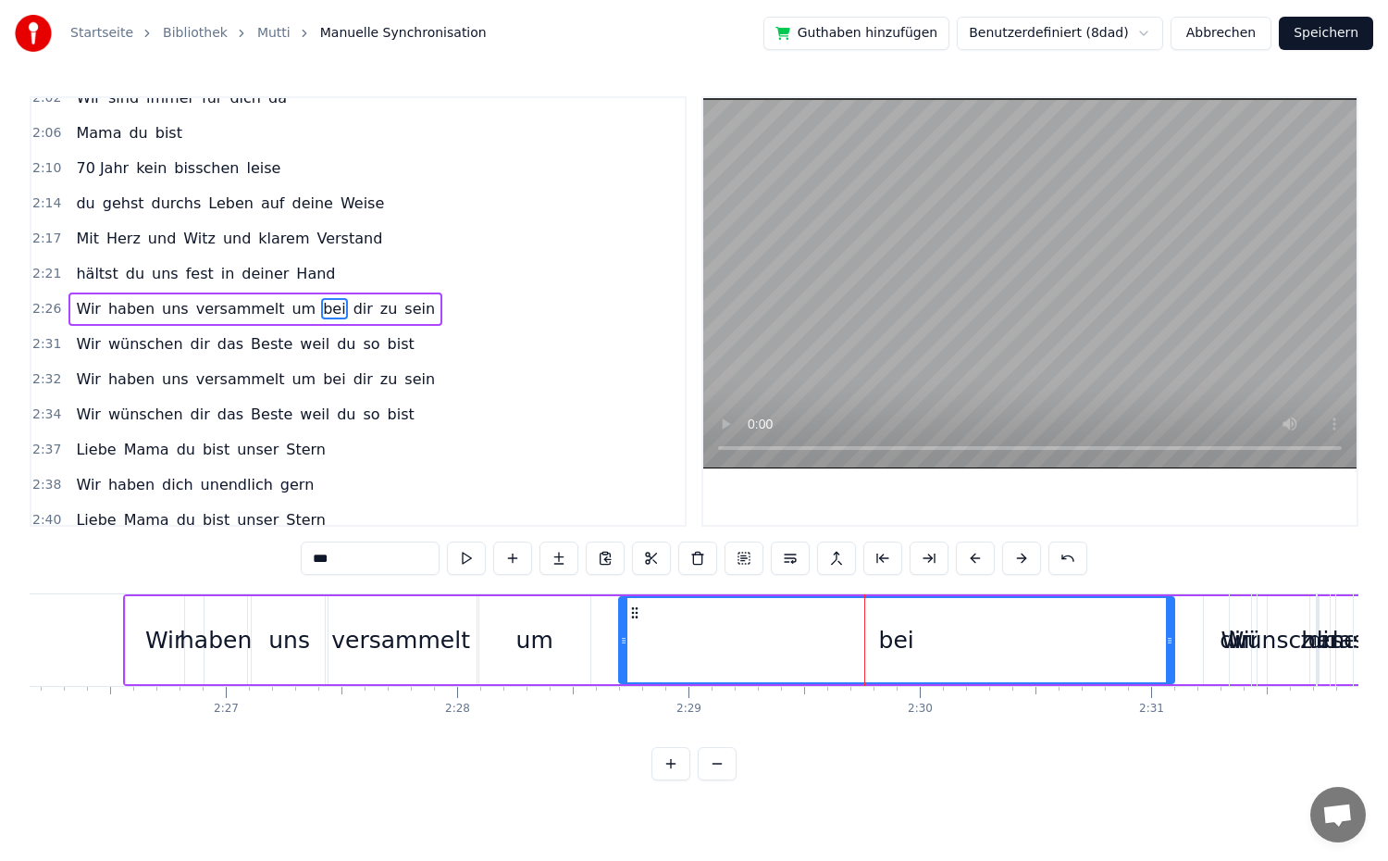
scroll to position [1105, 0]
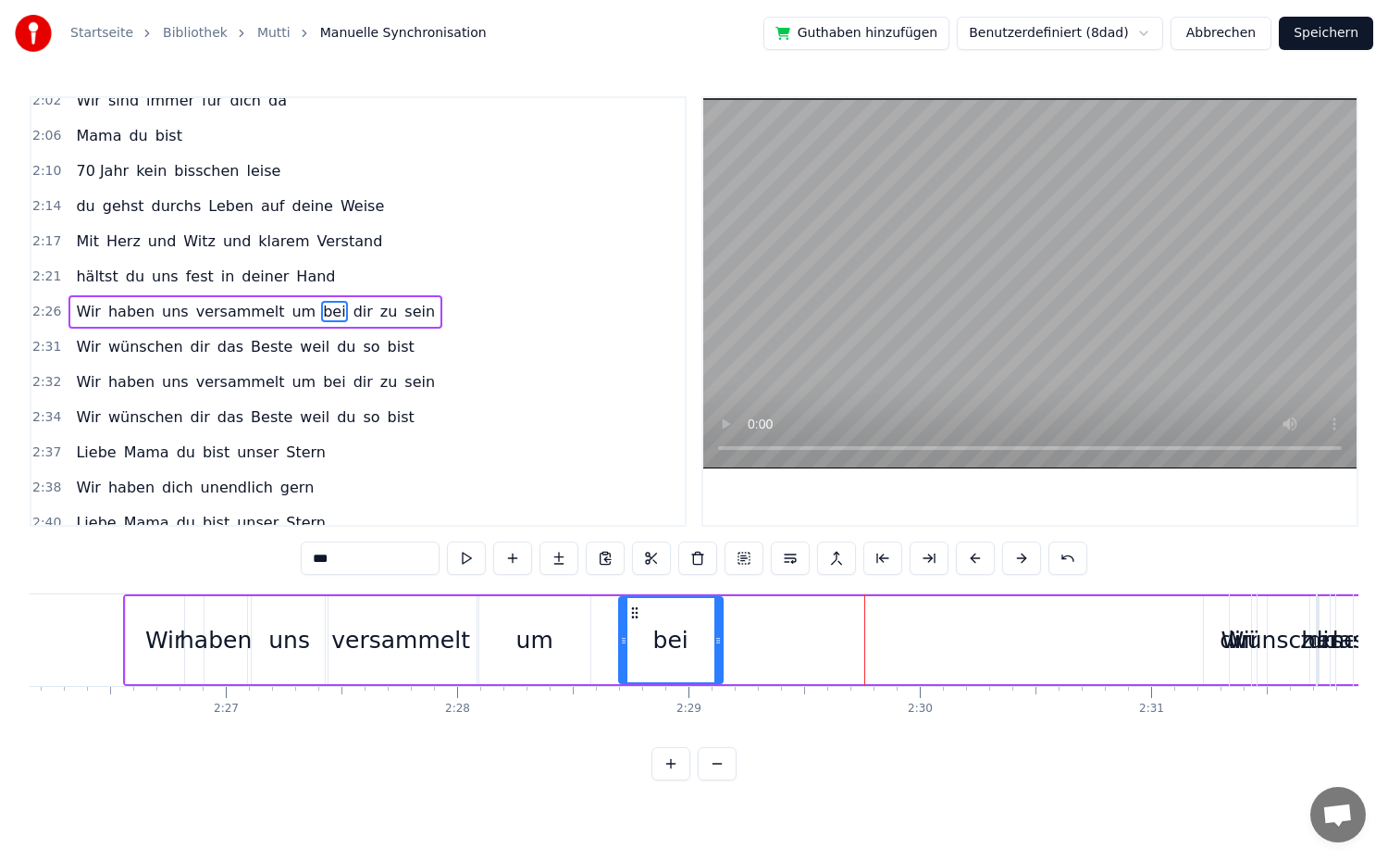
drag, startPoint x: 1167, startPoint y: 651, endPoint x: 715, endPoint y: 685, distance: 452.9
click at [715, 685] on div "Wir haben uns versammelt um bei dir zu sein" at bounding box center [758, 640] width 1271 height 92
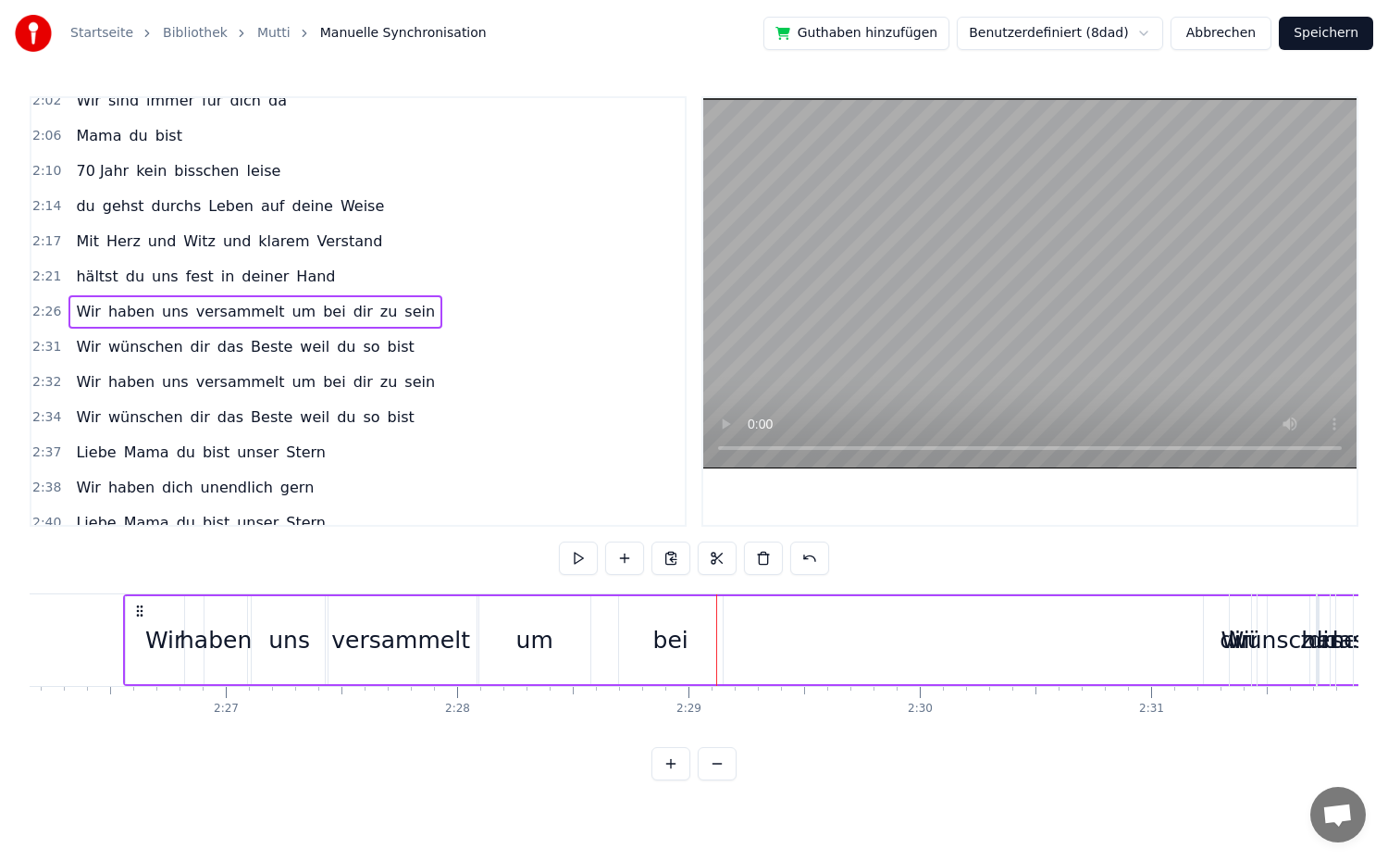
click at [579, 648] on div "um" at bounding box center [534, 640] width 111 height 88
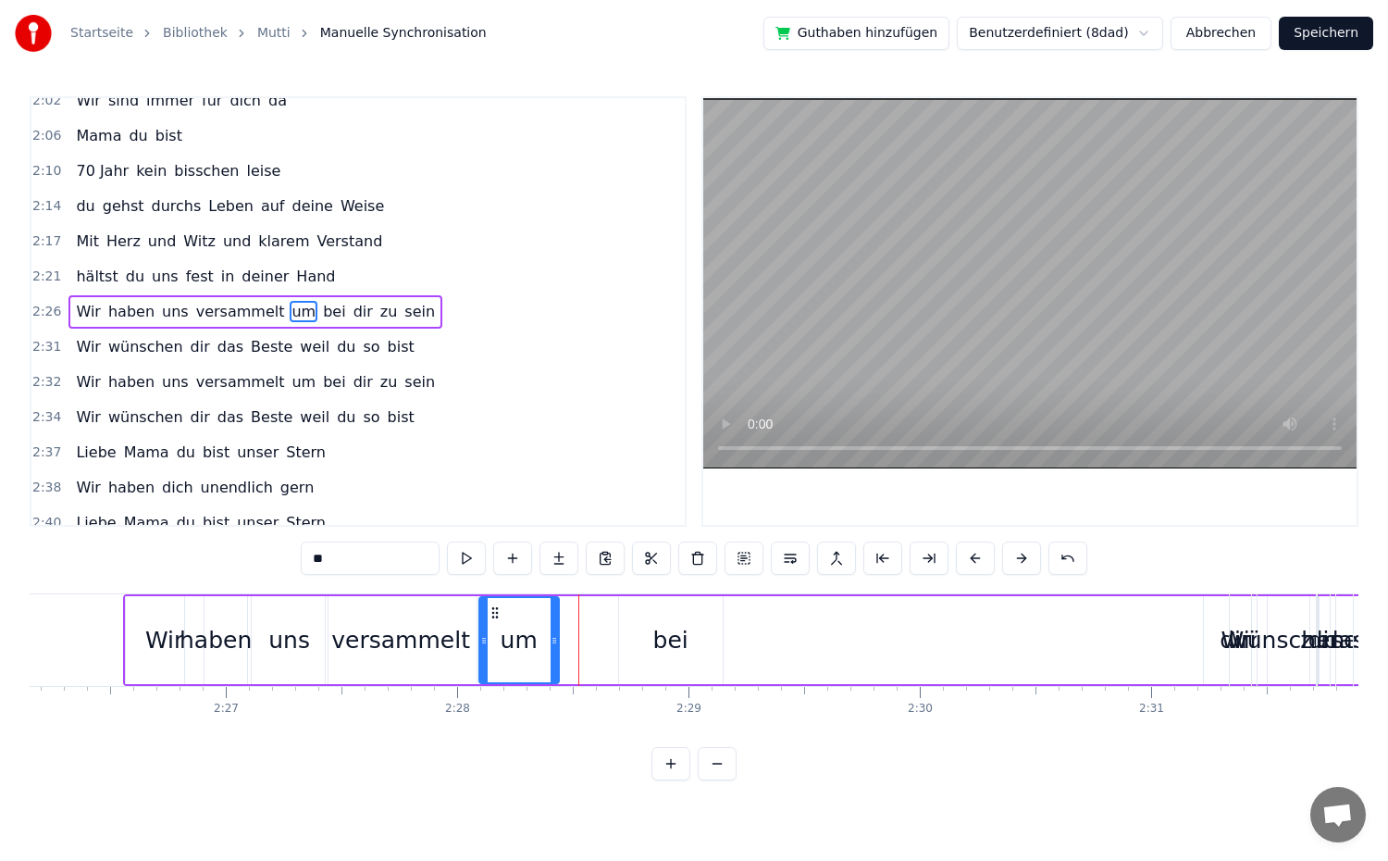
drag, startPoint x: 588, startPoint y: 646, endPoint x: 556, endPoint y: 644, distance: 31.5
click at [556, 644] on icon at bounding box center [554, 640] width 7 height 15
click at [662, 651] on div "bei" at bounding box center [670, 640] width 35 height 35
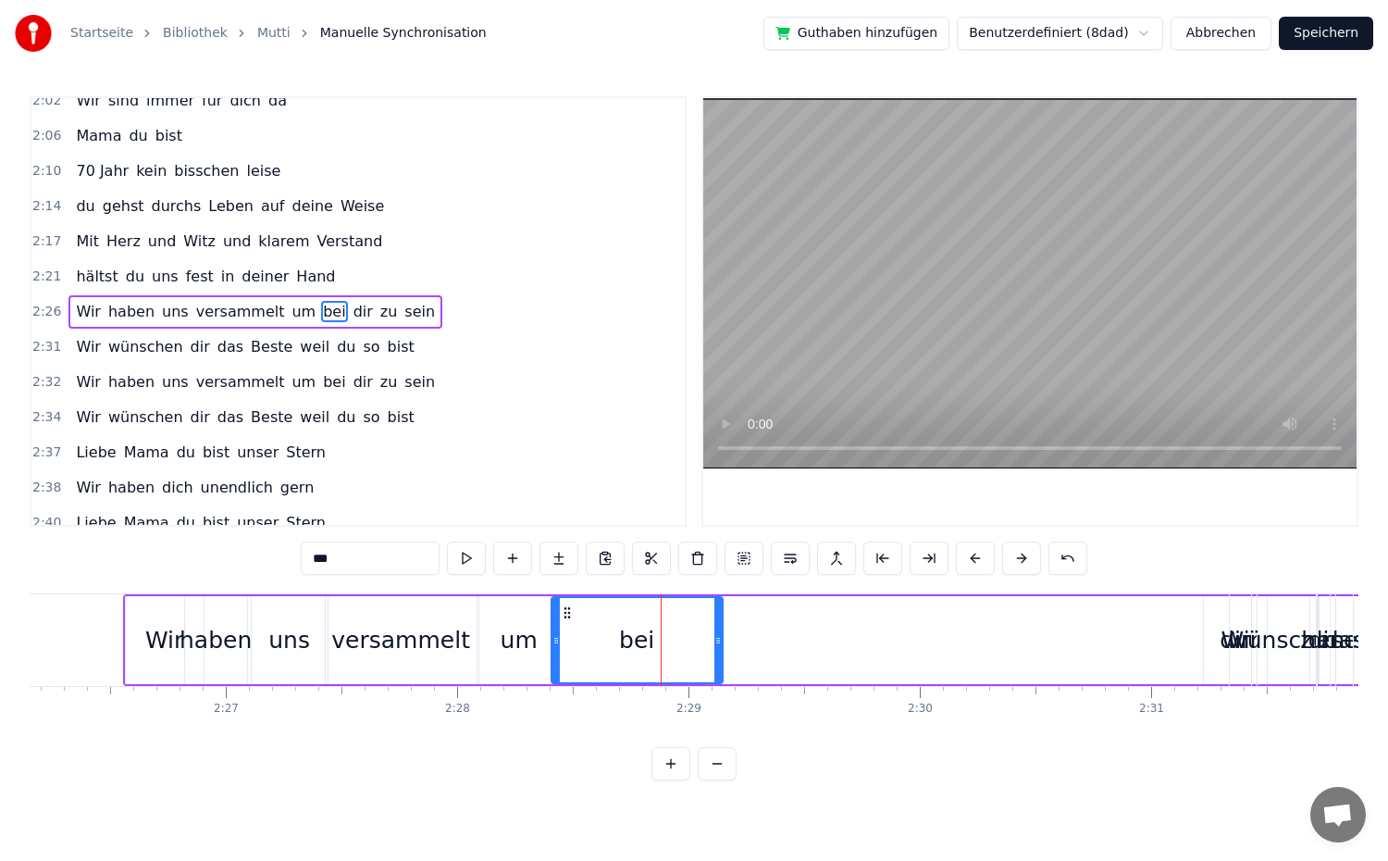
drag, startPoint x: 623, startPoint y: 648, endPoint x: 555, endPoint y: 651, distance: 67.7
click at [555, 651] on div at bounding box center [555, 640] width 7 height 84
drag, startPoint x: 719, startPoint y: 654, endPoint x: 637, endPoint y: 660, distance: 82.5
click at [637, 660] on div at bounding box center [635, 640] width 7 height 84
click at [77, 341] on span "Wir" at bounding box center [88, 346] width 29 height 21
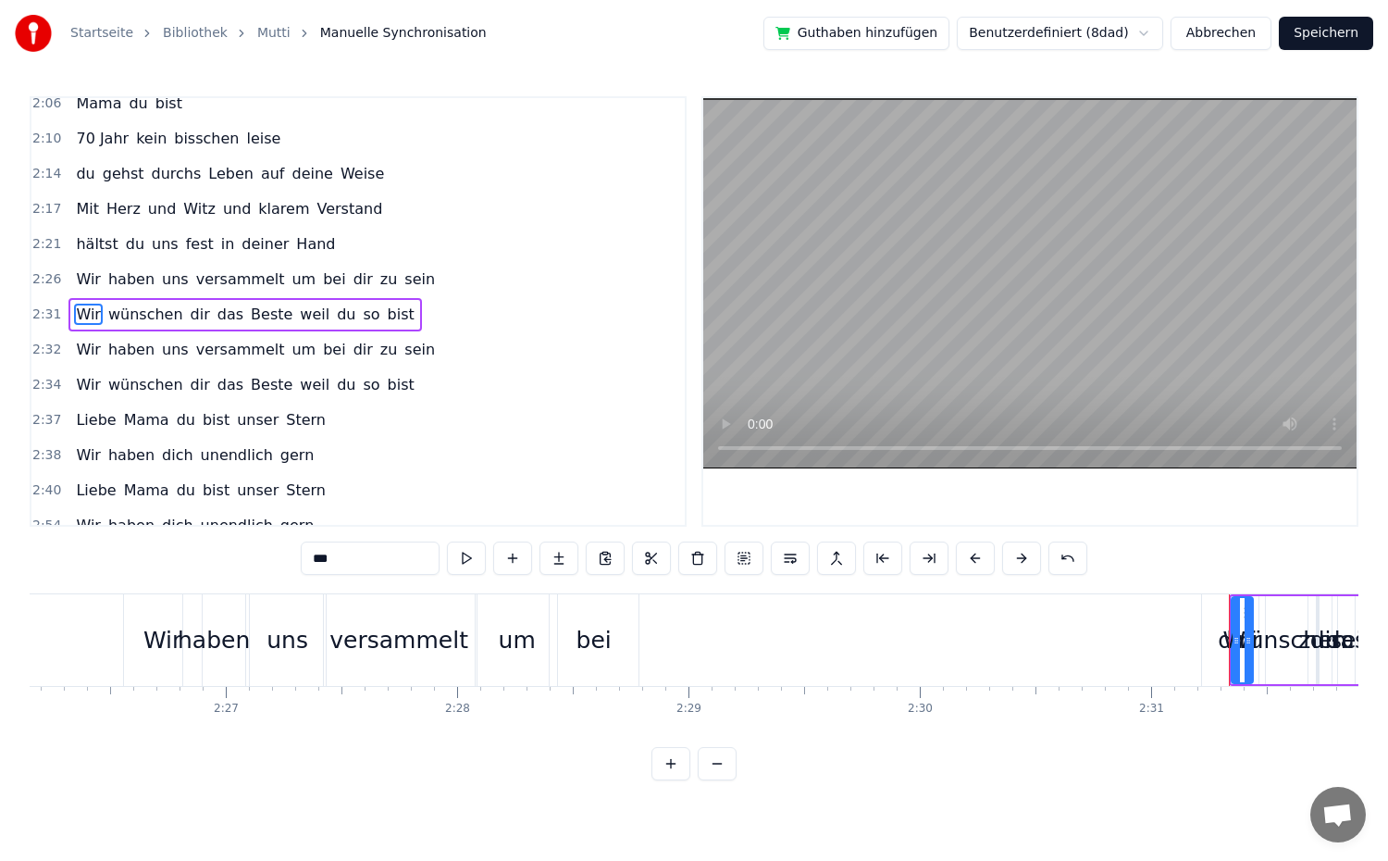
scroll to position [1140, 0]
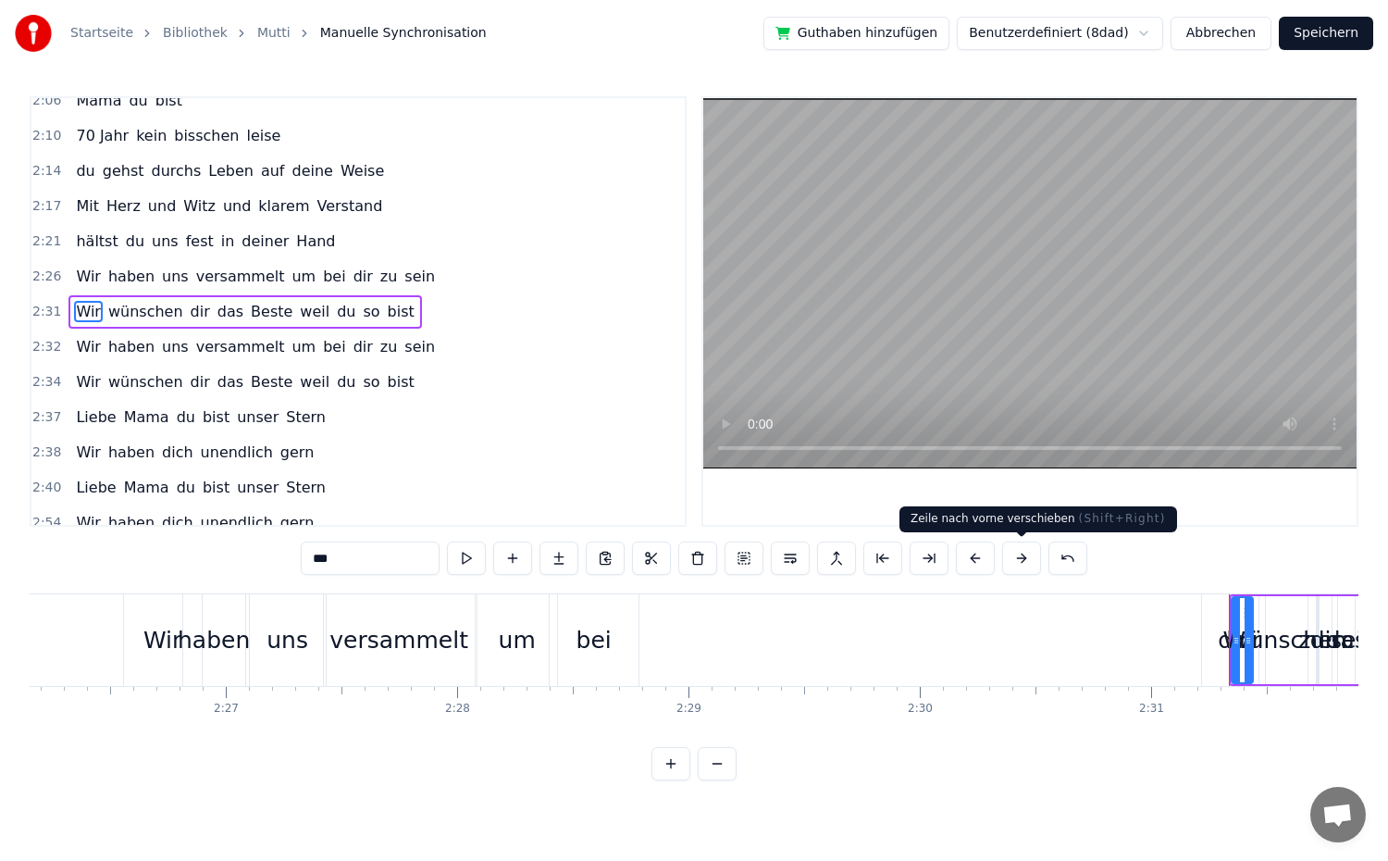
click at [1027, 556] on button at bounding box center [1021, 557] width 39 height 33
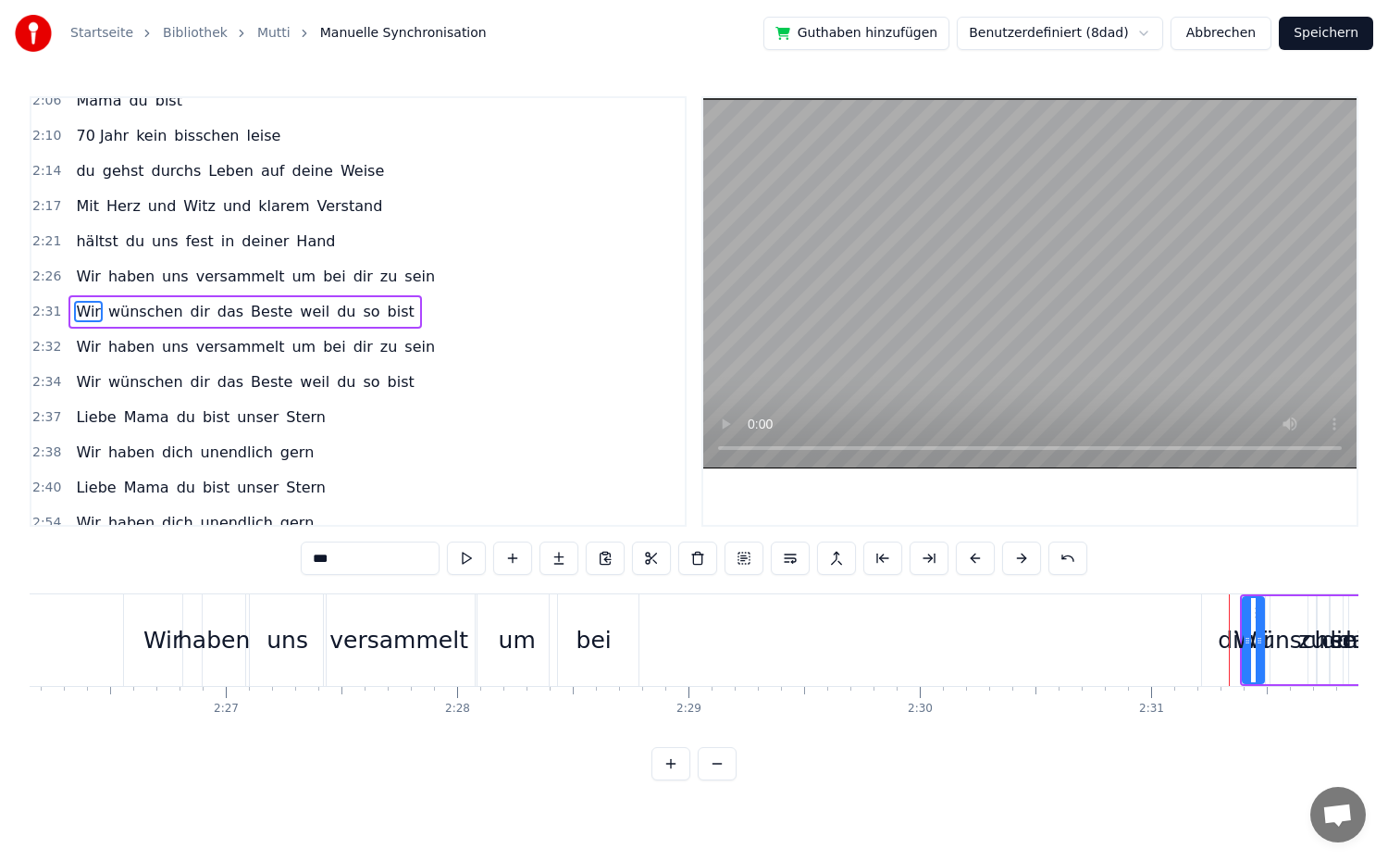
click at [1027, 556] on button at bounding box center [1021, 557] width 39 height 33
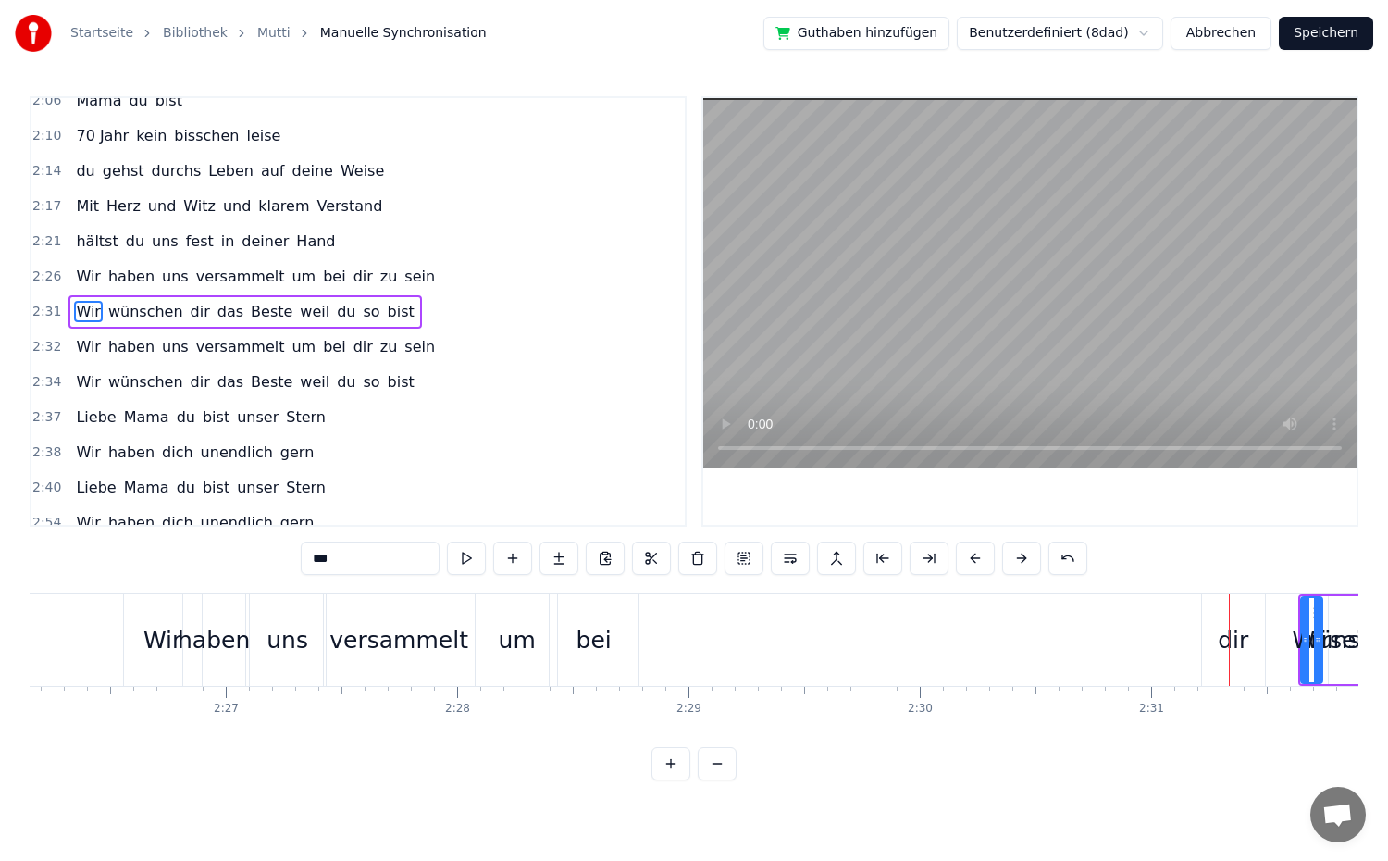
click at [1027, 556] on button at bounding box center [1021, 557] width 39 height 33
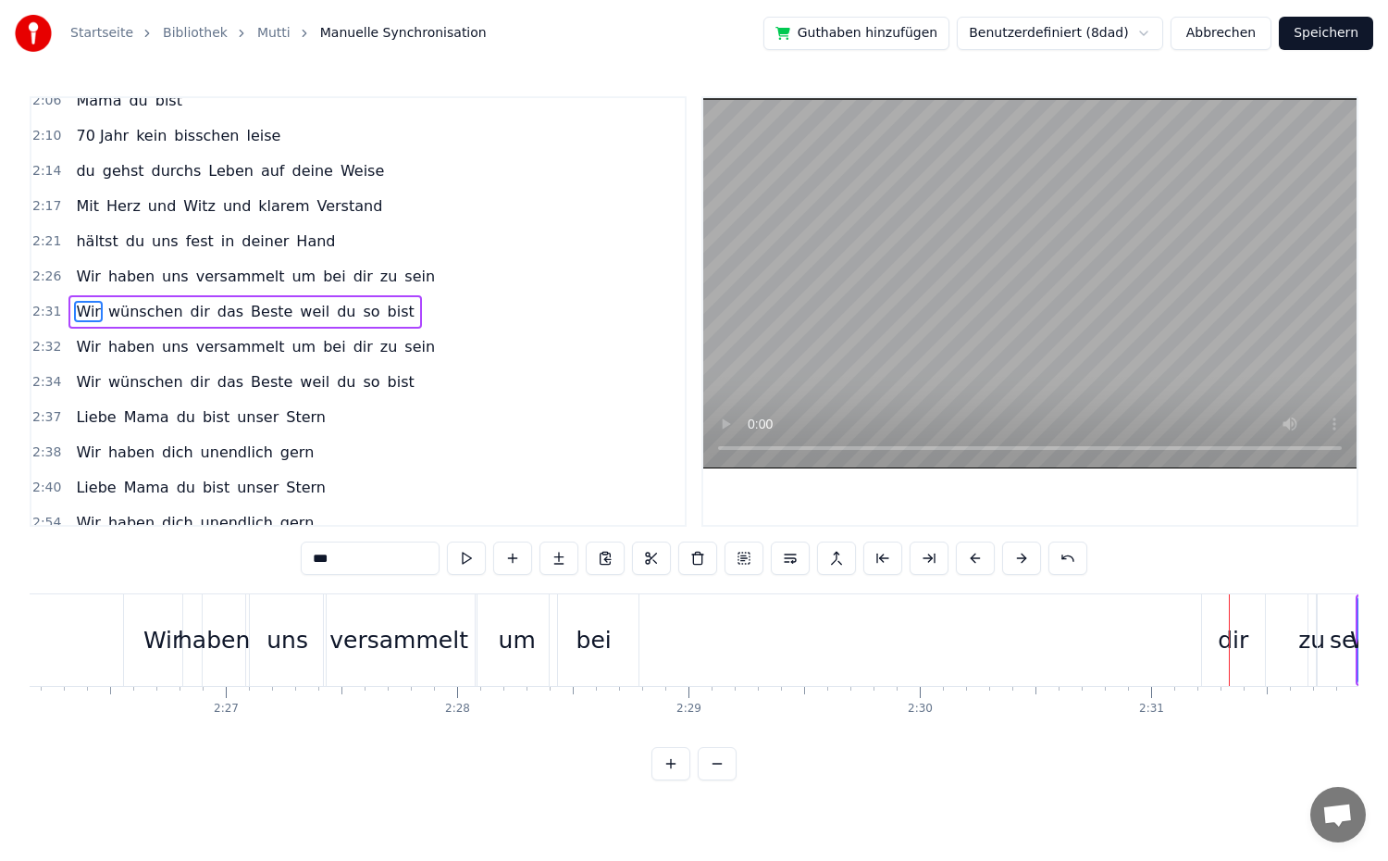
click at [1027, 556] on button at bounding box center [1021, 557] width 39 height 33
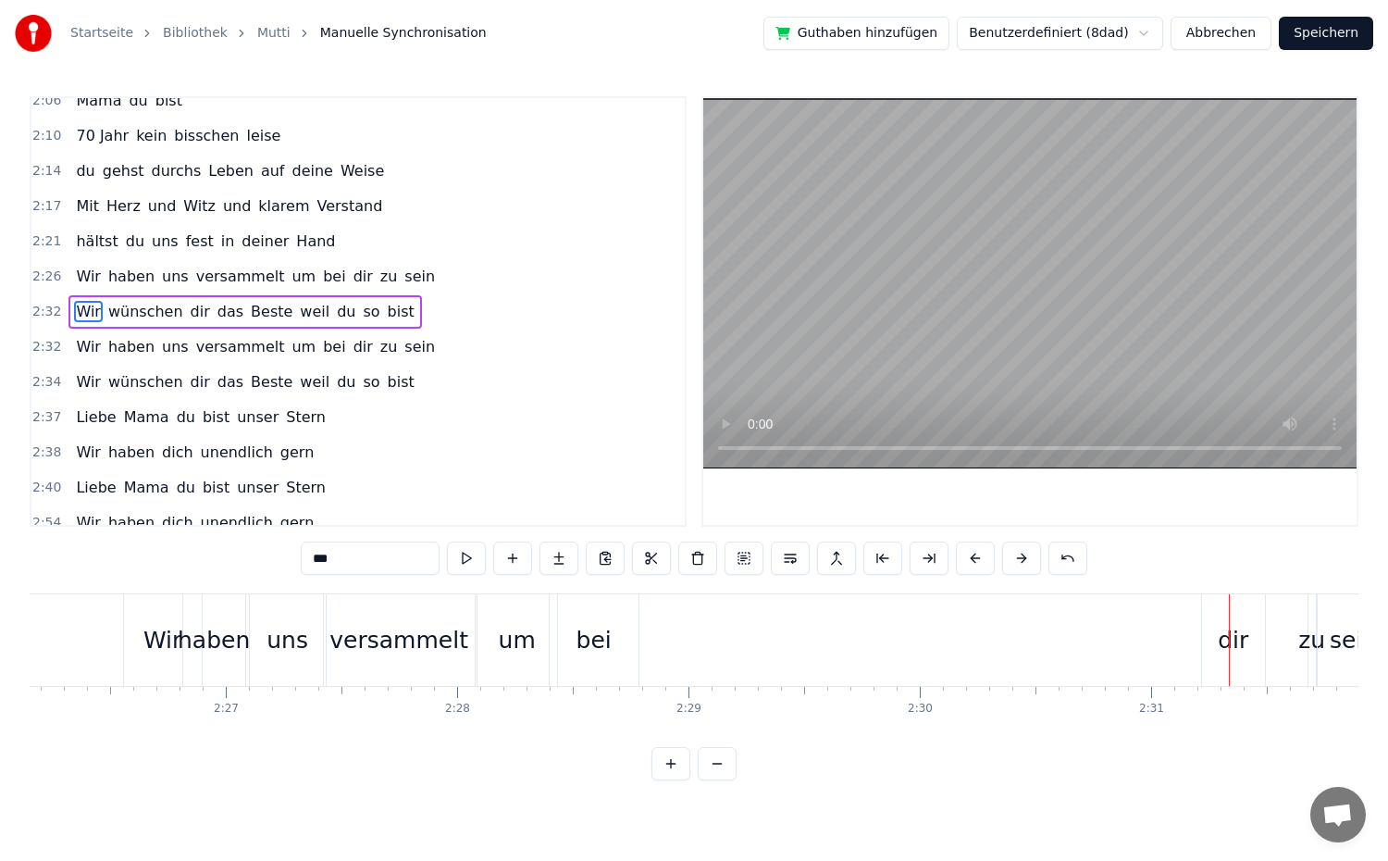
click at [1027, 556] on button at bounding box center [1021, 557] width 39 height 33
click at [1219, 640] on div "dir" at bounding box center [1233, 640] width 31 height 35
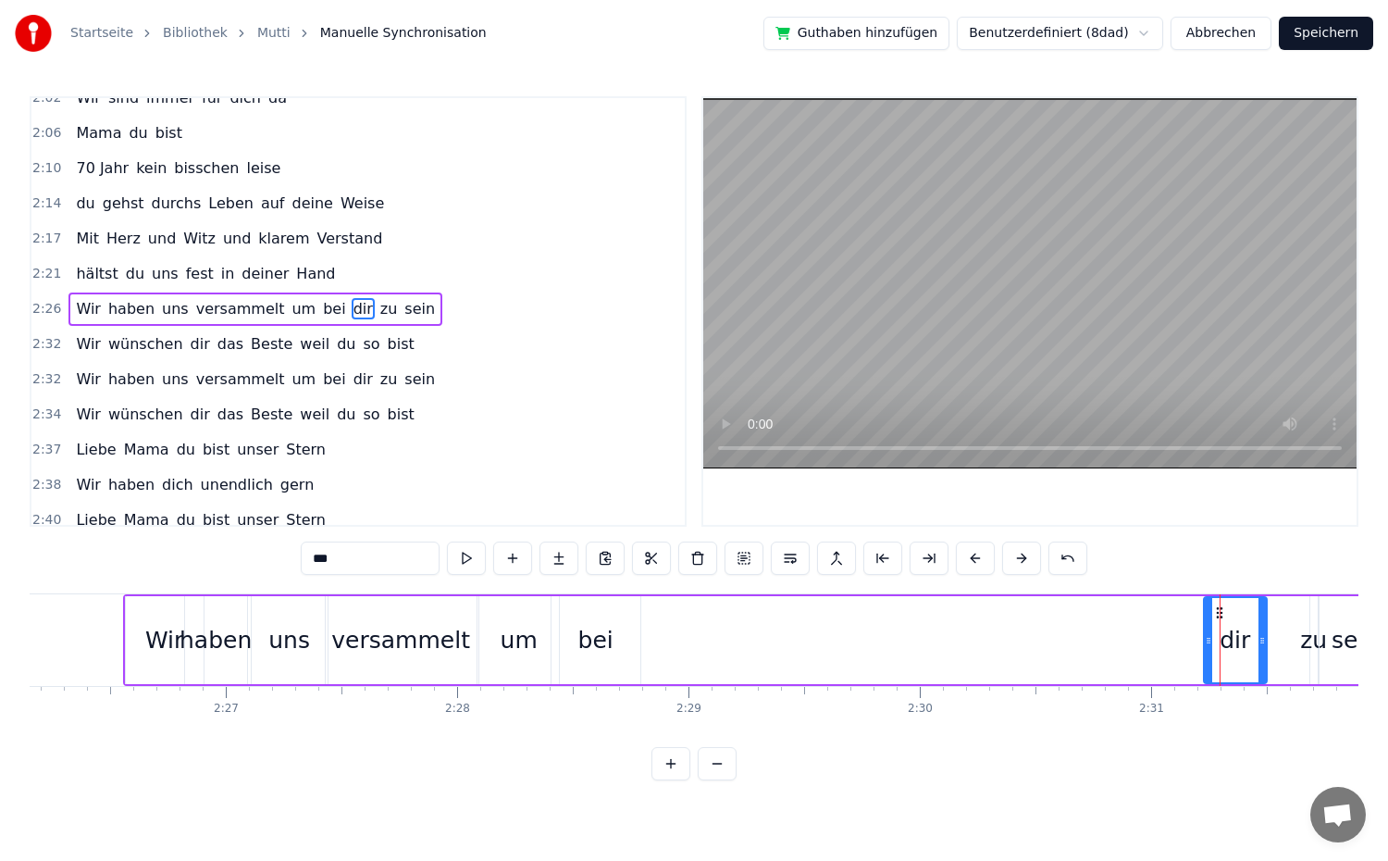
scroll to position [1105, 0]
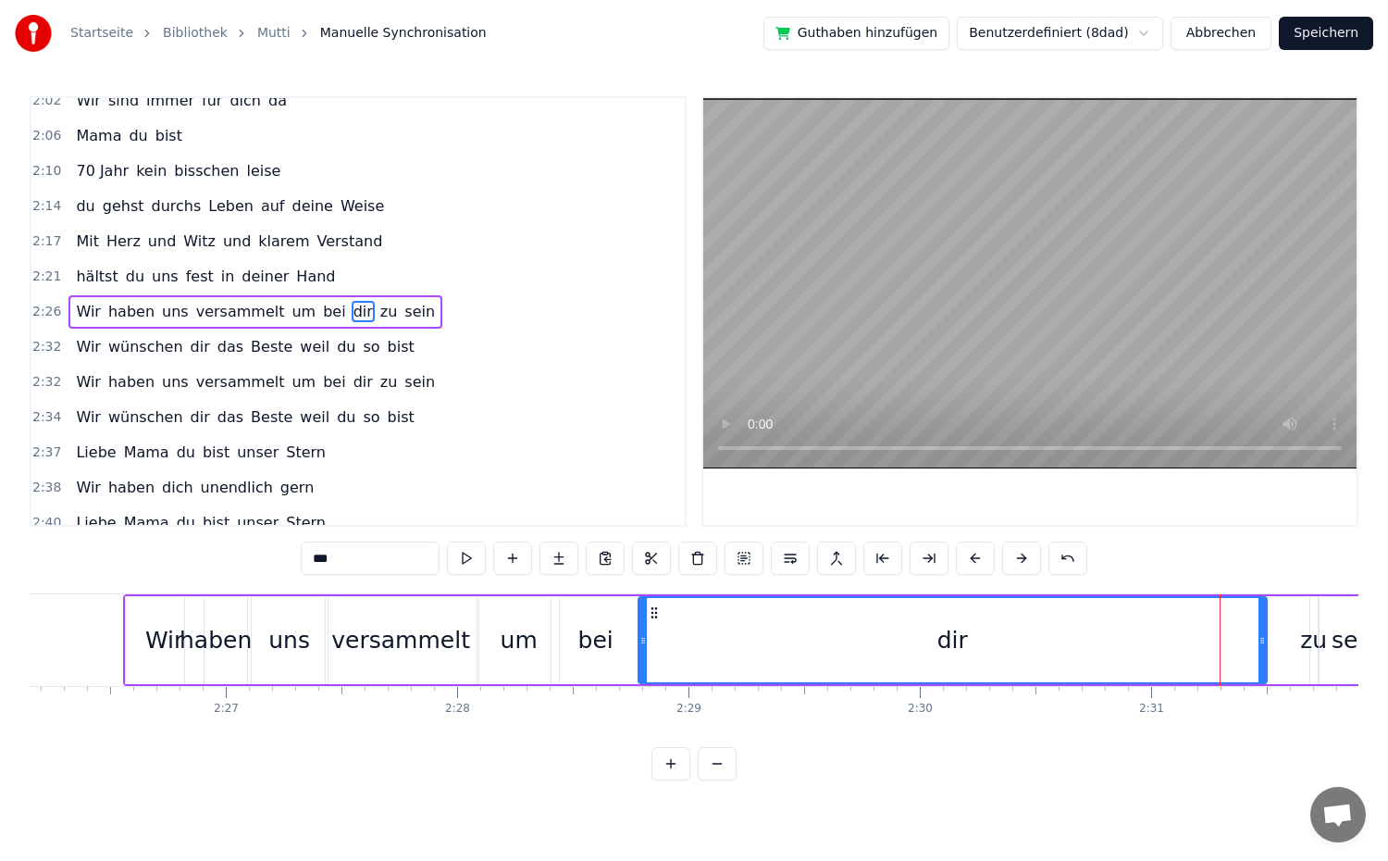
drag, startPoint x: 1205, startPoint y: 643, endPoint x: 639, endPoint y: 665, distance: 565.8
click at [639, 665] on div at bounding box center [642, 640] width 7 height 84
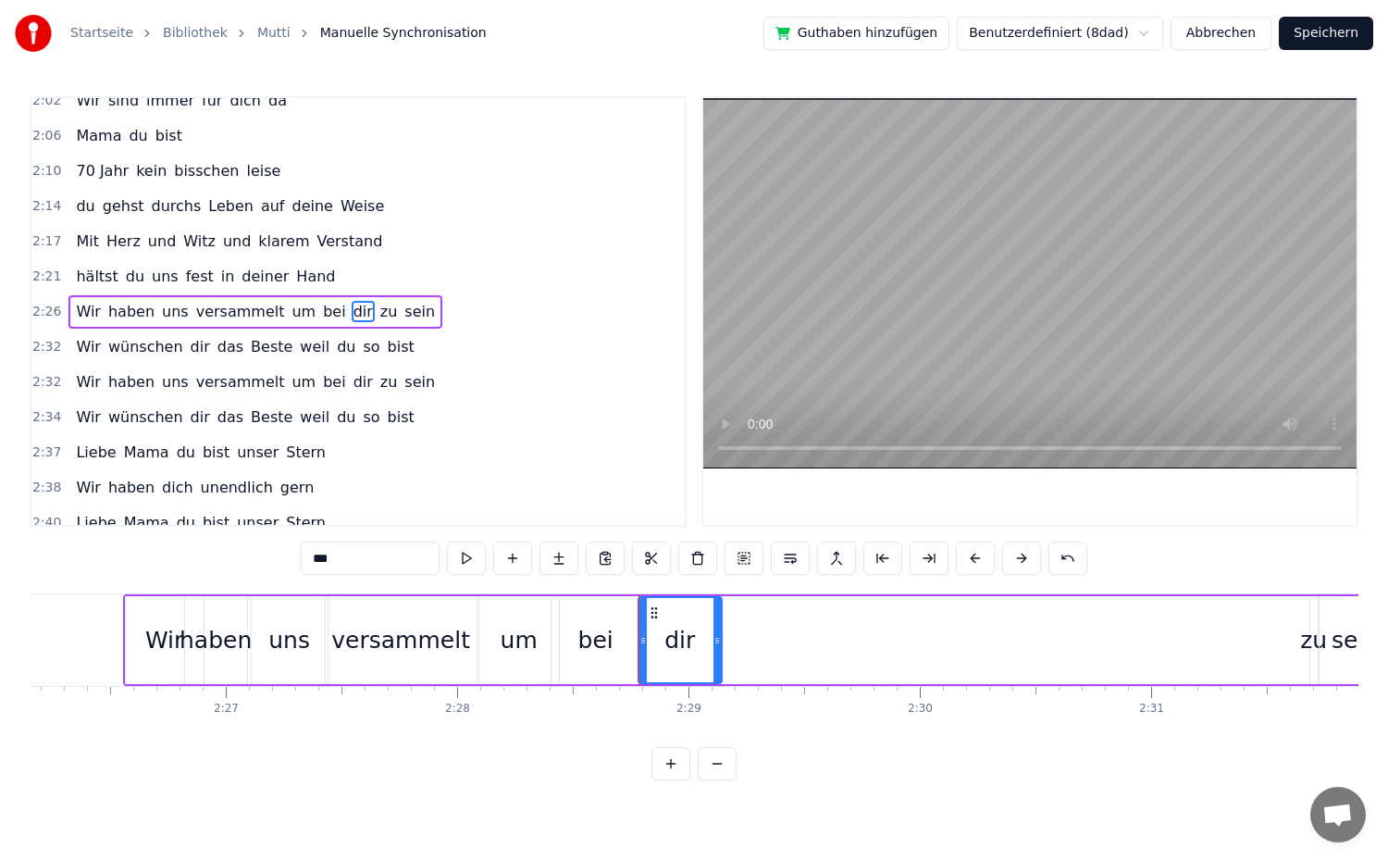
drag, startPoint x: 1261, startPoint y: 643, endPoint x: 716, endPoint y: 658, distance: 545.2
click at [716, 658] on div at bounding box center [716, 640] width 7 height 84
click at [1303, 644] on div "zu" at bounding box center [1313, 640] width 27 height 35
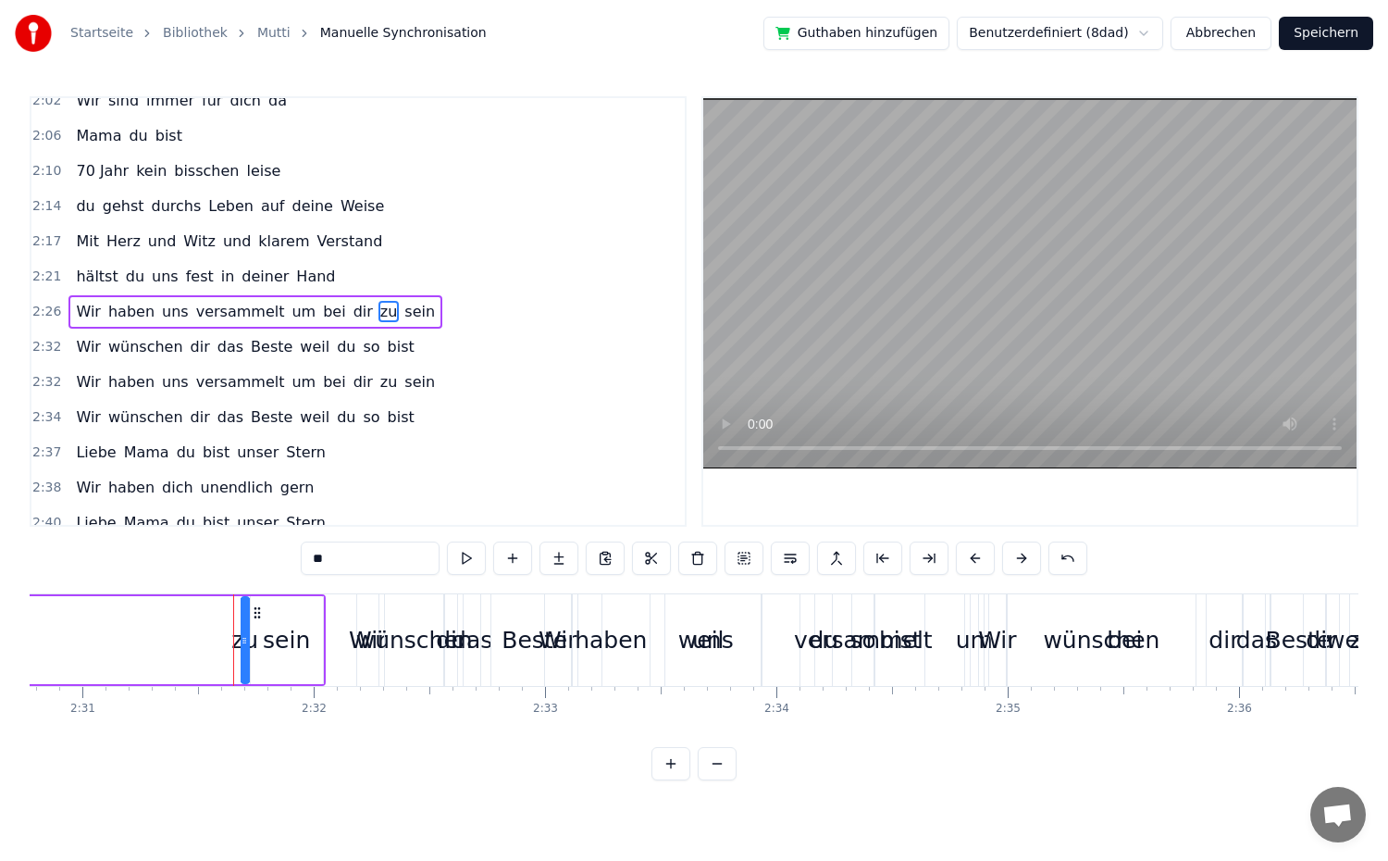
scroll to position [0, 34989]
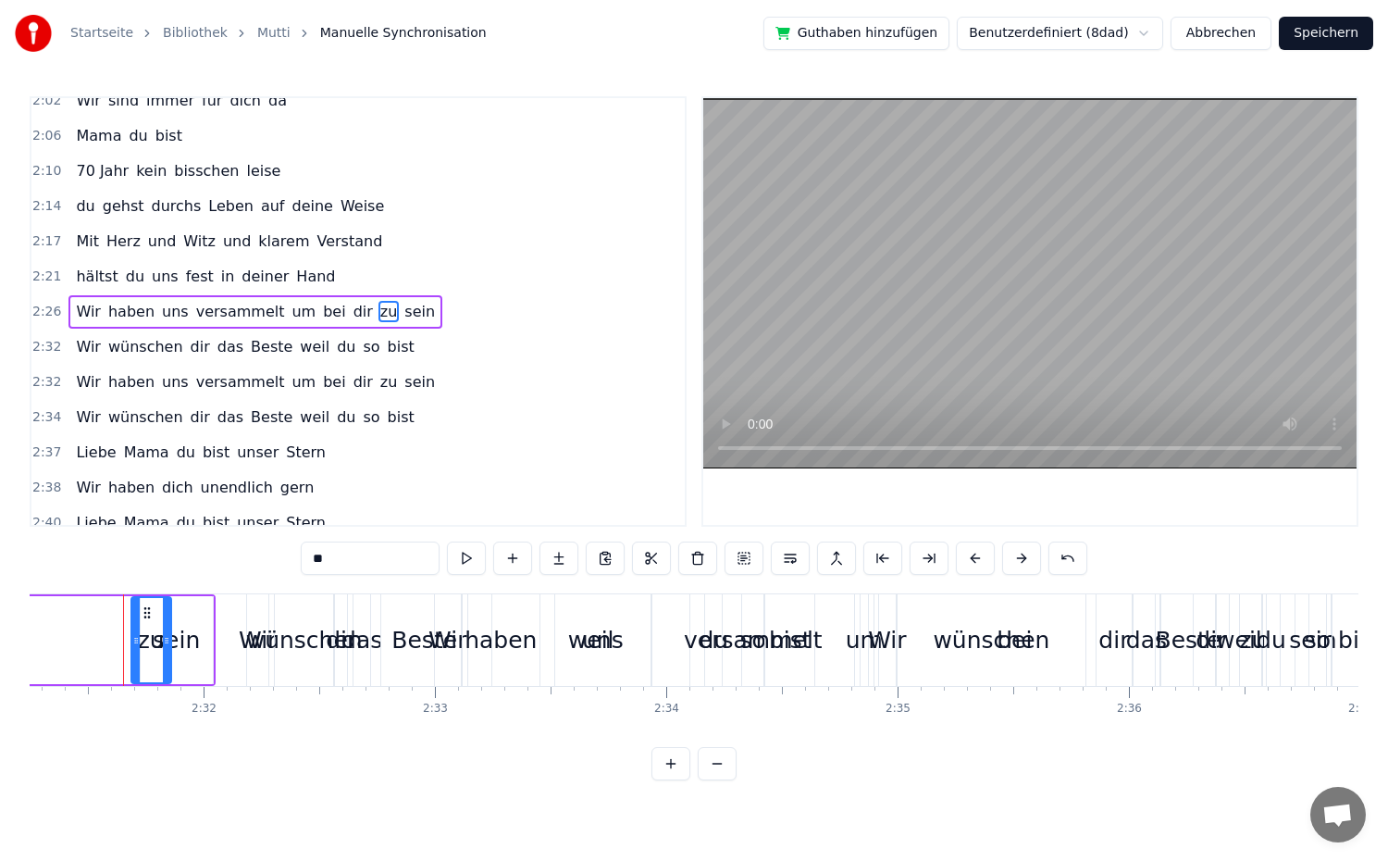
drag, startPoint x: 132, startPoint y: 638, endPoint x: 135, endPoint y: 651, distance: 14.2
click at [165, 652] on div at bounding box center [166, 640] width 7 height 84
drag, startPoint x: 134, startPoint y: 645, endPoint x: 0, endPoint y: 656, distance: 134.6
click at [0, 656] on div "Startseite Bibliothek Mutti Manuelle Synchronisation Guthaben hinzufügen Benutz…" at bounding box center [694, 390] width 1388 height 780
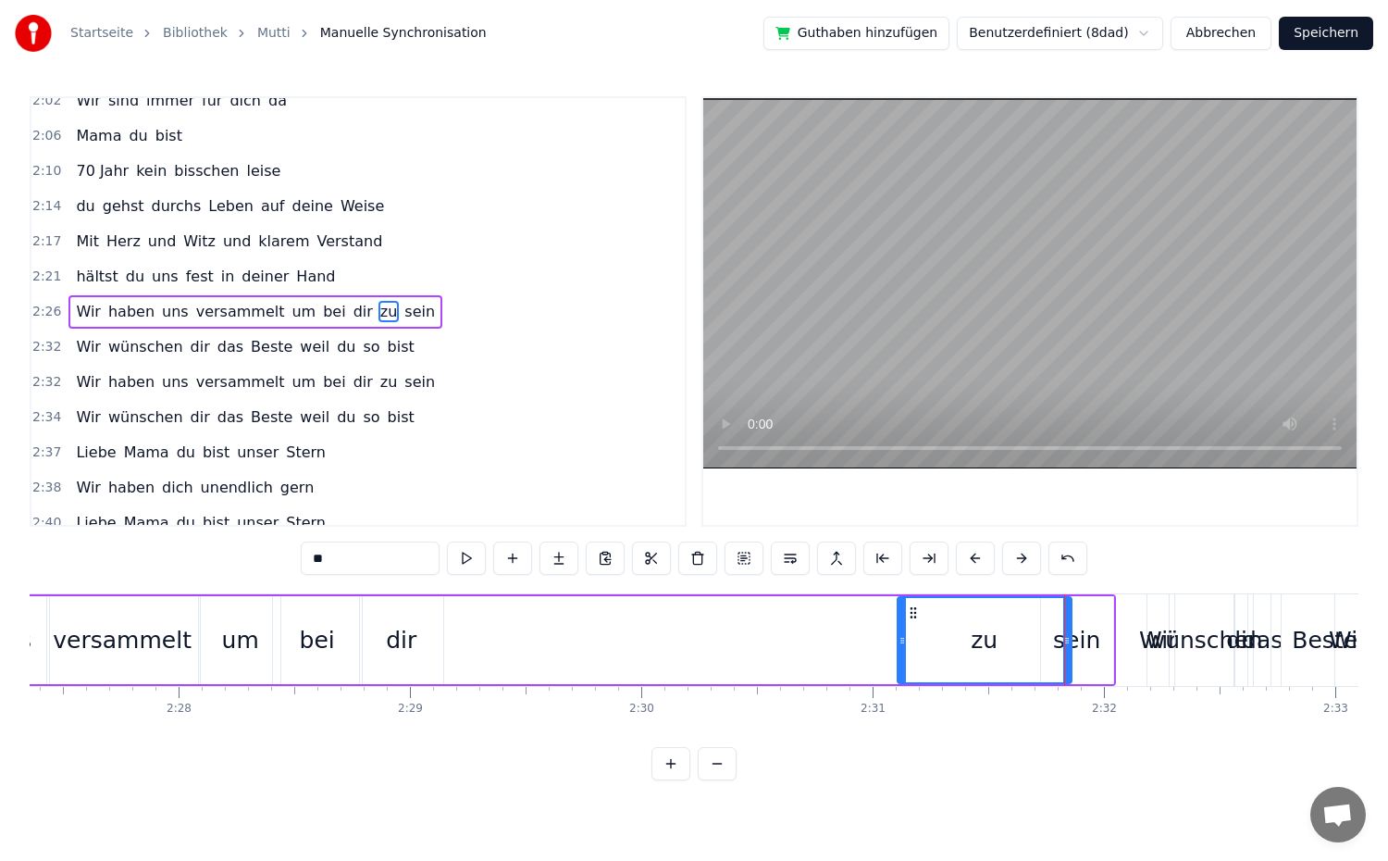
scroll to position [0, 34015]
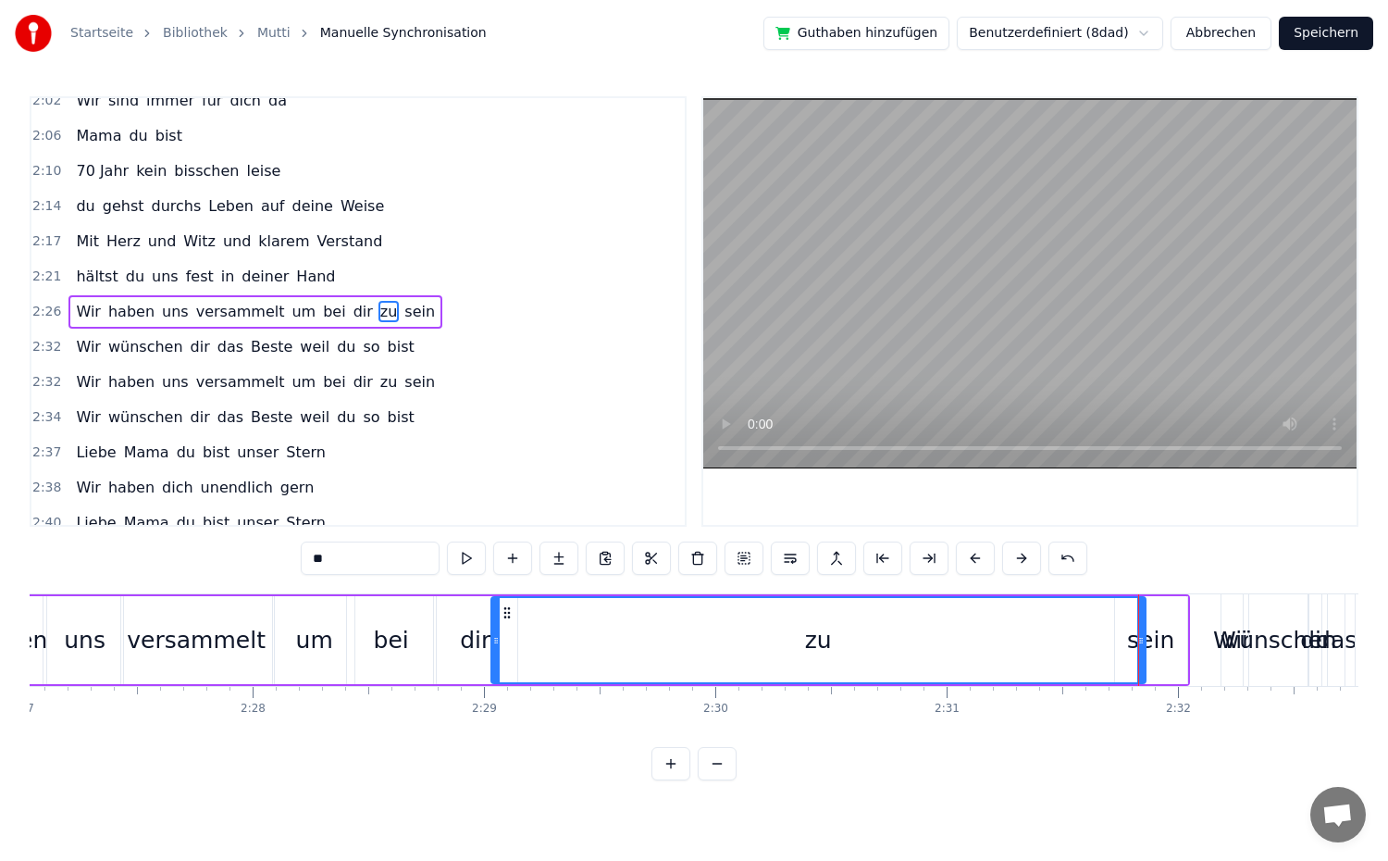
drag, startPoint x: 976, startPoint y: 640, endPoint x: 497, endPoint y: 681, distance: 481.1
click at [497, 681] on div at bounding box center [495, 640] width 7 height 84
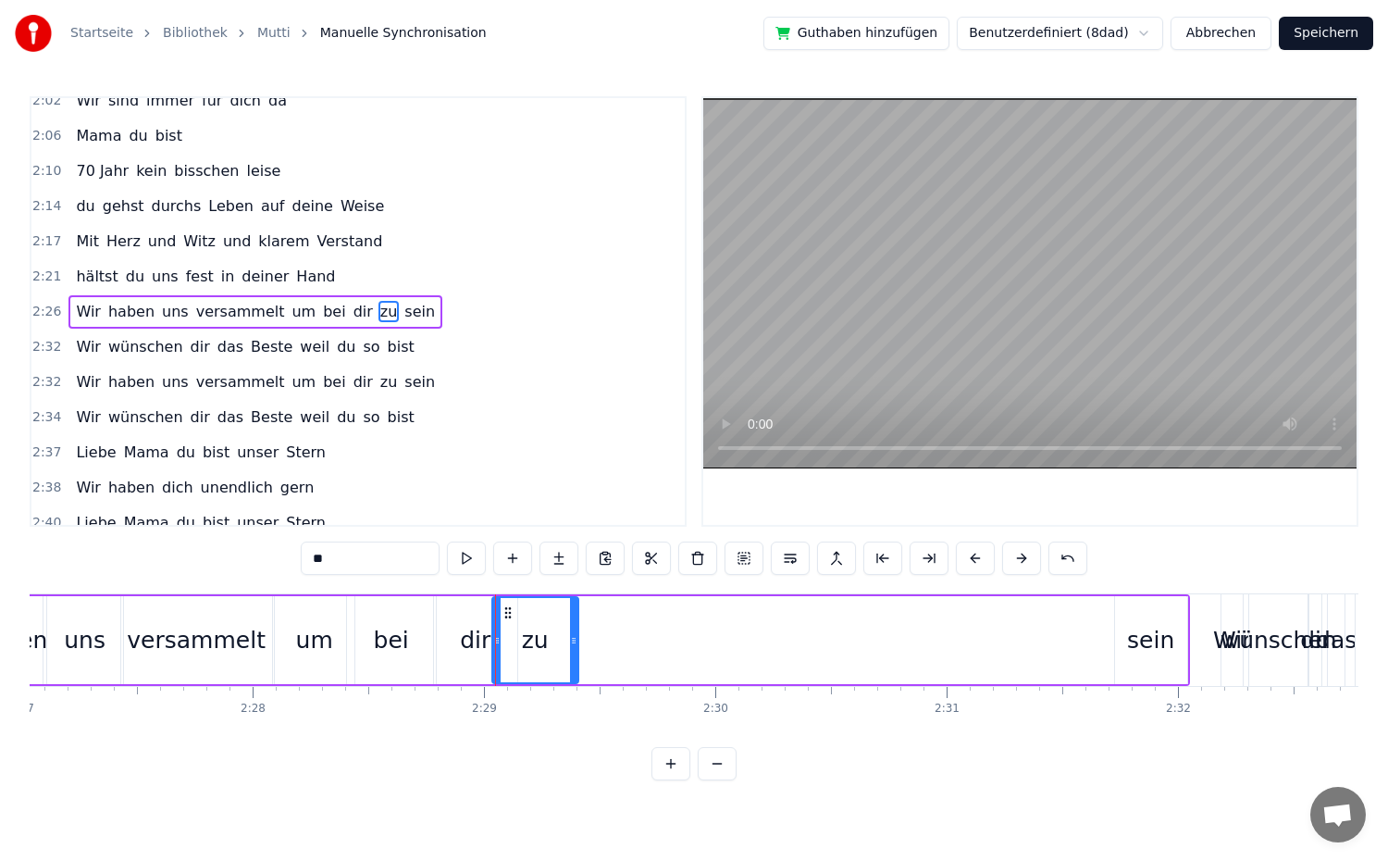
drag, startPoint x: 1142, startPoint y: 650, endPoint x: 575, endPoint y: 686, distance: 568.4
click at [575, 686] on div "Du backst die besten Kuchen weit und breit dein Lächeln schenkt uns Geborgenhei…" at bounding box center [694, 662] width 1329 height 139
click at [1135, 650] on div "sein" at bounding box center [1150, 640] width 47 height 35
type input "****"
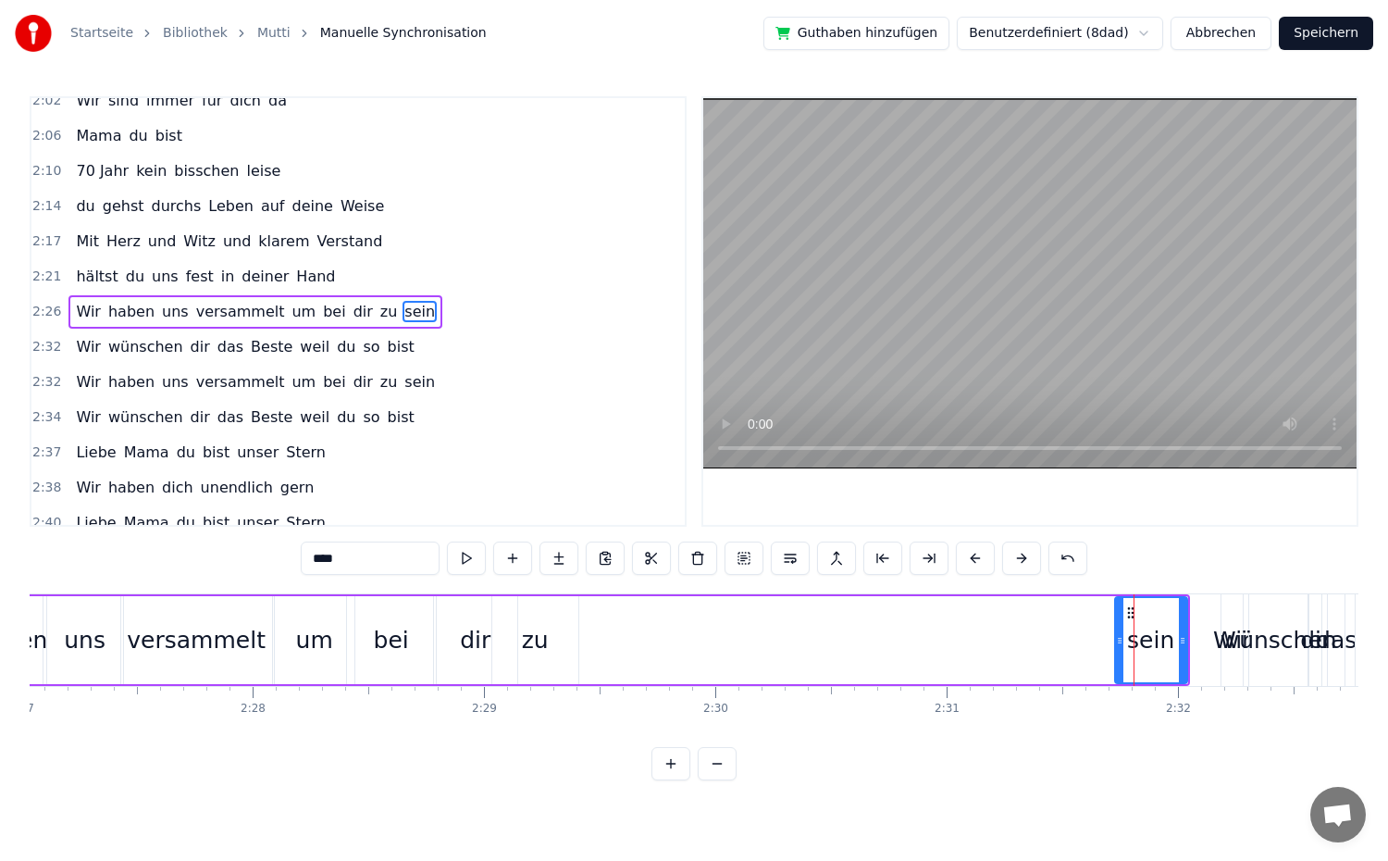
click at [1116, 649] on div at bounding box center [1119, 640] width 7 height 84
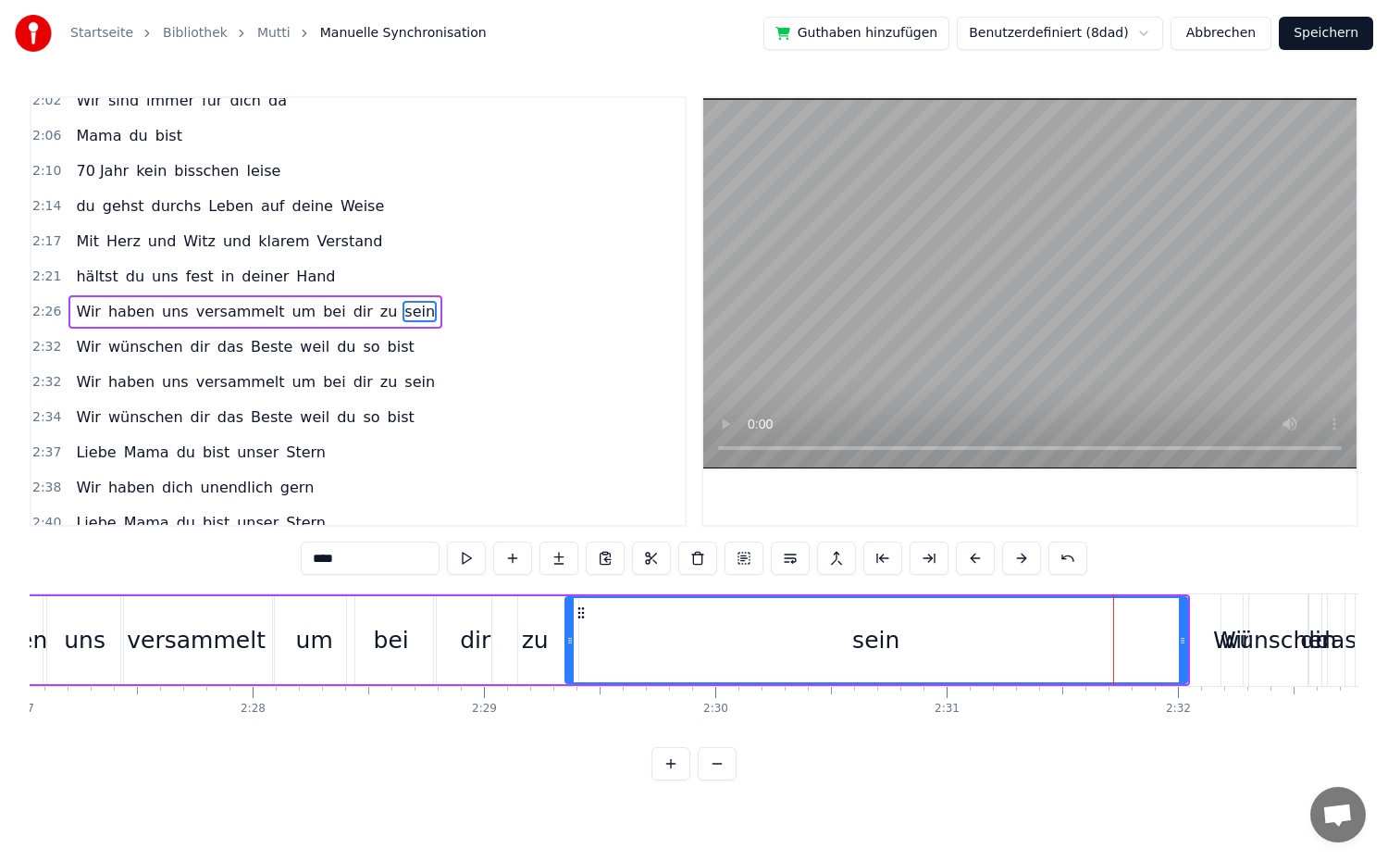
drag, startPoint x: 1120, startPoint y: 647, endPoint x: 570, endPoint y: 668, distance: 550.1
click at [570, 668] on div at bounding box center [569, 640] width 7 height 84
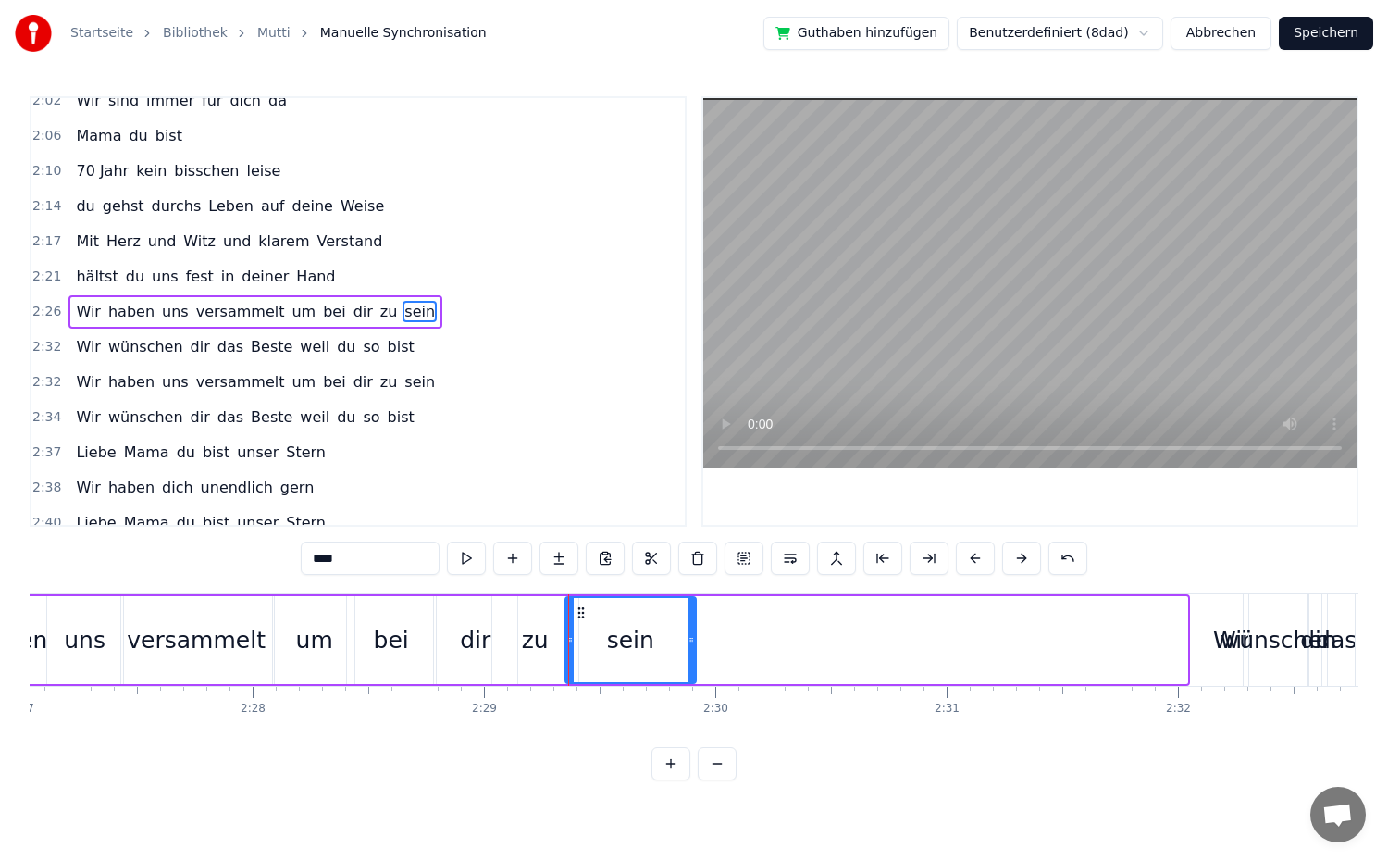
drag, startPoint x: 1182, startPoint y: 661, endPoint x: 689, endPoint y: 678, distance: 492.6
click at [689, 678] on div at bounding box center [691, 640] width 7 height 84
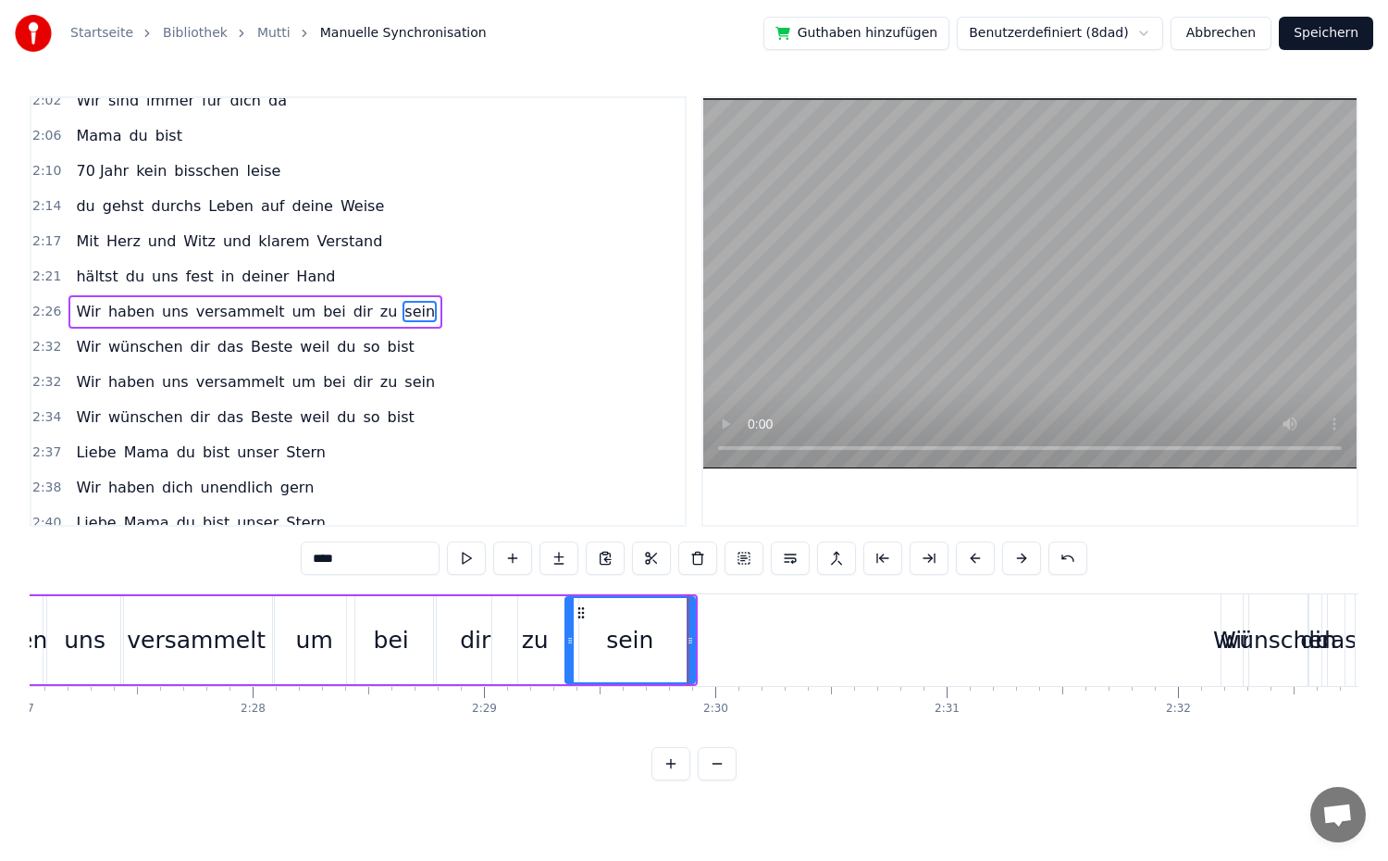
click at [422, 294] on div "2:26 Wir haben uns versammelt um bei dir zu sein" at bounding box center [357, 311] width 653 height 35
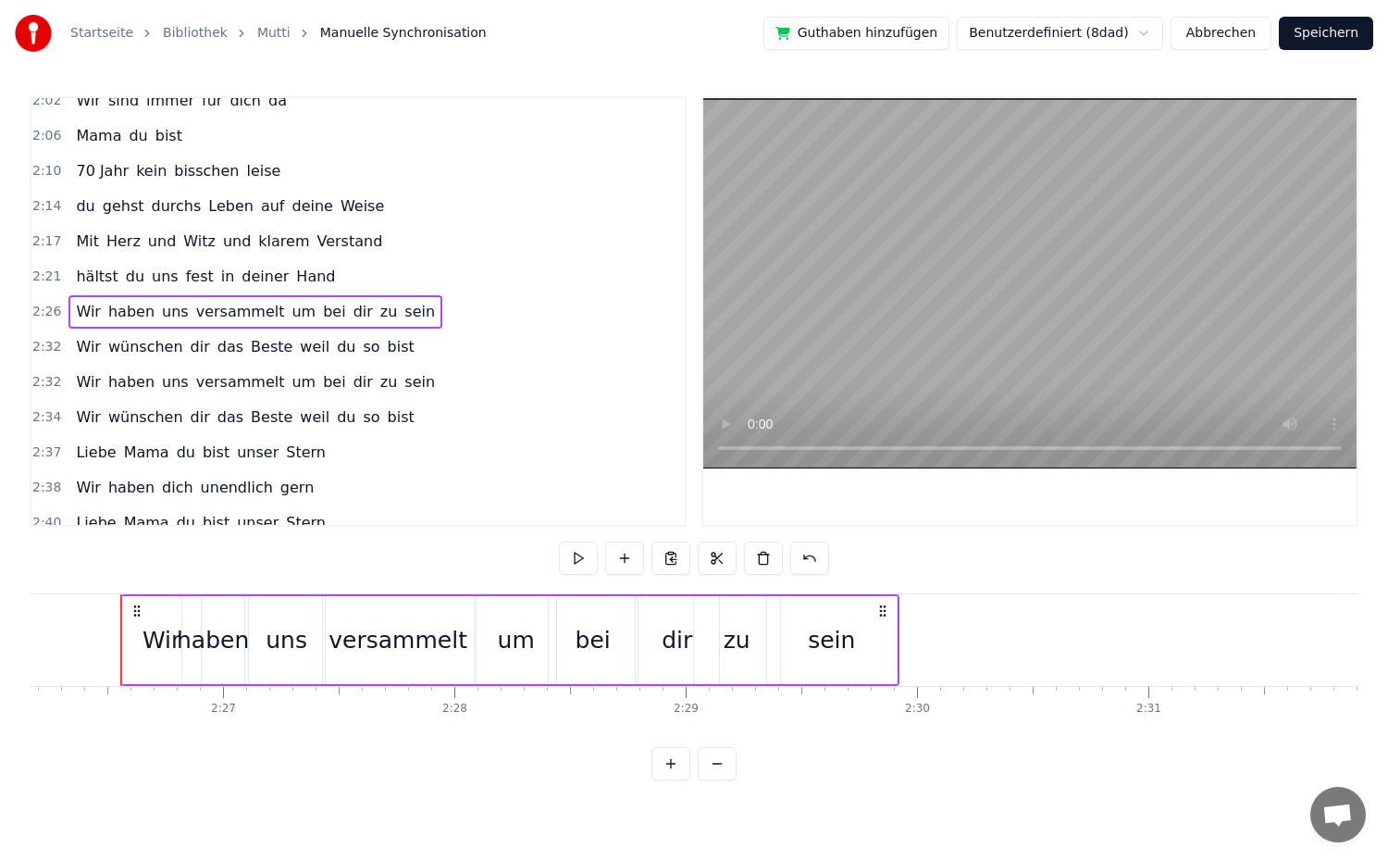
scroll to position [0, 33810]
click at [565, 558] on button at bounding box center [578, 557] width 39 height 33
click at [893, 646] on div "sein" at bounding box center [835, 640] width 130 height 88
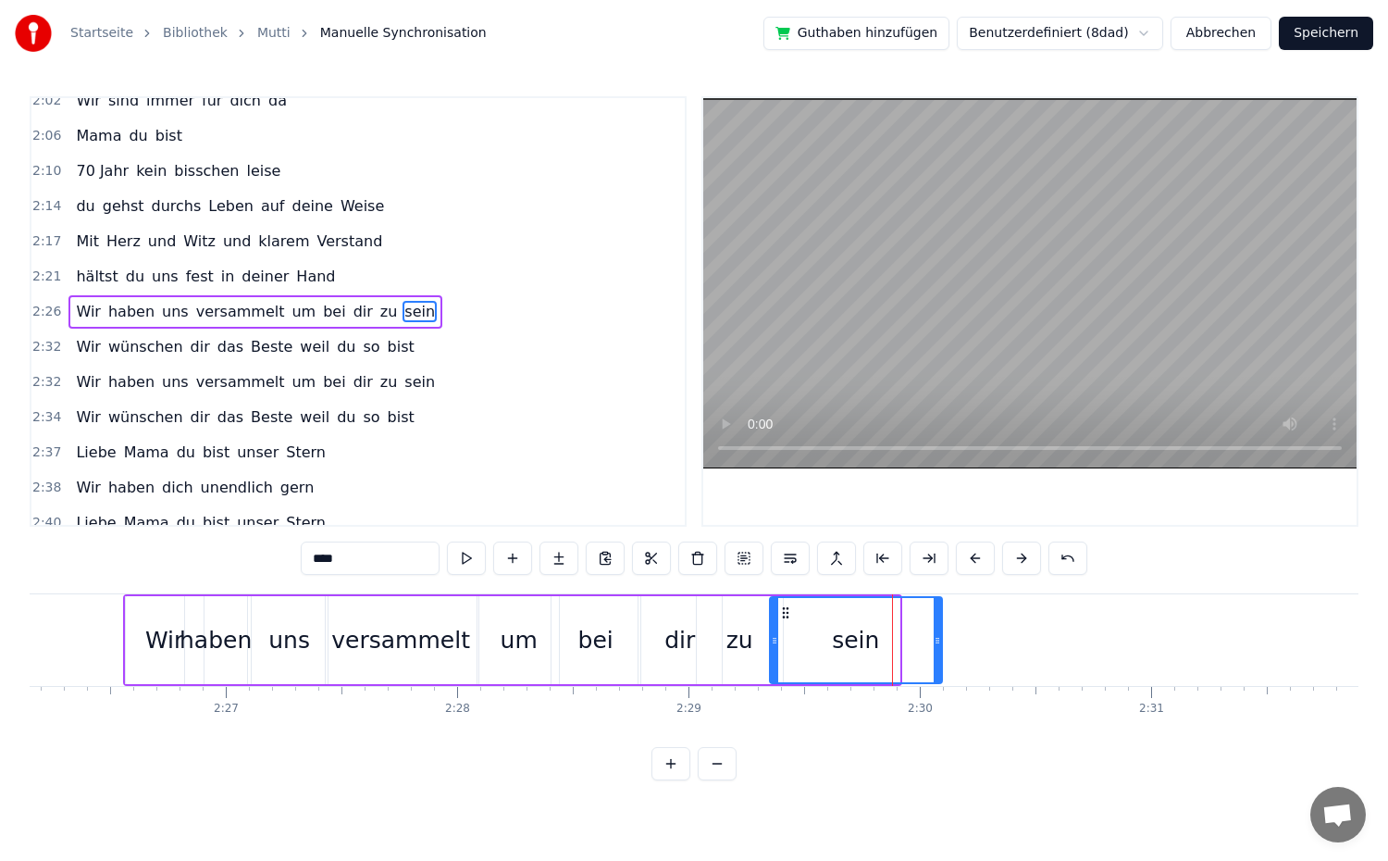
drag, startPoint x: 895, startPoint y: 647, endPoint x: 937, endPoint y: 651, distance: 42.8
click at [937, 651] on div at bounding box center [937, 640] width 7 height 84
click at [415, 317] on div "2:26 Wir haben uns versammelt um bei dir zu sein" at bounding box center [357, 311] width 653 height 35
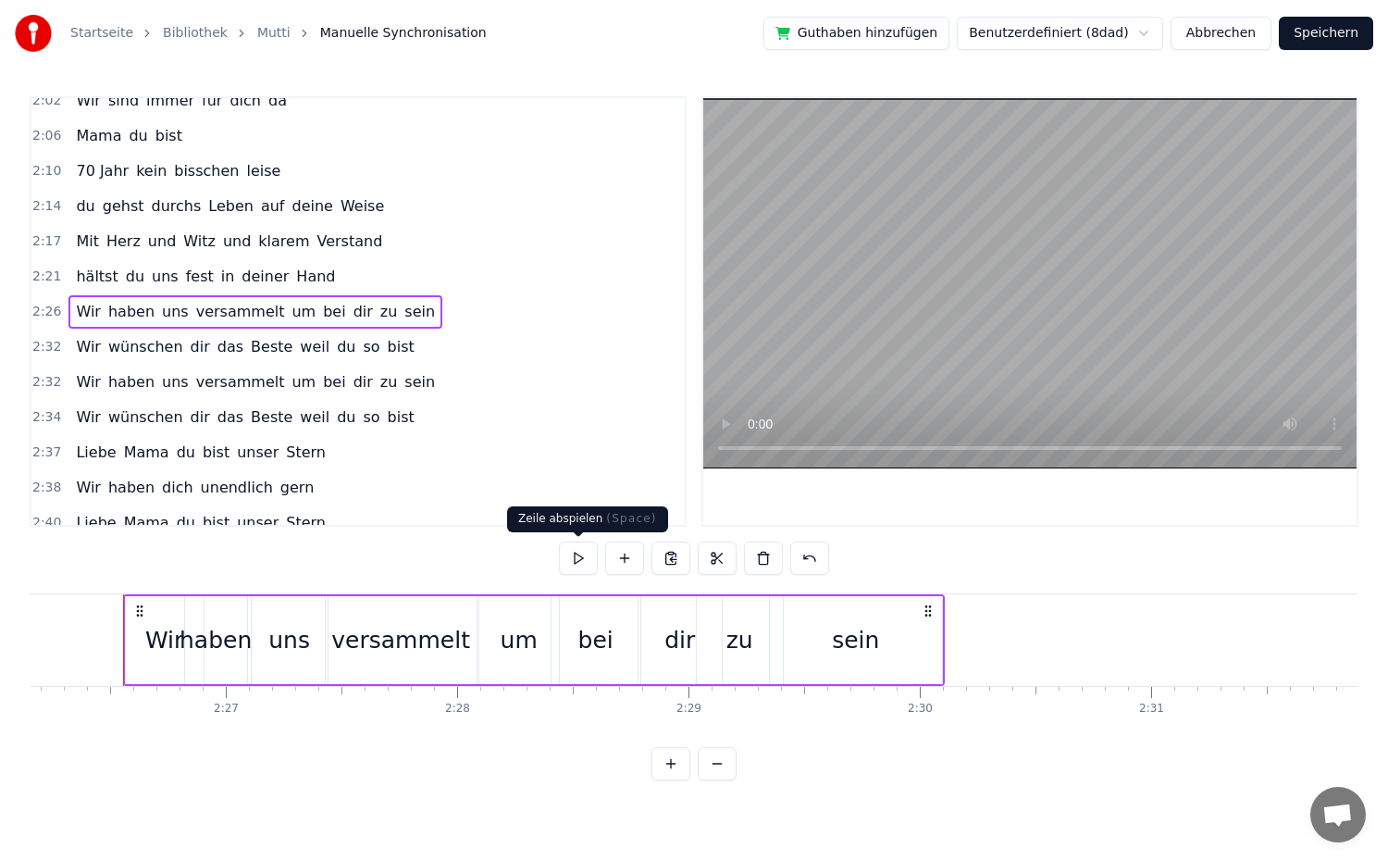
click at [576, 567] on button at bounding box center [578, 557] width 39 height 33
click at [81, 337] on span "Wir" at bounding box center [88, 346] width 29 height 21
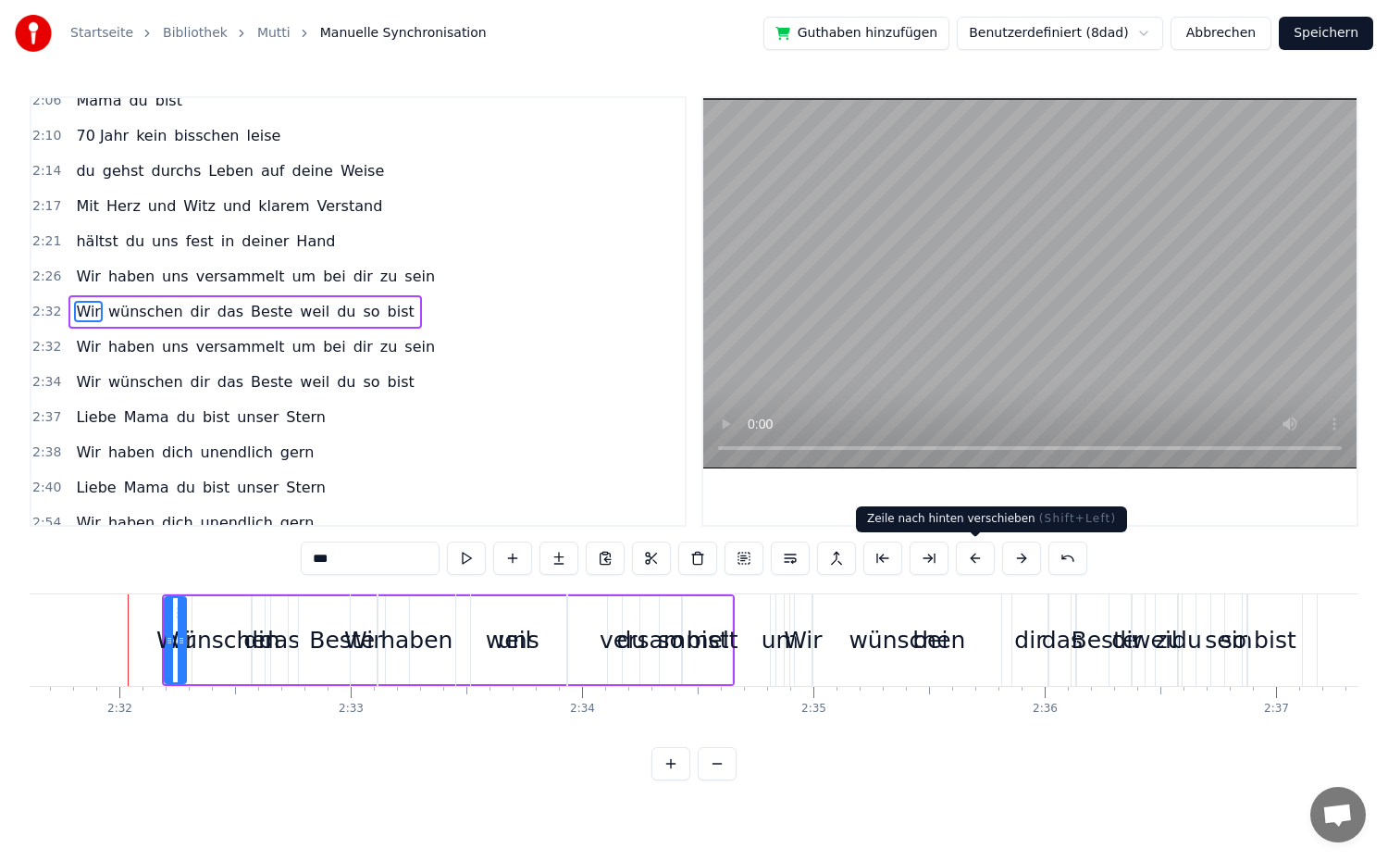
scroll to position [0, 35079]
click at [978, 558] on button at bounding box center [975, 557] width 39 height 33
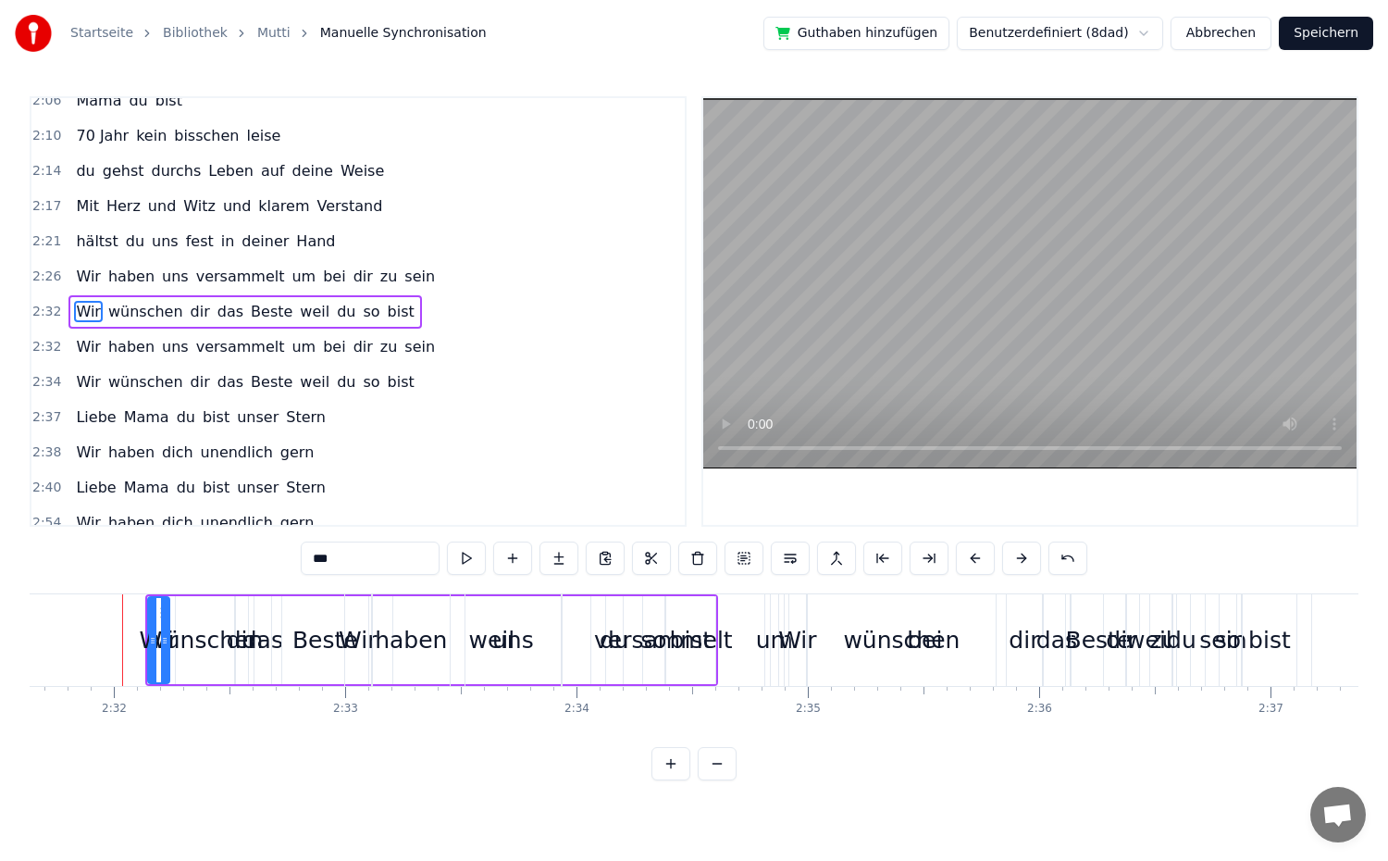
click at [978, 558] on button at bounding box center [975, 557] width 39 height 33
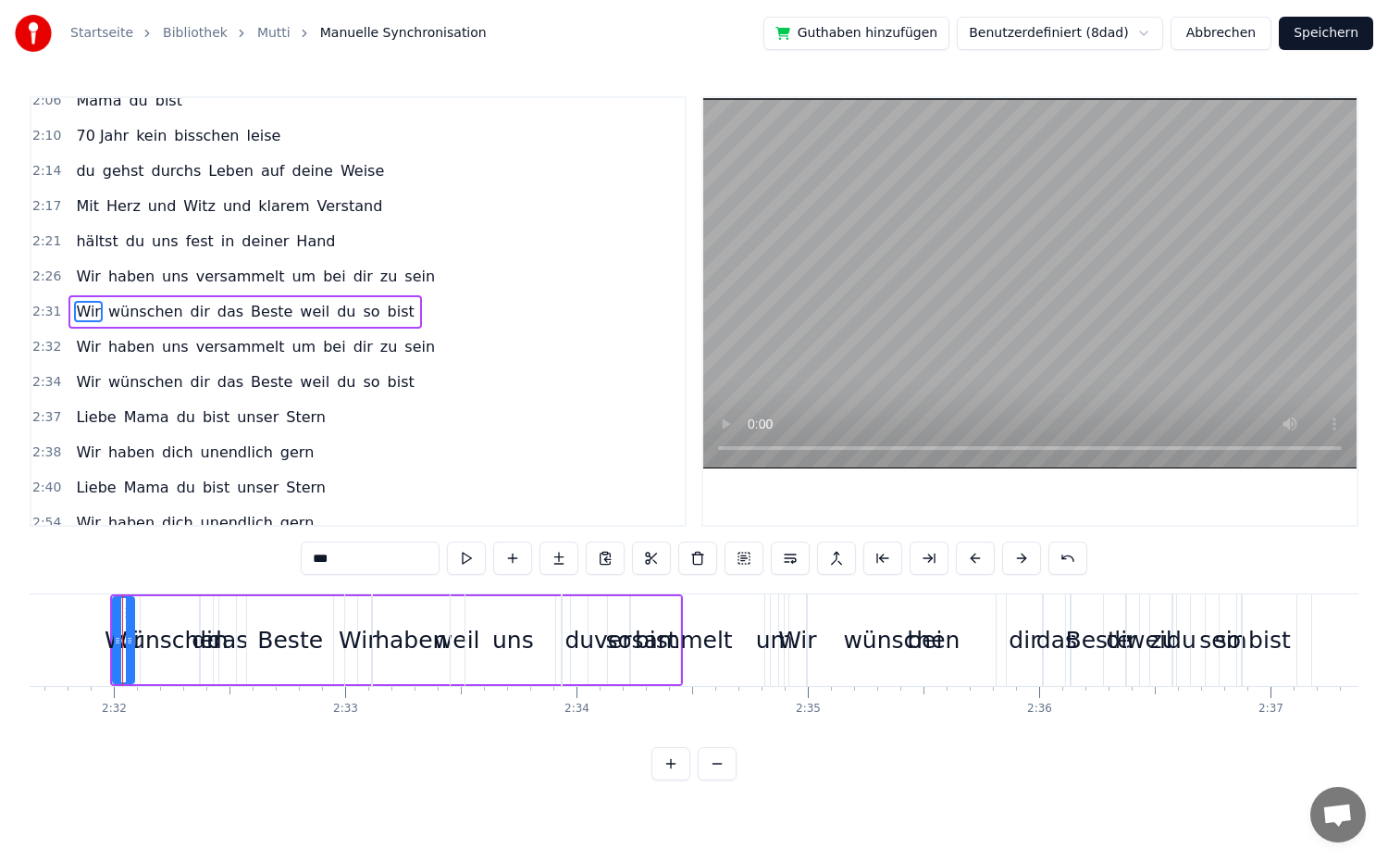
click at [978, 558] on button at bounding box center [975, 557] width 39 height 33
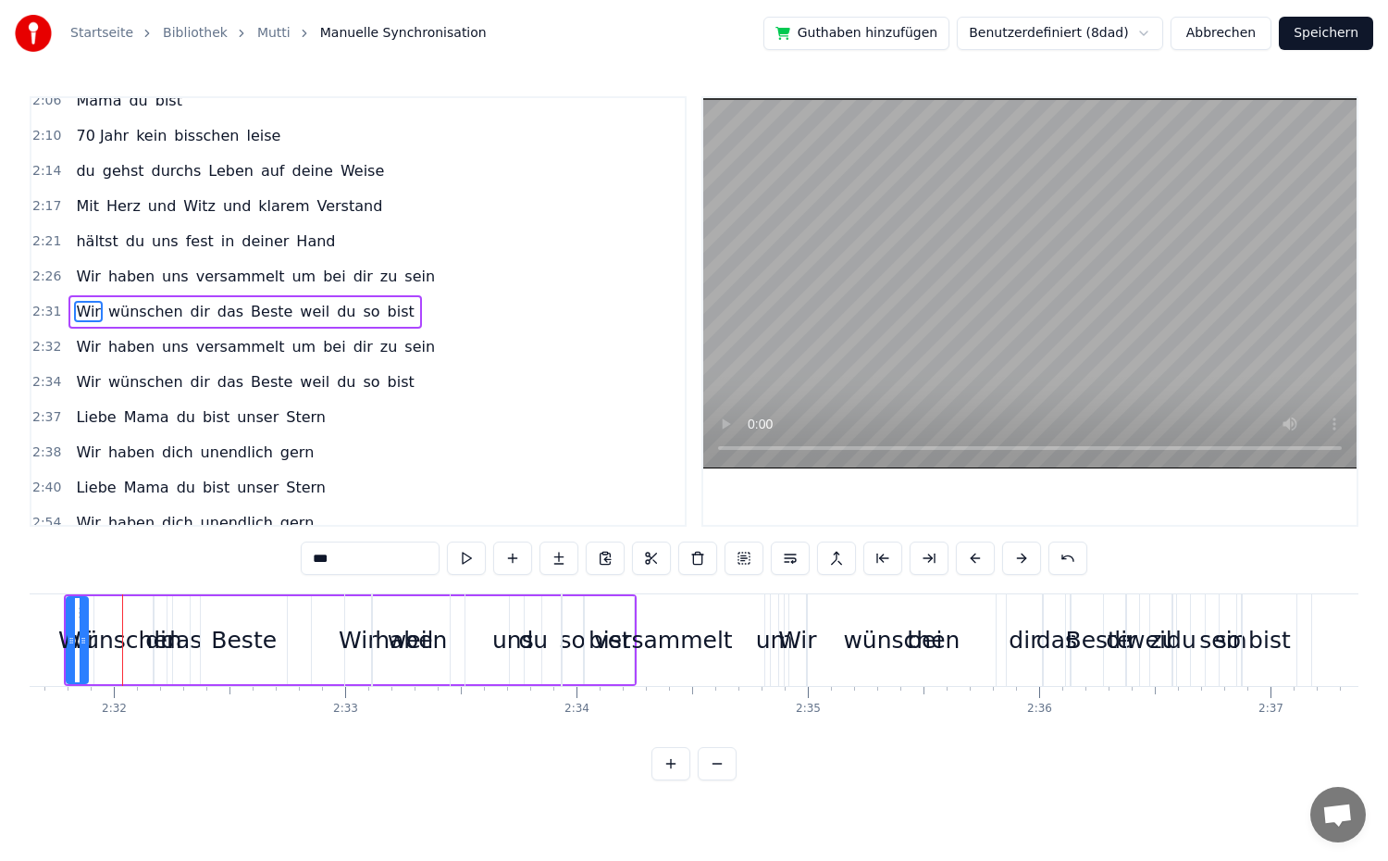
click at [978, 558] on button at bounding box center [975, 557] width 39 height 33
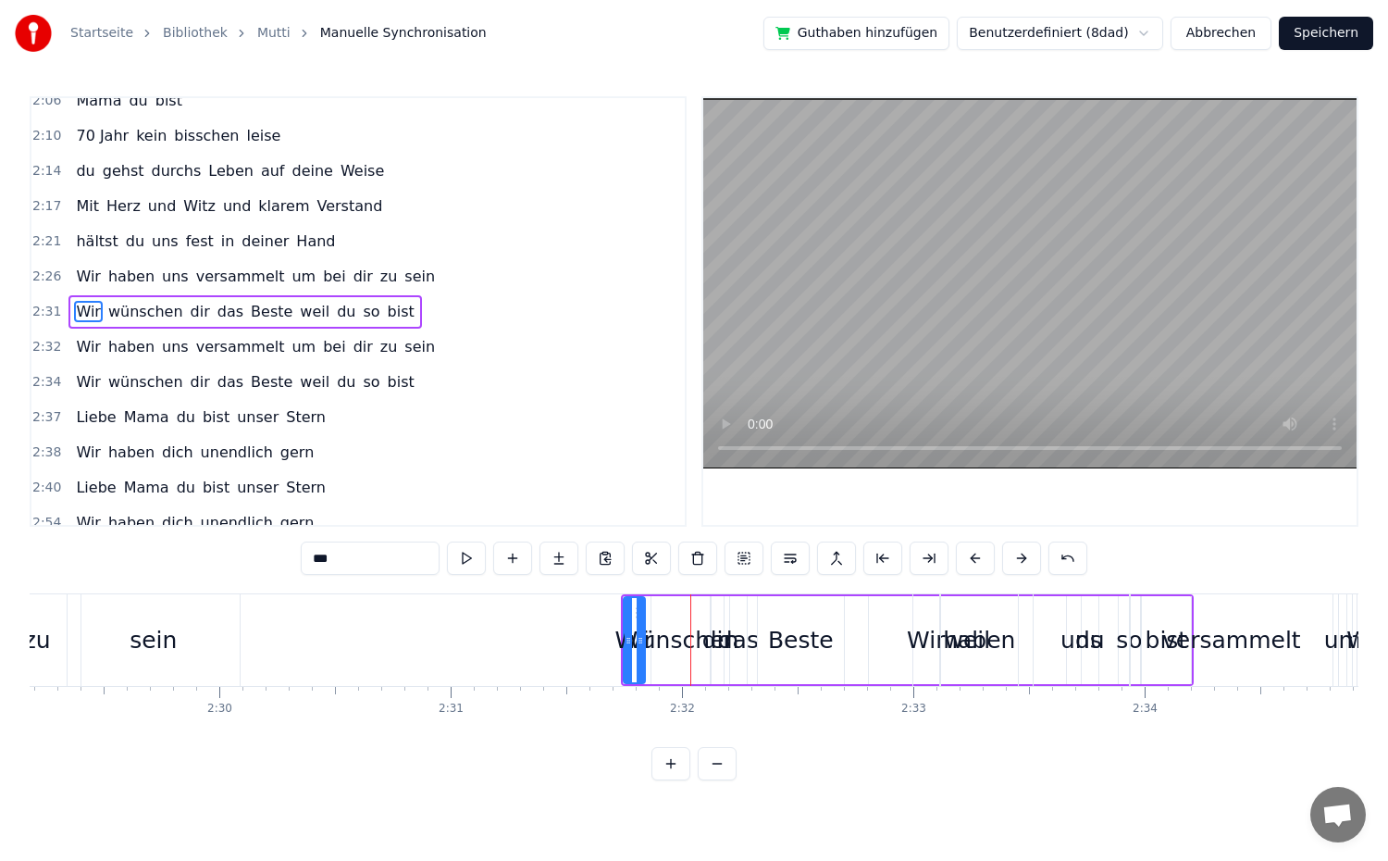
scroll to position [0, 34351]
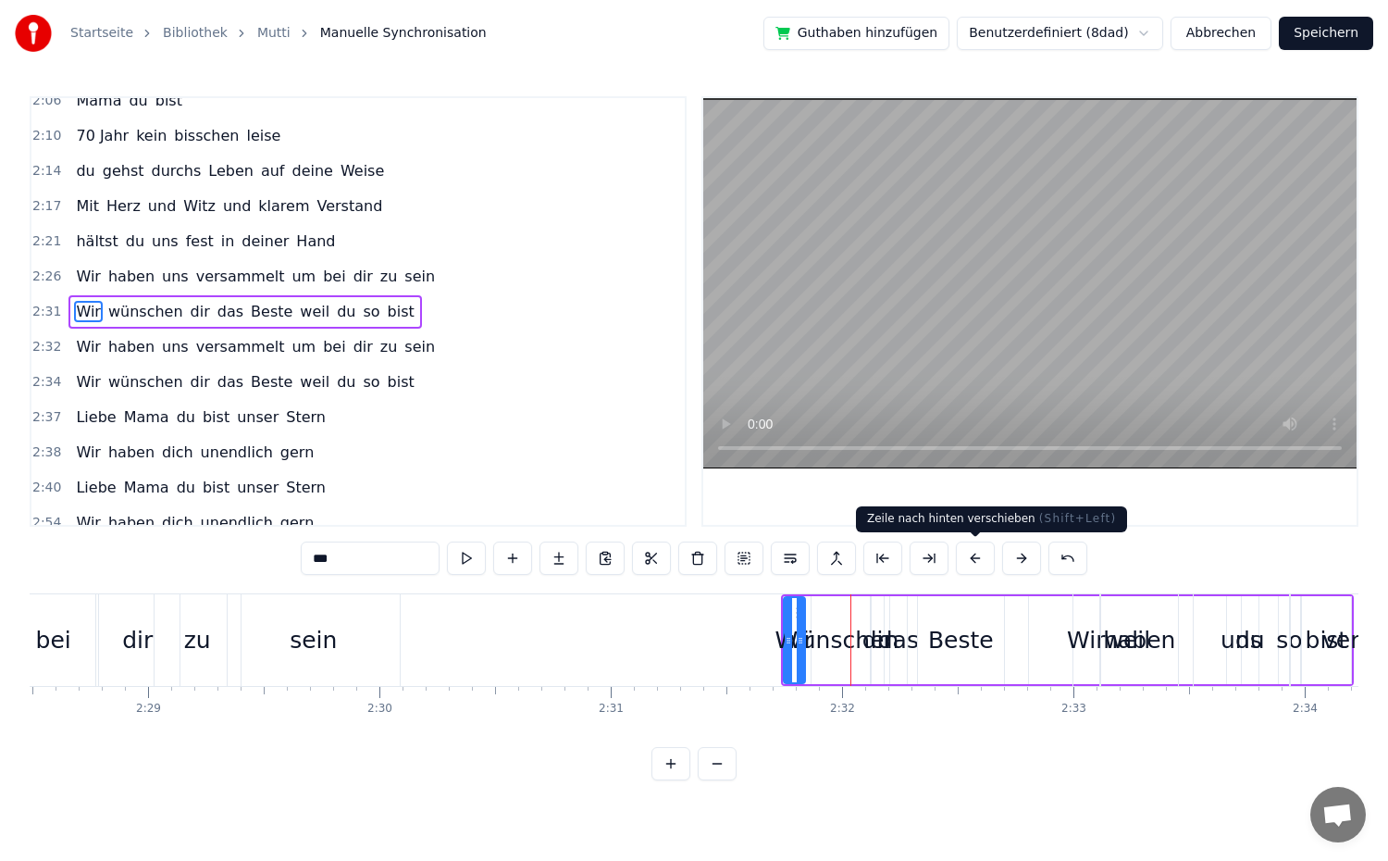
click at [970, 562] on button at bounding box center [975, 557] width 39 height 33
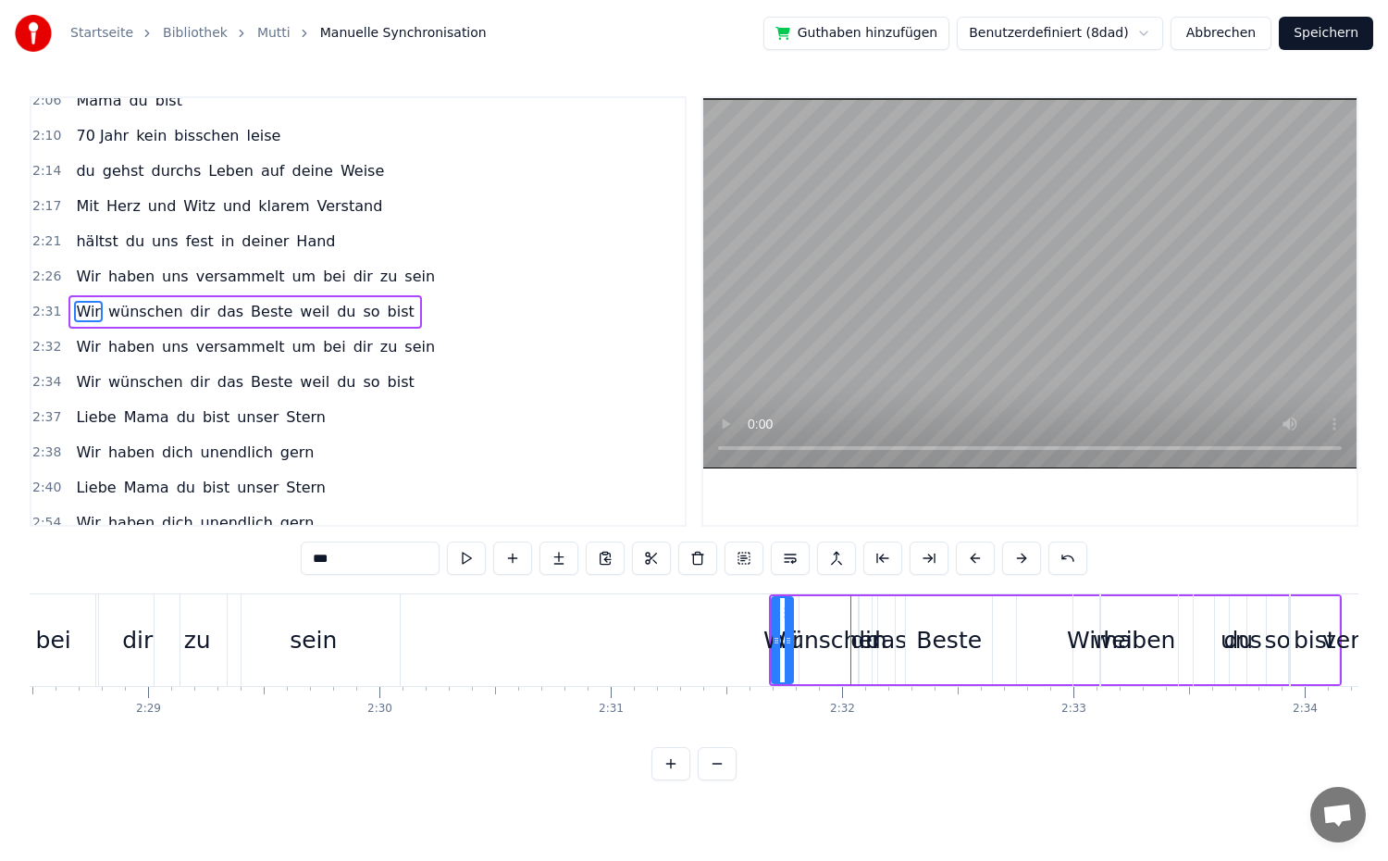
click at [970, 562] on button at bounding box center [975, 557] width 39 height 33
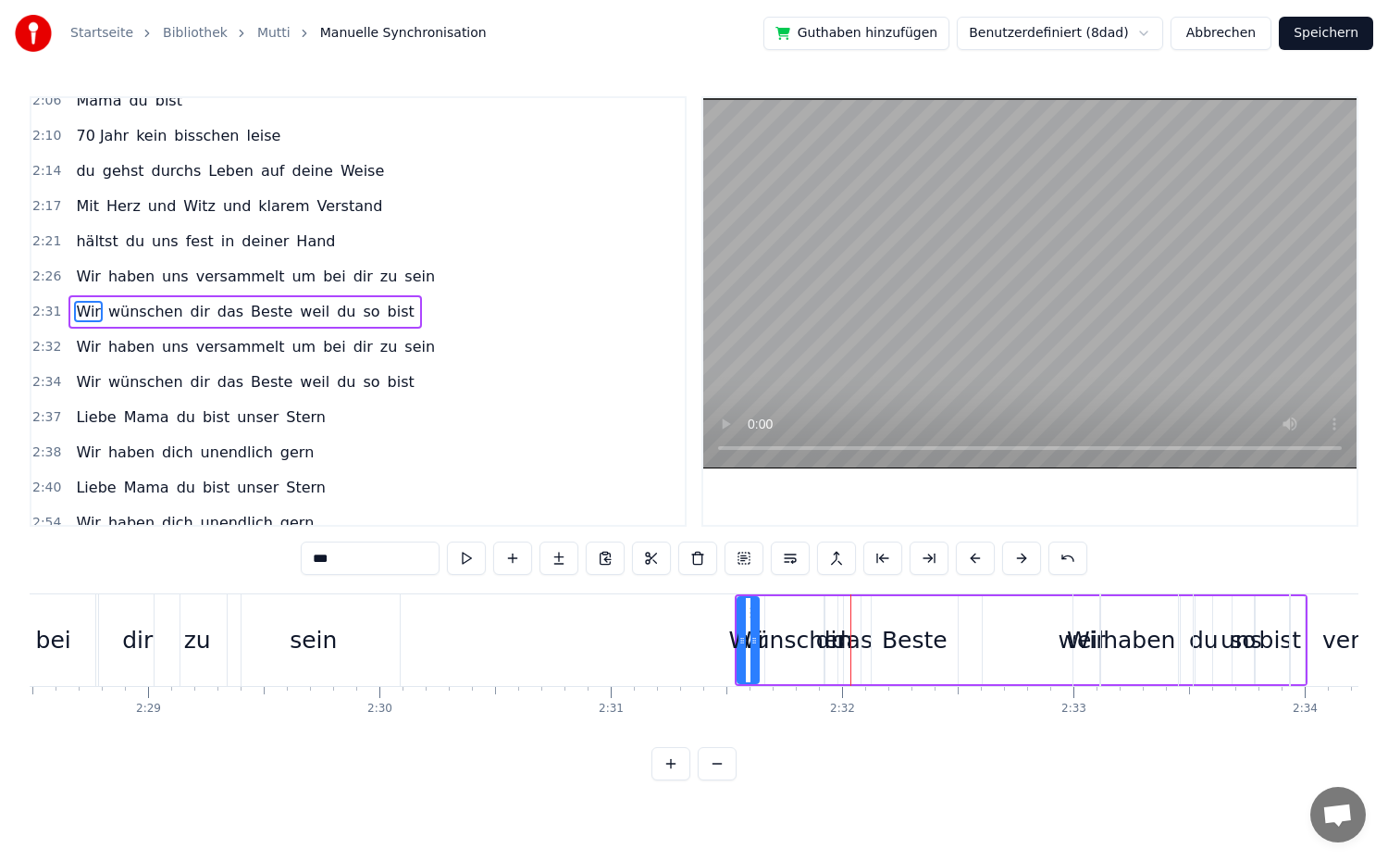
click at [970, 562] on button at bounding box center [975, 557] width 39 height 33
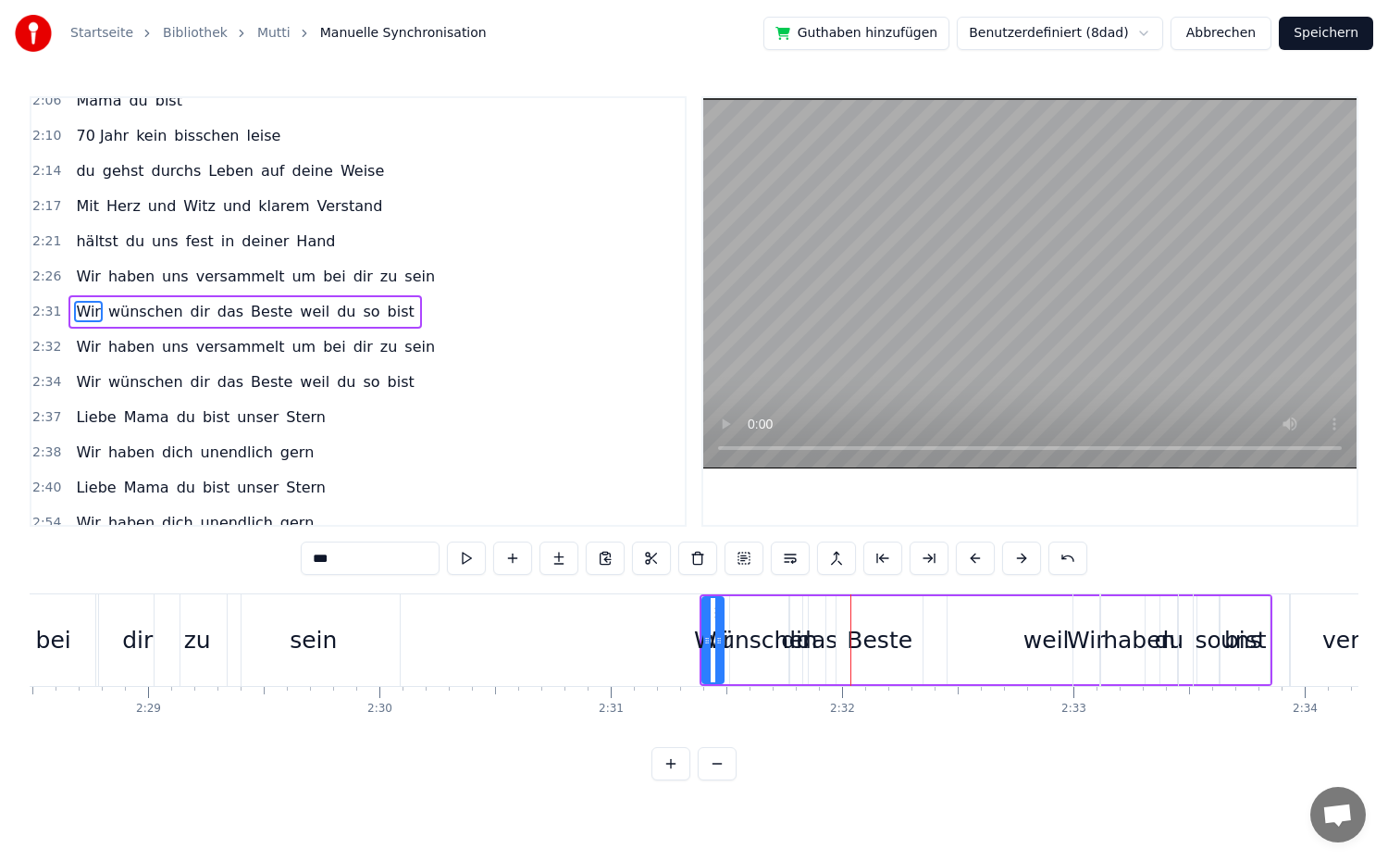
click at [970, 562] on button at bounding box center [975, 557] width 39 height 33
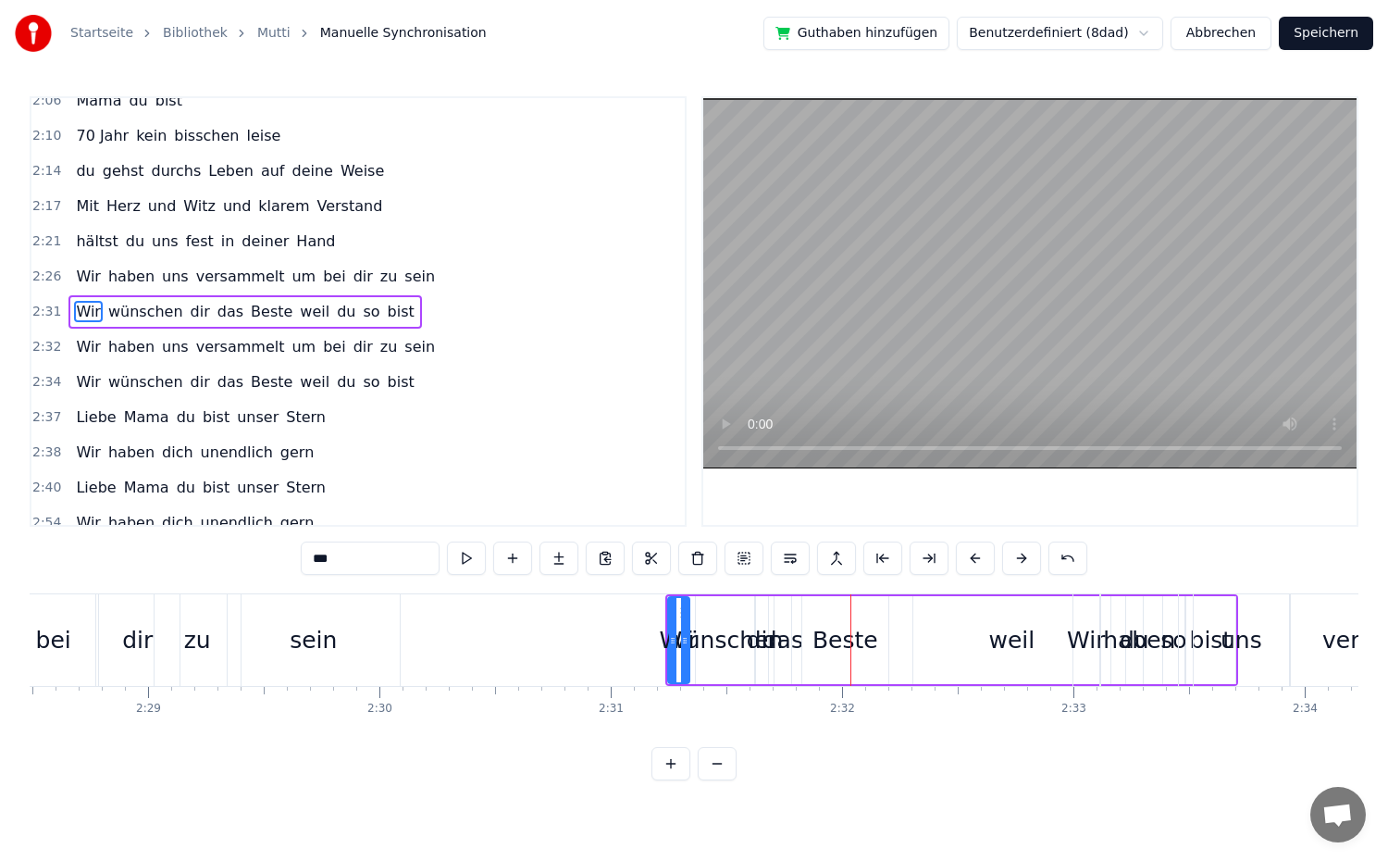
click at [970, 562] on button at bounding box center [975, 557] width 39 height 33
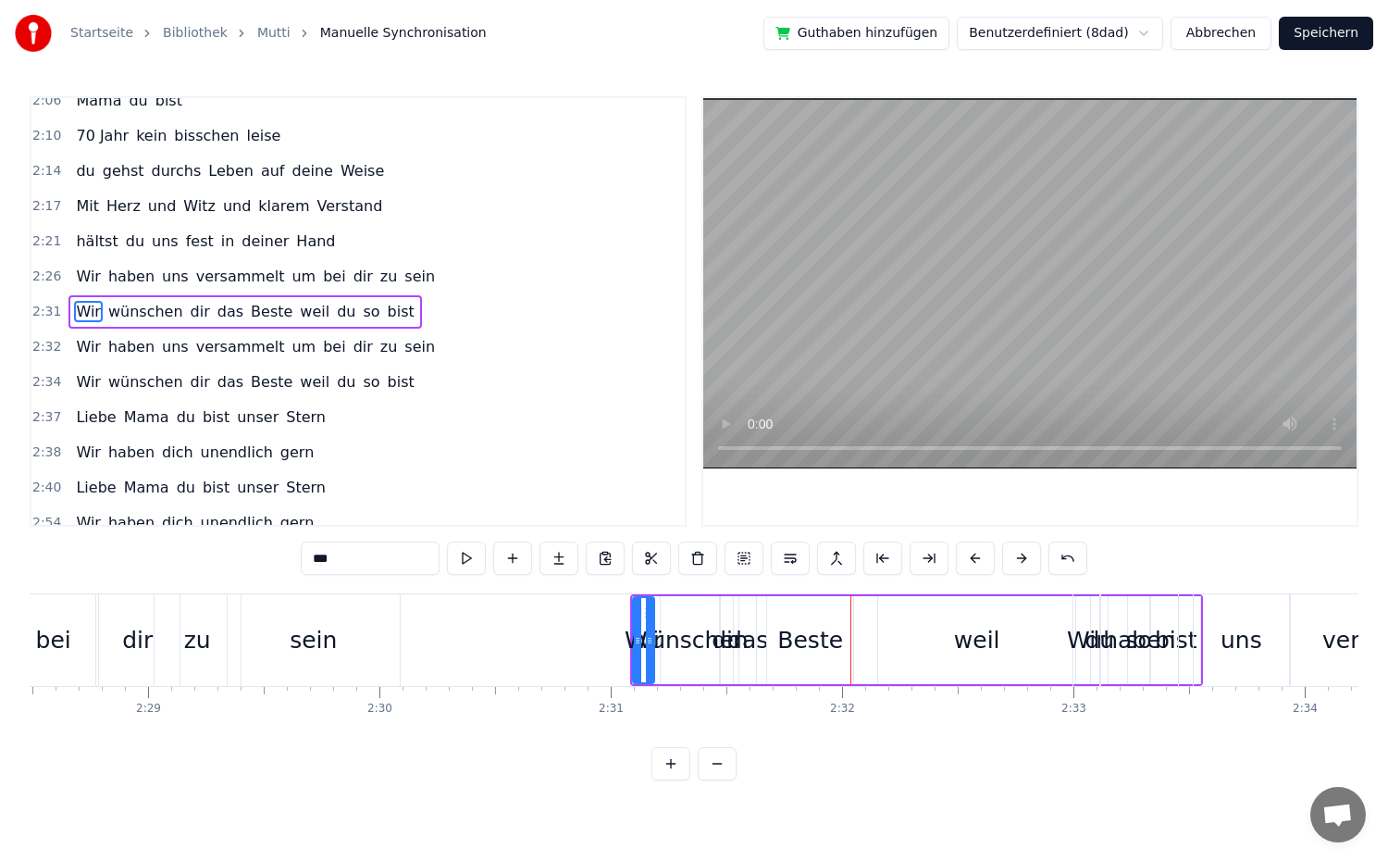
click at [970, 562] on button at bounding box center [975, 557] width 39 height 33
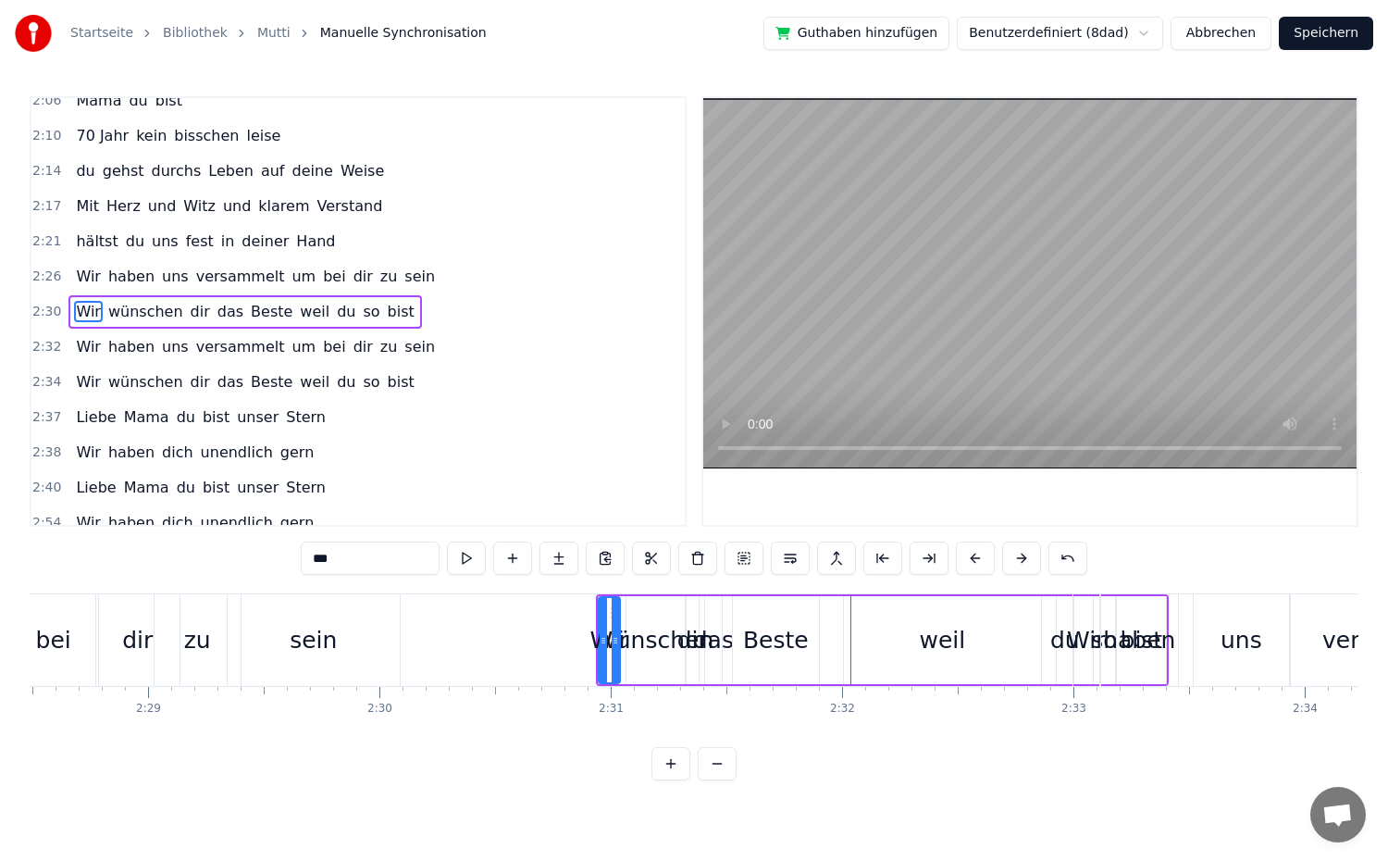
click at [970, 562] on button at bounding box center [975, 557] width 39 height 33
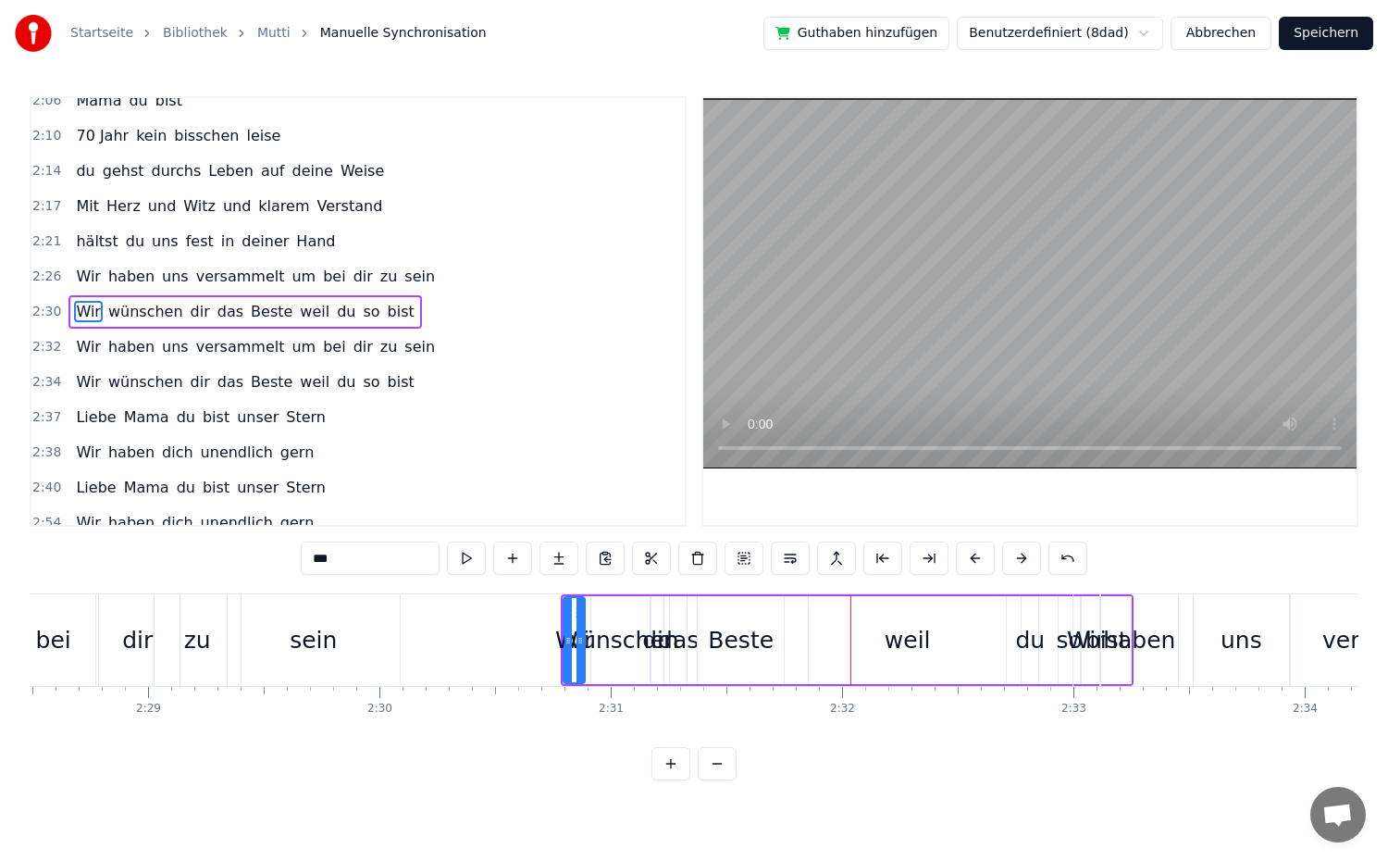
click at [970, 562] on button at bounding box center [975, 557] width 39 height 33
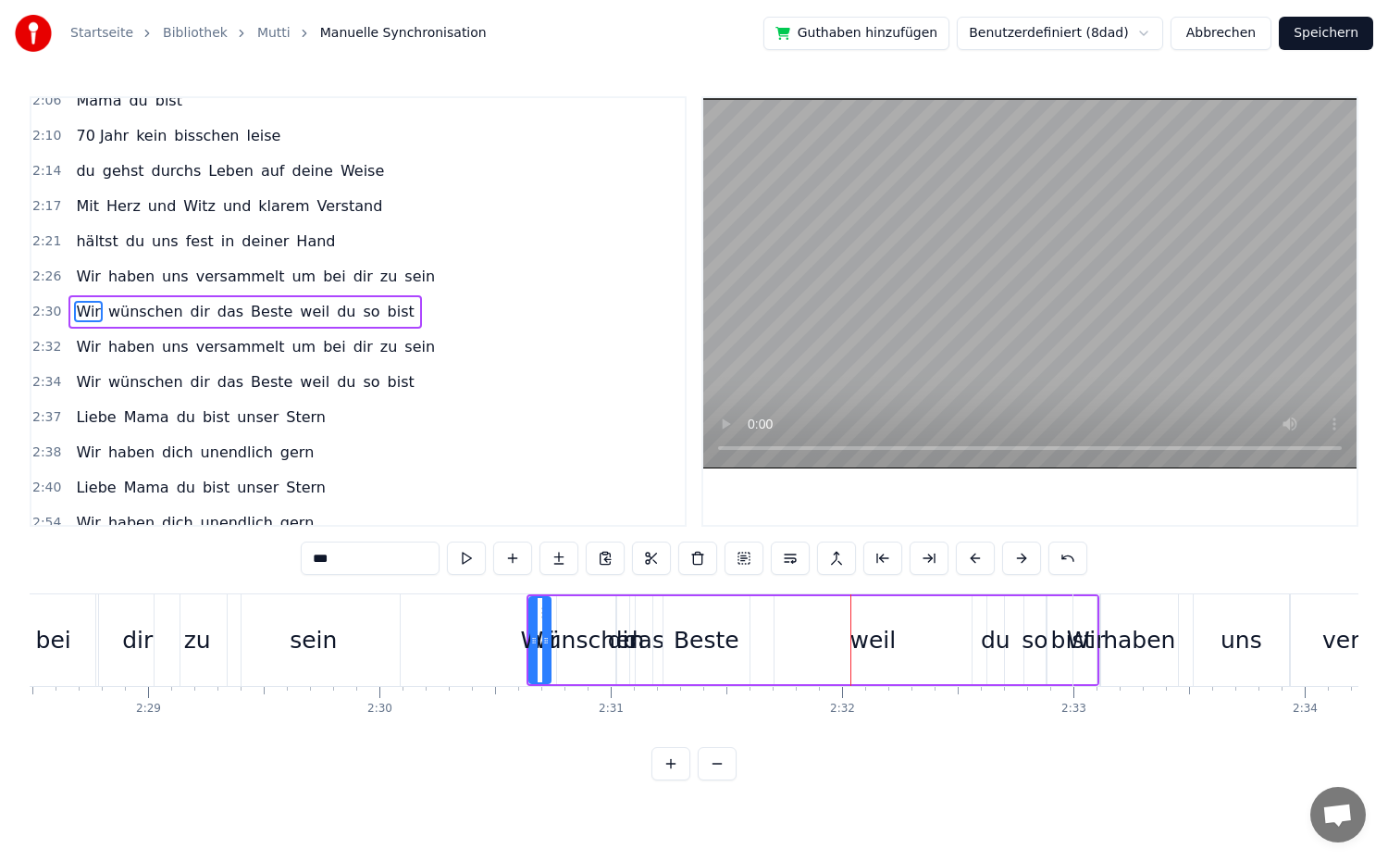
click at [970, 562] on button at bounding box center [975, 557] width 39 height 33
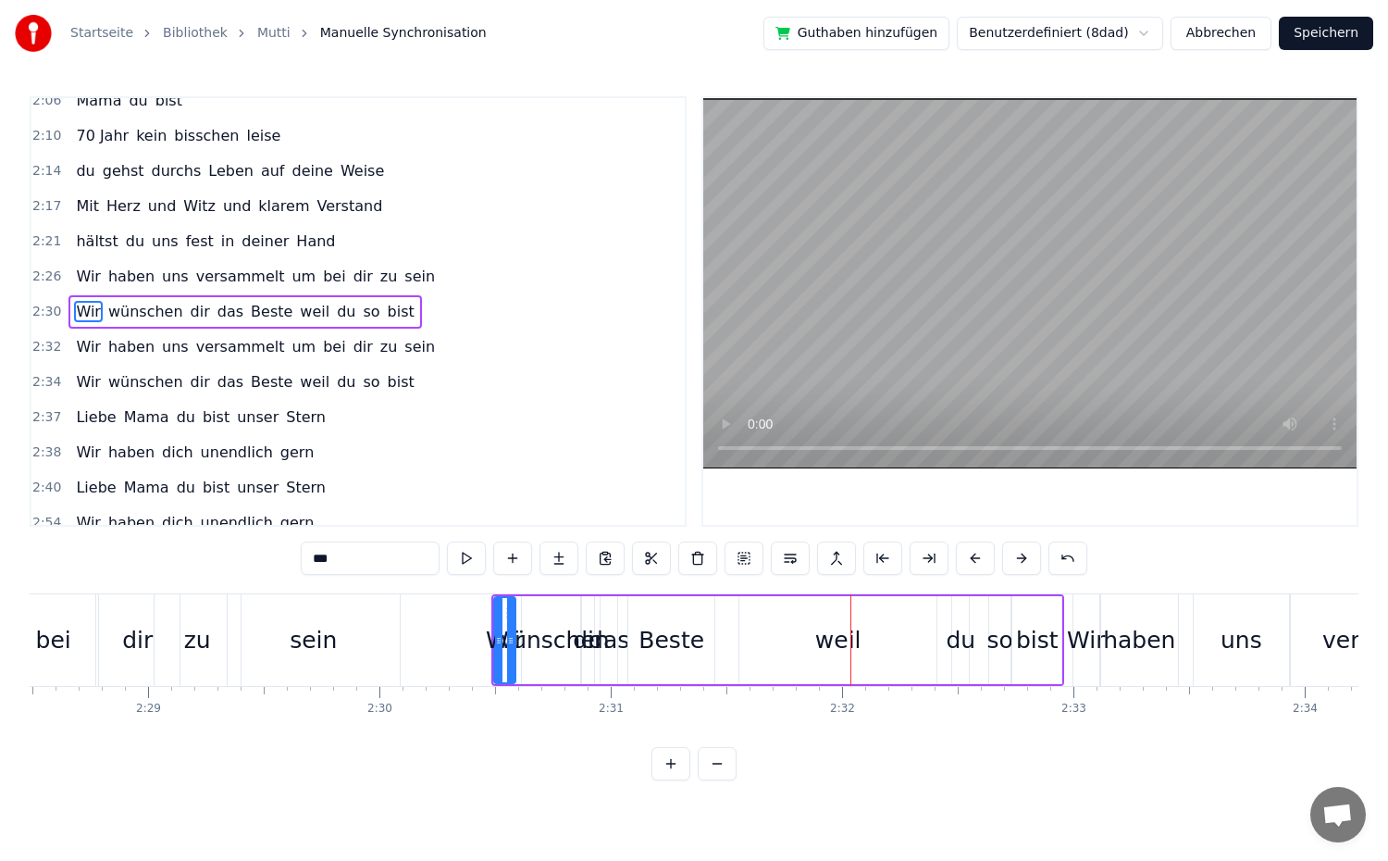
click at [970, 562] on button at bounding box center [975, 557] width 39 height 33
click at [74, 343] on span "Wir" at bounding box center [88, 346] width 29 height 21
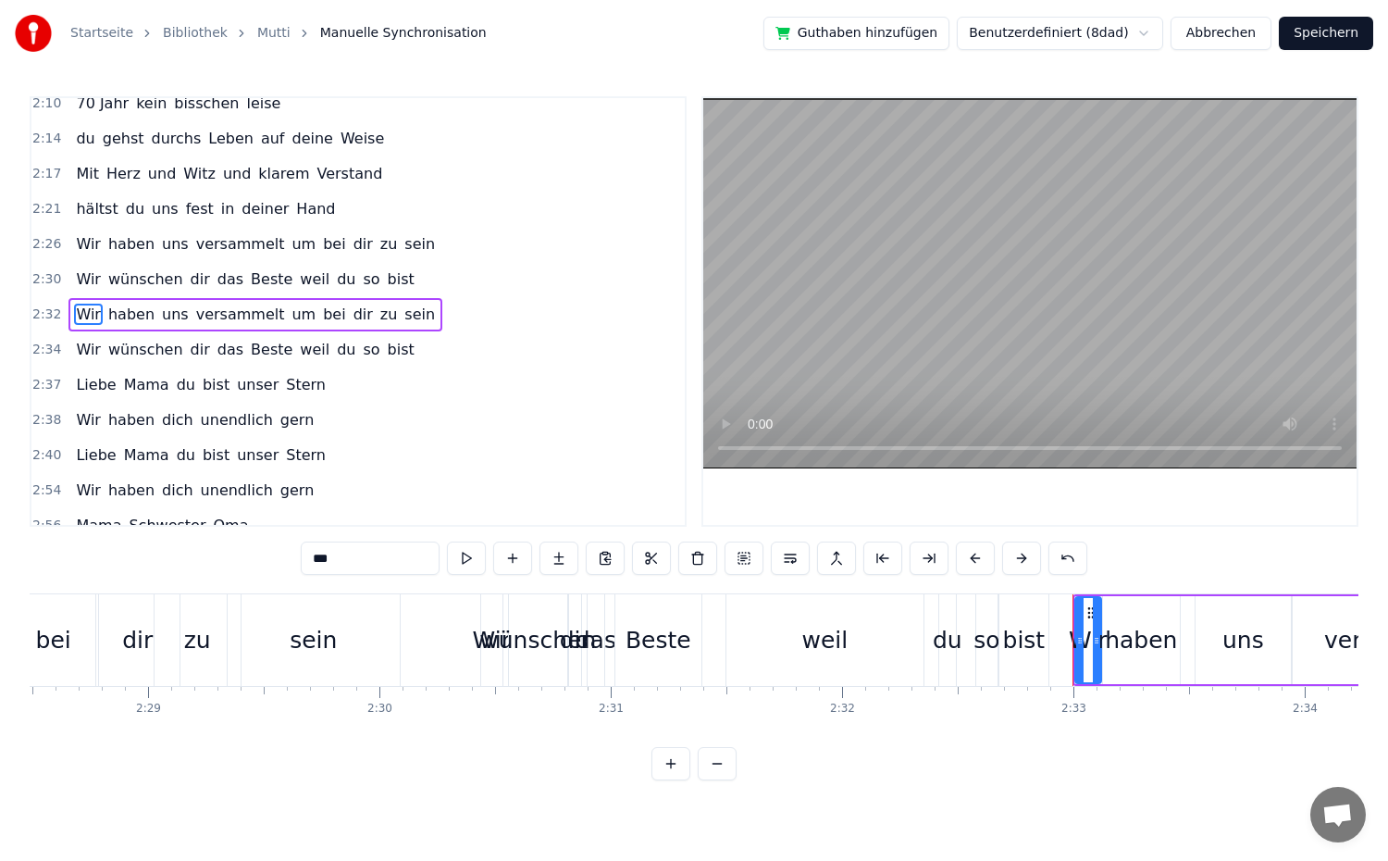
scroll to position [1175, 0]
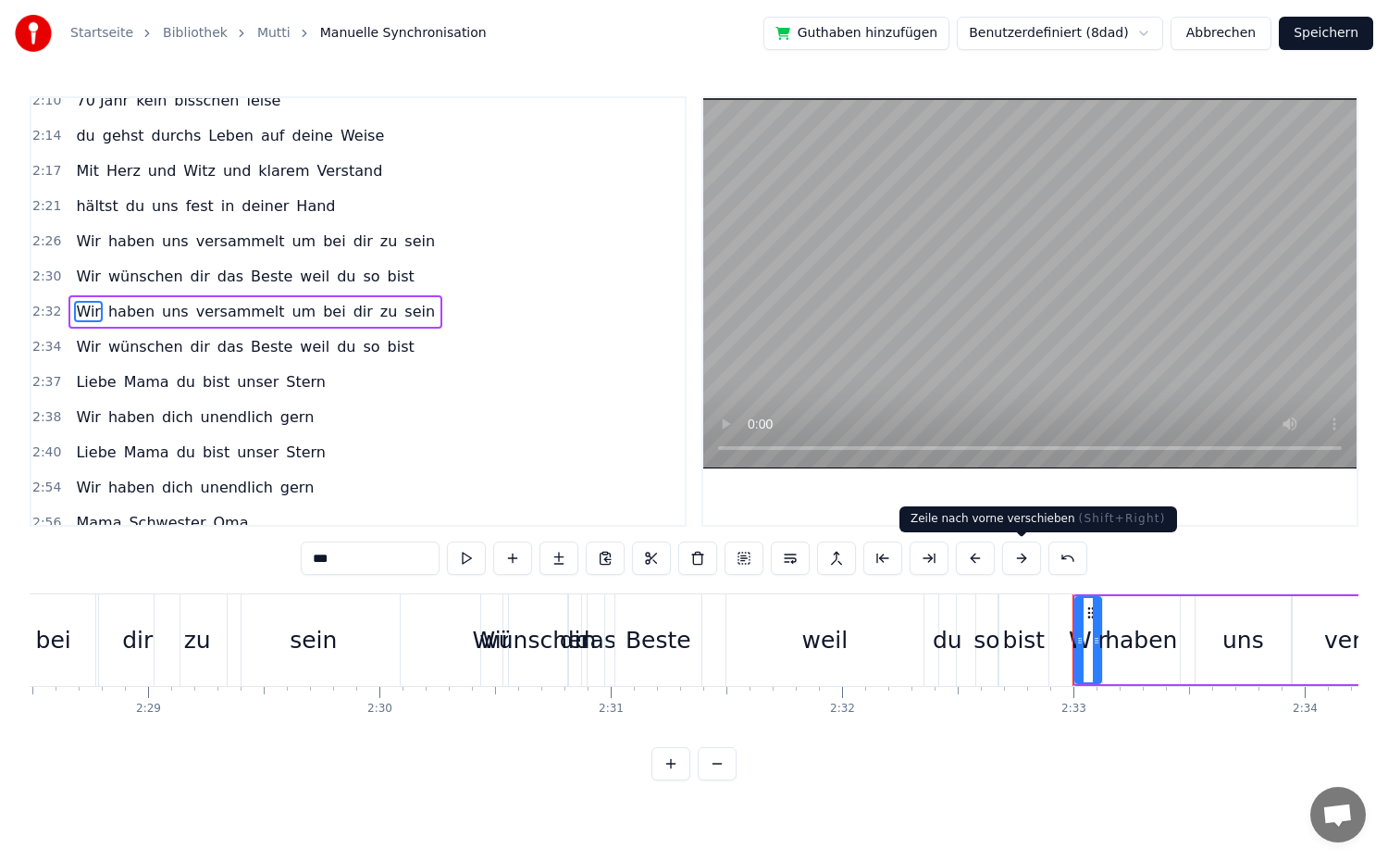
click at [1013, 563] on button at bounding box center [1021, 557] width 39 height 33
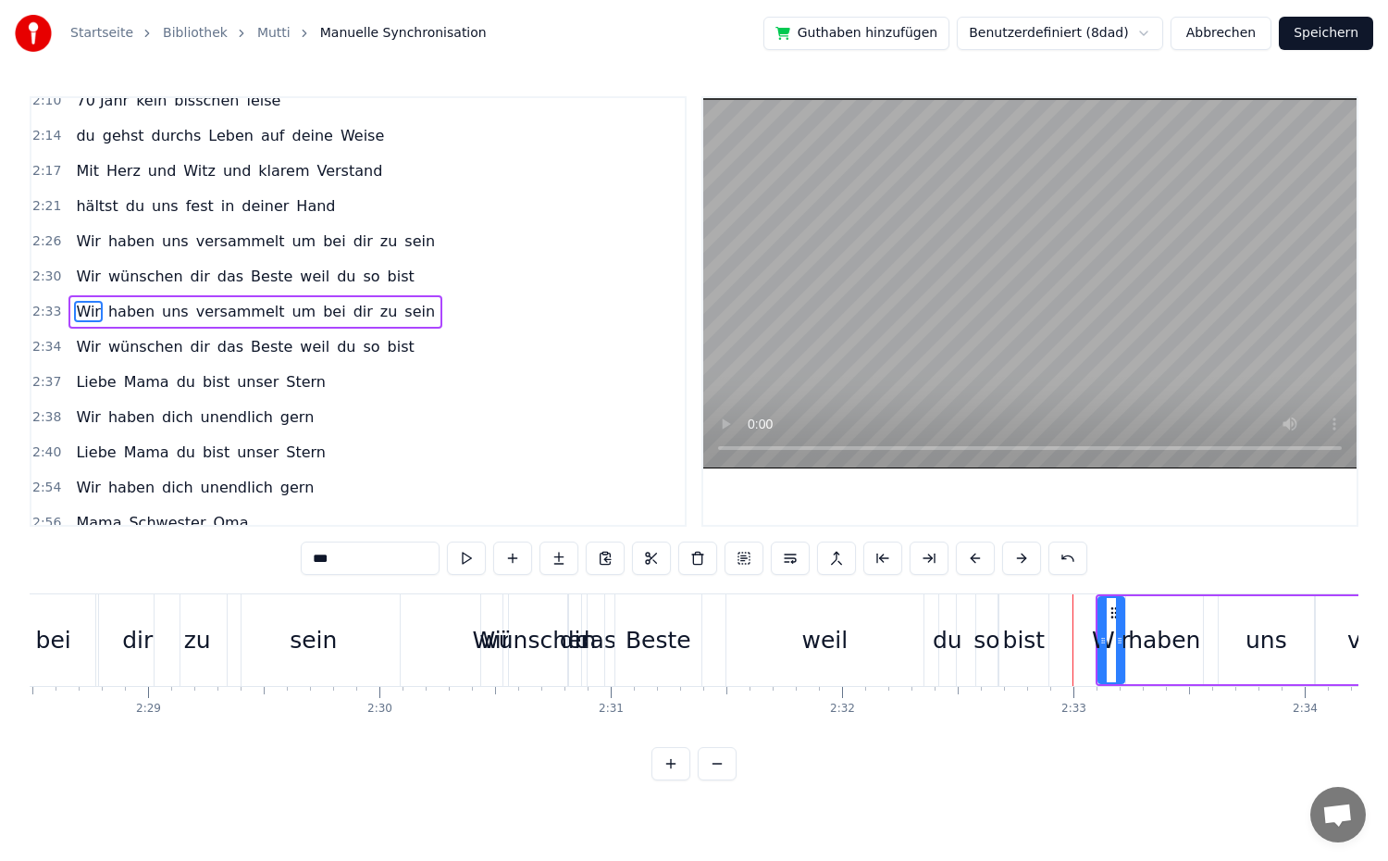
click at [1013, 563] on button at bounding box center [1021, 557] width 39 height 33
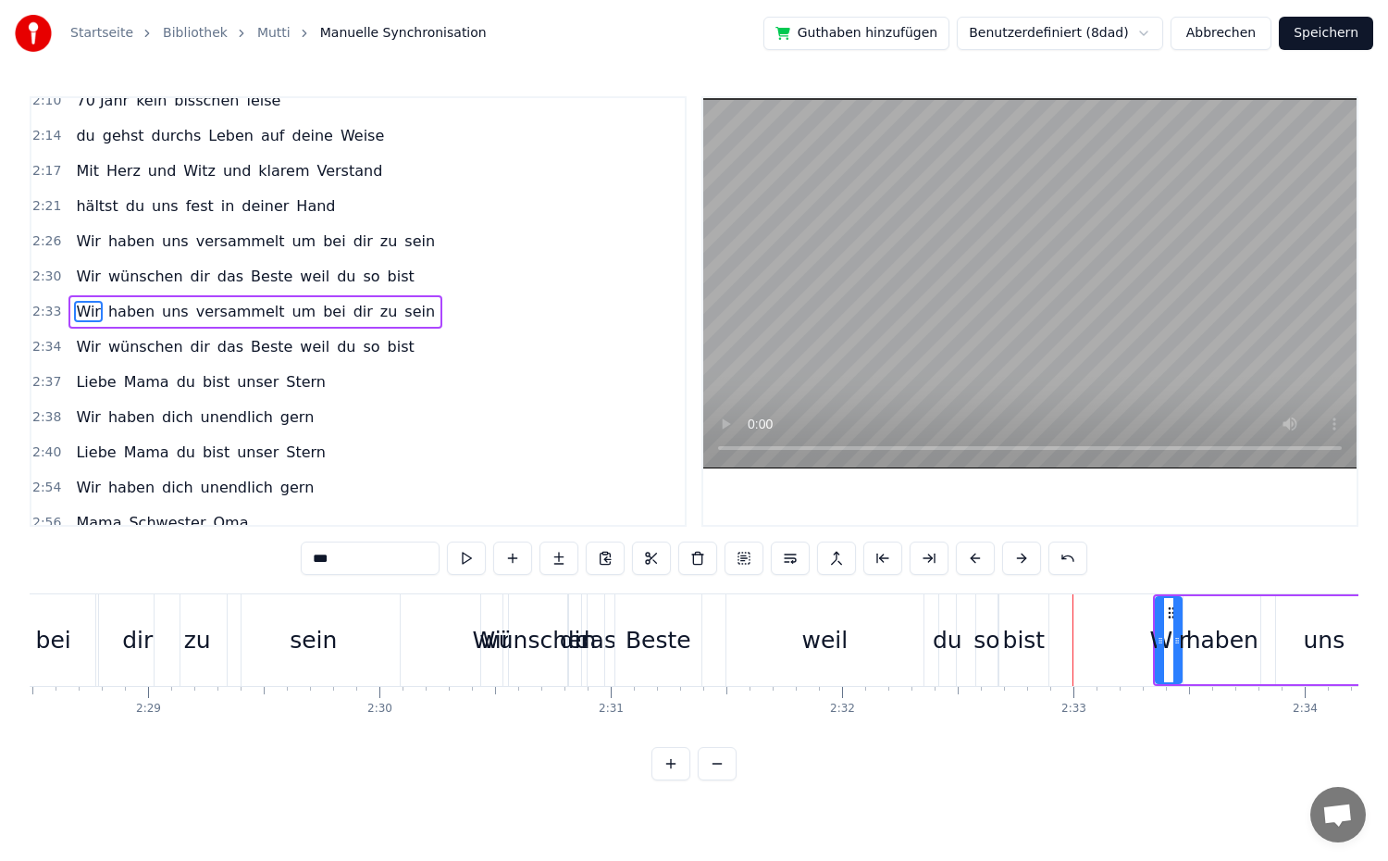
click at [1013, 563] on button at bounding box center [1021, 557] width 39 height 33
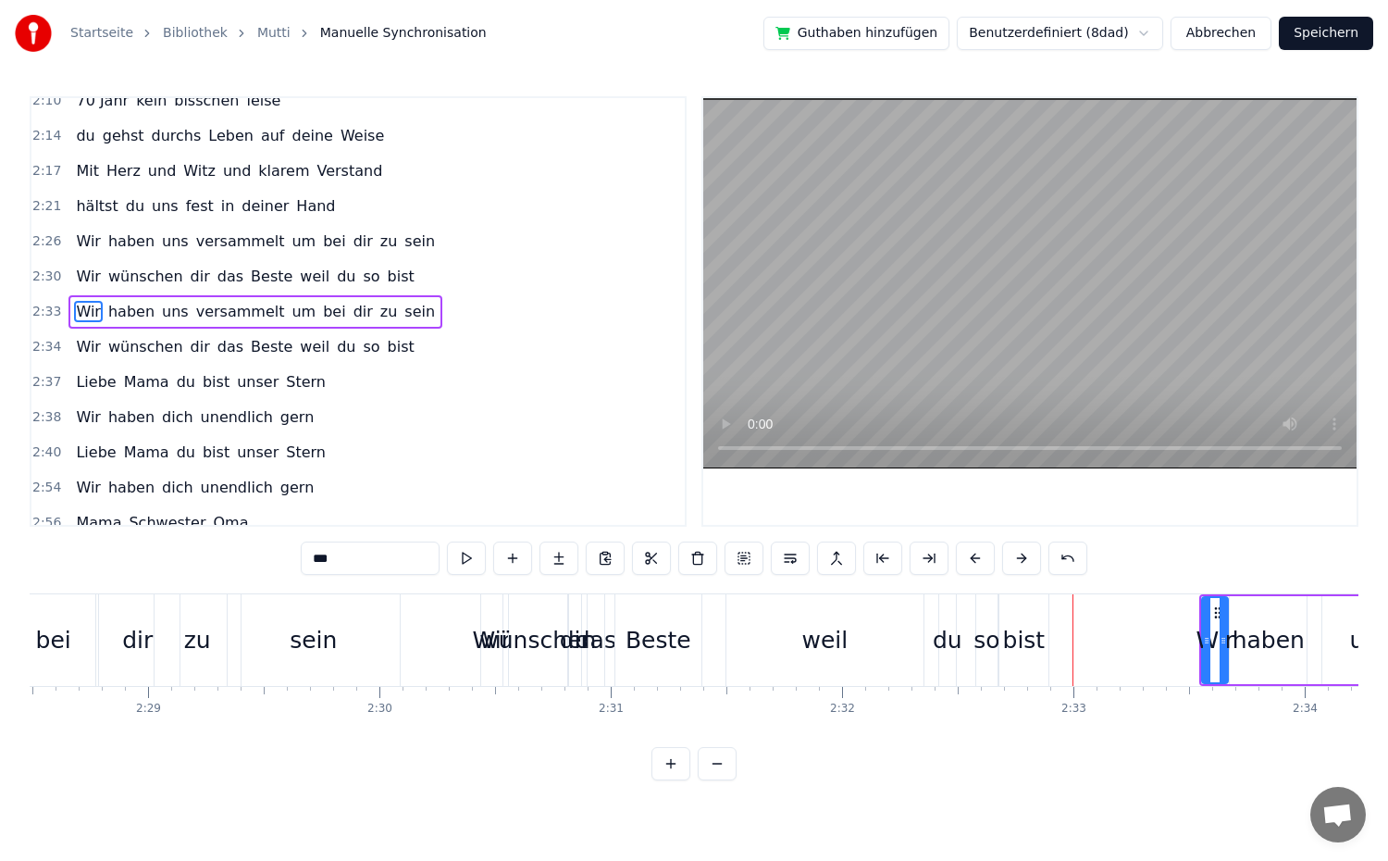
click at [1013, 563] on button at bounding box center [1021, 557] width 39 height 33
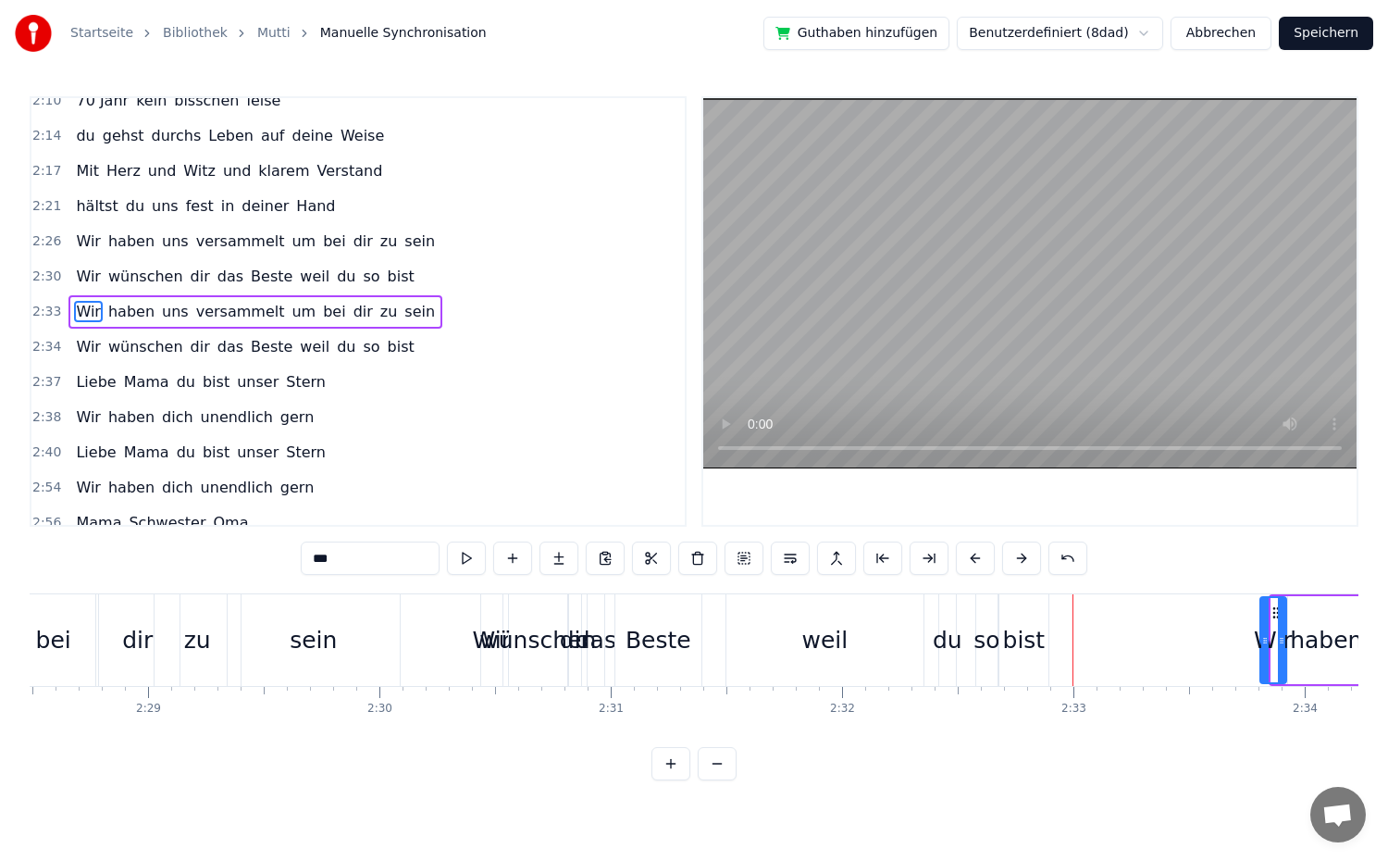
click at [1013, 563] on button at bounding box center [1021, 557] width 39 height 33
click at [1015, 646] on div "bist" at bounding box center [1024, 640] width 43 height 35
type input "****"
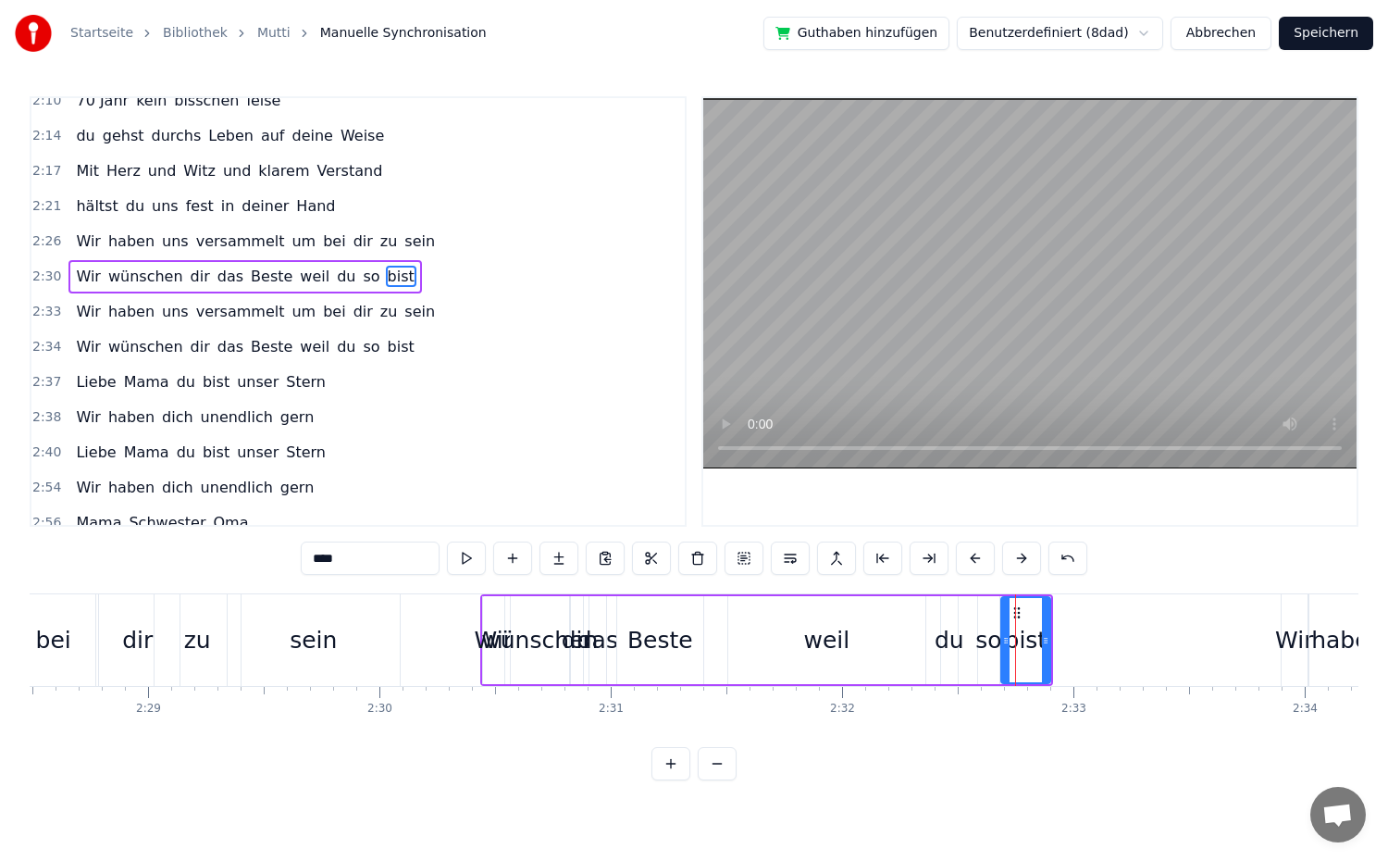
scroll to position [1140, 0]
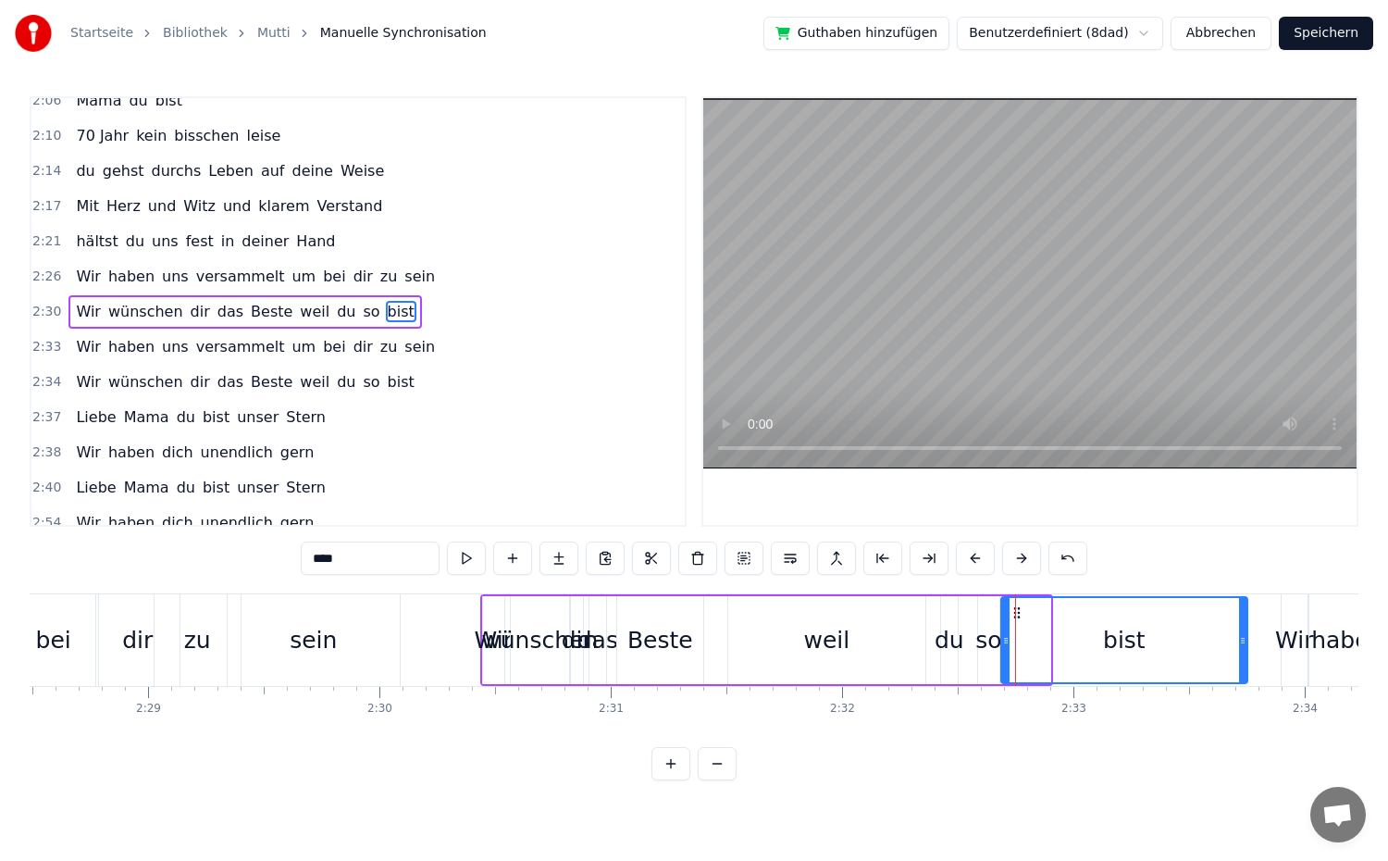
drag, startPoint x: 1047, startPoint y: 638, endPoint x: 1245, endPoint y: 652, distance: 197.6
click at [1245, 652] on div at bounding box center [1242, 640] width 7 height 84
click at [472, 555] on button at bounding box center [466, 557] width 39 height 33
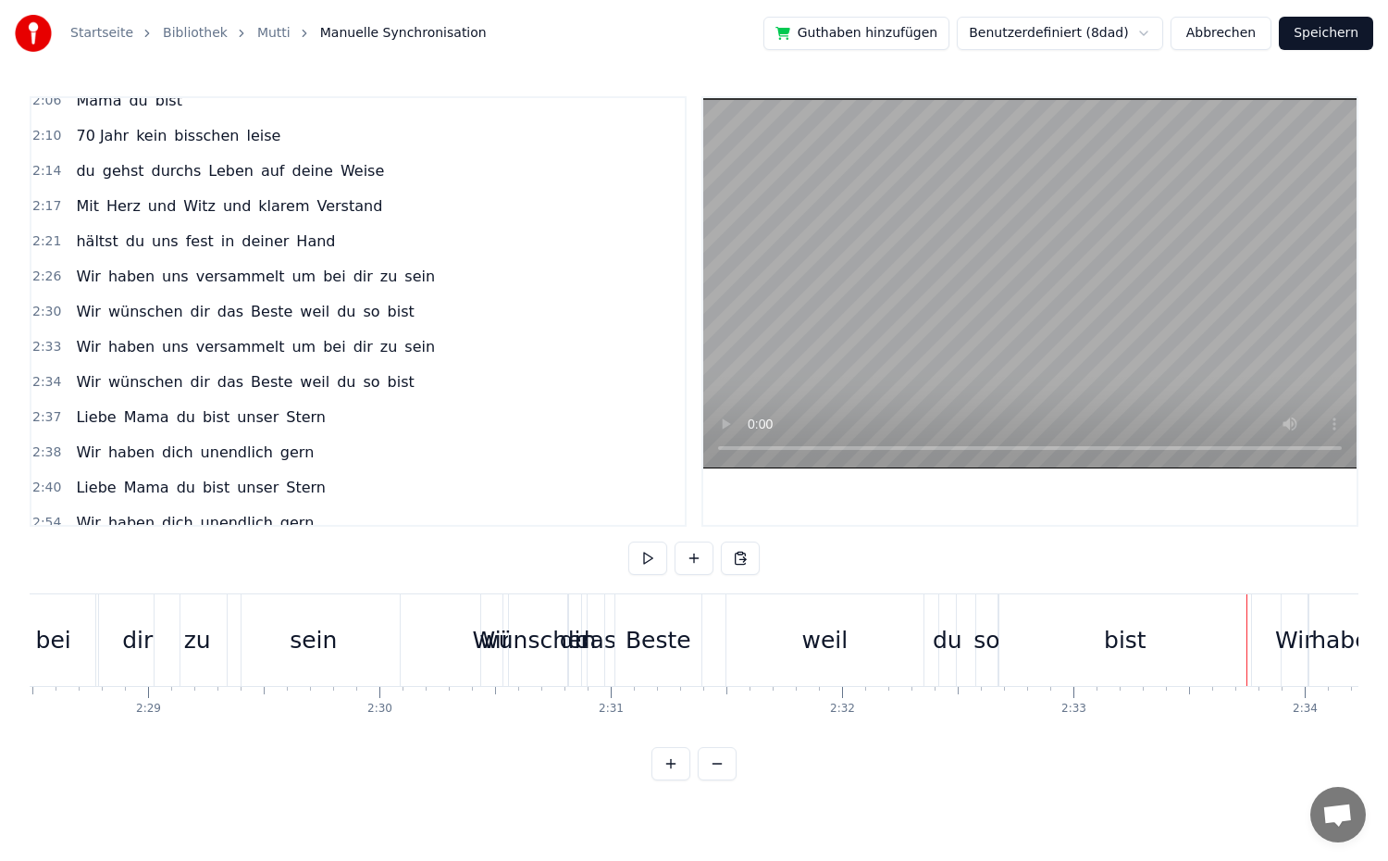
click at [1002, 644] on div "bist" at bounding box center [1125, 640] width 252 height 92
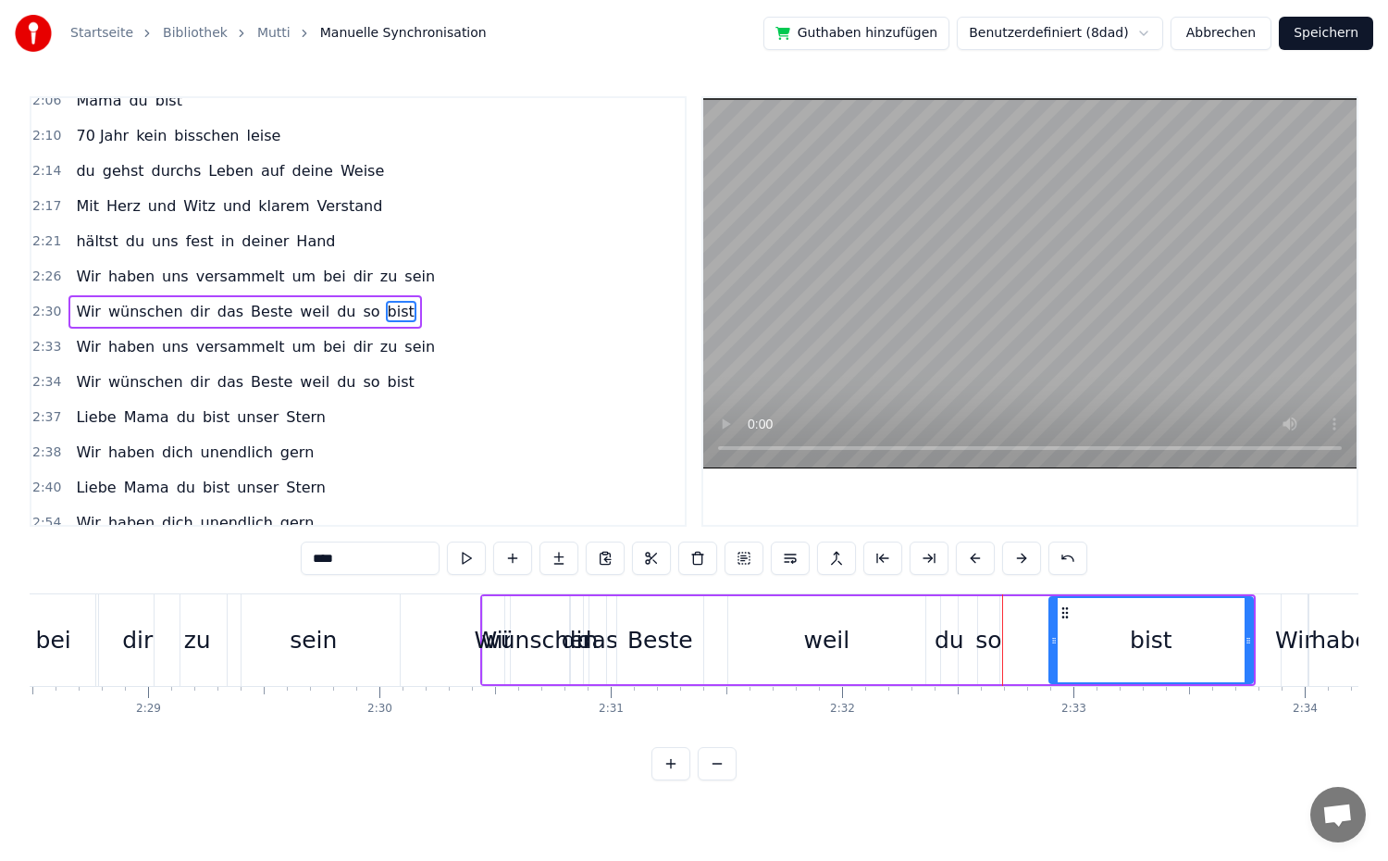
drag, startPoint x: 1005, startPoint y: 643, endPoint x: 1050, endPoint y: 648, distance: 45.6
click at [1053, 647] on div at bounding box center [1053, 640] width 7 height 84
click at [984, 647] on div "so" at bounding box center [988, 640] width 26 height 35
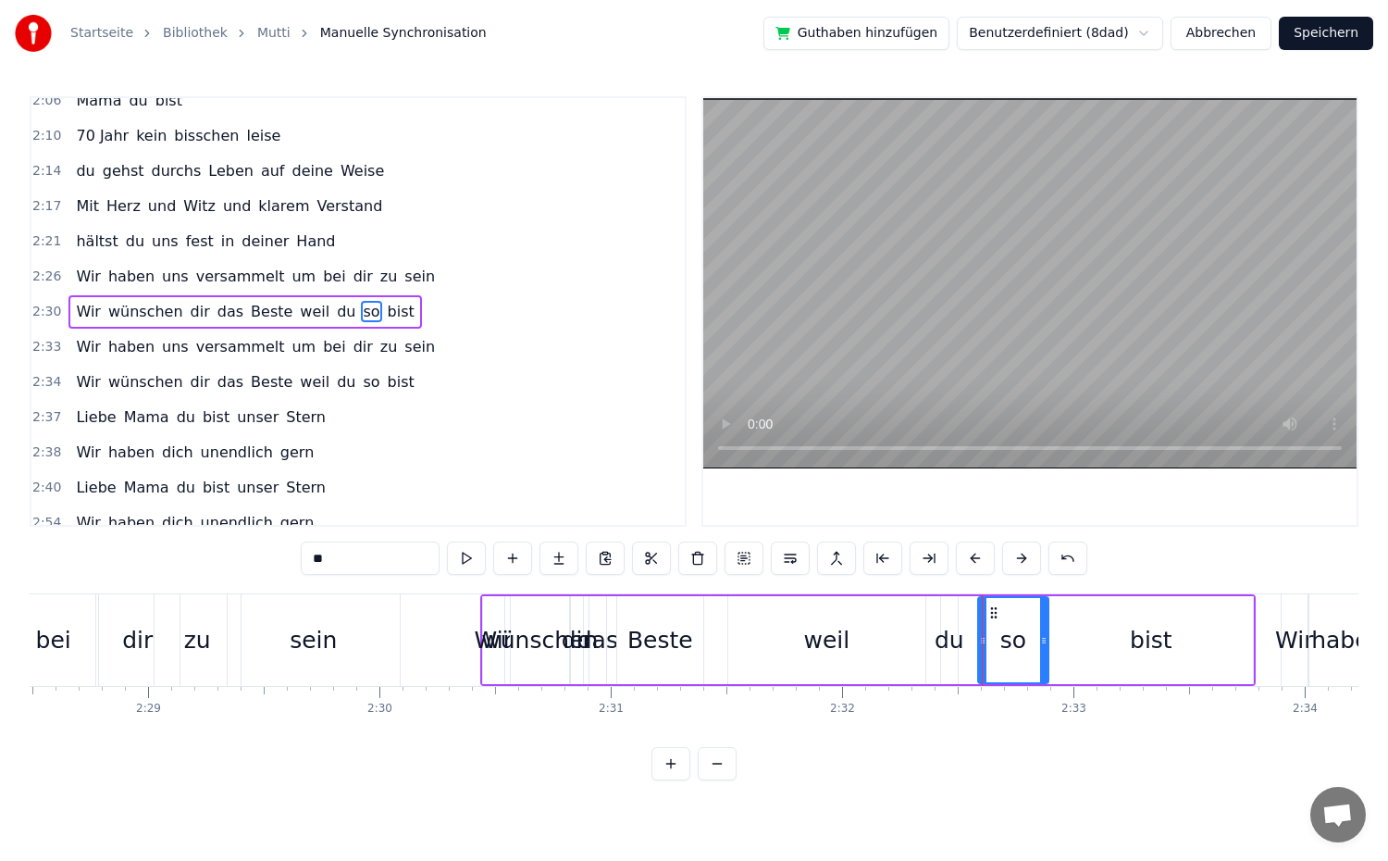
drag, startPoint x: 997, startPoint y: 647, endPoint x: 1046, endPoint y: 652, distance: 49.4
click at [1046, 652] on div at bounding box center [1043, 640] width 7 height 84
click at [984, 657] on div at bounding box center [985, 640] width 7 height 84
click at [958, 658] on div "du" at bounding box center [949, 640] width 19 height 88
drag, startPoint x: 949, startPoint y: 653, endPoint x: 989, endPoint y: 661, distance: 40.5
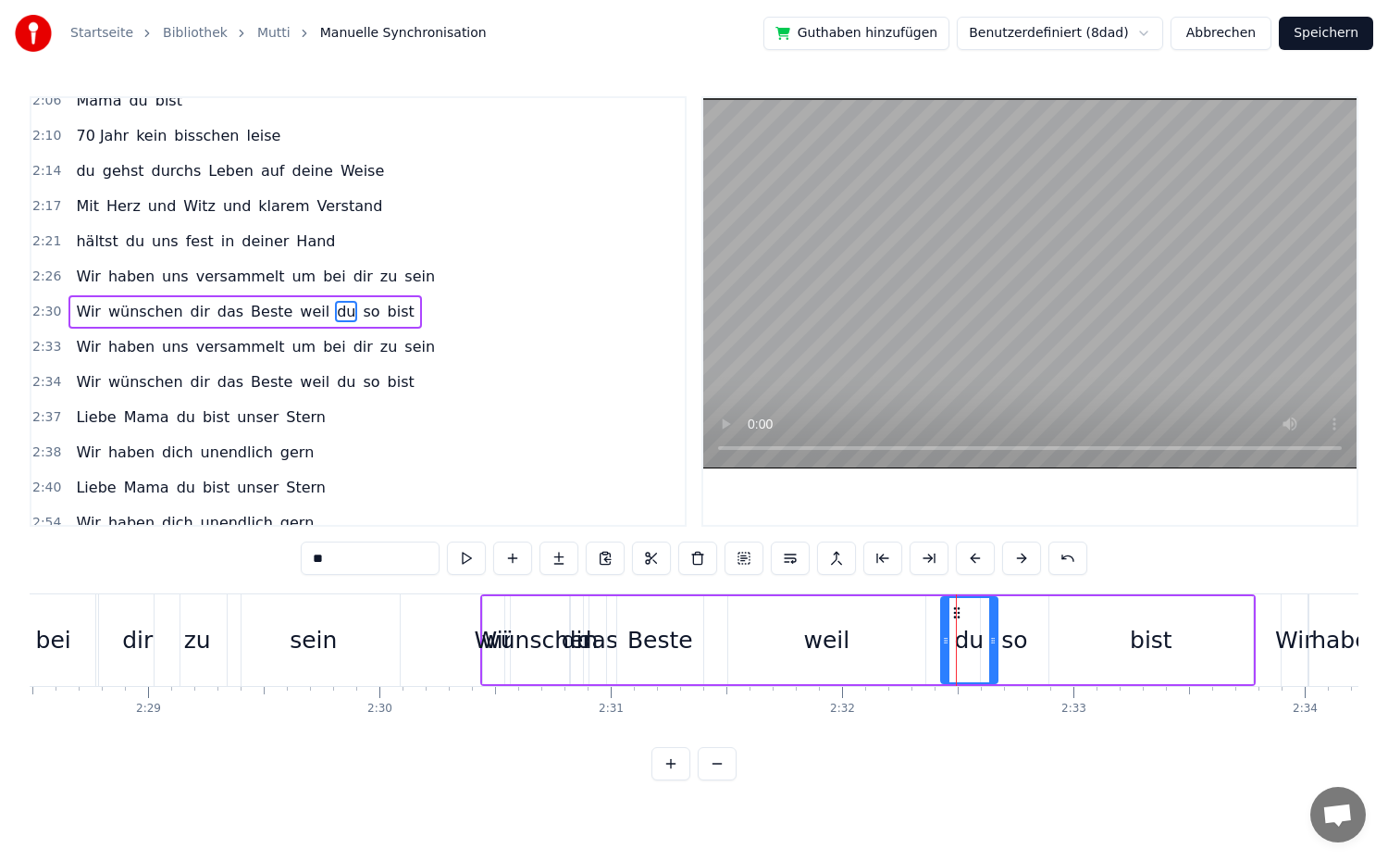
click at [989, 661] on div at bounding box center [992, 640] width 7 height 84
click at [840, 645] on div "weil" at bounding box center [826, 640] width 46 height 35
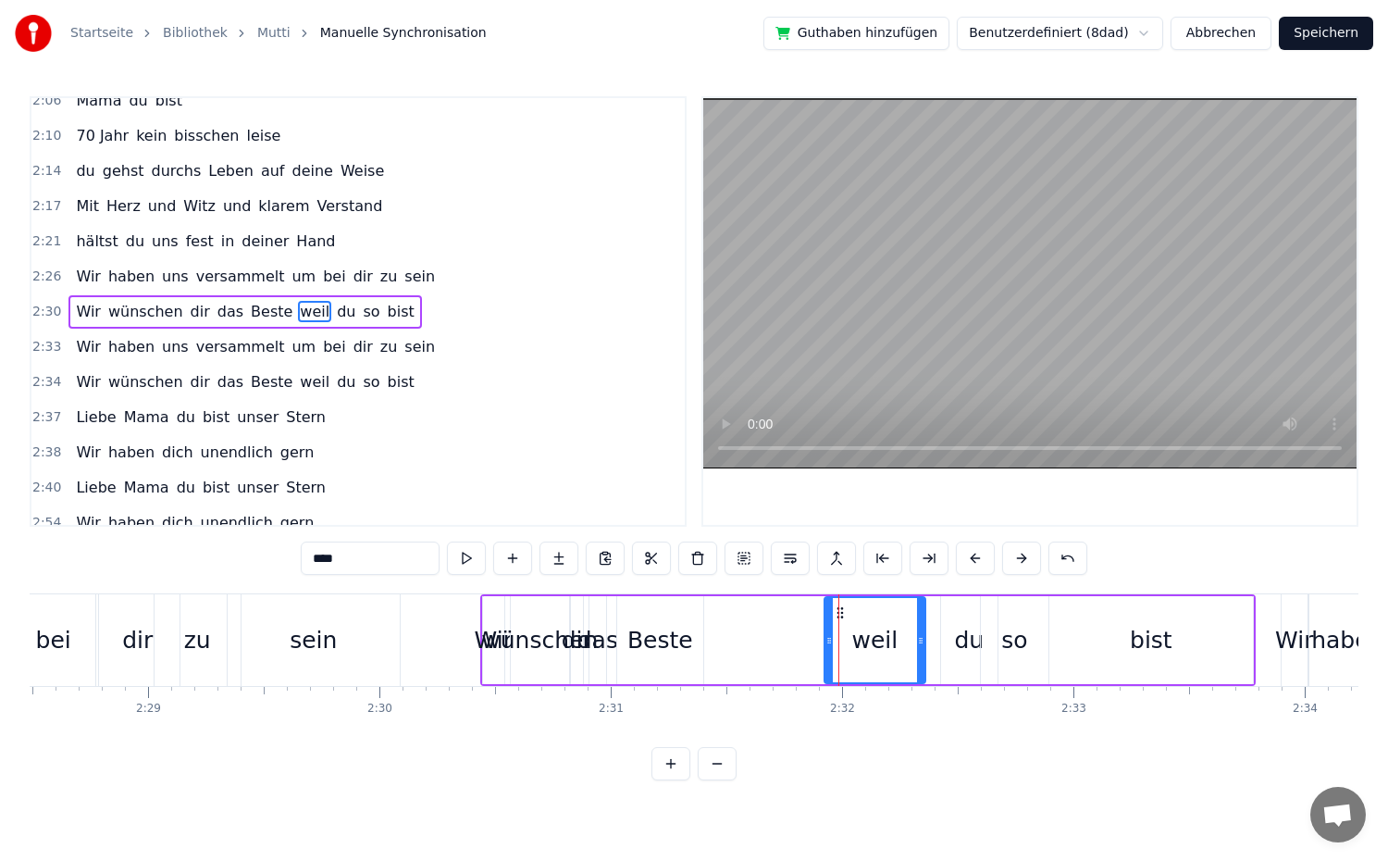
drag, startPoint x: 728, startPoint y: 650, endPoint x: 824, endPoint y: 663, distance: 97.1
click at [824, 663] on div "weil" at bounding box center [875, 640] width 103 height 88
drag, startPoint x: 921, startPoint y: 650, endPoint x: 949, endPoint y: 654, distance: 29.1
click at [949, 654] on div at bounding box center [949, 640] width 7 height 84
click at [661, 647] on div "Beste" at bounding box center [660, 640] width 66 height 35
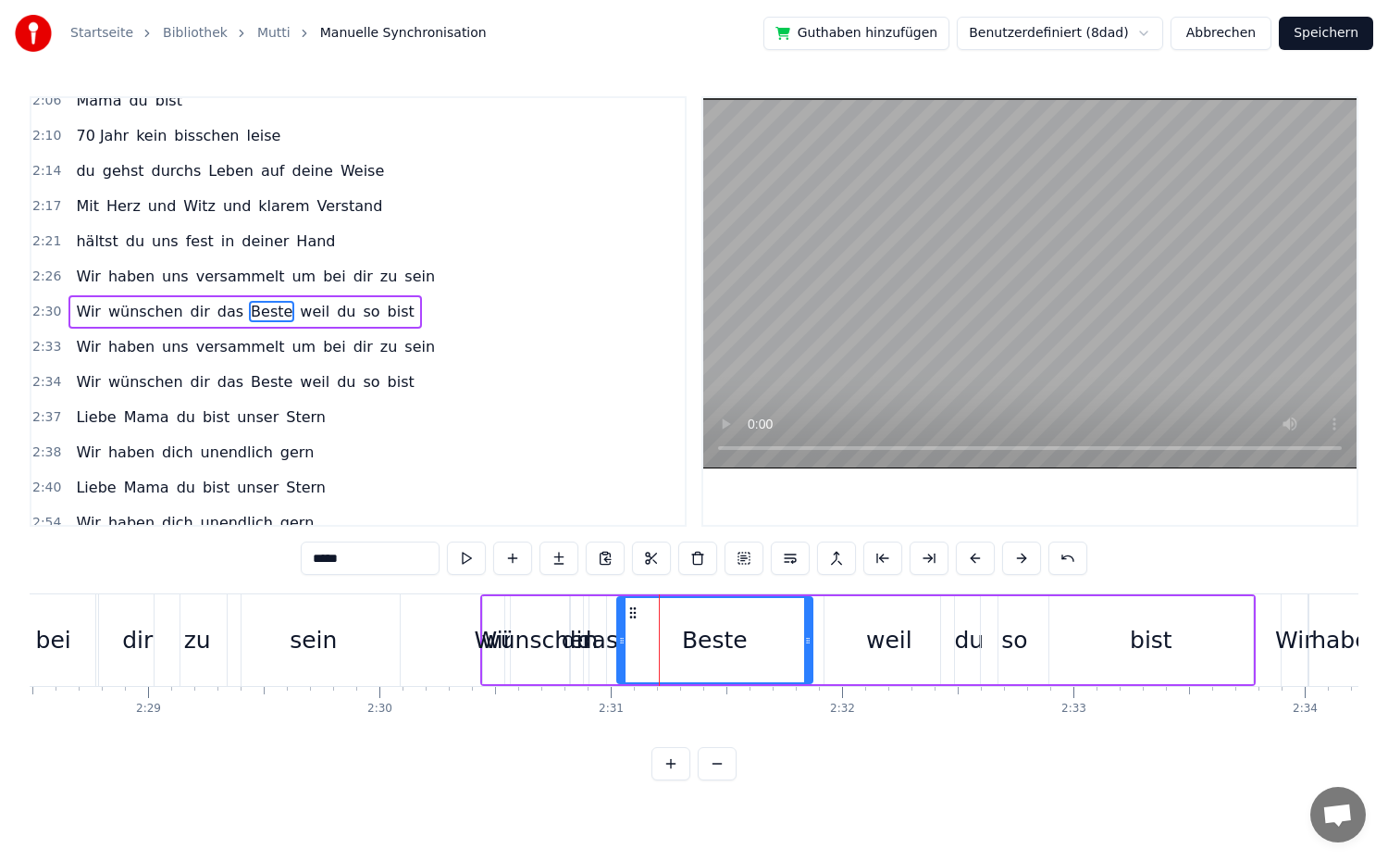
drag, startPoint x: 696, startPoint y: 641, endPoint x: 805, endPoint y: 657, distance: 110.3
click at [805, 657] on div at bounding box center [807, 640] width 7 height 84
drag, startPoint x: 621, startPoint y: 645, endPoint x: 670, endPoint y: 654, distance: 49.9
click at [670, 654] on div at bounding box center [670, 640] width 7 height 84
click at [483, 651] on div "Wir" at bounding box center [494, 640] width 38 height 35
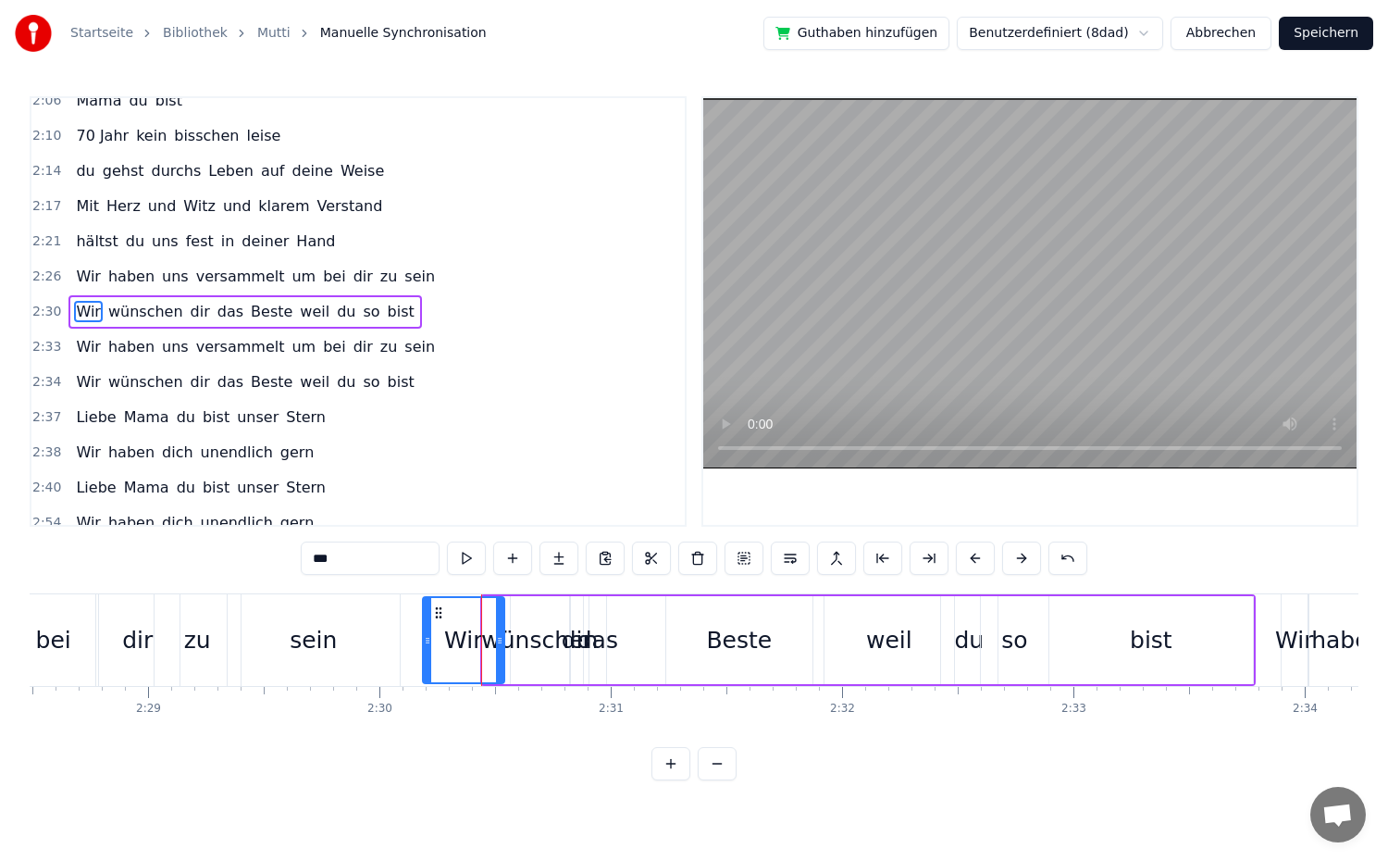
drag, startPoint x: 483, startPoint y: 651, endPoint x: 438, endPoint y: 647, distance: 45.6
click at [423, 647] on div "Wir" at bounding box center [463, 640] width 83 height 88
drag, startPoint x: 497, startPoint y: 668, endPoint x: 471, endPoint y: 665, distance: 26.1
click at [471, 665] on div at bounding box center [473, 640] width 7 height 84
click at [517, 673] on div "wünschen" at bounding box center [540, 640] width 58 height 88
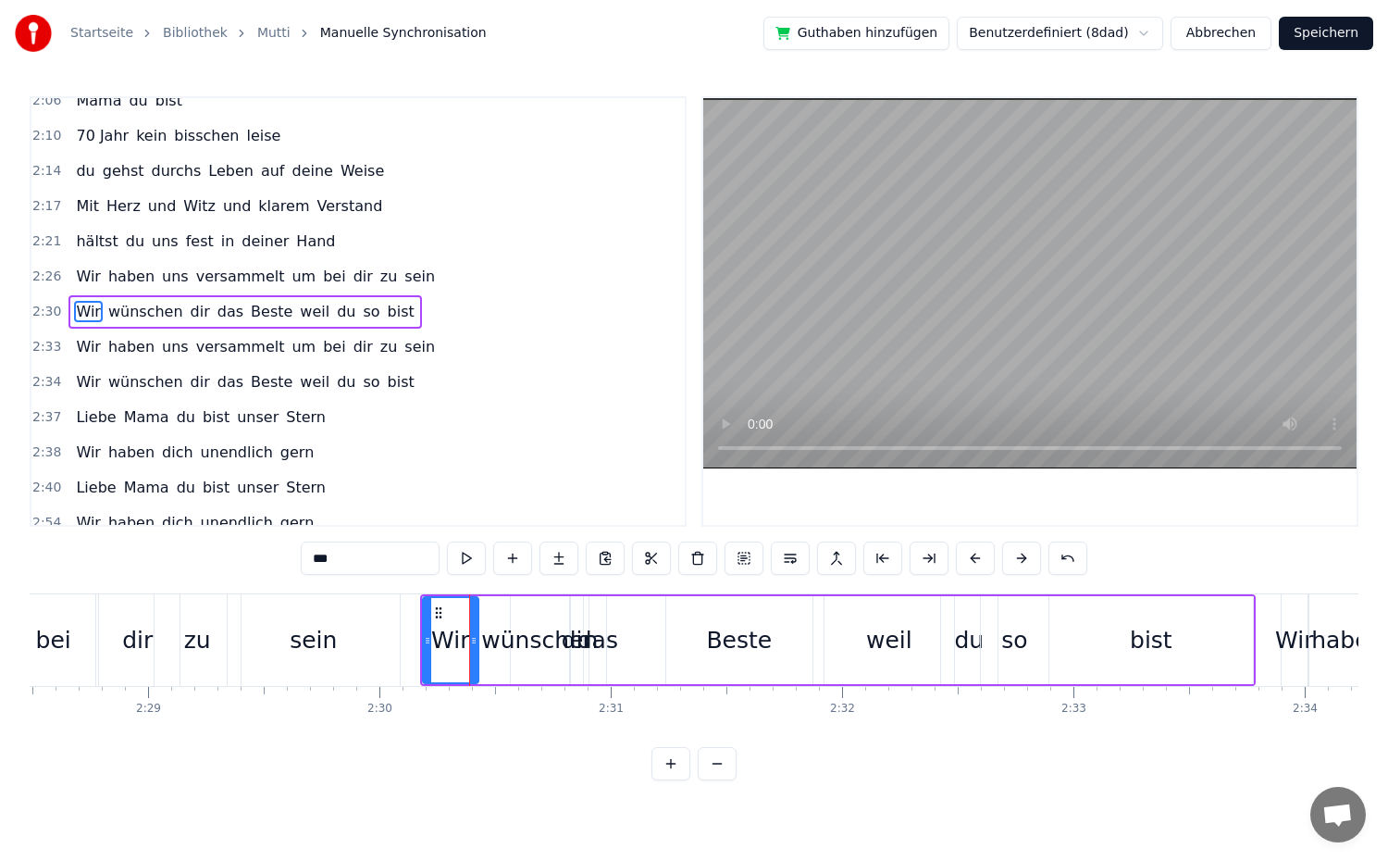
type input "********"
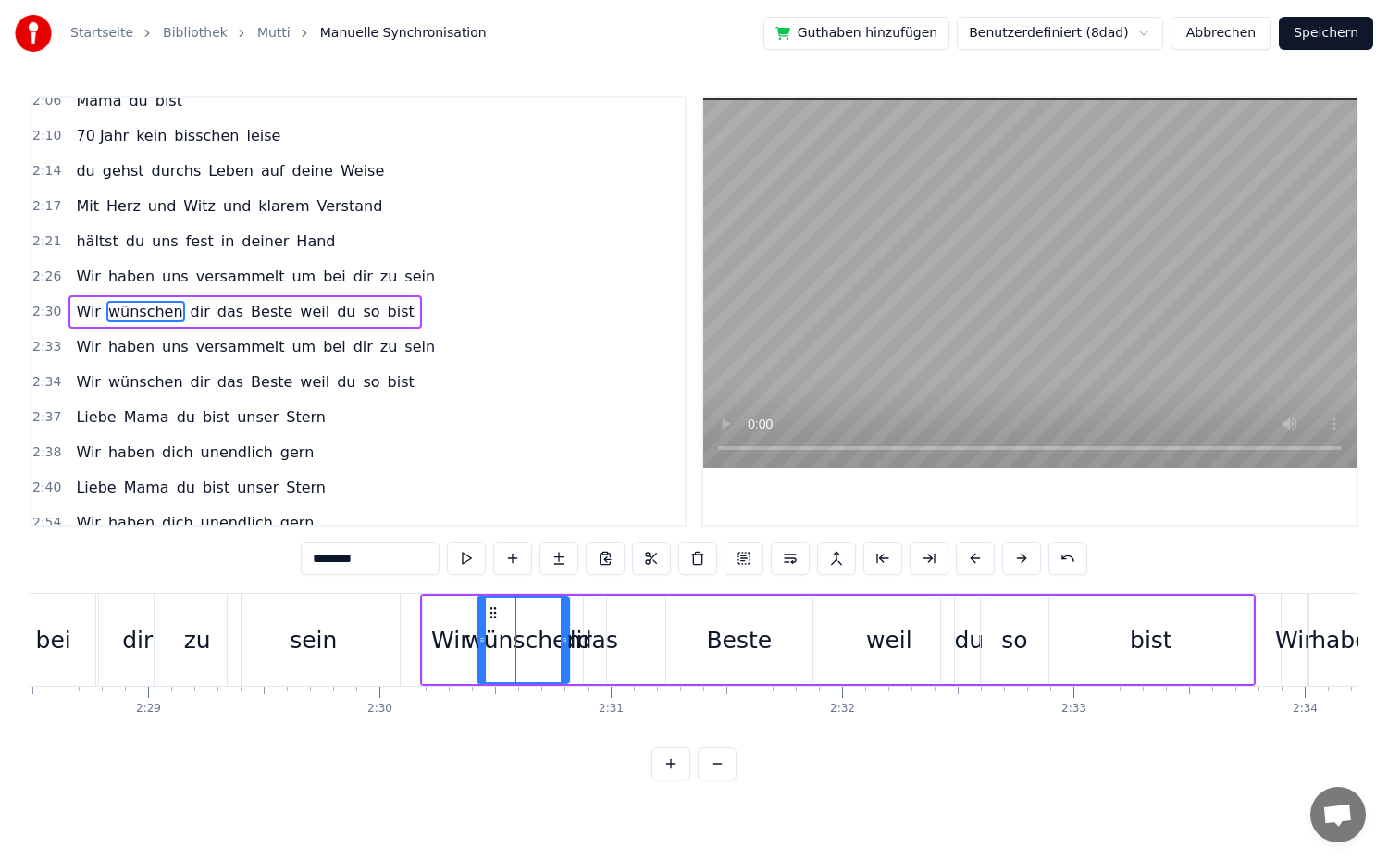
drag, startPoint x: 514, startPoint y: 671, endPoint x: 480, endPoint y: 671, distance: 33.3
click at [480, 671] on div at bounding box center [481, 640] width 7 height 84
drag, startPoint x: 563, startPoint y: 676, endPoint x: 552, endPoint y: 676, distance: 11.1
click at [552, 676] on div at bounding box center [554, 640] width 7 height 84
click at [567, 666] on div "Wir wünschen dir das Beste weil du so bist" at bounding box center [838, 640] width 836 height 92
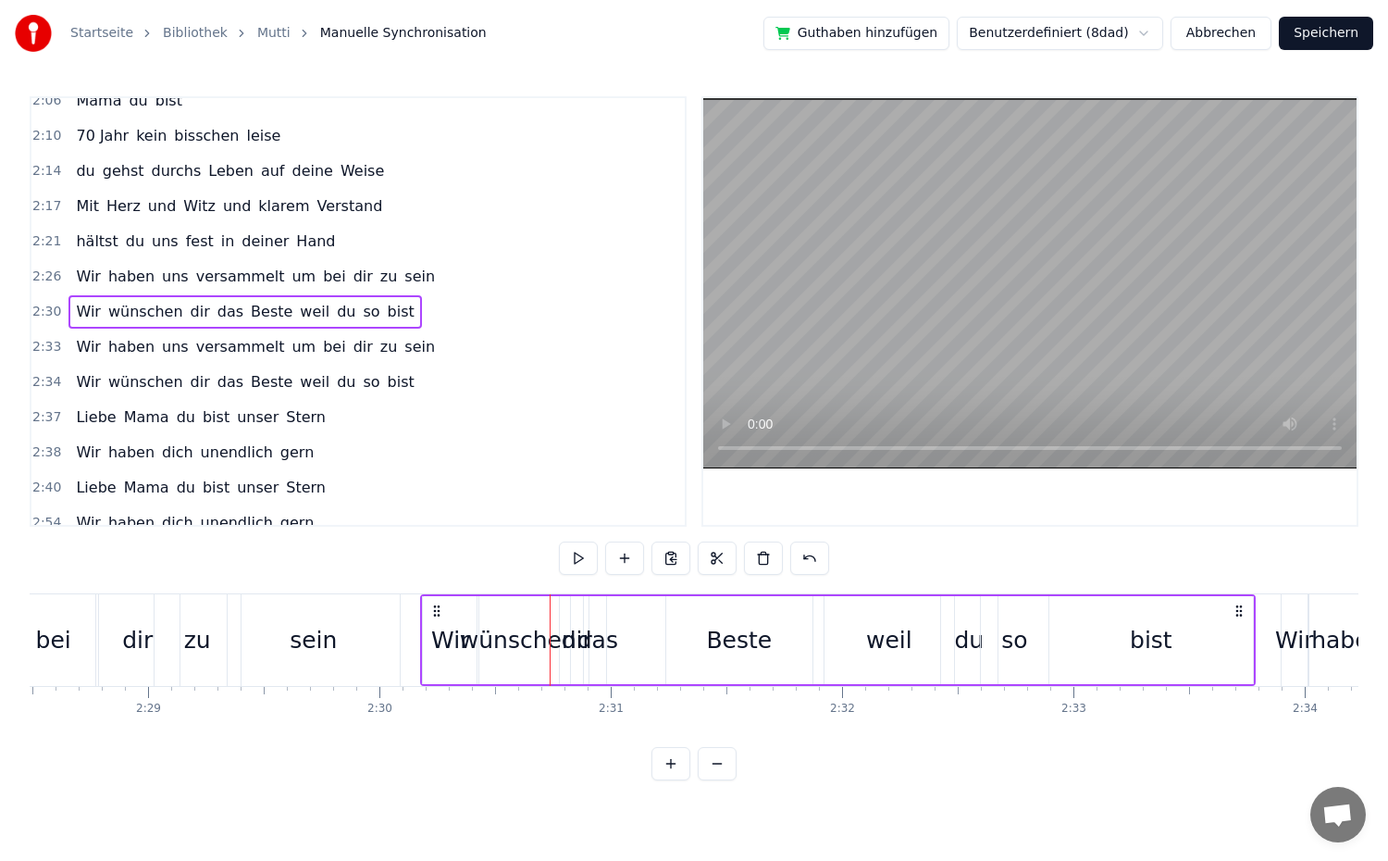
click at [600, 660] on div "das" at bounding box center [597, 640] width 17 height 88
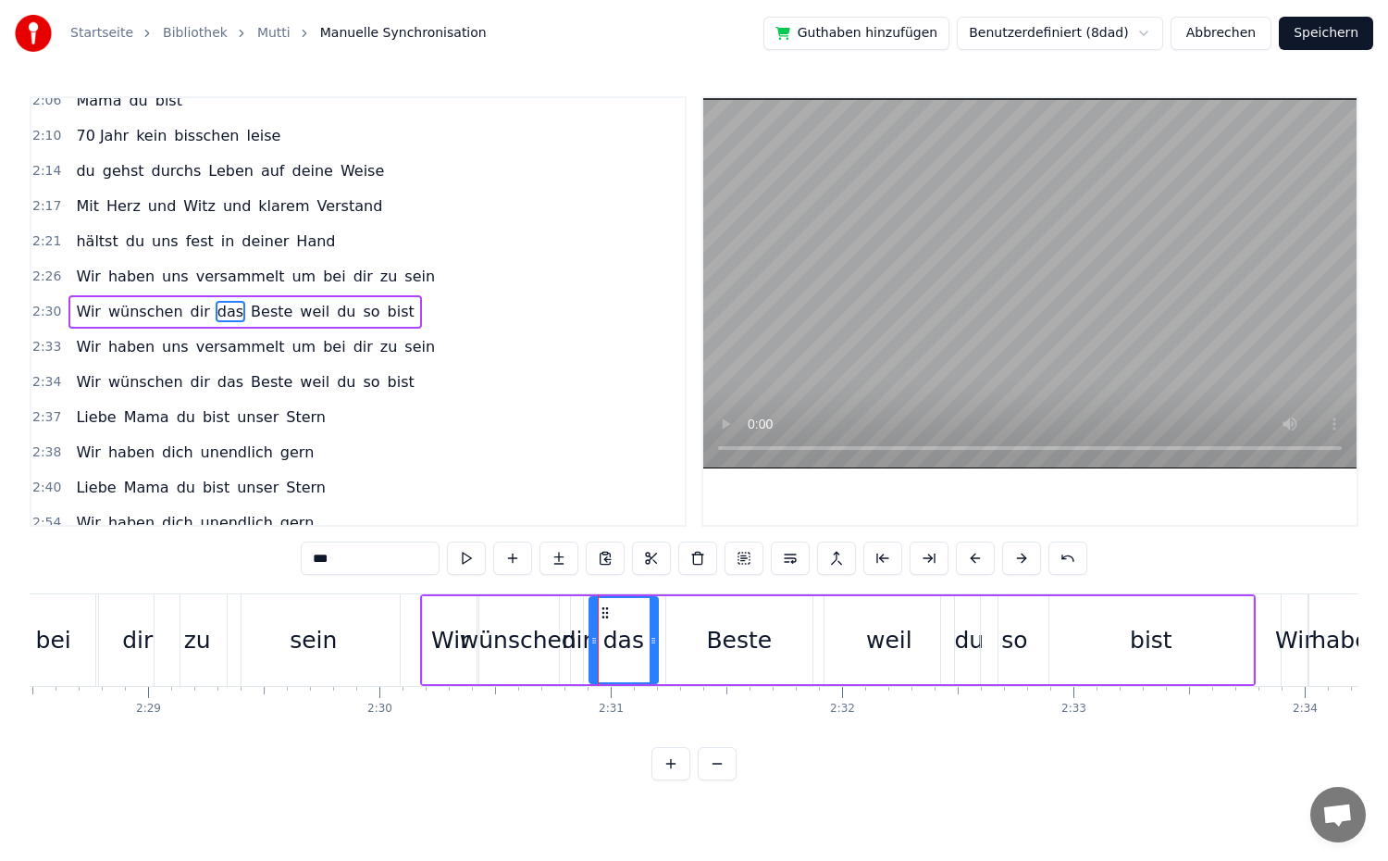
drag, startPoint x: 601, startPoint y: 663, endPoint x: 652, endPoint y: 672, distance: 52.5
click at [652, 672] on div at bounding box center [653, 640] width 7 height 84
drag, startPoint x: 592, startPoint y: 666, endPoint x: 613, endPoint y: 671, distance: 20.9
click at [613, 671] on div at bounding box center [614, 640] width 7 height 84
click at [572, 665] on div "dir" at bounding box center [577, 640] width 12 height 88
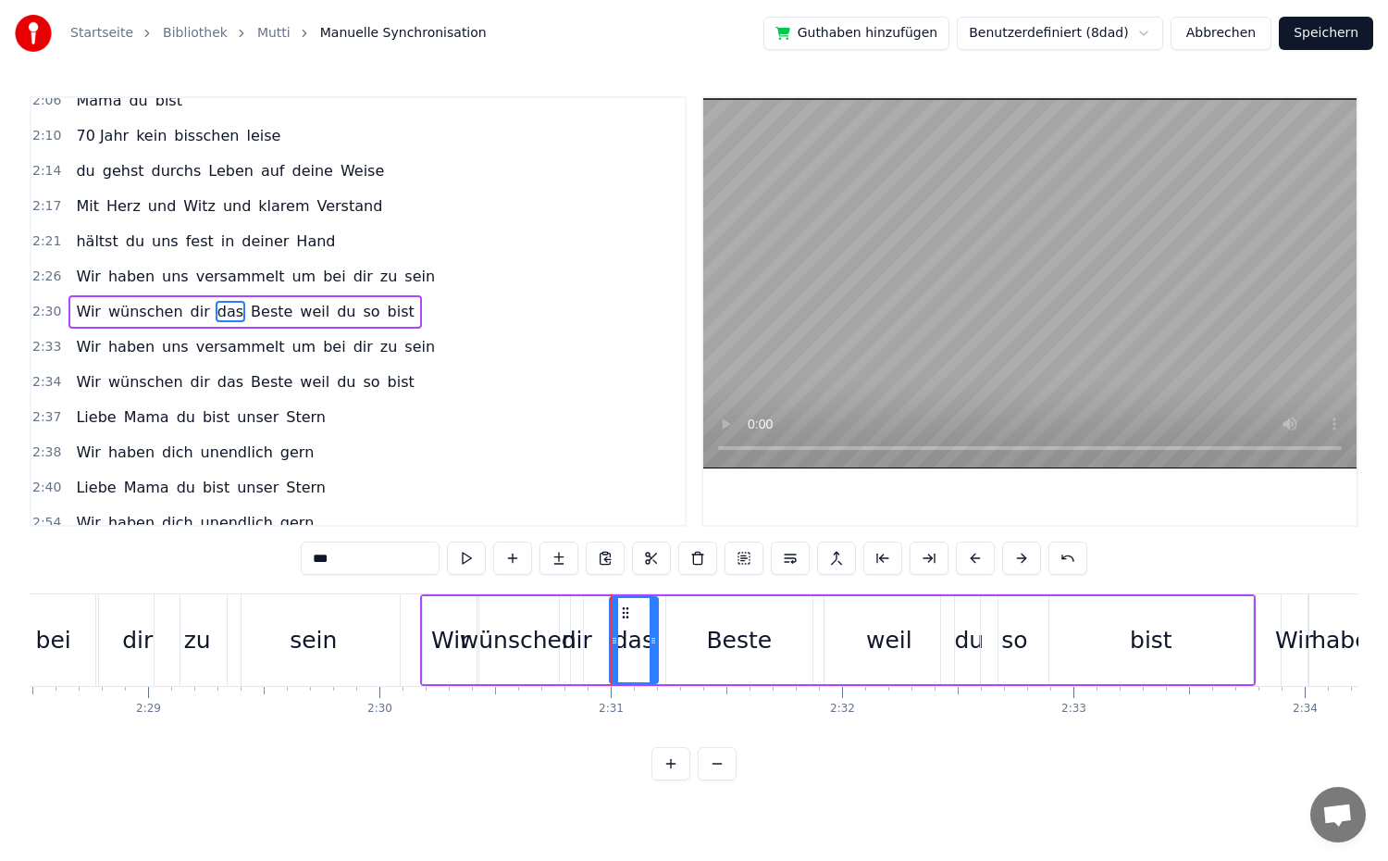
type input "***"
drag, startPoint x: 579, startPoint y: 665, endPoint x: 604, endPoint y: 672, distance: 25.8
click at [604, 672] on div at bounding box center [603, 640] width 7 height 84
click at [402, 307] on div "2:30 Wir wünschen dir das Beste weil du so bist" at bounding box center [357, 311] width 653 height 35
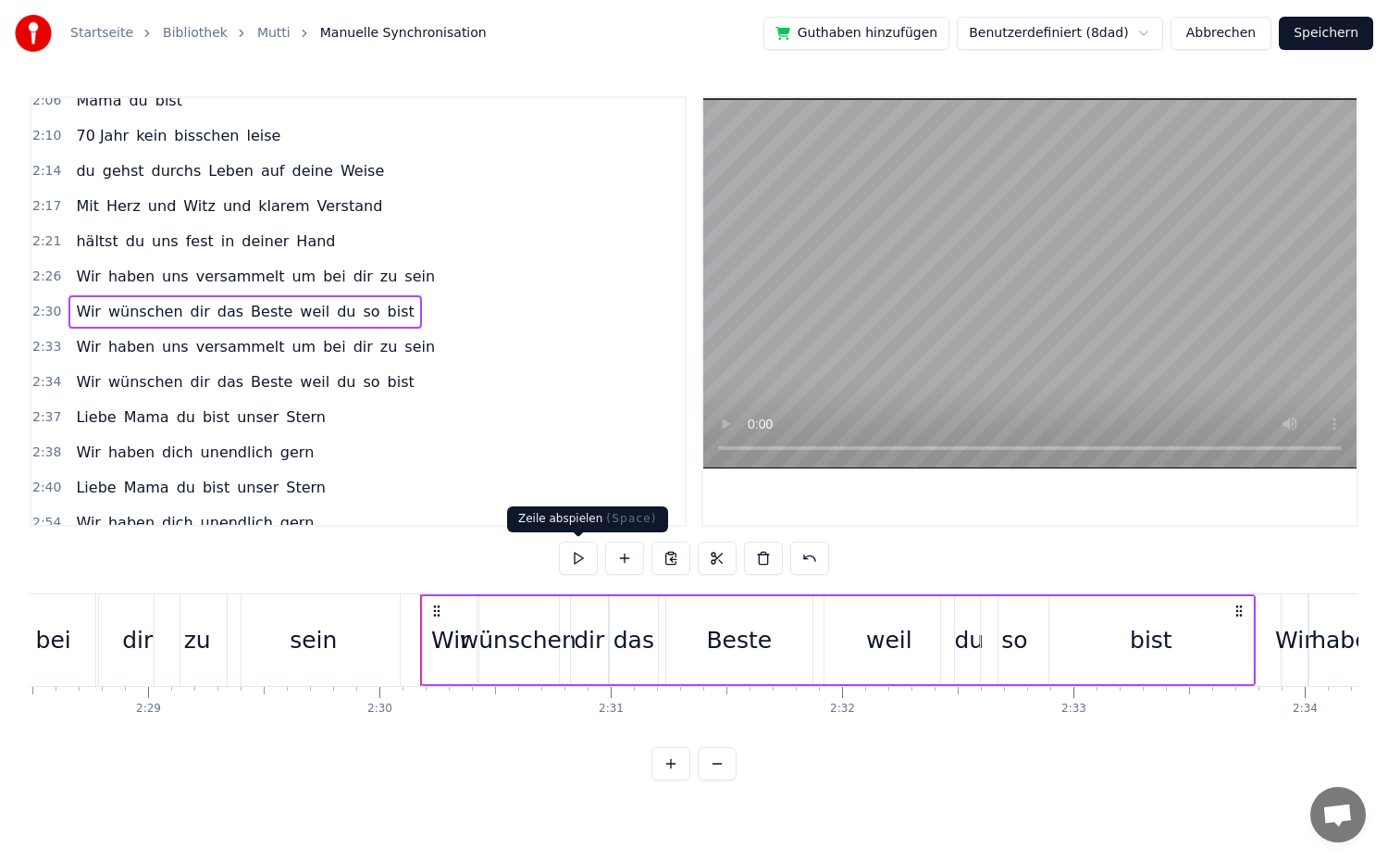
click at [564, 556] on button at bounding box center [578, 557] width 39 height 33
click at [426, 644] on div "Wir" at bounding box center [451, 640] width 56 height 88
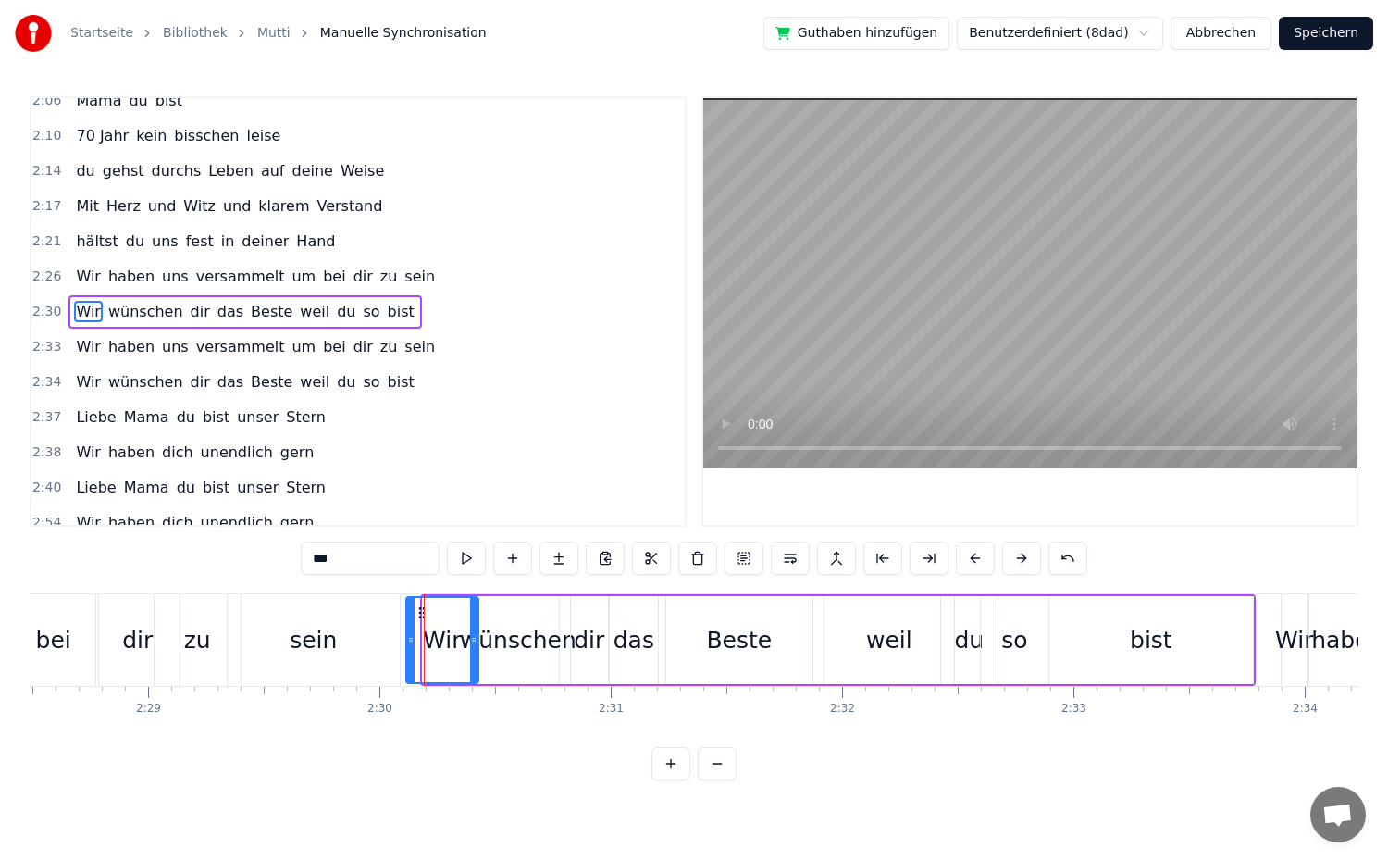
drag, startPoint x: 425, startPoint y: 644, endPoint x: 408, endPoint y: 643, distance: 16.7
click at [408, 643] on icon at bounding box center [410, 640] width 7 height 15
click at [455, 553] on button at bounding box center [466, 557] width 39 height 33
click at [412, 314] on div "2:30 Wir wünschen dir das Beste weil du so bist" at bounding box center [357, 311] width 653 height 35
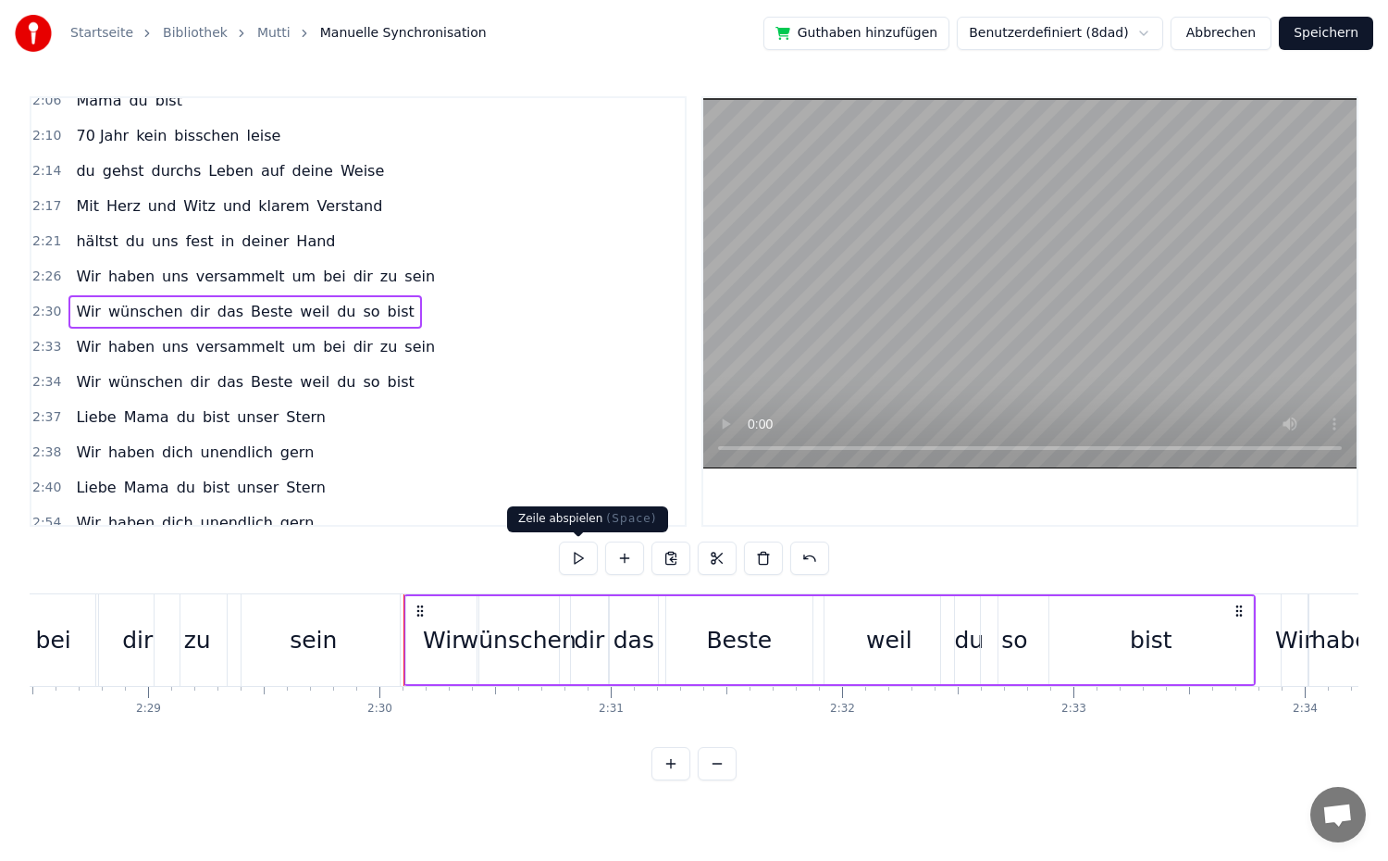
click at [574, 548] on button at bounding box center [578, 557] width 39 height 33
click at [408, 269] on div "2:26 Wir haben uns versammelt um bei dir zu sein" at bounding box center [357, 276] width 653 height 35
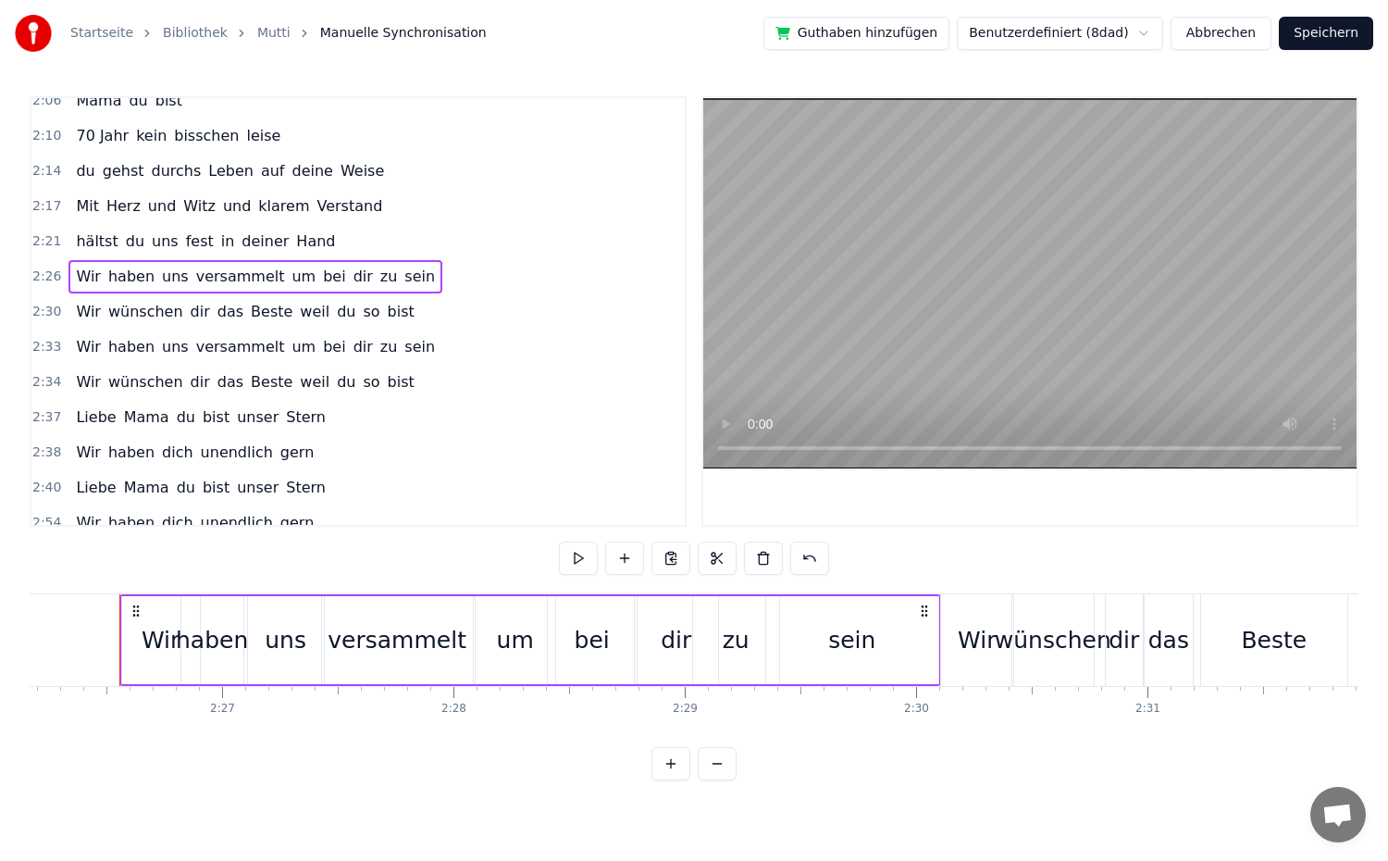
scroll to position [0, 33810]
click at [578, 551] on button at bounding box center [578, 557] width 39 height 33
click at [429, 271] on div "2:26 Wir haben uns versammelt um bei dir zu sein" at bounding box center [357, 276] width 653 height 35
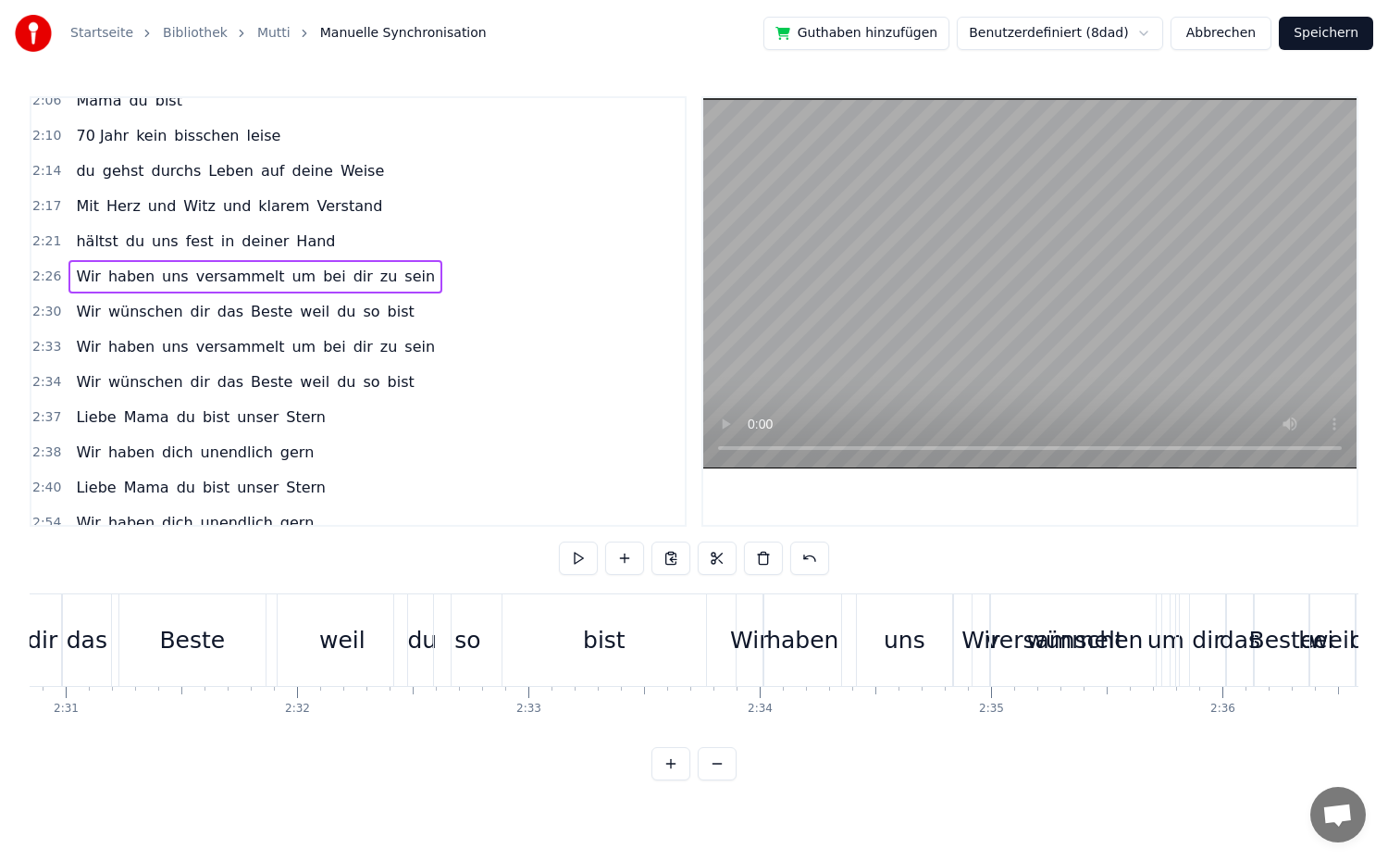
scroll to position [0, 34883]
click at [769, 644] on div "Wir" at bounding box center [762, 640] width 38 height 35
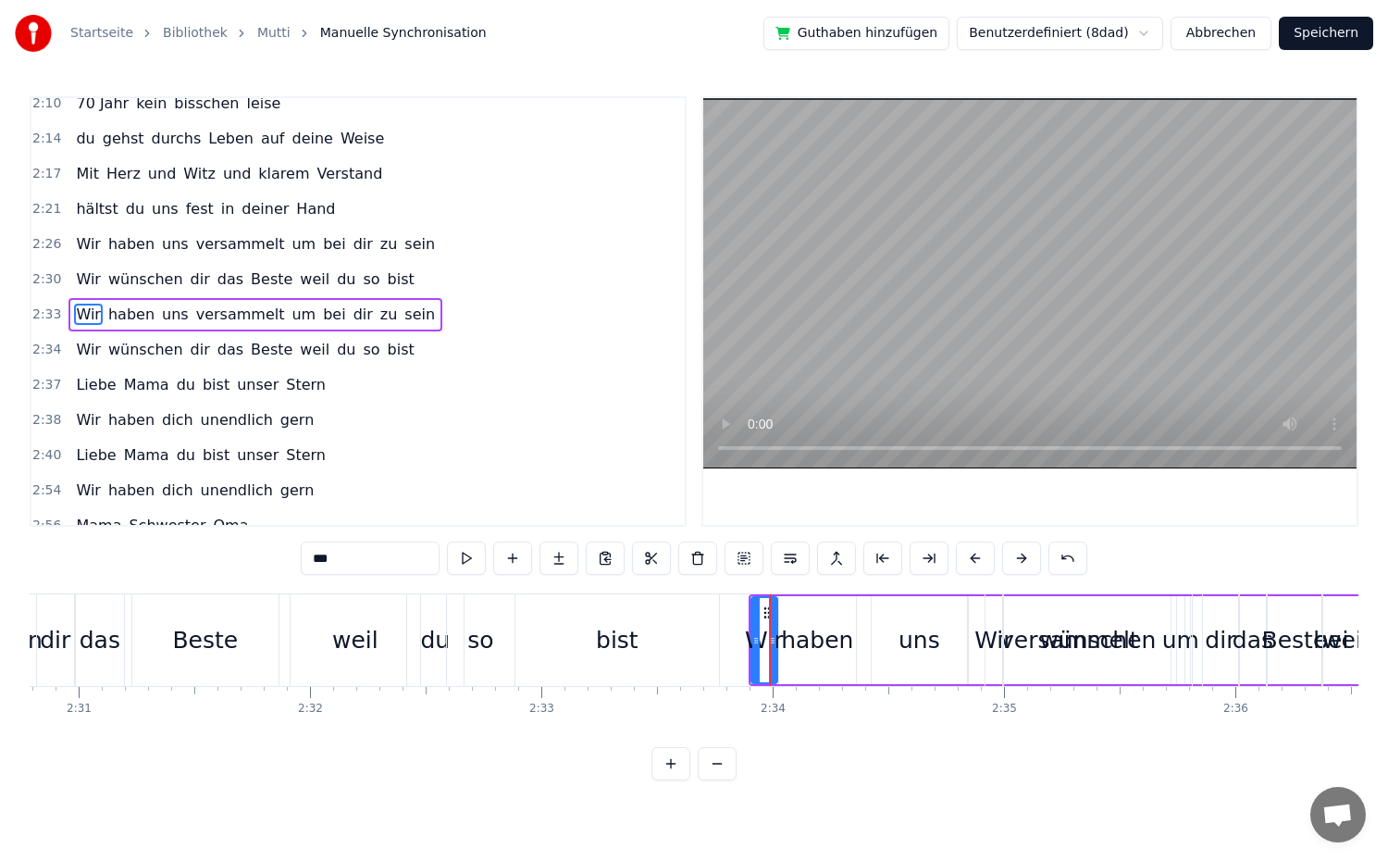
scroll to position [1175, 0]
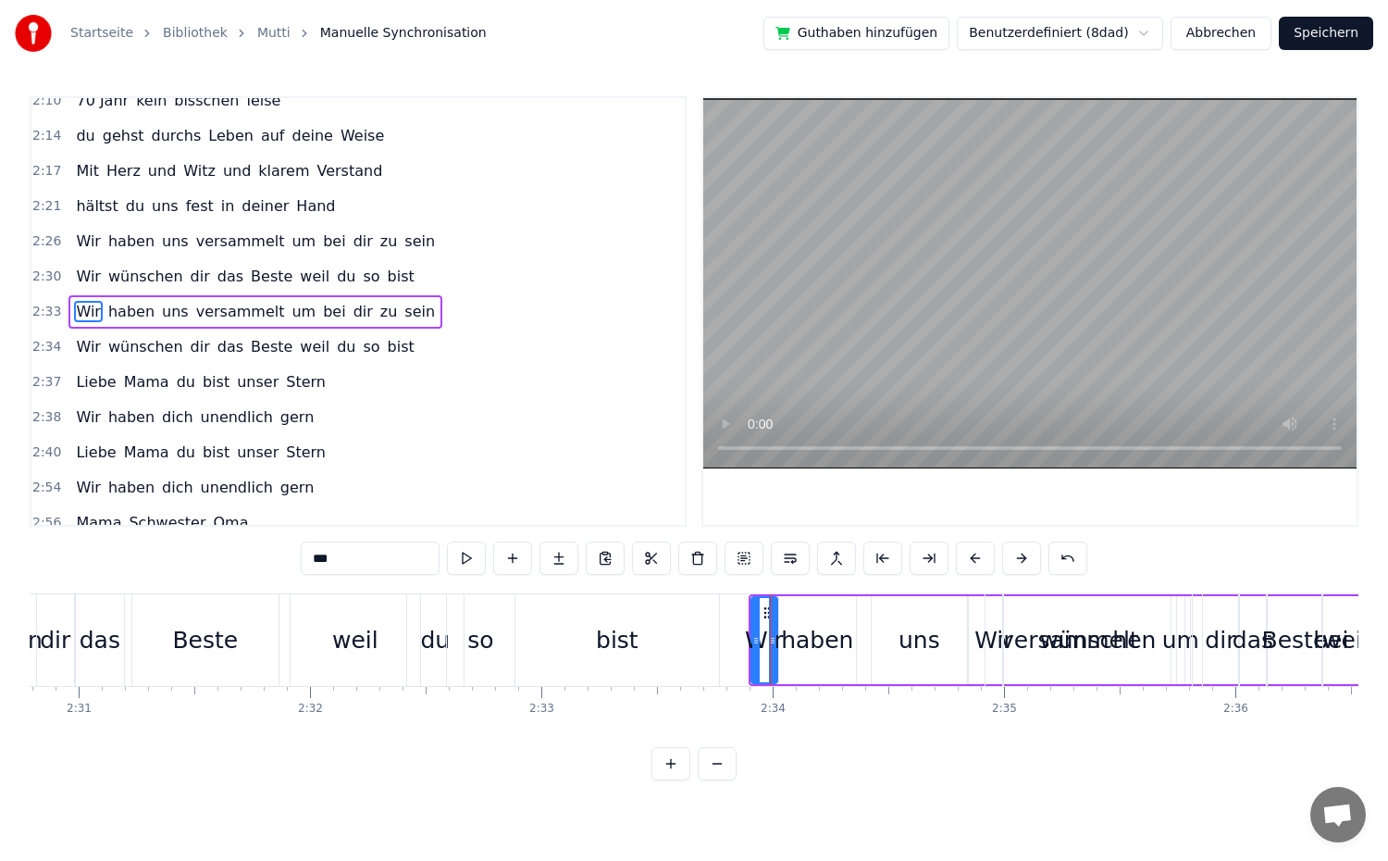
click at [79, 347] on span "Wir" at bounding box center [88, 346] width 29 height 21
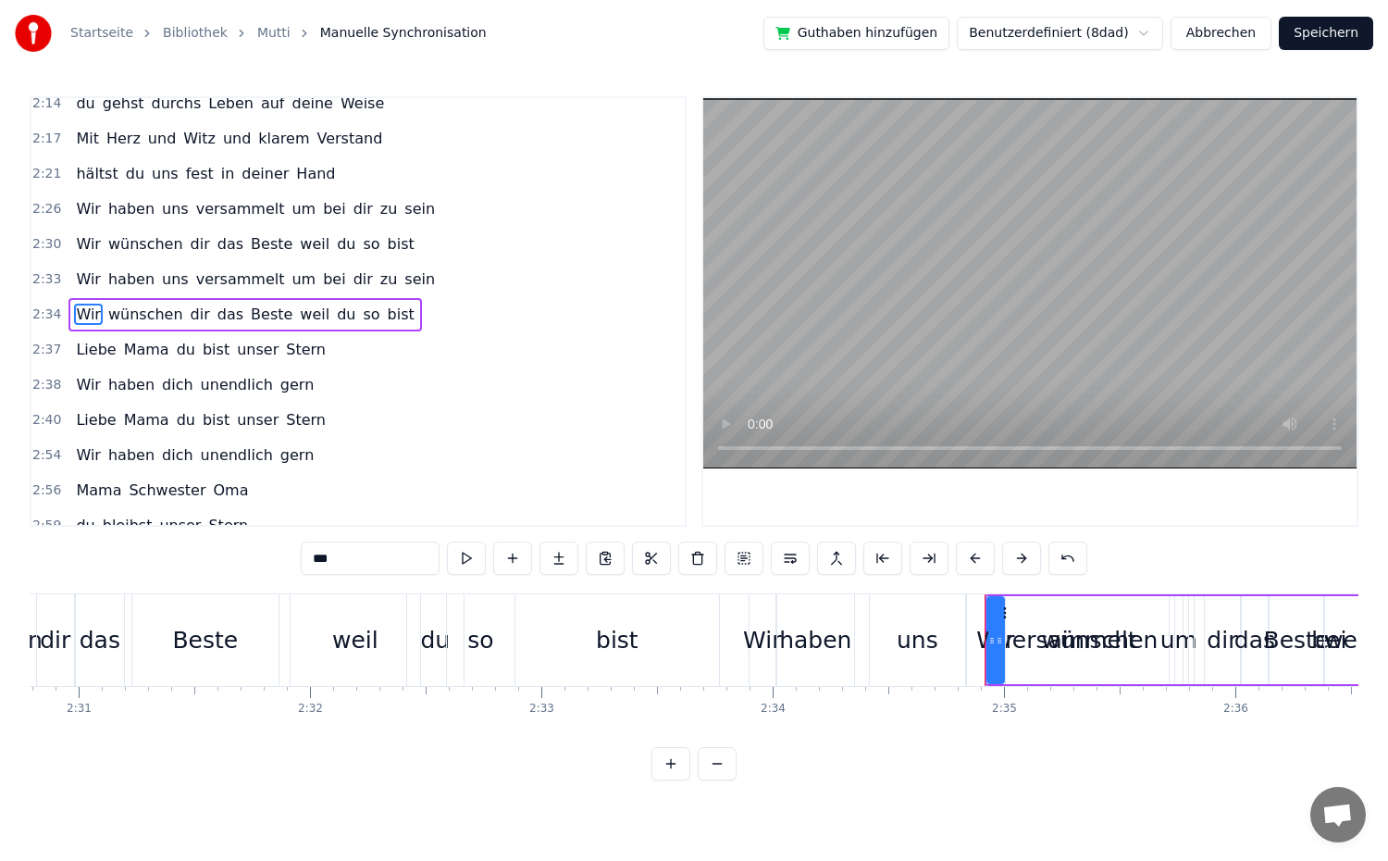
scroll to position [1210, 0]
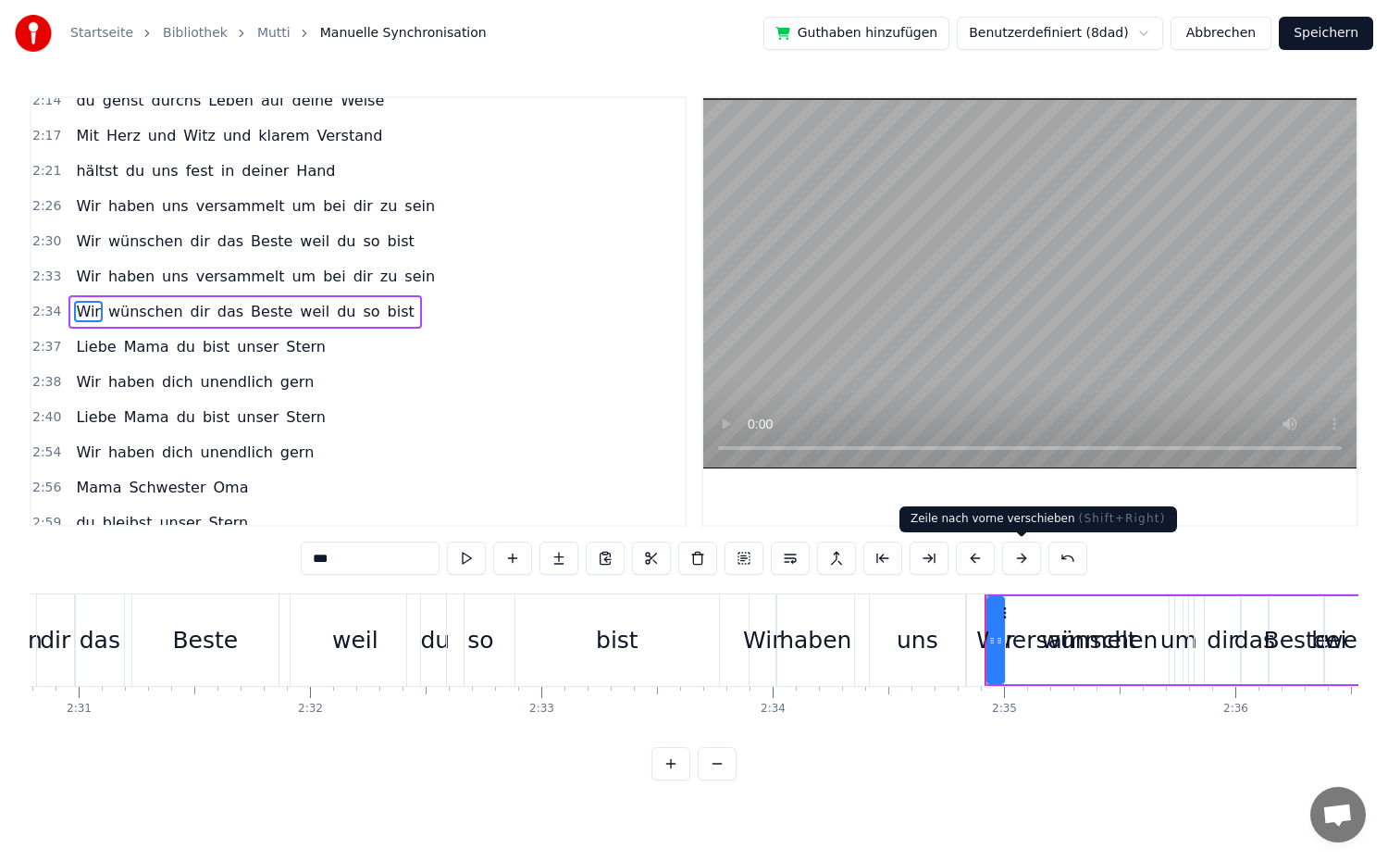
click at [1015, 554] on button at bounding box center [1021, 557] width 39 height 33
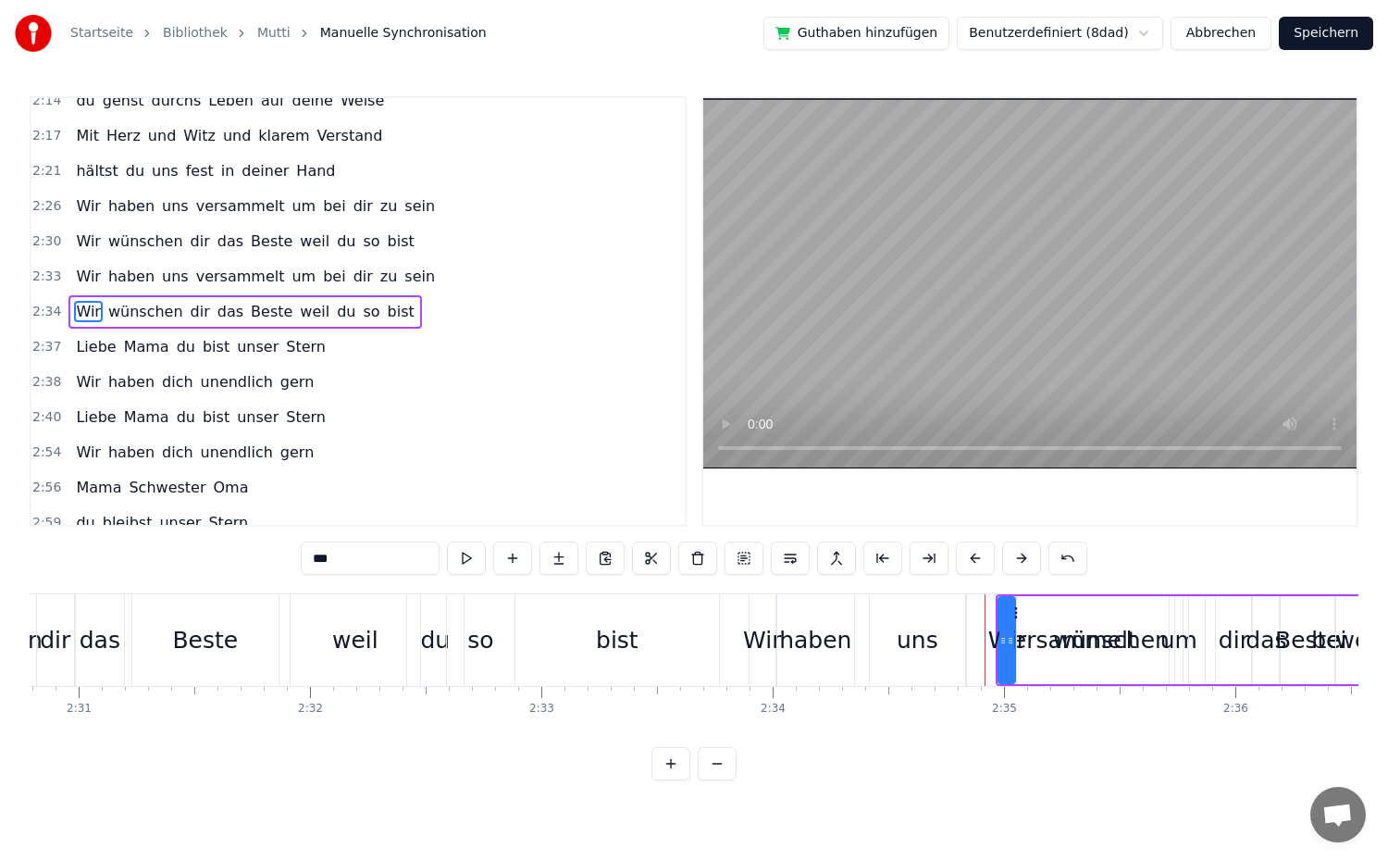
click at [1015, 554] on button at bounding box center [1021, 557] width 39 height 33
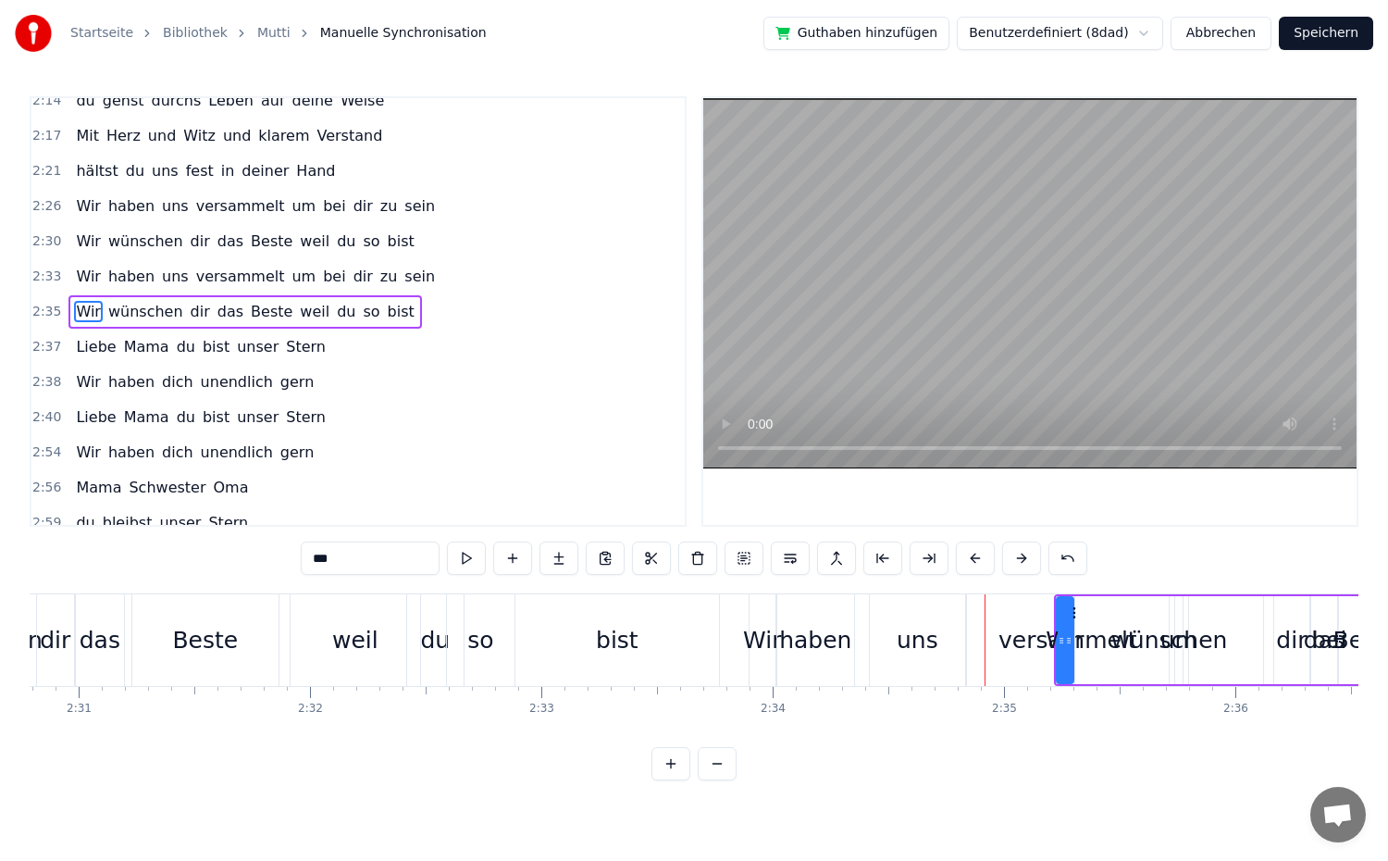
click at [1015, 554] on button at bounding box center [1021, 557] width 39 height 33
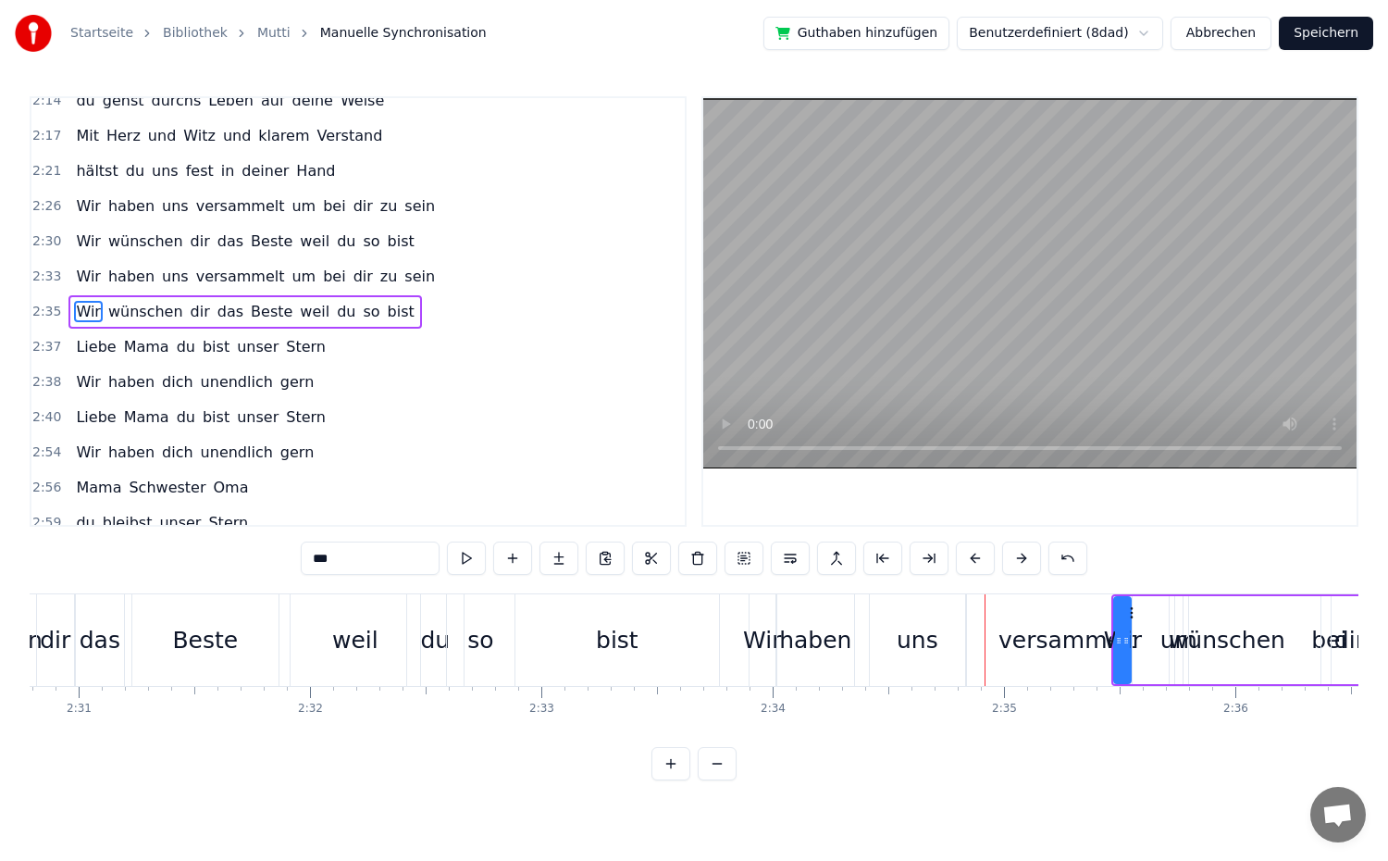
click at [1015, 554] on button at bounding box center [1021, 557] width 39 height 33
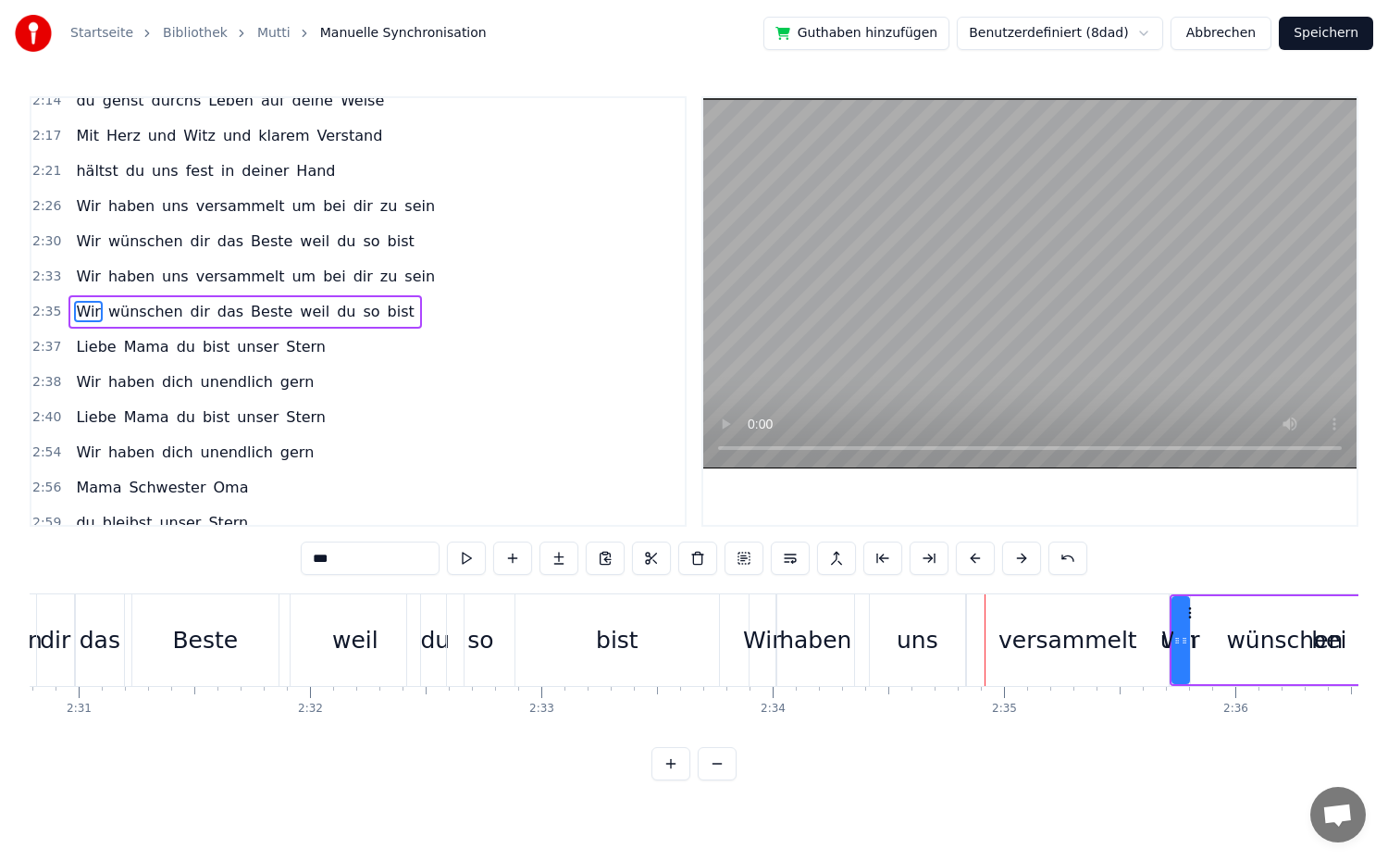
click at [1015, 554] on button at bounding box center [1021, 557] width 39 height 33
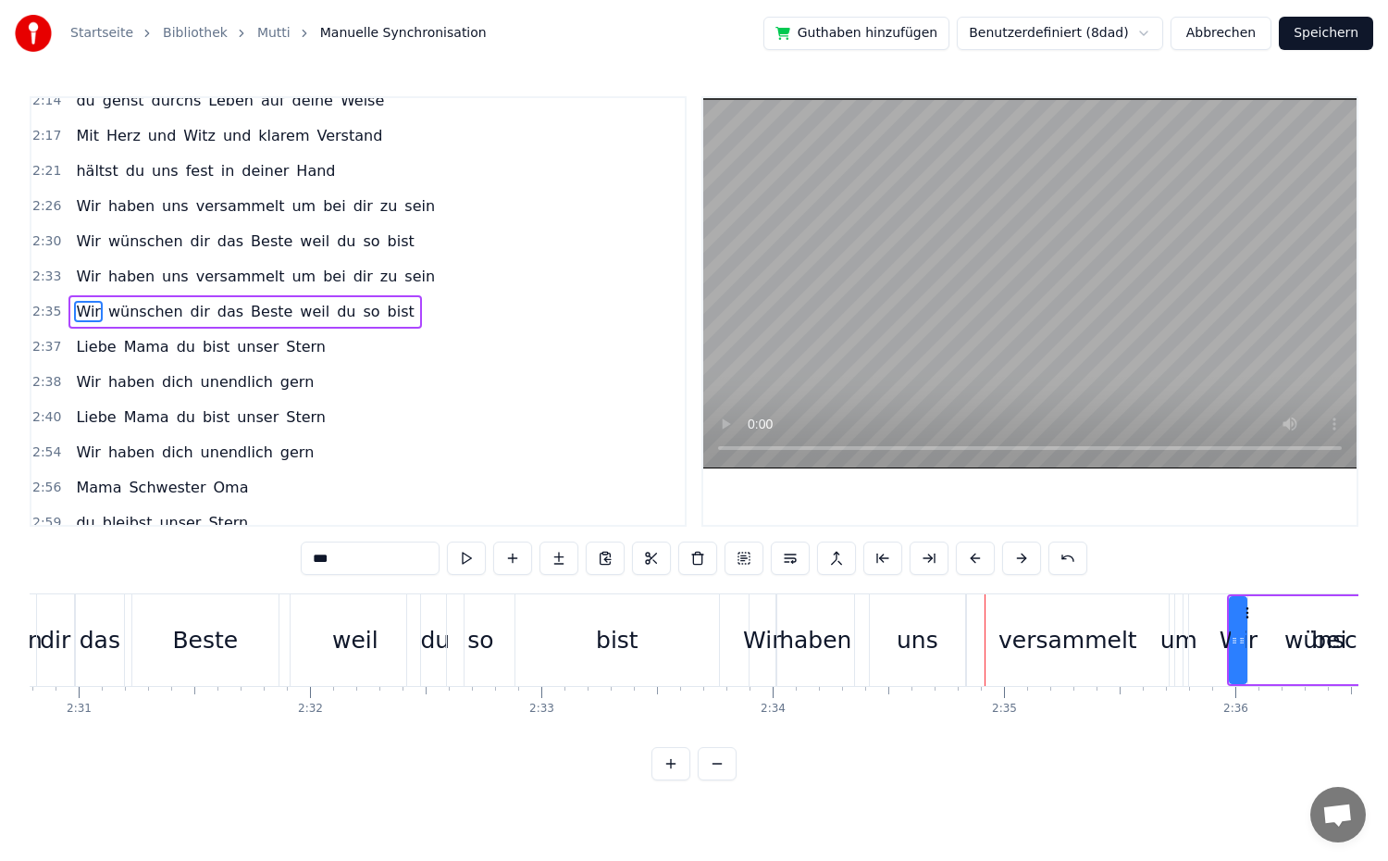
click at [1015, 554] on button at bounding box center [1021, 557] width 39 height 33
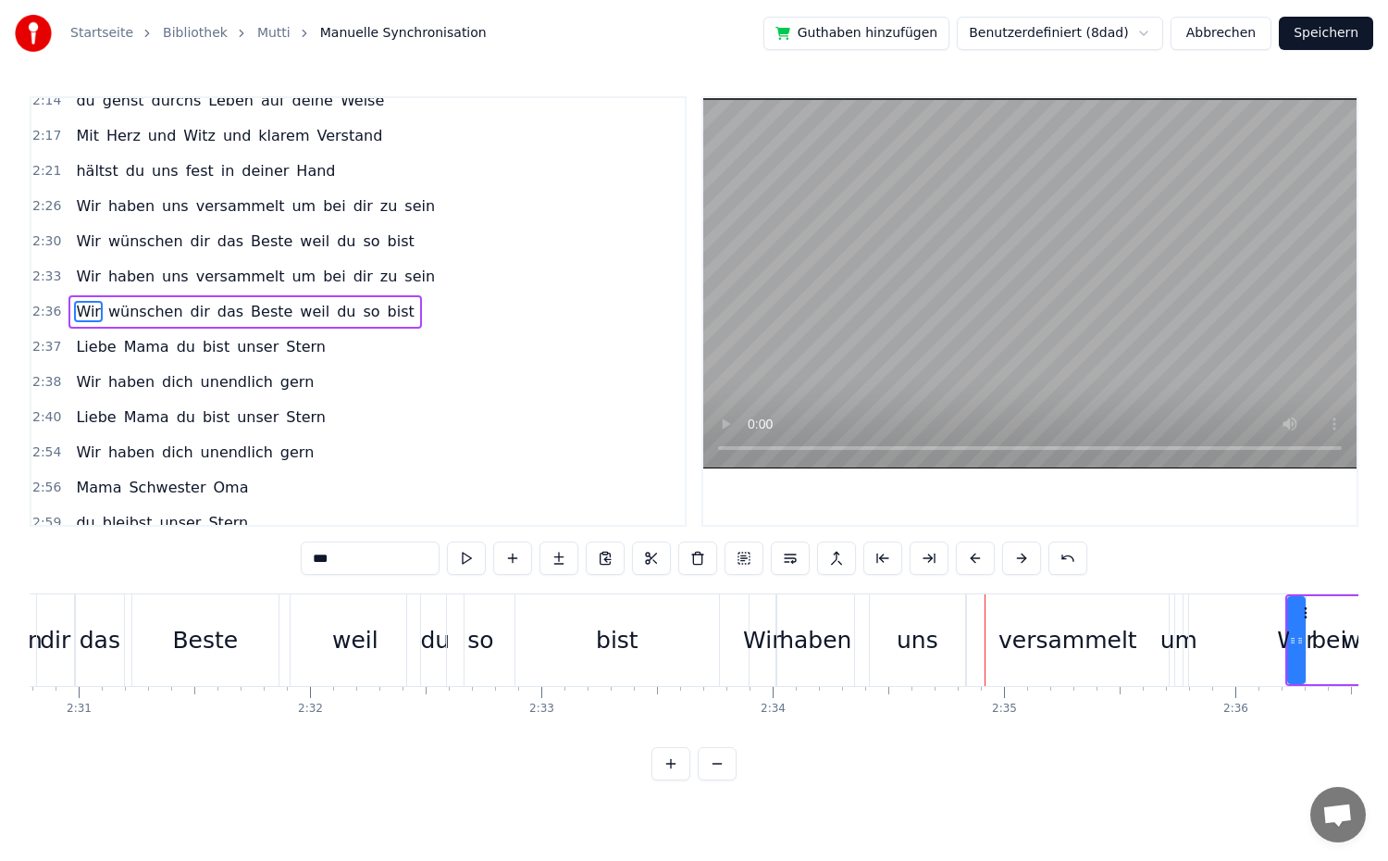
click at [1015, 554] on button at bounding box center [1021, 557] width 39 height 33
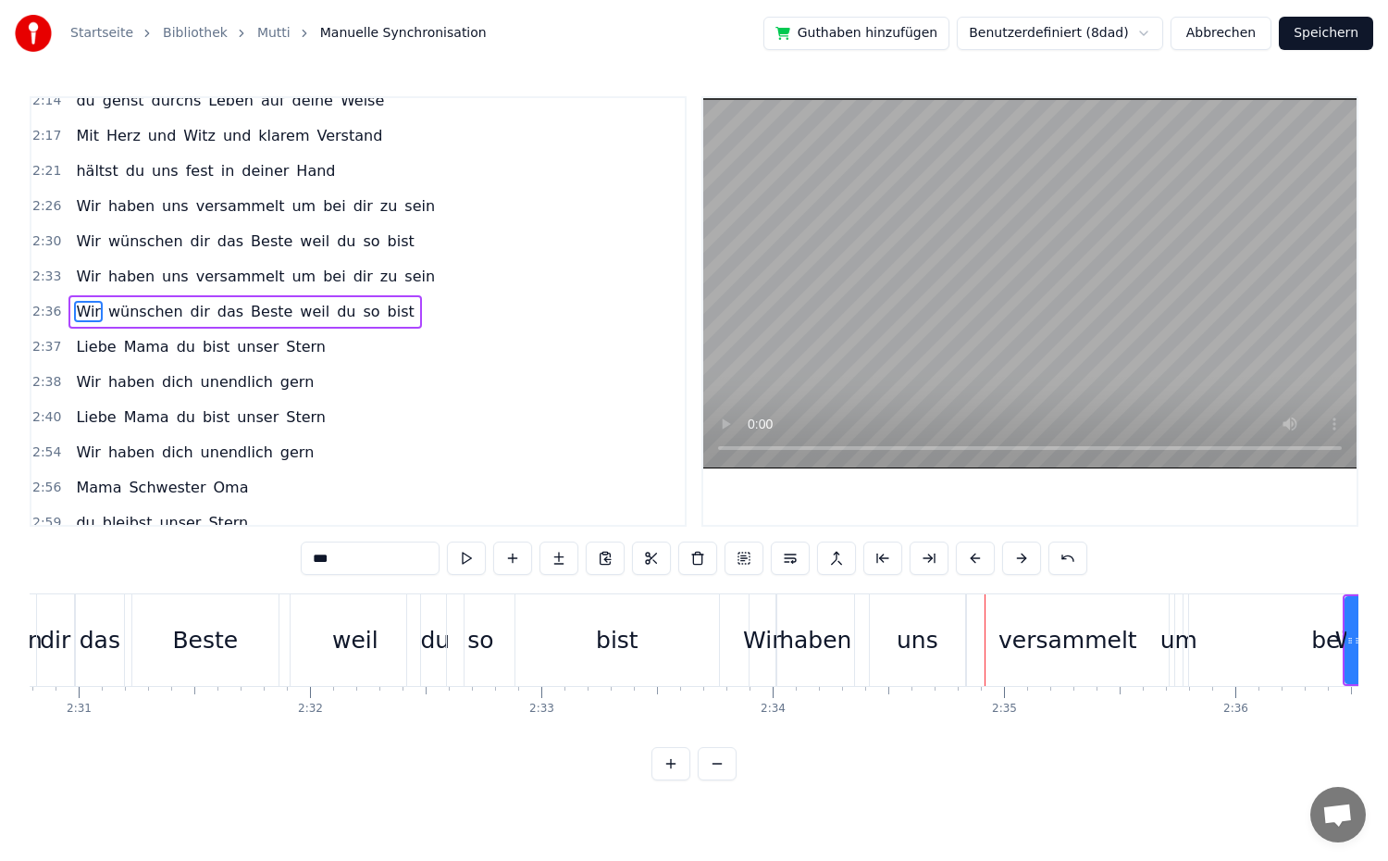
click at [1015, 554] on button at bounding box center [1021, 557] width 39 height 33
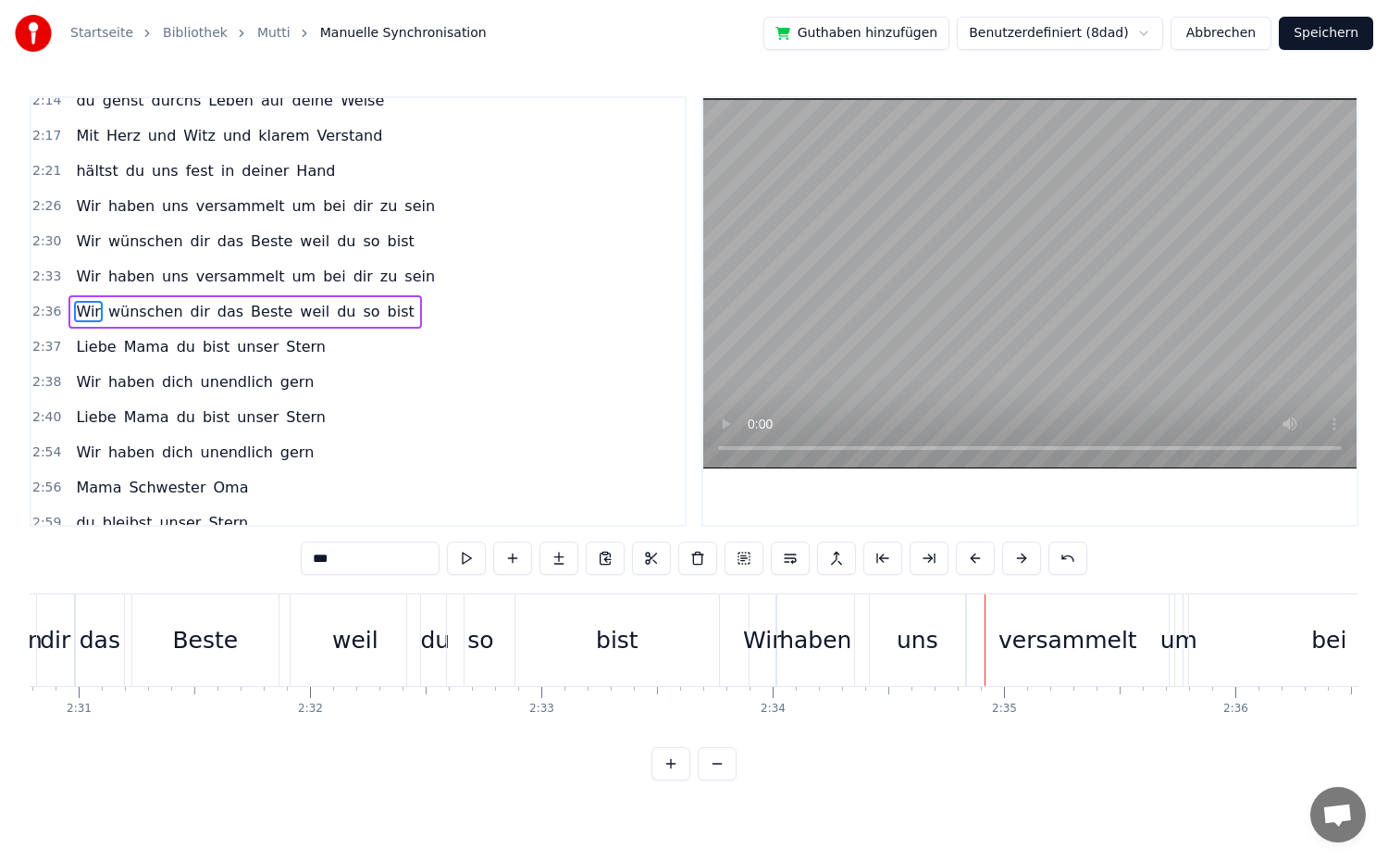
click at [1015, 554] on button at bounding box center [1021, 557] width 39 height 33
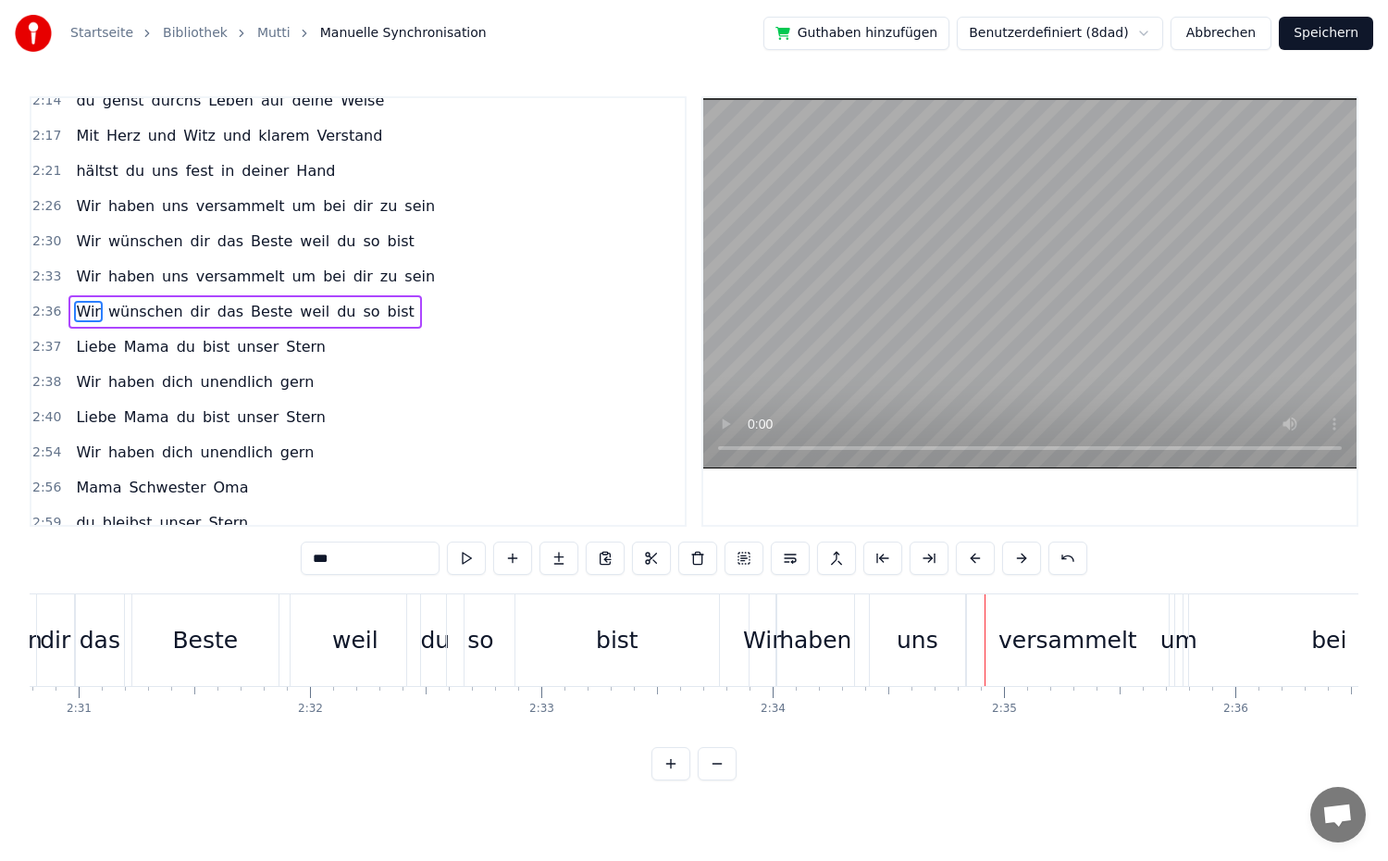
click at [1015, 554] on button at bounding box center [1021, 557] width 39 height 33
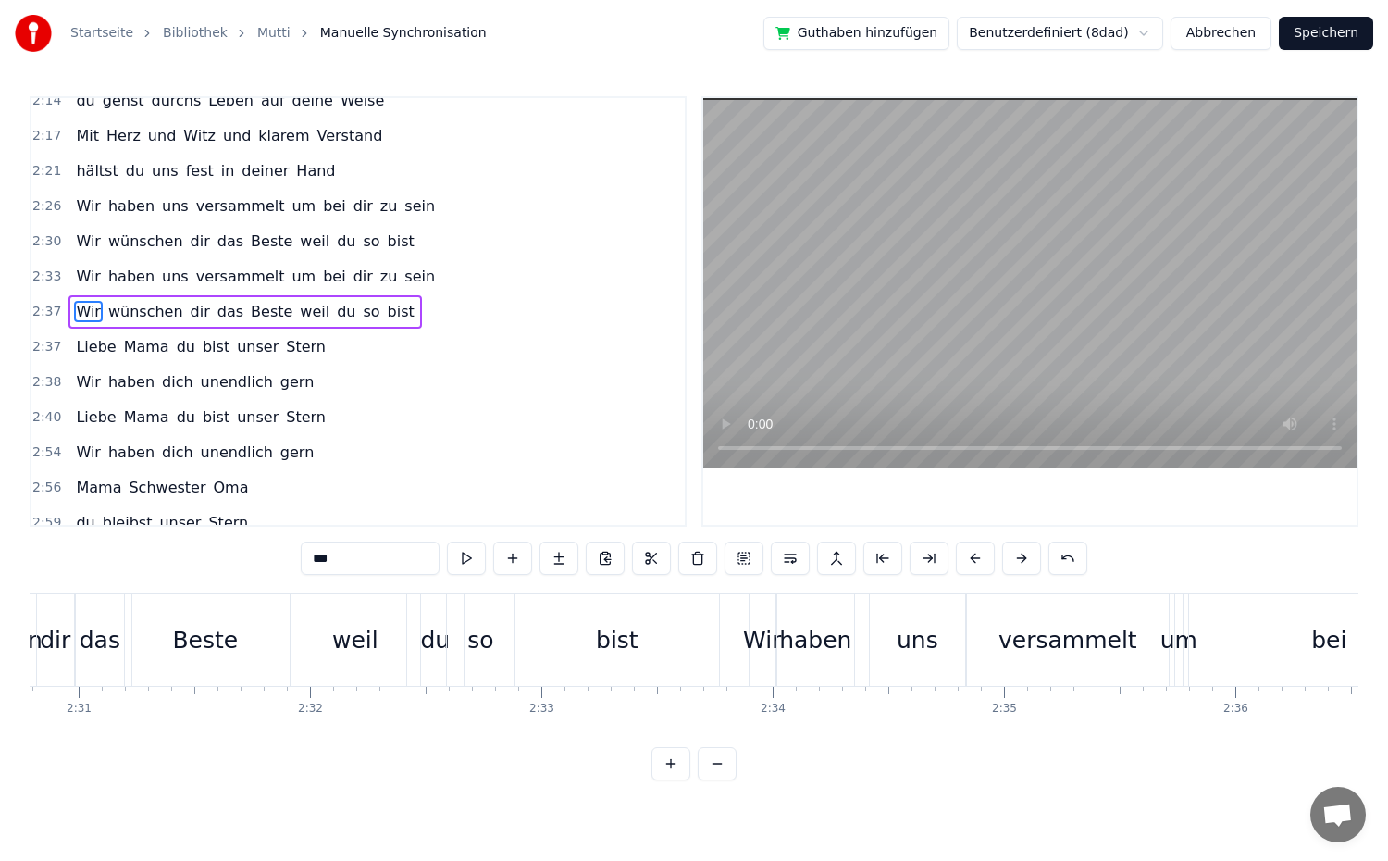
click at [1015, 554] on button at bounding box center [1021, 557] width 39 height 33
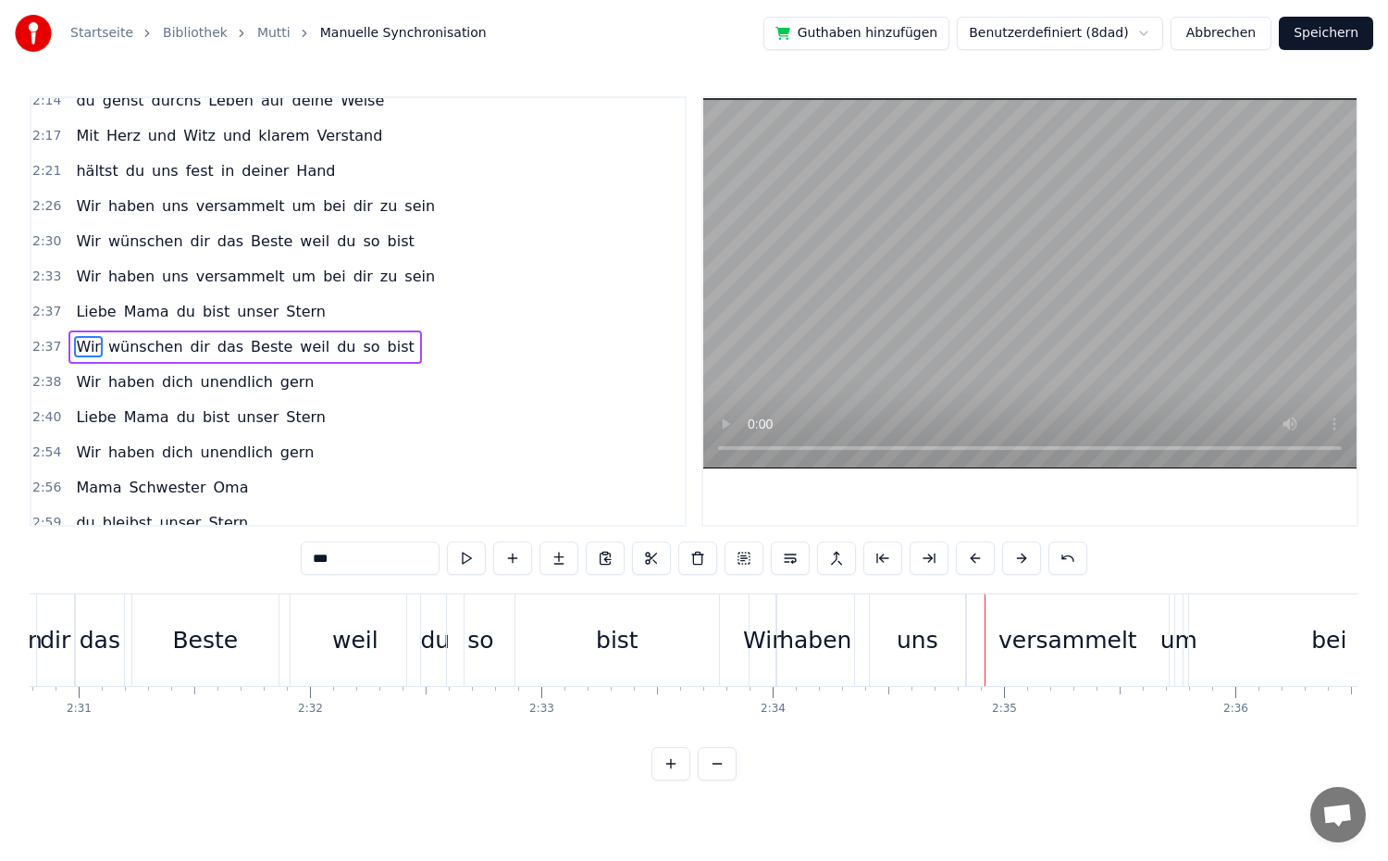
click at [1015, 554] on button at bounding box center [1021, 557] width 39 height 33
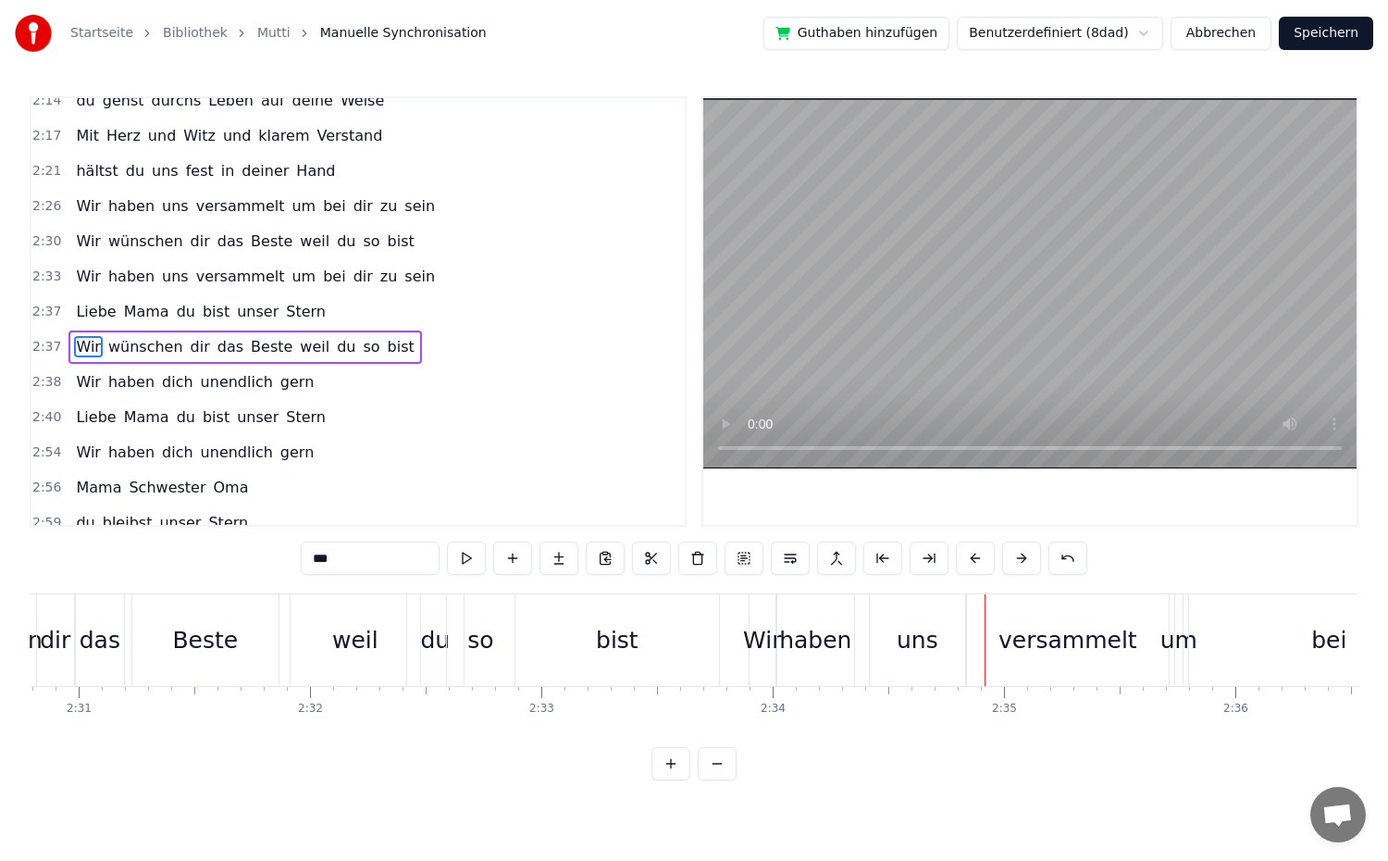
click at [807, 645] on div "haben" at bounding box center [815, 640] width 72 height 35
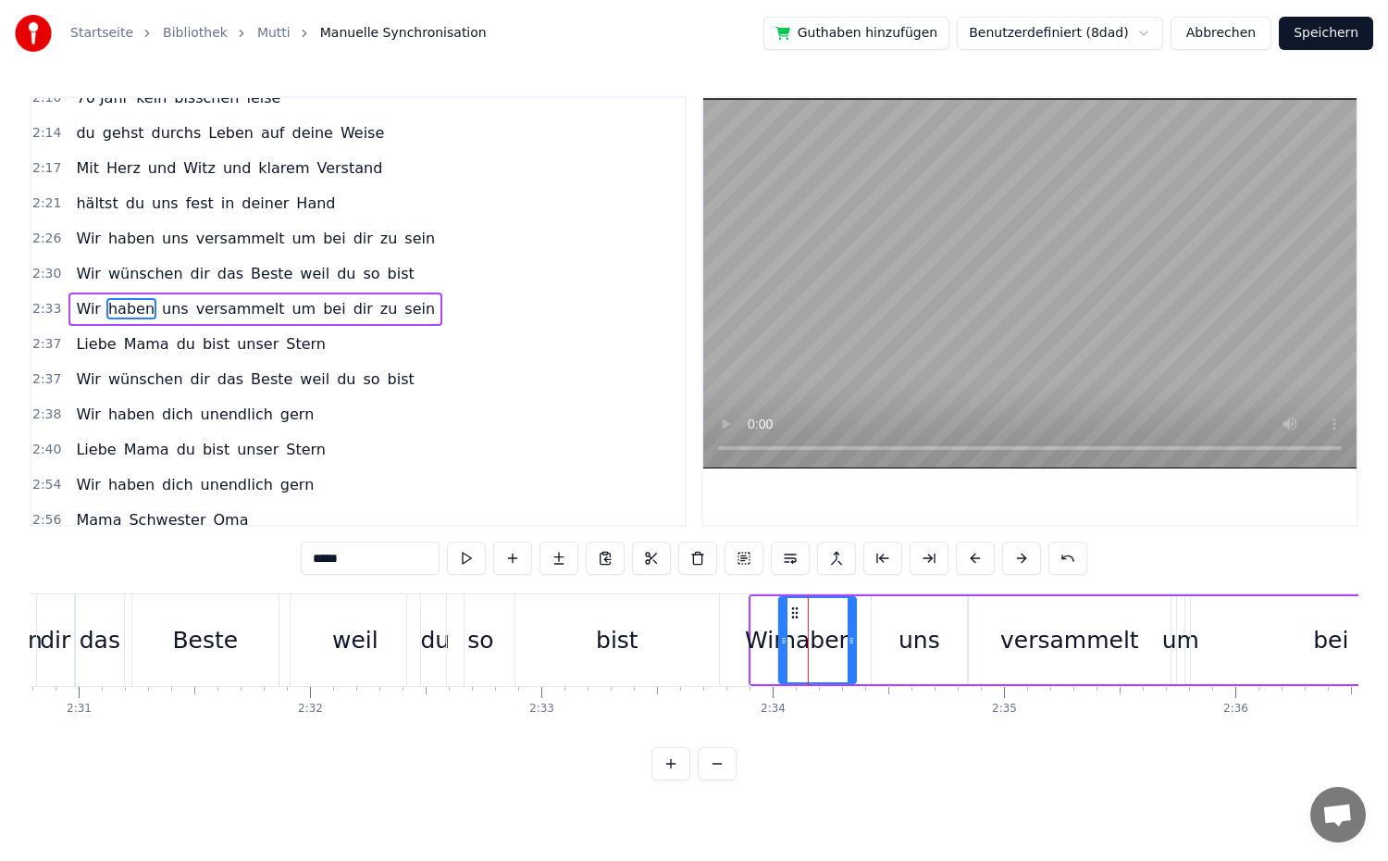
scroll to position [1175, 0]
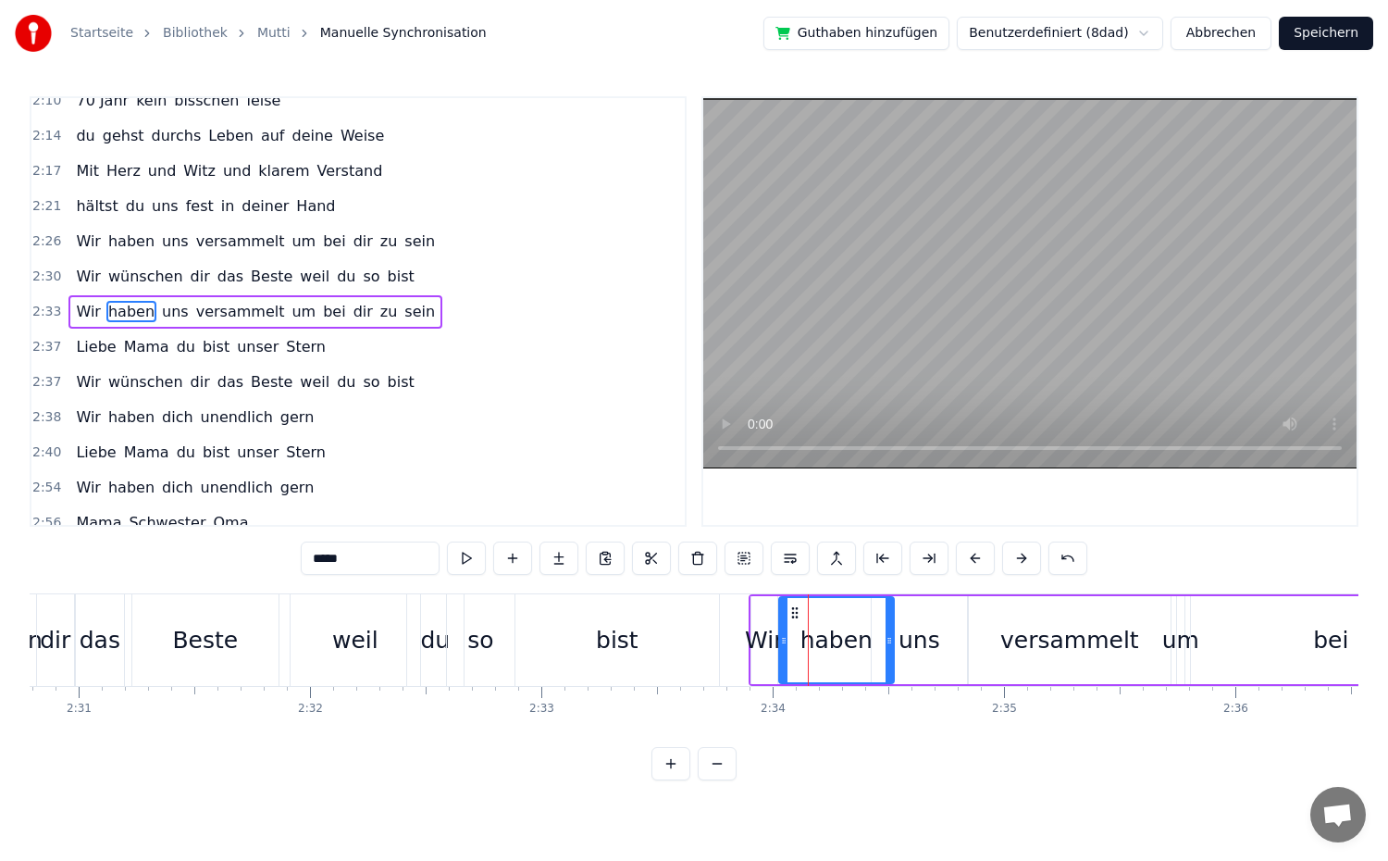
drag, startPoint x: 848, startPoint y: 643, endPoint x: 886, endPoint y: 657, distance: 40.4
click at [886, 657] on div at bounding box center [889, 640] width 7 height 84
drag, startPoint x: 783, startPoint y: 642, endPoint x: 838, endPoint y: 651, distance: 56.3
click at [838, 651] on div at bounding box center [839, 640] width 7 height 84
click at [771, 649] on div "Wir" at bounding box center [764, 640] width 38 height 35
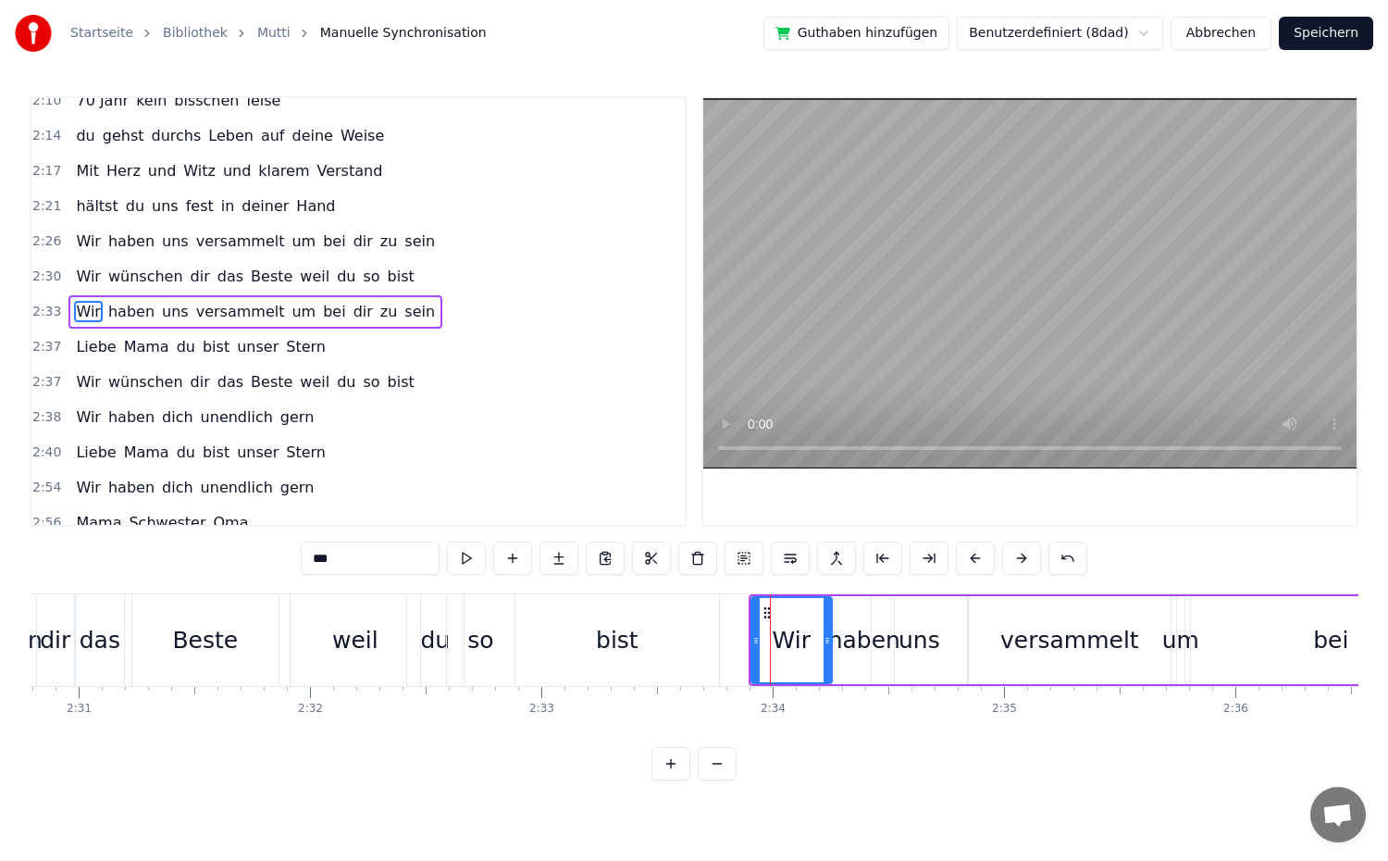
drag, startPoint x: 771, startPoint y: 649, endPoint x: 826, endPoint y: 656, distance: 56.0
click at [826, 656] on div at bounding box center [827, 640] width 7 height 84
drag, startPoint x: 755, startPoint y: 647, endPoint x: 769, endPoint y: 648, distance: 13.9
click at [769, 648] on div at bounding box center [769, 640] width 7 height 84
click at [979, 648] on div "versammelt" at bounding box center [1070, 640] width 202 height 88
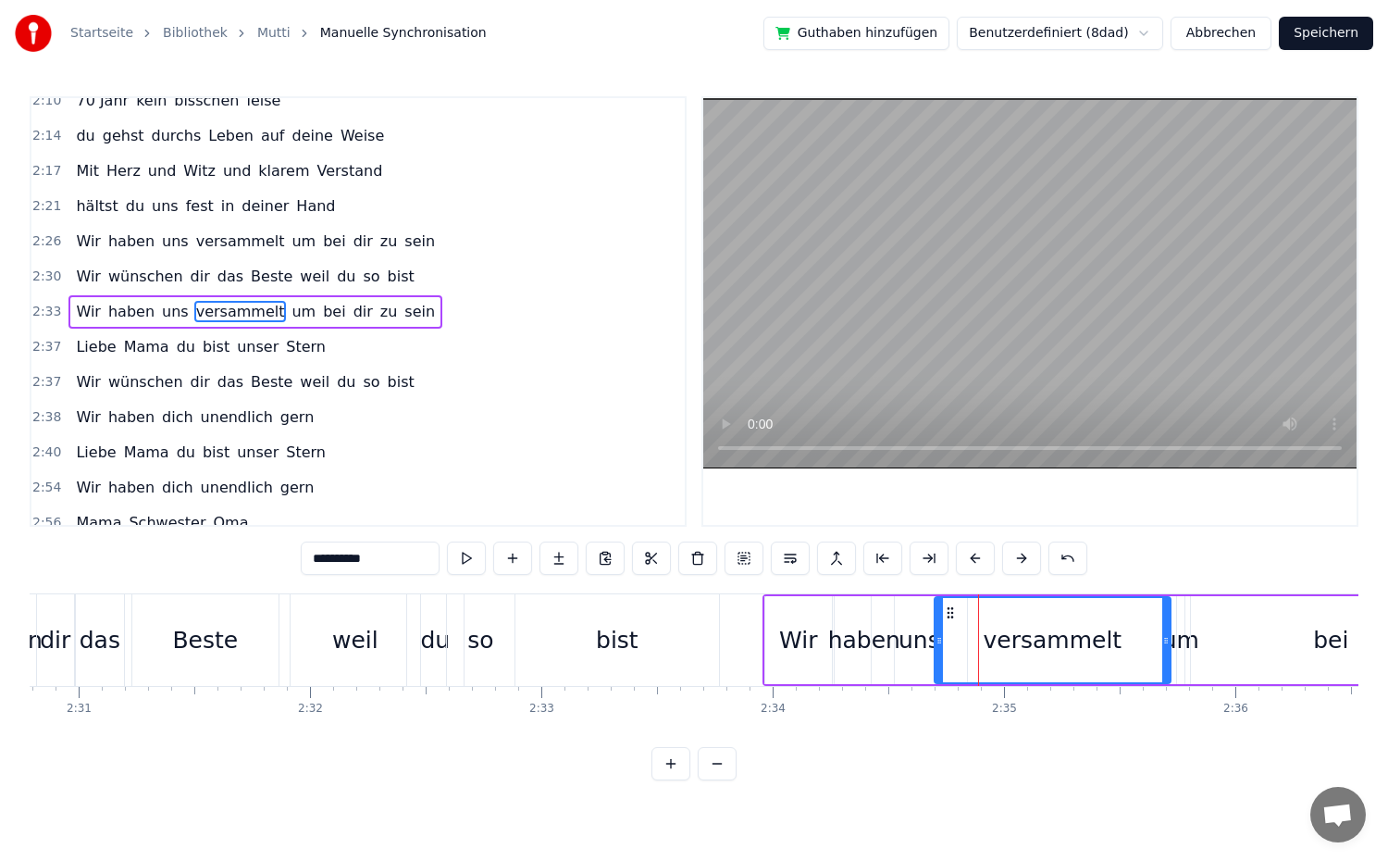
drag, startPoint x: 974, startPoint y: 646, endPoint x: 940, endPoint y: 651, distance: 34.5
click at [940, 651] on div at bounding box center [939, 640] width 7 height 84
click at [1166, 656] on div at bounding box center [1165, 640] width 7 height 84
drag, startPoint x: 1165, startPoint y: 654, endPoint x: 1090, endPoint y: 669, distance: 76.4
click at [1090, 669] on div at bounding box center [1088, 640] width 7 height 84
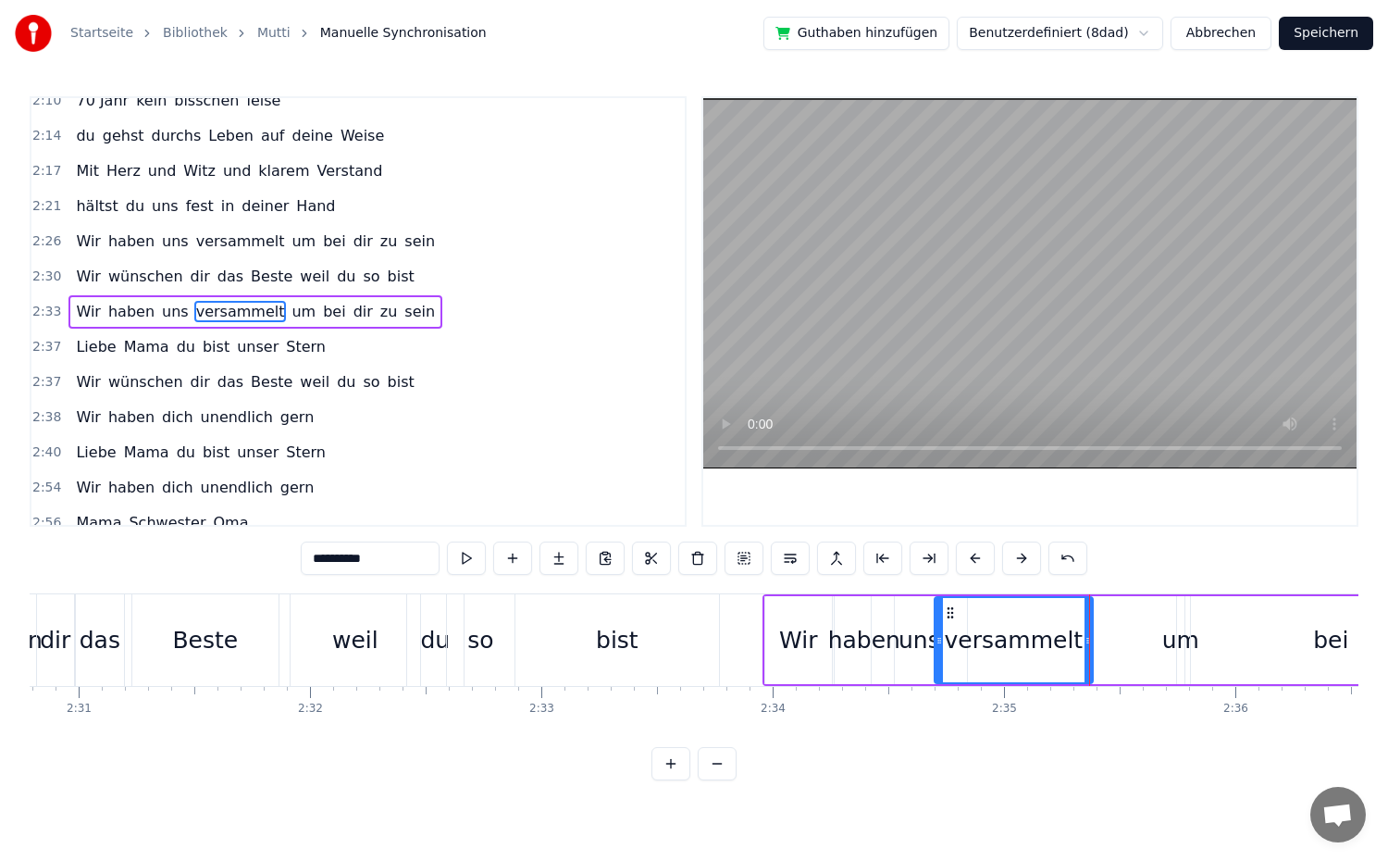
click at [1175, 653] on div "um" at bounding box center [1180, 640] width 37 height 35
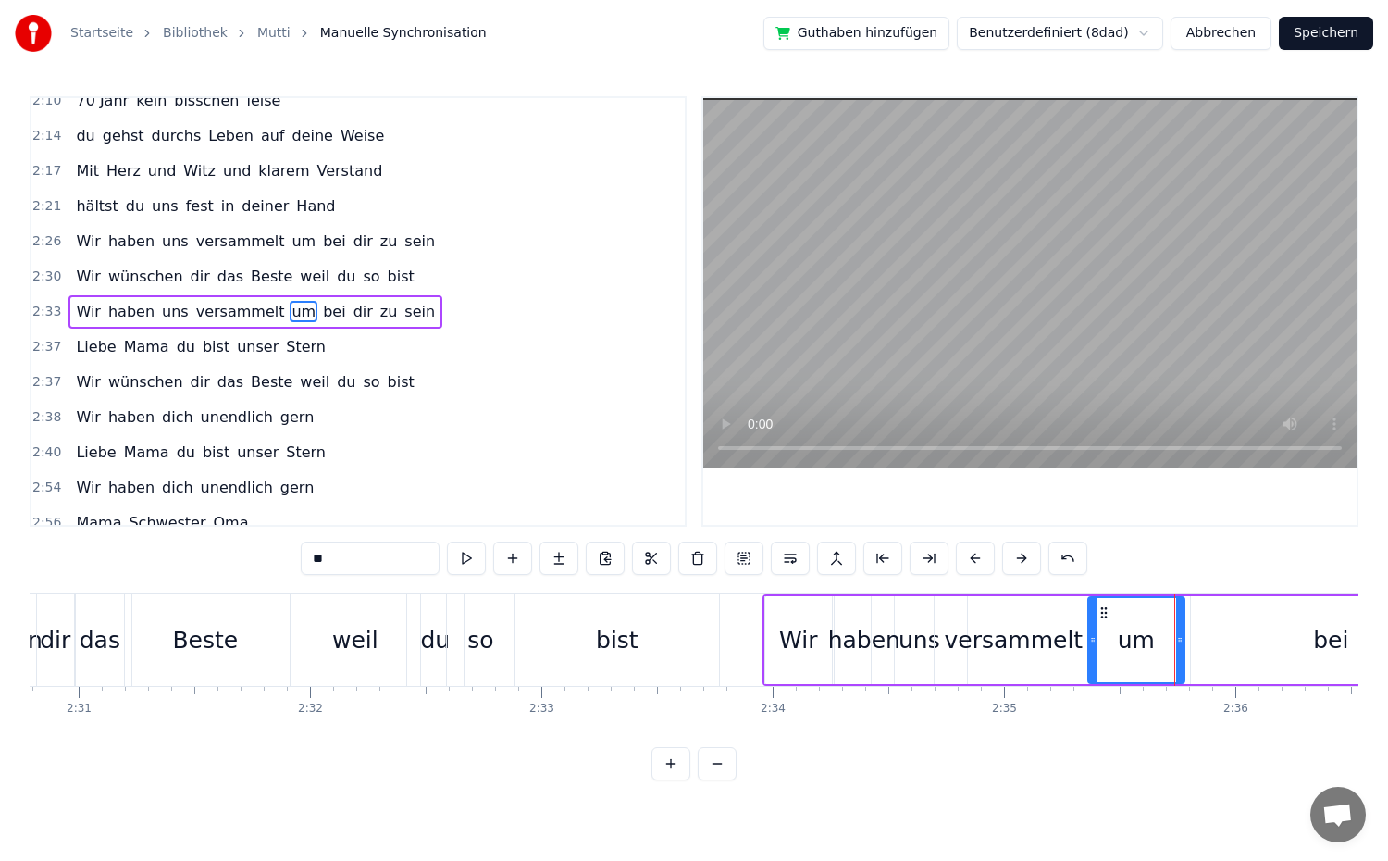
drag, startPoint x: 1183, startPoint y: 655, endPoint x: 1091, endPoint y: 670, distance: 92.8
click at [1091, 670] on div at bounding box center [1092, 640] width 7 height 84
drag, startPoint x: 1180, startPoint y: 664, endPoint x: 1147, endPoint y: 672, distance: 34.1
click at [1147, 672] on div at bounding box center [1147, 640] width 7 height 84
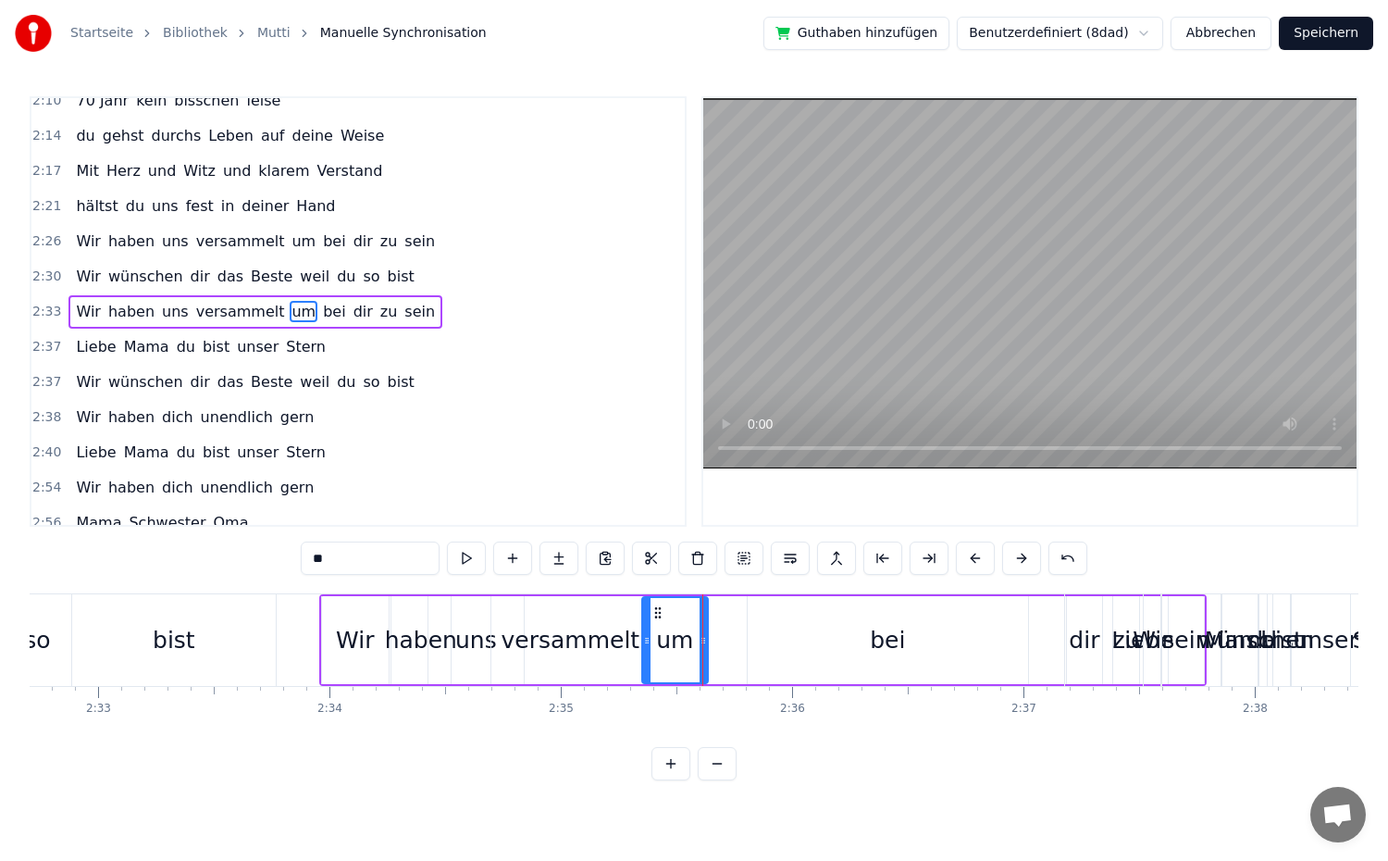
scroll to position [0, 35364]
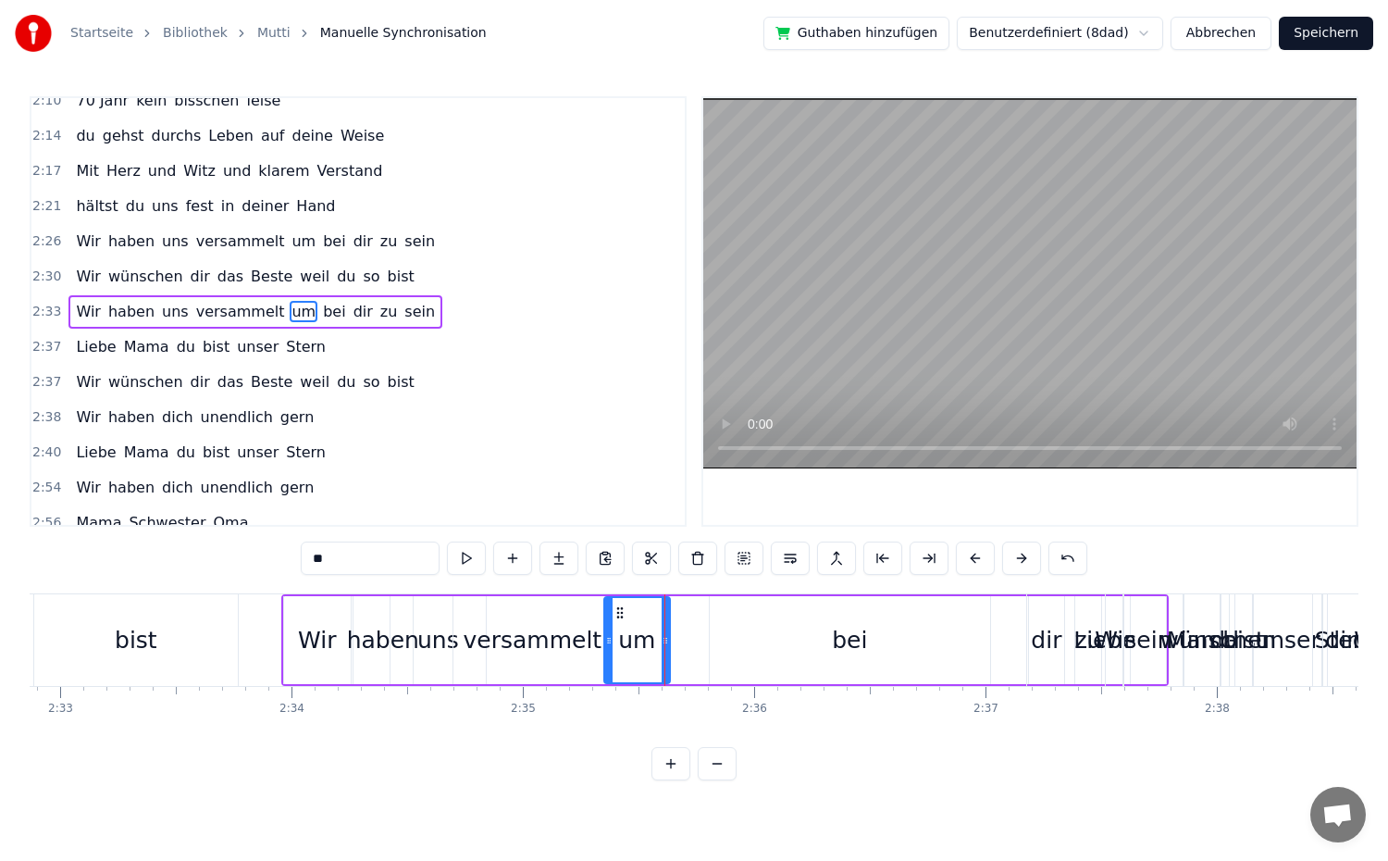
click at [844, 642] on div "bei" at bounding box center [849, 640] width 35 height 35
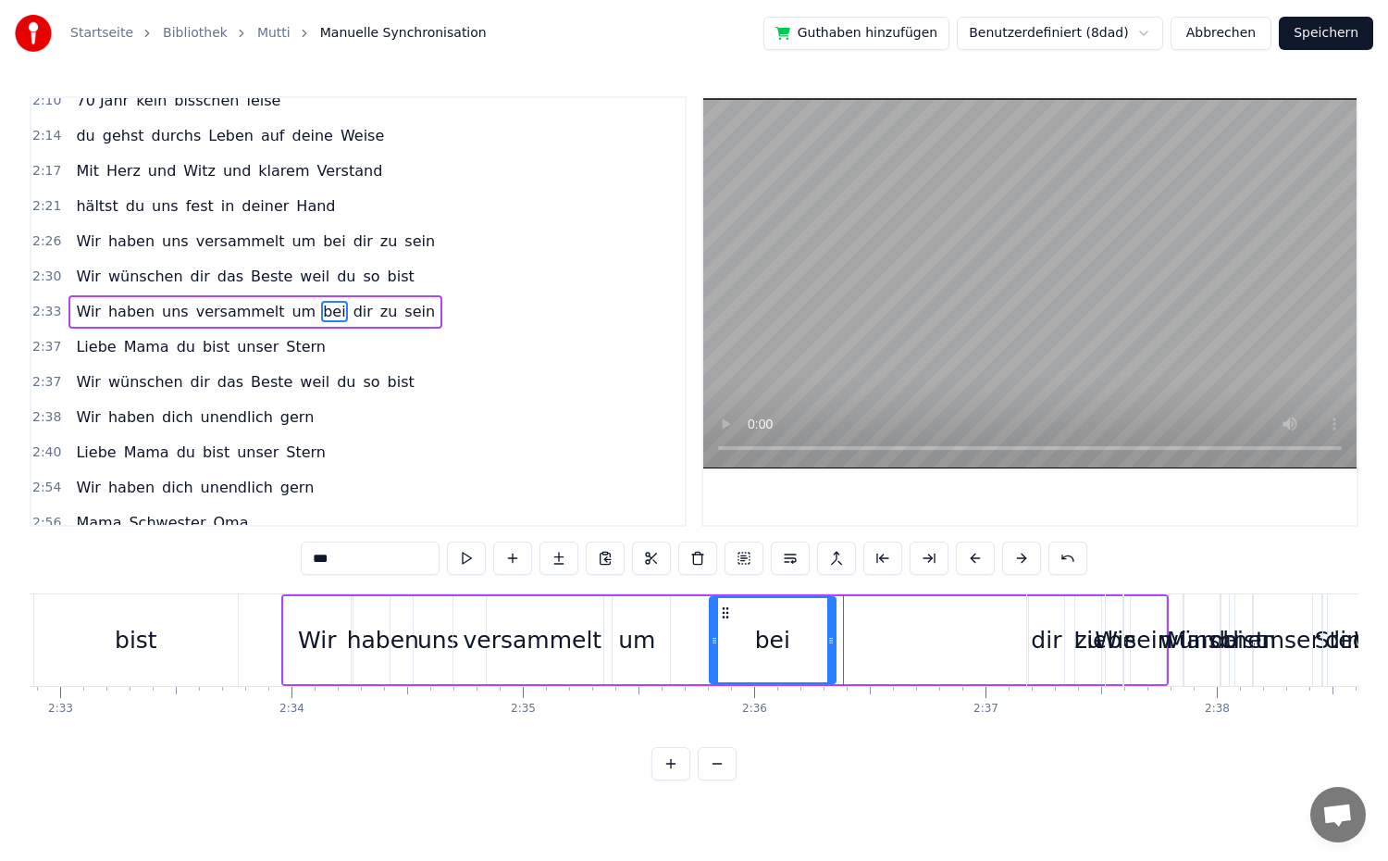
drag, startPoint x: 985, startPoint y: 643, endPoint x: 764, endPoint y: 672, distance: 223.0
click at [829, 662] on div at bounding box center [830, 640] width 7 height 84
drag, startPoint x: 719, startPoint y: 649, endPoint x: 708, endPoint y: 651, distance: 11.4
click at [709, 651] on div "bei" at bounding box center [772, 640] width 126 height 88
drag, startPoint x: 711, startPoint y: 644, endPoint x: 666, endPoint y: 653, distance: 45.4
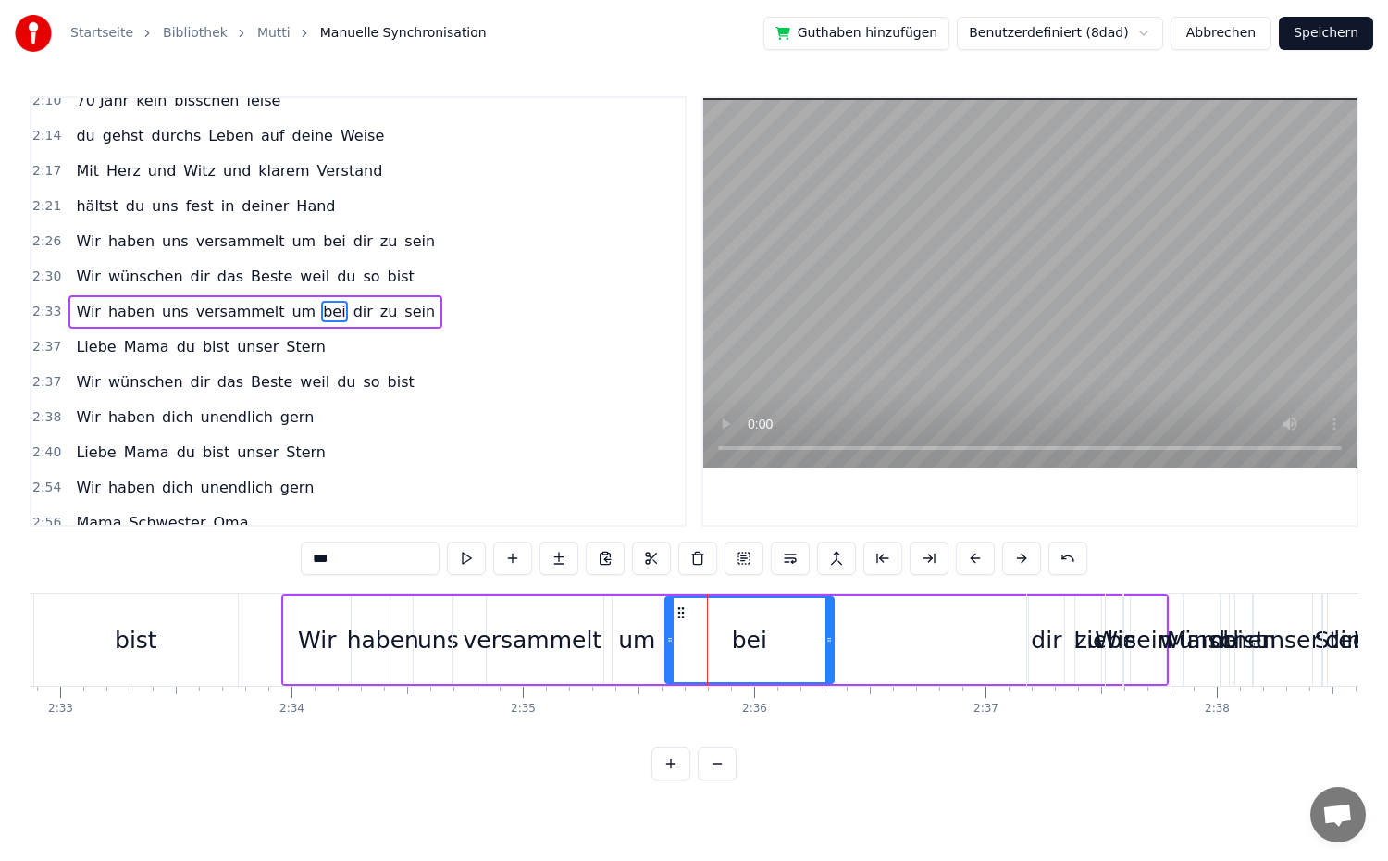
click at [666, 653] on div at bounding box center [669, 640] width 7 height 84
drag, startPoint x: 829, startPoint y: 648, endPoint x: 775, endPoint y: 662, distance: 56.3
click at [775, 662] on div at bounding box center [774, 640] width 7 height 84
click at [475, 559] on button at bounding box center [466, 557] width 39 height 33
click at [1050, 647] on div "Liebe" at bounding box center [1104, 640] width 155 height 92
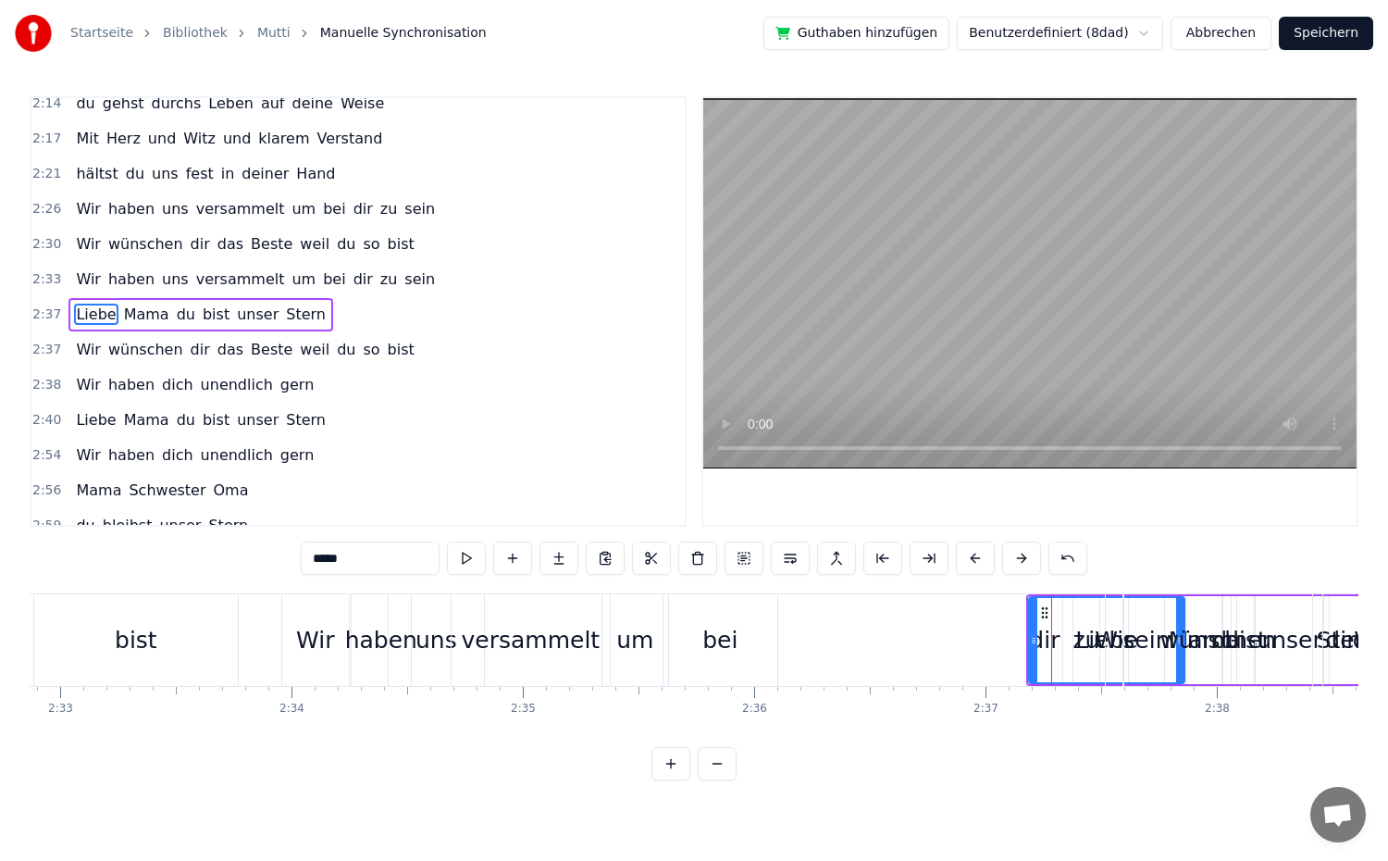
scroll to position [1210, 0]
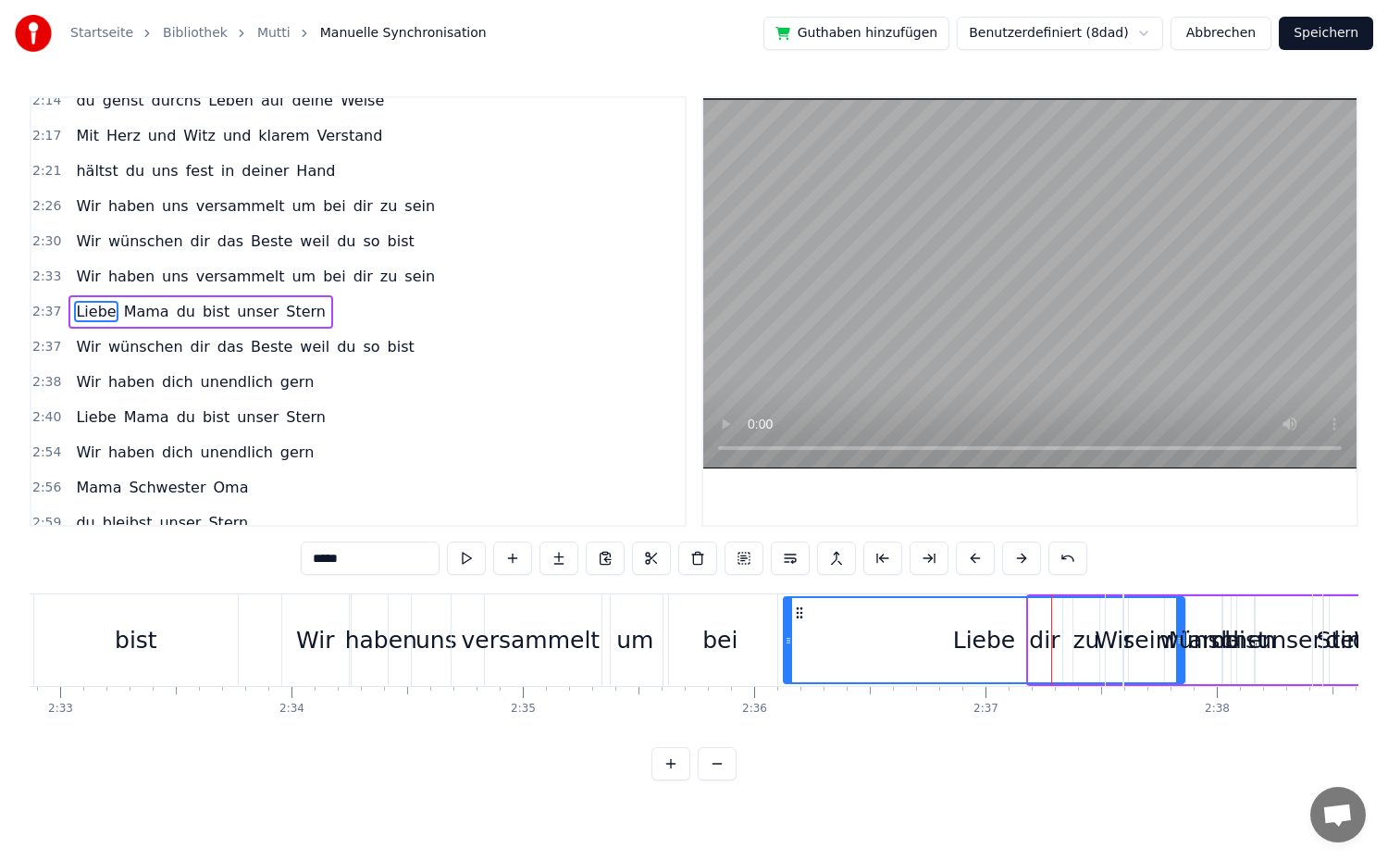
drag, startPoint x: 1034, startPoint y: 646, endPoint x: 788, endPoint y: 649, distance: 245.2
click at [788, 649] on div at bounding box center [788, 640] width 7 height 84
click at [82, 354] on span "Wir" at bounding box center [88, 346] width 29 height 21
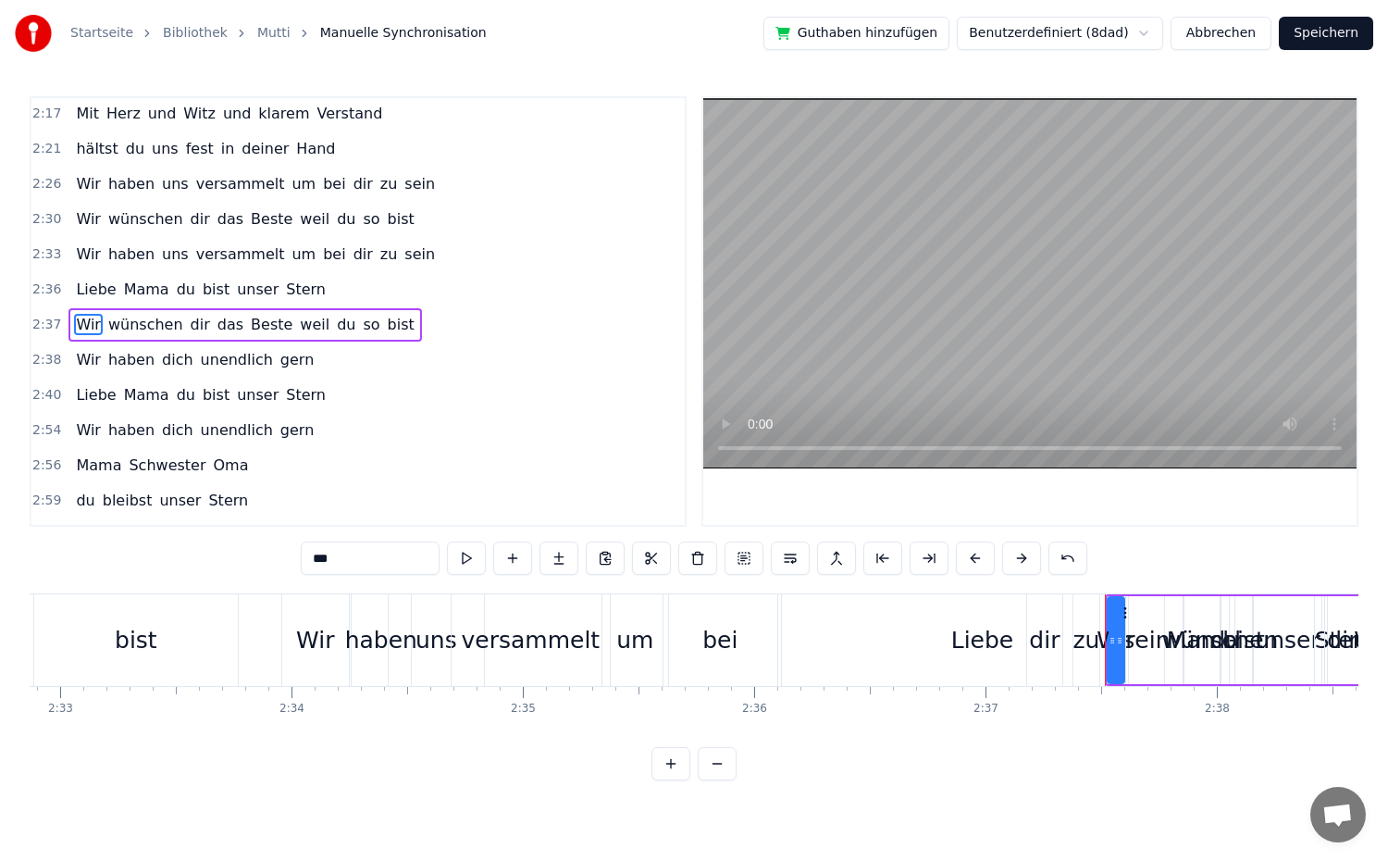
scroll to position [1246, 0]
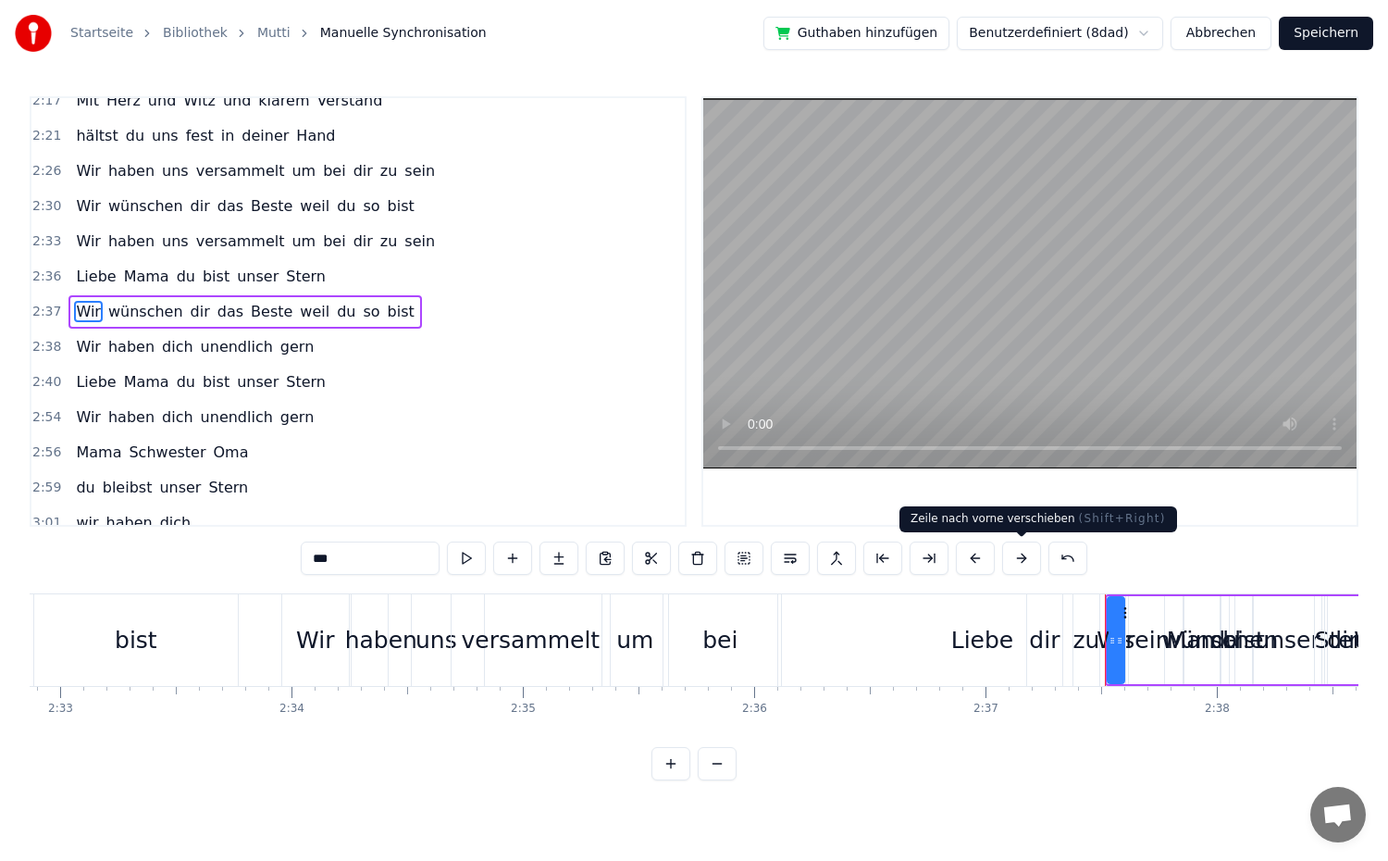
click at [1016, 559] on button at bounding box center [1021, 557] width 39 height 33
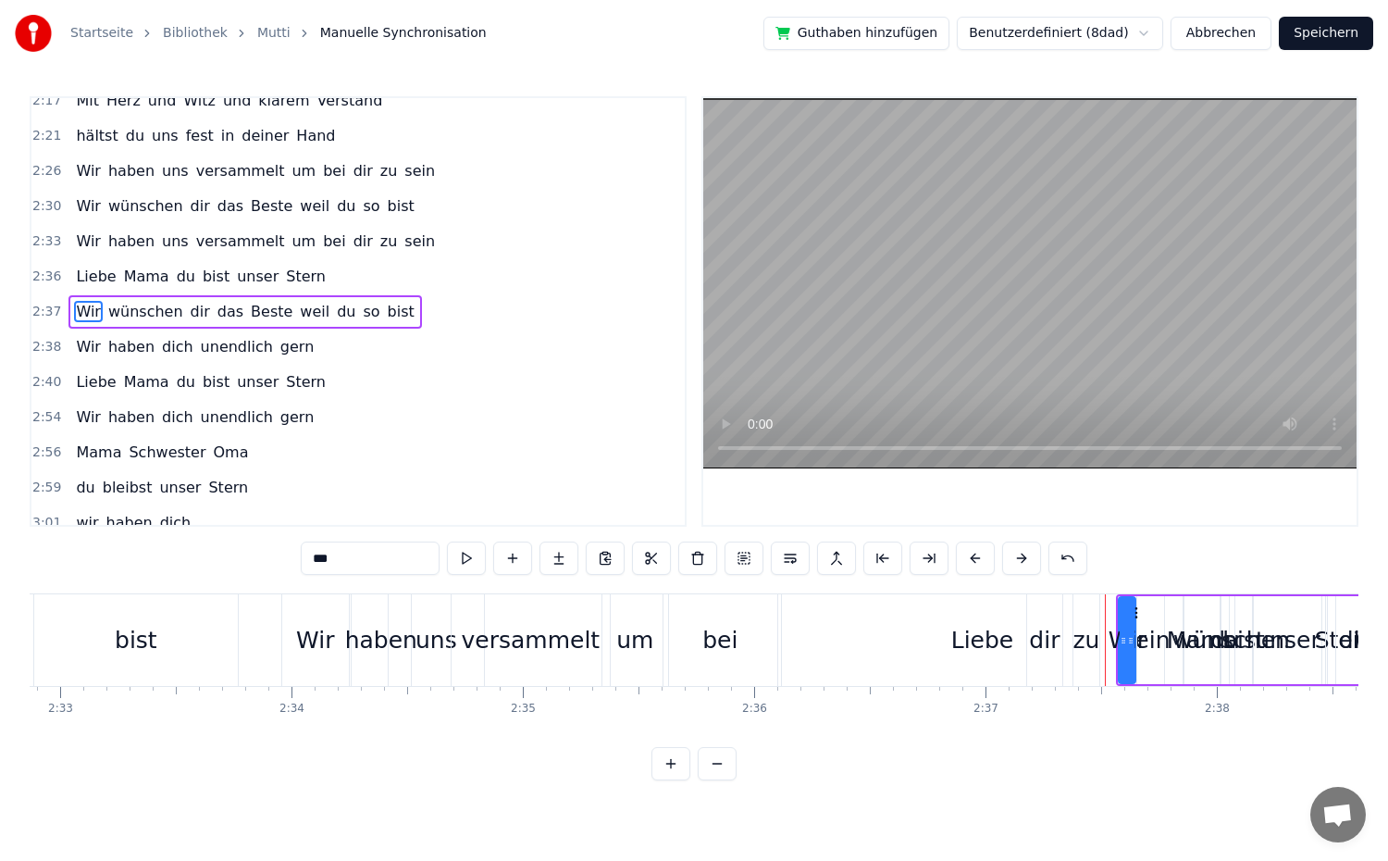
click at [1016, 559] on button at bounding box center [1021, 557] width 39 height 33
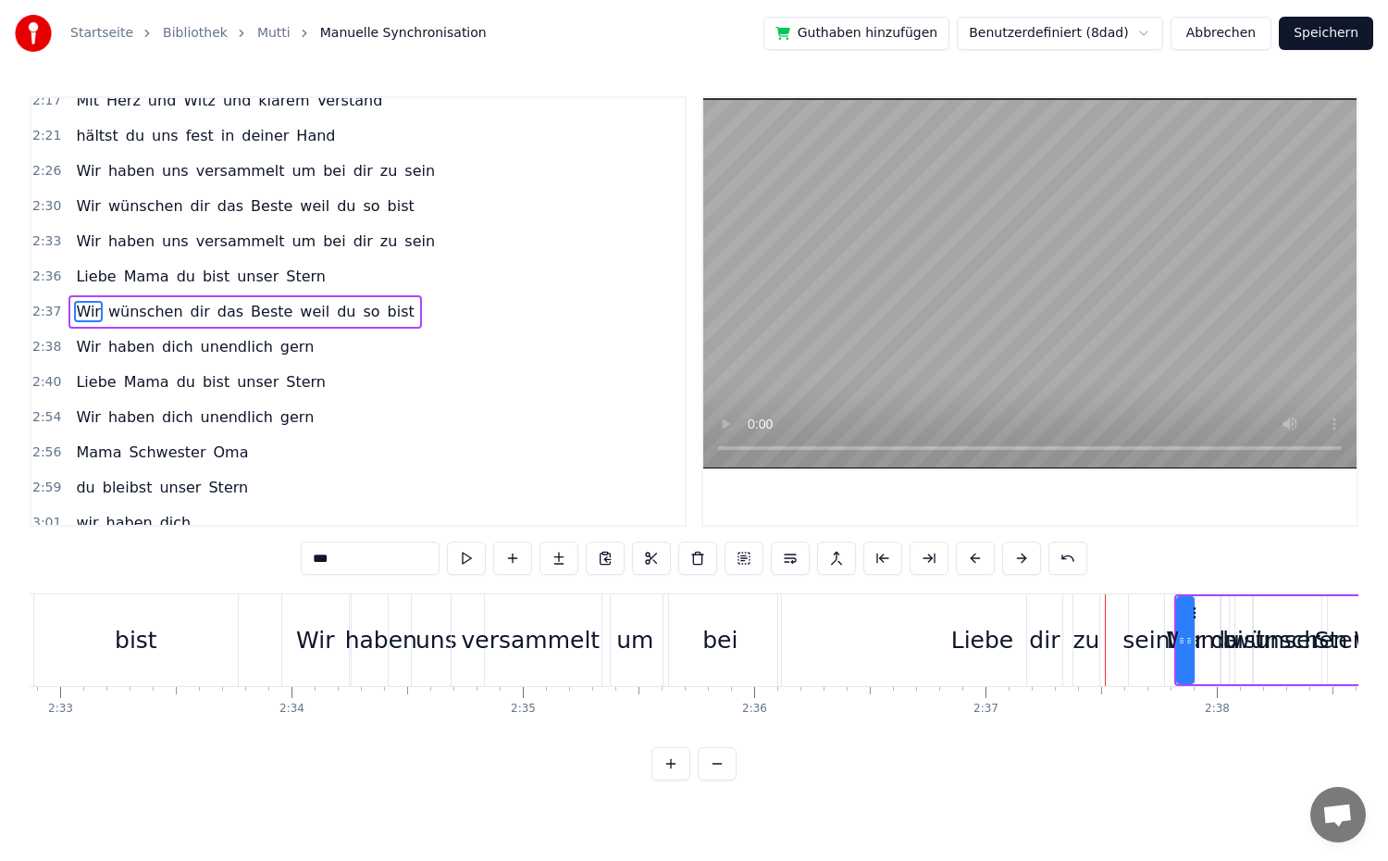
click at [1016, 559] on button at bounding box center [1021, 557] width 39 height 33
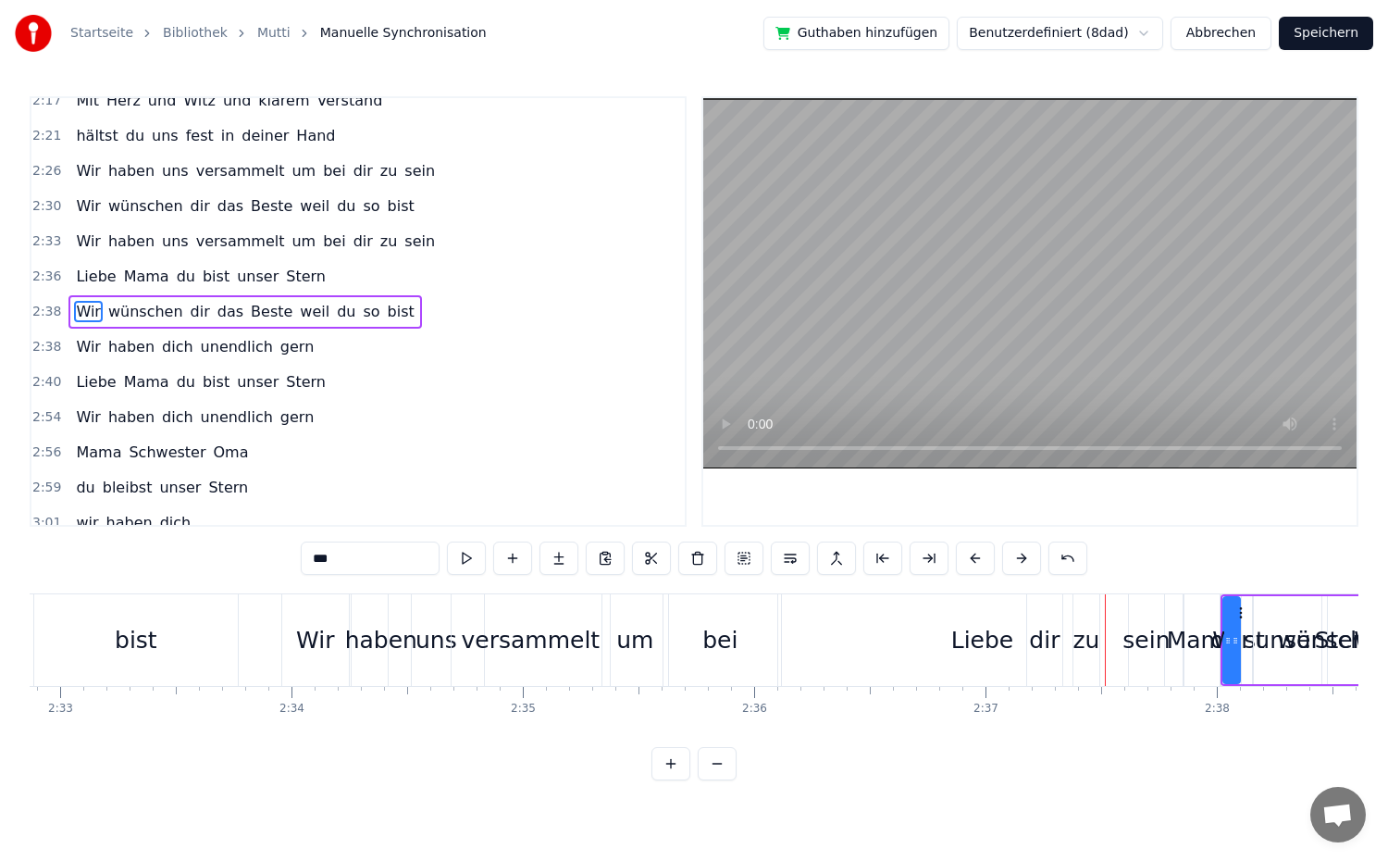
click at [1016, 559] on button at bounding box center [1021, 557] width 39 height 33
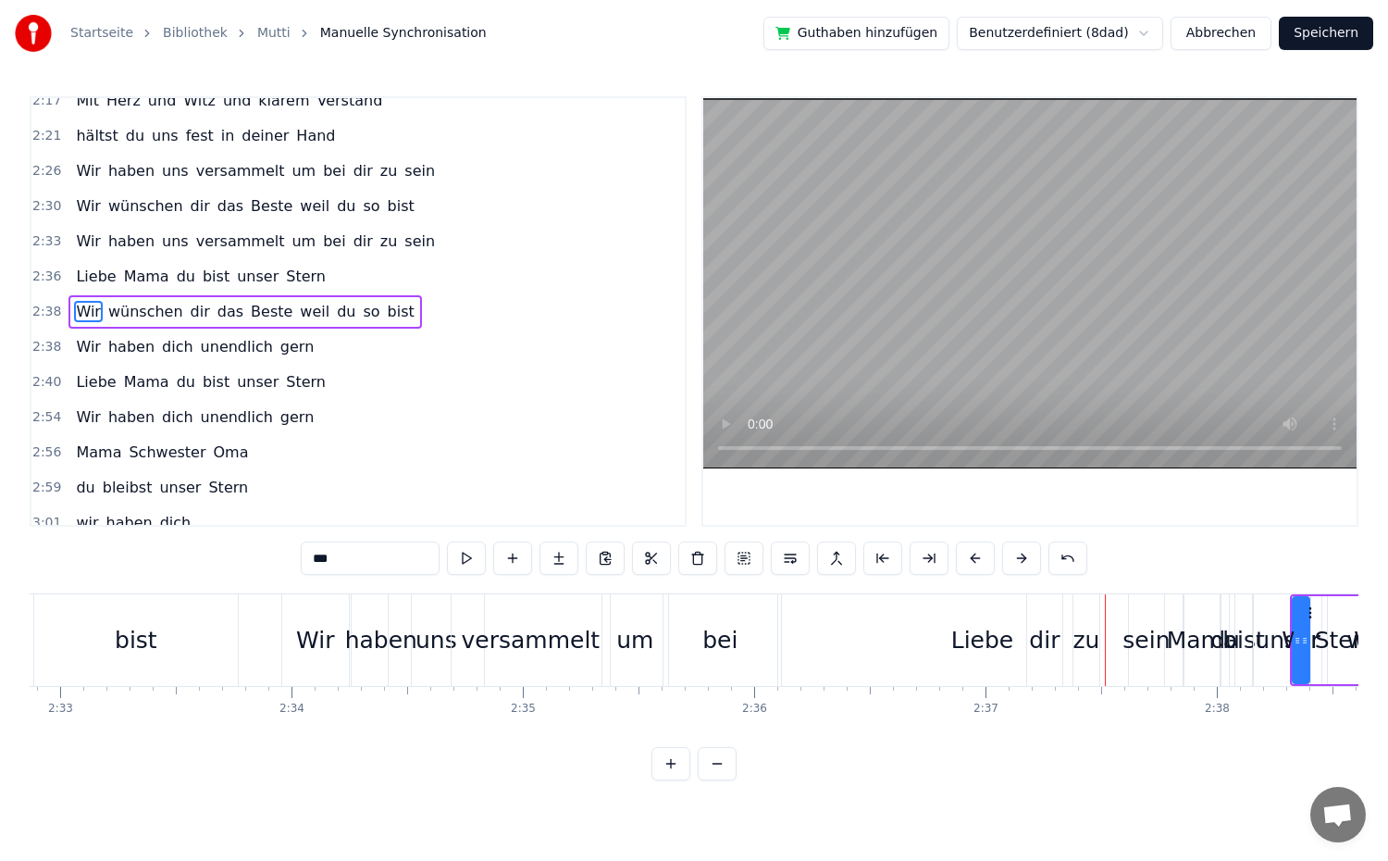
click at [1016, 559] on button at bounding box center [1021, 557] width 39 height 33
click at [98, 386] on span "Liebe" at bounding box center [95, 381] width 43 height 21
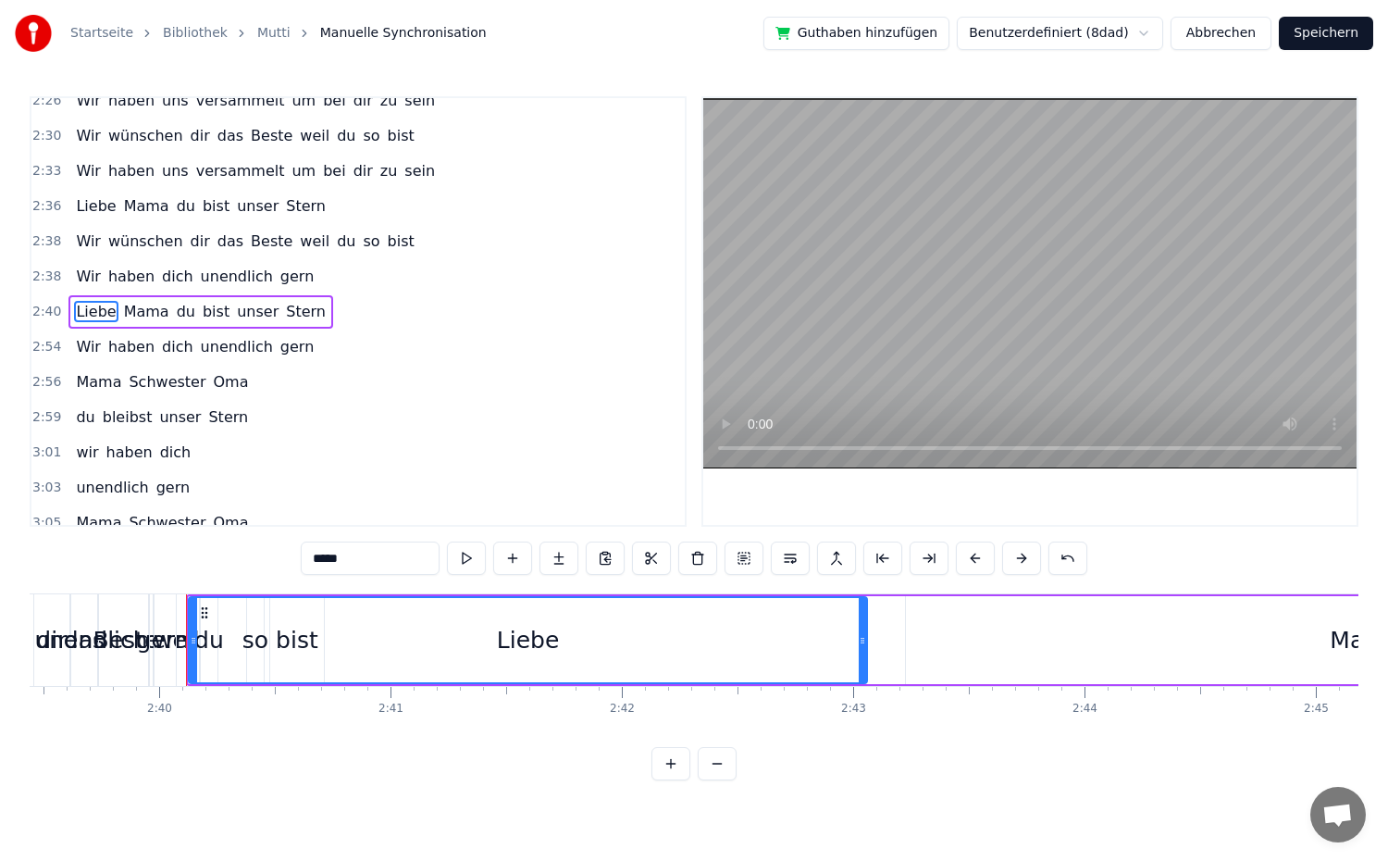
scroll to position [0, 36948]
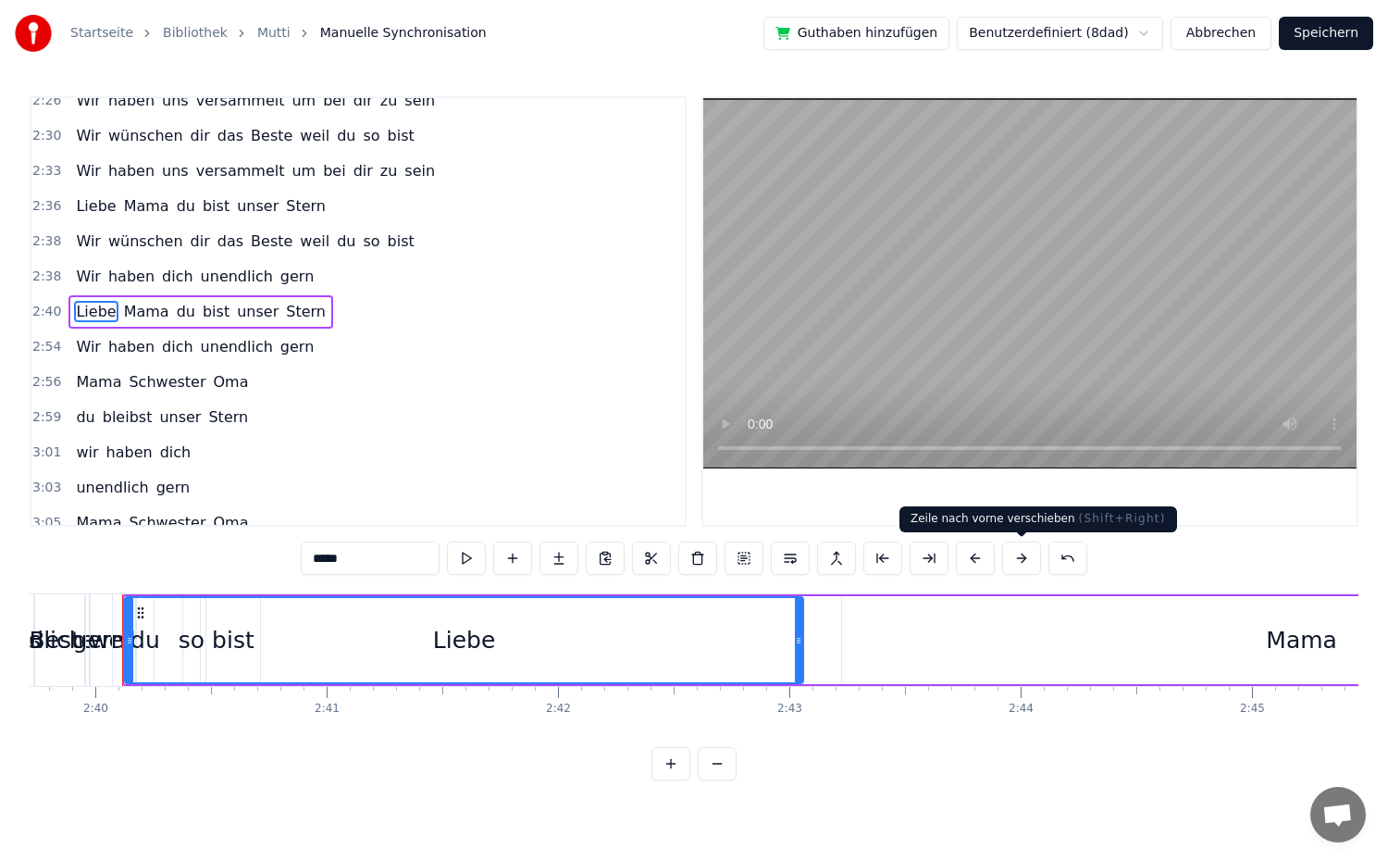
click at [1014, 561] on button at bounding box center [1021, 557] width 39 height 33
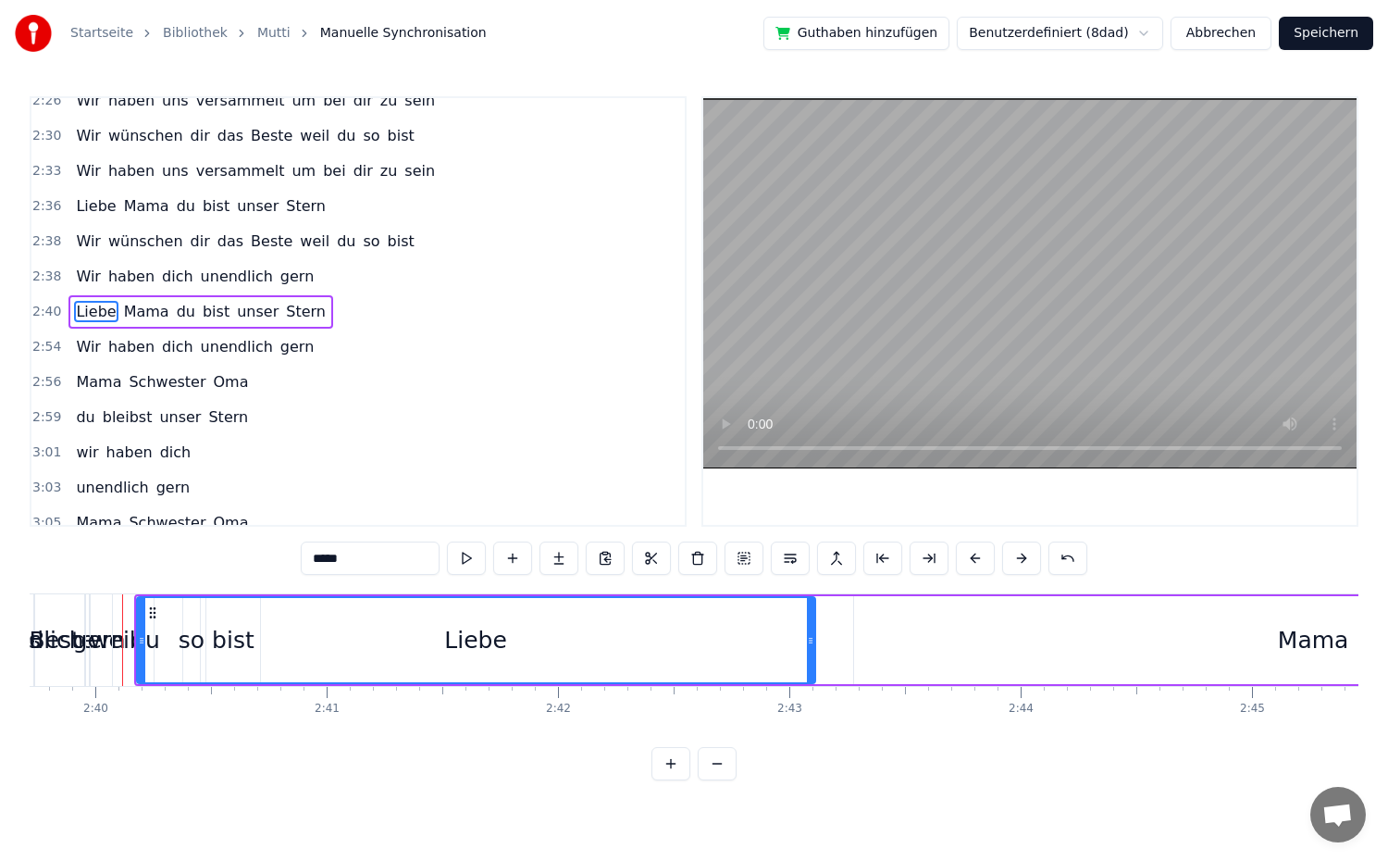
click at [1014, 561] on button at bounding box center [1021, 557] width 39 height 33
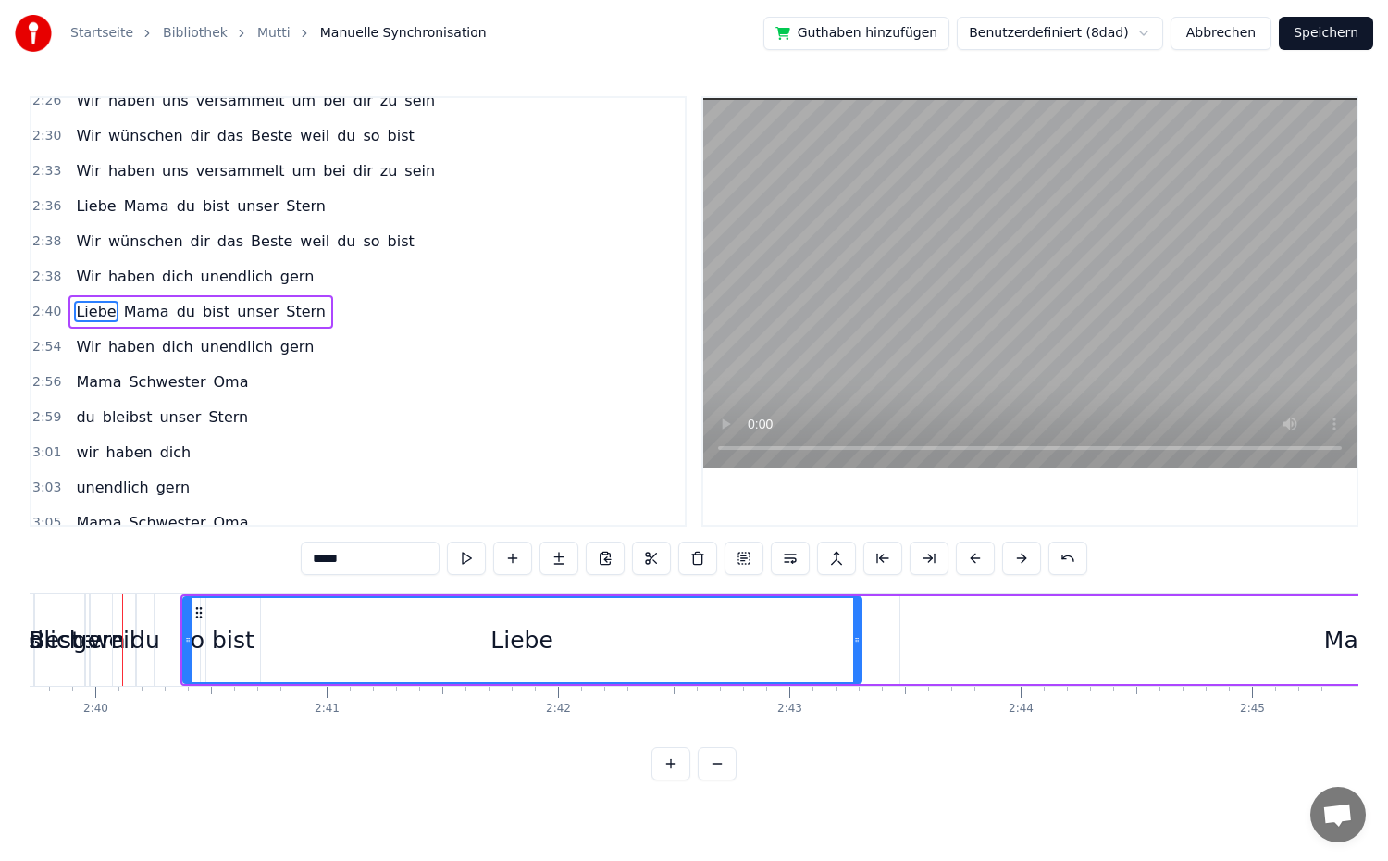
click at [1014, 561] on button at bounding box center [1021, 557] width 39 height 33
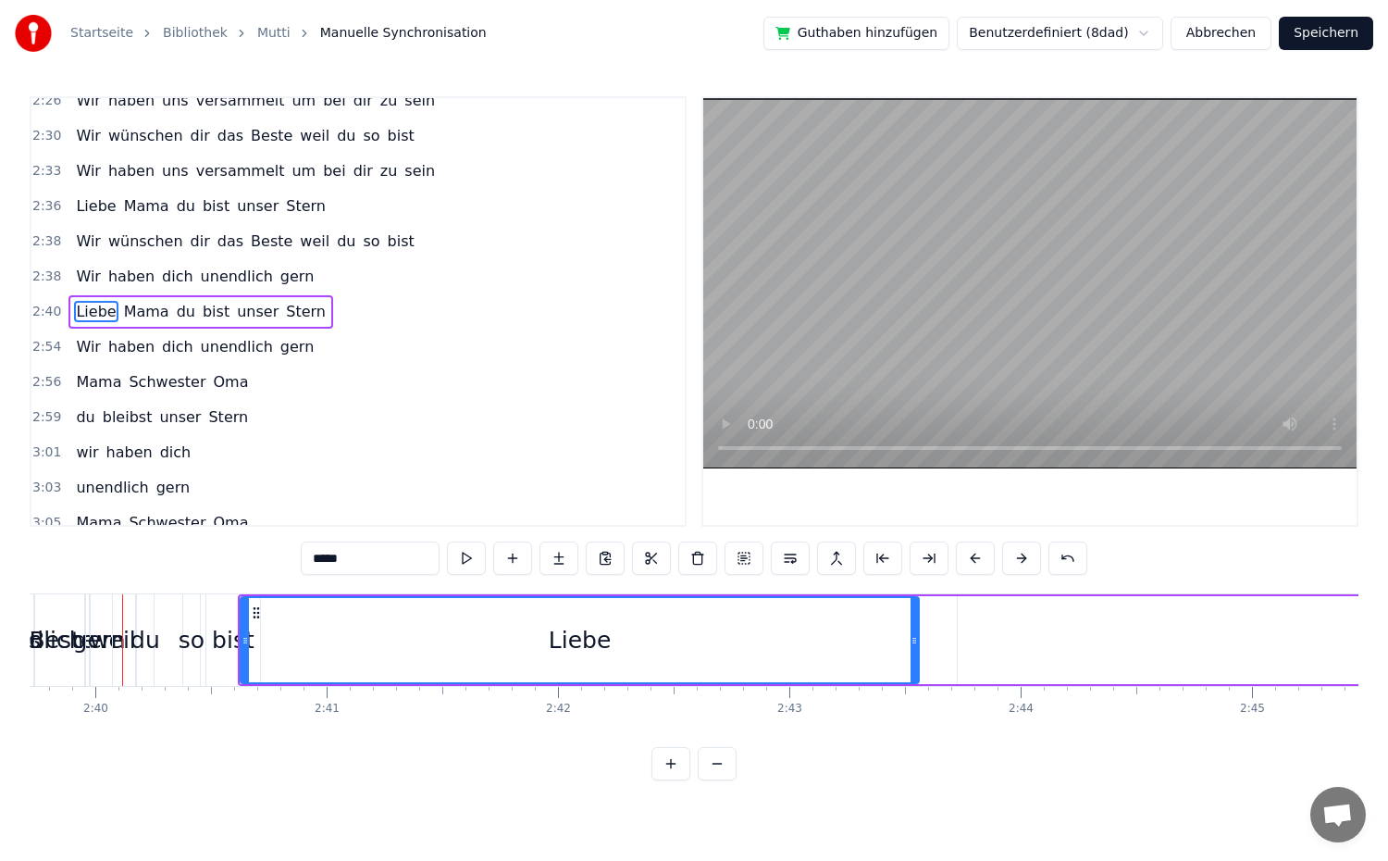
click at [1014, 561] on button at bounding box center [1021, 557] width 39 height 33
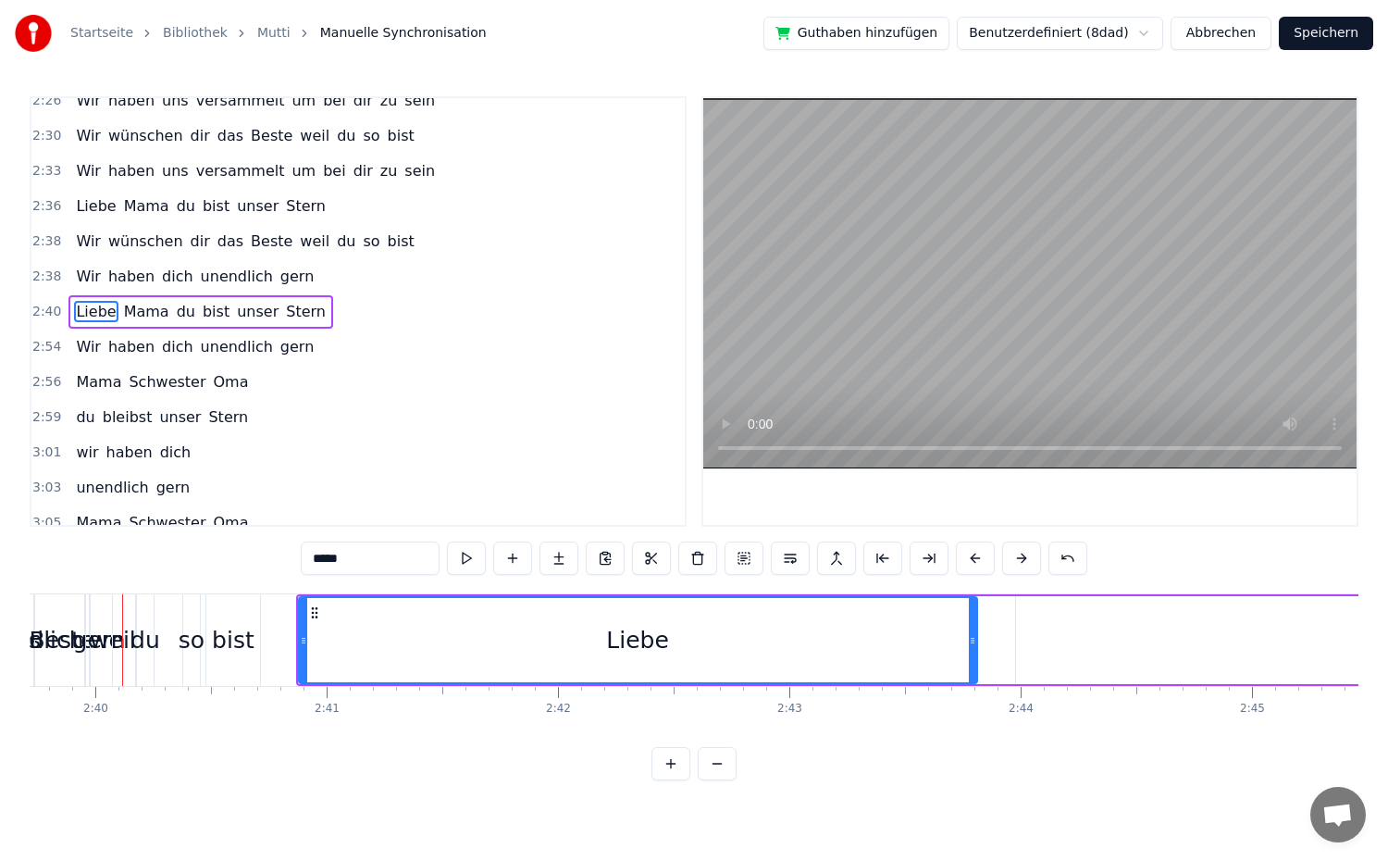
click at [1014, 561] on button at bounding box center [1021, 557] width 39 height 33
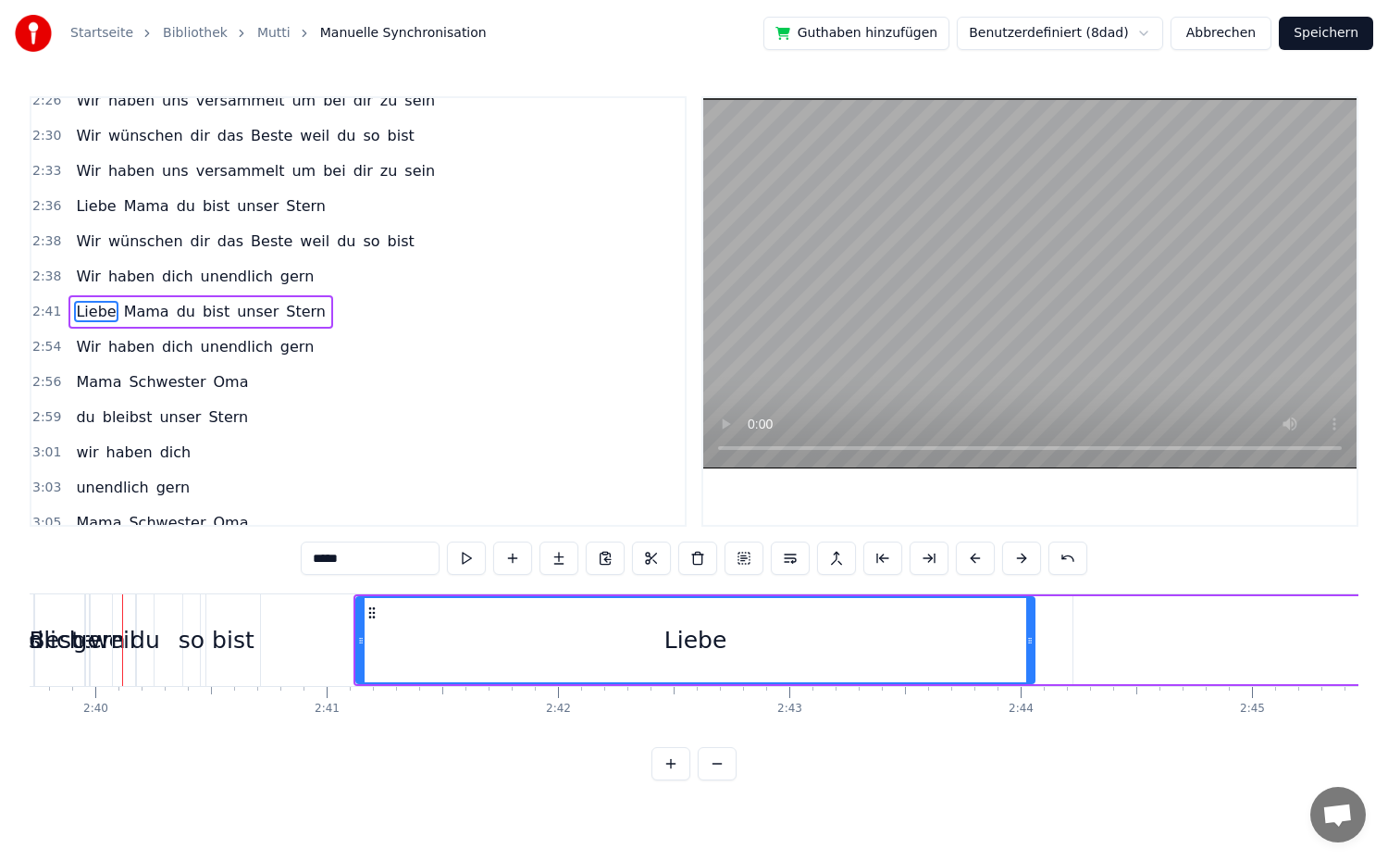
click at [1014, 561] on button at bounding box center [1021, 557] width 39 height 33
click at [1016, 561] on button at bounding box center [1021, 557] width 39 height 33
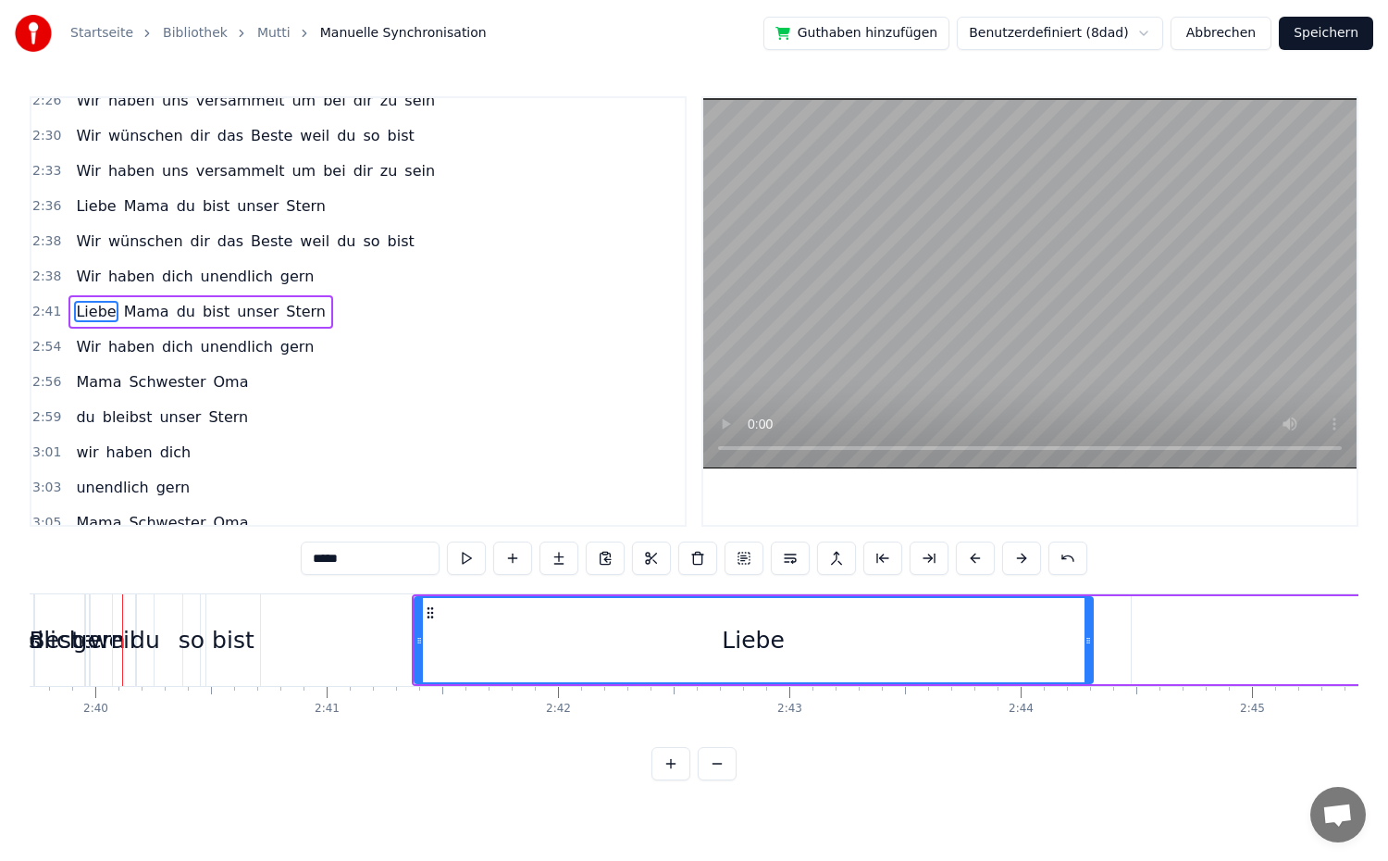
click at [1016, 561] on button at bounding box center [1021, 557] width 39 height 33
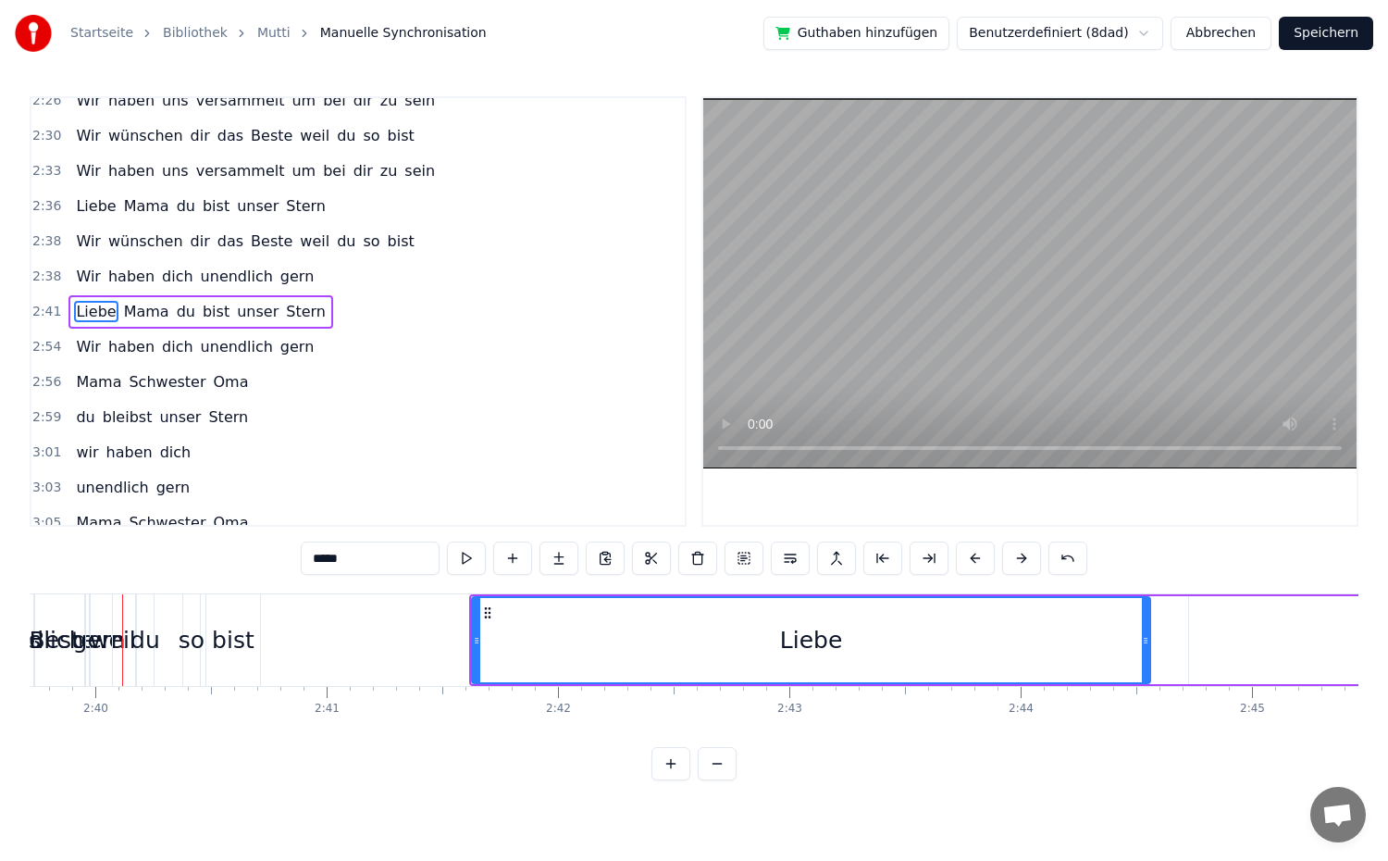
click at [1017, 561] on button at bounding box center [1021, 557] width 39 height 33
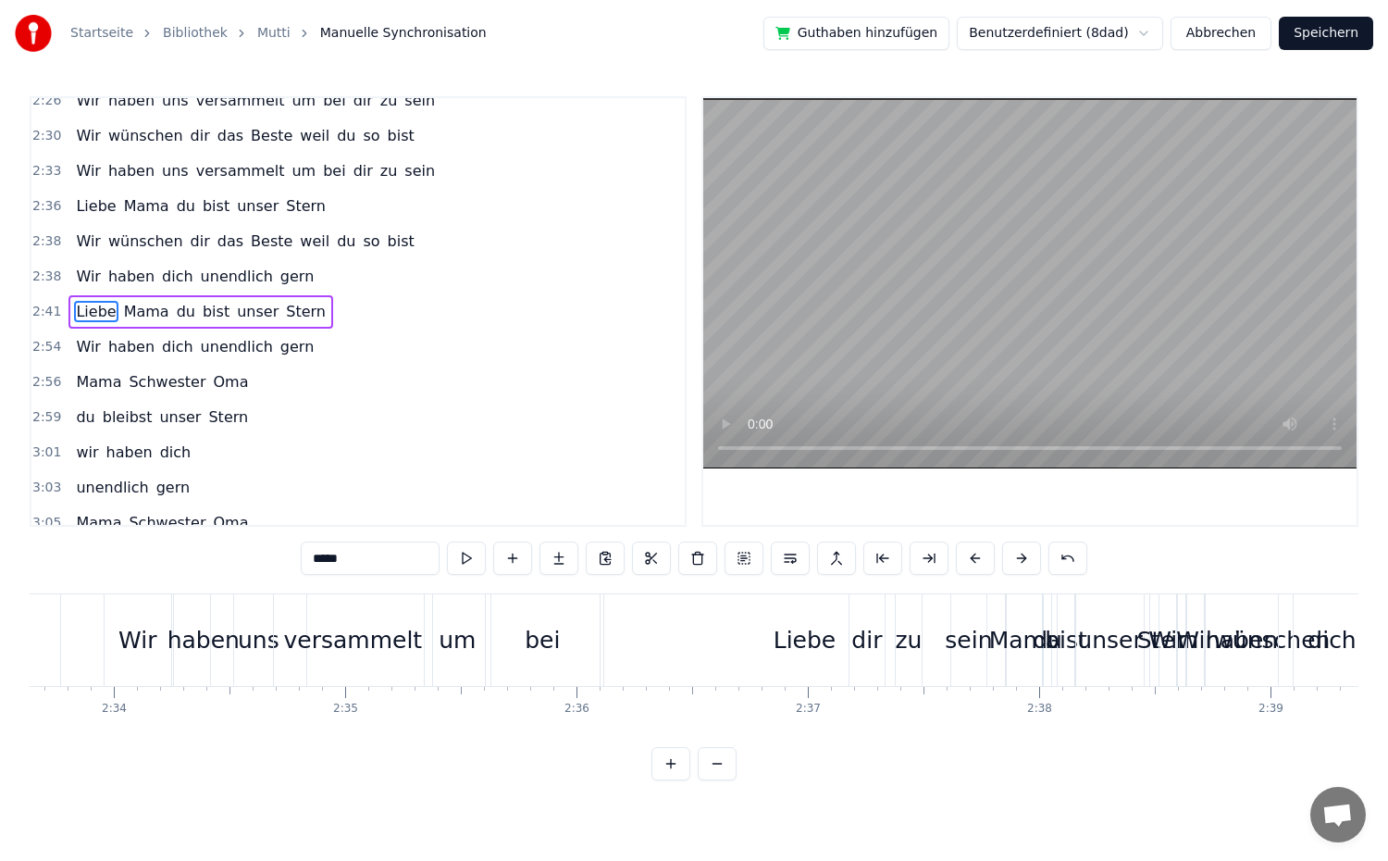
scroll to position [0, 35455]
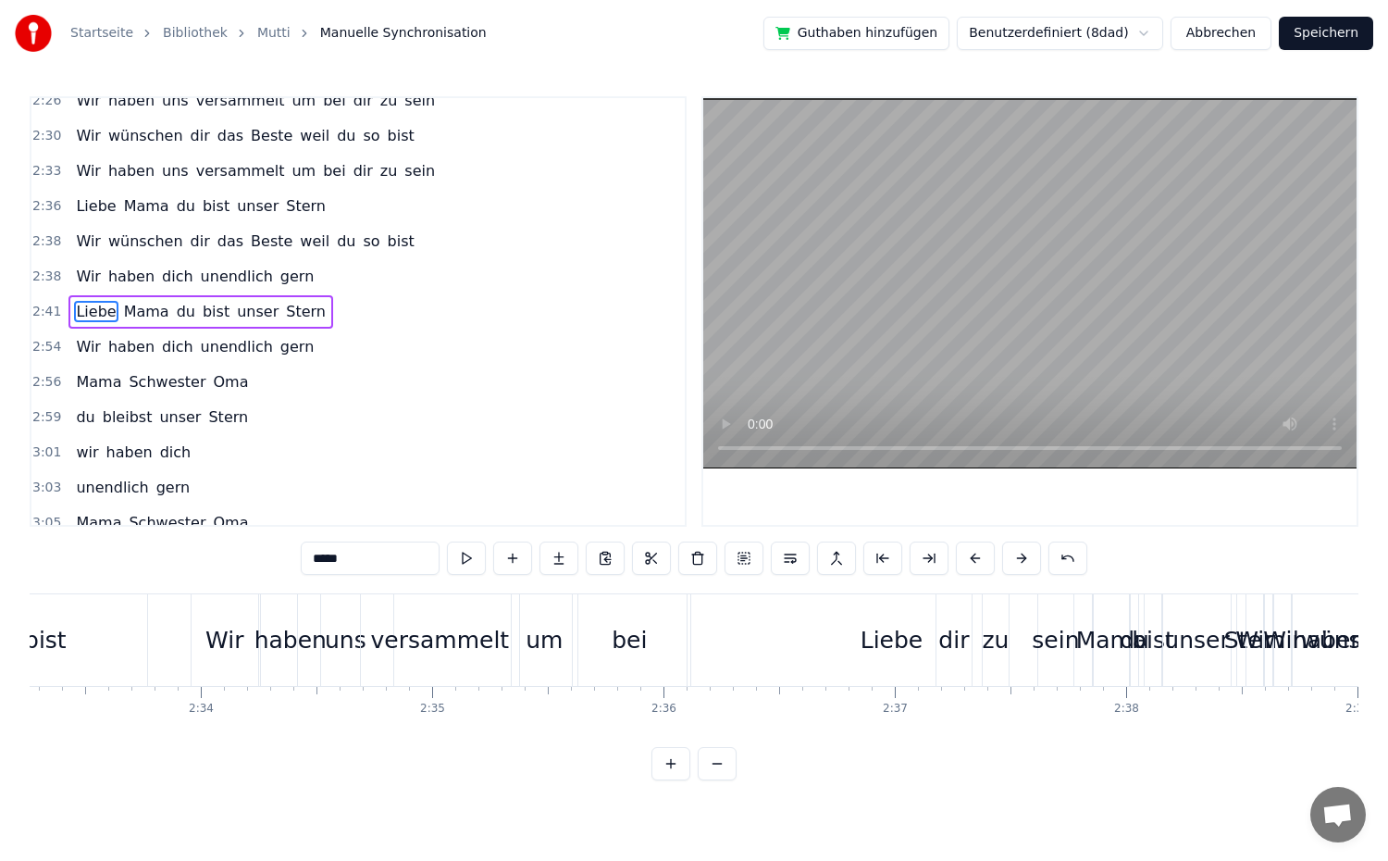
click at [874, 651] on div "Liebe" at bounding box center [892, 640] width 63 height 35
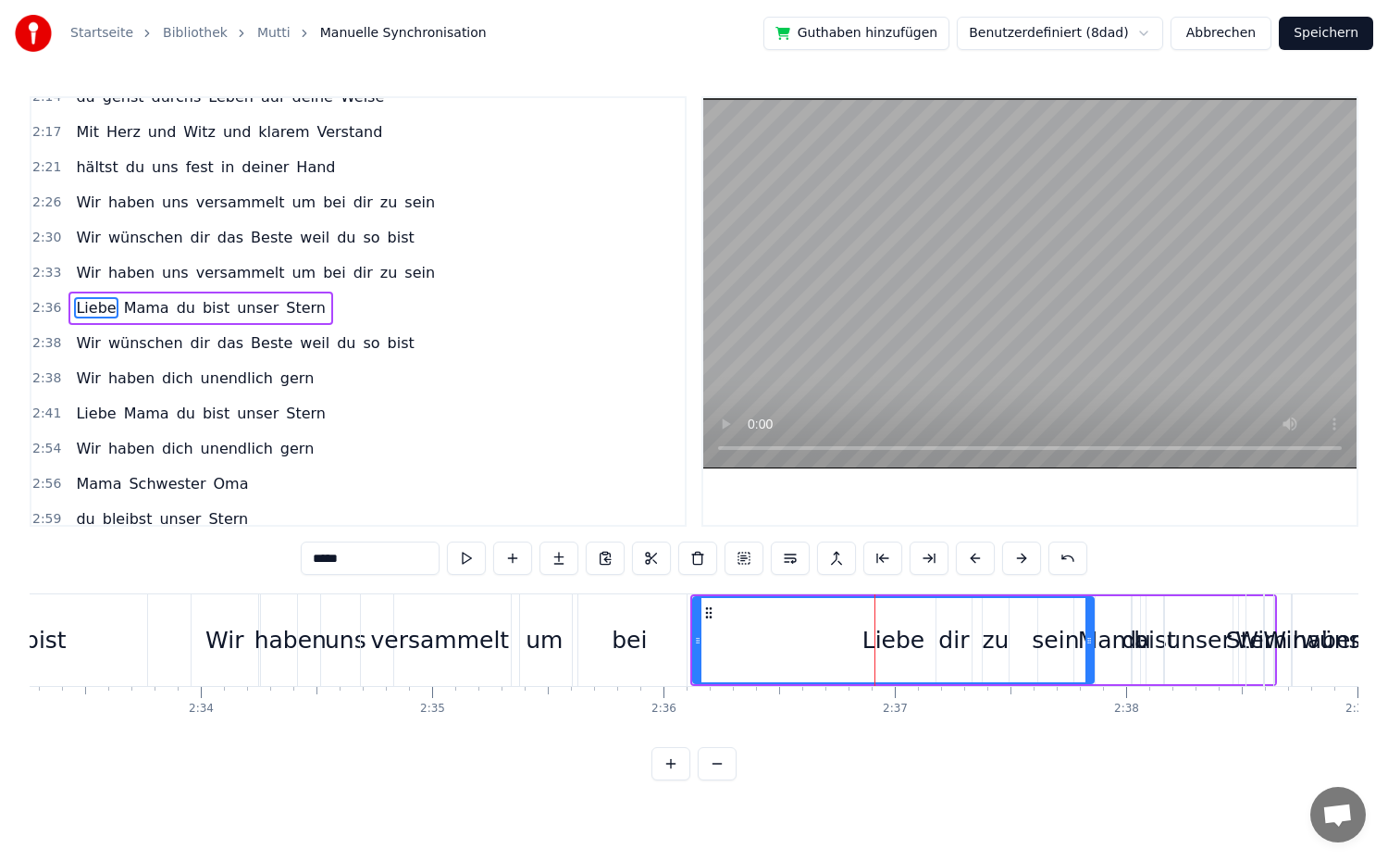
scroll to position [1210, 0]
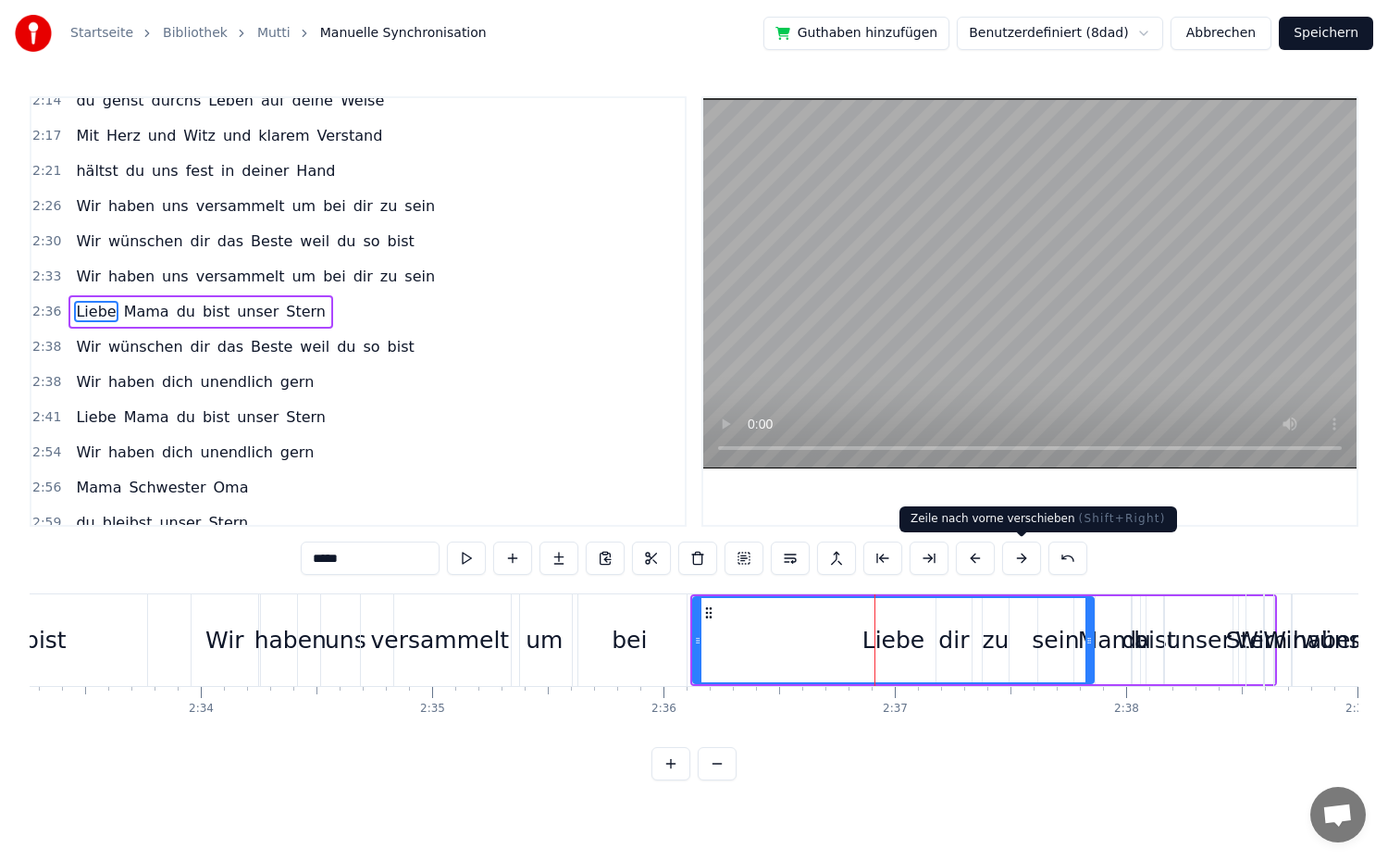
click at [1011, 564] on button at bounding box center [1021, 557] width 39 height 33
click
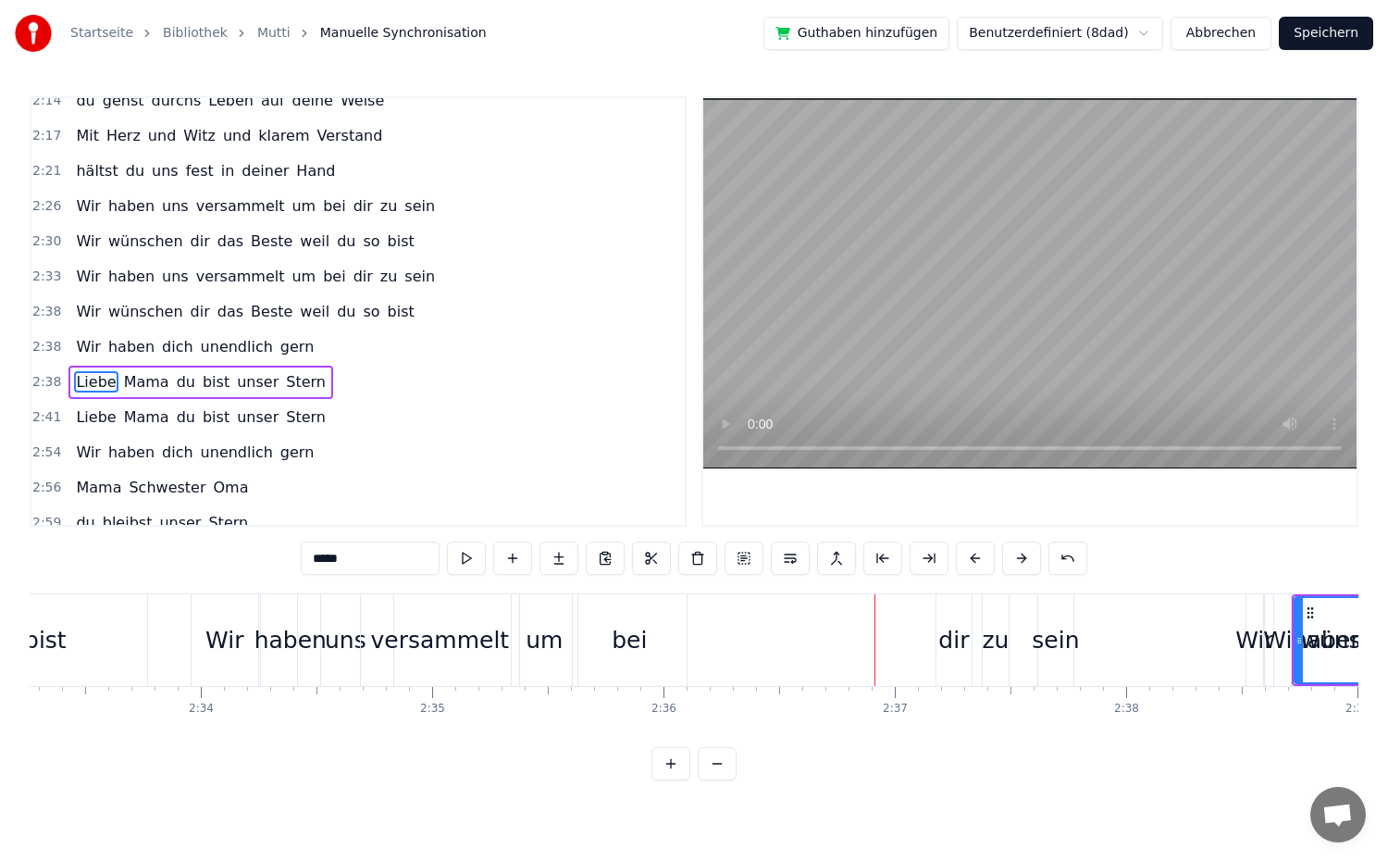
type input "***"
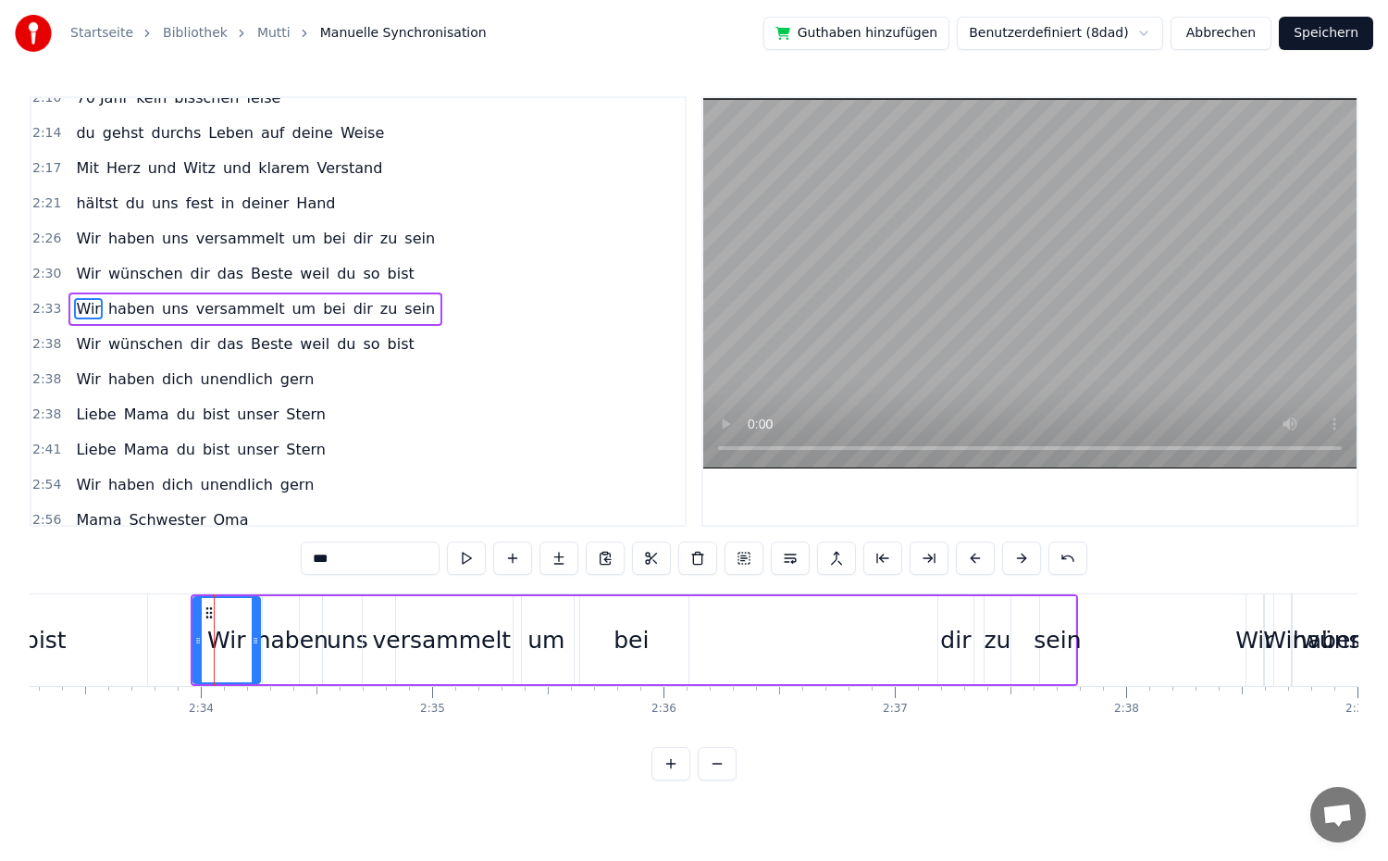
scroll to position [1175, 0]
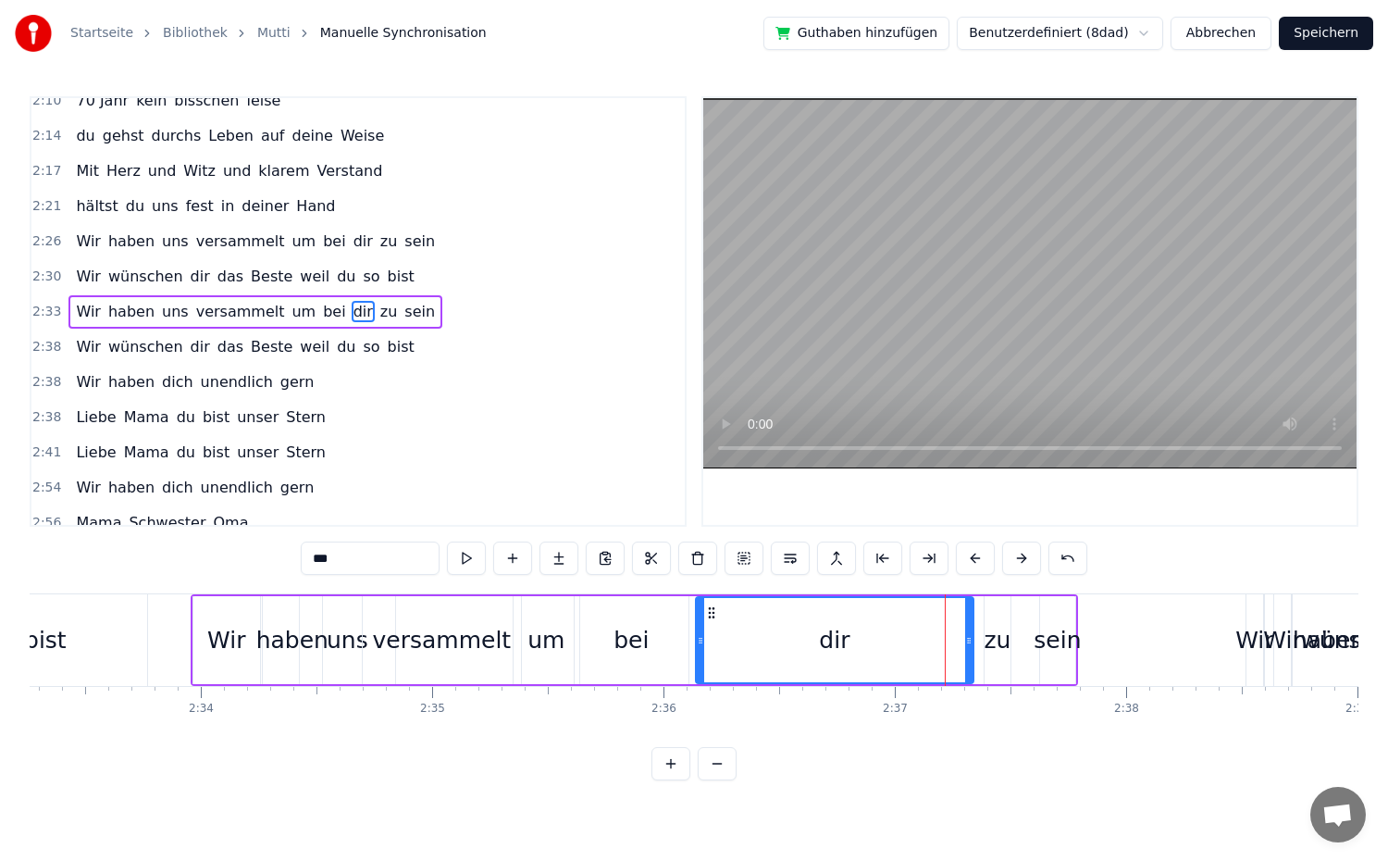
drag, startPoint x: 941, startPoint y: 655, endPoint x: 699, endPoint y: 671, distance: 243.0
drag, startPoint x: 970, startPoint y: 657, endPoint x: 807, endPoint y: 676, distance: 164.0
type input "**"
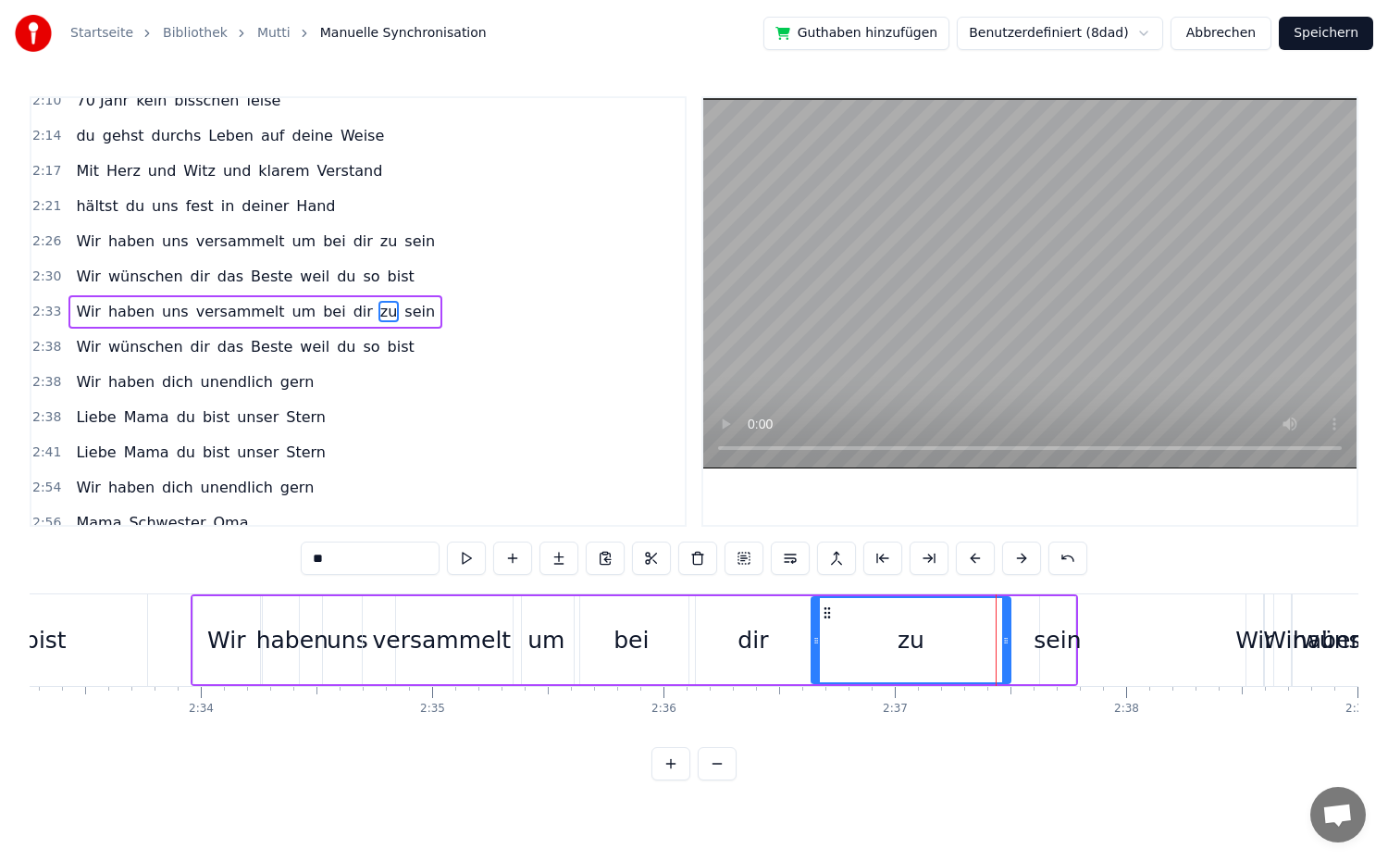
drag, startPoint x: 989, startPoint y: 663, endPoint x: 812, endPoint y: 688, distance: 179.4
drag, startPoint x: 1007, startPoint y: 672, endPoint x: 874, endPoint y: 694, distance: 134.2
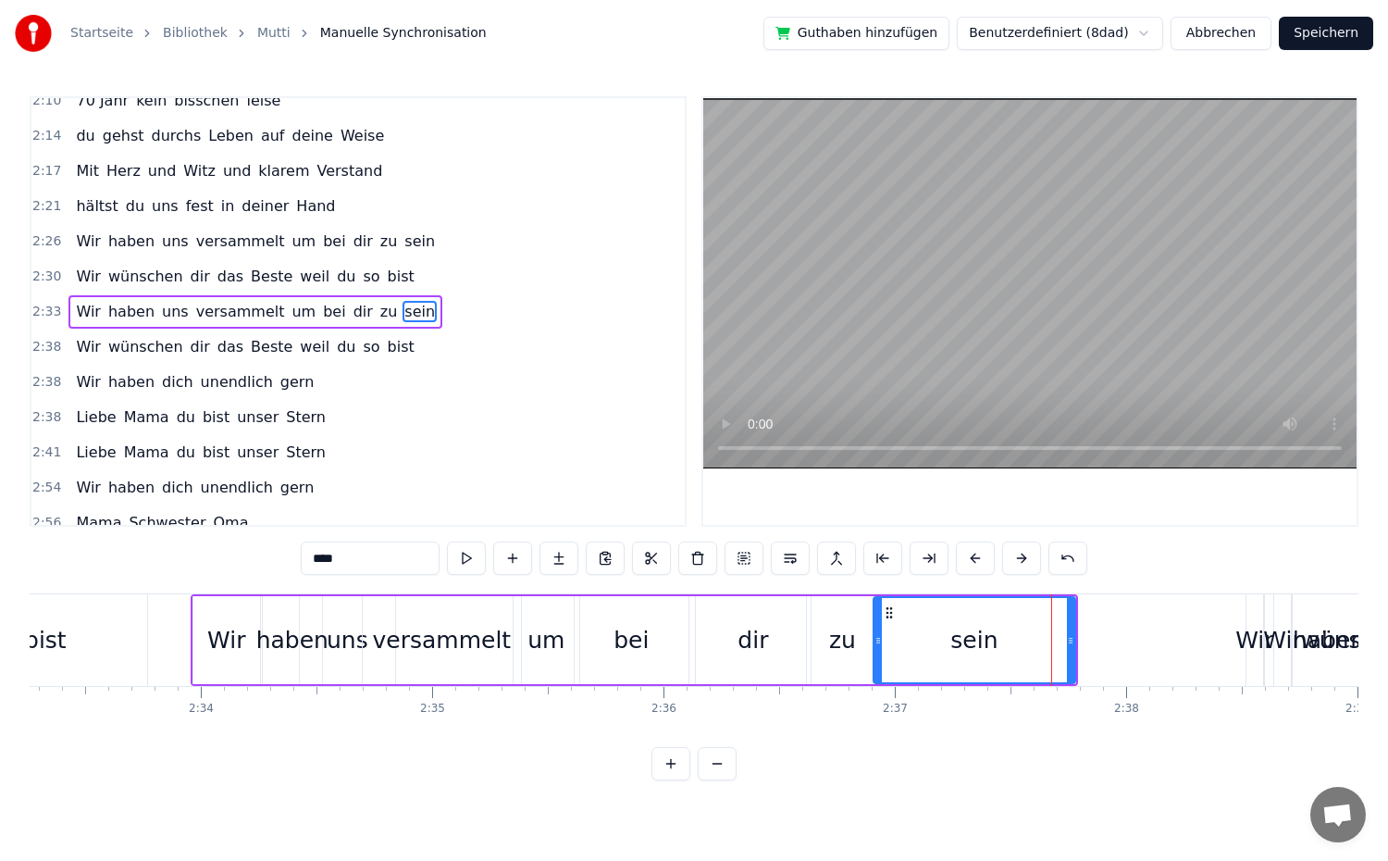
drag, startPoint x: 1040, startPoint y: 654, endPoint x: 873, endPoint y: 665, distance: 167.9
drag, startPoint x: 1072, startPoint y: 663, endPoint x: 1010, endPoint y: 677, distance: 62.6
drag, startPoint x: 1010, startPoint y: 641, endPoint x: 1030, endPoint y: 642, distance: 19.5
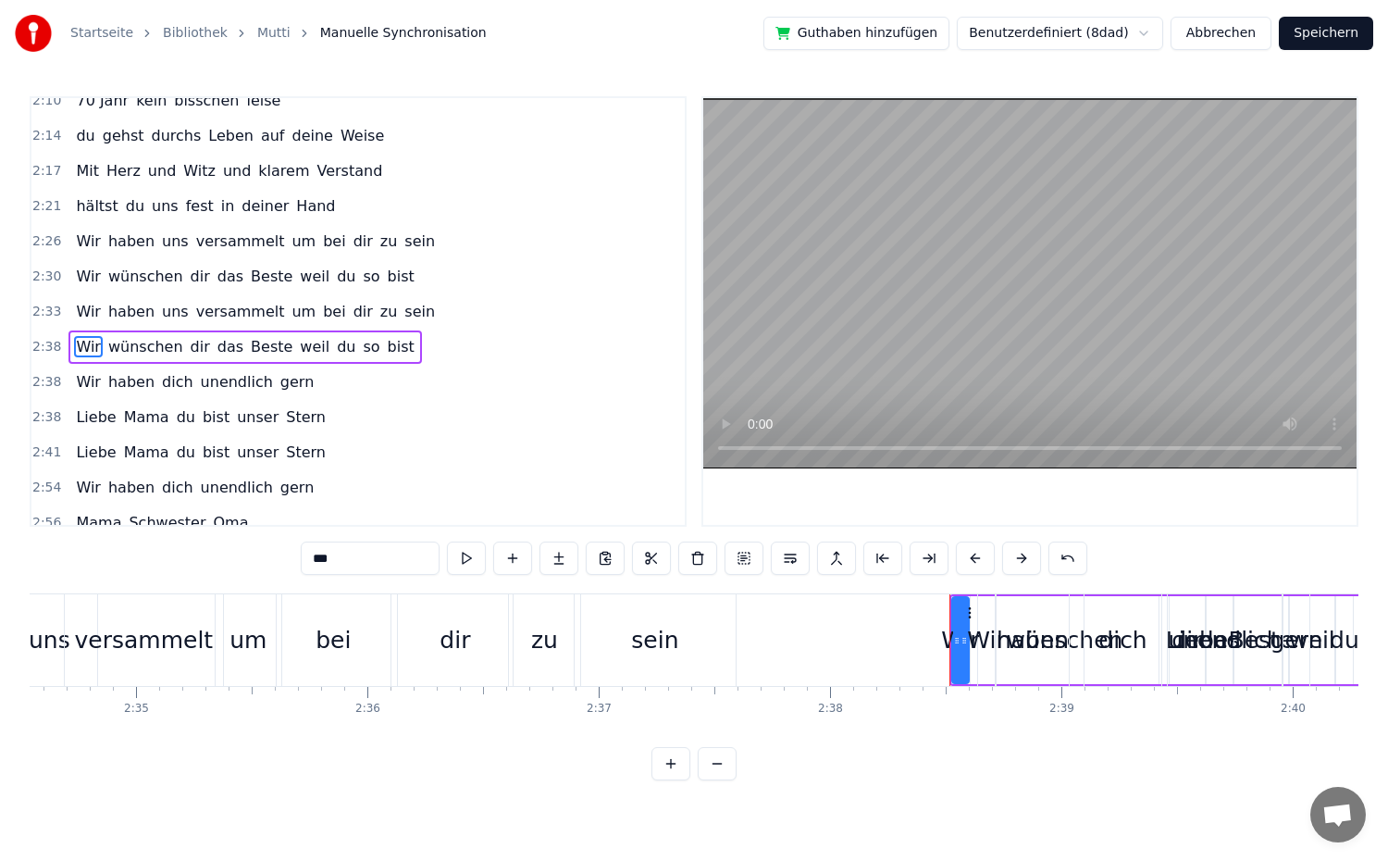
scroll to position [1210, 0]
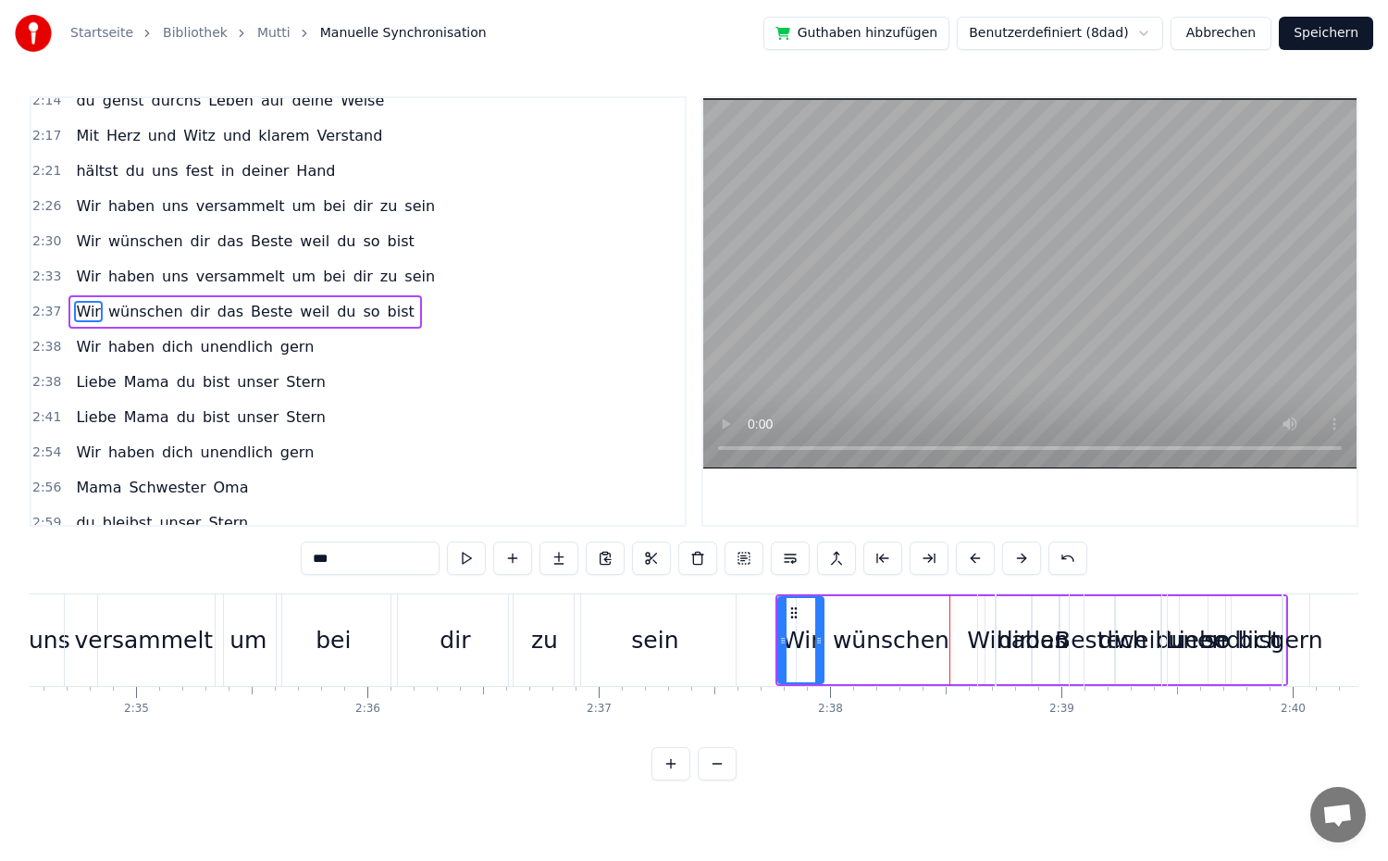
drag, startPoint x: 790, startPoint y: 650, endPoint x: 819, endPoint y: 650, distance: 28.7
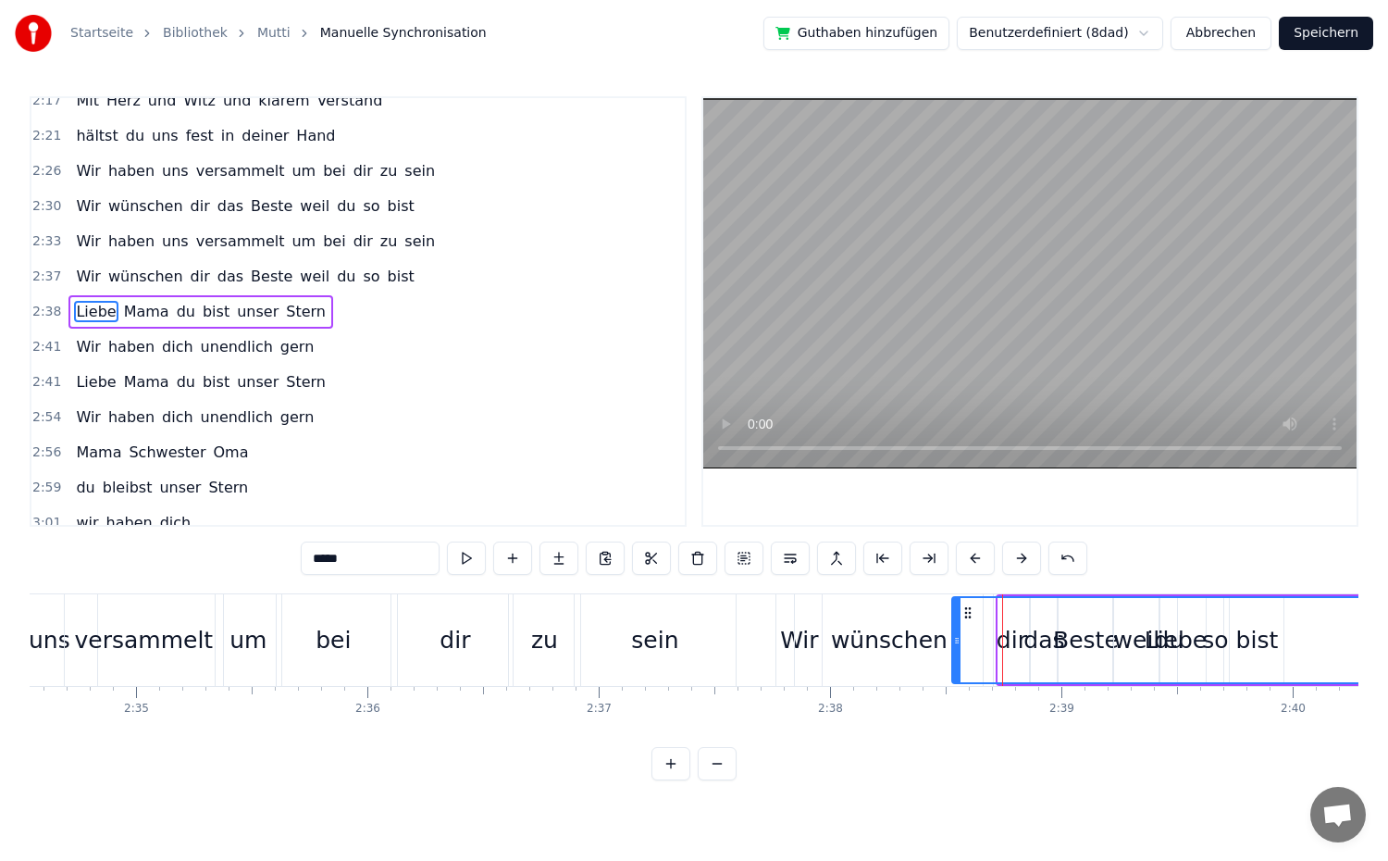
drag, startPoint x: 1002, startPoint y: 651, endPoint x: 957, endPoint y: 658, distance: 45.8
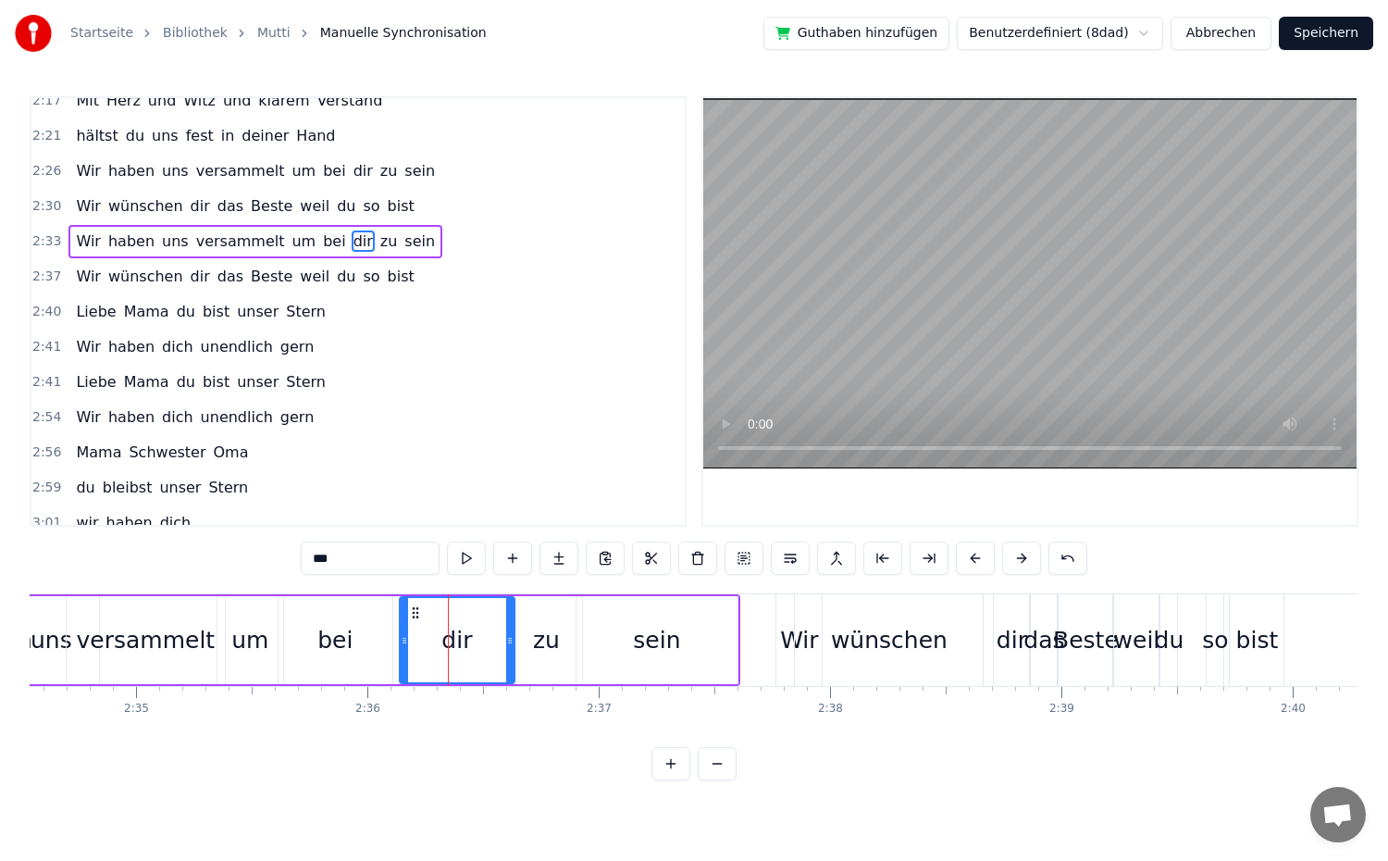
scroll to position [1175, 0]
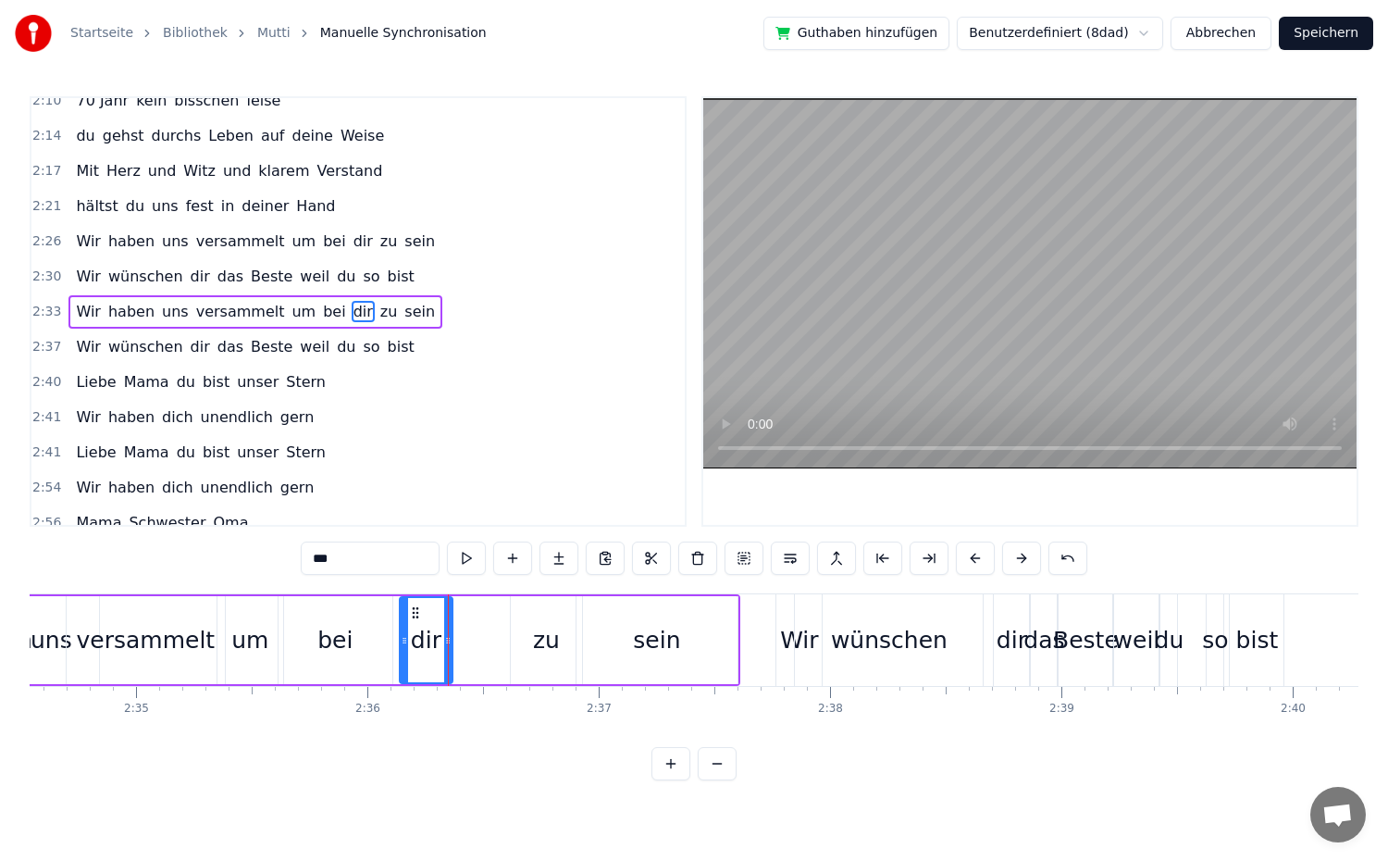
drag, startPoint x: 507, startPoint y: 641, endPoint x: 445, endPoint y: 651, distance: 62.8
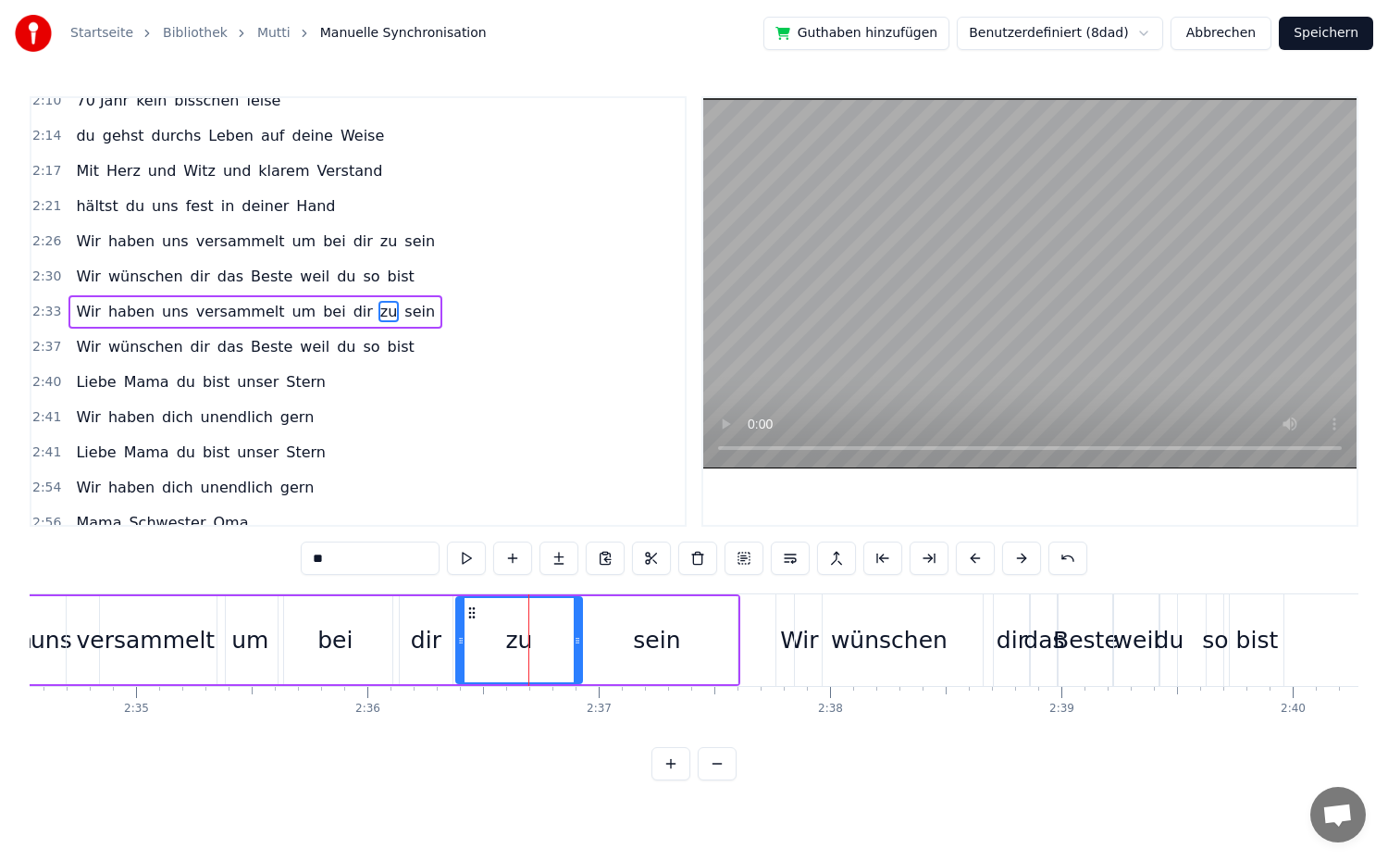
drag, startPoint x: 514, startPoint y: 647, endPoint x: 458, endPoint y: 652, distance: 55.8
type input "****"
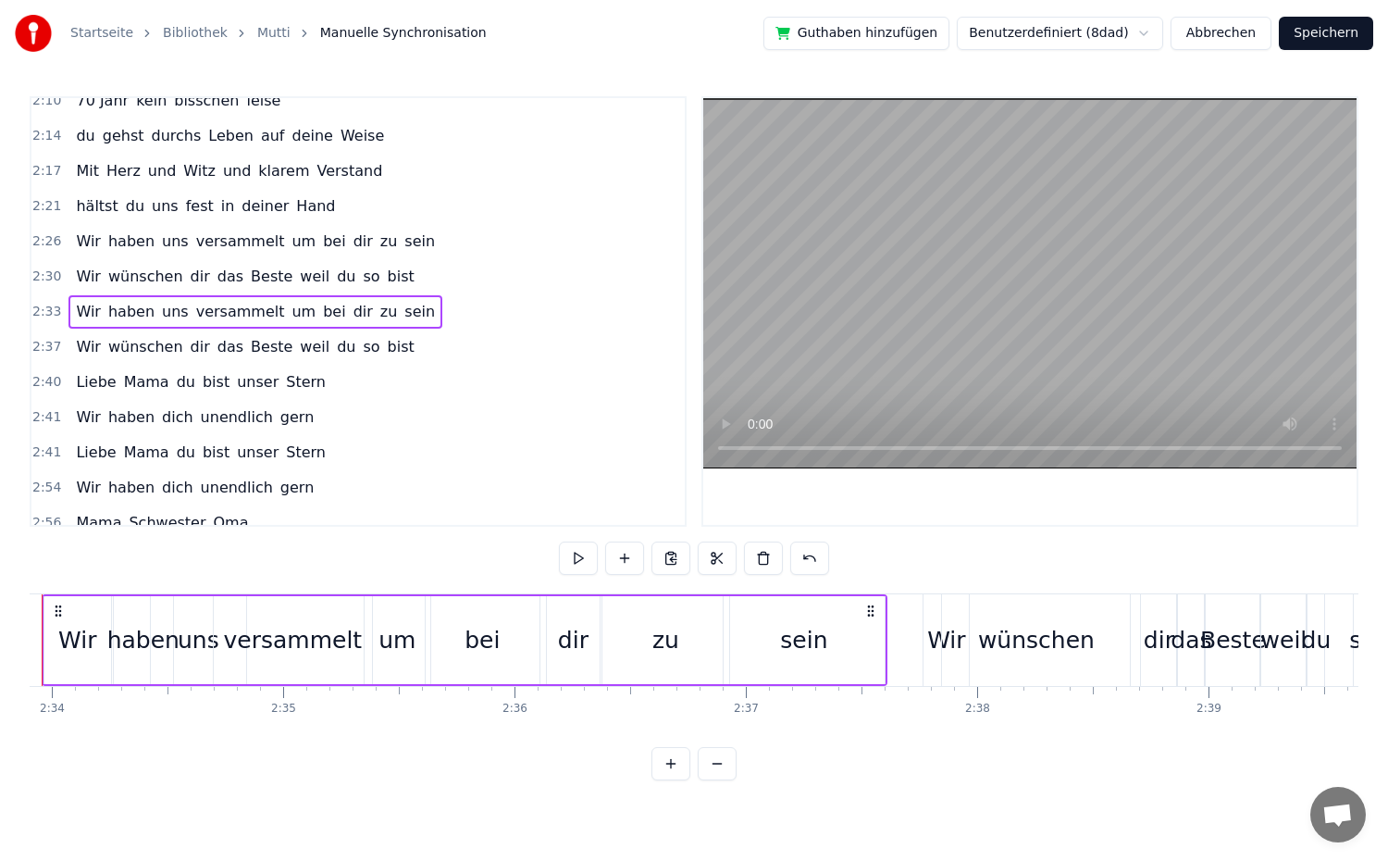
scroll to position [0, 35523]
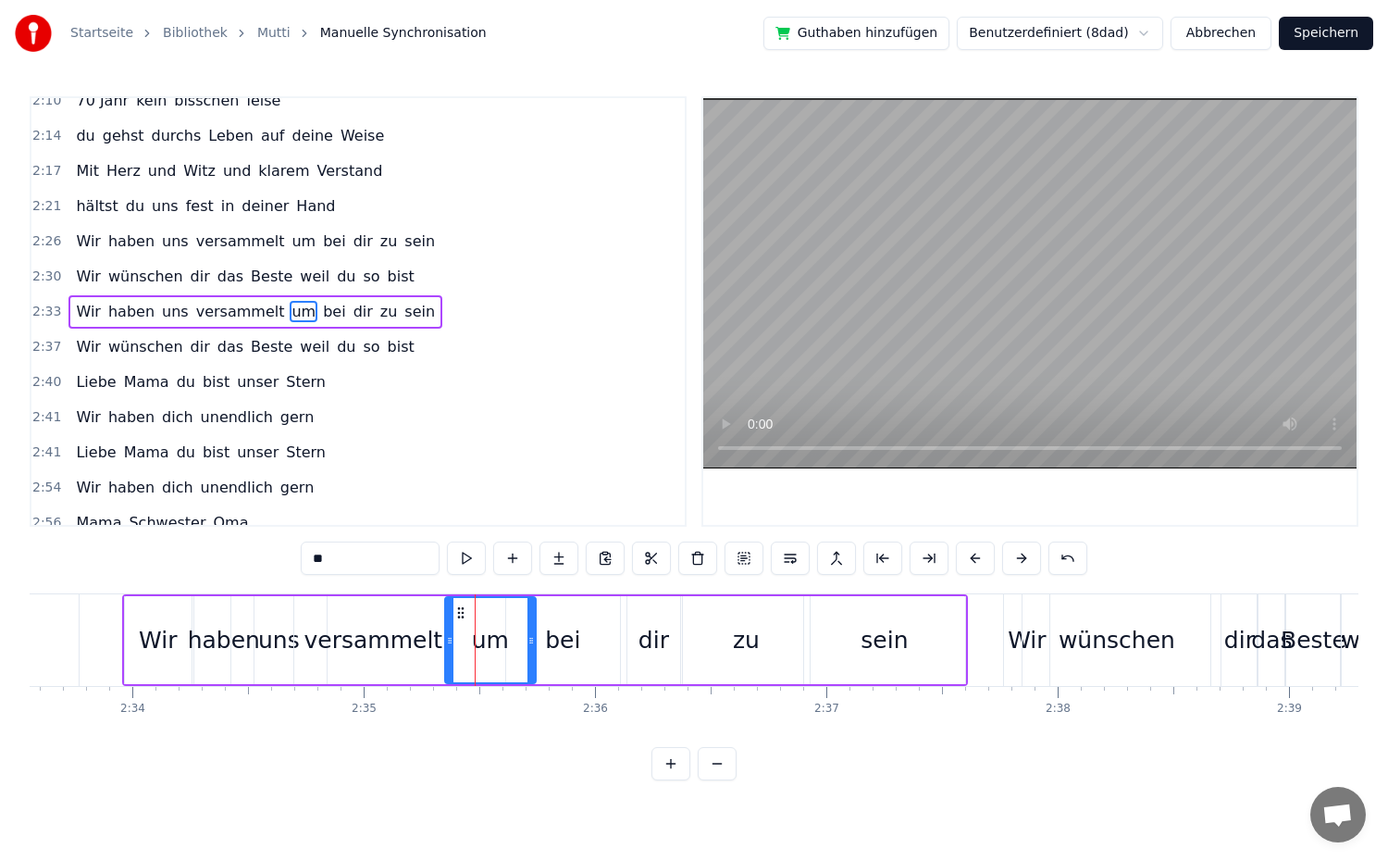
drag, startPoint x: 504, startPoint y: 636, endPoint x: 529, endPoint y: 641, distance: 25.6
drag, startPoint x: 449, startPoint y: 640, endPoint x: 465, endPoint y: 646, distance: 17.6
type input "**********"
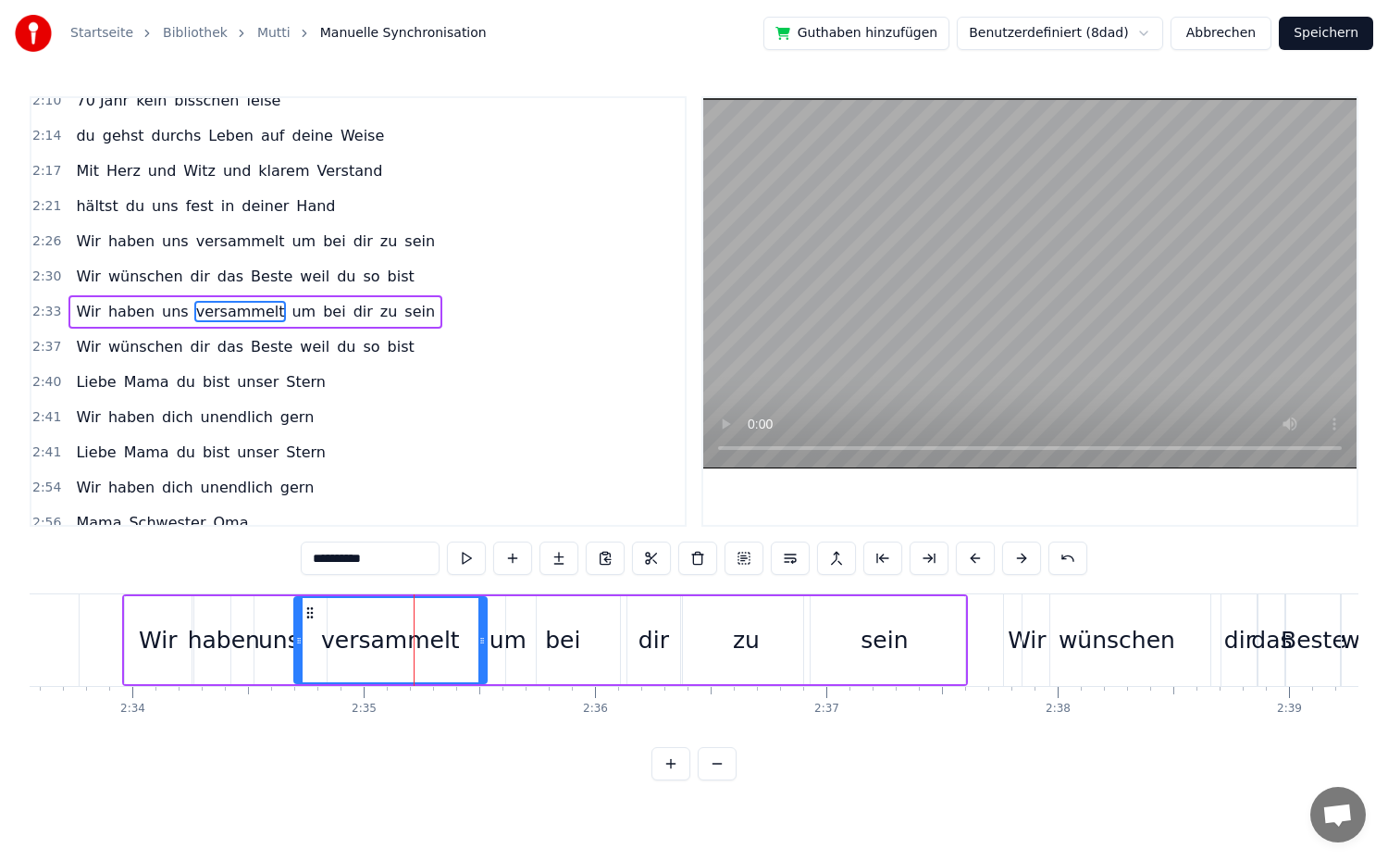
drag, startPoint x: 449, startPoint y: 646, endPoint x: 483, endPoint y: 651, distance: 34.5
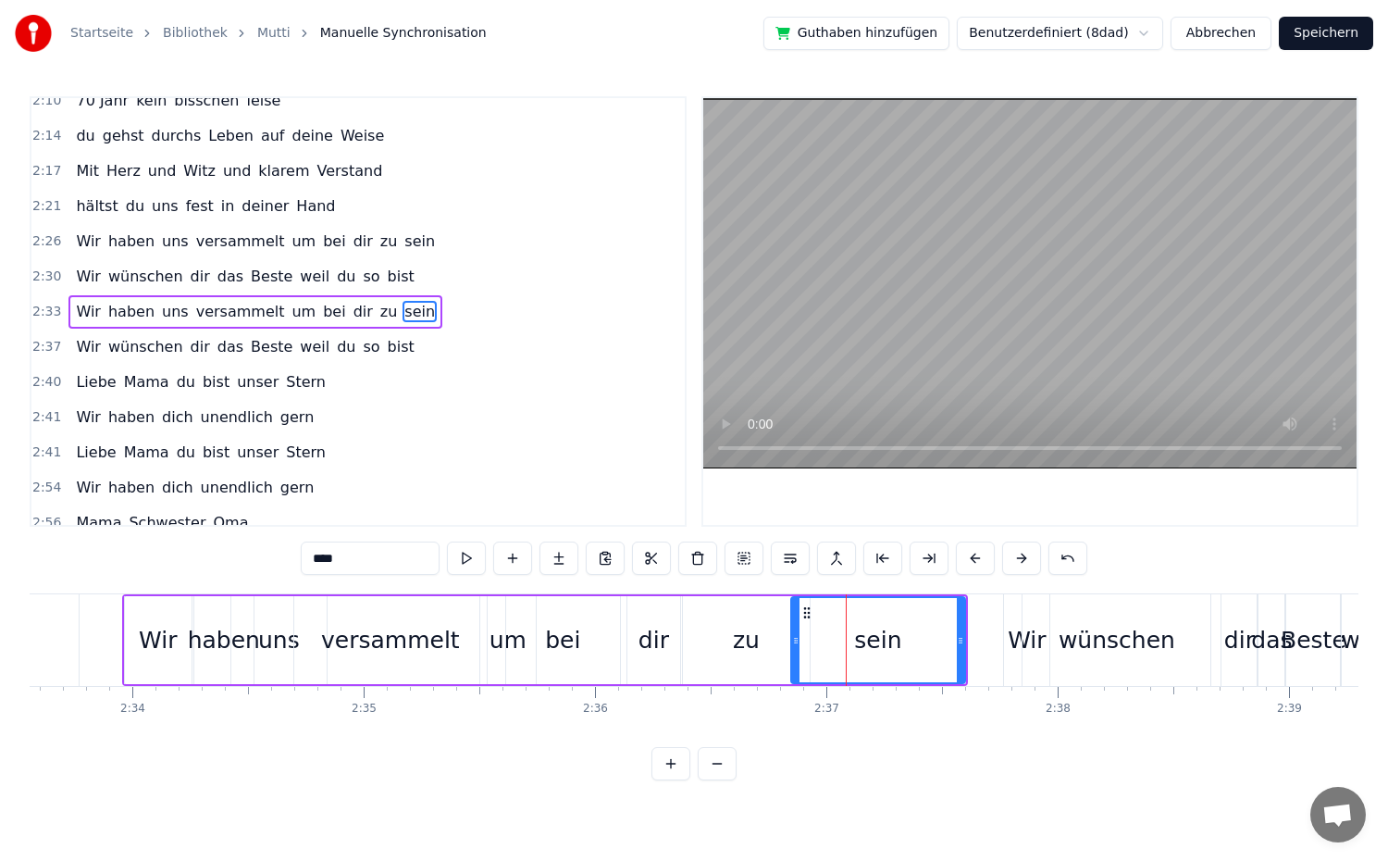
drag, startPoint x: 812, startPoint y: 649, endPoint x: 576, endPoint y: 445, distance: 311.6
drag, startPoint x: 961, startPoint y: 651, endPoint x: 977, endPoint y: 654, distance: 17.1
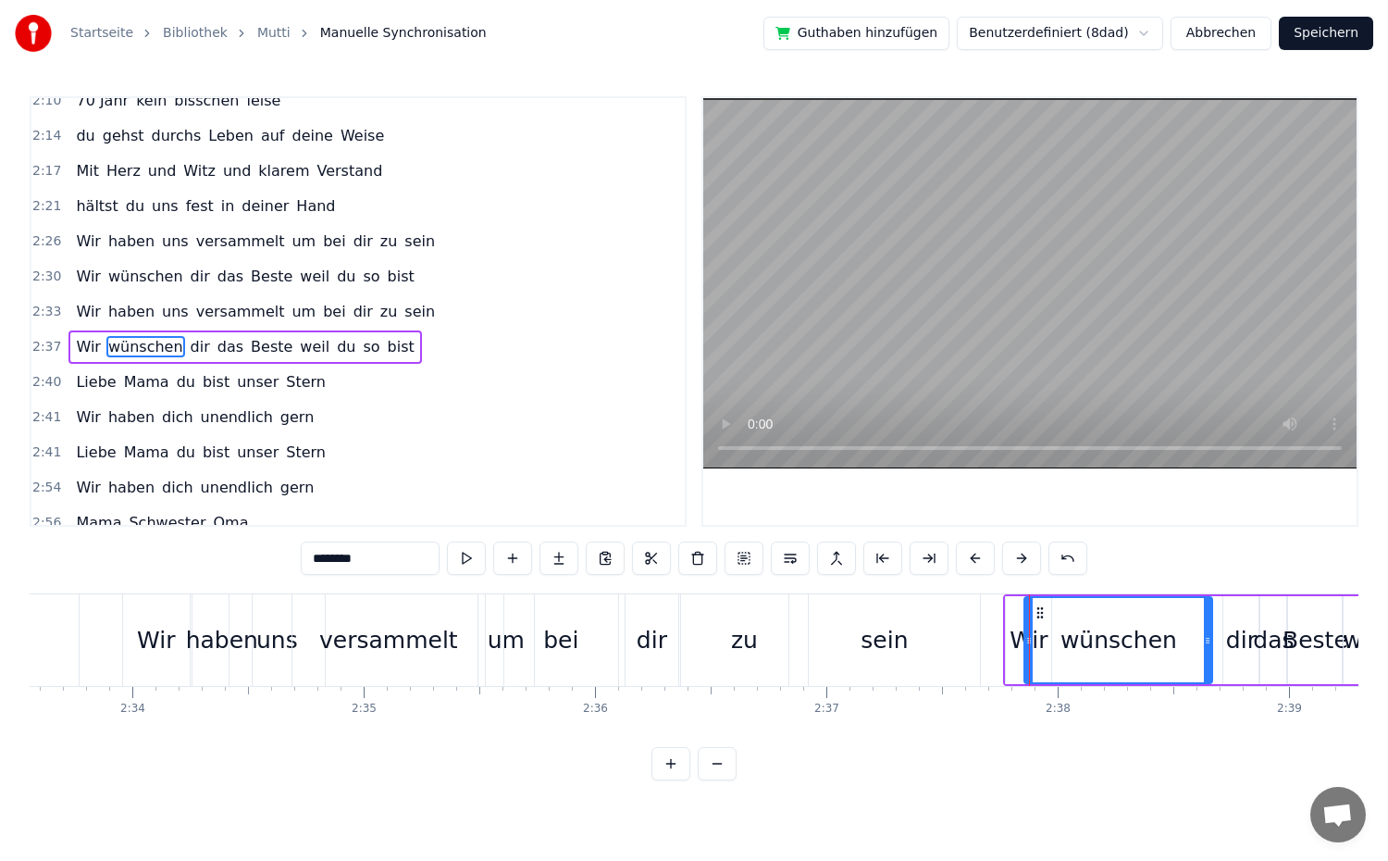
scroll to position [1210, 0]
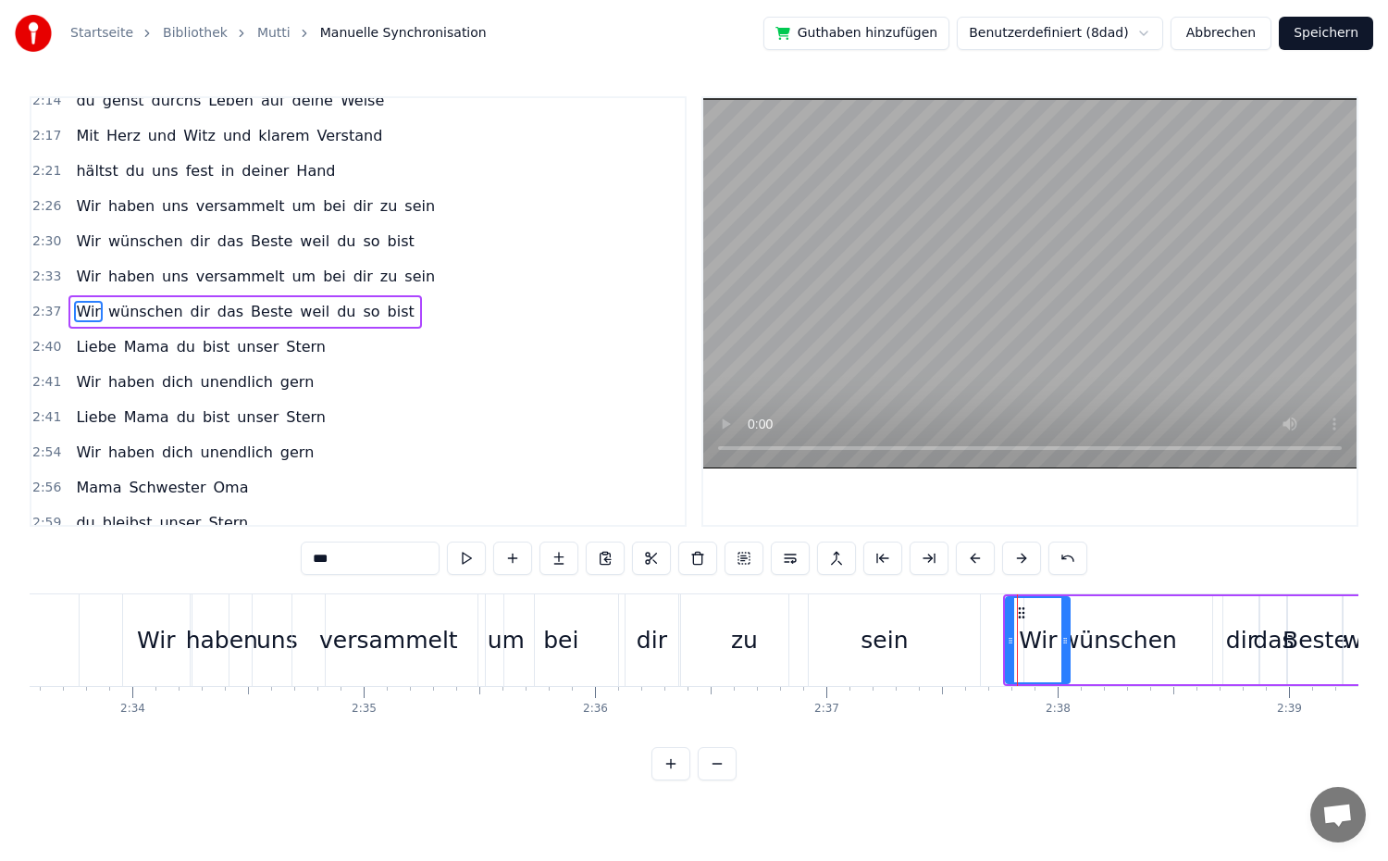
drag, startPoint x: 1047, startPoint y: 648, endPoint x: 1066, endPoint y: 652, distance: 19.1
type input "********"
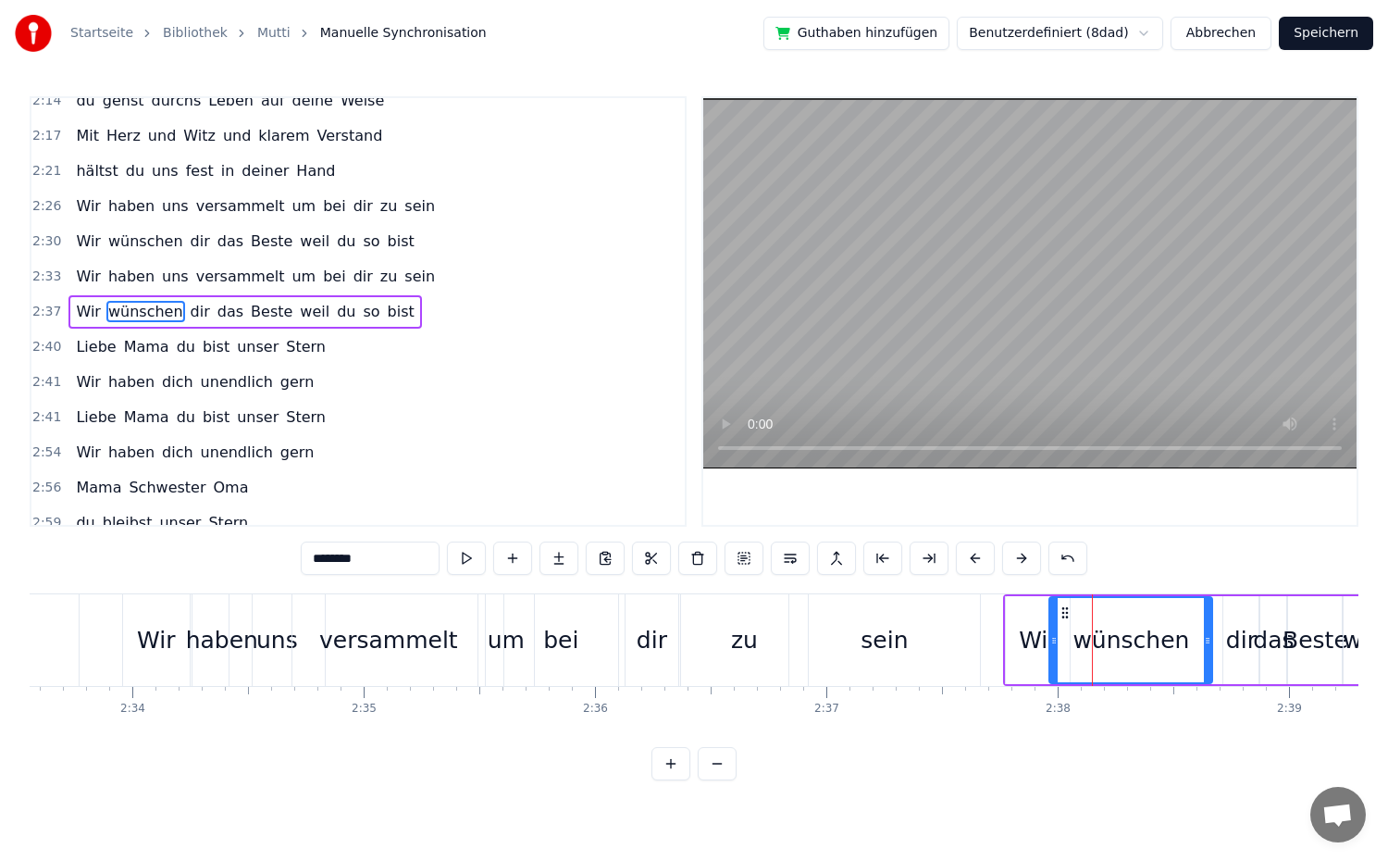
drag, startPoint x: 1030, startPoint y: 654, endPoint x: 1055, endPoint y: 666, distance: 27.7
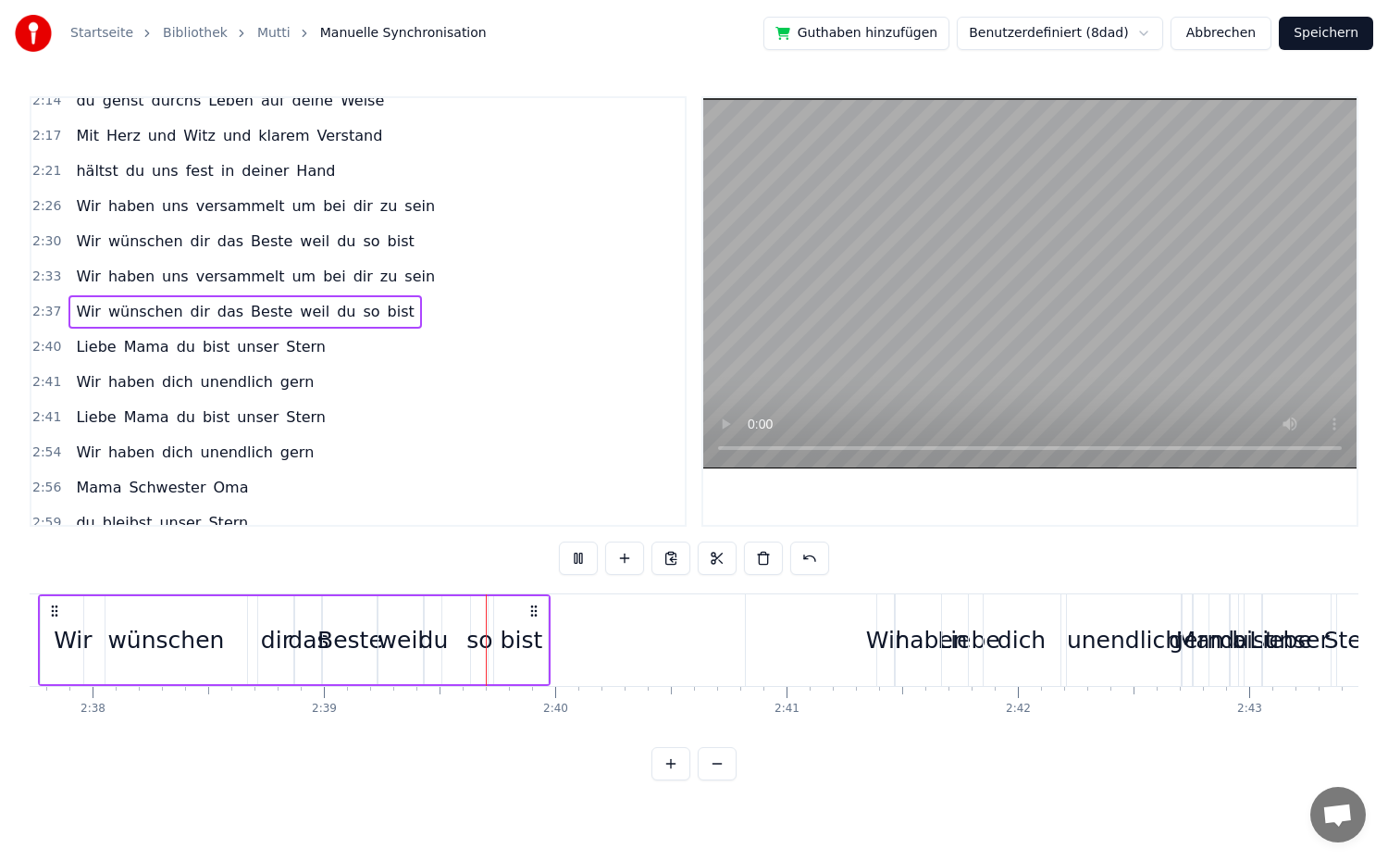
scroll to position [0, 36730]
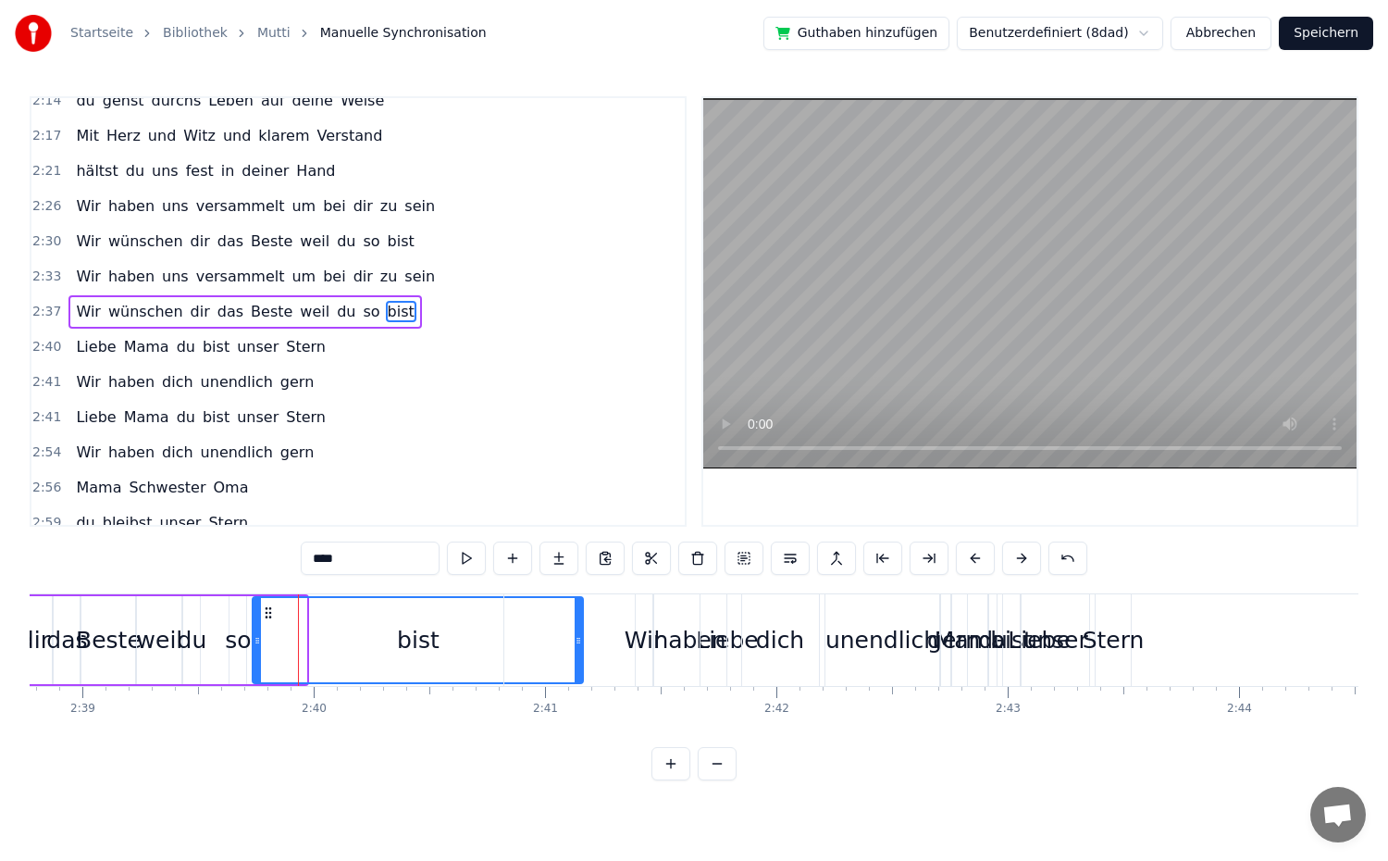
drag, startPoint x: 299, startPoint y: 655, endPoint x: 574, endPoint y: 676, distance: 275.7
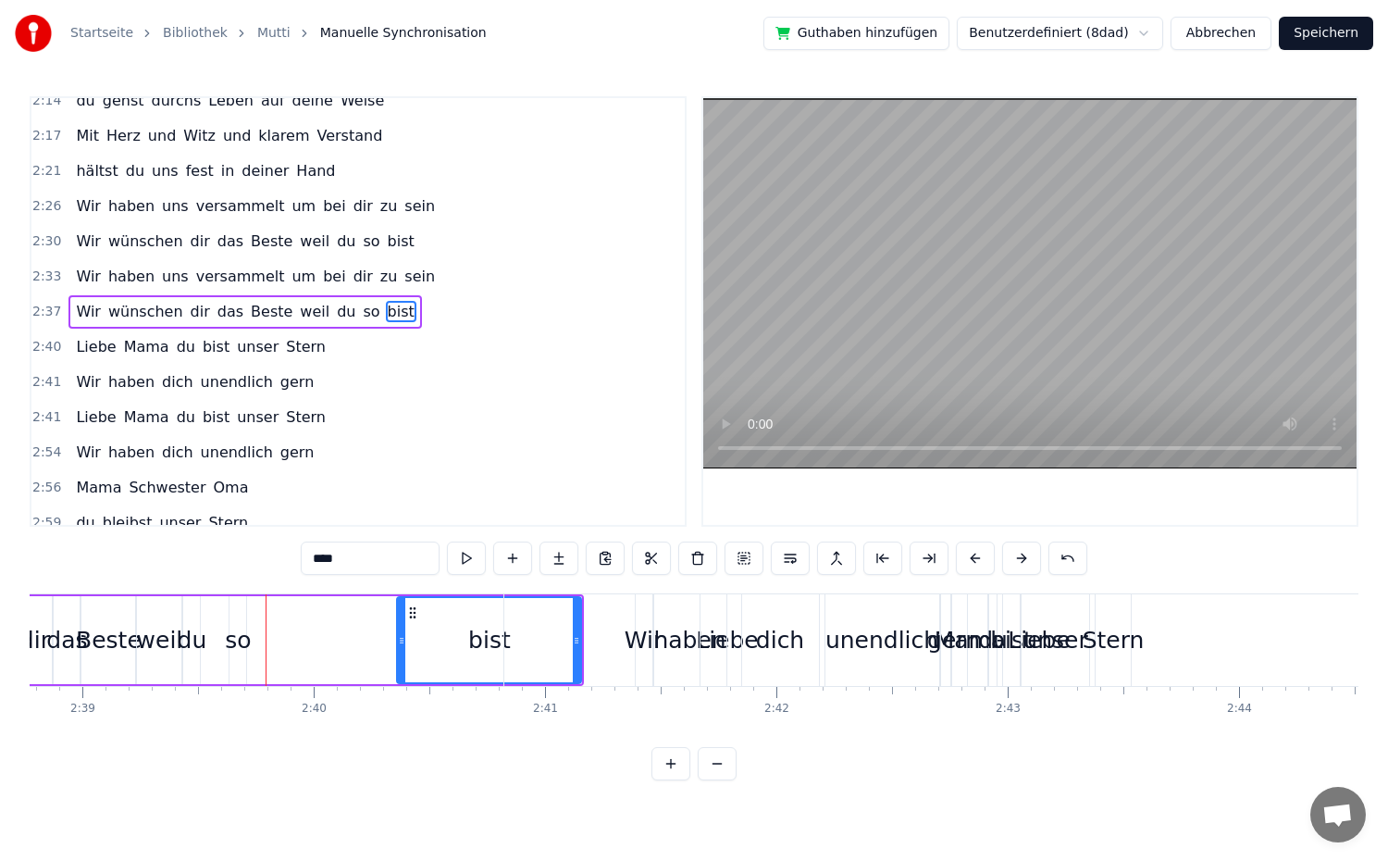
drag, startPoint x: 254, startPoint y: 650, endPoint x: 399, endPoint y: 664, distance: 145.1
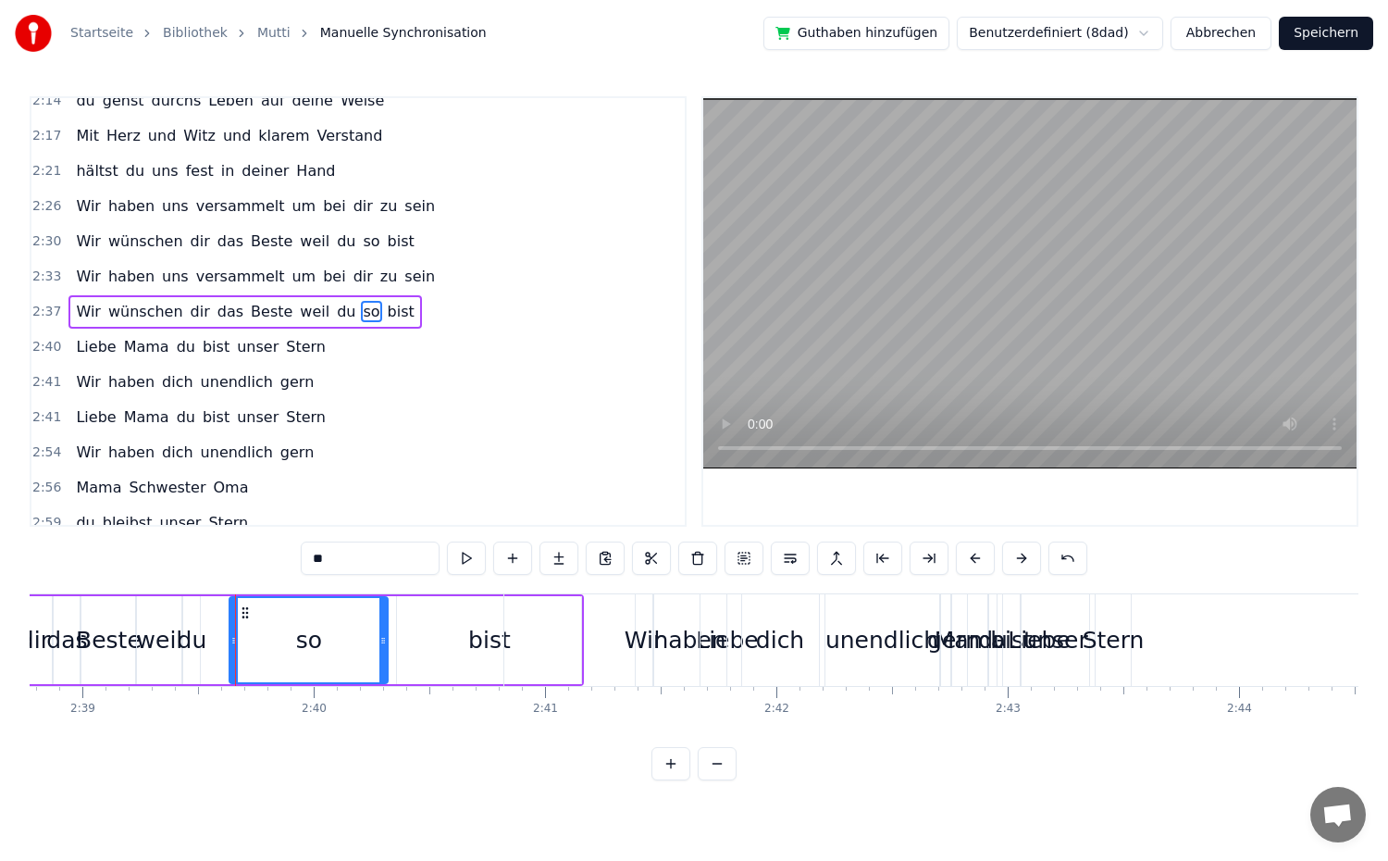
drag, startPoint x: 242, startPoint y: 650, endPoint x: 384, endPoint y: 665, distance: 142.5
drag, startPoint x: 236, startPoint y: 651, endPoint x: 345, endPoint y: 663, distance: 109.8
drag, startPoint x: 205, startPoint y: 658, endPoint x: 341, endPoint y: 676, distance: 137.2
drag, startPoint x: 206, startPoint y: 663, endPoint x: 180, endPoint y: 647, distance: 31.6
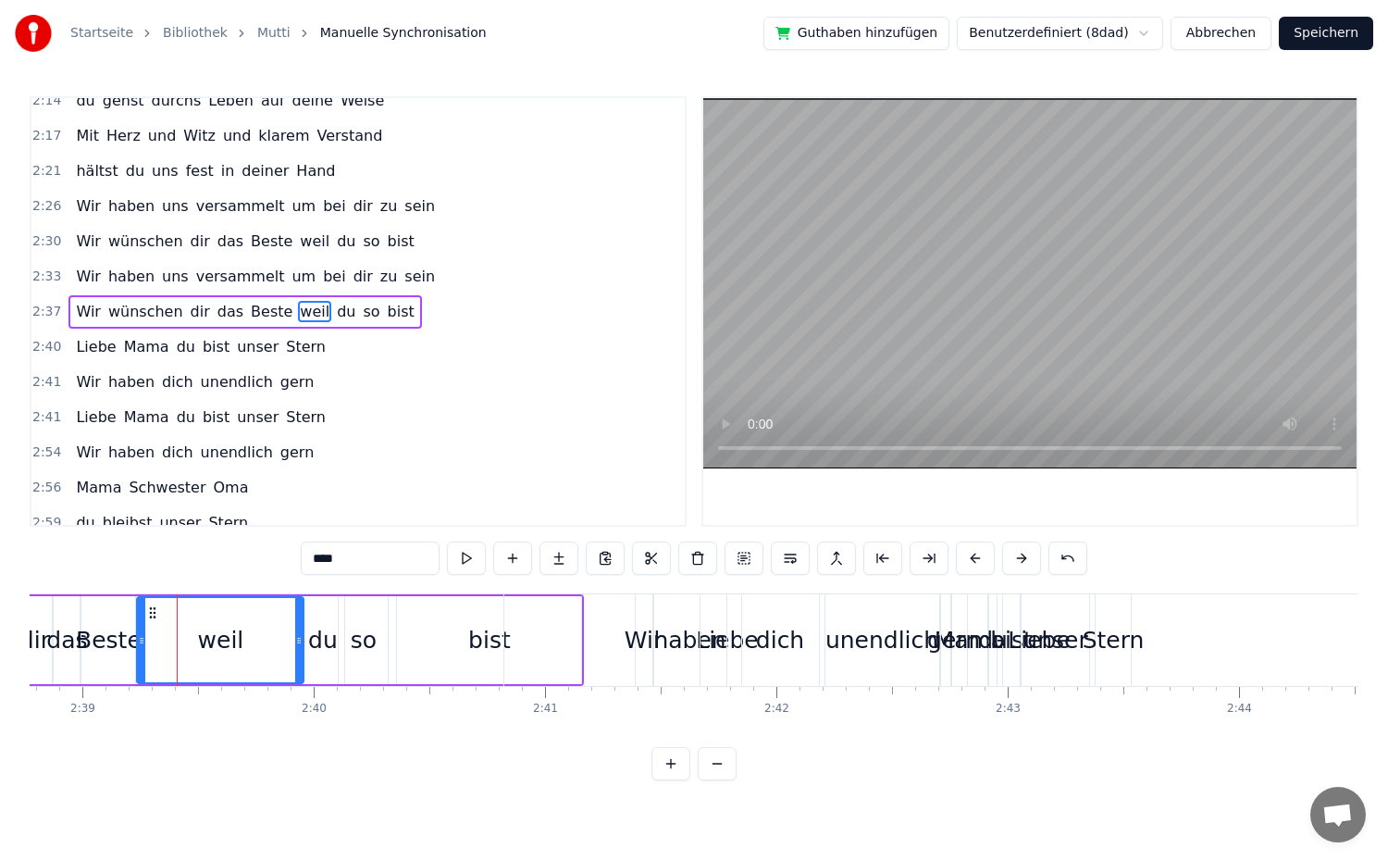
drag, startPoint x: 178, startPoint y: 655, endPoint x: 300, endPoint y: 668, distance: 122.8
drag, startPoint x: 143, startPoint y: 656, endPoint x: 245, endPoint y: 660, distance: 101.9
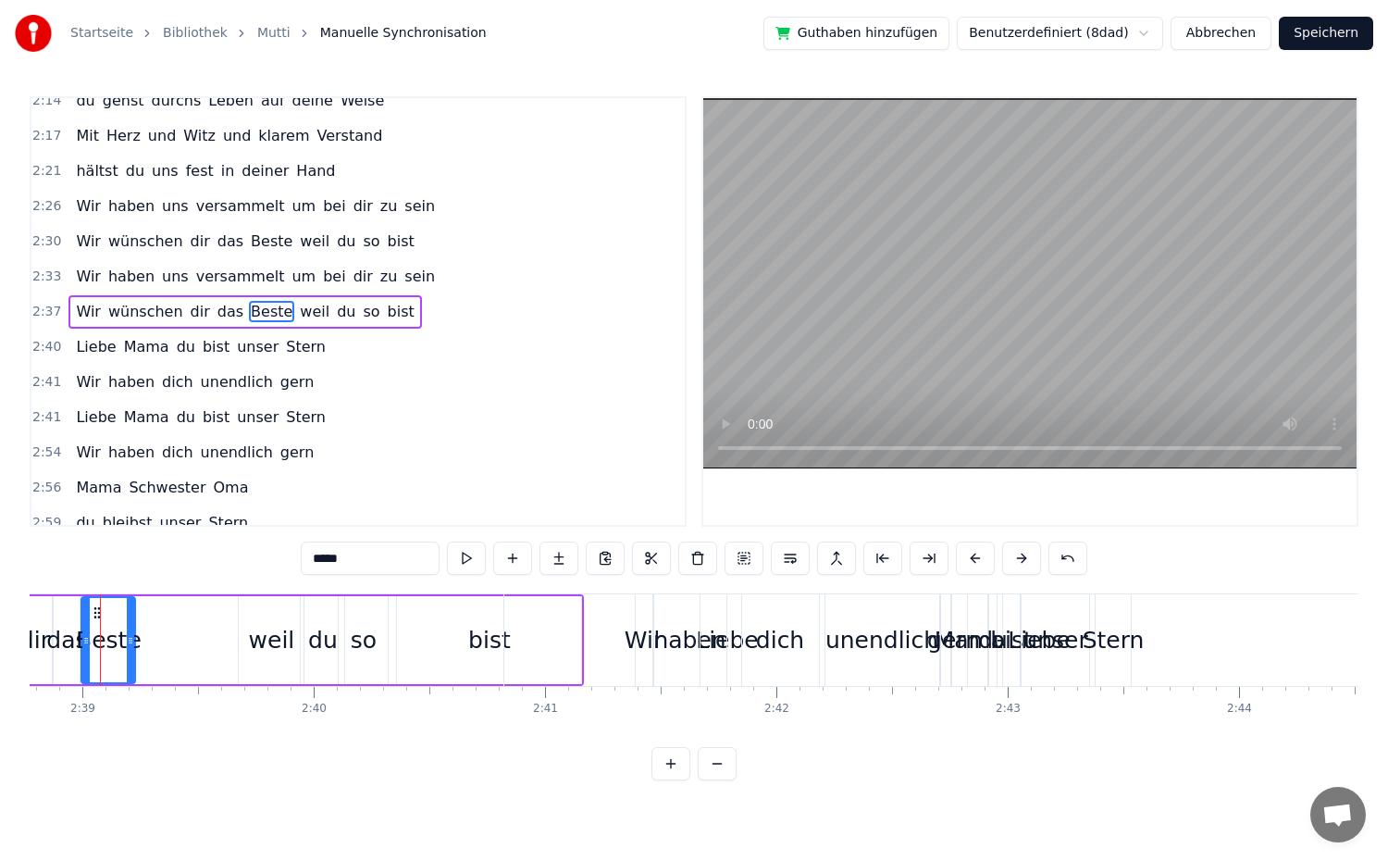
scroll to position [0, 36707]
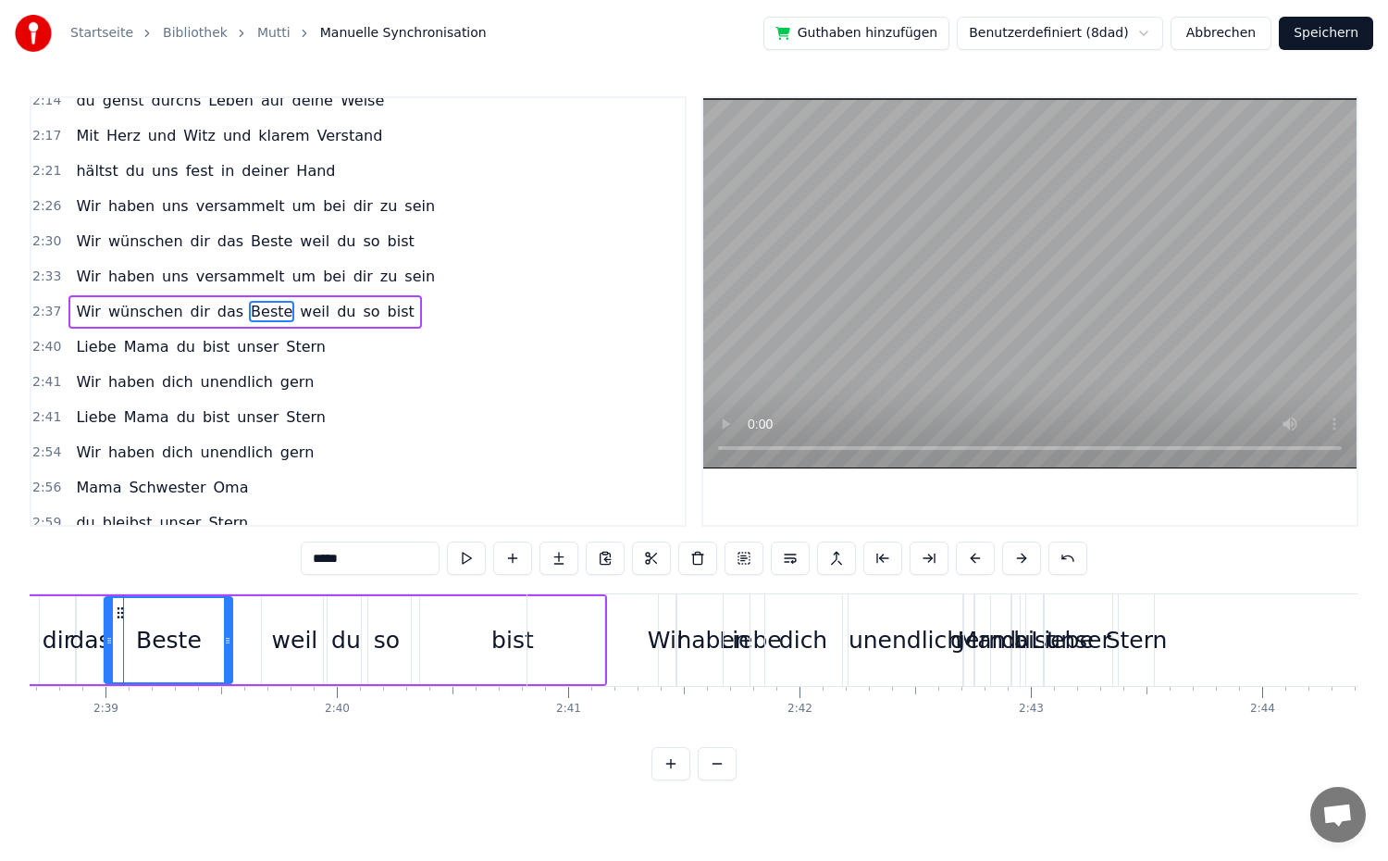
drag, startPoint x: 155, startPoint y: 657, endPoint x: 229, endPoint y: 662, distance: 74.2
drag, startPoint x: 228, startPoint y: 657, endPoint x: 253, endPoint y: 663, distance: 25.8
drag, startPoint x: 111, startPoint y: 663, endPoint x: 125, endPoint y: 663, distance: 13.9
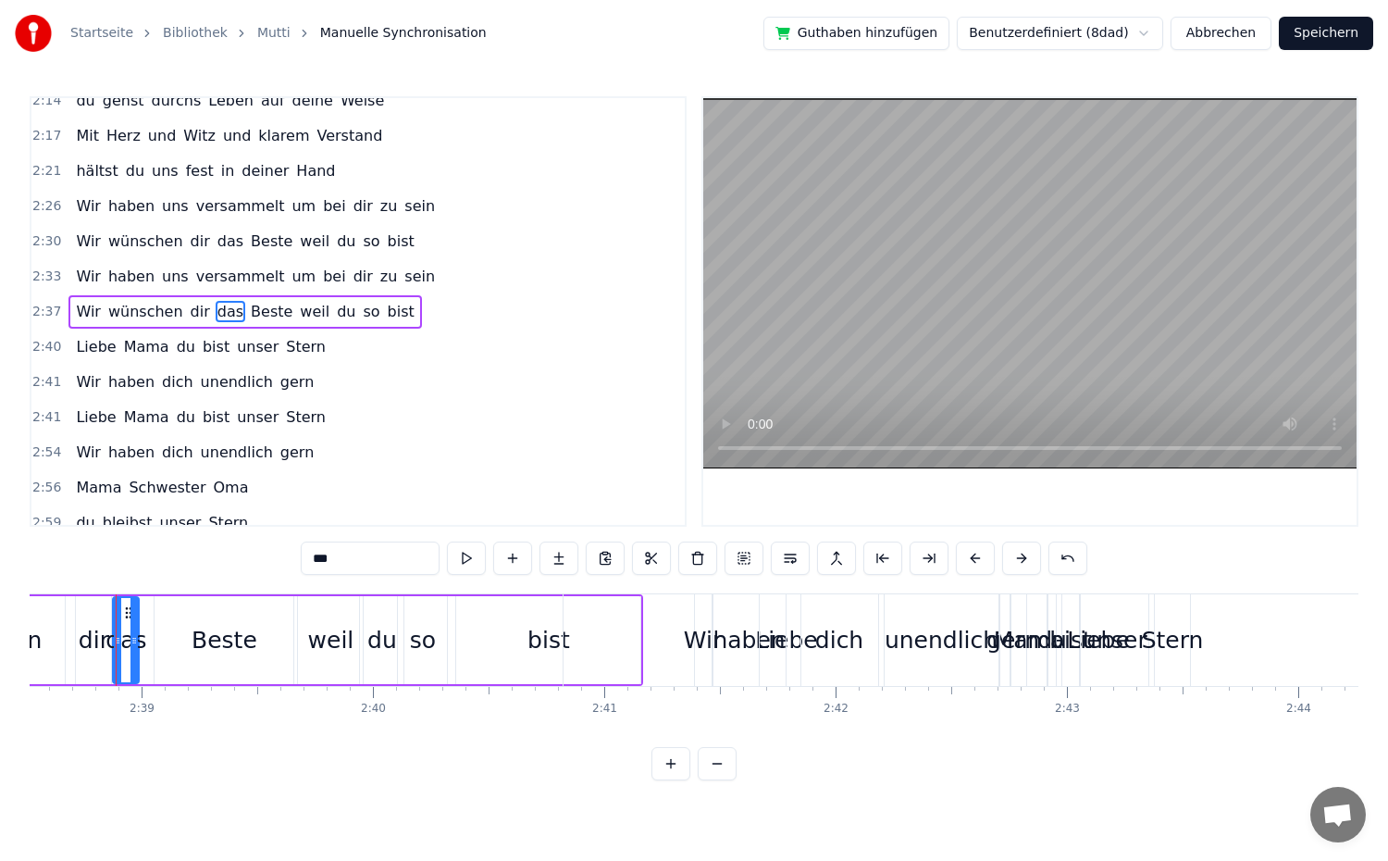
scroll to position [0, 36663]
drag, startPoint x: 144, startPoint y: 660, endPoint x: 179, endPoint y: 664, distance: 34.5
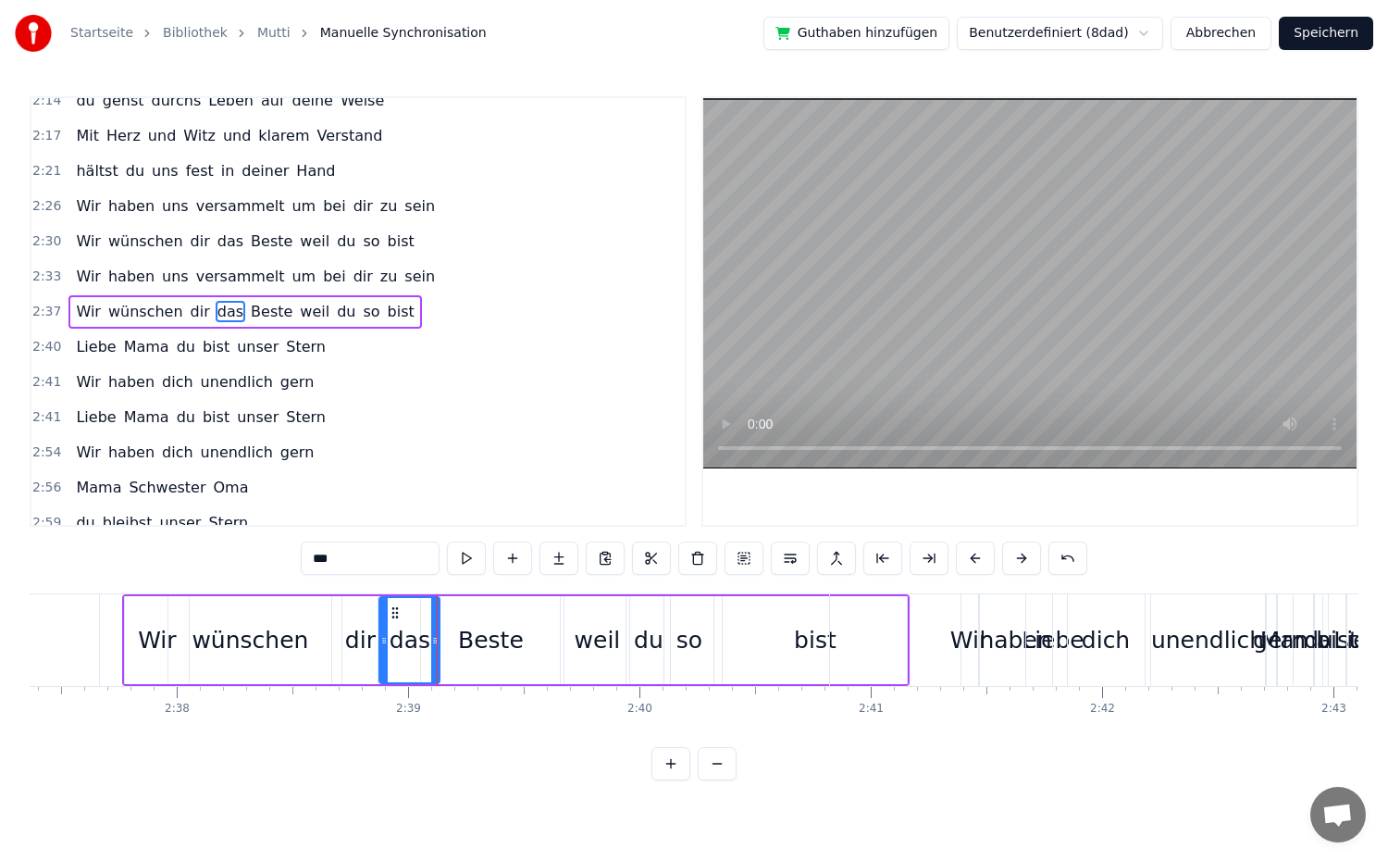
scroll to position [0, 36392]
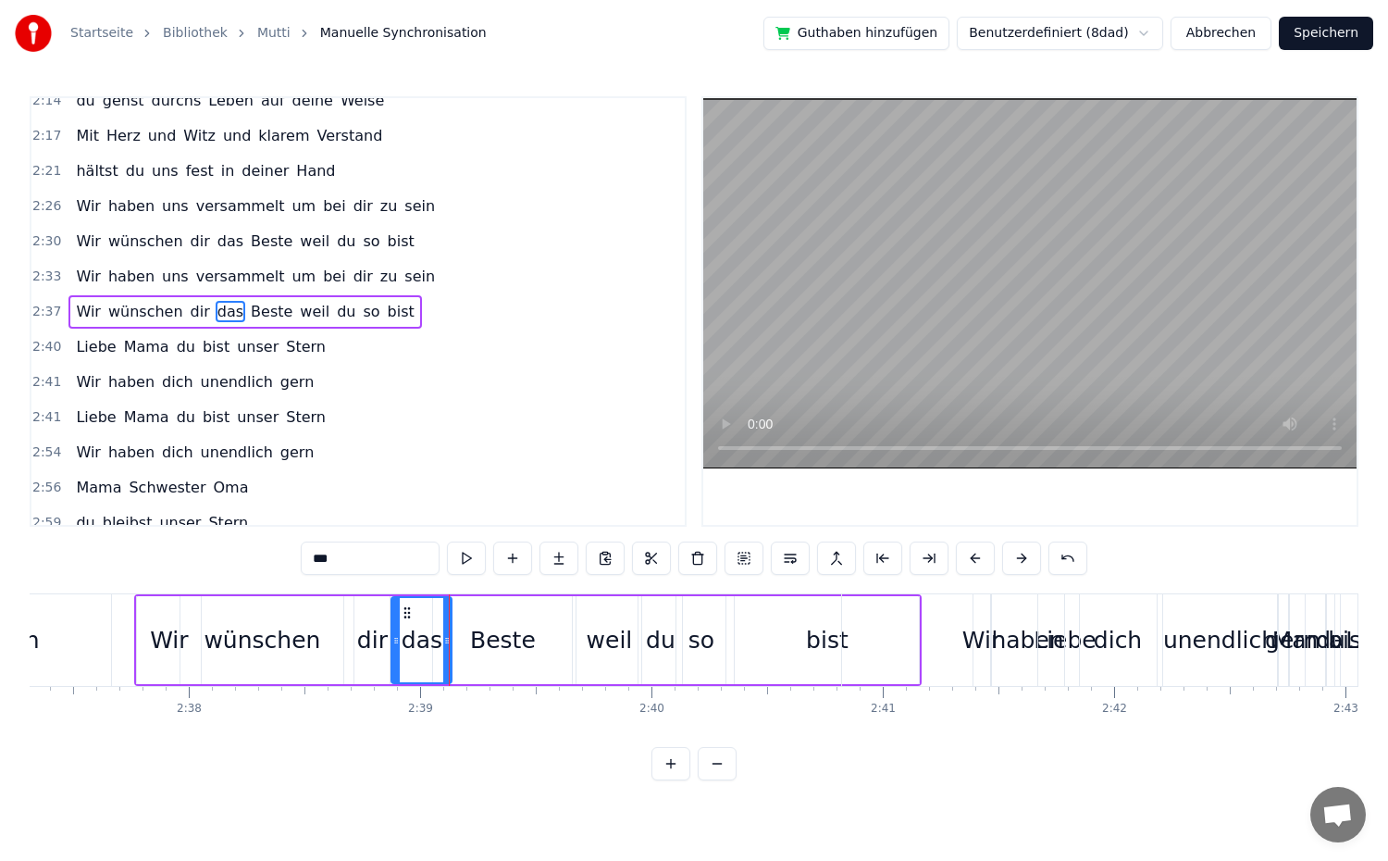
type input "********"
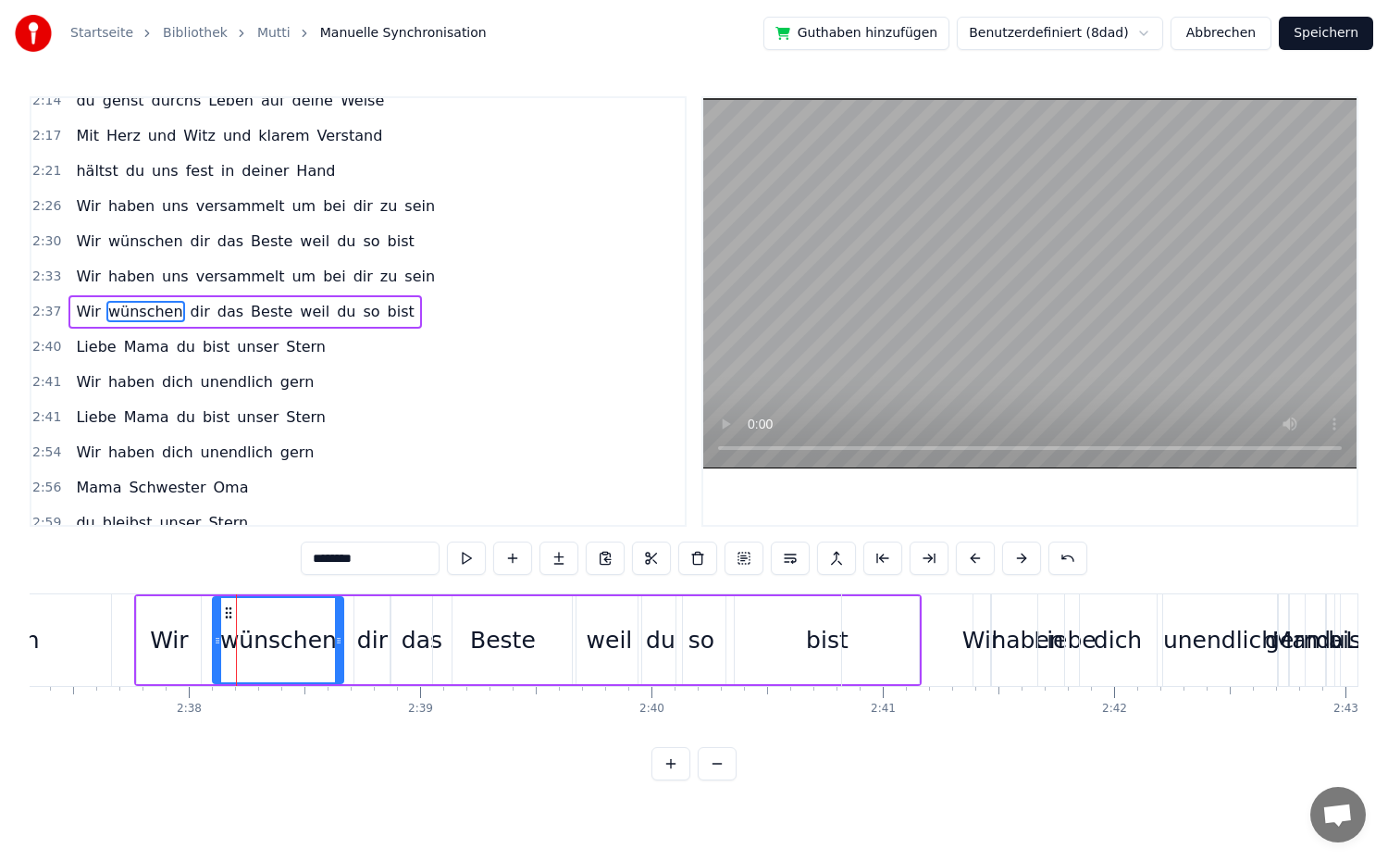
drag, startPoint x: 187, startPoint y: 659, endPoint x: 219, endPoint y: 663, distance: 32.7
drag, startPoint x: 337, startPoint y: 647, endPoint x: 313, endPoint y: 651, distance: 24.3
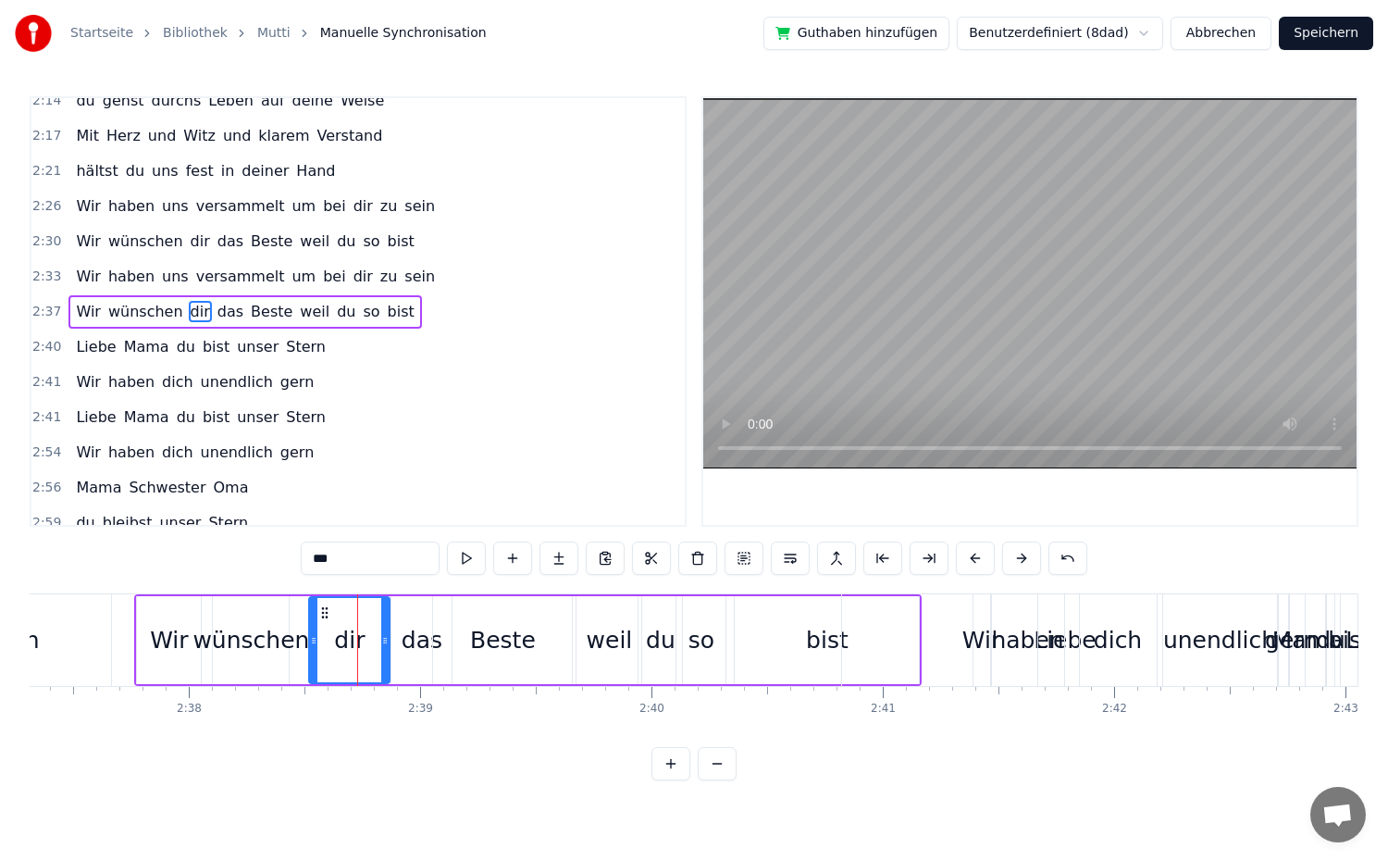
drag, startPoint x: 358, startPoint y: 650, endPoint x: 313, endPoint y: 654, distance: 45.6
drag, startPoint x: 382, startPoint y: 660, endPoint x: 367, endPoint y: 665, distance: 15.8
drag, startPoint x: 396, startPoint y: 663, endPoint x: 361, endPoint y: 666, distance: 35.4
drag, startPoint x: 447, startPoint y: 668, endPoint x: 404, endPoint y: 675, distance: 43.1
drag, startPoint x: 315, startPoint y: 647, endPoint x: 302, endPoint y: 650, distance: 13.2
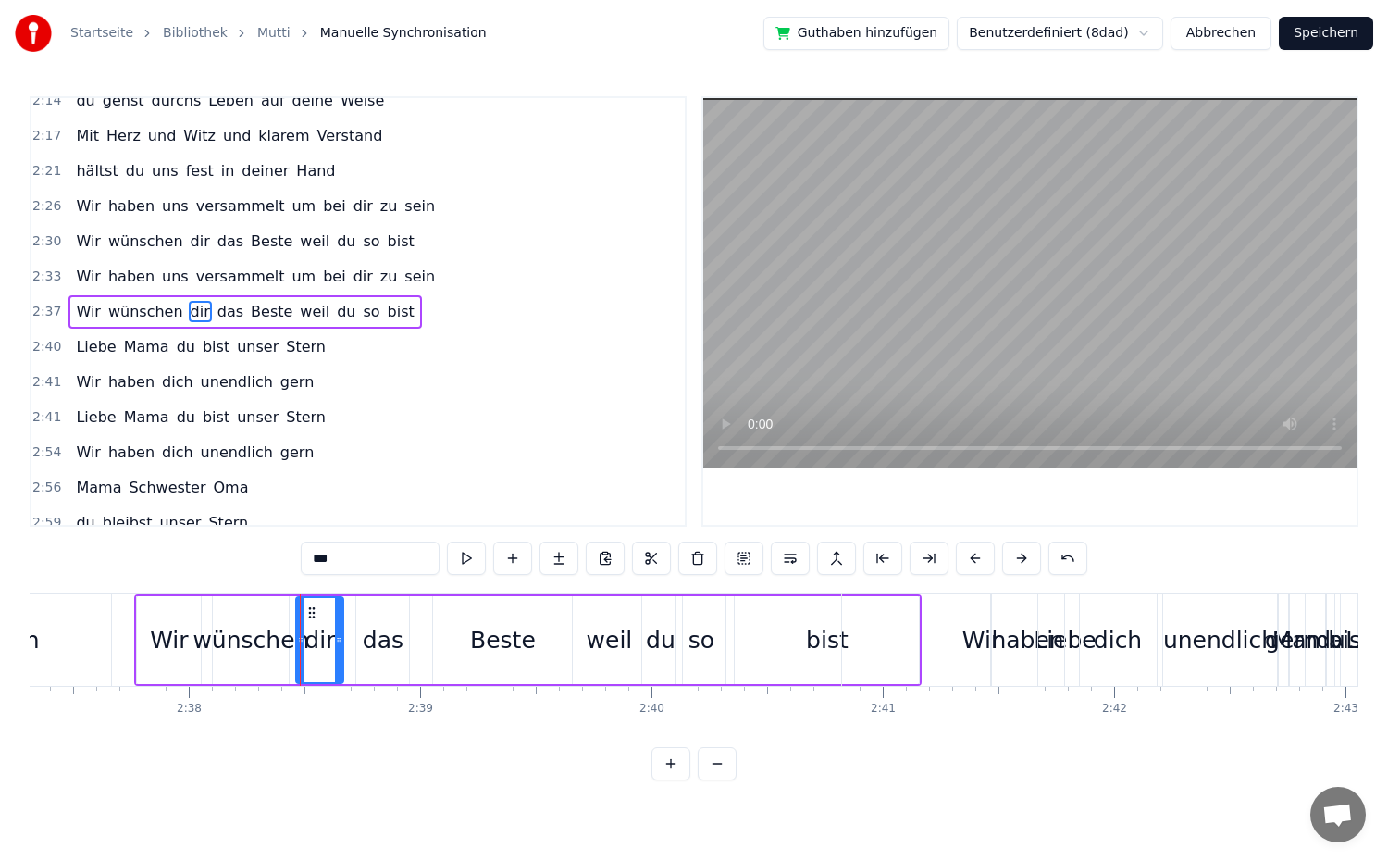
drag, startPoint x: 372, startPoint y: 650, endPoint x: 341, endPoint y: 656, distance: 32.1
drag, startPoint x: 361, startPoint y: 648, endPoint x: 337, endPoint y: 655, distance: 25.2
drag, startPoint x: 403, startPoint y: 651, endPoint x: 370, endPoint y: 662, distance: 33.9
type input "*****"
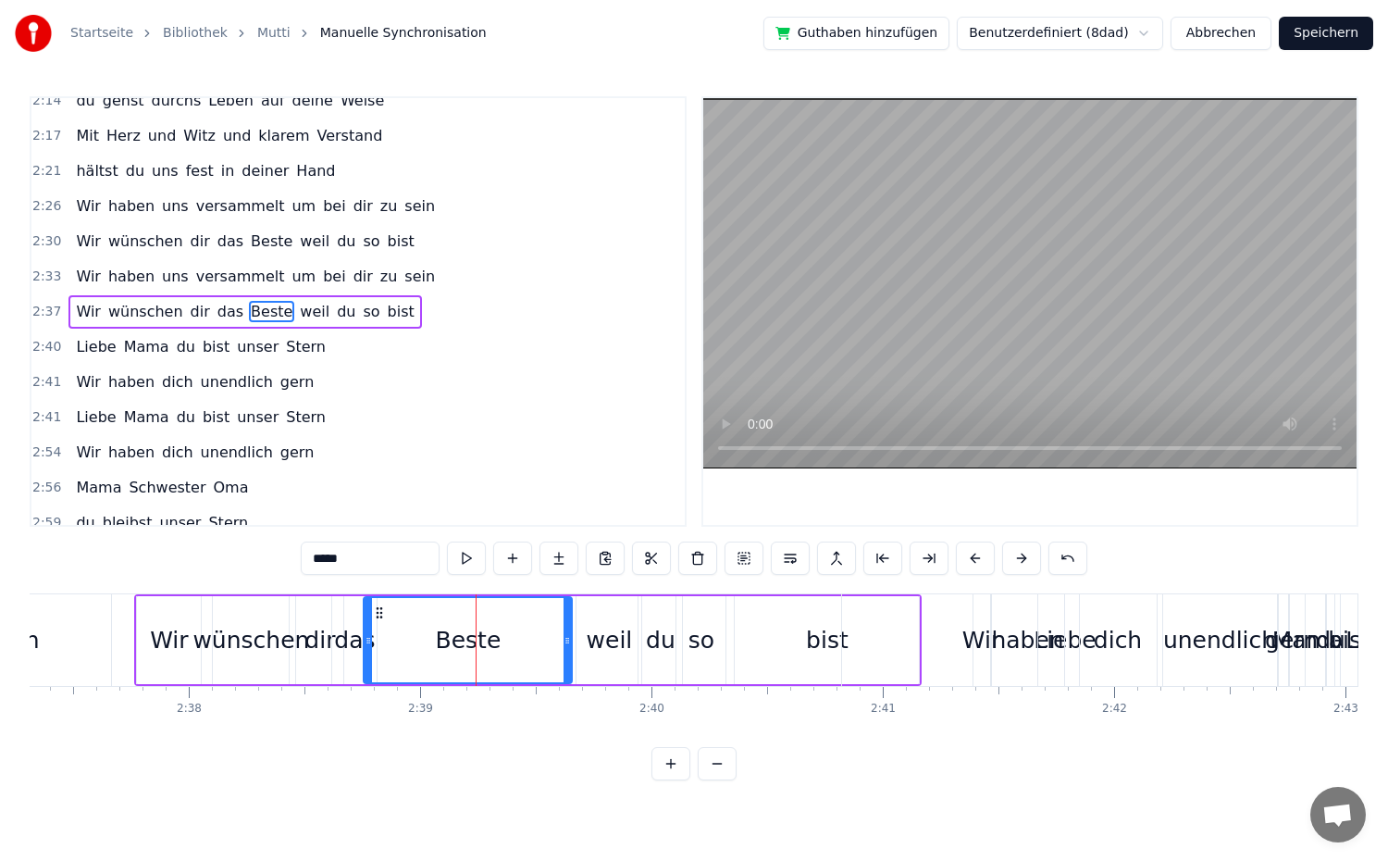
drag, startPoint x: 440, startPoint y: 648, endPoint x: 371, endPoint y: 663, distance: 71.0
drag, startPoint x: 566, startPoint y: 655, endPoint x: 486, endPoint y: 670, distance: 81.9
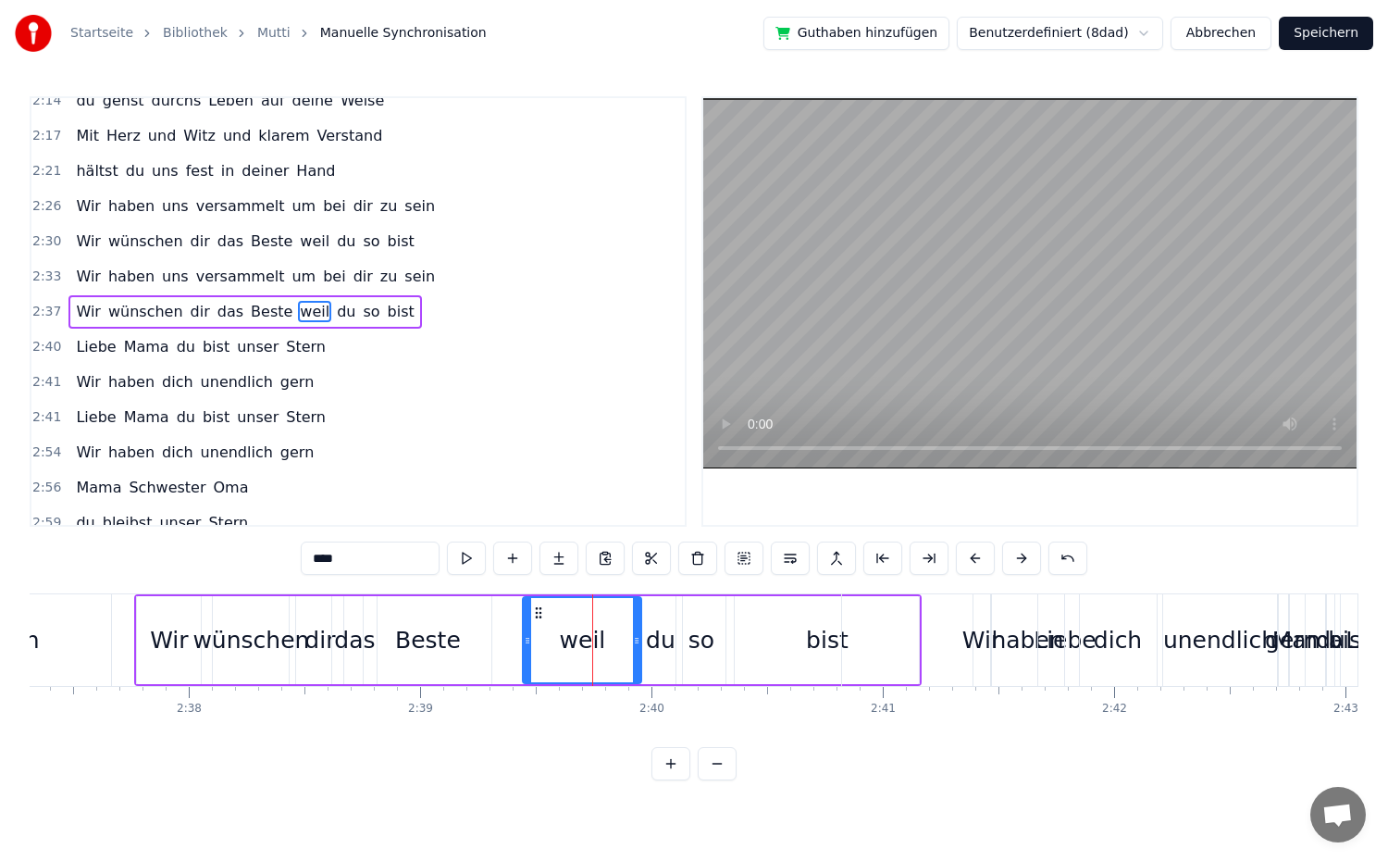
drag, startPoint x: 582, startPoint y: 651, endPoint x: 528, endPoint y: 655, distance: 53.9
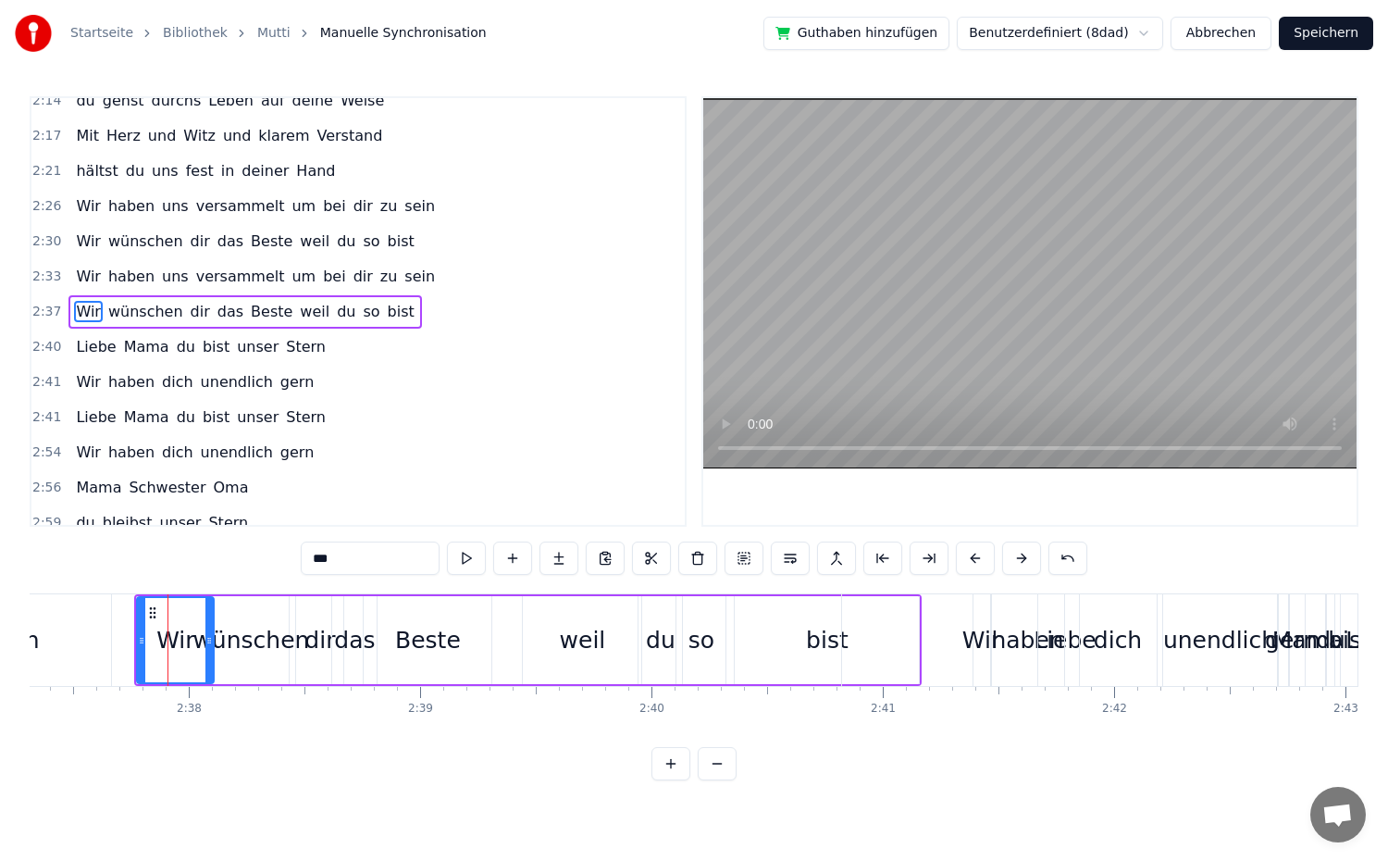
drag, startPoint x: 196, startPoint y: 647, endPoint x: 209, endPoint y: 653, distance: 14.5
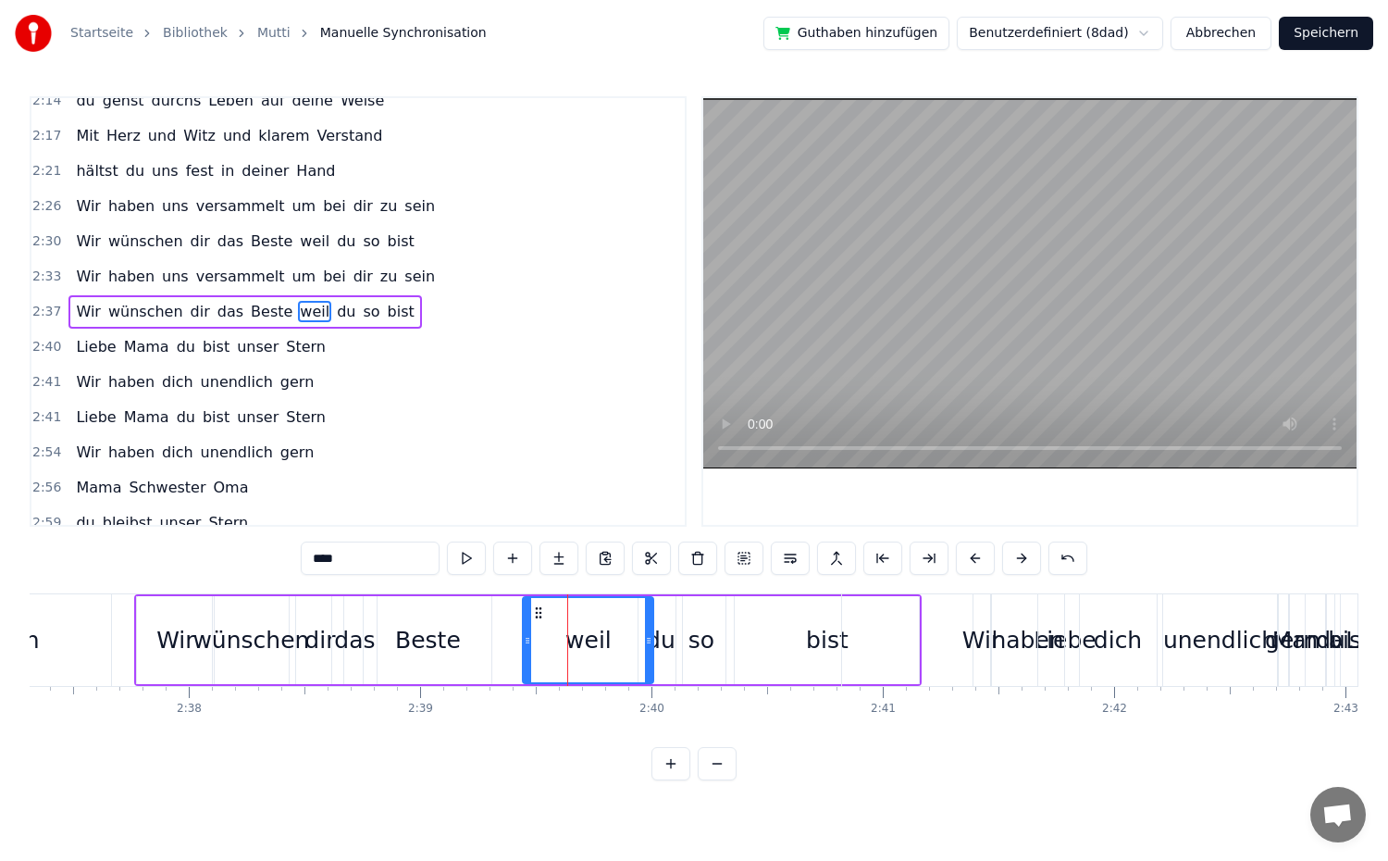
drag, startPoint x: 634, startPoint y: 650, endPoint x: 645, endPoint y: 656, distance: 12.9
drag, startPoint x: 527, startPoint y: 650, endPoint x: 571, endPoint y: 655, distance: 44.8
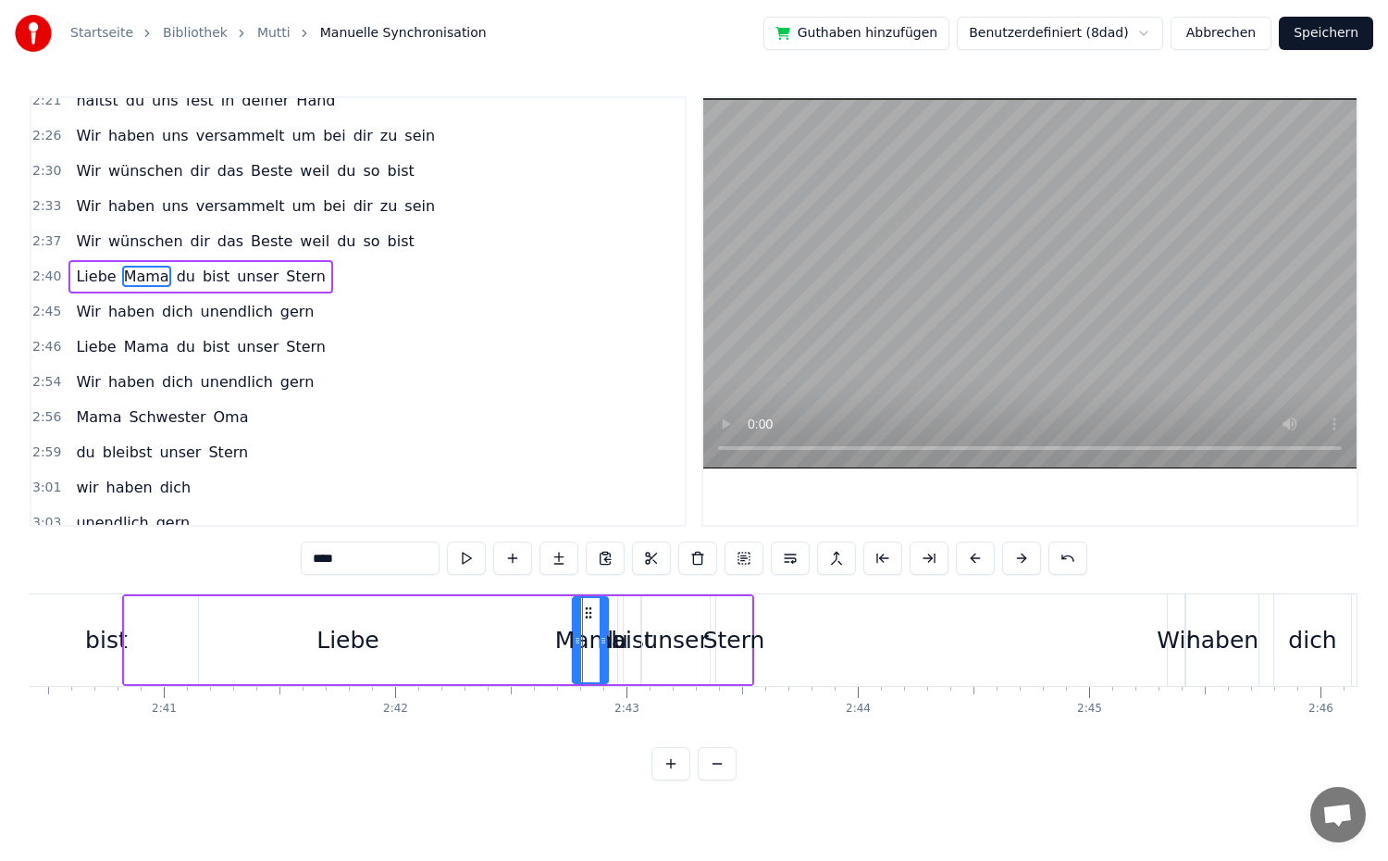
scroll to position [1246, 0]
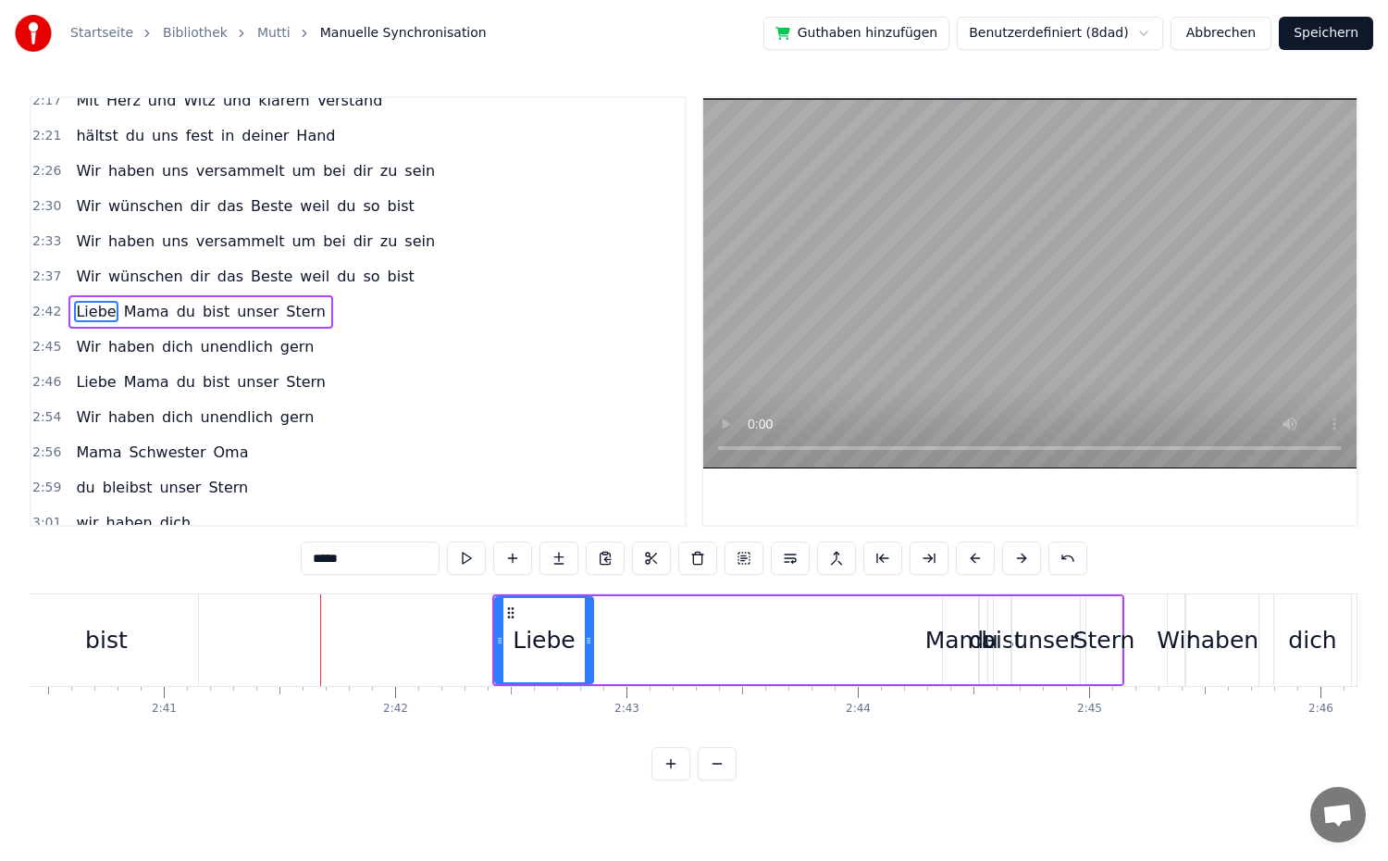
drag, startPoint x: 934, startPoint y: 643, endPoint x: 586, endPoint y: 651, distance: 348.0
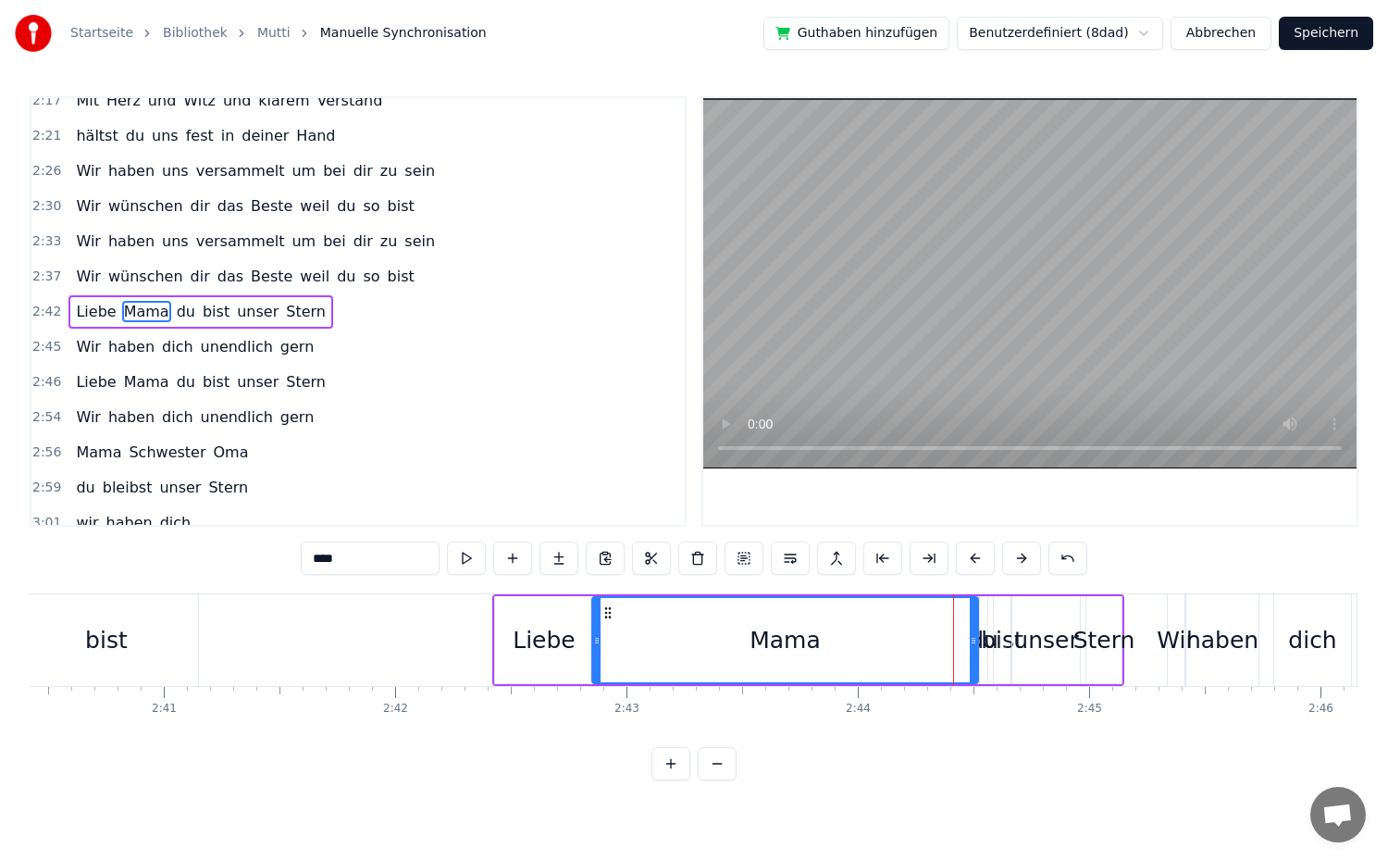
drag, startPoint x: 946, startPoint y: 667, endPoint x: 595, endPoint y: 659, distance: 350.8
drag, startPoint x: 973, startPoint y: 669, endPoint x: 699, endPoint y: 673, distance: 274.9
type input "**"
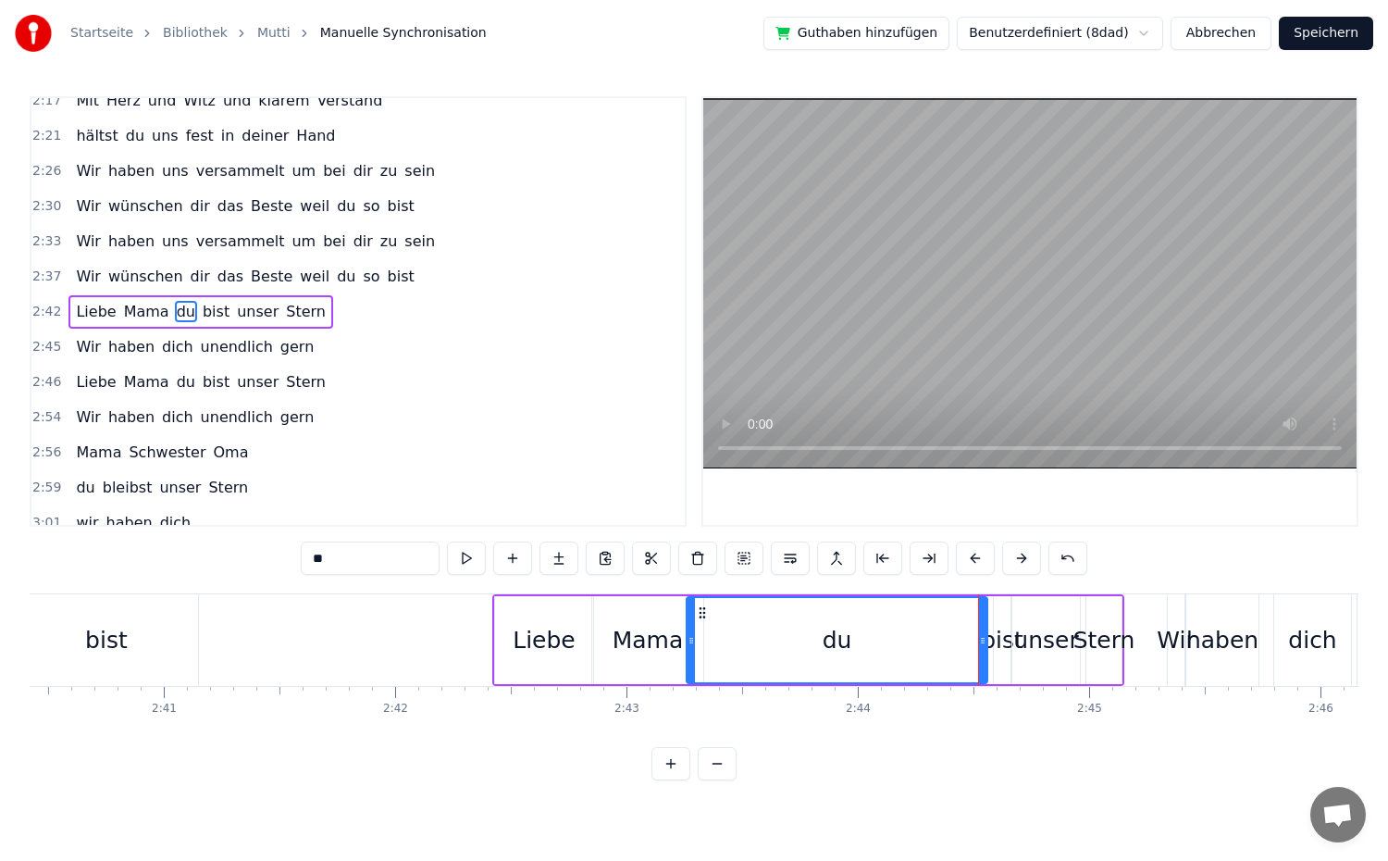
drag, startPoint x: 987, startPoint y: 676, endPoint x: 694, endPoint y: 681, distance: 293.4
drag, startPoint x: 985, startPoint y: 675, endPoint x: 725, endPoint y: 686, distance: 260.3
drag, startPoint x: 1000, startPoint y: 668, endPoint x: 731, endPoint y: 687, distance: 269.9
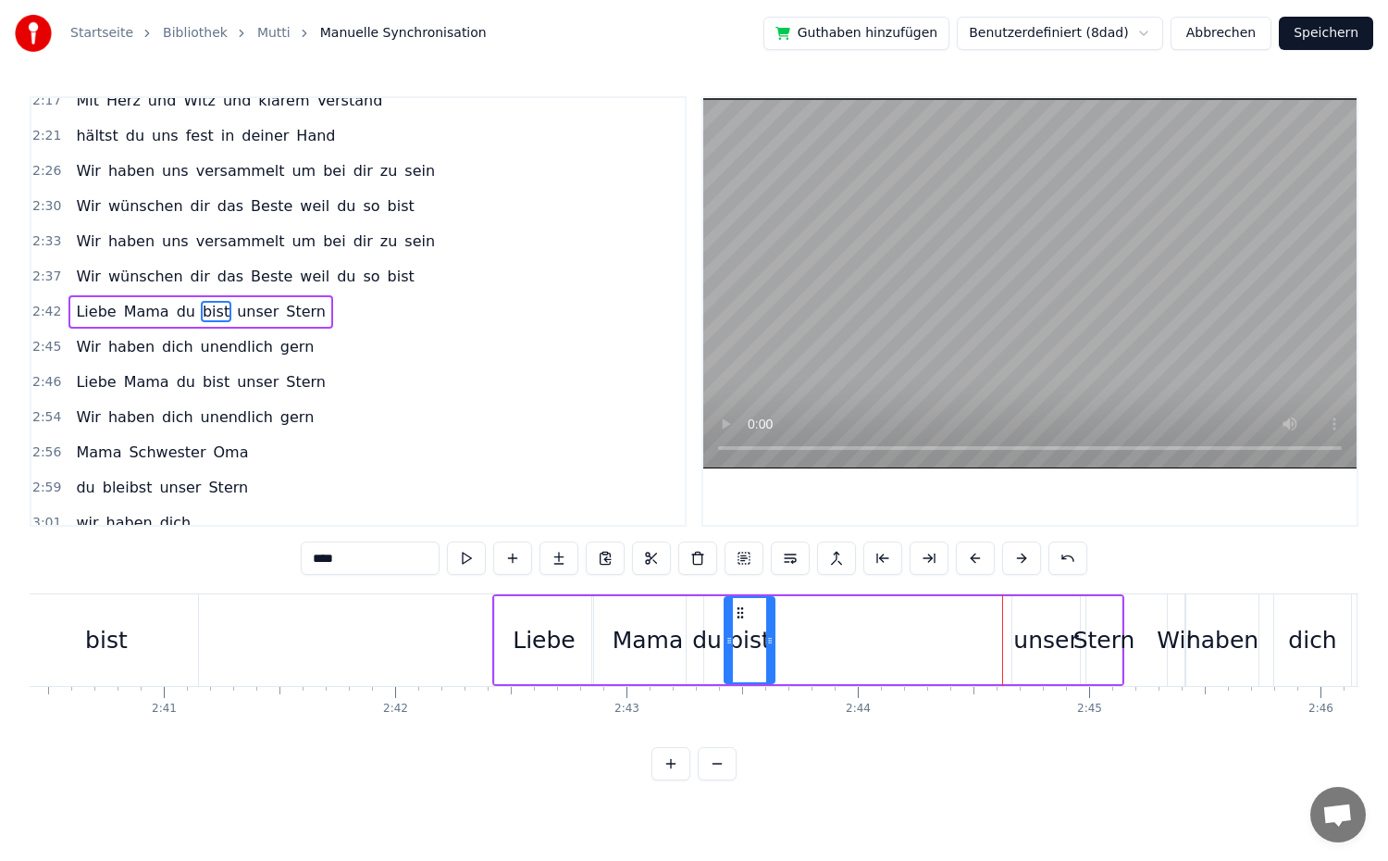
drag, startPoint x: 1004, startPoint y: 673, endPoint x: 768, endPoint y: 689, distance: 236.6
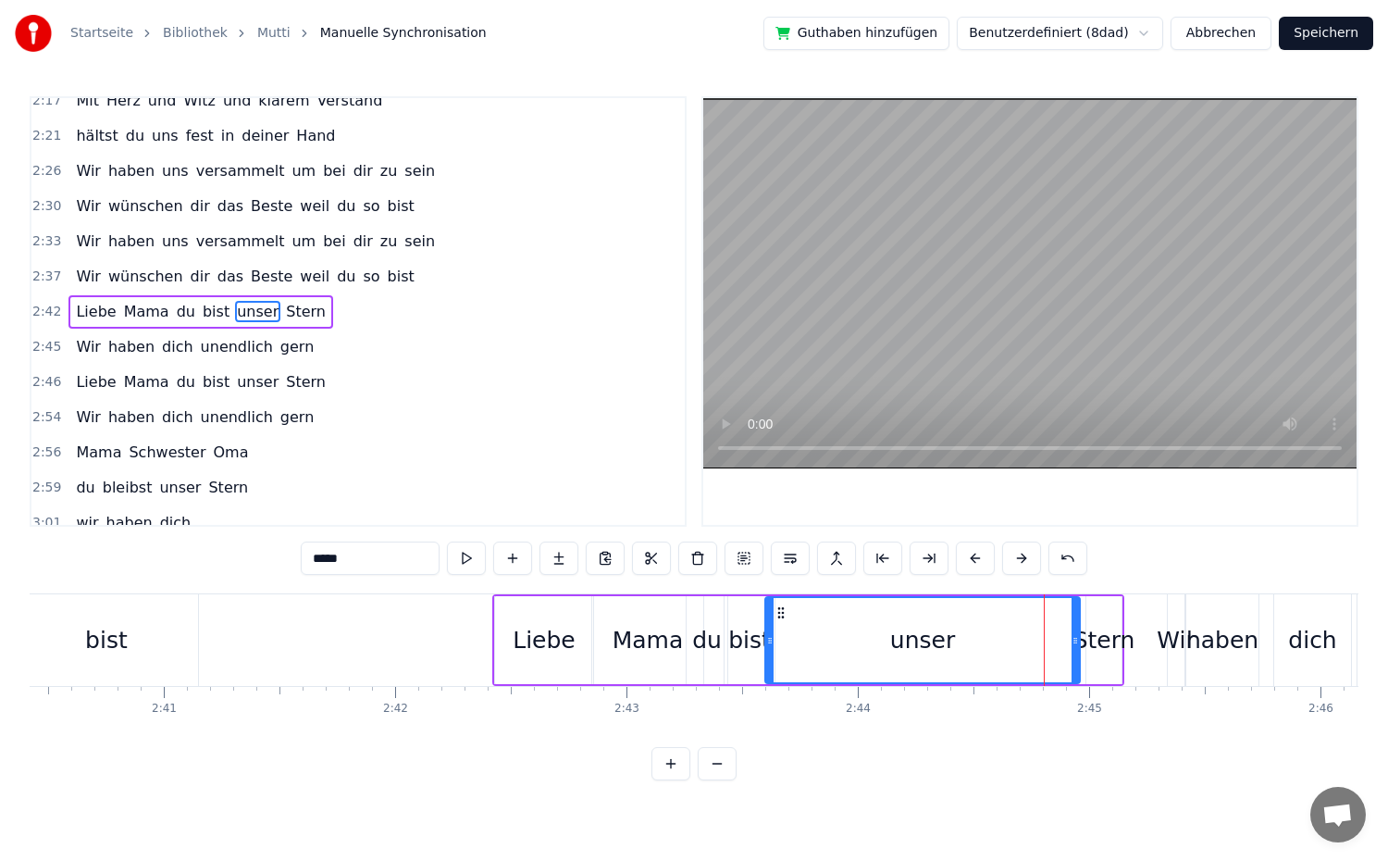
drag, startPoint x: 1015, startPoint y: 671, endPoint x: 768, endPoint y: 676, distance: 247.1
drag, startPoint x: 1077, startPoint y: 667, endPoint x: 824, endPoint y: 681, distance: 253.0
type input "*****"
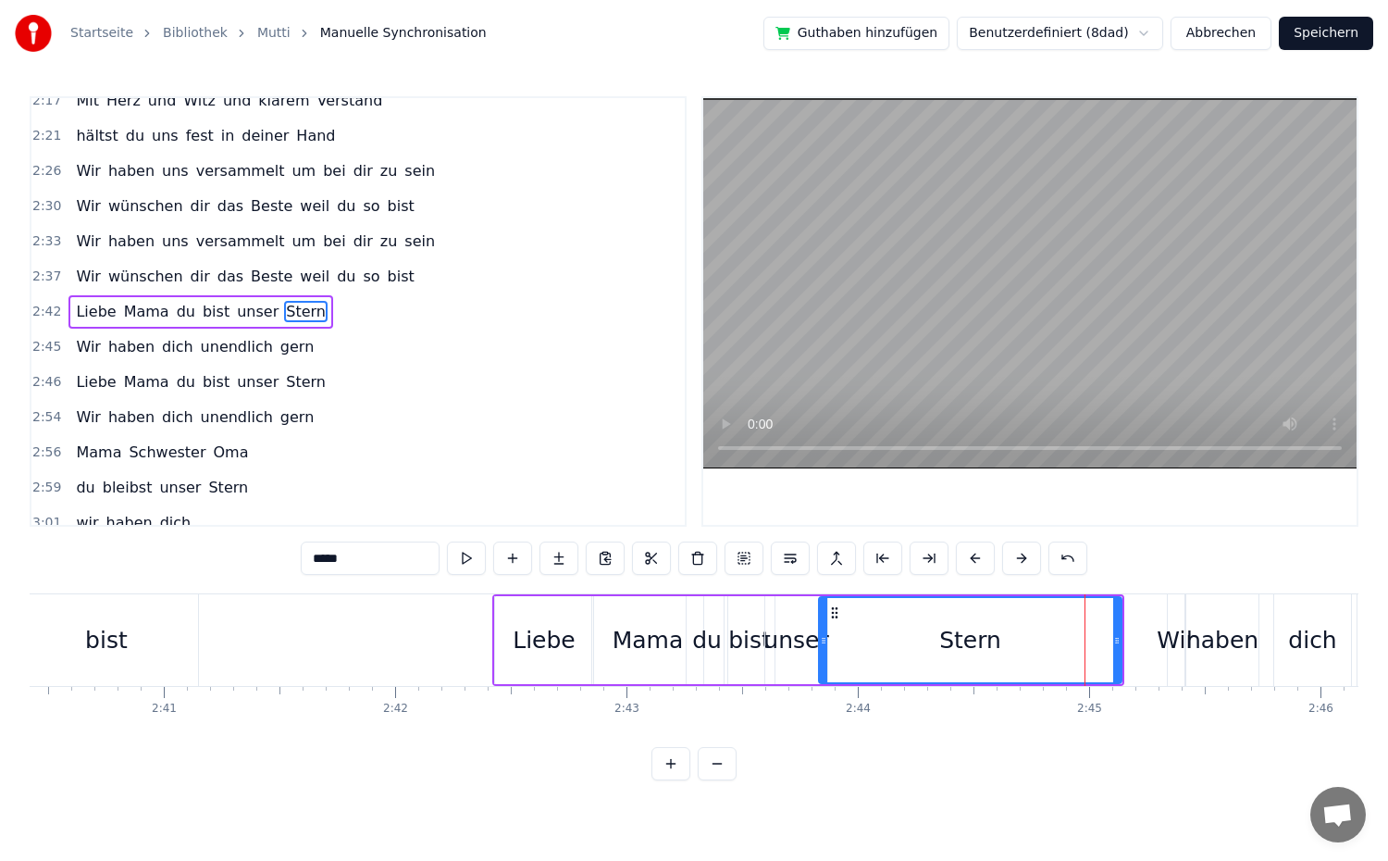
drag, startPoint x: 1088, startPoint y: 670, endPoint x: 821, endPoint y: 660, distance: 267.6
drag, startPoint x: 1120, startPoint y: 668, endPoint x: 909, endPoint y: 674, distance: 211.1
drag, startPoint x: 904, startPoint y: 651, endPoint x: 1008, endPoint y: 659, distance: 104.0
drag, startPoint x: 1010, startPoint y: 667, endPoint x: 1039, endPoint y: 668, distance: 28.7
drag, startPoint x: 1037, startPoint y: 663, endPoint x: 1095, endPoint y: 666, distance: 57.5
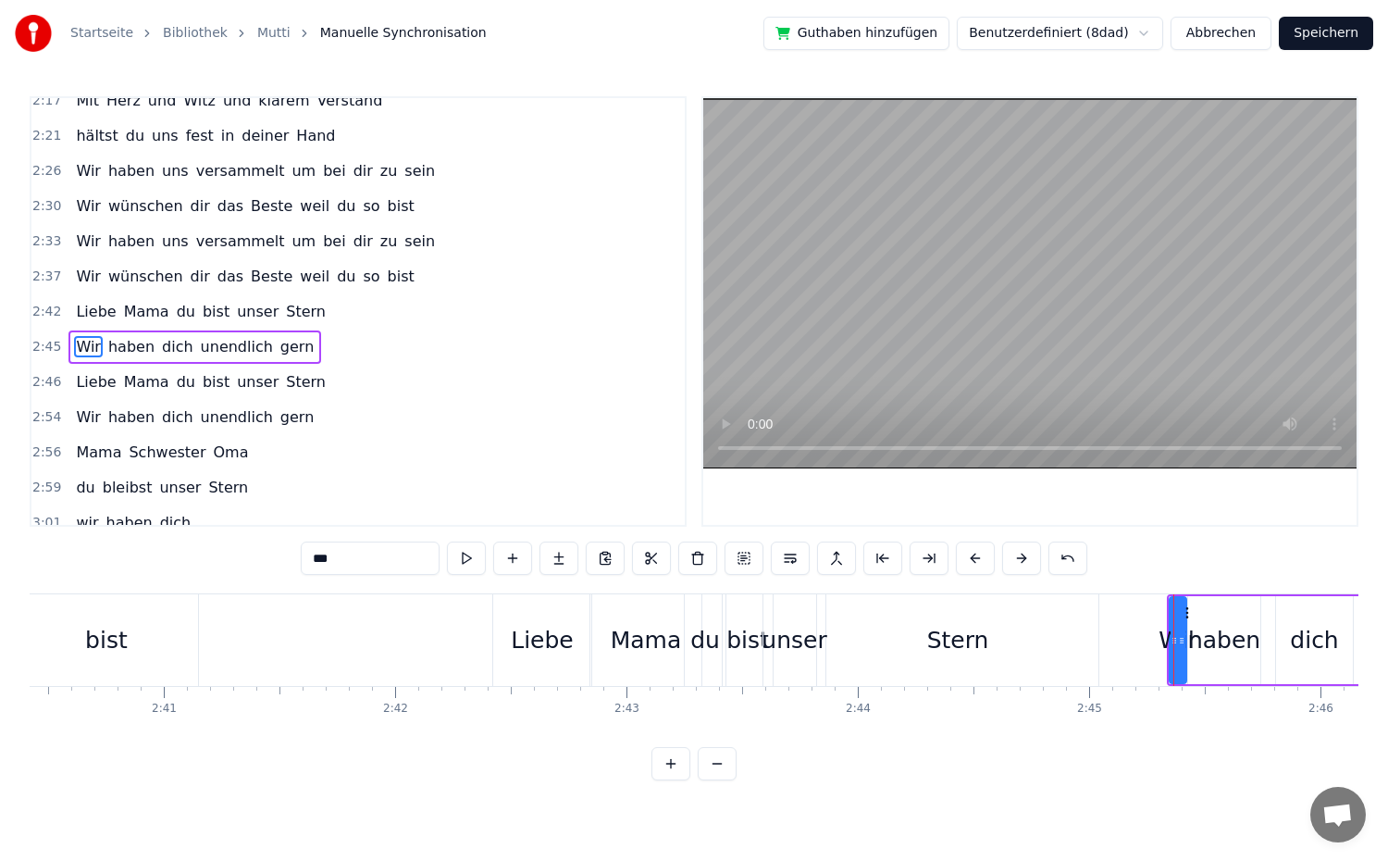
scroll to position [1281, 0]
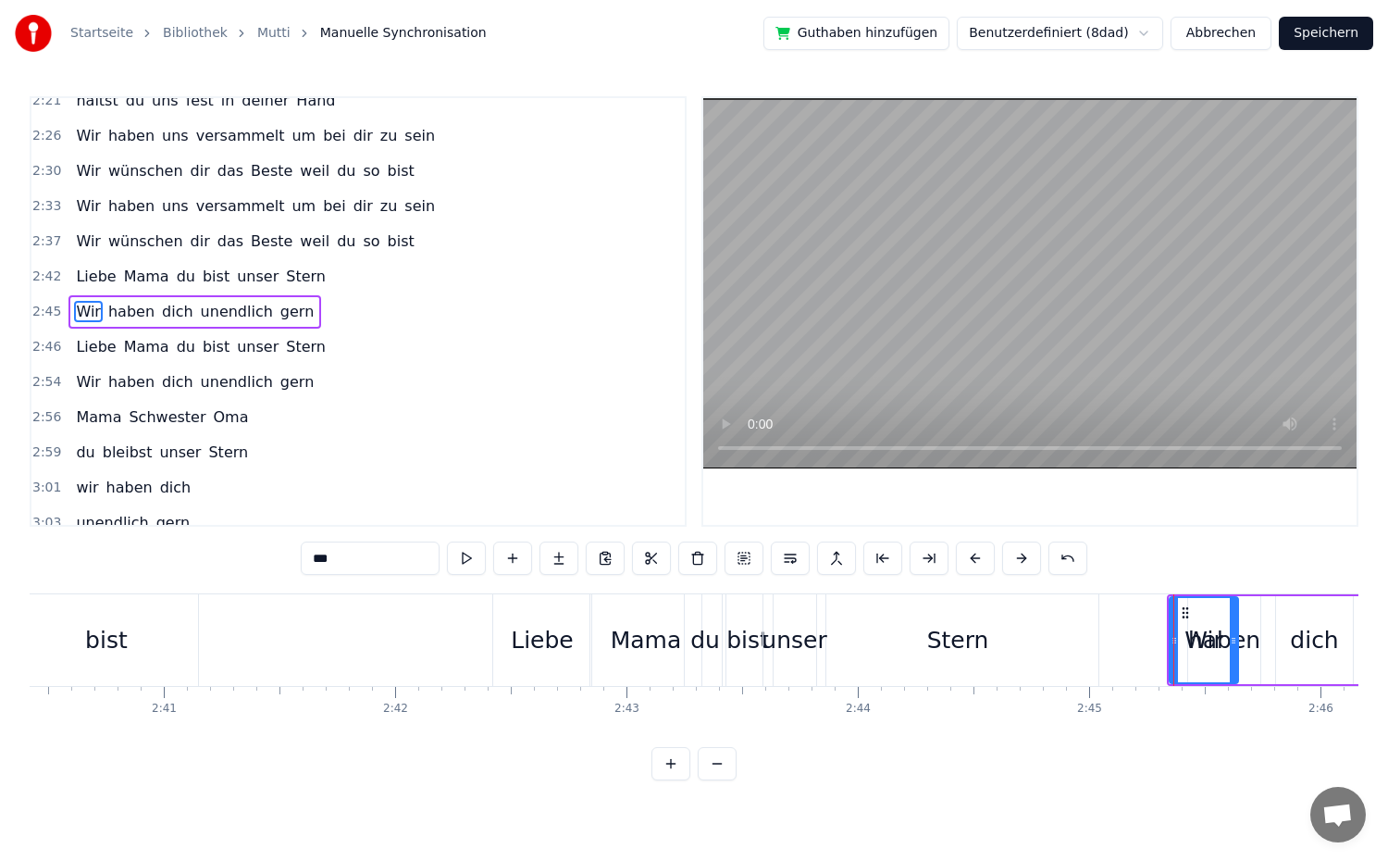
drag, startPoint x: 1180, startPoint y: 664, endPoint x: 1231, endPoint y: 669, distance: 51.1
drag, startPoint x: 1171, startPoint y: 660, endPoint x: 1109, endPoint y: 667, distance: 63.4
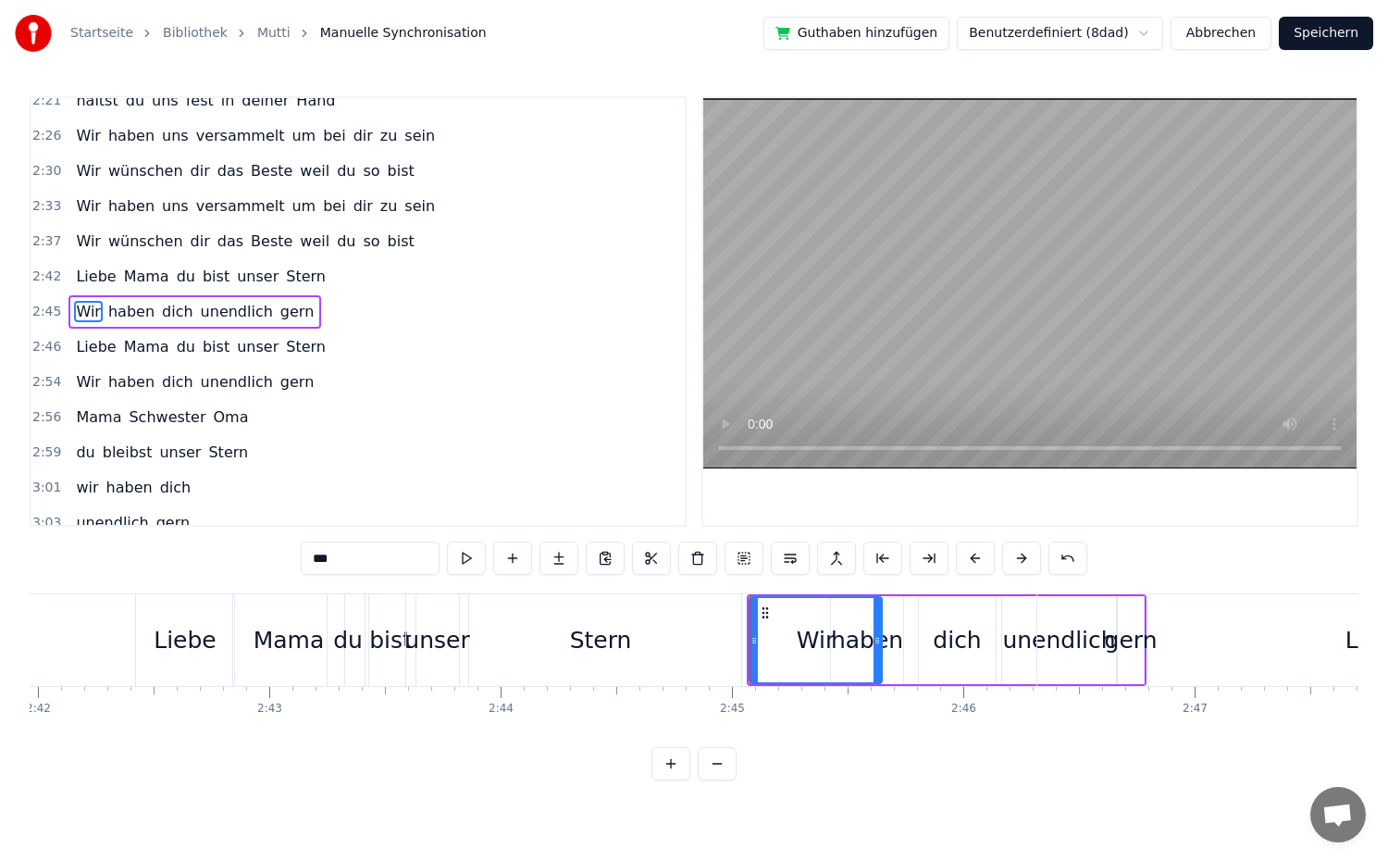
scroll to position [0, 37629]
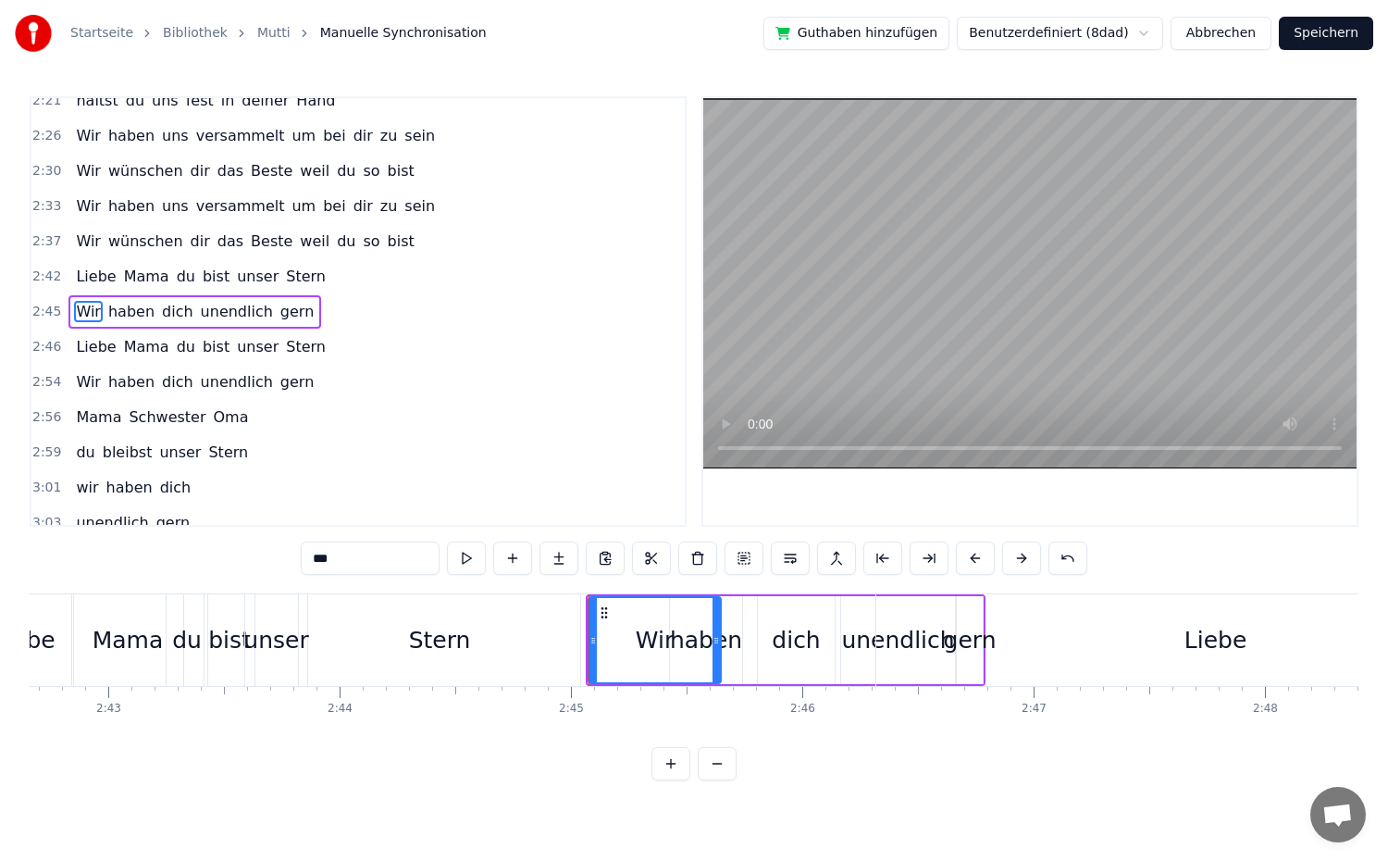
type input "*****"
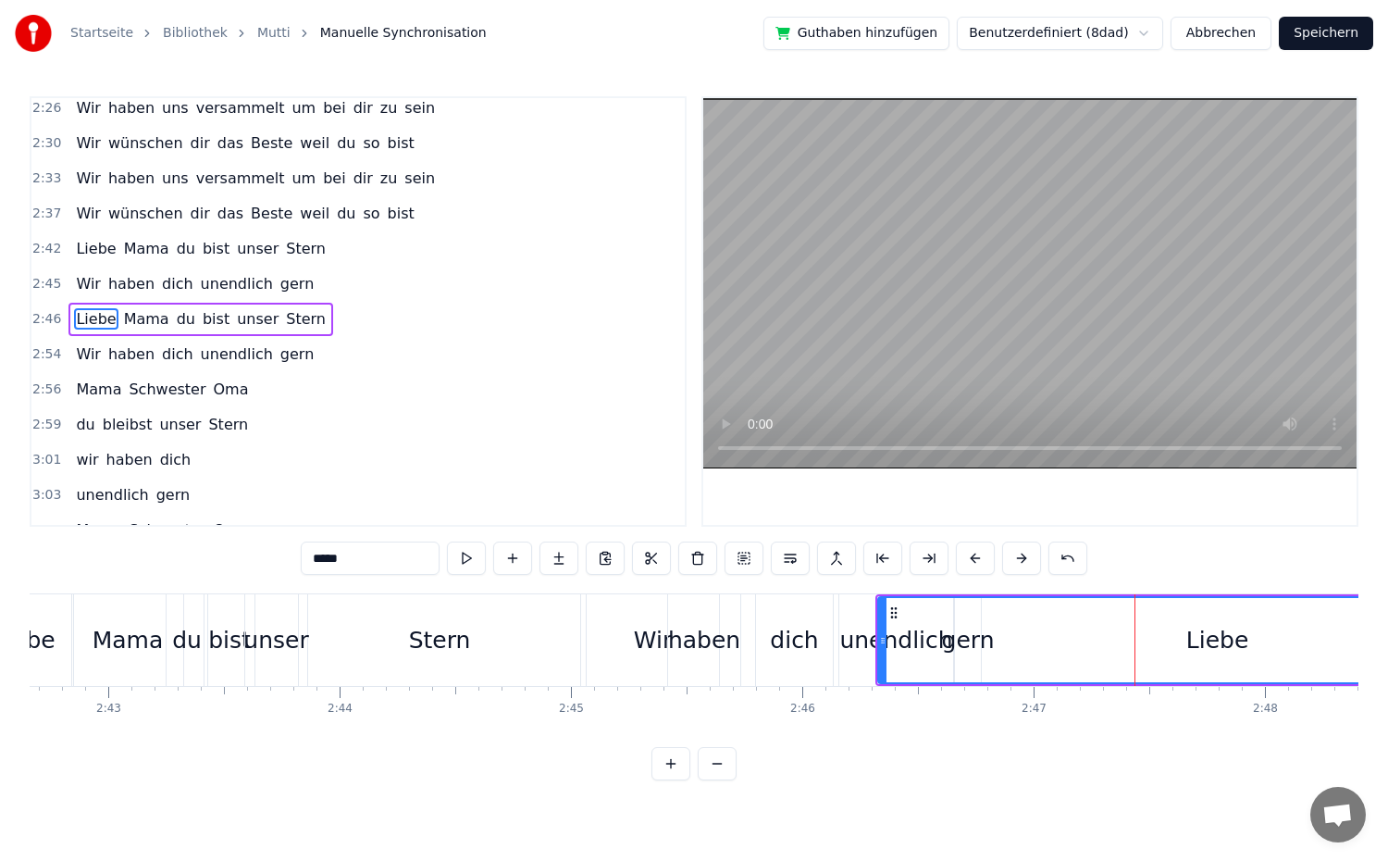
scroll to position [1316, 0]
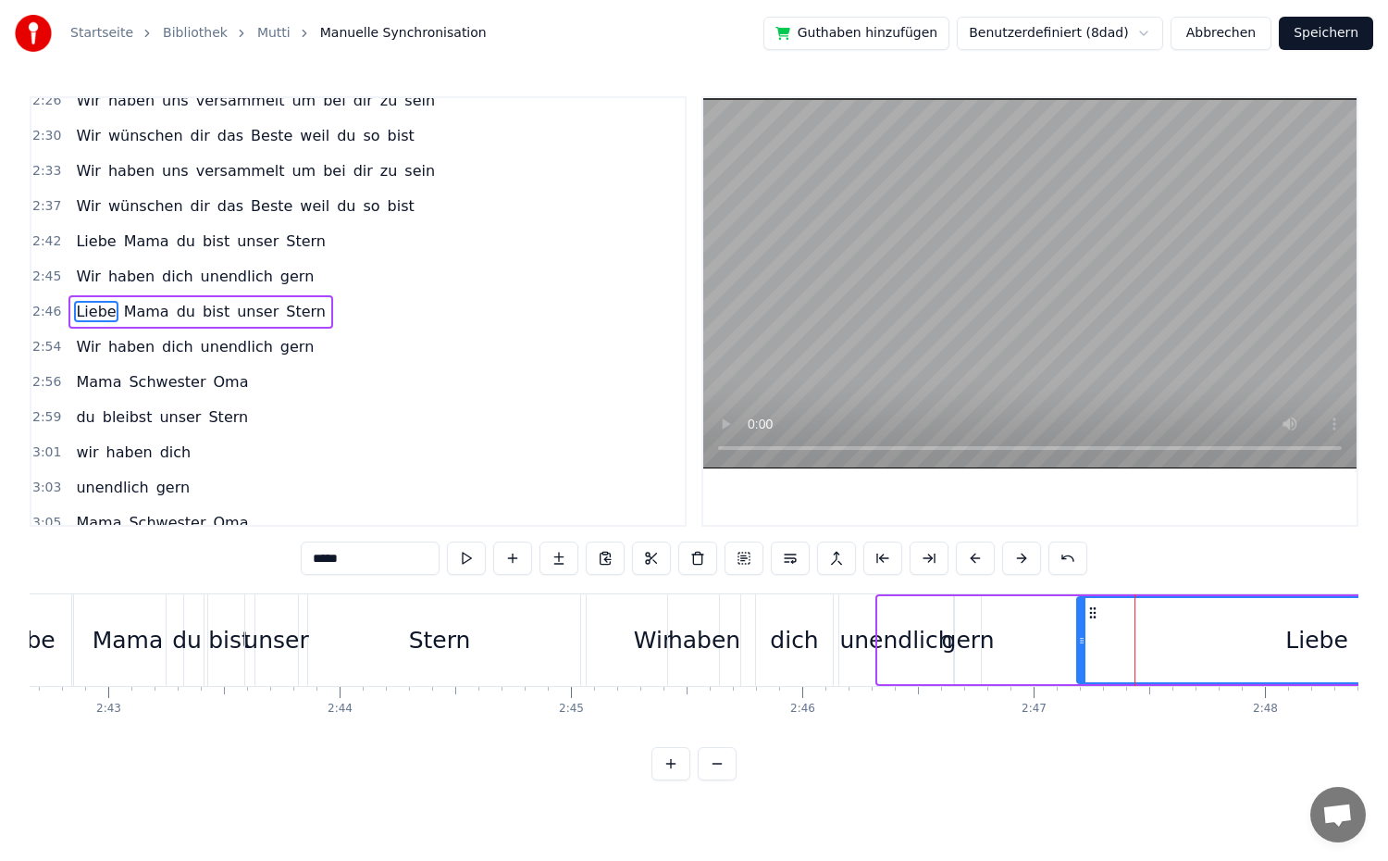
drag, startPoint x: 881, startPoint y: 649, endPoint x: 1080, endPoint y: 664, distance: 199.6
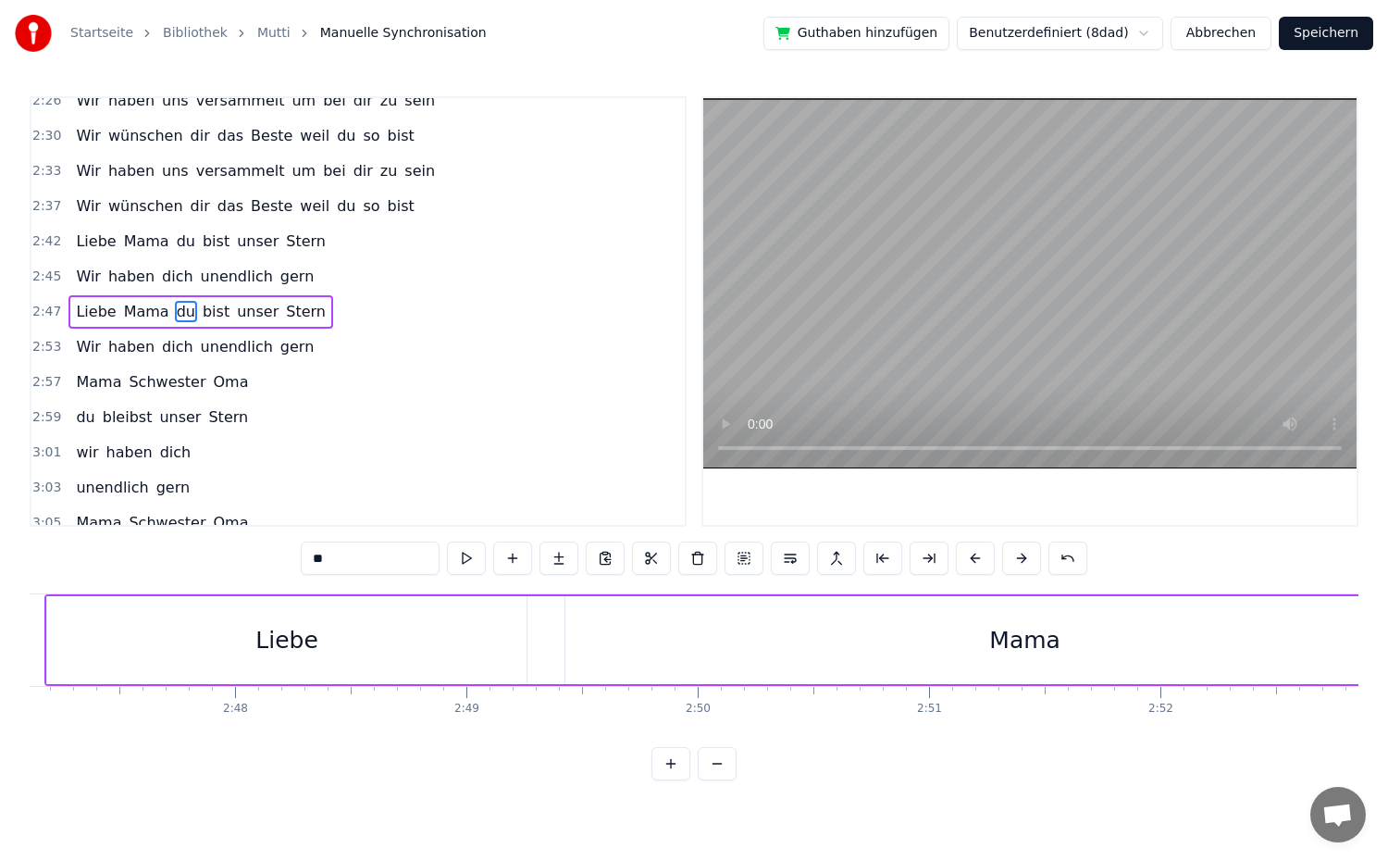
scroll to position [0, 38708]
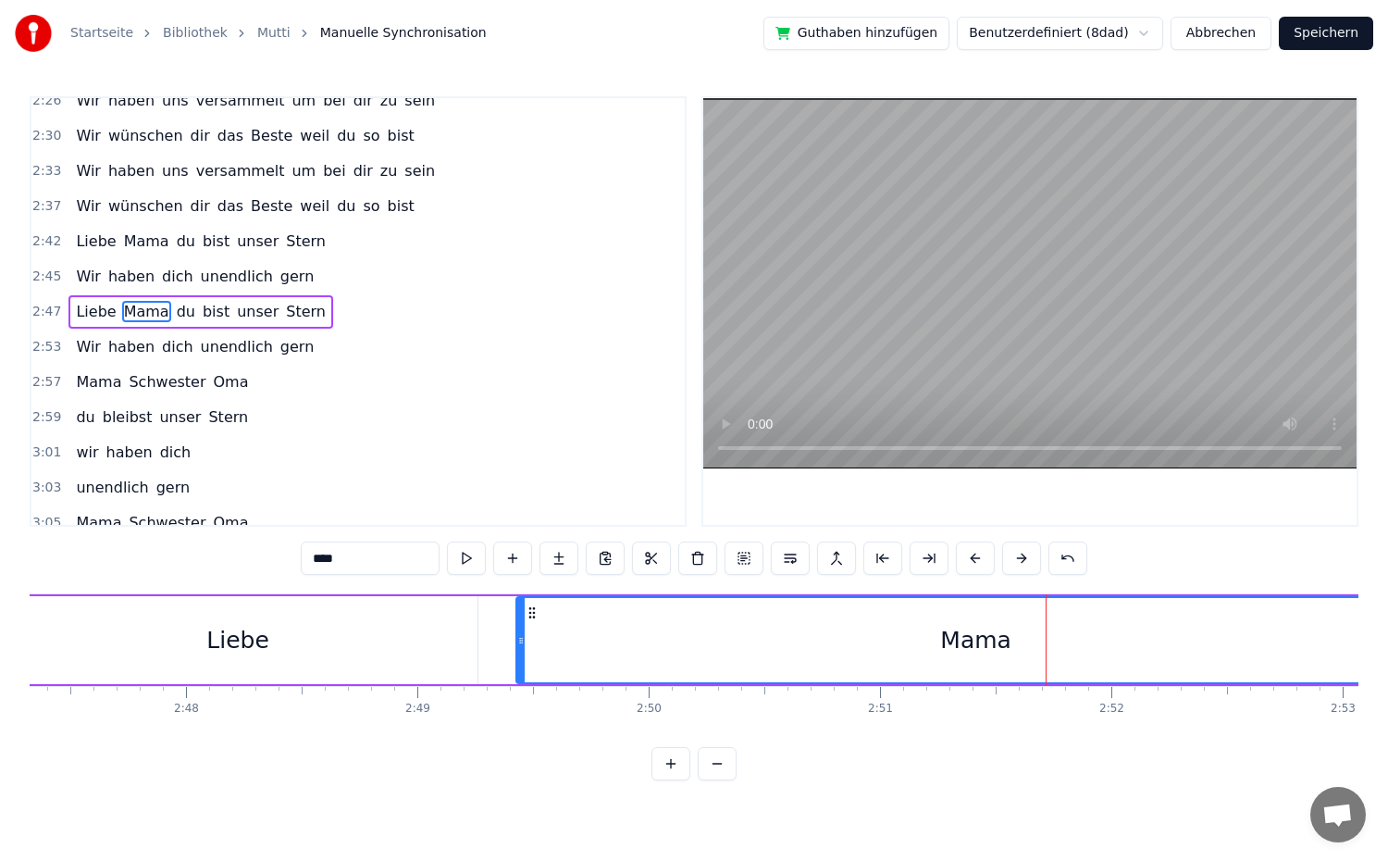
type input "*****"
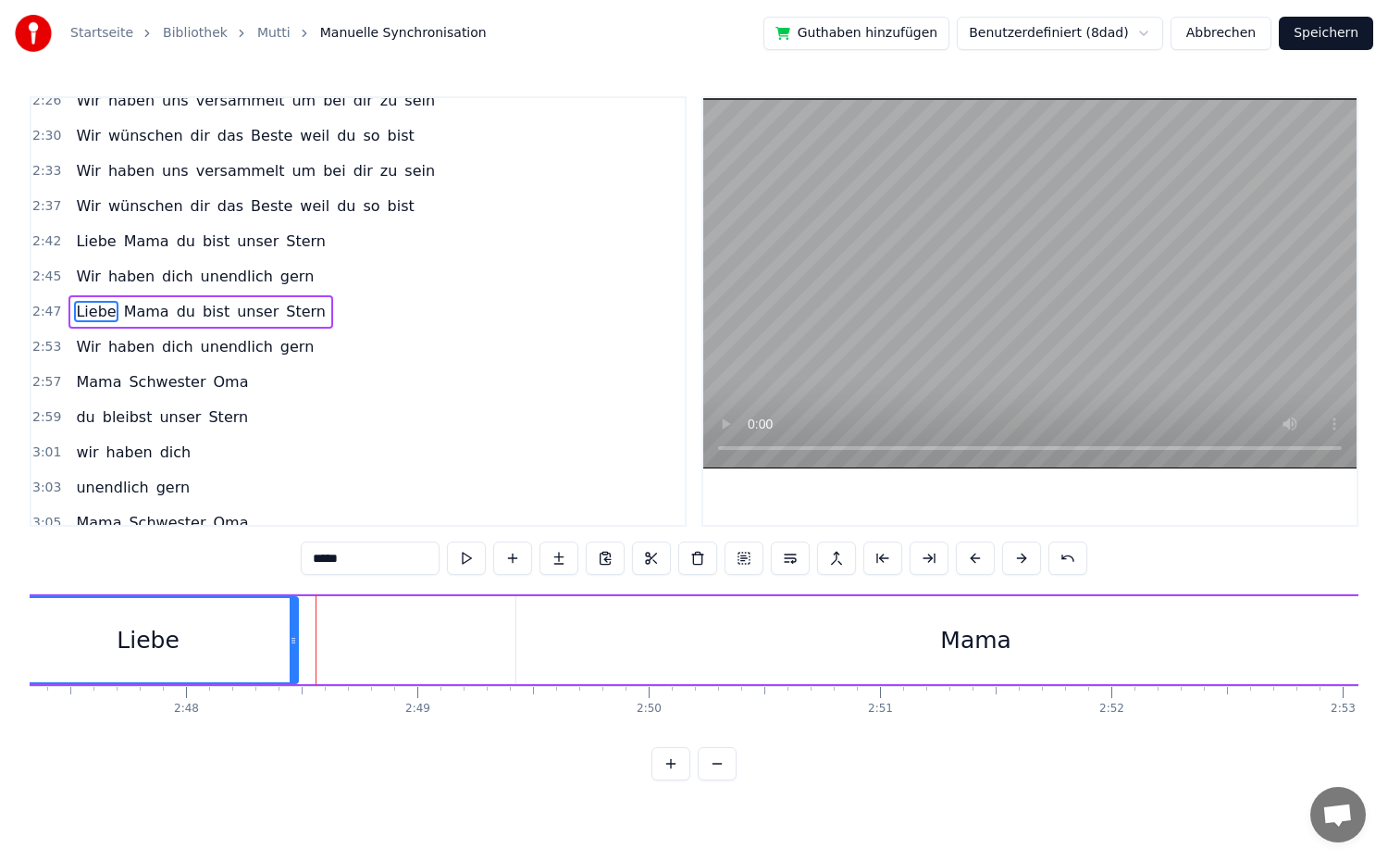
drag, startPoint x: 475, startPoint y: 642, endPoint x: 286, endPoint y: 641, distance: 188.8
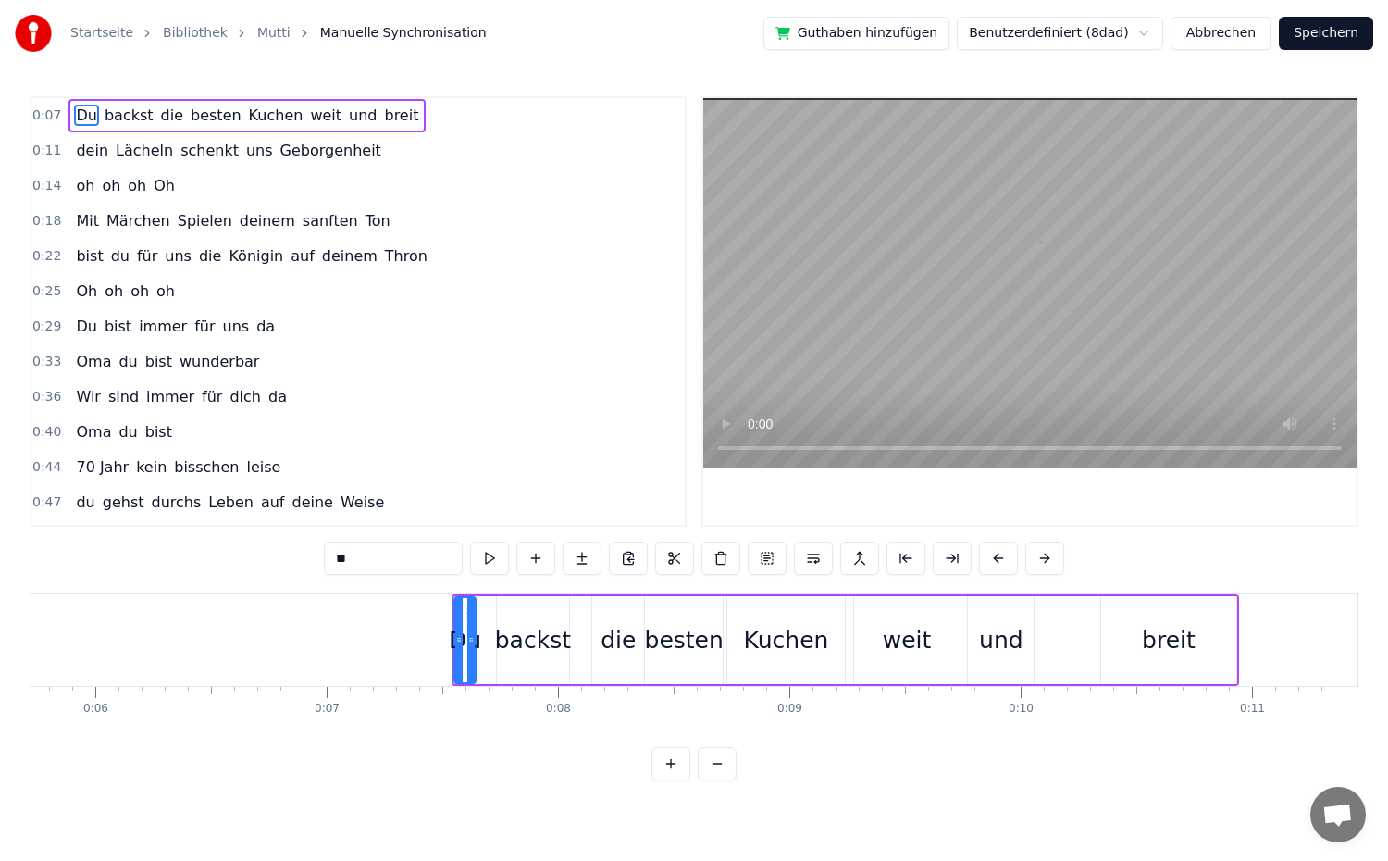
scroll to position [0, 1652]
